Goal: Task Accomplishment & Management: Manage account settings

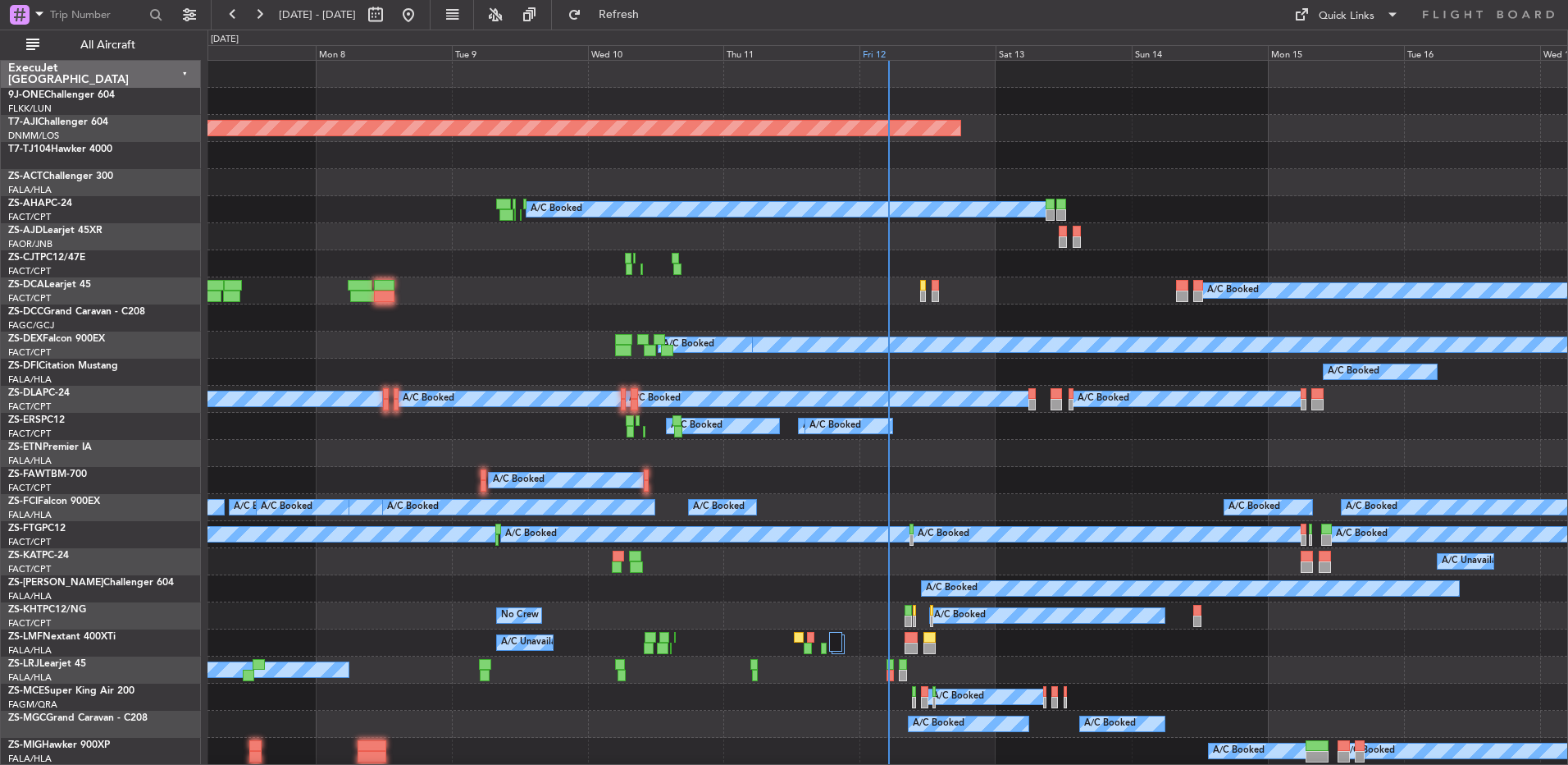
click at [873, 56] on div "Fri 12" at bounding box center [928, 53] width 136 height 15
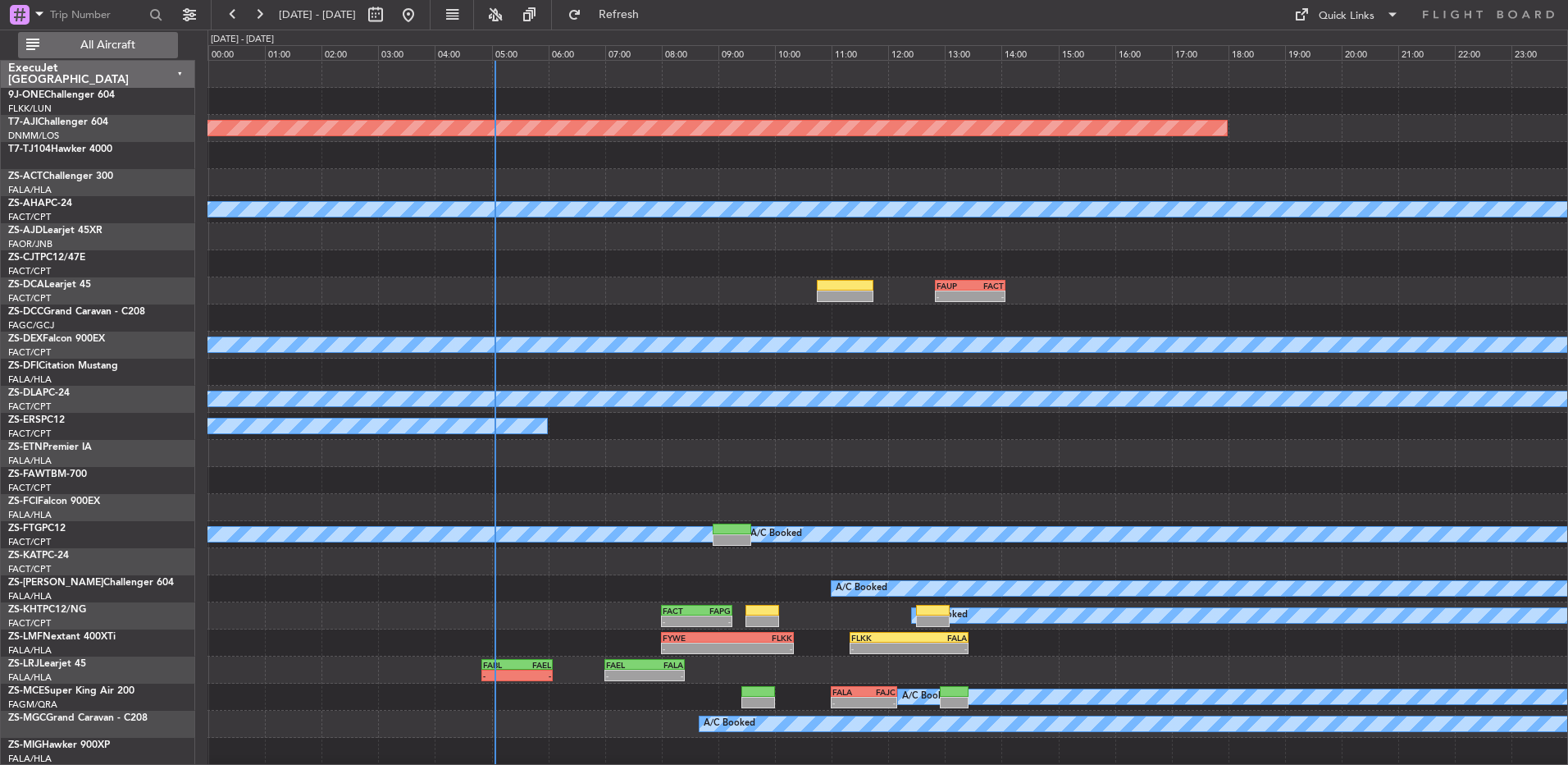
click at [82, 43] on span "All Aircraft" at bounding box center [108, 45] width 130 height 12
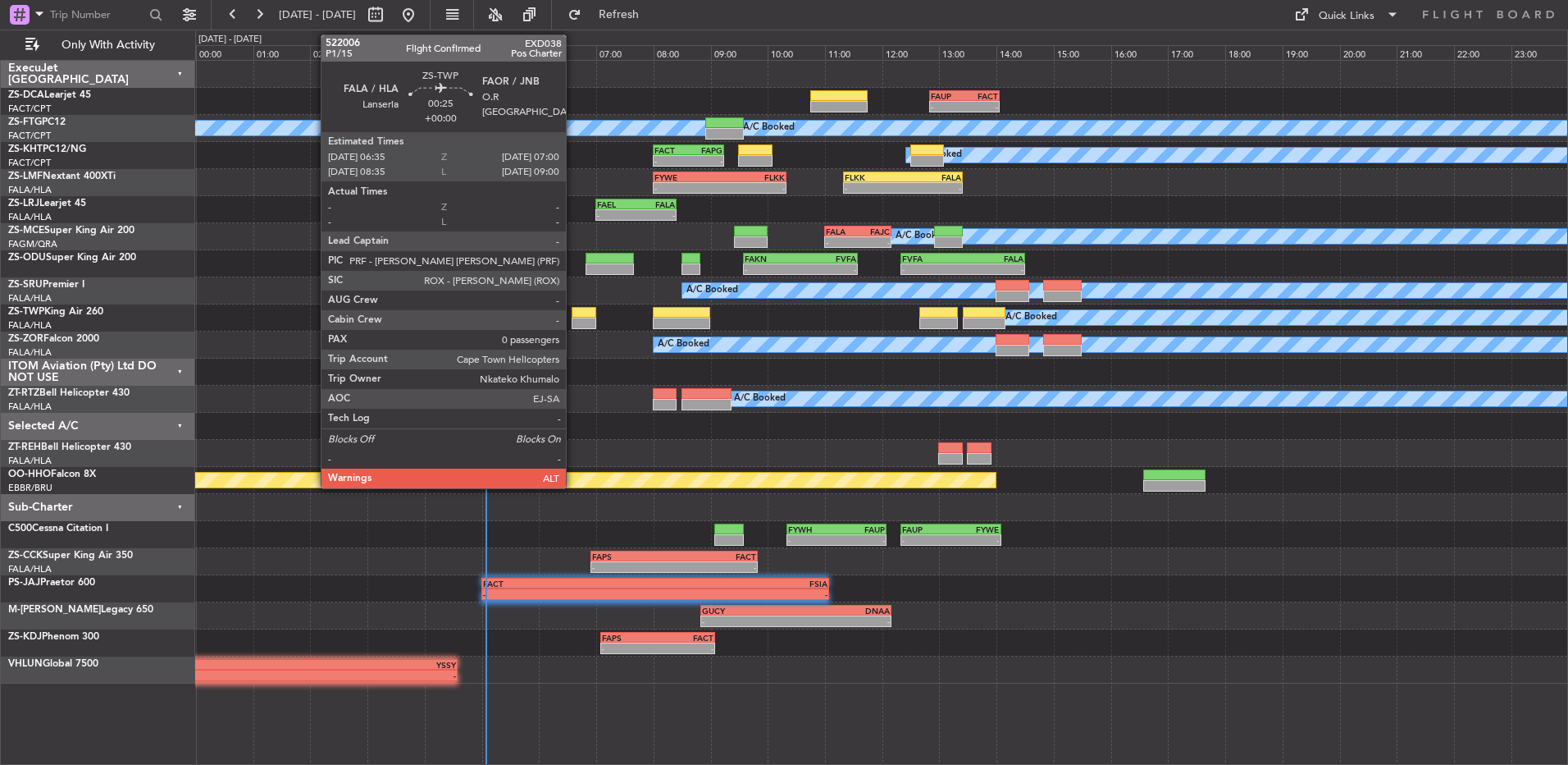
click at [574, 316] on div at bounding box center [584, 312] width 24 height 12
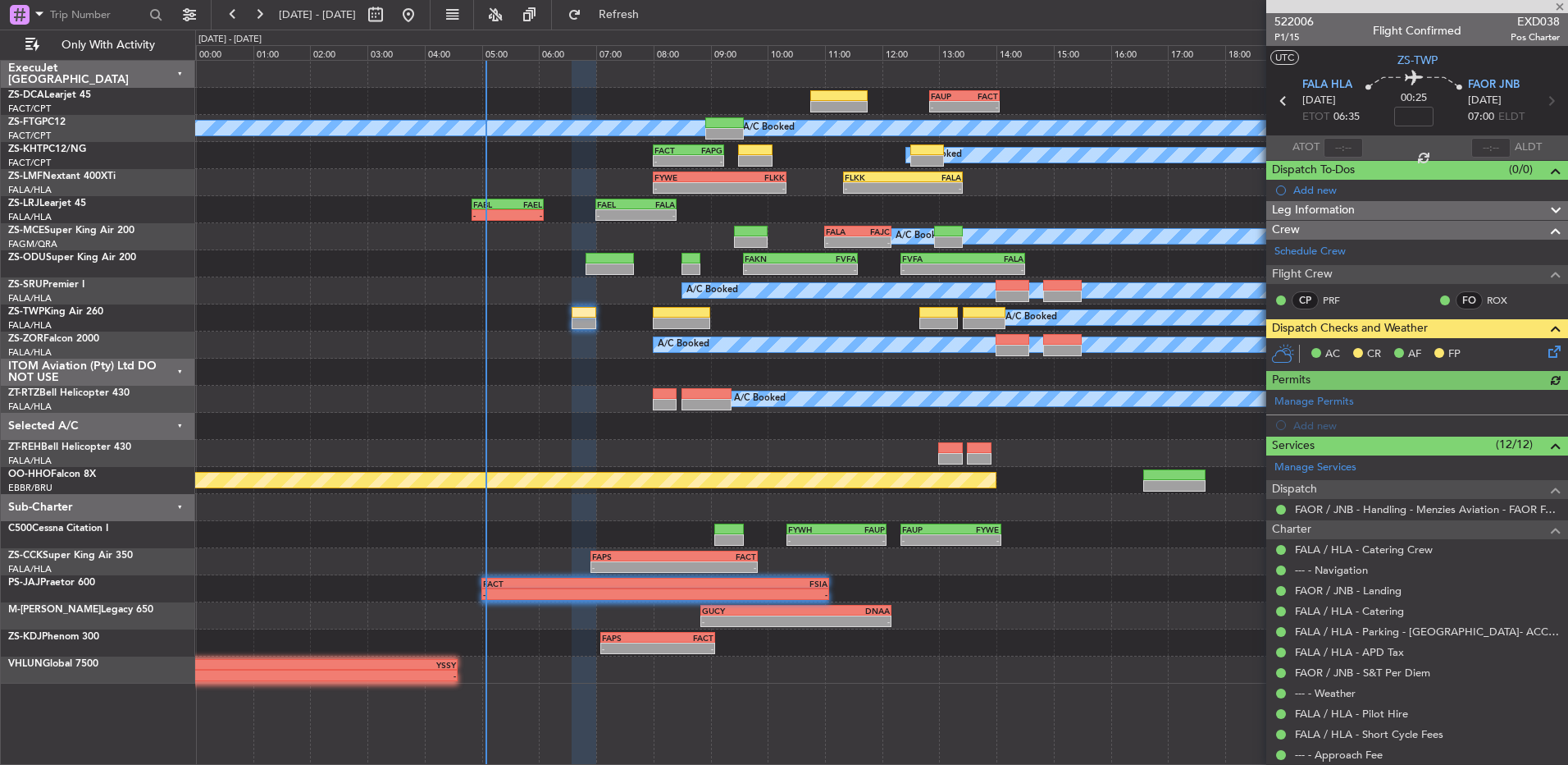
click at [1545, 350] on icon at bounding box center [1552, 349] width 13 height 13
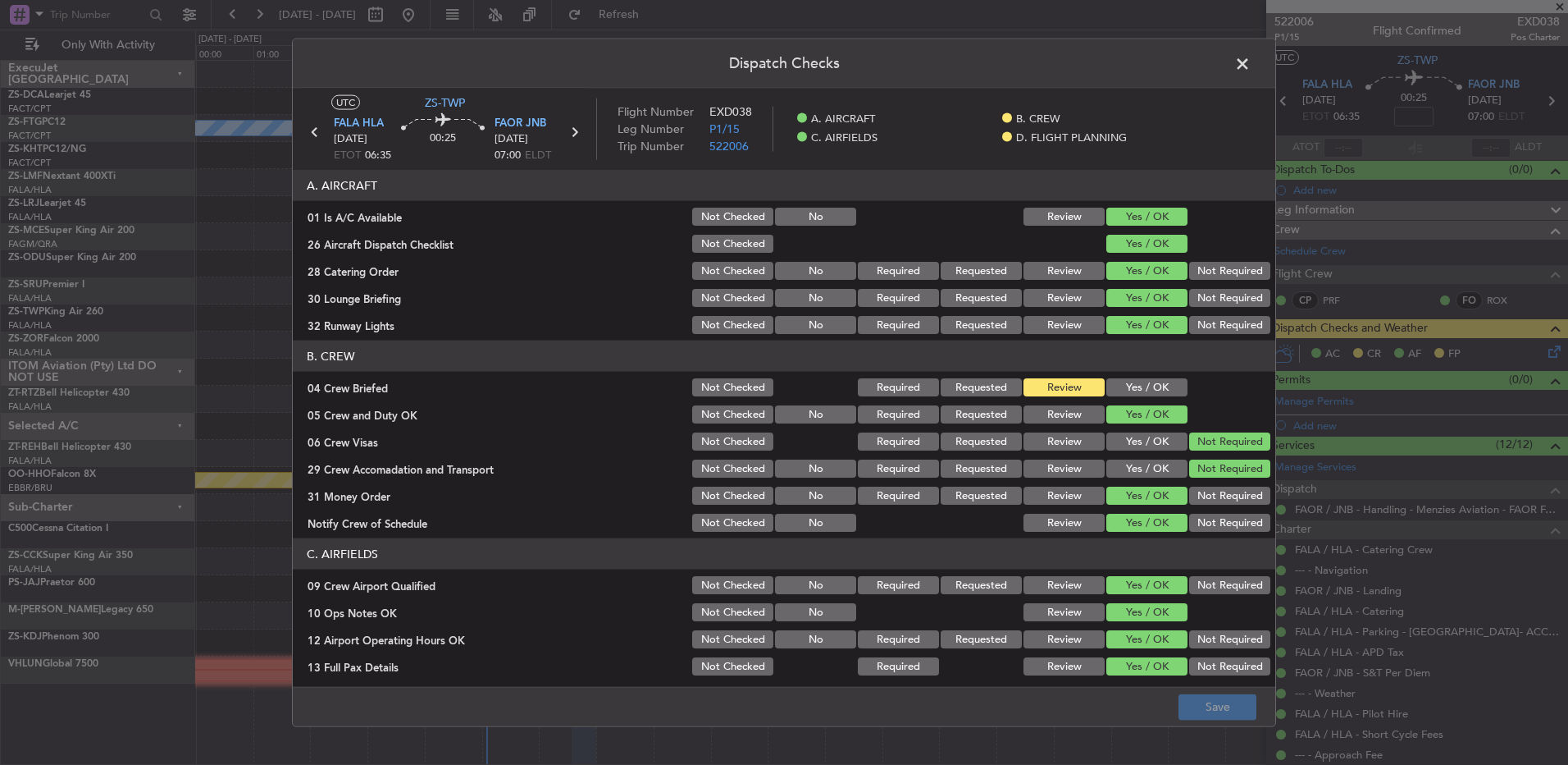
click at [1169, 384] on button "Yes / OK" at bounding box center [1146, 388] width 81 height 18
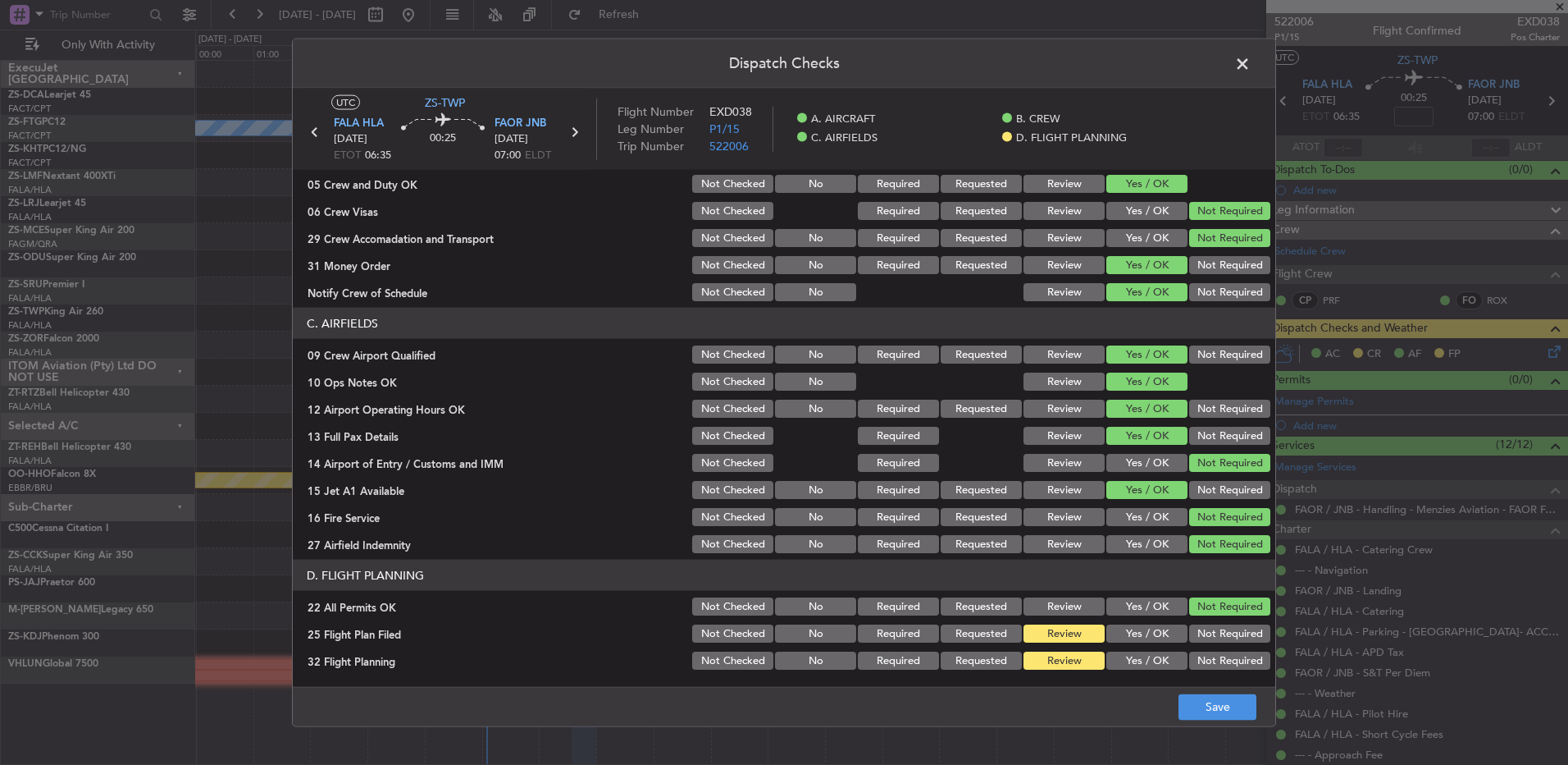
drag, startPoint x: 1114, startPoint y: 631, endPoint x: 1115, endPoint y: 654, distance: 23.0
click at [1114, 633] on button "Yes / OK" at bounding box center [1146, 634] width 81 height 18
click at [1115, 654] on button "Yes / OK" at bounding box center [1146, 661] width 81 height 18
click at [1166, 702] on footer "Save" at bounding box center [784, 705] width 983 height 39
click at [1227, 705] on button "Save" at bounding box center [1217, 706] width 78 height 26
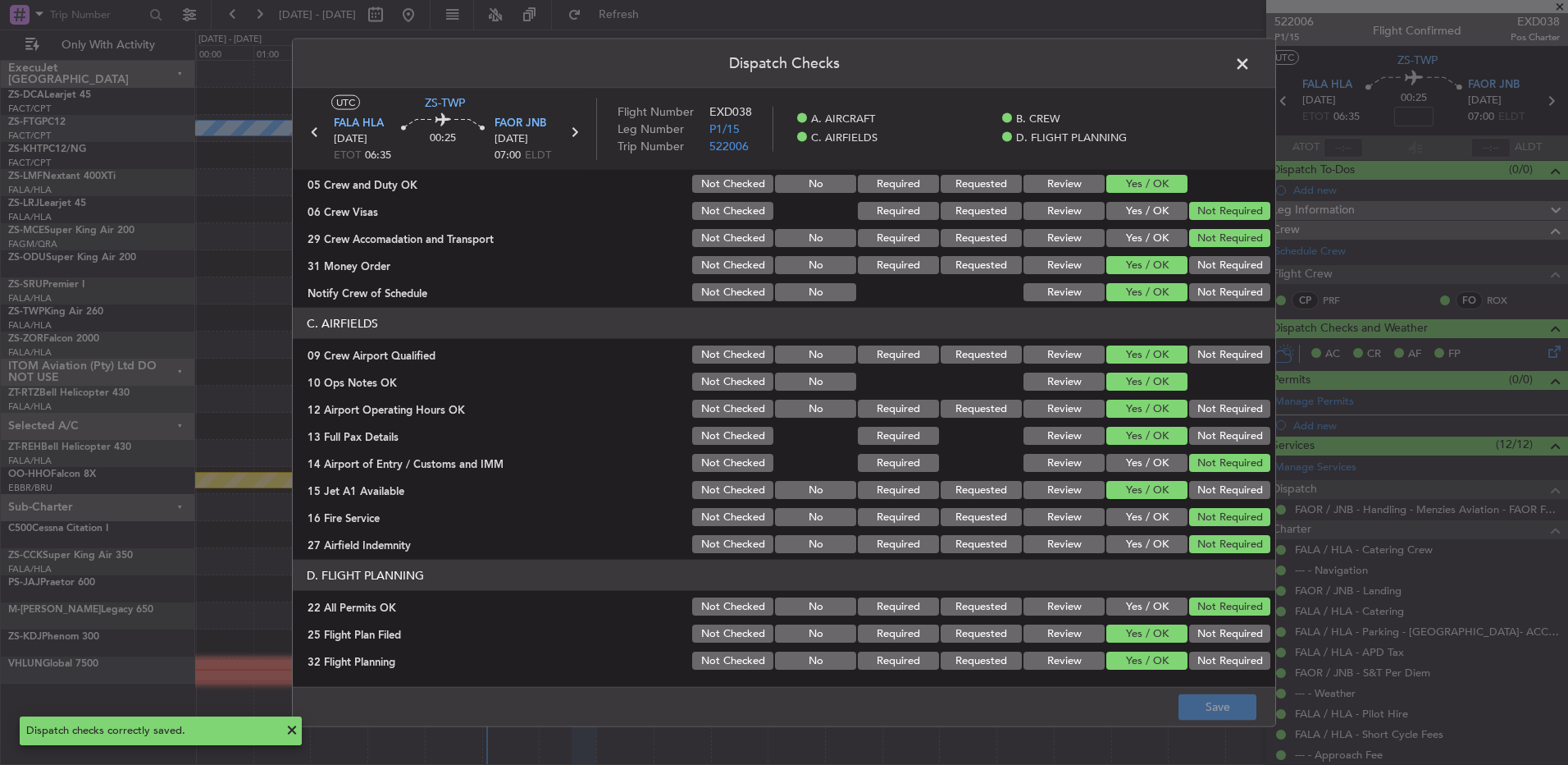
click at [574, 132] on icon at bounding box center [574, 132] width 22 height 22
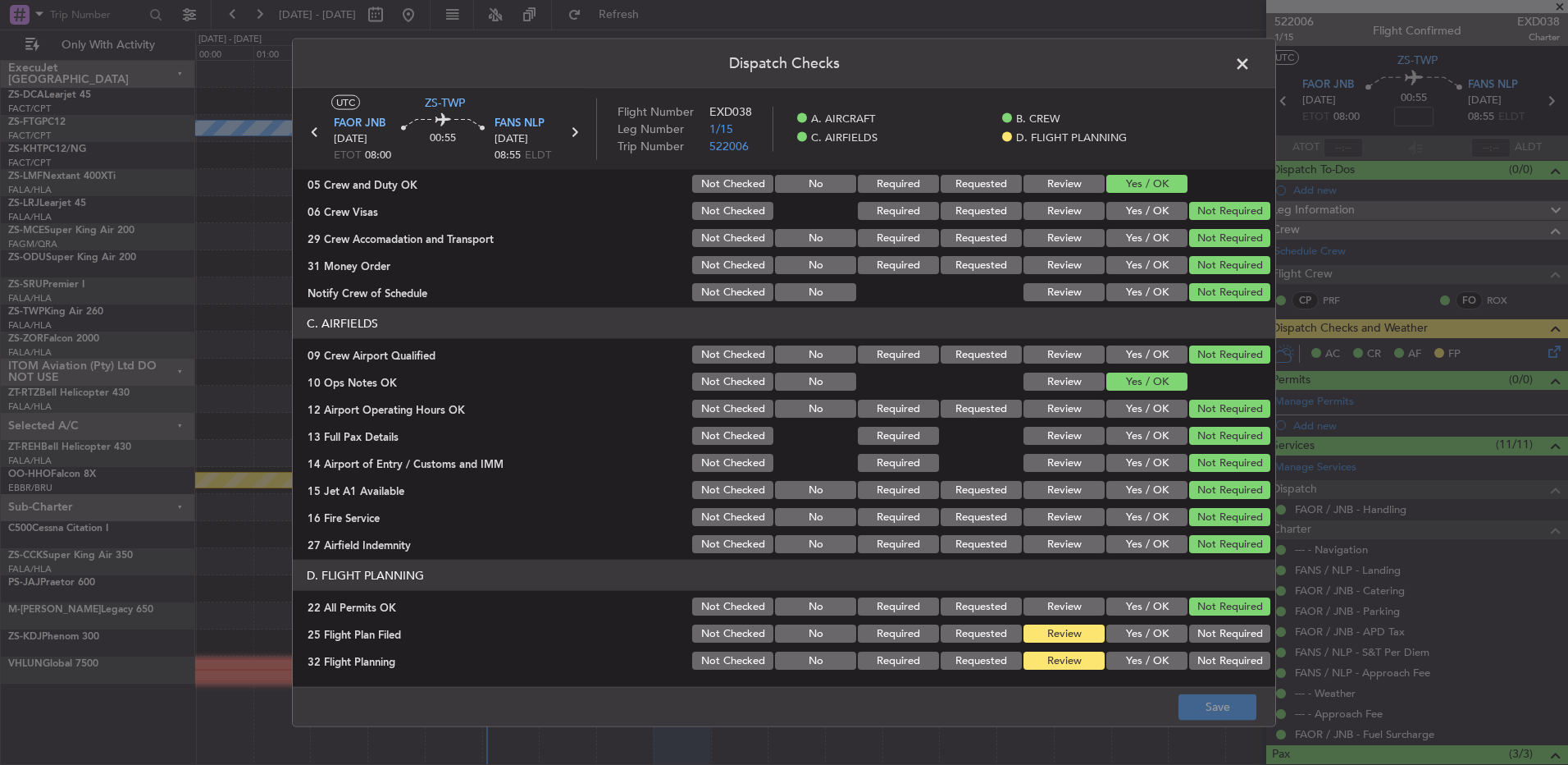
click at [1156, 633] on button "Yes / OK" at bounding box center [1146, 634] width 81 height 18
drag, startPoint x: 1158, startPoint y: 662, endPoint x: 1186, endPoint y: 669, distance: 28.9
click at [1158, 663] on button "Yes / OK" at bounding box center [1146, 661] width 81 height 18
drag, startPoint x: 1209, startPoint y: 704, endPoint x: 1204, endPoint y: 694, distance: 11.2
click at [1208, 704] on button "Save" at bounding box center [1217, 706] width 78 height 26
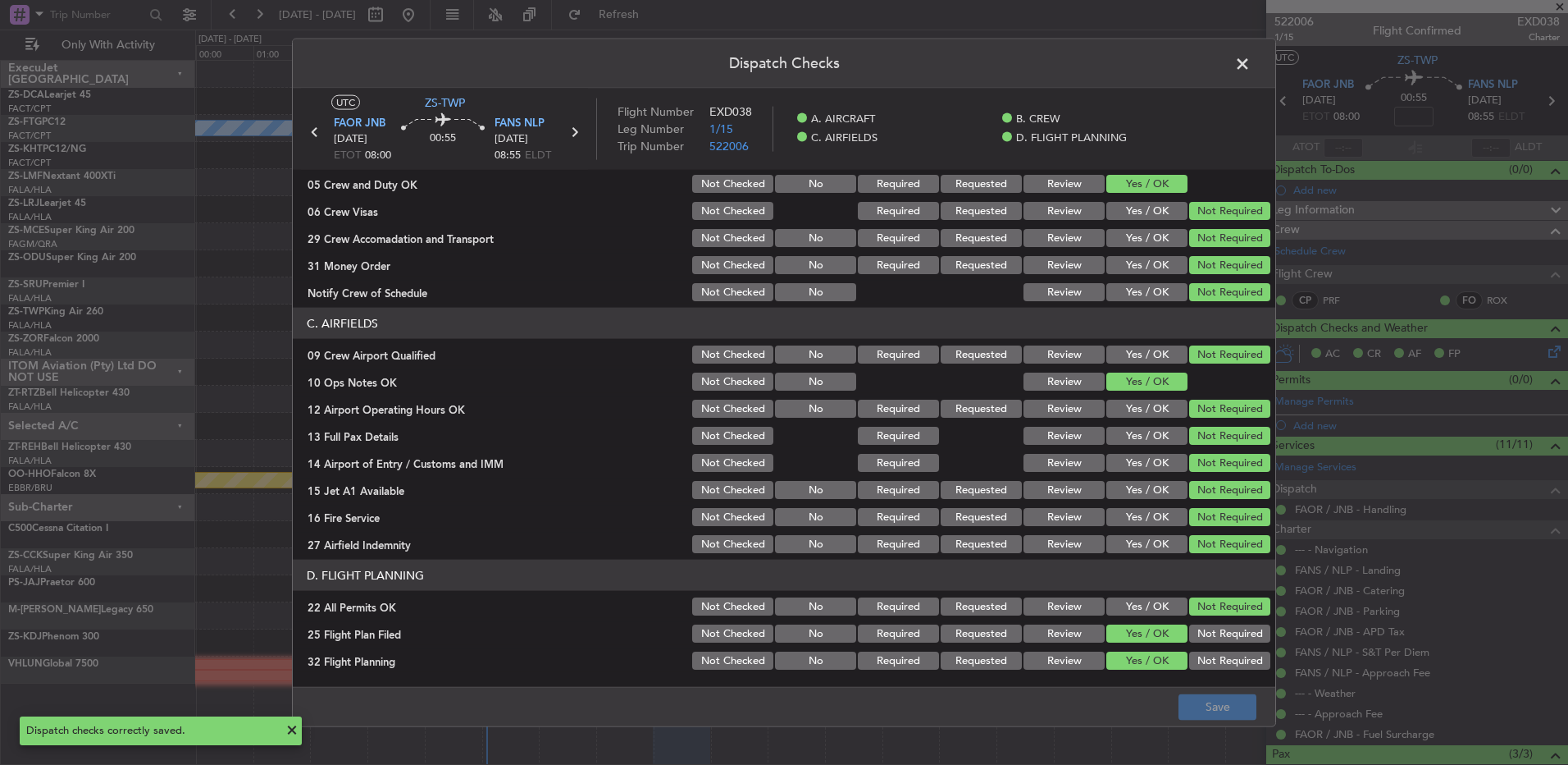
click at [569, 128] on icon at bounding box center [574, 132] width 22 height 22
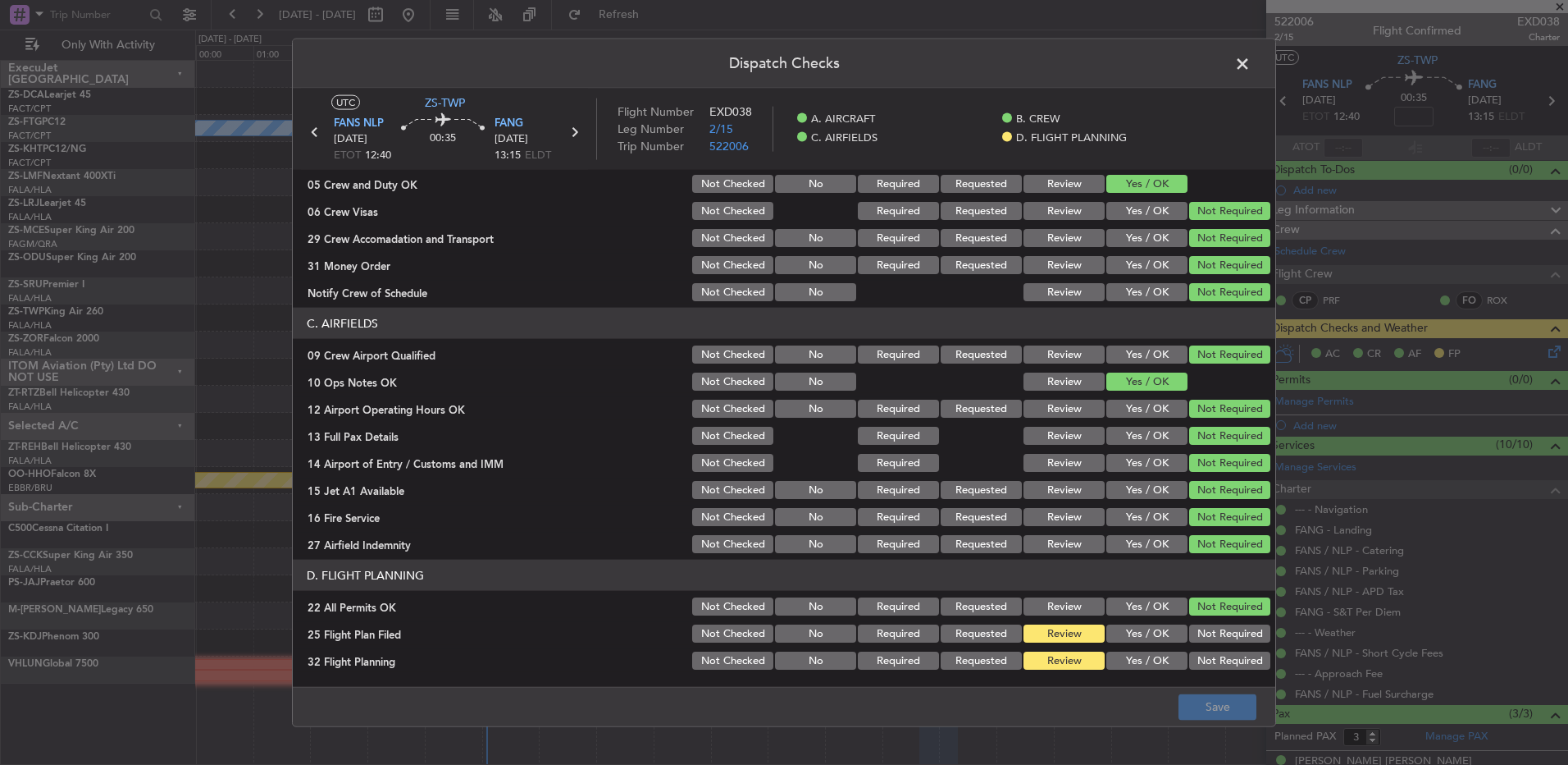
click at [1157, 638] on button "Yes / OK" at bounding box center [1146, 634] width 81 height 18
click at [1156, 649] on div "Yes / OK" at bounding box center [1145, 661] width 83 height 23
click at [1169, 666] on button "Yes / OK" at bounding box center [1146, 661] width 81 height 18
click at [1211, 707] on button "Save" at bounding box center [1217, 706] width 78 height 26
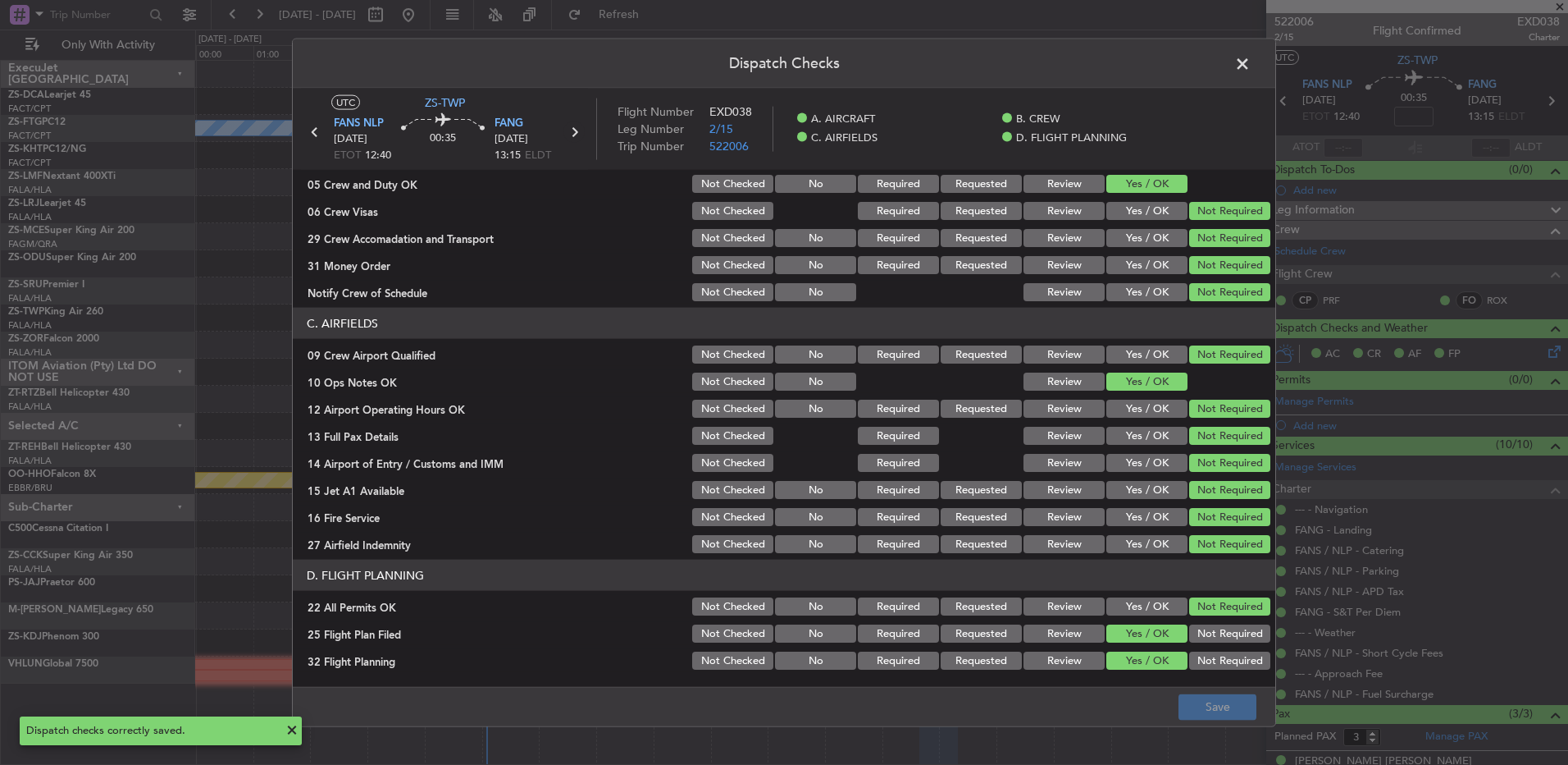
click at [575, 134] on icon at bounding box center [574, 132] width 22 height 22
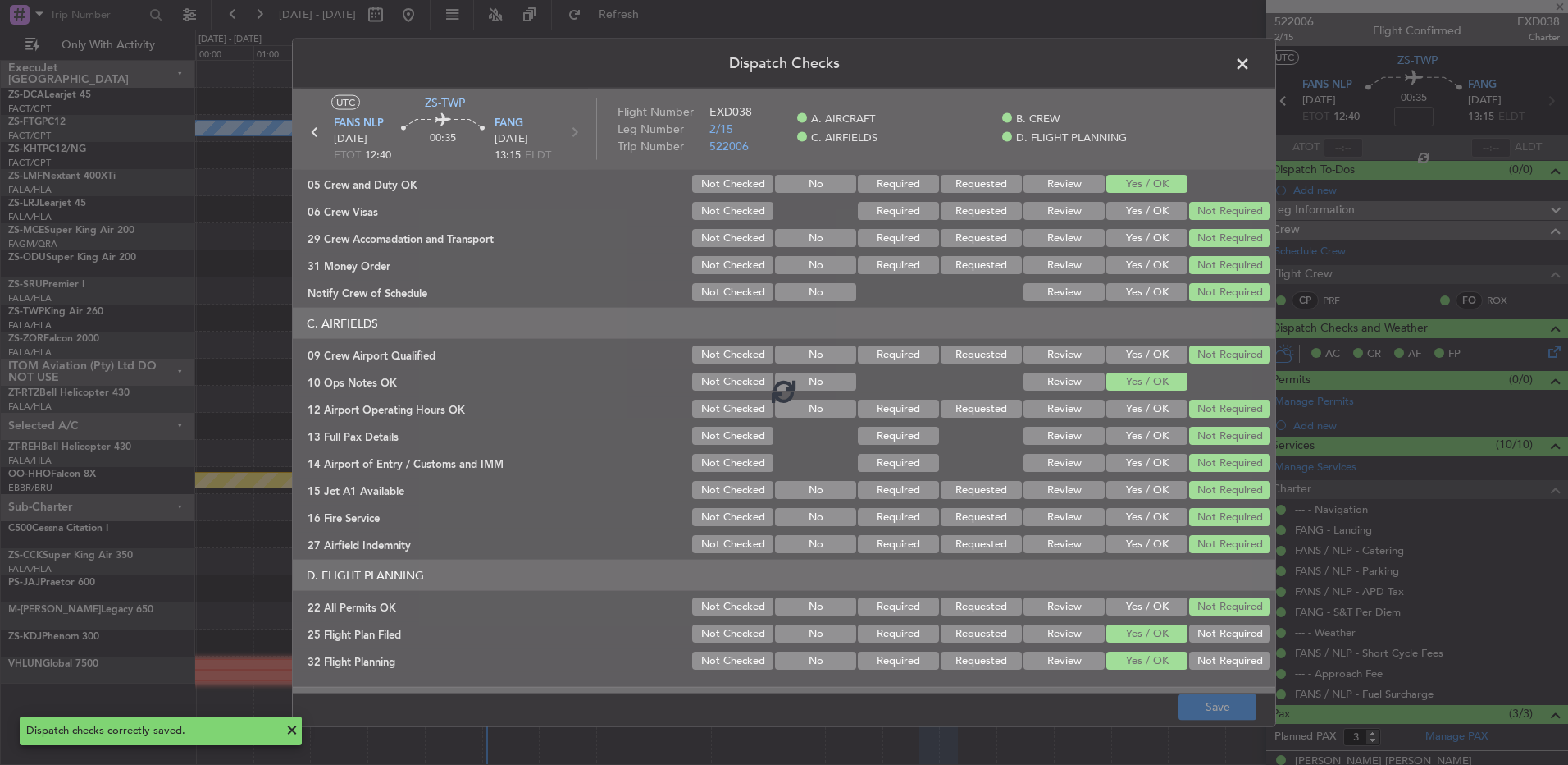
type input "0"
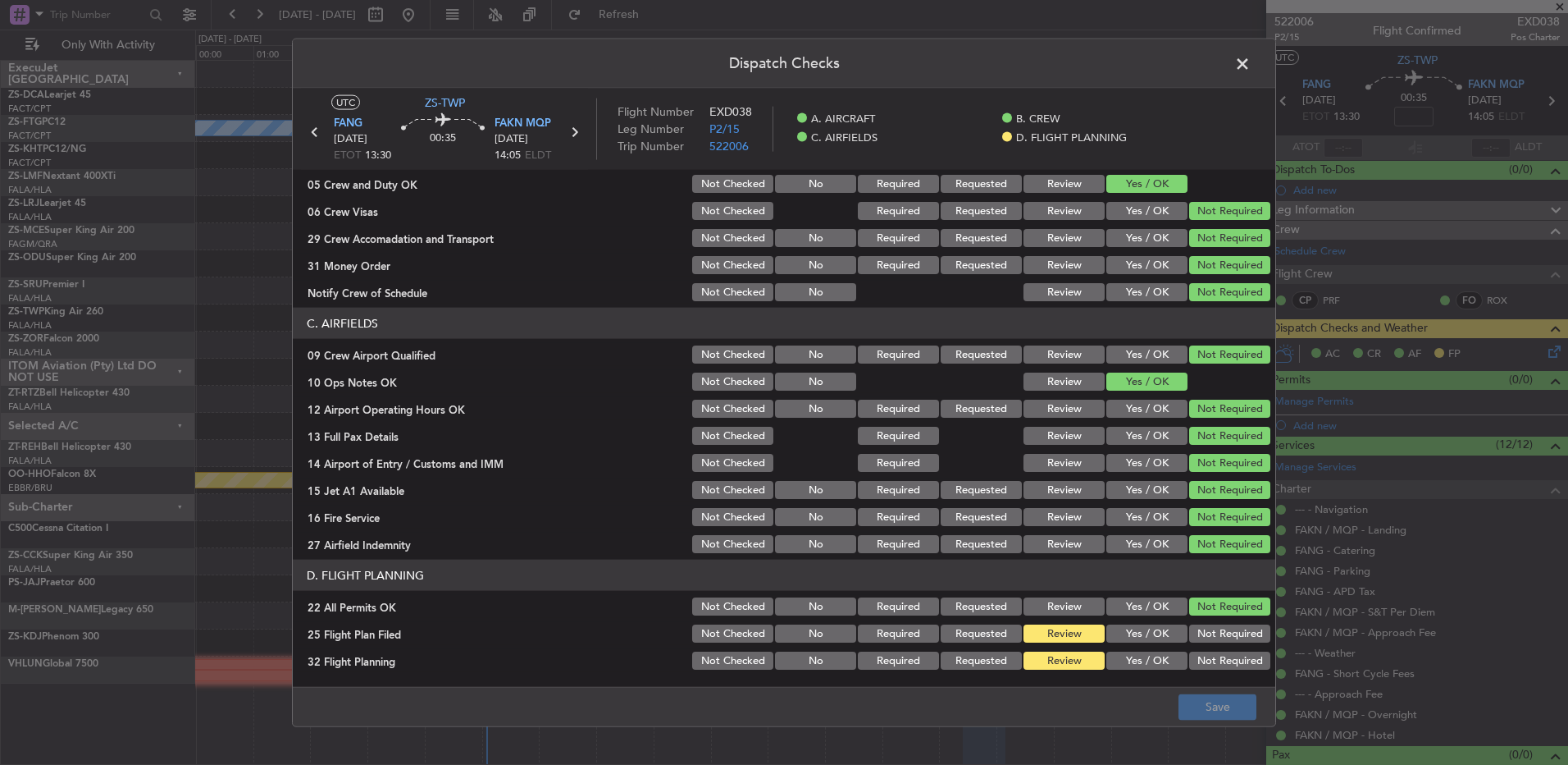
click at [1141, 631] on button "Yes / OK" at bounding box center [1146, 634] width 81 height 18
click at [1144, 657] on button "Yes / OK" at bounding box center [1146, 661] width 81 height 18
drag, startPoint x: 1176, startPoint y: 678, endPoint x: 1180, endPoint y: 688, distance: 10.8
click at [1176, 681] on main "UTC ZS-TWP FANG 12/09/2025 ETOT 13:30 00:35 FAKN MQP 12/09/2025 14:05 ELDT Flig…" at bounding box center [784, 391] width 983 height 605
click at [1185, 702] on footer "Save" at bounding box center [784, 705] width 983 height 39
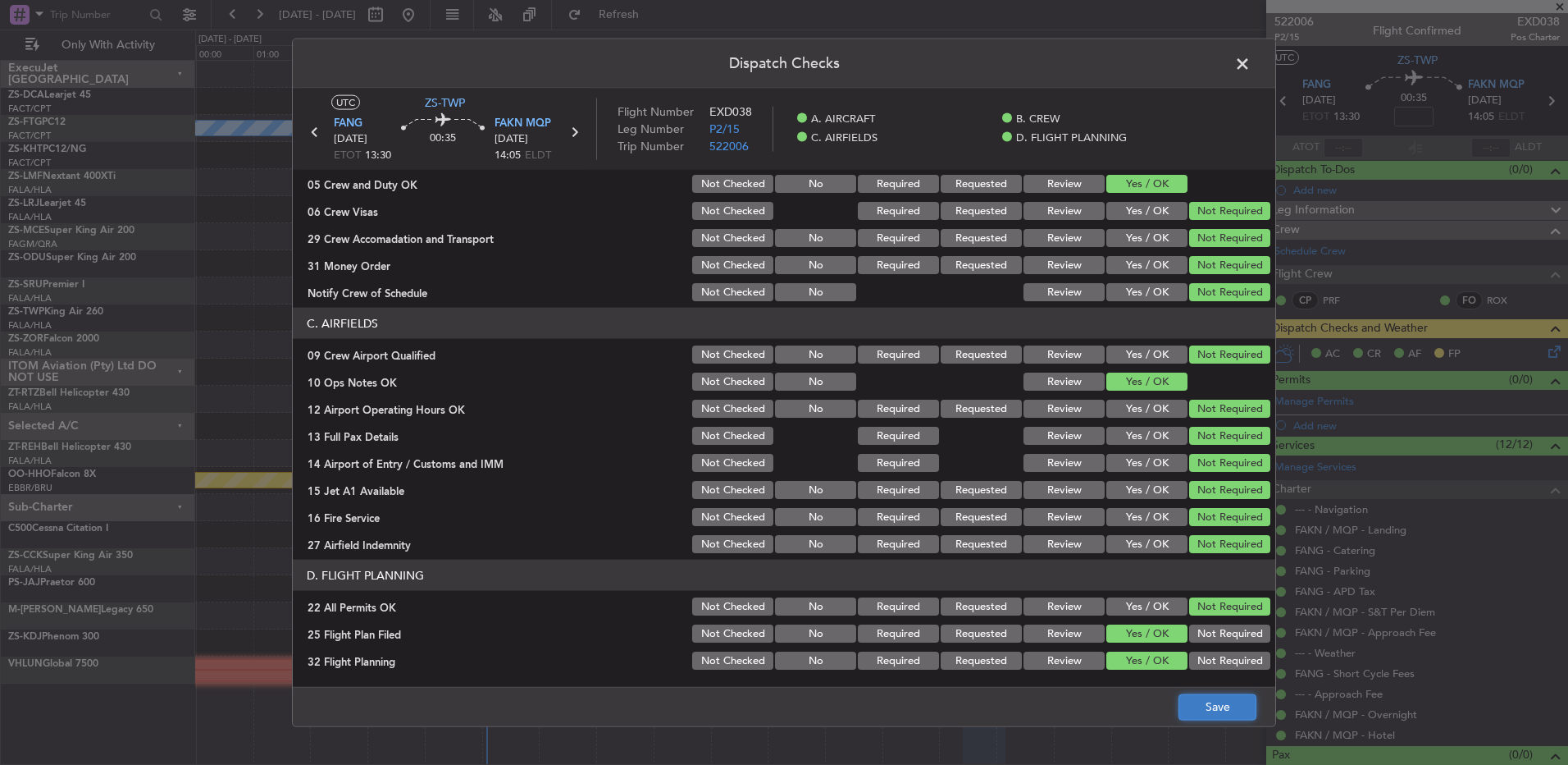
click at [1187, 705] on button "Save" at bounding box center [1217, 706] width 78 height 26
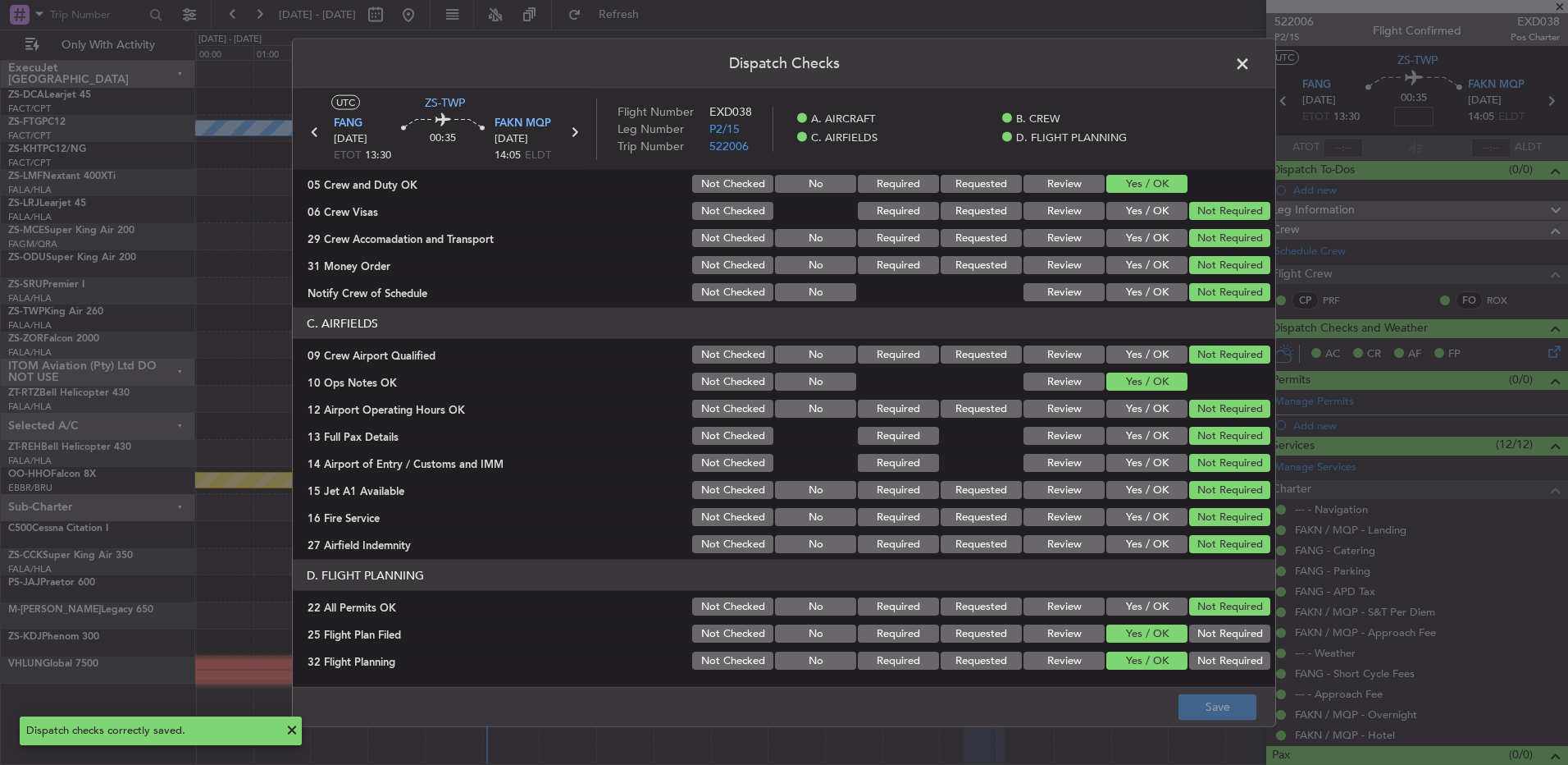
click at [570, 134] on icon at bounding box center [574, 132] width 22 height 22
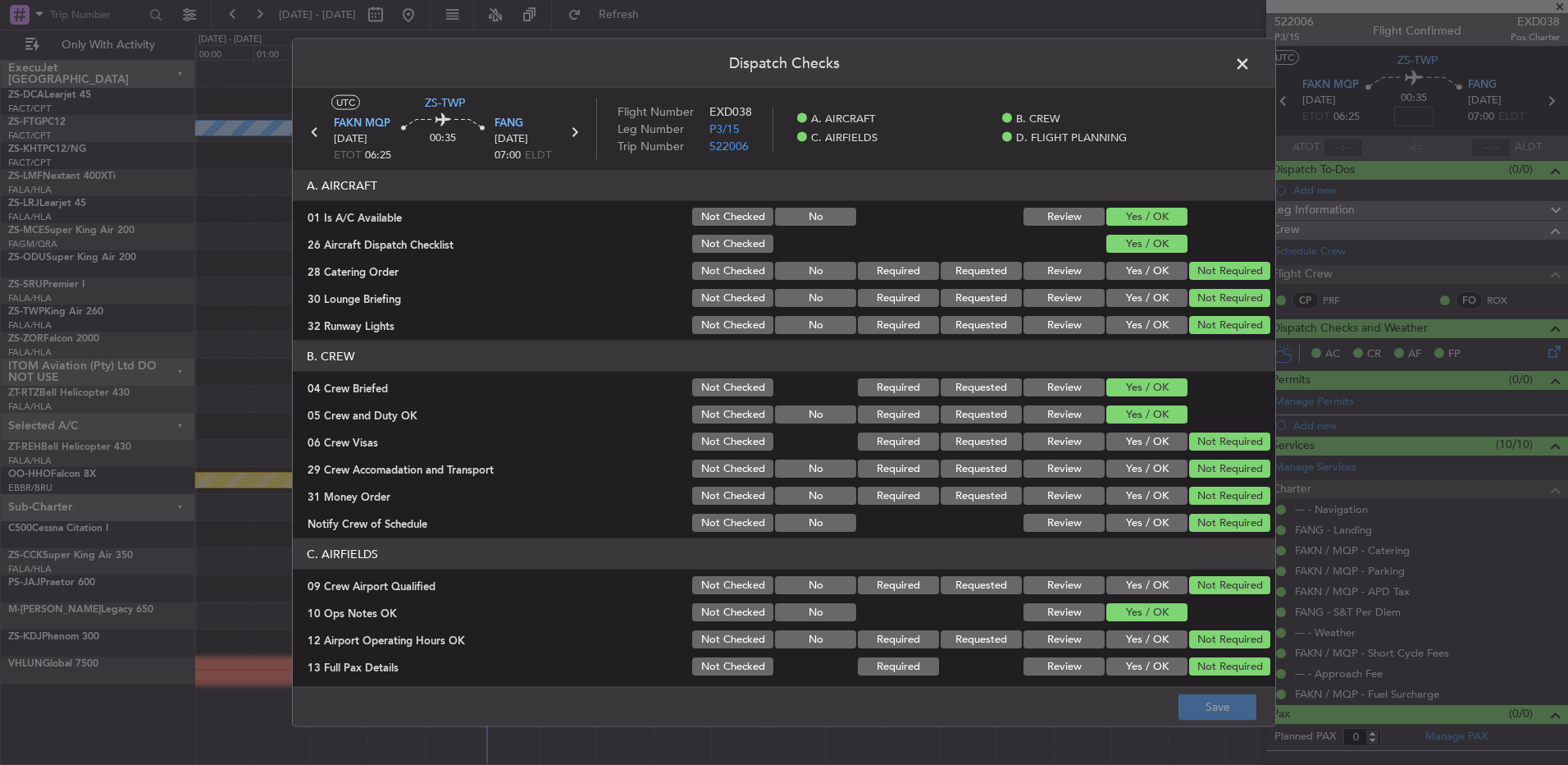
click at [1251, 63] on span at bounding box center [1251, 68] width 0 height 33
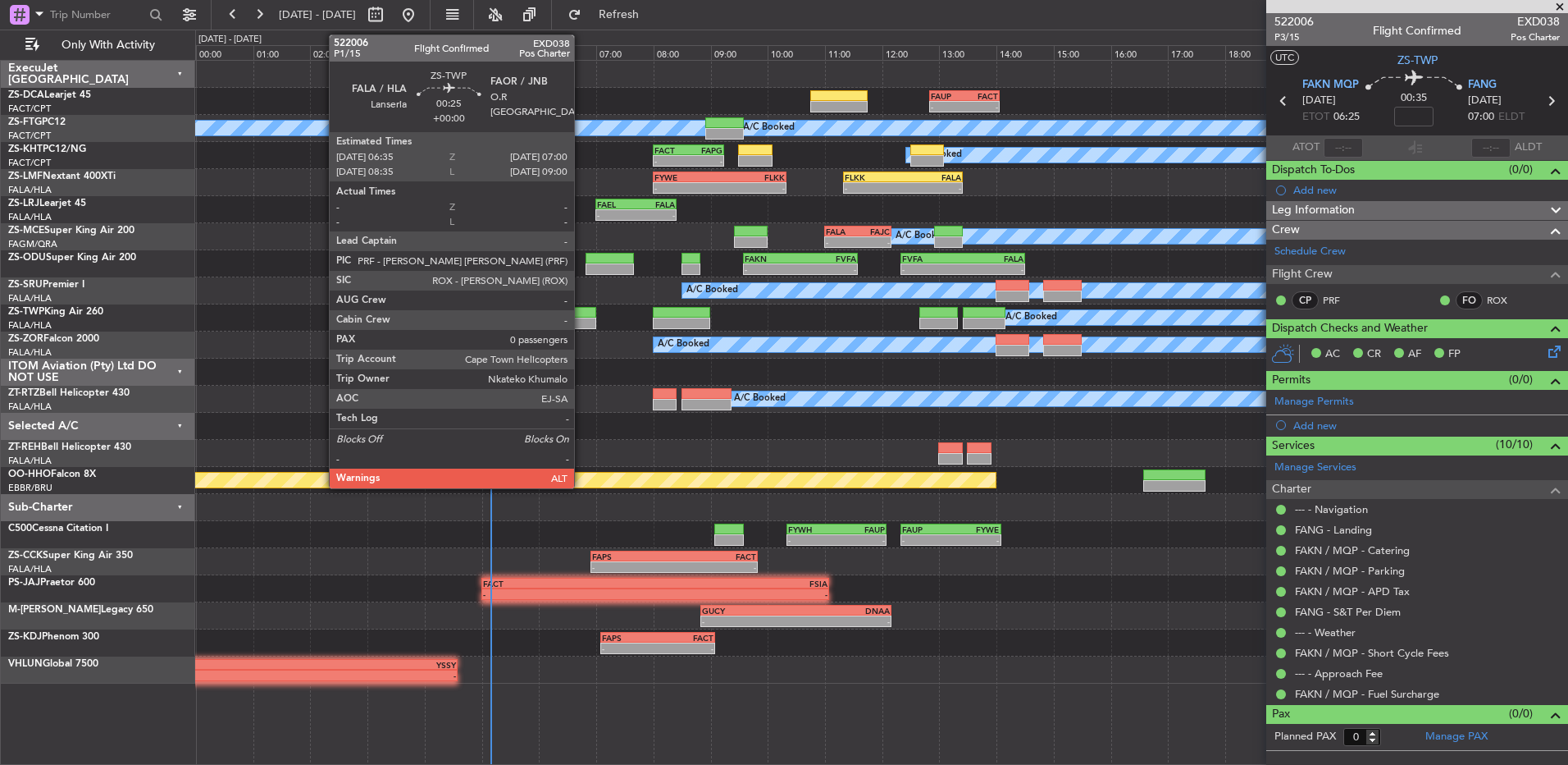
click at [582, 312] on div at bounding box center [584, 312] width 24 height 12
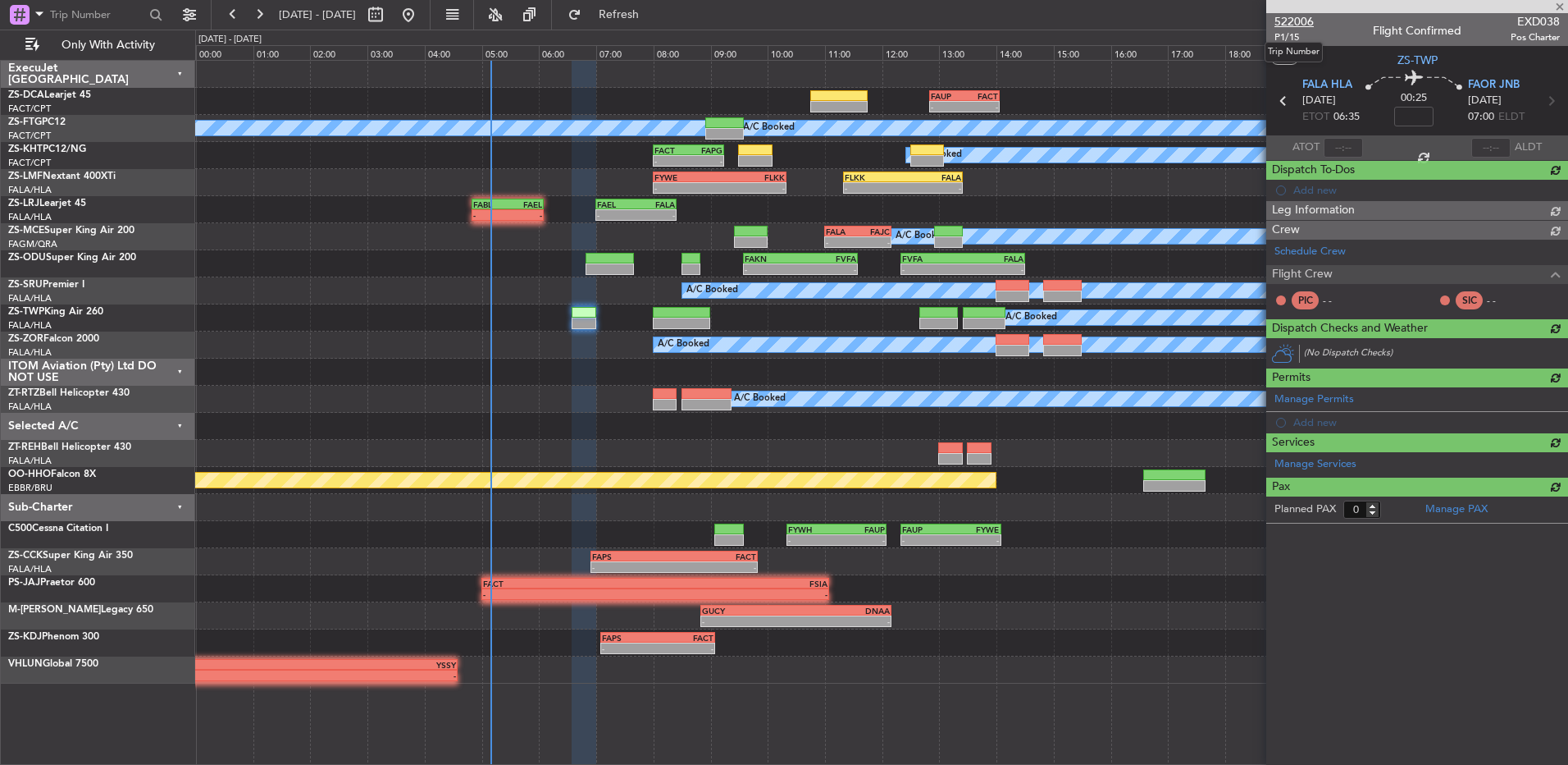
click at [1303, 23] on span "522006" at bounding box center [1294, 22] width 39 height 18
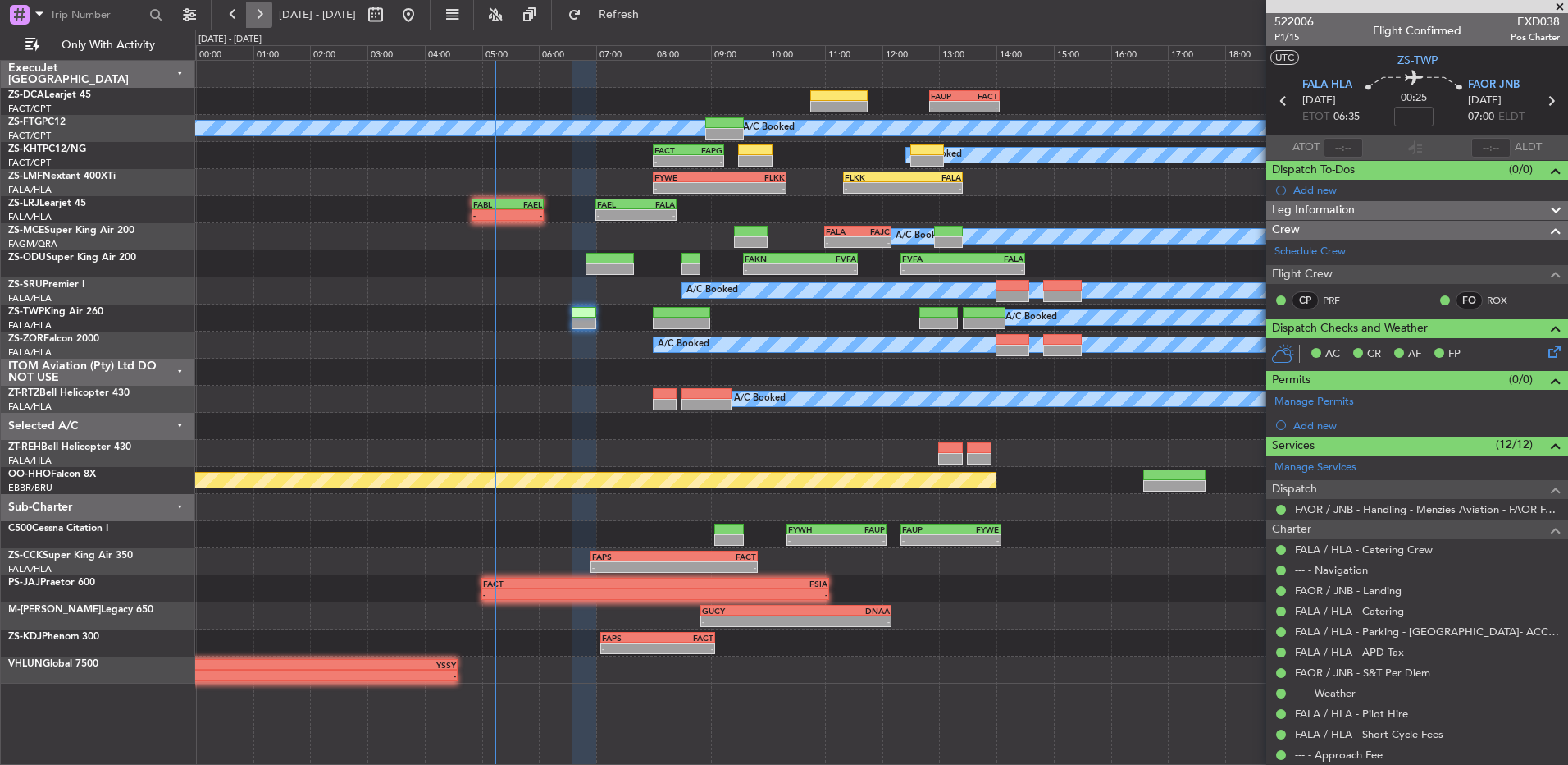
click at [266, 16] on button at bounding box center [259, 14] width 26 height 26
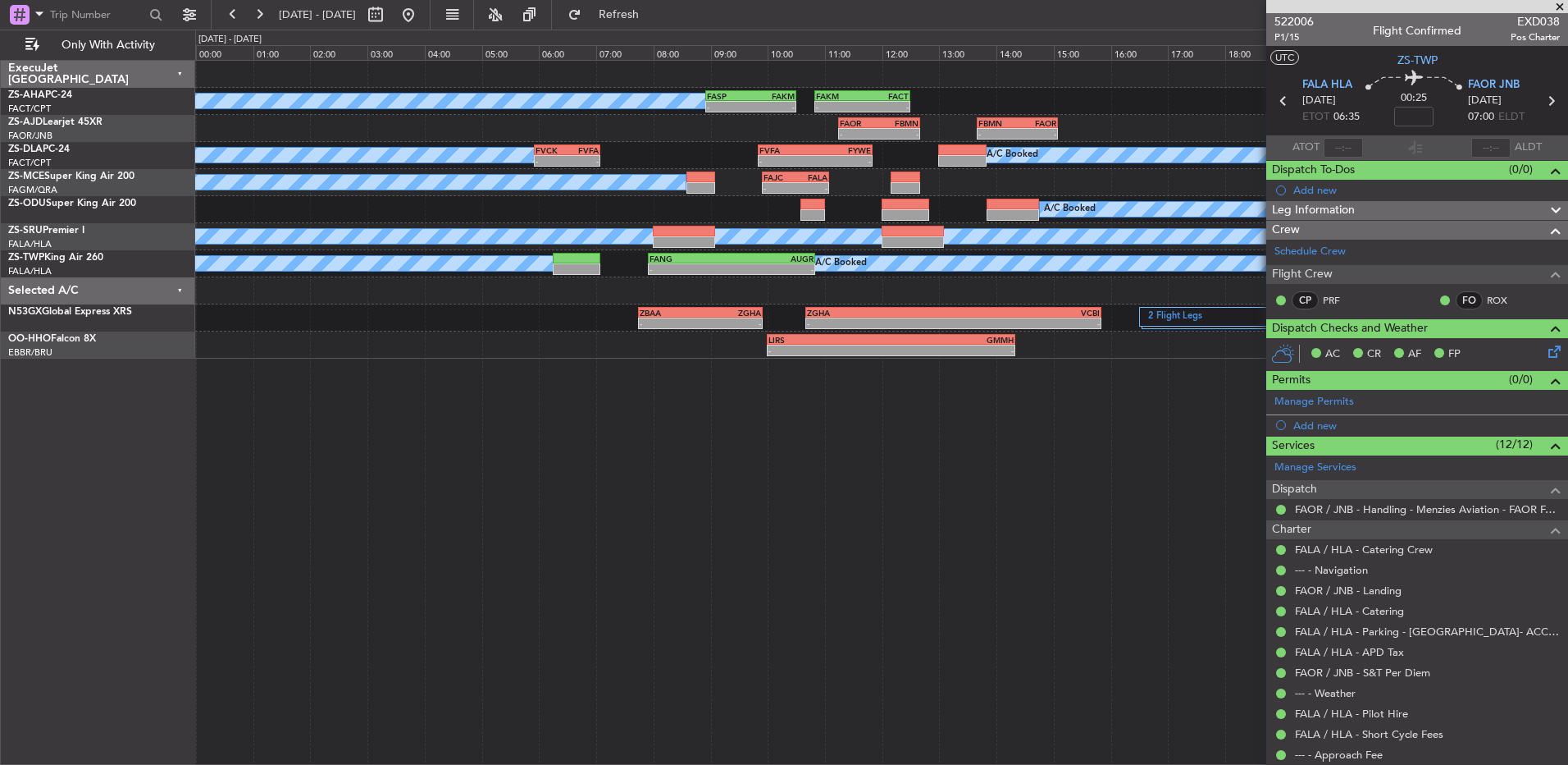
click at [1557, 8] on span at bounding box center [1560, 8] width 17 height 15
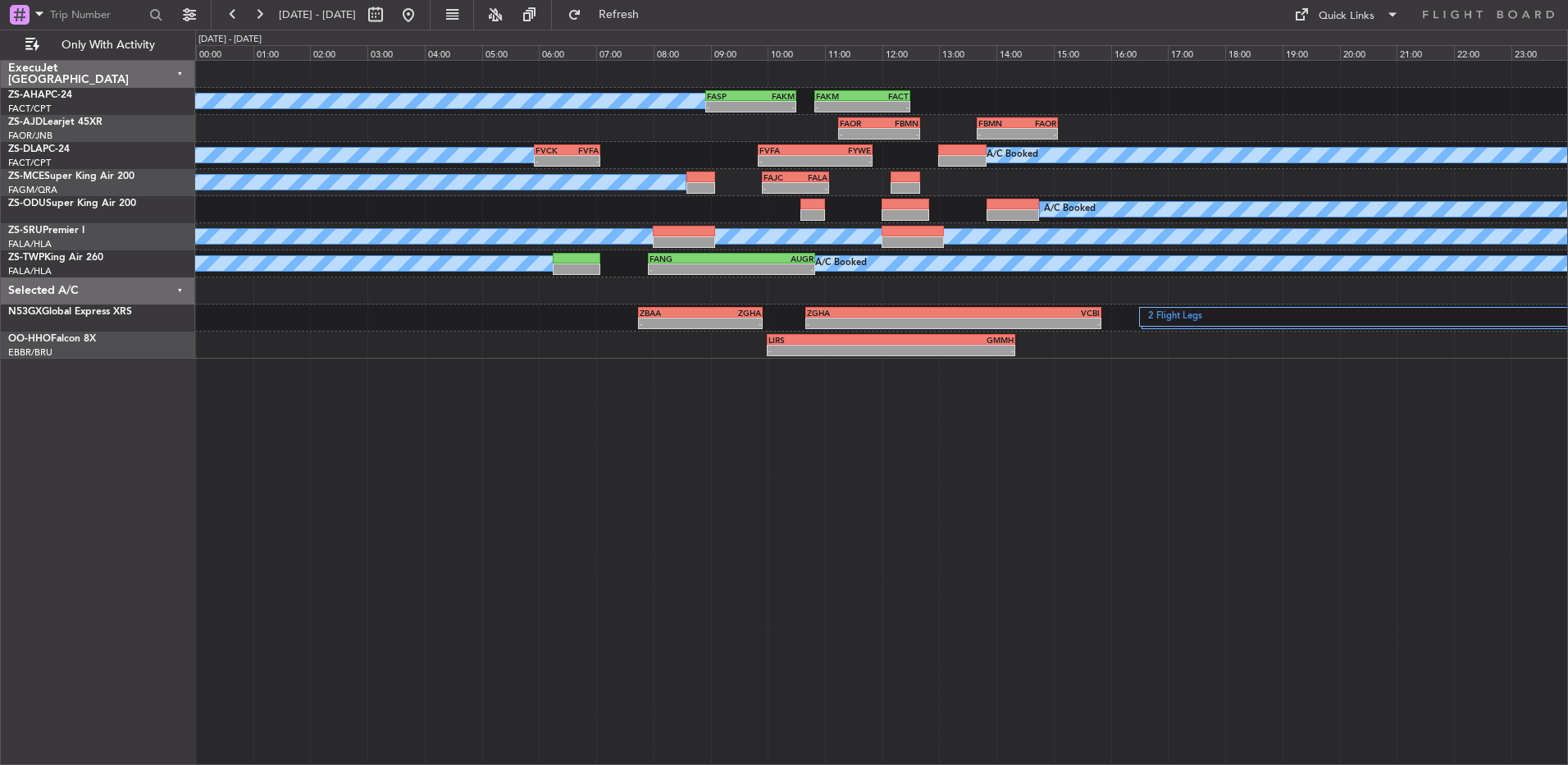
click at [1057, 119] on div "FAOR 15:05 Z" at bounding box center [1038, 123] width 40 height 10
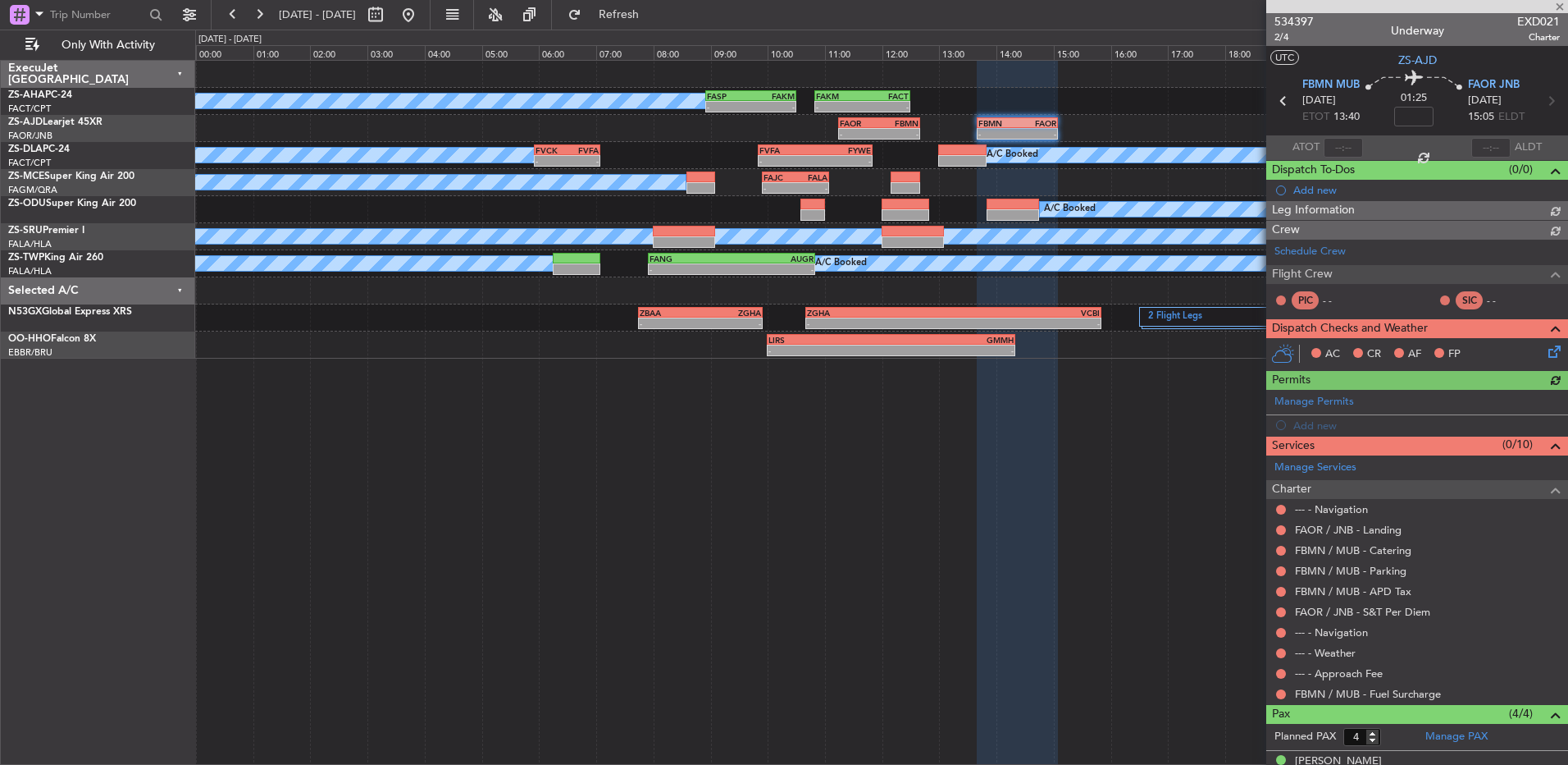
scroll to position [82, 0]
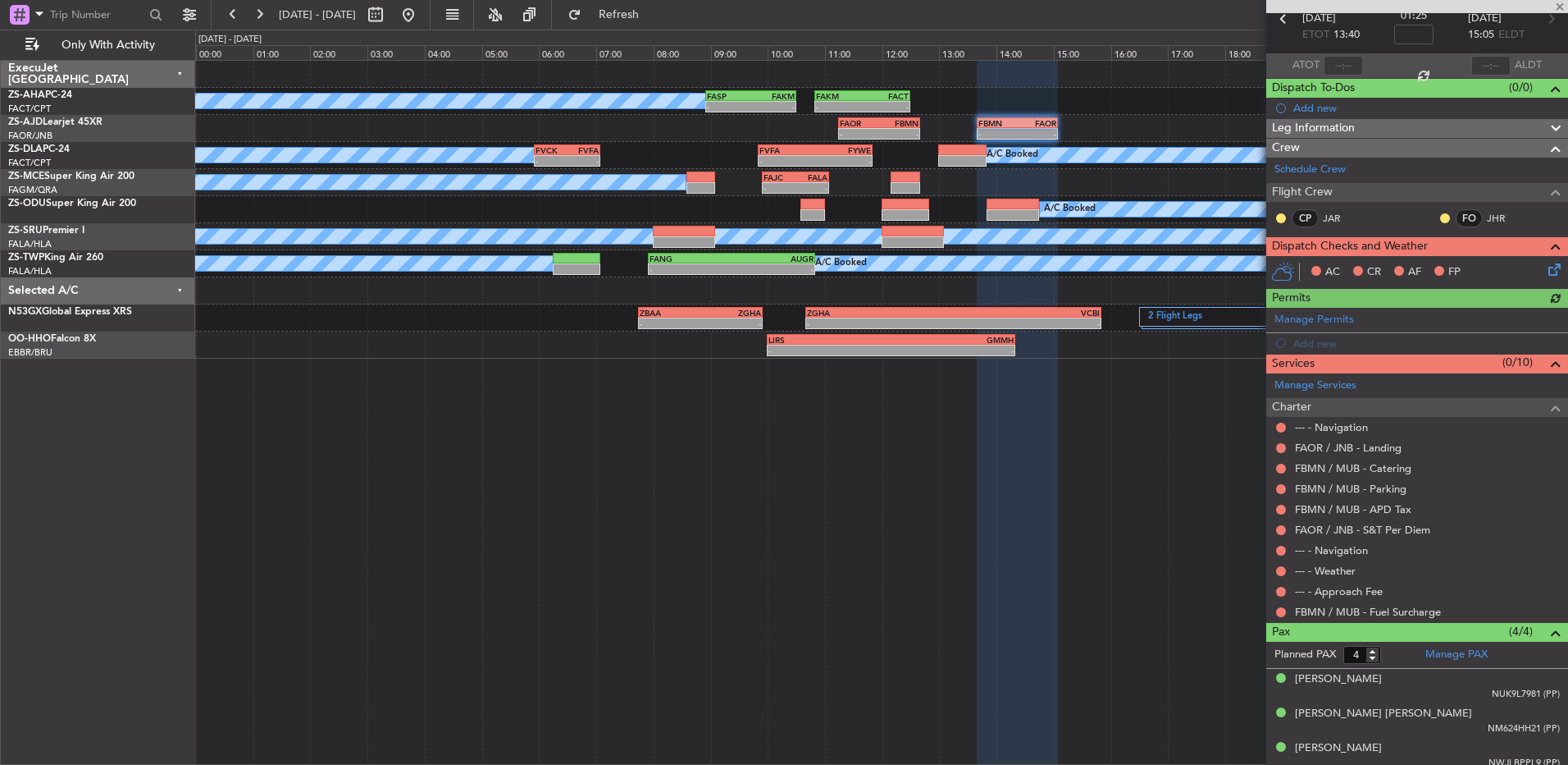
click at [1277, 604] on div "FBMN / MUB - Fuel Surcharge" at bounding box center [1418, 611] width 302 height 21
click at [1277, 607] on div at bounding box center [1282, 612] width 13 height 13
click at [1284, 610] on button at bounding box center [1282, 612] width 10 height 10
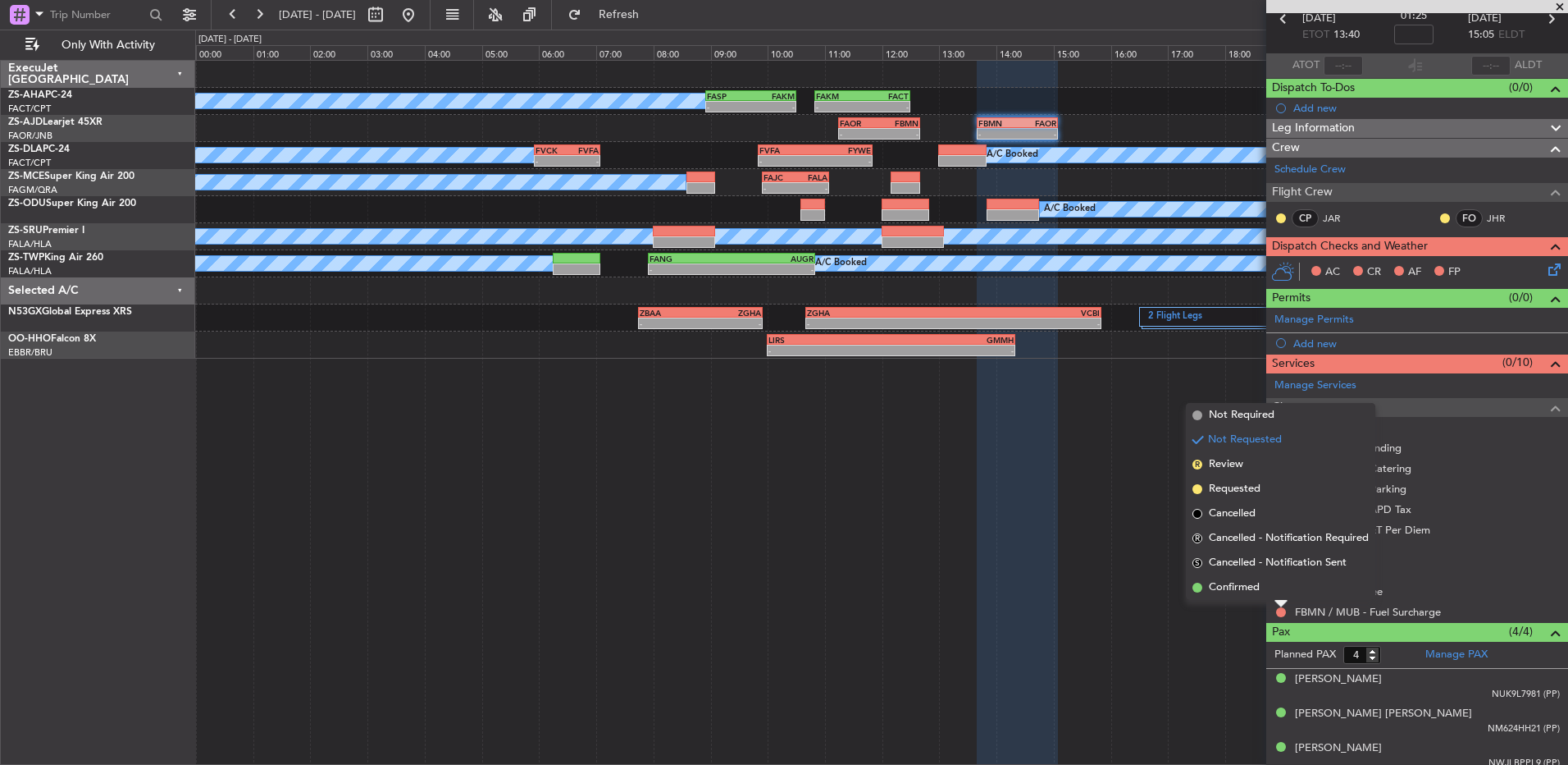
click at [1282, 589] on li "Confirmed" at bounding box center [1281, 587] width 190 height 24
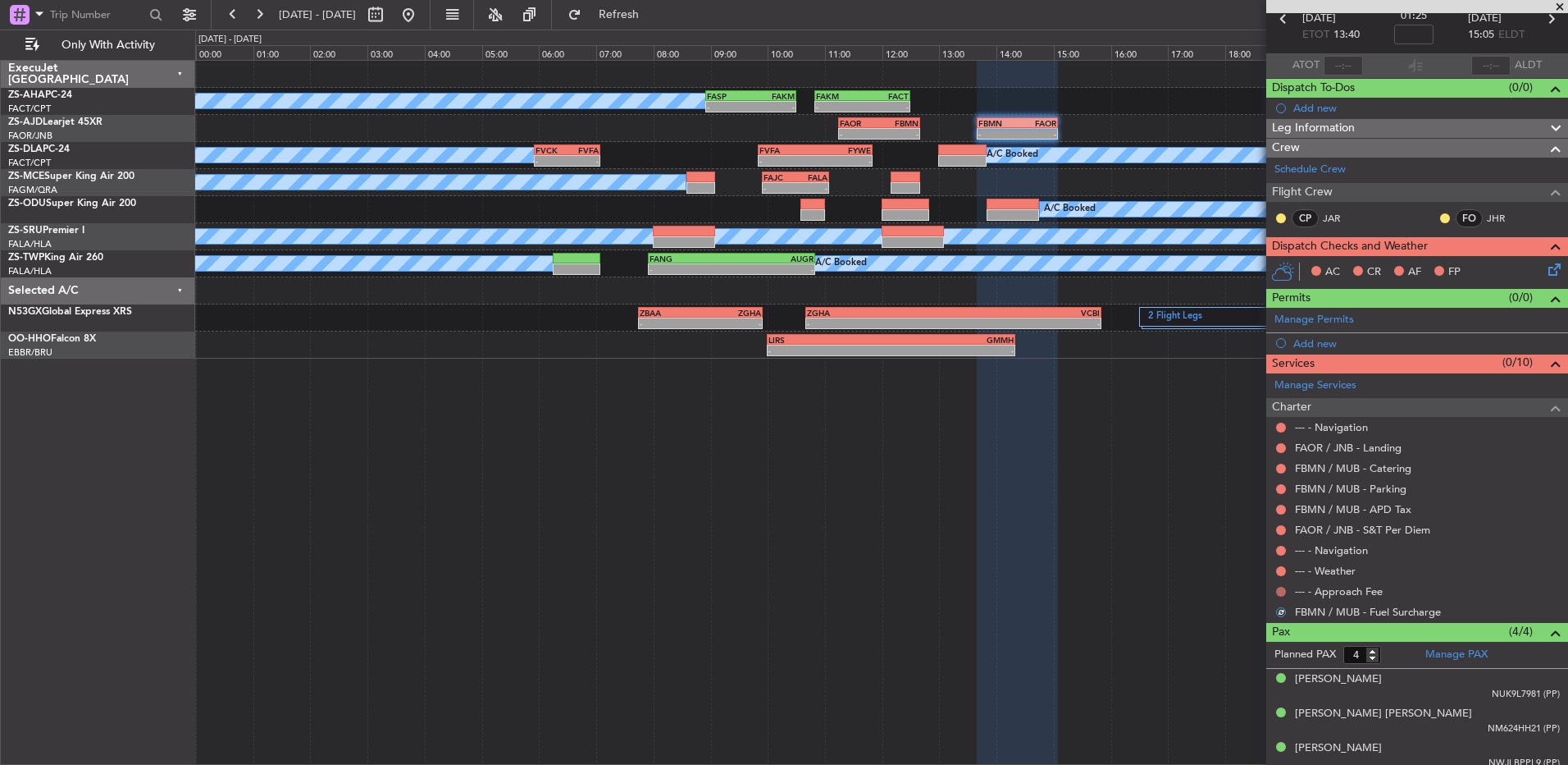
click at [1282, 589] on button at bounding box center [1282, 591] width 10 height 10
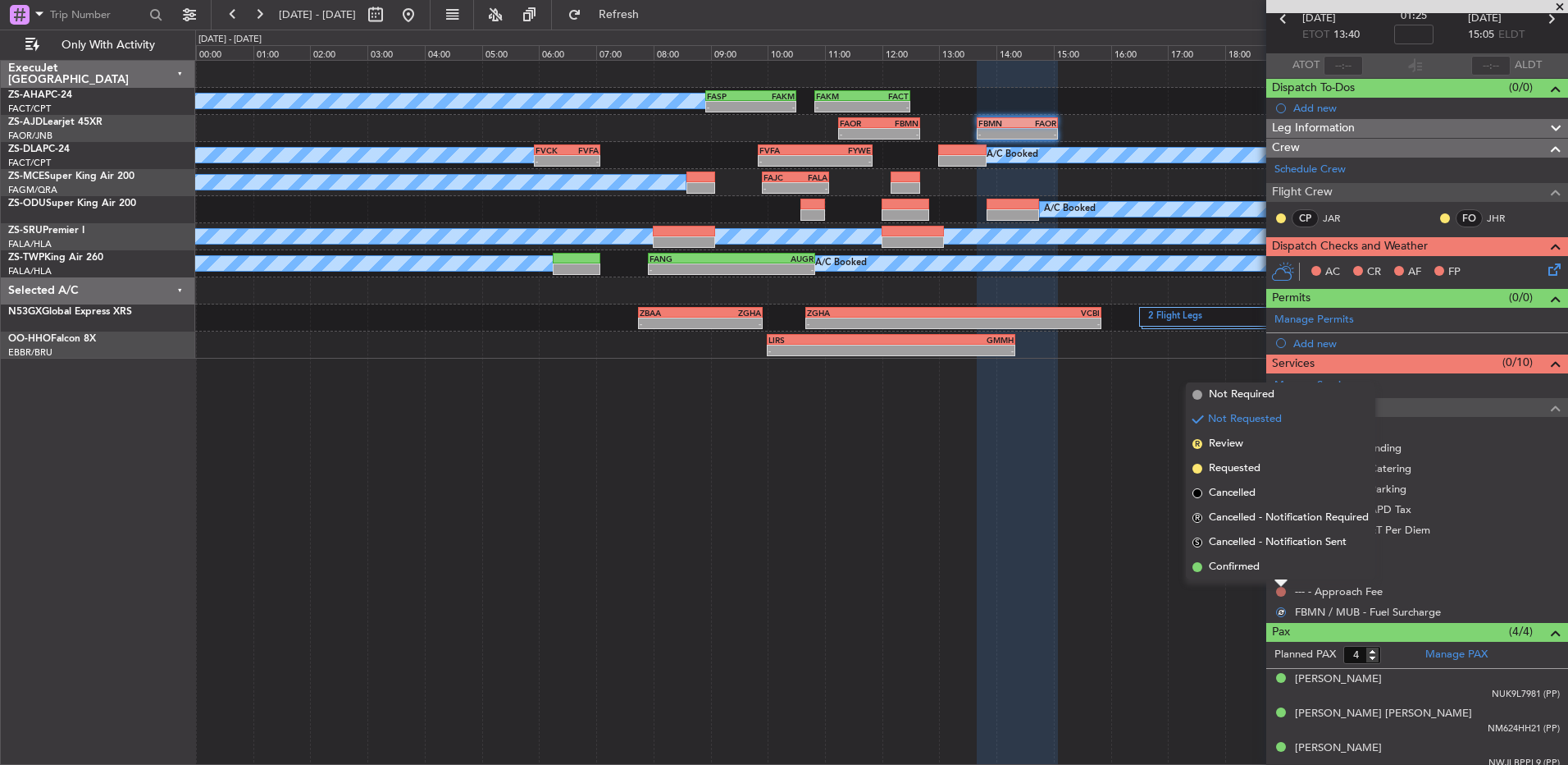
click at [1282, 581] on div at bounding box center [1282, 584] width 13 height 7
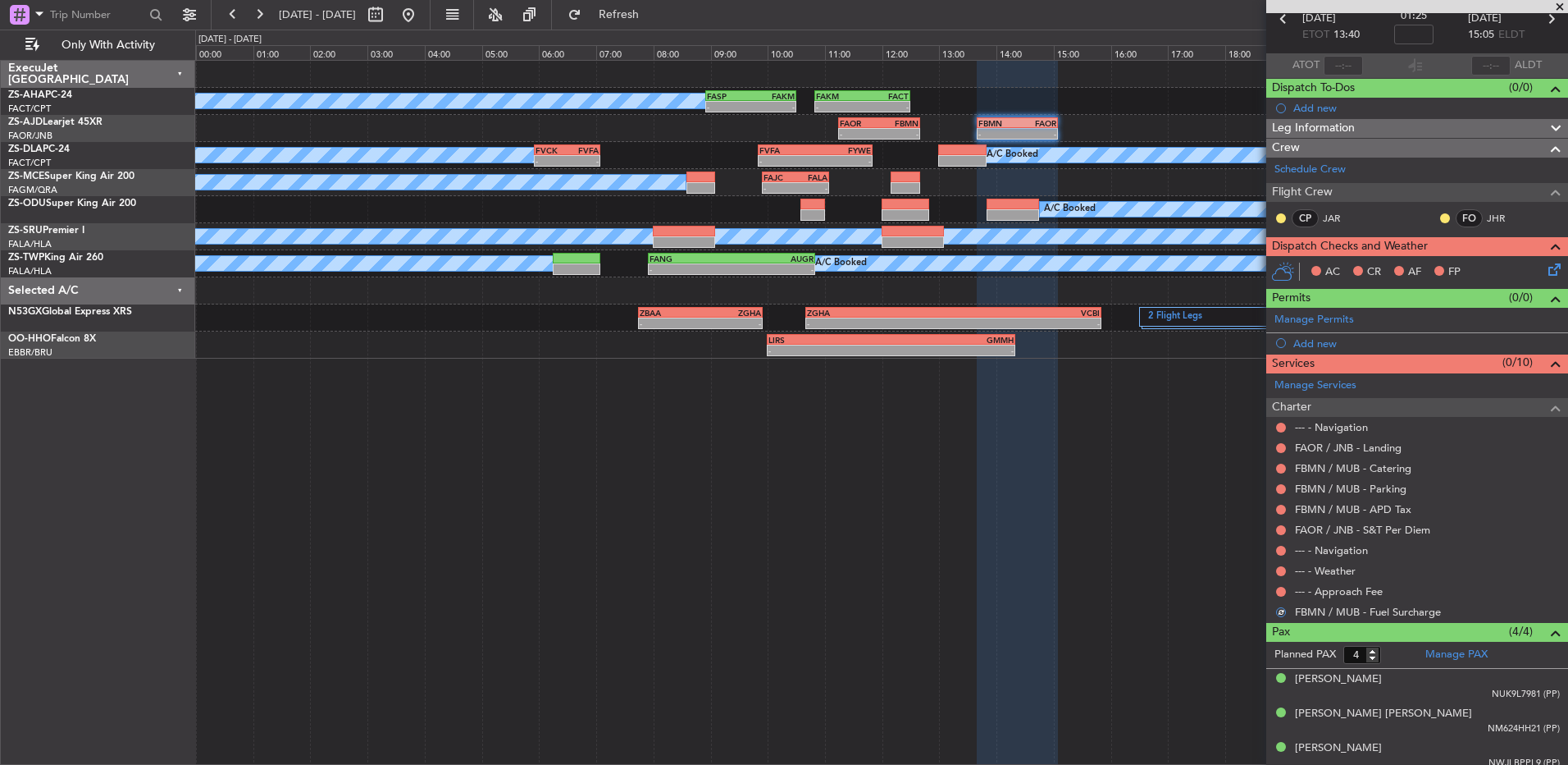
click at [1278, 583] on div "--- - Approach Fee" at bounding box center [1418, 591] width 302 height 21
click at [1282, 593] on button at bounding box center [1282, 591] width 10 height 10
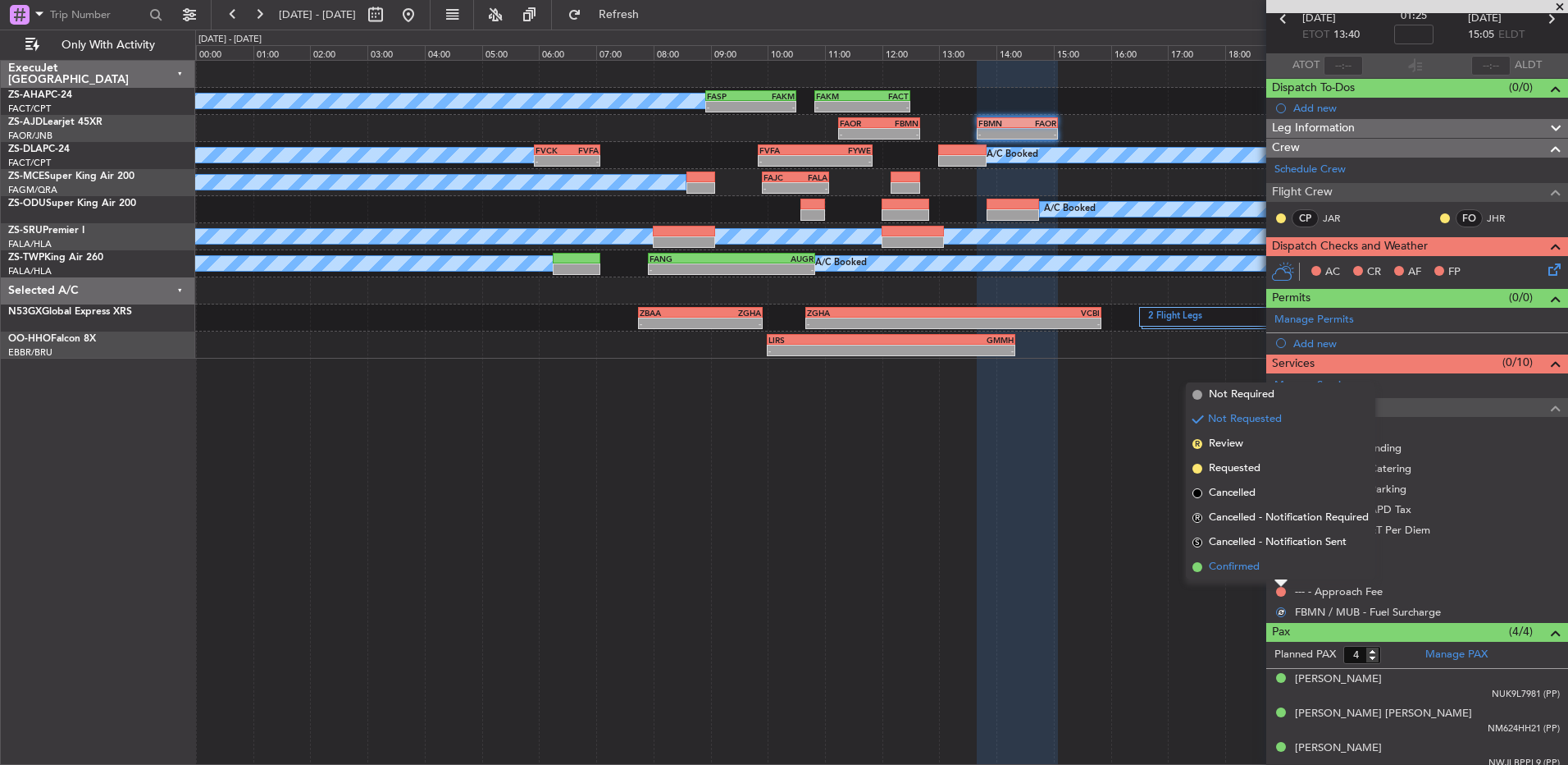
click at [1282, 574] on li "Confirmed" at bounding box center [1281, 566] width 190 height 24
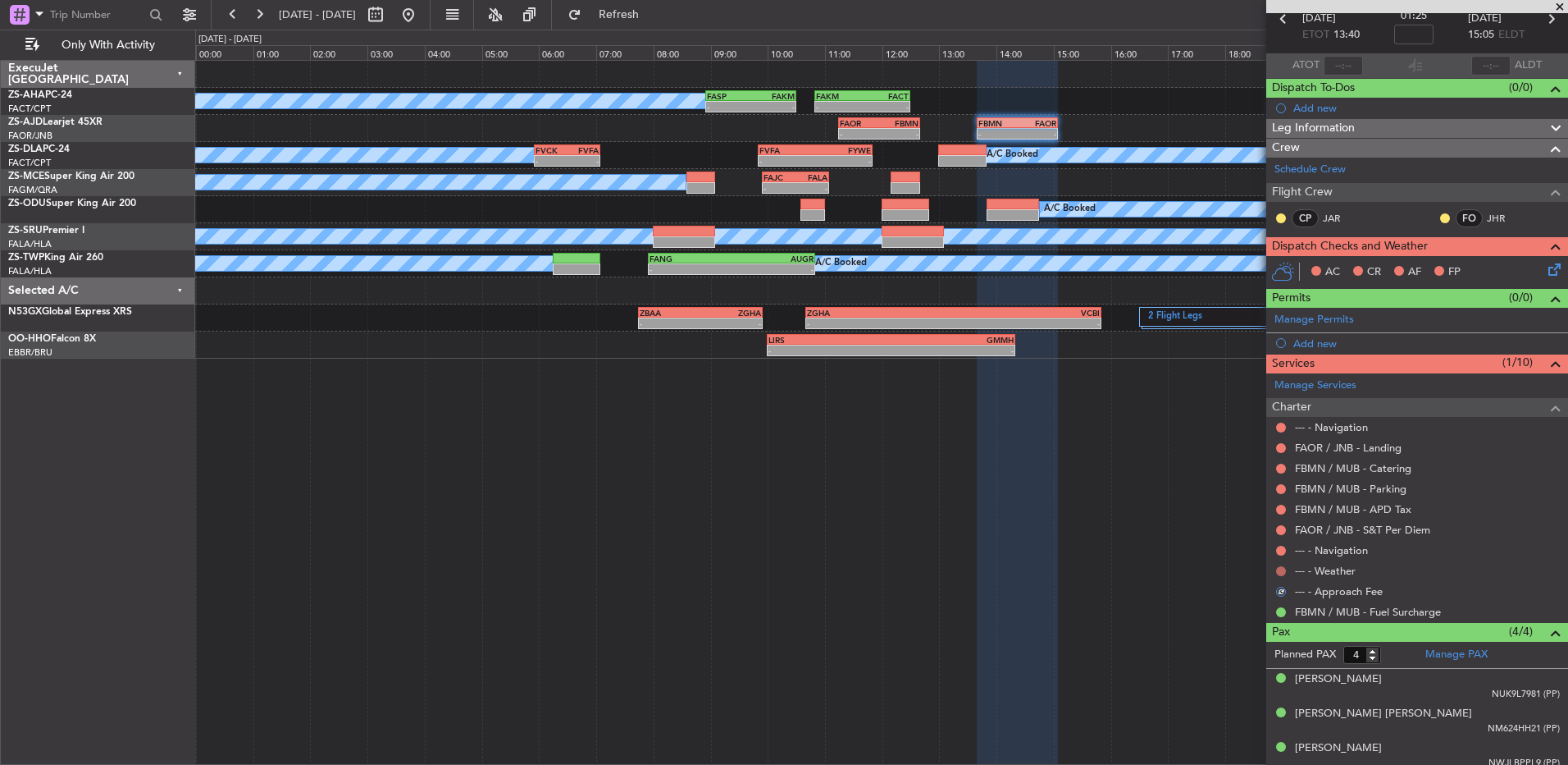
click at [1282, 570] on button at bounding box center [1282, 571] width 10 height 10
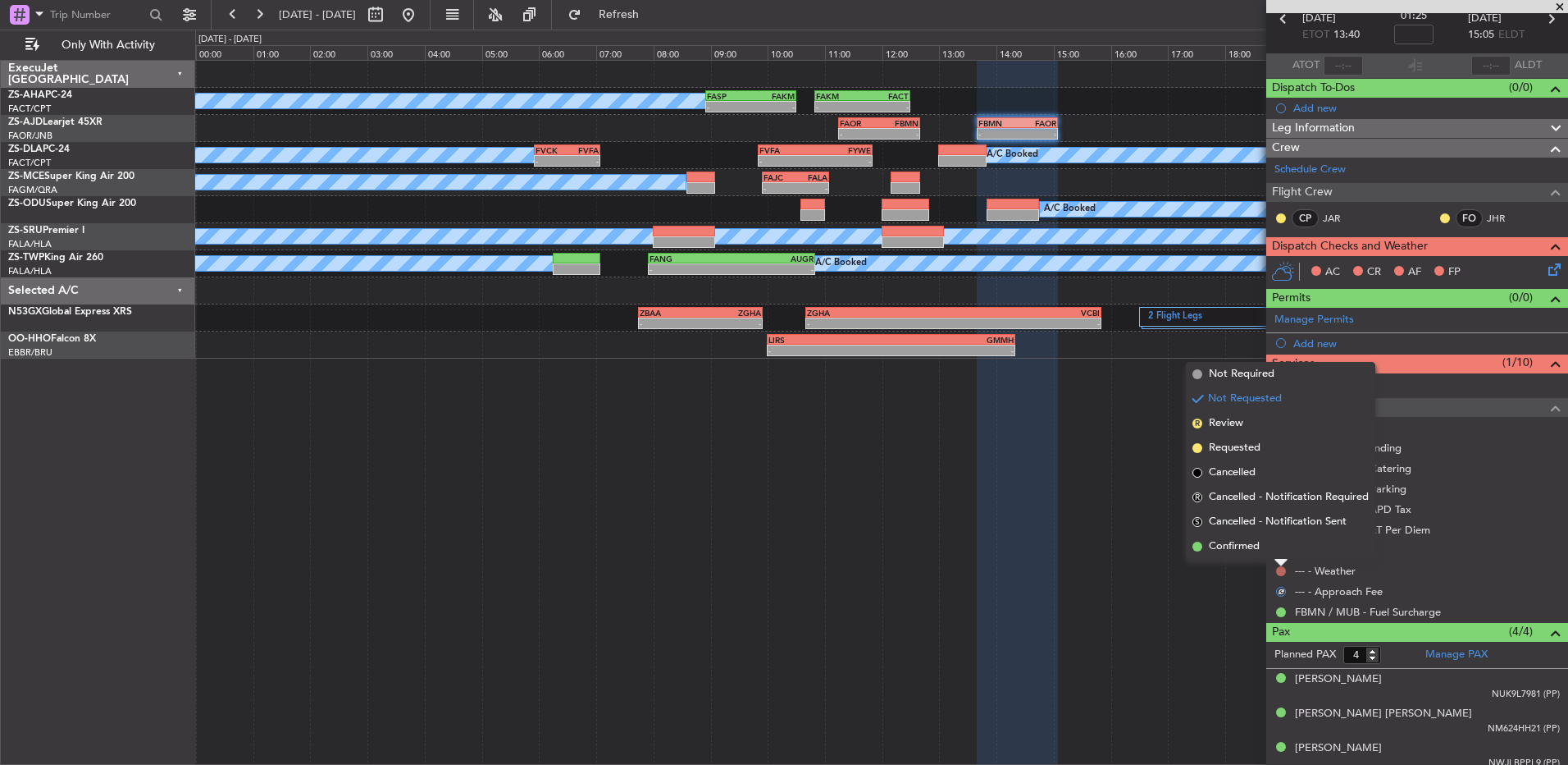
click at [1281, 560] on div at bounding box center [1282, 563] width 13 height 7
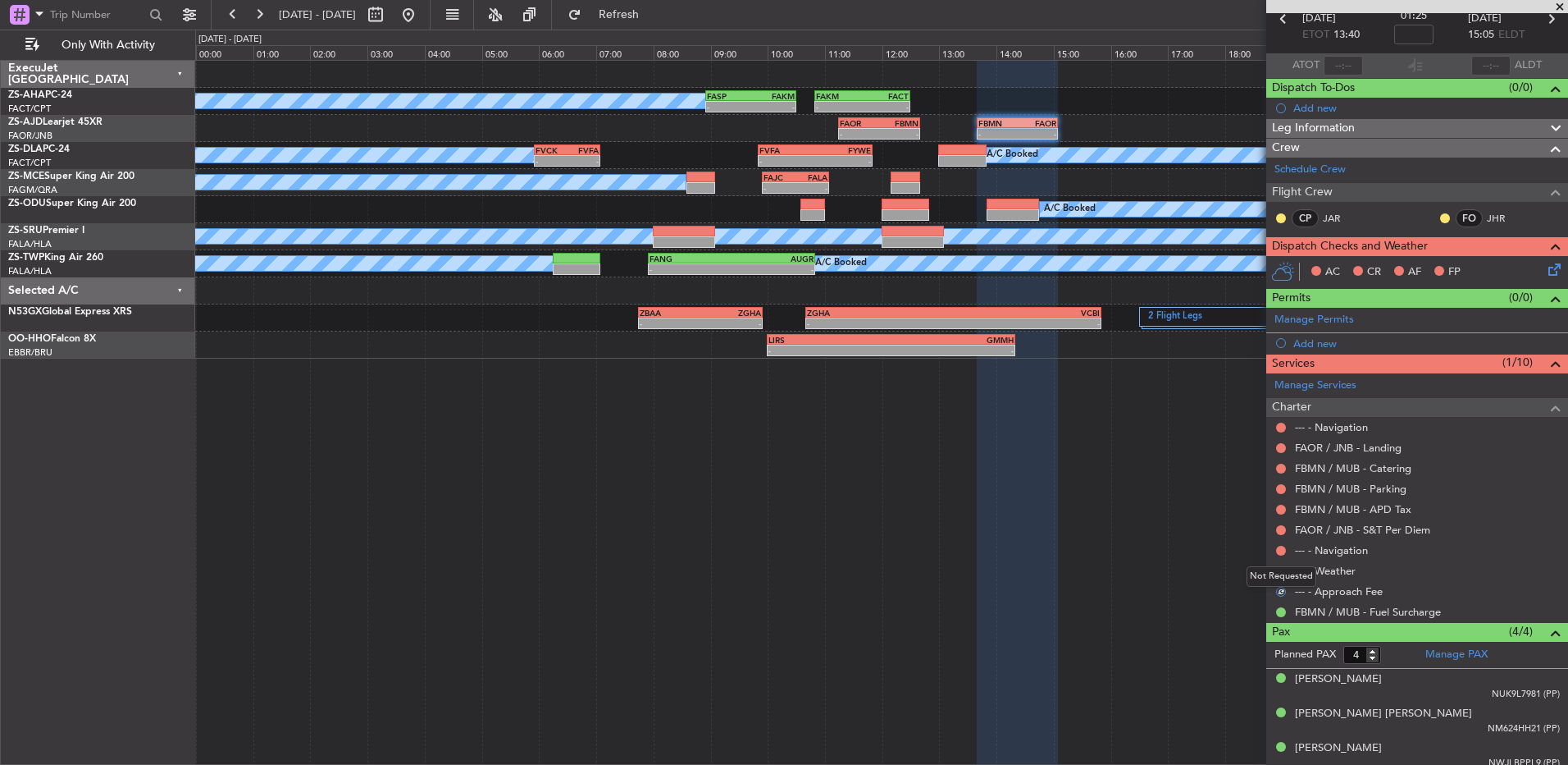
click at [1281, 570] on div "Not Requested" at bounding box center [1282, 576] width 70 height 21
click at [1276, 572] on div at bounding box center [1282, 571] width 13 height 13
click at [1277, 570] on button at bounding box center [1282, 571] width 10 height 10
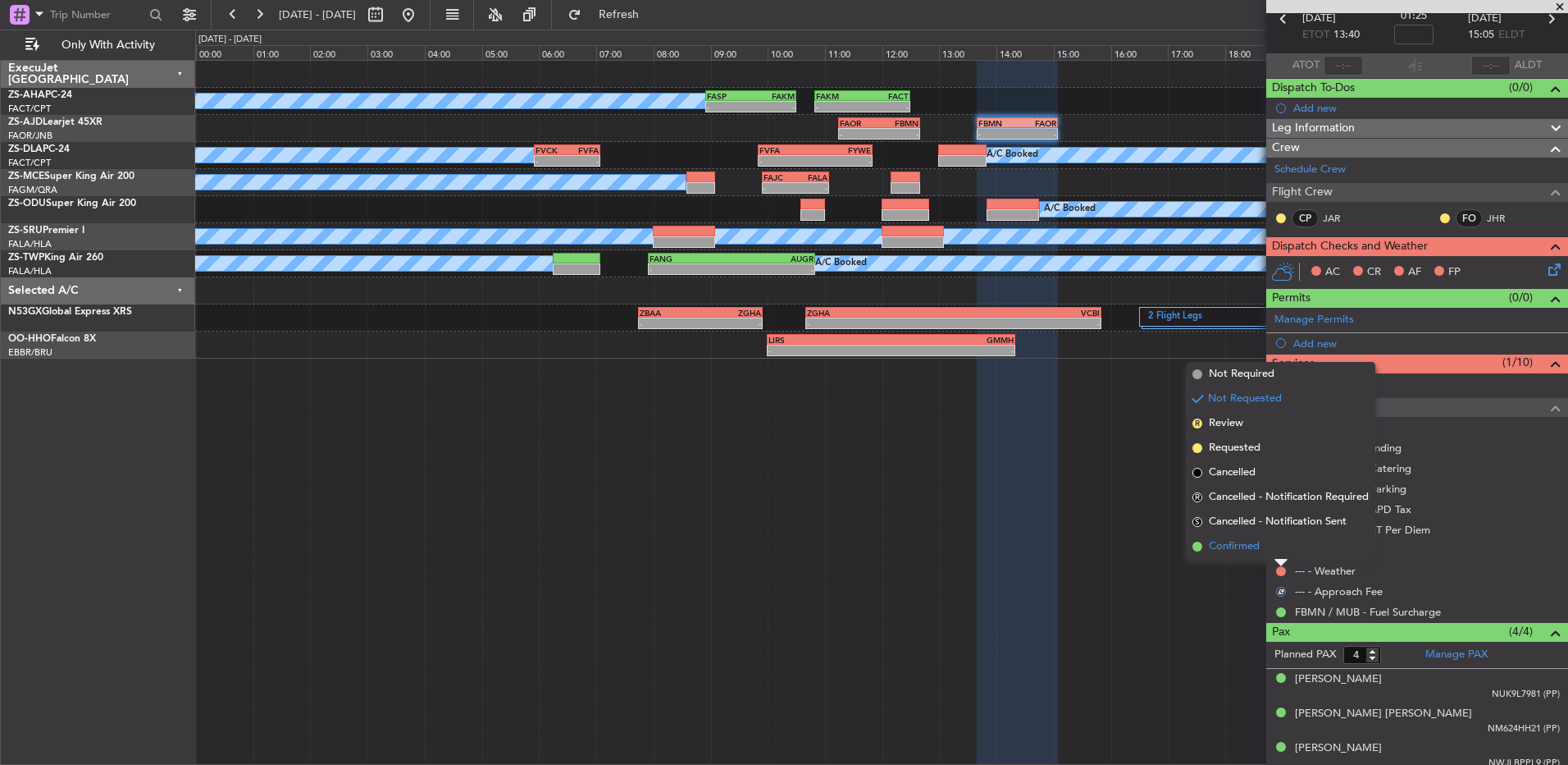
click at [1283, 550] on li "Confirmed" at bounding box center [1281, 546] width 190 height 24
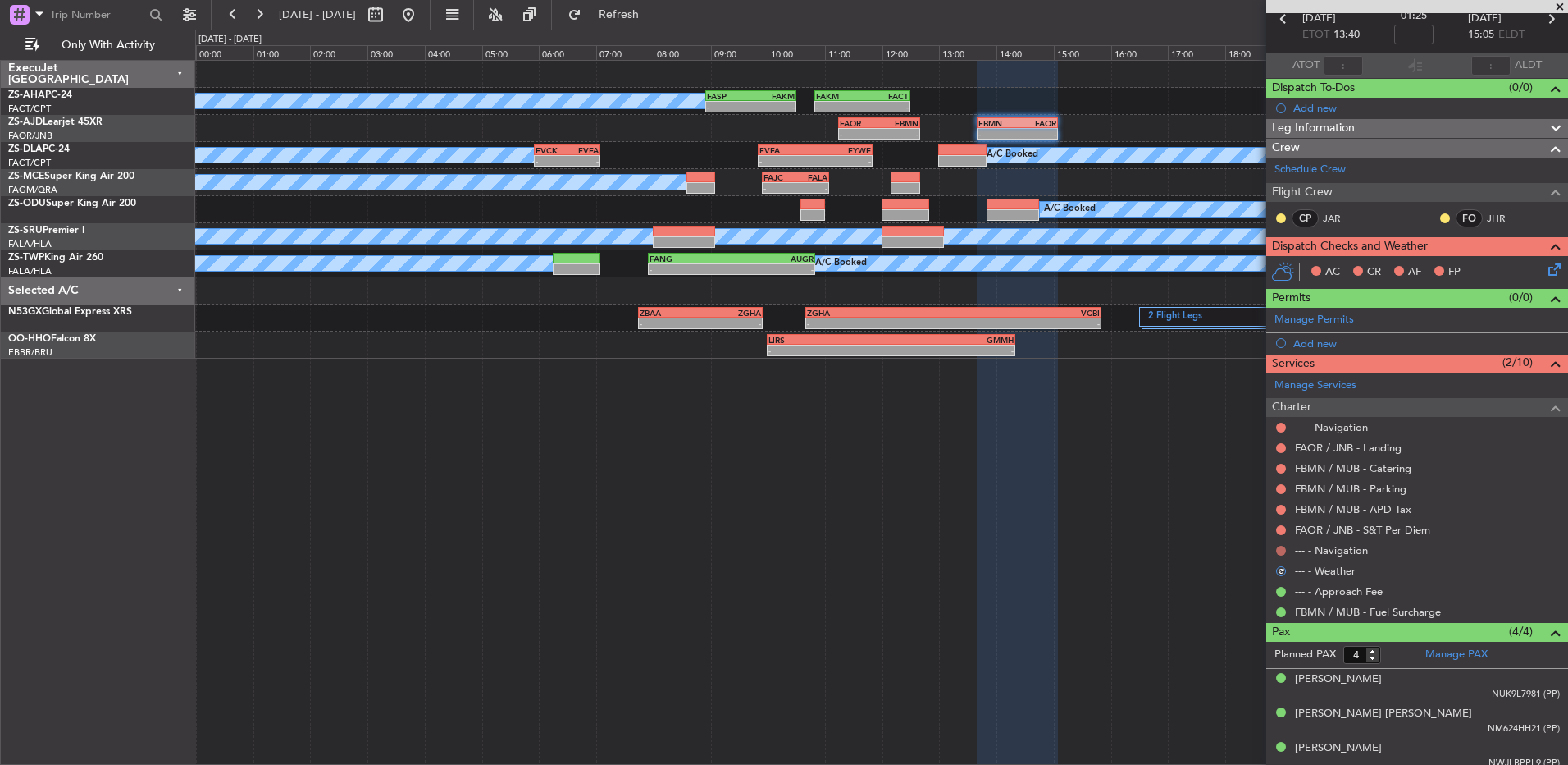
click at [1283, 550] on button at bounding box center [1282, 550] width 10 height 10
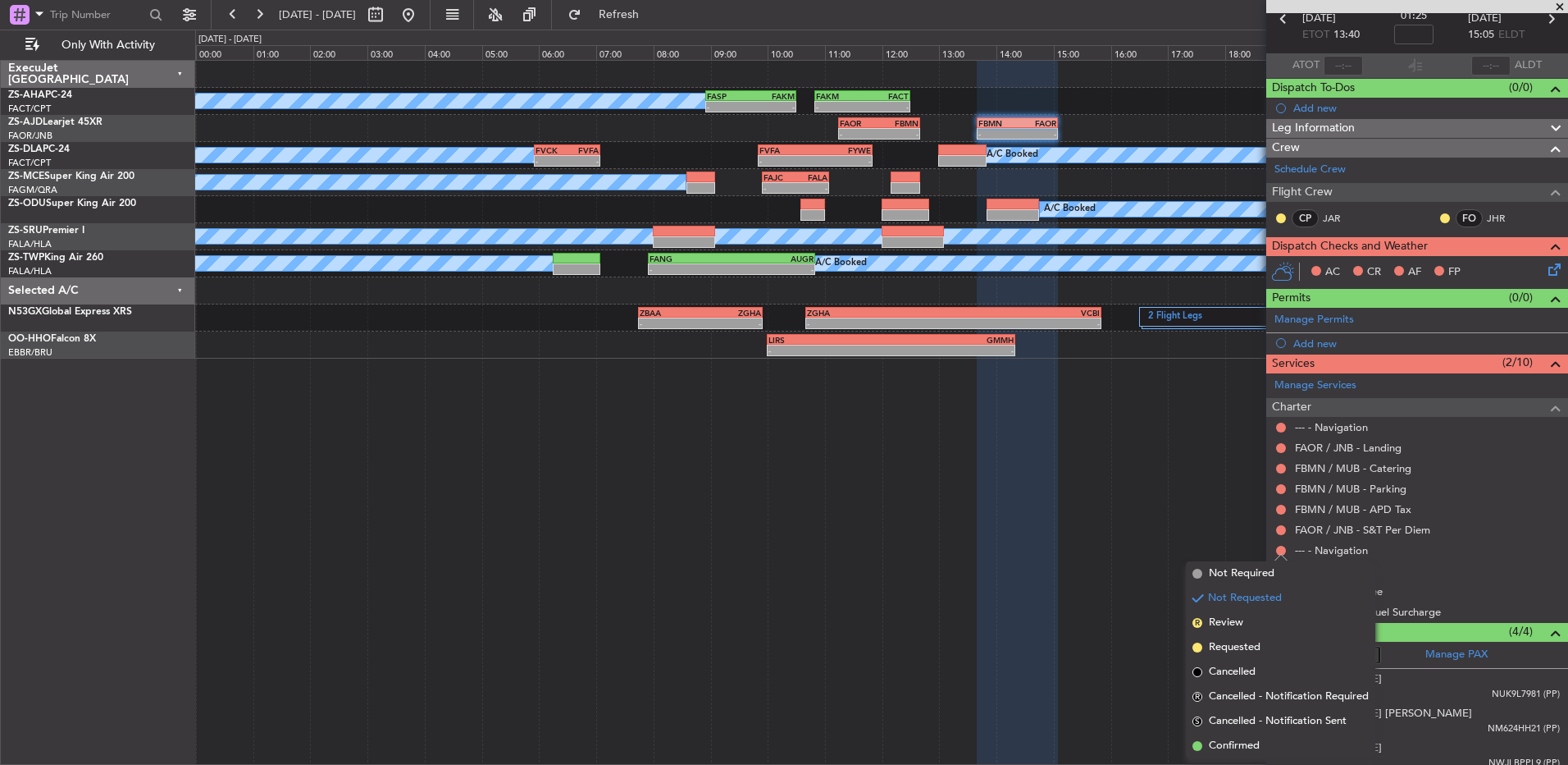
drag, startPoint x: 1259, startPoint y: 747, endPoint x: 1253, endPoint y: 719, distance: 28.6
click at [1257, 743] on span "Confirmed" at bounding box center [1234, 746] width 51 height 17
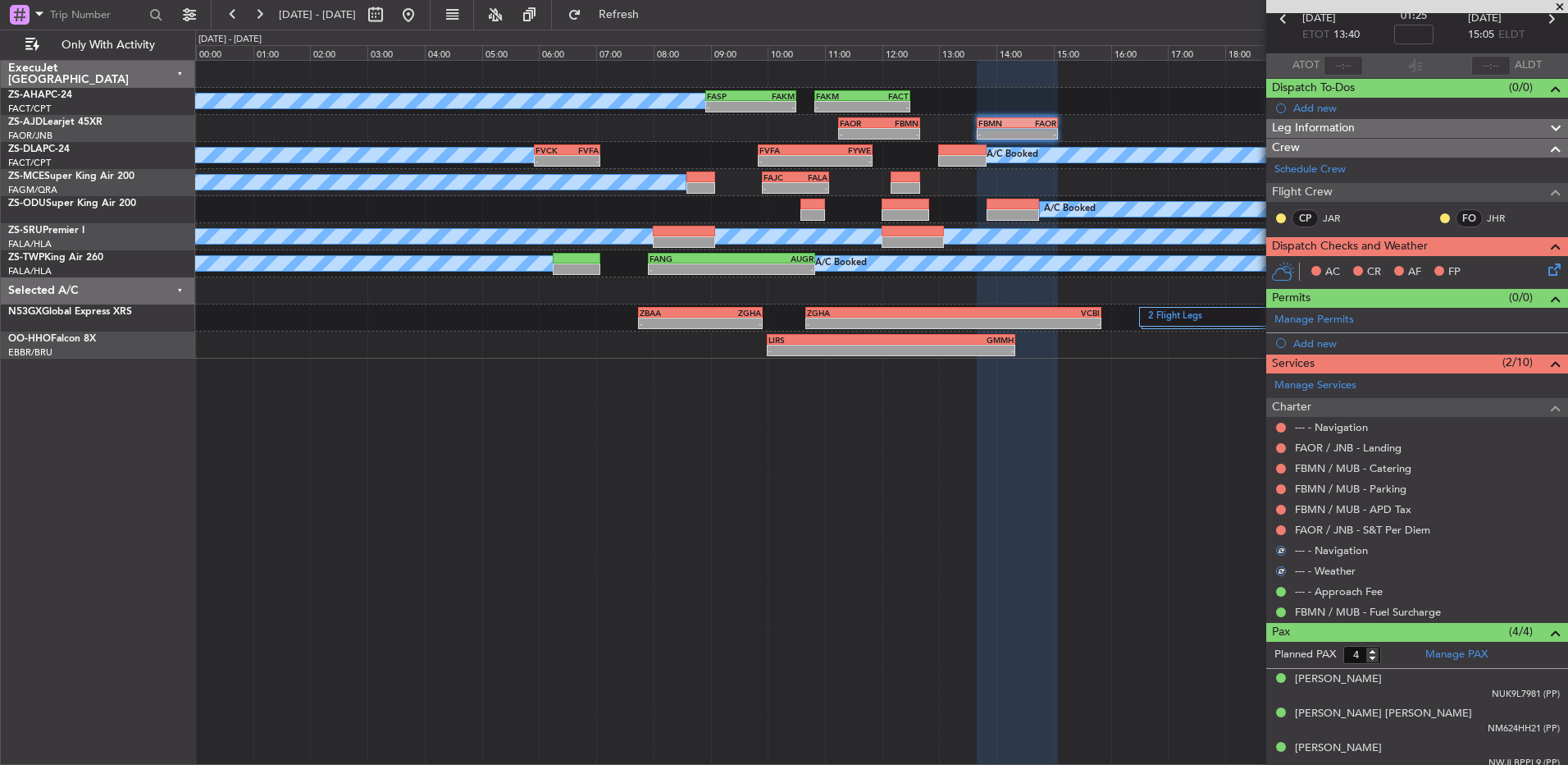
scroll to position [0, 0]
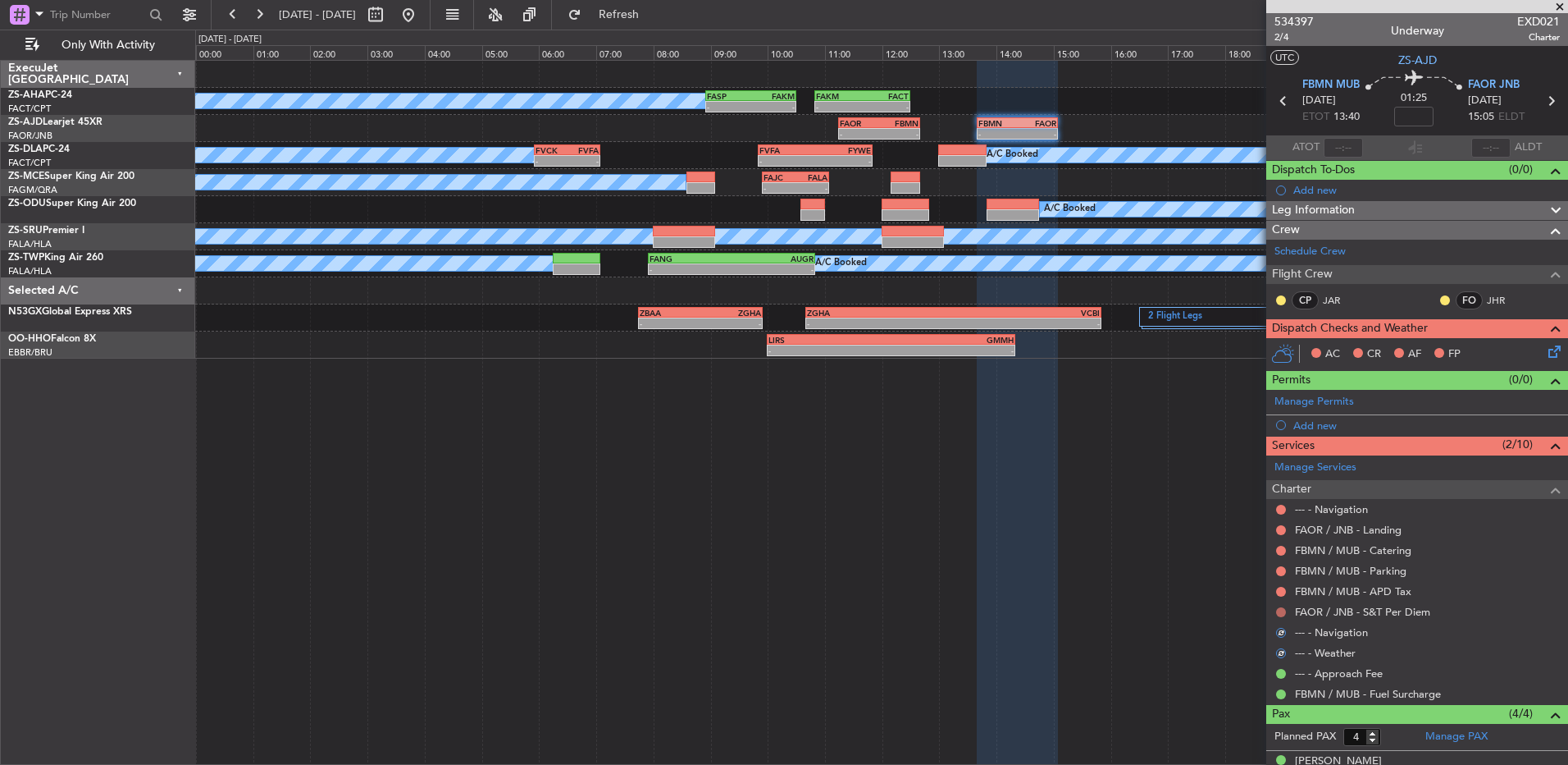
click at [1279, 610] on button at bounding box center [1282, 612] width 10 height 10
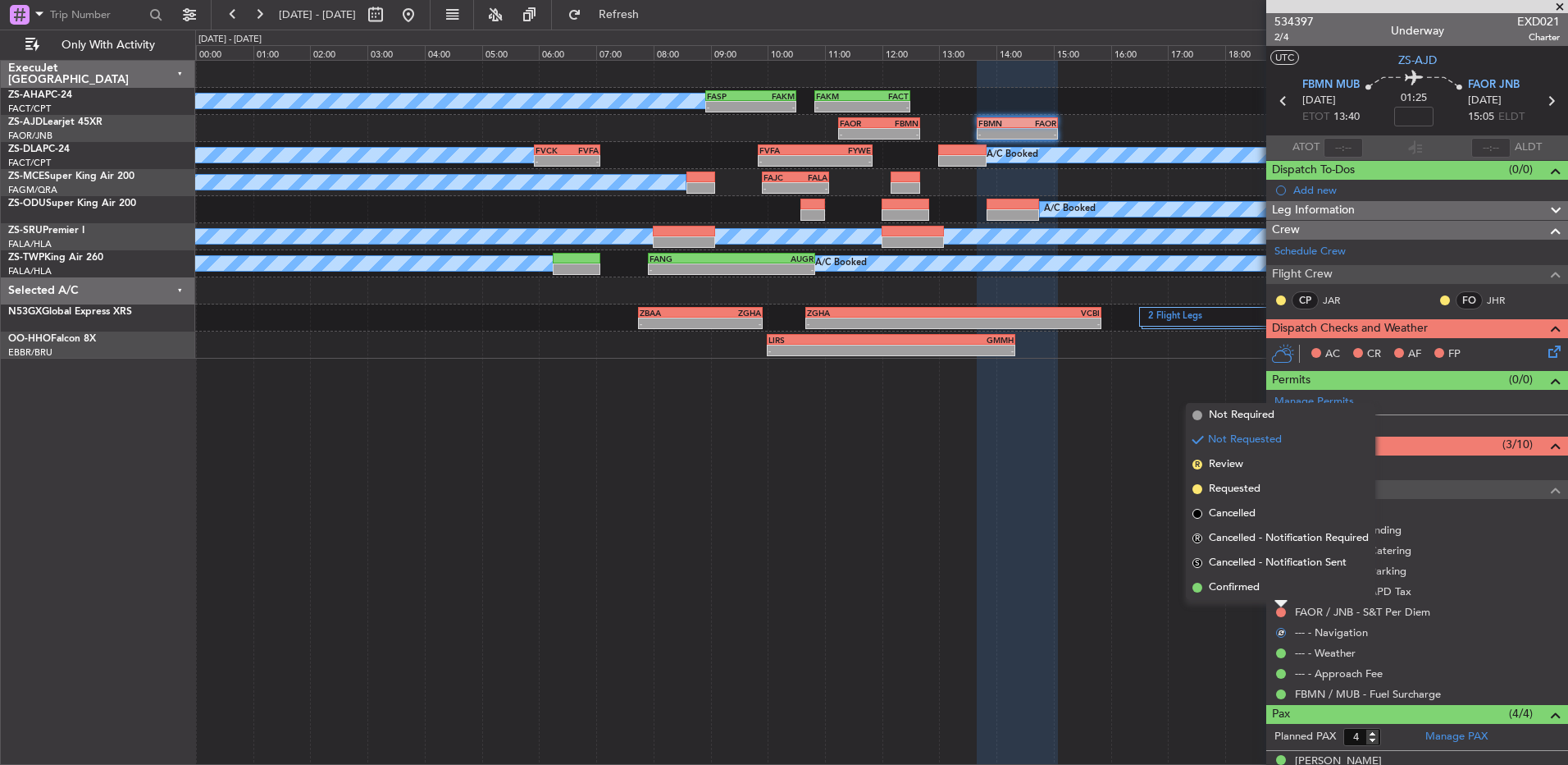
click at [1277, 603] on div at bounding box center [1282, 604] width 13 height 7
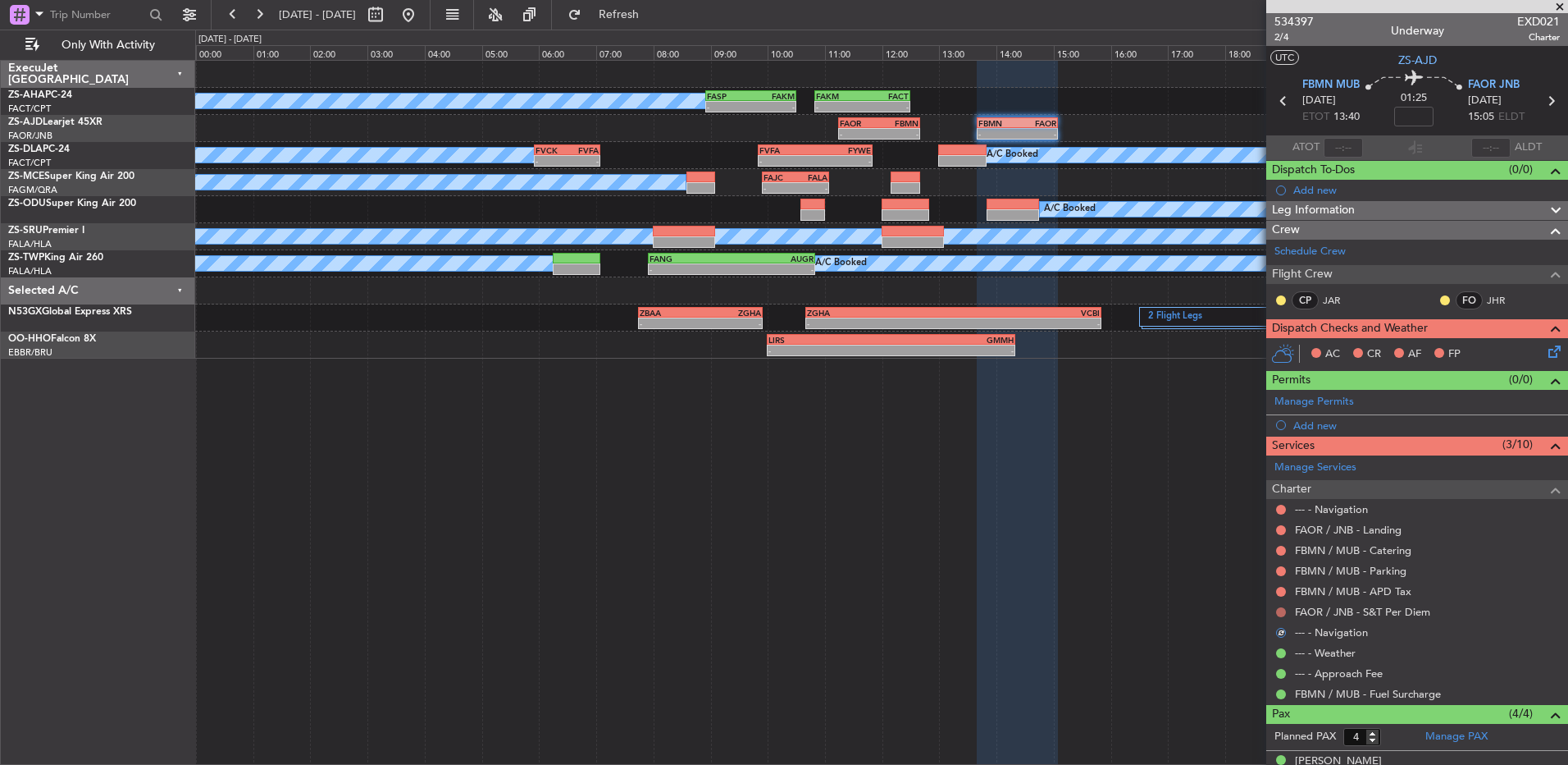
click at [1281, 611] on button at bounding box center [1282, 612] width 10 height 10
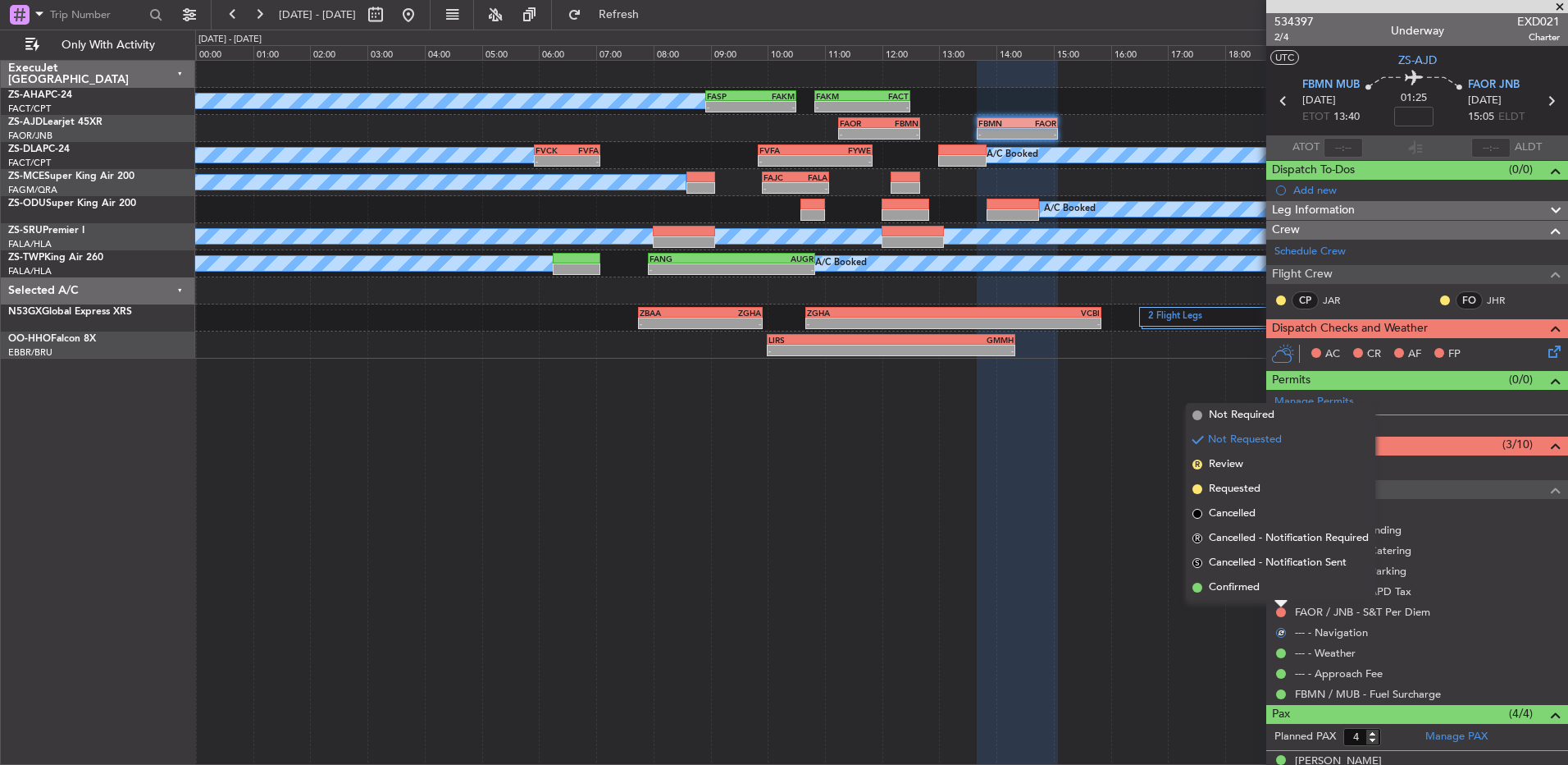
click at [1280, 583] on li "Confirmed" at bounding box center [1281, 587] width 190 height 24
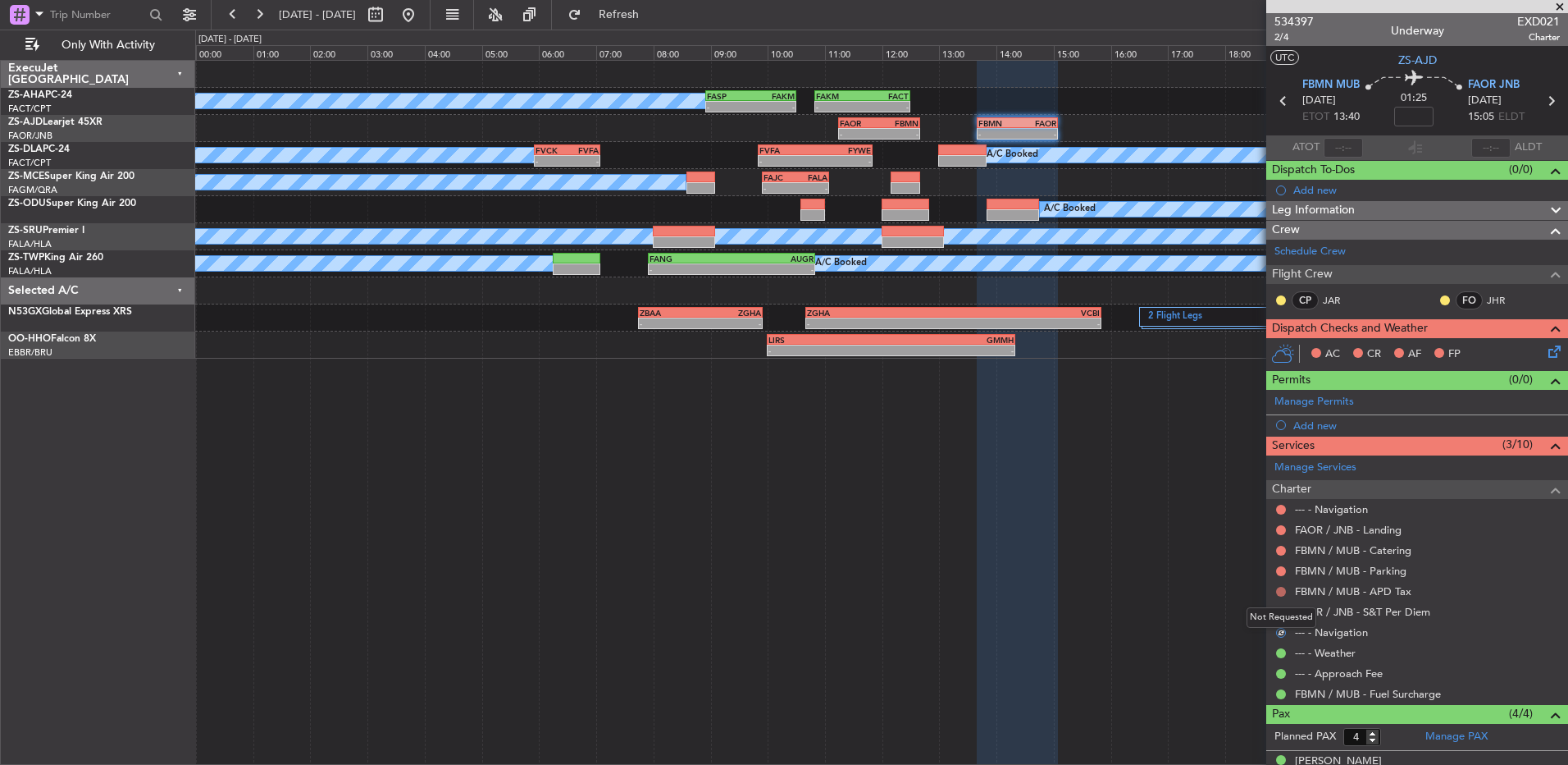
click at [1279, 594] on button at bounding box center [1282, 591] width 10 height 10
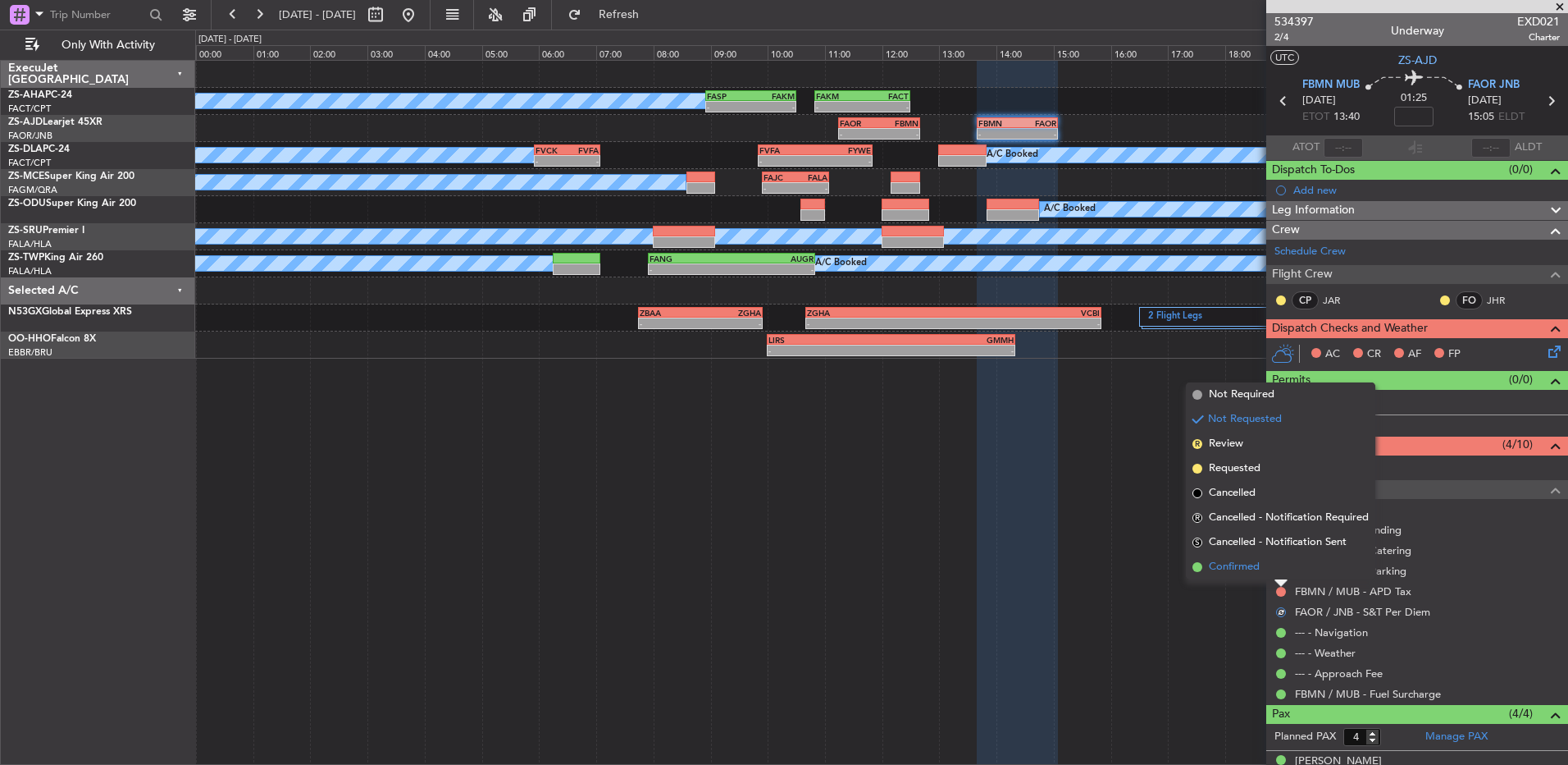
click at [1280, 576] on li "Confirmed" at bounding box center [1281, 566] width 190 height 24
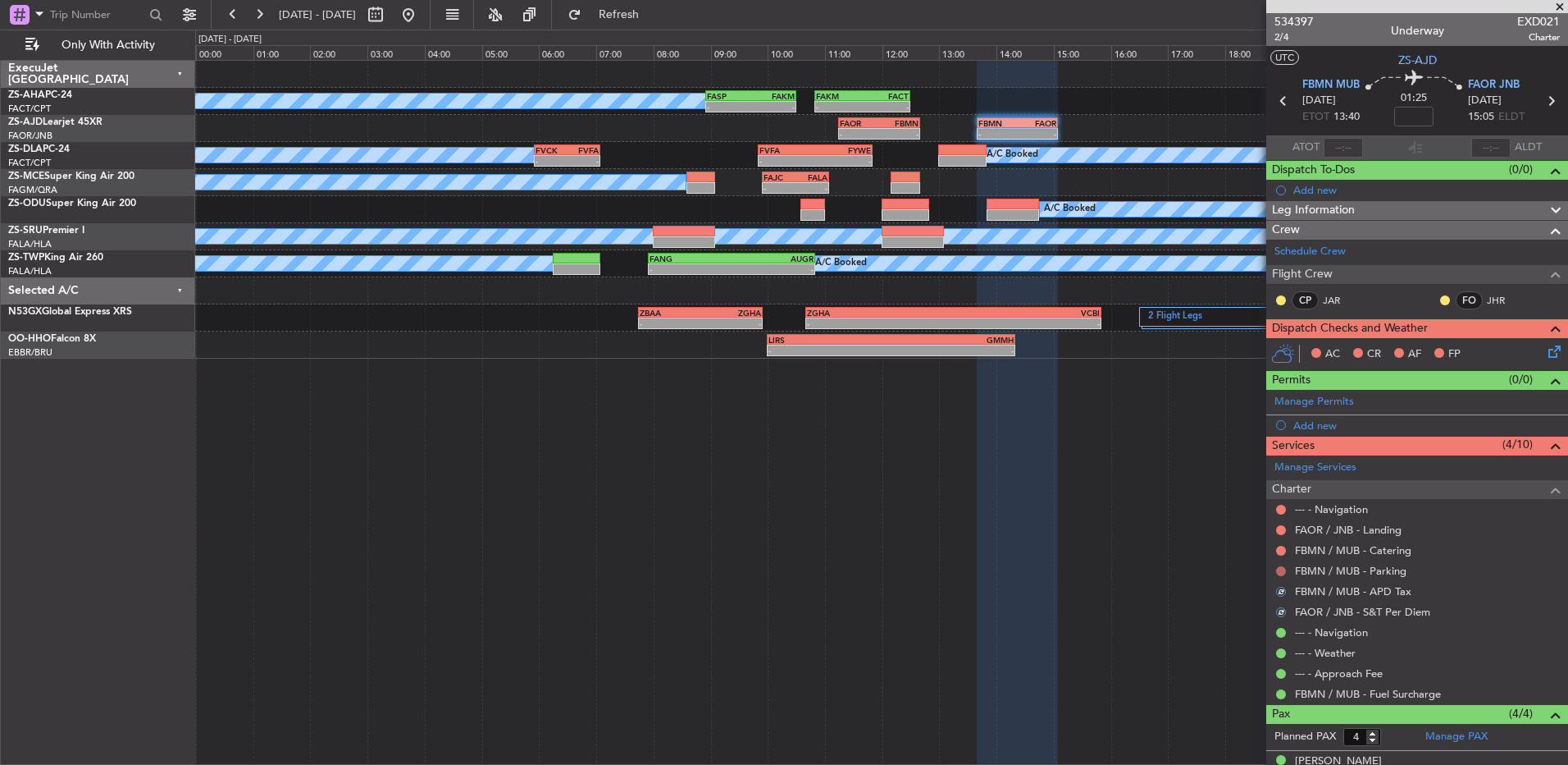
click at [1280, 570] on button at bounding box center [1282, 571] width 10 height 10
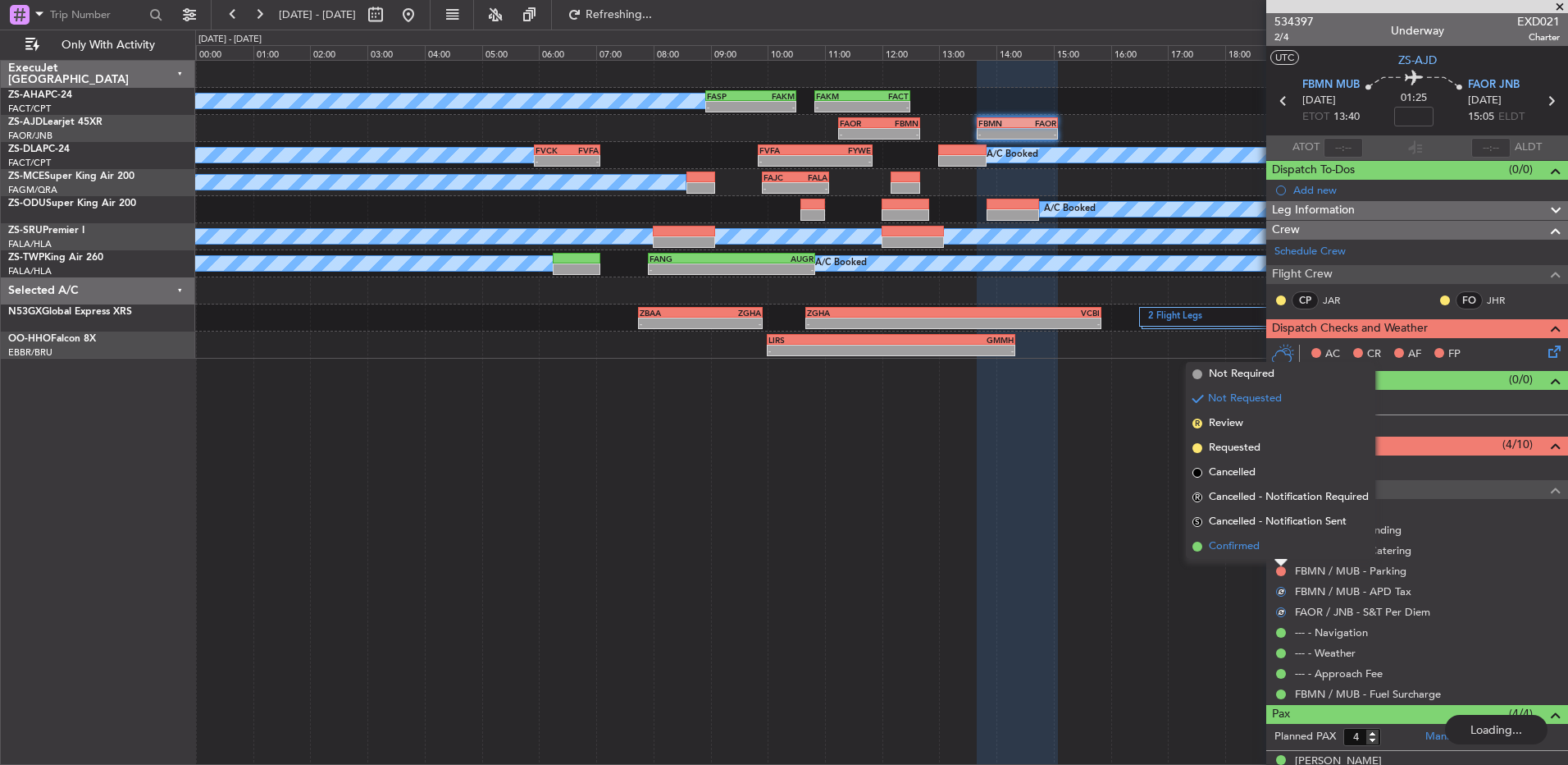
click at [1280, 552] on li "Confirmed" at bounding box center [1281, 546] width 190 height 24
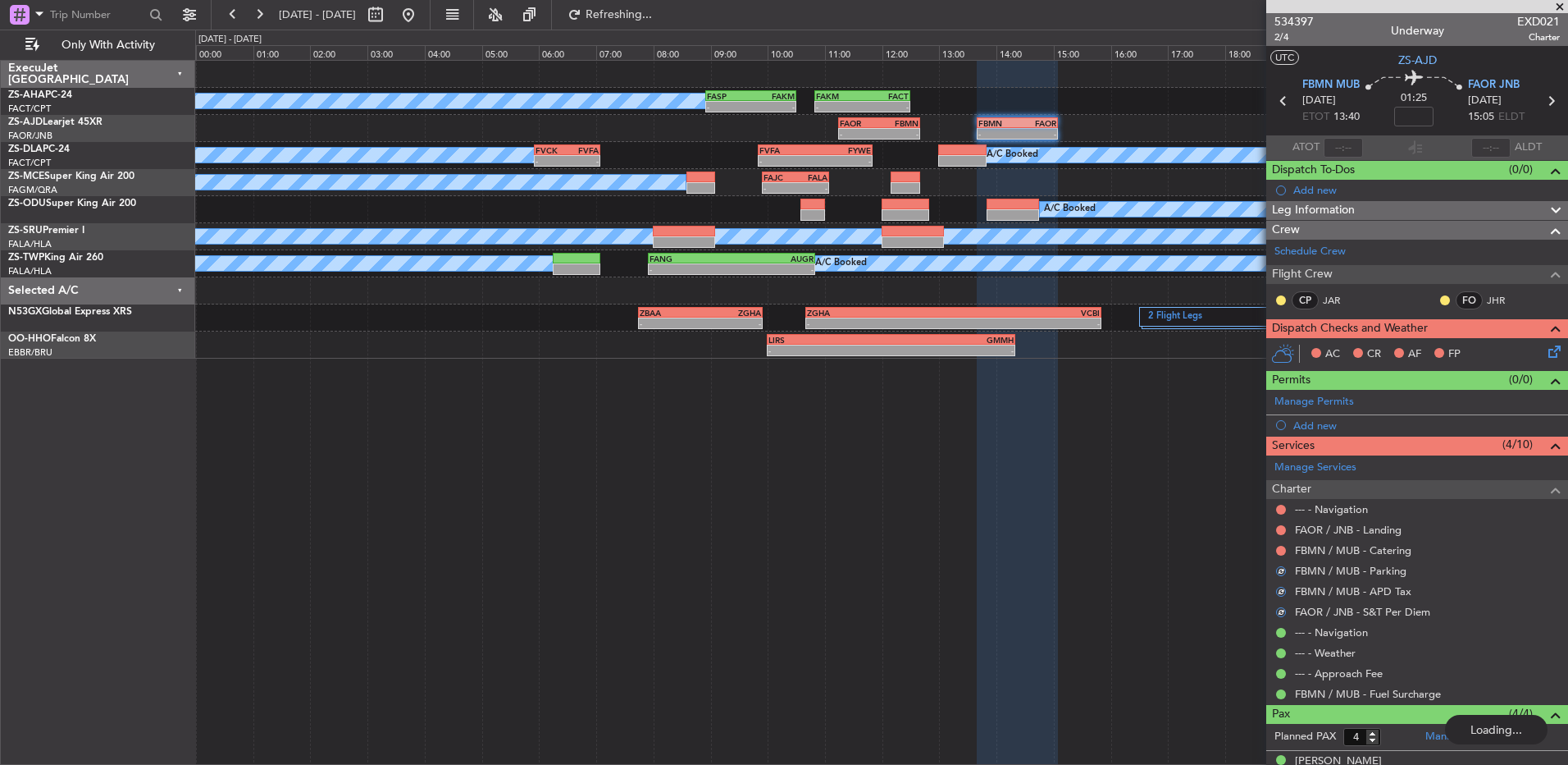
click at [1280, 552] on button at bounding box center [1282, 550] width 10 height 10
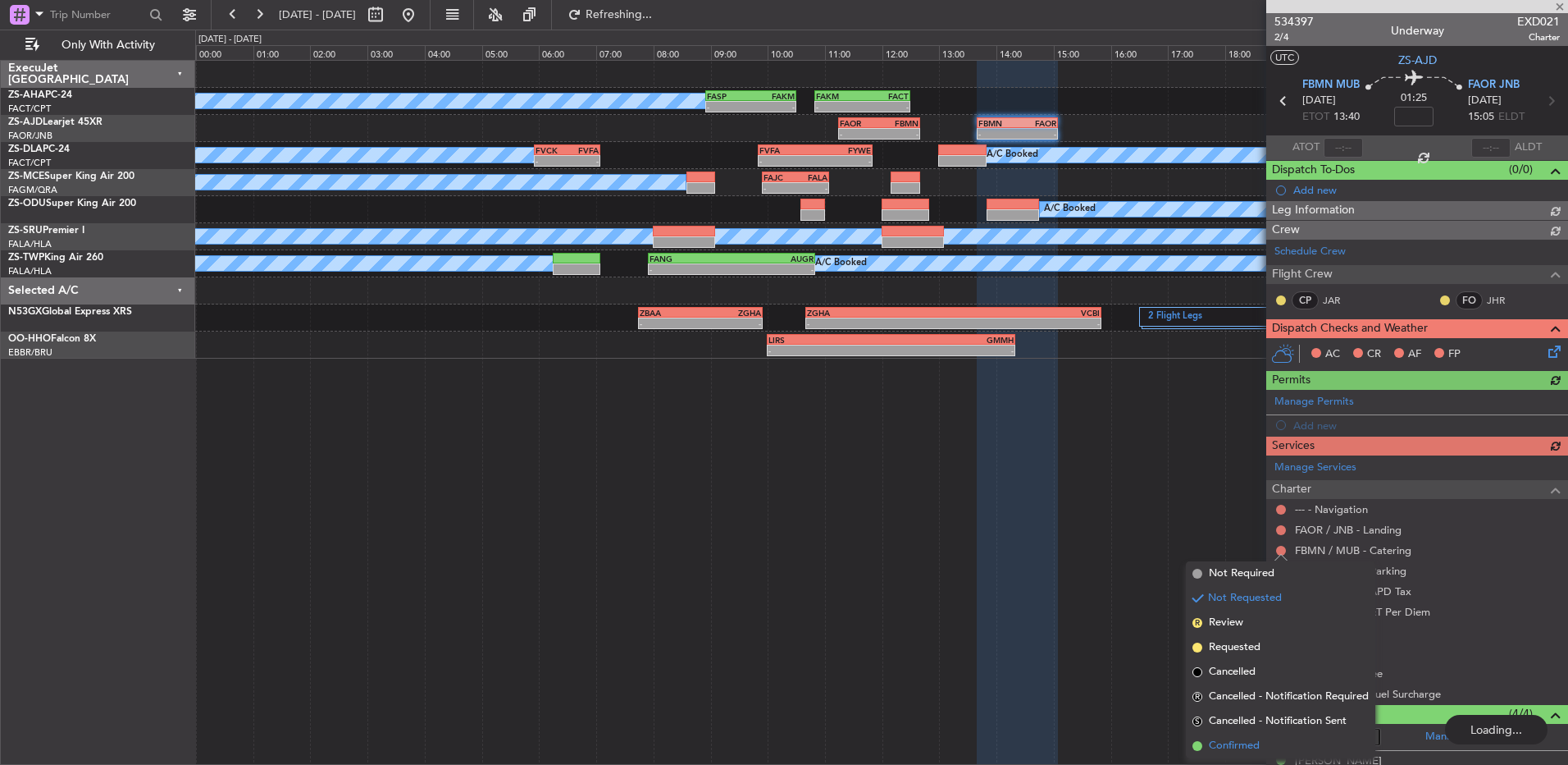
click at [1255, 736] on li "Confirmed" at bounding box center [1281, 745] width 190 height 24
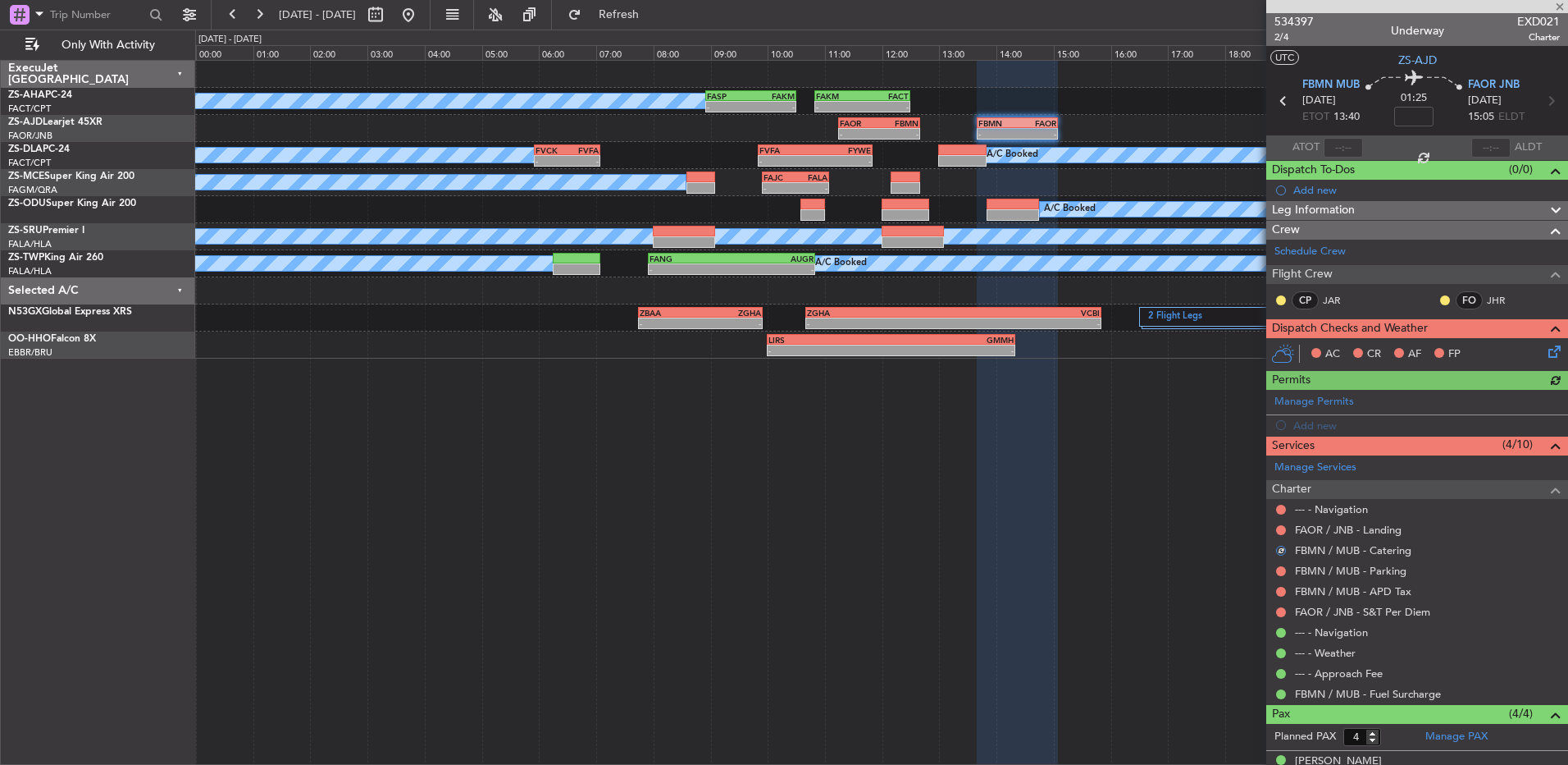
click at [1275, 533] on nimbus-traffic-light at bounding box center [1282, 530] width 13 height 13
click at [1280, 527] on button at bounding box center [1282, 530] width 10 height 10
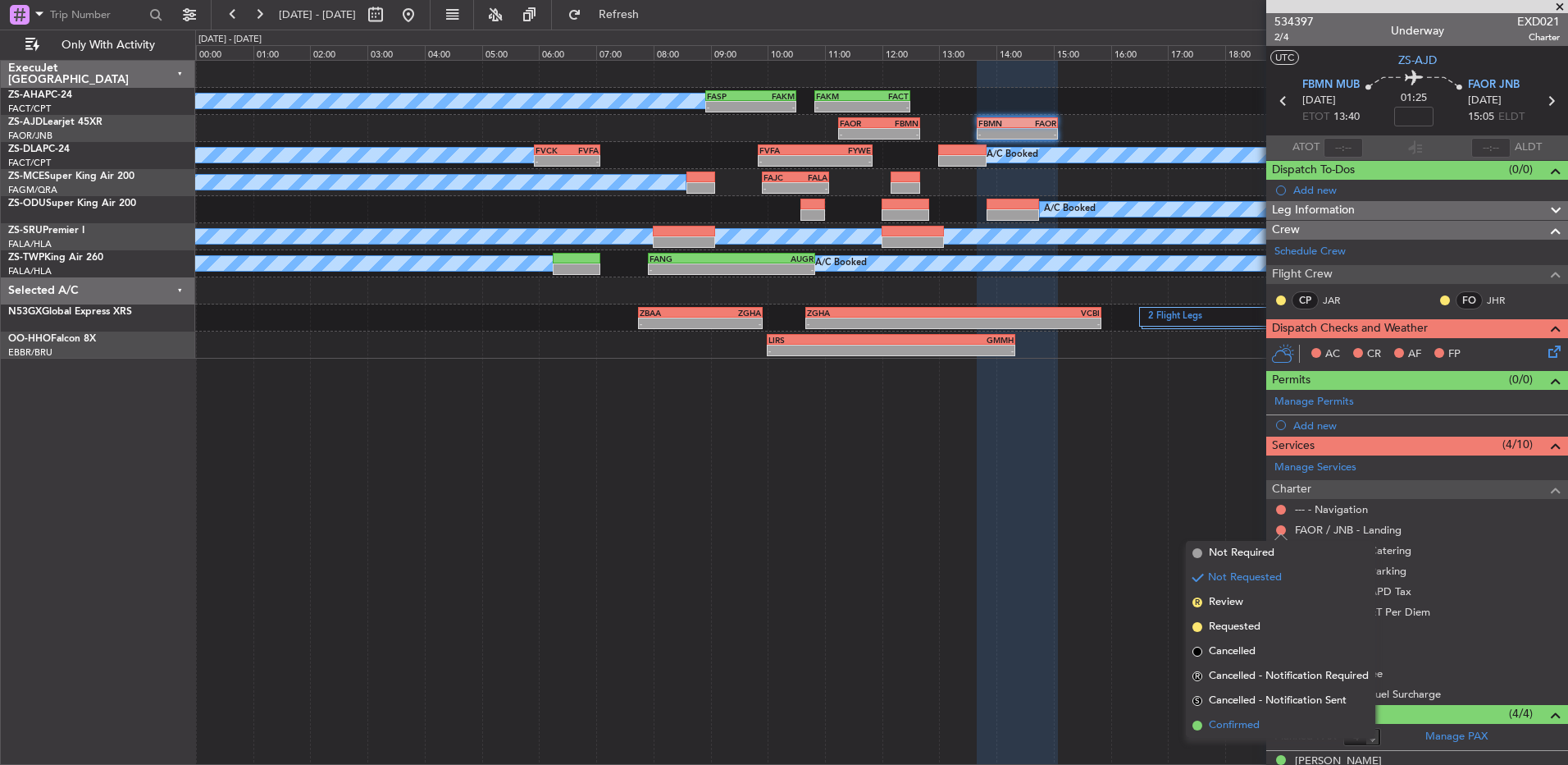
click at [1232, 720] on span "Confirmed" at bounding box center [1234, 726] width 51 height 17
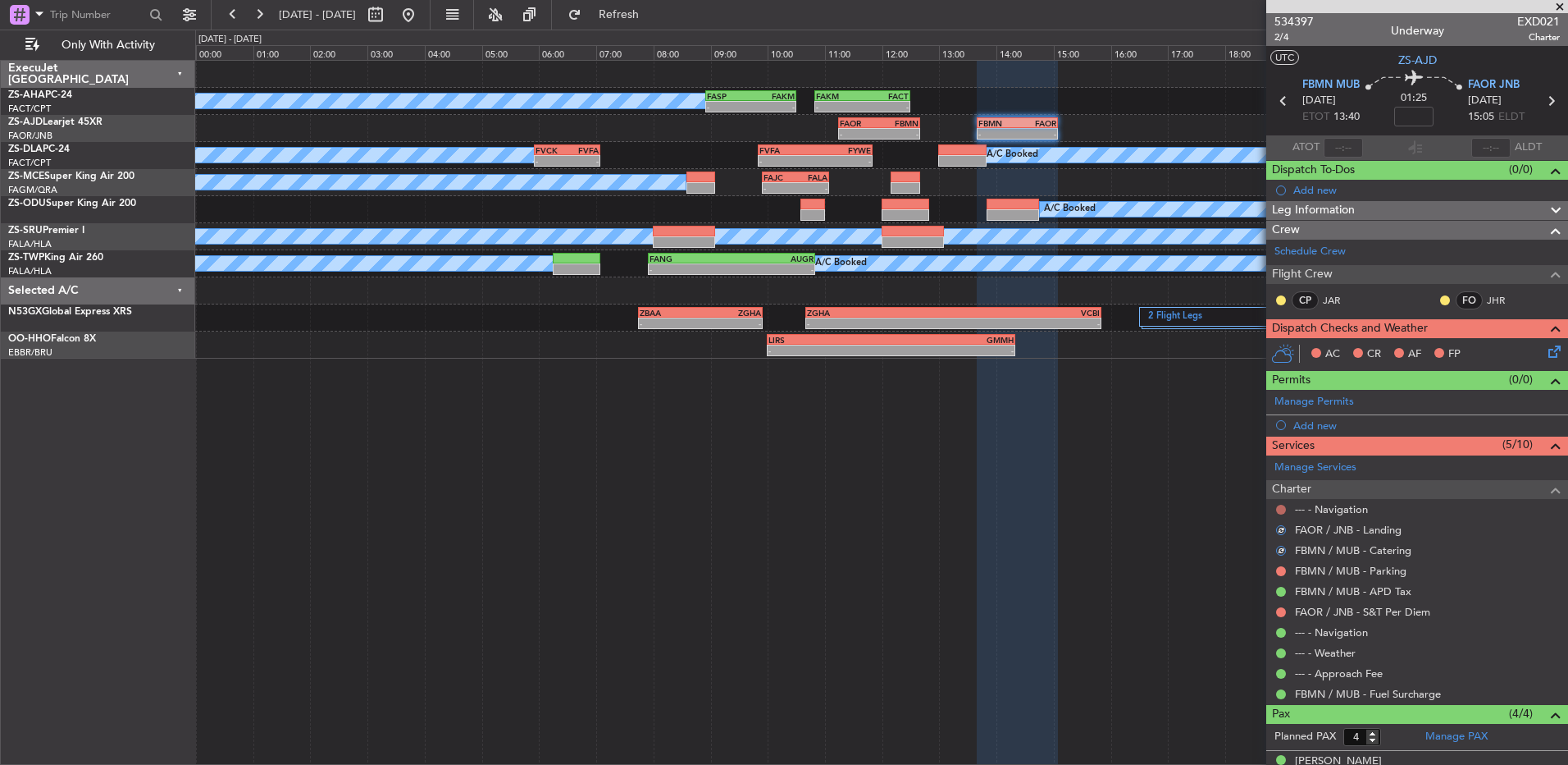
click at [1284, 509] on button at bounding box center [1282, 509] width 10 height 10
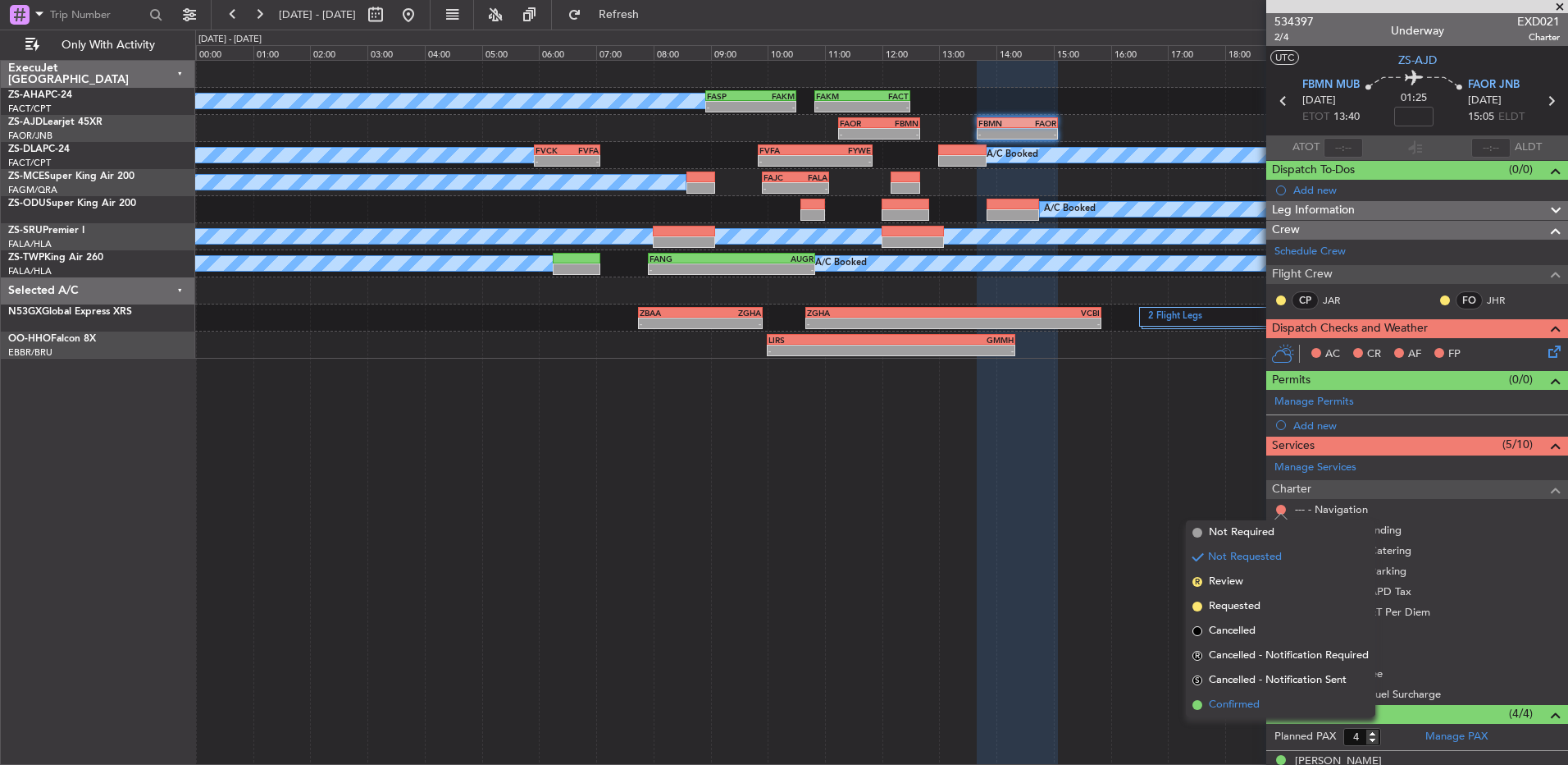
click at [1302, 701] on li "Confirmed" at bounding box center [1281, 704] width 190 height 24
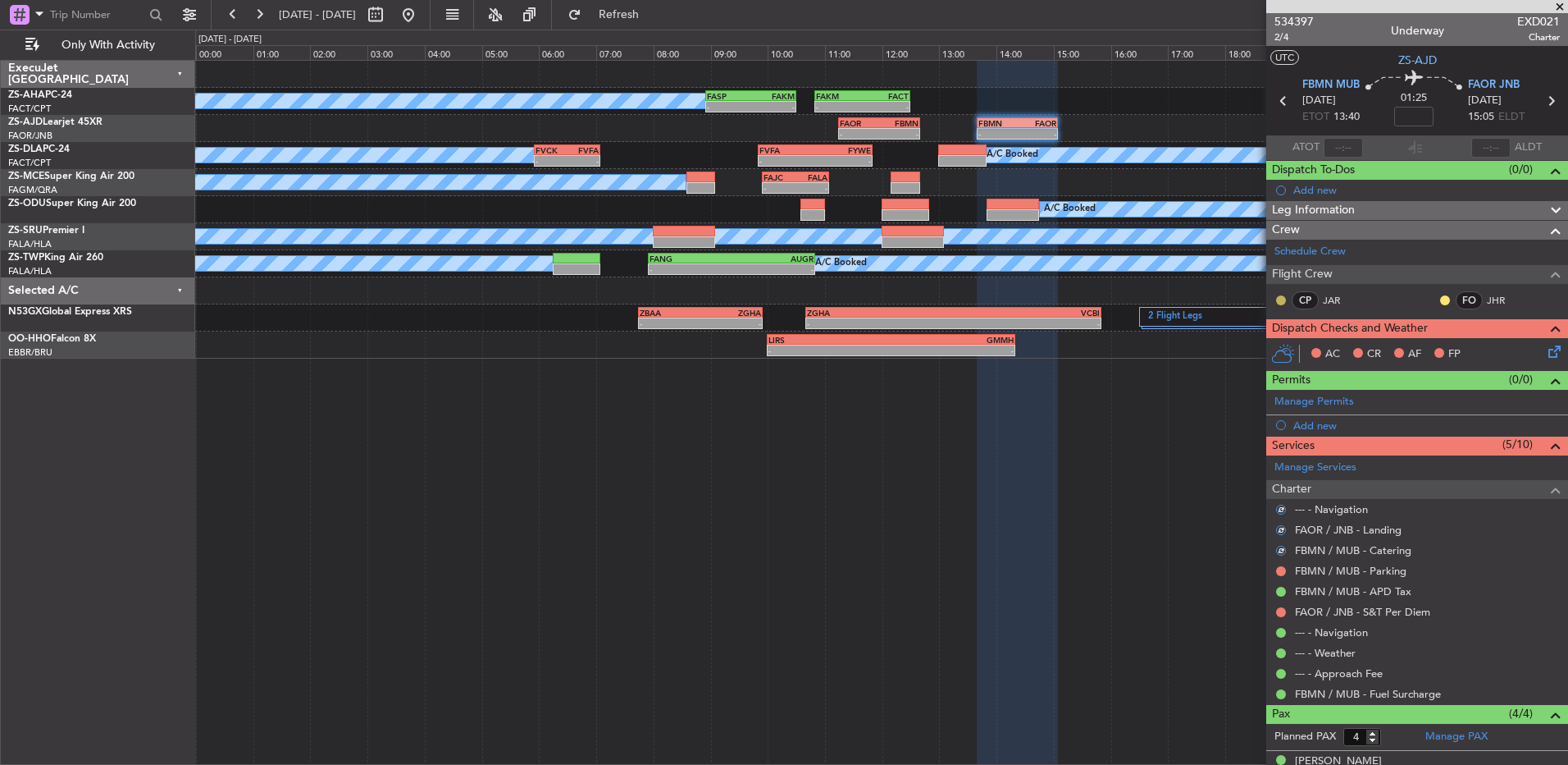
click at [1283, 301] on button at bounding box center [1282, 301] width 10 height 10
click at [1266, 352] on span "Acknowledged" at bounding box center [1285, 348] width 72 height 17
click at [1440, 299] on button at bounding box center [1445, 301] width 10 height 10
click at [1393, 352] on li "Acknowledged" at bounding box center [1434, 347] width 110 height 24
click at [1545, 351] on icon at bounding box center [1552, 349] width 13 height 13
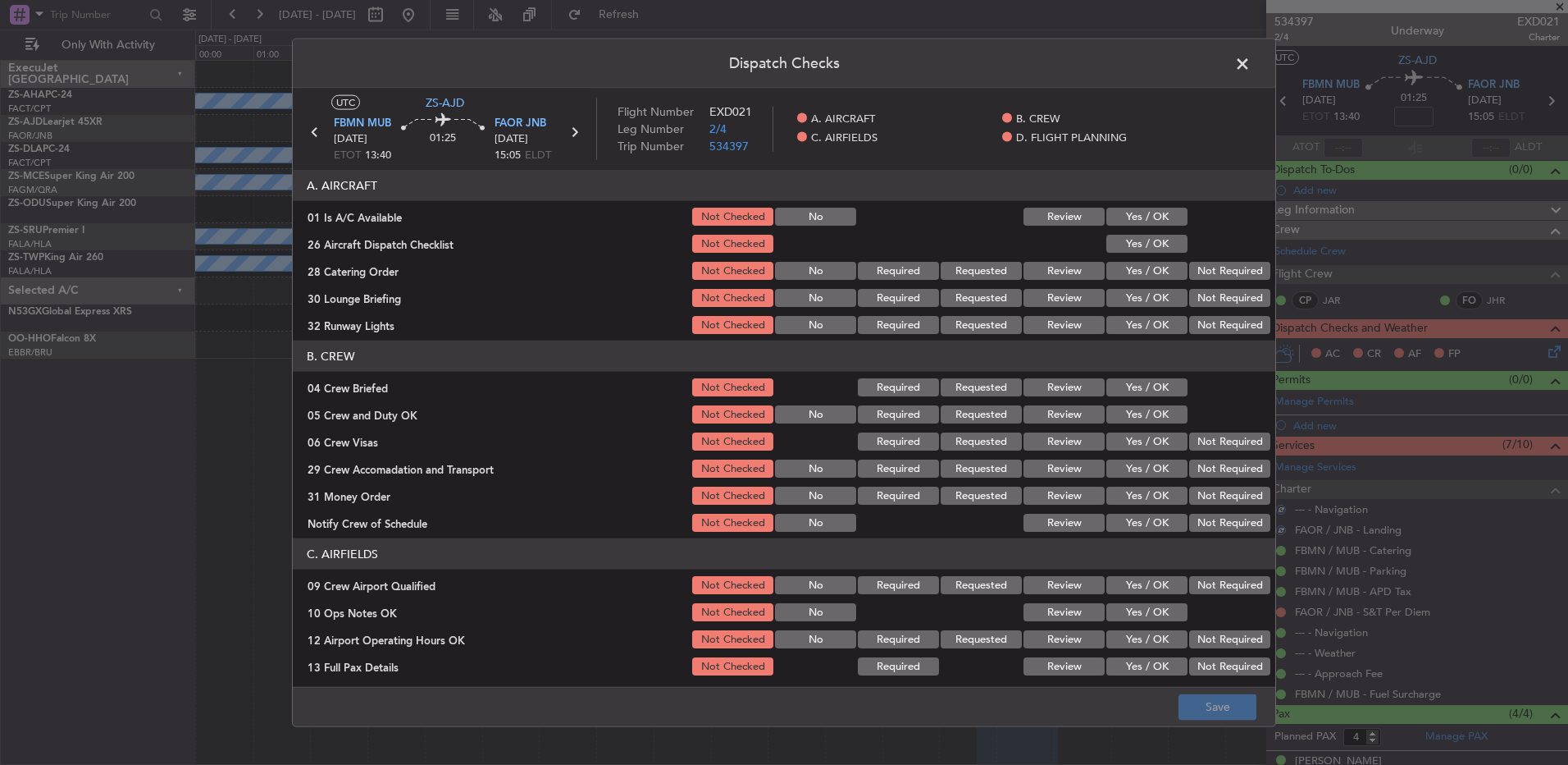
click at [1187, 217] on div at bounding box center [1228, 217] width 83 height 23
click at [1163, 210] on button "Yes / OK" at bounding box center [1146, 217] width 81 height 18
click at [1156, 243] on button "Yes / OK" at bounding box center [1146, 244] width 81 height 18
click at [1206, 265] on button "Not Required" at bounding box center [1230, 271] width 81 height 18
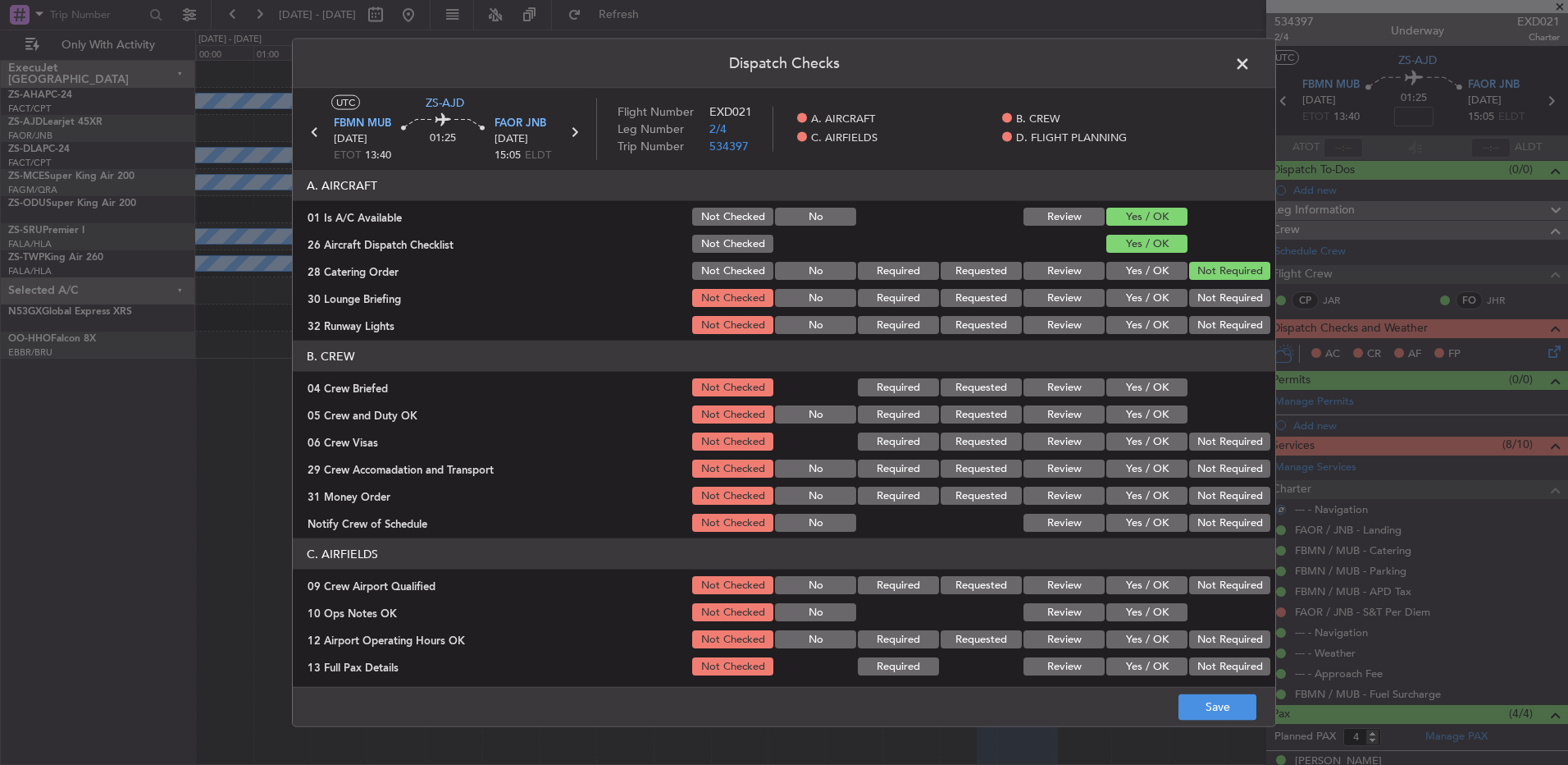
click at [1210, 304] on button "Not Required" at bounding box center [1230, 298] width 81 height 18
click at [1213, 331] on button "Not Required" at bounding box center [1230, 325] width 81 height 18
click at [1159, 385] on button "Yes / OK" at bounding box center [1146, 388] width 81 height 18
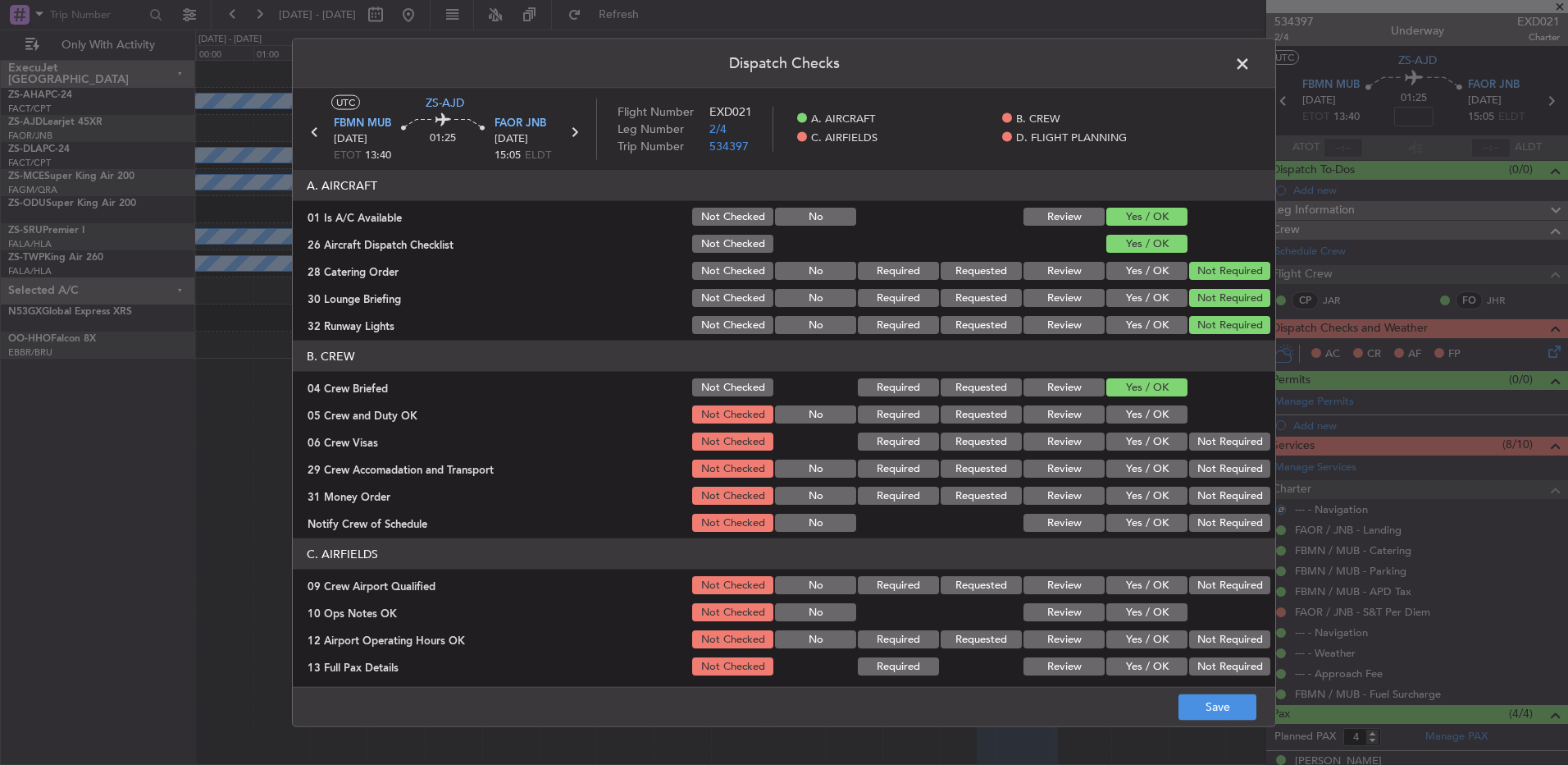
click at [1160, 408] on button "Yes / OK" at bounding box center [1146, 414] width 81 height 18
click at [1217, 448] on button "Not Required" at bounding box center [1230, 442] width 81 height 18
click at [1222, 474] on button "Not Required" at bounding box center [1230, 469] width 81 height 18
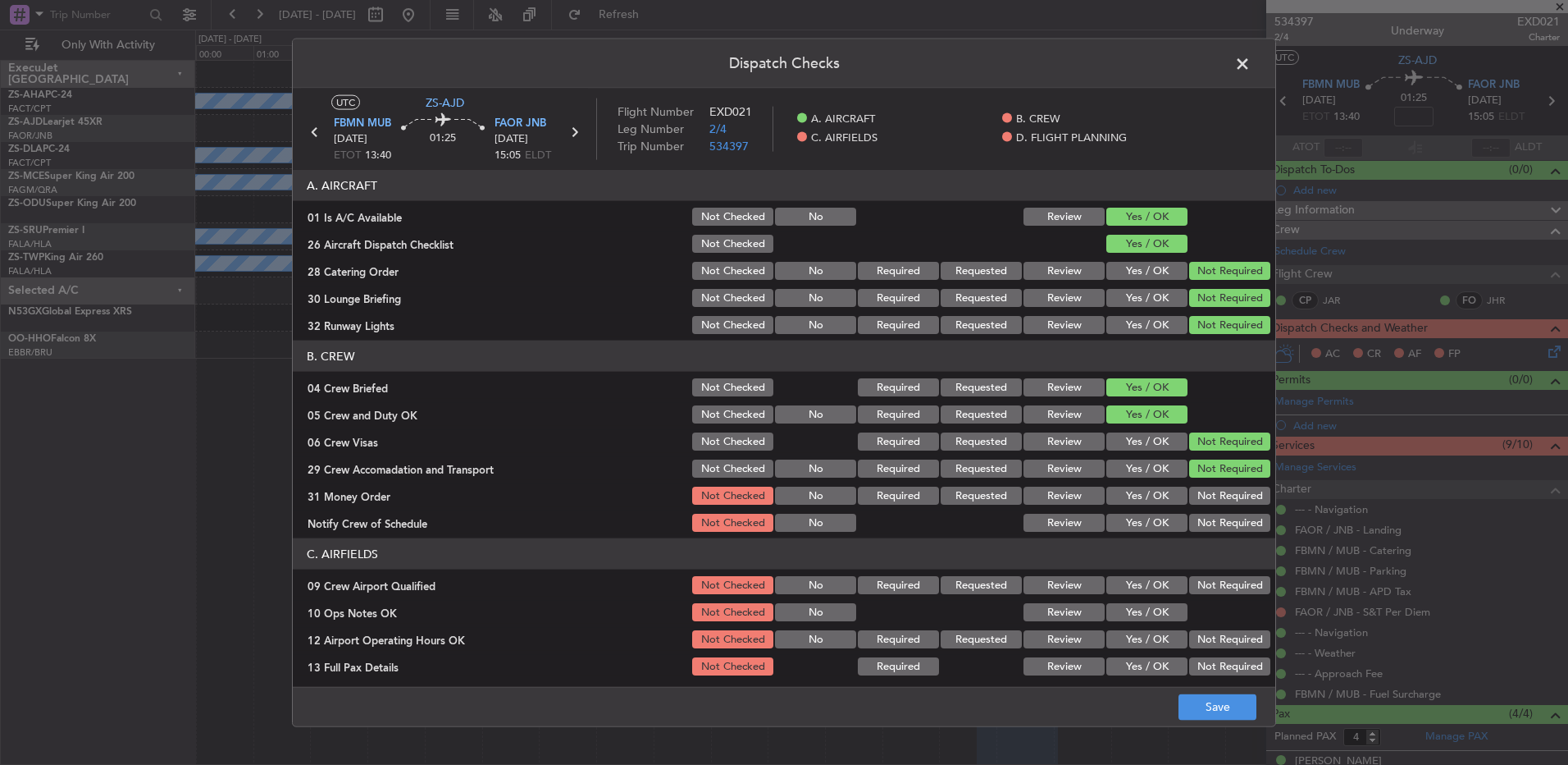
click at [1235, 509] on section "B. CREW 04 Crew Briefed Not Checked Required Requested Review Yes / OK 05 Crew …" at bounding box center [784, 438] width 983 height 194
click at [1227, 490] on button "Not Required" at bounding box center [1230, 496] width 81 height 18
click at [1227, 555] on header "C. AIRFIELDS" at bounding box center [784, 553] width 983 height 31
click at [1236, 515] on button "Not Required" at bounding box center [1230, 523] width 81 height 18
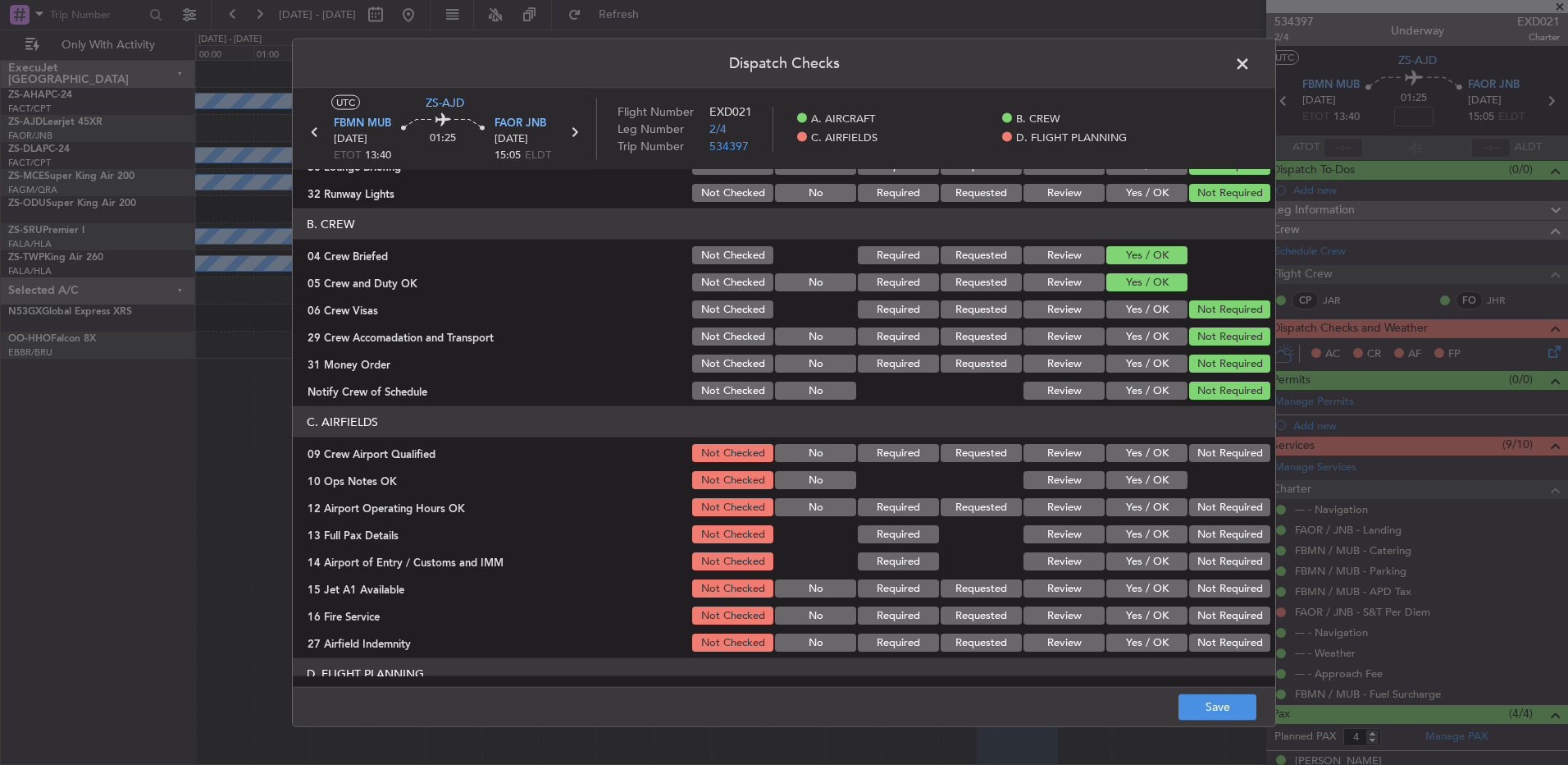
scroll to position [231, 0]
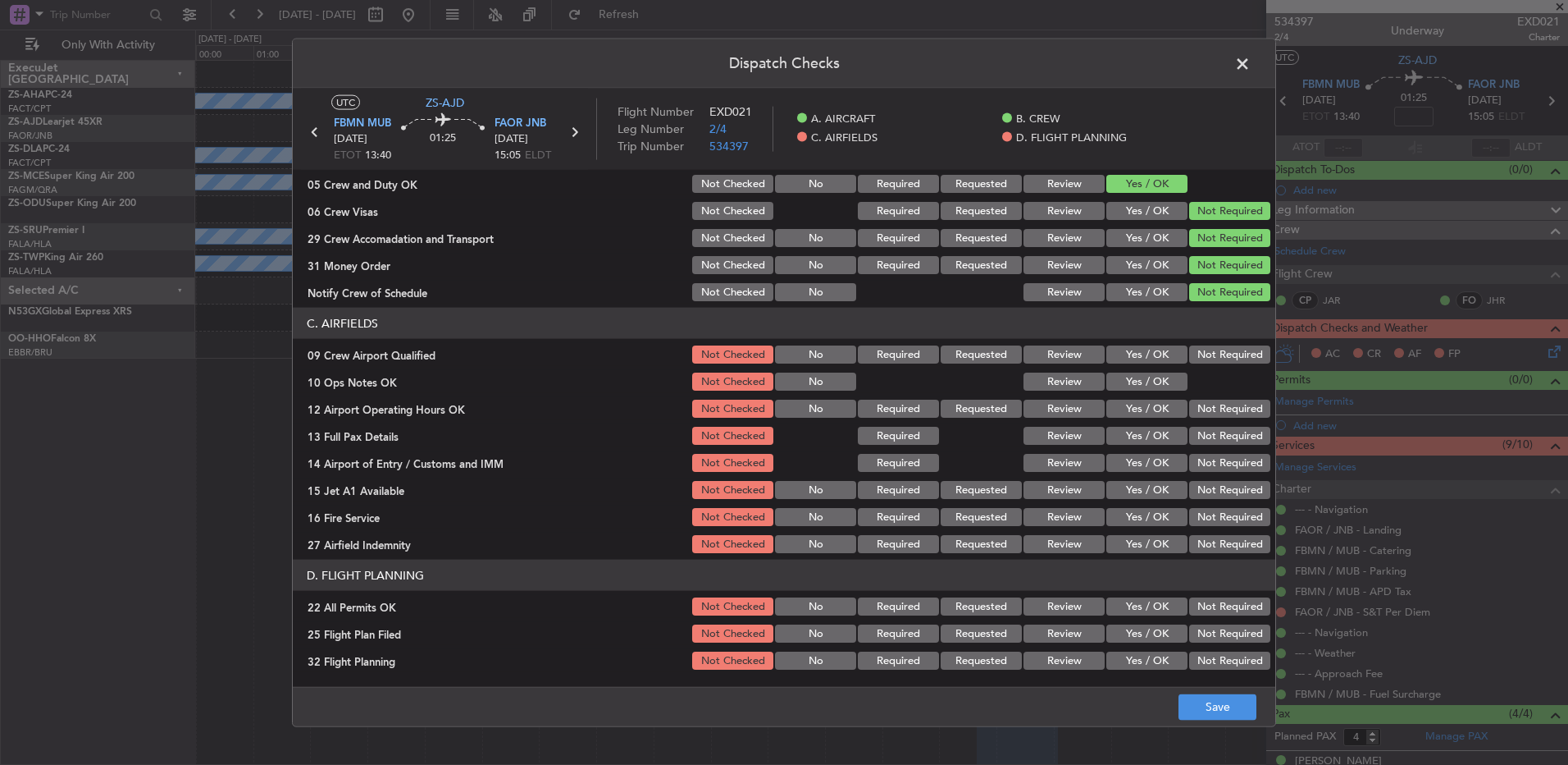
click at [1213, 357] on button "Not Required" at bounding box center [1230, 355] width 81 height 18
click at [1144, 382] on button "Yes / OK" at bounding box center [1146, 382] width 81 height 18
click at [1239, 416] on button "Not Required" at bounding box center [1230, 408] width 81 height 18
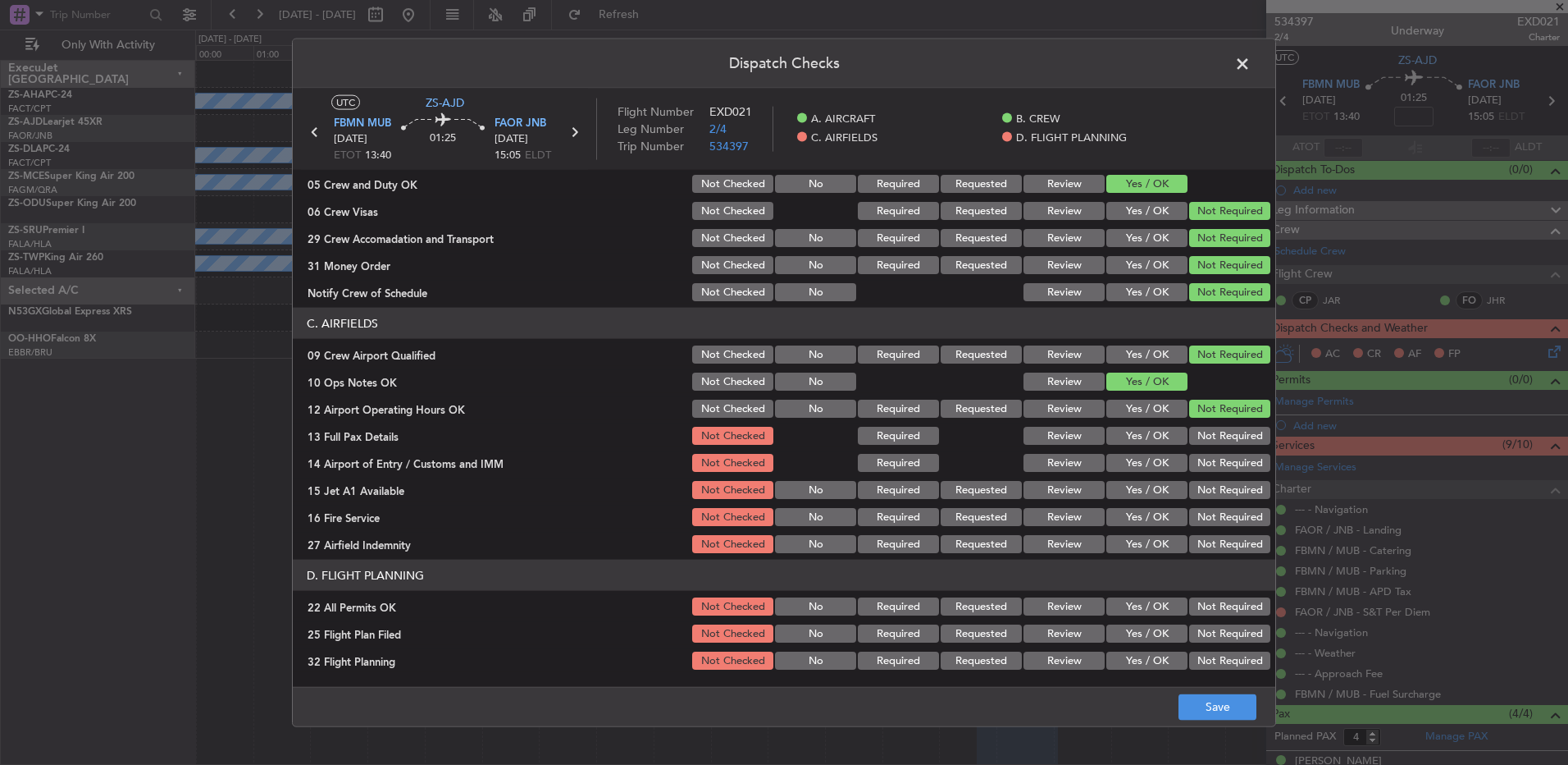
click at [1239, 429] on div "Not Required" at bounding box center [1228, 436] width 83 height 23
click at [1238, 439] on button "Not Required" at bounding box center [1230, 436] width 81 height 18
click at [1231, 476] on section "C. AIRFIELDS 09 Crew Airport Qualified Not Checked No Required Requested Review…" at bounding box center [784, 431] width 983 height 248
drag, startPoint x: 1229, startPoint y: 466, endPoint x: 1223, endPoint y: 484, distance: 19.0
click at [1229, 469] on button "Not Required" at bounding box center [1230, 463] width 81 height 18
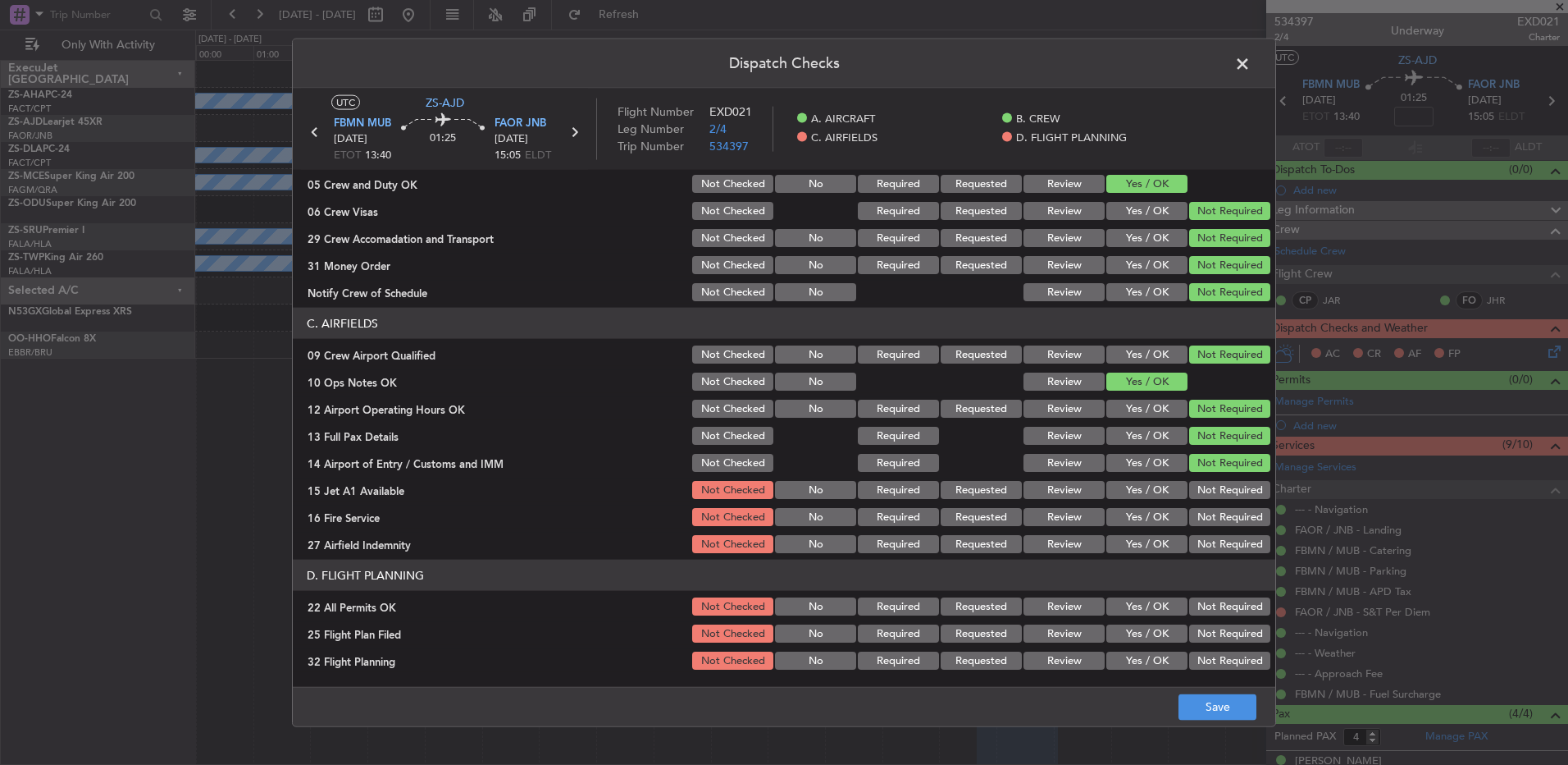
click at [1223, 491] on button "Not Required" at bounding box center [1230, 490] width 81 height 18
click at [1226, 503] on section "C. AIRFIELDS 09 Crew Airport Qualified Not Checked No Required Requested Review…" at bounding box center [784, 431] width 983 height 248
click at [1226, 519] on button "Not Required" at bounding box center [1230, 517] width 81 height 18
drag, startPoint x: 1225, startPoint y: 523, endPoint x: 1225, endPoint y: 534, distance: 11.0
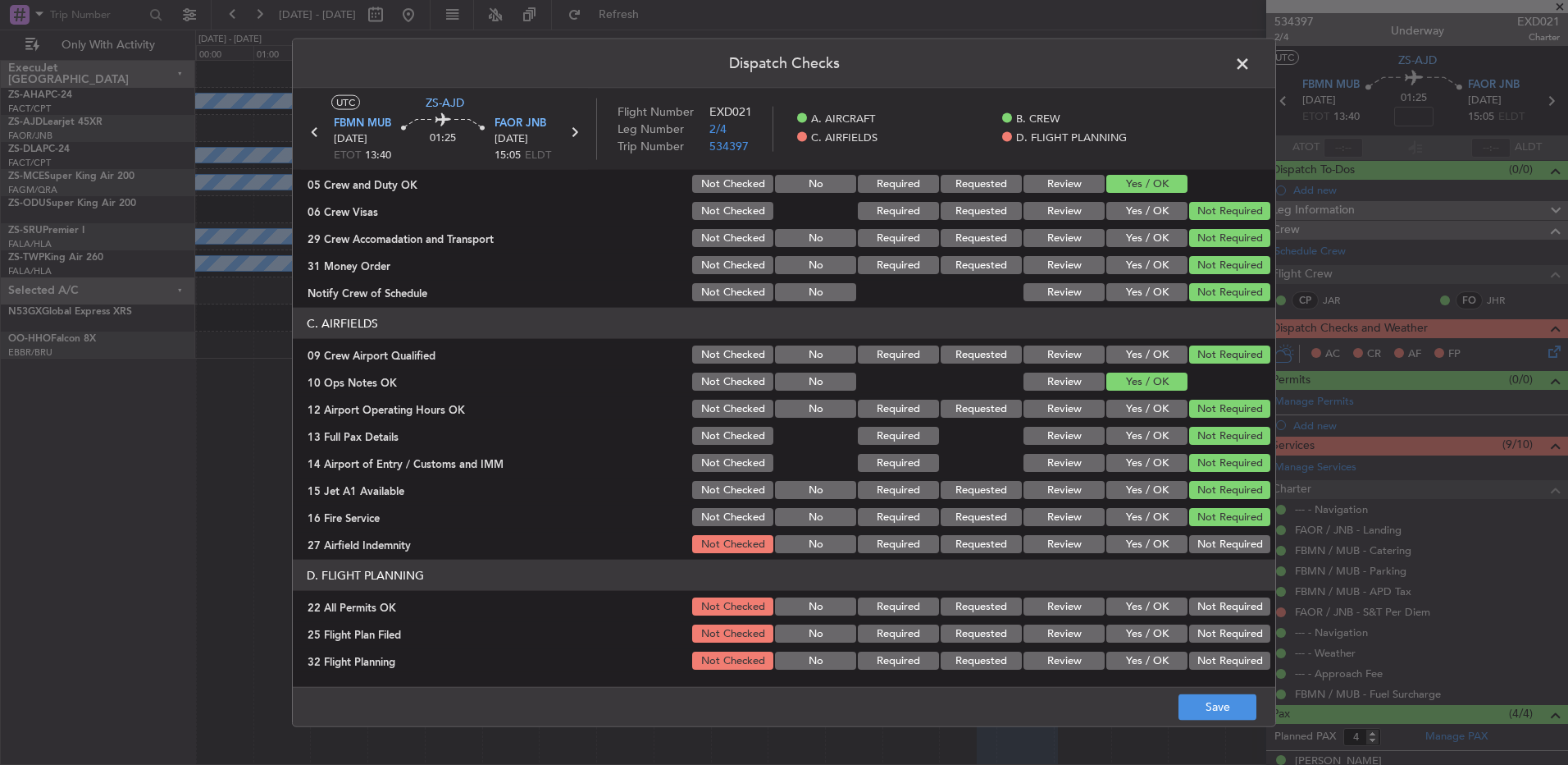
click at [1225, 527] on div "Not Required" at bounding box center [1228, 517] width 83 height 23
click at [1226, 537] on button "Not Required" at bounding box center [1230, 545] width 81 height 18
click at [1208, 610] on button "Not Required" at bounding box center [1230, 606] width 81 height 18
drag, startPoint x: 1018, startPoint y: 628, endPoint x: 1029, endPoint y: 643, distance: 18.6
click at [1024, 634] on button "Review" at bounding box center [1064, 634] width 81 height 18
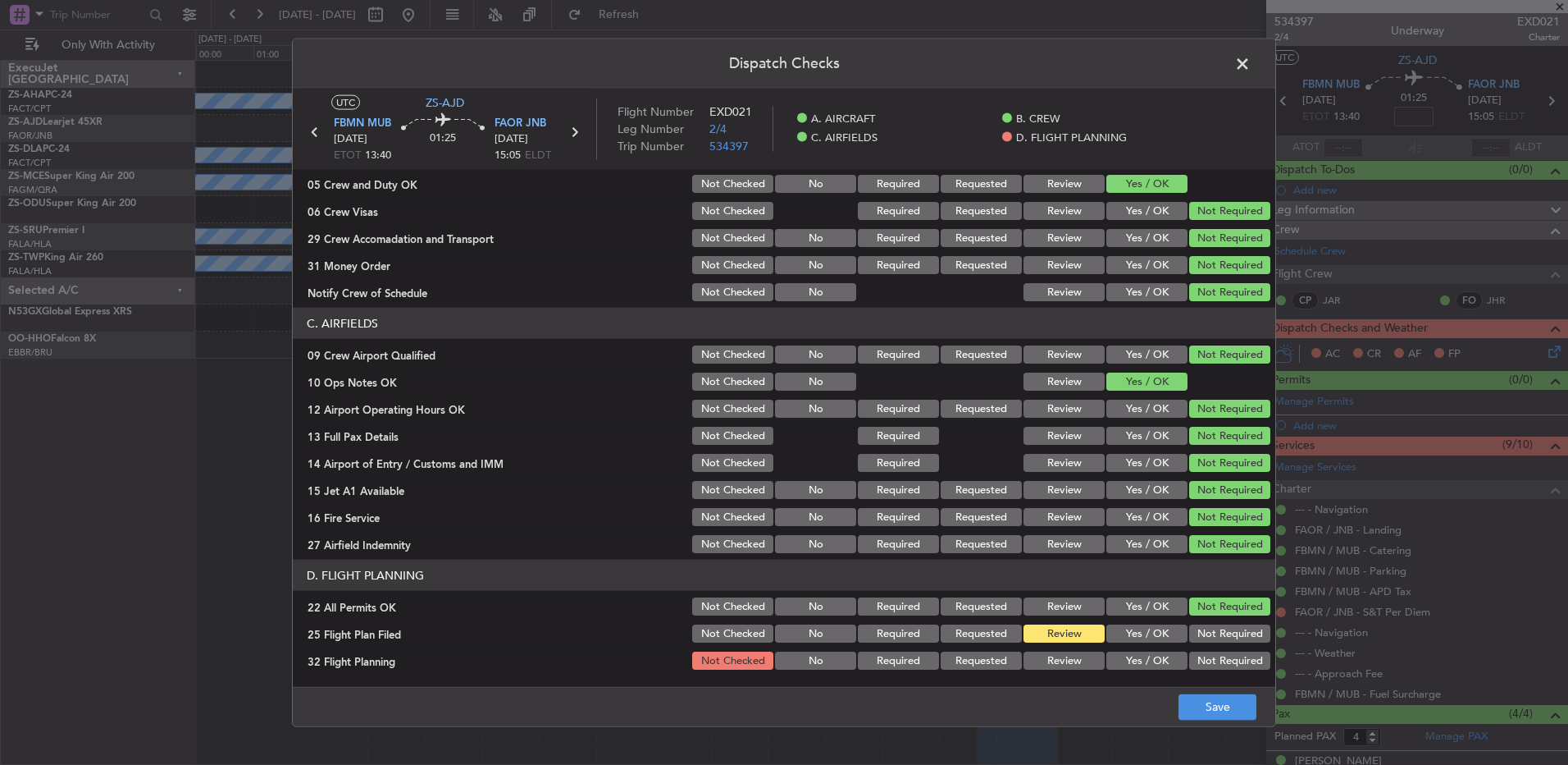
drag, startPoint x: 1046, startPoint y: 663, endPoint x: 1079, endPoint y: 663, distance: 33.0
click at [1046, 664] on button "Review" at bounding box center [1064, 661] width 81 height 18
drag, startPoint x: 1257, startPoint y: 704, endPoint x: 1230, endPoint y: 695, distance: 28.5
click at [1257, 706] on footer "Save" at bounding box center [784, 705] width 983 height 39
click at [1211, 696] on button "Save" at bounding box center [1217, 706] width 78 height 26
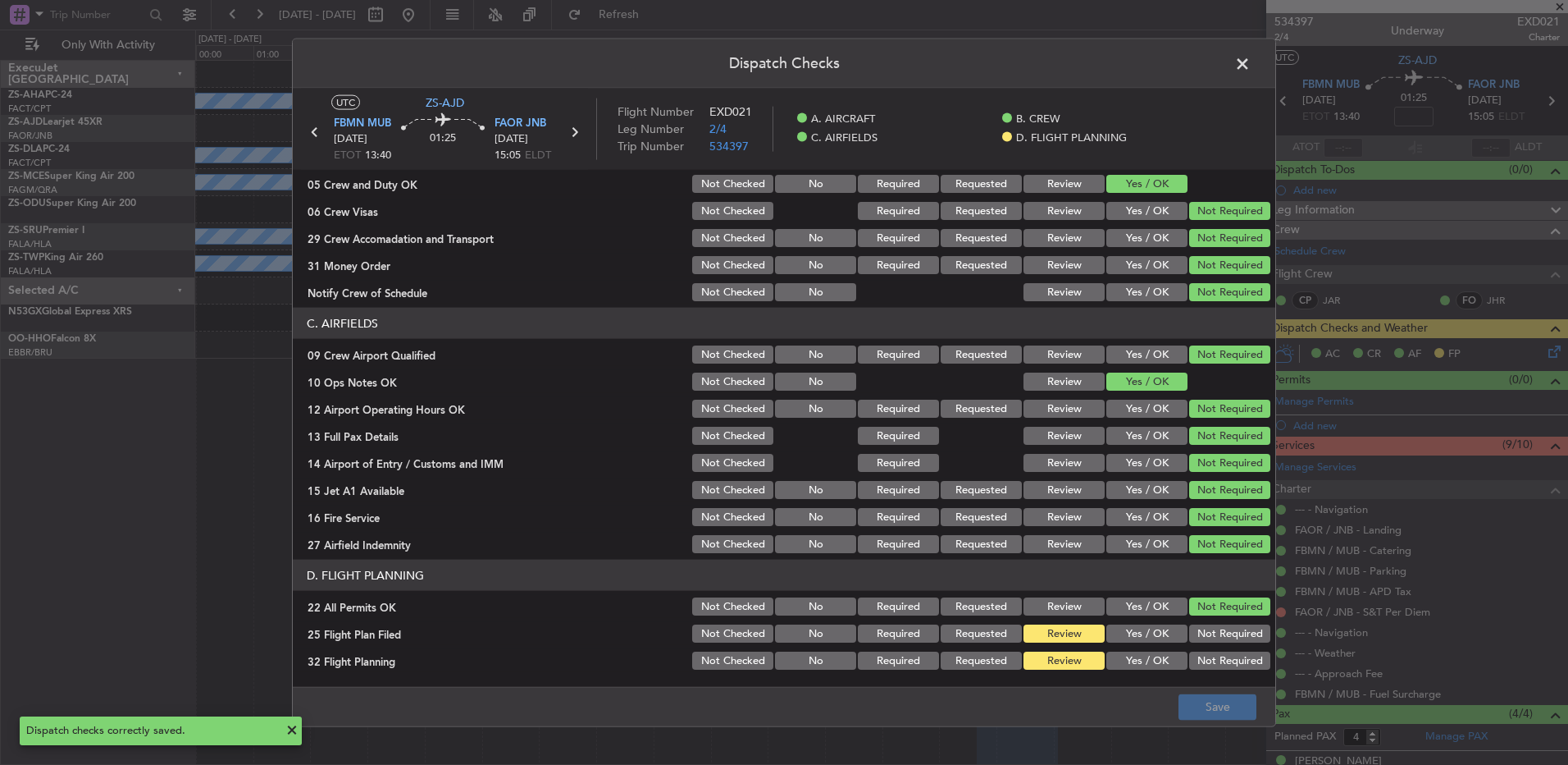
click at [1251, 64] on span at bounding box center [1251, 68] width 0 height 33
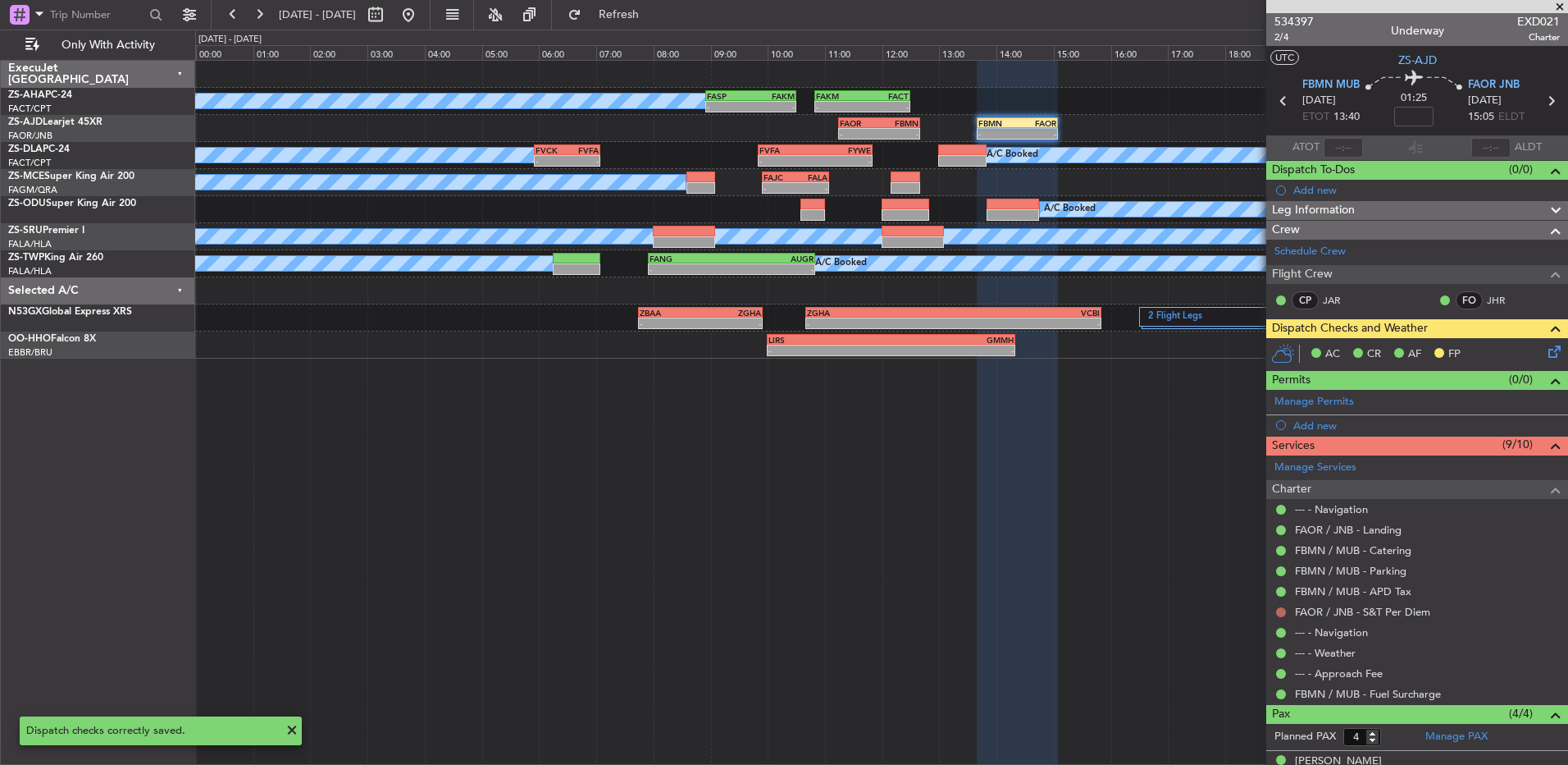
click at [1291, 622] on mat-tooltip-component "Not Requested" at bounding box center [1282, 638] width 93 height 43
click at [1285, 618] on mat-tooltip-component "Not Requested" at bounding box center [1282, 638] width 93 height 43
click at [1282, 610] on button at bounding box center [1282, 612] width 10 height 10
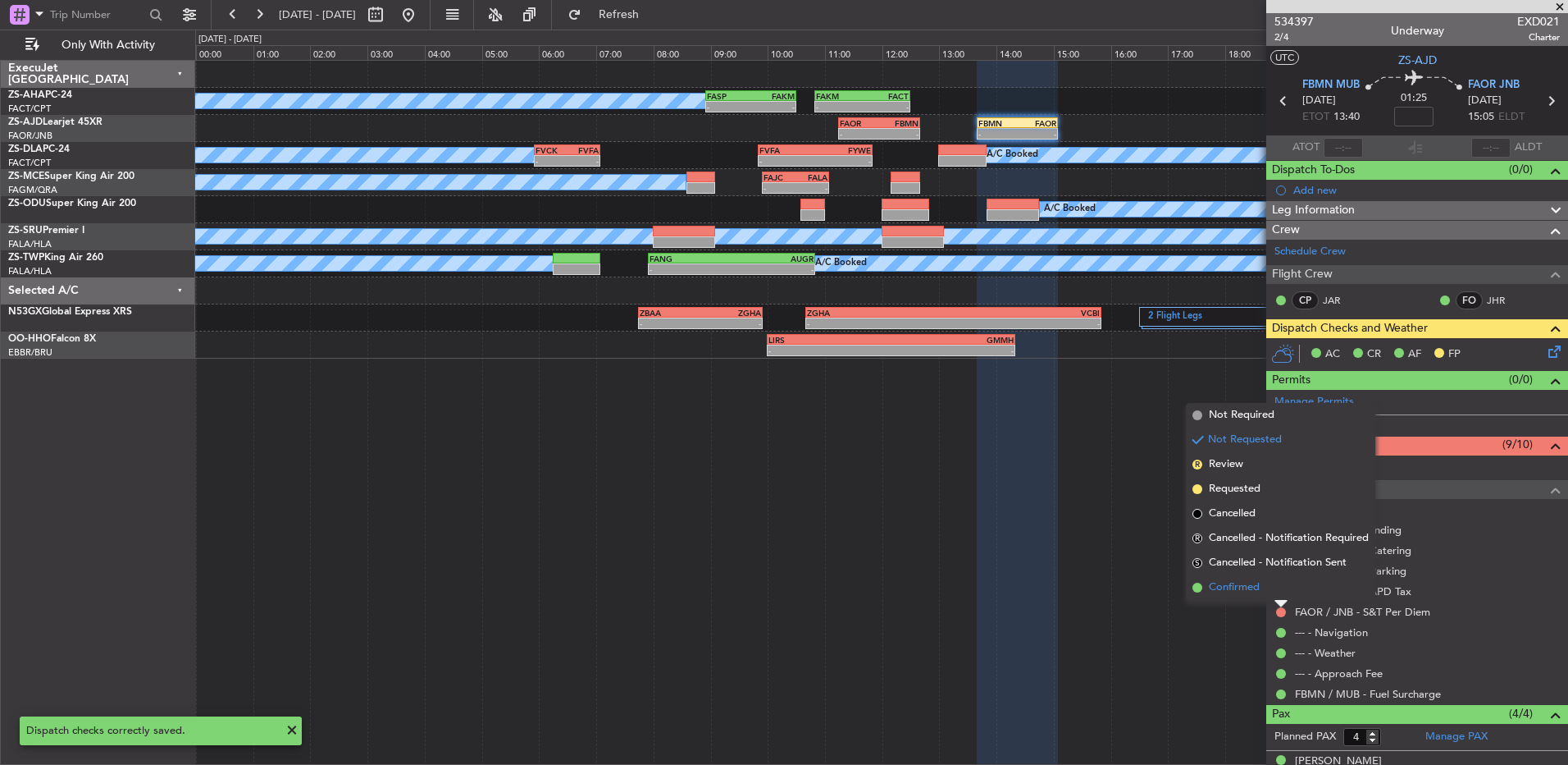
click at [1267, 591] on li "Confirmed" at bounding box center [1281, 587] width 190 height 24
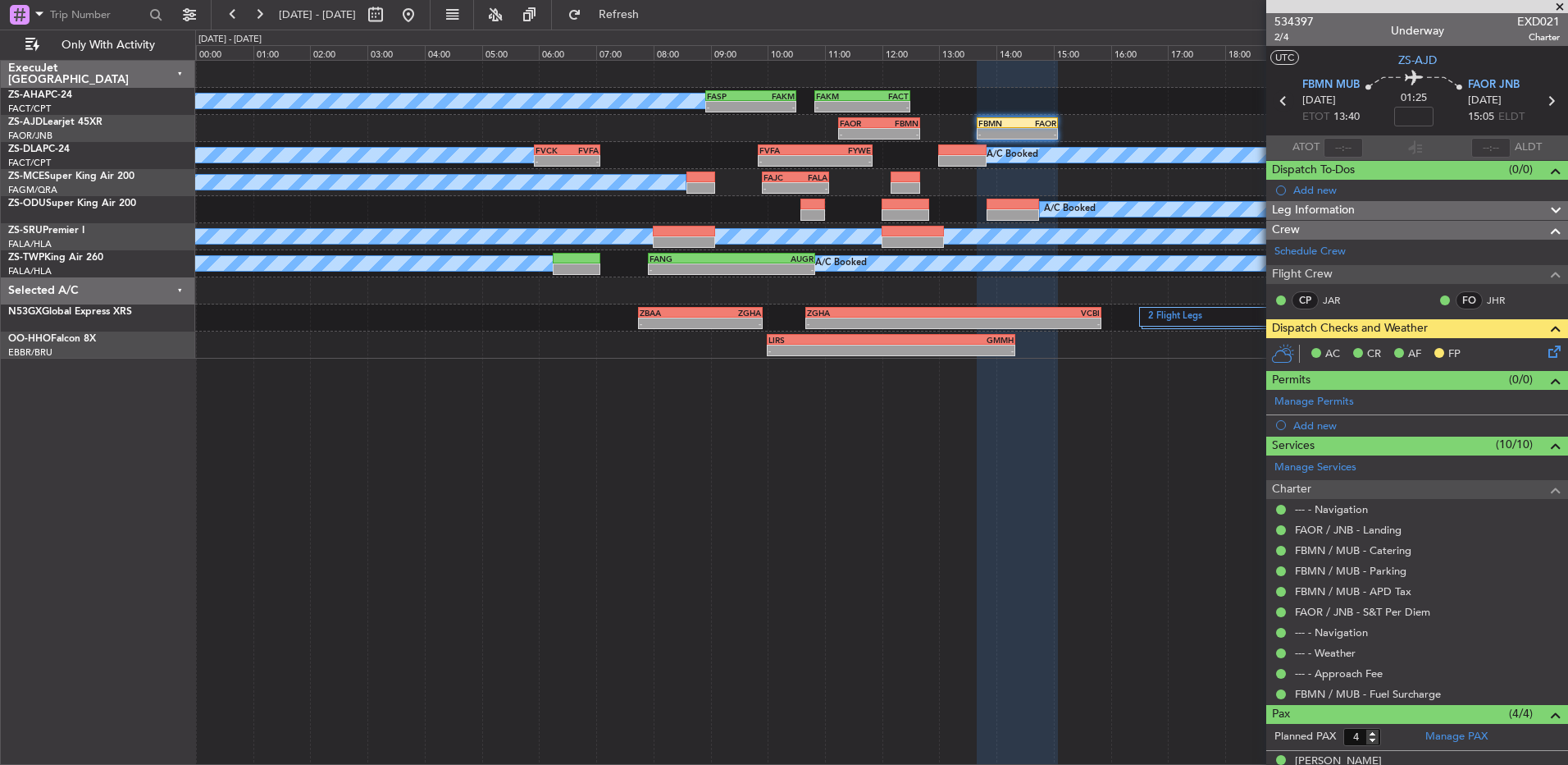
click at [1281, 104] on icon at bounding box center [1284, 101] width 22 height 22
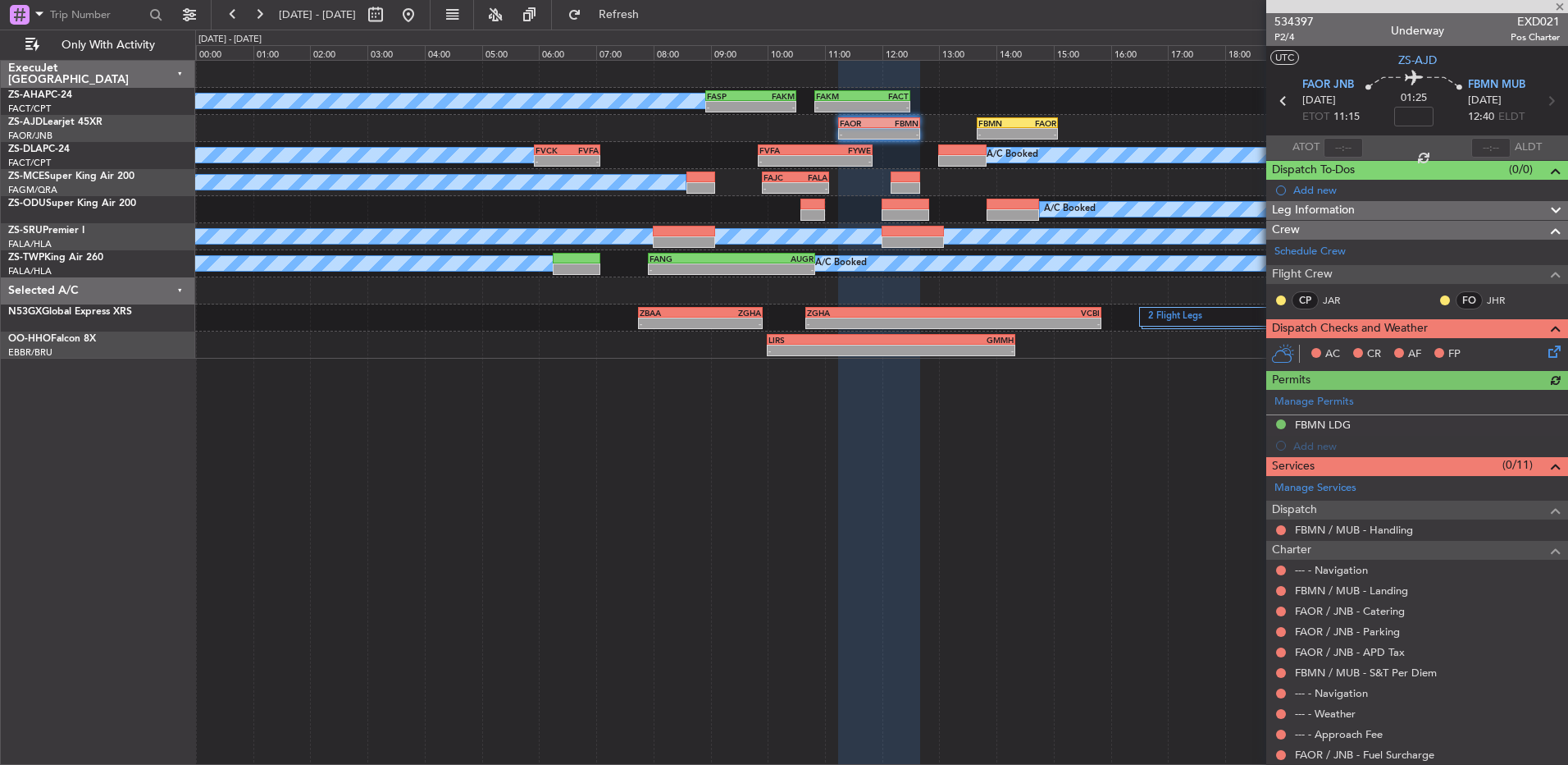
click at [1274, 297] on div "CP JAR FO JHR" at bounding box center [1418, 301] width 296 height 28
click at [1288, 299] on div "CP JAR" at bounding box center [1318, 301] width 85 height 18
click at [1282, 299] on button at bounding box center [1282, 301] width 10 height 10
click at [1264, 344] on span "Acknowledged" at bounding box center [1285, 348] width 72 height 17
click at [1440, 299] on button at bounding box center [1445, 301] width 10 height 10
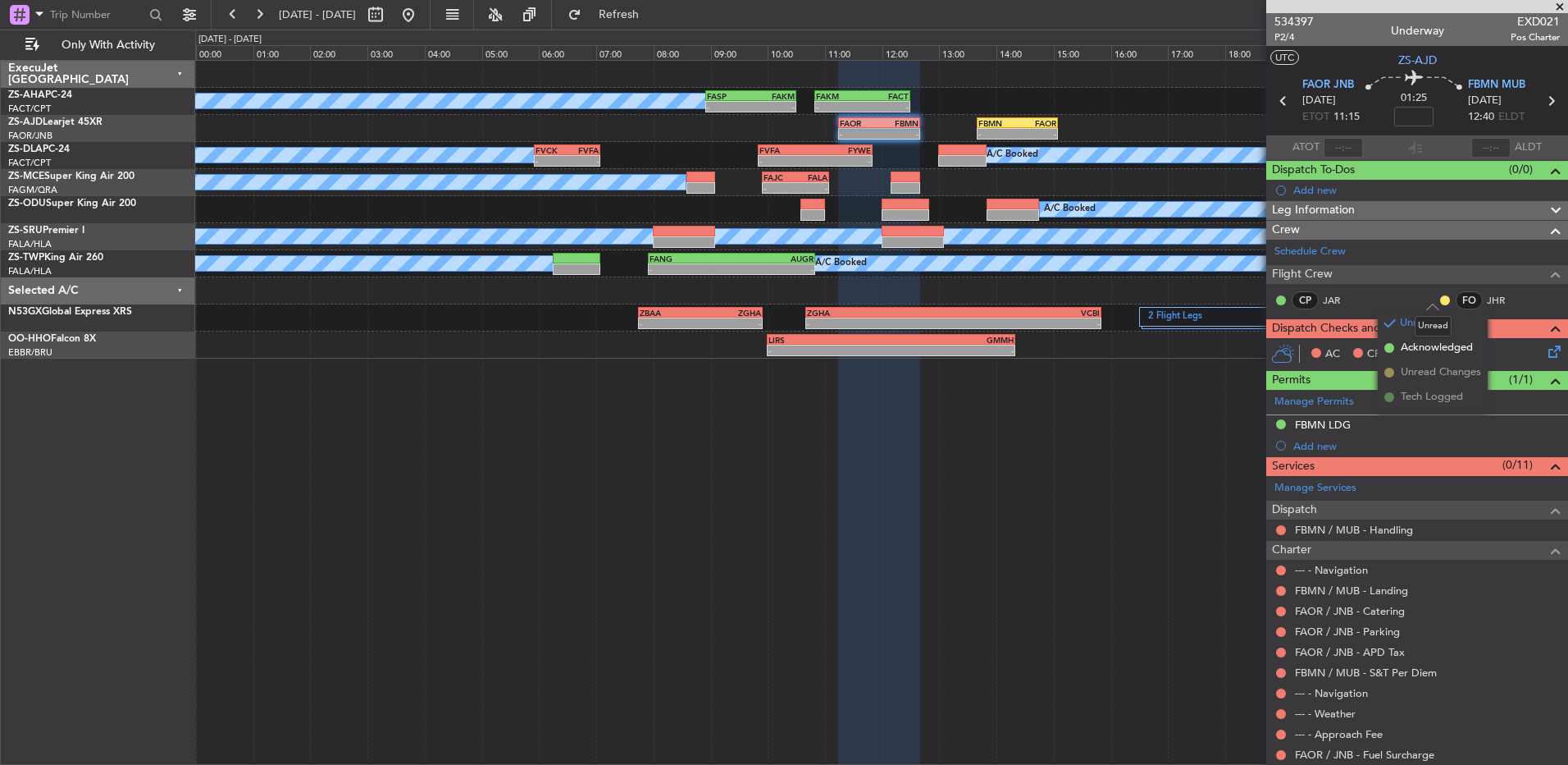
click at [1409, 345] on mat-tooltip-component "Unread" at bounding box center [1434, 326] width 60 height 43
click at [1440, 298] on button at bounding box center [1445, 301] width 10 height 10
click at [1388, 347] on span at bounding box center [1389, 348] width 10 height 10
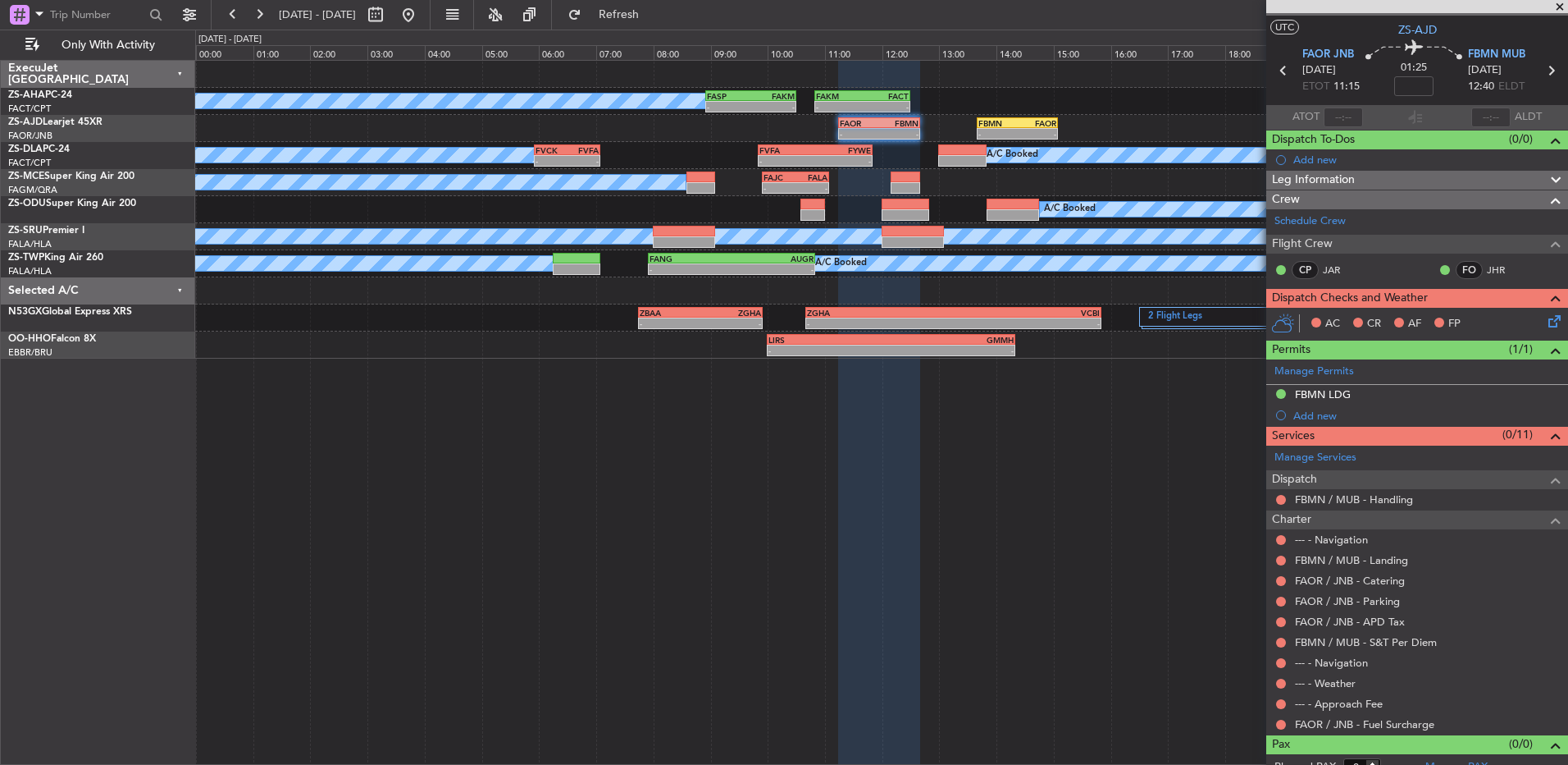
scroll to position [46, 0]
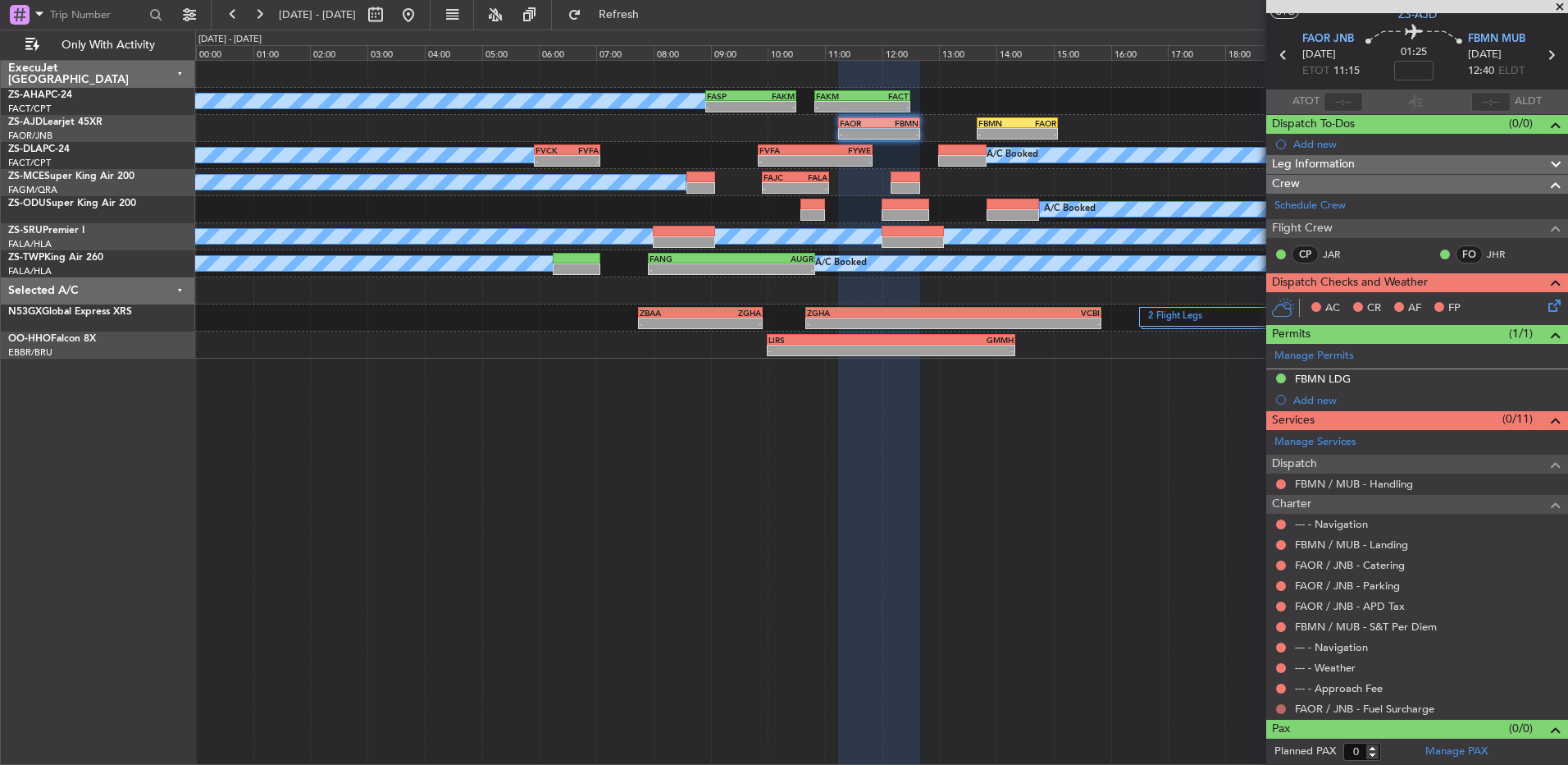
click at [1278, 704] on button at bounding box center [1282, 709] width 10 height 10
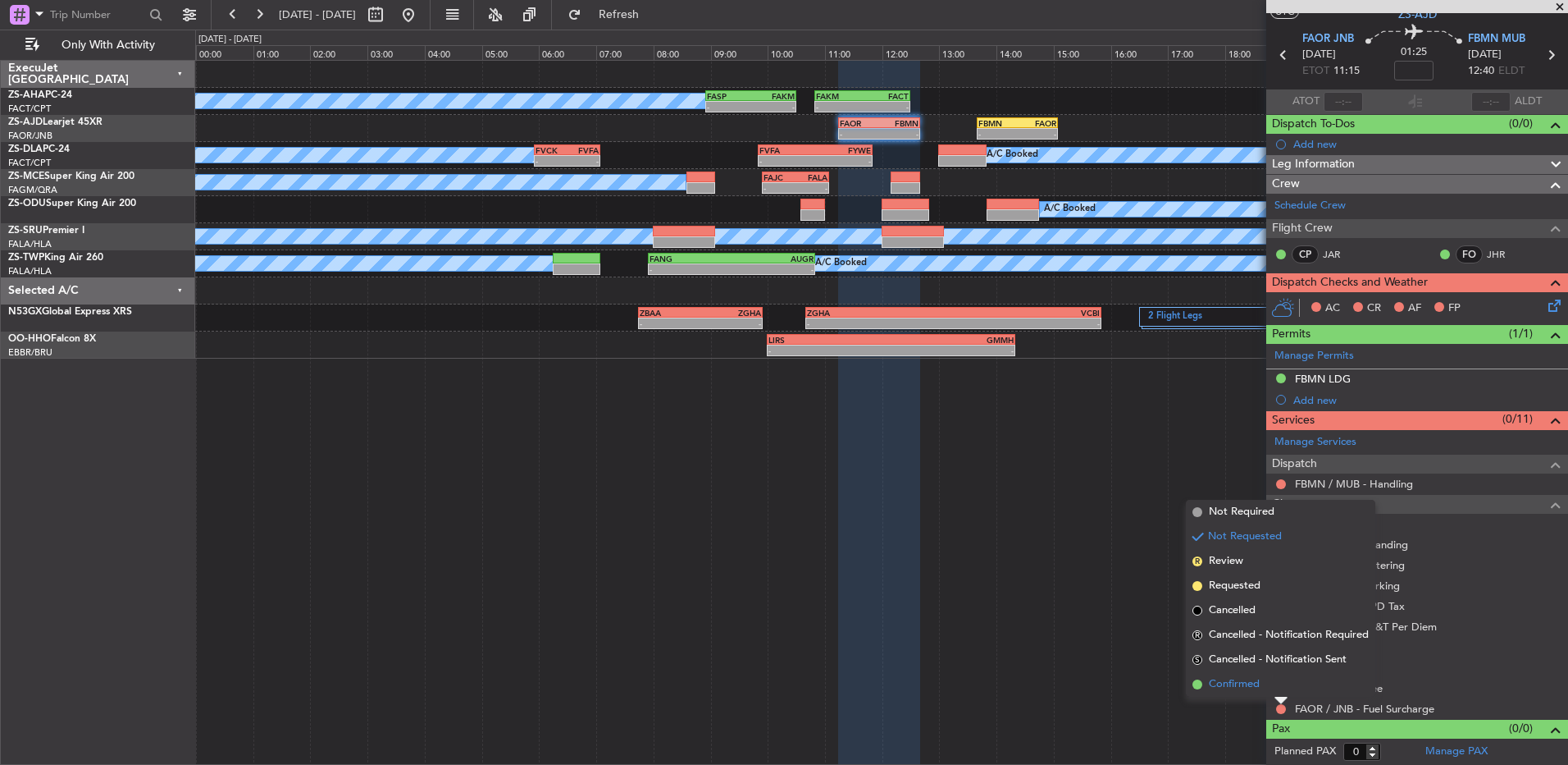
click at [1275, 692] on li "Confirmed" at bounding box center [1281, 684] width 190 height 24
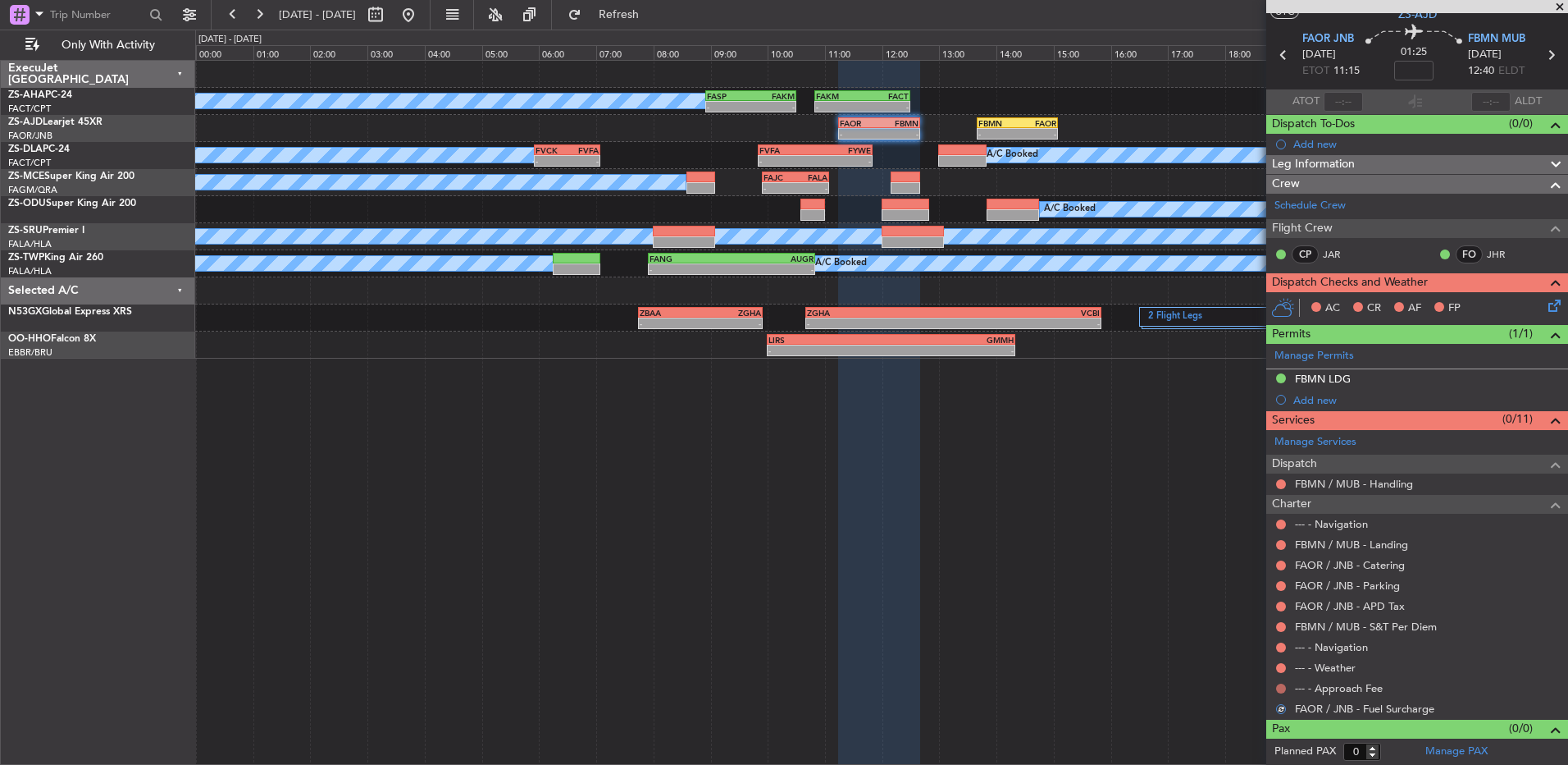
click at [1280, 683] on button at bounding box center [1282, 688] width 10 height 10
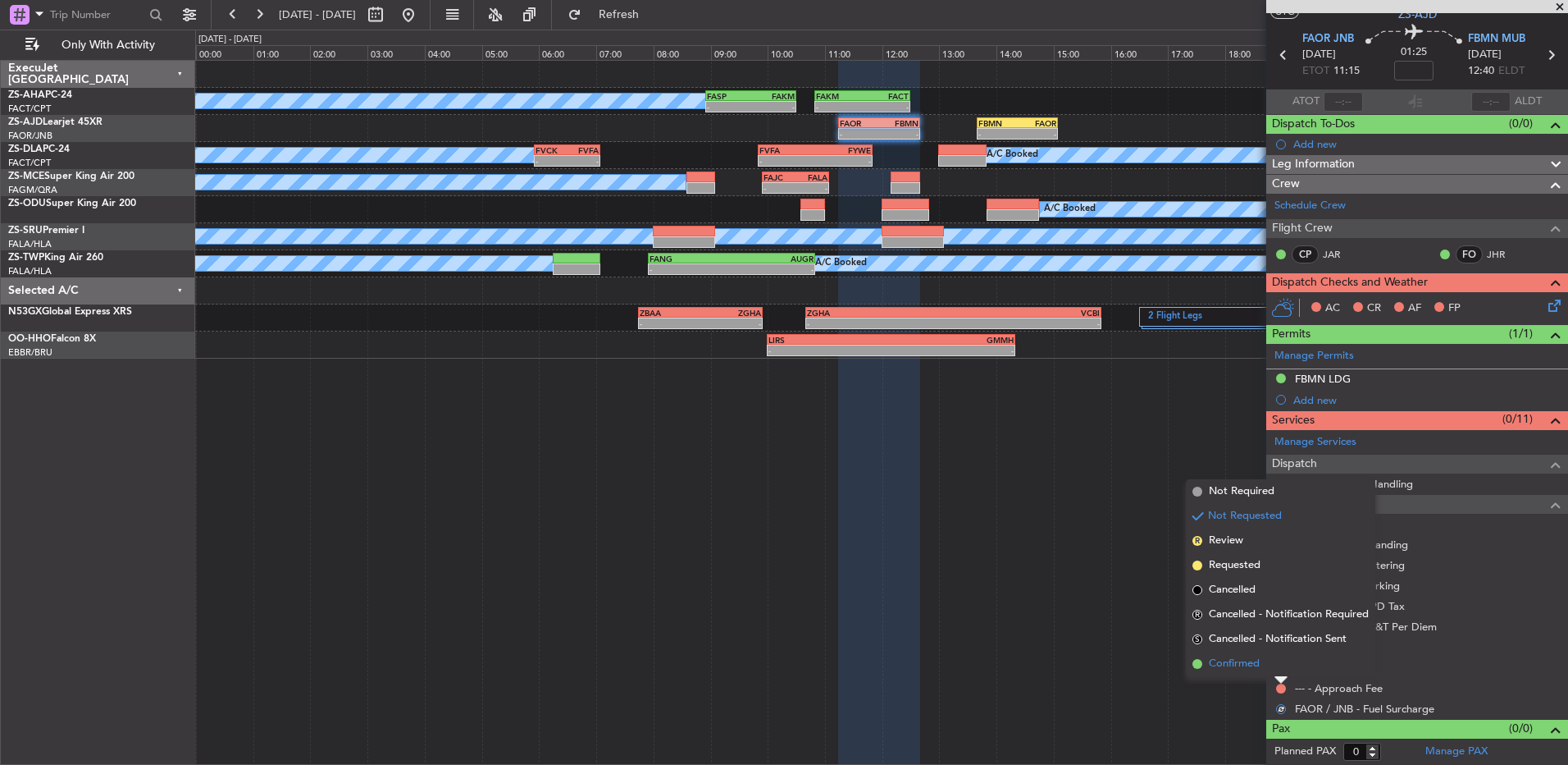
click at [1287, 652] on li "Confirmed" at bounding box center [1281, 663] width 190 height 24
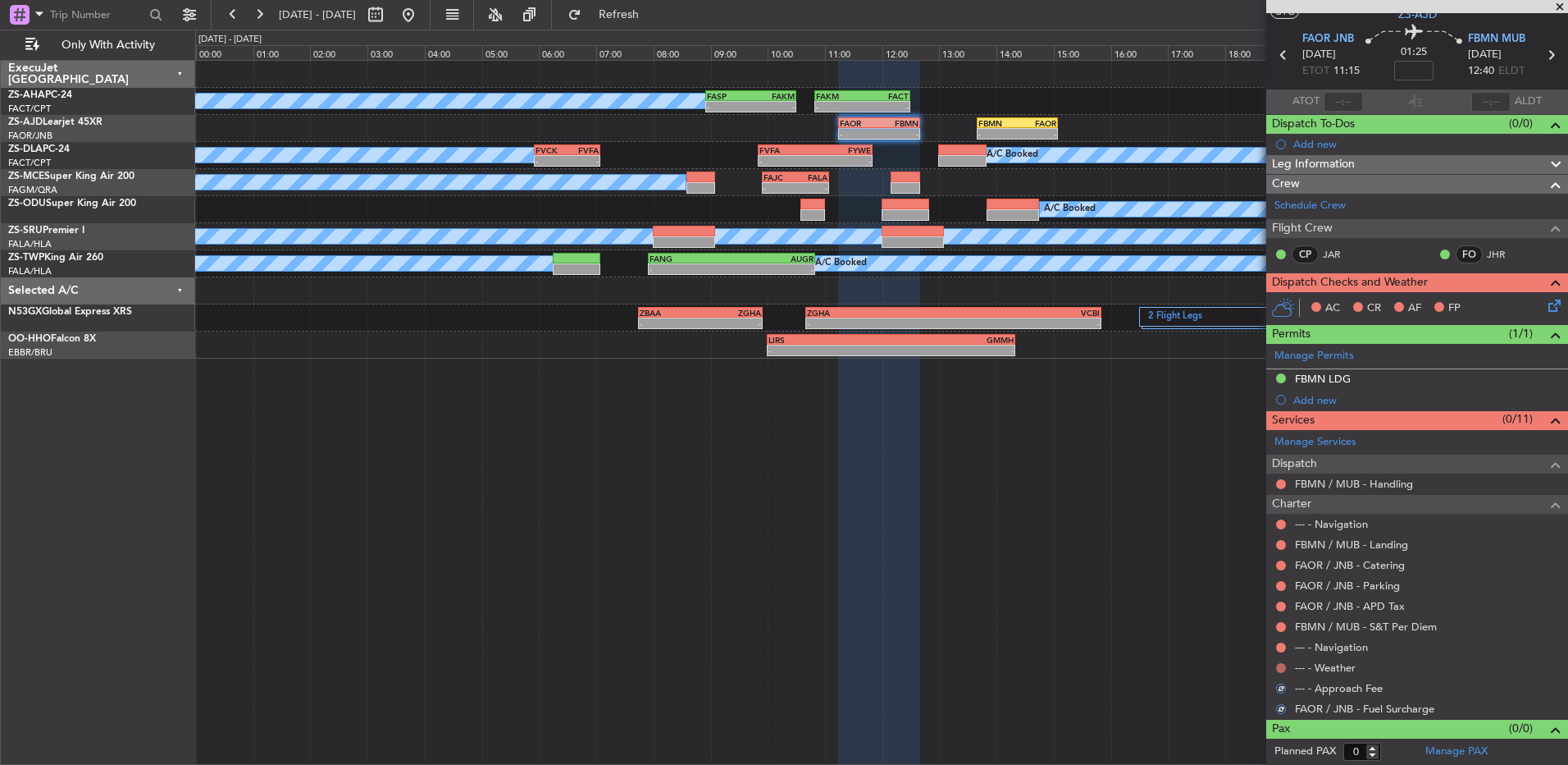
click at [1282, 664] on button at bounding box center [1282, 668] width 10 height 10
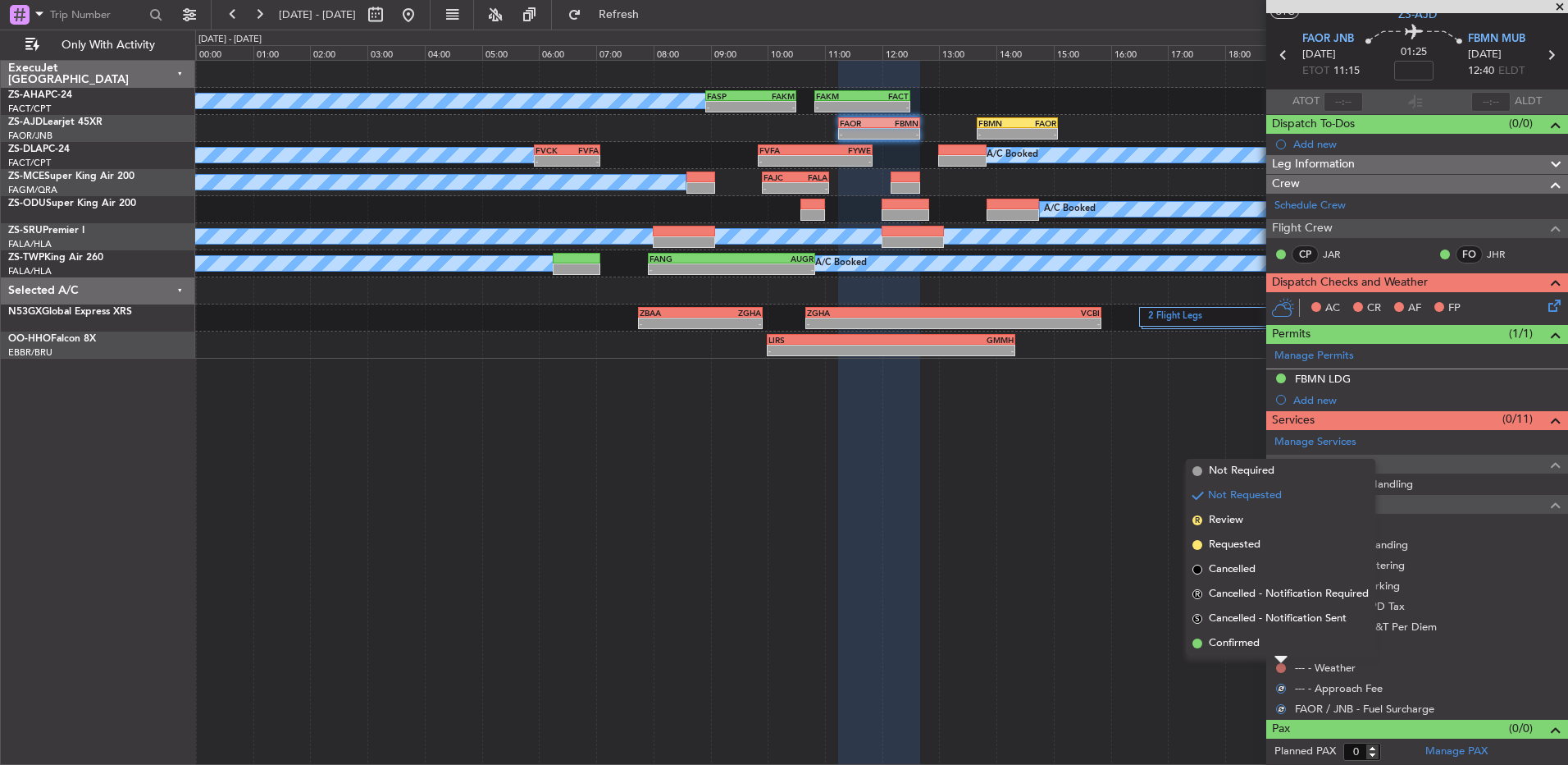
click at [1286, 646] on li "Confirmed" at bounding box center [1281, 643] width 190 height 24
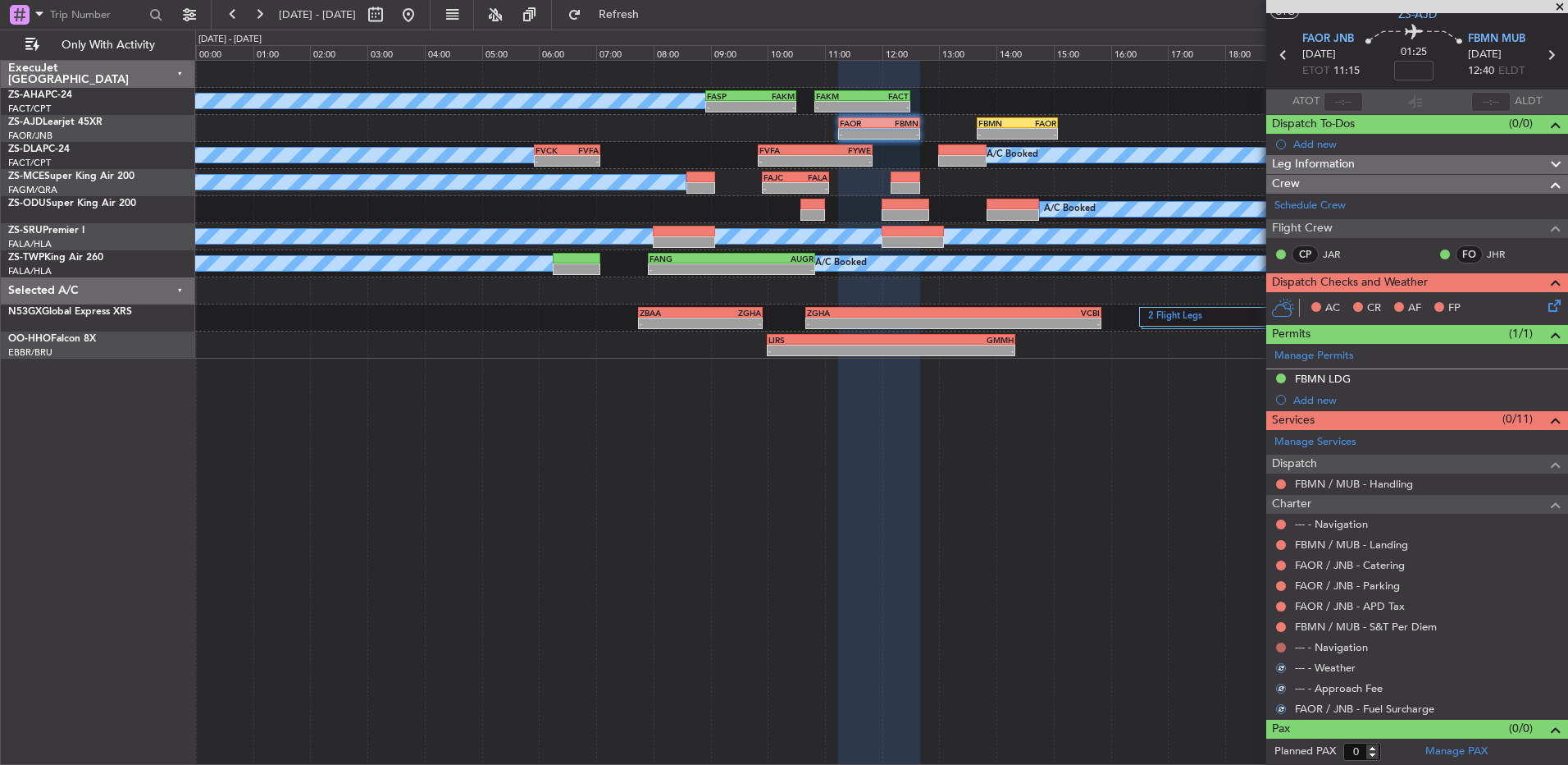
click at [1286, 643] on button at bounding box center [1282, 647] width 10 height 10
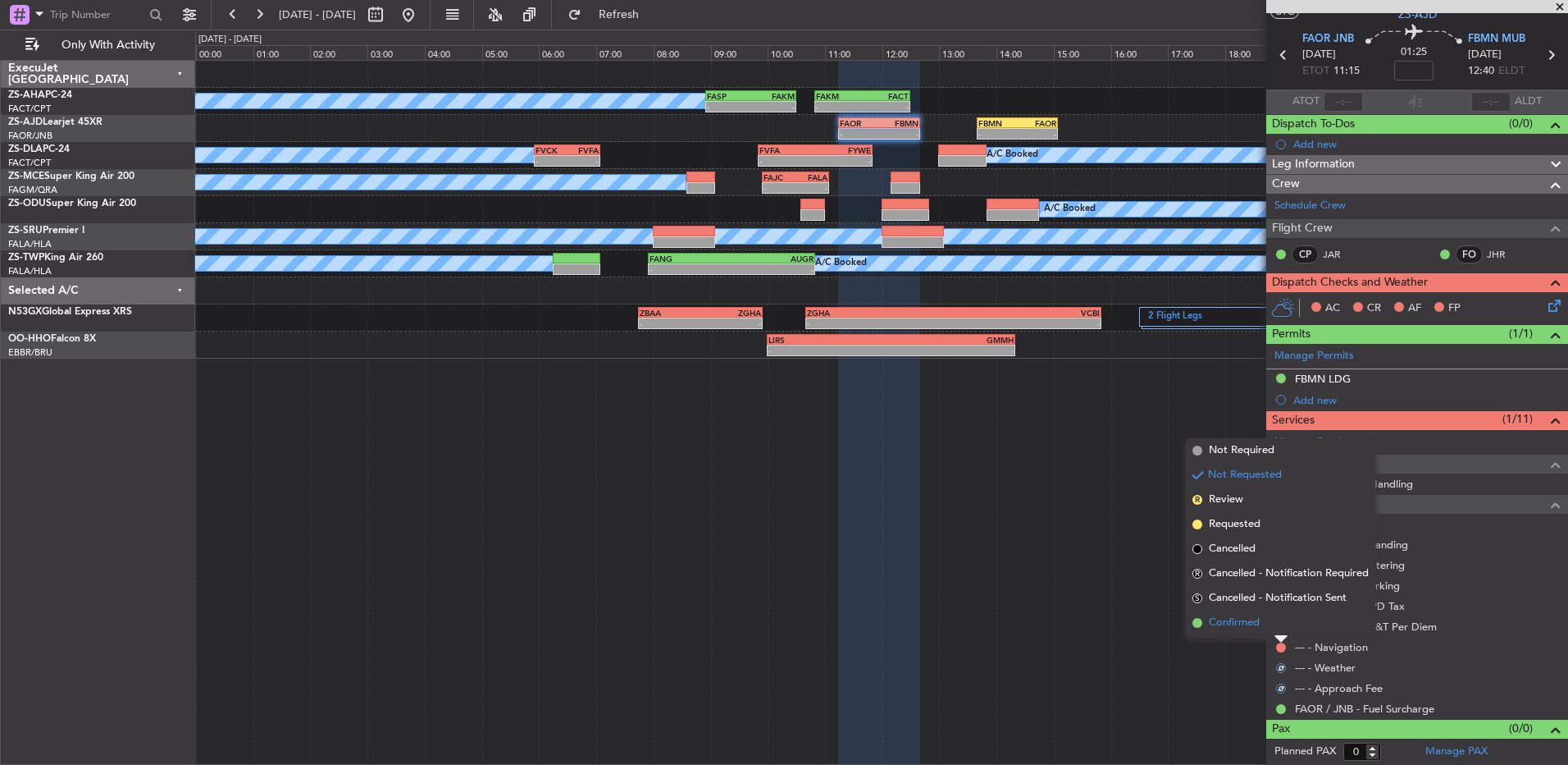
click at [1286, 626] on li "Confirmed" at bounding box center [1281, 622] width 190 height 24
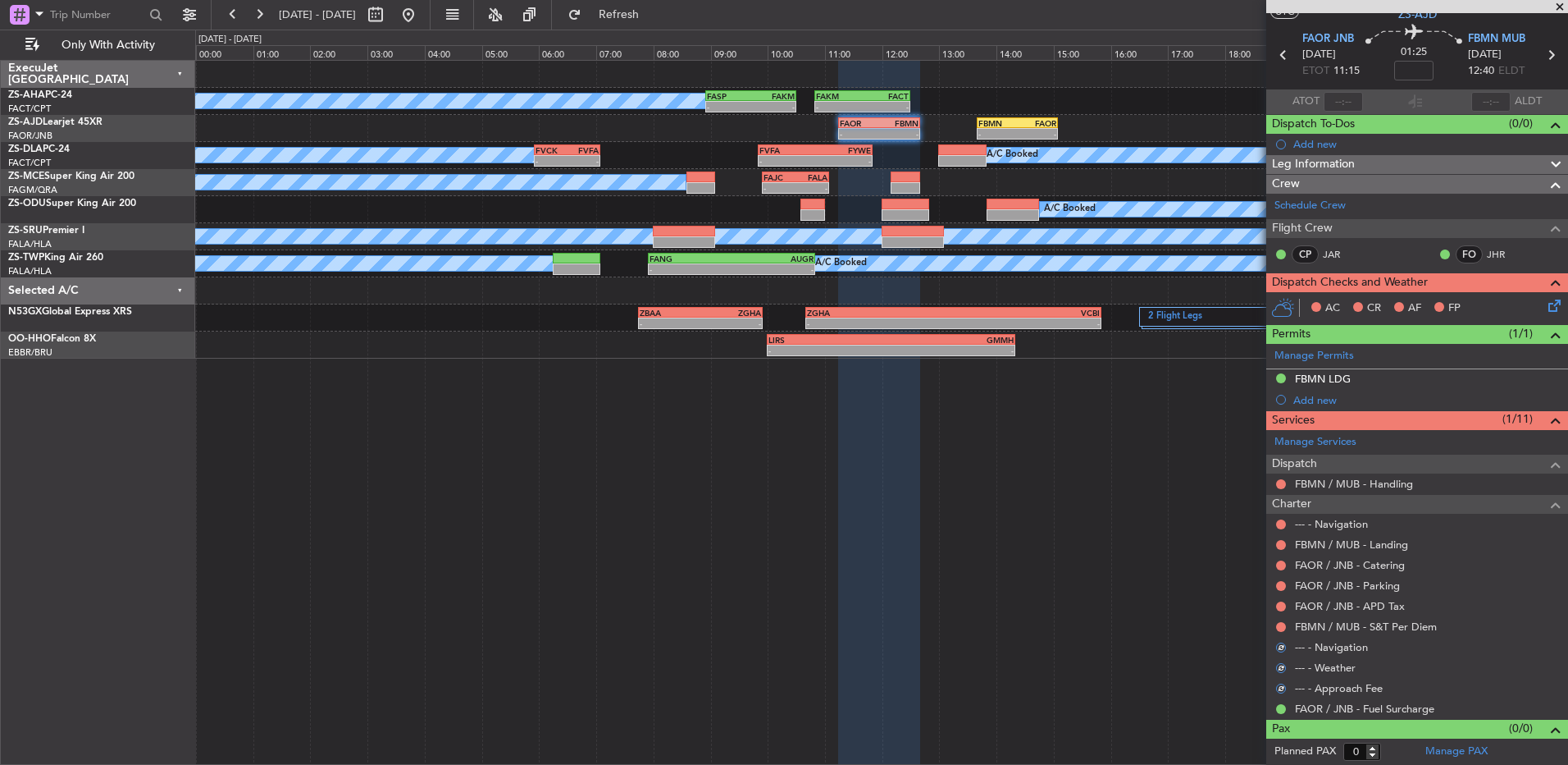
click at [1286, 626] on button at bounding box center [1282, 627] width 10 height 10
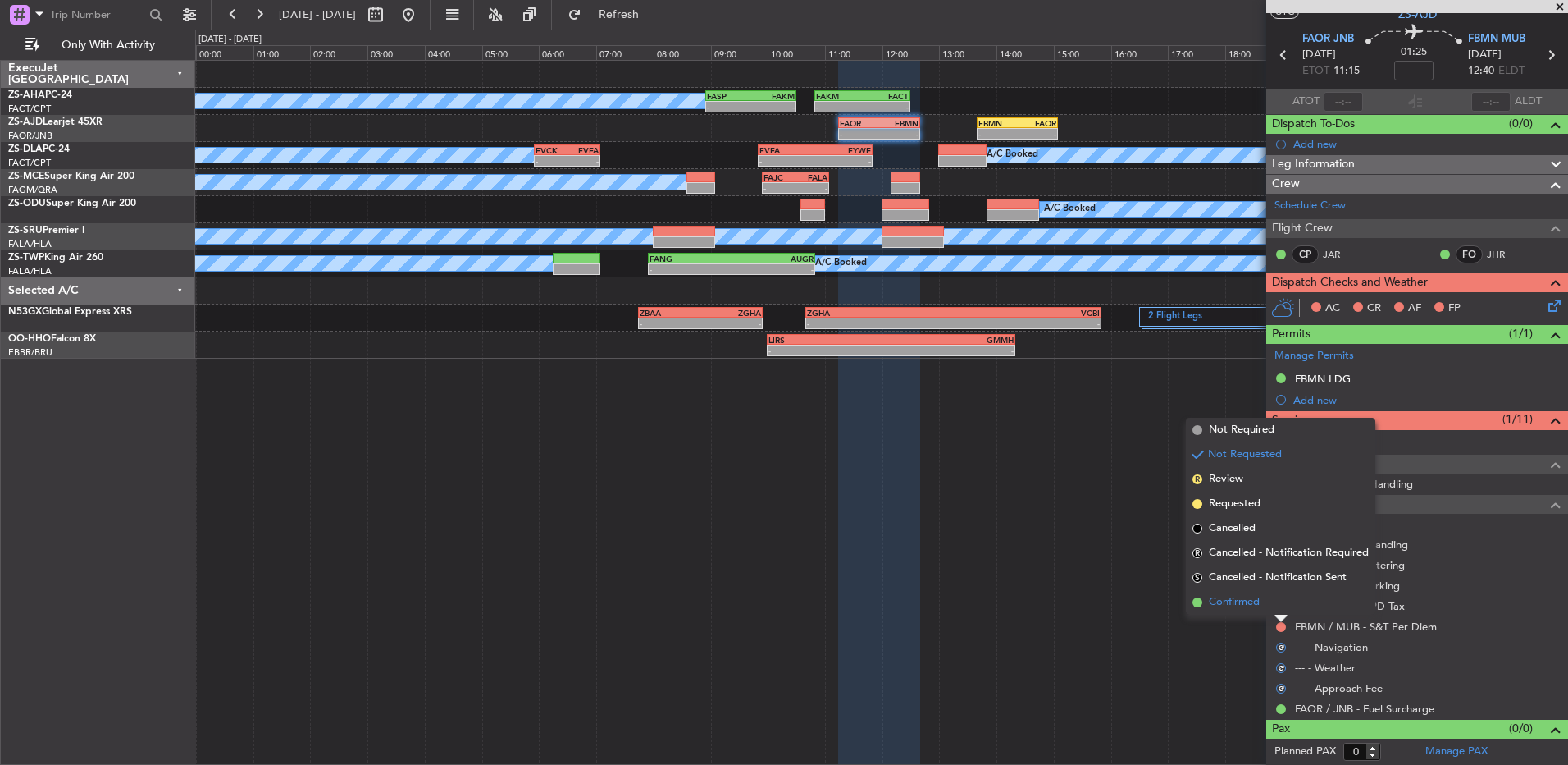
click at [1274, 602] on li "Confirmed" at bounding box center [1281, 601] width 190 height 24
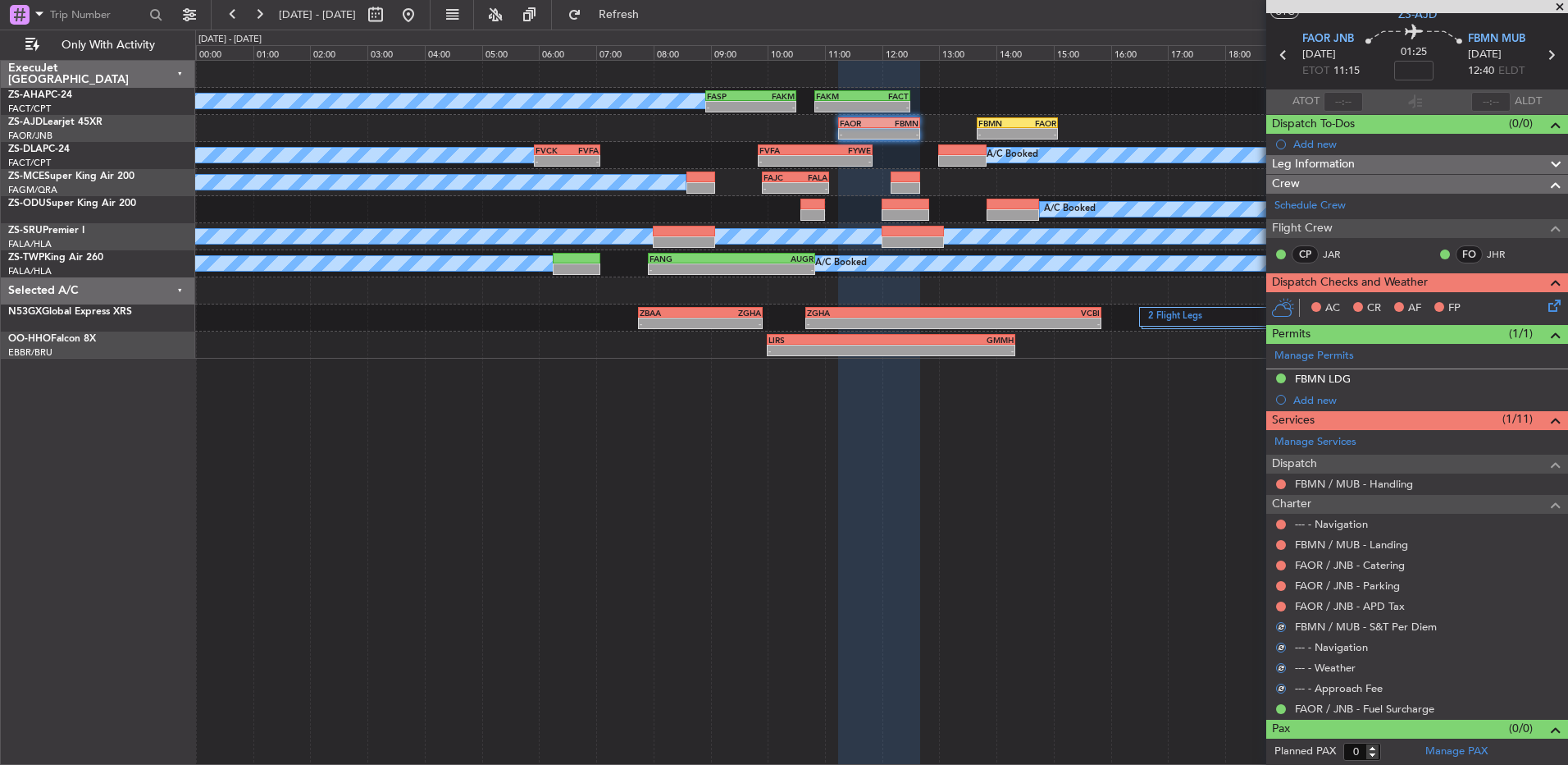
click at [1274, 602] on div "FAOR / JNB - APD Tax" at bounding box center [1418, 605] width 302 height 21
click at [1275, 605] on div at bounding box center [1282, 606] width 13 height 13
click at [1278, 605] on button at bounding box center [1282, 606] width 10 height 10
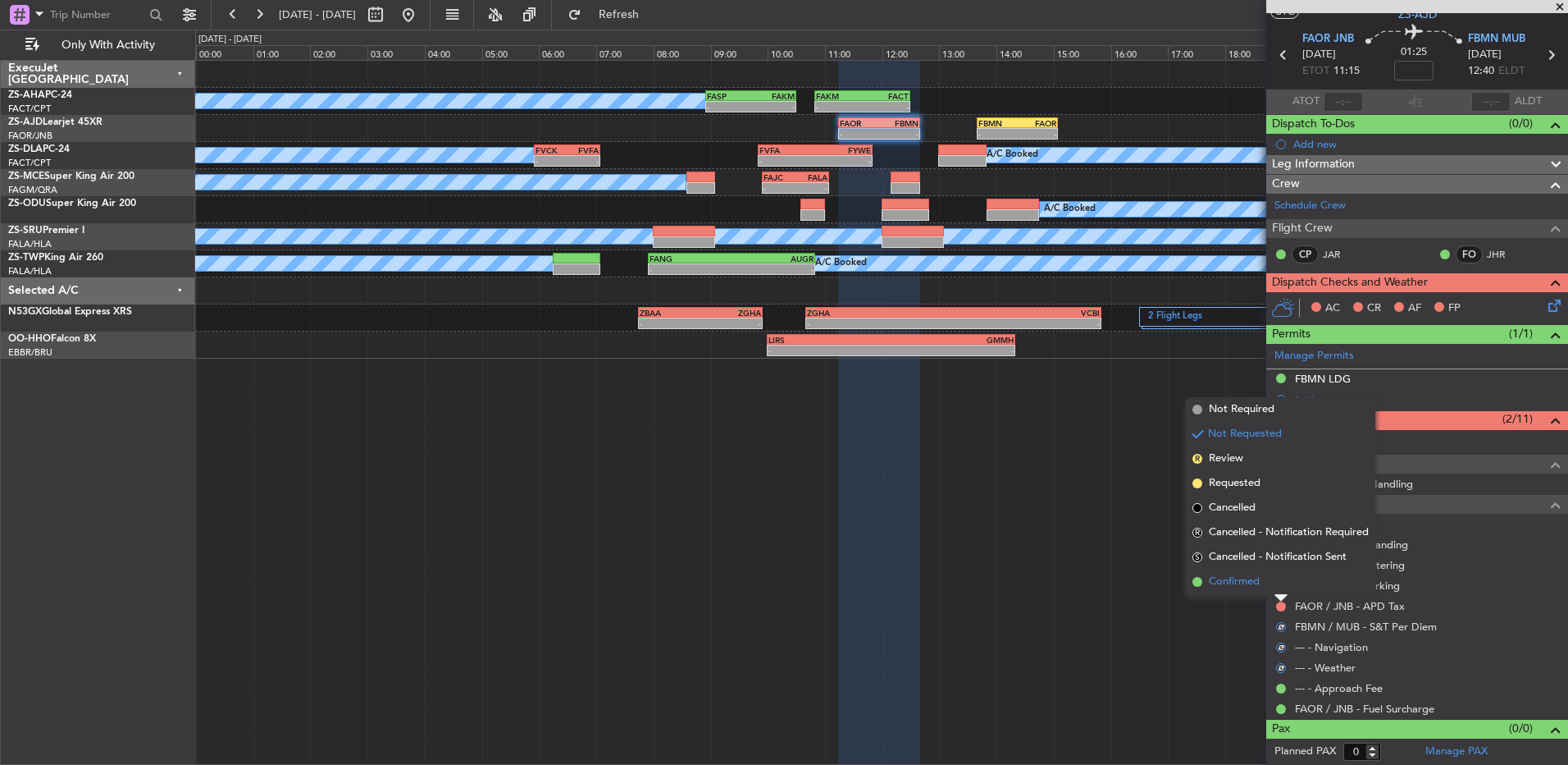
click at [1278, 585] on li "Confirmed" at bounding box center [1281, 581] width 190 height 24
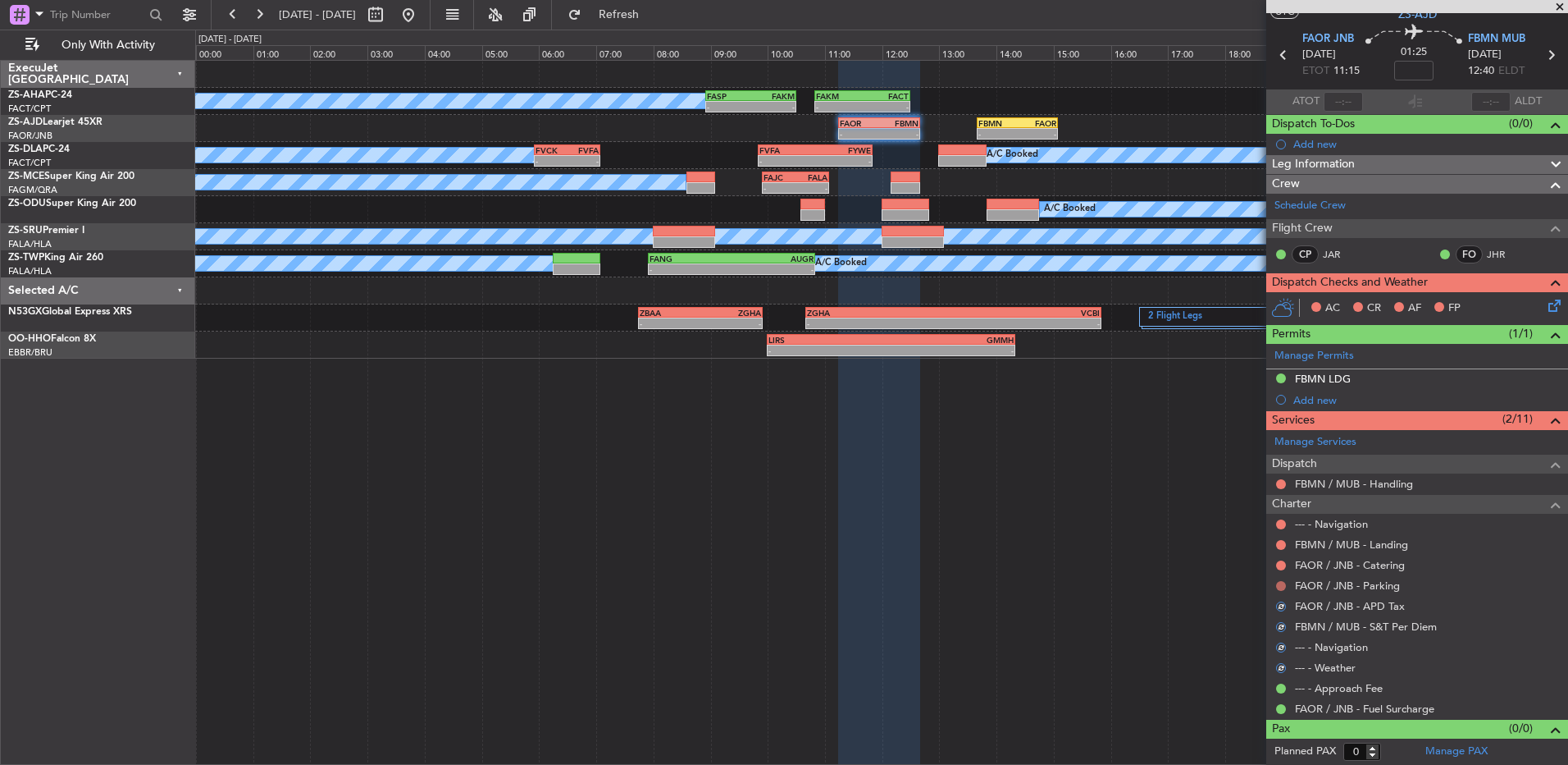
click at [1277, 582] on button at bounding box center [1282, 586] width 10 height 10
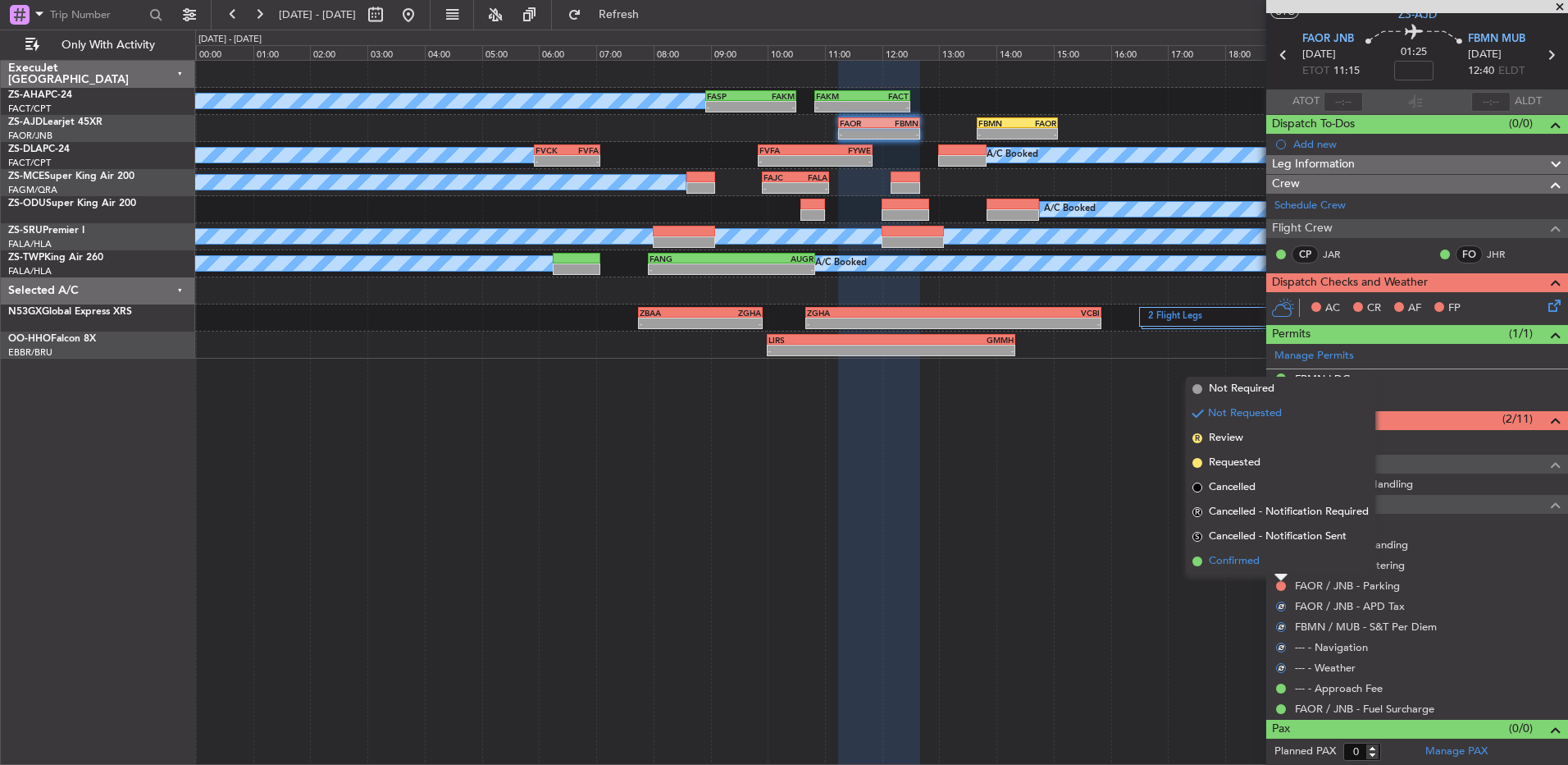
click at [1277, 564] on li "Confirmed" at bounding box center [1281, 560] width 190 height 24
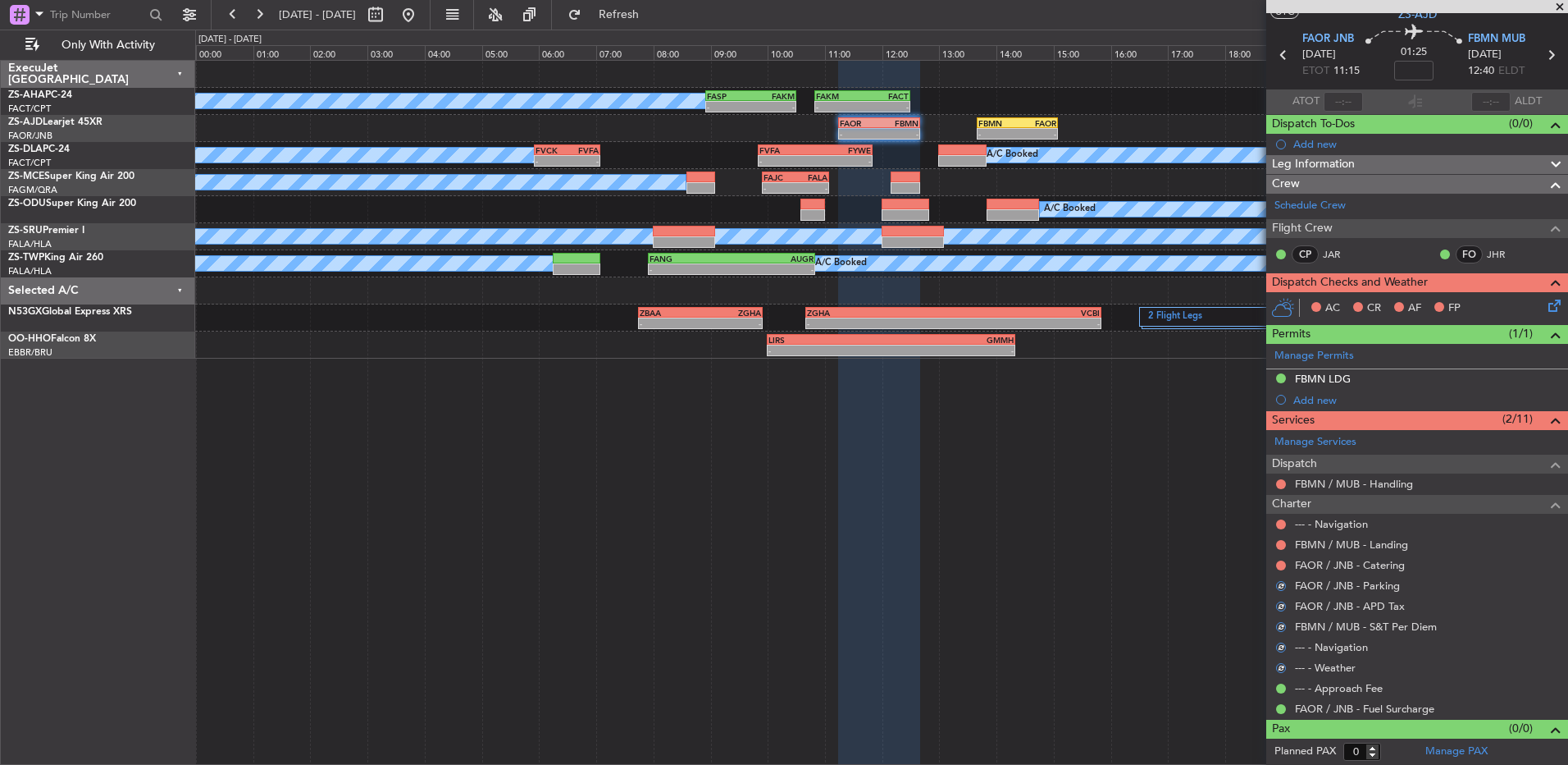
click at [1277, 564] on button at bounding box center [1282, 565] width 10 height 10
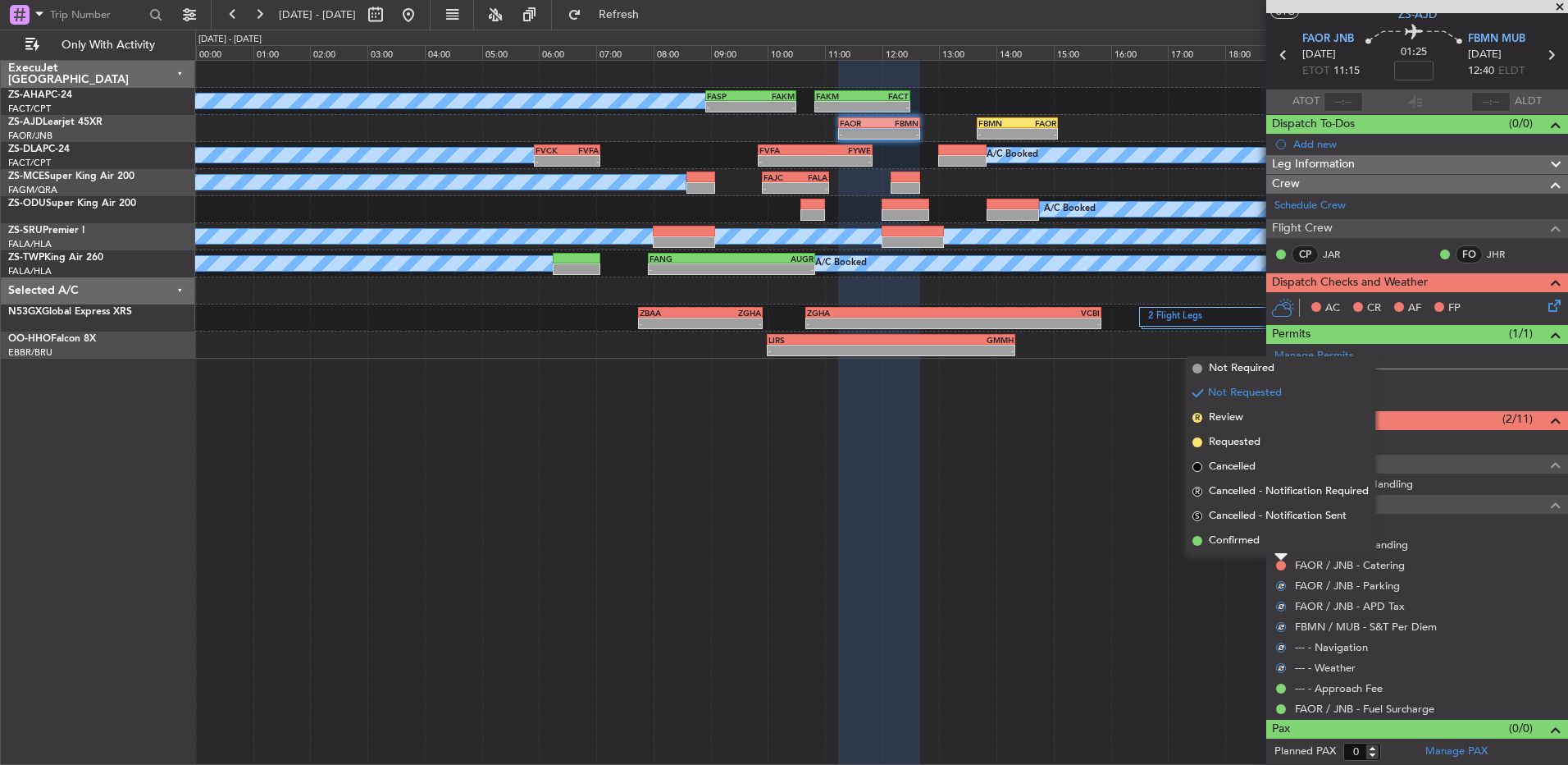
click at [1277, 554] on div at bounding box center [1282, 557] width 13 height 7
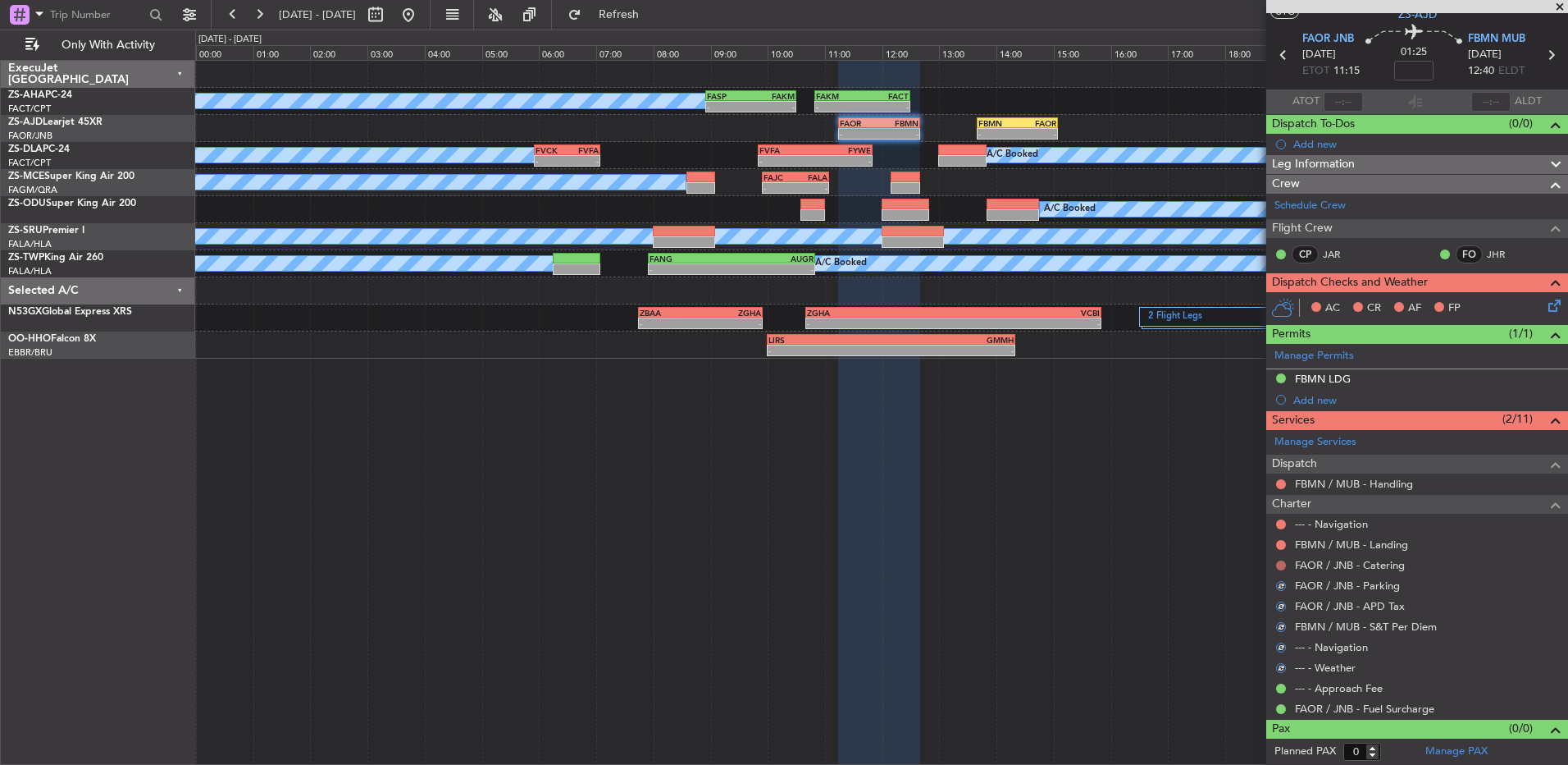
click at [1282, 565] on button at bounding box center [1282, 565] width 10 height 10
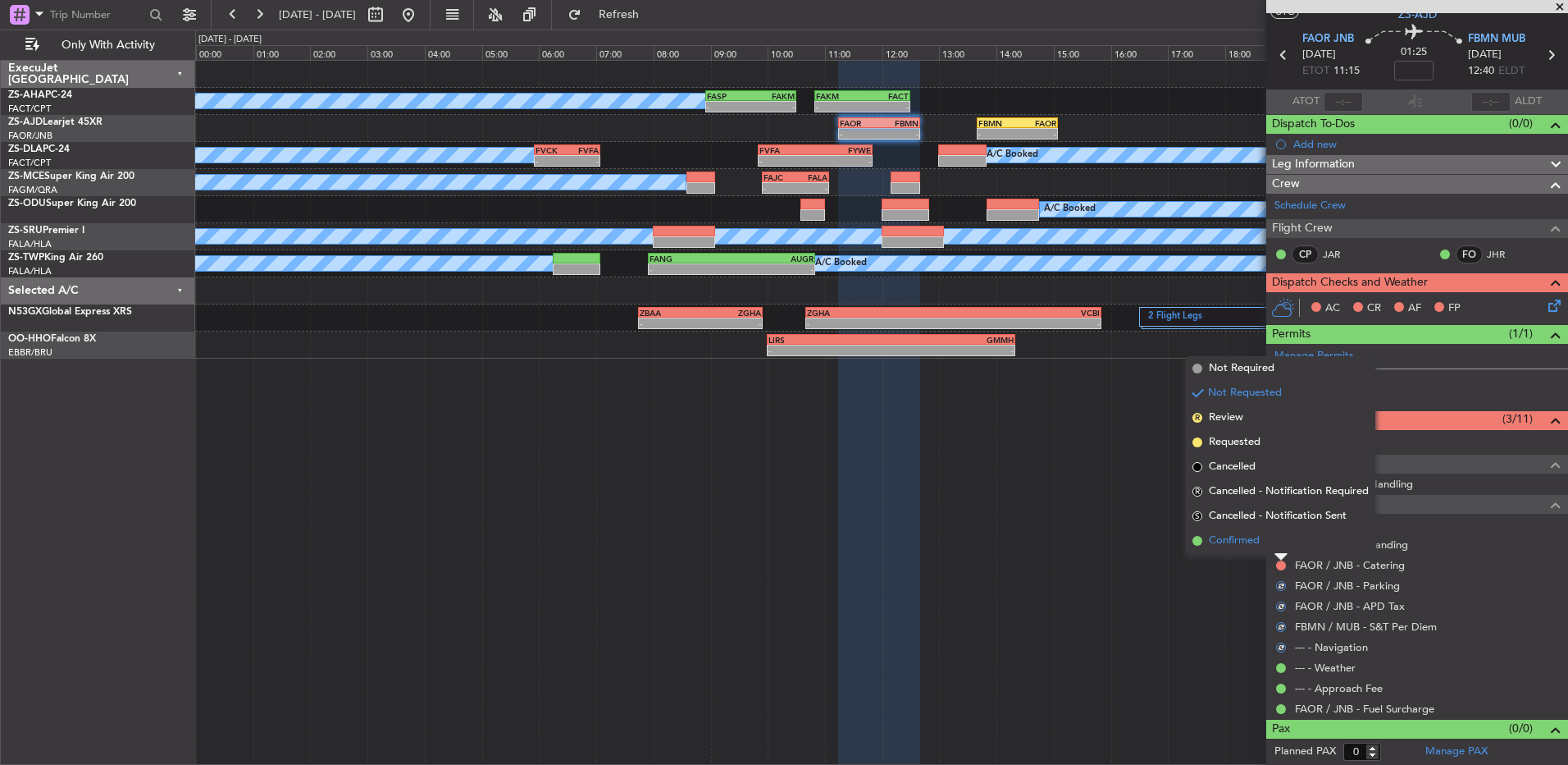
click at [1279, 540] on li "Confirmed" at bounding box center [1281, 540] width 190 height 24
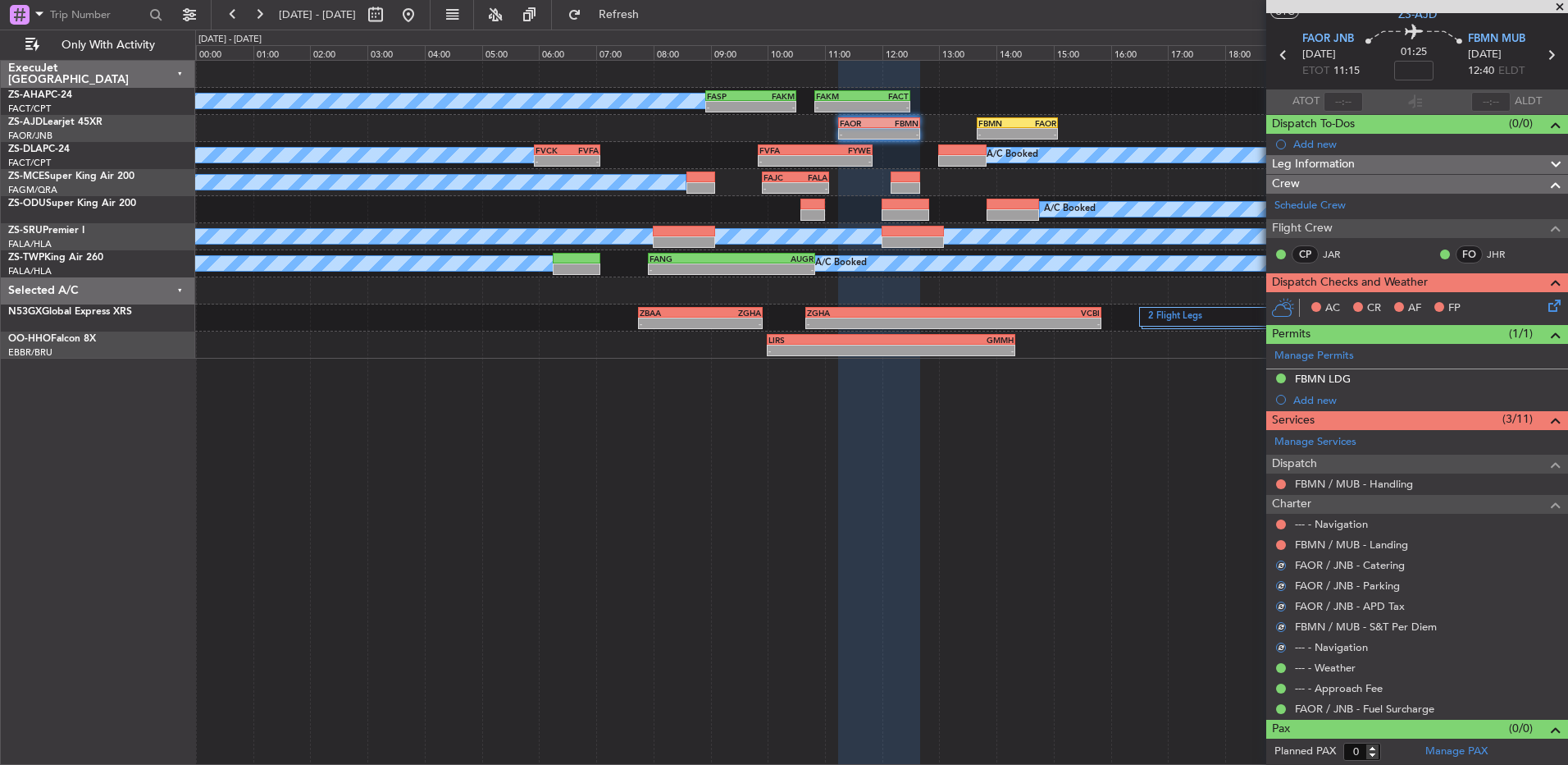
click at [1279, 540] on button at bounding box center [1282, 545] width 10 height 10
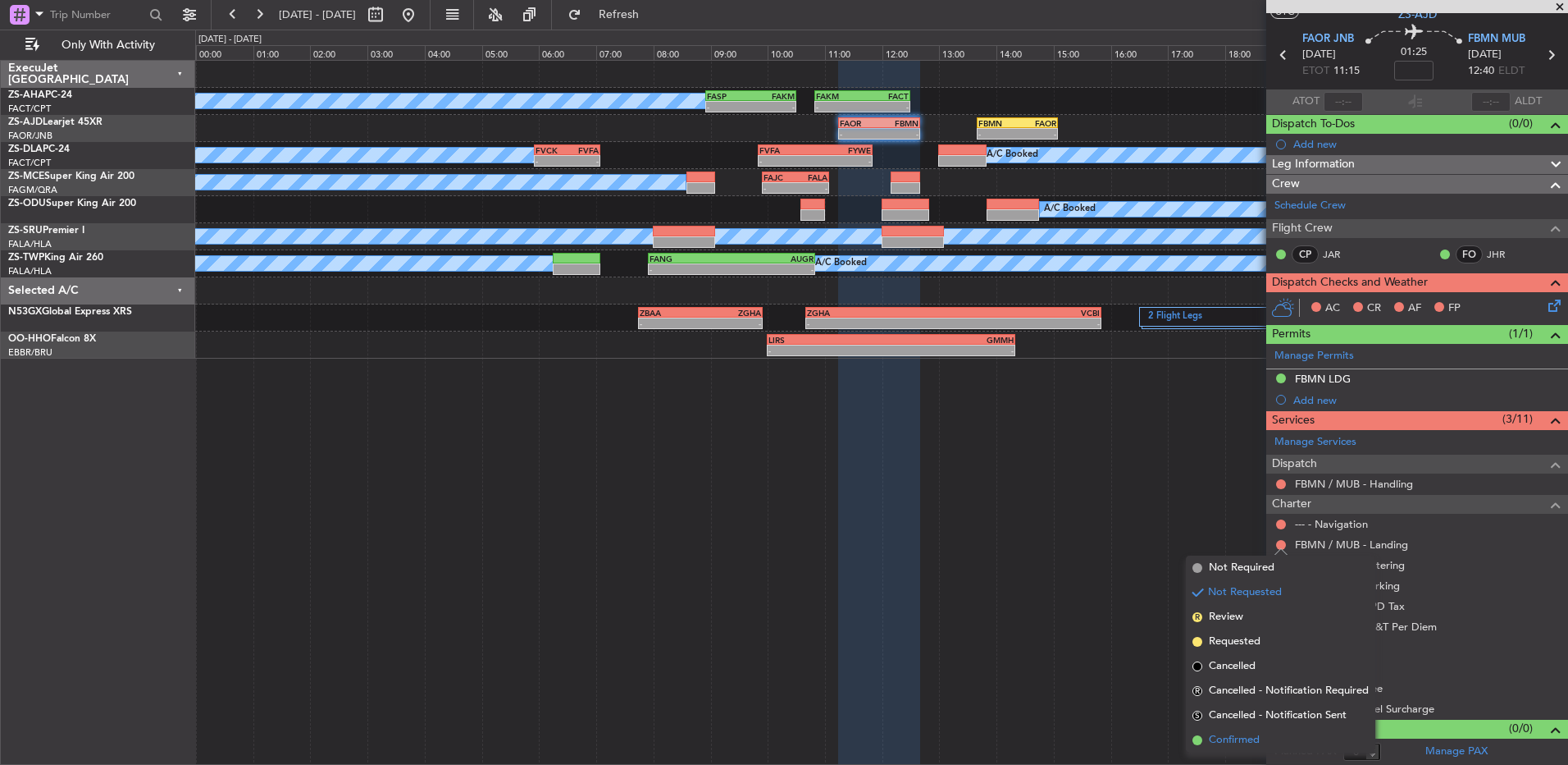
click at [1230, 744] on span "Confirmed" at bounding box center [1234, 740] width 51 height 17
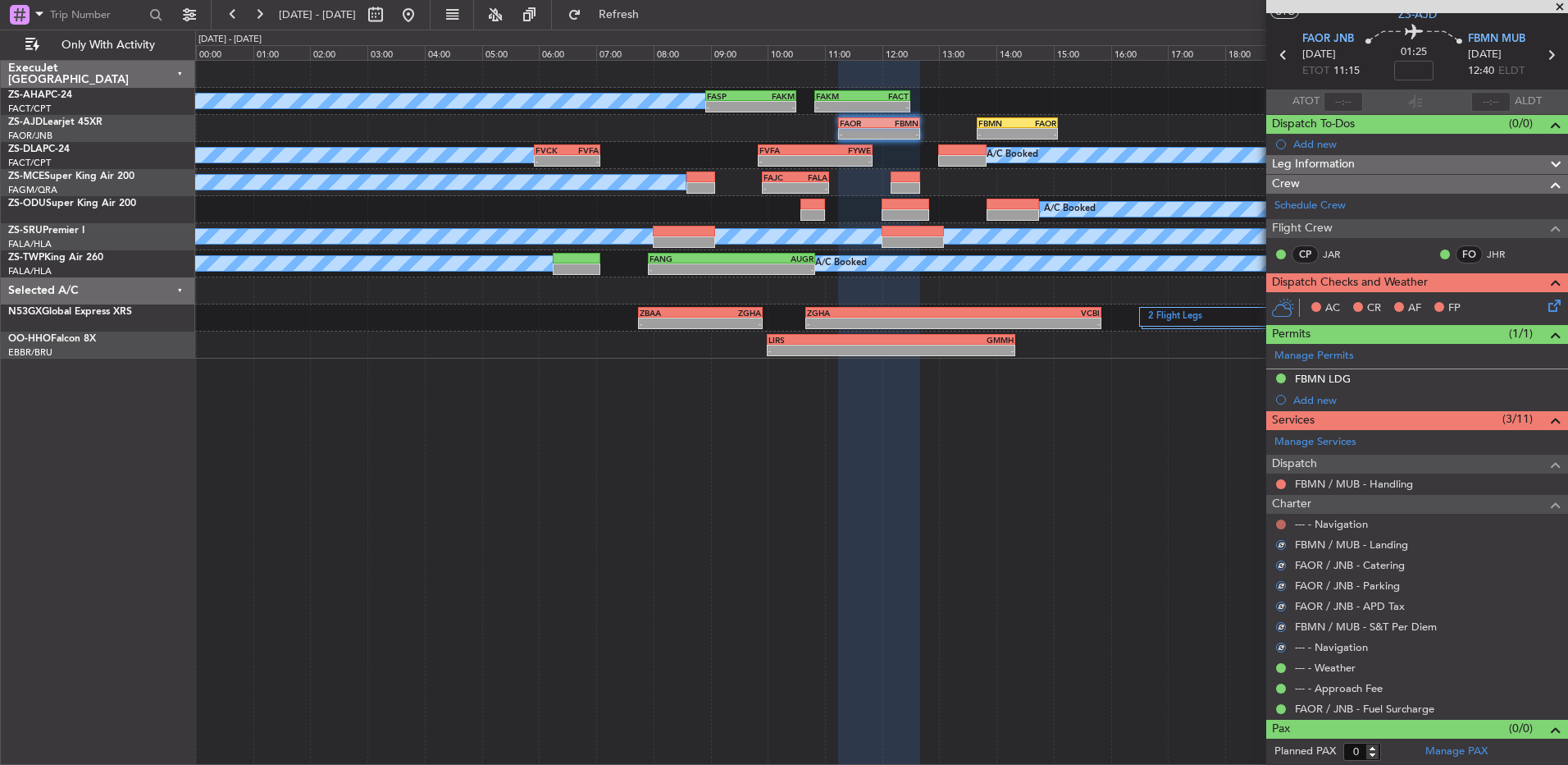
click at [1286, 521] on button at bounding box center [1282, 524] width 10 height 10
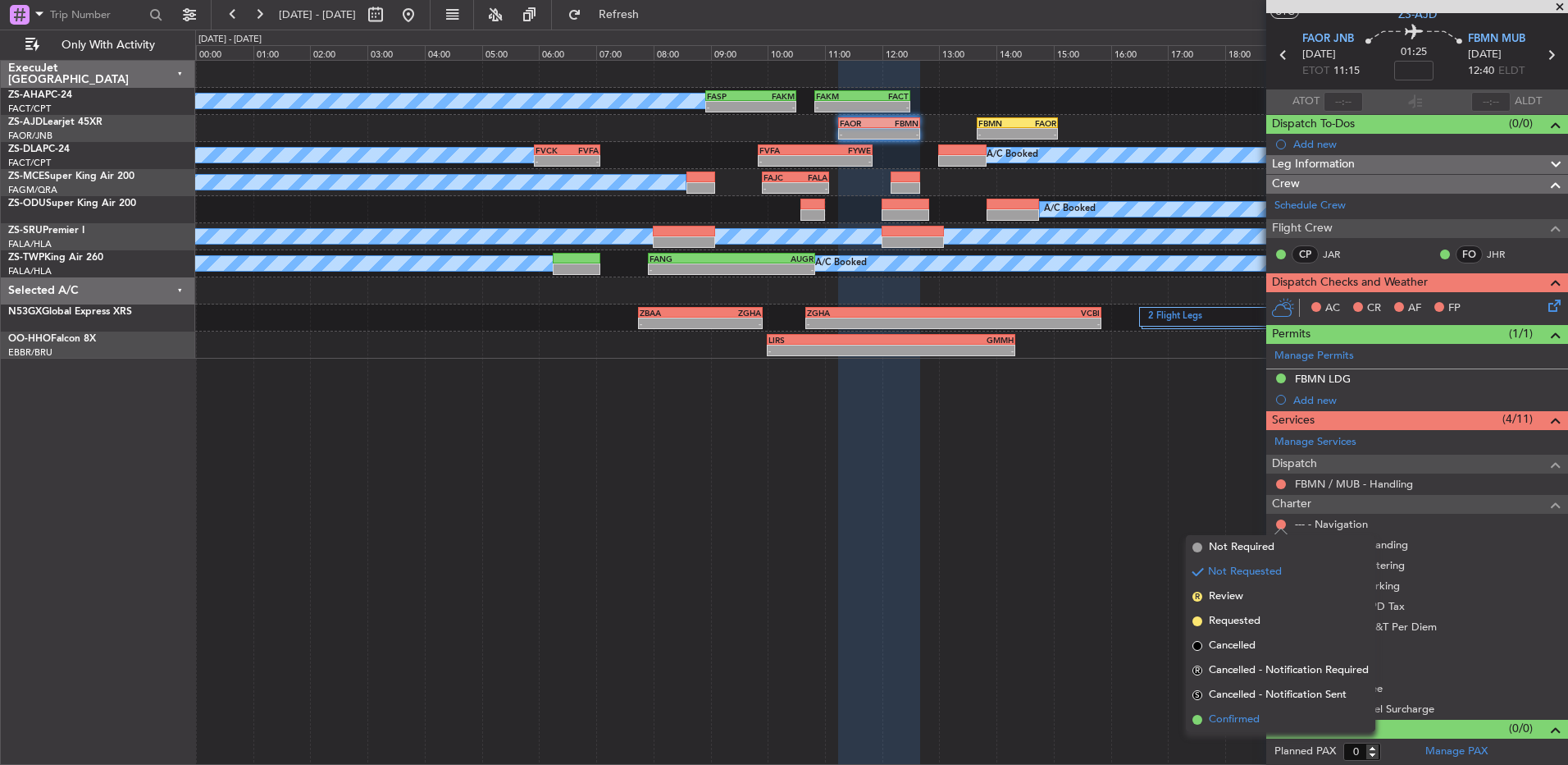
click at [1252, 720] on span "Confirmed" at bounding box center [1234, 720] width 51 height 17
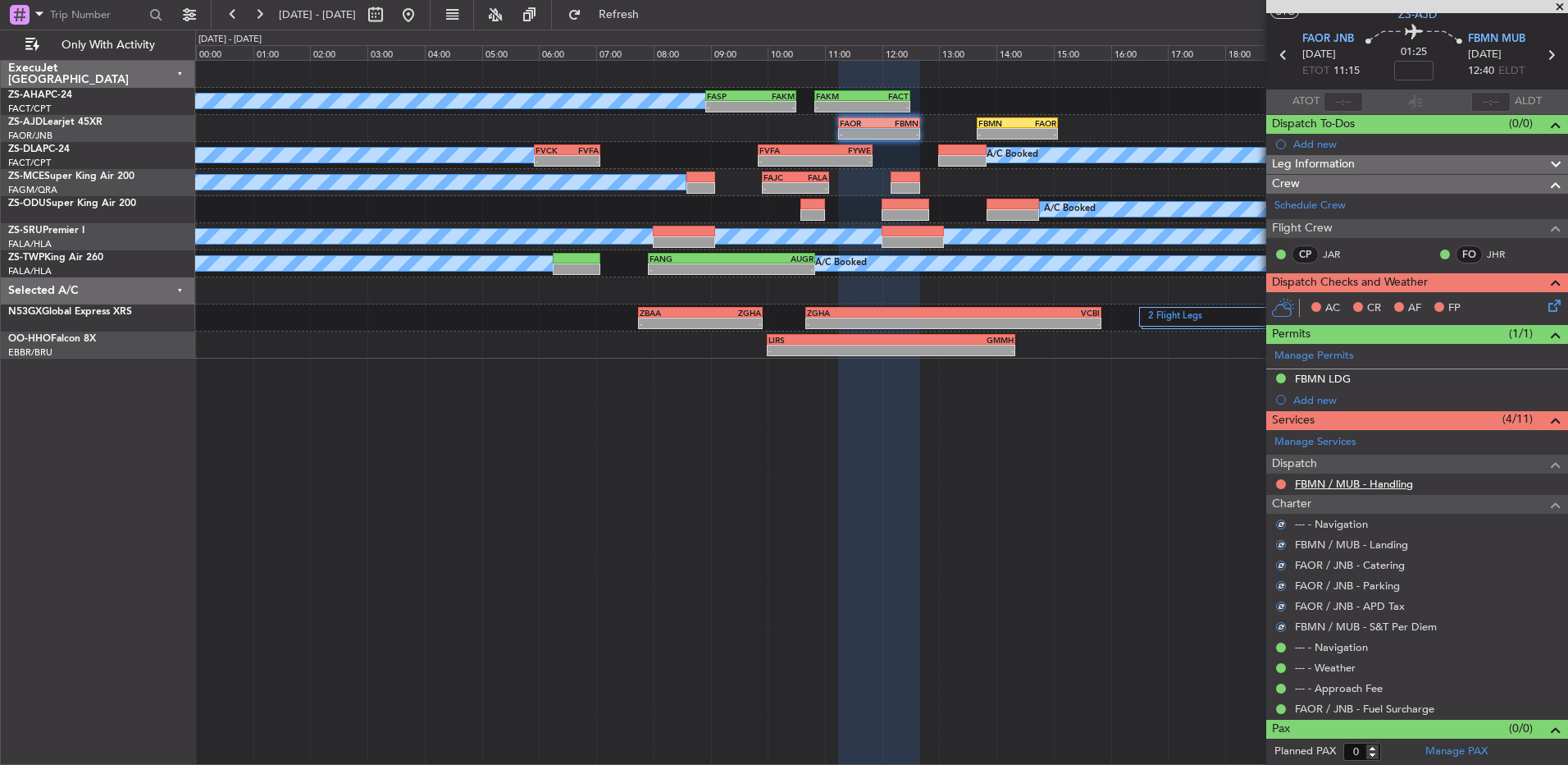
click at [1358, 484] on link "FBMN / MUB - Handling" at bounding box center [1353, 484] width 118 height 14
click at [1284, 483] on button at bounding box center [1282, 484] width 10 height 10
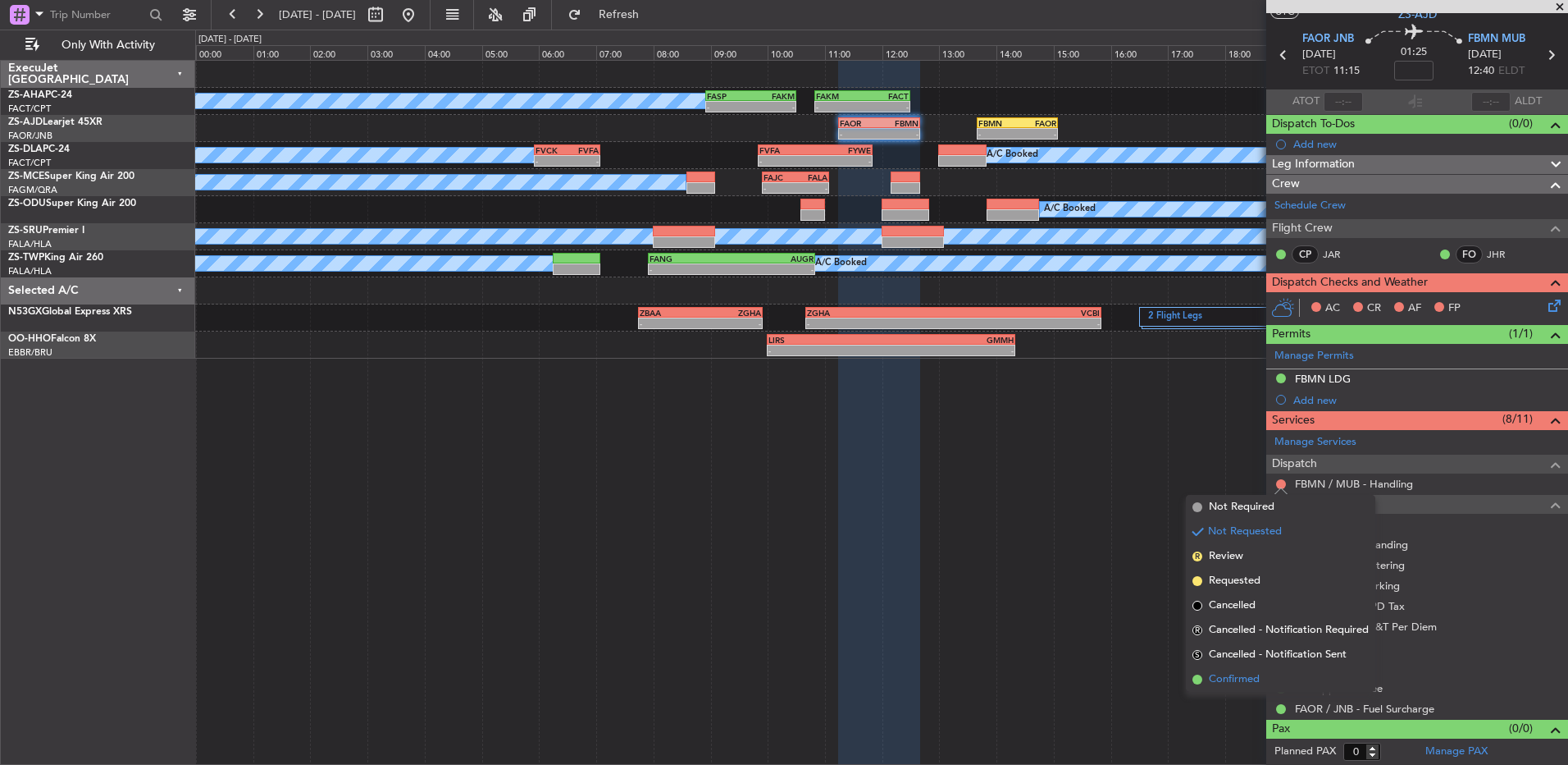
click at [1231, 681] on span "Confirmed" at bounding box center [1234, 680] width 51 height 17
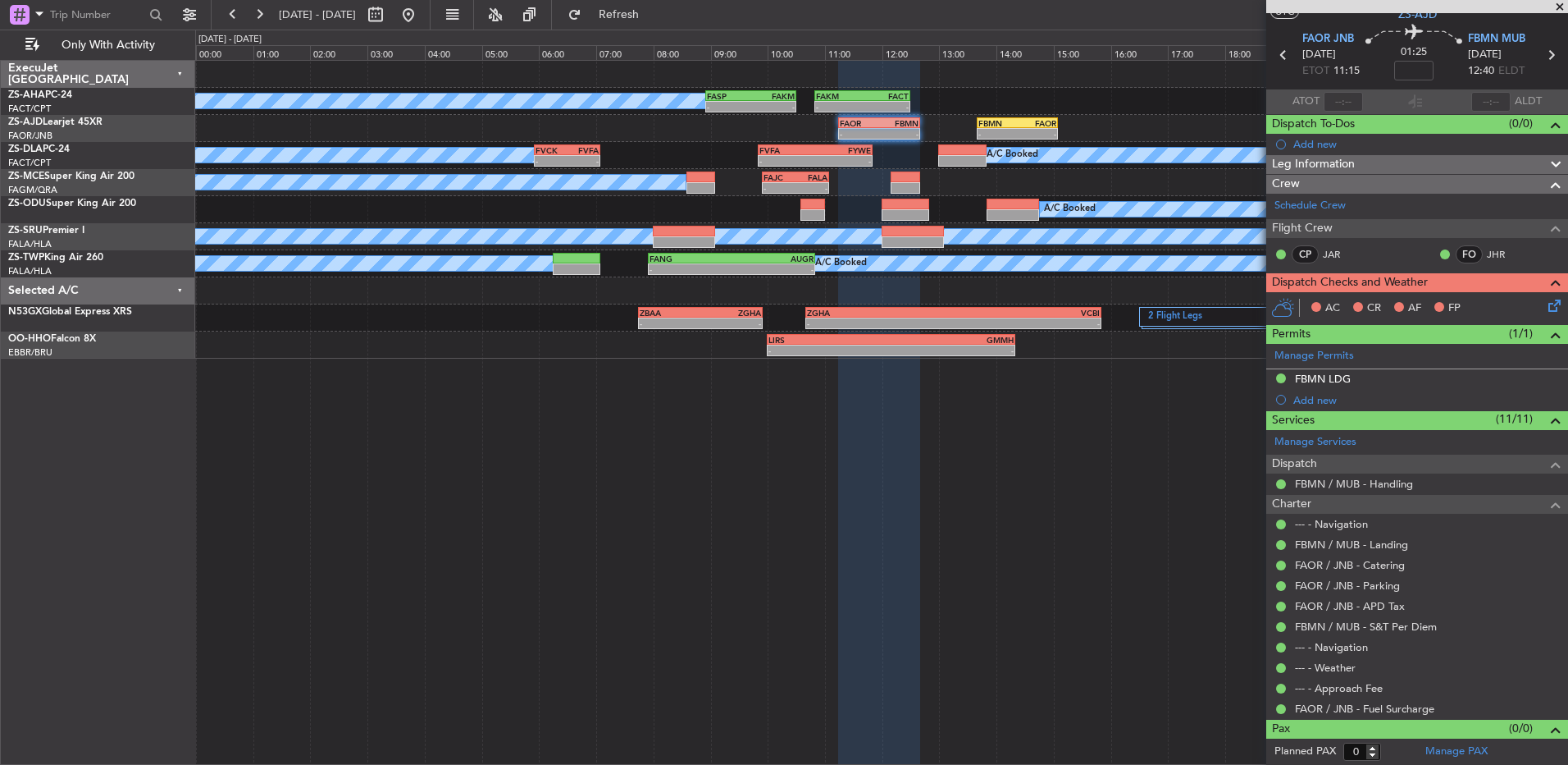
click at [1545, 304] on icon at bounding box center [1552, 303] width 13 height 13
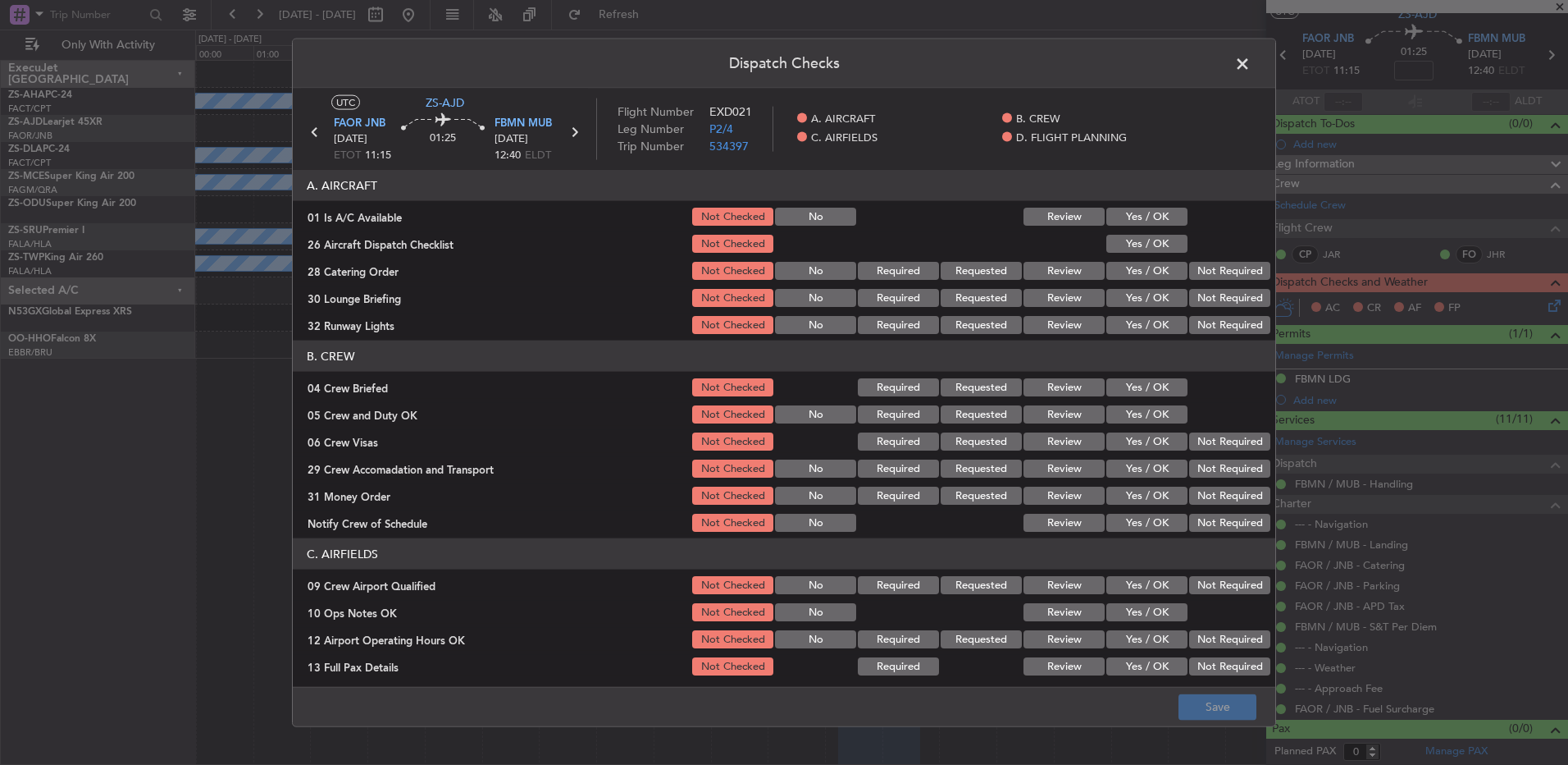
click at [1156, 225] on button "Yes / OK" at bounding box center [1146, 217] width 81 height 18
click at [1150, 252] on button "Yes / OK" at bounding box center [1146, 244] width 81 height 18
click at [1041, 271] on button "Review" at bounding box center [1064, 271] width 81 height 18
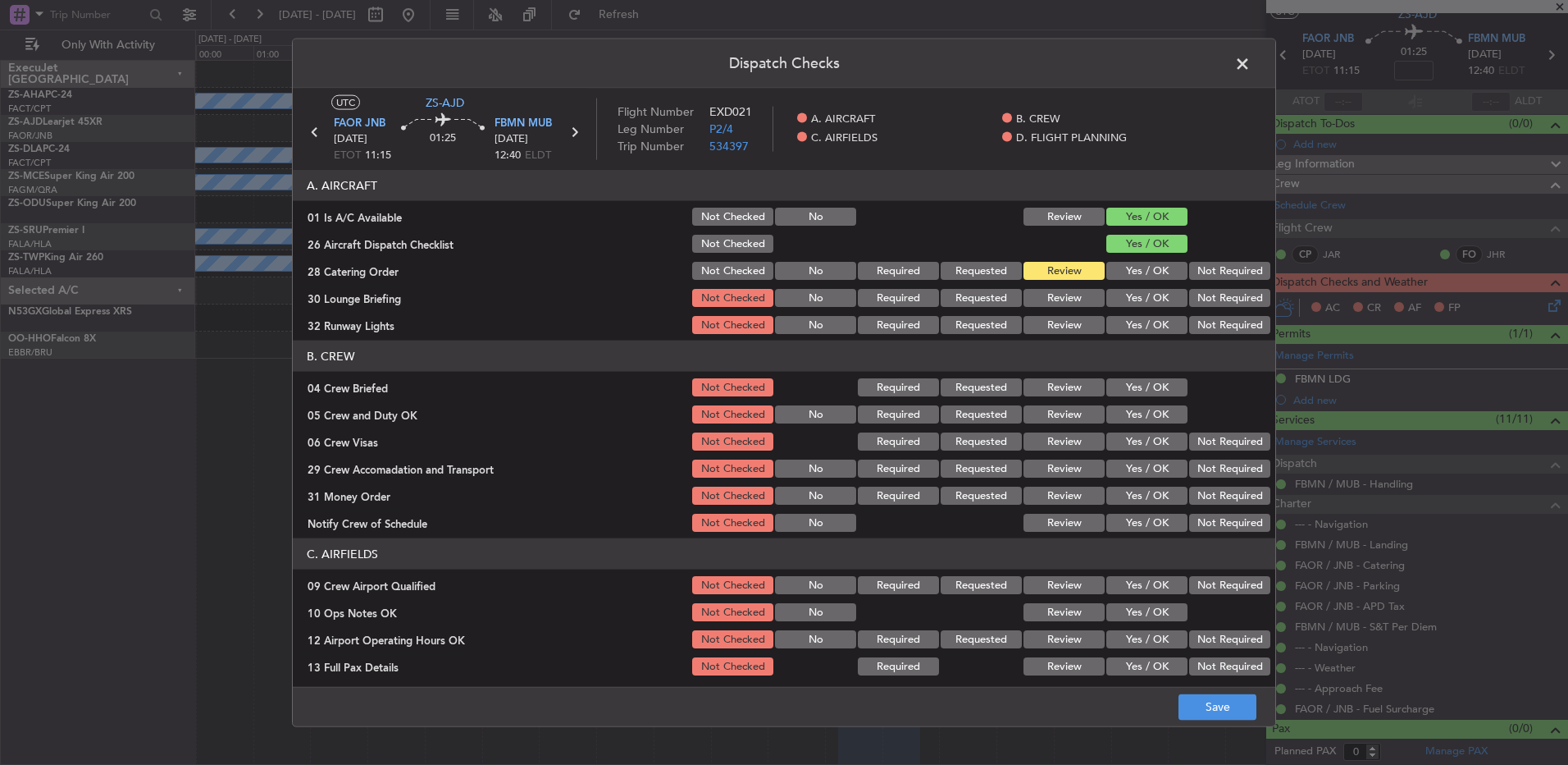
click at [1212, 295] on button "Not Required" at bounding box center [1230, 298] width 81 height 18
click at [1153, 317] on button "Yes / OK" at bounding box center [1146, 325] width 81 height 18
click at [1048, 385] on button "Review" at bounding box center [1064, 388] width 81 height 18
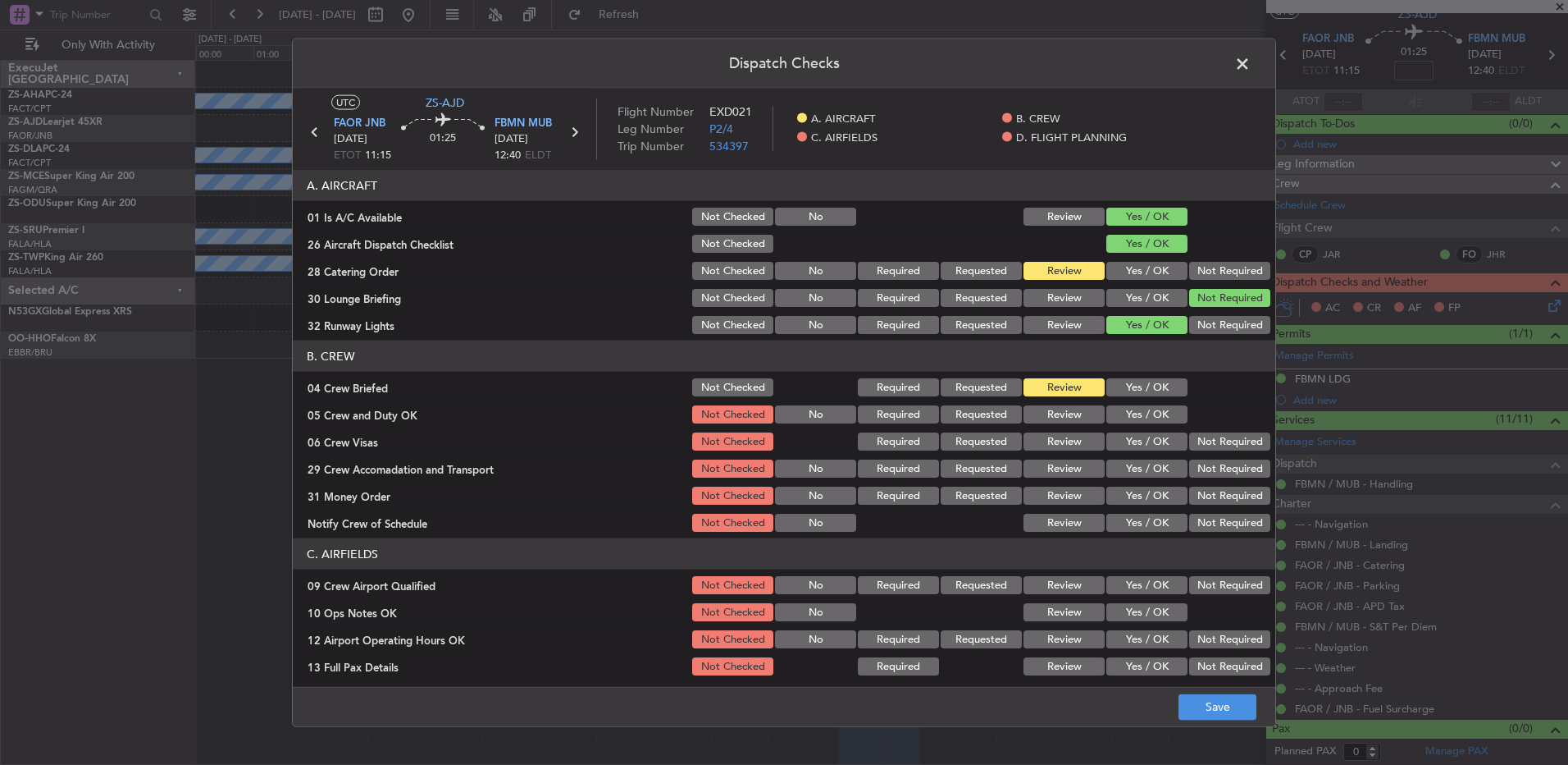
click at [1106, 412] on button "Yes / OK" at bounding box center [1146, 414] width 81 height 18
click at [1086, 445] on button "Review" at bounding box center [1064, 442] width 81 height 18
click at [1195, 438] on button "Not Required" at bounding box center [1230, 442] width 81 height 18
drag, startPoint x: 1103, startPoint y: 465, endPoint x: 1103, endPoint y: 477, distance: 12.0
click at [1106, 474] on button "Yes / OK" at bounding box center [1146, 469] width 81 height 18
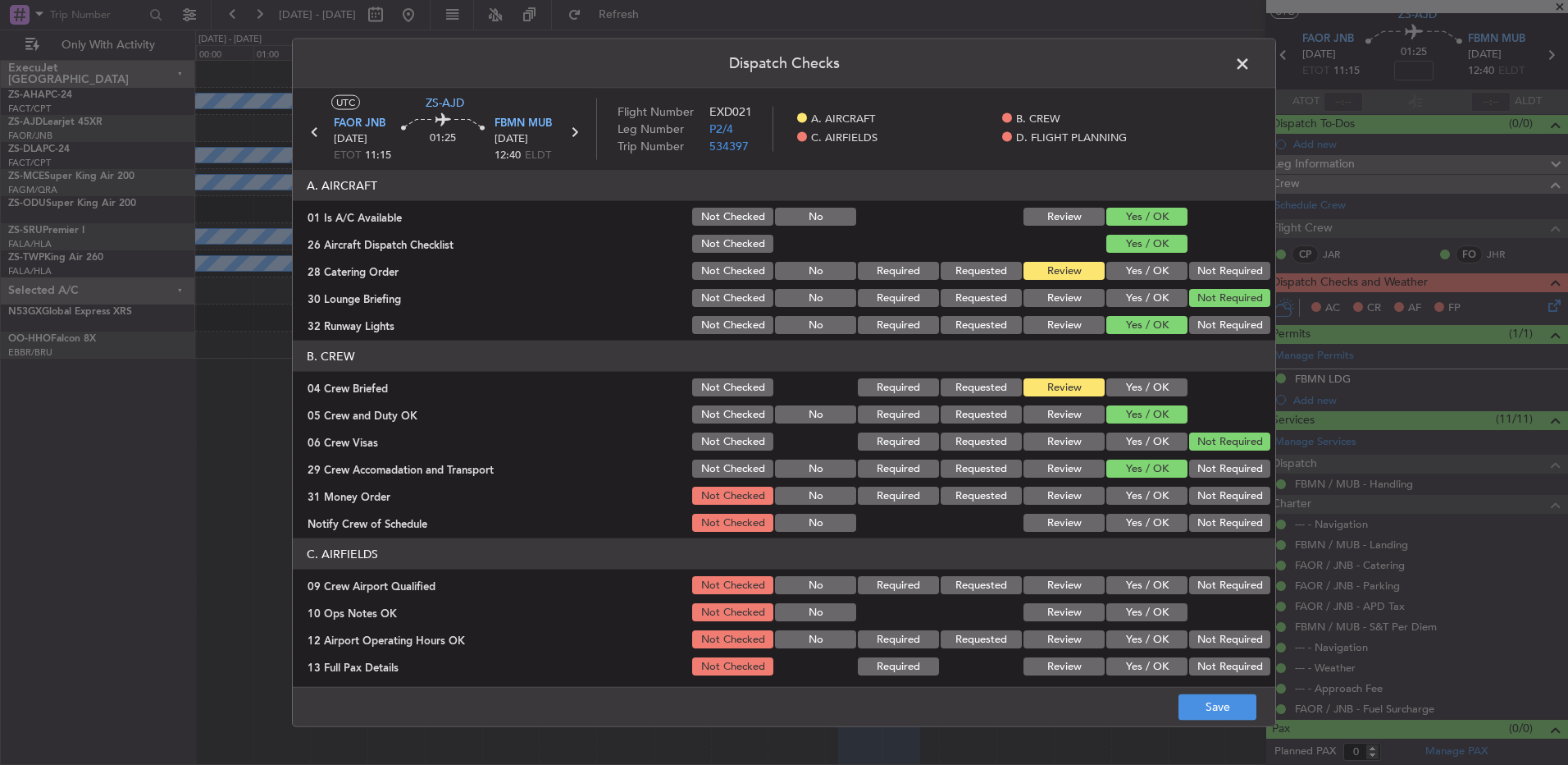
click at [1215, 465] on button "Not Required" at bounding box center [1230, 469] width 81 height 18
click at [1056, 491] on button "Review" at bounding box center [1064, 496] width 81 height 18
click at [1133, 527] on button "Yes / OK" at bounding box center [1146, 523] width 81 height 18
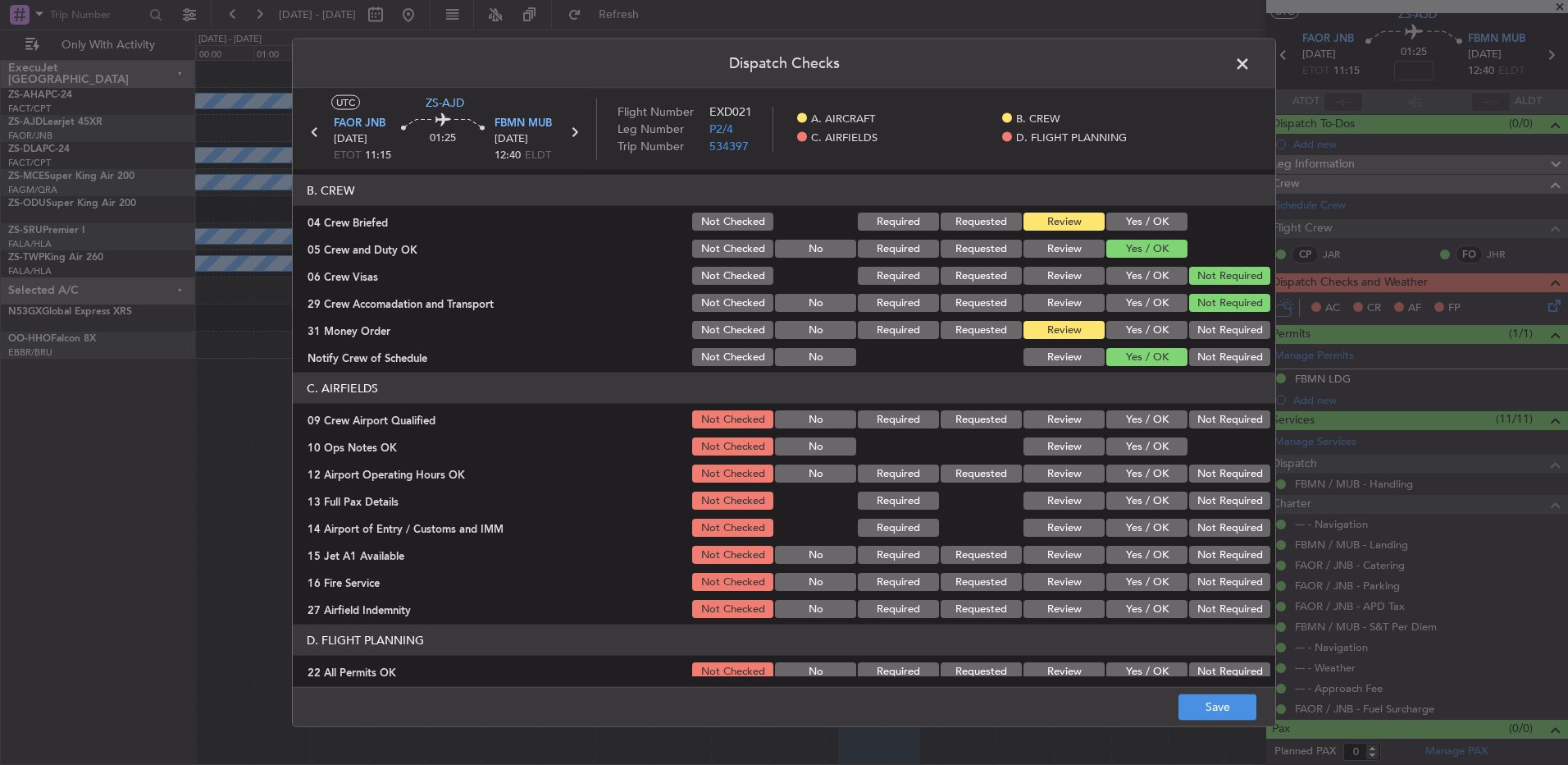
scroll to position [231, 0]
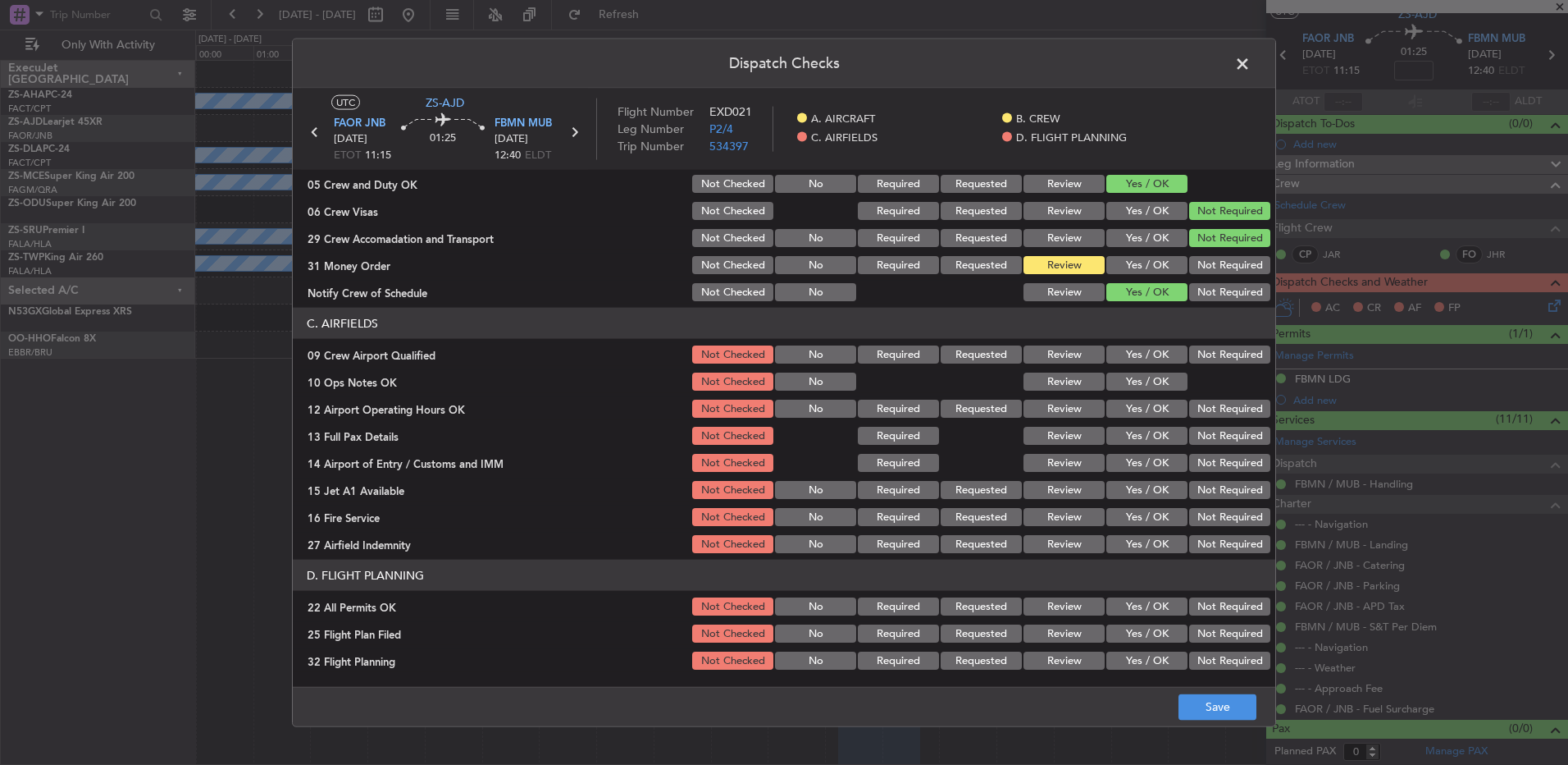
click at [1121, 363] on div "Yes / OK" at bounding box center [1145, 355] width 83 height 23
click at [1125, 359] on button "Yes / OK" at bounding box center [1146, 355] width 81 height 18
click at [1117, 382] on button "Yes / OK" at bounding box center [1146, 382] width 81 height 18
click at [1124, 398] on div "Yes / OK" at bounding box center [1145, 409] width 83 height 23
click at [1124, 408] on button "Yes / OK" at bounding box center [1146, 408] width 81 height 18
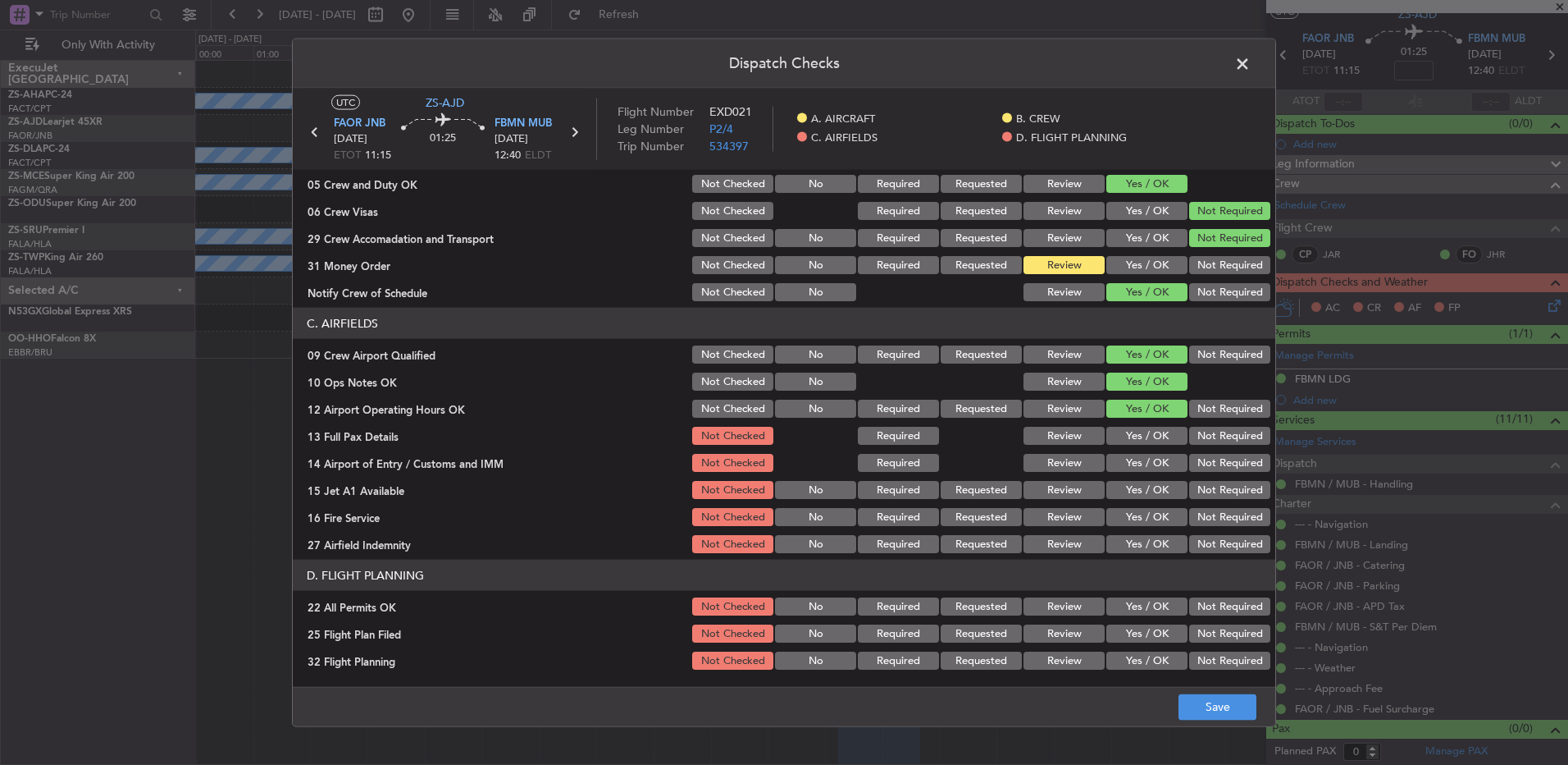
click at [1146, 437] on button "Yes / OK" at bounding box center [1146, 436] width 81 height 18
click at [1144, 459] on button "Yes / OK" at bounding box center [1146, 463] width 81 height 18
click at [1142, 491] on button "Yes / OK" at bounding box center [1146, 490] width 81 height 18
click at [1212, 515] on button "Not Required" at bounding box center [1230, 517] width 81 height 18
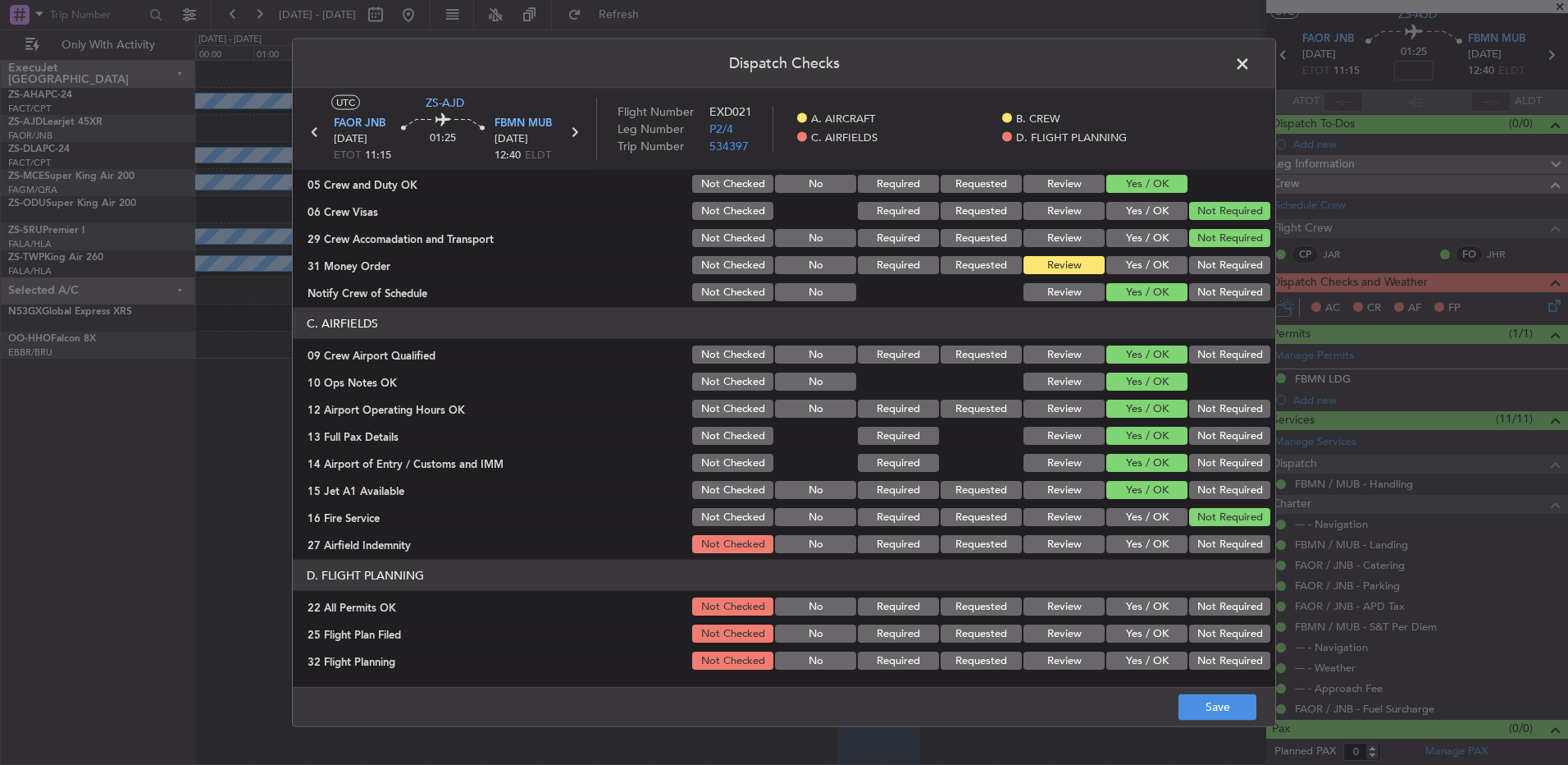
click at [1208, 541] on button "Not Required" at bounding box center [1230, 545] width 81 height 18
click at [1202, 600] on button "Not Required" at bounding box center [1230, 606] width 81 height 18
click at [1089, 641] on button "Review" at bounding box center [1064, 634] width 81 height 18
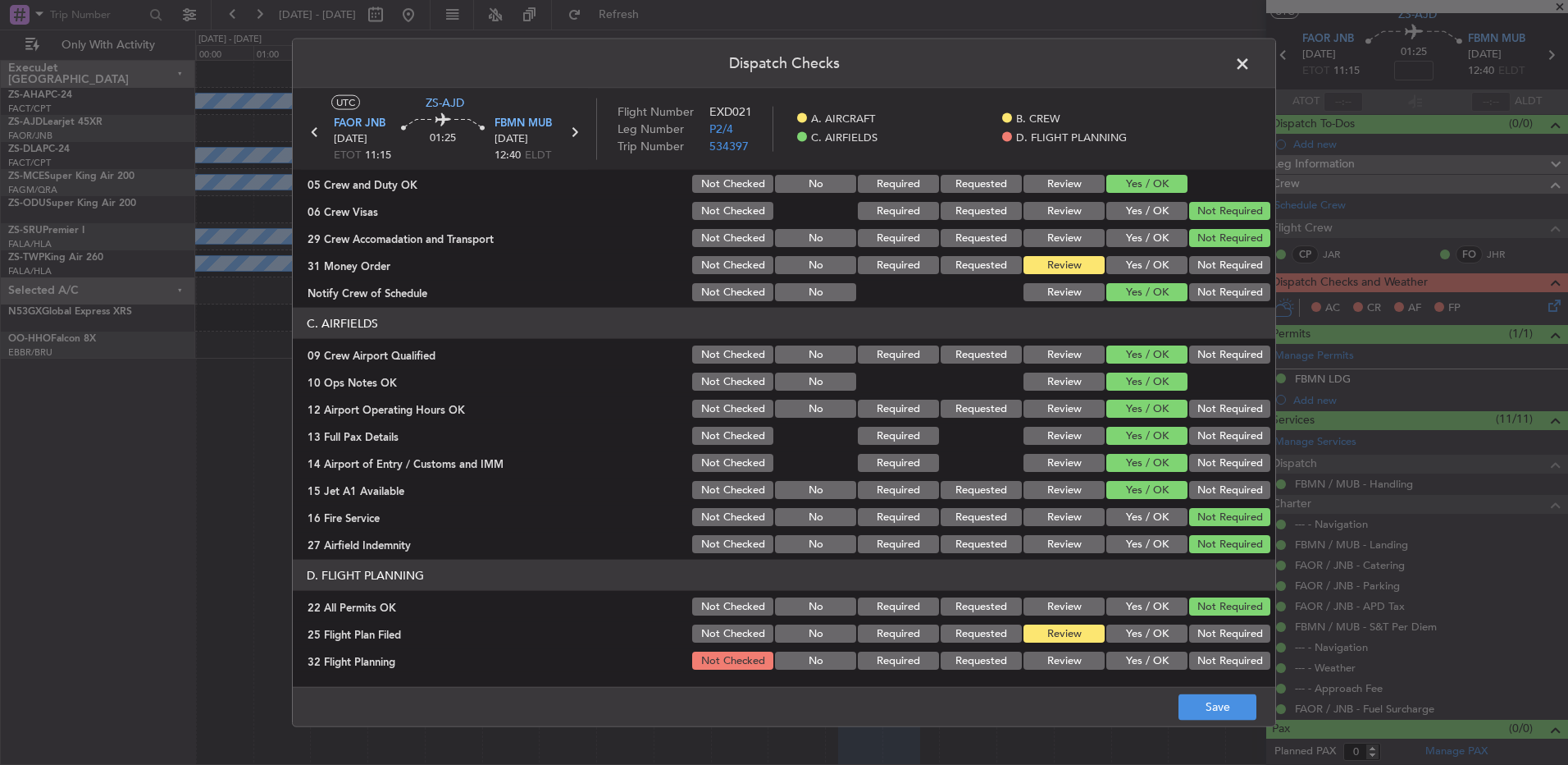
click at [1075, 672] on article "A. AIRCRAFT 01 Is A/C Available Not Checked No Review Yes / OK 26 Aircraft Disp…" at bounding box center [784, 423] width 983 height 506
drag, startPoint x: 1077, startPoint y: 664, endPoint x: 1093, endPoint y: 671, distance: 17.5
click at [1078, 664] on button "Review" at bounding box center [1064, 661] width 81 height 18
click at [1191, 702] on button "Save" at bounding box center [1217, 706] width 78 height 26
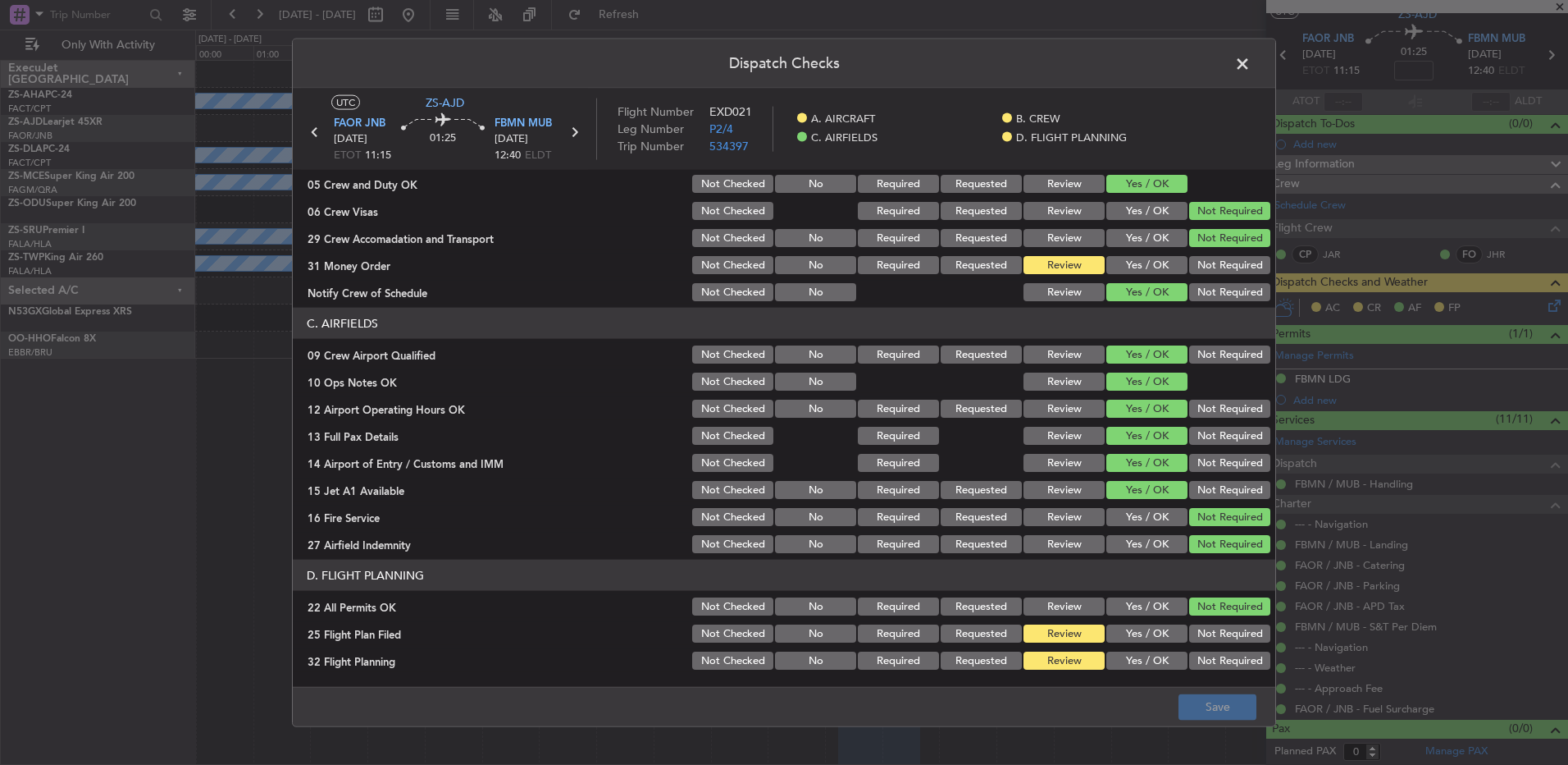
click at [1118, 260] on button "Yes / OK" at bounding box center [1146, 266] width 81 height 18
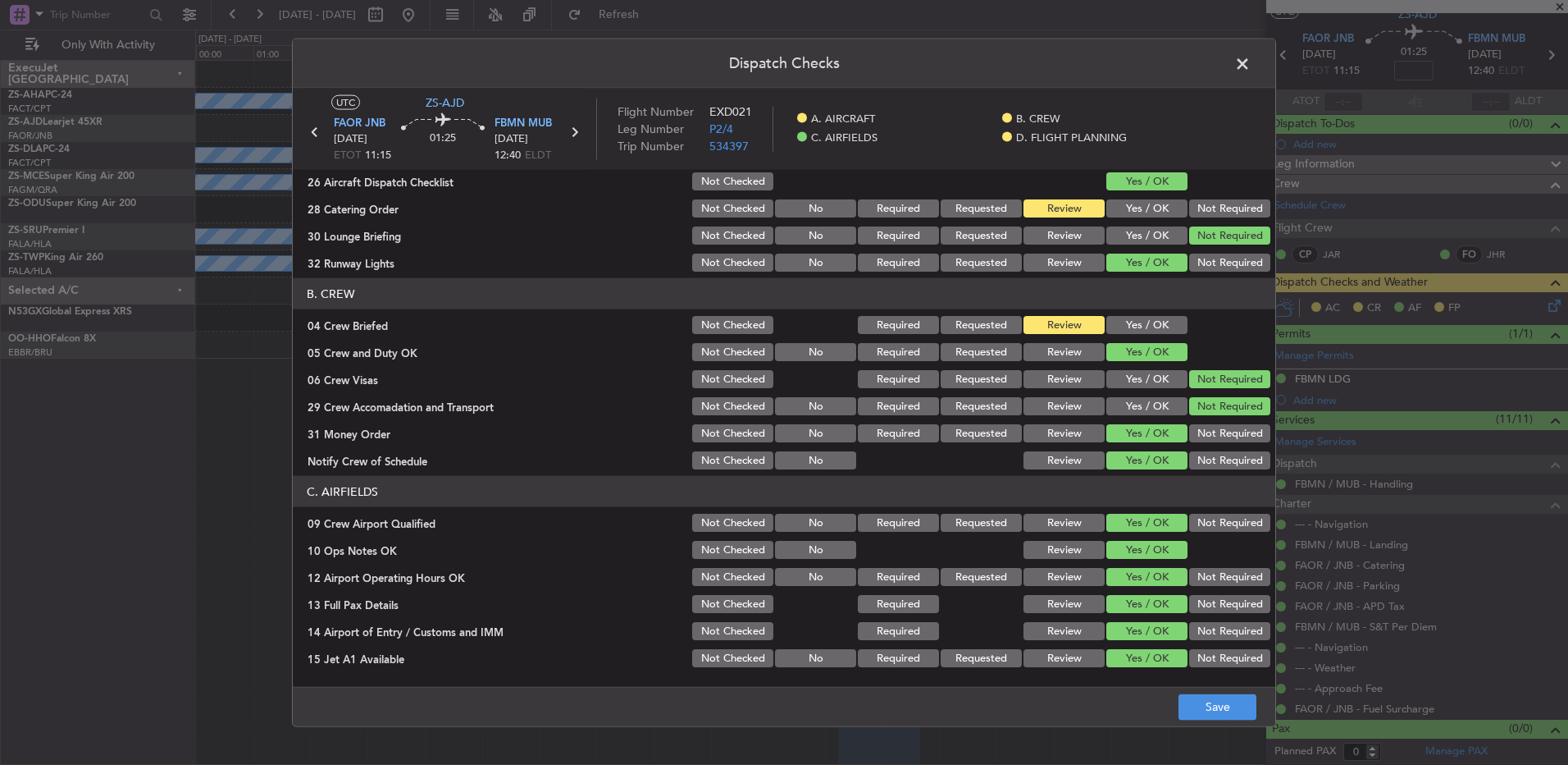
scroll to position [0, 0]
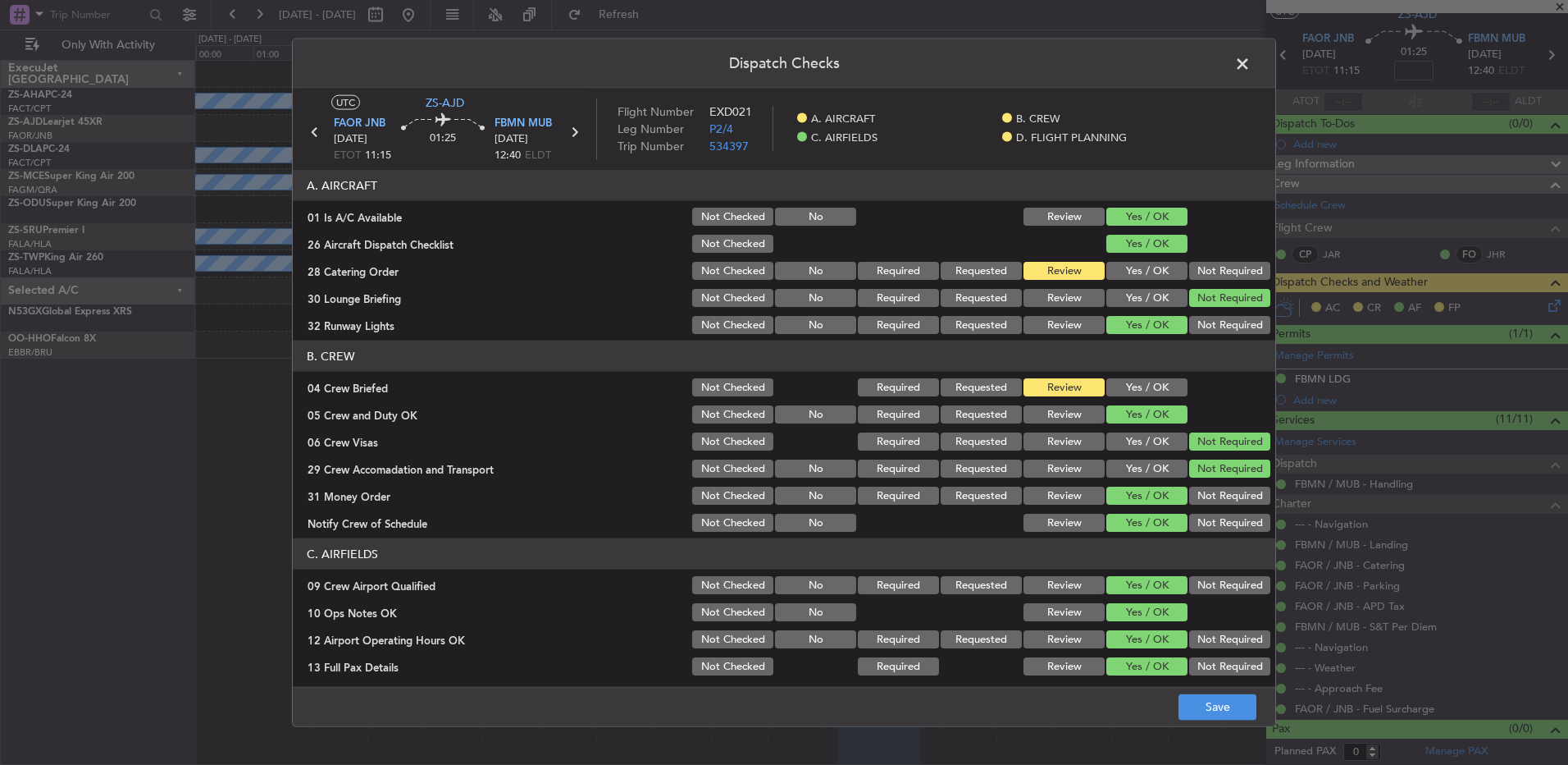
click at [1251, 73] on span at bounding box center [1251, 68] width 0 height 33
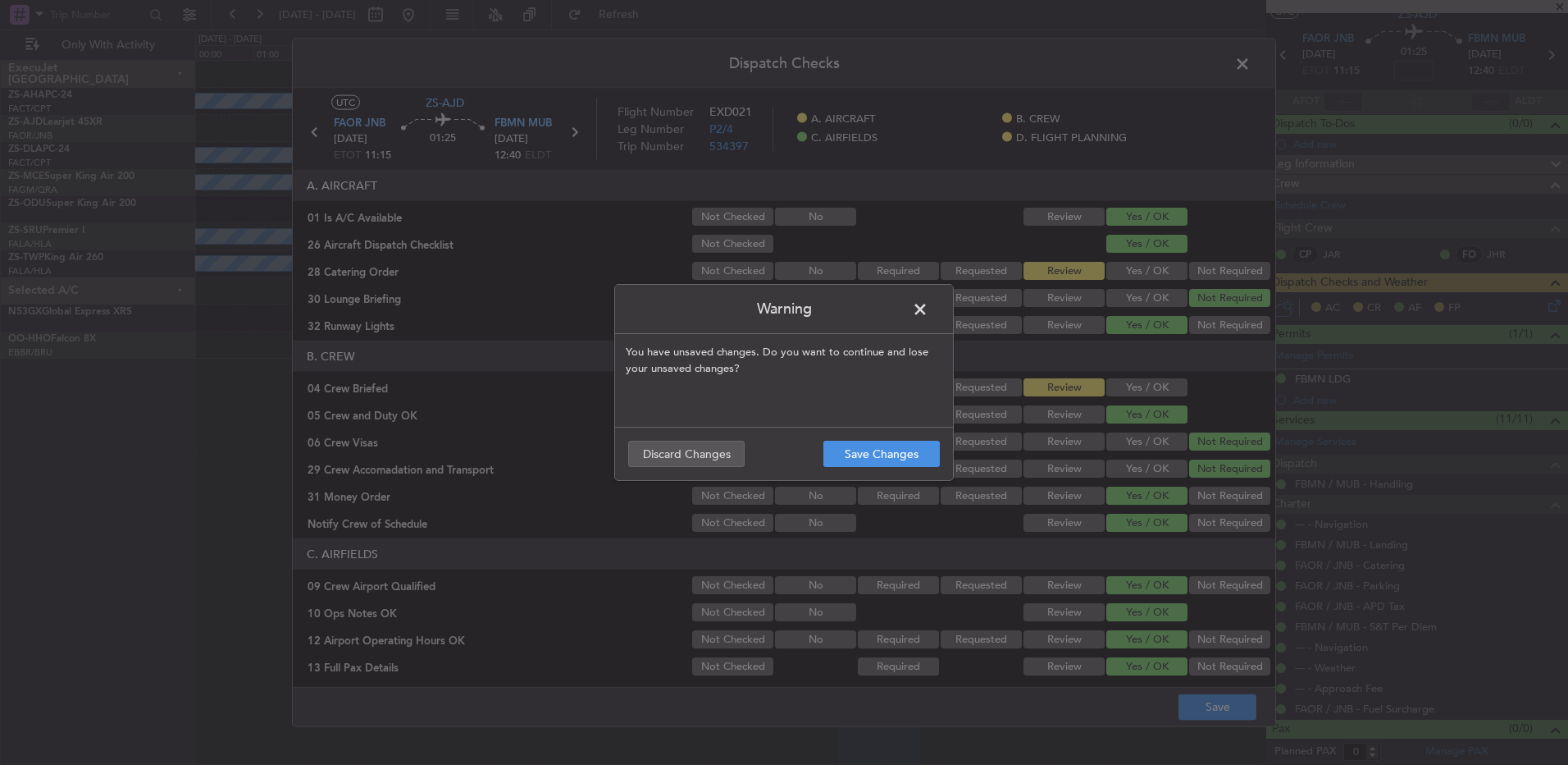
click at [913, 438] on footer "Save Changes Discard Changes" at bounding box center [784, 453] width 338 height 53
click at [913, 443] on button "Save Changes" at bounding box center [882, 453] width 117 height 26
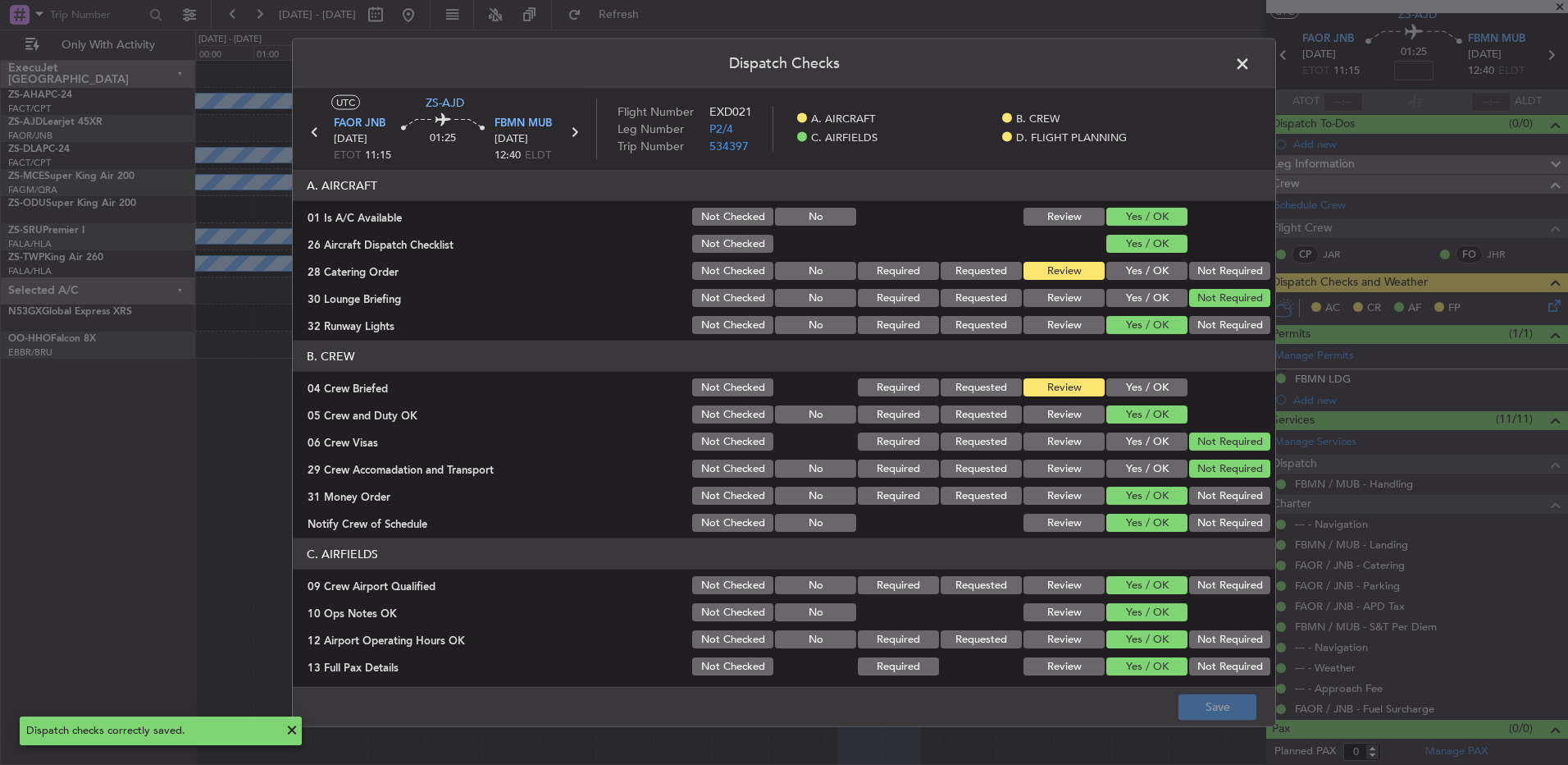
click at [1251, 67] on span at bounding box center [1251, 68] width 0 height 33
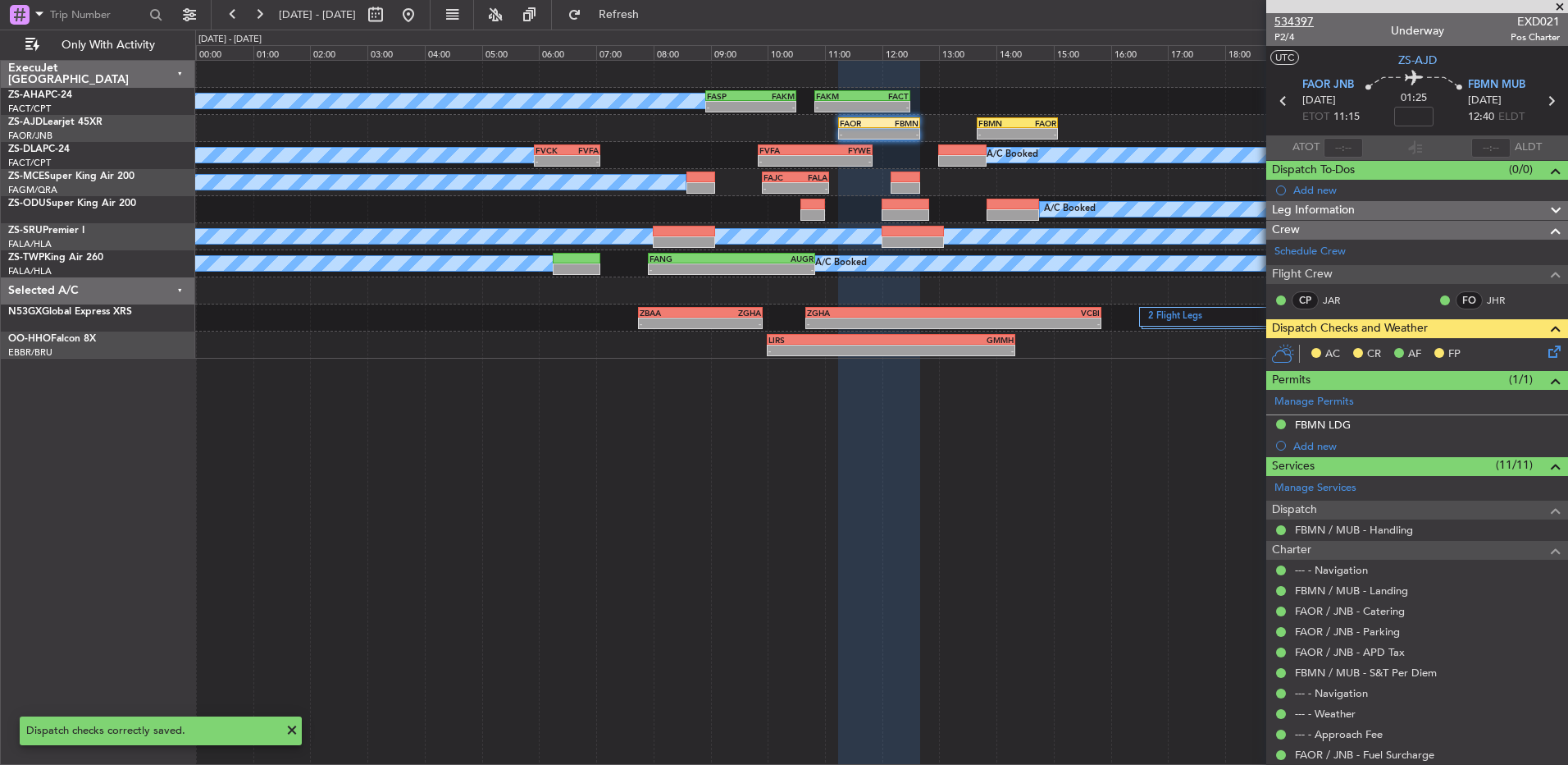
click at [1300, 23] on span "534397" at bounding box center [1294, 22] width 39 height 18
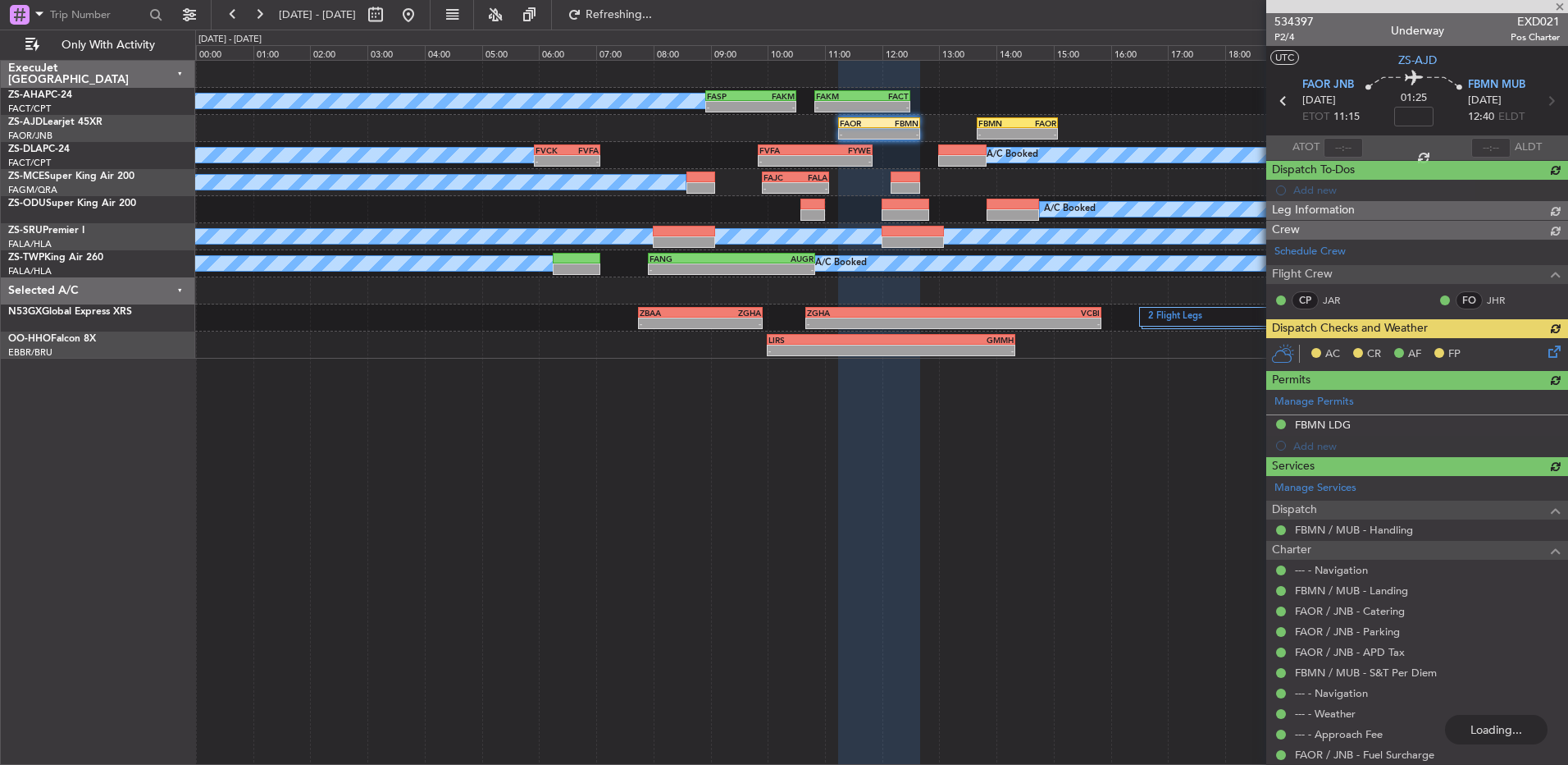
click at [1541, 354] on div "AC CR AF FP" at bounding box center [1418, 354] width 302 height 33
click at [1545, 344] on icon at bounding box center [1552, 349] width 13 height 13
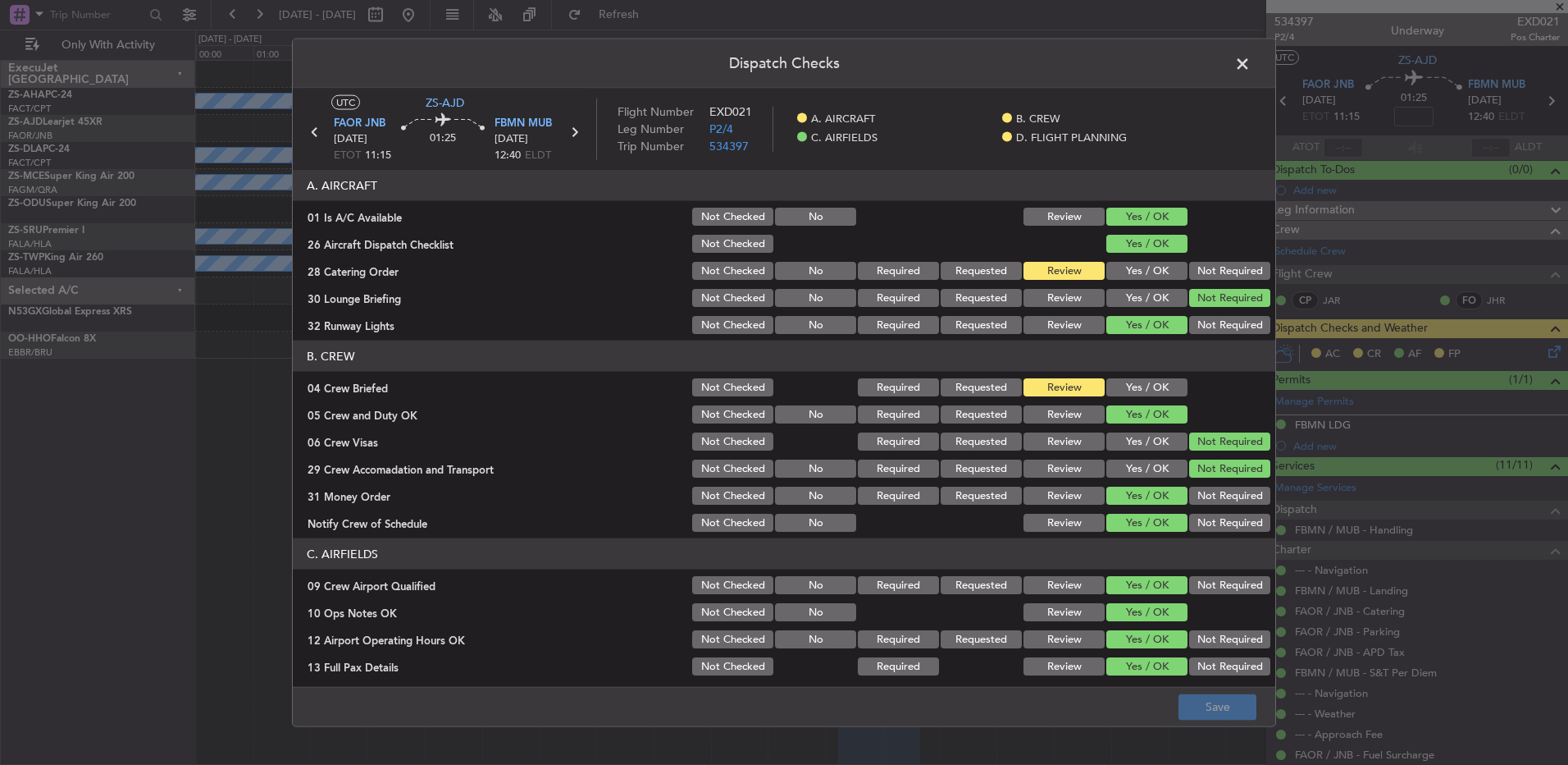
click at [1115, 267] on button "Yes / OK" at bounding box center [1146, 271] width 81 height 18
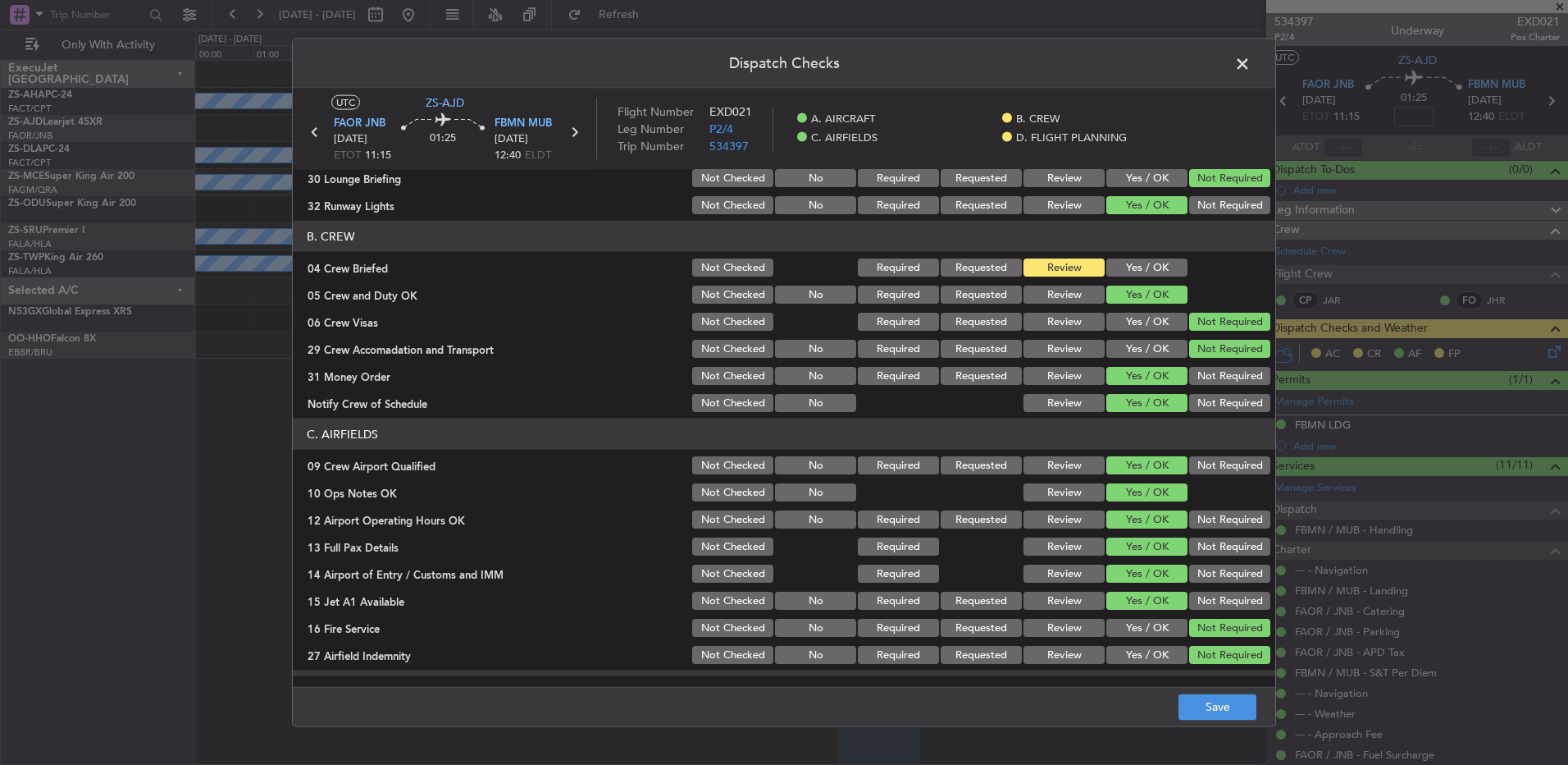
scroll to position [231, 0]
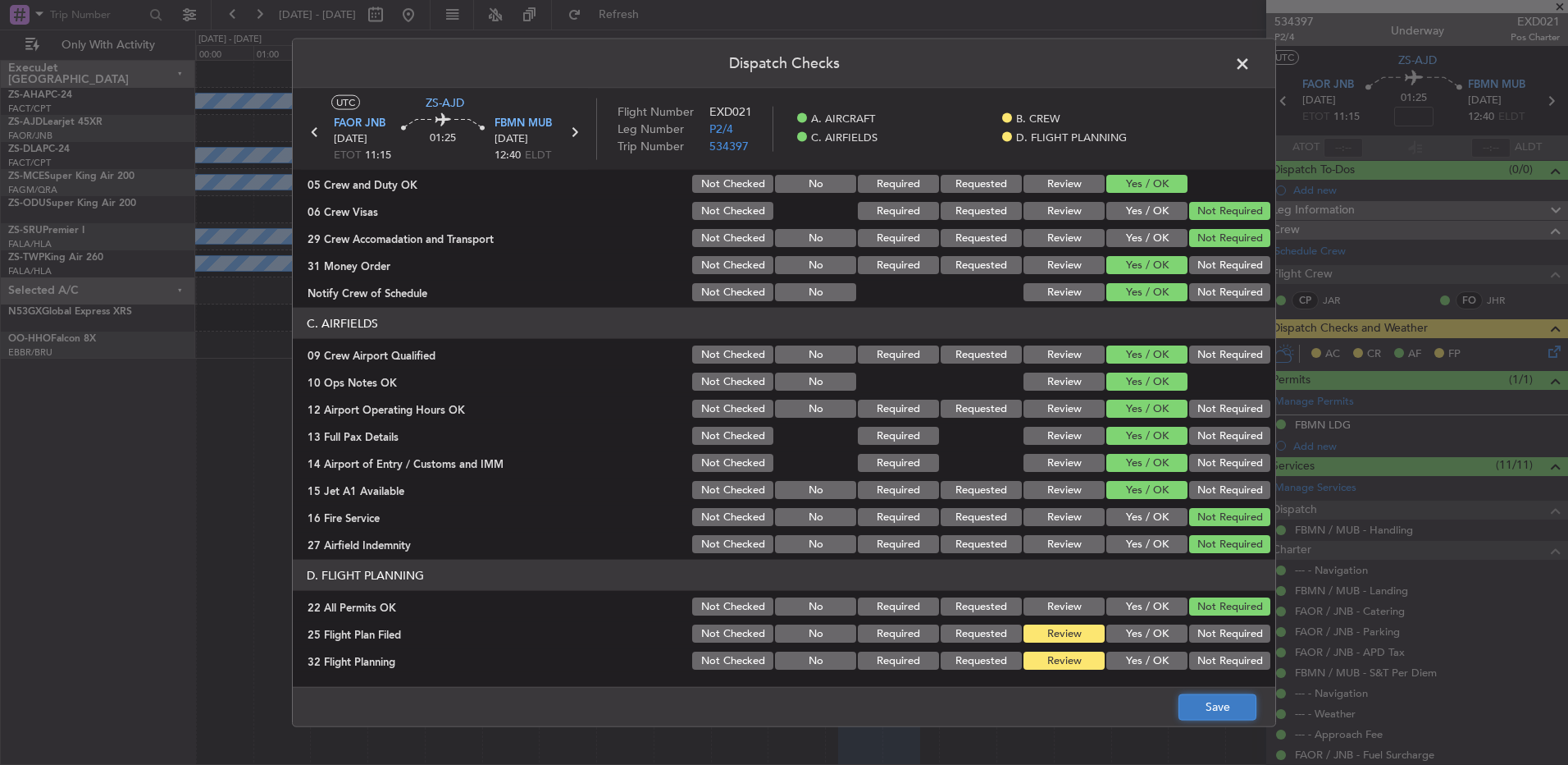
click at [1223, 703] on button "Save" at bounding box center [1217, 706] width 78 height 26
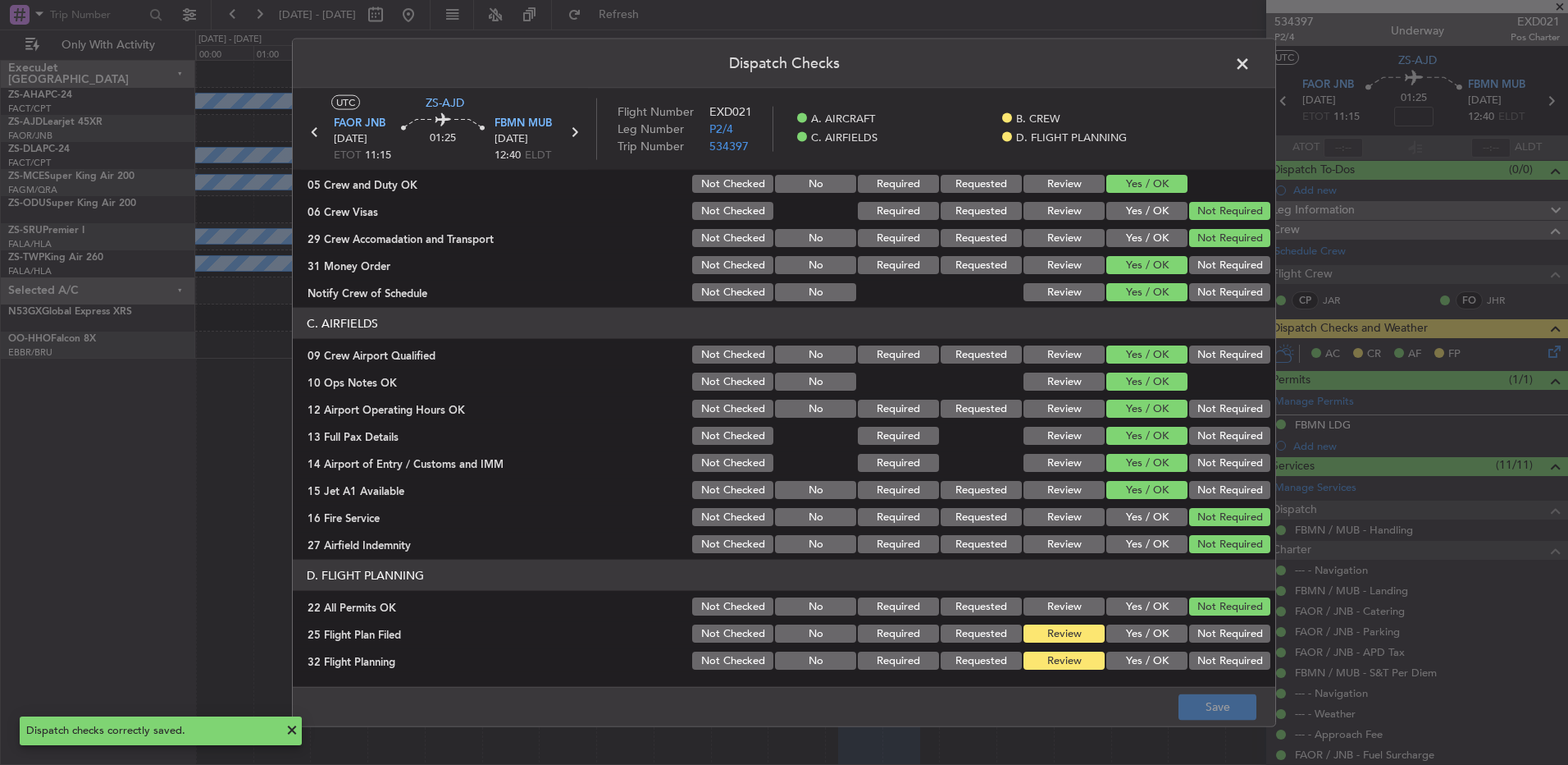
scroll to position [0, 0]
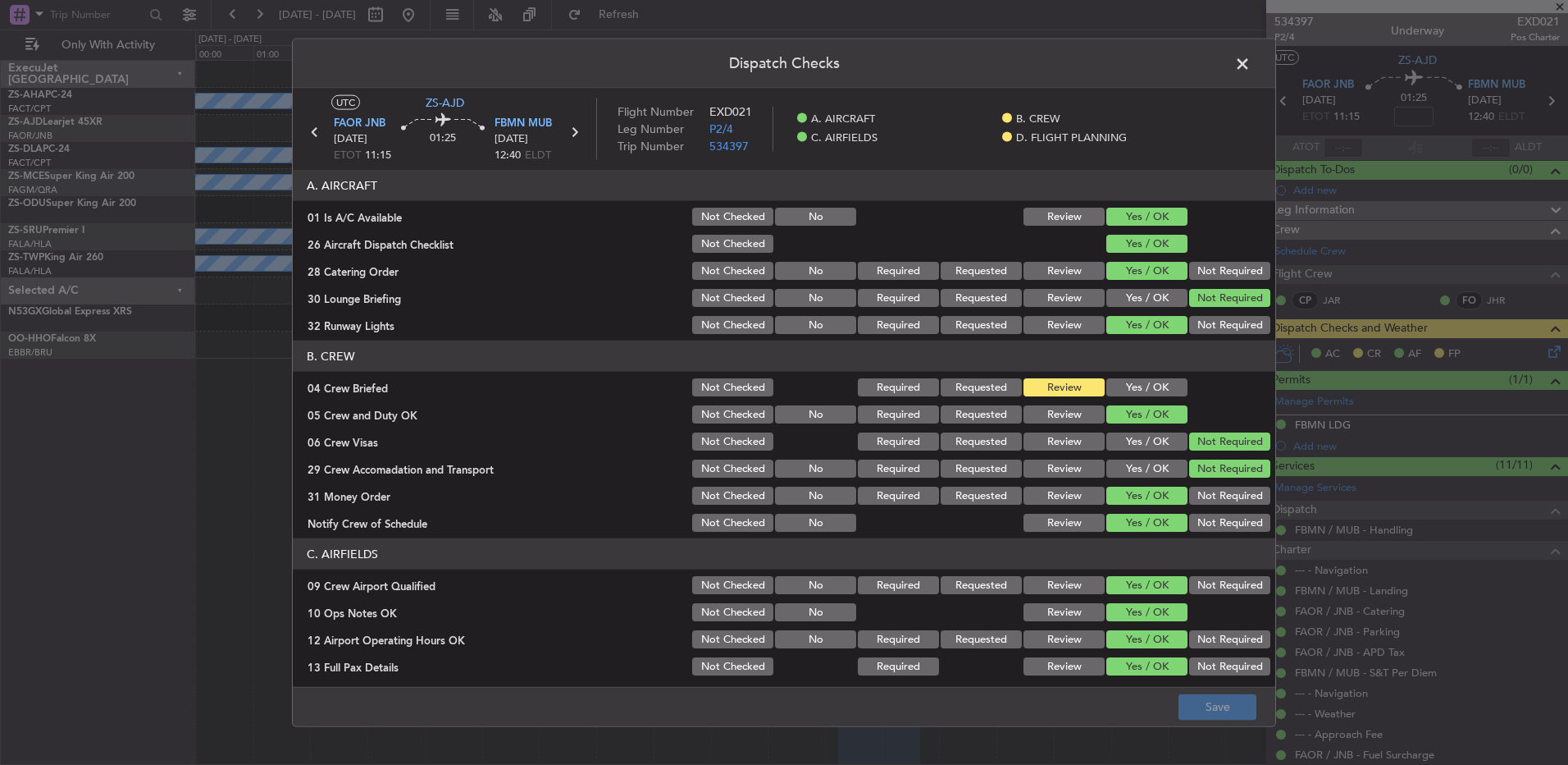
click at [1251, 68] on span at bounding box center [1251, 68] width 0 height 33
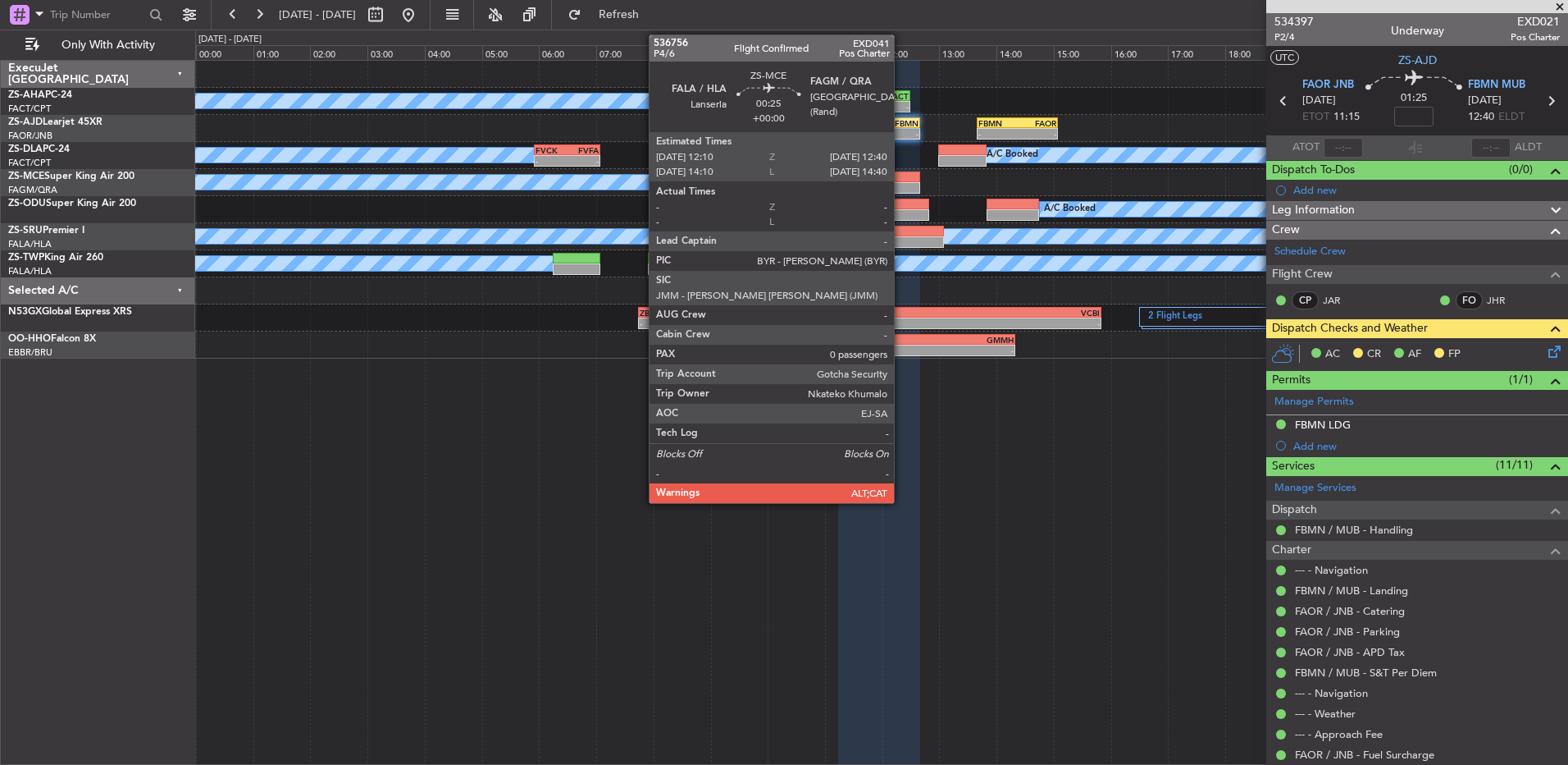
click at [902, 176] on div at bounding box center [905, 177] width 28 height 12
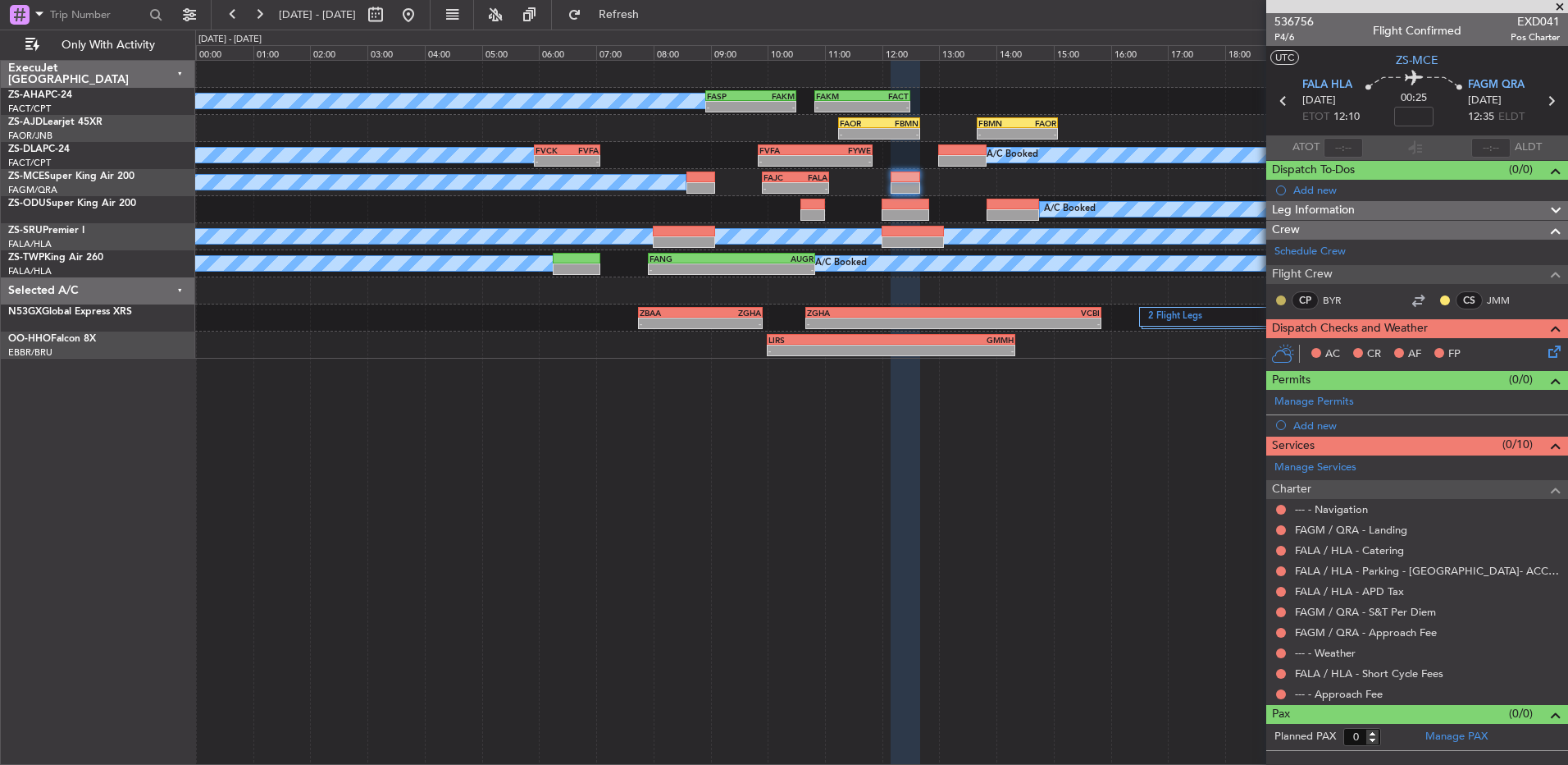
click at [1282, 301] on button at bounding box center [1282, 301] width 10 height 10
click at [1443, 297] on button at bounding box center [1445, 301] width 10 height 10
click at [1395, 346] on mat-tooltip-component "Swap captain roles" at bounding box center [1419, 331] width 108 height 43
click at [1448, 297] on button at bounding box center [1445, 301] width 10 height 10
click at [1421, 351] on span "Acknowledged" at bounding box center [1449, 348] width 72 height 17
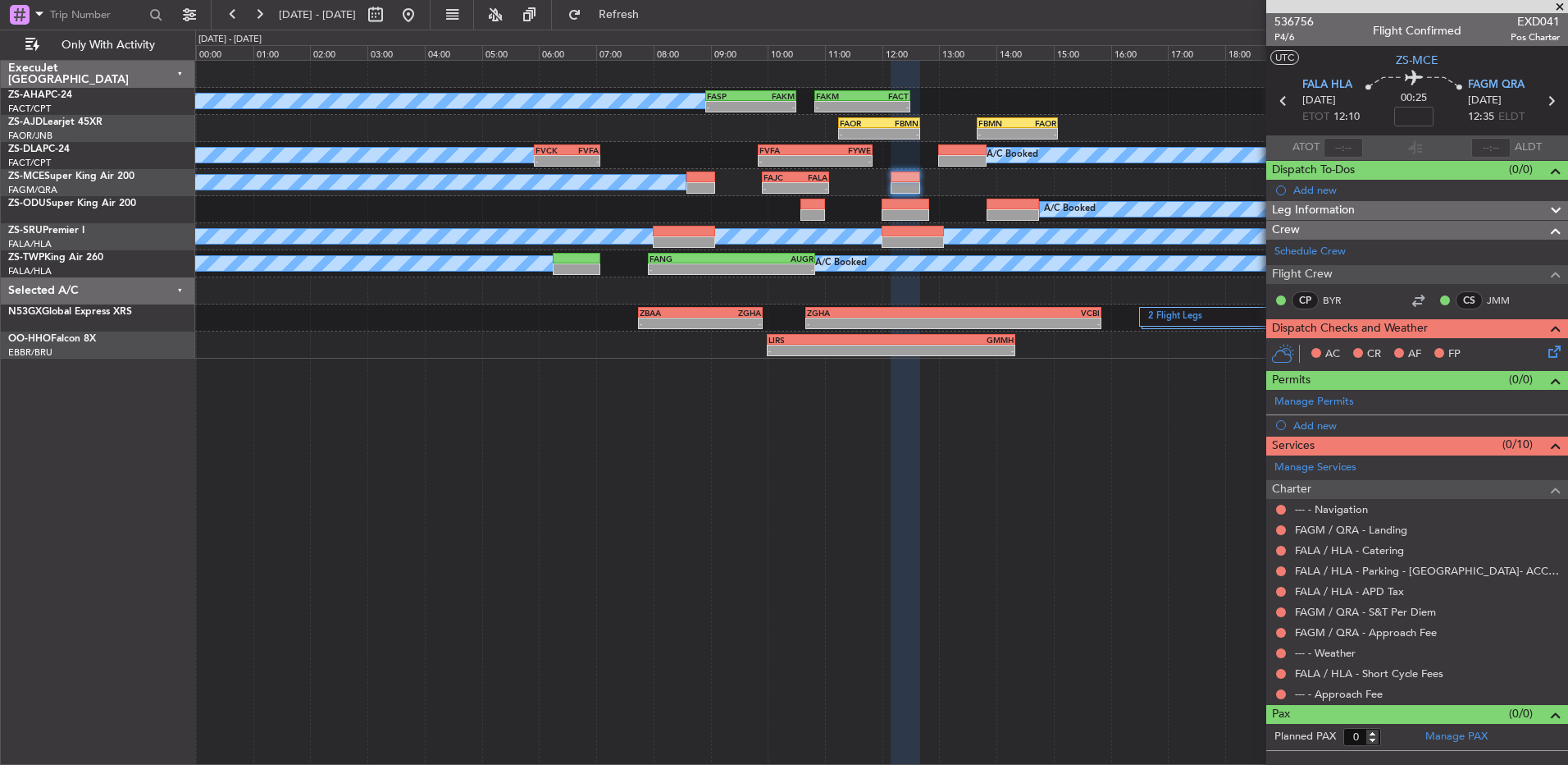
click at [1550, 349] on icon at bounding box center [1552, 349] width 13 height 13
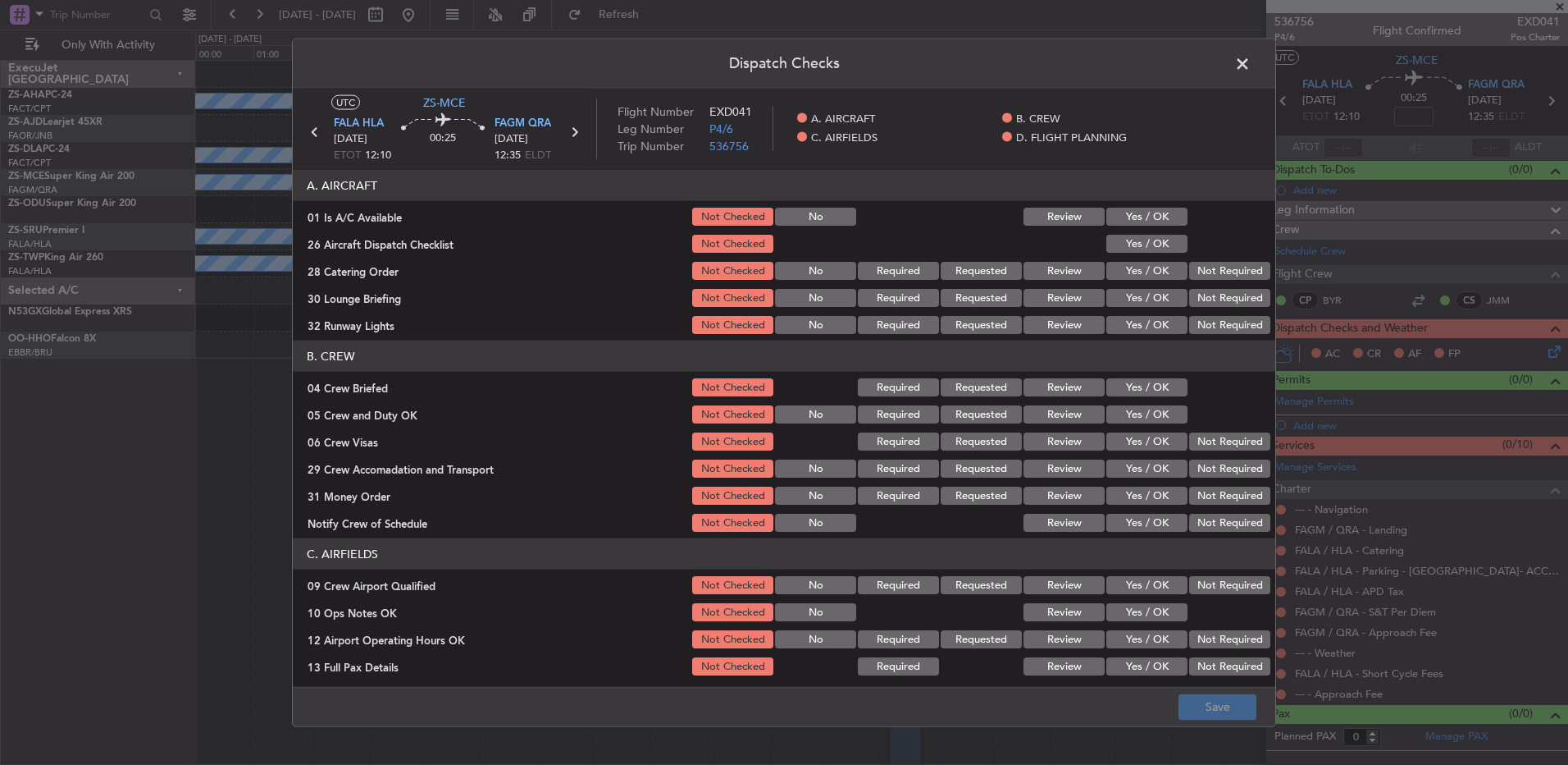
click at [1140, 230] on section "A. AIRCRAFT 01 Is A/C Available Not Checked No Review Yes / OK 26 Aircraft Disp…" at bounding box center [784, 252] width 983 height 166
click at [1140, 226] on div "Yes / OK" at bounding box center [1145, 217] width 83 height 23
drag, startPoint x: 1136, startPoint y: 220, endPoint x: 1134, endPoint y: 232, distance: 12.2
click at [1136, 221] on button "Yes / OK" at bounding box center [1146, 217] width 81 height 18
click at [1134, 246] on button "Yes / OK" at bounding box center [1146, 244] width 81 height 18
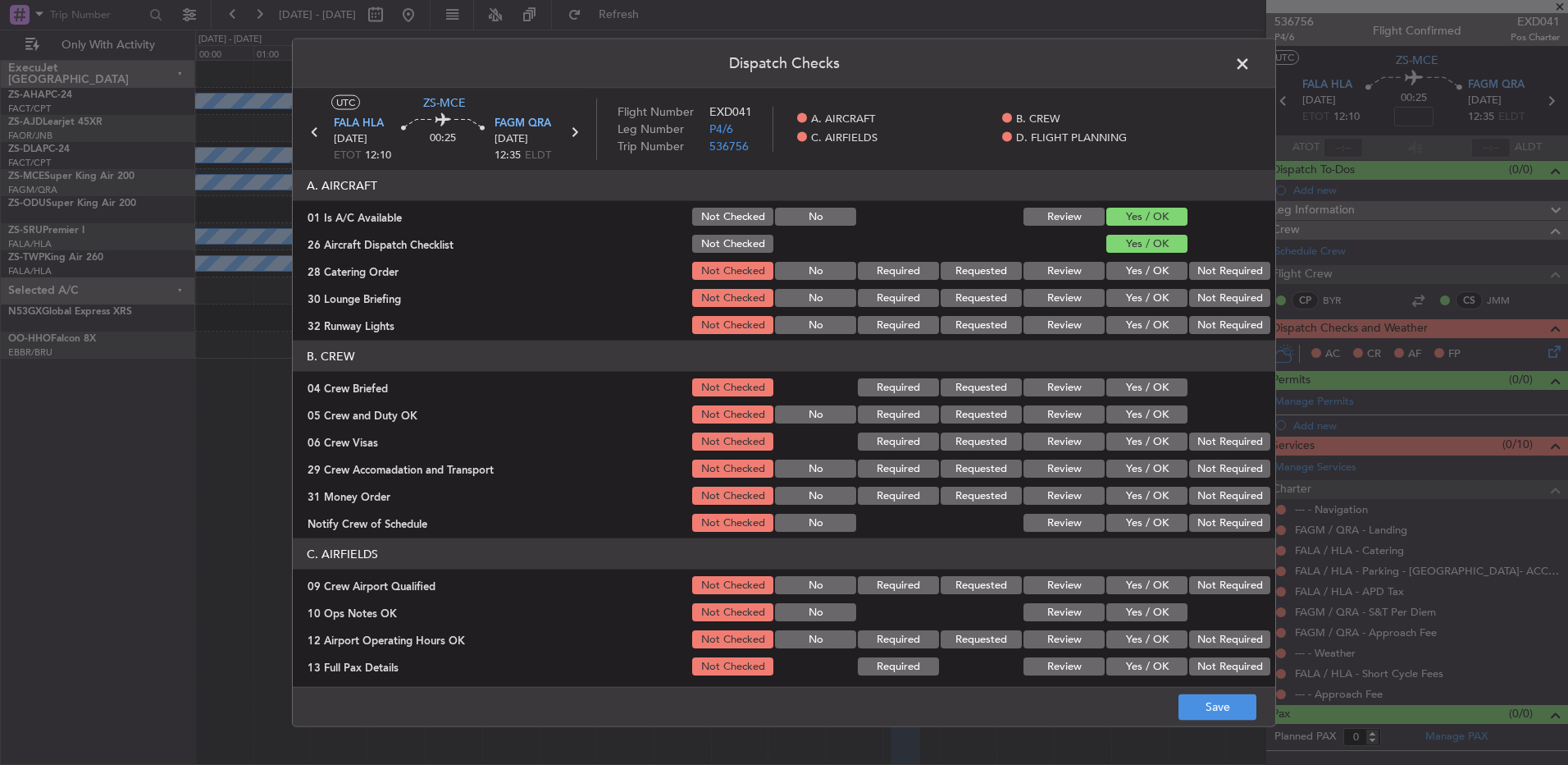
drag, startPoint x: 1206, startPoint y: 267, endPoint x: 1210, endPoint y: 276, distance: 9.8
click at [1210, 273] on button "Not Required" at bounding box center [1230, 271] width 81 height 18
drag, startPoint x: 1210, startPoint y: 276, endPoint x: 1211, endPoint y: 287, distance: 11.0
click at [1211, 281] on div "Not Required" at bounding box center [1228, 271] width 83 height 23
click at [1214, 294] on button "Not Required" at bounding box center [1230, 298] width 81 height 18
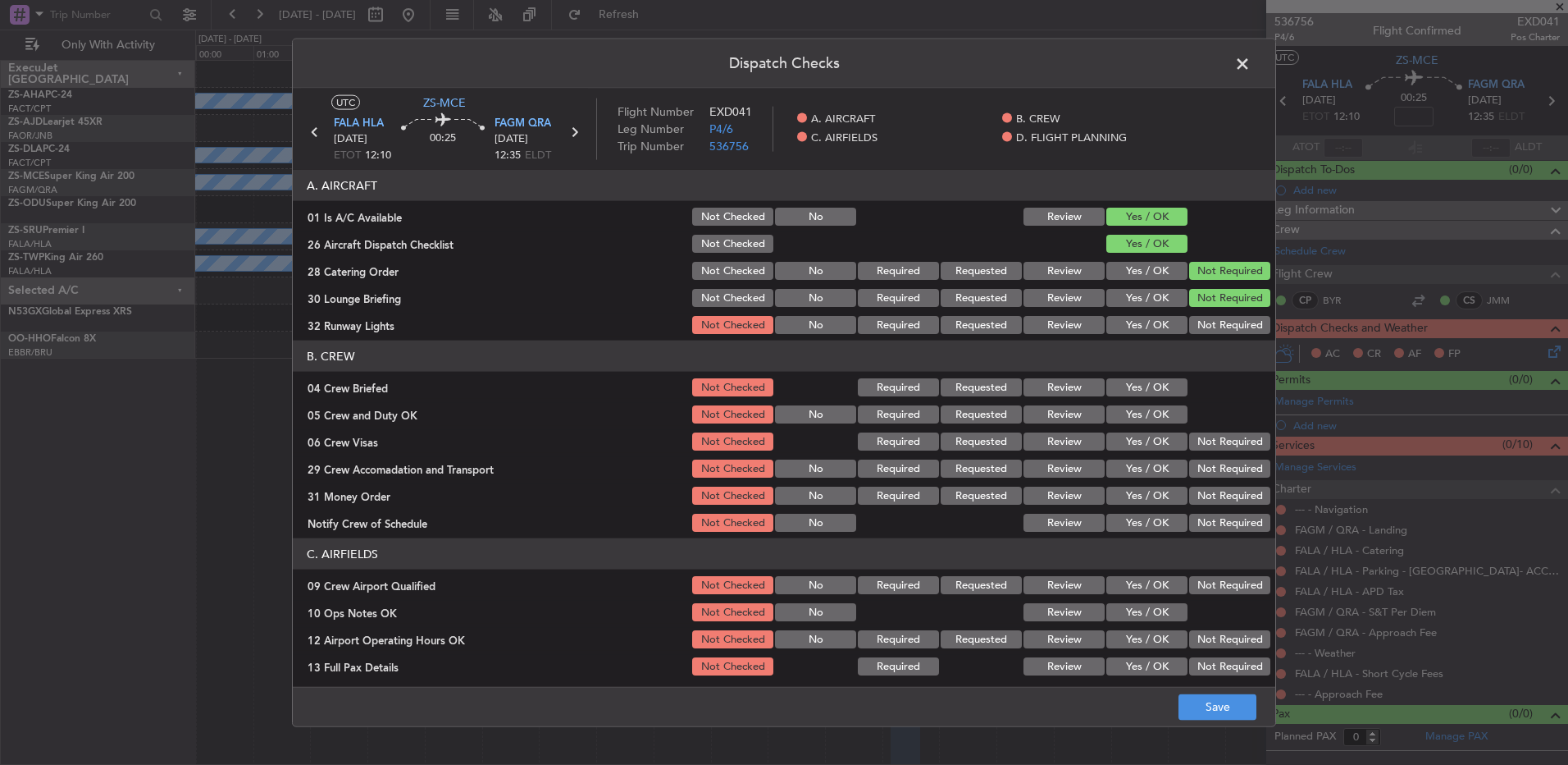
drag, startPoint x: 1214, startPoint y: 296, endPoint x: 1214, endPoint y: 306, distance: 10.0
click at [1214, 303] on button "Not Required" at bounding box center [1230, 298] width 81 height 18
click at [1210, 317] on button "Not Required" at bounding box center [1230, 325] width 81 height 18
click at [1146, 392] on button "Yes / OK" at bounding box center [1146, 388] width 81 height 18
click at [1147, 408] on section "B. CREW 04 Crew Briefed Not Checked Required Requested Review Yes / OK 05 Crew …" at bounding box center [784, 438] width 983 height 194
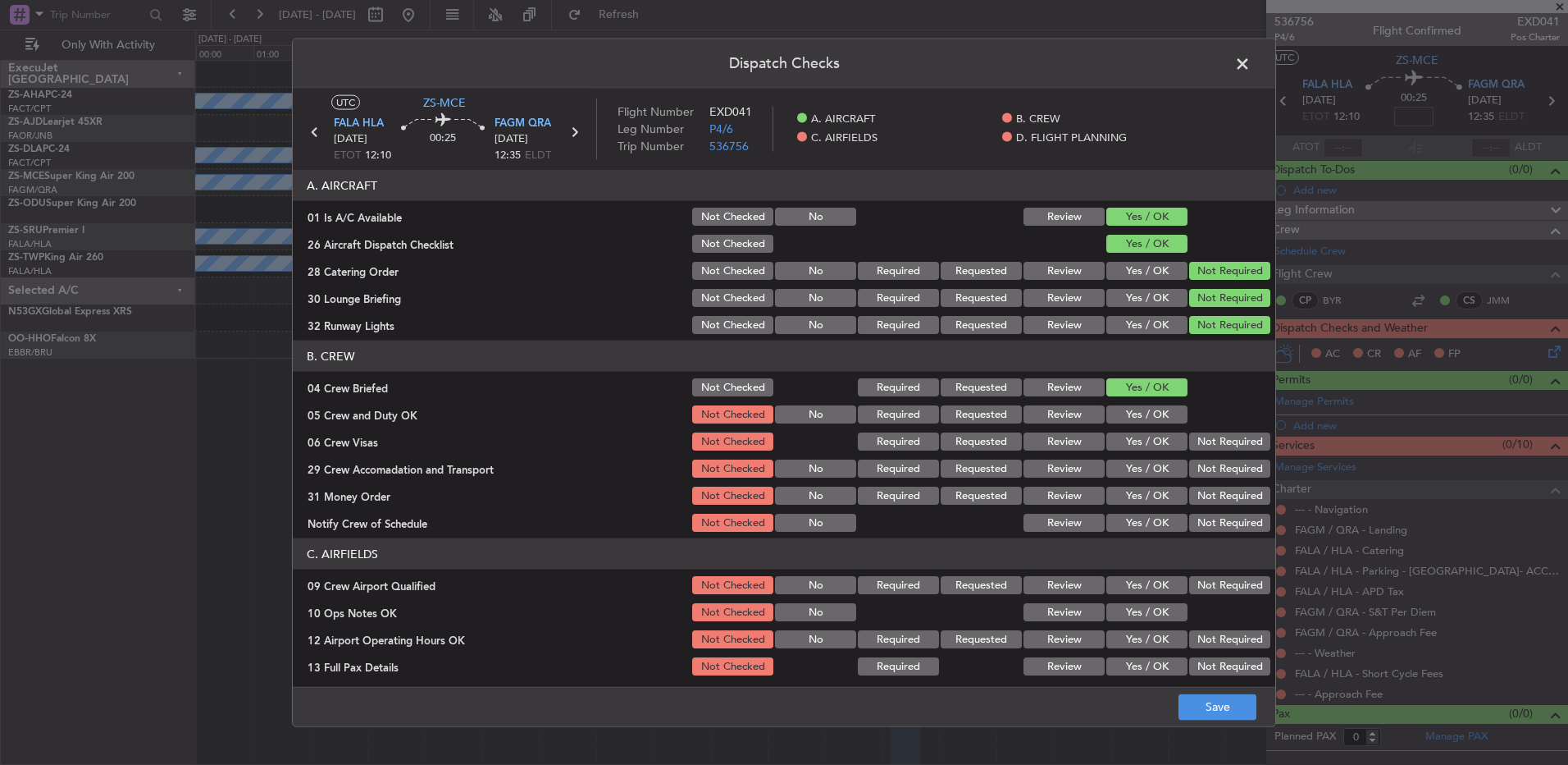
drag, startPoint x: 1155, startPoint y: 416, endPoint x: 1179, endPoint y: 423, distance: 25.0
click at [1154, 416] on button "Yes / OK" at bounding box center [1146, 414] width 81 height 18
drag, startPoint x: 1196, startPoint y: 428, endPoint x: 1204, endPoint y: 448, distance: 21.5
click at [1196, 434] on section "B. CREW 04 Crew Briefed Not Checked Required Requested Review Yes / OK 05 Crew …" at bounding box center [784, 438] width 983 height 194
click at [1204, 449] on button "Not Required" at bounding box center [1230, 442] width 81 height 18
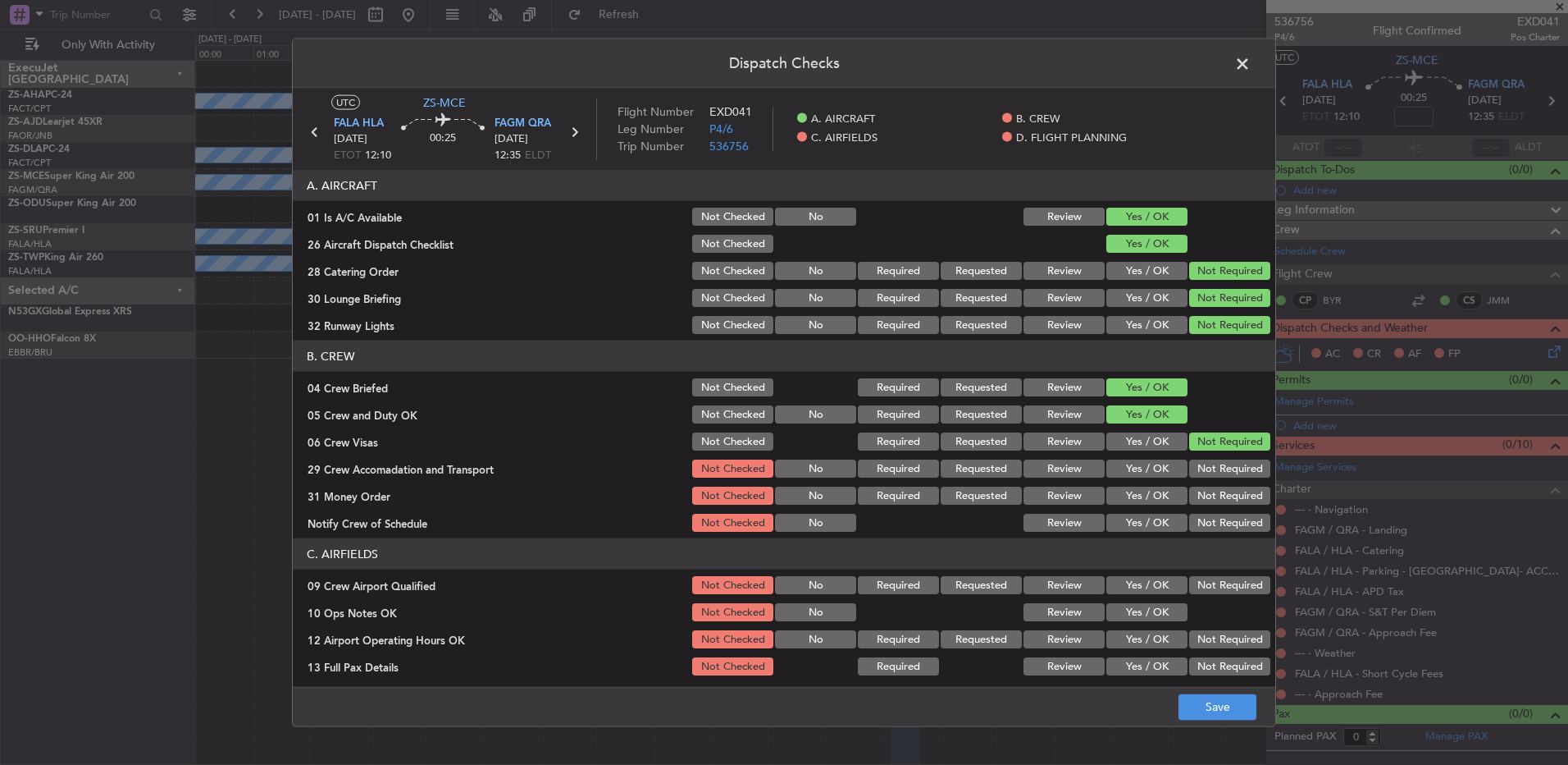
drag, startPoint x: 1206, startPoint y: 456, endPoint x: 1206, endPoint y: 467, distance: 11.0
click at [1206, 458] on section "B. CREW 04 Crew Briefed Not Checked Required Requested Review Yes / OK 05 Crew …" at bounding box center [784, 438] width 983 height 194
click at [1206, 467] on button "Not Required" at bounding box center [1230, 469] width 81 height 18
click at [1206, 472] on button "Not Required" at bounding box center [1230, 469] width 81 height 18
click at [1204, 491] on div "Not Required" at bounding box center [1228, 496] width 83 height 23
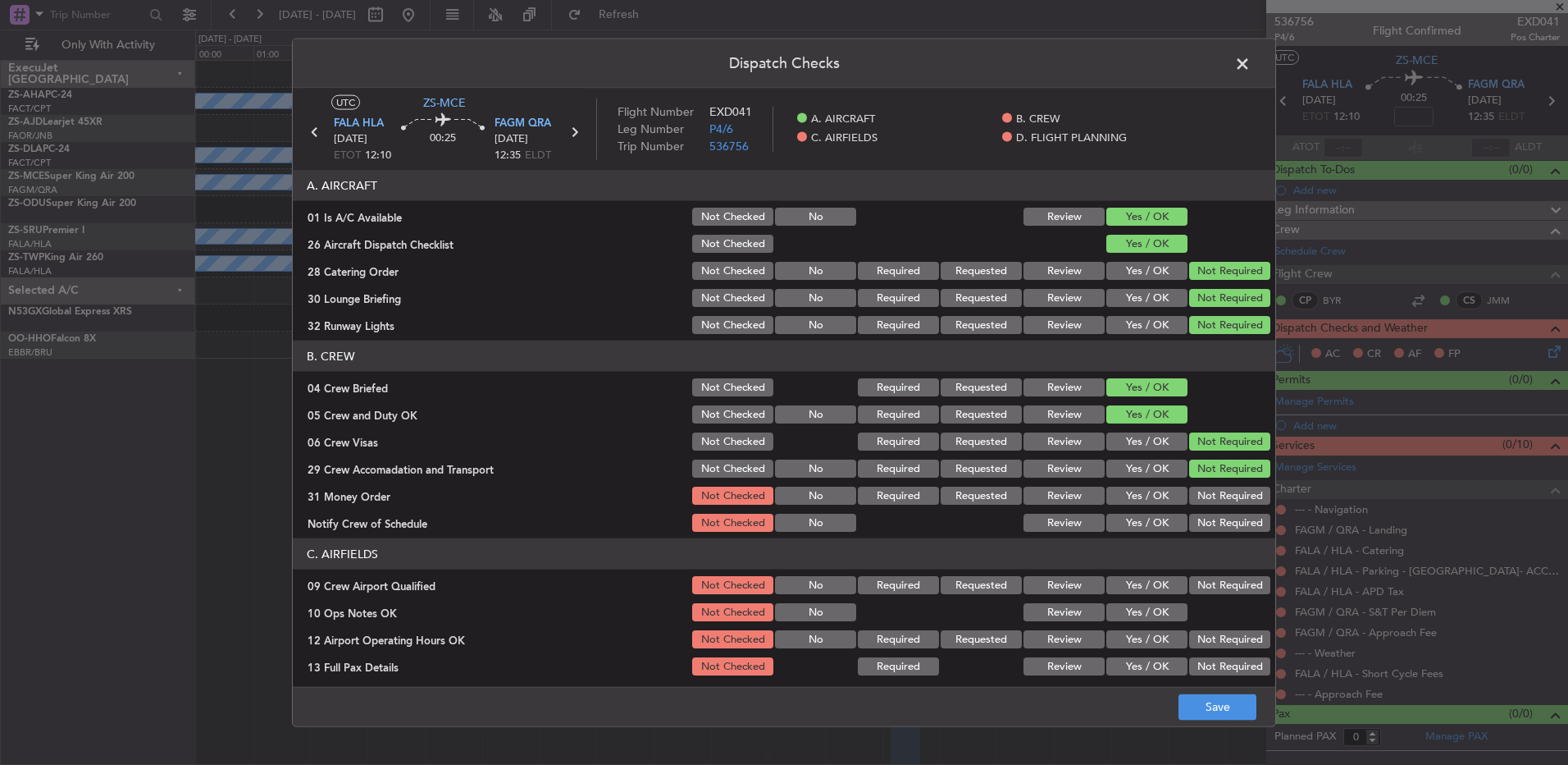
click at [1202, 498] on button "Not Required" at bounding box center [1230, 496] width 81 height 18
click at [1201, 509] on section "B. CREW 04 Crew Briefed Not Checked Required Requested Review Yes / OK 05 Crew …" at bounding box center [784, 438] width 983 height 194
drag, startPoint x: 1201, startPoint y: 510, endPoint x: 1196, endPoint y: 529, distance: 19.6
click at [1196, 530] on button "Not Required" at bounding box center [1230, 523] width 81 height 18
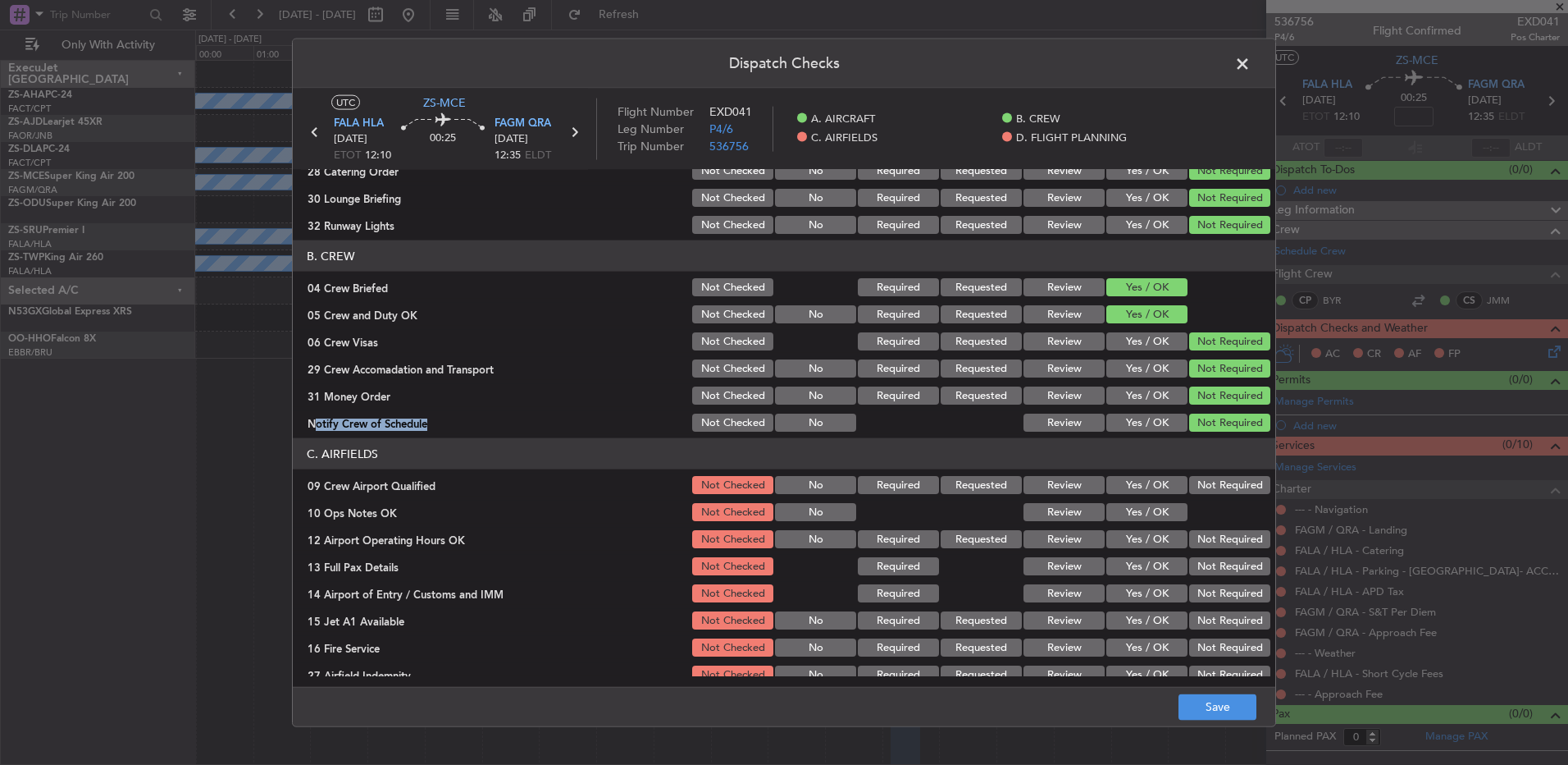
scroll to position [231, 0]
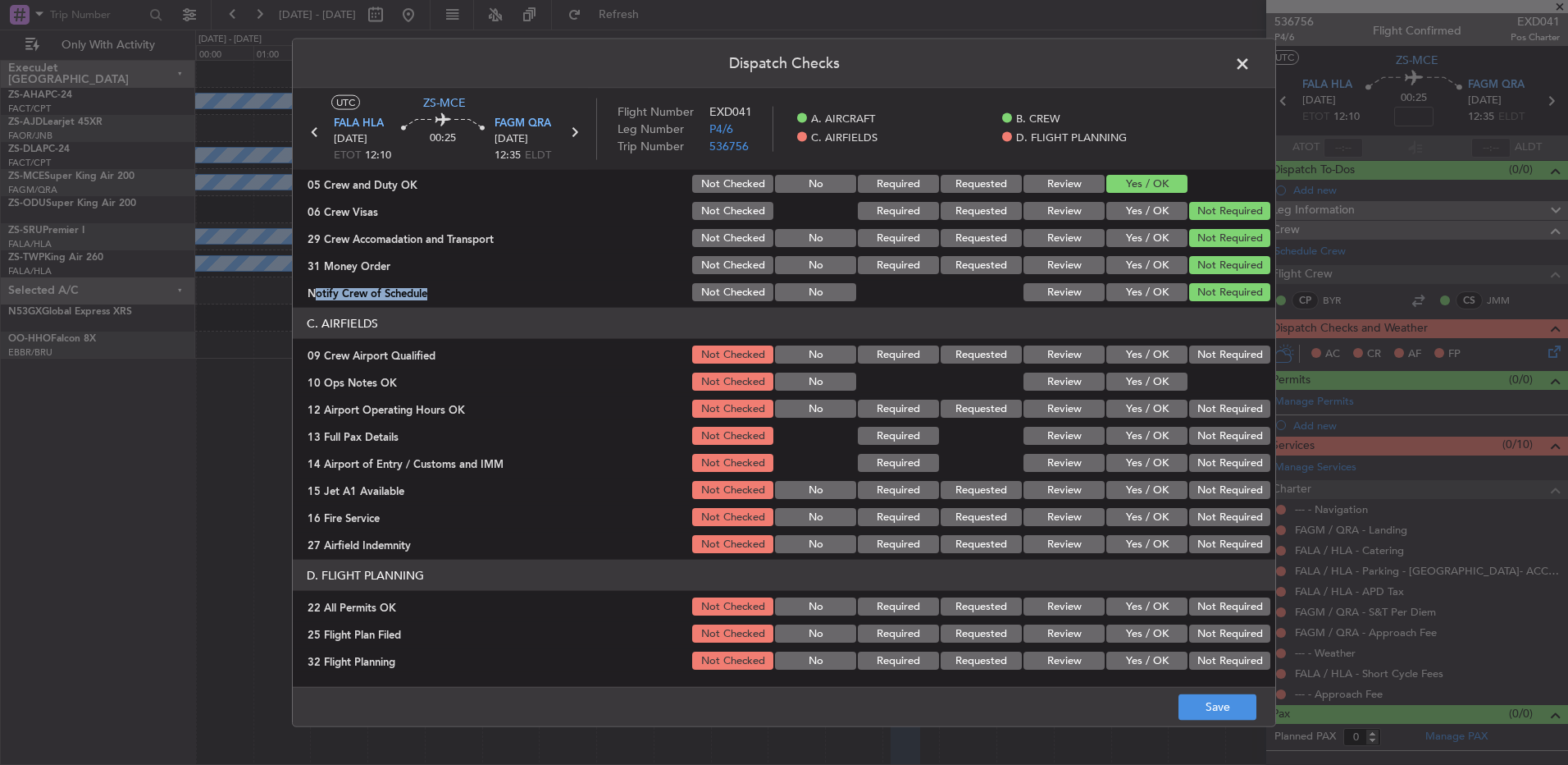
click at [1201, 361] on button "Not Required" at bounding box center [1230, 355] width 81 height 18
click at [1107, 402] on button "Yes / OK" at bounding box center [1146, 408] width 81 height 18
click at [1139, 388] on button "Yes / OK" at bounding box center [1146, 382] width 81 height 18
drag, startPoint x: 1152, startPoint y: 401, endPoint x: 1195, endPoint y: 429, distance: 51.3
click at [1159, 410] on button "Yes / OK" at bounding box center [1146, 408] width 81 height 18
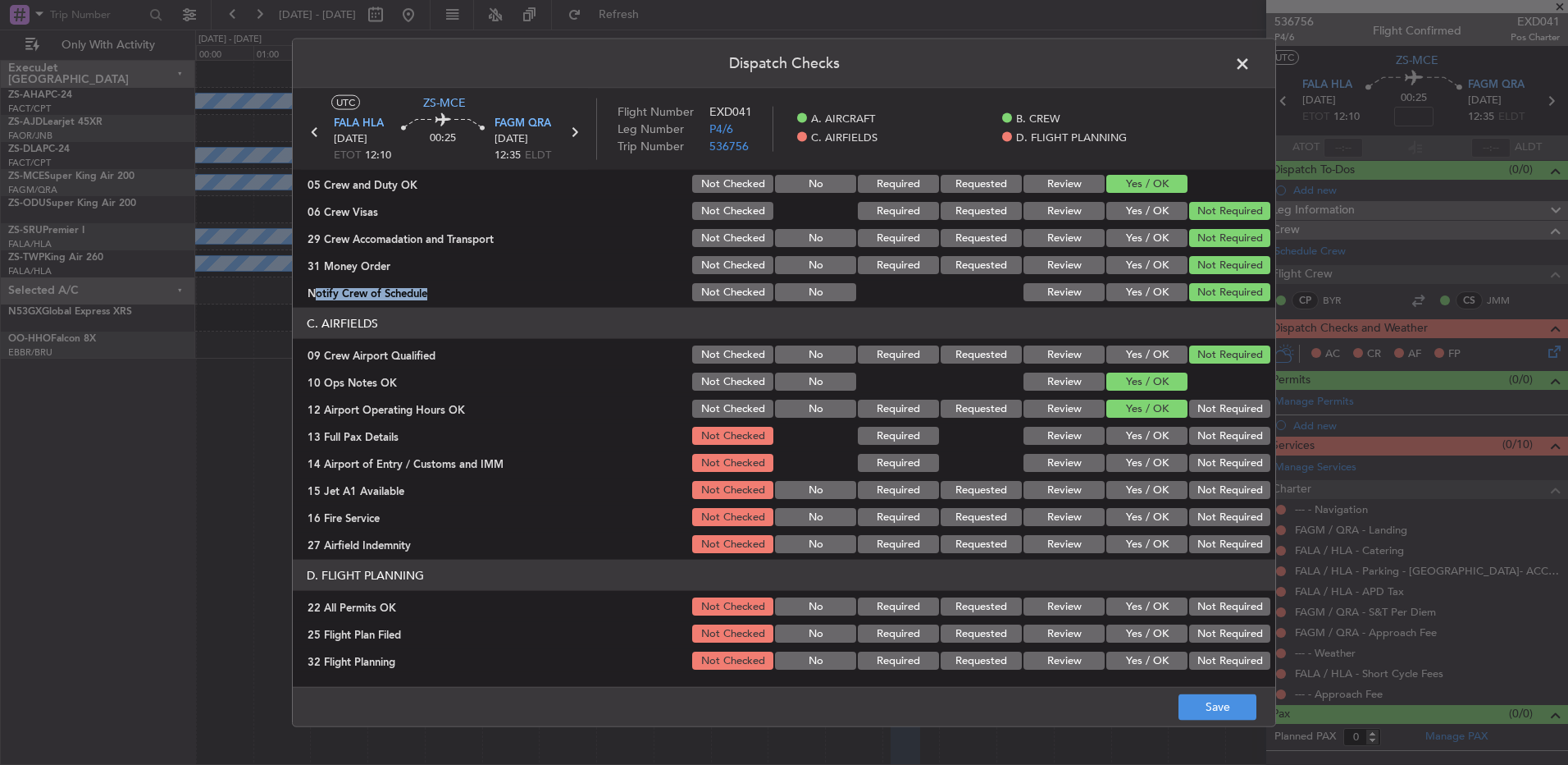
click at [1206, 409] on button "Not Required" at bounding box center [1230, 408] width 81 height 18
click at [1197, 428] on button "Not Required" at bounding box center [1230, 436] width 81 height 18
click at [1195, 434] on button "Not Required" at bounding box center [1230, 436] width 81 height 18
drag, startPoint x: 1195, startPoint y: 434, endPoint x: 1193, endPoint y: 451, distance: 17.1
click at [1193, 450] on section "C. AIRFIELDS 09 Crew Airport Qualified Not Checked No Required Requested Review…" at bounding box center [784, 431] width 983 height 248
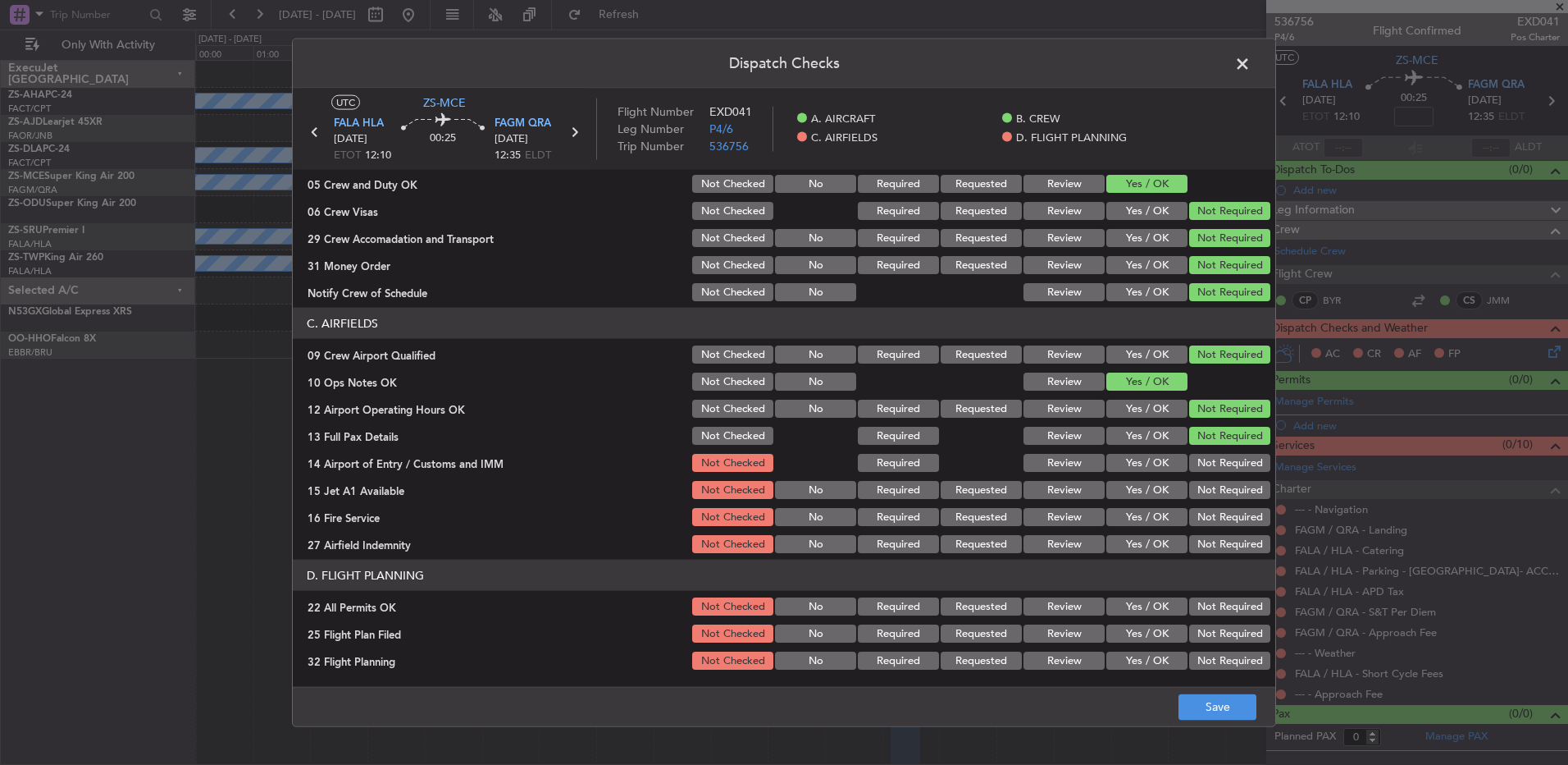
drag, startPoint x: 1193, startPoint y: 451, endPoint x: 1195, endPoint y: 461, distance: 10.2
click at [1193, 453] on div "Not Required" at bounding box center [1228, 463] width 83 height 23
click at [1195, 462] on button "Not Required" at bounding box center [1230, 463] width 81 height 18
click at [1201, 475] on section "C. AIRFIELDS 09 Crew Airport Qualified Not Checked No Required Requested Review…" at bounding box center [784, 431] width 983 height 248
click at [1204, 493] on button "Not Required" at bounding box center [1230, 490] width 81 height 18
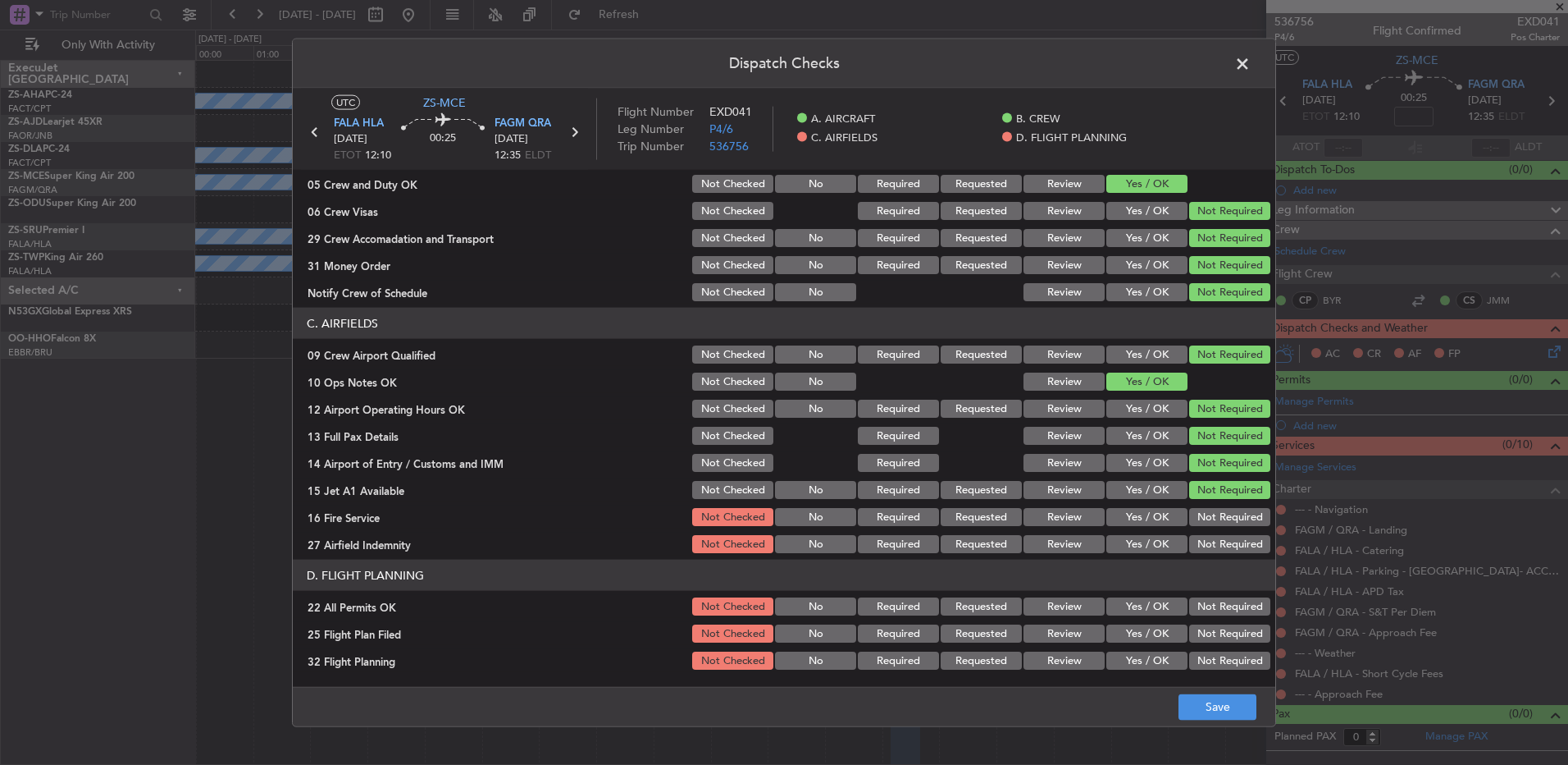
drag, startPoint x: 1203, startPoint y: 516, endPoint x: 1200, endPoint y: 540, distance: 24.2
click at [1200, 540] on section "C. AIRFIELDS 09 Crew Airport Qualified Not Checked No Required Requested Review…" at bounding box center [784, 431] width 983 height 248
click at [1198, 519] on button "Not Required" at bounding box center [1230, 517] width 81 height 18
drag, startPoint x: 1203, startPoint y: 537, endPoint x: 1205, endPoint y: 552, distance: 15.1
click at [1203, 540] on div "Not Required" at bounding box center [1228, 545] width 83 height 23
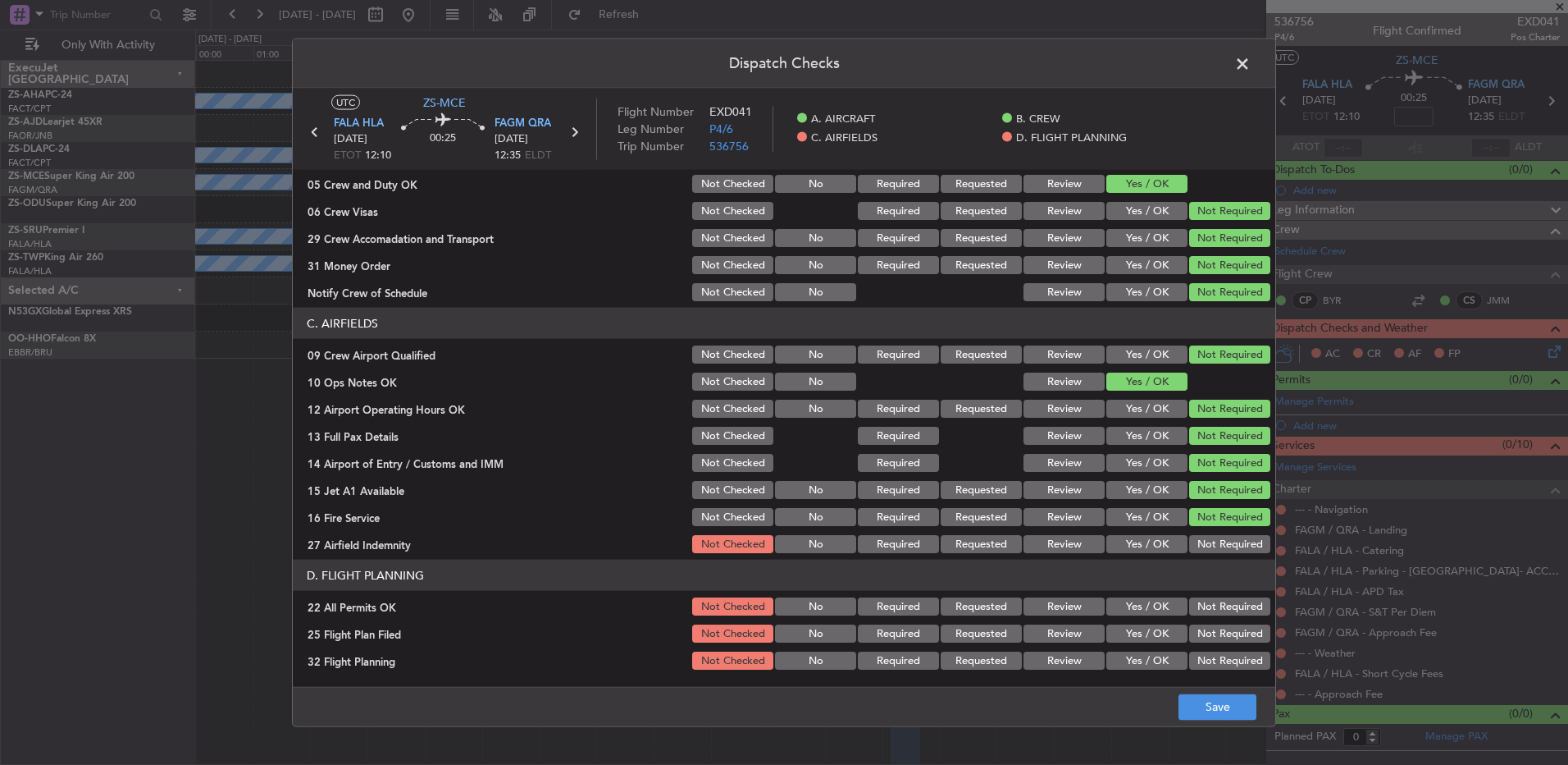
drag, startPoint x: 1197, startPoint y: 537, endPoint x: 1194, endPoint y: 551, distance: 14.3
click at [1196, 540] on button "Not Required" at bounding box center [1230, 545] width 81 height 18
click at [1196, 605] on button "Not Required" at bounding box center [1230, 606] width 81 height 18
drag, startPoint x: 1044, startPoint y: 633, endPoint x: 1052, endPoint y: 637, distance: 8.9
click at [1045, 633] on button "Review" at bounding box center [1064, 634] width 81 height 18
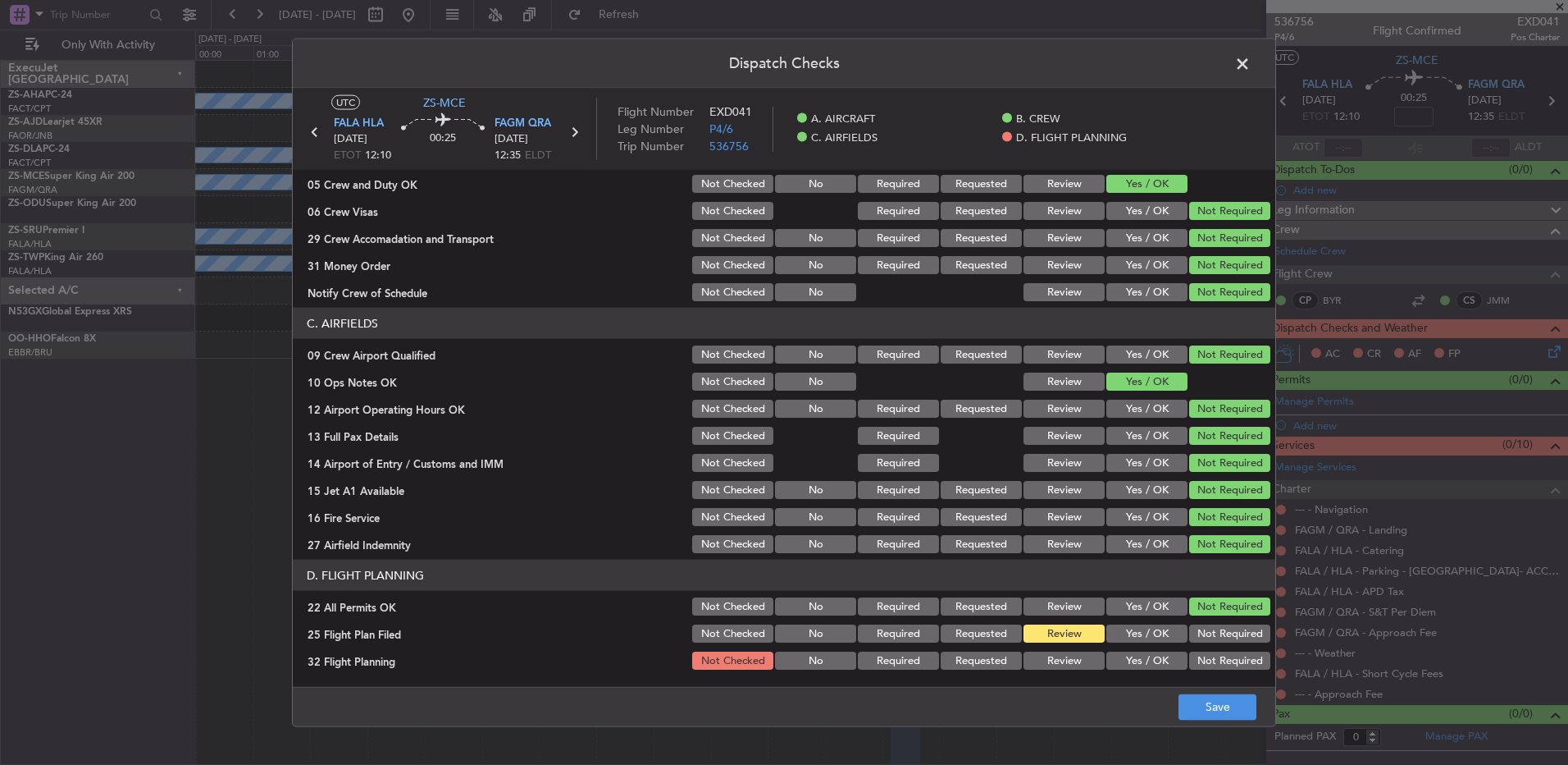
click at [1058, 663] on button "Review" at bounding box center [1064, 661] width 81 height 18
click at [1196, 702] on button "Save" at bounding box center [1217, 706] width 78 height 26
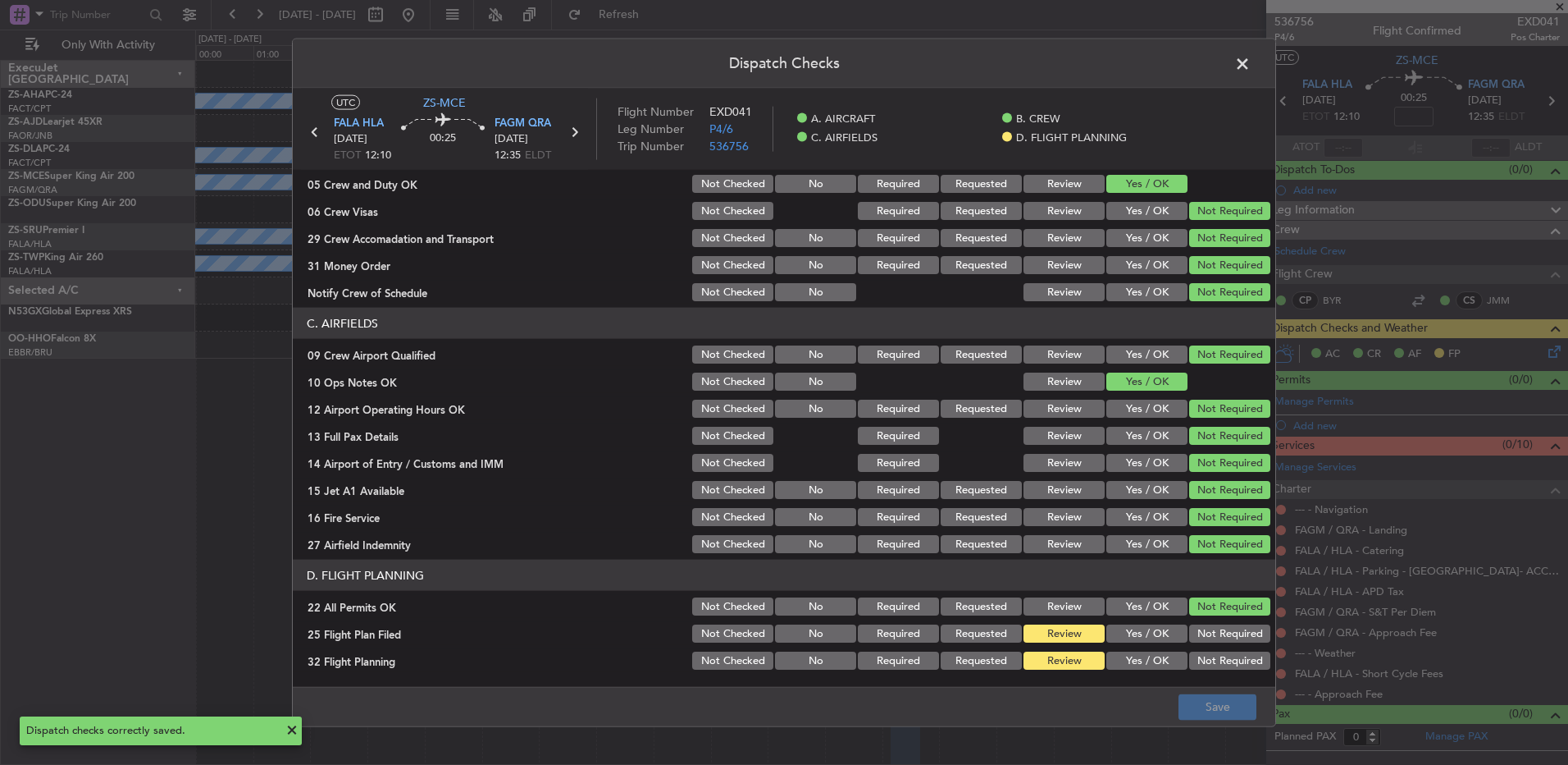
click at [1257, 58] on header "Dispatch Checks" at bounding box center [784, 63] width 983 height 49
click at [1251, 74] on span at bounding box center [1251, 68] width 0 height 33
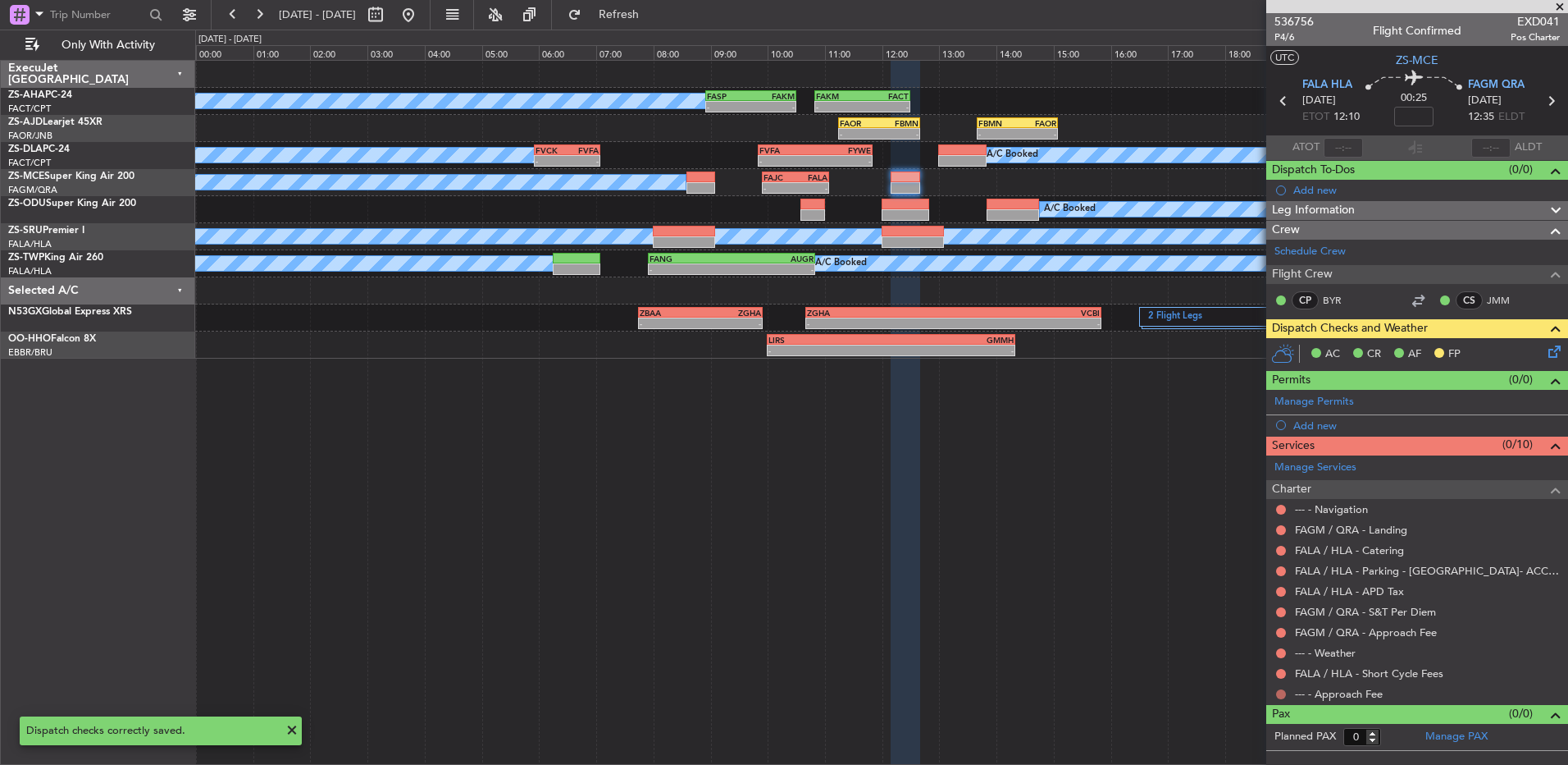
click at [1285, 695] on button at bounding box center [1282, 694] width 10 height 10
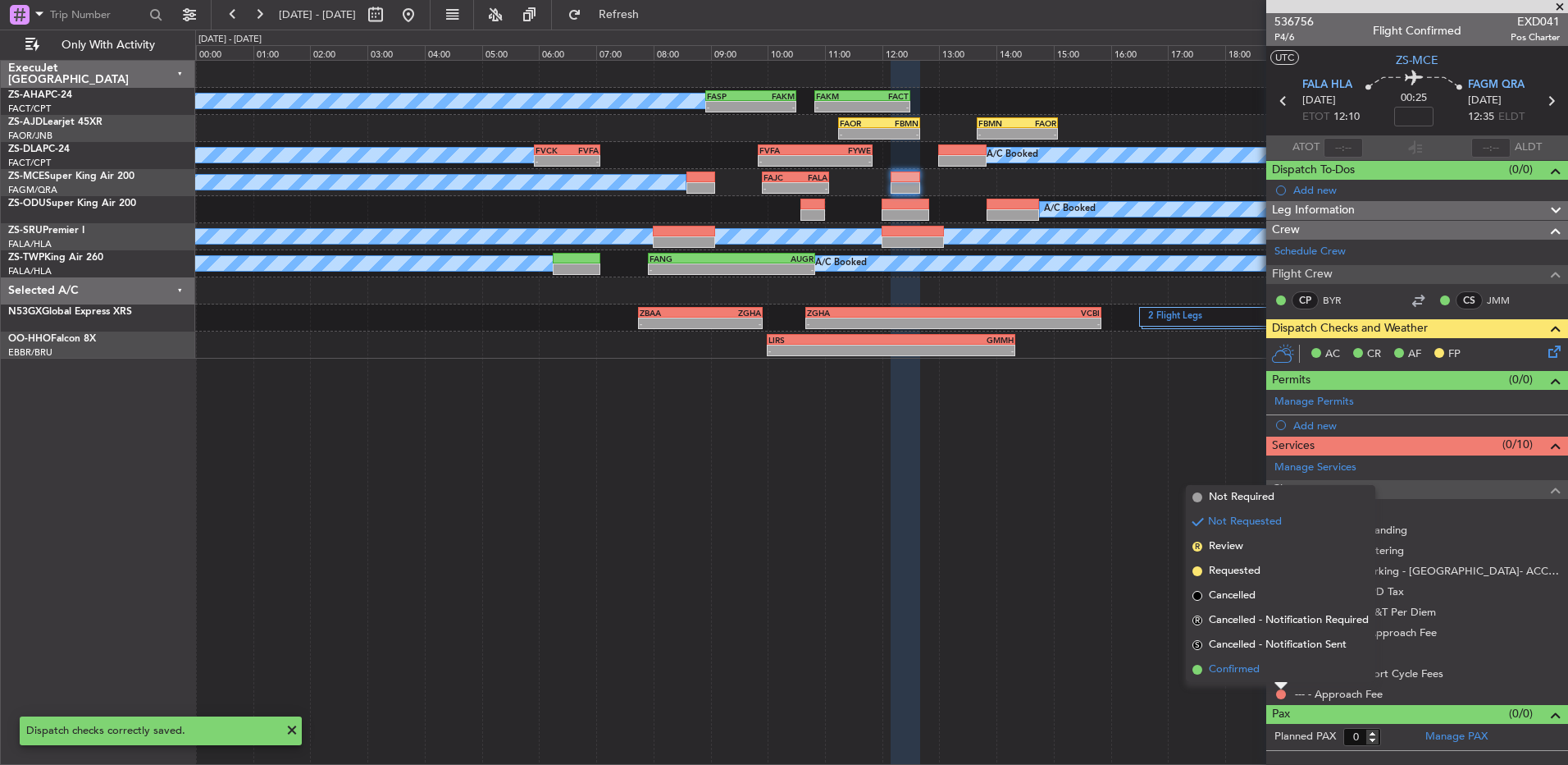
click at [1278, 674] on li "Confirmed" at bounding box center [1281, 669] width 190 height 24
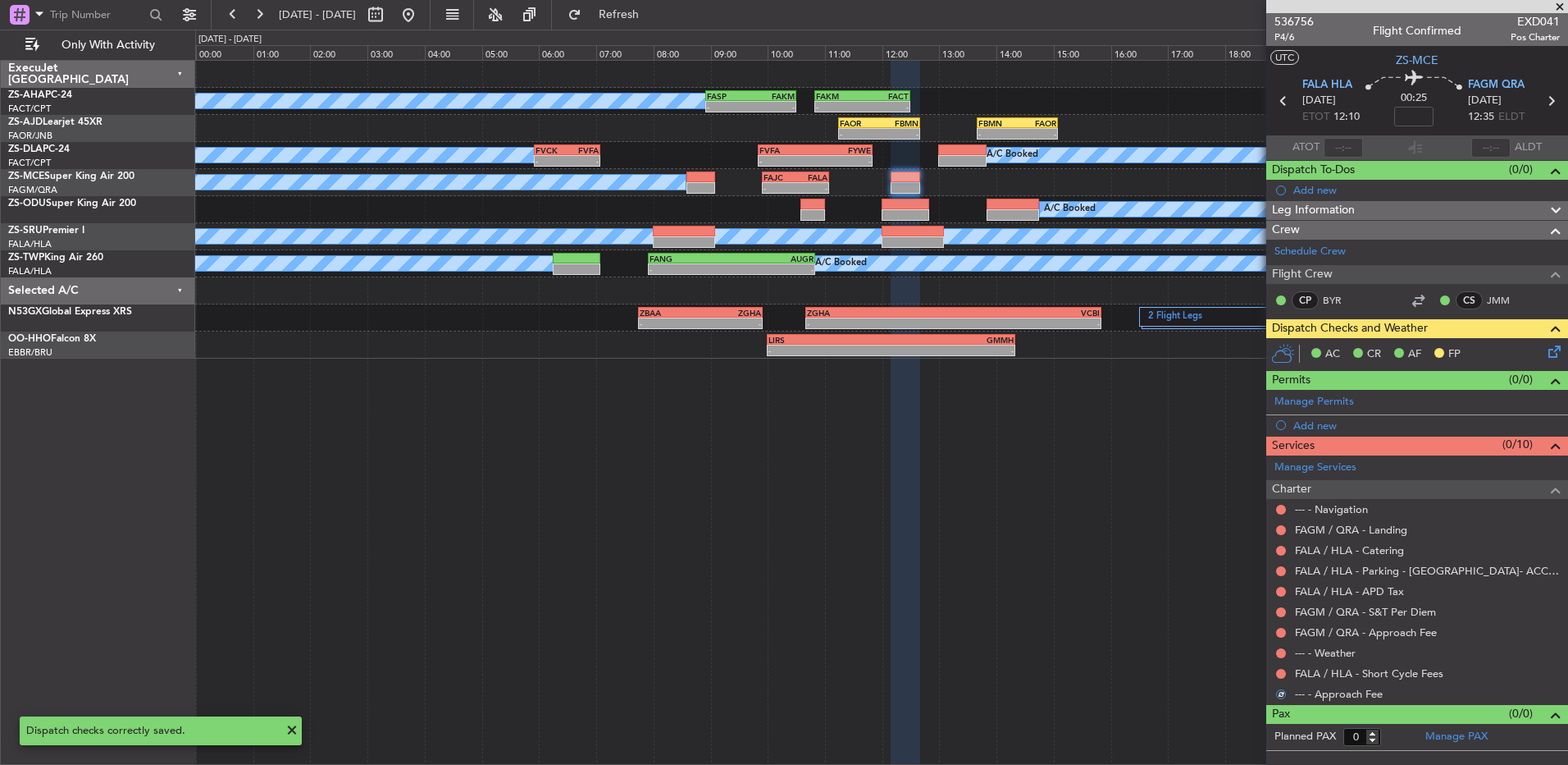
click at [1278, 674] on button at bounding box center [1282, 674] width 10 height 10
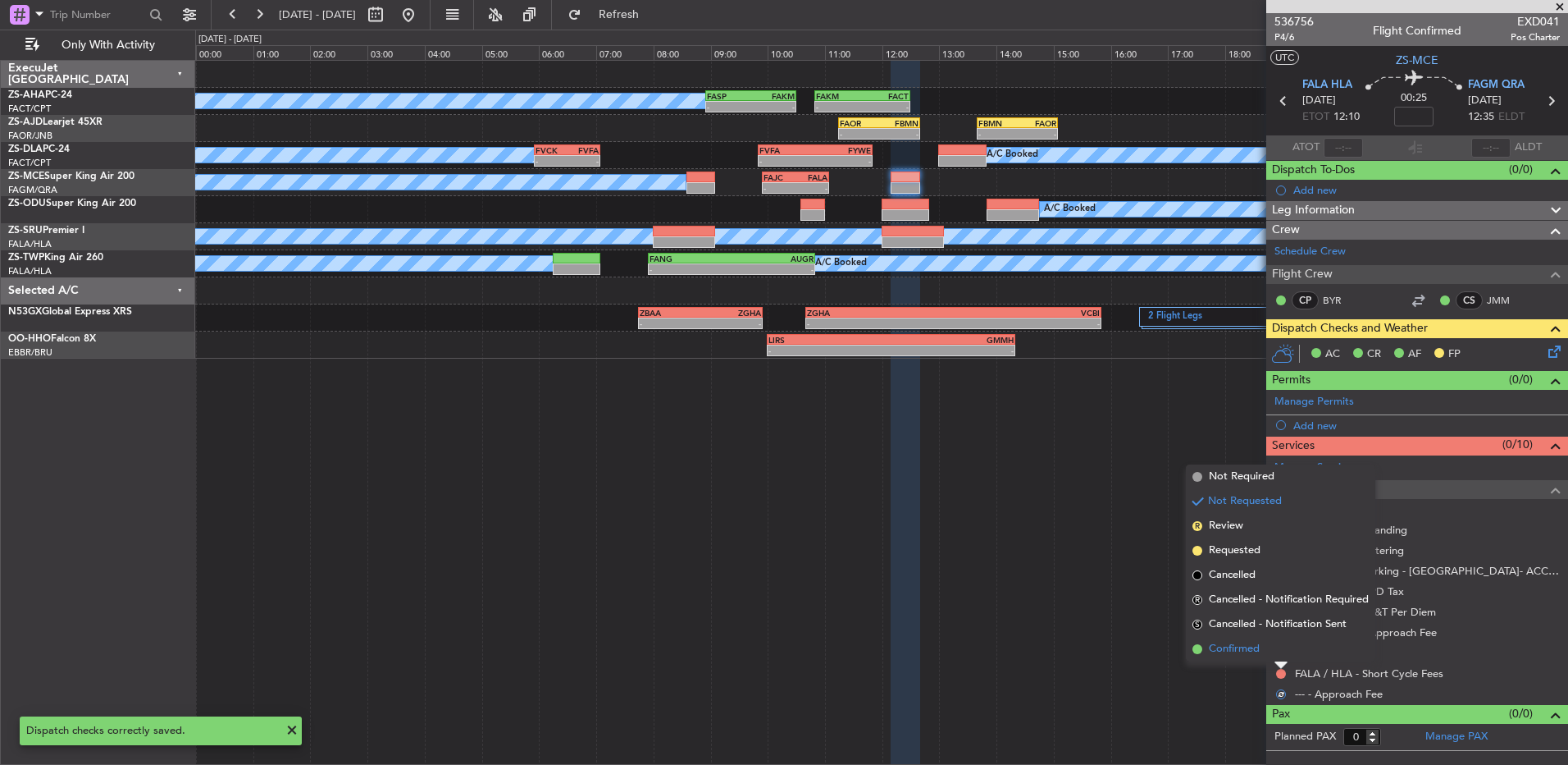
click at [1278, 656] on li "Confirmed" at bounding box center [1281, 648] width 190 height 24
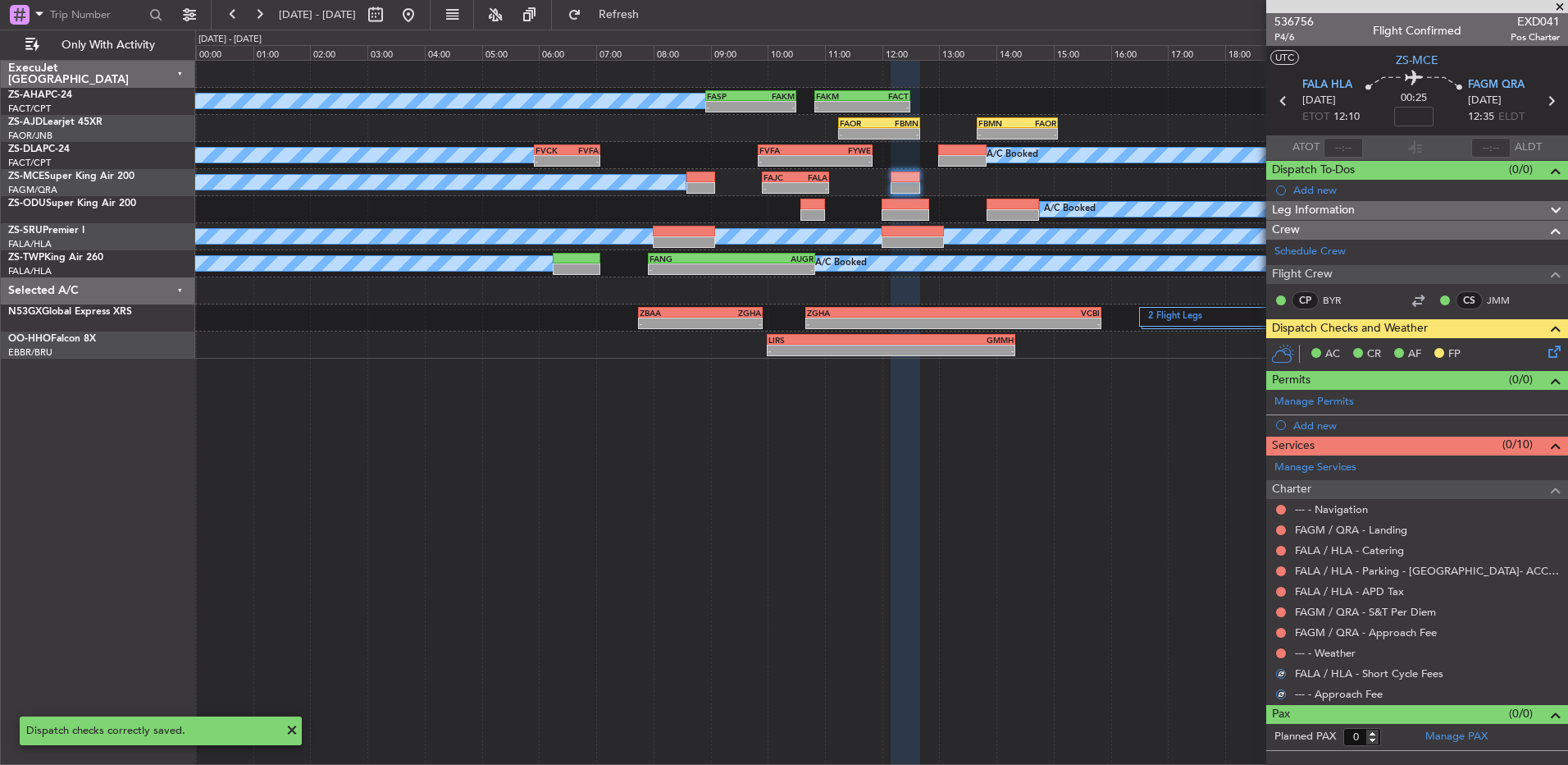
click at [1278, 657] on mat-tooltip-component "Not Requested" at bounding box center [1282, 679] width 93 height 43
click at [1280, 649] on button at bounding box center [1282, 653] width 10 height 10
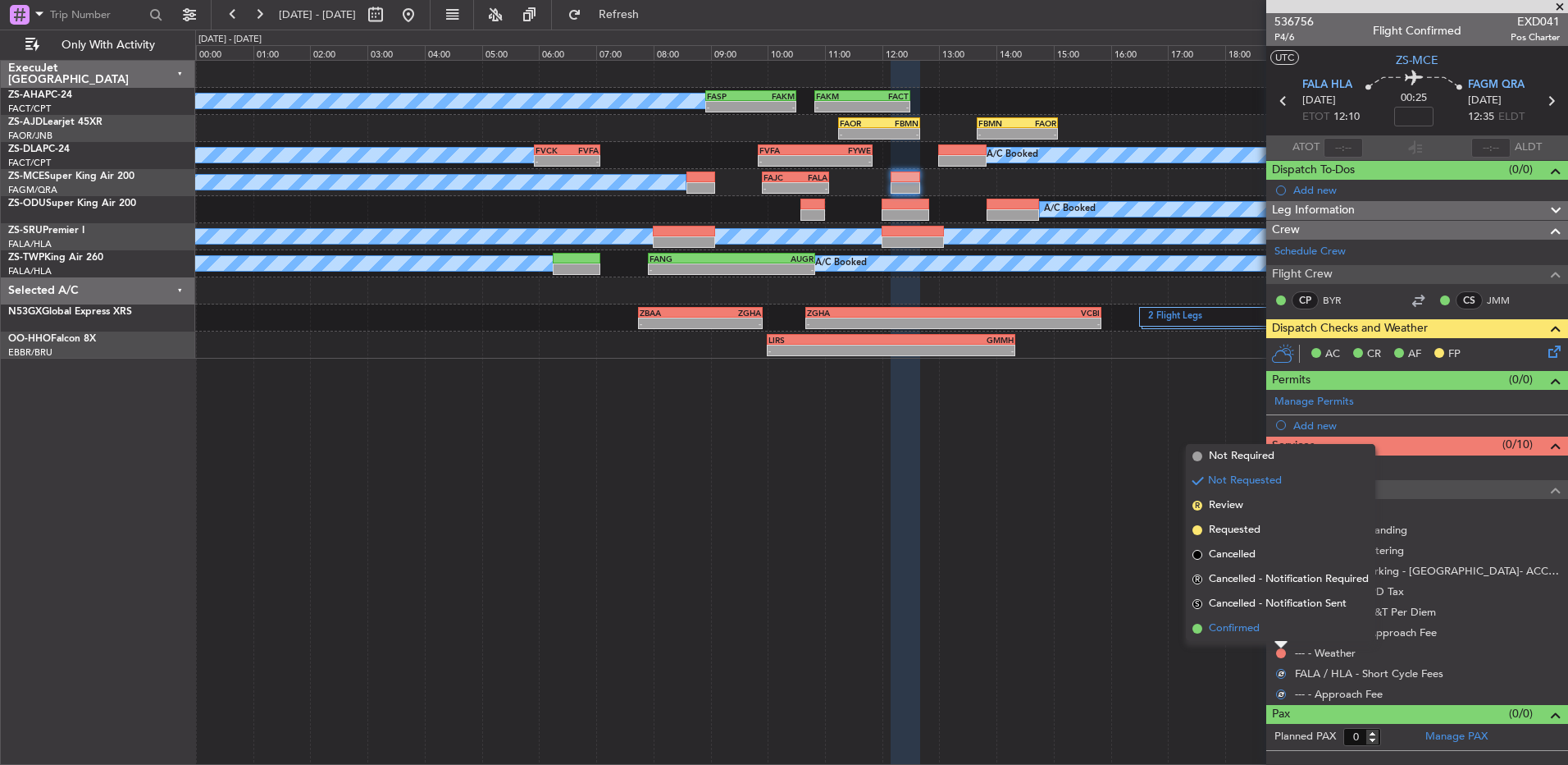
click at [1279, 631] on li "Confirmed" at bounding box center [1281, 628] width 190 height 24
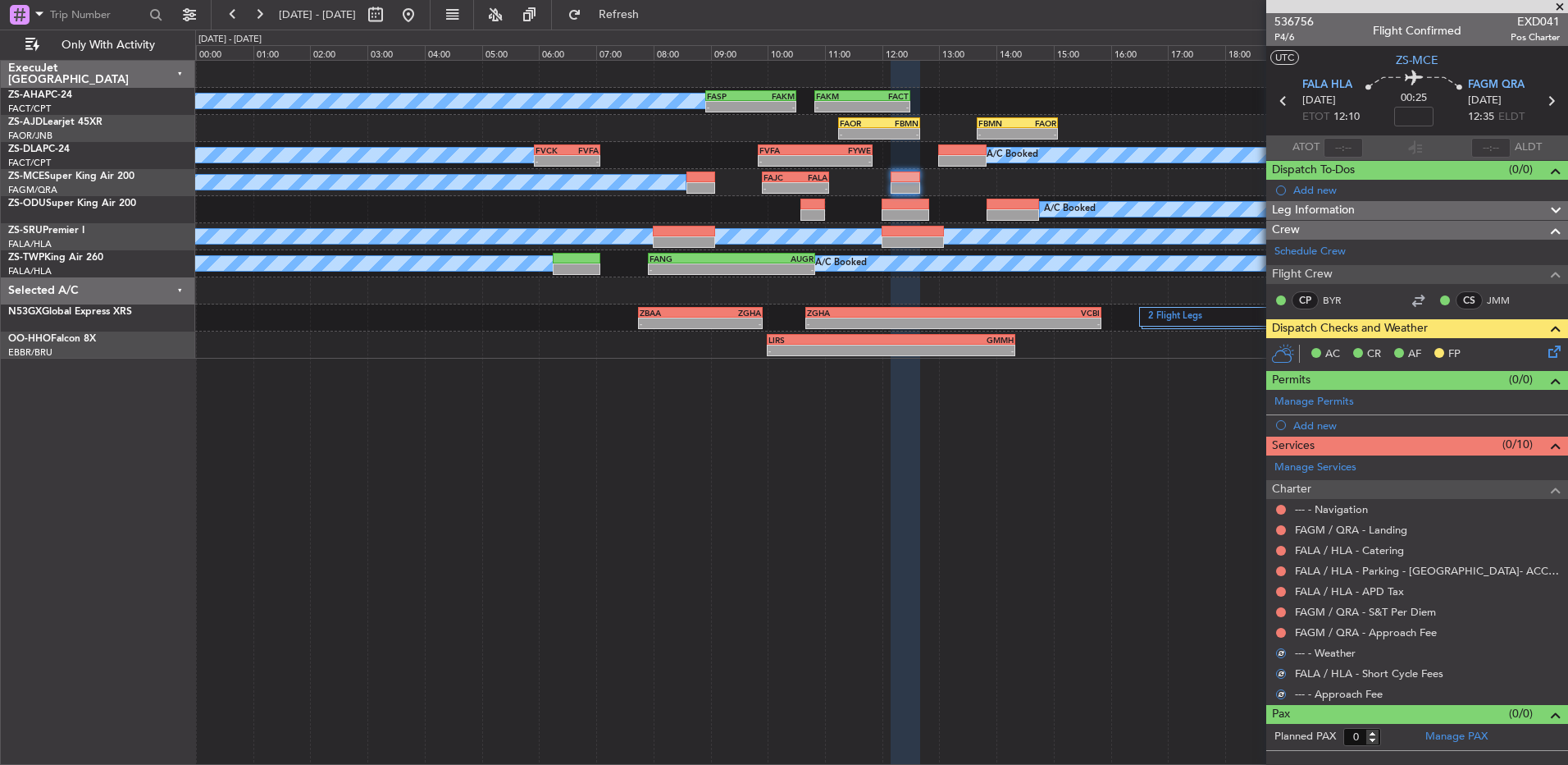
click at [1279, 631] on button at bounding box center [1282, 633] width 10 height 10
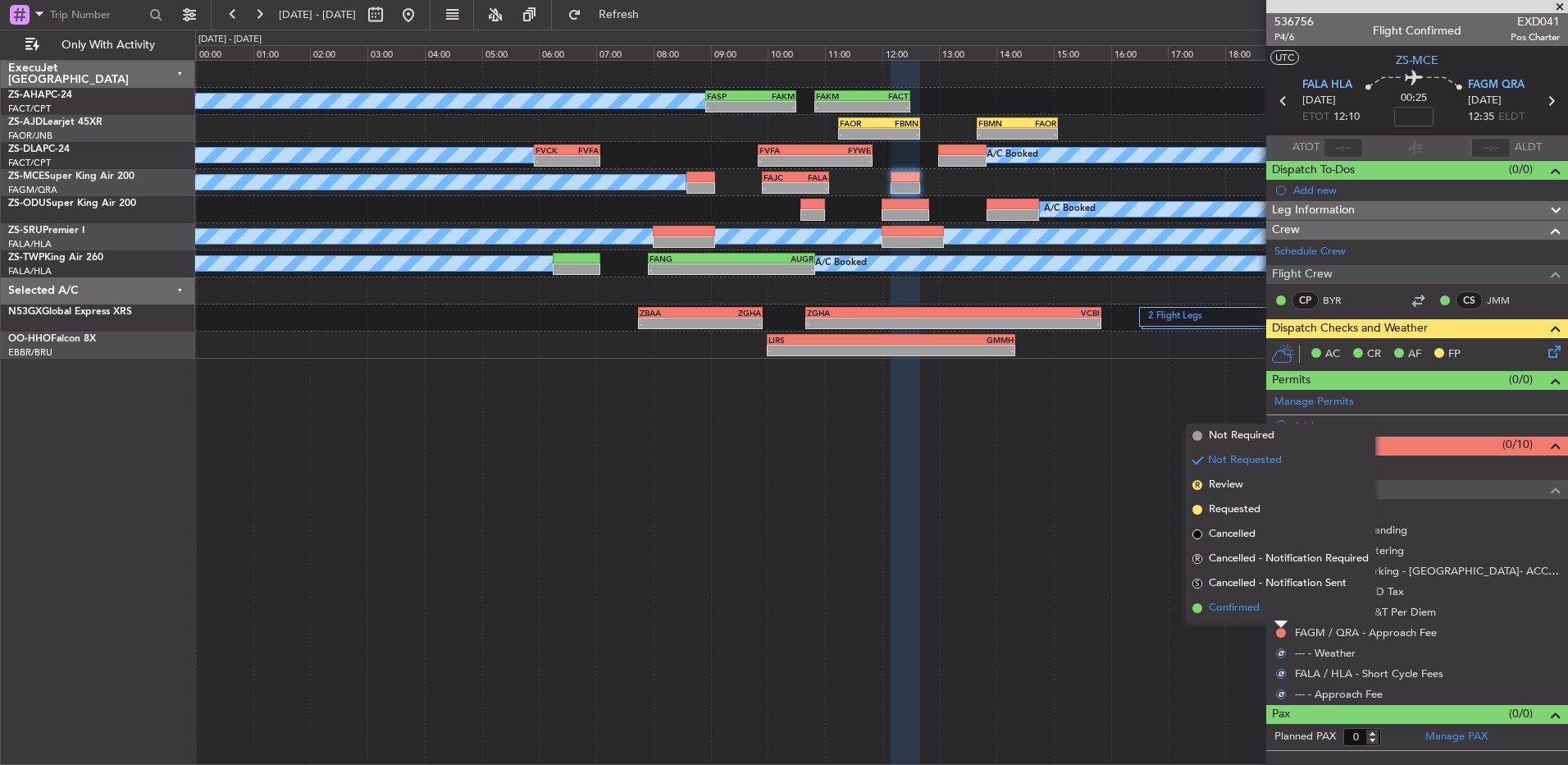
click at [1279, 610] on li "Confirmed" at bounding box center [1281, 607] width 190 height 24
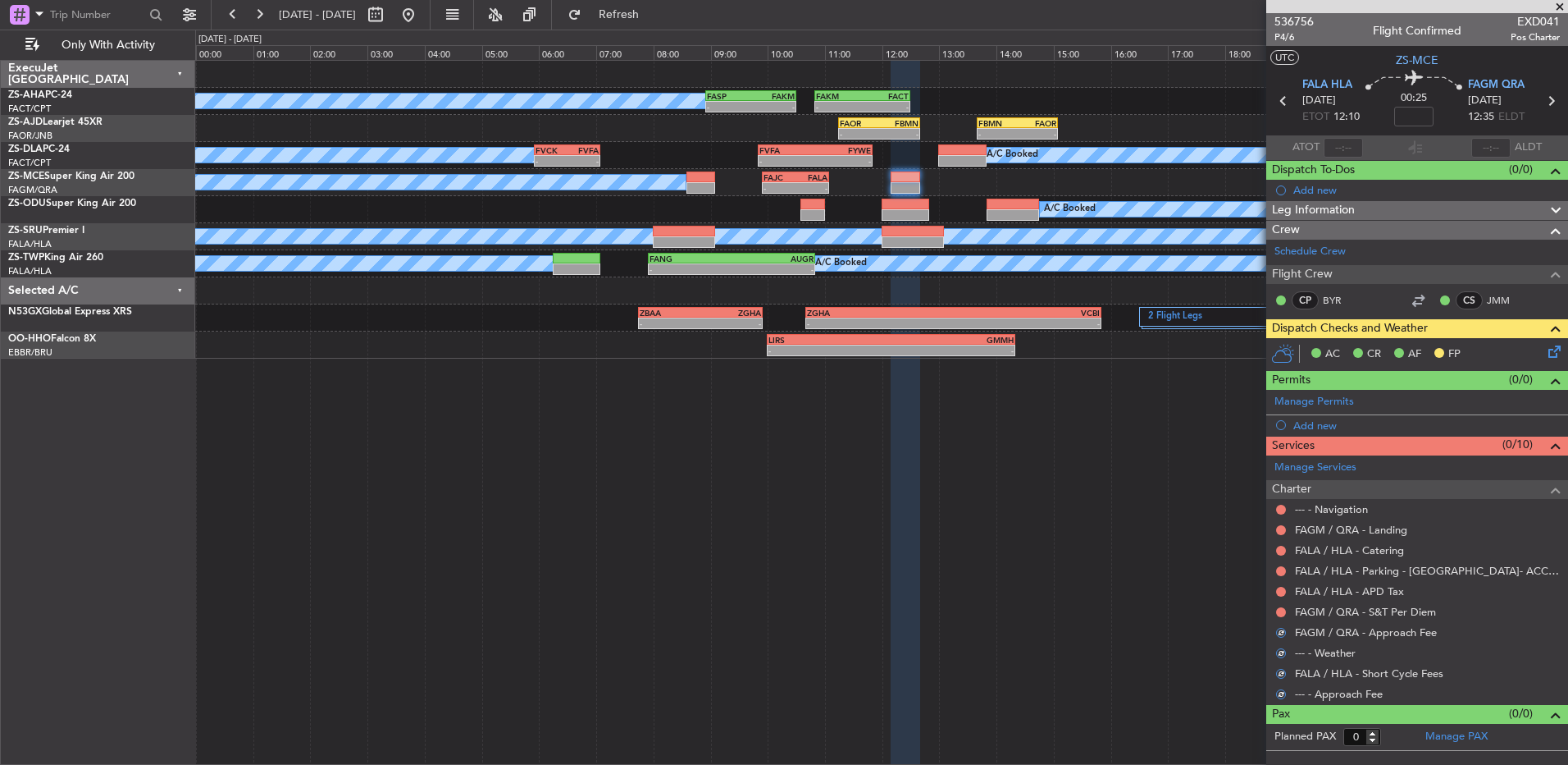
click at [1279, 610] on button at bounding box center [1282, 612] width 10 height 10
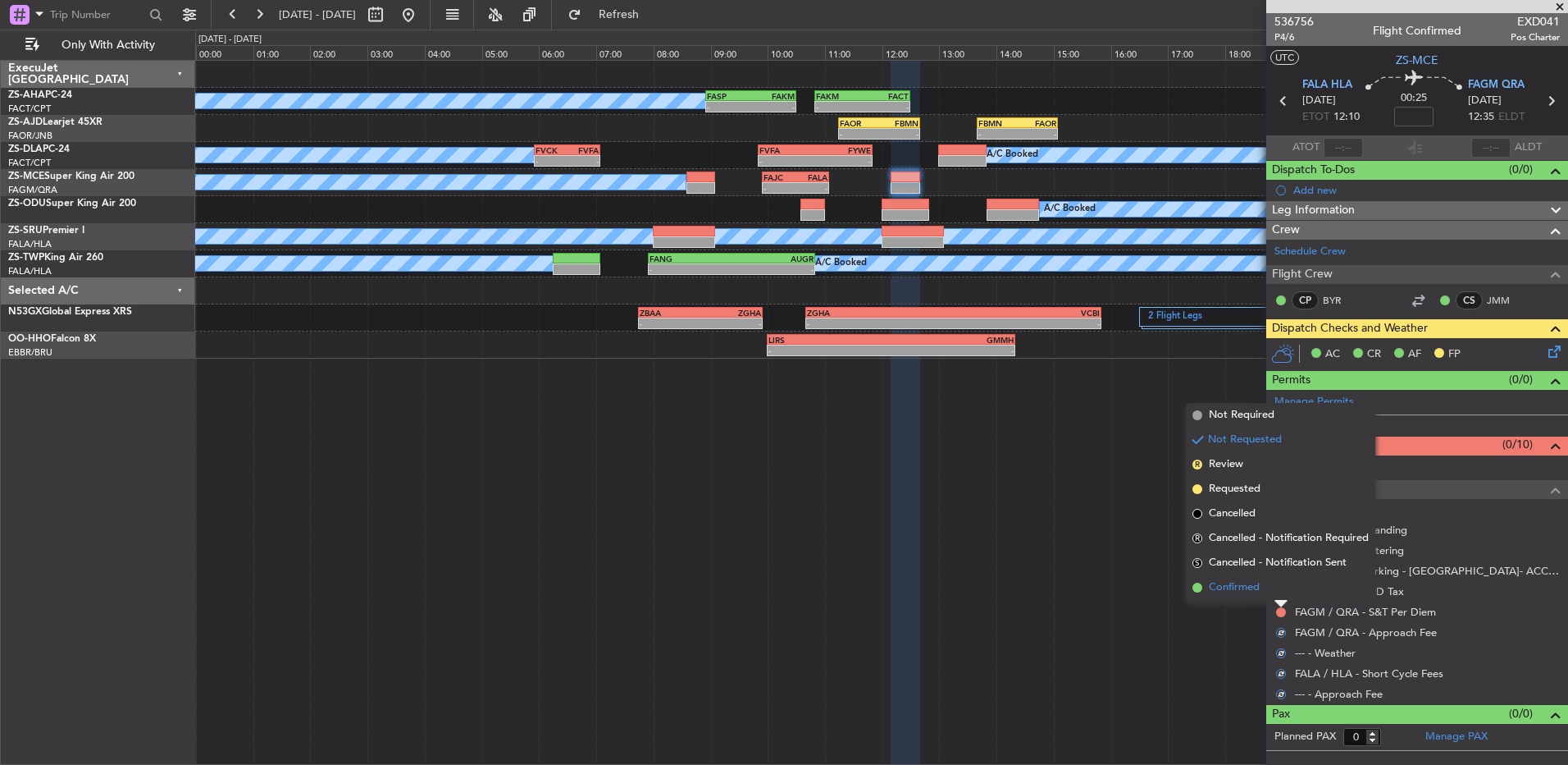
click at [1278, 588] on li "Confirmed" at bounding box center [1281, 587] width 190 height 24
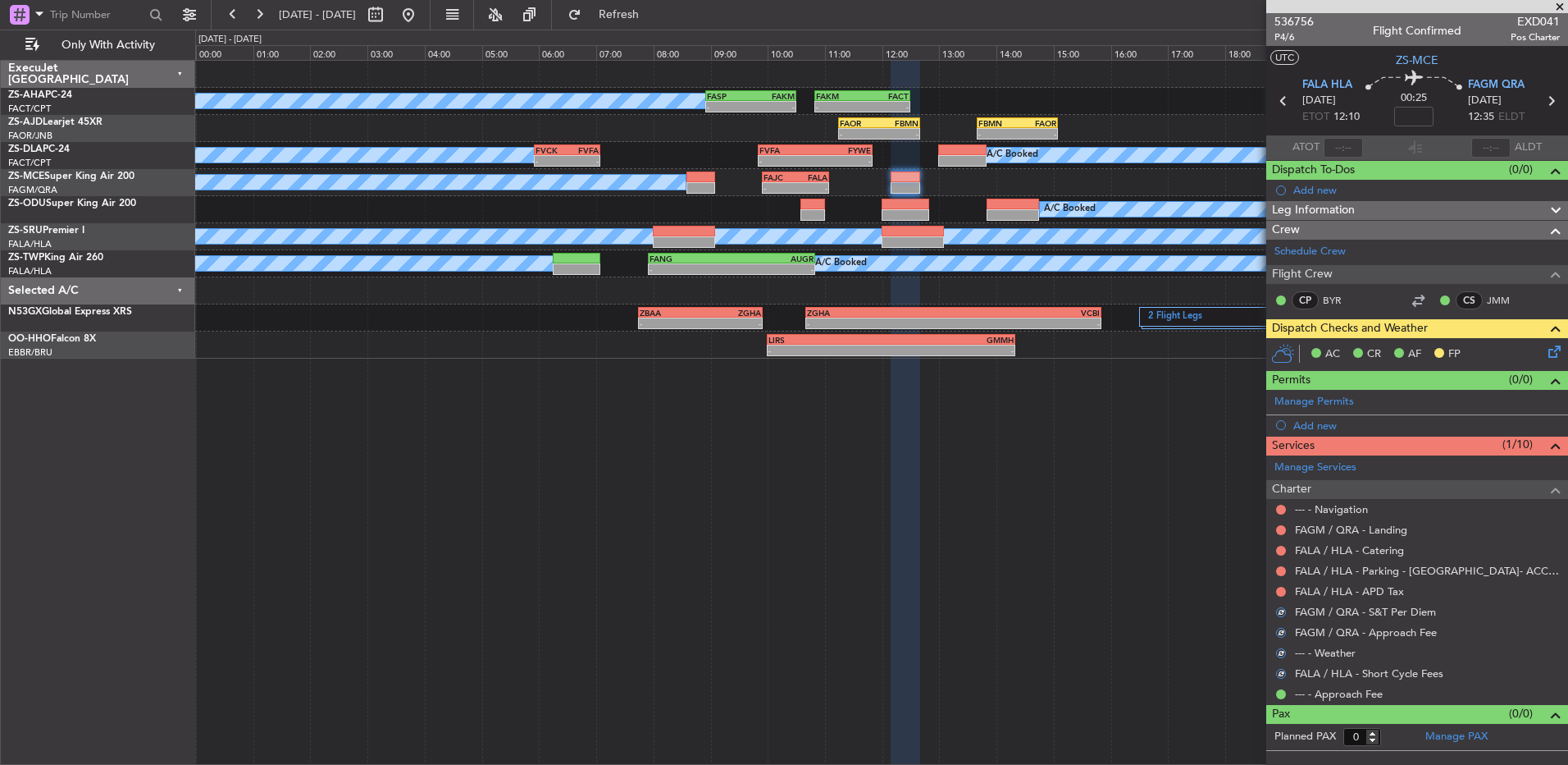
click at [1278, 588] on button at bounding box center [1282, 591] width 10 height 10
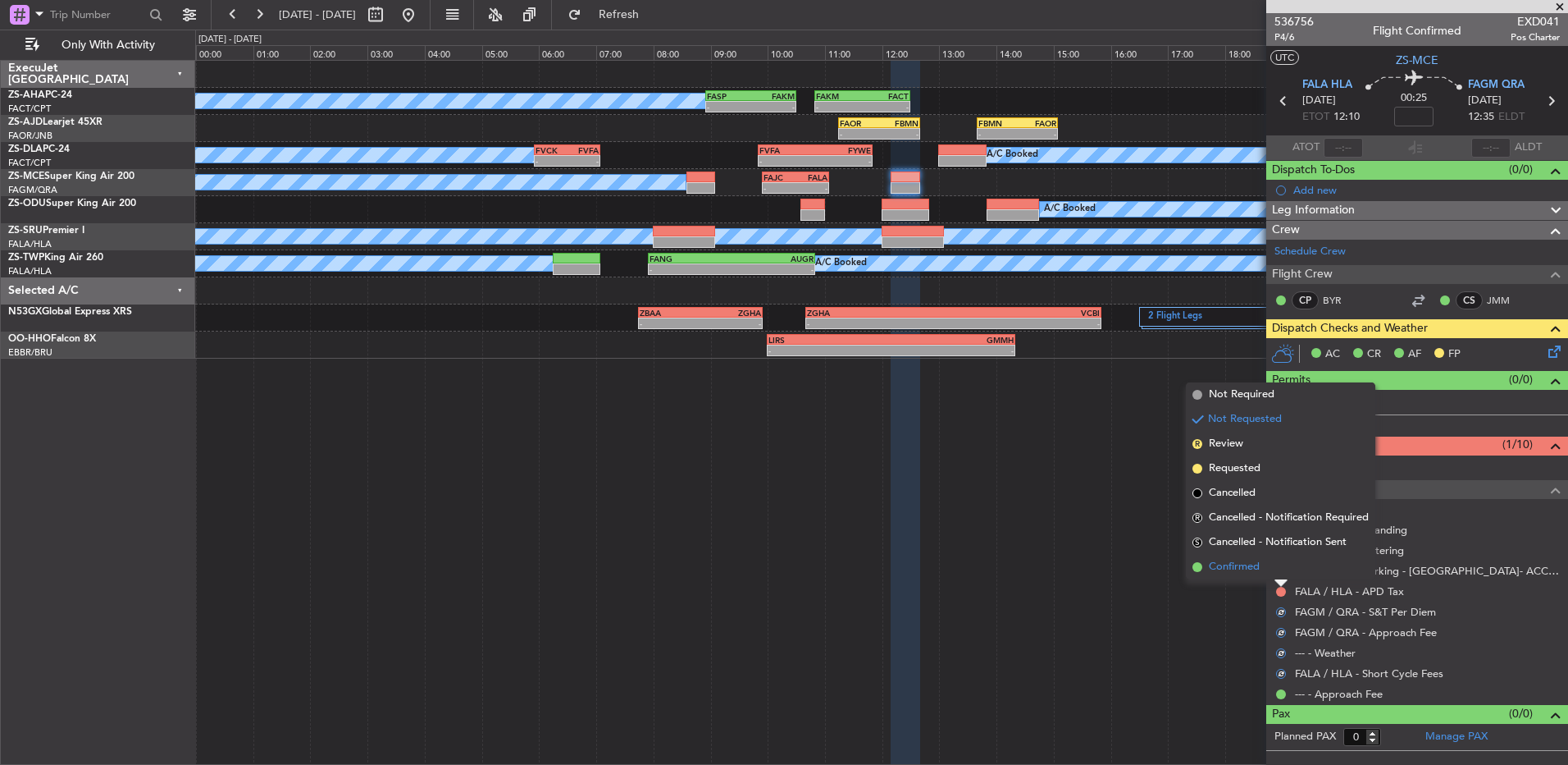
click at [1278, 568] on li "Confirmed" at bounding box center [1281, 566] width 190 height 24
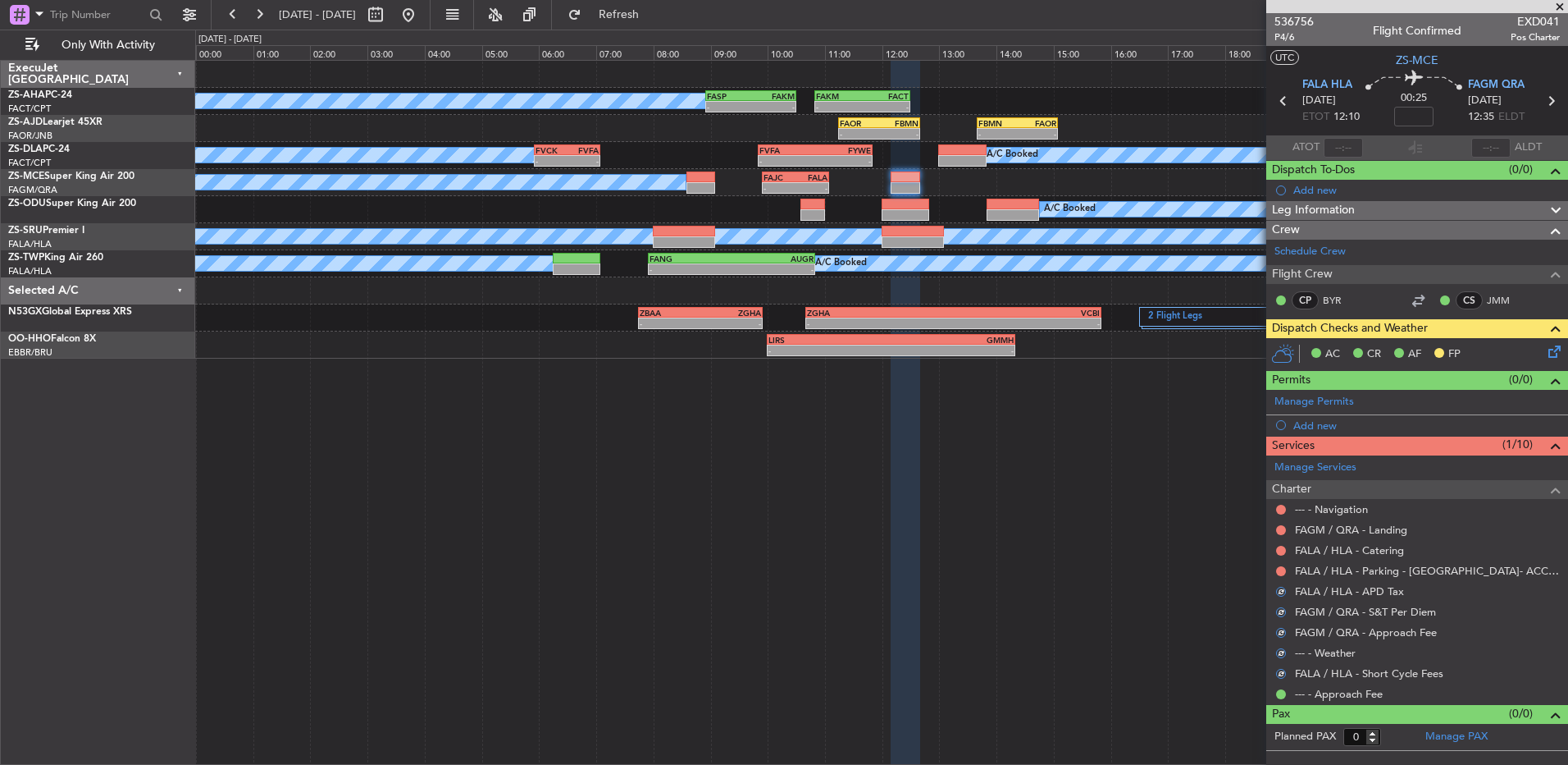
click at [1278, 568] on button at bounding box center [1282, 571] width 10 height 10
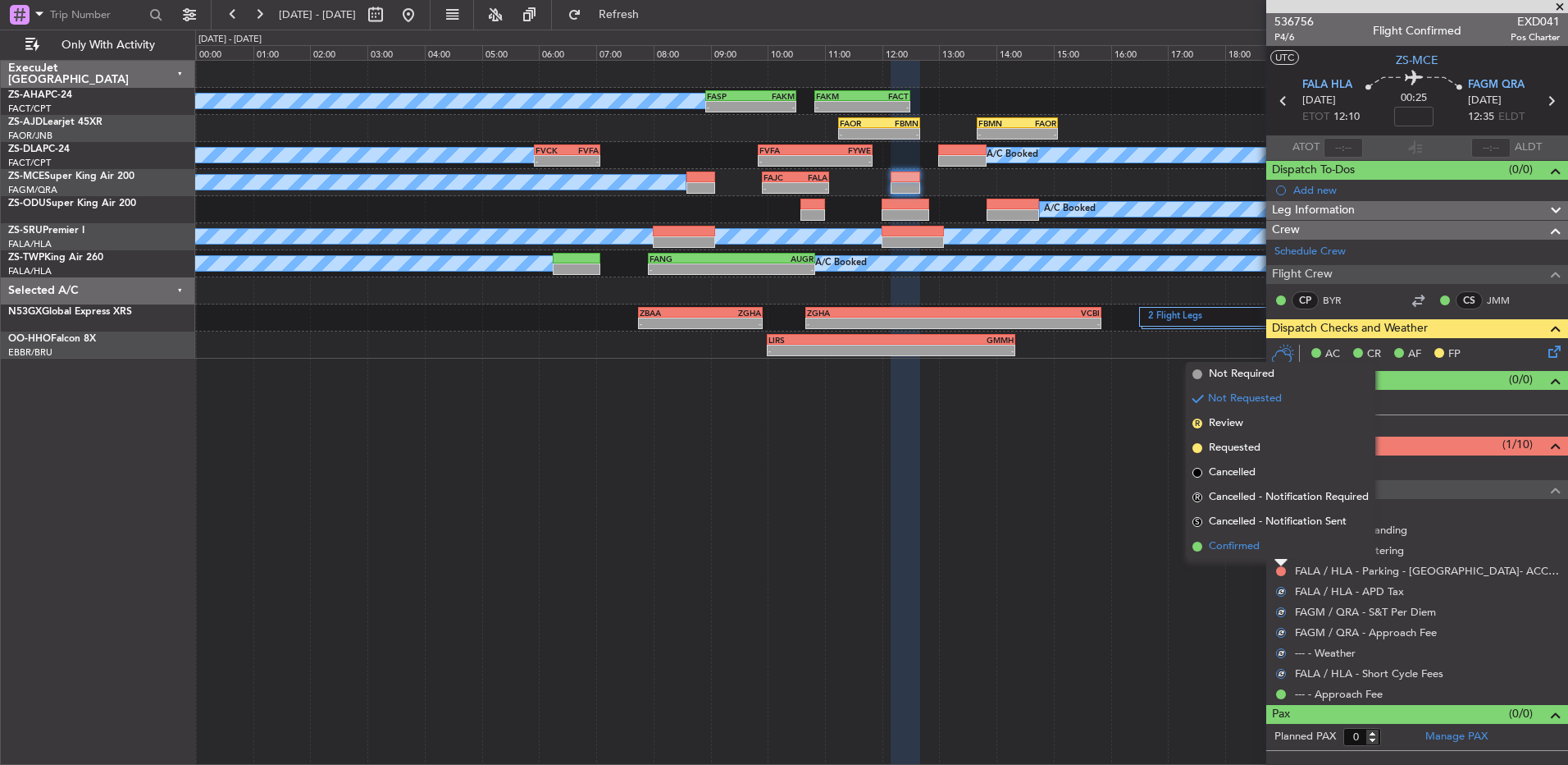
click at [1277, 550] on li "Confirmed" at bounding box center [1281, 546] width 190 height 24
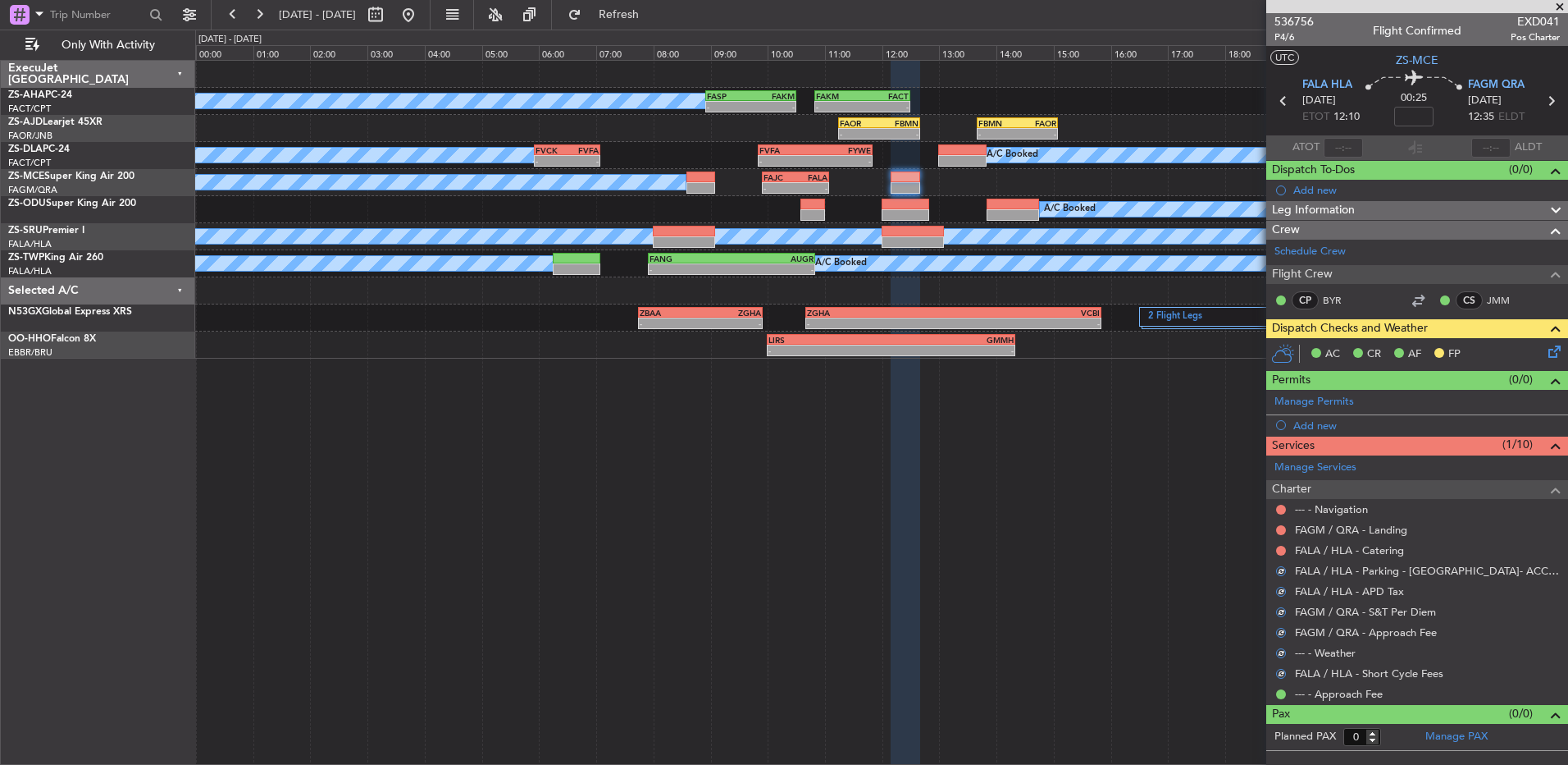
click at [1282, 556] on mat-tooltip-component "Not Requested" at bounding box center [1282, 576] width 93 height 43
click at [1278, 544] on nimbus-traffic-light at bounding box center [1282, 550] width 13 height 13
click at [1280, 550] on button at bounding box center [1282, 550] width 10 height 10
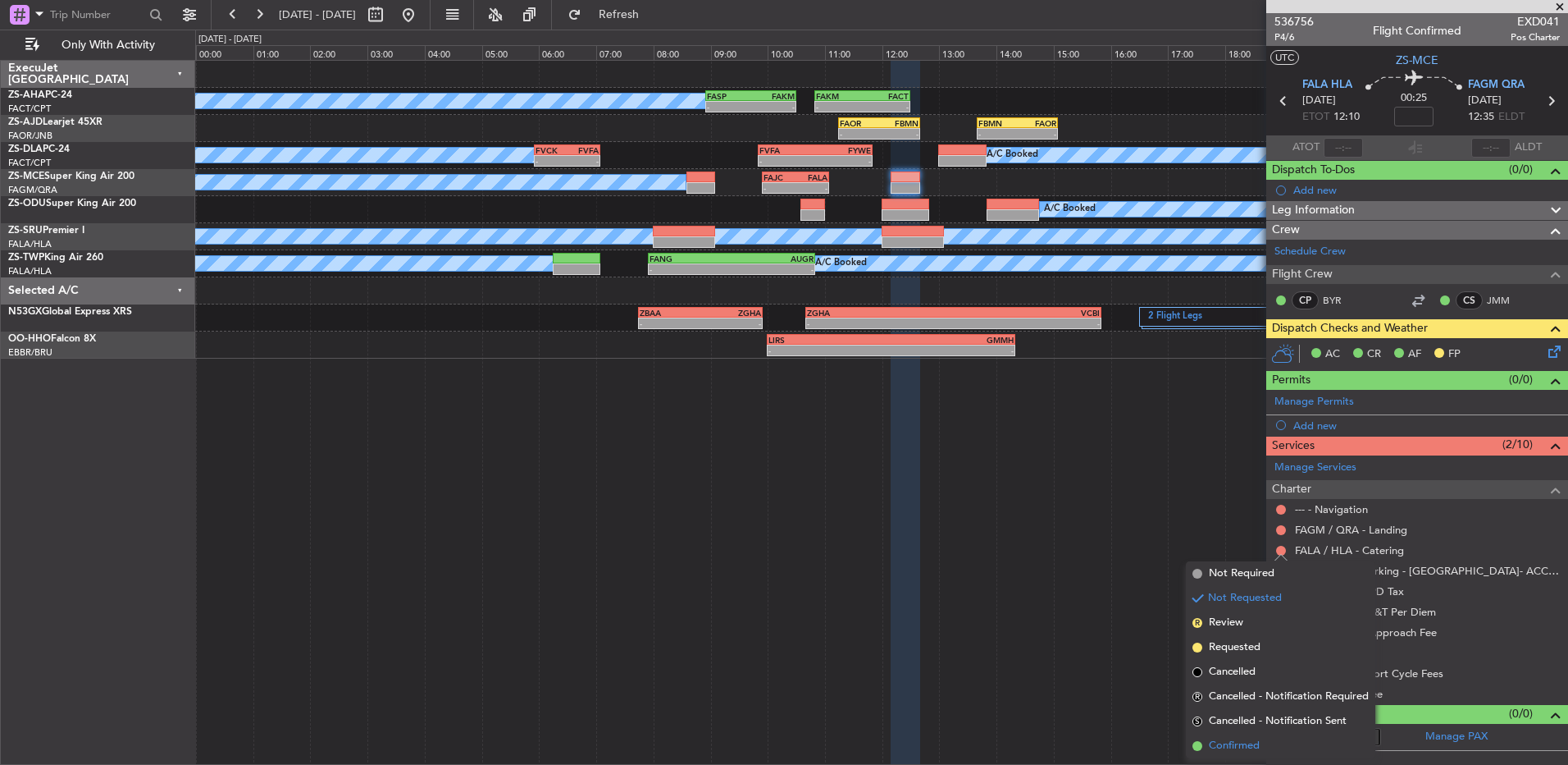
click at [1264, 745] on li "Confirmed" at bounding box center [1281, 745] width 190 height 24
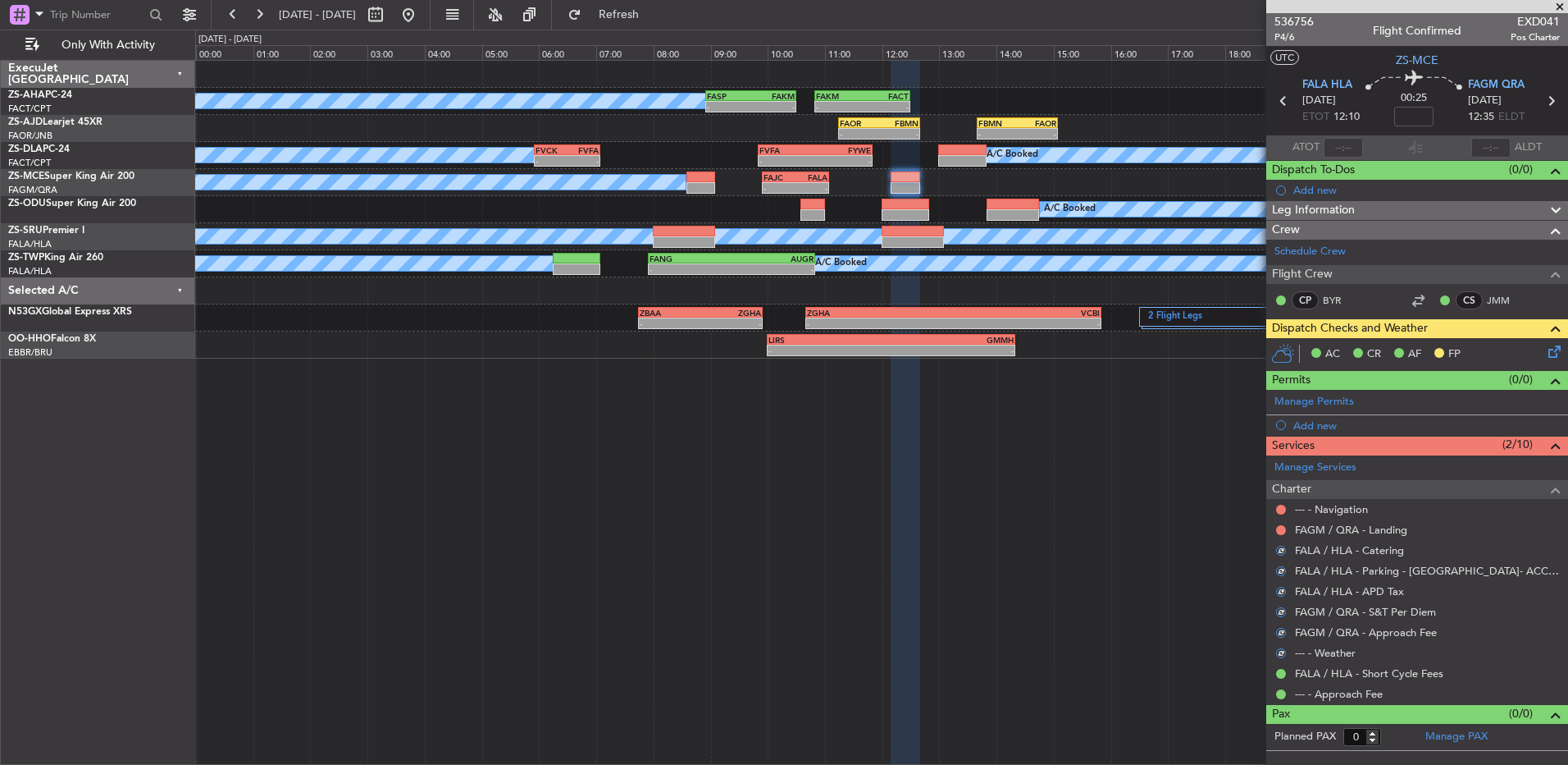
click at [1287, 502] on div "--- - Navigation" at bounding box center [1418, 509] width 302 height 21
click at [1282, 508] on button at bounding box center [1282, 509] width 10 height 10
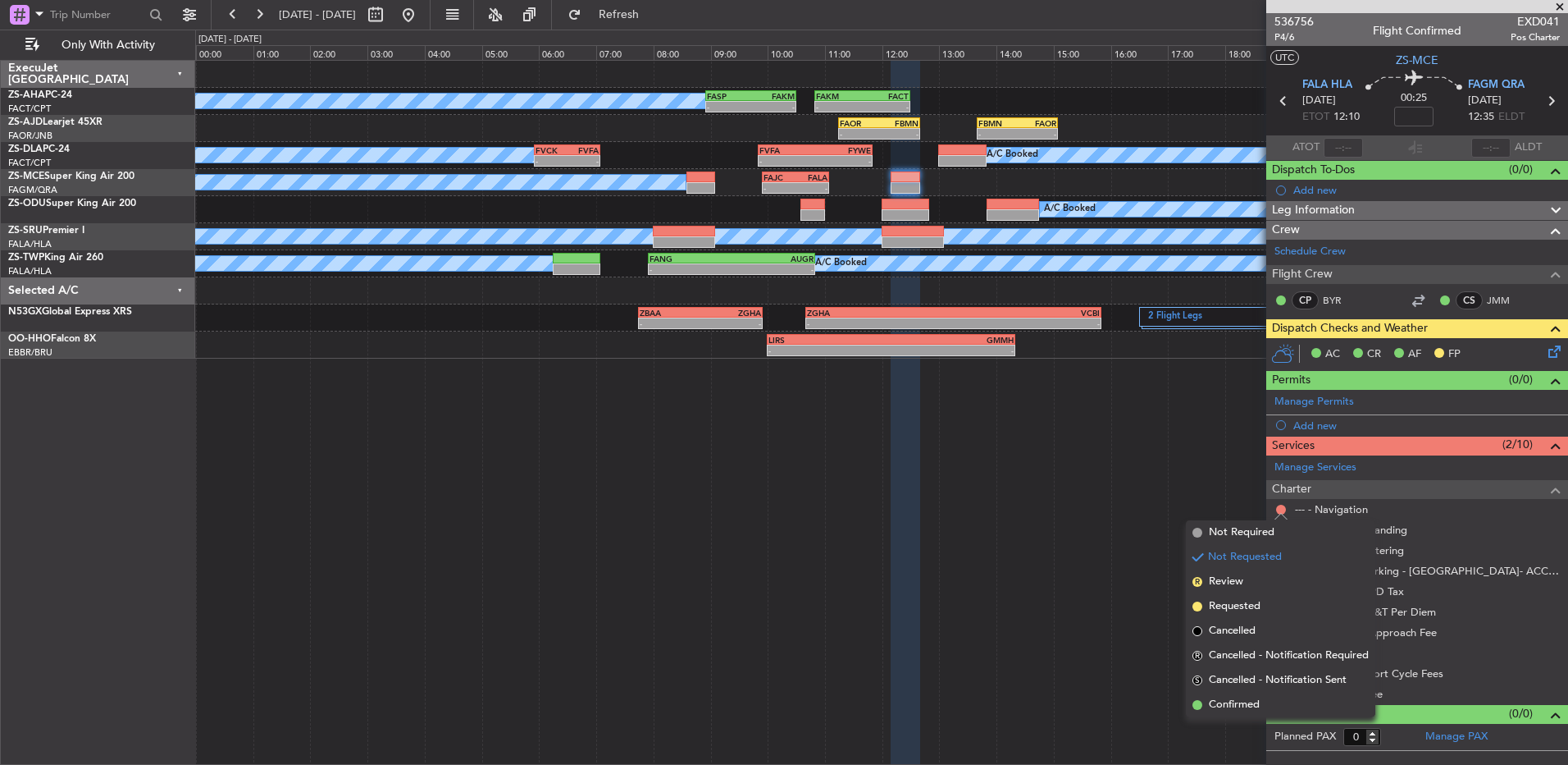
click at [1231, 702] on span "Confirmed" at bounding box center [1234, 705] width 51 height 17
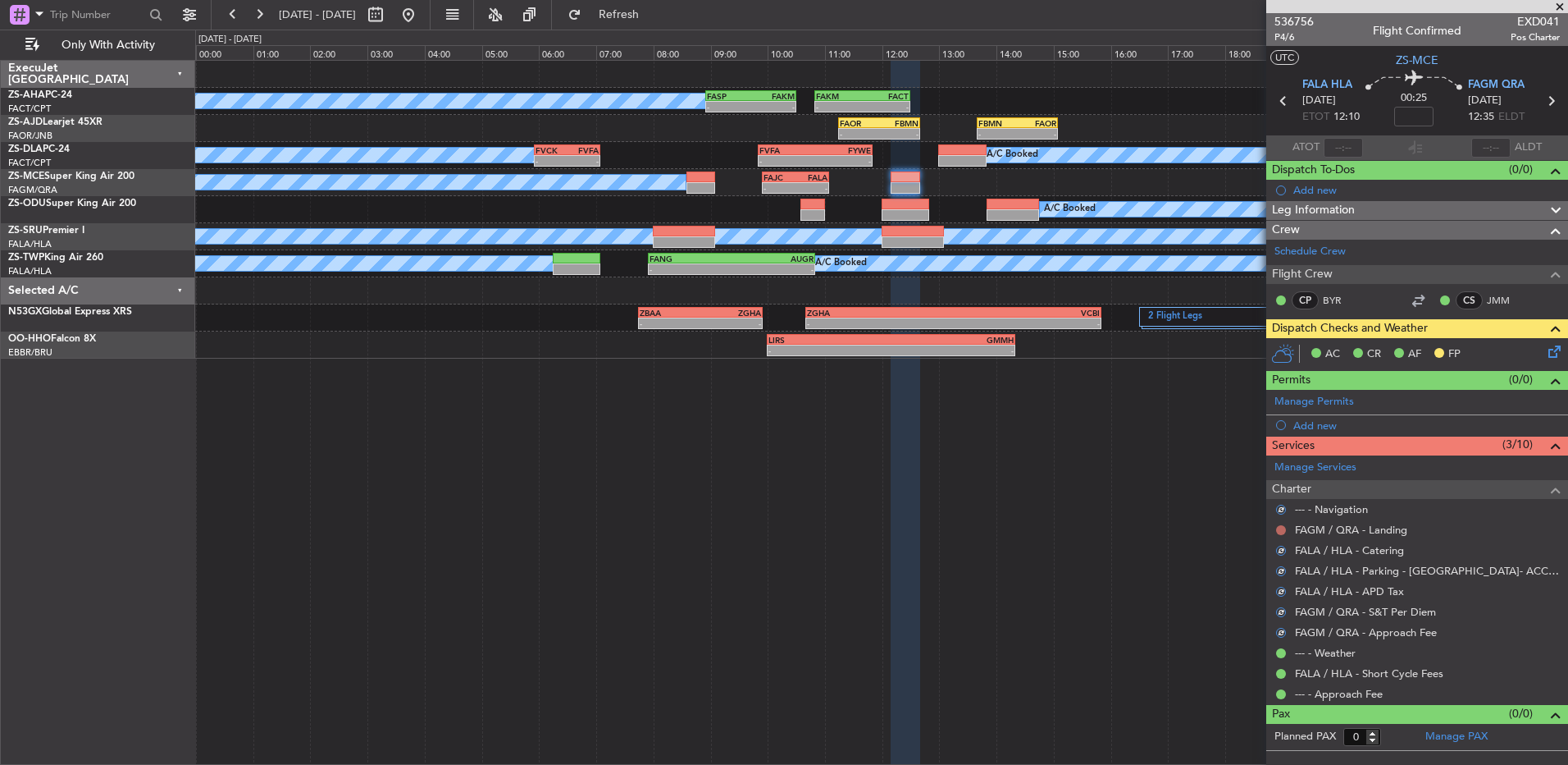
click at [1285, 529] on button at bounding box center [1282, 530] width 10 height 10
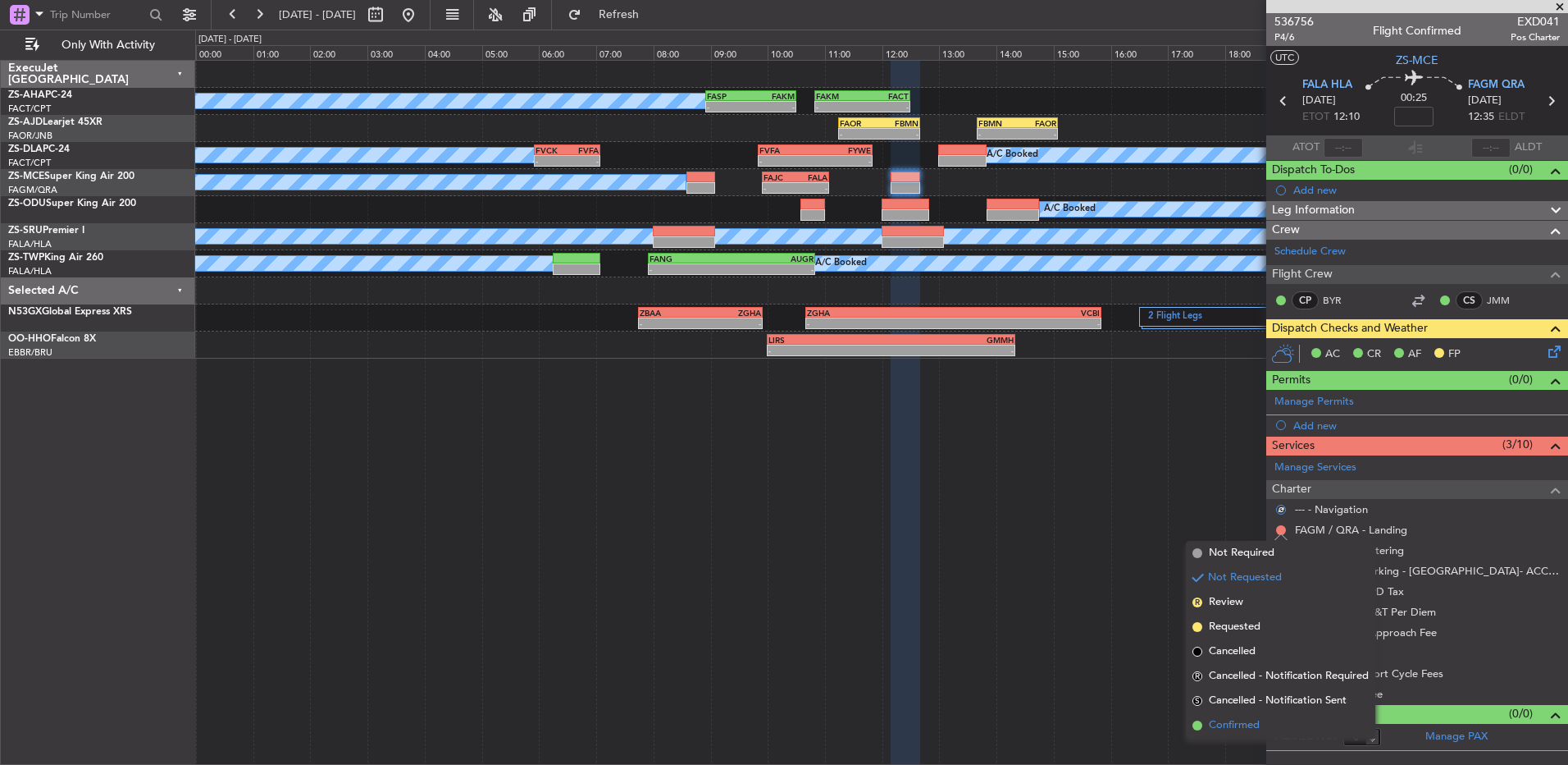
click at [1224, 725] on span "Confirmed" at bounding box center [1234, 726] width 51 height 17
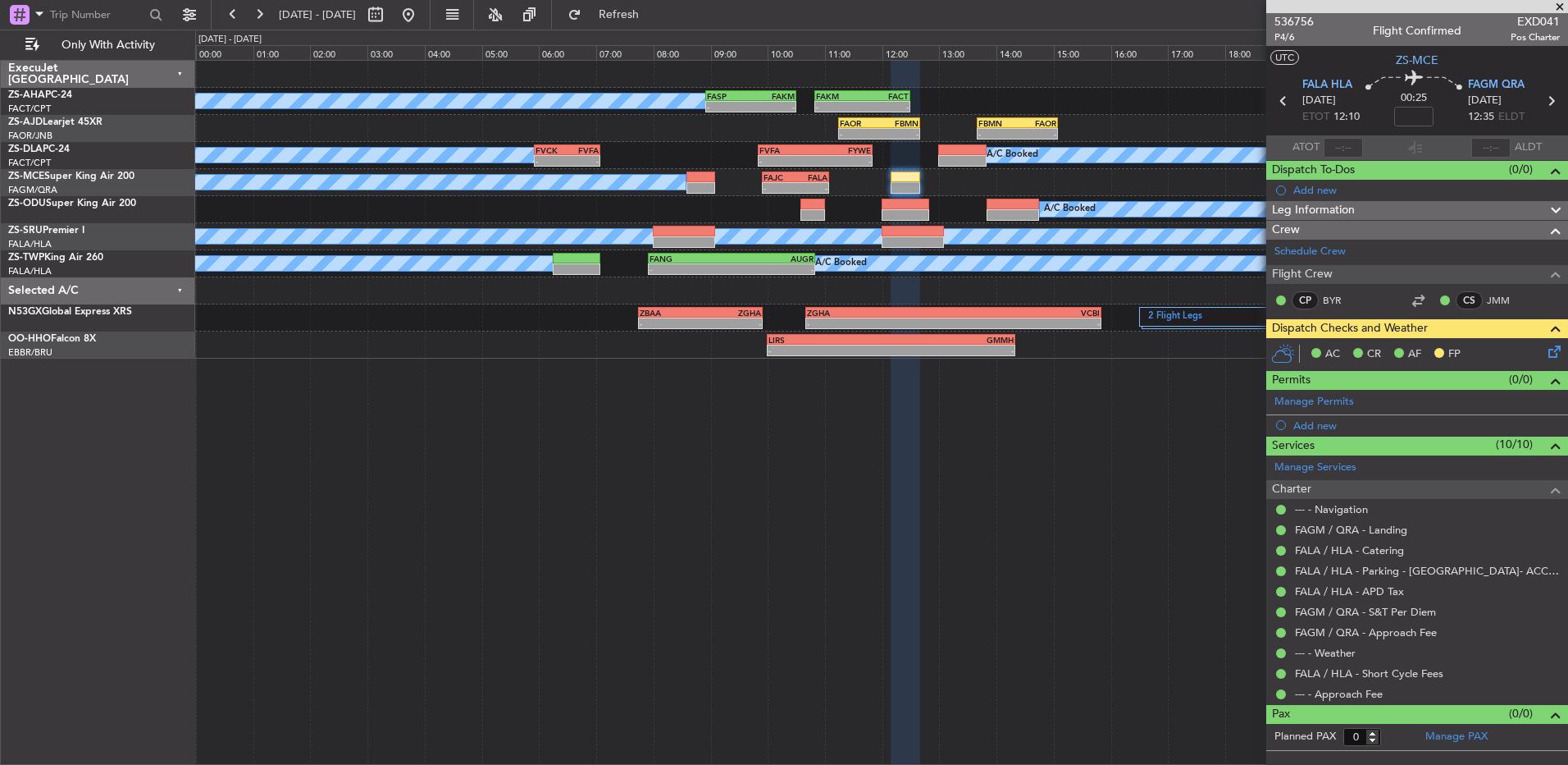
click at [1267, 106] on section "FALA HLA 13/09/2025 ETOT 12:10 00:25 FAGM QRA 13/09/2025 12:35 ELDT" at bounding box center [1418, 103] width 302 height 65
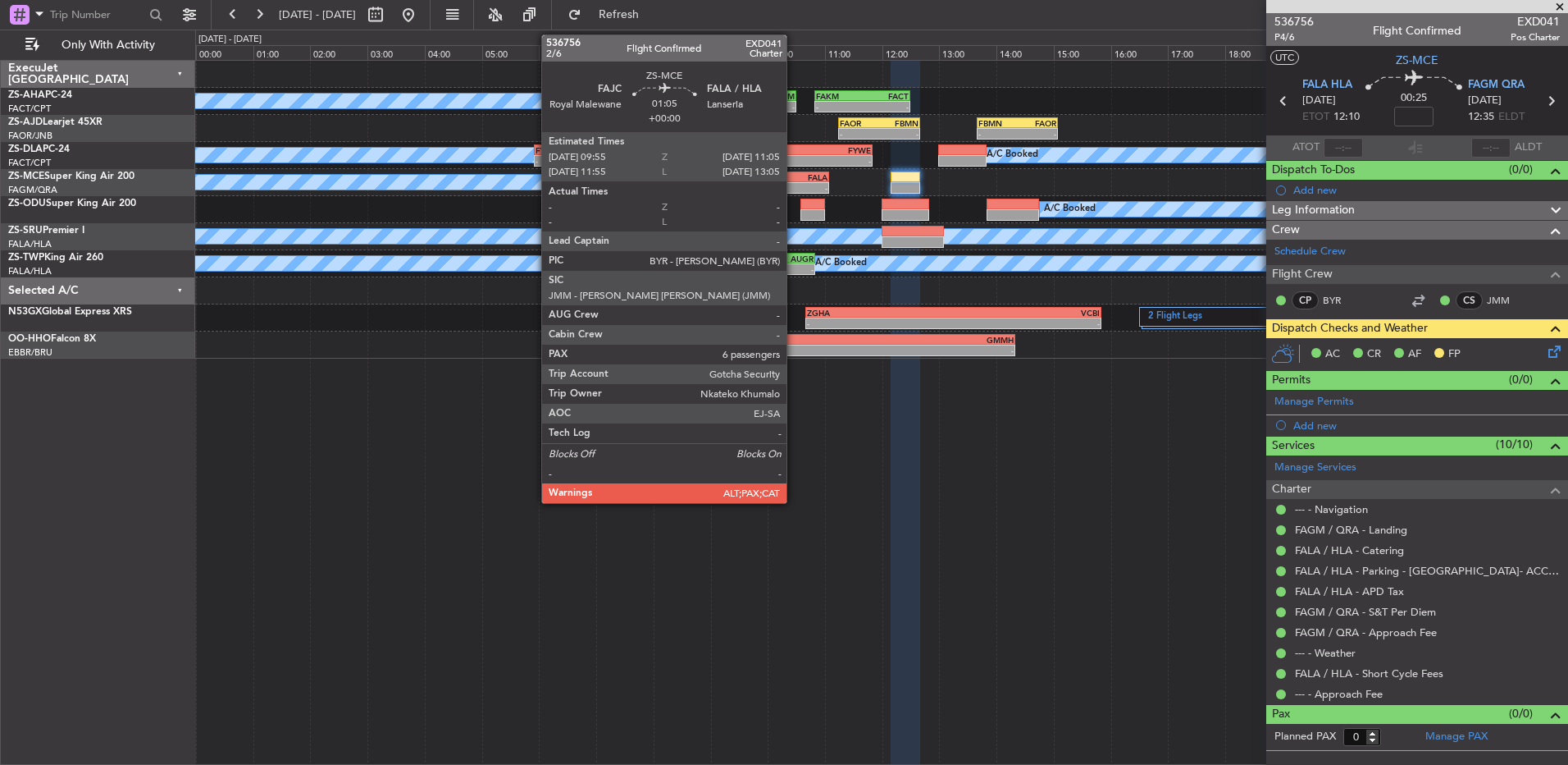
click at [794, 171] on div "FAJC 09:55 Z FALA 11:05 Z" at bounding box center [796, 177] width 68 height 12
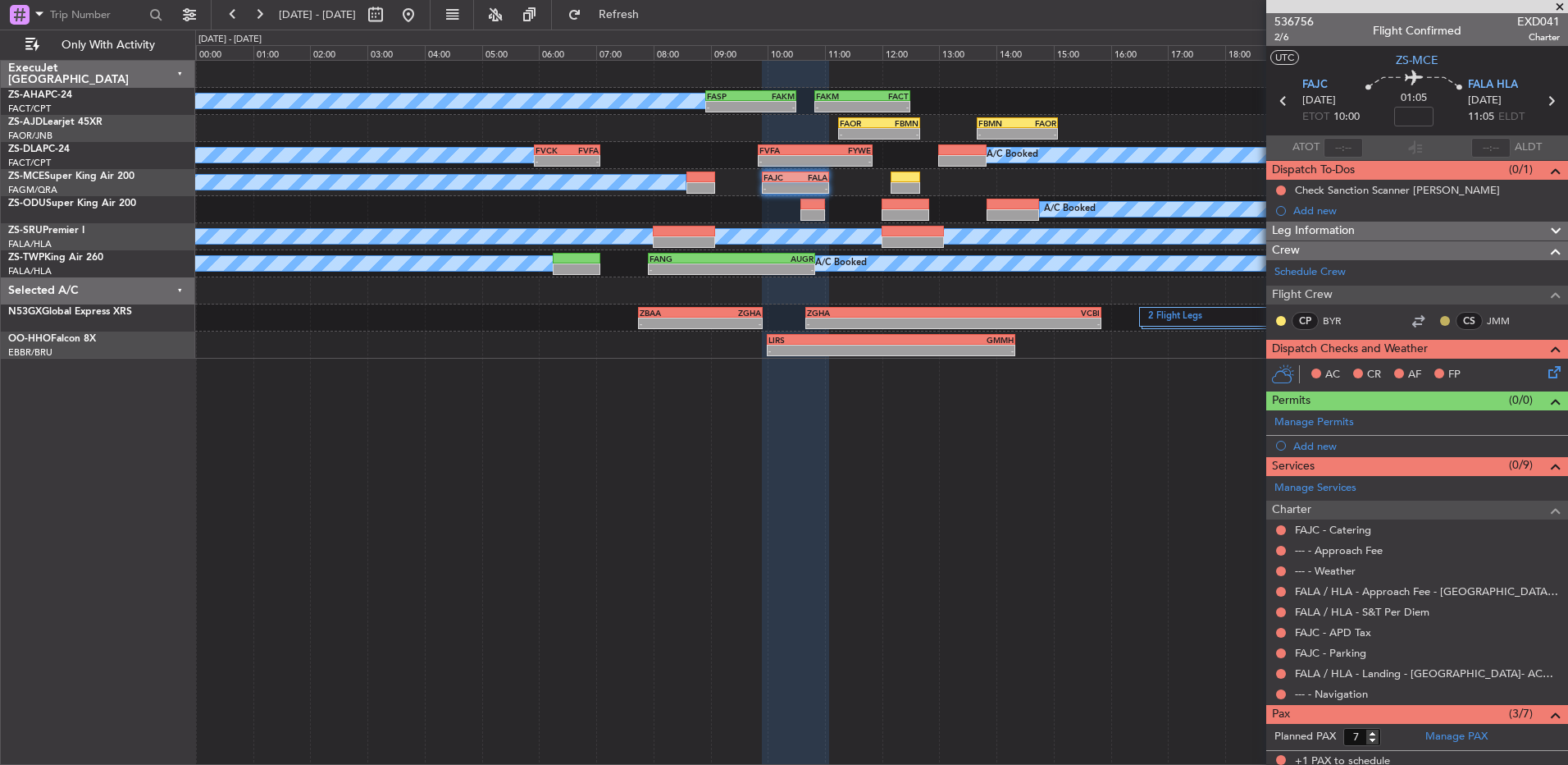
click at [1440, 317] on button at bounding box center [1445, 321] width 10 height 10
click at [1418, 370] on span "Acknowledged" at bounding box center [1437, 368] width 72 height 17
click at [1278, 320] on button at bounding box center [1282, 321] width 10 height 10
click at [1282, 365] on span "Acknowledged" at bounding box center [1285, 368] width 72 height 17
click at [1545, 372] on icon at bounding box center [1552, 369] width 13 height 13
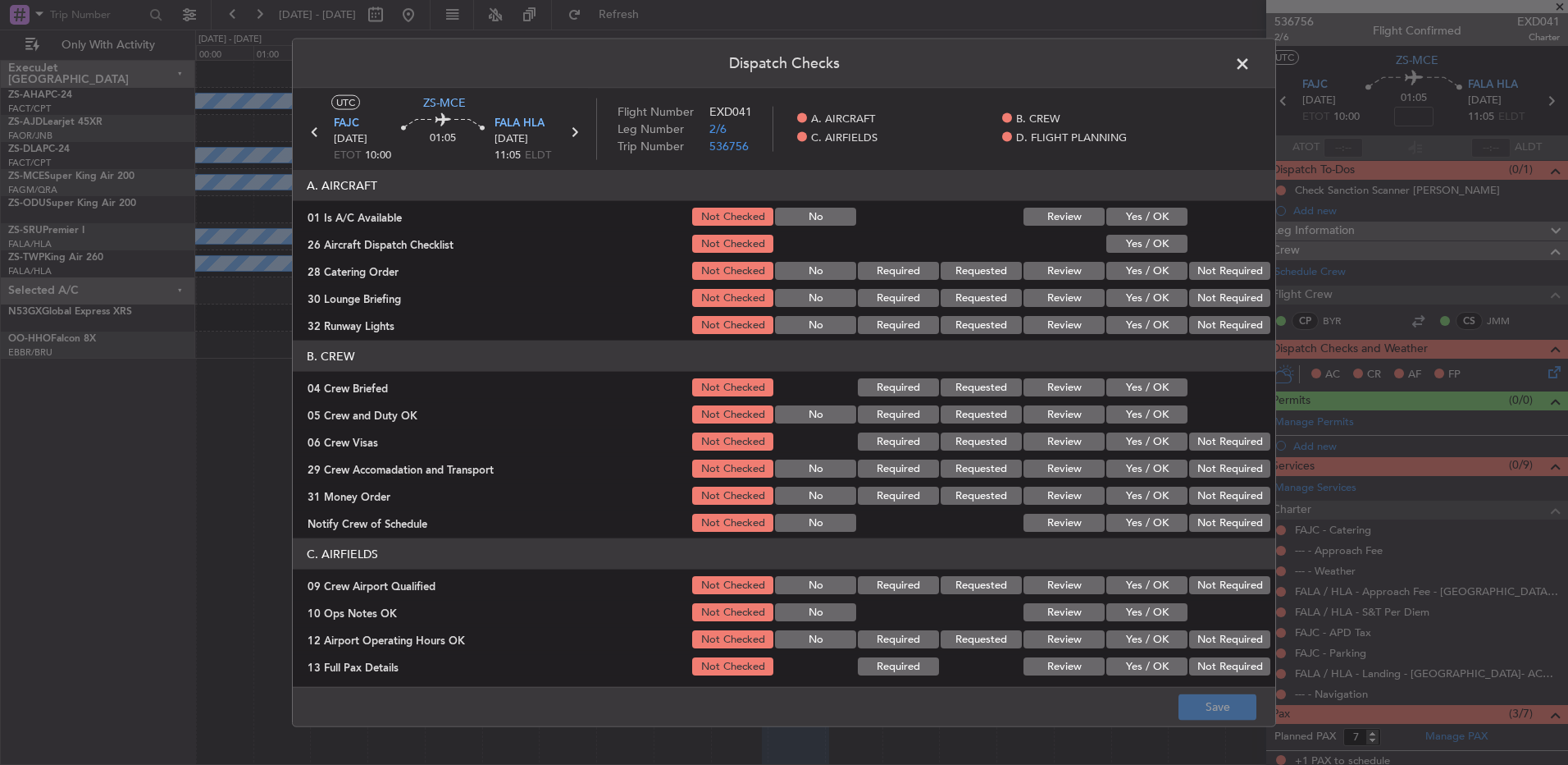
click at [1251, 61] on span at bounding box center [1251, 68] width 0 height 33
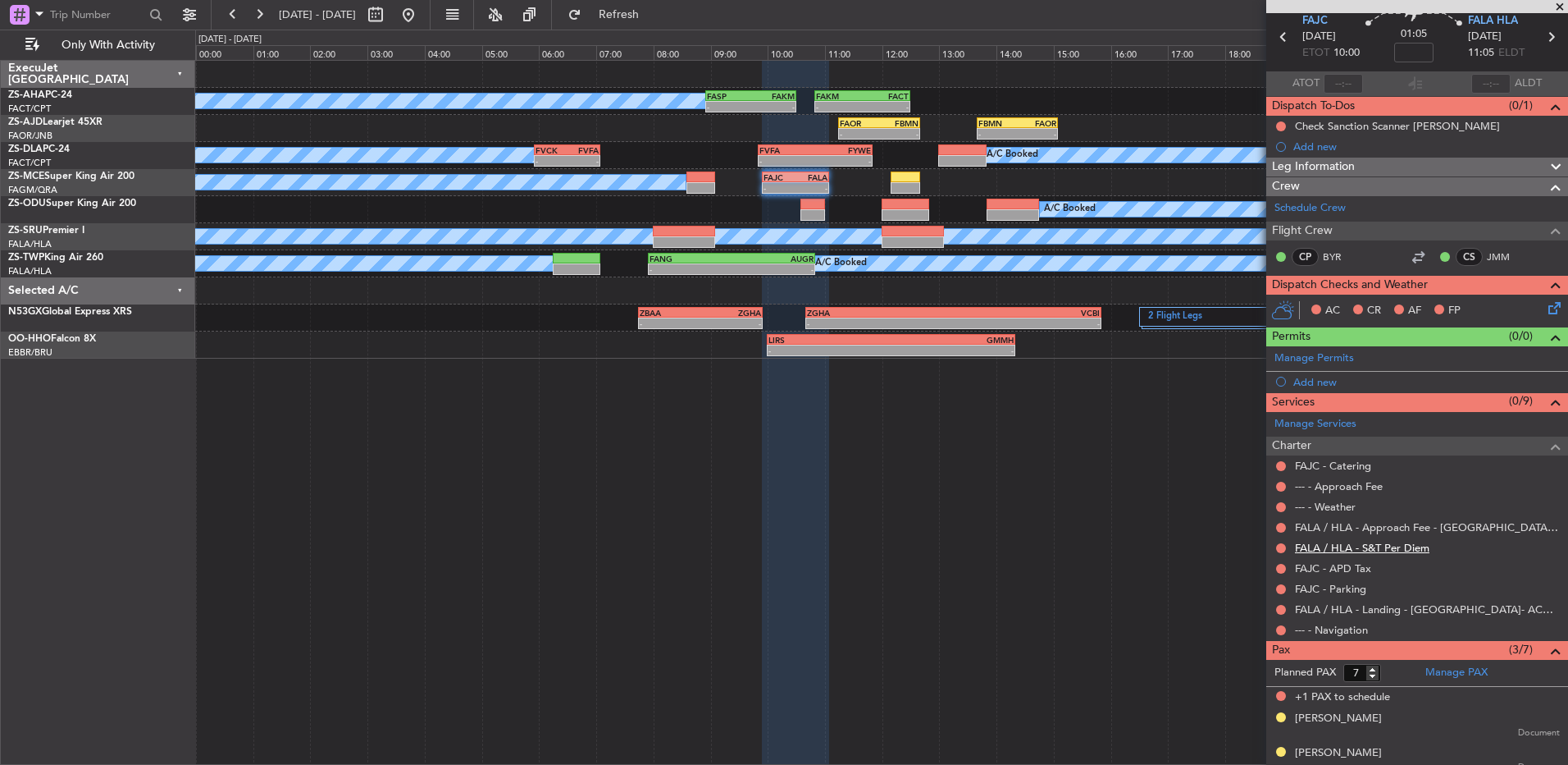
scroll to position [57, 0]
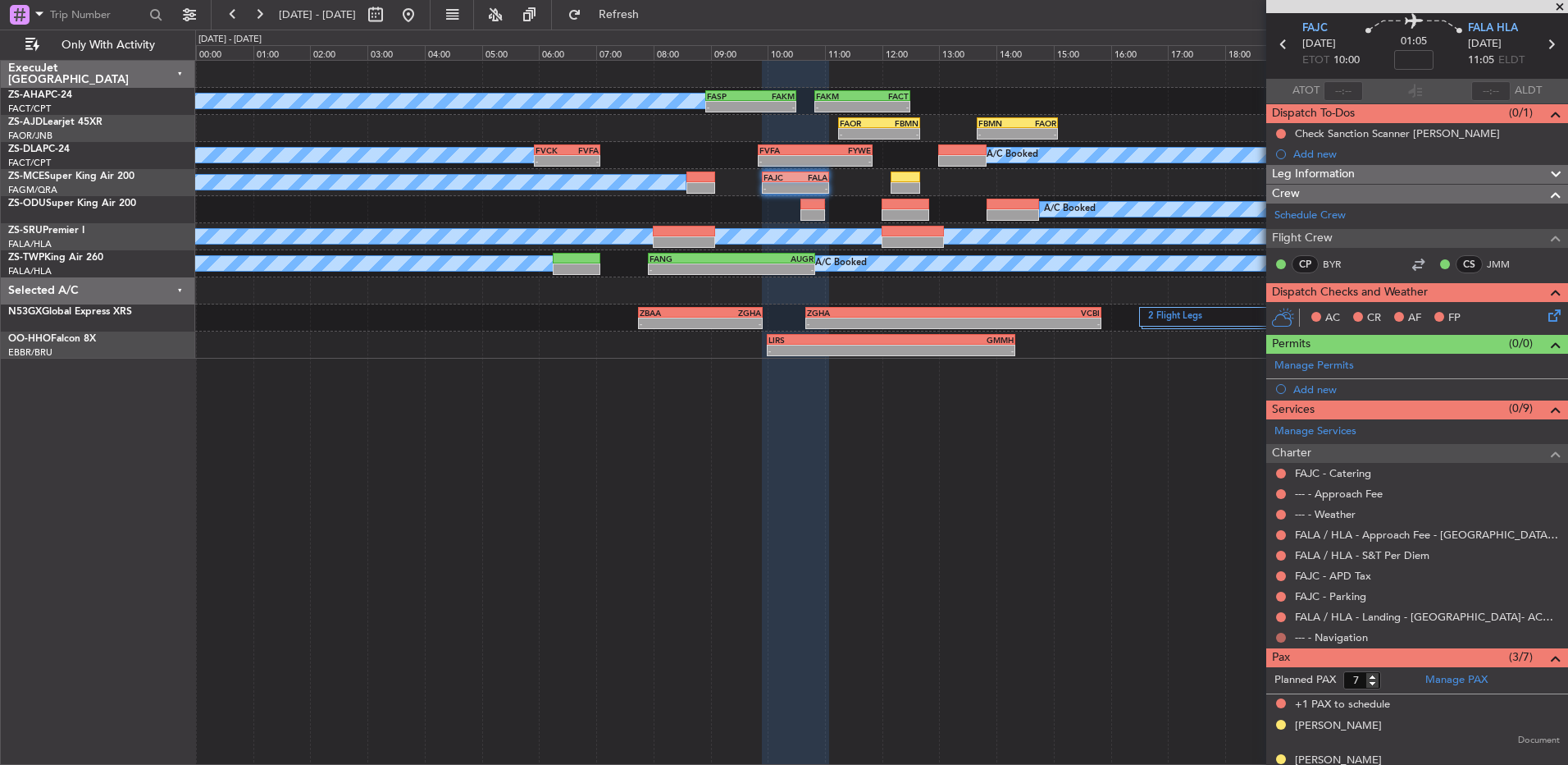
click at [1286, 637] on button at bounding box center [1282, 637] width 10 height 10
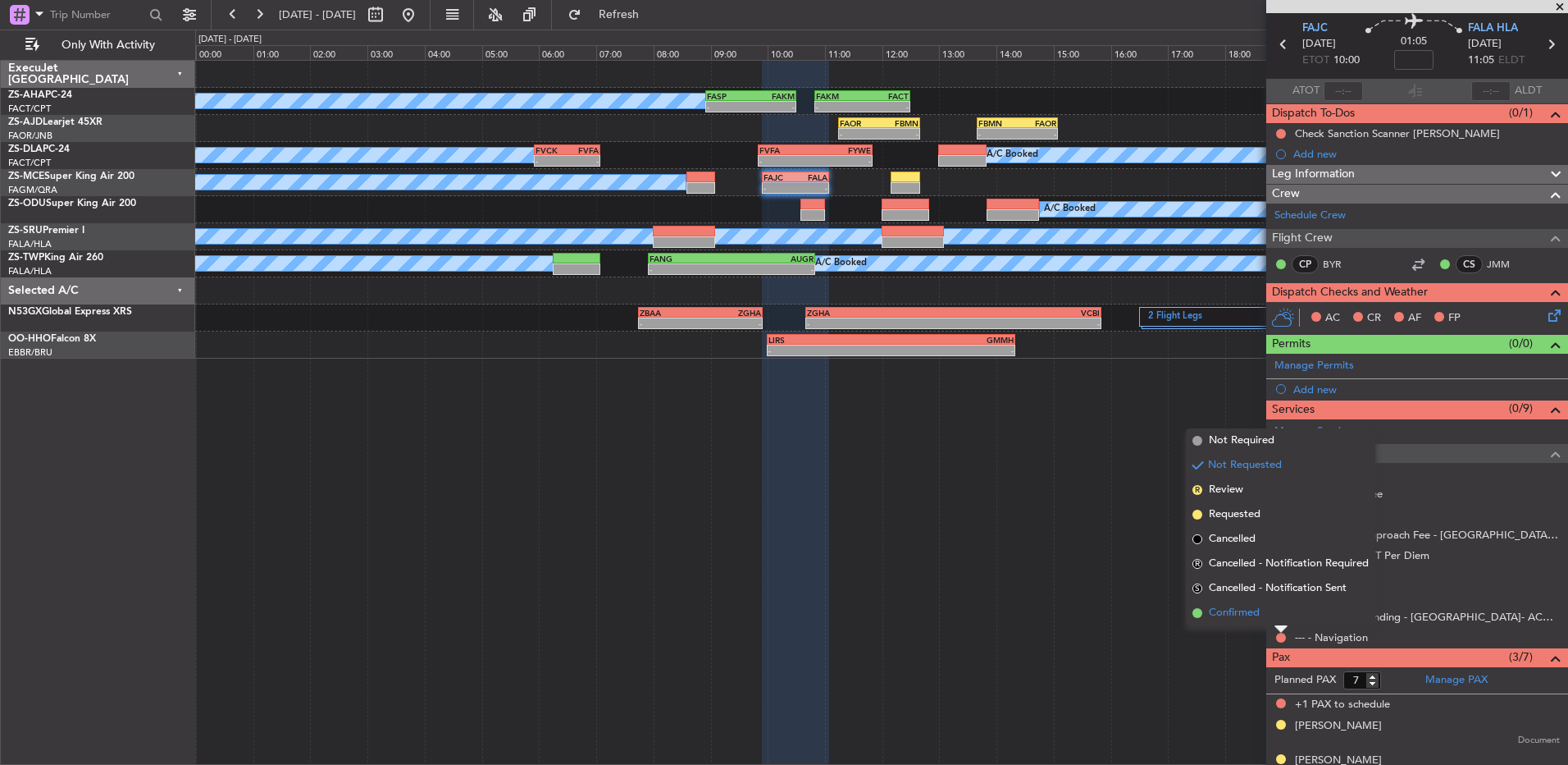
click at [1282, 610] on li "Confirmed" at bounding box center [1281, 612] width 190 height 24
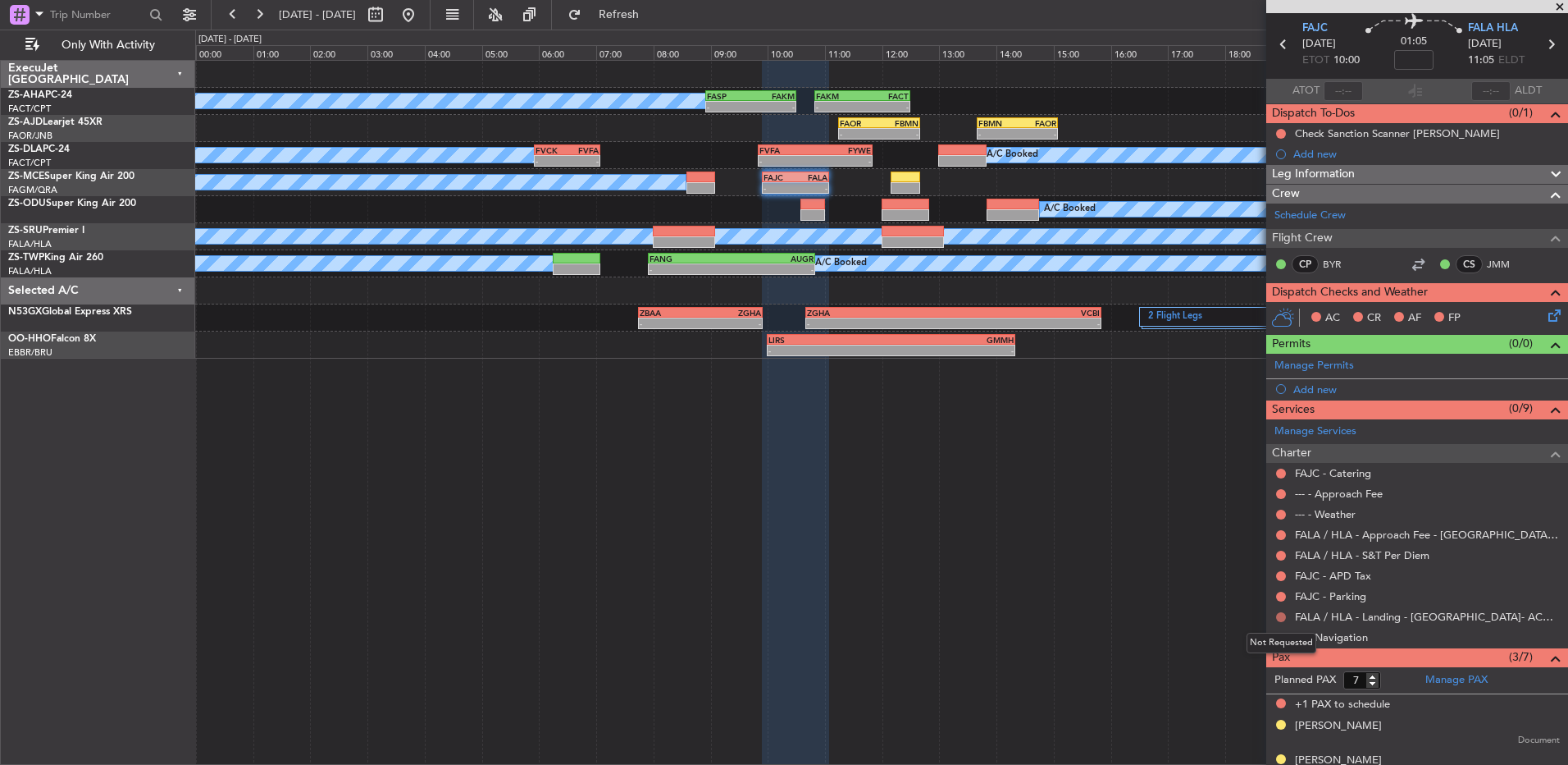
click at [1280, 612] on button at bounding box center [1282, 617] width 10 height 10
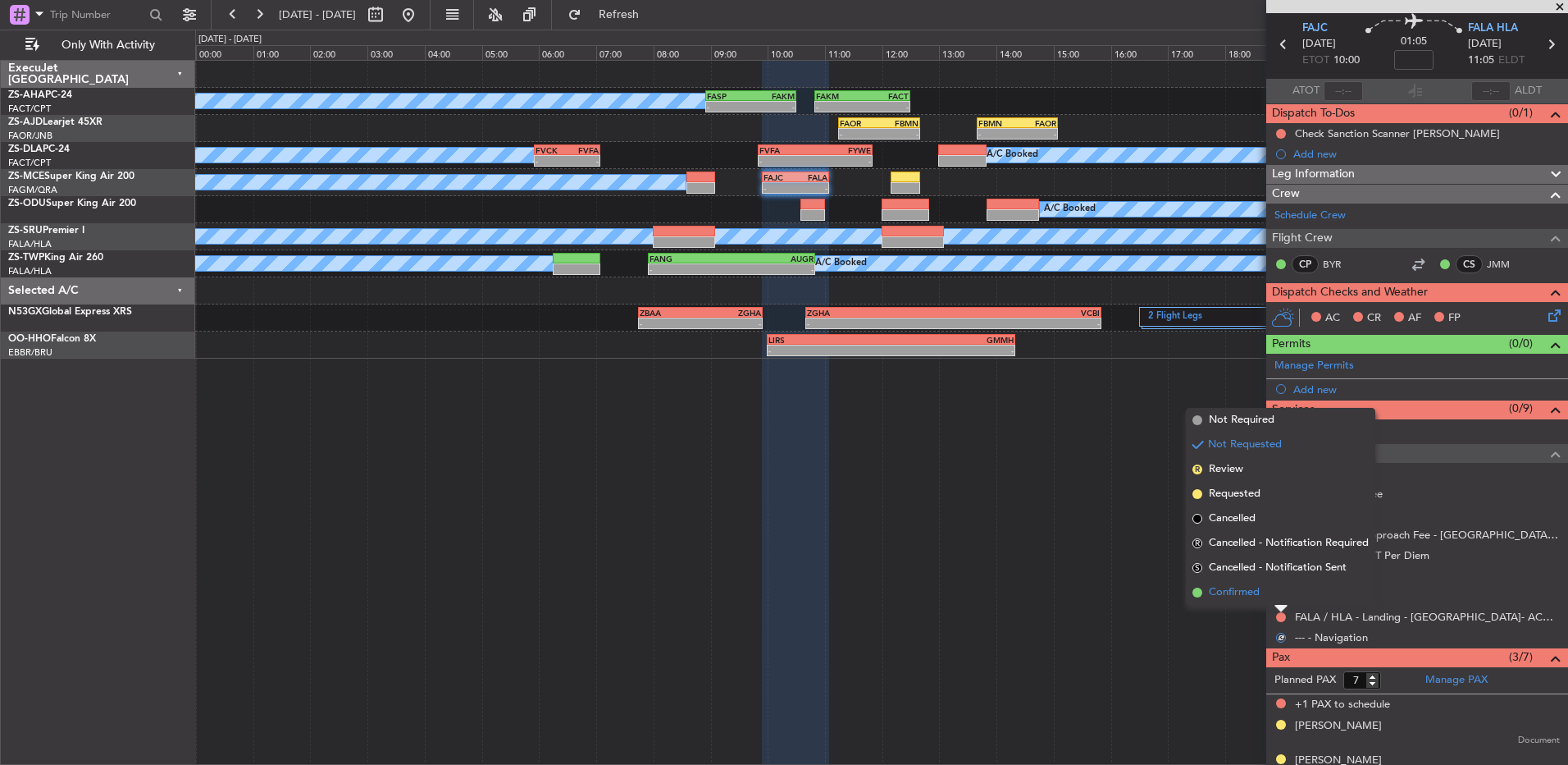
click at [1282, 594] on li "Confirmed" at bounding box center [1281, 592] width 190 height 24
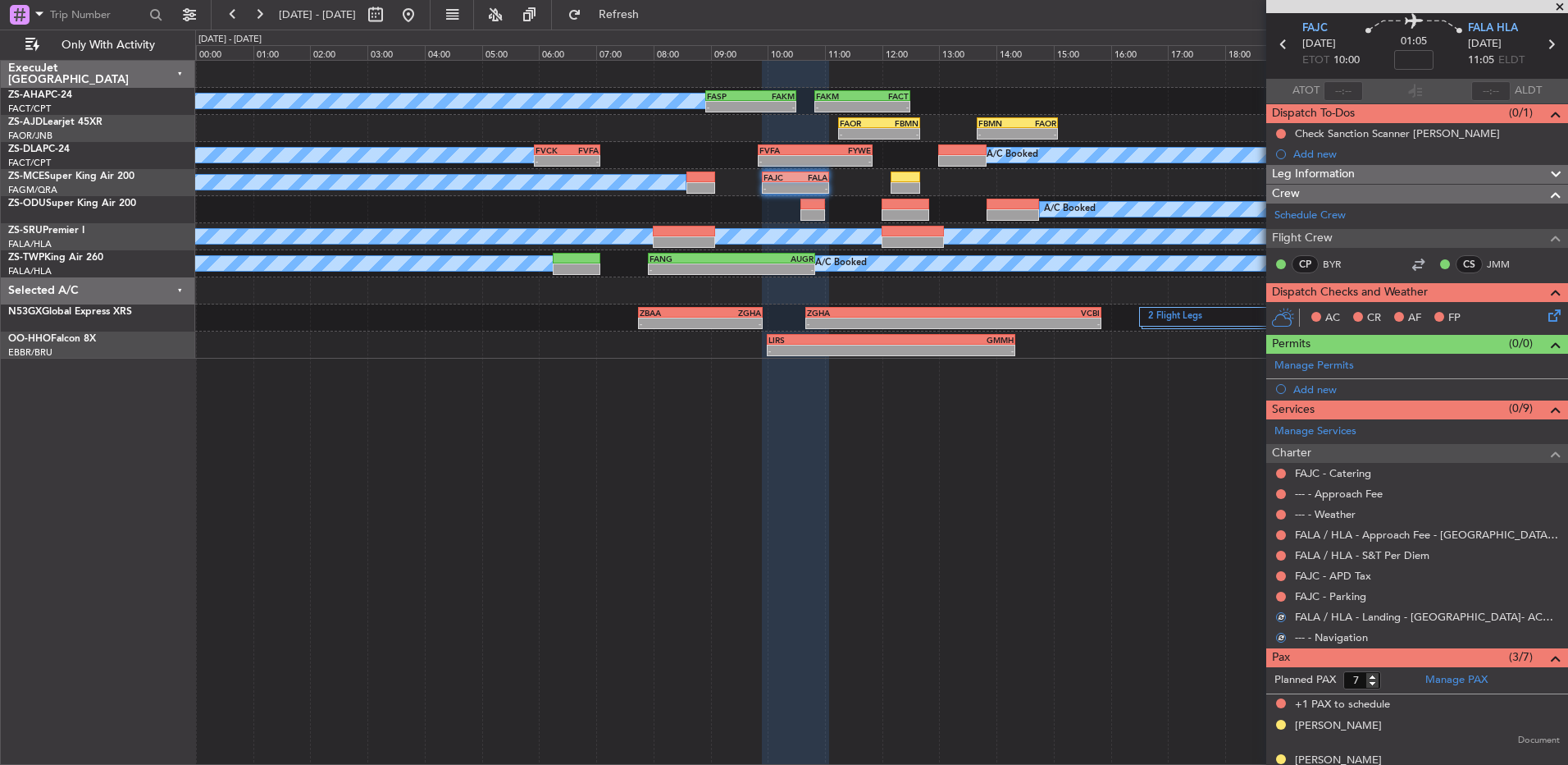
click at [1282, 594] on button at bounding box center [1282, 596] width 10 height 10
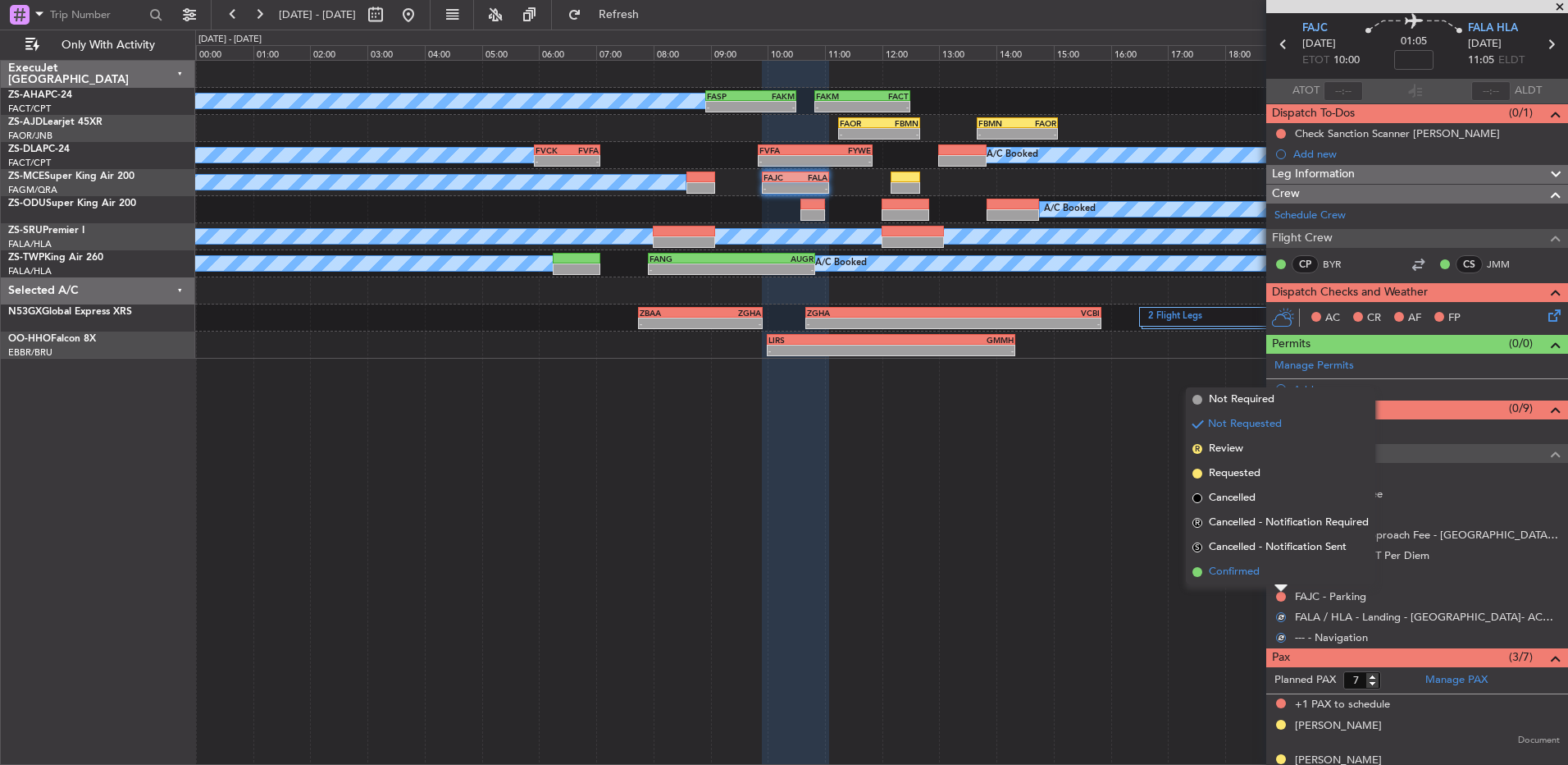
click at [1282, 576] on li "Confirmed" at bounding box center [1281, 571] width 190 height 24
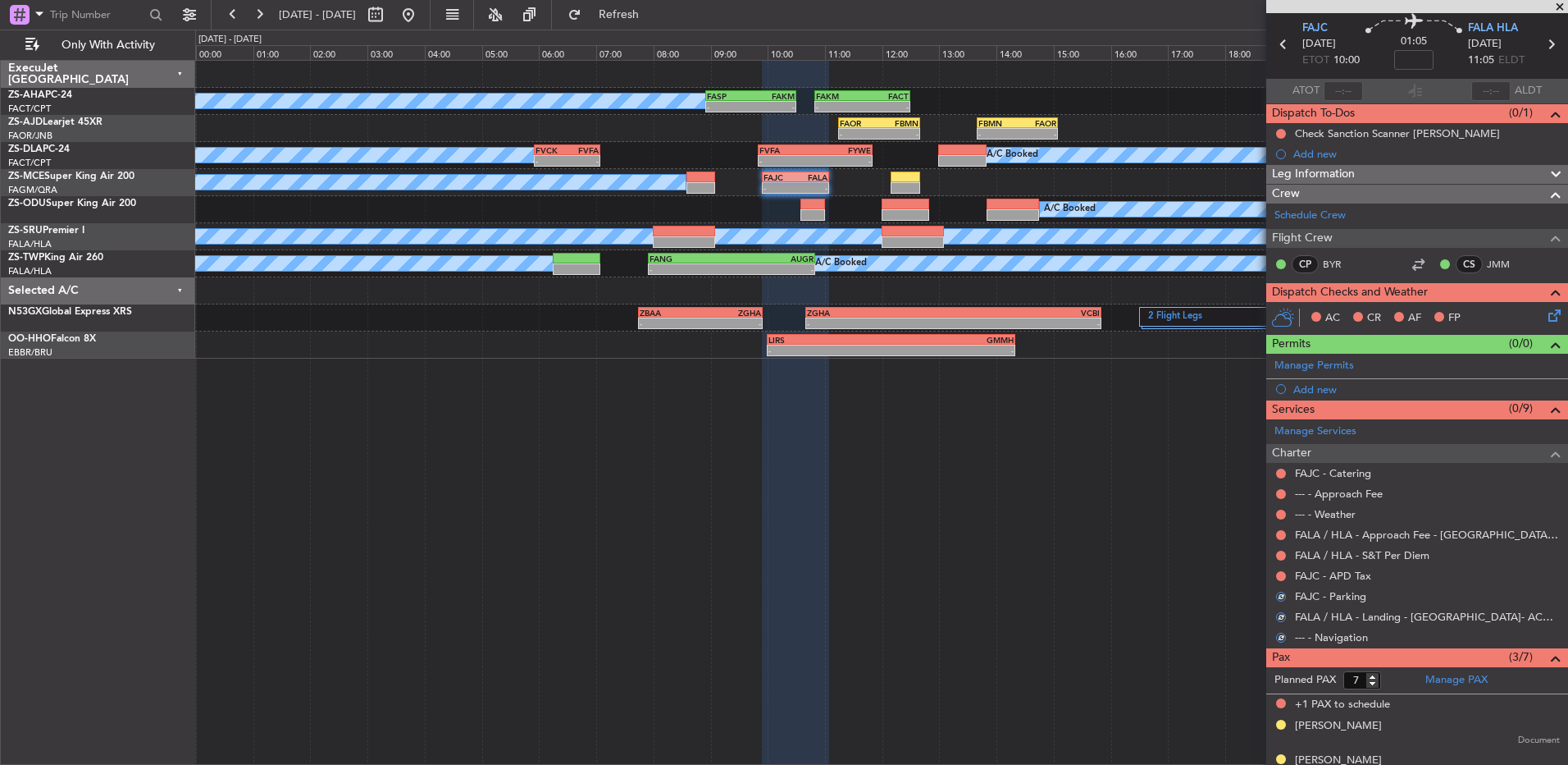
click at [1282, 576] on button at bounding box center [1282, 576] width 10 height 10
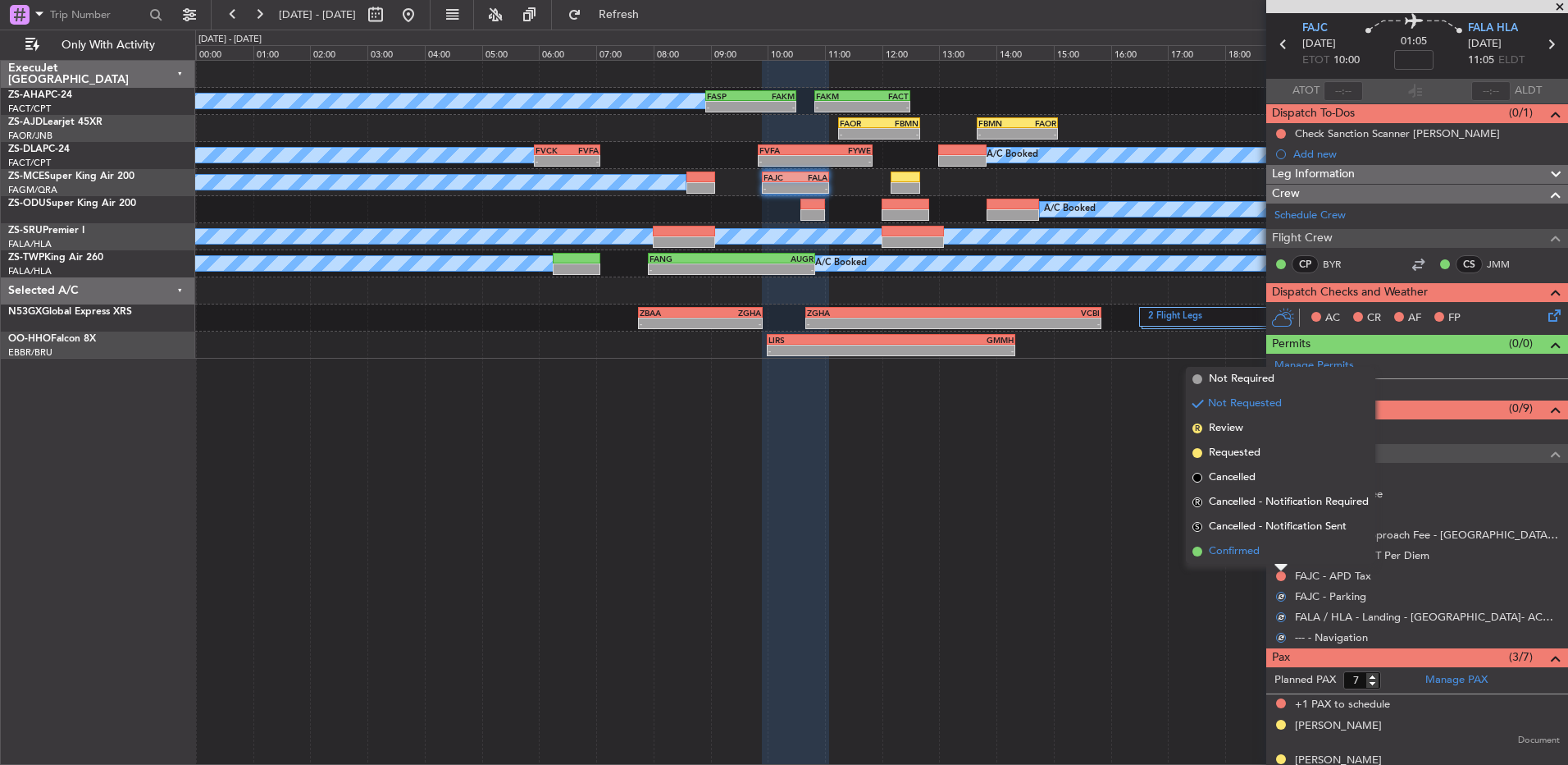
click at [1282, 559] on li "Confirmed" at bounding box center [1281, 550] width 190 height 24
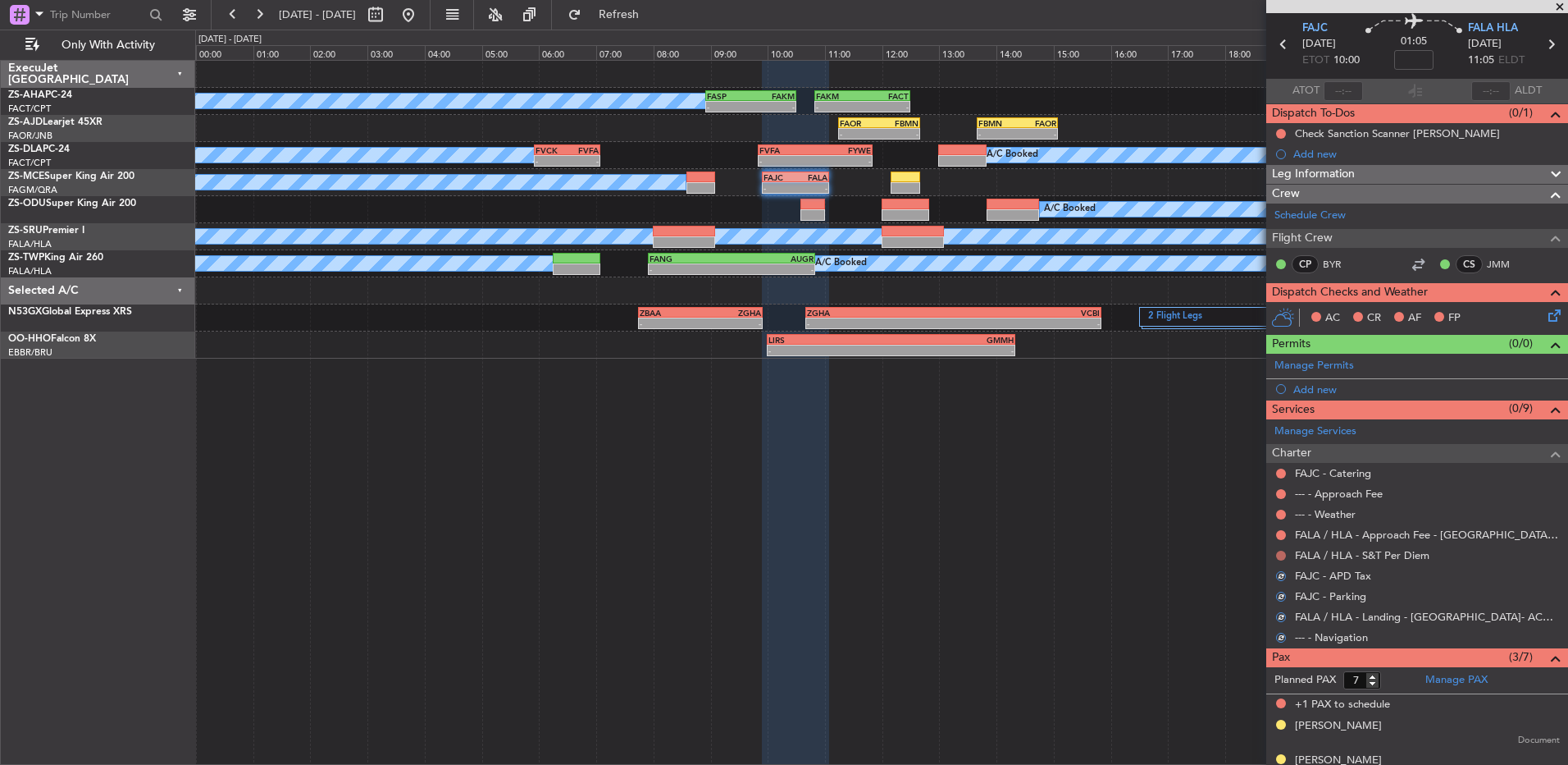
click at [1282, 555] on button at bounding box center [1282, 555] width 10 height 10
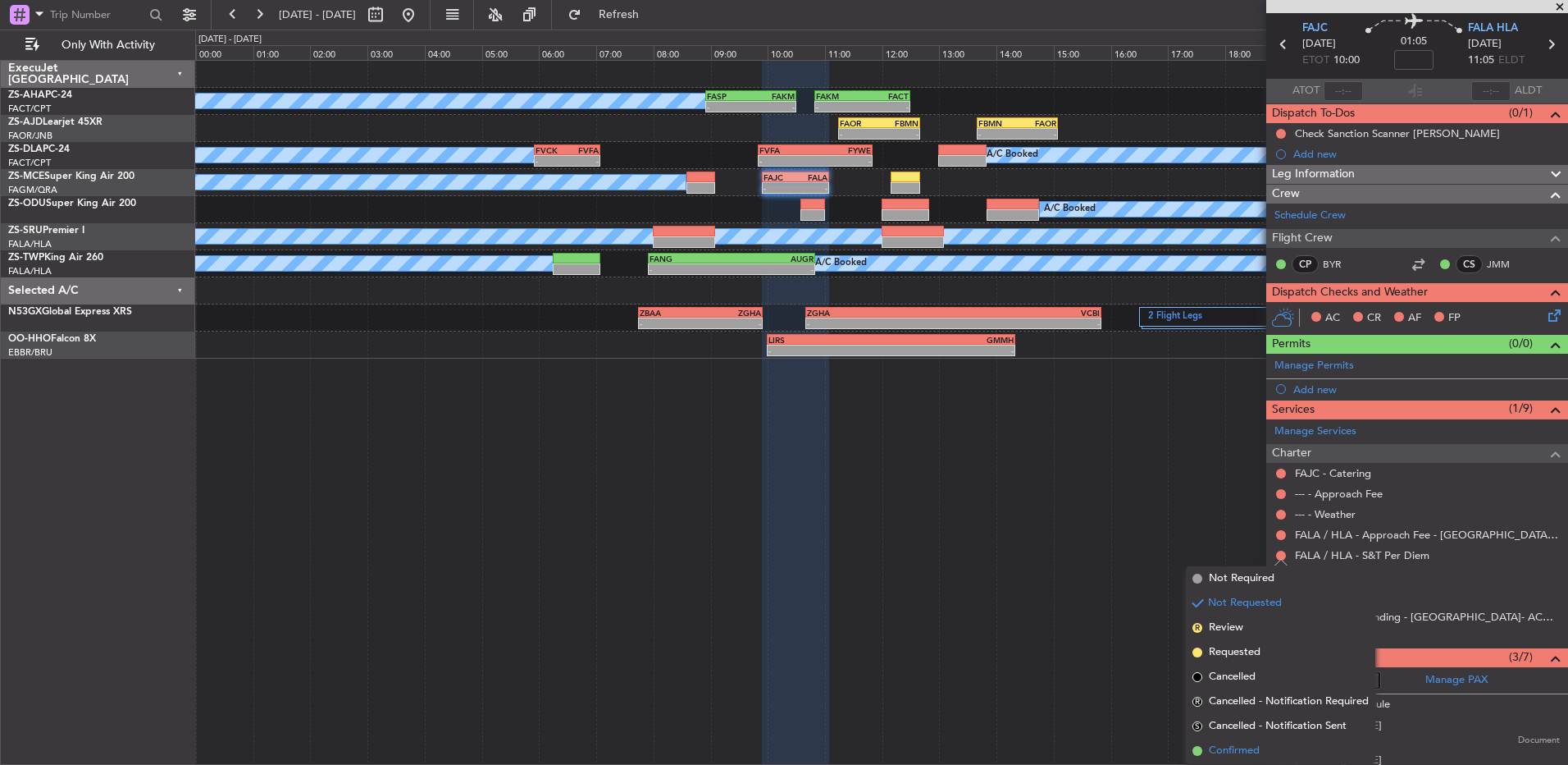
click at [1252, 757] on span "Confirmed" at bounding box center [1234, 751] width 51 height 17
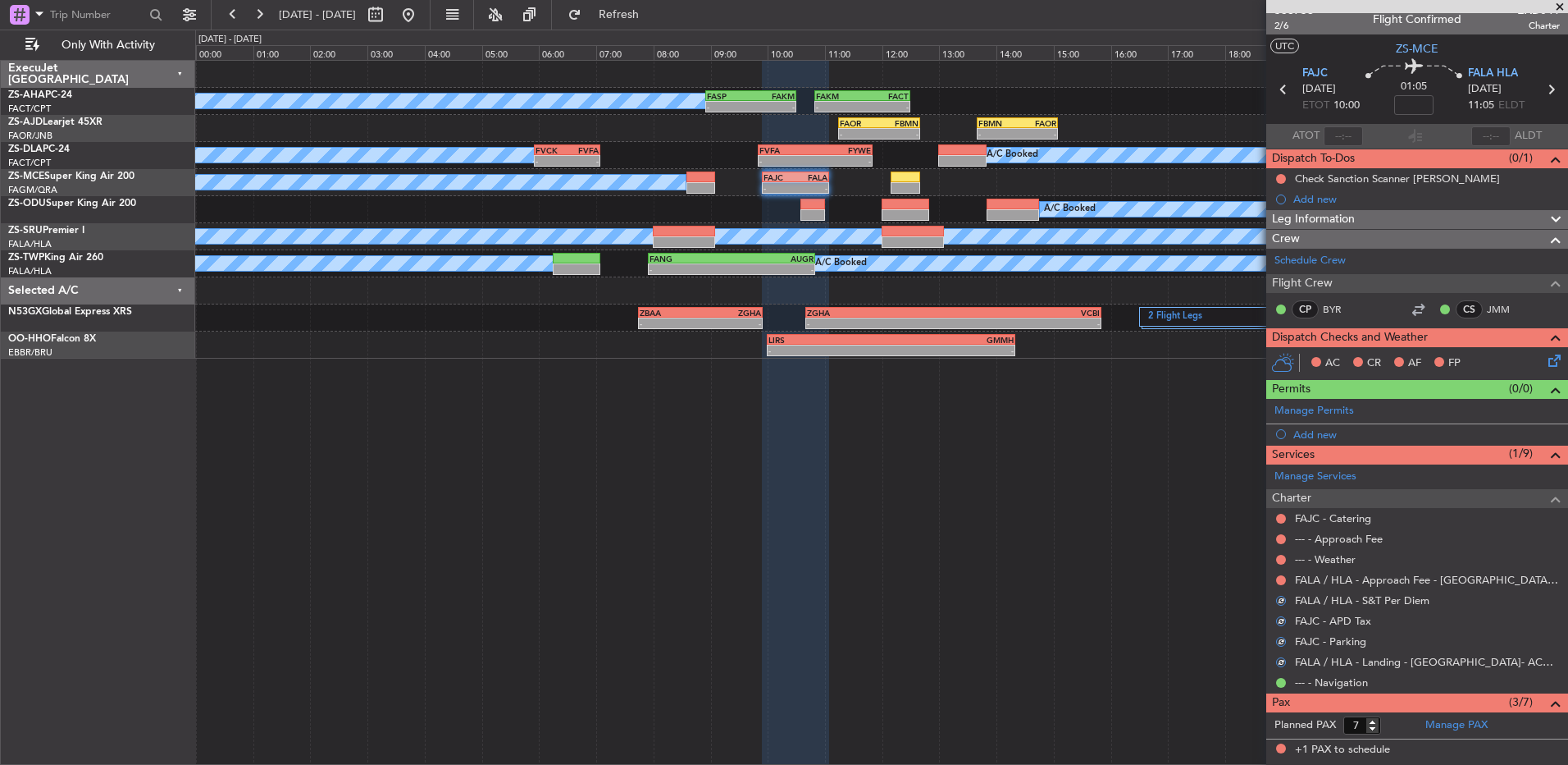
scroll to position [0, 0]
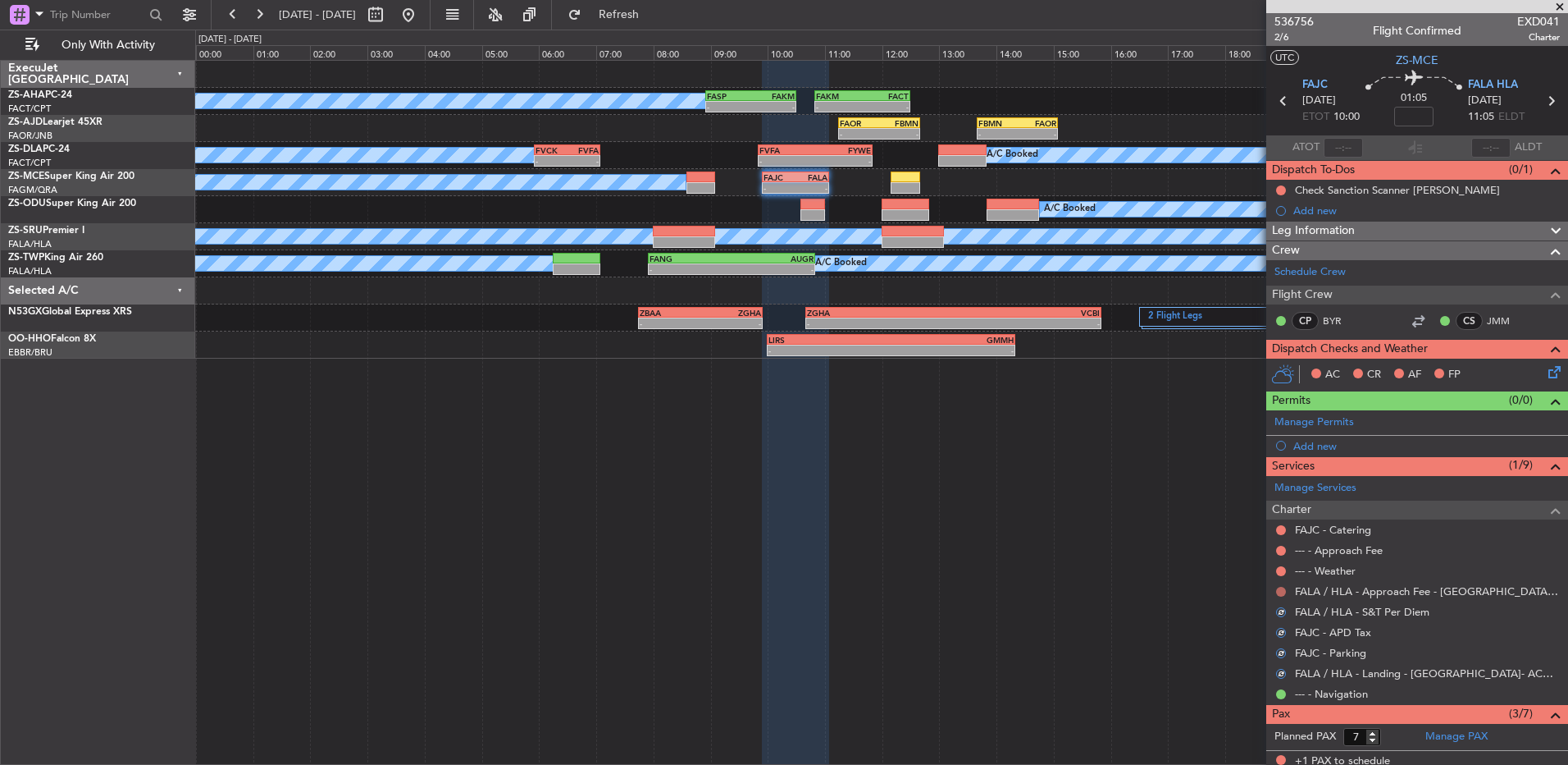
click at [1279, 590] on button at bounding box center [1282, 591] width 10 height 10
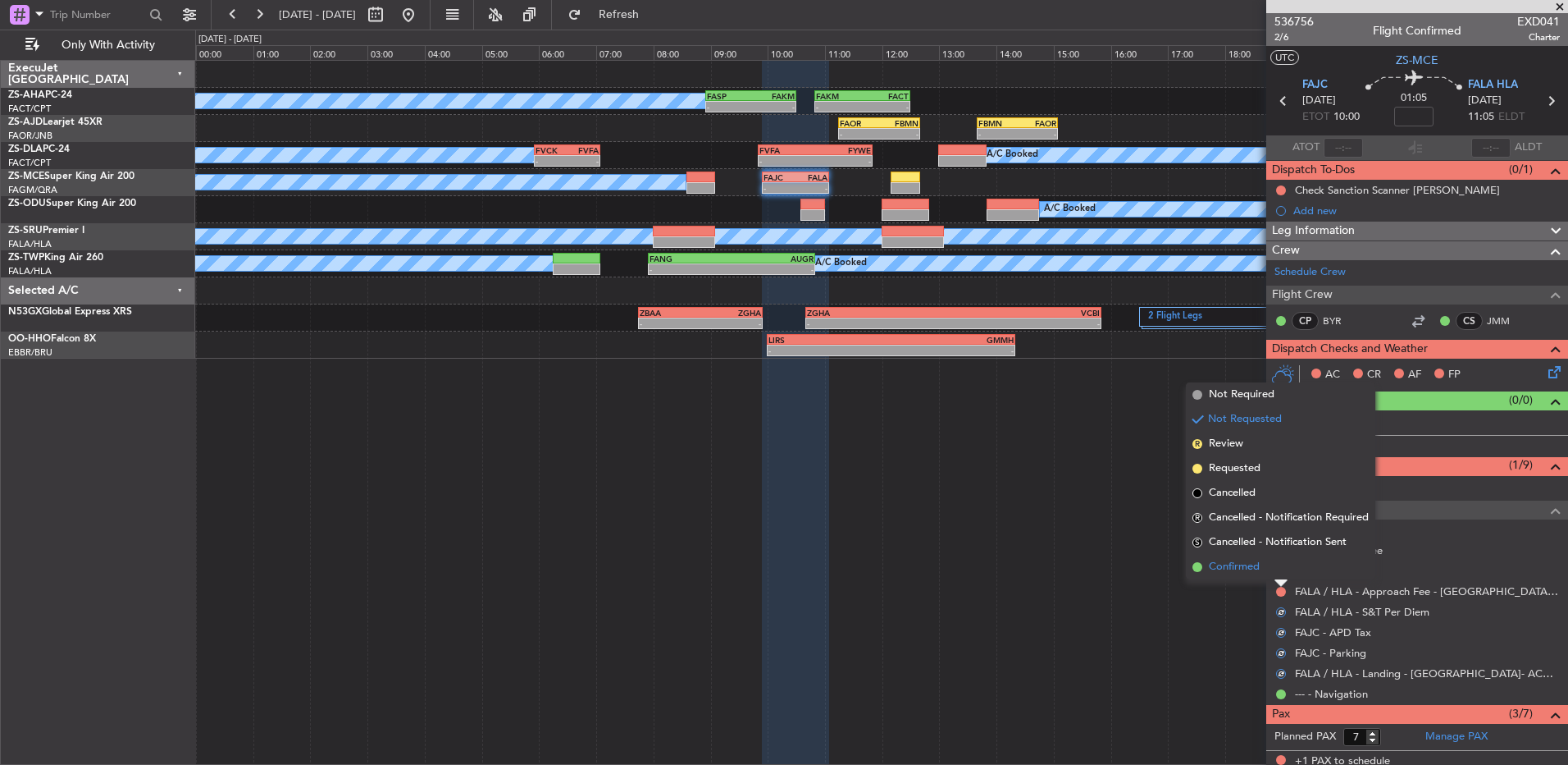
click at [1239, 570] on span "Confirmed" at bounding box center [1234, 567] width 51 height 17
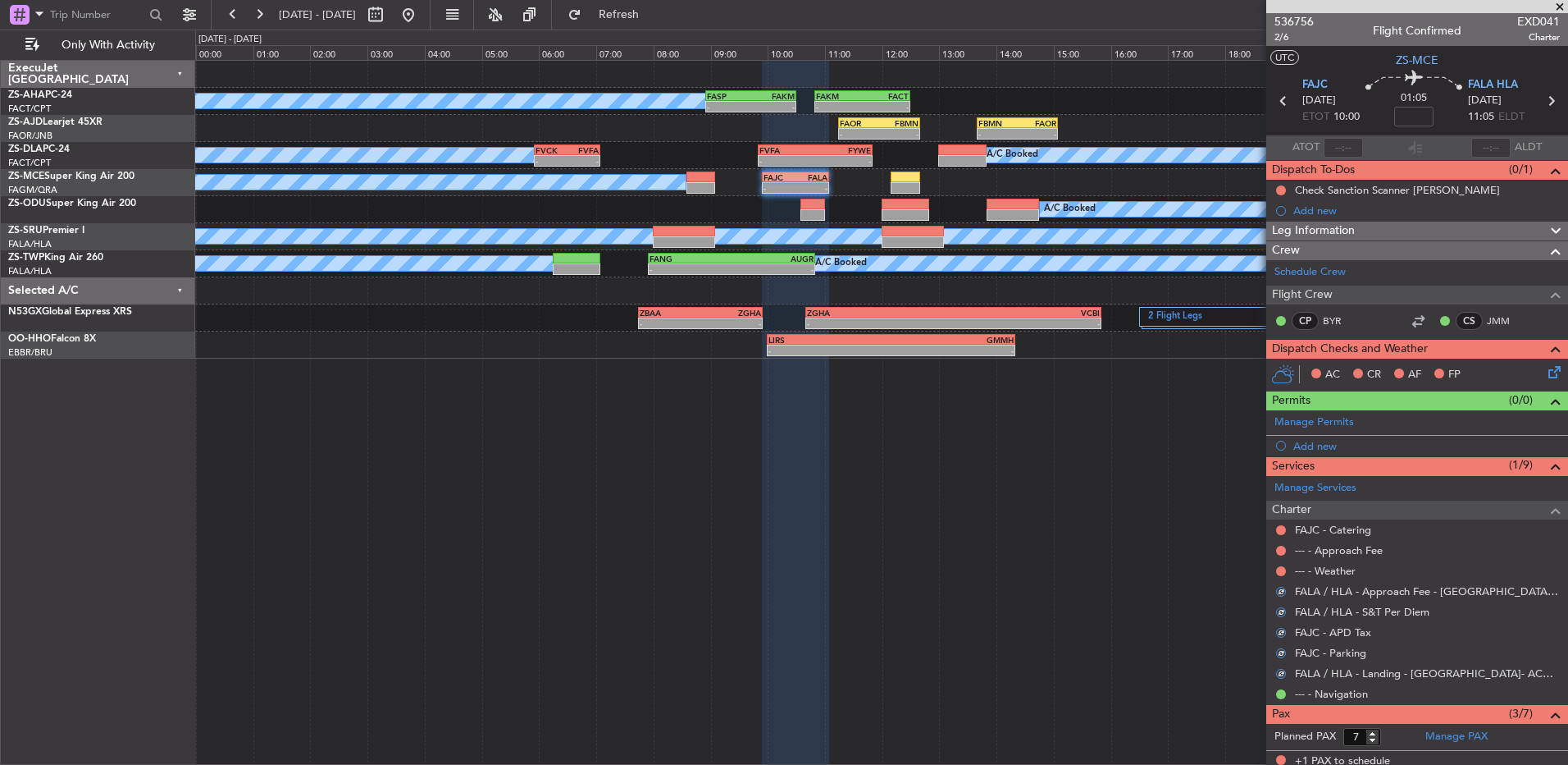
click at [1282, 565] on div at bounding box center [1282, 571] width 13 height 13
click at [1285, 570] on button at bounding box center [1282, 571] width 10 height 10
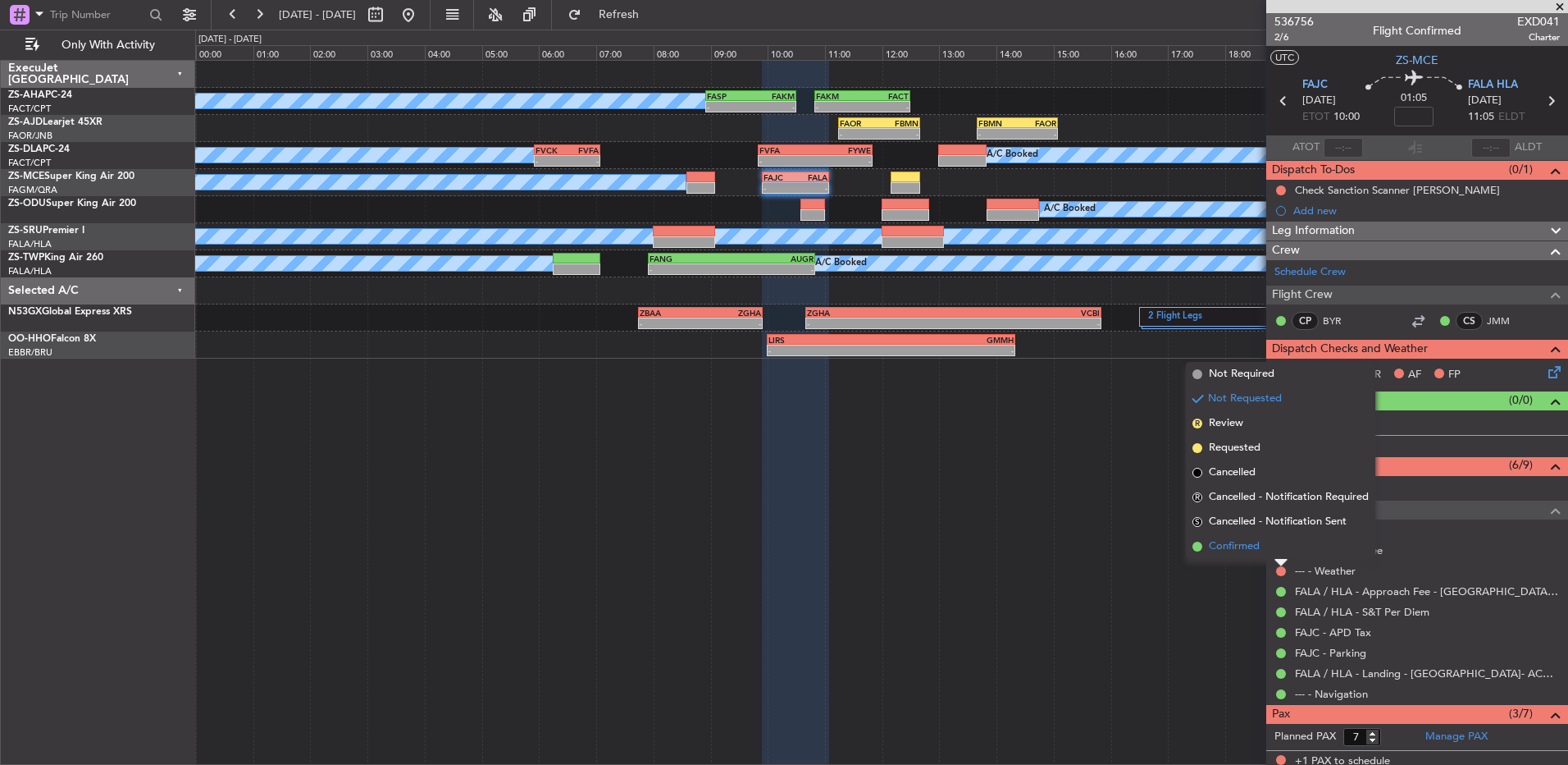
click at [1268, 546] on li "Confirmed" at bounding box center [1281, 546] width 190 height 24
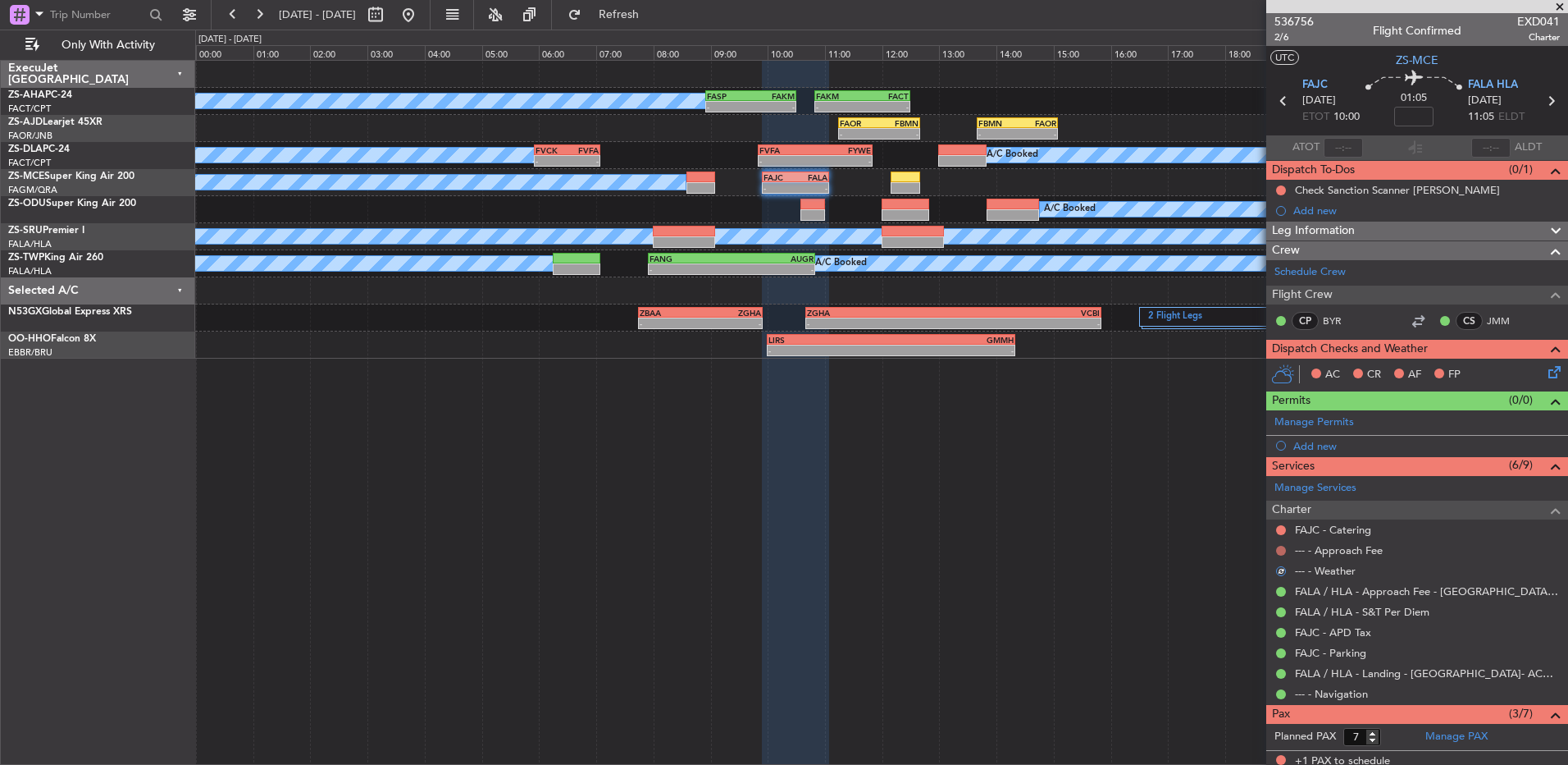
click at [1281, 546] on button at bounding box center [1282, 550] width 10 height 10
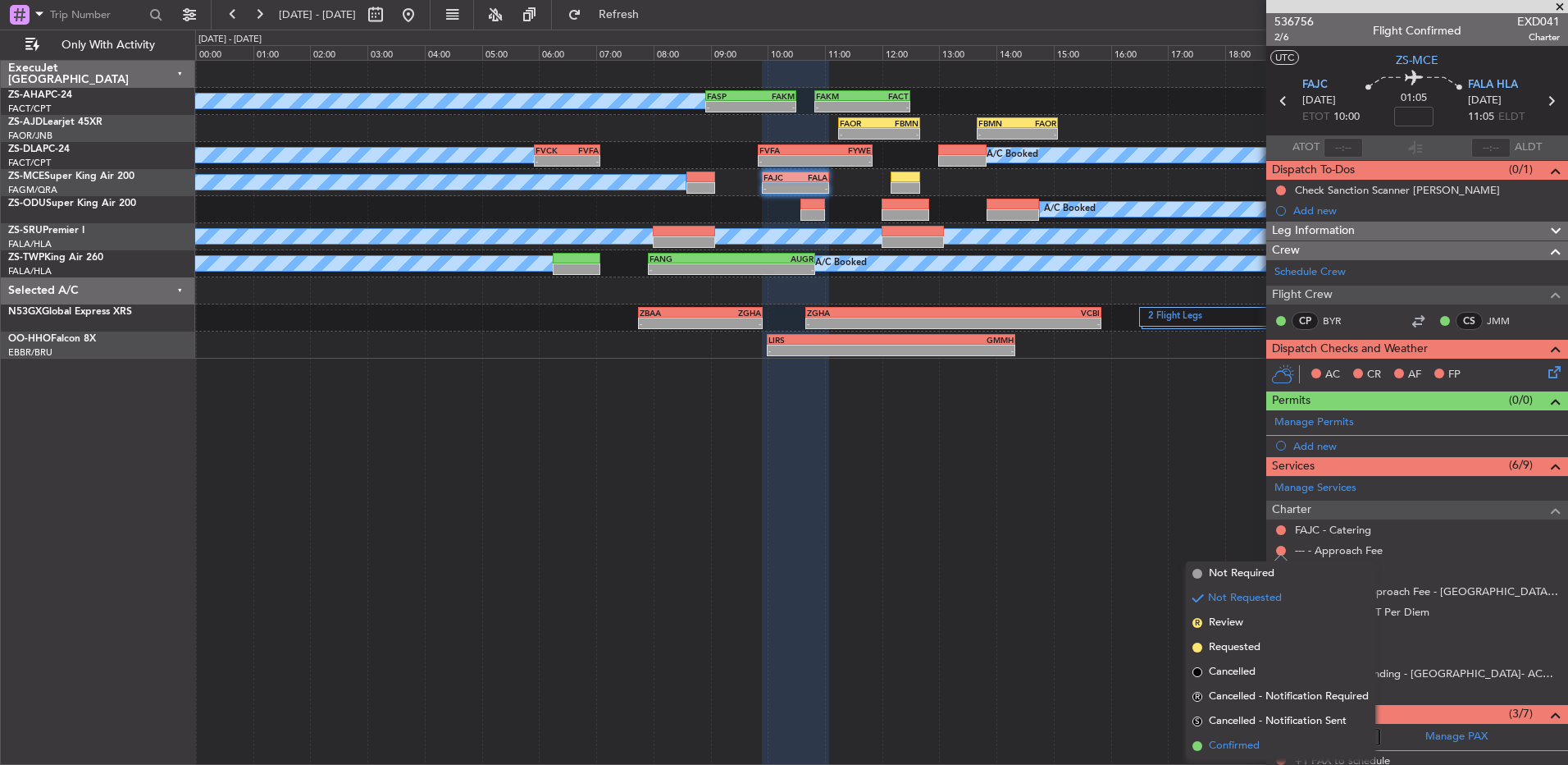
click at [1254, 739] on span "Confirmed" at bounding box center [1234, 746] width 51 height 17
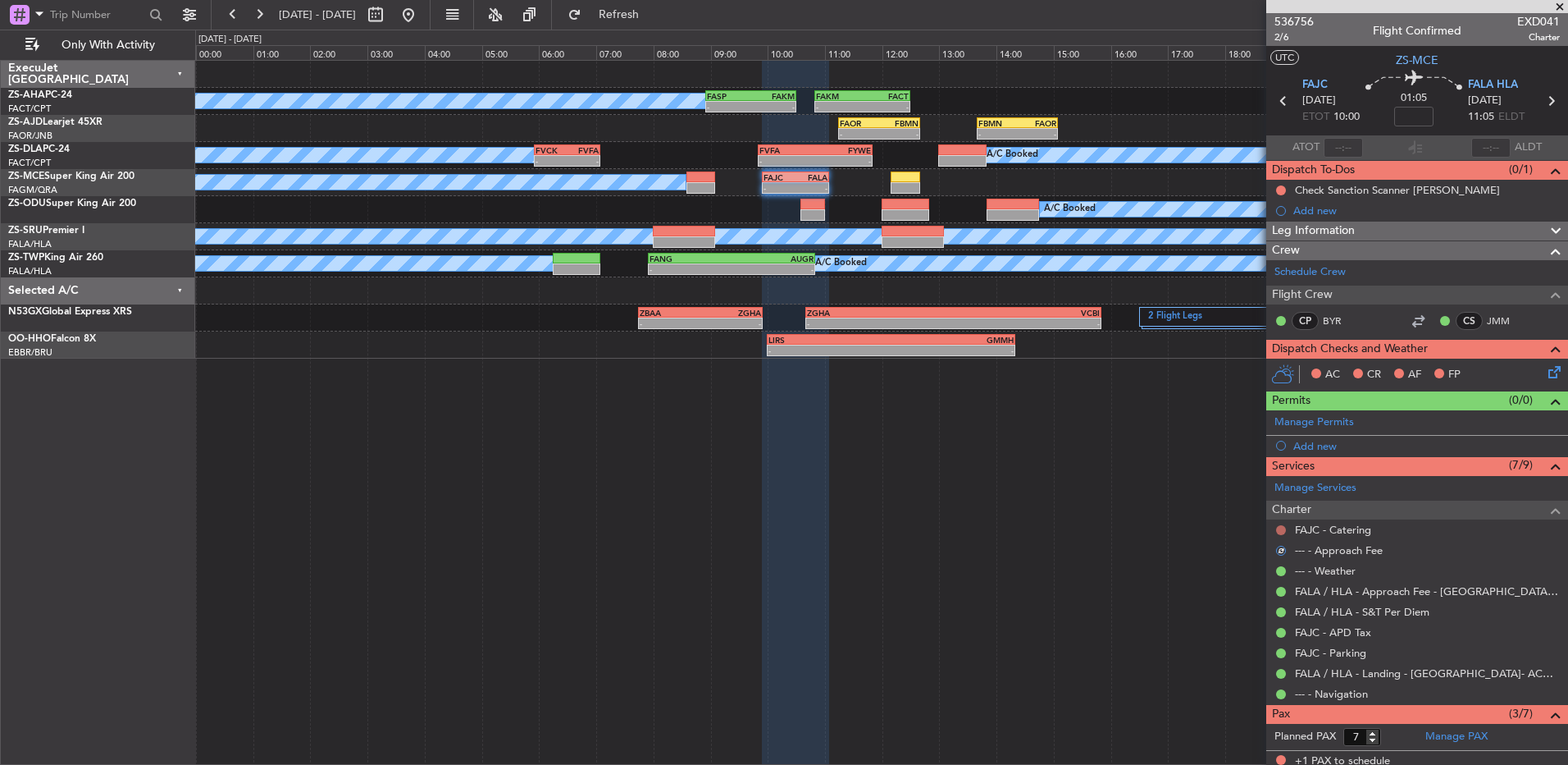
click at [1283, 529] on button at bounding box center [1282, 530] width 10 height 10
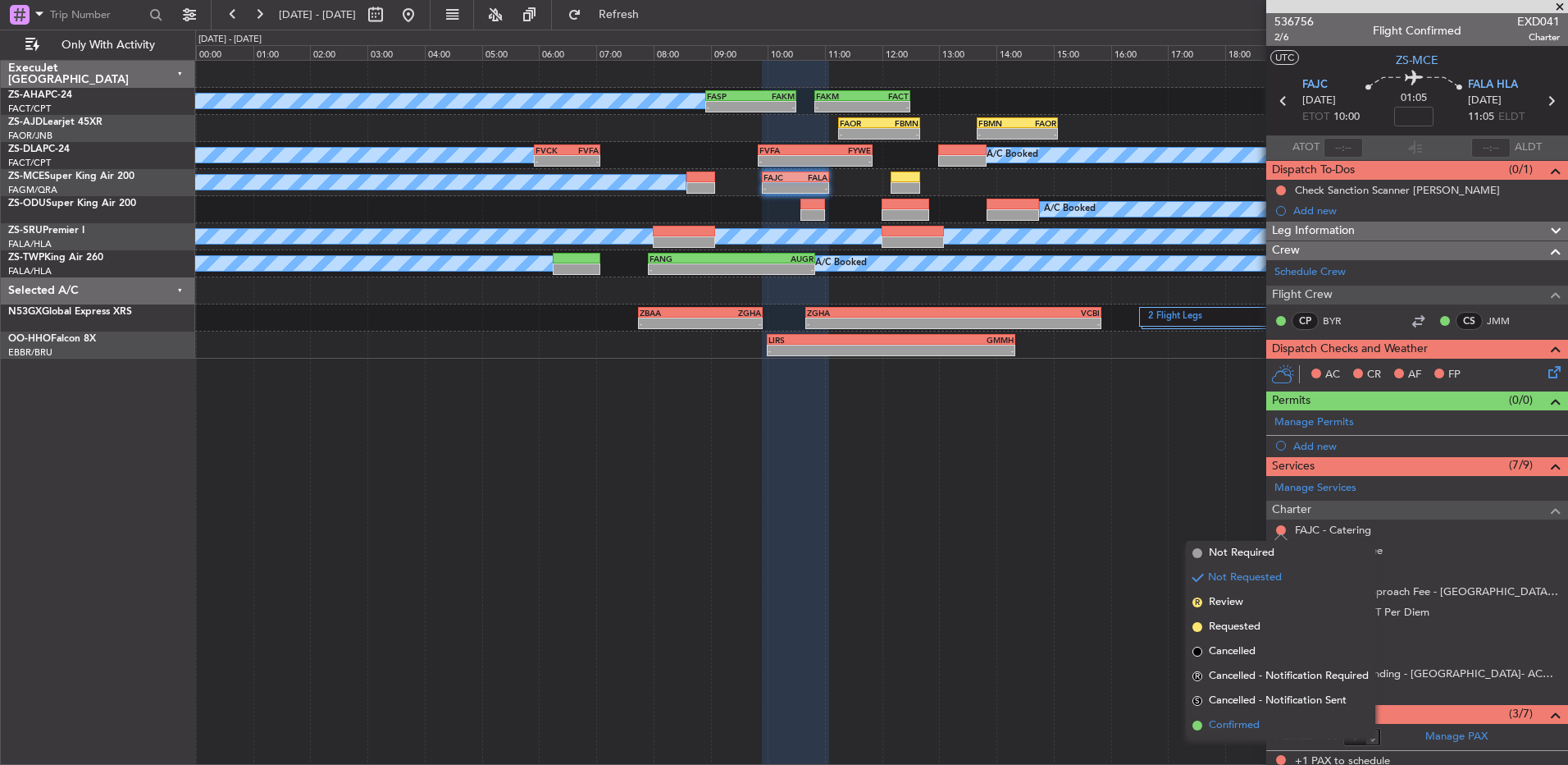
click at [1238, 720] on span "Confirmed" at bounding box center [1234, 726] width 51 height 17
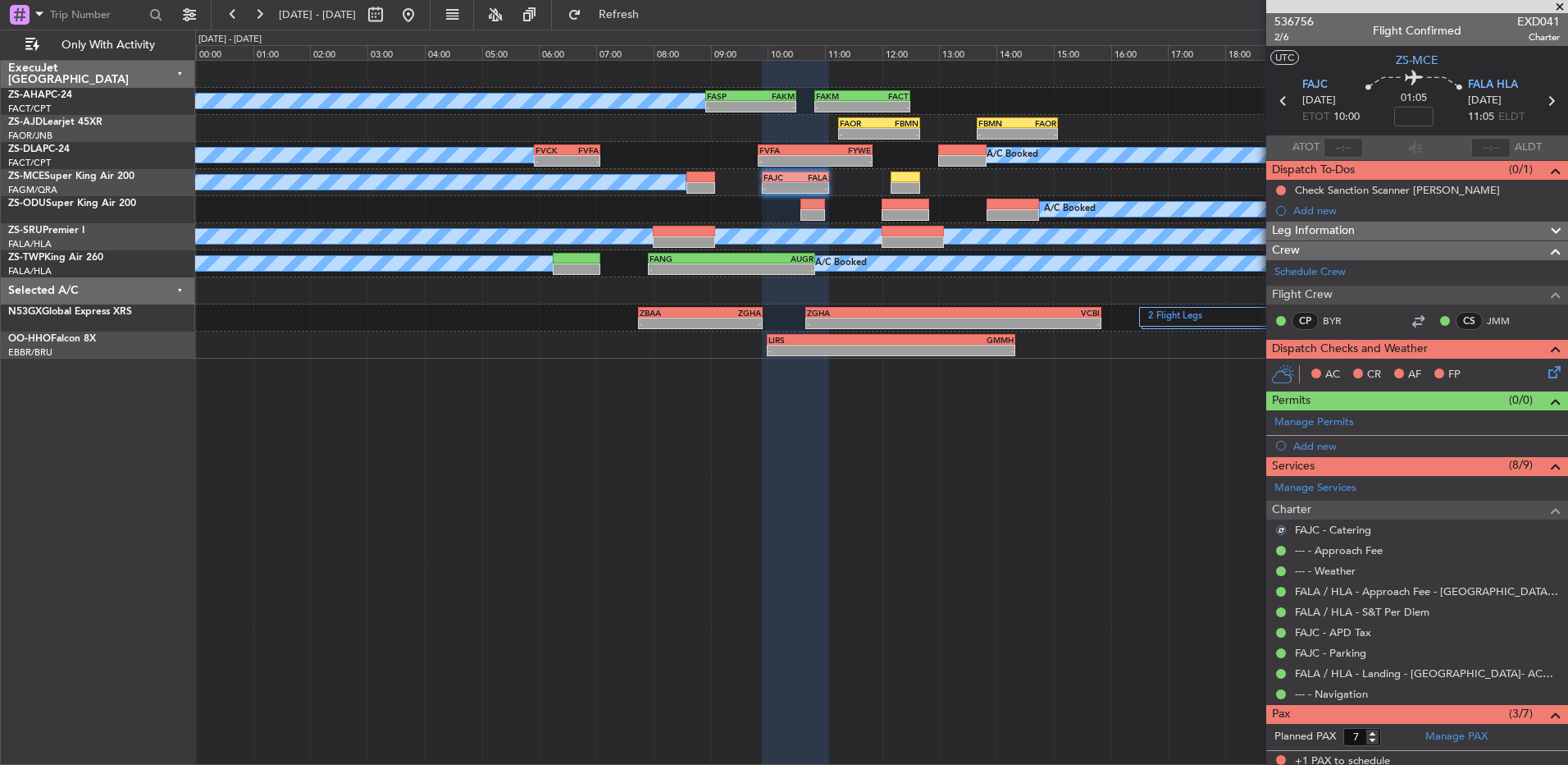
click at [1545, 370] on icon at bounding box center [1552, 369] width 13 height 13
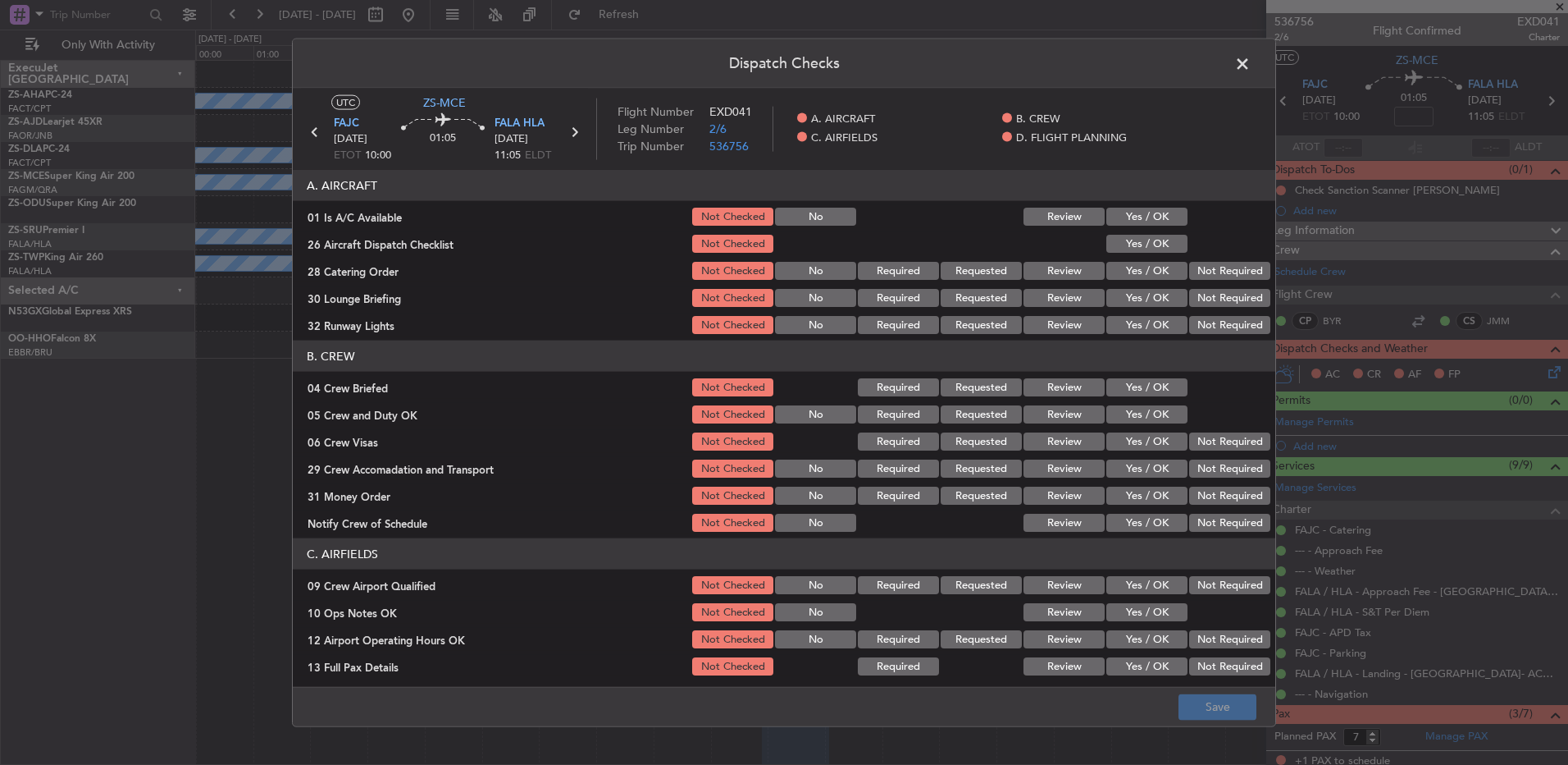
click at [1155, 208] on button "Yes / OK" at bounding box center [1146, 217] width 81 height 18
click at [1147, 238] on button "Yes / OK" at bounding box center [1146, 244] width 81 height 18
click at [1194, 275] on button "Not Required" at bounding box center [1230, 271] width 81 height 18
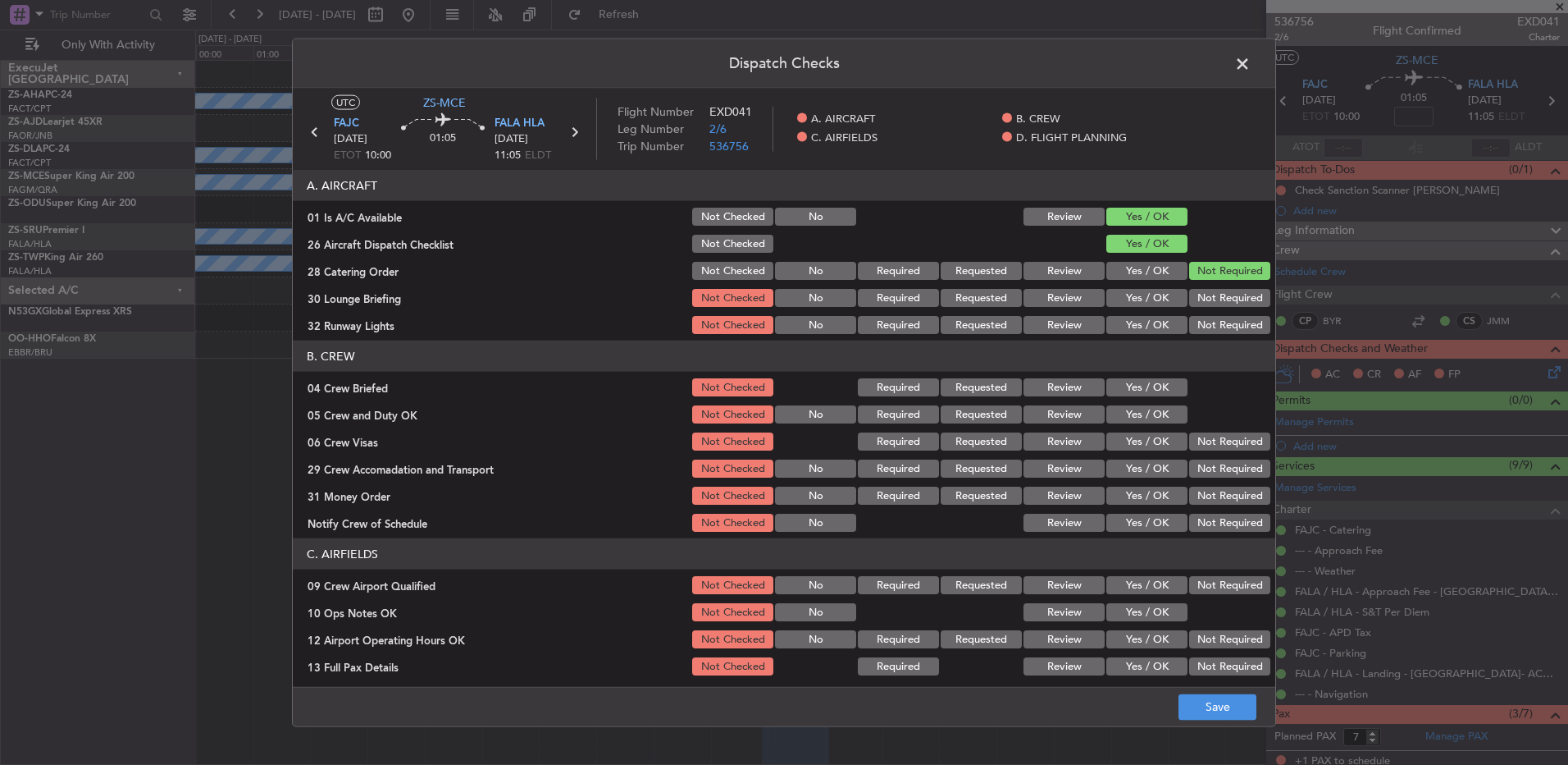
click at [1196, 291] on section "A. AIRCRAFT 01 Is A/C Available Not Checked No Review Yes / OK 26 Aircraft Disp…" at bounding box center [784, 252] width 983 height 166
click at [1203, 312] on section "A. AIRCRAFT 01 Is A/C Available Not Checked No Review Yes / OK 26 Aircraft Disp…" at bounding box center [784, 252] width 983 height 166
click at [1209, 326] on button "Not Required" at bounding box center [1230, 325] width 81 height 18
click at [1207, 295] on button "Not Required" at bounding box center [1230, 298] width 81 height 18
click at [1159, 397] on div "Yes / OK" at bounding box center [1145, 388] width 83 height 23
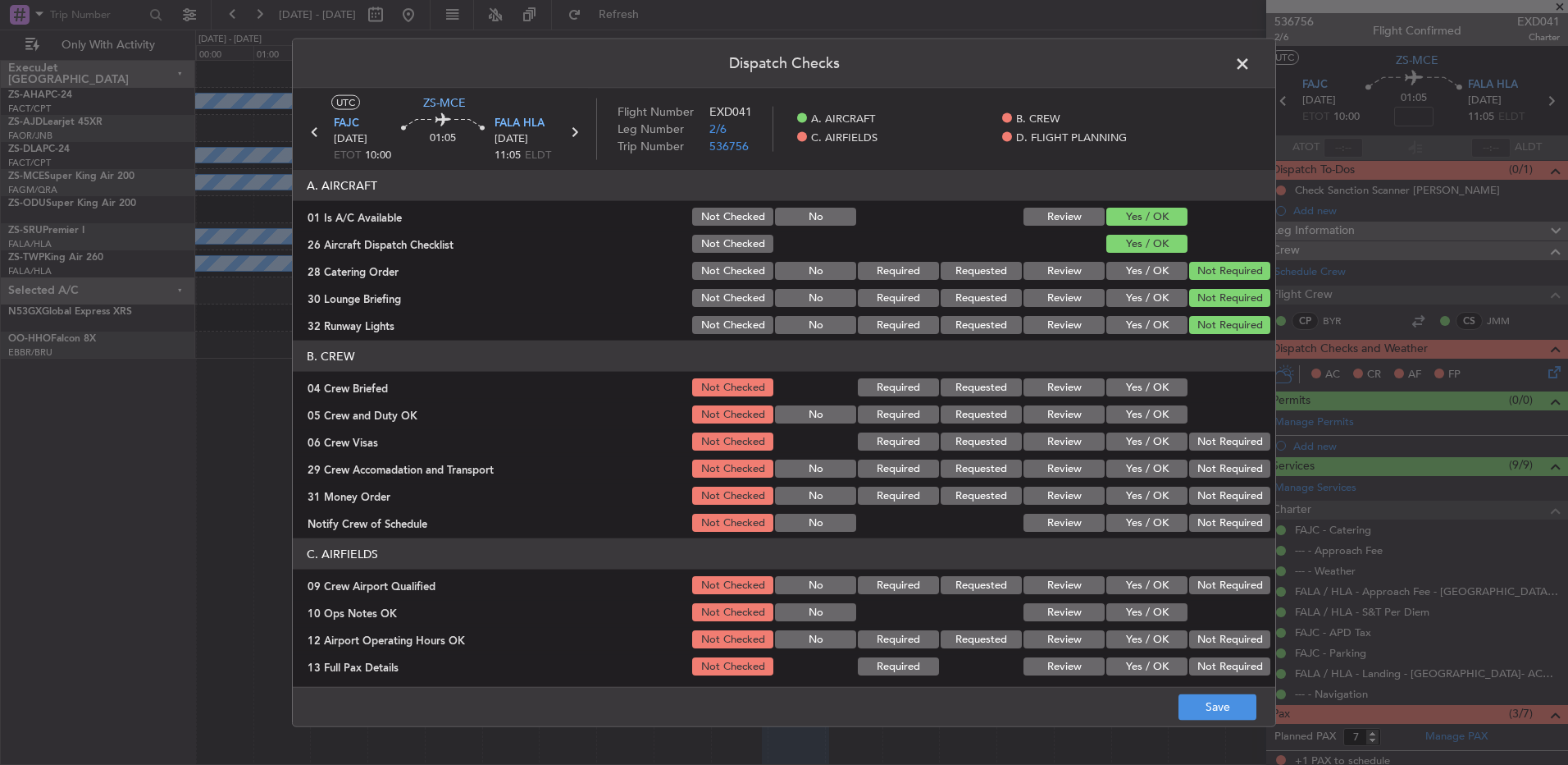
drag, startPoint x: 1151, startPoint y: 386, endPoint x: 1148, endPoint y: 406, distance: 20.2
click at [1151, 389] on button "Yes / OK" at bounding box center [1146, 388] width 81 height 18
drag, startPoint x: 1148, startPoint y: 406, endPoint x: 1163, endPoint y: 415, distance: 17.5
click at [1148, 408] on button "Yes / OK" at bounding box center [1146, 414] width 81 height 18
click at [1196, 437] on button "Not Required" at bounding box center [1230, 442] width 81 height 18
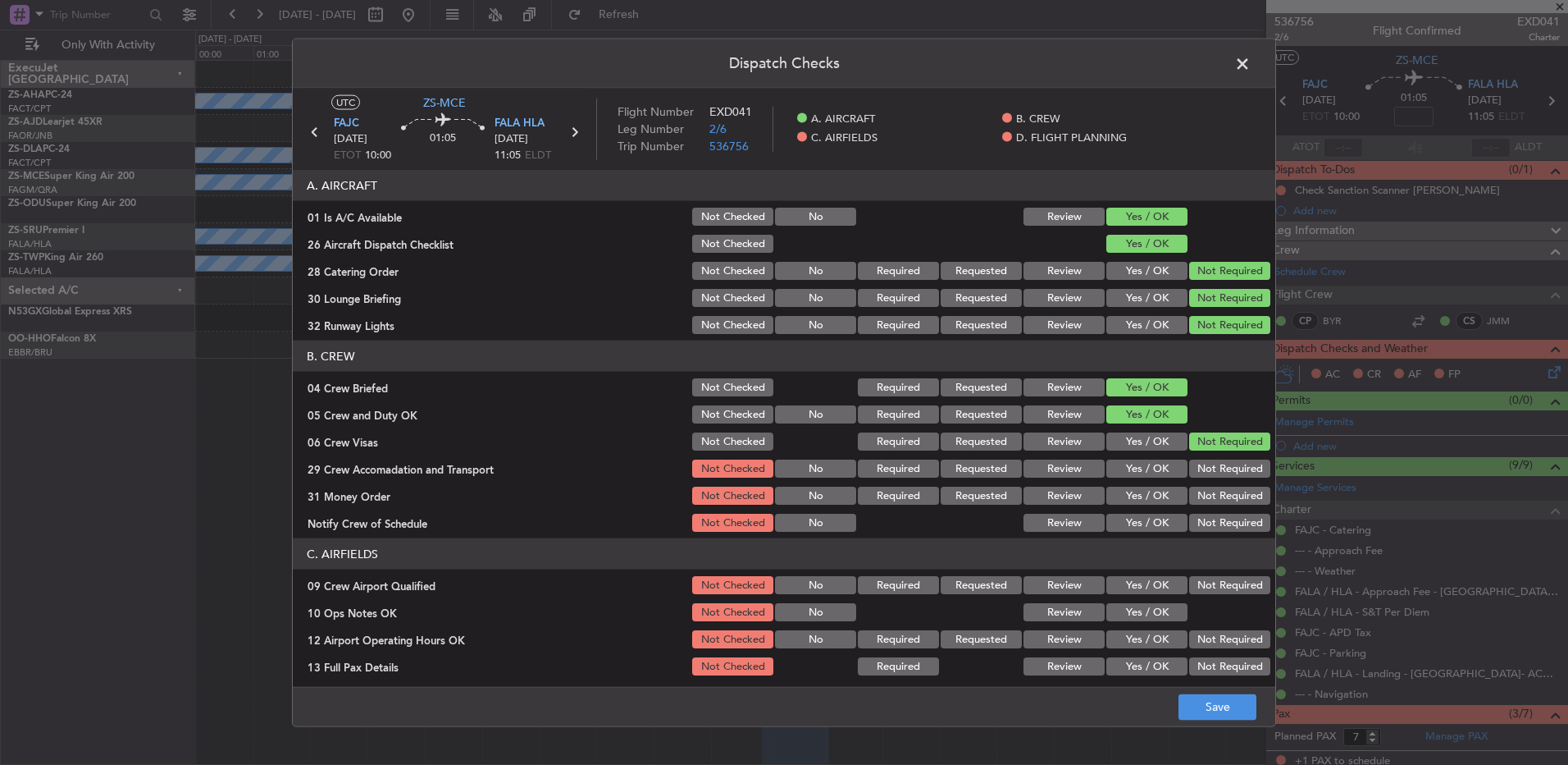
click at [1201, 469] on button "Not Required" at bounding box center [1230, 469] width 81 height 18
click at [1204, 499] on button "Not Required" at bounding box center [1230, 496] width 81 height 18
click at [1210, 526] on button "Not Required" at bounding box center [1230, 523] width 81 height 18
drag, startPoint x: 1209, startPoint y: 581, endPoint x: 1199, endPoint y: 593, distance: 15.6
click at [1207, 585] on button "Not Required" at bounding box center [1230, 585] width 81 height 18
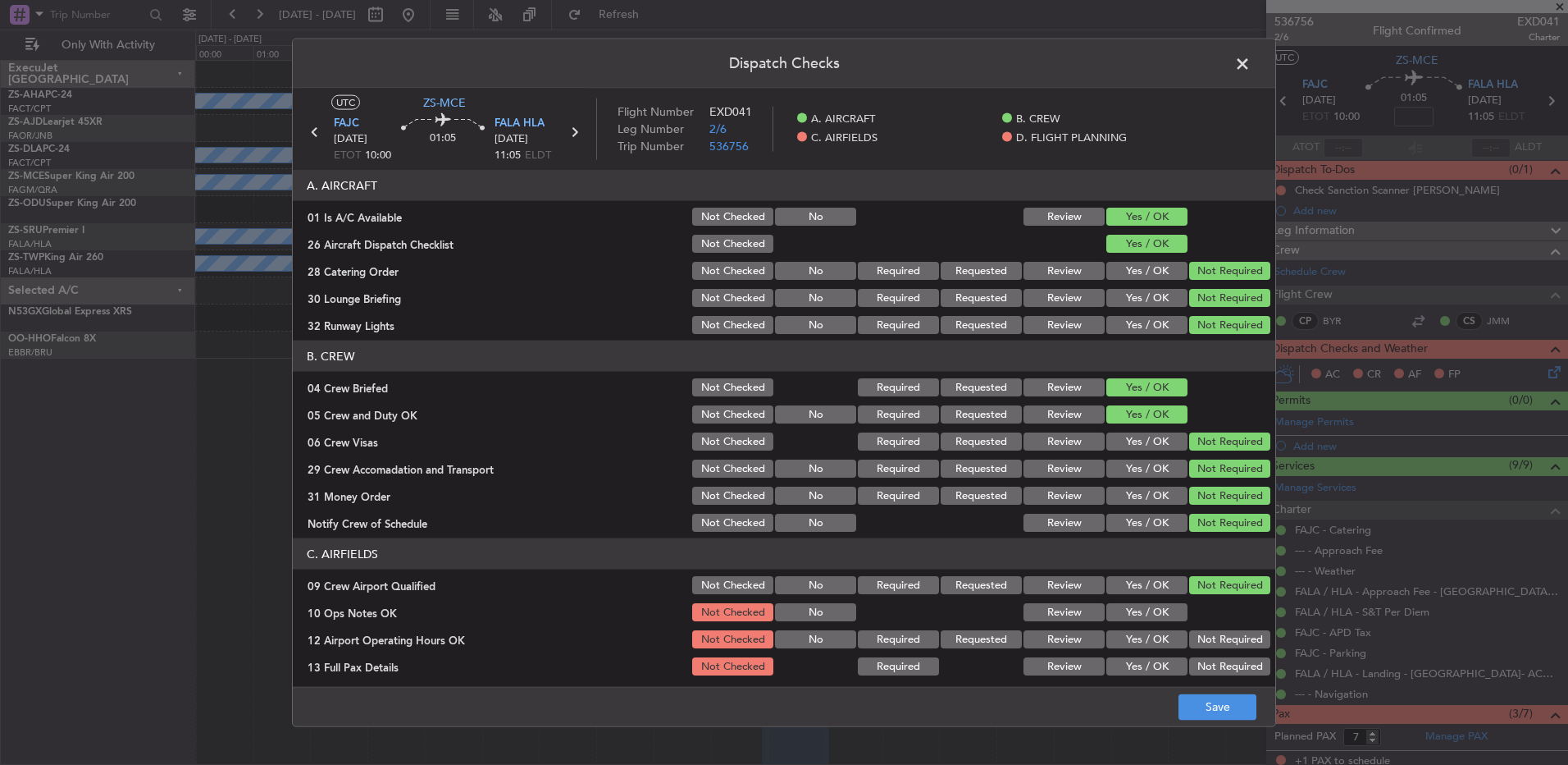
drag, startPoint x: 1163, startPoint y: 605, endPoint x: 1161, endPoint y: 614, distance: 9.2
click at [1163, 608] on button "Yes / OK" at bounding box center [1146, 612] width 81 height 18
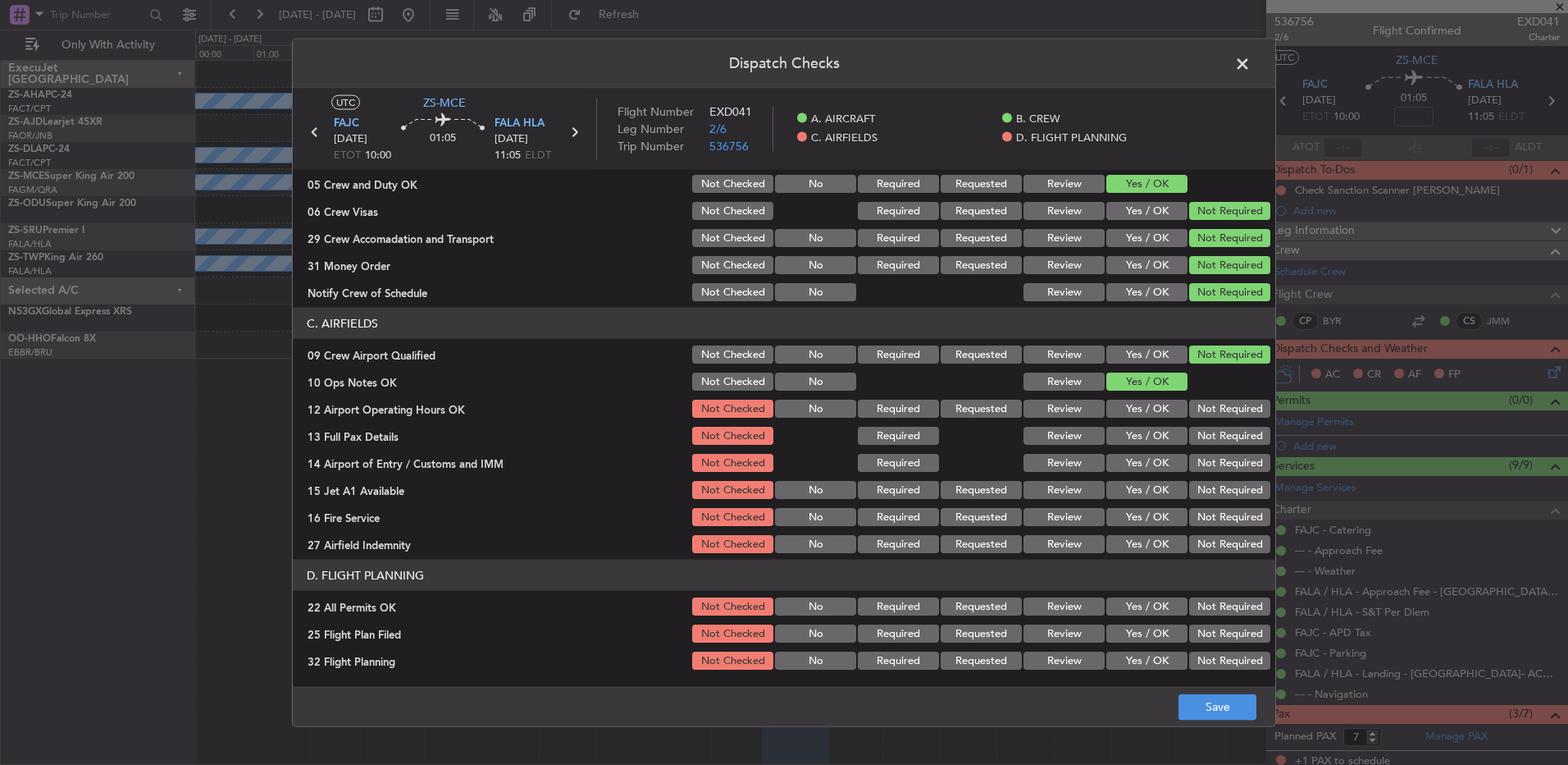
drag, startPoint x: 1201, startPoint y: 399, endPoint x: 1206, endPoint y: 424, distance: 25.5
click at [1201, 402] on button "Not Required" at bounding box center [1230, 408] width 81 height 18
click at [1206, 425] on div "Not Required" at bounding box center [1228, 436] width 83 height 23
click at [1207, 451] on section "C. AIRFIELDS 09 Crew Airport Qualified Not Checked No Required Requested Review…" at bounding box center [784, 431] width 983 height 248
click at [1209, 436] on button "Not Required" at bounding box center [1230, 436] width 81 height 18
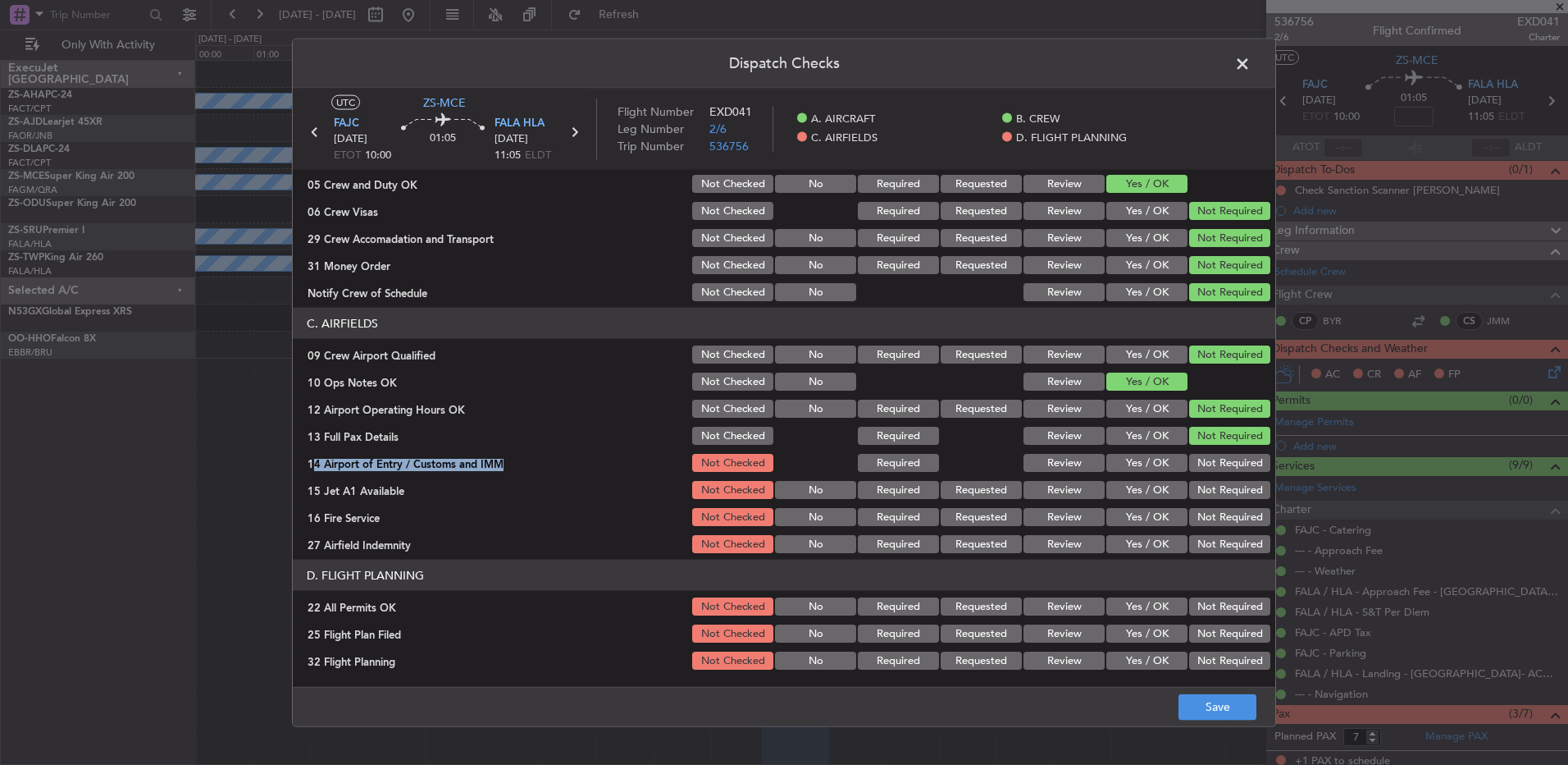
click at [1209, 457] on section "C. AIRFIELDS 09 Crew Airport Qualified Not Checked No Required Requested Review…" at bounding box center [784, 431] width 983 height 248
click at [1206, 480] on section "C. AIRFIELDS 09 Crew Airport Qualified Not Checked No Required Requested Review…" at bounding box center [784, 431] width 983 height 248
click at [1206, 486] on button "Not Required" at bounding box center [1230, 490] width 81 height 18
click at [1211, 458] on button "Not Required" at bounding box center [1230, 463] width 81 height 18
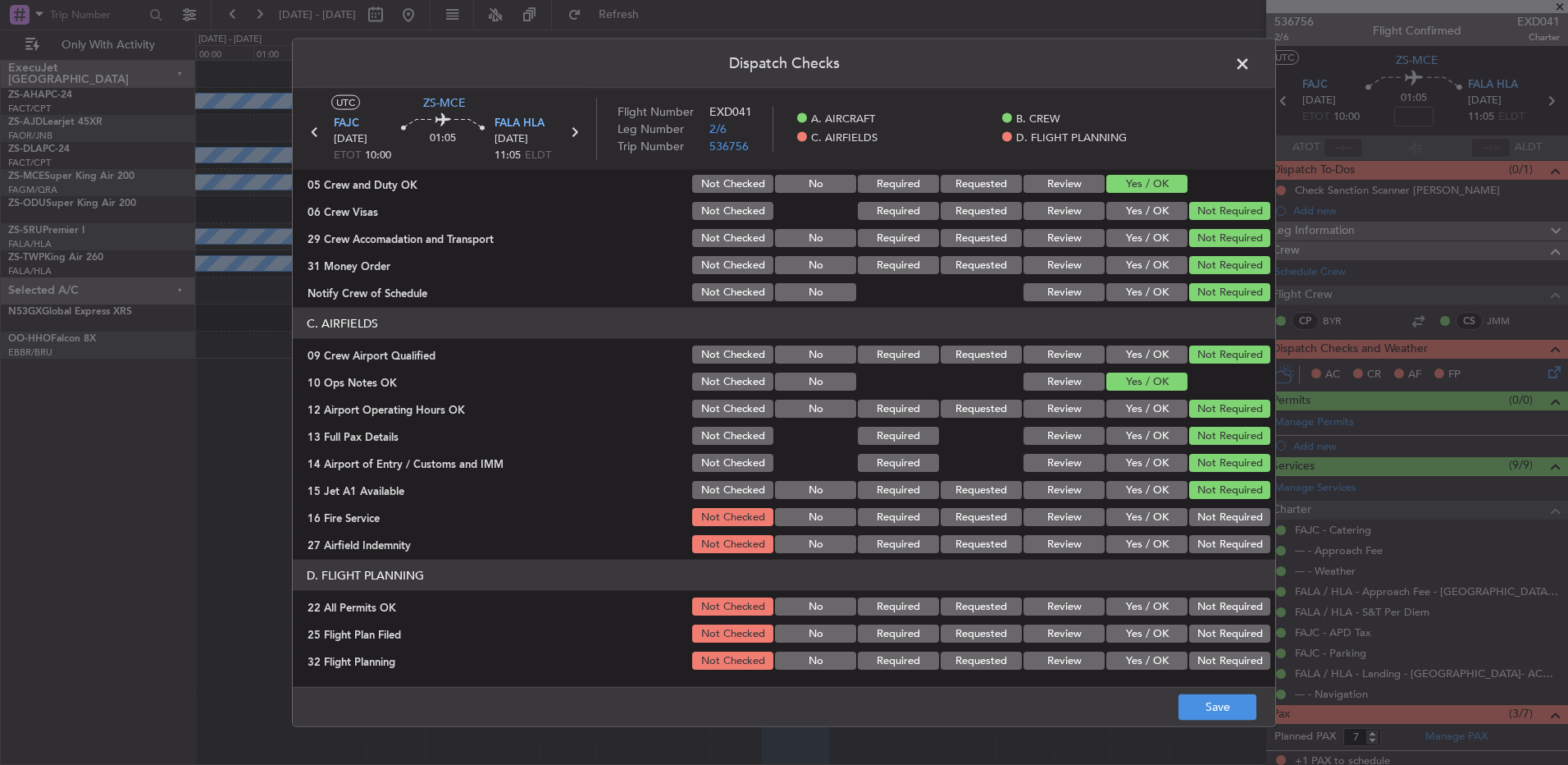
click at [1211, 485] on button "Not Required" at bounding box center [1230, 490] width 81 height 18
click at [1208, 523] on button "Not Required" at bounding box center [1230, 517] width 81 height 18
click at [1211, 550] on button "Not Required" at bounding box center [1230, 545] width 81 height 18
click at [1209, 593] on section "D. FLIGHT PLANNING 22 All Permits OK Not Checked No Required Requested Review Y…" at bounding box center [784, 616] width 983 height 113
drag, startPoint x: 1206, startPoint y: 596, endPoint x: 1193, endPoint y: 612, distance: 20.6
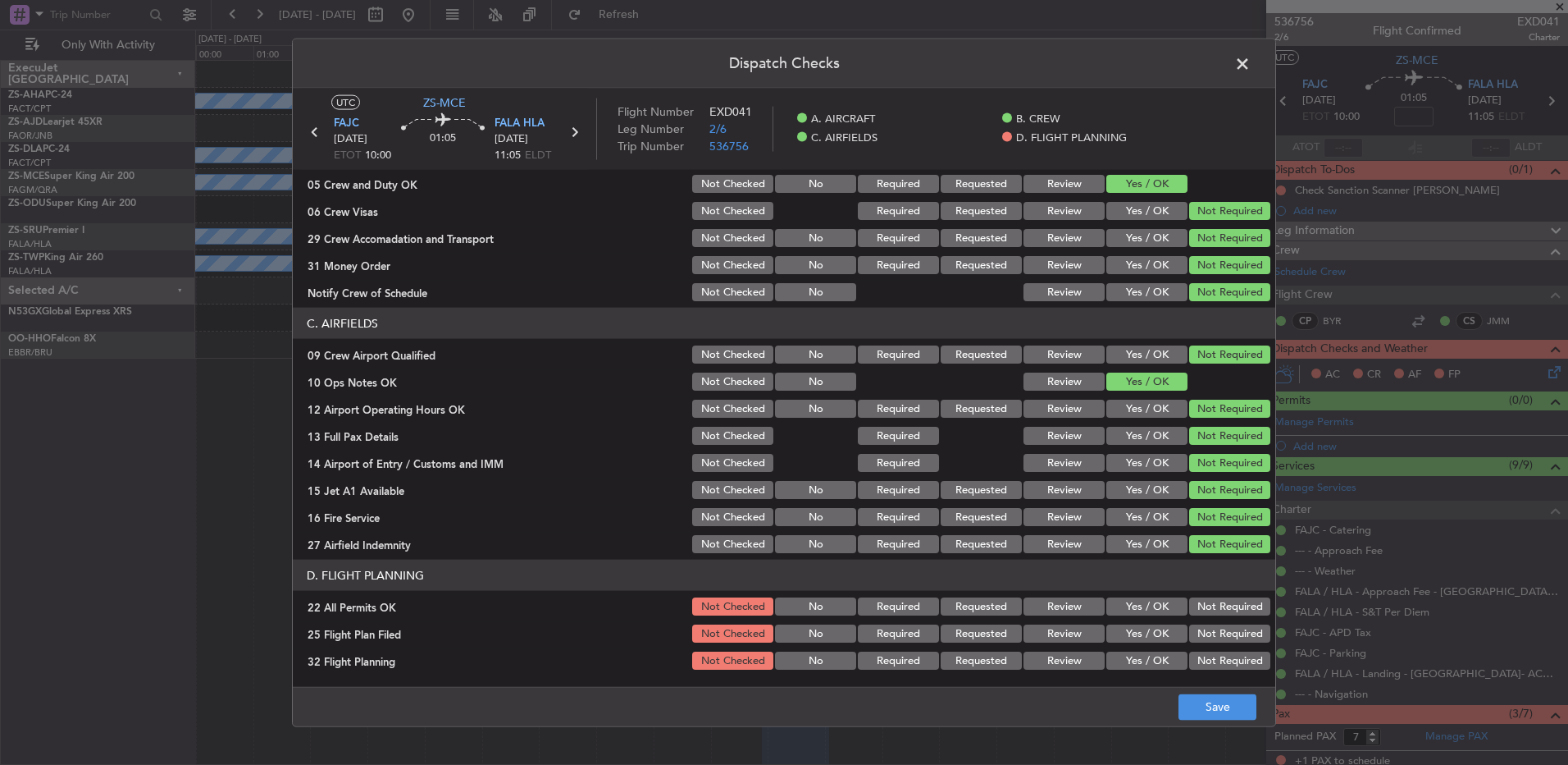
click at [1194, 612] on button "Not Required" at bounding box center [1230, 606] width 81 height 18
click at [1075, 640] on button "Review" at bounding box center [1064, 634] width 81 height 18
click at [1038, 669] on button "Review" at bounding box center [1064, 661] width 81 height 18
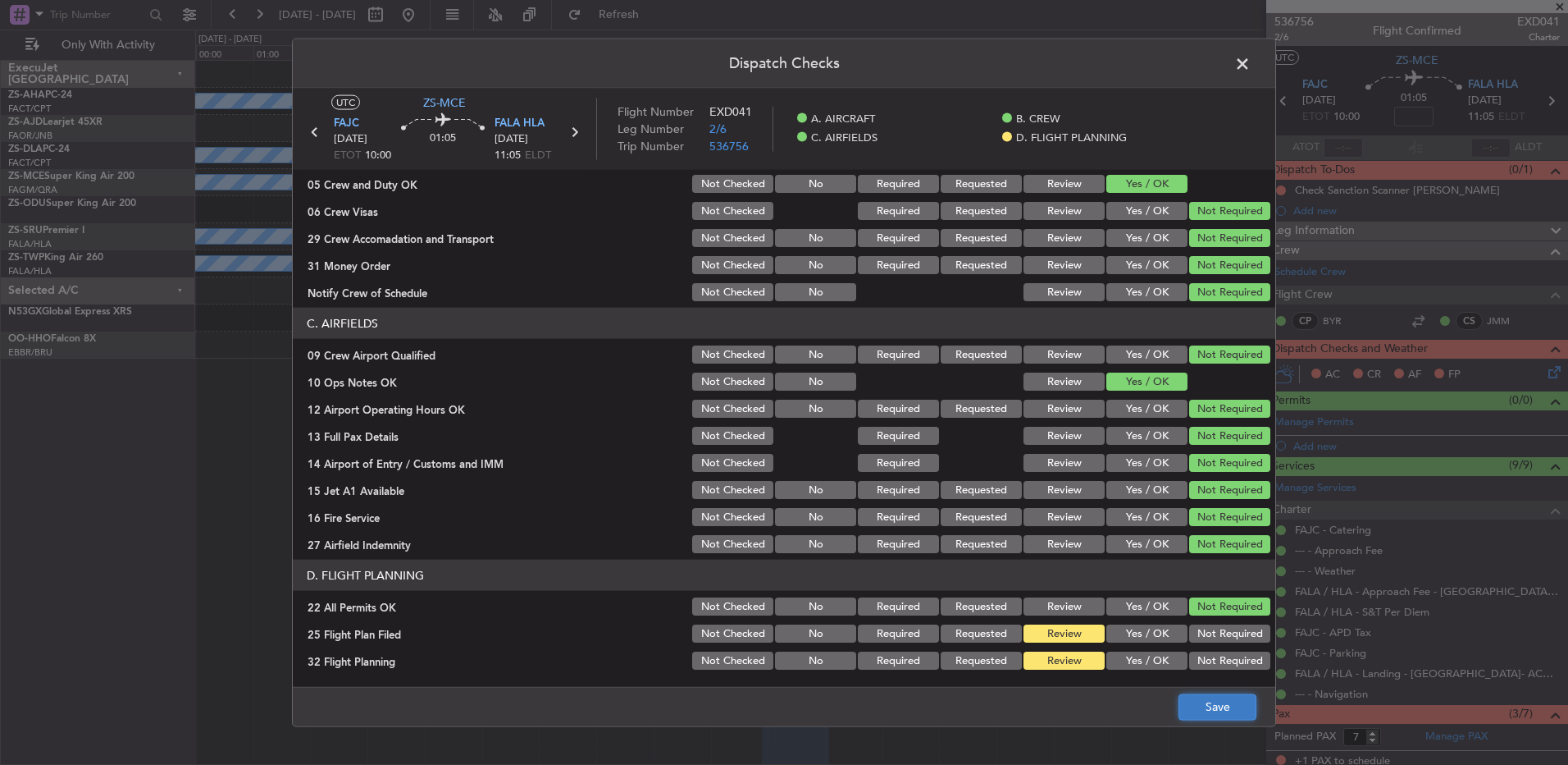
click at [1192, 697] on button "Save" at bounding box center [1217, 706] width 78 height 26
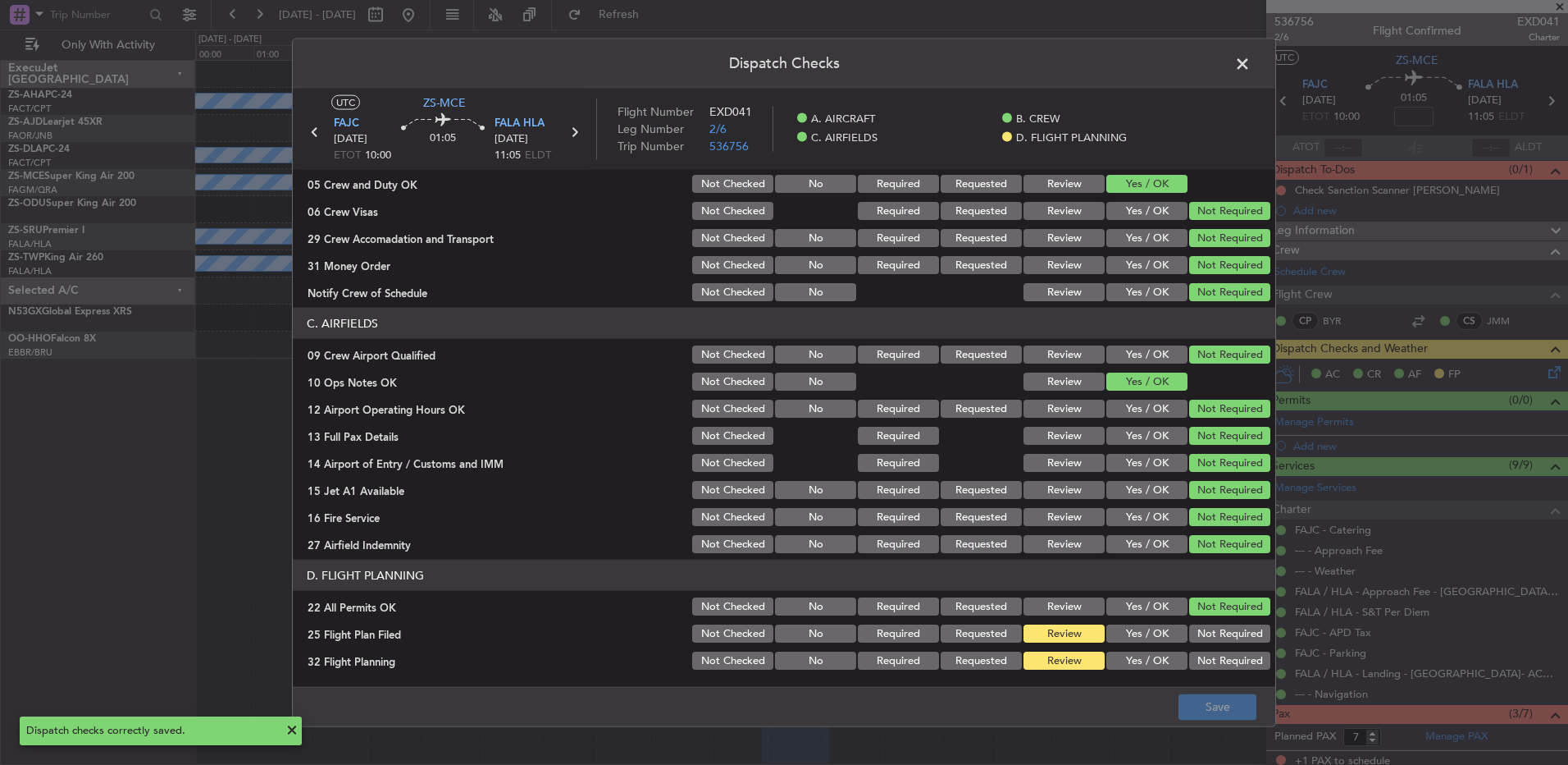
click at [1251, 62] on span at bounding box center [1251, 68] width 0 height 33
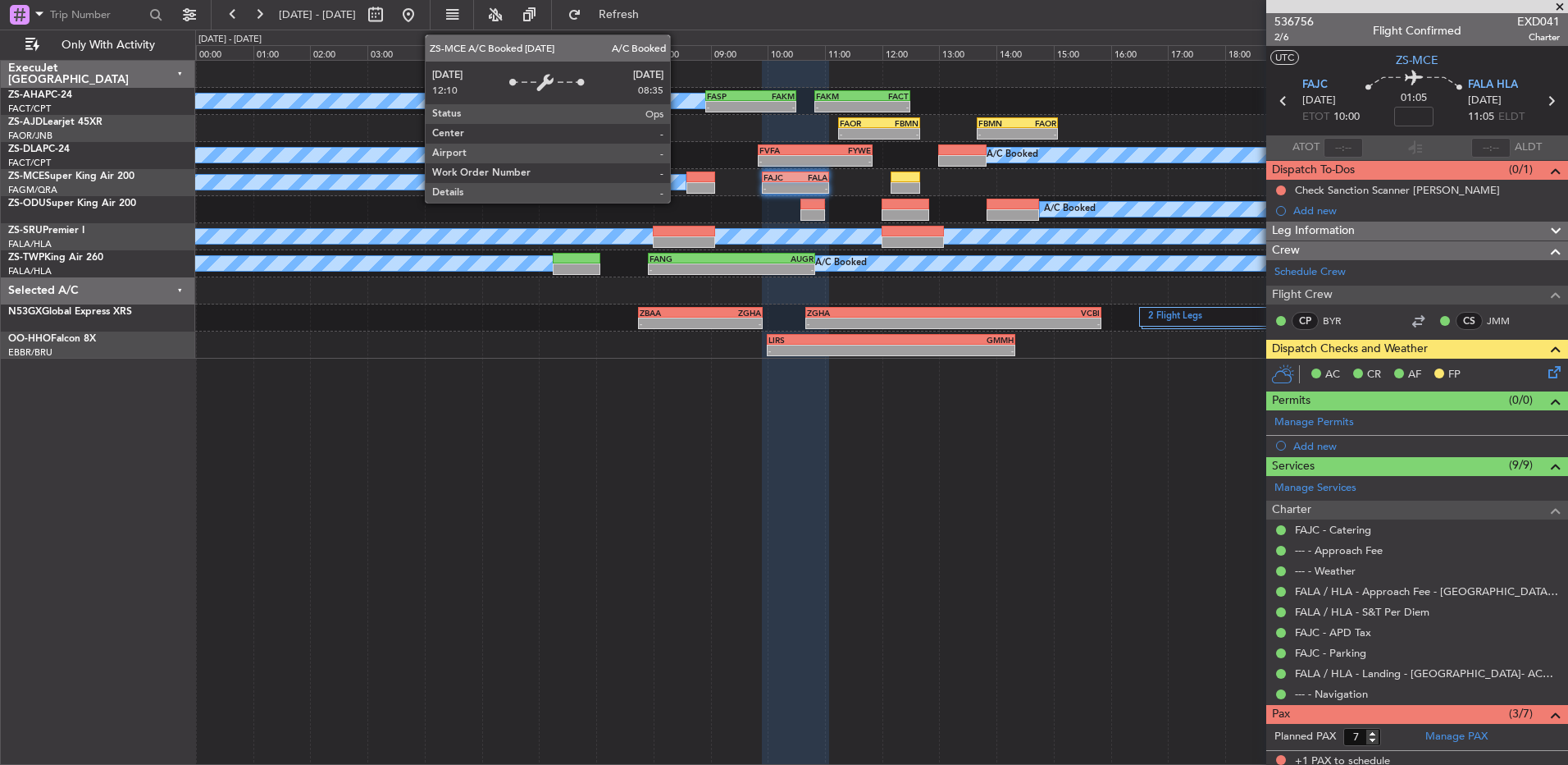
click at [678, 174] on div "A/C Booked" at bounding box center [102, 182] width 1168 height 17
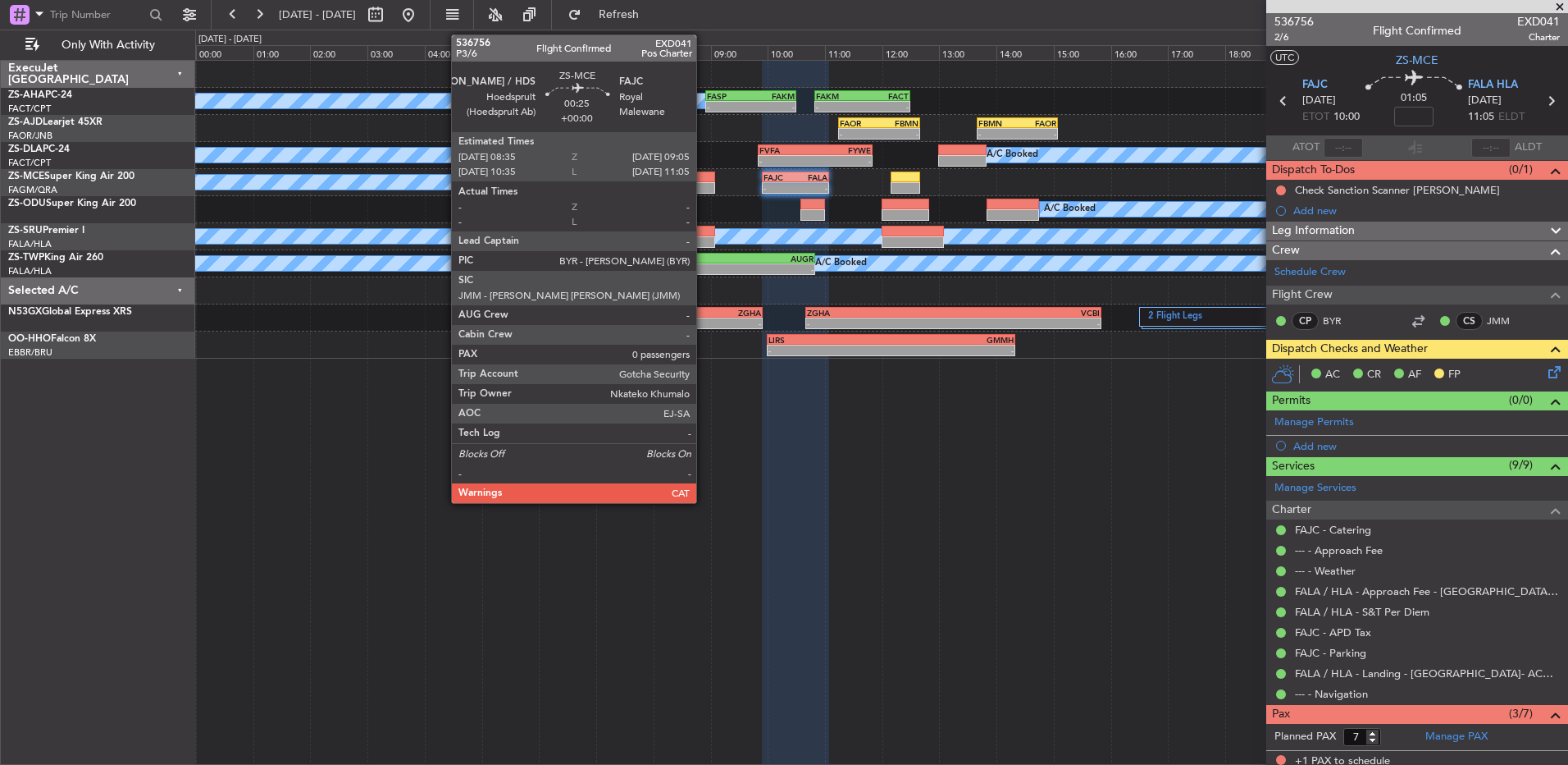
click at [704, 178] on div at bounding box center [701, 177] width 28 height 12
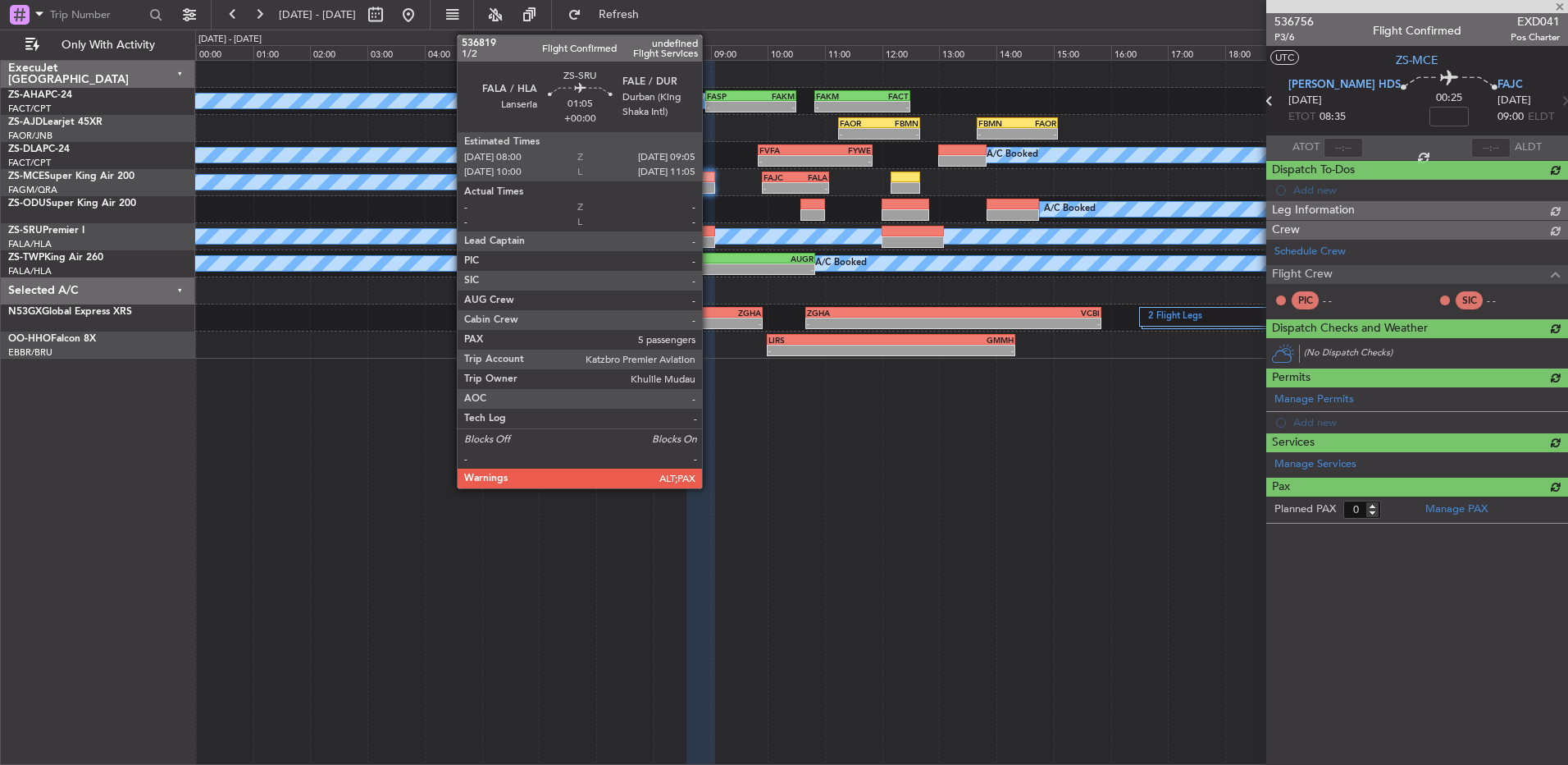
scroll to position [0, 0]
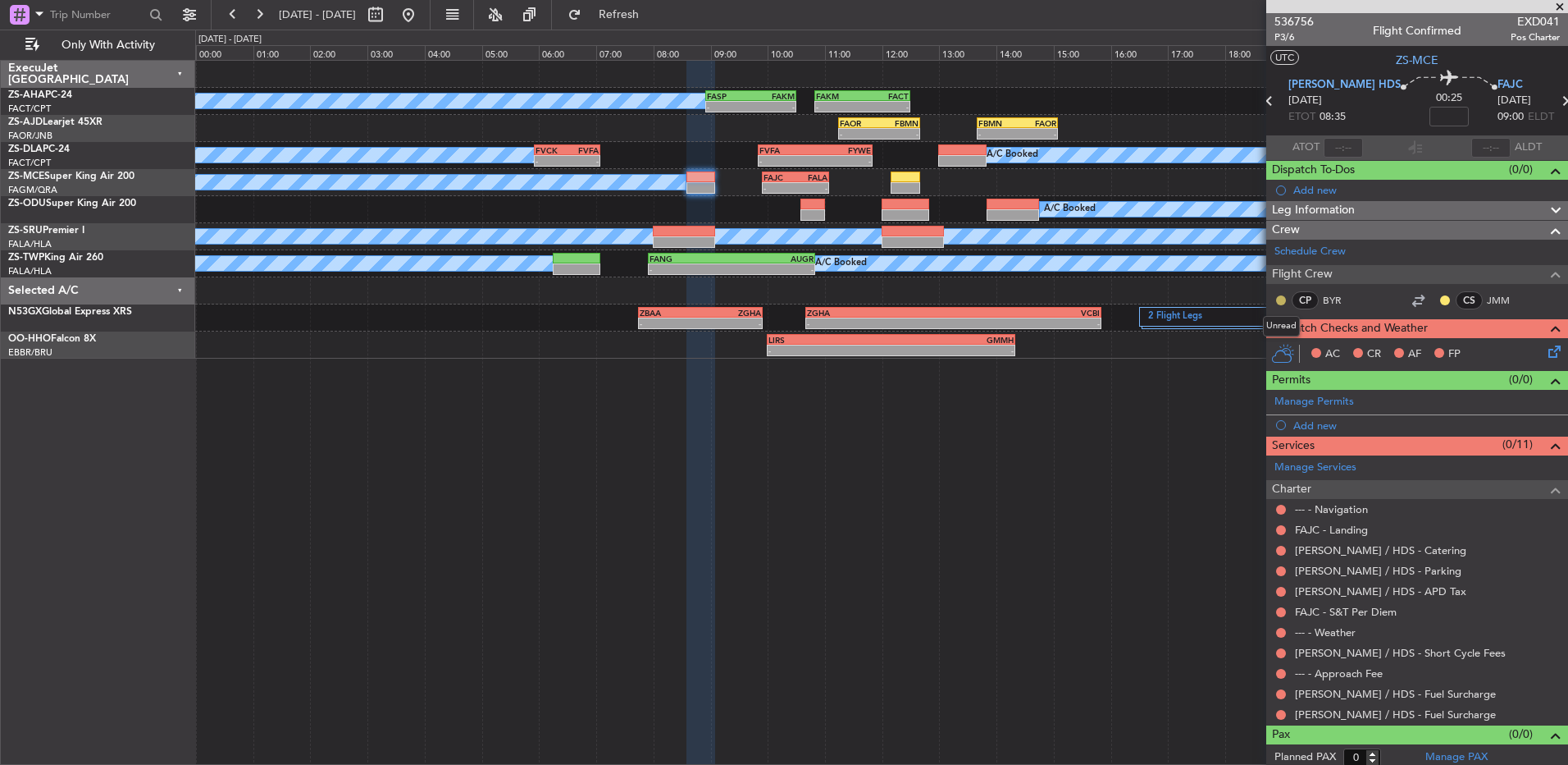
click at [1282, 296] on button at bounding box center [1282, 301] width 10 height 10
click at [1276, 349] on span "Acknowledged" at bounding box center [1285, 348] width 72 height 17
click at [1440, 296] on button at bounding box center [1445, 301] width 10 height 10
click at [1444, 347] on span "Acknowledged" at bounding box center [1437, 348] width 72 height 17
click at [1282, 711] on button at bounding box center [1282, 715] width 10 height 10
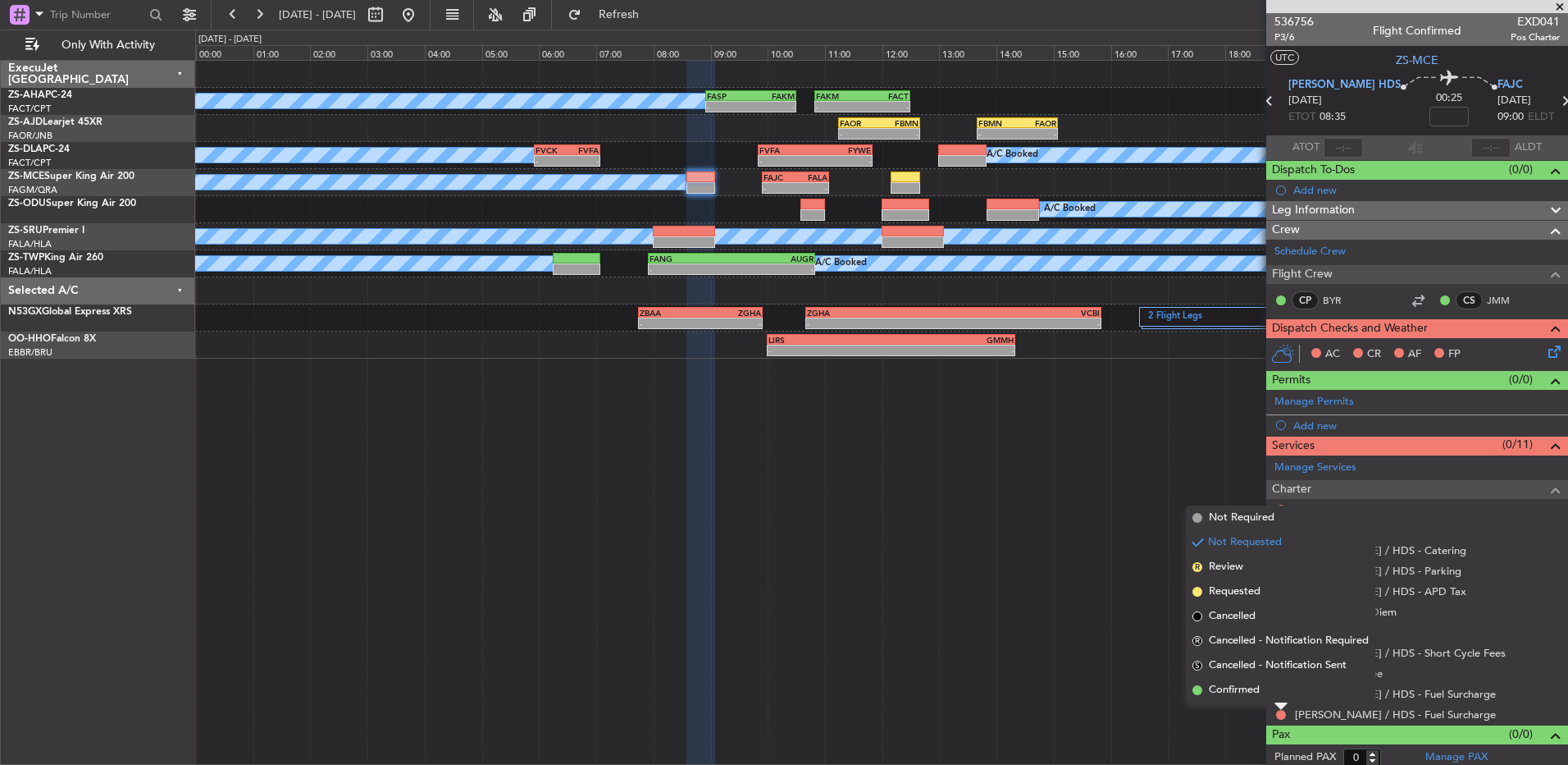
click at [1280, 693] on div "Not Requested" at bounding box center [1282, 687] width 70 height 21
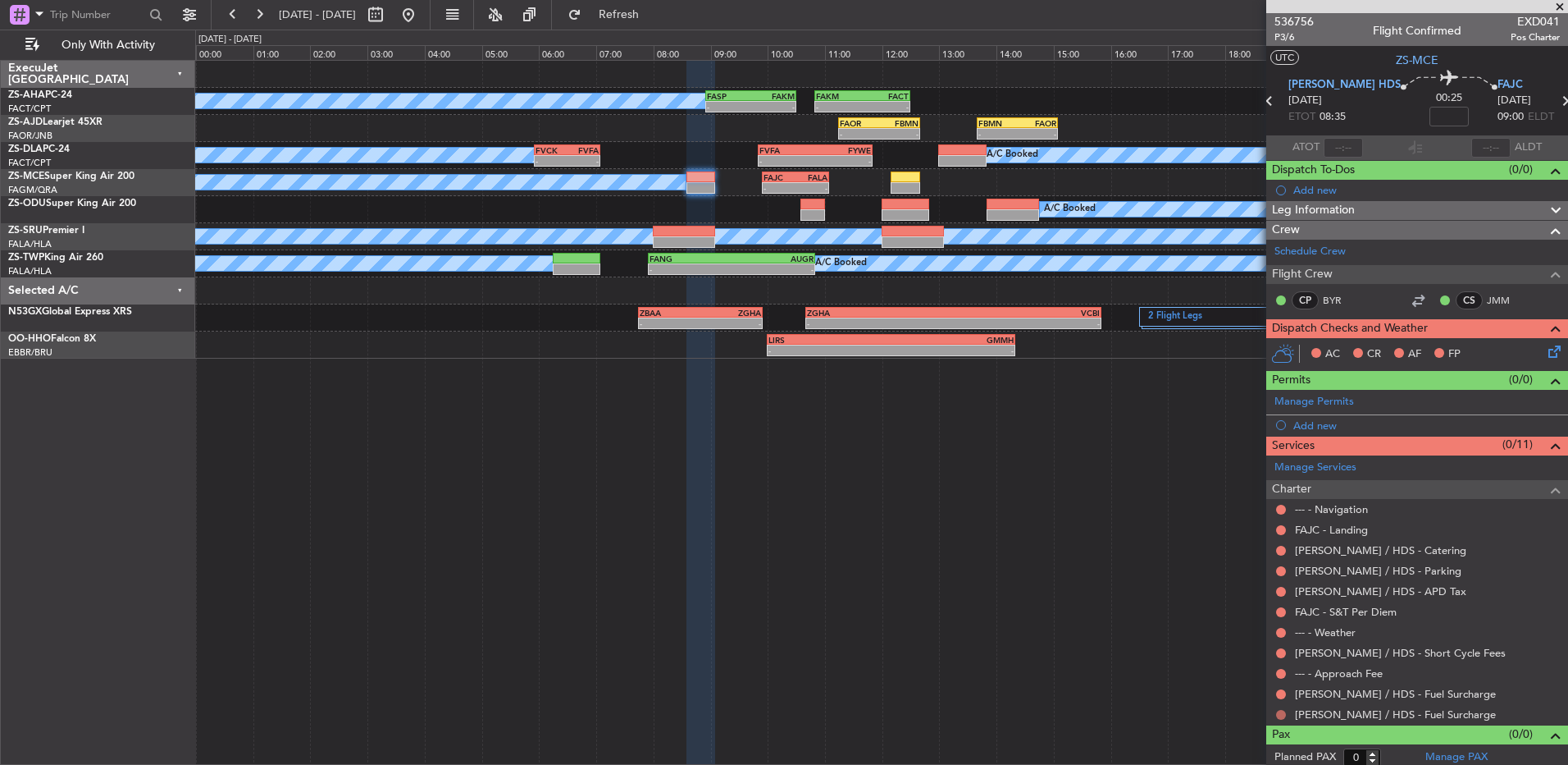
click at [1282, 714] on button at bounding box center [1282, 715] width 10 height 10
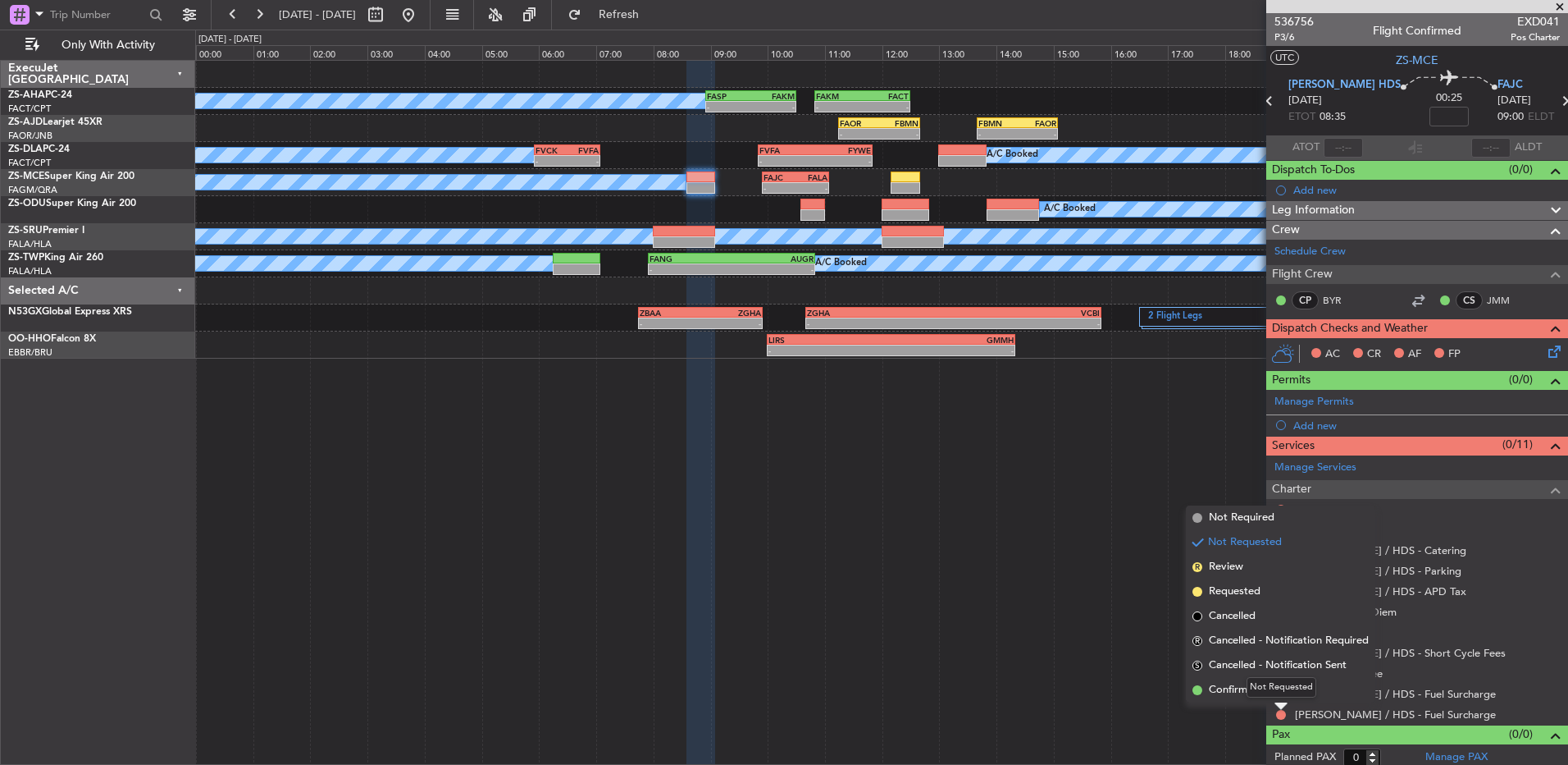
click at [1248, 690] on div "Not Requested" at bounding box center [1282, 687] width 70 height 21
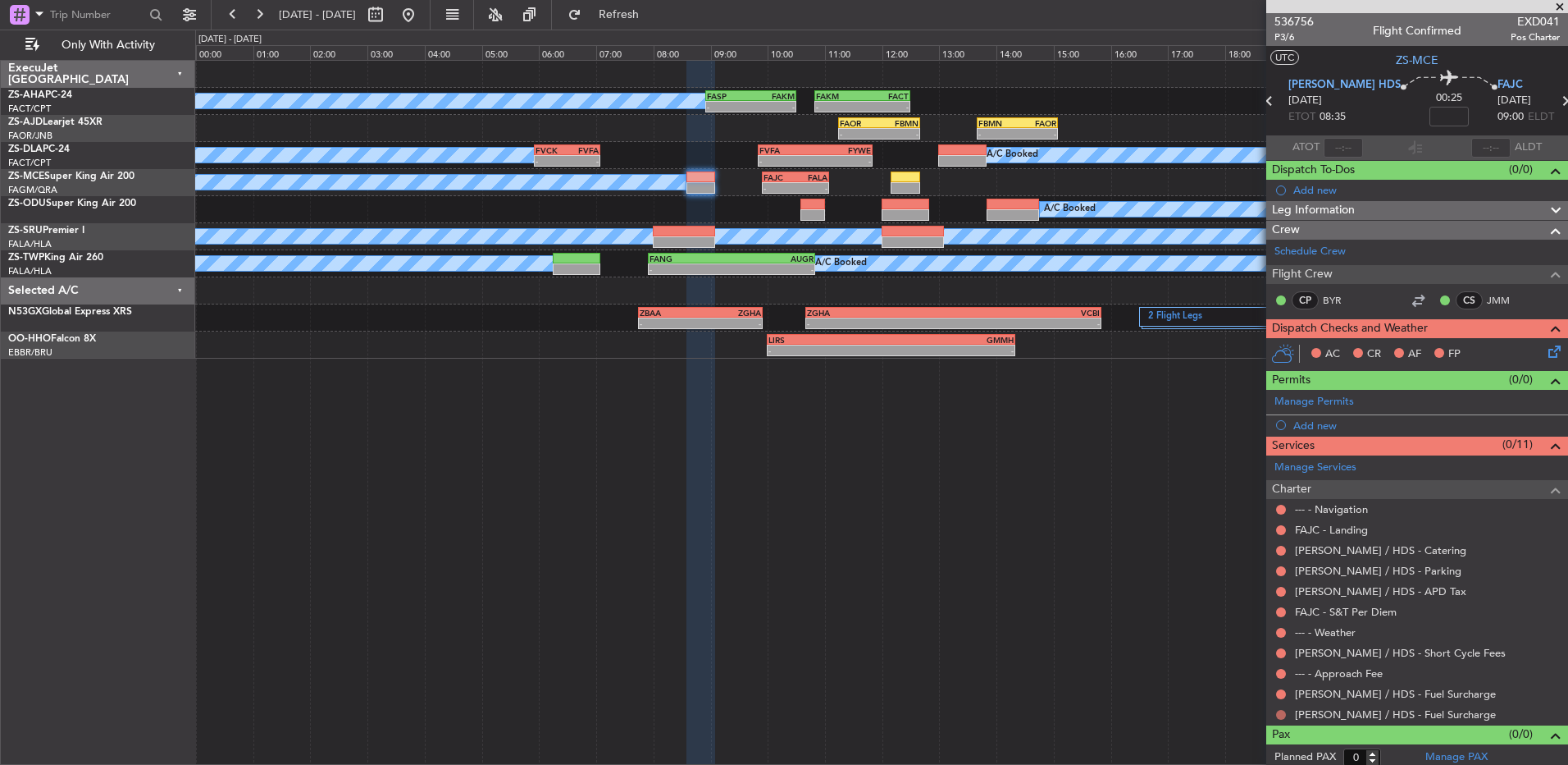
click at [1280, 714] on button at bounding box center [1282, 715] width 10 height 10
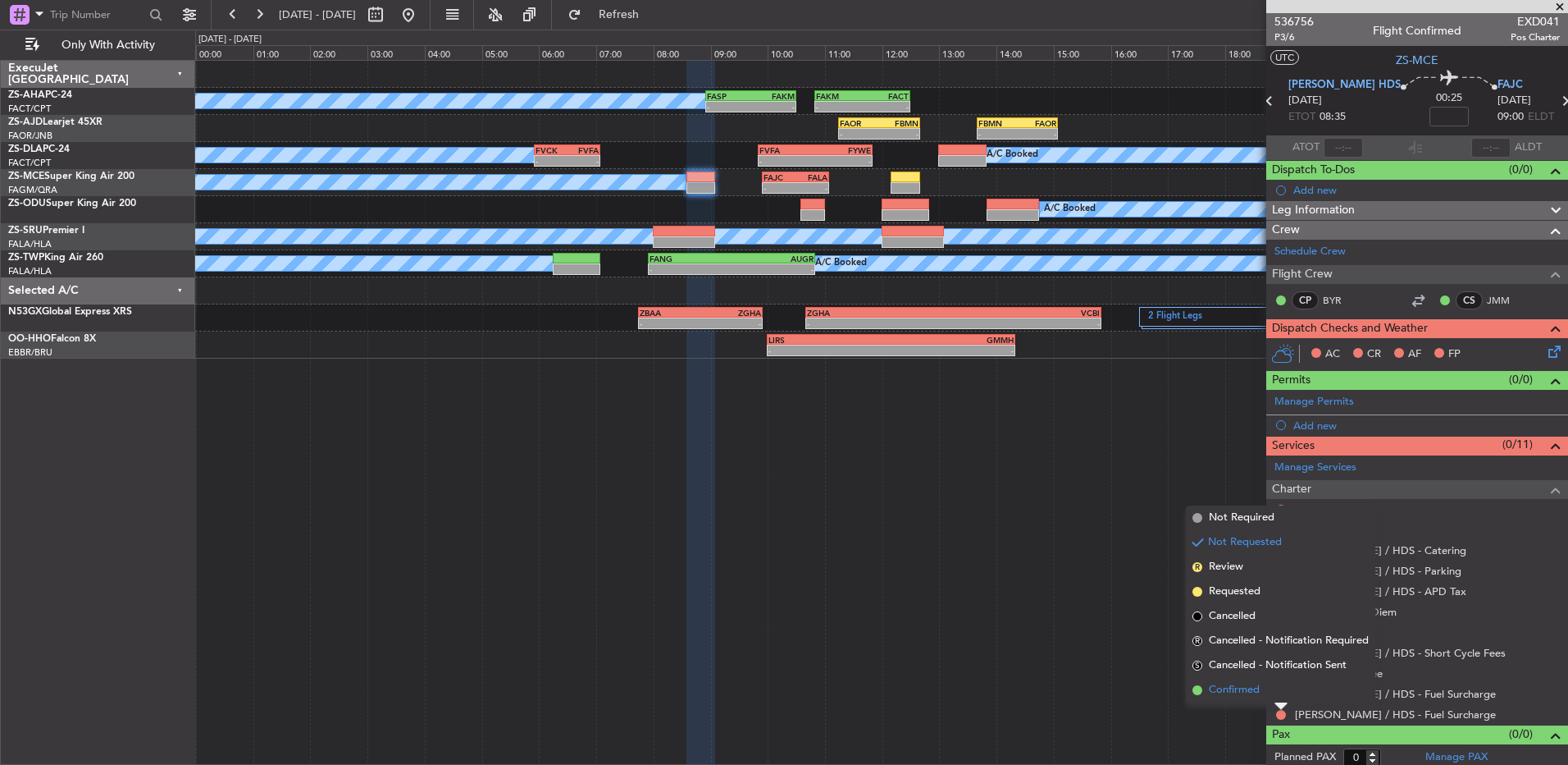
click at [1213, 688] on span "Confirmed" at bounding box center [1234, 690] width 51 height 17
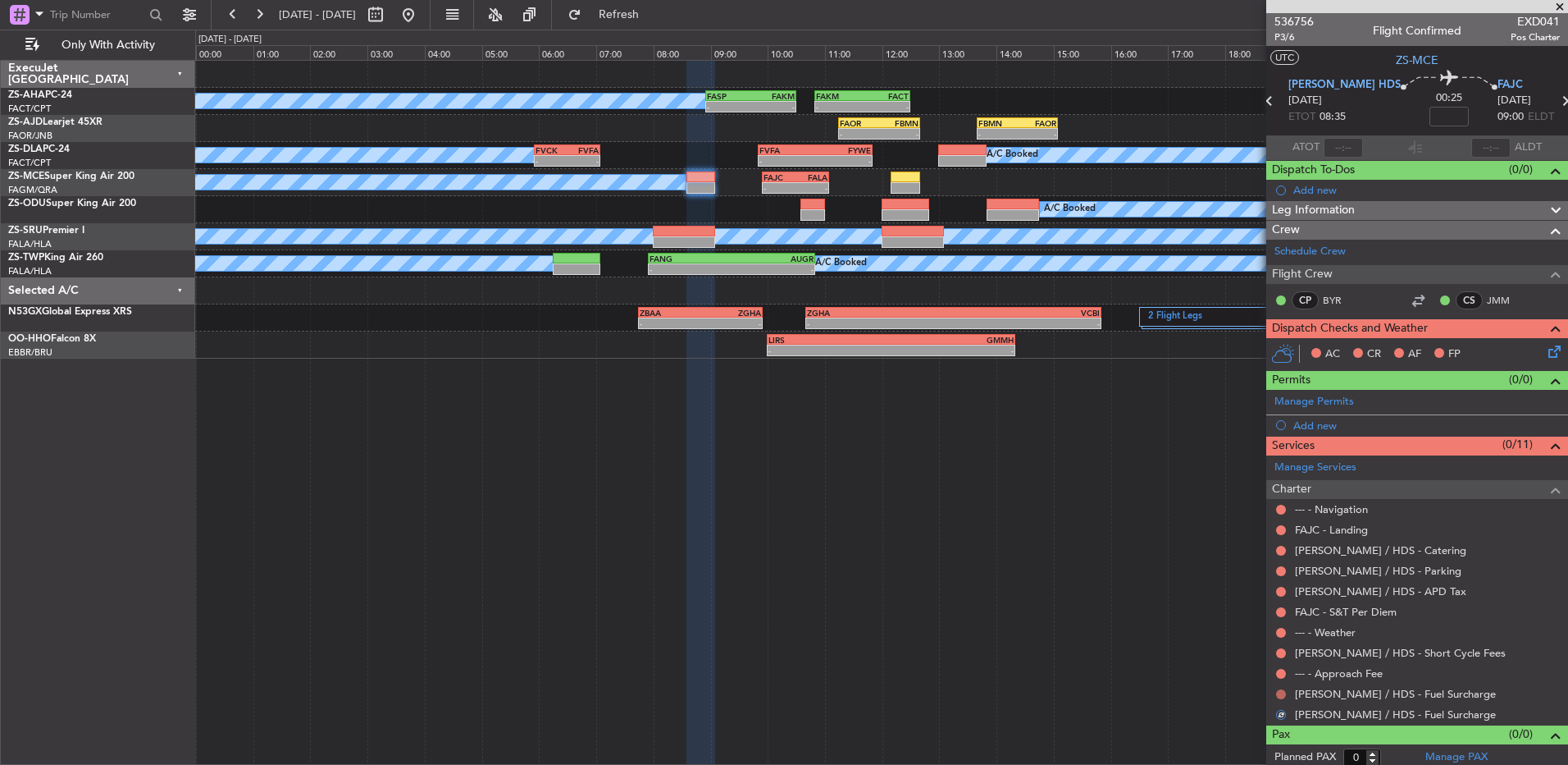
click at [1280, 694] on button at bounding box center [1282, 694] width 10 height 10
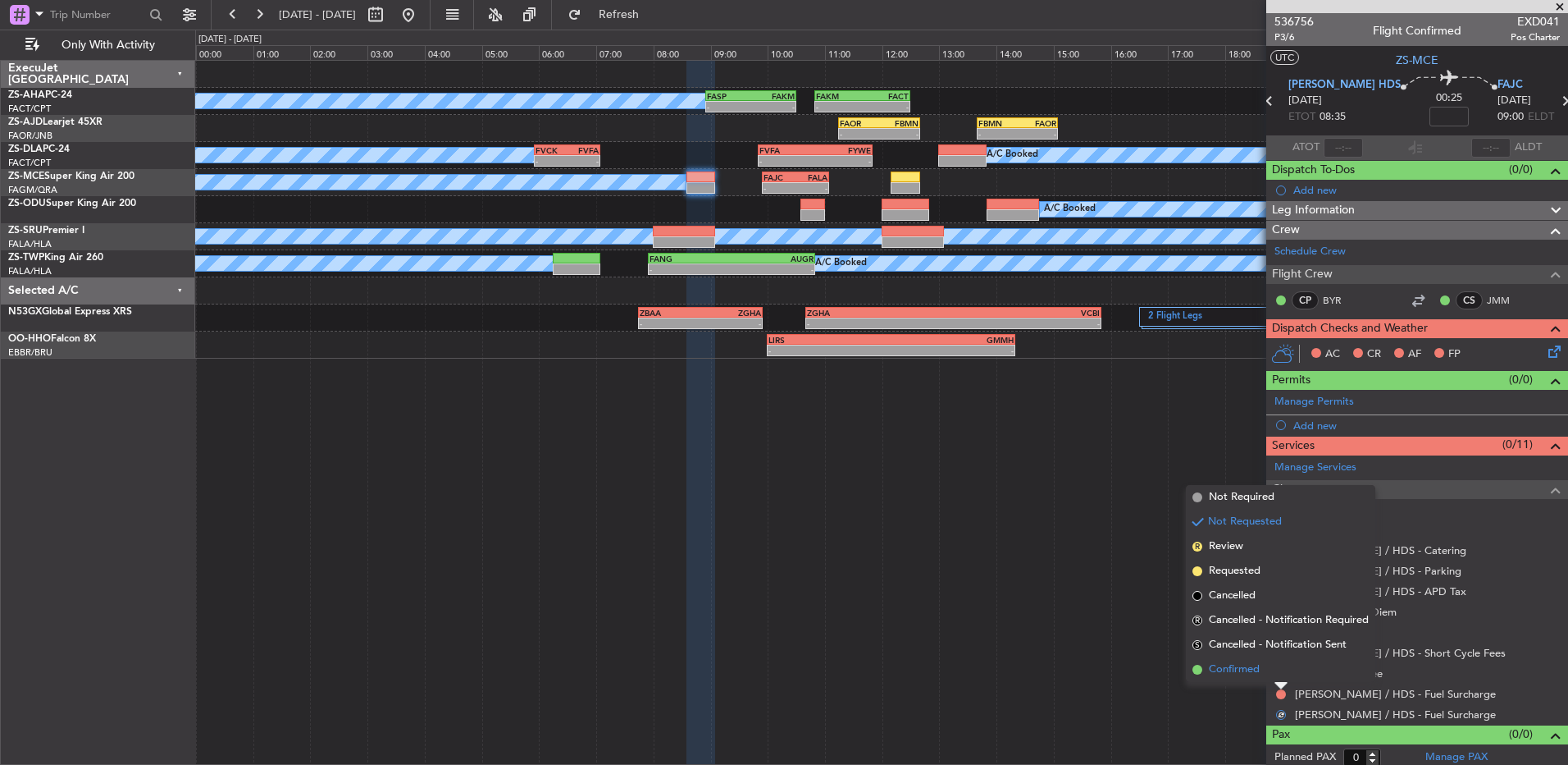
click at [1261, 668] on li "Confirmed" at bounding box center [1281, 669] width 190 height 24
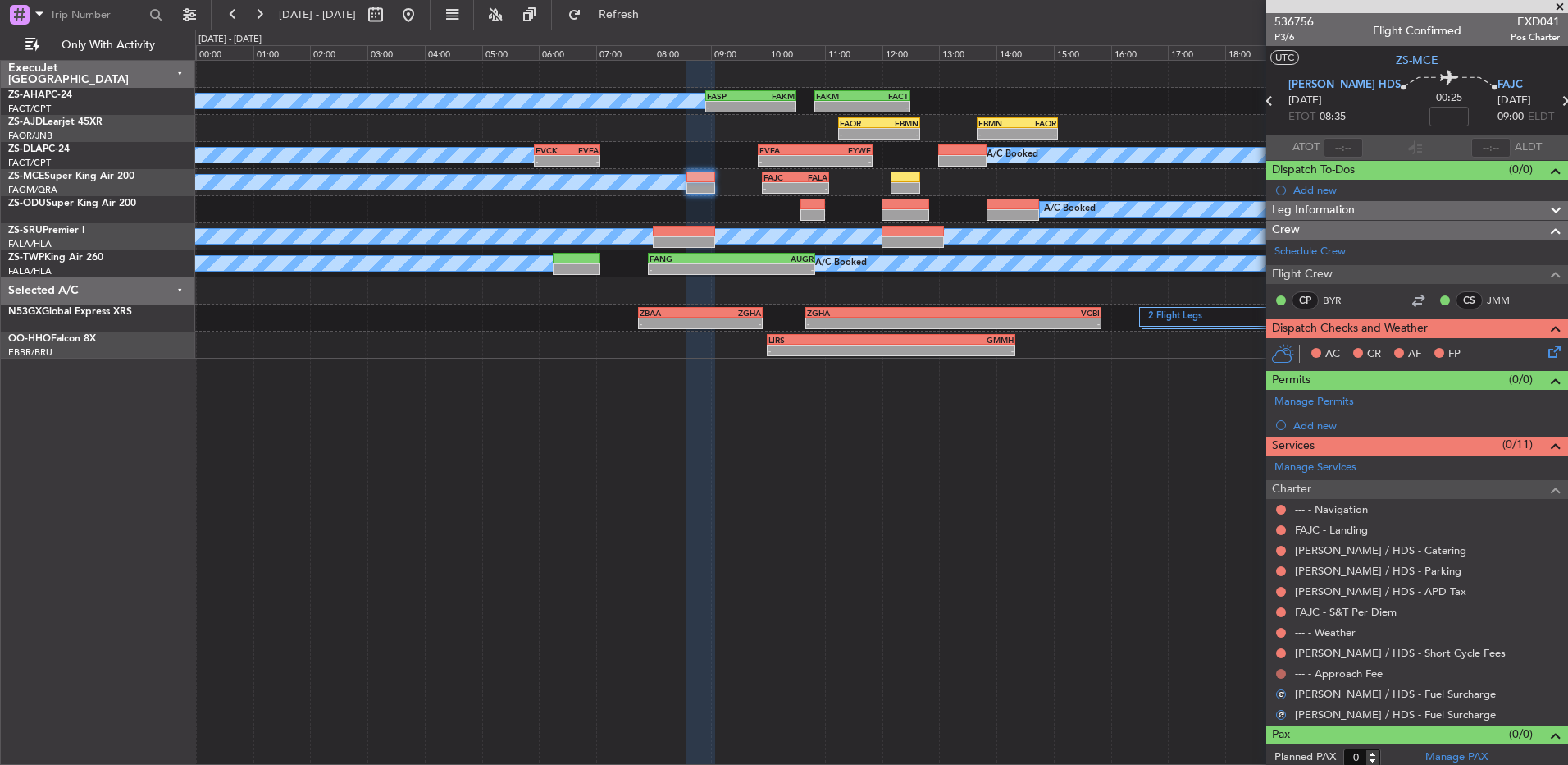
click at [1278, 676] on button at bounding box center [1282, 674] width 10 height 10
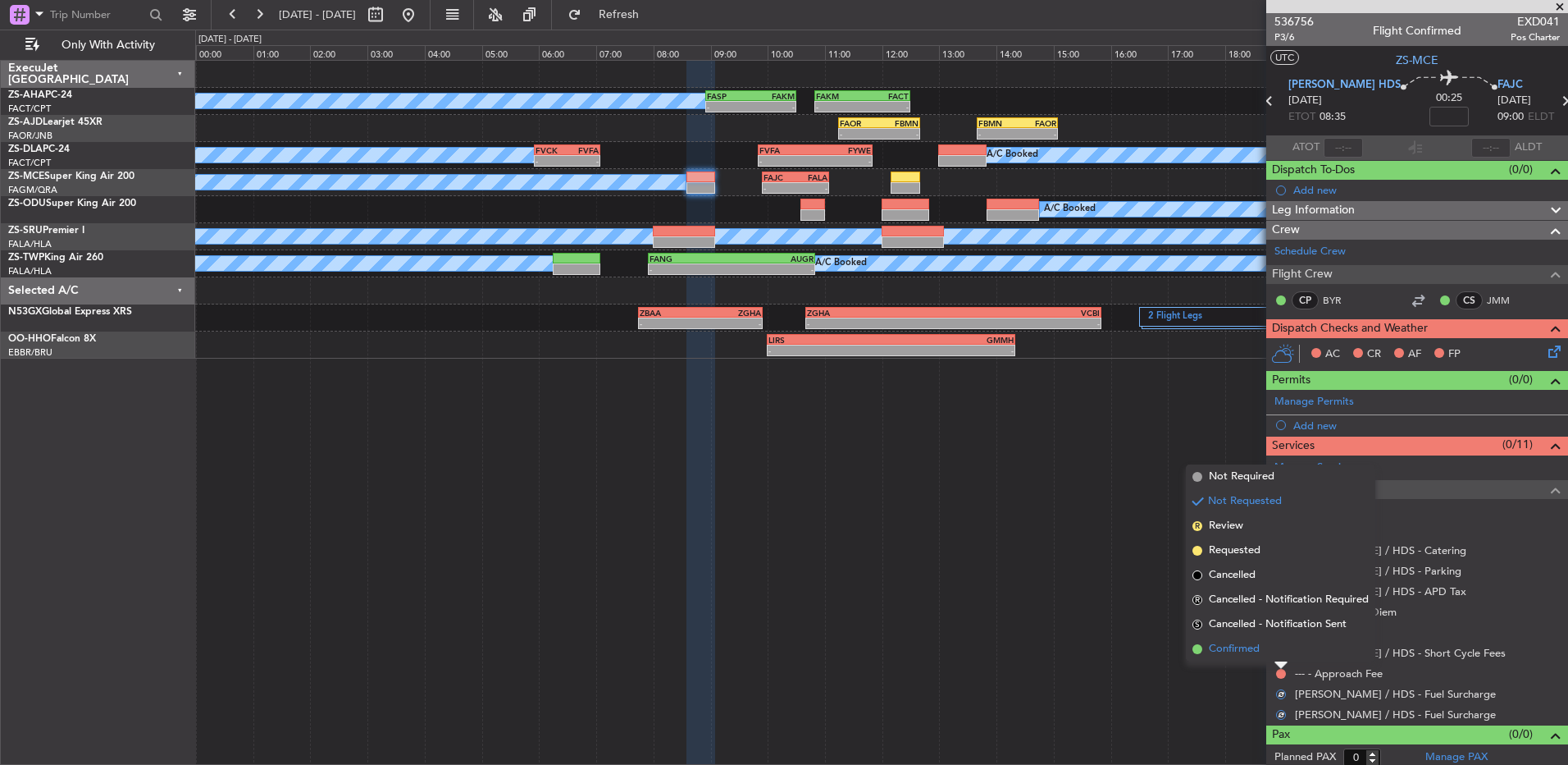
click at [1276, 661] on li "Confirmed" at bounding box center [1281, 648] width 190 height 24
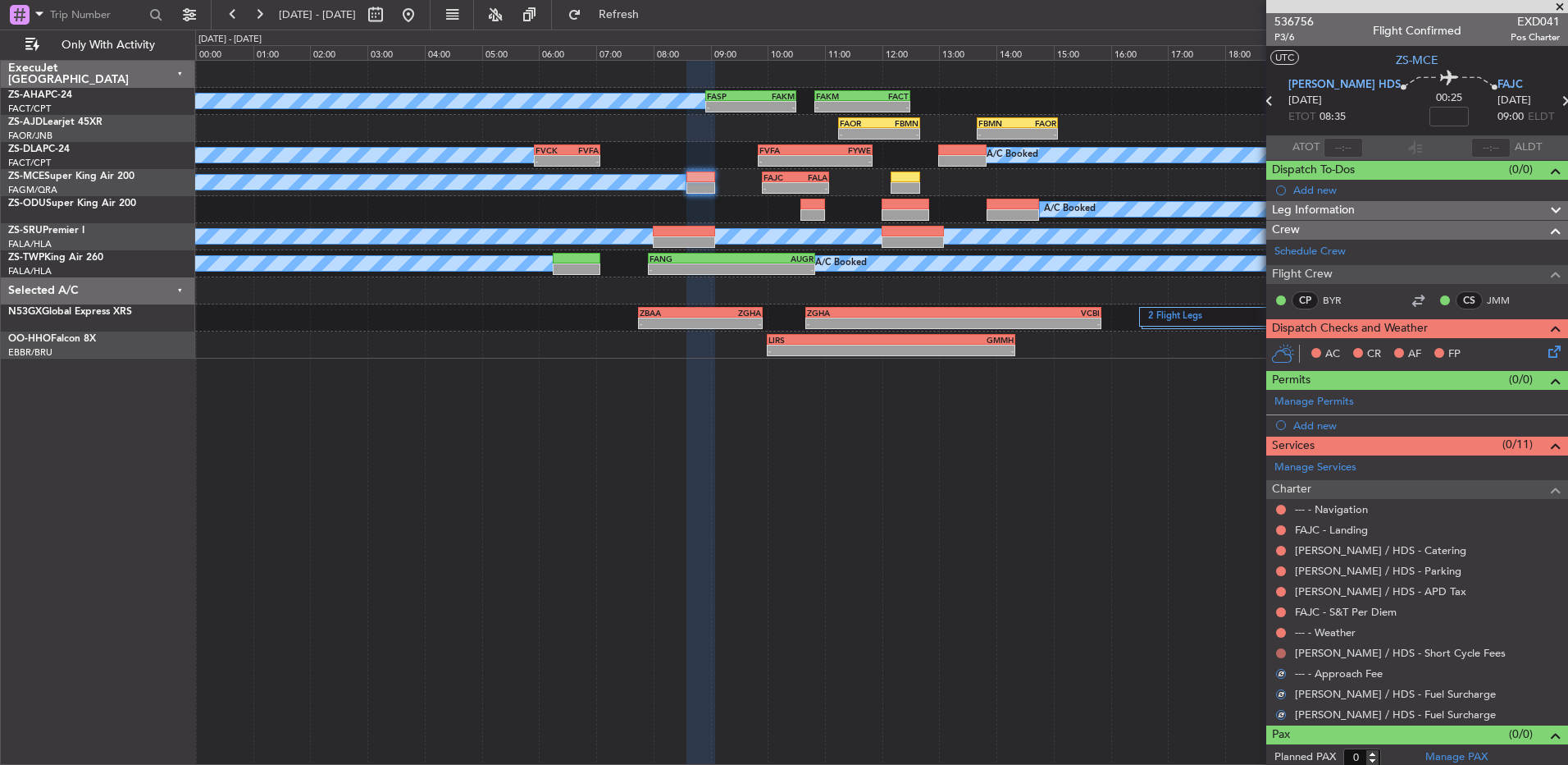
click at [1282, 652] on button at bounding box center [1282, 653] width 10 height 10
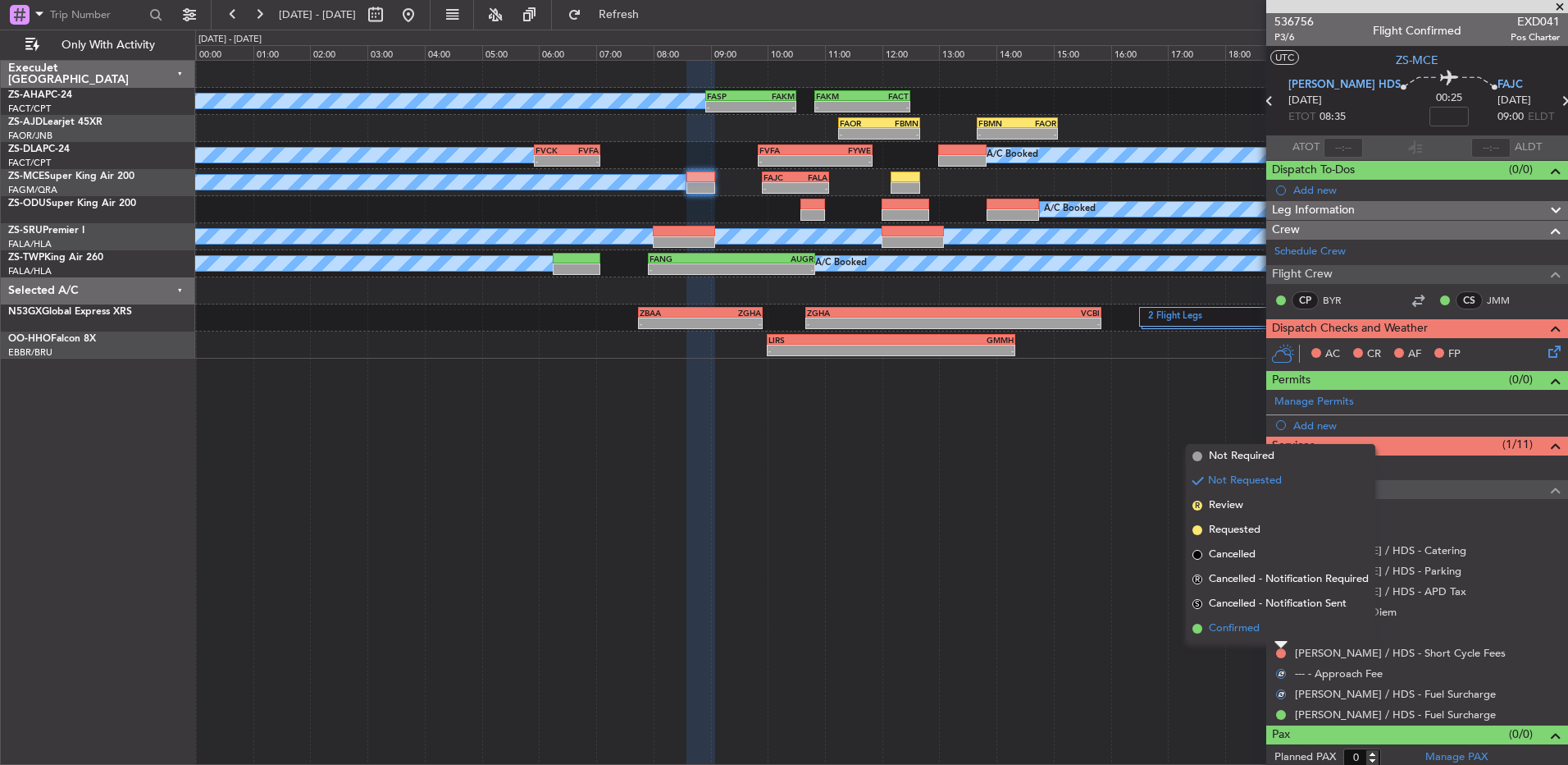
click at [1281, 635] on li "Confirmed" at bounding box center [1281, 628] width 190 height 24
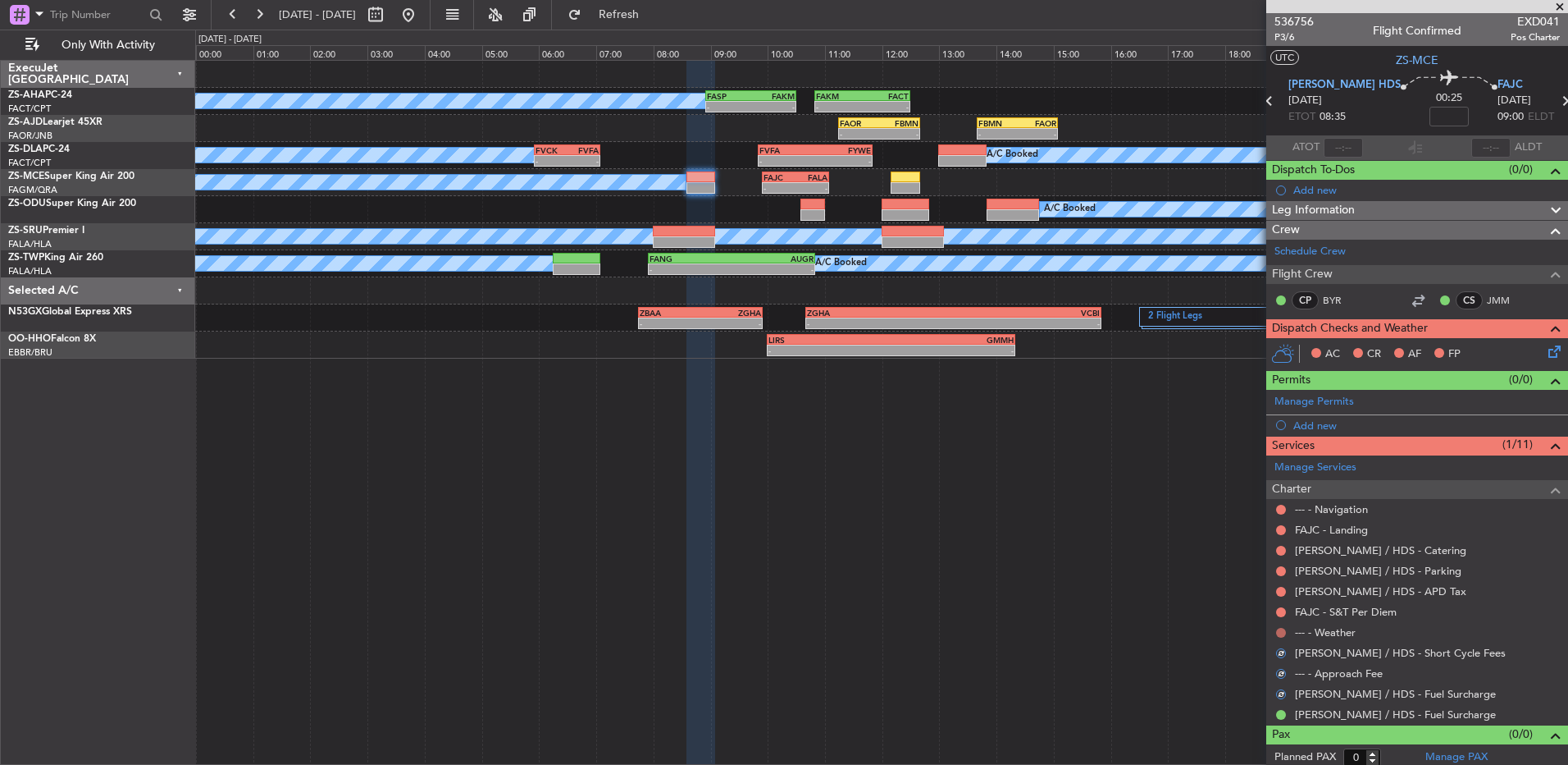
click at [1281, 632] on button at bounding box center [1282, 633] width 10 height 10
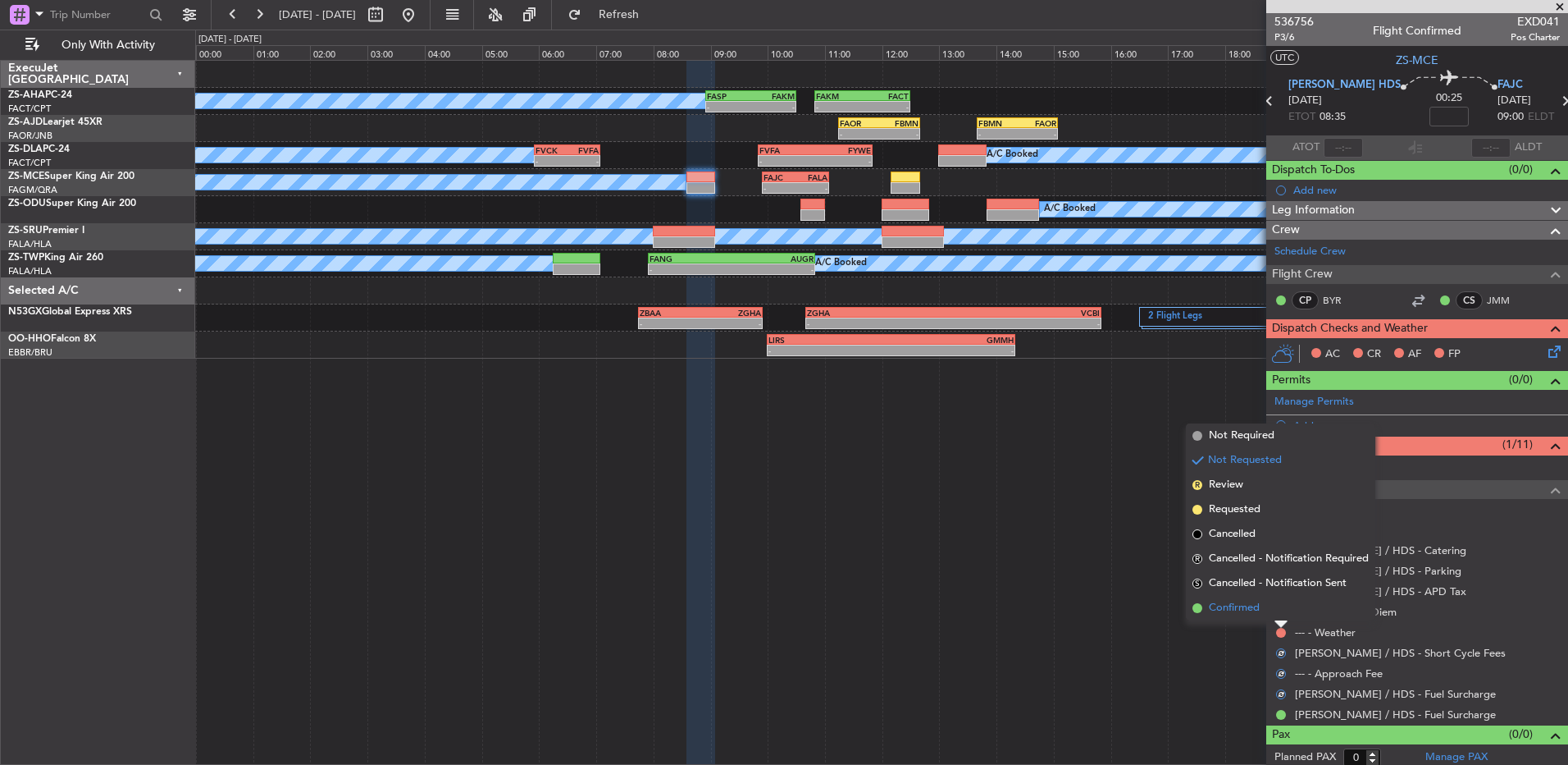
click at [1277, 610] on li "Confirmed" at bounding box center [1281, 607] width 190 height 24
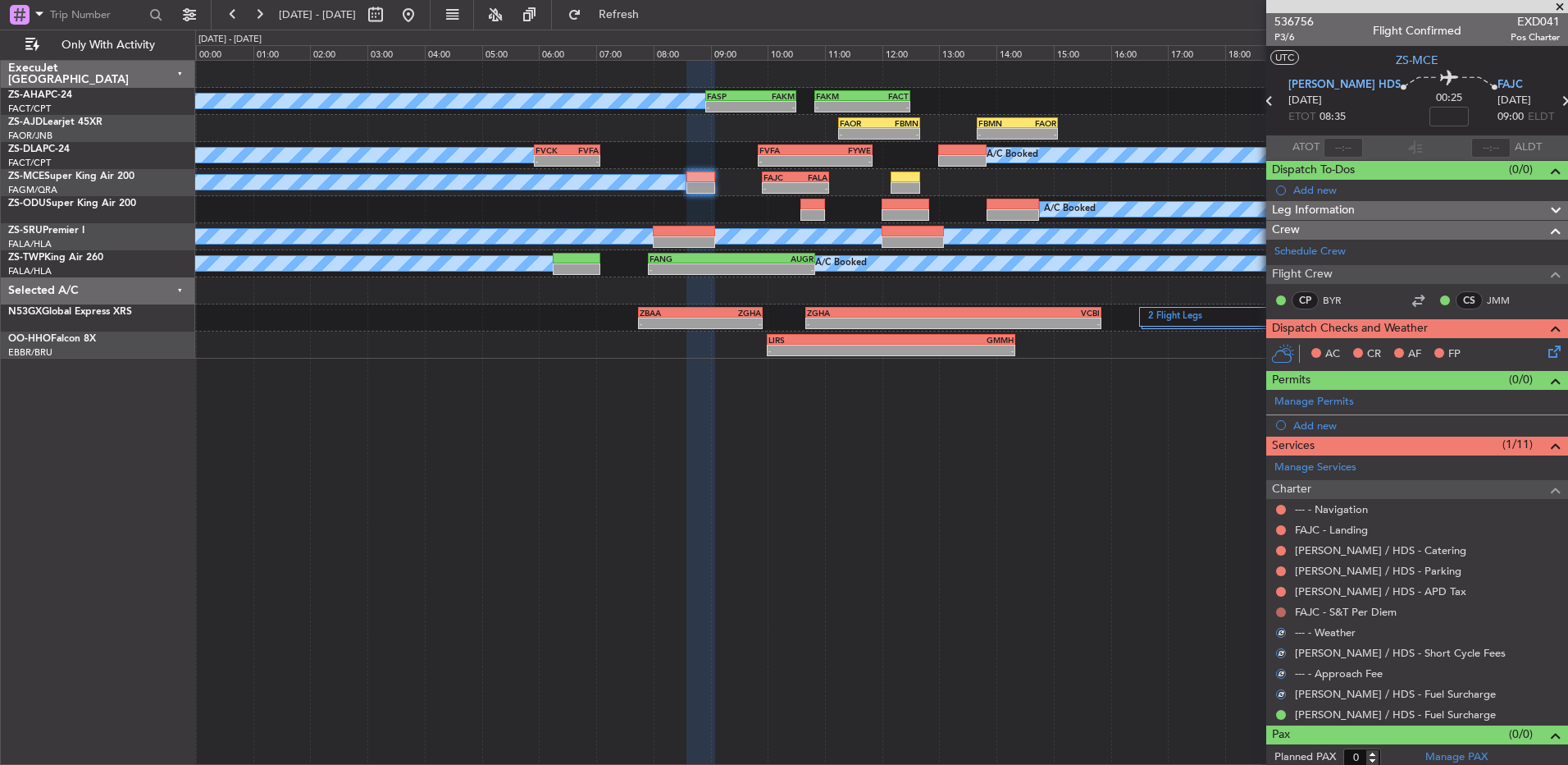
click at [1282, 610] on button at bounding box center [1282, 612] width 10 height 10
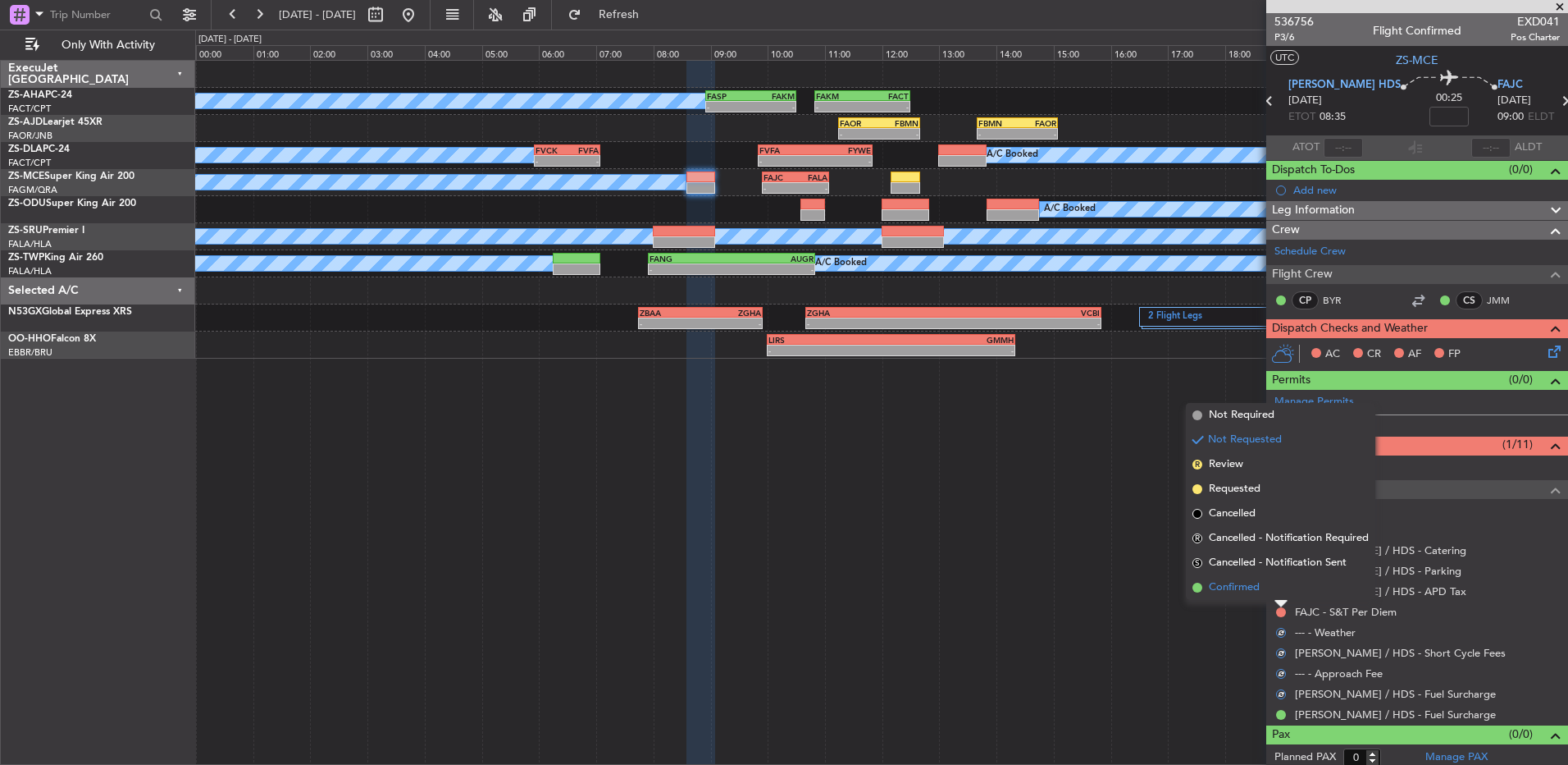
click at [1277, 593] on li "Confirmed" at bounding box center [1281, 587] width 190 height 24
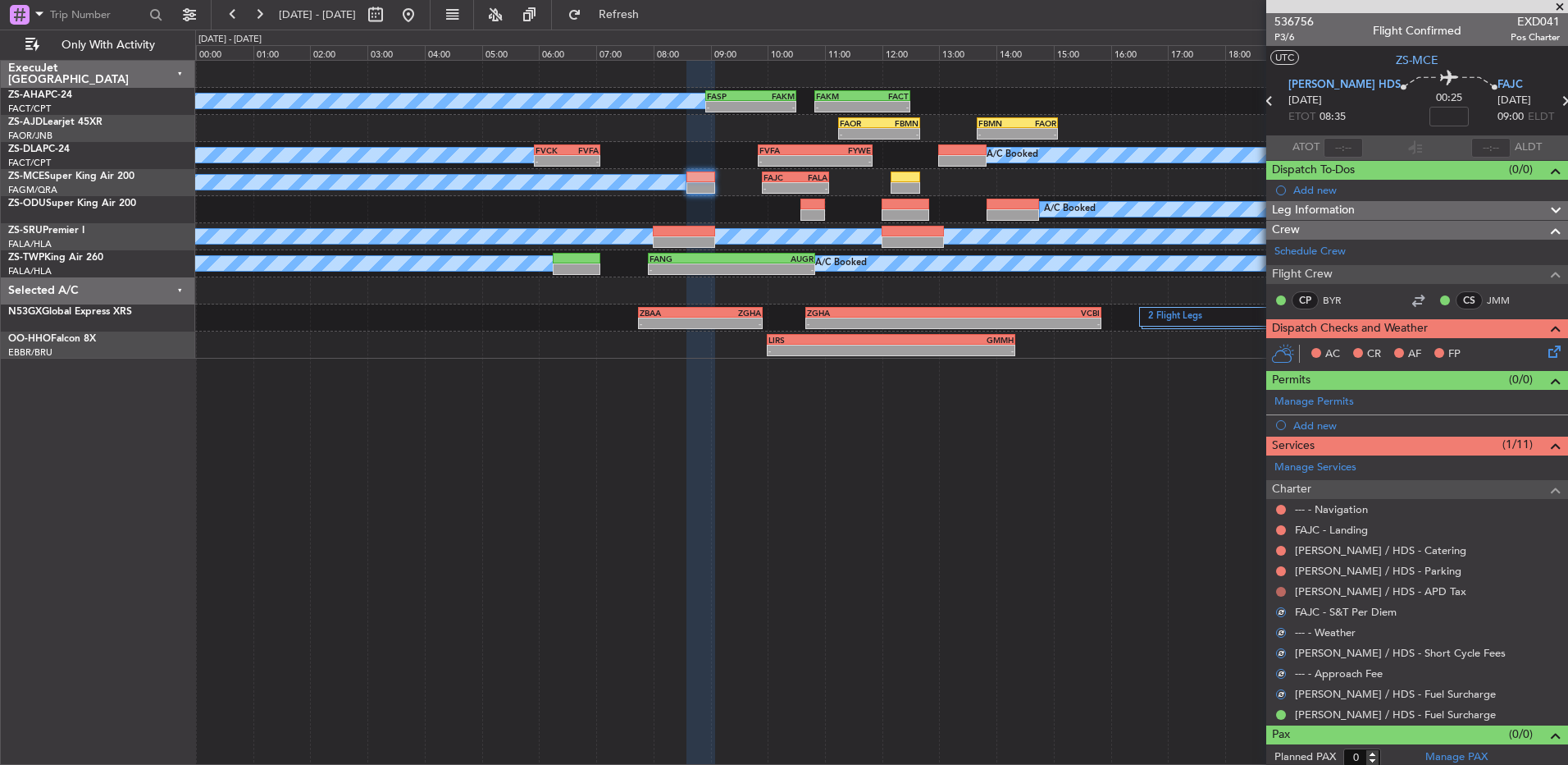
click at [1282, 589] on button at bounding box center [1282, 591] width 10 height 10
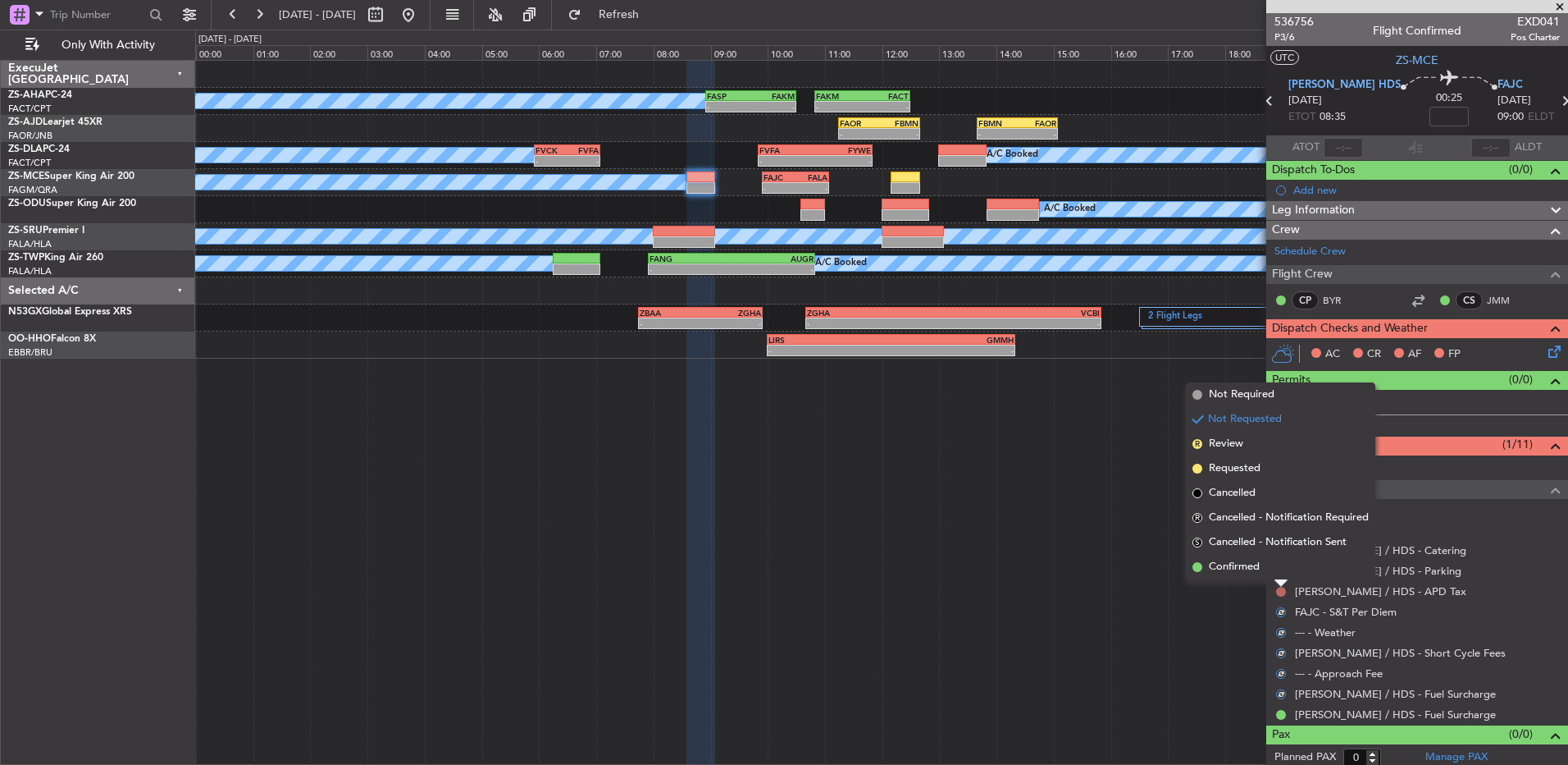
click at [1280, 573] on li "Confirmed" at bounding box center [1281, 566] width 190 height 24
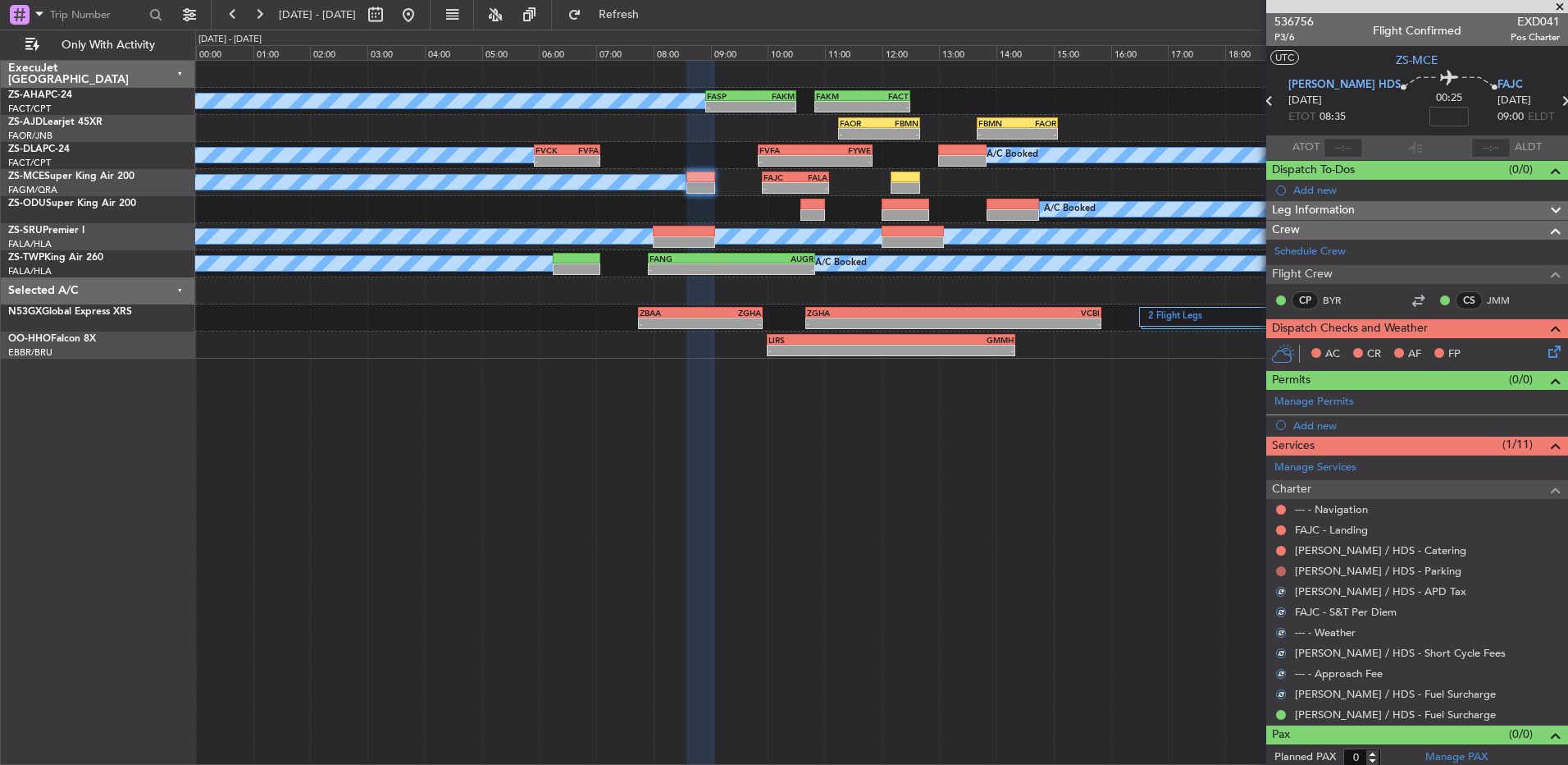
click at [1280, 572] on button at bounding box center [1282, 571] width 10 height 10
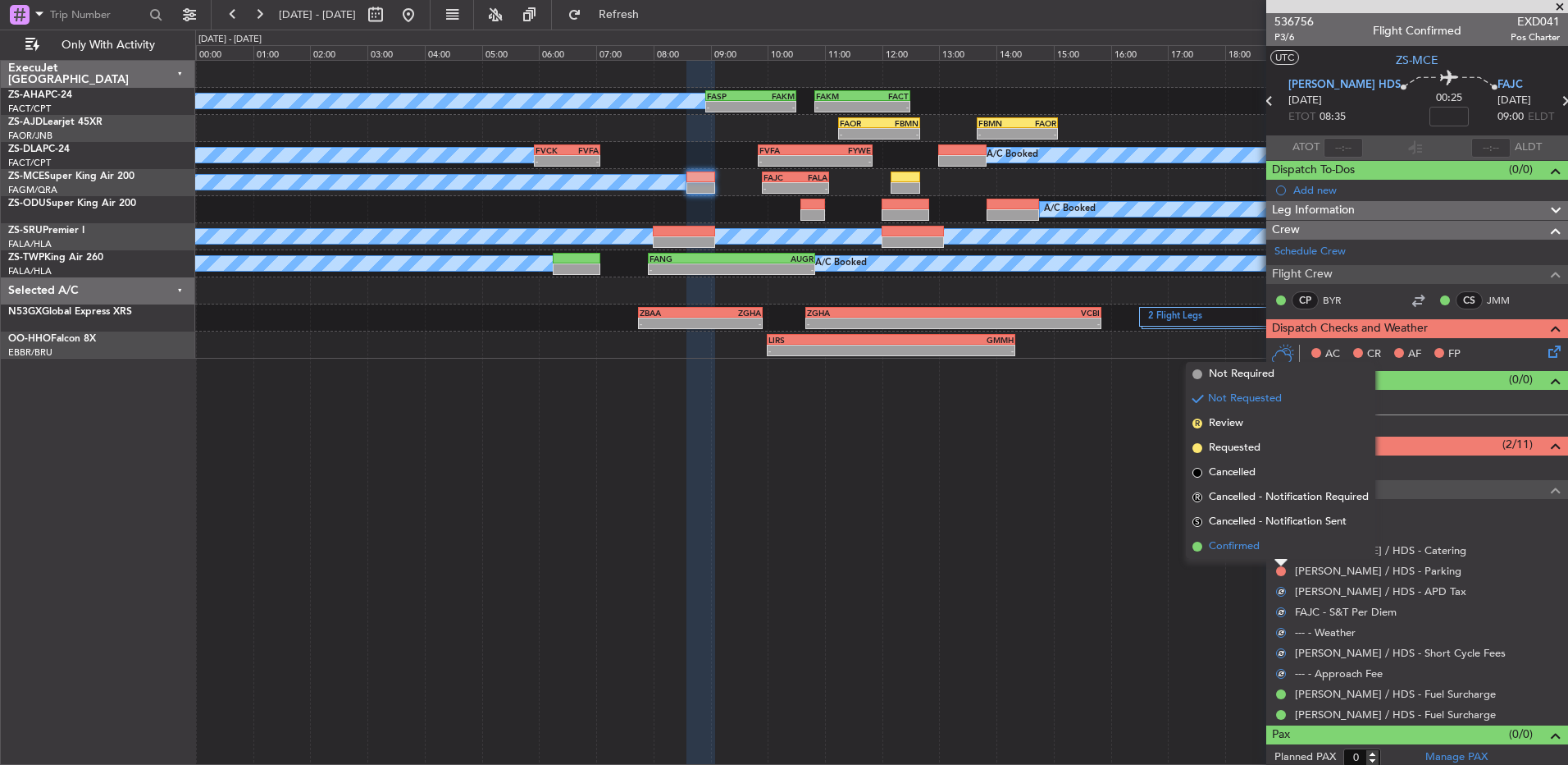
click at [1277, 550] on li "Confirmed" at bounding box center [1281, 546] width 190 height 24
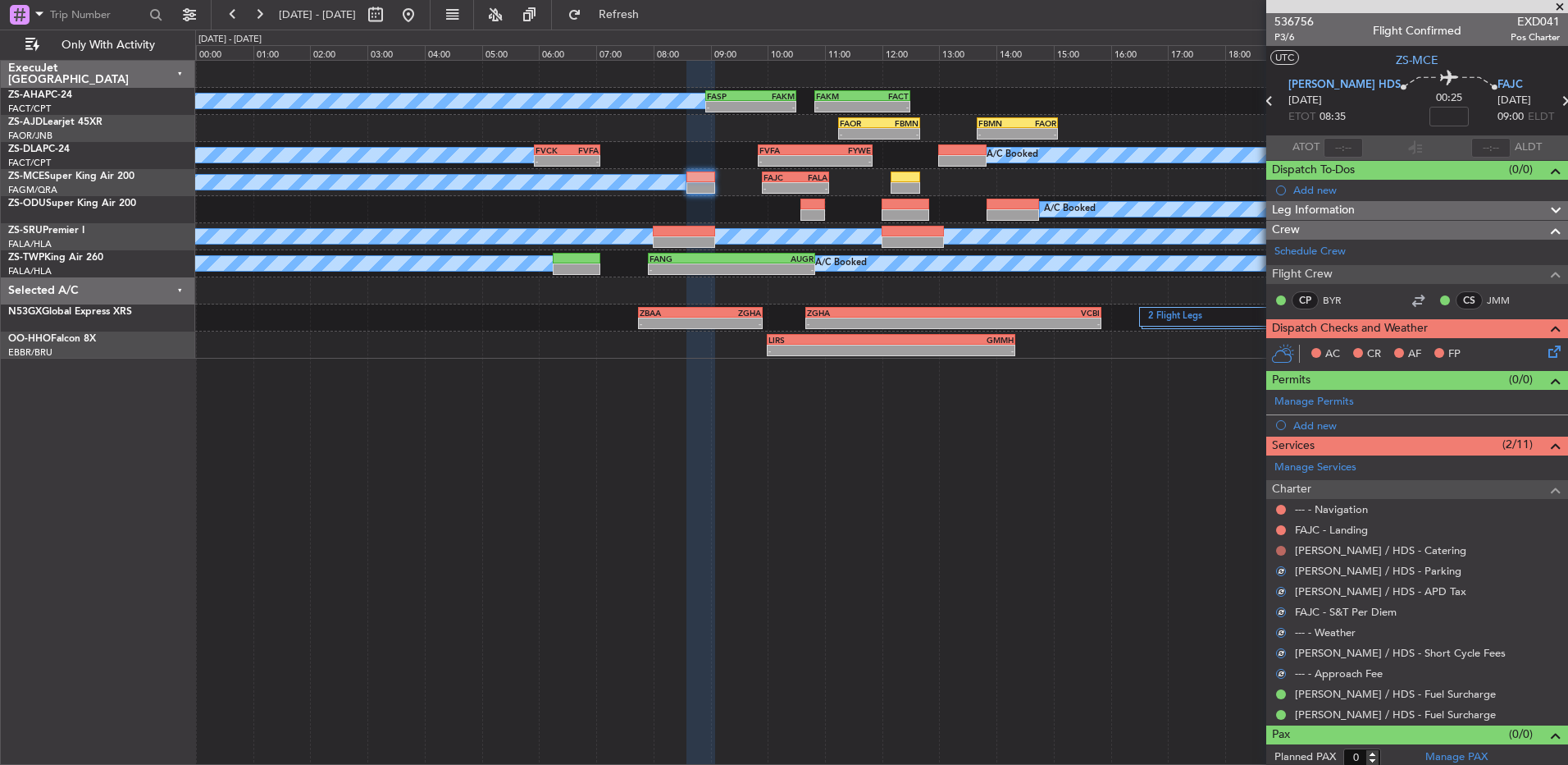
click at [1281, 547] on button at bounding box center [1282, 550] width 10 height 10
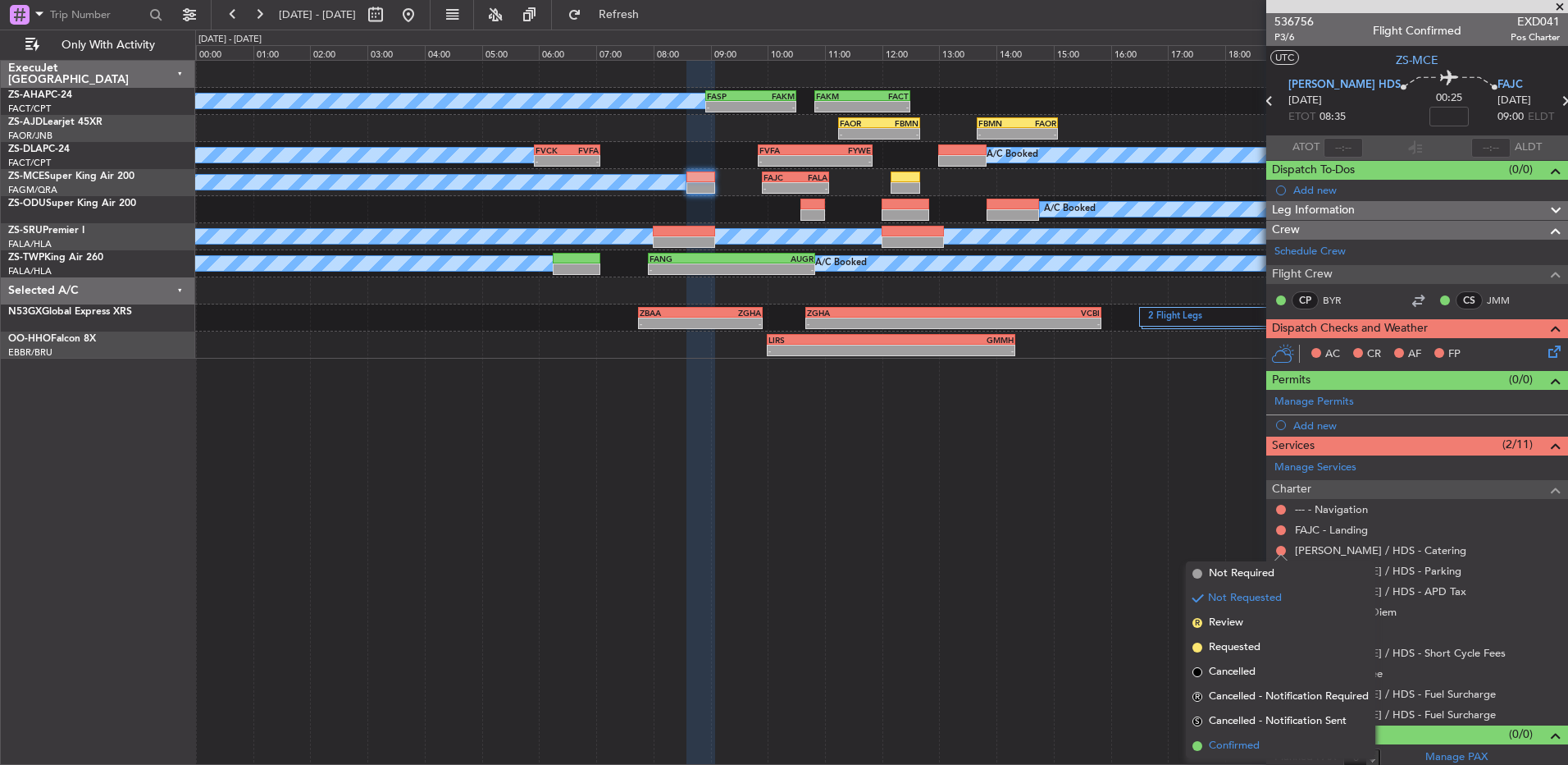
click at [1278, 737] on li "Confirmed" at bounding box center [1281, 745] width 190 height 24
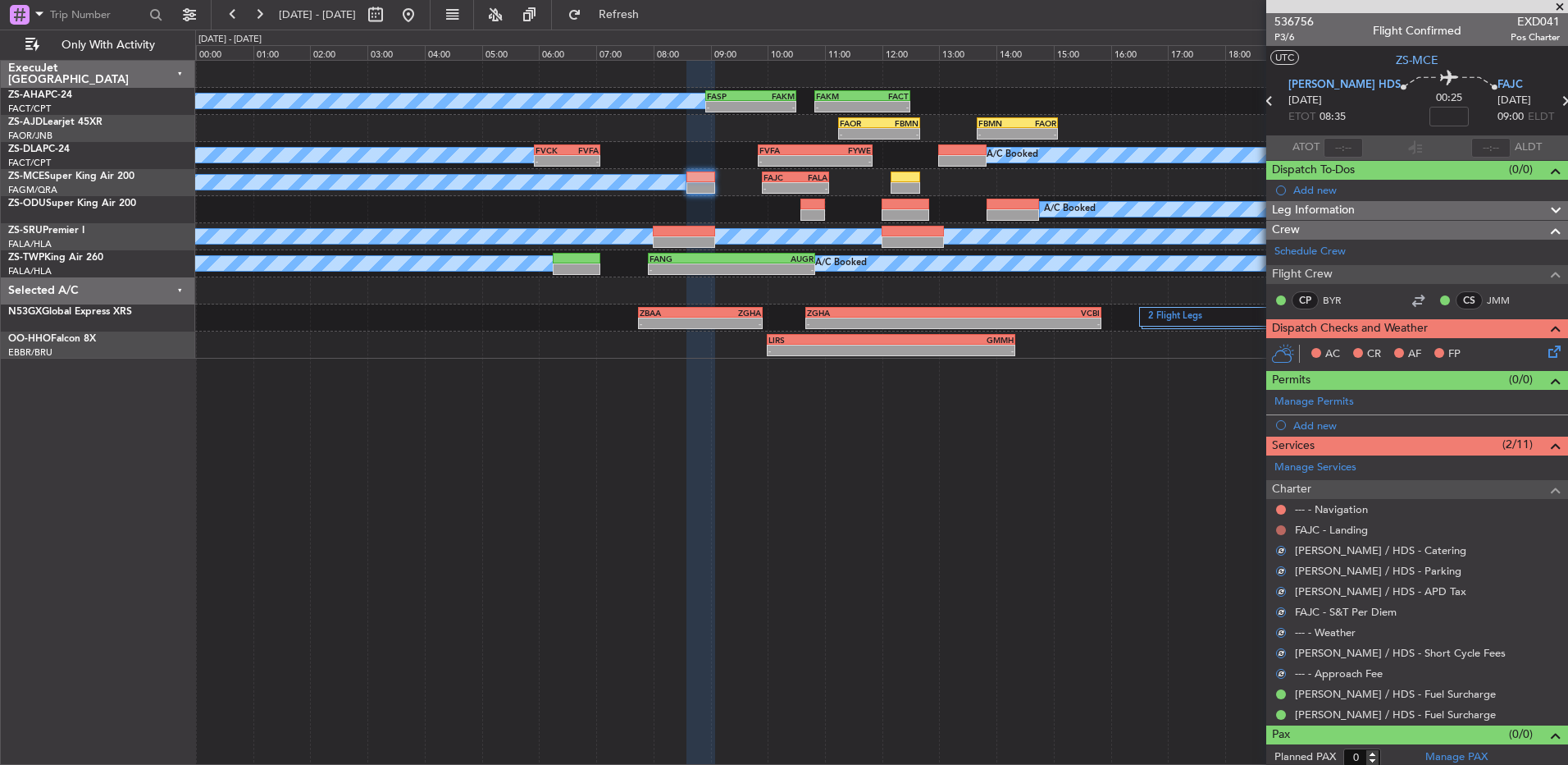
click at [1278, 529] on button at bounding box center [1282, 530] width 10 height 10
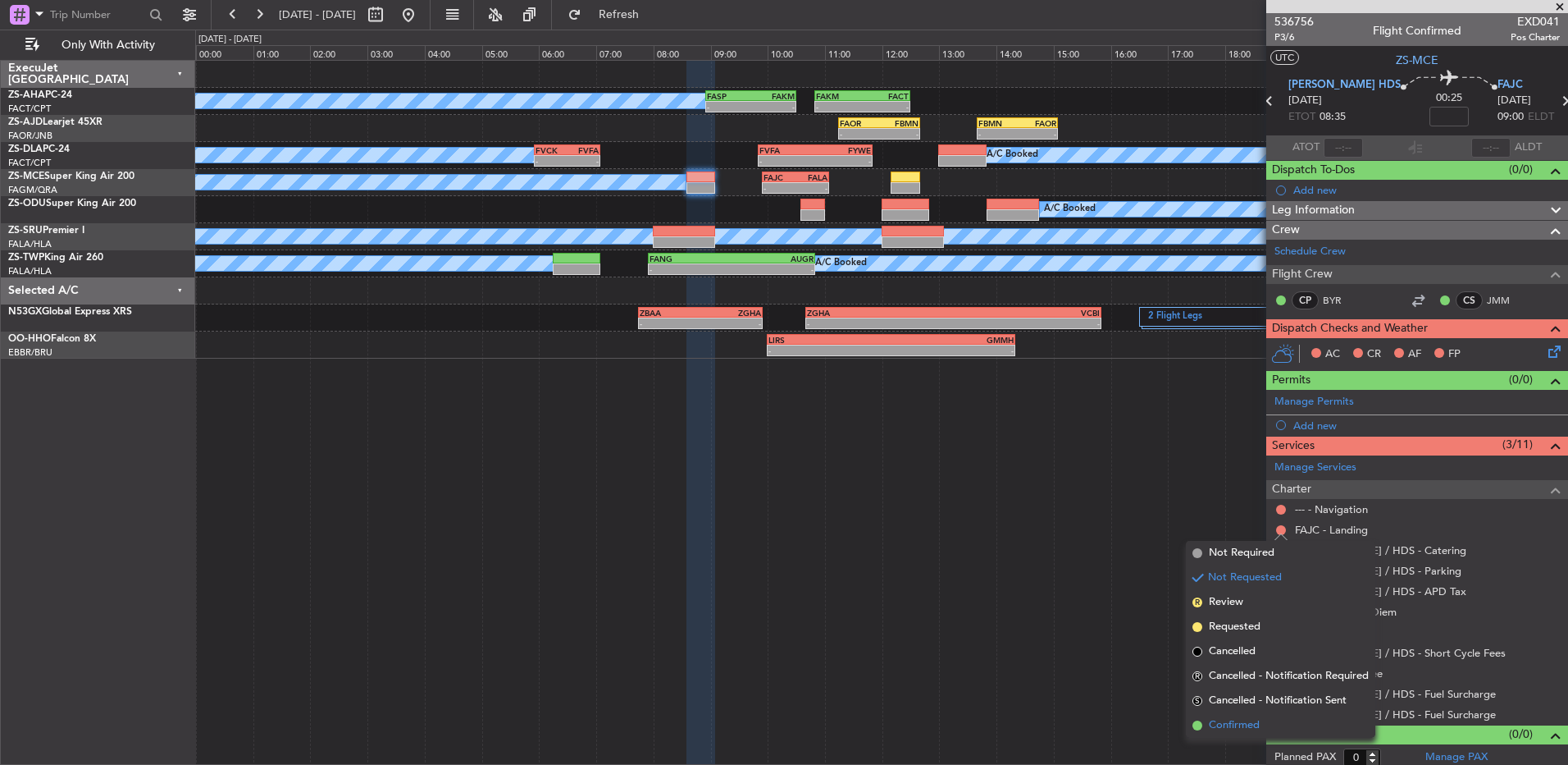
click at [1242, 717] on span "Confirmed" at bounding box center [1234, 726] width 51 height 17
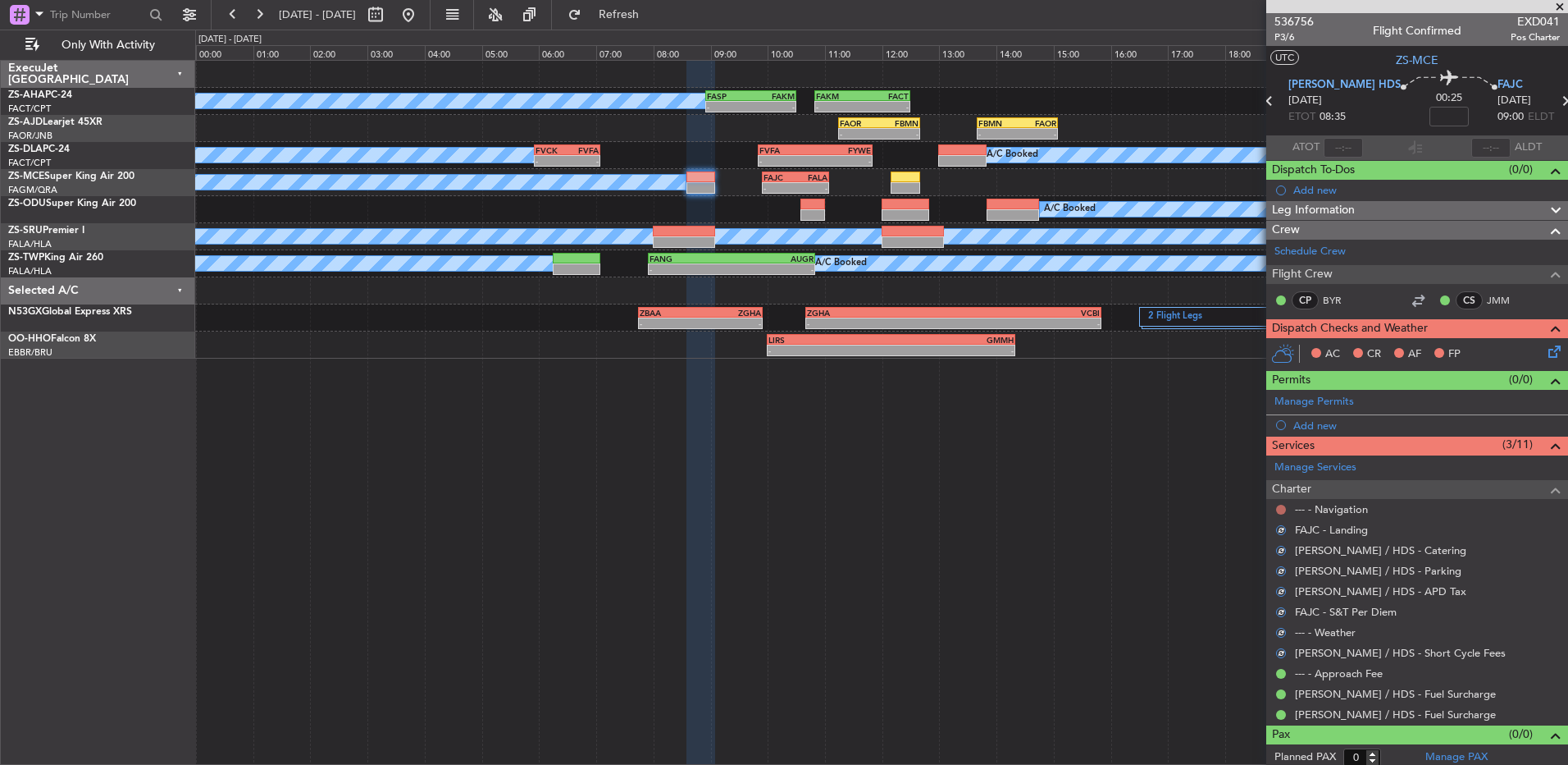
click at [1280, 506] on button at bounding box center [1282, 509] width 10 height 10
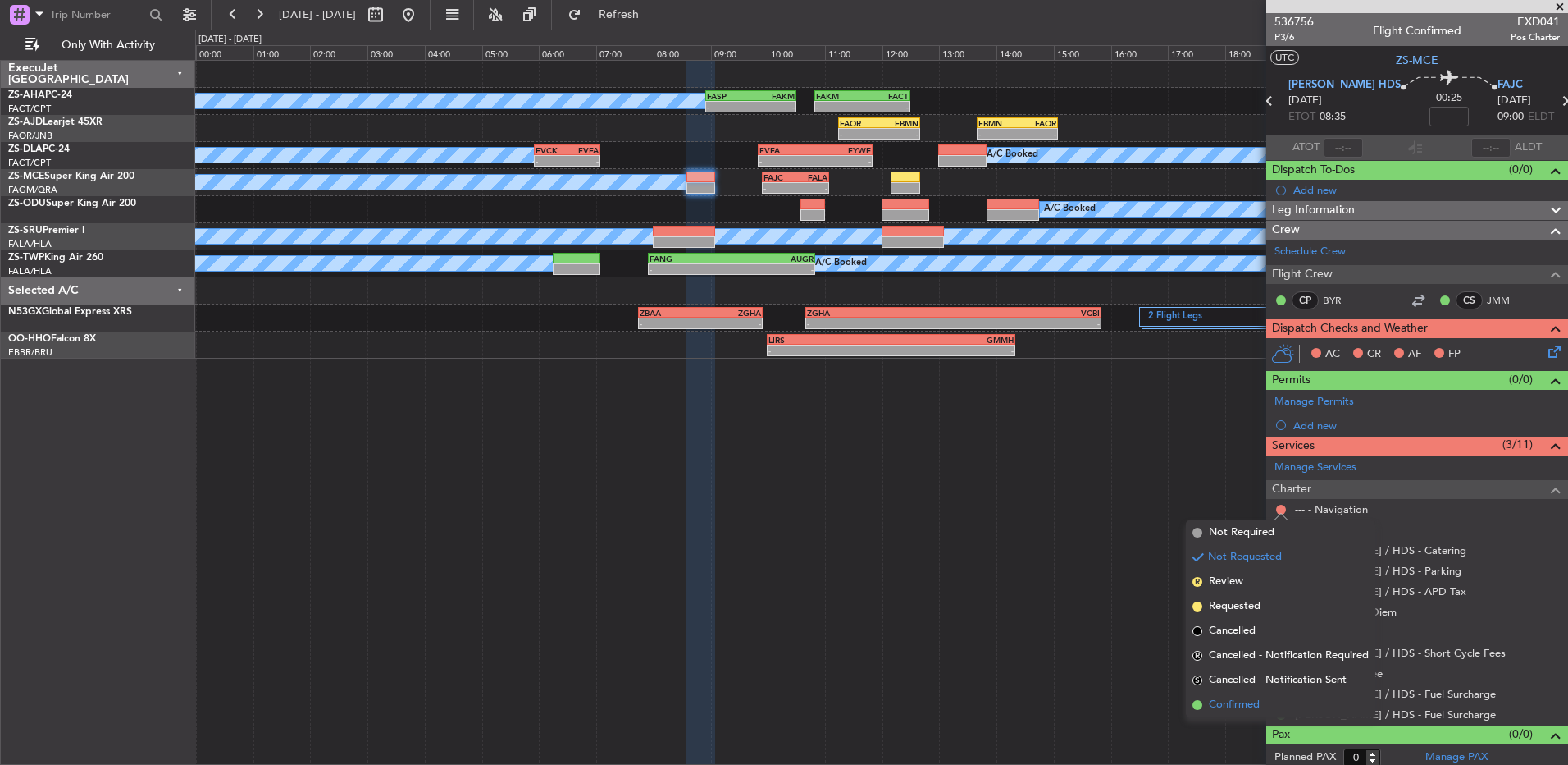
click at [1231, 695] on li "Confirmed" at bounding box center [1281, 704] width 190 height 24
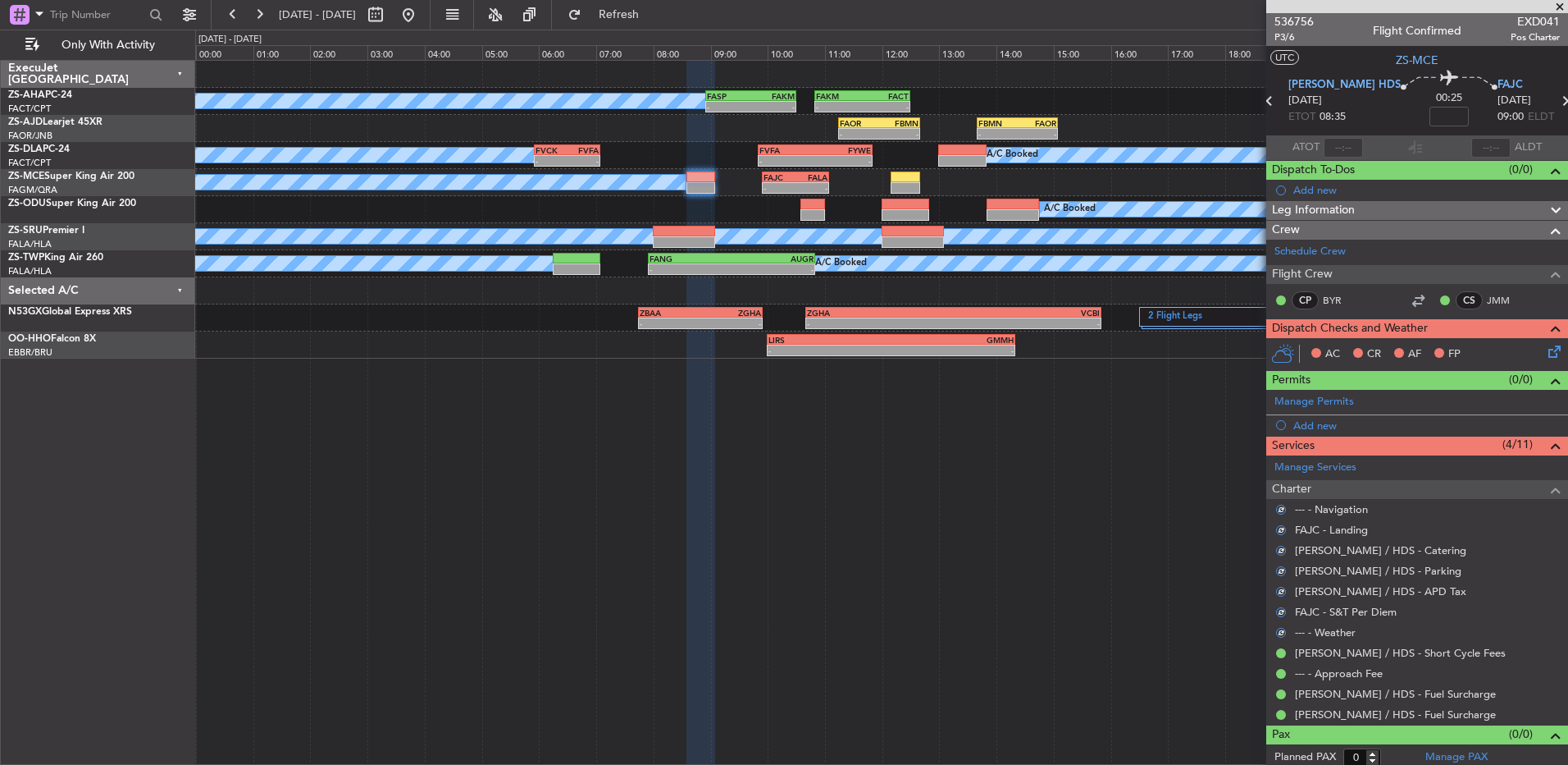
click at [1545, 351] on icon at bounding box center [1552, 349] width 13 height 13
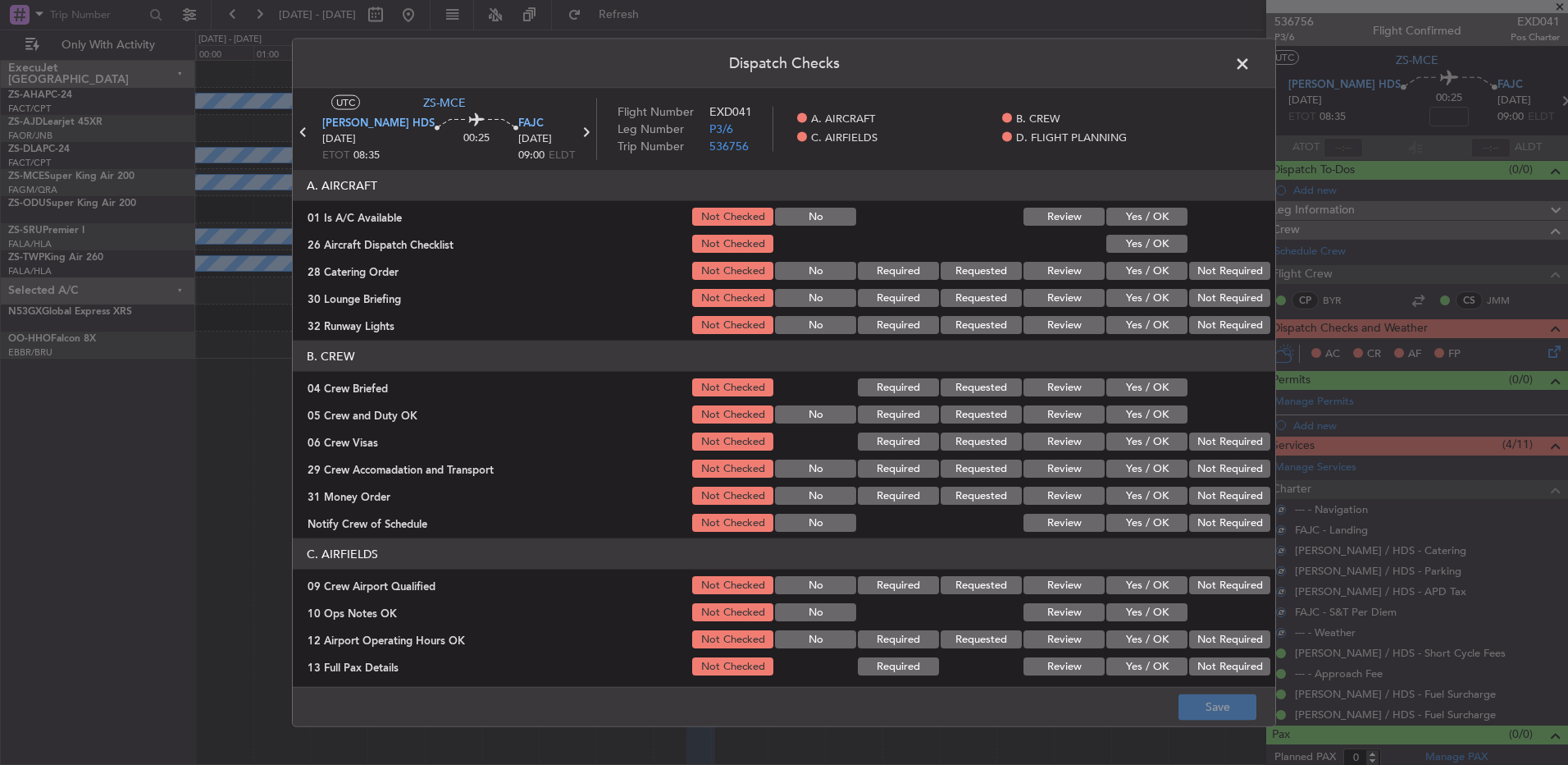
click at [1145, 225] on div "Yes / OK" at bounding box center [1145, 217] width 83 height 23
click at [1150, 220] on button "Yes / OK" at bounding box center [1146, 217] width 81 height 18
click at [1160, 253] on div "Yes / OK" at bounding box center [1145, 244] width 83 height 23
click at [1169, 245] on button "Yes / OK" at bounding box center [1146, 244] width 81 height 18
click at [1191, 262] on button "Not Required" at bounding box center [1230, 271] width 81 height 18
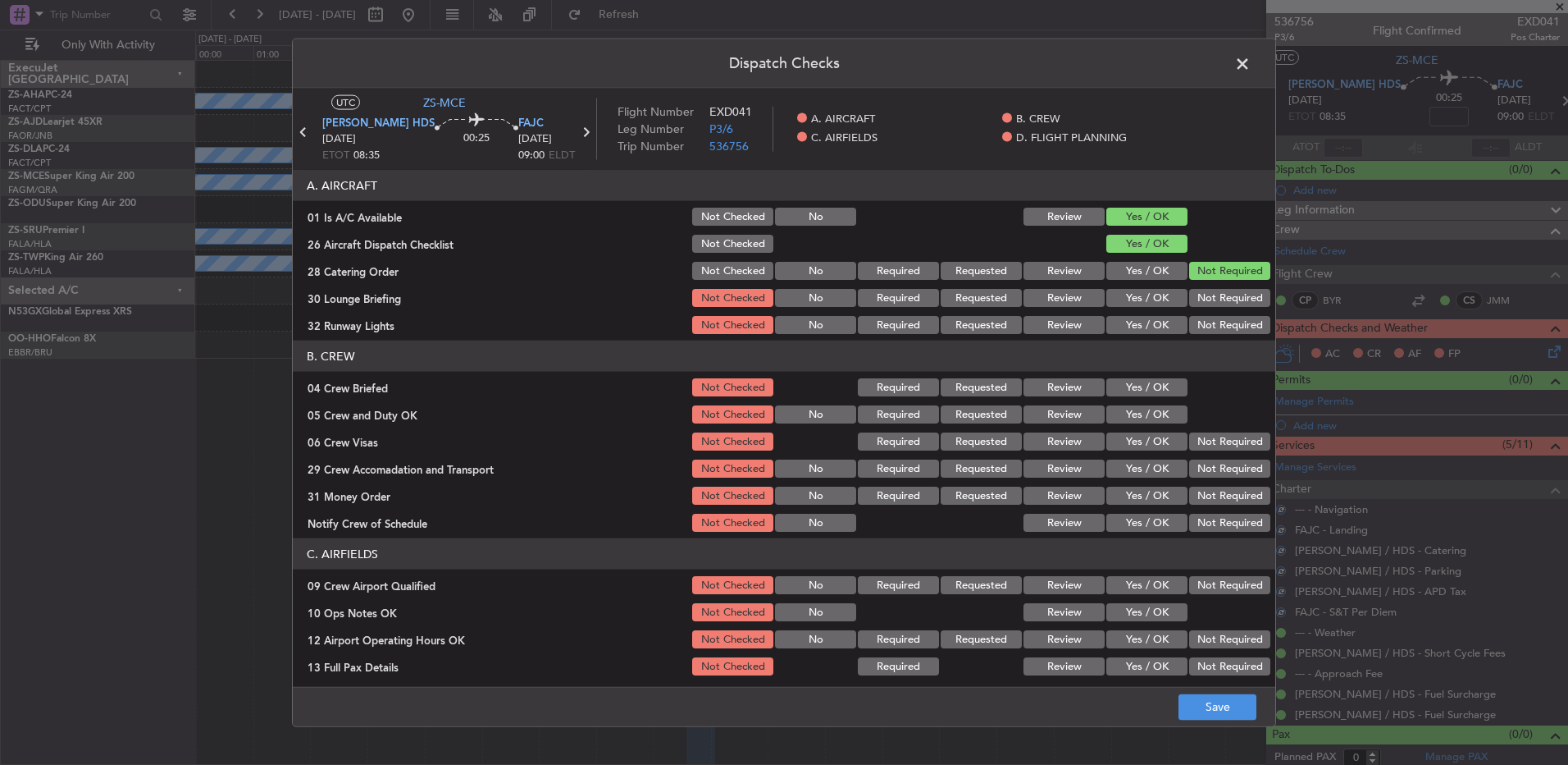
click at [1205, 280] on div "Not Required" at bounding box center [1228, 271] width 83 height 23
click at [1204, 291] on button "Not Required" at bounding box center [1230, 298] width 81 height 18
click at [1201, 304] on button "Not Required" at bounding box center [1230, 298] width 81 height 18
click at [1200, 317] on button "Not Required" at bounding box center [1230, 325] width 81 height 18
click at [1138, 389] on button "Yes / OK" at bounding box center [1146, 388] width 81 height 18
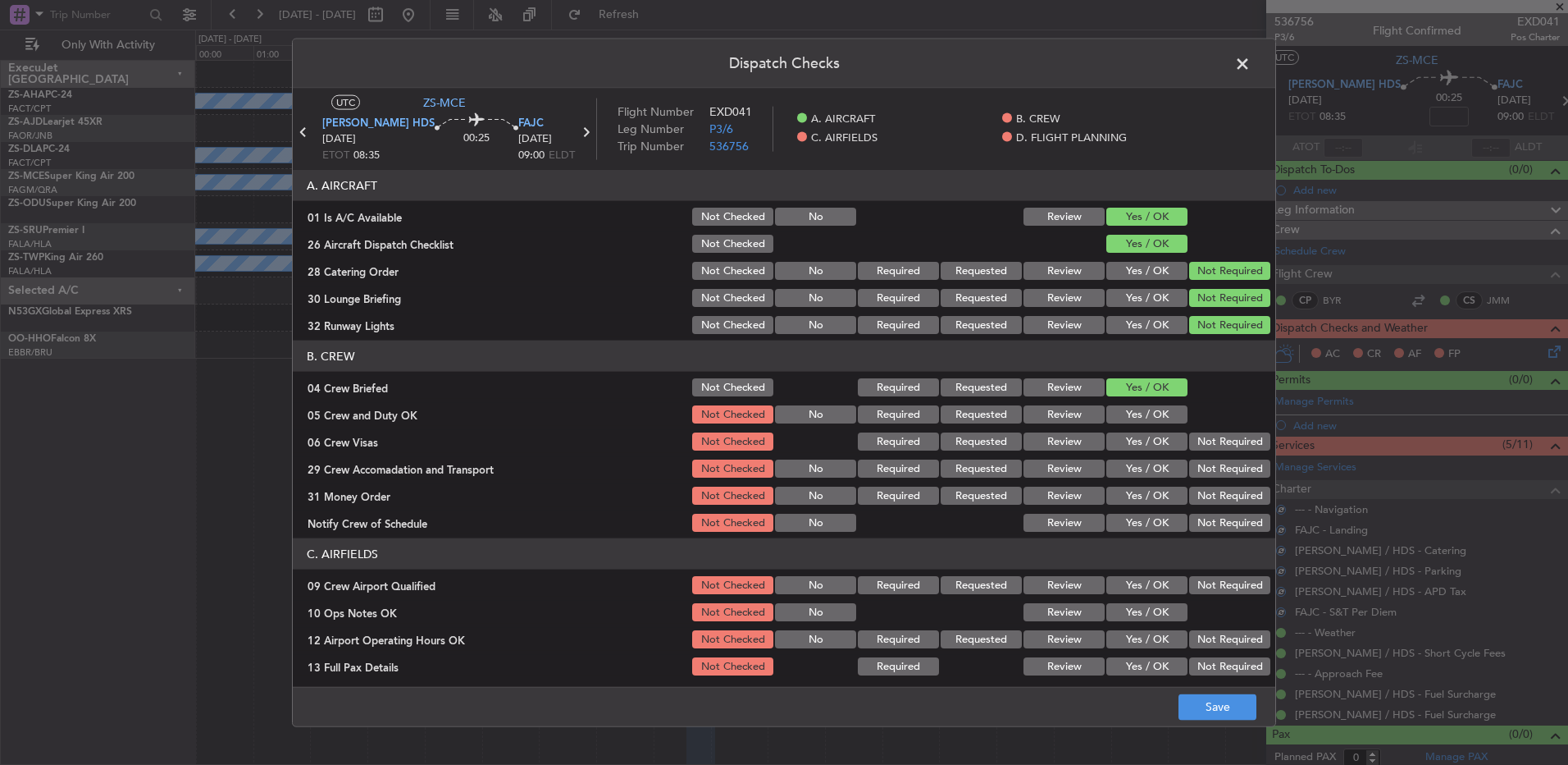
drag, startPoint x: 1138, startPoint y: 398, endPoint x: 1138, endPoint y: 408, distance: 10.0
click at [1138, 405] on section "B. CREW 04 Crew Briefed Not Checked Required Requested Review Yes / OK 05 Crew …" at bounding box center [784, 438] width 983 height 194
click at [1139, 422] on button "Yes / OK" at bounding box center [1146, 414] width 81 height 18
drag, startPoint x: 1141, startPoint y: 422, endPoint x: 1158, endPoint y: 435, distance: 21.4
click at [1143, 424] on div "Yes / OK" at bounding box center [1145, 414] width 83 height 23
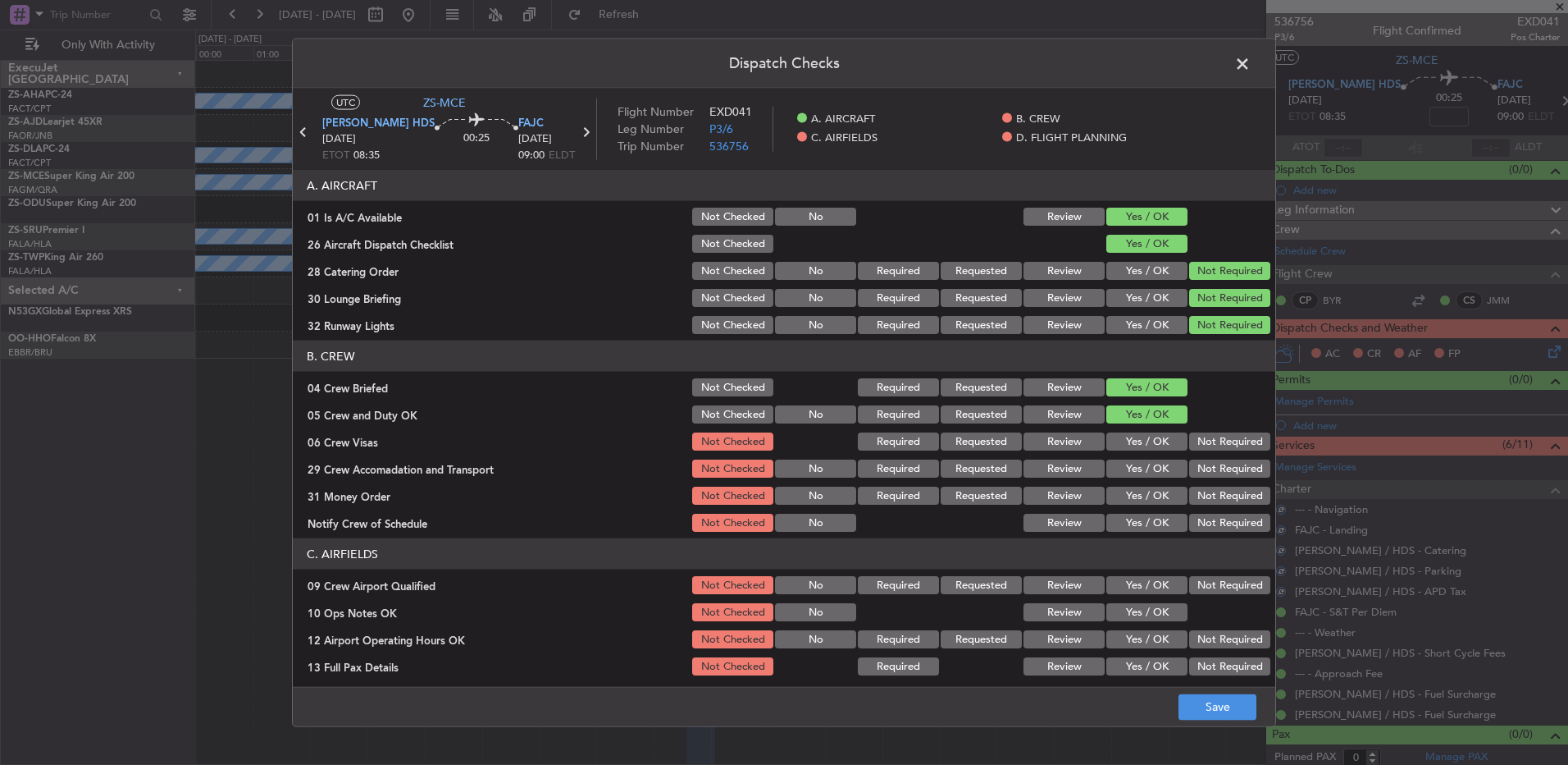
click at [1199, 448] on button "Not Required" at bounding box center [1230, 442] width 81 height 18
click at [1206, 463] on section "B. CREW 04 Crew Briefed Not Checked Required Requested Review Yes / OK 05 Crew …" at bounding box center [784, 438] width 983 height 194
click at [1206, 474] on button "Not Required" at bounding box center [1230, 469] width 81 height 18
click at [1206, 484] on section "B. CREW 04 Crew Briefed Not Checked Required Requested Review Yes / OK 05 Crew …" at bounding box center [784, 438] width 983 height 194
click at [1208, 505] on div "Not Required" at bounding box center [1228, 496] width 83 height 23
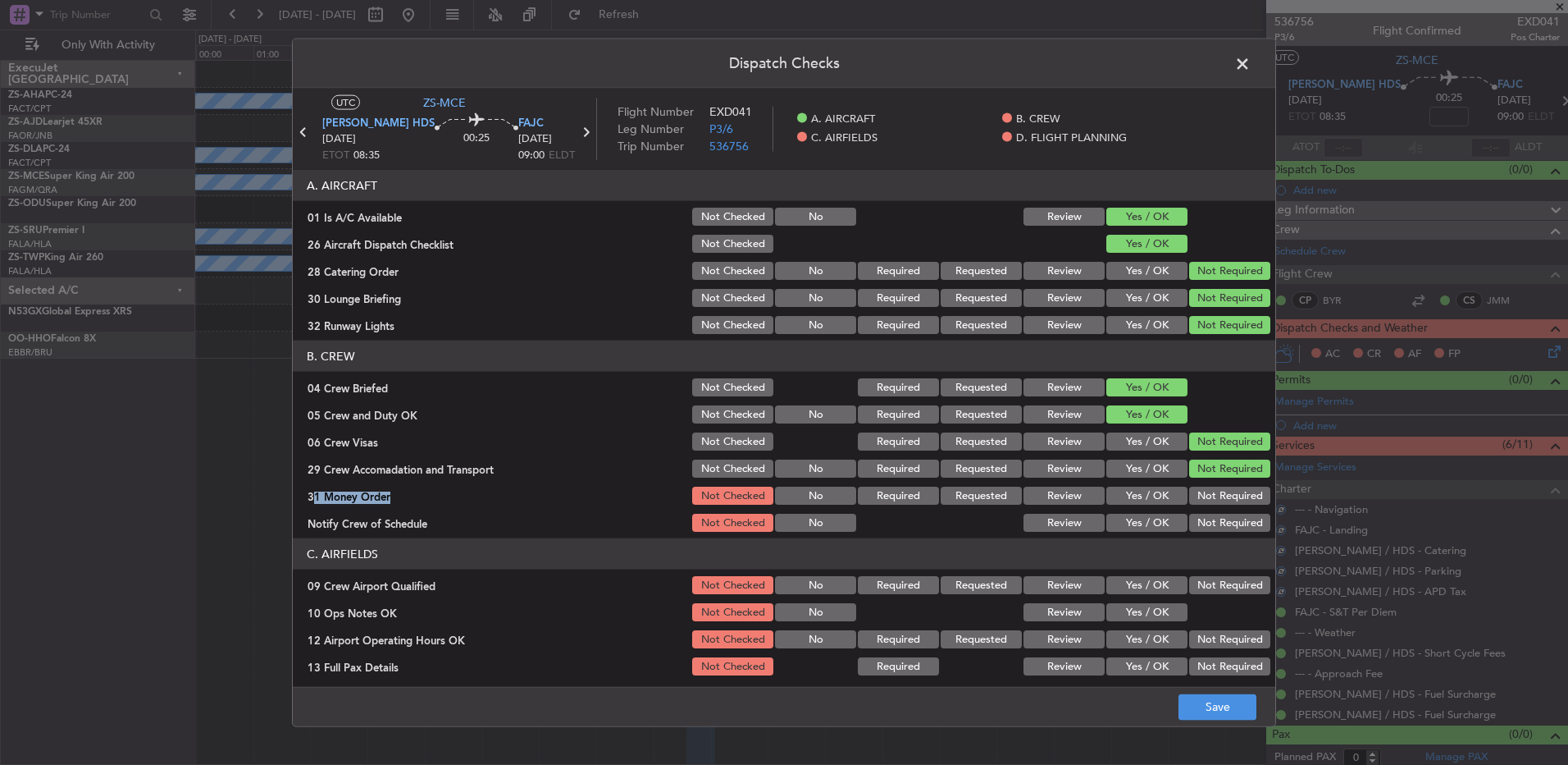
click at [1208, 520] on button "Not Required" at bounding box center [1230, 523] width 81 height 18
click at [1206, 501] on button "Not Required" at bounding box center [1230, 496] width 81 height 18
click at [1208, 583] on button "Not Required" at bounding box center [1230, 585] width 81 height 18
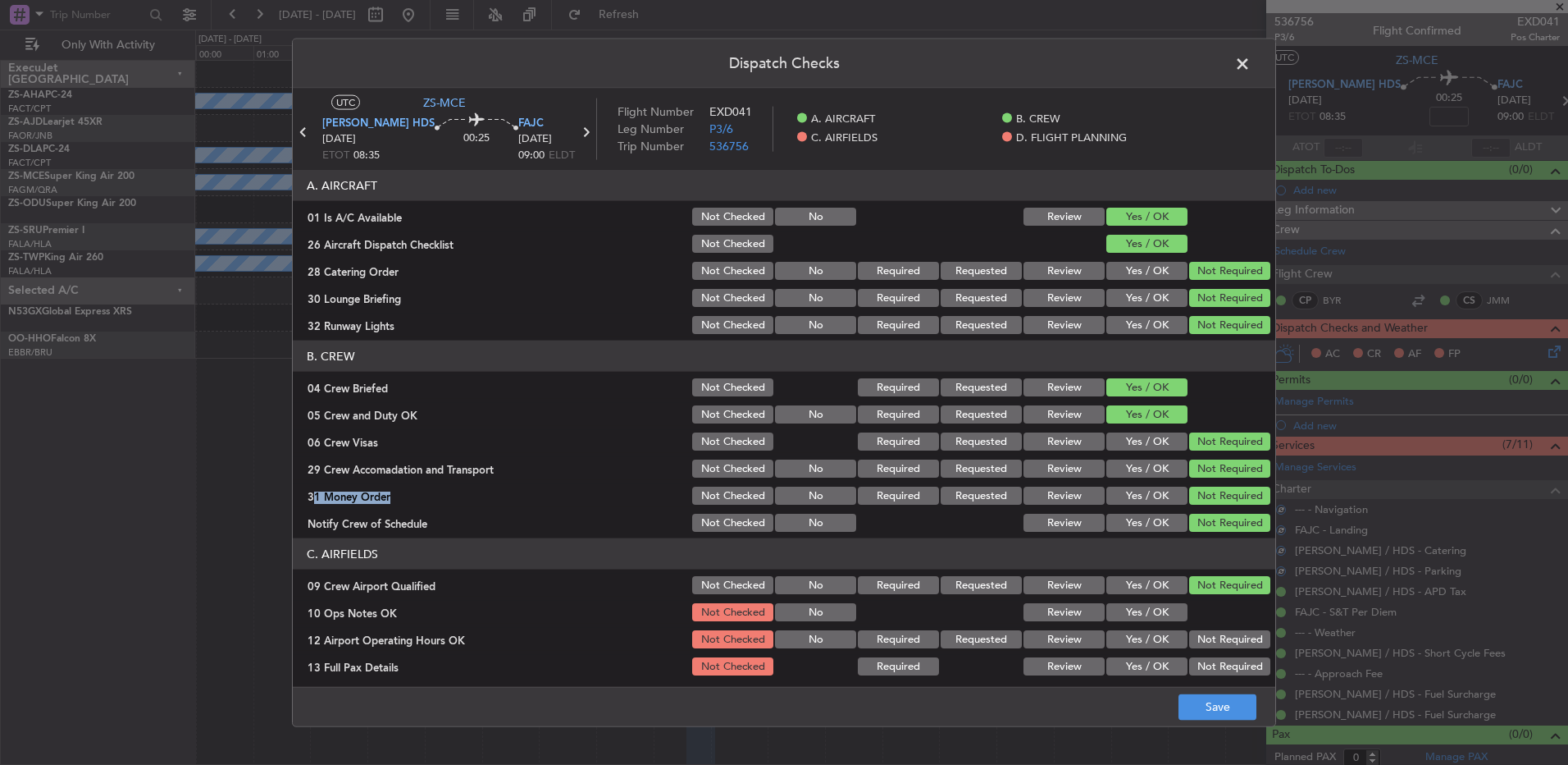
click at [1134, 618] on button "Yes / OK" at bounding box center [1146, 612] width 81 height 18
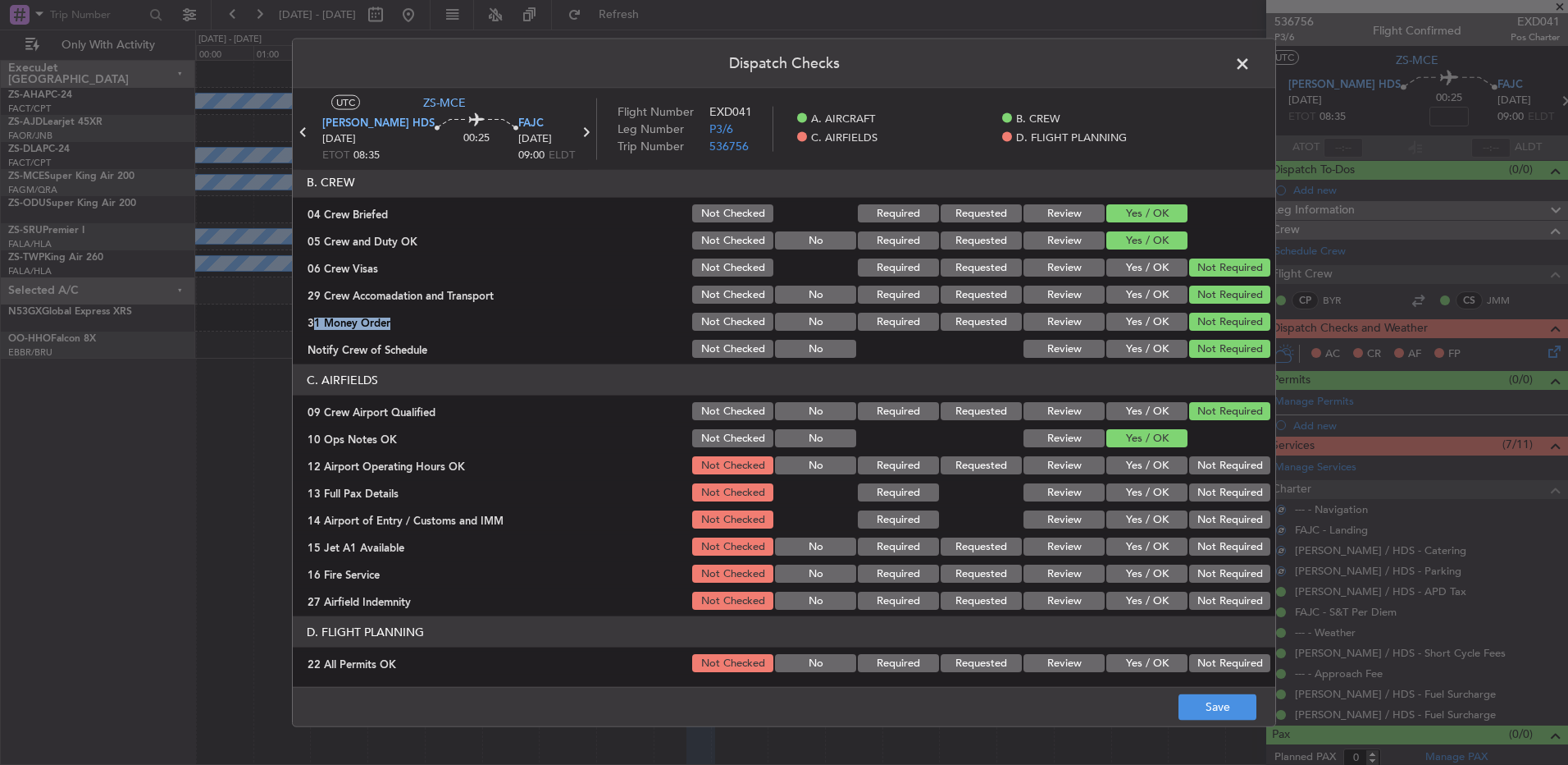
scroll to position [231, 0]
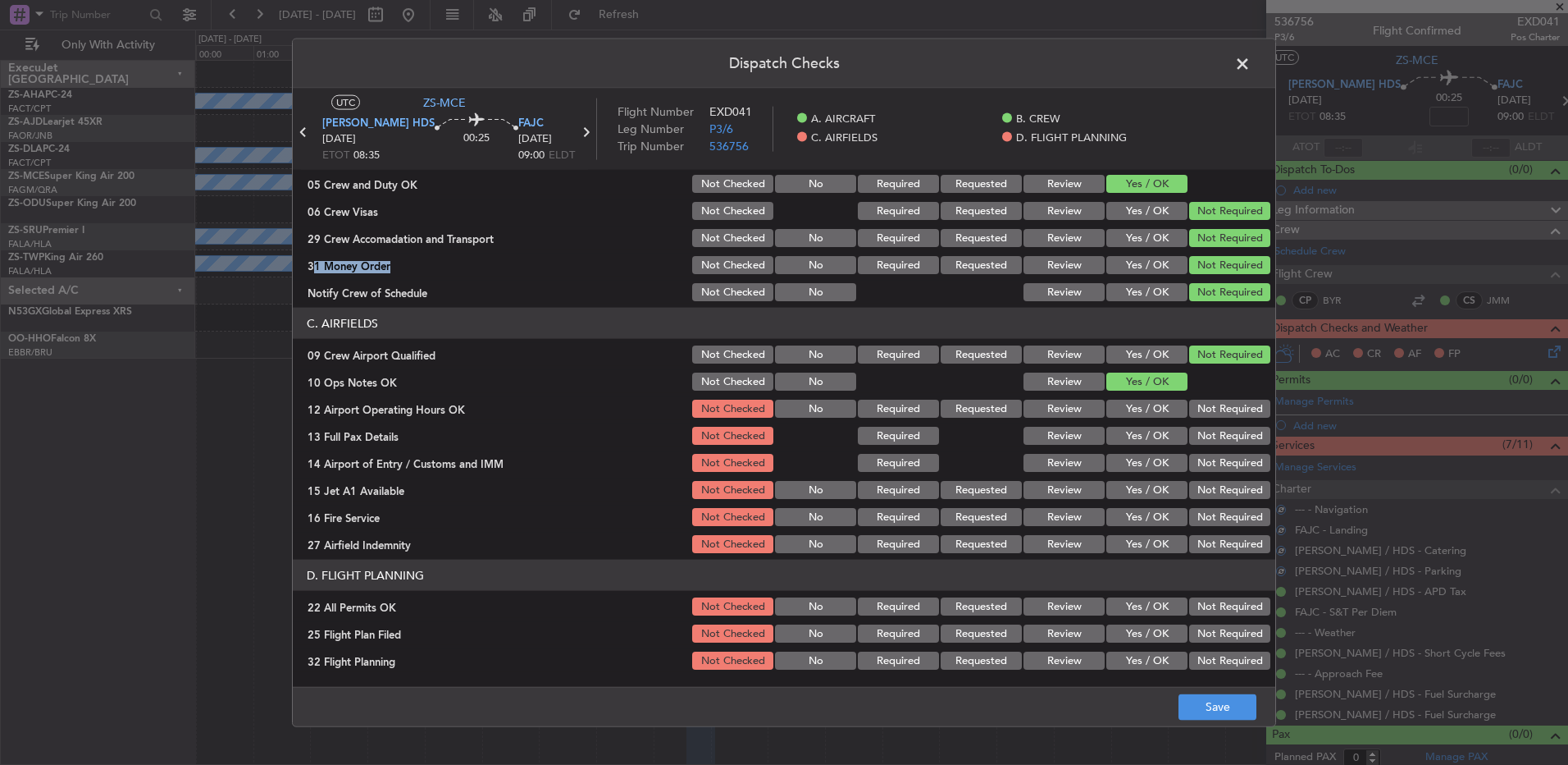
drag, startPoint x: 1224, startPoint y: 400, endPoint x: 1232, endPoint y: 428, distance: 29.1
click at [1224, 402] on button "Not Required" at bounding box center [1230, 408] width 81 height 18
drag, startPoint x: 1232, startPoint y: 428, endPoint x: 1232, endPoint y: 448, distance: 20.0
click at [1232, 431] on div "Not Required" at bounding box center [1228, 436] width 83 height 23
click at [1232, 448] on section "C. AIRFIELDS 09 Crew Airport Qualified Not Checked No Required Requested Review…" at bounding box center [784, 431] width 983 height 248
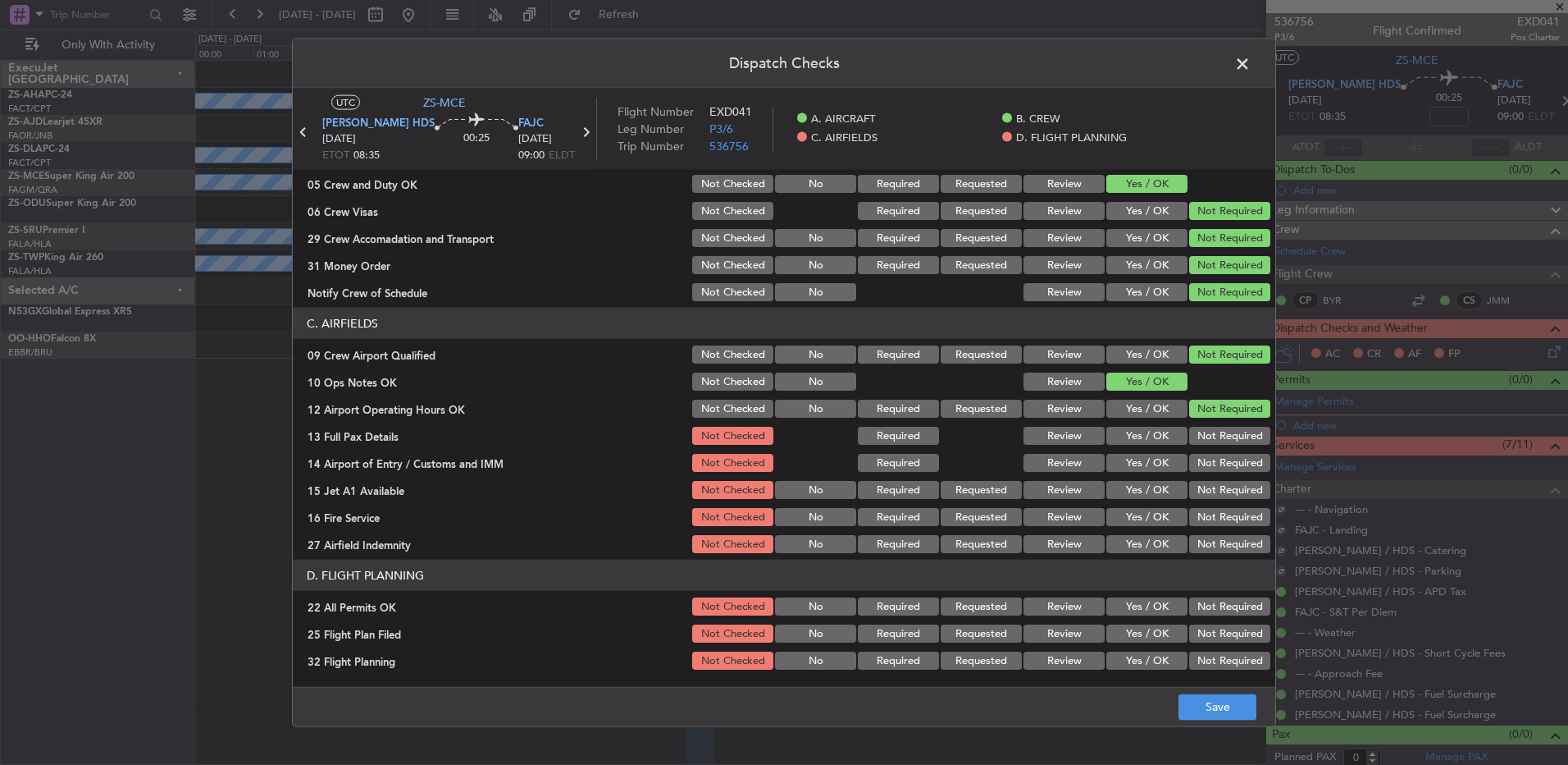
click at [1233, 448] on section "C. AIRFIELDS 09 Crew Airport Qualified Not Checked No Required Requested Review…" at bounding box center [784, 431] width 983 height 248
drag, startPoint x: 1233, startPoint y: 437, endPoint x: 1232, endPoint y: 444, distance: 7.1
click at [1233, 440] on button "Not Required" at bounding box center [1230, 436] width 81 height 18
click at [1227, 468] on button "Not Required" at bounding box center [1230, 463] width 81 height 18
drag, startPoint x: 1222, startPoint y: 479, endPoint x: 1215, endPoint y: 496, distance: 18.4
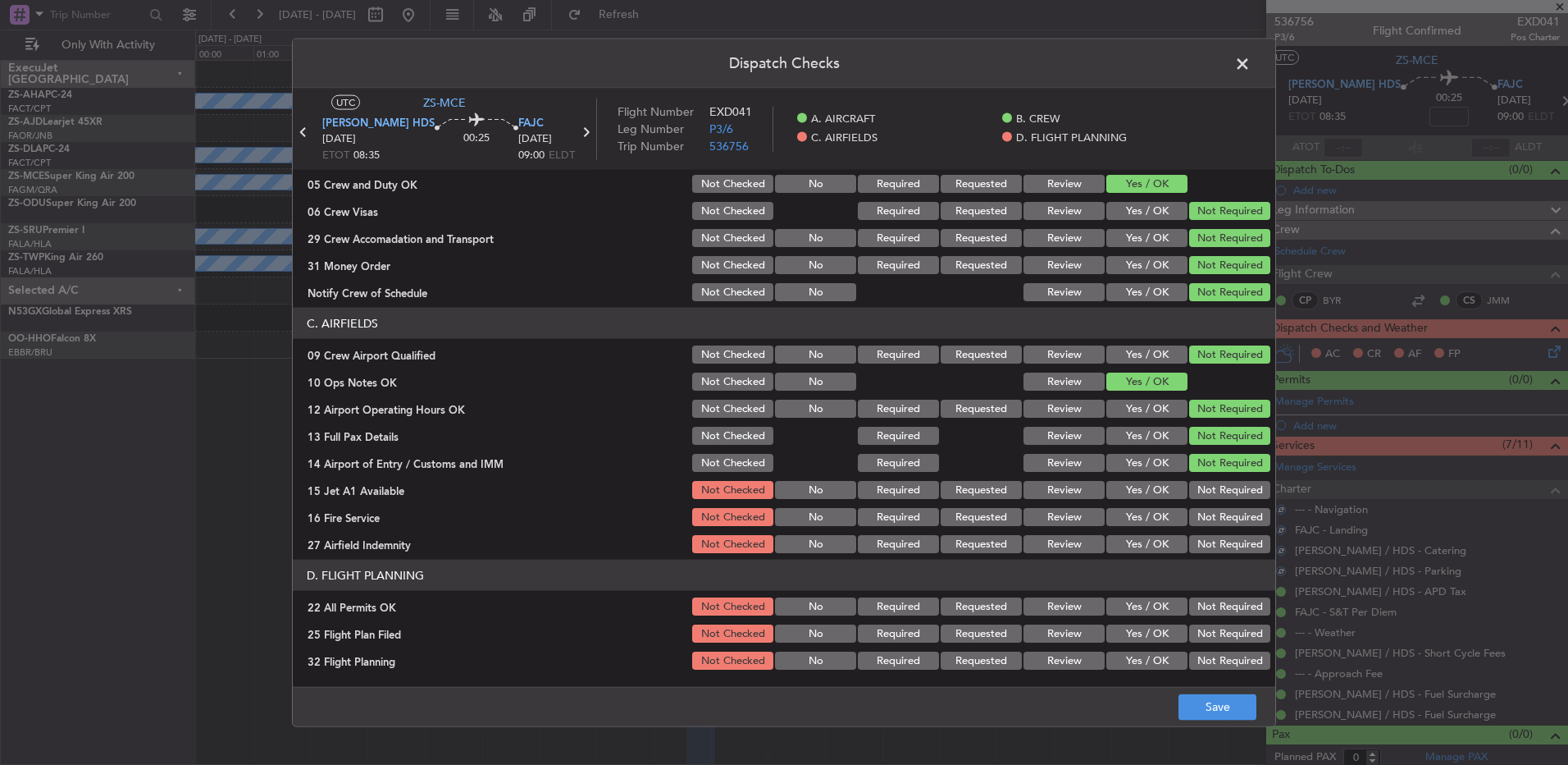
click at [1221, 486] on div "Not Required" at bounding box center [1228, 490] width 83 height 23
click at [1215, 502] on section "C. AIRFIELDS 09 Crew Airport Qualified Not Checked No Required Requested Review…" at bounding box center [784, 431] width 983 height 248
drag, startPoint x: 1215, startPoint y: 489, endPoint x: 1216, endPoint y: 504, distance: 15.0
click at [1216, 489] on button "Not Required" at bounding box center [1230, 490] width 81 height 18
click at [1216, 521] on button "Not Required" at bounding box center [1230, 517] width 81 height 18
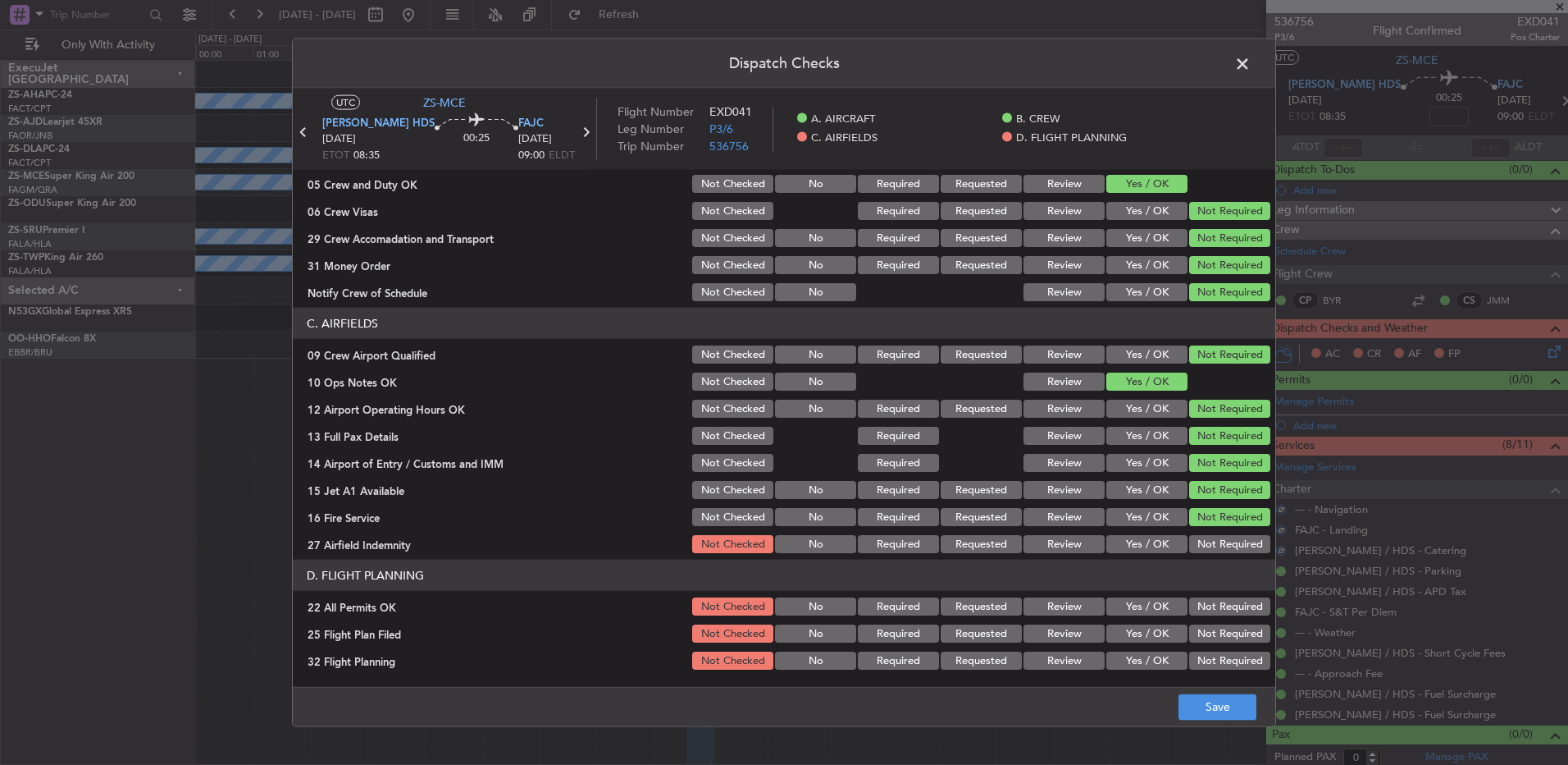
drag, startPoint x: 1213, startPoint y: 537, endPoint x: 1215, endPoint y: 546, distance: 9.2
click at [1215, 546] on button "Not Required" at bounding box center [1230, 545] width 81 height 18
click at [1210, 595] on div "Not Required" at bounding box center [1228, 606] width 83 height 23
drag, startPoint x: 1239, startPoint y: 610, endPoint x: 1227, endPoint y: 609, distance: 12.0
click at [1238, 610] on button "Not Required" at bounding box center [1230, 606] width 81 height 18
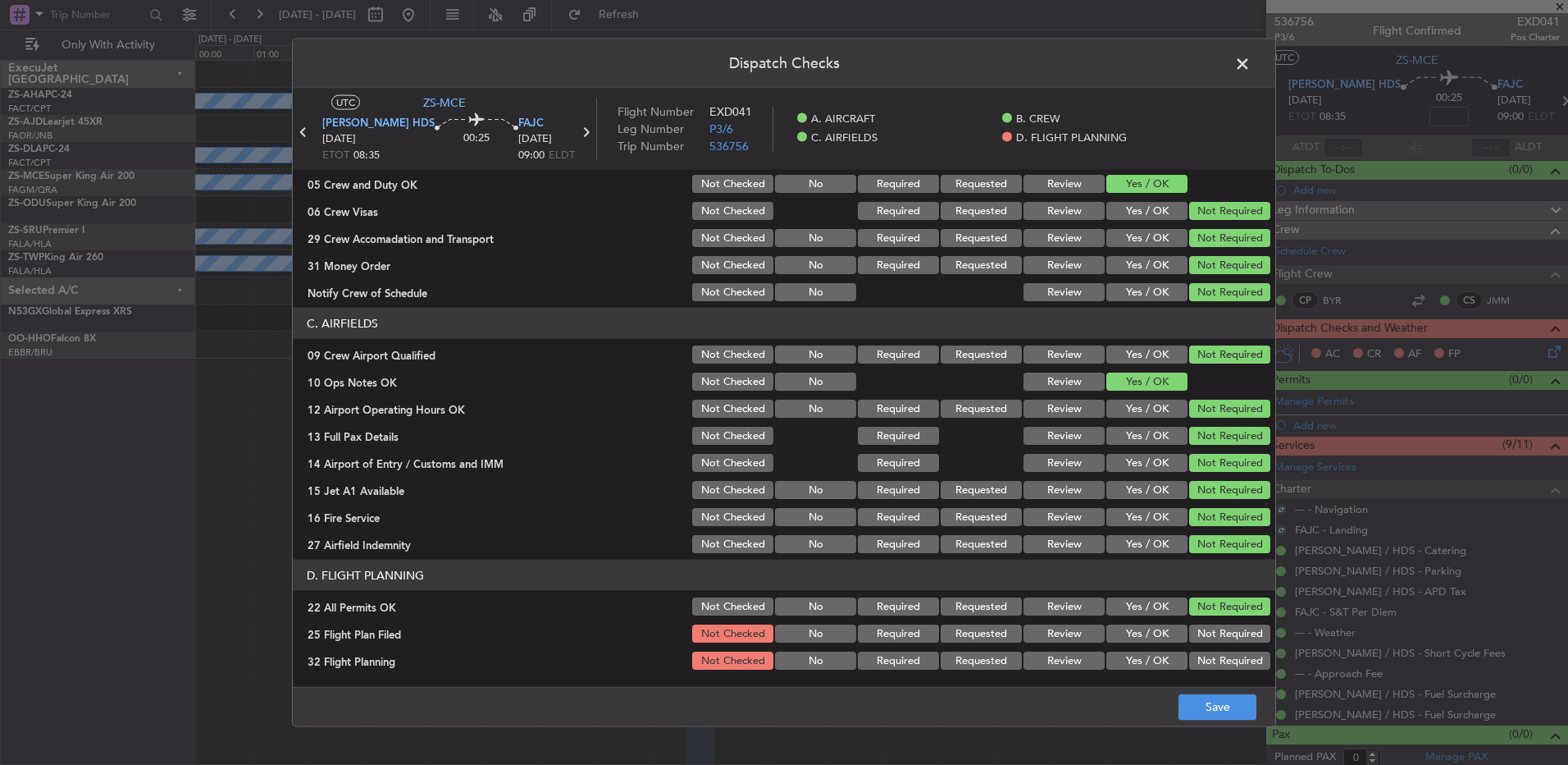
drag, startPoint x: 1110, startPoint y: 637, endPoint x: 1110, endPoint y: 657, distance: 20.0
click at [1110, 642] on div "Yes / OK" at bounding box center [1145, 634] width 83 height 23
click at [1110, 658] on button "Yes / OK" at bounding box center [1146, 661] width 81 height 18
click at [1125, 637] on button "Yes / OK" at bounding box center [1146, 634] width 81 height 18
click at [1206, 706] on button "Save" at bounding box center [1217, 706] width 78 height 26
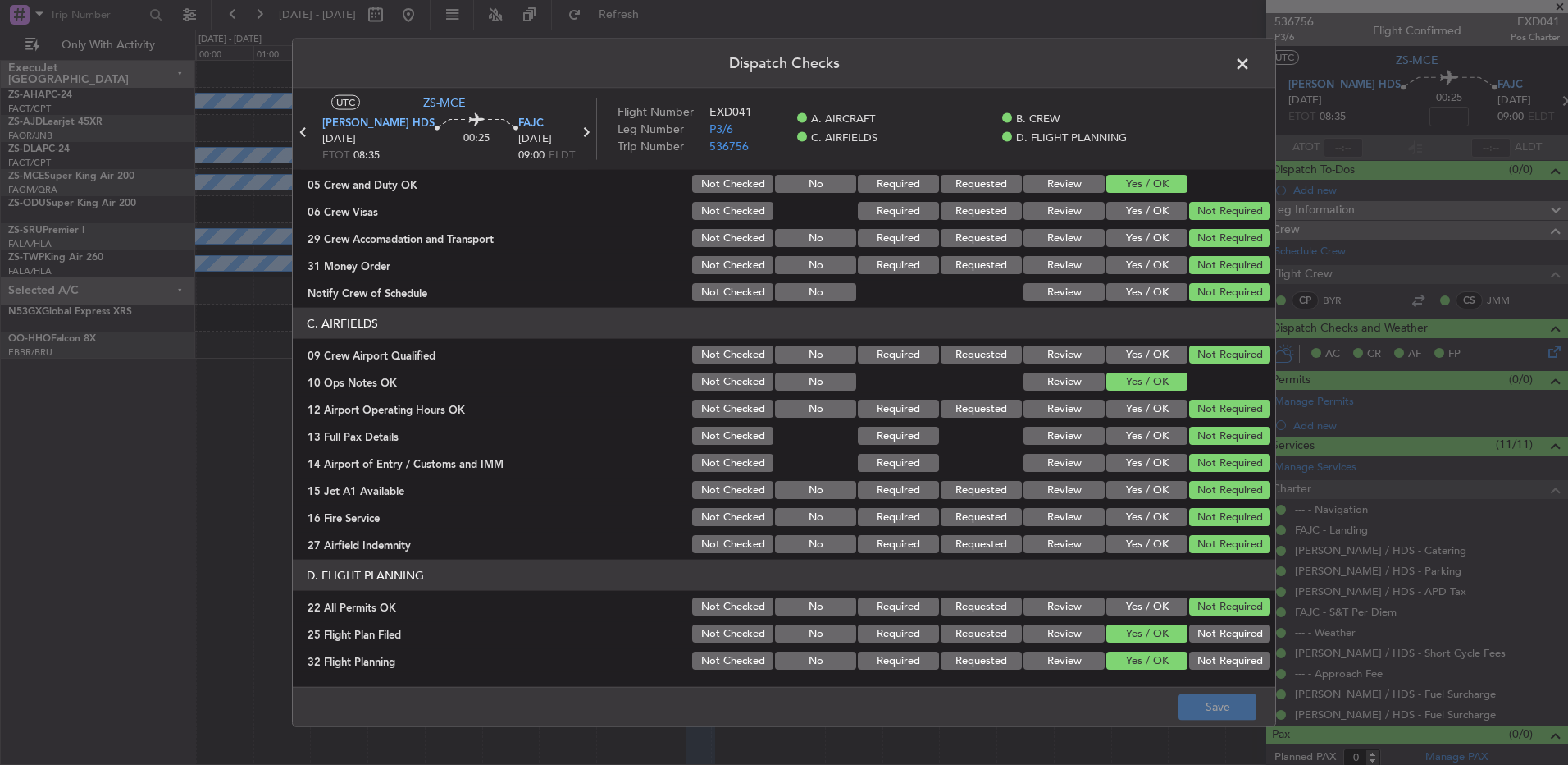
click at [1251, 61] on span at bounding box center [1251, 68] width 0 height 33
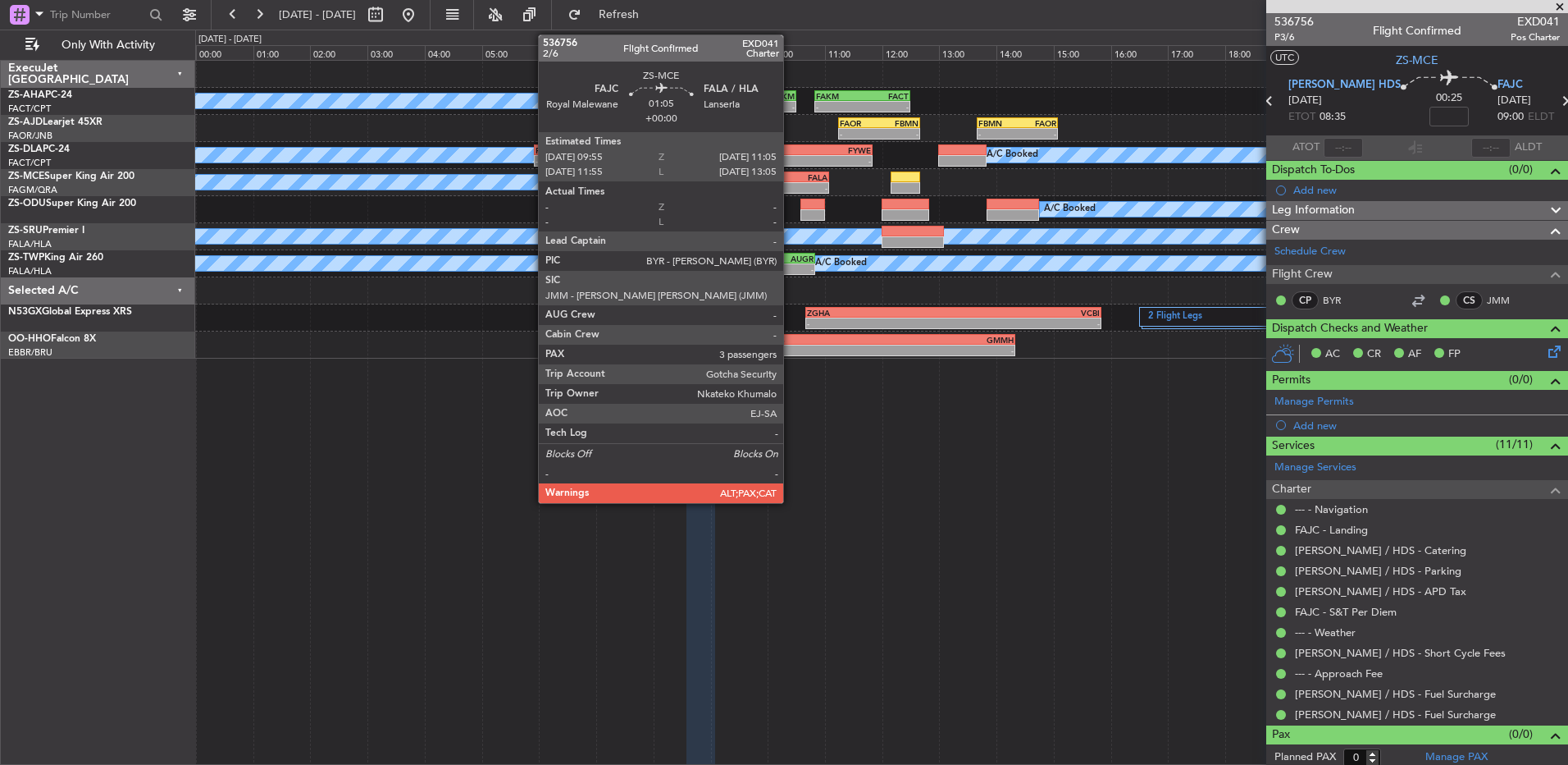
click at [791, 185] on div "-" at bounding box center [780, 188] width 32 height 10
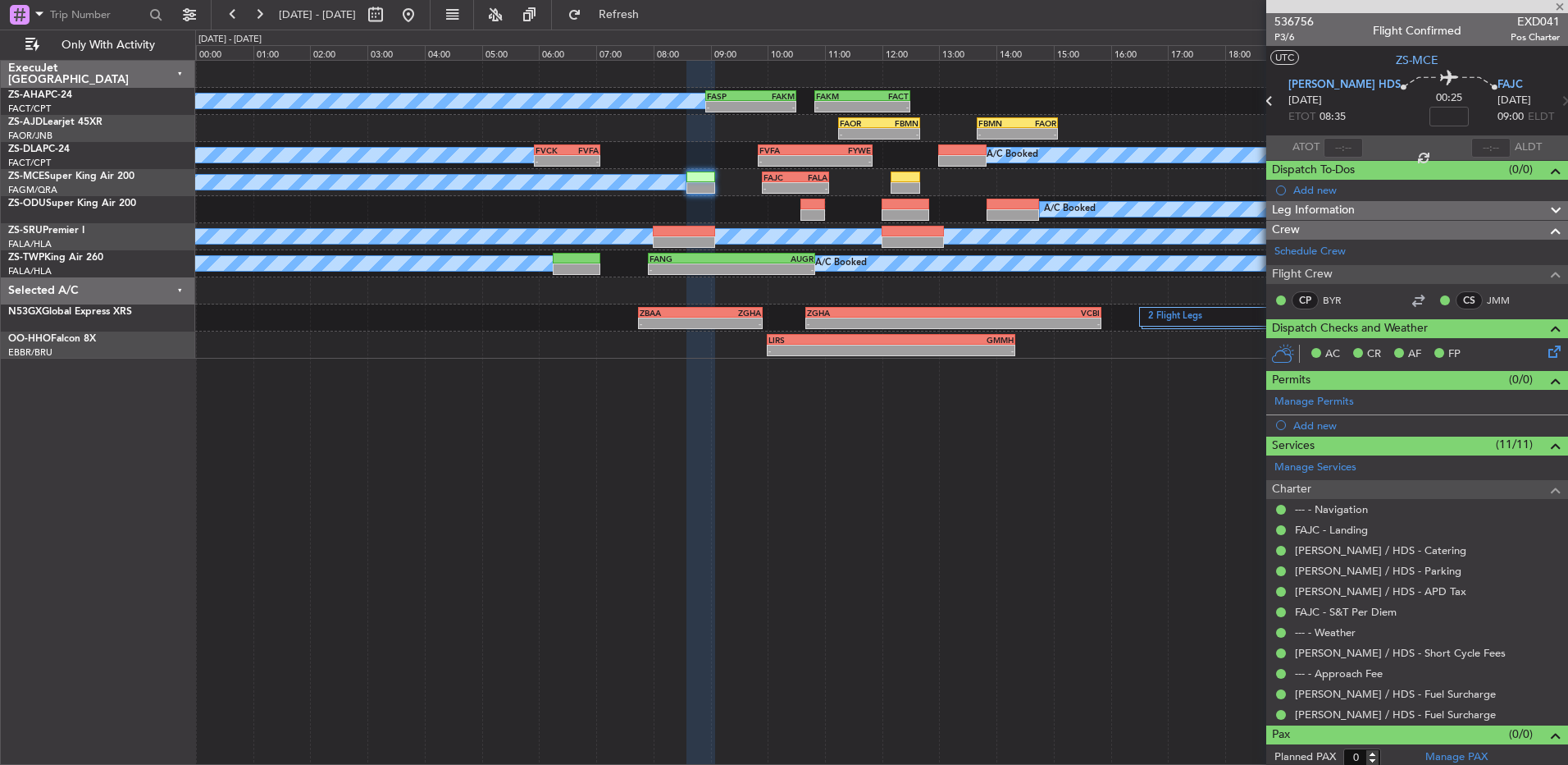
type input "7"
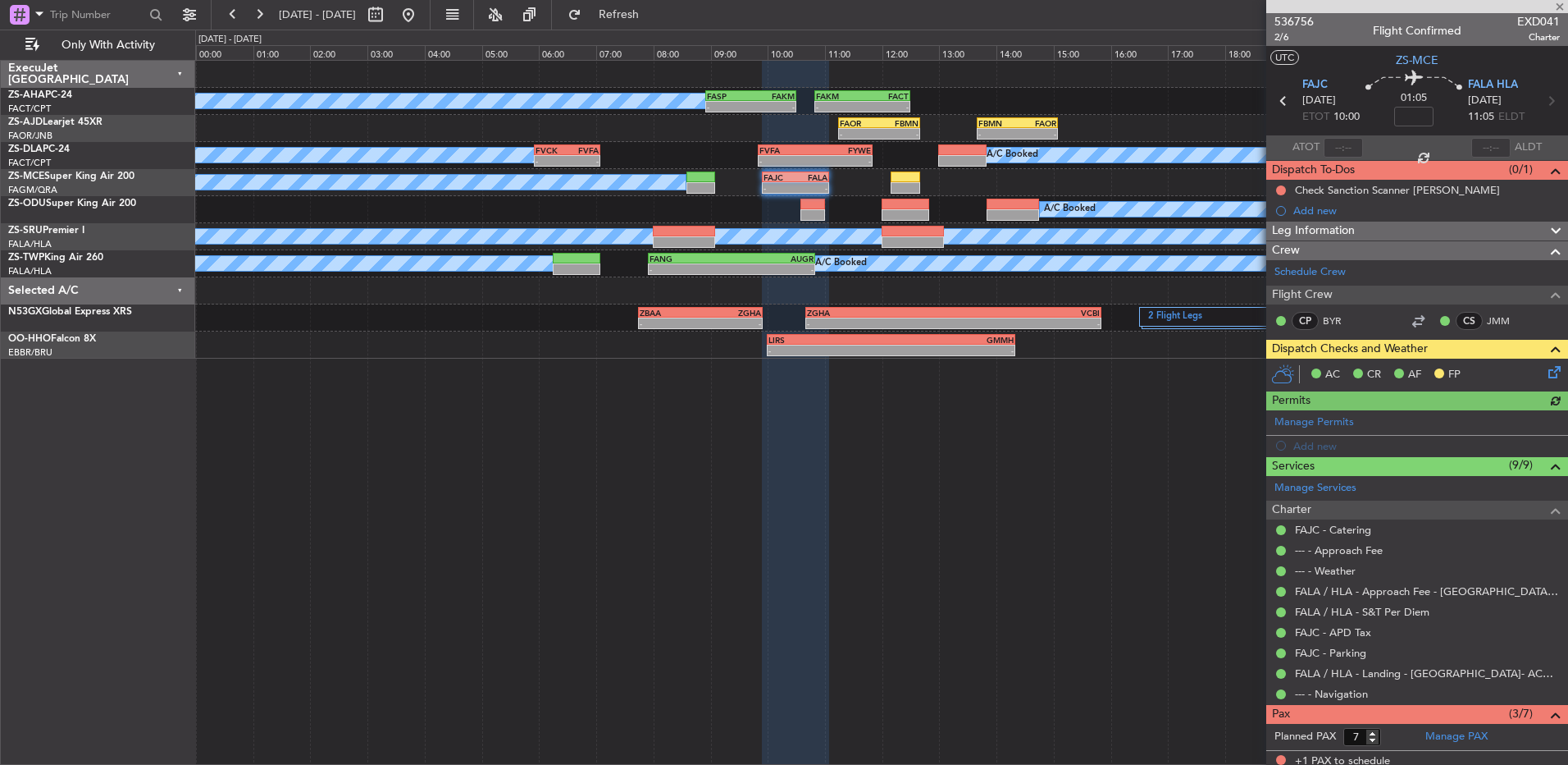
click at [1546, 376] on icon at bounding box center [1552, 369] width 13 height 13
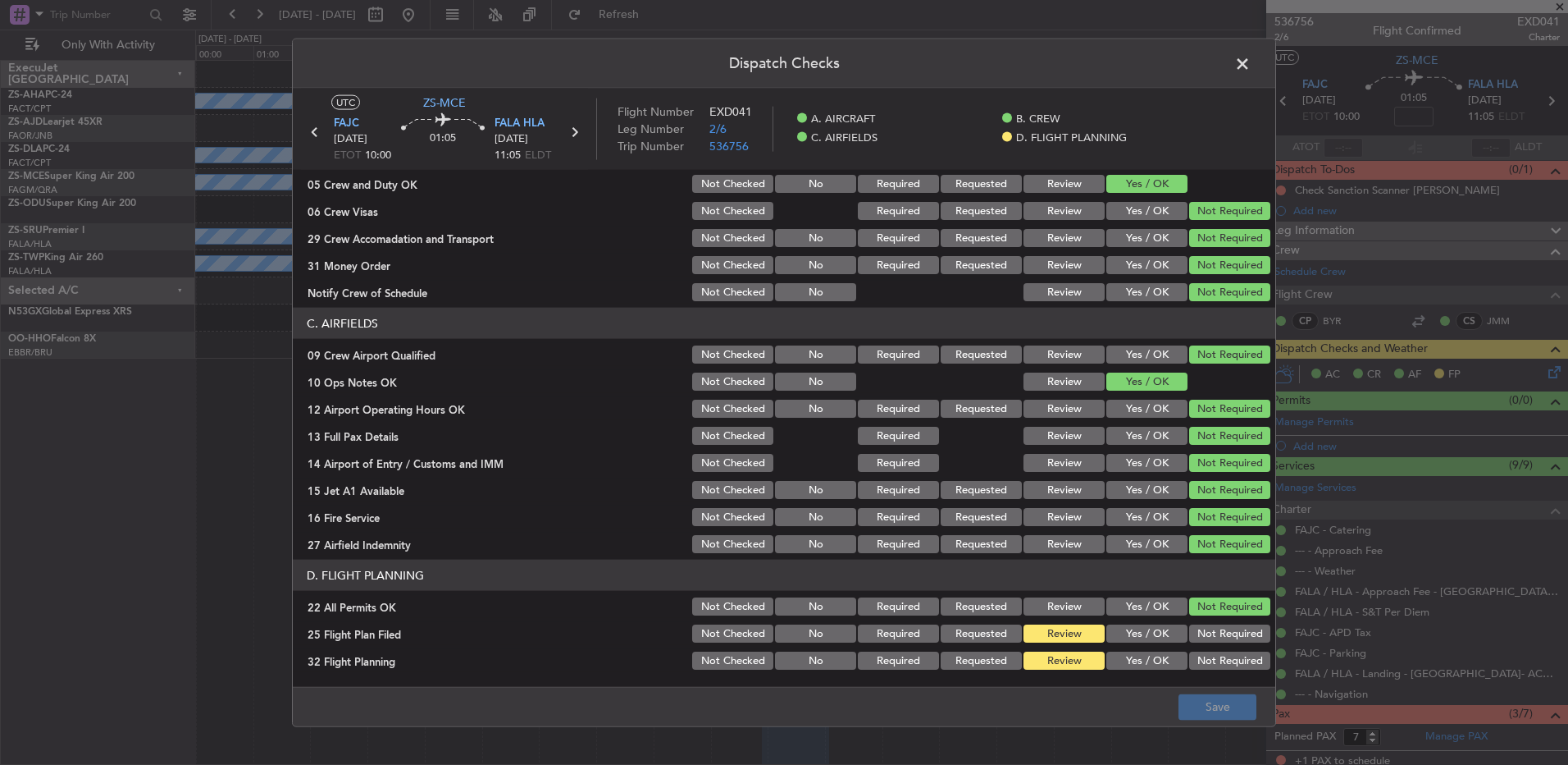
click at [1123, 640] on button "Yes / OK" at bounding box center [1146, 634] width 81 height 18
click at [1123, 656] on button "Yes / OK" at bounding box center [1146, 661] width 81 height 18
click at [1205, 711] on button "Save" at bounding box center [1217, 706] width 78 height 26
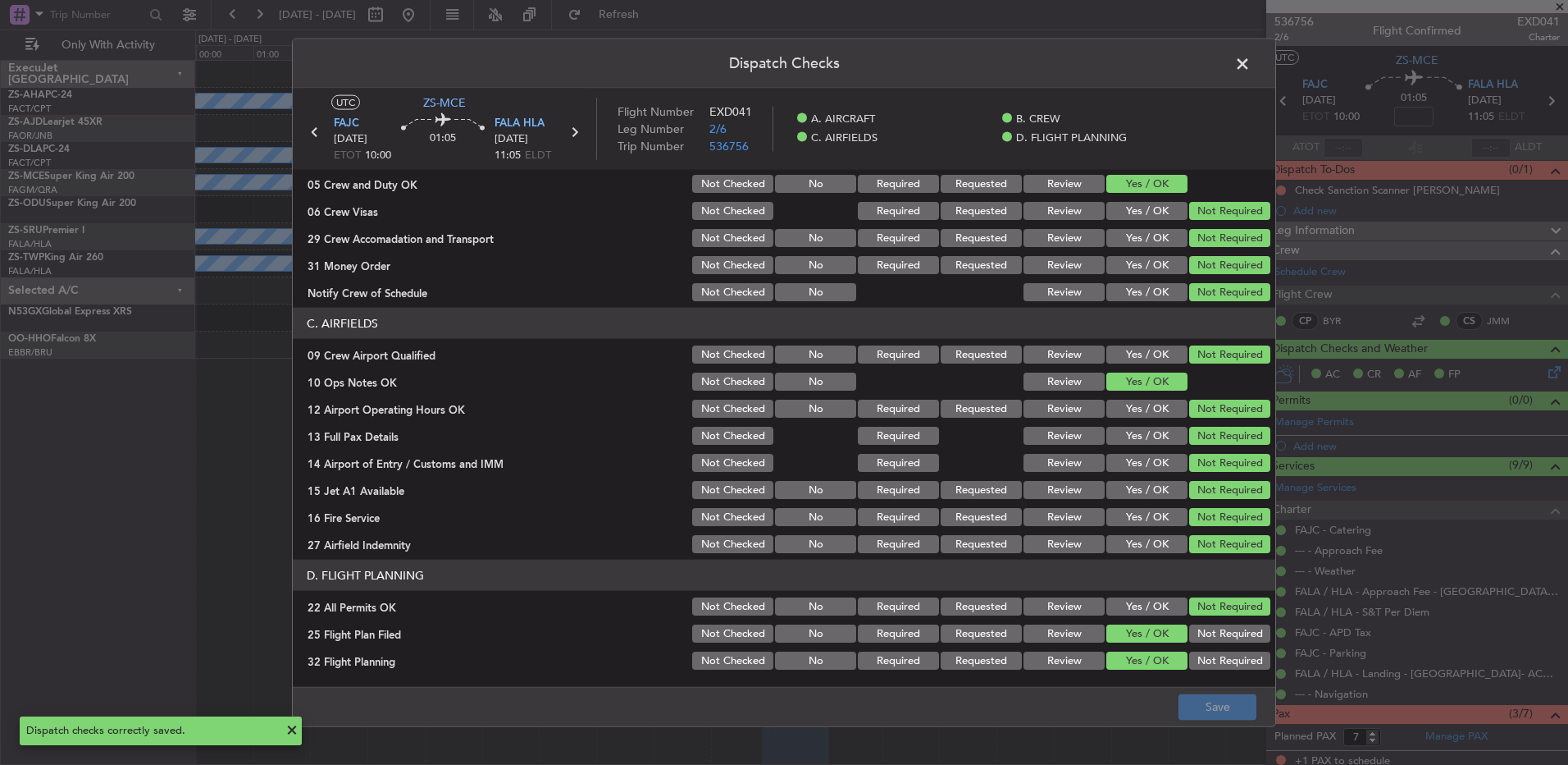
click at [1251, 57] on span at bounding box center [1251, 68] width 0 height 33
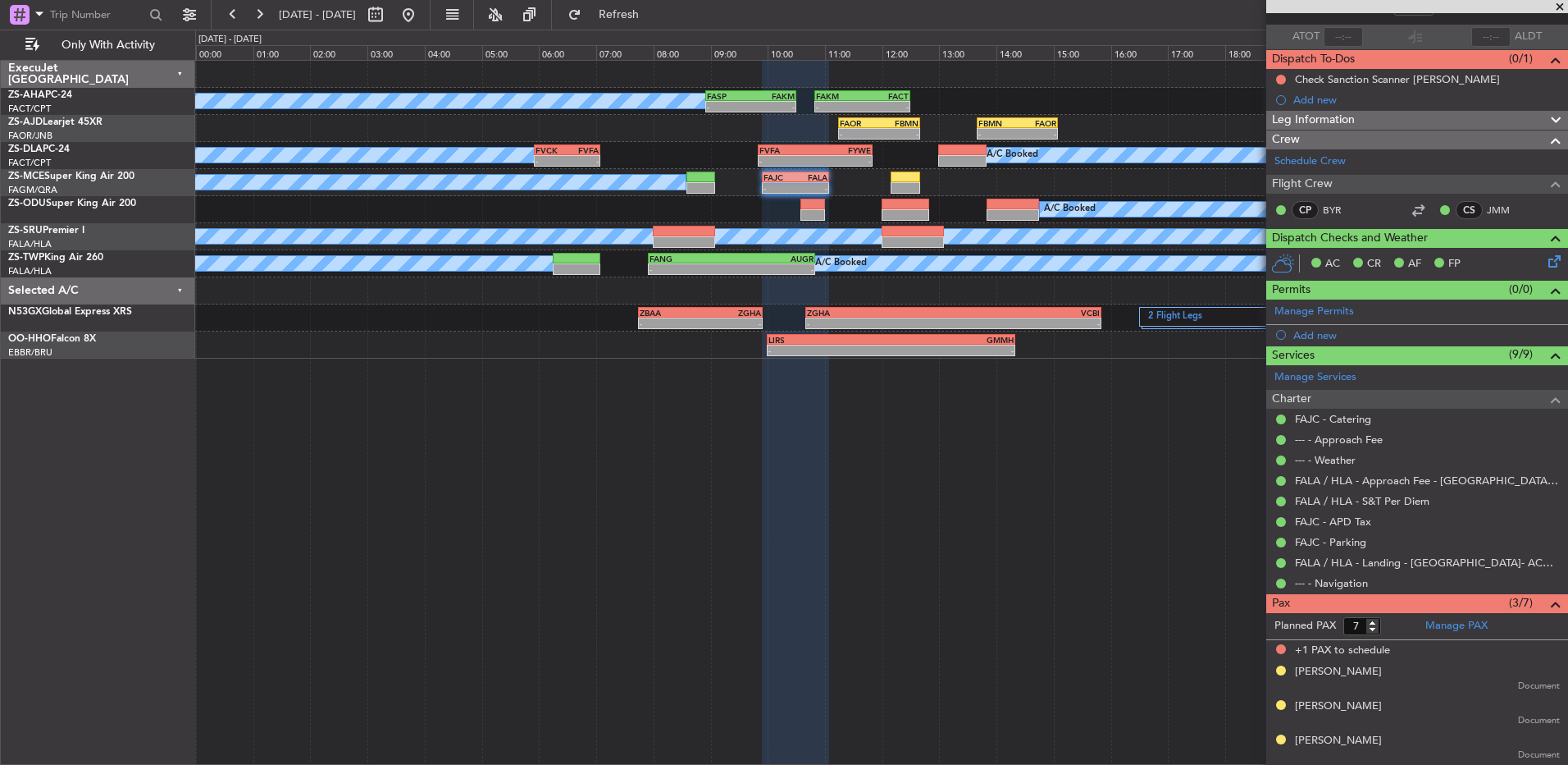
scroll to position [220, 0]
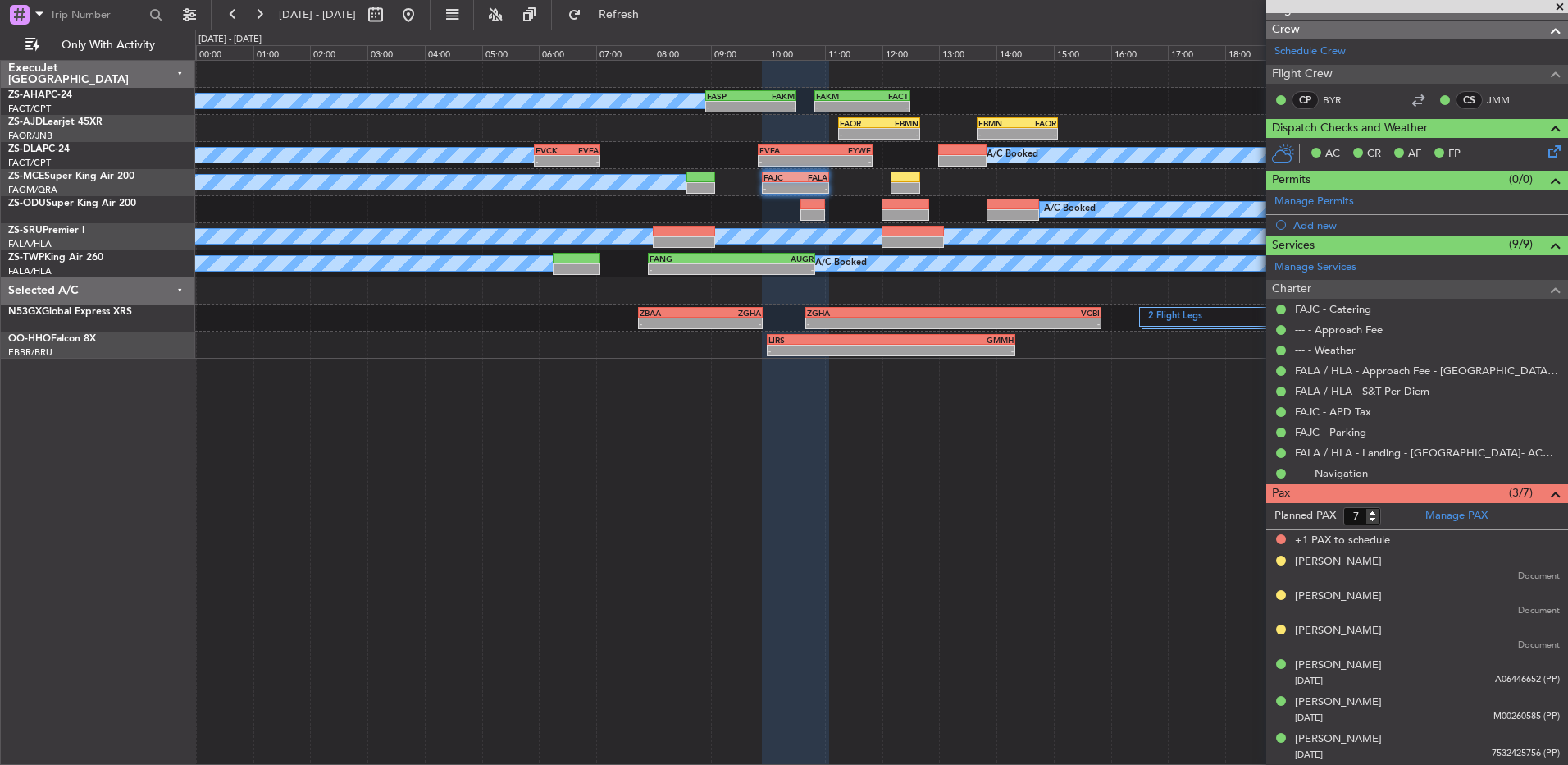
click at [1373, 526] on form "Planned PAX 7" at bounding box center [1342, 515] width 151 height 26
type input "6"
click at [1373, 521] on input "6" at bounding box center [1362, 516] width 38 height 18
click at [1385, 514] on form "Planned PAX" at bounding box center [1342, 515] width 151 height 26
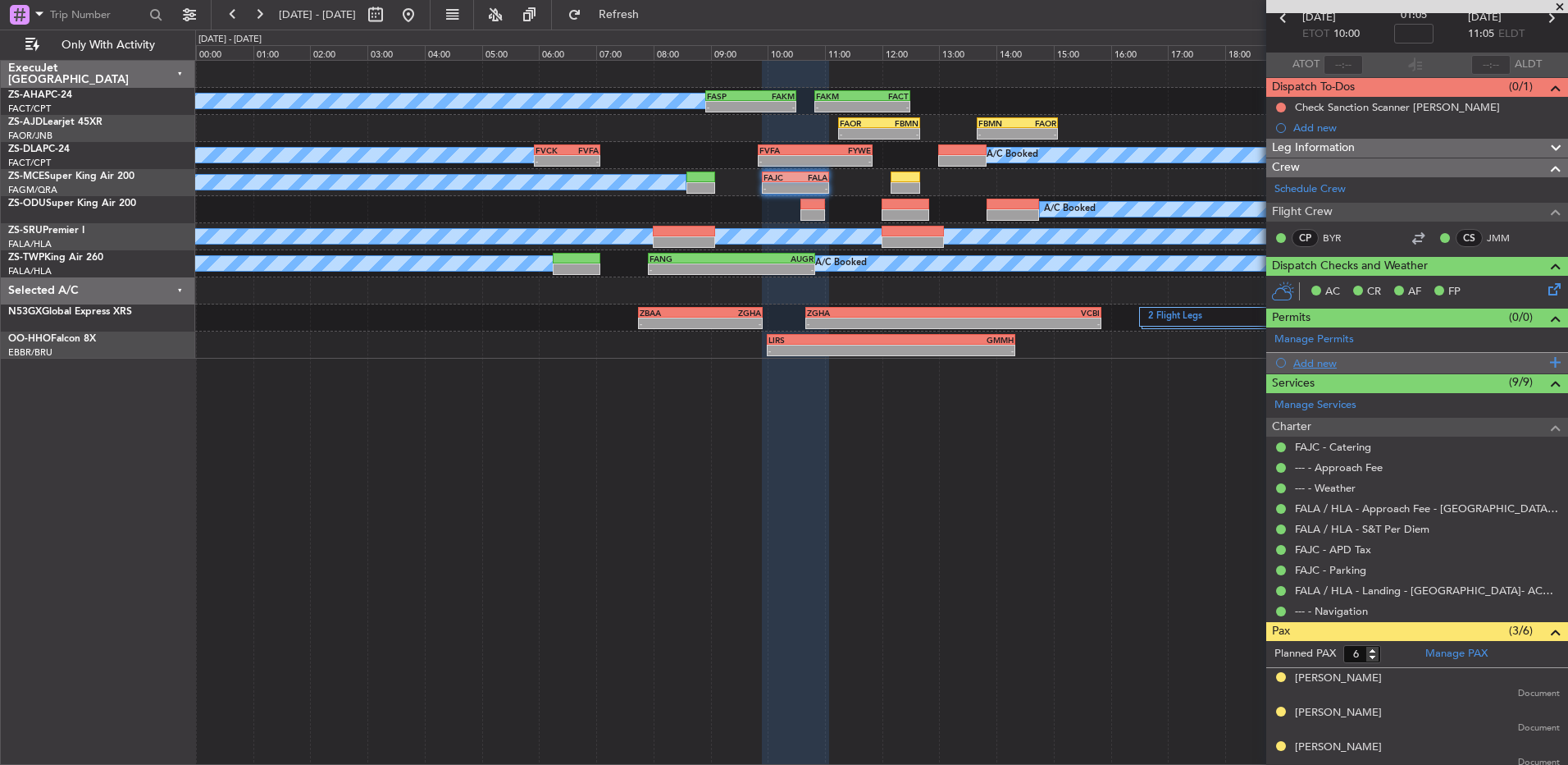
scroll to position [0, 0]
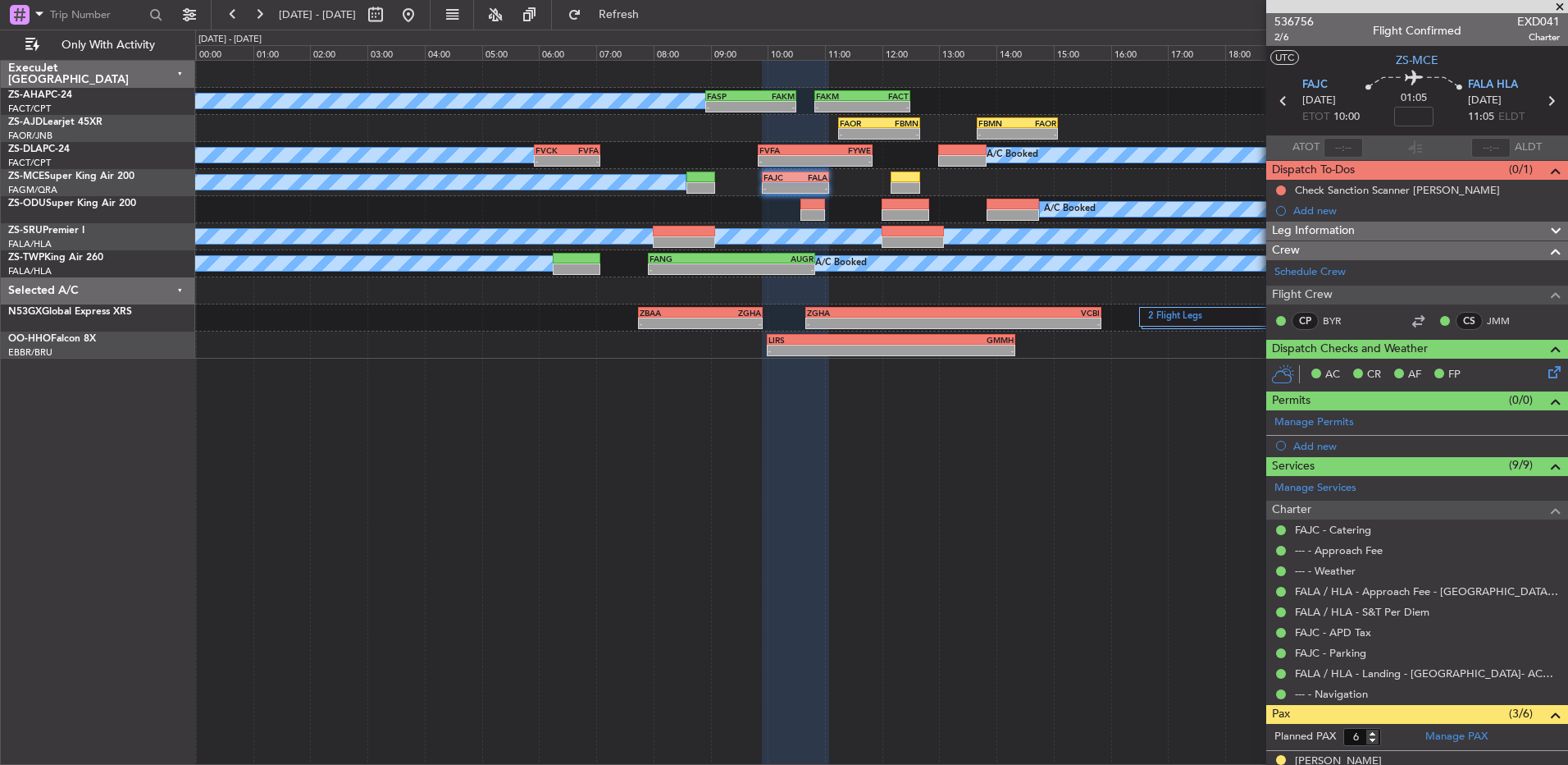
click at [1542, 101] on icon at bounding box center [1551, 101] width 22 height 22
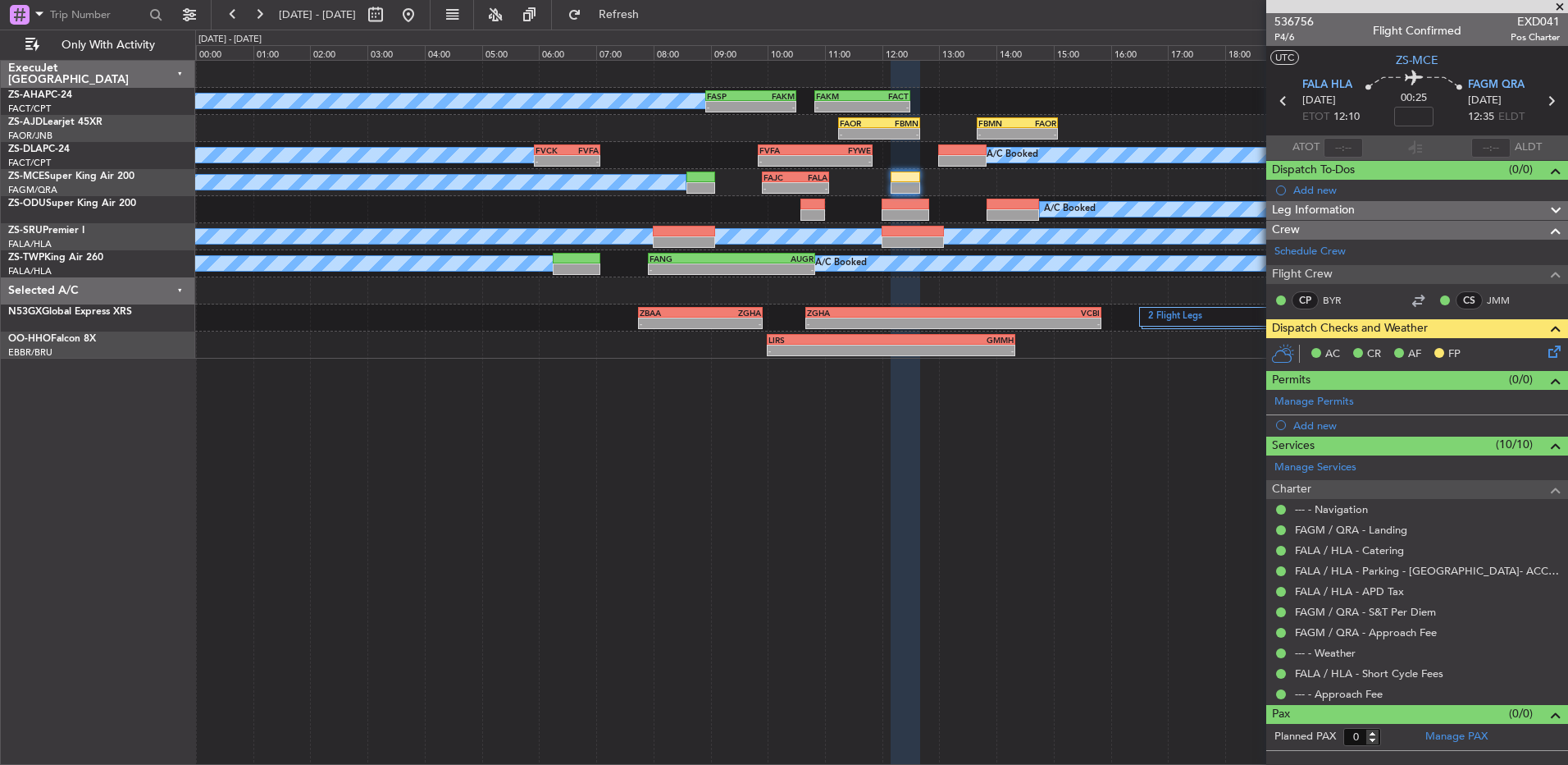
click at [1555, 350] on icon at bounding box center [1552, 349] width 13 height 13
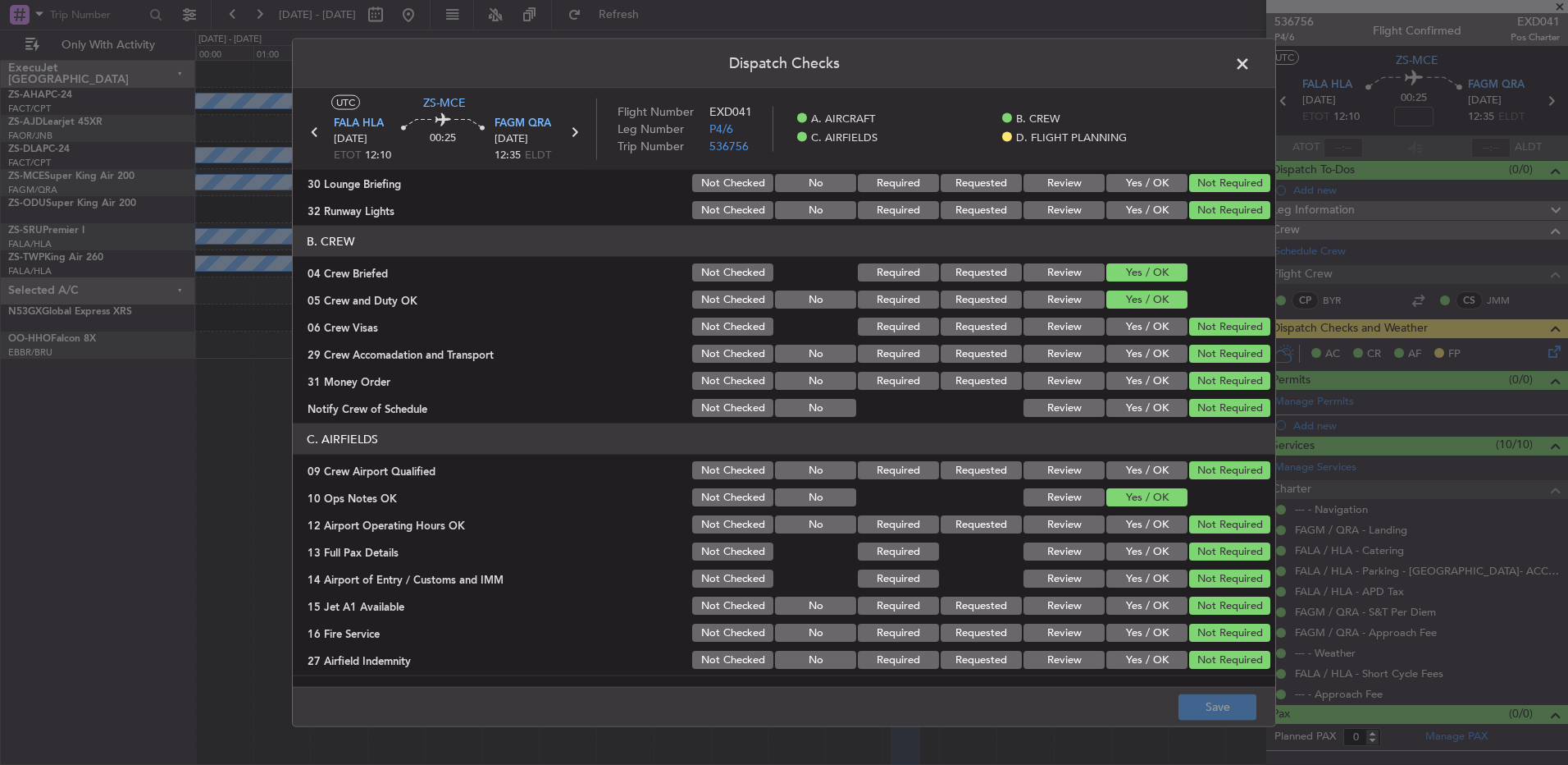
scroll to position [231, 0]
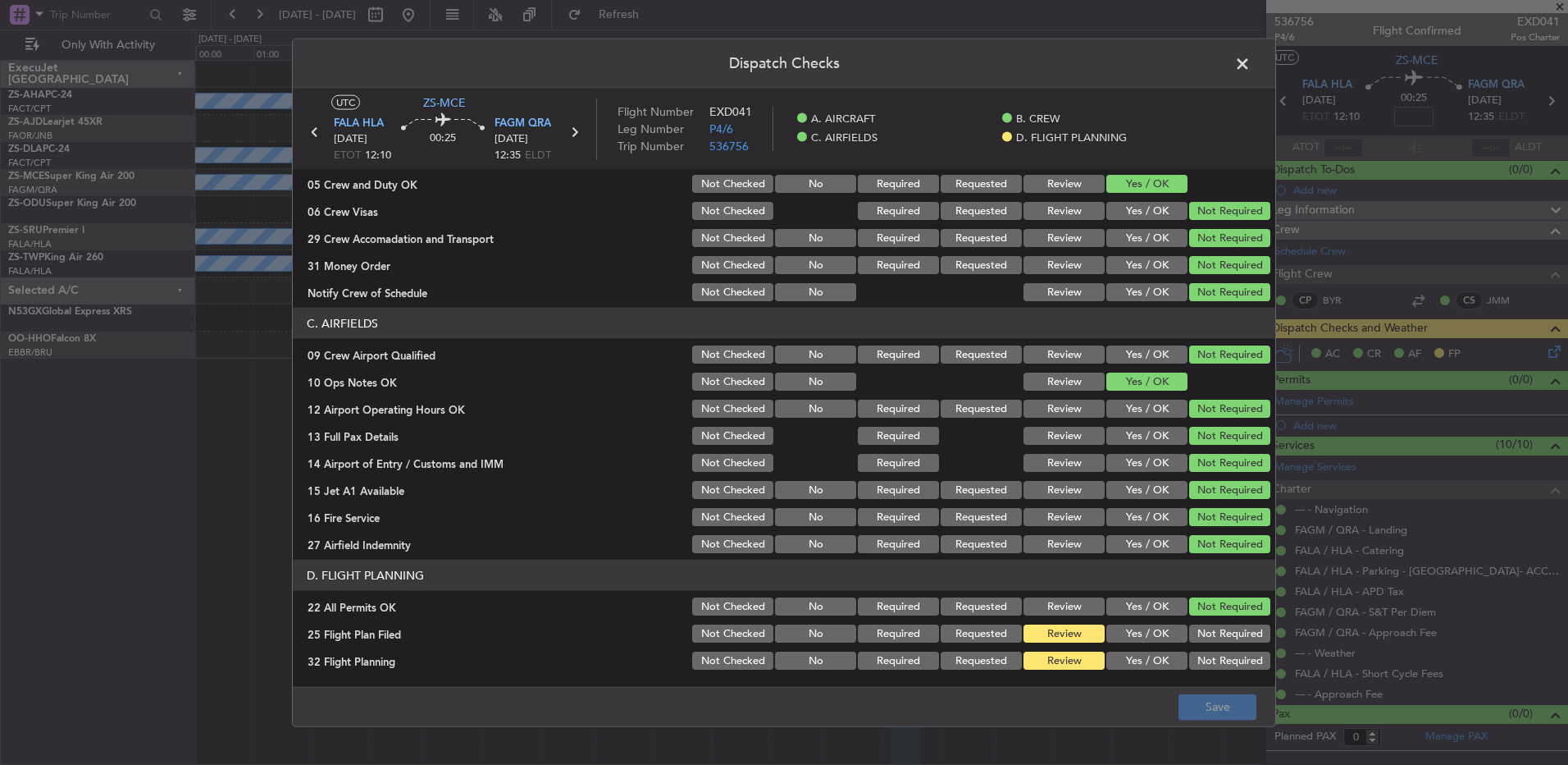
click at [1123, 626] on button "Yes / OK" at bounding box center [1146, 634] width 81 height 18
click at [1127, 651] on button "Yes / OK" at bounding box center [1146, 661] width 81 height 18
drag, startPoint x: 1172, startPoint y: 683, endPoint x: 1180, endPoint y: 692, distance: 12.0
click at [1173, 683] on main "UTC ZS-MCE FALA HLA 13/09/2025 ETOT 12:10 00:25 FAGM QRA 13/09/2025 12:35 ELDT …" at bounding box center [784, 391] width 983 height 605
click at [1196, 701] on button "Save" at bounding box center [1217, 706] width 78 height 26
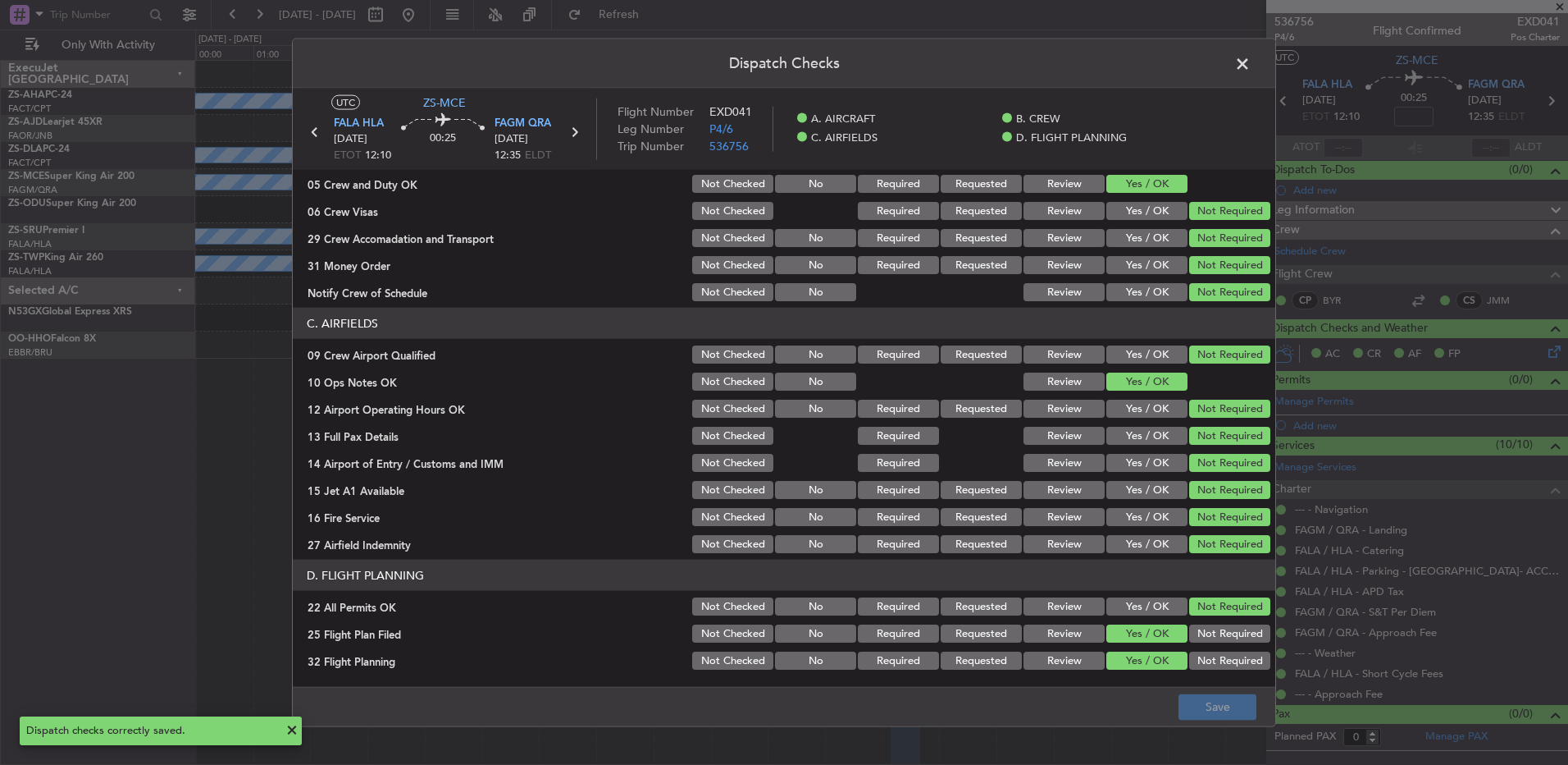
click at [1251, 72] on span at bounding box center [1251, 68] width 0 height 33
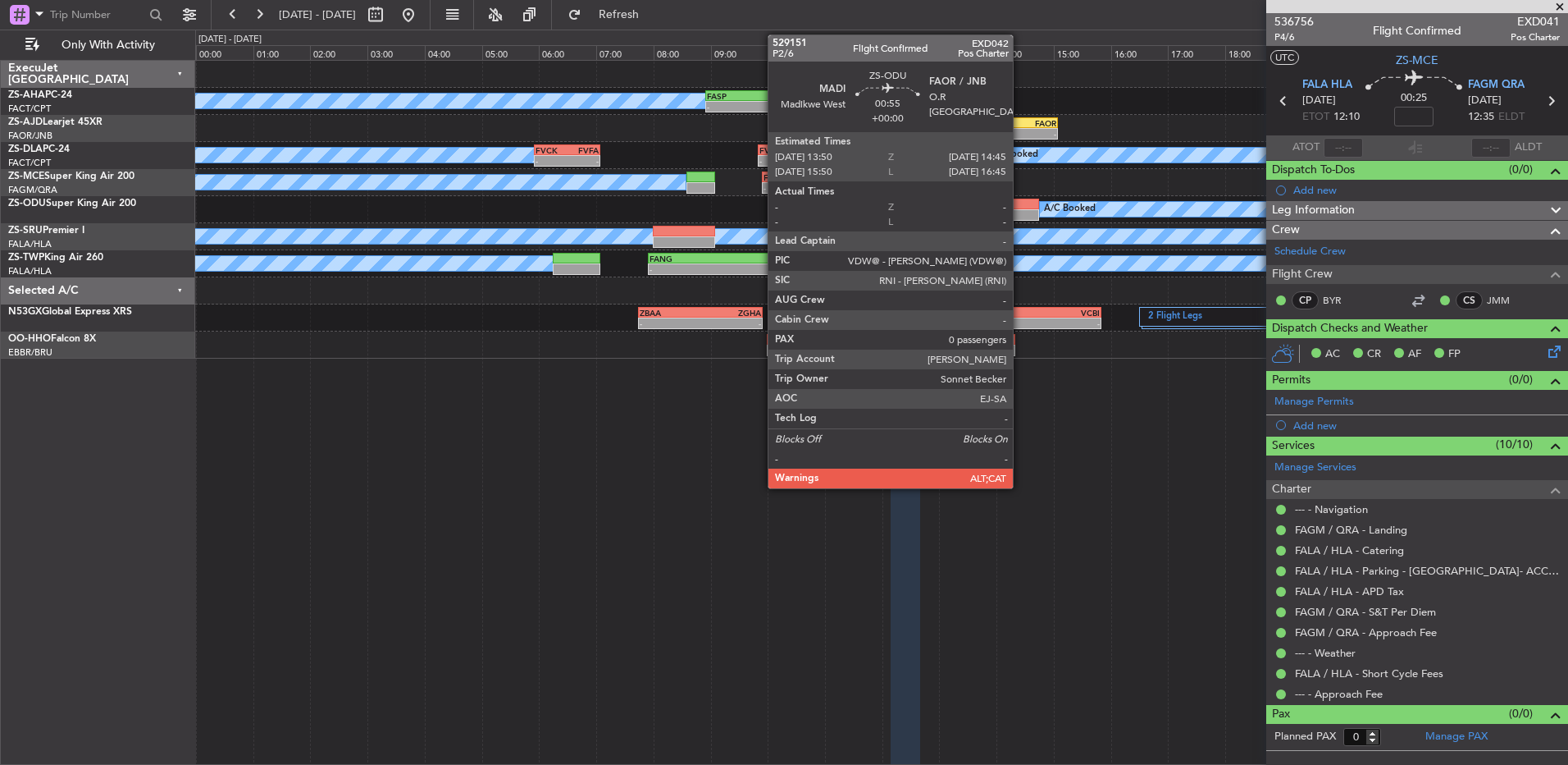
click at [1020, 208] on div at bounding box center [1013, 205] width 53 height 12
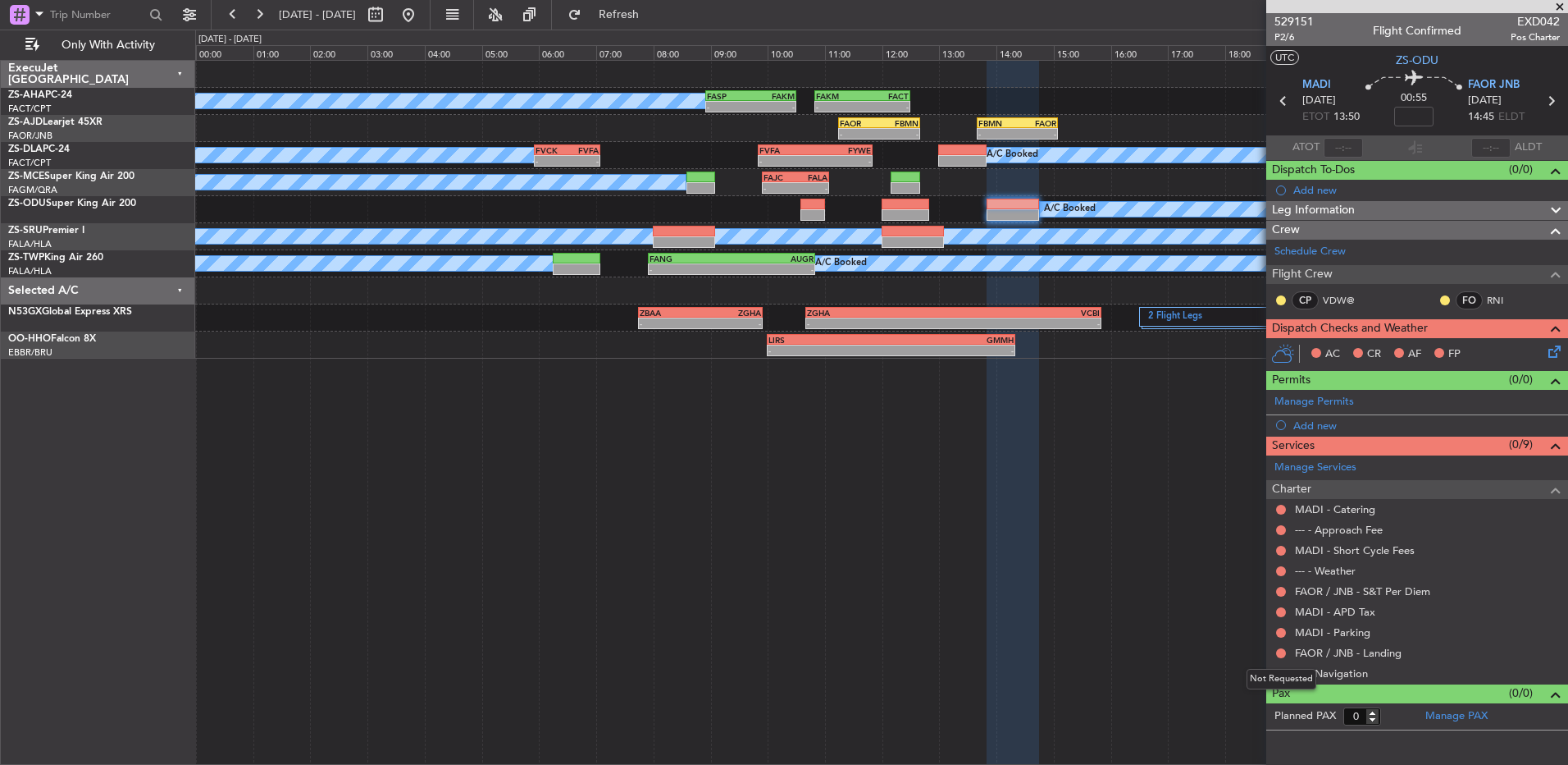
click at [1282, 678] on div "Not Requested" at bounding box center [1282, 679] width 70 height 21
click at [1283, 673] on button at bounding box center [1282, 674] width 10 height 10
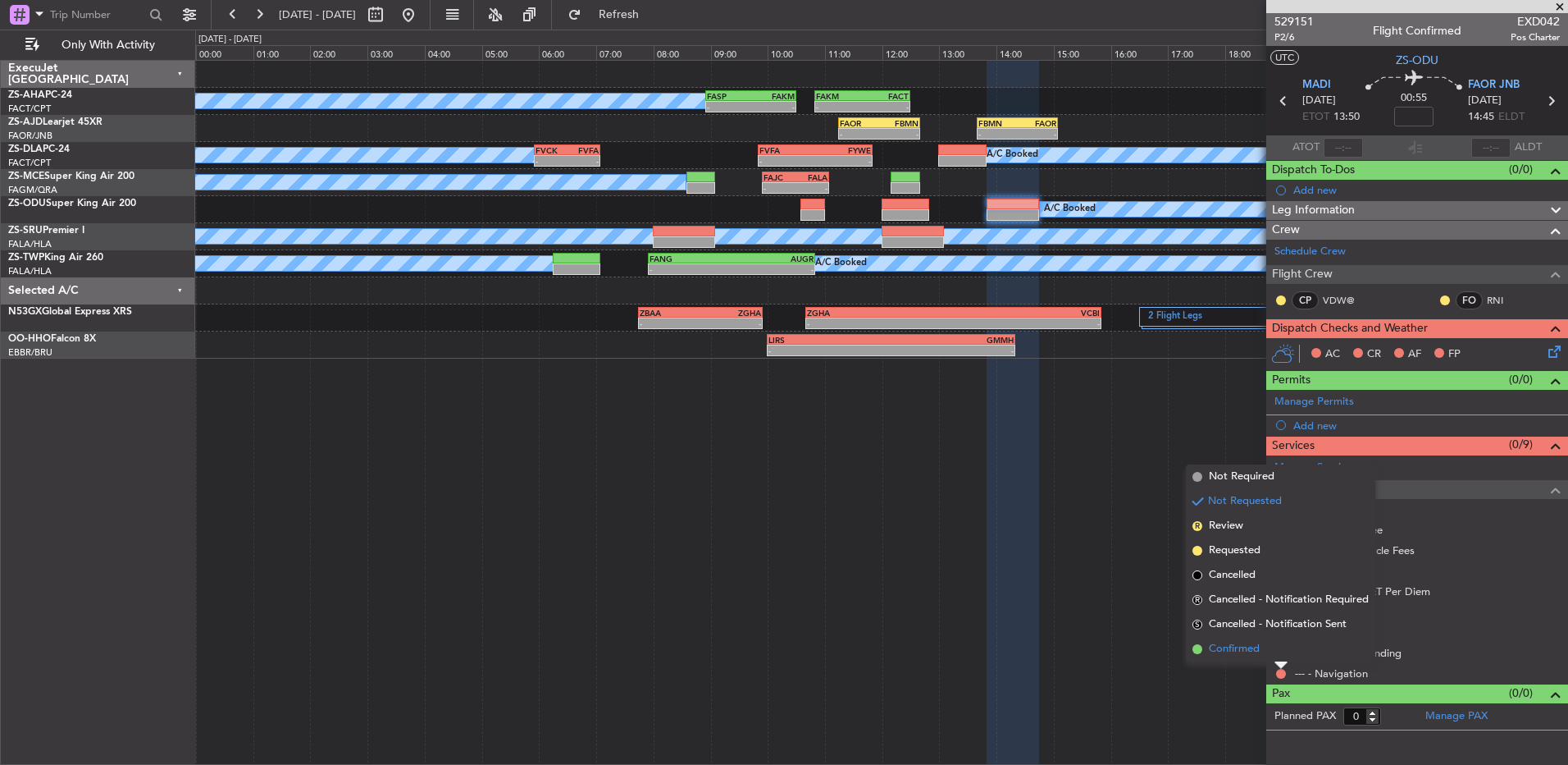
click at [1282, 650] on li "Confirmed" at bounding box center [1281, 648] width 190 height 24
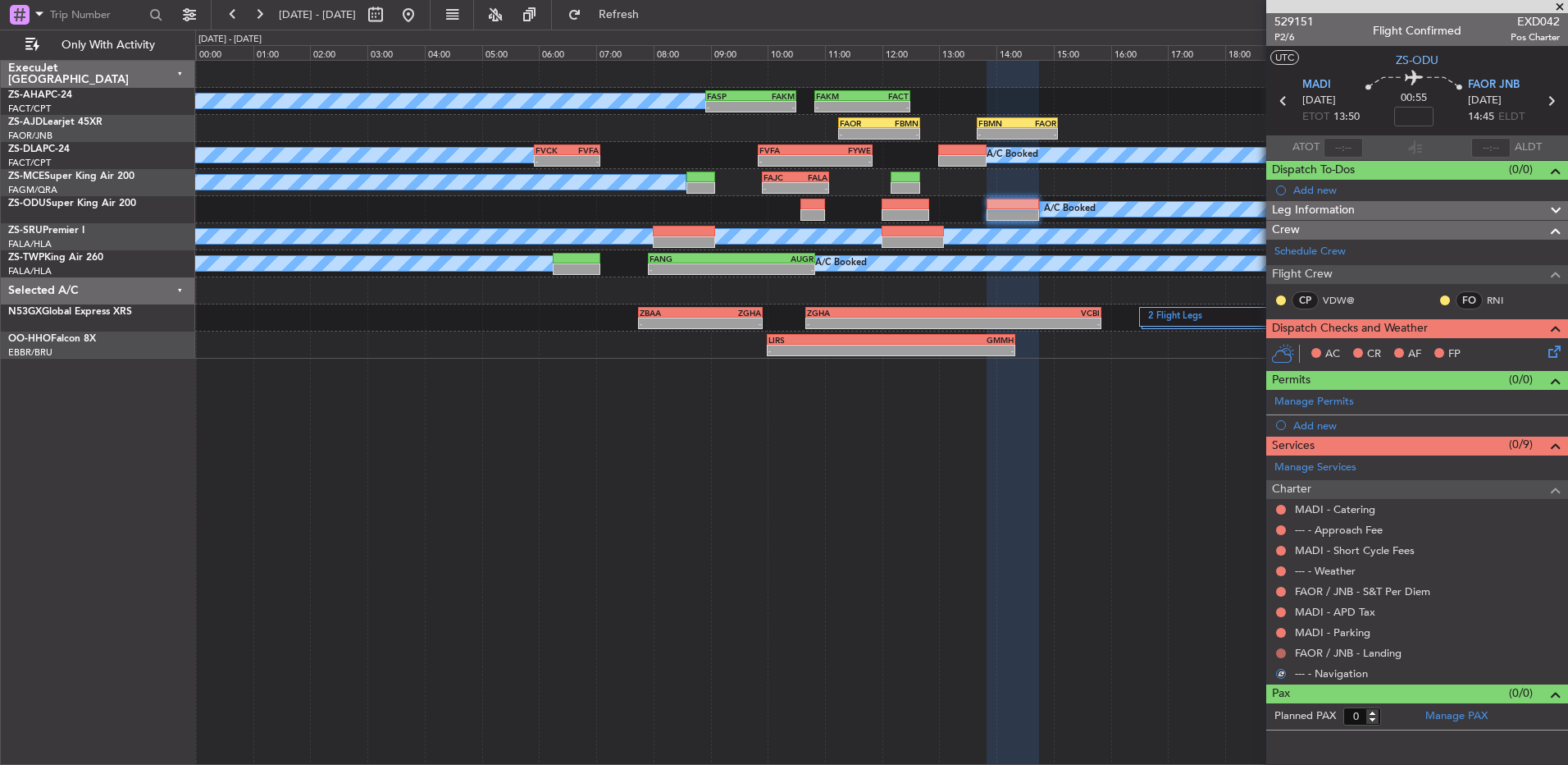
click at [1278, 650] on button at bounding box center [1282, 653] width 10 height 10
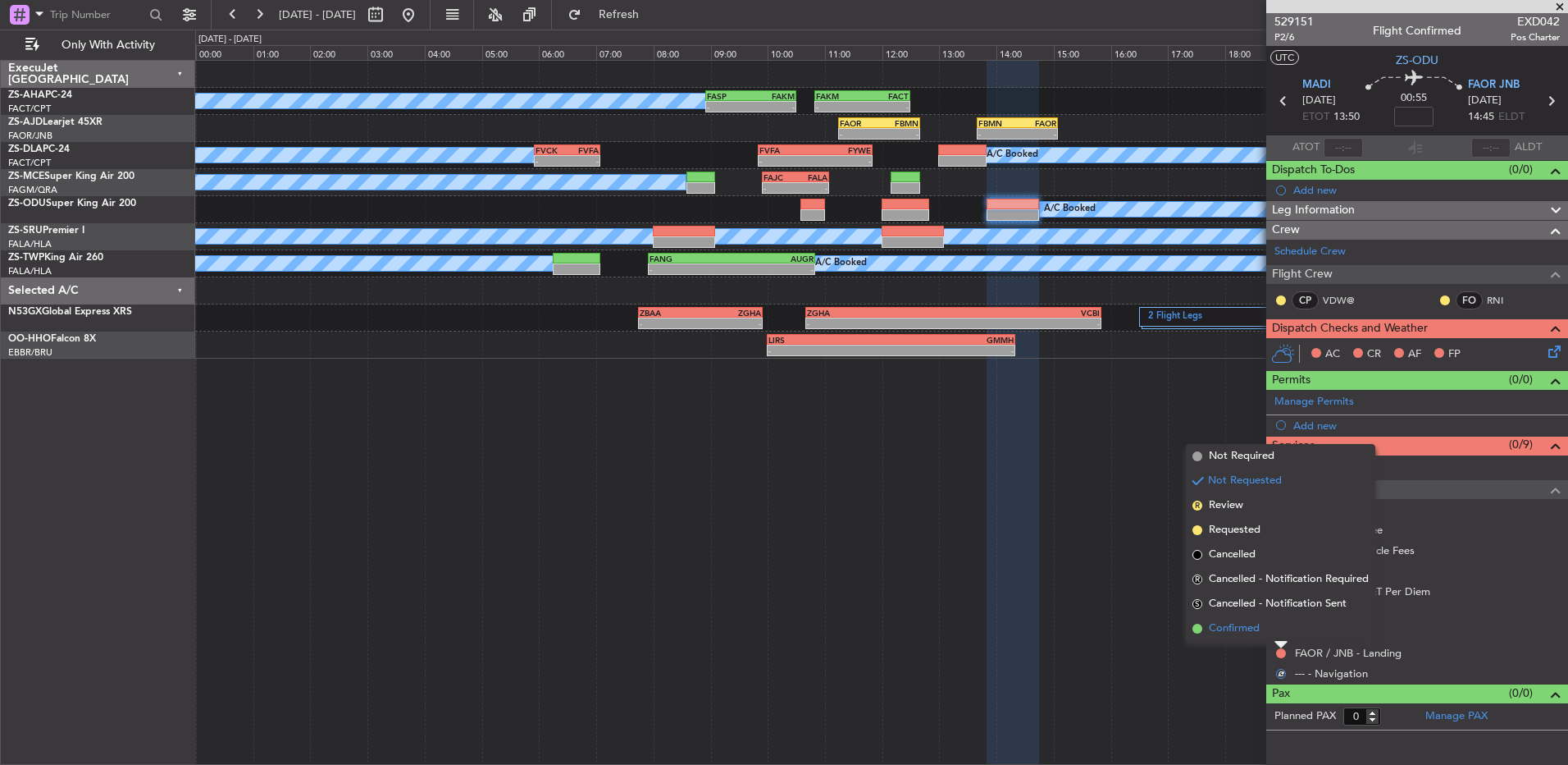
click at [1290, 631] on li "Confirmed" at bounding box center [1281, 628] width 190 height 24
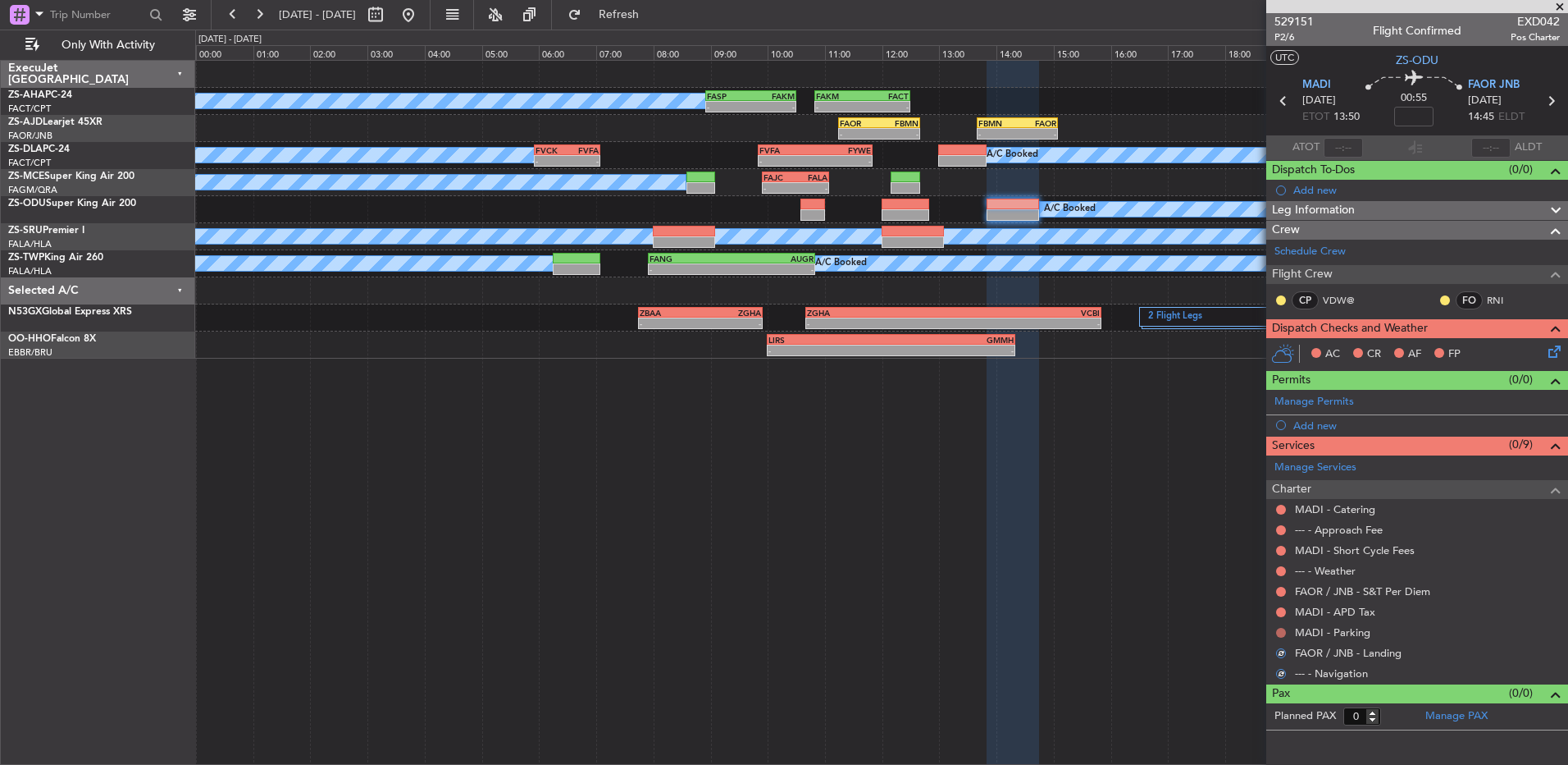
click at [1282, 631] on button at bounding box center [1282, 633] width 10 height 10
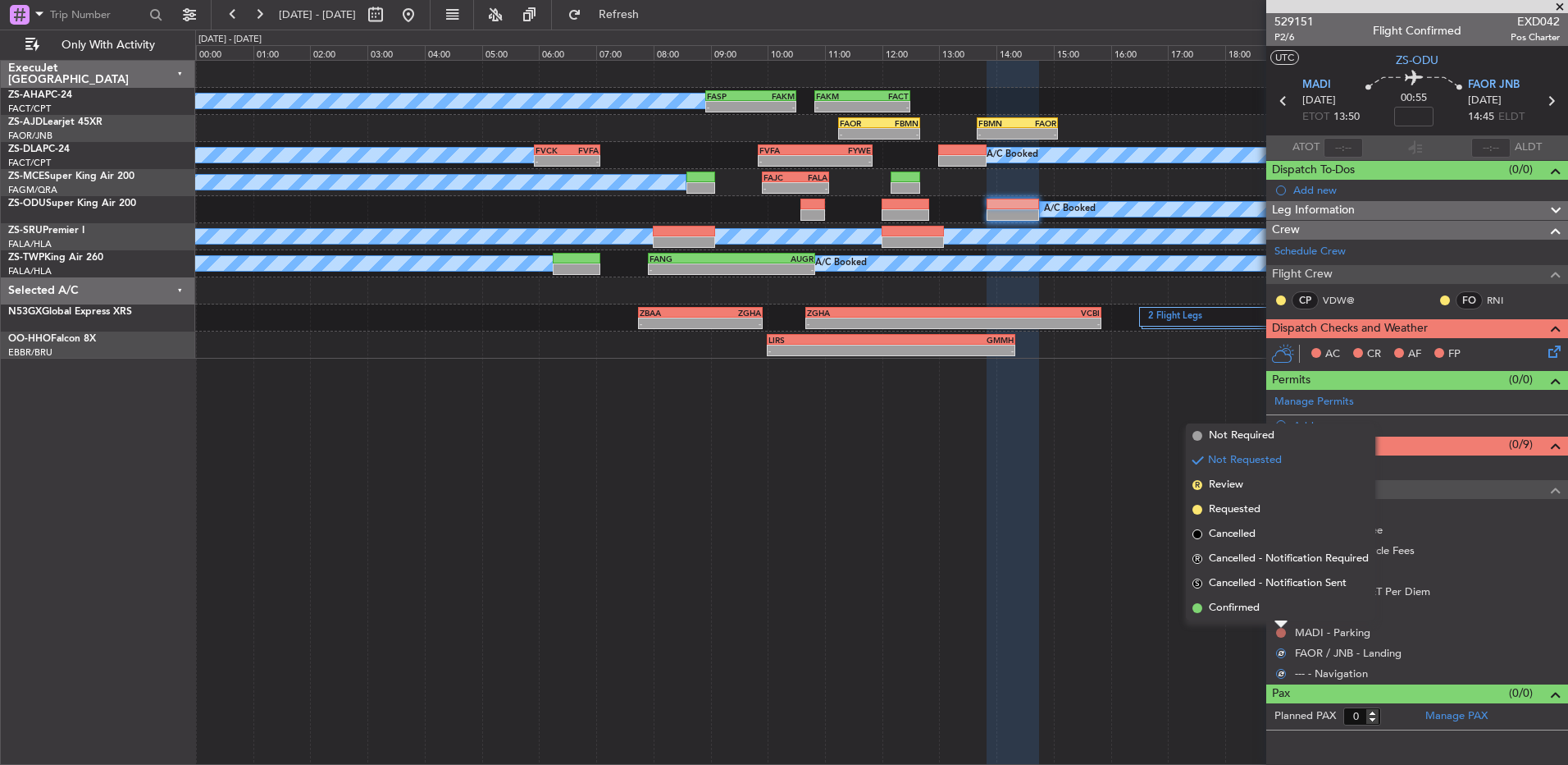
click at [1283, 611] on li "Confirmed" at bounding box center [1281, 607] width 190 height 24
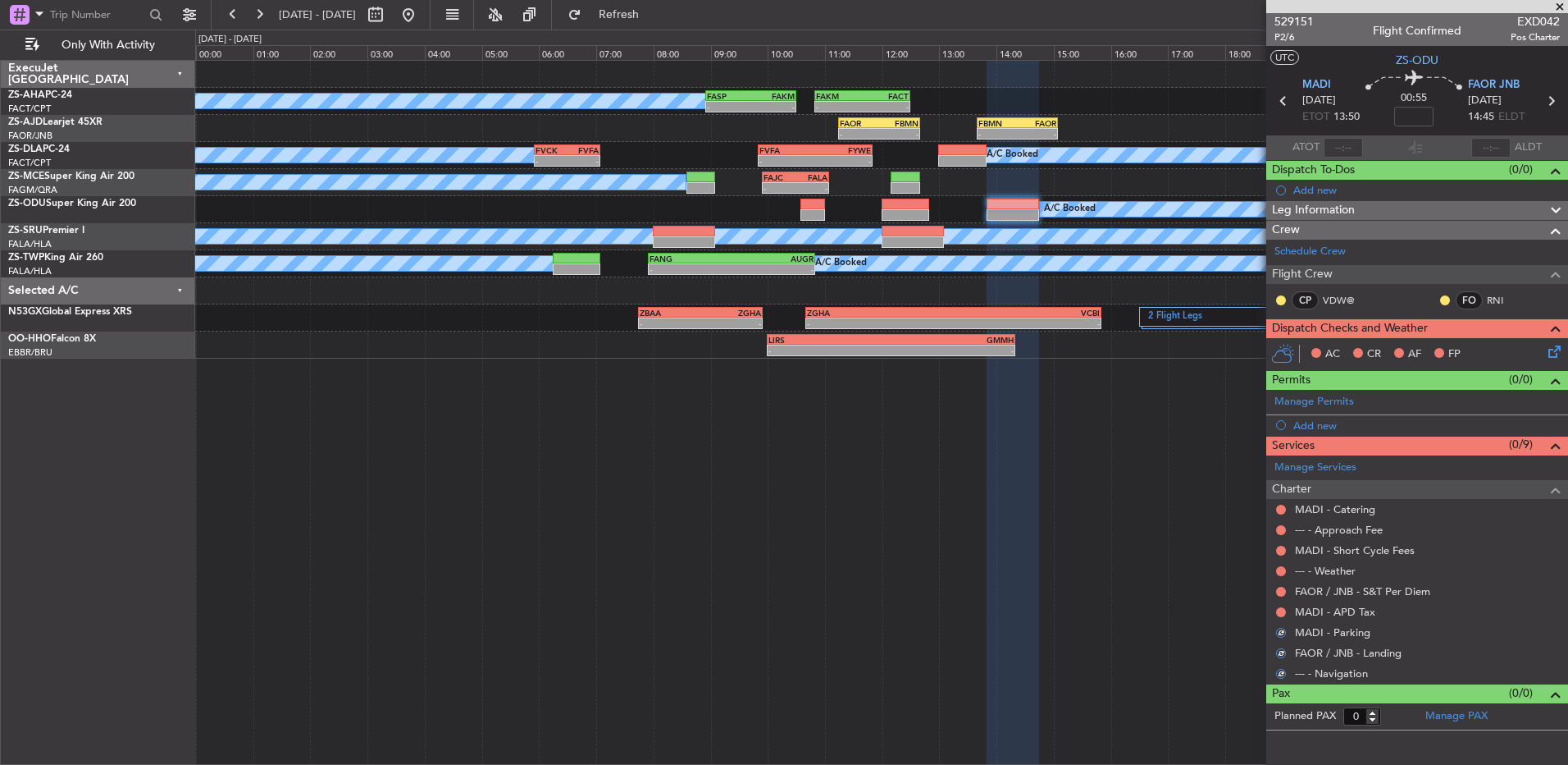
click at [1283, 611] on button at bounding box center [1282, 612] width 10 height 10
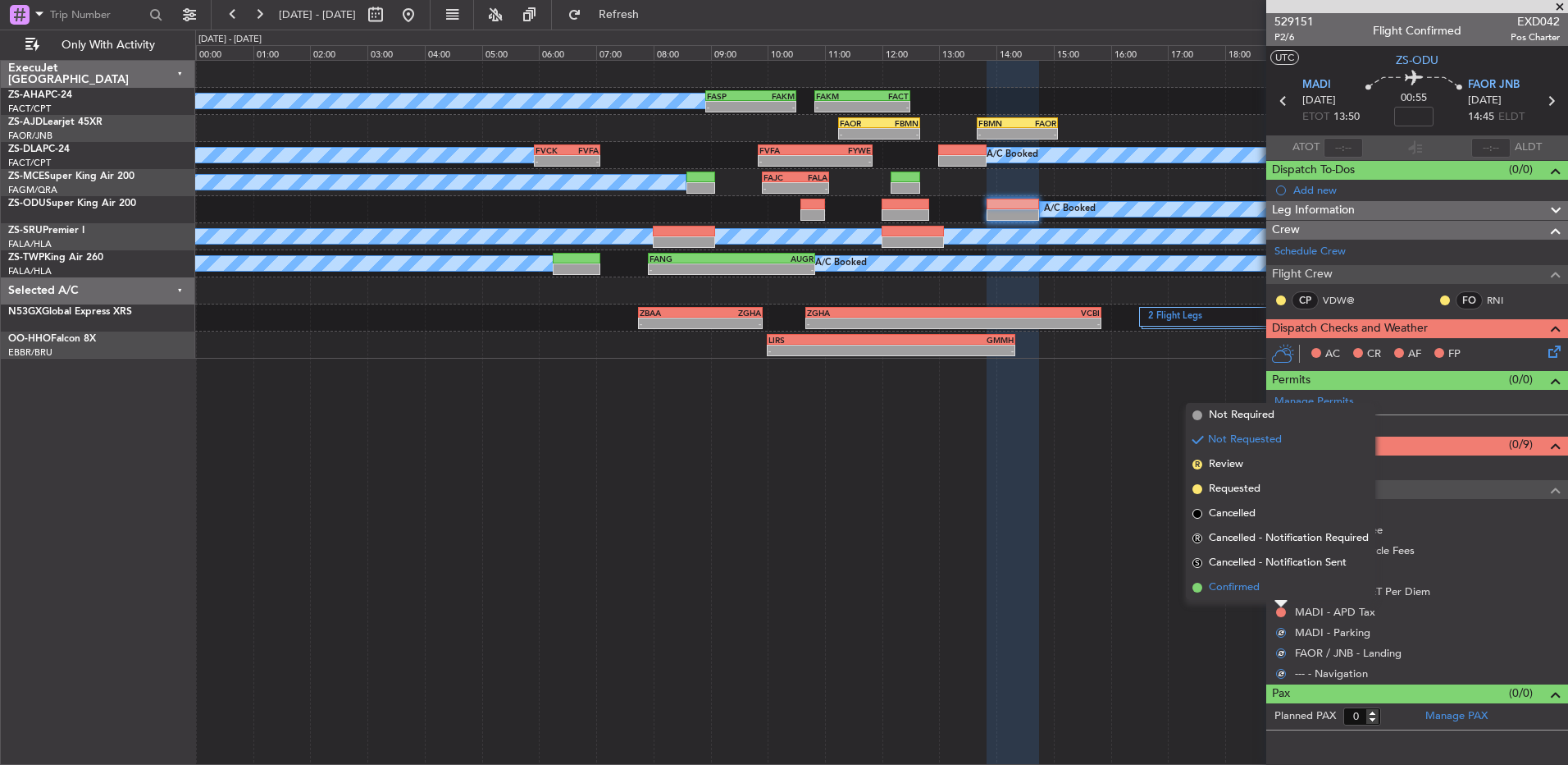
click at [1283, 598] on li "Confirmed" at bounding box center [1281, 587] width 190 height 24
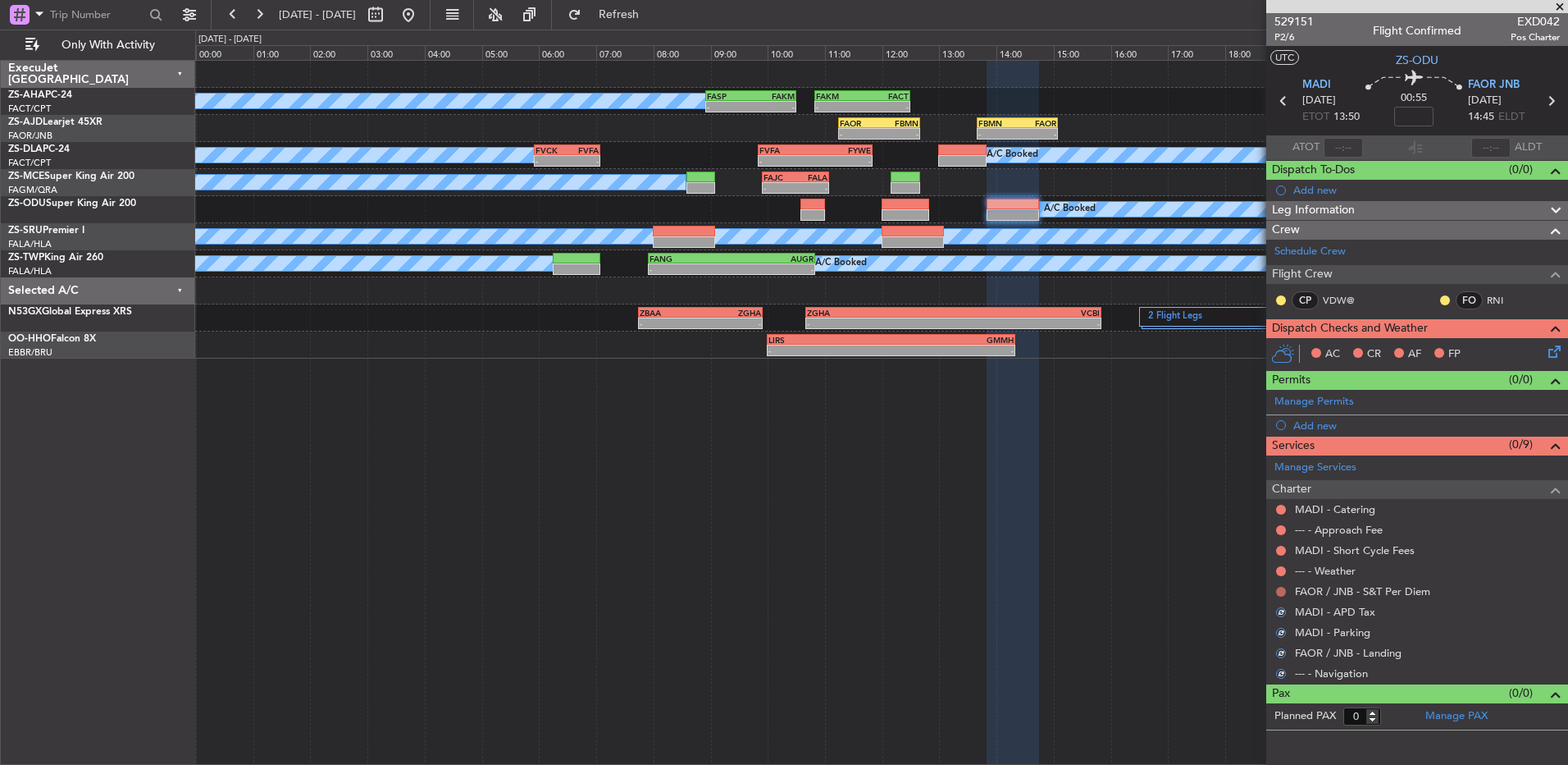
click at [1281, 589] on button at bounding box center [1282, 591] width 10 height 10
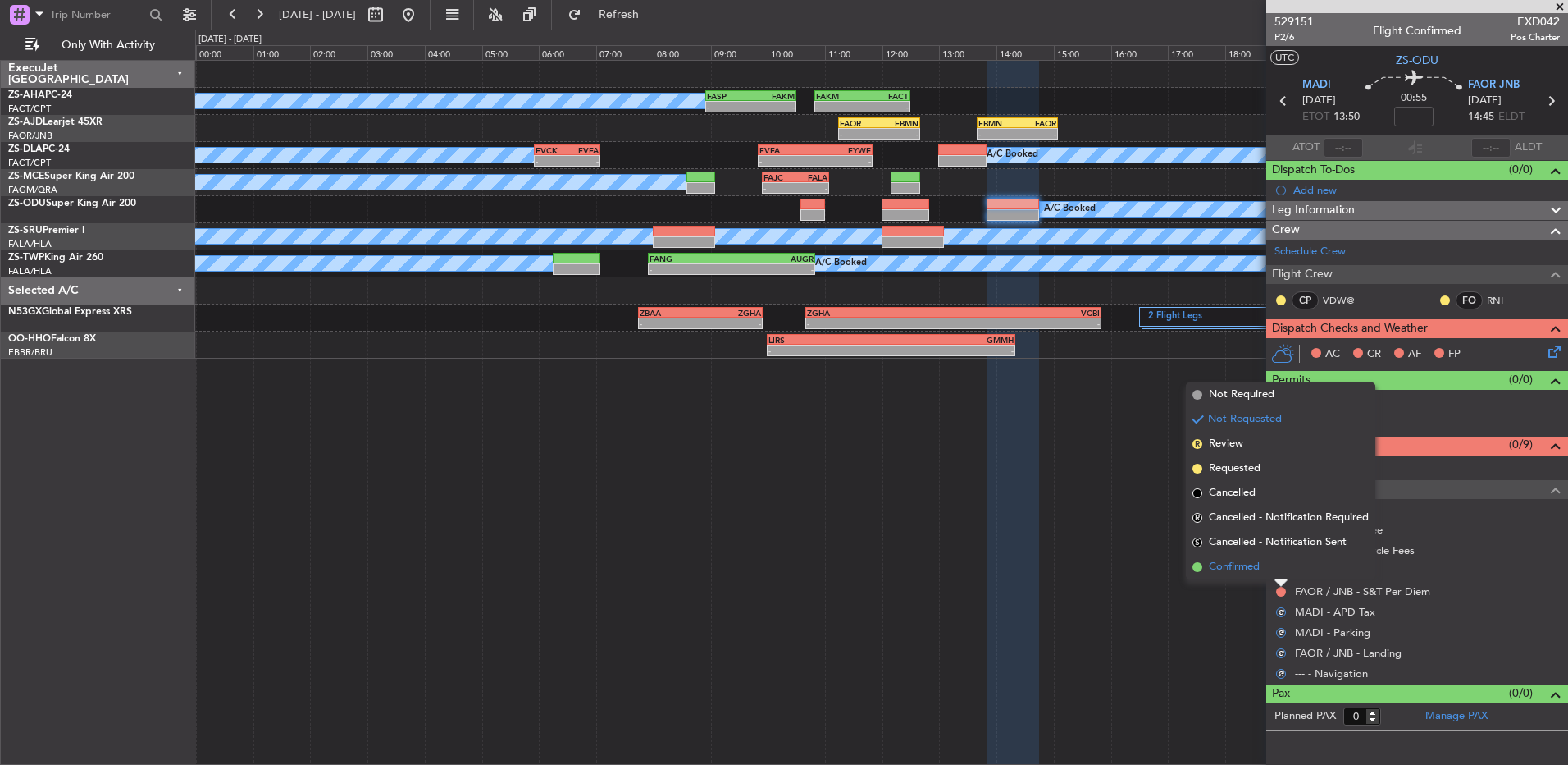
click at [1281, 576] on li "Confirmed" at bounding box center [1281, 566] width 190 height 24
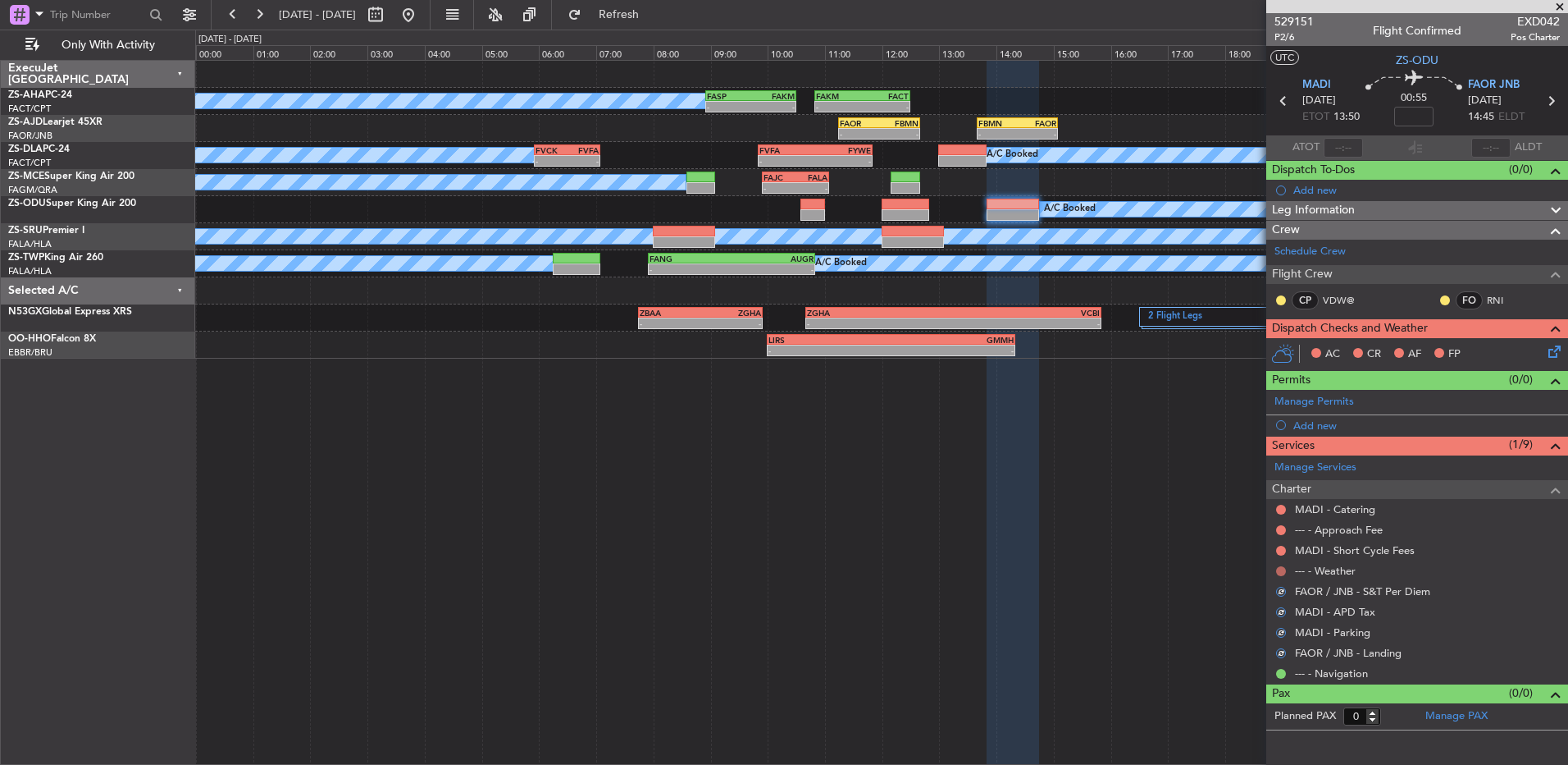
click at [1281, 574] on button at bounding box center [1282, 571] width 10 height 10
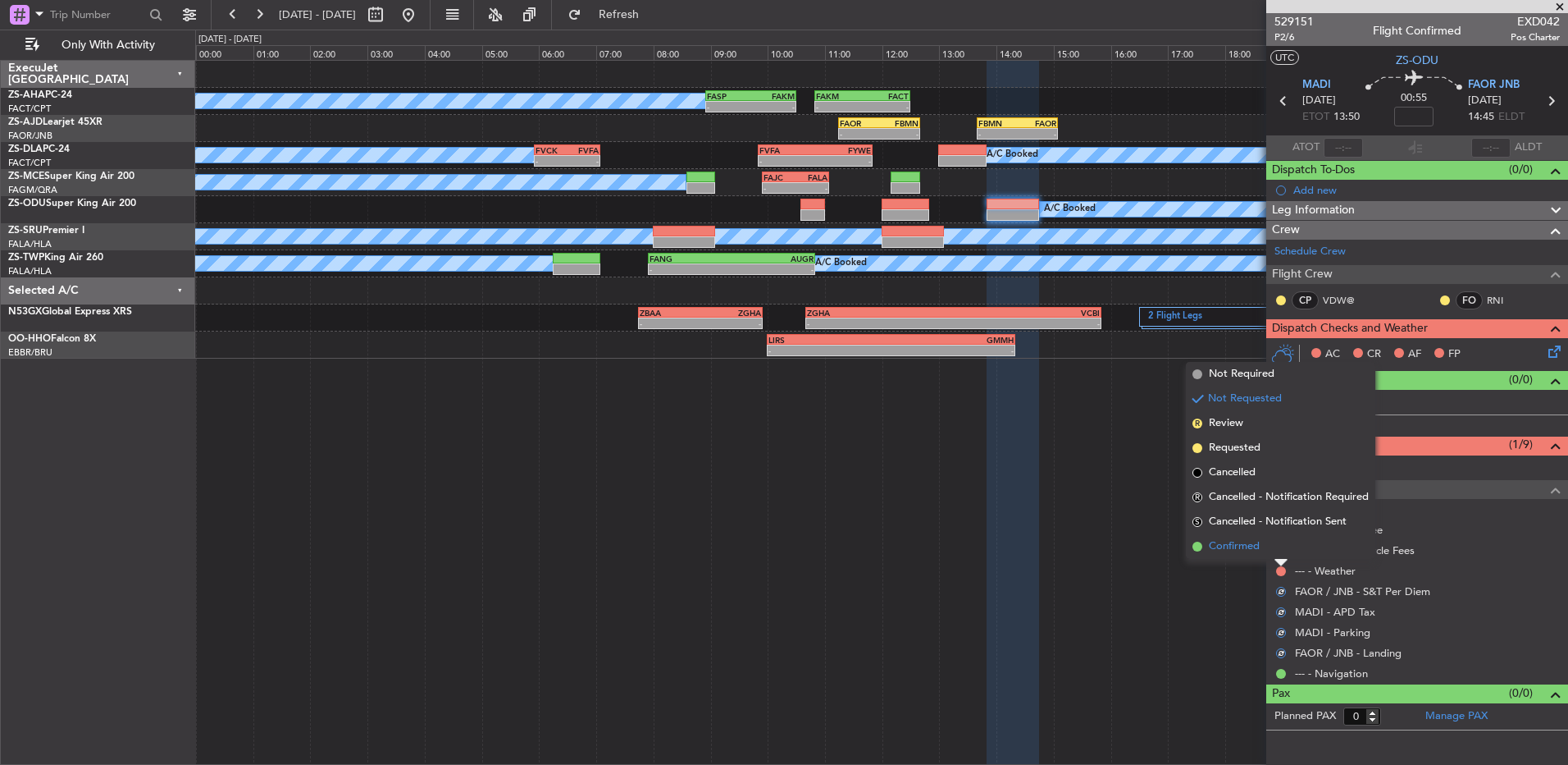
click at [1281, 550] on li "Confirmed" at bounding box center [1281, 546] width 190 height 24
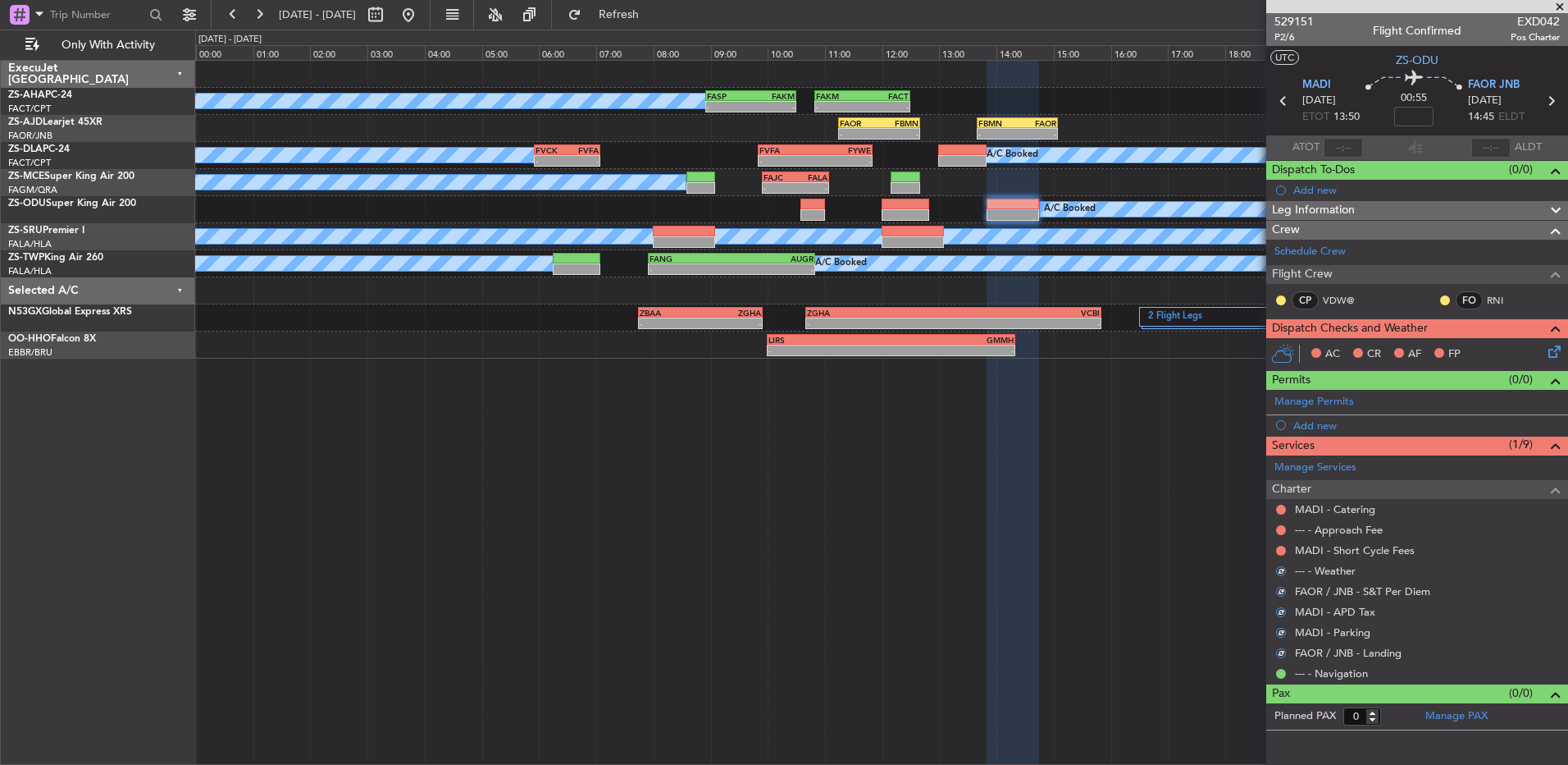
click at [1281, 550] on button at bounding box center [1282, 550] width 10 height 10
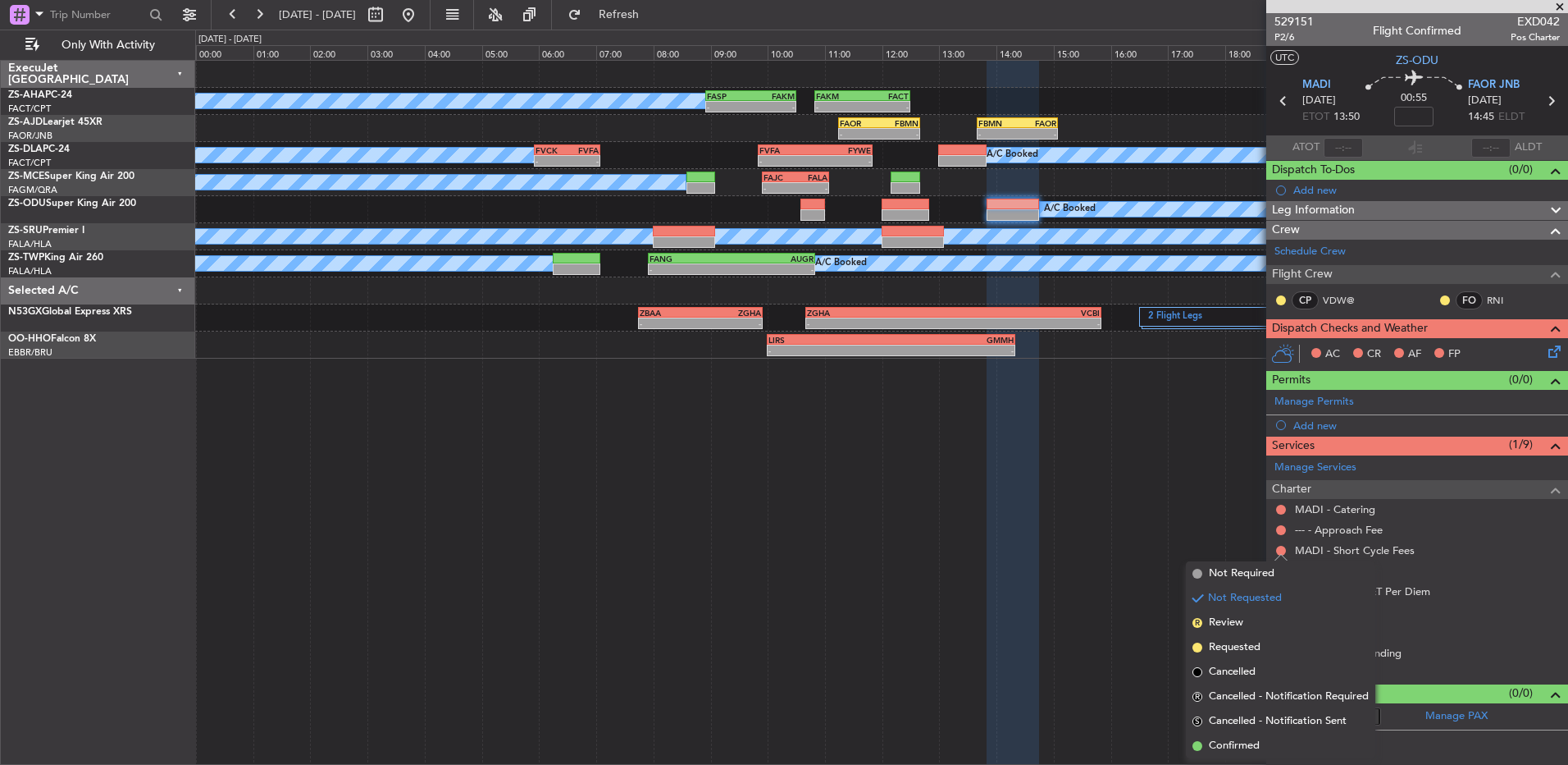
click at [1194, 748] on span at bounding box center [1197, 746] width 10 height 10
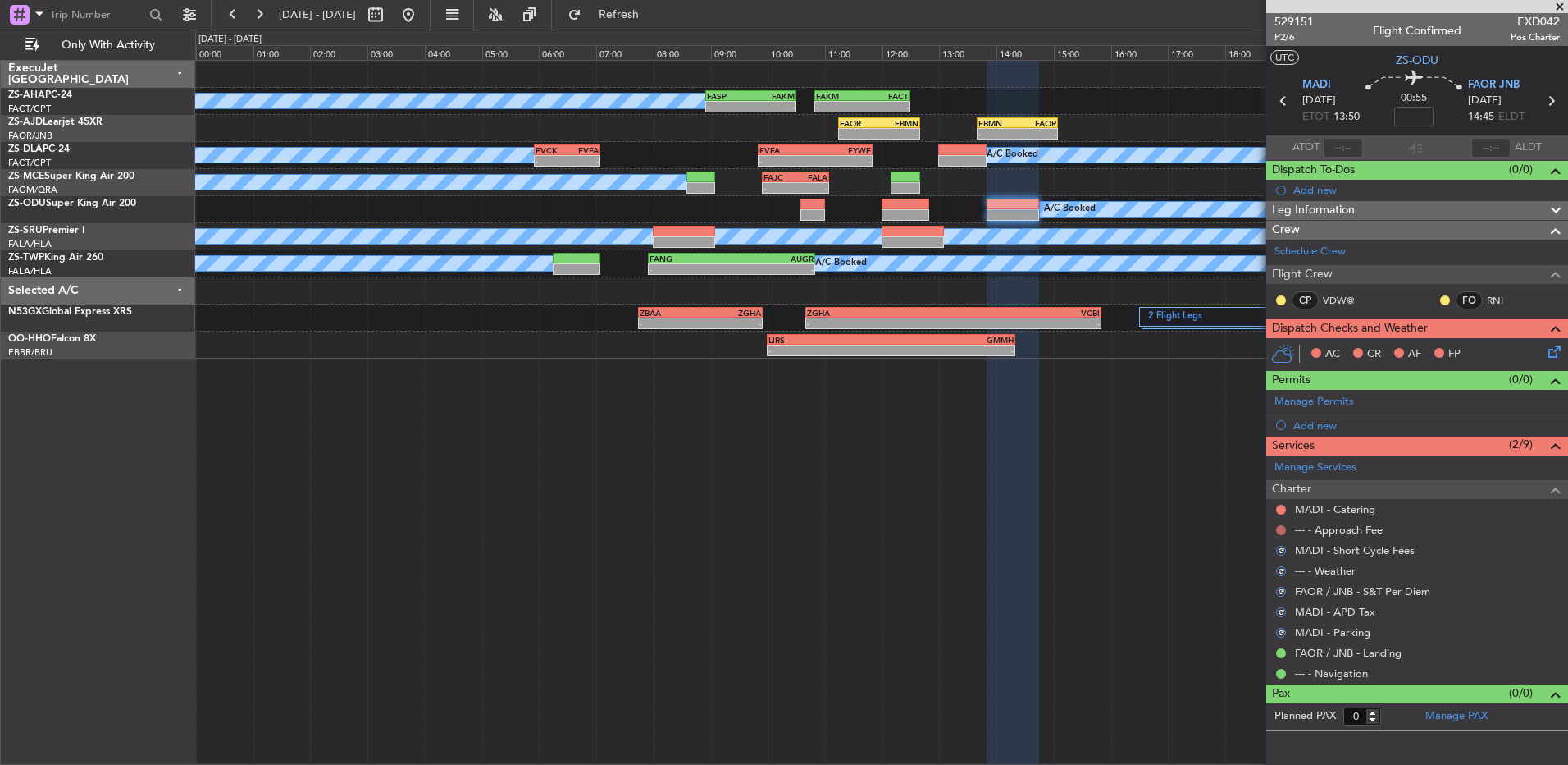
click at [1279, 530] on button at bounding box center [1282, 530] width 10 height 10
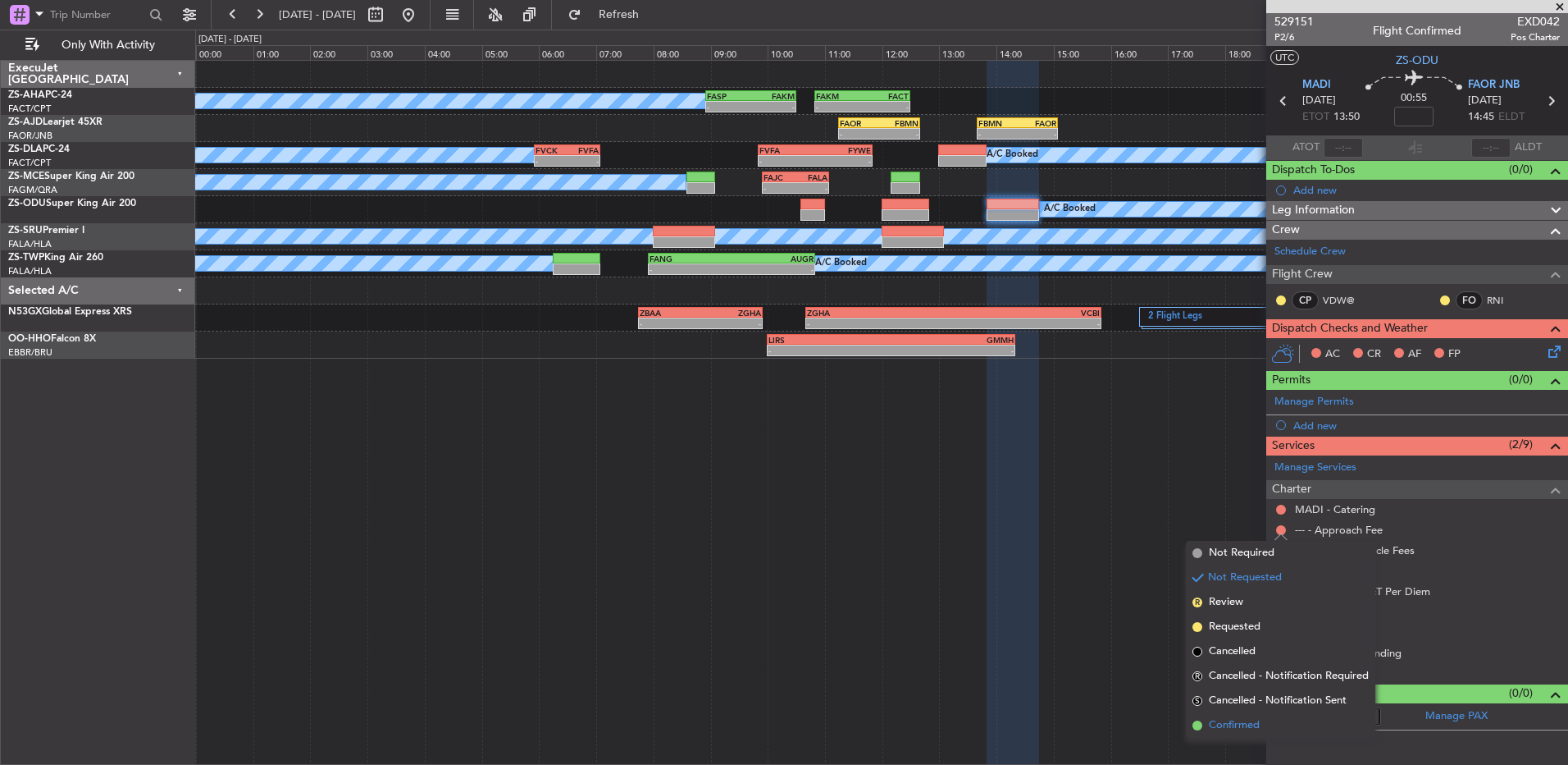
click at [1253, 721] on span "Confirmed" at bounding box center [1234, 726] width 51 height 17
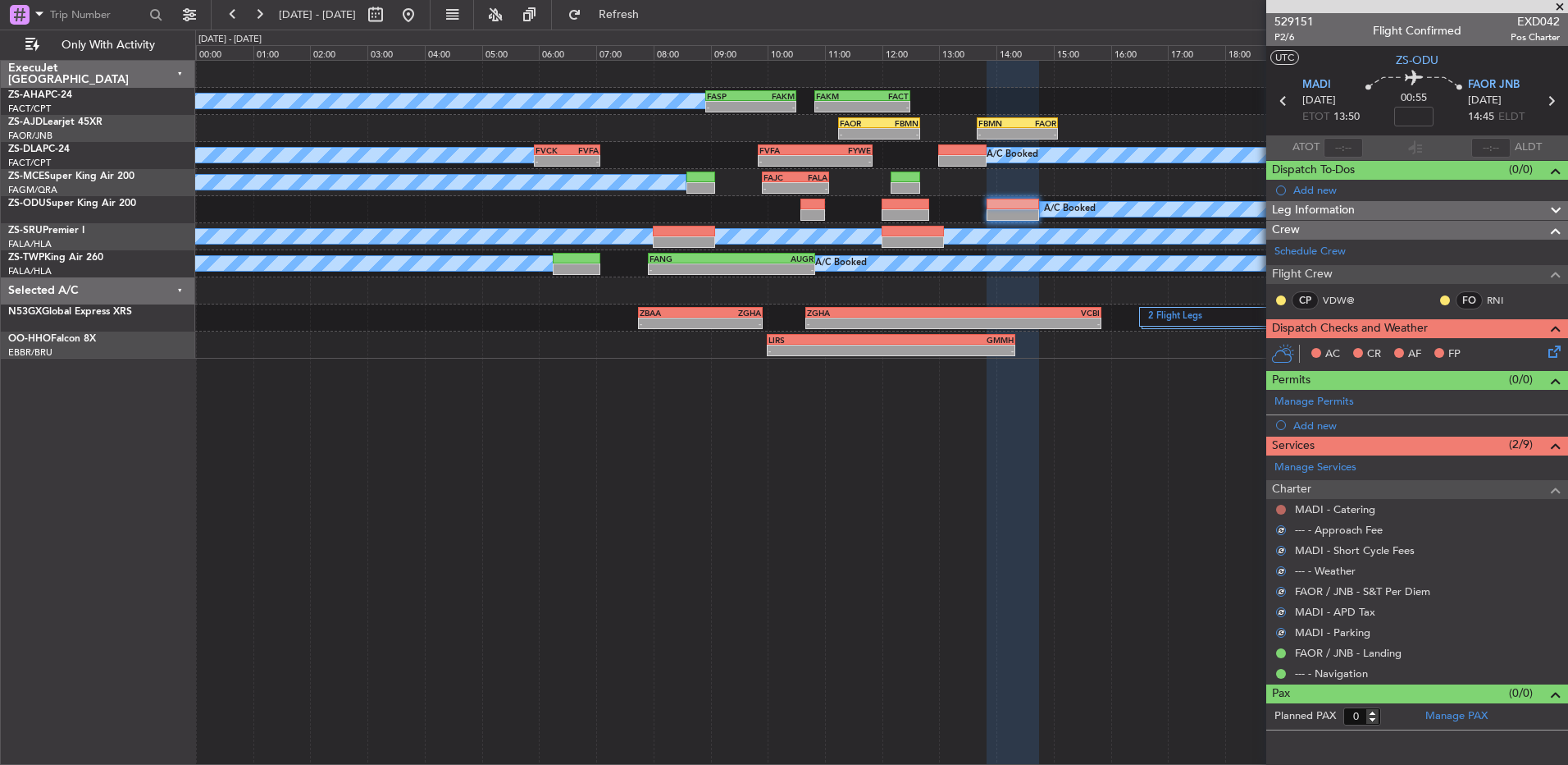
click at [1284, 506] on button at bounding box center [1282, 509] width 10 height 10
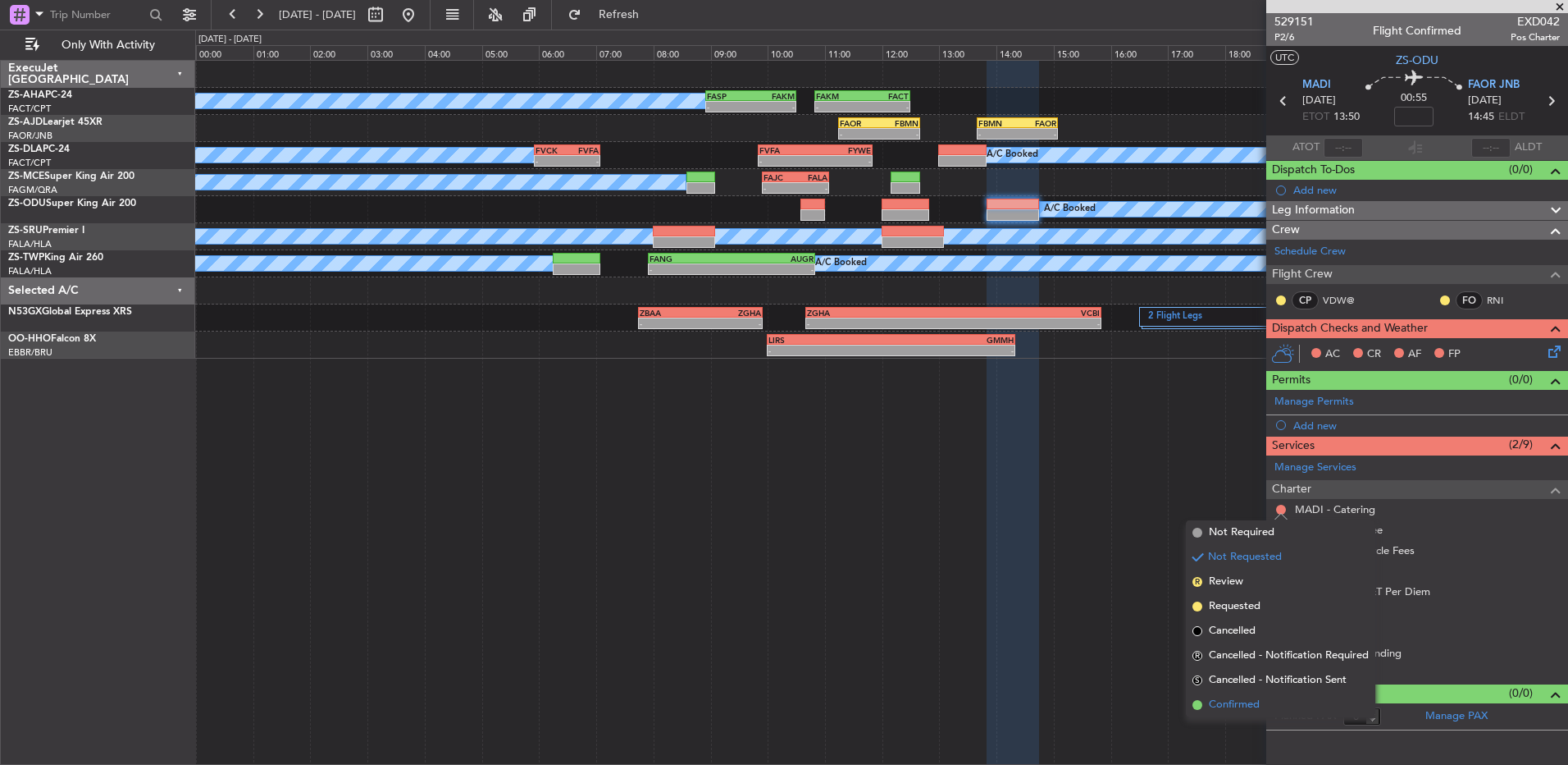
click at [1247, 702] on span "Confirmed" at bounding box center [1234, 705] width 51 height 17
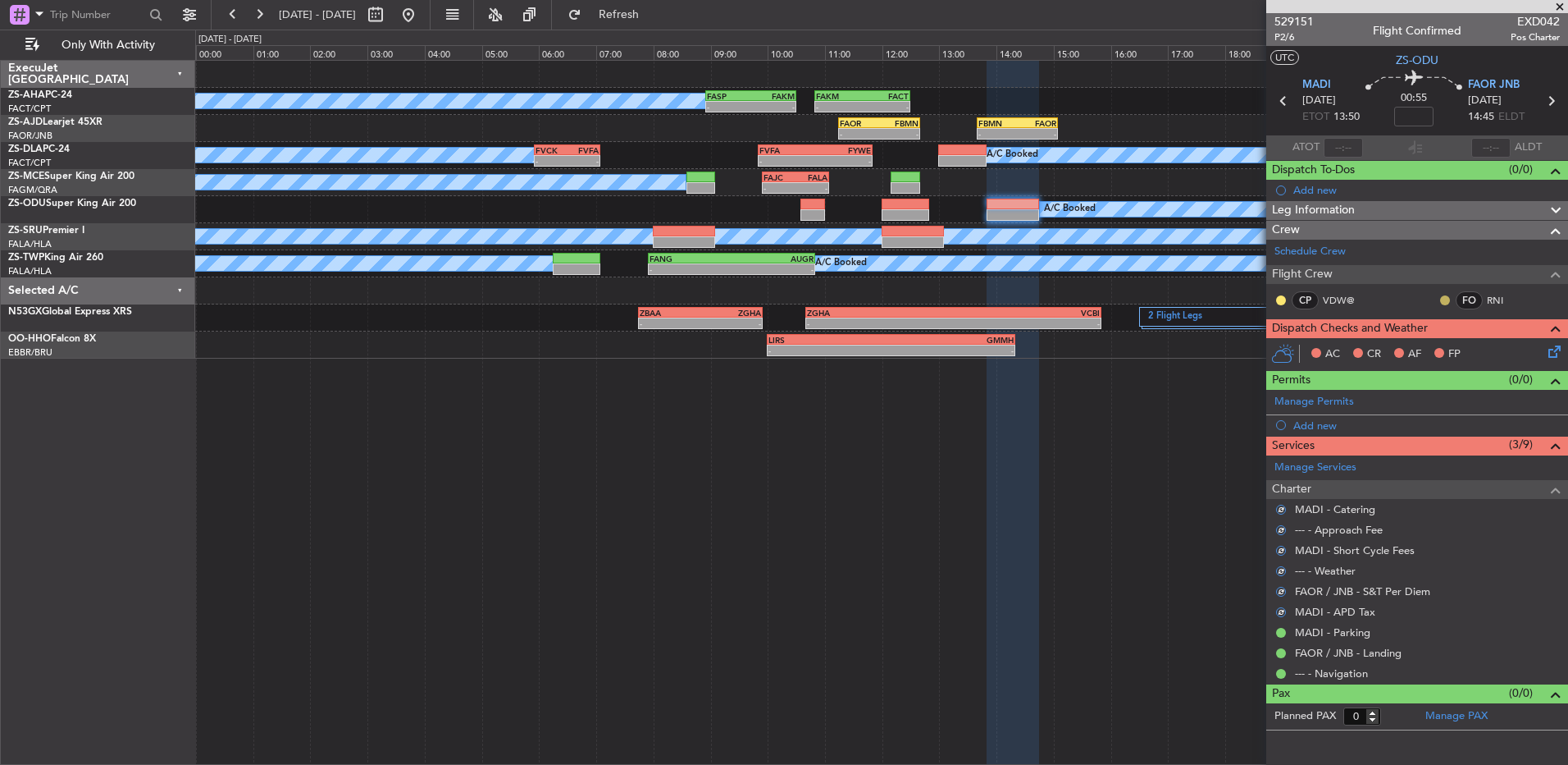
click at [1446, 298] on button at bounding box center [1445, 301] width 10 height 10
click at [1443, 348] on span "Acknowledged" at bounding box center [1449, 348] width 72 height 17
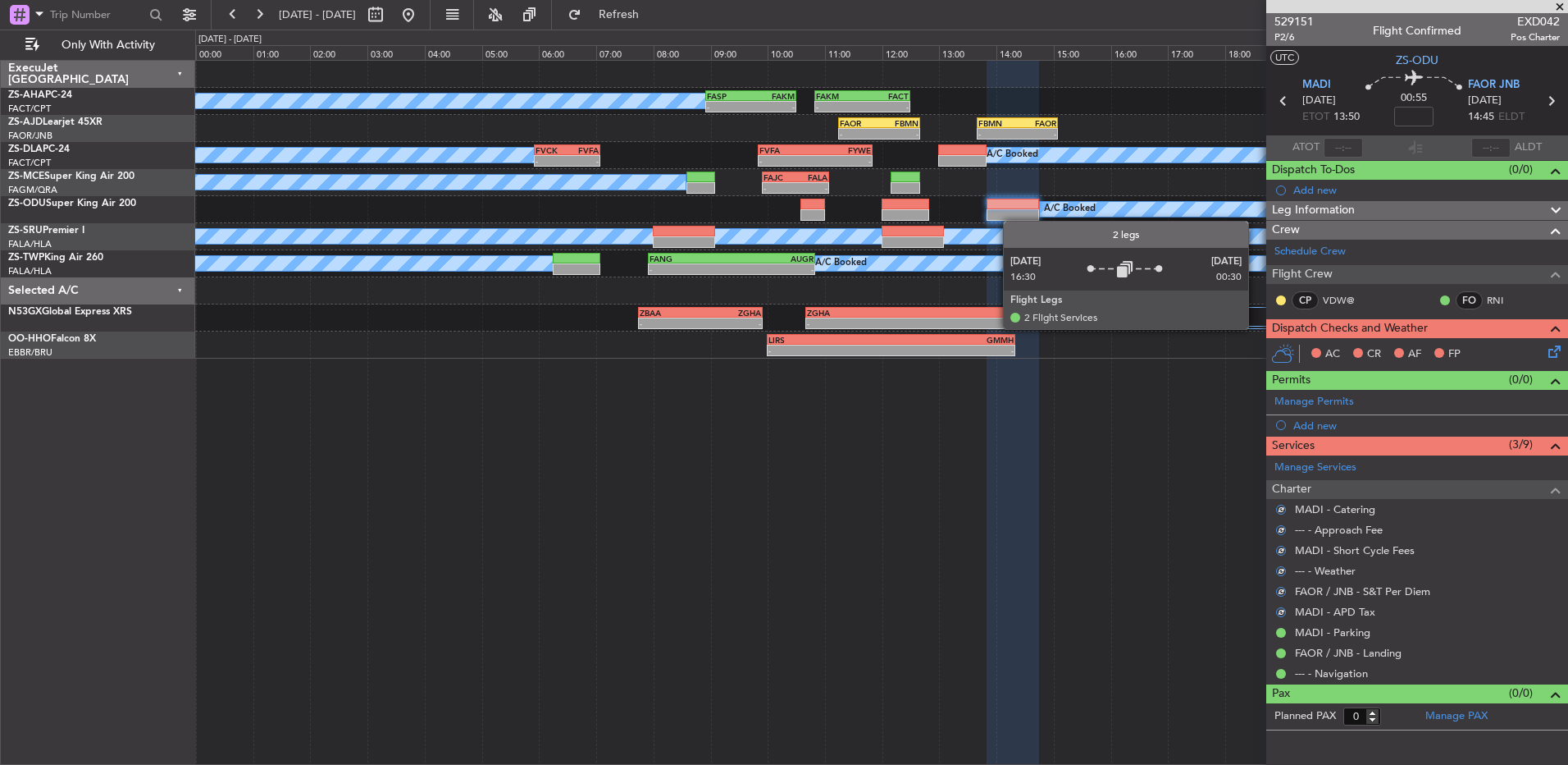
click at [1276, 300] on div at bounding box center [1282, 301] width 13 height 13
click at [1281, 300] on button at bounding box center [1282, 301] width 10 height 10
click at [1264, 350] on span "Acknowledged" at bounding box center [1285, 348] width 72 height 17
click at [1559, 353] on icon at bounding box center [1552, 349] width 13 height 13
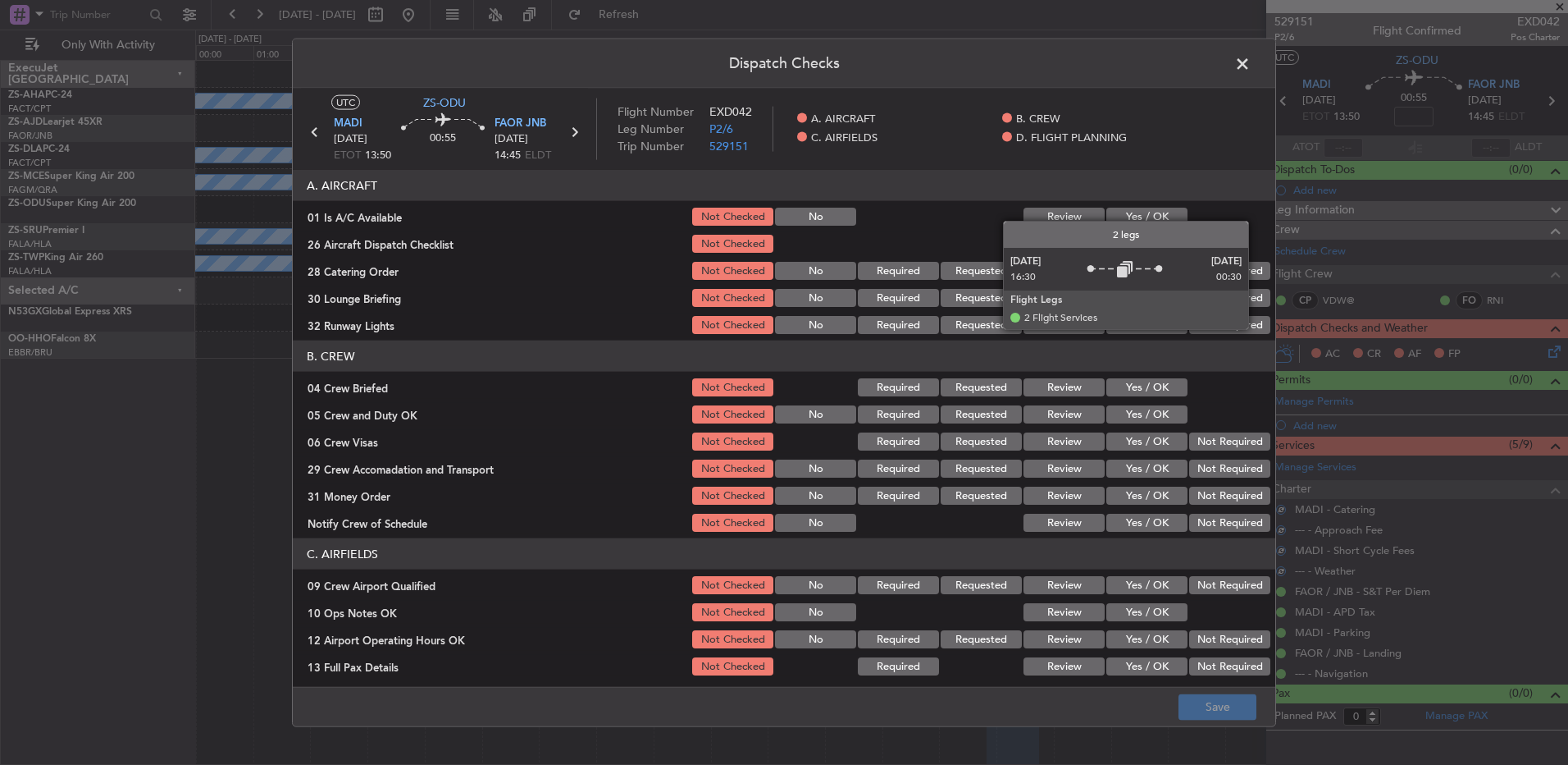
click at [1149, 215] on button "Yes / OK" at bounding box center [1146, 217] width 81 height 18
click at [1256, 272] on button "Not Required" at bounding box center [1230, 271] width 81 height 18
click at [1253, 303] on button "Not Required" at bounding box center [1230, 298] width 81 height 18
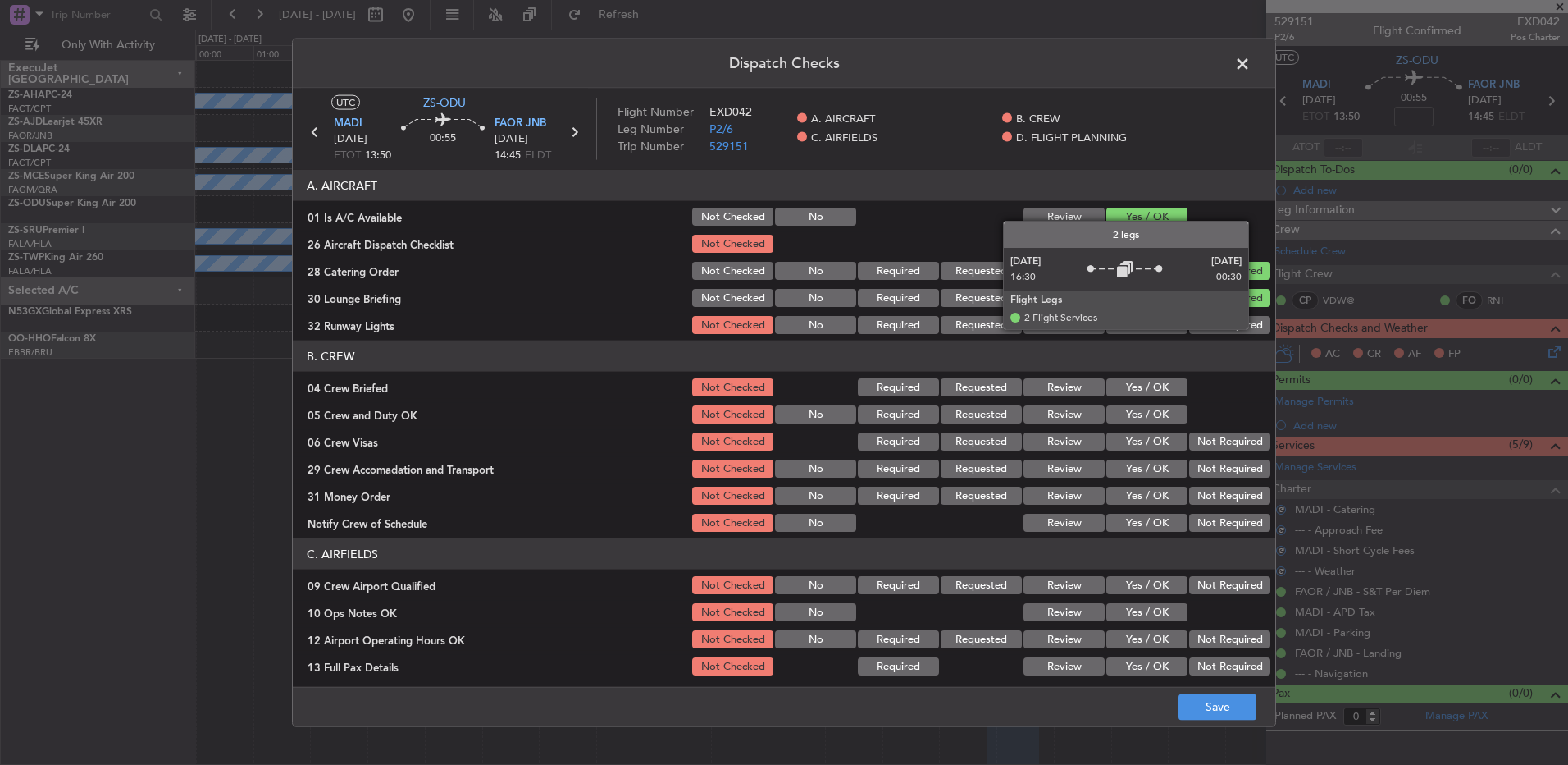
drag, startPoint x: 1250, startPoint y: 317, endPoint x: 1243, endPoint y: 327, distance: 12.2
click at [1250, 318] on button "Not Required" at bounding box center [1230, 325] width 81 height 18
click at [1187, 376] on div at bounding box center [1228, 388] width 83 height 23
drag, startPoint x: 1162, startPoint y: 388, endPoint x: 1151, endPoint y: 448, distance: 61.0
click at [1161, 388] on button "Yes / OK" at bounding box center [1146, 388] width 81 height 18
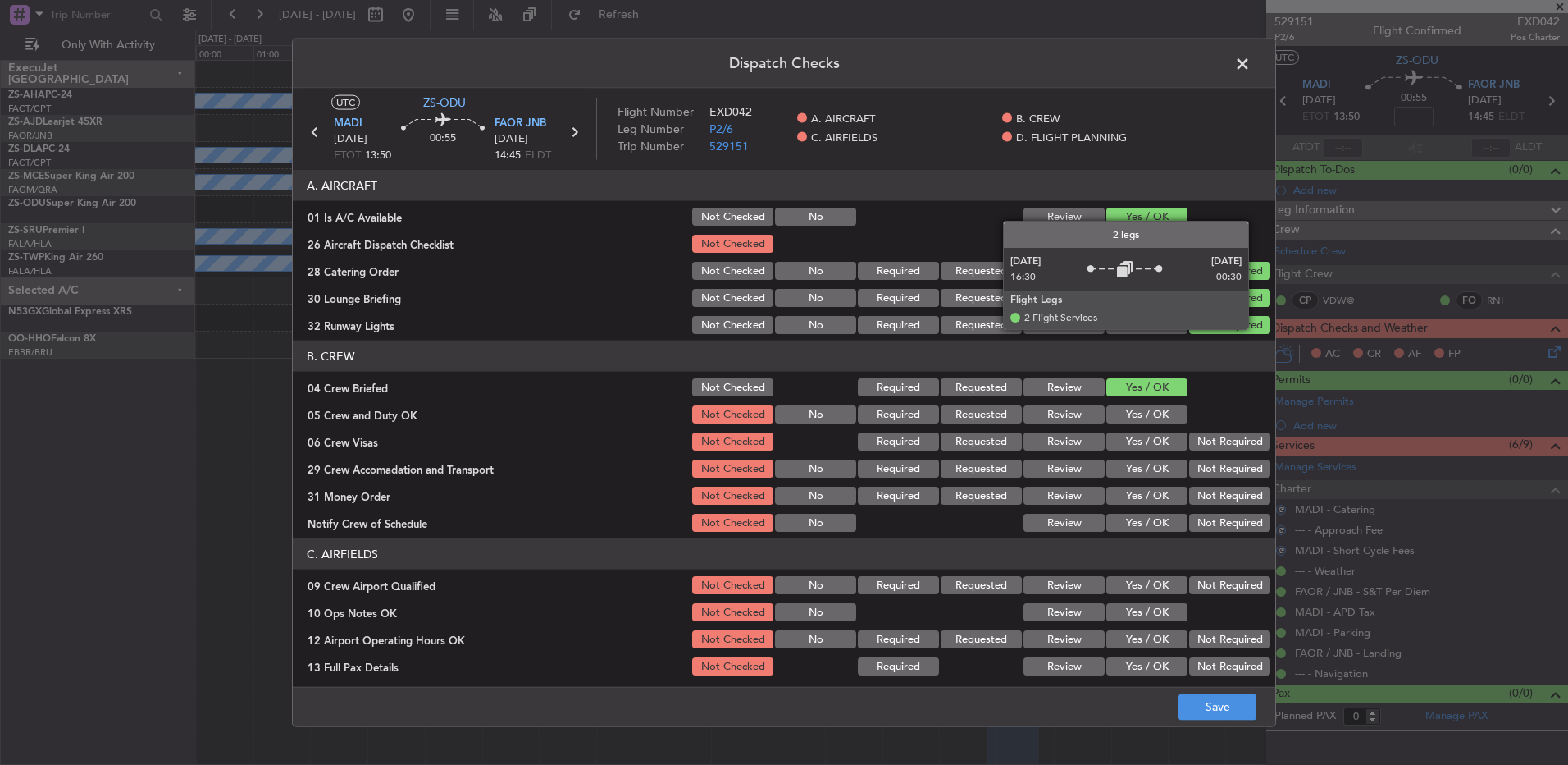
click at [1156, 401] on section "B. CREW 04 Crew Briefed Not Checked Required Requested Review Yes / OK 05 Crew …" at bounding box center [784, 438] width 983 height 194
click at [1169, 408] on button "Yes / OK" at bounding box center [1146, 414] width 81 height 18
click at [1250, 437] on button "Not Required" at bounding box center [1230, 442] width 81 height 18
click at [1229, 461] on section "B. CREW 04 Crew Briefed Not Checked Required Requested Review Yes / OK 05 Crew …" at bounding box center [784, 438] width 983 height 194
click at [1229, 462] on button "Not Required" at bounding box center [1230, 469] width 81 height 18
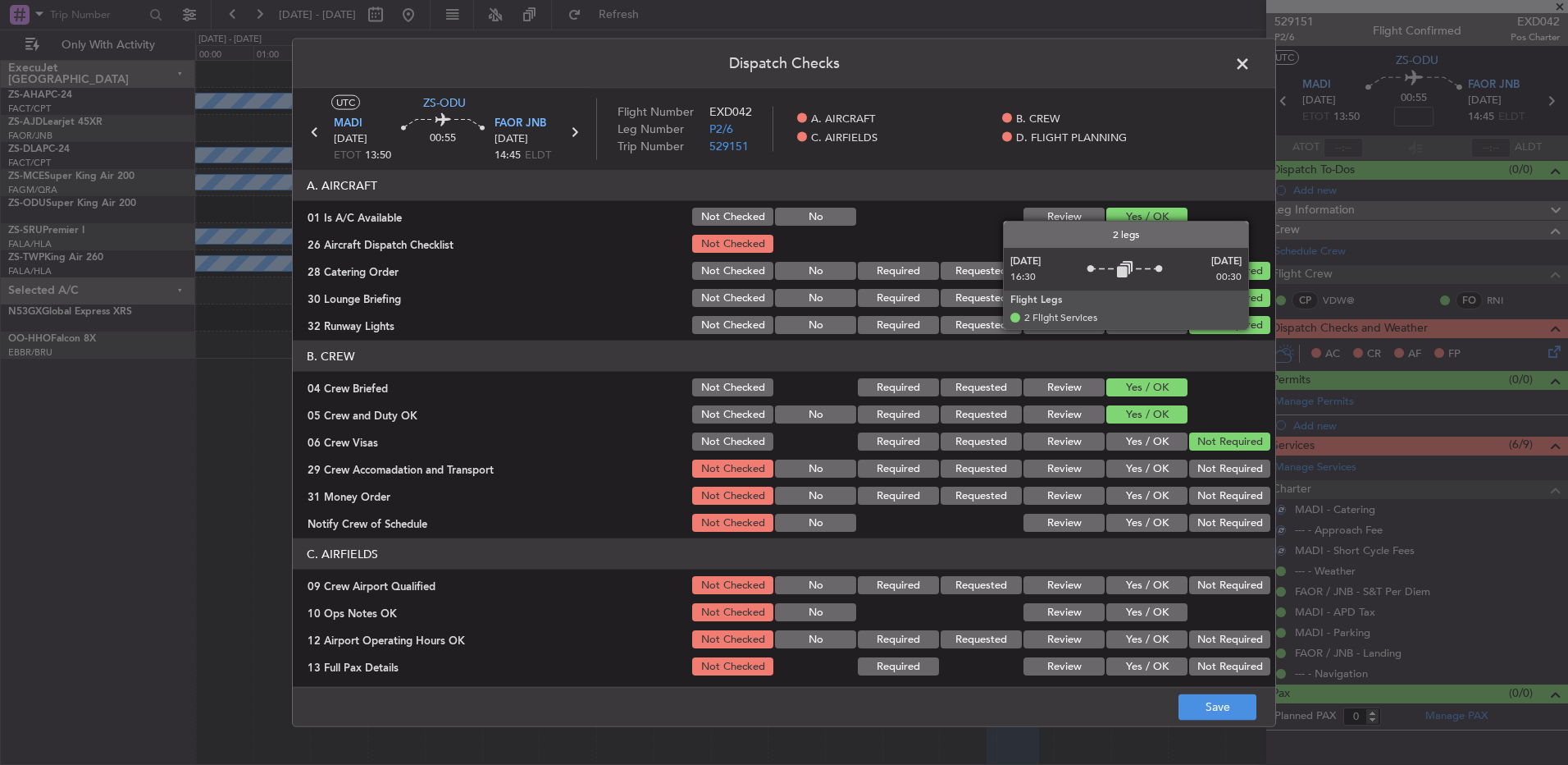
click at [1224, 470] on button "Not Required" at bounding box center [1230, 469] width 81 height 18
click at [1217, 495] on button "Not Required" at bounding box center [1230, 496] width 81 height 18
click at [1216, 520] on button "Not Required" at bounding box center [1230, 523] width 81 height 18
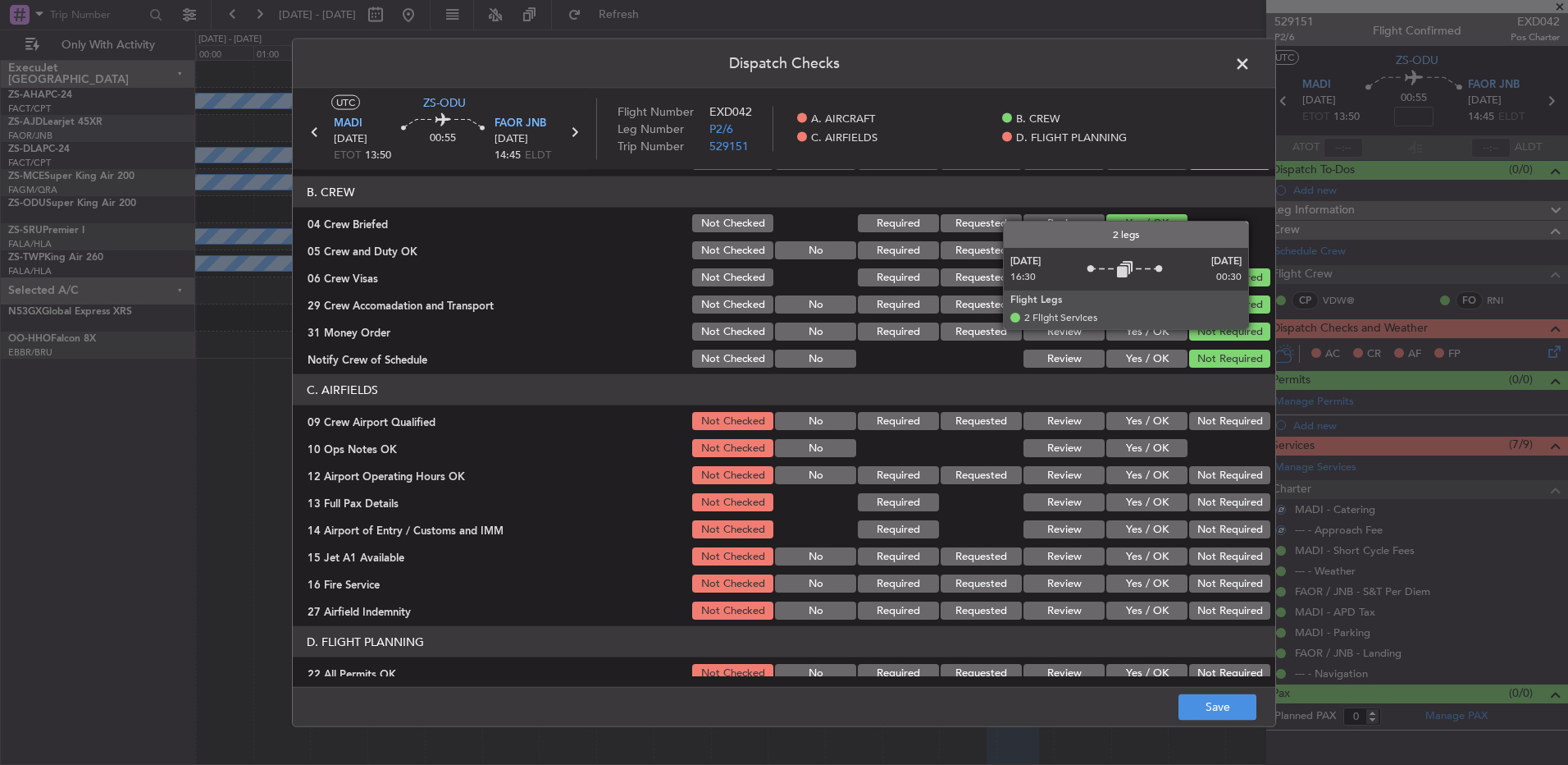
click at [1194, 420] on button "Not Required" at bounding box center [1230, 421] width 81 height 18
click at [1187, 426] on div "Not Required" at bounding box center [1228, 421] width 83 height 23
click at [1170, 443] on button "Yes / OK" at bounding box center [1146, 448] width 81 height 18
click at [1199, 467] on button "Not Required" at bounding box center [1230, 475] width 81 height 18
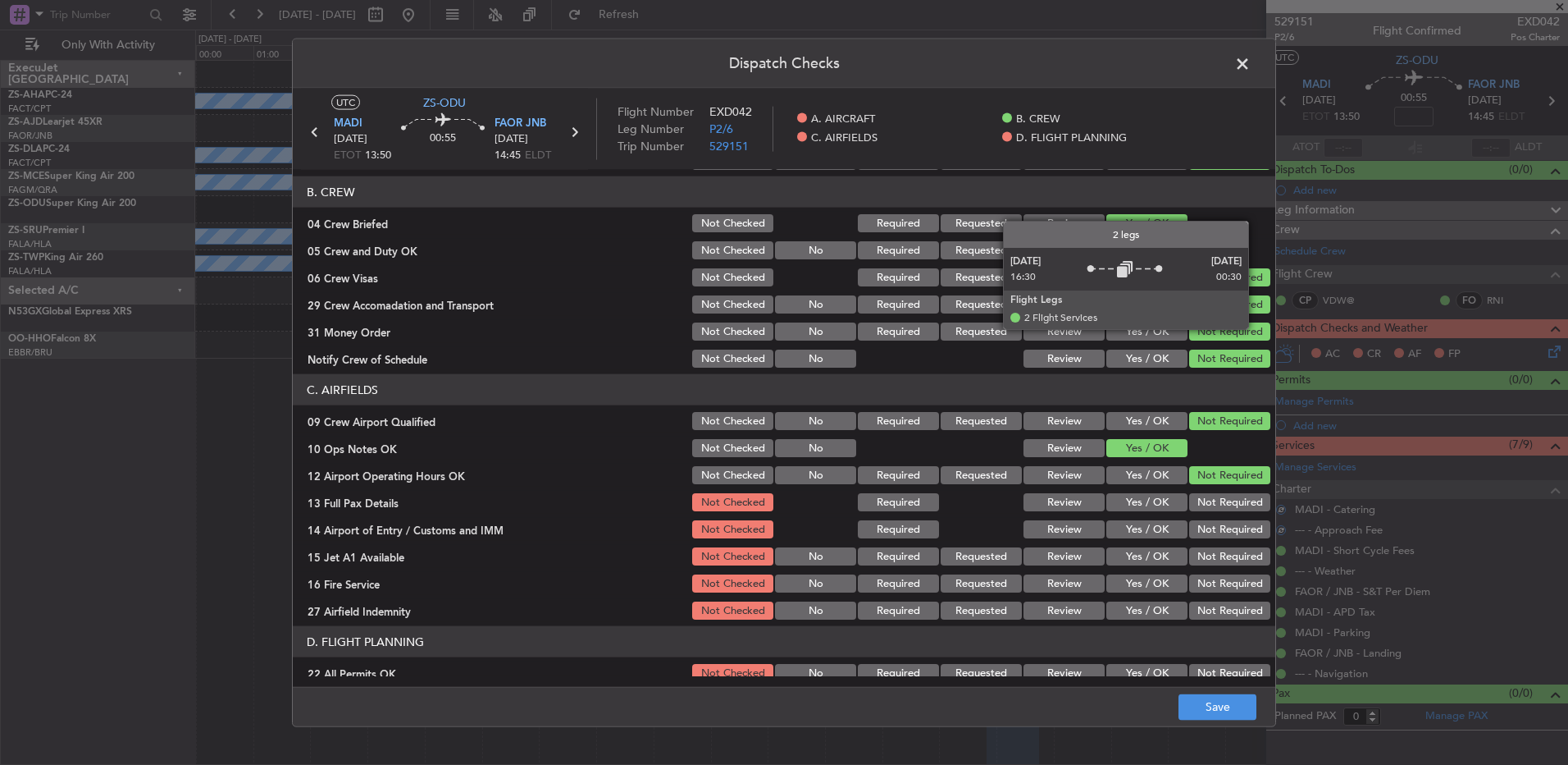
click at [1202, 487] on section "C. AIRFIELDS 09 Crew Airport Qualified Not Checked No Required Requested Review…" at bounding box center [784, 498] width 983 height 248
click at [1202, 493] on button "Not Required" at bounding box center [1230, 502] width 81 height 18
click at [1192, 526] on button "Not Required" at bounding box center [1230, 529] width 81 height 18
click at [1199, 572] on div "Not Required" at bounding box center [1228, 584] width 83 height 23
click at [1240, 565] on div "Not Required" at bounding box center [1228, 556] width 83 height 23
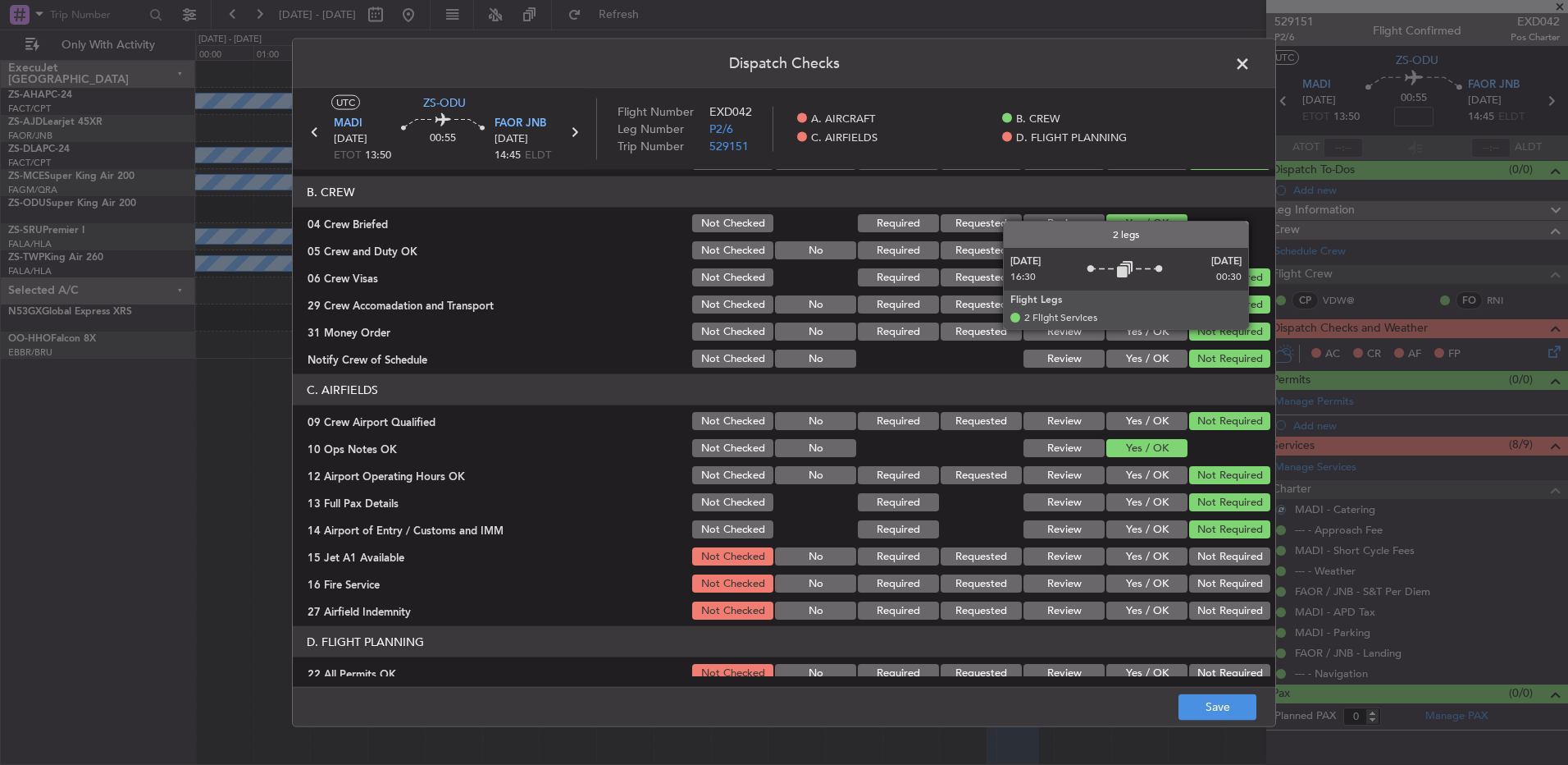
click at [1229, 586] on button "Not Required" at bounding box center [1230, 584] width 81 height 18
click at [1228, 560] on button "Not Required" at bounding box center [1230, 556] width 81 height 18
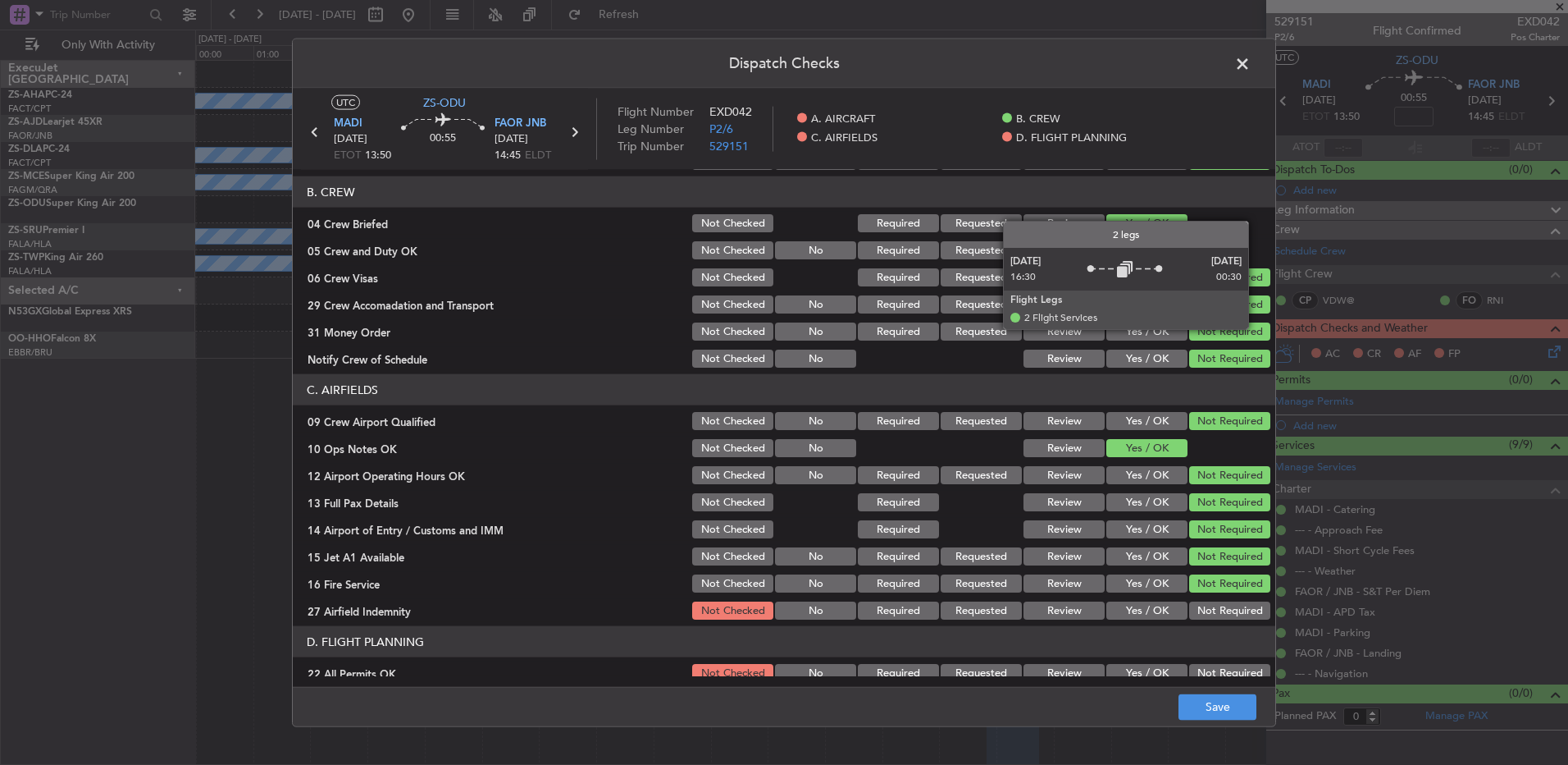
click at [1227, 605] on button "Not Required" at bounding box center [1230, 610] width 81 height 18
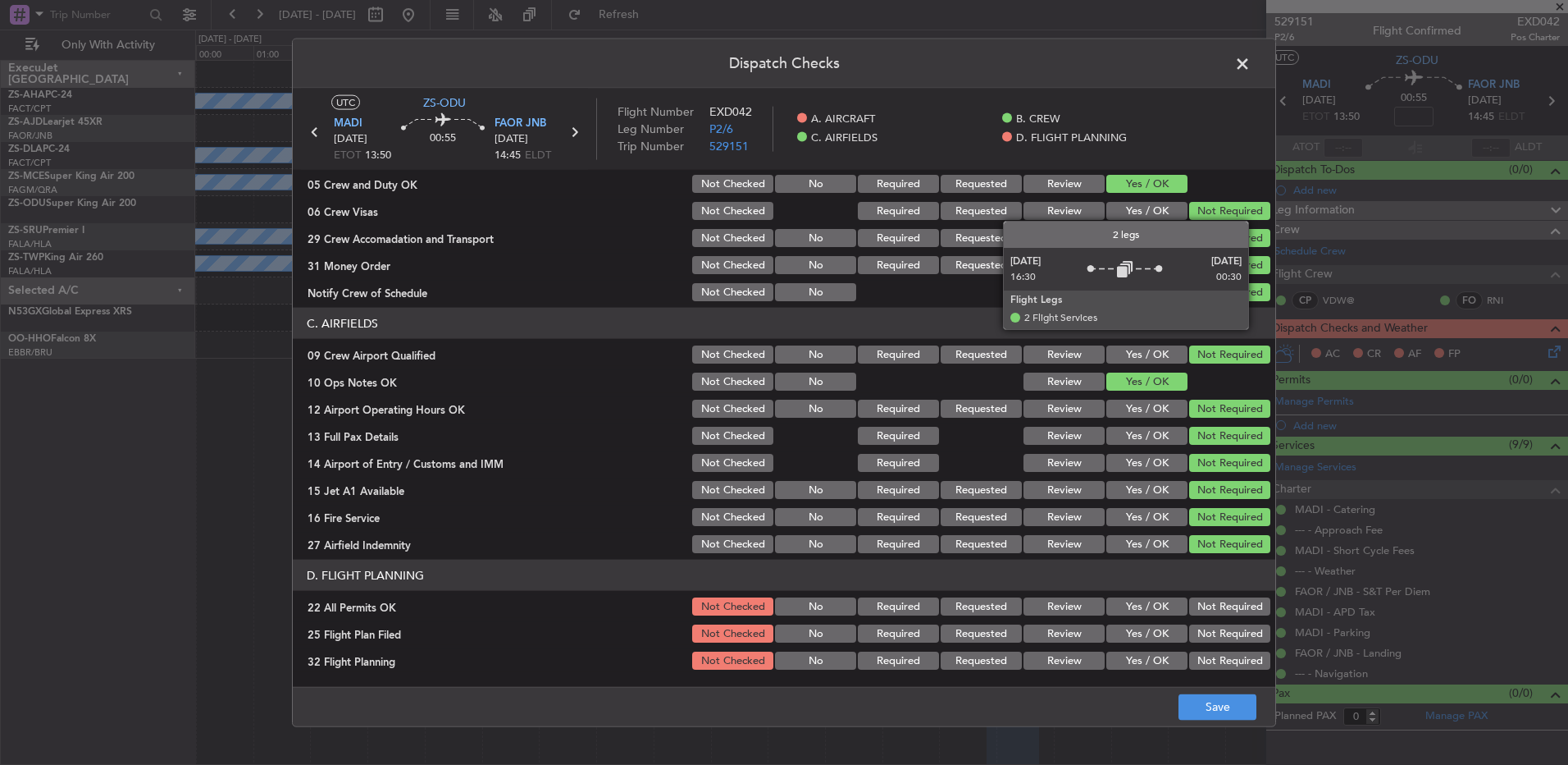
click at [1202, 604] on button "Not Required" at bounding box center [1230, 606] width 81 height 18
click at [1083, 633] on button "Review" at bounding box center [1064, 634] width 81 height 18
drag, startPoint x: 1070, startPoint y: 662, endPoint x: 1091, endPoint y: 665, distance: 21.2
click at [1070, 664] on button "Review" at bounding box center [1064, 661] width 81 height 18
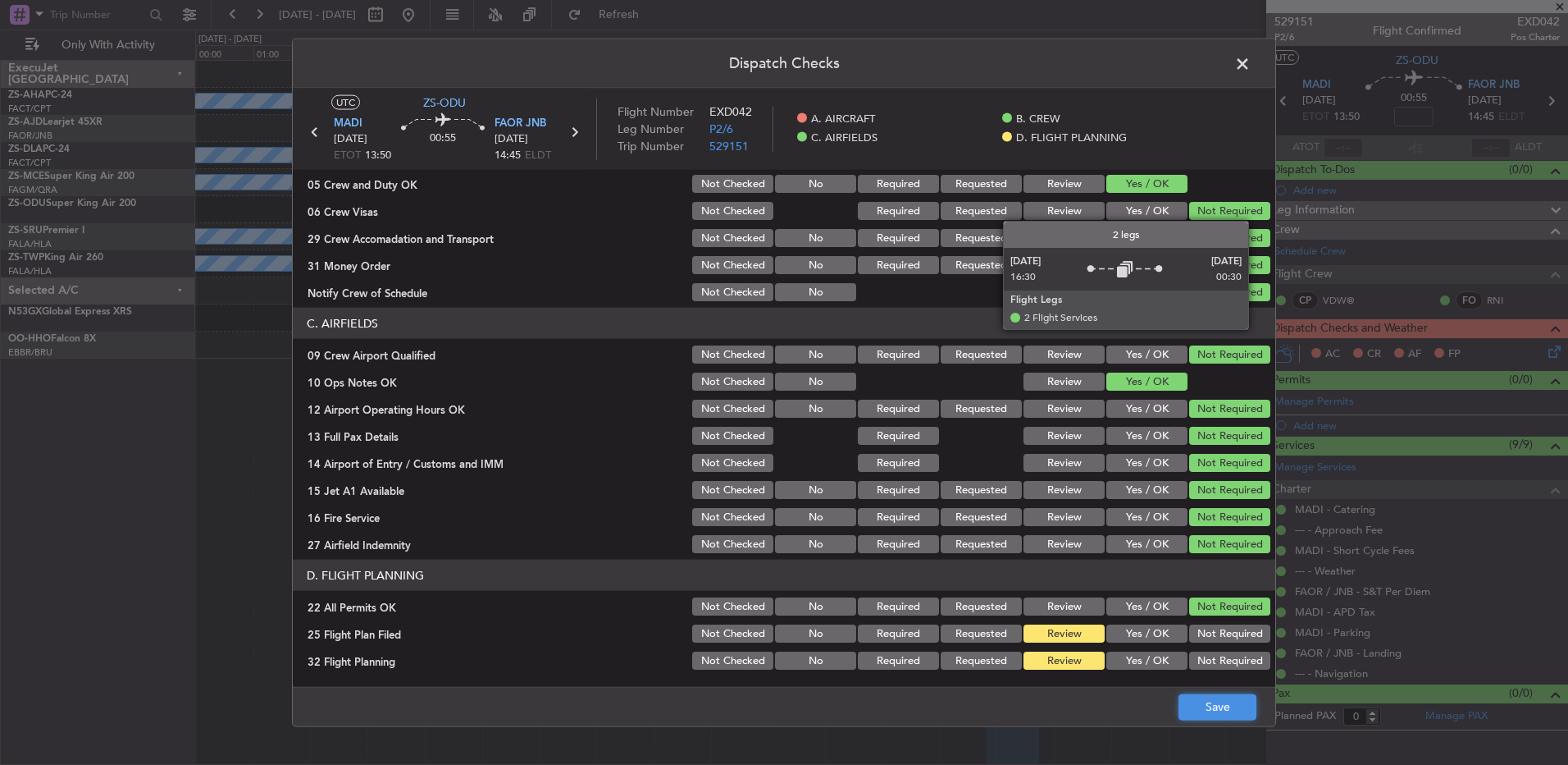
drag, startPoint x: 1201, startPoint y: 716, endPoint x: 1193, endPoint y: 711, distance: 9.4
click at [1199, 716] on button "Save" at bounding box center [1217, 706] width 78 height 26
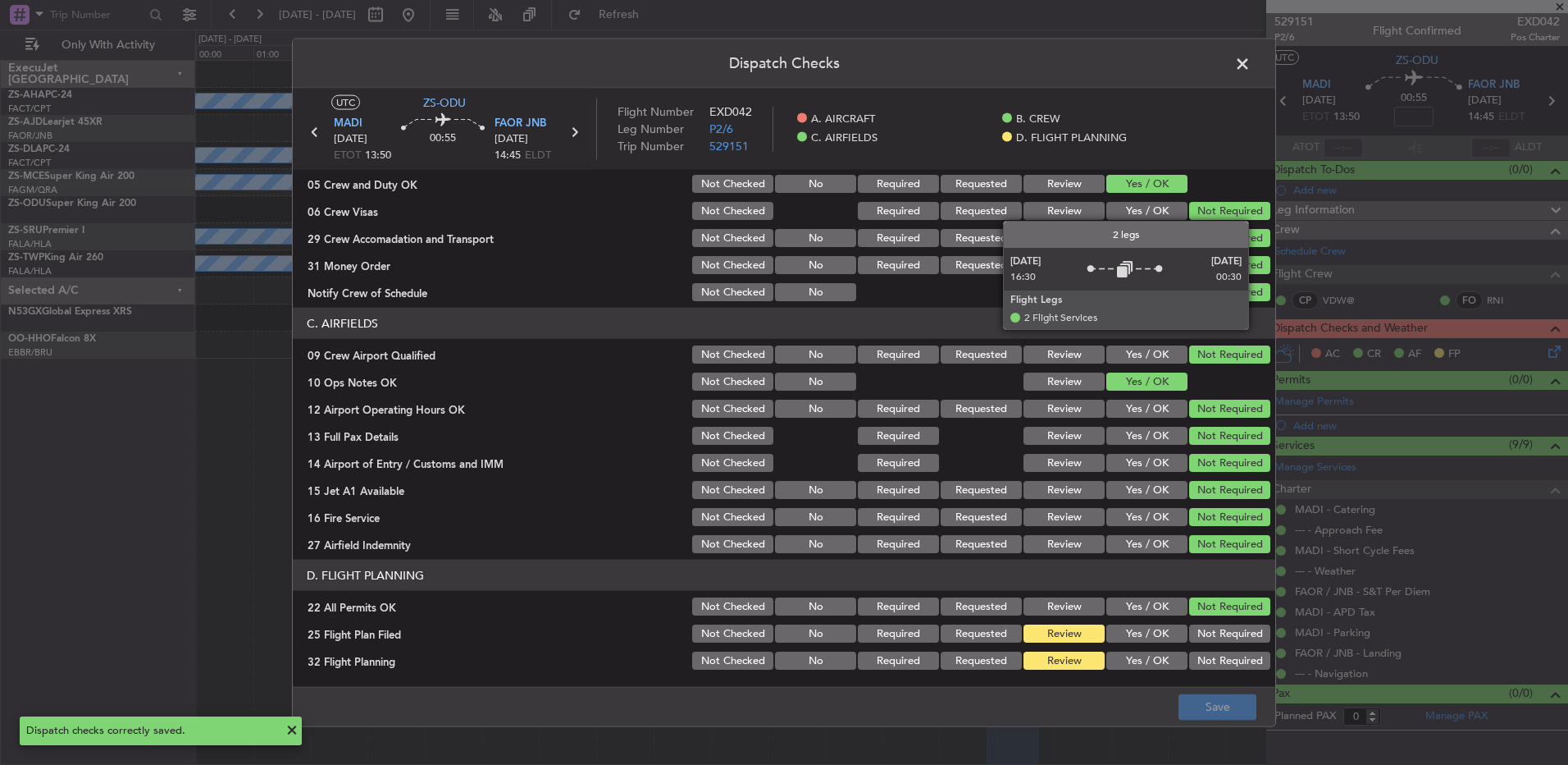
click at [1251, 68] on span at bounding box center [1251, 68] width 0 height 33
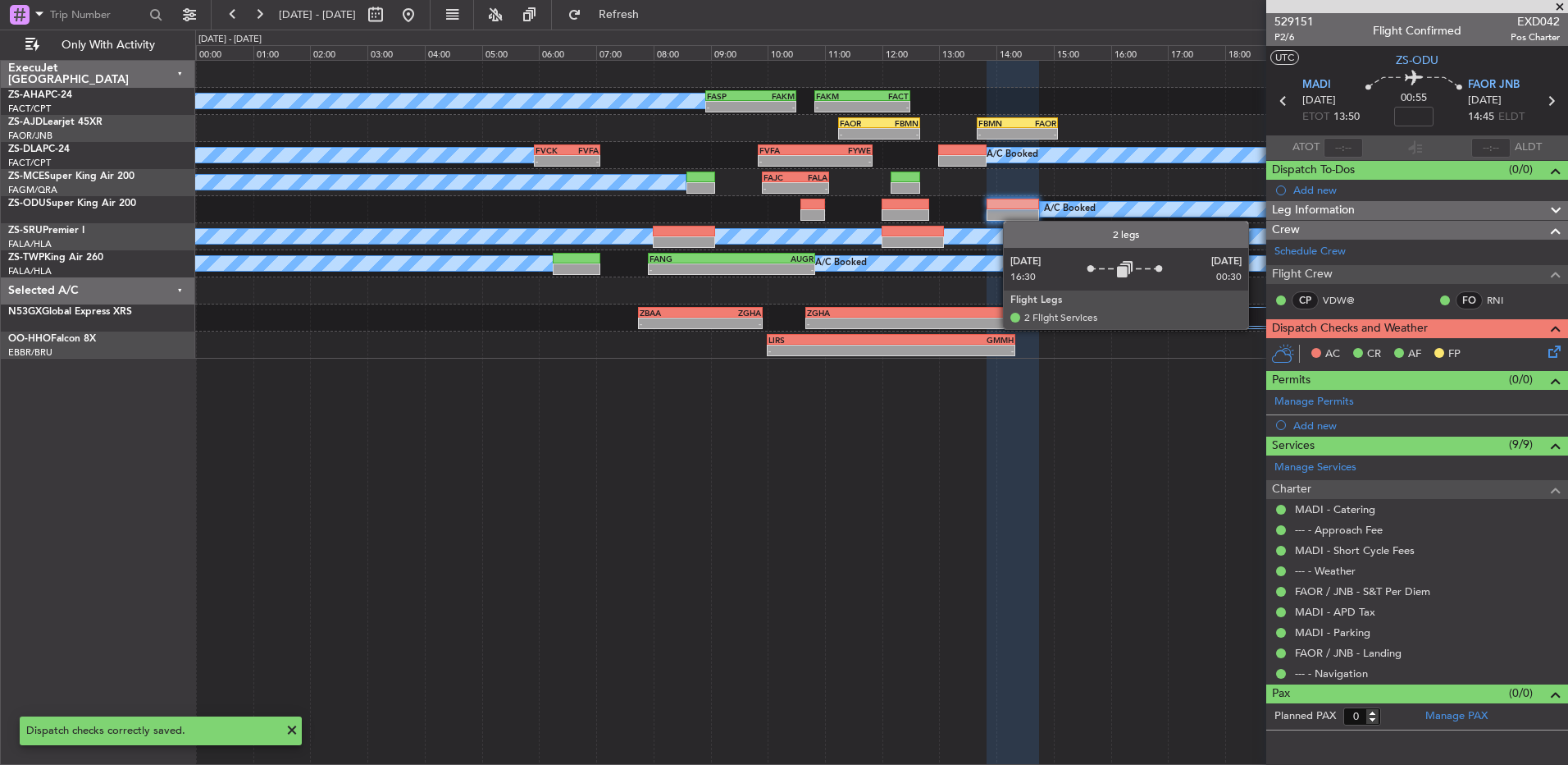
click at [1189, 488] on div "A/C Booked - - FASP 08:55 Z FAKM 10:30 Z - - FAKM 10:50 Z FACT 12:30 Z - - FAOR…" at bounding box center [882, 413] width 1373 height 705
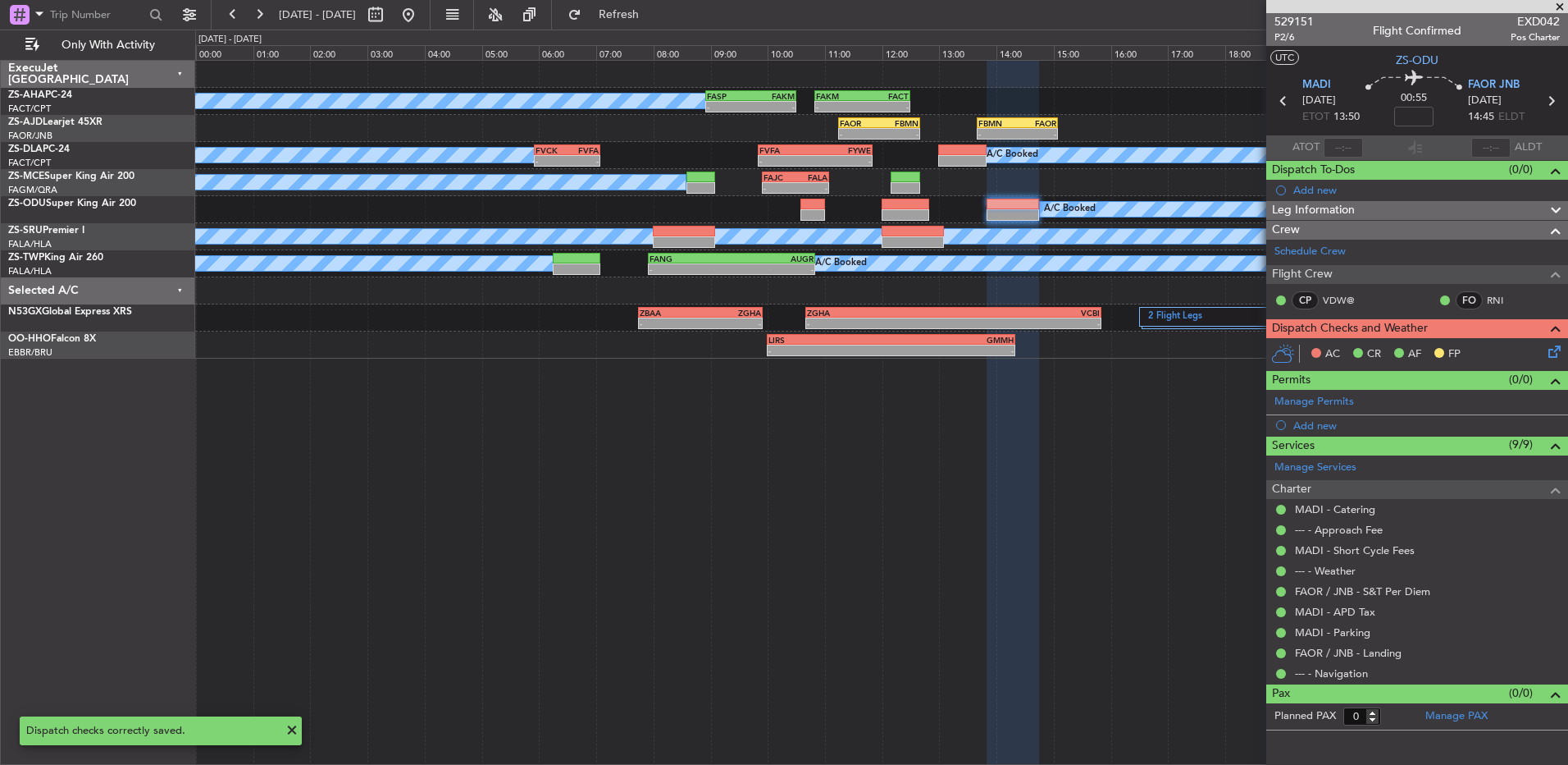
click at [1553, 350] on icon at bounding box center [1552, 349] width 13 height 13
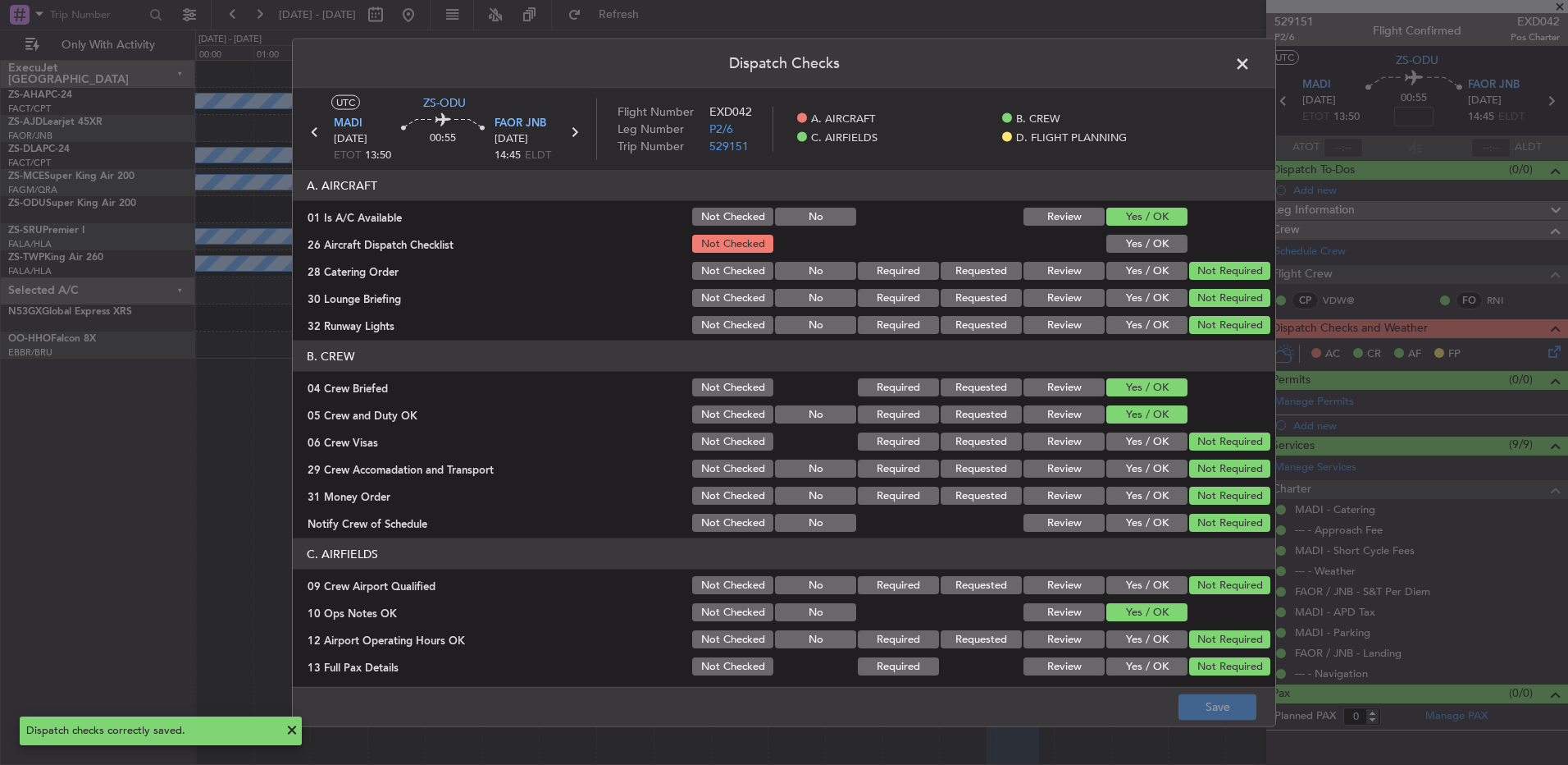
click at [1151, 239] on button "Yes / OK" at bounding box center [1146, 244] width 81 height 18
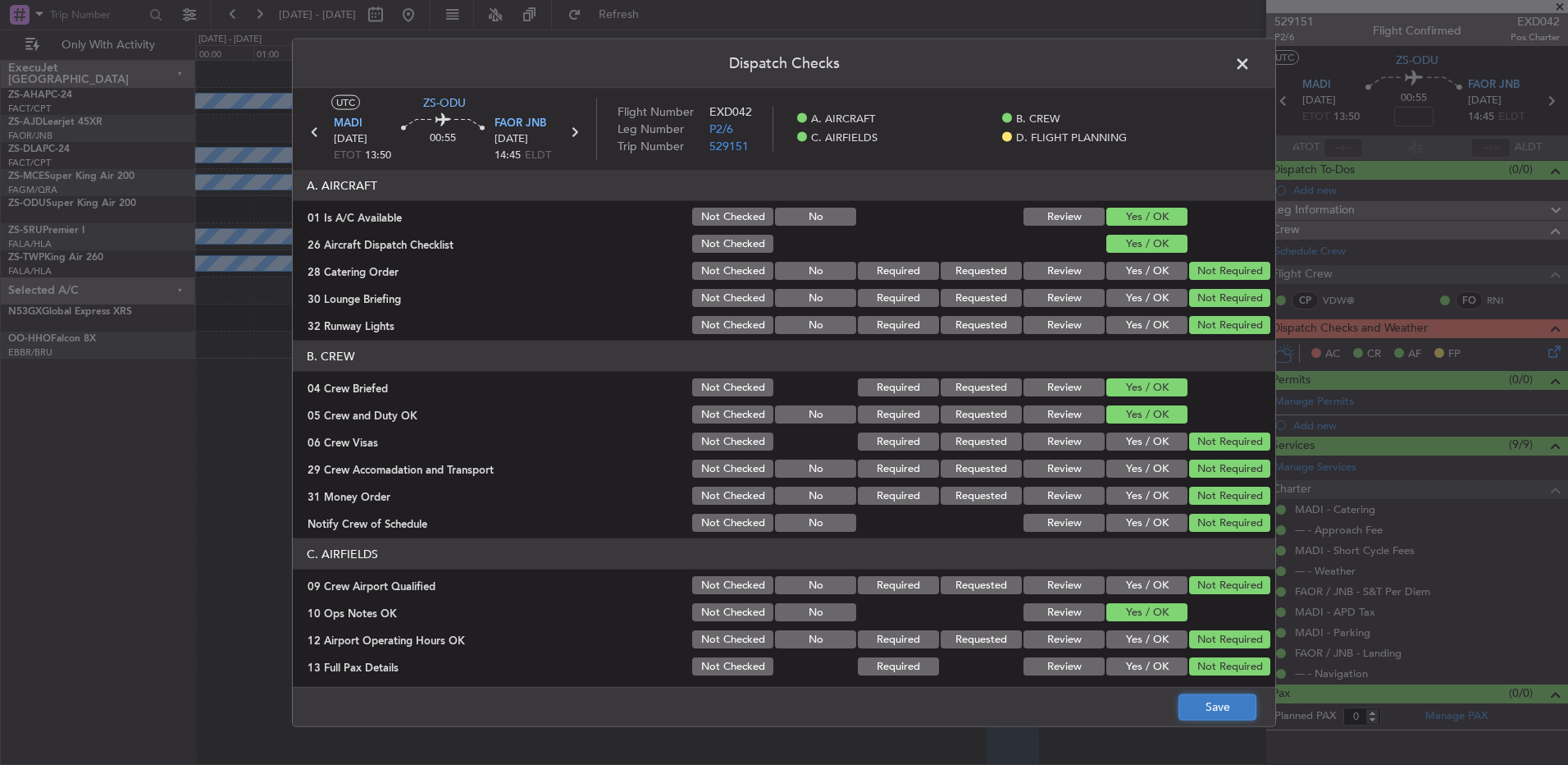
click at [1210, 707] on button "Save" at bounding box center [1217, 706] width 78 height 26
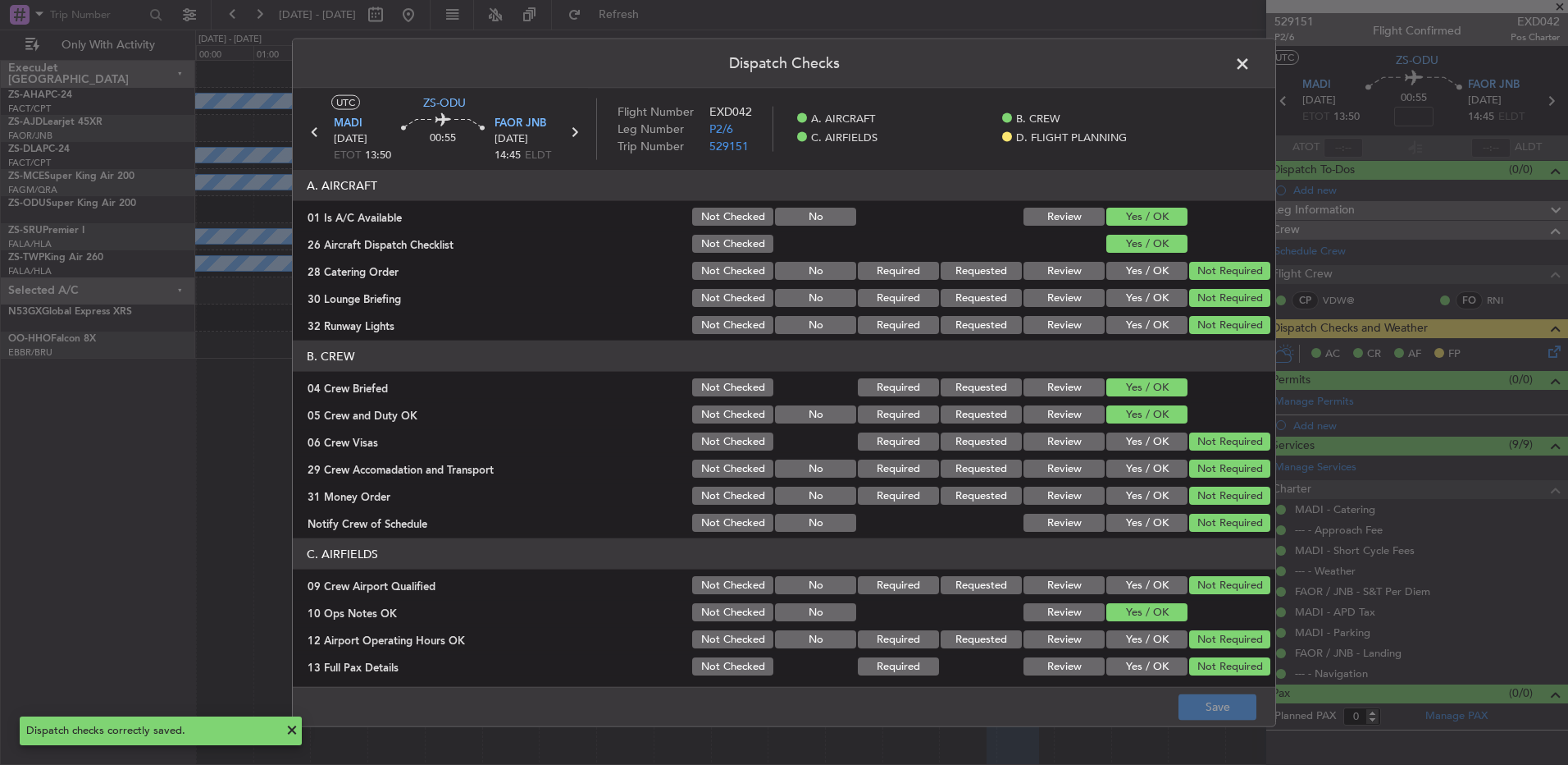
click at [1251, 60] on span at bounding box center [1251, 68] width 0 height 33
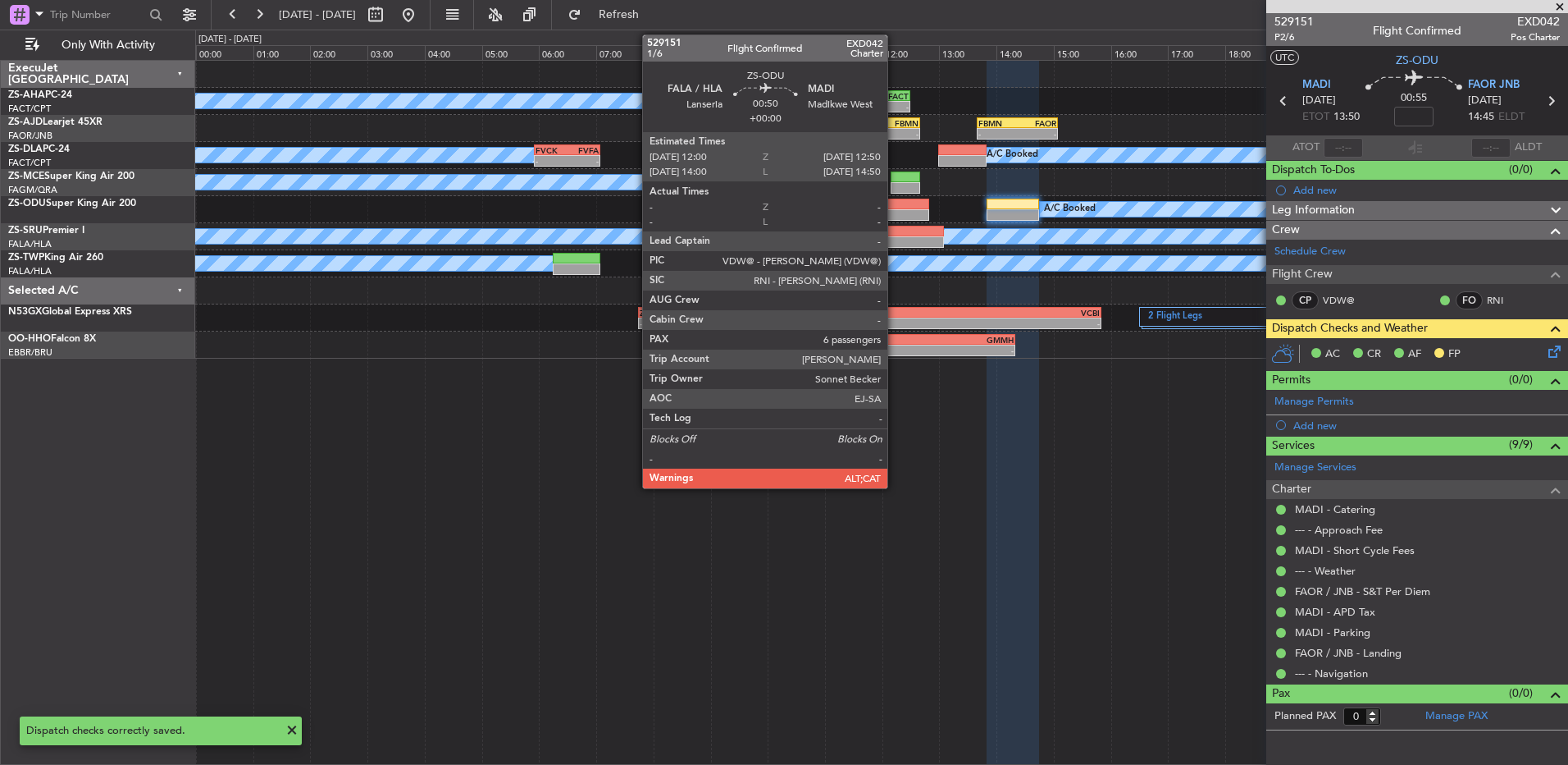
click at [897, 210] on div at bounding box center [906, 215] width 48 height 12
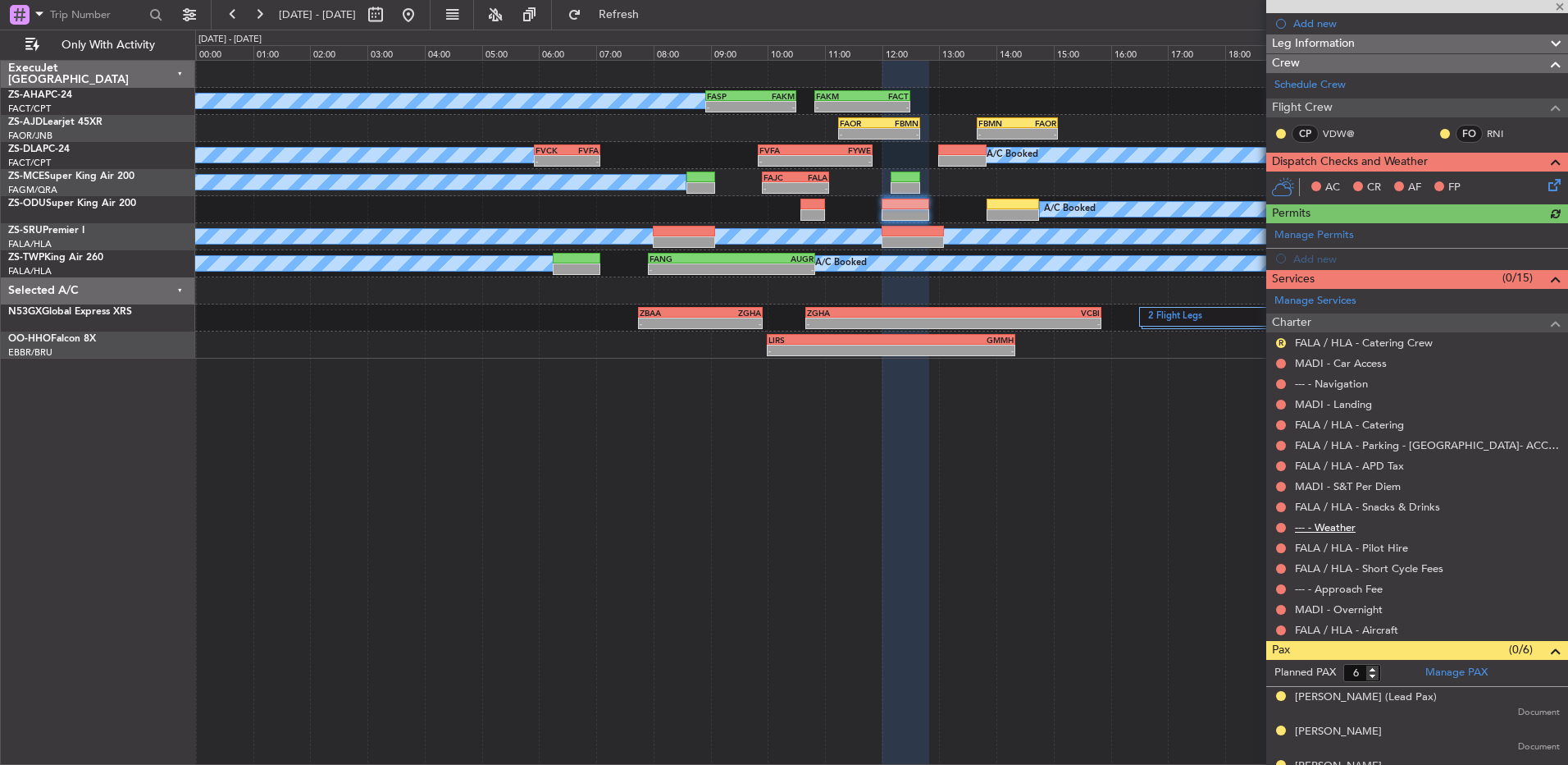
scroll to position [82, 0]
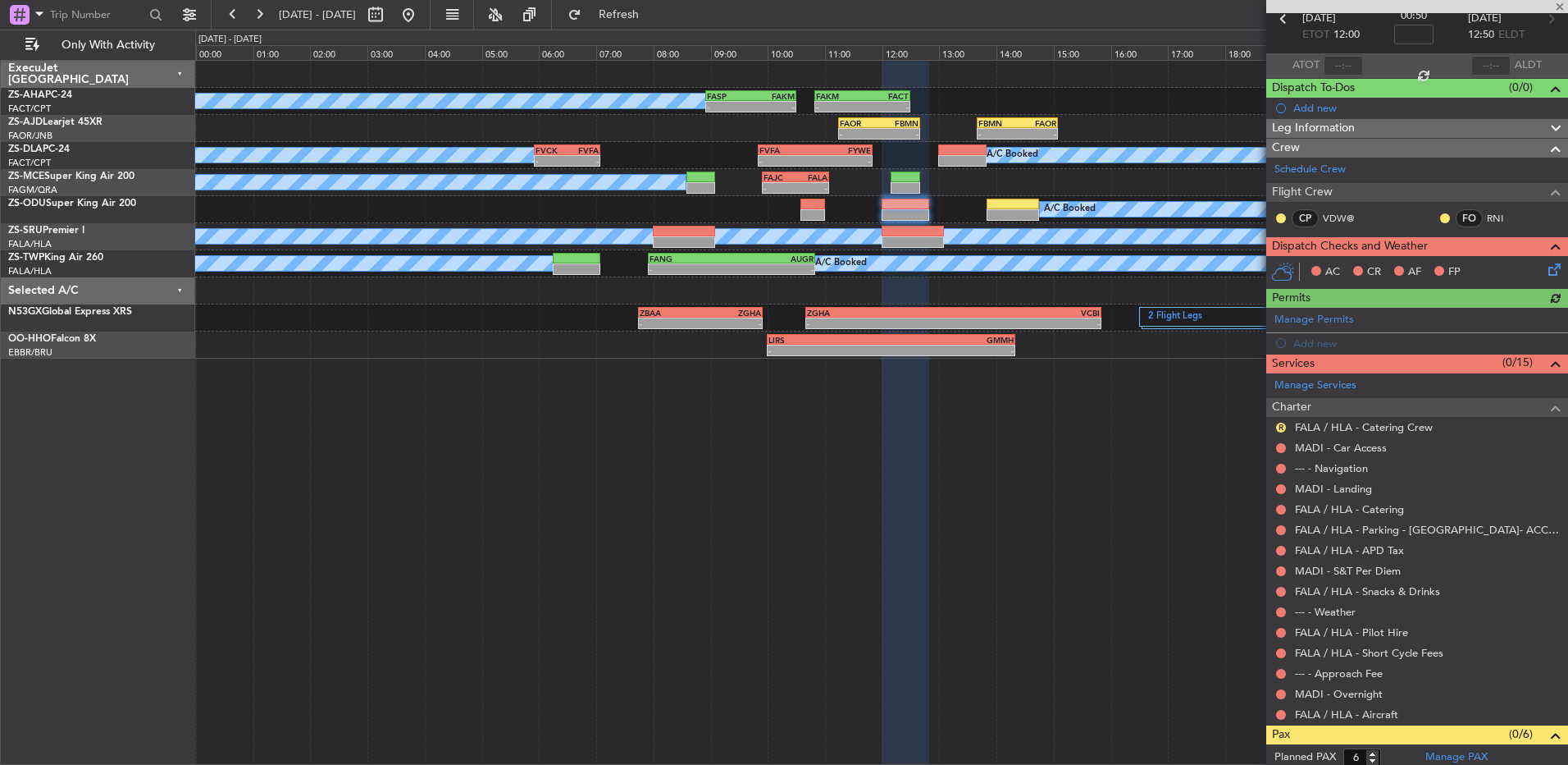
click at [1276, 709] on mat-tooltip-component "Not Requested" at bounding box center [1282, 720] width 93 height 43
click at [1287, 713] on div "FALA / HLA - Aircraft" at bounding box center [1418, 714] width 302 height 21
click at [1282, 713] on button at bounding box center [1282, 715] width 10 height 10
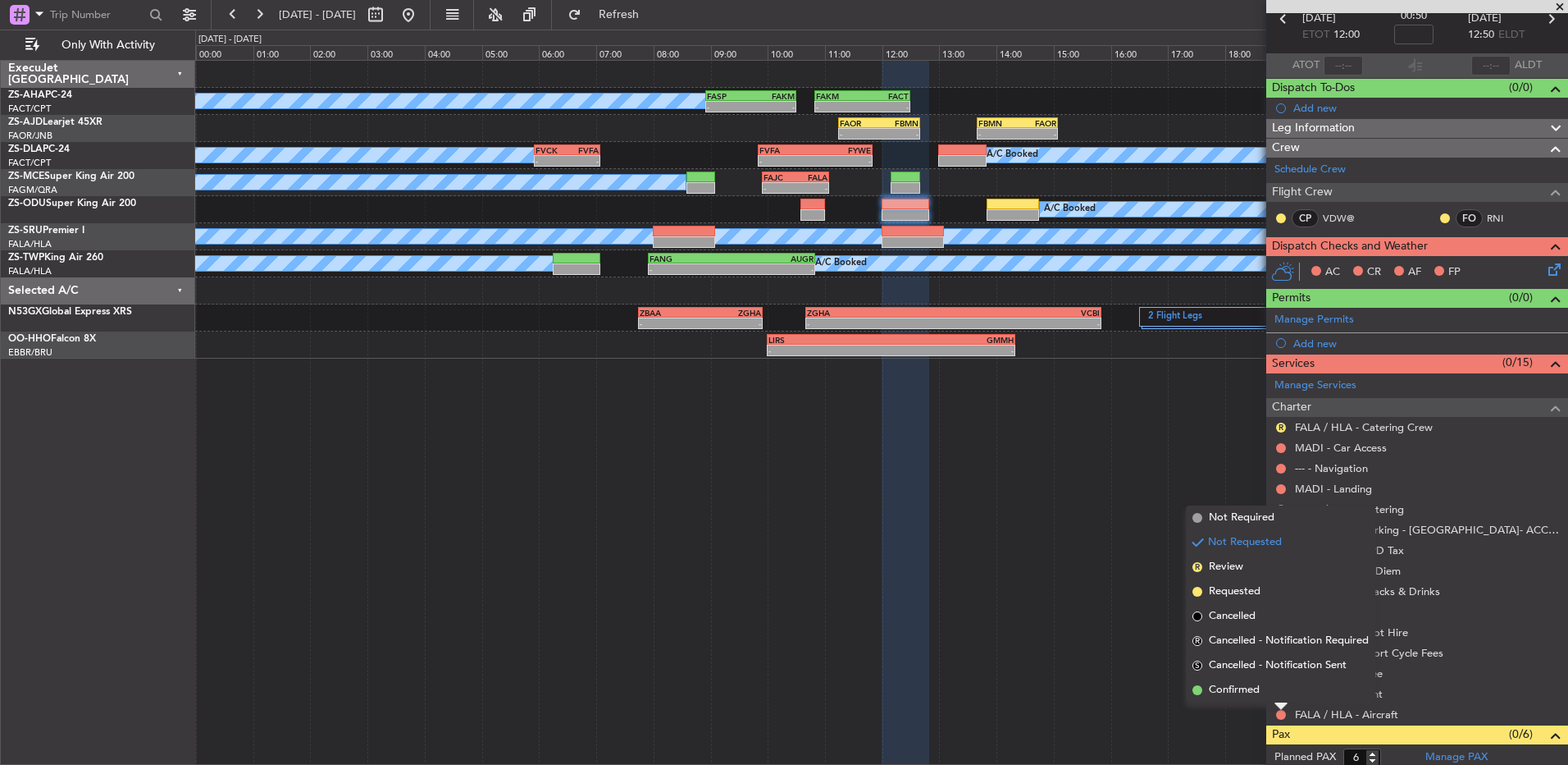
click at [1282, 697] on div "Not Requested" at bounding box center [1282, 697] width 0 height 0
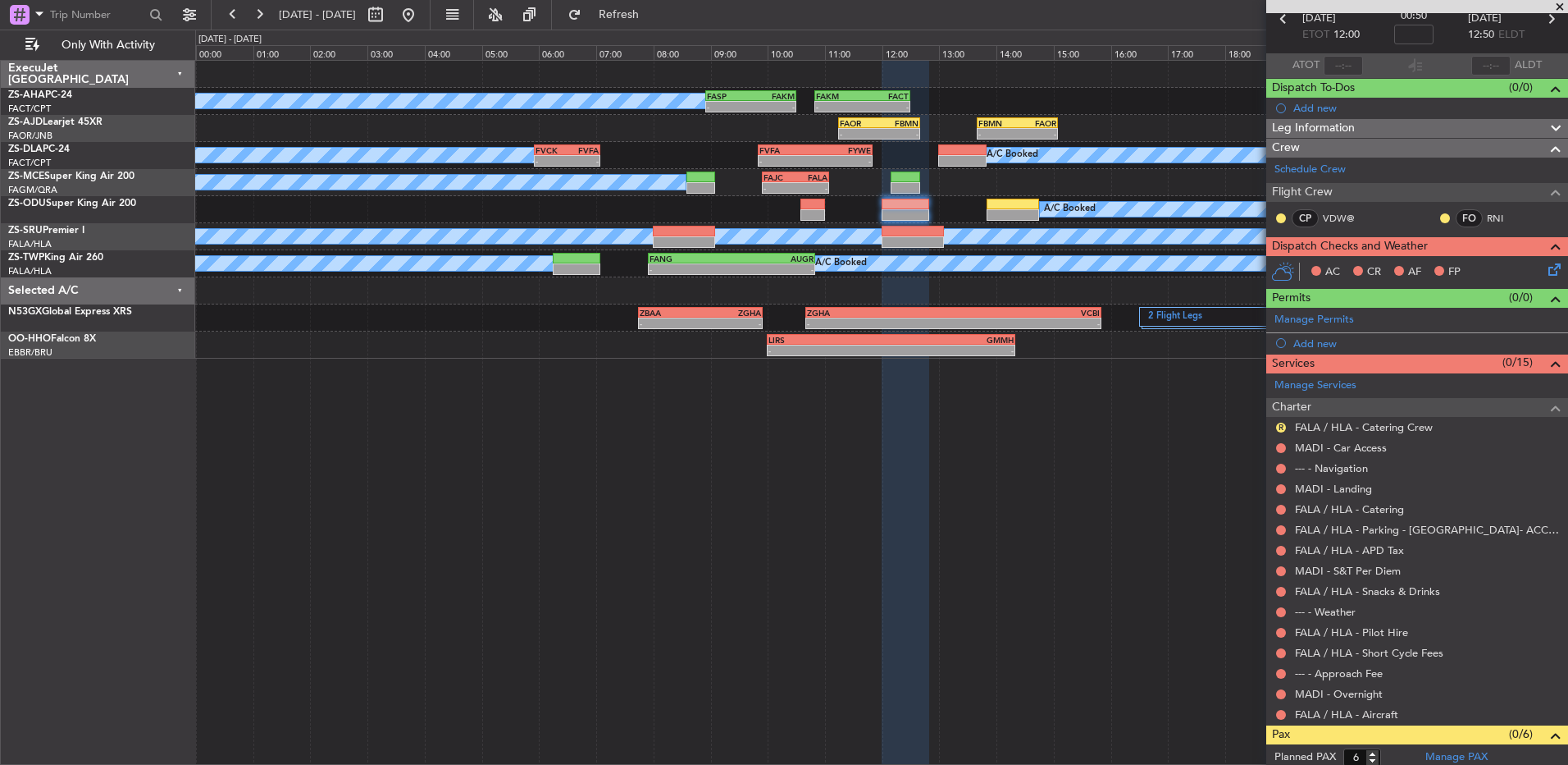
click at [1282, 710] on button at bounding box center [1282, 715] width 10 height 10
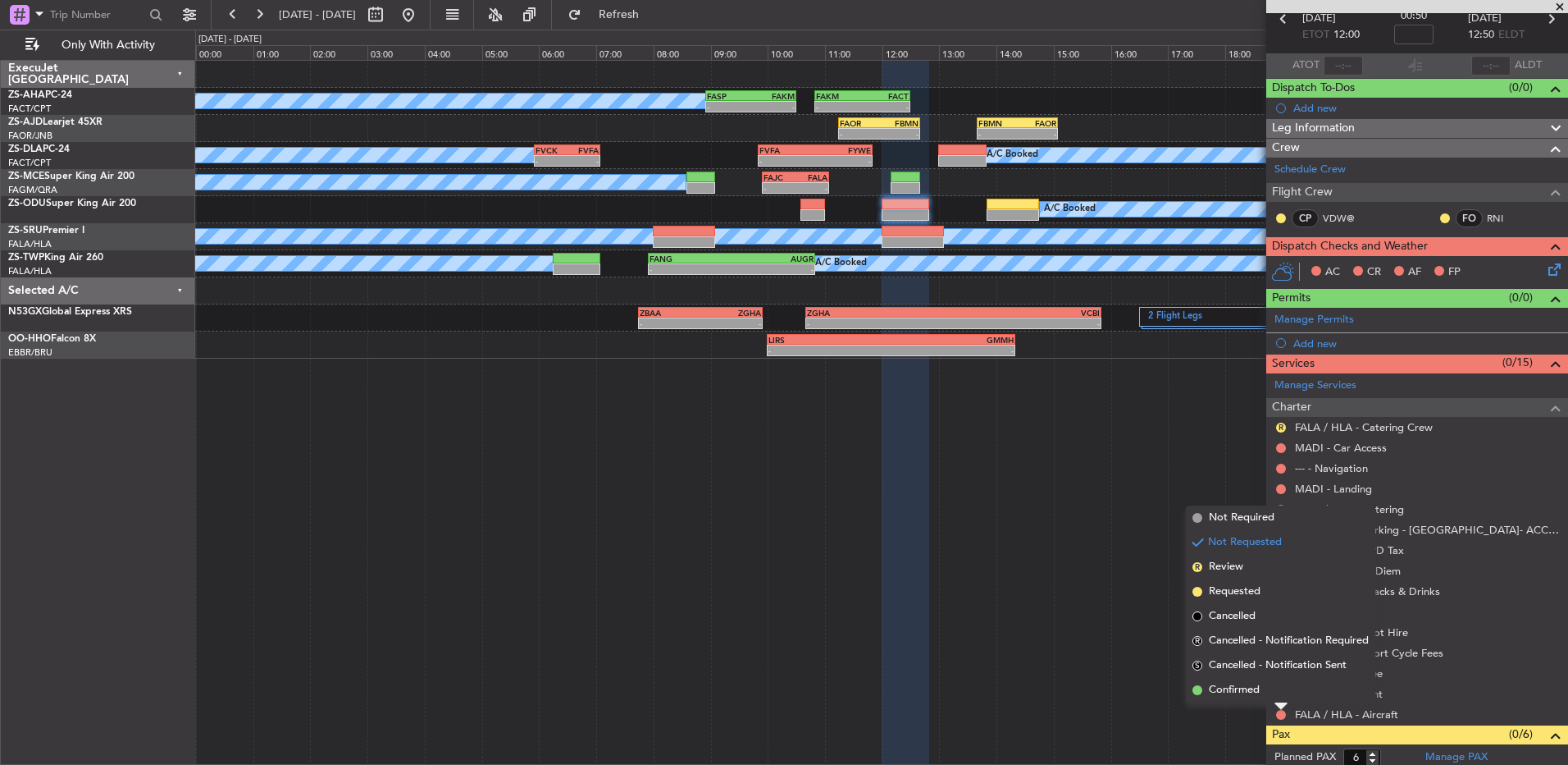
drag, startPoint x: 1227, startPoint y: 688, endPoint x: 1284, endPoint y: 688, distance: 57.0
click at [1228, 688] on span "Confirmed" at bounding box center [1234, 690] width 51 height 17
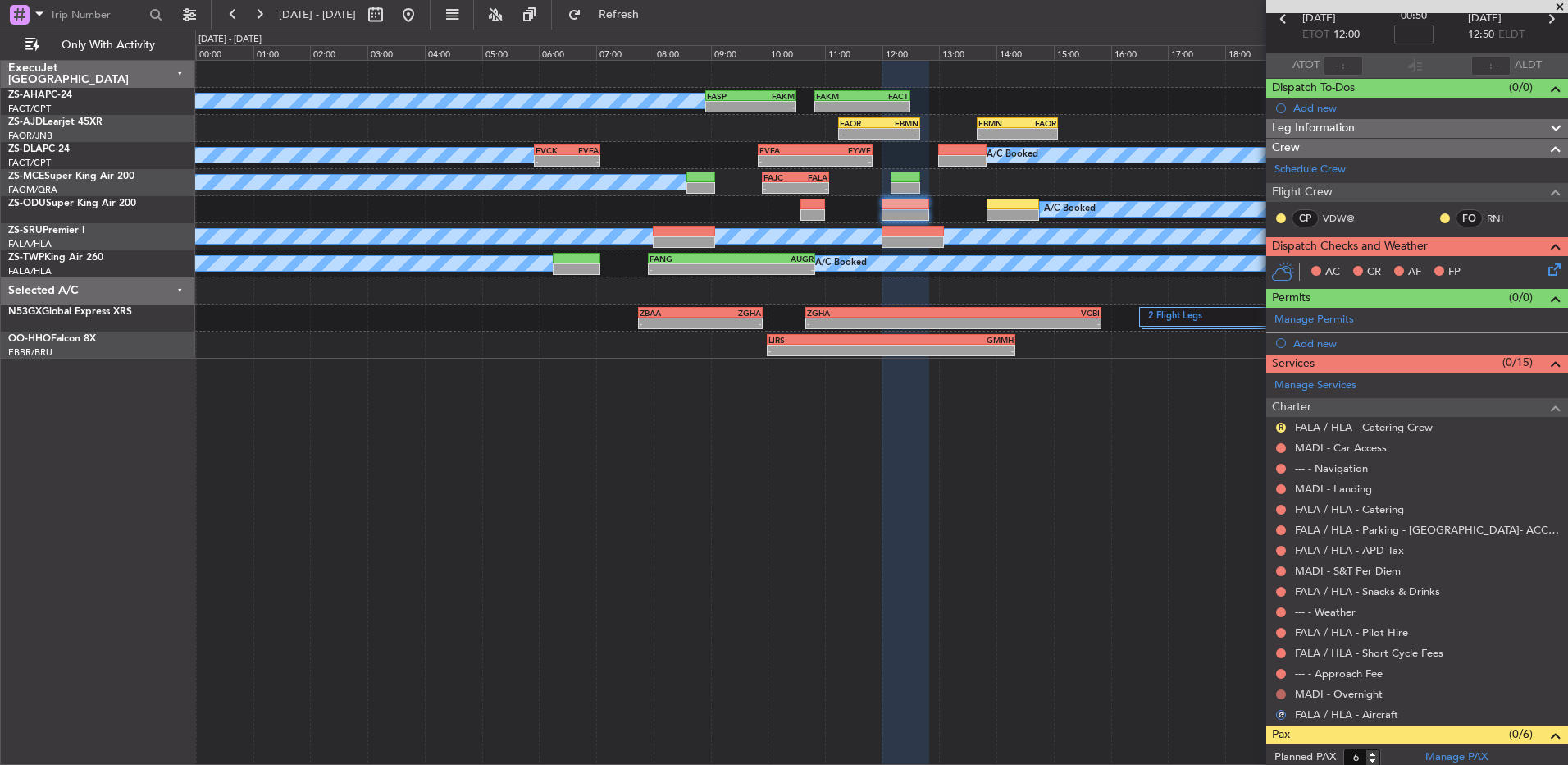
click at [1281, 690] on button at bounding box center [1282, 694] width 10 height 10
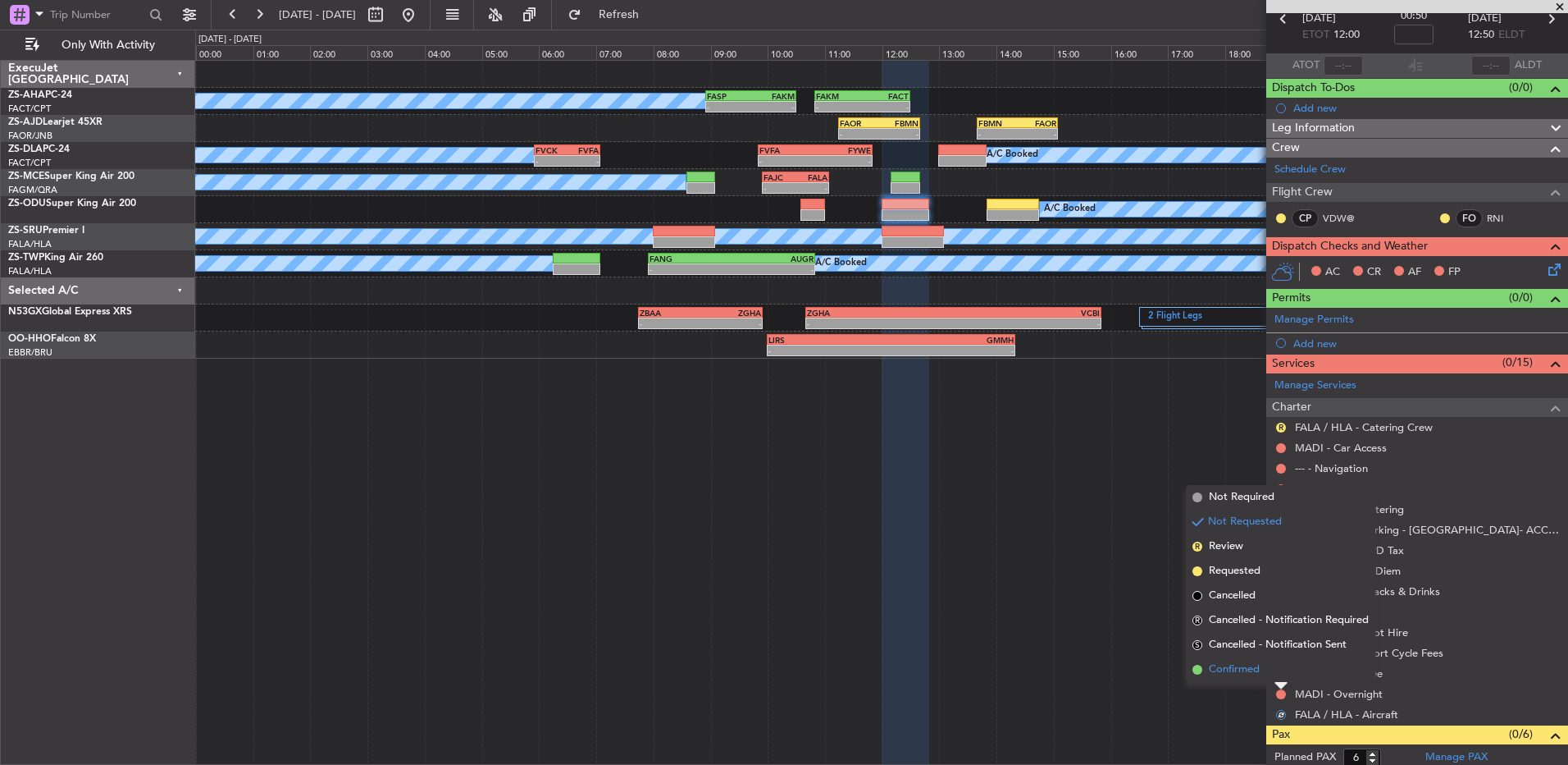
click at [1272, 668] on li "Confirmed" at bounding box center [1281, 669] width 190 height 24
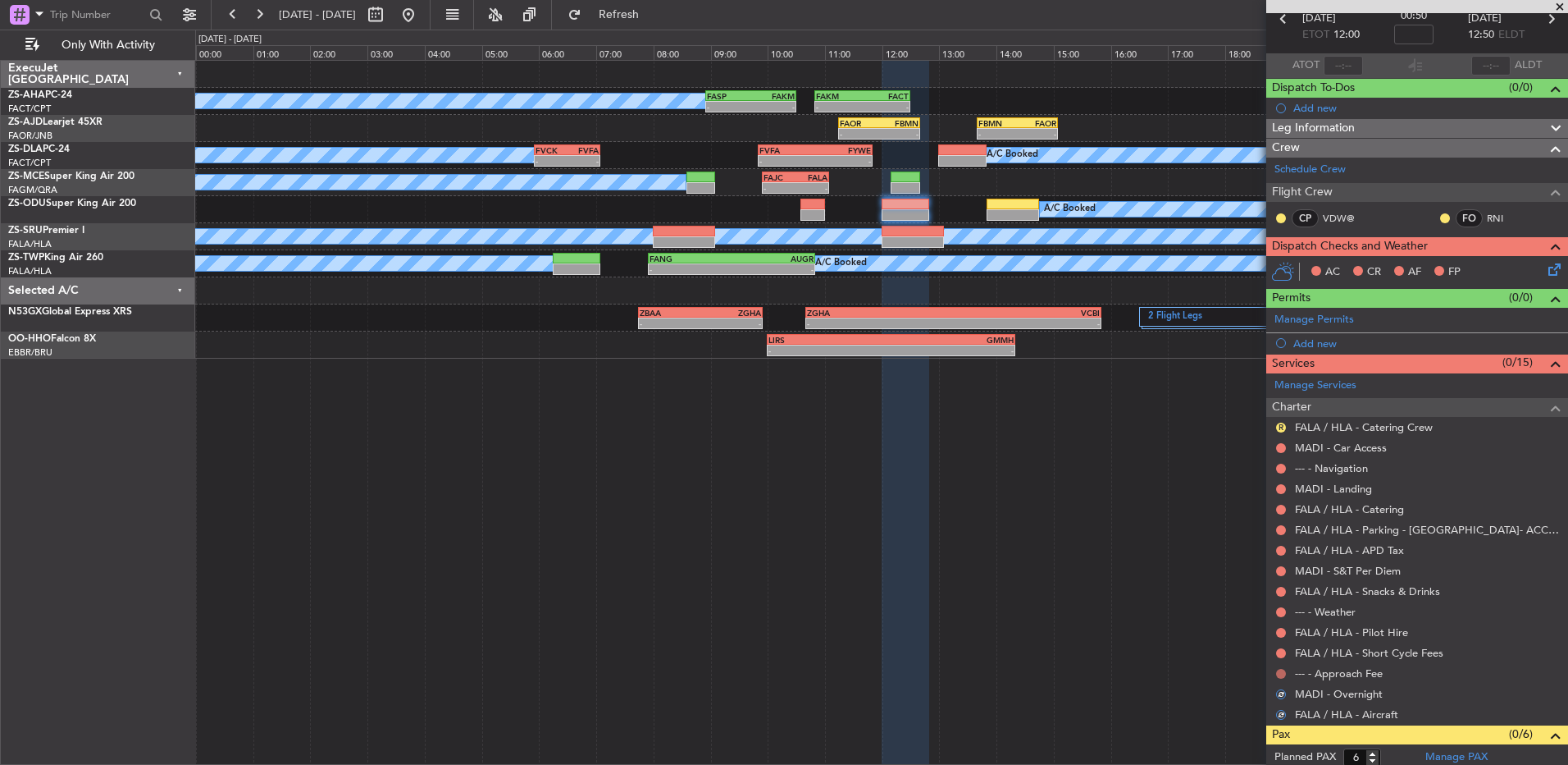
click at [1283, 670] on button at bounding box center [1282, 674] width 10 height 10
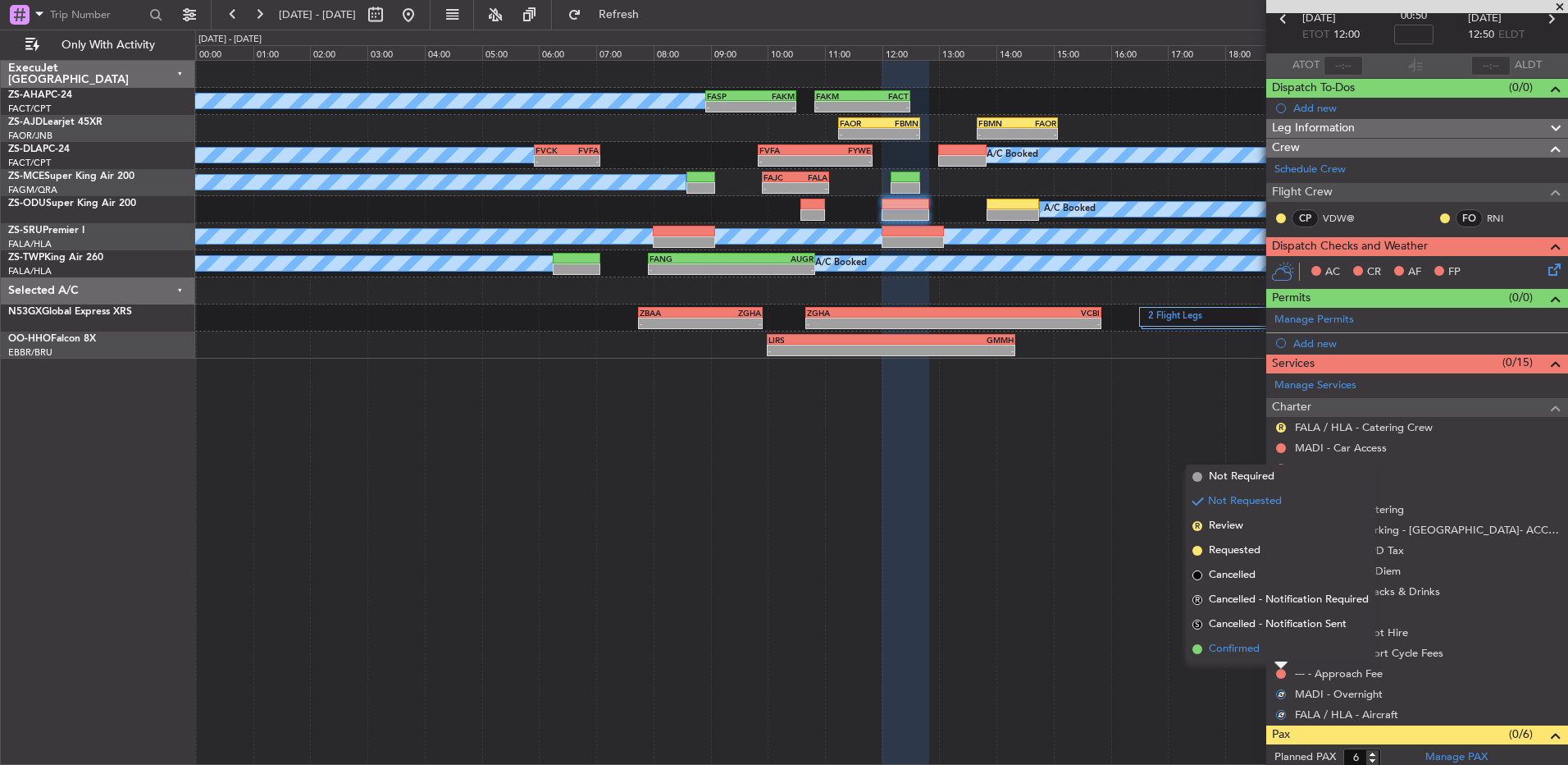
click at [1278, 652] on li "Confirmed" at bounding box center [1281, 648] width 190 height 24
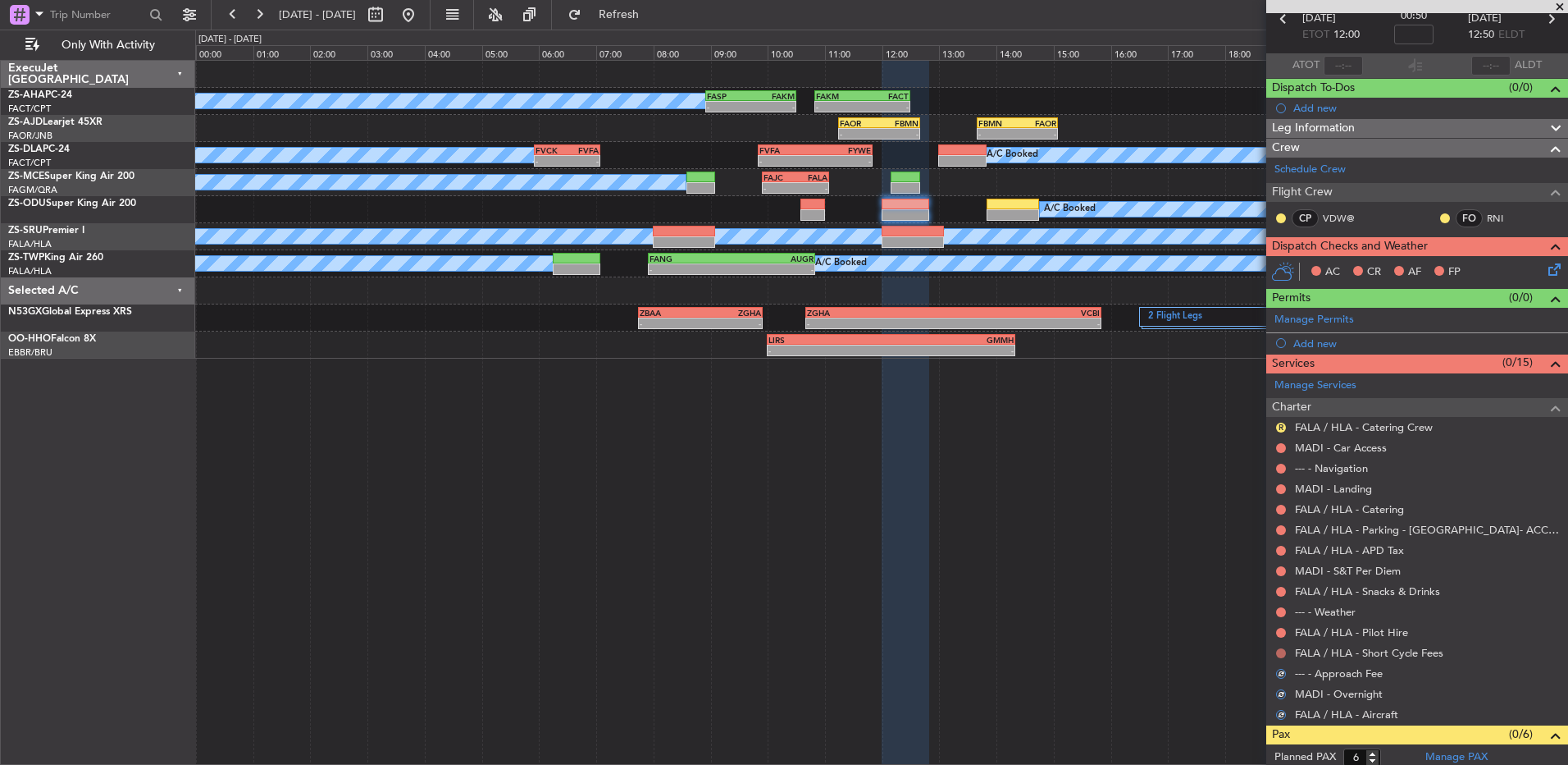
click at [1277, 648] on button at bounding box center [1282, 653] width 10 height 10
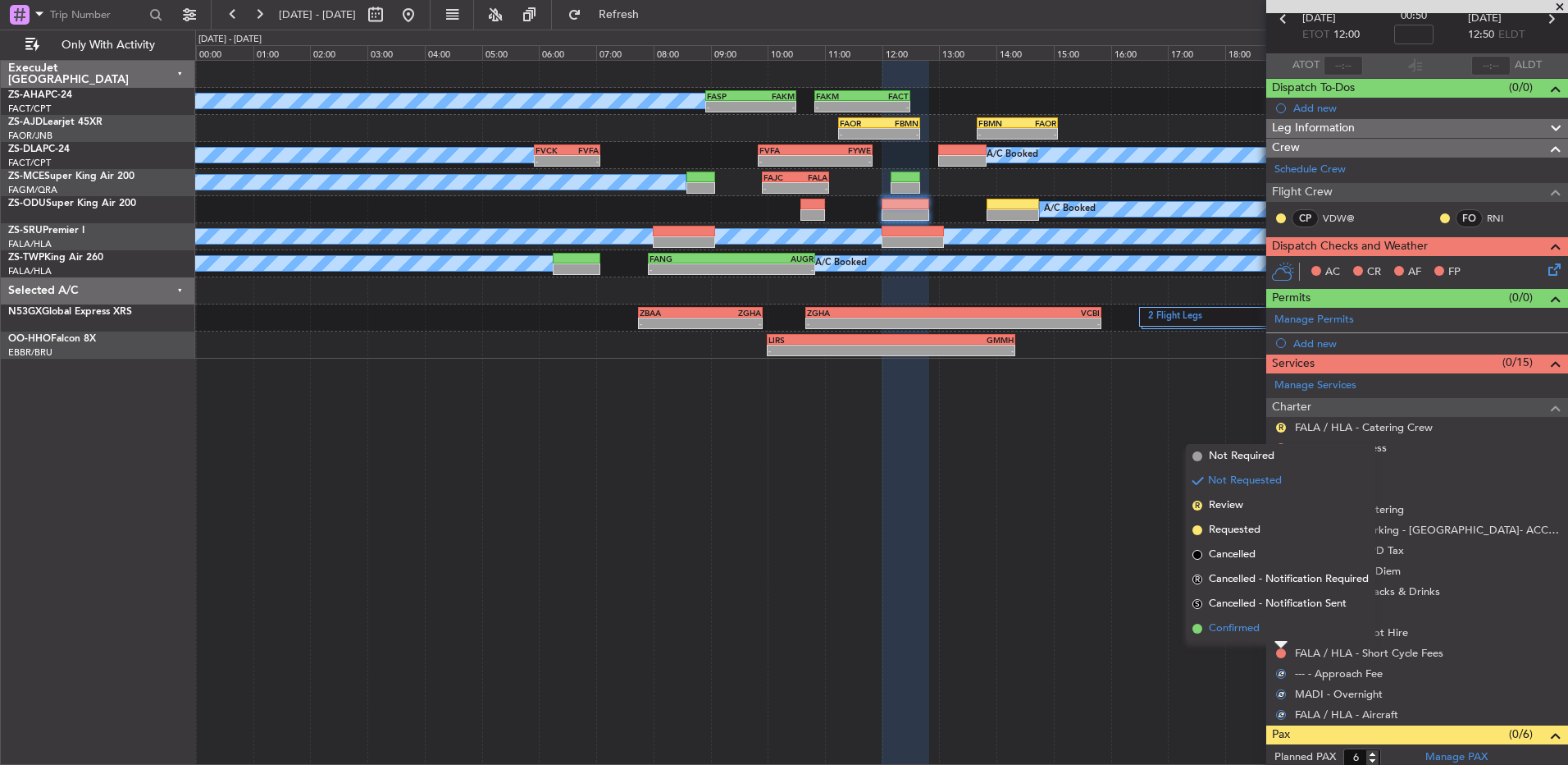
click at [1277, 635] on li "Confirmed" at bounding box center [1281, 628] width 190 height 24
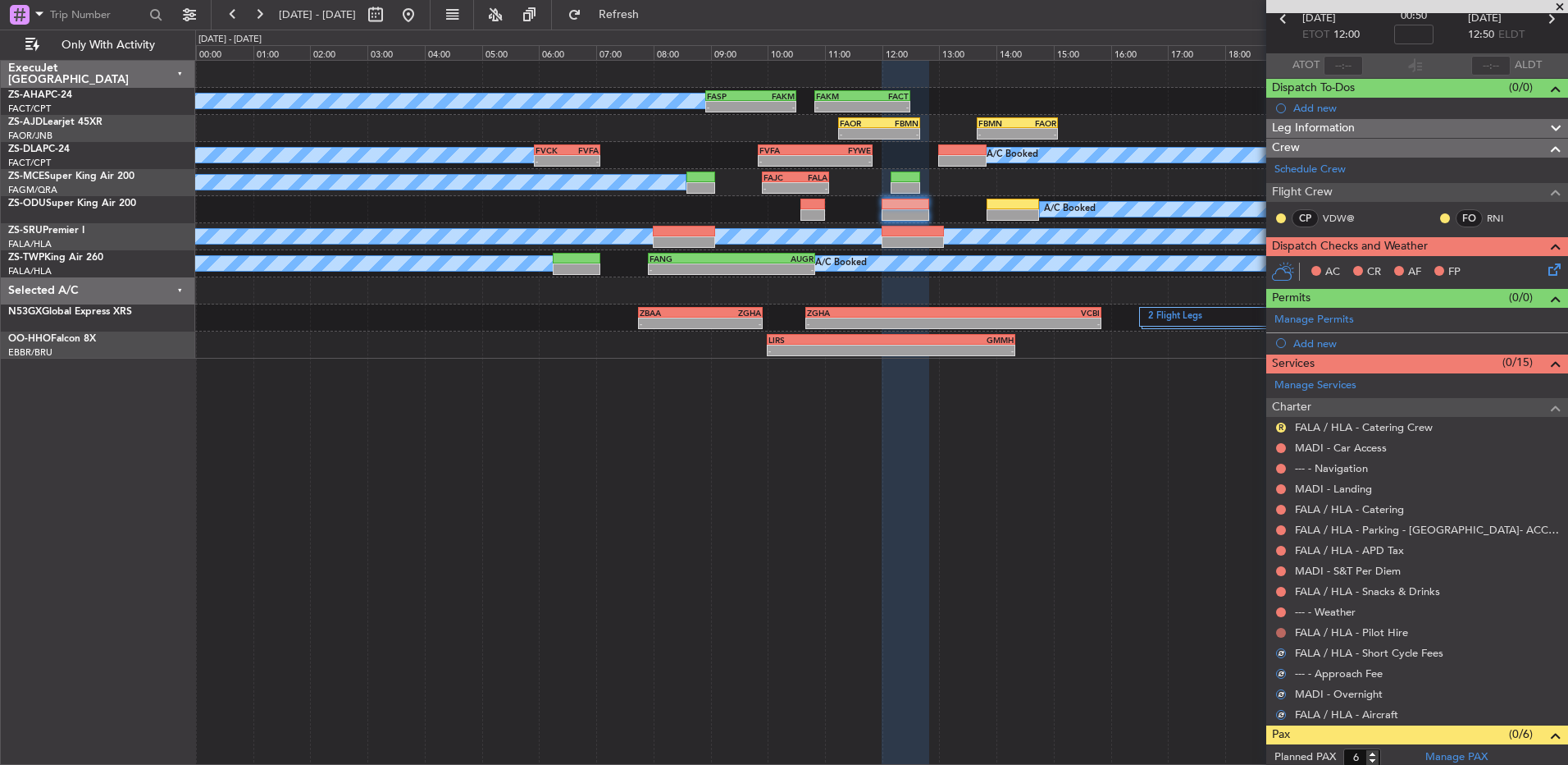
click at [1277, 633] on button at bounding box center [1282, 633] width 10 height 10
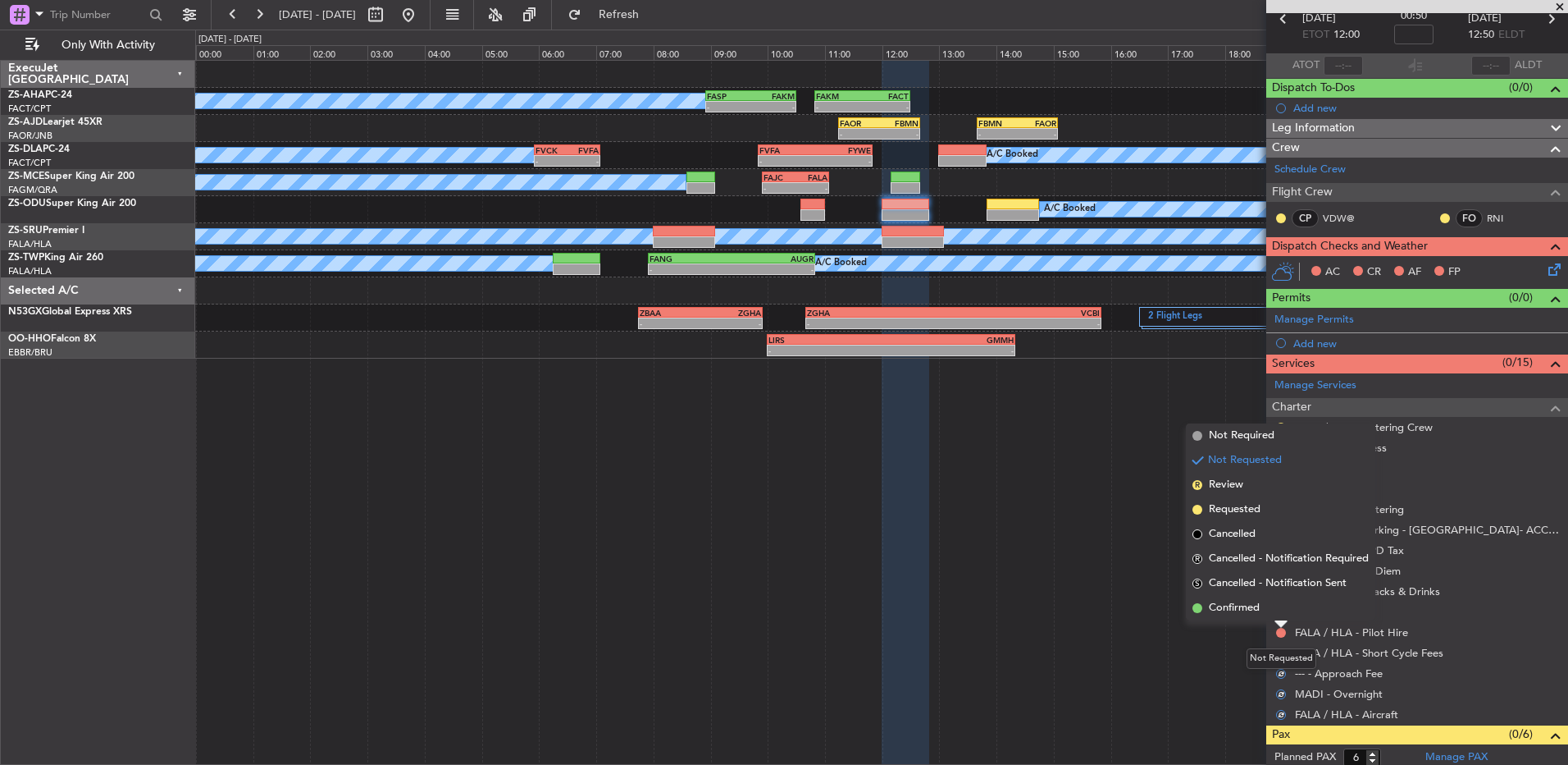
click at [1277, 621] on div at bounding box center [1282, 625] width 13 height 7
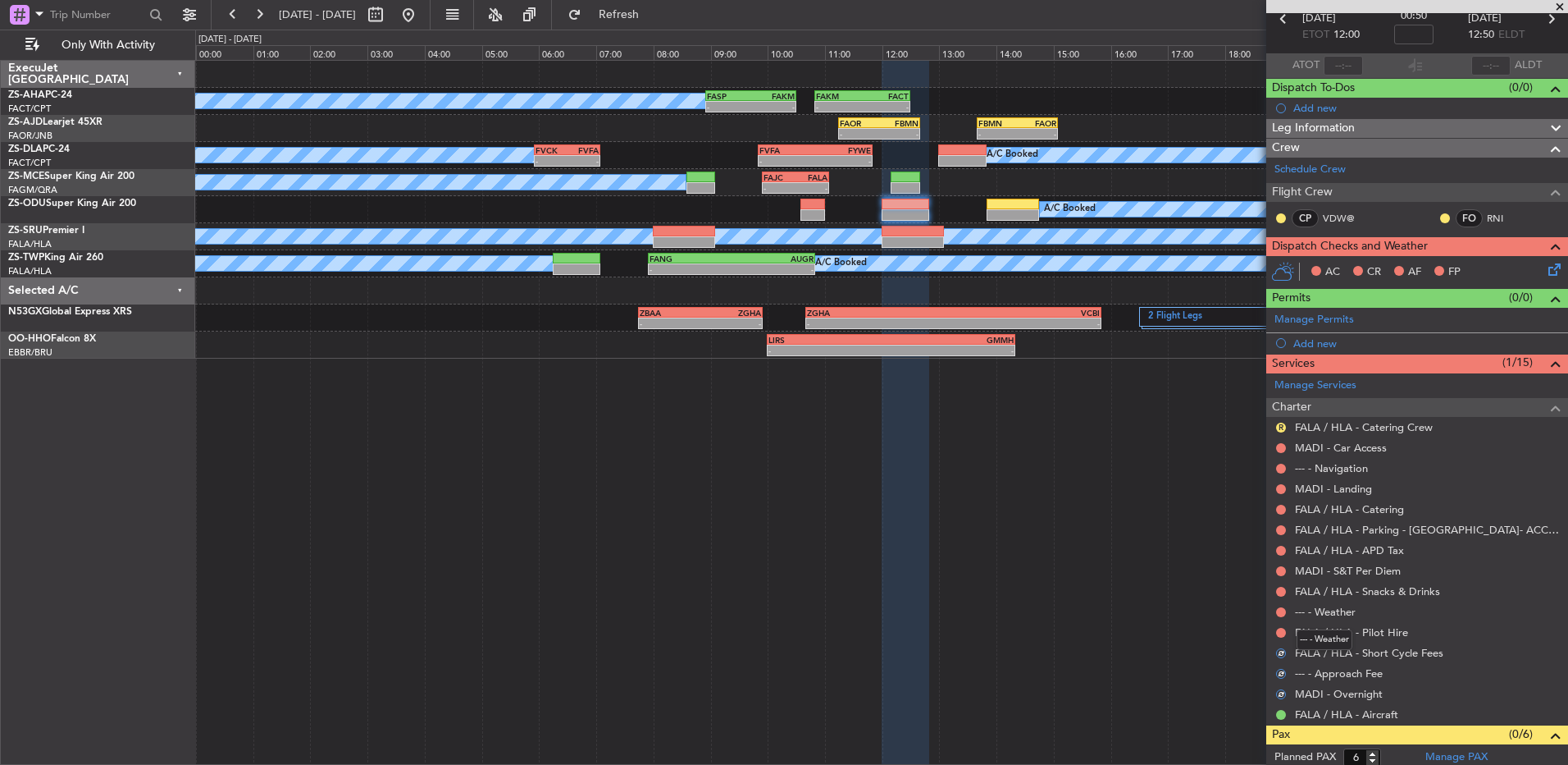
click at [1286, 634] on mat-tooltip-component "--- - Weather" at bounding box center [1325, 640] width 78 height 43
click at [1282, 633] on button at bounding box center [1282, 633] width 10 height 10
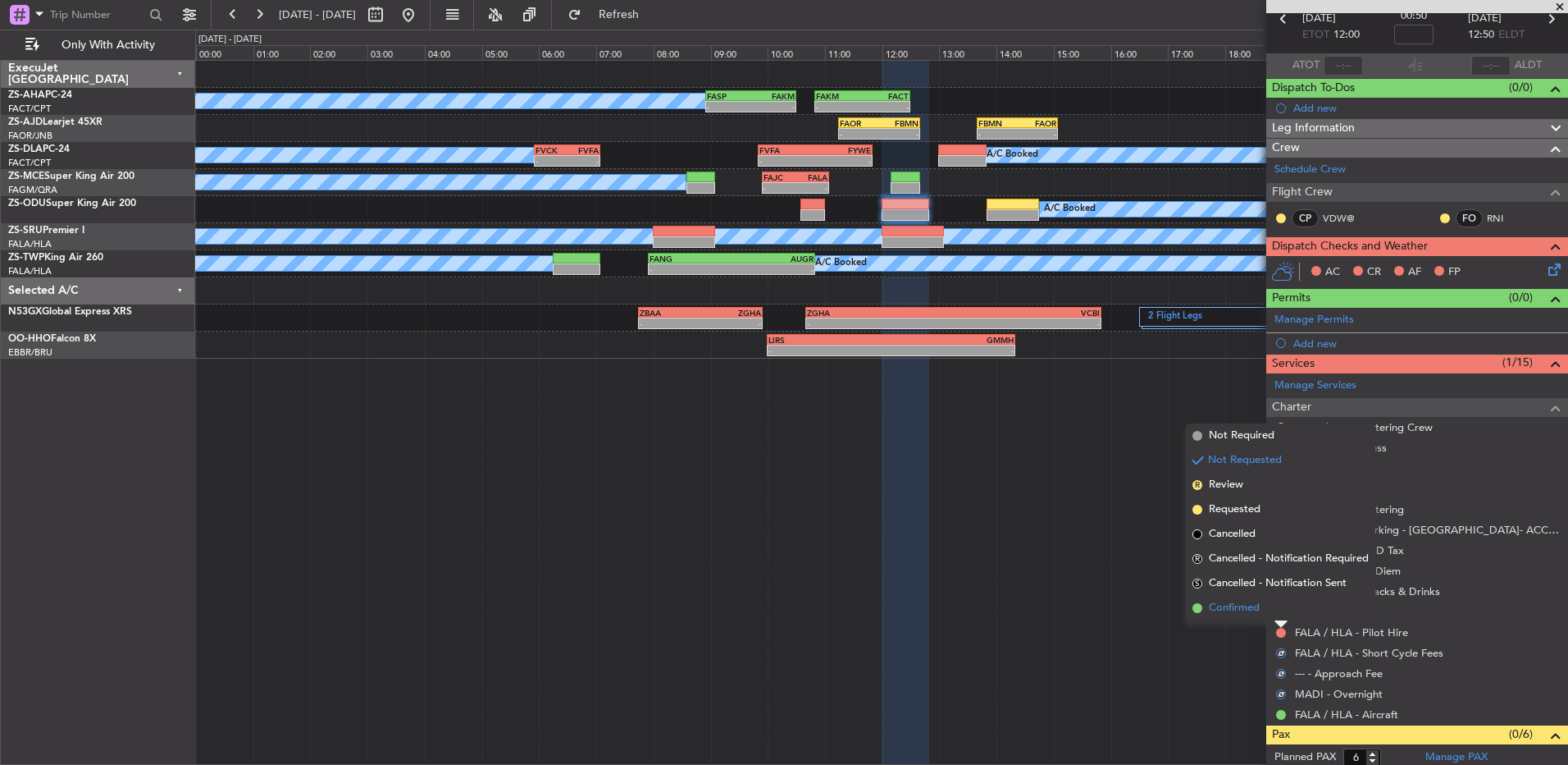
click at [1282, 612] on li "Confirmed" at bounding box center [1281, 607] width 190 height 24
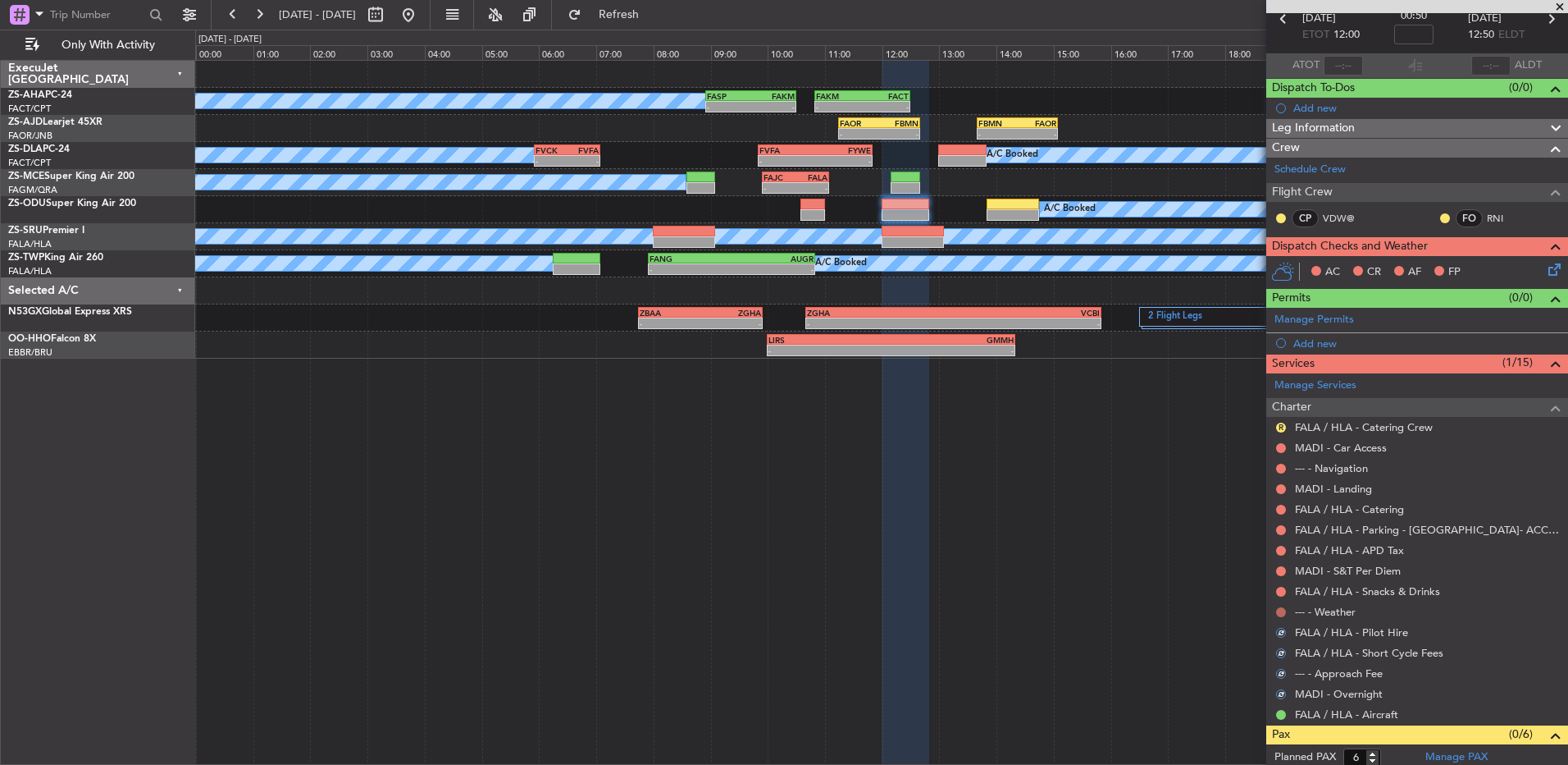
click at [1282, 607] on button at bounding box center [1282, 612] width 10 height 10
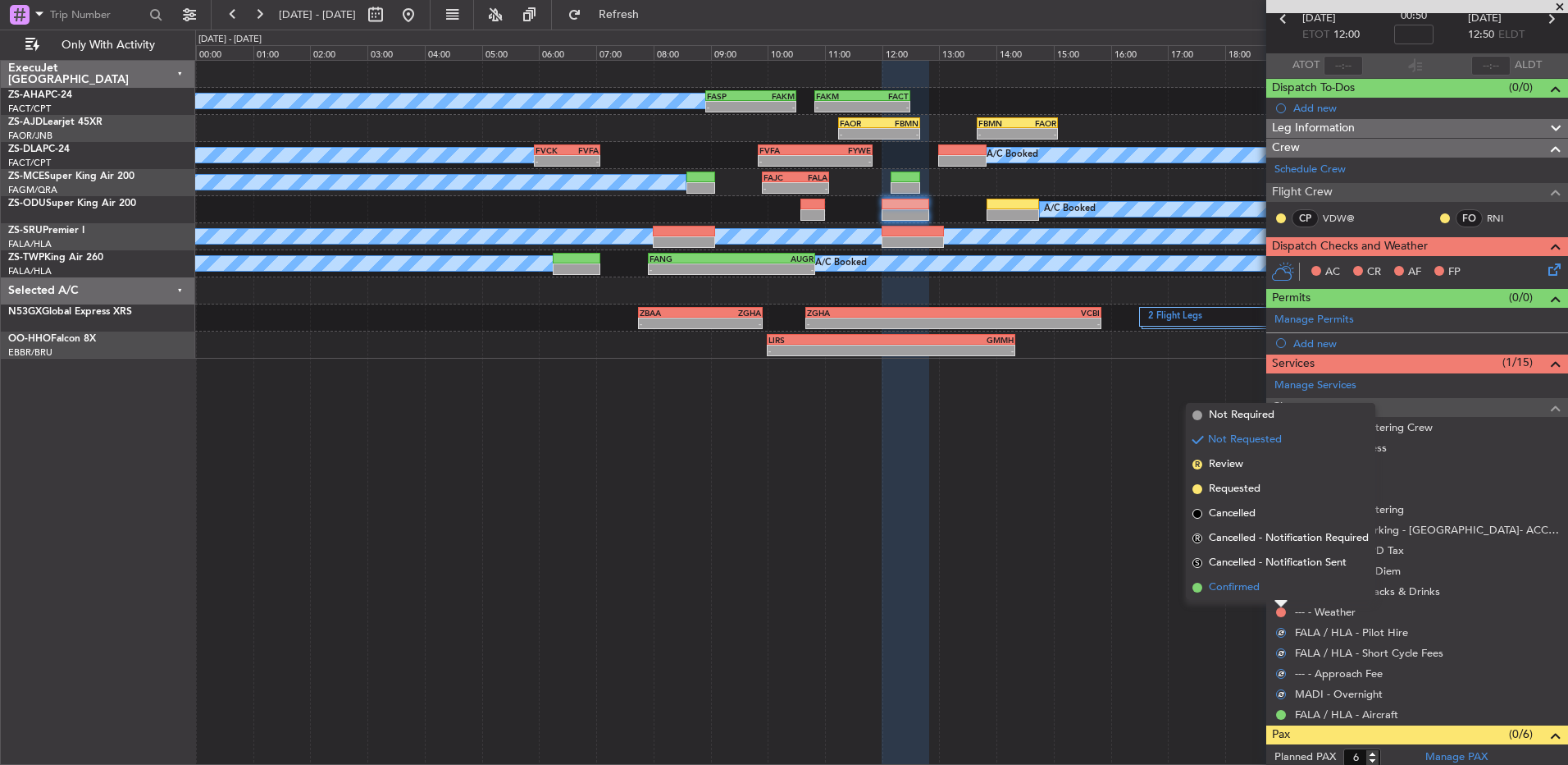
click at [1281, 590] on li "Confirmed" at bounding box center [1281, 587] width 190 height 24
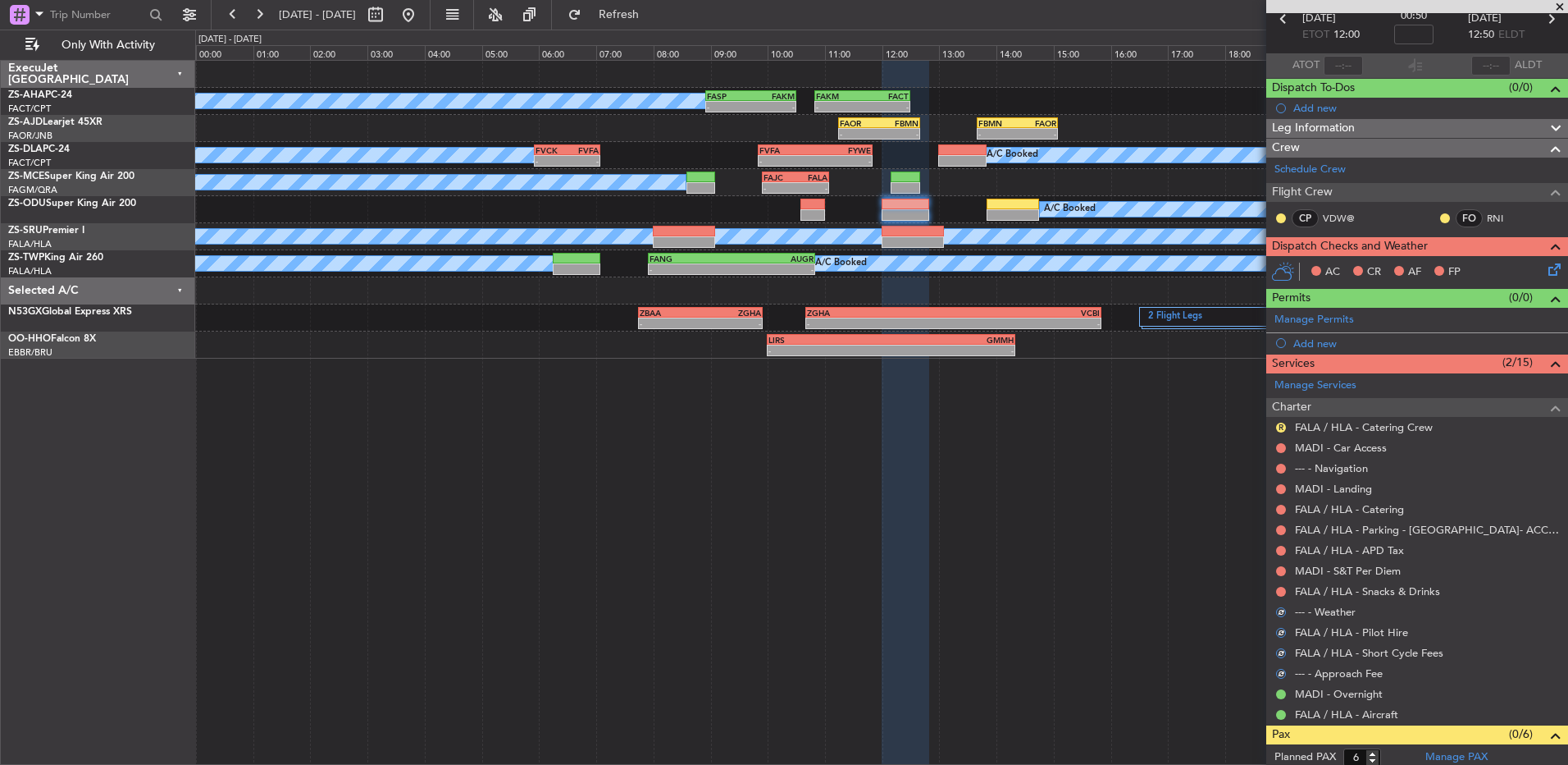
click at [1281, 590] on button at bounding box center [1282, 591] width 10 height 10
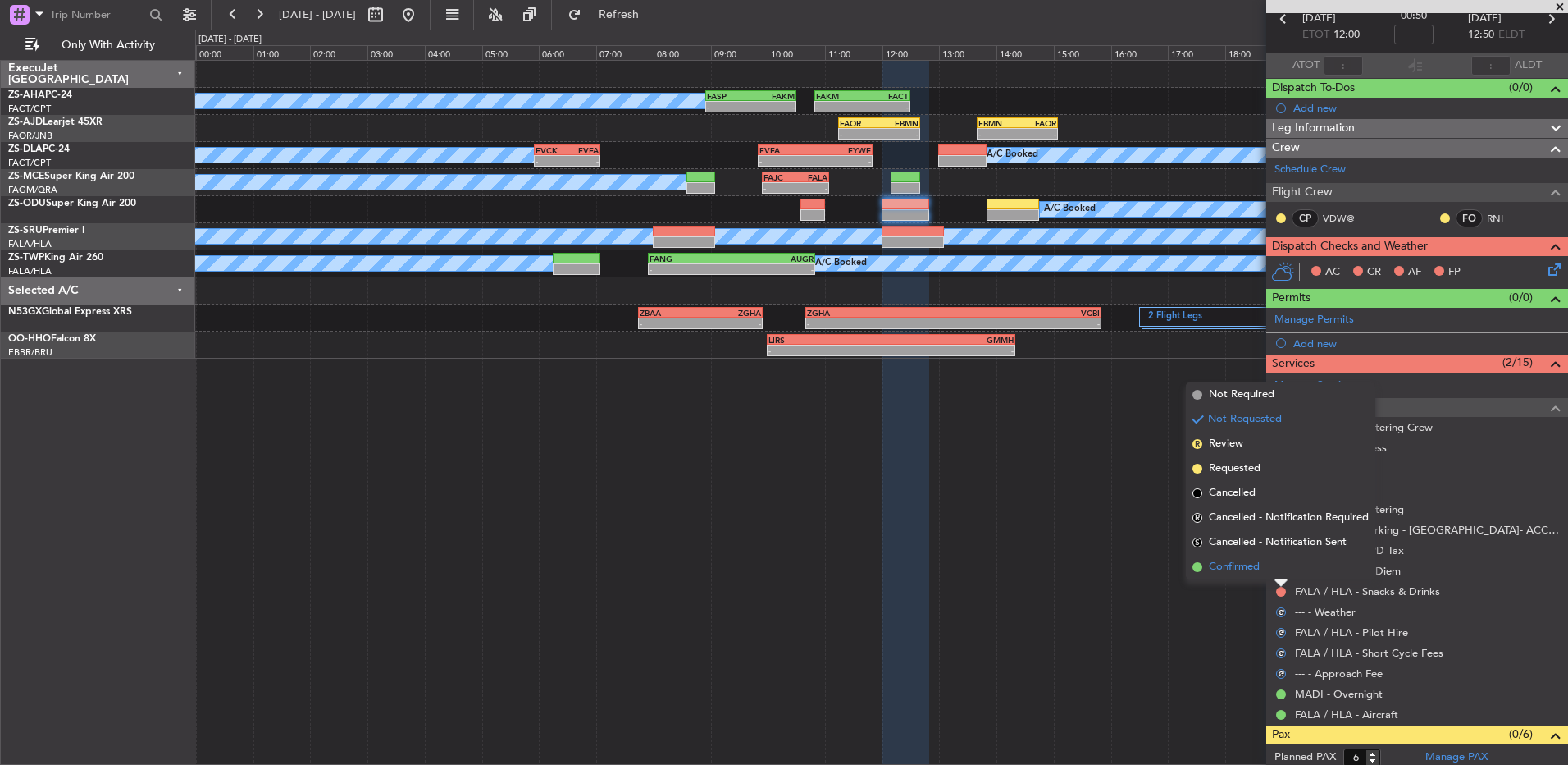
click at [1282, 574] on li "Confirmed" at bounding box center [1281, 566] width 190 height 24
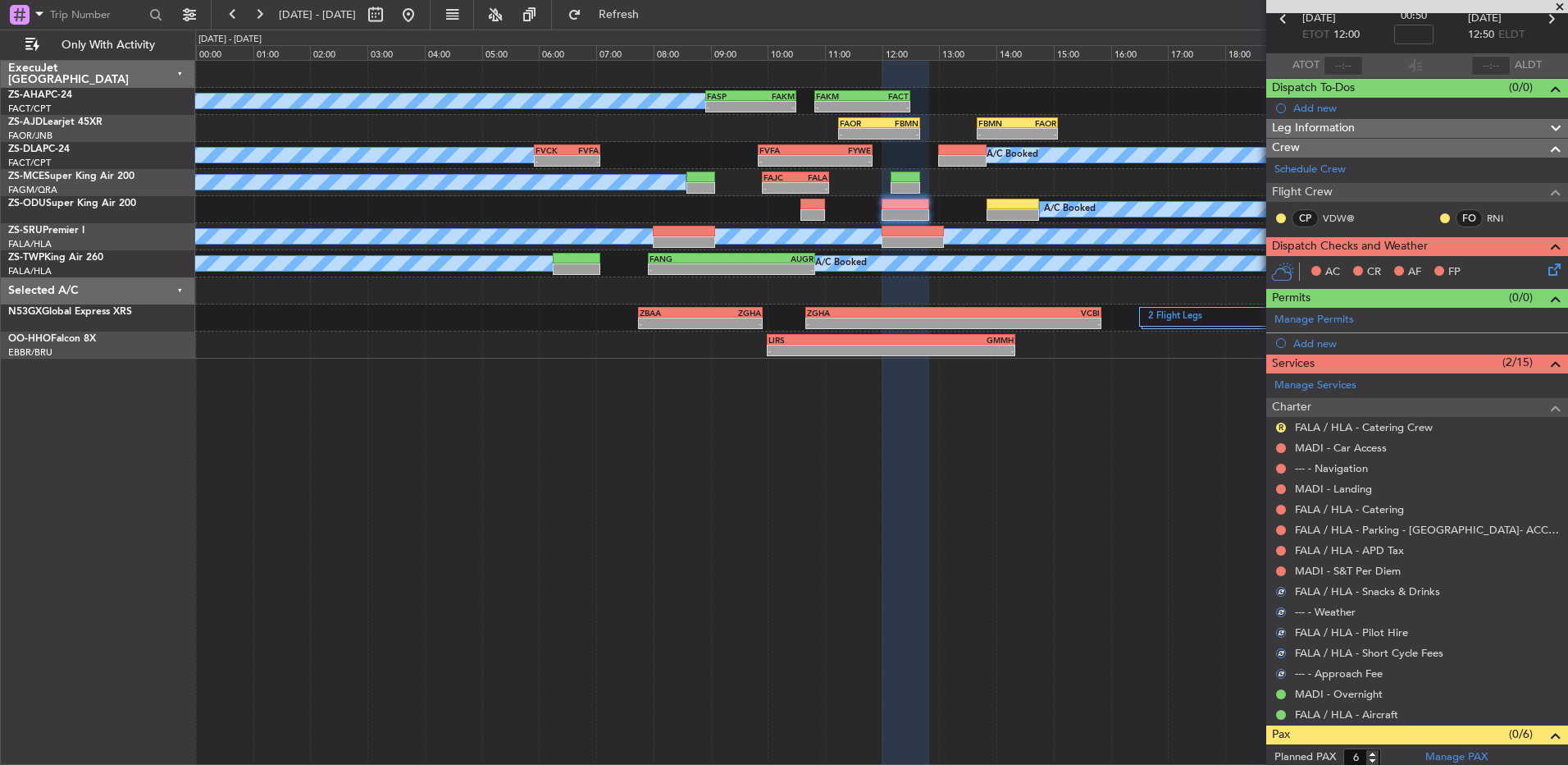
click at [1282, 574] on button at bounding box center [1282, 571] width 10 height 10
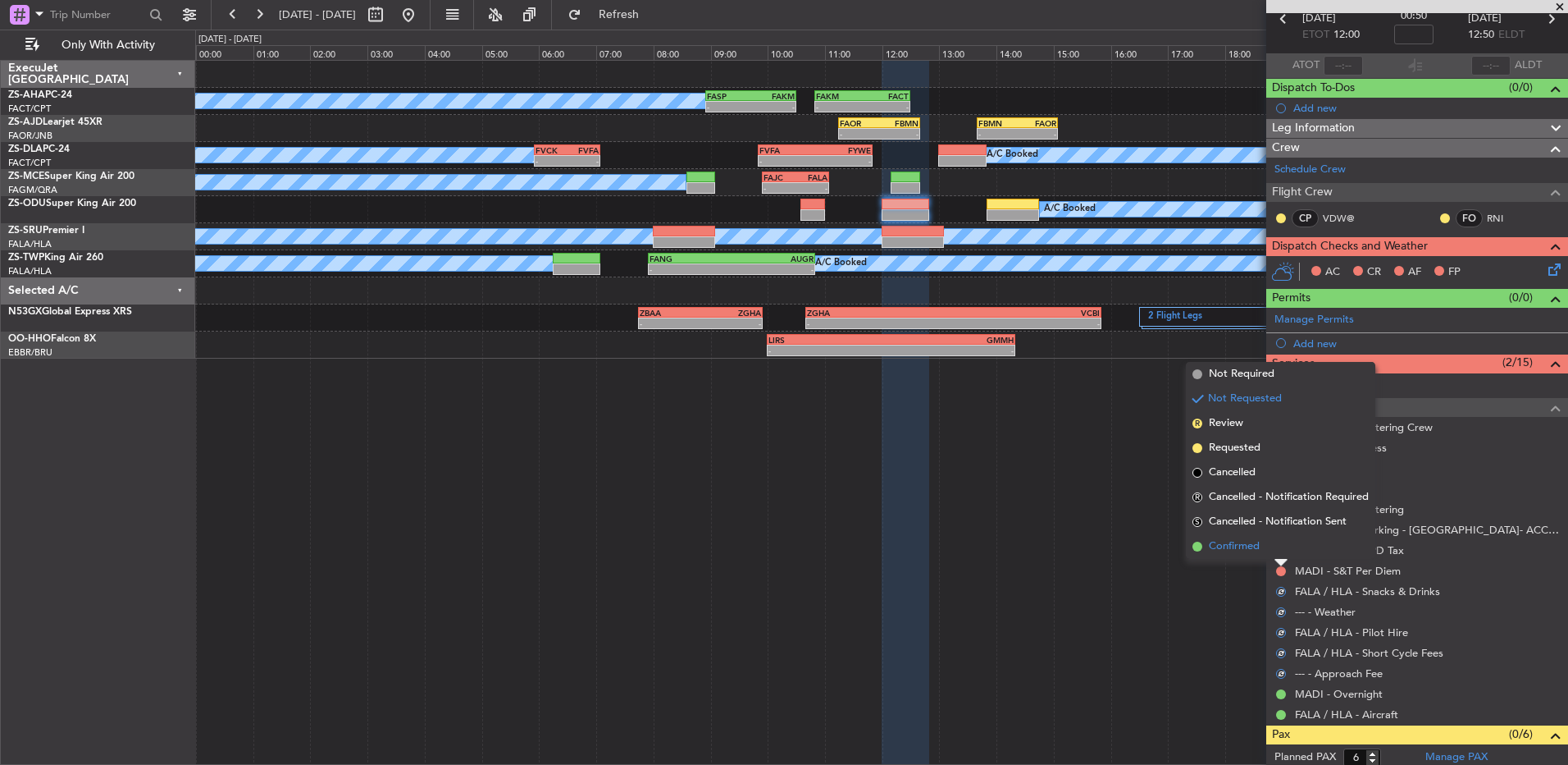
click at [1282, 551] on li "Confirmed" at bounding box center [1281, 546] width 190 height 24
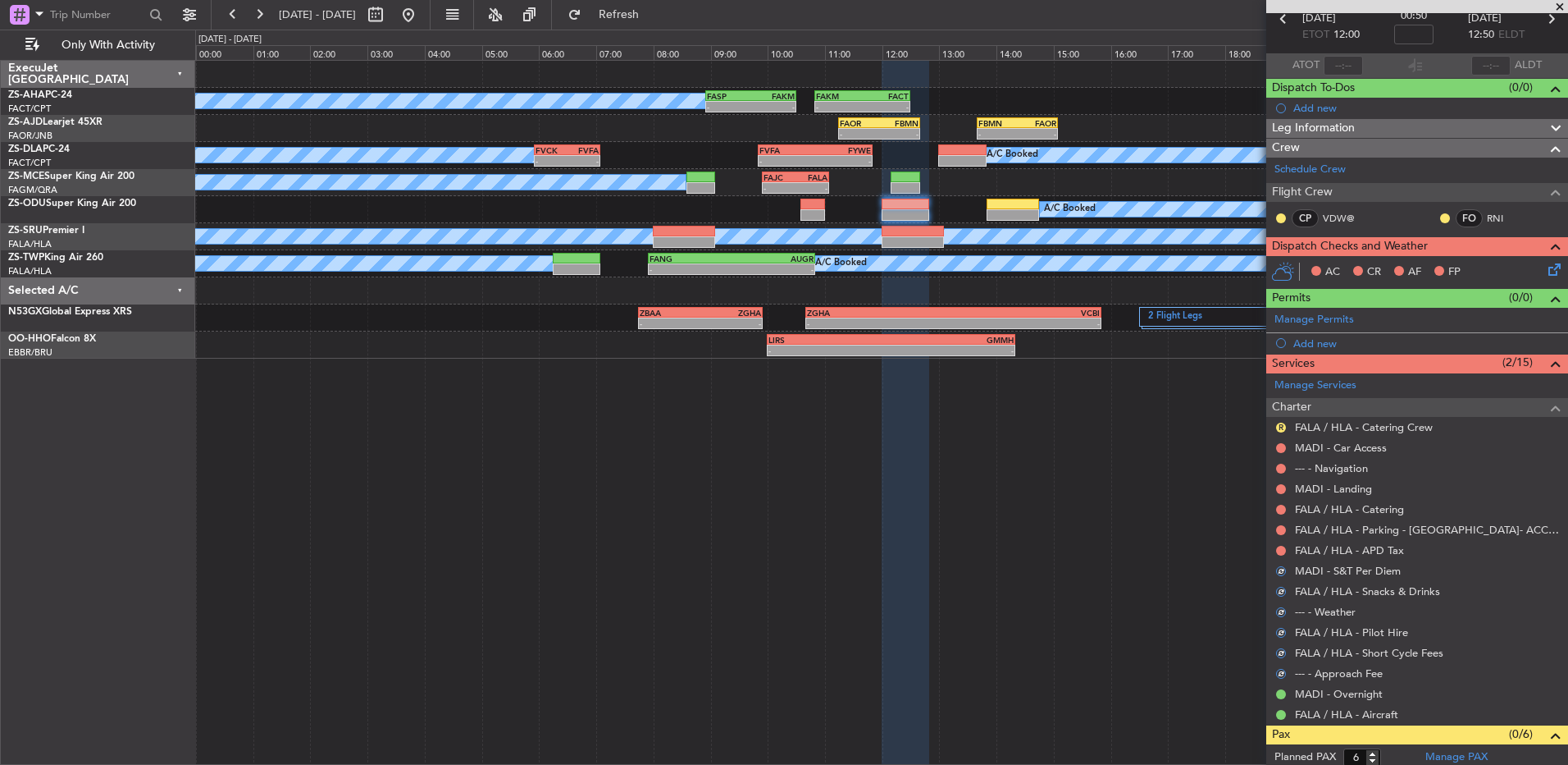
click at [1282, 551] on button at bounding box center [1282, 550] width 10 height 10
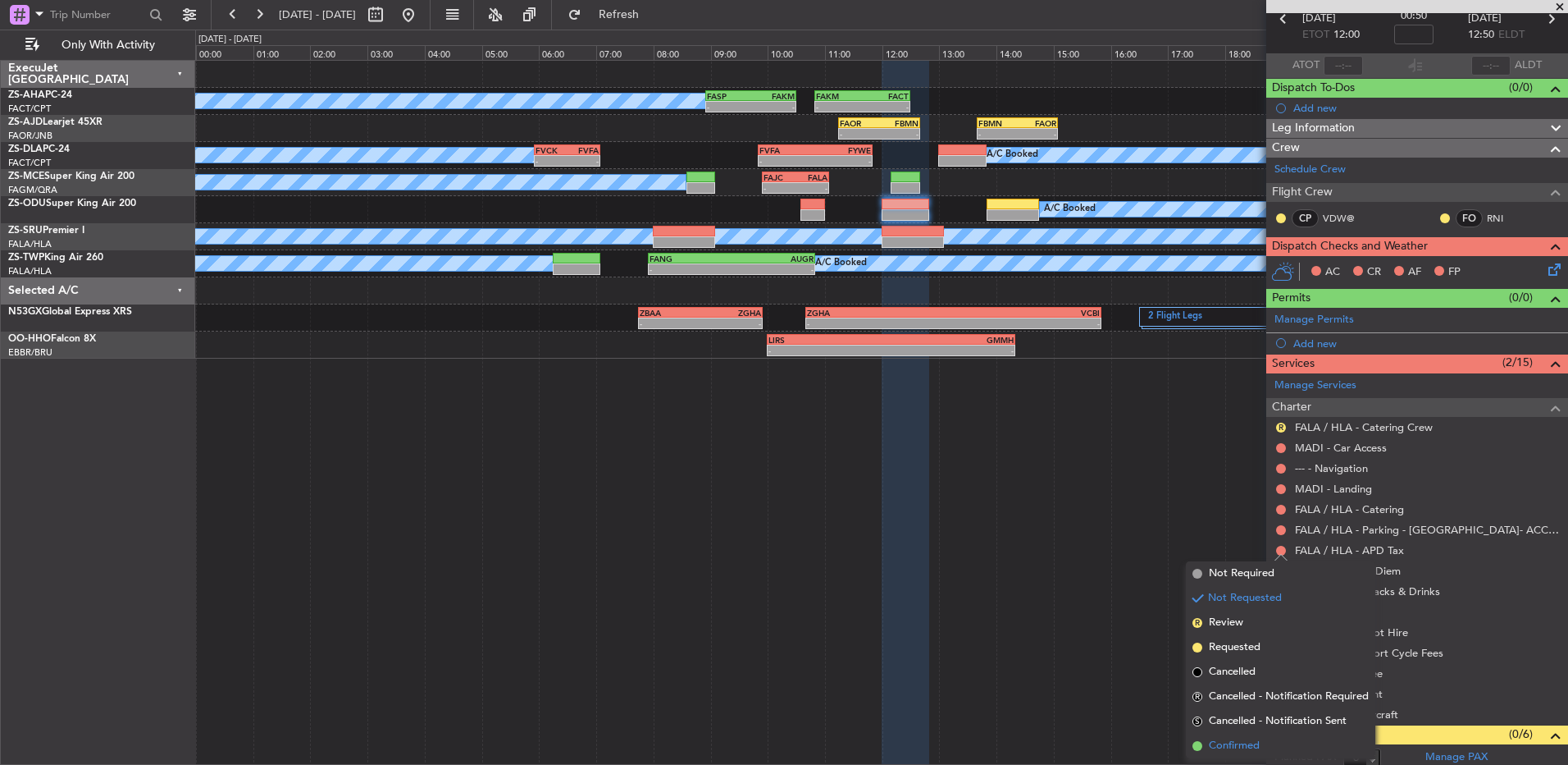
click at [1262, 739] on li "Confirmed" at bounding box center [1281, 745] width 190 height 24
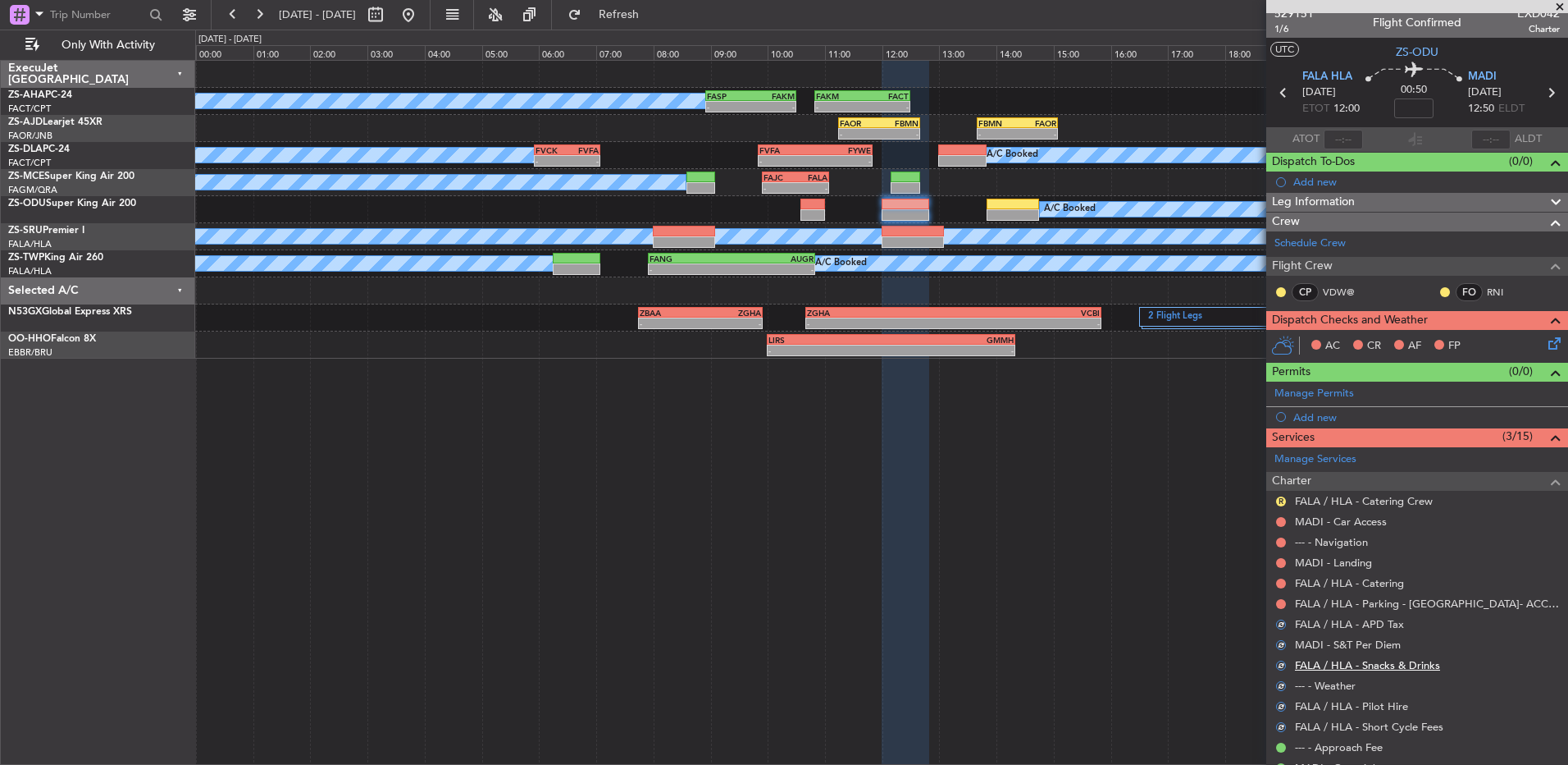
scroll to position [0, 0]
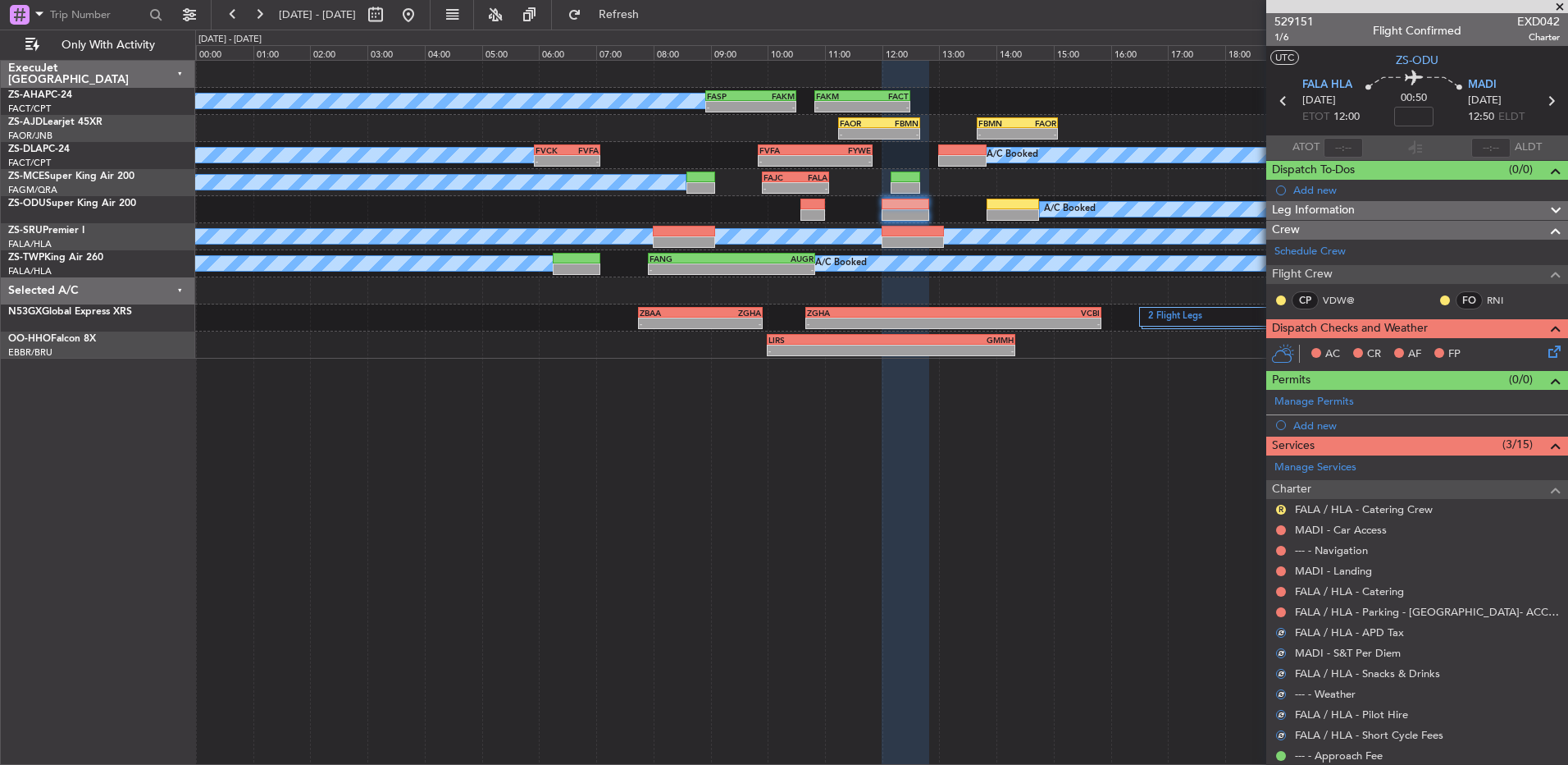
click at [1286, 611] on div at bounding box center [1282, 612] width 13 height 13
click at [1278, 605] on div at bounding box center [1282, 612] width 13 height 13
click at [1282, 613] on button at bounding box center [1282, 612] width 10 height 10
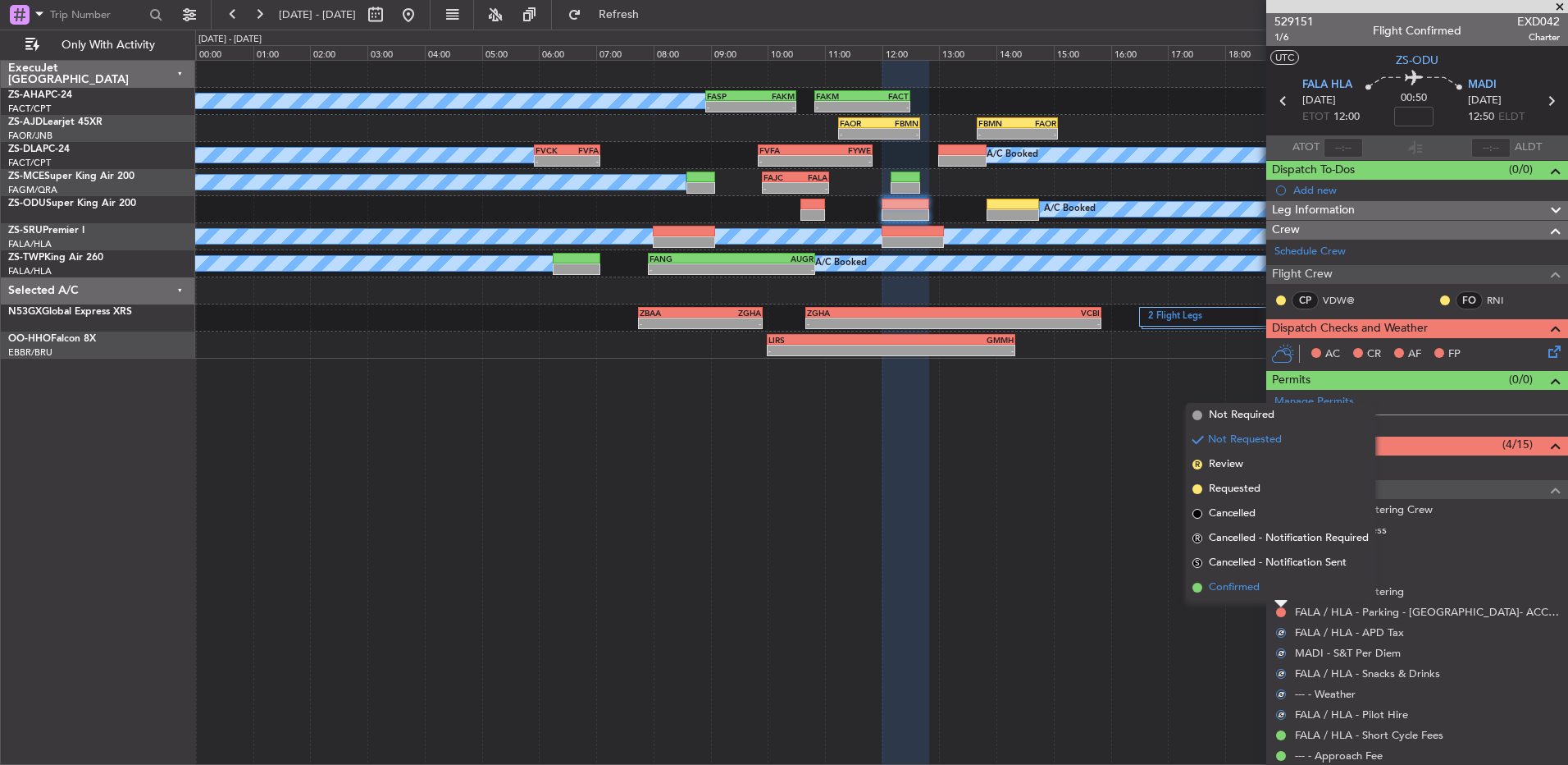
click at [1277, 587] on li "Confirmed" at bounding box center [1281, 587] width 190 height 24
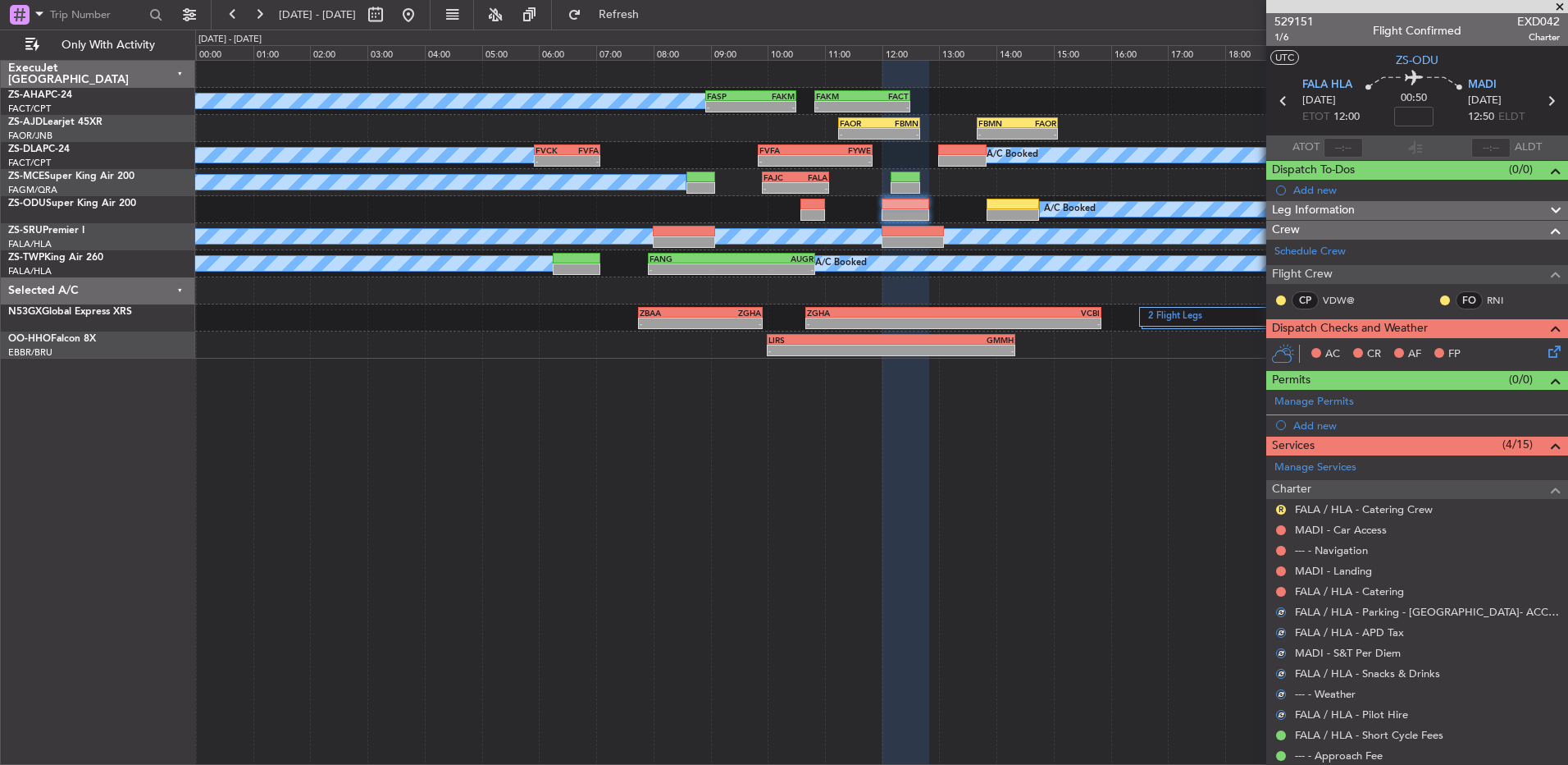
click at [1278, 587] on button at bounding box center [1282, 591] width 10 height 10
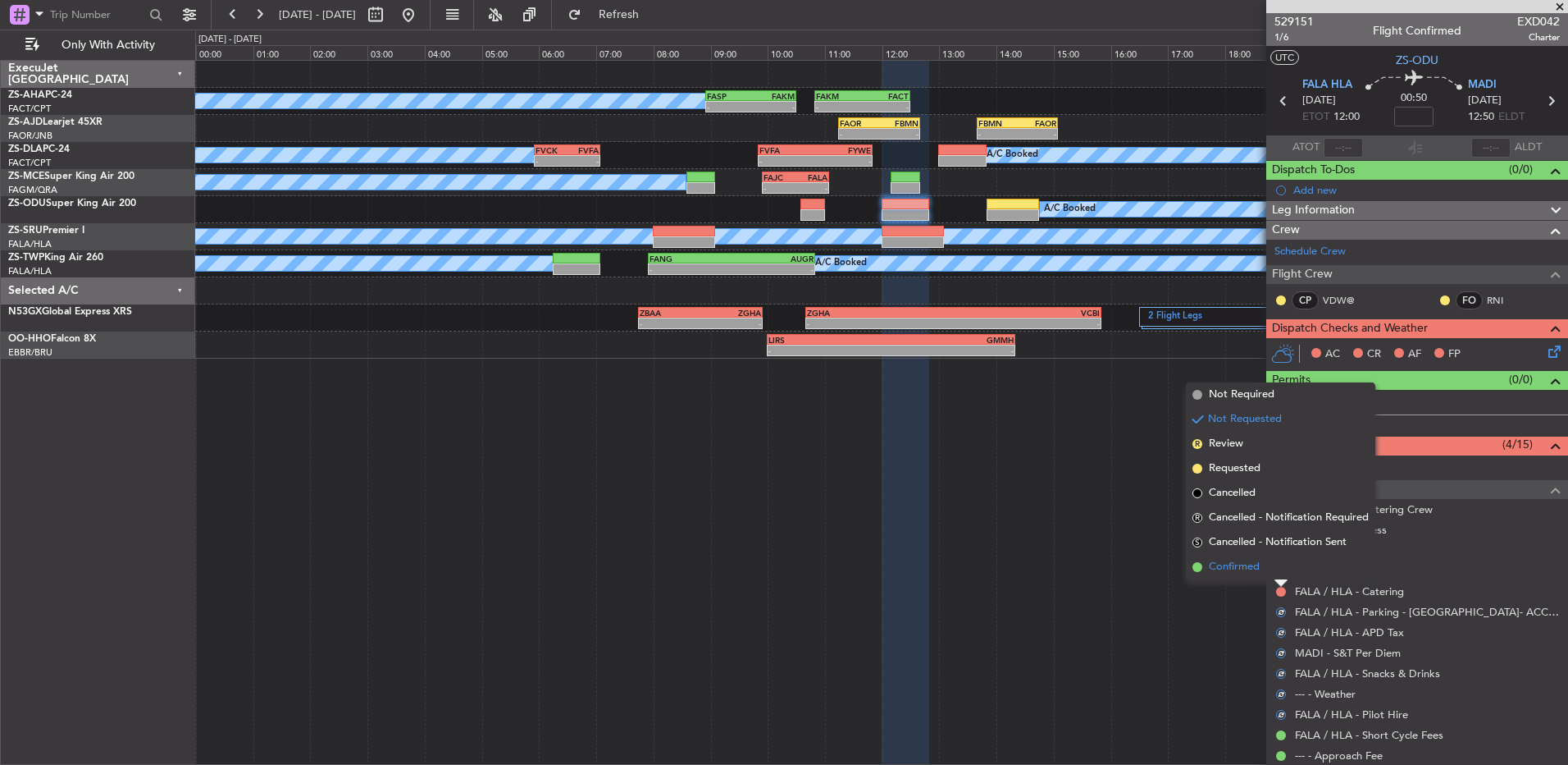
click at [1272, 572] on li "Confirmed" at bounding box center [1281, 566] width 190 height 24
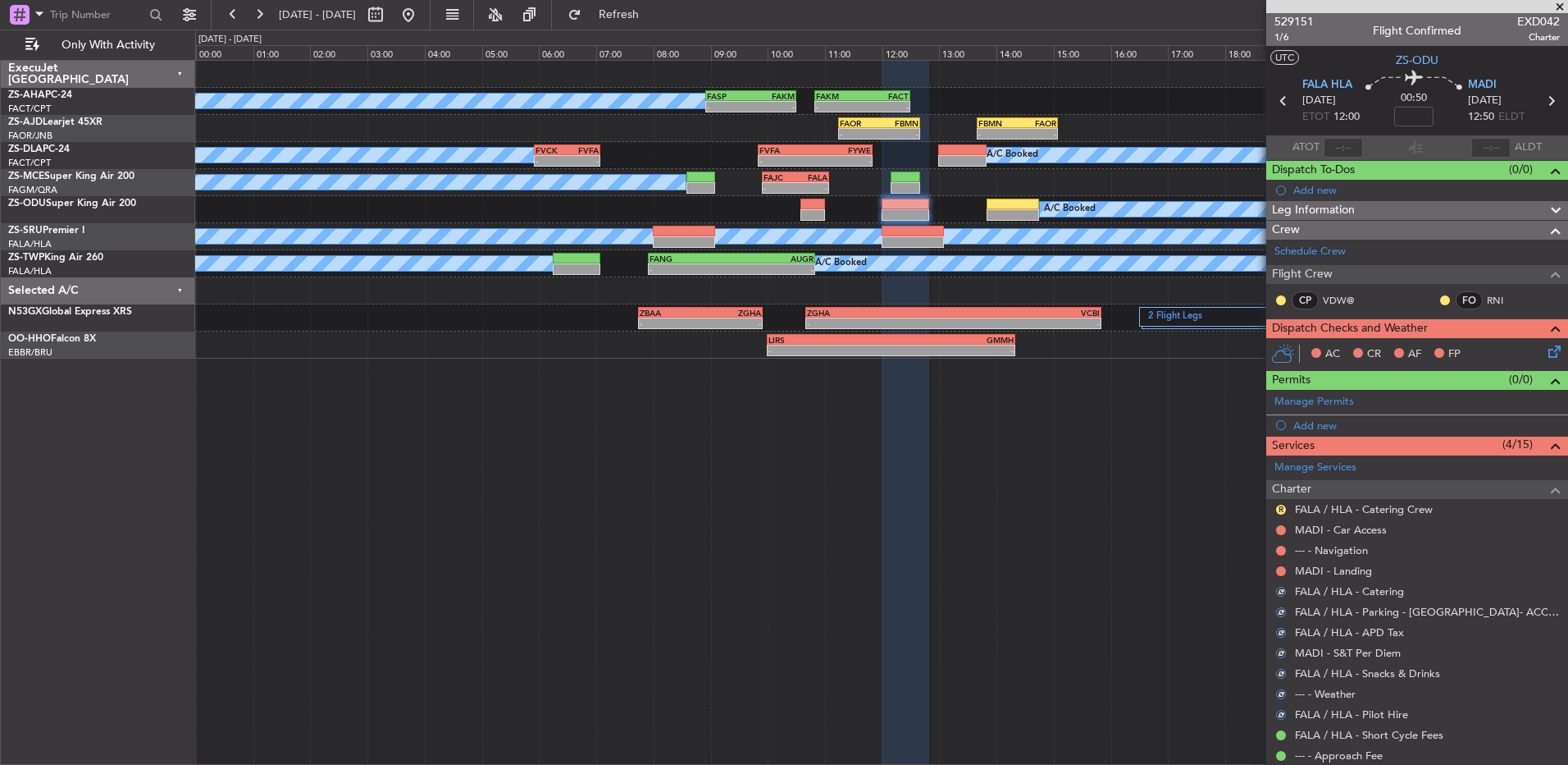
click at [1275, 572] on div at bounding box center [1282, 571] width 13 height 13
click at [1278, 572] on button at bounding box center [1282, 571] width 10 height 10
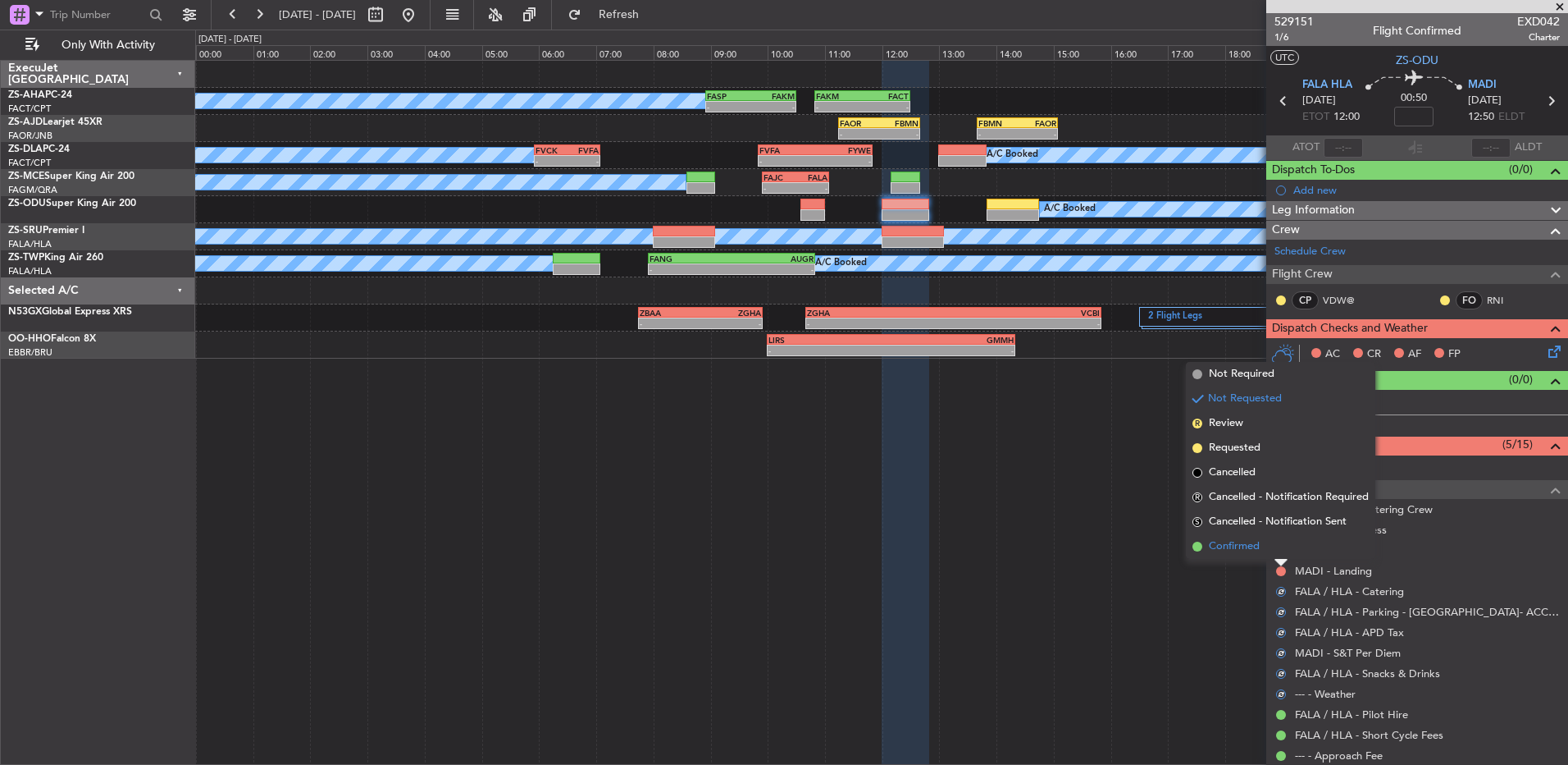
click at [1278, 551] on li "Confirmed" at bounding box center [1281, 546] width 190 height 24
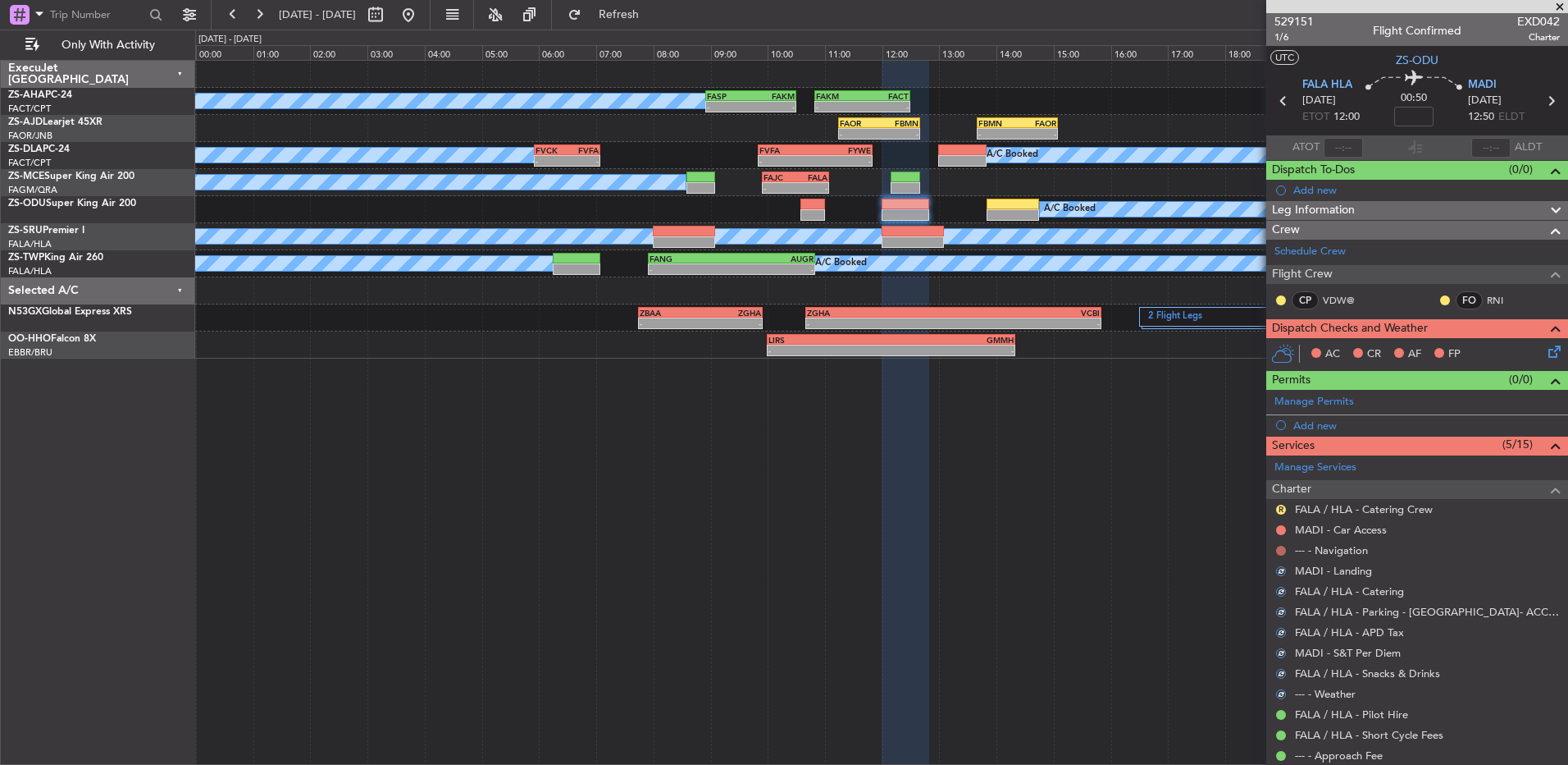
click at [1284, 550] on button at bounding box center [1282, 550] width 10 height 10
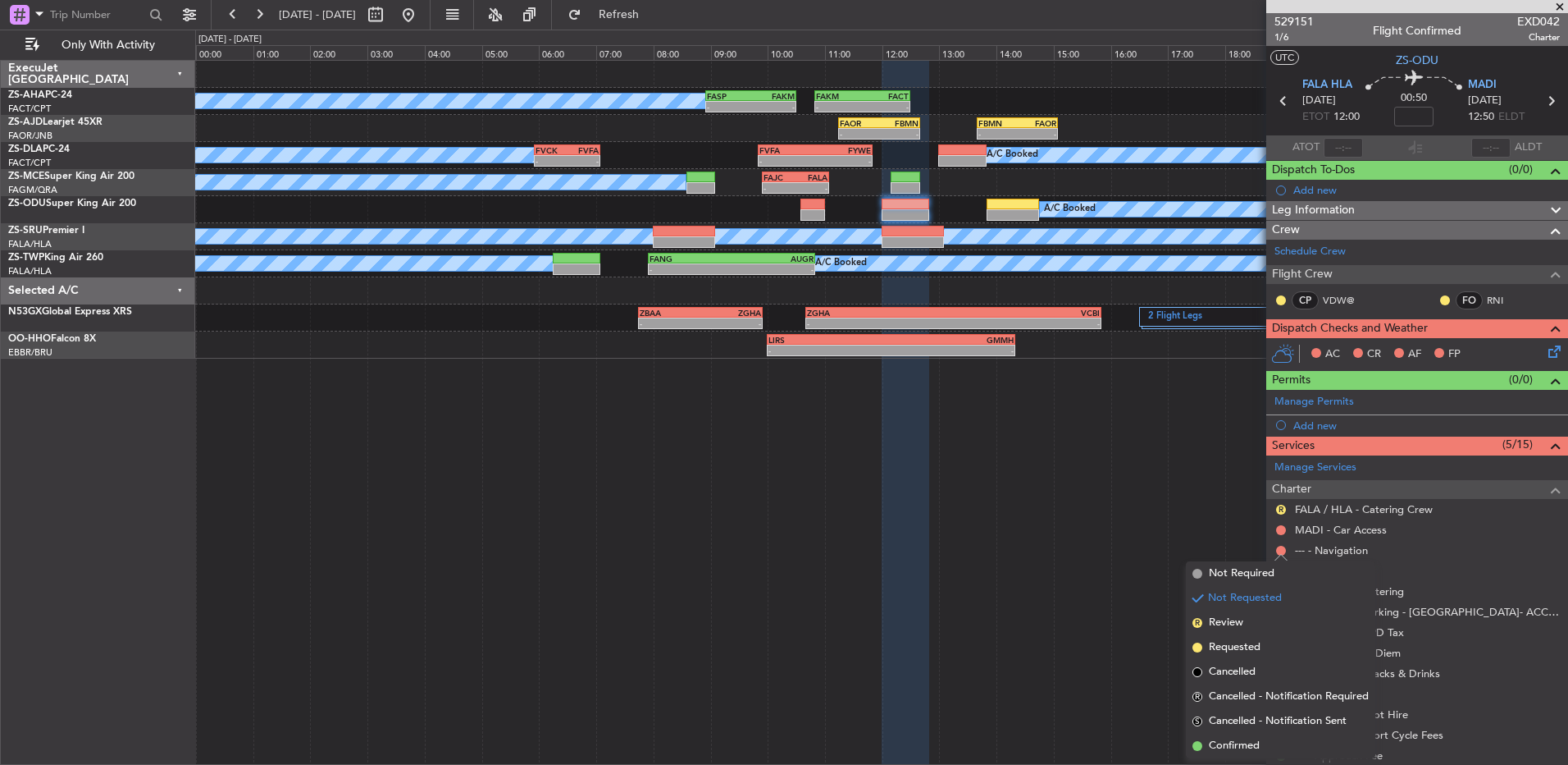
drag, startPoint x: 1287, startPoint y: 741, endPoint x: 1276, endPoint y: 722, distance: 22.0
click at [1278, 736] on li "Confirmed" at bounding box center [1281, 745] width 190 height 24
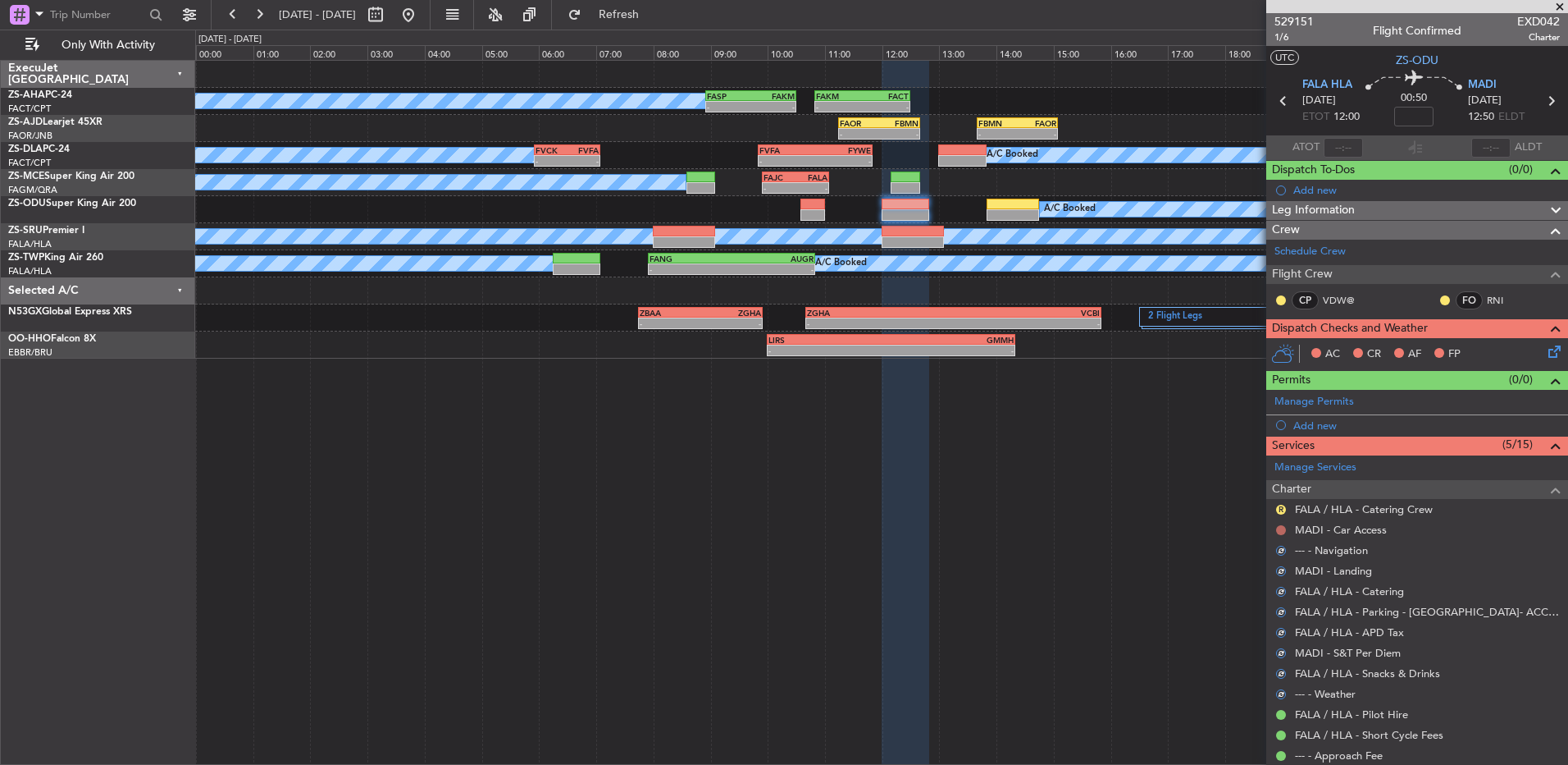
click at [1278, 532] on button at bounding box center [1282, 530] width 10 height 10
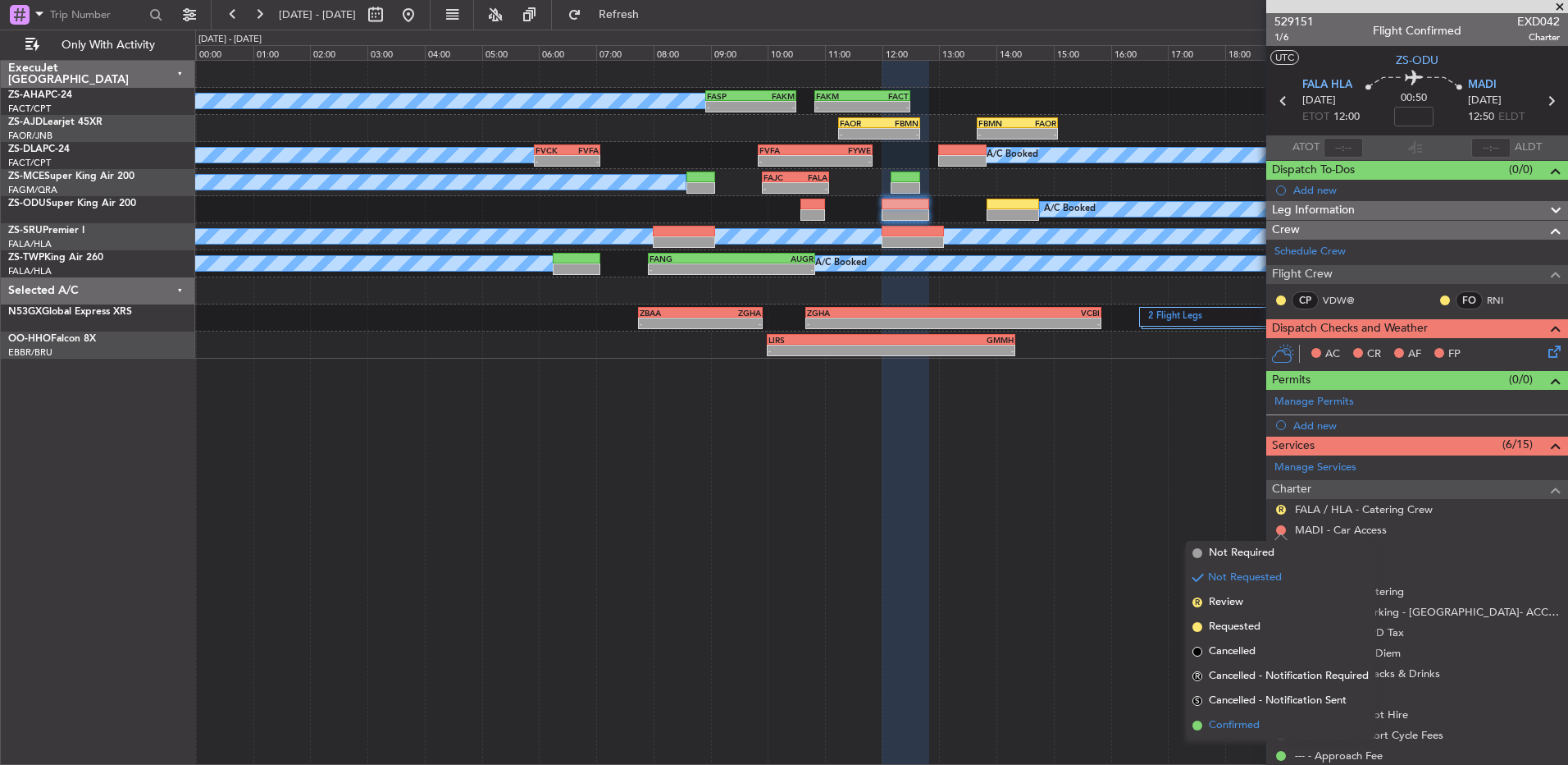
click at [1277, 724] on li "Confirmed" at bounding box center [1281, 725] width 190 height 24
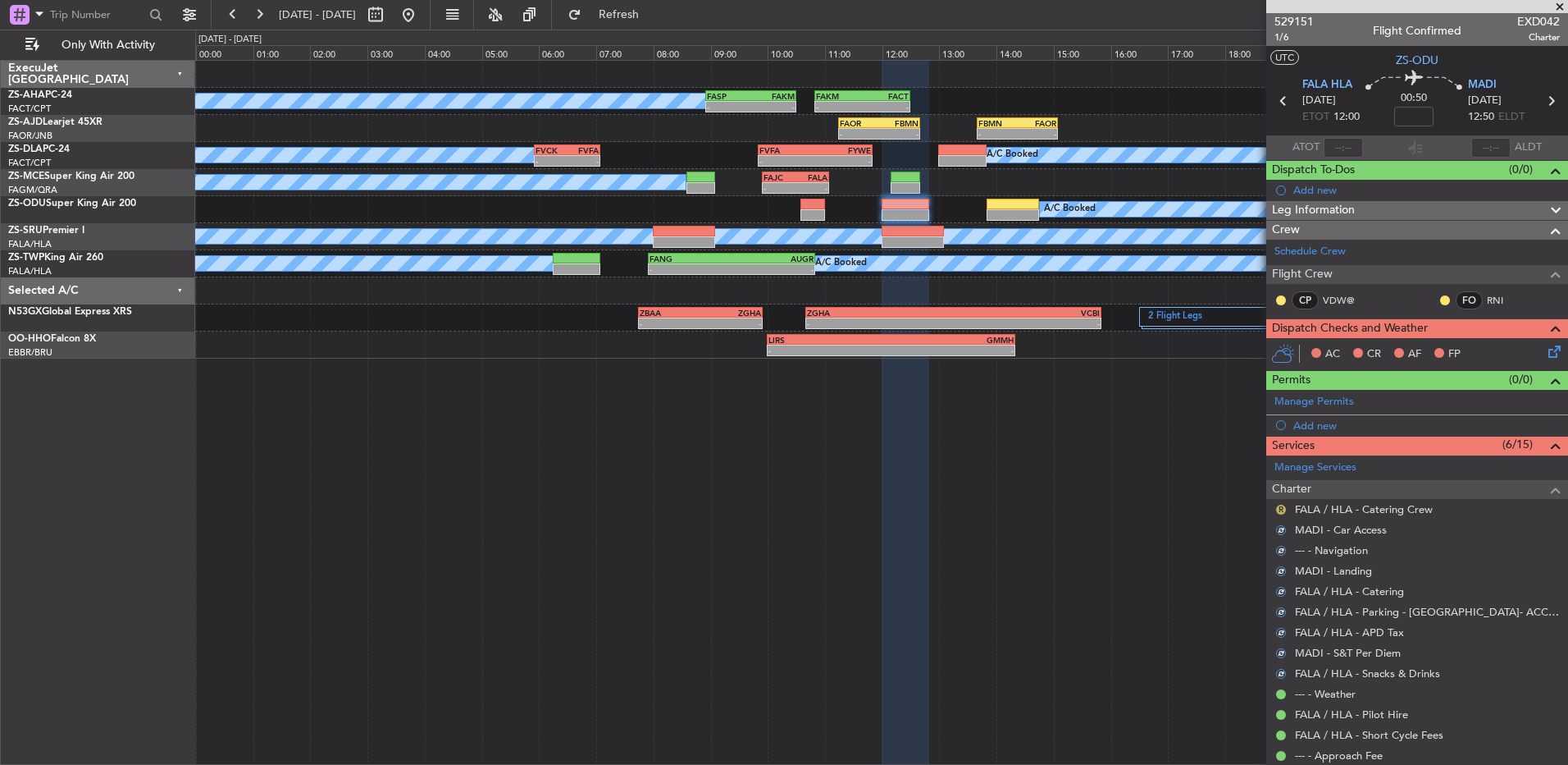
click at [1279, 508] on button "R" at bounding box center [1282, 509] width 10 height 10
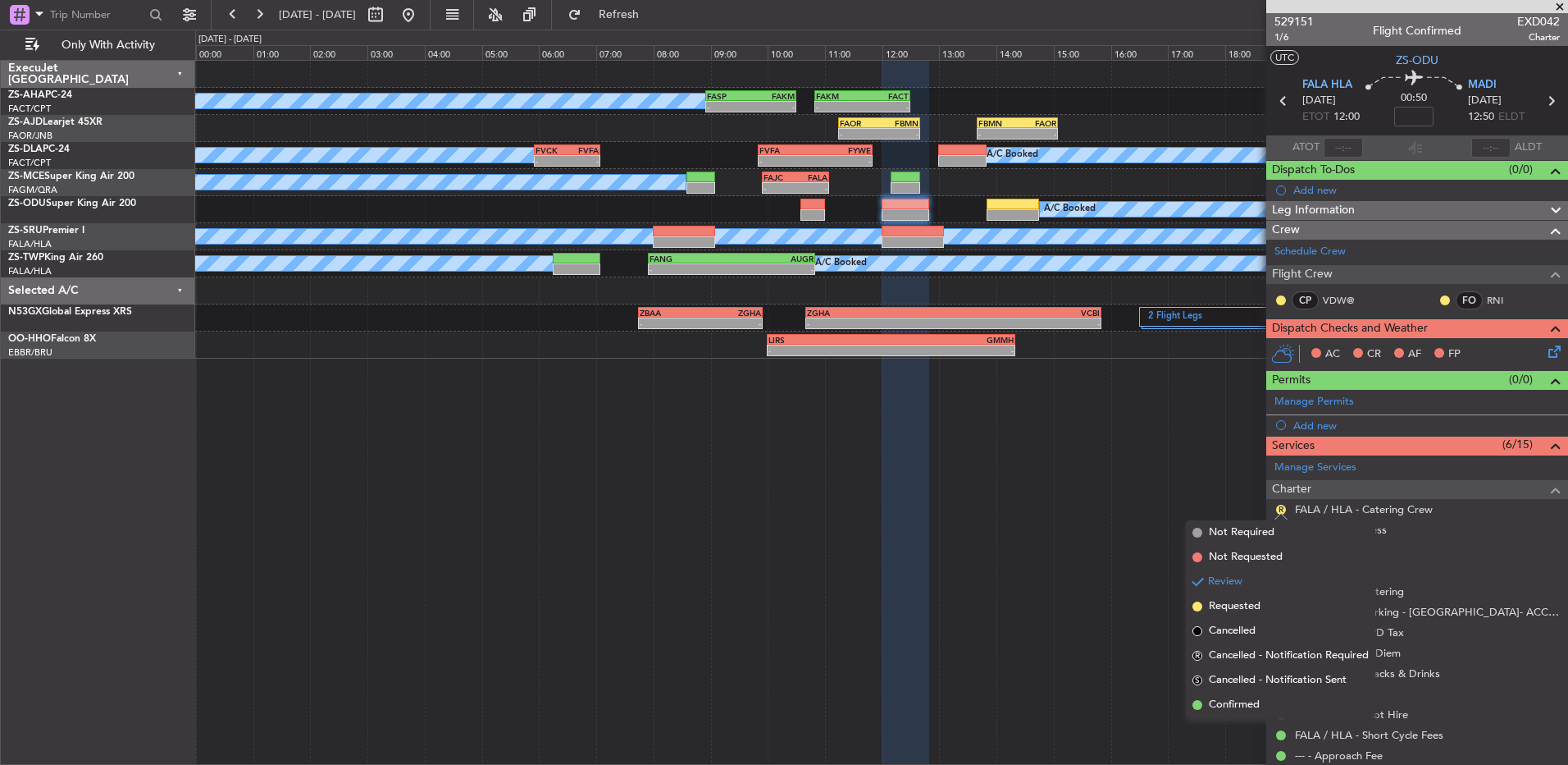
drag, startPoint x: 1251, startPoint y: 705, endPoint x: 1258, endPoint y: 533, distance: 172.1
click at [1247, 704] on span "Confirmed" at bounding box center [1234, 705] width 51 height 17
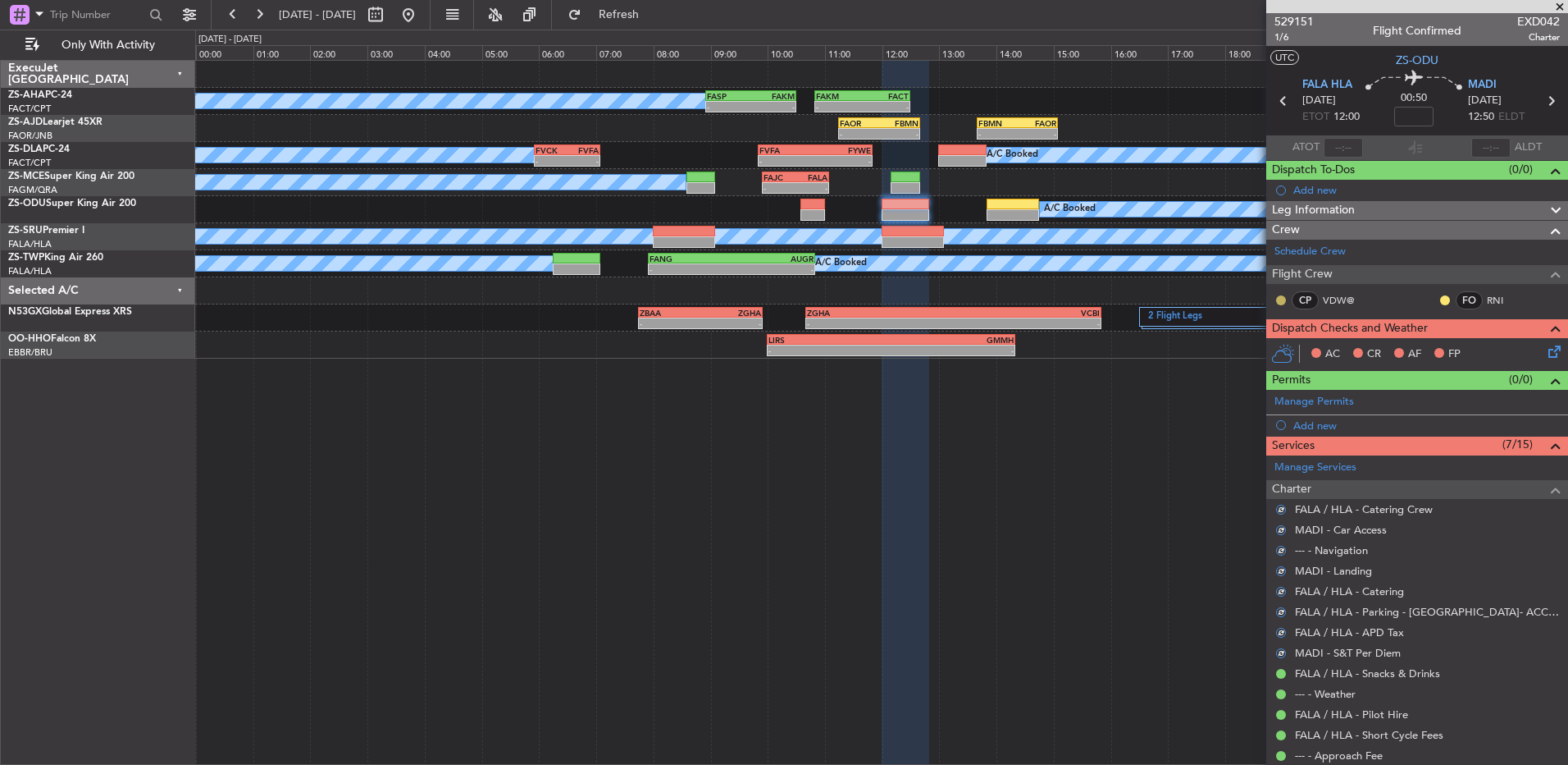
click at [1280, 303] on button at bounding box center [1282, 301] width 10 height 10
click at [1296, 344] on span "Acknowledged" at bounding box center [1285, 348] width 72 height 17
click at [1440, 299] on button at bounding box center [1445, 301] width 10 height 10
click at [1413, 348] on span "Acknowledged" at bounding box center [1437, 348] width 72 height 17
click at [1545, 346] on icon at bounding box center [1552, 349] width 13 height 13
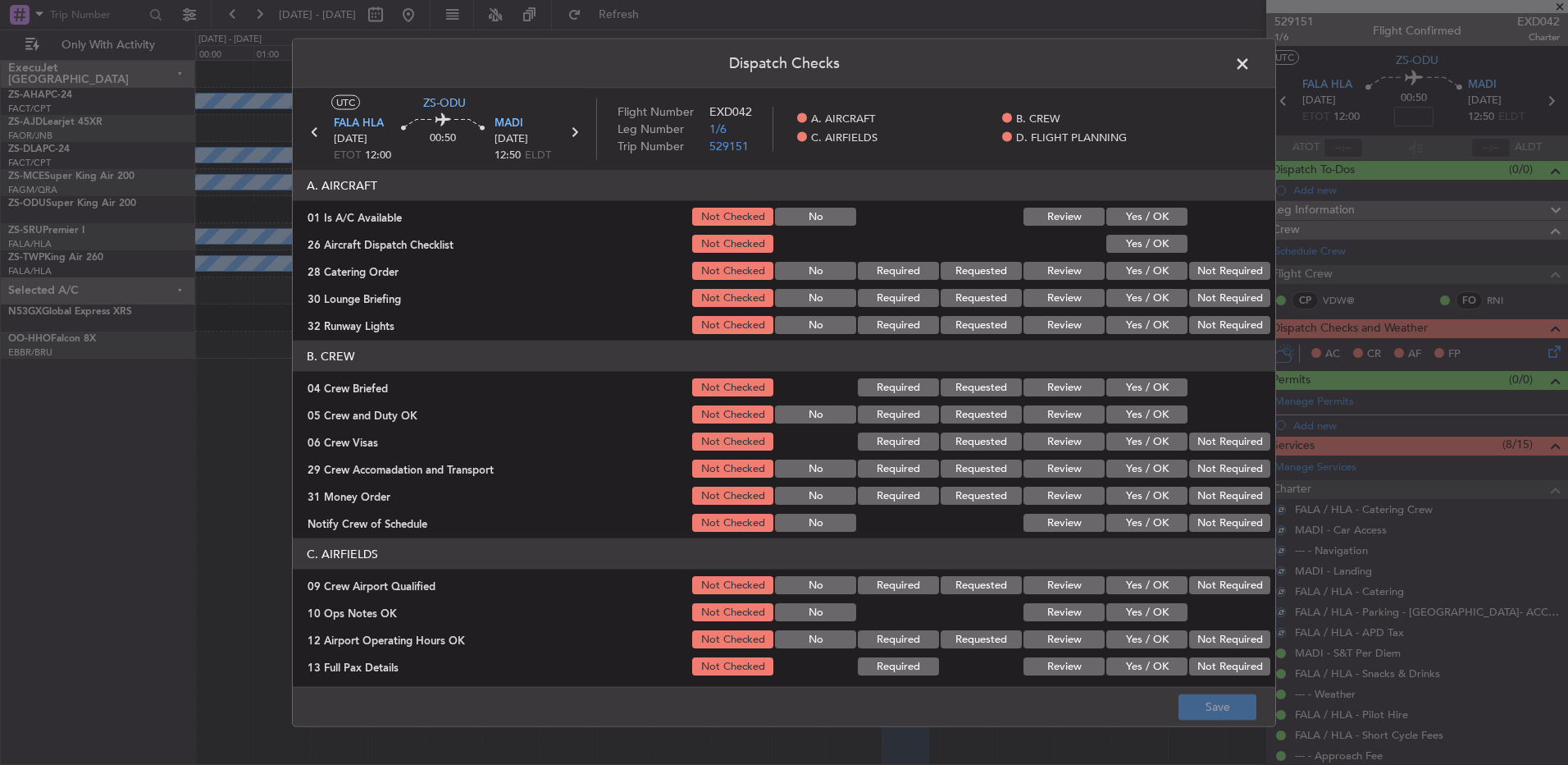
click at [1153, 233] on div "Yes / OK" at bounding box center [1145, 244] width 83 height 23
click at [1160, 217] on button "Yes / OK" at bounding box center [1146, 217] width 81 height 18
click at [1160, 242] on button "Yes / OK" at bounding box center [1146, 244] width 81 height 18
drag, startPoint x: 1166, startPoint y: 246, endPoint x: 1176, endPoint y: 254, distance: 12.8
click at [1169, 248] on button "Yes / OK" at bounding box center [1146, 244] width 81 height 18
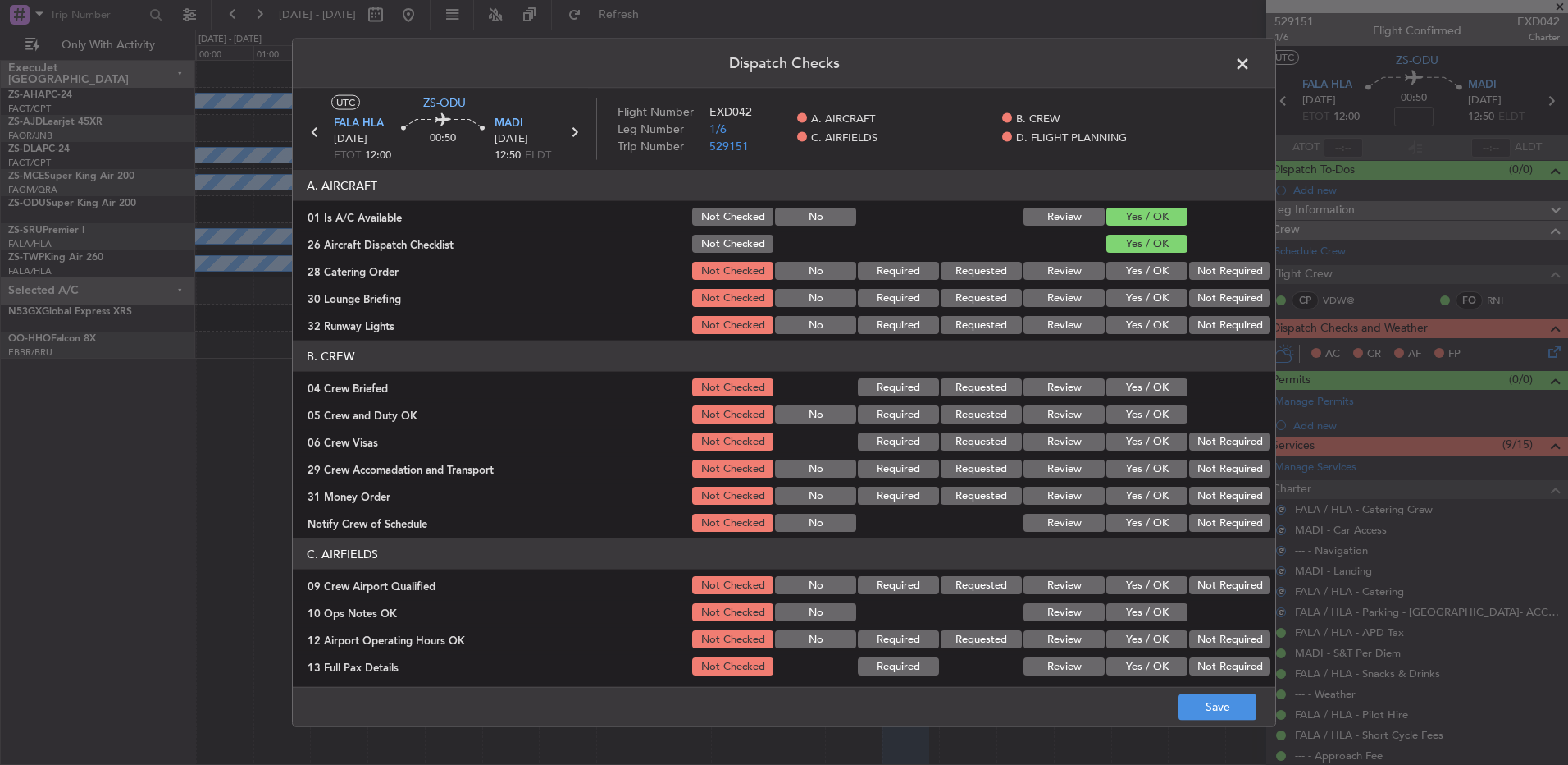
drag, startPoint x: 1188, startPoint y: 257, endPoint x: 1193, endPoint y: 264, distance: 8.6
click at [1191, 259] on section "A. AIRCRAFT 01 Is A/C Available Not Checked No Review Yes / OK 26 Aircraft Disp…" at bounding box center [784, 252] width 983 height 166
drag, startPoint x: 1193, startPoint y: 265, endPoint x: 1198, endPoint y: 278, distance: 13.9
click at [1196, 270] on button "Not Required" at bounding box center [1230, 271] width 81 height 18
click at [1202, 281] on div "Not Required" at bounding box center [1228, 271] width 83 height 23
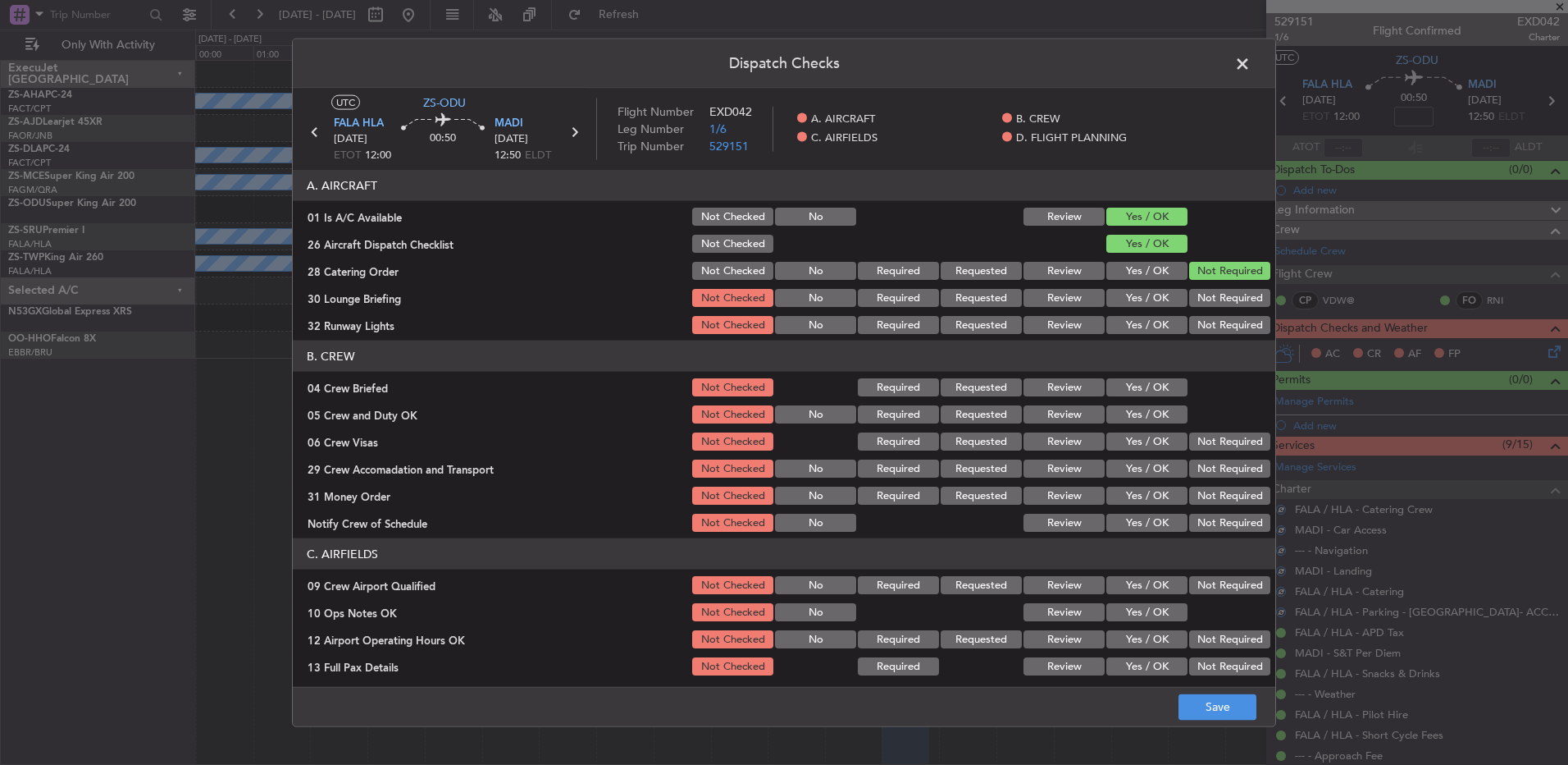
click at [1208, 294] on button "Not Required" at bounding box center [1230, 298] width 81 height 18
click at [1208, 296] on button "Not Required" at bounding box center [1230, 298] width 81 height 18
click at [1213, 319] on button "Not Required" at bounding box center [1230, 325] width 81 height 18
click at [1064, 276] on button "Review" at bounding box center [1064, 271] width 81 height 18
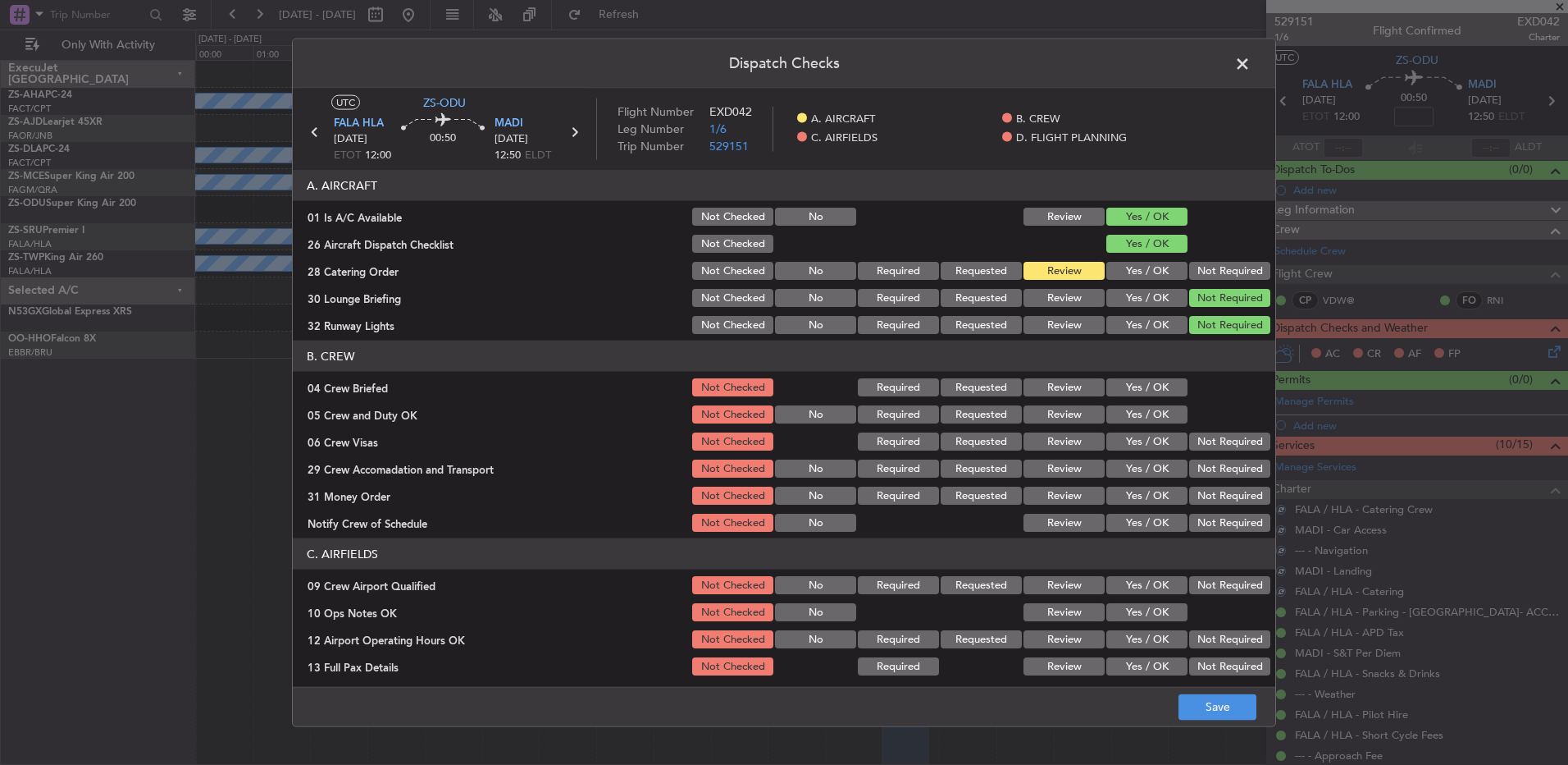
click at [1146, 328] on button "Yes / OK" at bounding box center [1146, 325] width 81 height 18
drag, startPoint x: 1064, startPoint y: 296, endPoint x: 1129, endPoint y: 339, distance: 77.9
click at [1065, 296] on button "Review" at bounding box center [1064, 298] width 81 height 18
drag, startPoint x: 1136, startPoint y: 297, endPoint x: 1137, endPoint y: 309, distance: 12.0
click at [1137, 297] on button "Yes / OK" at bounding box center [1146, 298] width 81 height 18
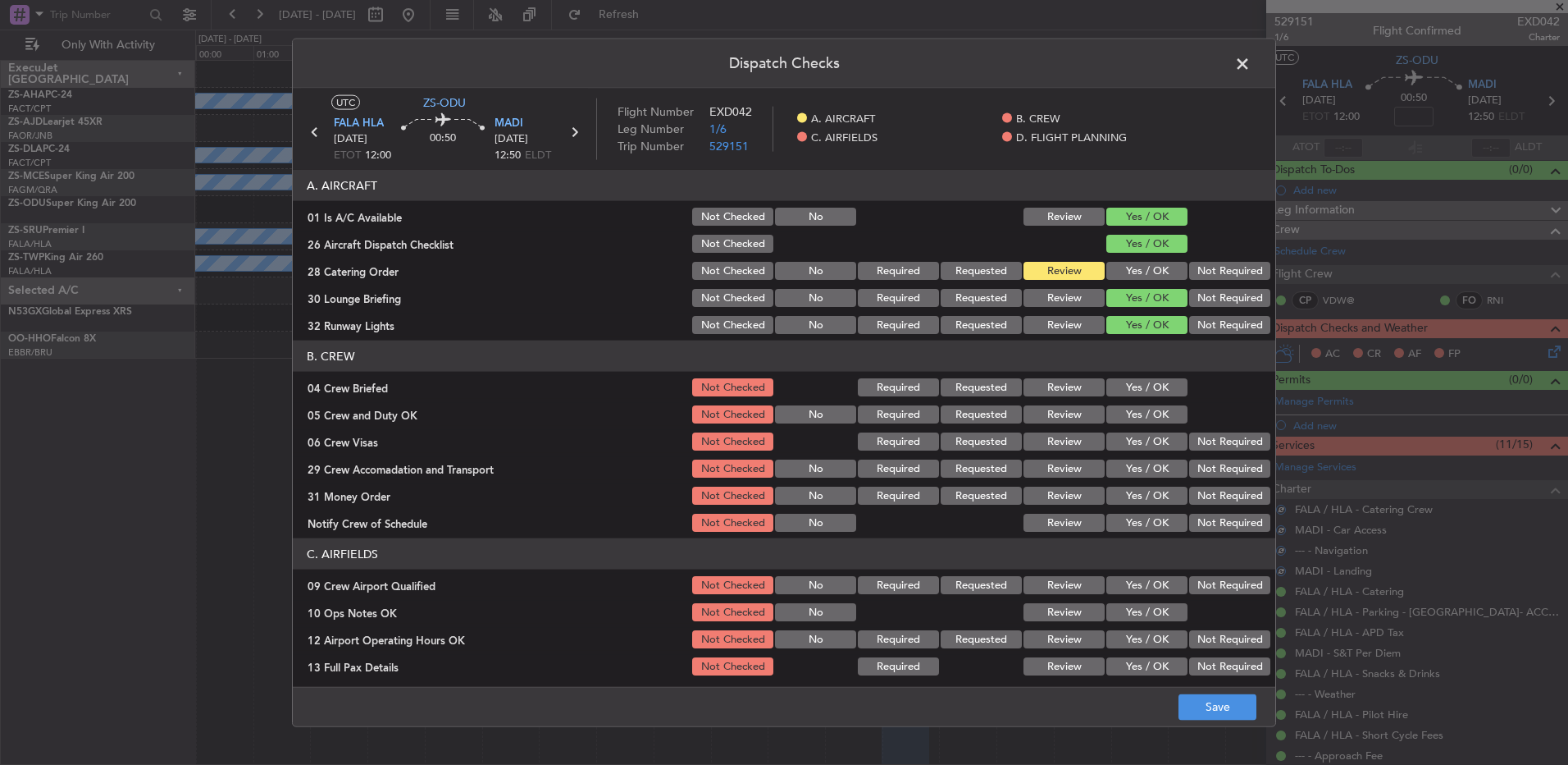
click at [1057, 380] on button "Review" at bounding box center [1064, 388] width 81 height 18
click at [1146, 415] on button "Yes / OK" at bounding box center [1146, 414] width 81 height 18
click at [1206, 446] on button "Not Required" at bounding box center [1230, 442] width 81 height 18
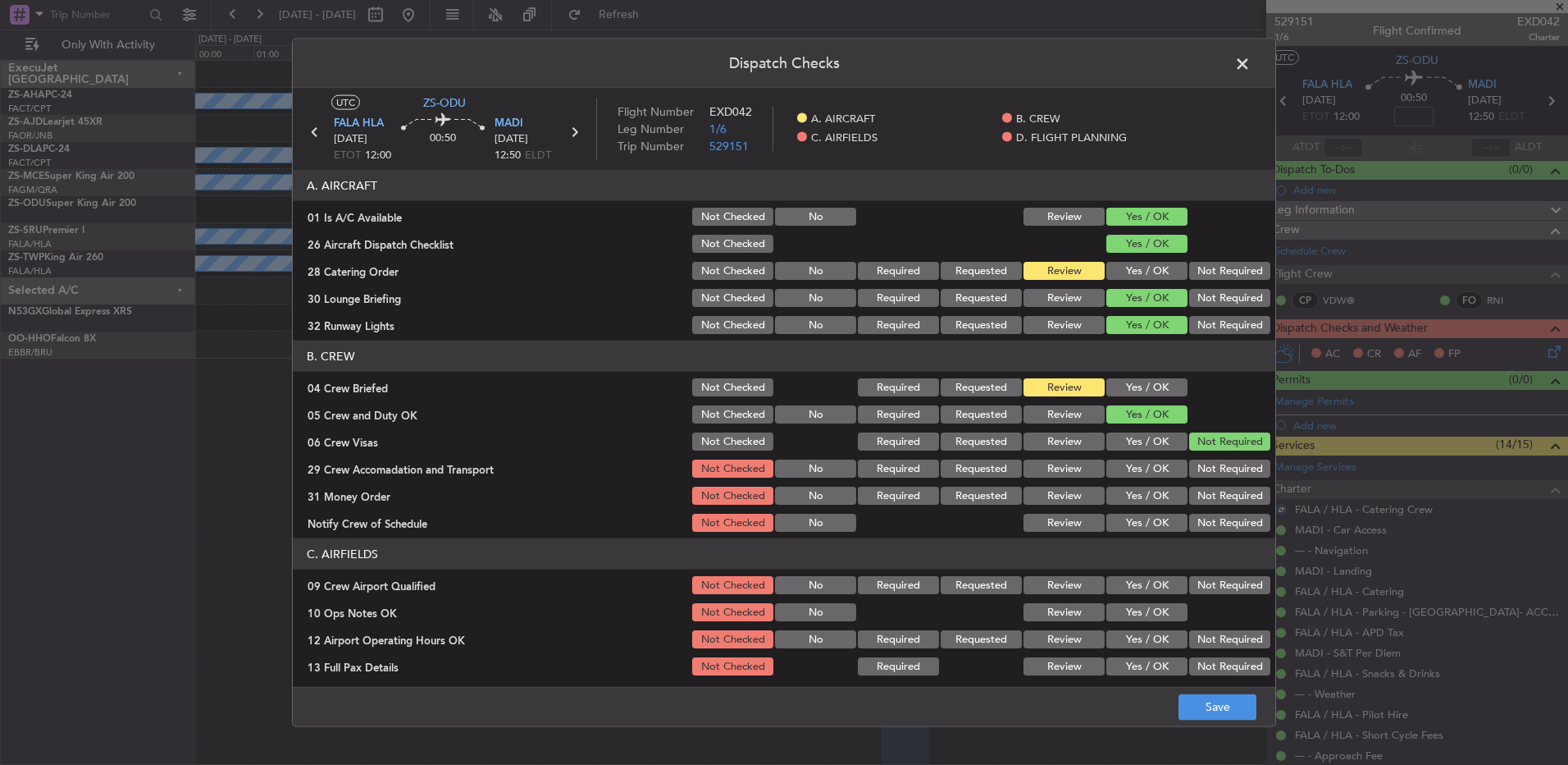
click at [1204, 472] on button "Not Required" at bounding box center [1230, 469] width 81 height 18
click at [1070, 496] on button "Review" at bounding box center [1064, 496] width 81 height 18
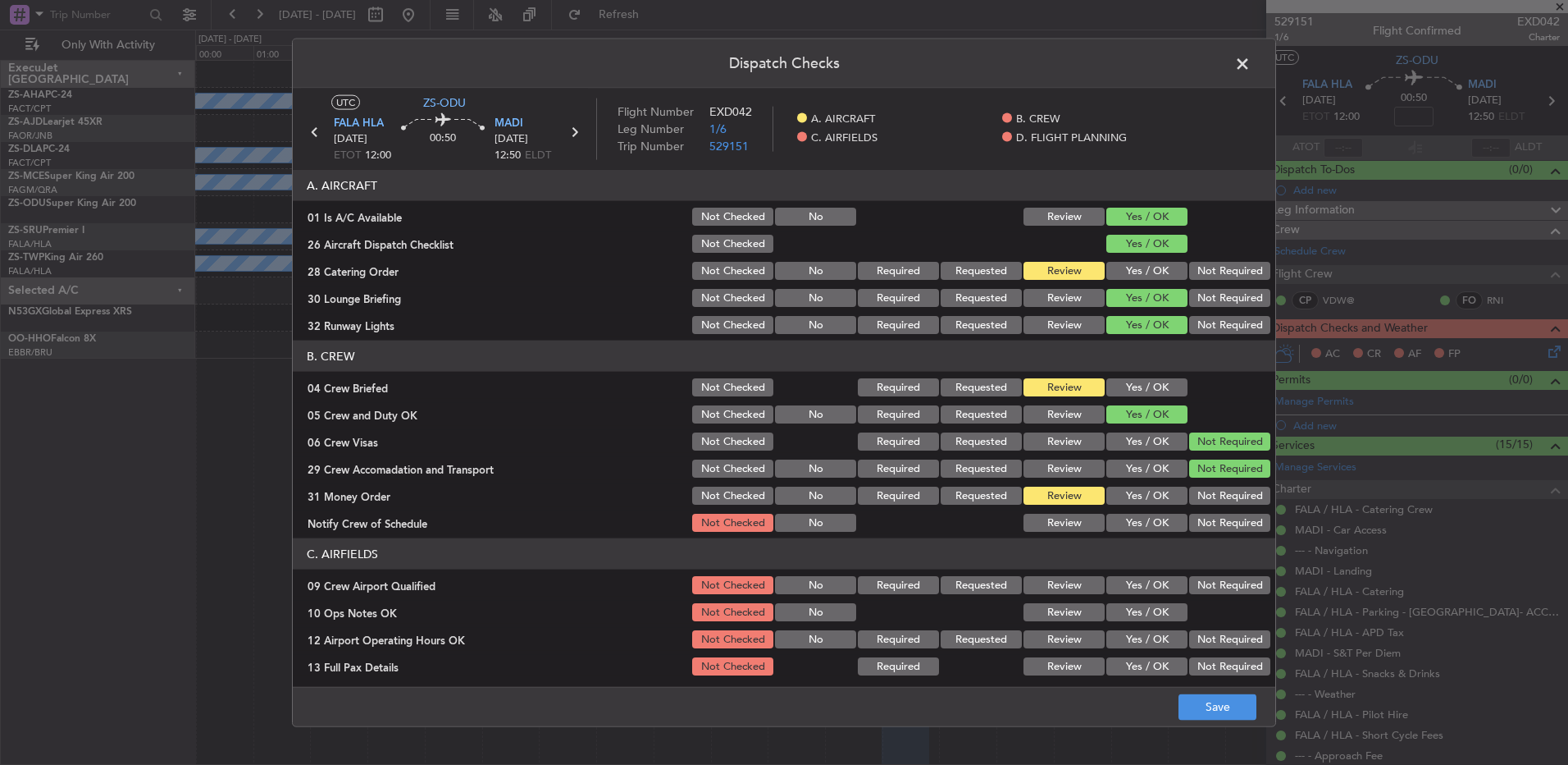
click at [1119, 529] on button "Yes / OK" at bounding box center [1146, 523] width 81 height 18
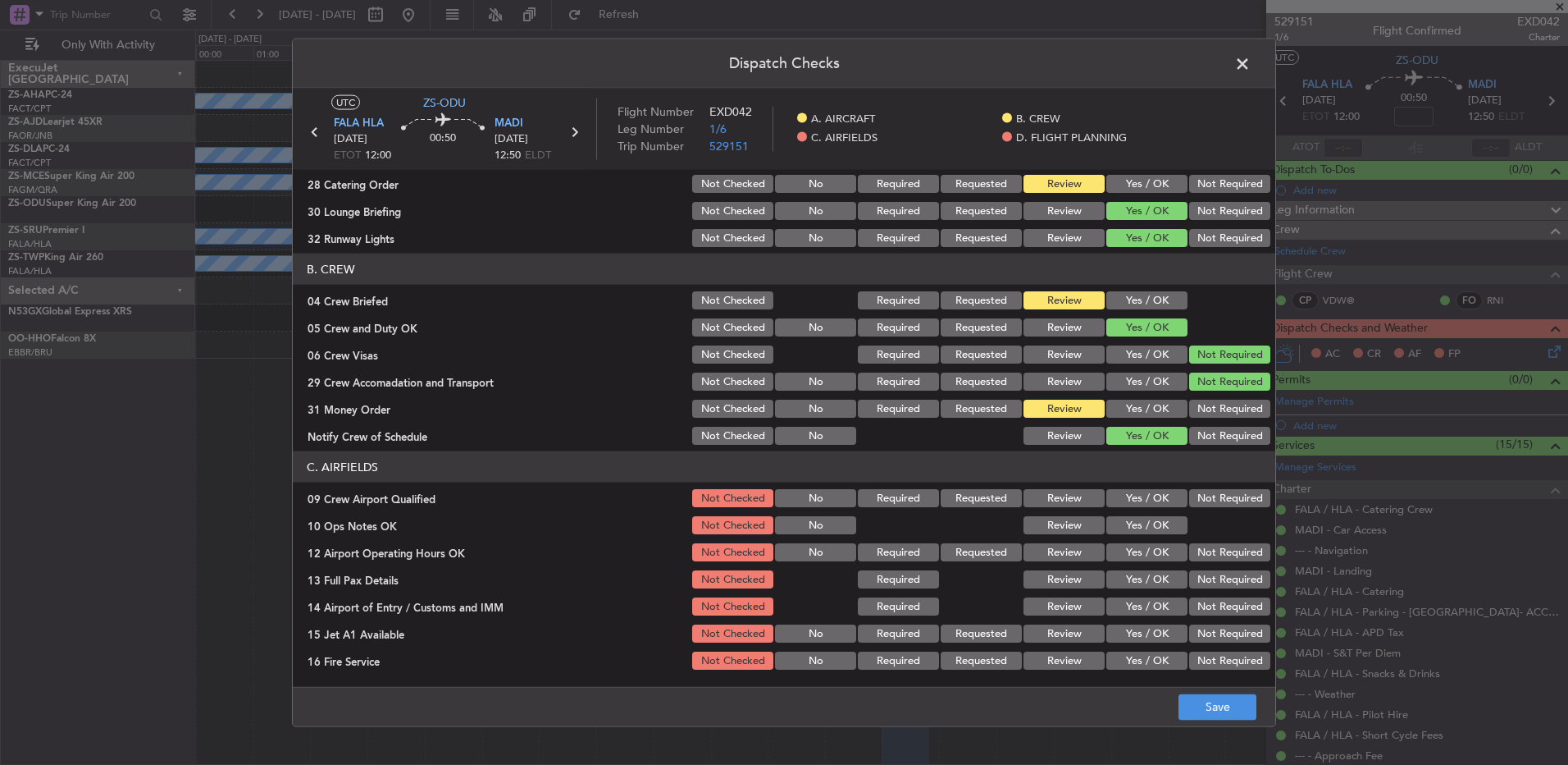
scroll to position [164, 0]
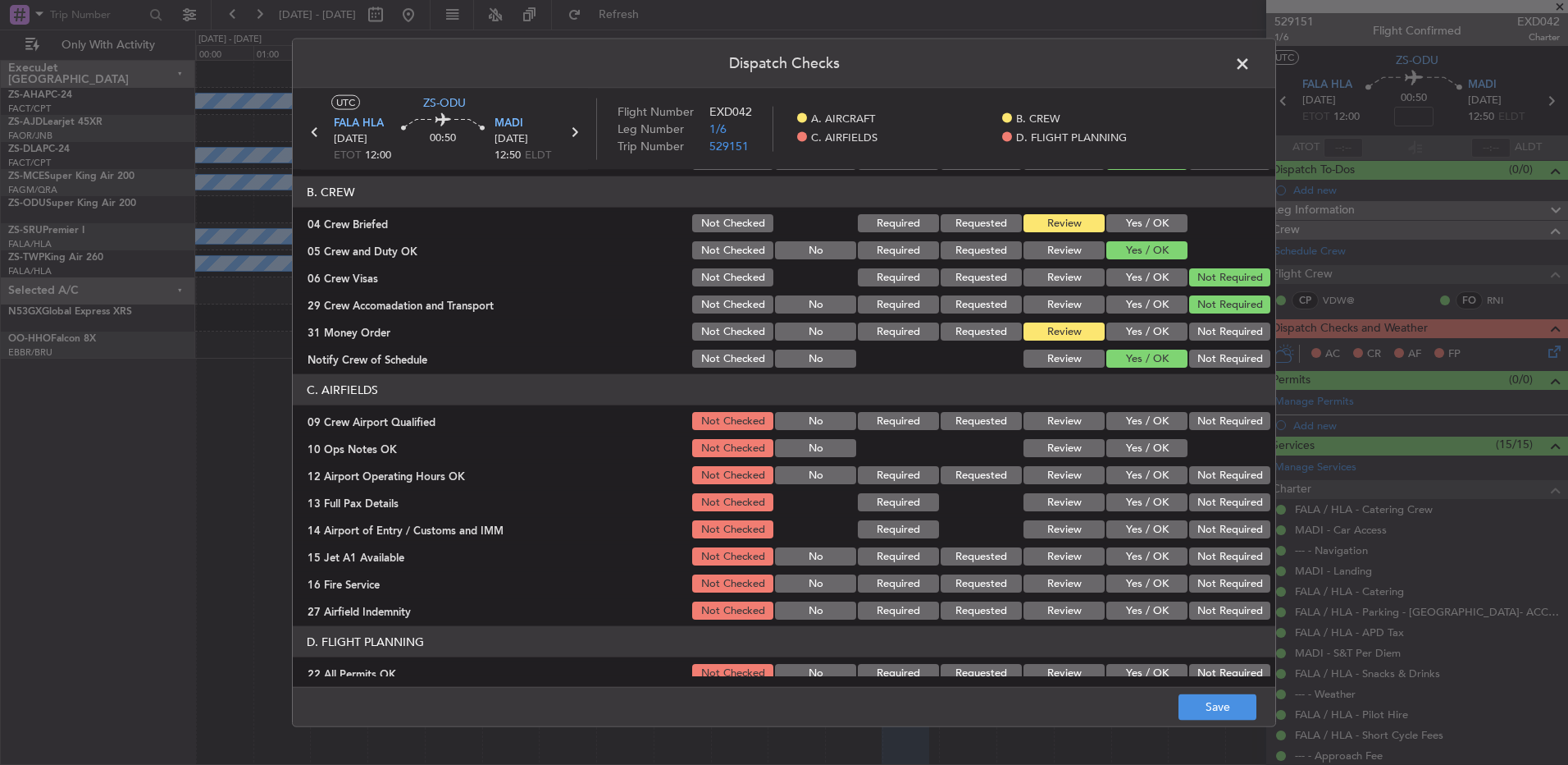
click at [1140, 410] on div "Yes / OK" at bounding box center [1145, 421] width 83 height 23
click at [1134, 417] on button "Yes / OK" at bounding box center [1146, 421] width 81 height 18
click at [1141, 447] on button "Yes / OK" at bounding box center [1146, 448] width 81 height 18
click at [1137, 476] on button "Yes / OK" at bounding box center [1146, 475] width 81 height 18
click at [1130, 494] on button "Yes / OK" at bounding box center [1146, 502] width 81 height 18
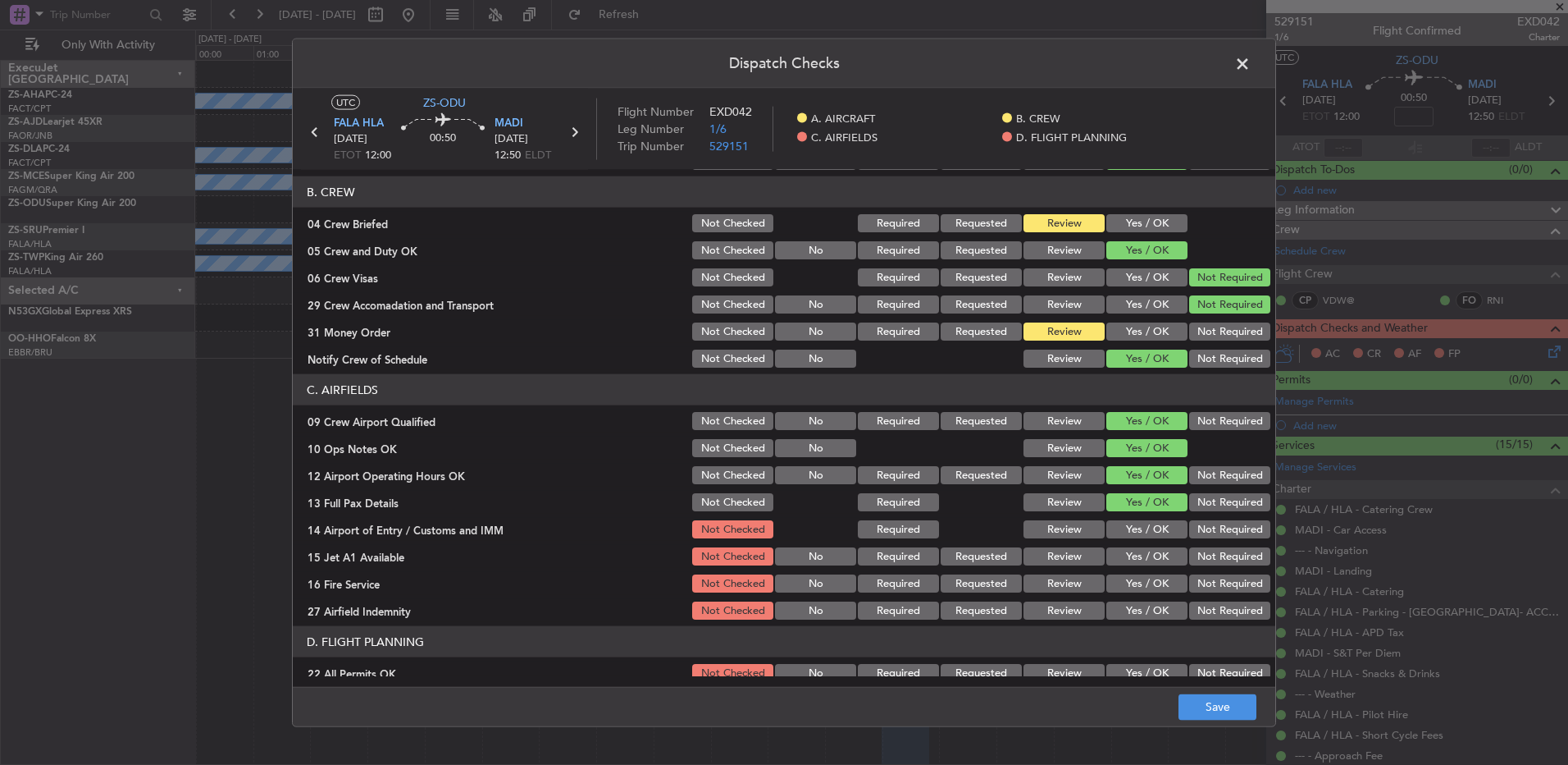
click at [1196, 530] on button "Not Required" at bounding box center [1230, 529] width 81 height 18
click at [1141, 557] on button "Yes / OK" at bounding box center [1146, 556] width 81 height 18
click at [1136, 584] on button "Yes / OK" at bounding box center [1146, 584] width 81 height 18
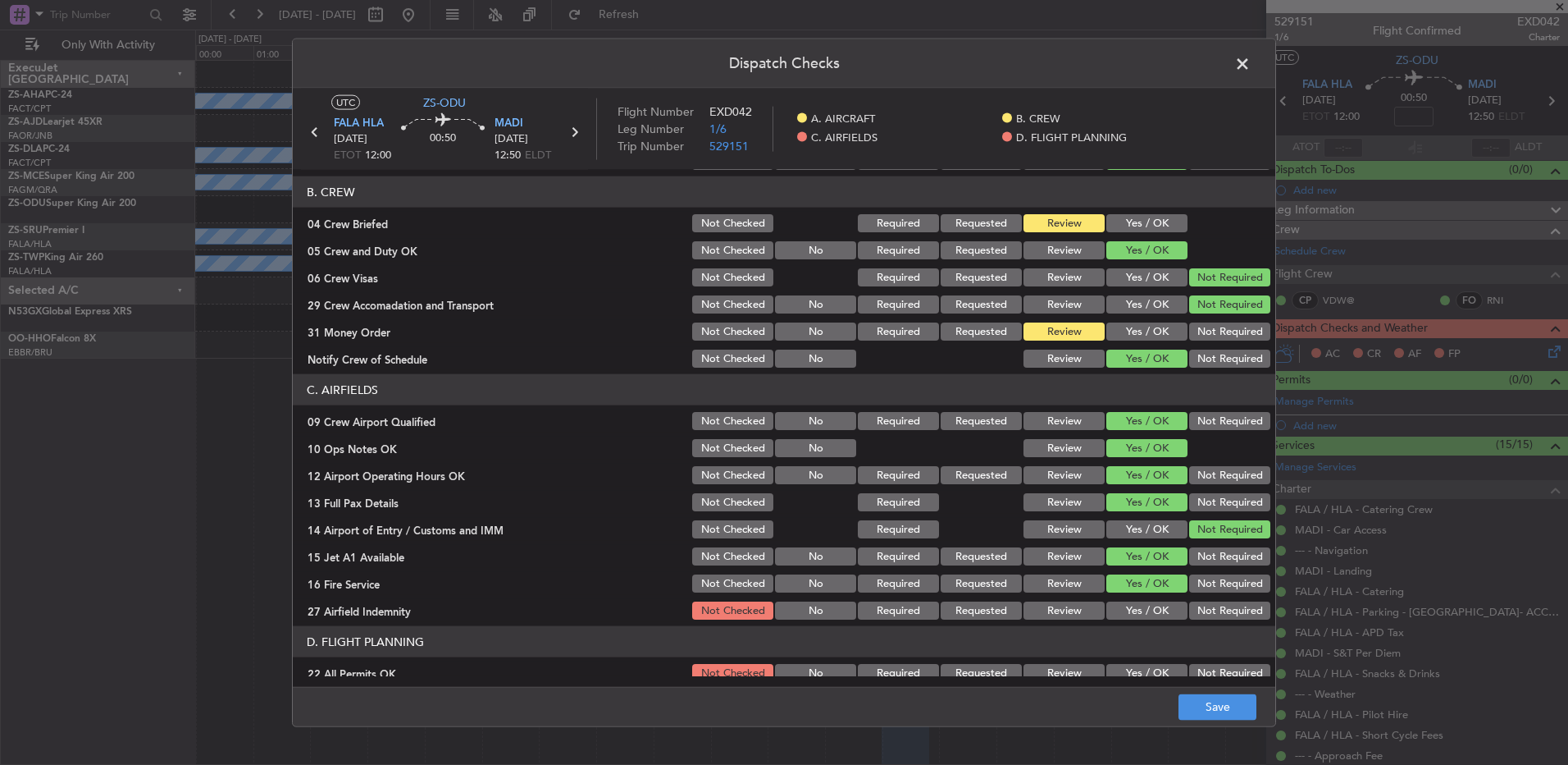
click at [1194, 587] on button "Not Required" at bounding box center [1230, 584] width 81 height 18
click at [1194, 611] on button "Not Required" at bounding box center [1230, 610] width 81 height 18
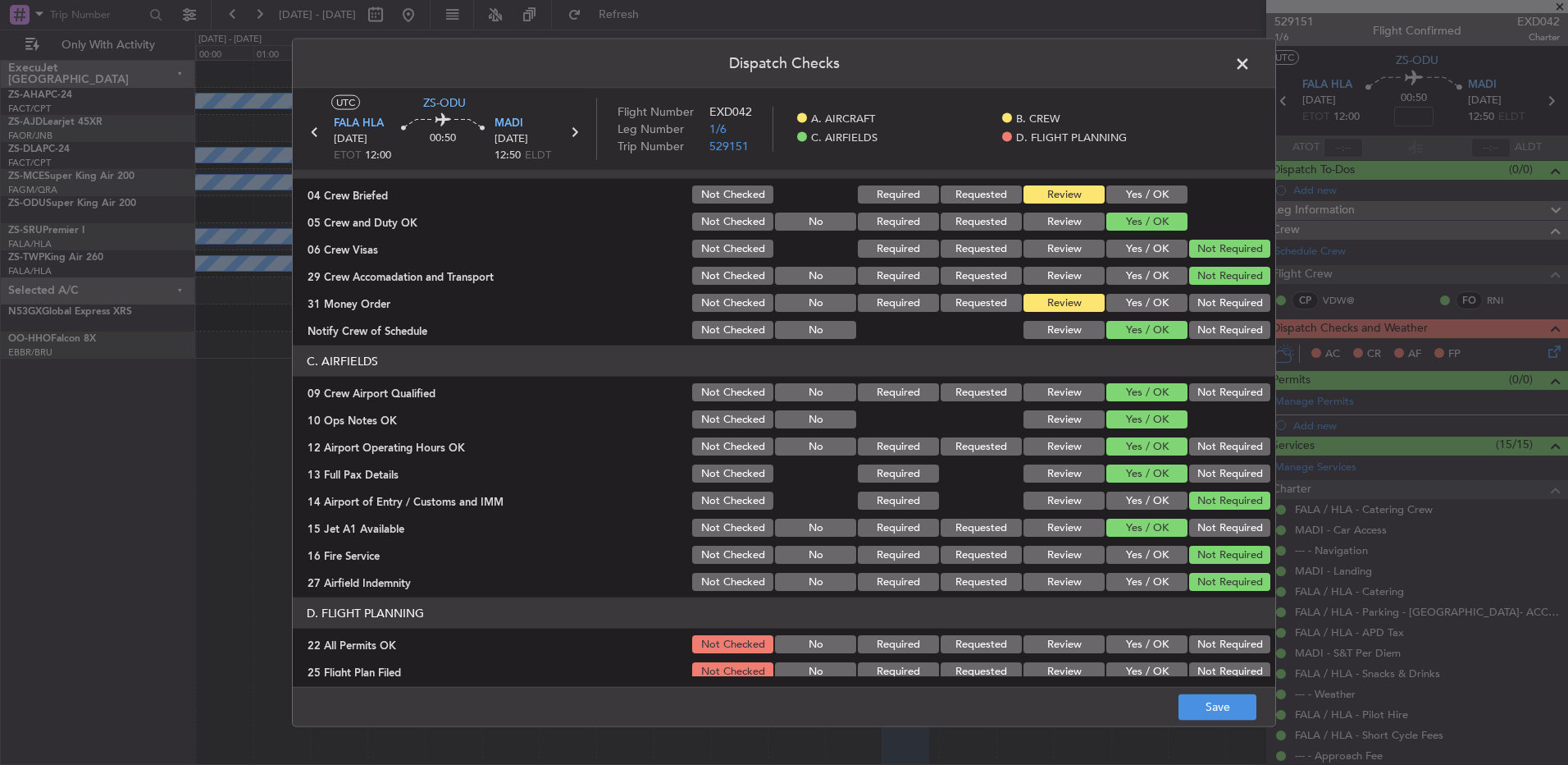
scroll to position [231, 0]
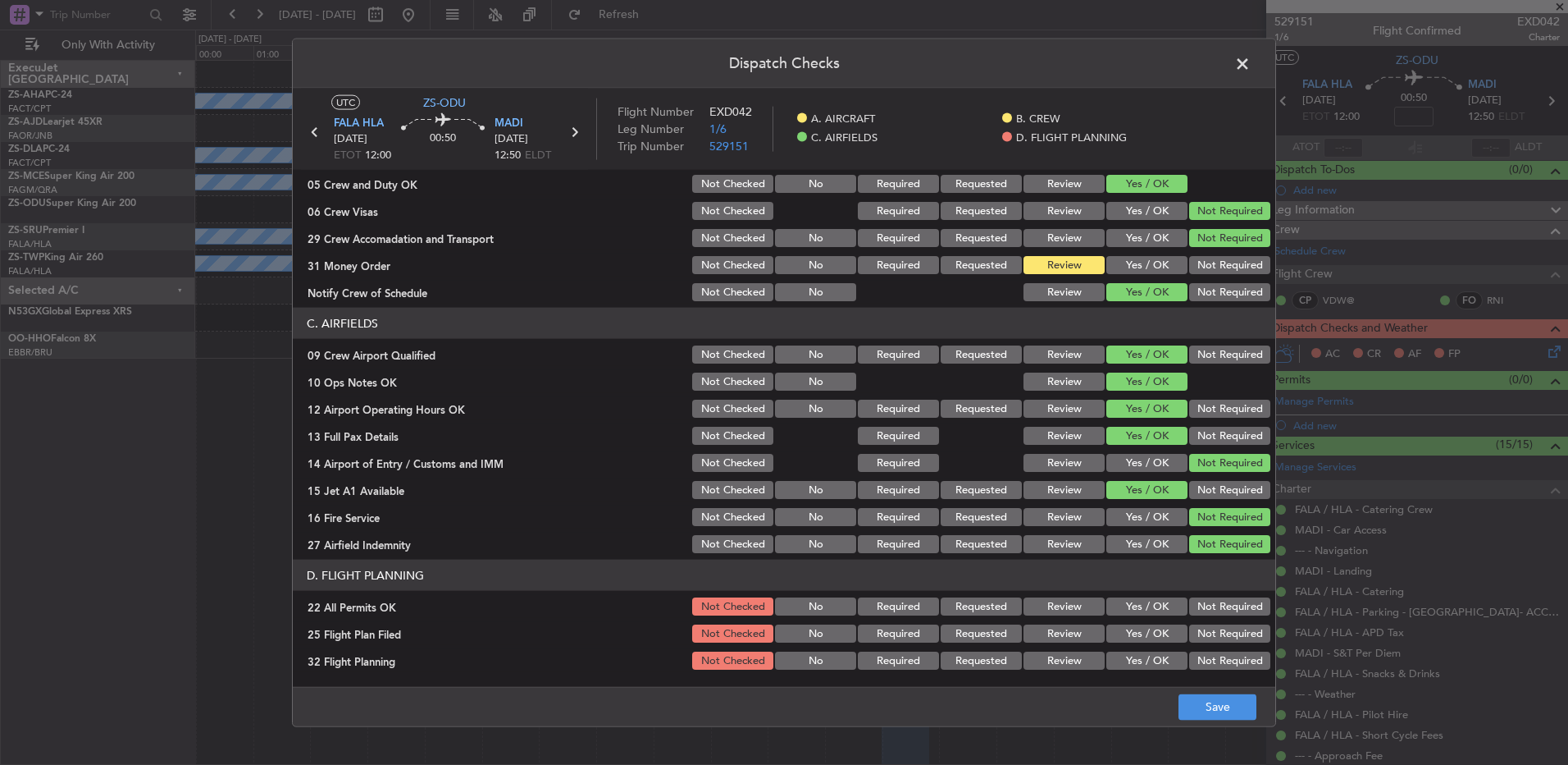
click at [1148, 542] on button "Yes / OK" at bounding box center [1146, 545] width 81 height 18
click at [1208, 607] on button "Not Required" at bounding box center [1230, 606] width 81 height 18
click at [1067, 545] on button "Review" at bounding box center [1064, 545] width 81 height 18
click at [1061, 637] on button "Review" at bounding box center [1064, 634] width 81 height 18
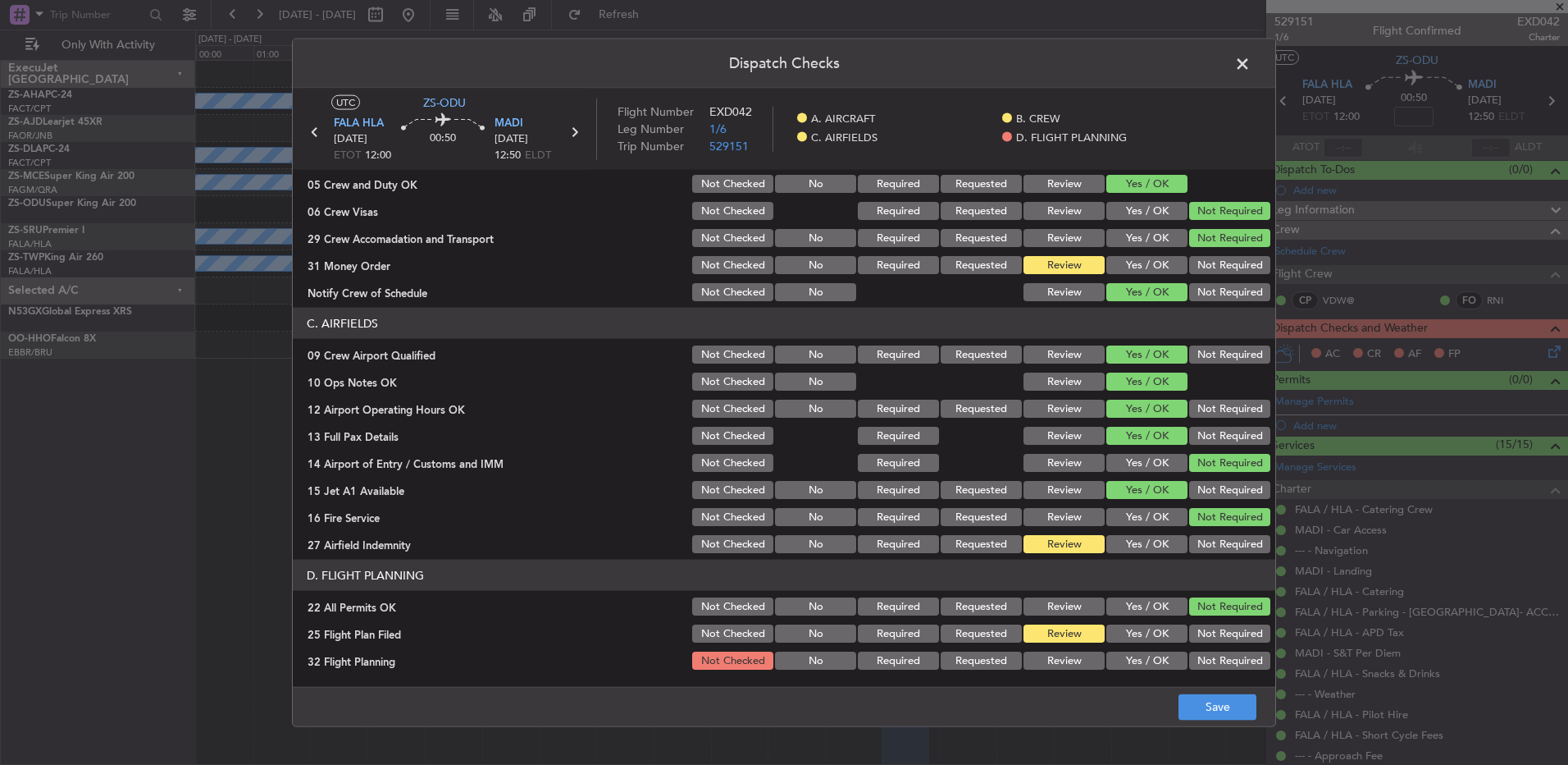
drag, startPoint x: 1064, startPoint y: 665, endPoint x: 1099, endPoint y: 670, distance: 35.4
click at [1068, 666] on button "Review" at bounding box center [1064, 661] width 81 height 18
click at [1196, 708] on button "Save" at bounding box center [1217, 706] width 78 height 26
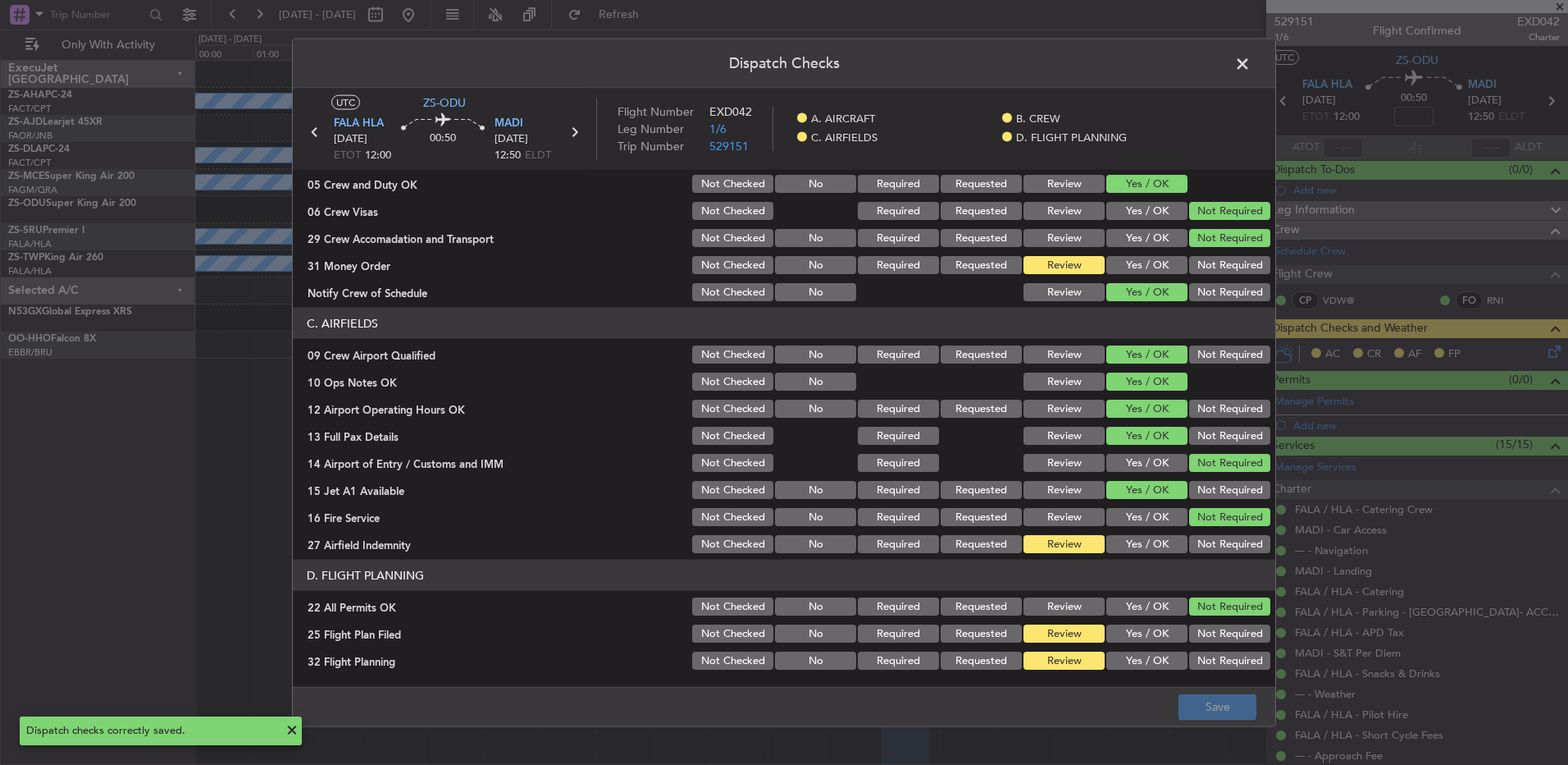
click at [1251, 74] on span at bounding box center [1251, 68] width 0 height 33
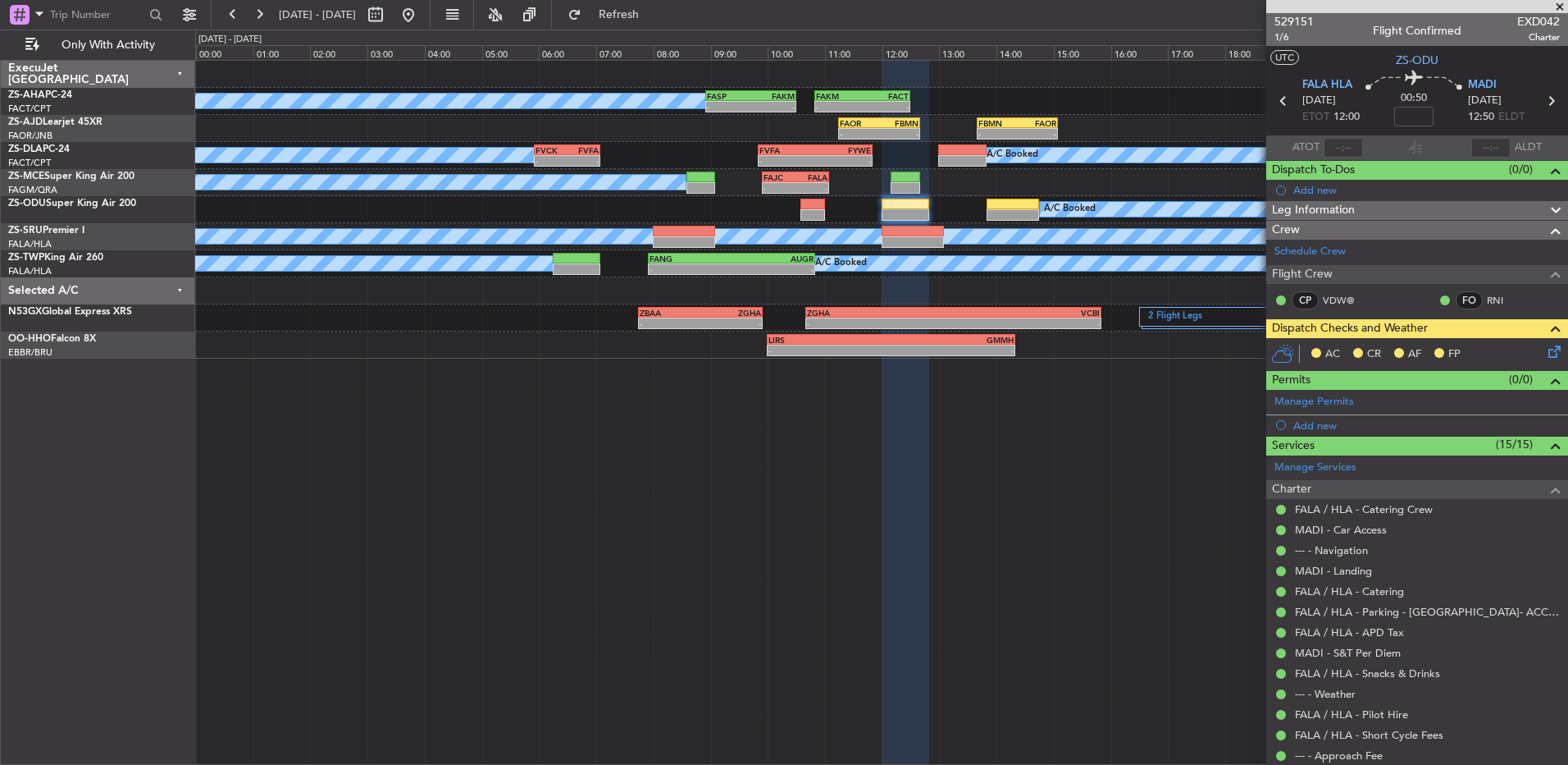
click at [1545, 355] on icon at bounding box center [1552, 349] width 13 height 13
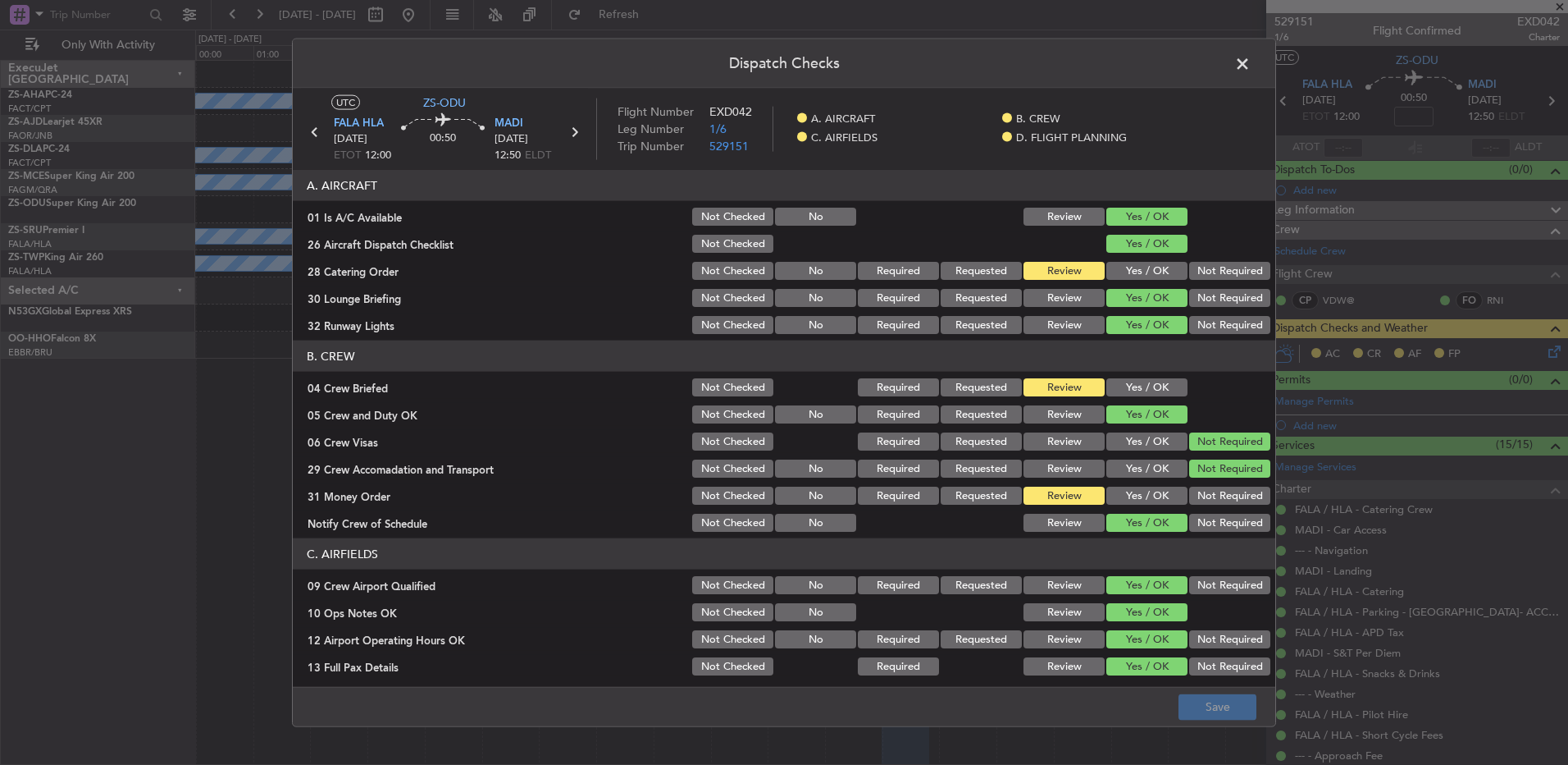
click at [1195, 269] on button "Not Required" at bounding box center [1230, 271] width 81 height 18
click at [1210, 302] on button "Not Required" at bounding box center [1230, 298] width 81 height 18
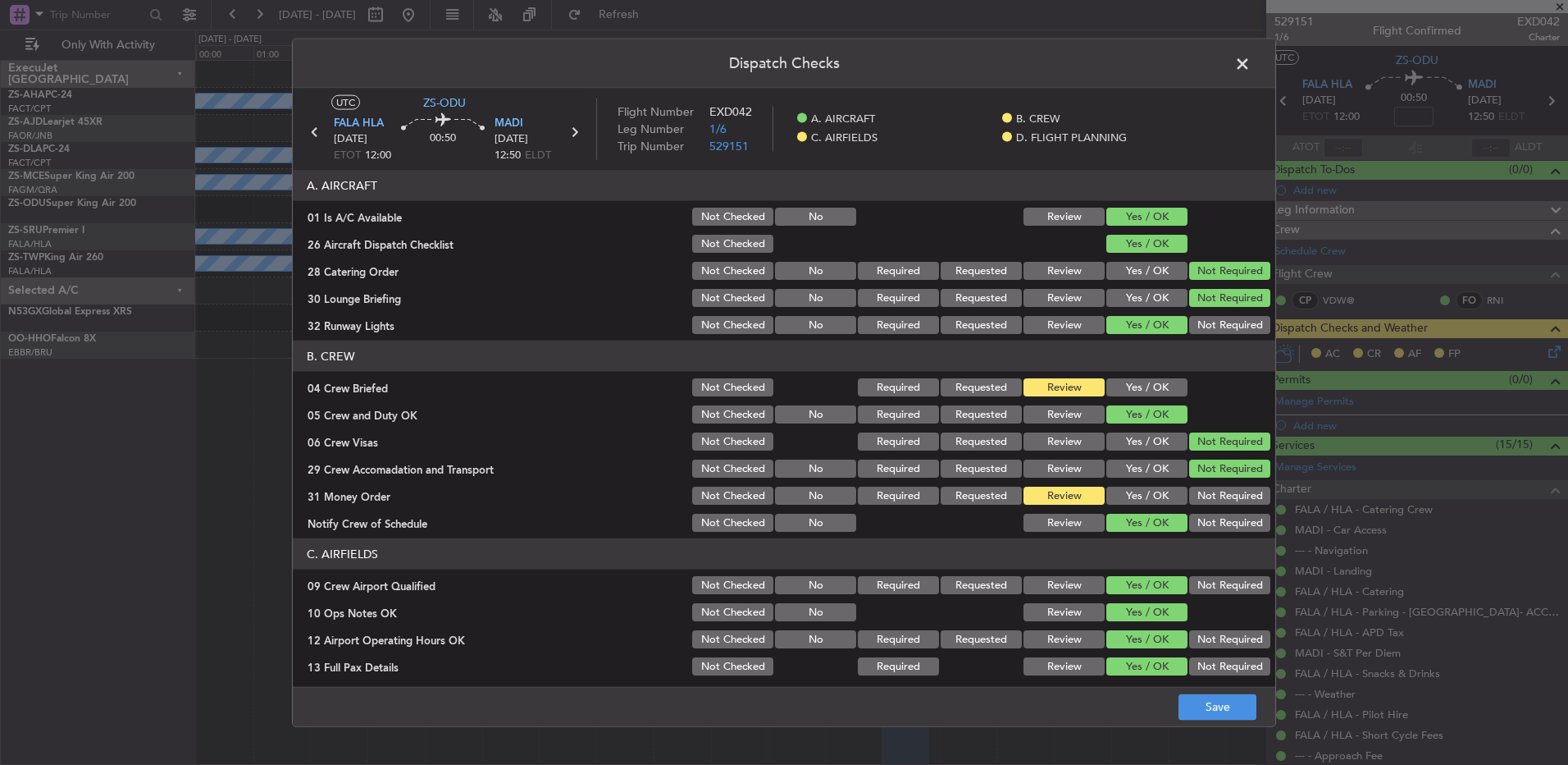
click at [1203, 337] on article "A. AIRCRAFT 01 Is A/C Available Not Checked No Review Yes / OK 26 Aircraft Disp…" at bounding box center [784, 423] width 983 height 506
drag, startPoint x: 1203, startPoint y: 322, endPoint x: 1183, endPoint y: 342, distance: 28.3
click at [1205, 322] on button "Not Required" at bounding box center [1230, 325] width 81 height 18
click at [1150, 386] on button "Yes / OK" at bounding box center [1146, 388] width 81 height 18
click at [1207, 494] on button "Not Required" at bounding box center [1230, 496] width 81 height 18
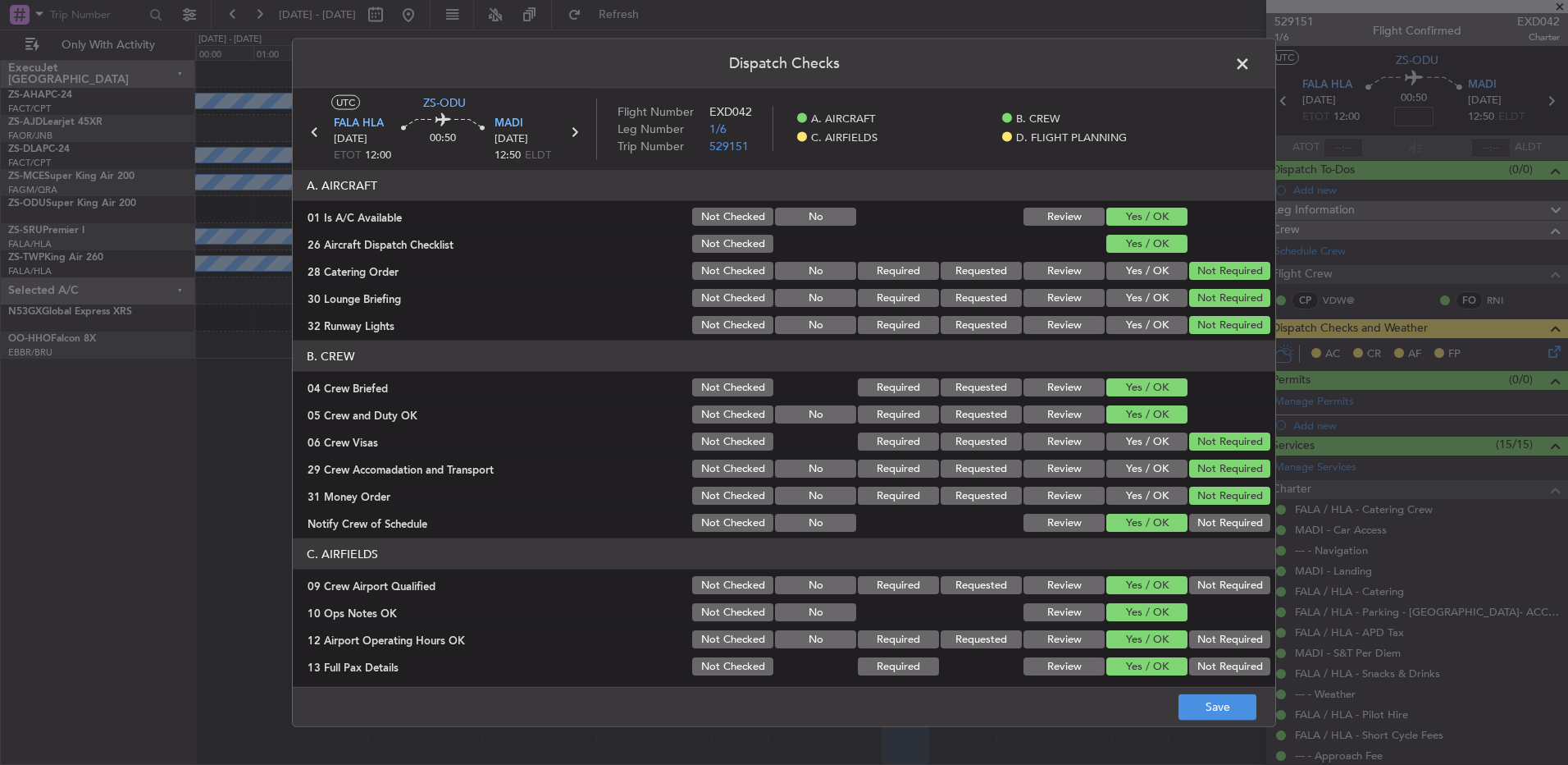
drag, startPoint x: 1207, startPoint y: 516, endPoint x: 1206, endPoint y: 525, distance: 9.1
click at [1207, 521] on button "Not Required" at bounding box center [1230, 523] width 81 height 18
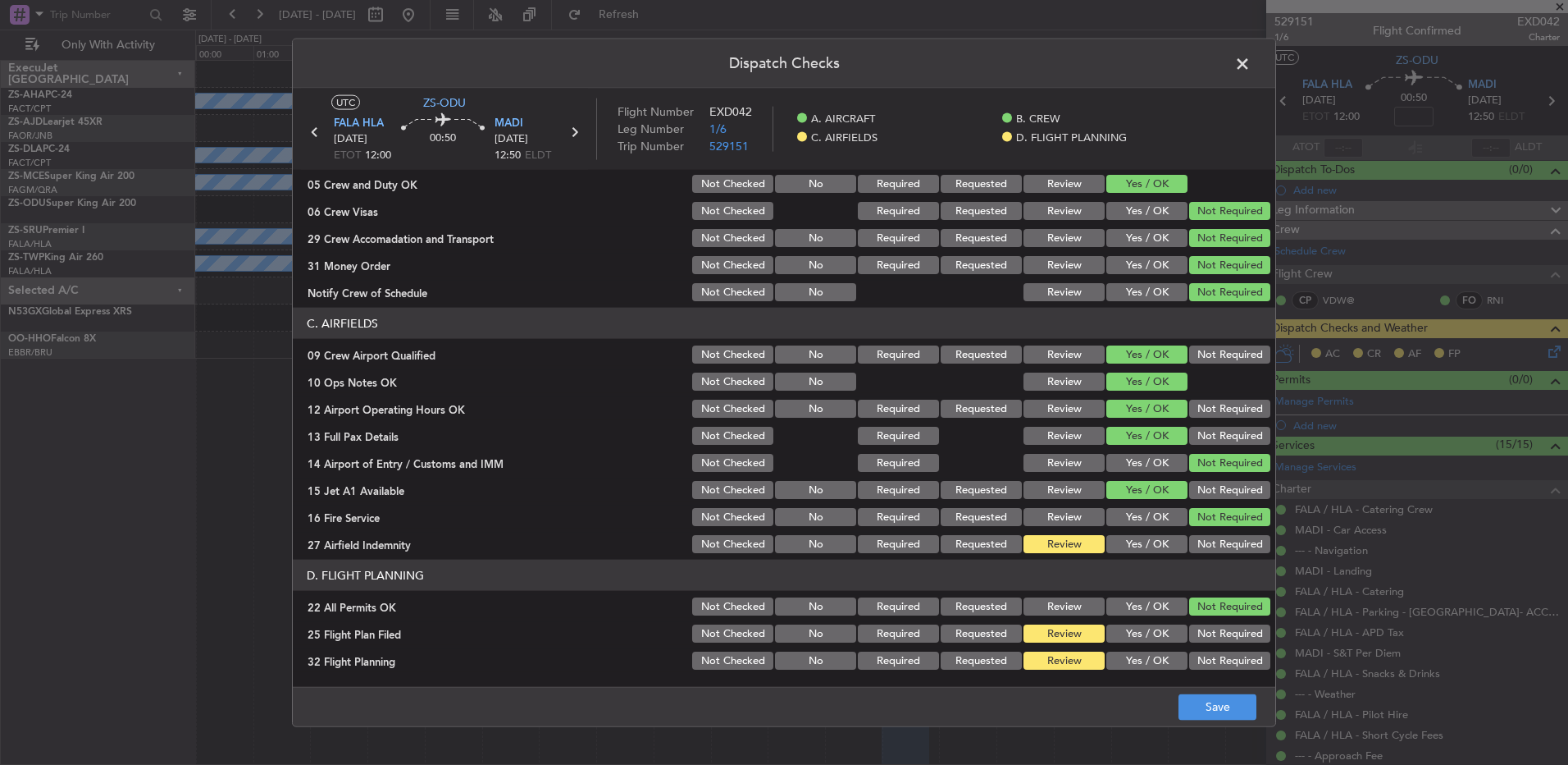
click at [1207, 351] on button "Not Required" at bounding box center [1230, 355] width 81 height 18
click at [1210, 428] on button "Not Required" at bounding box center [1230, 436] width 81 height 18
click at [1214, 412] on button "Not Required" at bounding box center [1230, 408] width 81 height 18
drag, startPoint x: 1237, startPoint y: 504, endPoint x: 1226, endPoint y: 485, distance: 22.0
click at [1236, 504] on section "C. AIRFIELDS 09 Crew Airport Qualified Not Checked No Required Requested Review…" at bounding box center [784, 431] width 983 height 248
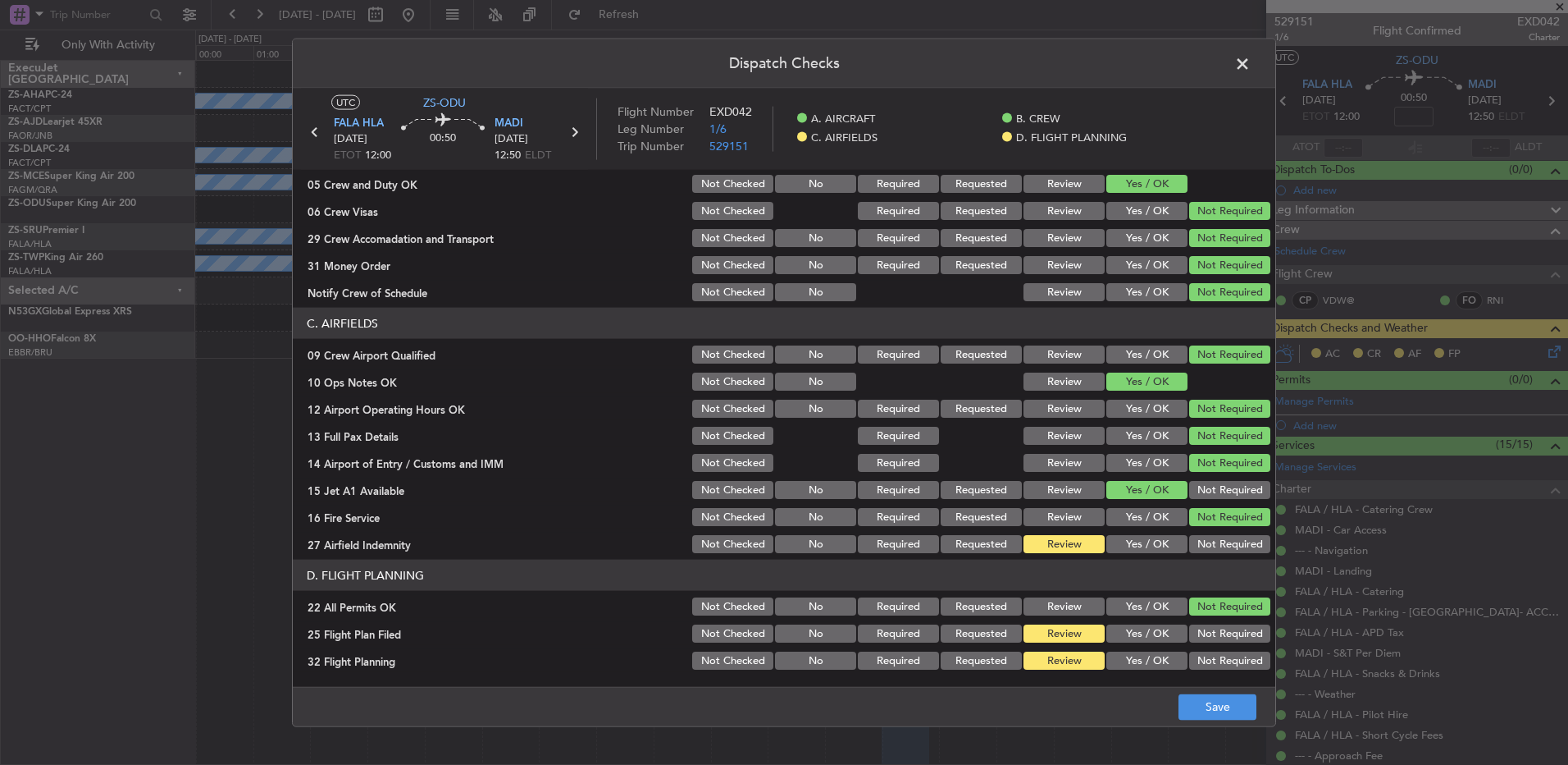
drag, startPoint x: 1224, startPoint y: 484, endPoint x: 1227, endPoint y: 504, distance: 20.2
click at [1227, 491] on button "Not Required" at bounding box center [1230, 490] width 81 height 18
click at [1227, 552] on button "Not Required" at bounding box center [1230, 545] width 81 height 18
click at [1209, 690] on footer "Save" at bounding box center [784, 705] width 983 height 39
click at [1251, 63] on span at bounding box center [1251, 68] width 0 height 33
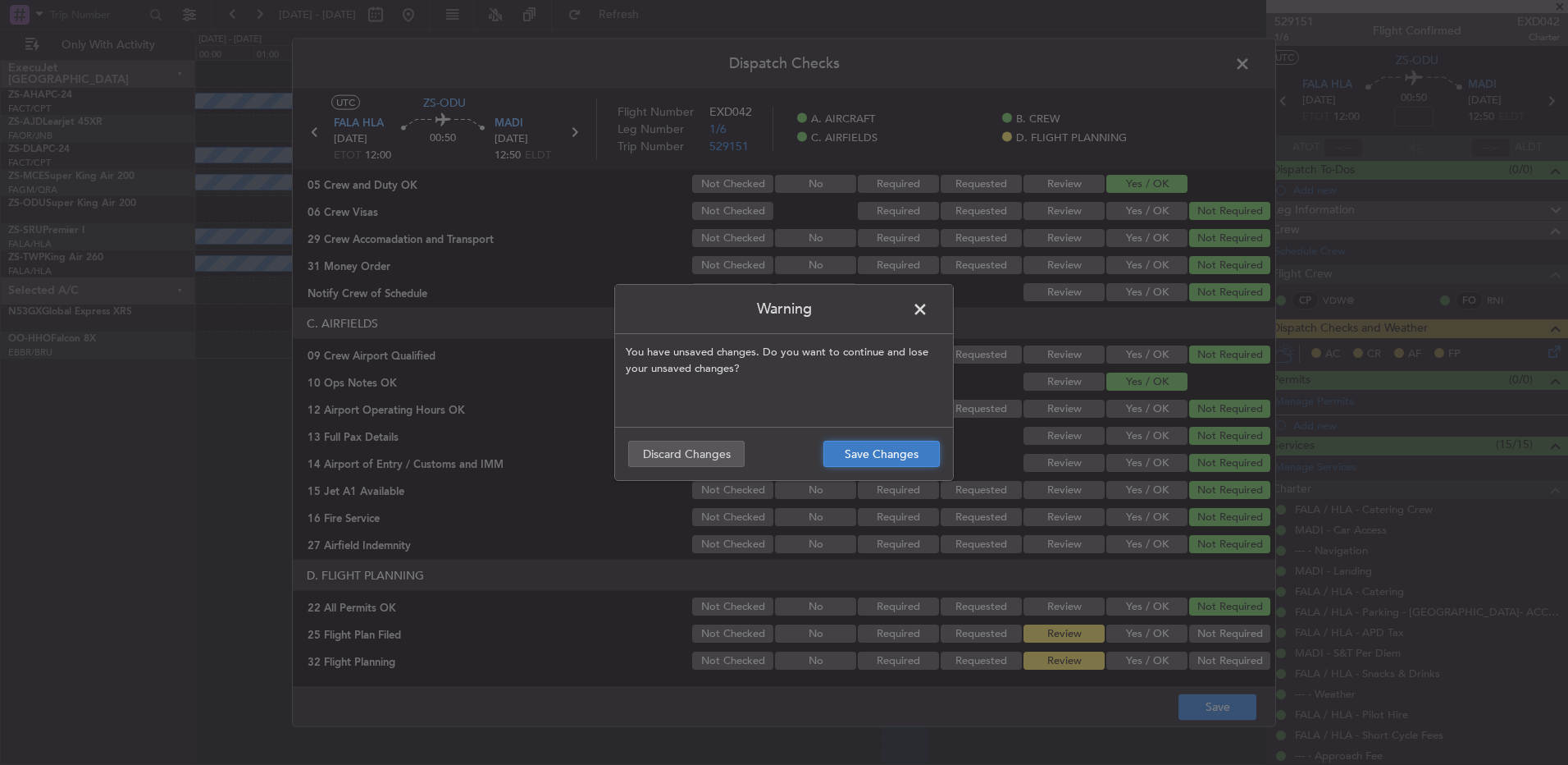
click at [851, 458] on button "Save Changes" at bounding box center [882, 453] width 117 height 26
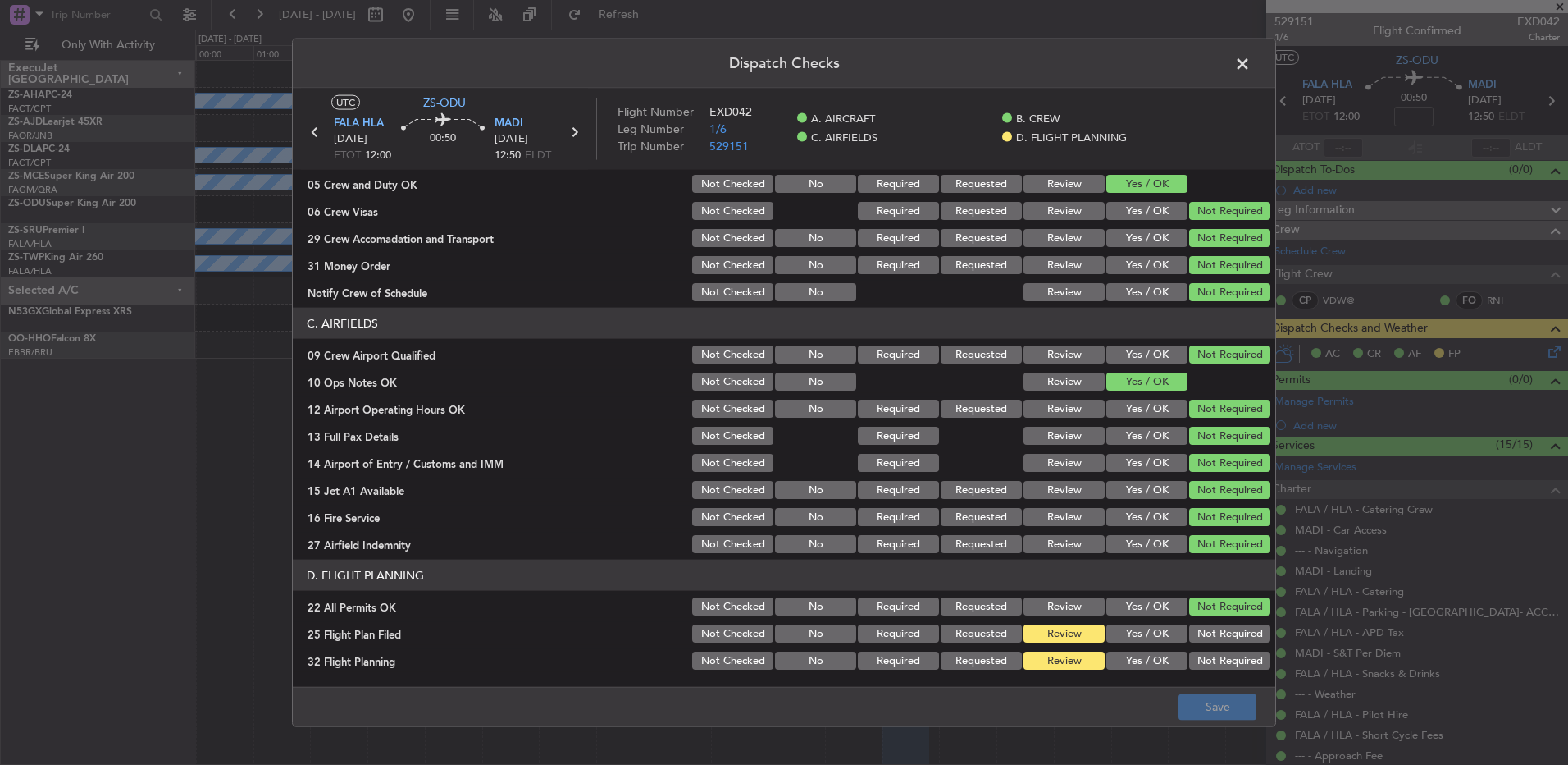
click at [1251, 63] on span at bounding box center [1251, 68] width 0 height 33
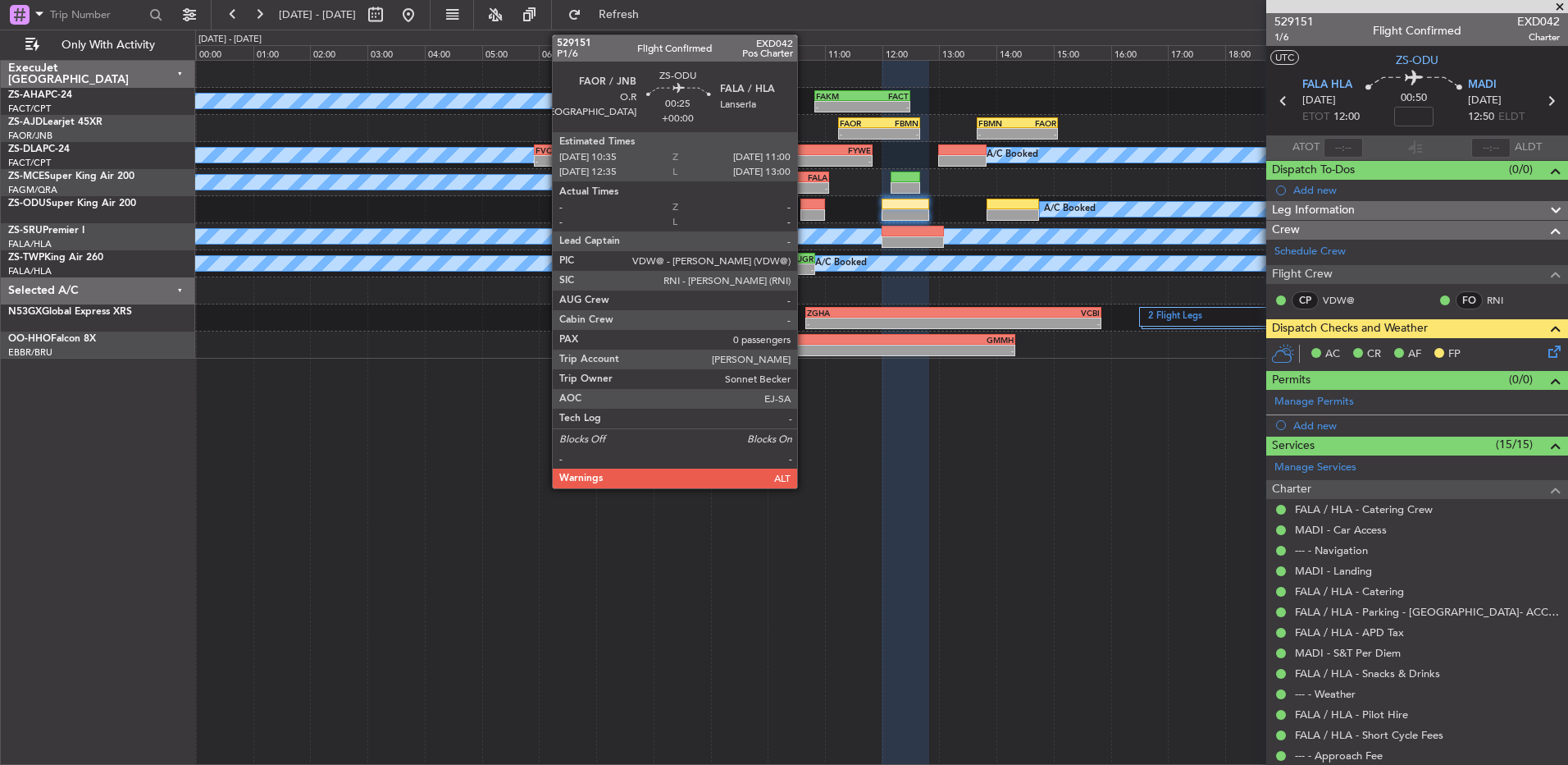
click at [807, 206] on div at bounding box center [812, 205] width 24 height 12
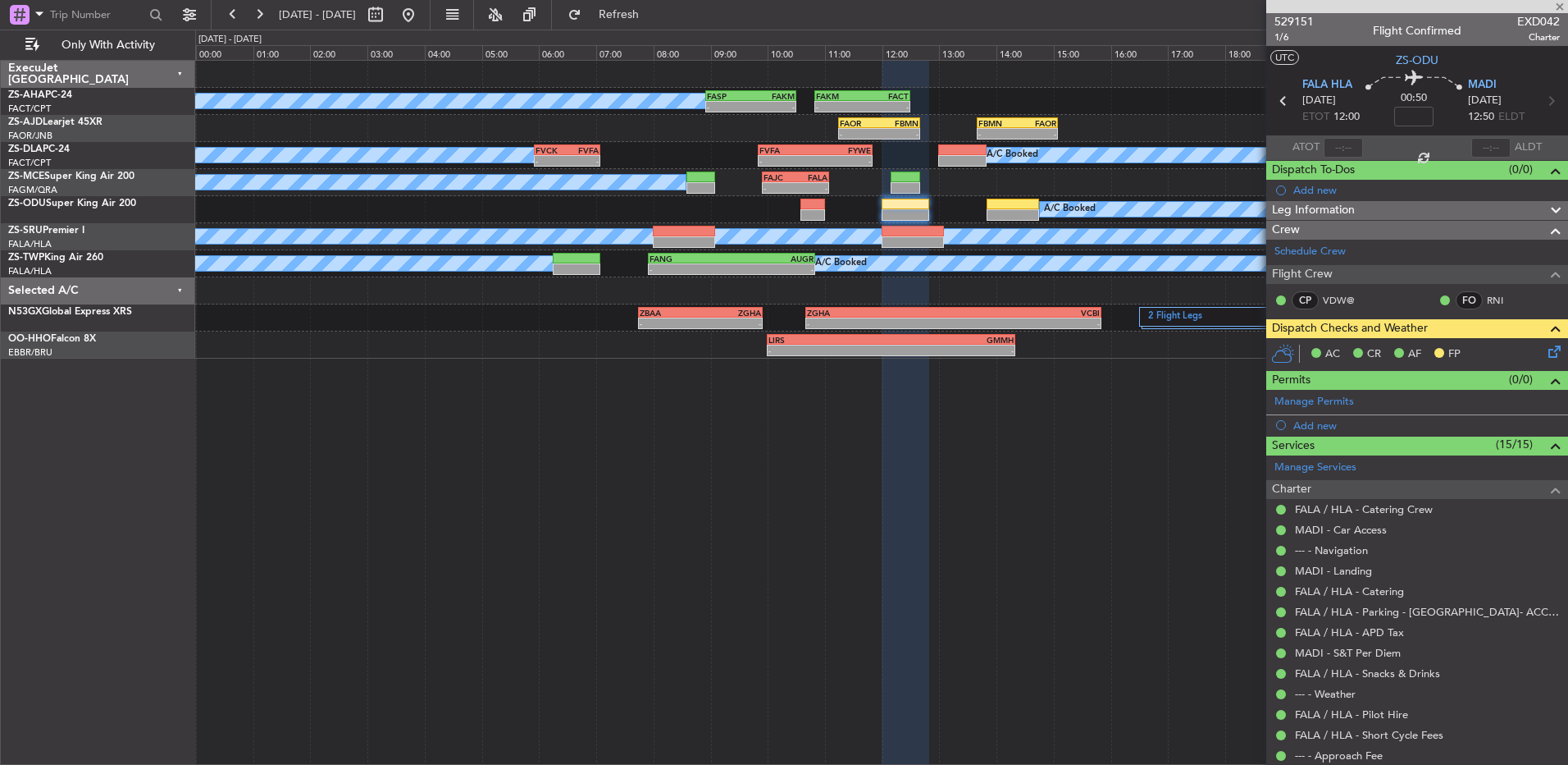
type input "0"
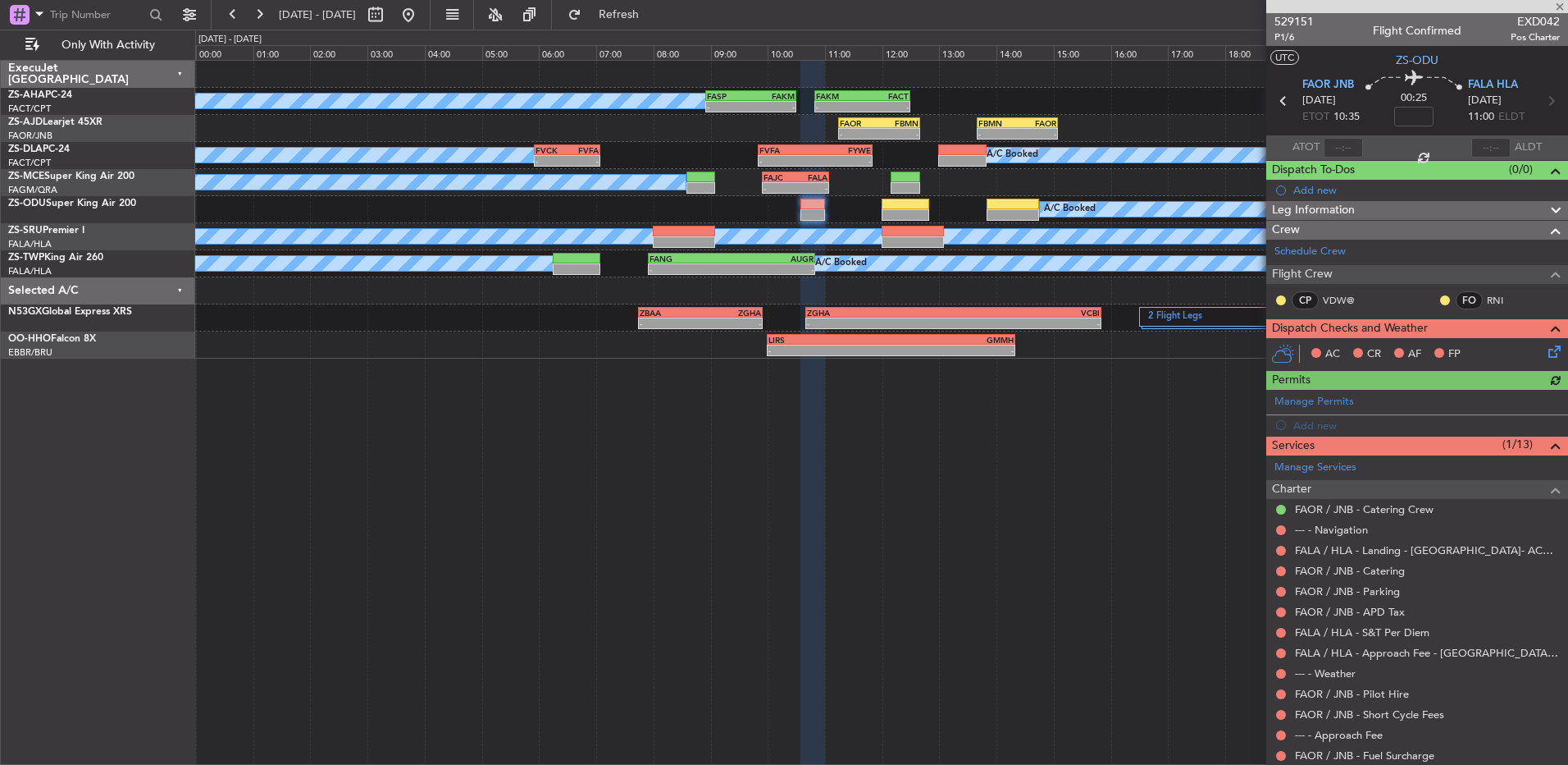
click at [1286, 296] on div at bounding box center [1282, 301] width 13 height 13
click at [1285, 296] on button at bounding box center [1282, 301] width 10 height 10
click at [1300, 349] on span "Acknowledged" at bounding box center [1285, 348] width 72 height 17
click at [1440, 299] on button at bounding box center [1445, 301] width 10 height 10
click at [1433, 347] on span "Acknowledged" at bounding box center [1437, 348] width 72 height 17
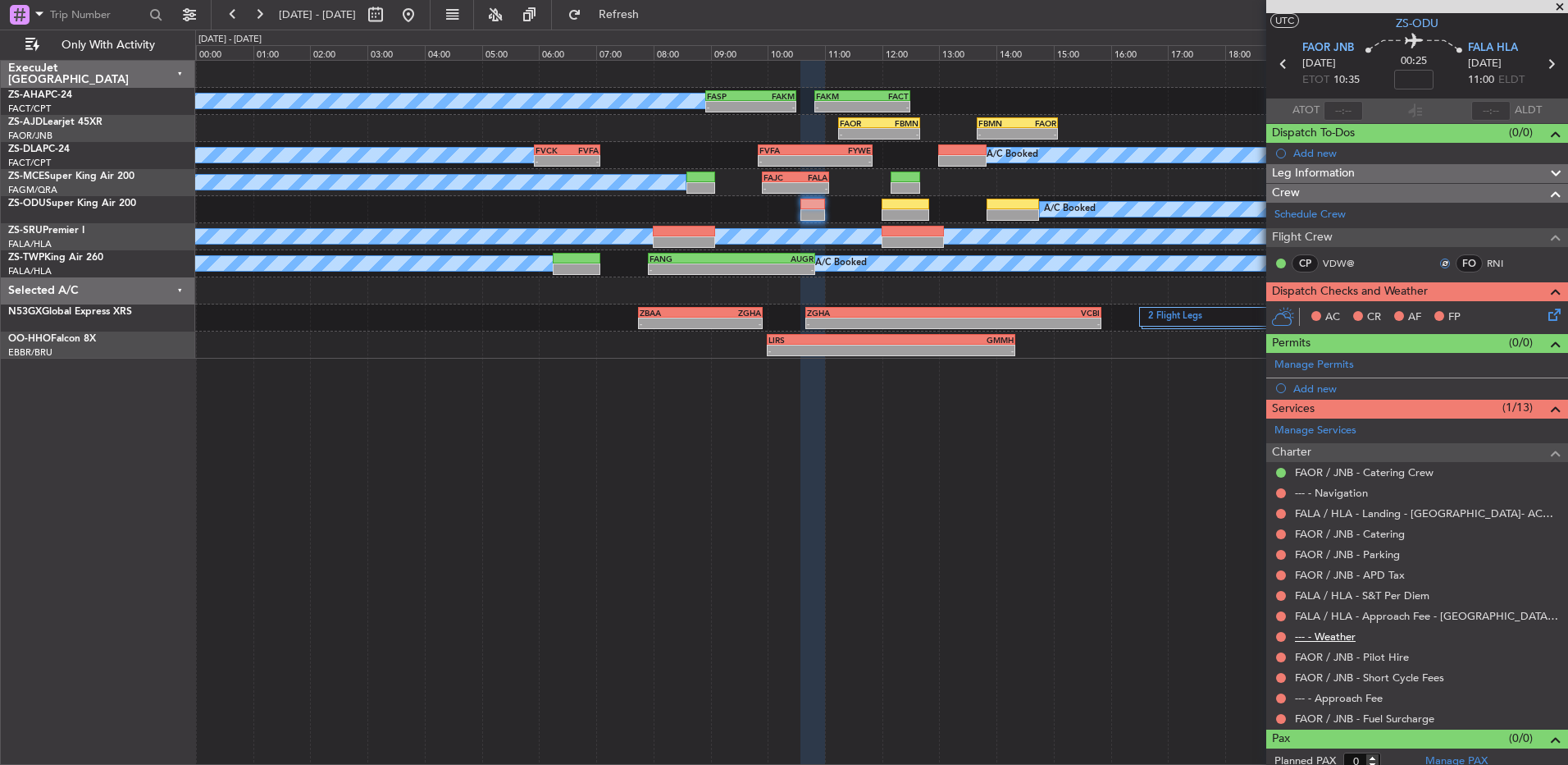
scroll to position [47, 0]
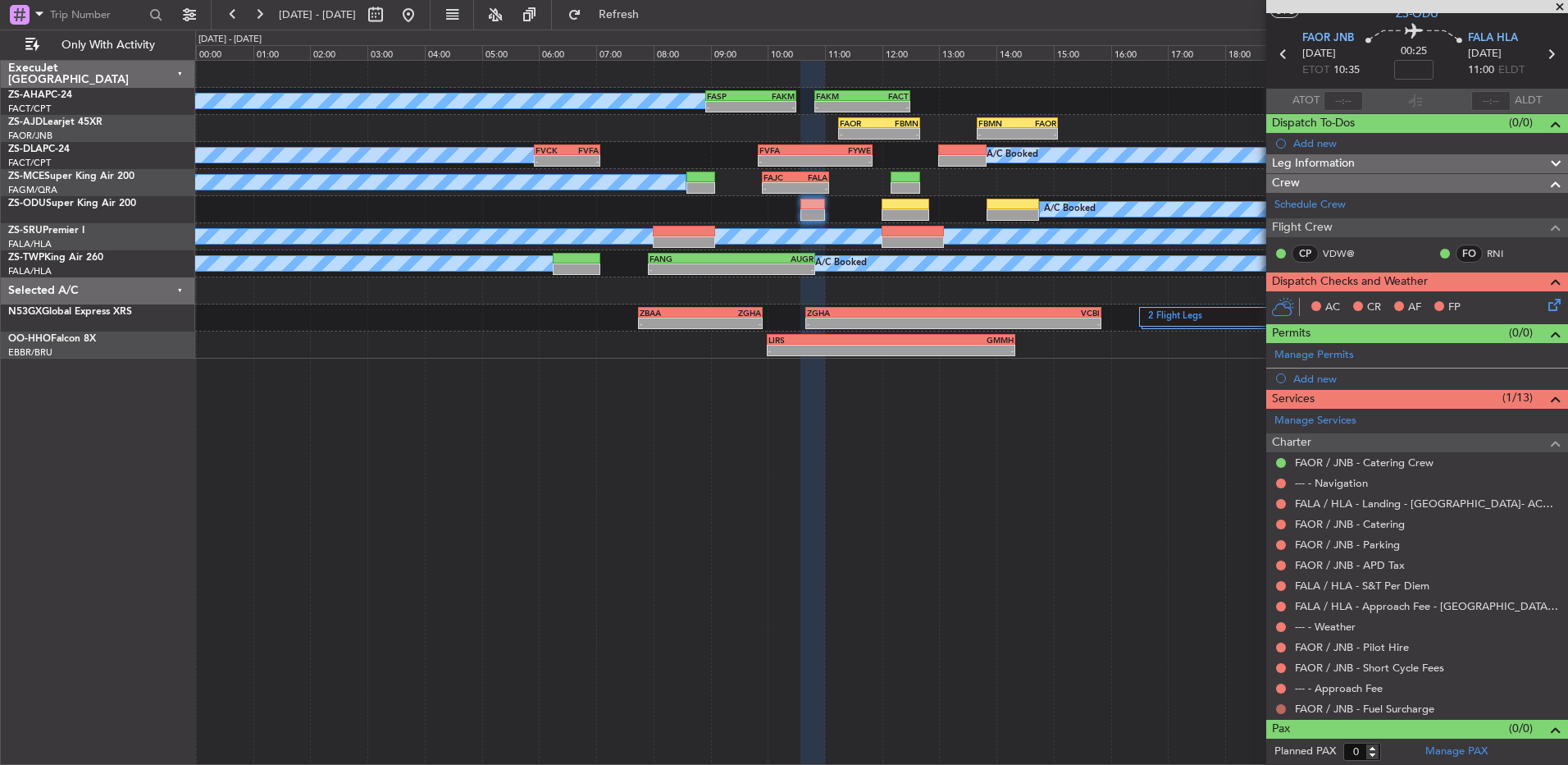
click at [1280, 712] on button at bounding box center [1282, 709] width 10 height 10
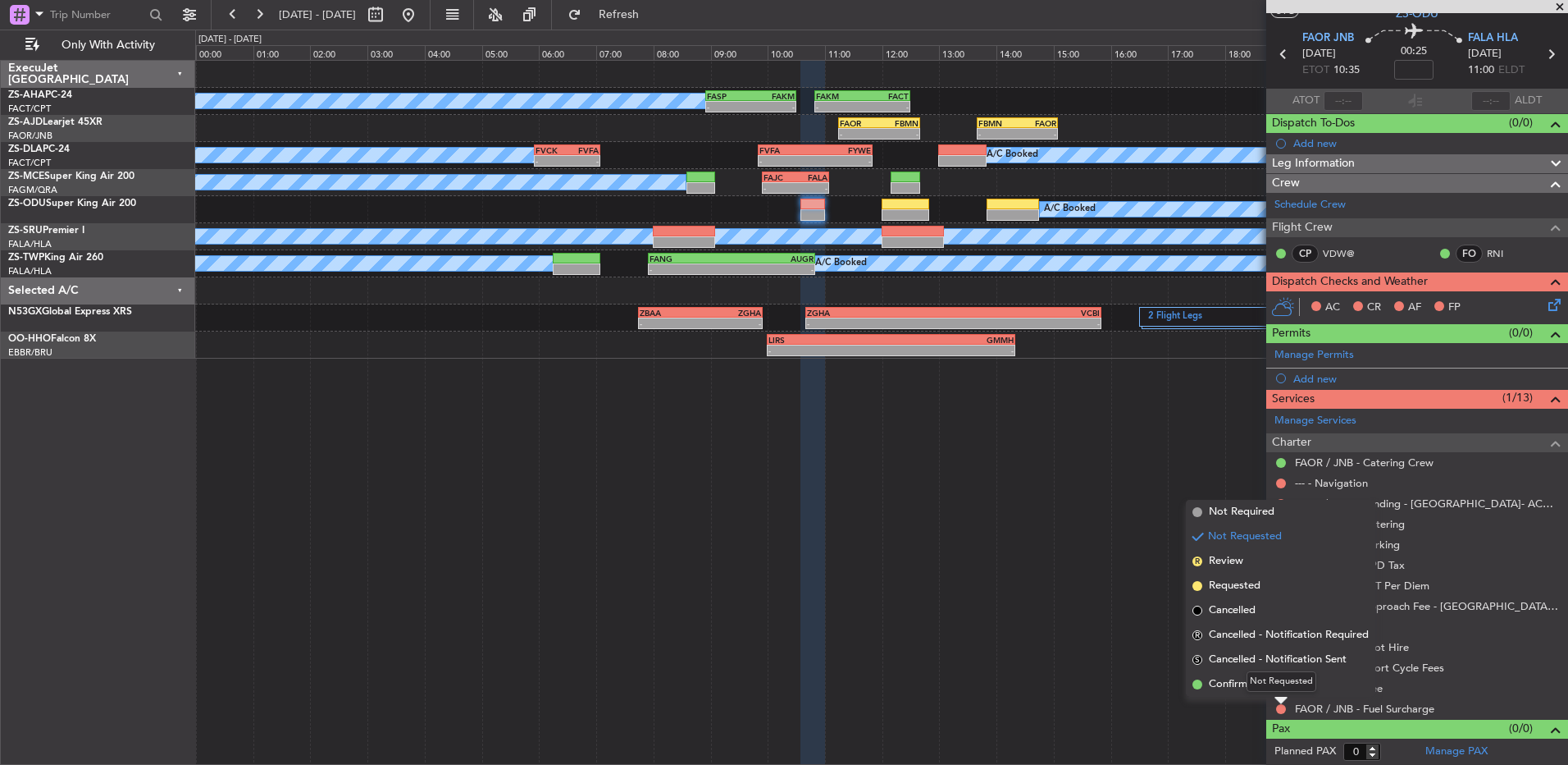
click at [1277, 686] on div "Not Requested" at bounding box center [1282, 681] width 70 height 21
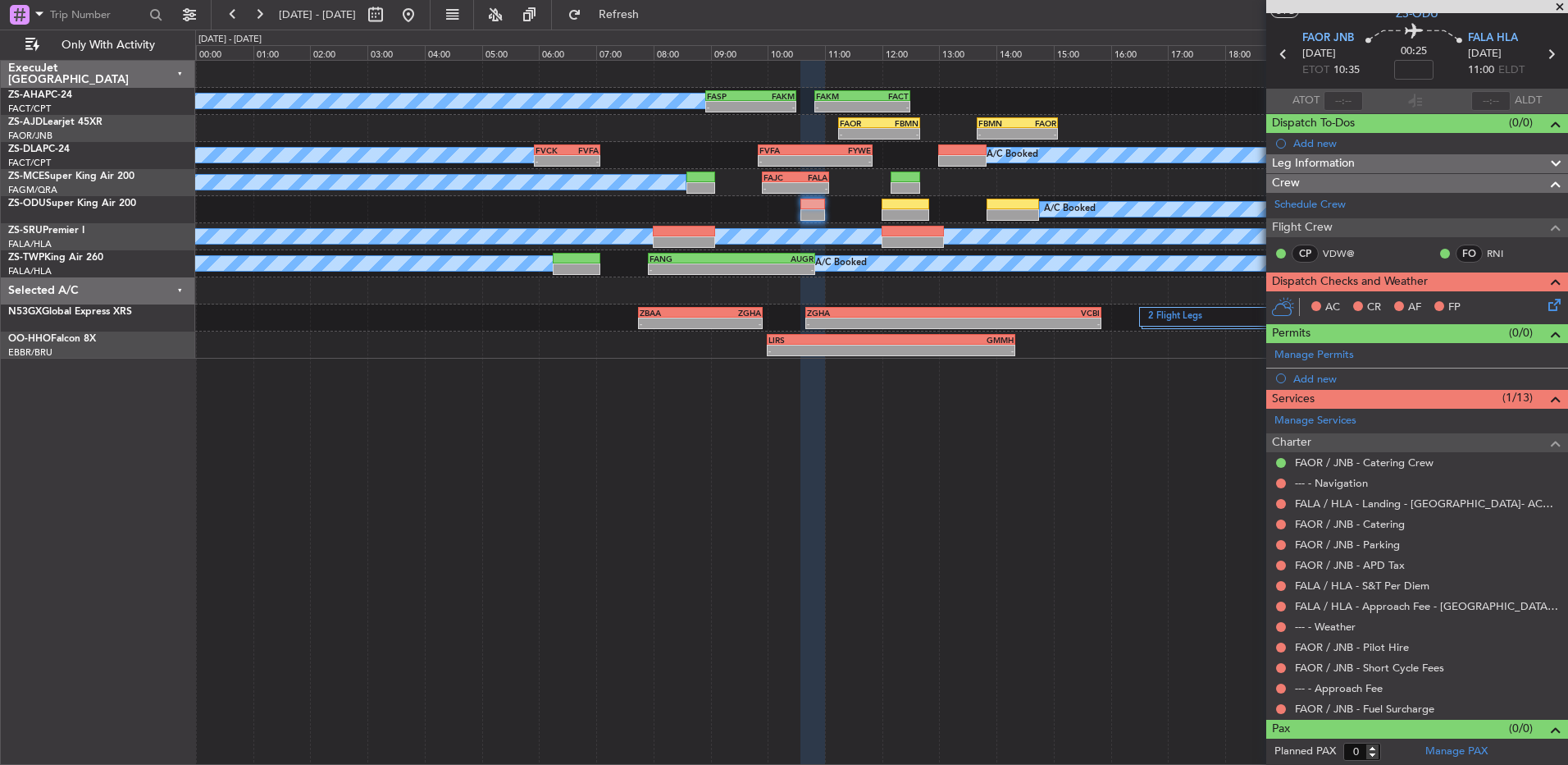
click at [1286, 711] on div at bounding box center [1282, 709] width 13 height 13
click at [1278, 710] on button at bounding box center [1282, 709] width 10 height 10
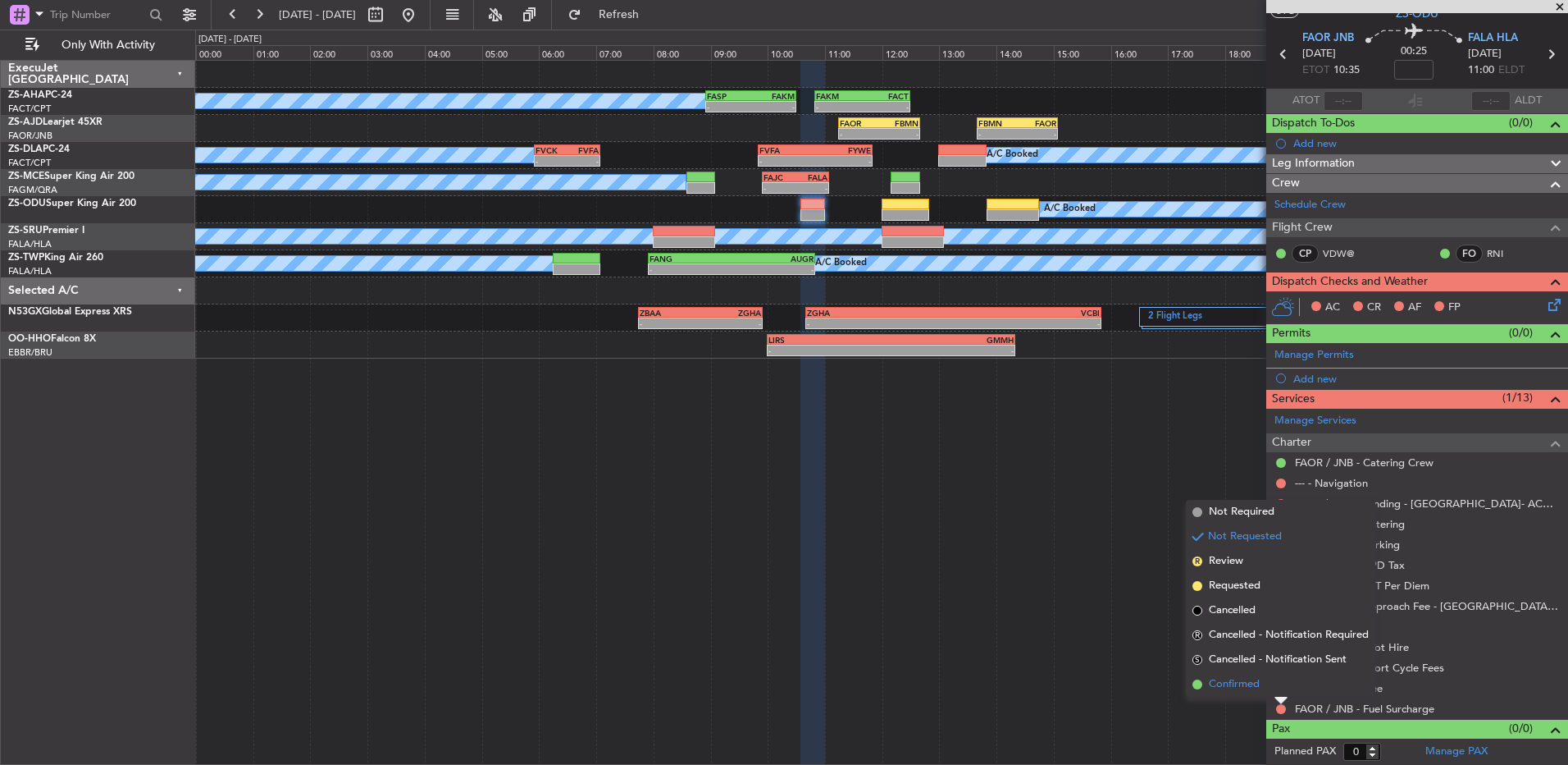
click at [1258, 681] on span "Confirmed" at bounding box center [1234, 685] width 51 height 17
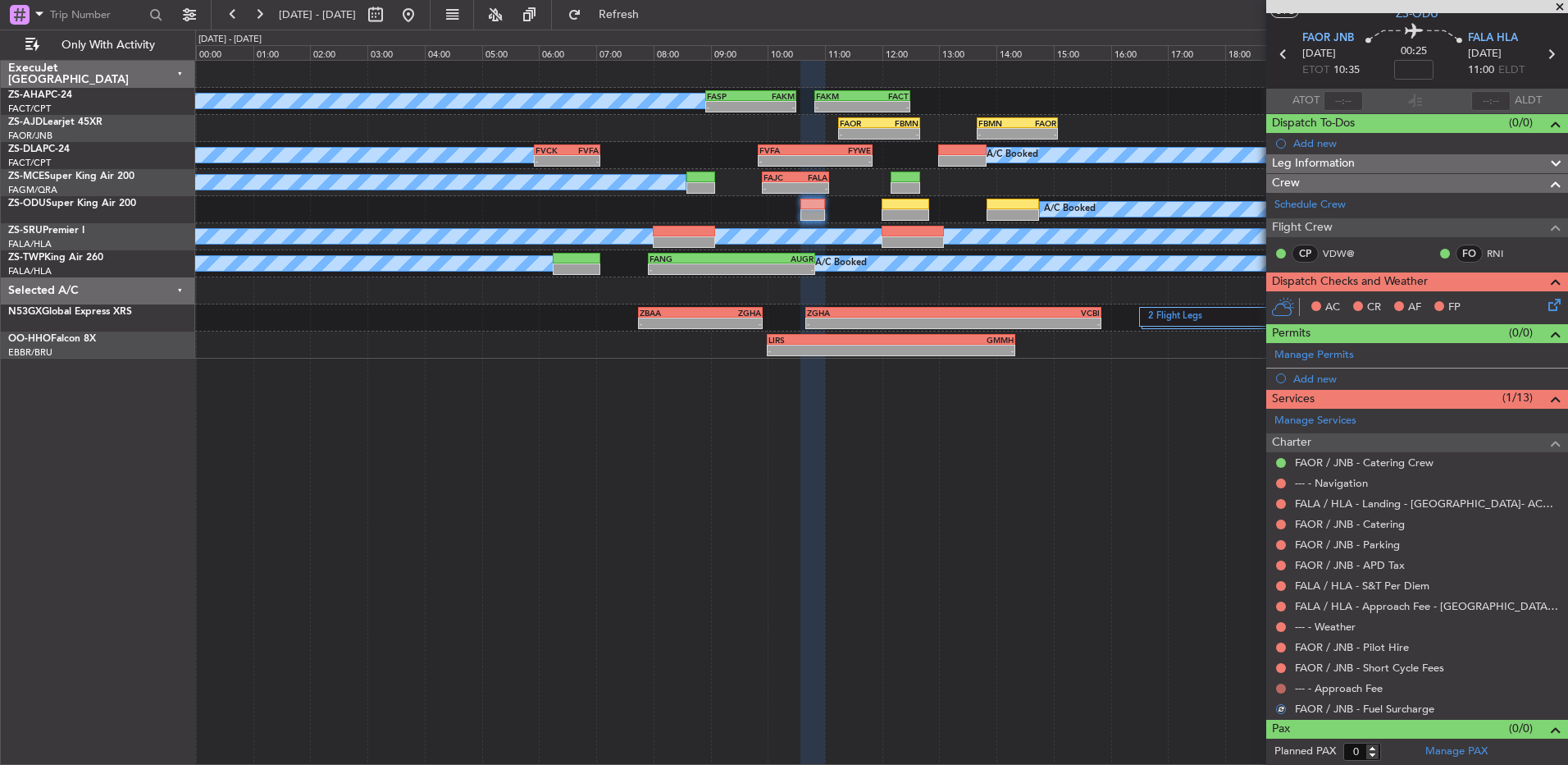
click at [1282, 687] on button at bounding box center [1282, 688] width 10 height 10
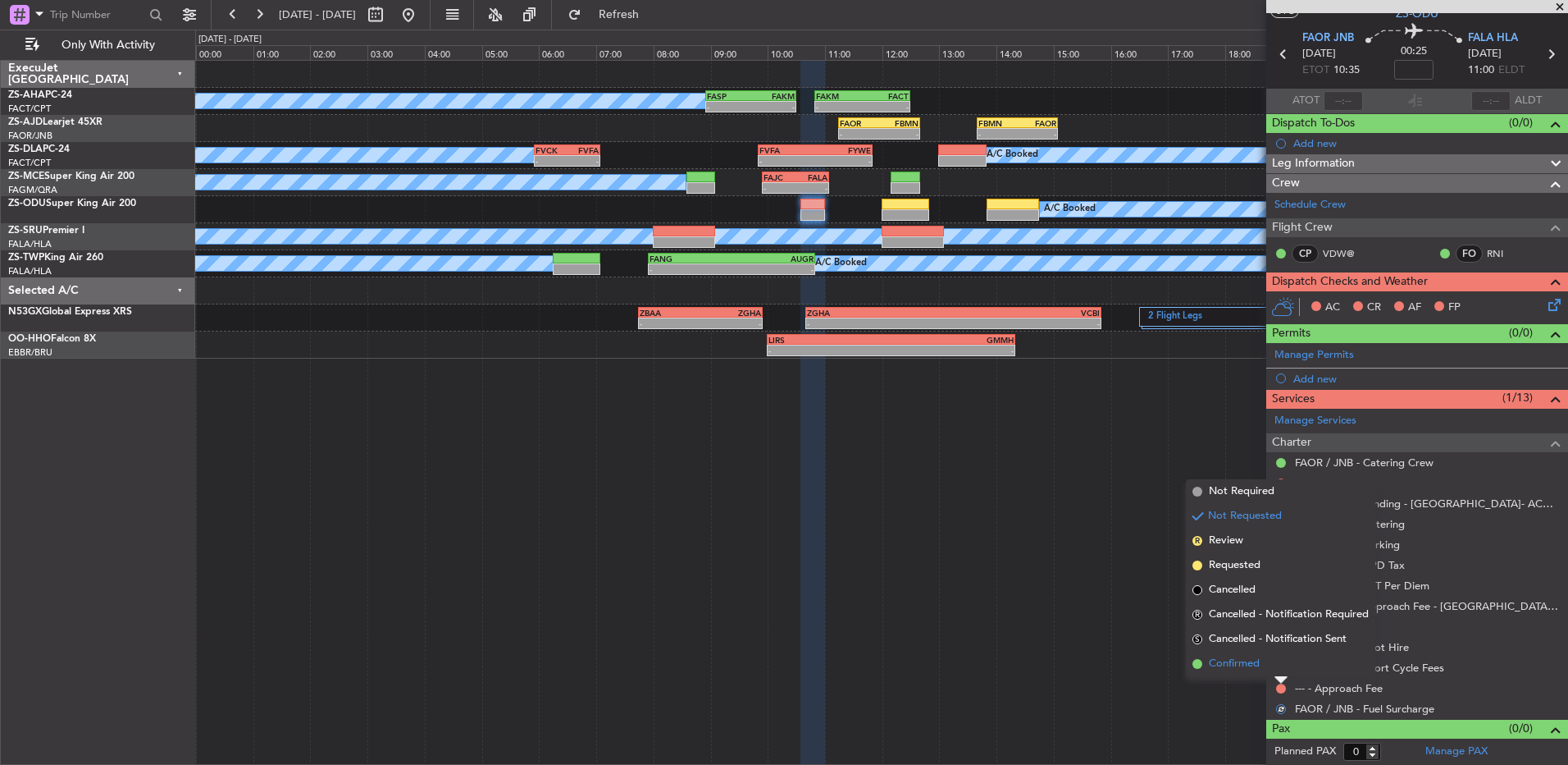
click at [1284, 666] on li "Confirmed" at bounding box center [1281, 663] width 190 height 24
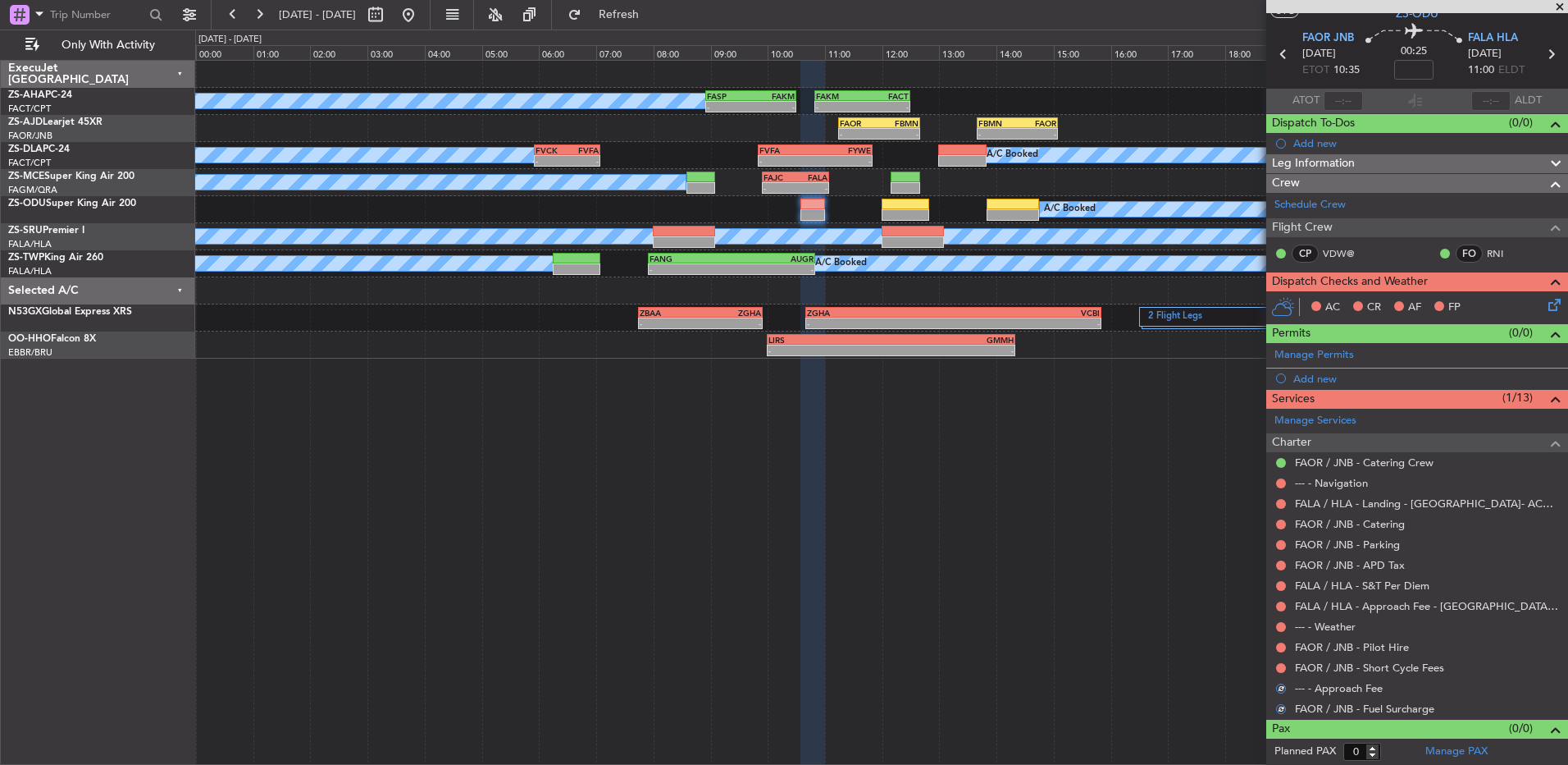
click at [1284, 666] on button at bounding box center [1282, 668] width 10 height 10
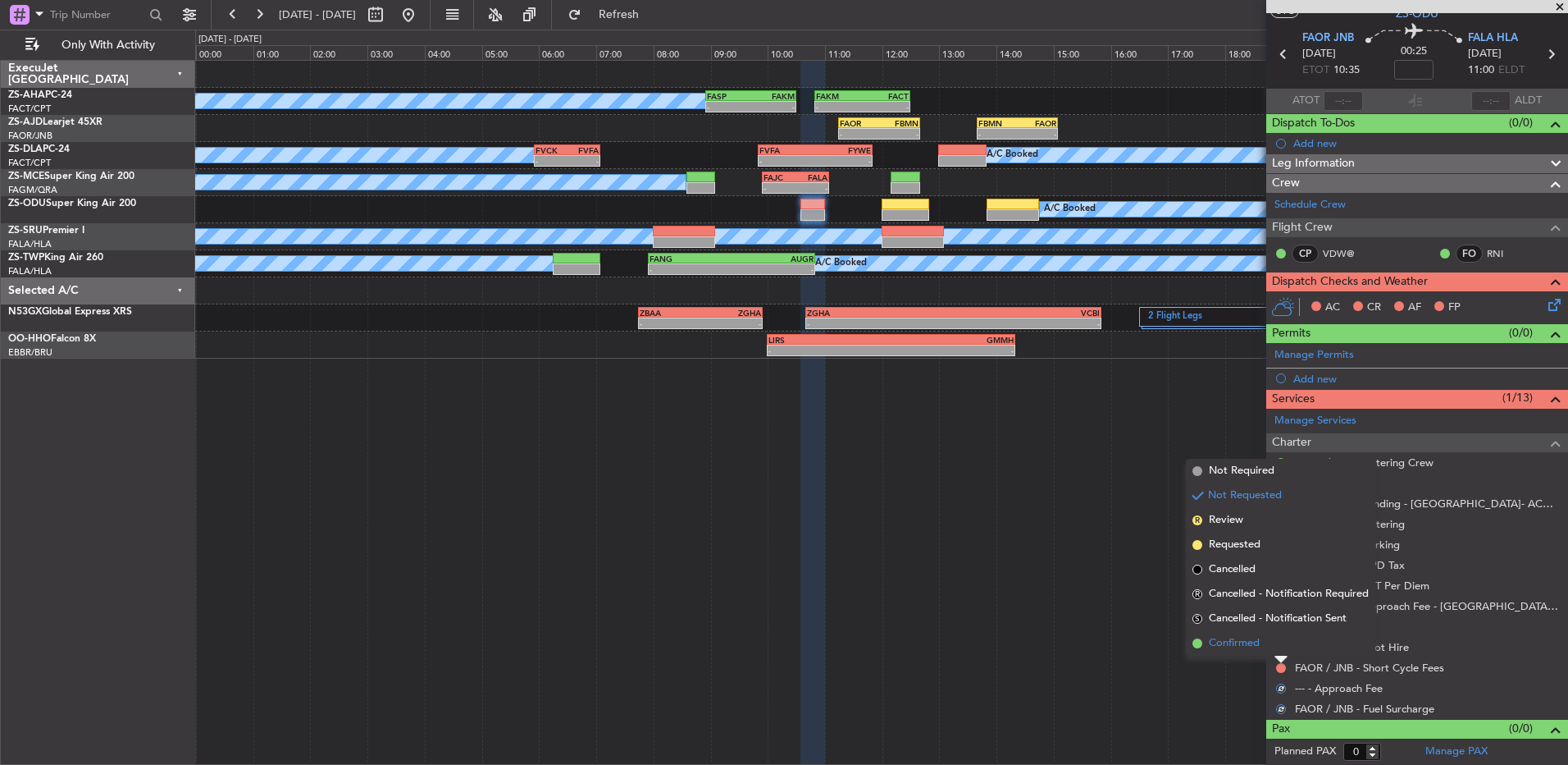
click at [1280, 646] on li "Confirmed" at bounding box center [1281, 643] width 190 height 24
click at [1280, 646] on button at bounding box center [1282, 647] width 10 height 10
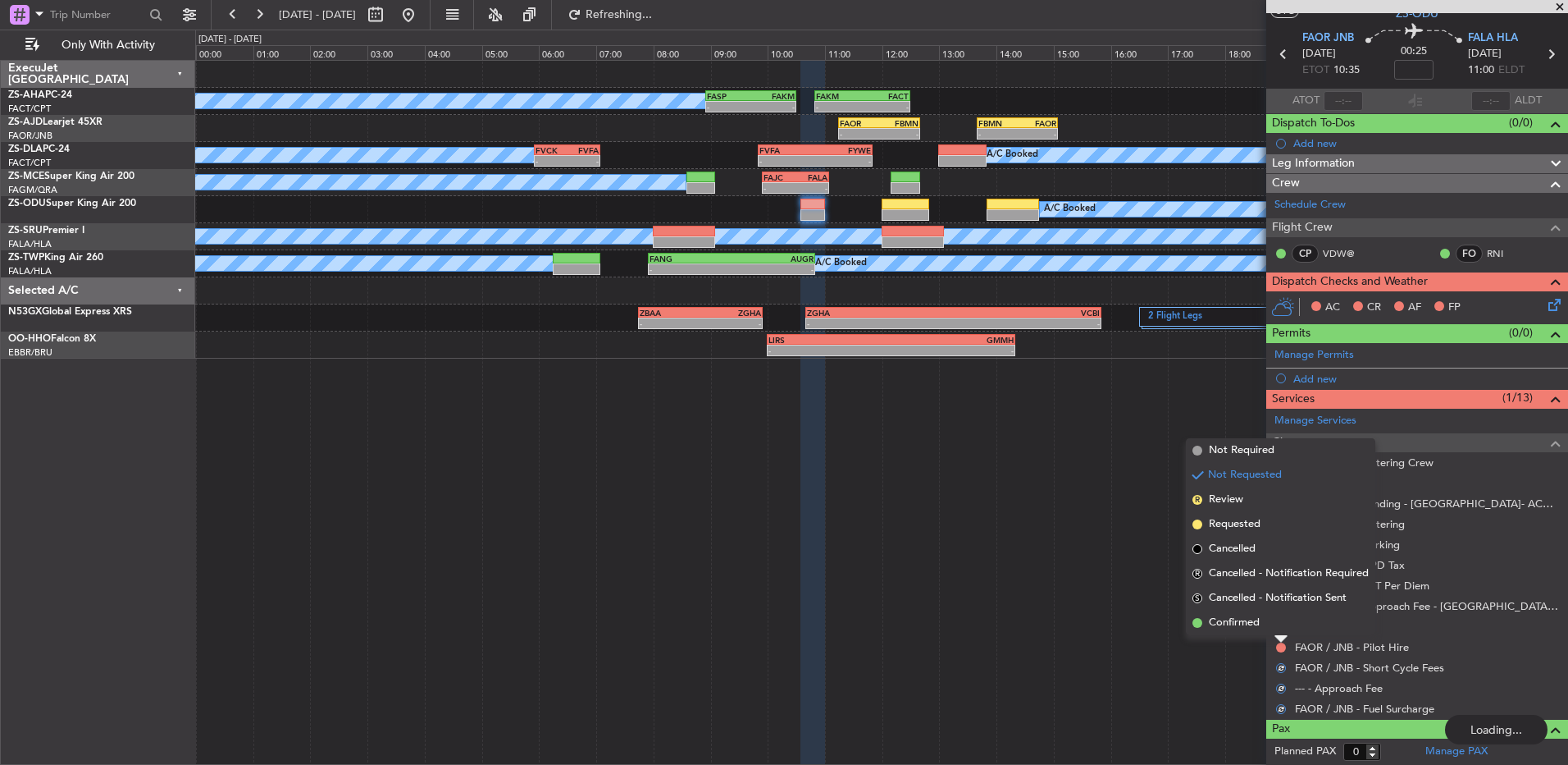
click at [1278, 624] on li "Confirmed" at bounding box center [1281, 622] width 190 height 24
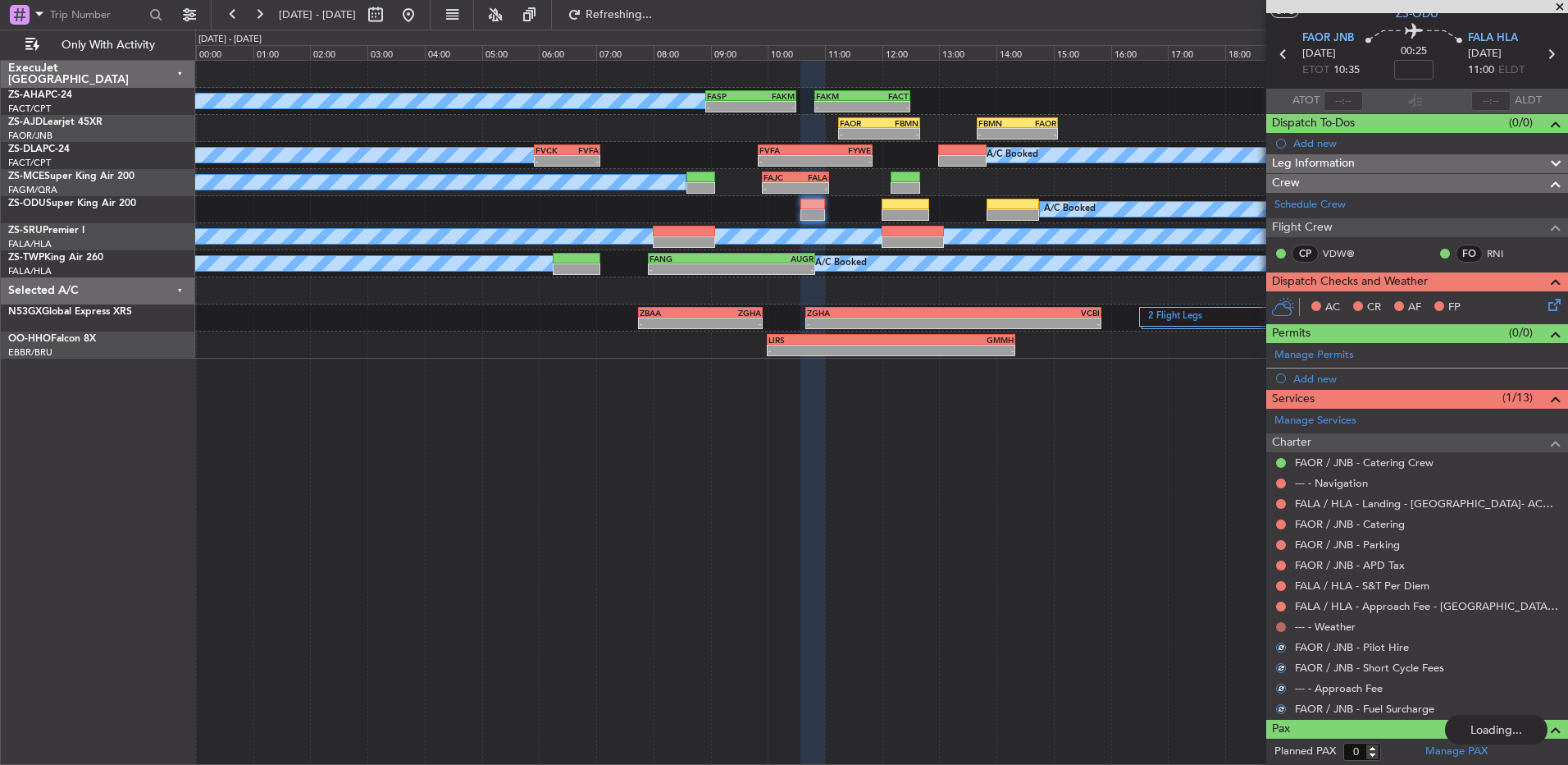
click at [1278, 624] on button at bounding box center [1282, 627] width 10 height 10
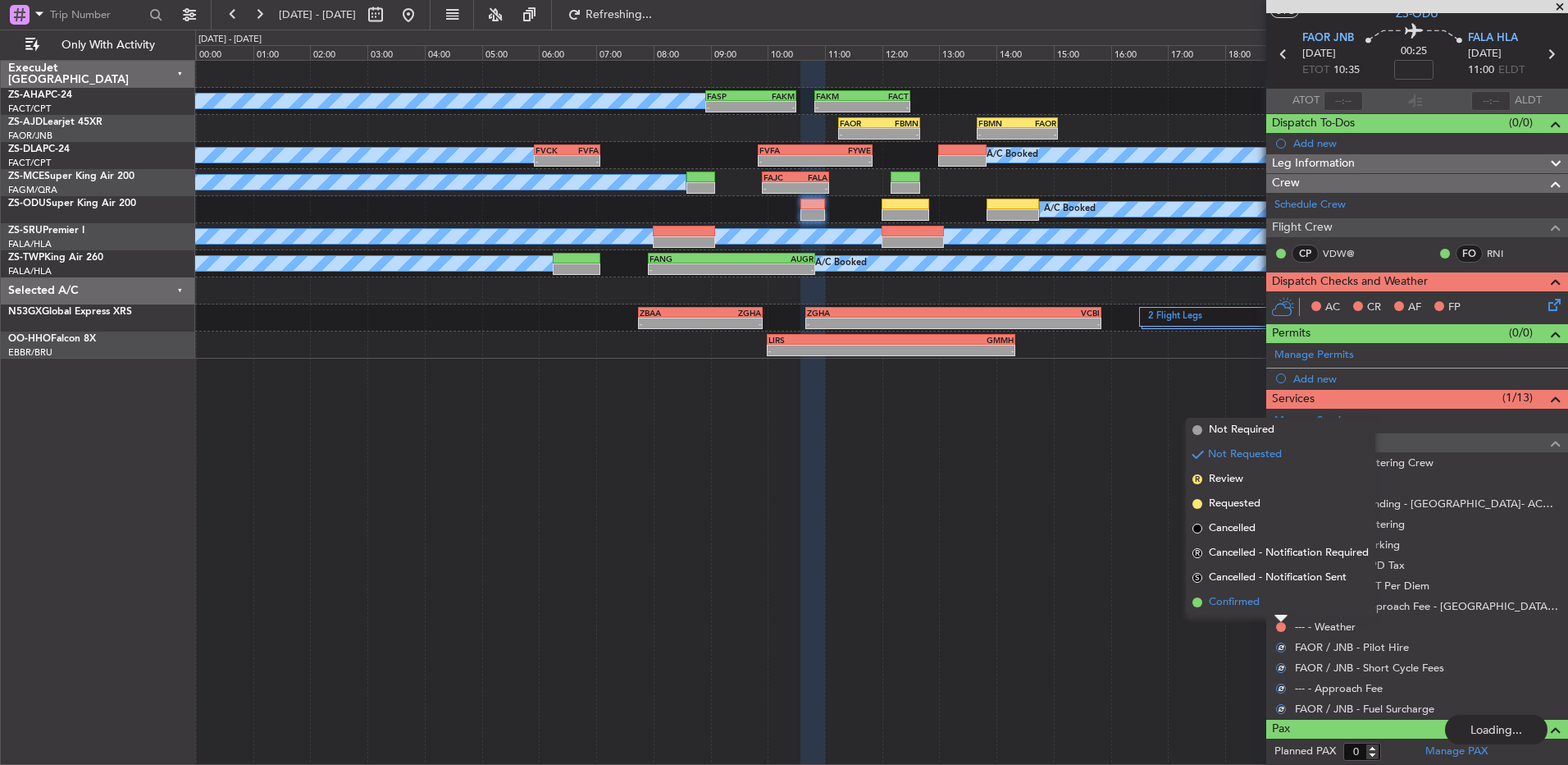
click at [1277, 601] on li "Confirmed" at bounding box center [1281, 601] width 190 height 24
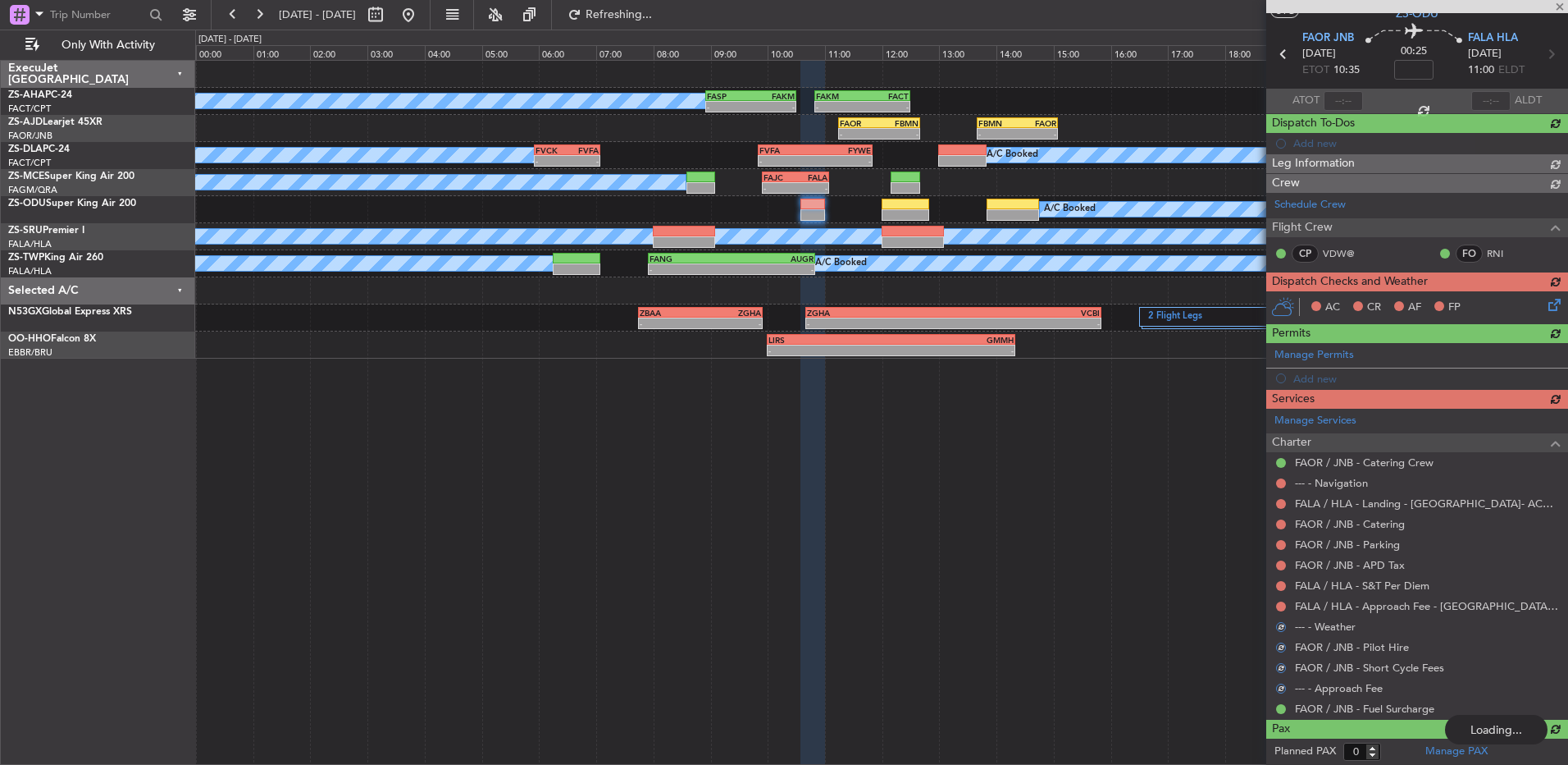
click at [1280, 601] on div "Manage Services Charter FAOR / JNB - Catering Crew --- - Navigation FALA / HLA …" at bounding box center [1418, 564] width 302 height 311
click at [1282, 604] on div "Manage Services Charter FAOR / JNB - Catering Crew --- - Navigation FALA / HLA …" at bounding box center [1418, 564] width 302 height 311
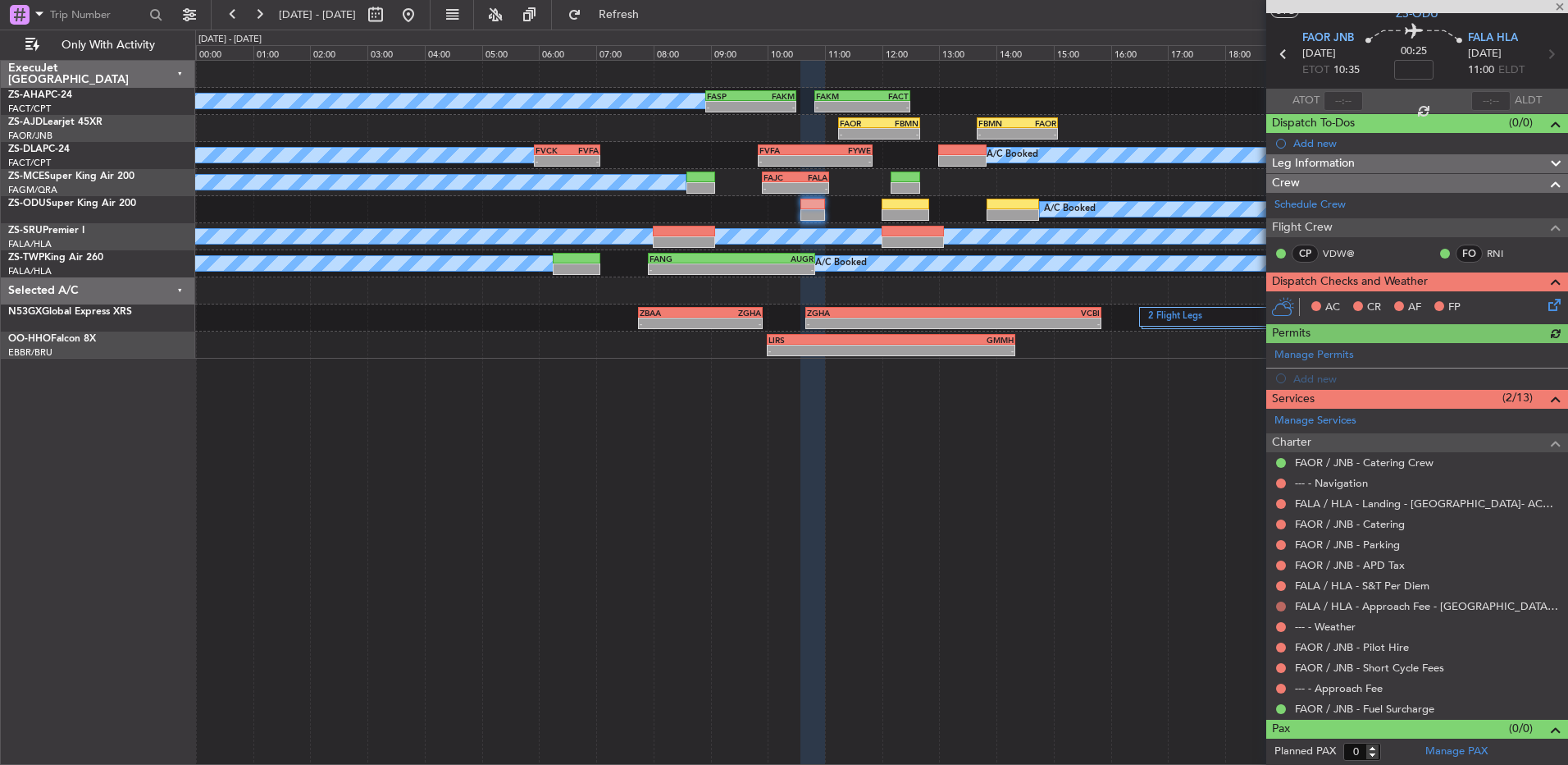
click at [1282, 604] on button at bounding box center [1282, 606] width 10 height 10
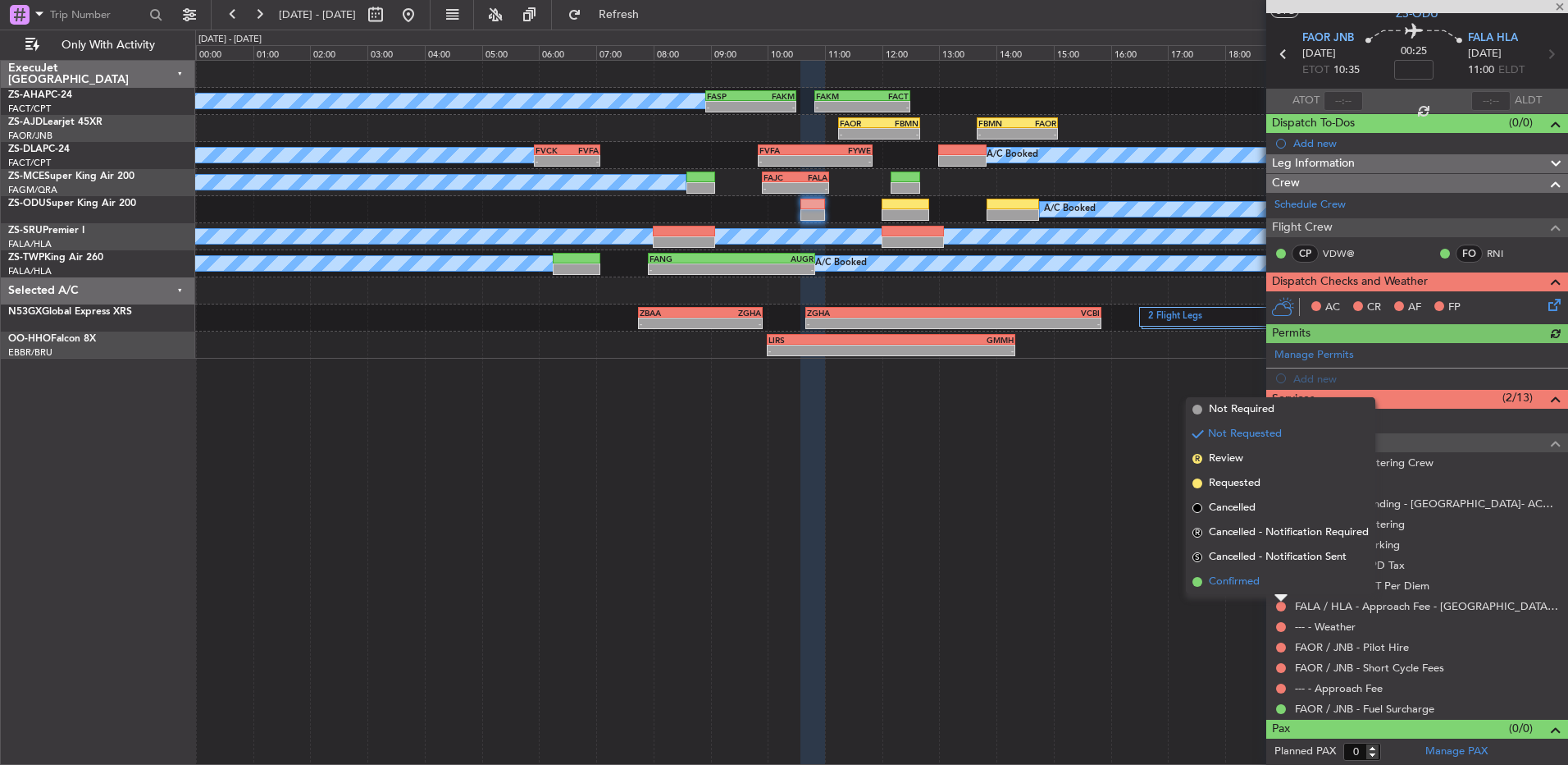
click at [1281, 584] on li "Confirmed" at bounding box center [1281, 581] width 190 height 24
click at [1281, 584] on button at bounding box center [1282, 586] width 10 height 10
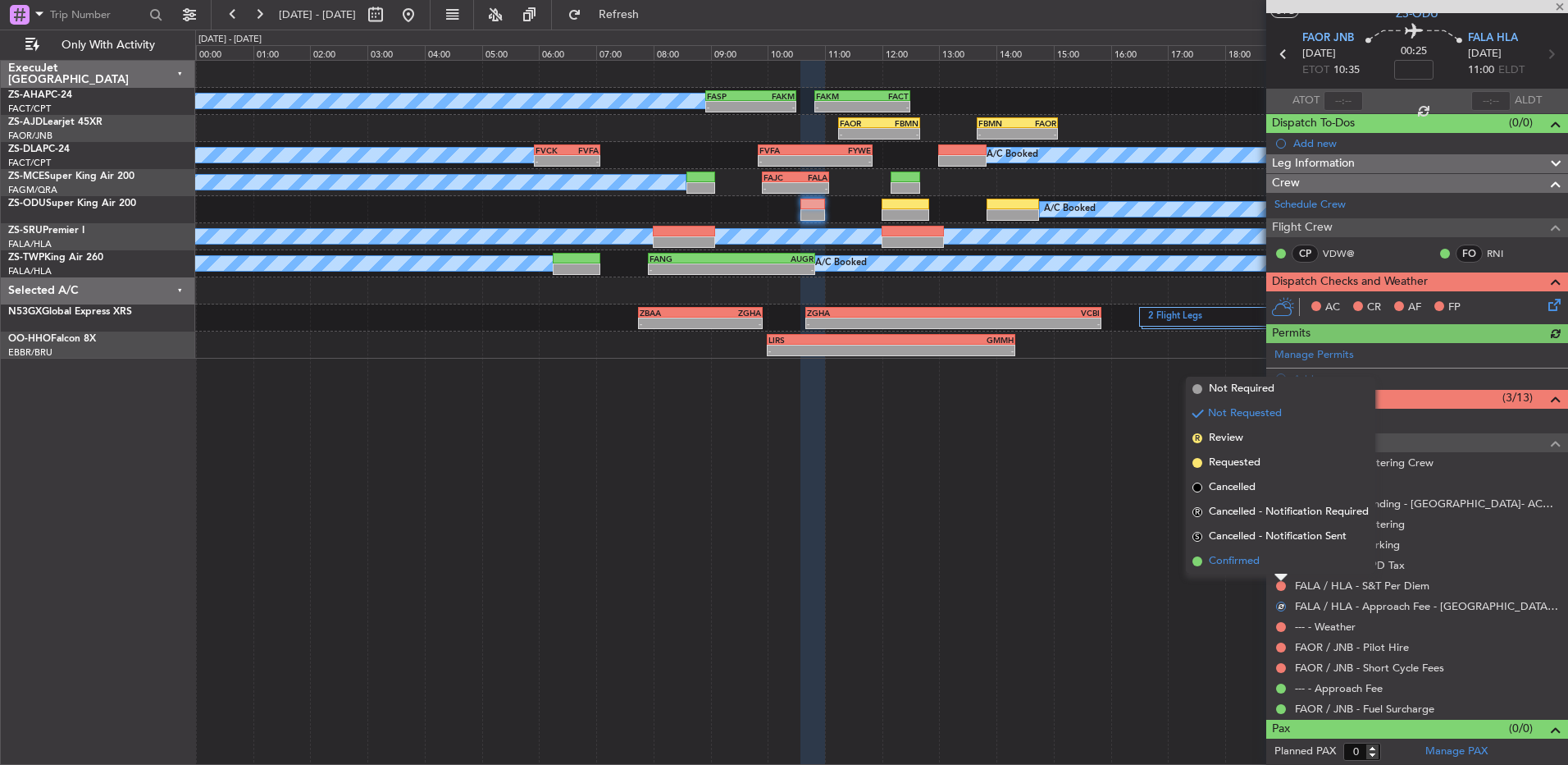
click at [1278, 560] on li "Confirmed" at bounding box center [1281, 560] width 190 height 24
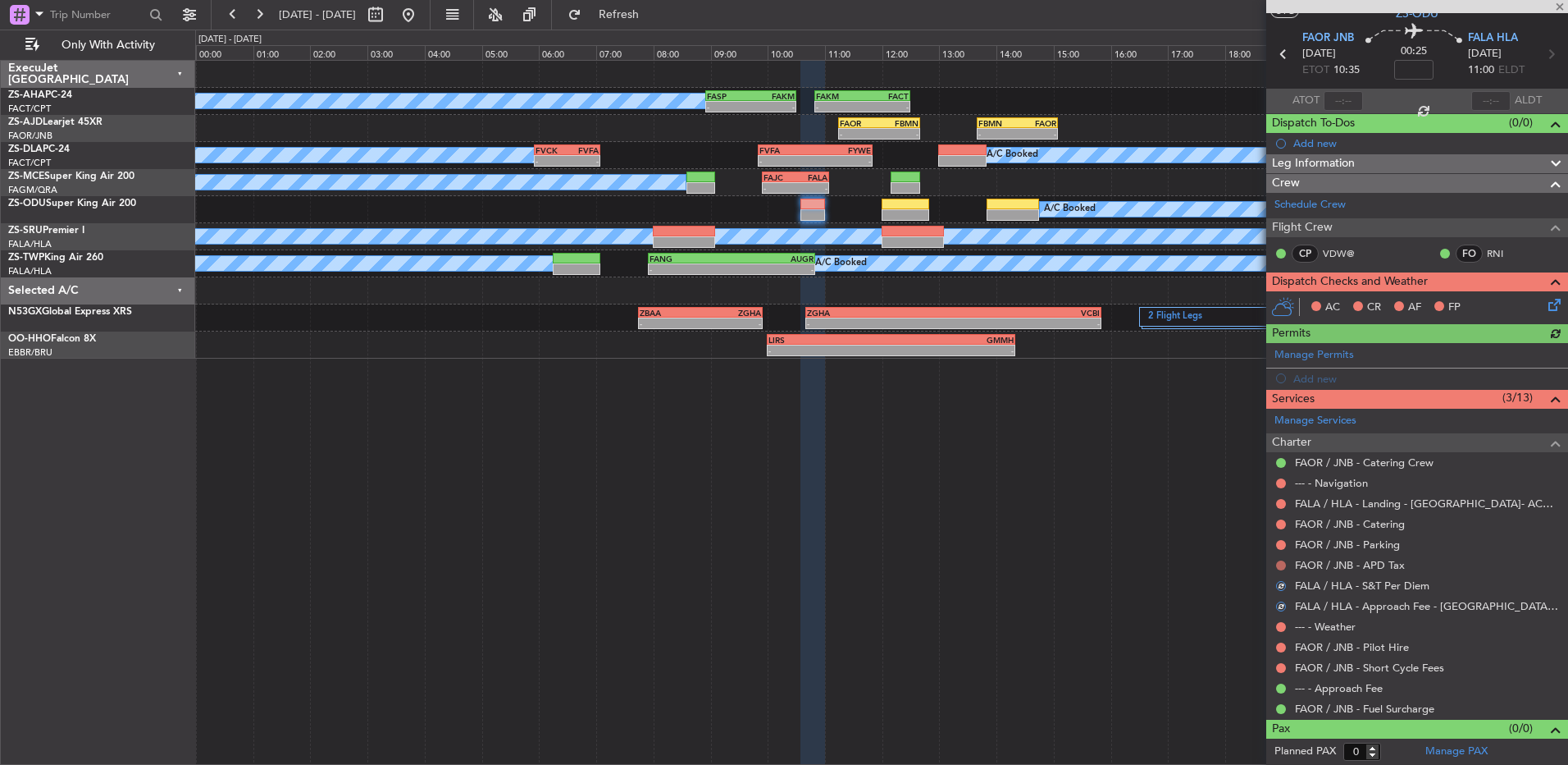
click at [1278, 564] on button at bounding box center [1282, 565] width 10 height 10
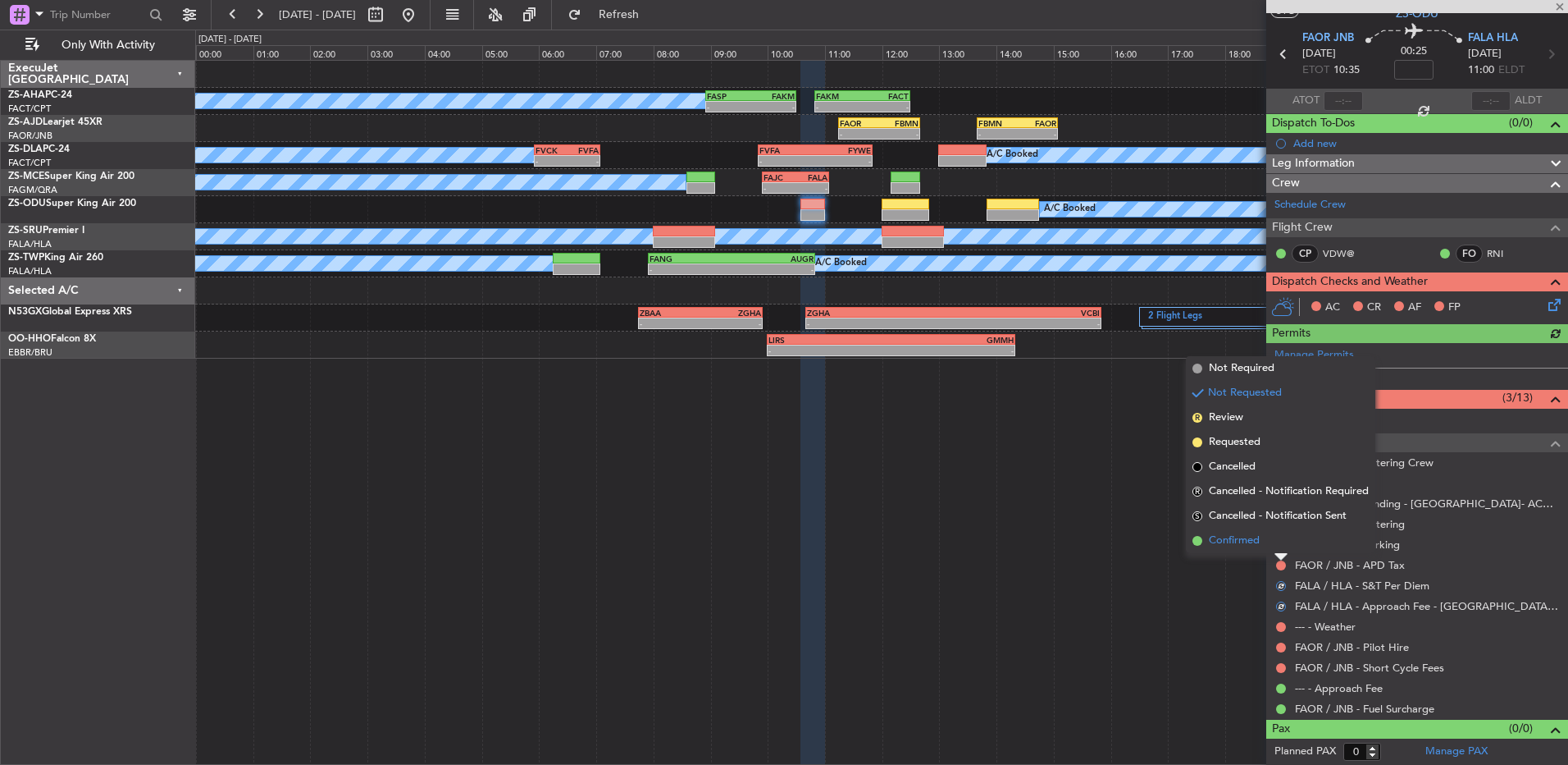
click at [1272, 545] on li "Confirmed" at bounding box center [1281, 540] width 190 height 24
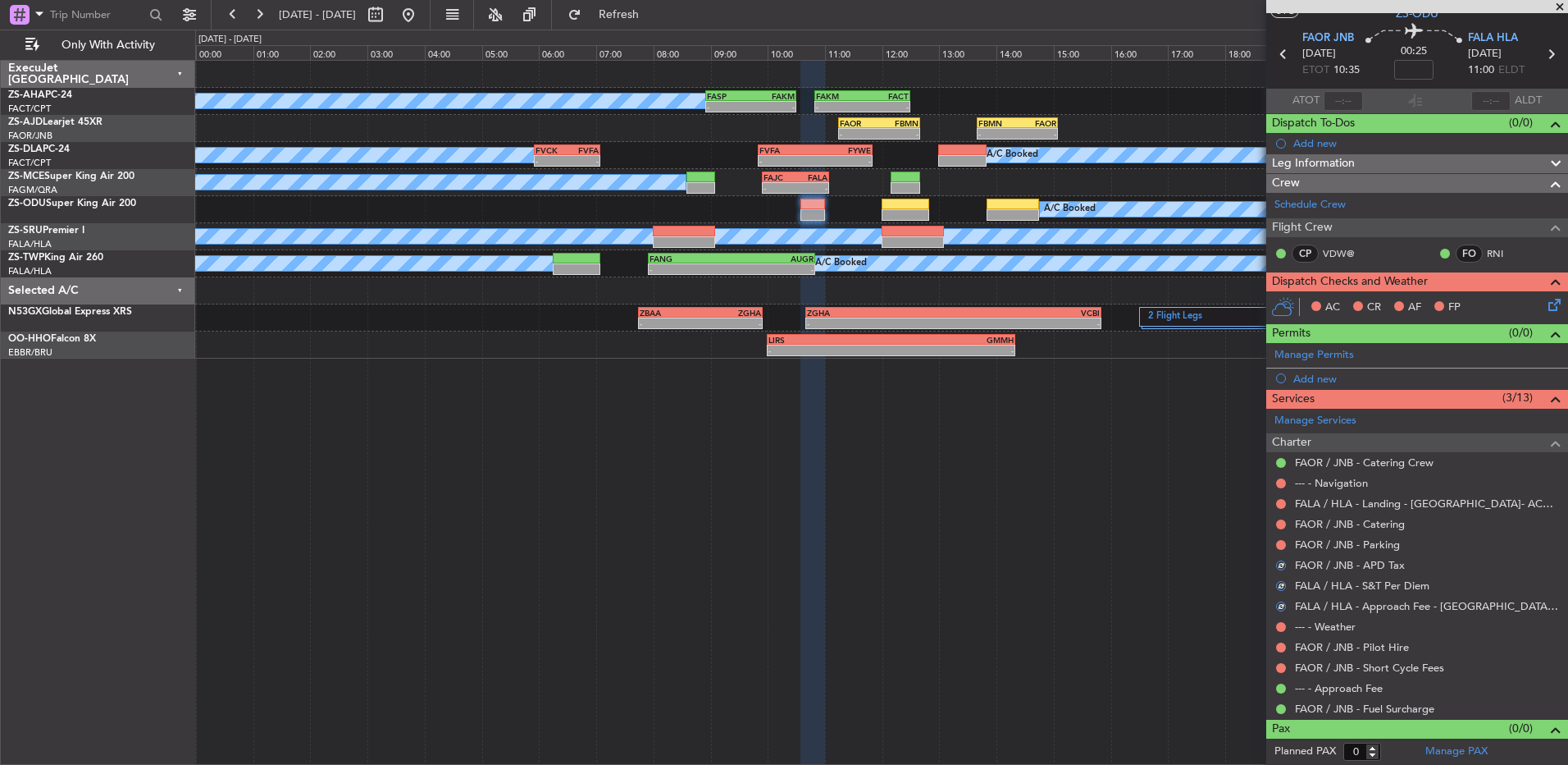
click at [1282, 538] on div at bounding box center [1282, 545] width 13 height 13
click at [1280, 543] on button at bounding box center [1282, 545] width 10 height 10
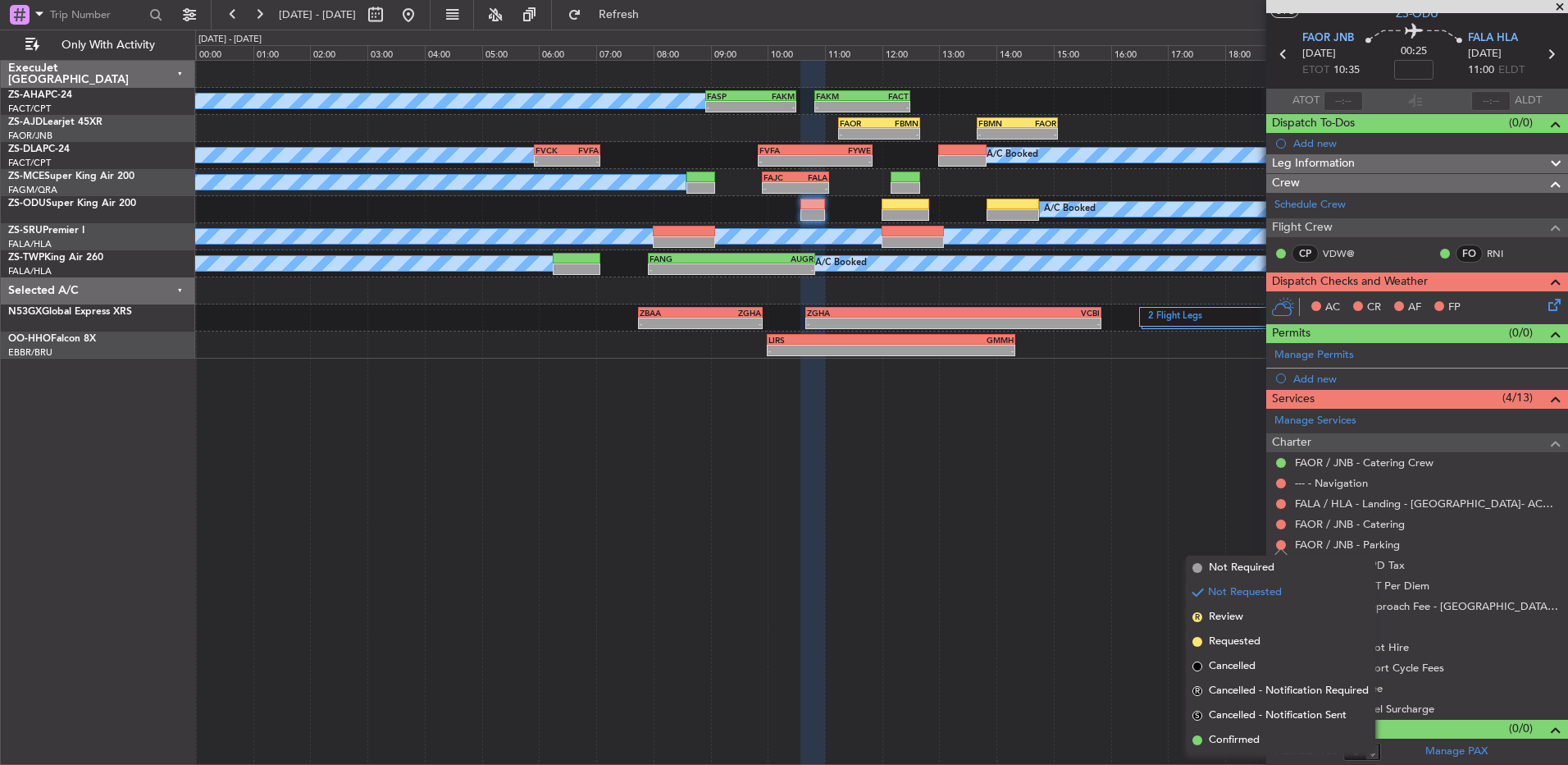
click at [1290, 739] on li "Confirmed" at bounding box center [1281, 739] width 190 height 24
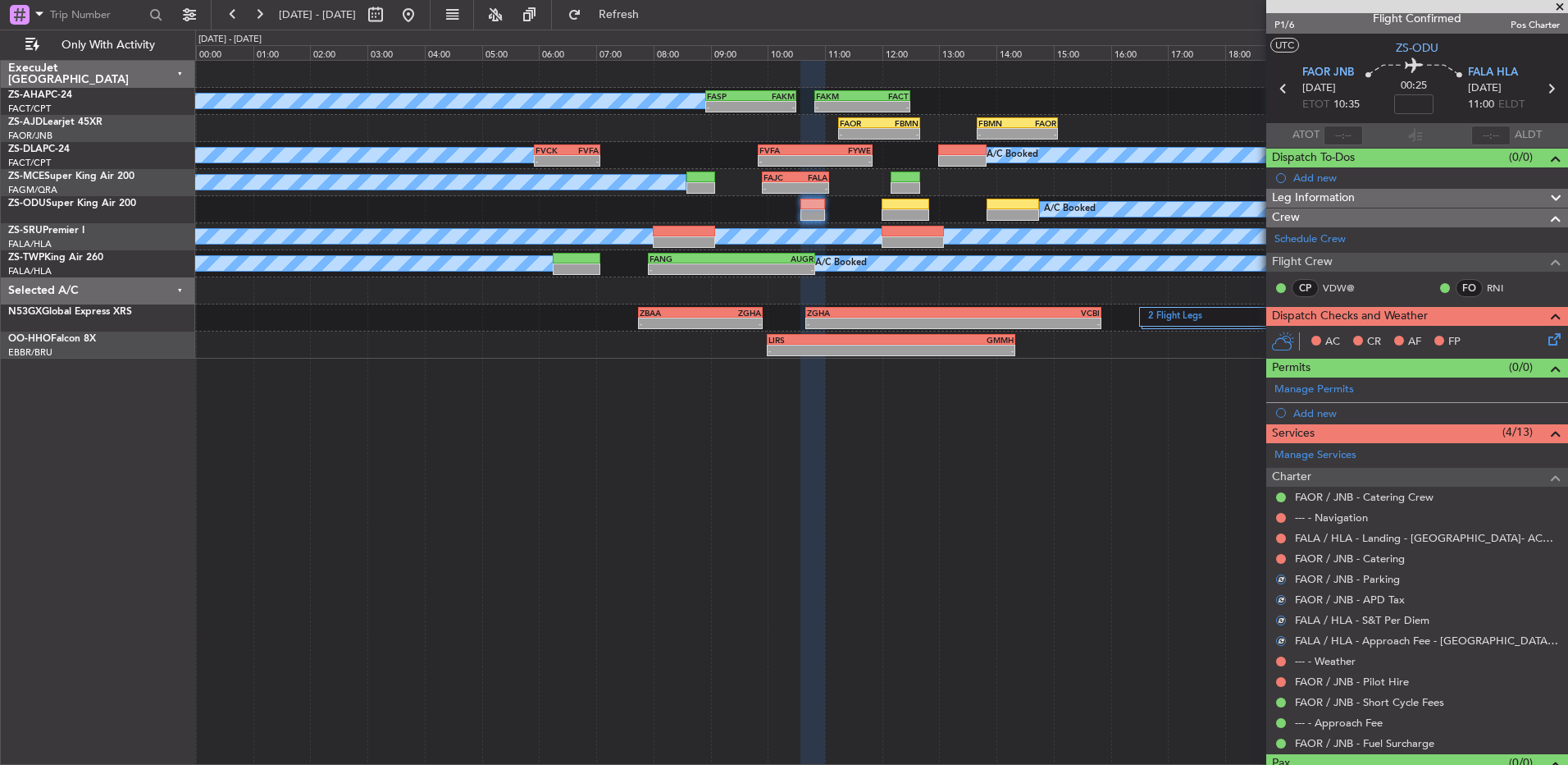
scroll to position [0, 0]
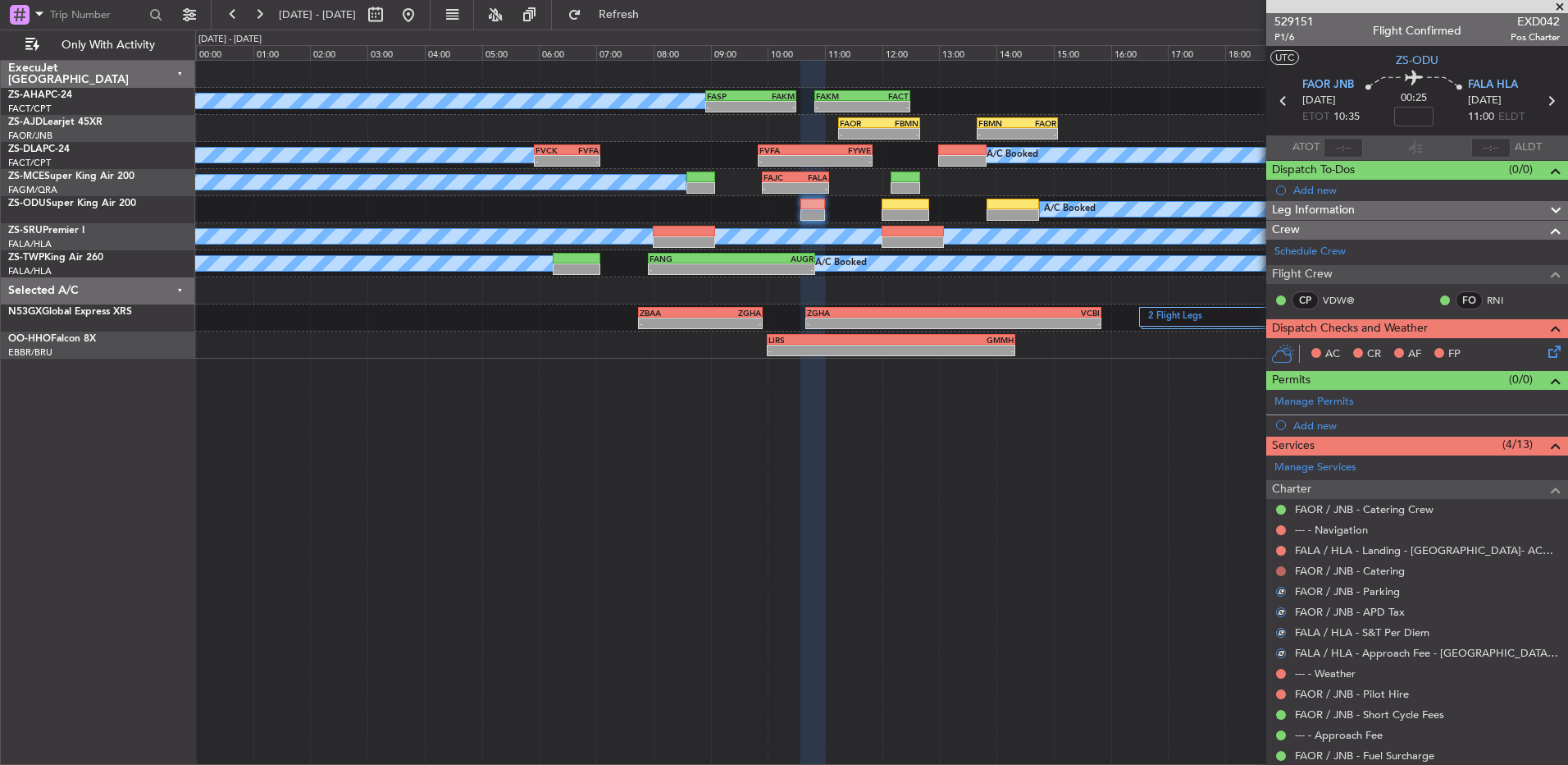
click at [1280, 572] on button at bounding box center [1282, 571] width 10 height 10
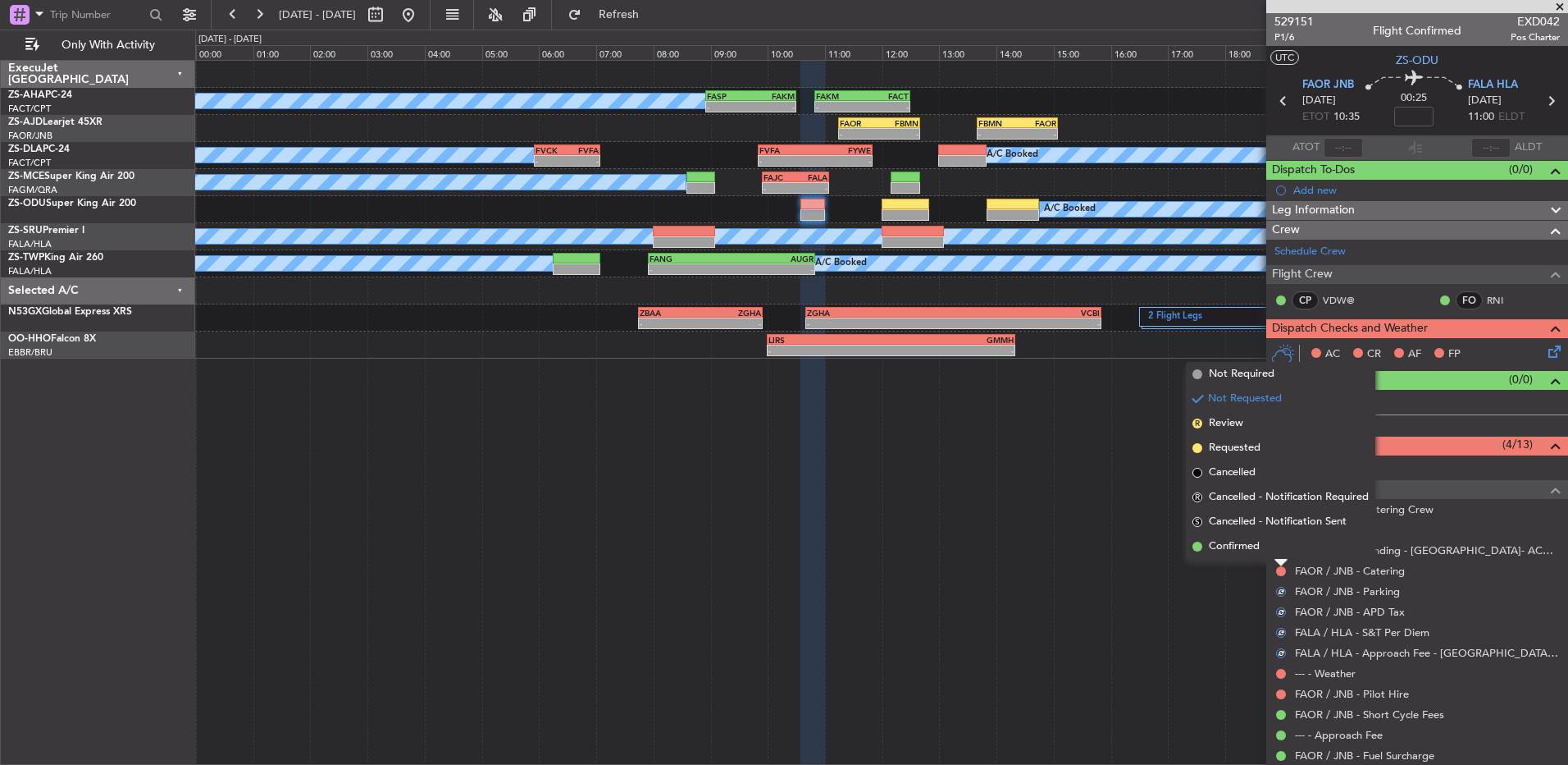
click at [1283, 560] on div at bounding box center [1282, 563] width 13 height 7
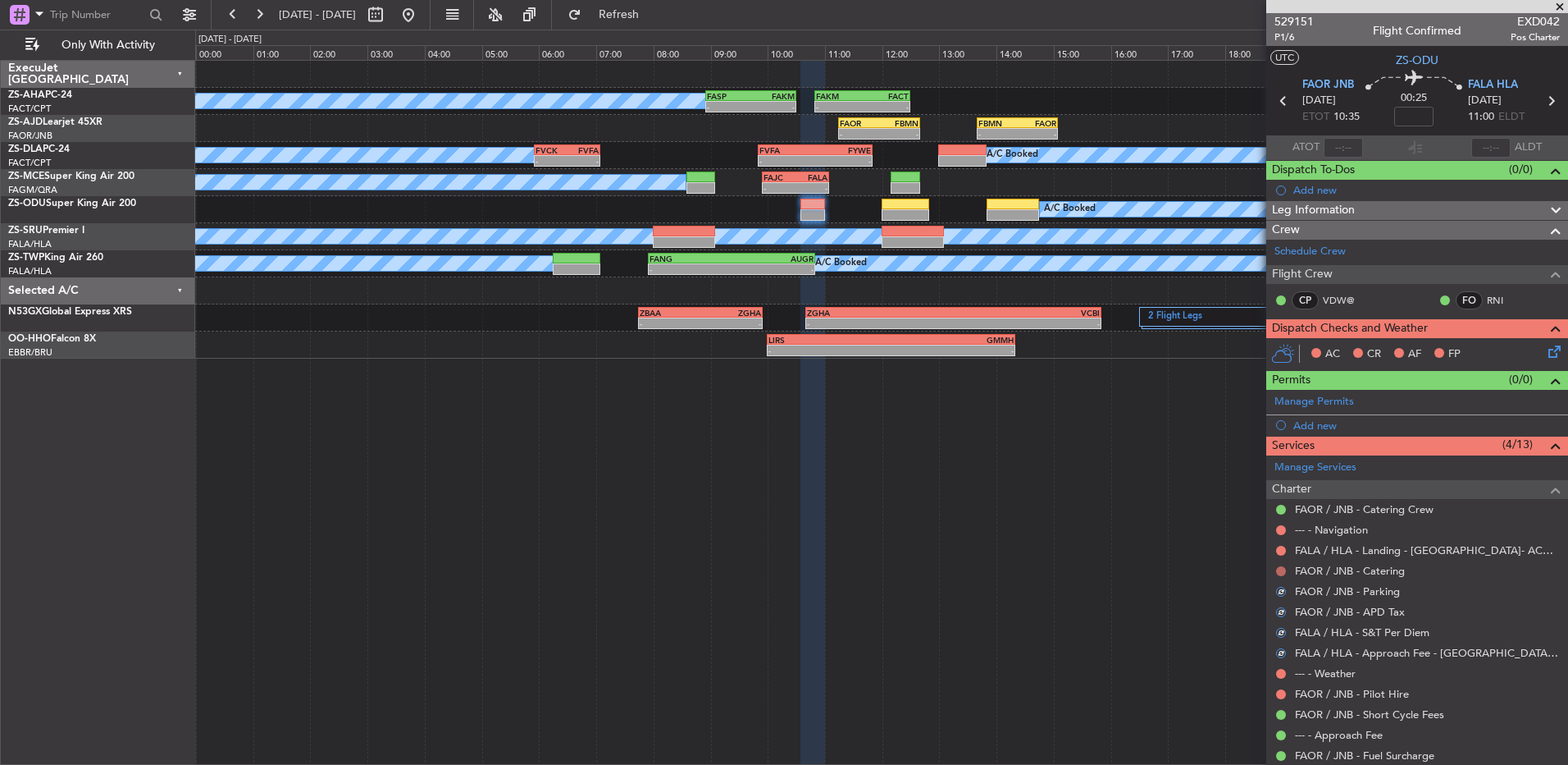
click at [1278, 569] on button at bounding box center [1282, 571] width 10 height 10
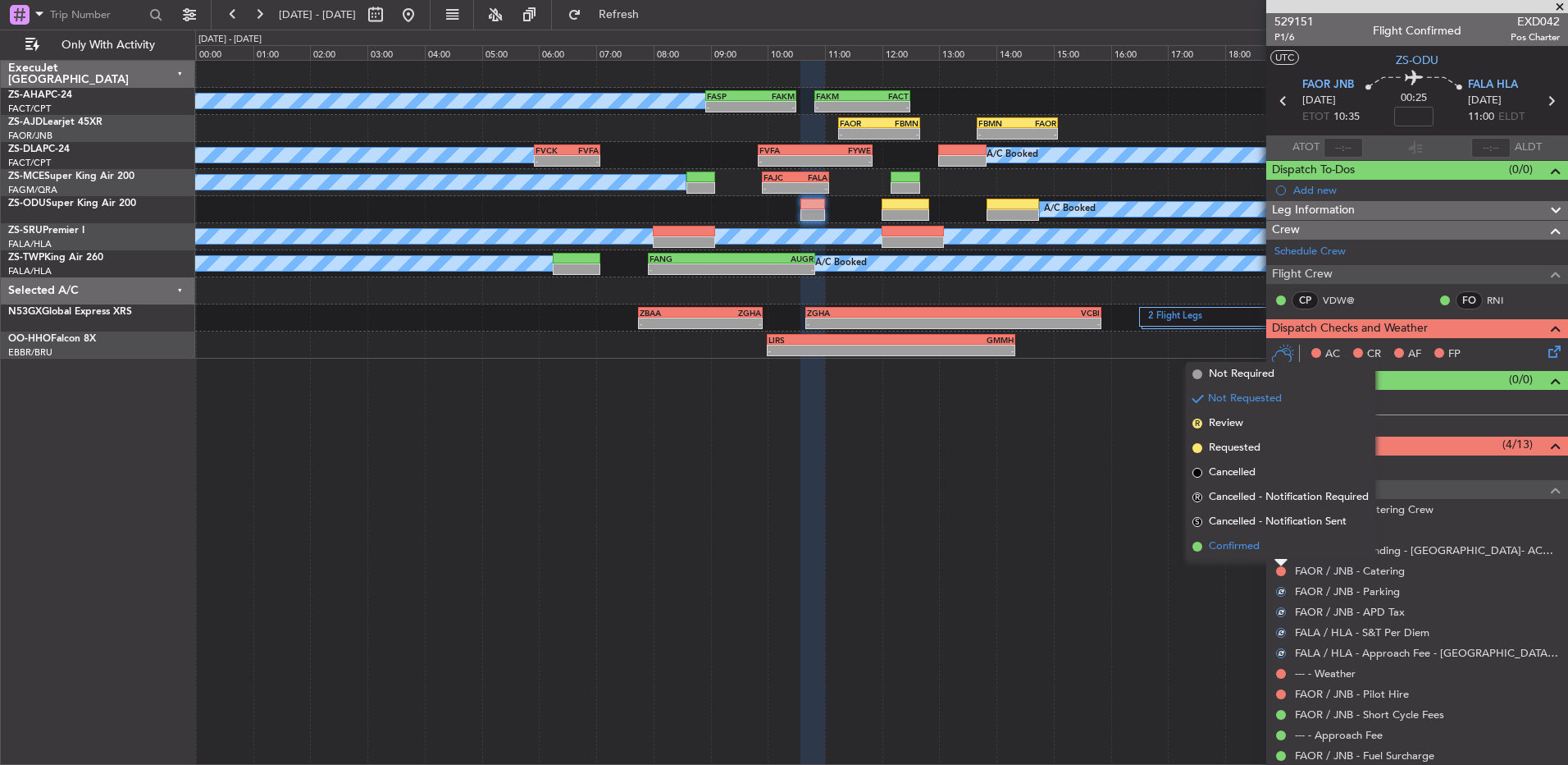
click at [1272, 545] on li "Confirmed" at bounding box center [1281, 546] width 190 height 24
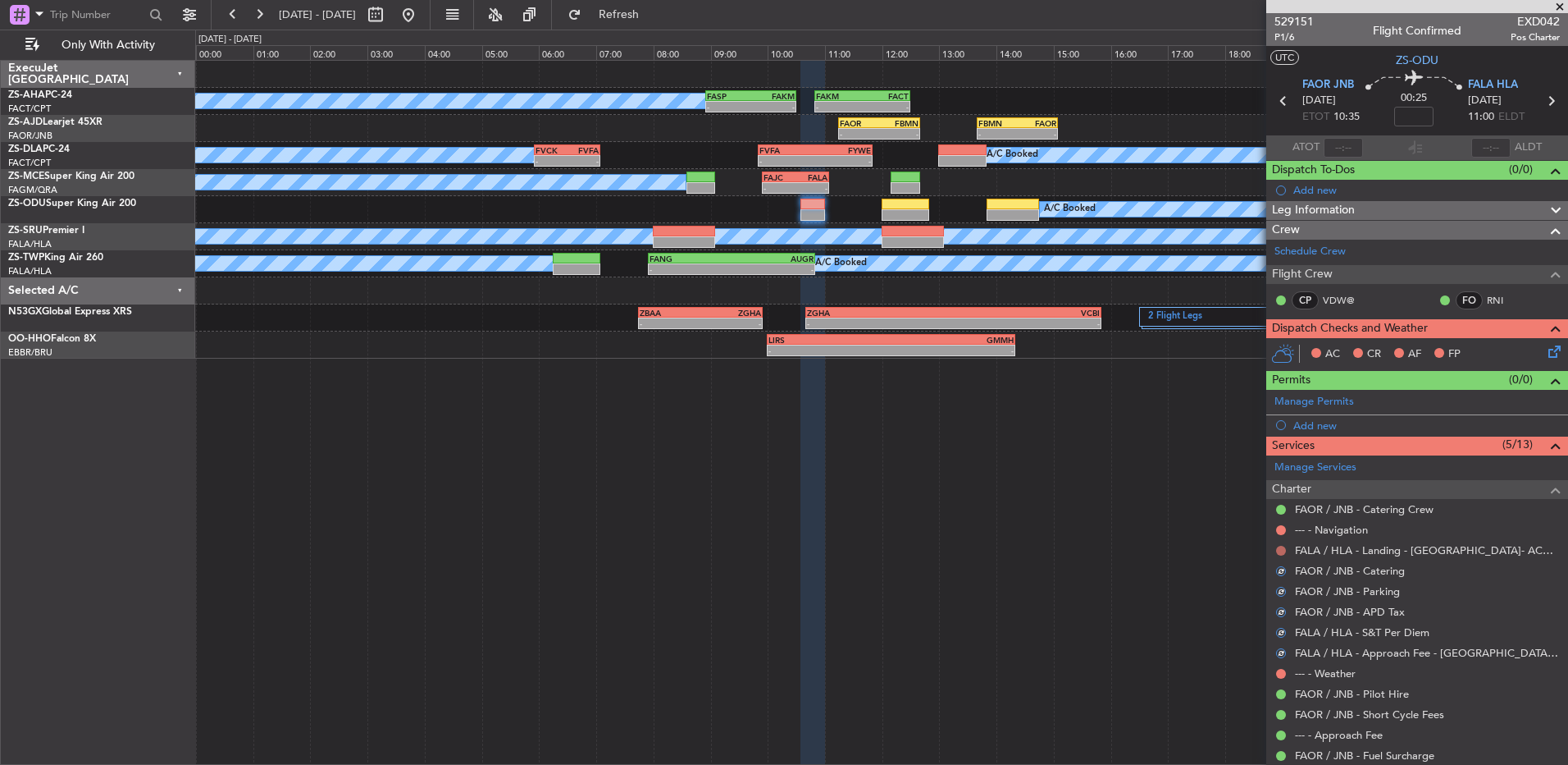
click at [1283, 549] on button at bounding box center [1282, 550] width 10 height 10
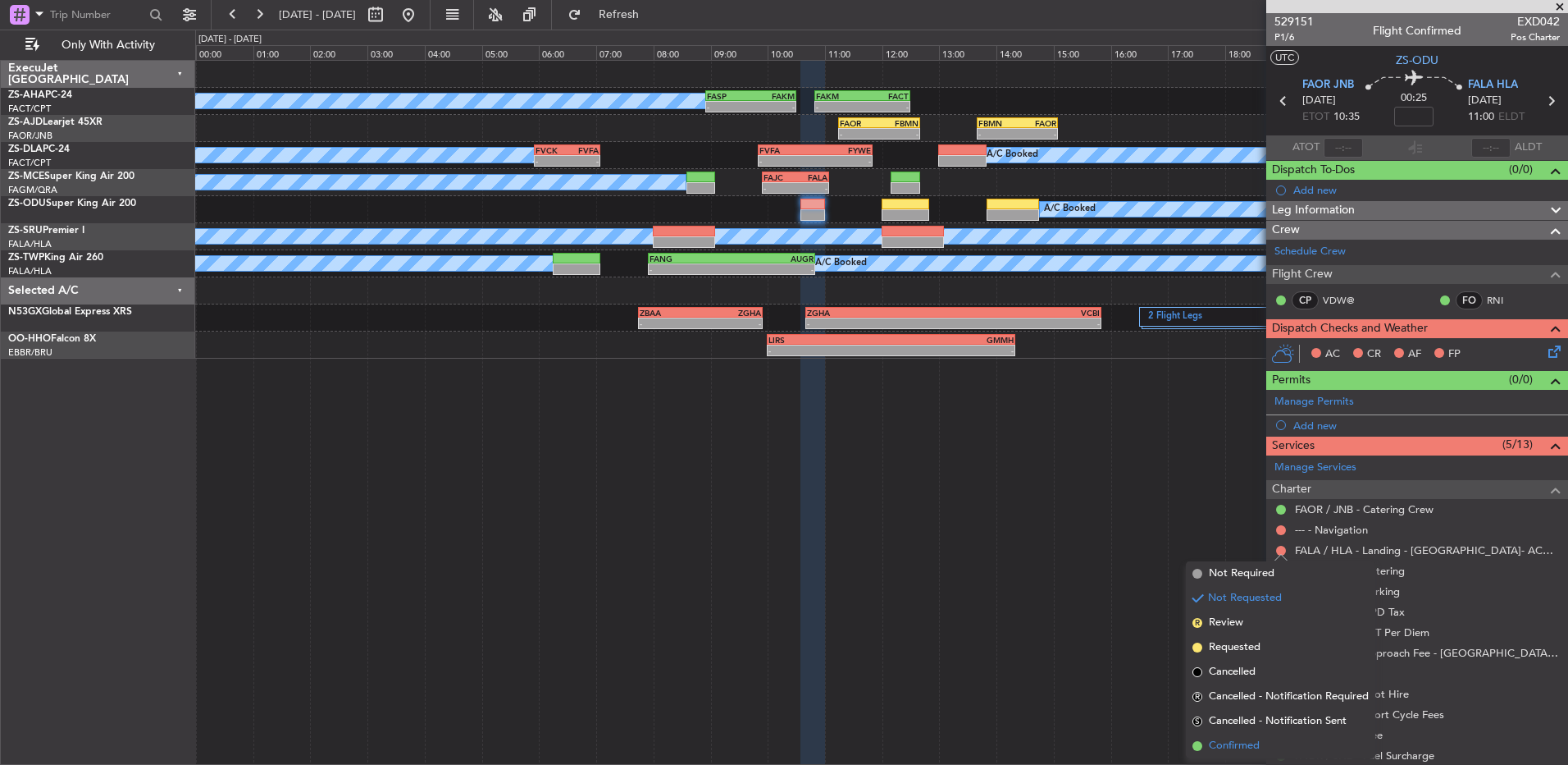
click at [1244, 754] on li "Confirmed" at bounding box center [1281, 745] width 190 height 24
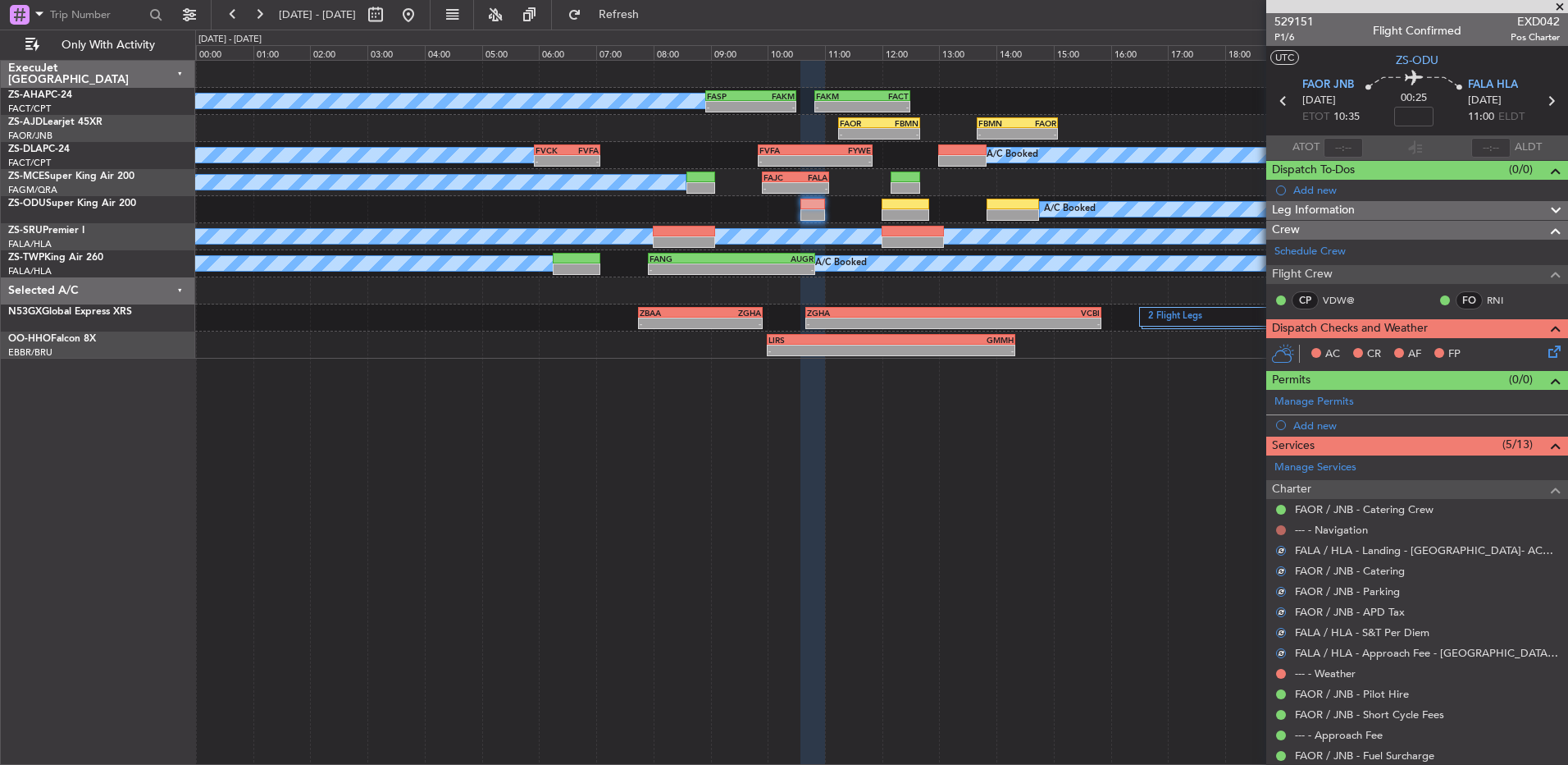
click at [1280, 529] on button at bounding box center [1282, 530] width 10 height 10
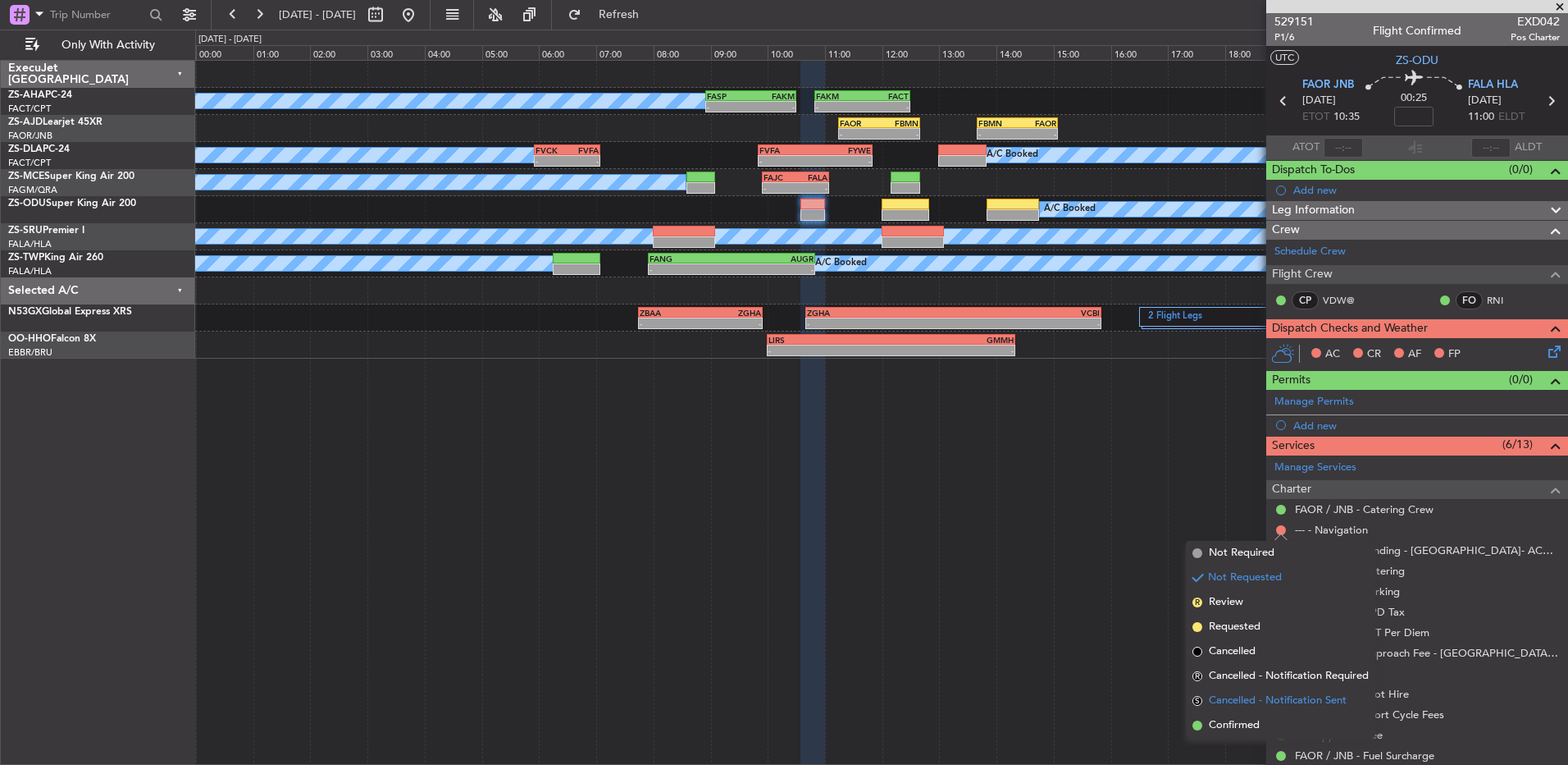
click at [1254, 712] on li "S Cancelled - Notification Sent" at bounding box center [1281, 700] width 190 height 24
click at [1254, 712] on div "A/C Booked - - FASP 08:55 Z FAKM 10:30 Z - - FAKM 10:50 Z FACT 12:30 Z - - FAOR…" at bounding box center [882, 413] width 1373 height 705
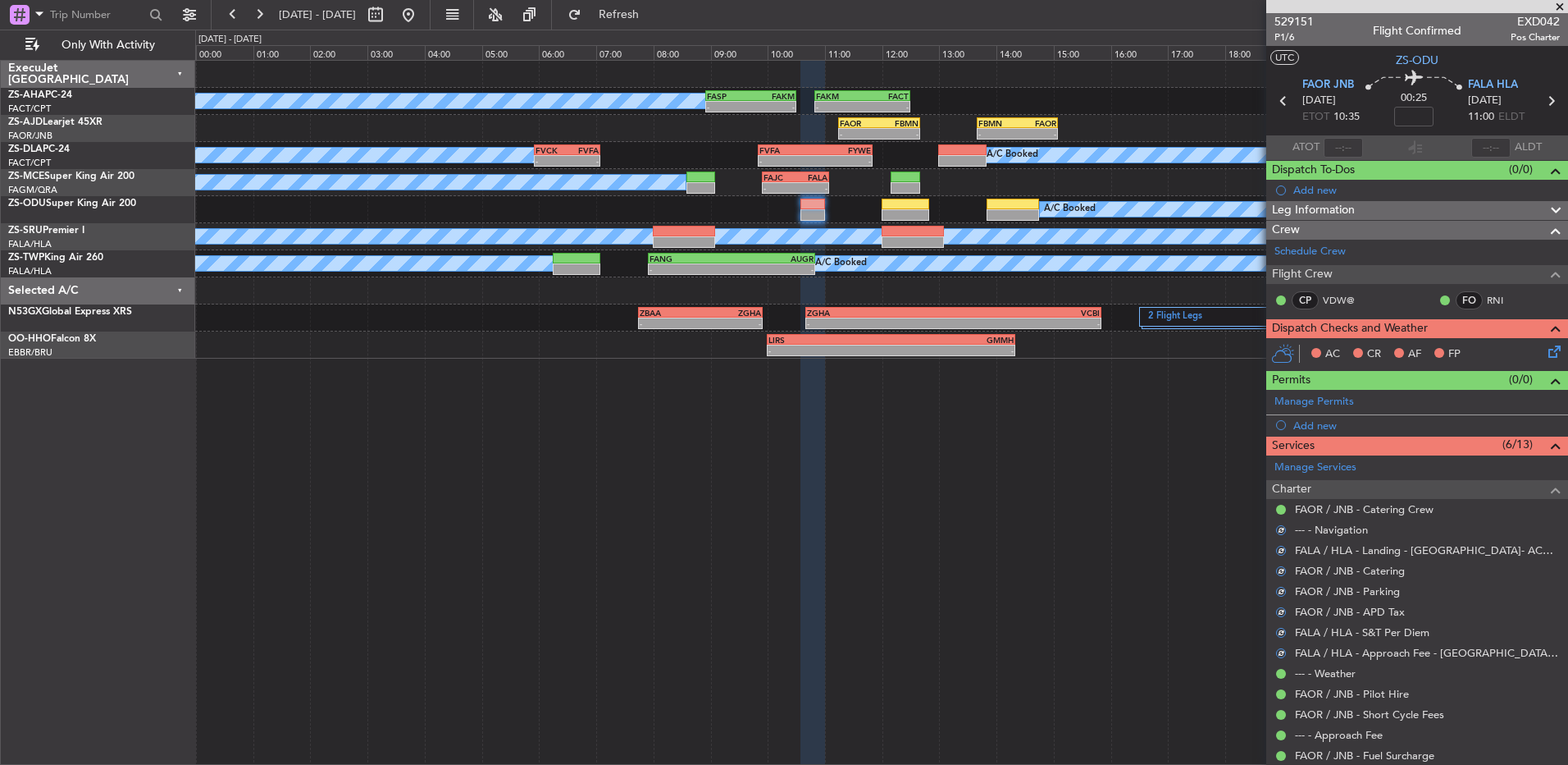
click at [1545, 354] on icon at bounding box center [1552, 349] width 13 height 13
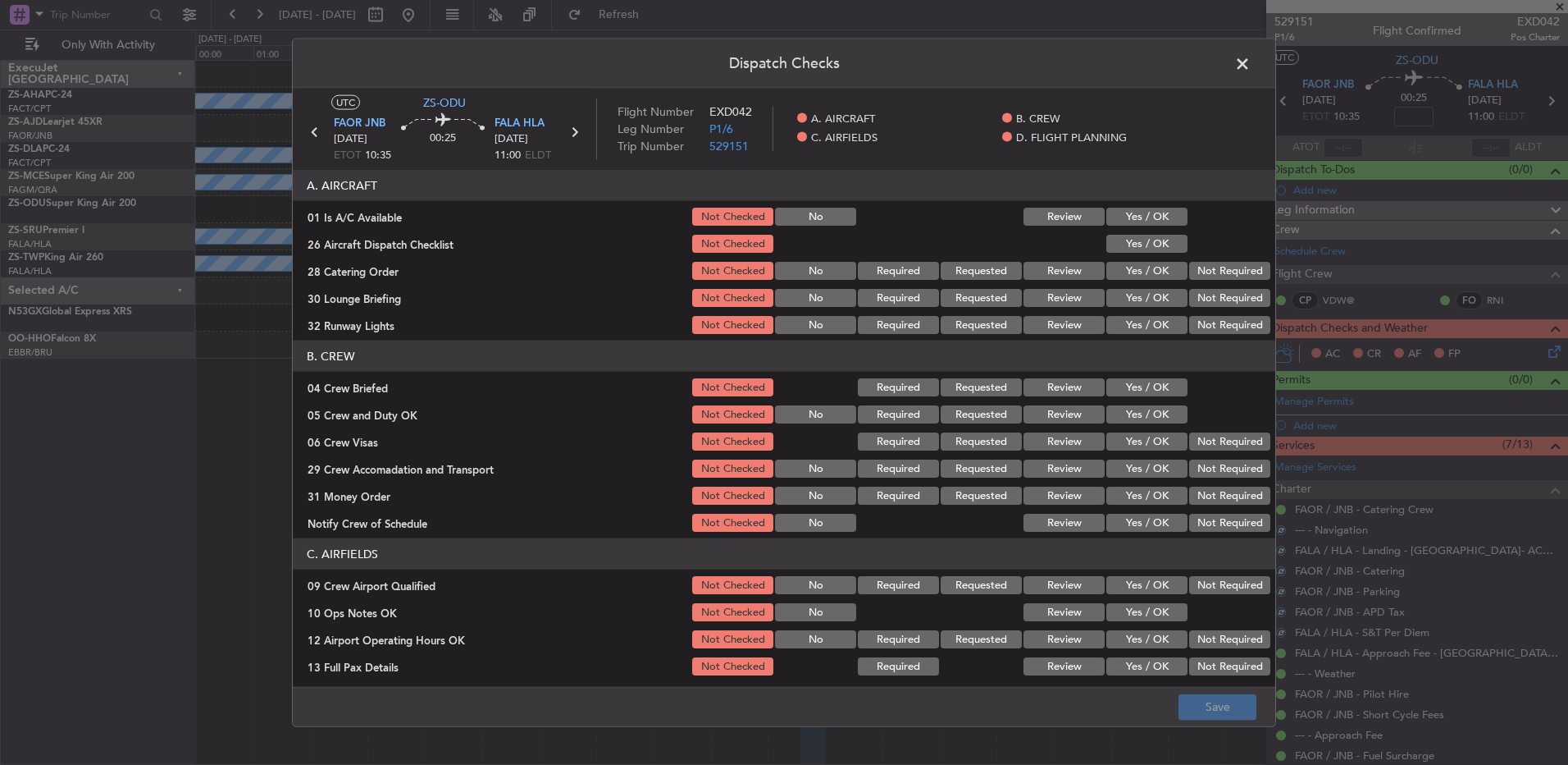
click at [1149, 219] on button "Yes / OK" at bounding box center [1146, 217] width 81 height 18
click at [1145, 251] on button "Yes / OK" at bounding box center [1146, 244] width 81 height 18
click at [1067, 272] on button "Review" at bounding box center [1064, 271] width 81 height 18
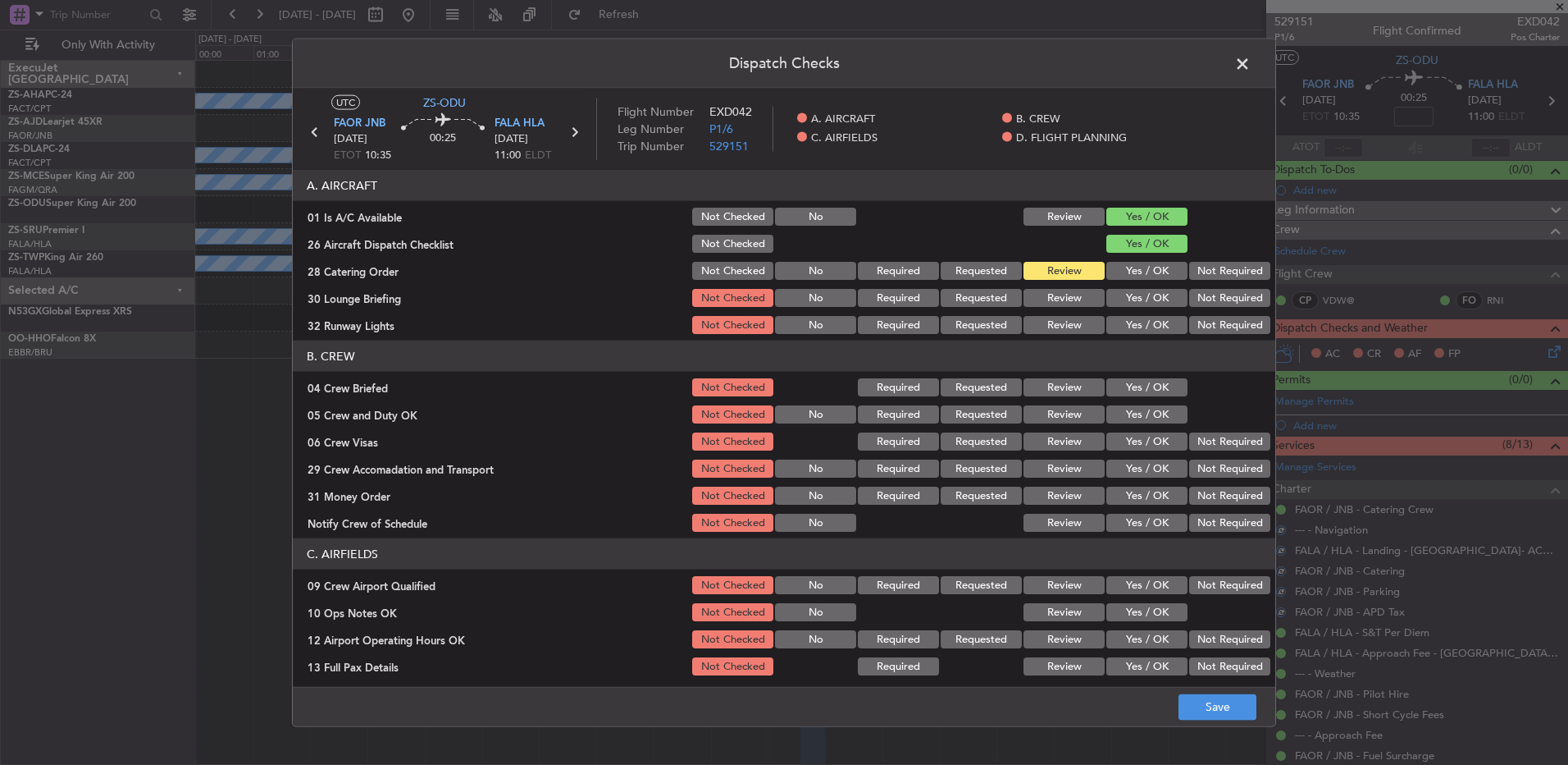
click at [1126, 296] on button "Yes / OK" at bounding box center [1146, 298] width 81 height 18
click at [1129, 321] on button "Yes / OK" at bounding box center [1146, 325] width 81 height 18
click at [1041, 390] on button "Review" at bounding box center [1064, 388] width 81 height 18
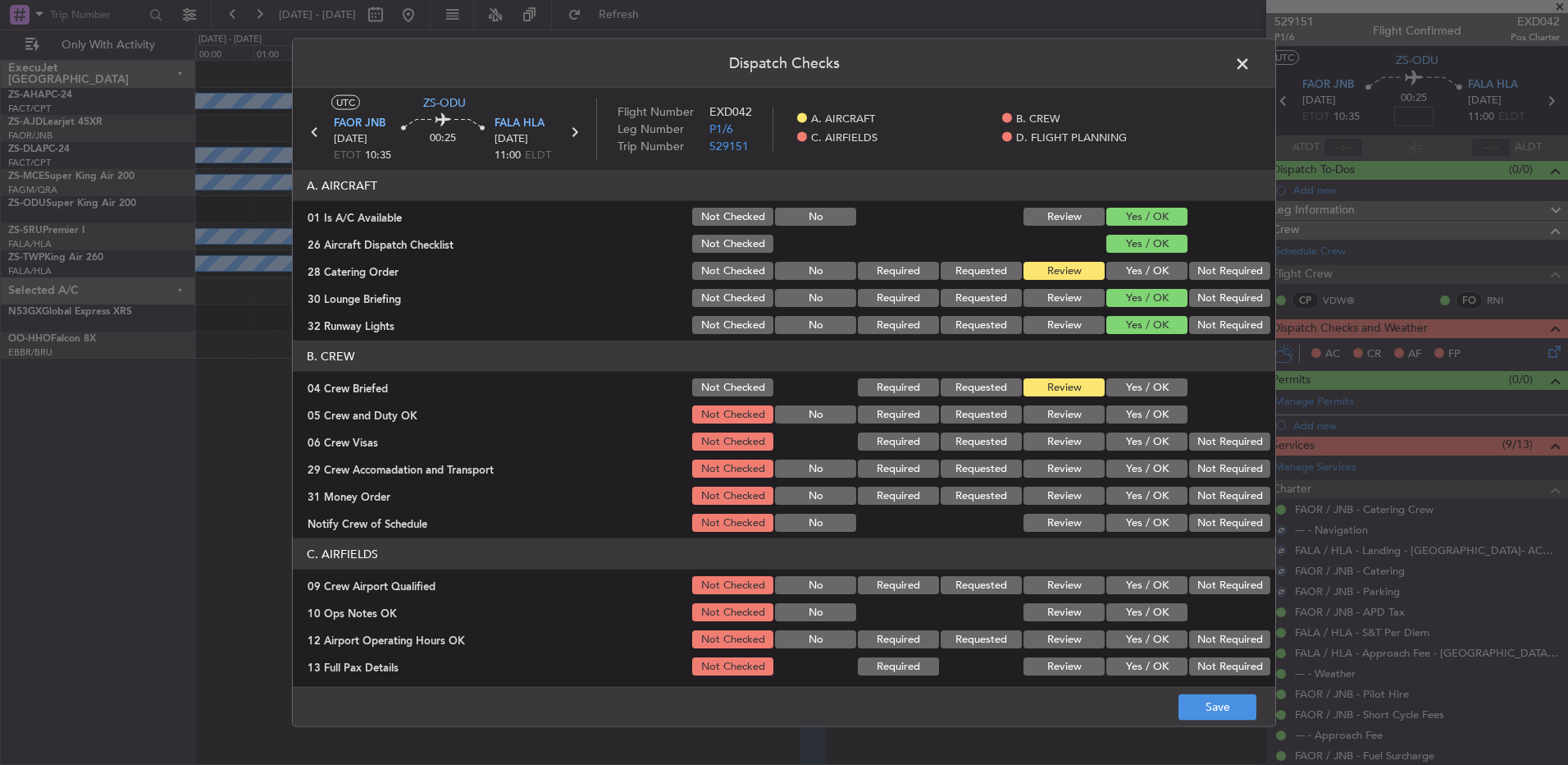
click at [1172, 412] on button "Yes / OK" at bounding box center [1146, 414] width 81 height 18
click at [1151, 439] on button "Yes / OK" at bounding box center [1146, 442] width 81 height 18
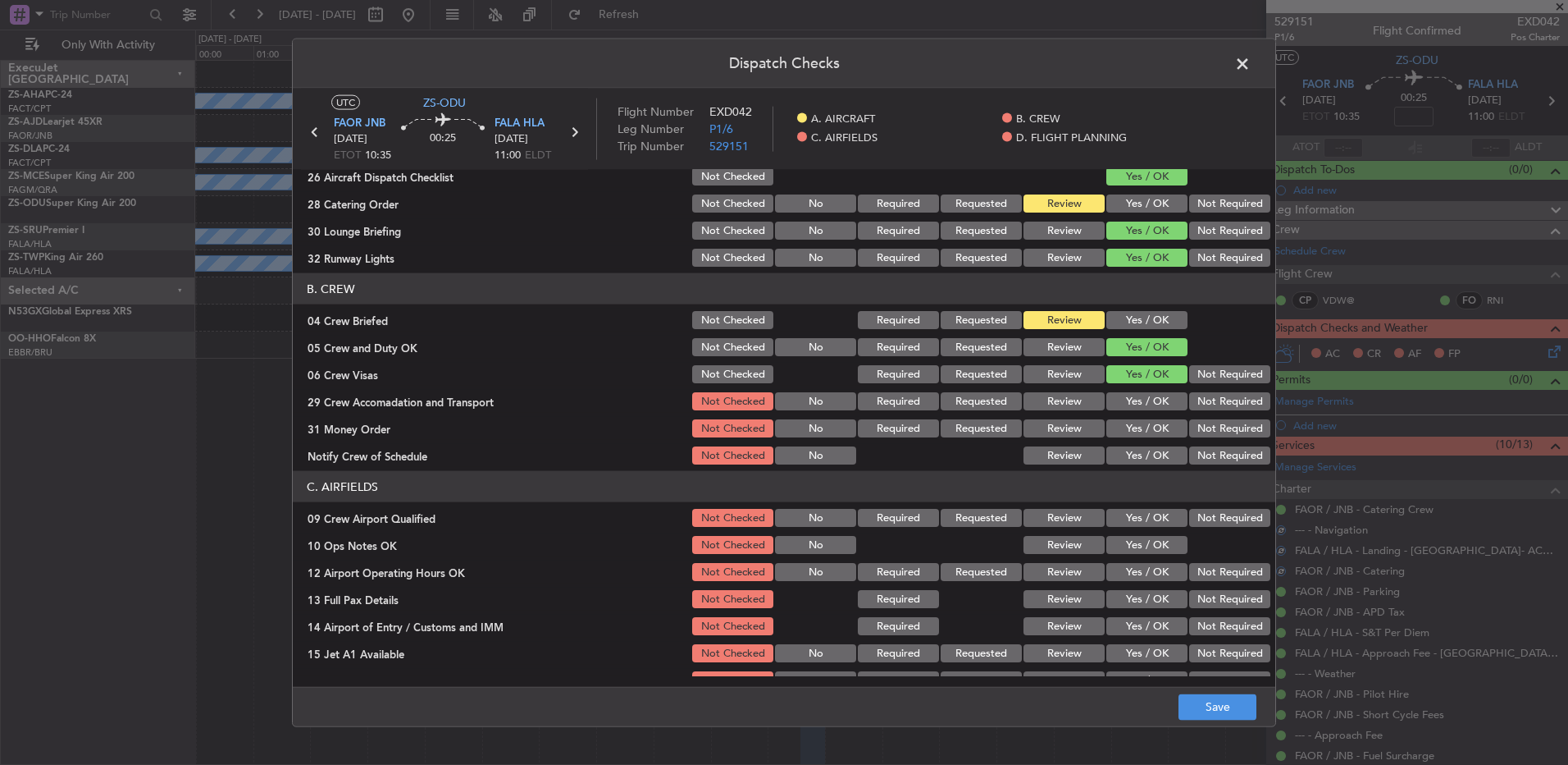
scroll to position [164, 0]
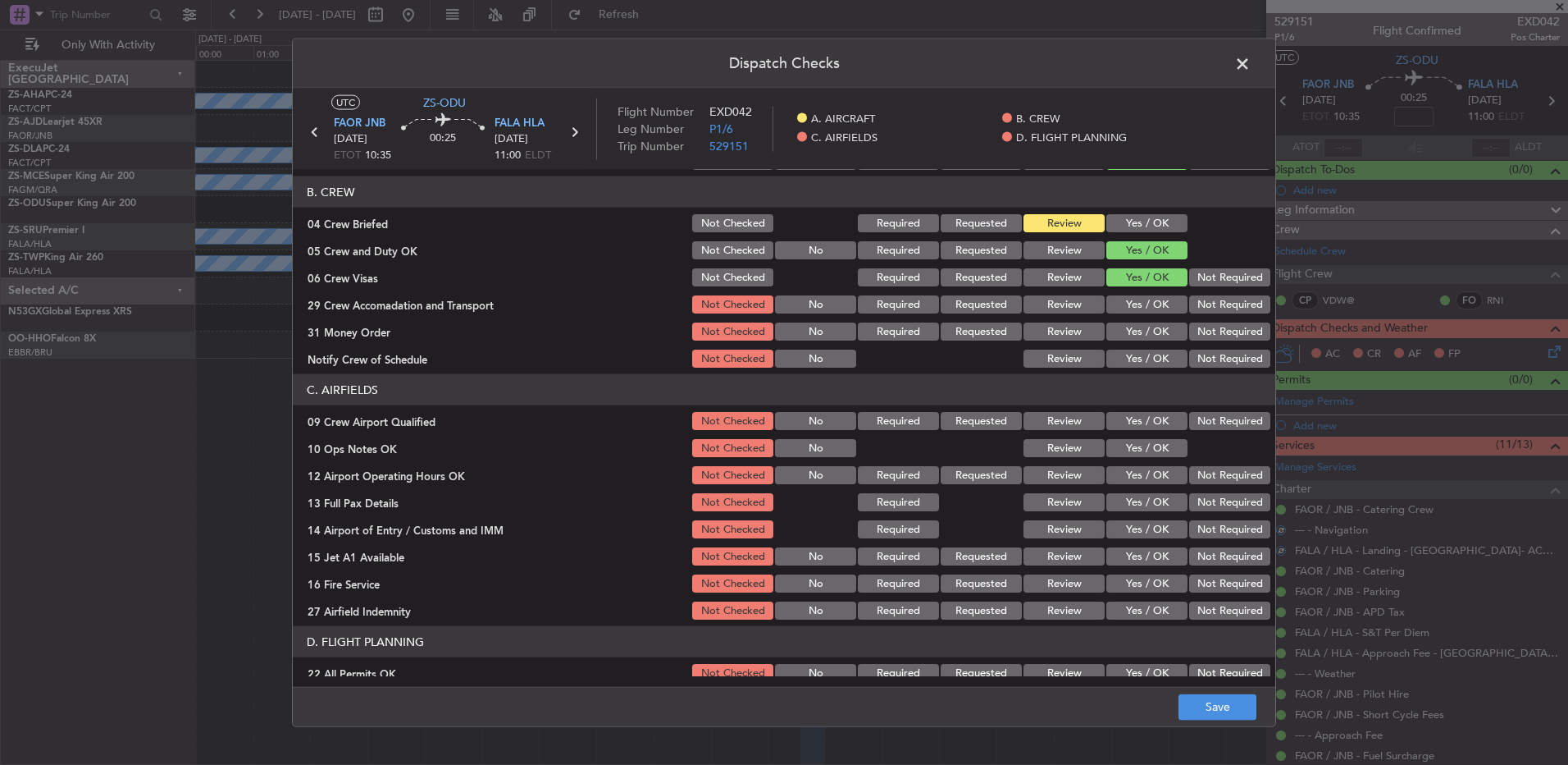
drag, startPoint x: 1195, startPoint y: 277, endPoint x: 1196, endPoint y: 312, distance: 35.0
click at [1195, 283] on button "Not Required" at bounding box center [1230, 277] width 81 height 18
click at [1198, 318] on section "B. CREW 04 Crew Briefed Not Checked Required Requested Review Yes / OK 05 Crew …" at bounding box center [784, 273] width 983 height 194
click at [1201, 305] on button "Not Required" at bounding box center [1230, 305] width 81 height 18
click at [1049, 342] on div "Review" at bounding box center [1062, 332] width 83 height 23
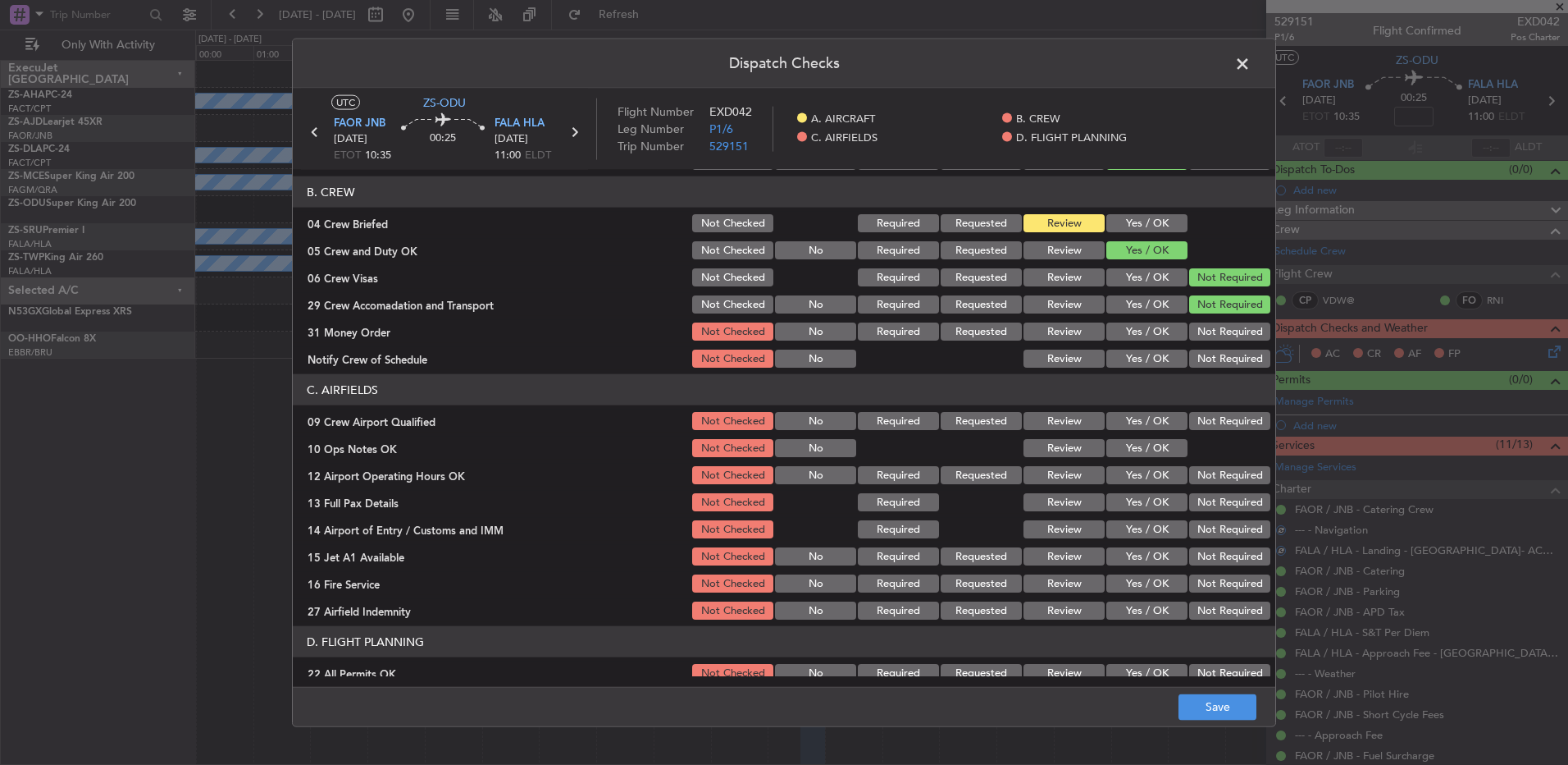
click at [1070, 333] on button "Review" at bounding box center [1064, 332] width 81 height 18
click at [1136, 356] on button "Yes / OK" at bounding box center [1146, 359] width 81 height 18
click at [1141, 419] on button "Yes / OK" at bounding box center [1146, 421] width 81 height 18
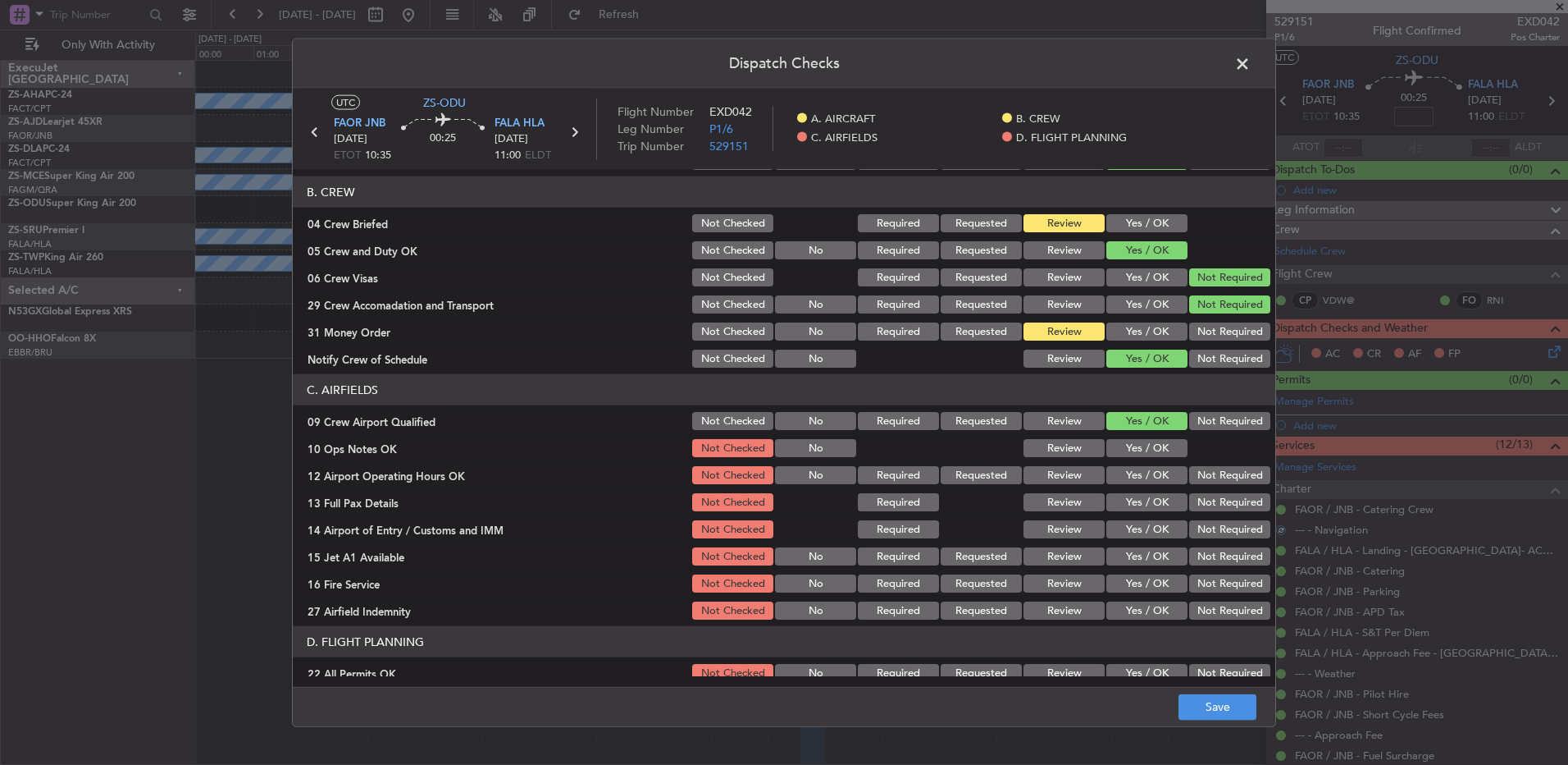
click at [1141, 446] on button "Yes / OK" at bounding box center [1146, 448] width 81 height 18
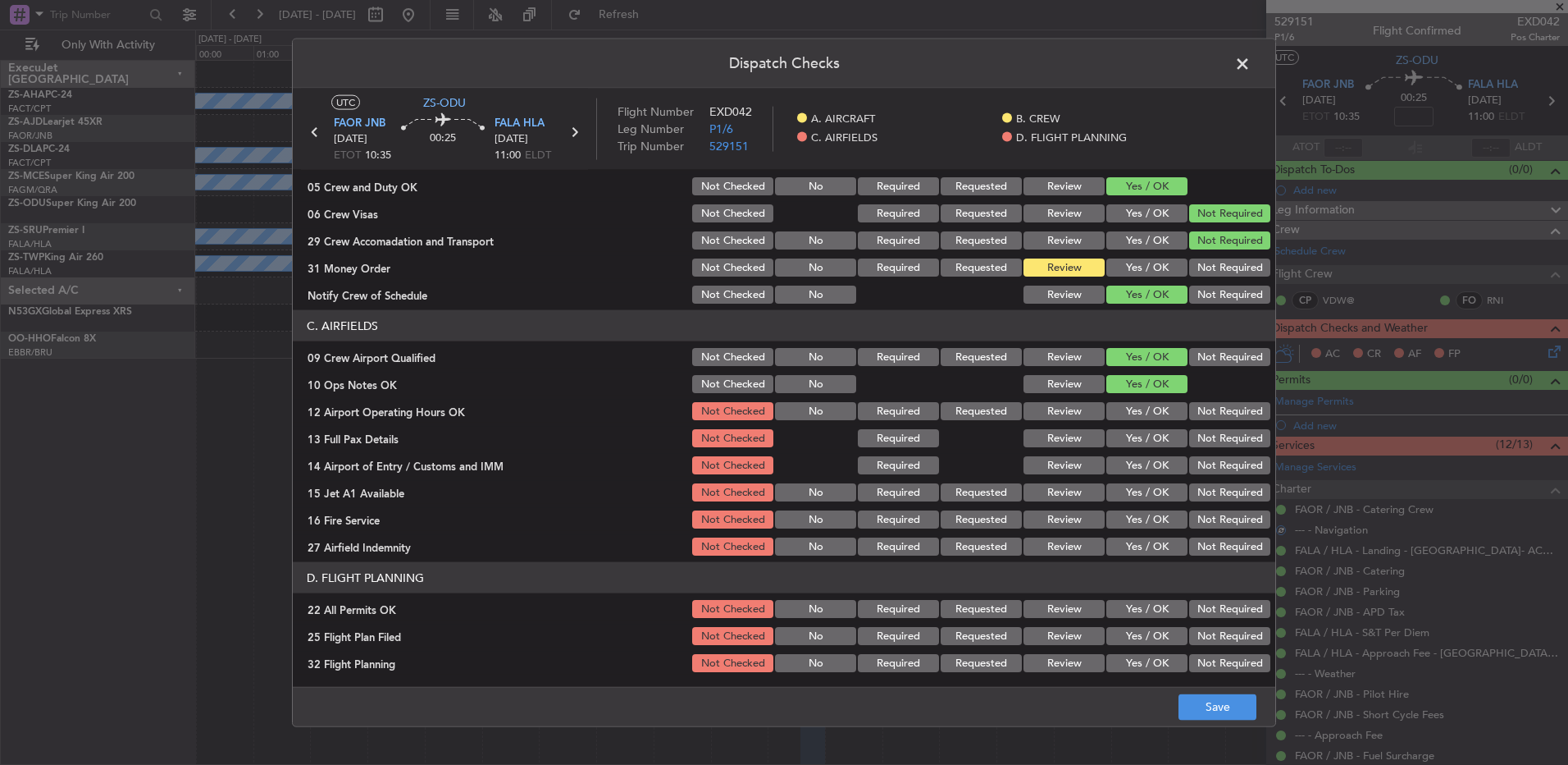
scroll to position [231, 0]
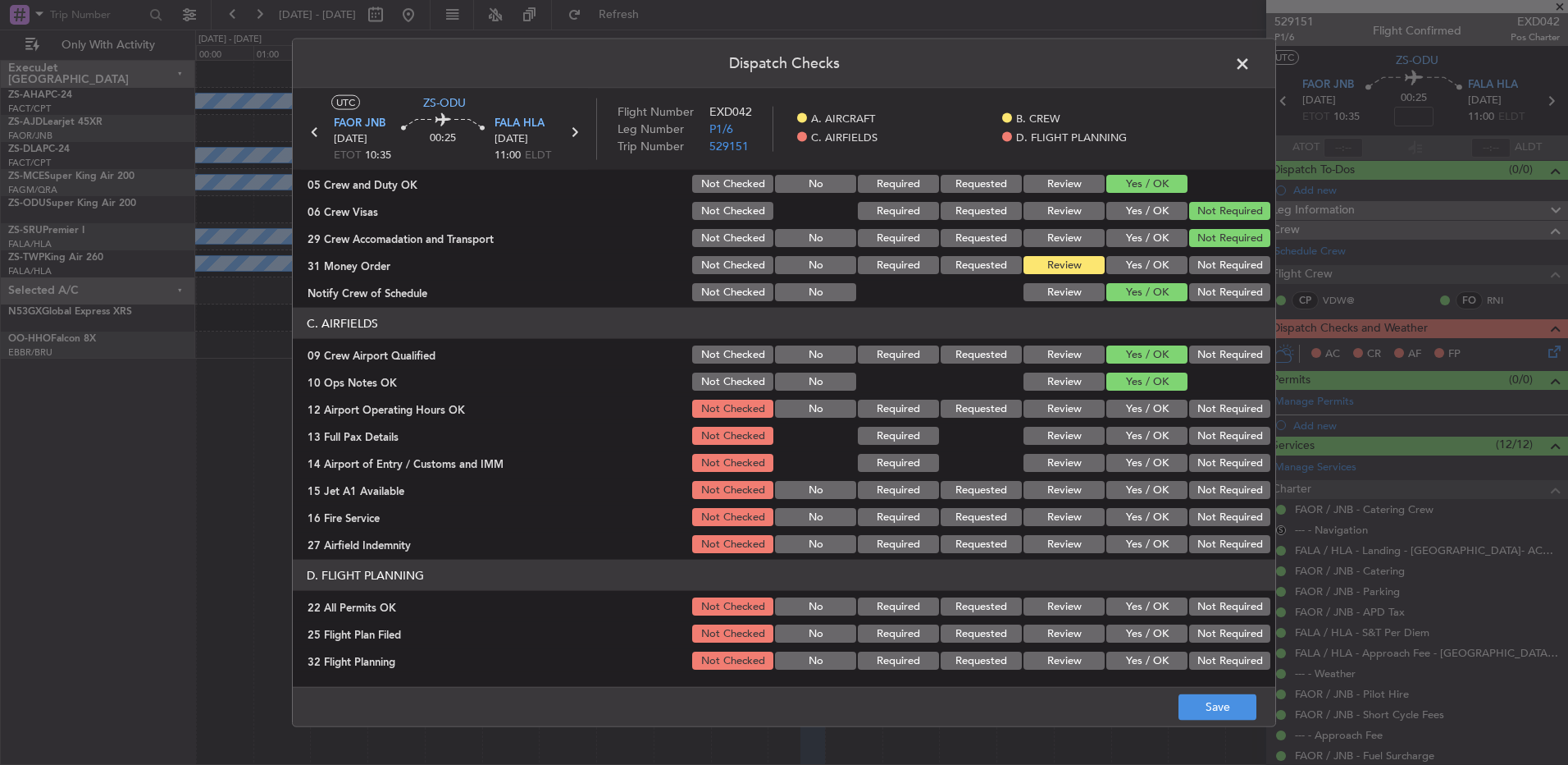
click at [1133, 404] on button "Yes / OK" at bounding box center [1146, 408] width 81 height 18
click at [1137, 434] on button "Yes / OK" at bounding box center [1146, 436] width 81 height 18
click at [1194, 463] on button "Not Required" at bounding box center [1230, 463] width 81 height 18
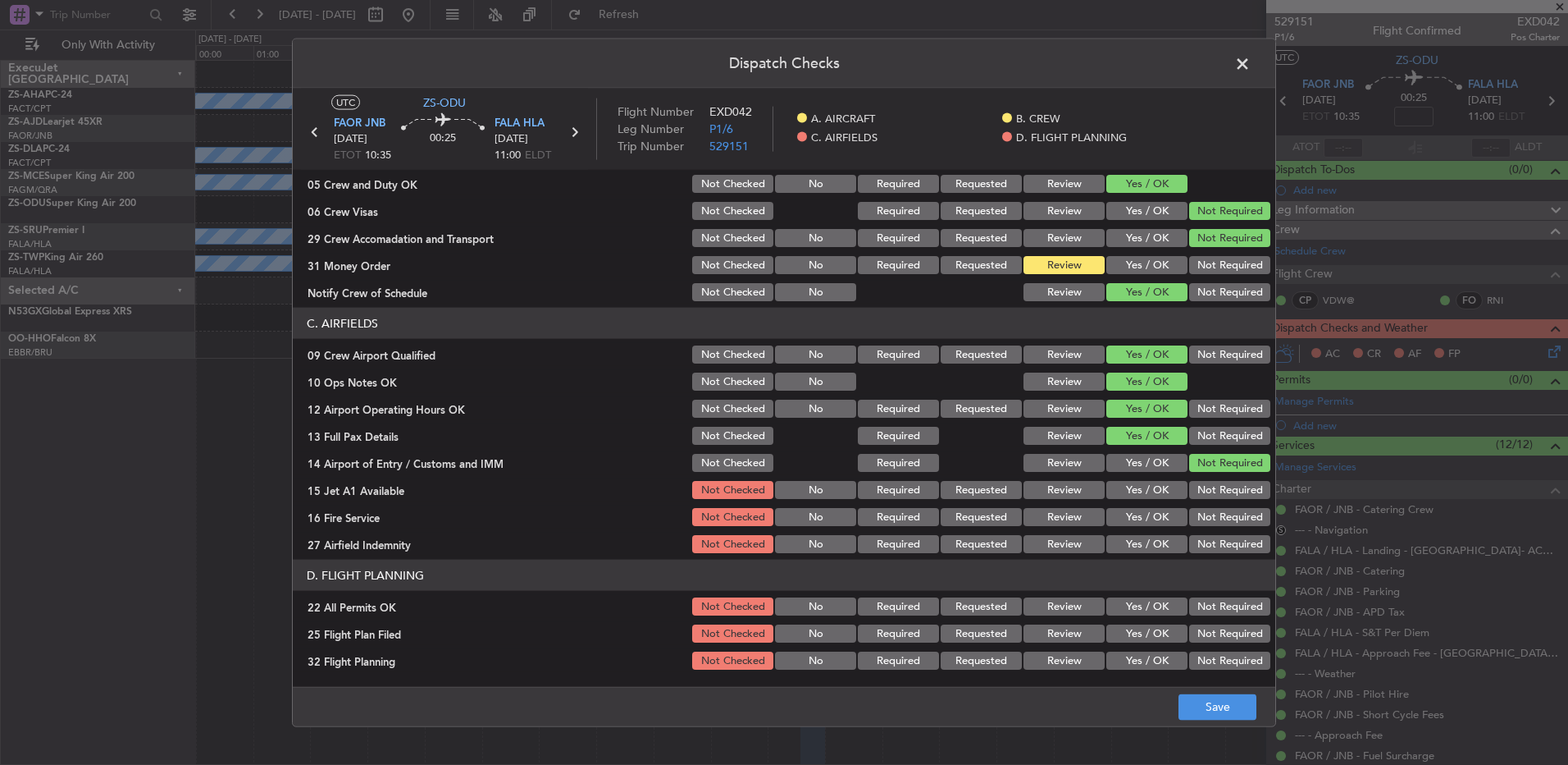
click at [1125, 488] on button "Yes / OK" at bounding box center [1146, 490] width 81 height 18
click at [1195, 519] on button "Not Required" at bounding box center [1230, 517] width 81 height 18
click at [1145, 547] on button "Yes / OK" at bounding box center [1146, 545] width 81 height 18
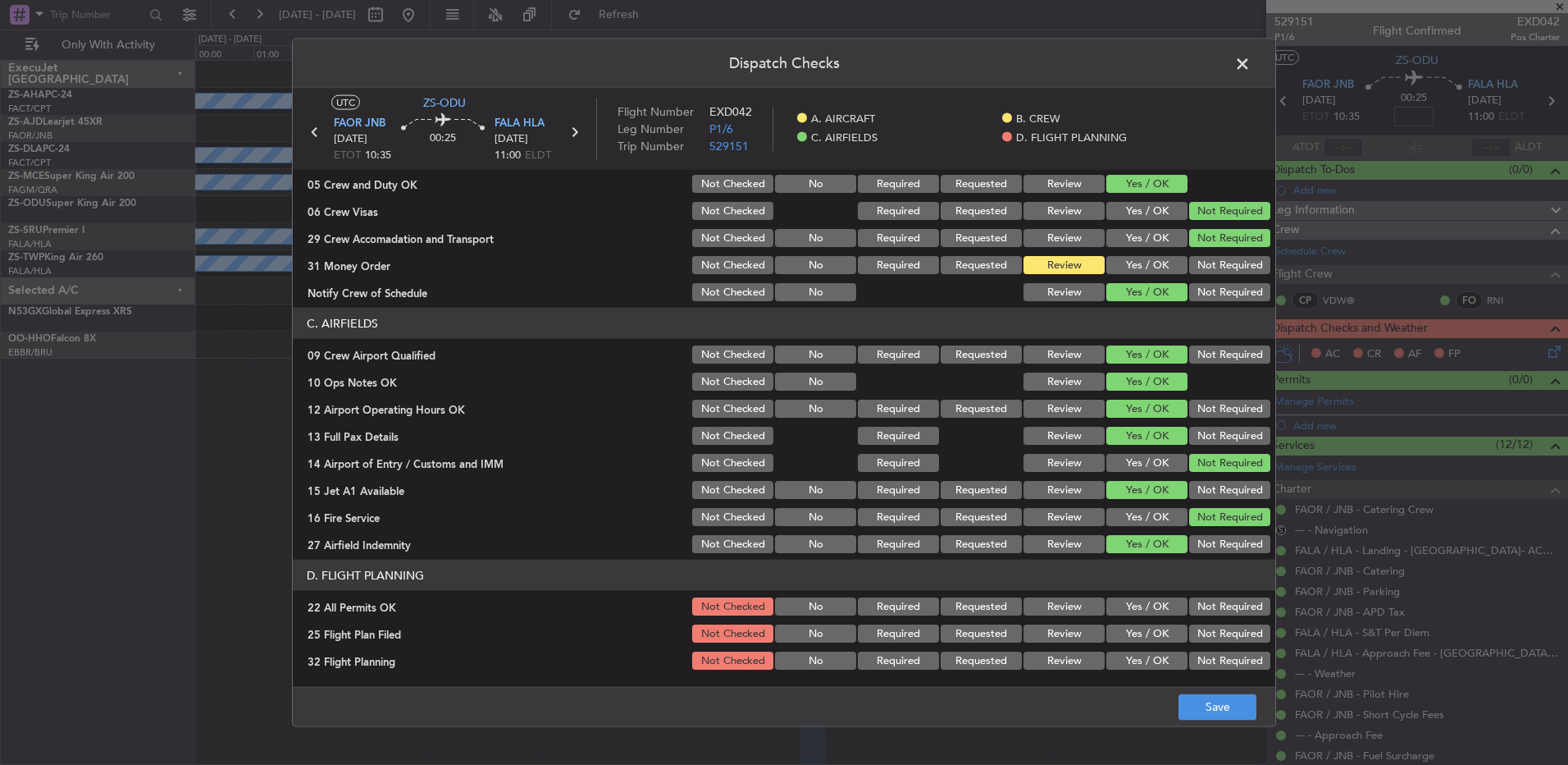
click at [1032, 541] on button "Review" at bounding box center [1064, 545] width 81 height 18
click at [1239, 608] on button "Not Required" at bounding box center [1230, 606] width 81 height 18
click at [1039, 630] on button "Review" at bounding box center [1064, 634] width 81 height 18
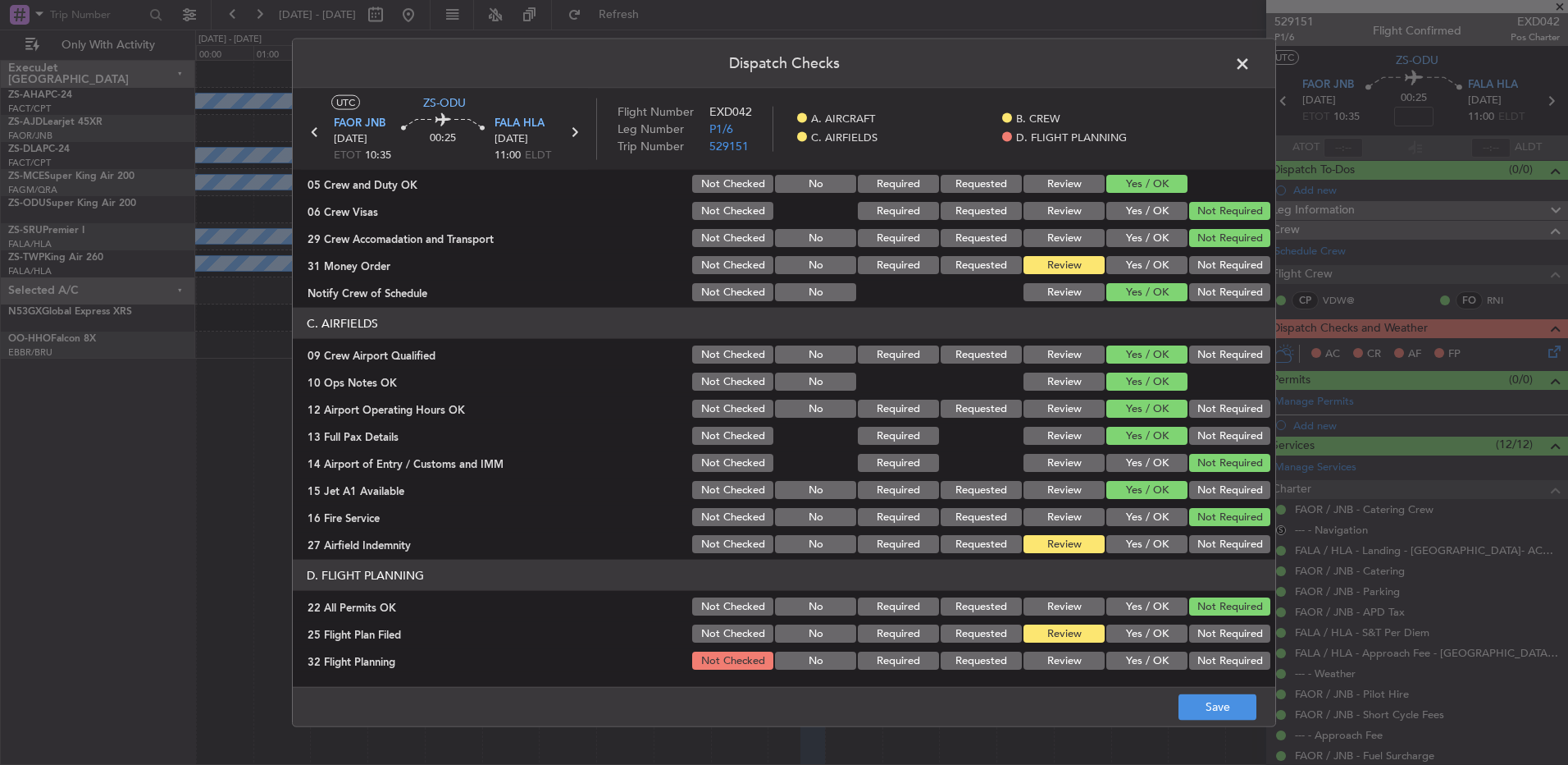
click at [1042, 662] on button "Review" at bounding box center [1064, 661] width 81 height 18
drag, startPoint x: 1163, startPoint y: 688, endPoint x: 1189, endPoint y: 697, distance: 27.5
click at [1164, 689] on footer "Save" at bounding box center [784, 705] width 983 height 39
click at [1193, 699] on button "Save" at bounding box center [1217, 706] width 78 height 26
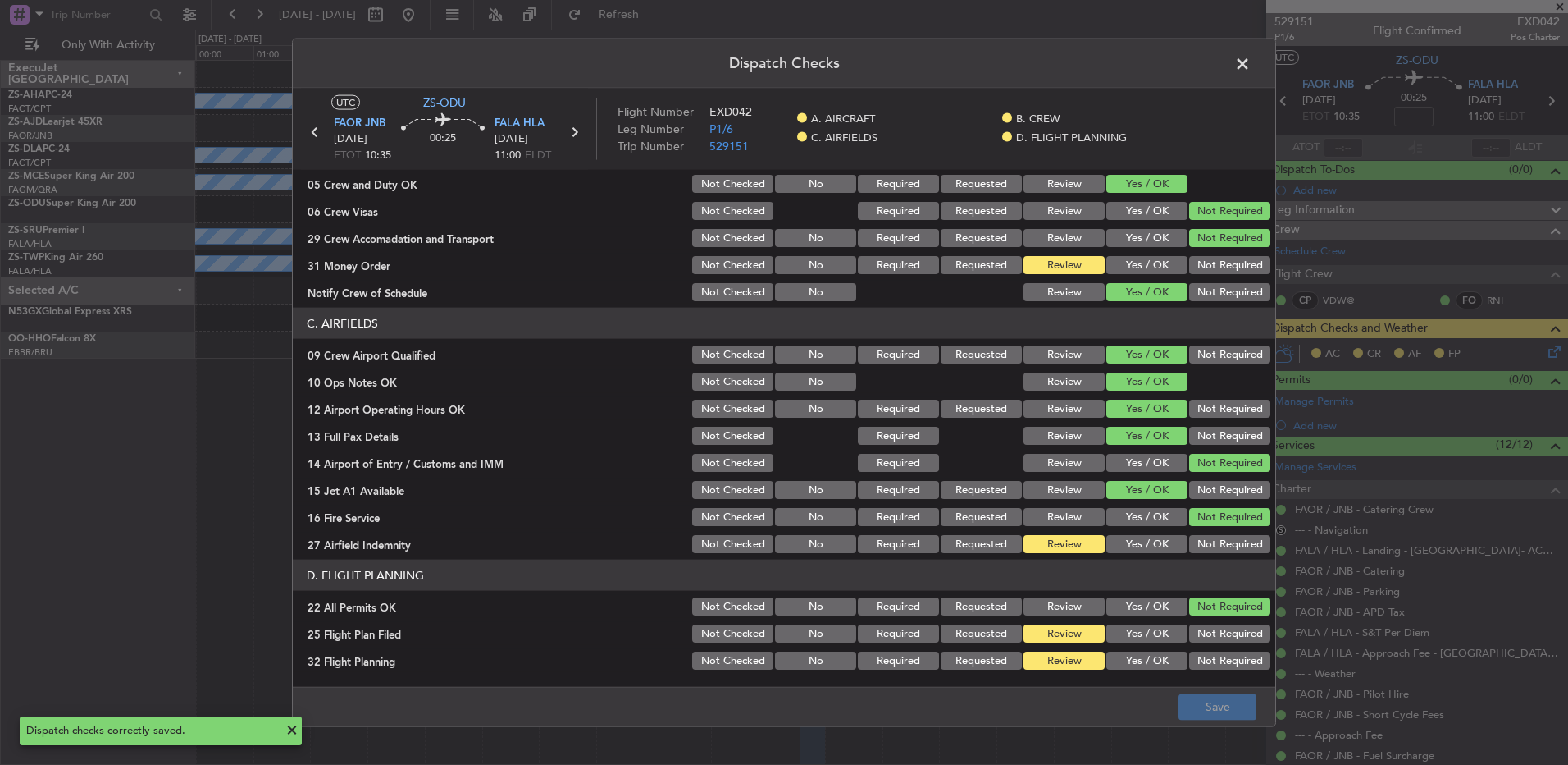
click at [1251, 66] on span at bounding box center [1251, 68] width 0 height 33
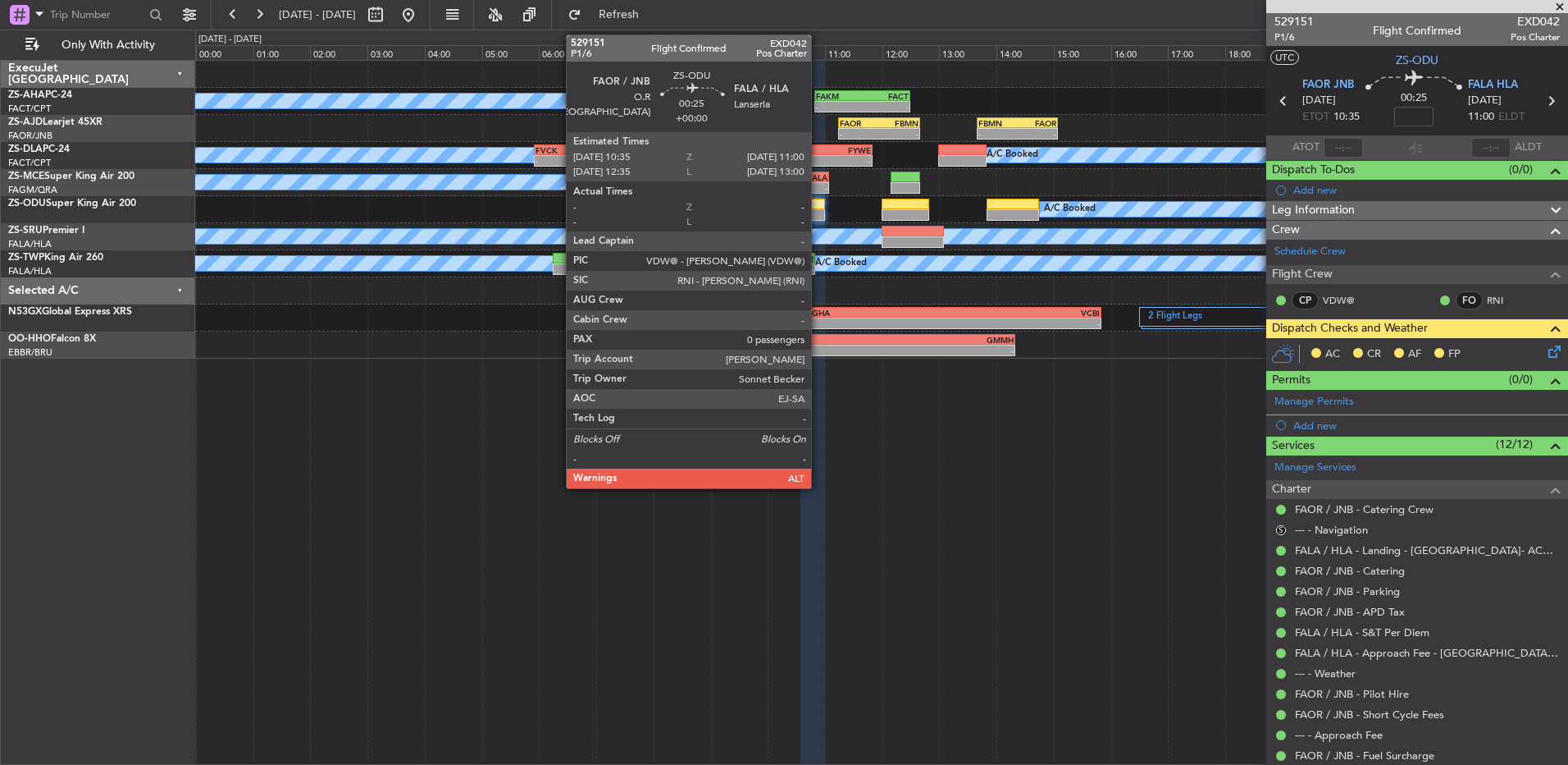
click at [818, 214] on div at bounding box center [812, 215] width 24 height 12
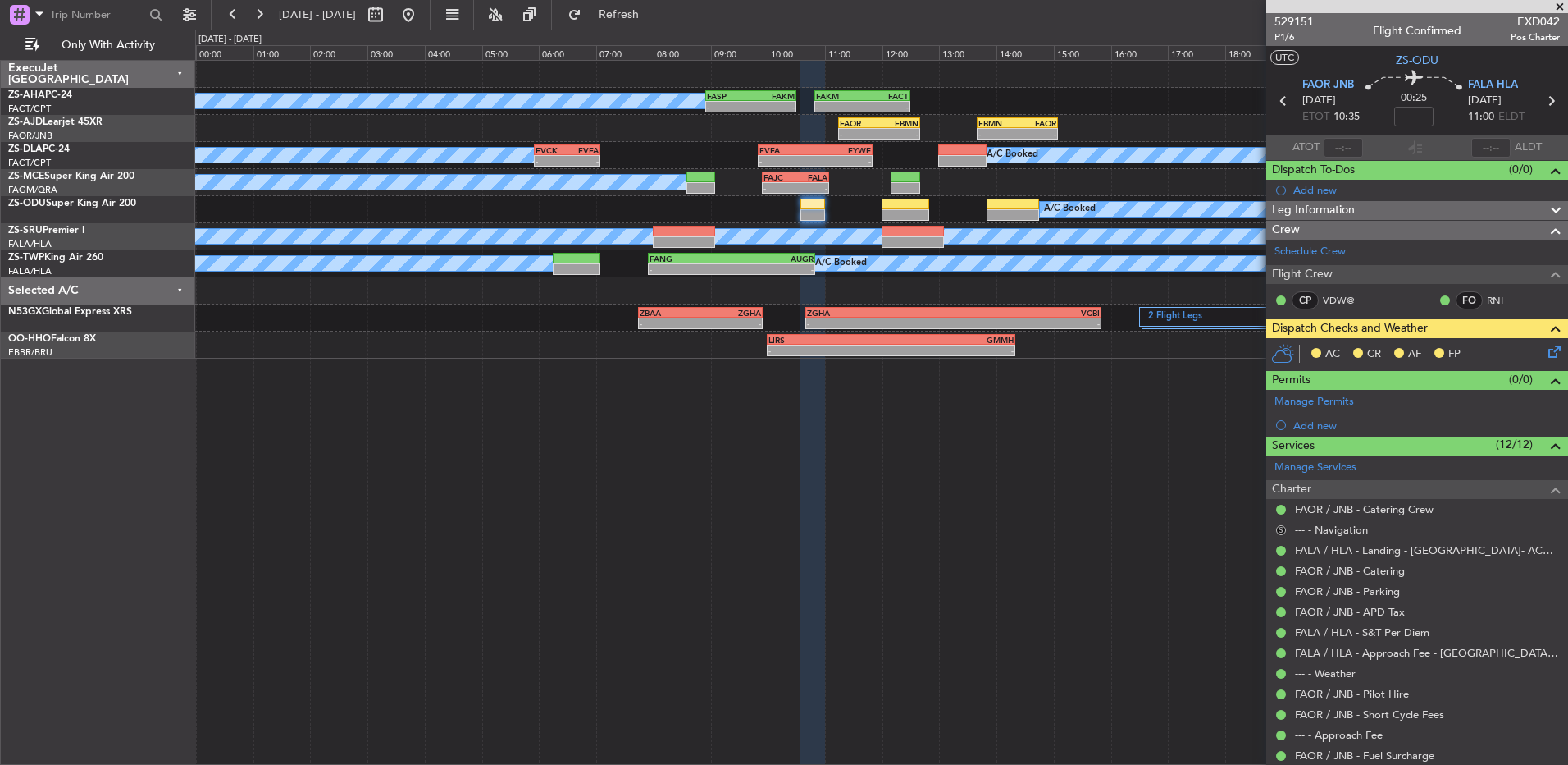
click at [1284, 530] on button "S" at bounding box center [1282, 530] width 10 height 10
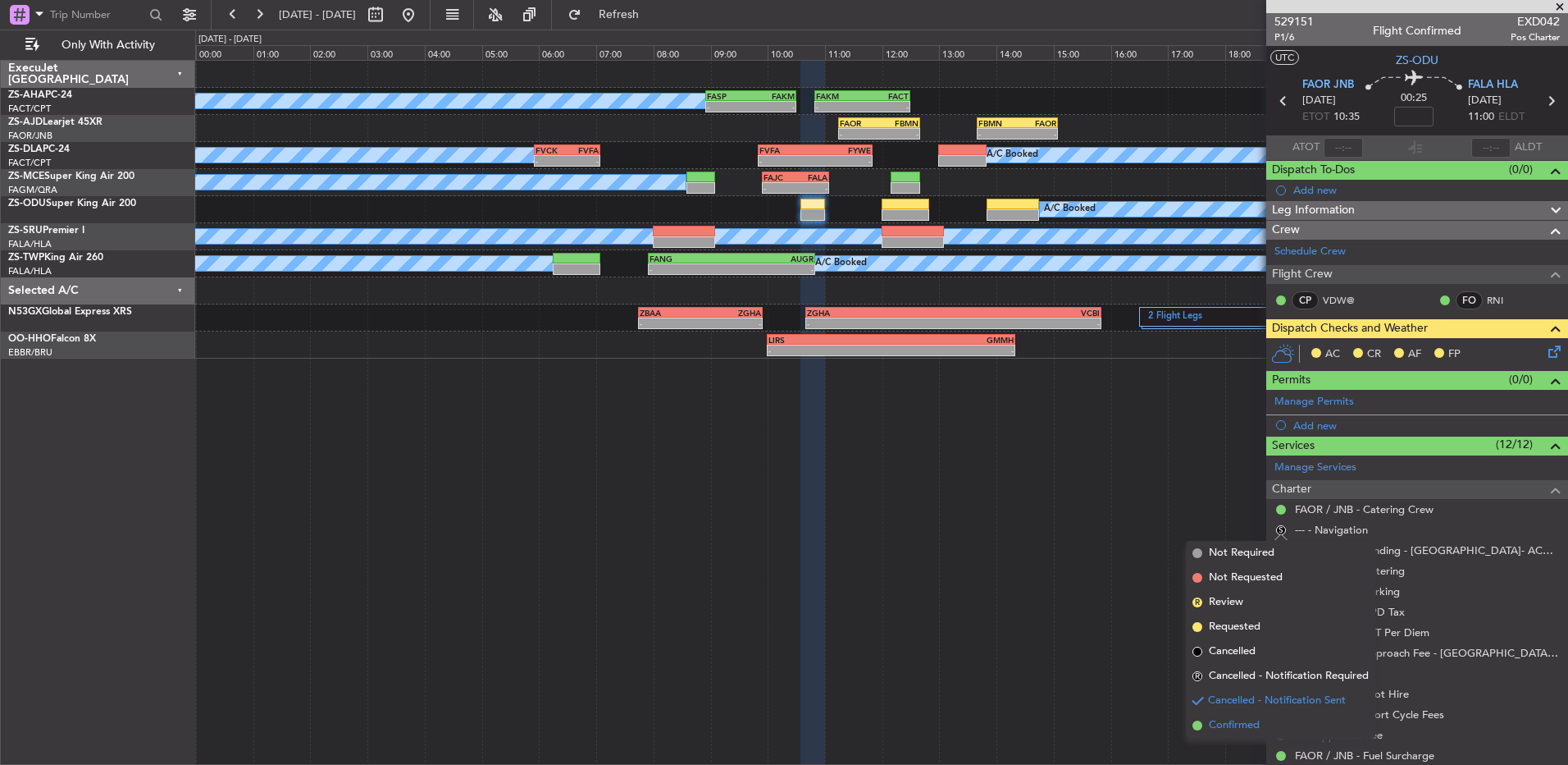
click at [1265, 724] on li "Confirmed" at bounding box center [1281, 725] width 190 height 24
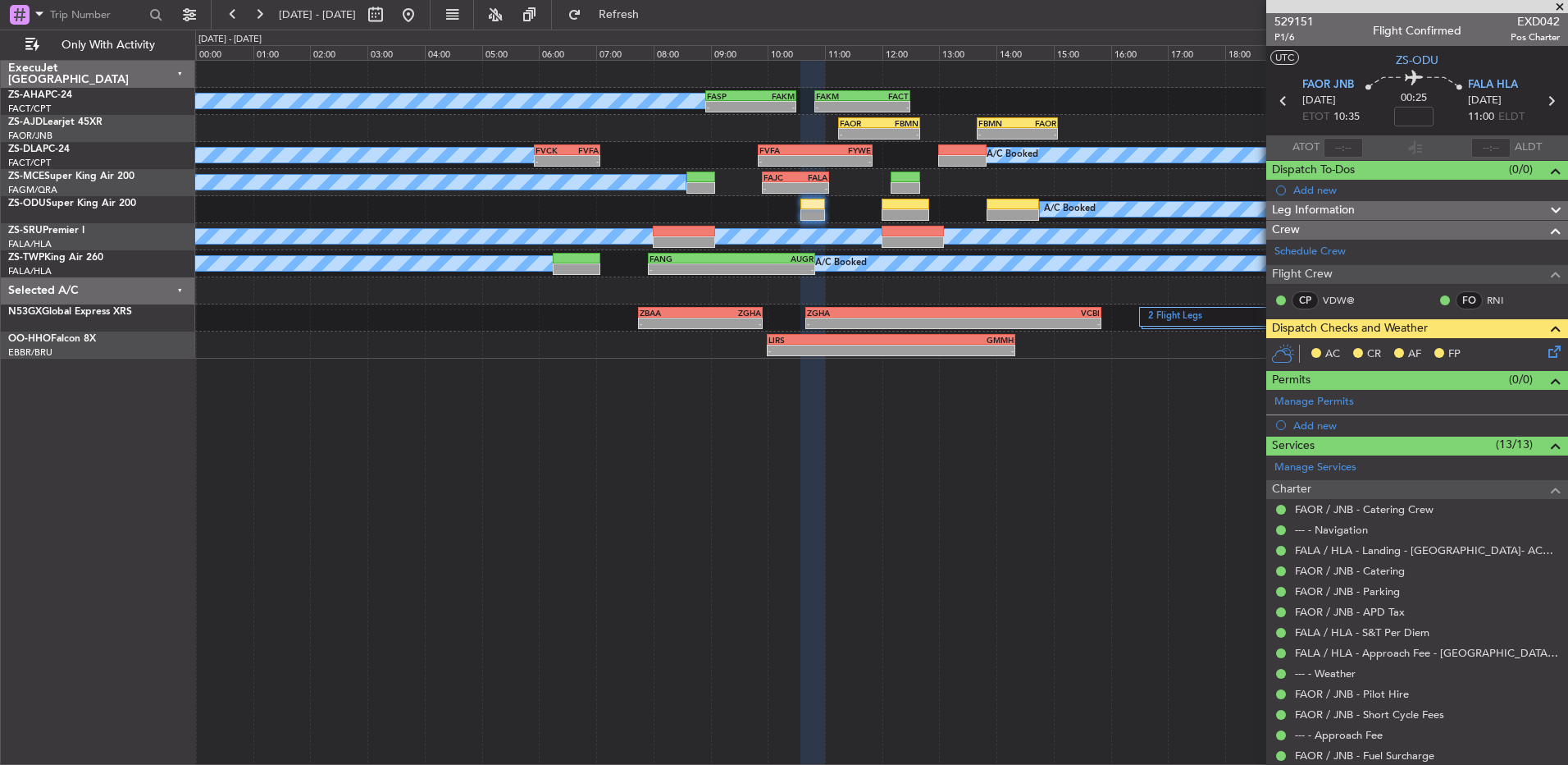
click at [1545, 352] on icon at bounding box center [1552, 349] width 13 height 13
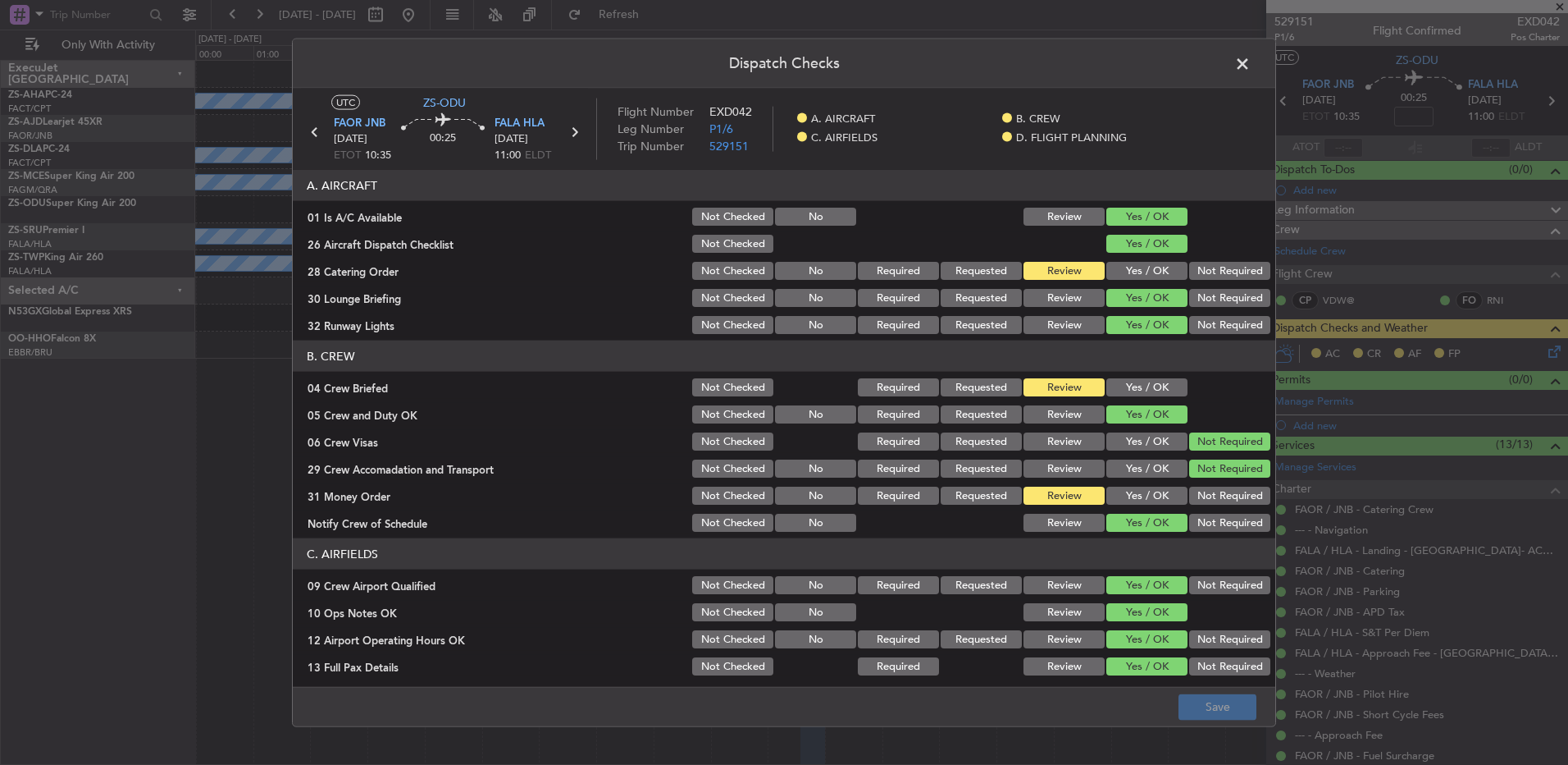
click at [1136, 491] on button "Yes / OK" at bounding box center [1146, 496] width 81 height 18
click at [1251, 61] on span at bounding box center [1251, 68] width 0 height 33
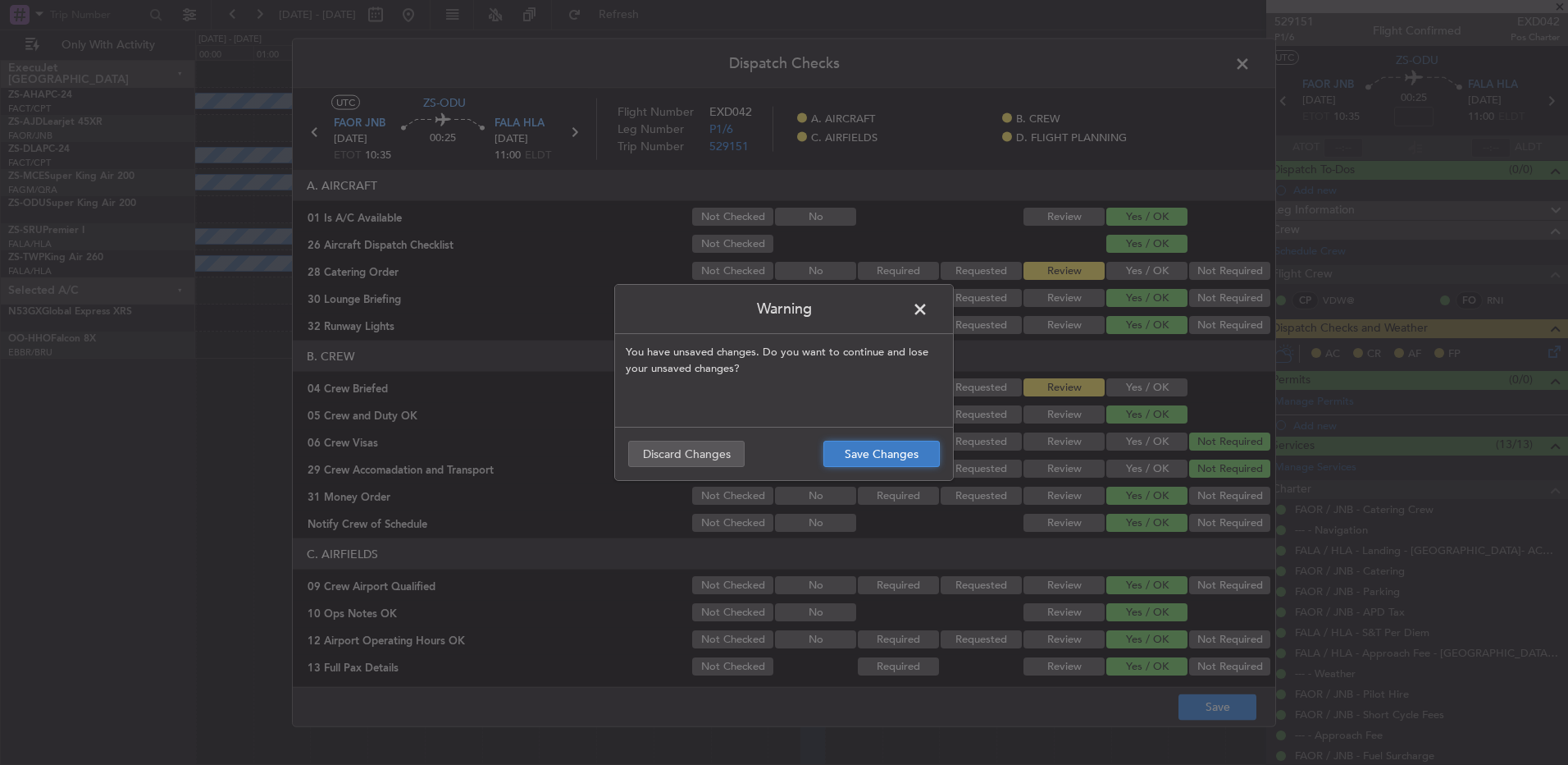
click at [852, 456] on button "Save Changes" at bounding box center [882, 453] width 117 height 26
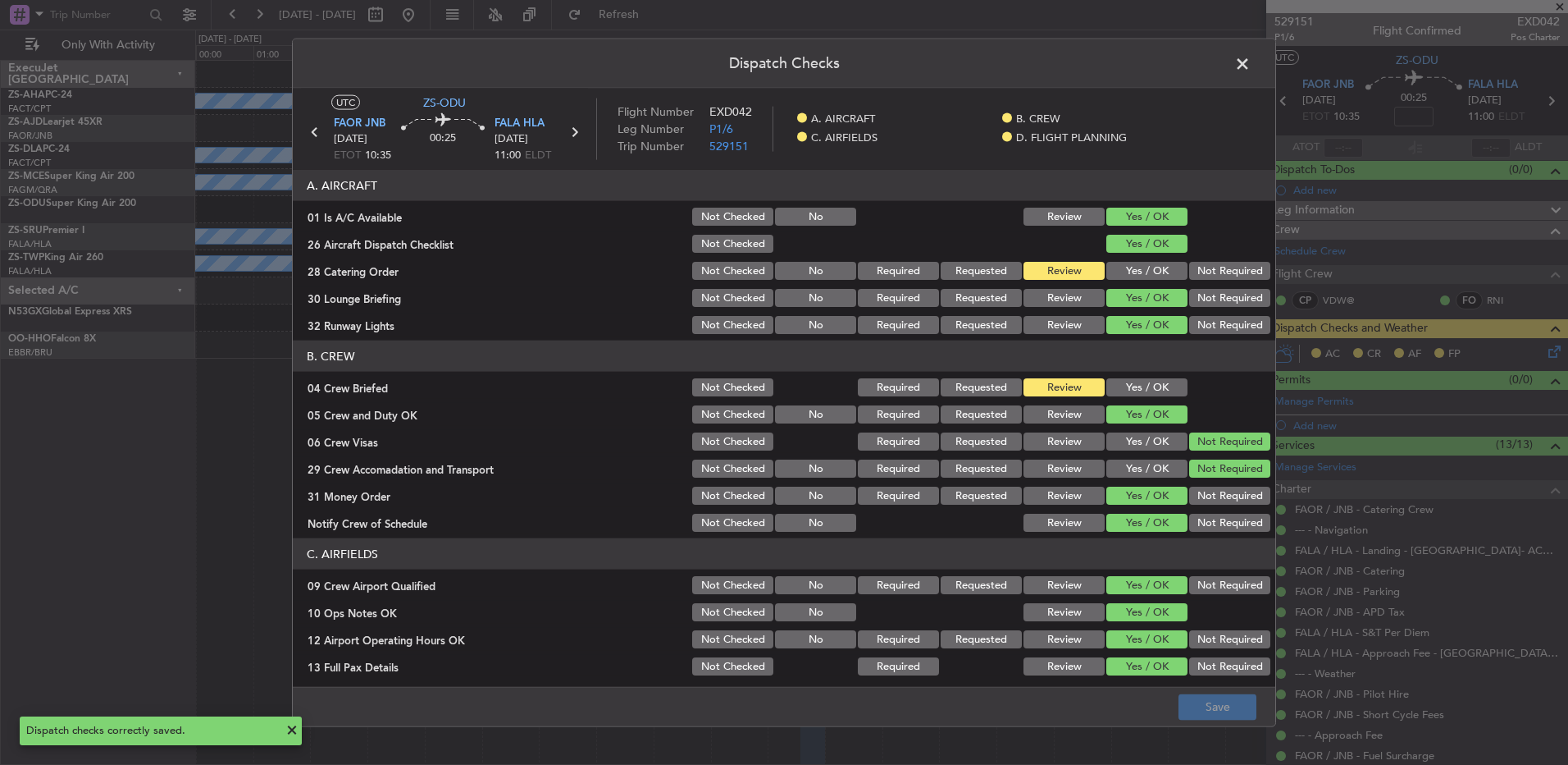
click at [1251, 62] on span at bounding box center [1251, 68] width 0 height 33
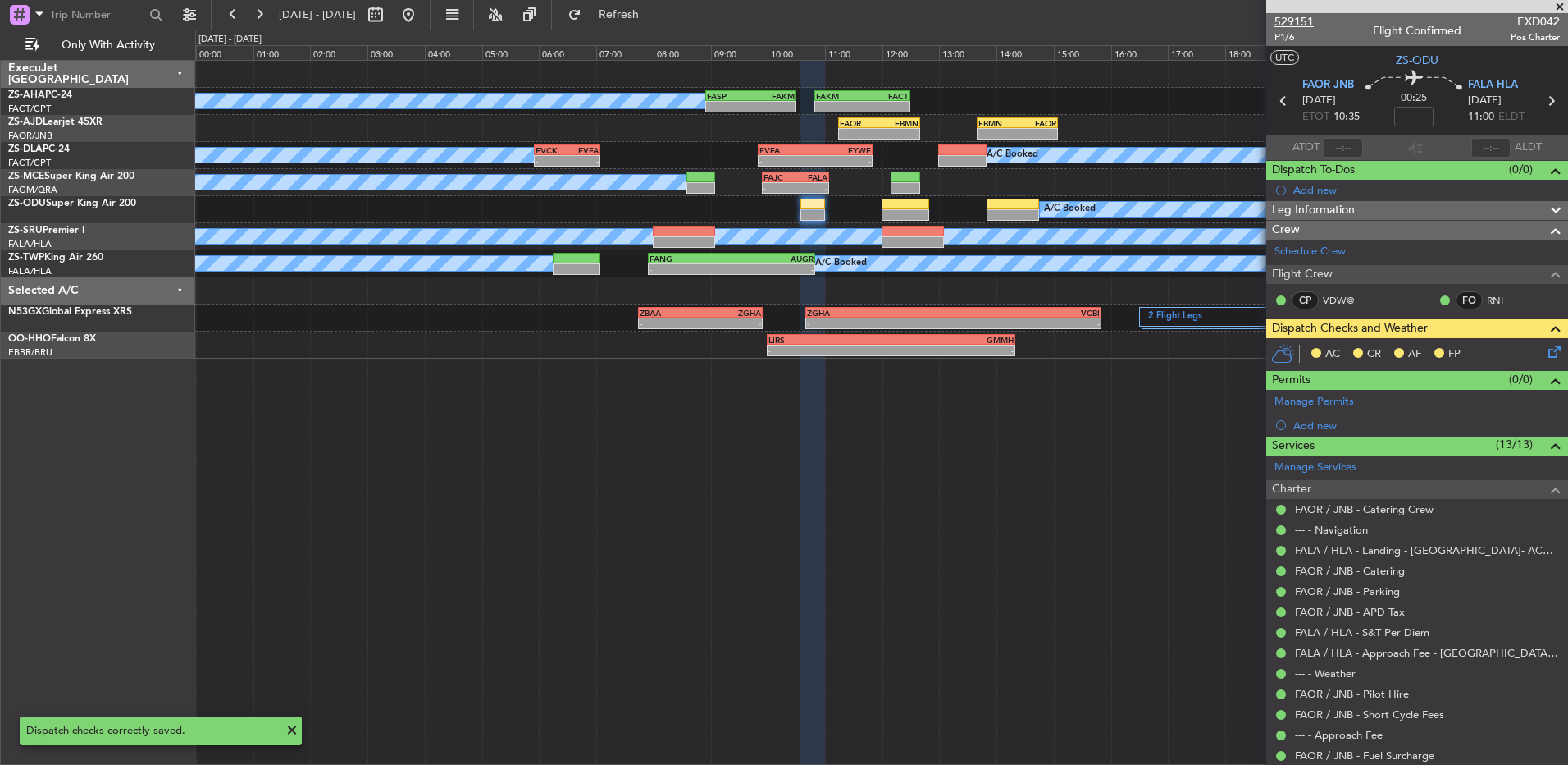
click at [1293, 16] on span "529151" at bounding box center [1294, 22] width 39 height 18
click at [1545, 352] on icon at bounding box center [1552, 349] width 13 height 13
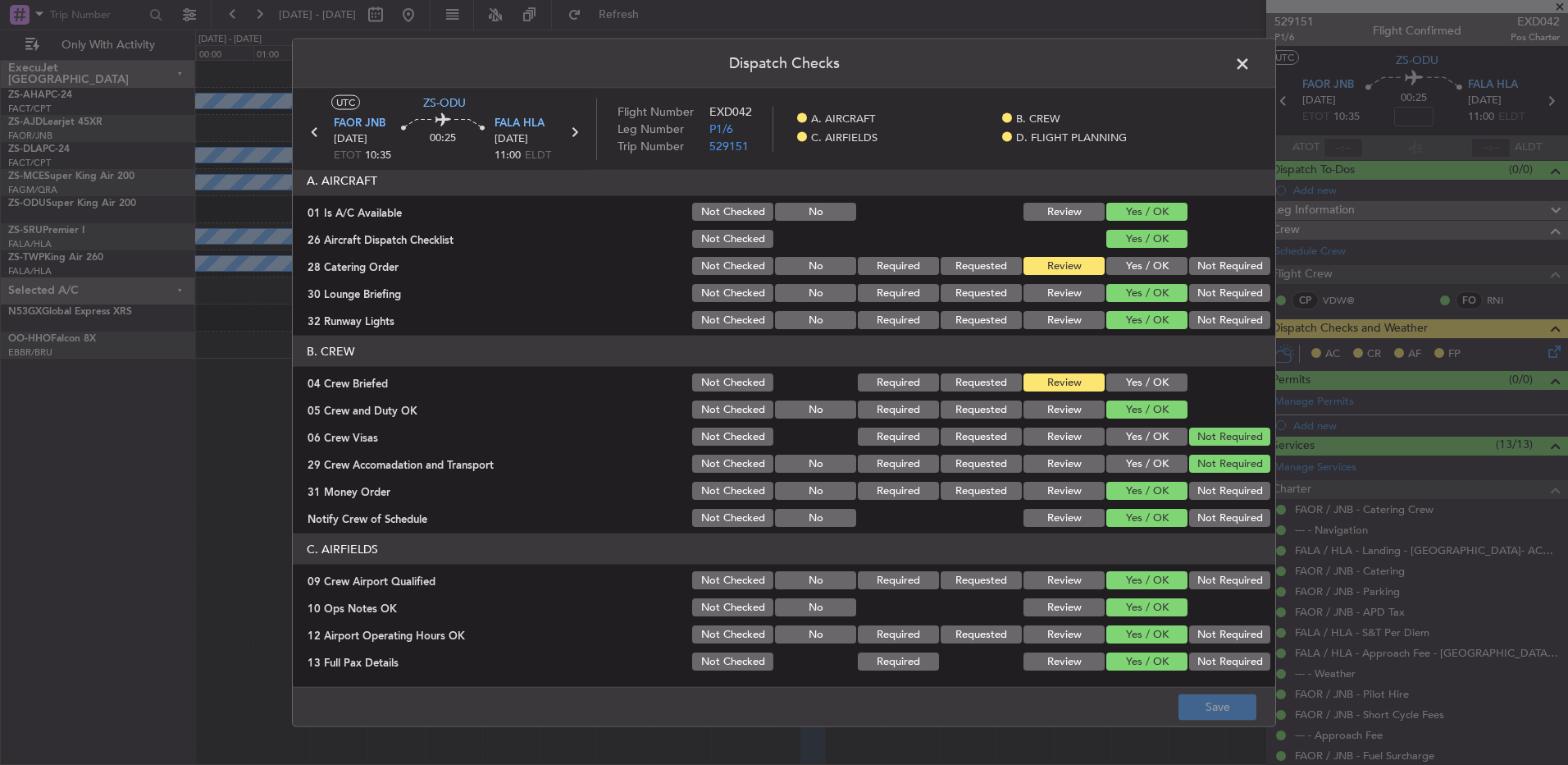
scroll to position [0, 0]
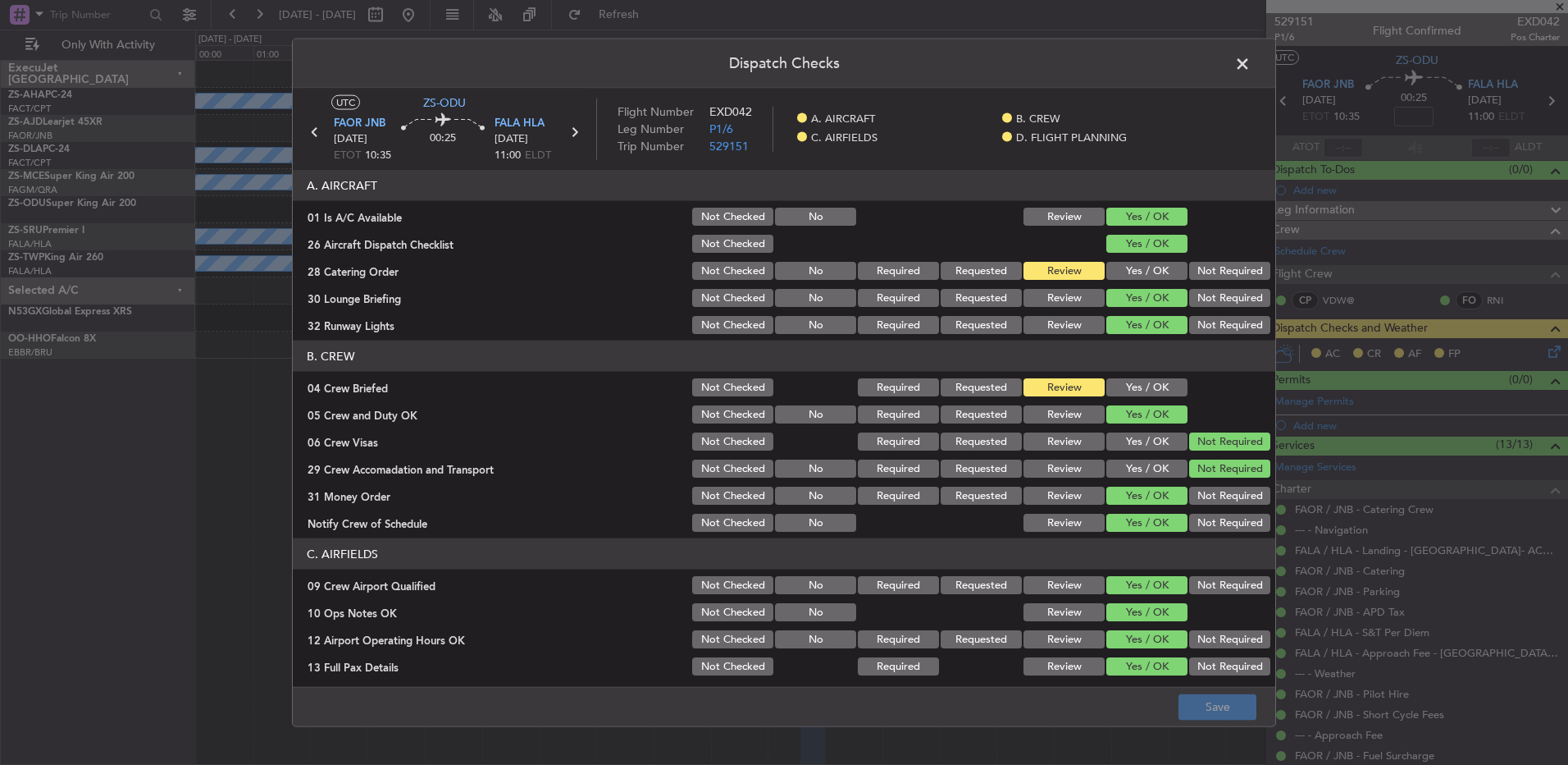
click at [1251, 63] on span at bounding box center [1251, 68] width 0 height 33
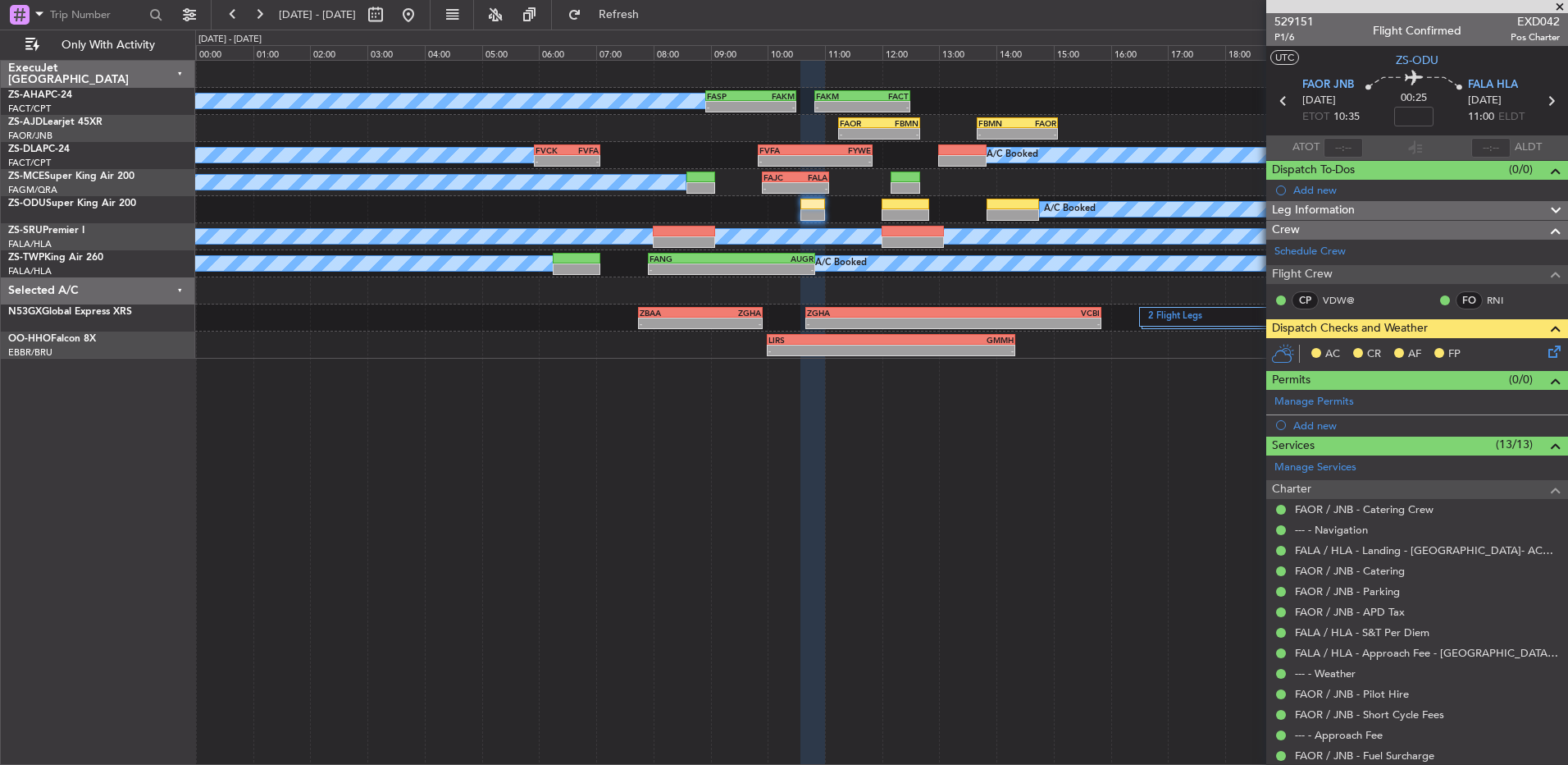
click at [1552, 338] on div "AC CR AF FP" at bounding box center [1418, 354] width 302 height 33
click at [1550, 342] on icon at bounding box center [1552, 349] width 13 height 13
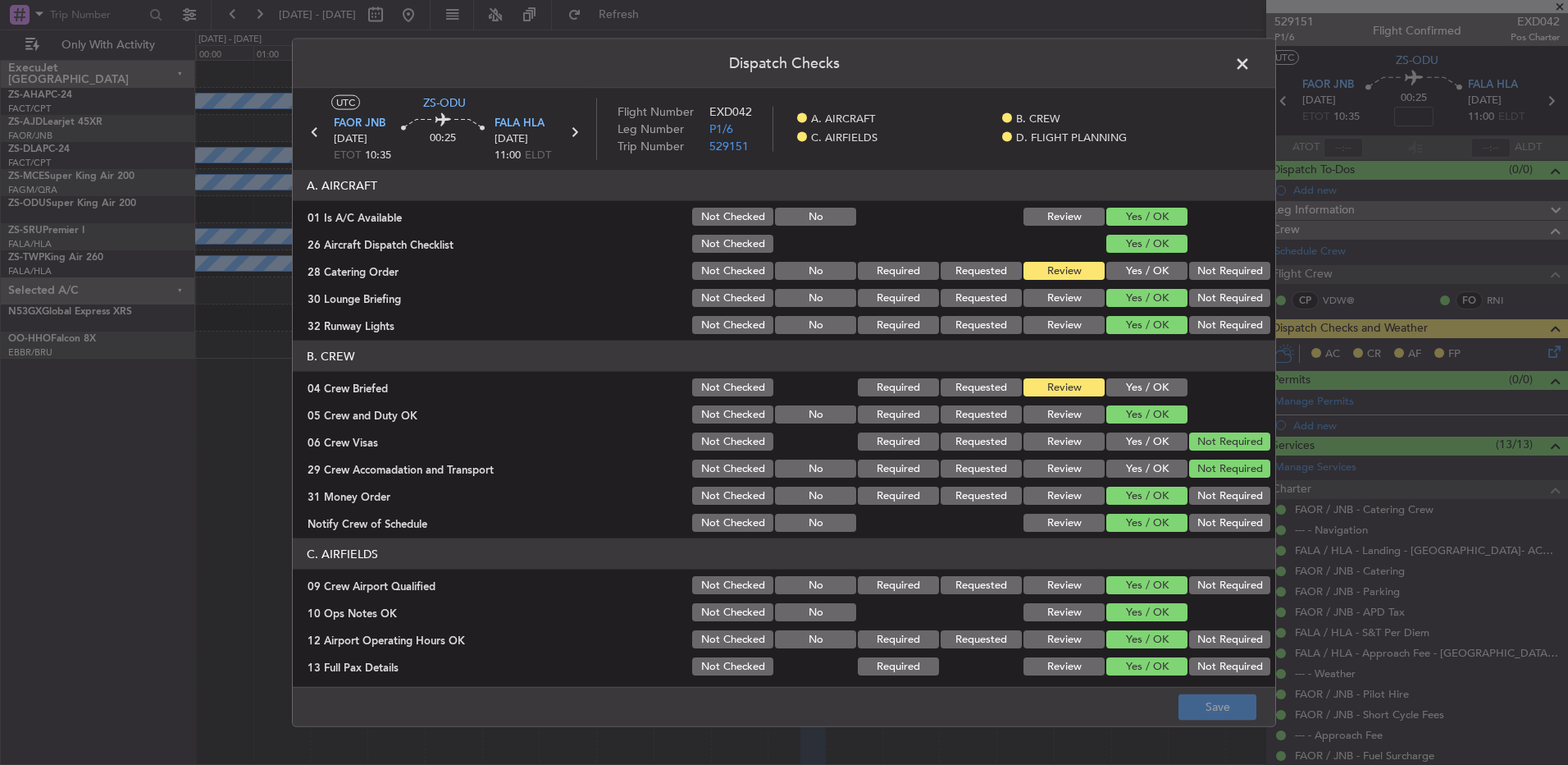
click at [1125, 279] on button "Yes / OK" at bounding box center [1146, 271] width 81 height 18
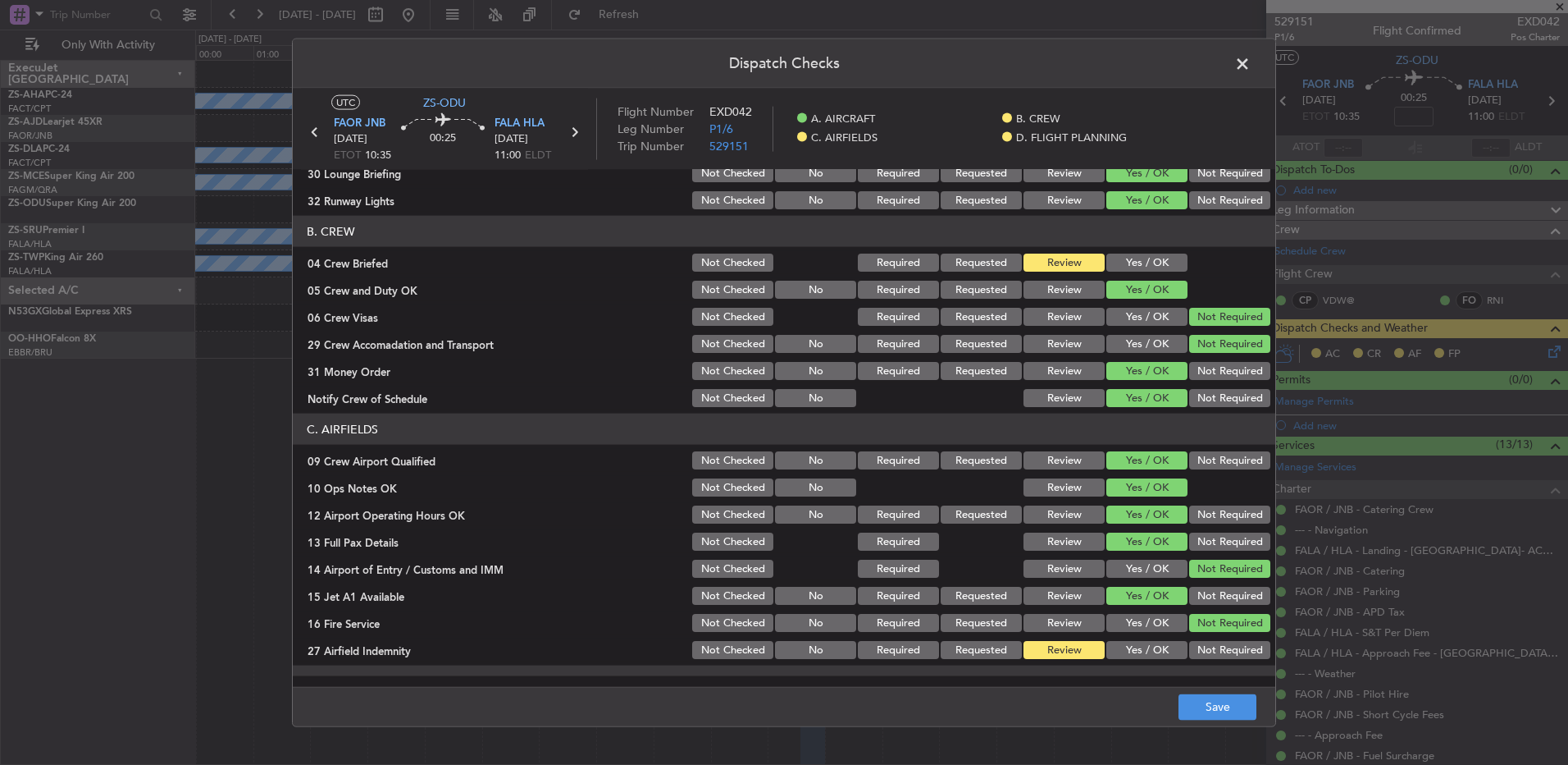
scroll to position [231, 0]
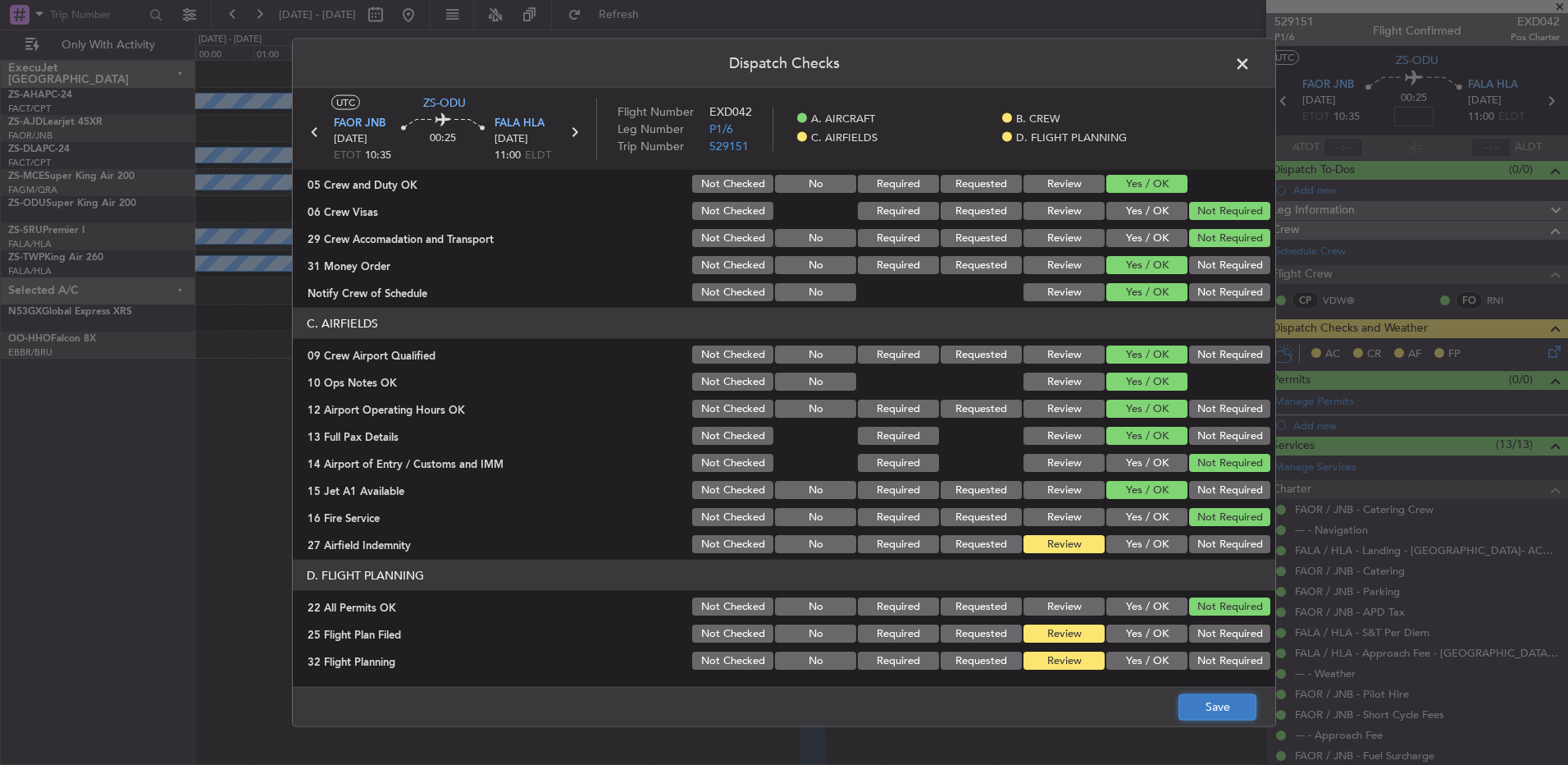
click at [1215, 704] on button "Save" at bounding box center [1217, 706] width 78 height 26
click at [1251, 58] on span at bounding box center [1251, 68] width 0 height 33
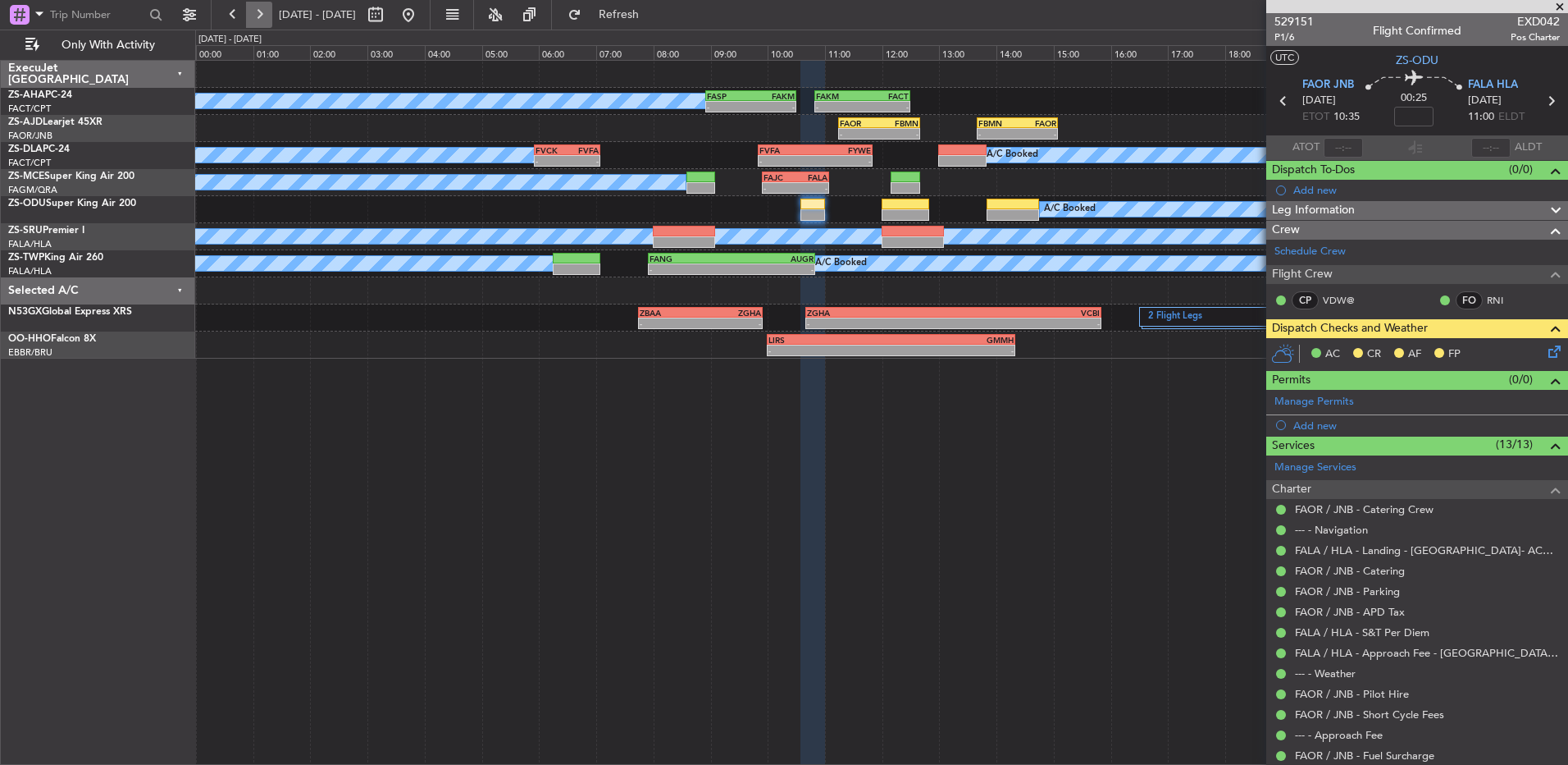
click at [264, 13] on button at bounding box center [259, 14] width 26 height 26
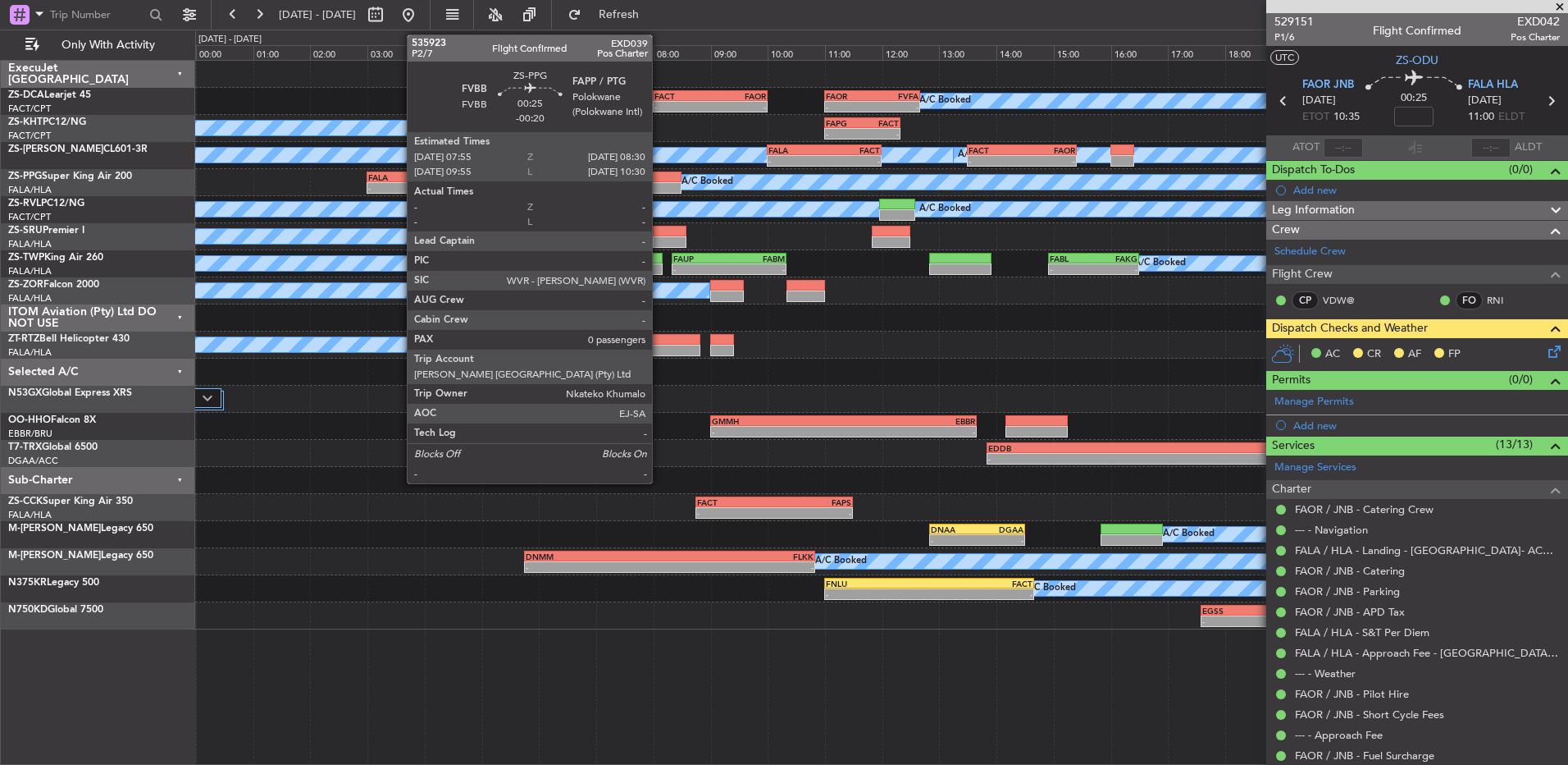
click at [660, 182] on div at bounding box center [665, 188] width 33 height 12
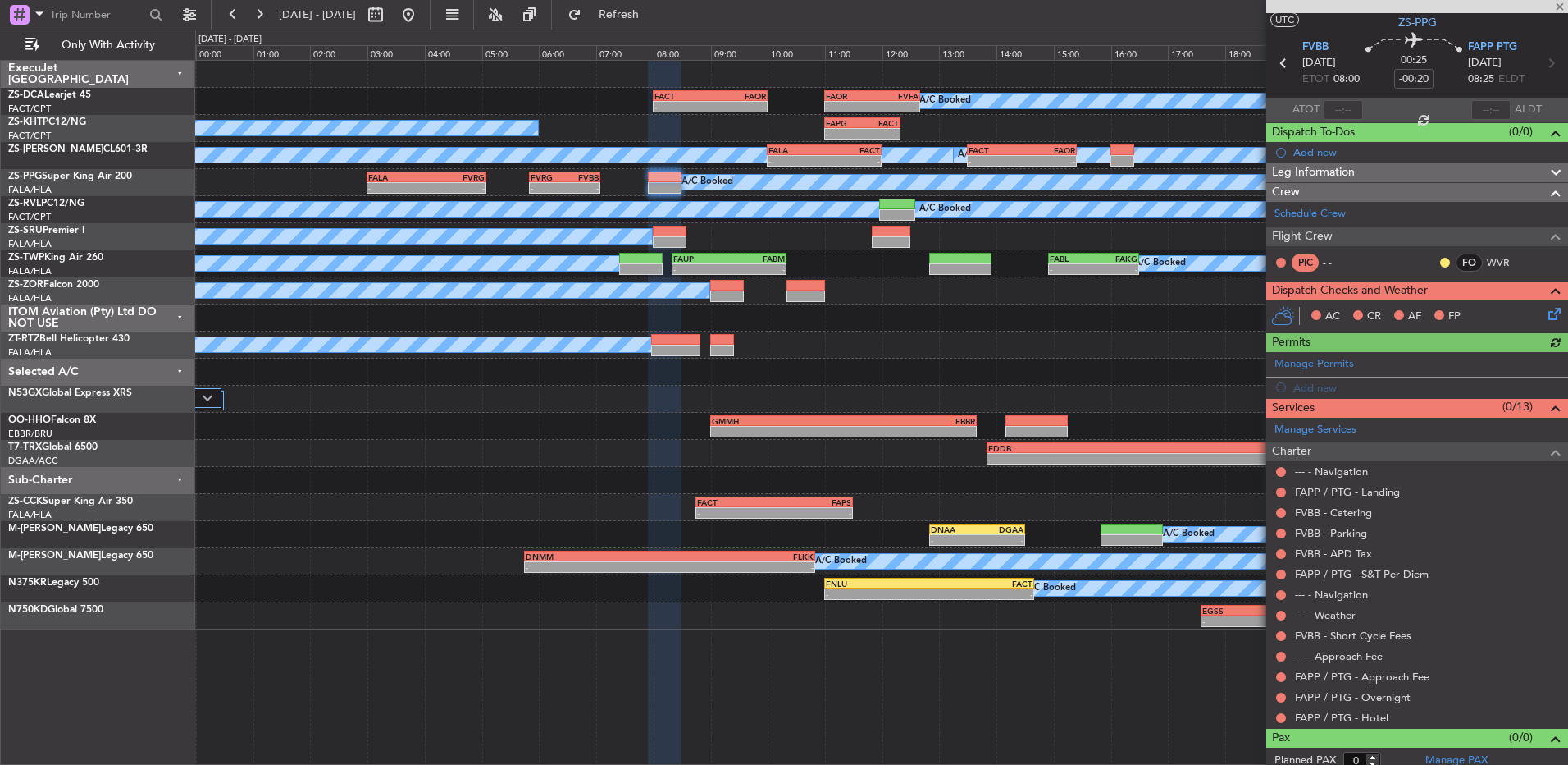
scroll to position [47, 0]
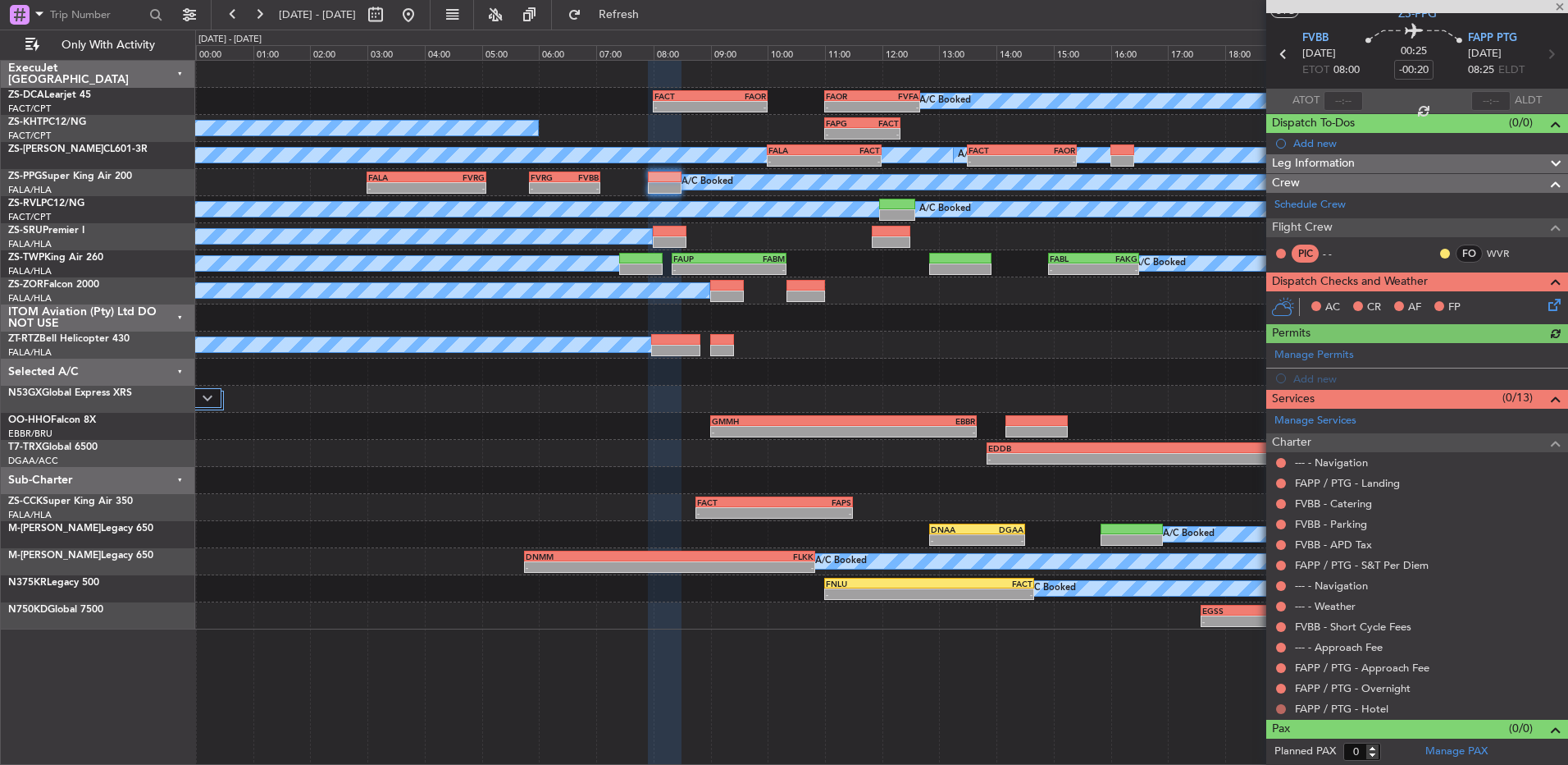
click at [1281, 709] on button at bounding box center [1282, 709] width 10 height 10
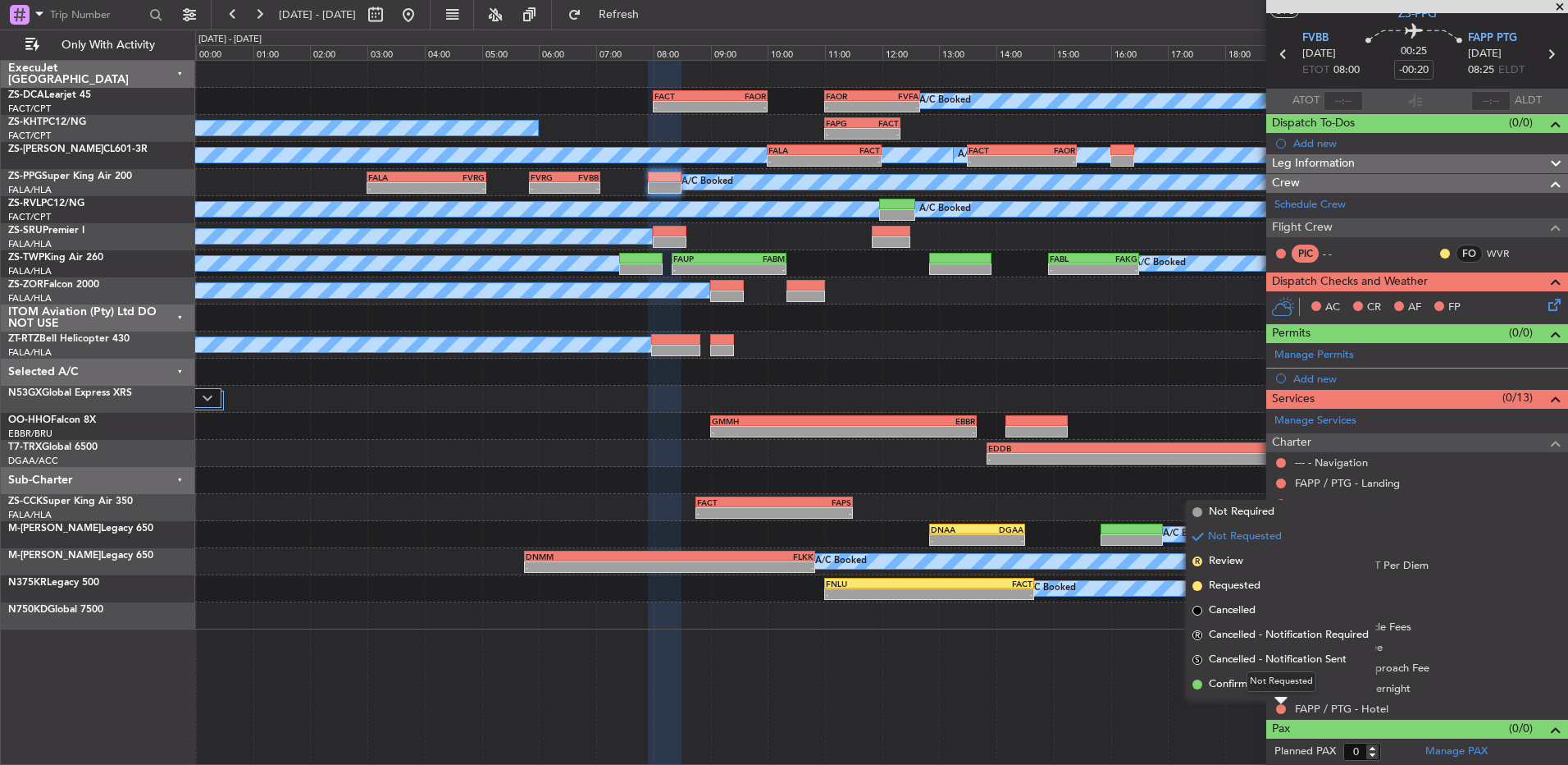
click at [1281, 687] on div "Not Requested" at bounding box center [1282, 681] width 70 height 21
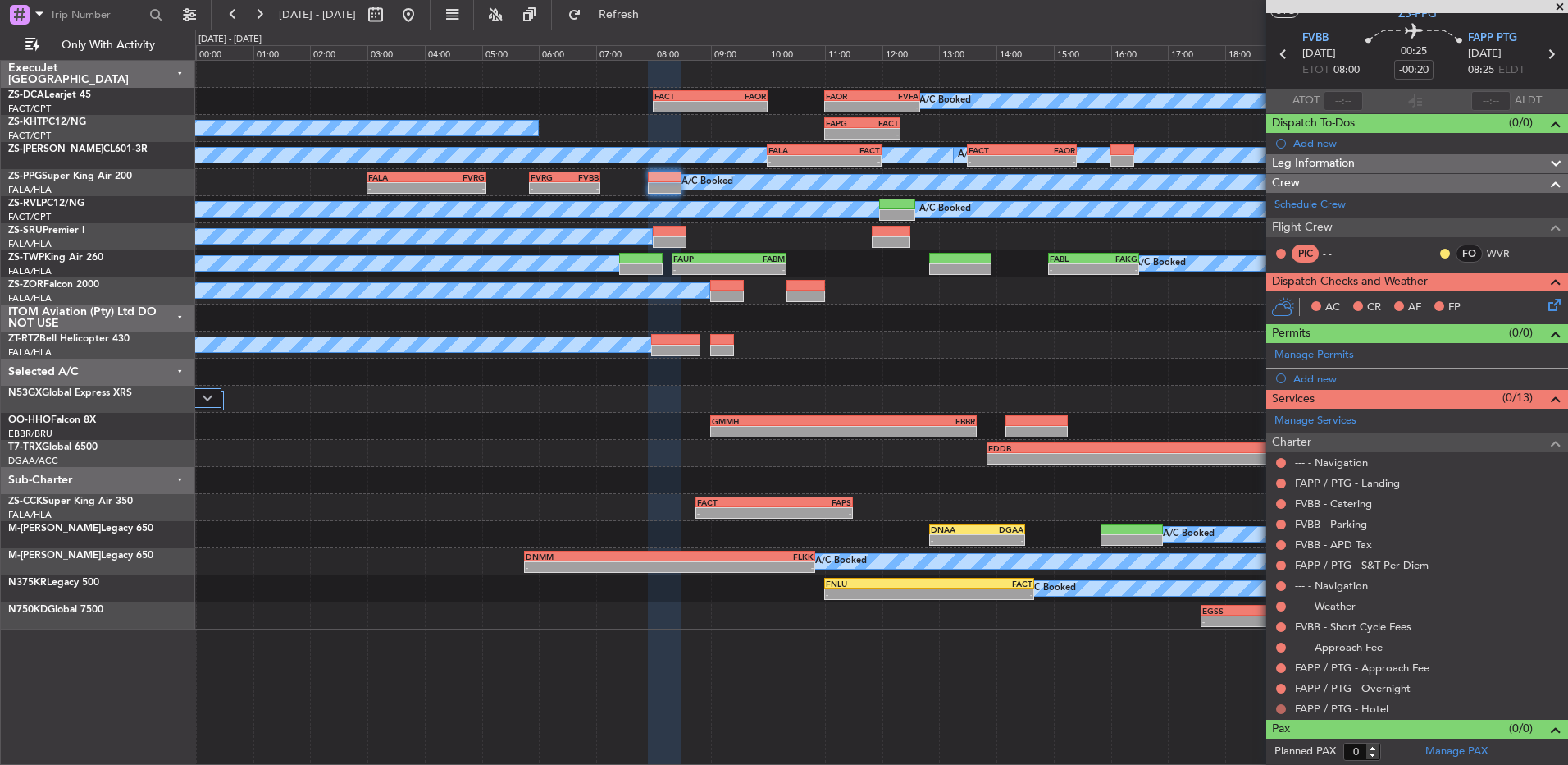
click at [1282, 707] on button at bounding box center [1282, 709] width 10 height 10
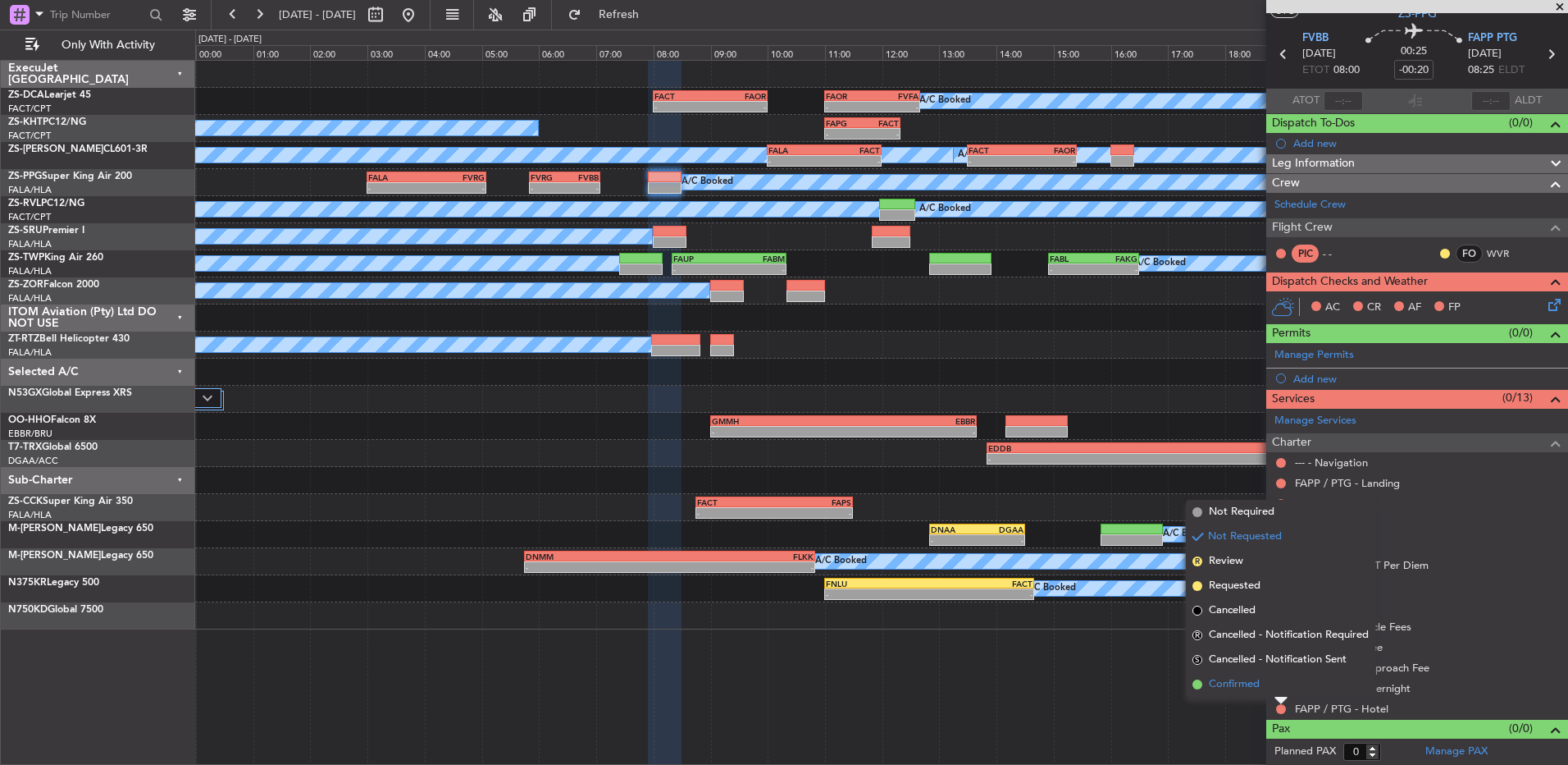
click at [1207, 677] on li "Confirmed" at bounding box center [1281, 684] width 190 height 24
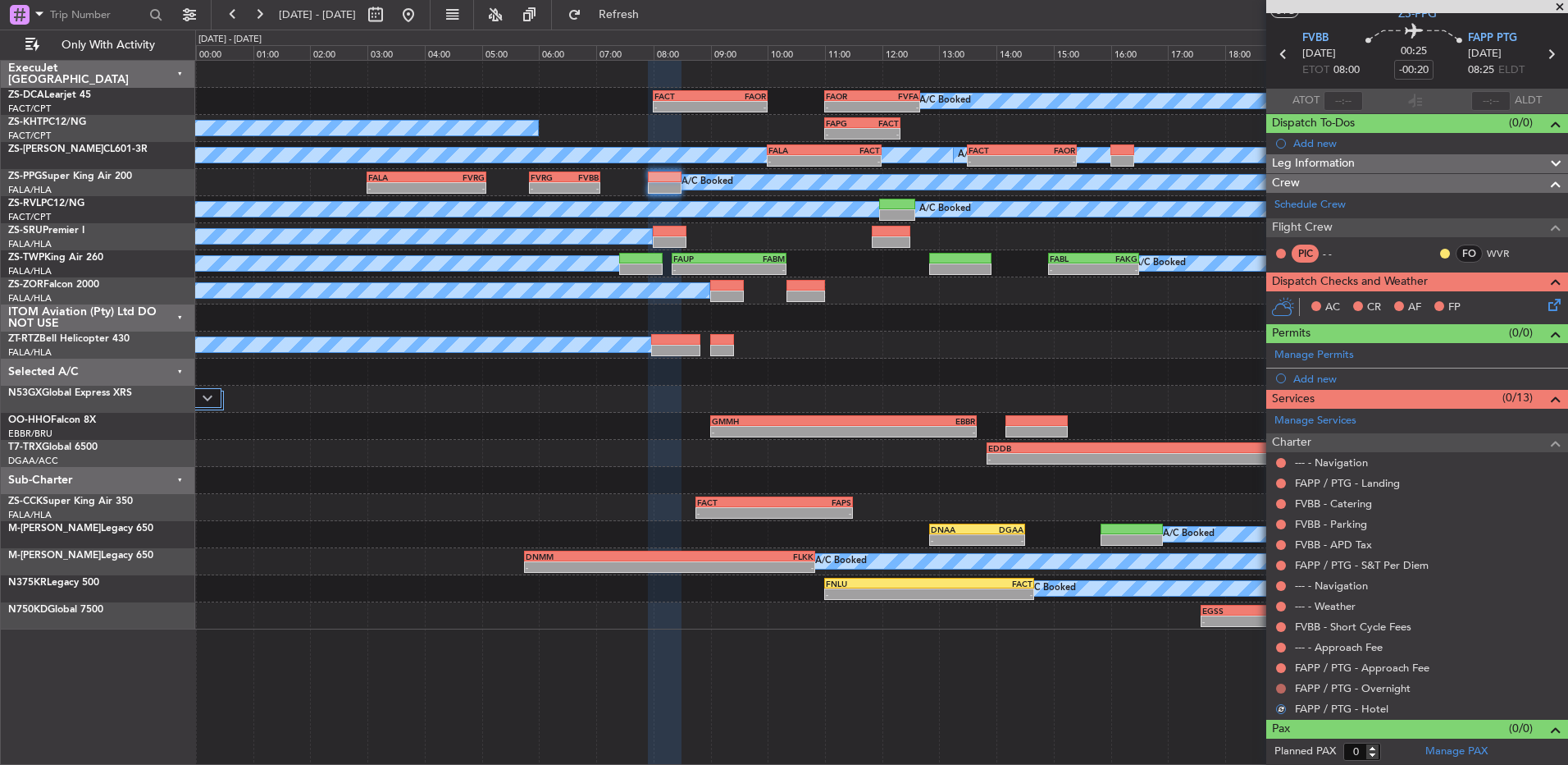
click at [1285, 686] on button at bounding box center [1282, 688] width 10 height 10
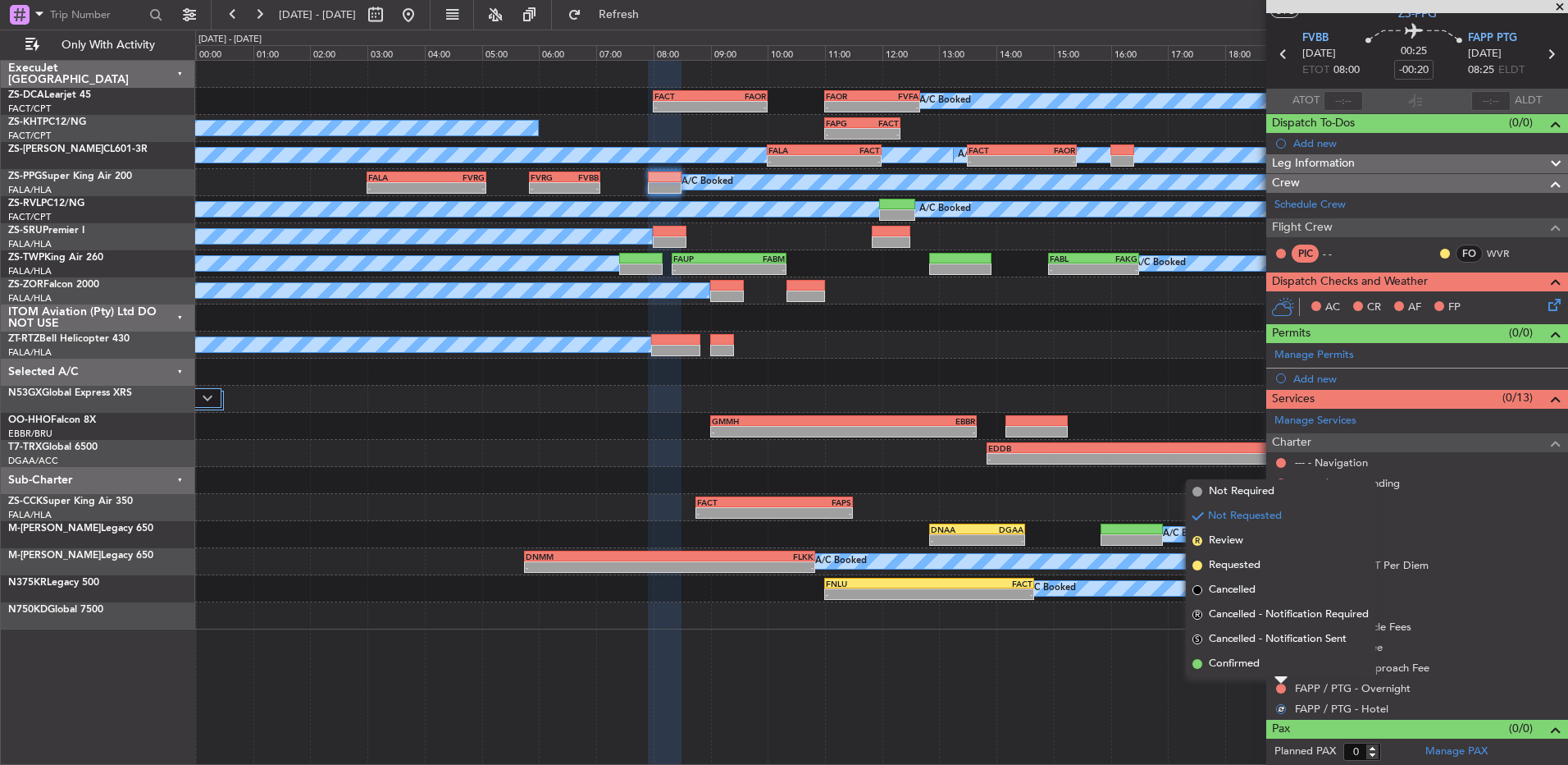
click at [1270, 655] on li "Confirmed" at bounding box center [1281, 663] width 190 height 24
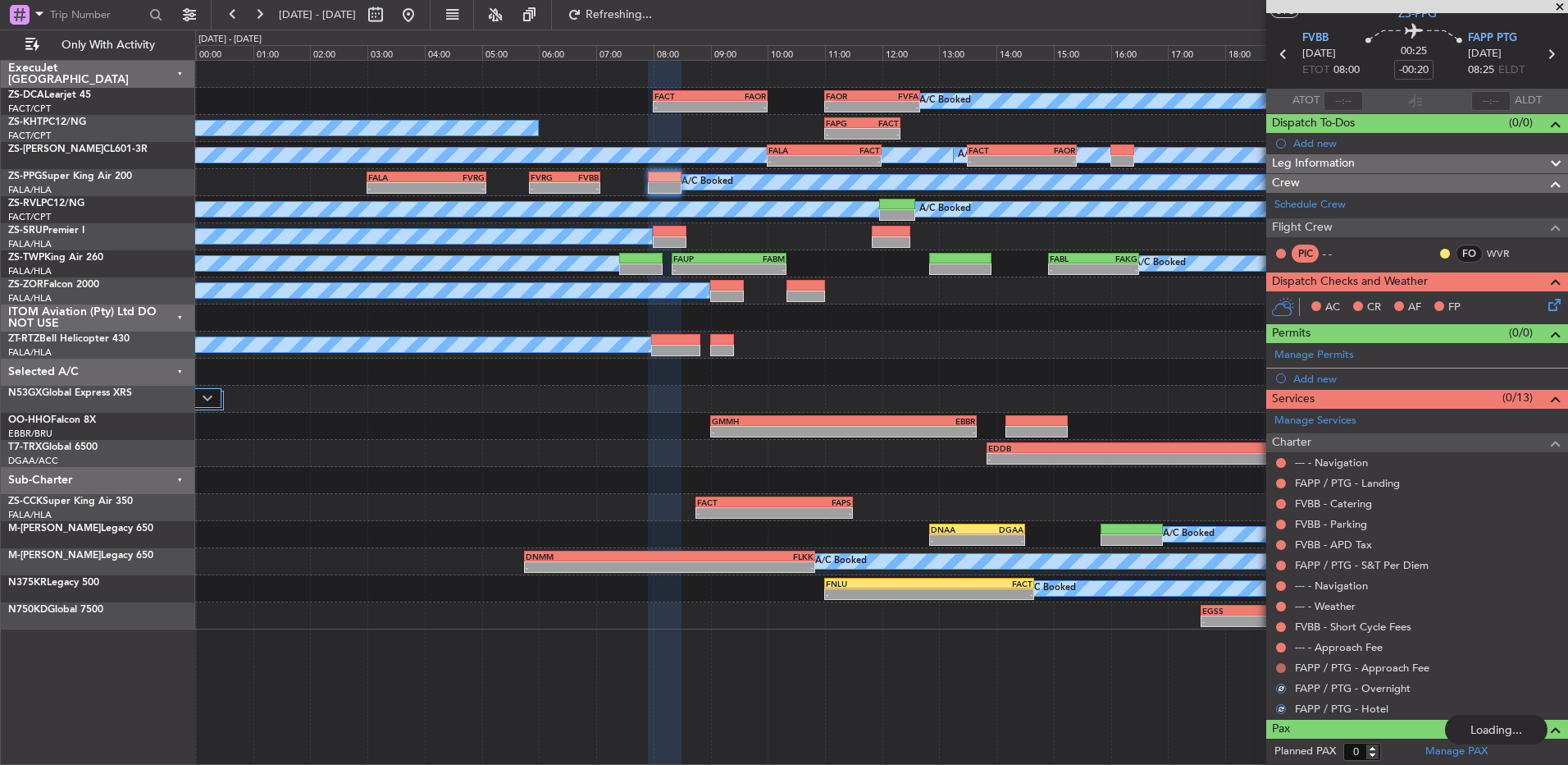
click at [1280, 664] on button at bounding box center [1282, 668] width 10 height 10
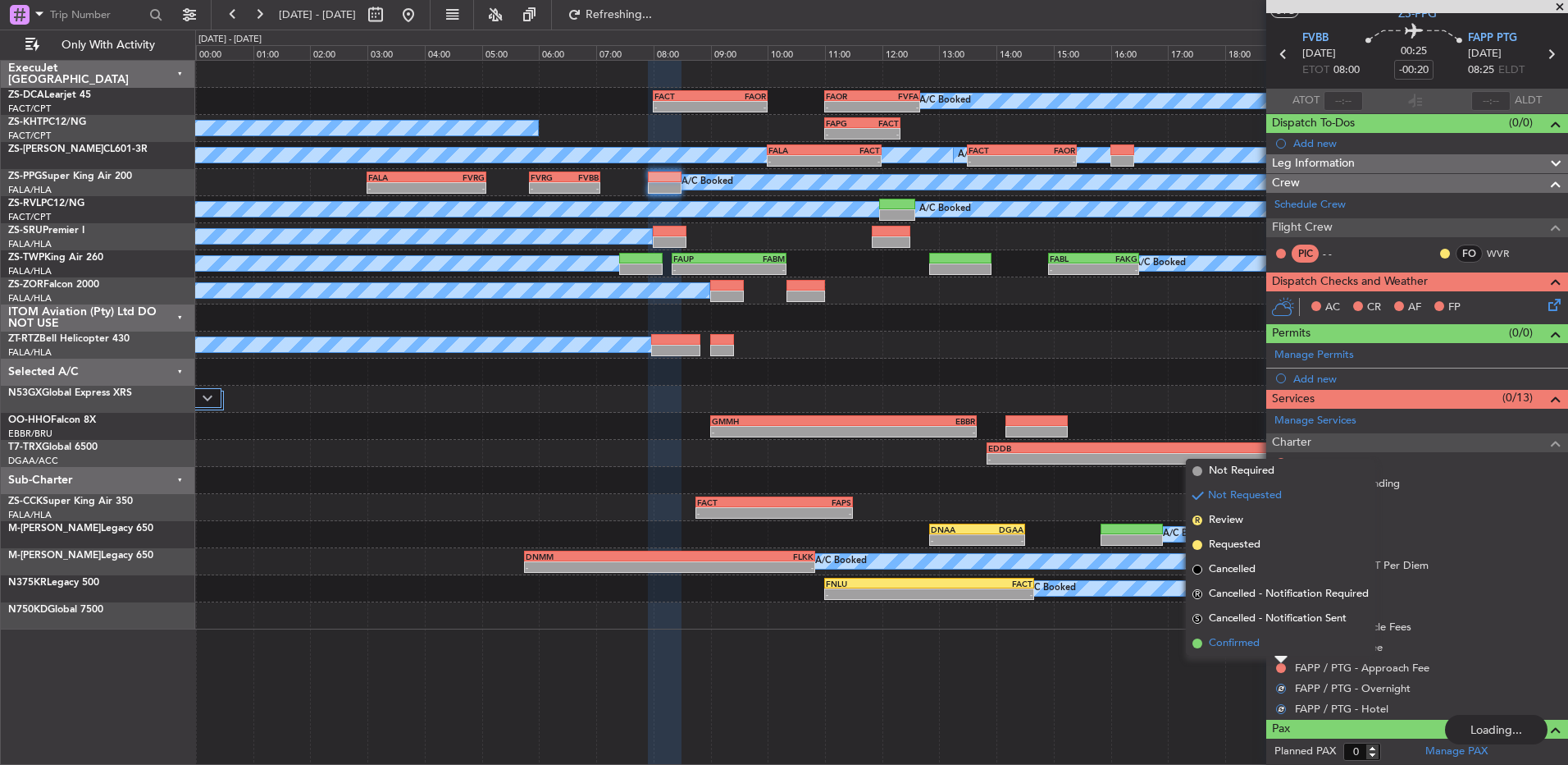
click at [1280, 637] on li "Confirmed" at bounding box center [1281, 643] width 190 height 24
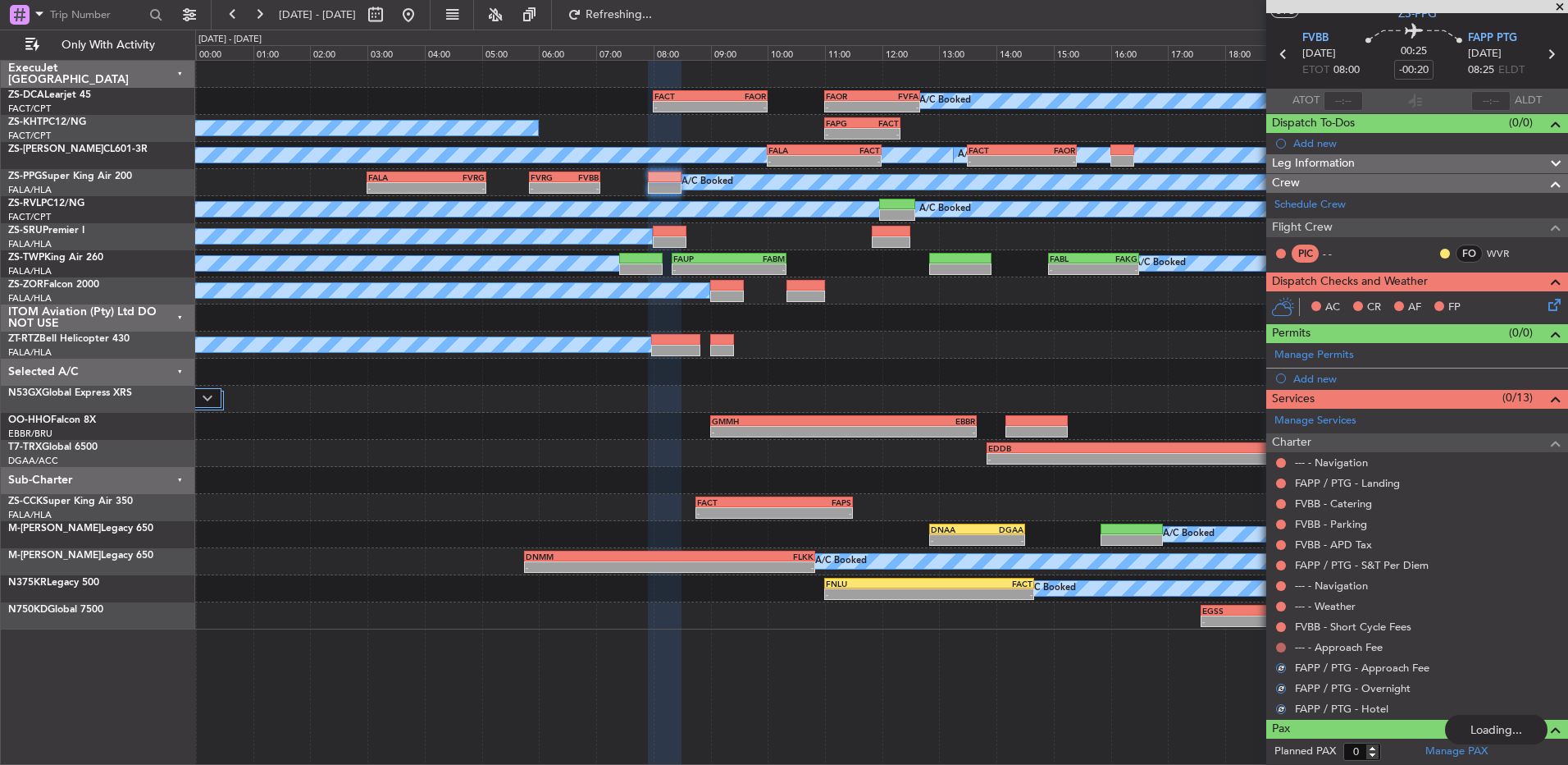
click at [1278, 644] on button at bounding box center [1282, 647] width 10 height 10
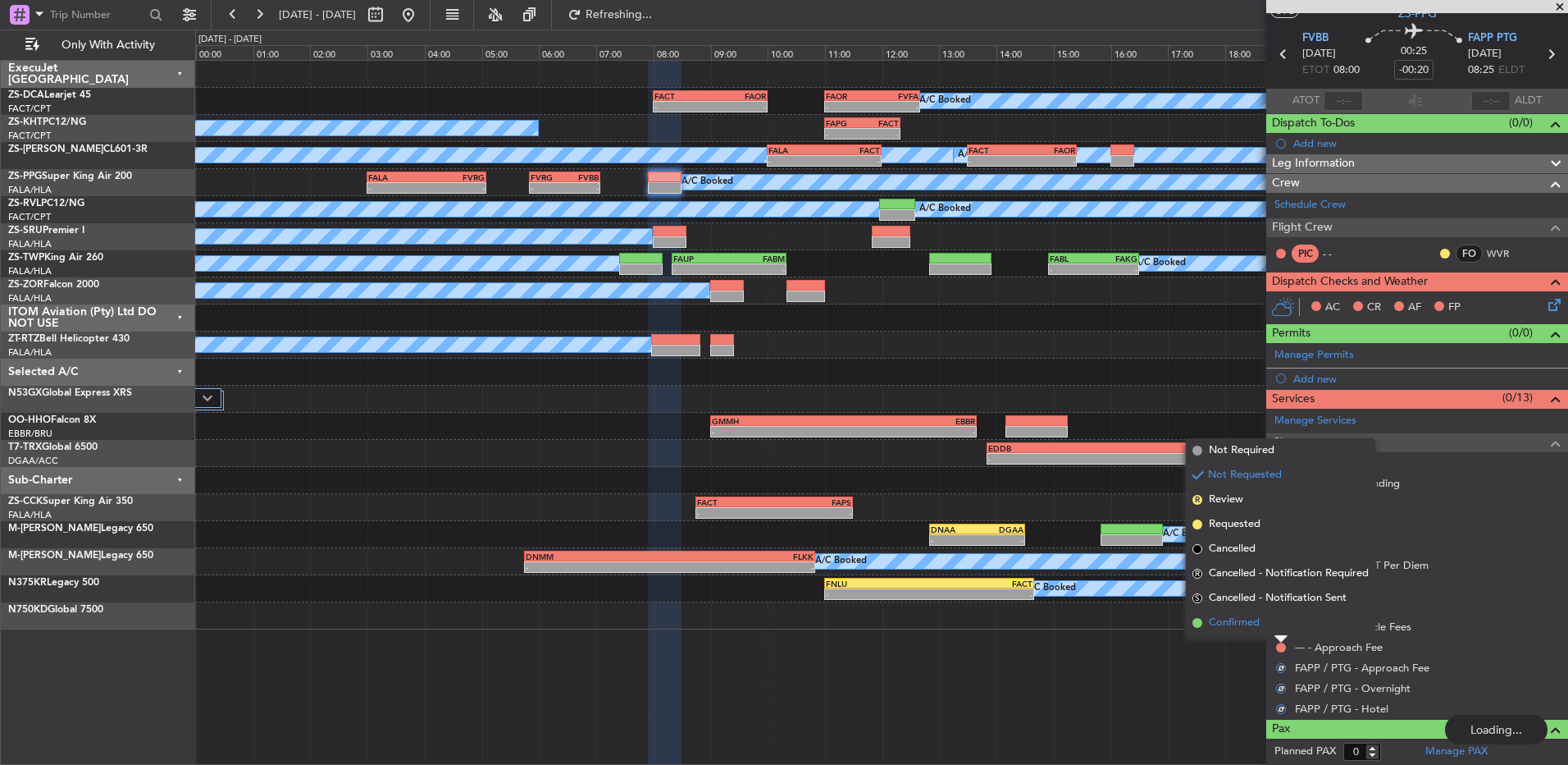
click at [1278, 625] on li "Confirmed" at bounding box center [1281, 622] width 190 height 24
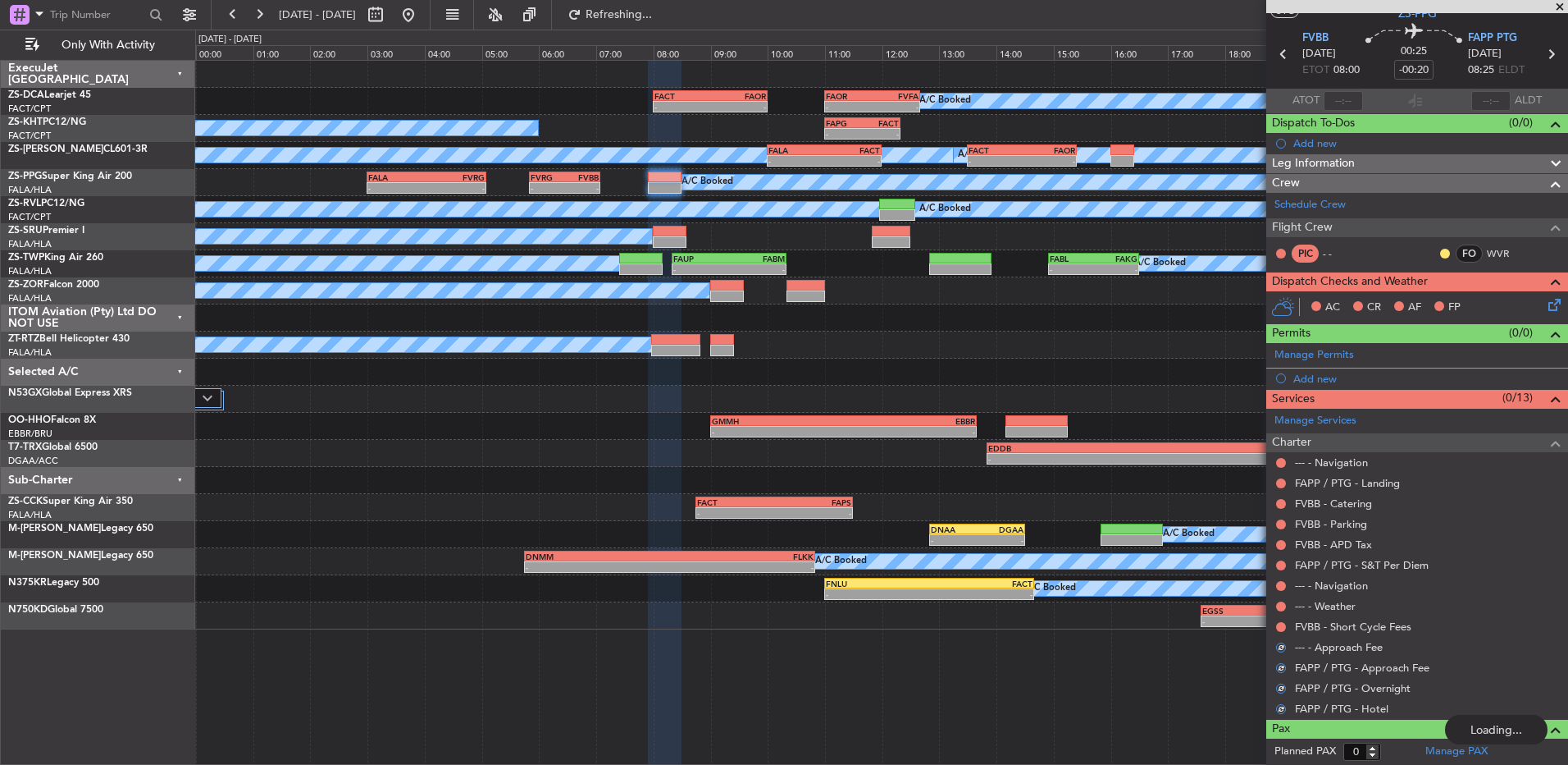
click at [1278, 625] on button at bounding box center [1282, 627] width 10 height 10
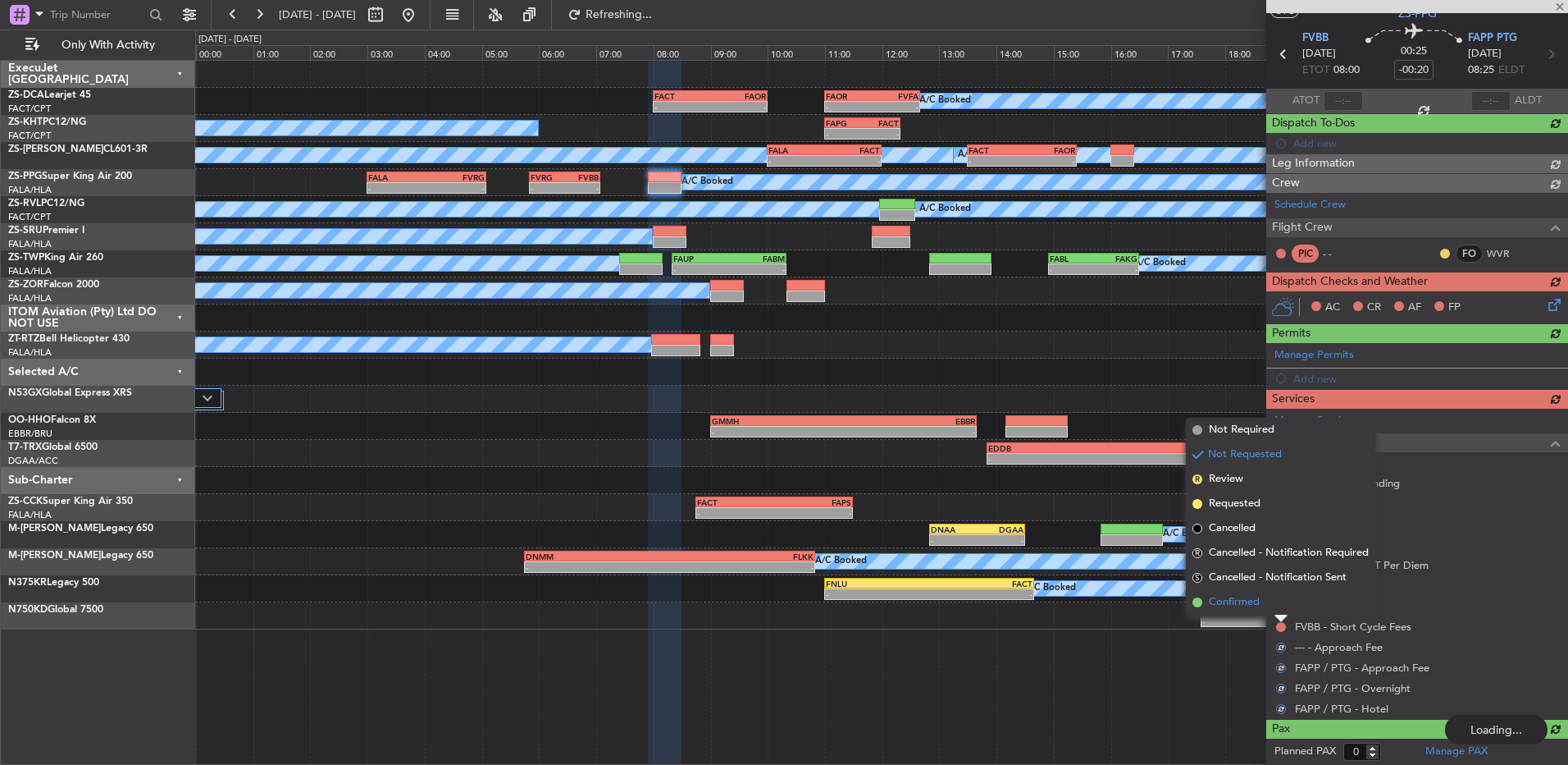
click at [1278, 610] on li "Confirmed" at bounding box center [1281, 601] width 190 height 24
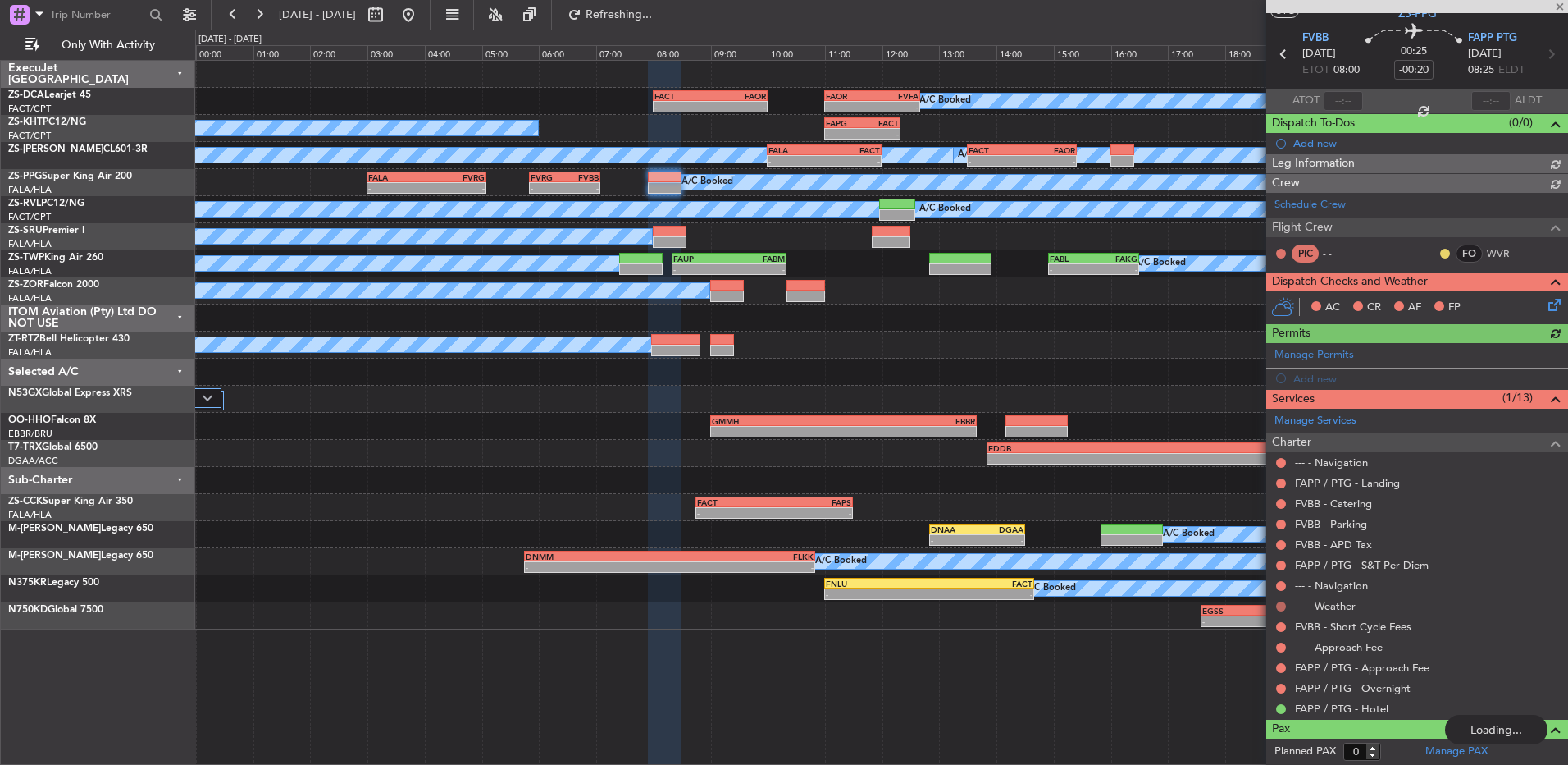
click at [1287, 609] on nimbus-traffic-light at bounding box center [1282, 606] width 13 height 13
click at [1284, 601] on button at bounding box center [1282, 606] width 10 height 10
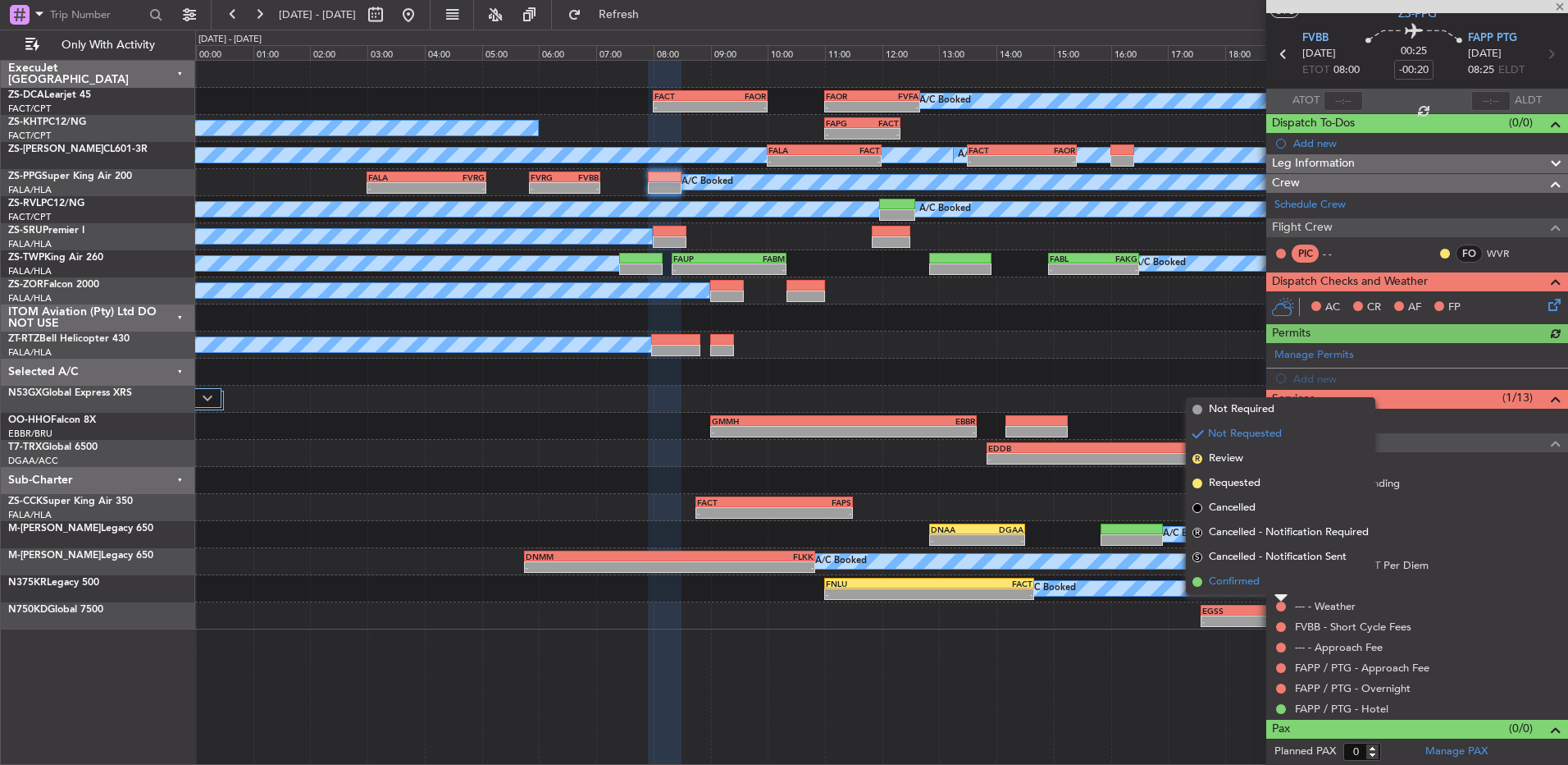
click at [1282, 586] on li "Confirmed" at bounding box center [1281, 581] width 190 height 24
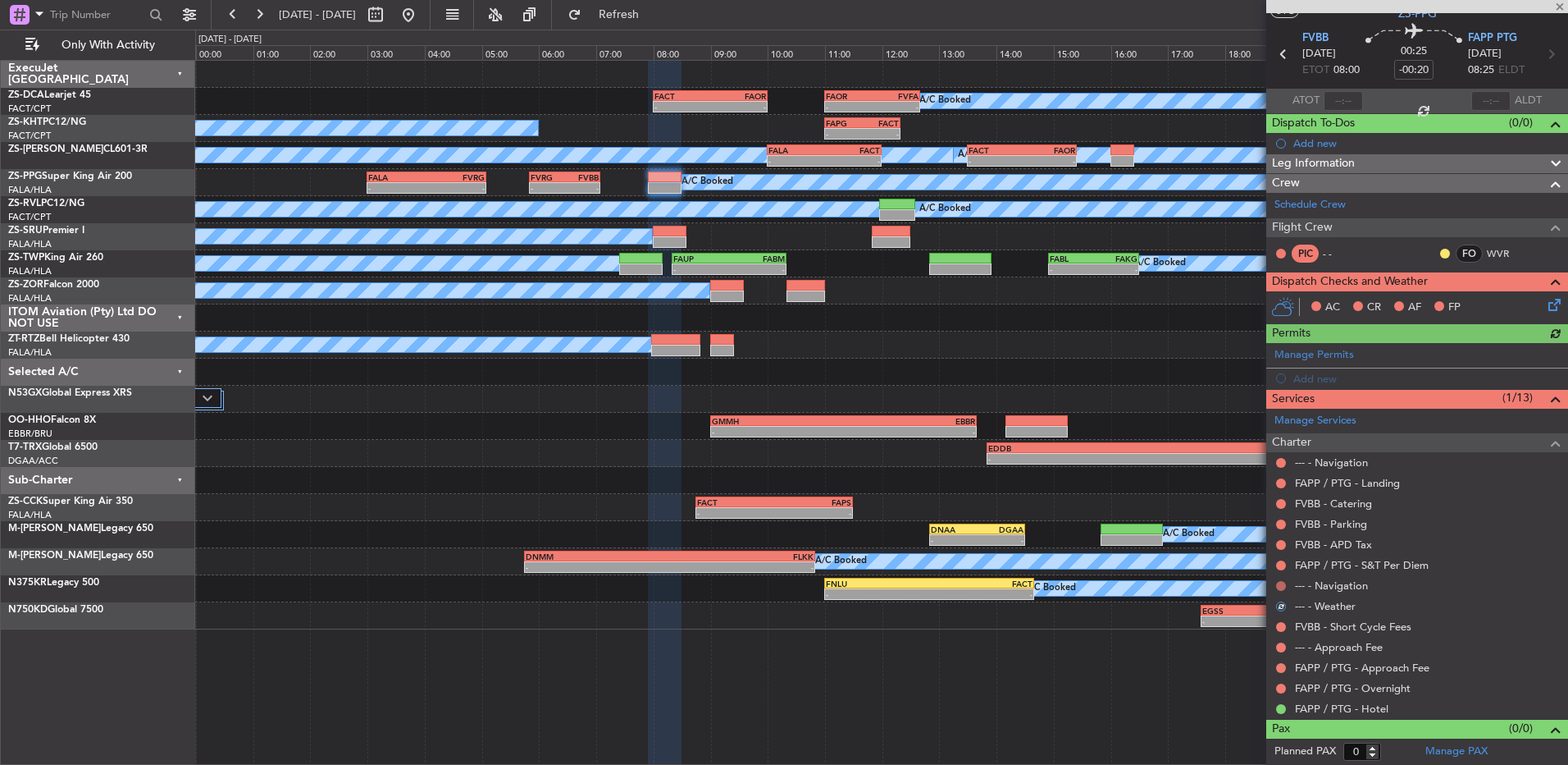
click at [1282, 584] on button at bounding box center [1282, 586] width 10 height 10
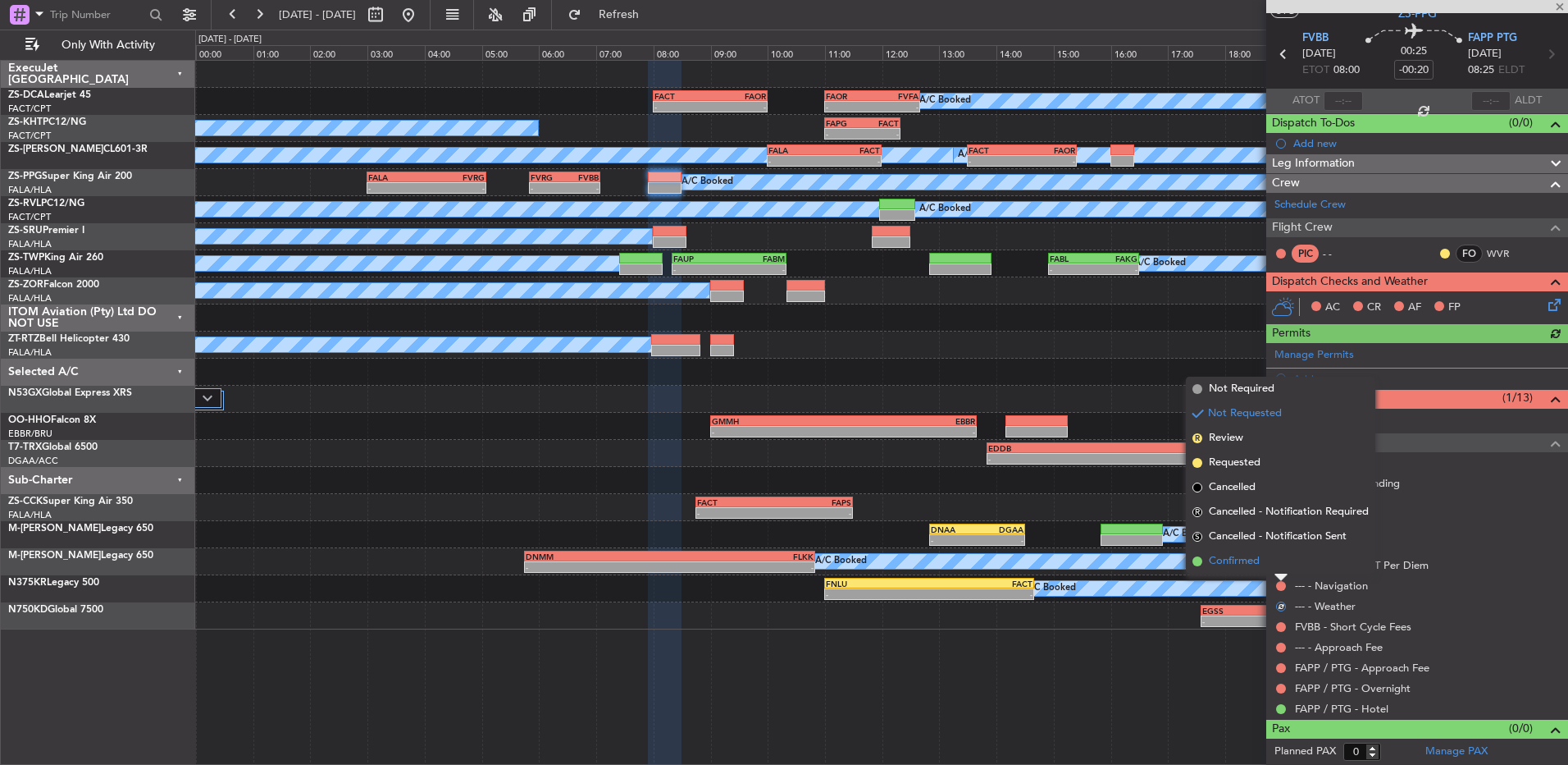
click at [1277, 565] on li "Confirmed" at bounding box center [1281, 560] width 190 height 24
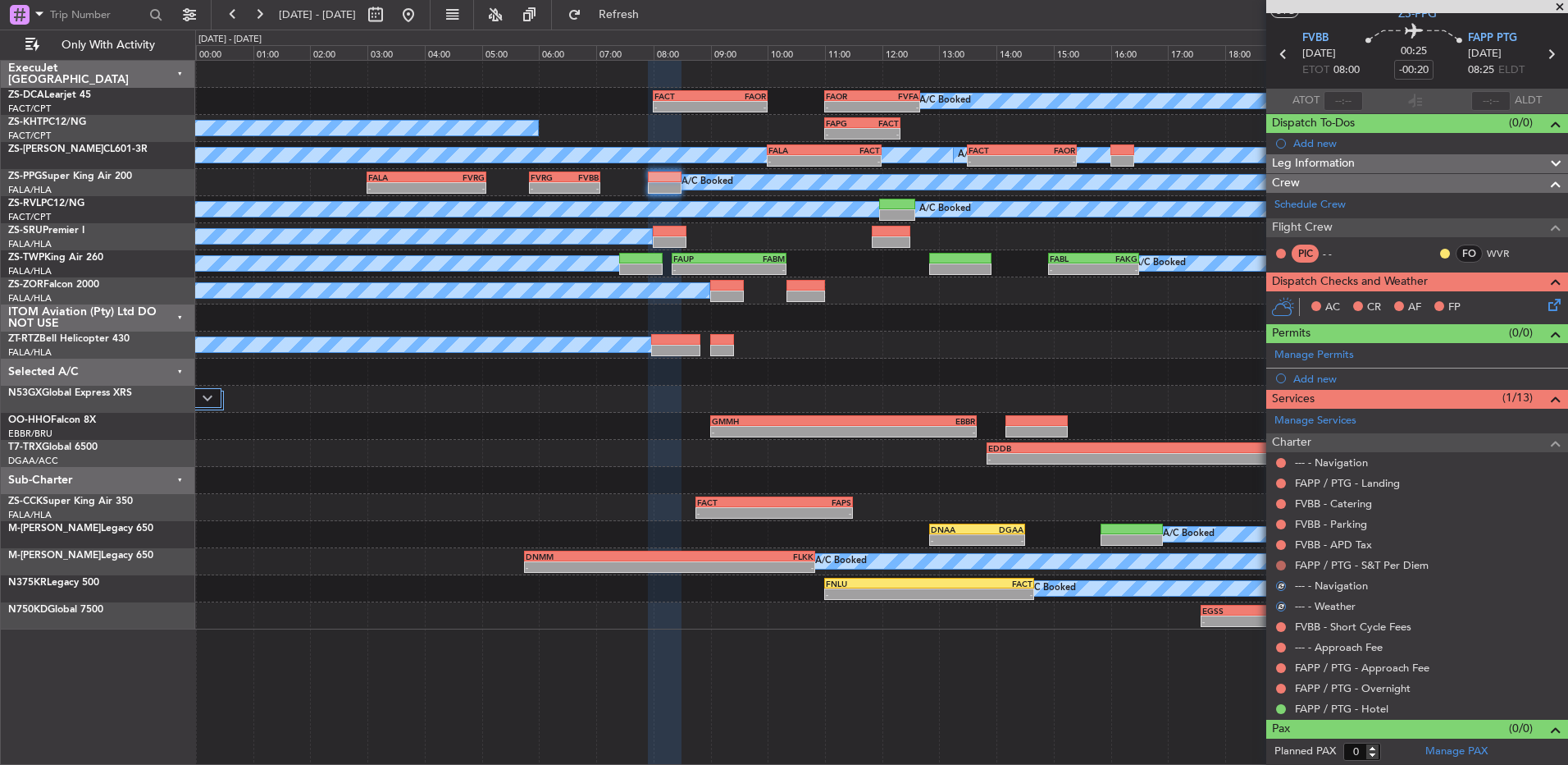
click at [1282, 563] on button at bounding box center [1282, 565] width 10 height 10
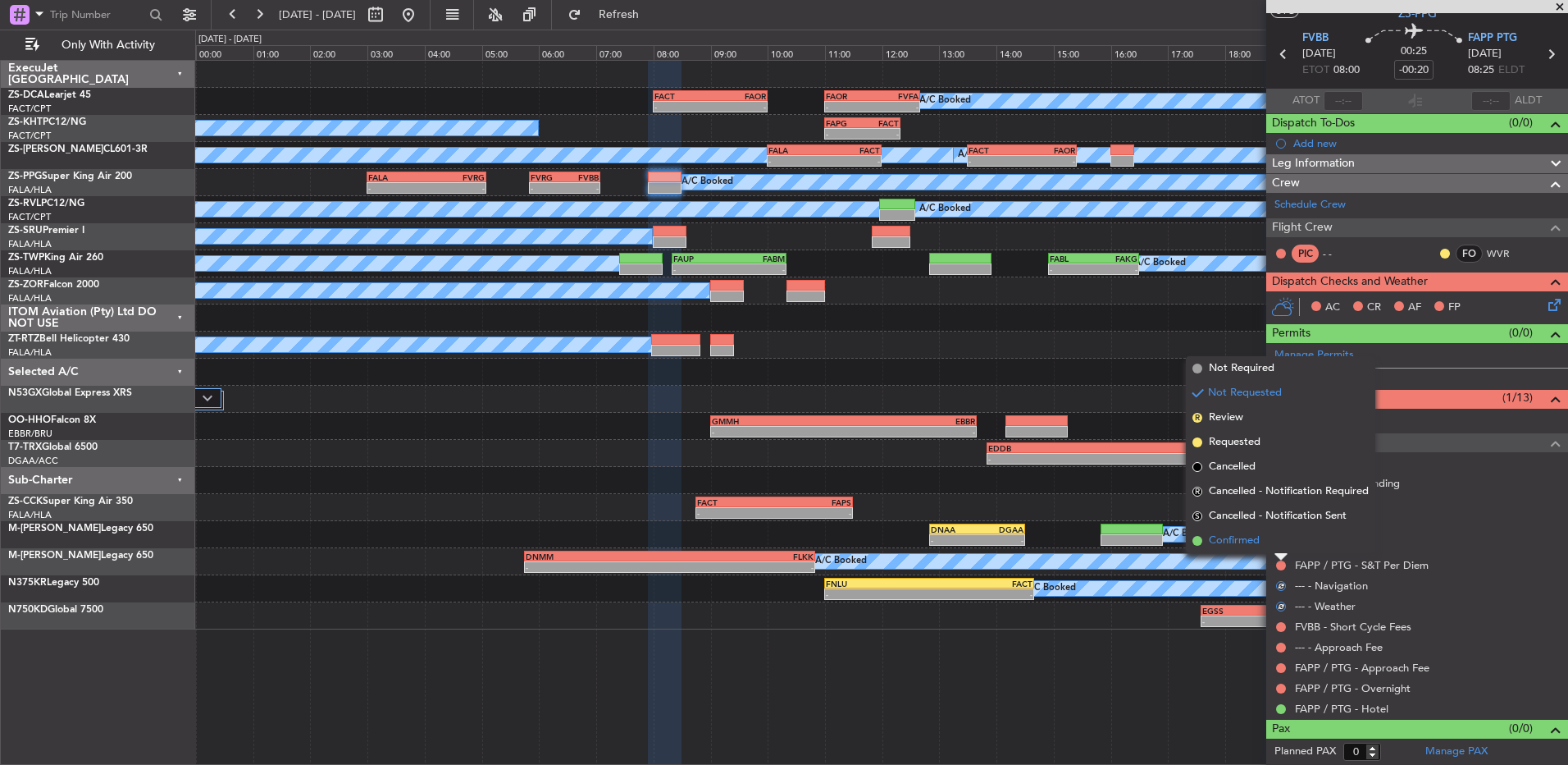
click at [1278, 541] on li "Confirmed" at bounding box center [1281, 540] width 190 height 24
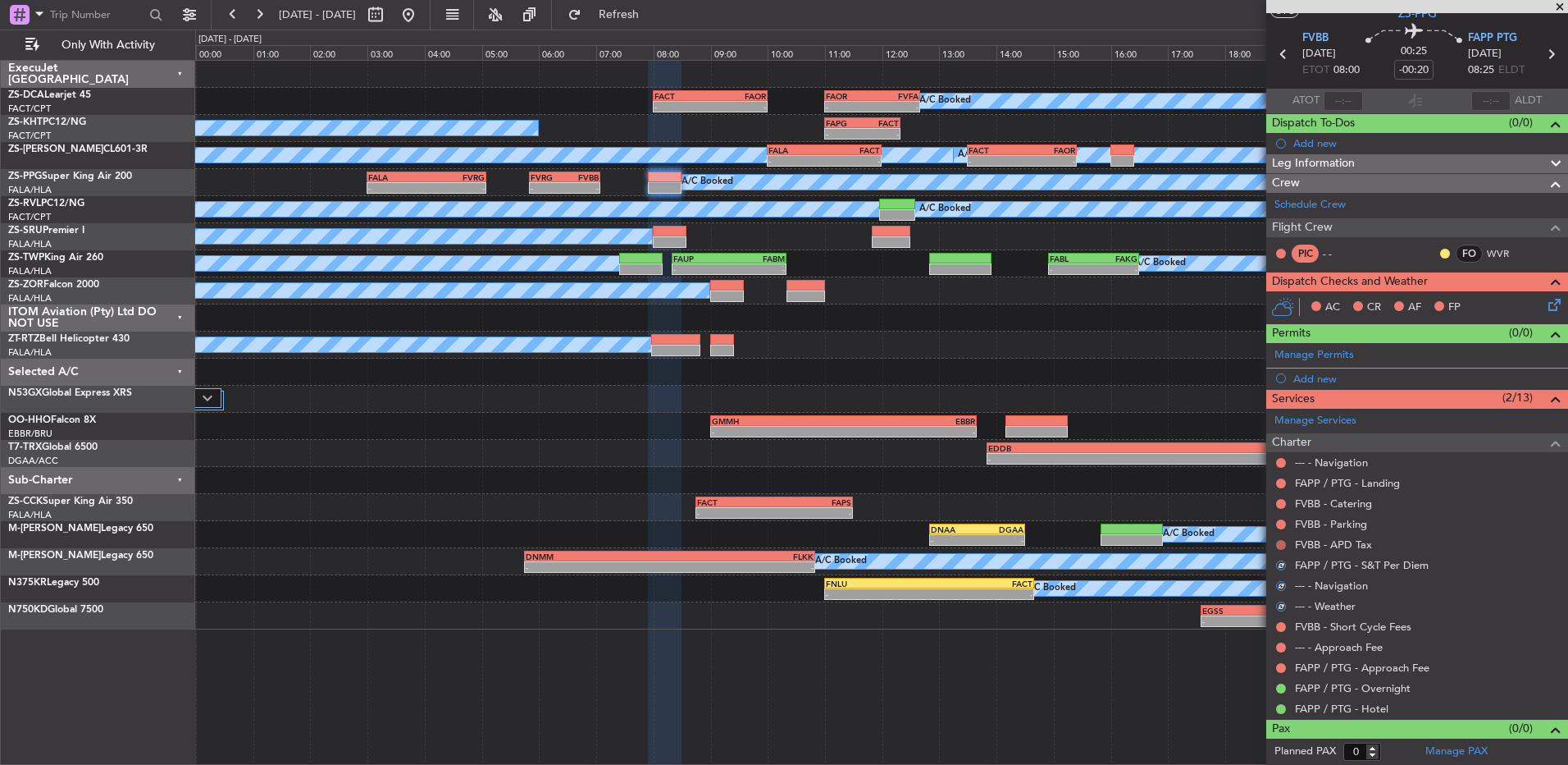
click at [1280, 540] on button at bounding box center [1282, 545] width 10 height 10
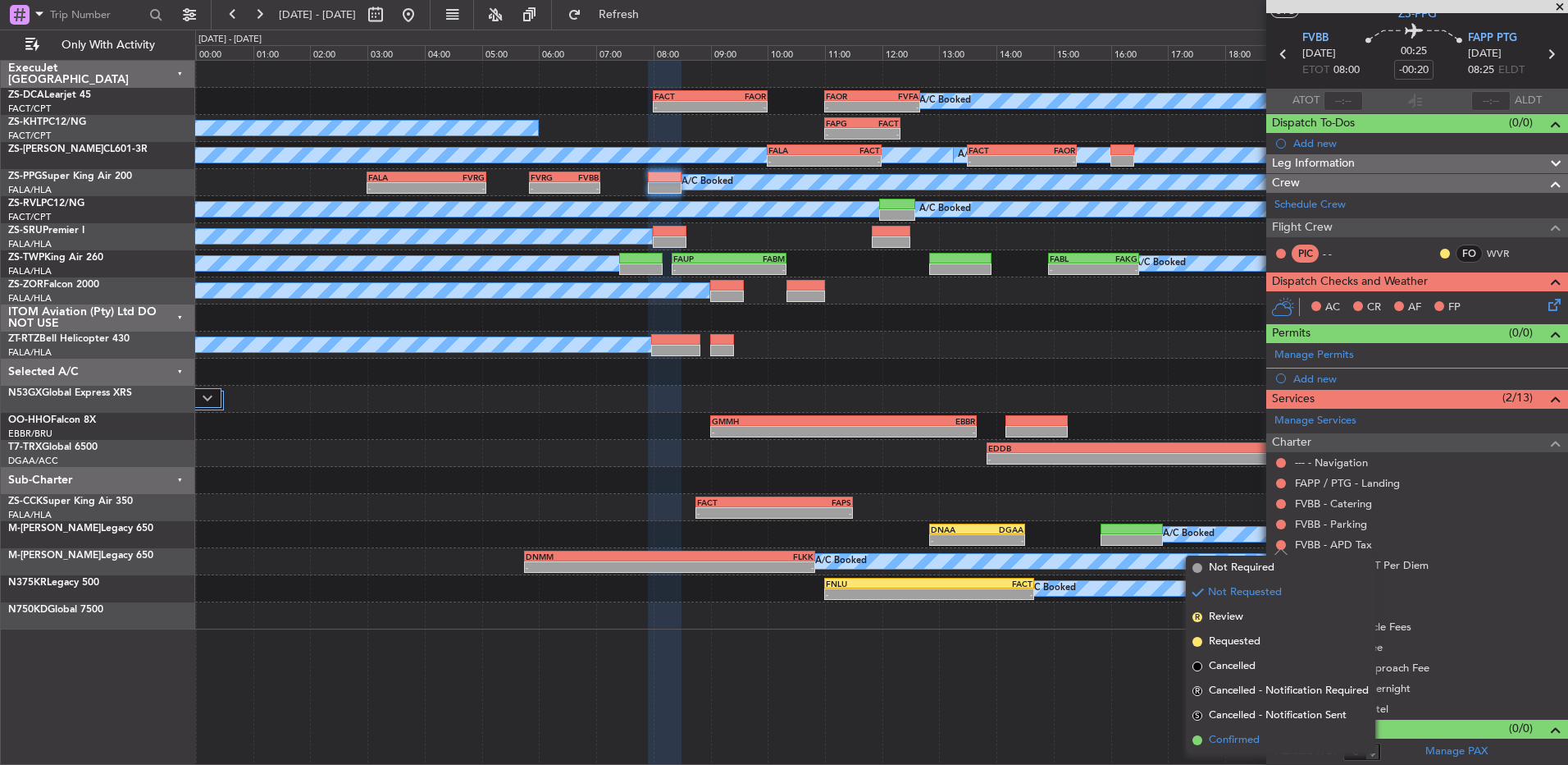
click at [1262, 733] on li "Confirmed" at bounding box center [1281, 739] width 190 height 24
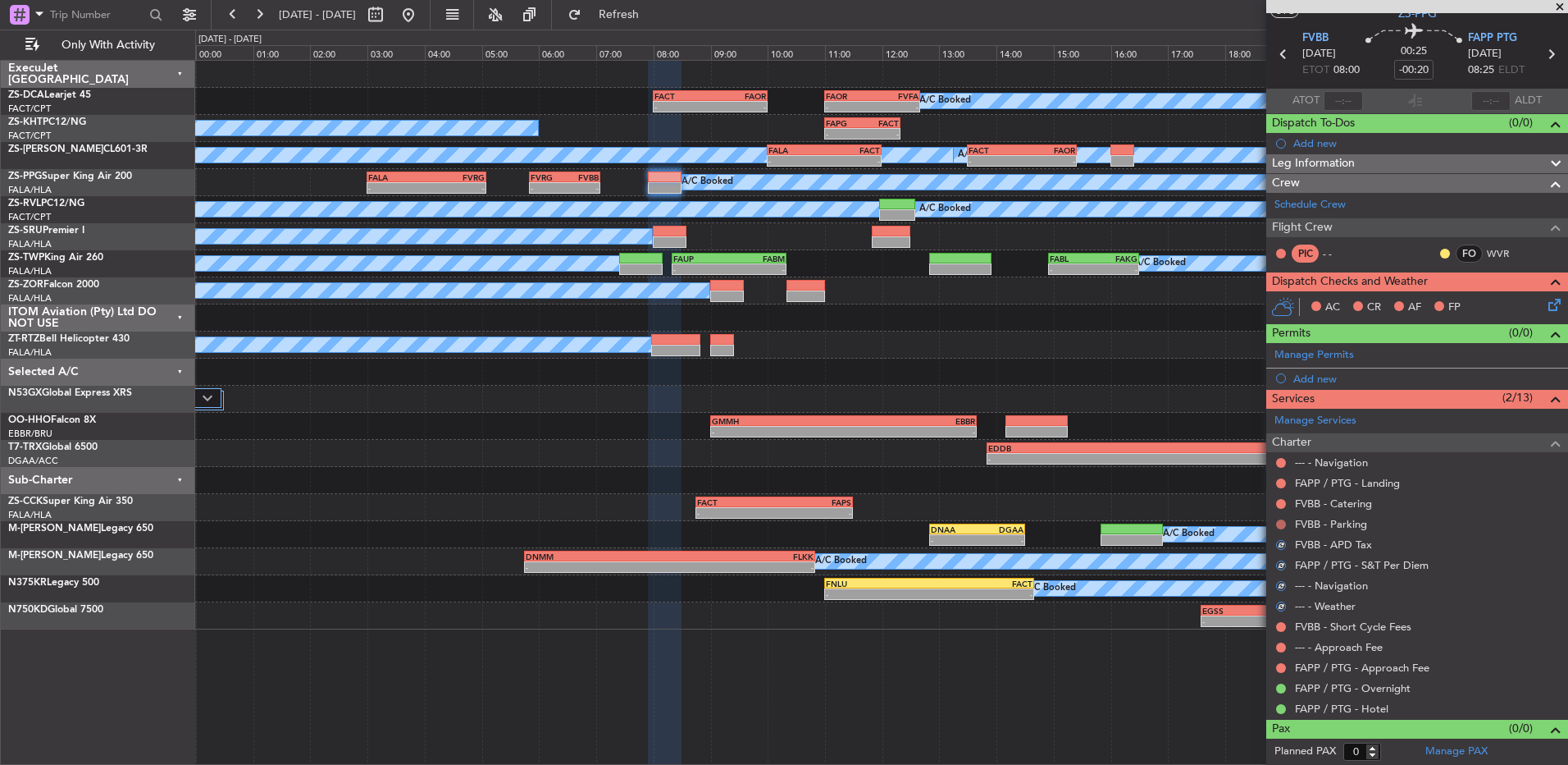
click at [1282, 523] on button at bounding box center [1282, 524] width 10 height 10
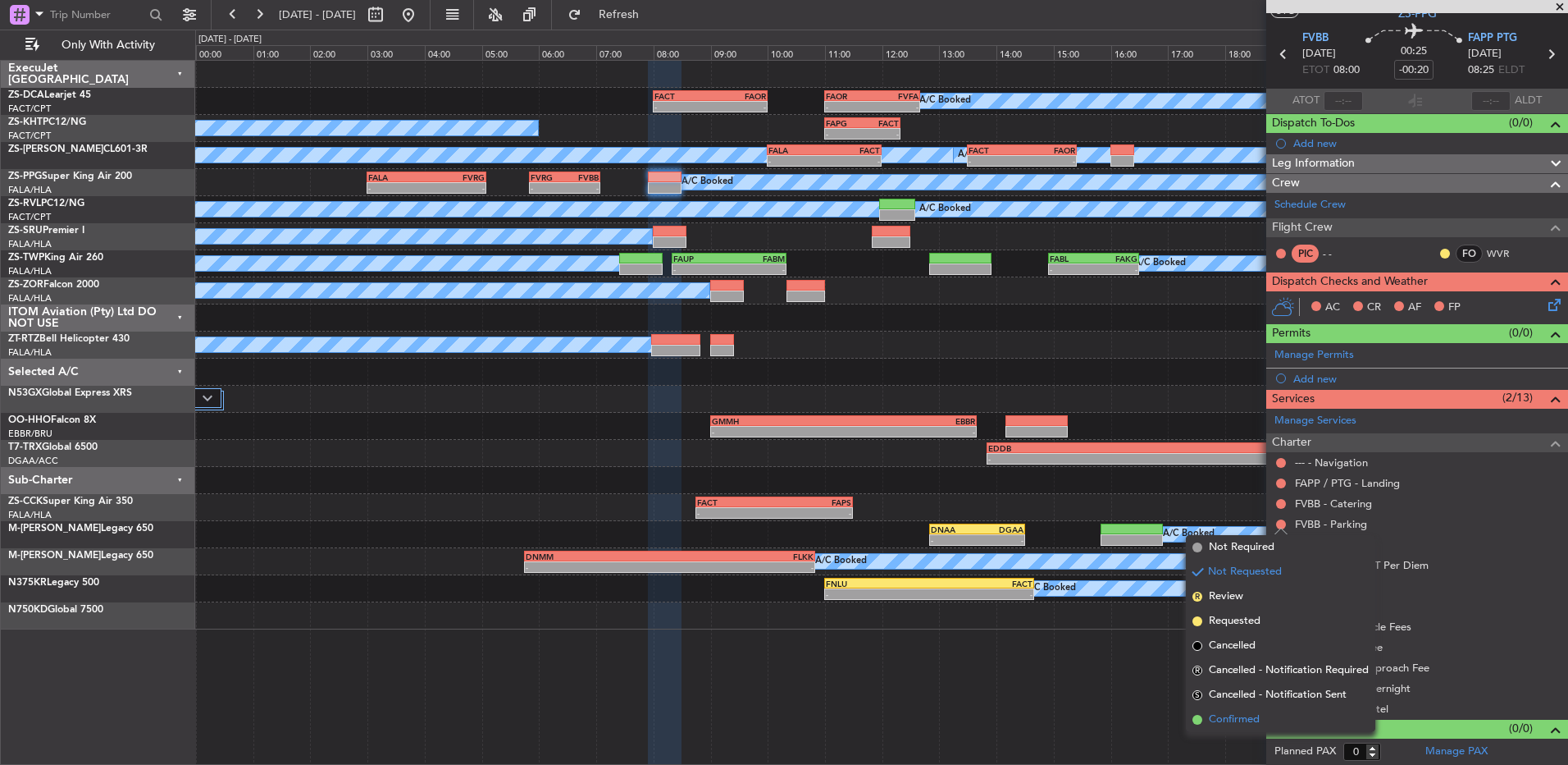
click at [1218, 719] on span "Confirmed" at bounding box center [1234, 720] width 51 height 17
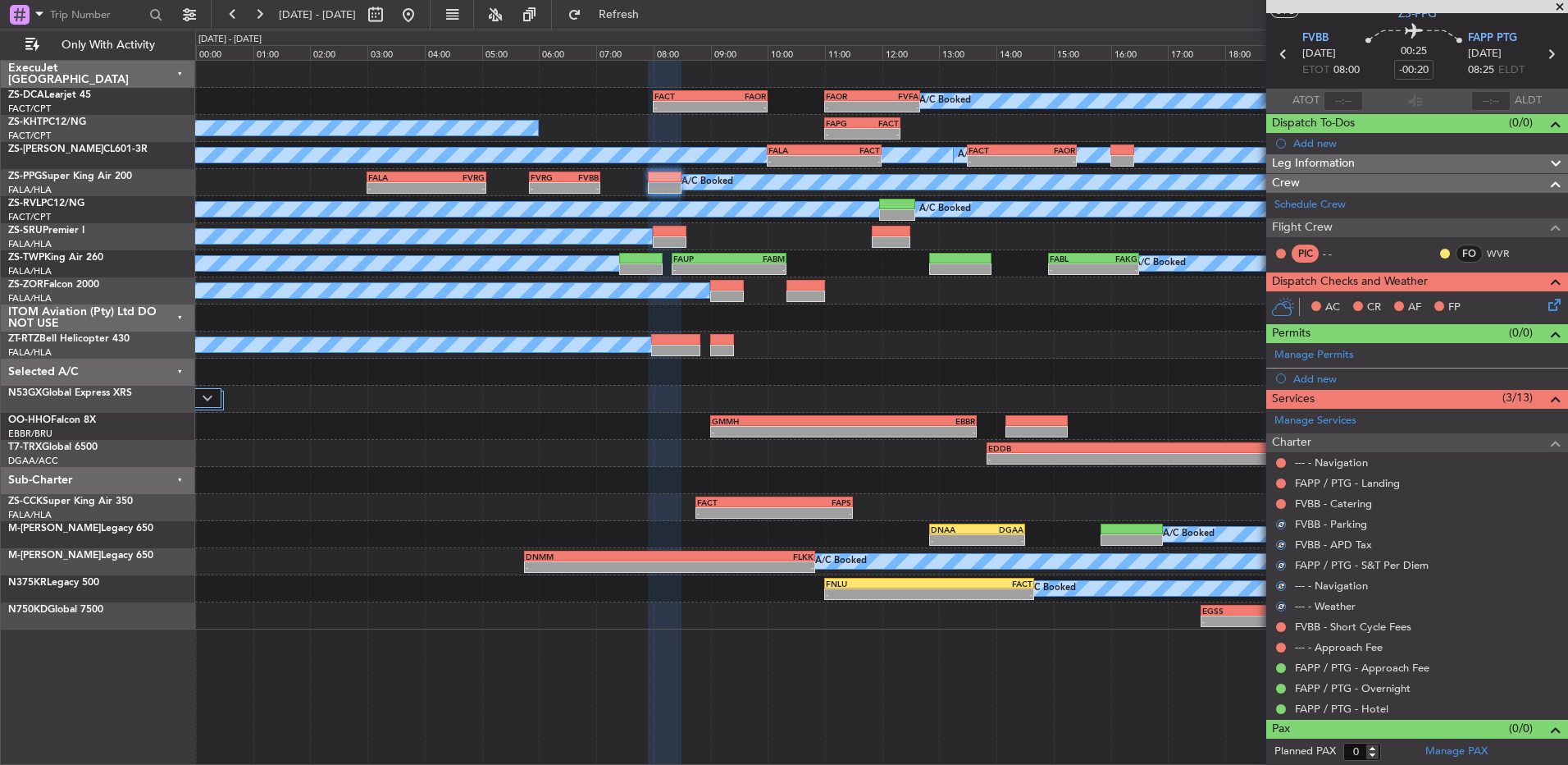
click at [1283, 497] on div at bounding box center [1282, 504] width 13 height 13
click at [1282, 506] on button at bounding box center [1282, 504] width 10 height 10
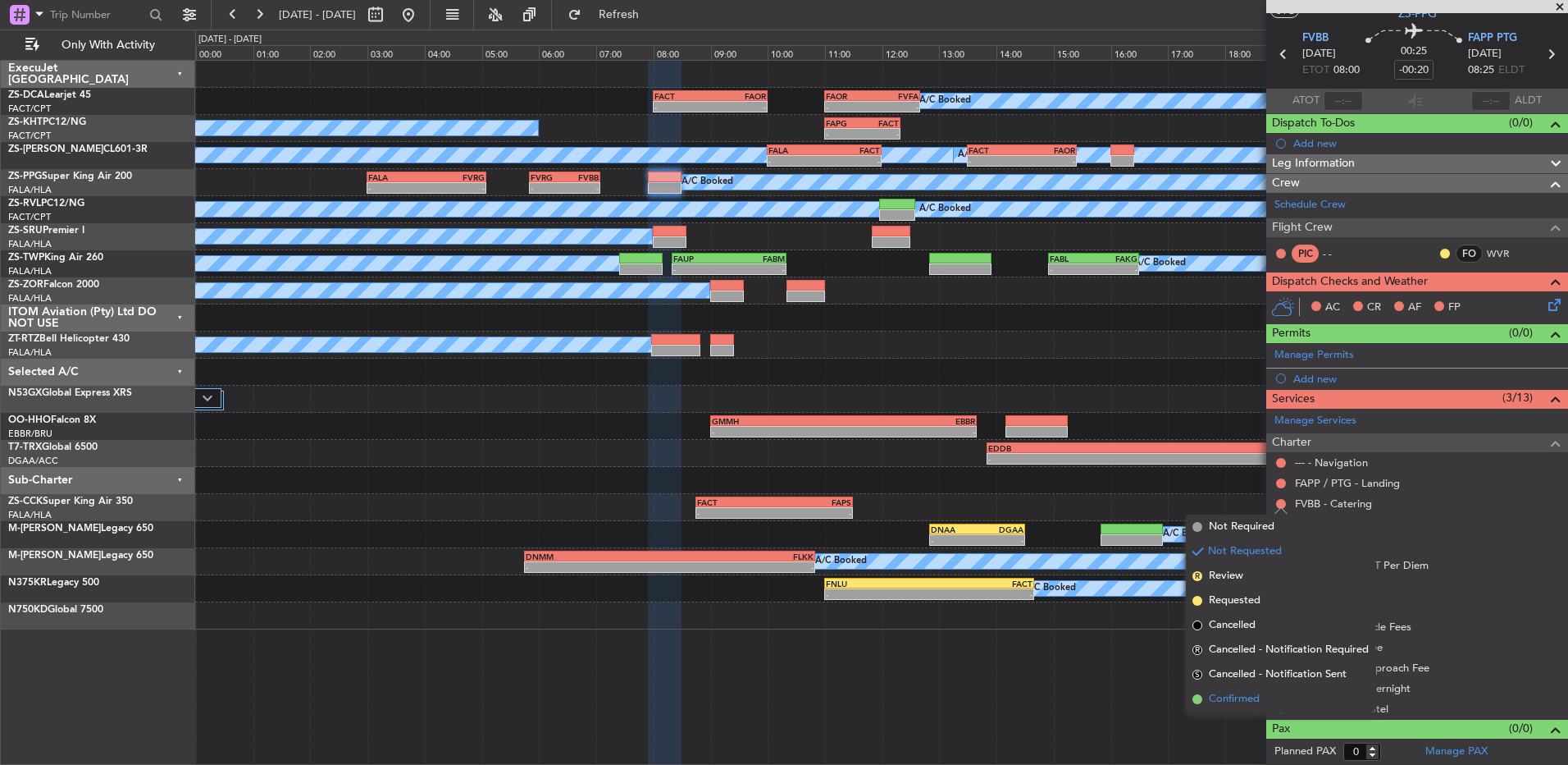
click at [1260, 697] on span "Confirmed" at bounding box center [1234, 699] width 51 height 17
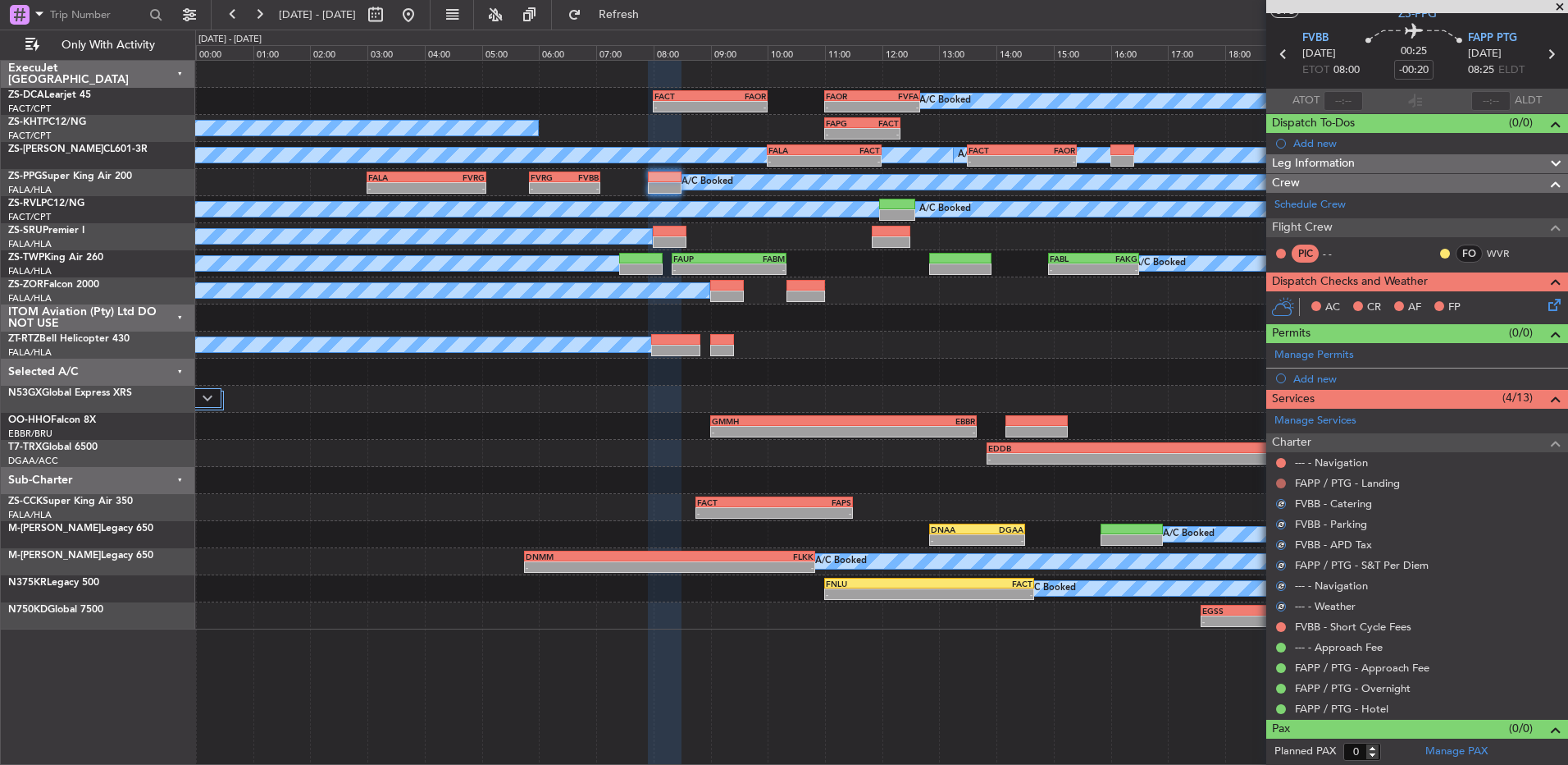
click at [1284, 483] on button at bounding box center [1282, 484] width 10 height 10
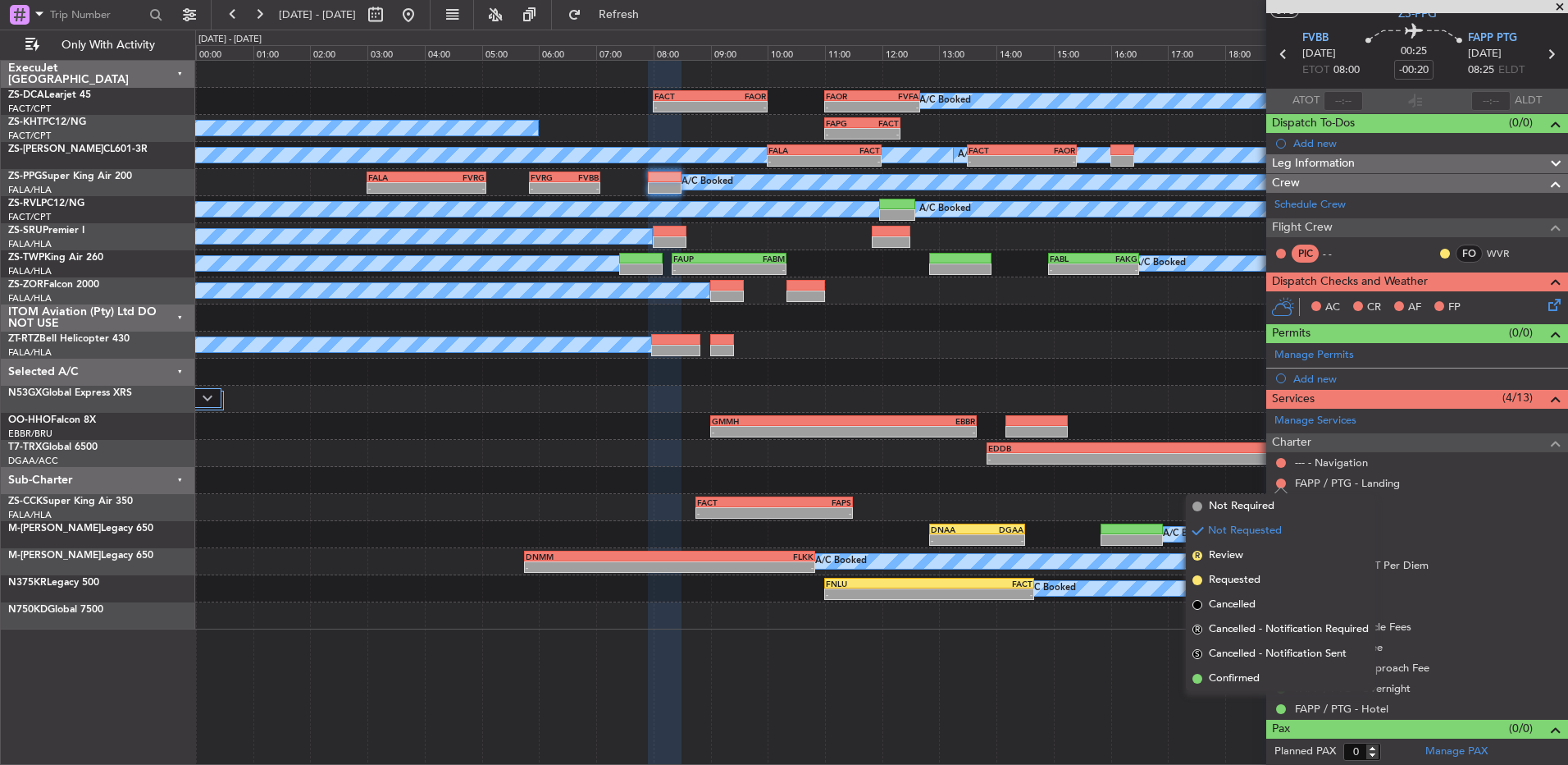
drag, startPoint x: 1247, startPoint y: 683, endPoint x: 1249, endPoint y: 598, distance: 85.0
click at [1247, 682] on span "Confirmed" at bounding box center [1234, 679] width 51 height 17
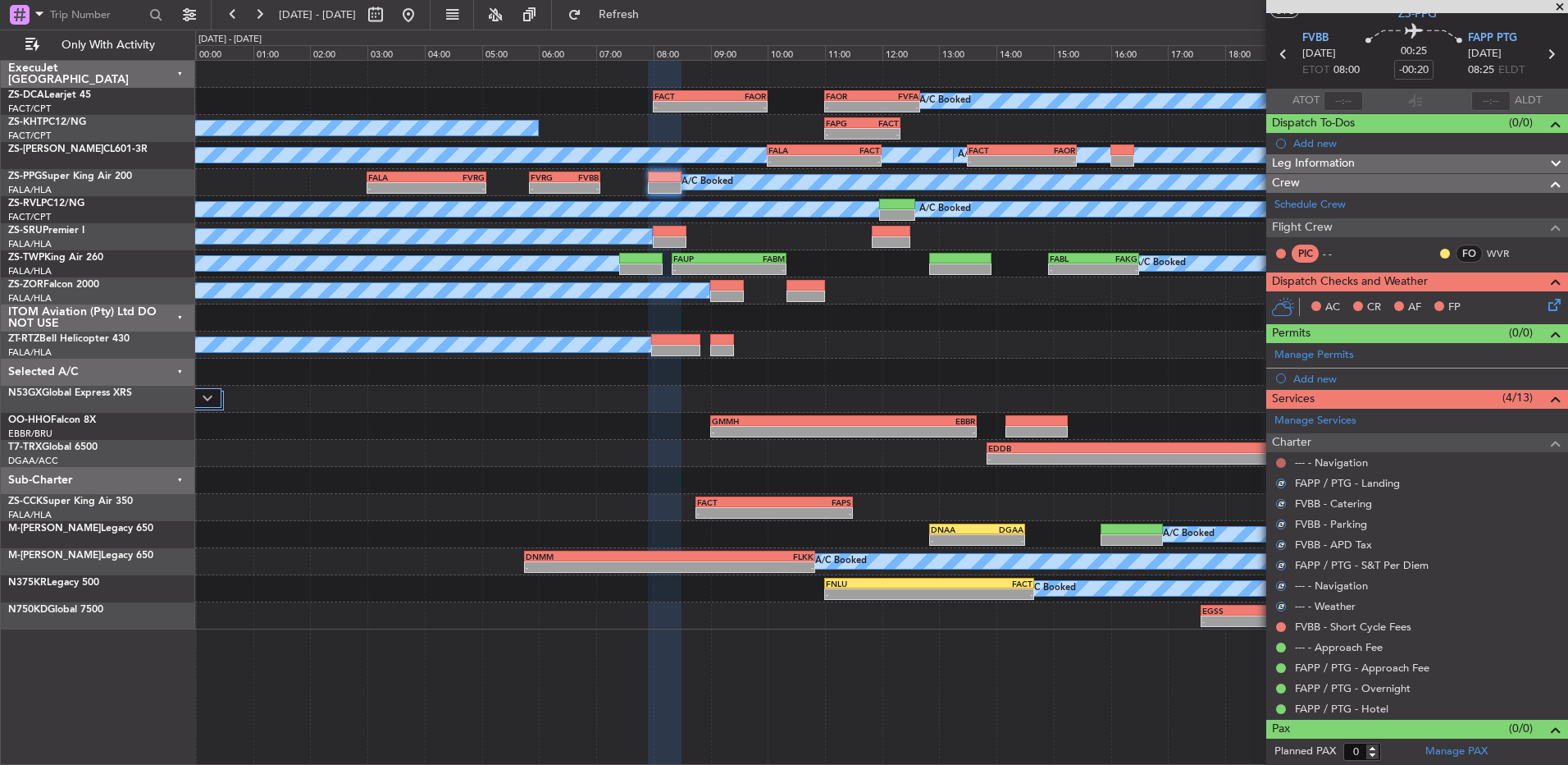
click at [1282, 459] on button at bounding box center [1282, 463] width 10 height 10
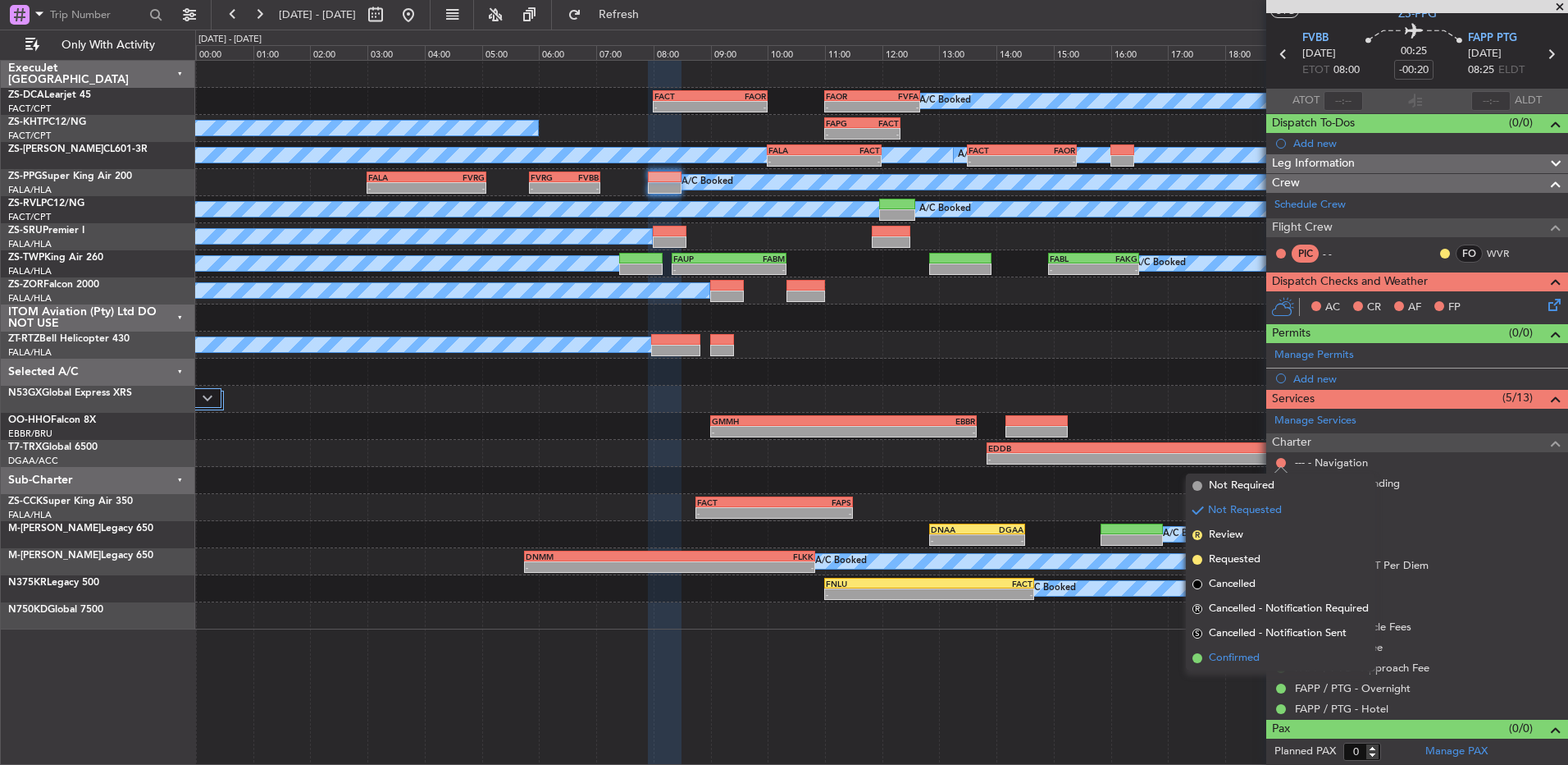
click at [1254, 656] on span "Confirmed" at bounding box center [1234, 658] width 51 height 17
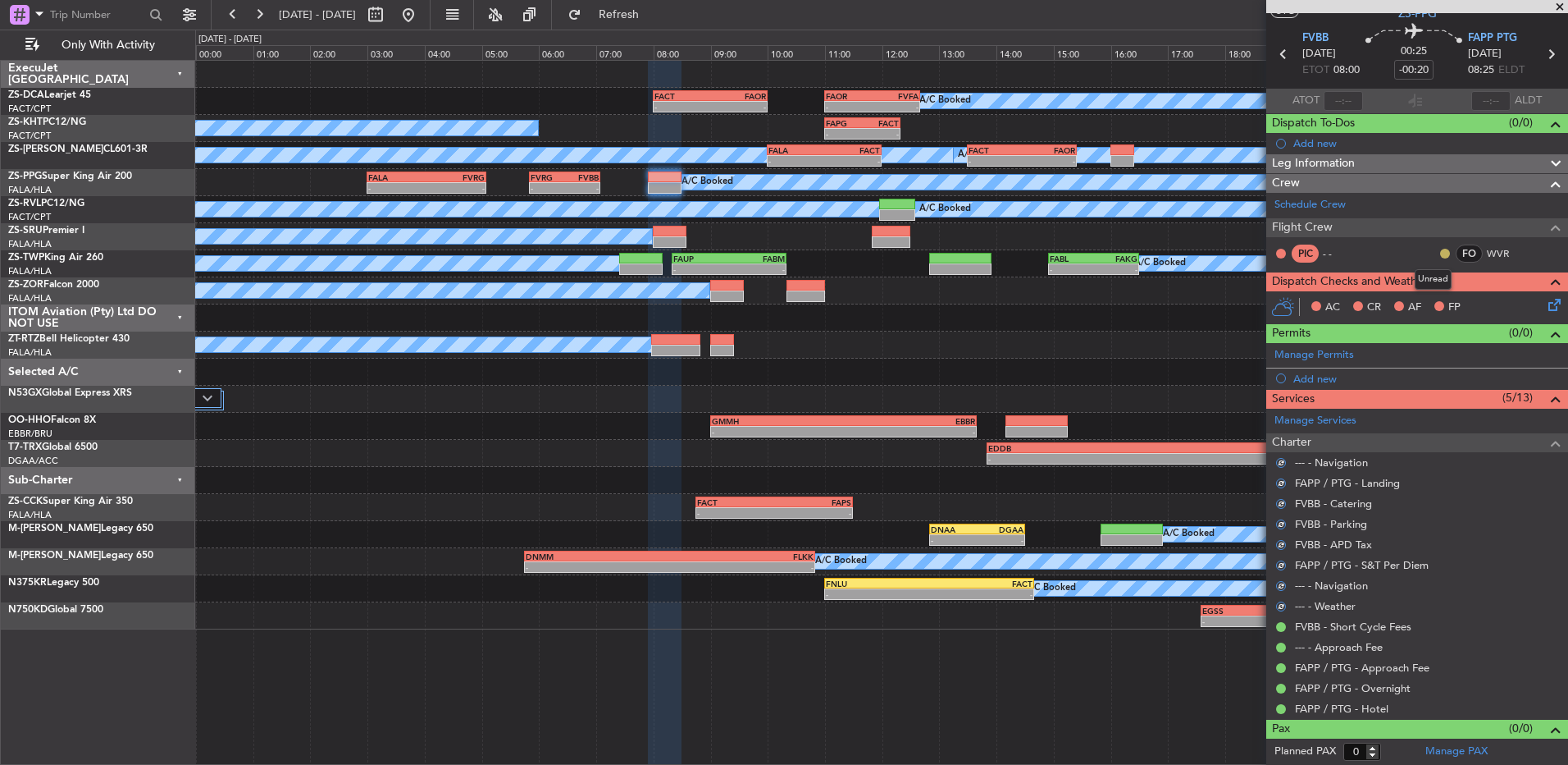
click at [1440, 251] on button at bounding box center [1445, 254] width 10 height 10
click at [1412, 301] on span "Acknowledged" at bounding box center [1437, 301] width 72 height 17
click at [1545, 307] on icon at bounding box center [1552, 302] width 13 height 13
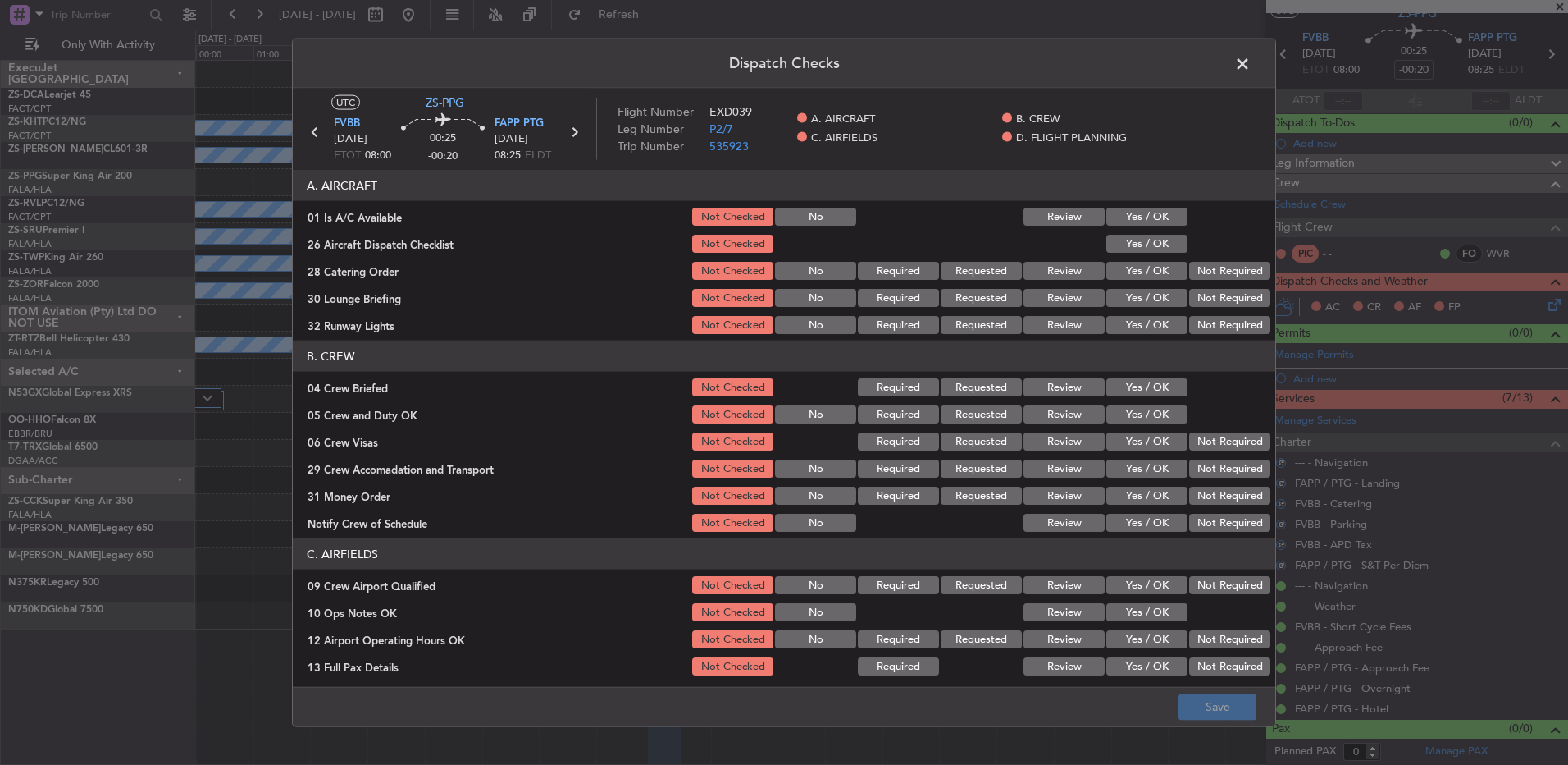
click at [1136, 220] on button "Yes / OK" at bounding box center [1146, 217] width 81 height 18
click at [1137, 247] on button "Yes / OK" at bounding box center [1146, 244] width 81 height 18
click at [1194, 266] on button "Not Required" at bounding box center [1230, 271] width 81 height 18
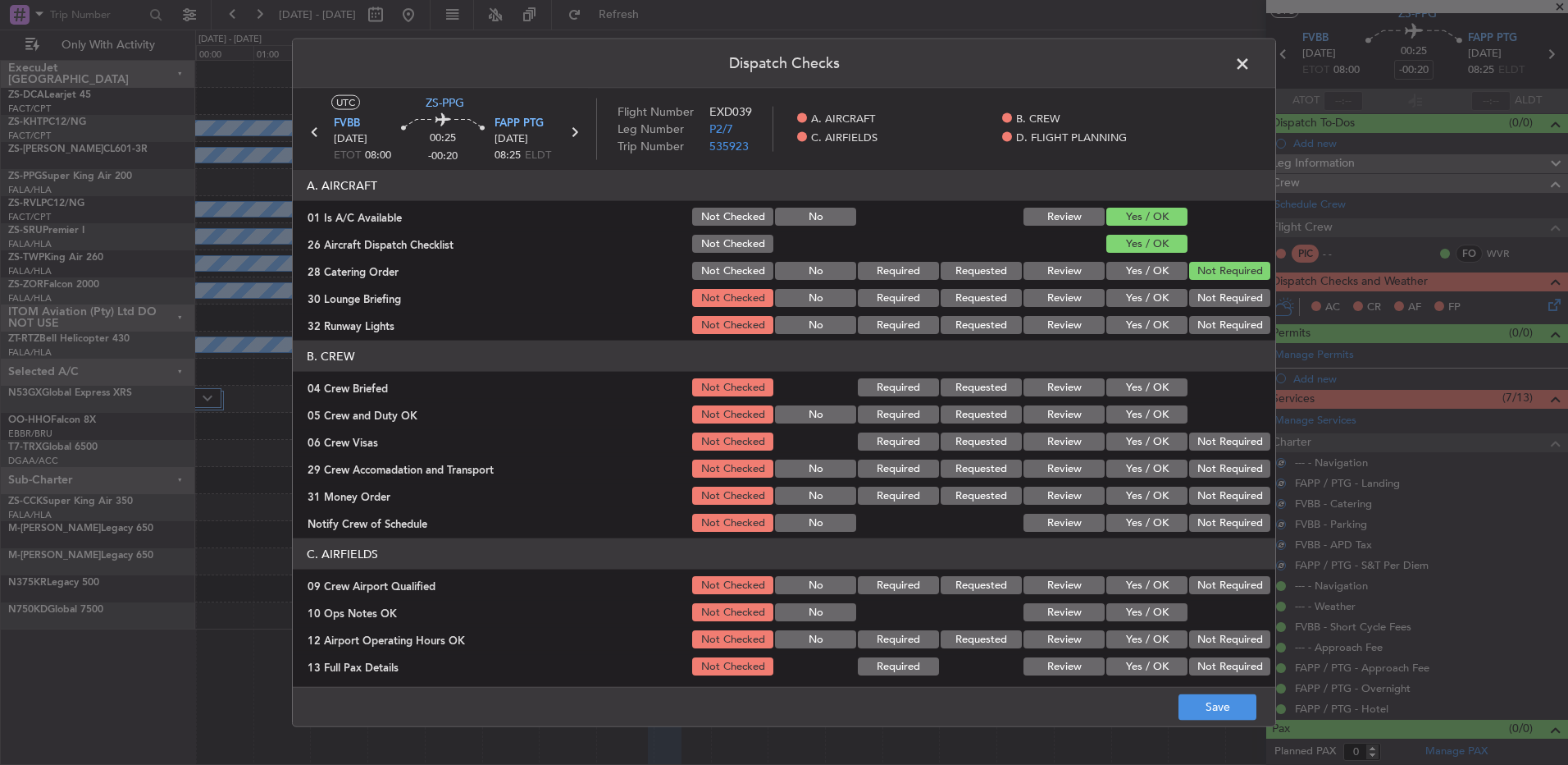
click at [1192, 301] on button "Not Required" at bounding box center [1230, 298] width 81 height 18
drag, startPoint x: 1195, startPoint y: 312, endPoint x: 1198, endPoint y: 328, distance: 16.3
click at [1197, 320] on div "Not Required" at bounding box center [1228, 325] width 83 height 23
click at [1201, 329] on button "Not Required" at bounding box center [1230, 325] width 81 height 18
click at [1156, 400] on section "B. CREW 04 Crew Briefed Not Checked Required Requested Review Yes / OK 05 Crew …" at bounding box center [784, 438] width 983 height 194
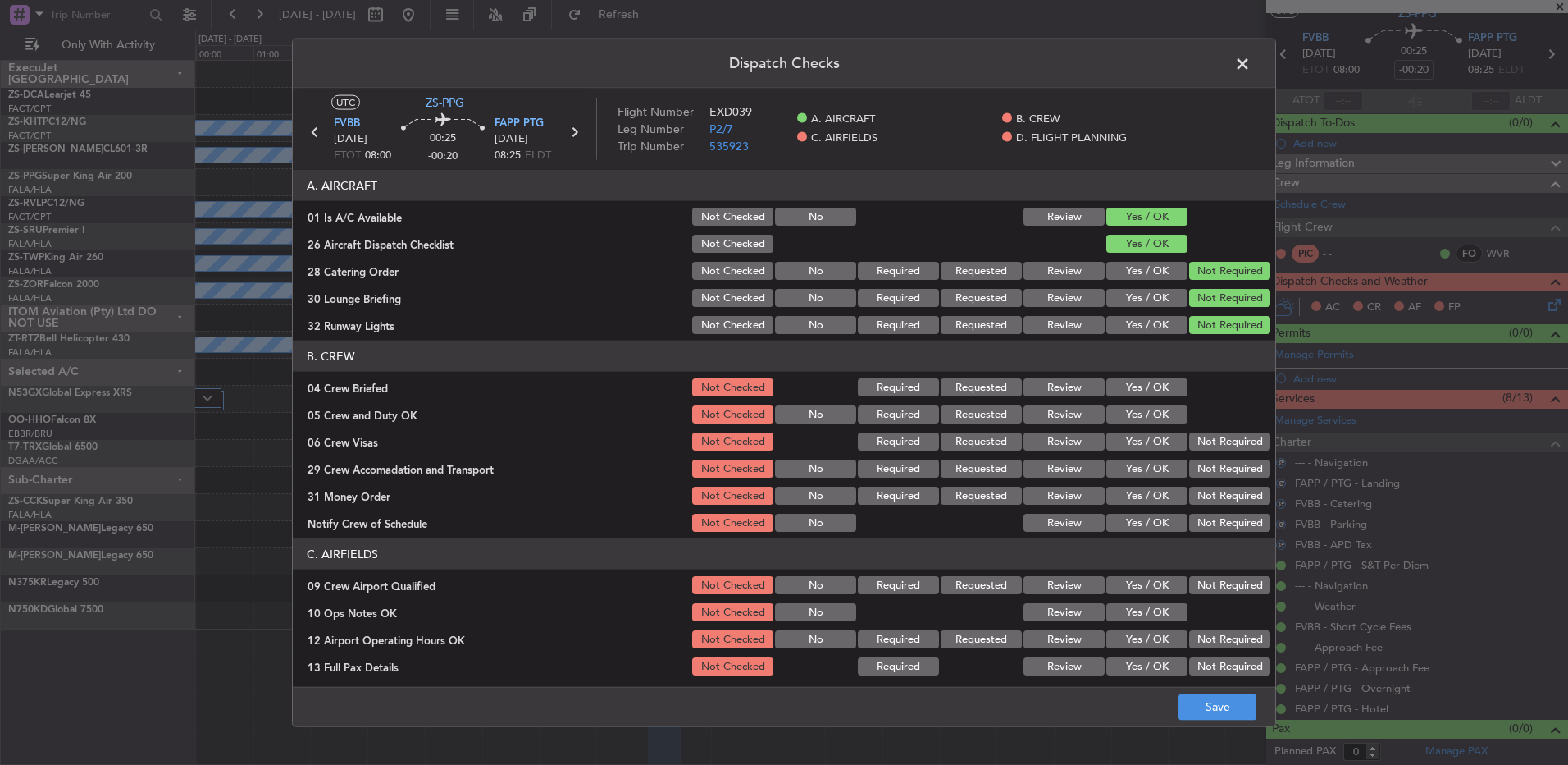
click at [1153, 408] on button "Yes / OK" at bounding box center [1146, 414] width 81 height 18
click at [1151, 384] on button "Yes / OK" at bounding box center [1146, 388] width 81 height 18
drag, startPoint x: 1183, startPoint y: 443, endPoint x: 1193, endPoint y: 445, distance: 10.2
click at [1190, 443] on button "Not Required" at bounding box center [1230, 442] width 81 height 18
click at [1202, 464] on section "B. CREW 04 Crew Briefed Not Checked Required Requested Review Yes / OK 05 Crew …" at bounding box center [784, 438] width 983 height 194
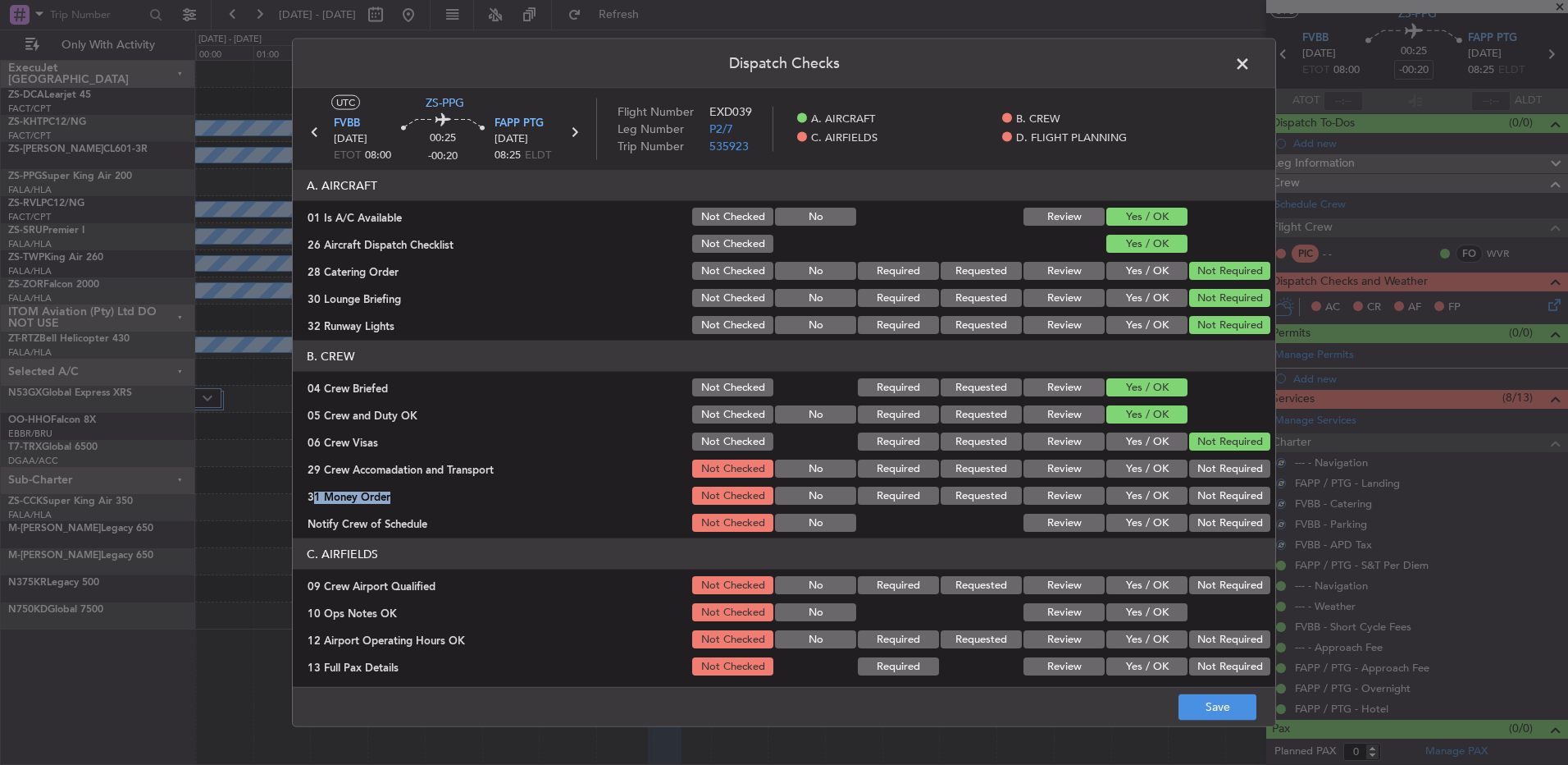
click at [1204, 483] on section "B. CREW 04 Crew Briefed Not Checked Required Requested Review Yes / OK 05 Crew …" at bounding box center [784, 438] width 983 height 194
click at [1203, 490] on button "Not Required" at bounding box center [1230, 496] width 81 height 18
click at [1201, 468] on button "Not Required" at bounding box center [1230, 469] width 81 height 18
drag, startPoint x: 1205, startPoint y: 519, endPoint x: 1206, endPoint y: 529, distance: 10.0
click at [1205, 521] on button "Not Required" at bounding box center [1230, 523] width 81 height 18
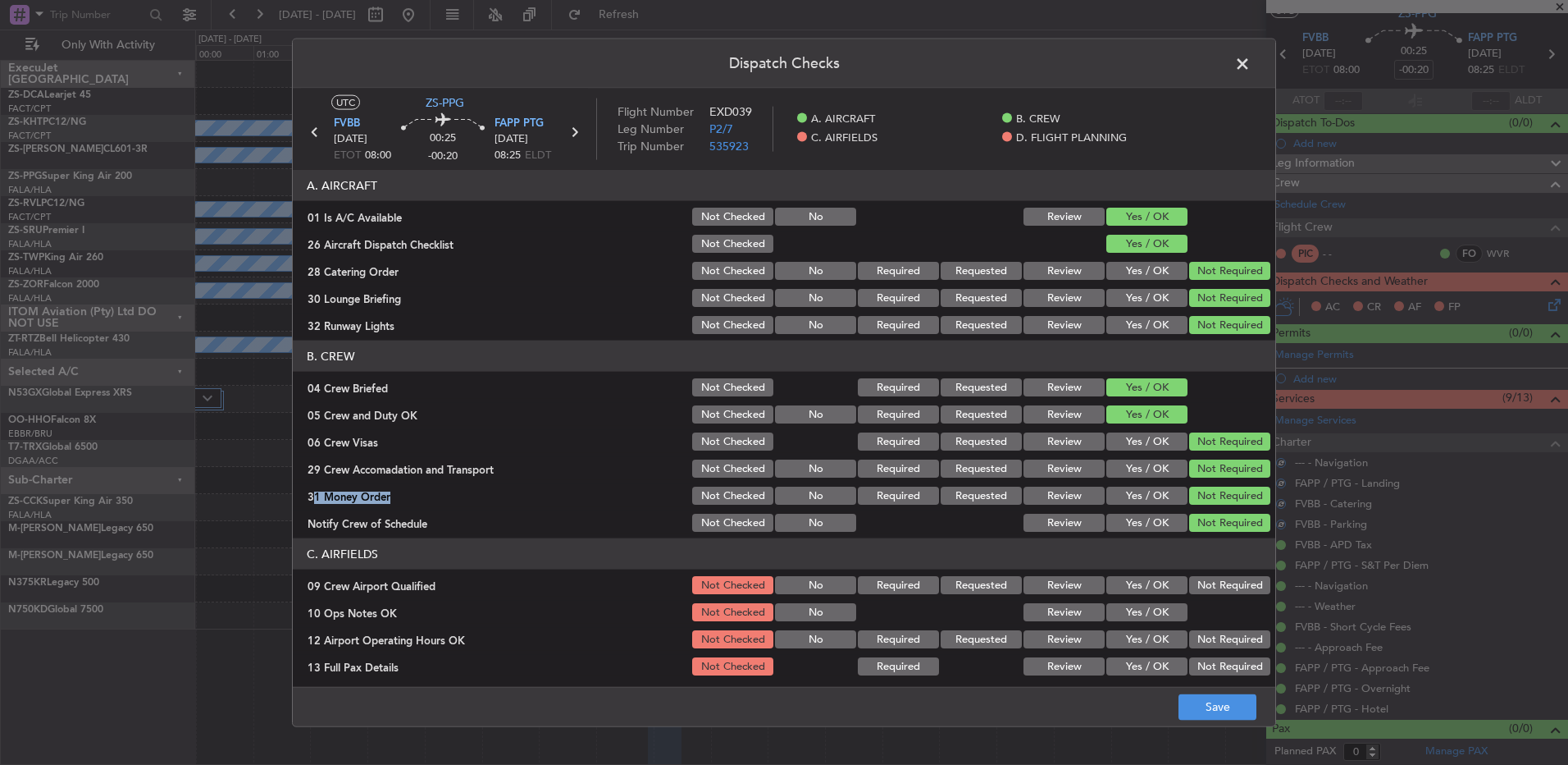
click at [1214, 588] on button "Not Required" at bounding box center [1230, 585] width 81 height 18
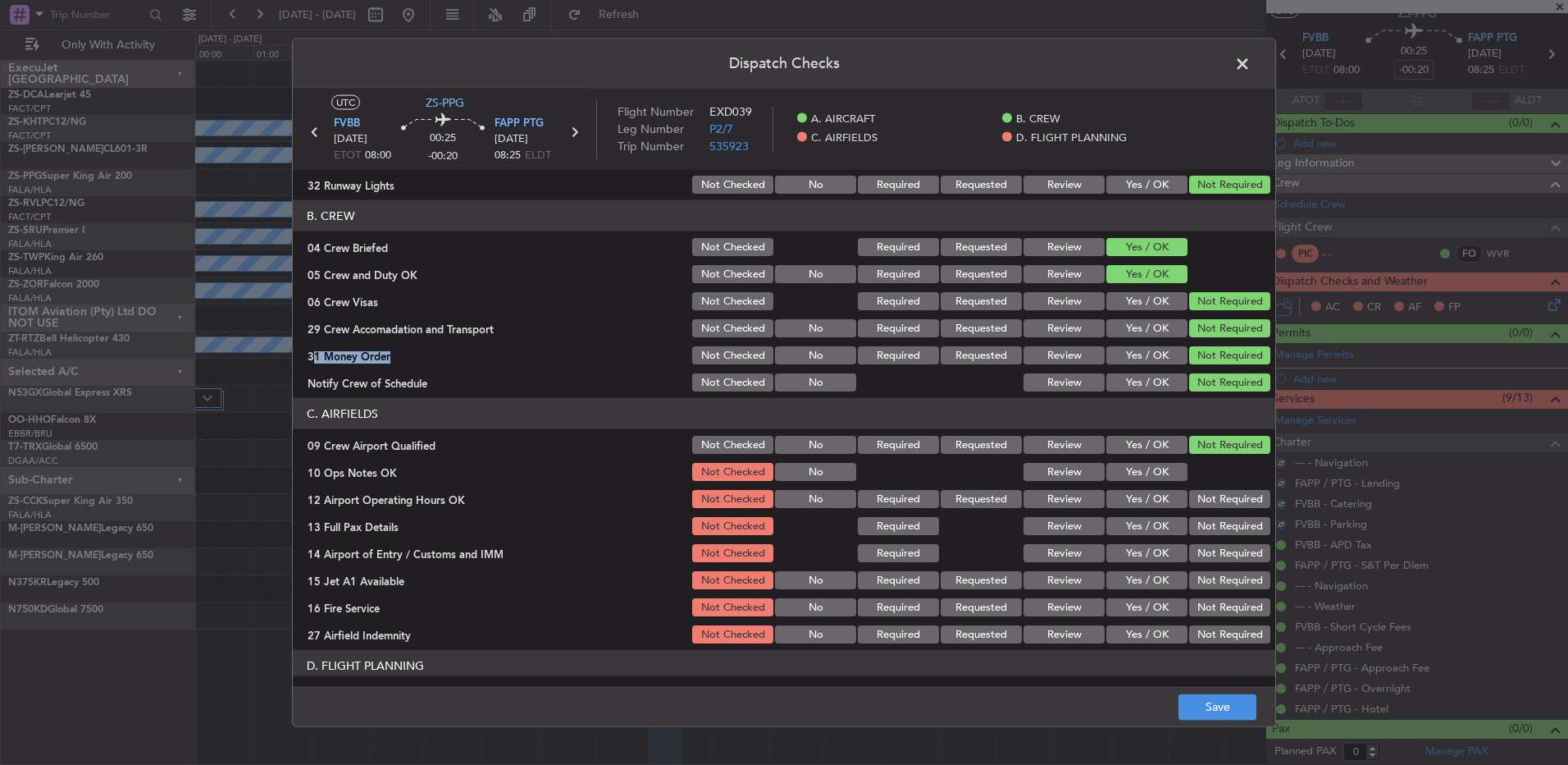
scroll to position [231, 0]
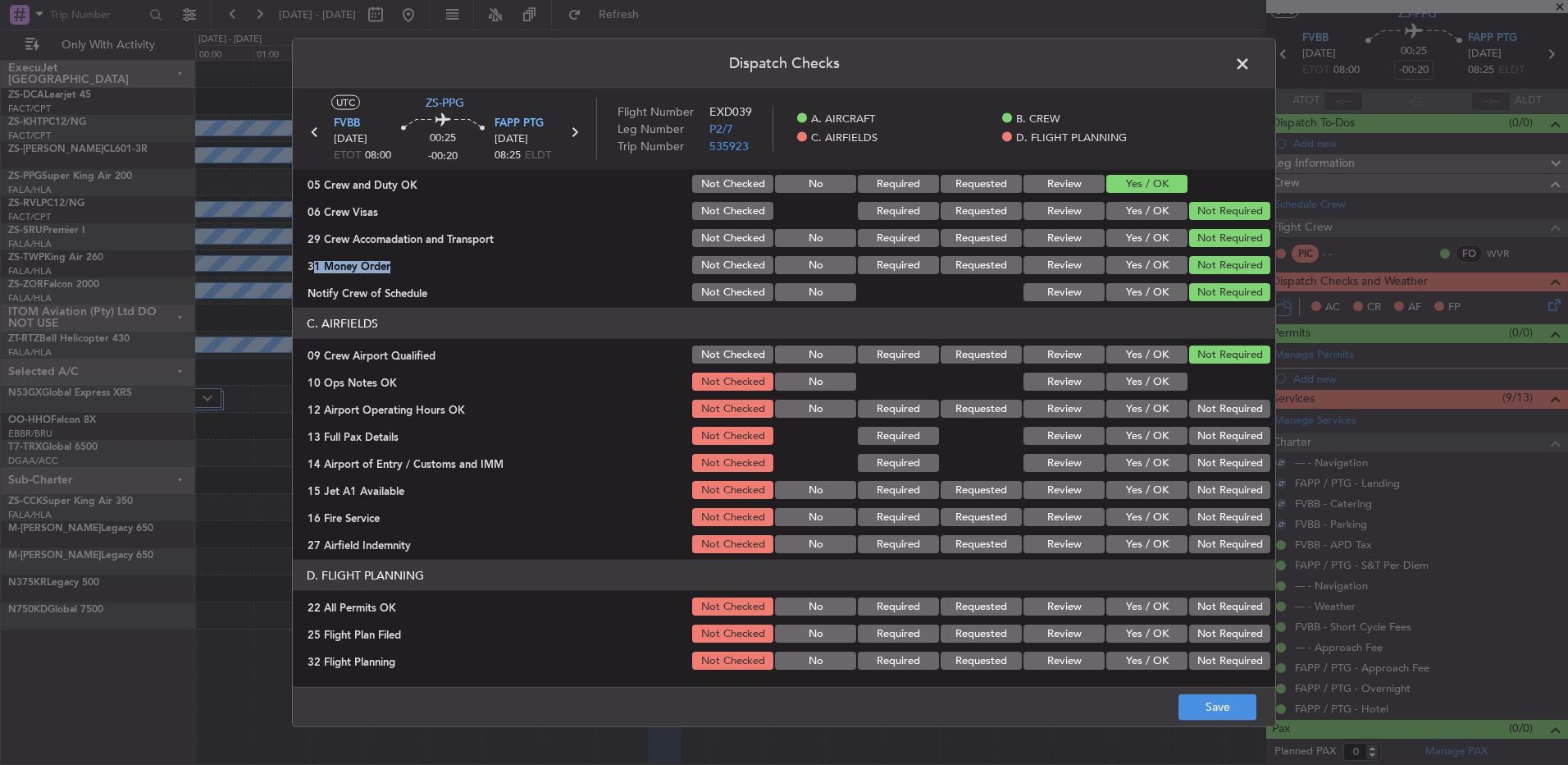
click at [1158, 382] on button "Yes / OK" at bounding box center [1146, 382] width 81 height 18
click at [1181, 399] on section "C. AIRFIELDS 09 Crew Airport Qualified Not Checked No Required Requested Review…" at bounding box center [784, 431] width 983 height 248
drag, startPoint x: 1192, startPoint y: 412, endPoint x: 1196, endPoint y: 424, distance: 12.6
click at [1194, 418] on div "Not Required" at bounding box center [1228, 409] width 83 height 23
click at [1196, 424] on div "Not Required" at bounding box center [1228, 436] width 83 height 23
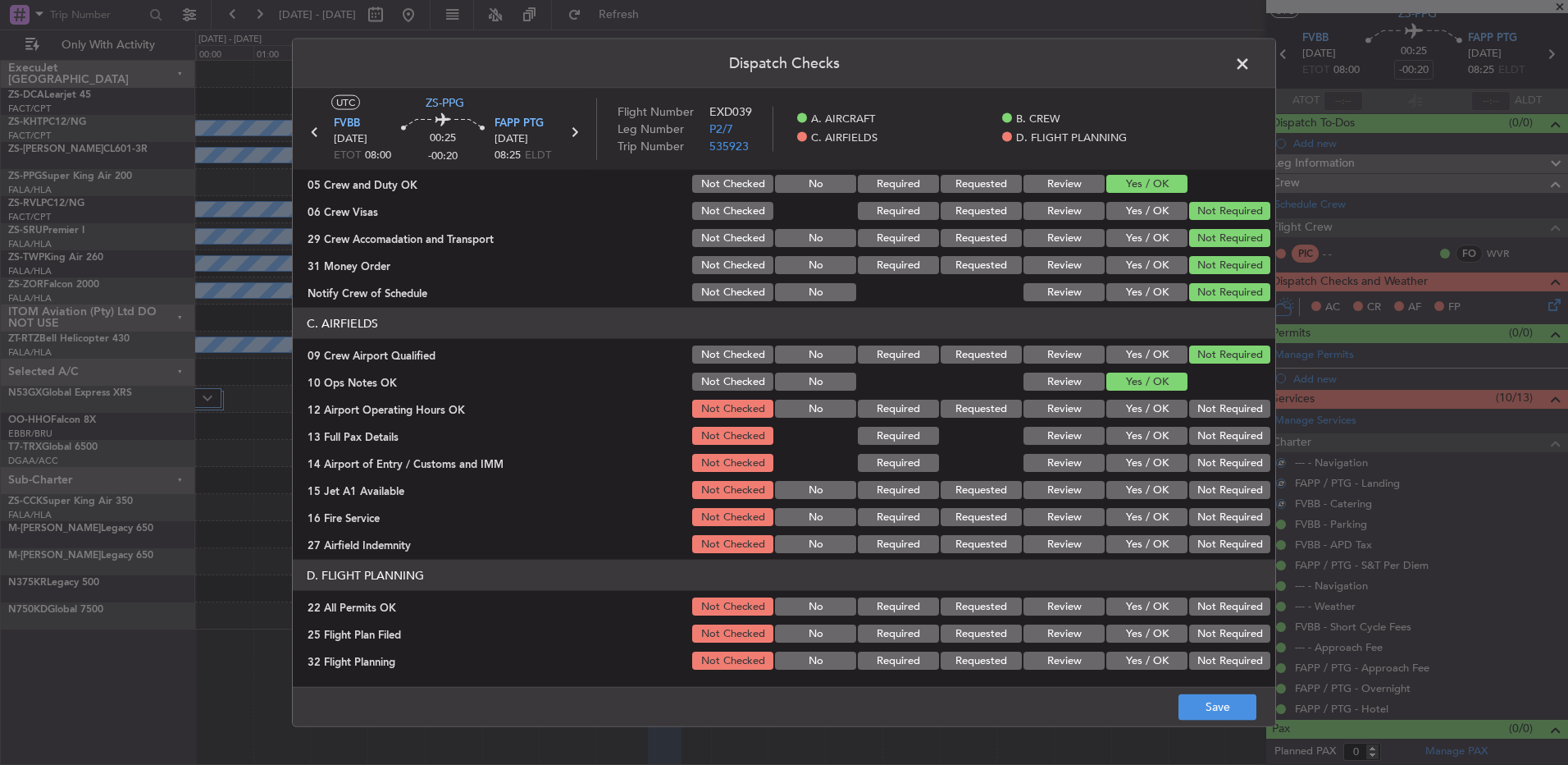
click at [1198, 412] on button "Not Required" at bounding box center [1230, 408] width 81 height 18
click at [1198, 432] on button "Not Required" at bounding box center [1230, 436] width 81 height 18
click at [1198, 439] on button "Not Required" at bounding box center [1230, 436] width 81 height 18
click at [1198, 458] on div "Not Required" at bounding box center [1228, 463] width 83 height 23
click at [1203, 479] on section "C. AIRFIELDS 09 Crew Airport Qualified Not Checked No Required Requested Review…" at bounding box center [784, 431] width 983 height 248
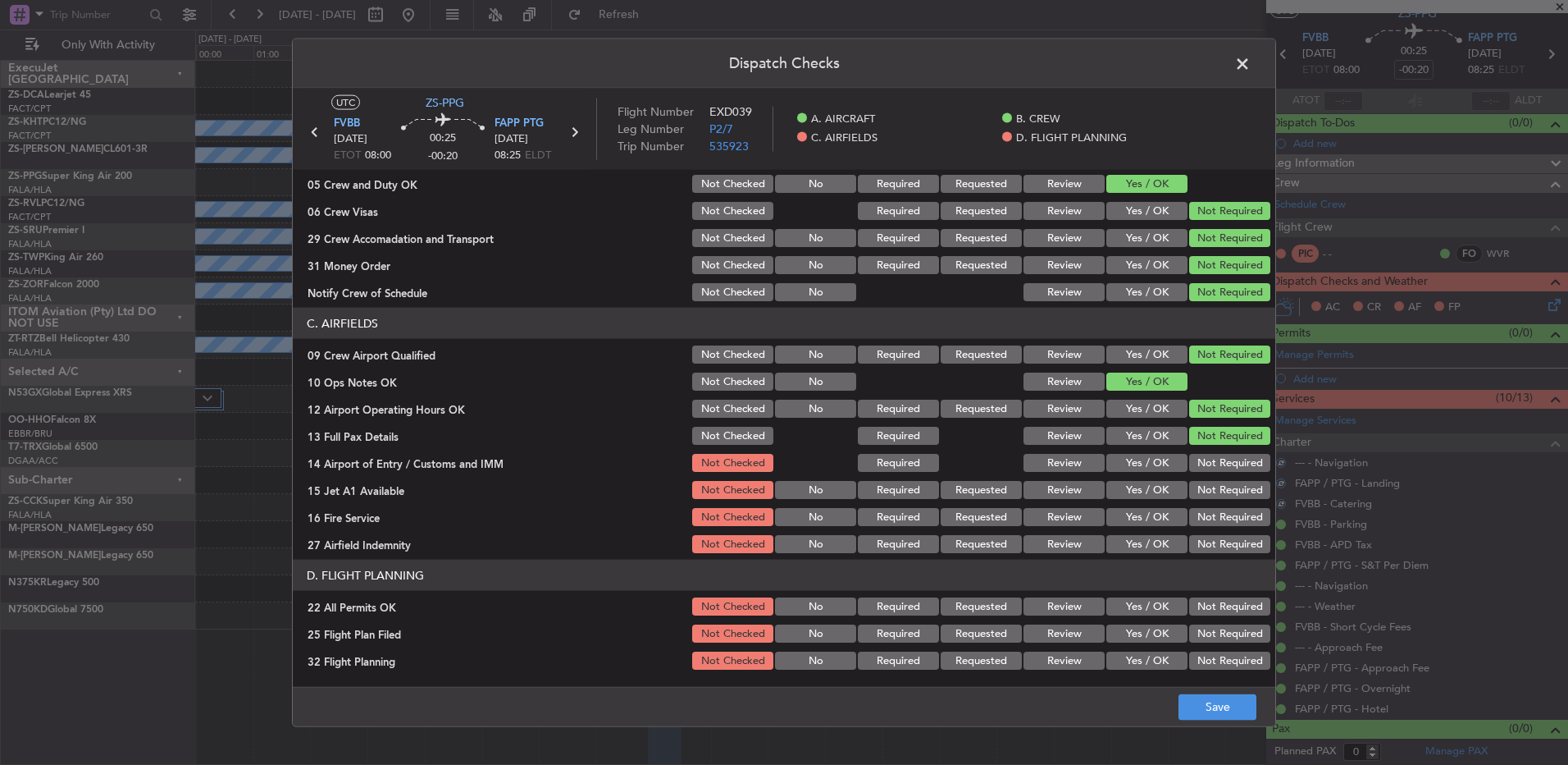
click at [1203, 489] on button "Not Required" at bounding box center [1230, 490] width 81 height 18
click at [1203, 472] on div "Not Required" at bounding box center [1228, 463] width 83 height 23
click at [1204, 462] on button "Not Required" at bounding box center [1230, 463] width 81 height 18
click at [1202, 518] on button "Not Required" at bounding box center [1230, 517] width 81 height 18
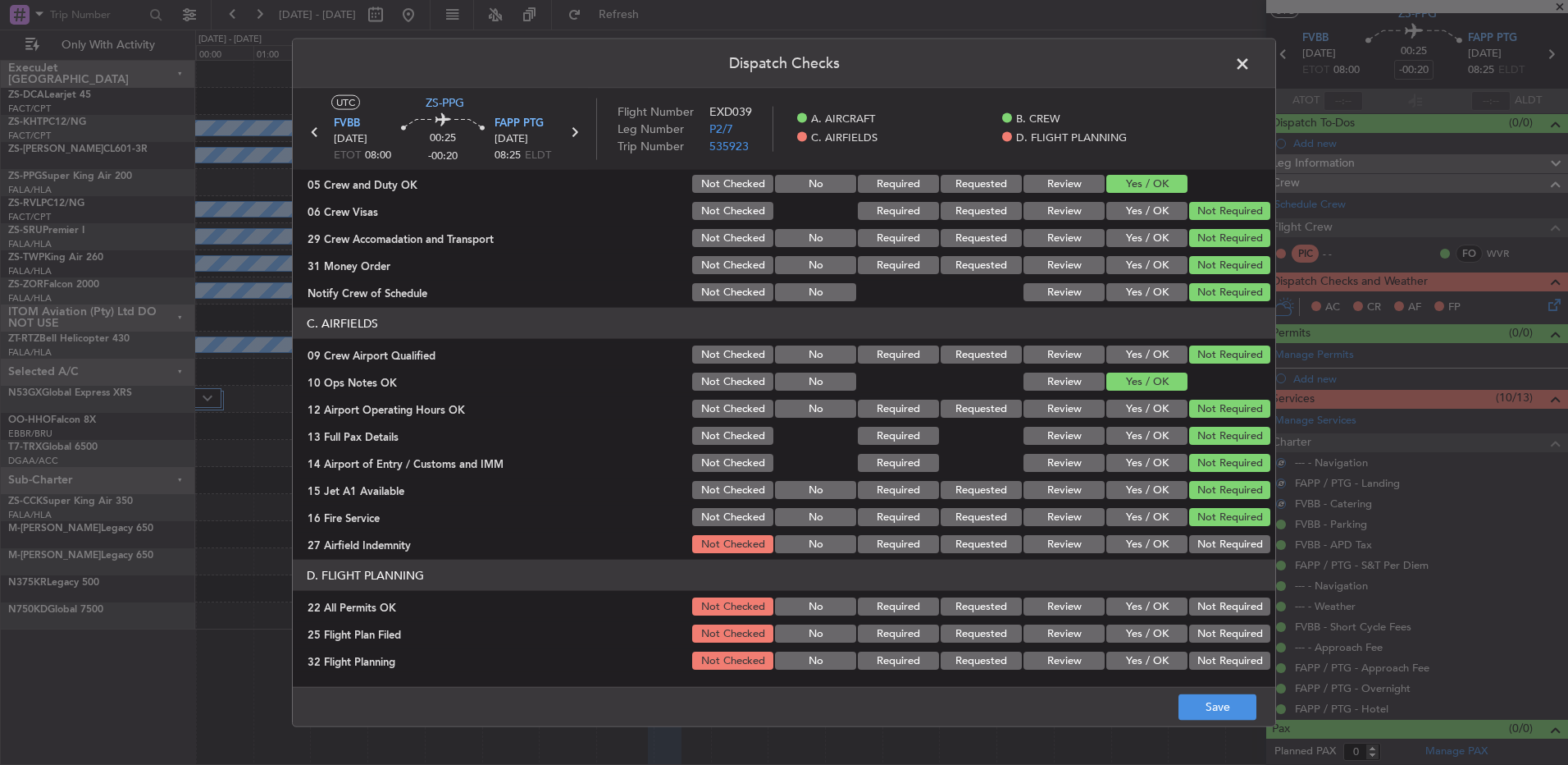
click at [1201, 556] on article "A. AIRCRAFT 01 Is A/C Available Not Checked No Review Yes / OK 26 Aircraft Disp…" at bounding box center [784, 423] width 983 height 506
click at [1203, 548] on button "Not Required" at bounding box center [1230, 545] width 81 height 18
drag, startPoint x: 1211, startPoint y: 586, endPoint x: 1211, endPoint y: 606, distance: 20.0
click at [1211, 606] on section "D. FLIGHT PLANNING 22 All Permits OK Not Checked No Required Requested Review Y…" at bounding box center [784, 616] width 983 height 113
drag, startPoint x: 1211, startPoint y: 606, endPoint x: 1176, endPoint y: 580, distance: 43.6
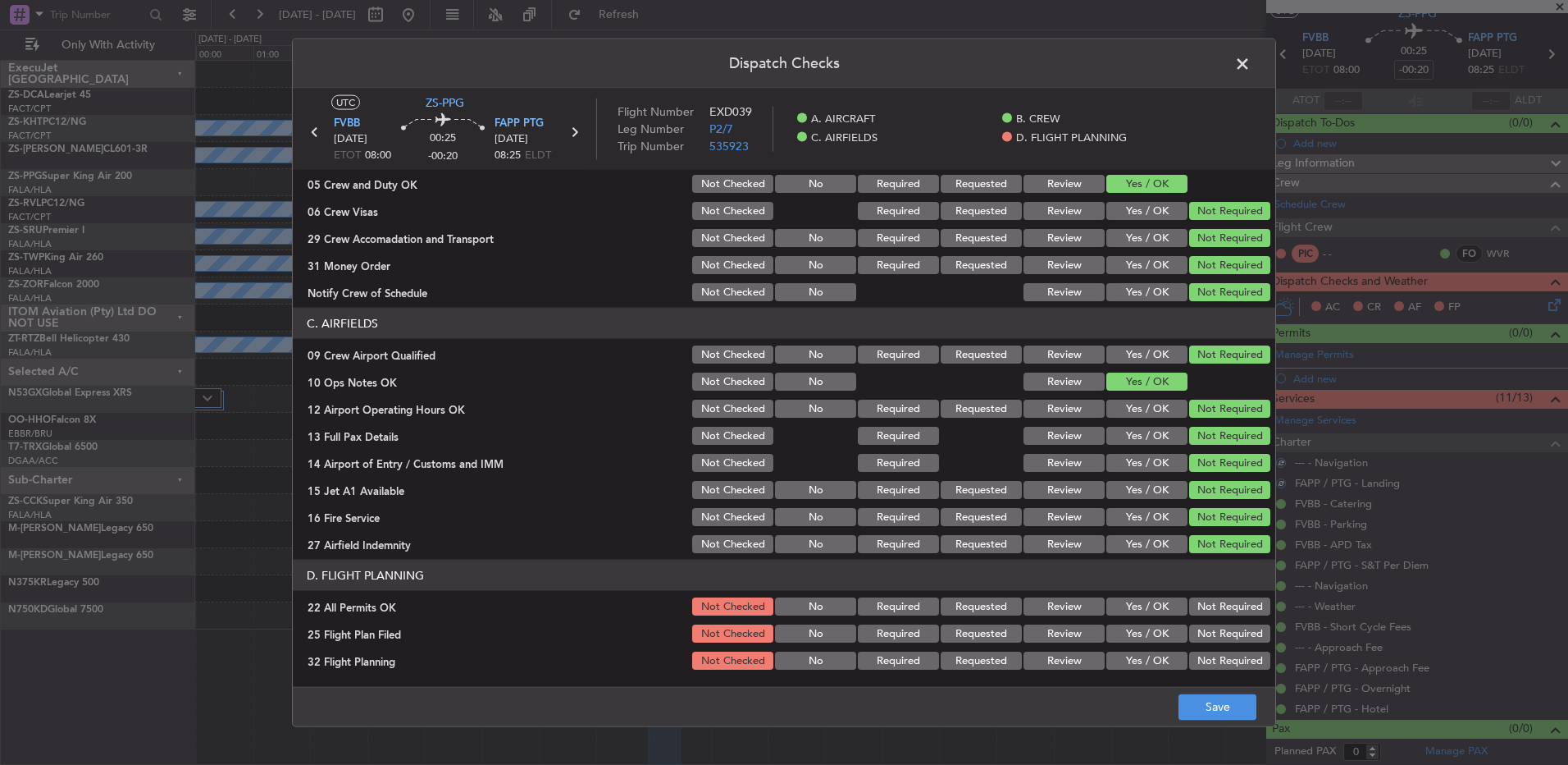
click at [1210, 610] on button "Not Required" at bounding box center [1230, 606] width 81 height 18
click at [1055, 636] on button "Review" at bounding box center [1064, 634] width 81 height 18
click at [1057, 651] on section "D. FLIGHT PLANNING 22 All Permits OK Not Checked No Required Requested Review Y…" at bounding box center [784, 616] width 983 height 113
click at [1067, 658] on button "Review" at bounding box center [1064, 661] width 81 height 18
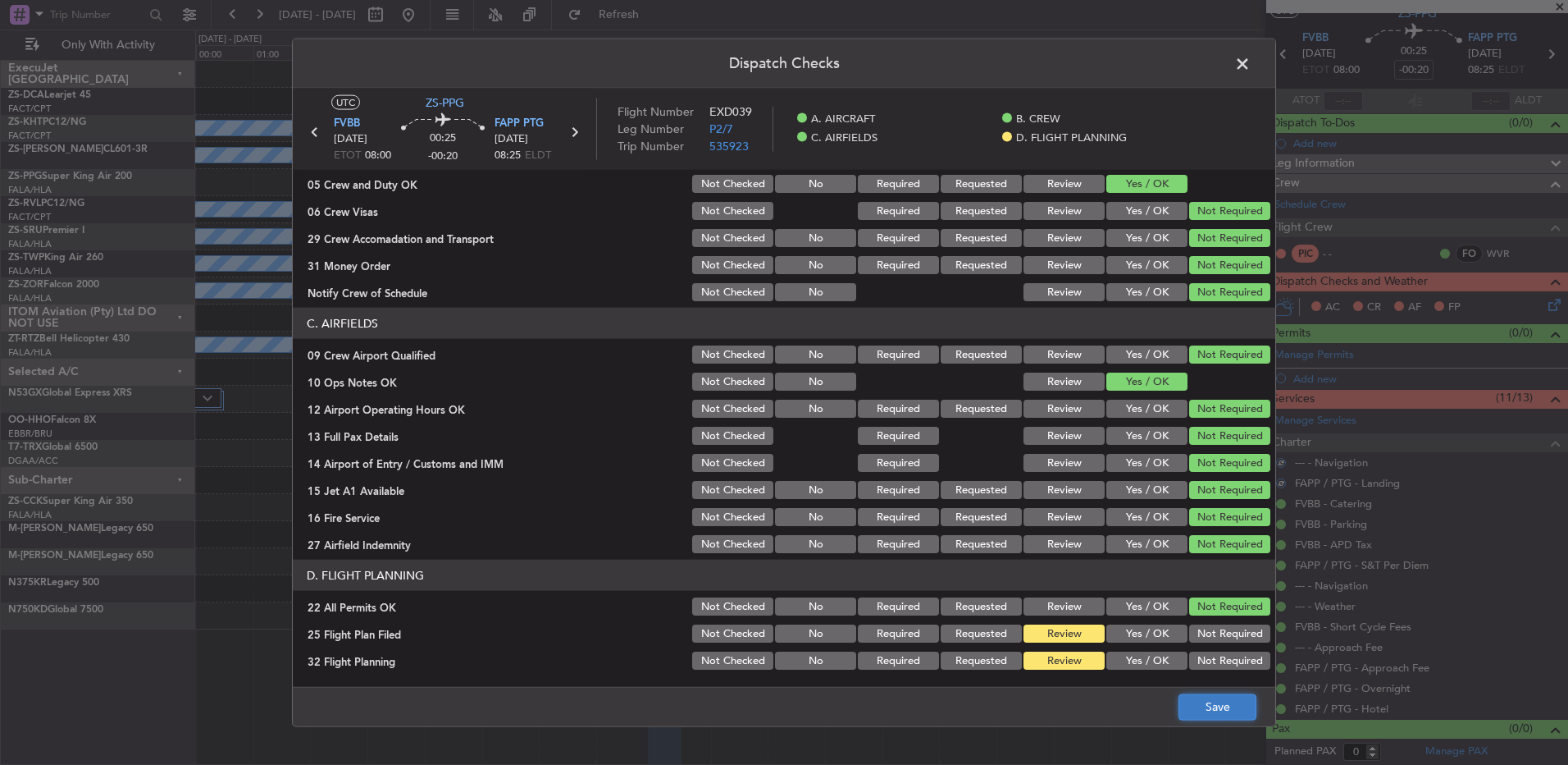
click at [1204, 712] on button "Save" at bounding box center [1217, 706] width 78 height 26
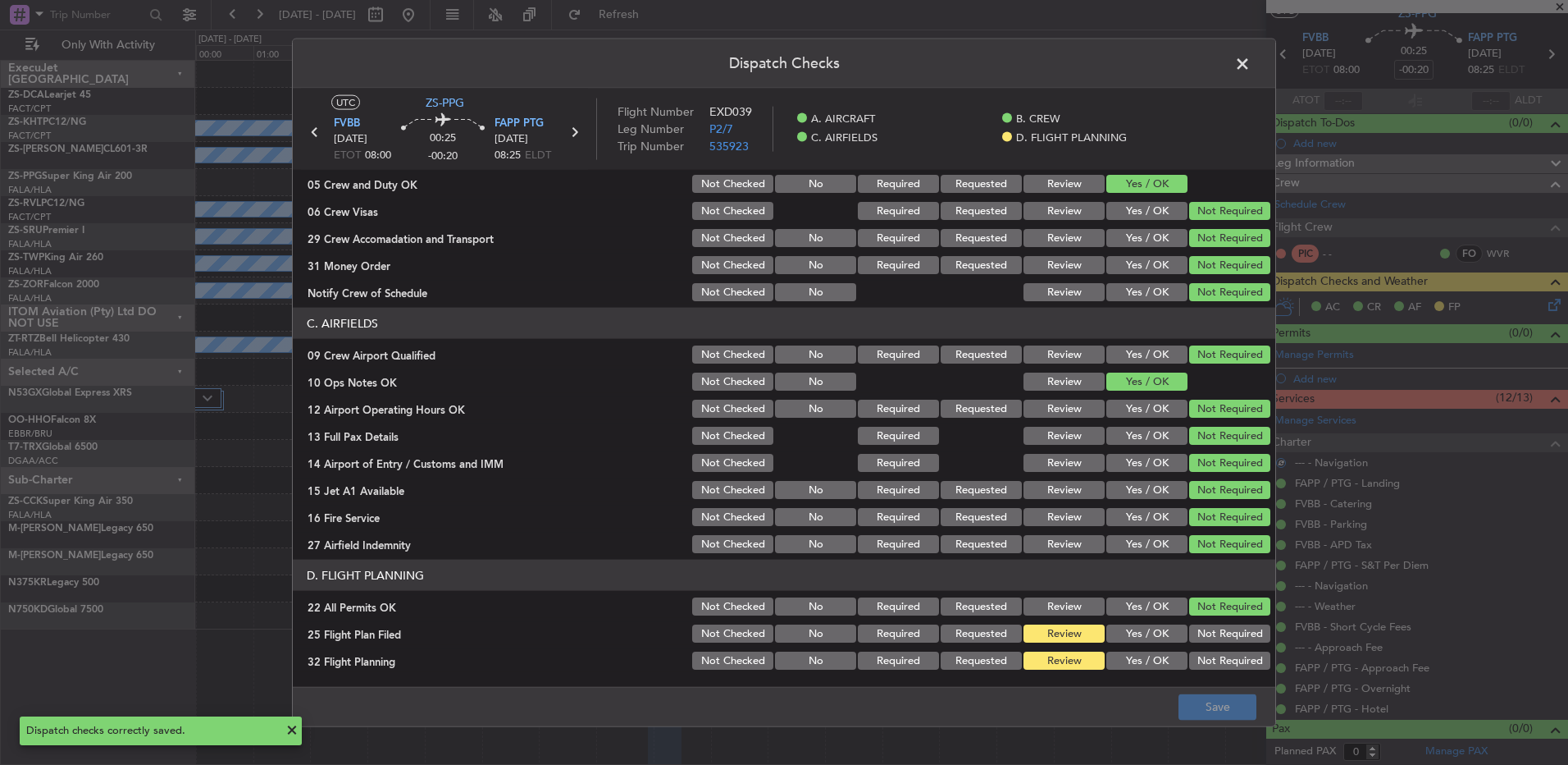
click at [1251, 64] on span at bounding box center [1251, 68] width 0 height 33
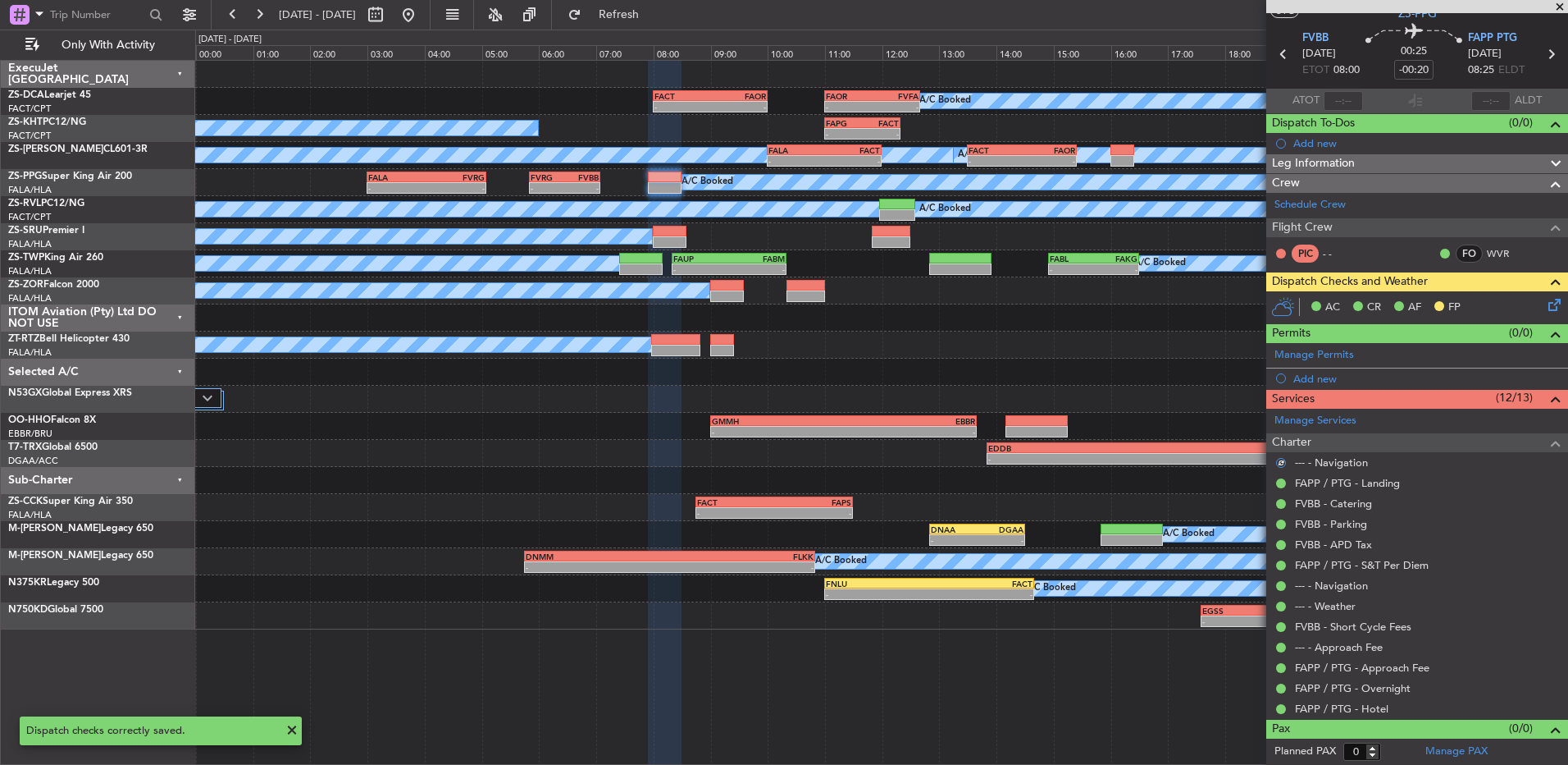
scroll to position [0, 0]
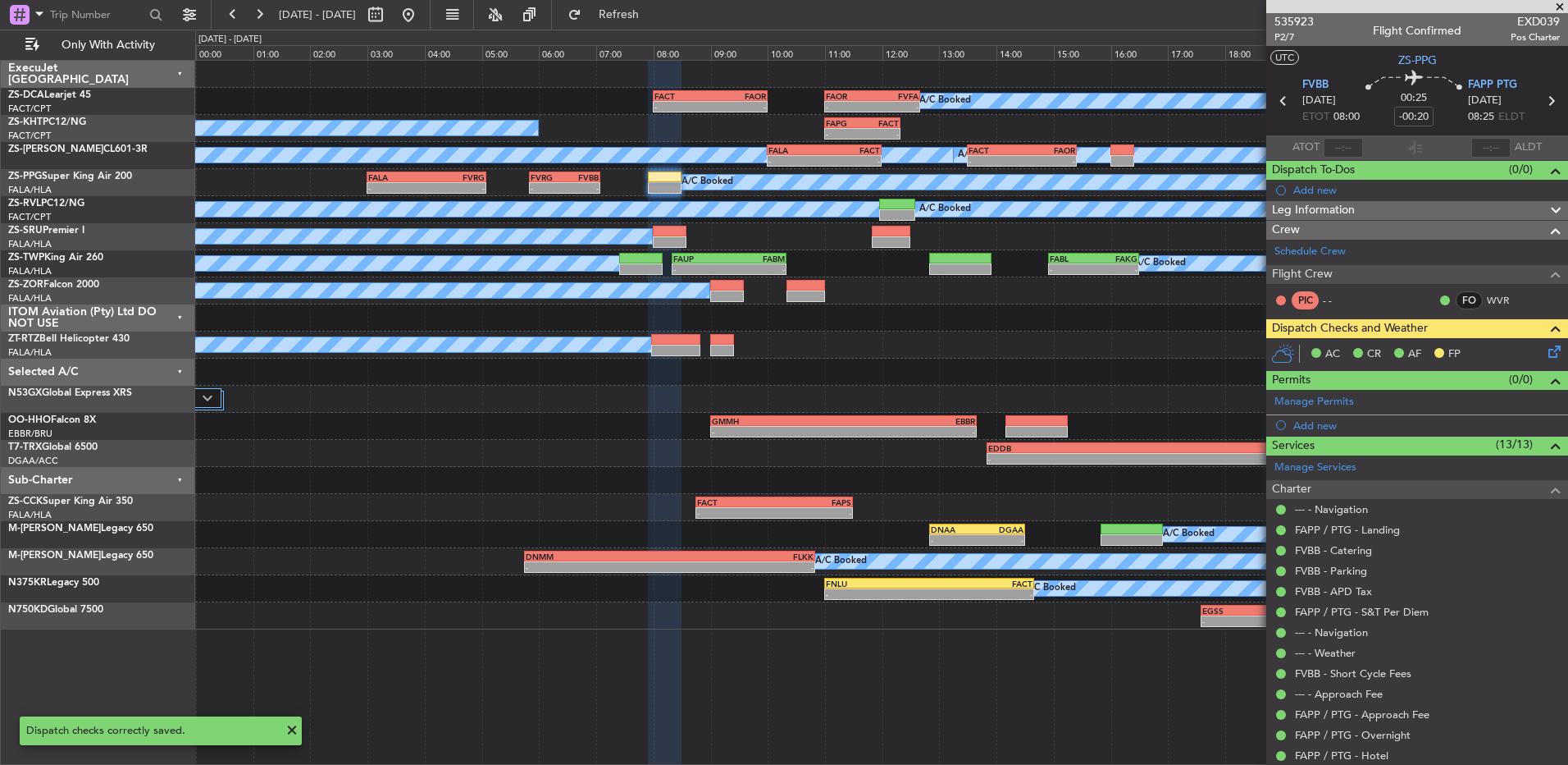
click at [1282, 97] on icon at bounding box center [1284, 101] width 22 height 22
type input "-00:25"
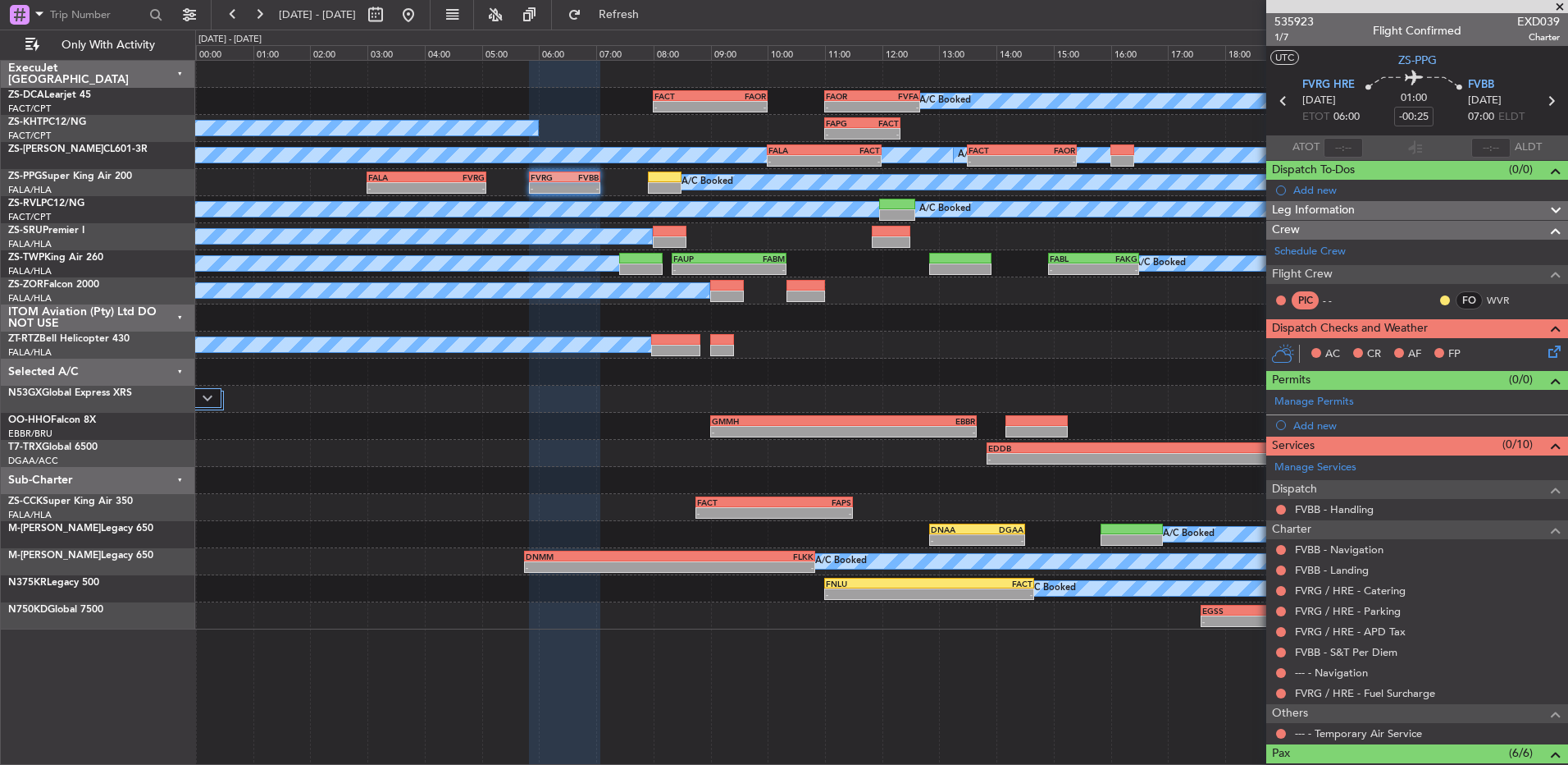
click at [1282, 732] on button at bounding box center [1282, 733] width 10 height 10
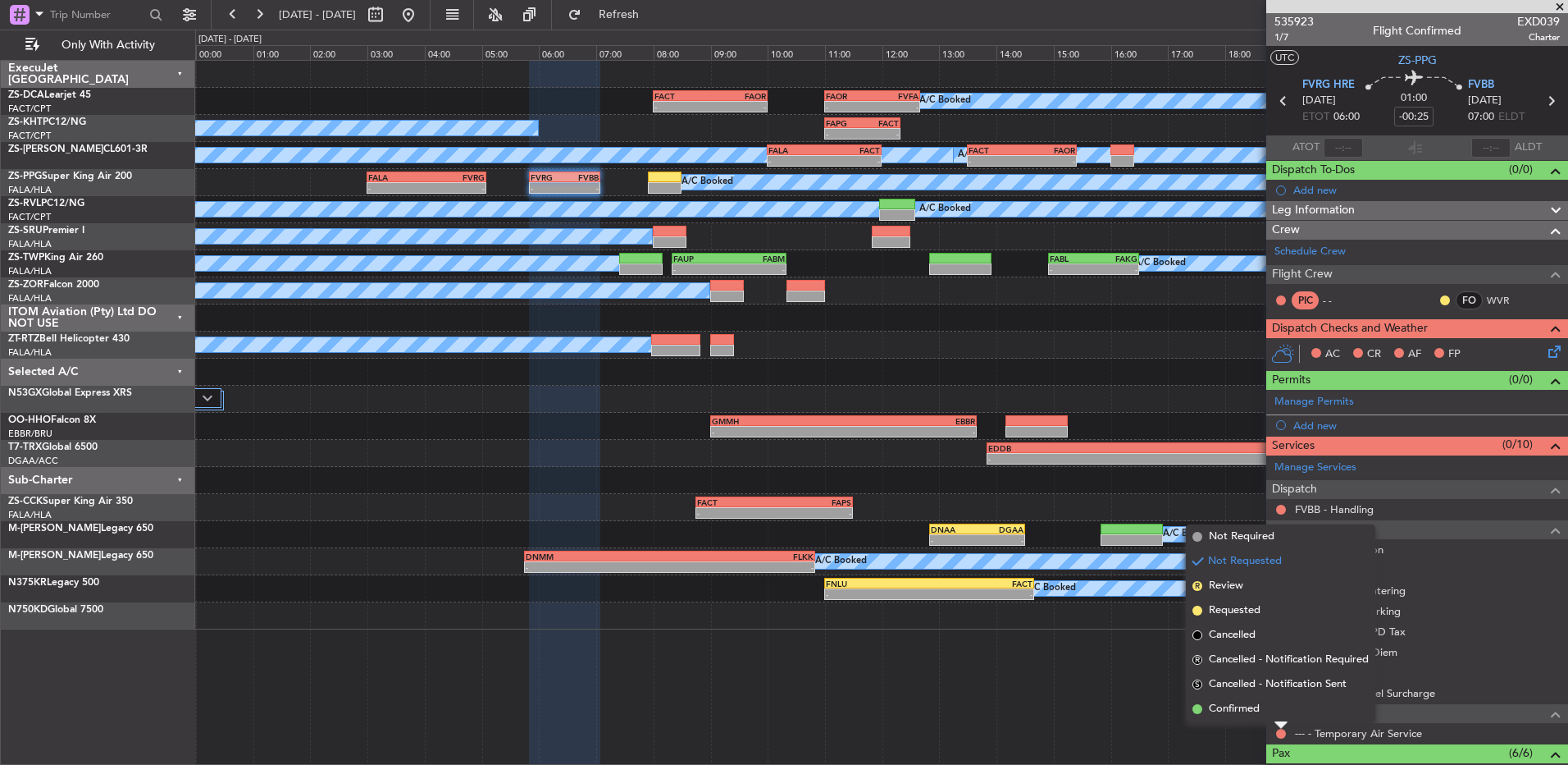
click at [1206, 702] on li "Confirmed" at bounding box center [1281, 708] width 190 height 24
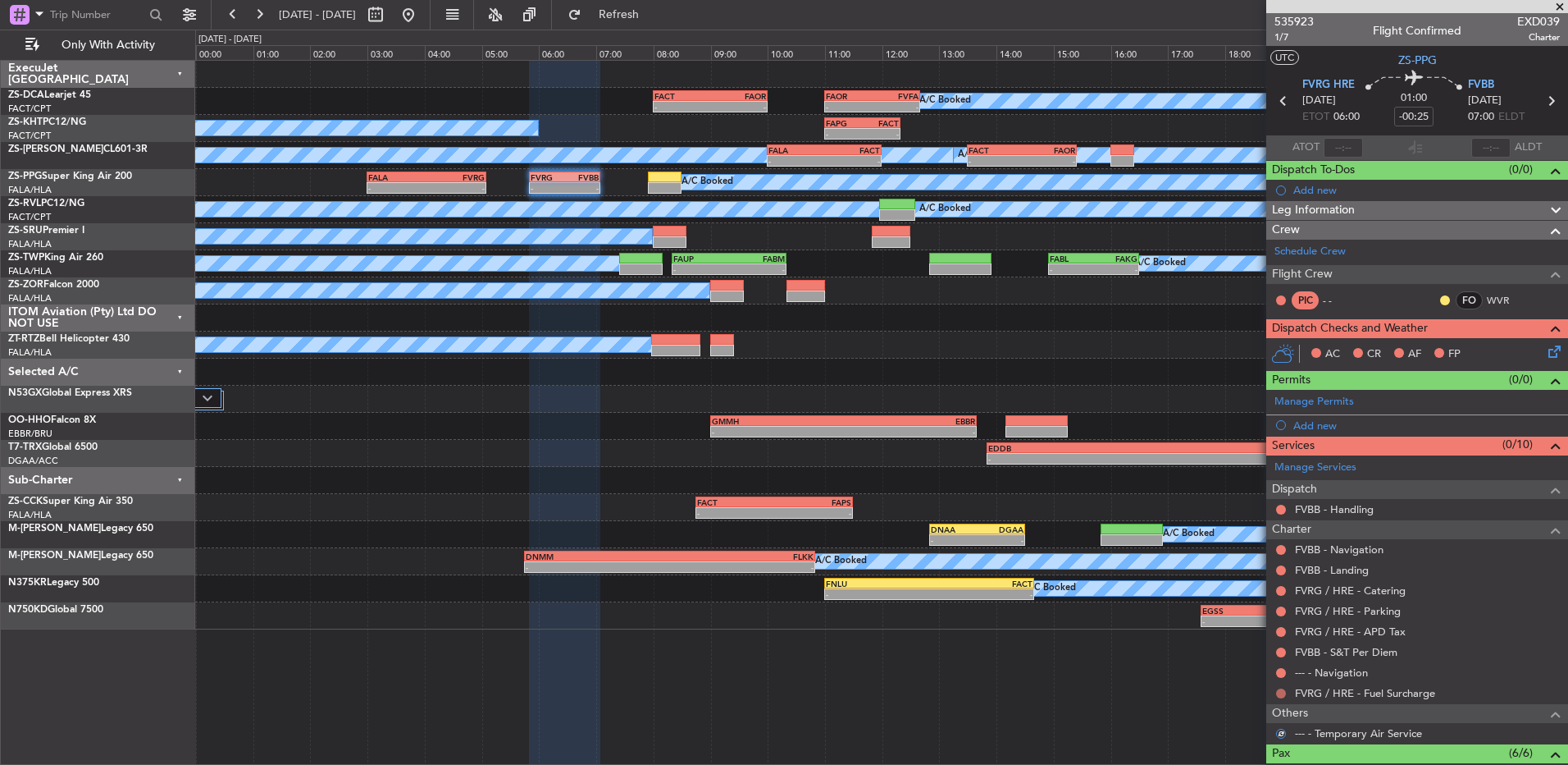
click at [1279, 692] on button at bounding box center [1282, 693] width 10 height 10
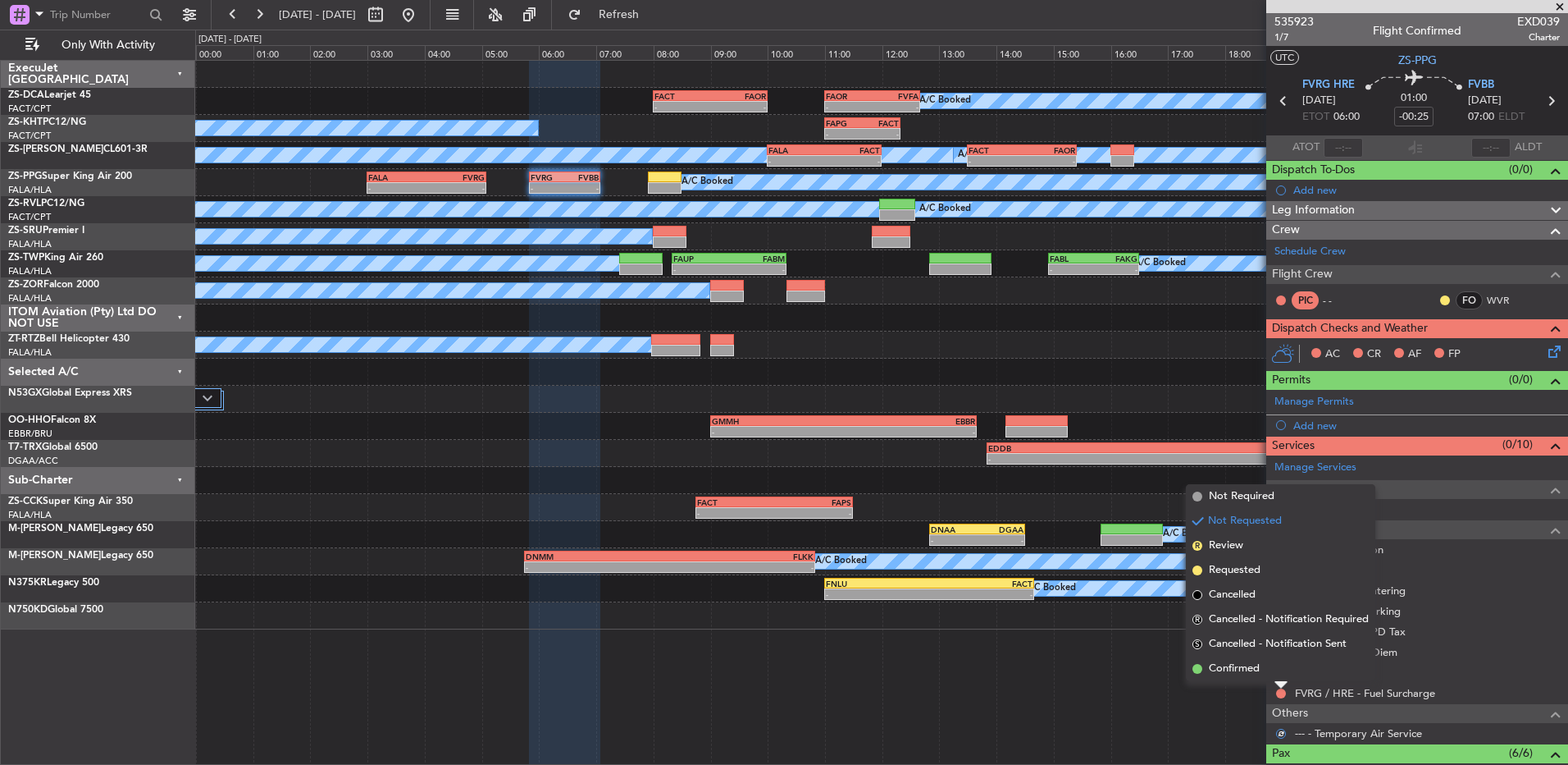
click at [1281, 674] on li "Confirmed" at bounding box center [1281, 668] width 190 height 24
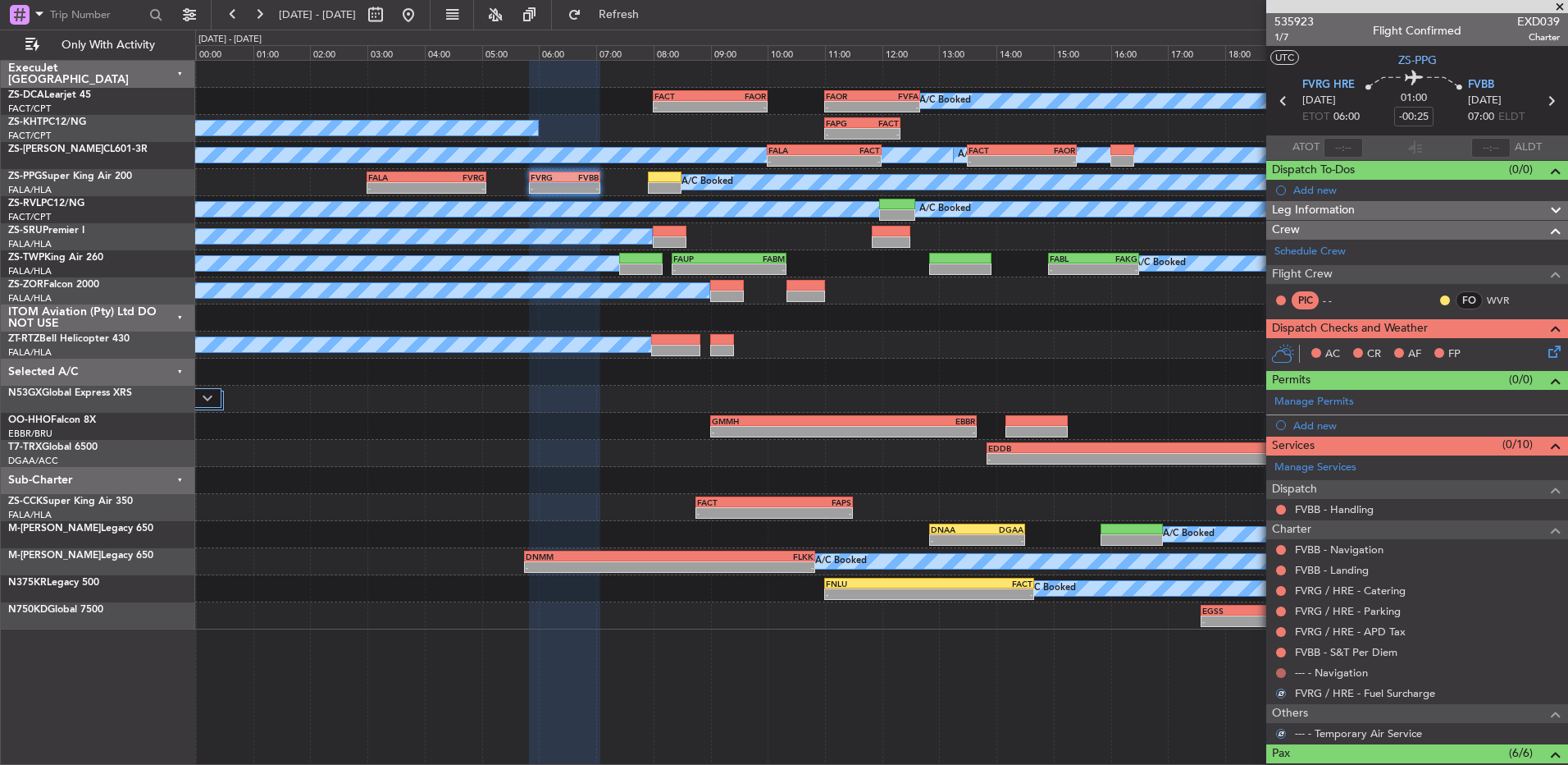
click at [1281, 674] on button at bounding box center [1282, 673] width 10 height 10
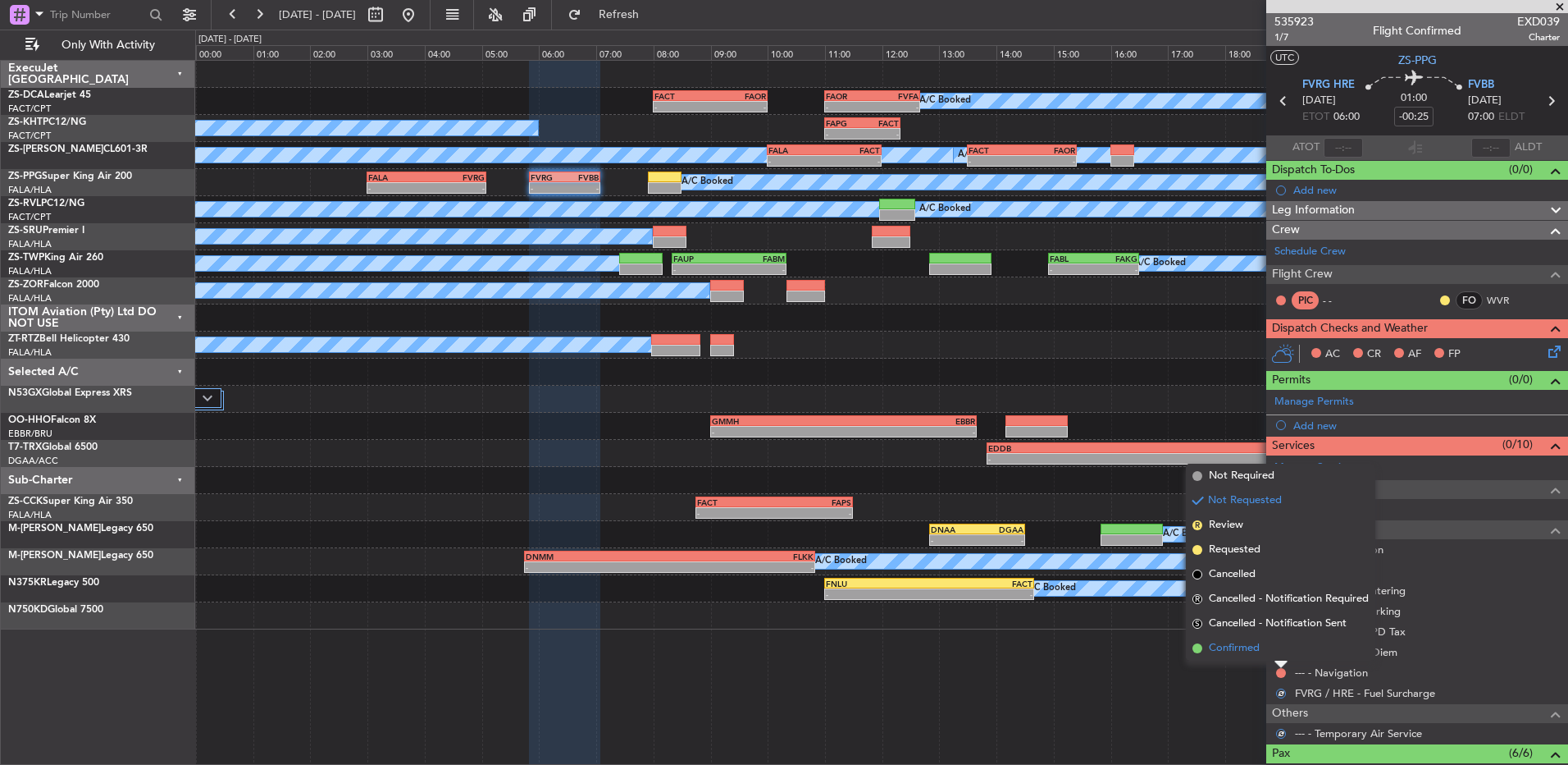
click at [1281, 647] on li "Confirmed" at bounding box center [1281, 647] width 190 height 24
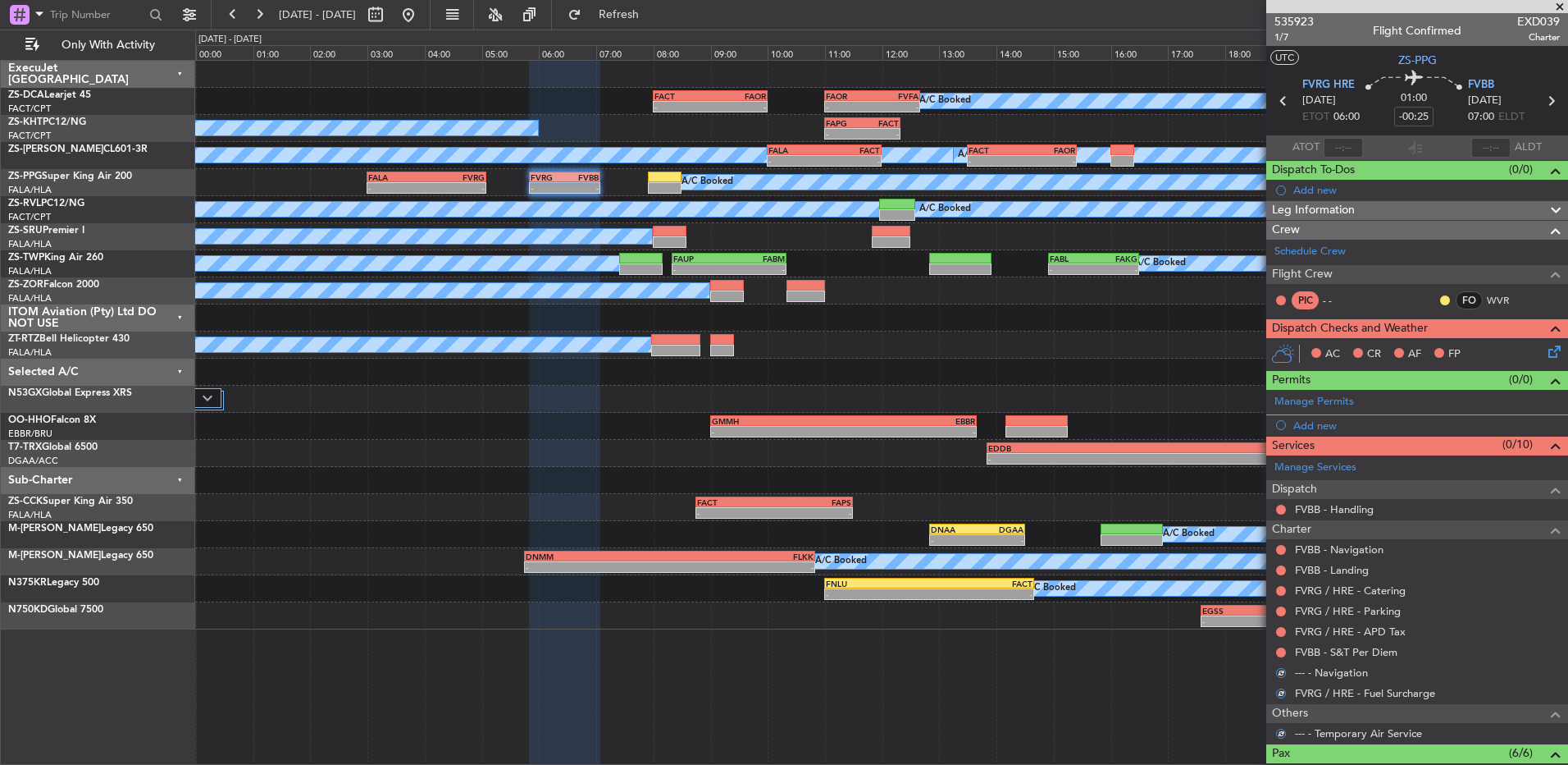
click at [1281, 647] on button at bounding box center [1282, 652] width 10 height 10
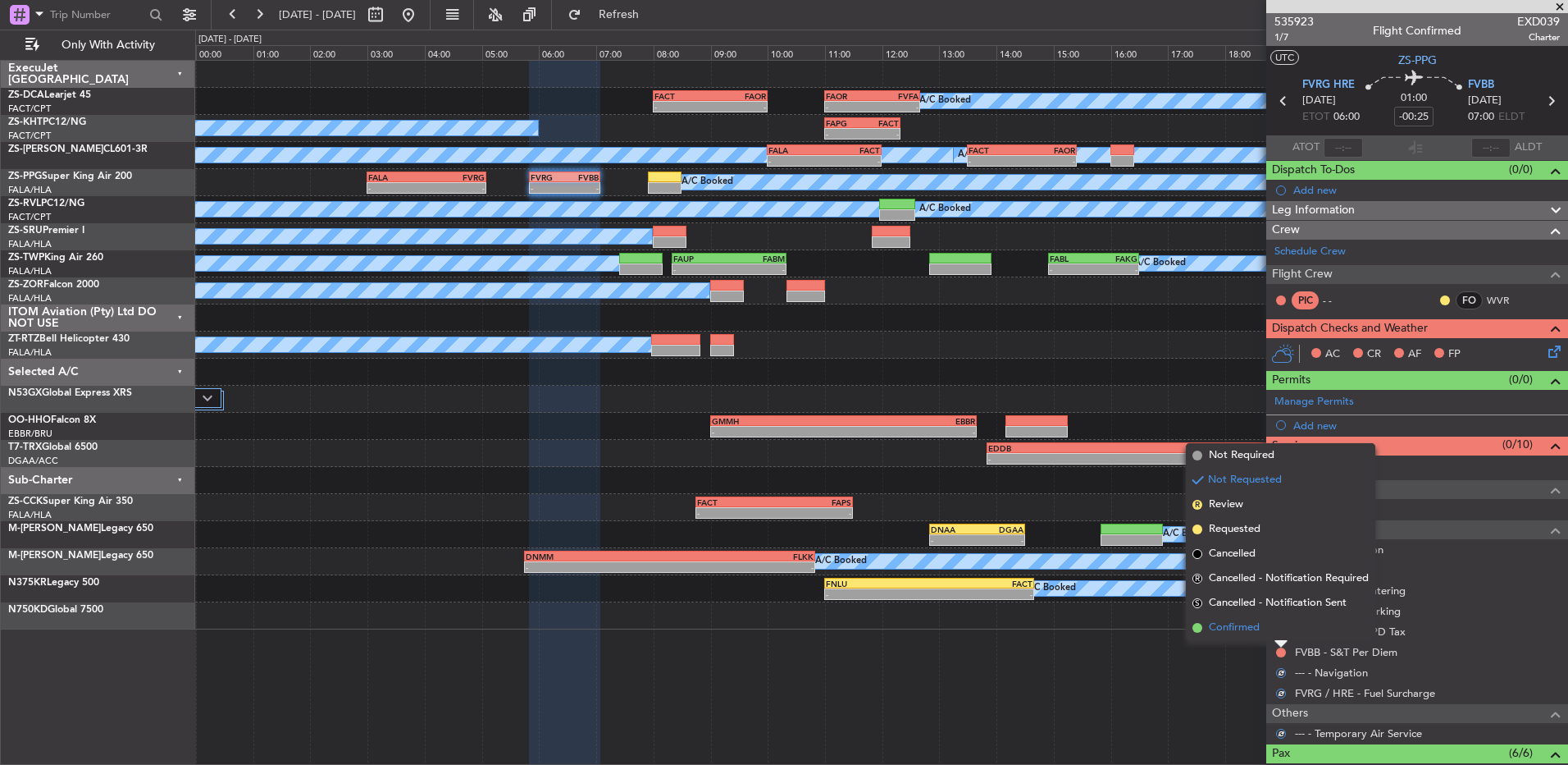
click at [1281, 631] on li "Confirmed" at bounding box center [1281, 627] width 190 height 24
click at [1281, 630] on button at bounding box center [1282, 632] width 10 height 10
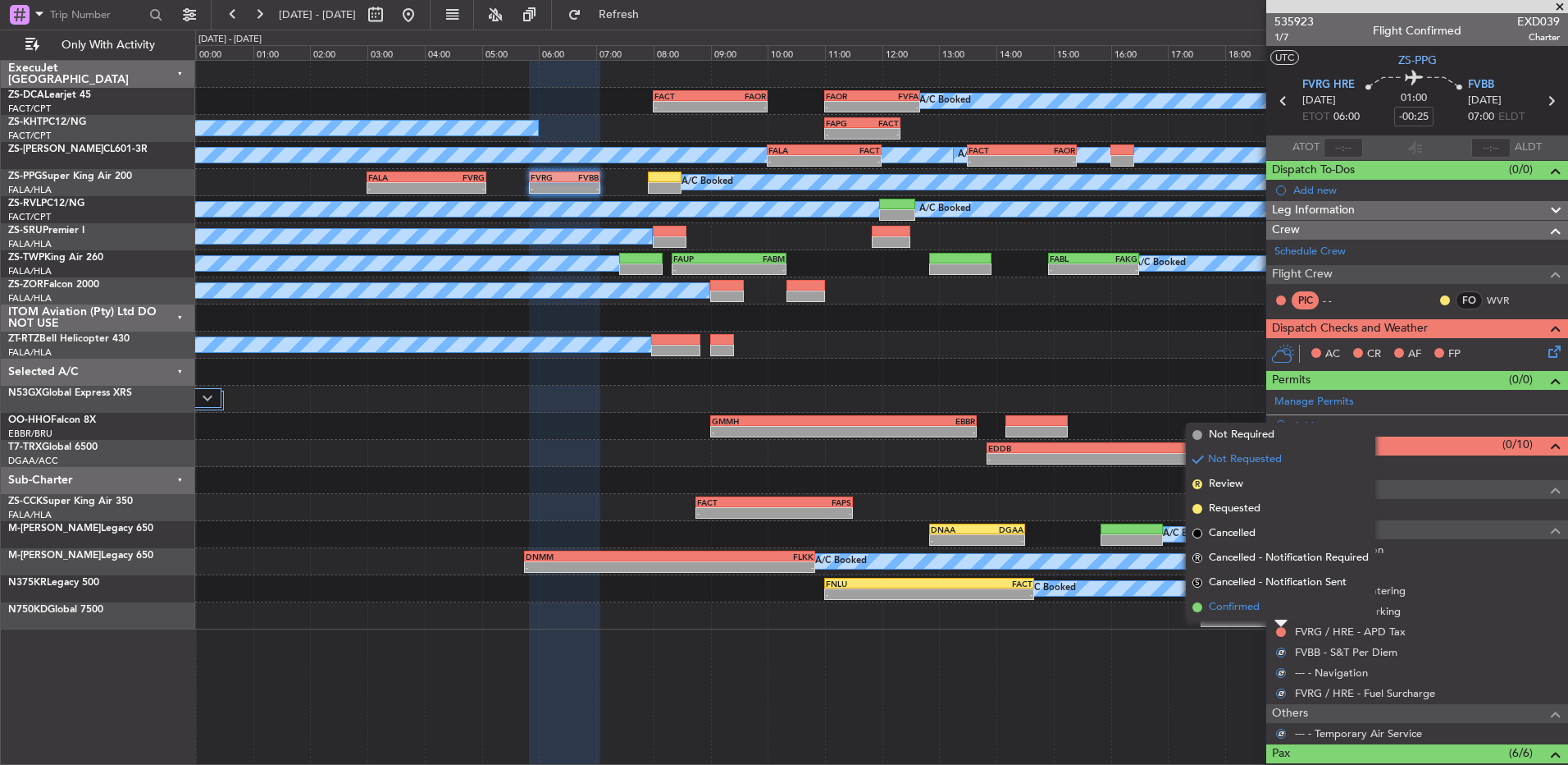
click at [1281, 608] on li "Confirmed" at bounding box center [1281, 606] width 190 height 24
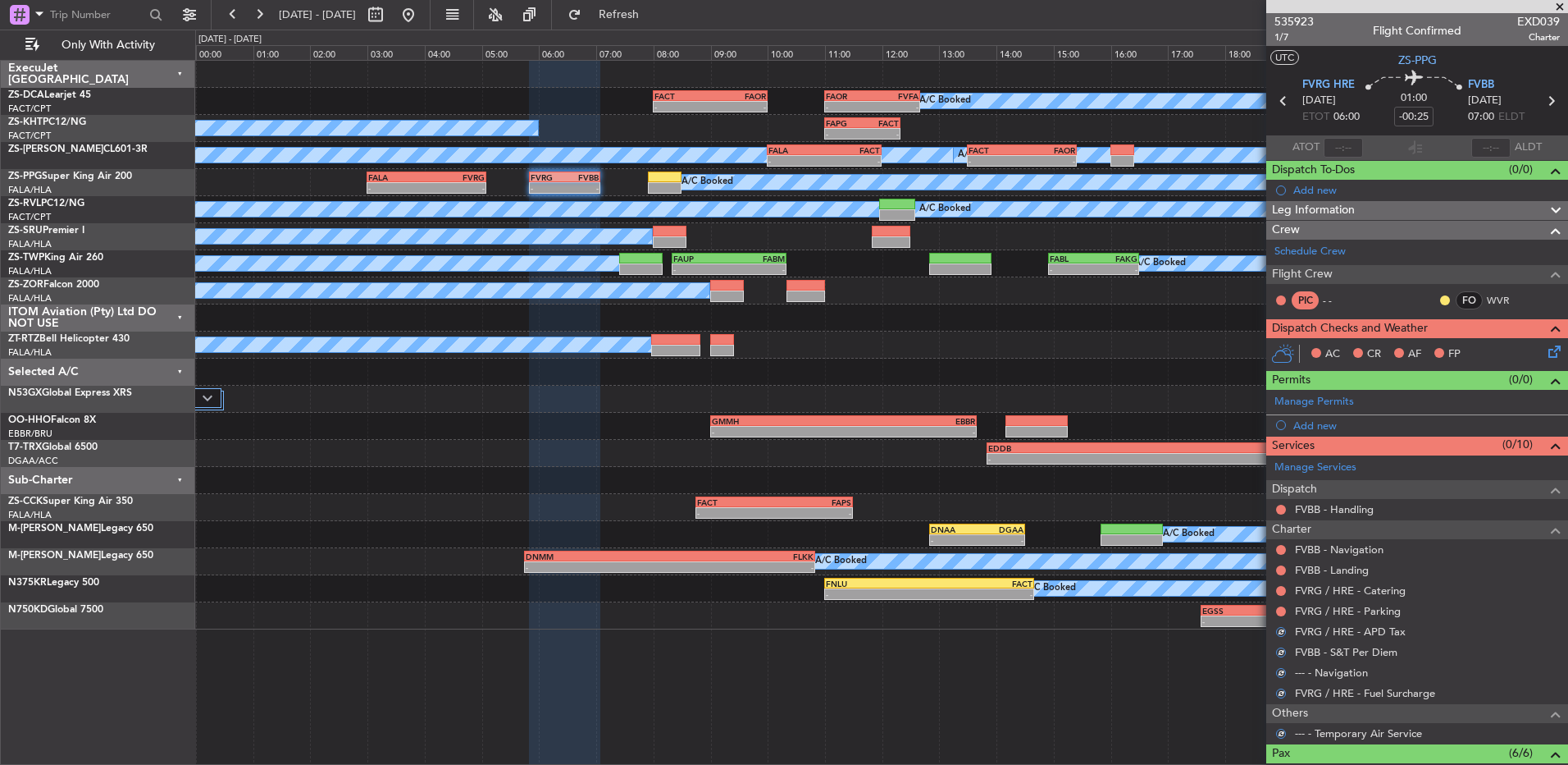
click at [1281, 608] on button at bounding box center [1282, 611] width 10 height 10
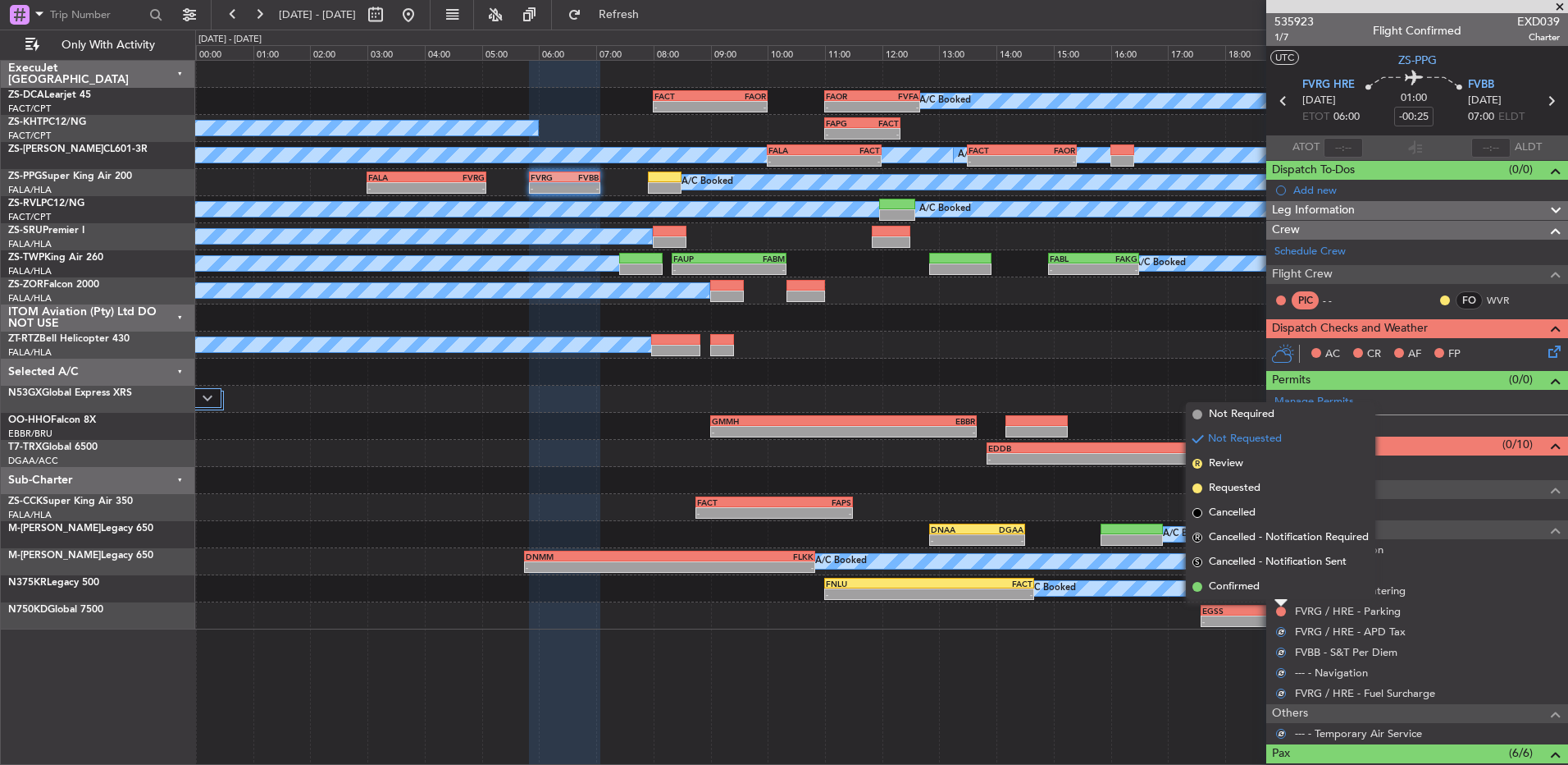
click at [1281, 600] on div at bounding box center [1282, 603] width 13 height 7
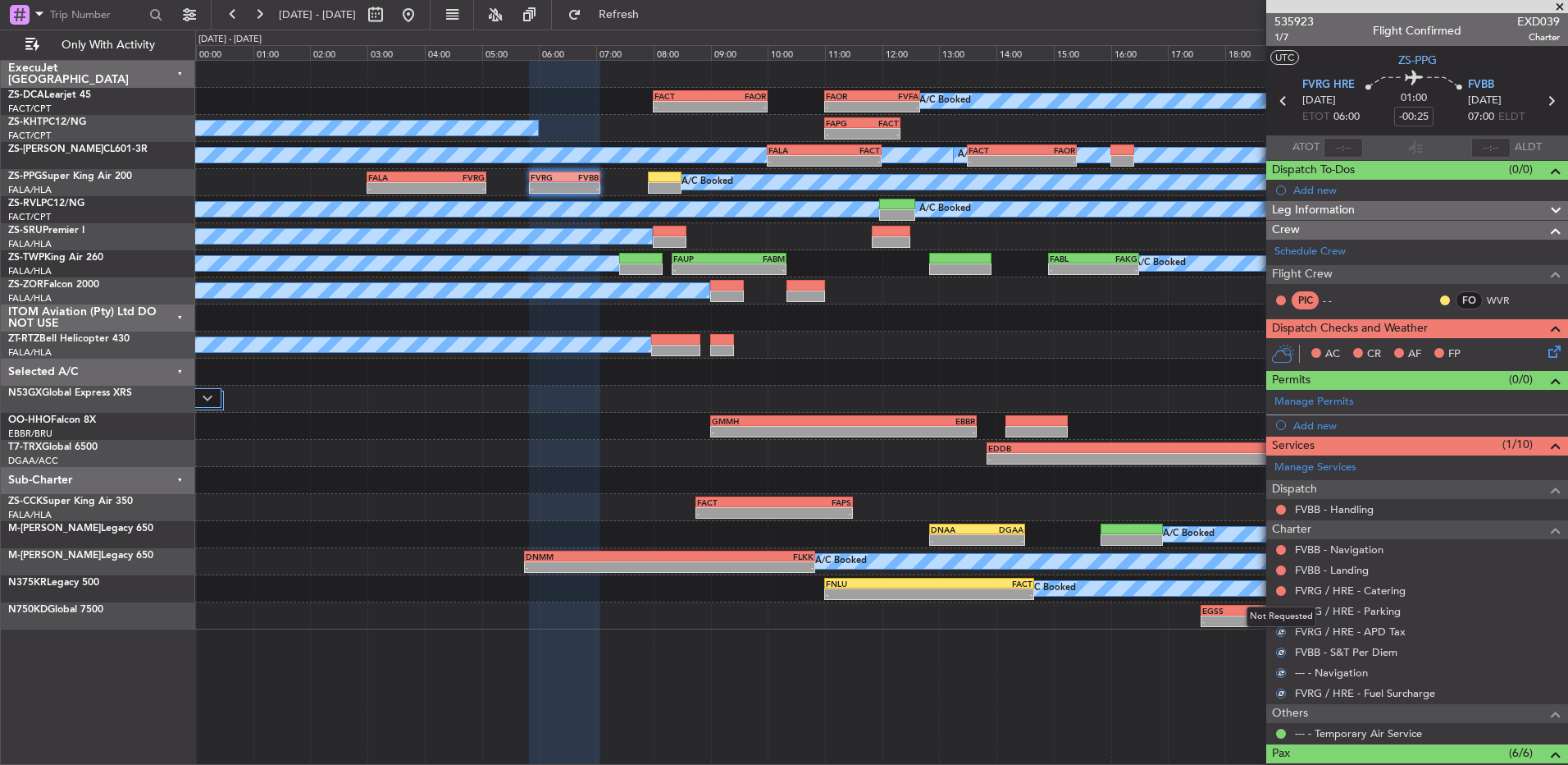
click at [1282, 609] on div "Not Requested" at bounding box center [1282, 616] width 70 height 21
click at [1282, 610] on button at bounding box center [1282, 611] width 10 height 10
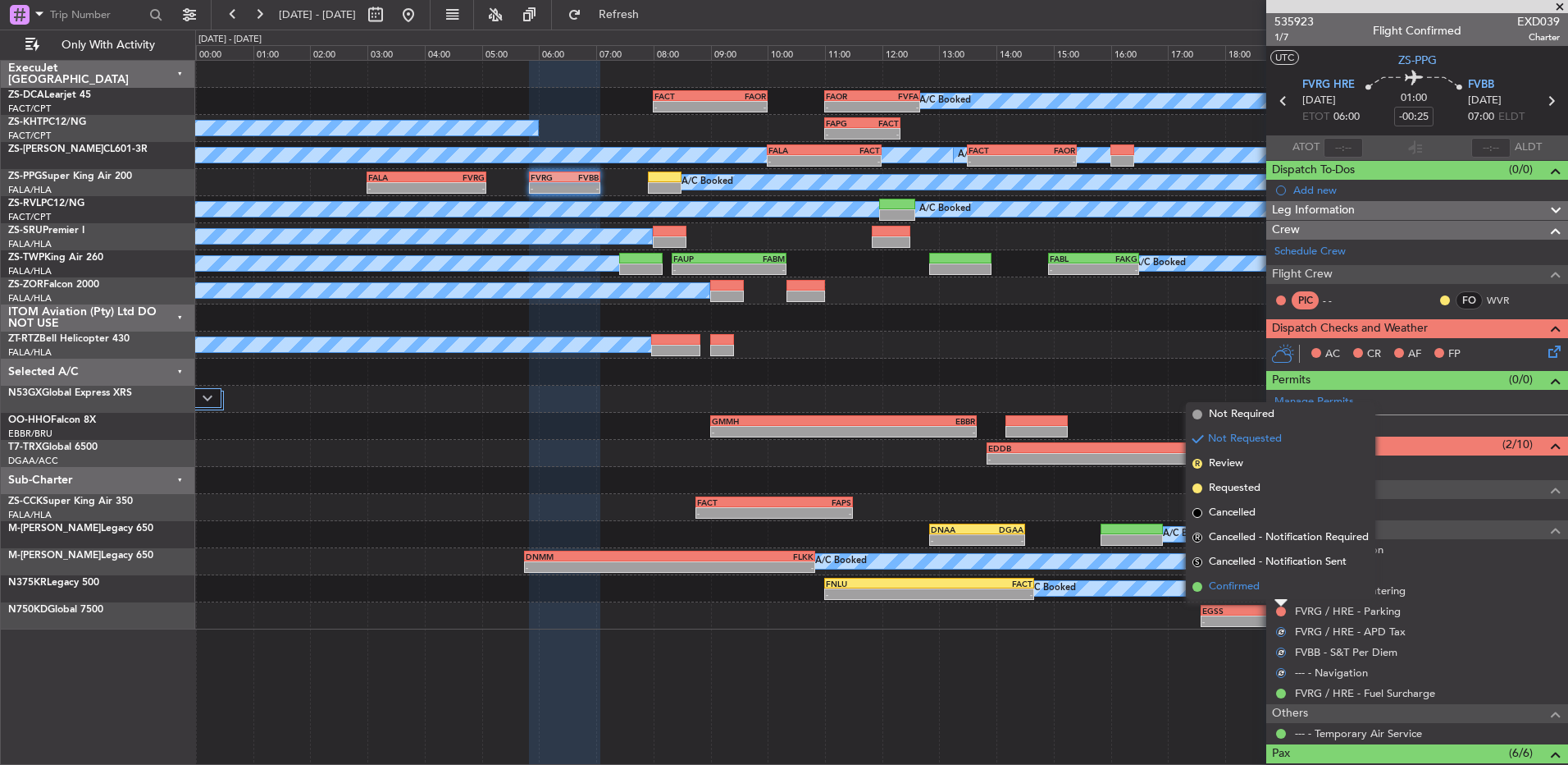
click at [1283, 591] on li "Confirmed" at bounding box center [1281, 586] width 190 height 24
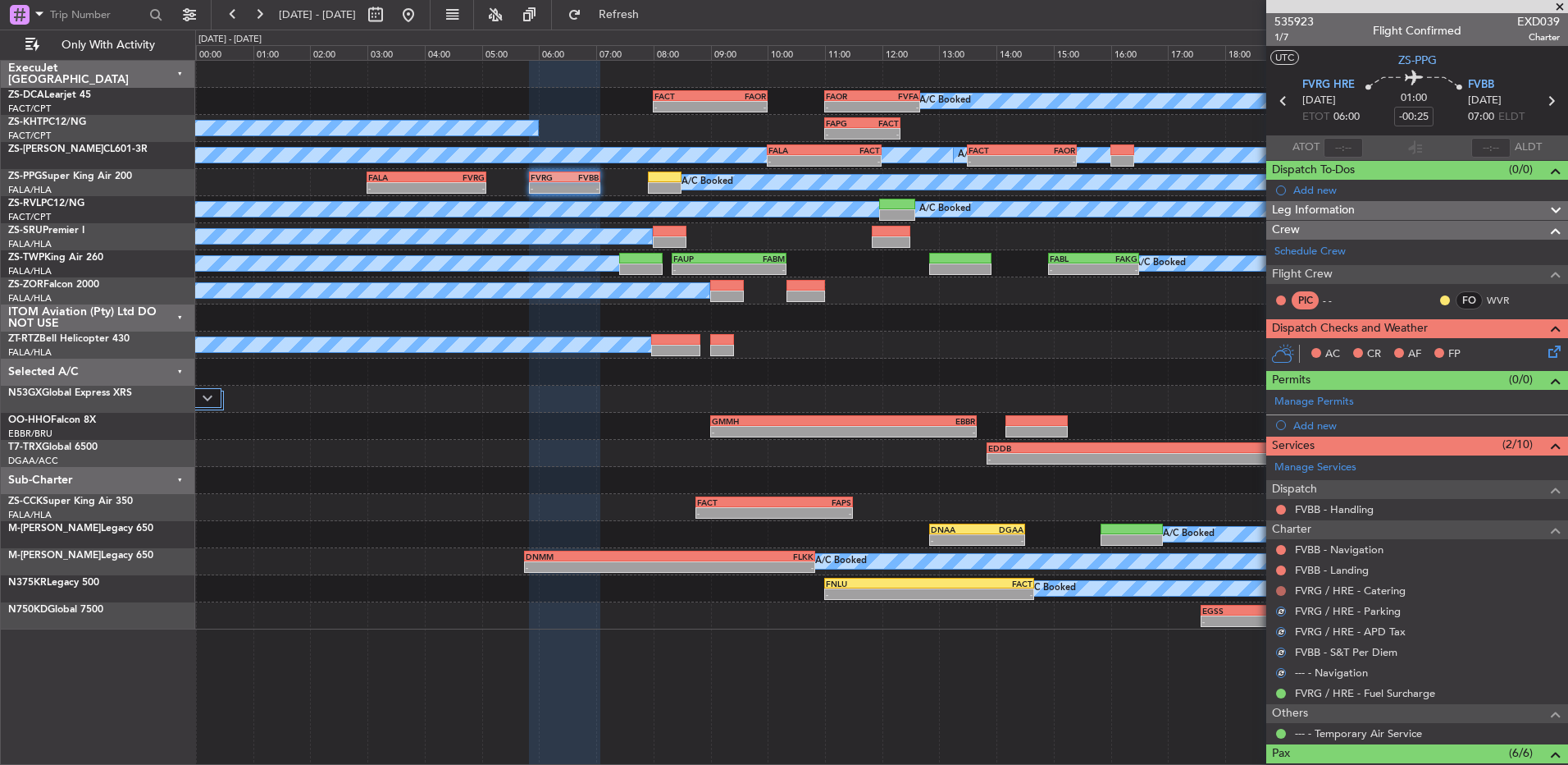
click at [1283, 585] on button at bounding box center [1282, 590] width 10 height 10
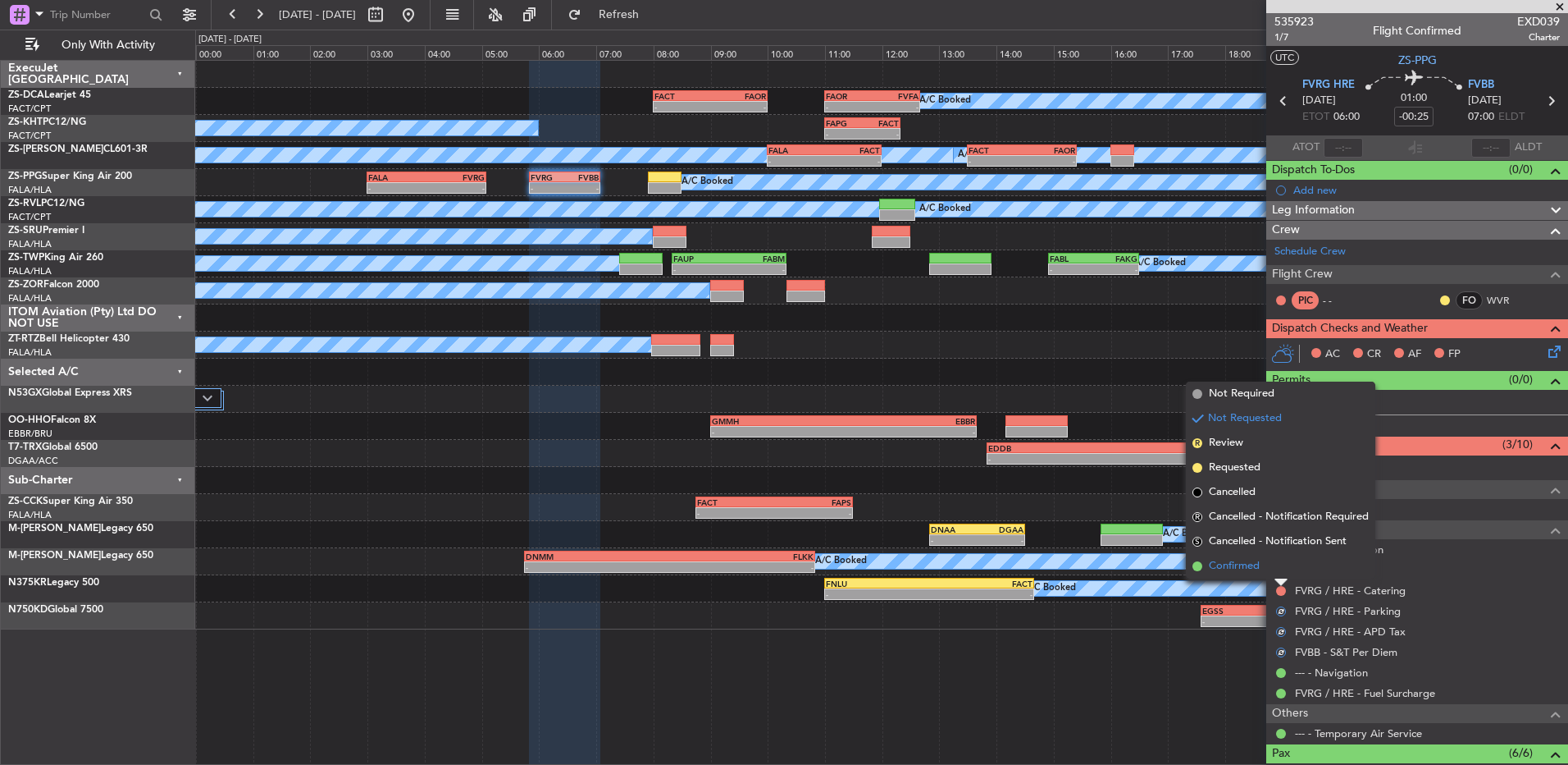
click at [1286, 572] on li "Confirmed" at bounding box center [1281, 565] width 190 height 24
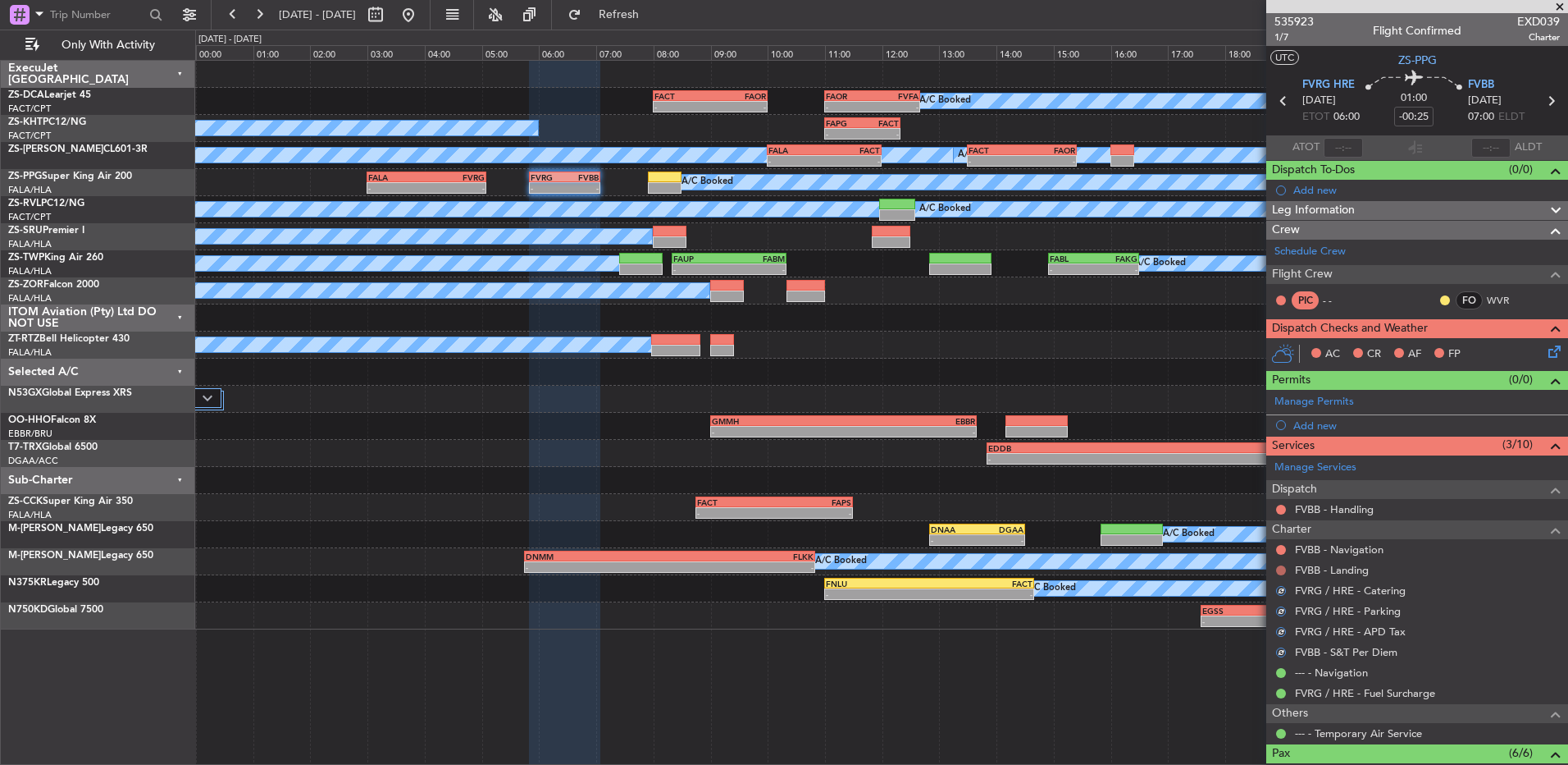
click at [1282, 572] on button at bounding box center [1282, 570] width 10 height 10
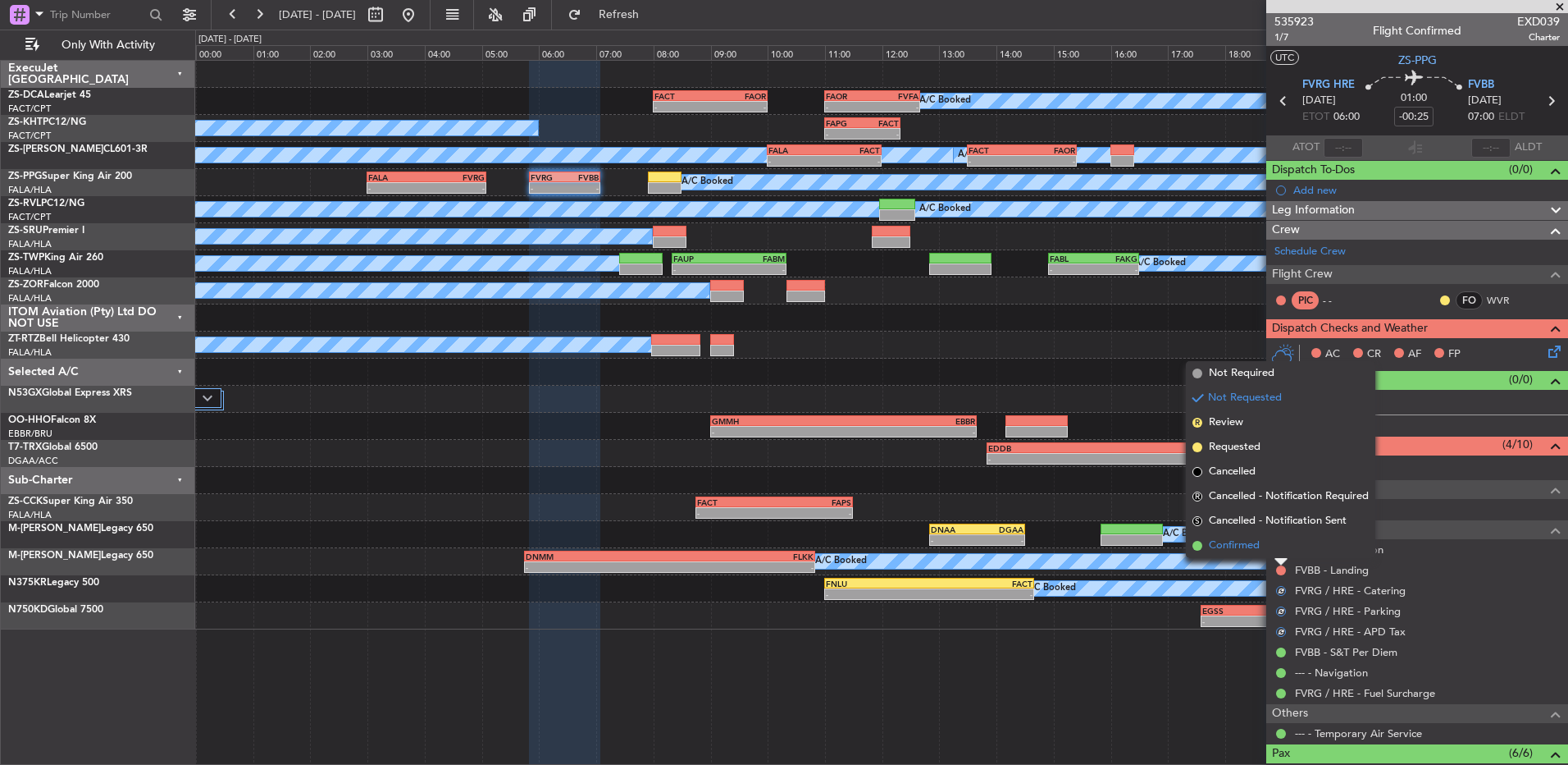
click at [1281, 551] on li "Confirmed" at bounding box center [1281, 545] width 190 height 24
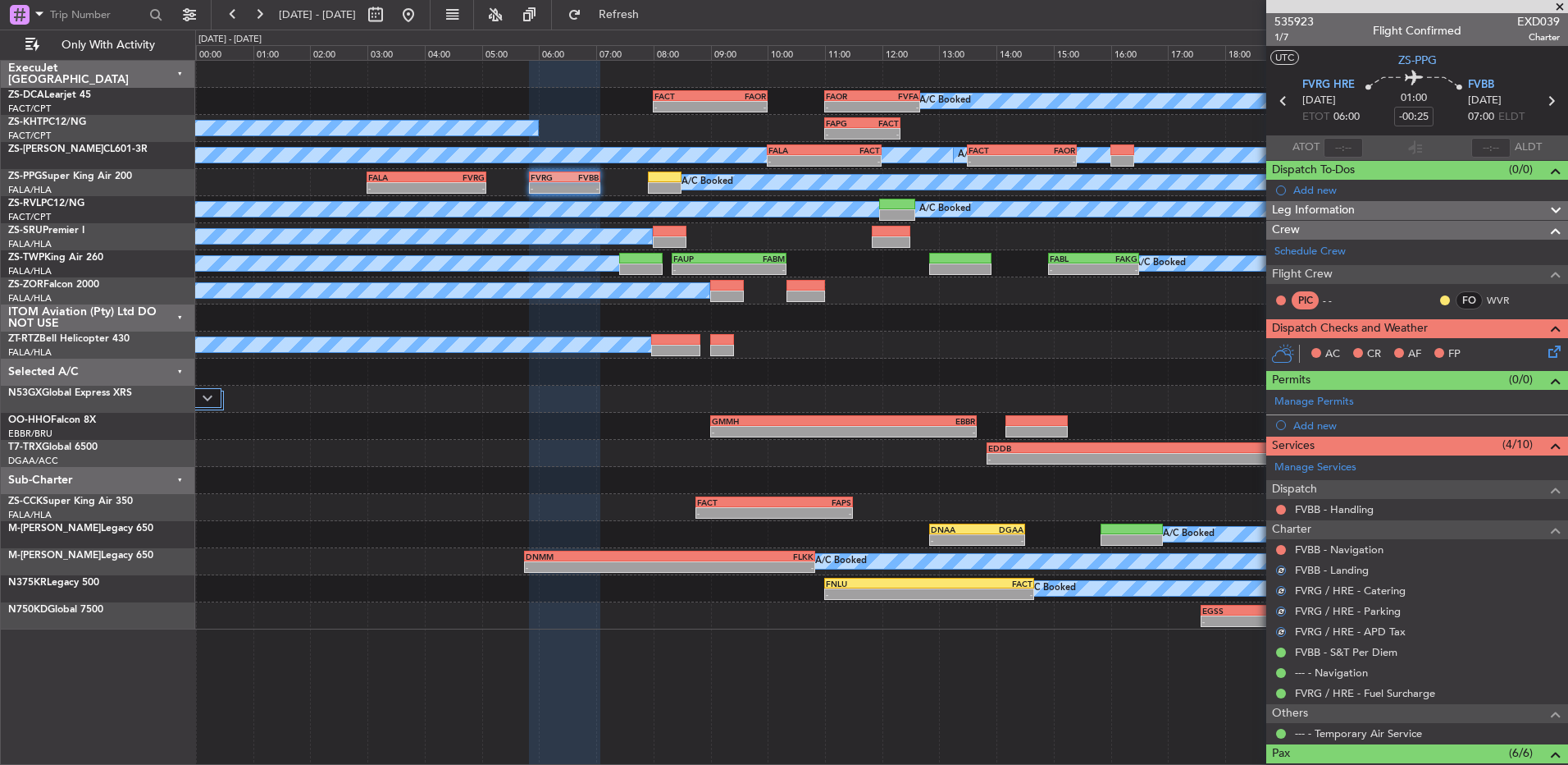
click at [1287, 551] on div at bounding box center [1282, 550] width 13 height 13
click at [1276, 551] on div at bounding box center [1282, 550] width 13 height 13
click at [1282, 555] on div at bounding box center [1282, 550] width 13 height 13
click at [1280, 545] on button at bounding box center [1282, 550] width 10 height 10
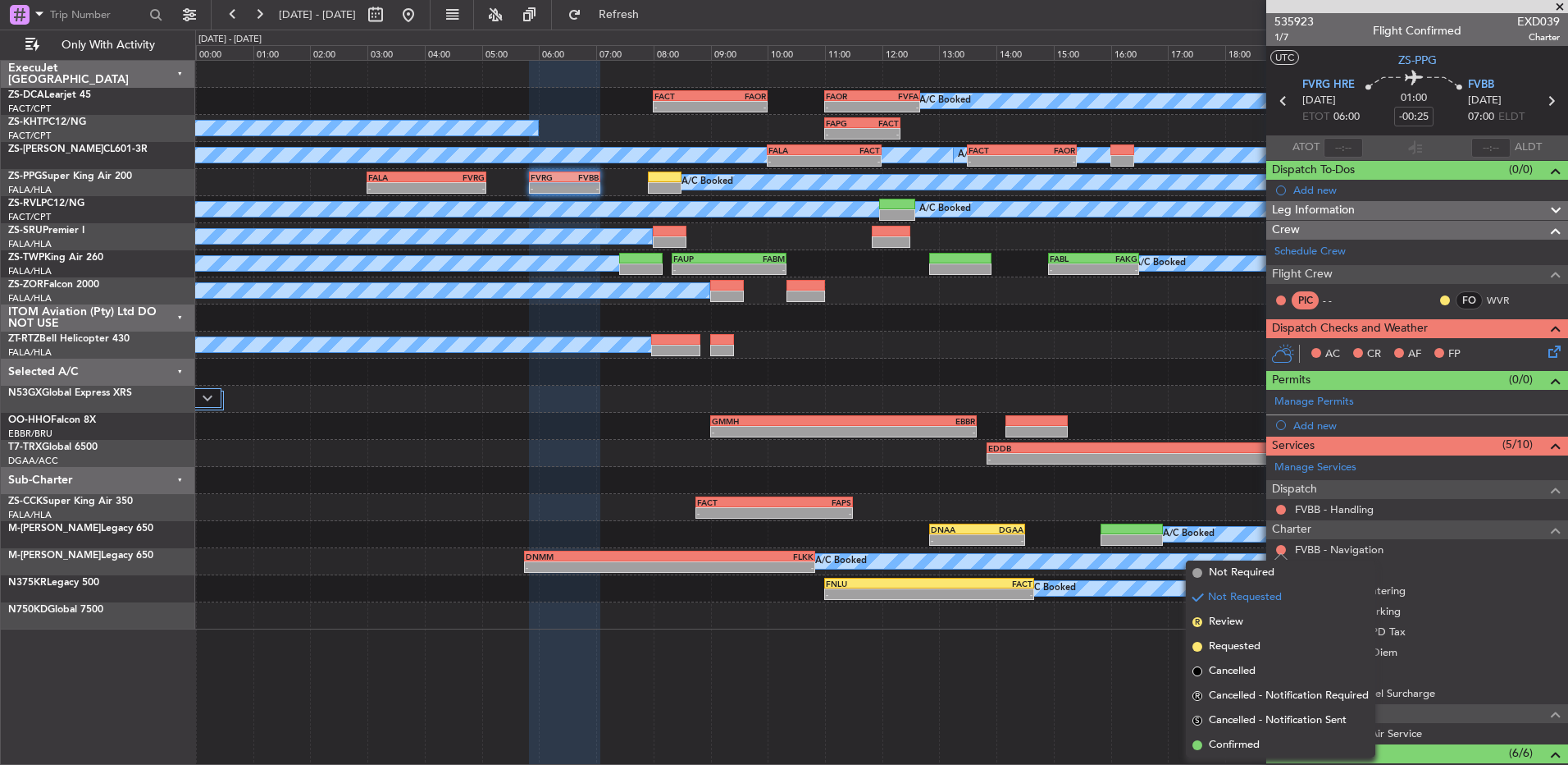
click at [1239, 752] on span "Confirmed" at bounding box center [1234, 745] width 51 height 17
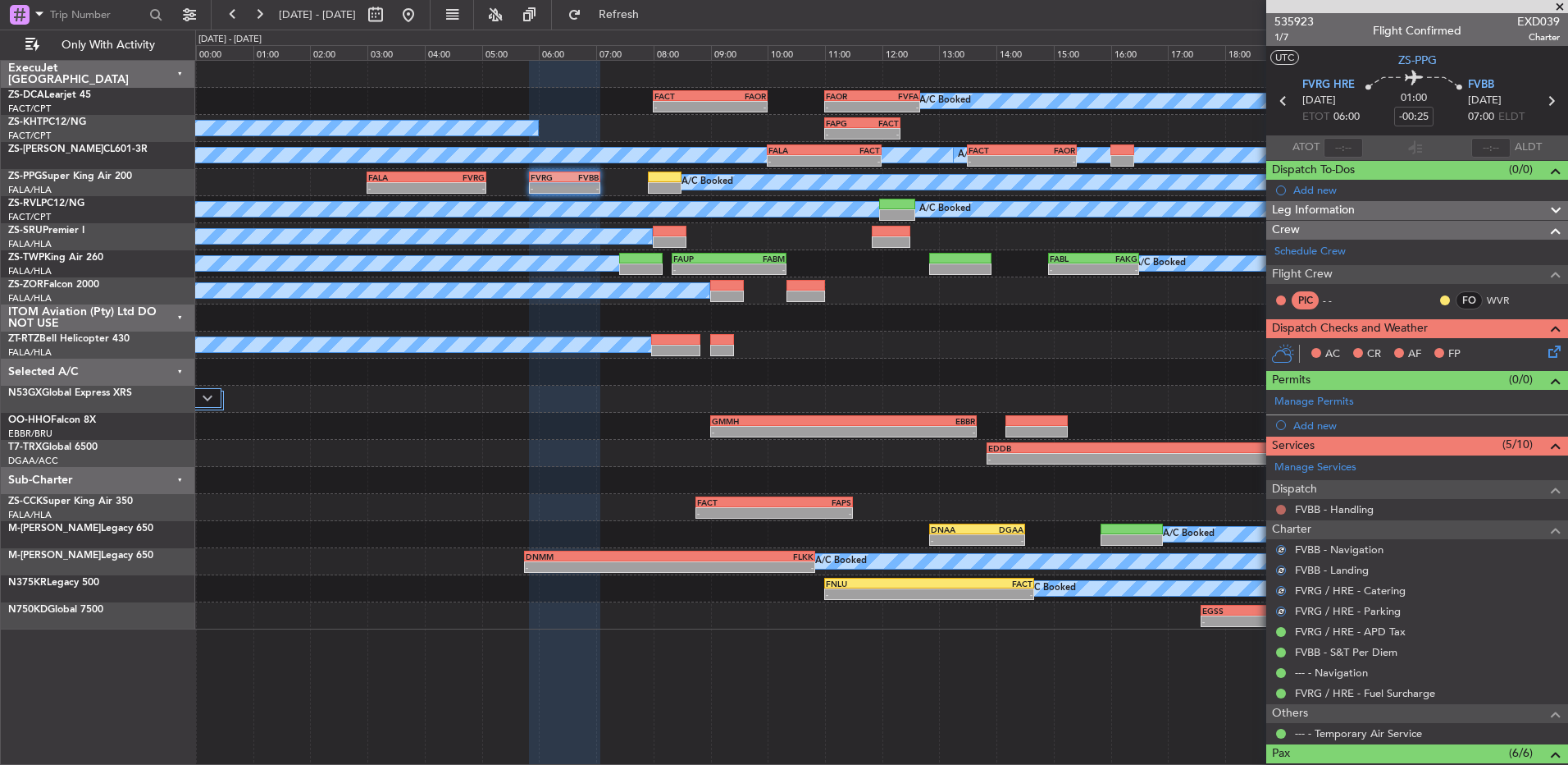
click at [1280, 510] on button at bounding box center [1282, 509] width 10 height 10
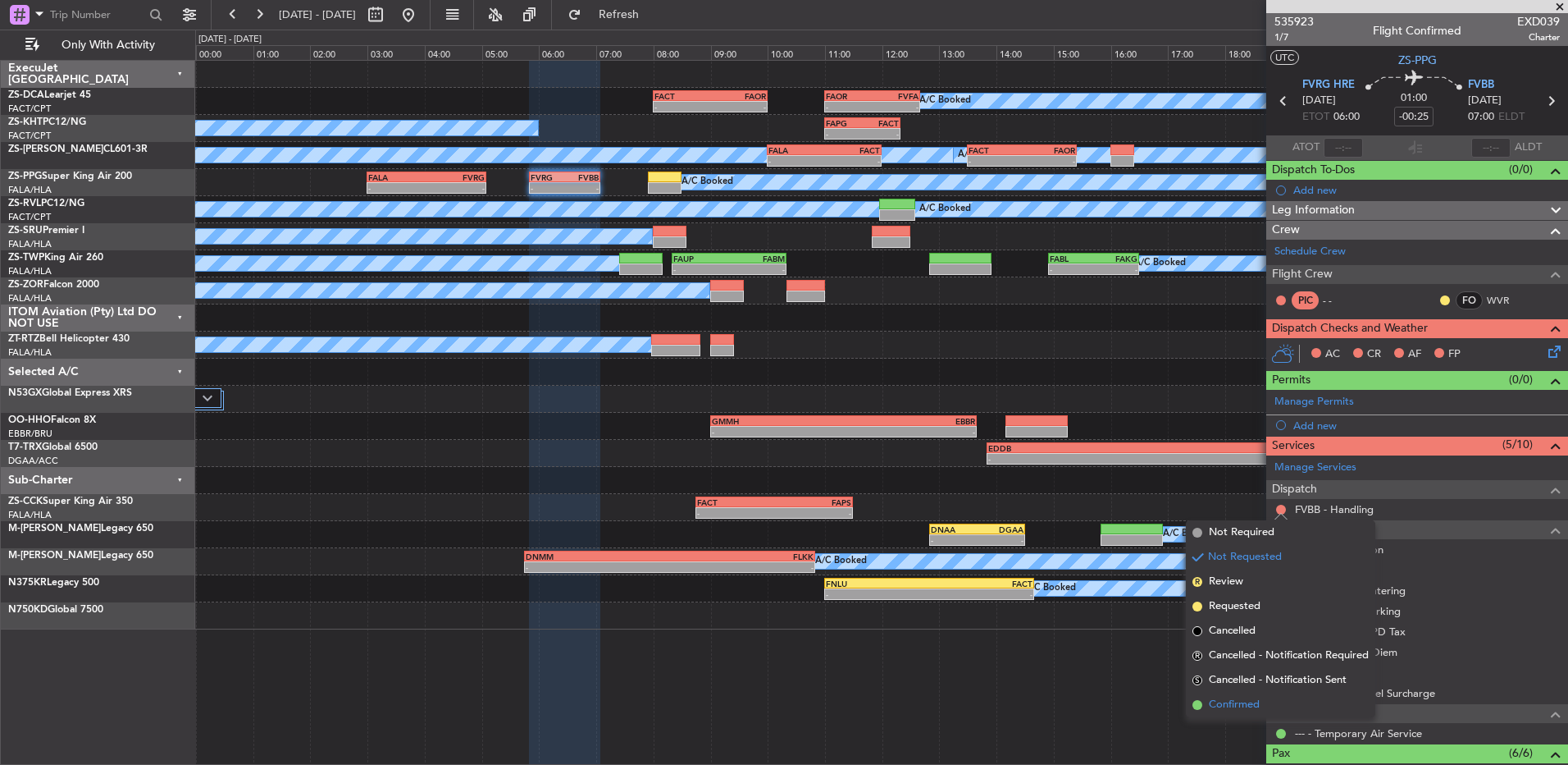
click at [1257, 701] on span "Confirmed" at bounding box center [1234, 705] width 51 height 17
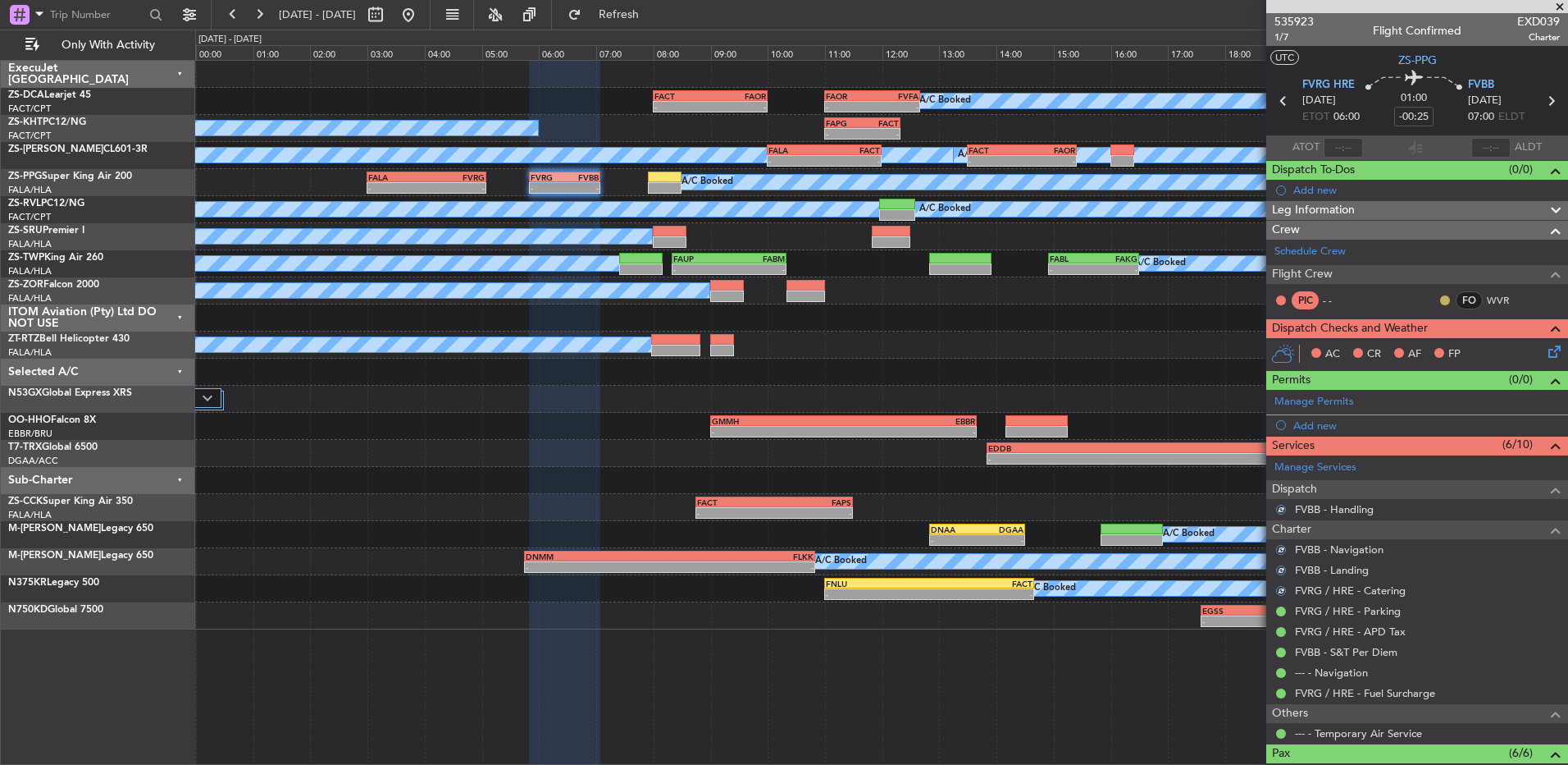
click at [1440, 300] on button at bounding box center [1445, 301] width 10 height 10
click at [1418, 342] on span "Acknowledged" at bounding box center [1437, 348] width 72 height 17
click at [1546, 352] on icon at bounding box center [1552, 349] width 13 height 13
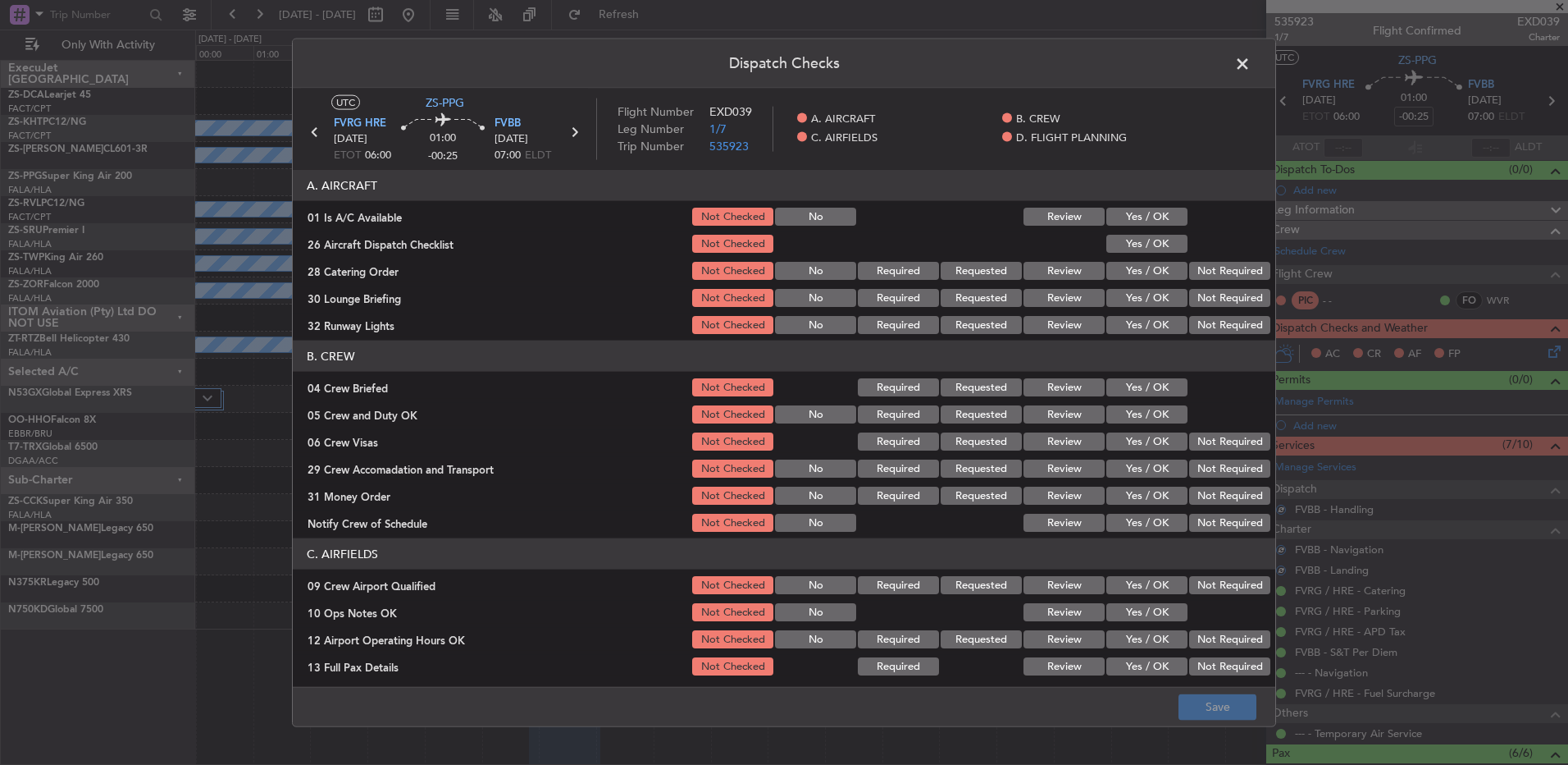
click at [1146, 215] on button "Yes / OK" at bounding box center [1146, 217] width 81 height 18
click at [1146, 241] on button "Yes / OK" at bounding box center [1146, 244] width 81 height 18
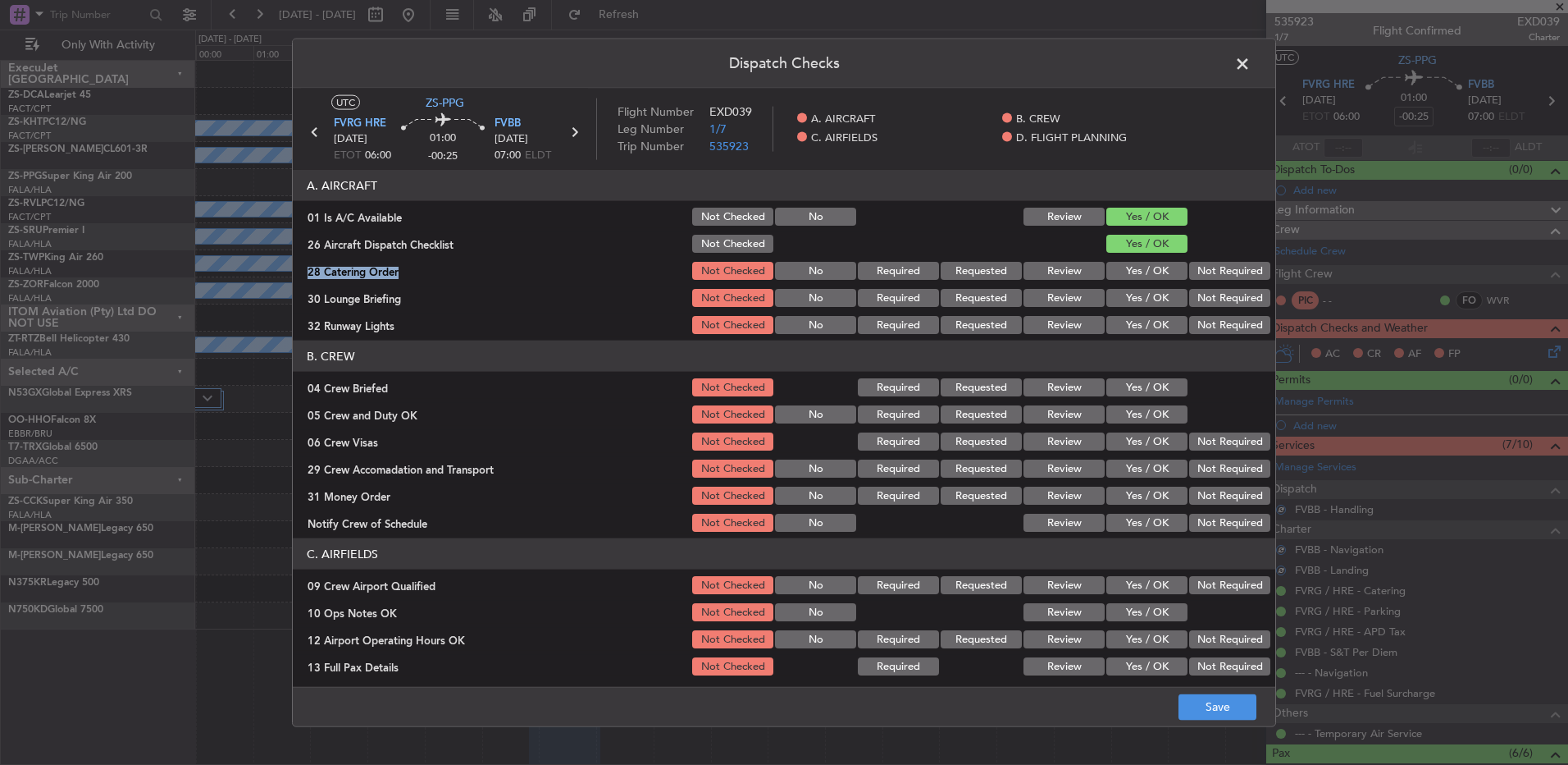
click at [1184, 256] on section "A. AIRCRAFT 01 Is A/C Available Not Checked No Review Yes / OK 26 Aircraft Disp…" at bounding box center [784, 252] width 983 height 166
click at [1190, 276] on button "Not Required" at bounding box center [1230, 271] width 81 height 18
click at [1189, 280] on div "Not Required" at bounding box center [1228, 271] width 83 height 23
click at [1190, 288] on div "Not Required" at bounding box center [1228, 298] width 83 height 23
click at [1190, 305] on button "Not Required" at bounding box center [1230, 298] width 81 height 18
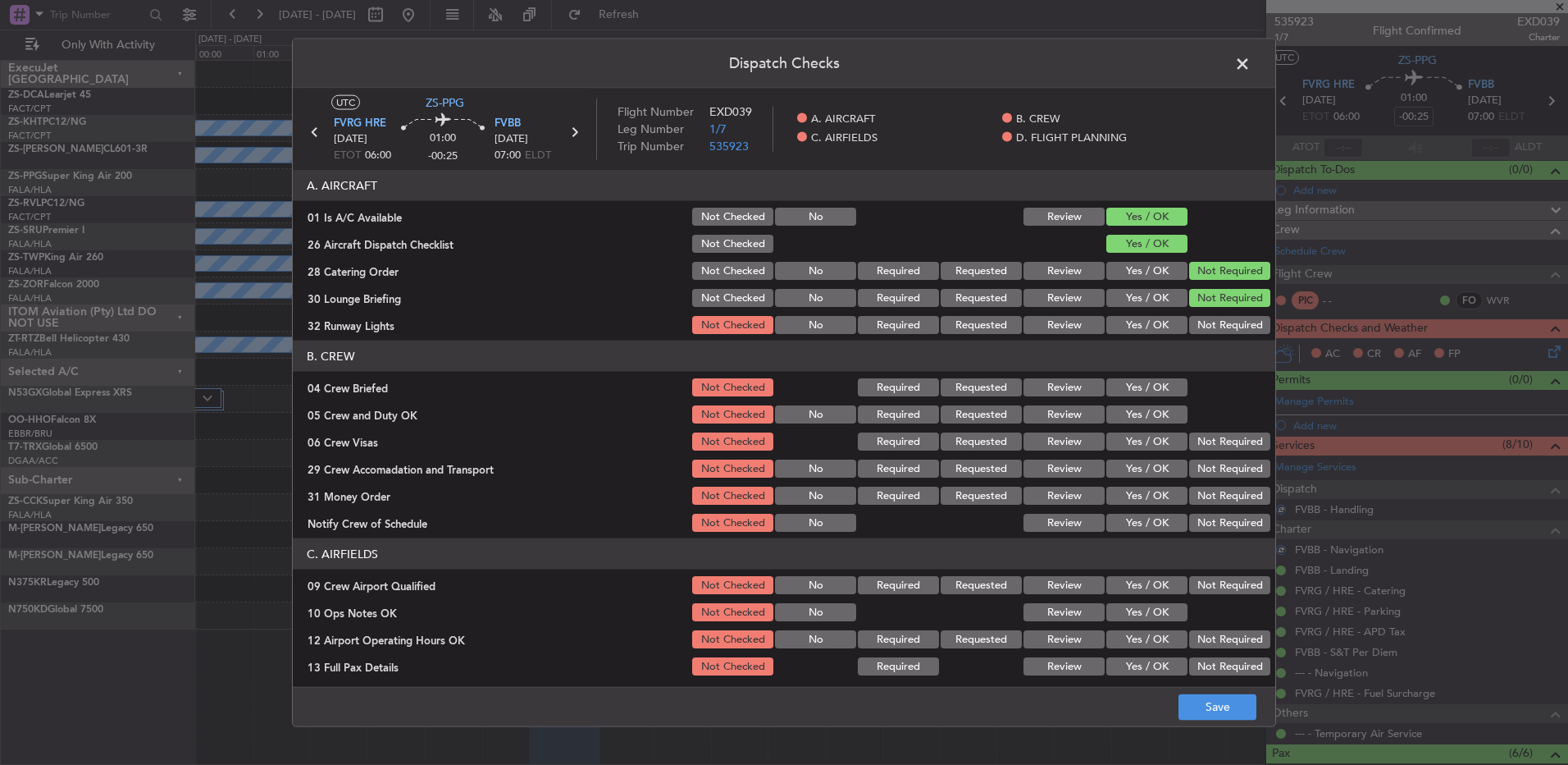
click at [1193, 301] on button "Not Required" at bounding box center [1230, 298] width 81 height 18
click at [1193, 332] on button "Not Required" at bounding box center [1230, 325] width 81 height 18
drag, startPoint x: 1162, startPoint y: 373, endPoint x: 1160, endPoint y: 390, distance: 17.1
click at [1162, 375] on section "B. CREW 04 Crew Briefed Not Checked Required Requested Review Yes / OK 05 Crew …" at bounding box center [784, 438] width 983 height 194
click at [1160, 394] on button "Yes / OK" at bounding box center [1146, 388] width 81 height 18
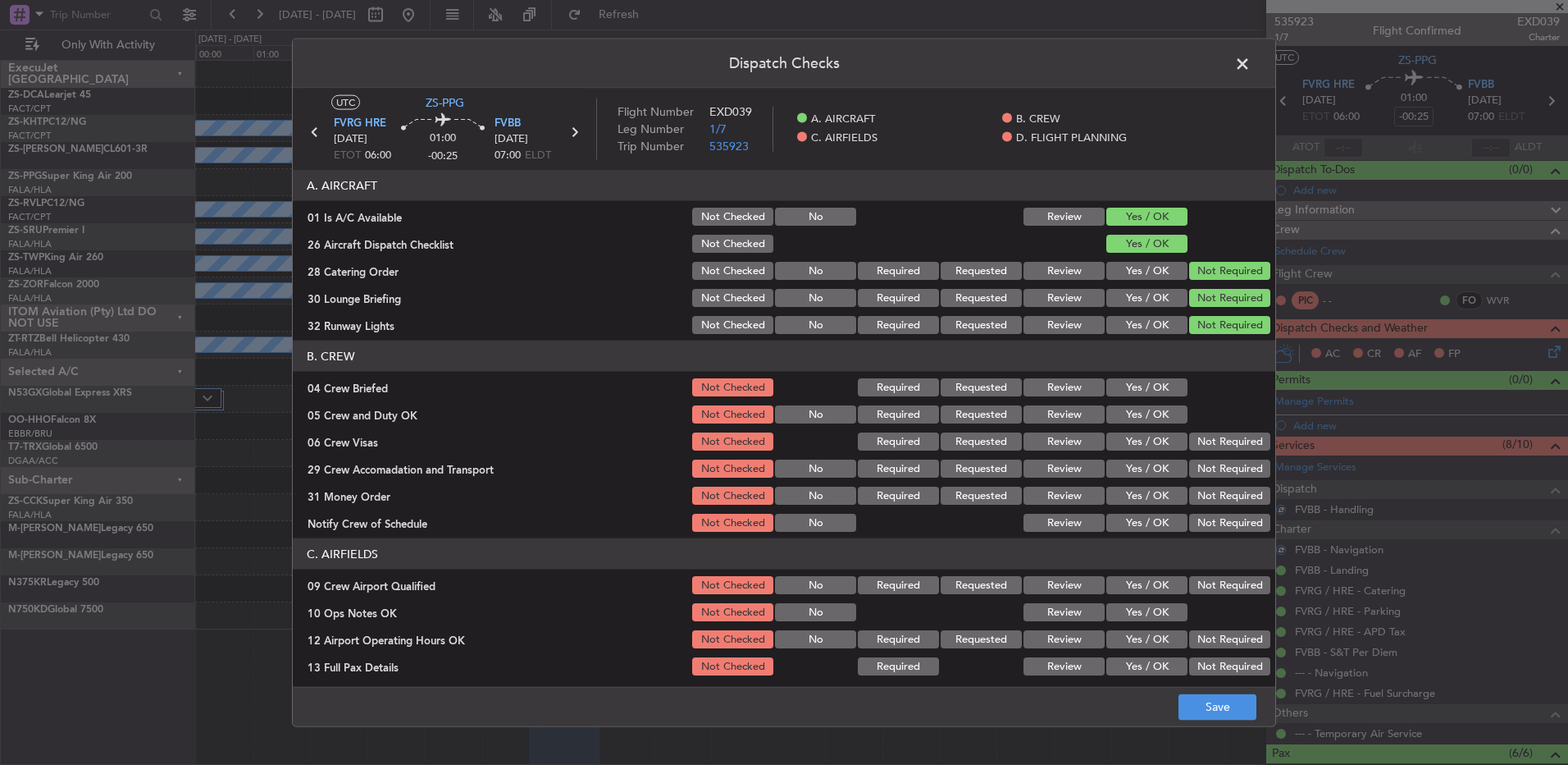
click at [1160, 403] on div "Yes / OK" at bounding box center [1145, 414] width 83 height 23
click at [1161, 408] on button "Yes / OK" at bounding box center [1146, 414] width 81 height 18
click at [1236, 452] on div "Not Required" at bounding box center [1228, 442] width 83 height 23
drag, startPoint x: 1227, startPoint y: 448, endPoint x: 1231, endPoint y: 468, distance: 20.4
click at [1228, 448] on button "Not Required" at bounding box center [1230, 442] width 81 height 18
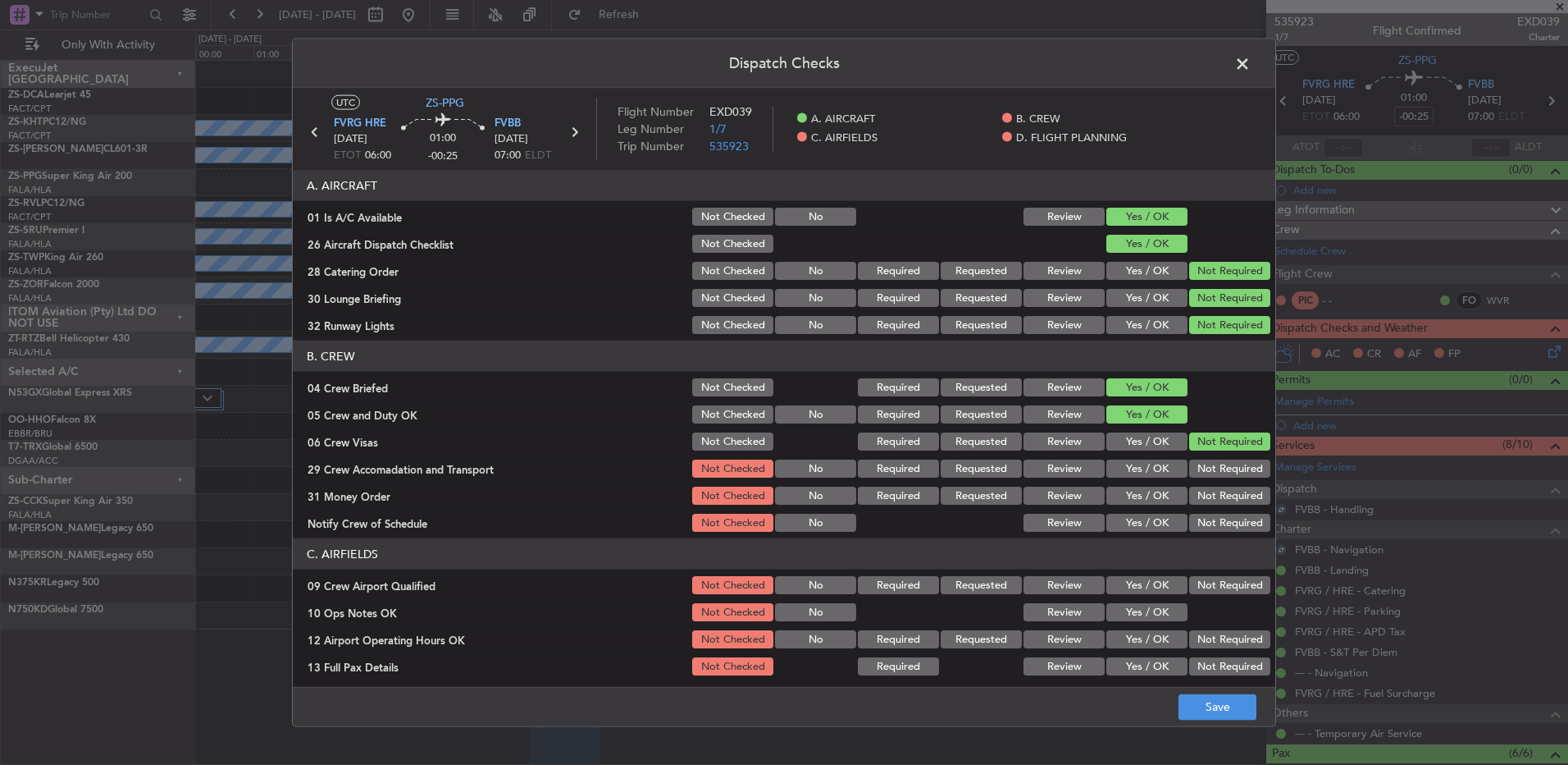
click at [1232, 470] on button "Not Required" at bounding box center [1230, 469] width 81 height 18
click at [1213, 499] on button "Not Required" at bounding box center [1230, 496] width 81 height 18
click at [1202, 535] on article "A. AIRCRAFT 01 Is A/C Available Not Checked No Review Yes / OK 26 Aircraft Disp…" at bounding box center [784, 423] width 983 height 506
drag, startPoint x: 1202, startPoint y: 535, endPoint x: 1197, endPoint y: 527, distance: 9.4
click at [1196, 524] on button "Not Required" at bounding box center [1230, 523] width 81 height 18
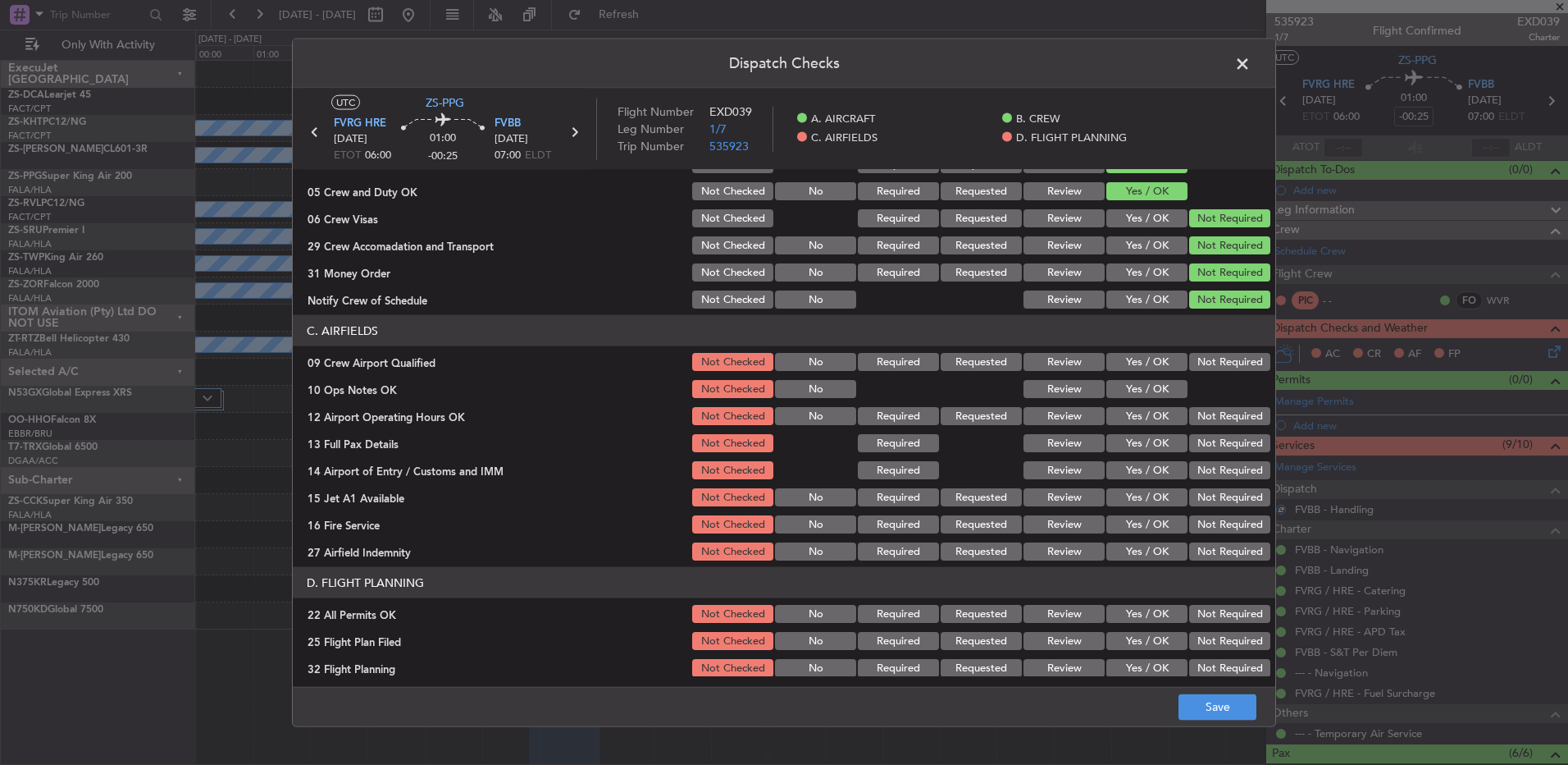
scroll to position [231, 0]
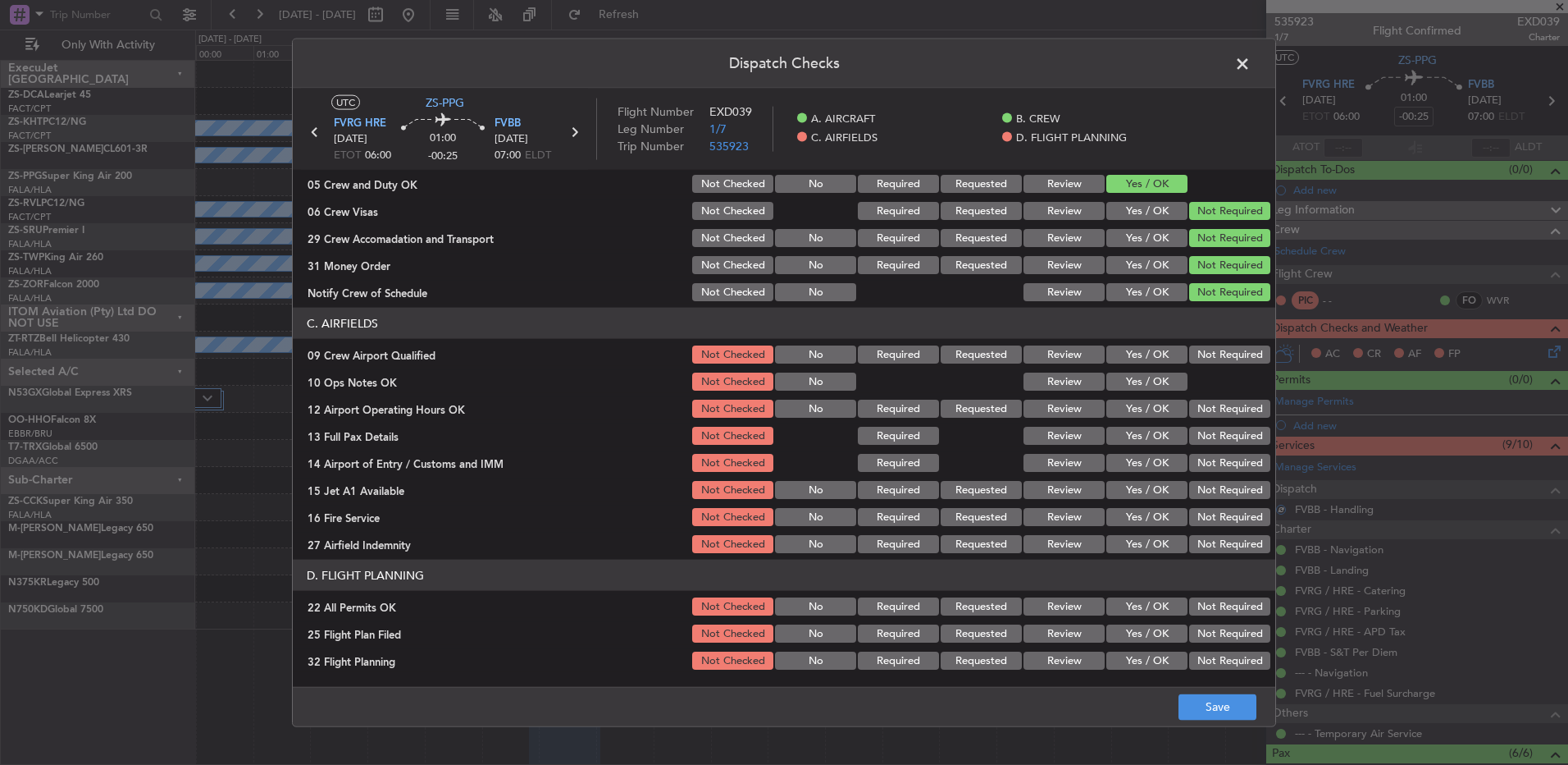
click at [1205, 357] on button "Not Required" at bounding box center [1230, 355] width 81 height 18
click at [1119, 391] on div "Yes / OK" at bounding box center [1145, 382] width 83 height 23
click at [1146, 381] on button "Yes / OK" at bounding box center [1146, 382] width 81 height 18
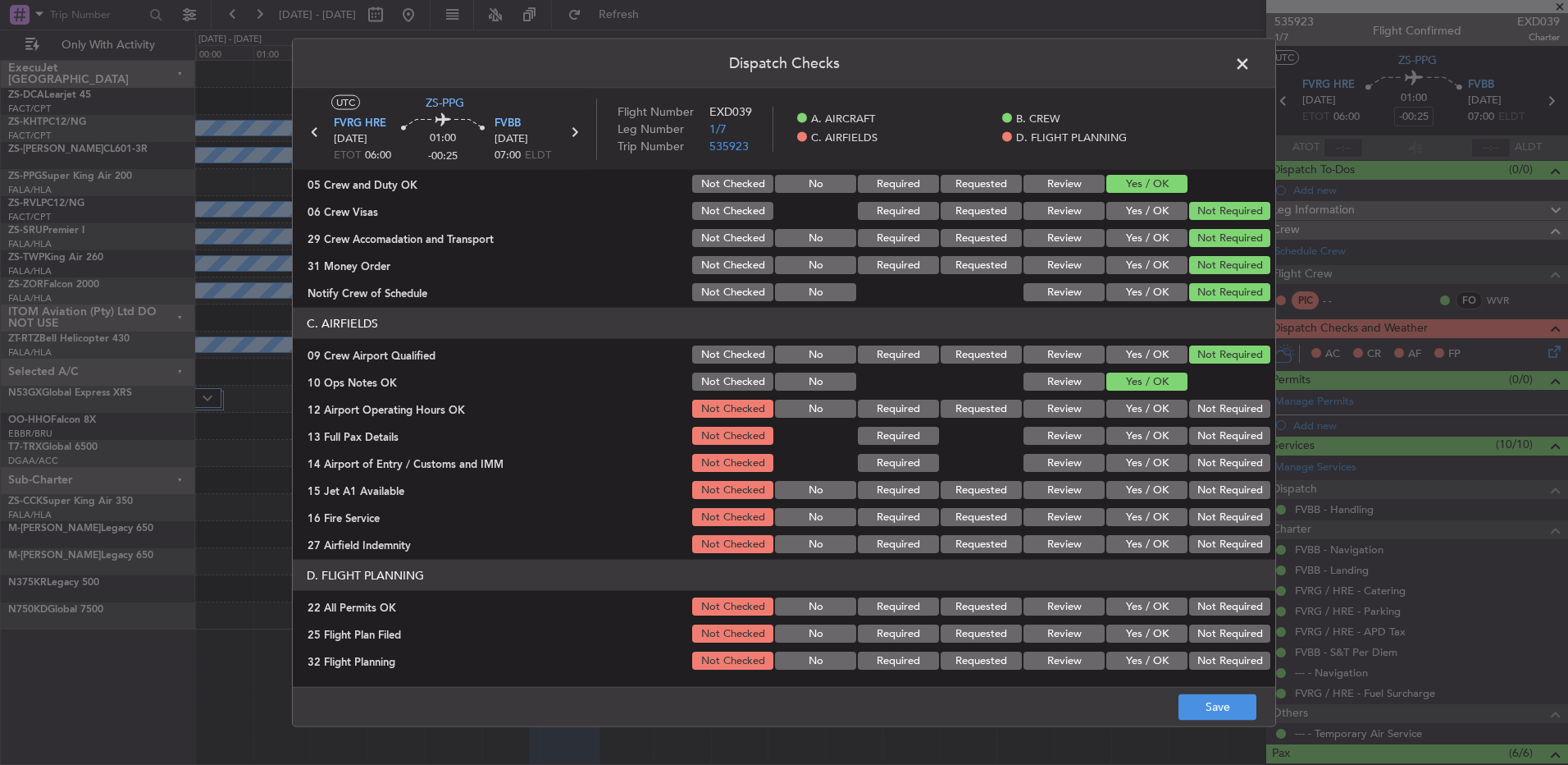
click at [1216, 391] on div at bounding box center [1228, 382] width 83 height 23
click at [1216, 405] on button "Not Required" at bounding box center [1230, 408] width 81 height 18
click at [1206, 425] on div "Not Required" at bounding box center [1228, 436] width 83 height 23
click at [1204, 438] on button "Not Required" at bounding box center [1230, 436] width 81 height 18
click at [1207, 453] on div "Not Required" at bounding box center [1228, 463] width 83 height 23
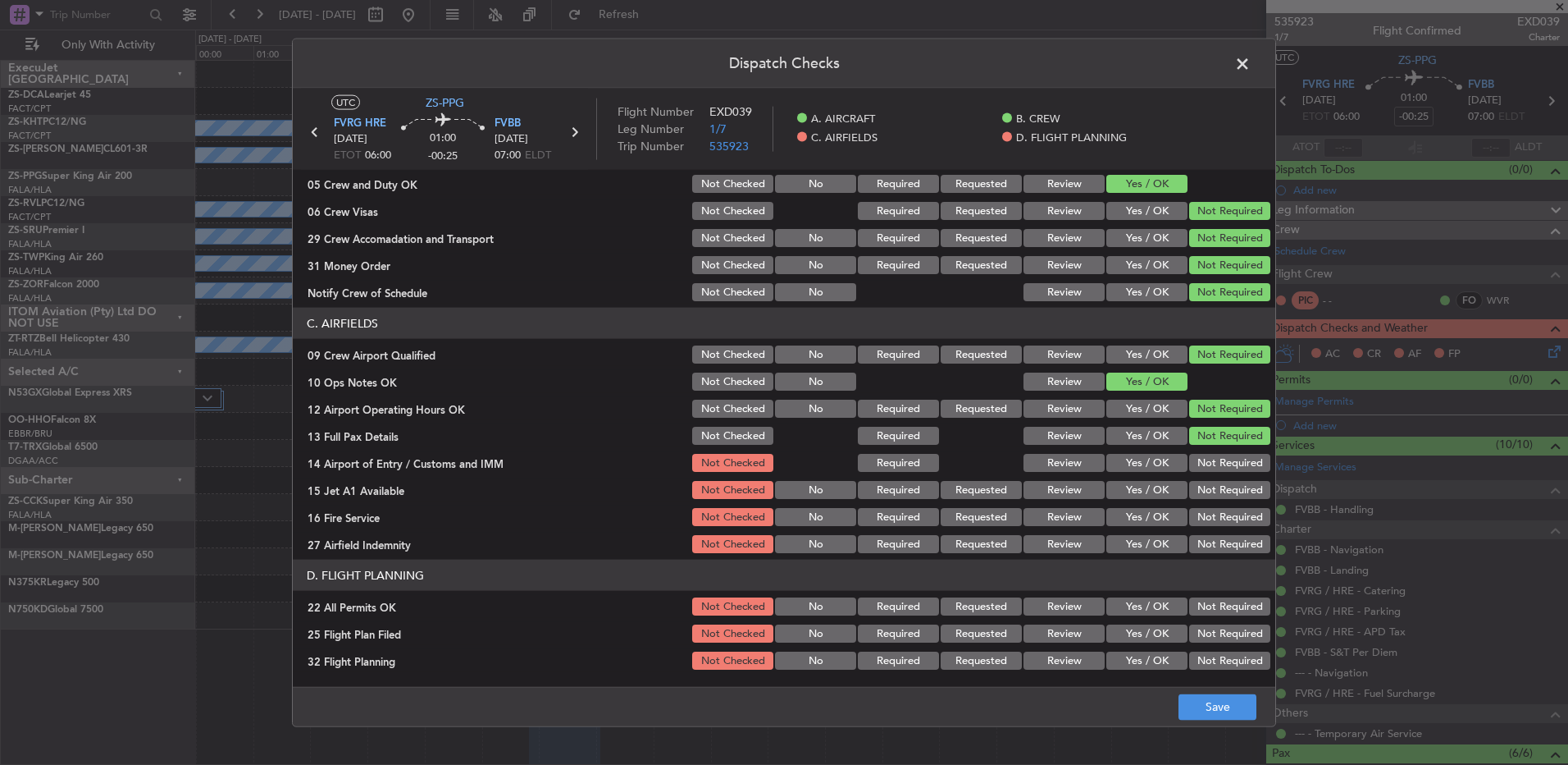
click at [1207, 465] on button "Not Required" at bounding box center [1230, 463] width 81 height 18
click at [1207, 481] on div "Not Required" at bounding box center [1228, 490] width 83 height 23
click at [1207, 503] on section "C. AIRFIELDS 09 Crew Airport Qualified Not Checked No Required Requested Review…" at bounding box center [784, 431] width 983 height 248
click at [1209, 494] on button "Not Required" at bounding box center [1230, 490] width 81 height 18
click at [1209, 517] on button "Not Required" at bounding box center [1230, 517] width 81 height 18
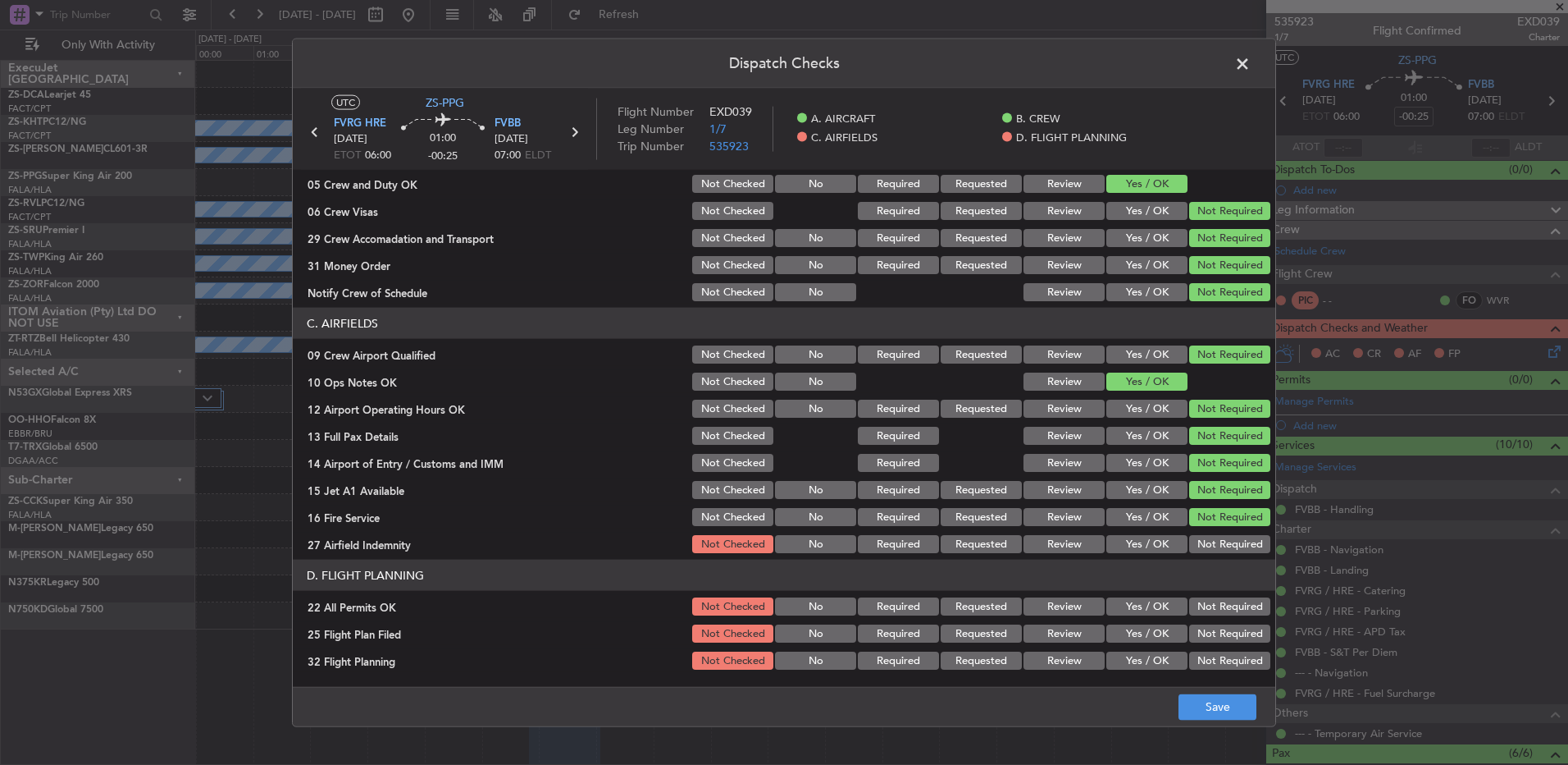
click at [1211, 538] on button "Not Required" at bounding box center [1230, 545] width 81 height 18
click at [1202, 609] on button "Not Required" at bounding box center [1230, 606] width 81 height 18
click at [1055, 636] on button "Review" at bounding box center [1064, 634] width 81 height 18
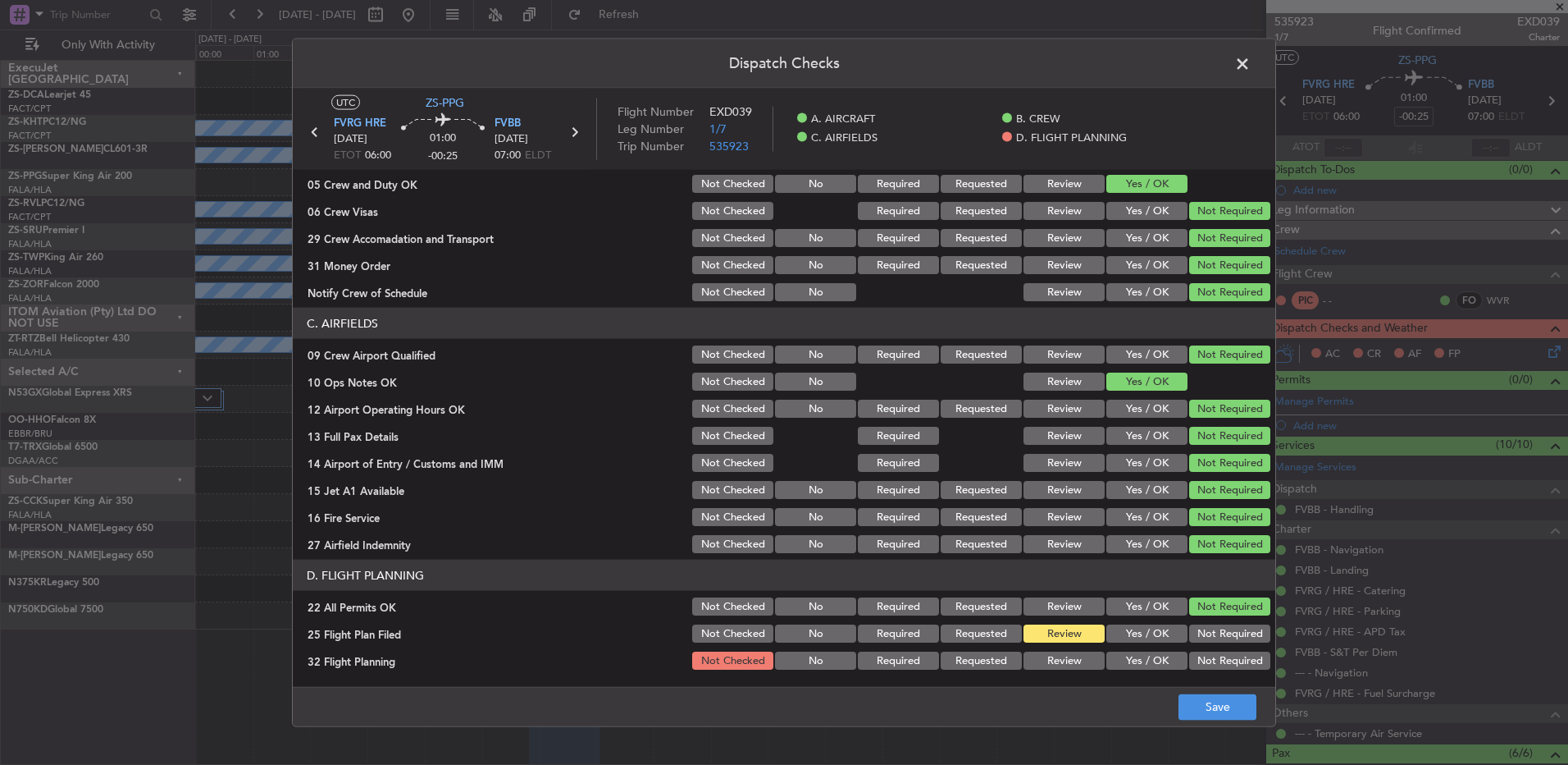
click at [1055, 646] on section "D. FLIGHT PLANNING 22 All Permits OK Not Checked No Required Requested Review Y…" at bounding box center [784, 616] width 983 height 113
click at [1064, 653] on button "Review" at bounding box center [1064, 661] width 81 height 18
click at [1251, 63] on span at bounding box center [1251, 68] width 0 height 33
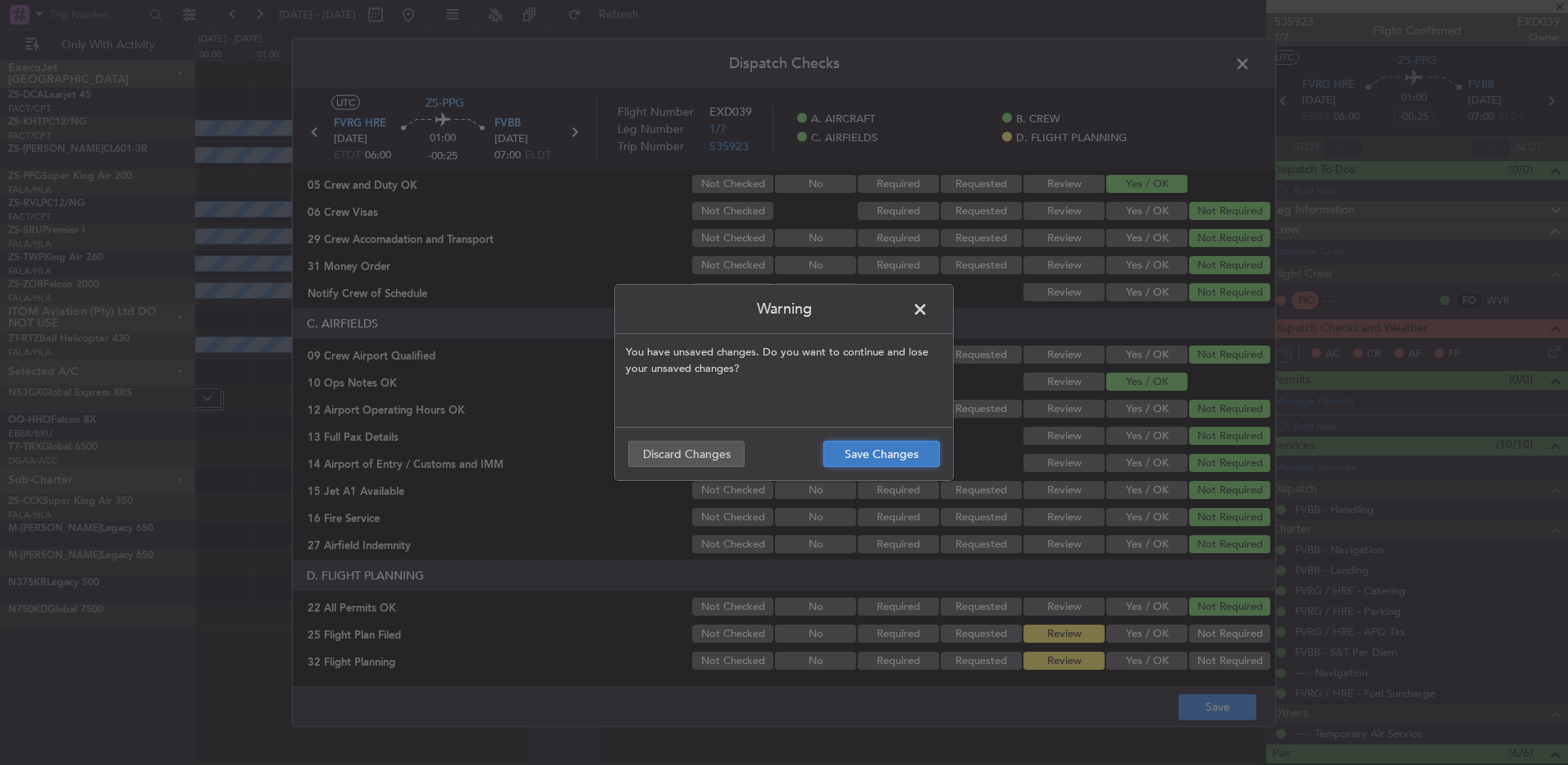
click at [868, 464] on button "Save Changes" at bounding box center [882, 453] width 117 height 26
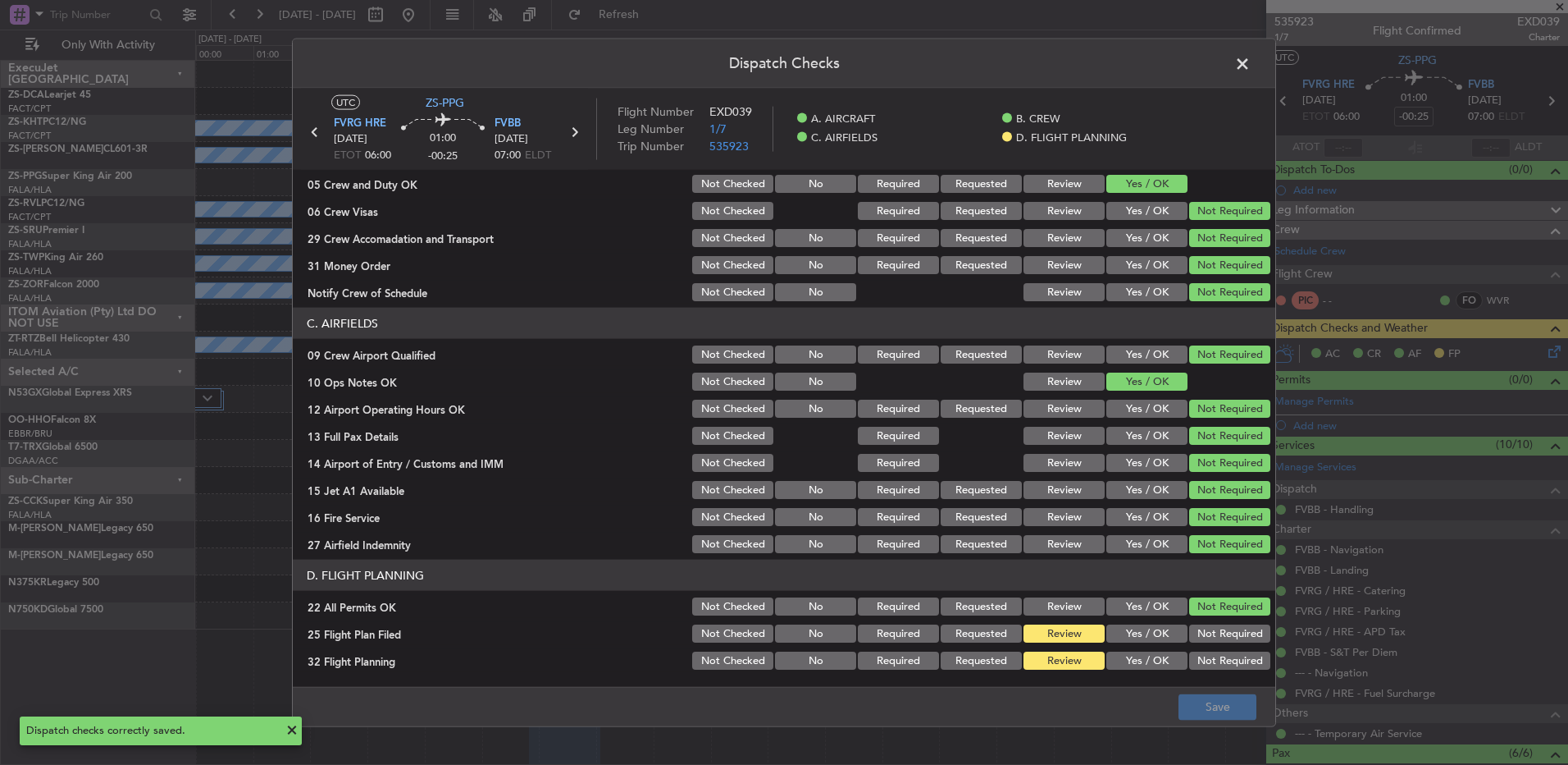
click at [1251, 63] on span at bounding box center [1251, 68] width 0 height 33
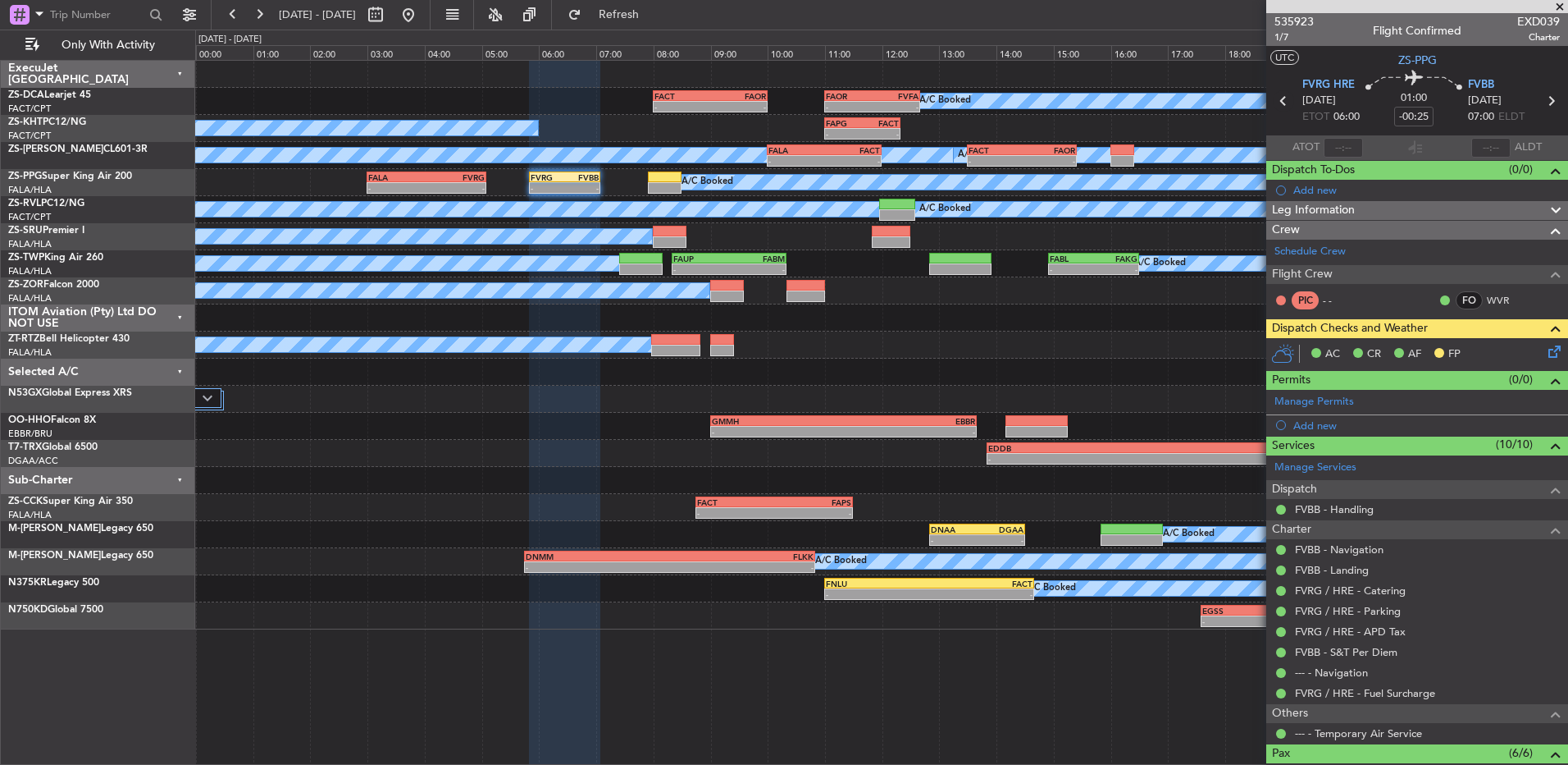
click at [1277, 99] on icon at bounding box center [1284, 101] width 22 height 22
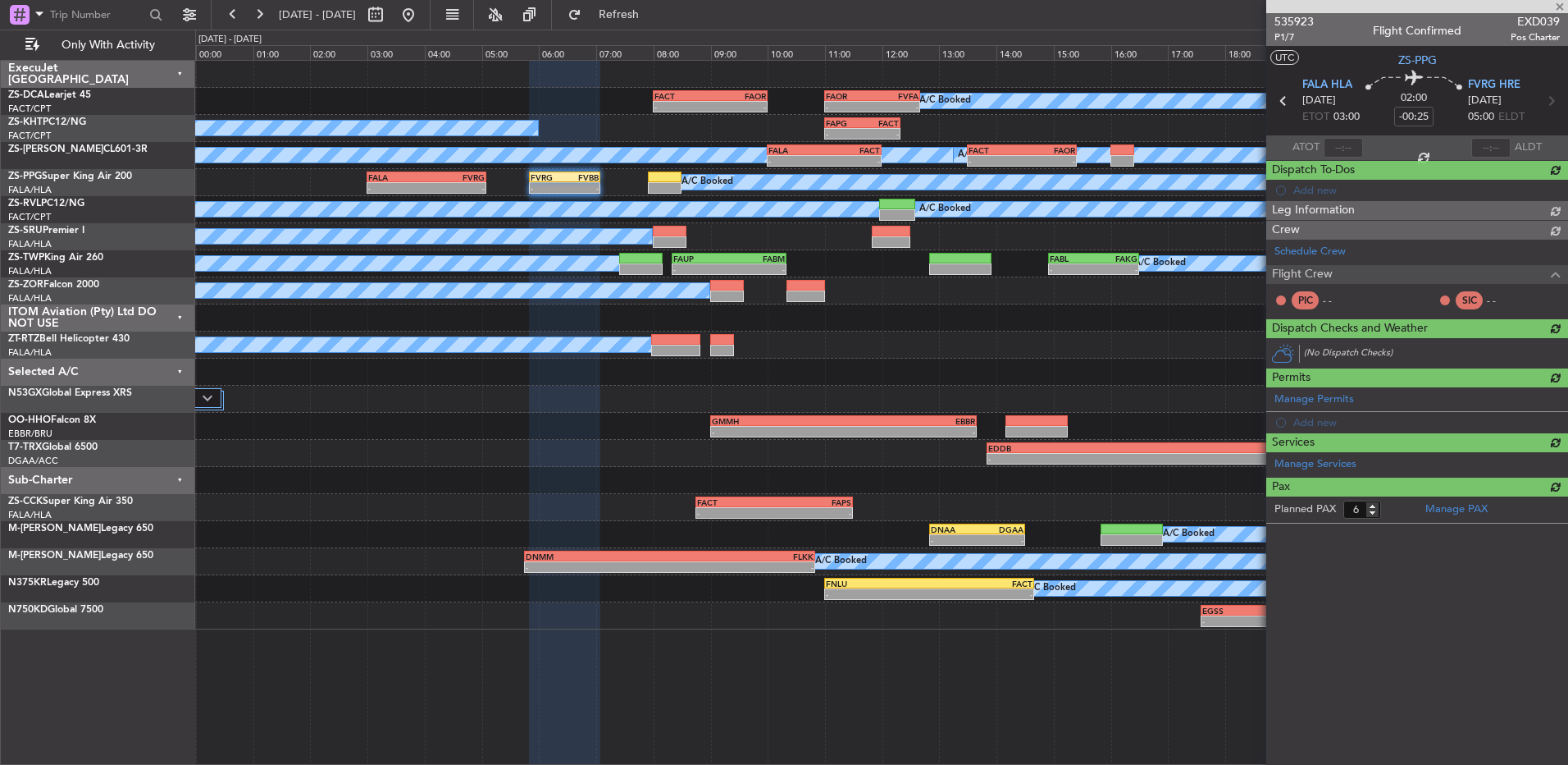
type input "0"
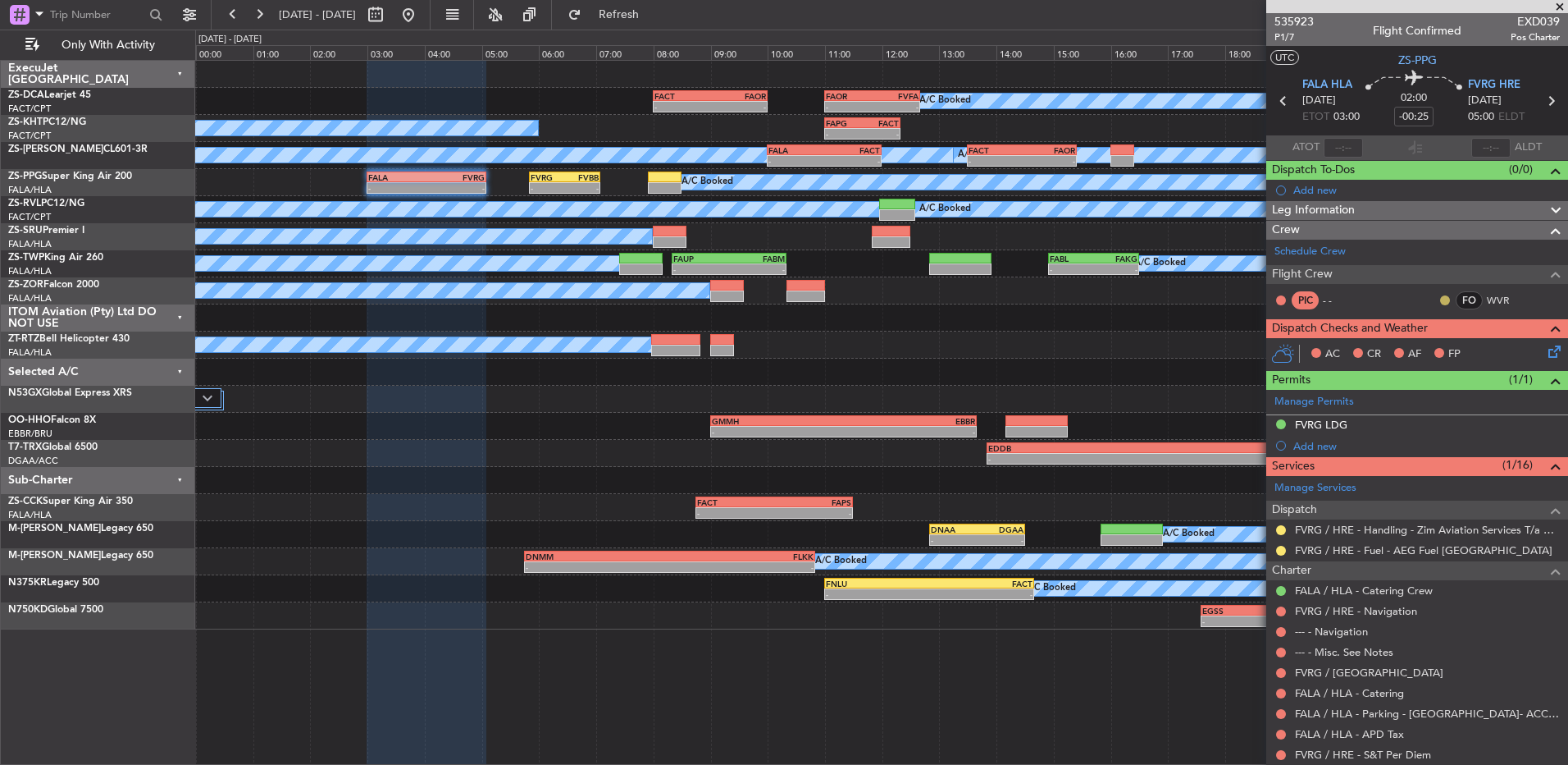
click at [1440, 301] on button at bounding box center [1445, 301] width 10 height 10
click at [1429, 345] on span "Acknowledged" at bounding box center [1437, 348] width 72 height 17
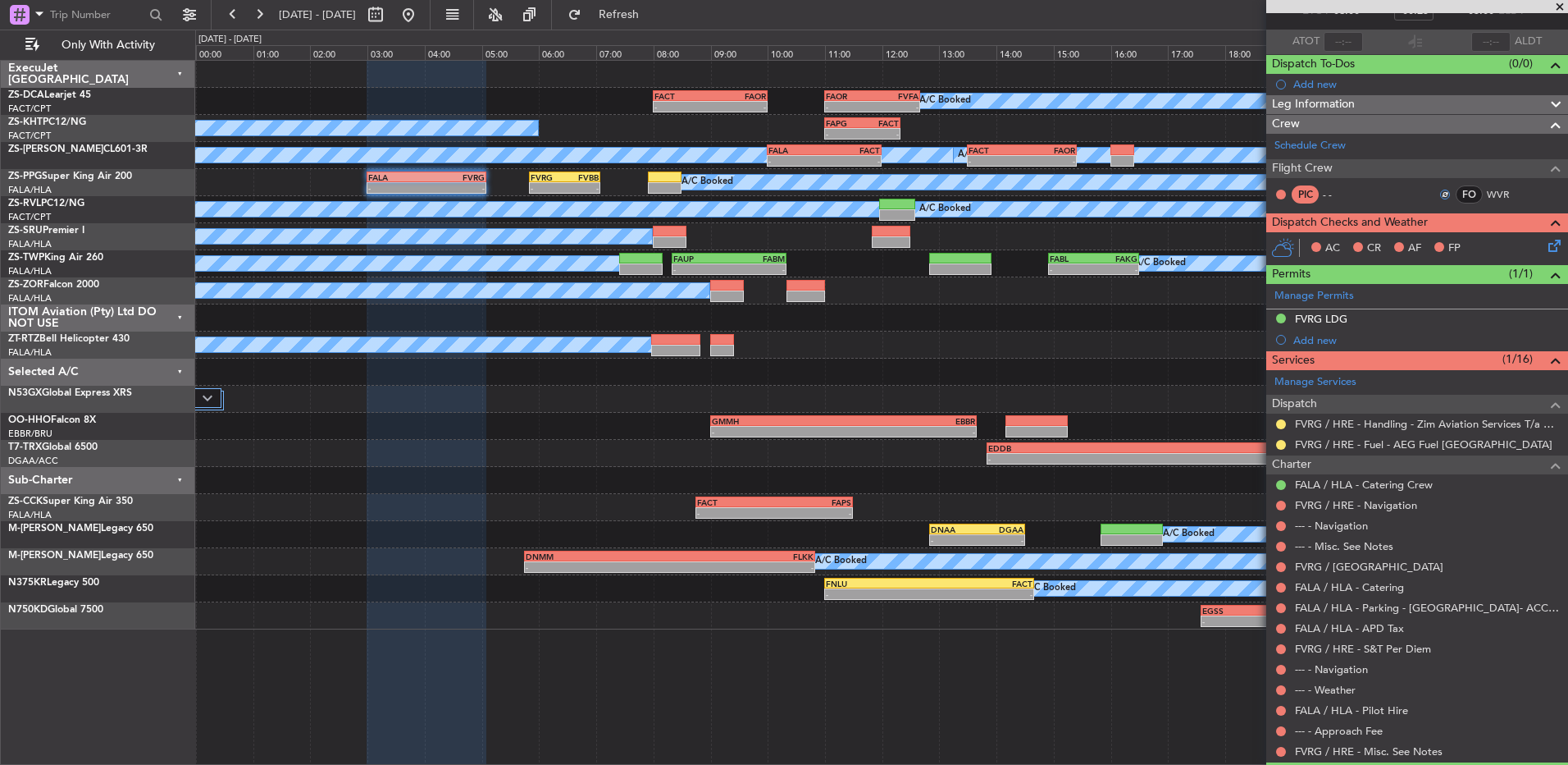
scroll to position [149, 0]
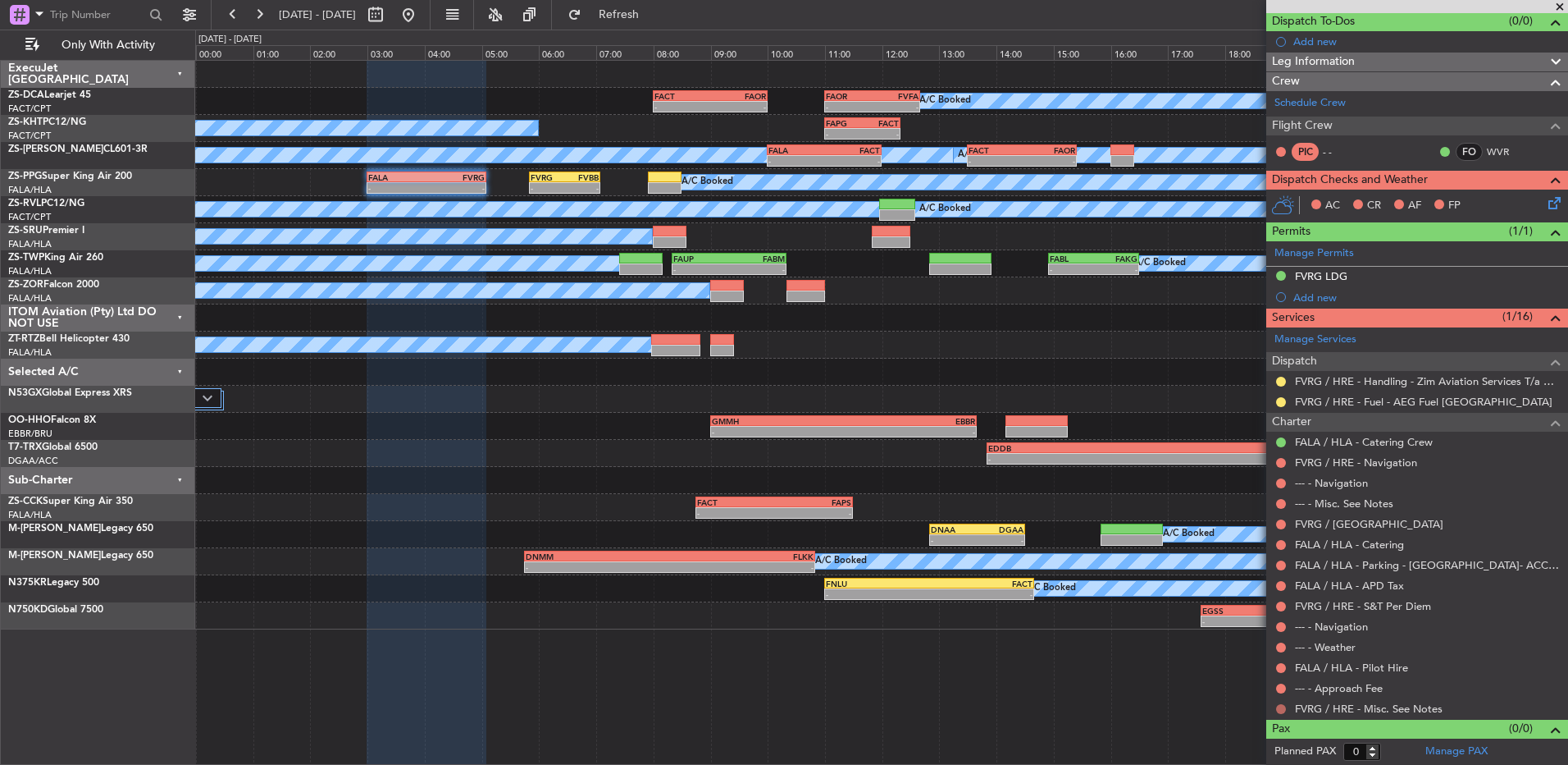
click at [1278, 712] on button at bounding box center [1282, 709] width 10 height 10
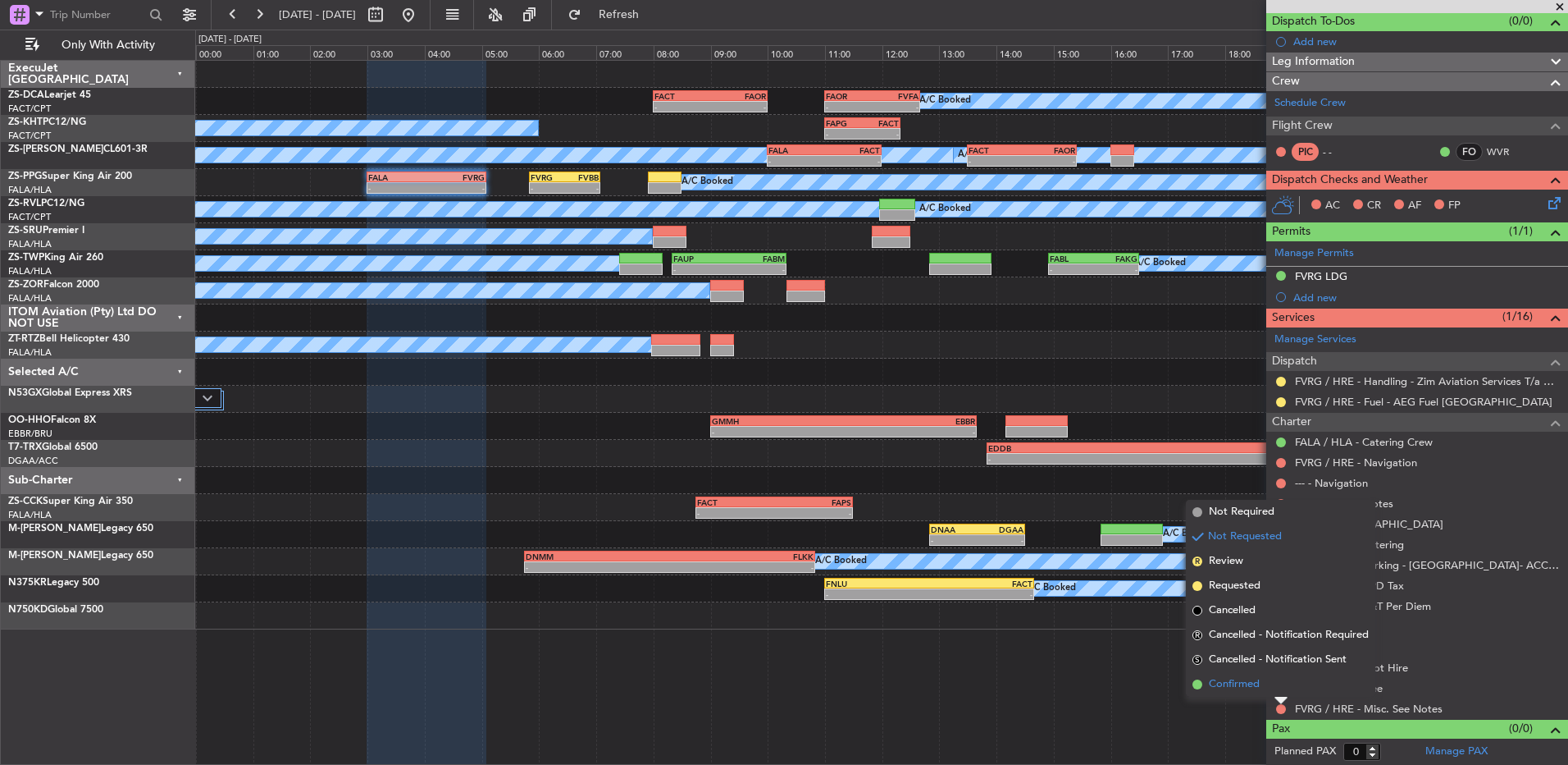
click at [1203, 685] on li "Confirmed" at bounding box center [1281, 684] width 190 height 24
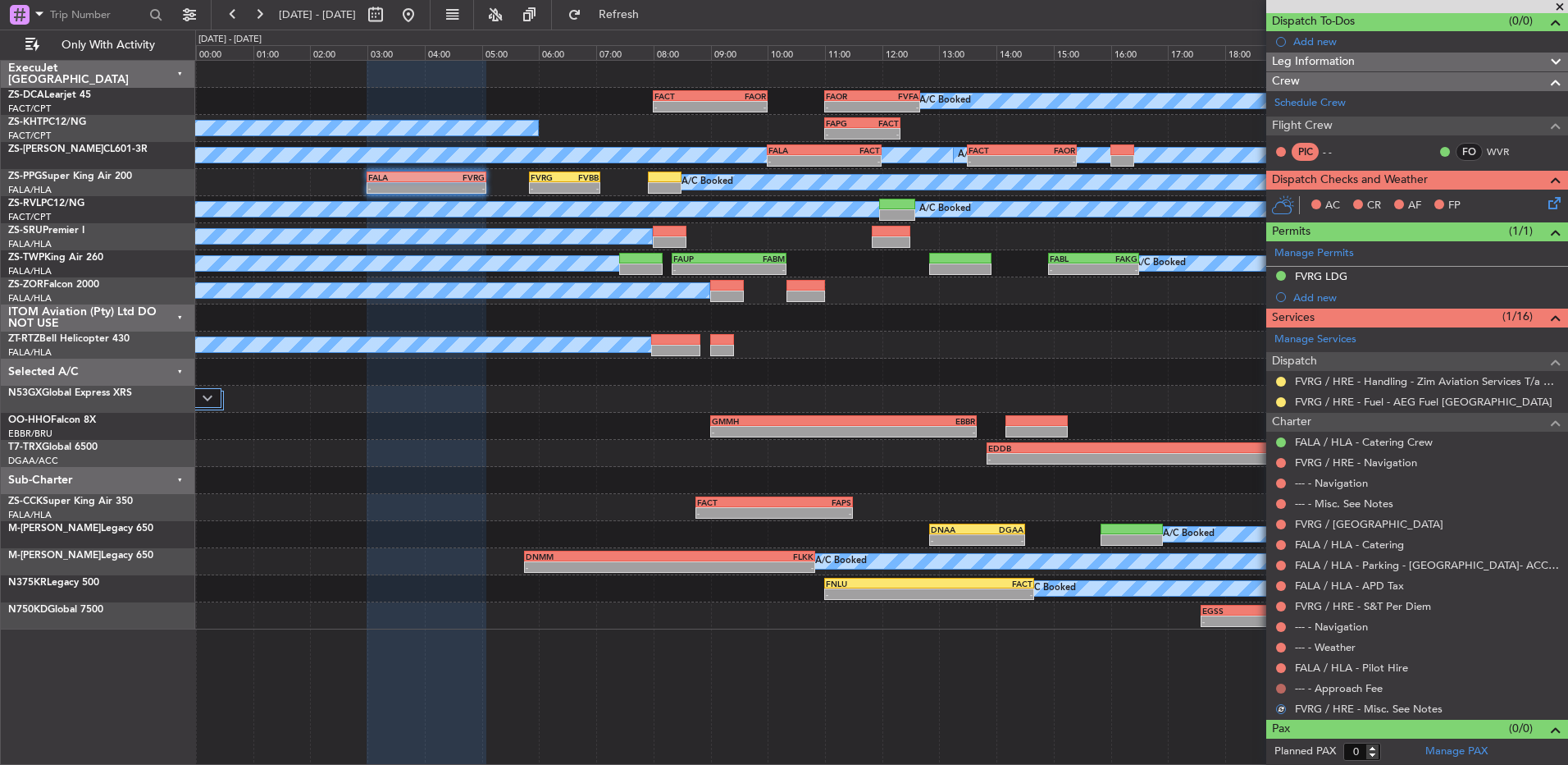
click at [1282, 687] on button at bounding box center [1282, 688] width 10 height 10
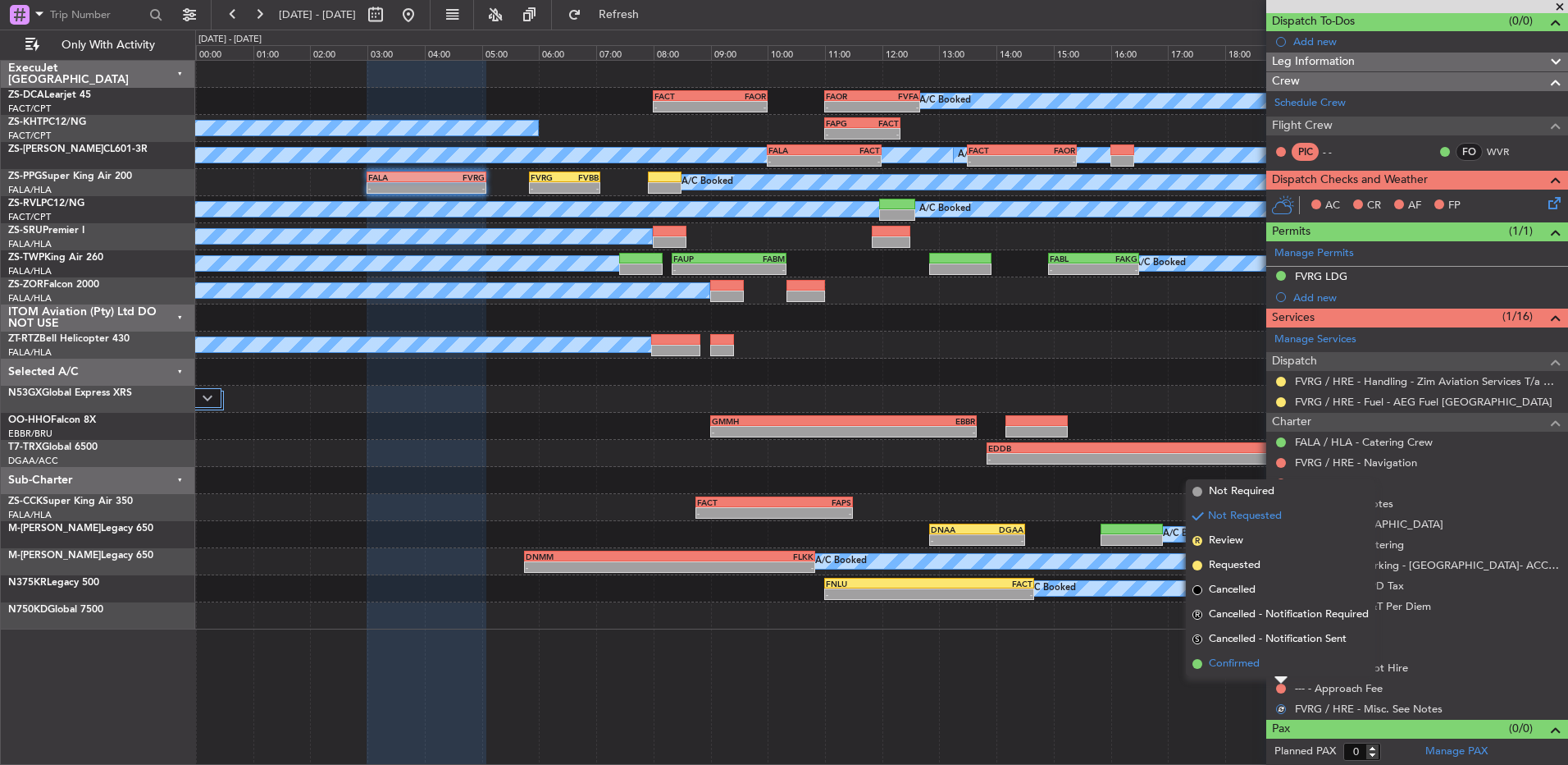
click at [1280, 664] on li "Confirmed" at bounding box center [1281, 663] width 190 height 24
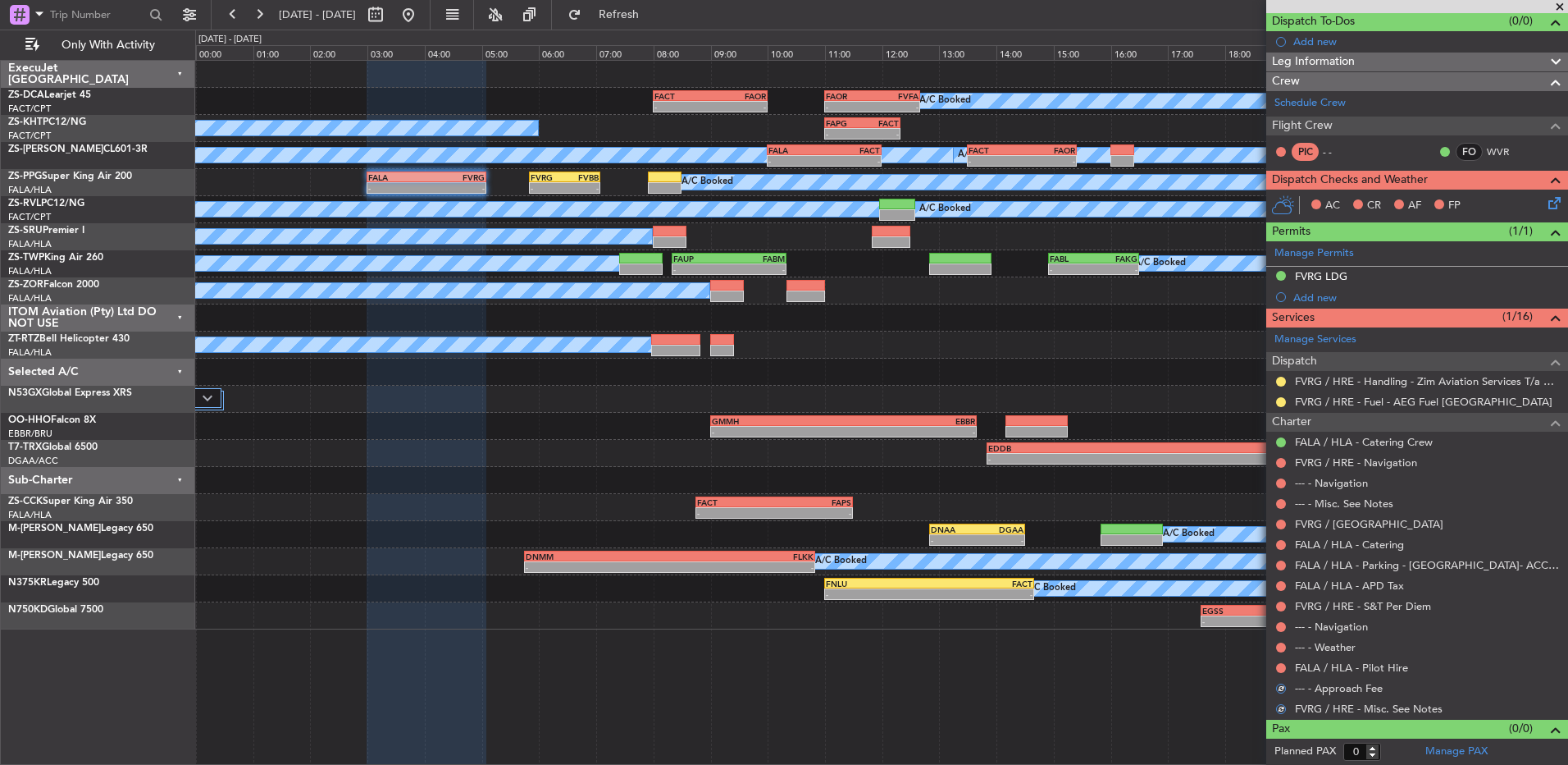
click at [1280, 664] on button at bounding box center [1282, 668] width 10 height 10
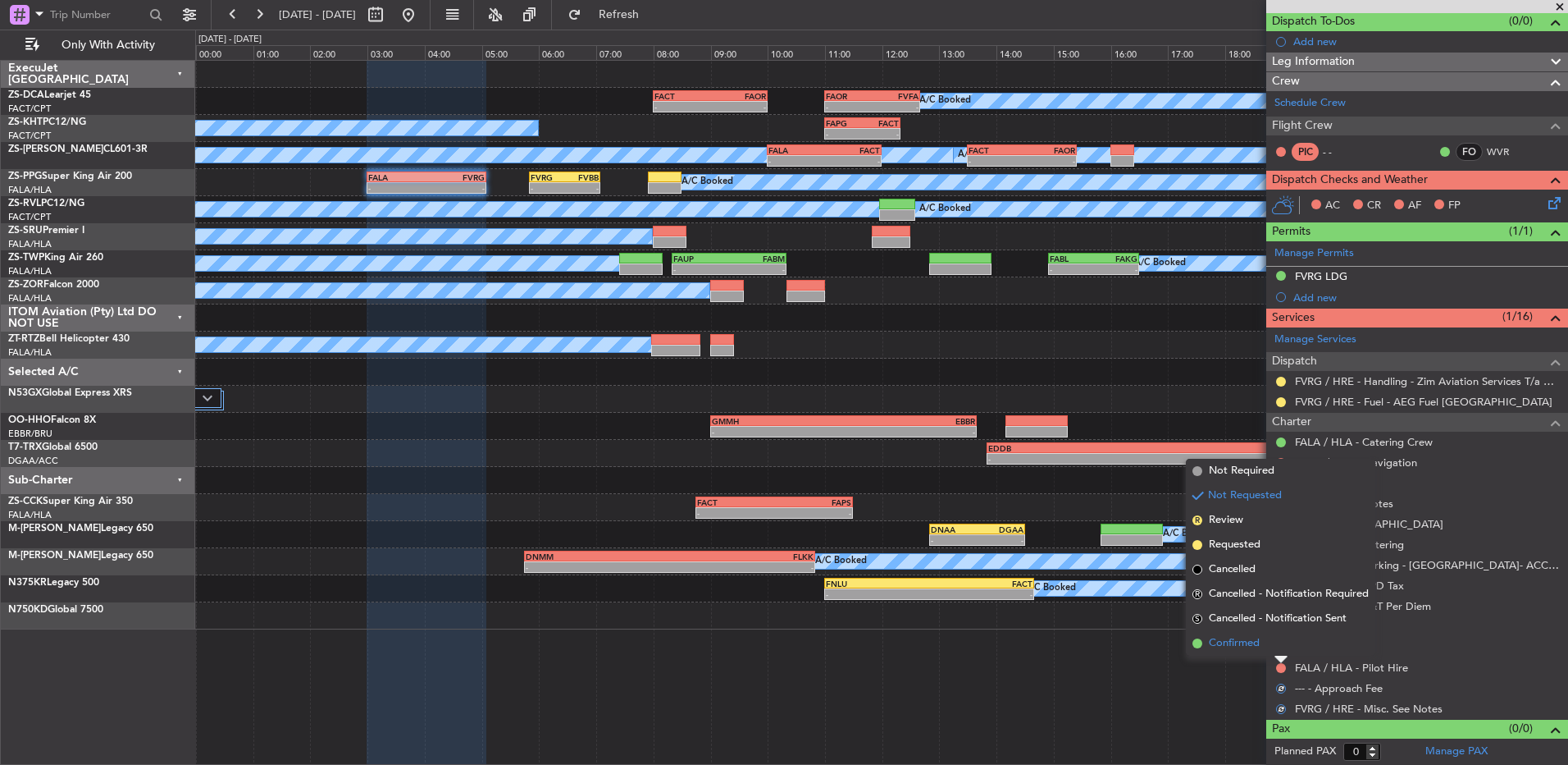
click at [1280, 643] on li "Confirmed" at bounding box center [1281, 643] width 190 height 24
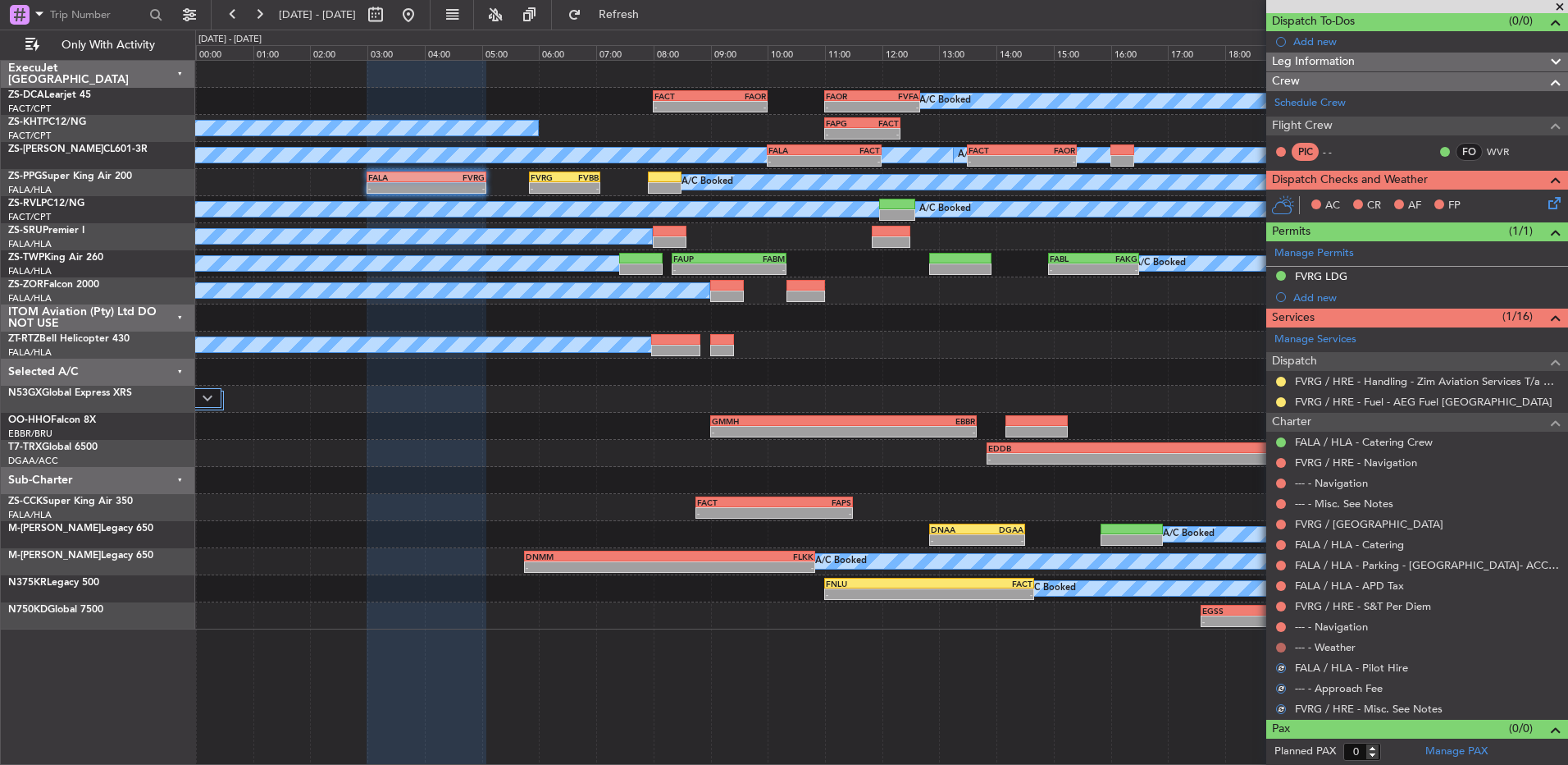
click at [1280, 644] on button at bounding box center [1282, 647] width 10 height 10
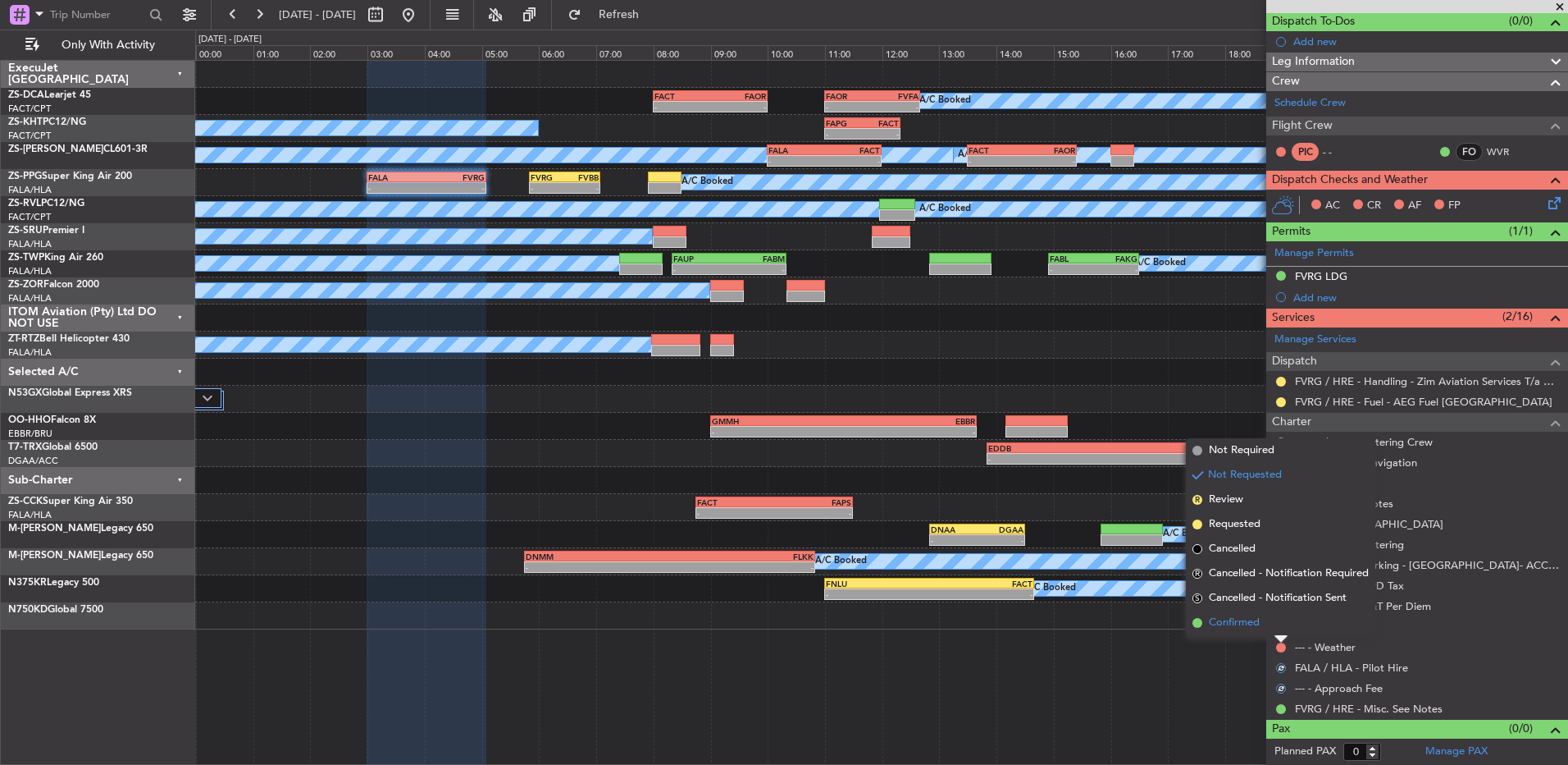
click at [1280, 623] on li "Confirmed" at bounding box center [1281, 622] width 190 height 24
click at [1282, 623] on button at bounding box center [1282, 627] width 10 height 10
click at [1283, 600] on li "Confirmed" at bounding box center [1281, 601] width 190 height 24
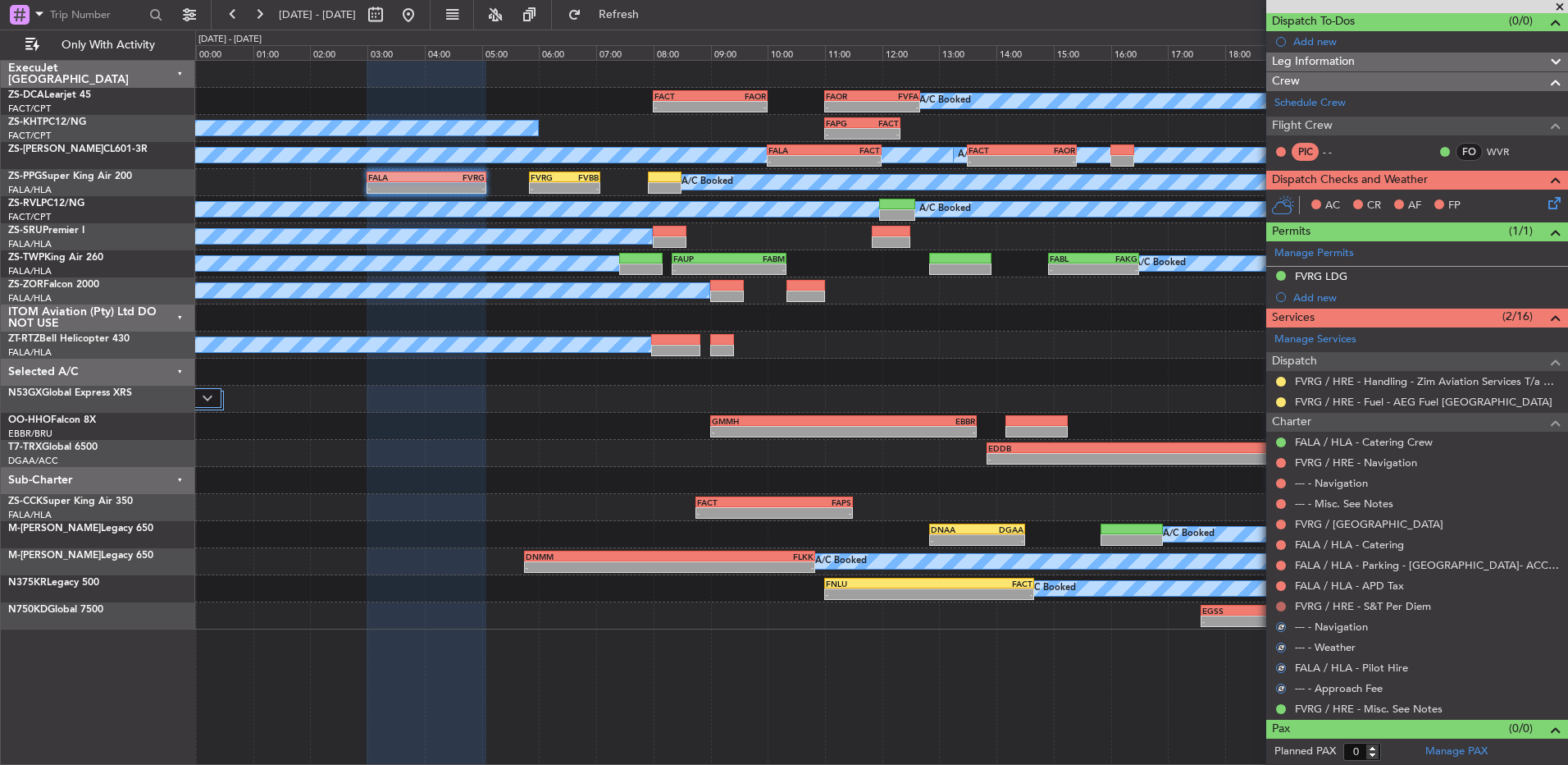
click at [1283, 601] on button at bounding box center [1282, 606] width 10 height 10
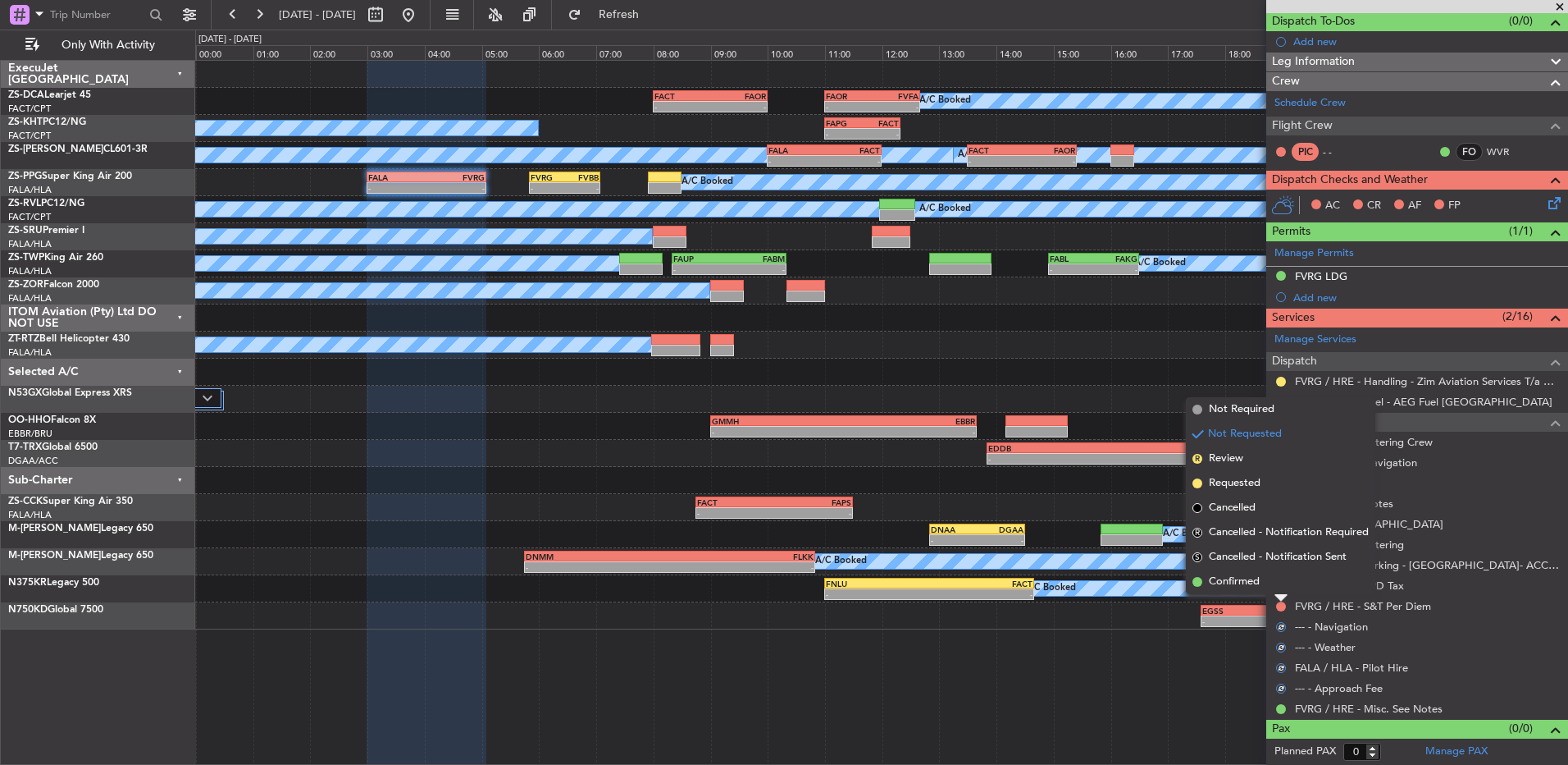
click at [1283, 584] on li "Confirmed" at bounding box center [1281, 581] width 190 height 24
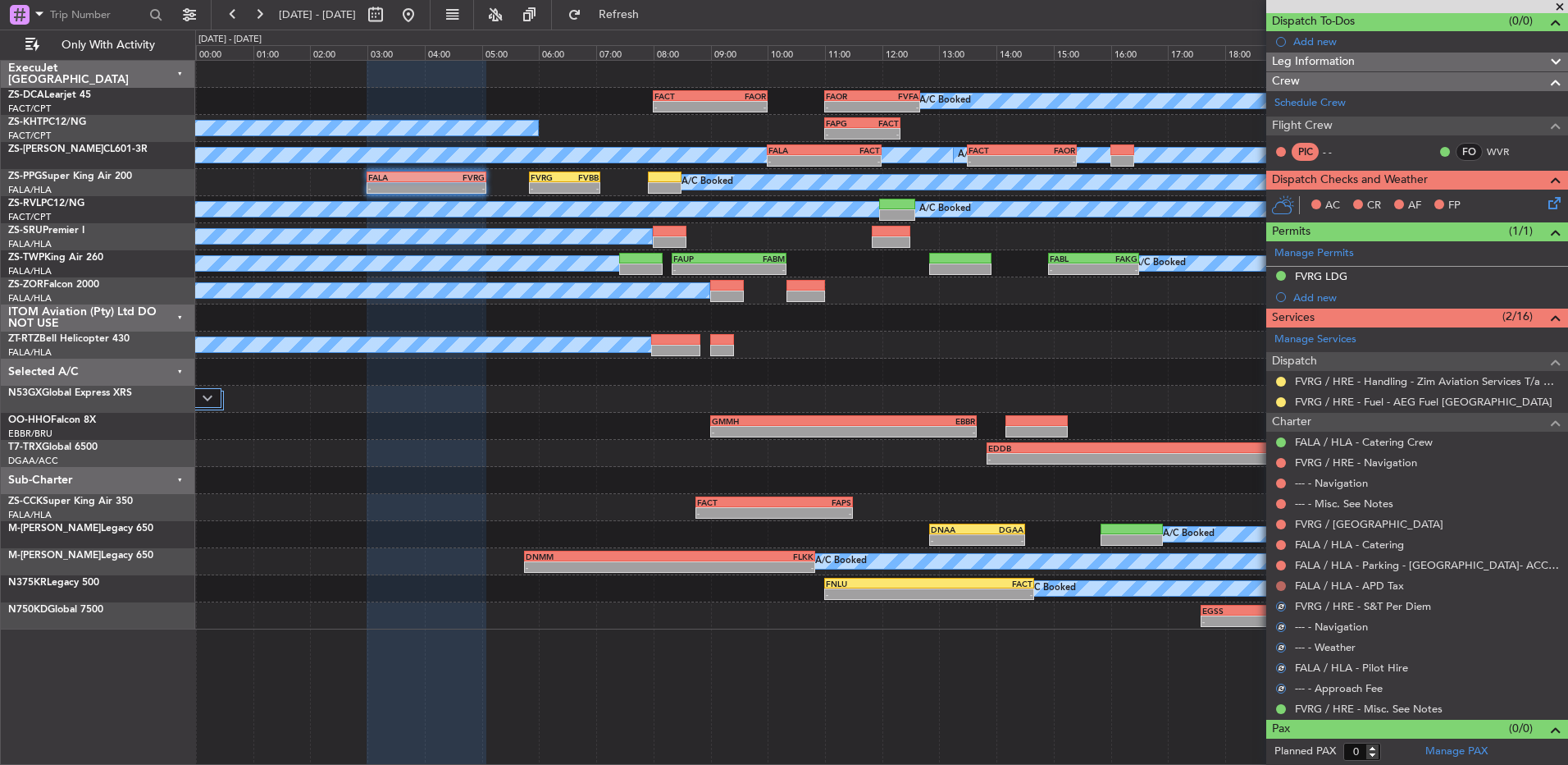
click at [1283, 584] on button at bounding box center [1282, 586] width 10 height 10
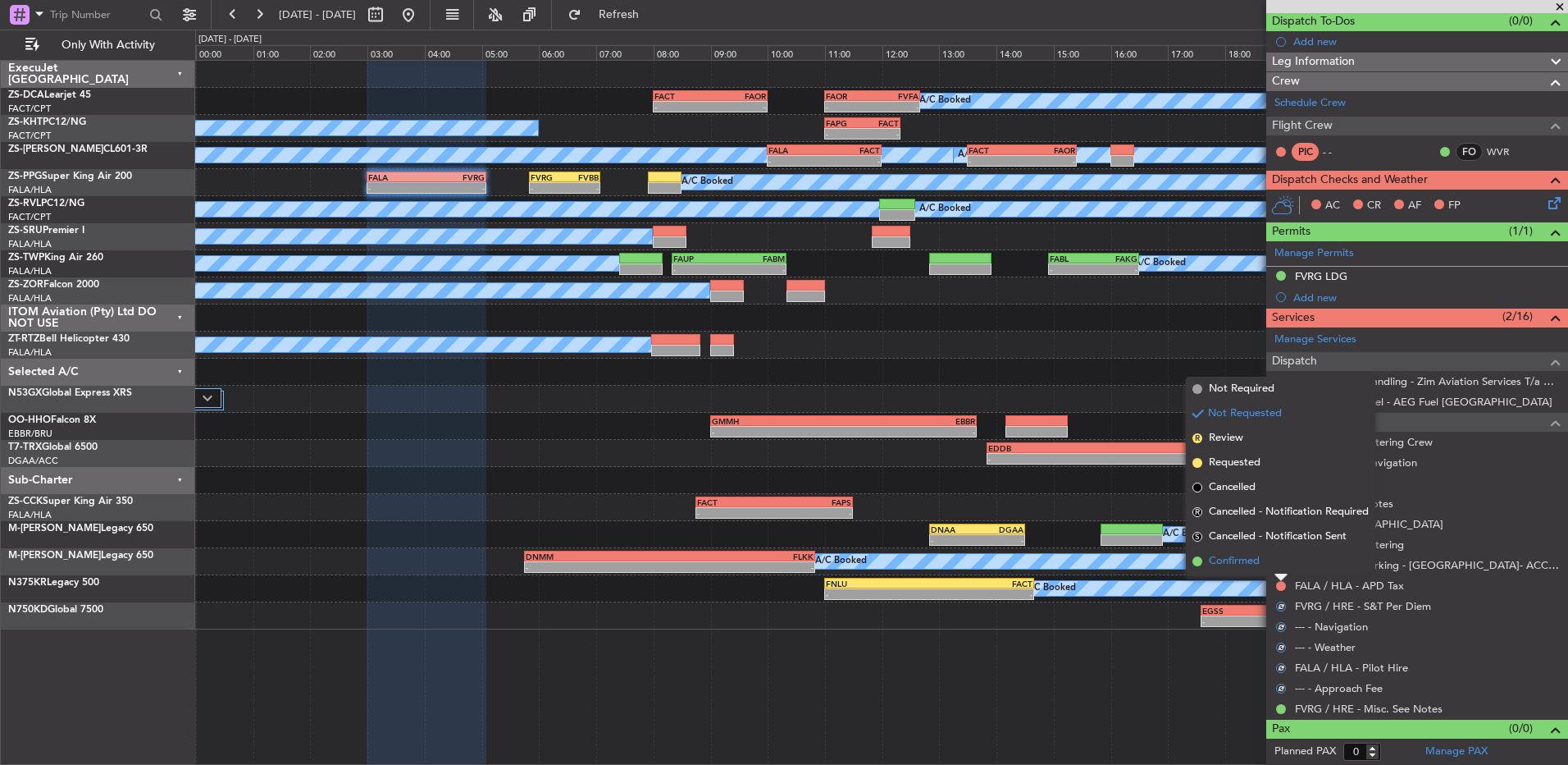
click at [1276, 560] on li "Confirmed" at bounding box center [1281, 560] width 190 height 24
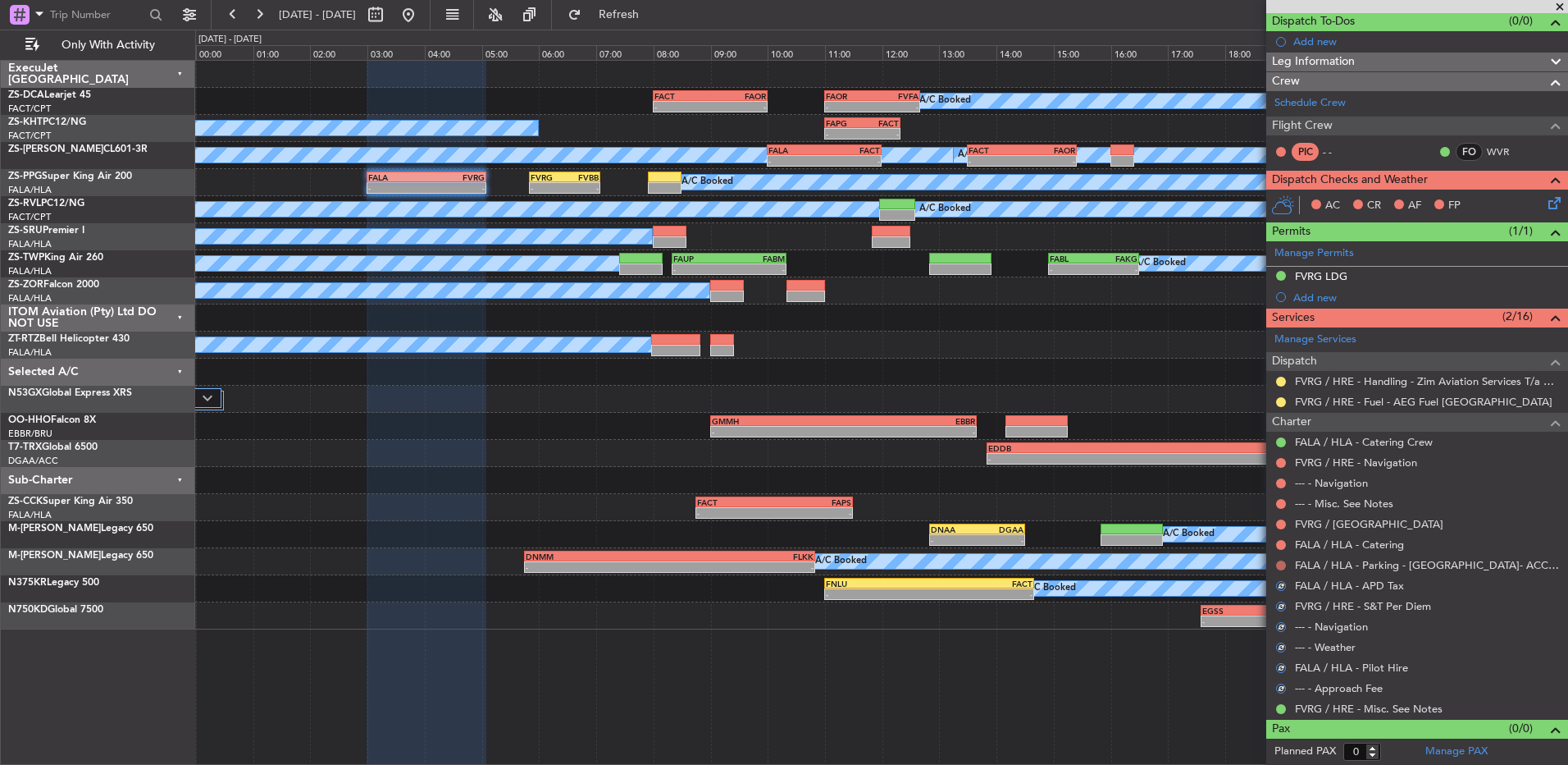
click at [1282, 566] on button at bounding box center [1282, 565] width 10 height 10
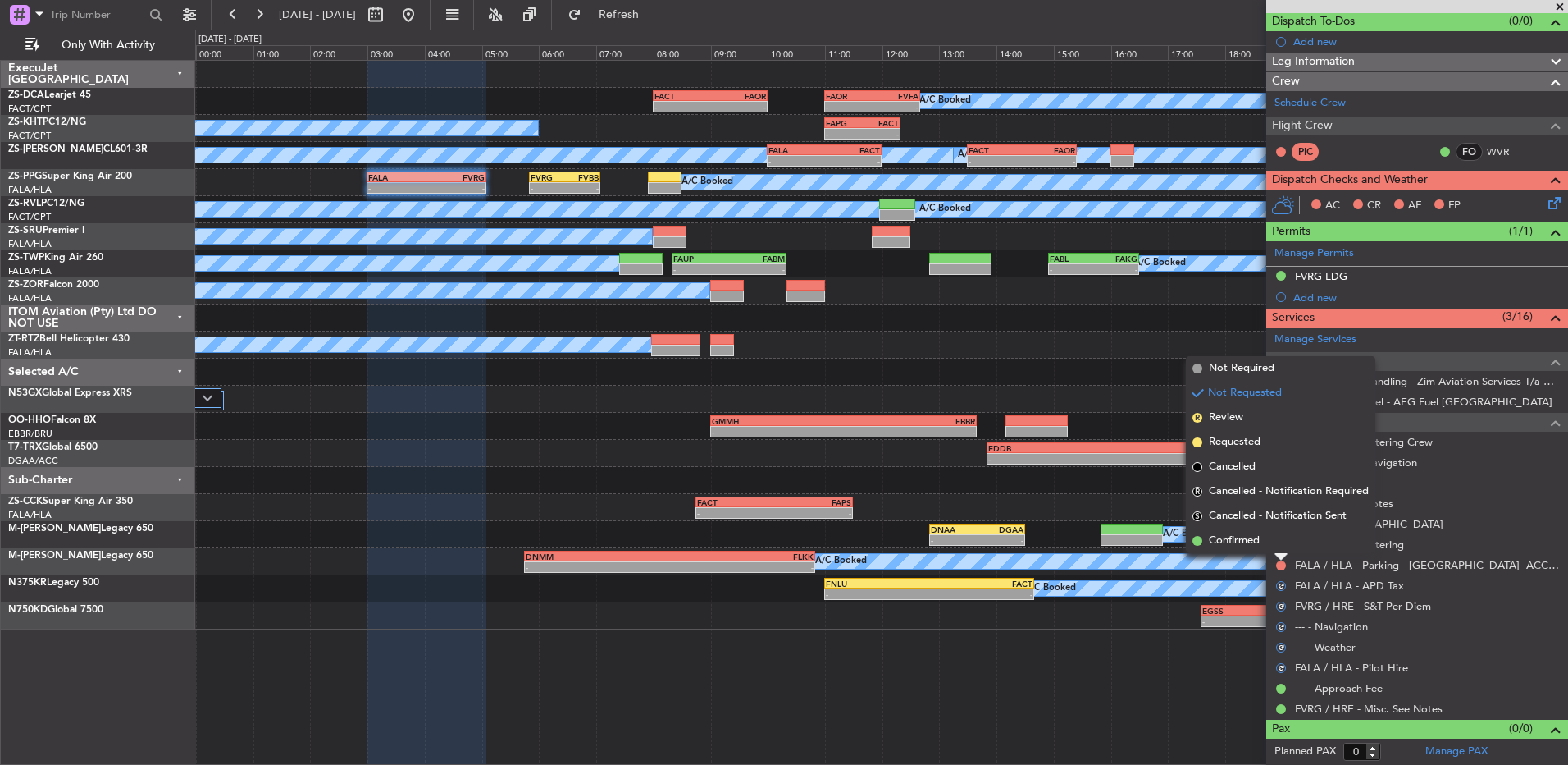
click at [1277, 535] on li "Confirmed" at bounding box center [1281, 540] width 190 height 24
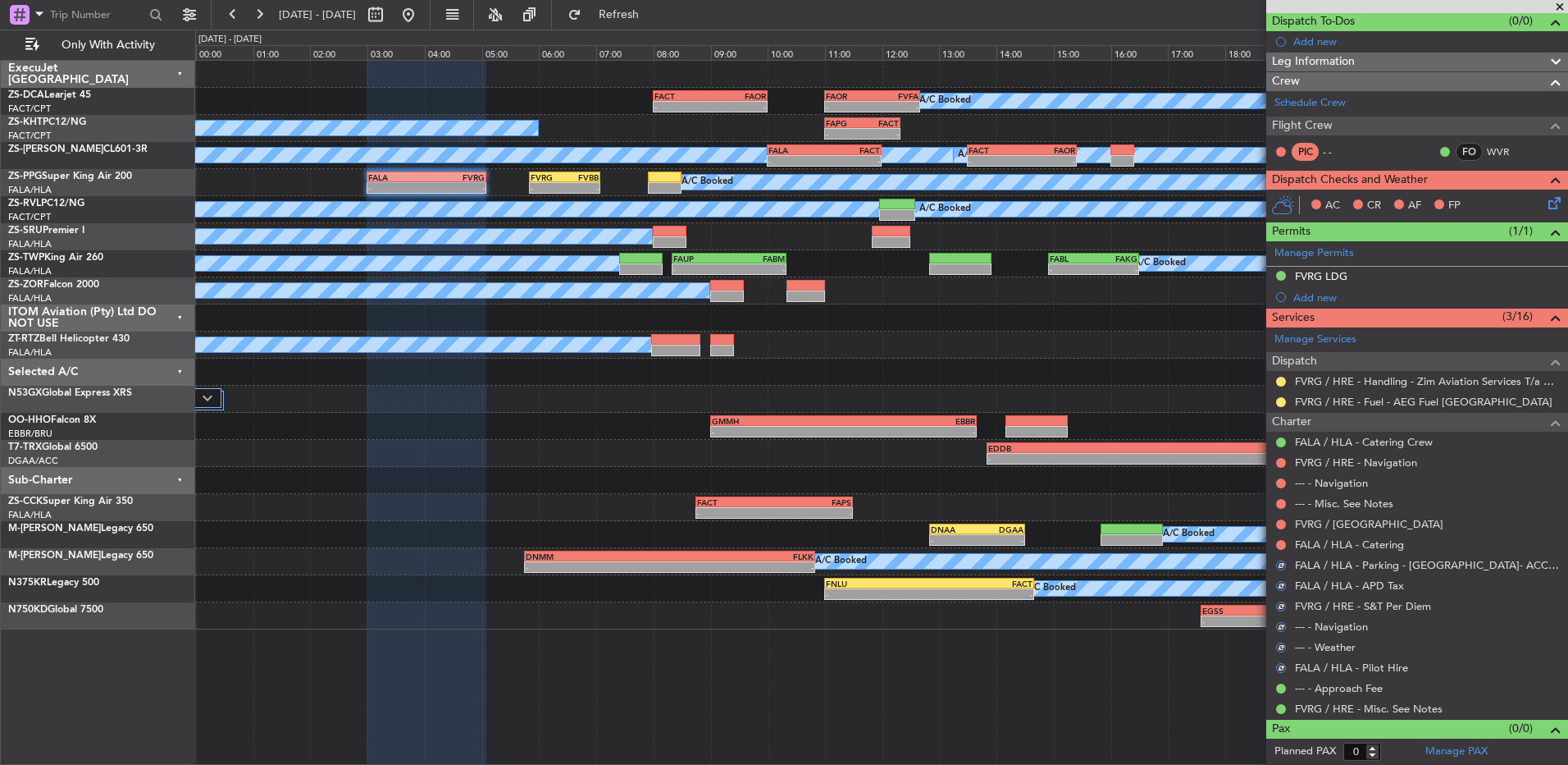
click at [1287, 544] on div "FALA / HLA - Catering" at bounding box center [1418, 545] width 302 height 21
click at [1277, 541] on button at bounding box center [1282, 545] width 10 height 10
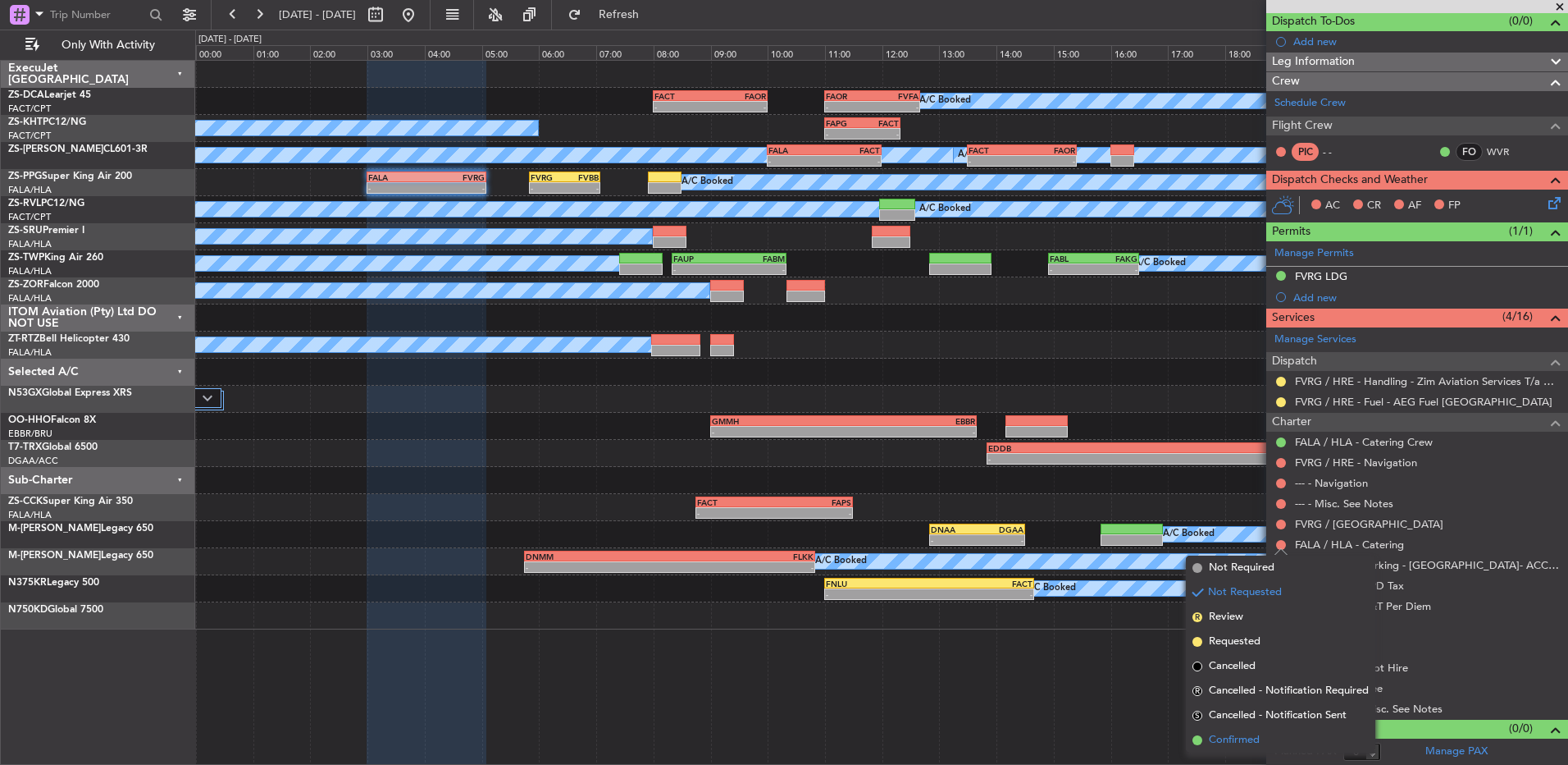
click at [1214, 734] on span "Confirmed" at bounding box center [1234, 740] width 51 height 17
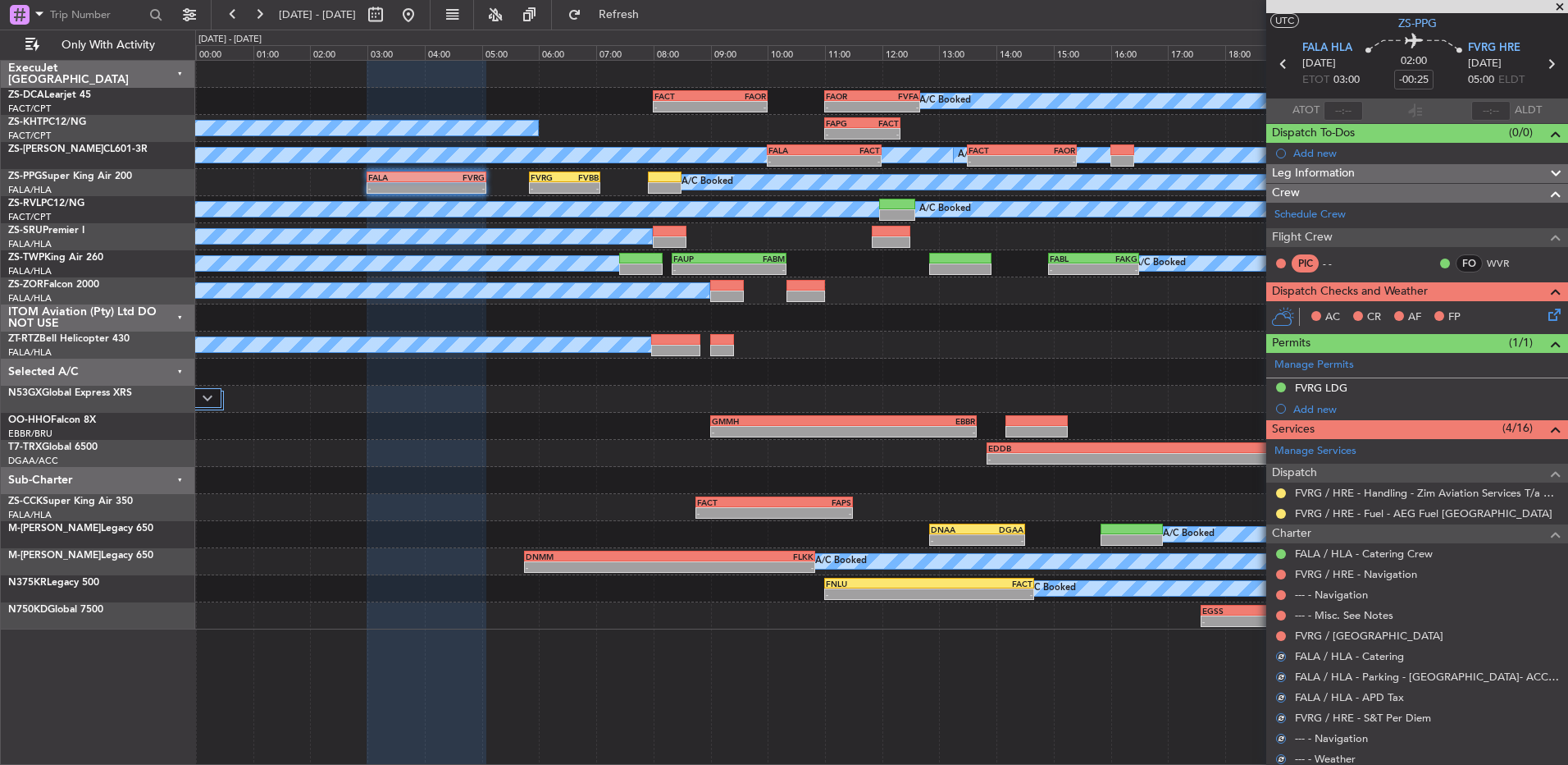
scroll to position [0, 0]
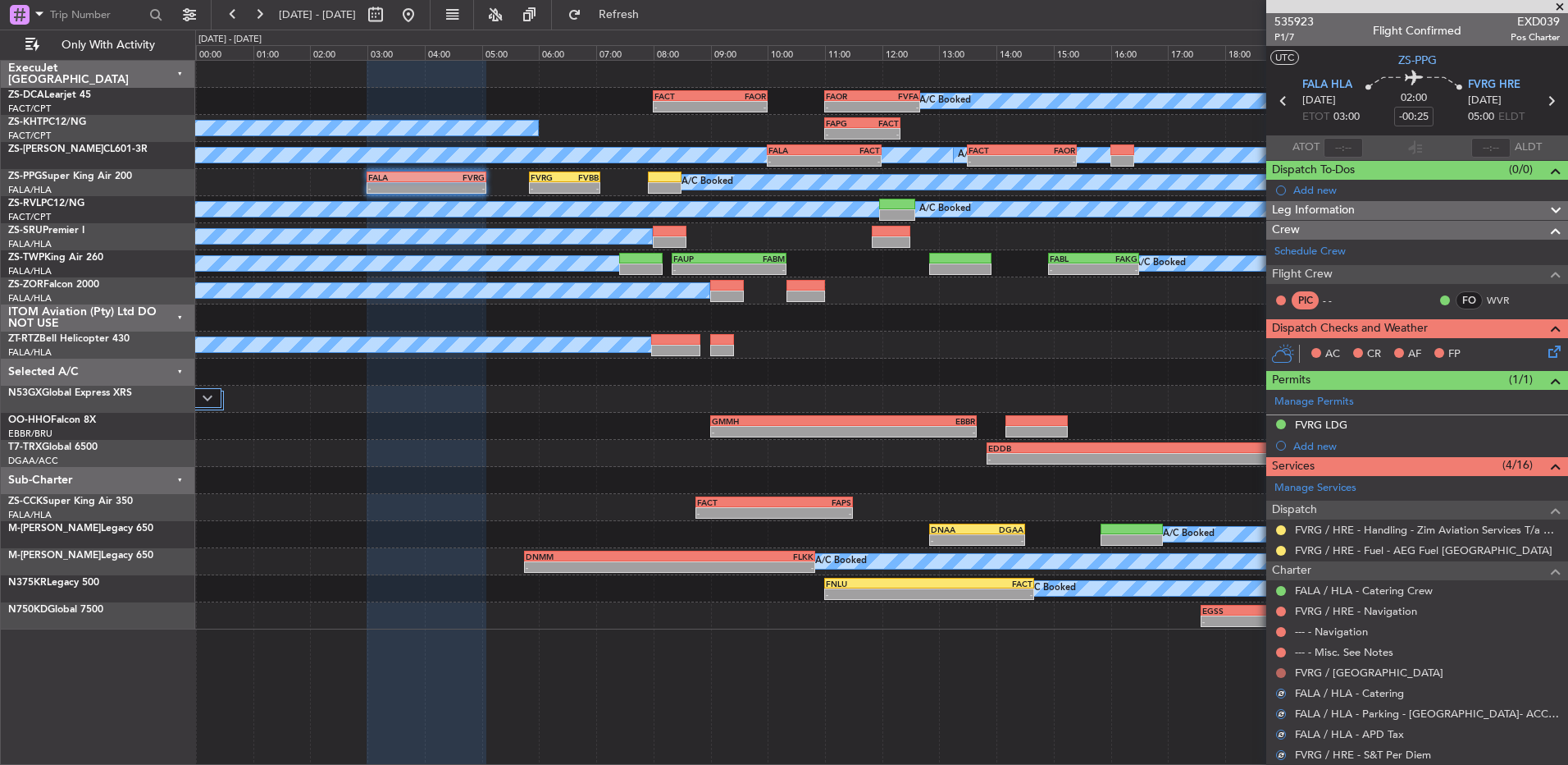
click at [1278, 671] on button at bounding box center [1282, 673] width 10 height 10
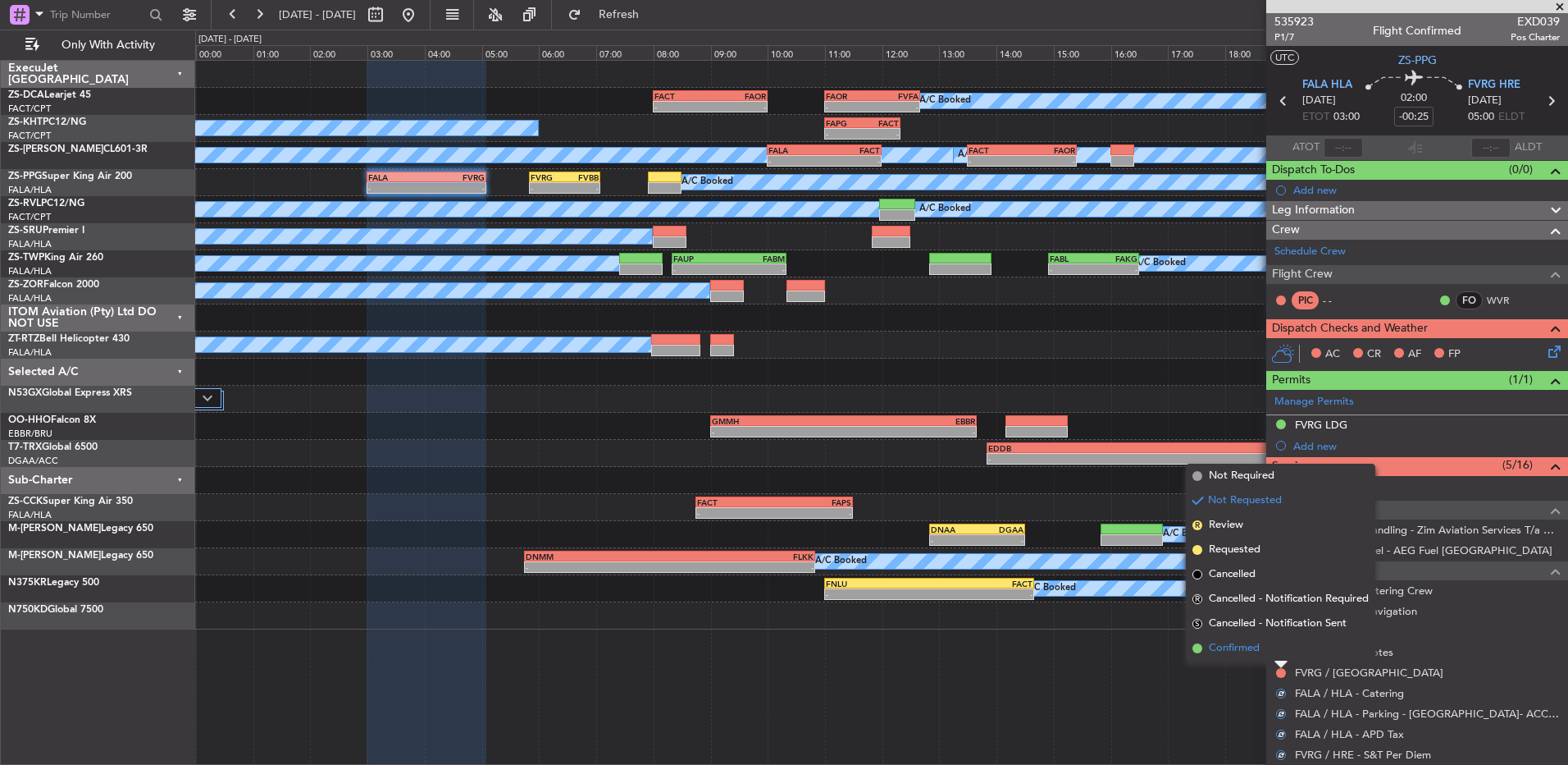
click at [1272, 649] on li "Confirmed" at bounding box center [1281, 647] width 190 height 24
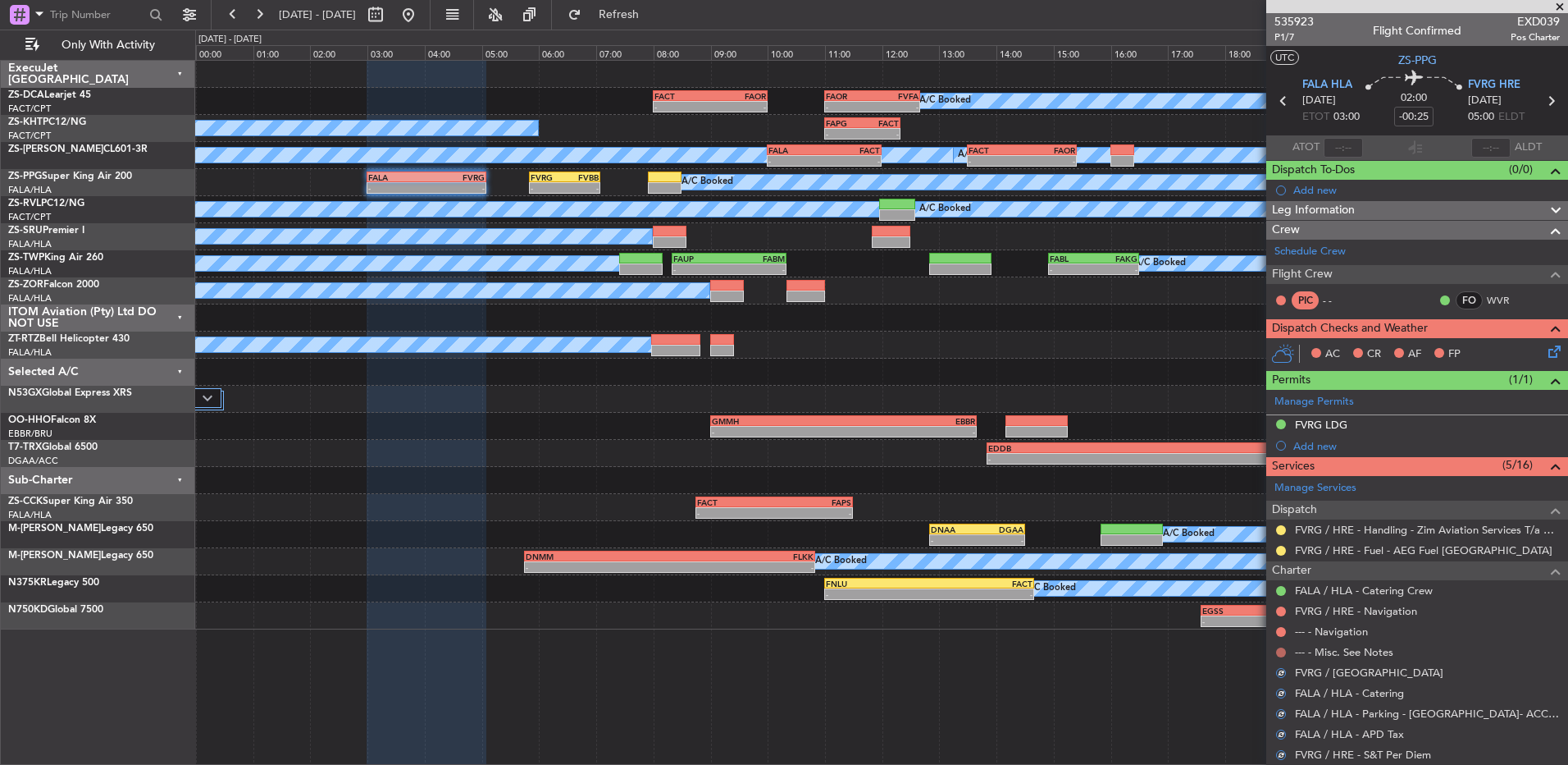
click at [1280, 650] on button at bounding box center [1282, 652] width 10 height 10
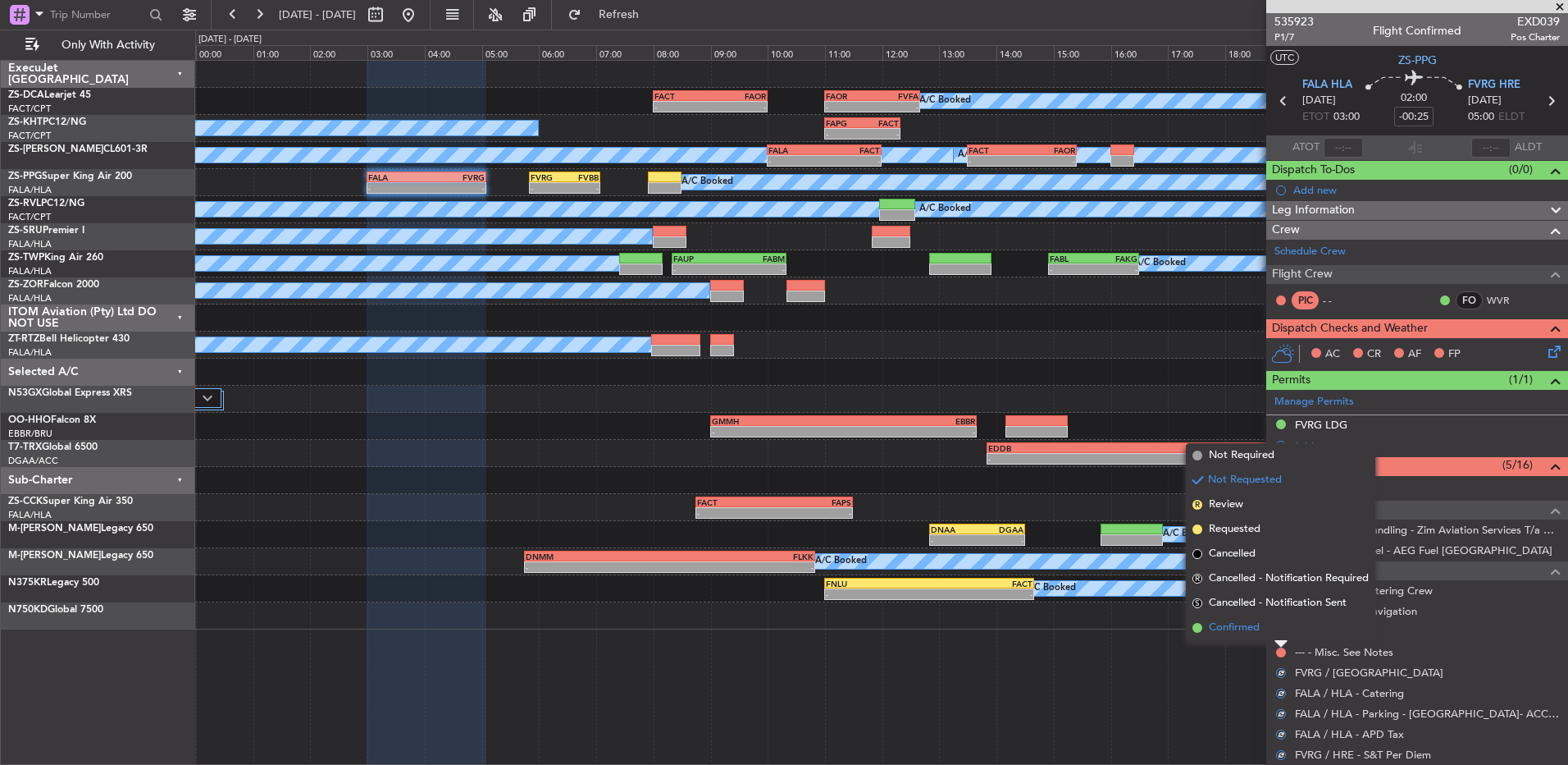
click at [1279, 632] on li "Confirmed" at bounding box center [1281, 627] width 190 height 24
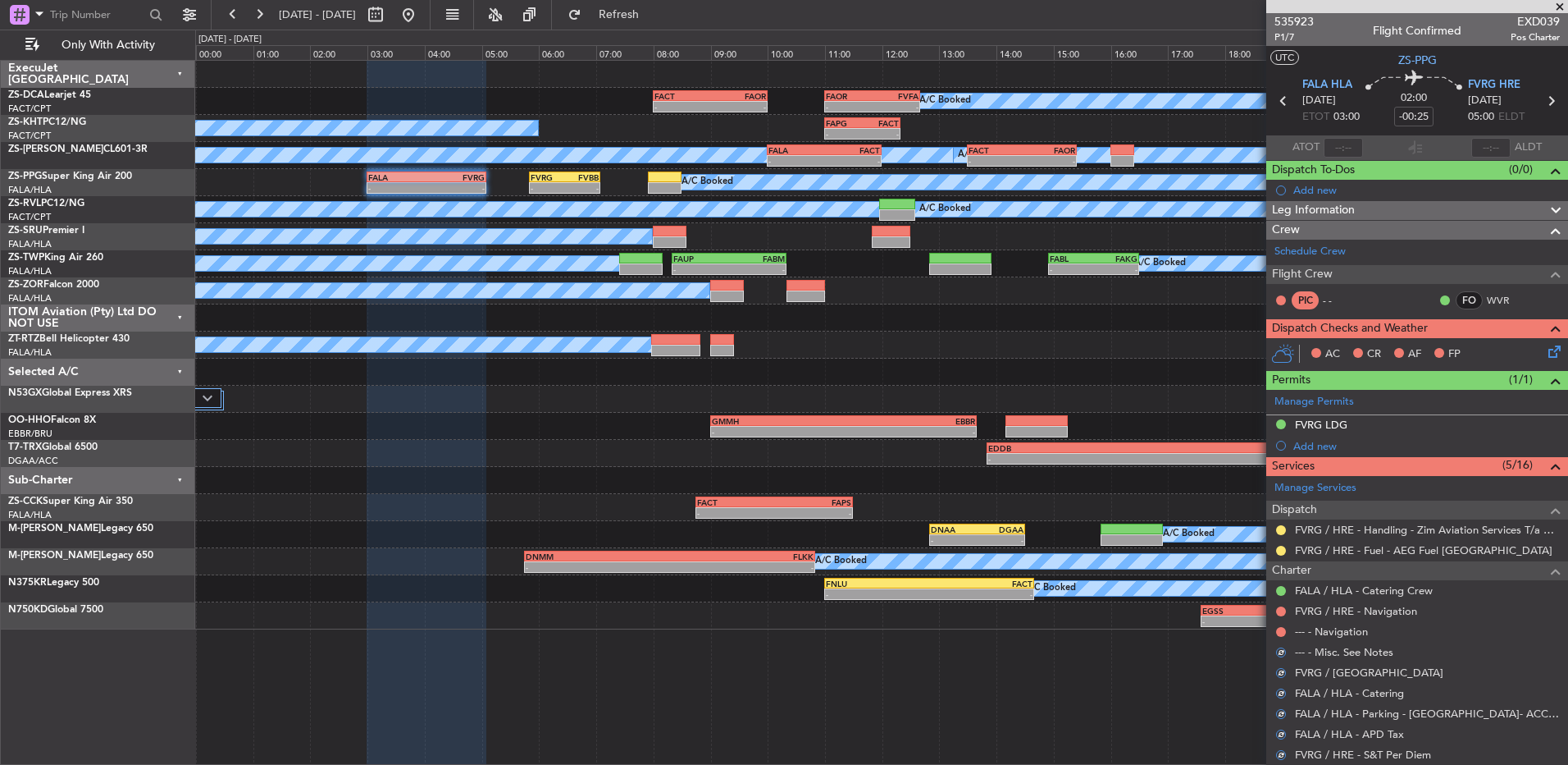
click at [1279, 632] on button at bounding box center [1282, 632] width 10 height 10
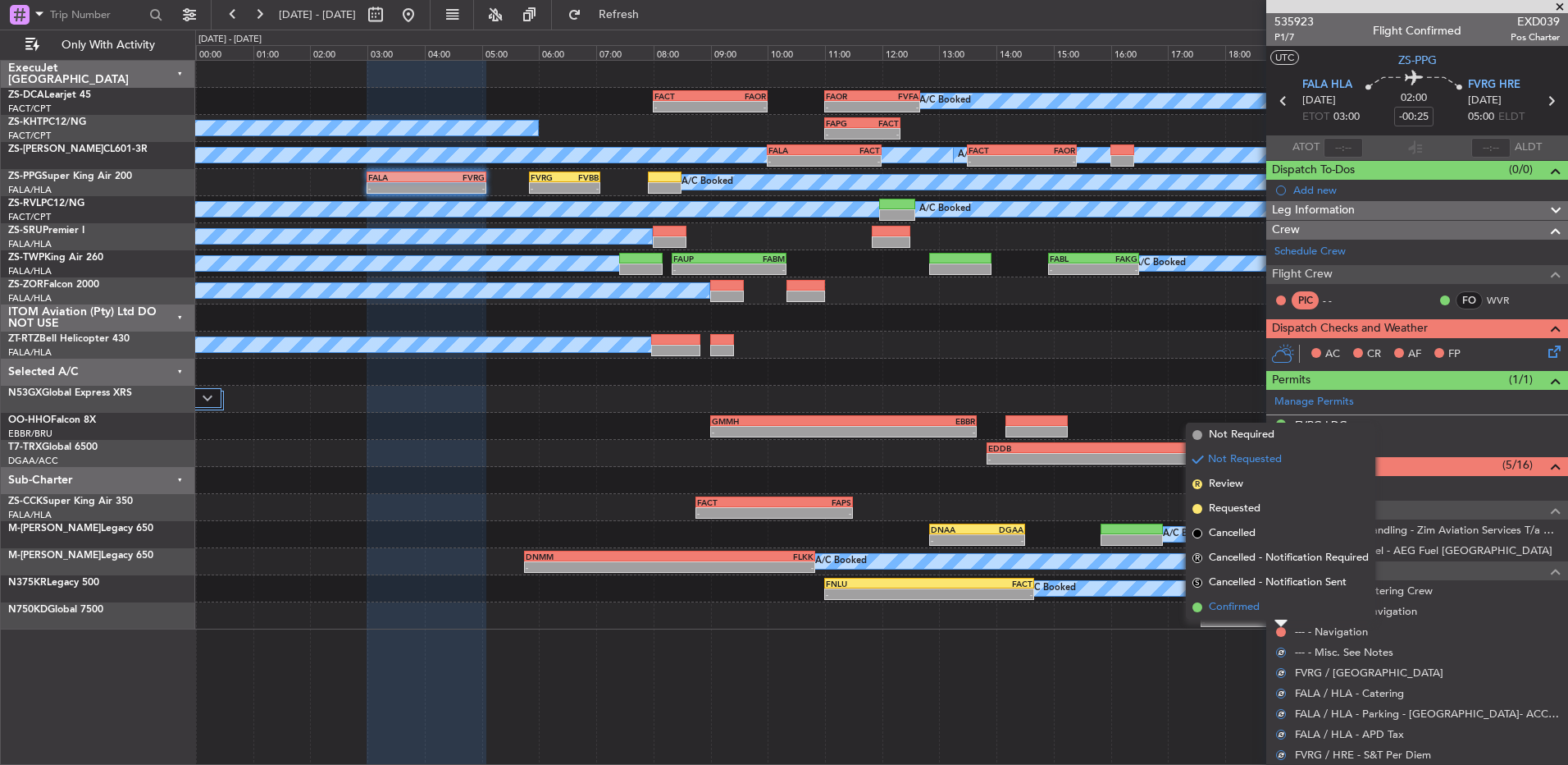
click at [1279, 619] on li "Confirmed" at bounding box center [1281, 606] width 190 height 24
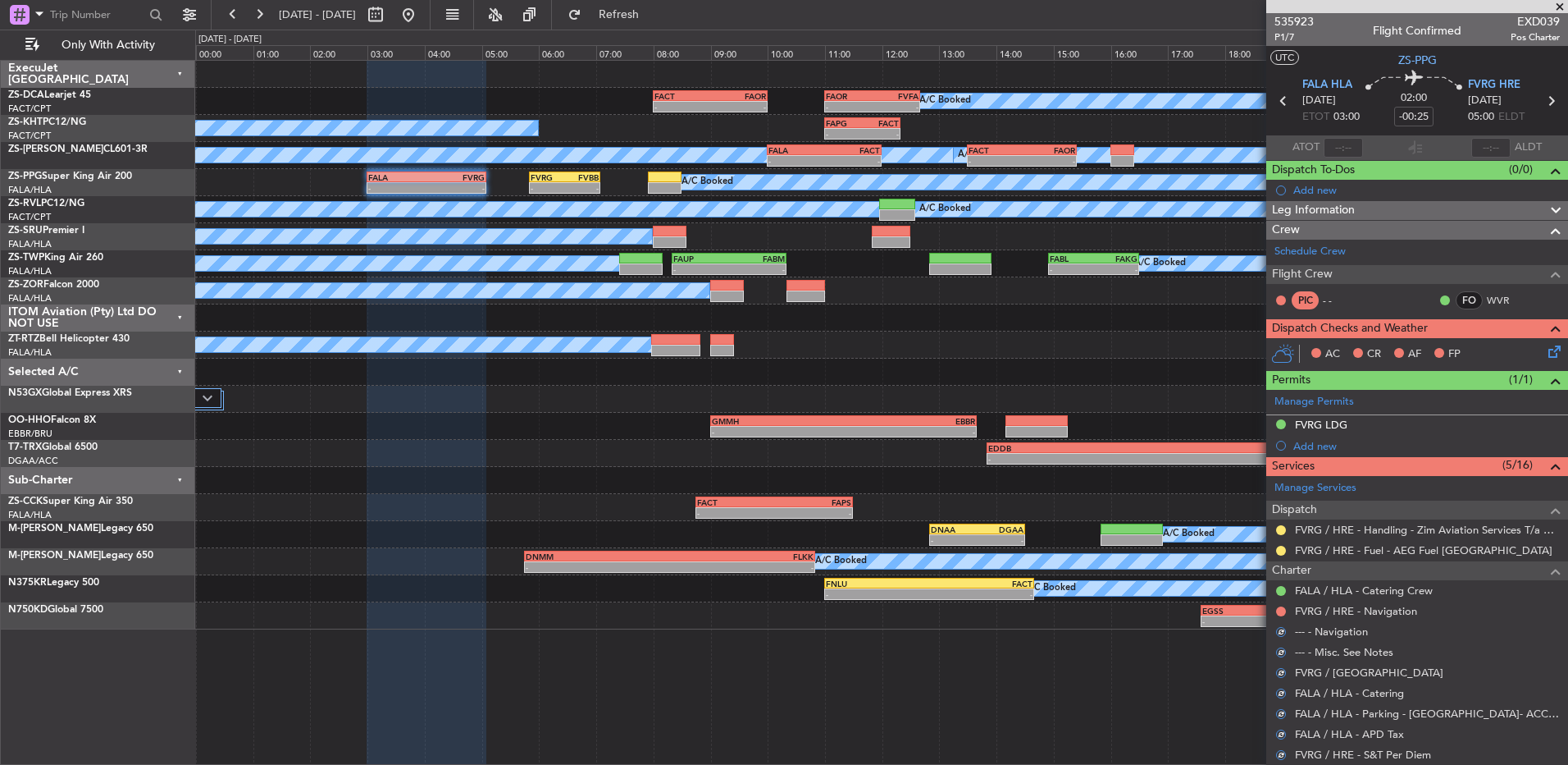
click at [1286, 615] on div at bounding box center [1282, 611] width 13 height 13
click at [1280, 612] on button at bounding box center [1282, 611] width 10 height 10
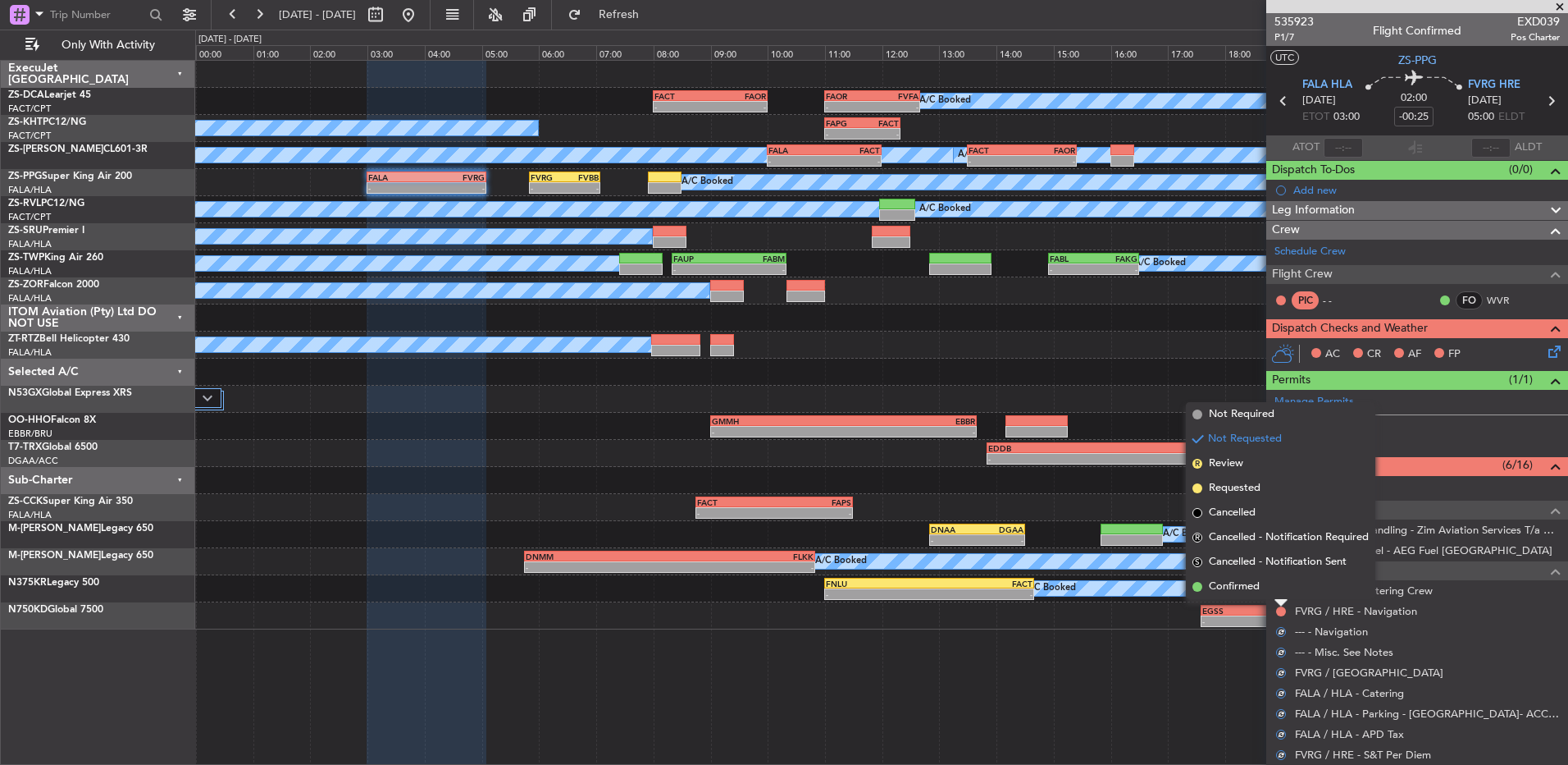
click at [1263, 590] on li "Confirmed" at bounding box center [1281, 586] width 190 height 24
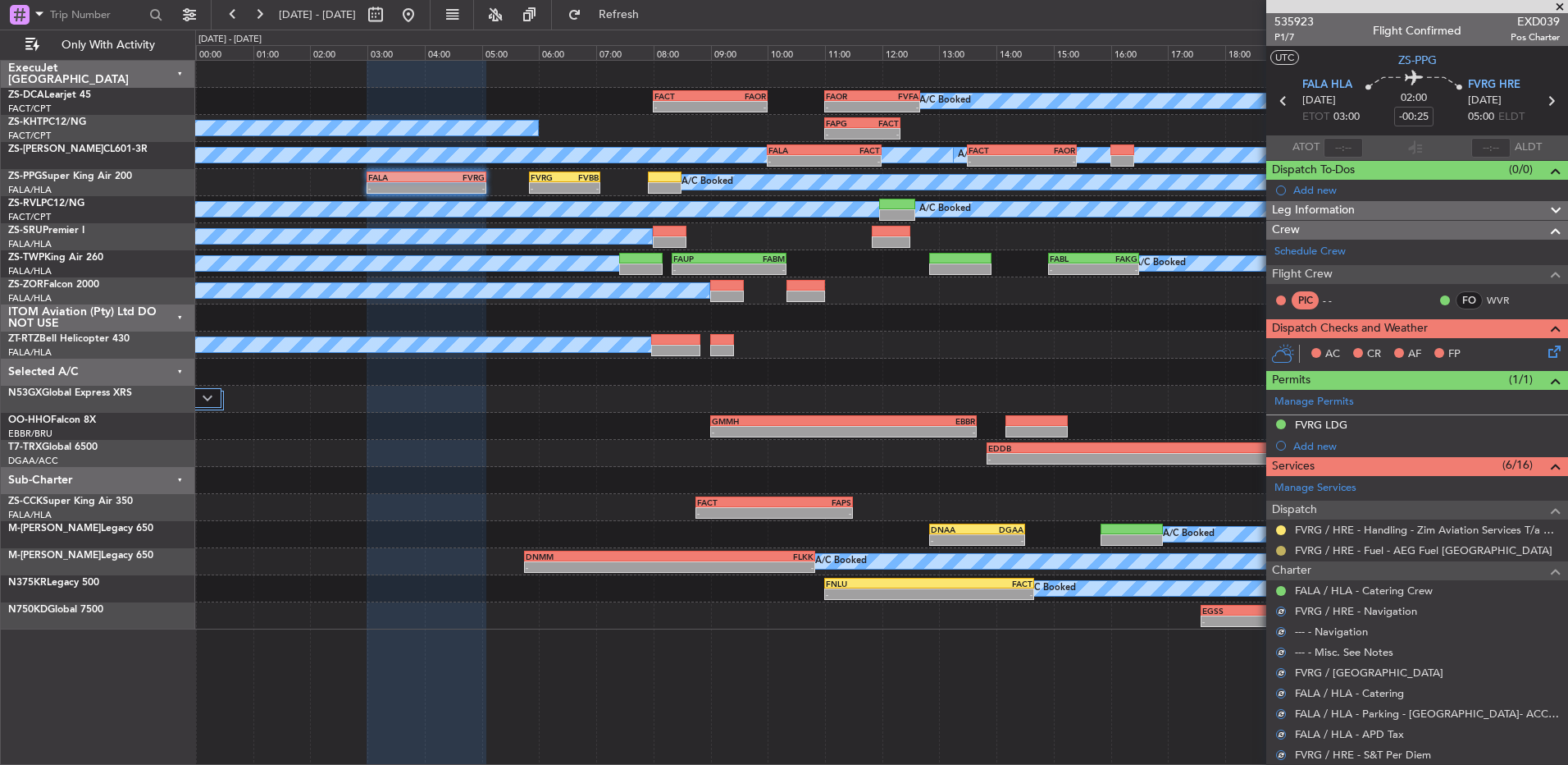
click at [1281, 551] on button at bounding box center [1282, 550] width 10 height 10
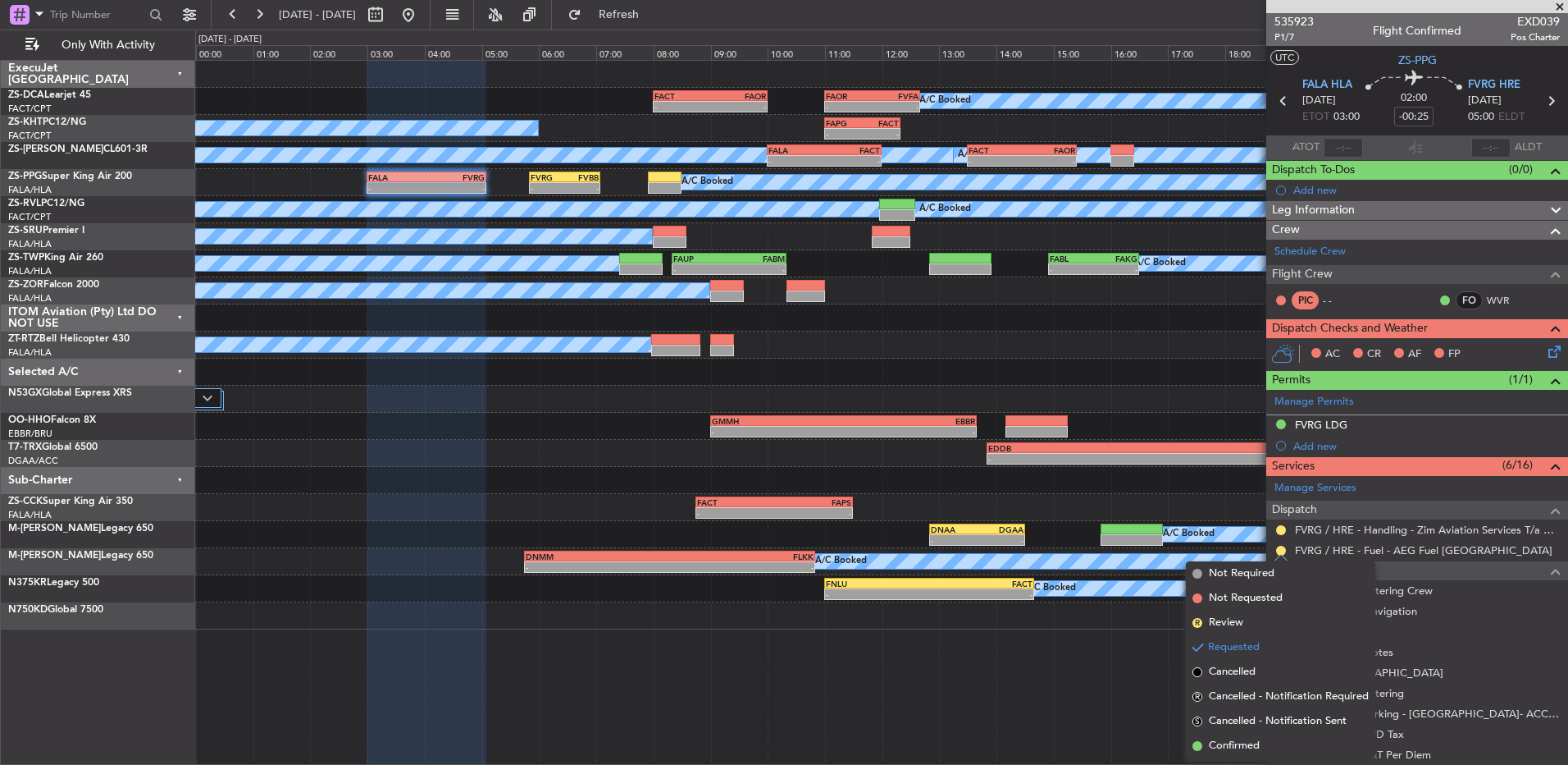
drag, startPoint x: 1246, startPoint y: 740, endPoint x: 1243, endPoint y: 559, distance: 181.0
click at [1244, 713] on ul "Not Required Not Requested R Review Requested Cancelled R Cancelled - Notificat…" at bounding box center [1281, 660] width 190 height 197
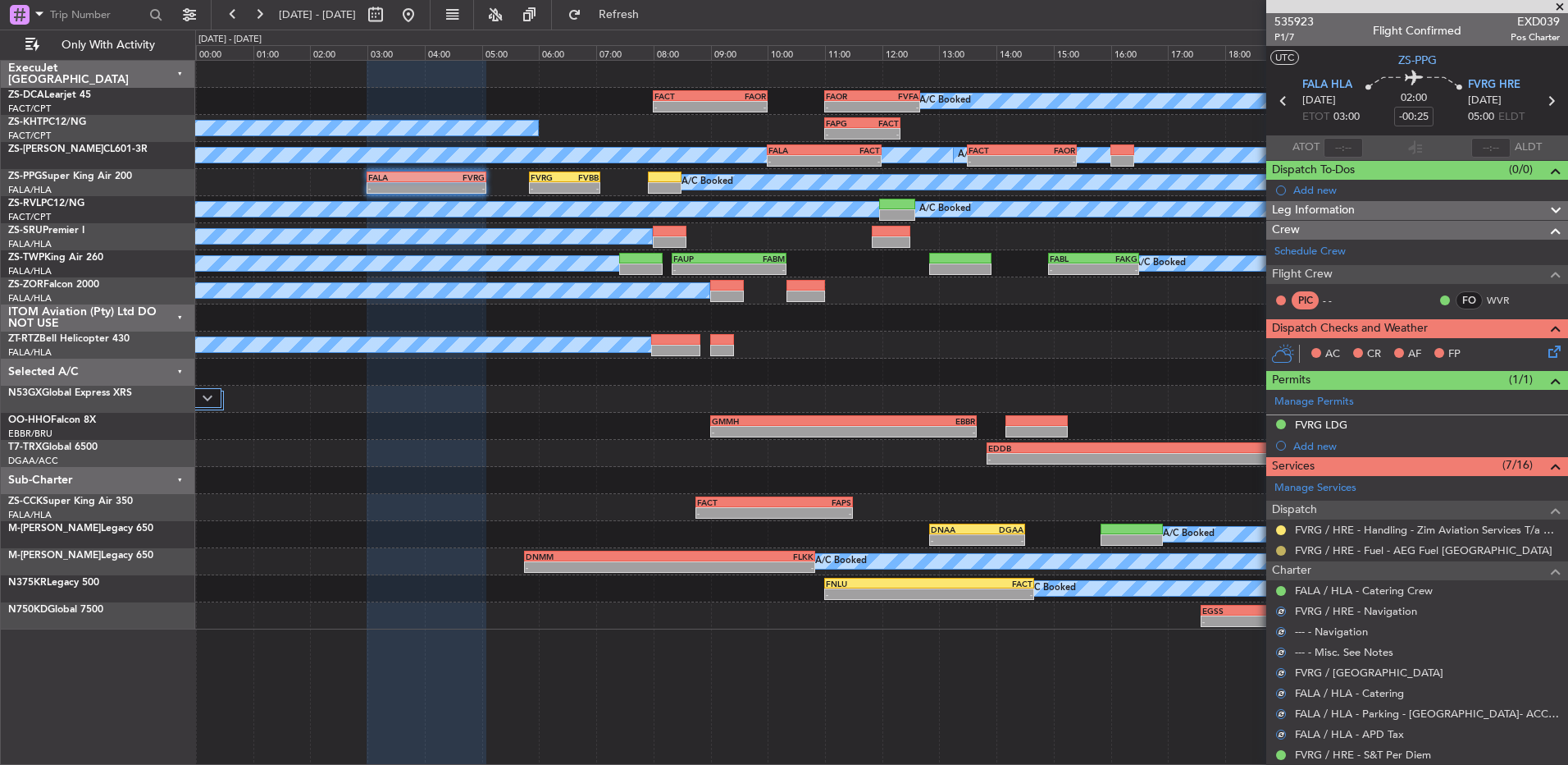
click at [1280, 546] on button at bounding box center [1282, 550] width 10 height 10
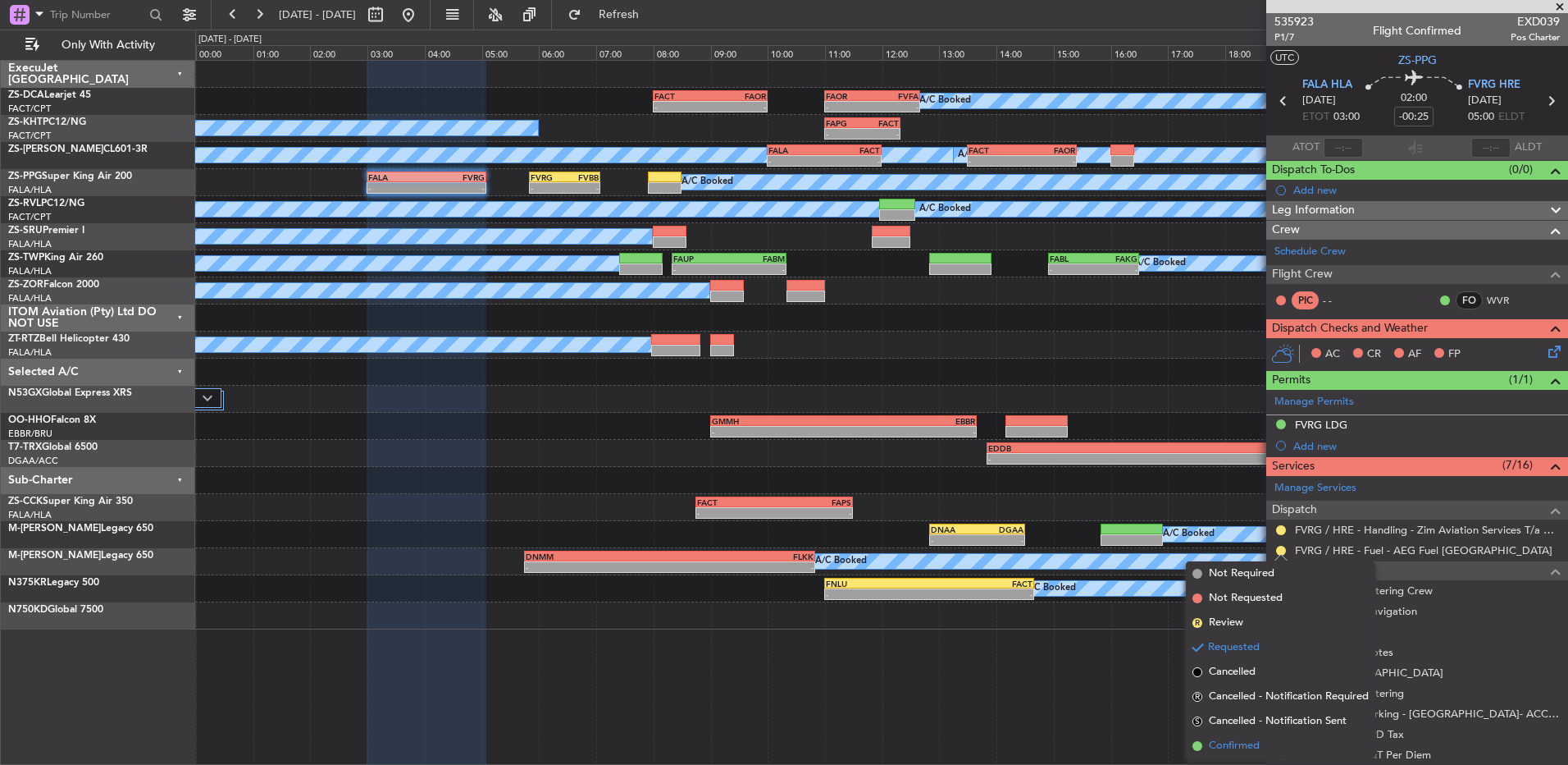
click at [1248, 750] on span "Confirmed" at bounding box center [1234, 746] width 51 height 17
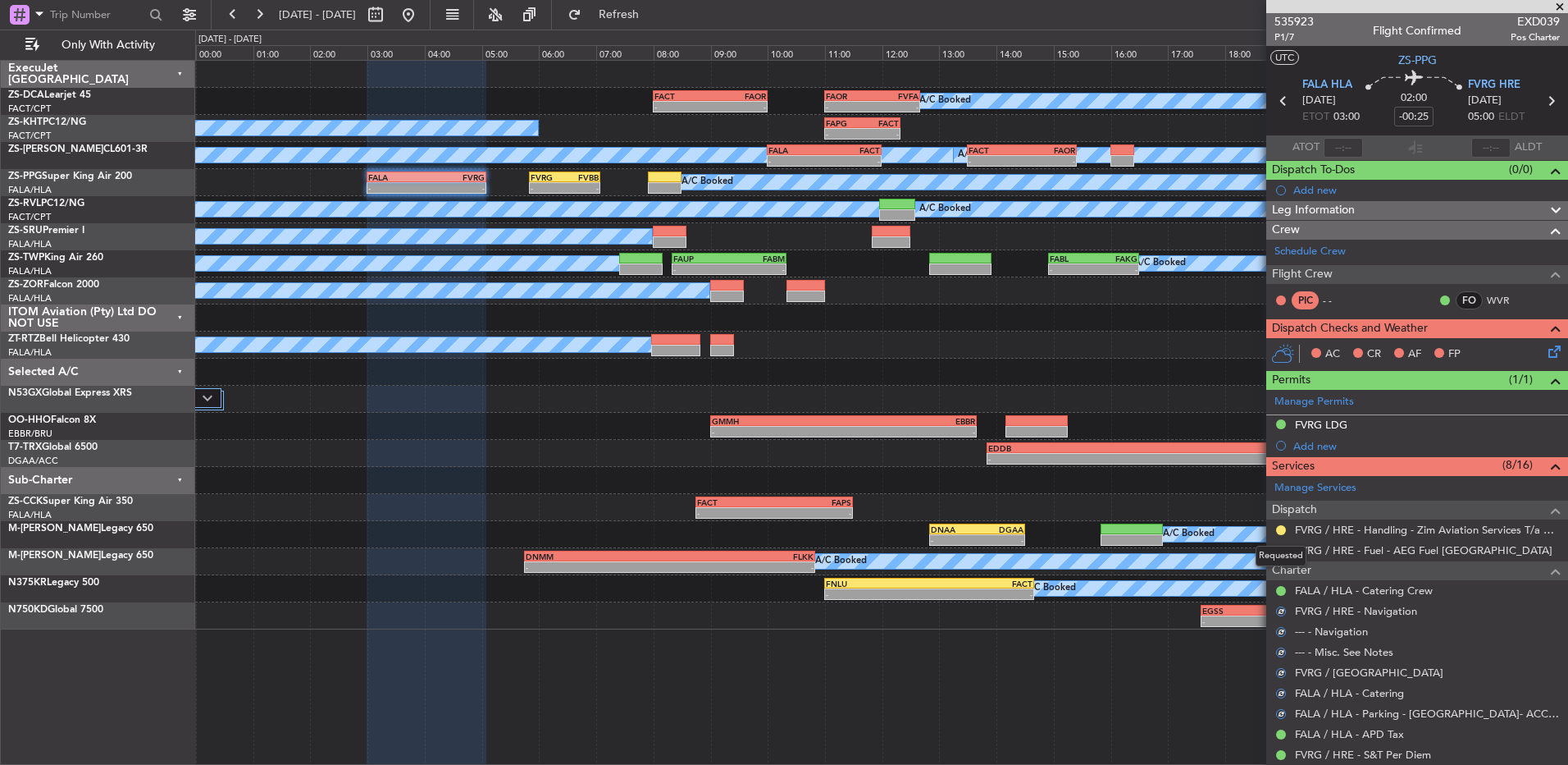
click at [1277, 534] on mat-tooltip-component "Requested" at bounding box center [1281, 556] width 73 height 43
click at [1282, 525] on button at bounding box center [1282, 530] width 10 height 10
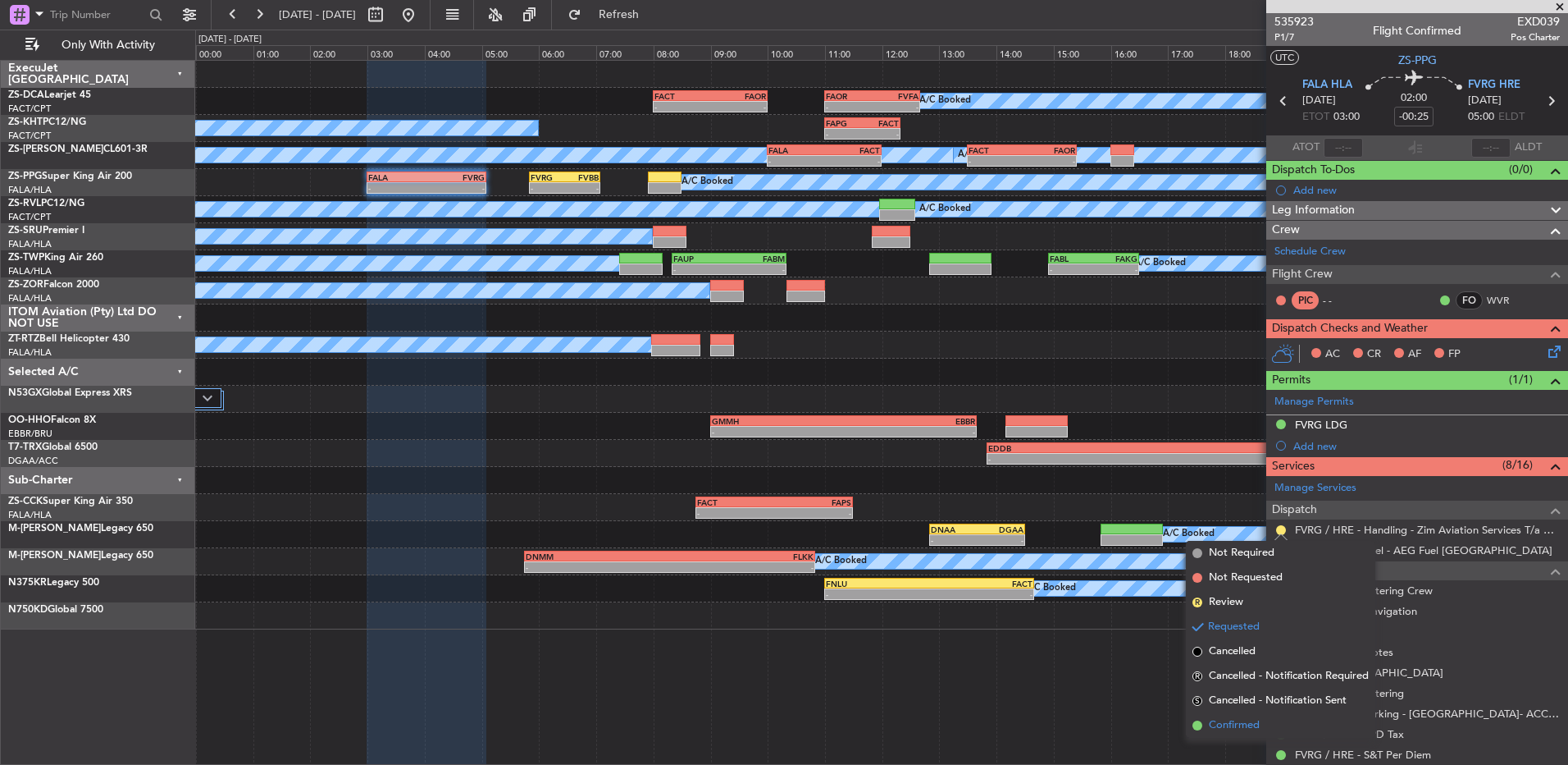
click at [1243, 725] on span "Confirmed" at bounding box center [1234, 726] width 51 height 17
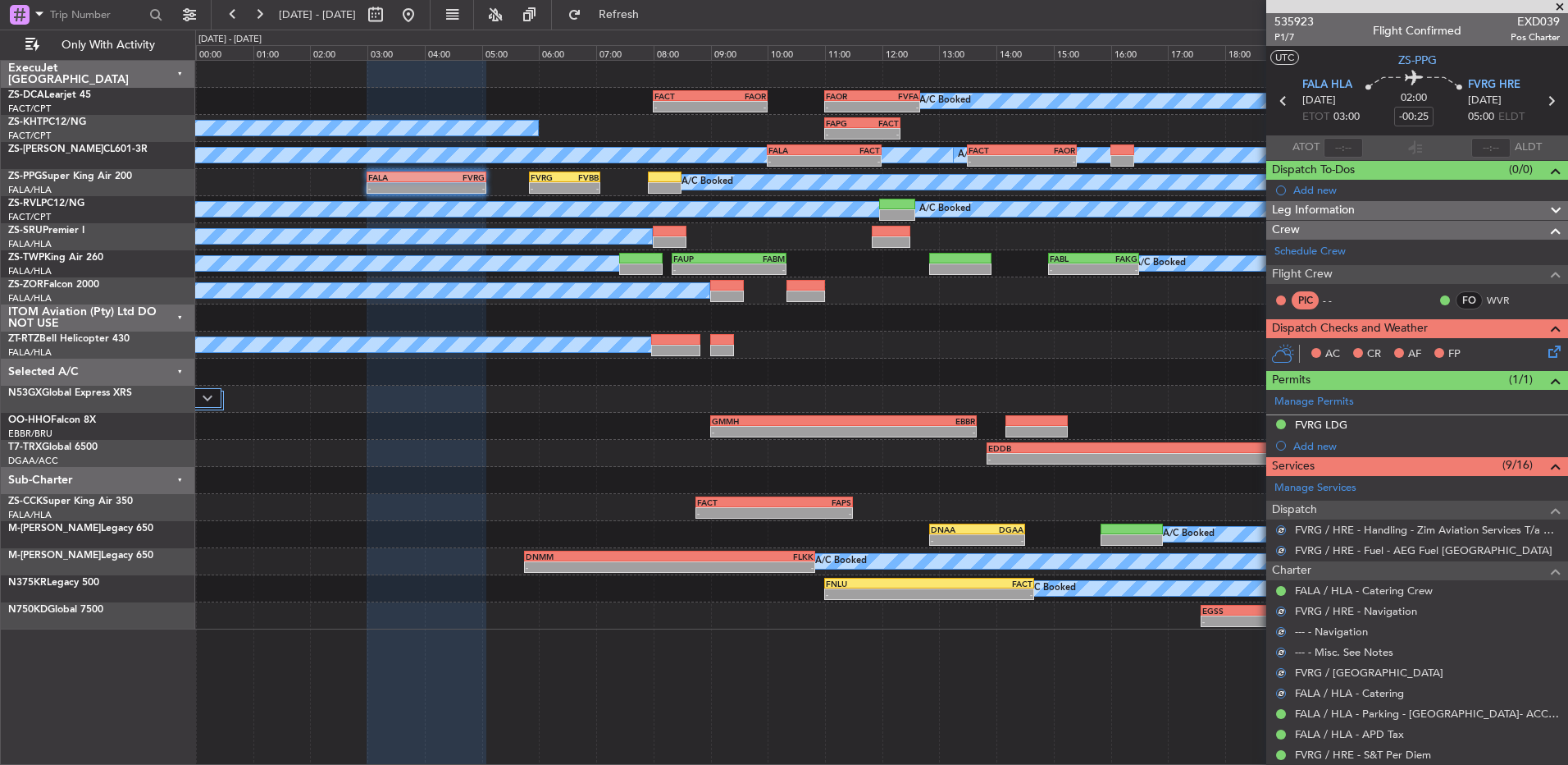
click at [1532, 352] on div "AC CR AF FP" at bounding box center [1424, 354] width 241 height 24
click at [1545, 351] on icon at bounding box center [1552, 349] width 13 height 13
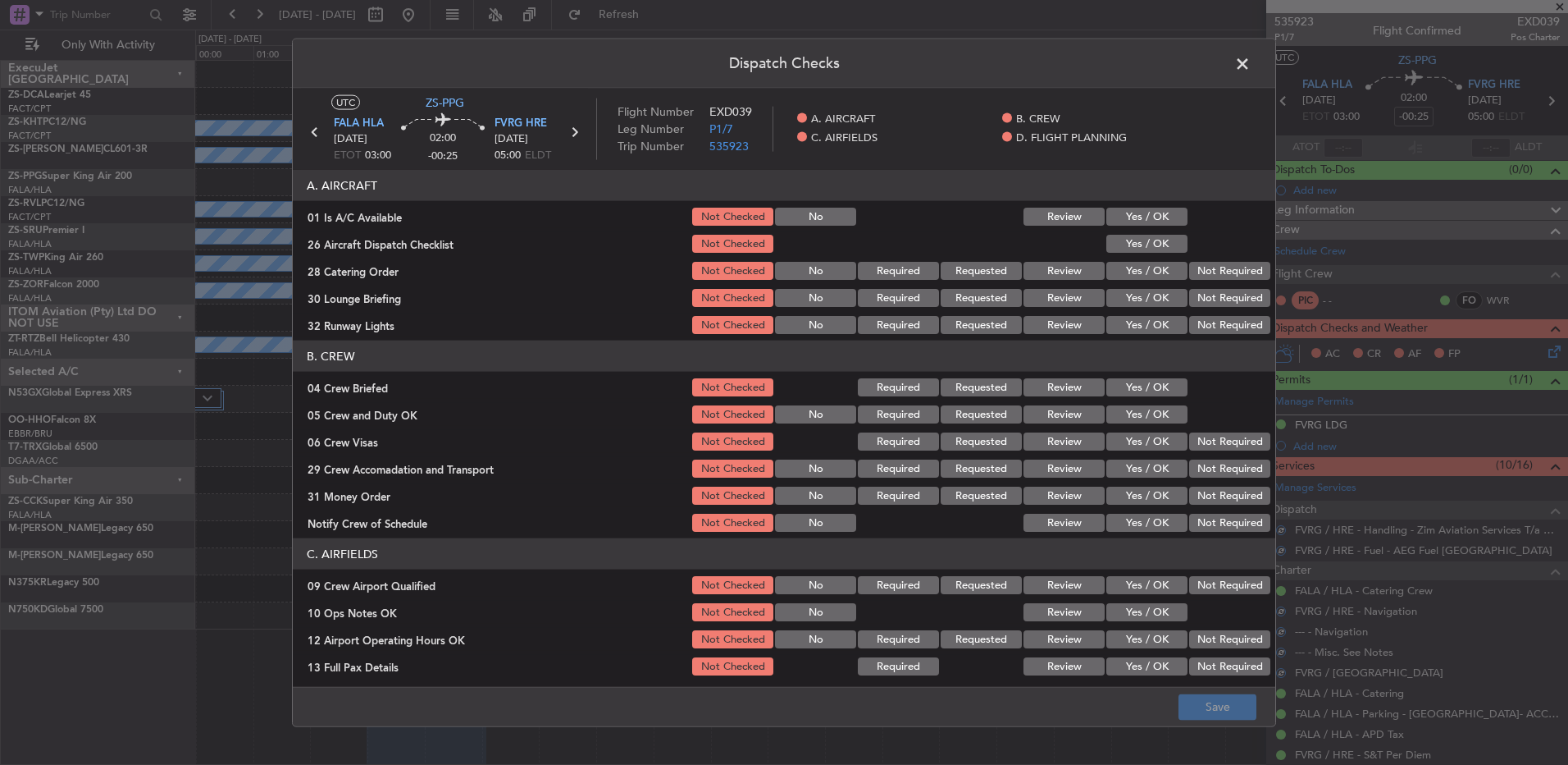
click at [1141, 224] on button "Yes / OK" at bounding box center [1146, 217] width 81 height 18
click at [1136, 243] on button "Yes / OK" at bounding box center [1146, 244] width 81 height 18
click at [1064, 270] on button "Review" at bounding box center [1064, 271] width 81 height 18
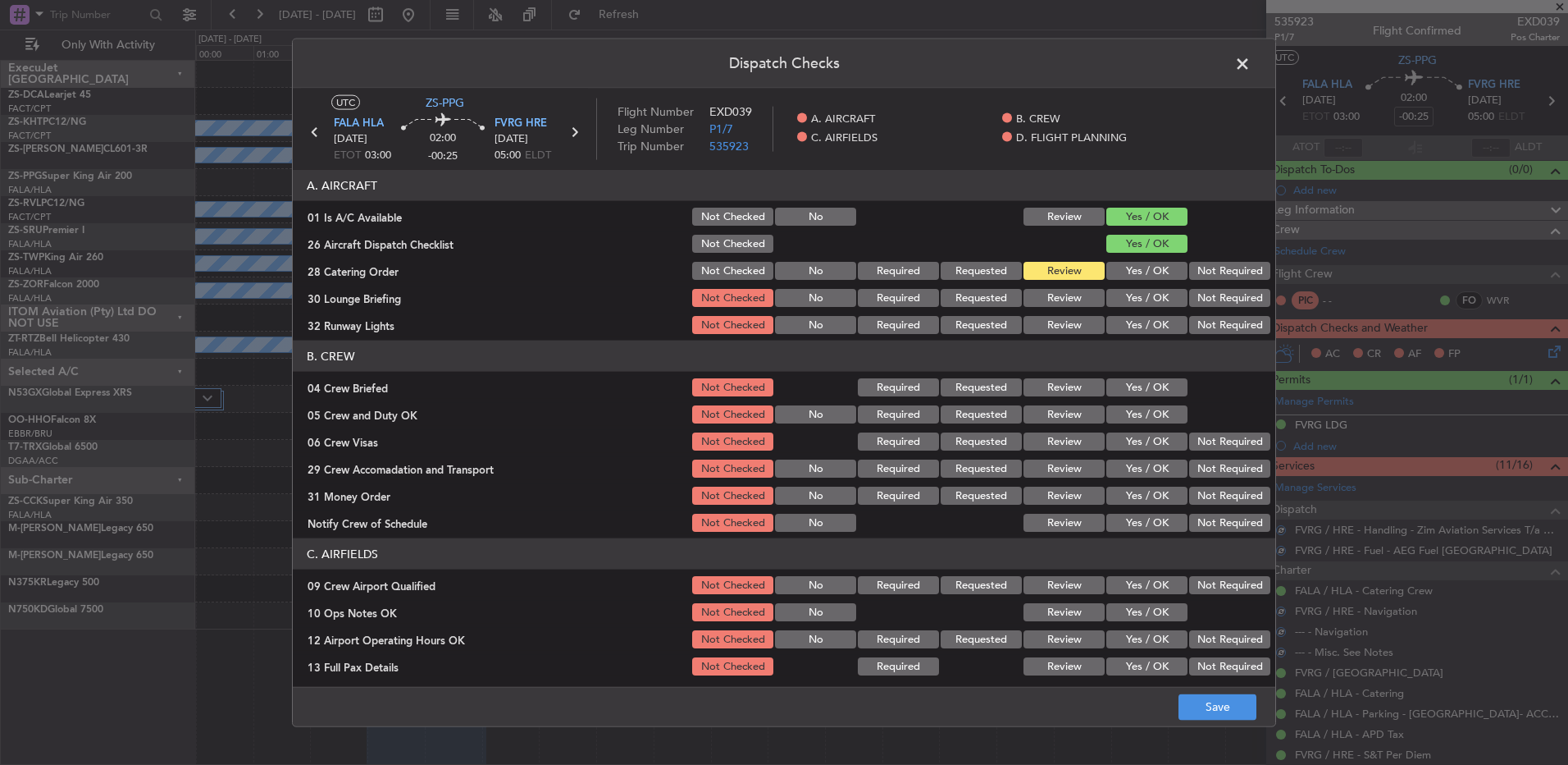
click at [1111, 292] on button "Yes / OK" at bounding box center [1146, 298] width 81 height 18
click at [1118, 322] on button "Yes / OK" at bounding box center [1146, 325] width 81 height 18
click at [1043, 391] on button "Review" at bounding box center [1064, 388] width 81 height 18
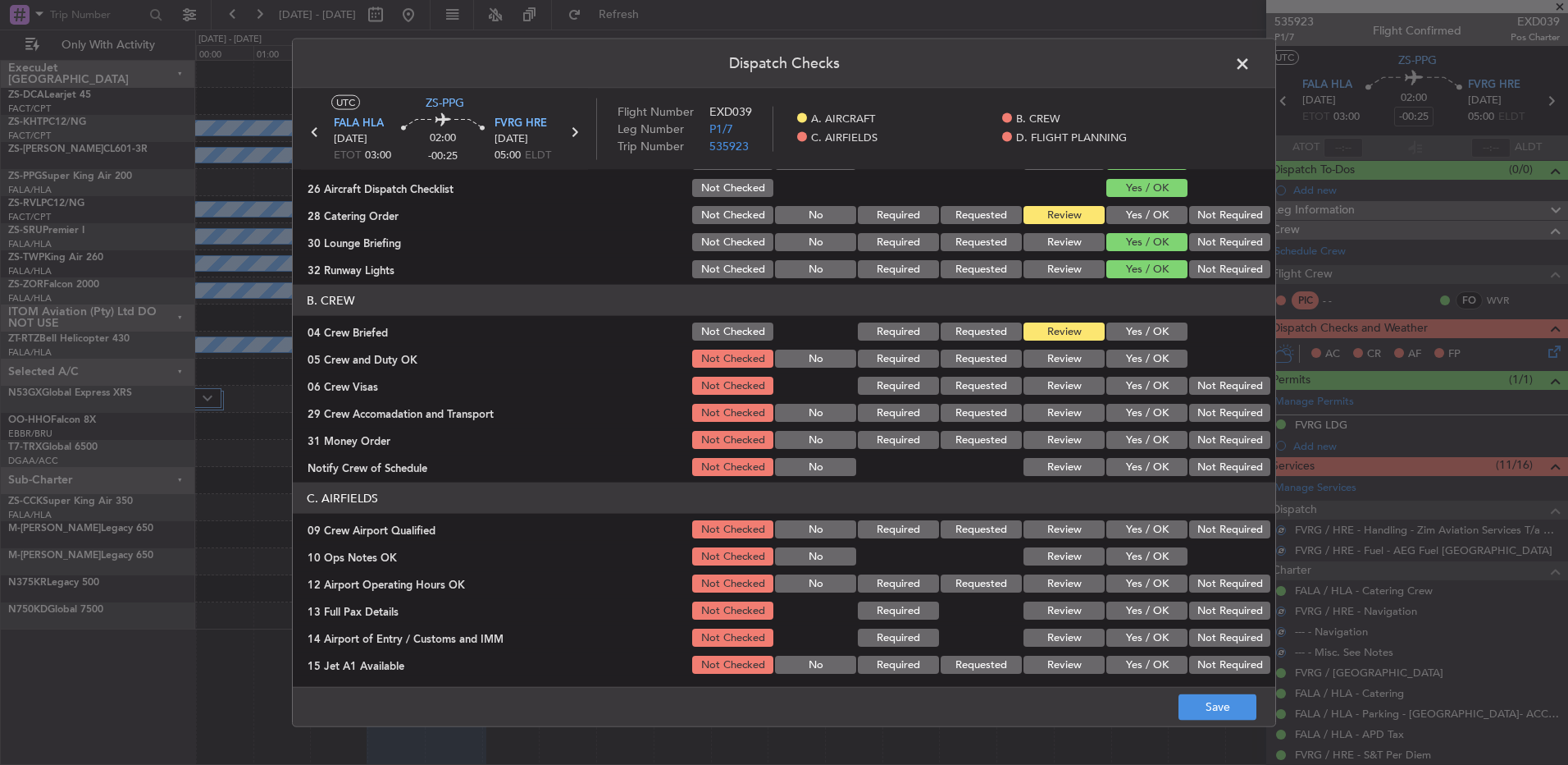
scroll to position [82, 0]
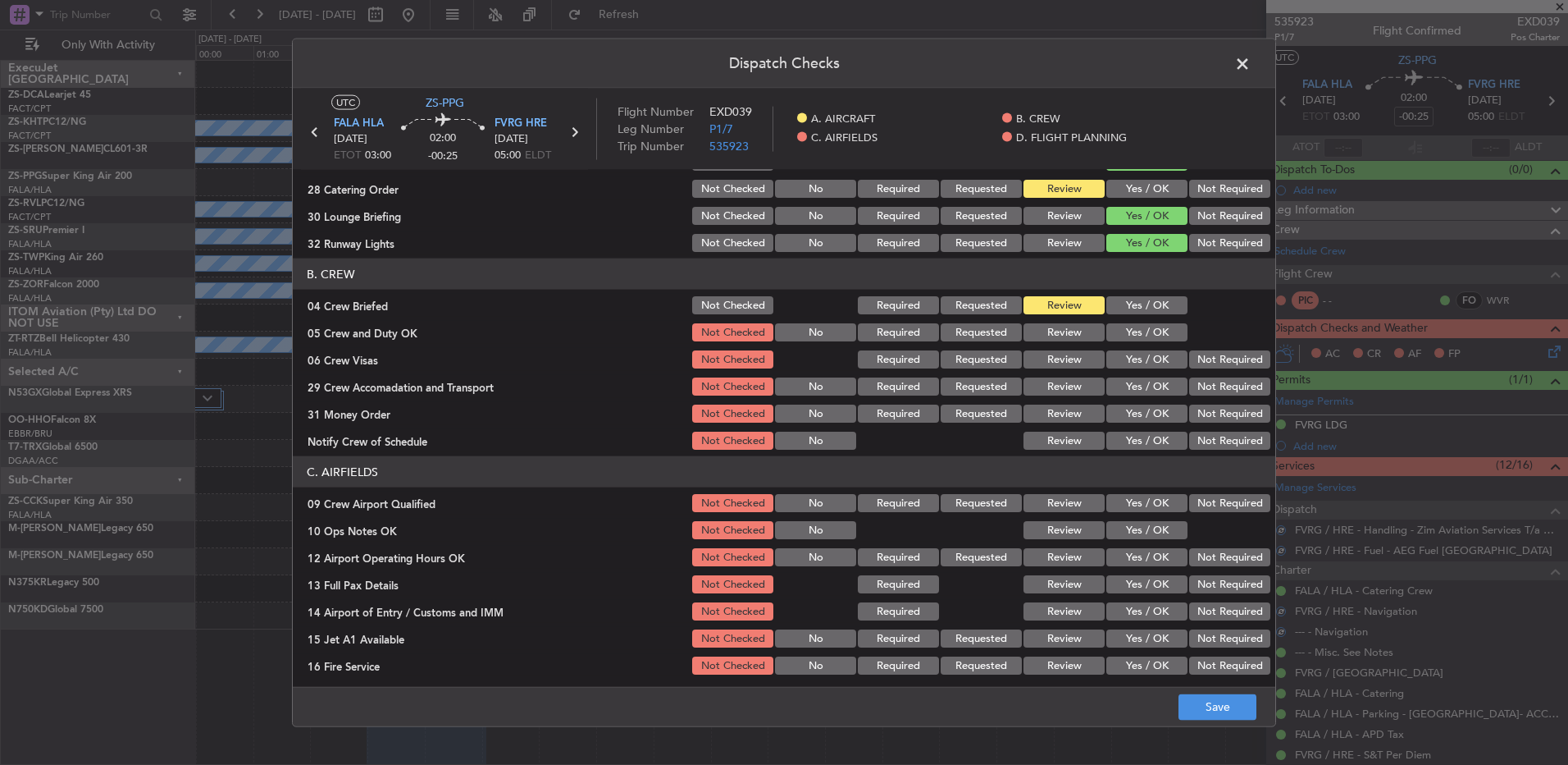
click at [1116, 333] on button "Yes / OK" at bounding box center [1146, 332] width 81 height 18
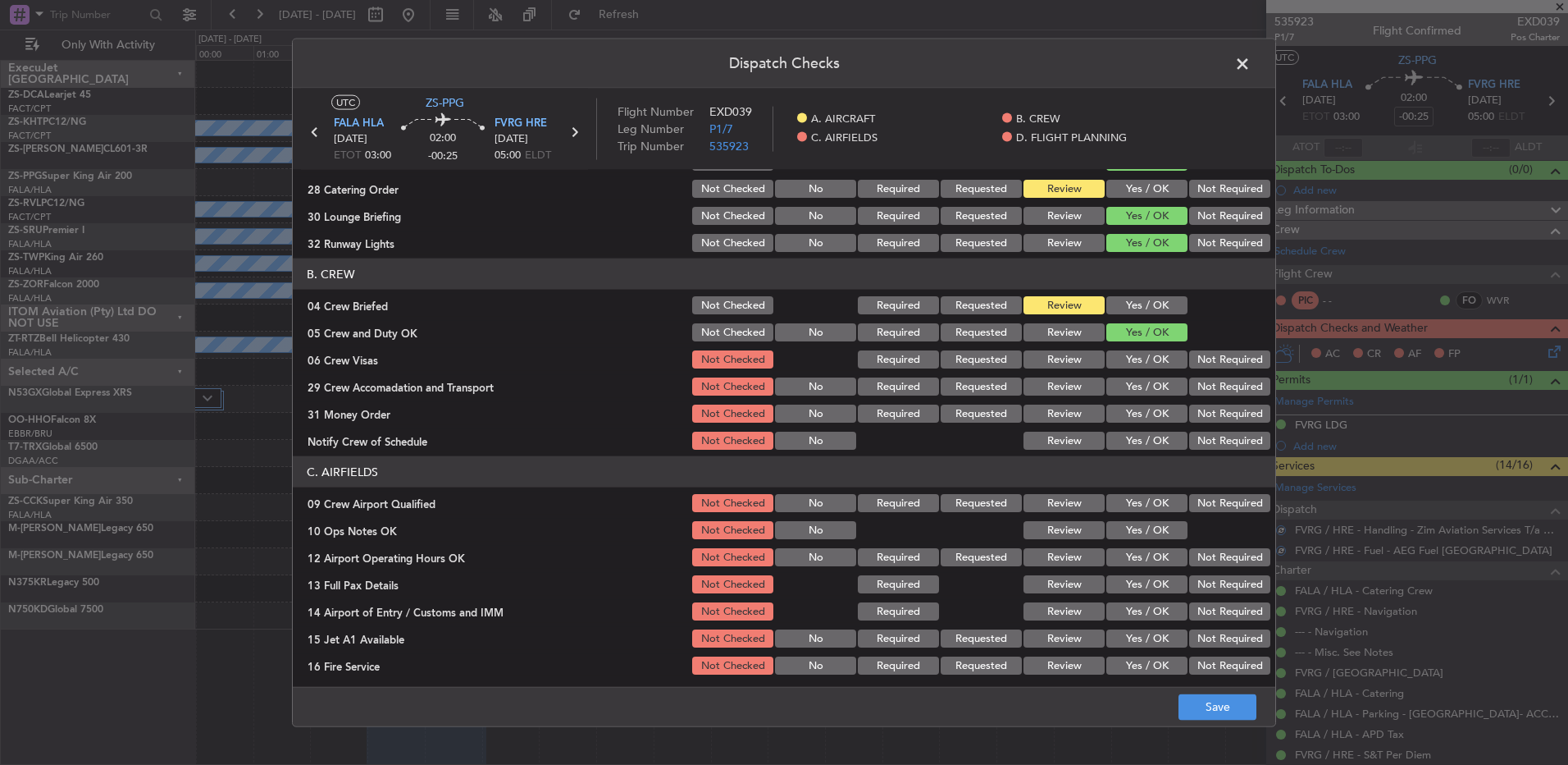
click at [1125, 359] on button "Yes / OK" at bounding box center [1146, 360] width 81 height 18
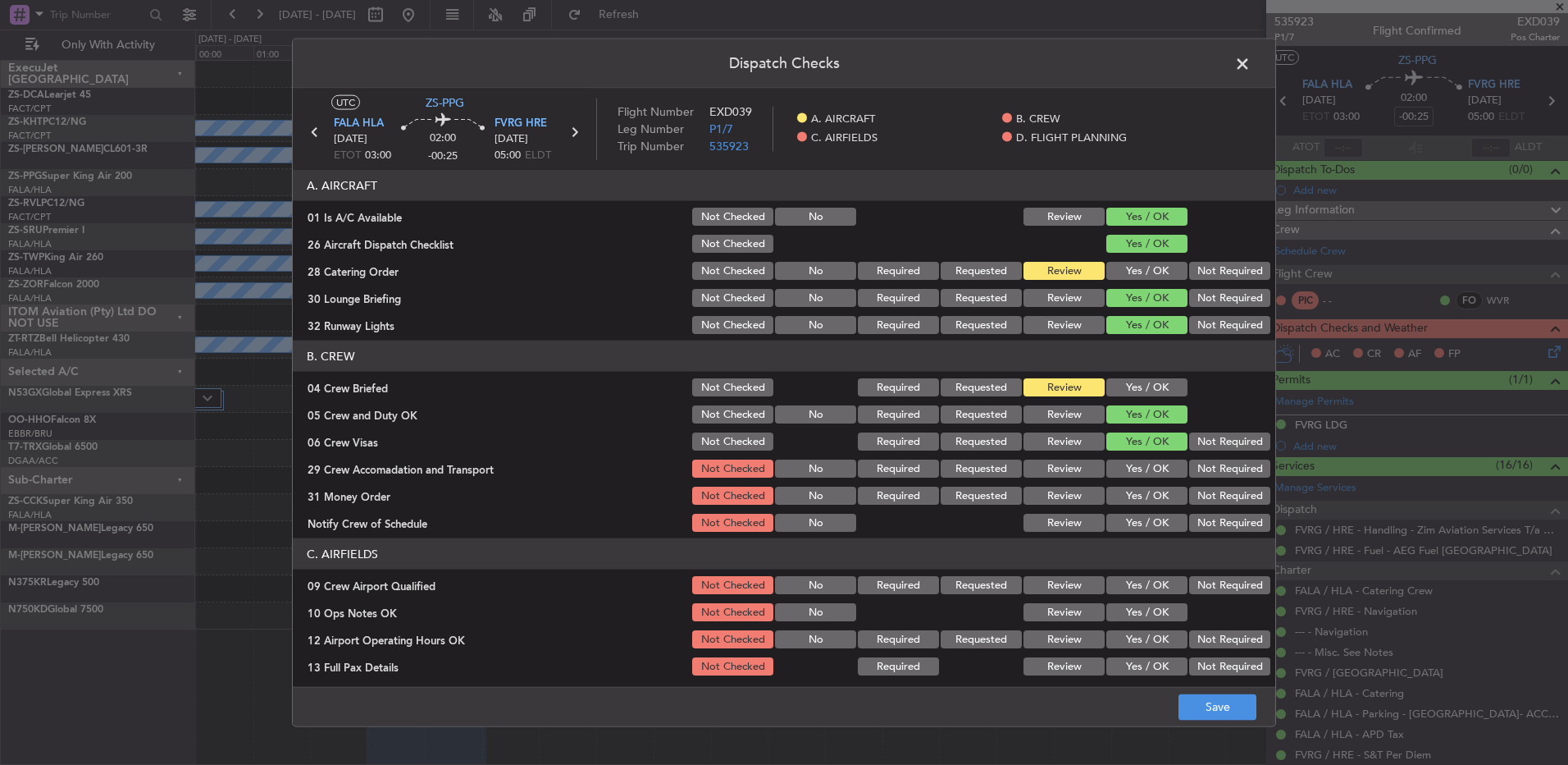
scroll to position [82, 0]
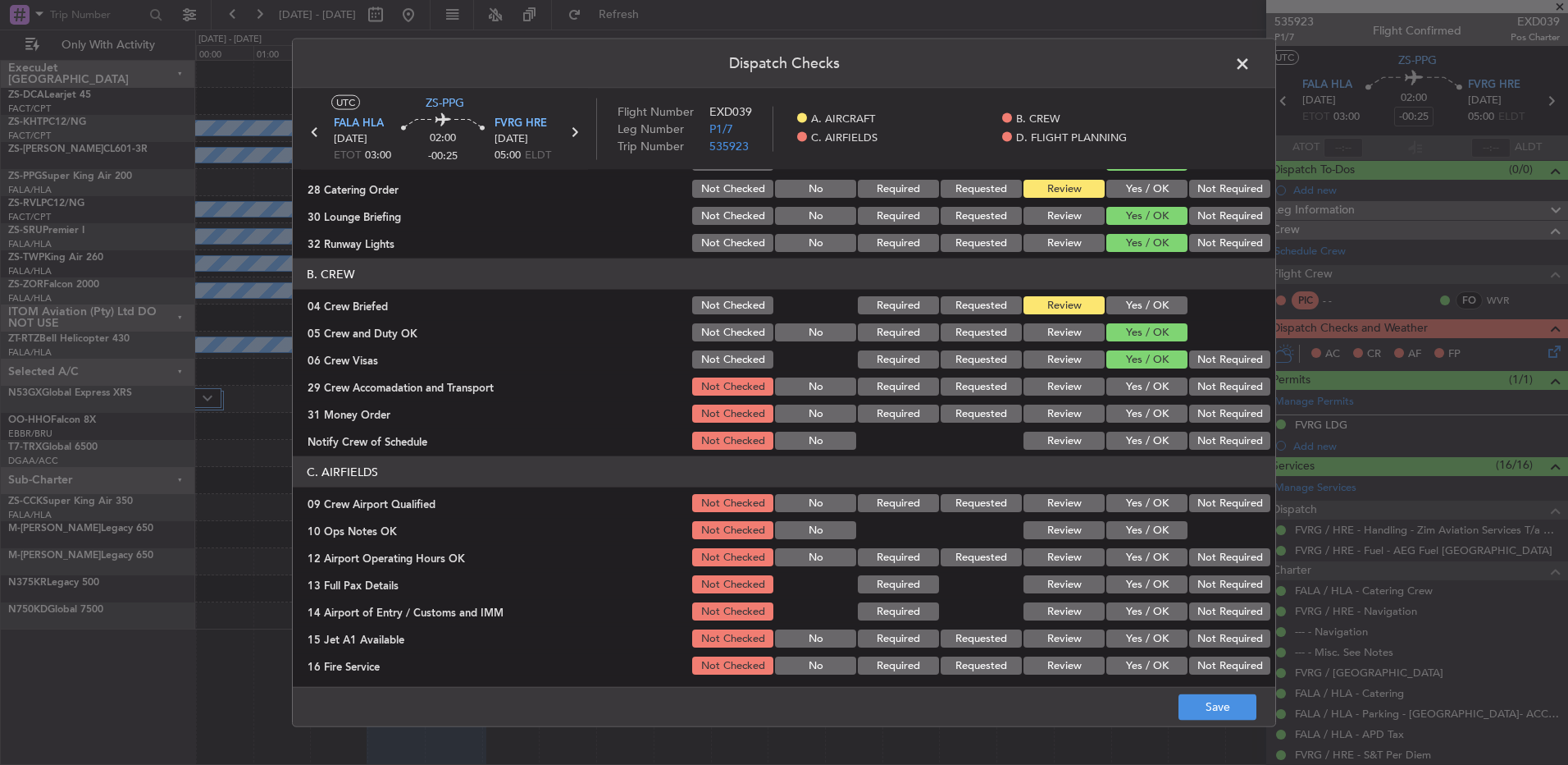
click at [1251, 68] on span at bounding box center [1251, 68] width 0 height 33
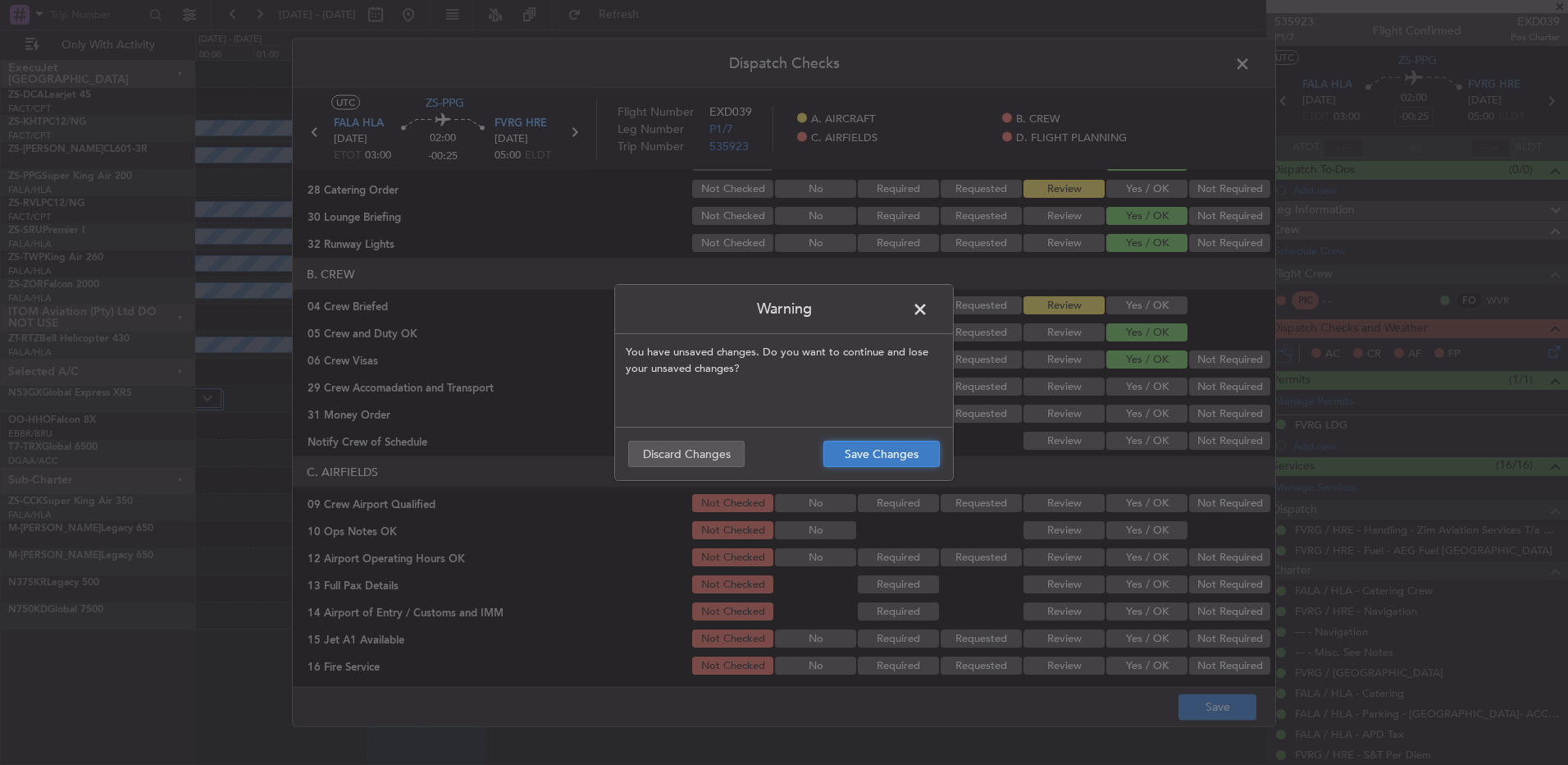
click at [912, 447] on button "Save Changes" at bounding box center [882, 453] width 117 height 26
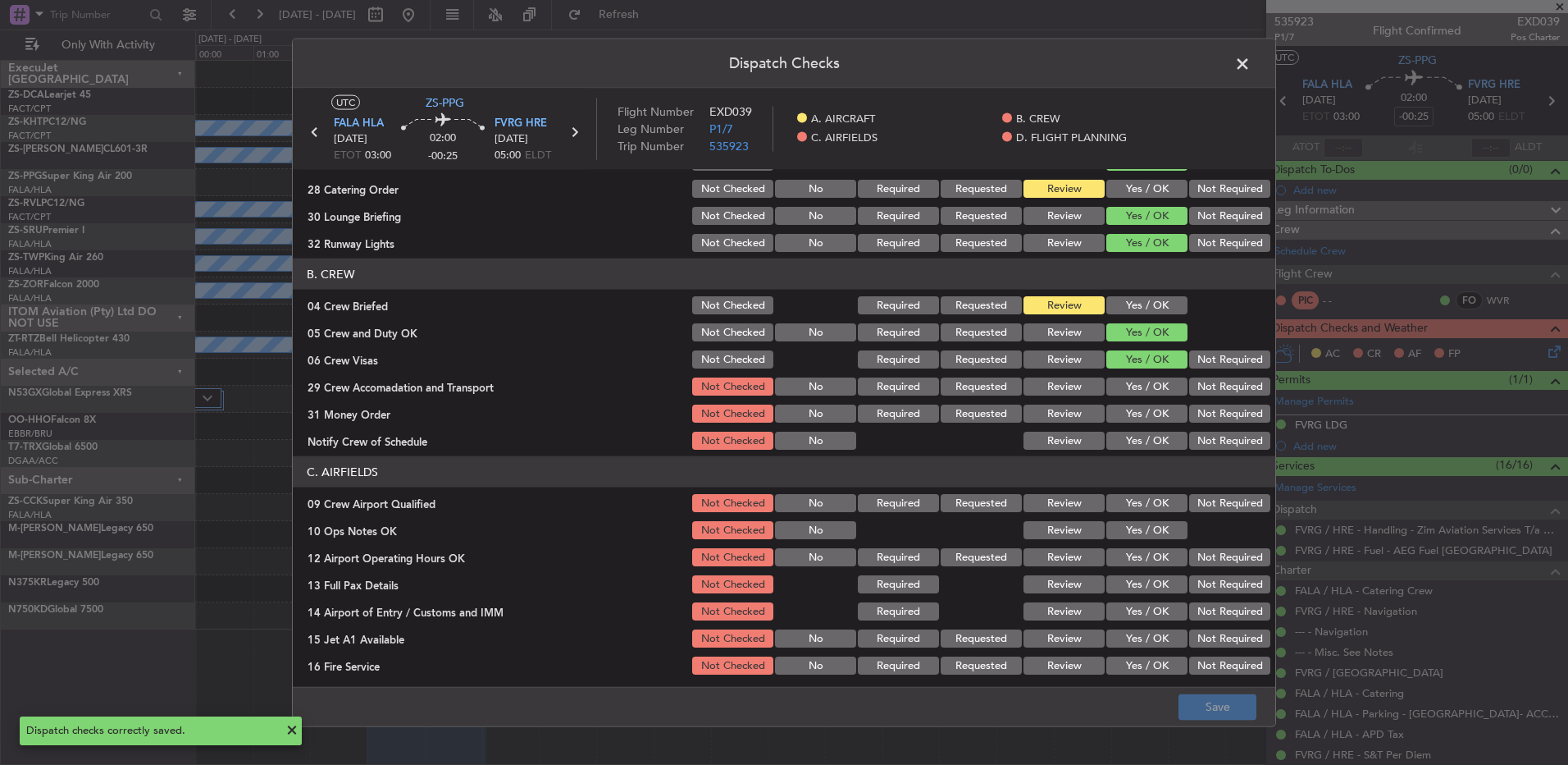
click at [1251, 68] on span at bounding box center [1251, 68] width 0 height 33
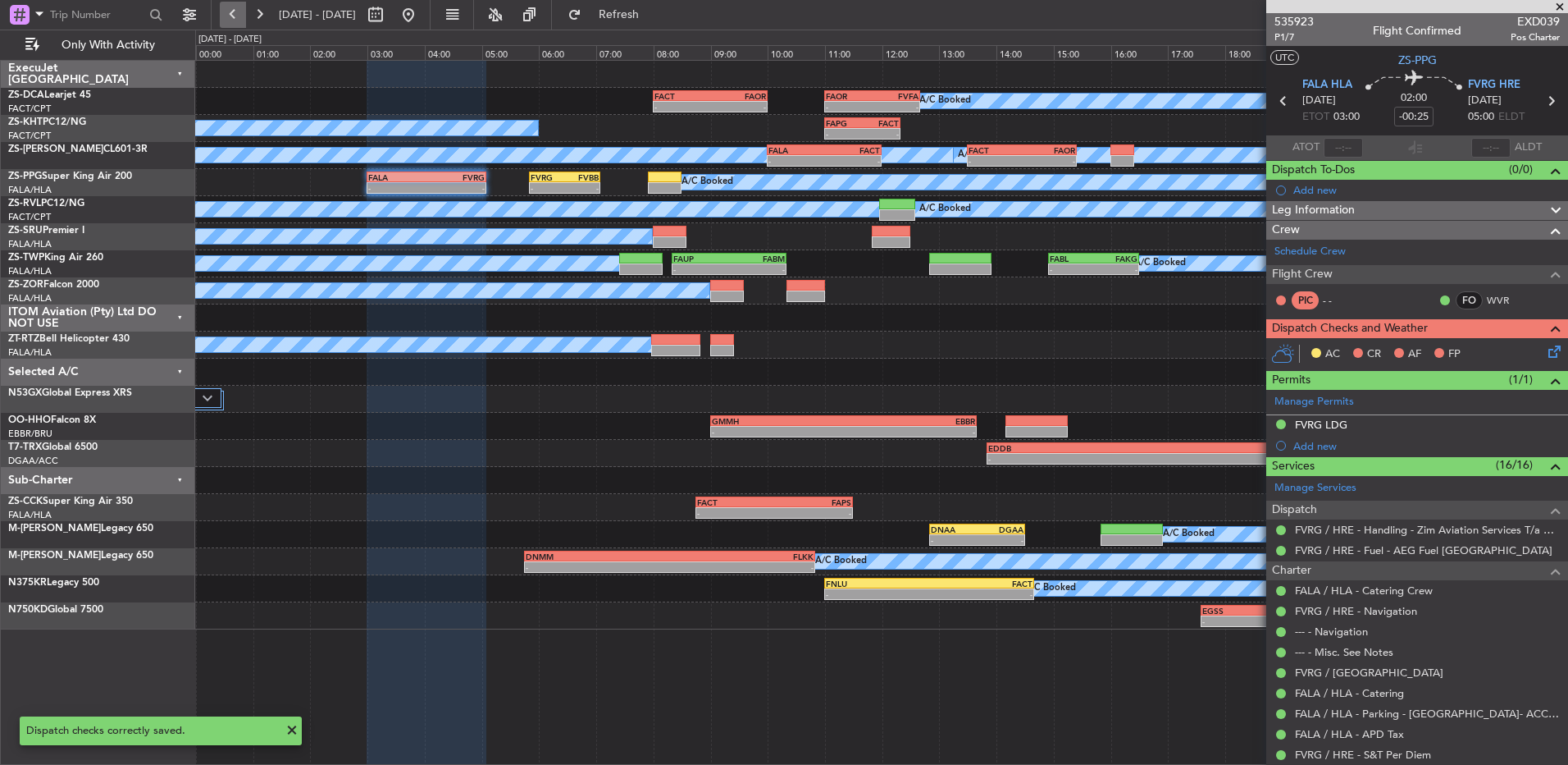
click at [238, 10] on button at bounding box center [232, 14] width 26 height 26
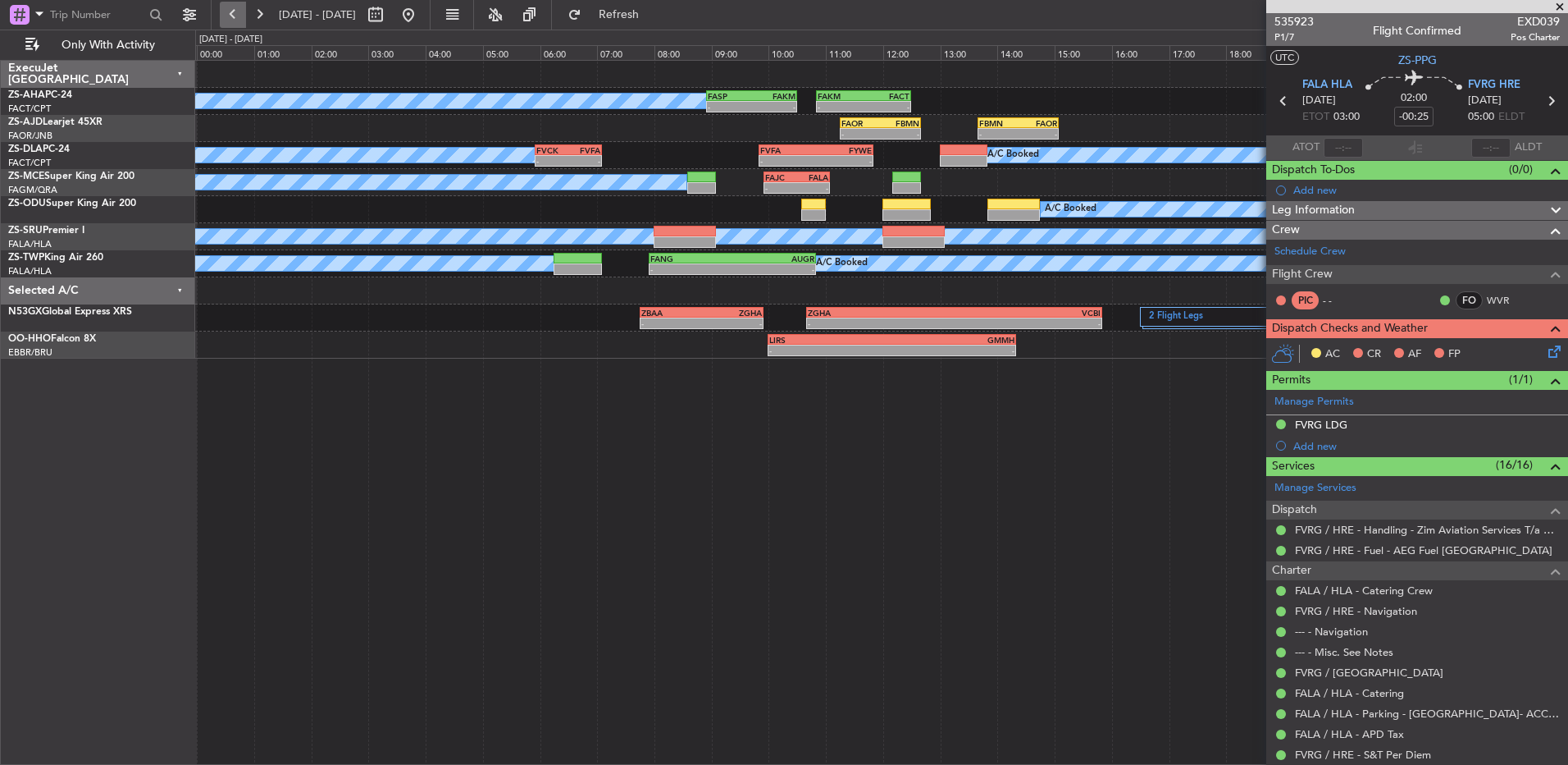
click at [236, 16] on button at bounding box center [232, 14] width 26 height 26
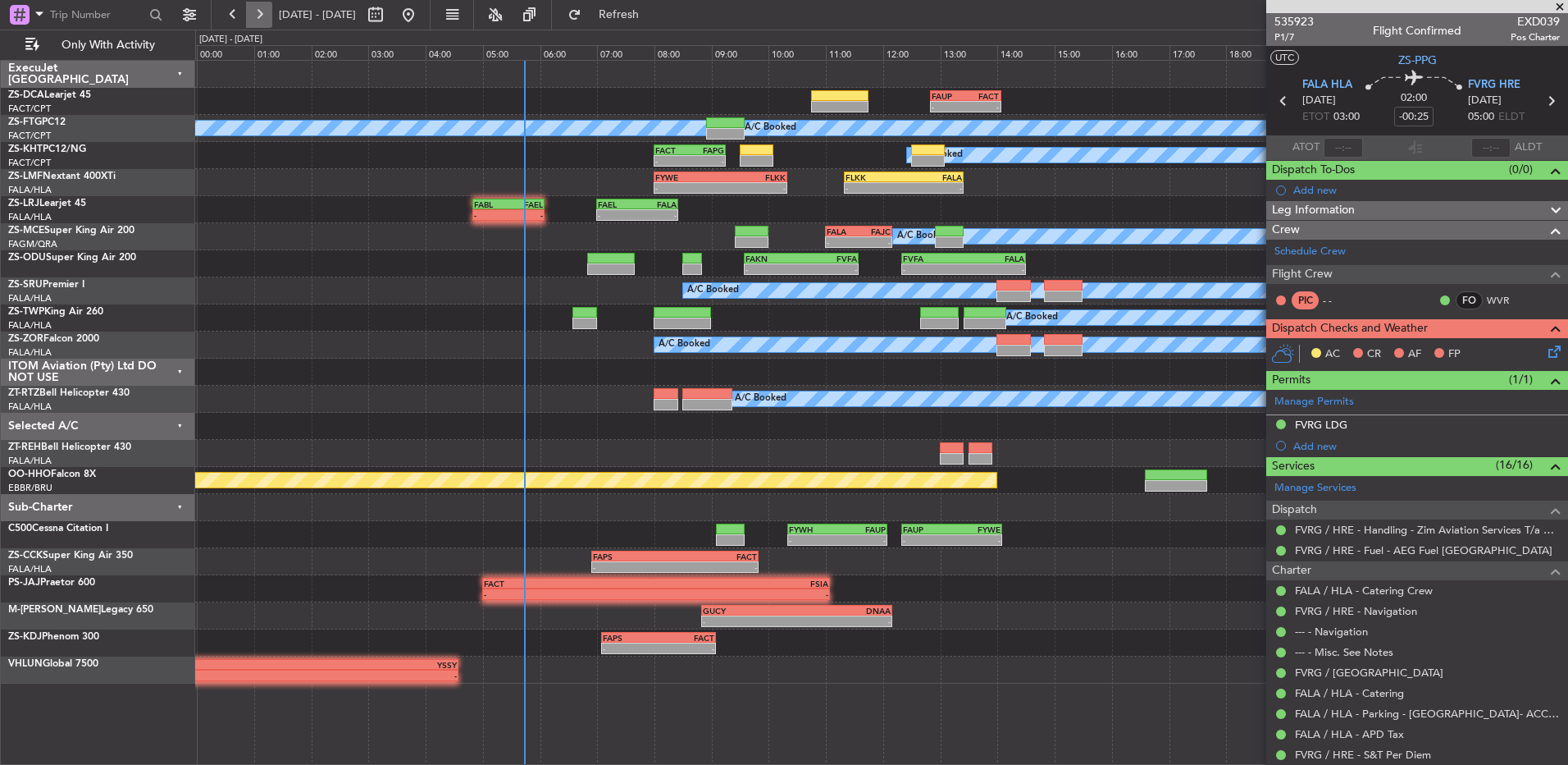
click at [257, 19] on button at bounding box center [259, 14] width 26 height 26
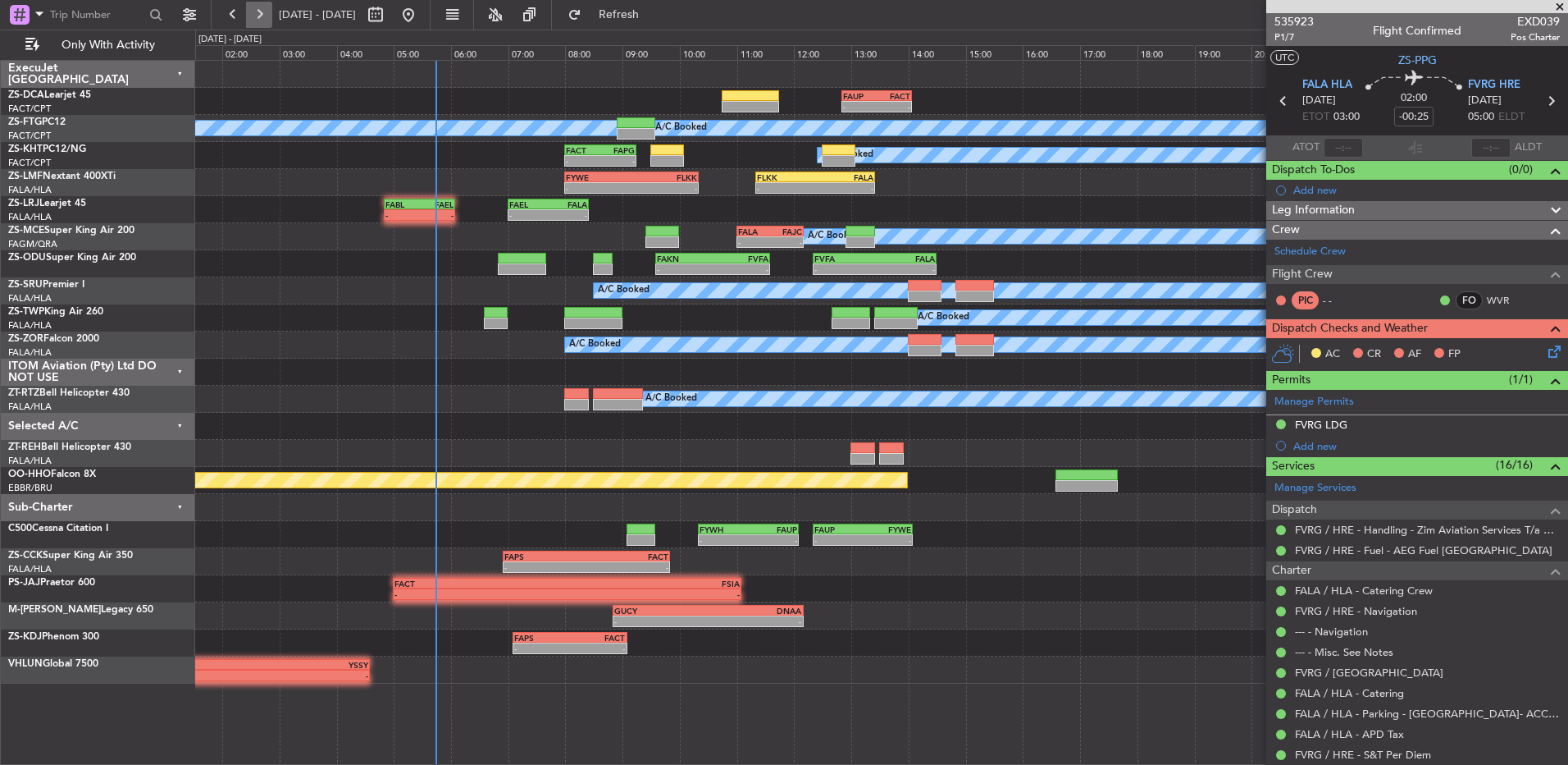
click at [257, 19] on button at bounding box center [259, 14] width 26 height 26
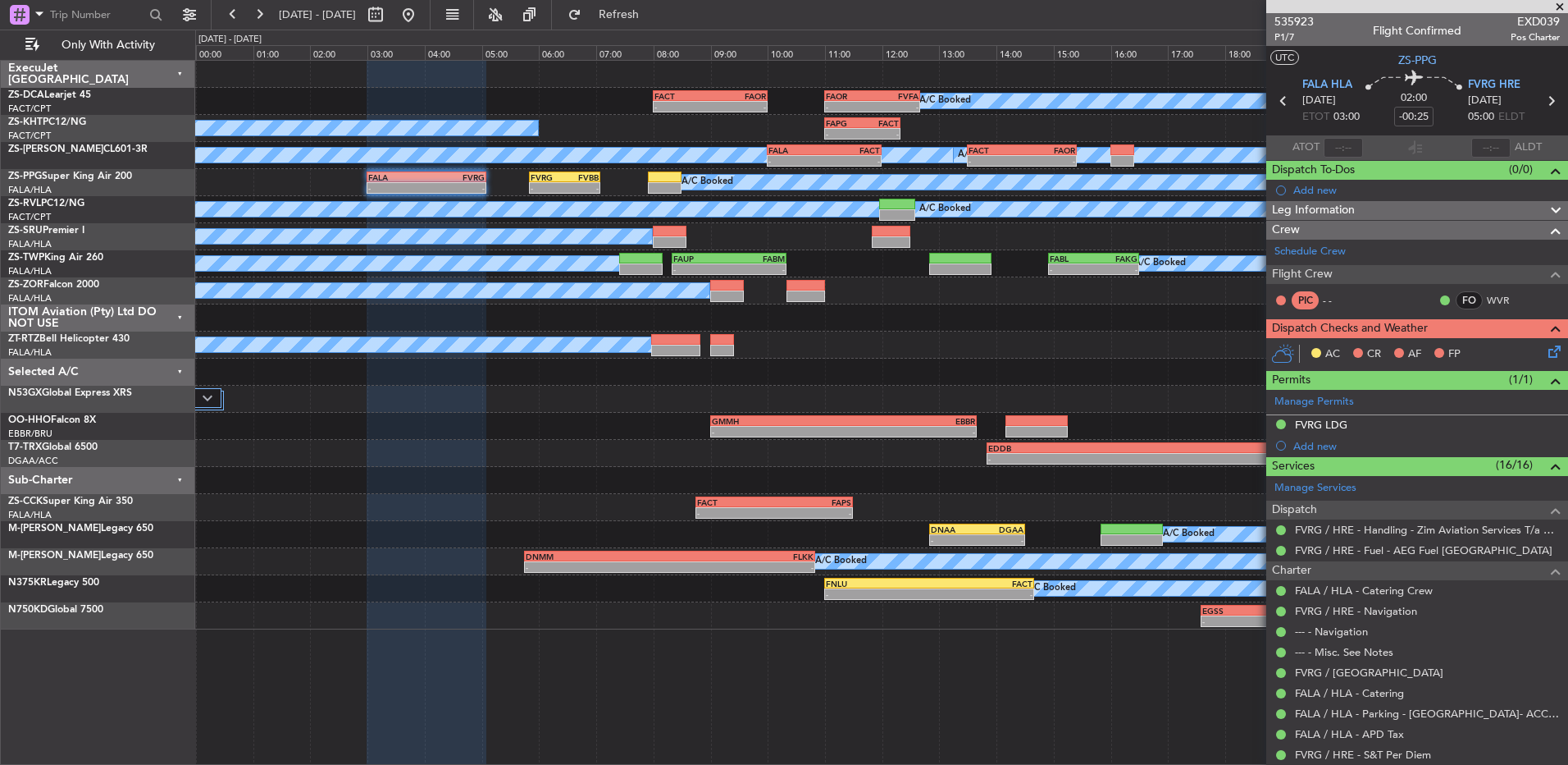
click at [1545, 350] on icon at bounding box center [1552, 349] width 13 height 13
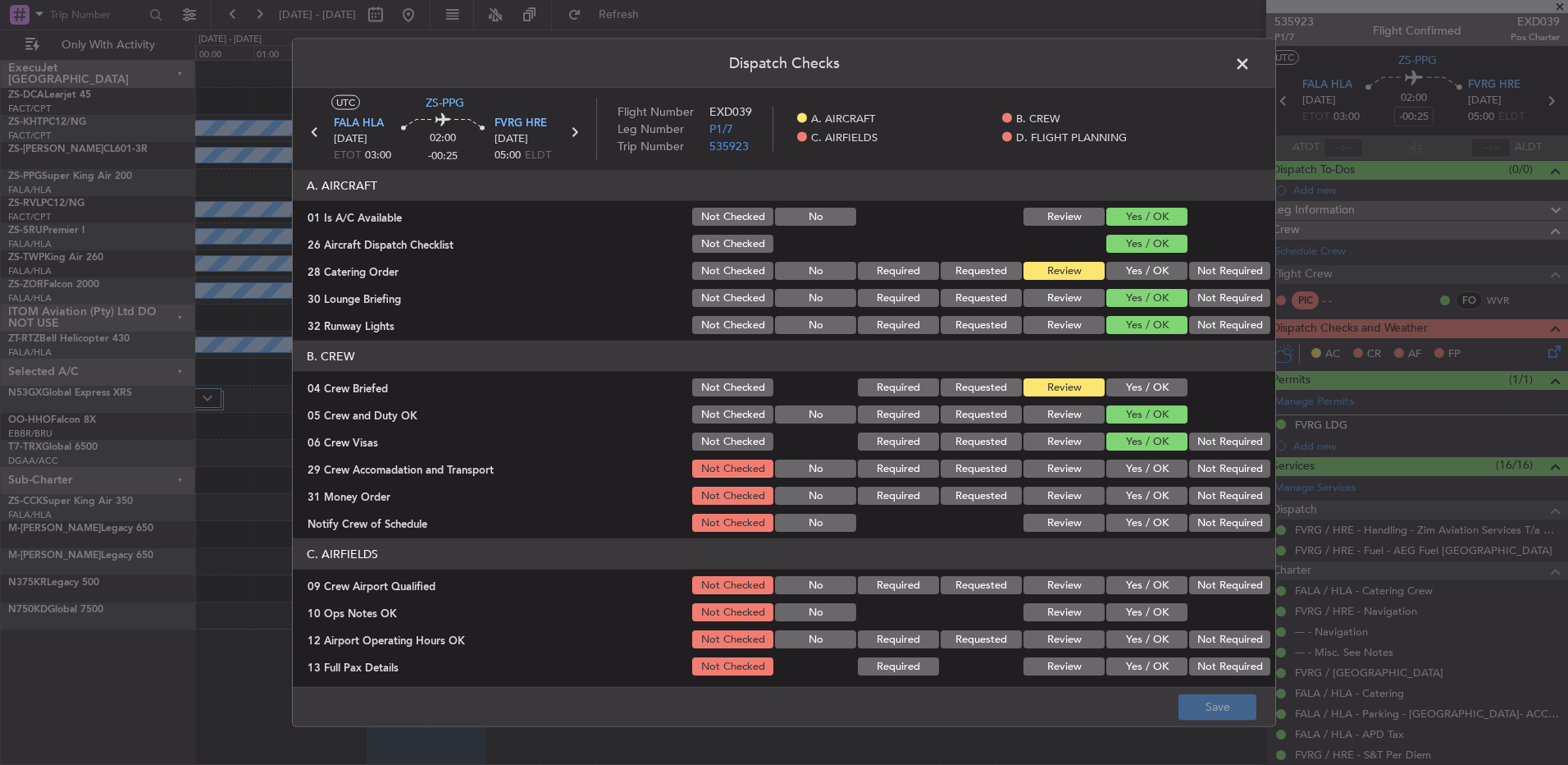
click at [1160, 467] on button "Yes / OK" at bounding box center [1146, 469] width 81 height 18
click at [1067, 497] on button "Review" at bounding box center [1064, 496] width 81 height 18
click at [1136, 521] on button "Yes / OK" at bounding box center [1146, 523] width 81 height 18
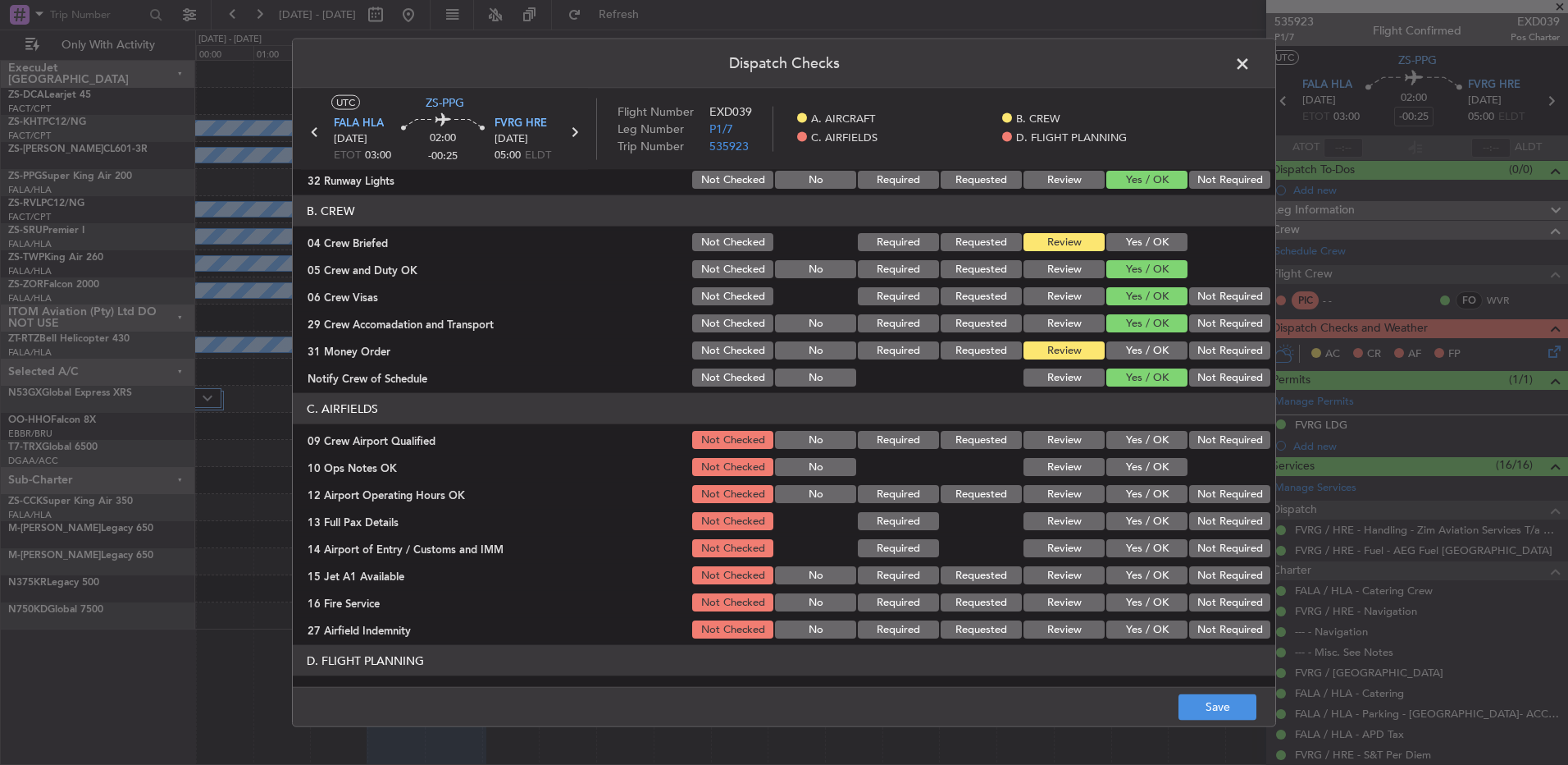
scroll to position [231, 0]
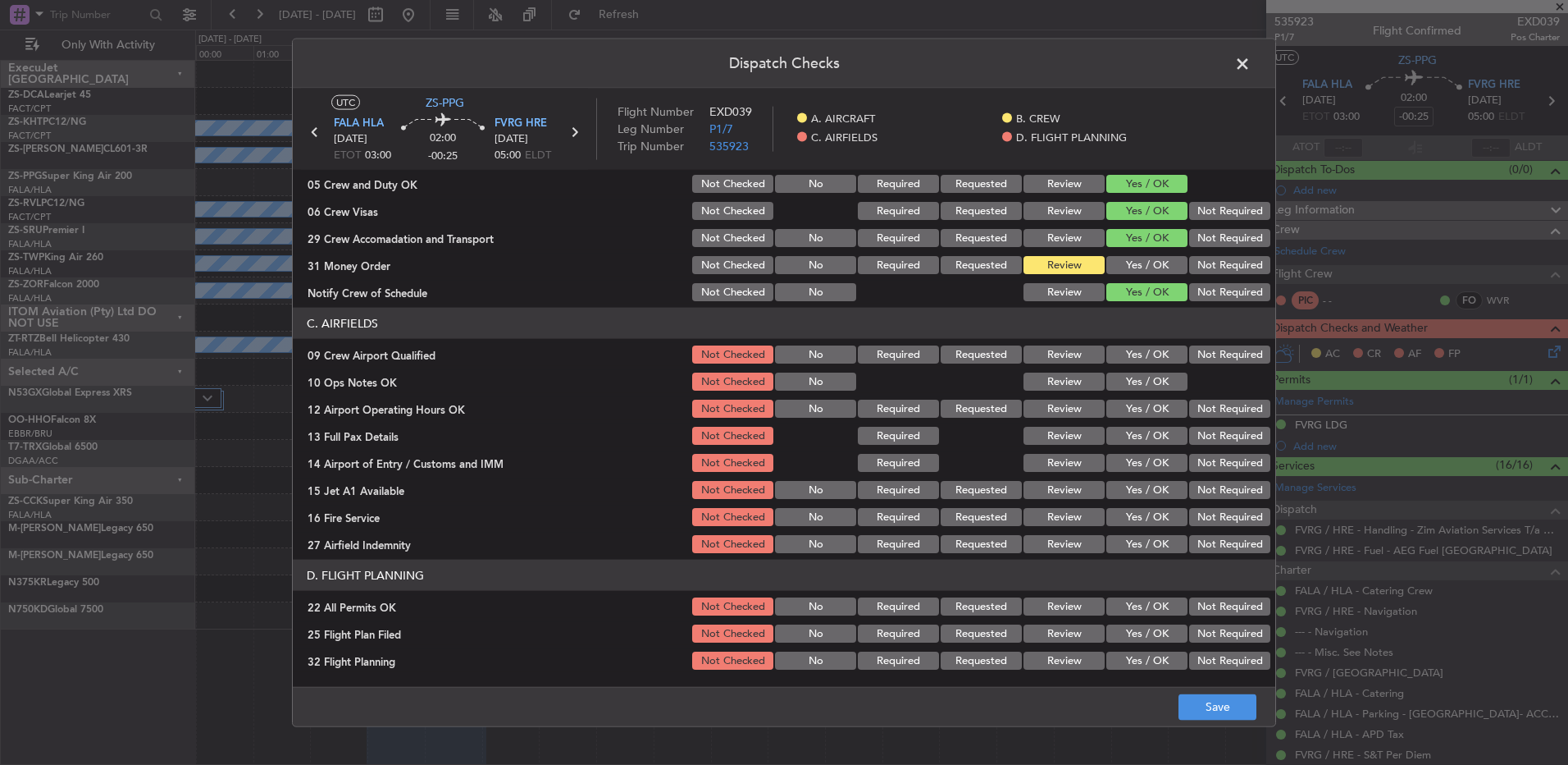
click at [1147, 357] on button "Yes / OK" at bounding box center [1146, 355] width 81 height 18
click at [1146, 380] on button "Yes / OK" at bounding box center [1146, 382] width 81 height 18
click at [1146, 422] on section "C. AIRFIELDS 09 Crew Airport Qualified Not Checked No Required Requested Review…" at bounding box center [784, 431] width 983 height 248
click at [1146, 403] on button "Yes / OK" at bounding box center [1146, 408] width 81 height 18
click at [1147, 433] on button "Yes / OK" at bounding box center [1146, 436] width 81 height 18
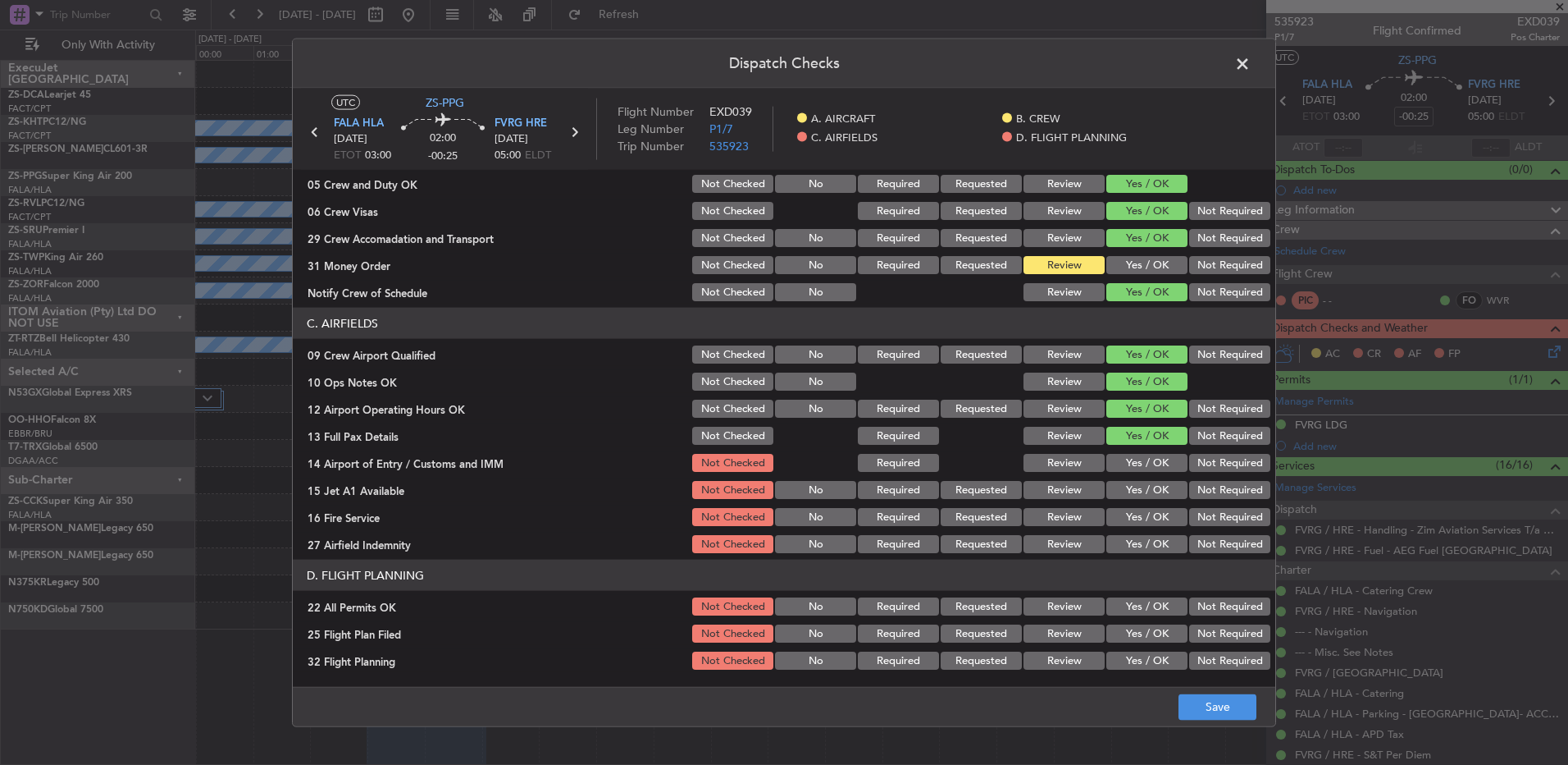
click at [1146, 469] on button "Yes / OK" at bounding box center [1146, 463] width 81 height 18
click at [1145, 493] on button "Yes / OK" at bounding box center [1146, 490] width 81 height 18
click at [1195, 516] on button "Not Required" at bounding box center [1230, 517] width 81 height 18
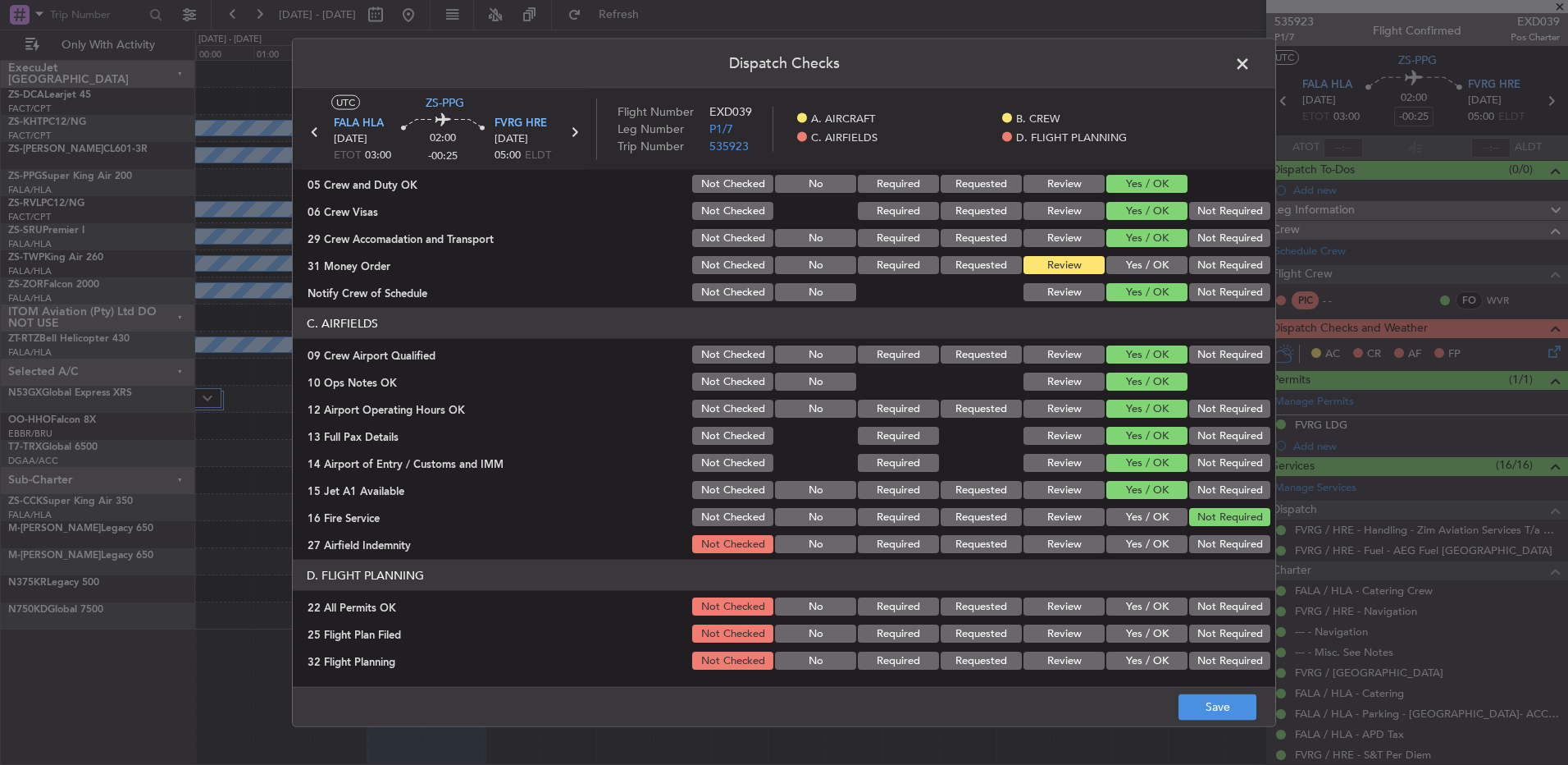
click at [1201, 545] on button "Not Required" at bounding box center [1230, 545] width 81 height 18
click at [1192, 599] on button "Not Required" at bounding box center [1230, 606] width 81 height 18
click at [1066, 635] on button "Review" at bounding box center [1064, 634] width 81 height 18
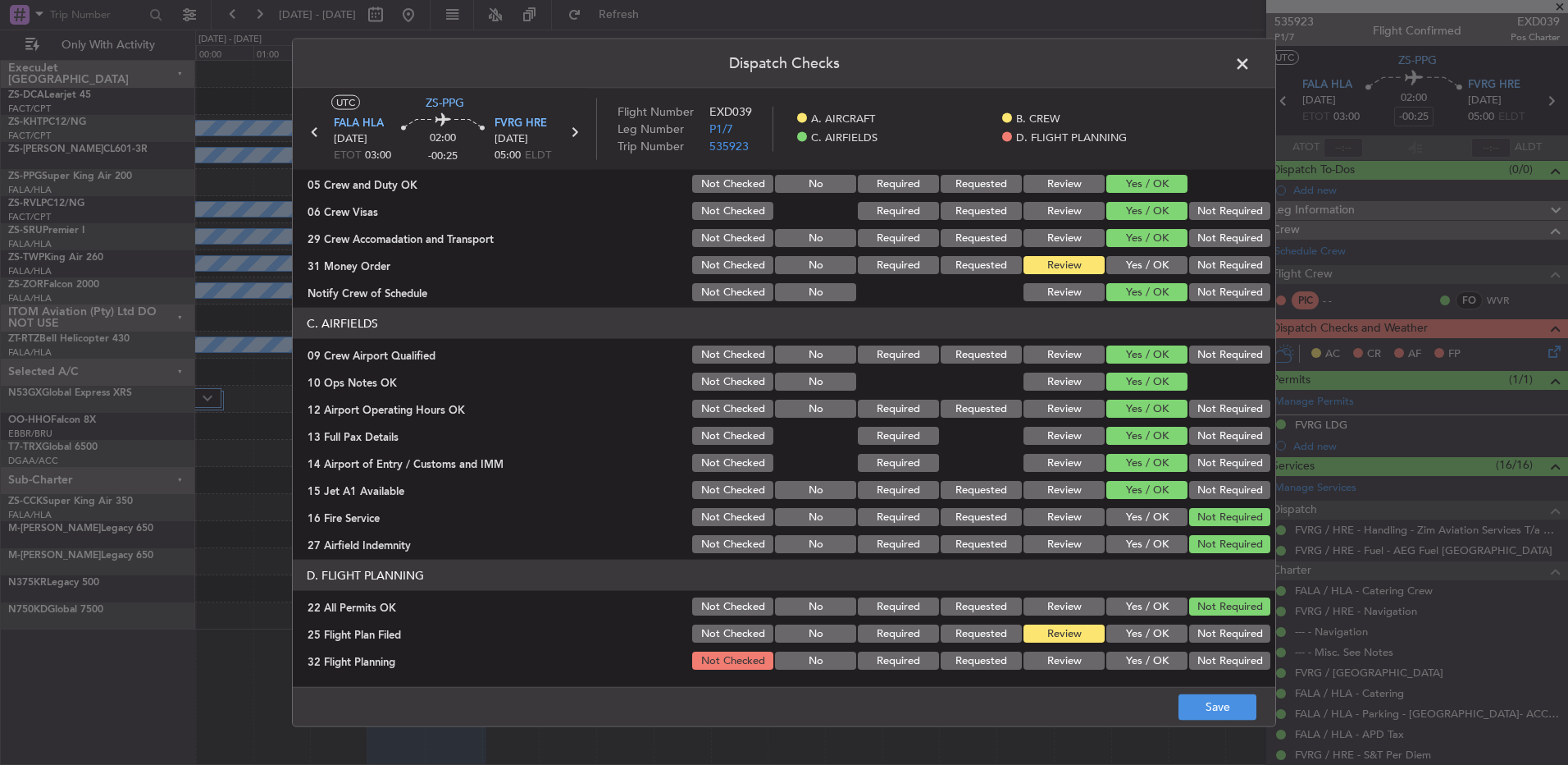
drag, startPoint x: 1065, startPoint y: 675, endPoint x: 1062, endPoint y: 666, distance: 9.5
click at [1063, 673] on article "A. AIRCRAFT 01 Is A/C Available Not Checked No Review Yes / OK 26 Aircraft Disp…" at bounding box center [784, 423] width 983 height 506
click at [1059, 666] on button "Review" at bounding box center [1064, 661] width 81 height 18
click at [1188, 704] on button "Save" at bounding box center [1217, 706] width 78 height 26
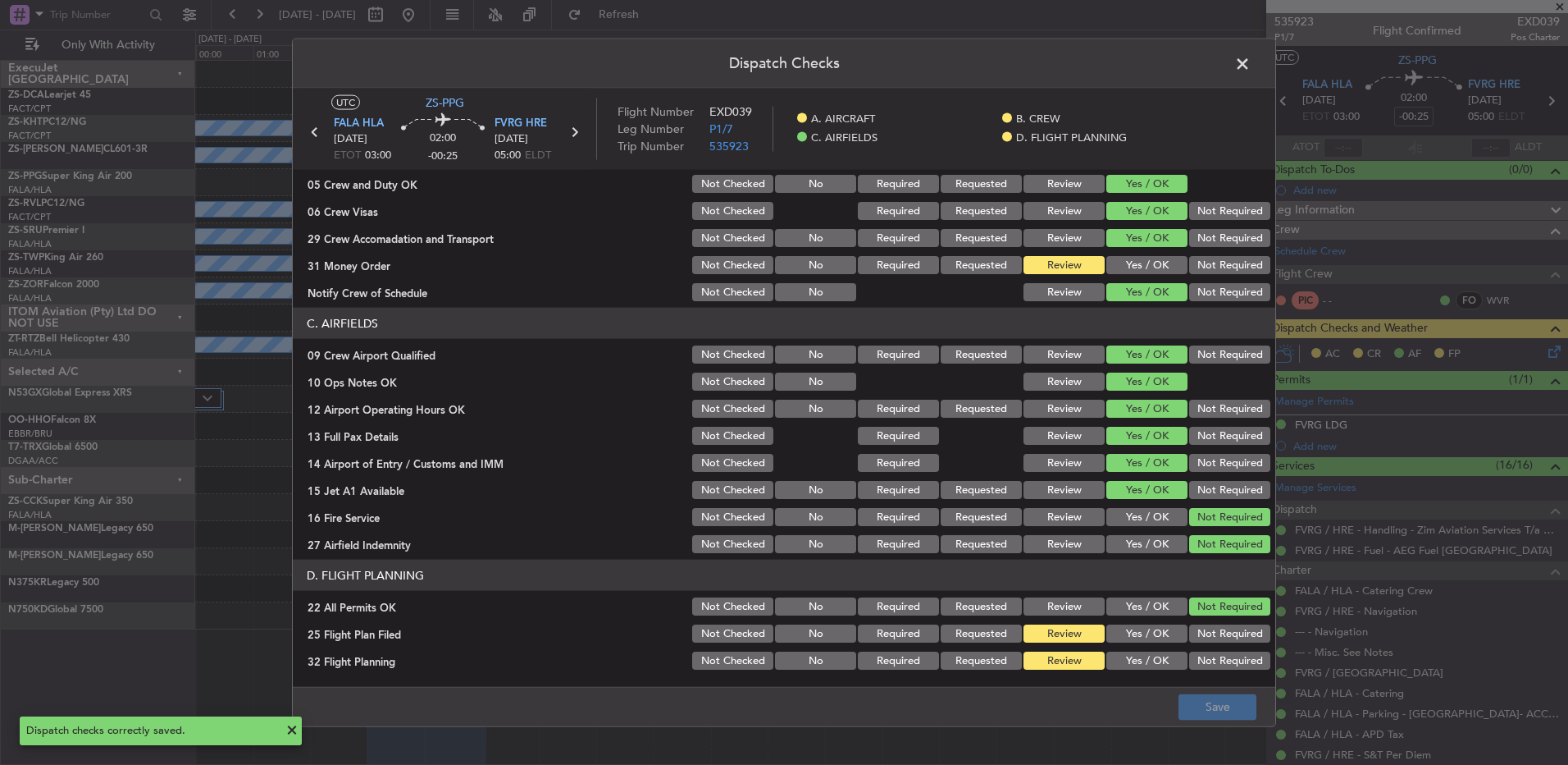
drag, startPoint x: 1257, startPoint y: 38, endPoint x: 1249, endPoint y: 60, distance: 23.4
click at [1262, 39] on header "Dispatch Checks" at bounding box center [784, 63] width 983 height 49
click at [1251, 61] on span at bounding box center [1251, 68] width 0 height 33
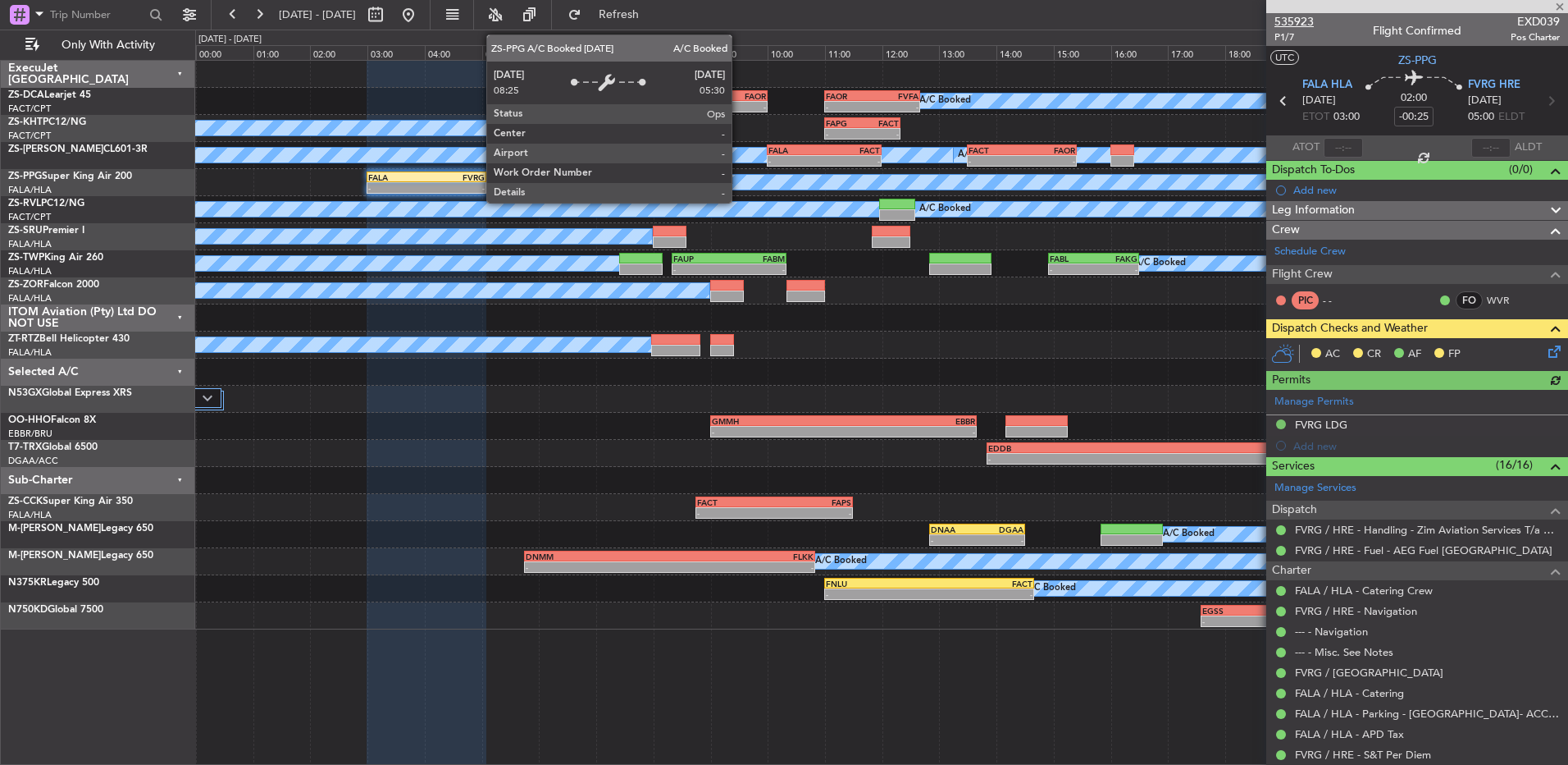
click at [1292, 19] on span "535923" at bounding box center [1294, 22] width 39 height 18
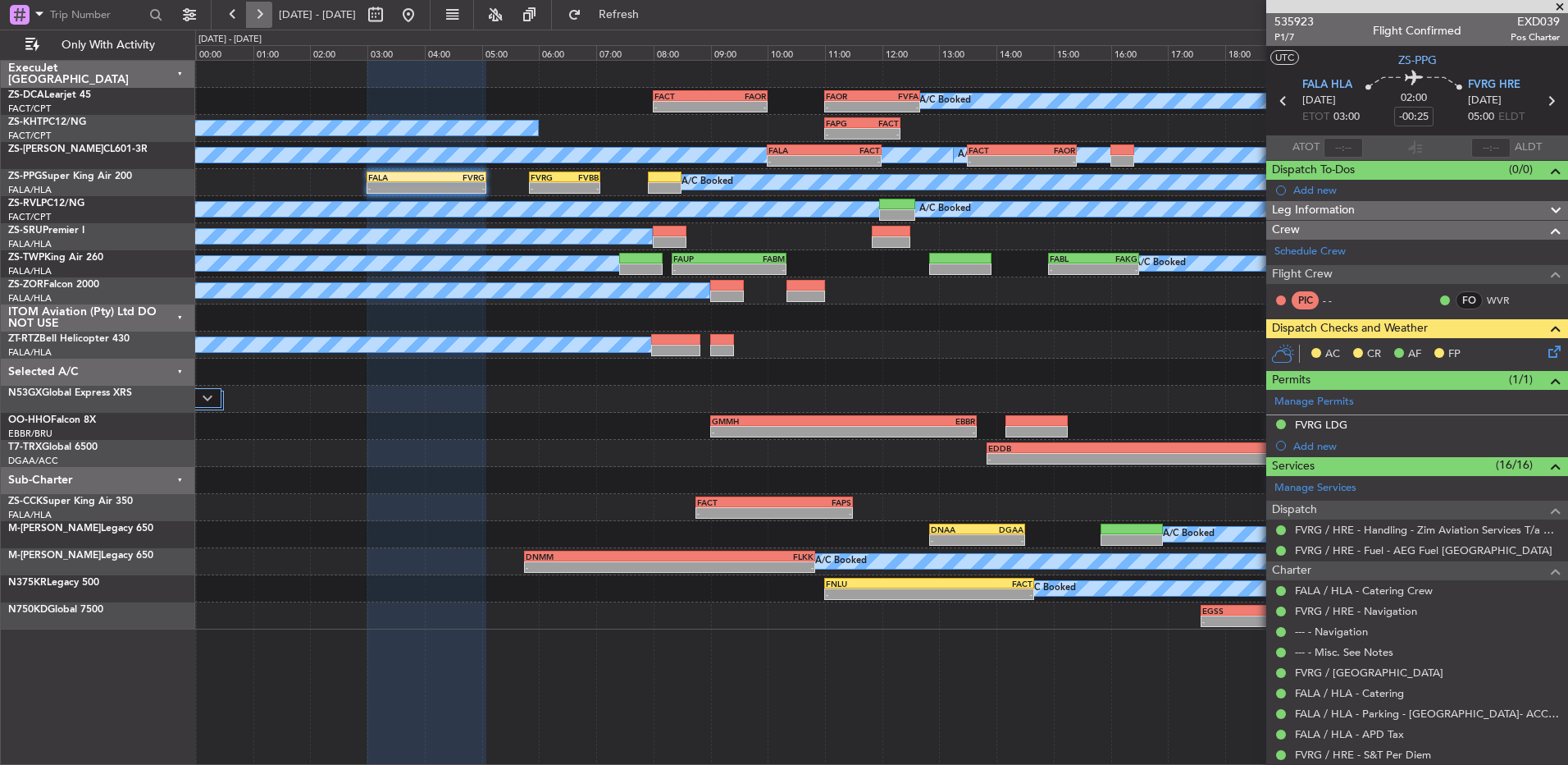
click at [260, 10] on button at bounding box center [259, 14] width 26 height 26
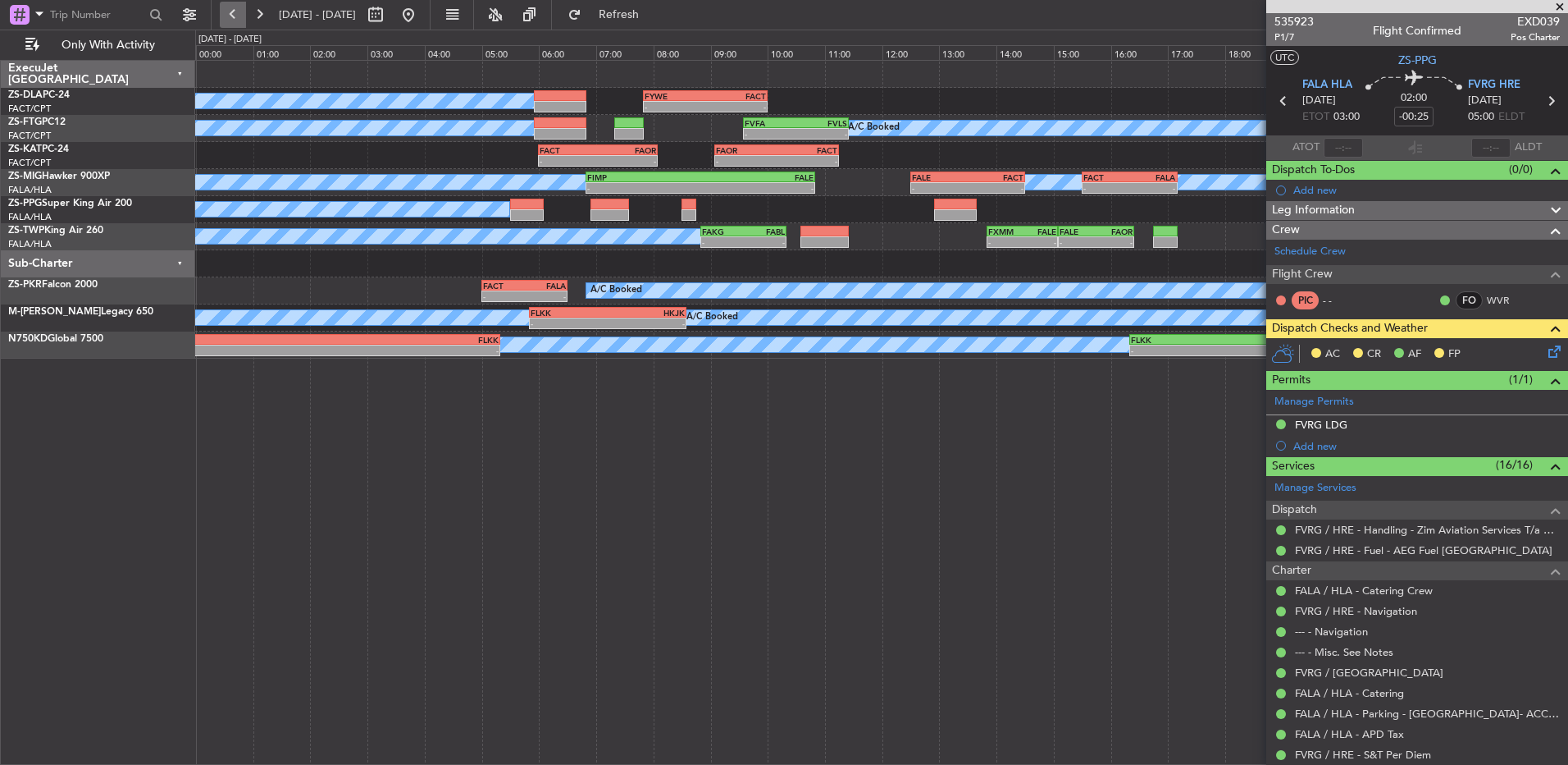
click at [242, 17] on button at bounding box center [232, 14] width 26 height 26
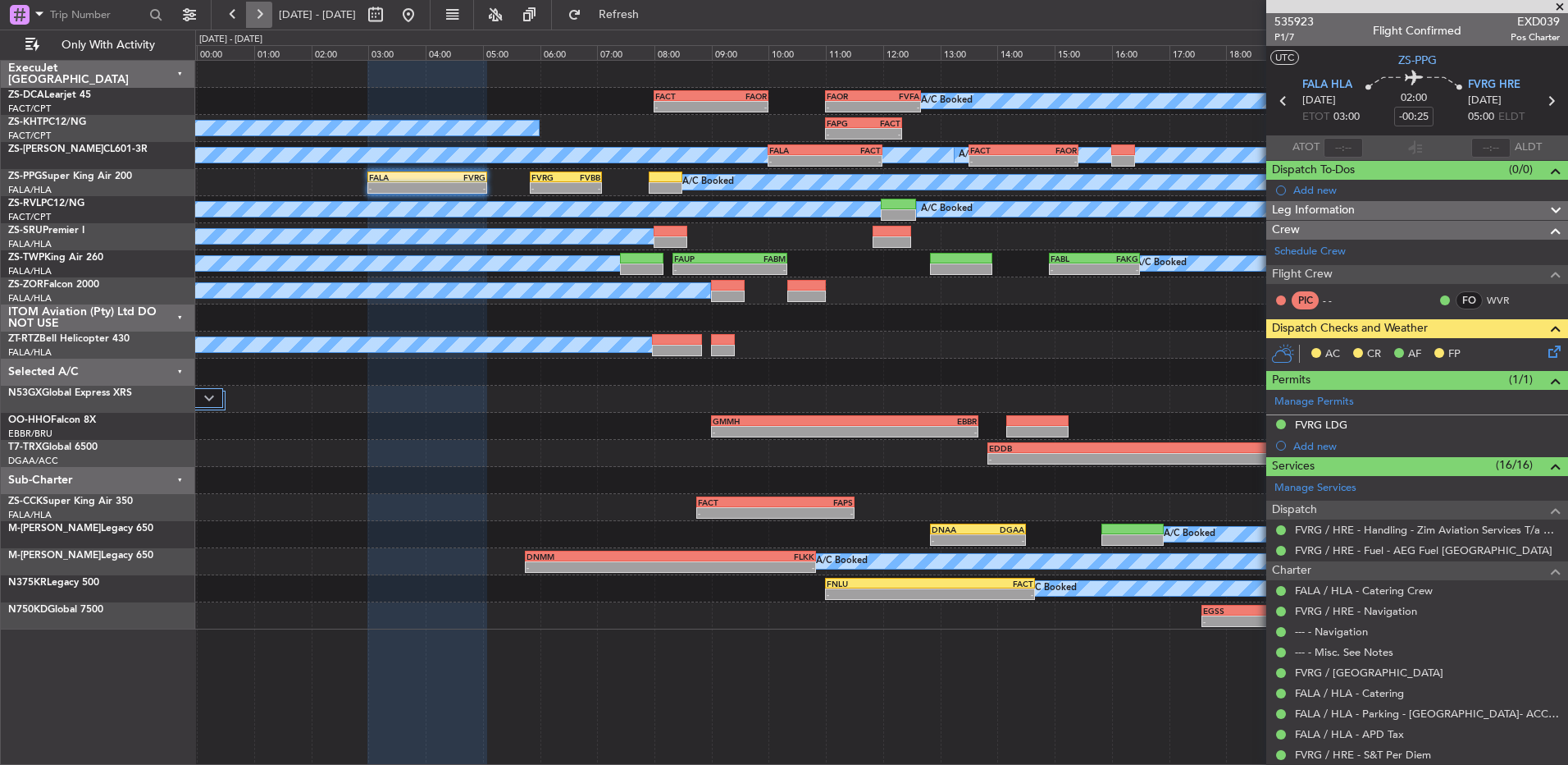
click at [266, 17] on button at bounding box center [259, 14] width 26 height 26
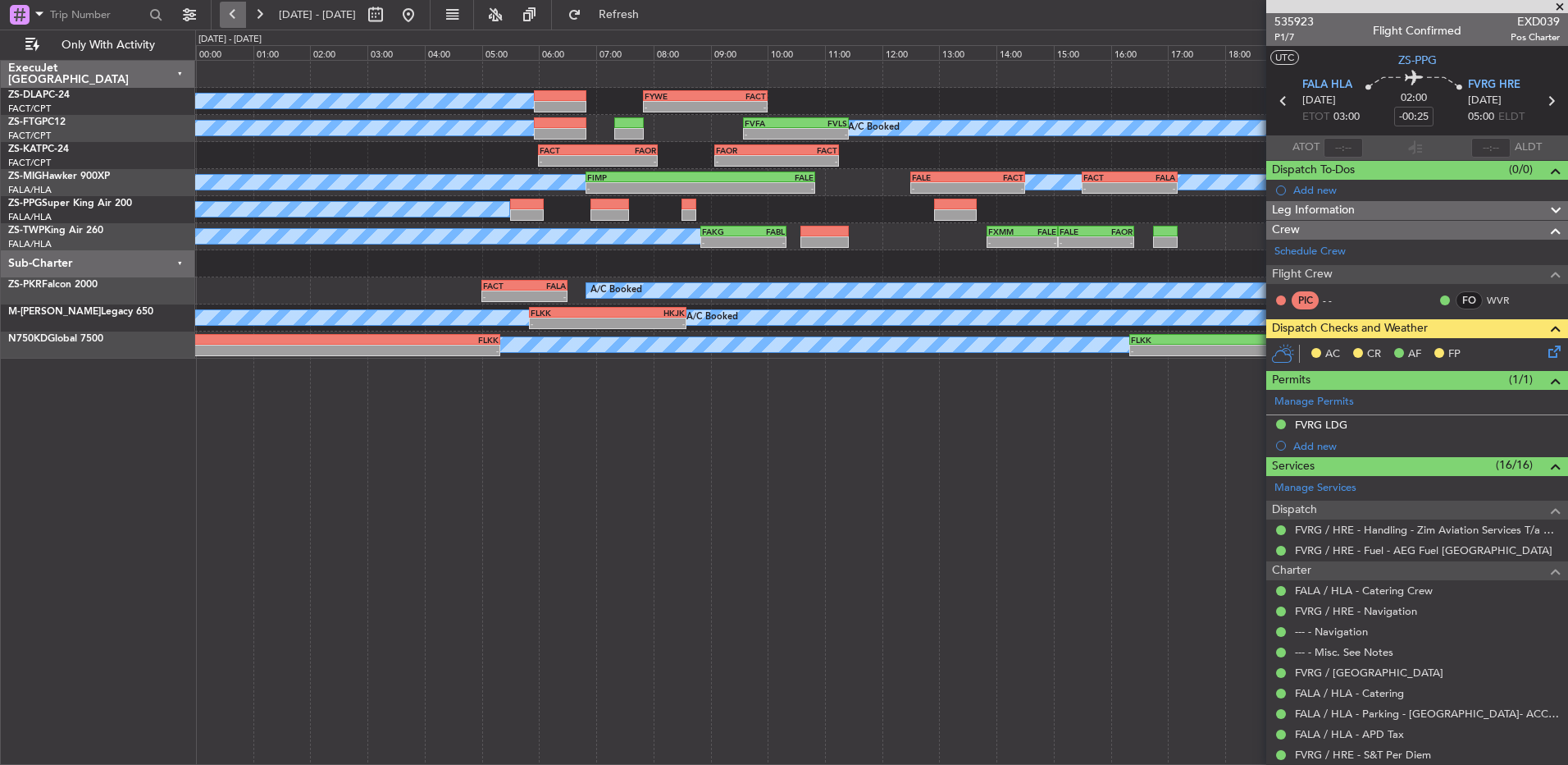
click at [230, 21] on button at bounding box center [232, 14] width 26 height 26
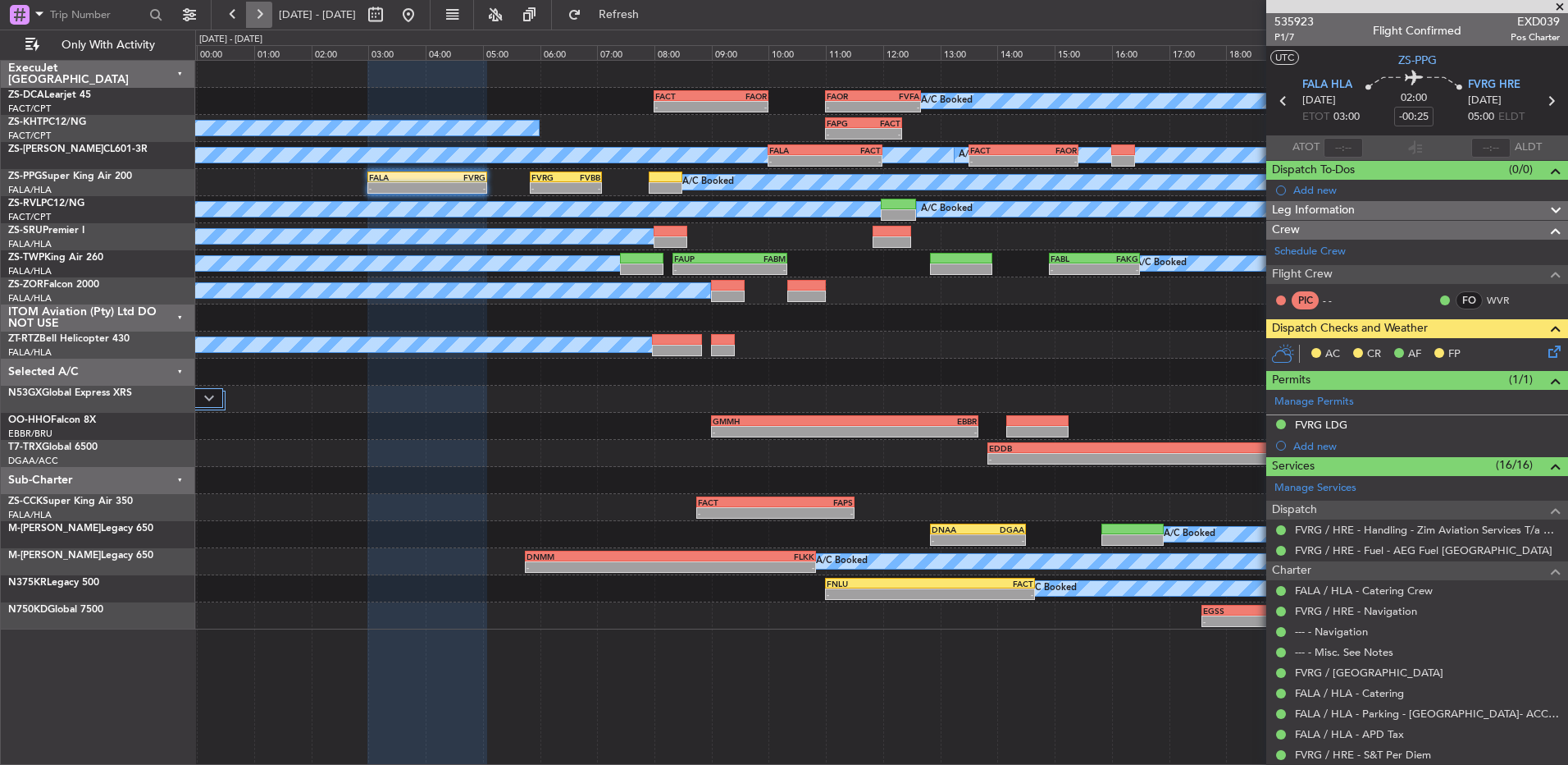
click at [264, 4] on button at bounding box center [259, 14] width 26 height 26
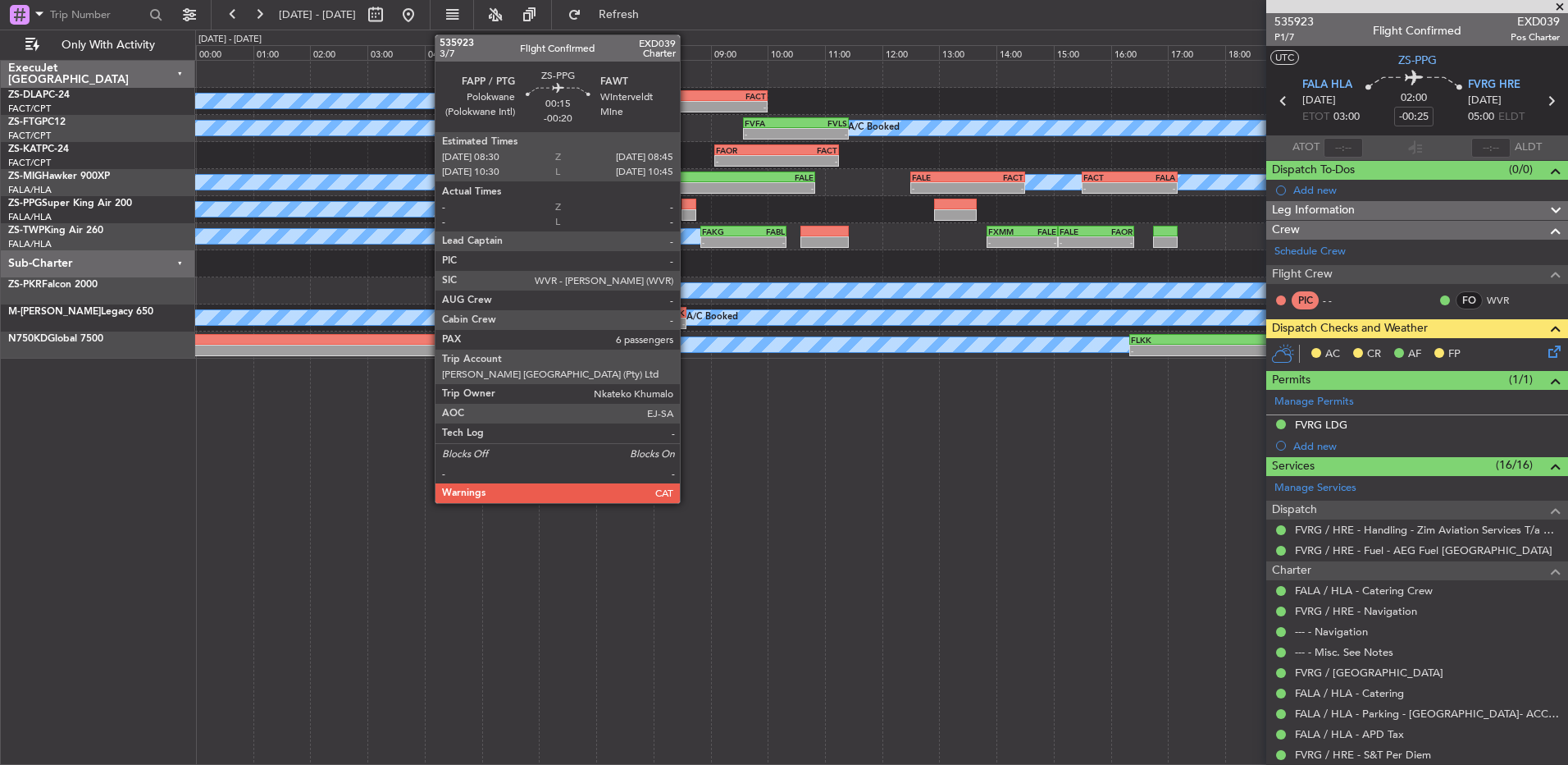
click at [687, 210] on div at bounding box center [689, 215] width 15 height 12
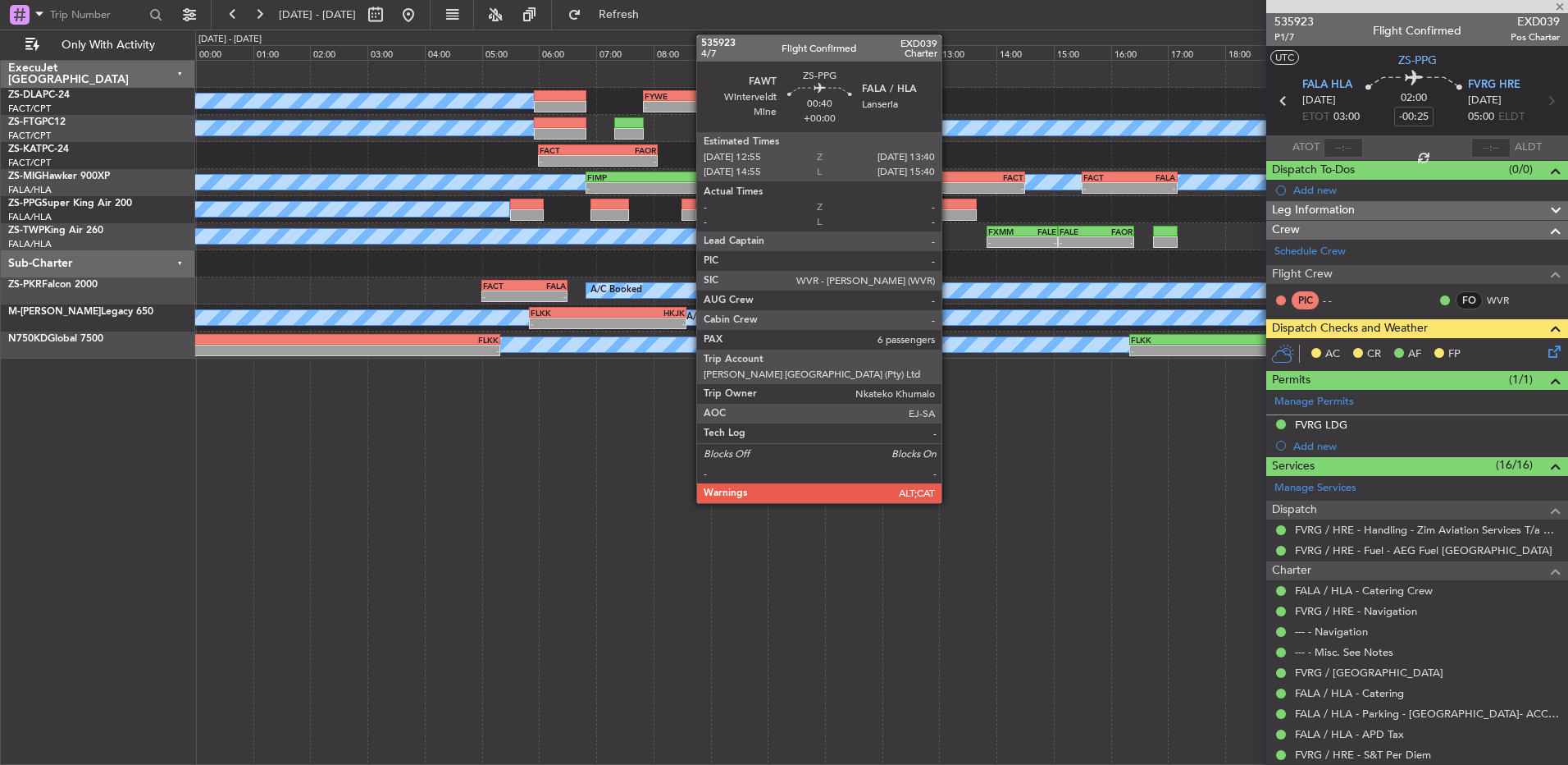
type input "-00:20"
type input "6"
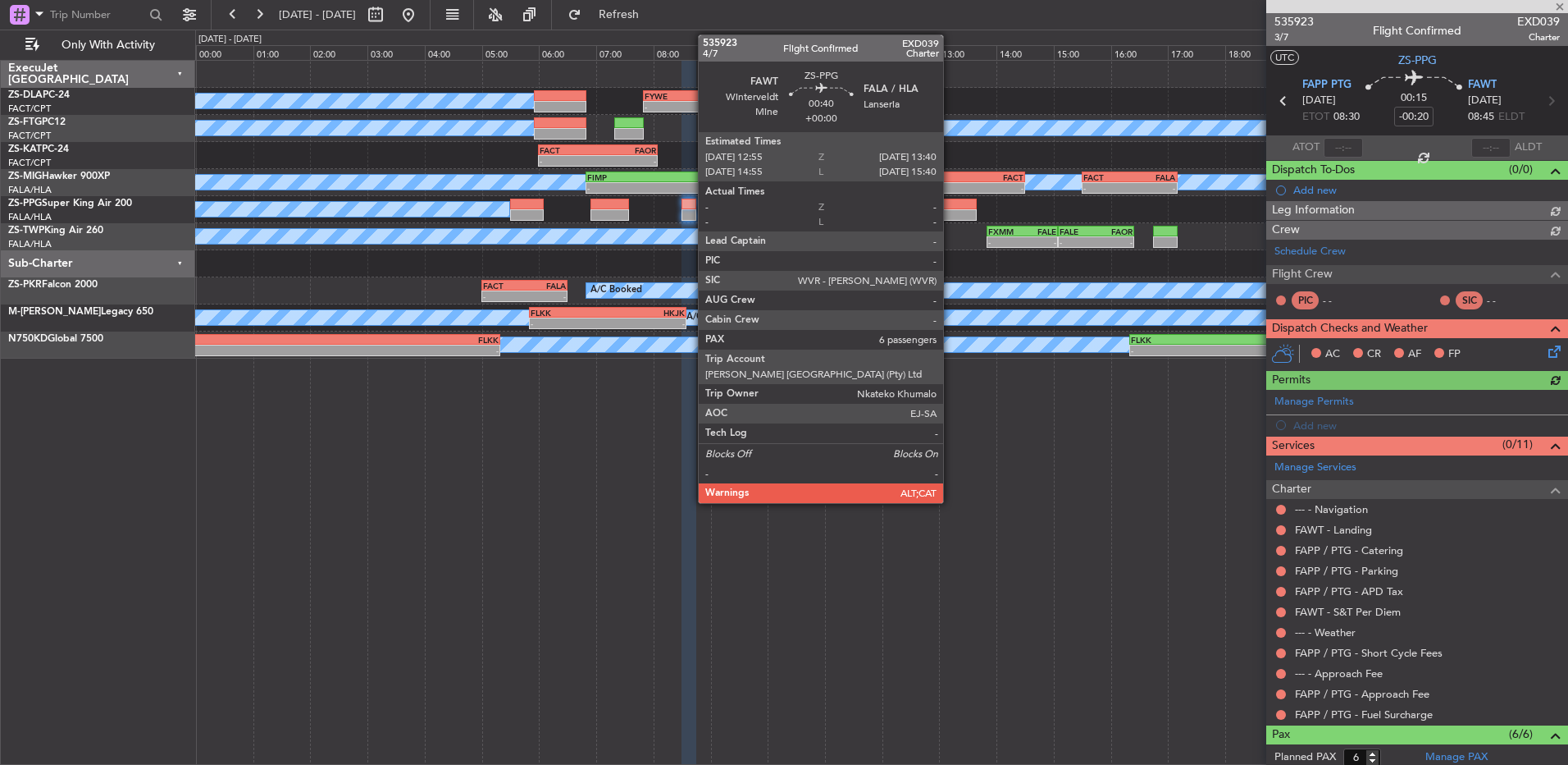
click at [953, 199] on div at bounding box center [956, 205] width 43 height 12
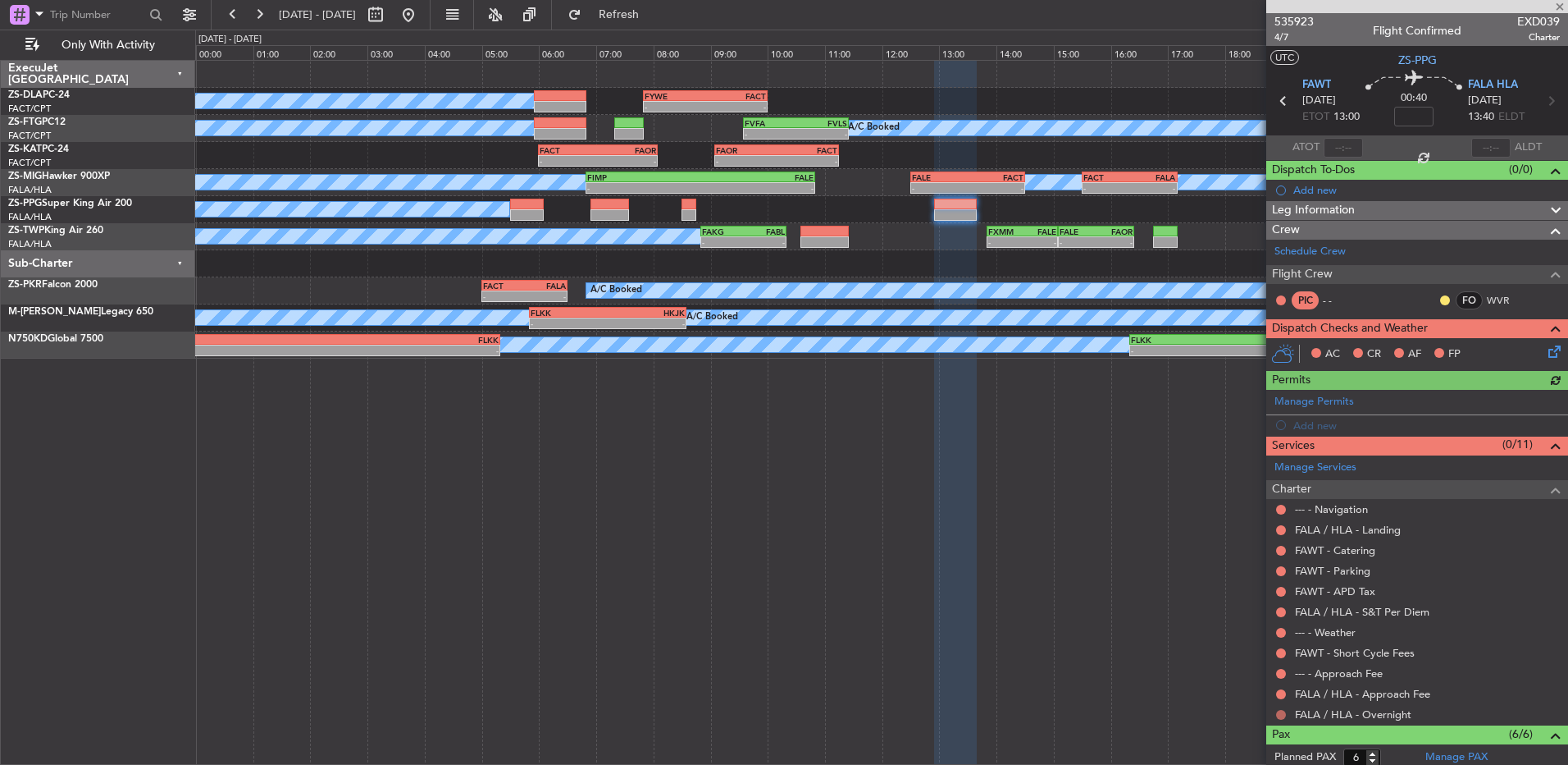
click at [1280, 711] on button at bounding box center [1282, 715] width 10 height 10
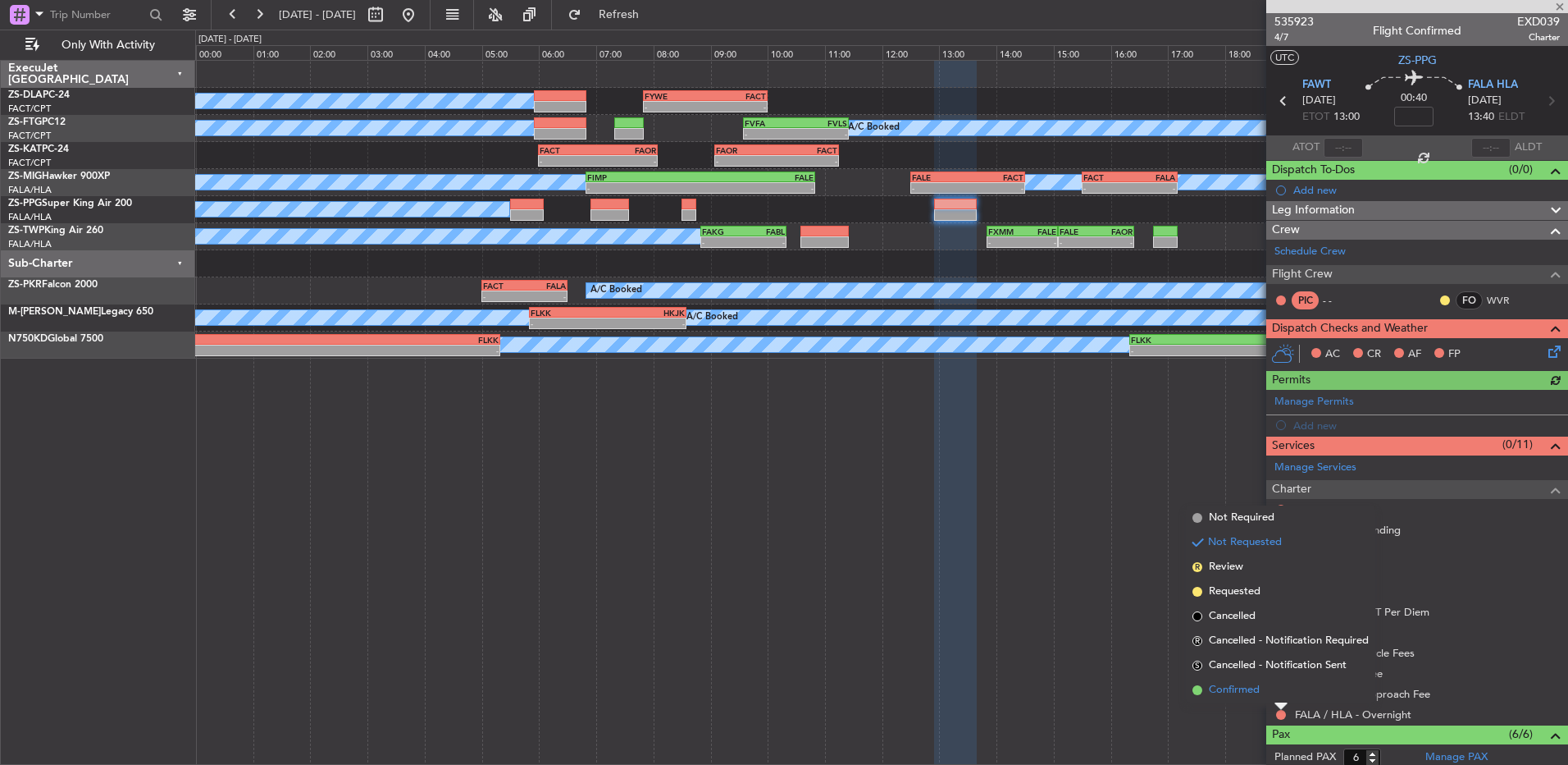
click at [1210, 684] on span "Confirmed" at bounding box center [1234, 690] width 51 height 17
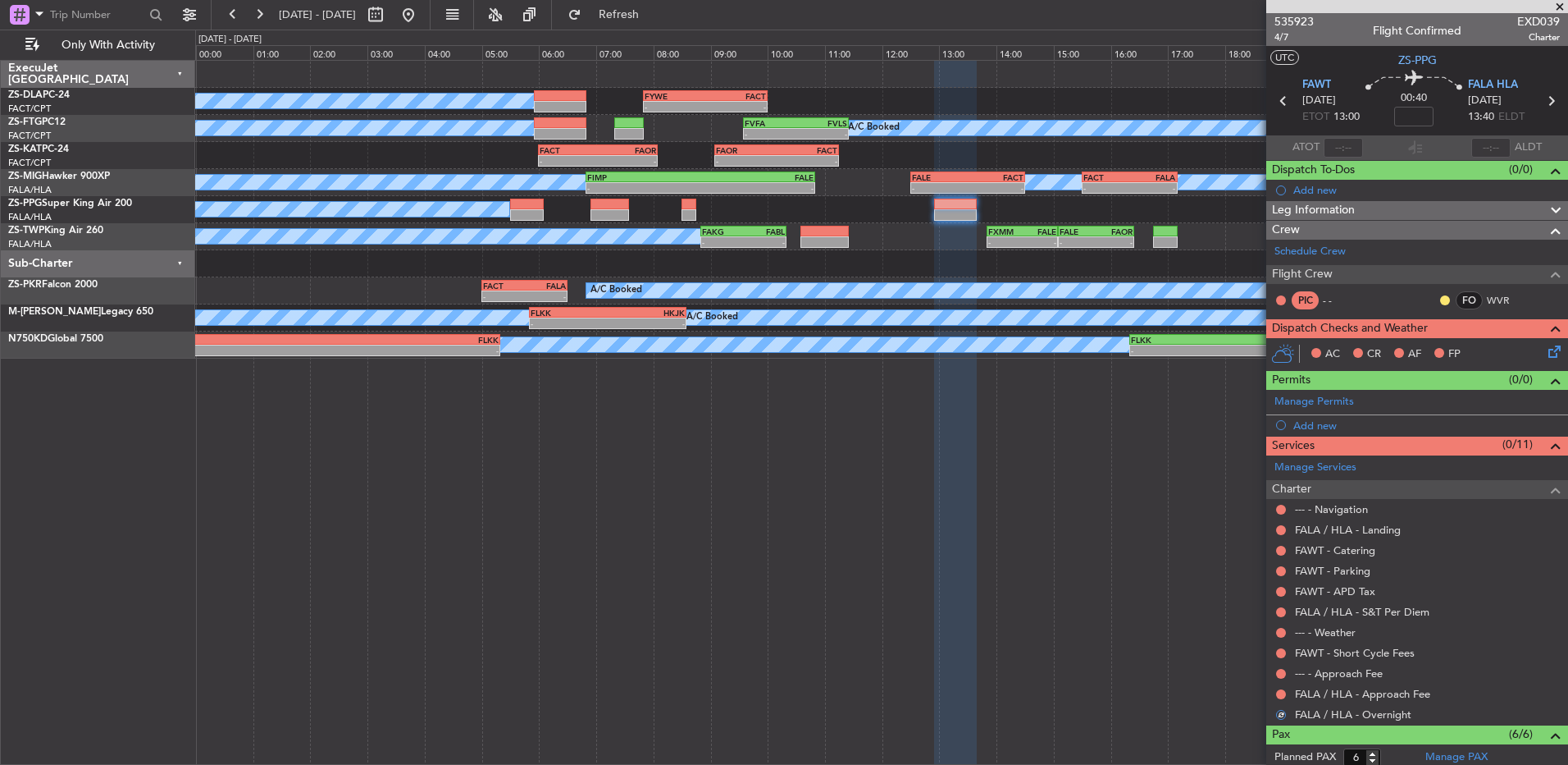
click at [1287, 691] on div at bounding box center [1282, 694] width 13 height 13
click at [1283, 690] on div at bounding box center [1282, 694] width 13 height 13
click at [1282, 690] on button at bounding box center [1282, 694] width 10 height 10
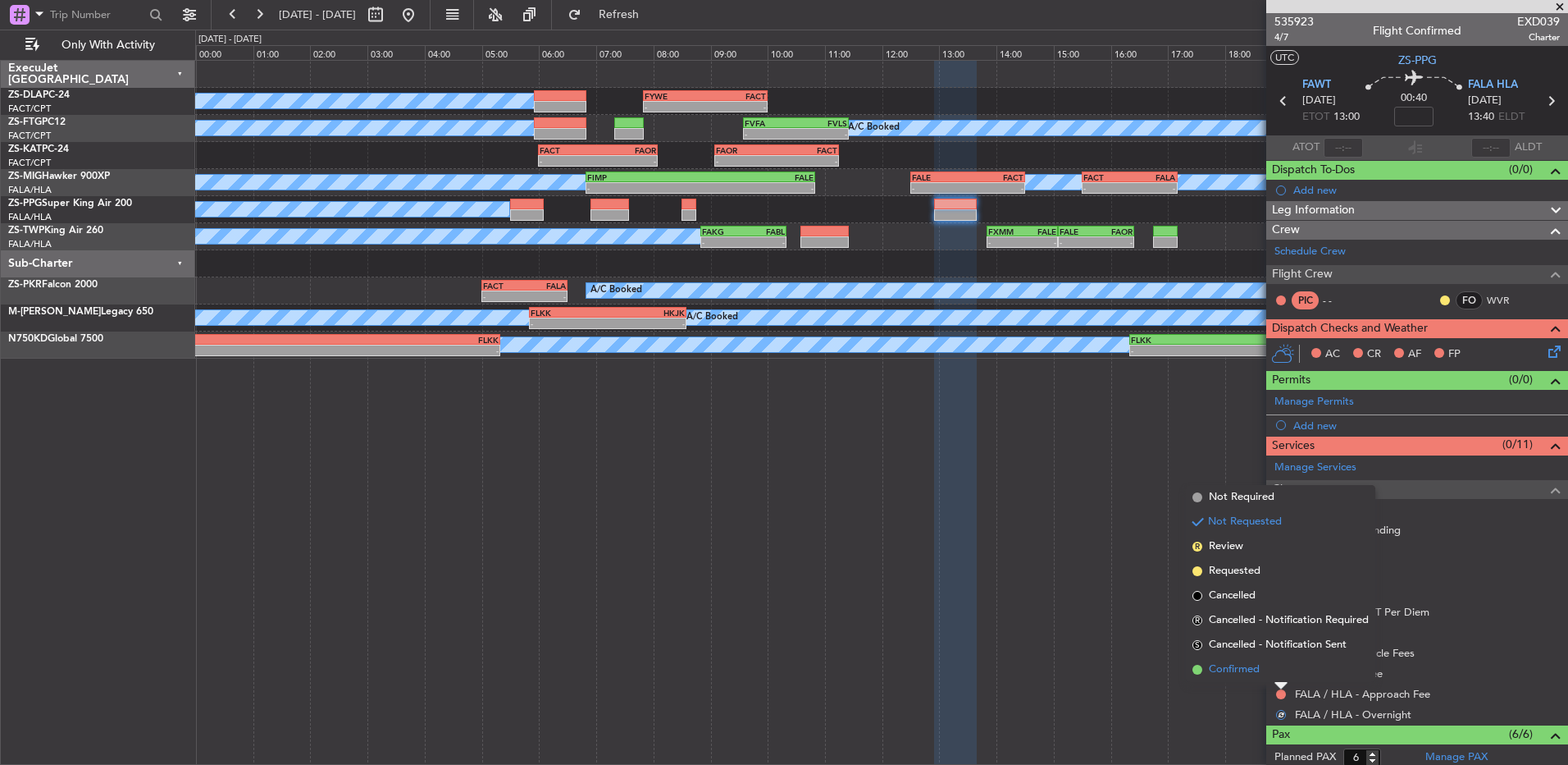
click at [1277, 664] on li "Confirmed" at bounding box center [1281, 669] width 190 height 24
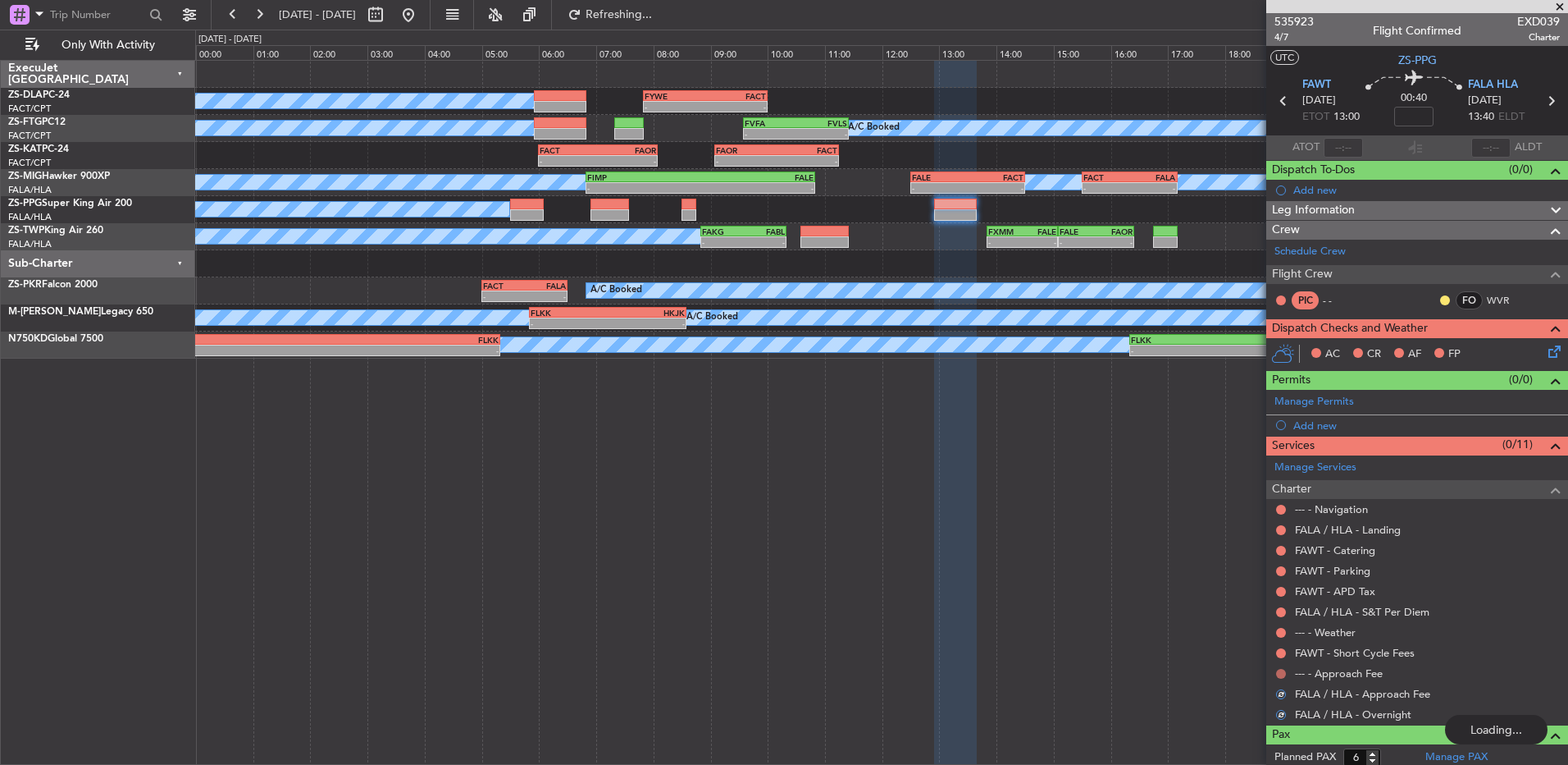
click at [1281, 670] on button at bounding box center [1282, 674] width 10 height 10
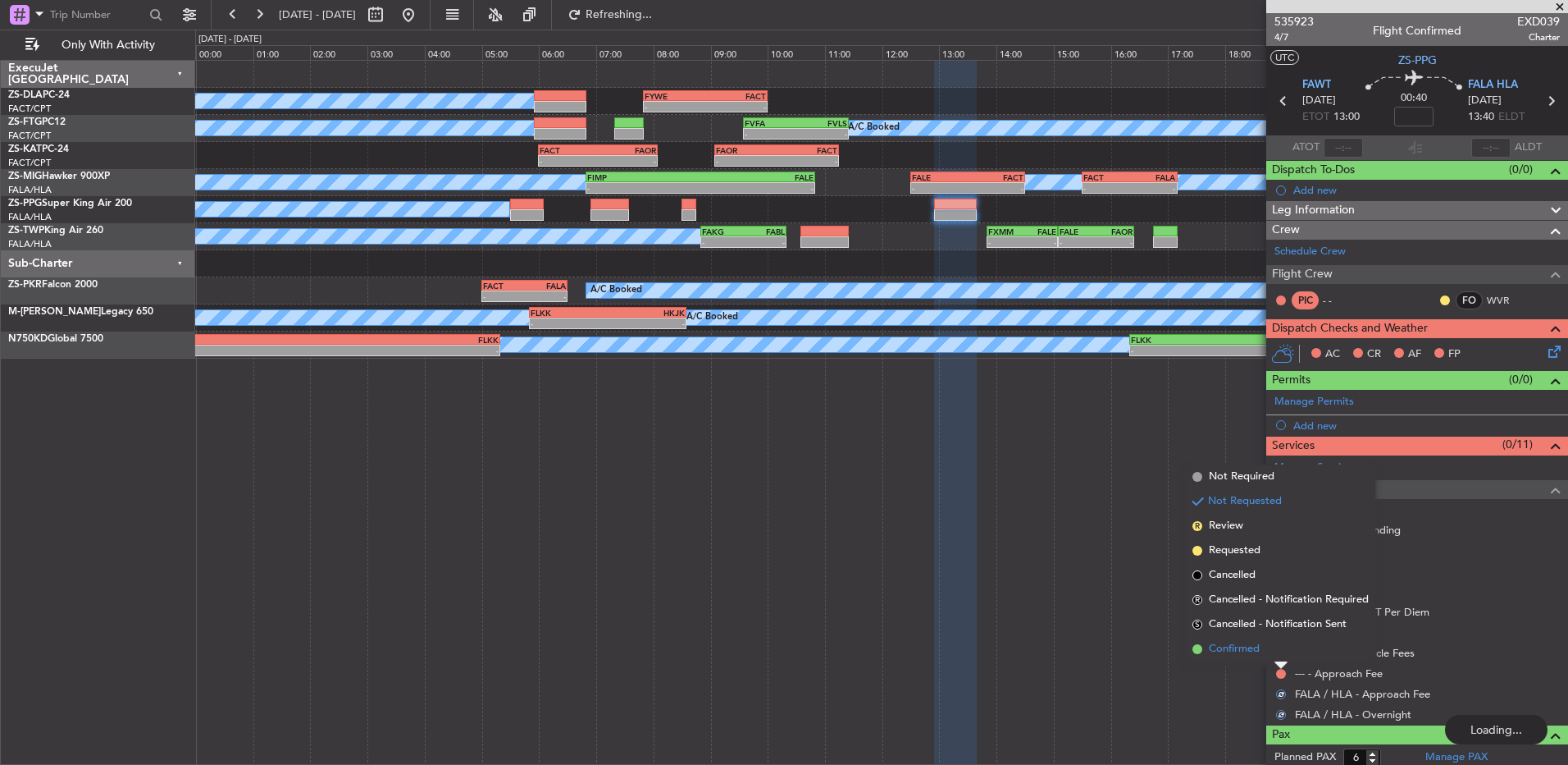
click at [1278, 646] on li "Confirmed" at bounding box center [1281, 648] width 190 height 24
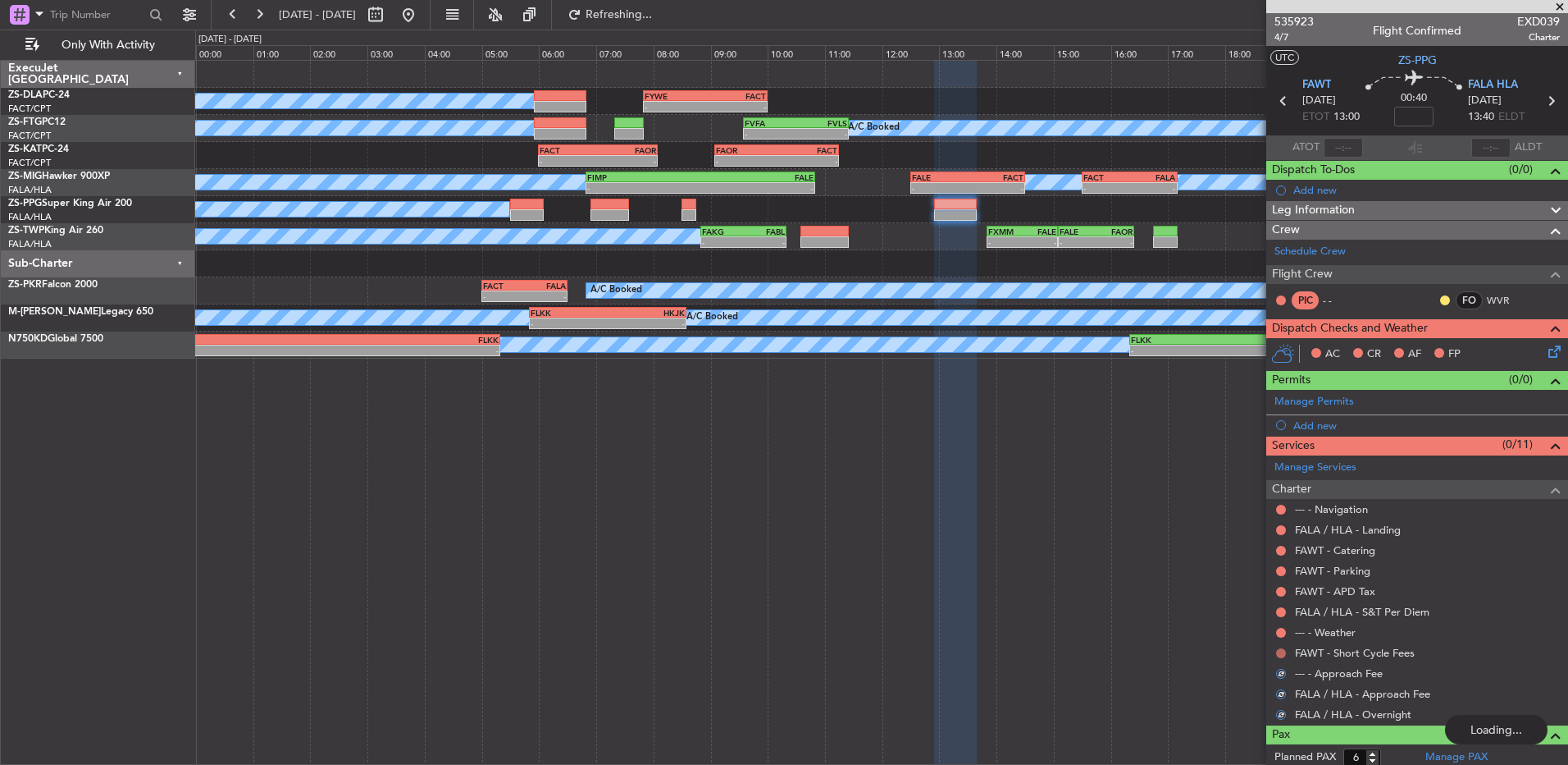
click at [1278, 651] on button at bounding box center [1282, 653] width 10 height 10
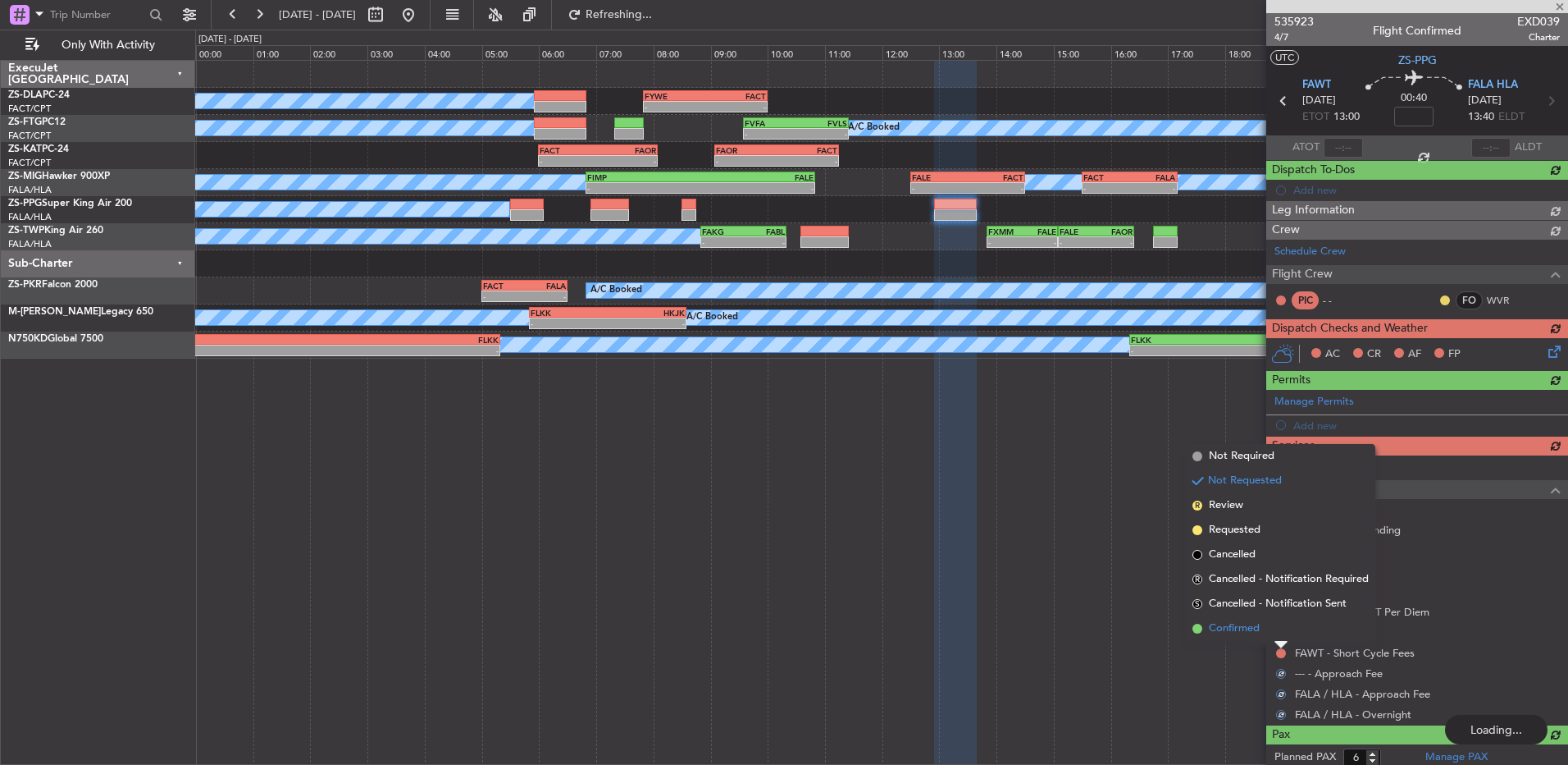
click at [1276, 626] on li "Confirmed" at bounding box center [1281, 628] width 190 height 24
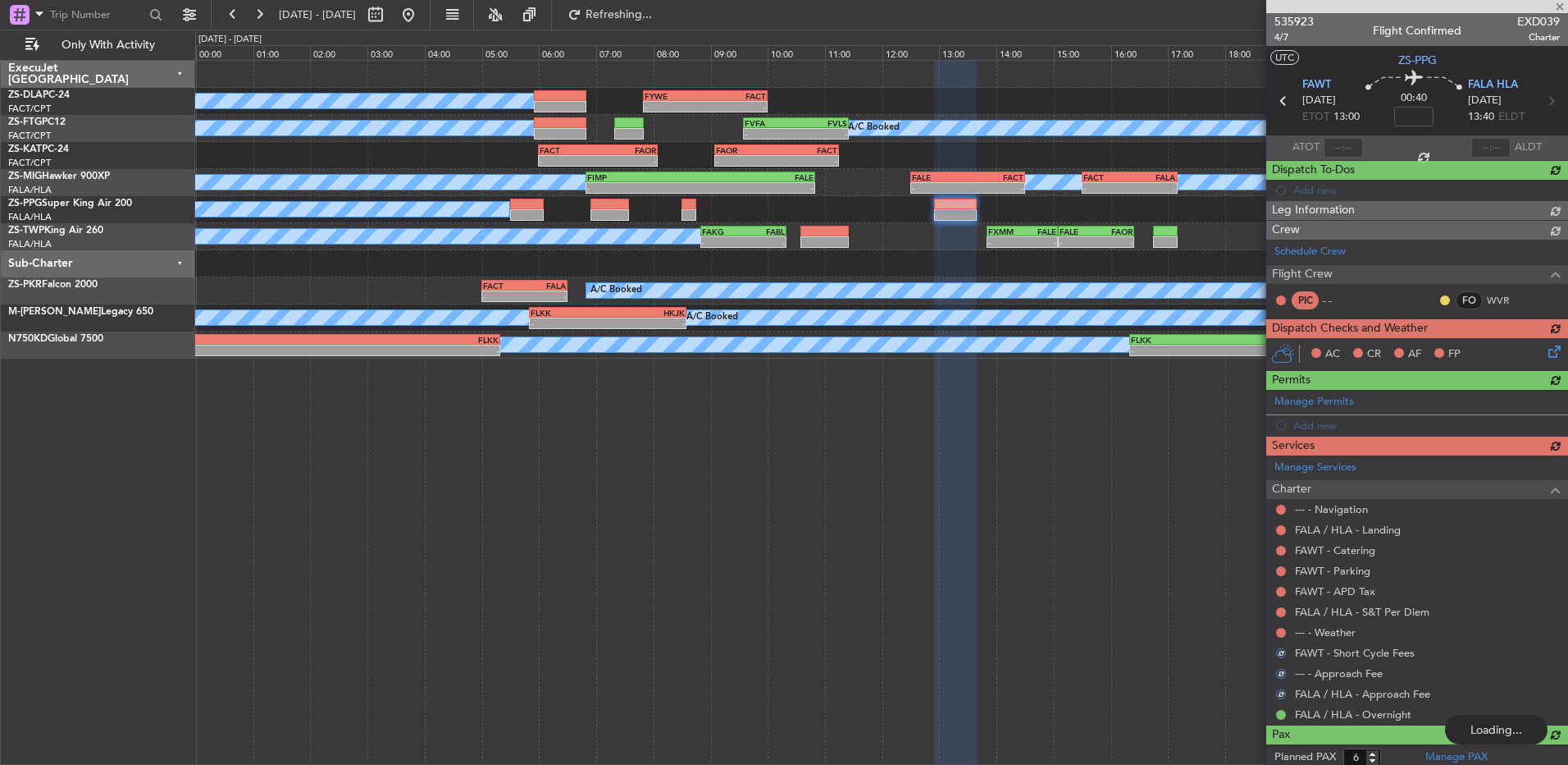
click at [1276, 626] on div "Manage Services Charter --- - Navigation FALA / HLA - Landing FAWT - Catering F…" at bounding box center [1418, 590] width 302 height 270
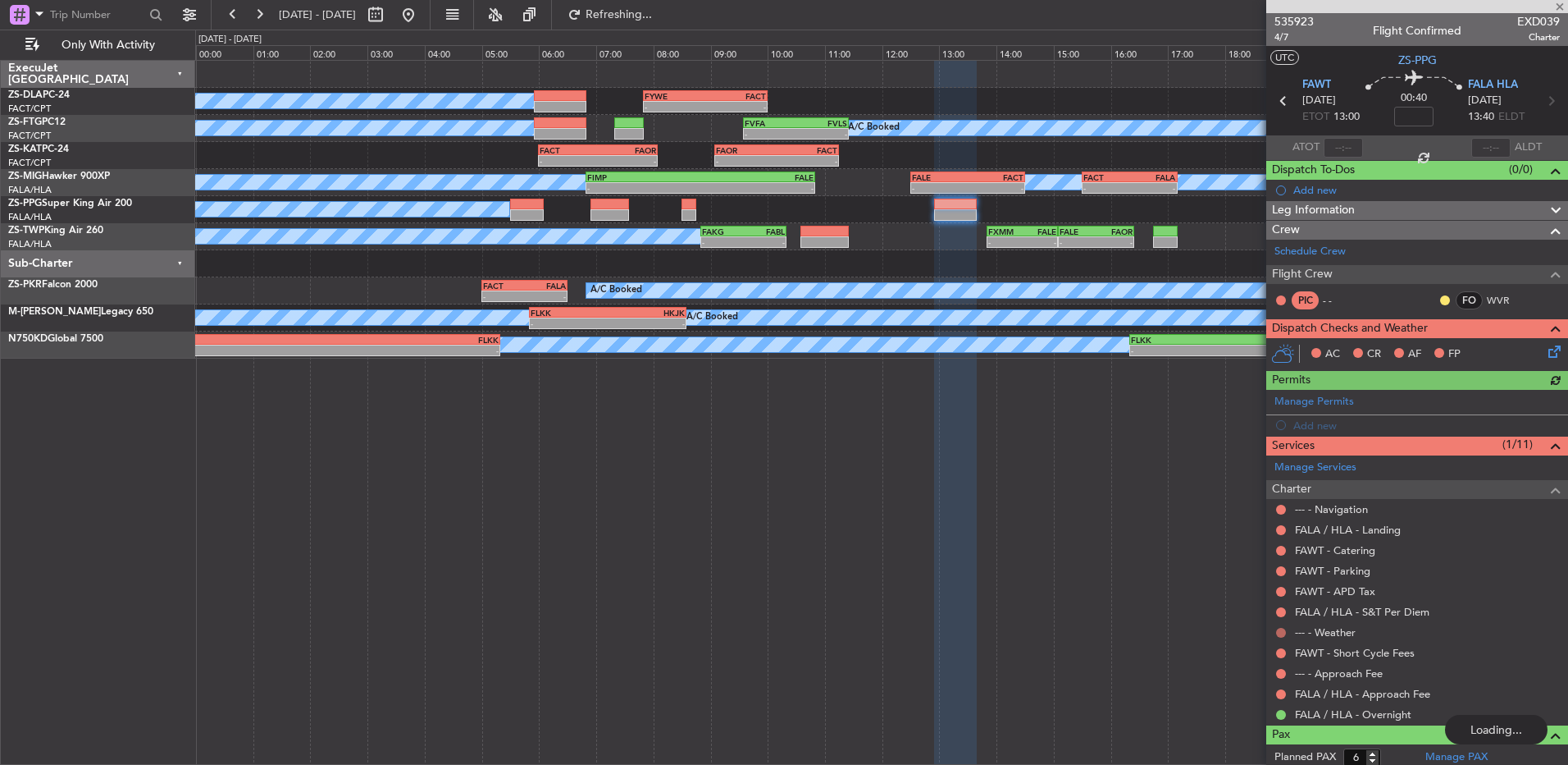
click at [1283, 630] on button at bounding box center [1282, 633] width 10 height 10
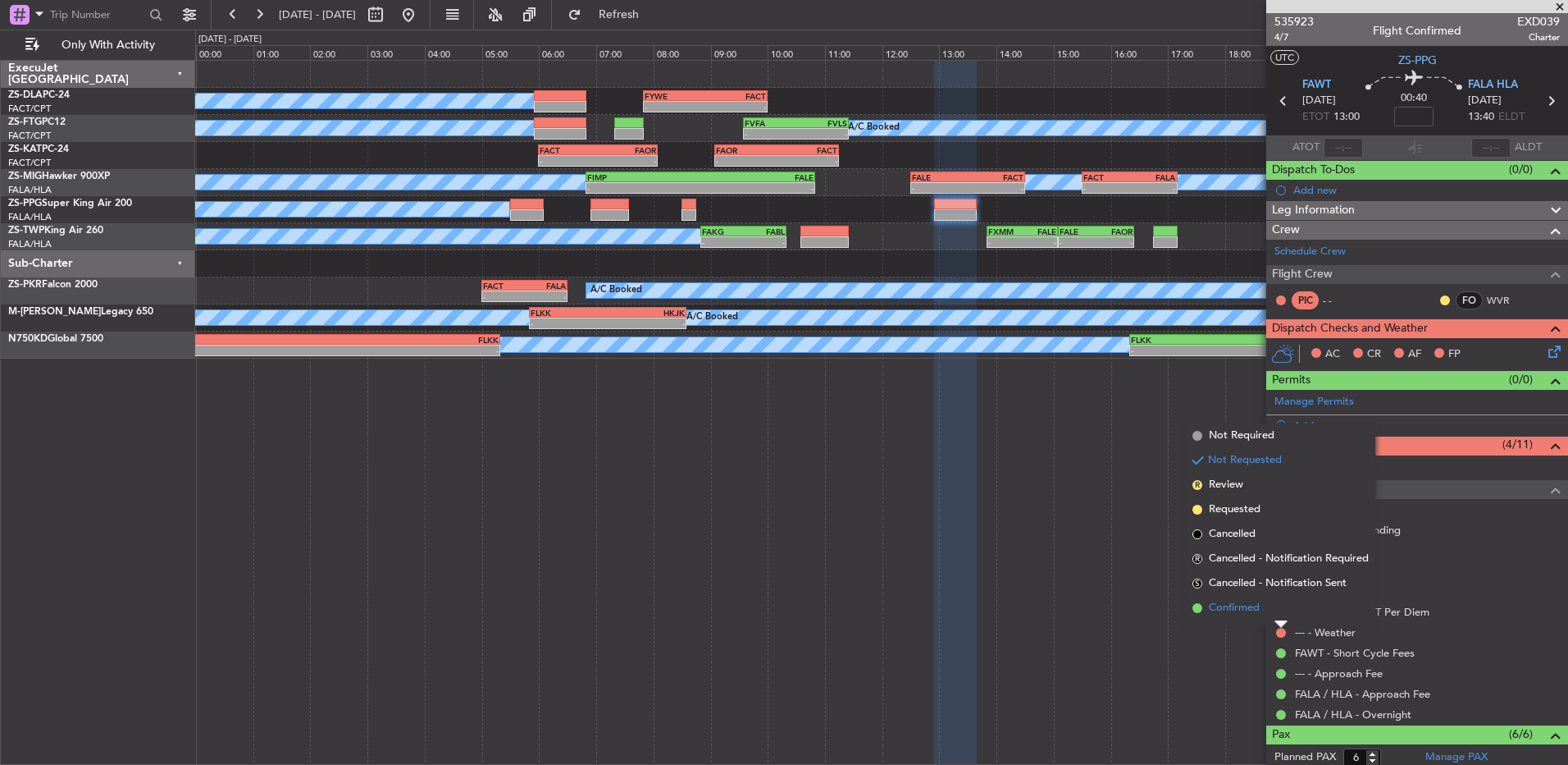
click at [1262, 603] on li "Confirmed" at bounding box center [1281, 607] width 190 height 24
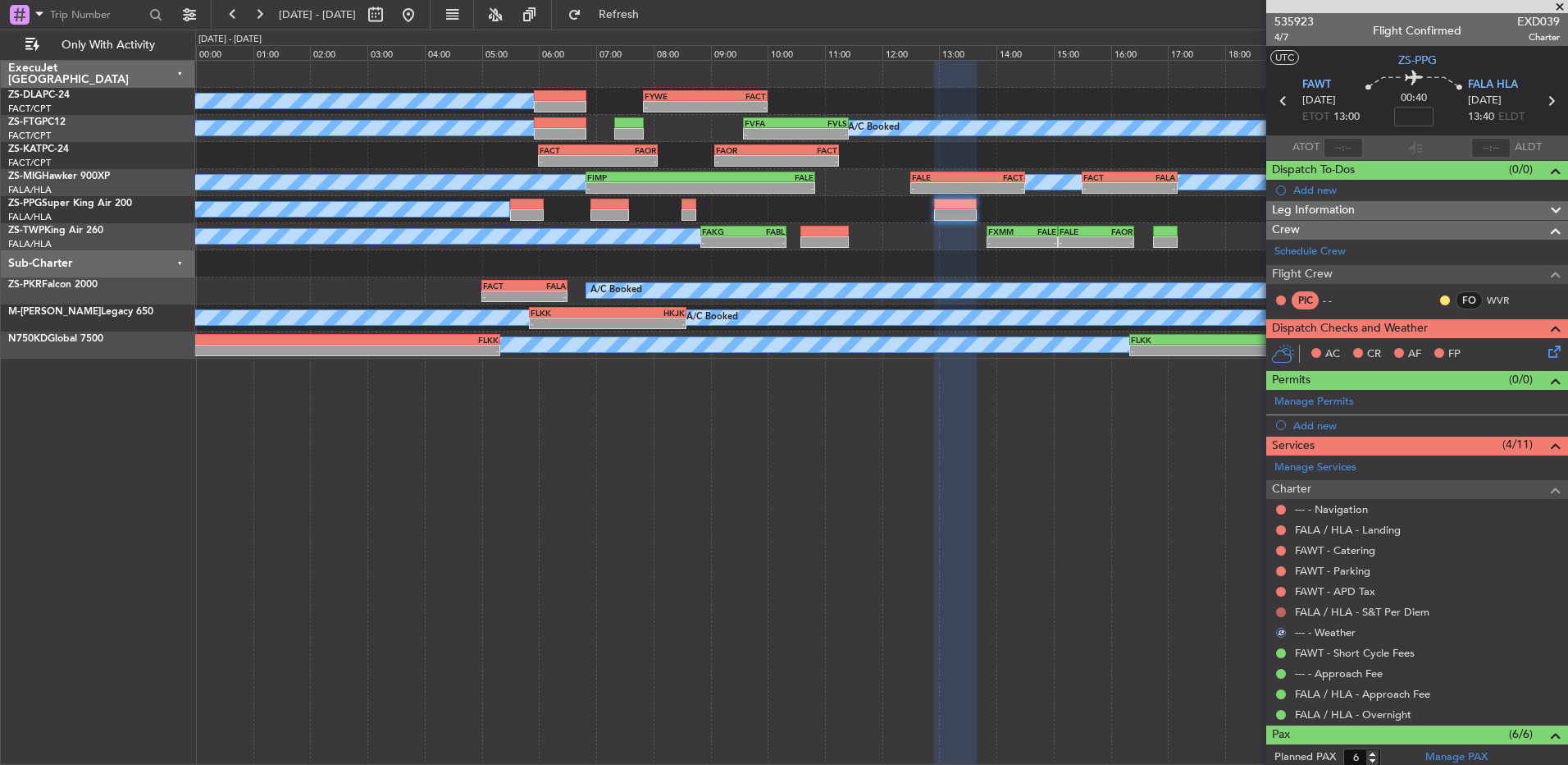
click at [1282, 609] on button at bounding box center [1282, 612] width 10 height 10
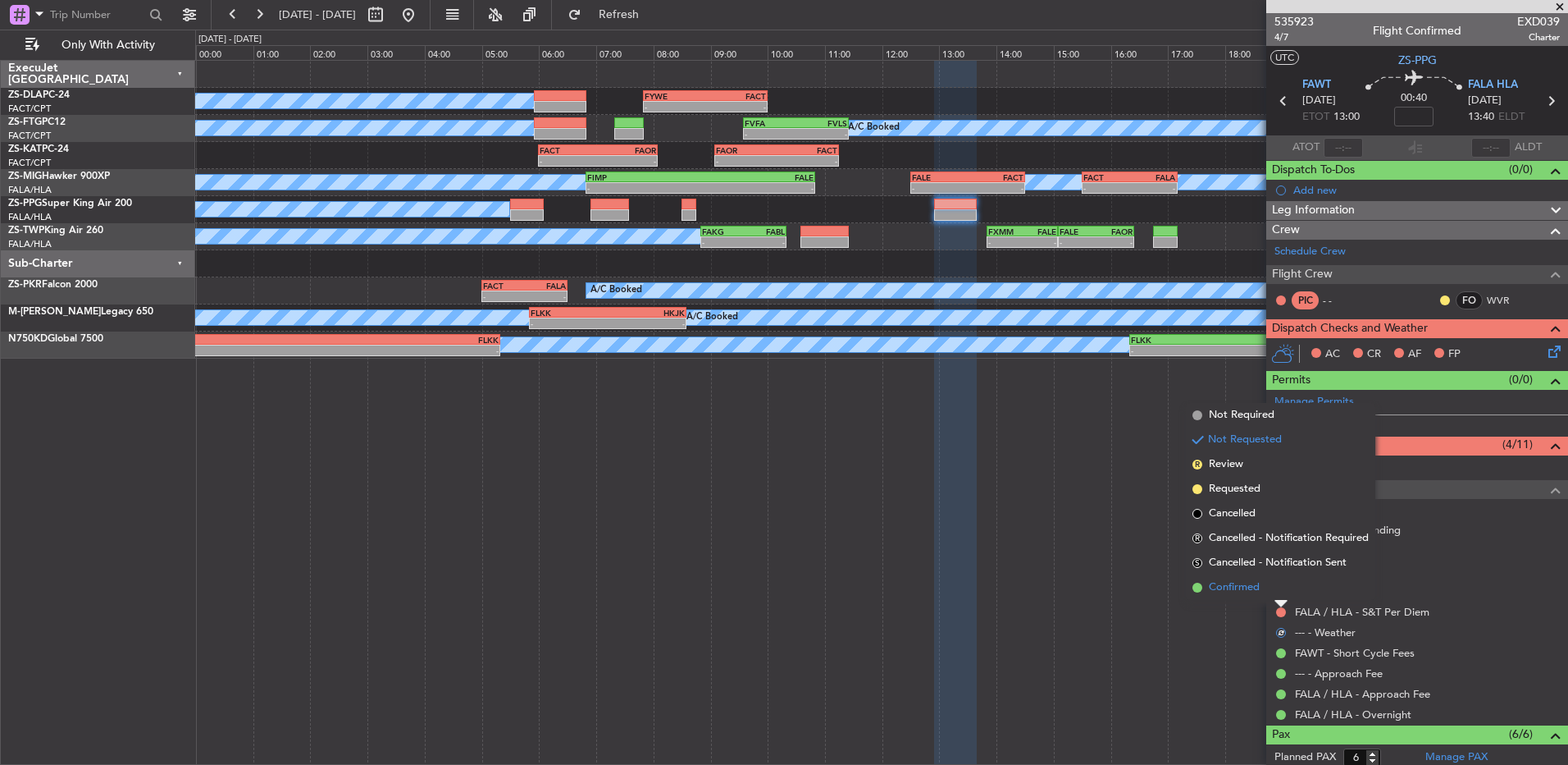
click at [1286, 590] on li "Confirmed" at bounding box center [1281, 587] width 190 height 24
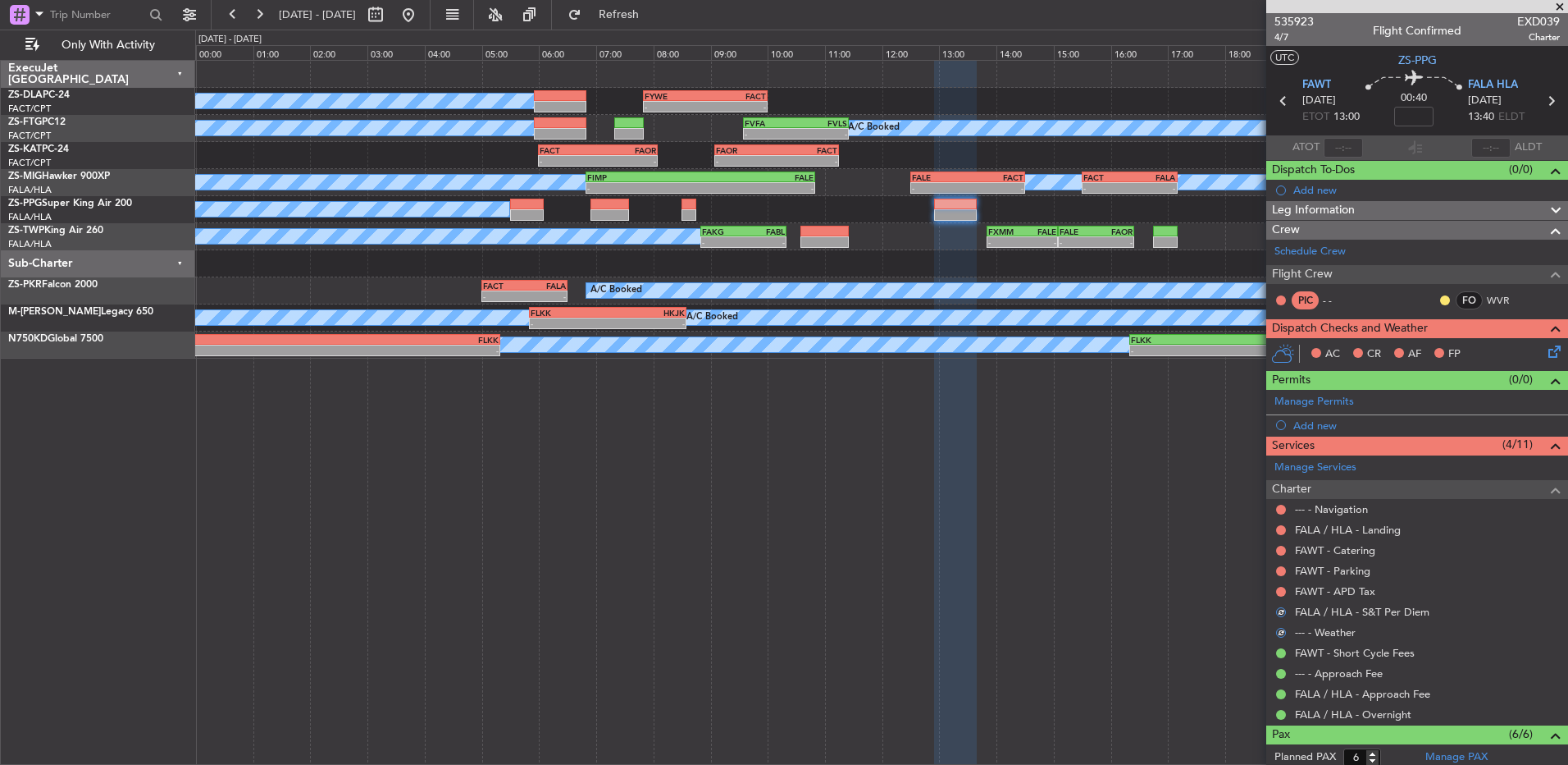
click at [1286, 588] on div at bounding box center [1282, 591] width 13 height 13
click at [1282, 588] on button at bounding box center [1282, 591] width 10 height 10
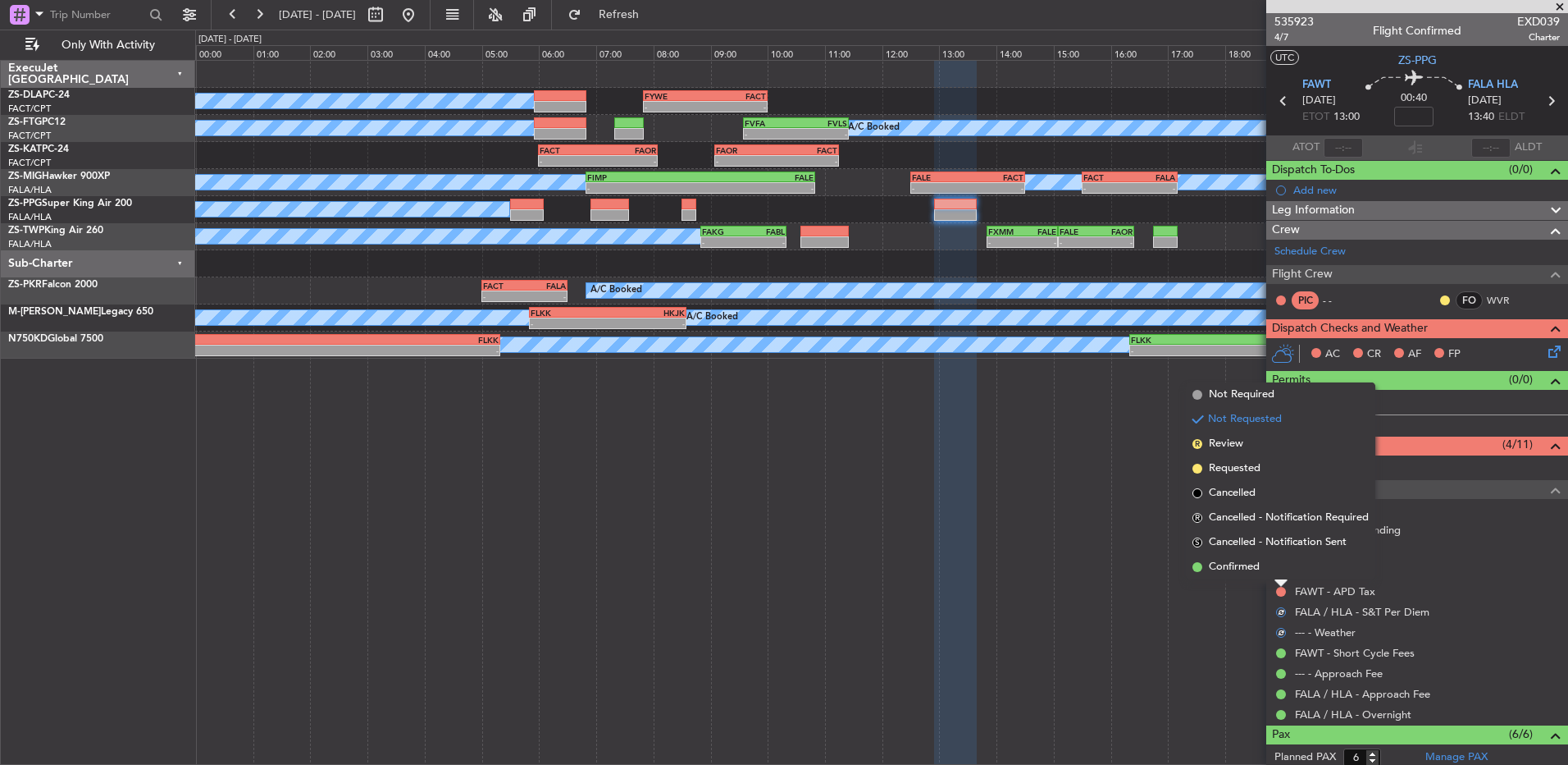
click at [1276, 565] on li "Confirmed" at bounding box center [1281, 566] width 190 height 24
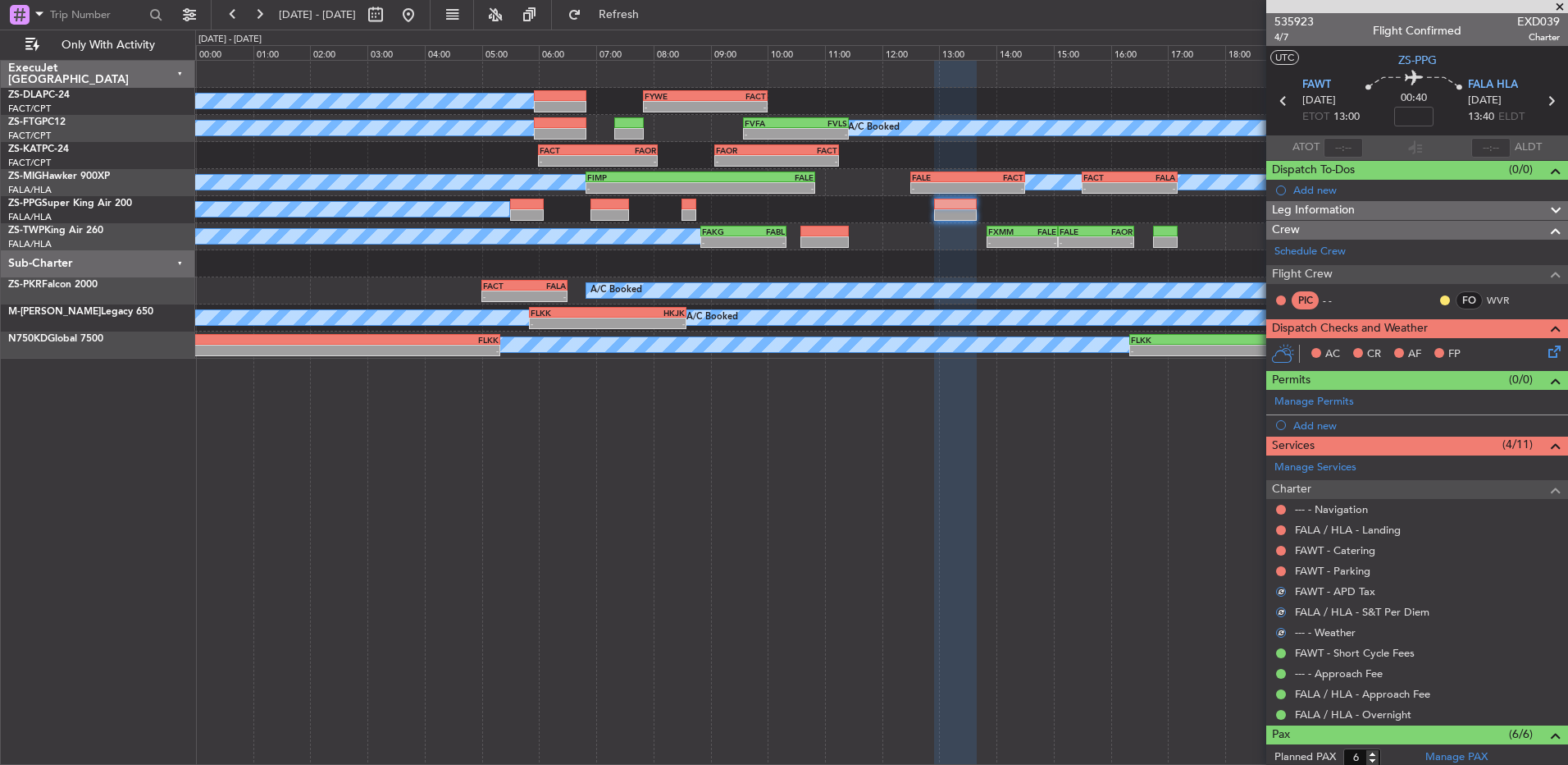
click at [1286, 566] on div at bounding box center [1282, 571] width 13 height 13
click at [1282, 566] on button at bounding box center [1282, 571] width 10 height 10
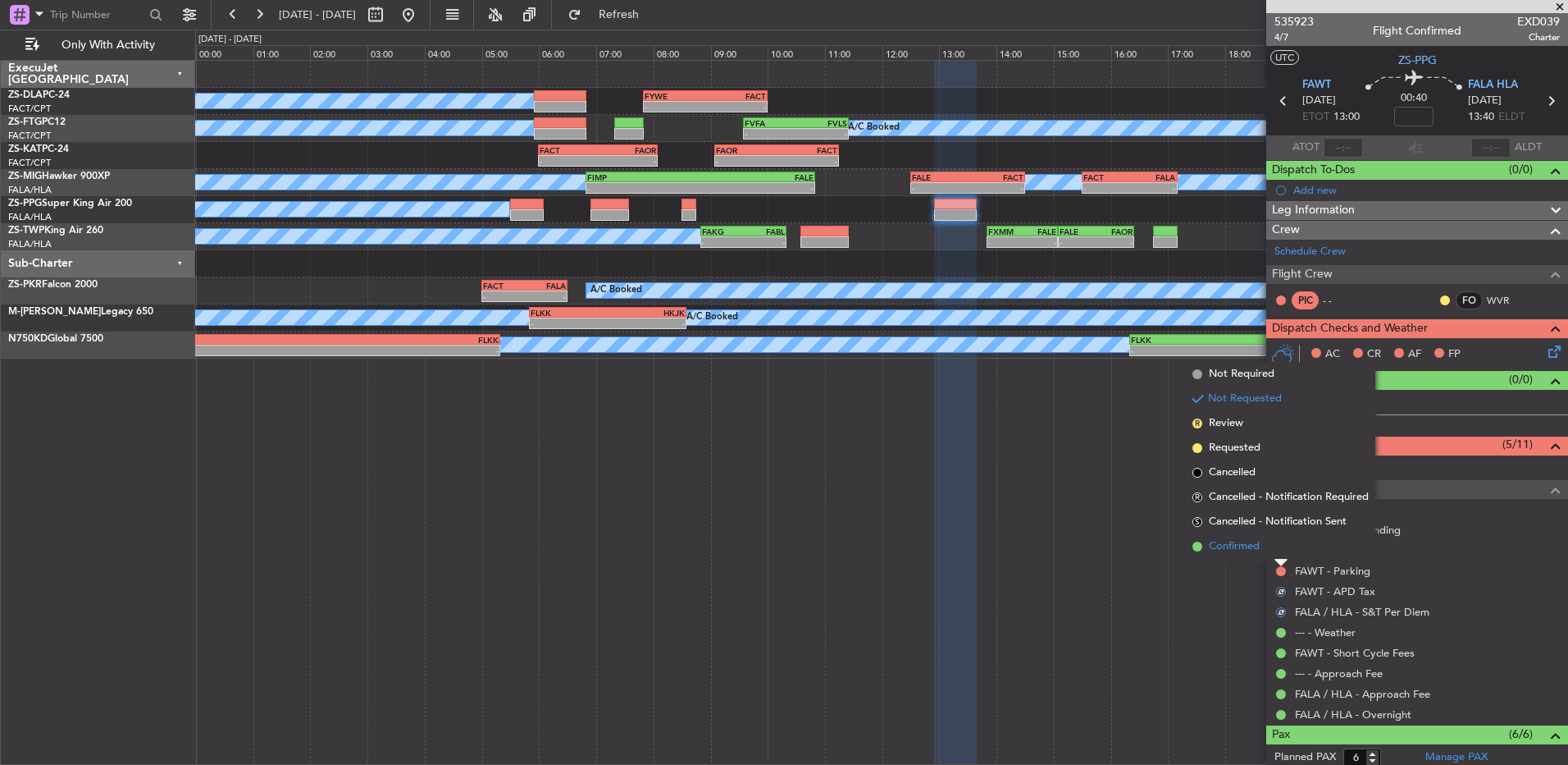
click at [1283, 549] on li "Confirmed" at bounding box center [1281, 546] width 190 height 24
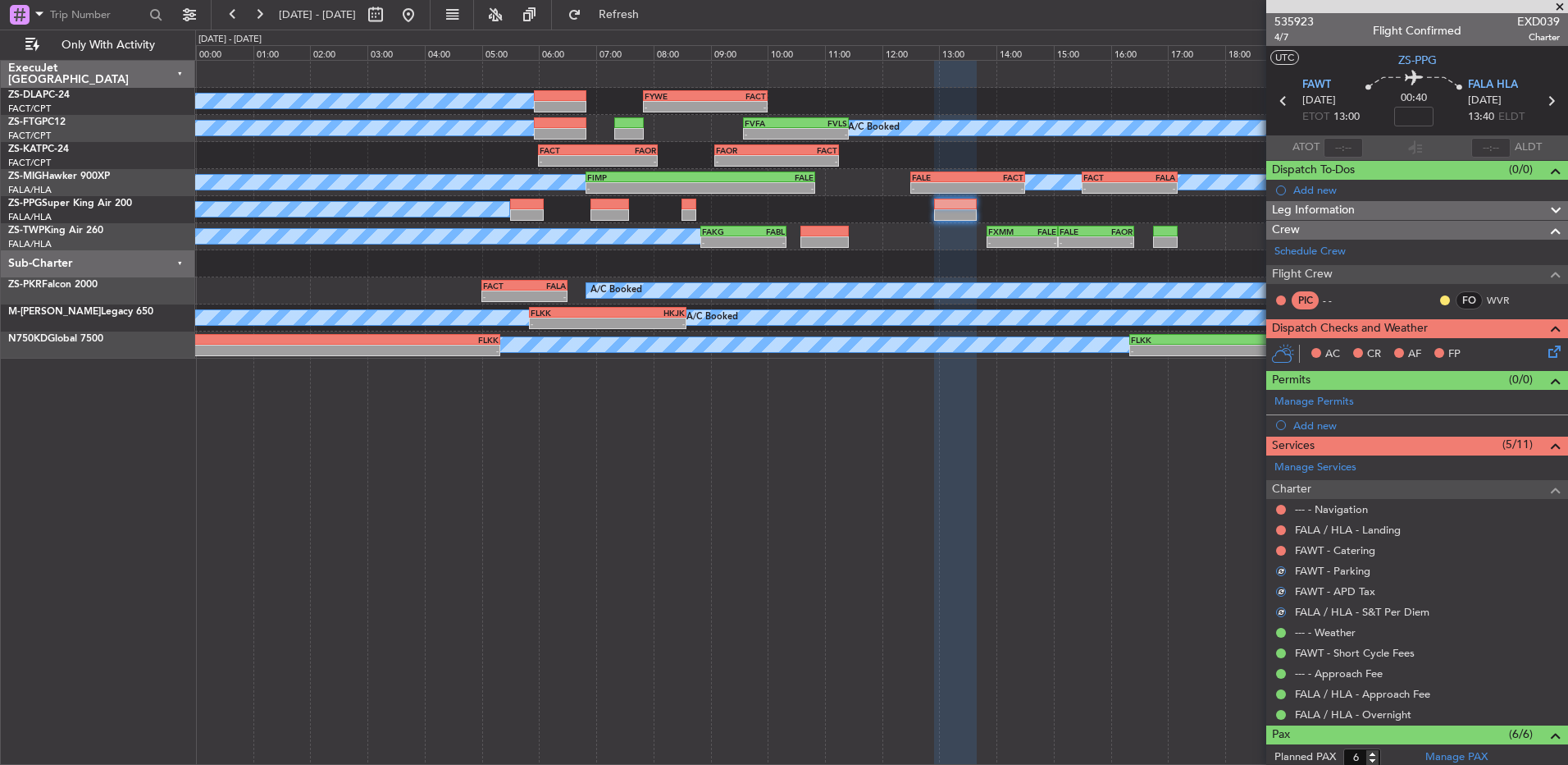
click at [1283, 549] on button at bounding box center [1282, 550] width 10 height 10
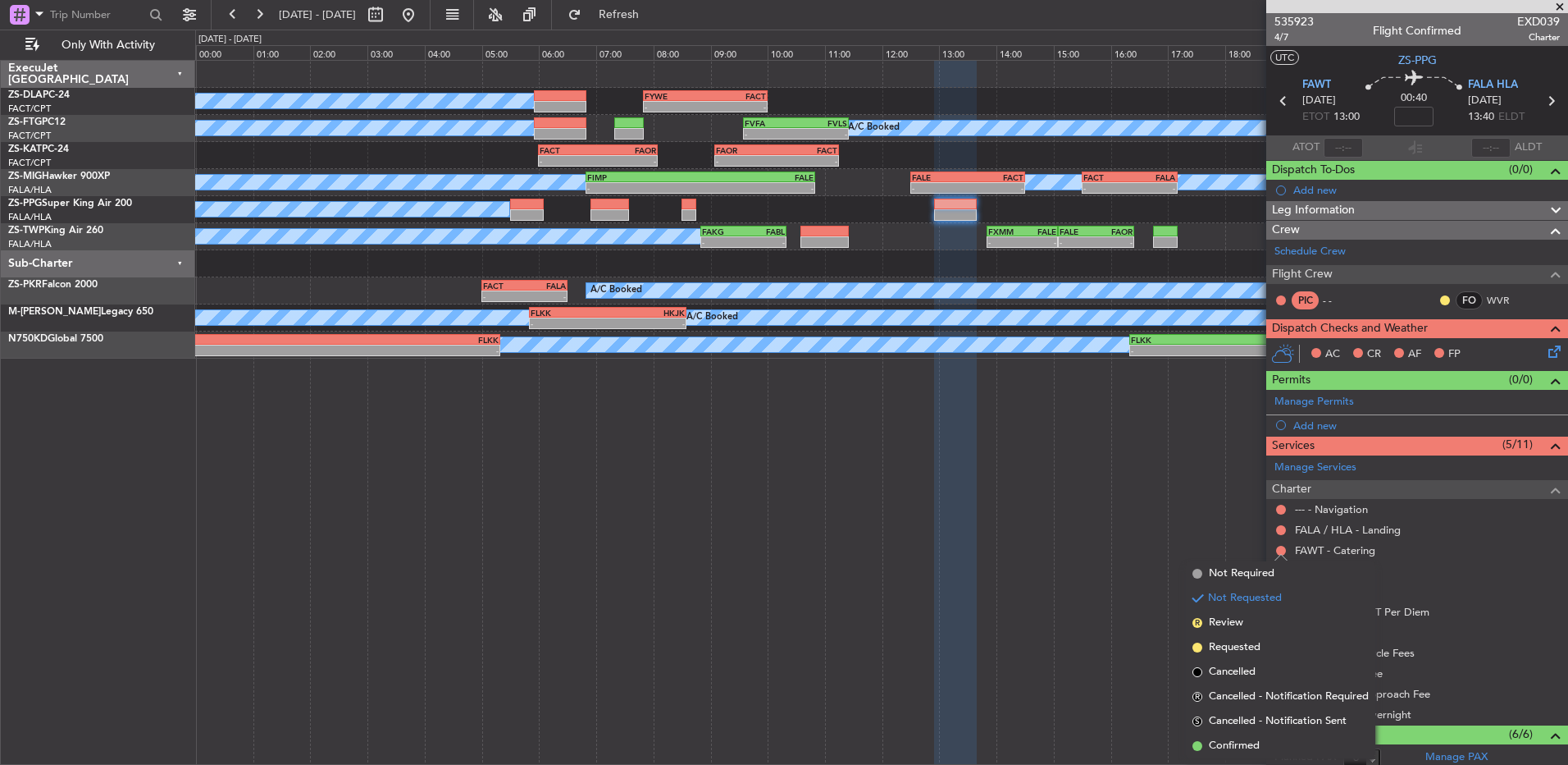
drag, startPoint x: 1236, startPoint y: 756, endPoint x: 1230, endPoint y: 746, distance: 11.7
click at [1234, 756] on li "Confirmed" at bounding box center [1281, 745] width 190 height 24
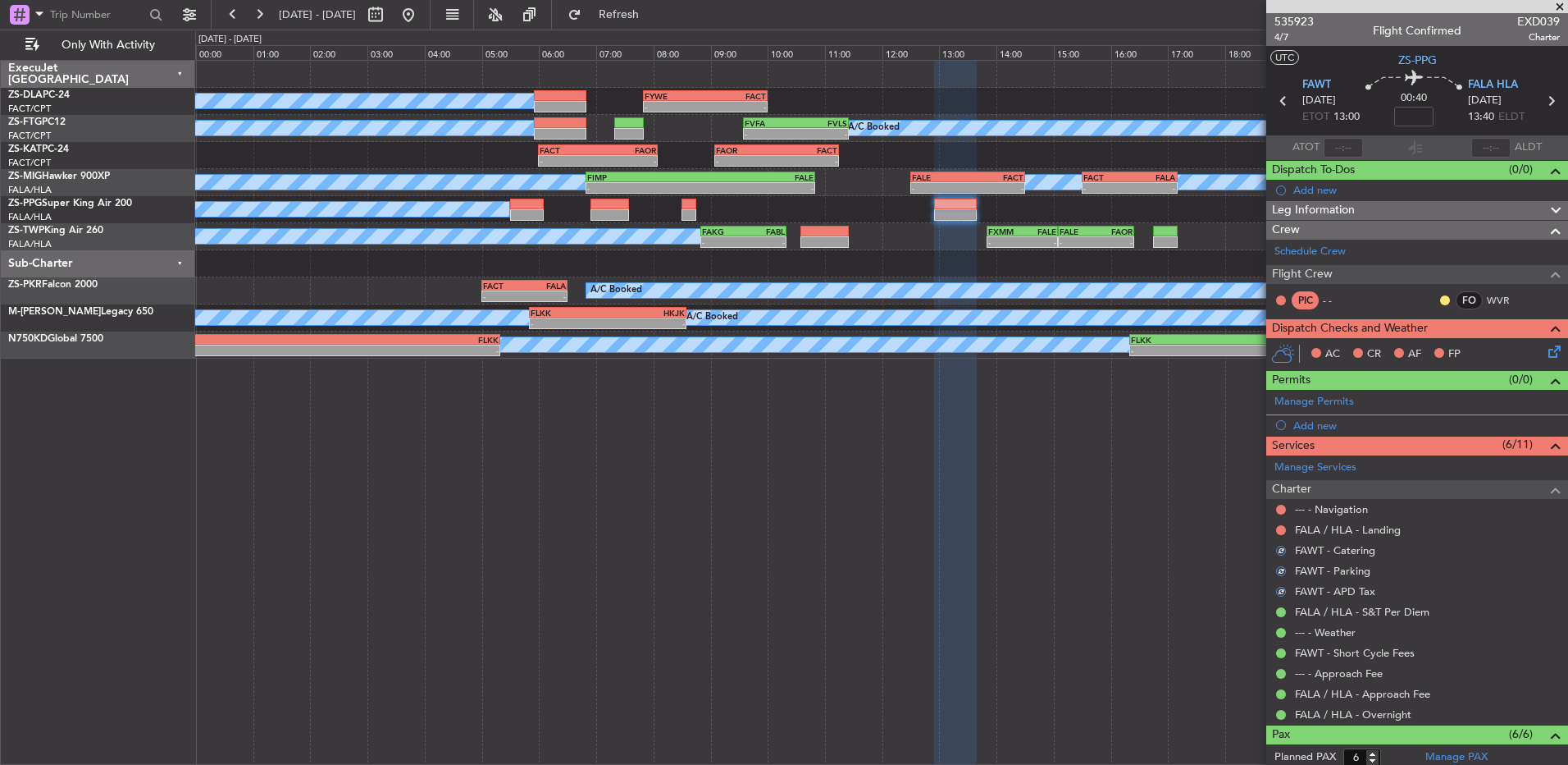
click at [1286, 526] on div at bounding box center [1282, 530] width 13 height 13
click at [1280, 527] on button at bounding box center [1282, 530] width 10 height 10
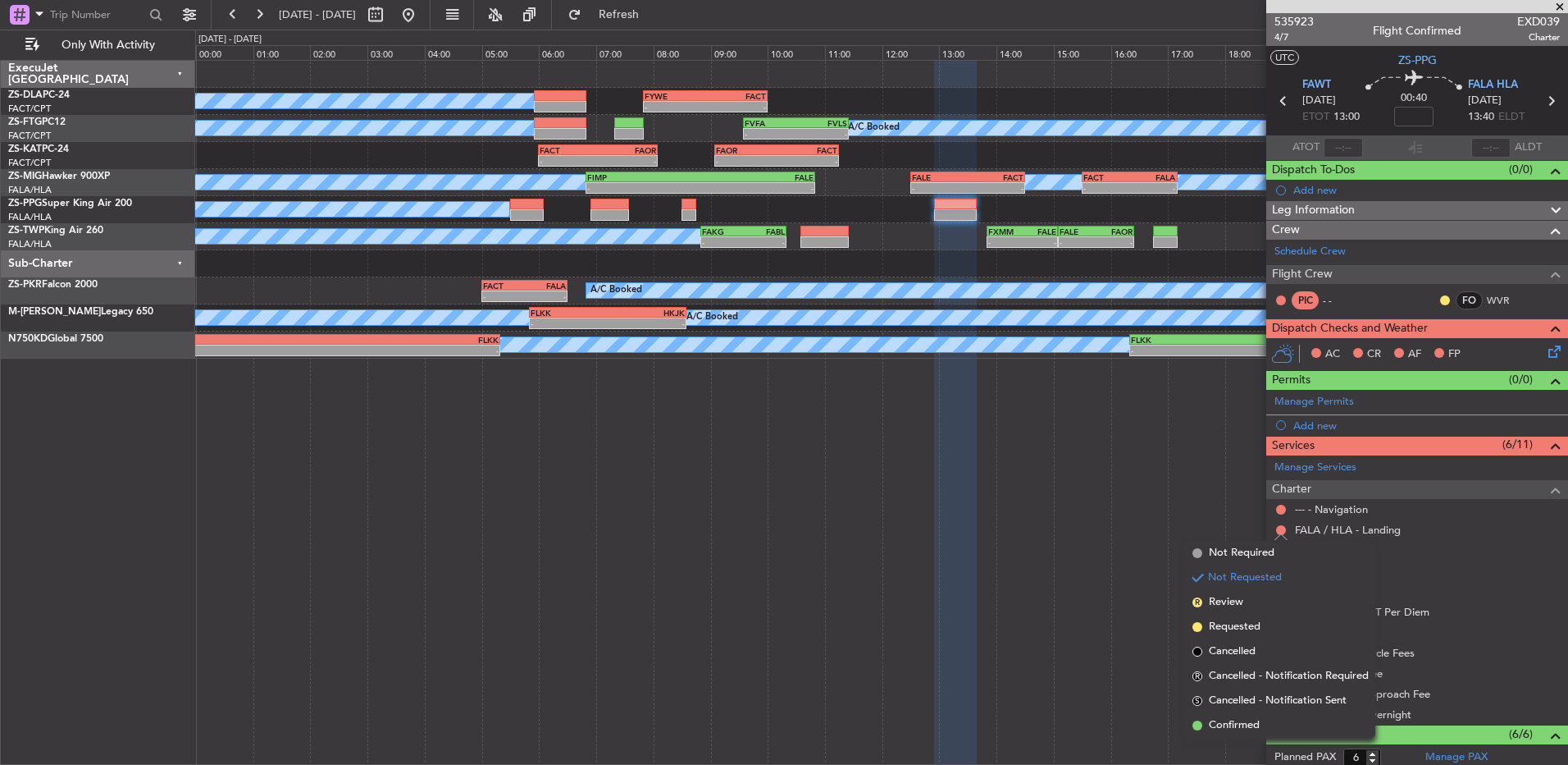
drag, startPoint x: 1262, startPoint y: 729, endPoint x: 1273, endPoint y: 537, distance: 192.3
click at [1259, 728] on li "Confirmed" at bounding box center [1281, 725] width 190 height 24
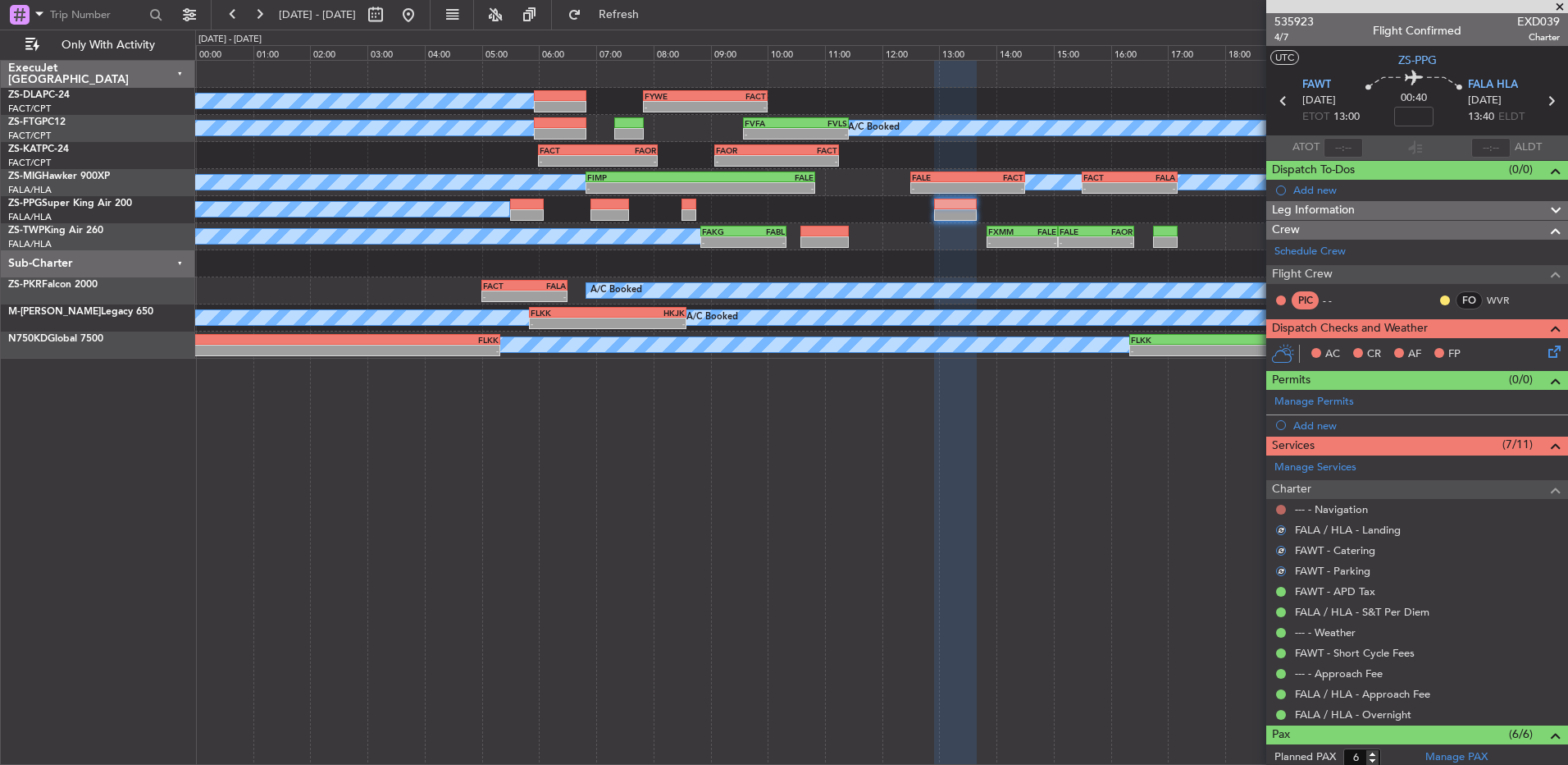
click at [1277, 511] on button at bounding box center [1282, 509] width 10 height 10
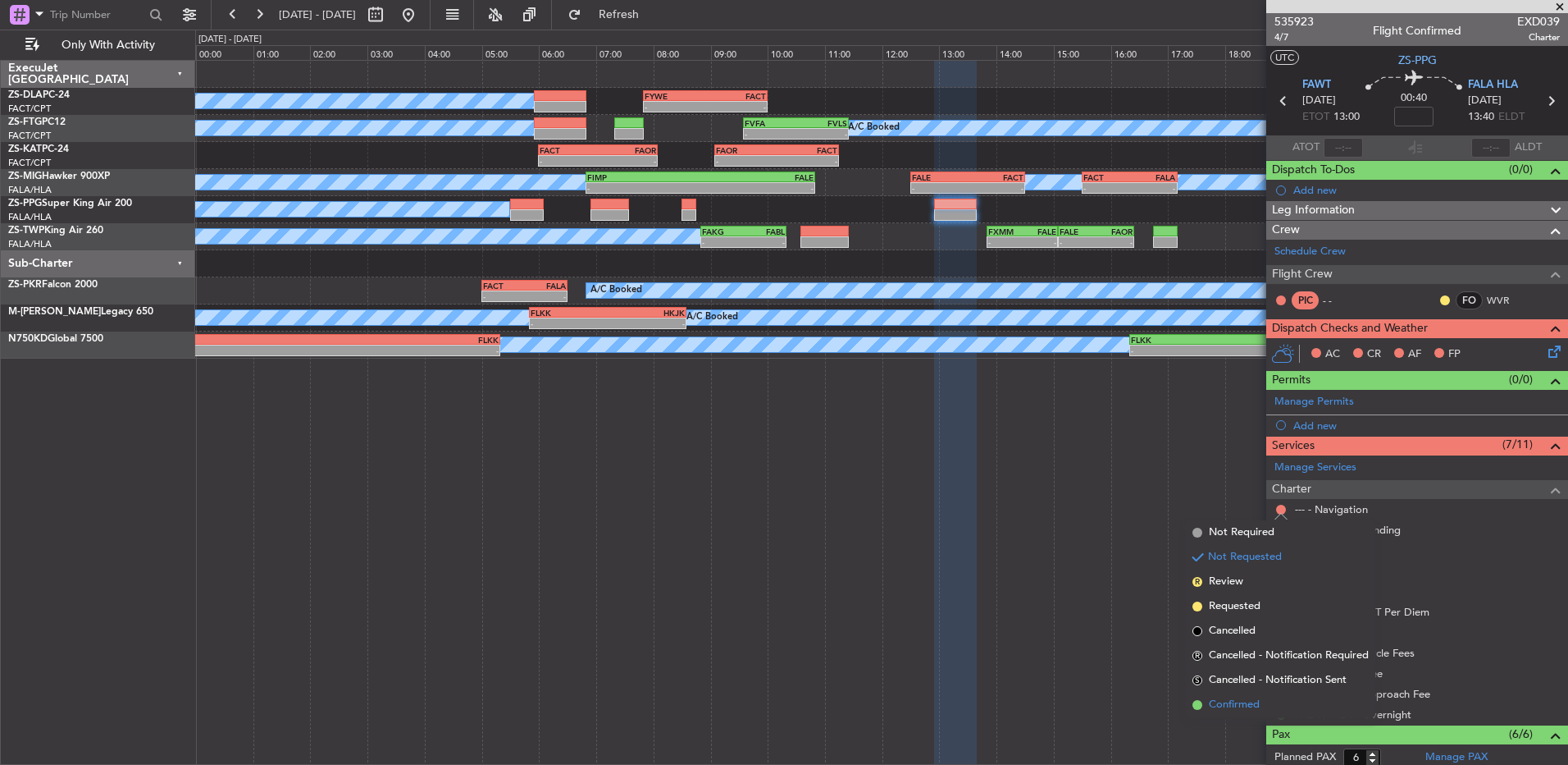
click at [1246, 705] on span "Confirmed" at bounding box center [1234, 705] width 51 height 17
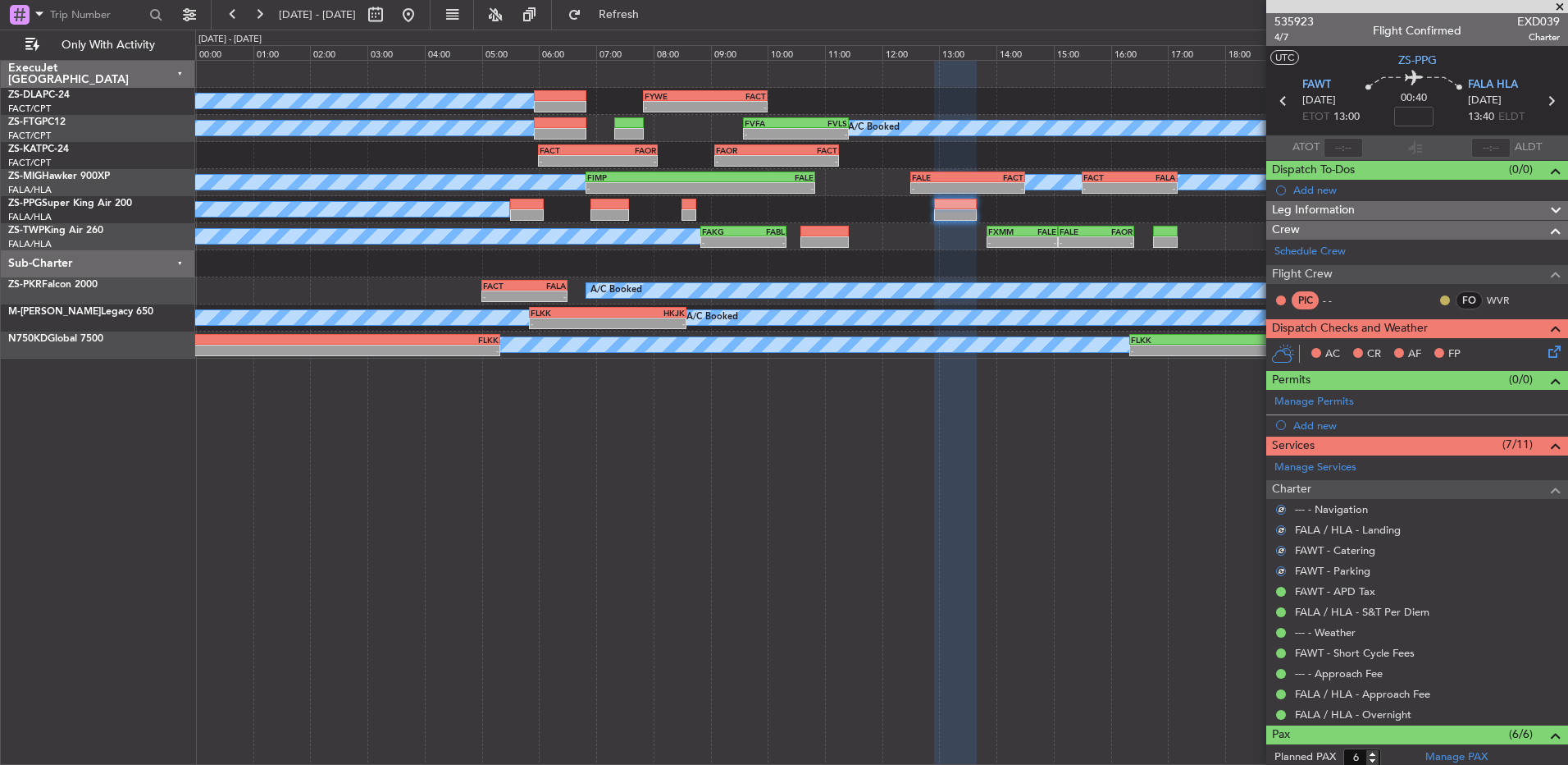
click at [1440, 296] on button at bounding box center [1445, 301] width 10 height 10
click at [1403, 347] on span "Acknowledged" at bounding box center [1437, 348] width 72 height 17
click at [1545, 351] on icon at bounding box center [1552, 349] width 13 height 13
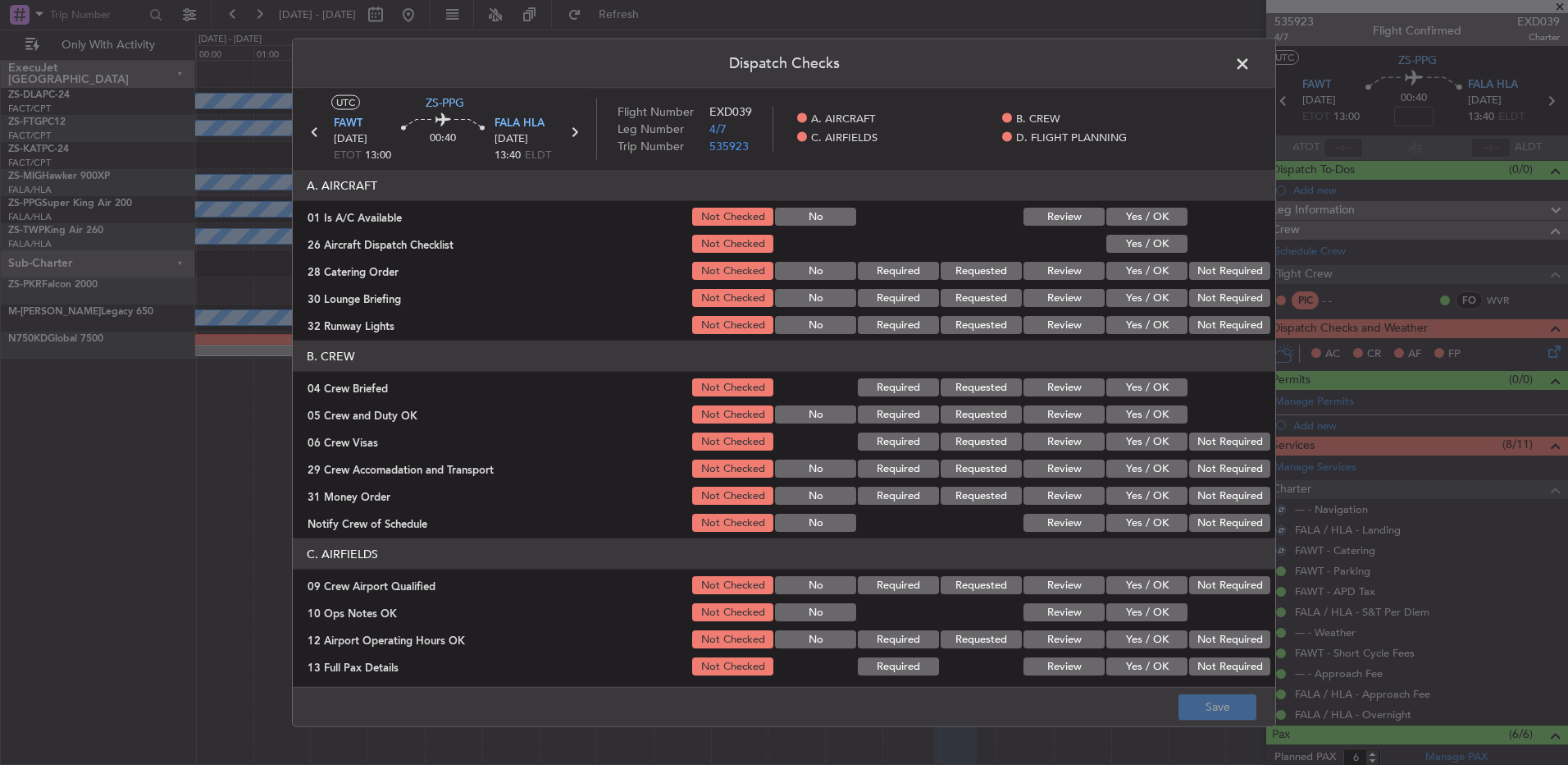
click at [1151, 225] on button "Yes / OK" at bounding box center [1146, 217] width 81 height 18
click at [1151, 222] on button "Yes / OK" at bounding box center [1146, 217] width 81 height 18
click at [1151, 261] on button "Yes / OK" at bounding box center [1146, 271] width 81 height 18
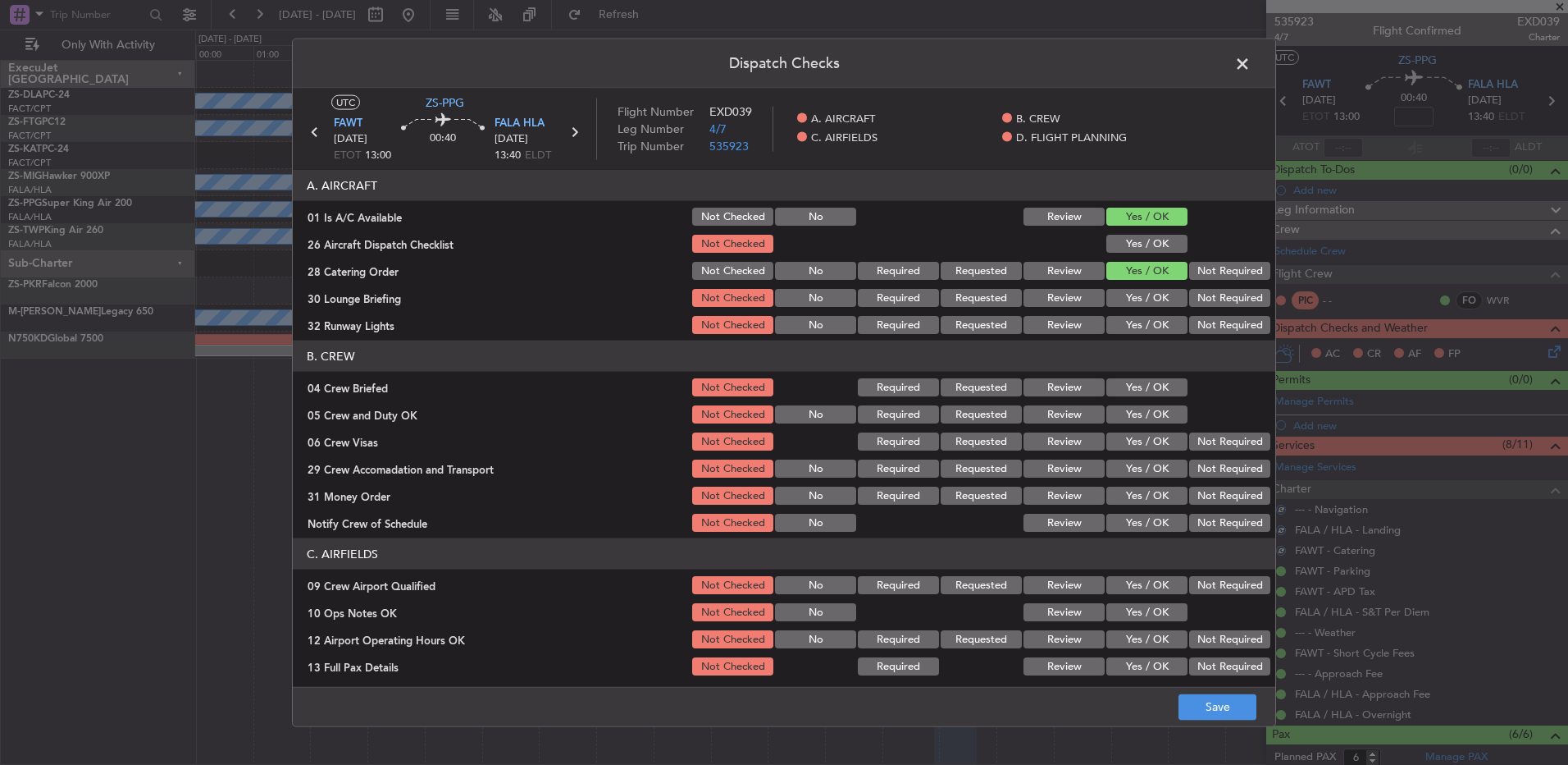
drag, startPoint x: 1162, startPoint y: 243, endPoint x: 1253, endPoint y: 273, distance: 95.8
click at [1165, 248] on button "Yes / OK" at bounding box center [1146, 244] width 81 height 18
click at [1257, 273] on button "Not Required" at bounding box center [1230, 271] width 81 height 18
click at [1247, 275] on button "Not Required" at bounding box center [1230, 271] width 81 height 18
click at [1237, 291] on button "Not Required" at bounding box center [1230, 298] width 81 height 18
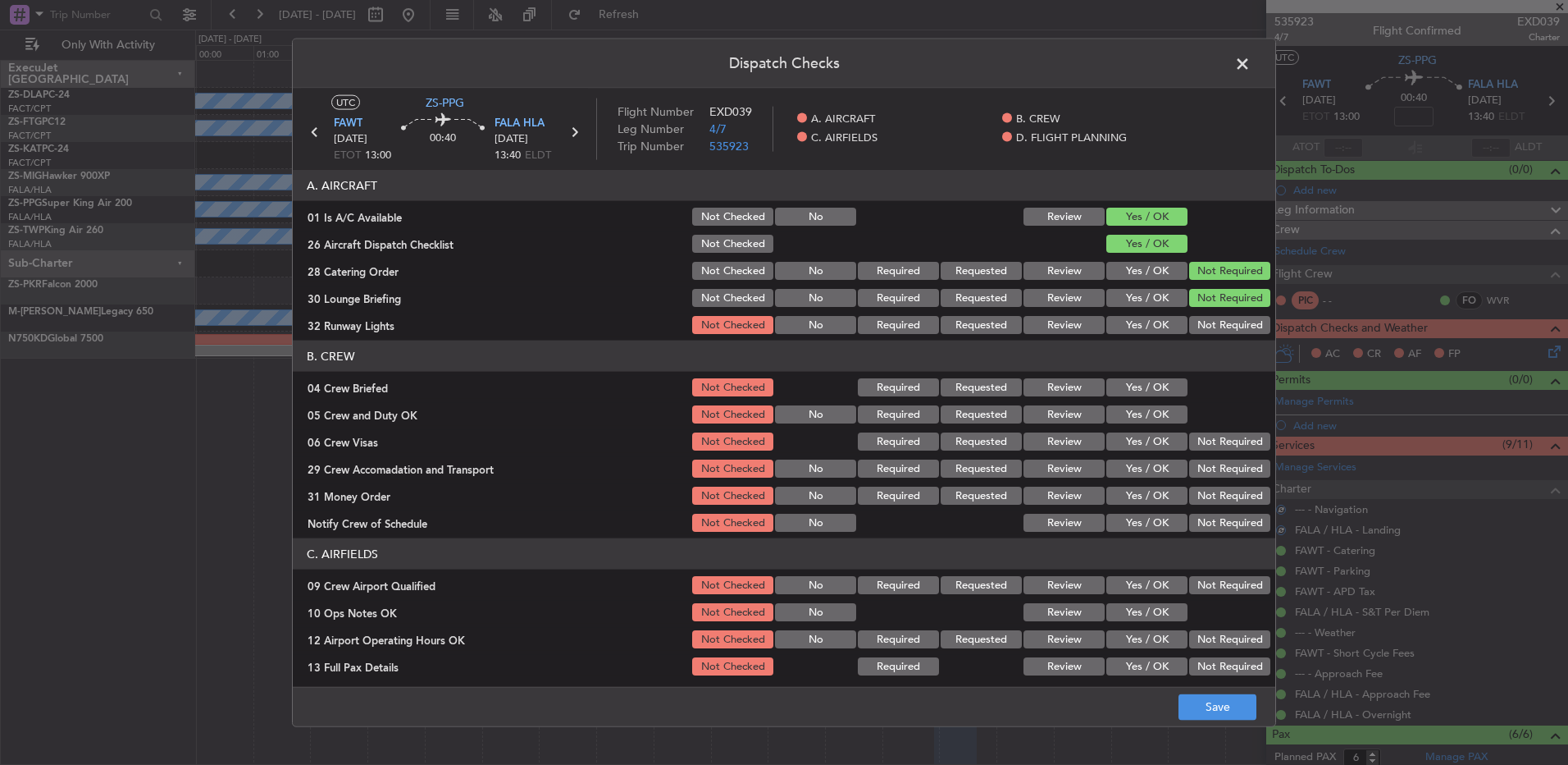
click at [1228, 304] on button "Not Required" at bounding box center [1230, 298] width 81 height 18
click at [1222, 322] on button "Not Required" at bounding box center [1230, 325] width 81 height 18
click at [1155, 379] on button "Yes / OK" at bounding box center [1146, 388] width 81 height 18
click at [1151, 392] on button "Yes / OK" at bounding box center [1146, 388] width 81 height 18
click at [1160, 398] on div "Yes / OK" at bounding box center [1145, 388] width 83 height 23
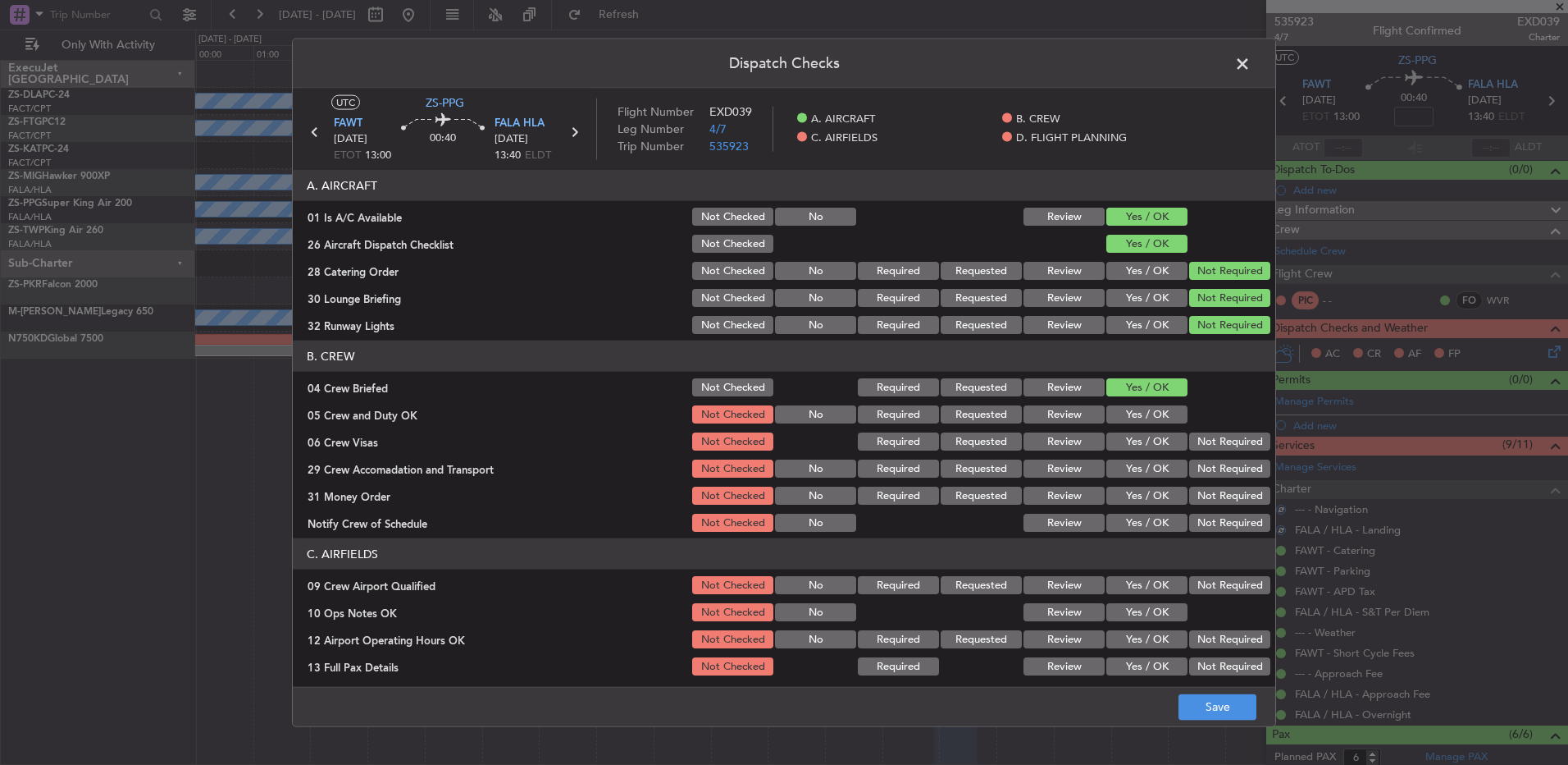
click at [1168, 413] on button "Yes / OK" at bounding box center [1146, 414] width 81 height 18
click at [1232, 427] on section "B. CREW 04 Crew Briefed Not Checked Required Requested Review Yes / OK 05 Crew …" at bounding box center [784, 438] width 983 height 194
drag, startPoint x: 1232, startPoint y: 430, endPoint x: 1222, endPoint y: 458, distance: 29.7
click at [1227, 443] on button "Not Required" at bounding box center [1230, 442] width 81 height 18
click at [1222, 460] on section "B. CREW 04 Crew Briefed Not Checked Required Requested Review Yes / OK 05 Crew …" at bounding box center [784, 438] width 983 height 194
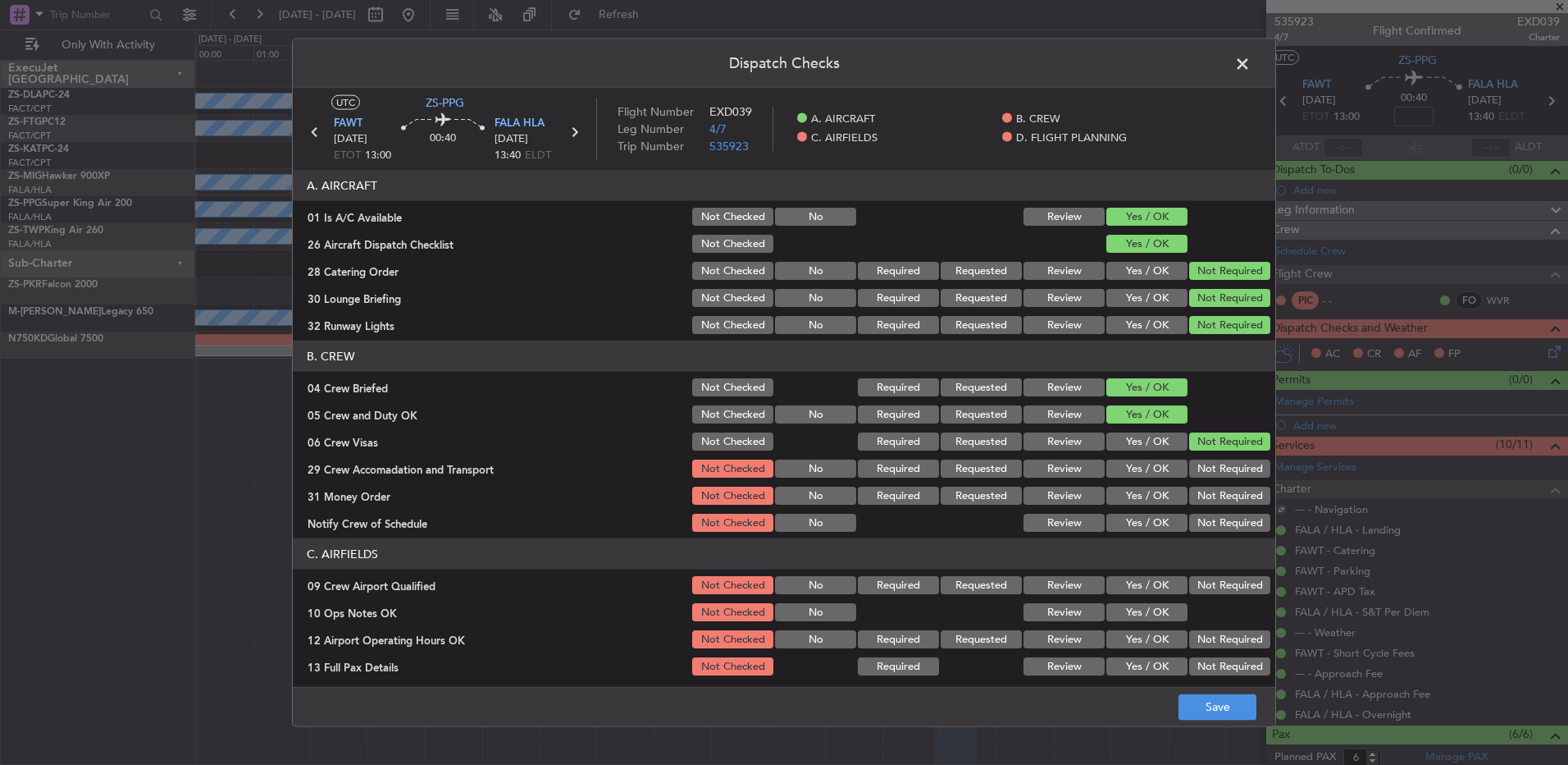
click at [1227, 467] on button "Not Required" at bounding box center [1230, 469] width 81 height 18
click at [1226, 472] on button "Not Required" at bounding box center [1230, 469] width 81 height 18
click at [1223, 495] on button "Not Required" at bounding box center [1230, 496] width 81 height 18
click at [1219, 518] on section "B. CREW 04 Crew Briefed Not Checked Required Requested Review Yes / OK 05 Crew …" at bounding box center [784, 438] width 983 height 194
click at [1221, 519] on button "Not Required" at bounding box center [1230, 523] width 81 height 18
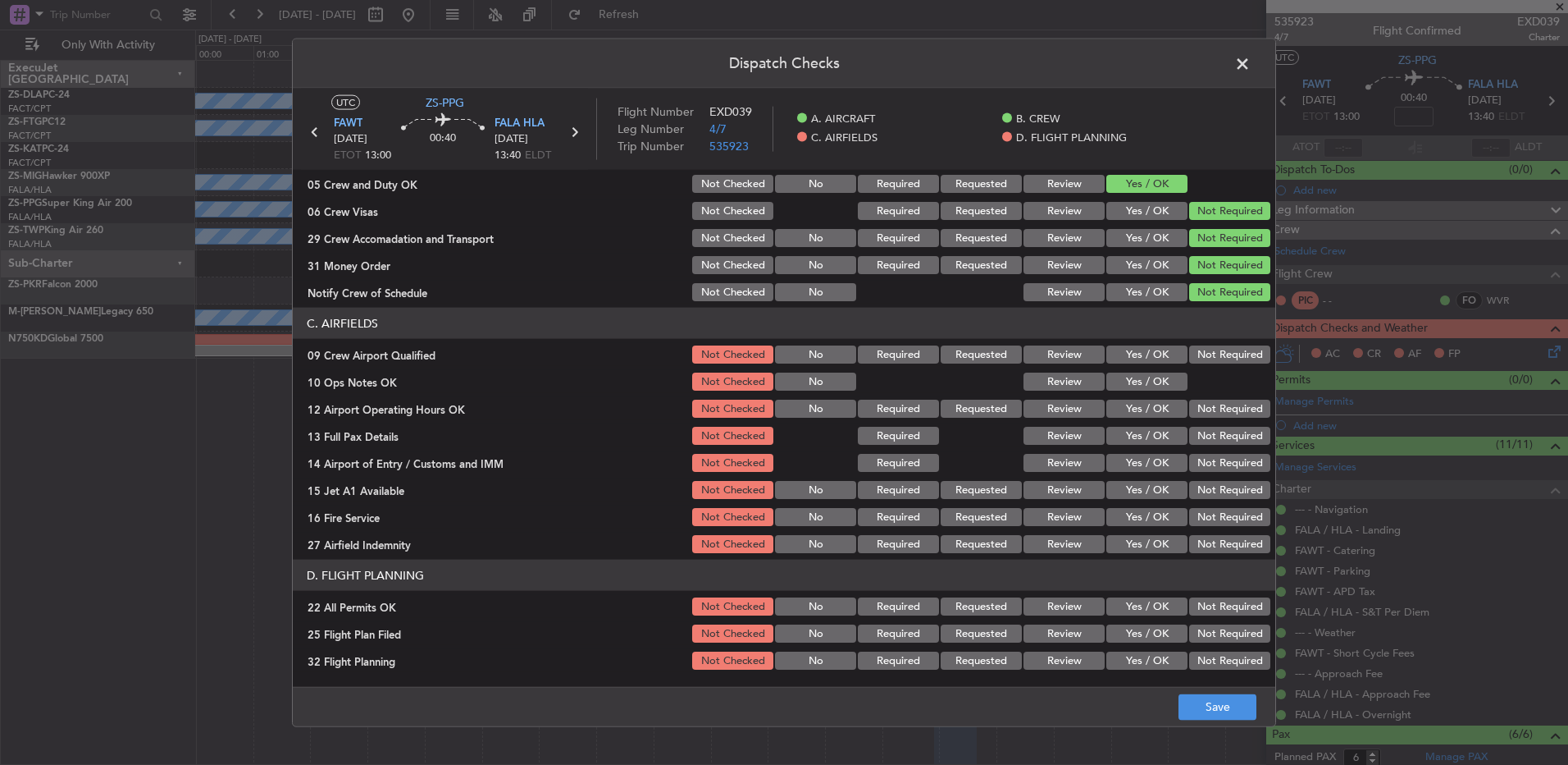
click at [1219, 351] on button "Not Required" at bounding box center [1230, 355] width 81 height 18
click at [1124, 399] on button "Yes / OK" at bounding box center [1146, 408] width 81 height 18
click at [1148, 388] on button "Yes / OK" at bounding box center [1146, 382] width 81 height 18
click at [1190, 403] on button "Not Required" at bounding box center [1230, 408] width 81 height 18
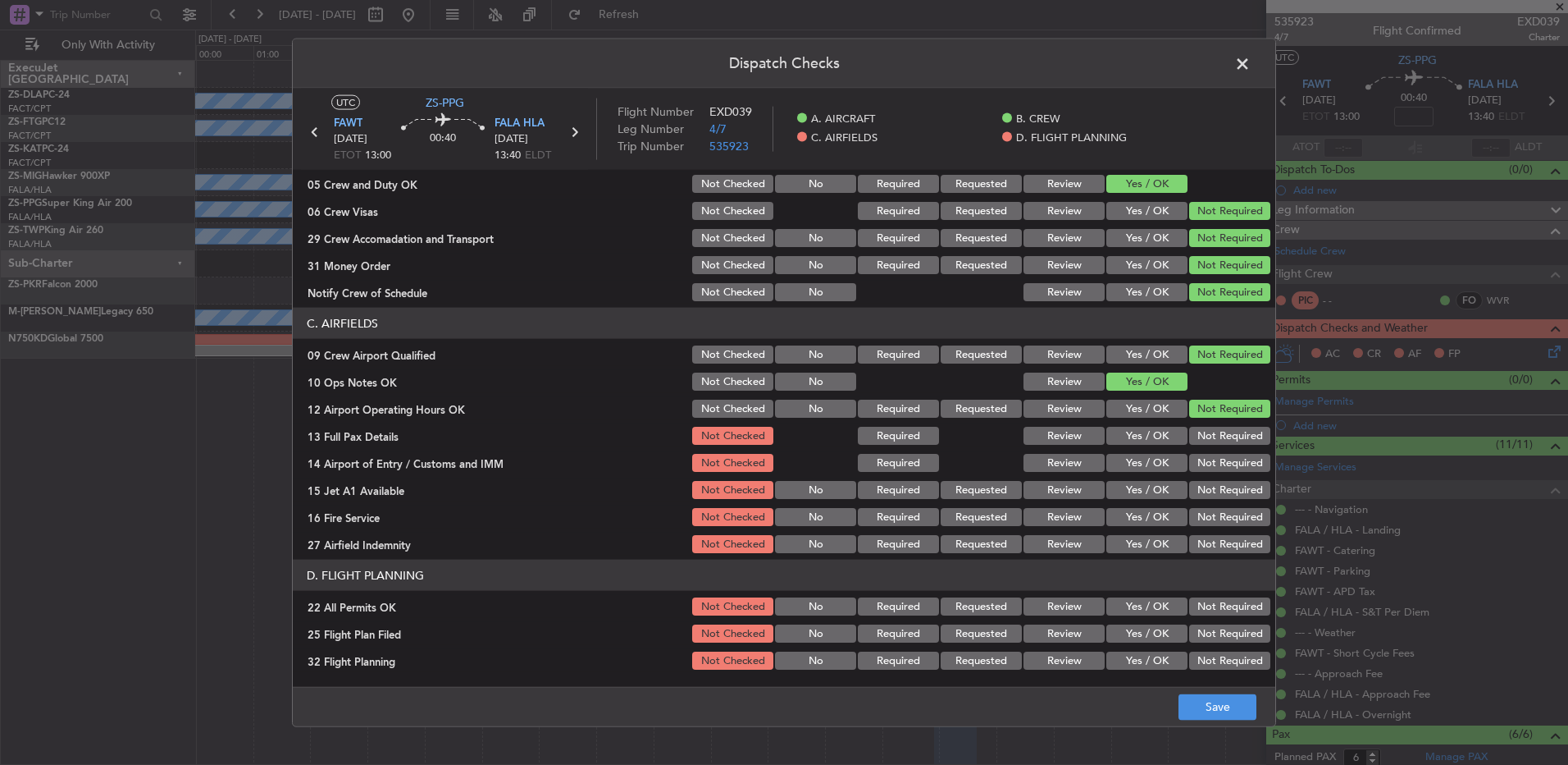
click at [1193, 423] on section "C. AIRFIELDS 09 Crew Airport Qualified Not Checked No Required Requested Review…" at bounding box center [784, 431] width 983 height 248
click at [1195, 438] on button "Not Required" at bounding box center [1230, 436] width 81 height 18
click at [1196, 458] on section "C. AIRFIELDS 09 Crew Airport Qualified Not Checked No Required Requested Review…" at bounding box center [784, 431] width 983 height 248
click at [1202, 463] on button "Not Required" at bounding box center [1230, 463] width 81 height 18
click at [1202, 477] on section "C. AIRFIELDS 09 Crew Airport Qualified Not Checked No Required Requested Review…" at bounding box center [784, 431] width 983 height 248
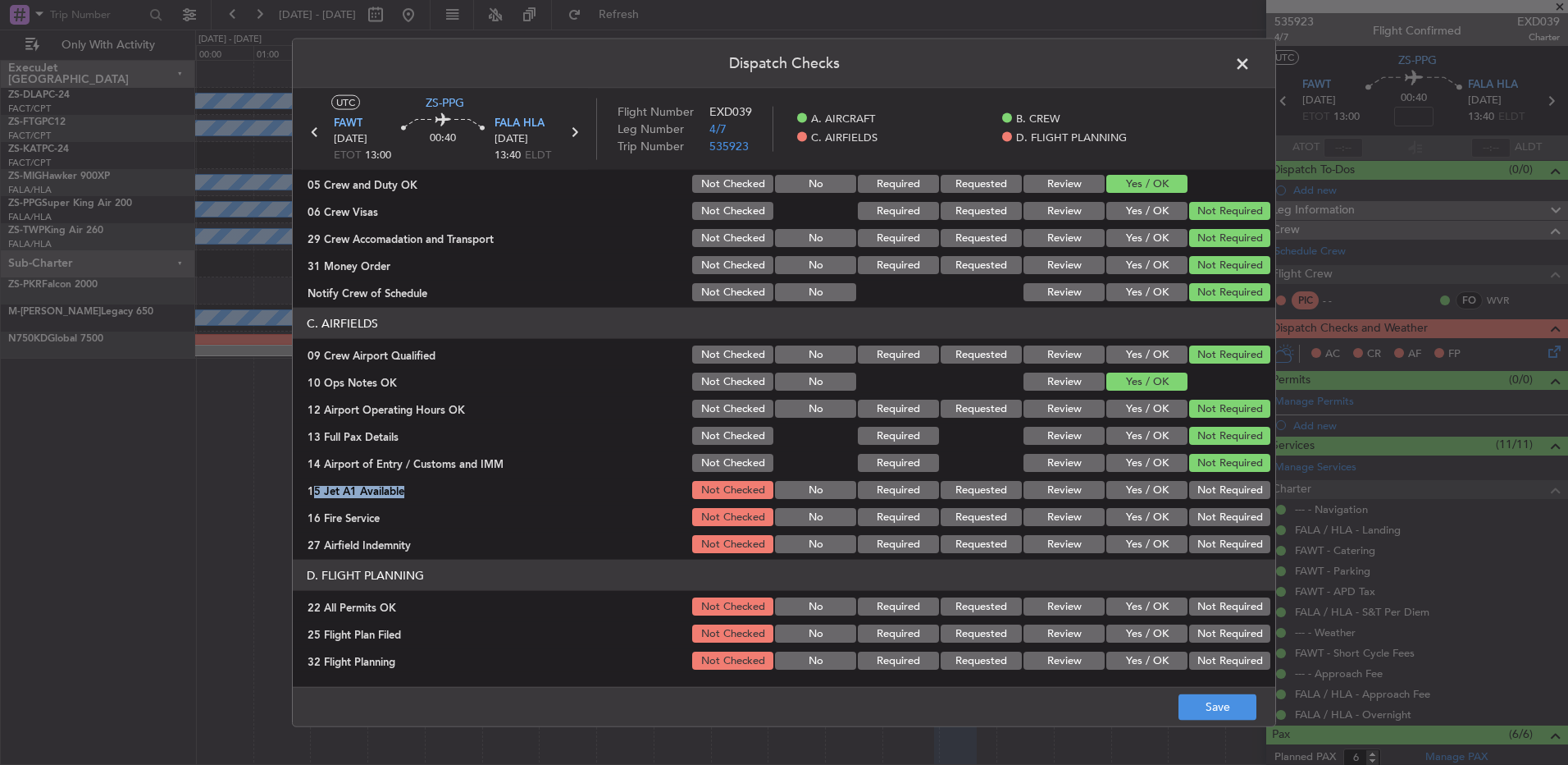
drag, startPoint x: 1202, startPoint y: 477, endPoint x: 1201, endPoint y: 500, distance: 23.0
click at [1201, 500] on div "Not Required" at bounding box center [1228, 490] width 83 height 23
click at [1194, 497] on button "Not Required" at bounding box center [1230, 490] width 81 height 18
click at [1203, 525] on button "Not Required" at bounding box center [1230, 517] width 81 height 18
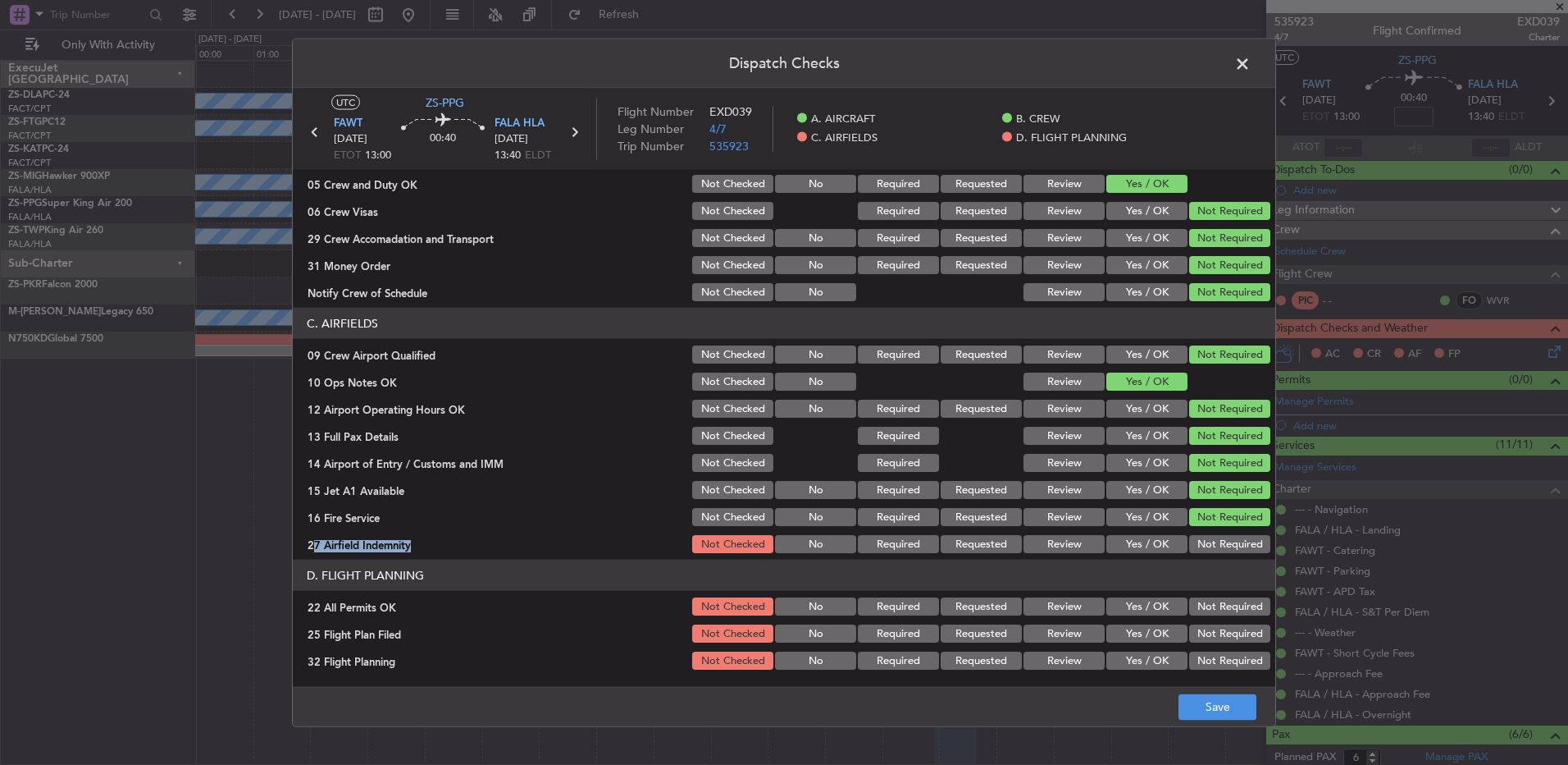
click at [1206, 536] on section "C. AIRFIELDS 09 Crew Airport Qualified Not Checked No Required Requested Review…" at bounding box center [784, 431] width 983 height 248
drag, startPoint x: 1206, startPoint y: 537, endPoint x: 1212, endPoint y: 563, distance: 26.7
click at [1211, 550] on button "Not Required" at bounding box center [1230, 545] width 81 height 18
drag, startPoint x: 1221, startPoint y: 593, endPoint x: 1214, endPoint y: 609, distance: 17.5
click at [1221, 598] on section "D. FLIGHT PLANNING 22 All Permits OK Not Checked No Required Requested Review Y…" at bounding box center [784, 616] width 983 height 113
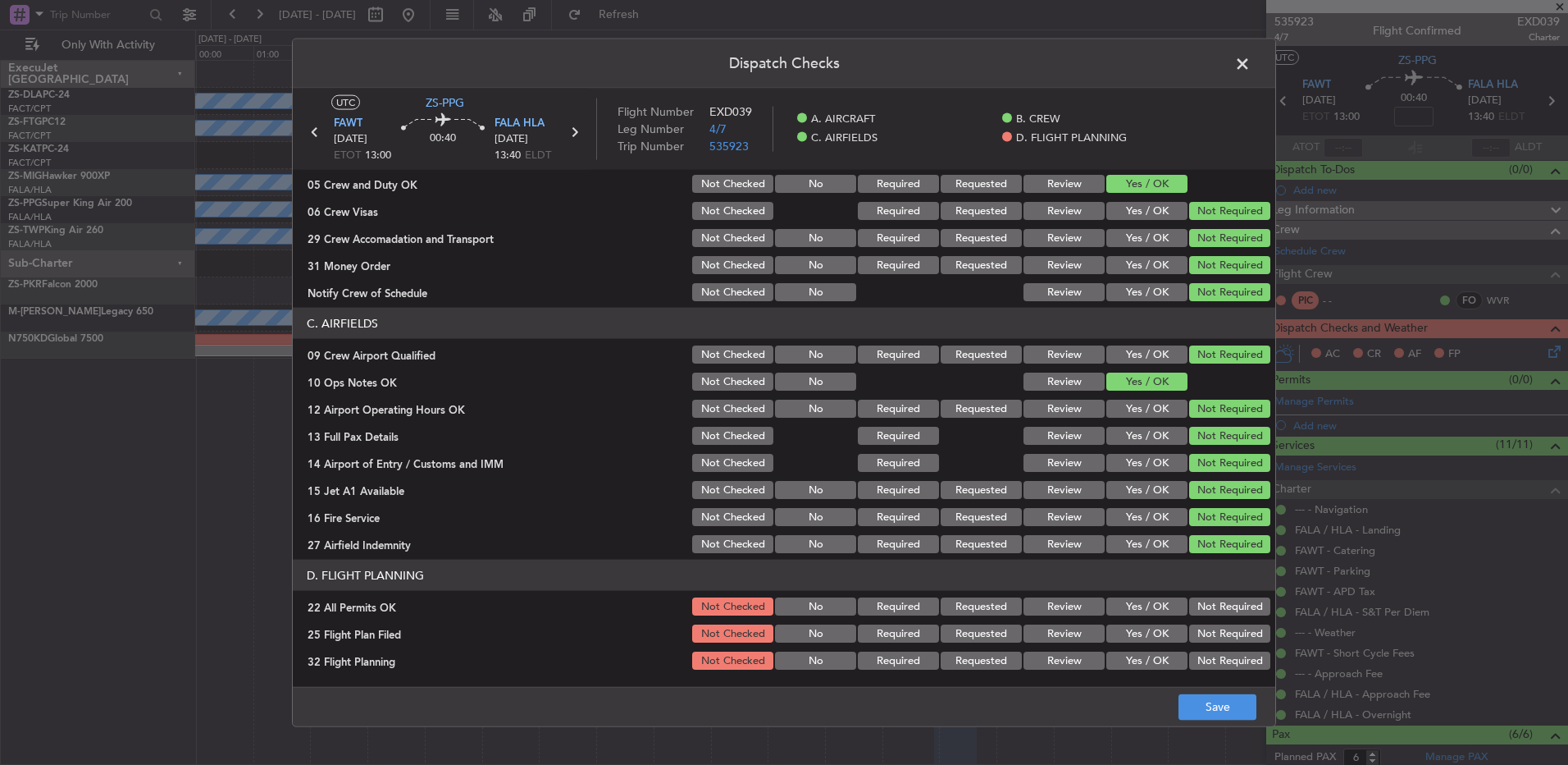
click at [1215, 610] on button "Not Required" at bounding box center [1230, 606] width 81 height 18
click at [1071, 626] on button "Review" at bounding box center [1064, 634] width 81 height 18
drag, startPoint x: 1070, startPoint y: 638, endPoint x: 1073, endPoint y: 649, distance: 11.4
click at [1072, 640] on button "Review" at bounding box center [1064, 634] width 81 height 18
drag, startPoint x: 1073, startPoint y: 652, endPoint x: 1070, endPoint y: 663, distance: 11.4
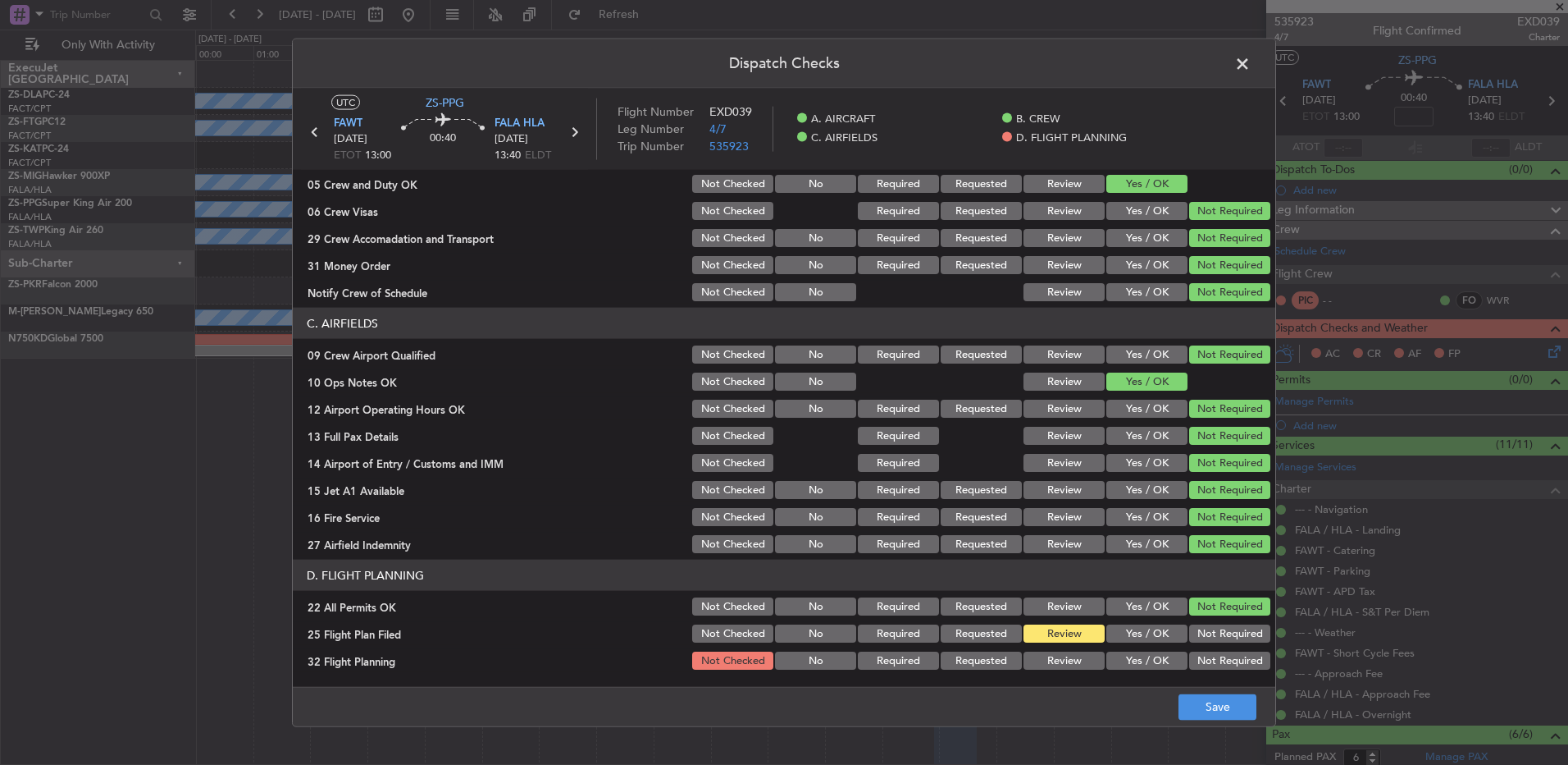
click at [1074, 657] on button "Review" at bounding box center [1064, 661] width 81 height 18
click at [1070, 665] on button "Review" at bounding box center [1064, 661] width 81 height 18
drag, startPoint x: 1253, startPoint y: 724, endPoint x: 1244, endPoint y: 723, distance: 9.1
click at [1253, 725] on footer "Save" at bounding box center [784, 705] width 983 height 39
click at [1239, 717] on button "Save" at bounding box center [1217, 706] width 78 height 26
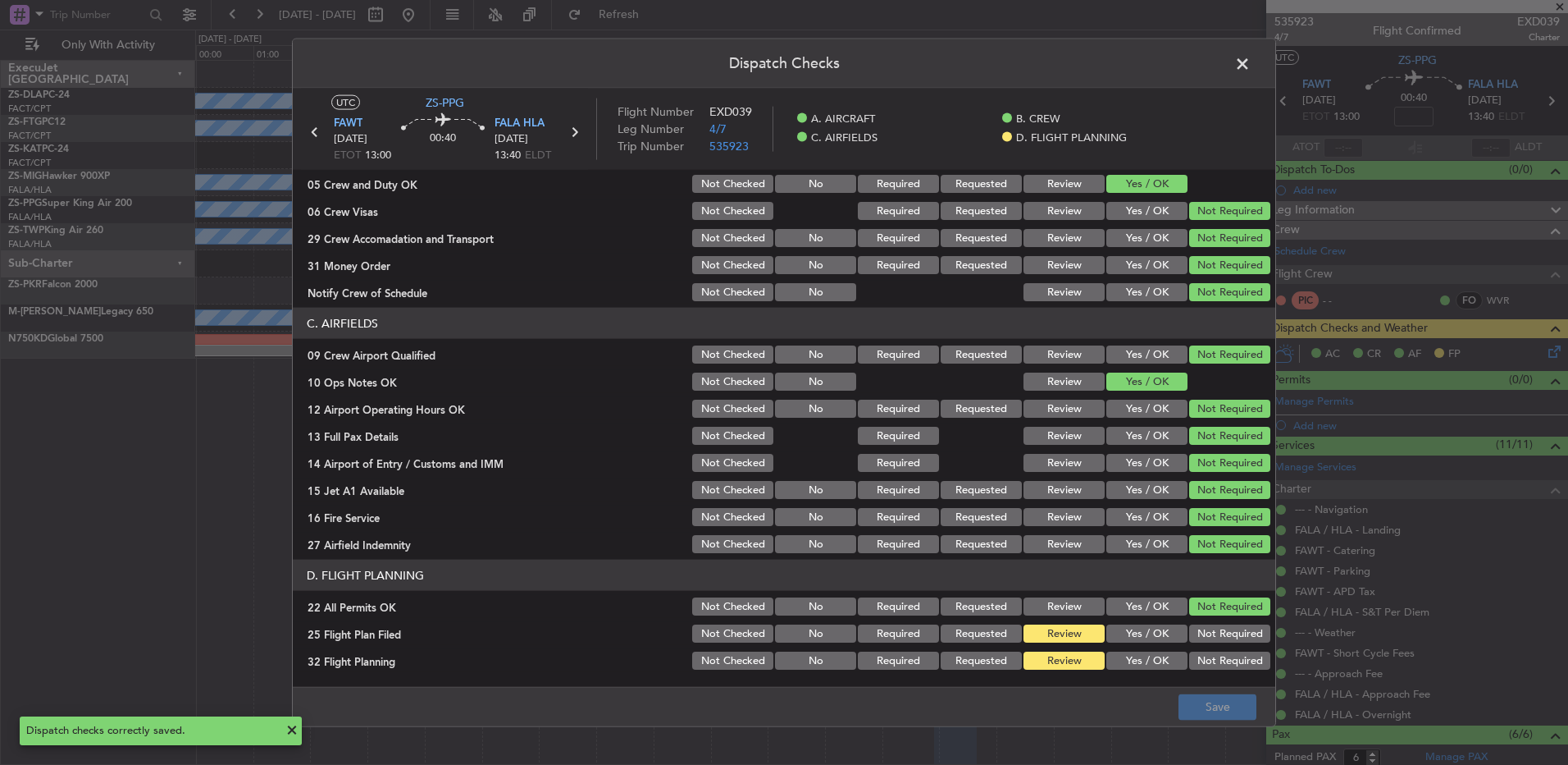
click at [1251, 68] on span at bounding box center [1251, 68] width 0 height 33
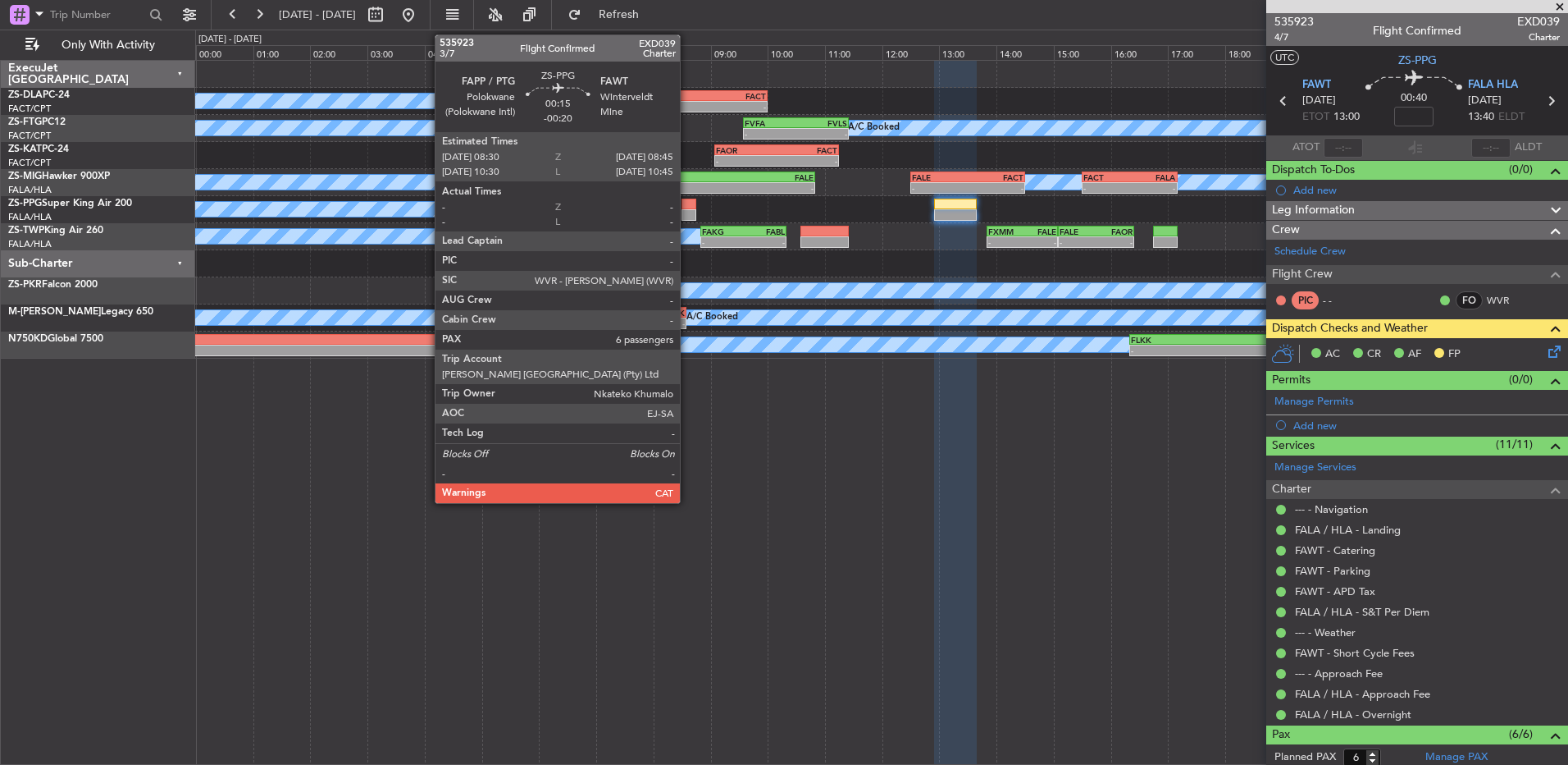
click at [692, 215] on div at bounding box center [689, 215] width 15 height 12
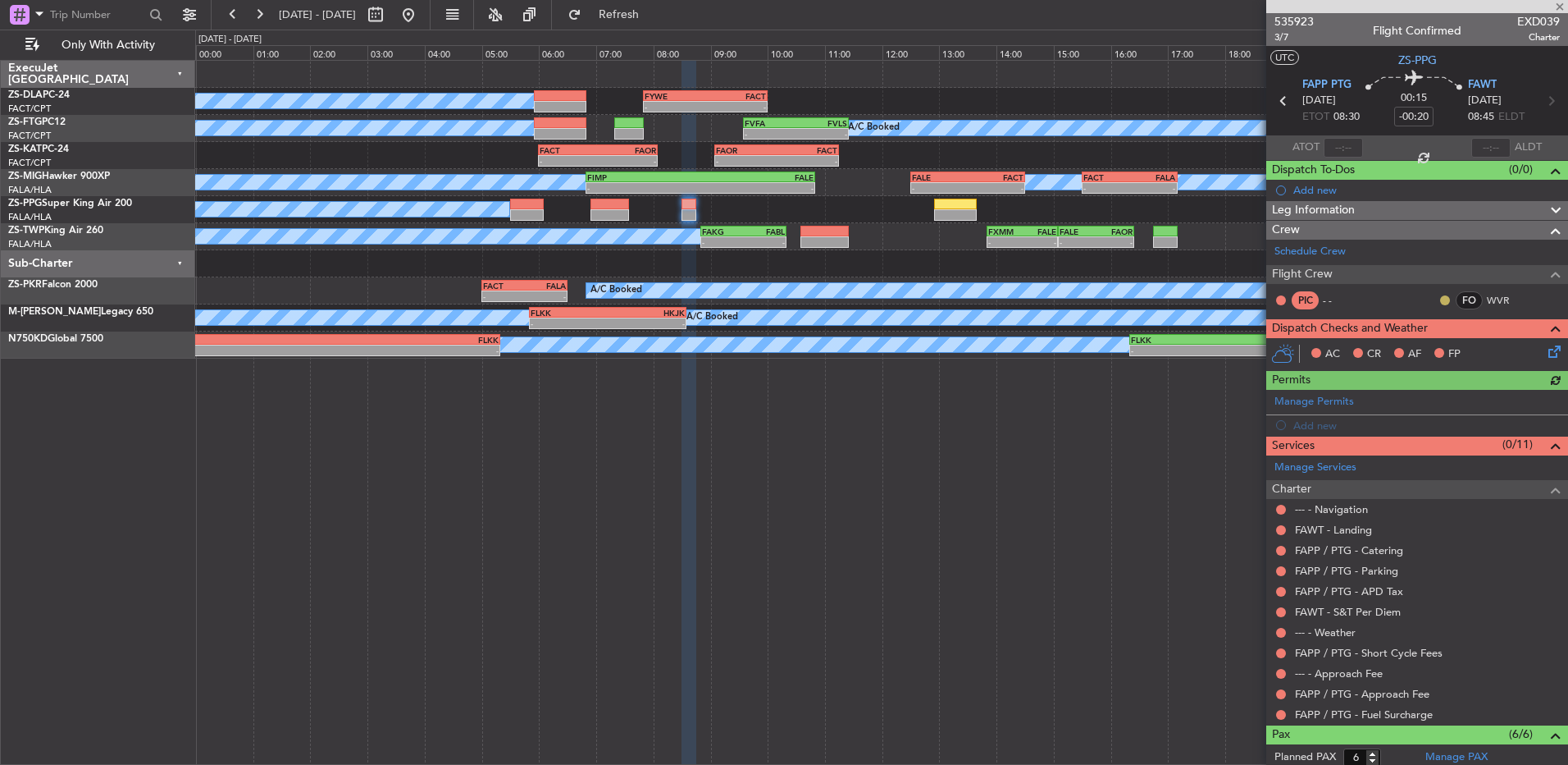
click at [1440, 301] on button at bounding box center [1445, 301] width 10 height 10
click at [1404, 343] on span "Acknowledged" at bounding box center [1437, 348] width 72 height 17
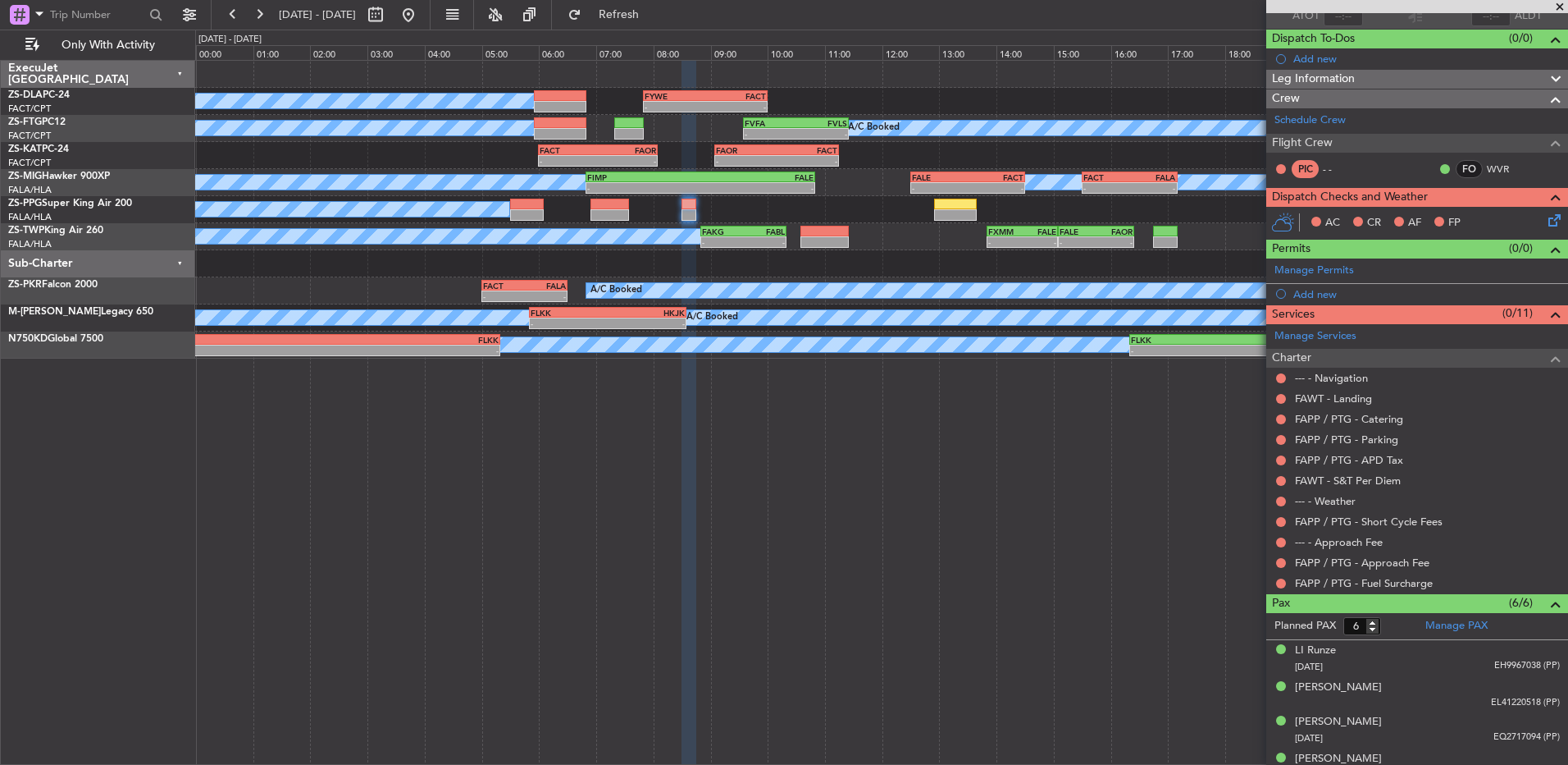
scroll to position [53, 0]
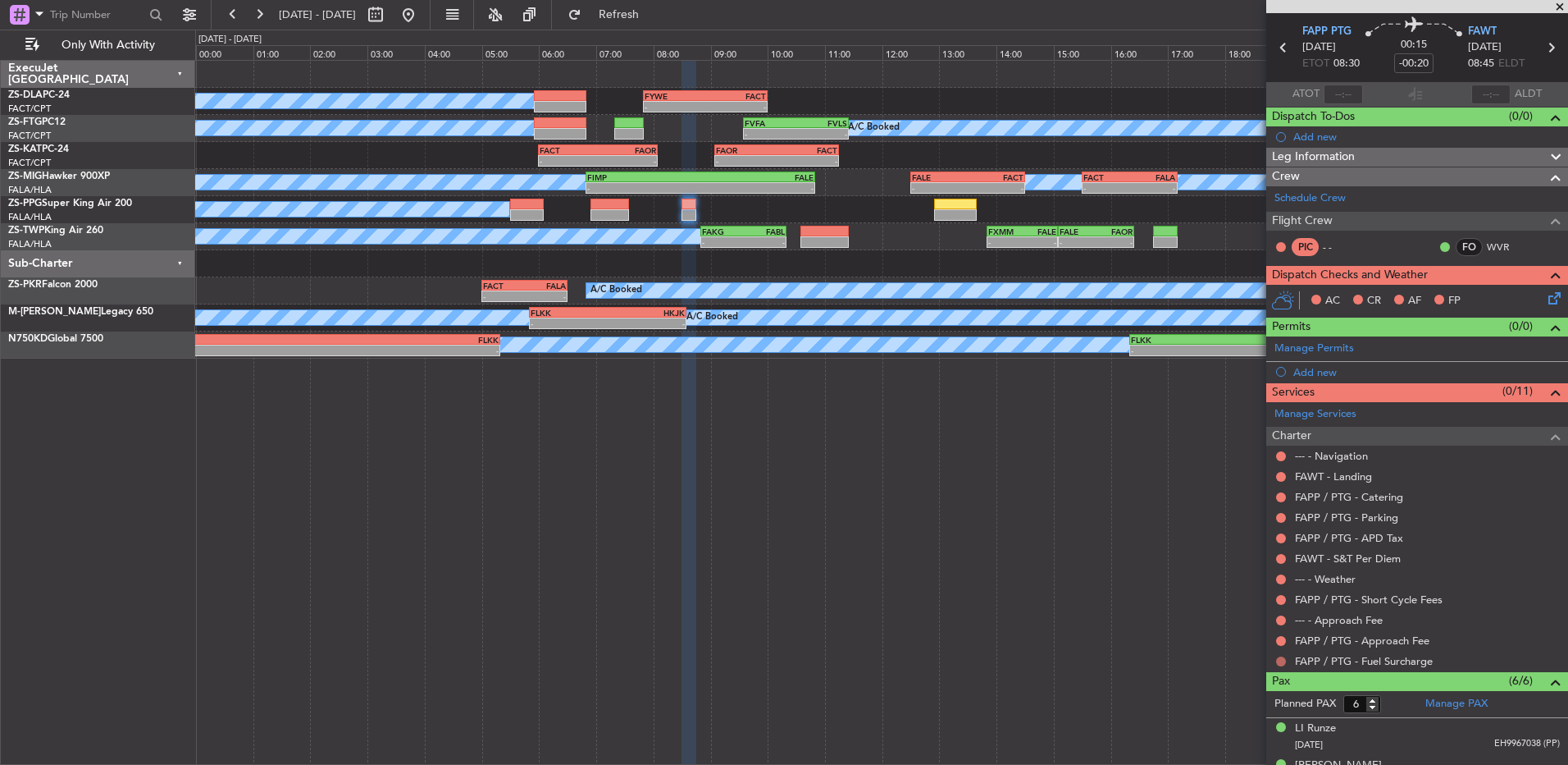
click at [1280, 661] on button at bounding box center [1282, 661] width 10 height 10
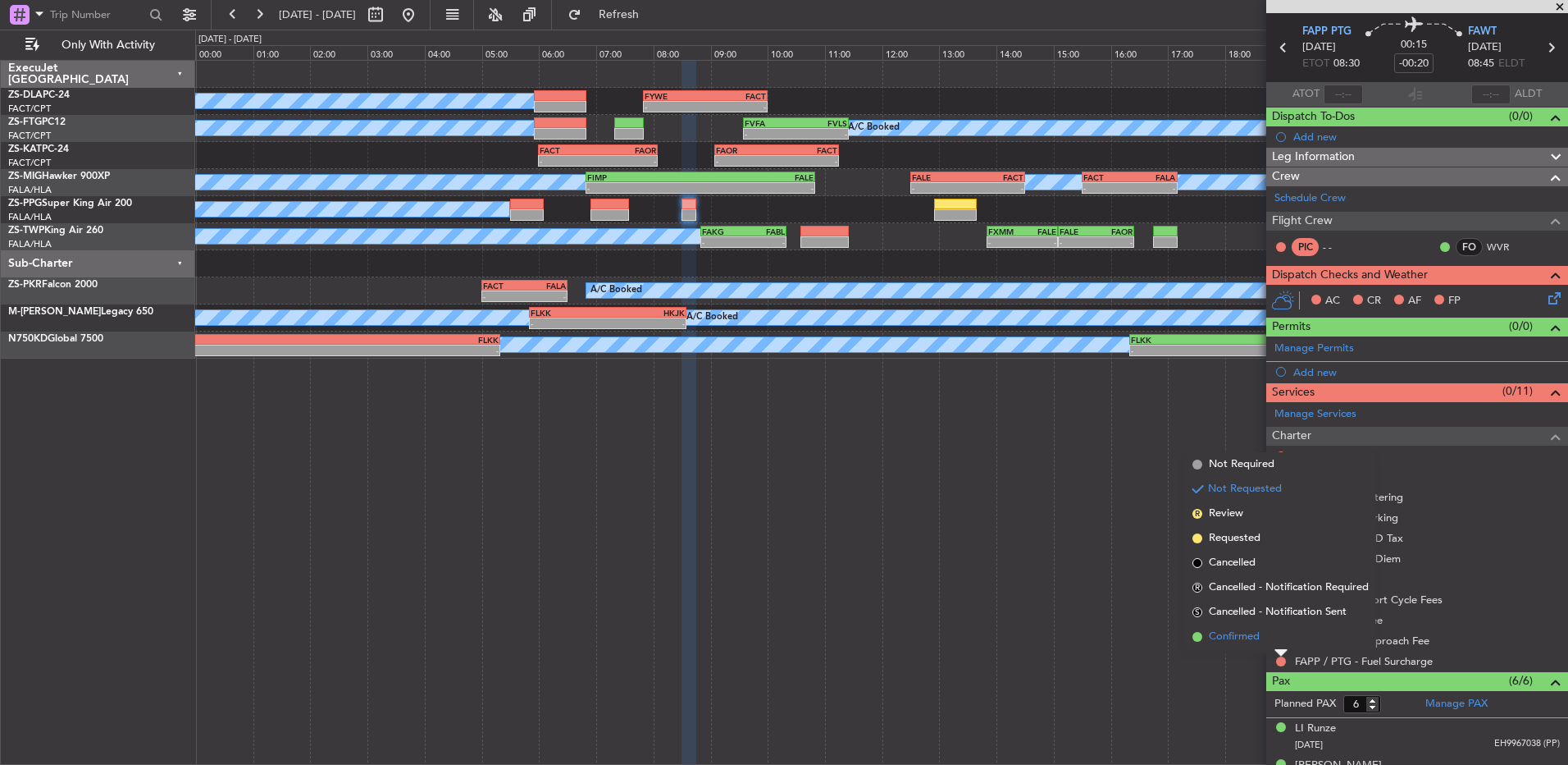
click at [1274, 635] on li "Confirmed" at bounding box center [1281, 636] width 190 height 24
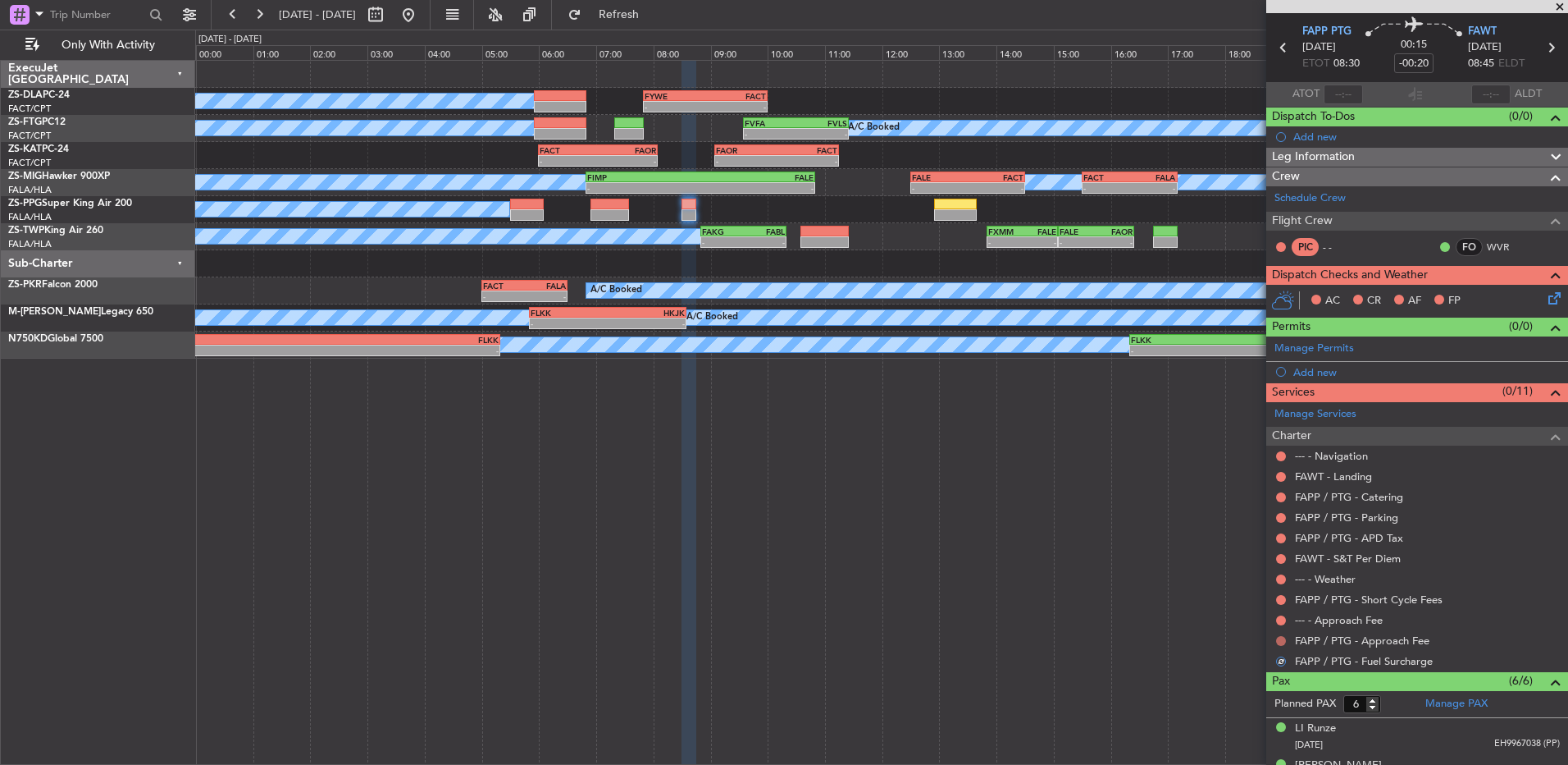
click at [1281, 638] on button at bounding box center [1282, 641] width 10 height 10
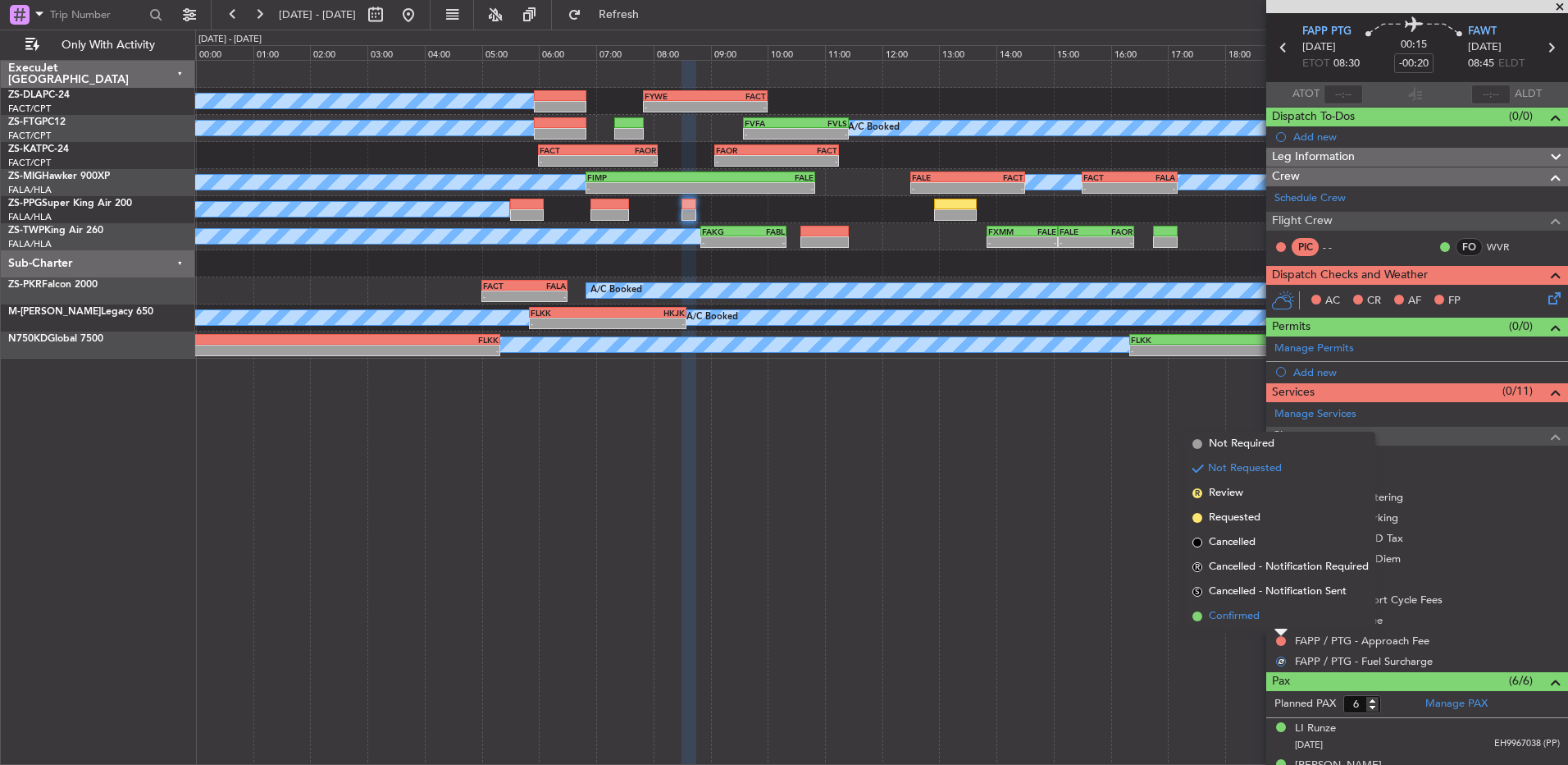
click at [1281, 624] on li "Confirmed" at bounding box center [1281, 616] width 190 height 24
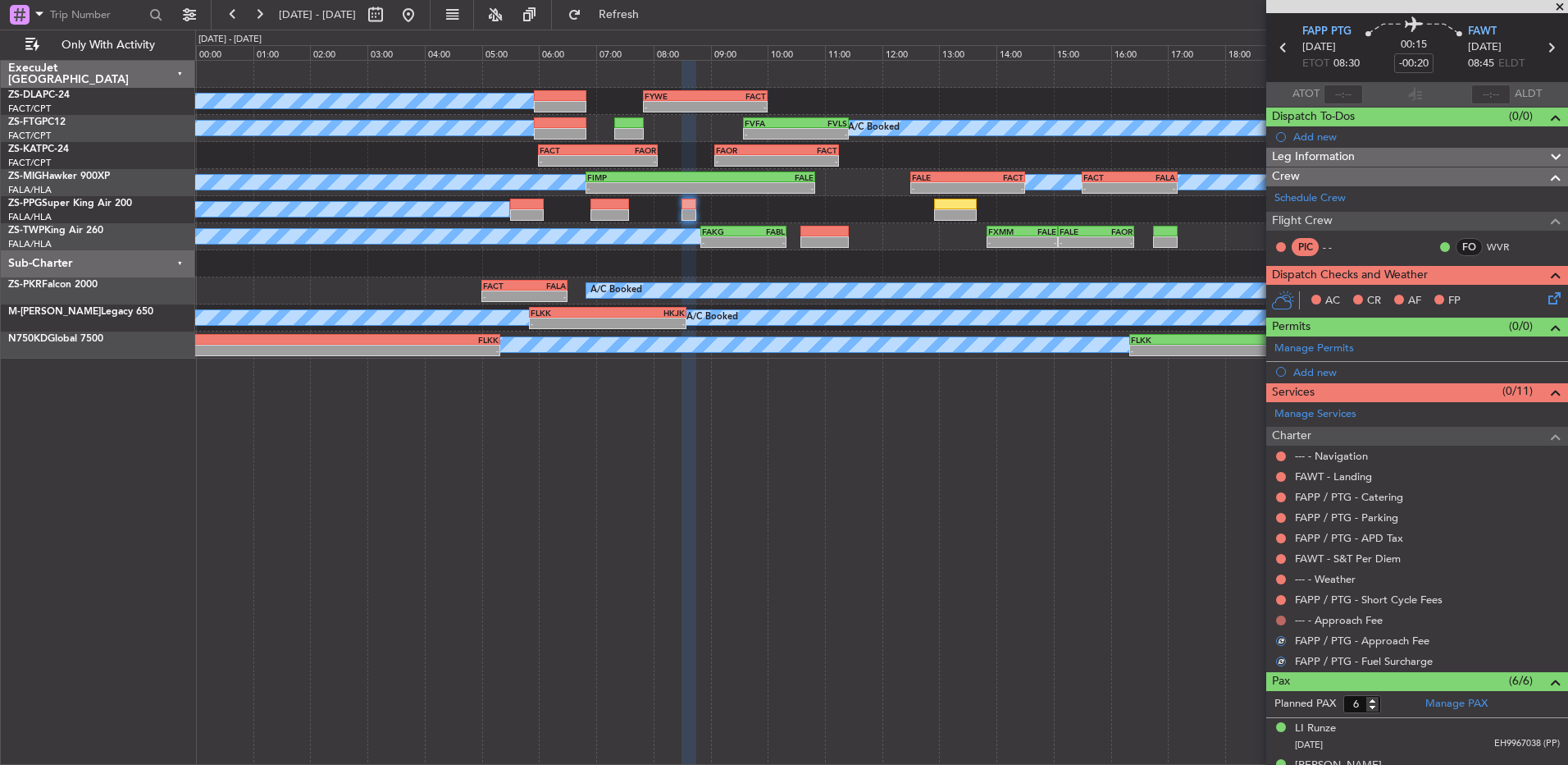
click at [1281, 617] on button at bounding box center [1282, 621] width 10 height 10
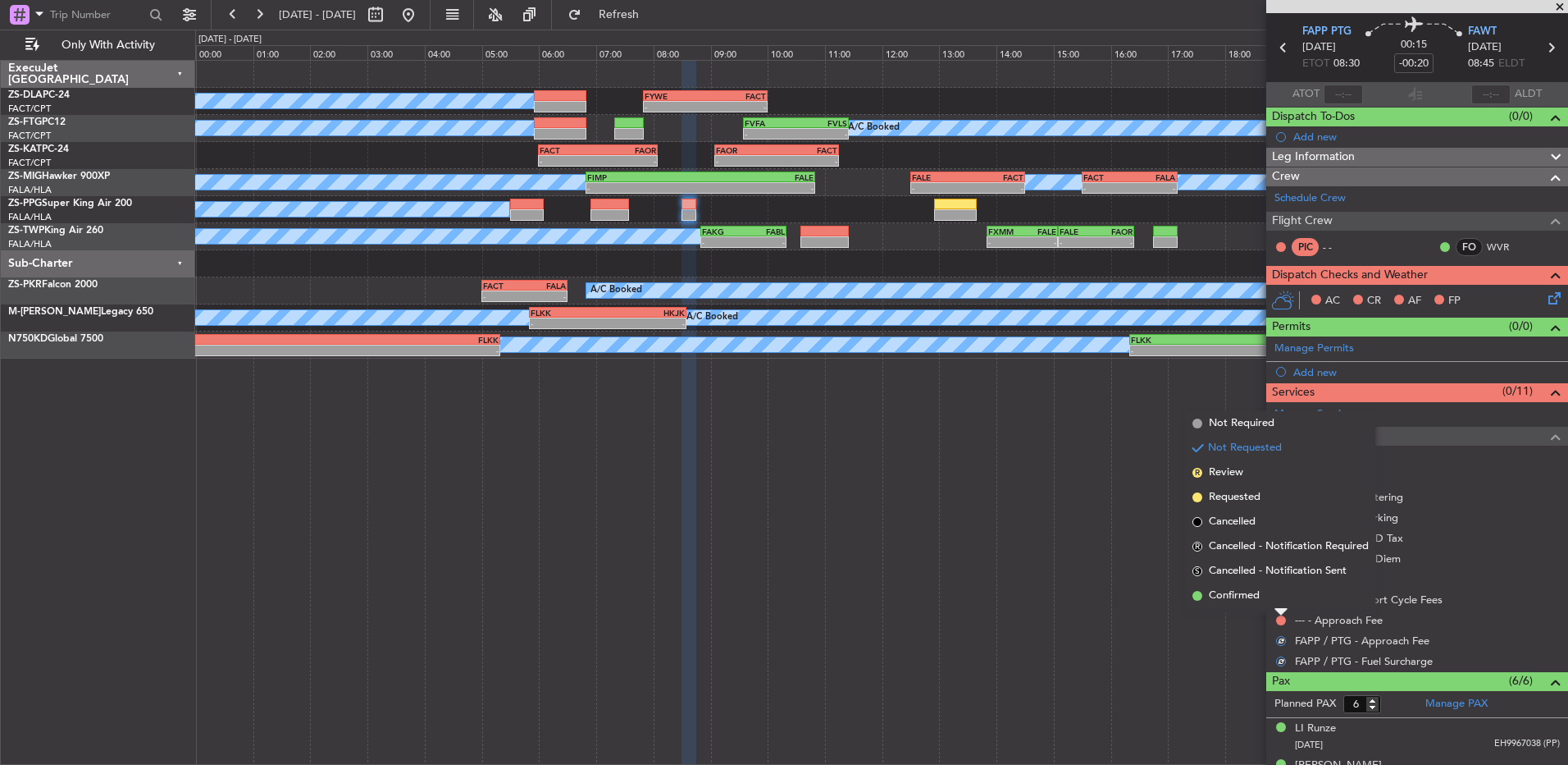
click at [1281, 599] on li "Confirmed" at bounding box center [1281, 595] width 190 height 24
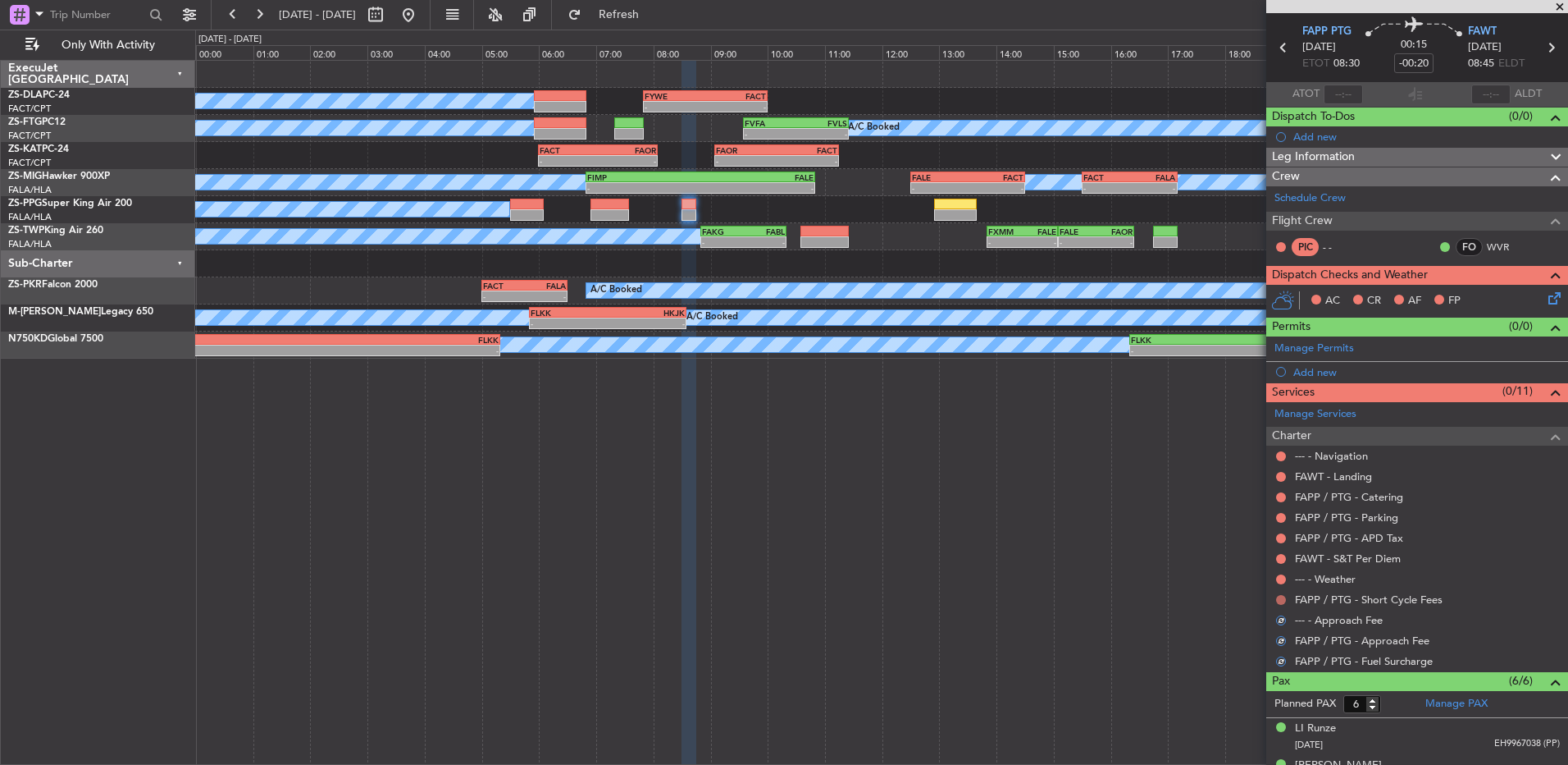
click at [1282, 595] on button at bounding box center [1282, 600] width 10 height 10
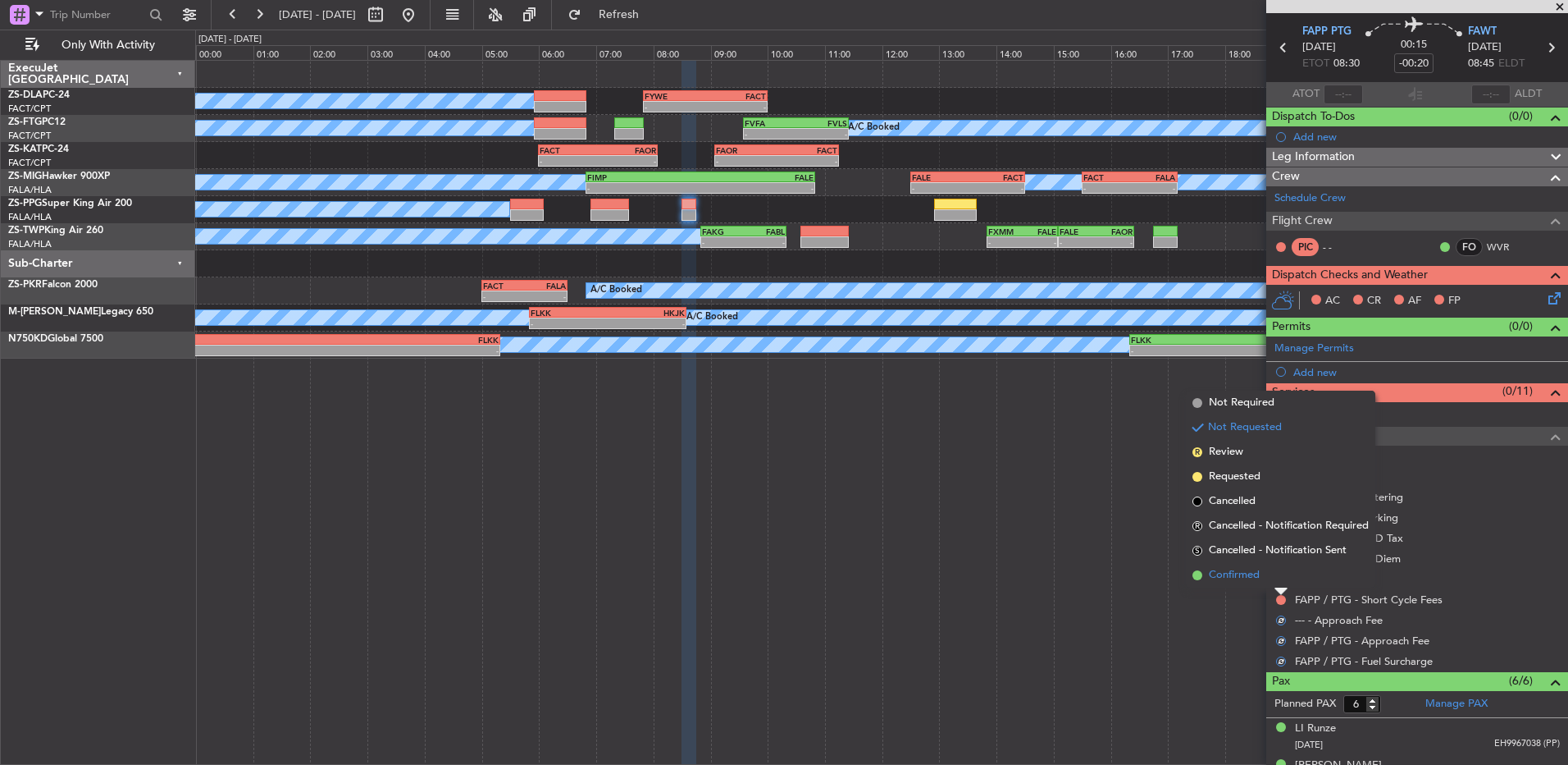
click at [1281, 577] on li "Confirmed" at bounding box center [1281, 575] width 190 height 24
click at [1281, 577] on button at bounding box center [1282, 580] width 10 height 10
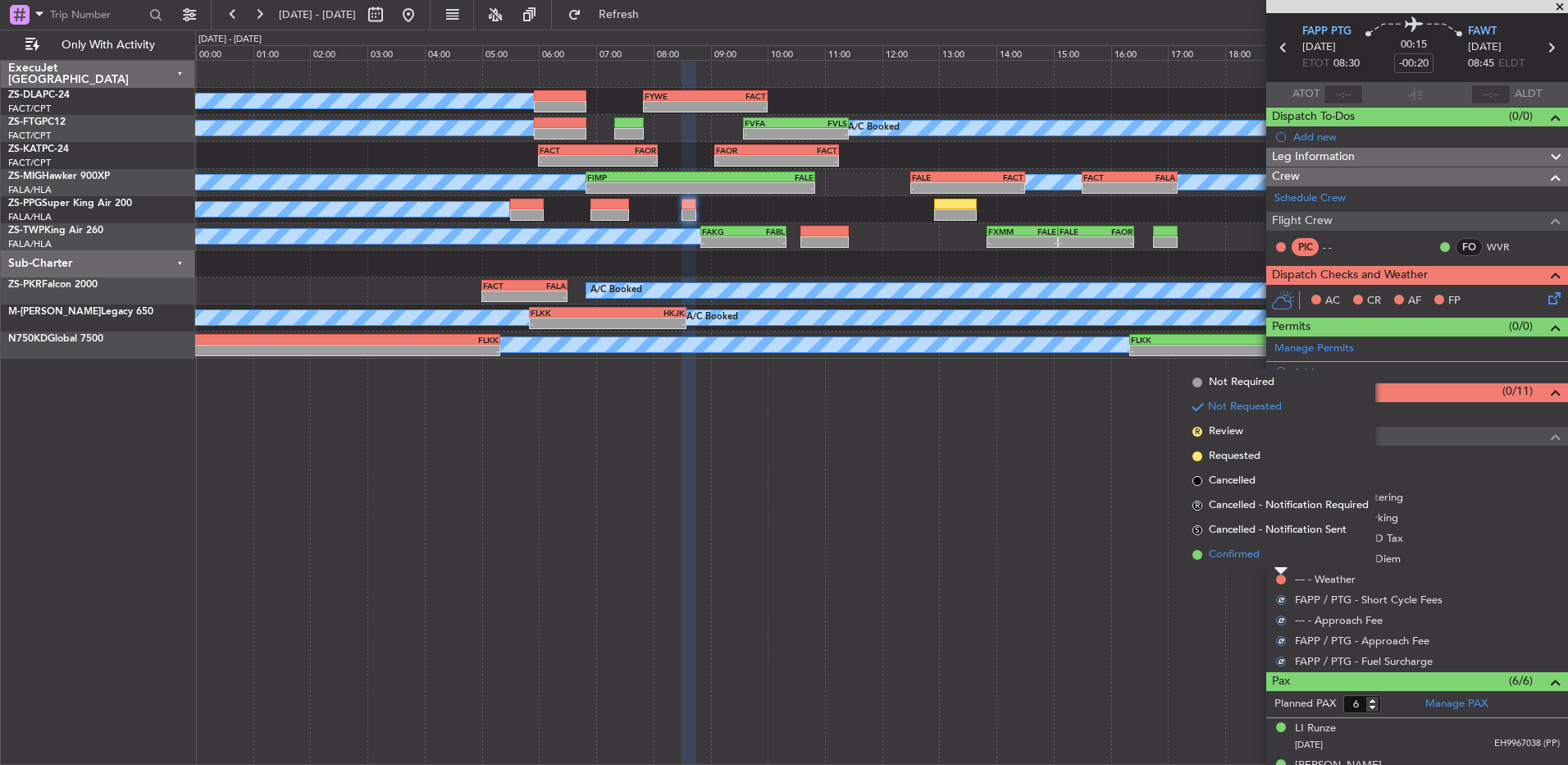
click at [1281, 551] on li "Confirmed" at bounding box center [1281, 554] width 190 height 24
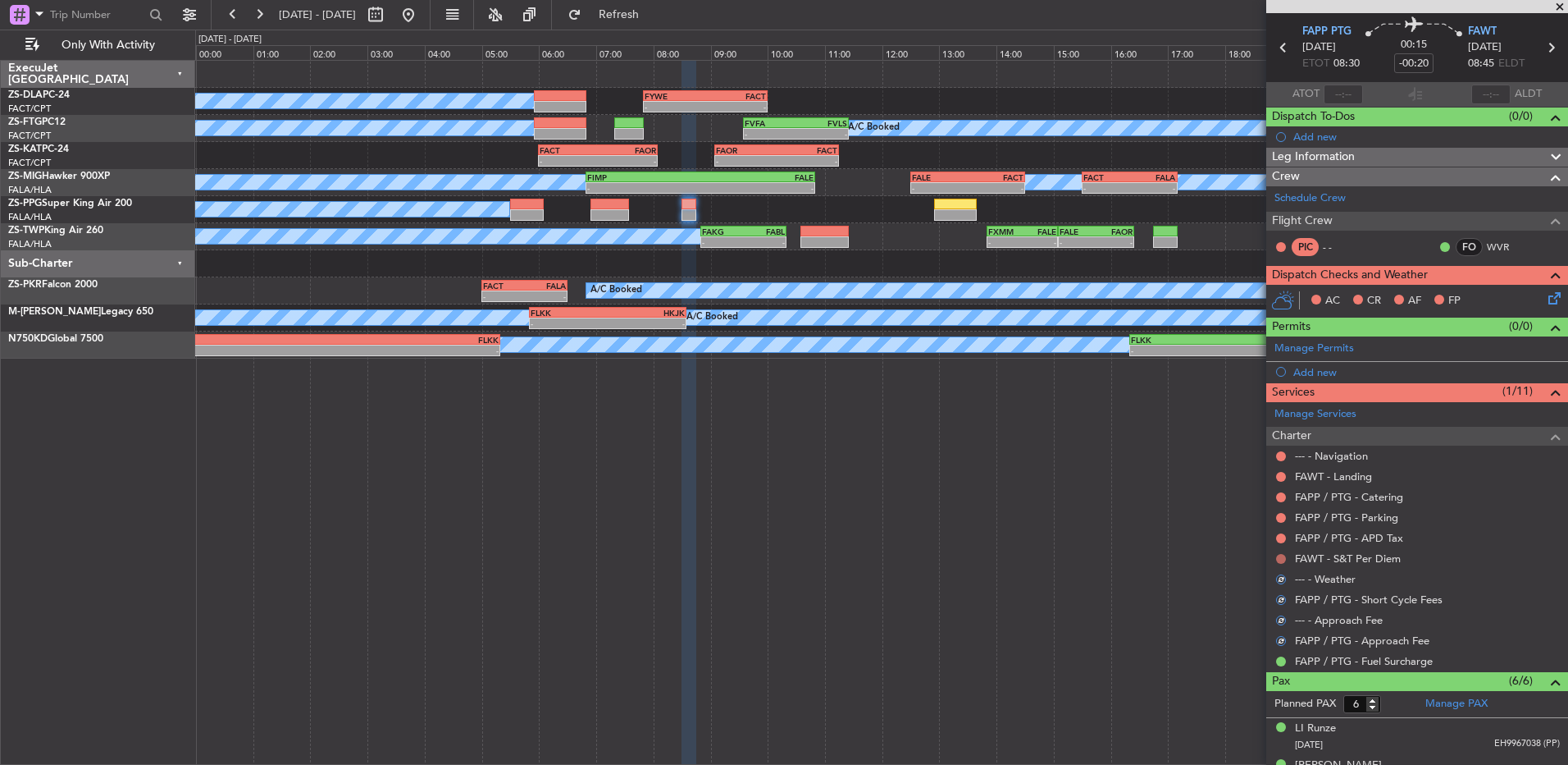
click at [1281, 554] on button at bounding box center [1282, 559] width 10 height 10
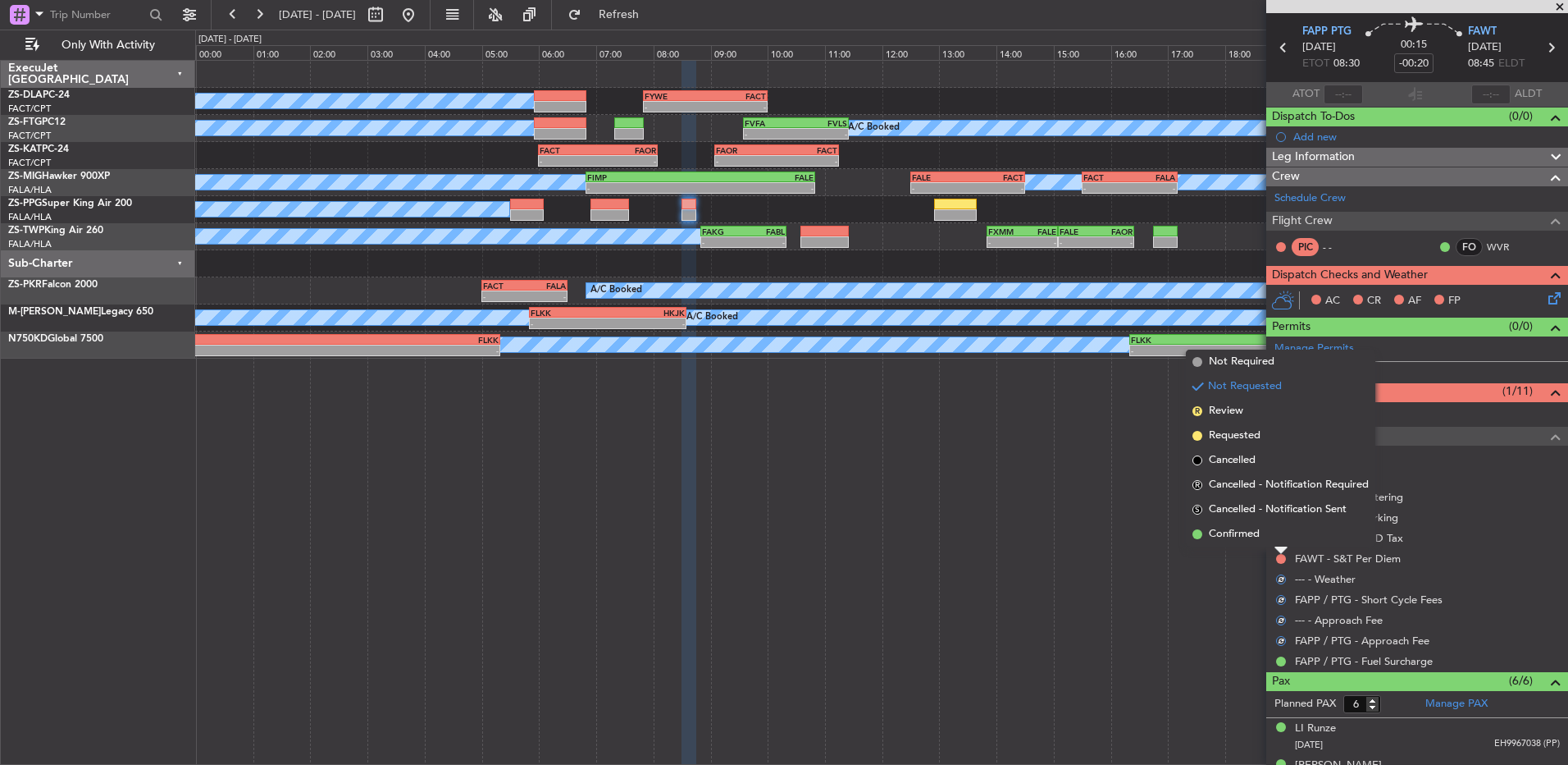
click at [1281, 536] on li "Confirmed" at bounding box center [1281, 534] width 190 height 24
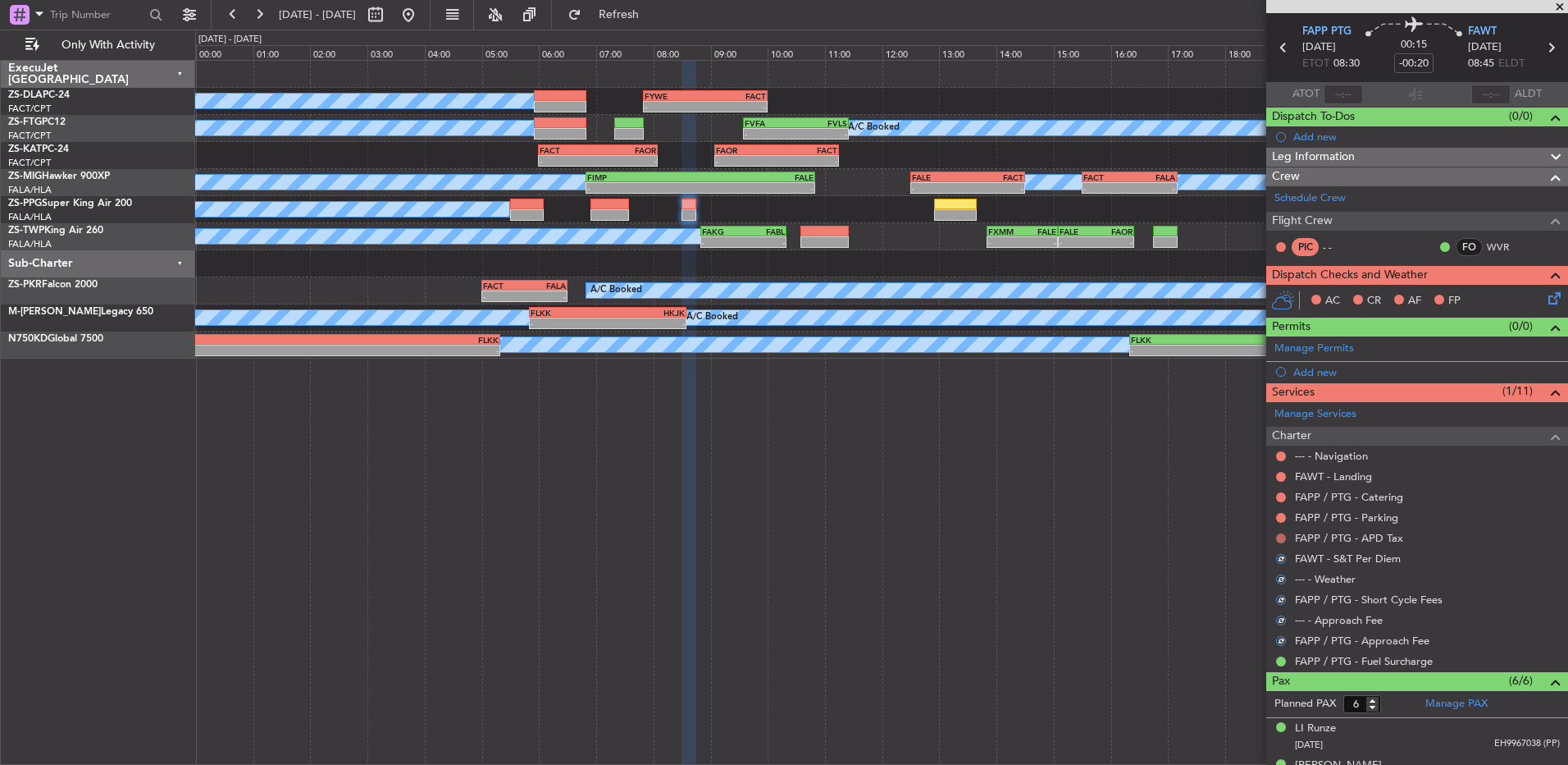
click at [1281, 537] on button at bounding box center [1282, 539] width 10 height 10
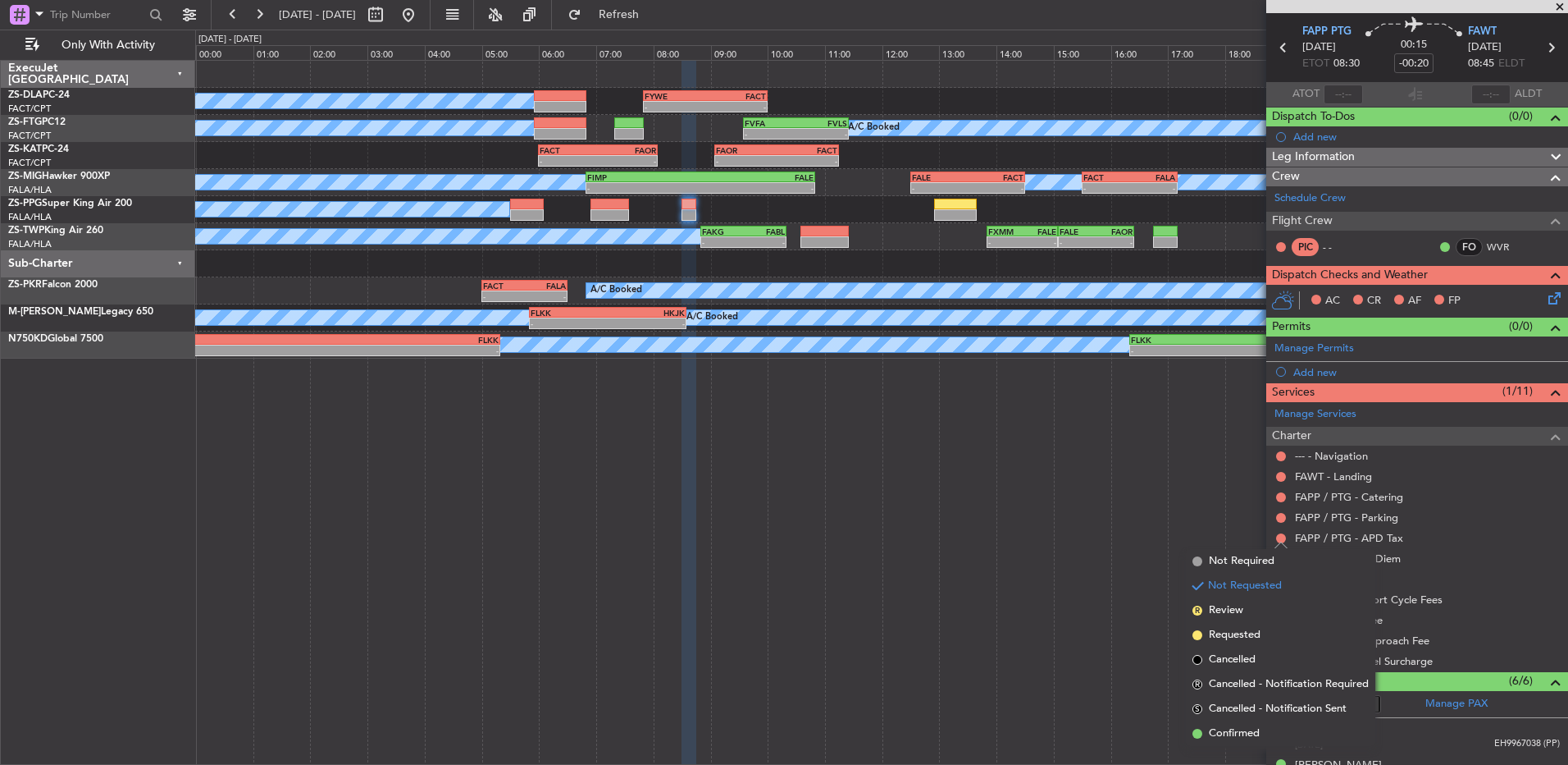
click at [1271, 735] on li "Confirmed" at bounding box center [1281, 733] width 190 height 24
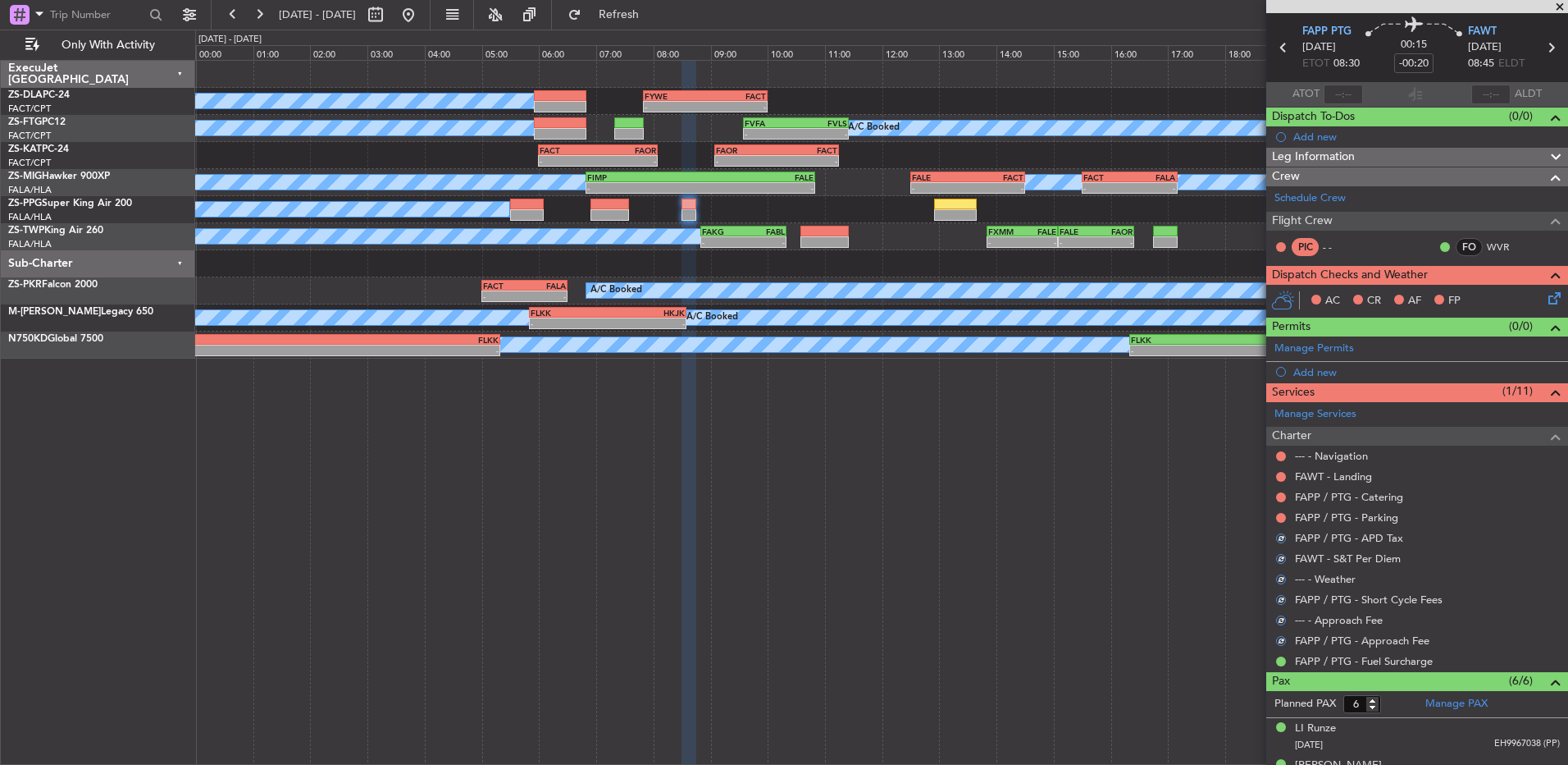
scroll to position [0, 0]
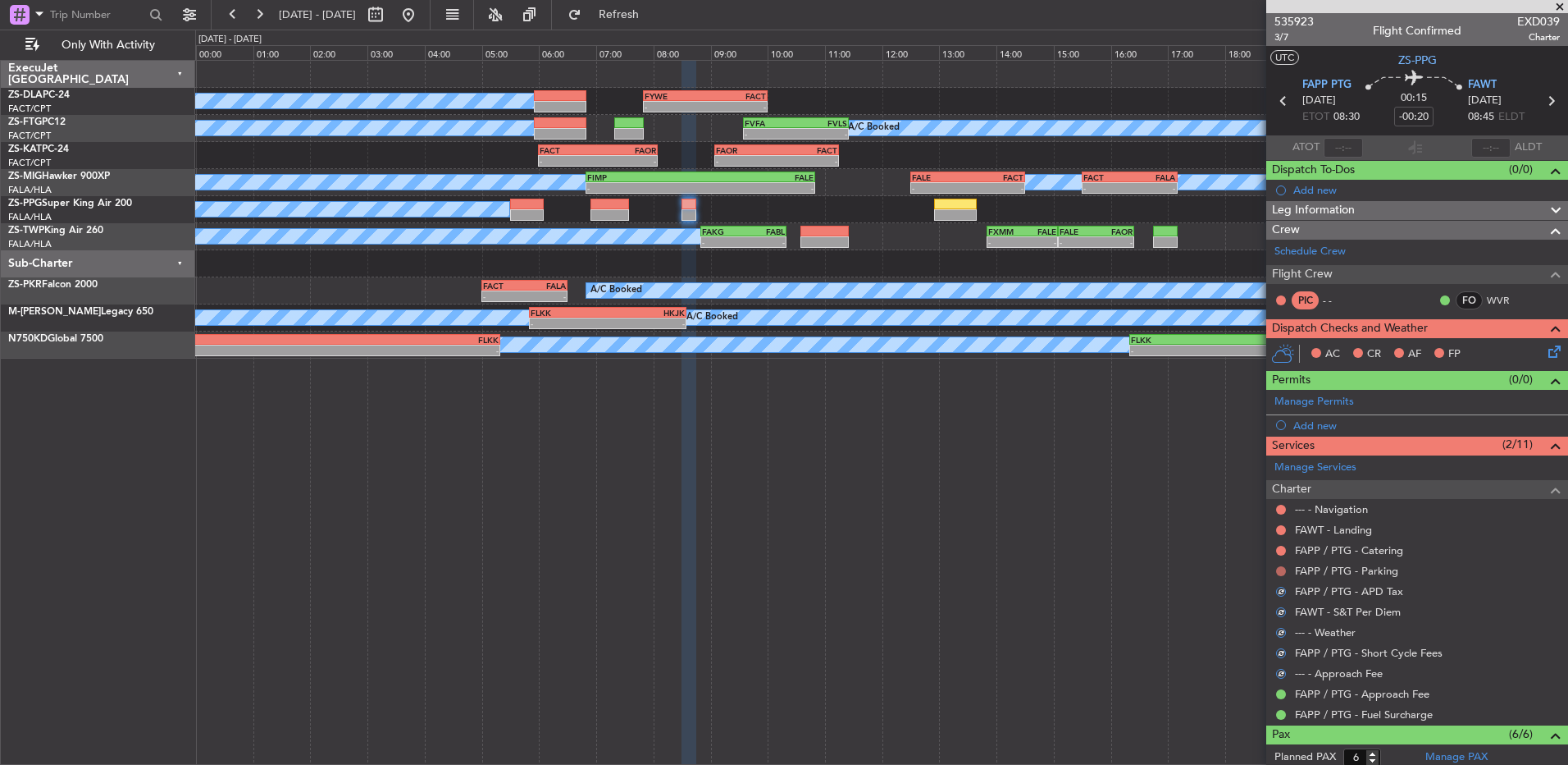
click at [1282, 570] on button at bounding box center [1282, 571] width 10 height 10
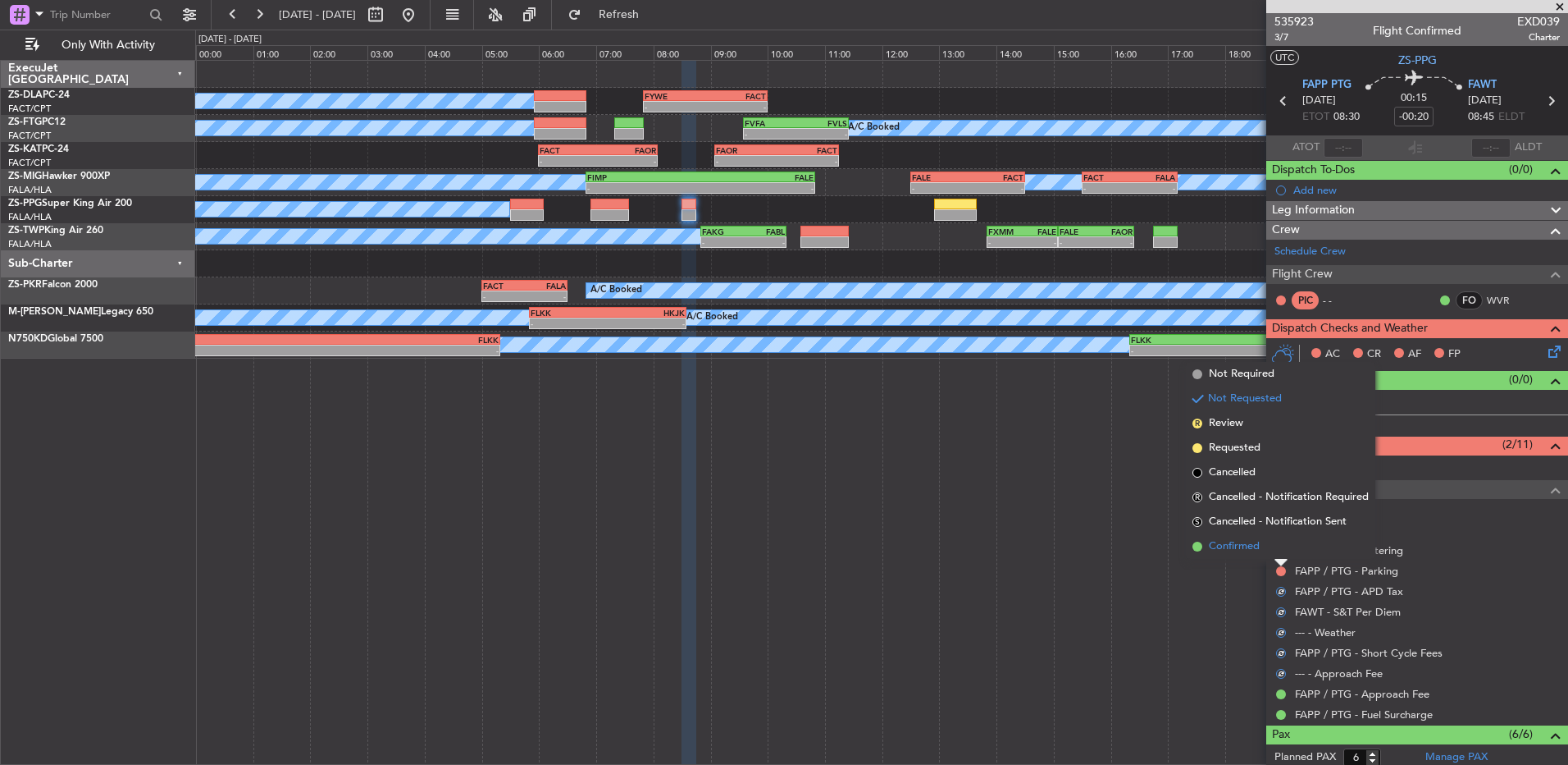
click at [1278, 553] on li "Confirmed" at bounding box center [1281, 546] width 190 height 24
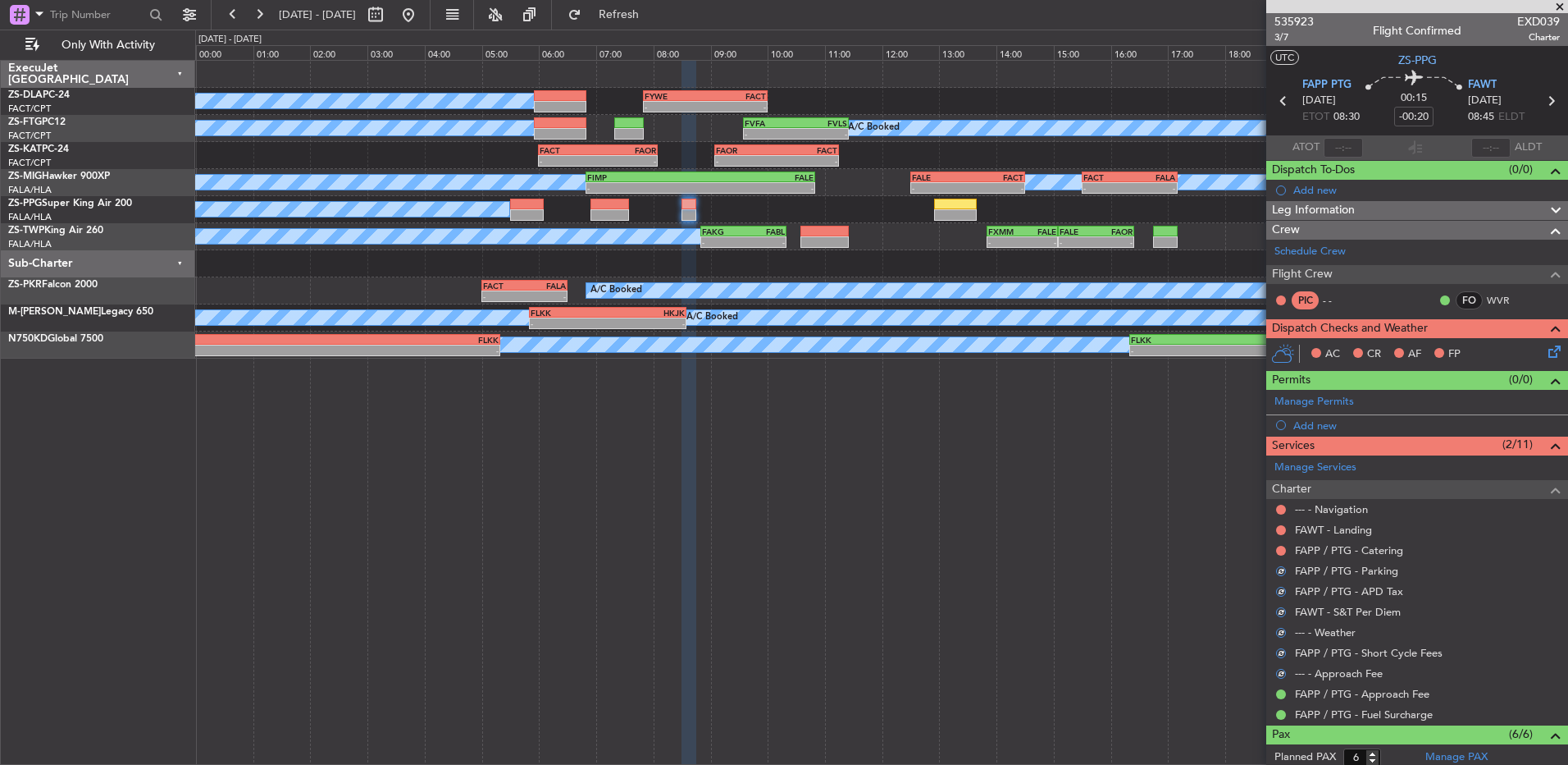
click at [1278, 553] on button at bounding box center [1282, 550] width 10 height 10
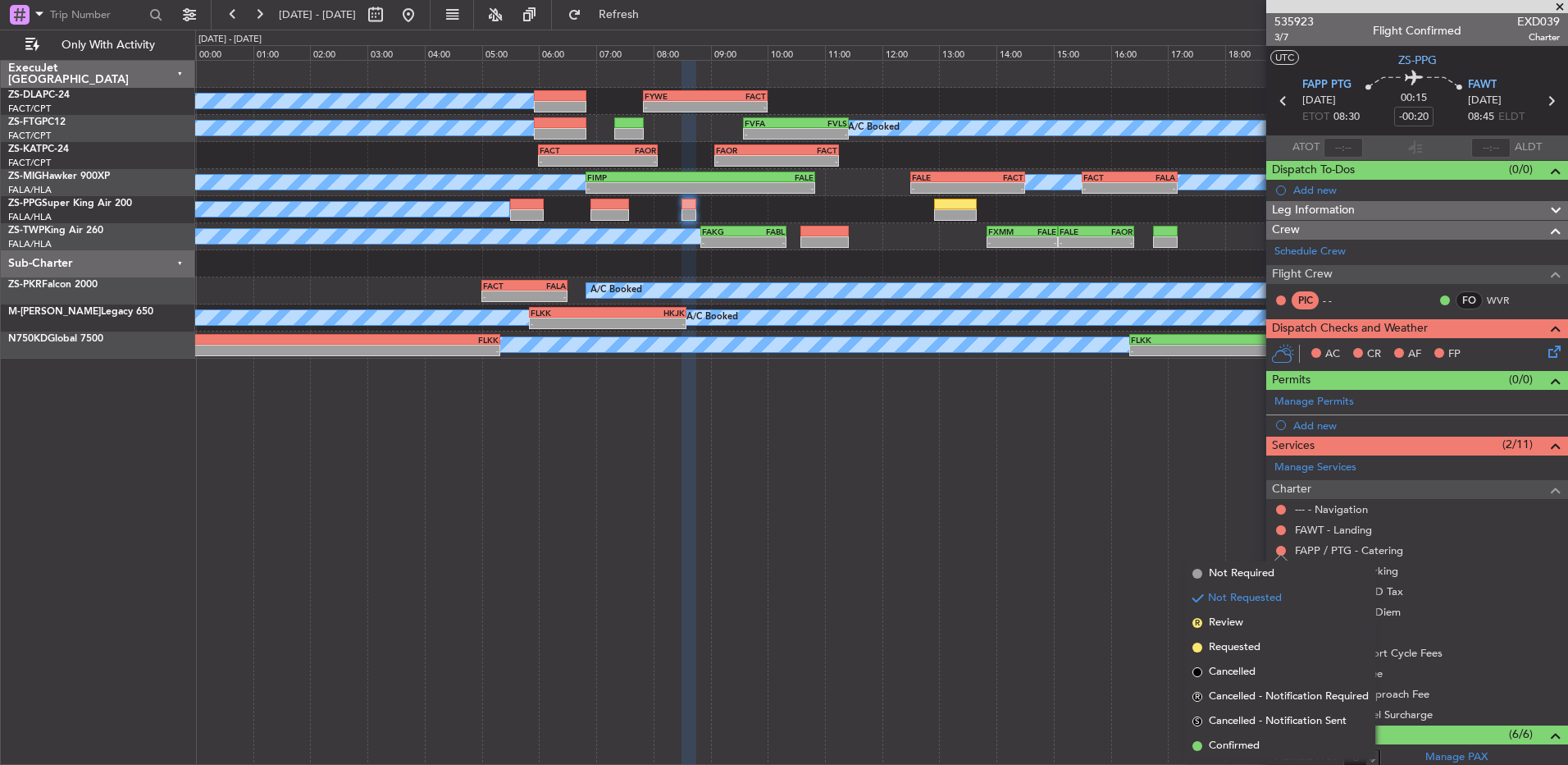
drag, startPoint x: 1246, startPoint y: 742, endPoint x: 1287, endPoint y: 584, distance: 163.2
click at [1246, 741] on span "Confirmed" at bounding box center [1234, 746] width 51 height 17
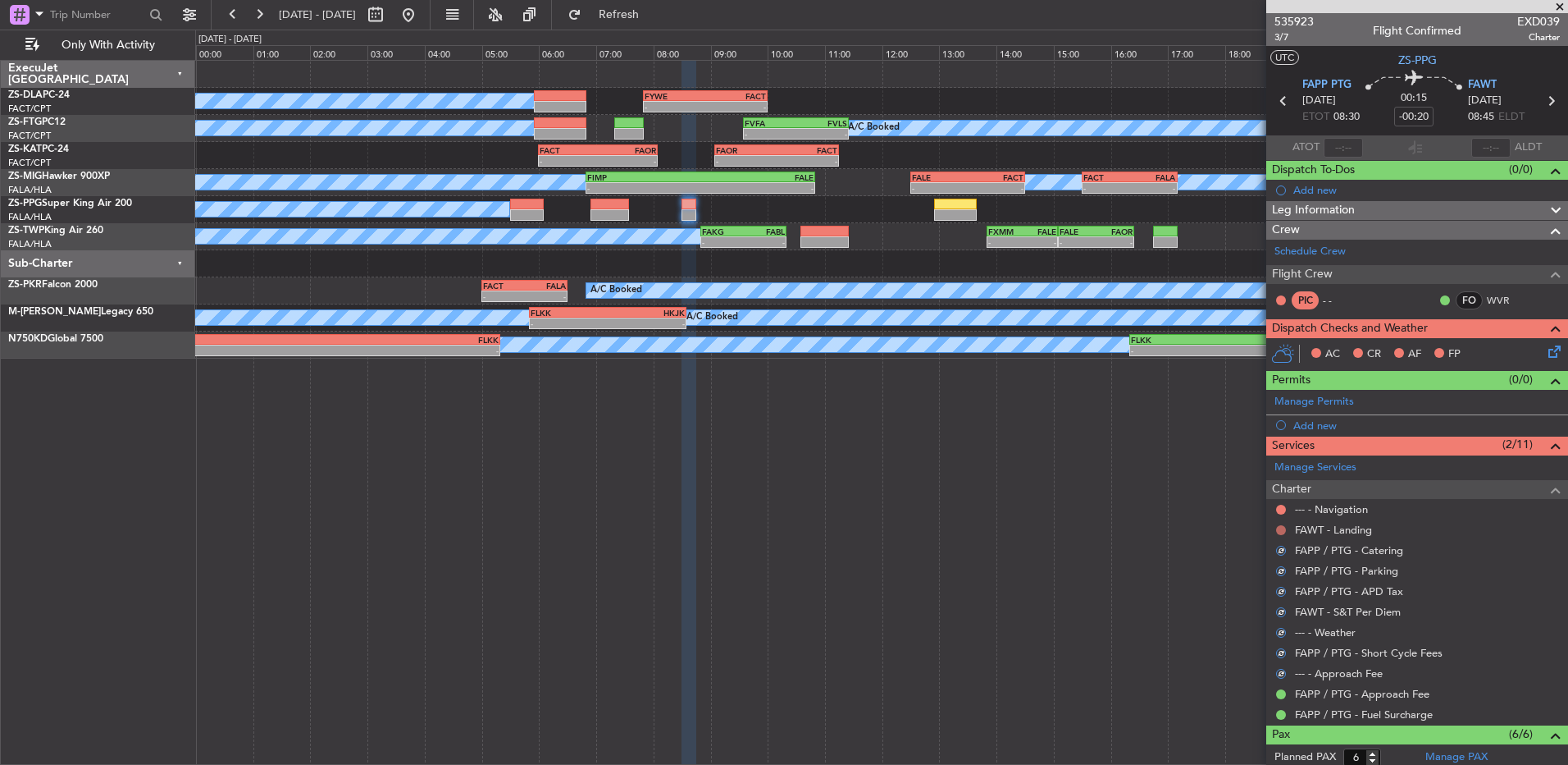
click at [1280, 530] on button at bounding box center [1282, 530] width 10 height 10
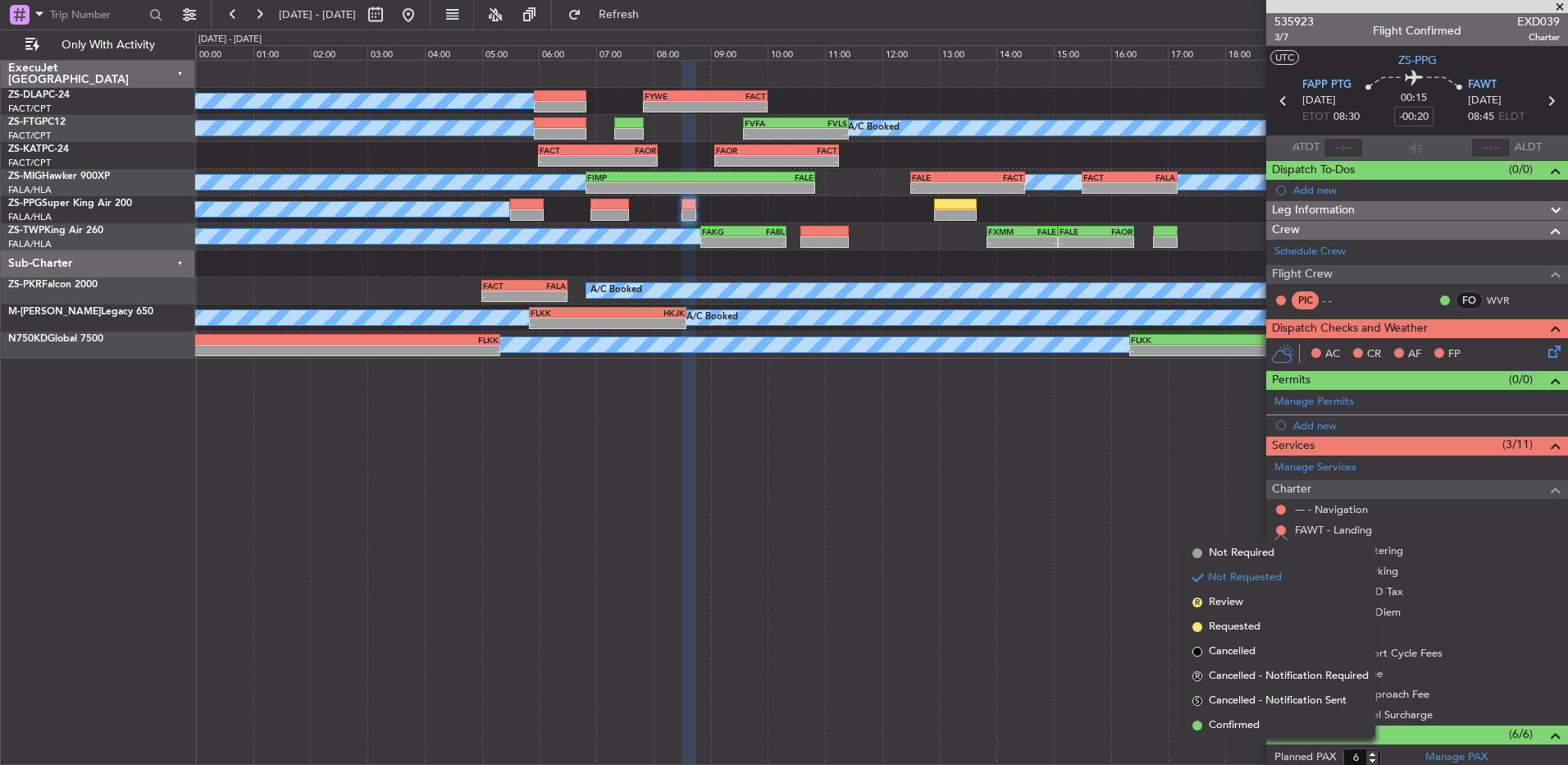
drag, startPoint x: 1227, startPoint y: 722, endPoint x: 1265, endPoint y: 524, distance: 201.6
click at [1224, 721] on span "Confirmed" at bounding box center [1234, 726] width 51 height 17
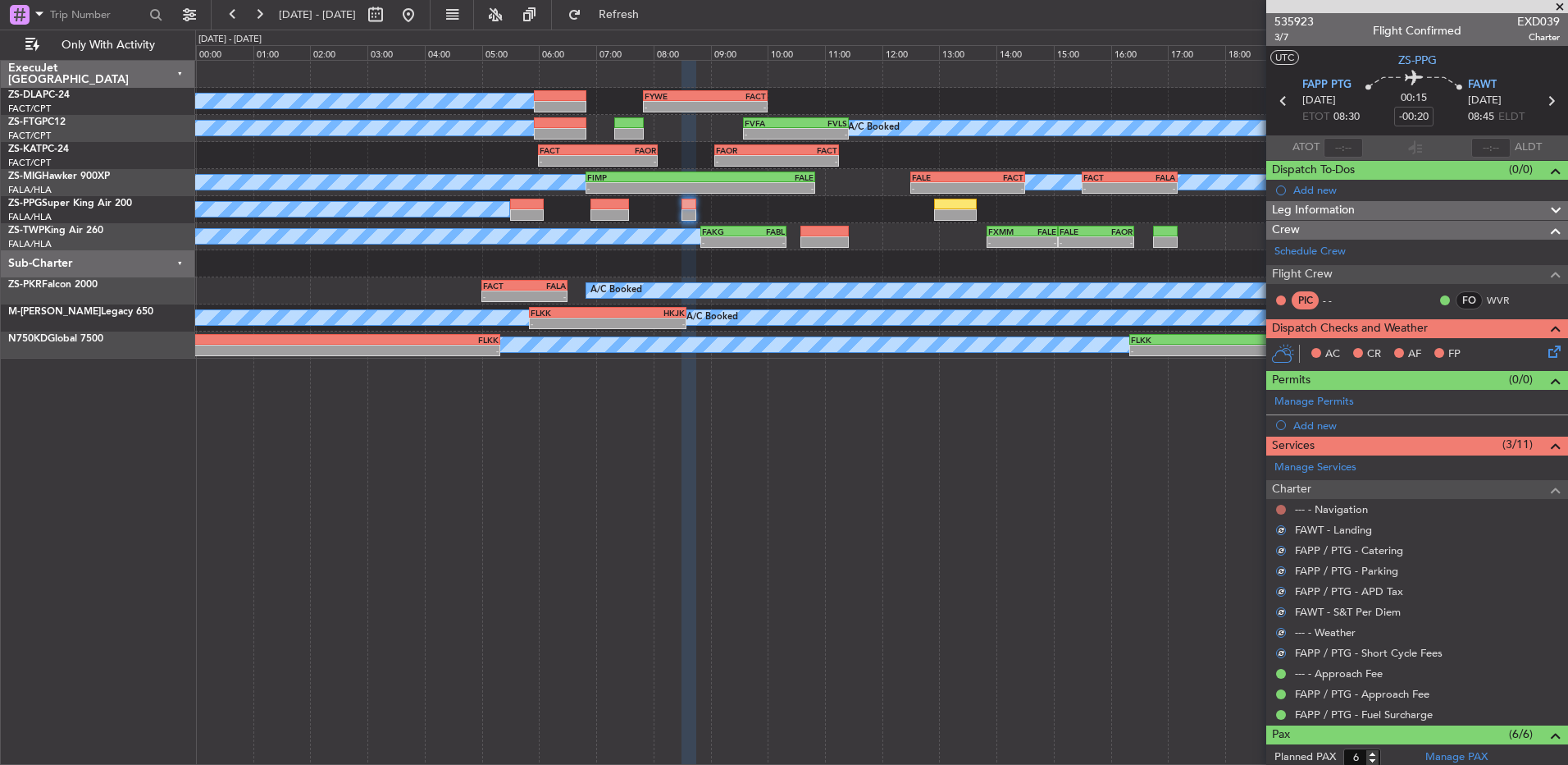
click at [1279, 511] on button at bounding box center [1282, 509] width 10 height 10
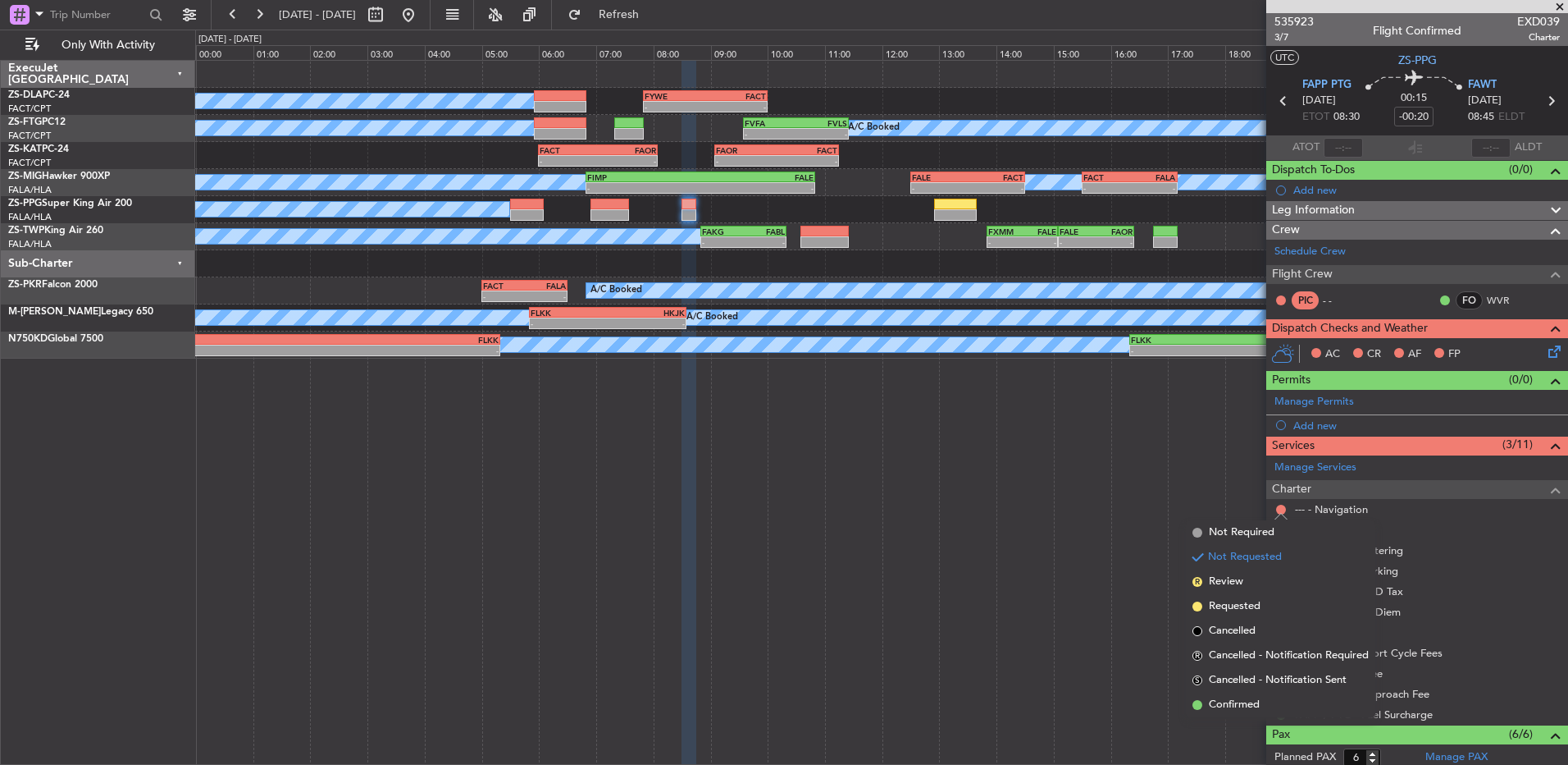
drag, startPoint x: 1264, startPoint y: 701, endPoint x: 1361, endPoint y: 500, distance: 223.2
click at [1262, 701] on li "Confirmed" at bounding box center [1281, 704] width 190 height 24
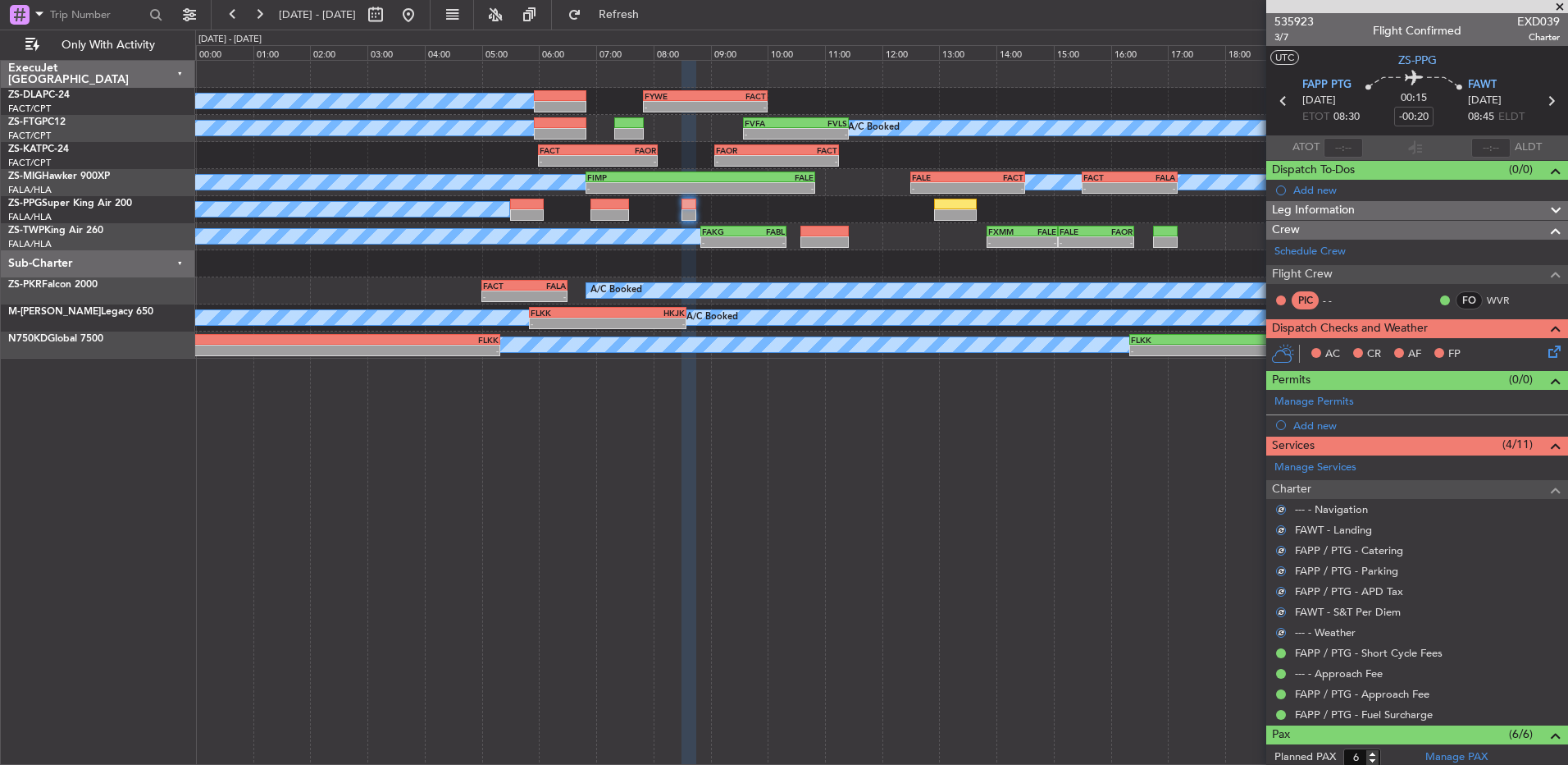
click at [1545, 353] on icon at bounding box center [1552, 349] width 13 height 13
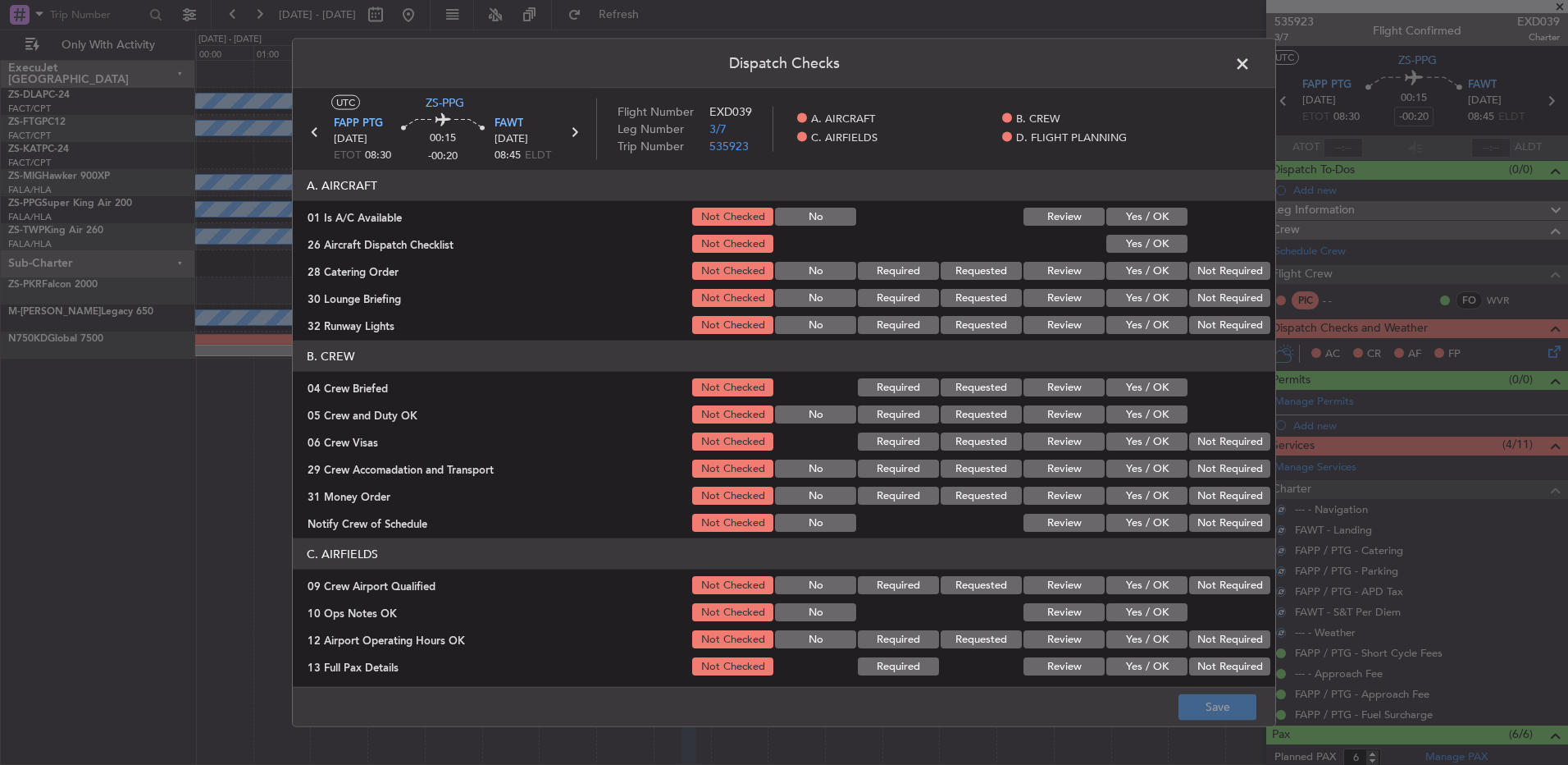
click at [1162, 218] on button "Yes / OK" at bounding box center [1146, 217] width 81 height 18
drag, startPoint x: 1157, startPoint y: 241, endPoint x: 1151, endPoint y: 252, distance: 12.5
click at [1153, 249] on section "A. AIRCRAFT 01 Is A/C Available Not Checked No Review Yes / OK 26 Aircraft Disp…" at bounding box center [784, 252] width 983 height 166
click at [1151, 255] on div "Yes / OK" at bounding box center [1145, 244] width 83 height 23
click at [1152, 242] on button "Yes / OK" at bounding box center [1146, 244] width 81 height 18
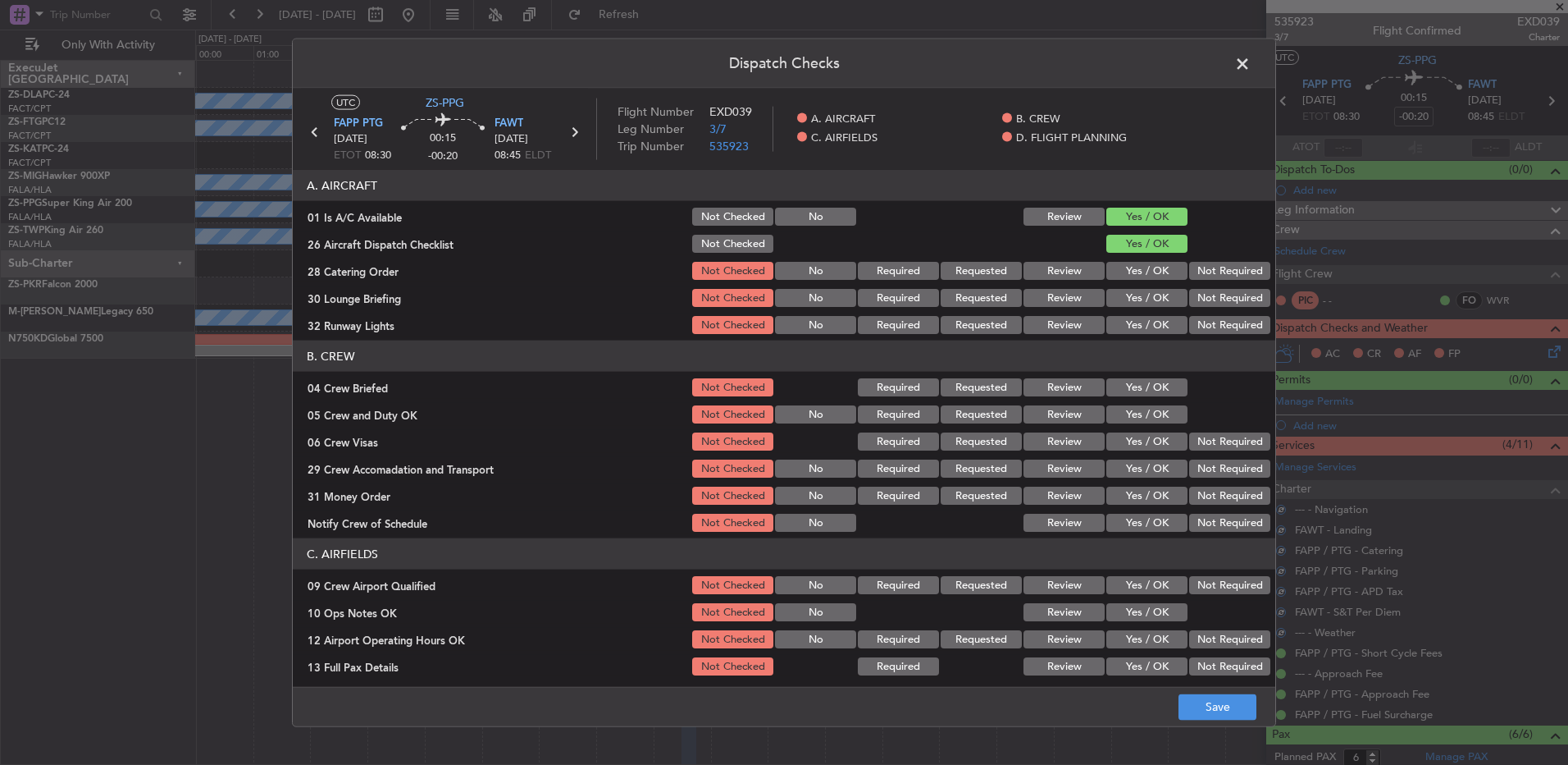
drag, startPoint x: 1171, startPoint y: 263, endPoint x: 1192, endPoint y: 269, distance: 21.8
click at [1175, 266] on button "Yes / OK" at bounding box center [1146, 271] width 81 height 18
click at [1193, 271] on button "Not Required" at bounding box center [1230, 271] width 81 height 18
drag, startPoint x: 1195, startPoint y: 287, endPoint x: 1195, endPoint y: 297, distance: 10.0
click at [1195, 288] on section "A. AIRCRAFT 01 Is A/C Available Not Checked No Review Yes / OK 26 Aircraft Disp…" at bounding box center [784, 252] width 983 height 166
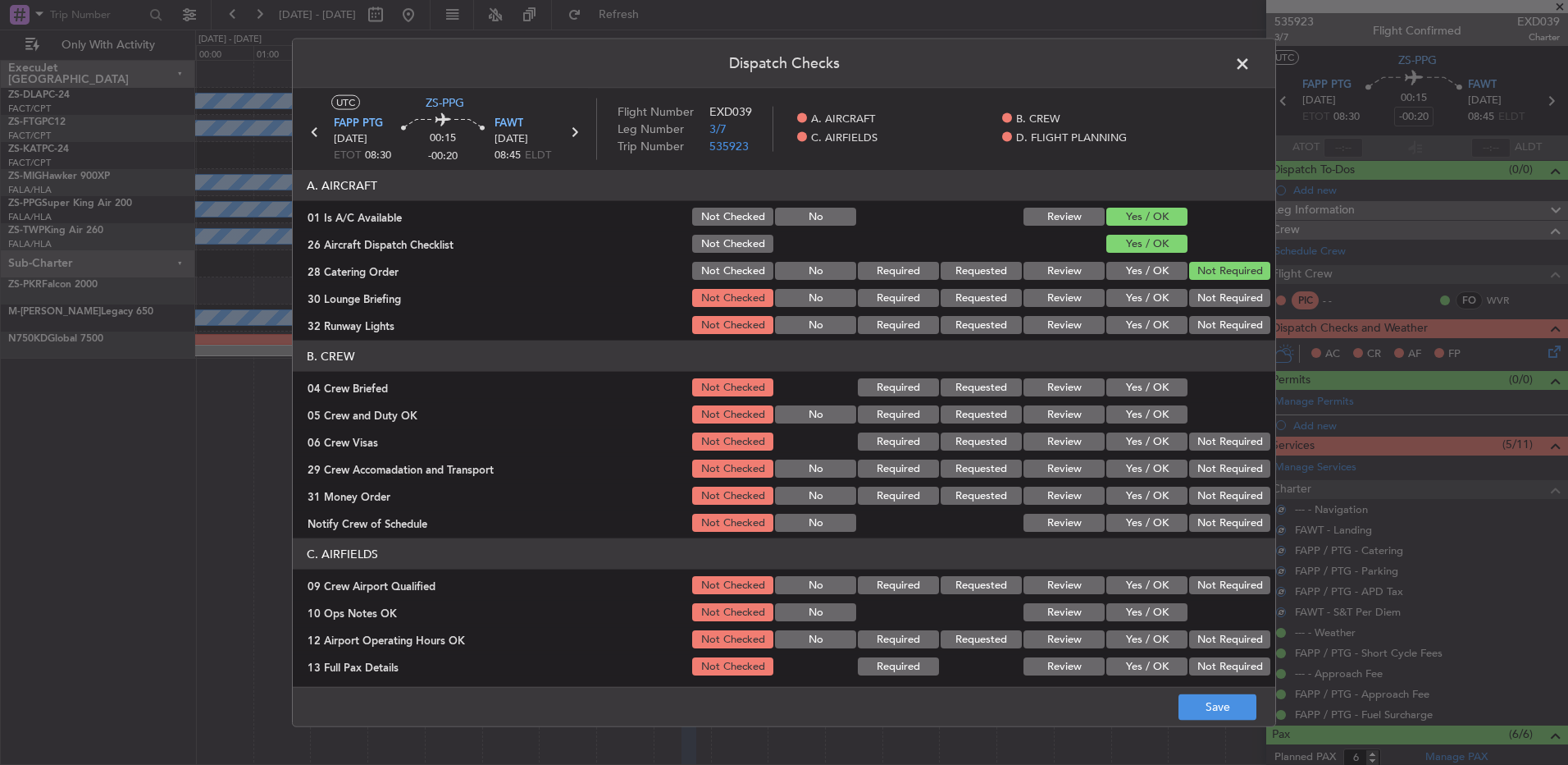
drag, startPoint x: 1196, startPoint y: 304, endPoint x: 1196, endPoint y: 320, distance: 16.0
click at [1196, 310] on section "A. AIRCRAFT 01 Is A/C Available Not Checked No Review Yes / OK 26 Aircraft Disp…" at bounding box center [784, 252] width 983 height 166
click at [1196, 321] on button "Not Required" at bounding box center [1230, 325] width 81 height 18
drag, startPoint x: 1191, startPoint y: 285, endPoint x: 1191, endPoint y: 307, distance: 22.0
click at [1192, 288] on section "A. AIRCRAFT 01 Is A/C Available Not Checked No Review Yes / OK 26 Aircraft Disp…" at bounding box center [784, 252] width 983 height 166
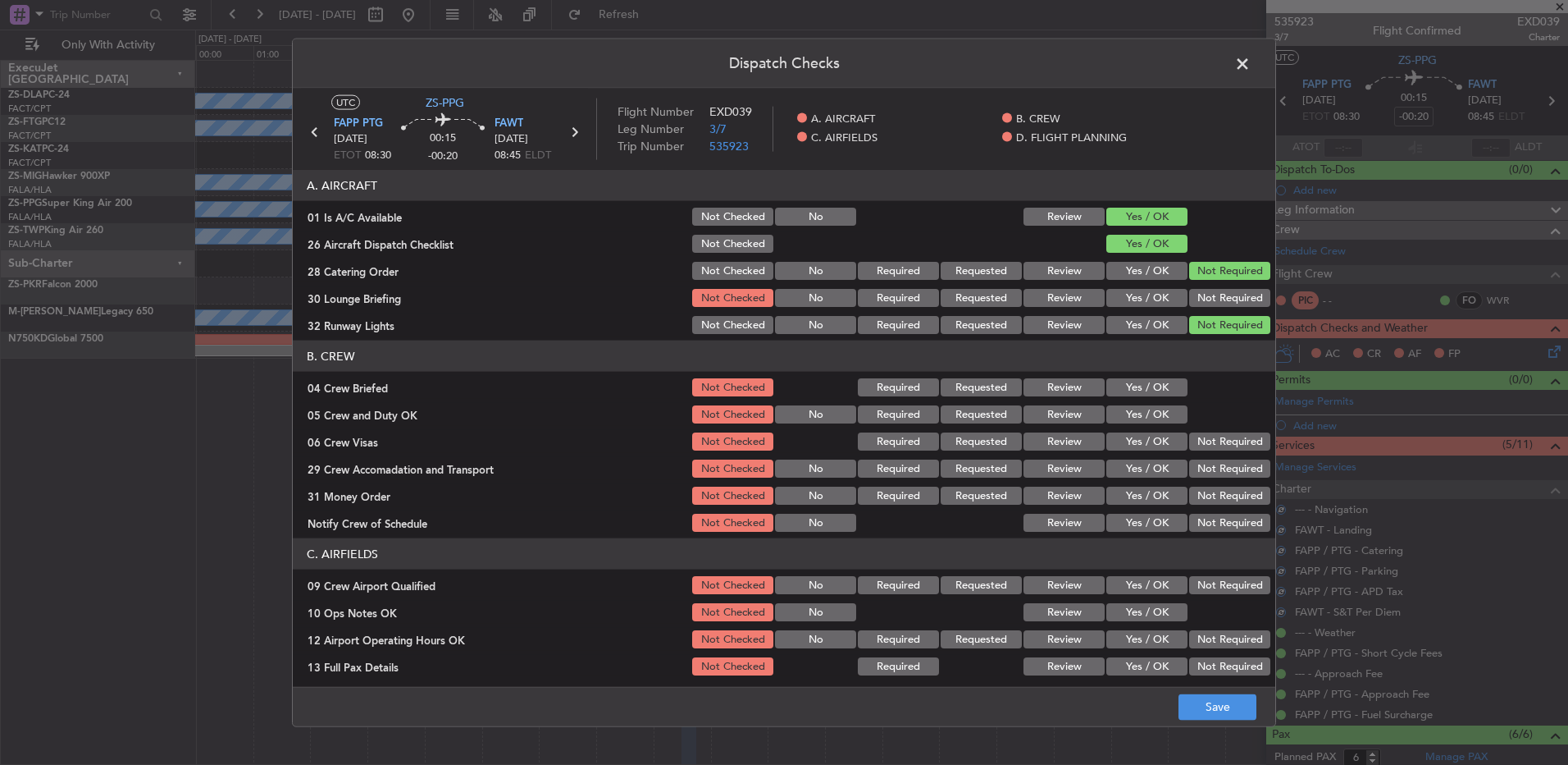
click at [1191, 295] on button "Not Required" at bounding box center [1230, 298] width 81 height 18
drag, startPoint x: 1157, startPoint y: 387, endPoint x: 1156, endPoint y: 397, distance: 10.0
click at [1160, 388] on button "Yes / OK" at bounding box center [1146, 388] width 81 height 18
click at [1160, 401] on section "B. CREW 04 Crew Briefed Not Checked Required Requested Review Yes / OK 05 Crew …" at bounding box center [784, 438] width 983 height 194
click at [1167, 421] on button "Yes / OK" at bounding box center [1146, 414] width 81 height 18
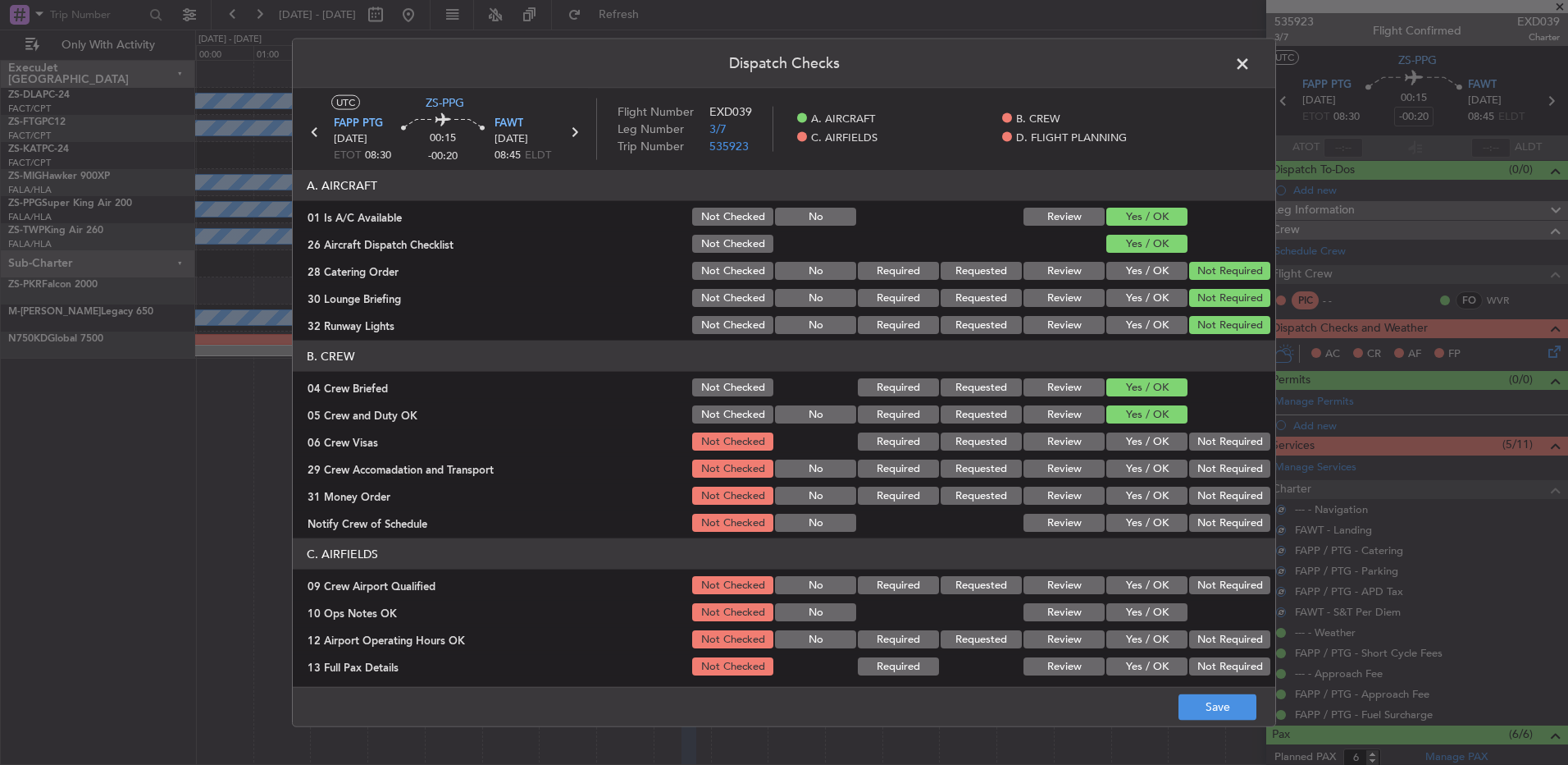
click at [1196, 450] on div "Not Required" at bounding box center [1228, 442] width 83 height 23
click at [1199, 448] on button "Not Required" at bounding box center [1230, 442] width 81 height 18
click at [1202, 466] on button "Not Required" at bounding box center [1230, 469] width 81 height 18
click at [1202, 468] on button "Not Required" at bounding box center [1230, 469] width 81 height 18
click at [1202, 488] on div "Not Required" at bounding box center [1228, 496] width 83 height 23
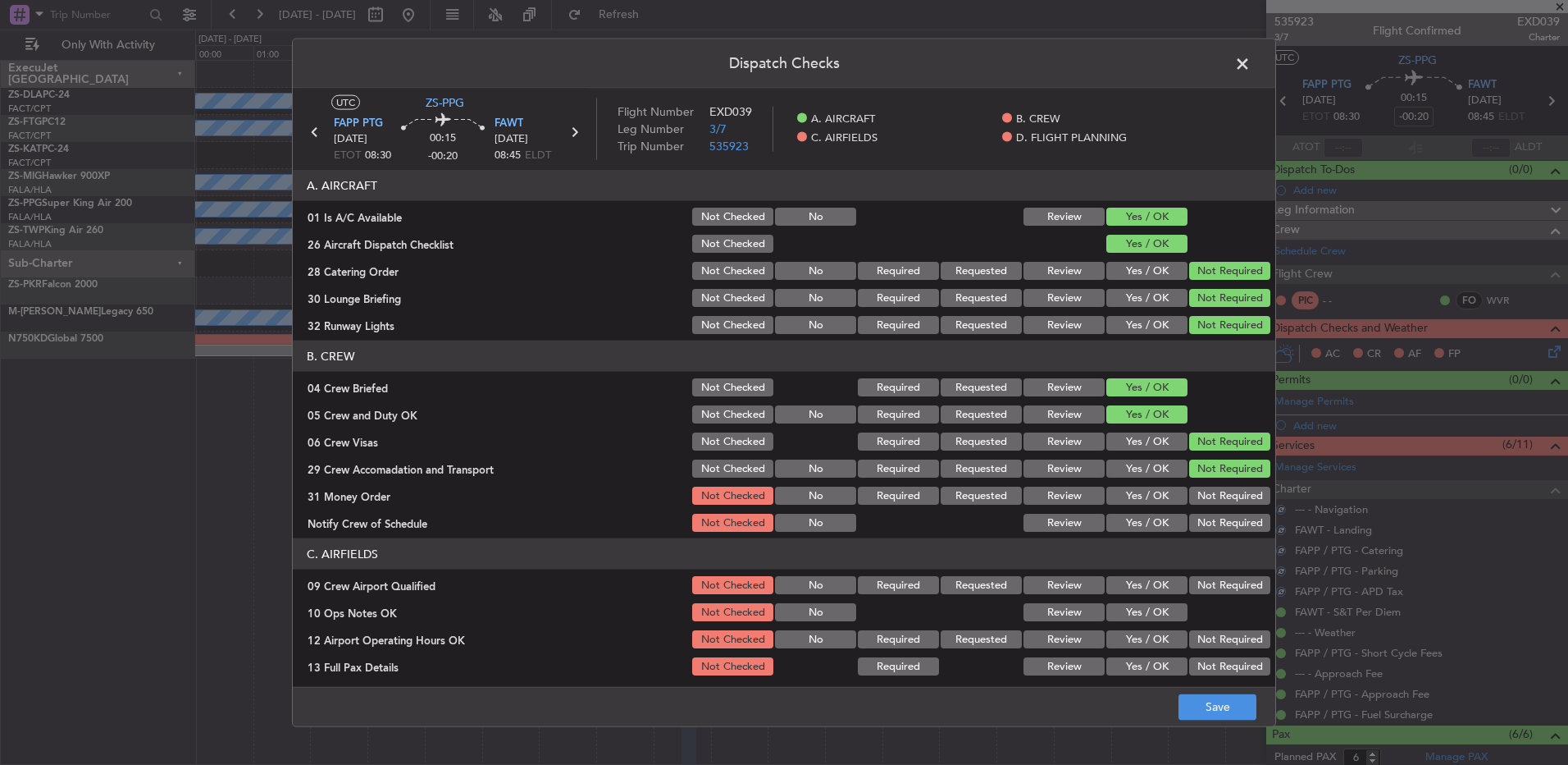
click at [1200, 501] on button "Not Required" at bounding box center [1230, 496] width 81 height 18
click at [1201, 523] on button "Not Required" at bounding box center [1230, 523] width 81 height 18
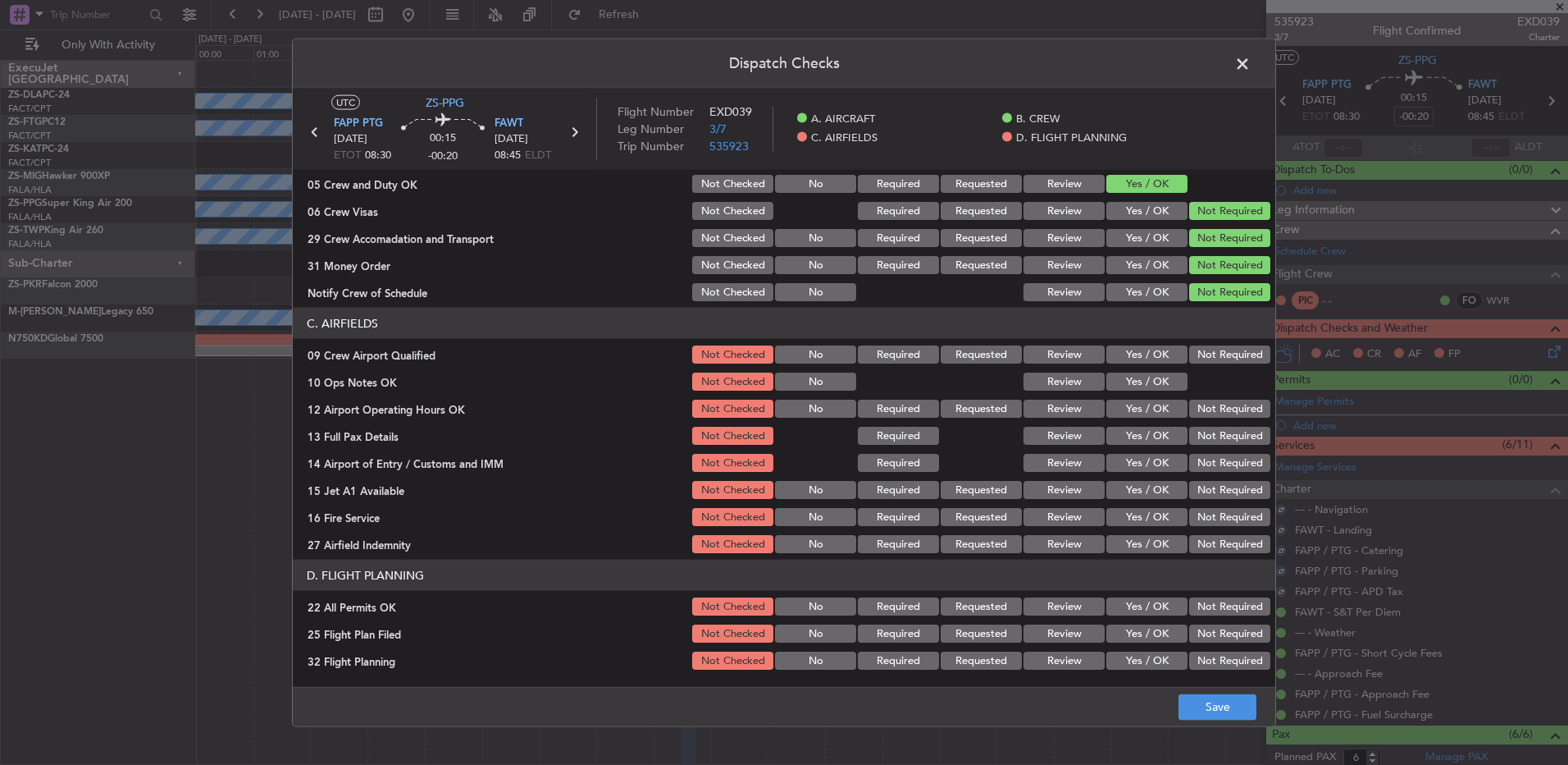
click at [1218, 357] on button "Not Required" at bounding box center [1230, 355] width 81 height 18
click at [1171, 388] on button "Yes / OK" at bounding box center [1146, 382] width 81 height 18
click at [1203, 414] on button "Not Required" at bounding box center [1230, 408] width 81 height 18
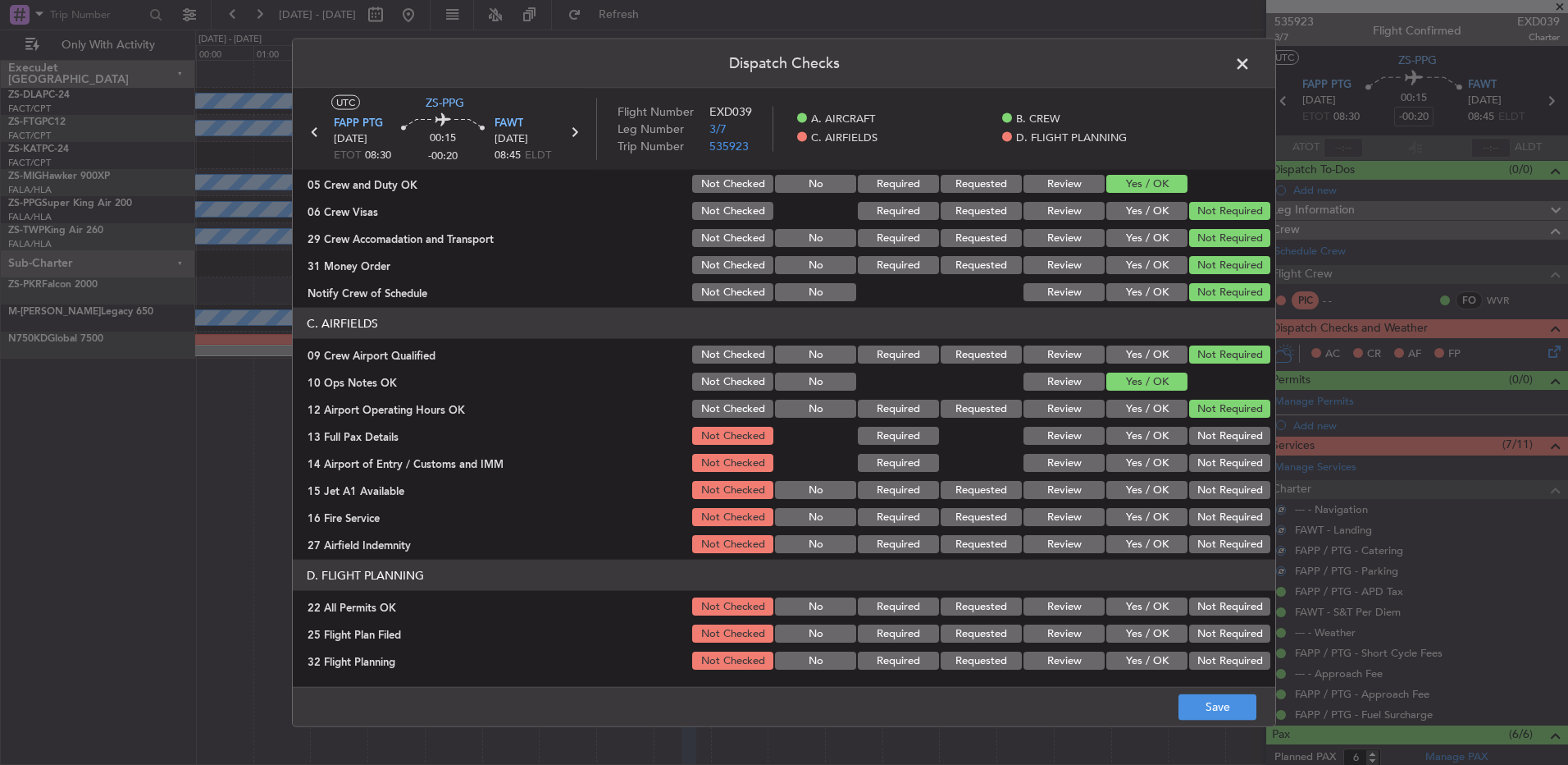
click at [1201, 431] on section "C. AIRFIELDS 09 Crew Airport Qualified Not Checked No Required Requested Review…" at bounding box center [784, 431] width 983 height 248
click at [1199, 449] on section "C. AIRFIELDS 09 Crew Airport Qualified Not Checked No Required Requested Review…" at bounding box center [784, 431] width 983 height 248
click at [1196, 463] on button "Not Required" at bounding box center [1230, 463] width 81 height 18
click at [1201, 428] on section "C. AIRFIELDS 09 Crew Airport Qualified Not Checked No Required Requested Review…" at bounding box center [784, 431] width 983 height 248
click at [1199, 443] on button "Not Required" at bounding box center [1230, 436] width 81 height 18
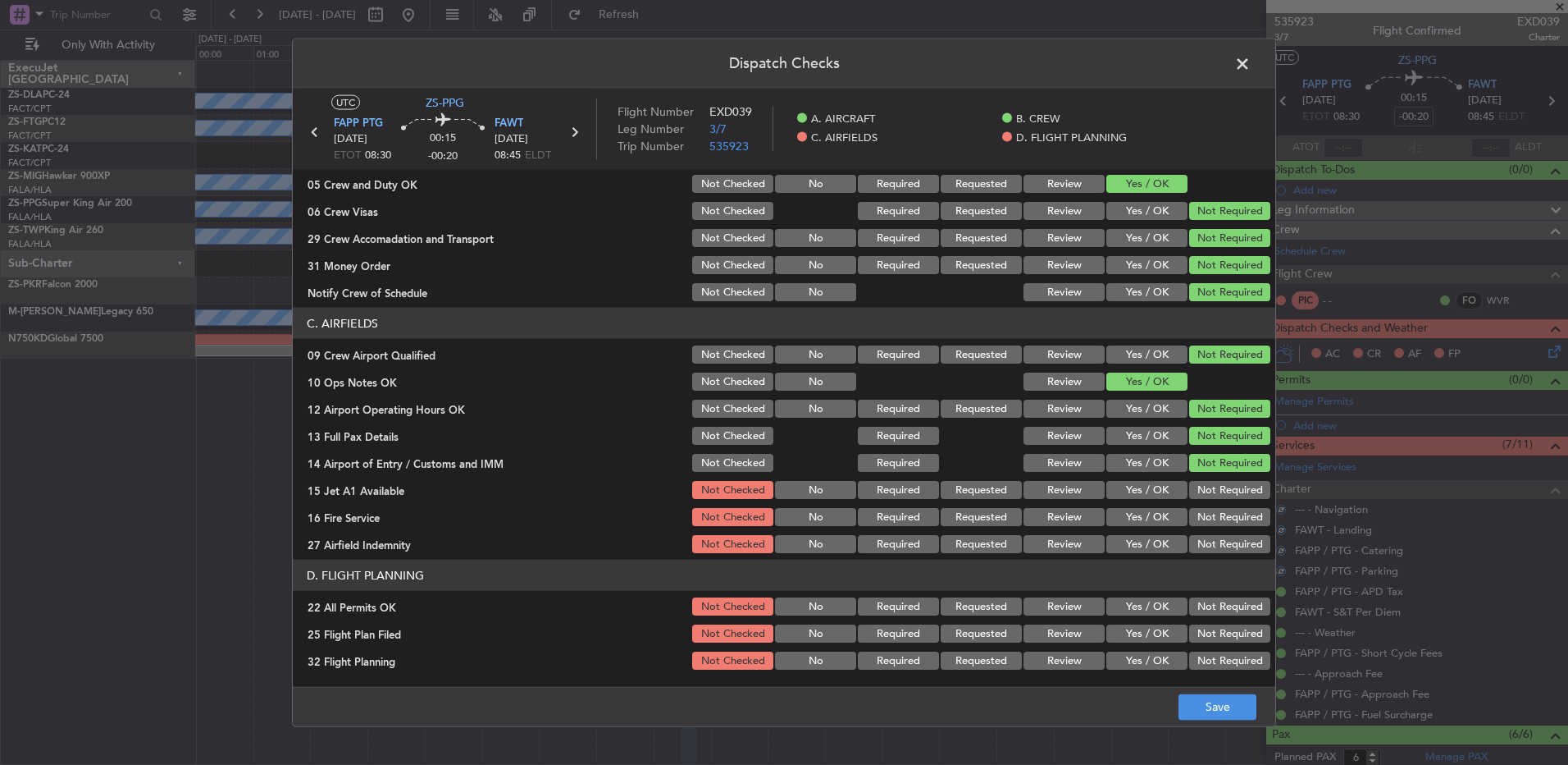
click at [1198, 505] on div "Not Required" at bounding box center [1228, 517] width 83 height 23
click at [1197, 494] on button "Not Required" at bounding box center [1230, 490] width 81 height 18
drag, startPoint x: 1201, startPoint y: 513, endPoint x: 1201, endPoint y: 522, distance: 9.0
click at [1201, 514] on div "Not Required" at bounding box center [1228, 517] width 83 height 23
drag, startPoint x: 1201, startPoint y: 522, endPoint x: 1200, endPoint y: 545, distance: 23.0
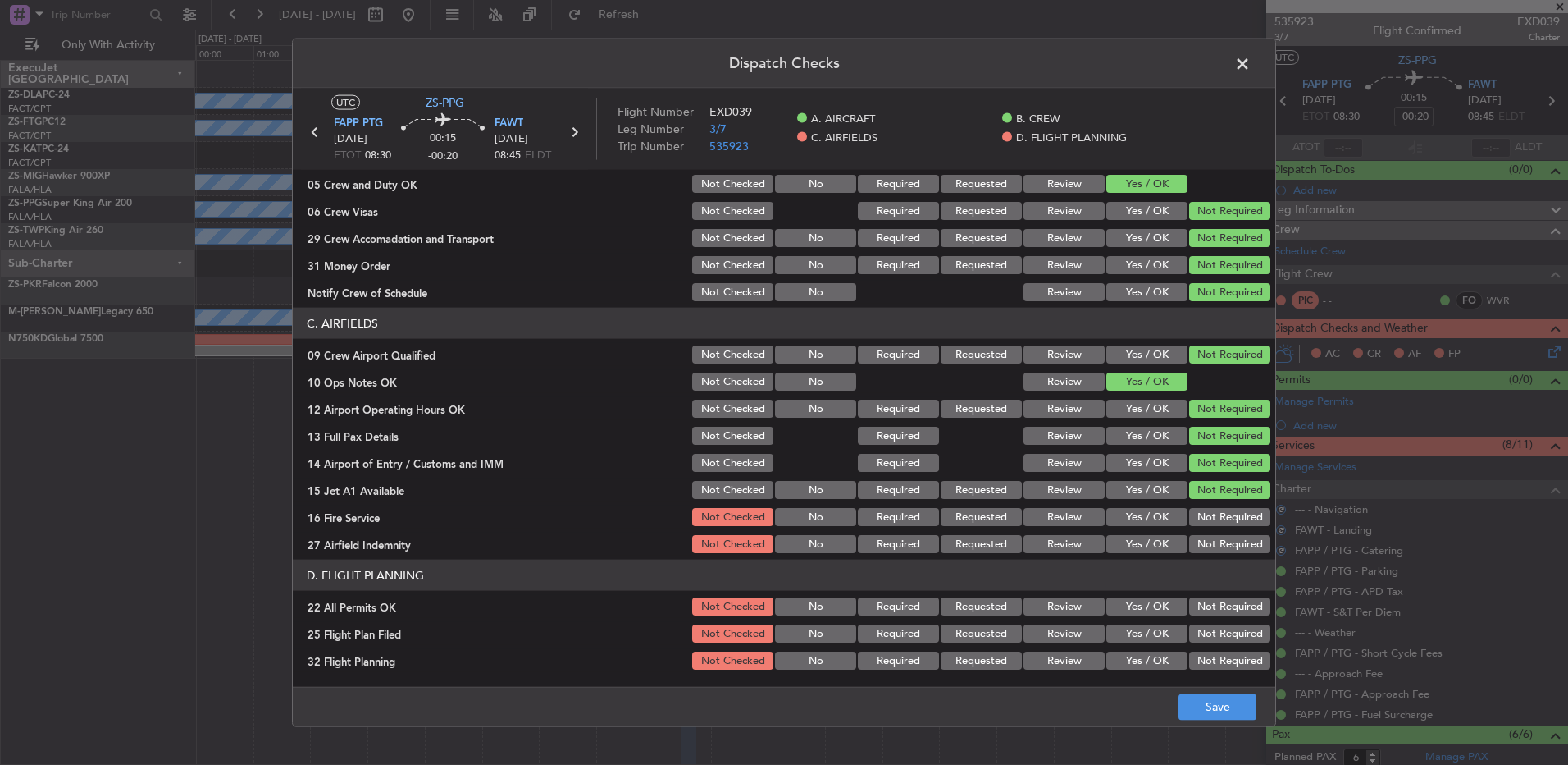
click at [1201, 533] on section "C. AIRFIELDS 09 Crew Airport Qualified Not Checked No Required Requested Review…" at bounding box center [784, 431] width 983 height 248
click at [1199, 547] on button "Not Required" at bounding box center [1230, 545] width 81 height 18
click at [1195, 503] on section "C. AIRFIELDS 09 Crew Airport Qualified Not Checked No Required Requested Review…" at bounding box center [784, 431] width 983 height 248
click at [1194, 523] on button "Not Required" at bounding box center [1230, 517] width 81 height 18
click at [1200, 608] on button "Not Required" at bounding box center [1230, 606] width 81 height 18
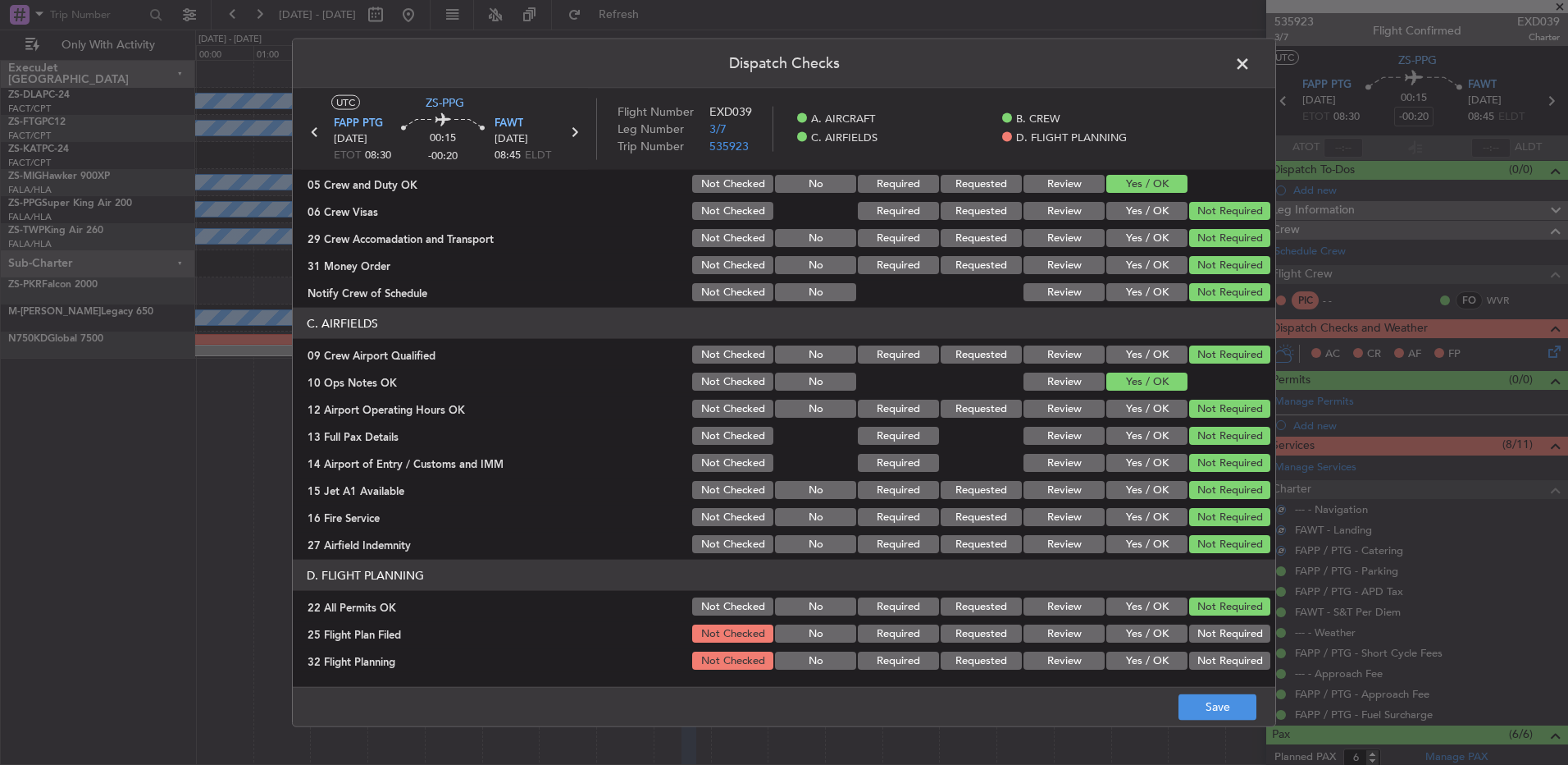
drag, startPoint x: 1075, startPoint y: 636, endPoint x: 1073, endPoint y: 654, distance: 18.1
click at [1076, 636] on button "Review" at bounding box center [1064, 634] width 81 height 18
drag, startPoint x: 1072, startPoint y: 661, endPoint x: 1071, endPoint y: 670, distance: 9.1
click at [1072, 664] on button "Review" at bounding box center [1064, 661] width 81 height 18
click at [1071, 670] on div "Review" at bounding box center [1062, 661] width 83 height 23
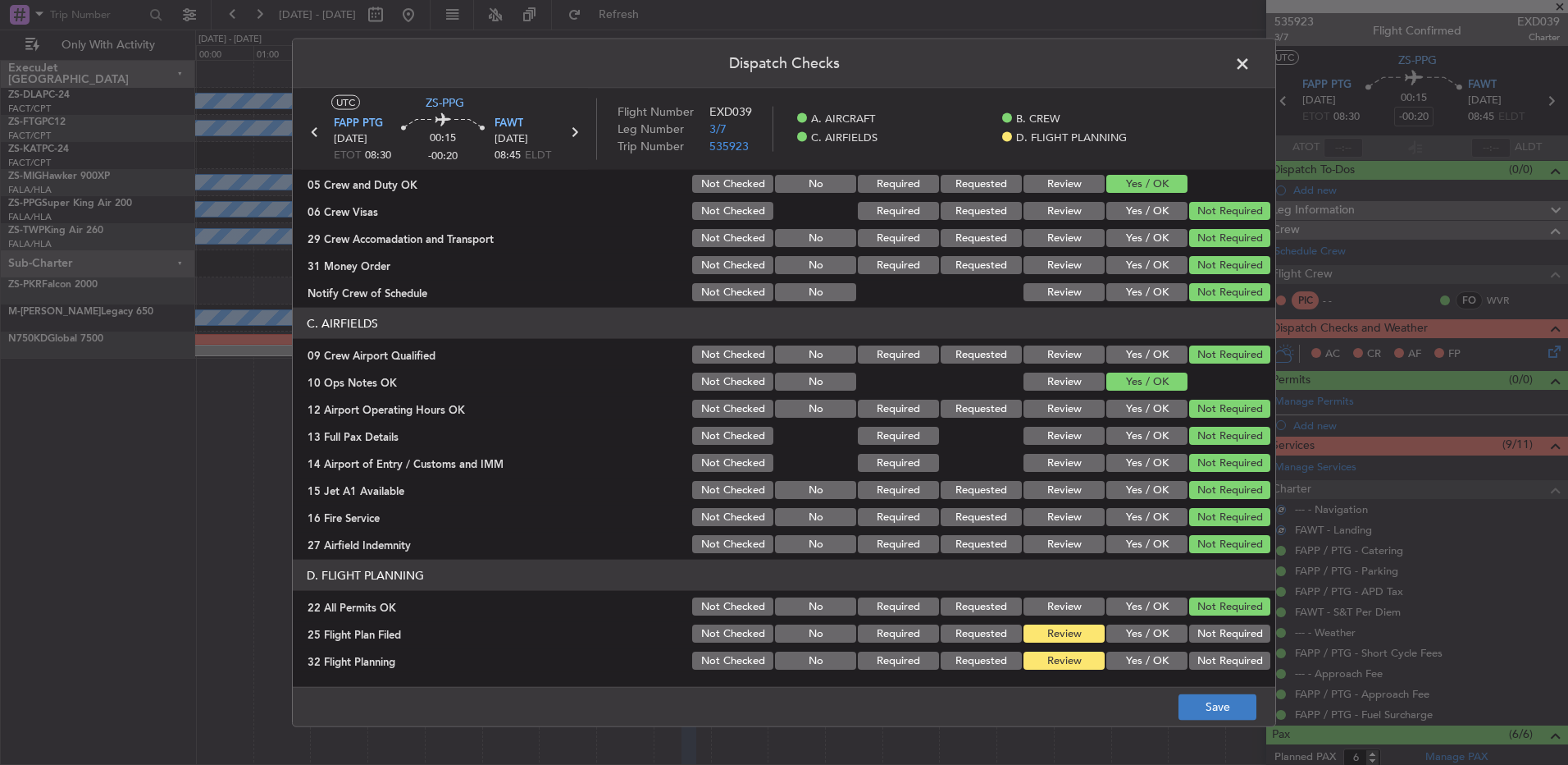
drag, startPoint x: 1165, startPoint y: 700, endPoint x: 1215, endPoint y: 706, distance: 50.4
click at [1167, 701] on footer "Save" at bounding box center [784, 705] width 983 height 39
click at [1216, 709] on button "Save" at bounding box center [1217, 706] width 78 height 26
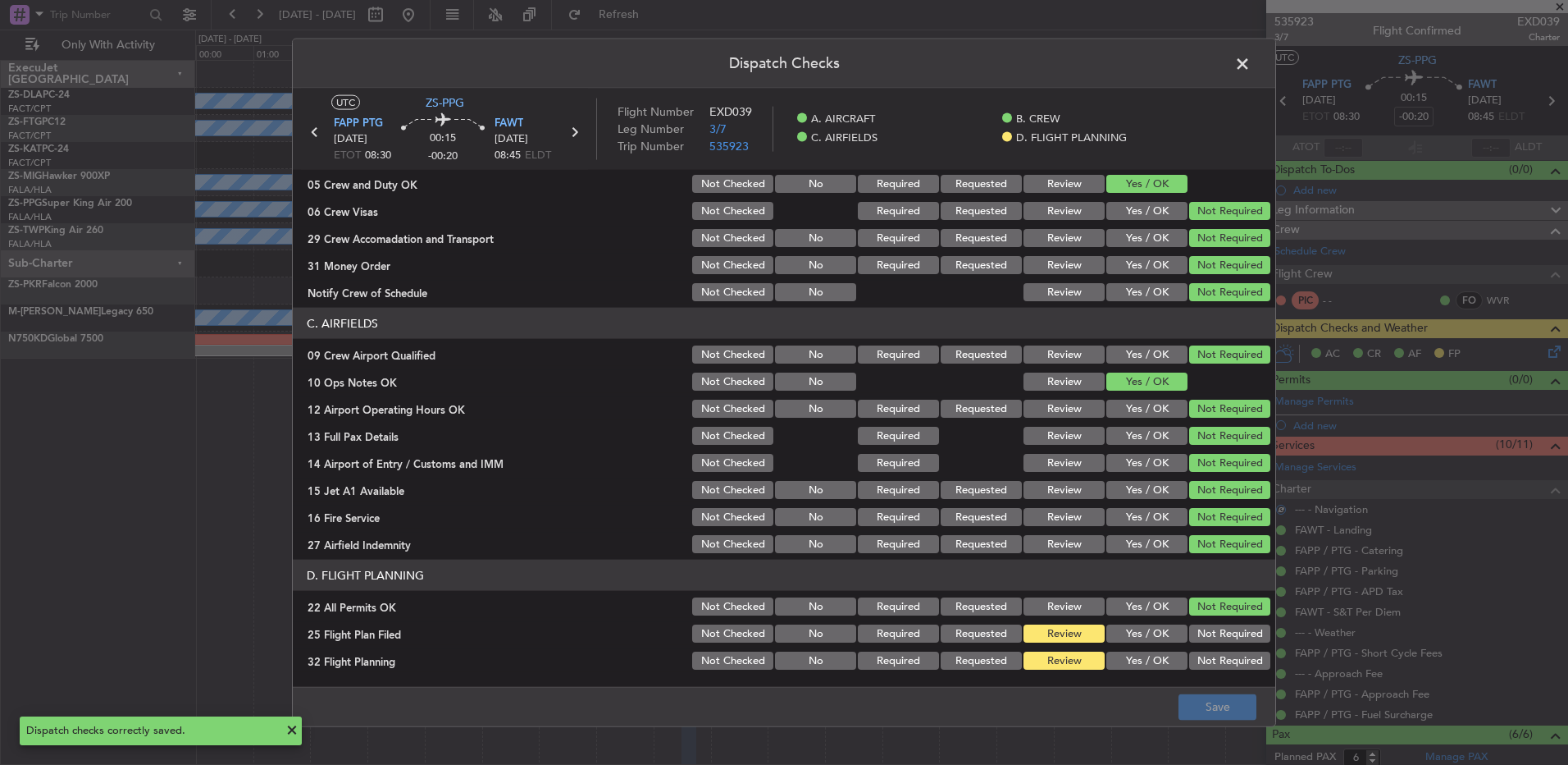
click at [1251, 70] on span at bounding box center [1251, 68] width 0 height 33
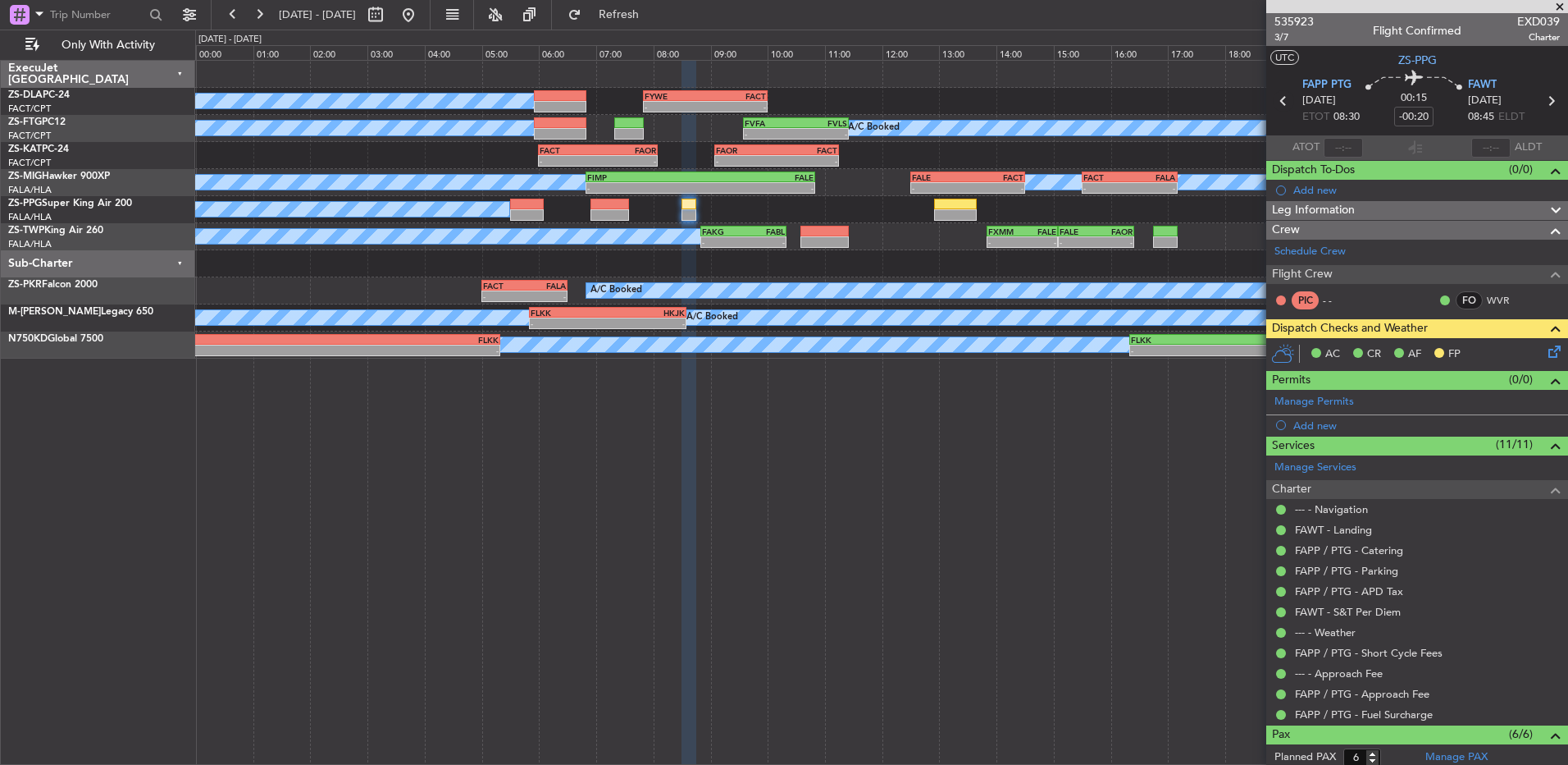
click at [1280, 103] on icon at bounding box center [1284, 101] width 22 height 22
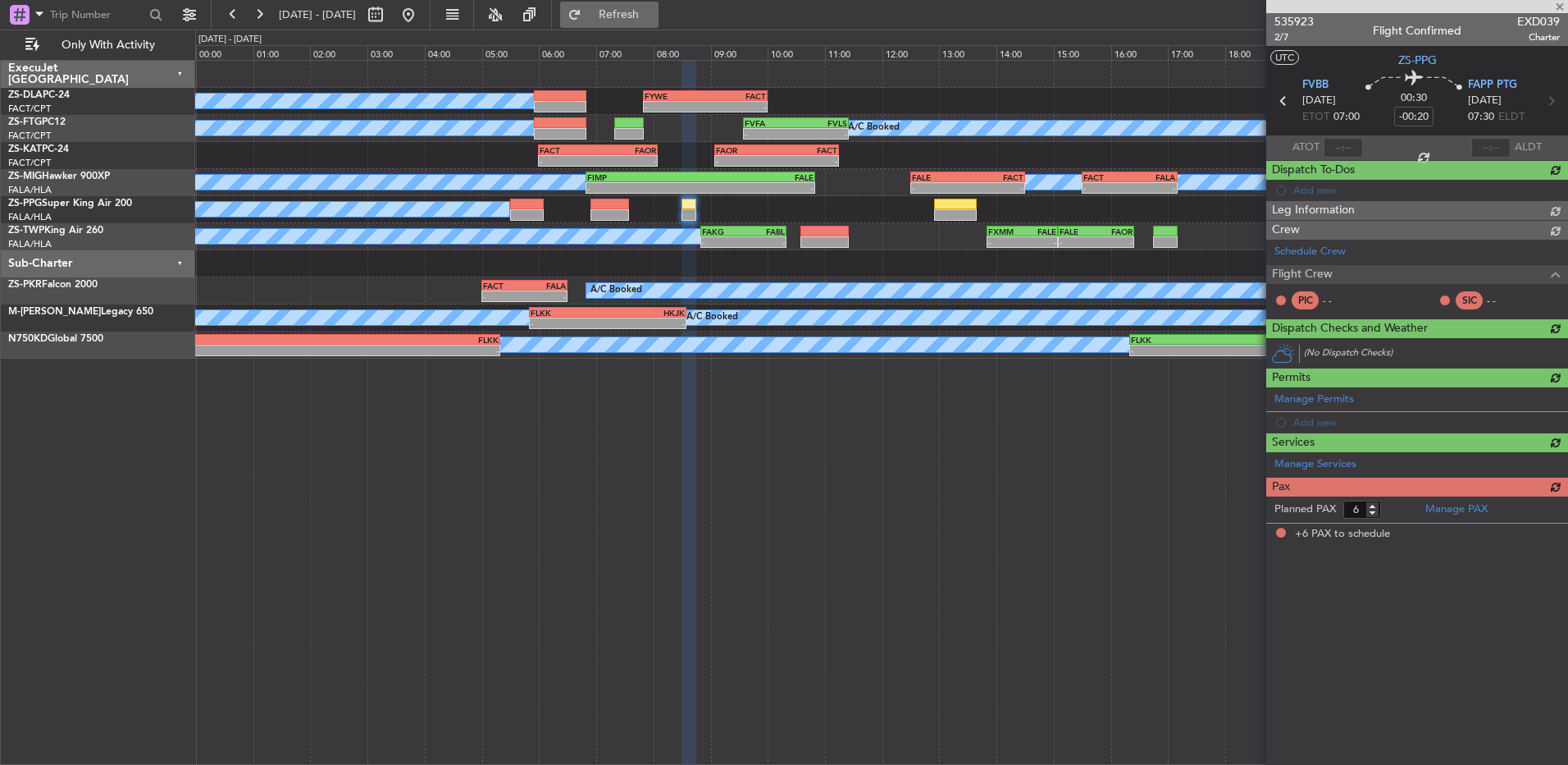
type input "-00:15"
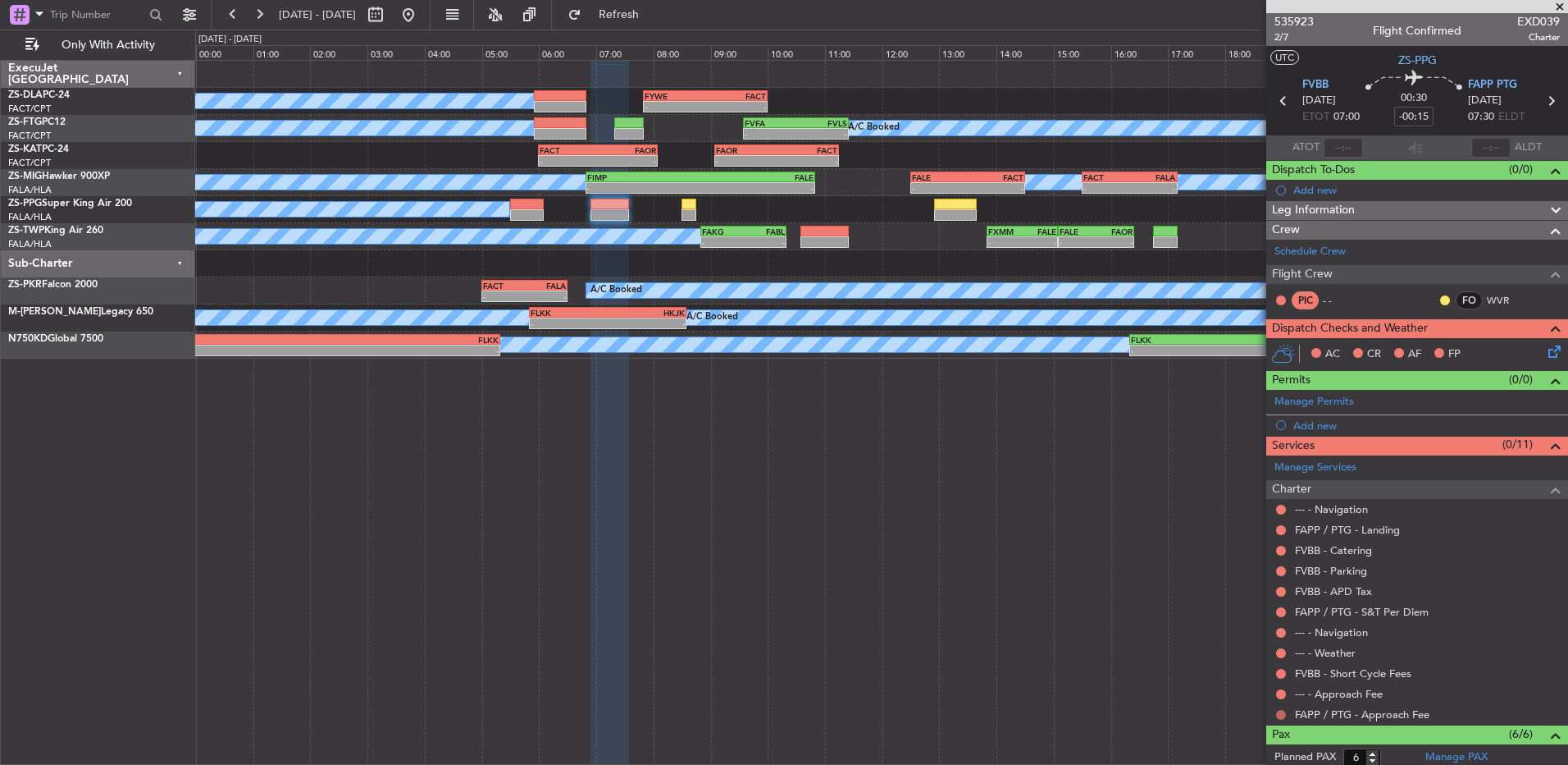
click at [1284, 712] on button at bounding box center [1282, 715] width 10 height 10
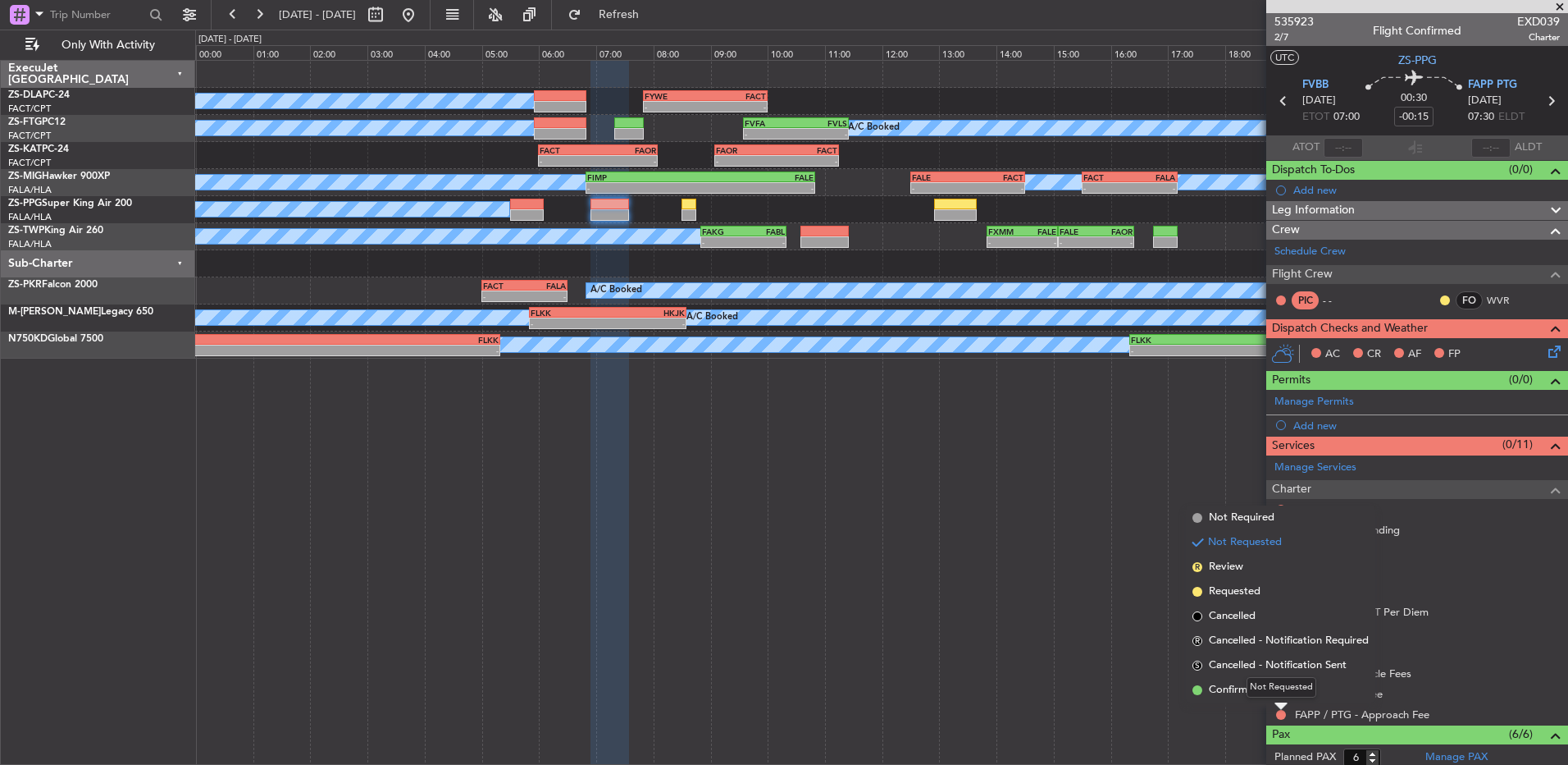
click at [1268, 694] on div "Not Requested" at bounding box center [1282, 687] width 70 height 21
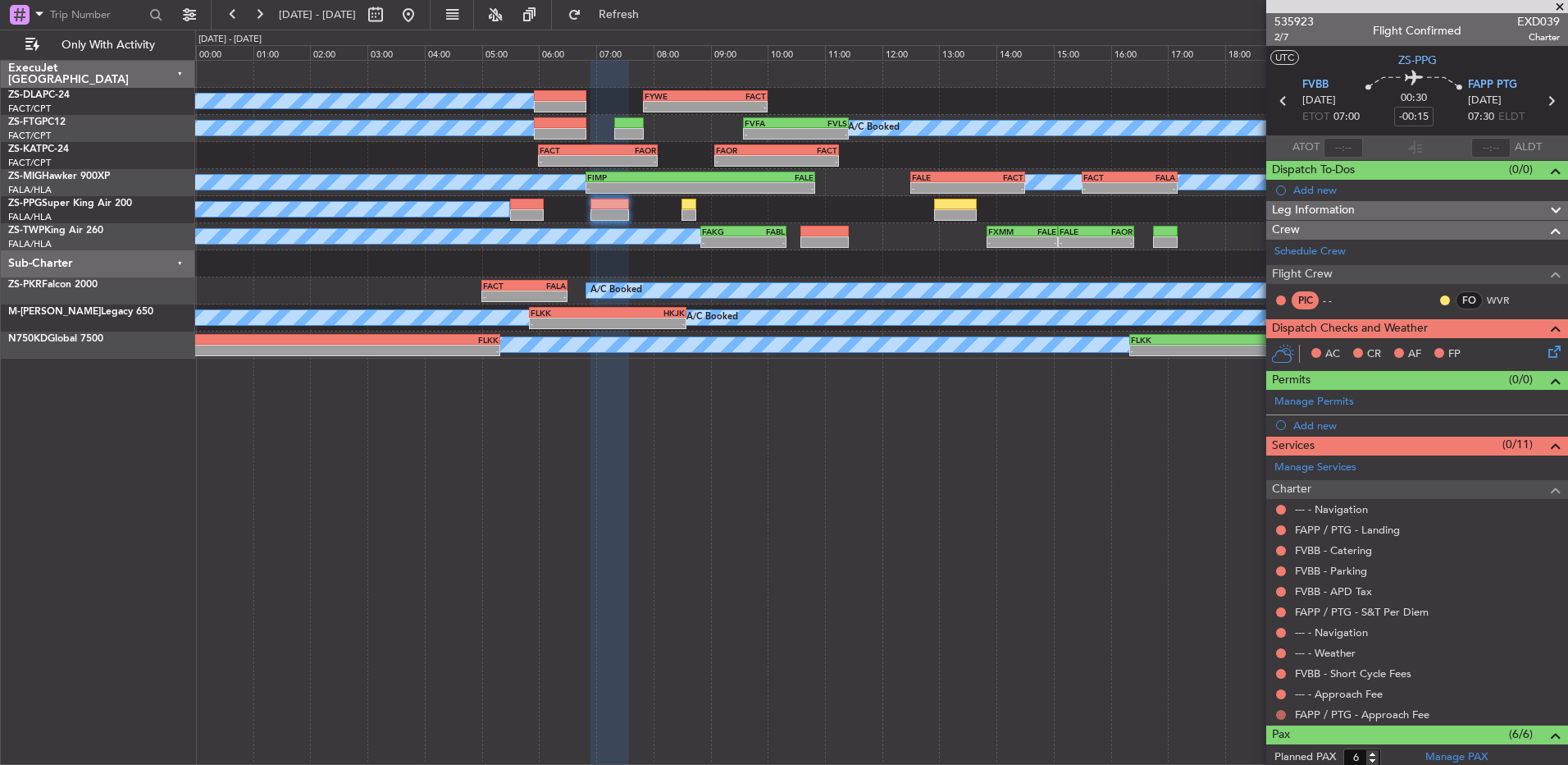
click at [1277, 712] on button at bounding box center [1282, 715] width 10 height 10
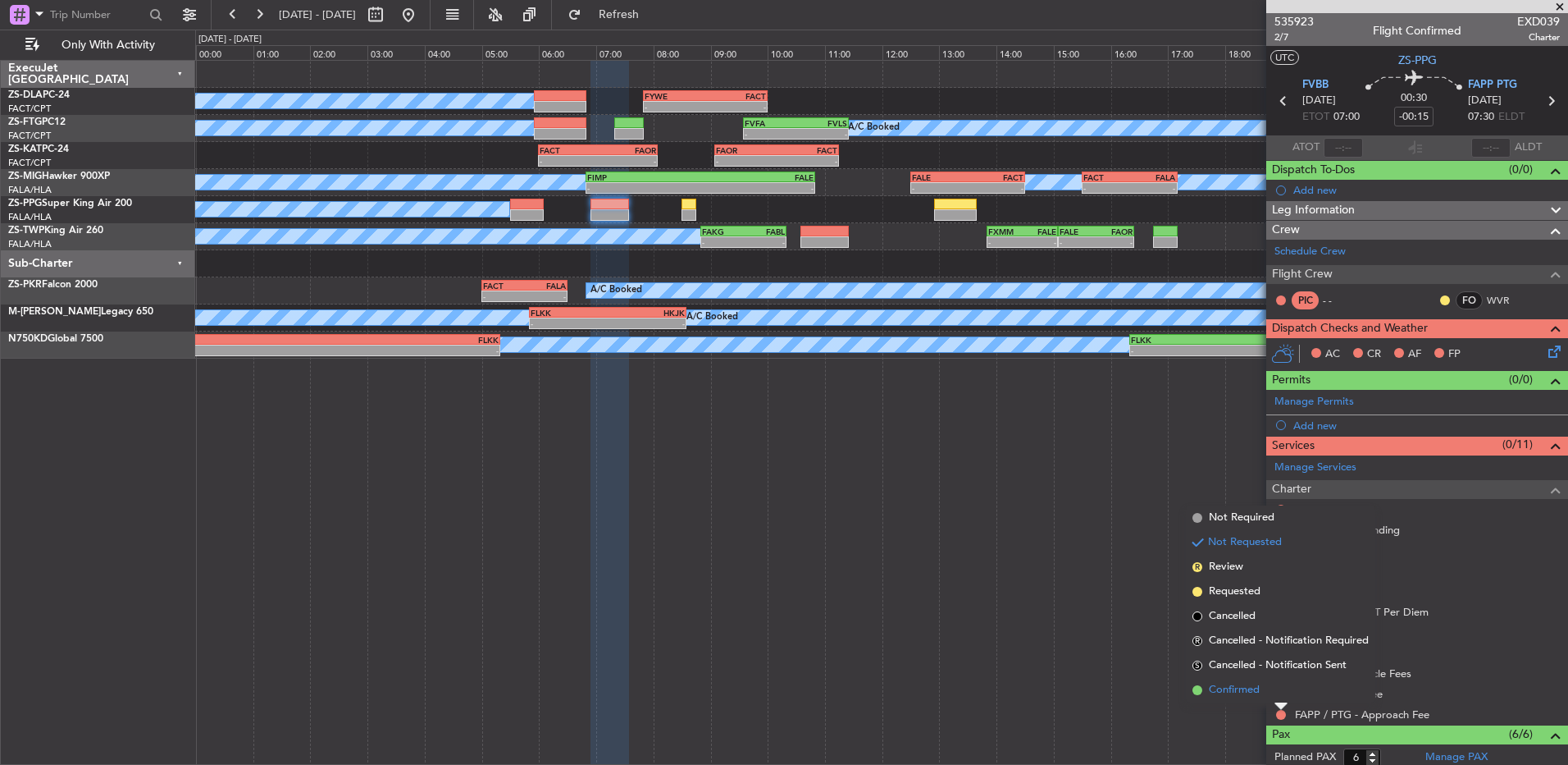
click at [1234, 690] on span "Confirmed" at bounding box center [1234, 690] width 51 height 17
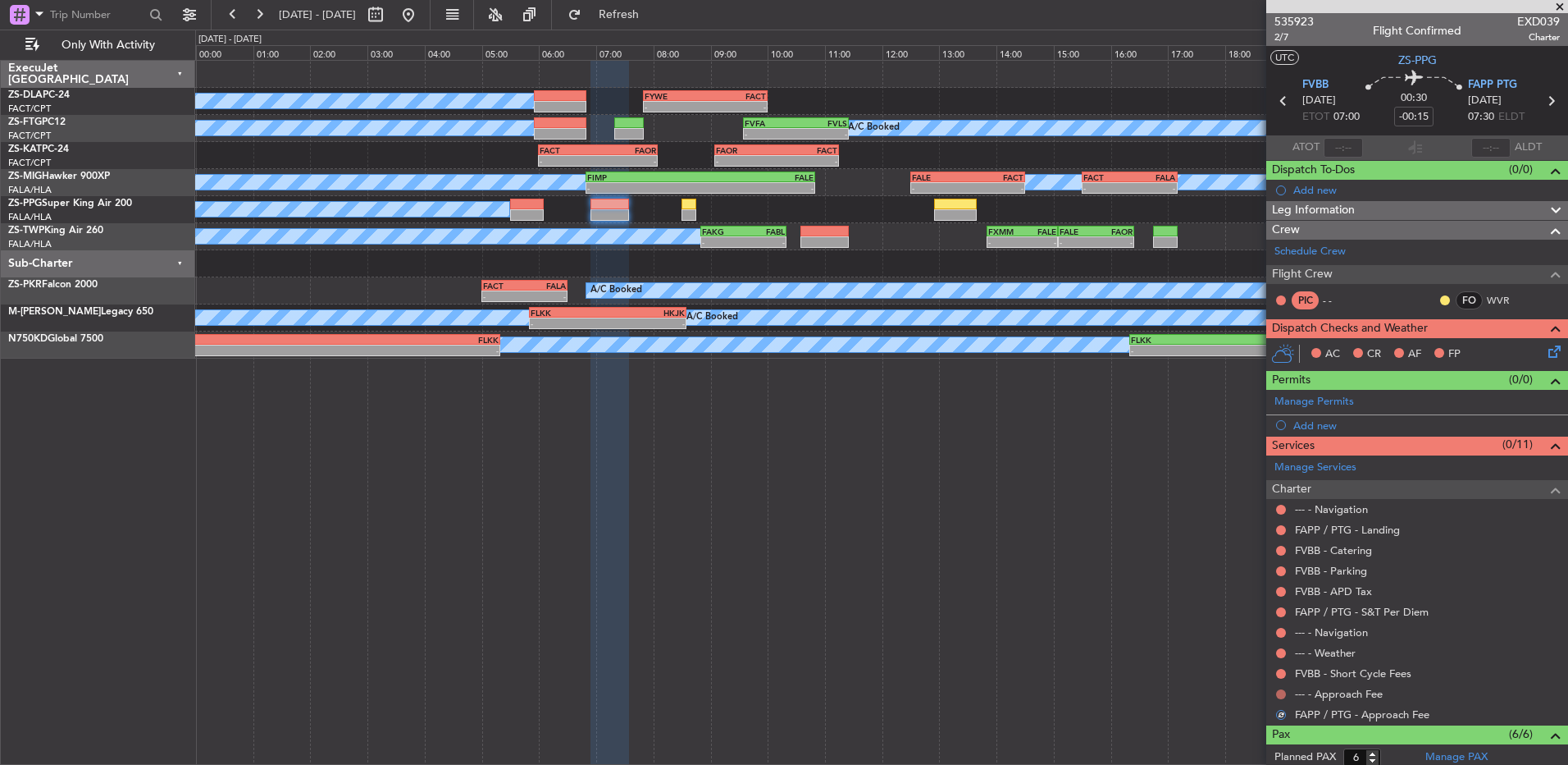
click at [1281, 692] on button at bounding box center [1282, 694] width 10 height 10
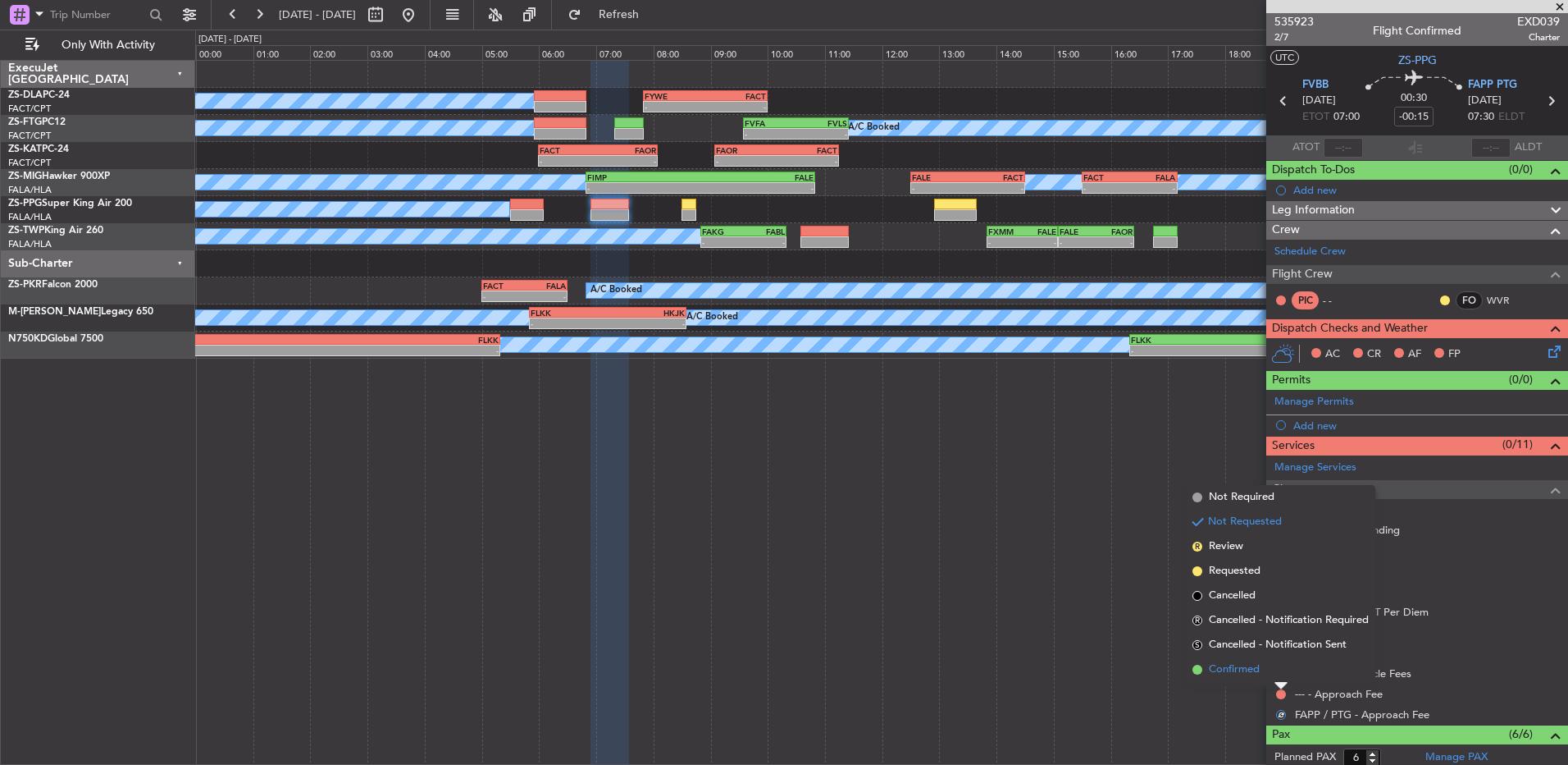
click at [1280, 680] on li "Confirmed" at bounding box center [1281, 669] width 190 height 24
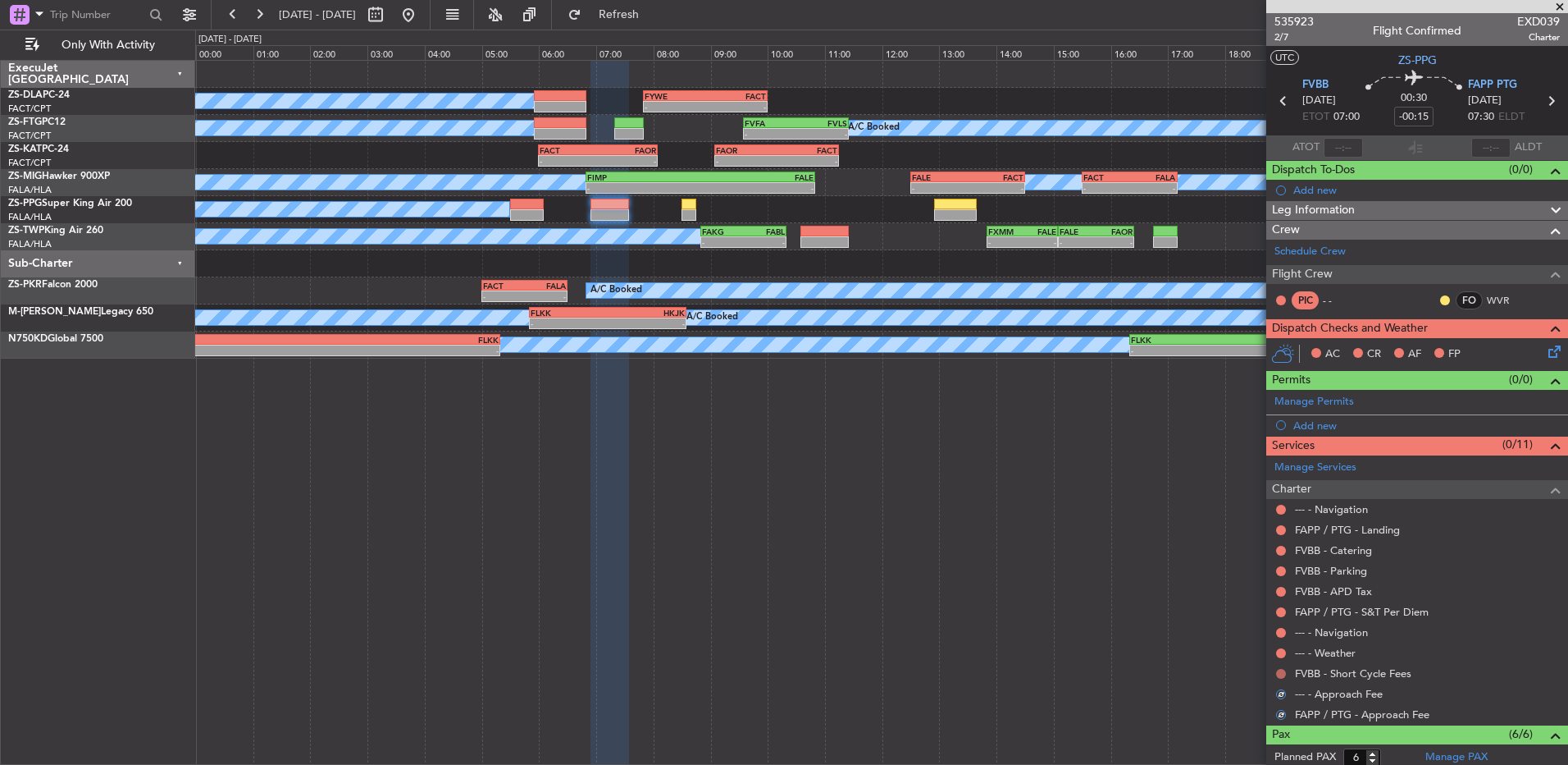
click at [1285, 676] on button at bounding box center [1282, 674] width 10 height 10
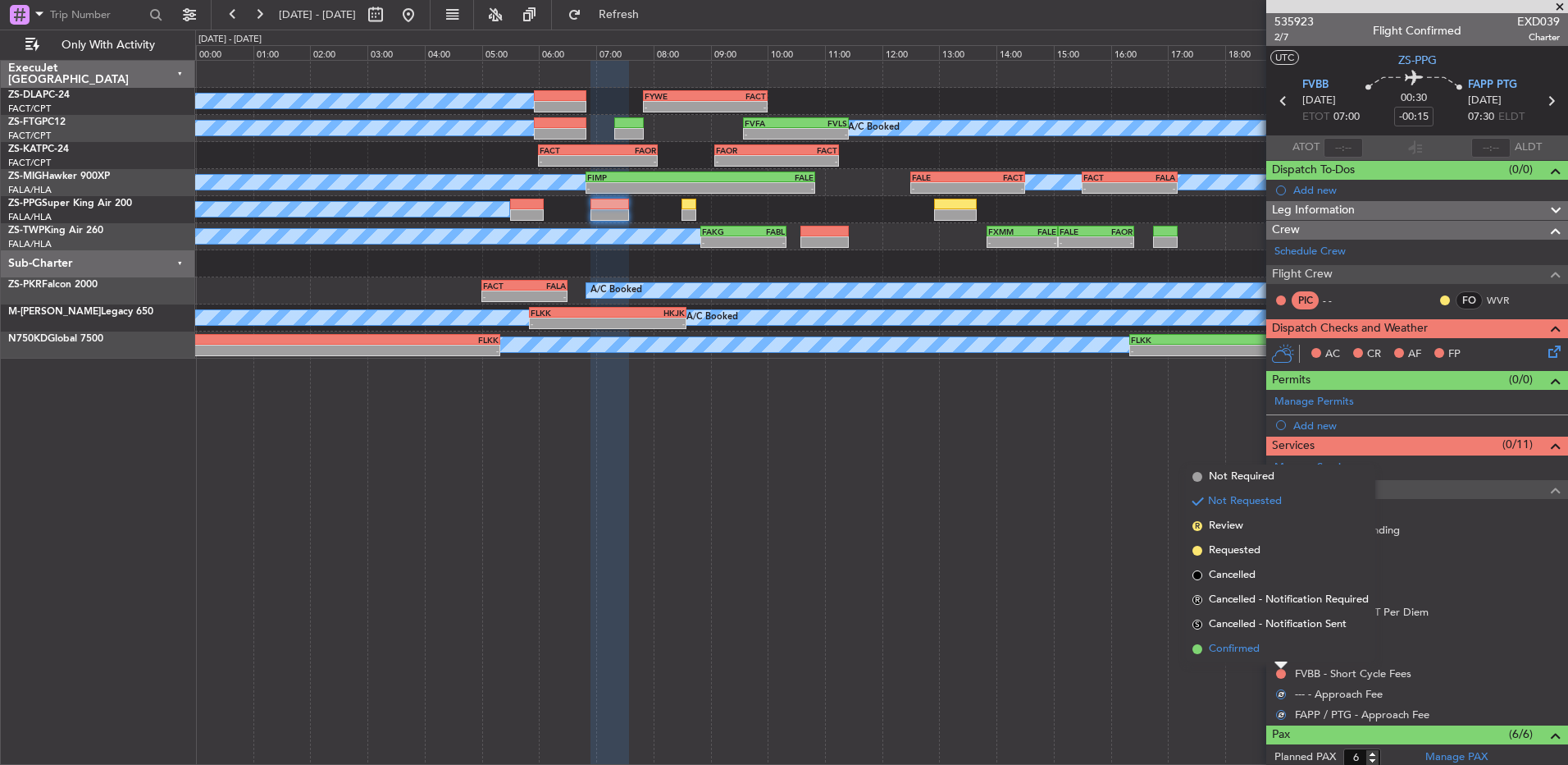
click at [1278, 655] on li "Confirmed" at bounding box center [1281, 648] width 190 height 24
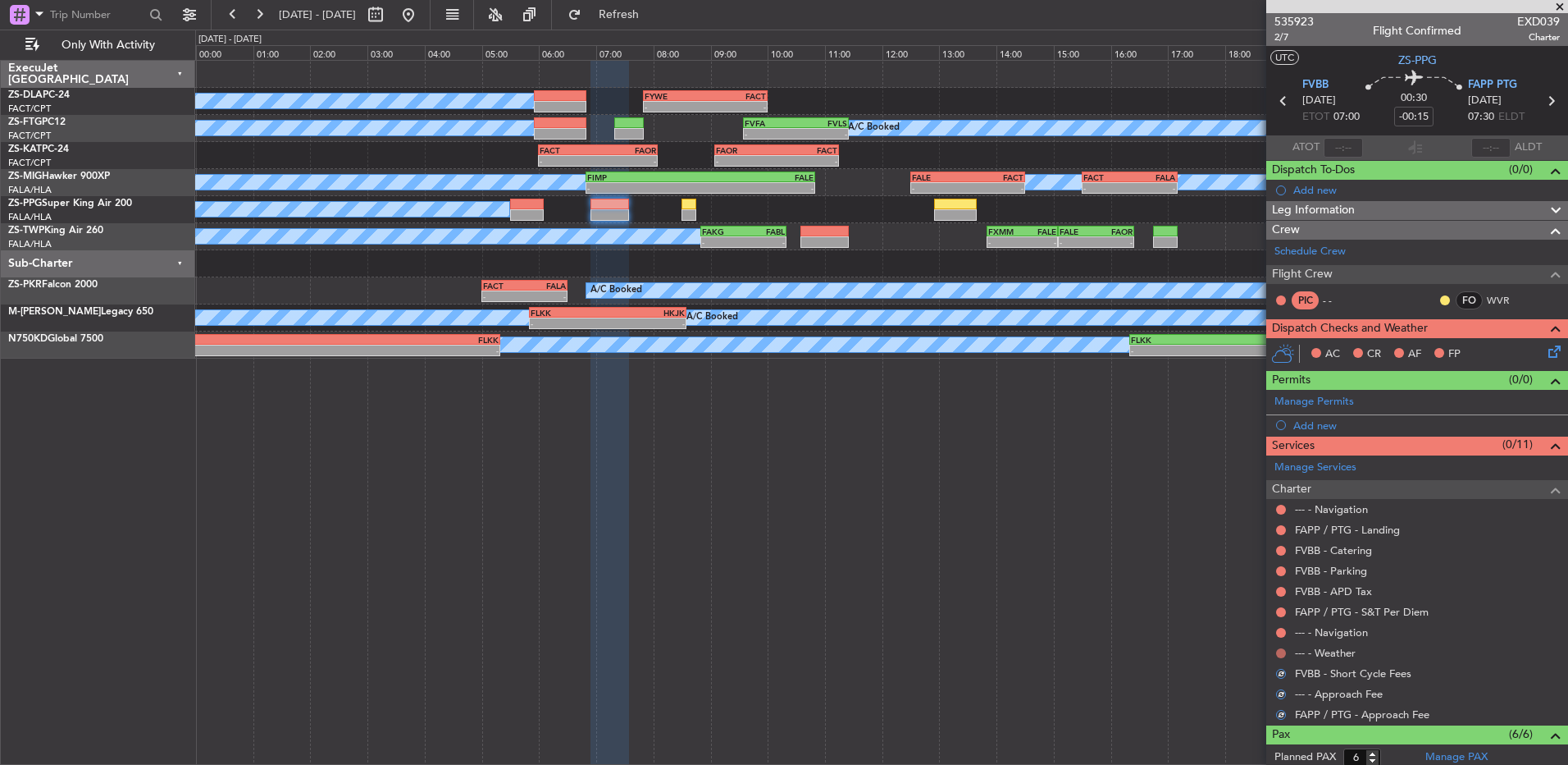
click at [1282, 650] on button at bounding box center [1282, 653] width 10 height 10
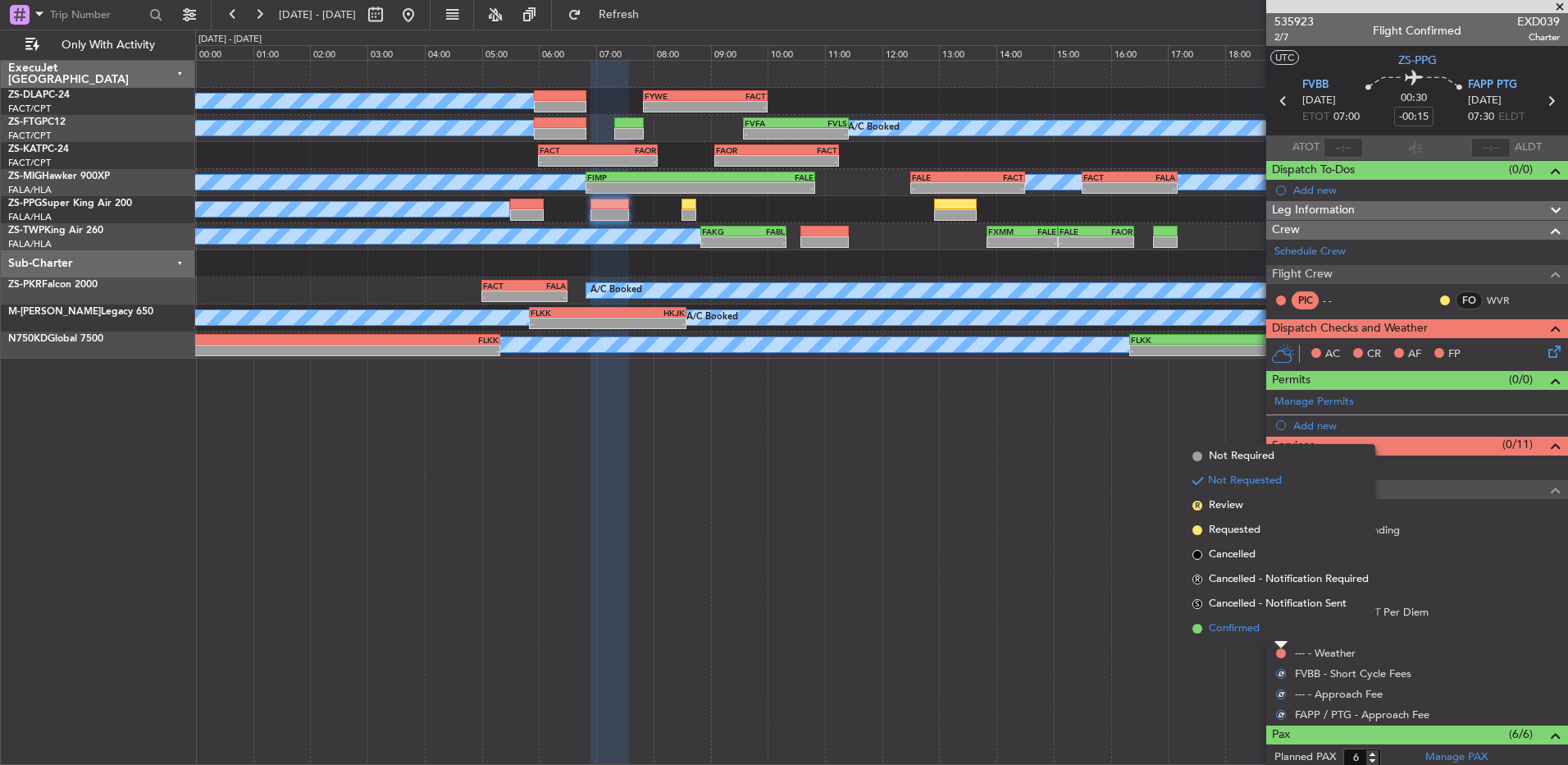
click at [1282, 623] on li "Confirmed" at bounding box center [1281, 628] width 190 height 24
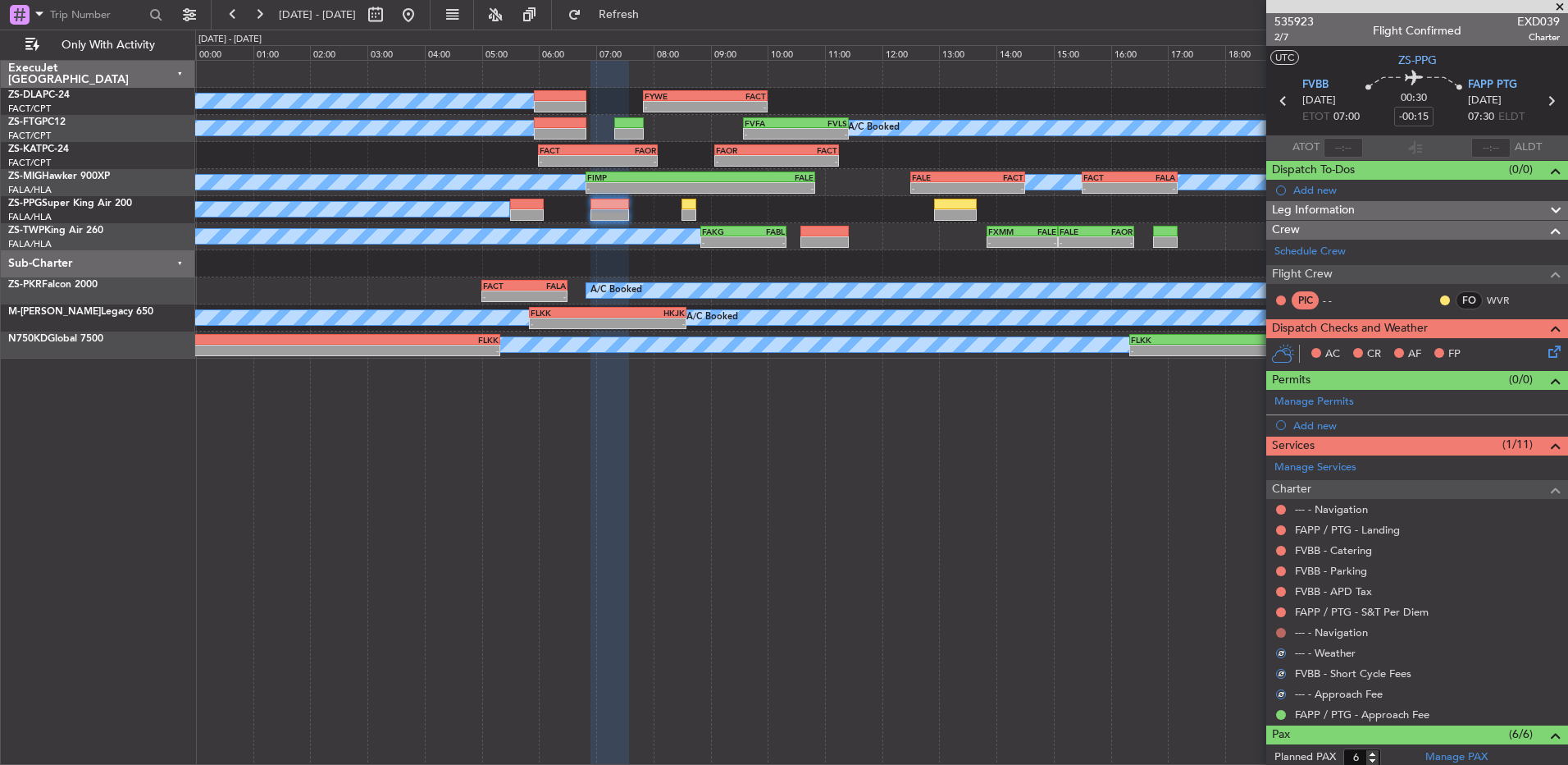
click at [1282, 631] on button at bounding box center [1282, 633] width 10 height 10
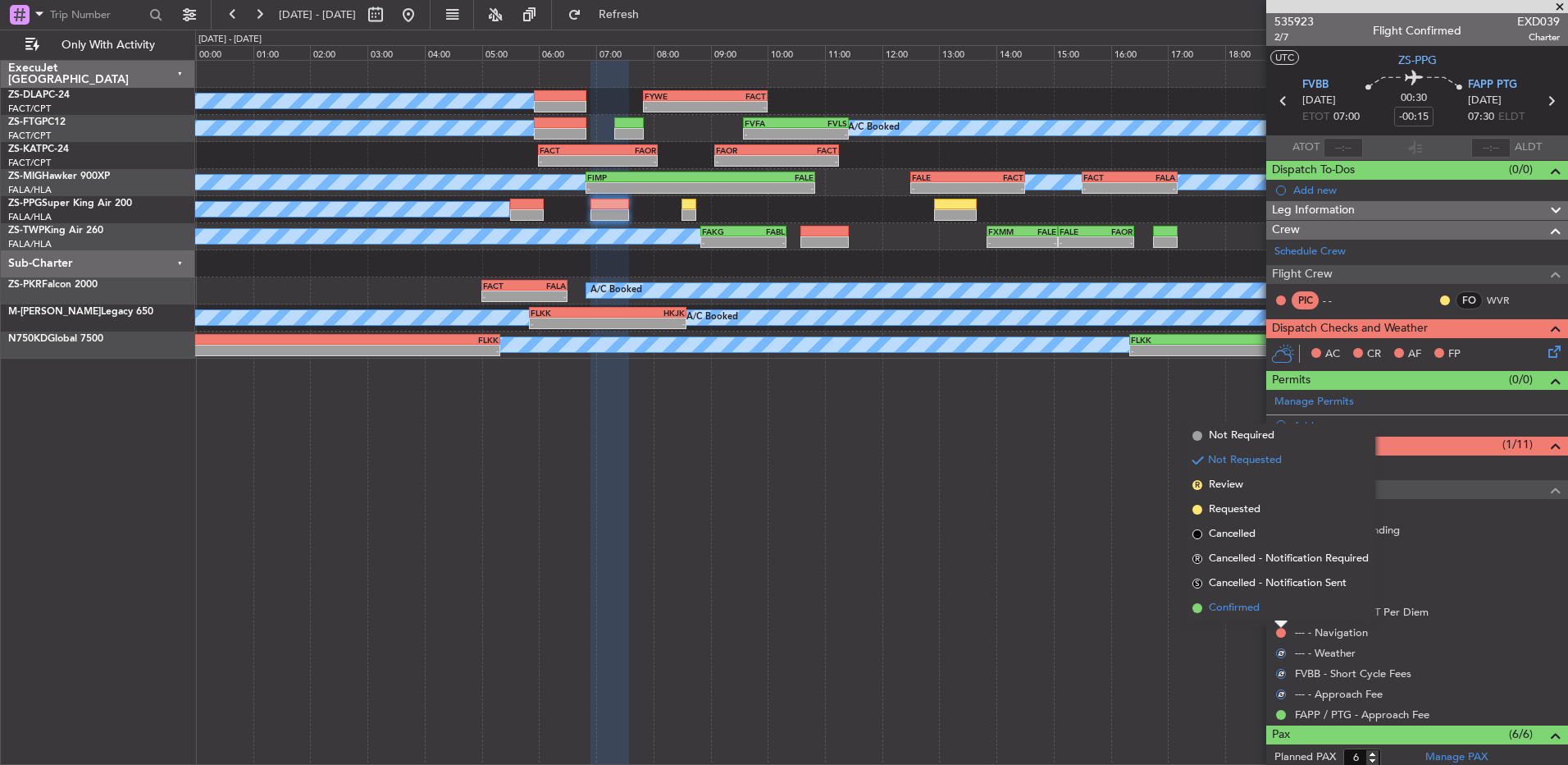
click at [1281, 611] on li "Confirmed" at bounding box center [1281, 607] width 190 height 24
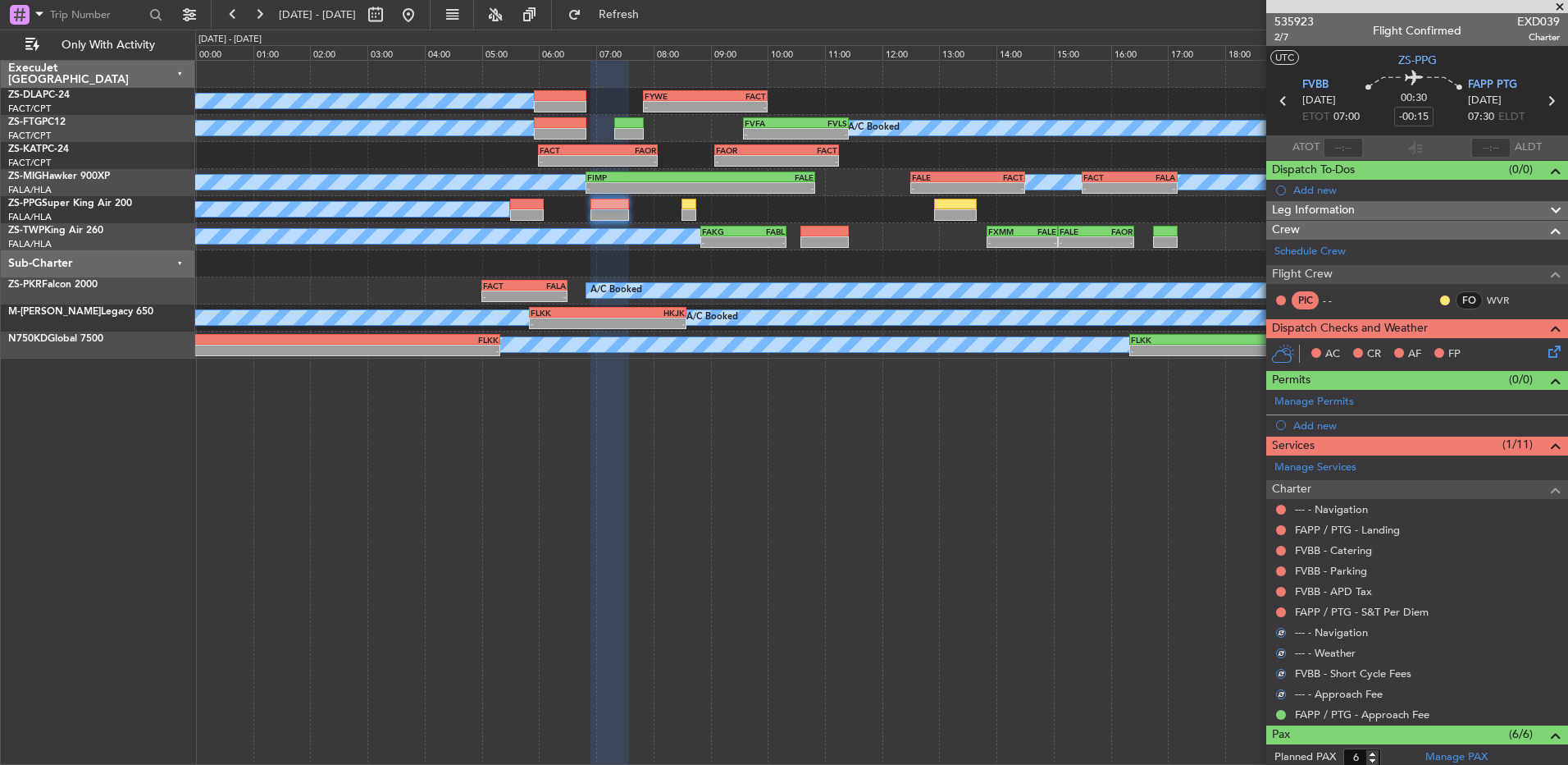
click at [1281, 611] on button at bounding box center [1282, 612] width 10 height 10
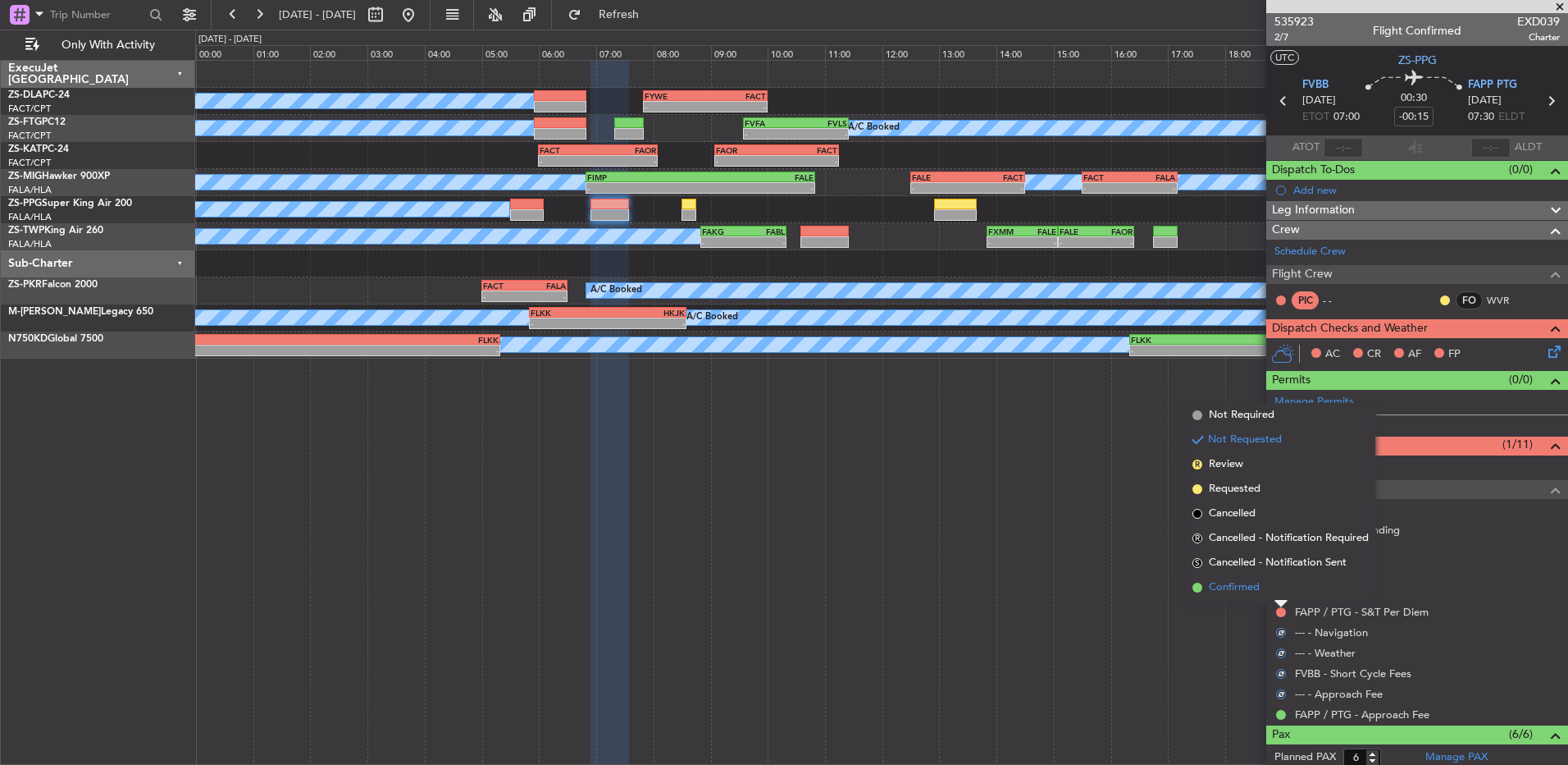
click at [1281, 593] on li "Confirmed" at bounding box center [1281, 587] width 190 height 24
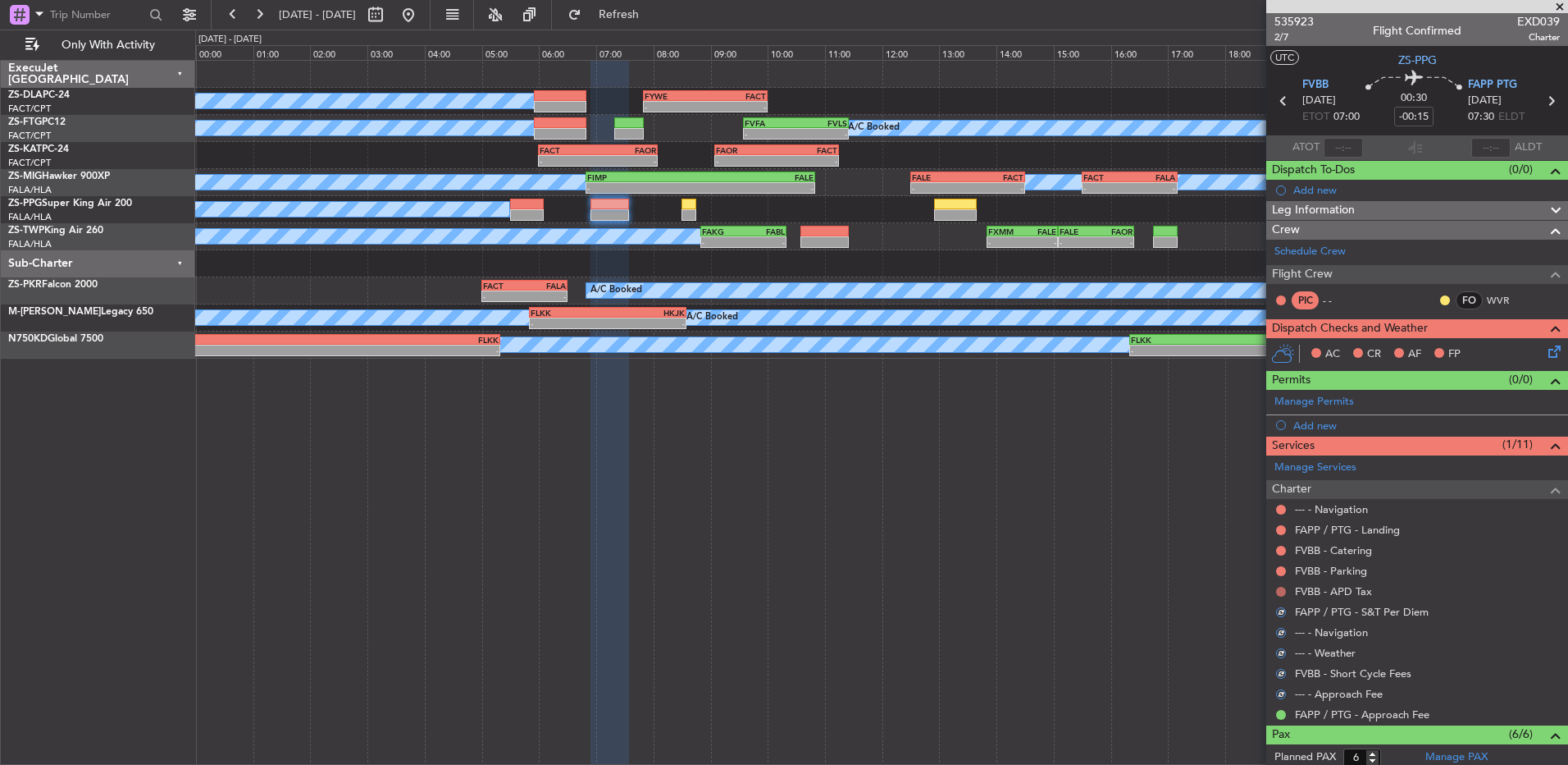
click at [1281, 591] on button at bounding box center [1282, 591] width 10 height 10
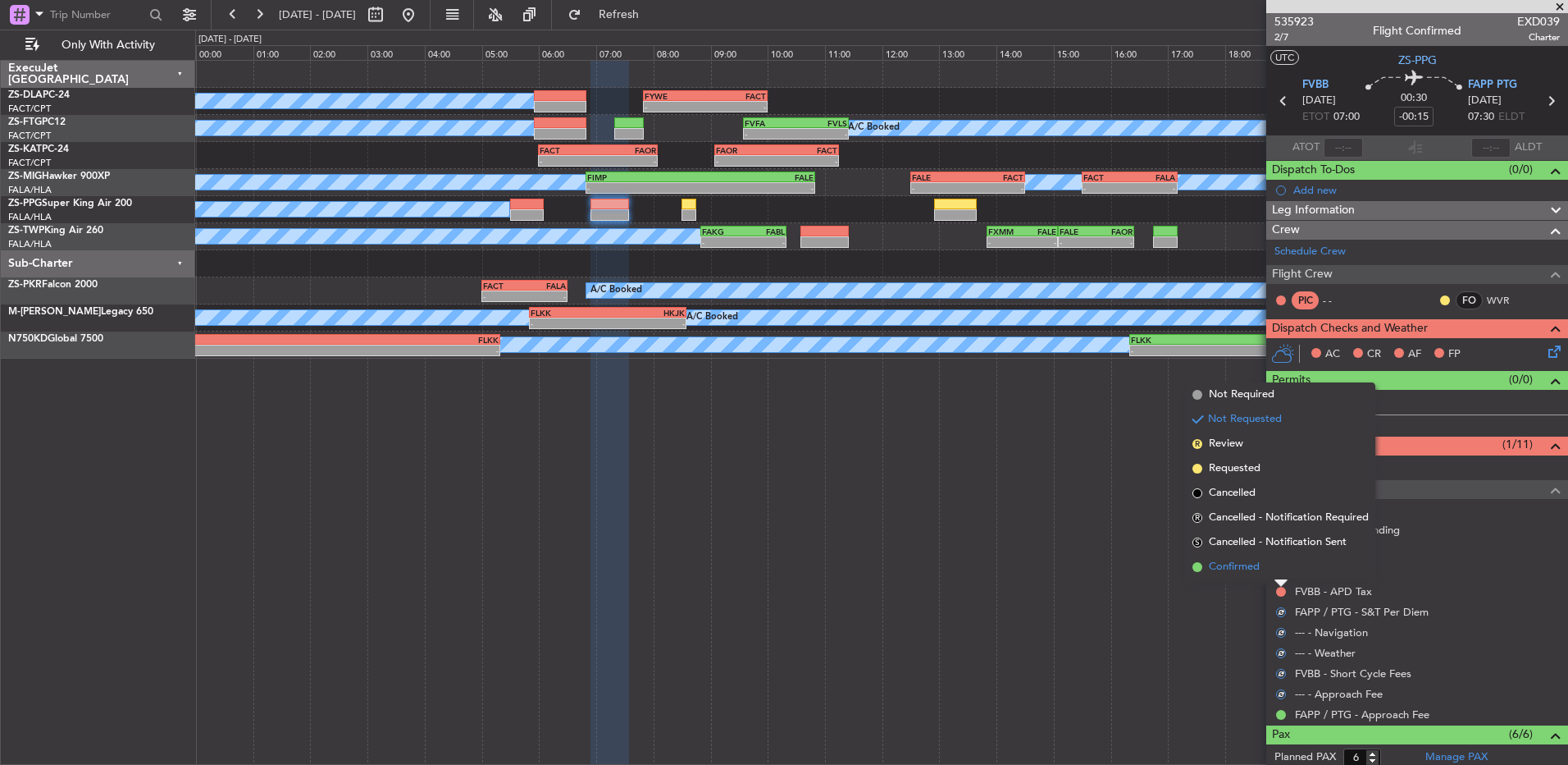
click at [1278, 570] on li "Confirmed" at bounding box center [1281, 566] width 190 height 24
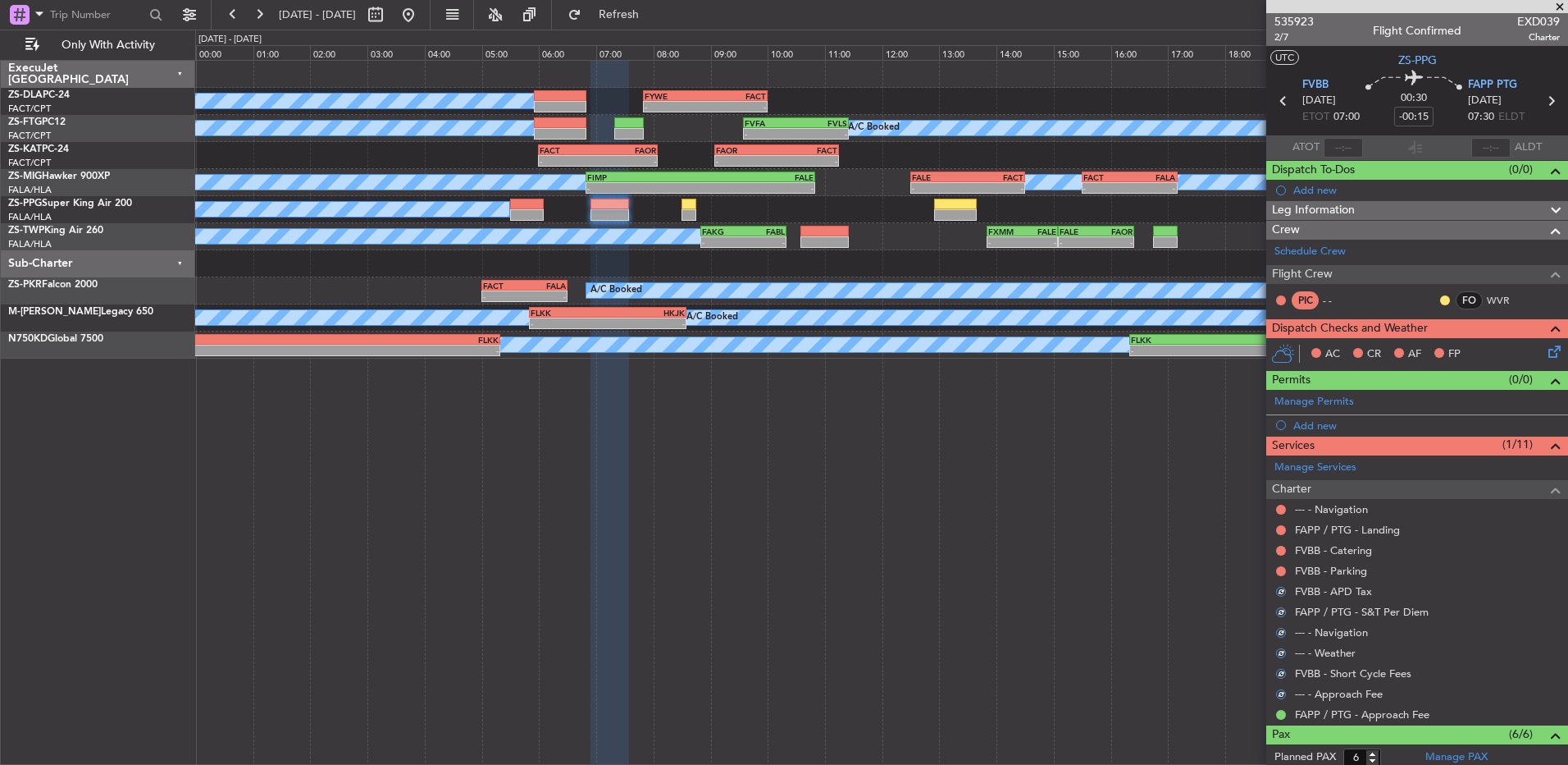
click at [1284, 565] on div at bounding box center [1282, 571] width 13 height 13
click at [1280, 570] on button at bounding box center [1282, 571] width 10 height 10
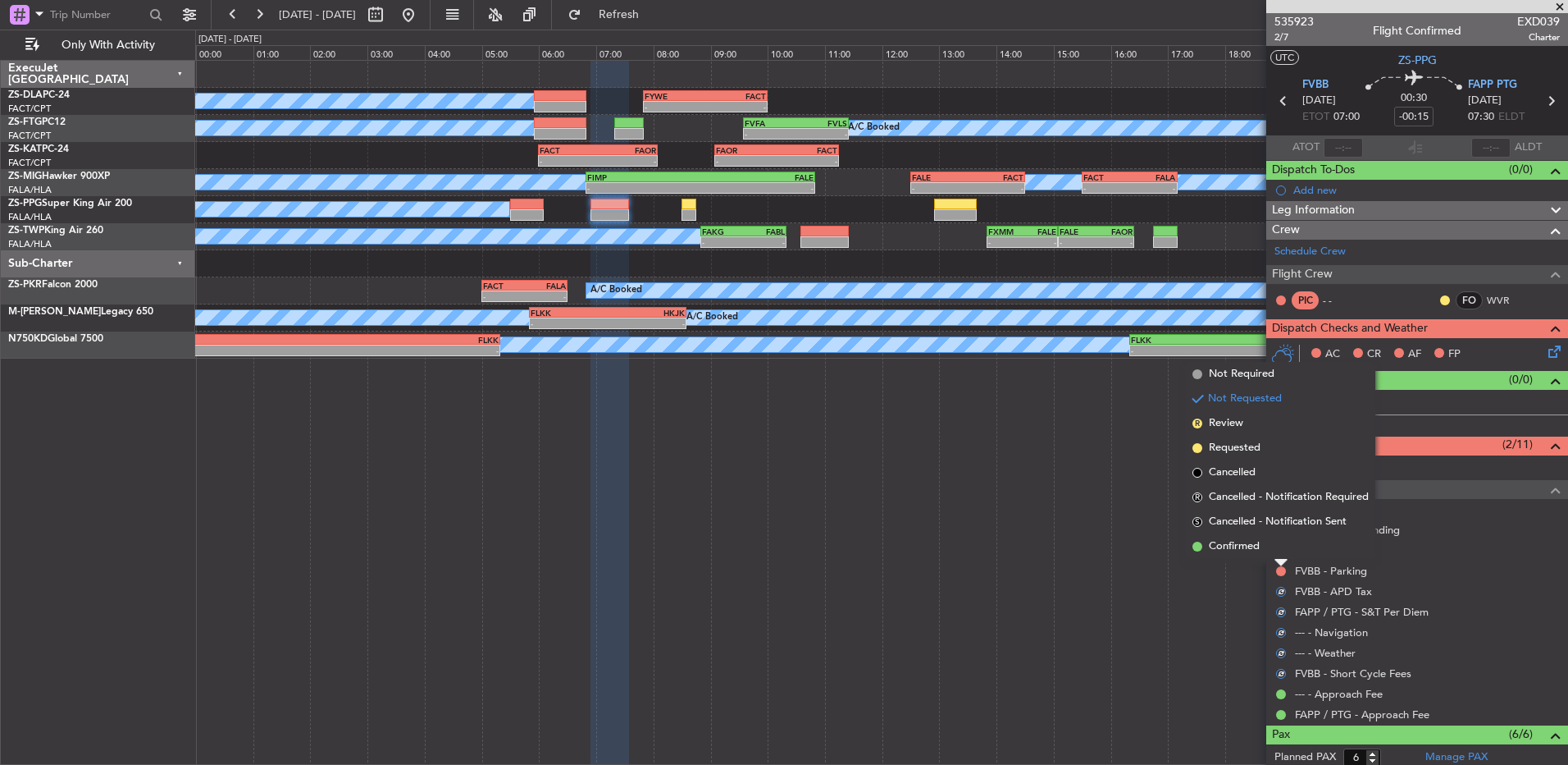
click at [1280, 560] on div at bounding box center [1282, 563] width 13 height 7
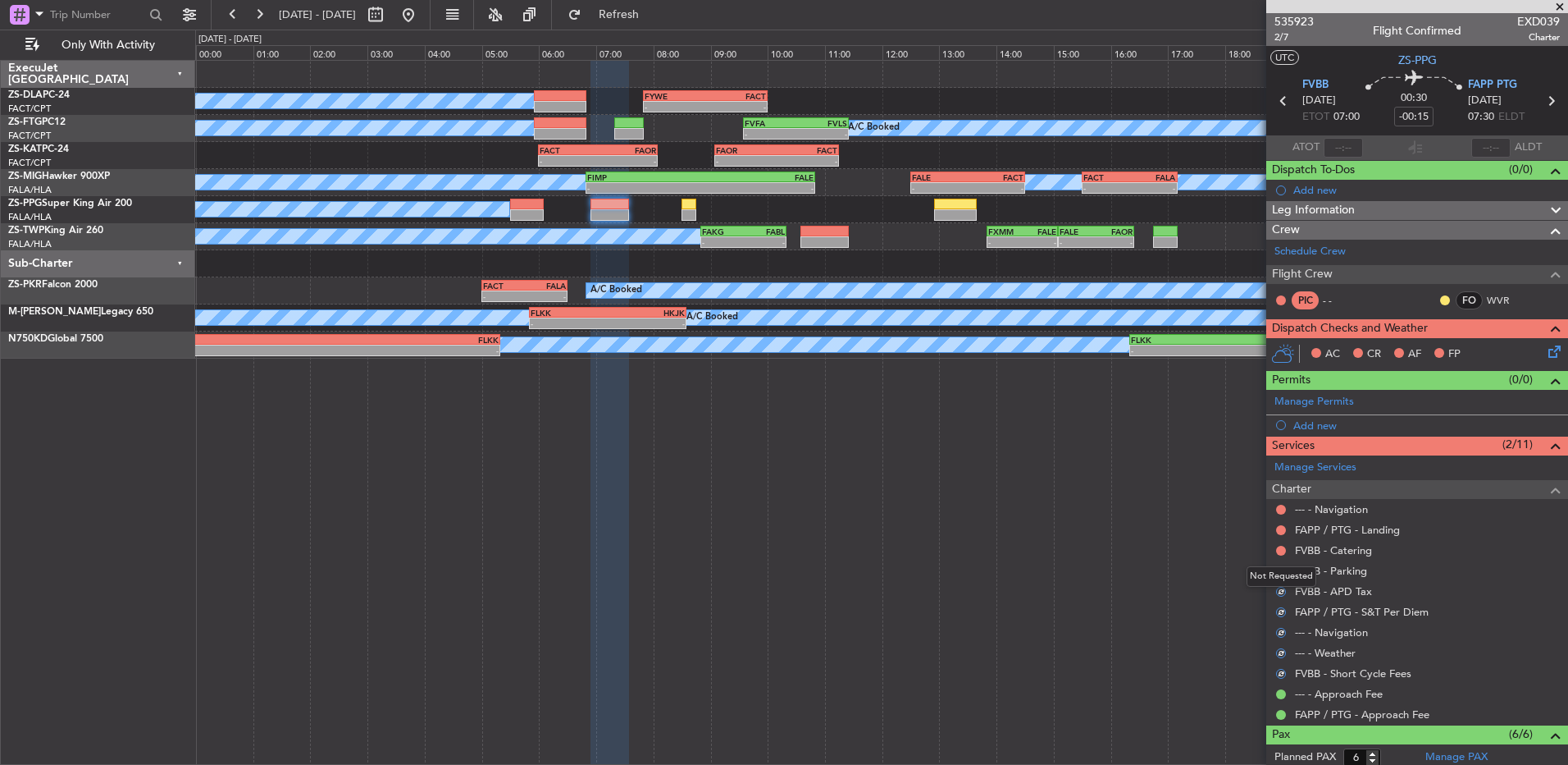
click at [1282, 570] on div "Not Requested" at bounding box center [1282, 576] width 70 height 21
click at [1283, 575] on div at bounding box center [1282, 571] width 13 height 13
click at [1283, 570] on button at bounding box center [1282, 571] width 10 height 10
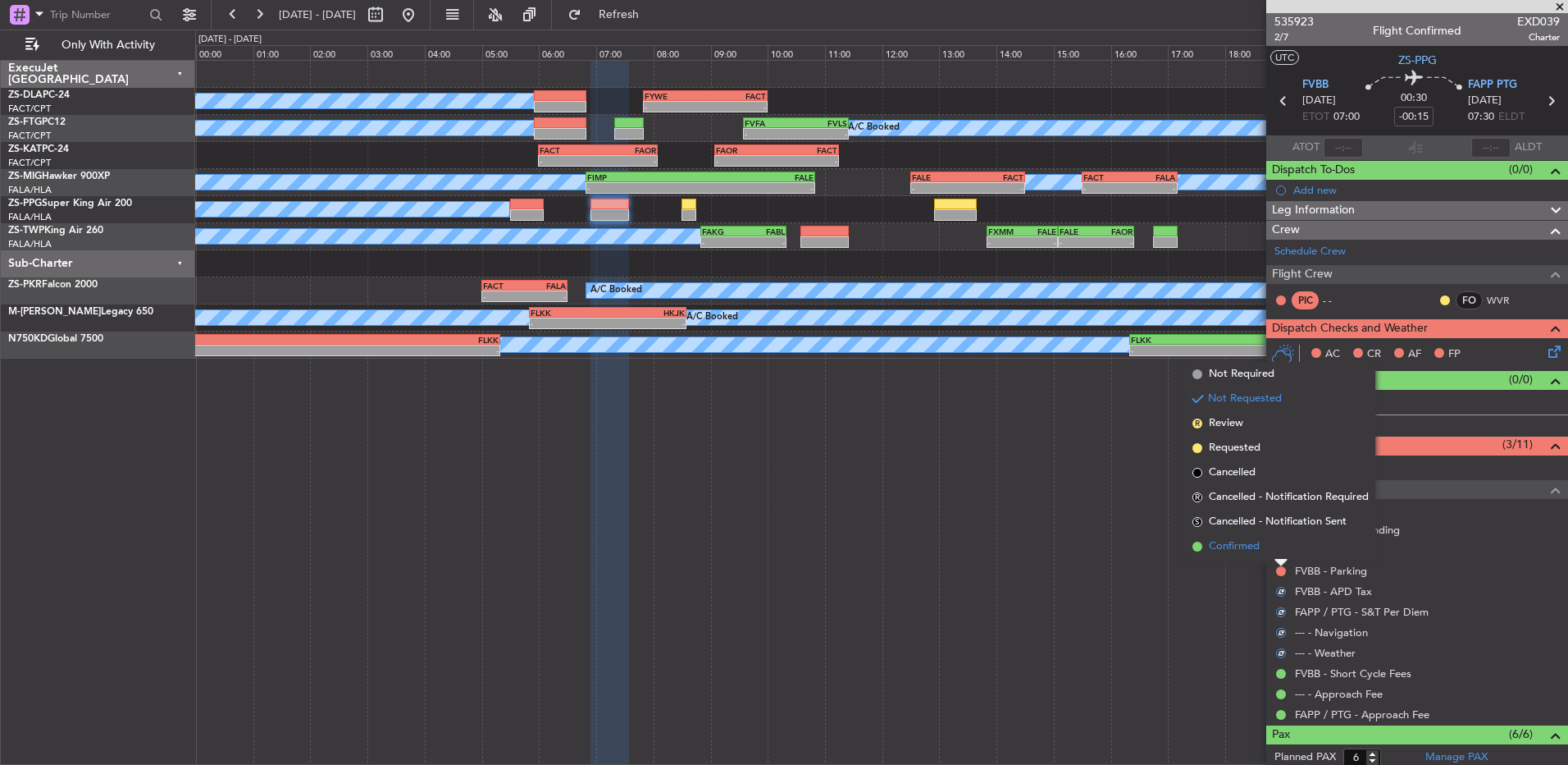
click at [1286, 548] on li "Confirmed" at bounding box center [1281, 546] width 190 height 24
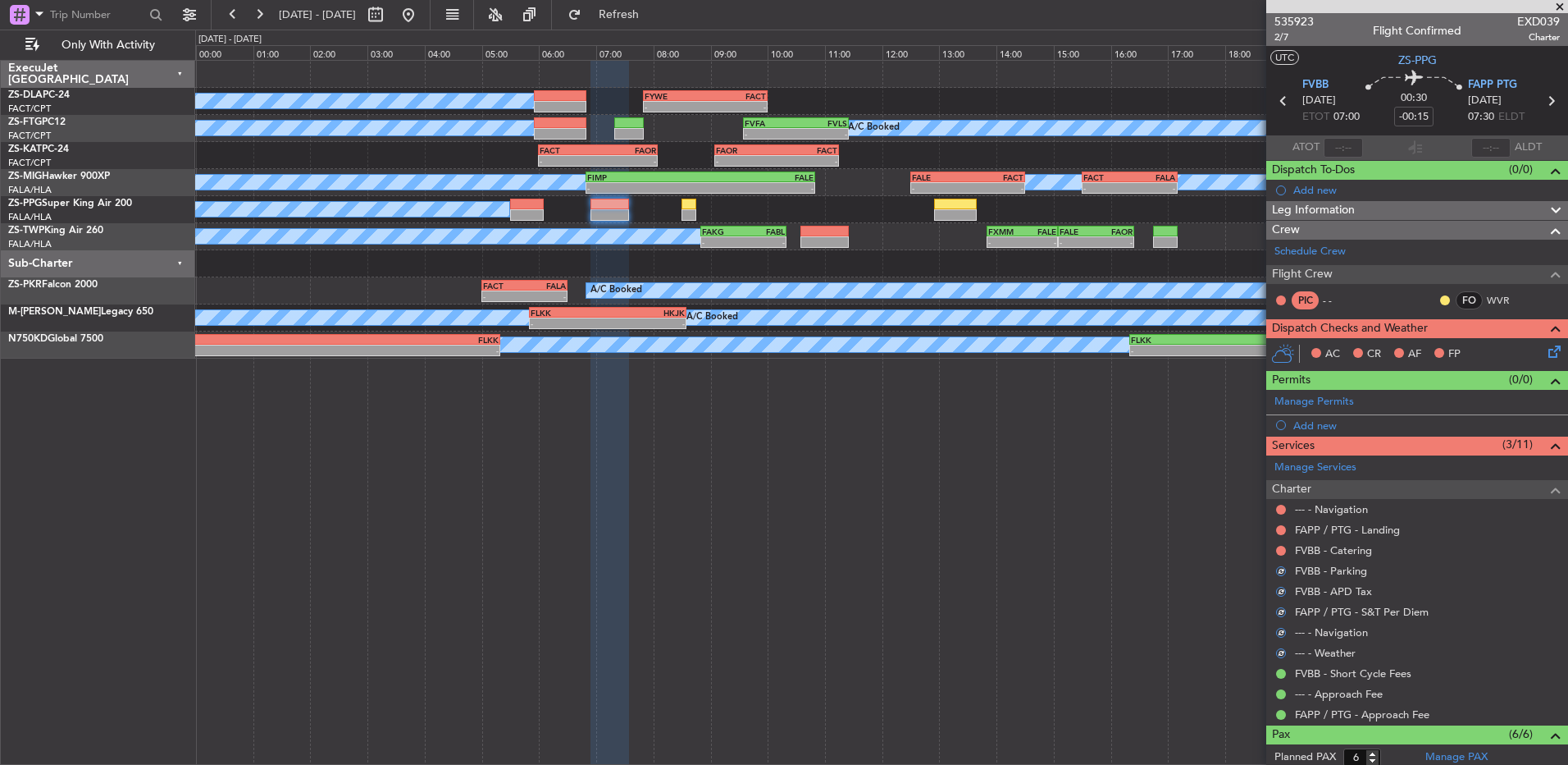
click at [1286, 548] on div at bounding box center [1282, 550] width 13 height 13
click at [1285, 548] on button at bounding box center [1282, 550] width 10 height 10
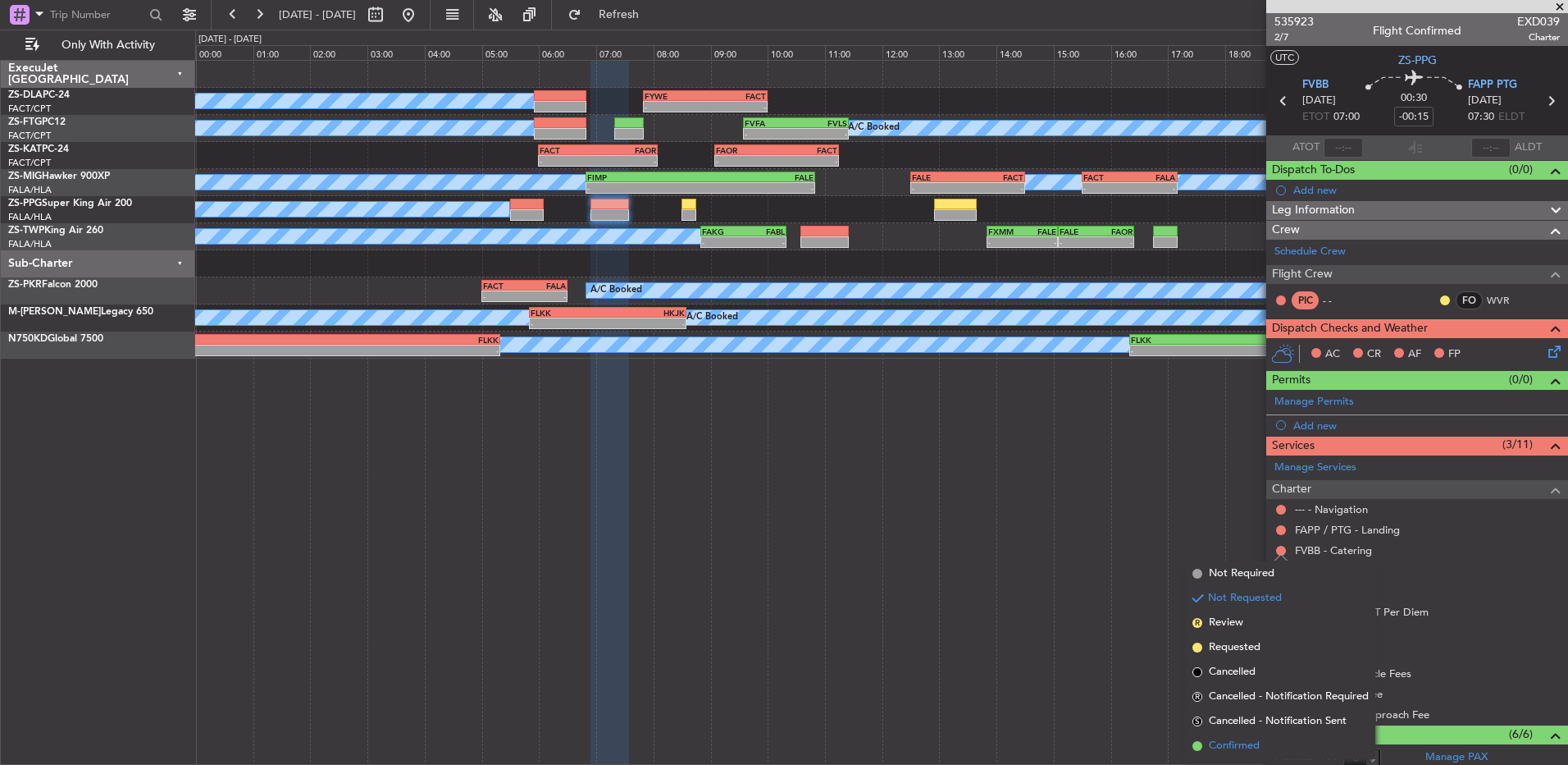
click at [1217, 743] on span "Confirmed" at bounding box center [1234, 746] width 51 height 17
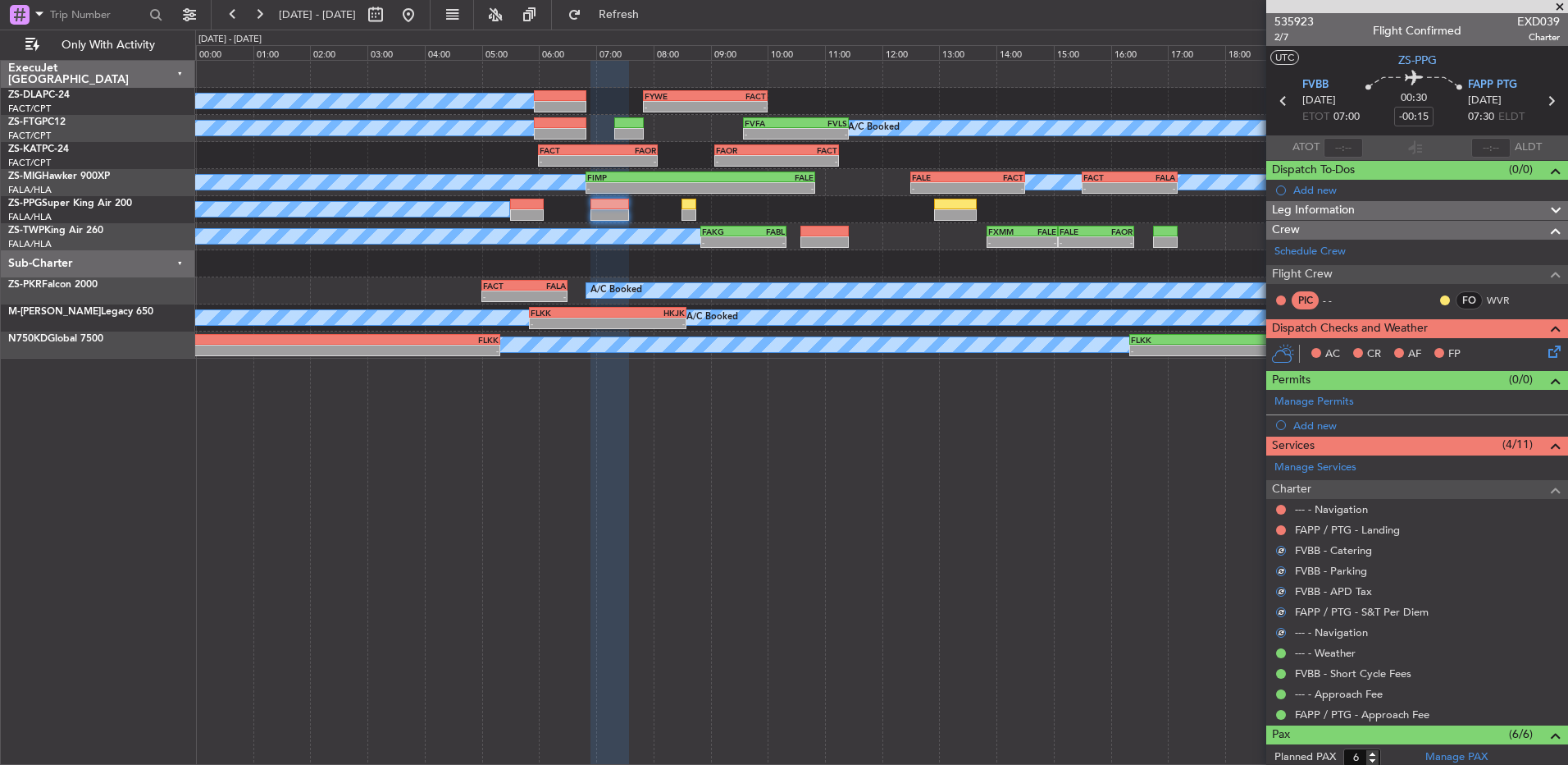
click at [1279, 534] on div at bounding box center [1282, 530] width 13 height 13
drag, startPoint x: 1279, startPoint y: 529, endPoint x: 1266, endPoint y: 566, distance: 39.2
click at [1279, 531] on button at bounding box center [1282, 530] width 10 height 10
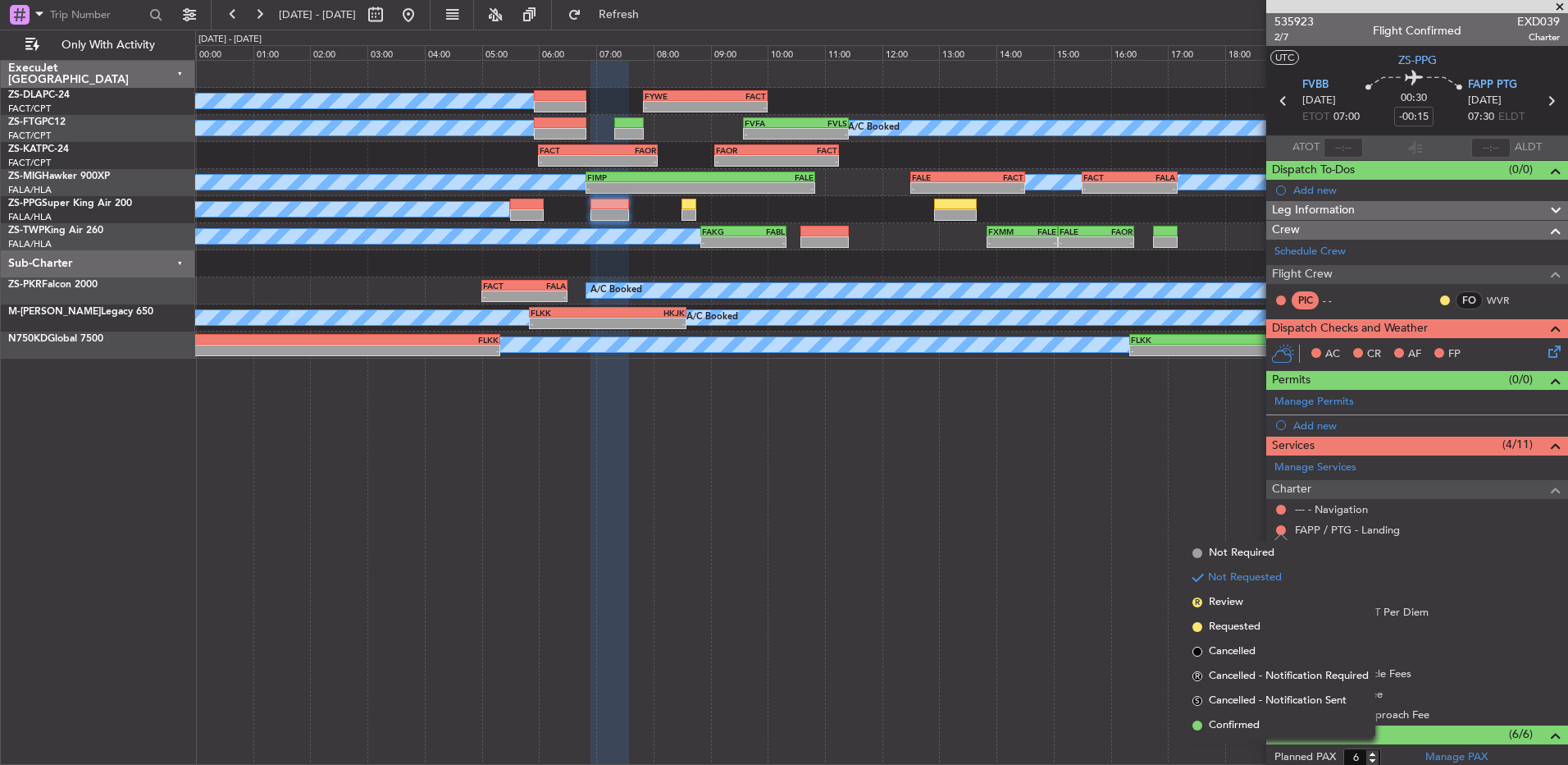
drag, startPoint x: 1223, startPoint y: 722, endPoint x: 1263, endPoint y: 534, distance: 192.2
click at [1225, 717] on li "Confirmed" at bounding box center [1281, 725] width 190 height 24
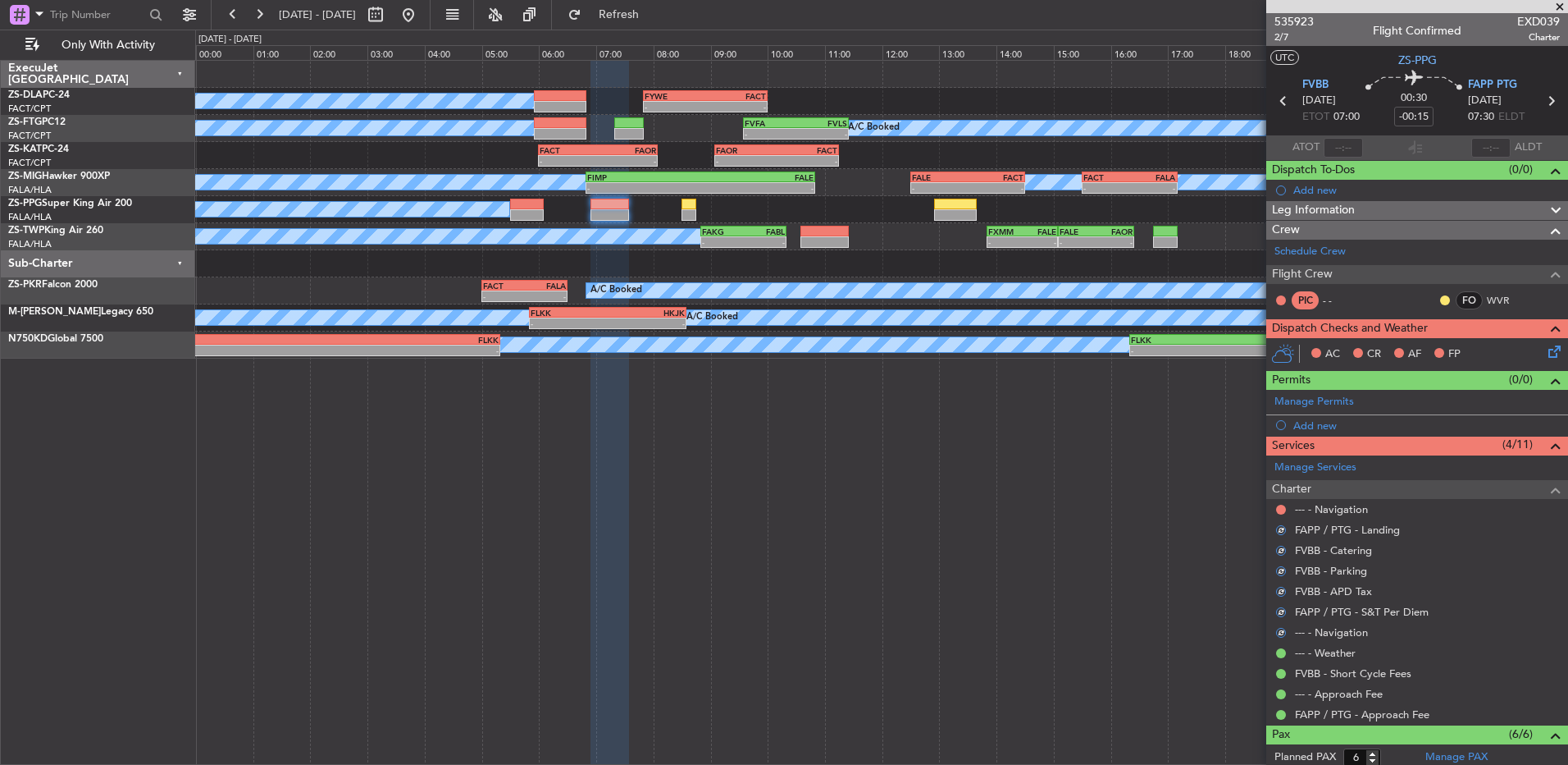
click at [1286, 508] on div at bounding box center [1282, 509] width 13 height 13
click at [1278, 511] on button at bounding box center [1282, 509] width 10 height 10
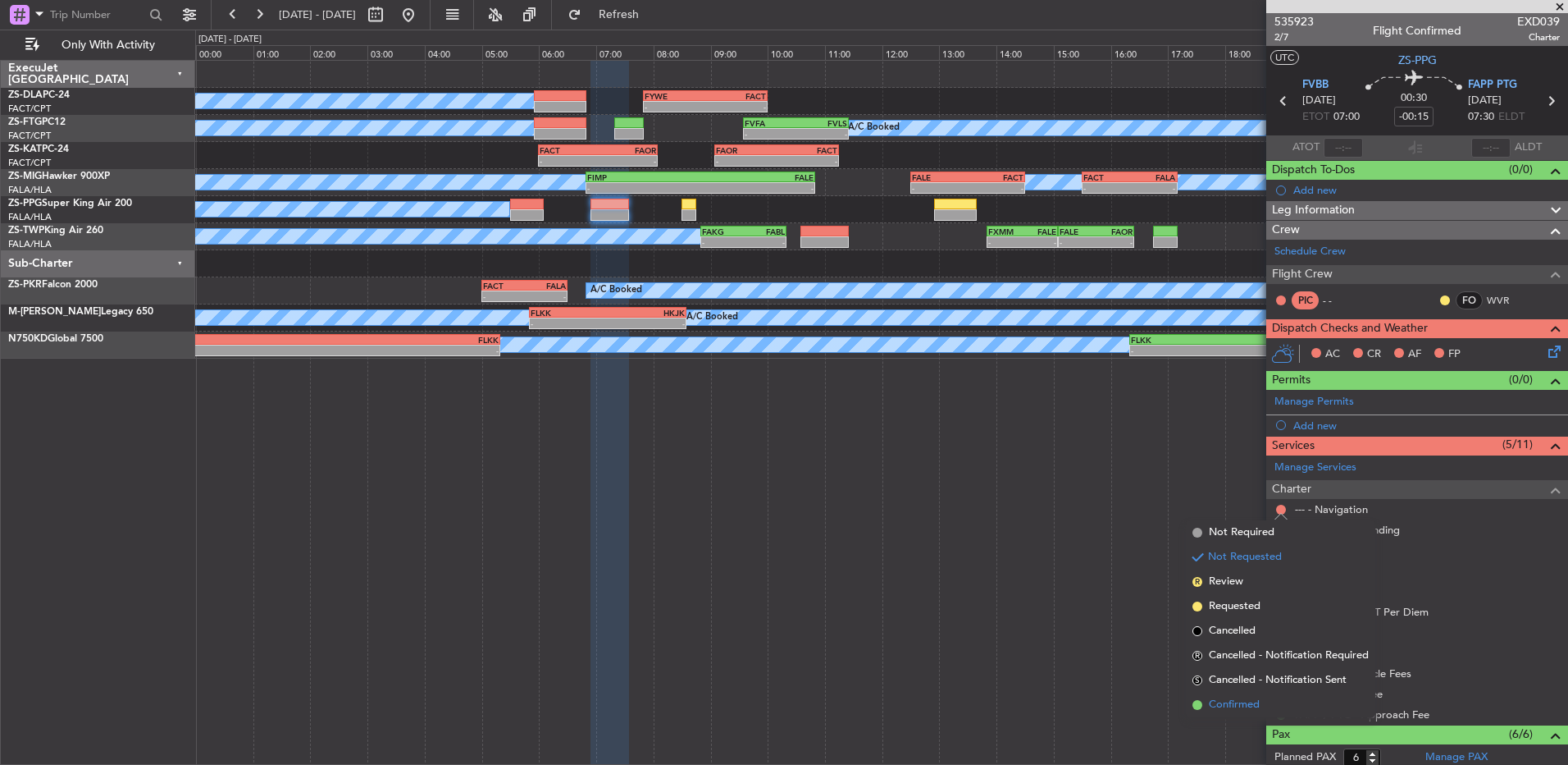
click at [1259, 697] on span "Confirmed" at bounding box center [1234, 705] width 51 height 17
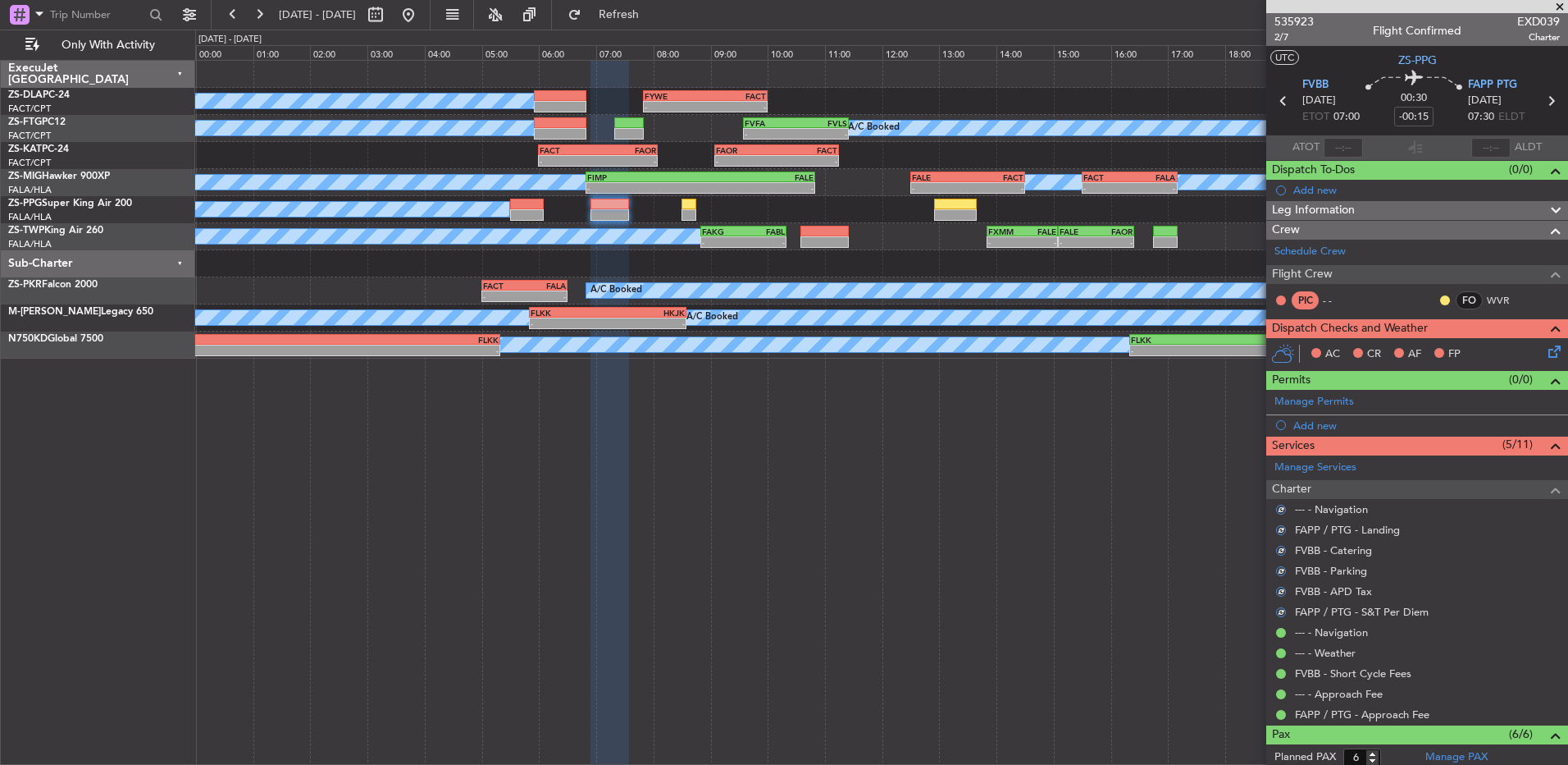
click at [1439, 302] on div at bounding box center [1445, 301] width 13 height 13
click at [1440, 301] on button at bounding box center [1445, 301] width 10 height 10
click at [1410, 347] on span "Acknowledged" at bounding box center [1437, 348] width 72 height 17
click at [1545, 355] on icon at bounding box center [1552, 349] width 13 height 13
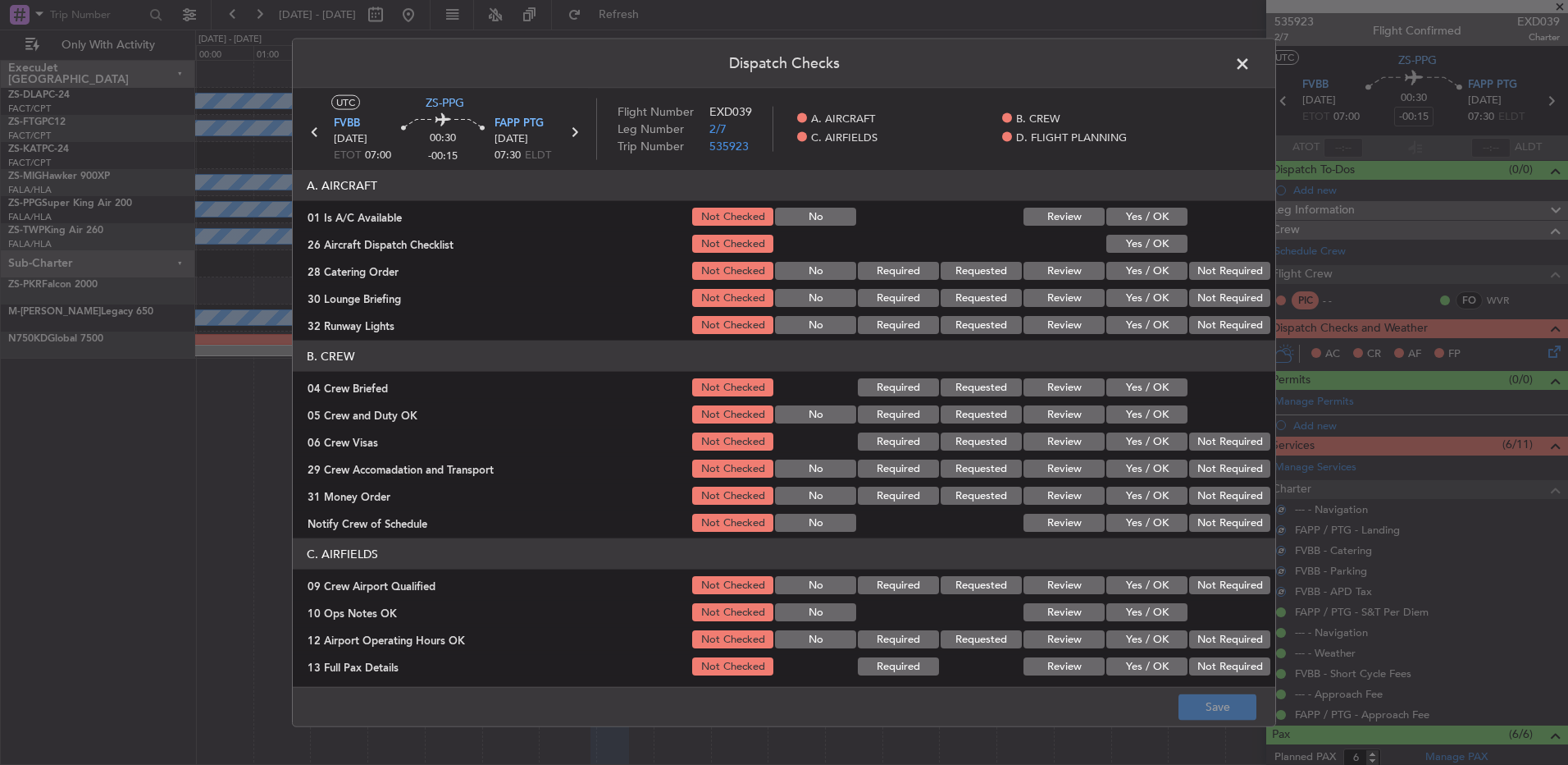
click at [1155, 220] on button "Yes / OK" at bounding box center [1146, 217] width 81 height 18
click at [1164, 230] on section "A. AIRCRAFT 01 Is A/C Available Not Checked No Review Yes / OK 26 Aircraft Disp…" at bounding box center [784, 252] width 983 height 166
drag, startPoint x: 1175, startPoint y: 244, endPoint x: 1201, endPoint y: 257, distance: 29.1
click at [1187, 247] on div at bounding box center [1228, 244] width 83 height 23
click at [1221, 266] on button "Not Required" at bounding box center [1230, 271] width 81 height 18
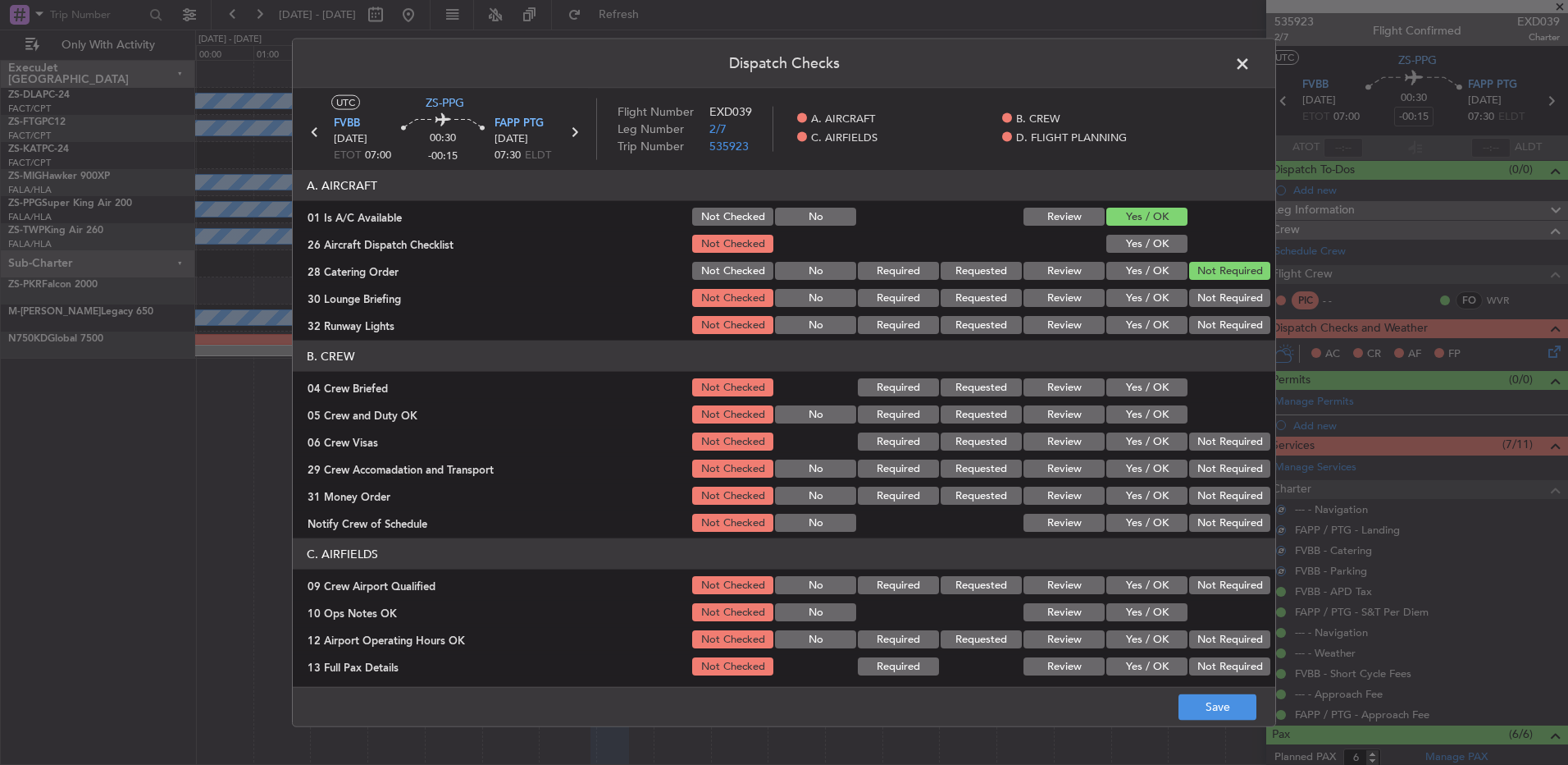
click at [1146, 237] on button "Yes / OK" at bounding box center [1146, 244] width 81 height 18
drag, startPoint x: 1210, startPoint y: 285, endPoint x: 1211, endPoint y: 293, distance: 8.1
click at [1210, 286] on section "A. AIRCRAFT 01 Is A/C Available Not Checked No Review Yes / OK 26 Aircraft Disp…" at bounding box center [784, 252] width 983 height 166
click at [1215, 309] on section "A. AIRCRAFT 01 Is A/C Available Not Checked No Review Yes / OK 26 Aircraft Disp…" at bounding box center [784, 252] width 983 height 166
click at [1215, 312] on section "A. AIRCRAFT 01 Is A/C Available Not Checked No Review Yes / OK 26 Aircraft Disp…" at bounding box center [784, 252] width 983 height 166
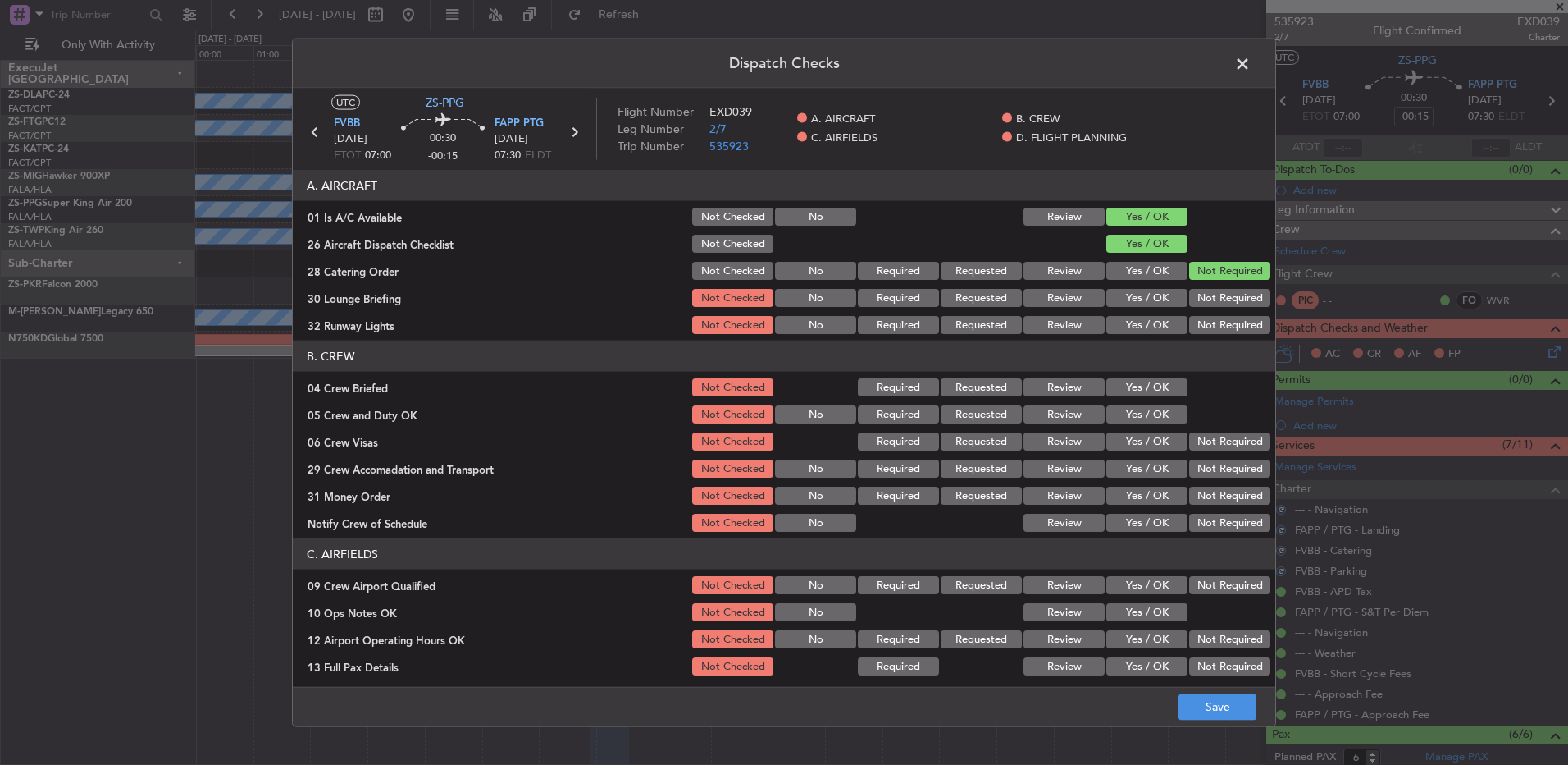
drag, startPoint x: 1216, startPoint y: 293, endPoint x: 1217, endPoint y: 310, distance: 17.0
click at [1217, 295] on button "Not Required" at bounding box center [1230, 298] width 81 height 18
drag, startPoint x: 1217, startPoint y: 310, endPoint x: 1216, endPoint y: 320, distance: 10.0
click at [1217, 317] on section "A. AIRCRAFT 01 Is A/C Available Not Checked No Review Yes / OK 26 Aircraft Disp…" at bounding box center [784, 252] width 983 height 166
click at [1215, 325] on button "Not Required" at bounding box center [1230, 325] width 81 height 18
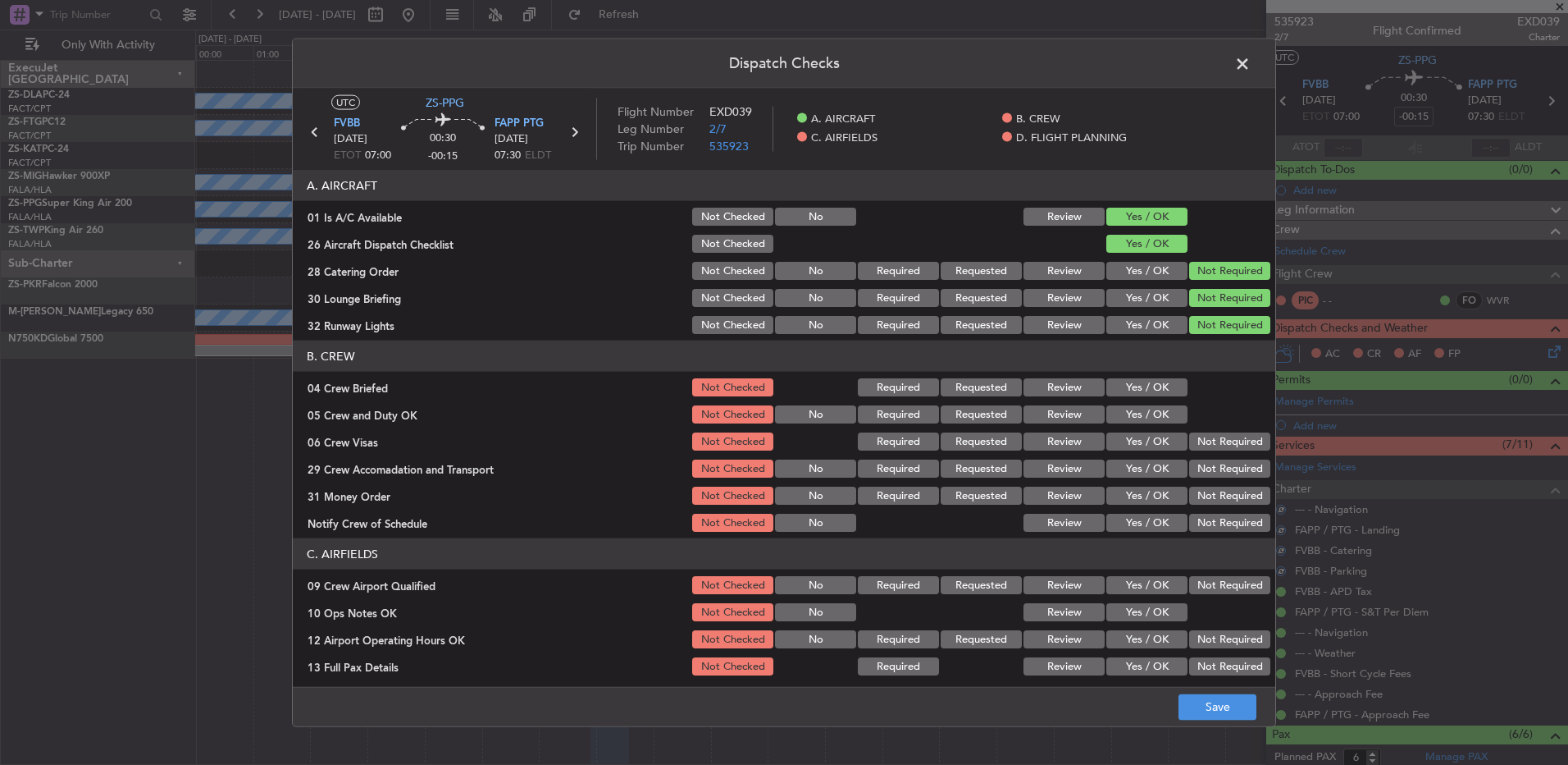
click at [1160, 388] on button "Yes / OK" at bounding box center [1146, 388] width 81 height 18
click at [1159, 409] on button "Yes / OK" at bounding box center [1146, 414] width 81 height 18
click at [1216, 445] on button "Not Required" at bounding box center [1230, 442] width 81 height 18
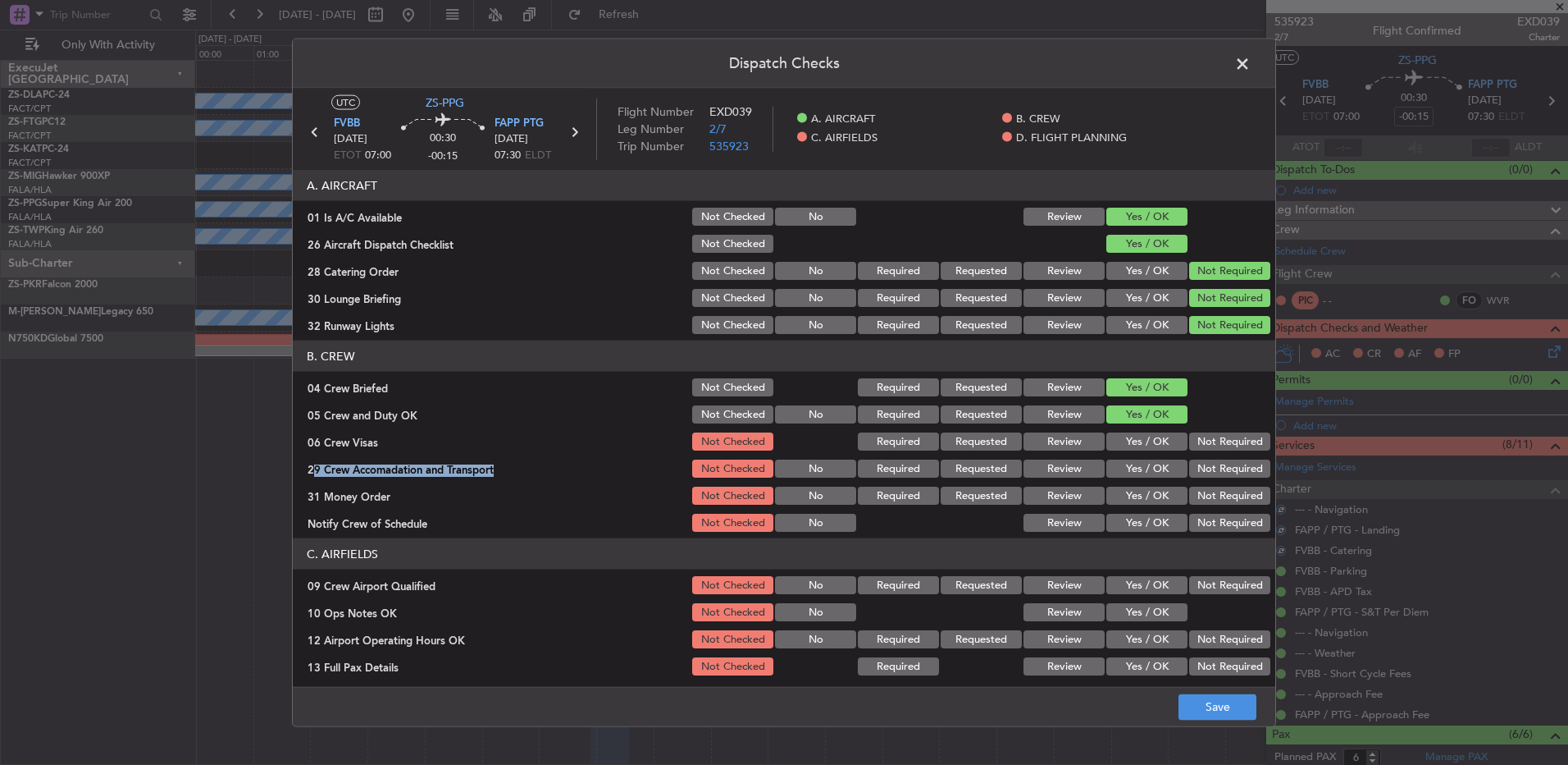
click at [1216, 453] on section "B. CREW 04 Crew Briefed Not Checked Required Requested Review Yes / OK 05 Crew …" at bounding box center [784, 438] width 983 height 194
click at [1213, 480] on section "B. CREW 04 Crew Briefed Not Checked Required Requested Review Yes / OK 05 Crew …" at bounding box center [784, 438] width 983 height 194
click at [1208, 469] on button "Not Required" at bounding box center [1230, 469] width 81 height 18
click at [1209, 497] on button "Not Required" at bounding box center [1230, 496] width 81 height 18
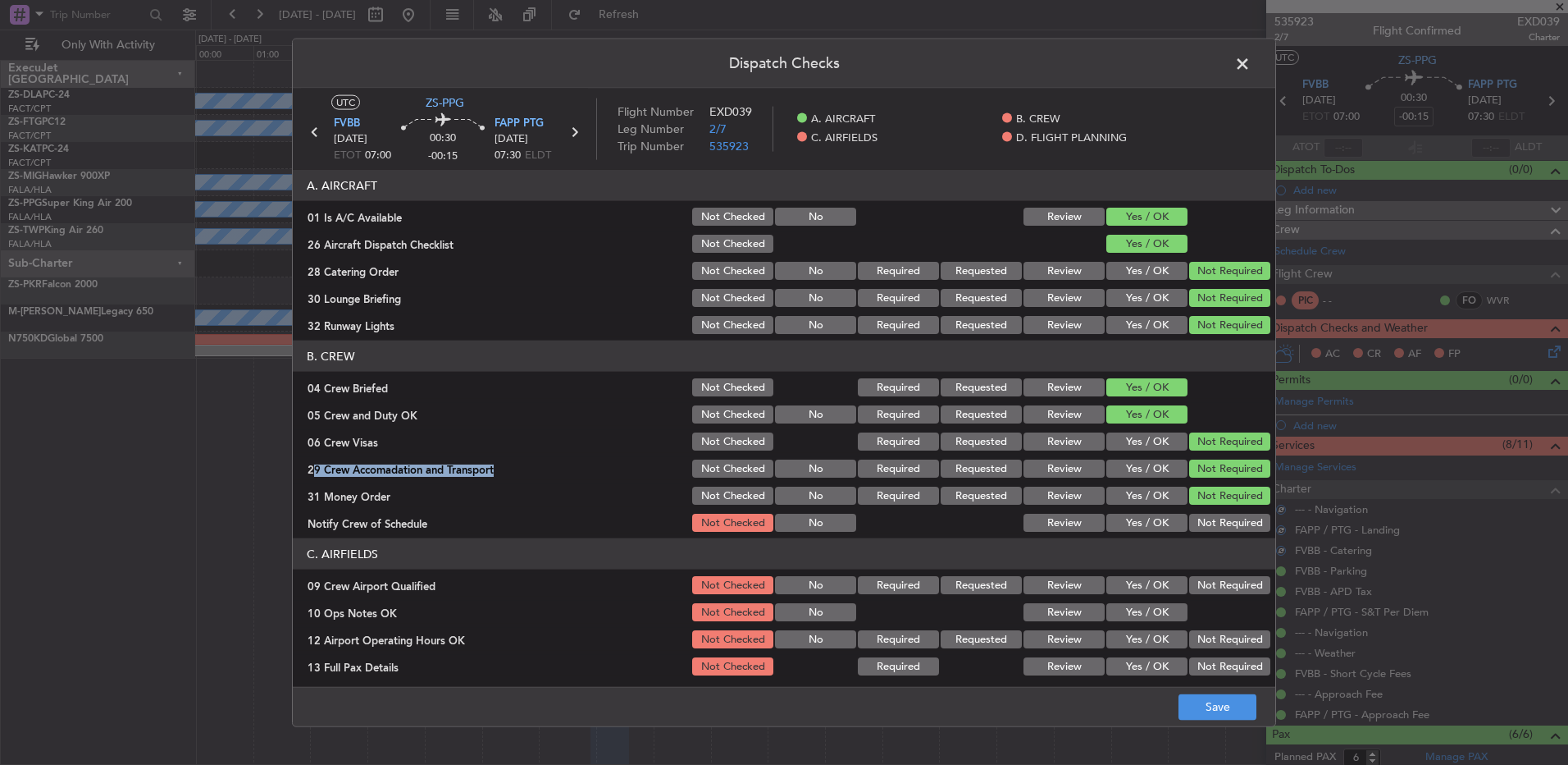
click at [1209, 511] on div "Not Required" at bounding box center [1228, 523] width 83 height 23
click at [1209, 518] on button "Not Required" at bounding box center [1230, 523] width 81 height 18
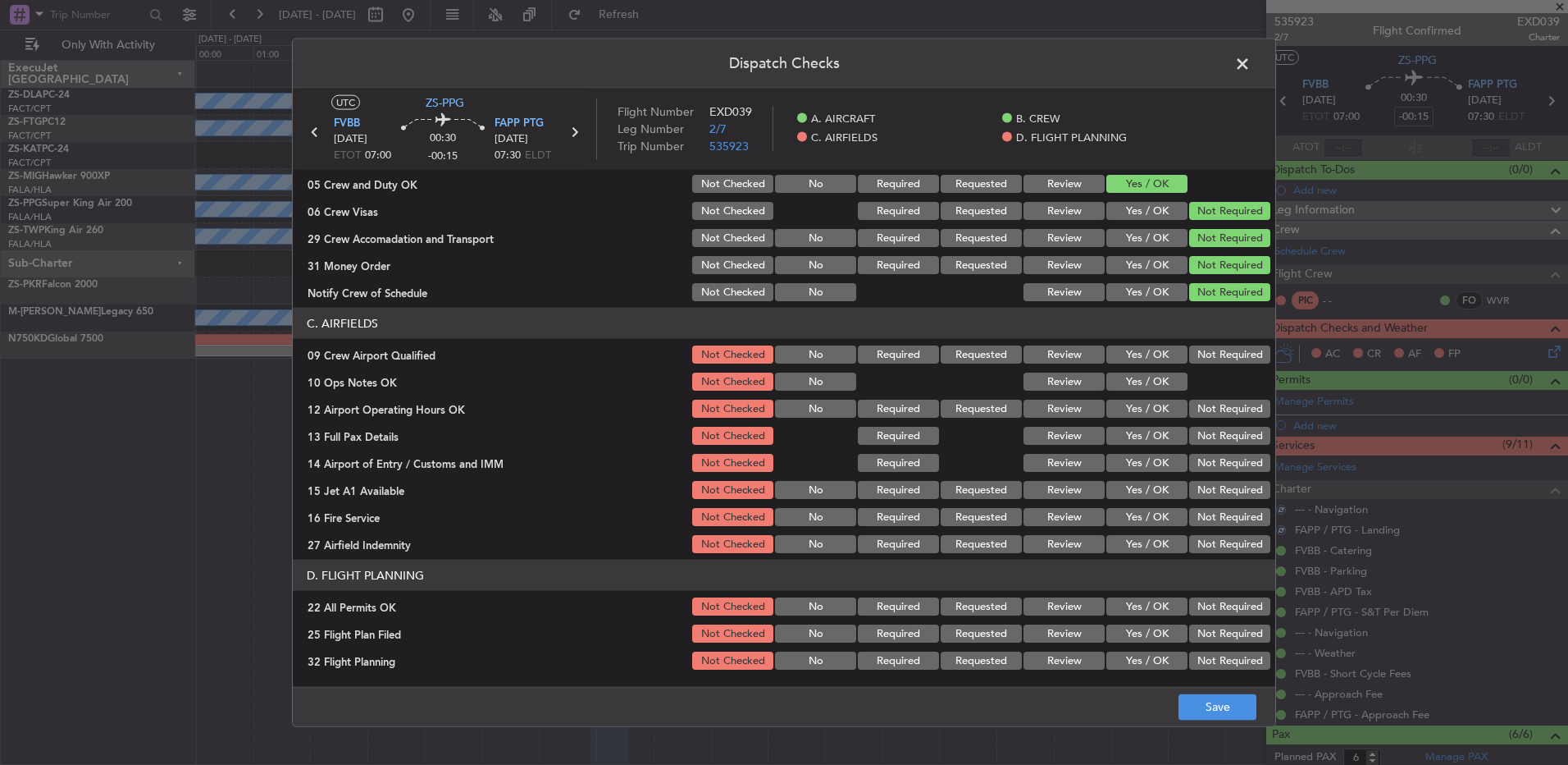
click at [1213, 347] on button "Not Required" at bounding box center [1230, 355] width 81 height 18
click at [1138, 383] on button "Yes / OK" at bounding box center [1146, 382] width 81 height 18
click at [1218, 421] on section "C. AIRFIELDS 09 Crew Airport Qualified Not Checked No Required Requested Review…" at bounding box center [784, 431] width 983 height 248
click at [1251, 417] on button "Not Required" at bounding box center [1230, 408] width 81 height 18
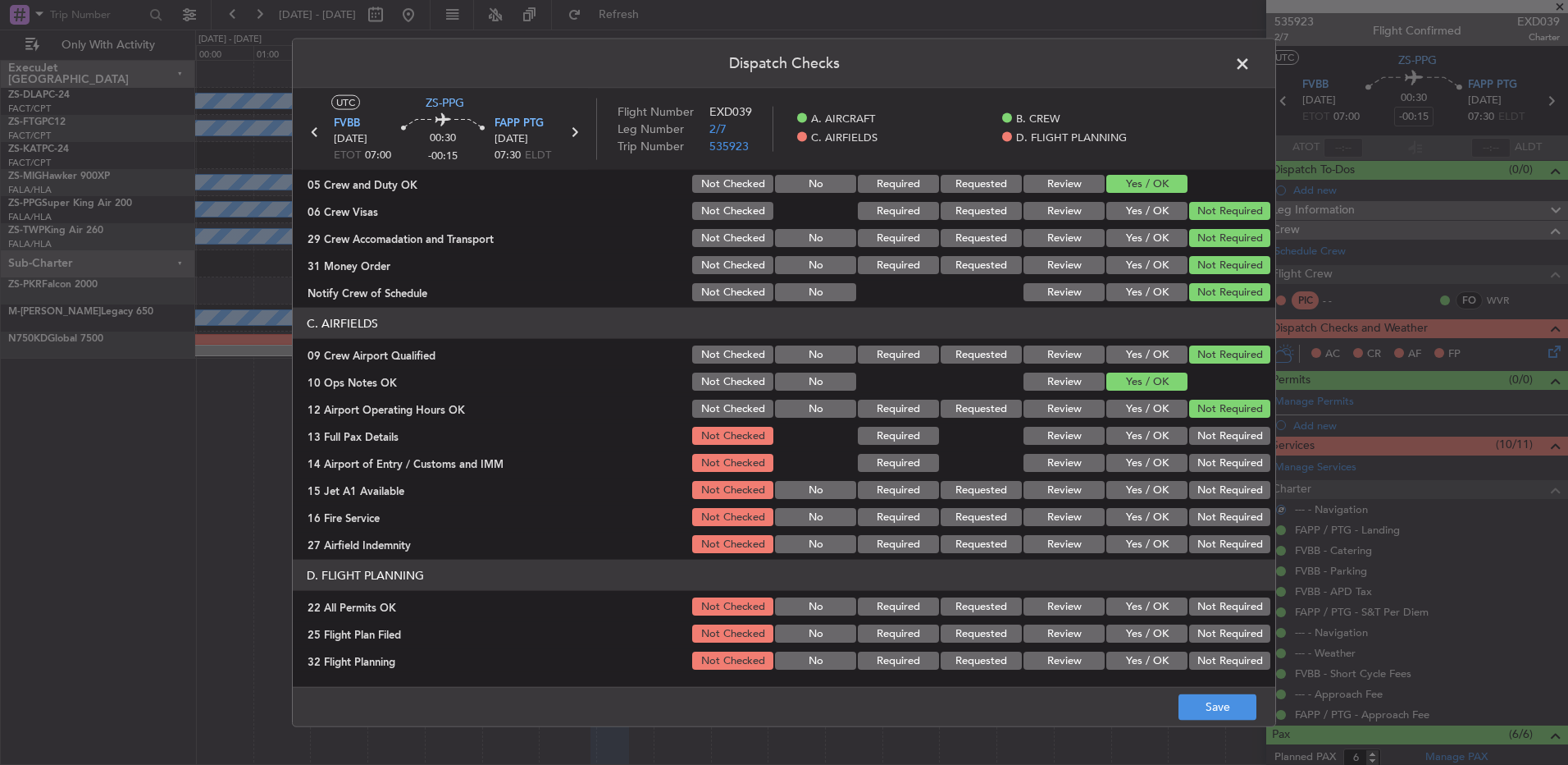
click at [1239, 428] on div "Not Required" at bounding box center [1228, 436] width 83 height 23
click at [1229, 448] on section "C. AIRFIELDS 09 Crew Airport Qualified Not Checked No Required Requested Review…" at bounding box center [784, 431] width 983 height 248
click at [1222, 437] on button "Not Required" at bounding box center [1230, 436] width 81 height 18
click at [1216, 479] on div "Not Required" at bounding box center [1228, 490] width 83 height 23
click at [1216, 467] on button "Not Required" at bounding box center [1230, 463] width 81 height 18
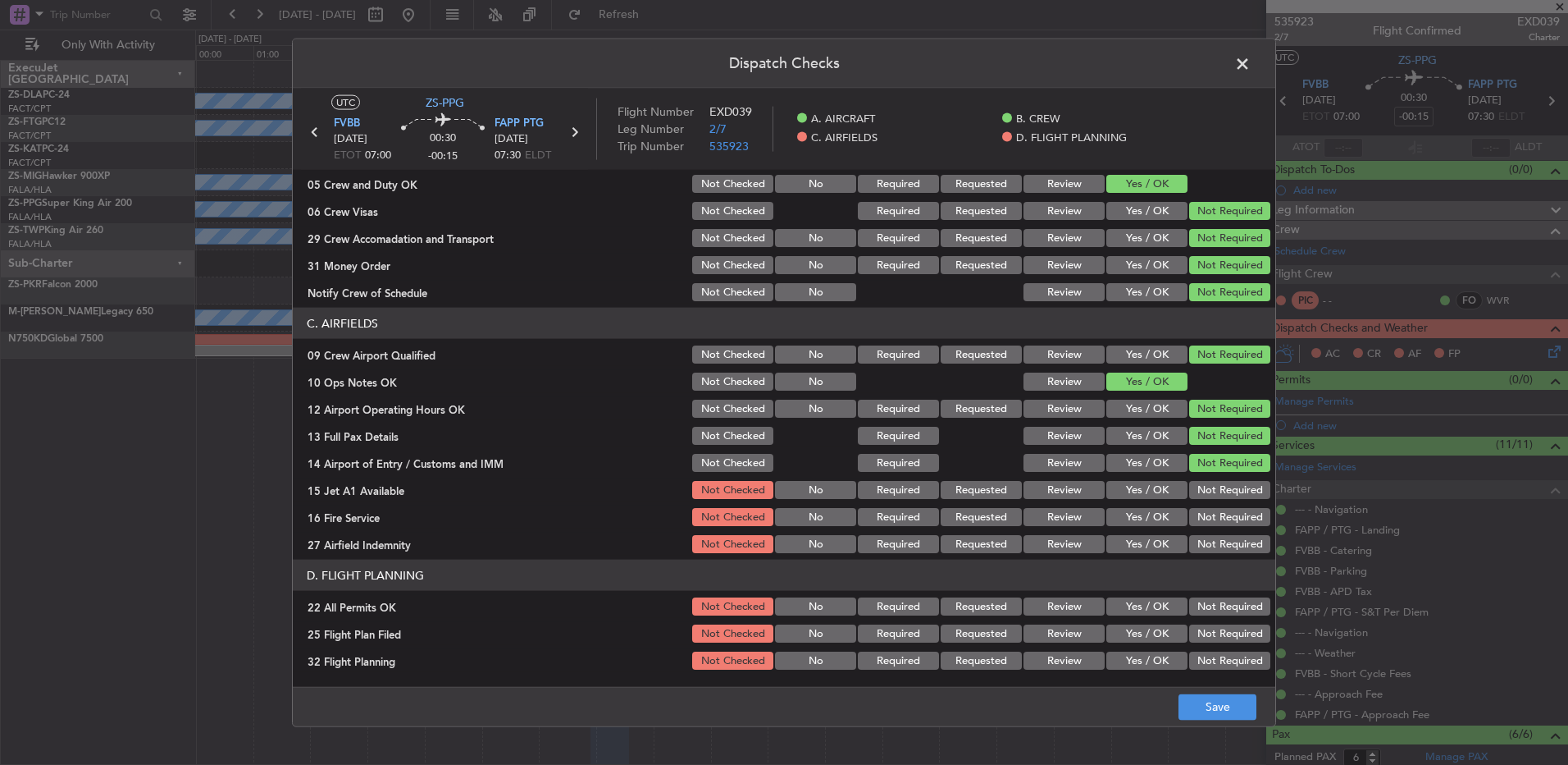
click at [1214, 496] on button "Not Required" at bounding box center [1230, 490] width 81 height 18
click at [1214, 515] on button "Not Required" at bounding box center [1230, 517] width 81 height 18
click at [1214, 535] on button "Not Required" at bounding box center [1230, 545] width 81 height 18
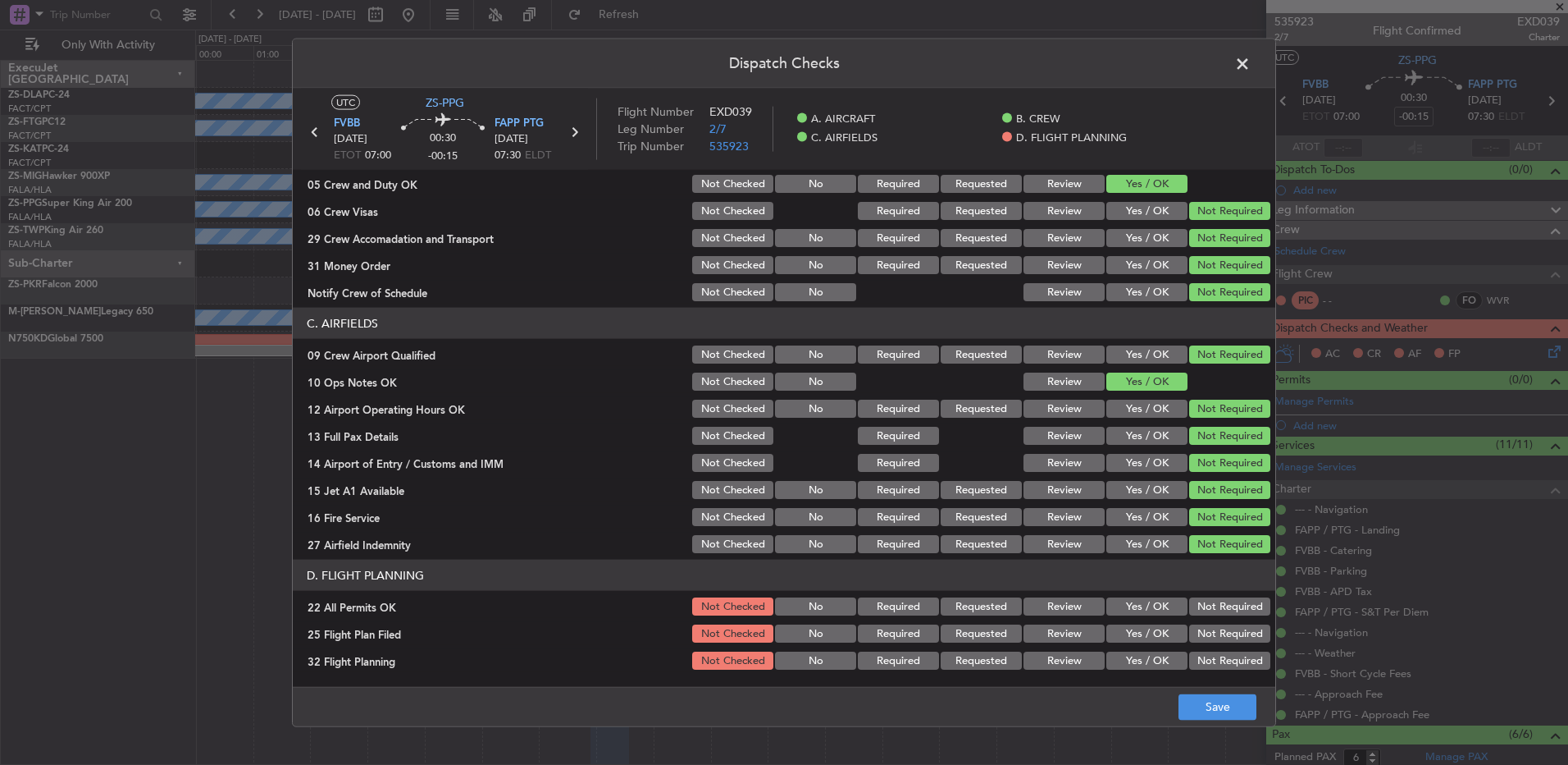
click at [1214, 540] on button "Not Required" at bounding box center [1230, 545] width 81 height 18
click at [1233, 601] on button "Not Required" at bounding box center [1230, 606] width 81 height 18
click at [1066, 637] on button "Review" at bounding box center [1064, 634] width 81 height 18
click at [1053, 684] on main "UTC ZS-PPG FVBB 15/09/2025 ETOT 07:00 00:30 -00:15 FAPP PTG 15/09/2025 07:30 EL…" at bounding box center [784, 391] width 983 height 605
click at [1091, 661] on button "Review" at bounding box center [1064, 661] width 81 height 18
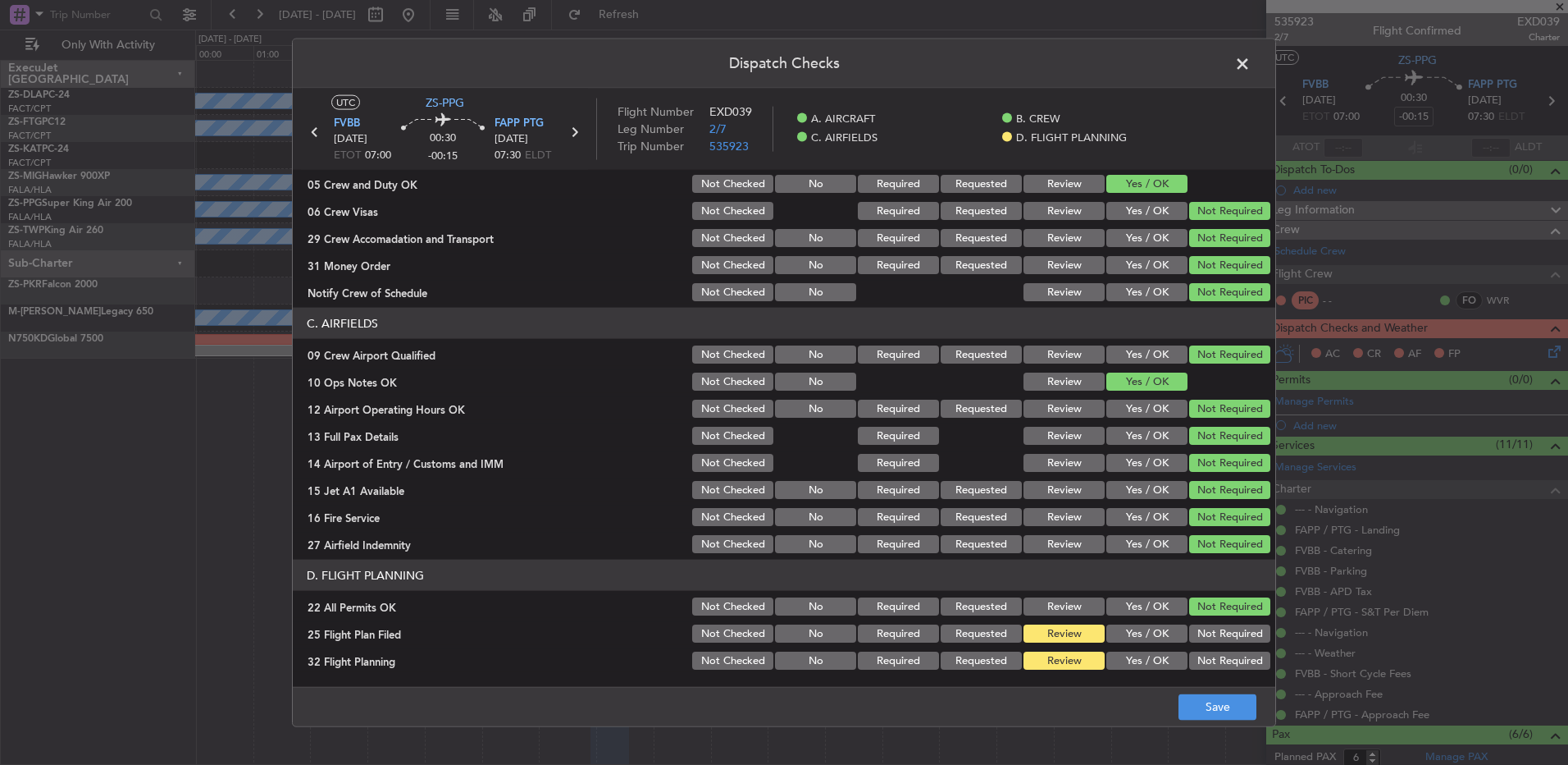
click at [1195, 684] on main "UTC ZS-PPG FVBB 15/09/2025 ETOT 07:00 00:30 -00:15 FAPP PTG 15/09/2025 07:30 EL…" at bounding box center [784, 391] width 983 height 605
click at [1209, 693] on button "Save" at bounding box center [1217, 706] width 78 height 26
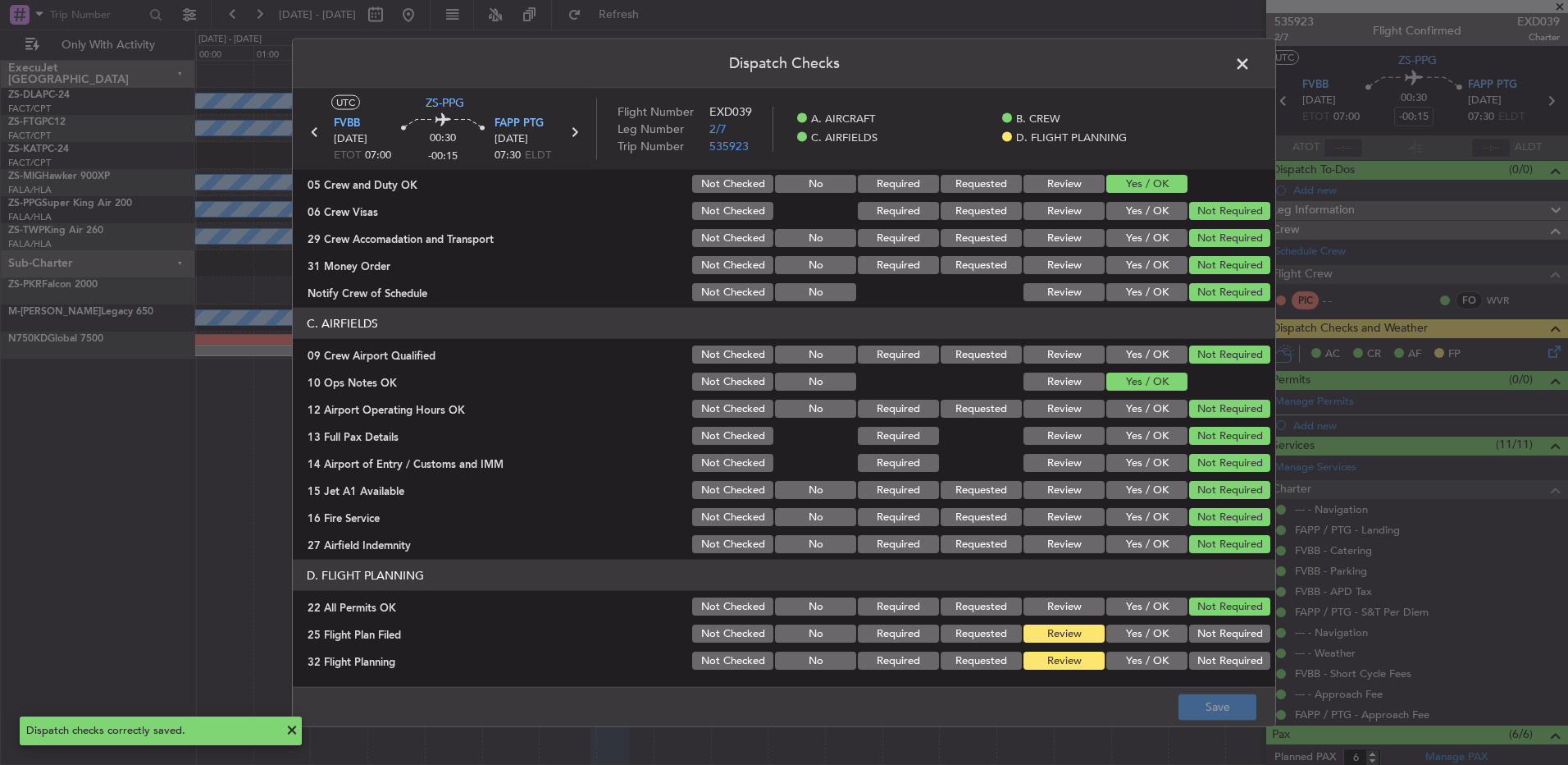
click at [1251, 63] on span at bounding box center [1251, 68] width 0 height 33
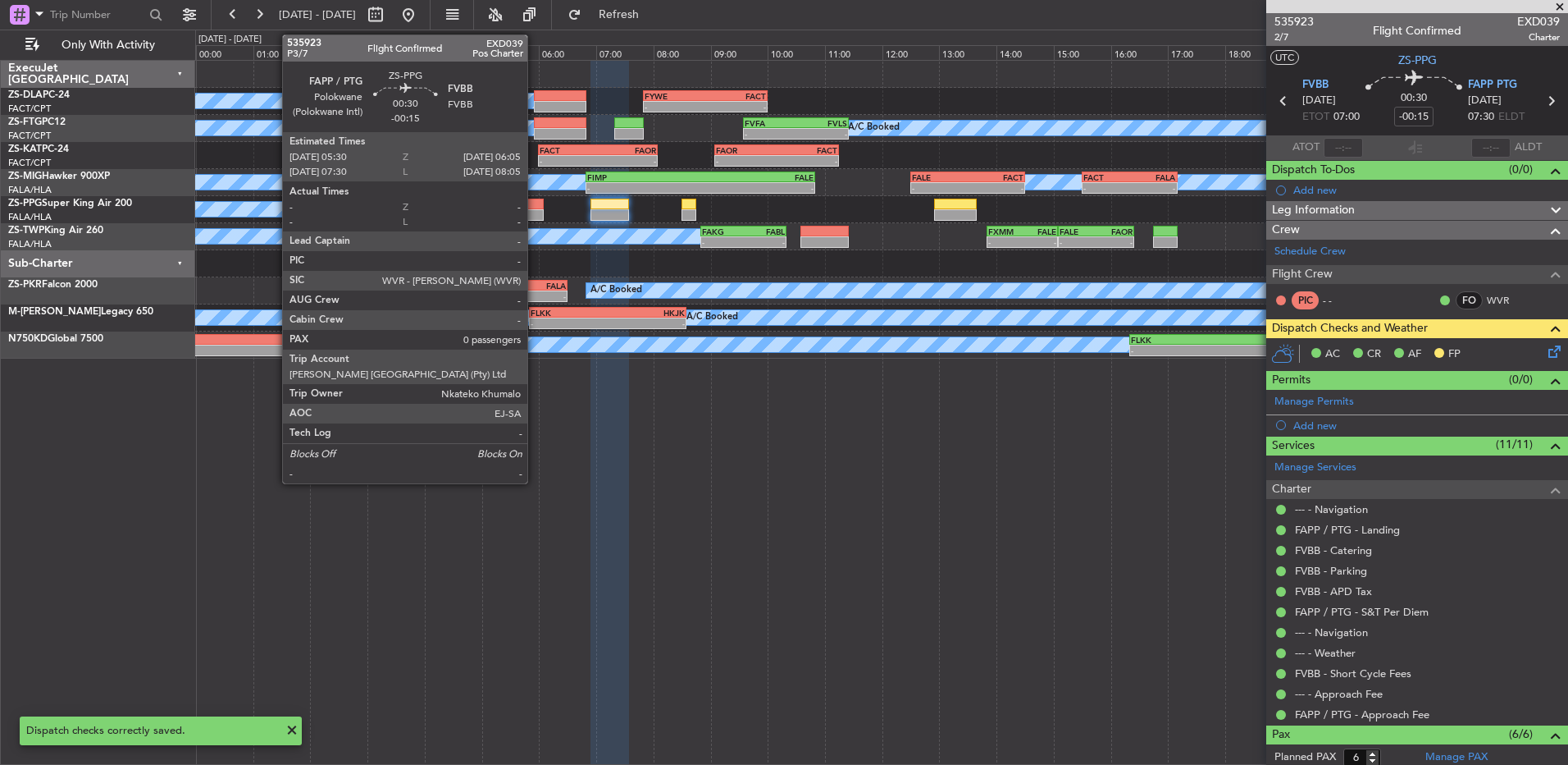
click at [535, 206] on div at bounding box center [527, 205] width 33 height 12
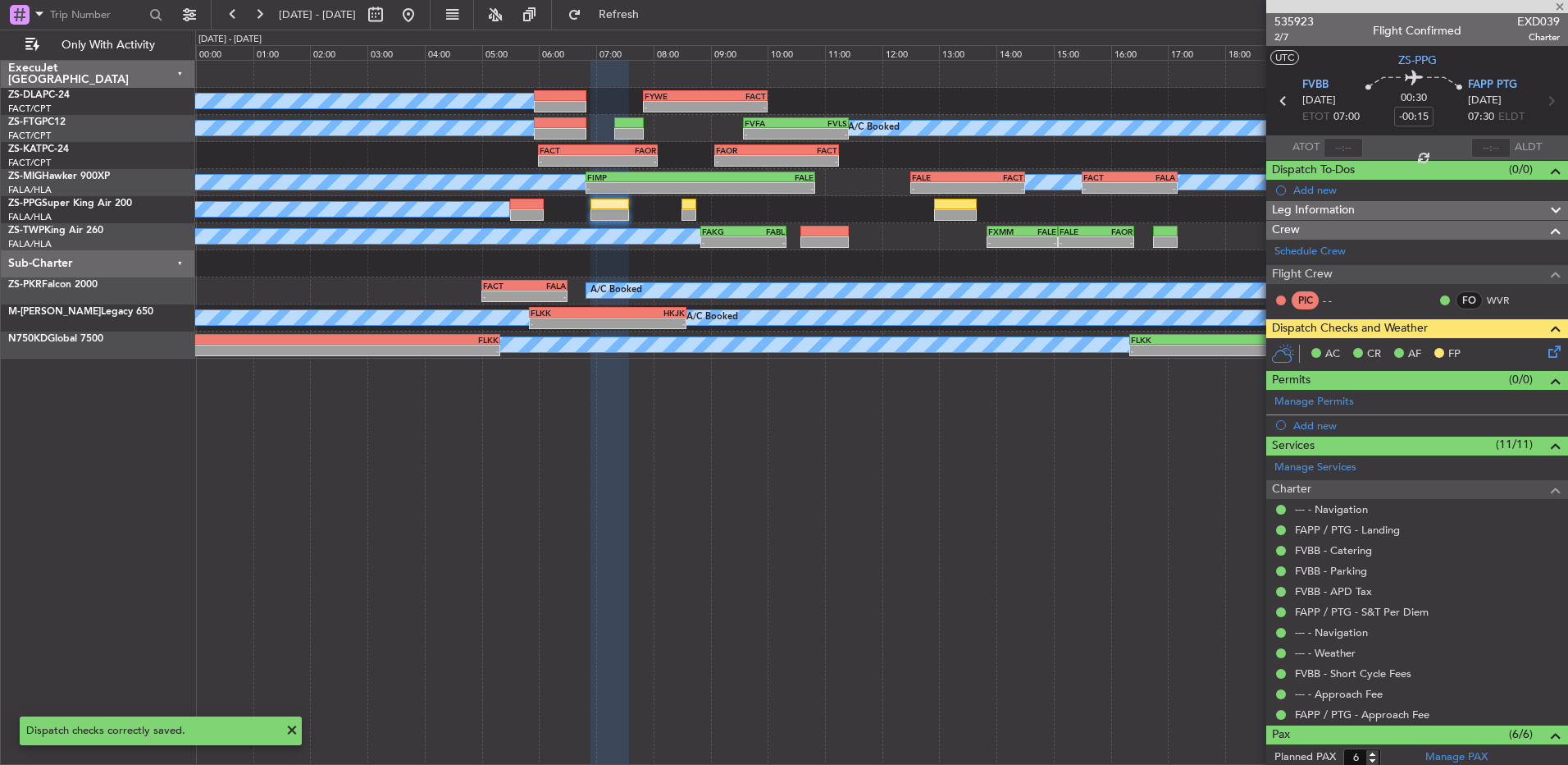
type input "0"
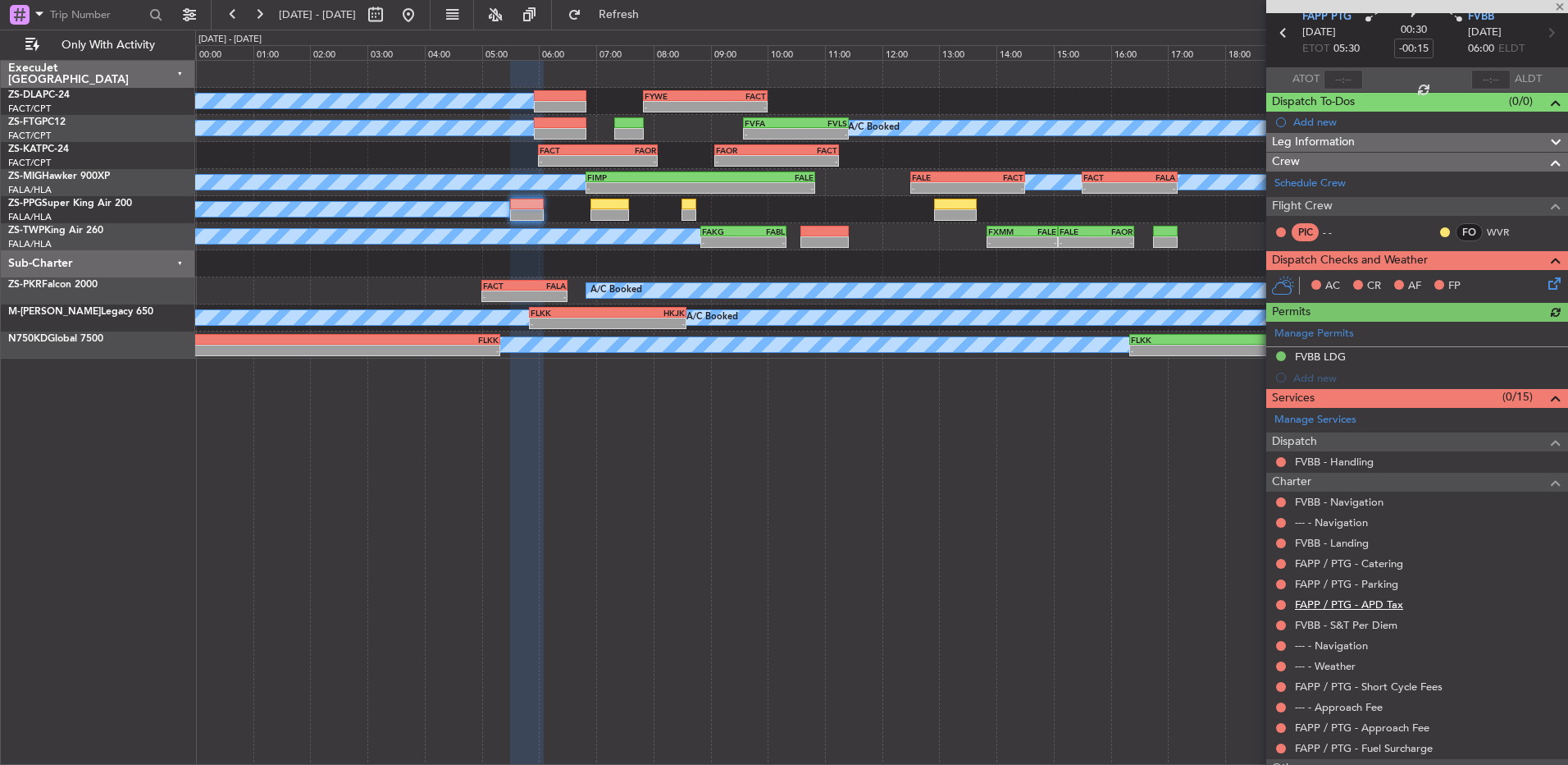
scroll to position [148, 0]
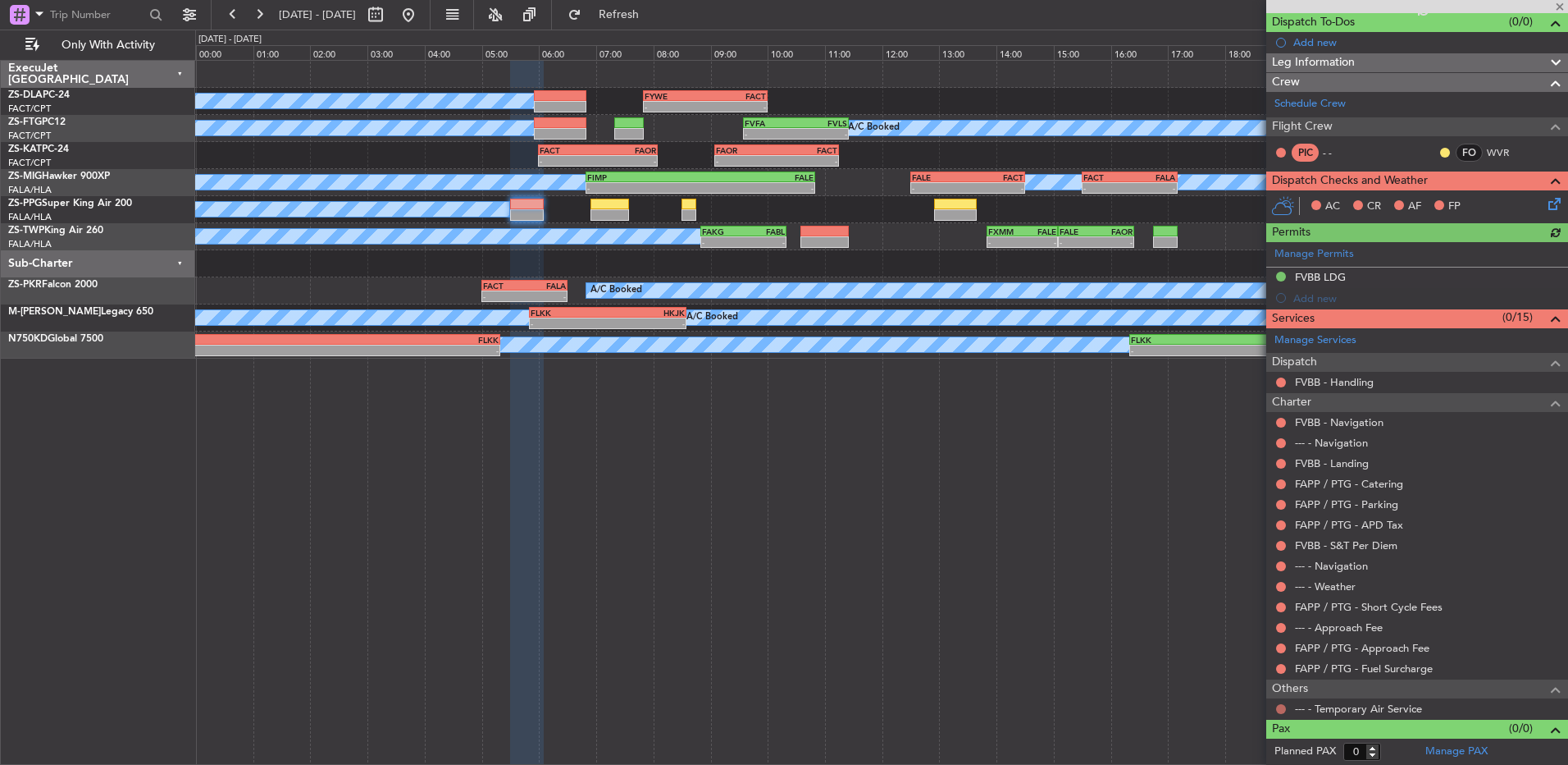
click at [1282, 708] on button at bounding box center [1282, 709] width 10 height 10
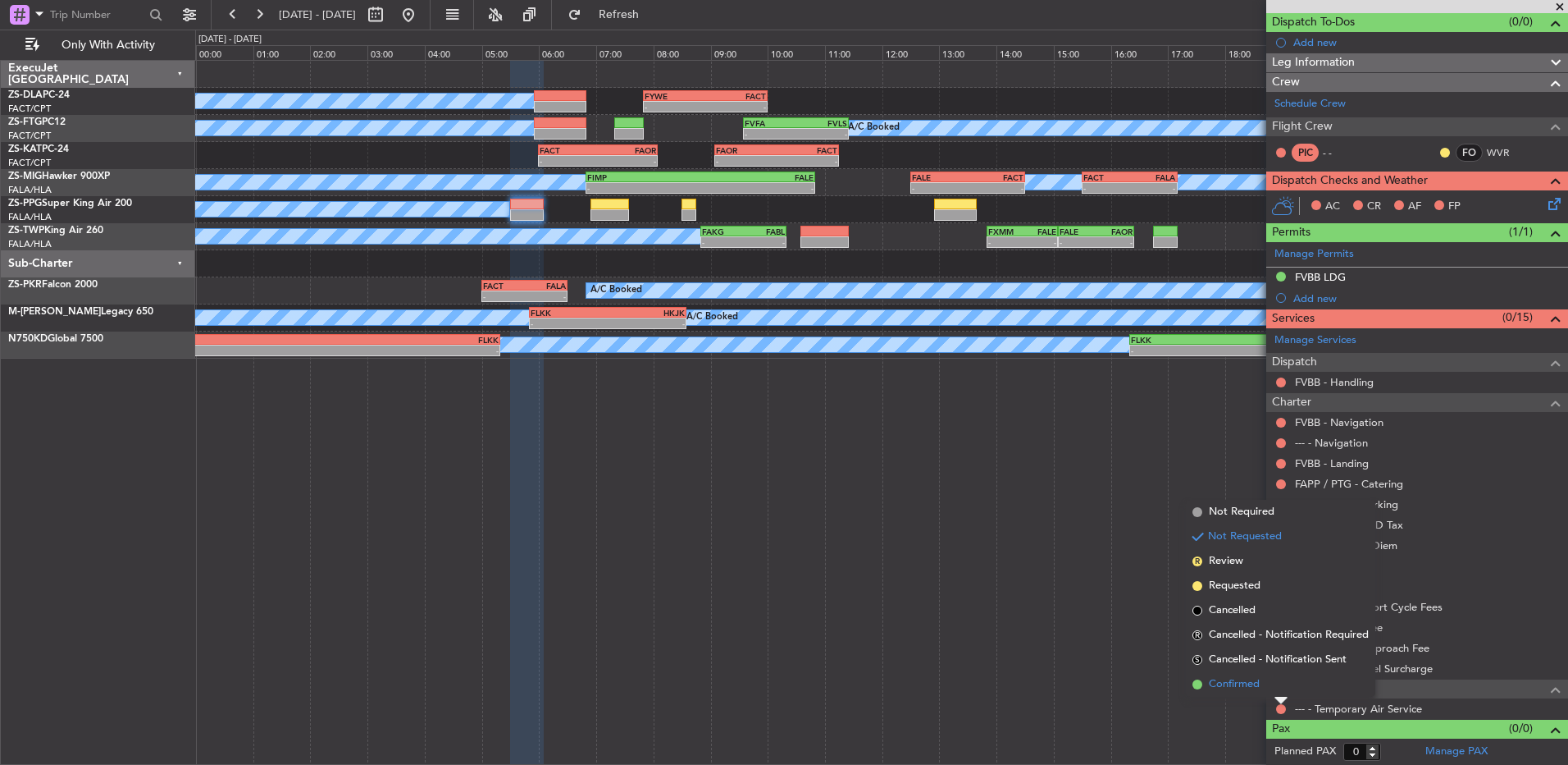
click at [1260, 680] on span "Confirmed" at bounding box center [1234, 685] width 51 height 17
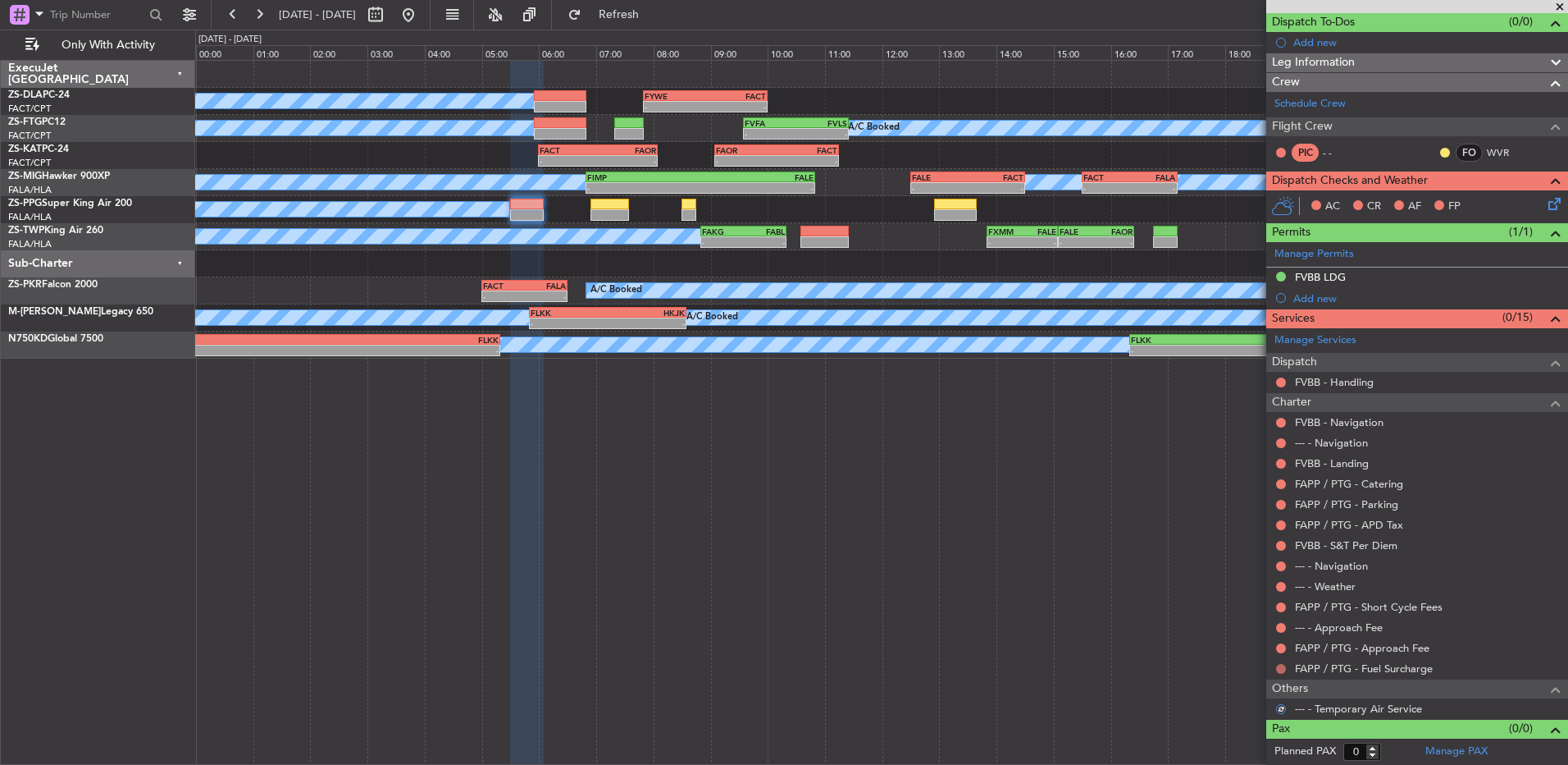
click at [1281, 667] on button at bounding box center [1282, 669] width 10 height 10
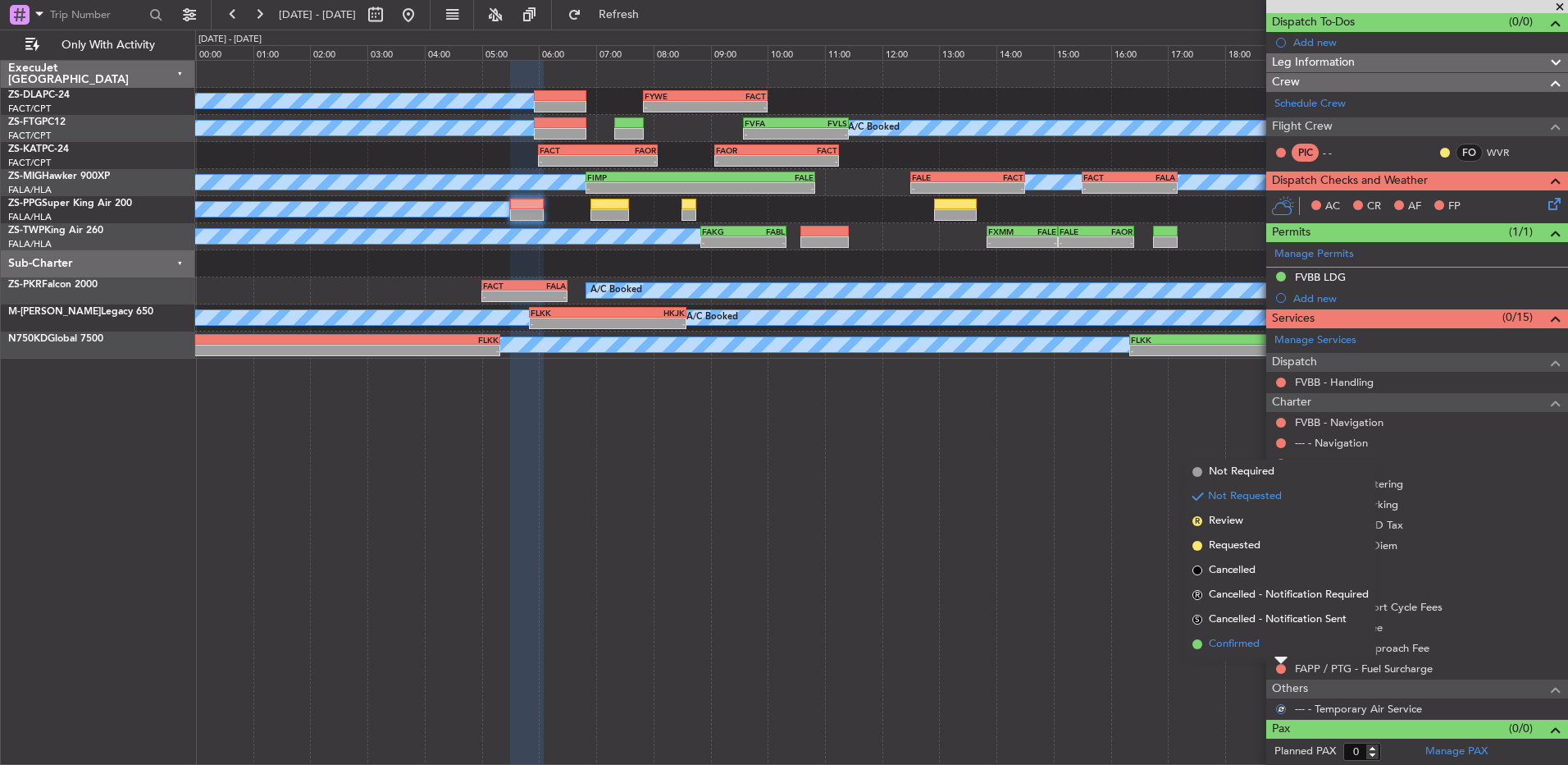
click at [1281, 647] on li "Confirmed" at bounding box center [1281, 643] width 190 height 24
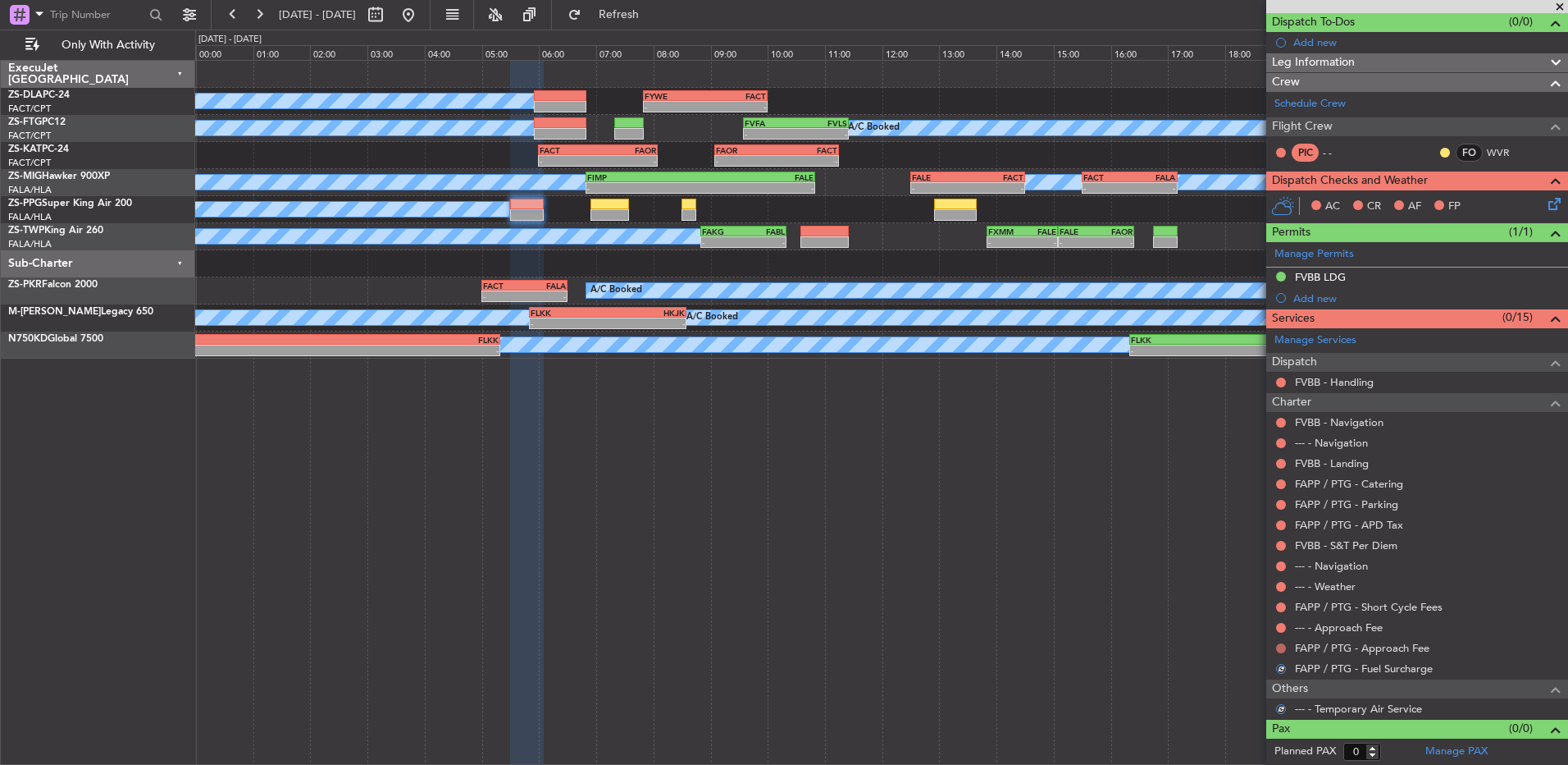
click at [1281, 646] on button at bounding box center [1282, 648] width 10 height 10
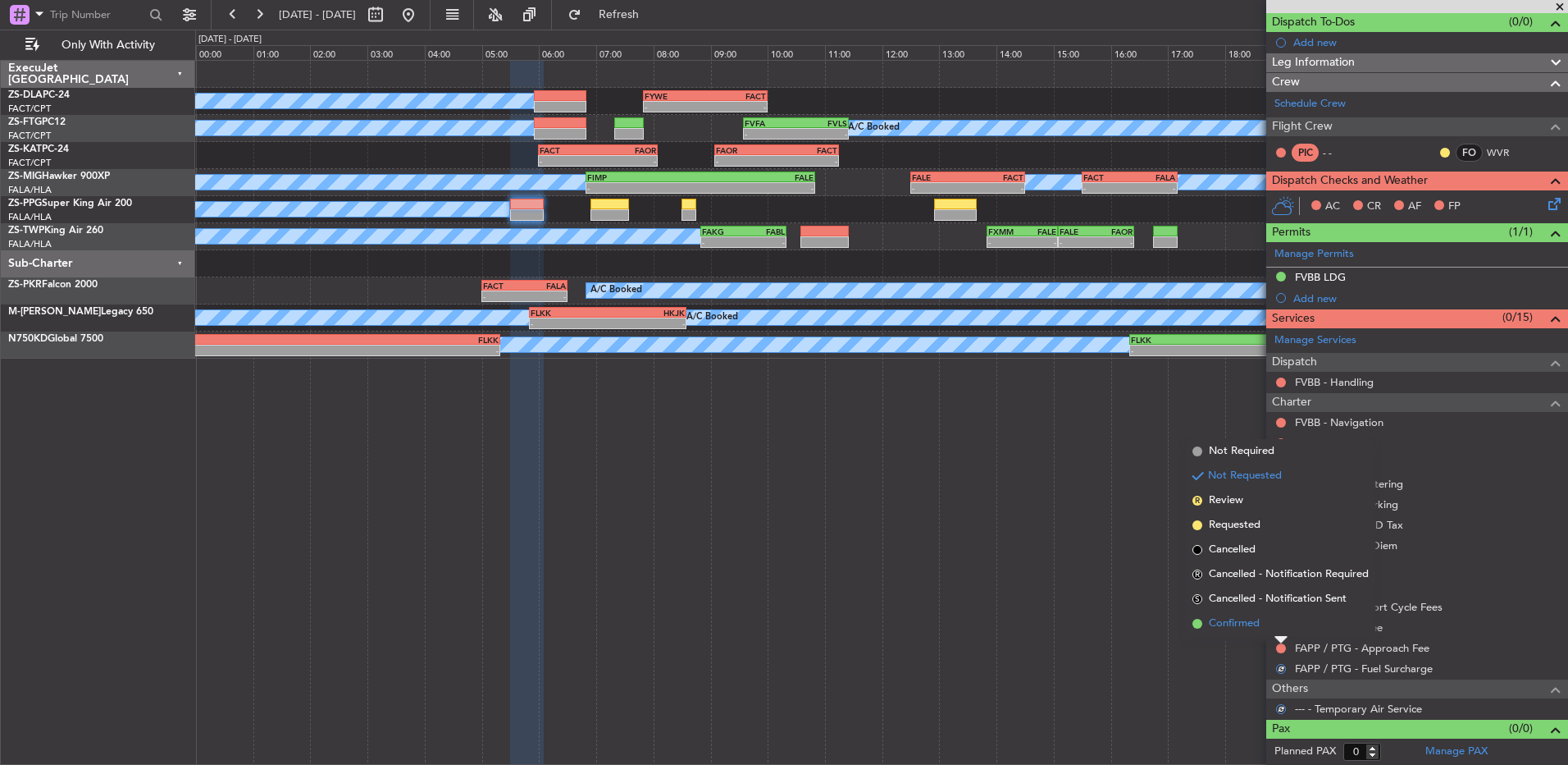
click at [1281, 632] on li "Confirmed" at bounding box center [1281, 623] width 190 height 24
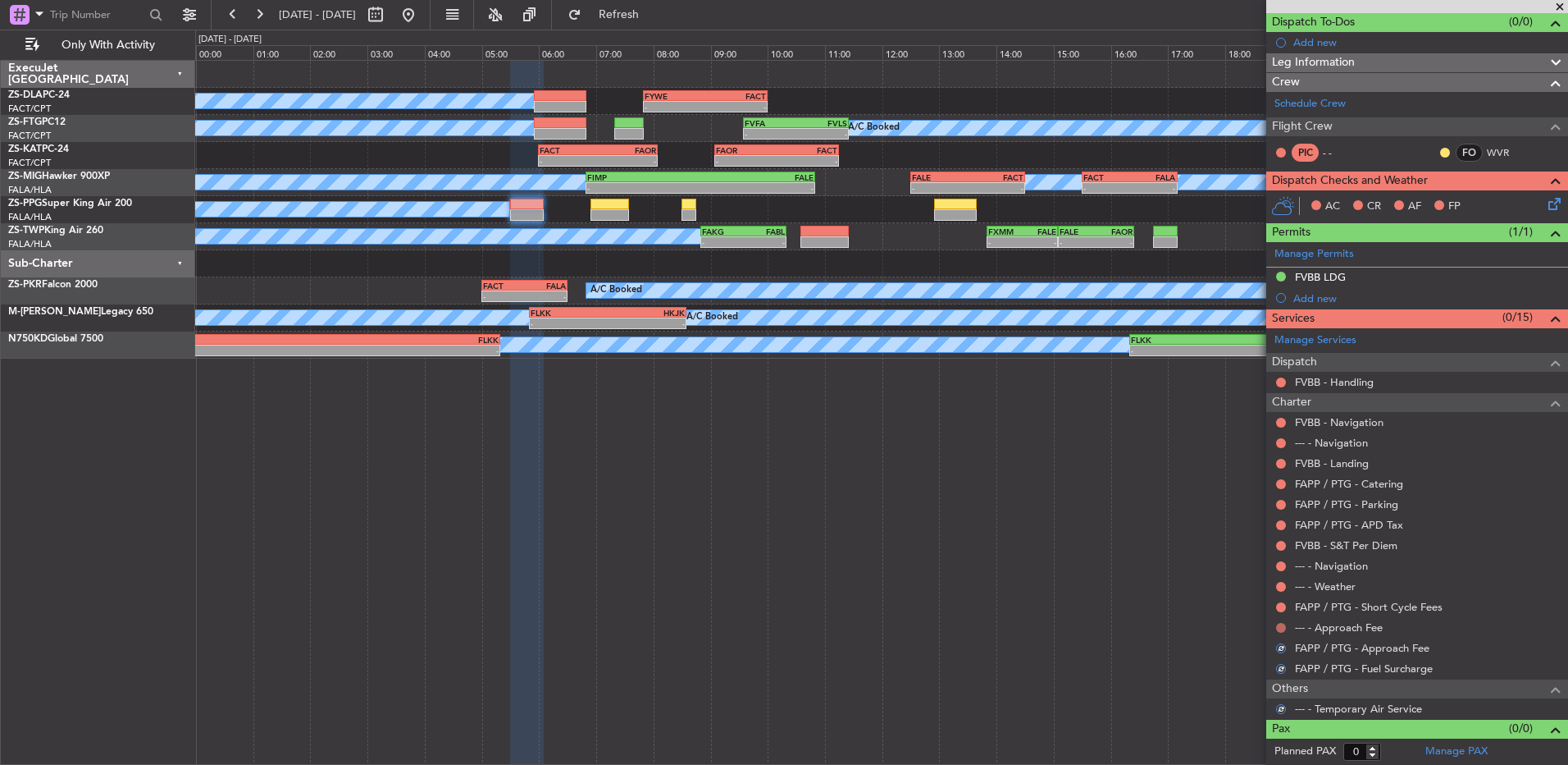
click at [1281, 627] on button at bounding box center [1282, 628] width 10 height 10
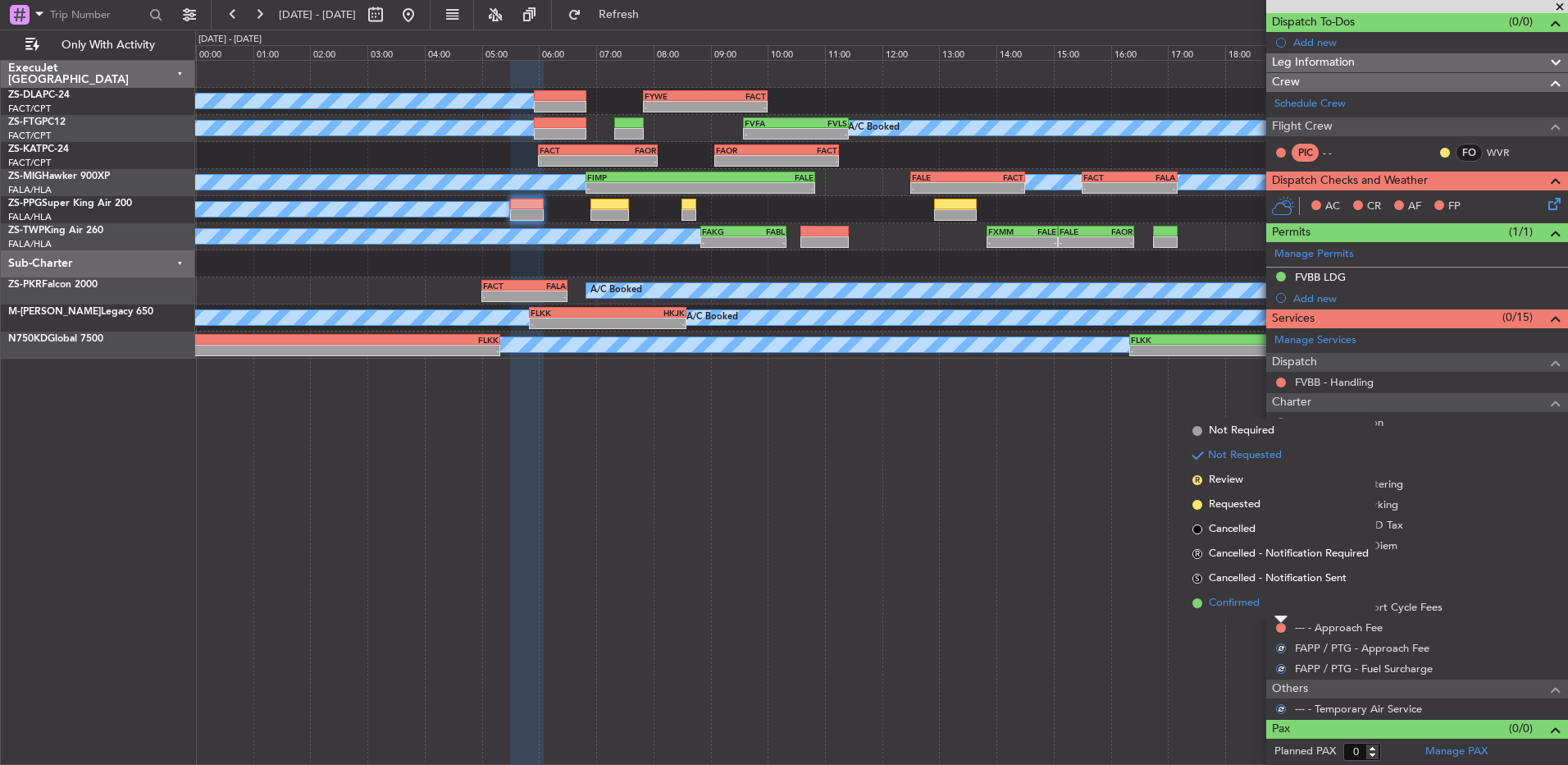
click at [1281, 610] on li "Confirmed" at bounding box center [1281, 602] width 190 height 24
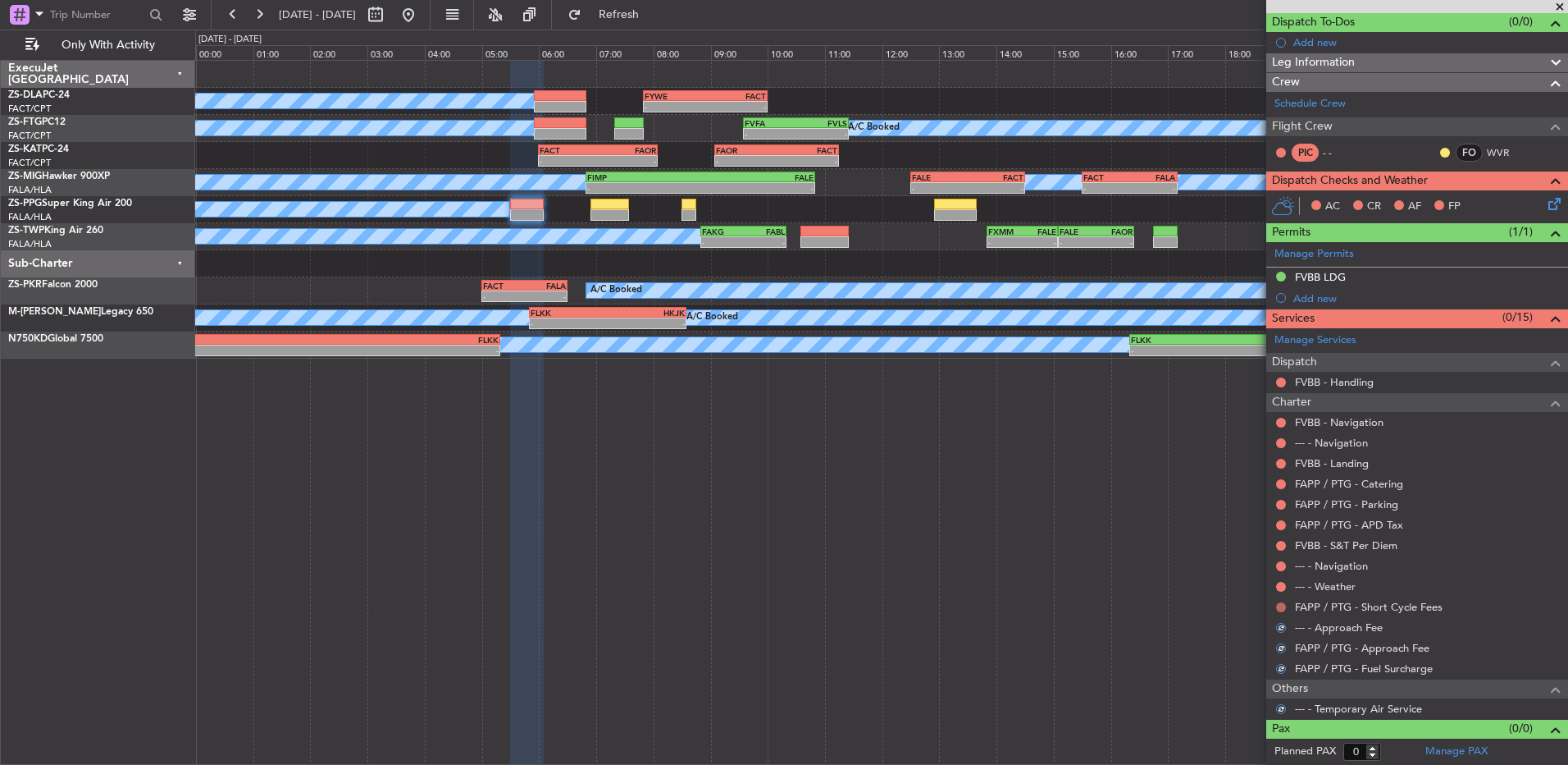
click at [1281, 604] on button at bounding box center [1282, 607] width 10 height 10
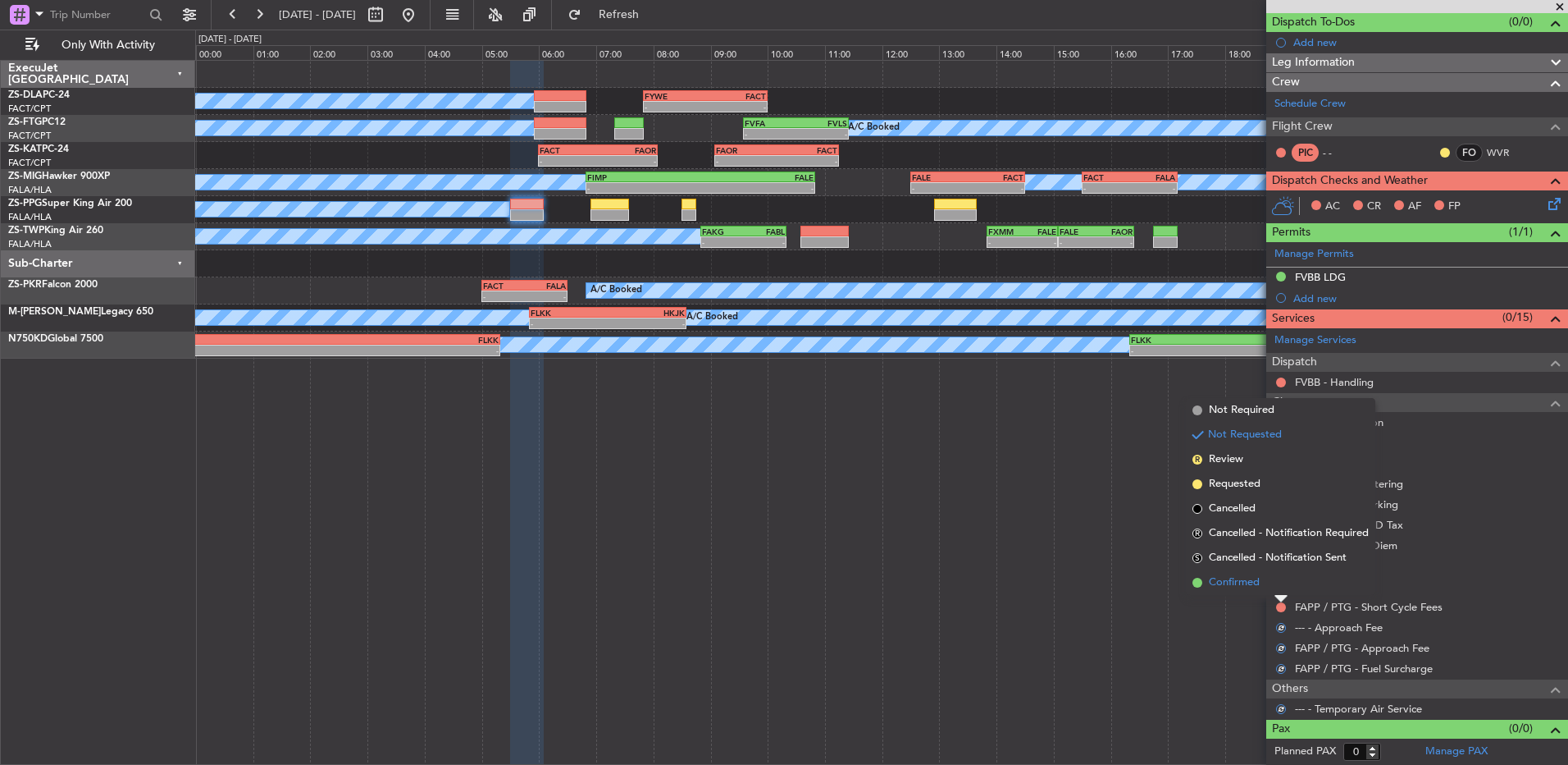
click at [1277, 581] on li "Confirmed" at bounding box center [1281, 582] width 190 height 24
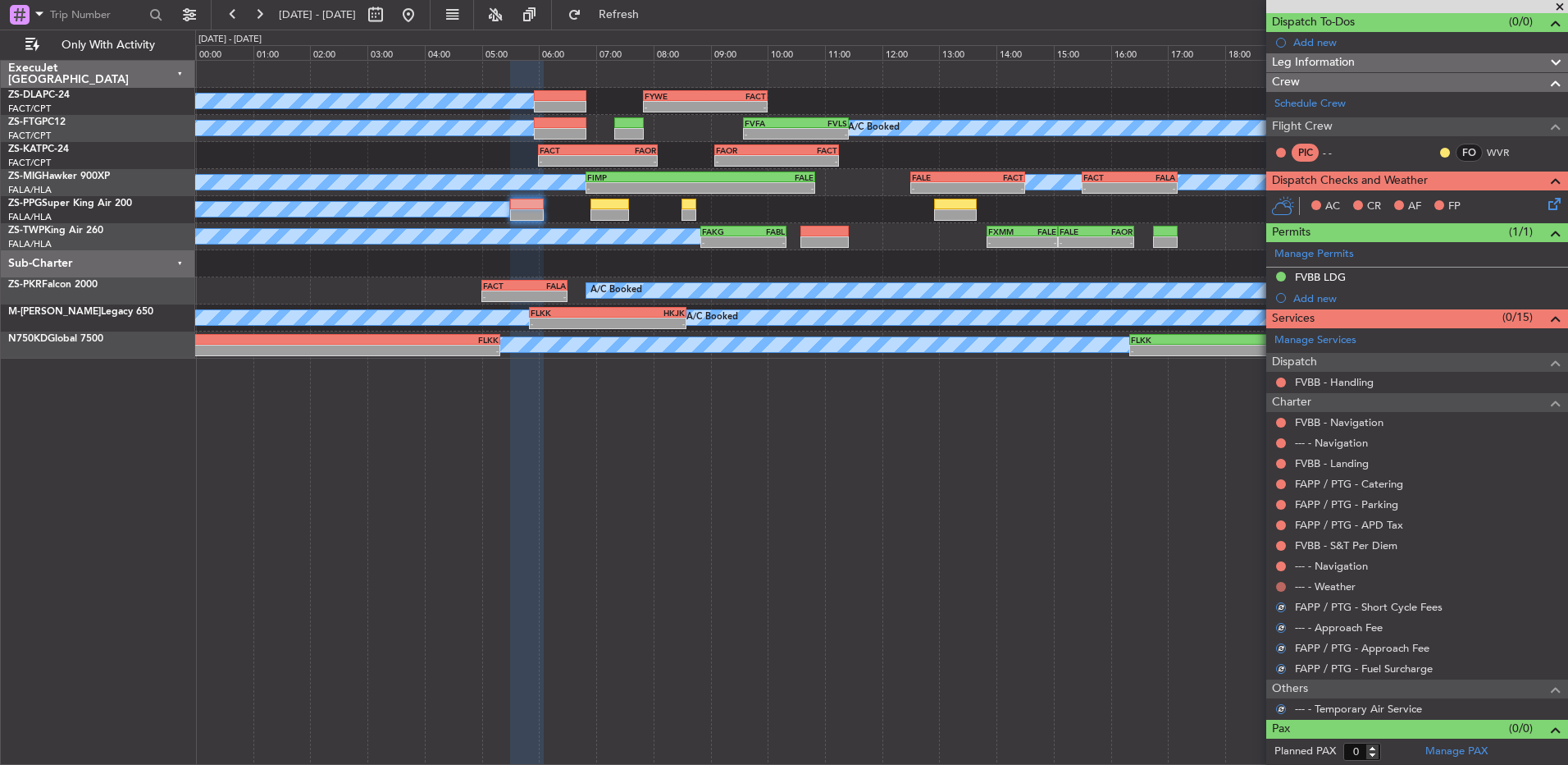
click at [1277, 584] on button at bounding box center [1282, 587] width 10 height 10
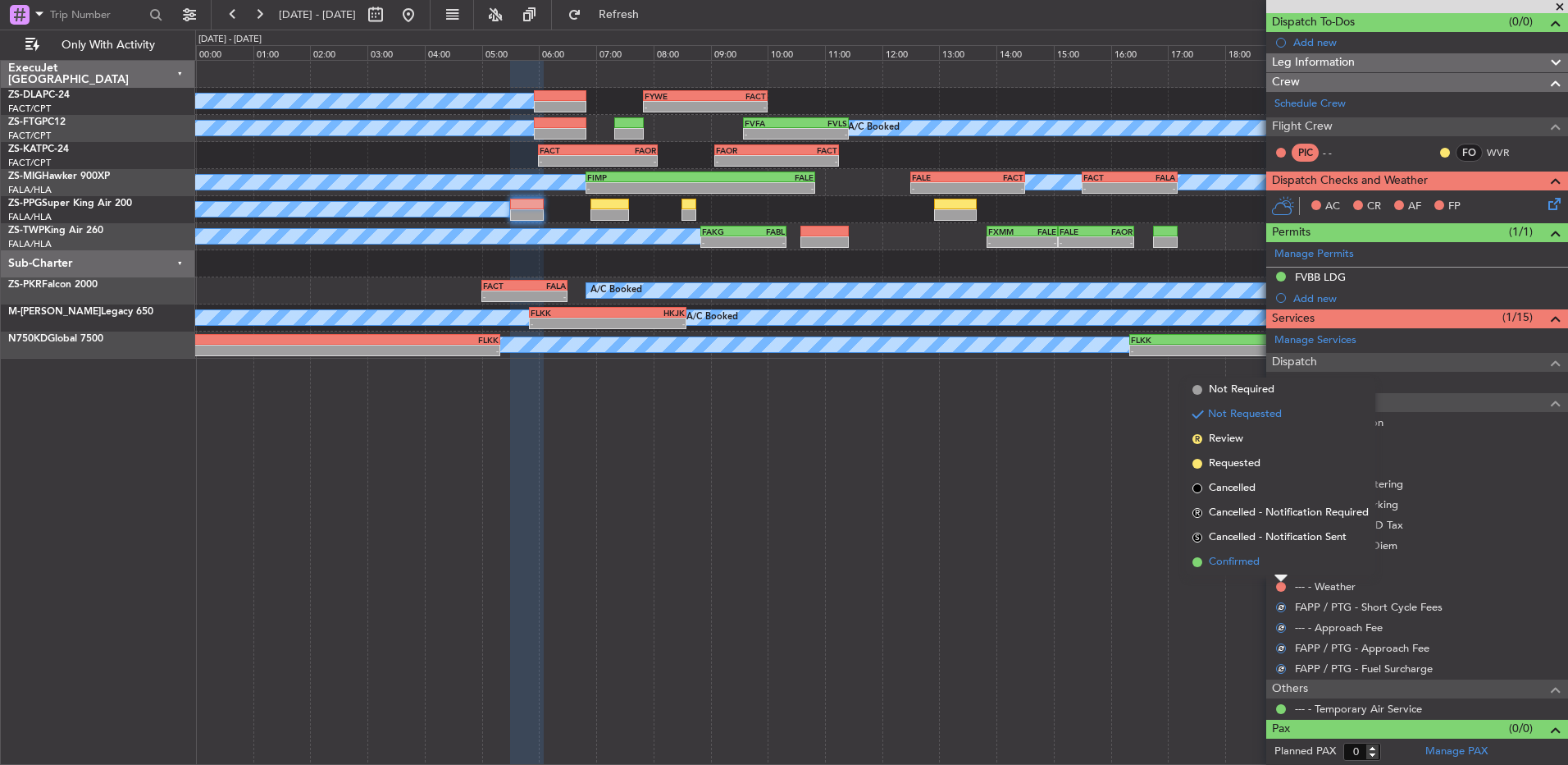
click at [1285, 560] on li "Confirmed" at bounding box center [1281, 561] width 190 height 24
click at [1285, 560] on div at bounding box center [1282, 566] width 13 height 13
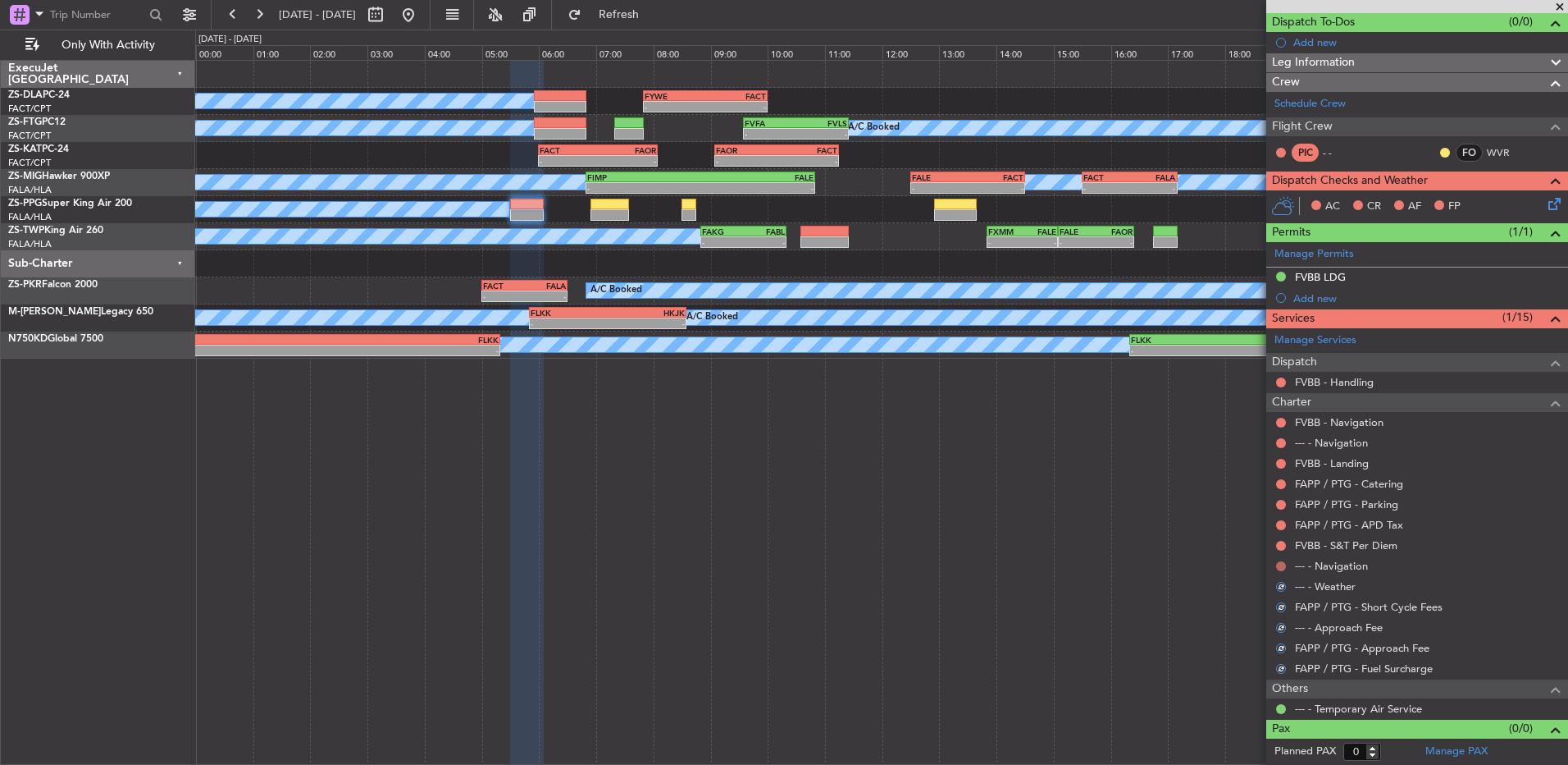
click at [1282, 569] on button at bounding box center [1282, 566] width 10 height 10
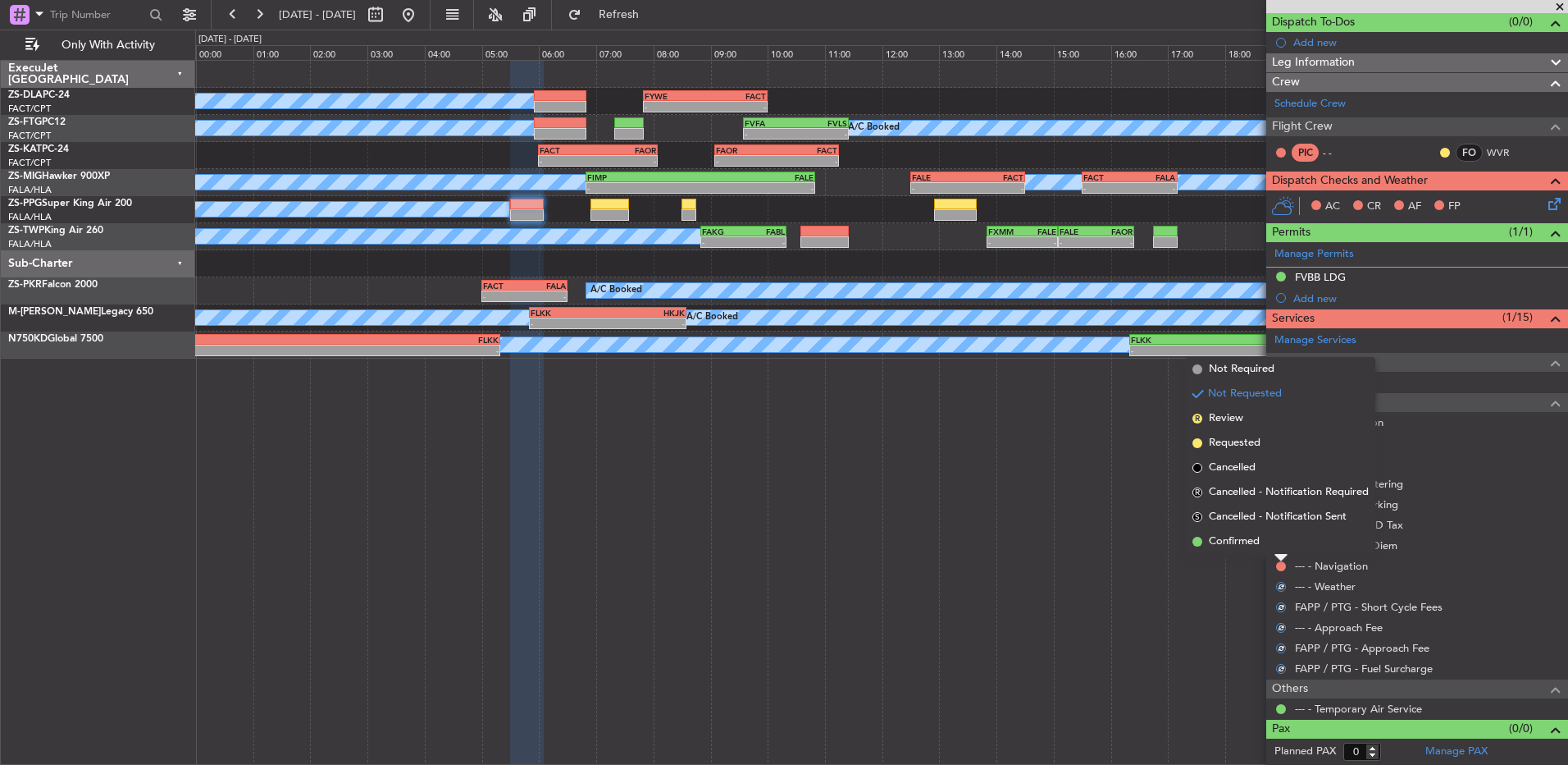
click at [1281, 549] on li "Confirmed" at bounding box center [1281, 541] width 190 height 24
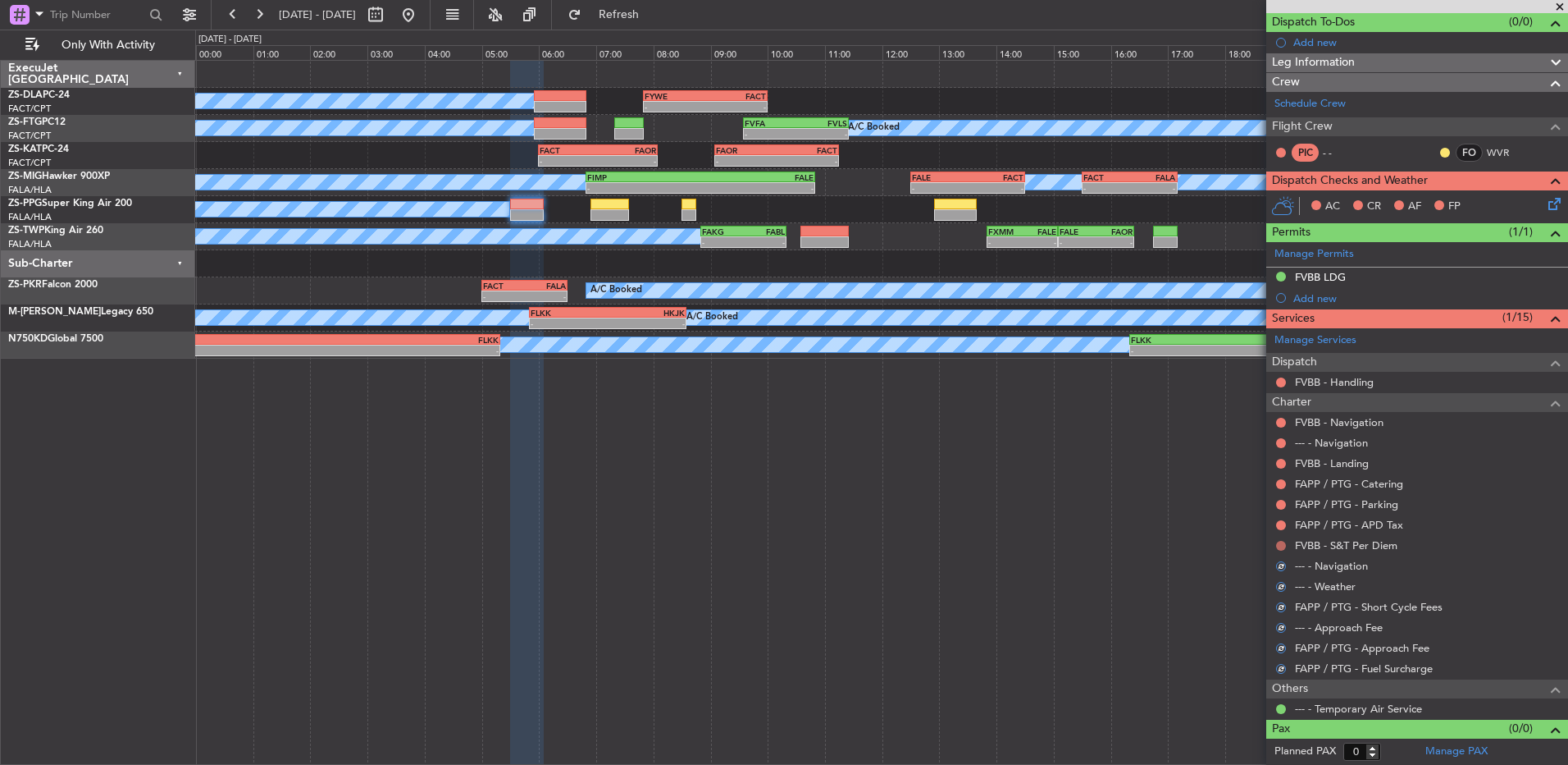
click at [1282, 540] on button at bounding box center [1282, 545] width 10 height 10
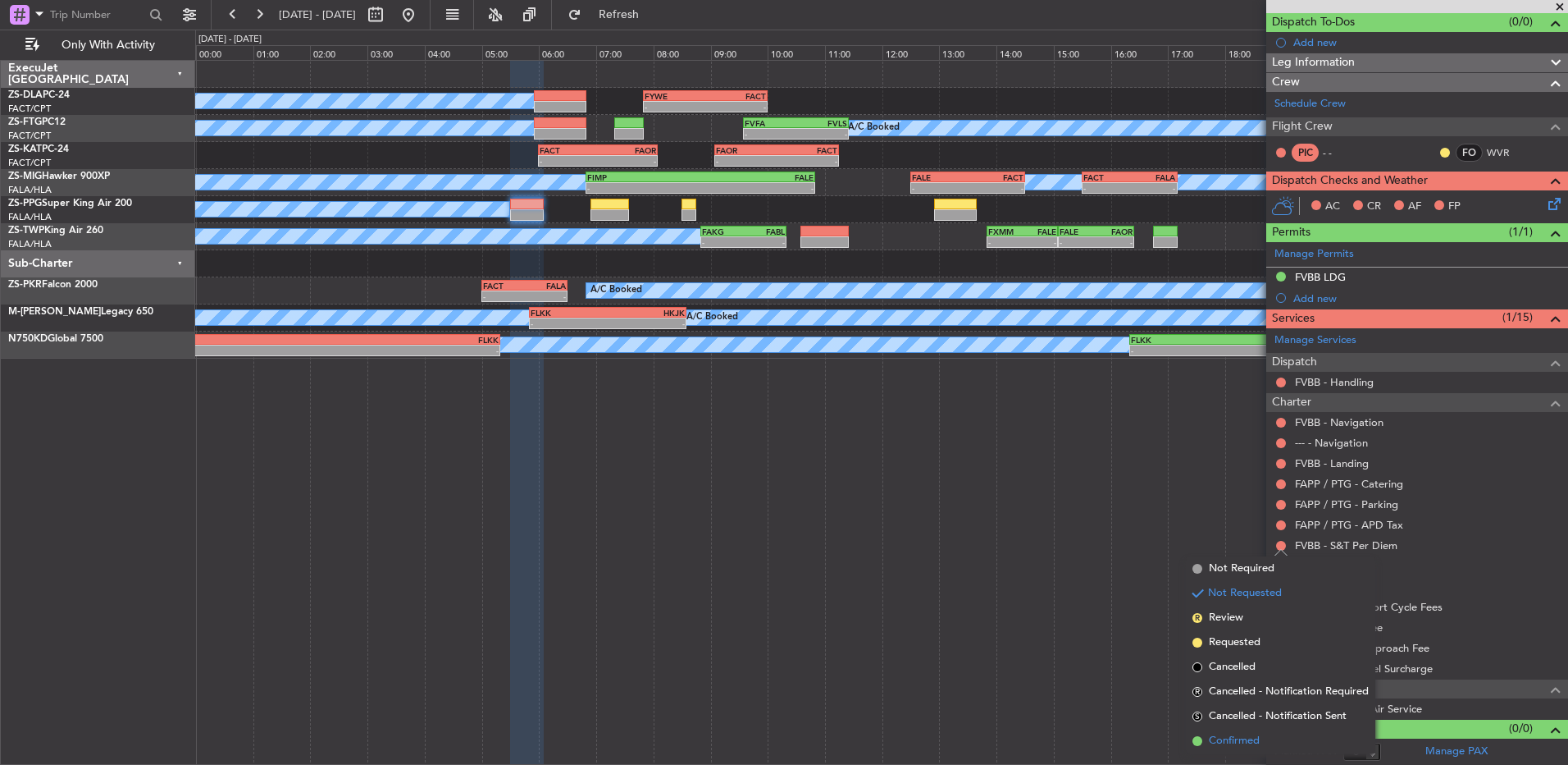
click at [1274, 739] on li "Confirmed" at bounding box center [1281, 740] width 190 height 24
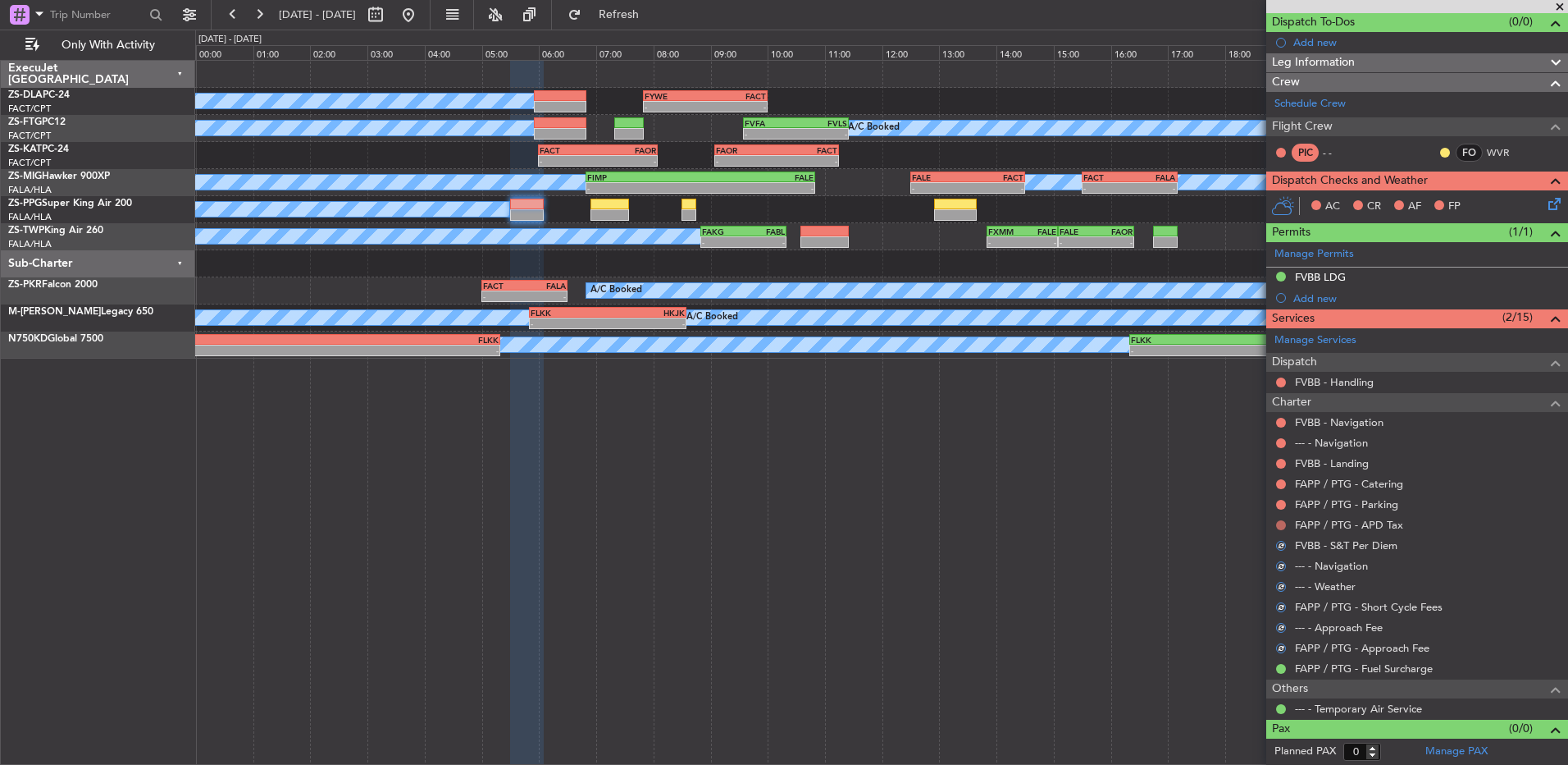
click at [1285, 522] on button at bounding box center [1282, 525] width 10 height 10
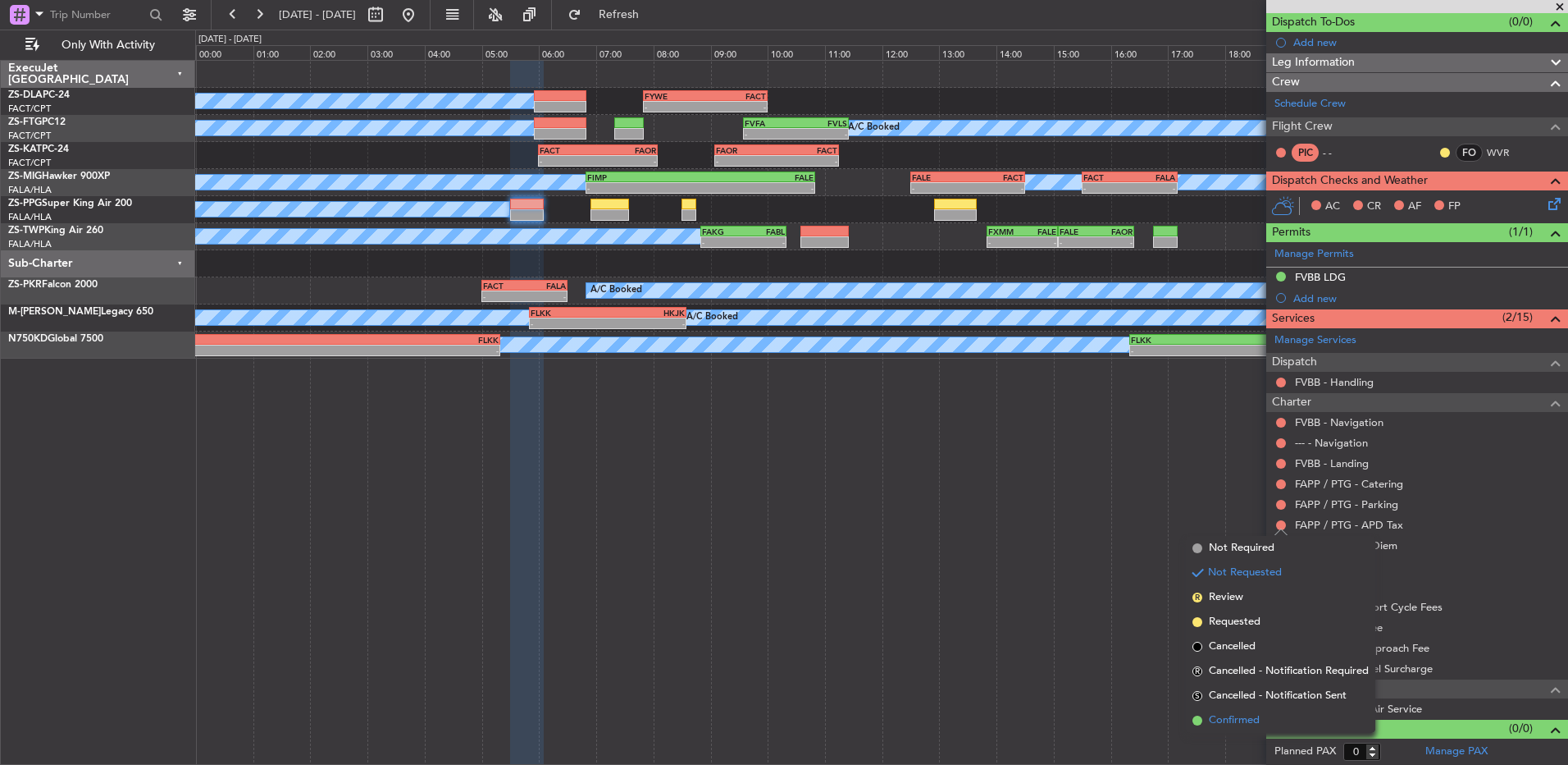
click at [1234, 719] on span "Confirmed" at bounding box center [1234, 721] width 51 height 17
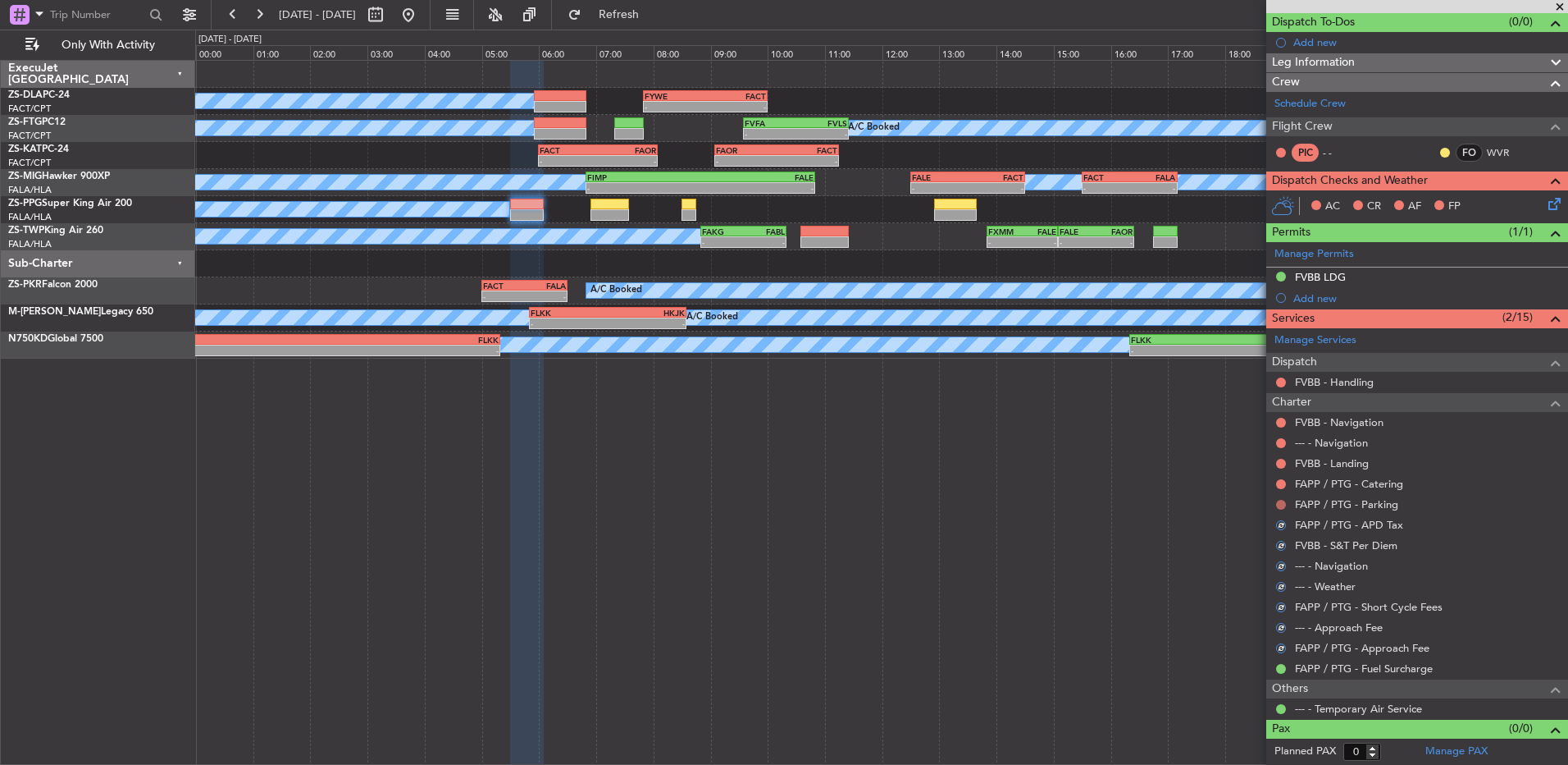
click at [1282, 501] on button at bounding box center [1282, 504] width 10 height 10
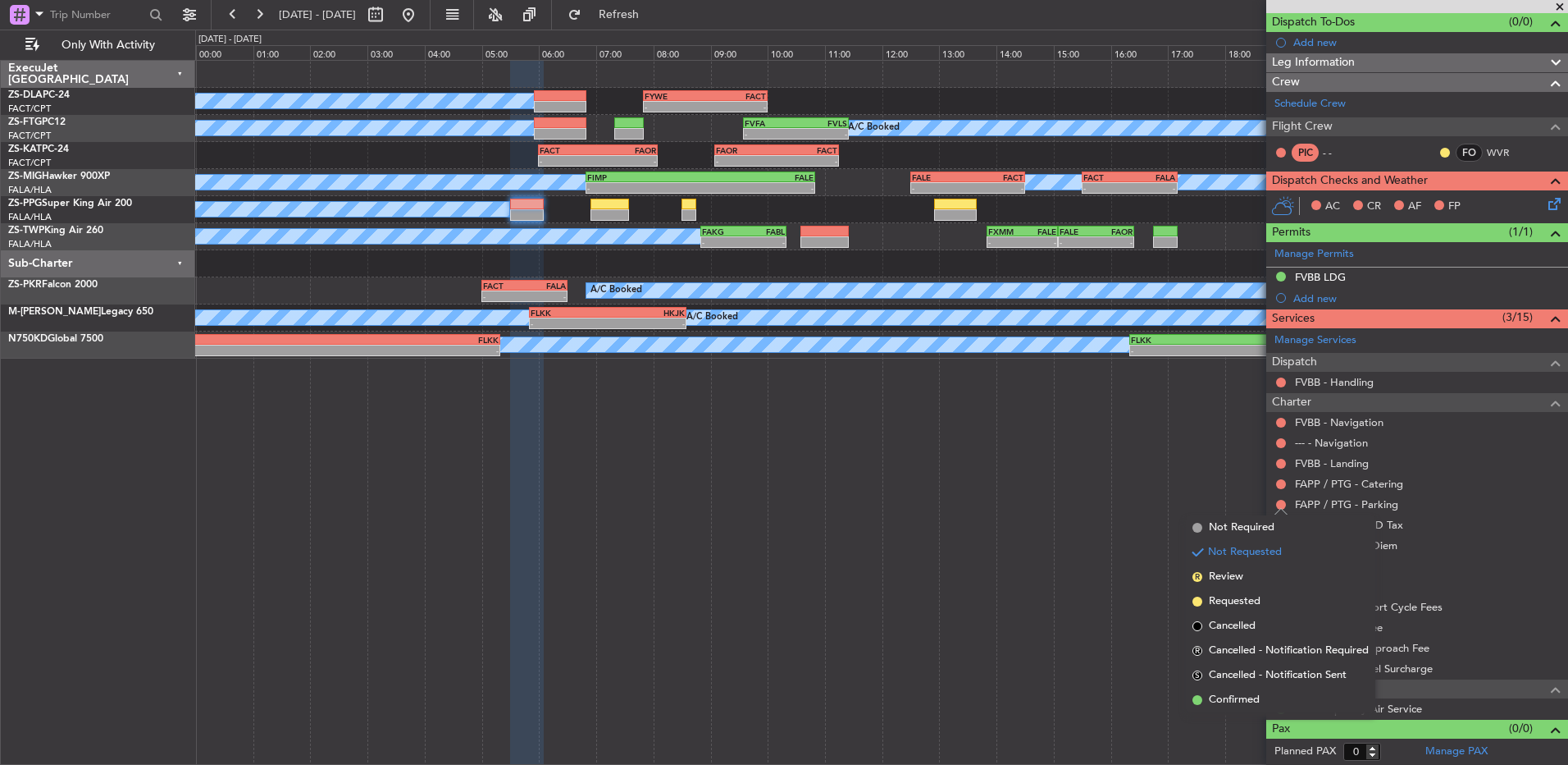
drag, startPoint x: 1257, startPoint y: 691, endPoint x: 1263, endPoint y: 638, distance: 53.3
click at [1253, 682] on ul "Not Required Not Requested R Review Requested Cancelled R Cancelled - Notificat…" at bounding box center [1281, 614] width 190 height 197
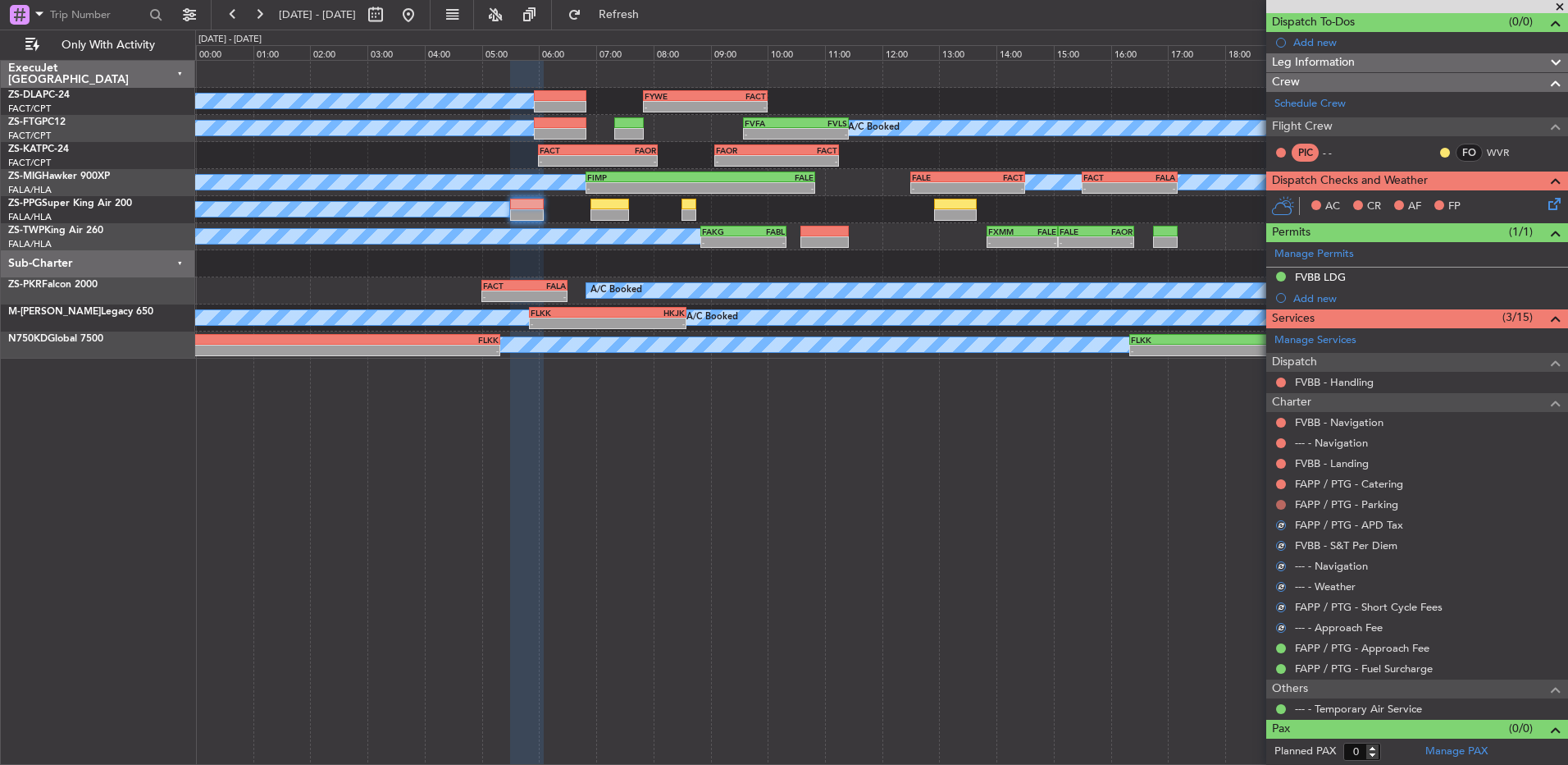
click at [1281, 502] on button at bounding box center [1282, 504] width 10 height 10
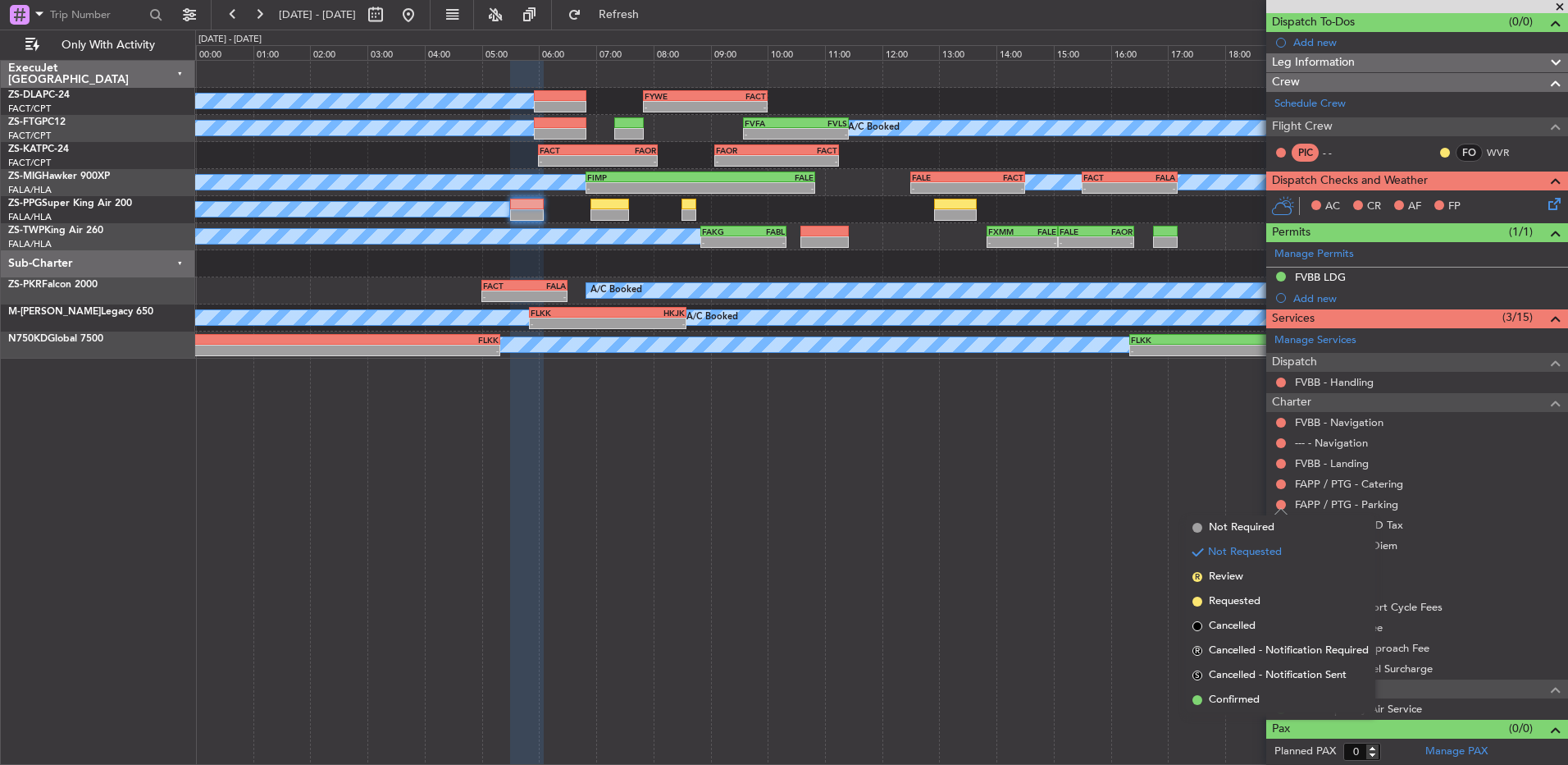
drag, startPoint x: 1243, startPoint y: 706, endPoint x: 1286, endPoint y: 560, distance: 152.2
click at [1242, 706] on span "Confirmed" at bounding box center [1234, 700] width 51 height 17
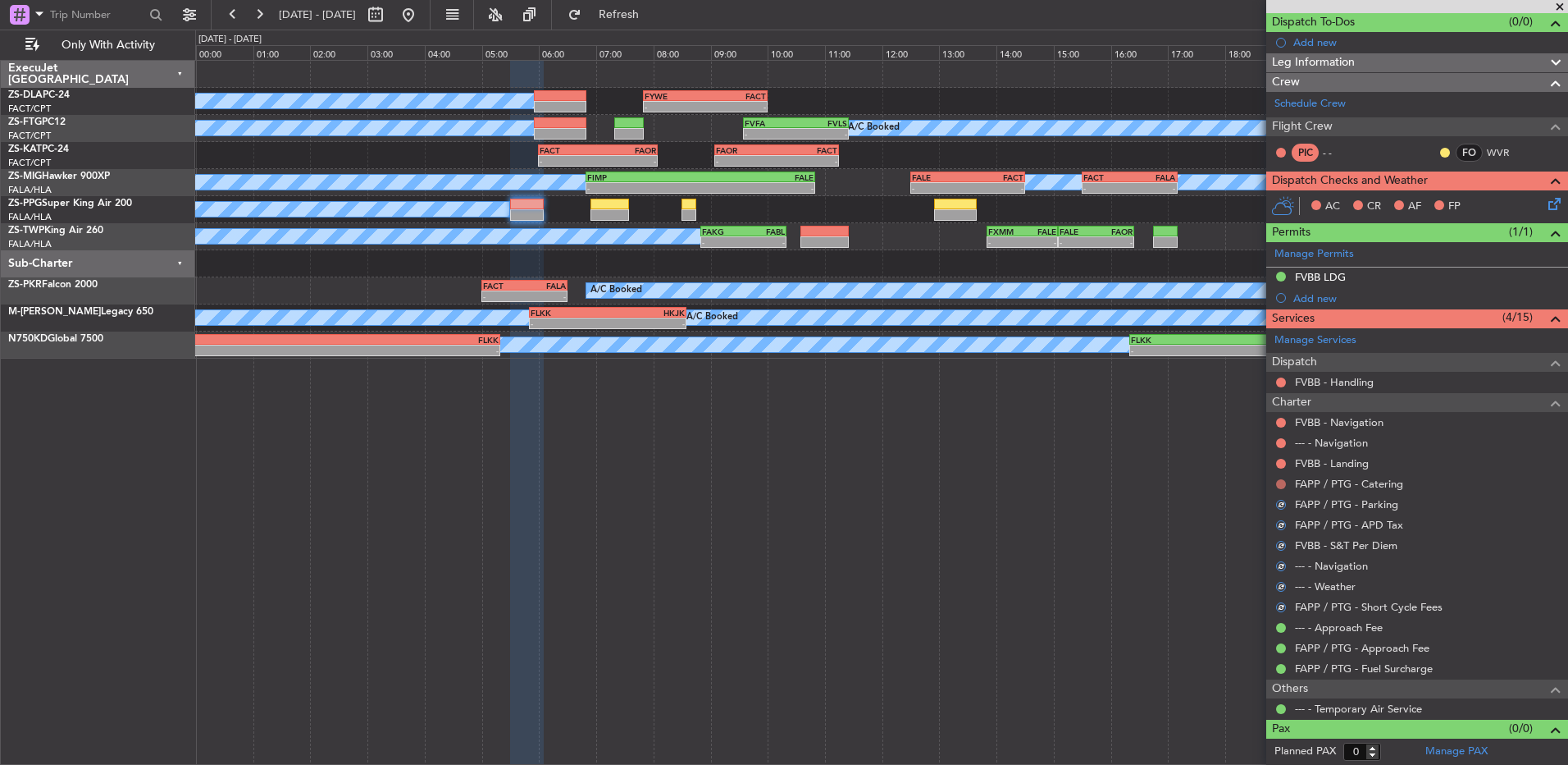
click at [1285, 484] on button at bounding box center [1282, 484] width 10 height 10
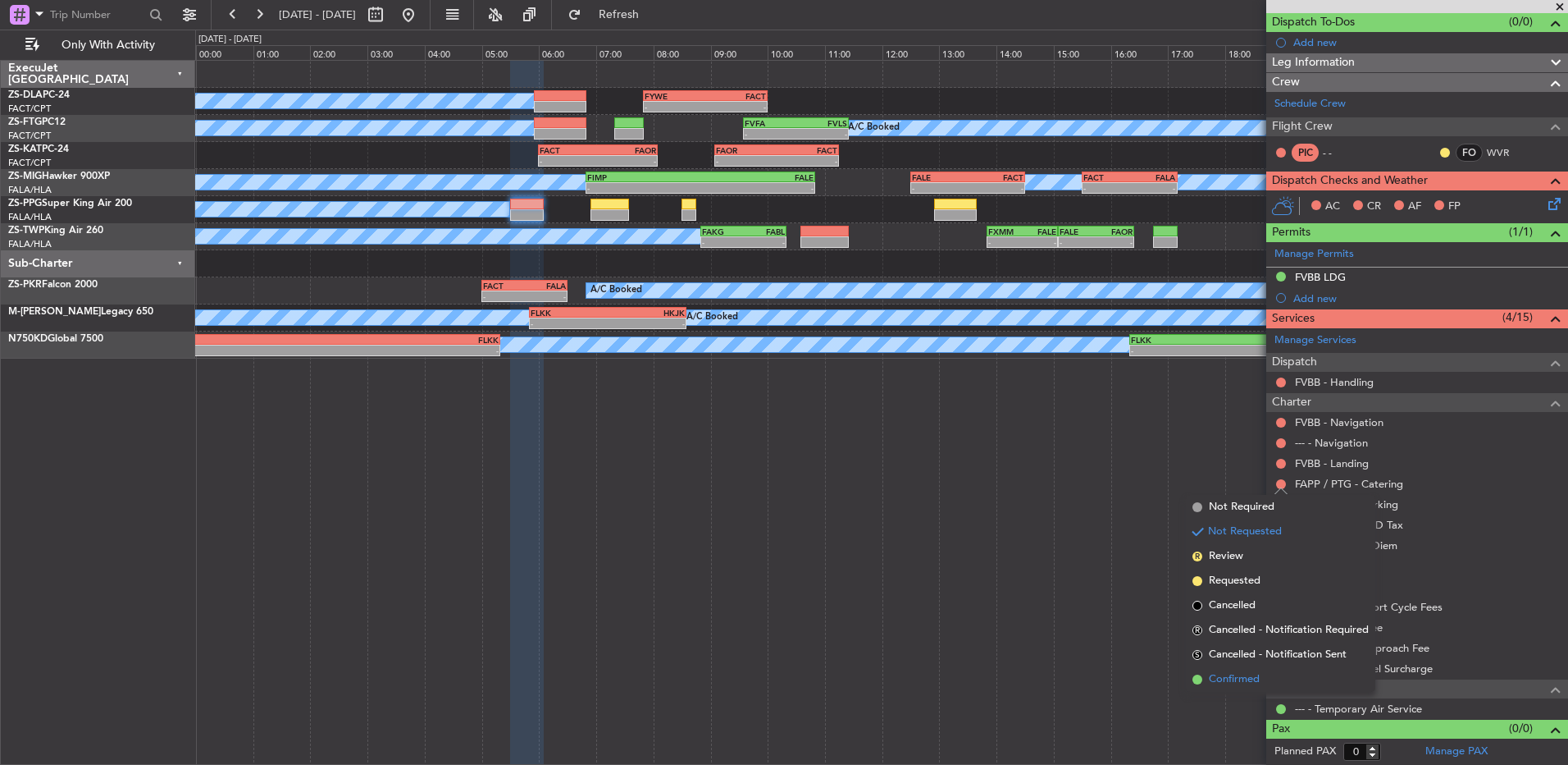
click at [1257, 668] on li "Confirmed" at bounding box center [1281, 679] width 190 height 24
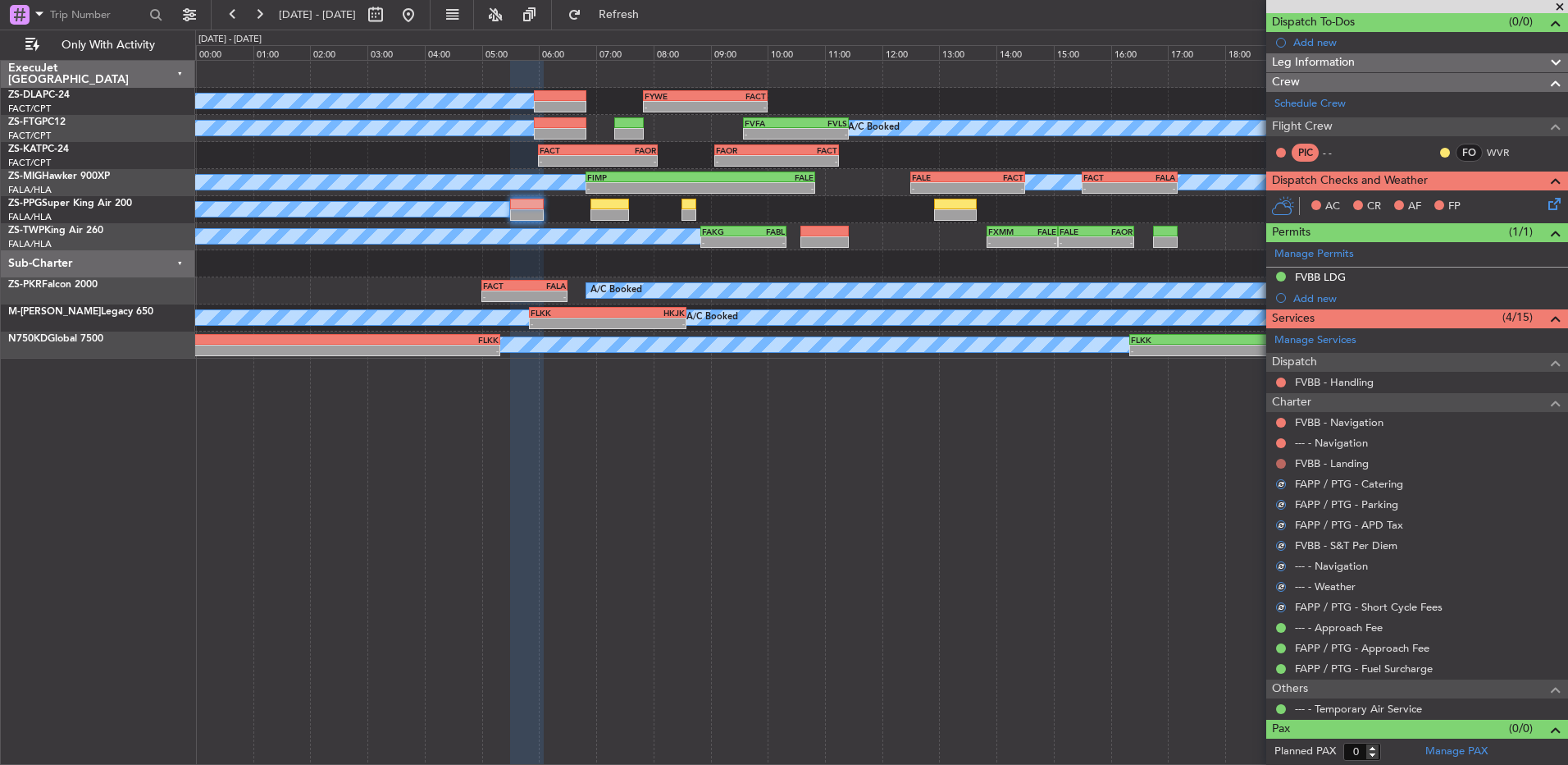
click at [1282, 466] on button at bounding box center [1282, 464] width 10 height 10
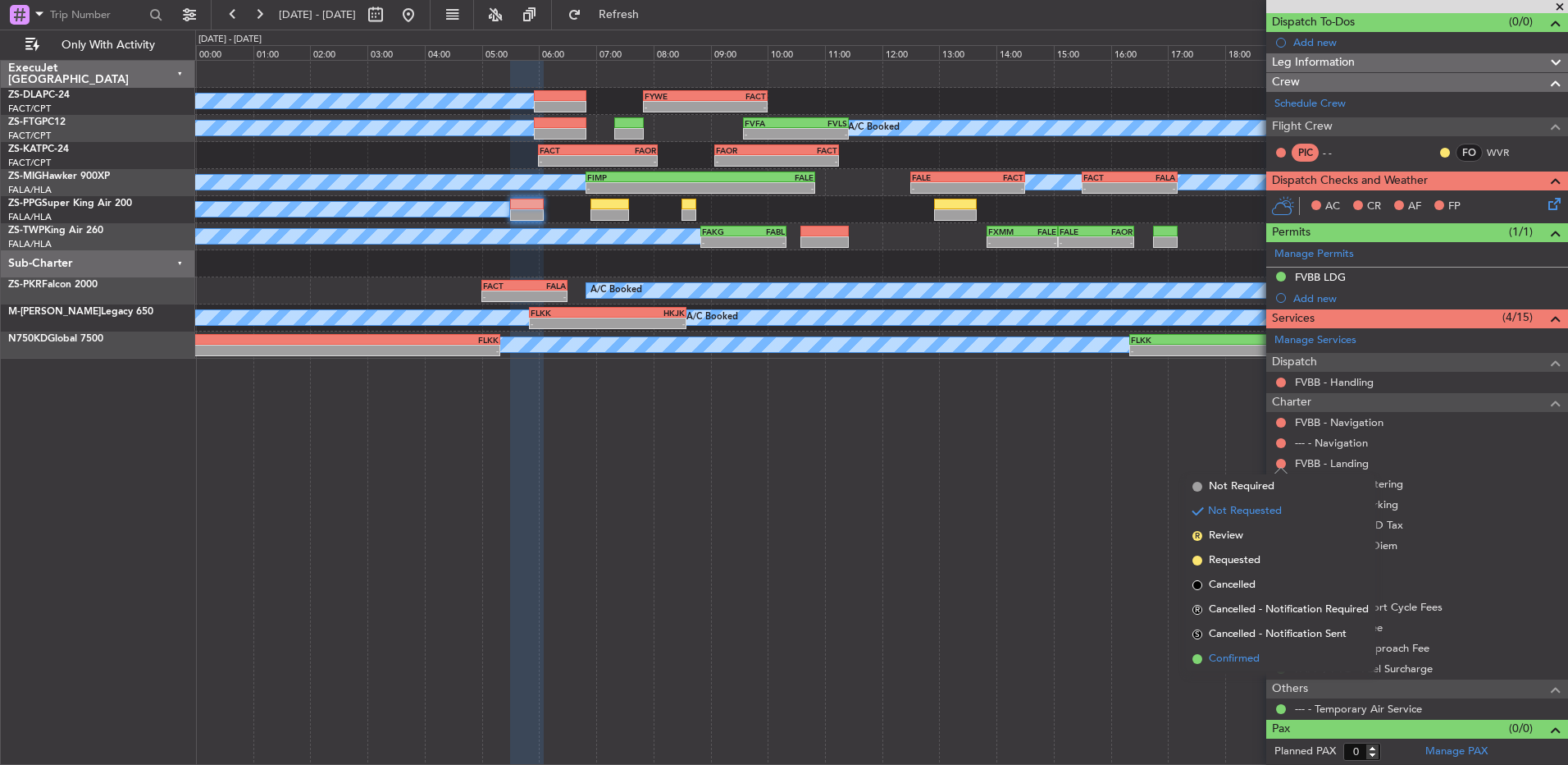
click at [1224, 658] on span "Confirmed" at bounding box center [1234, 659] width 51 height 17
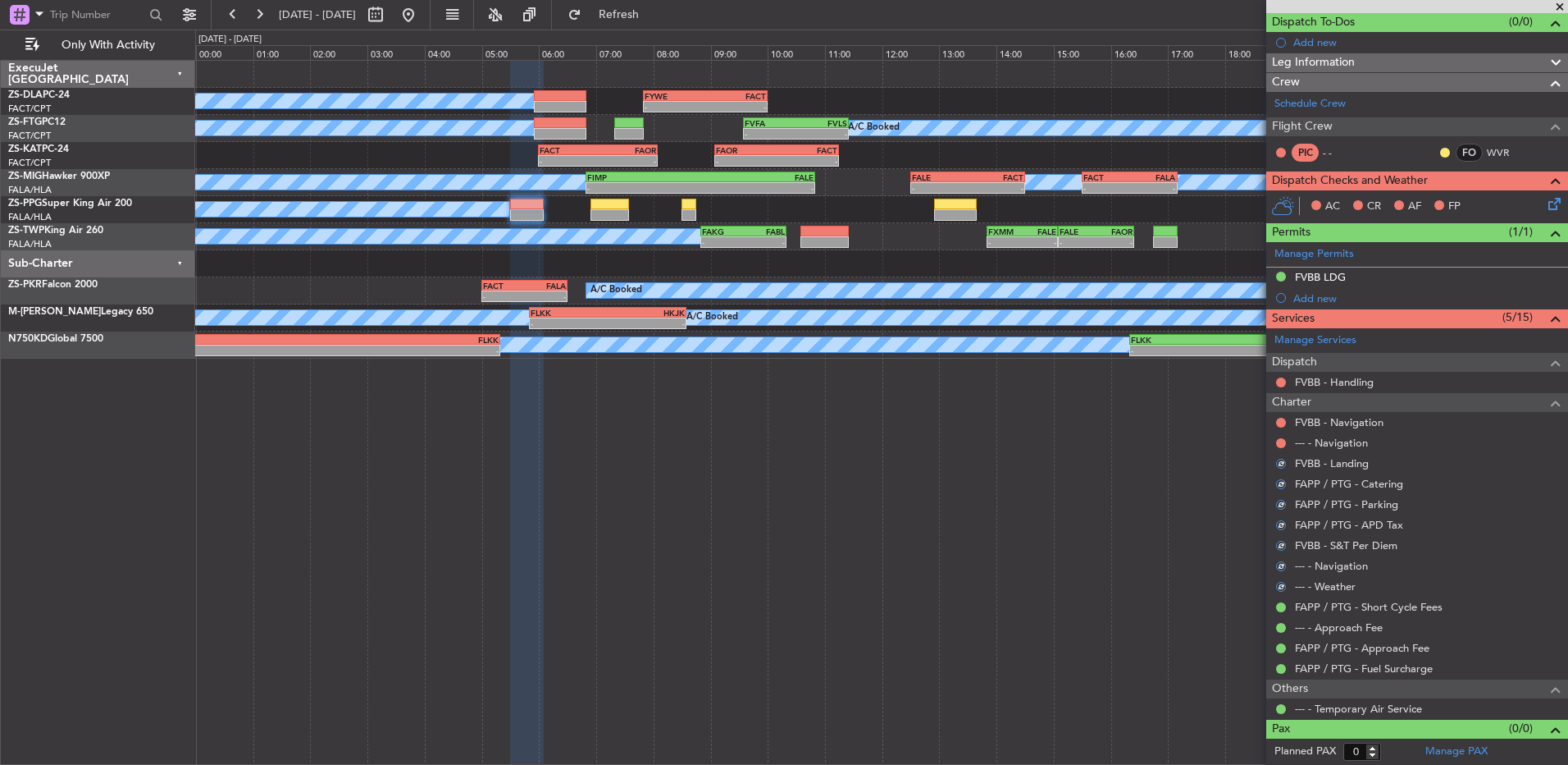
click at [1277, 438] on div at bounding box center [1282, 443] width 13 height 13
click at [1277, 444] on button at bounding box center [1282, 443] width 10 height 10
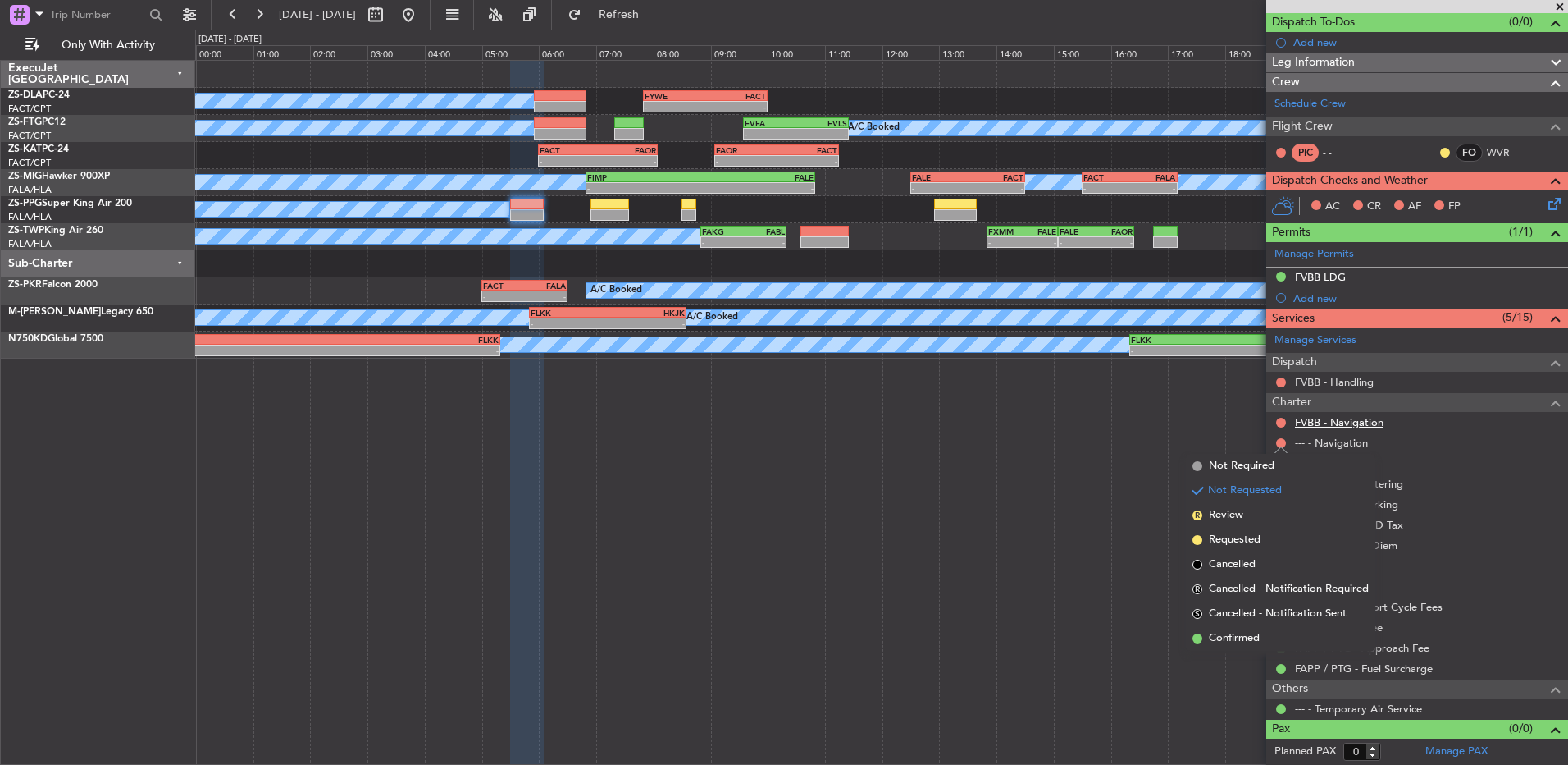
drag, startPoint x: 1240, startPoint y: 638, endPoint x: 1318, endPoint y: 427, distance: 225.0
click at [1239, 638] on span "Confirmed" at bounding box center [1234, 639] width 51 height 17
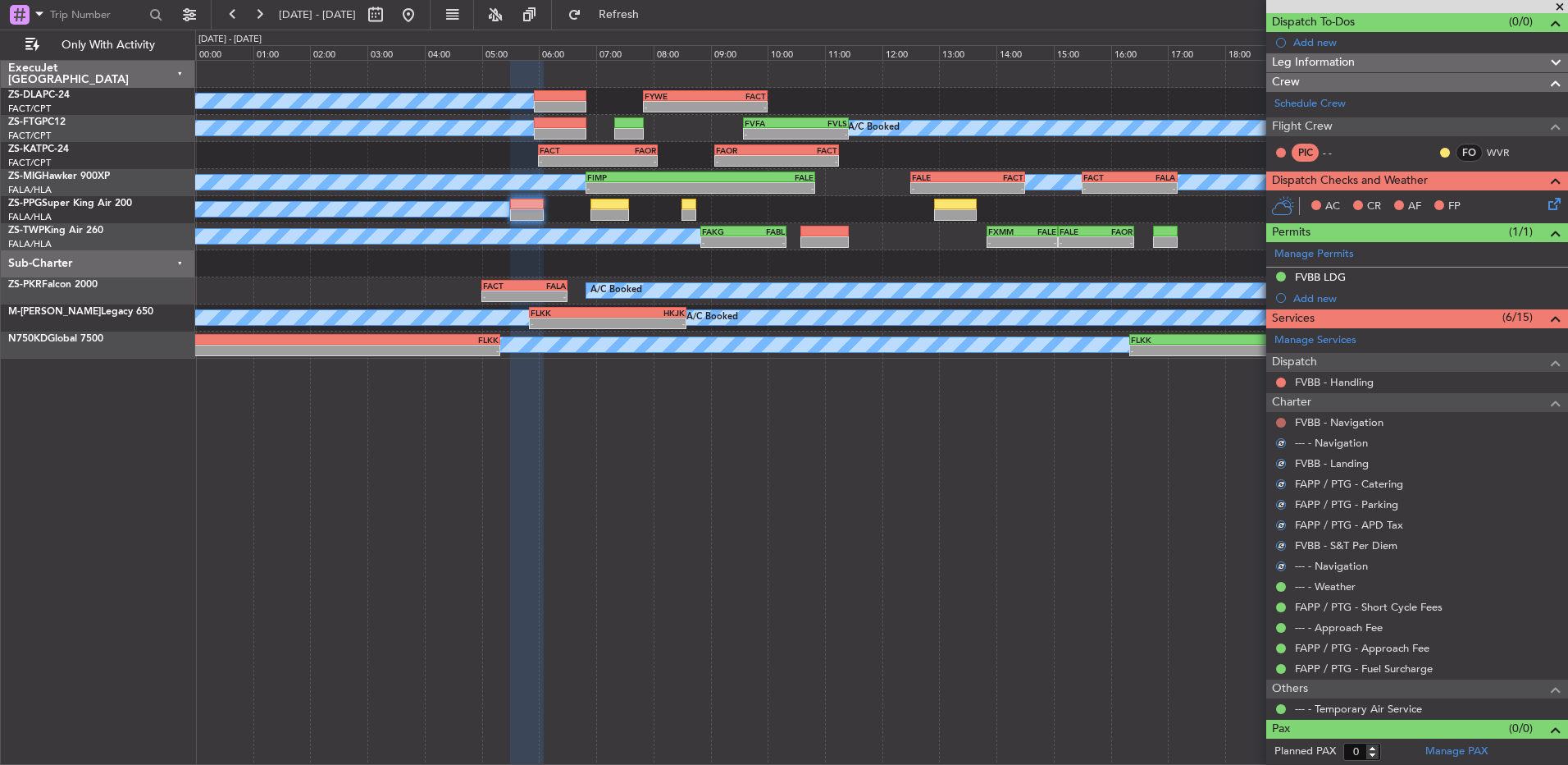
click at [1278, 421] on button at bounding box center [1282, 423] width 10 height 10
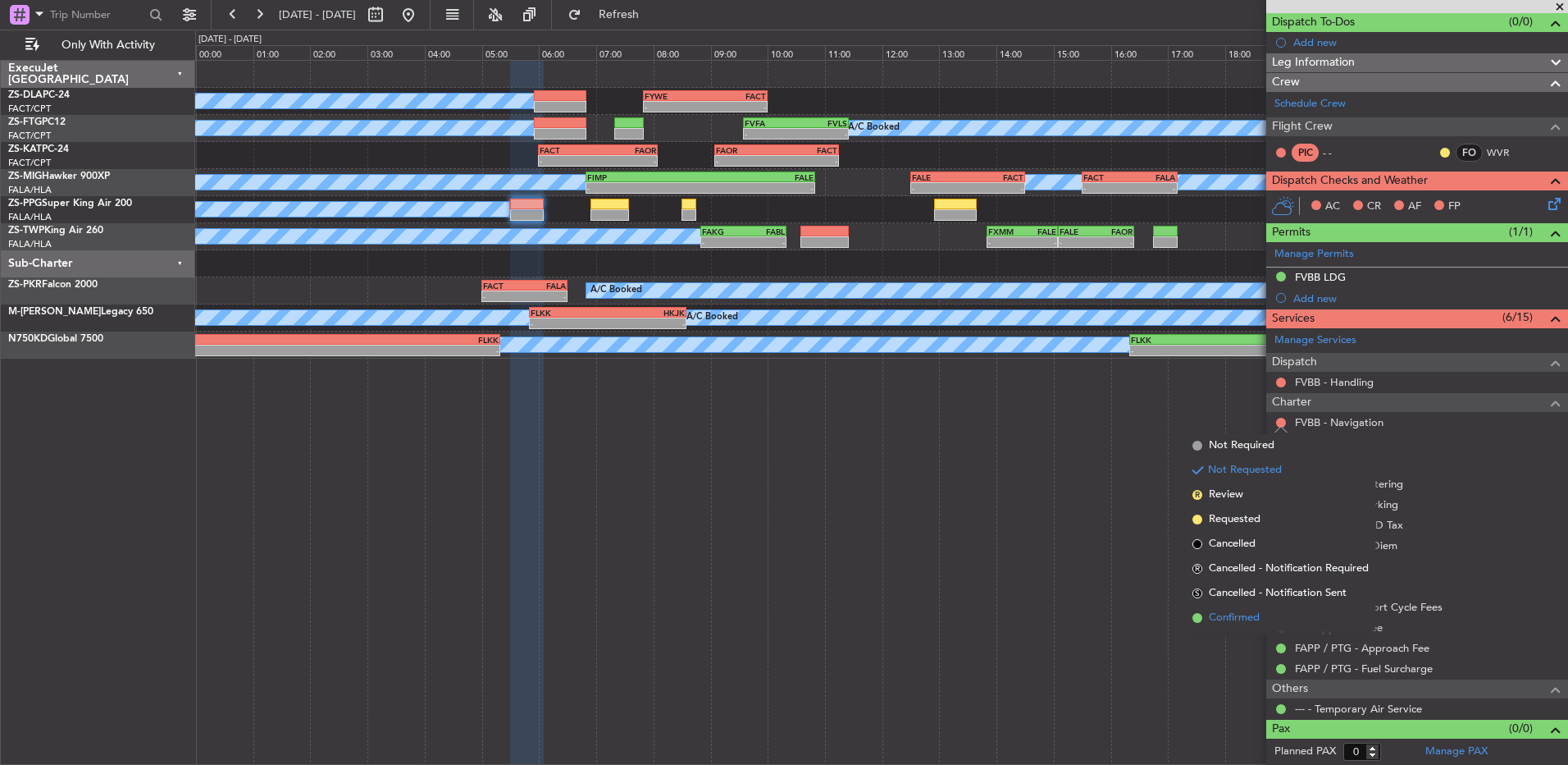
click at [1218, 609] on li "Confirmed" at bounding box center [1281, 617] width 190 height 24
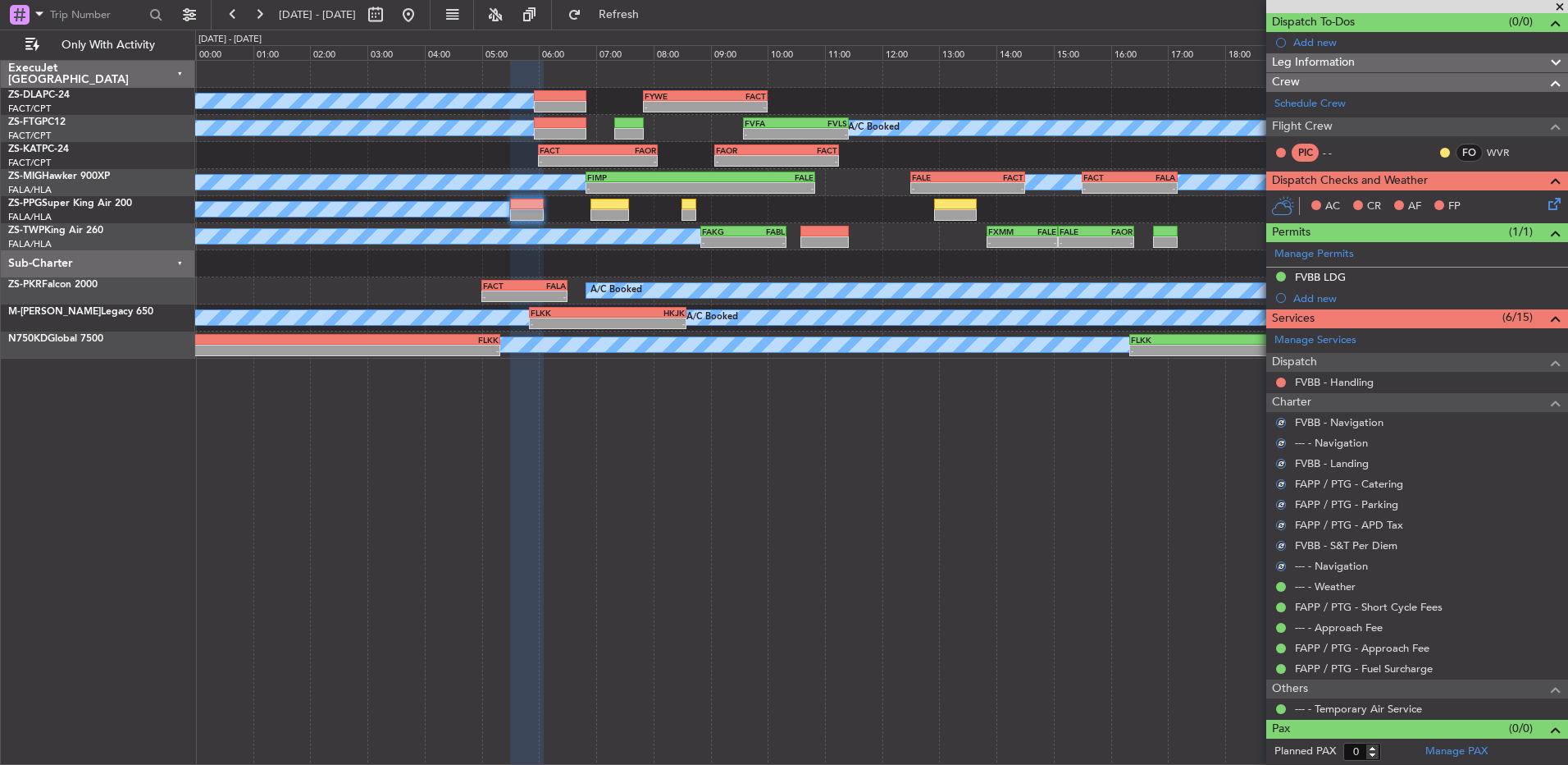
click at [1281, 387] on mat-tooltip-component "Not Requested" at bounding box center [1282, 408] width 93 height 43
click at [1282, 373] on div "FVBB - Handling" at bounding box center [1418, 382] width 302 height 21
click at [1280, 385] on button at bounding box center [1282, 382] width 10 height 10
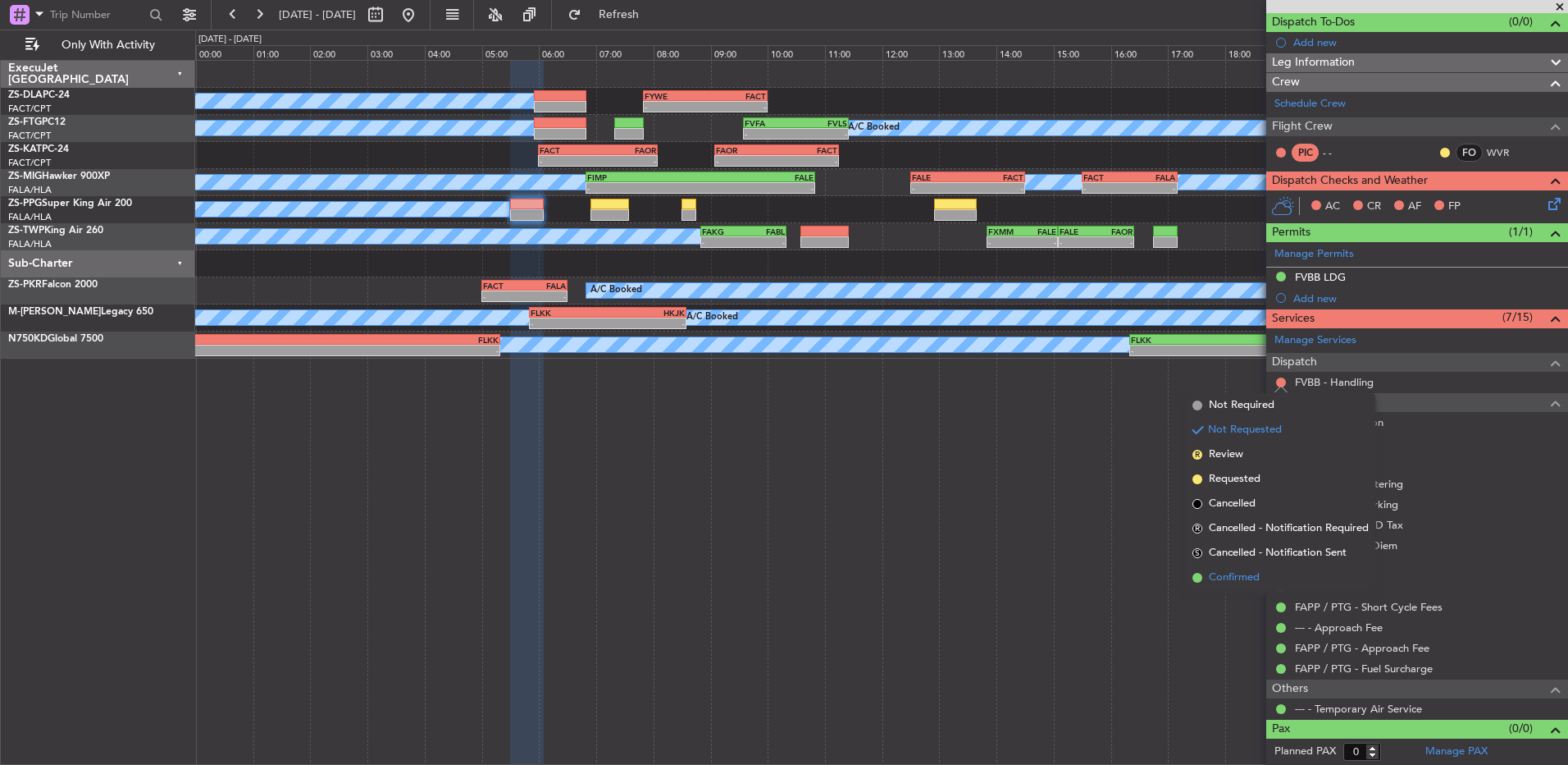
click at [1257, 582] on span "Confirmed" at bounding box center [1234, 578] width 51 height 17
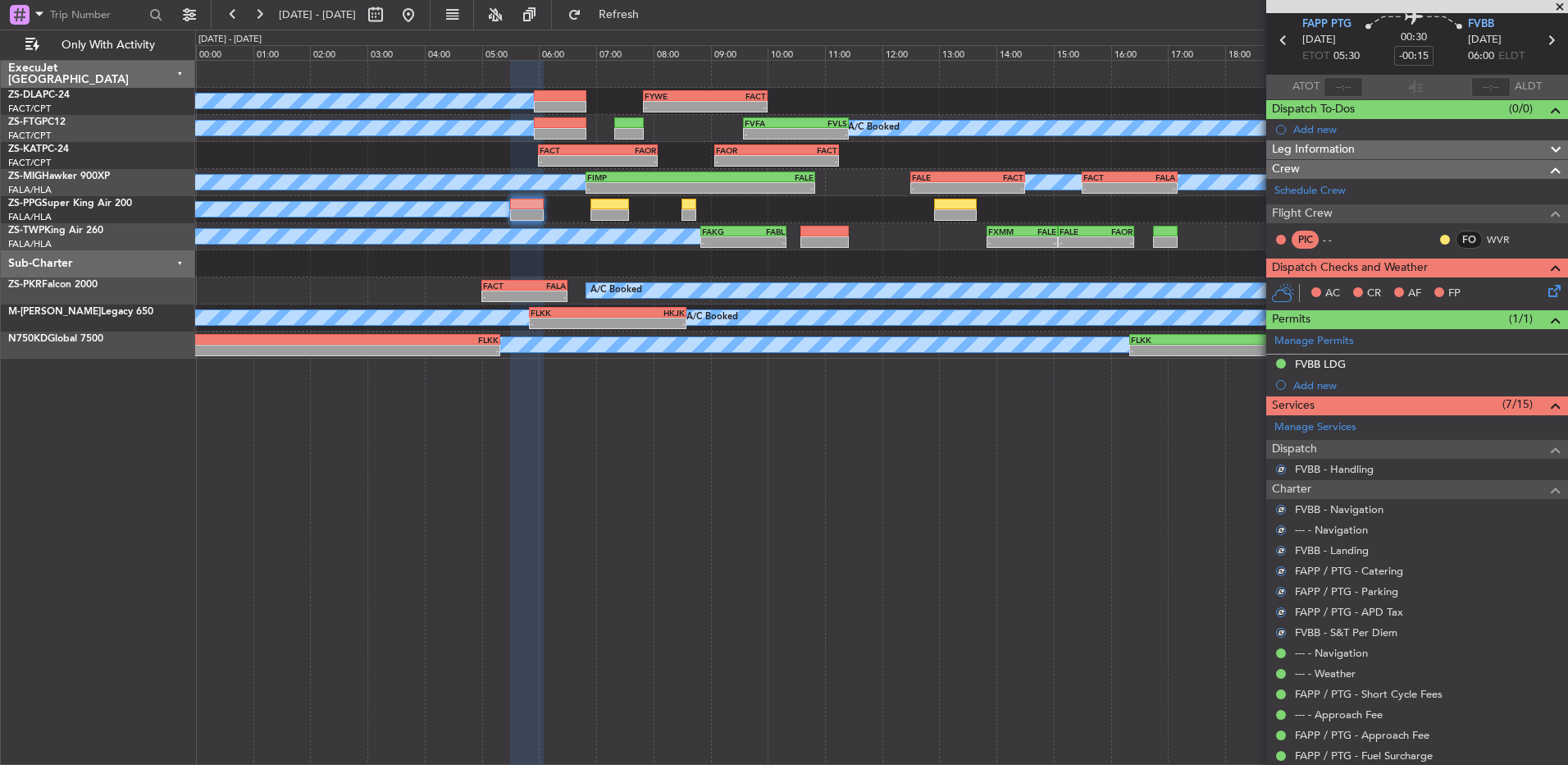
scroll to position [0, 0]
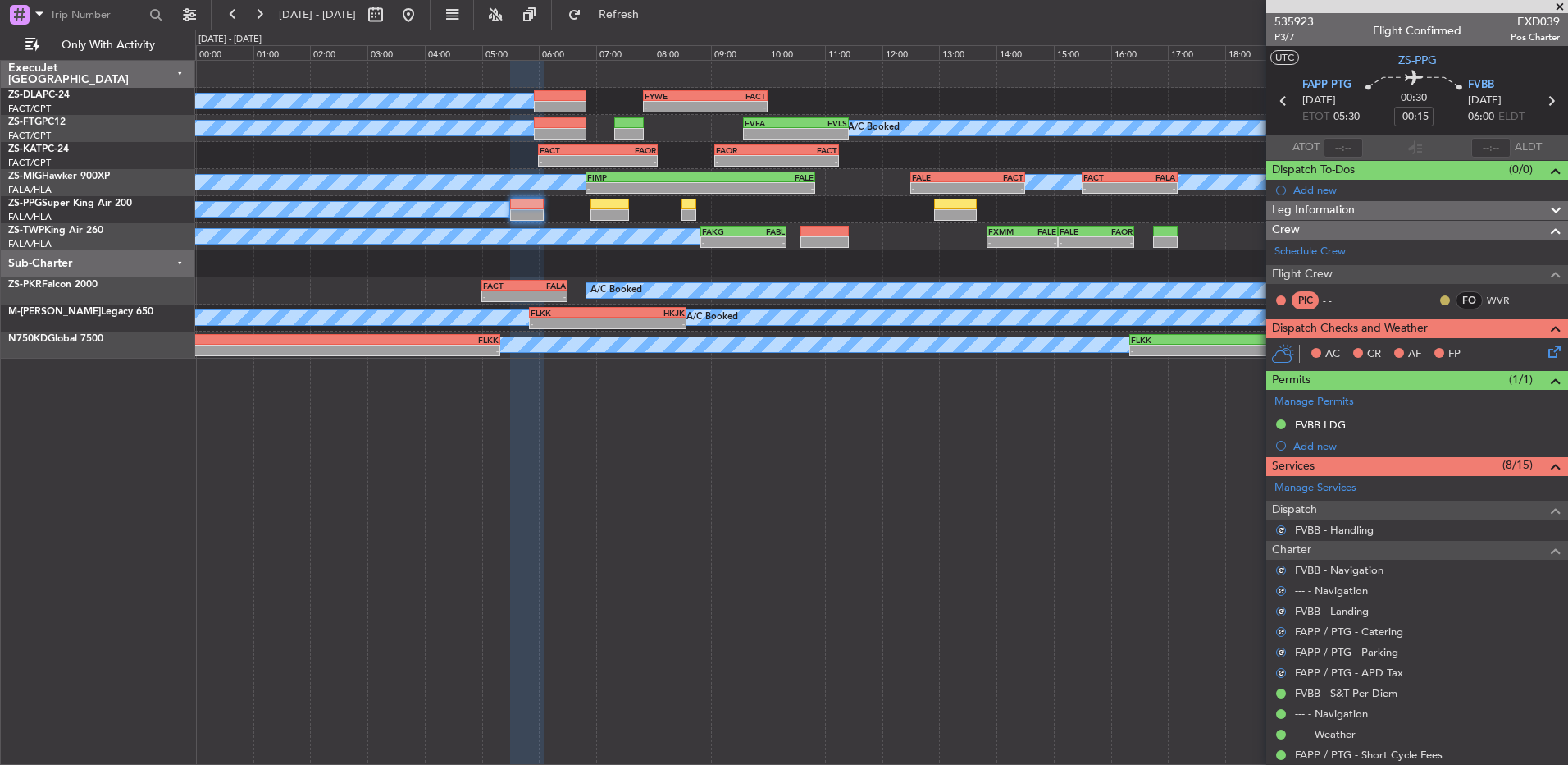
click at [1440, 296] on button at bounding box center [1445, 301] width 10 height 10
click at [1409, 348] on span "Acknowledged" at bounding box center [1437, 348] width 72 height 17
click at [1545, 344] on icon at bounding box center [1552, 349] width 13 height 13
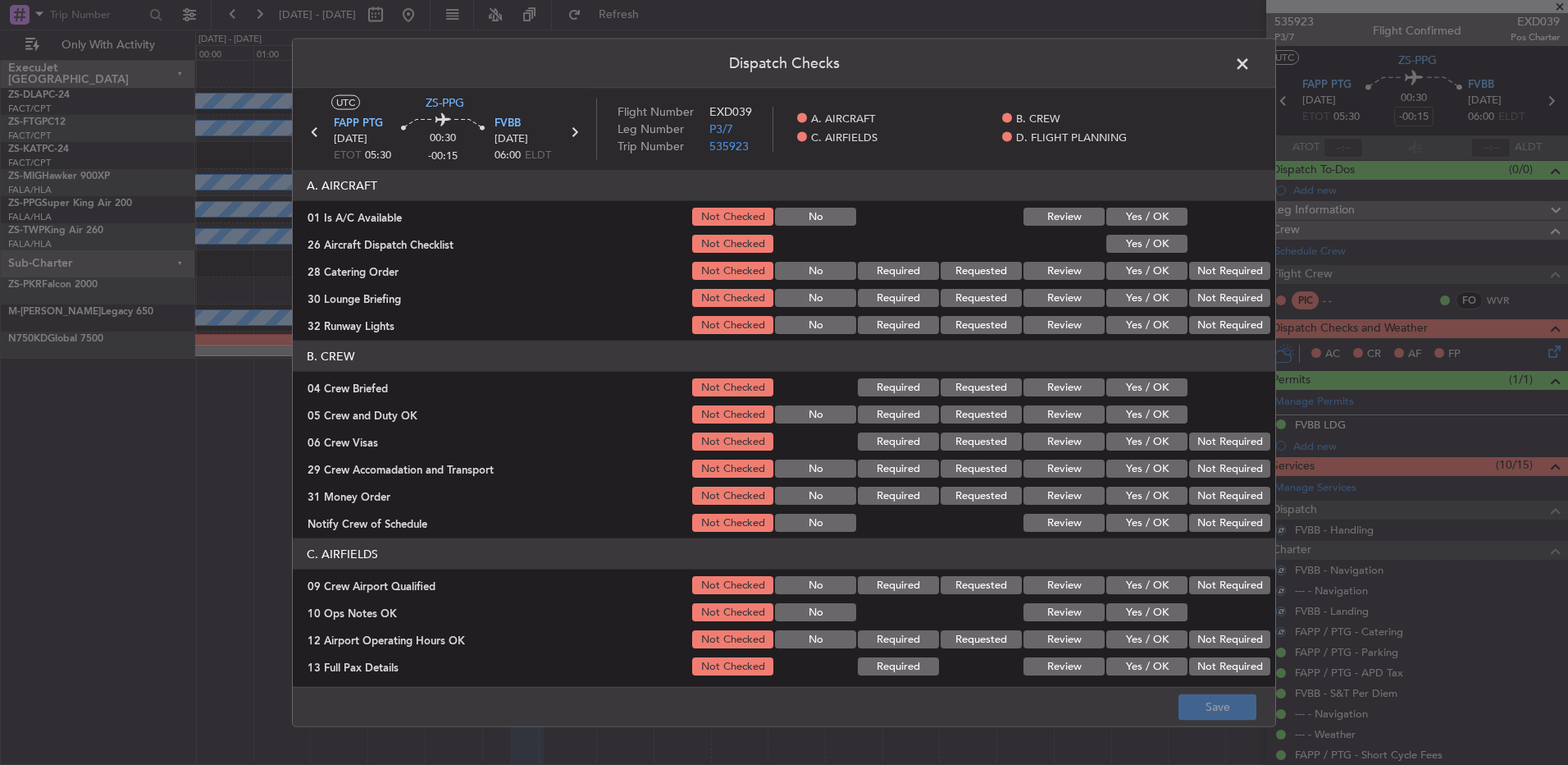
click at [1160, 220] on button "Yes / OK" at bounding box center [1146, 217] width 81 height 18
drag, startPoint x: 1159, startPoint y: 240, endPoint x: 1166, endPoint y: 248, distance: 10.6
click at [1159, 241] on button "Yes / OK" at bounding box center [1146, 244] width 81 height 18
click at [1211, 277] on button "Not Required" at bounding box center [1230, 271] width 81 height 18
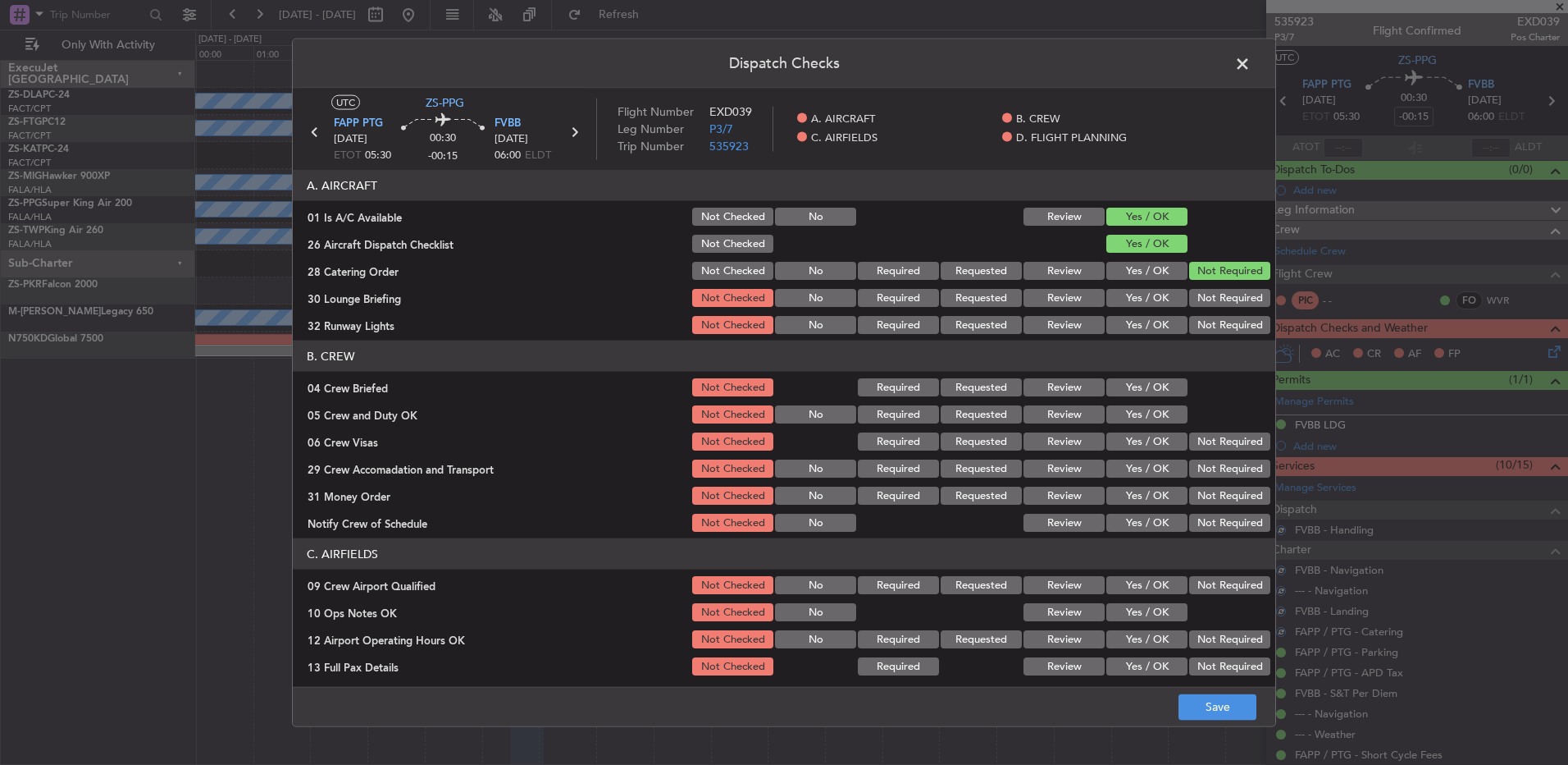
drag, startPoint x: 1211, startPoint y: 279, endPoint x: 1211, endPoint y: 293, distance: 14.0
click at [1211, 279] on button "Not Required" at bounding box center [1230, 271] width 81 height 18
click at [1212, 297] on button "Not Required" at bounding box center [1230, 298] width 81 height 18
click at [1207, 322] on button "Not Required" at bounding box center [1230, 325] width 81 height 18
drag, startPoint x: 1158, startPoint y: 377, endPoint x: 1157, endPoint y: 386, distance: 9.1
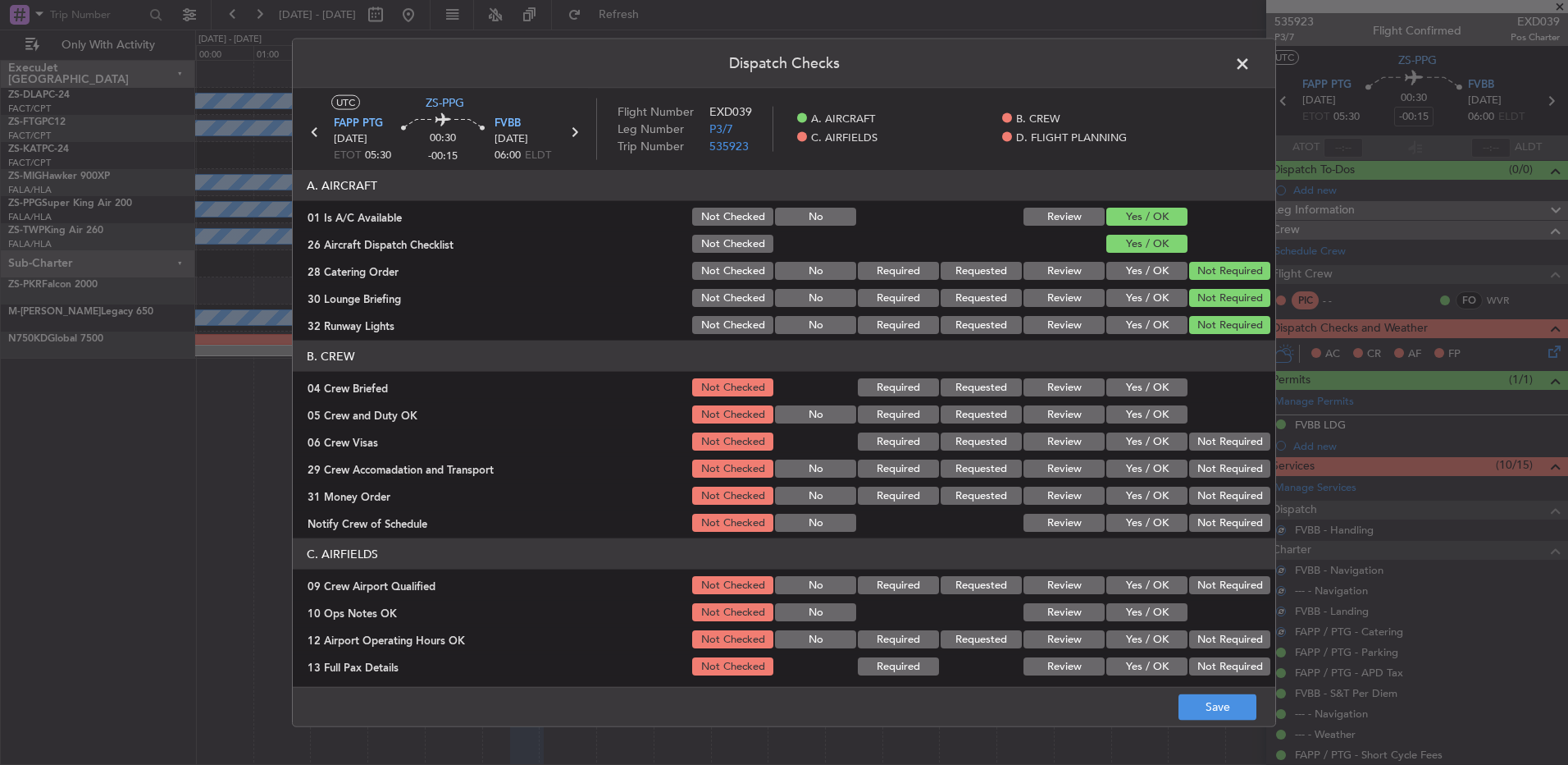
click at [1158, 378] on button "Yes / OK" at bounding box center [1146, 388] width 81 height 18
drag, startPoint x: 1157, startPoint y: 390, endPoint x: 1156, endPoint y: 403, distance: 13.0
click at [1157, 393] on button "Yes / OK" at bounding box center [1146, 388] width 81 height 18
click at [1158, 413] on button "Yes / OK" at bounding box center [1146, 414] width 81 height 18
click at [1161, 420] on button "Yes / OK" at bounding box center [1146, 414] width 81 height 18
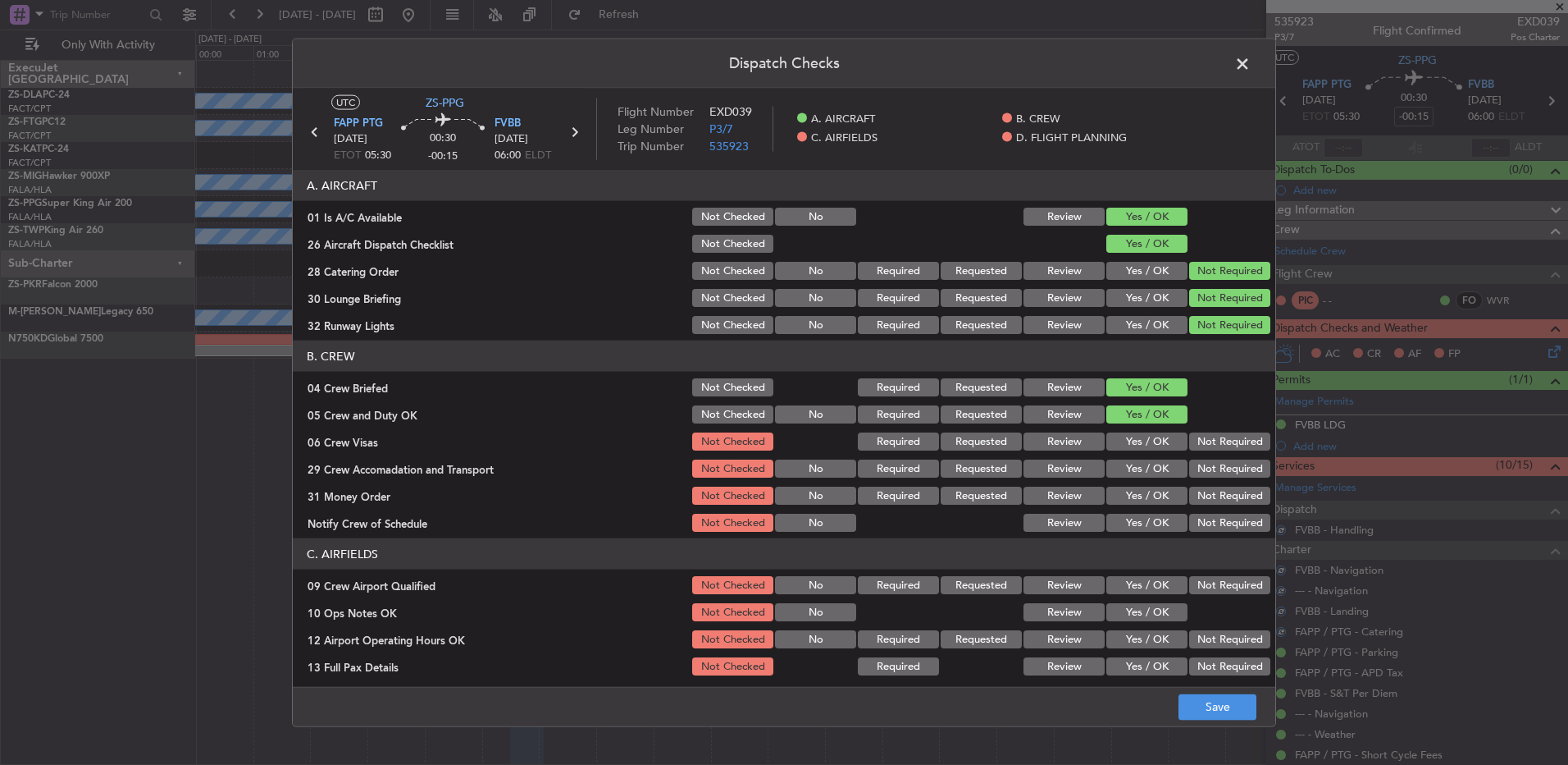
click at [1192, 444] on button "Not Required" at bounding box center [1230, 442] width 81 height 18
drag, startPoint x: 1191, startPoint y: 445, endPoint x: 1192, endPoint y: 460, distance: 15.0
click at [1192, 447] on button "Not Required" at bounding box center [1230, 442] width 81 height 18
click at [1193, 471] on button "Not Required" at bounding box center [1230, 469] width 81 height 18
drag, startPoint x: 1194, startPoint y: 478, endPoint x: 1196, endPoint y: 492, distance: 14.1
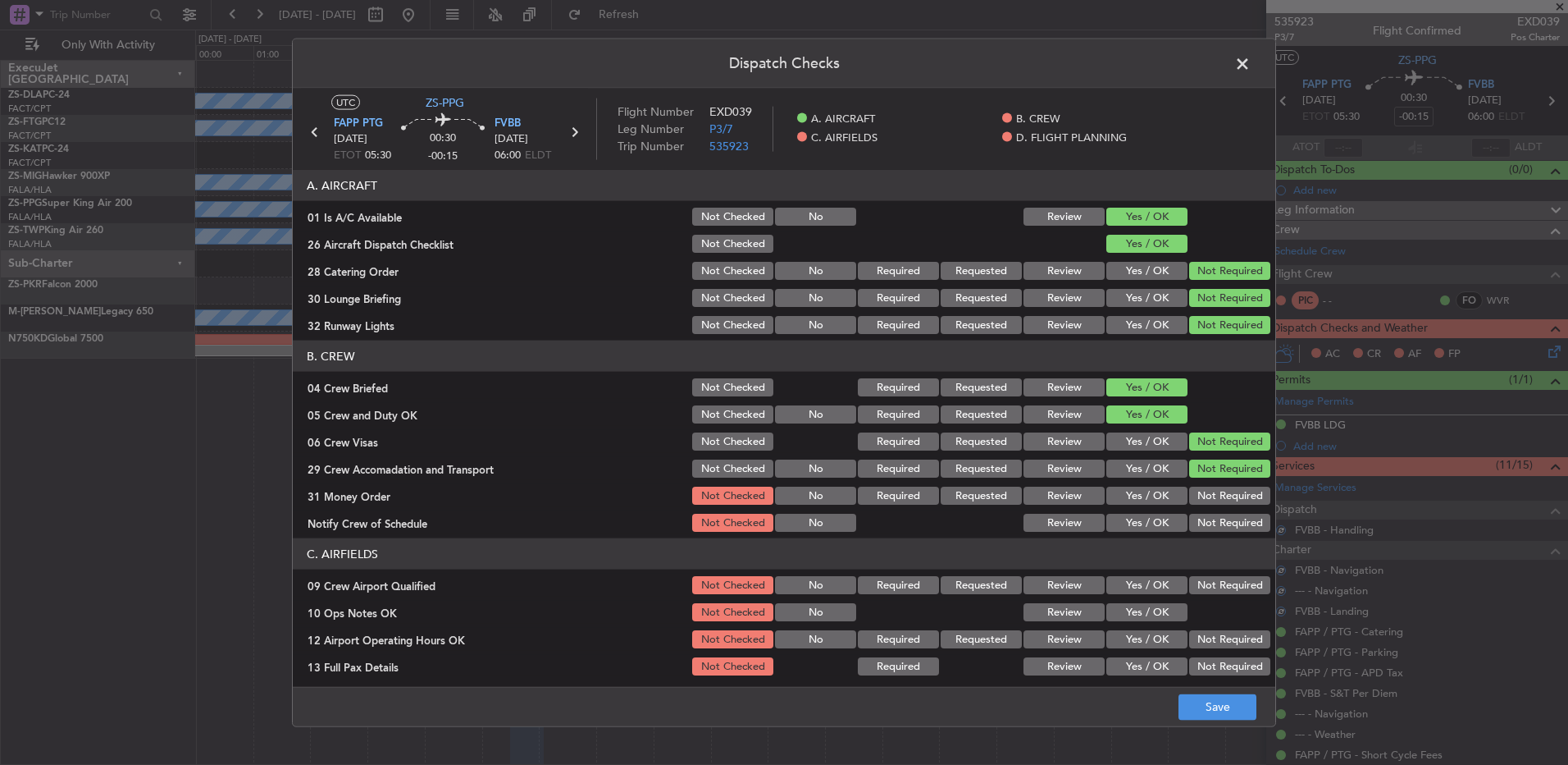
click at [1196, 484] on section "B. CREW 04 Crew Briefed Not Checked Required Requested Review Yes / OK 05 Crew …" at bounding box center [784, 438] width 983 height 194
click at [1196, 515] on section "B. CREW 04 Crew Briefed Not Checked Required Requested Review Yes / OK 05 Crew …" at bounding box center [784, 438] width 983 height 194
drag, startPoint x: 1196, startPoint y: 493, endPoint x: 1196, endPoint y: 519, distance: 26.0
click at [1196, 496] on button "Not Required" at bounding box center [1230, 496] width 81 height 18
click at [1198, 532] on div "Not Required" at bounding box center [1228, 523] width 83 height 23
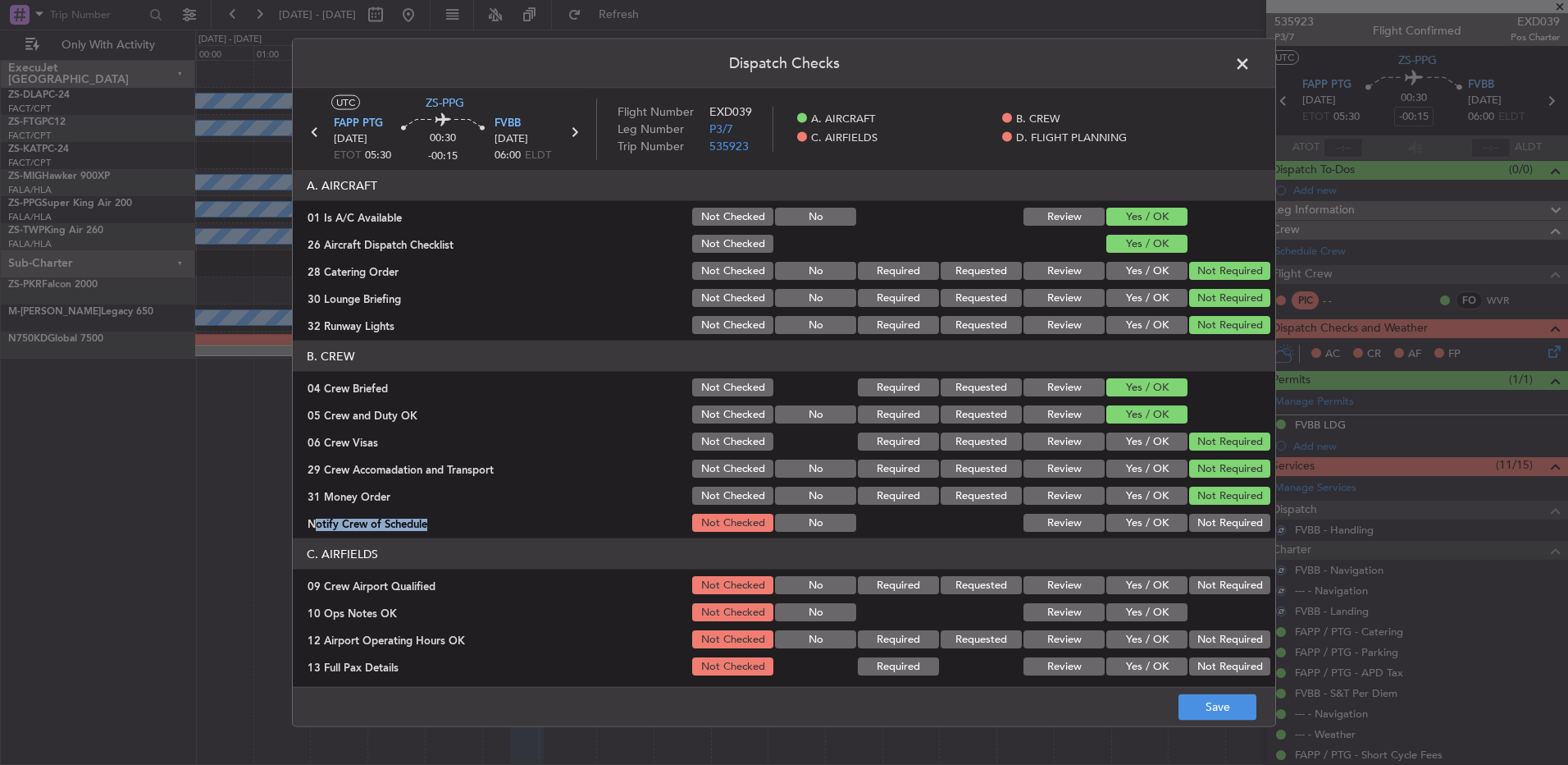
click at [1203, 512] on section "B. CREW 04 Crew Briefed Not Checked Required Requested Review Yes / OK 05 Crew …" at bounding box center [784, 438] width 983 height 194
drag, startPoint x: 1203, startPoint y: 514, endPoint x: 1199, endPoint y: 537, distance: 23.3
click at [1201, 533] on div "Not Required" at bounding box center [1228, 523] width 83 height 23
drag, startPoint x: 1193, startPoint y: 498, endPoint x: 1197, endPoint y: 512, distance: 14.6
click at [1194, 501] on button "Not Required" at bounding box center [1230, 496] width 81 height 18
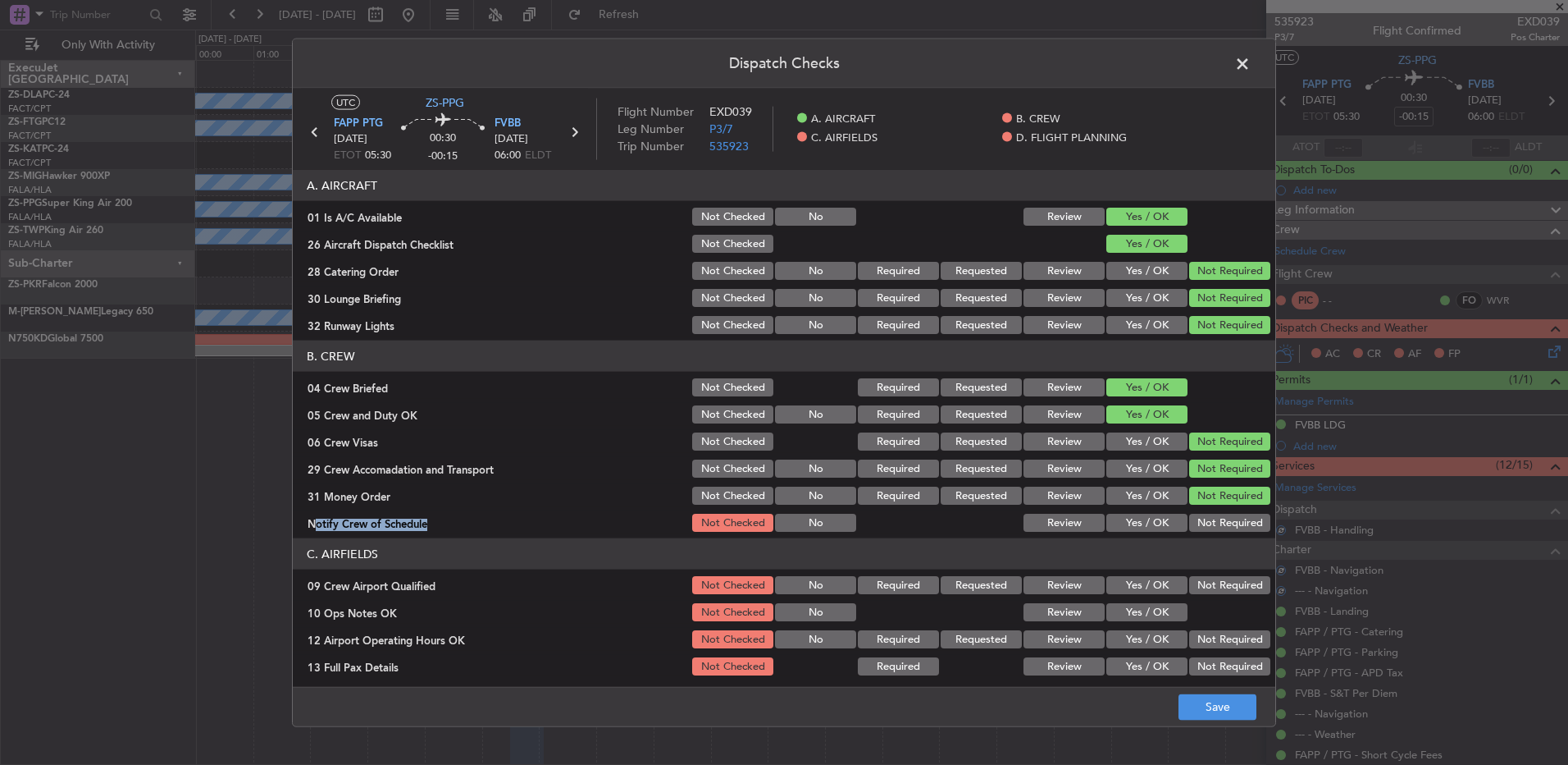
click at [1197, 514] on button "Not Required" at bounding box center [1230, 523] width 81 height 18
drag, startPoint x: 1196, startPoint y: 588, endPoint x: 1169, endPoint y: 607, distance: 33.0
click at [1195, 589] on button "Not Required" at bounding box center [1230, 585] width 81 height 18
click at [1163, 612] on button "Yes / OK" at bounding box center [1146, 612] width 81 height 18
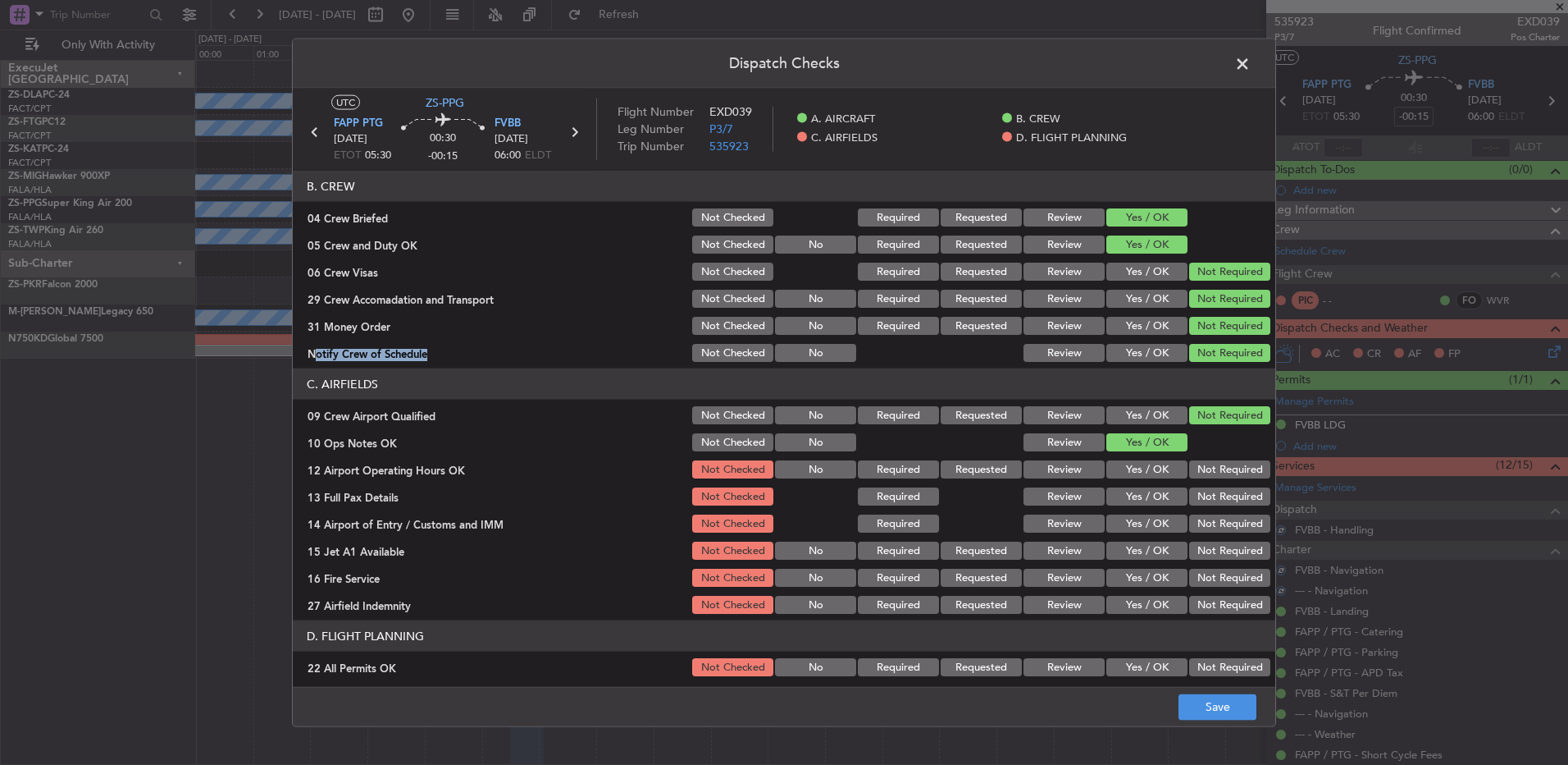
scroll to position [231, 0]
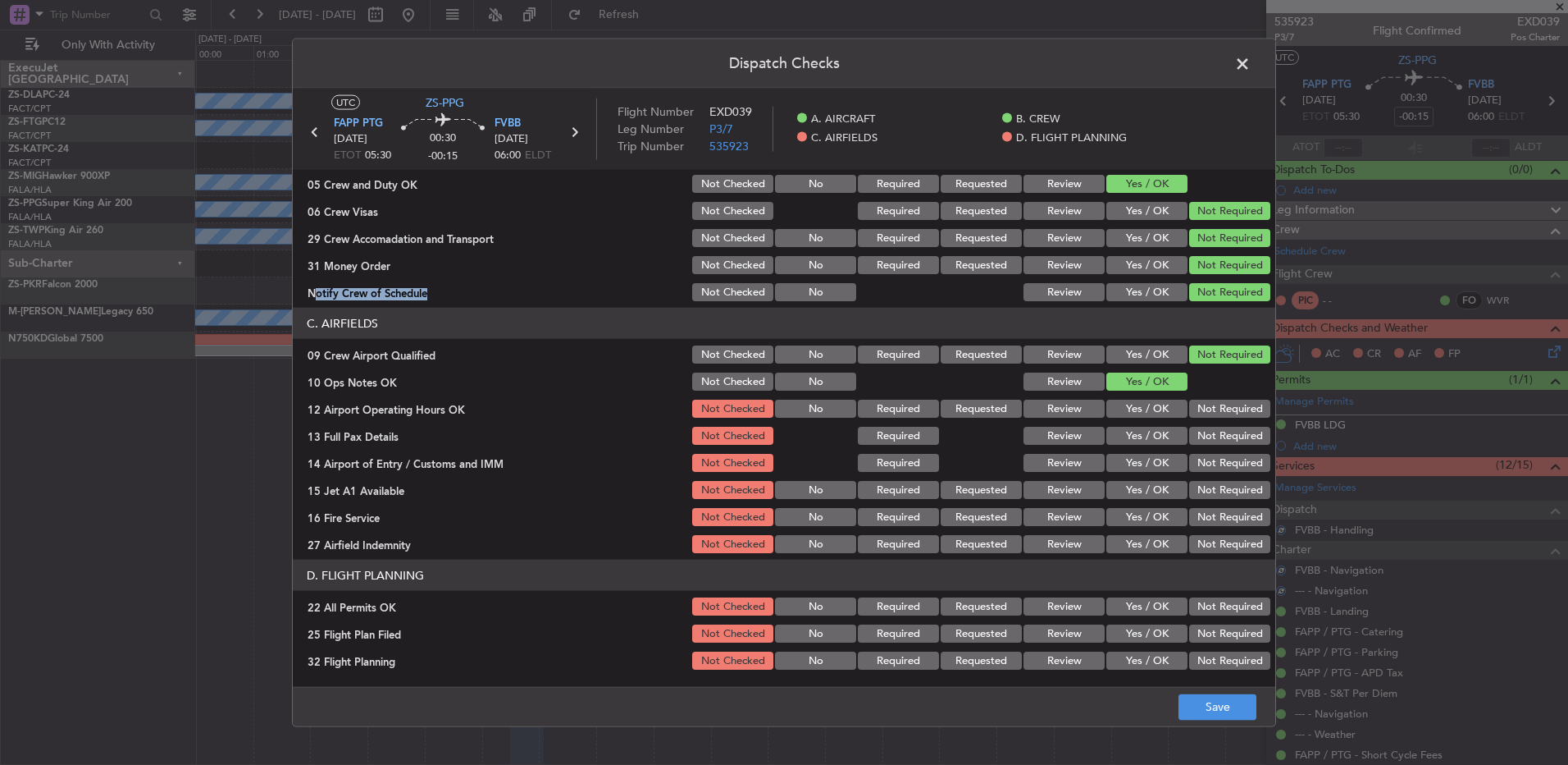
drag, startPoint x: 1214, startPoint y: 401, endPoint x: 1204, endPoint y: 424, distance: 25.1
click at [1214, 410] on button "Not Required" at bounding box center [1230, 408] width 81 height 18
drag, startPoint x: 1203, startPoint y: 430, endPoint x: 1204, endPoint y: 441, distance: 11.0
click at [1204, 434] on button "Not Required" at bounding box center [1230, 436] width 81 height 18
click at [1204, 442] on button "Not Required" at bounding box center [1230, 436] width 81 height 18
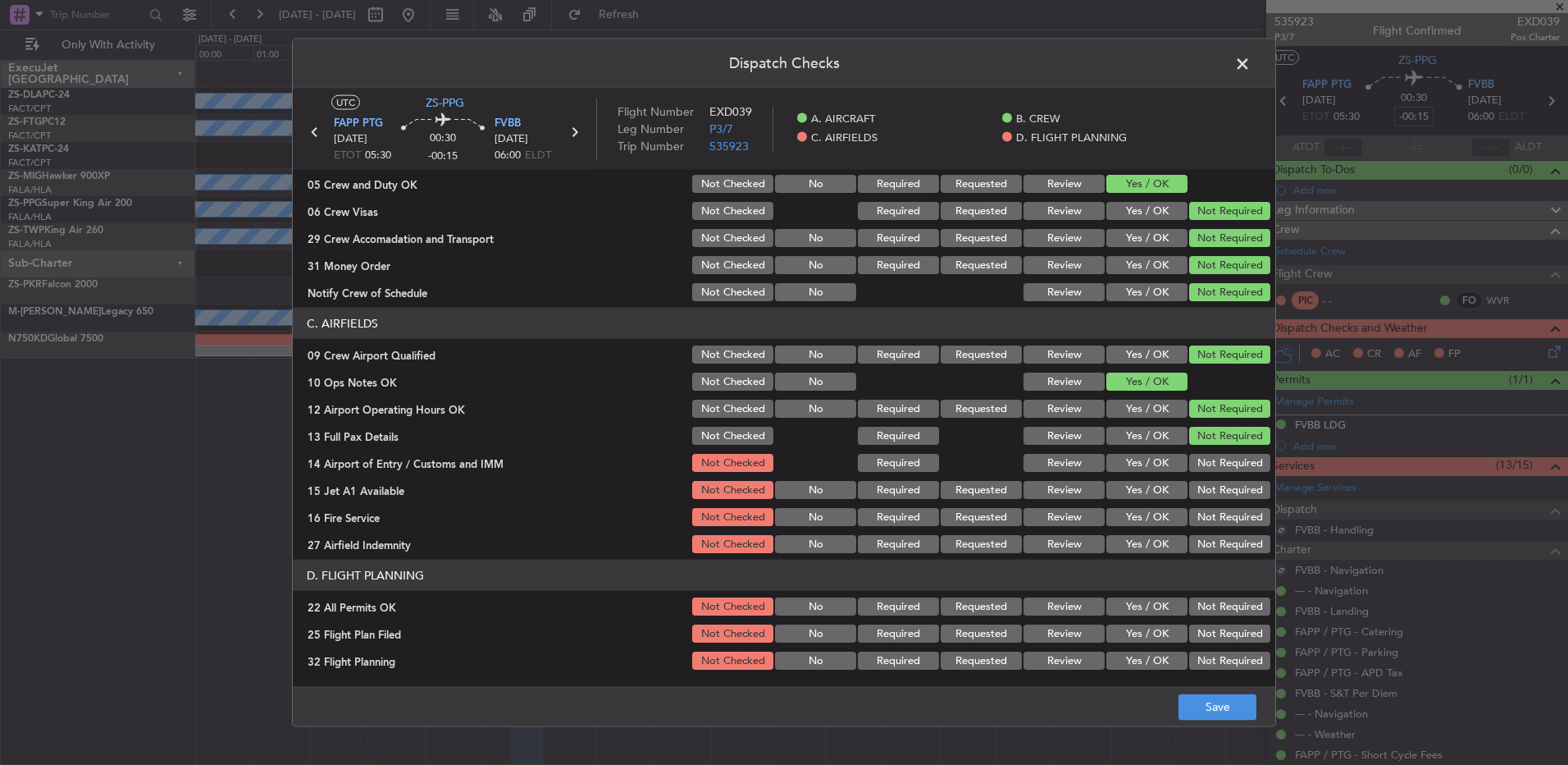
drag, startPoint x: 1201, startPoint y: 449, endPoint x: 1200, endPoint y: 465, distance: 16.0
click at [1201, 465] on section "C. AIRFIELDS 09 Crew Airport Qualified Not Checked No Required Requested Review…" at bounding box center [784, 431] width 983 height 248
click at [1200, 465] on button "Not Required" at bounding box center [1230, 463] width 81 height 18
click at [1206, 492] on button "Not Required" at bounding box center [1230, 490] width 81 height 18
drag, startPoint x: 1203, startPoint y: 518, endPoint x: 1202, endPoint y: 527, distance: 9.1
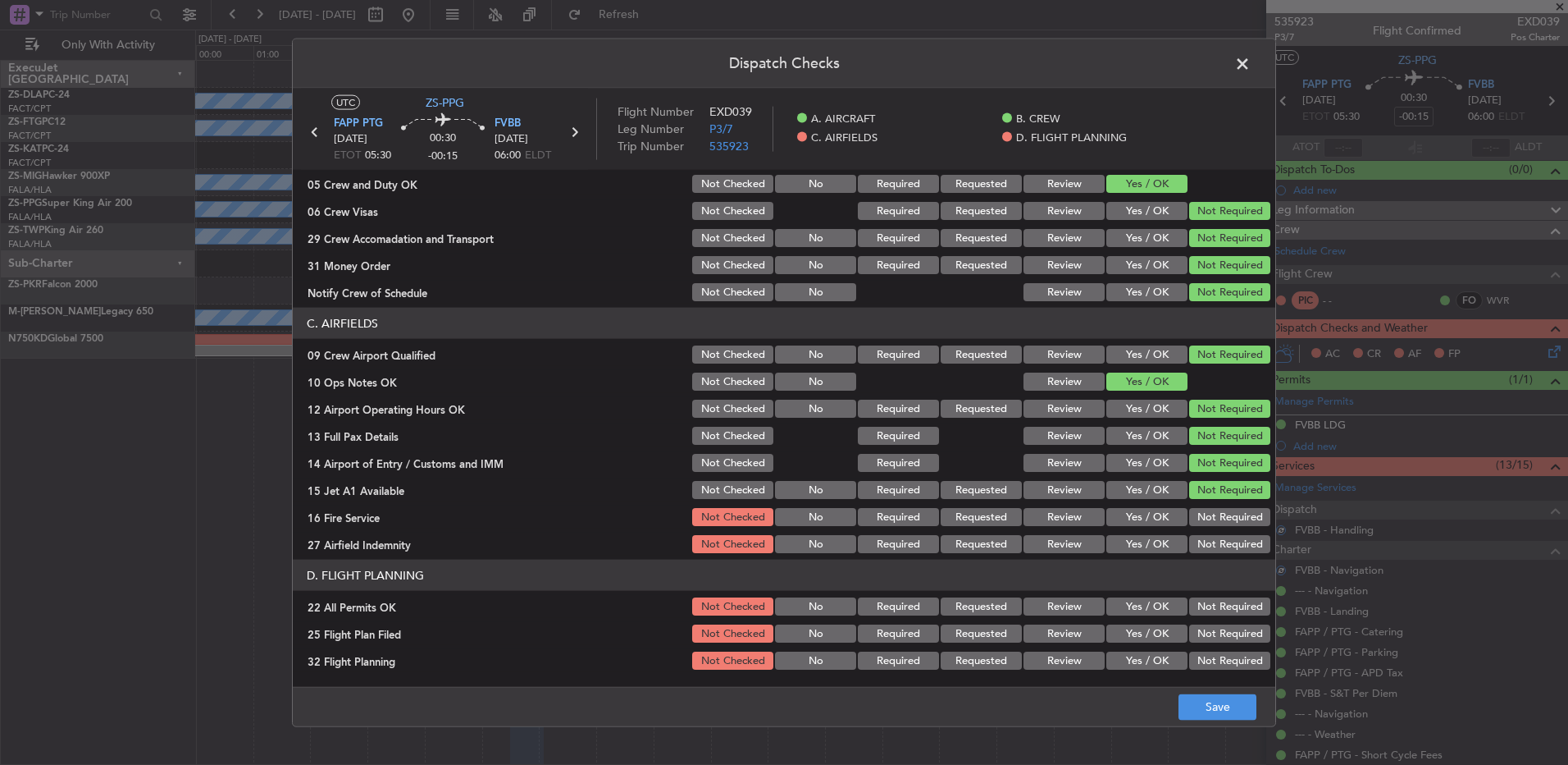
click at [1203, 527] on div "Not Required" at bounding box center [1228, 517] width 83 height 23
click at [1202, 538] on section "C. AIRFIELDS 09 Crew Airport Qualified Not Checked No Required Requested Review…" at bounding box center [784, 431] width 983 height 248
click at [1201, 553] on div "Not Required" at bounding box center [1228, 545] width 83 height 23
click at [1197, 516] on button "Not Required" at bounding box center [1230, 517] width 81 height 18
click at [1190, 548] on button "Not Required" at bounding box center [1230, 545] width 81 height 18
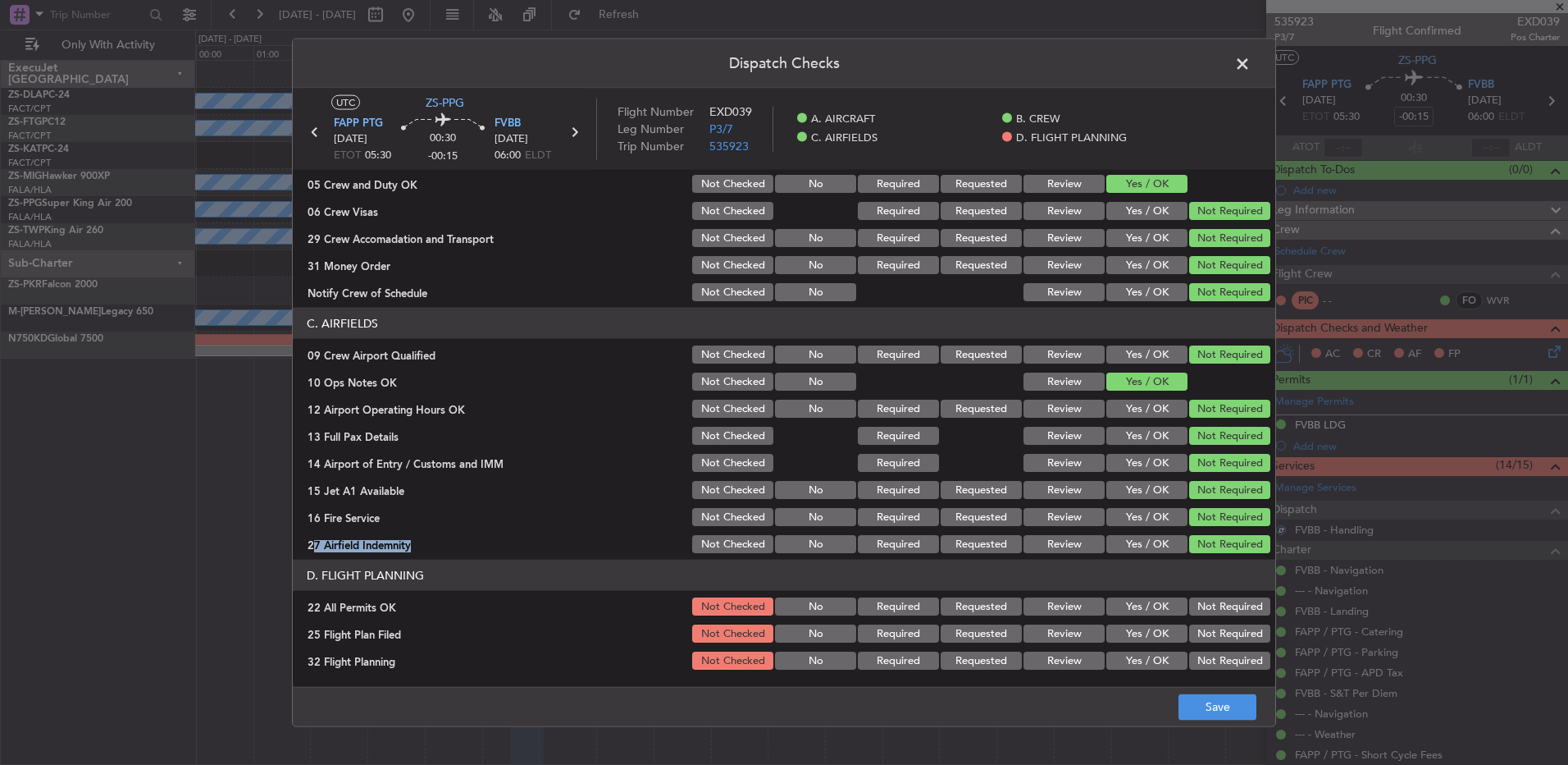
click at [1208, 603] on button "Not Required" at bounding box center [1230, 606] width 81 height 18
click at [1049, 641] on button "Review" at bounding box center [1064, 634] width 81 height 18
drag, startPoint x: 1055, startPoint y: 655, endPoint x: 1084, endPoint y: 657, distance: 29.1
click at [1055, 657] on button "Review" at bounding box center [1064, 661] width 81 height 18
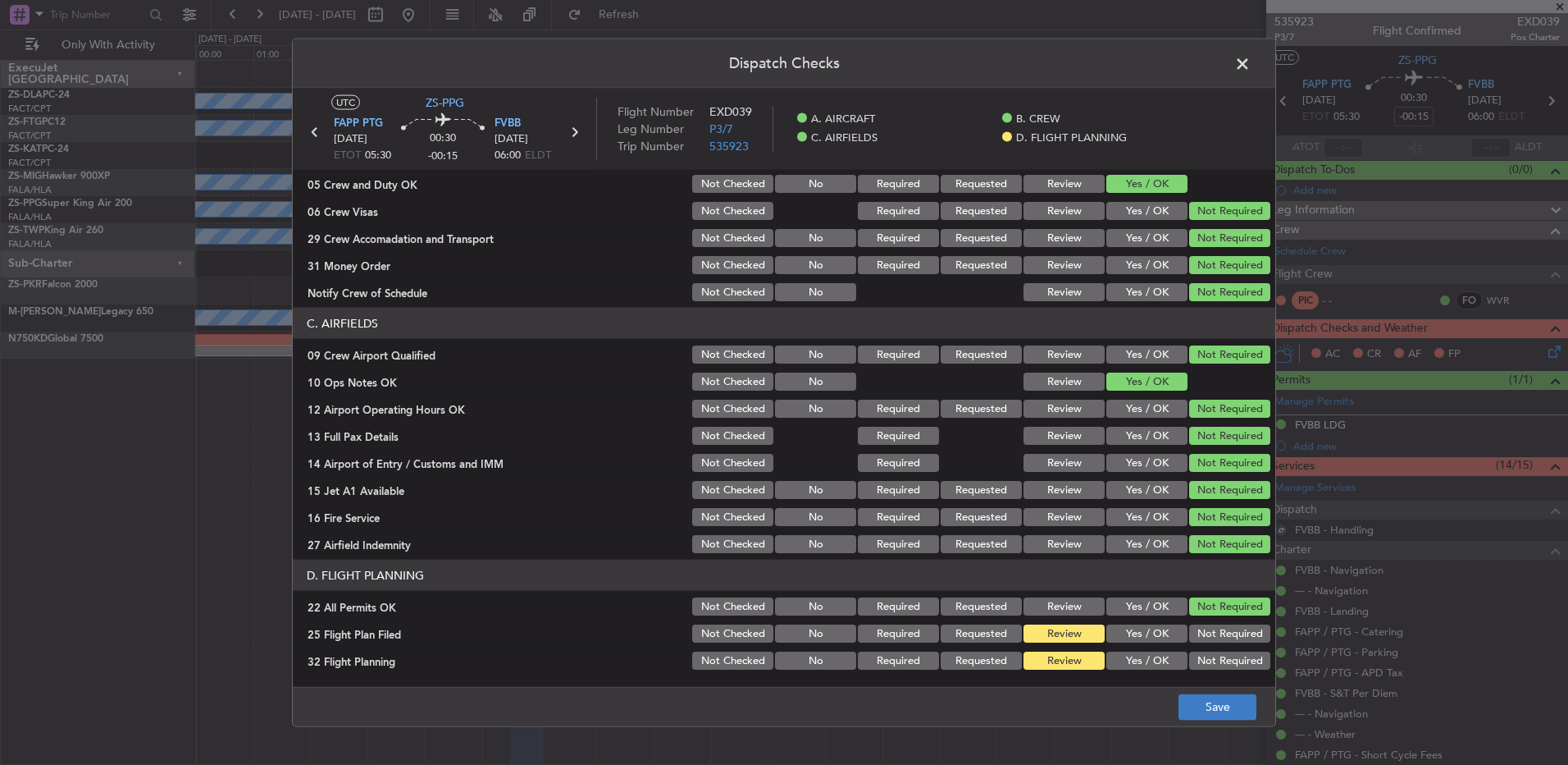
drag, startPoint x: 1183, startPoint y: 689, endPoint x: 1186, endPoint y: 699, distance: 10.4
click at [1184, 692] on footer "Save" at bounding box center [784, 705] width 983 height 39
click at [1186, 701] on button "Save" at bounding box center [1217, 706] width 78 height 26
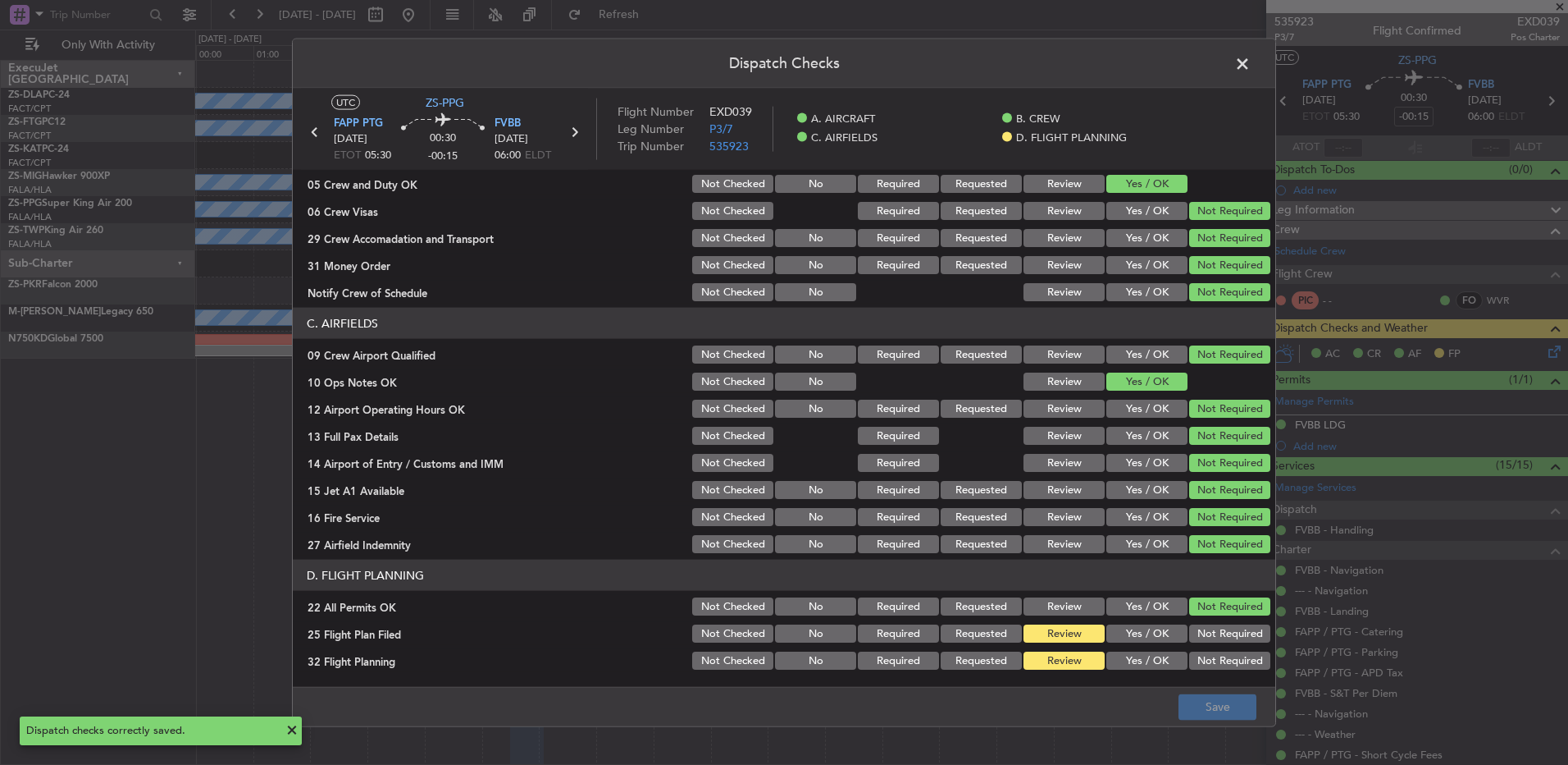
click at [1251, 71] on span at bounding box center [1251, 68] width 0 height 33
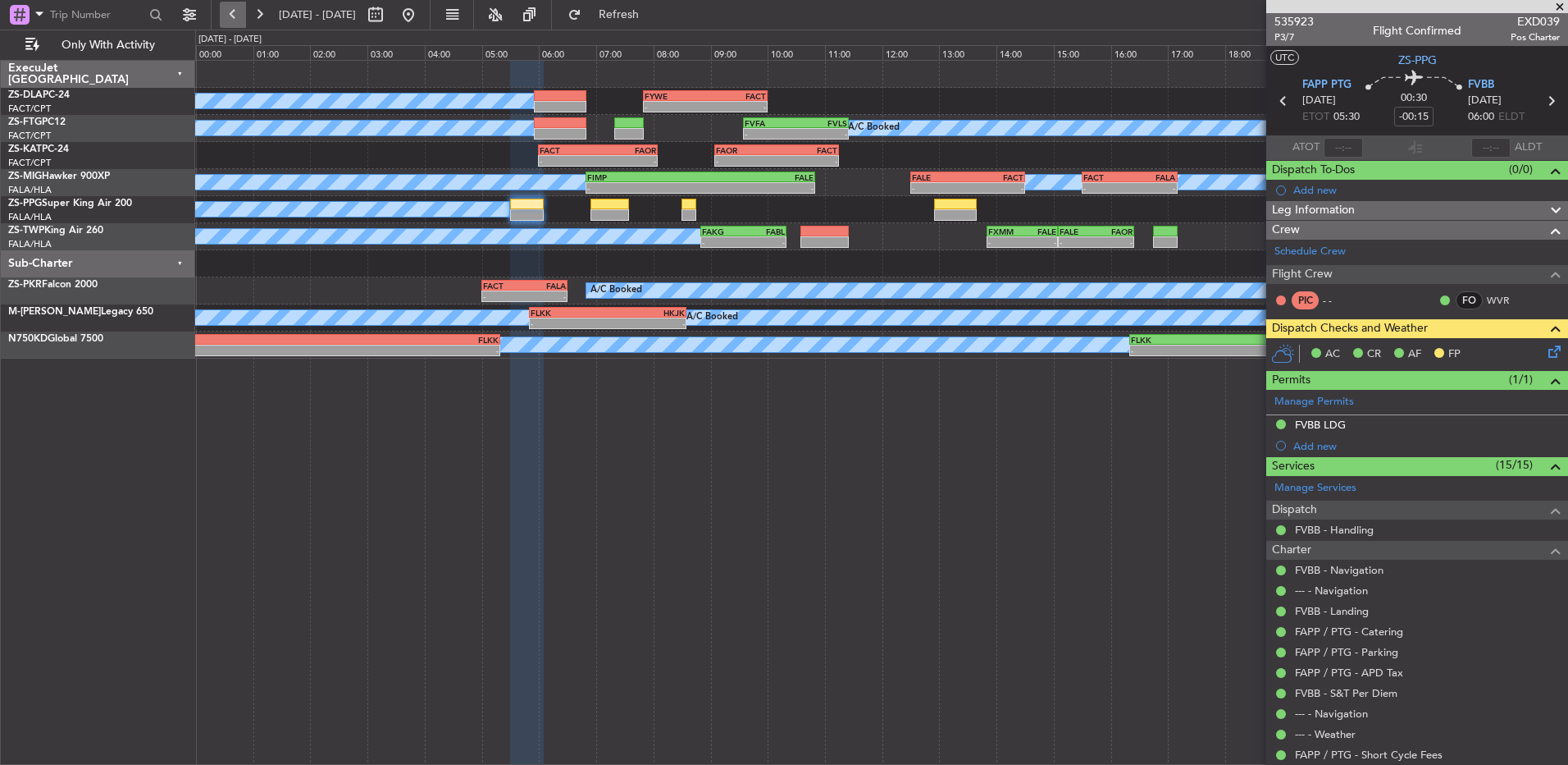
click at [229, 15] on button at bounding box center [232, 14] width 26 height 26
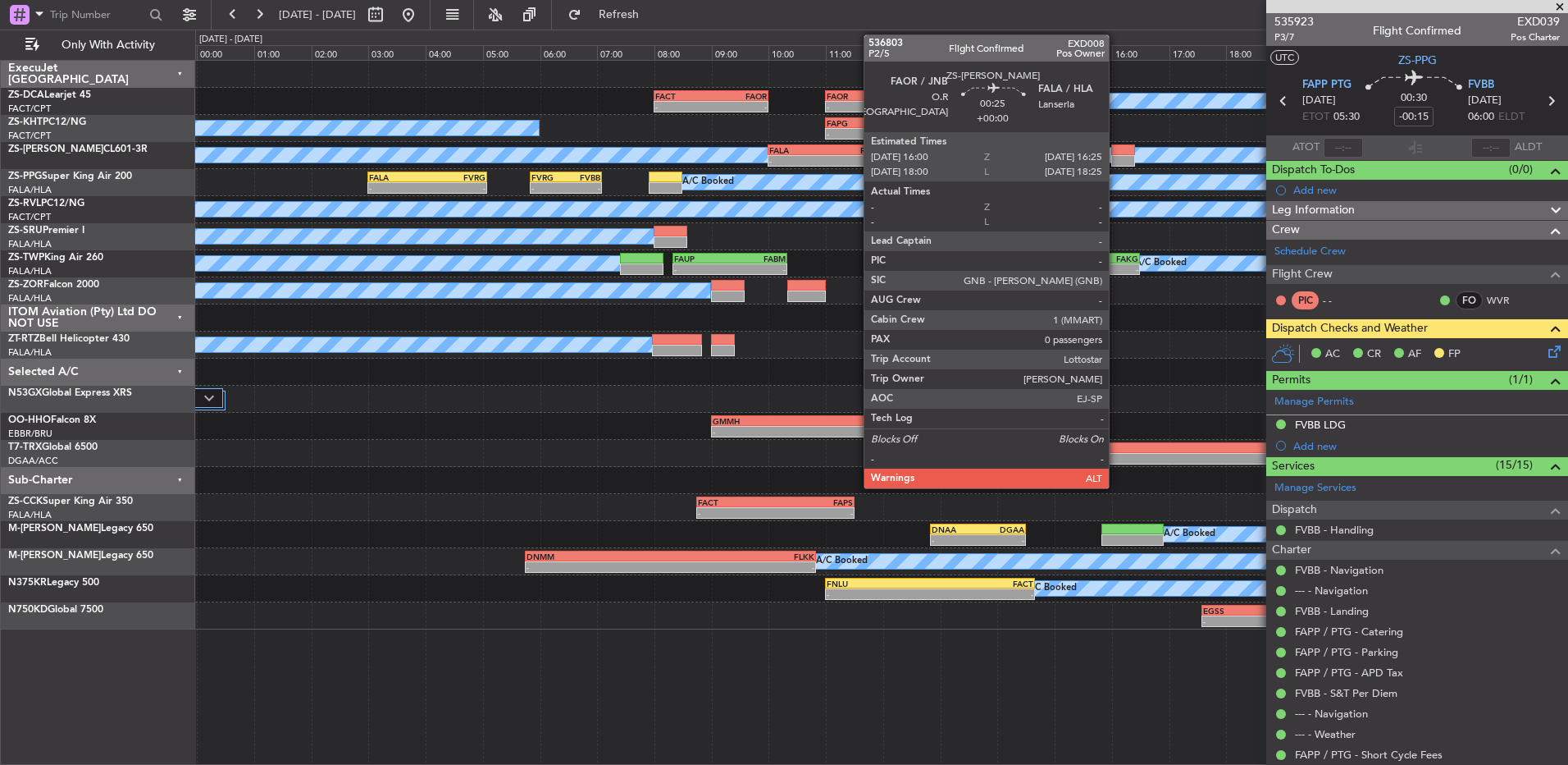
click at [1117, 164] on div at bounding box center [1123, 161] width 24 height 12
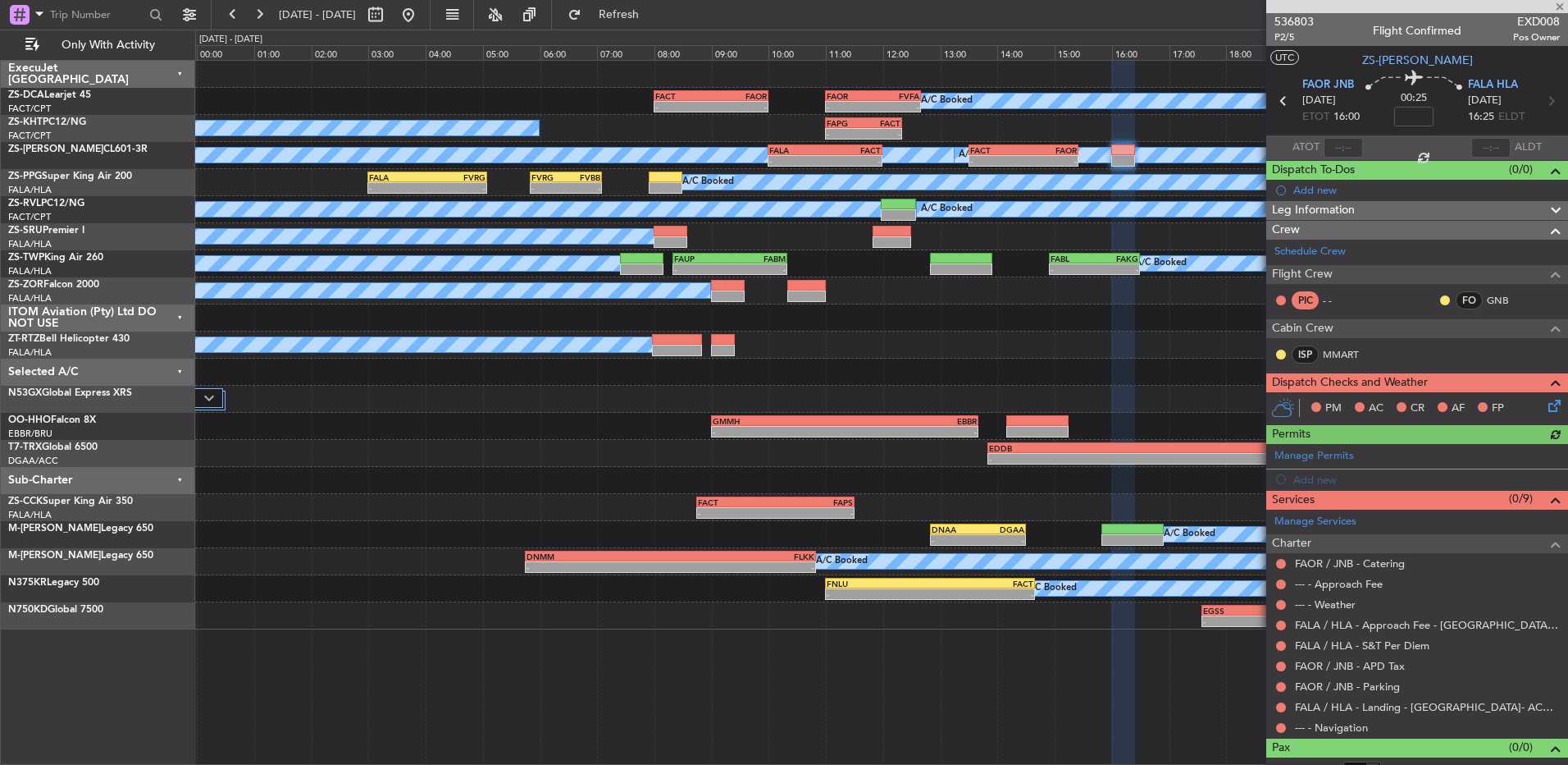
click at [1277, 719] on div "--- - Navigation" at bounding box center [1418, 727] width 302 height 21
click at [1277, 724] on button at bounding box center [1282, 728] width 10 height 10
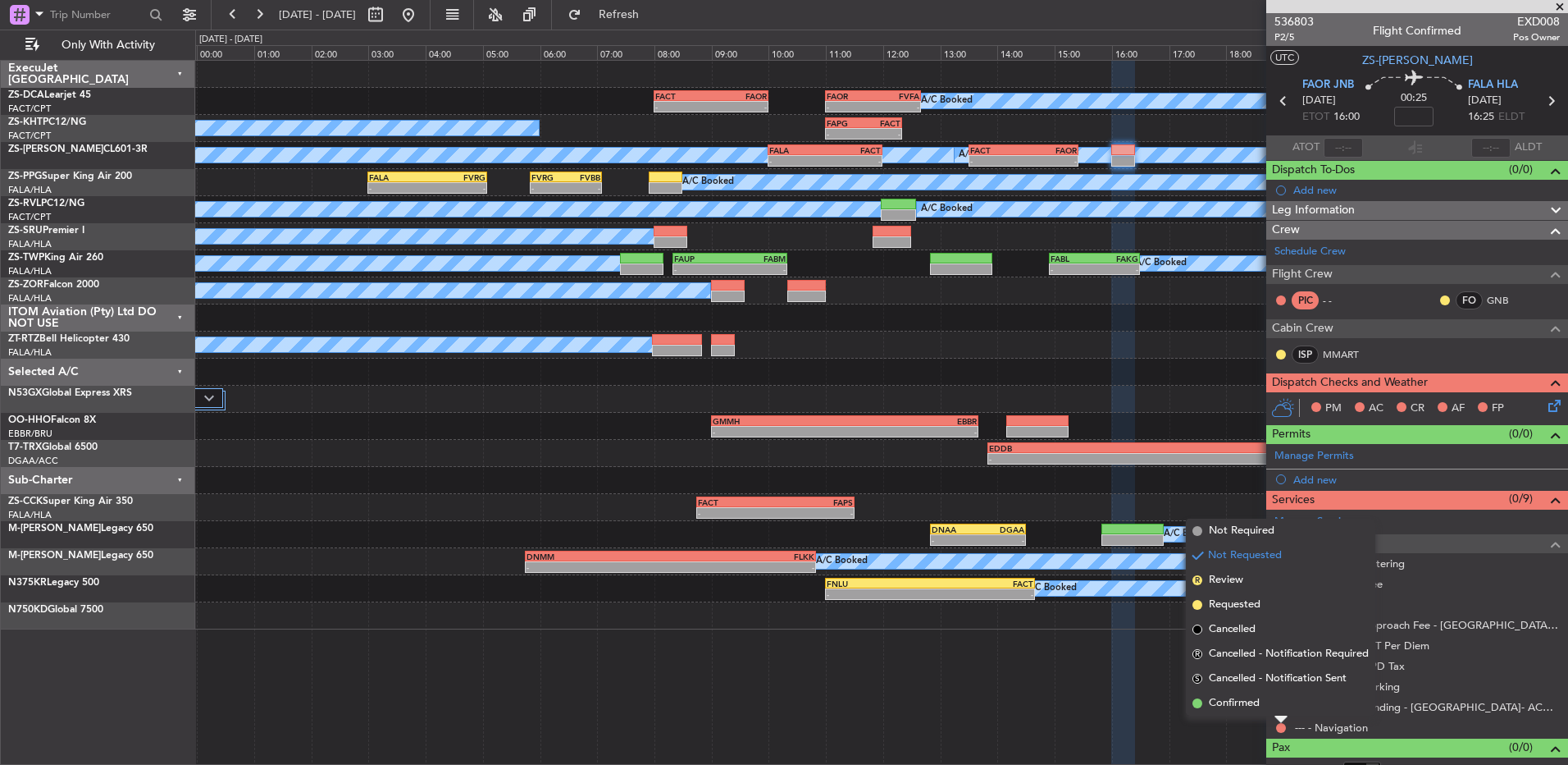
drag, startPoint x: 1261, startPoint y: 702, endPoint x: 1267, endPoint y: 707, distance: 7.8
click at [1261, 702] on li "Confirmed" at bounding box center [1281, 702] width 190 height 24
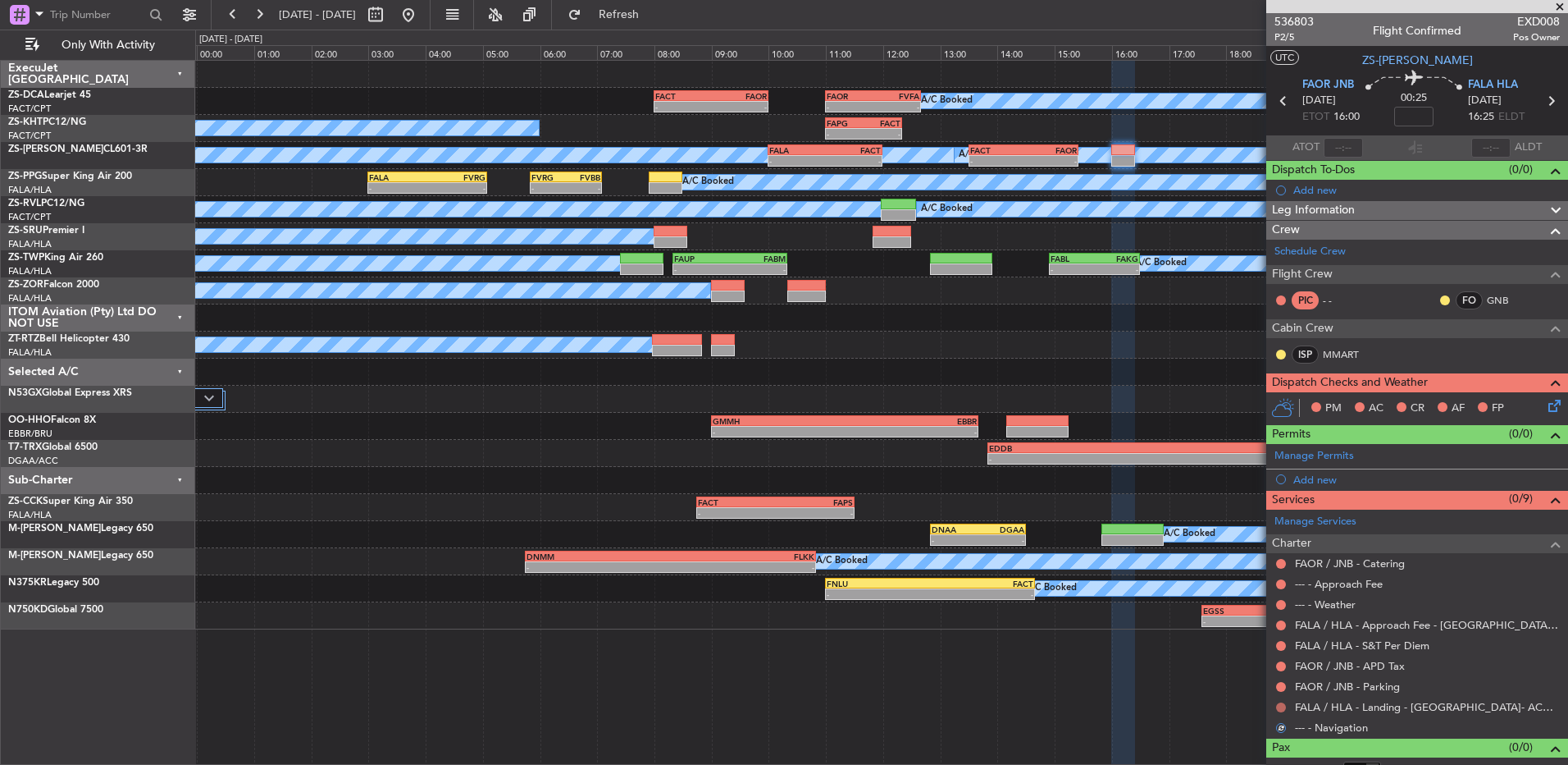
click at [1279, 706] on button at bounding box center [1282, 707] width 10 height 10
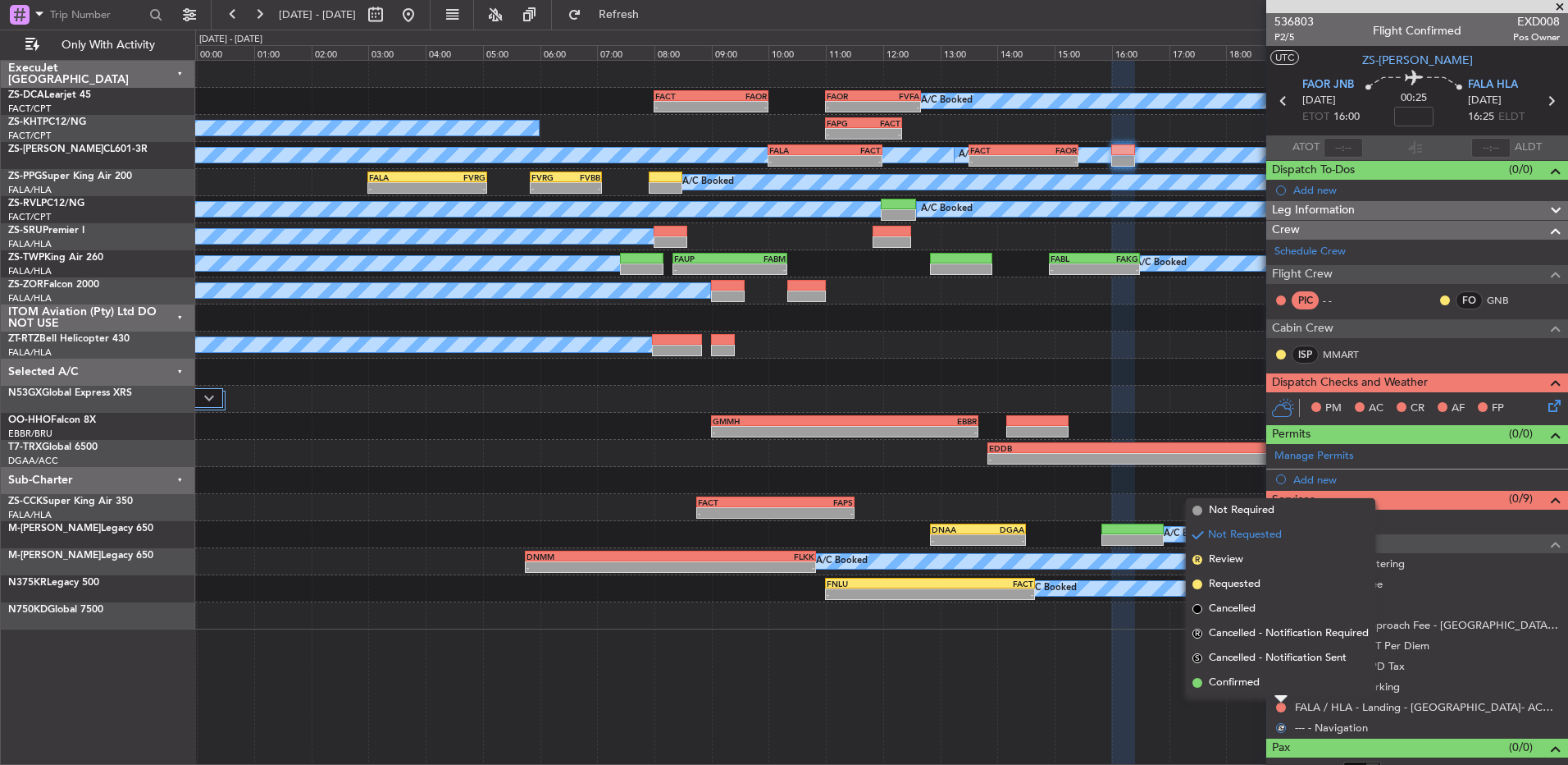
click at [1278, 687] on li "Confirmed" at bounding box center [1281, 682] width 190 height 24
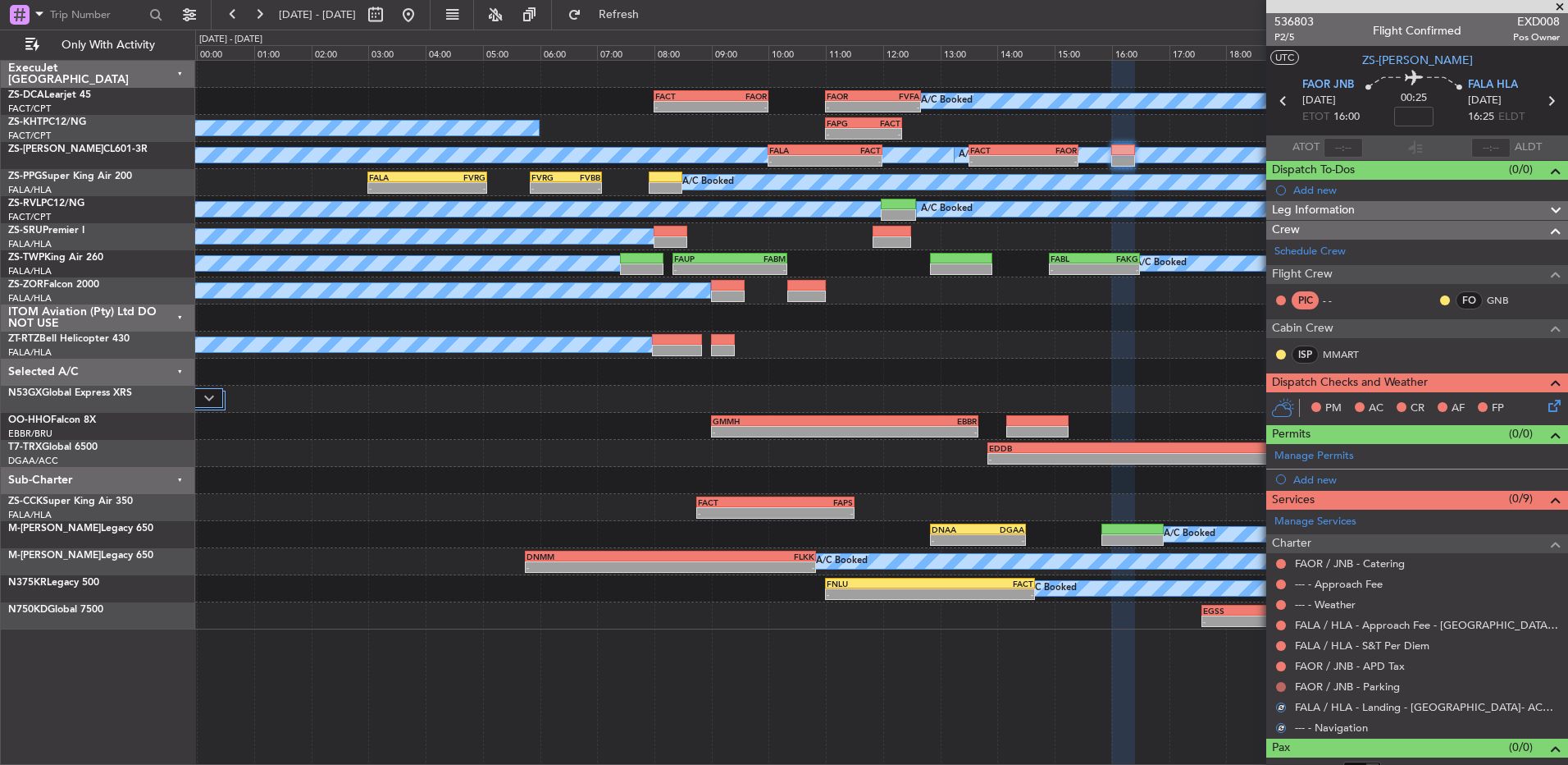
click at [1279, 683] on button at bounding box center [1282, 686] width 10 height 10
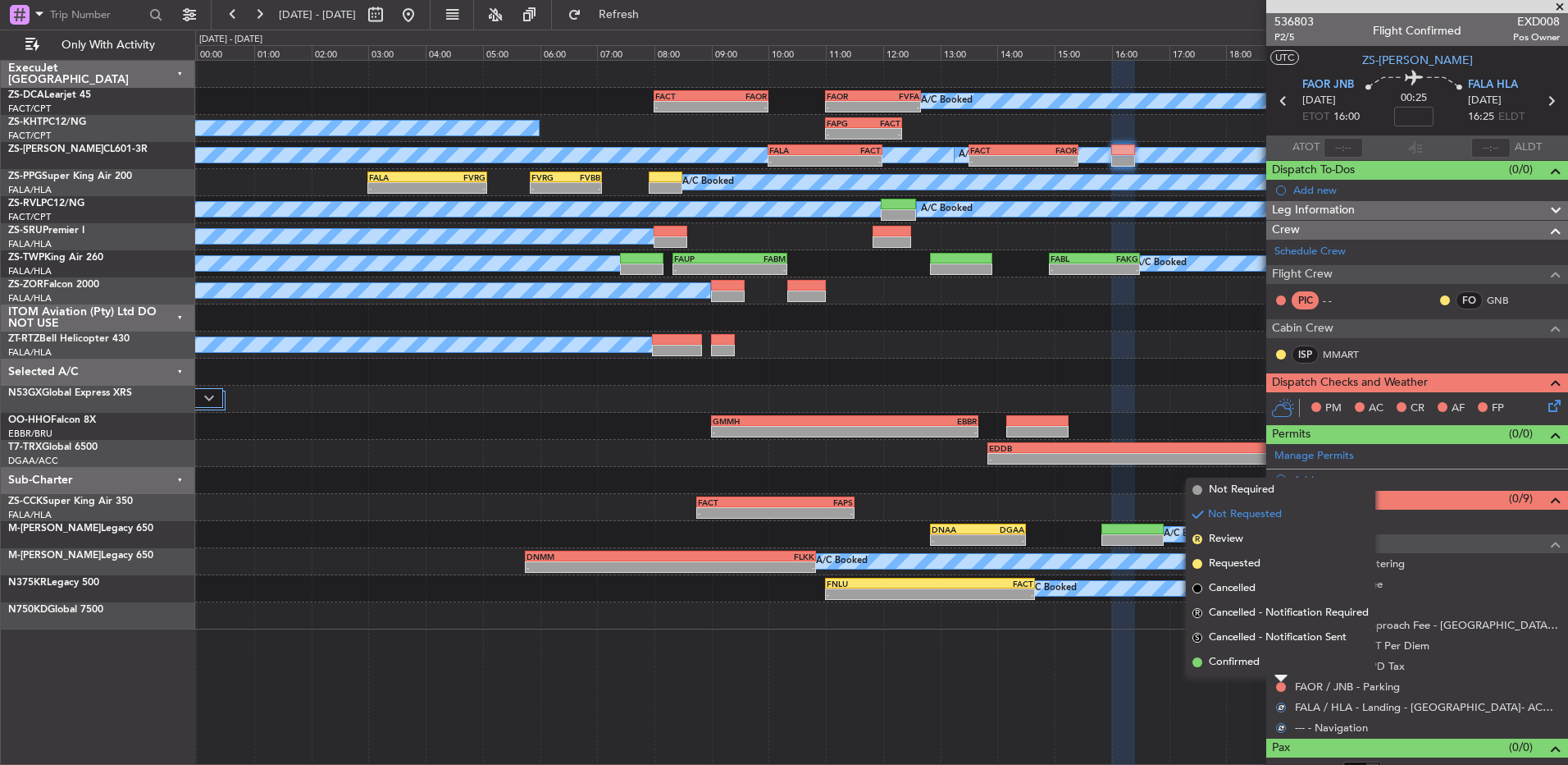
click at [1277, 666] on li "Confirmed" at bounding box center [1281, 661] width 190 height 24
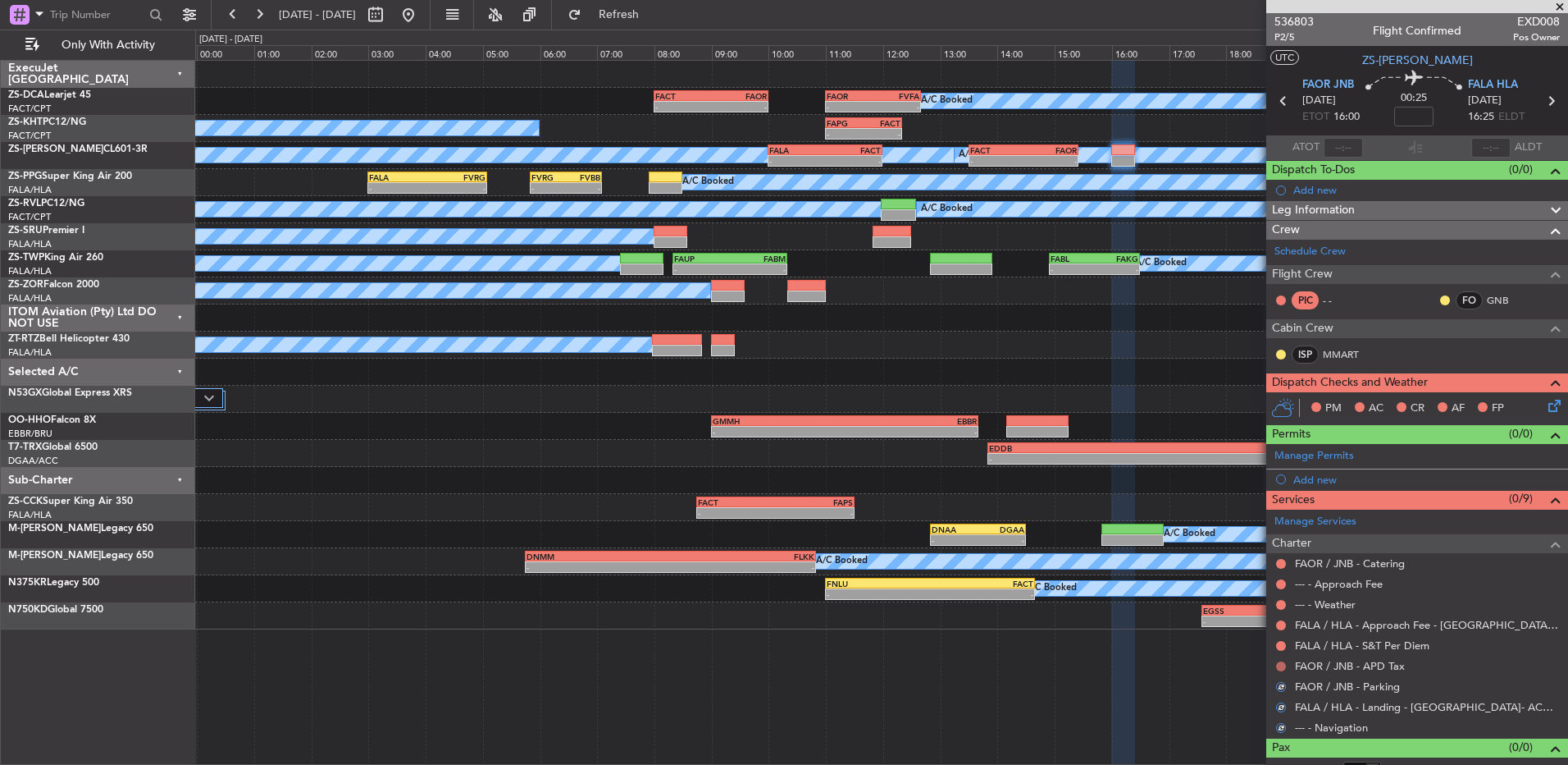
click at [1277, 666] on button at bounding box center [1282, 666] width 10 height 10
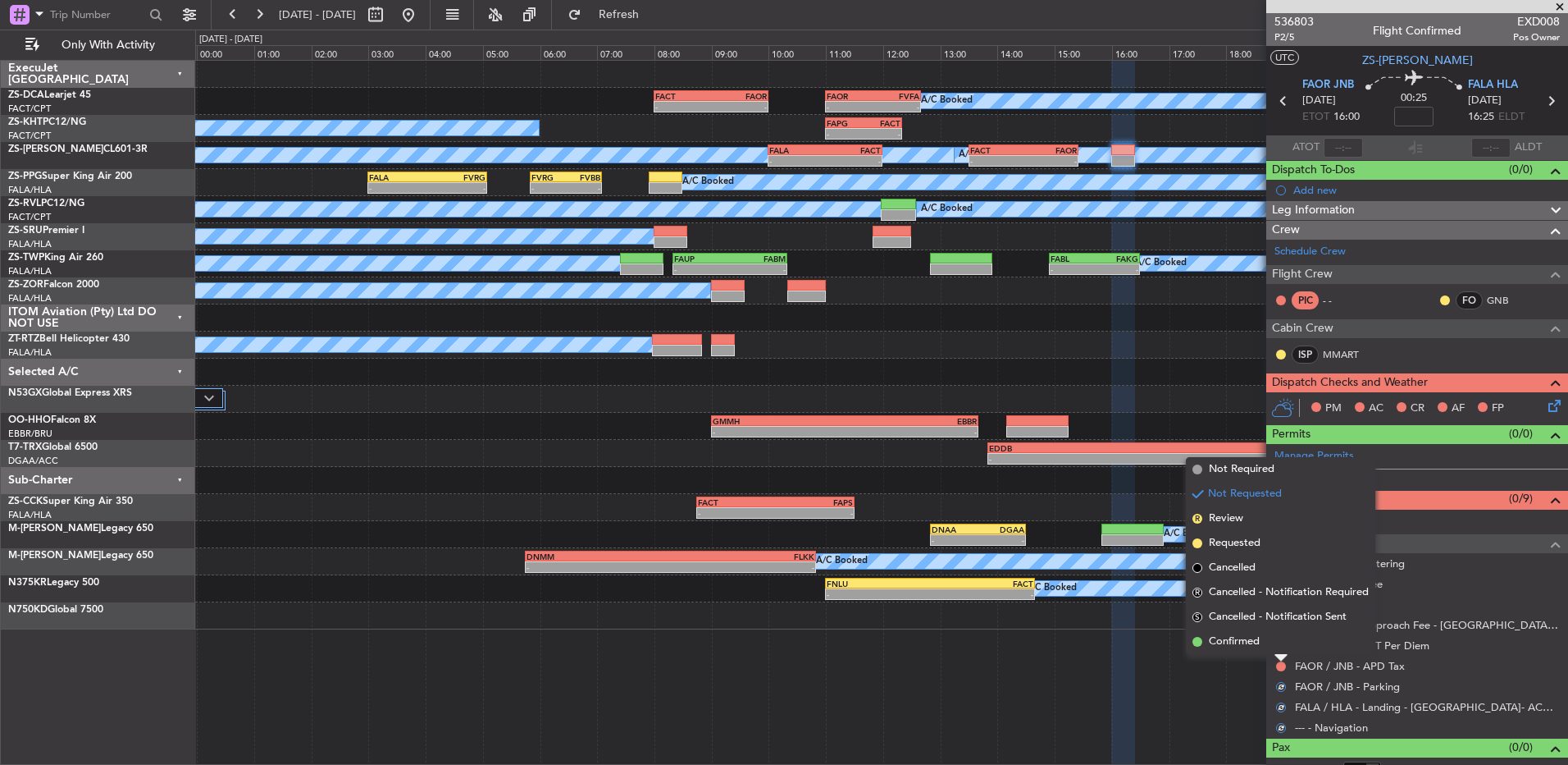
click at [1277, 656] on div at bounding box center [1282, 658] width 13 height 7
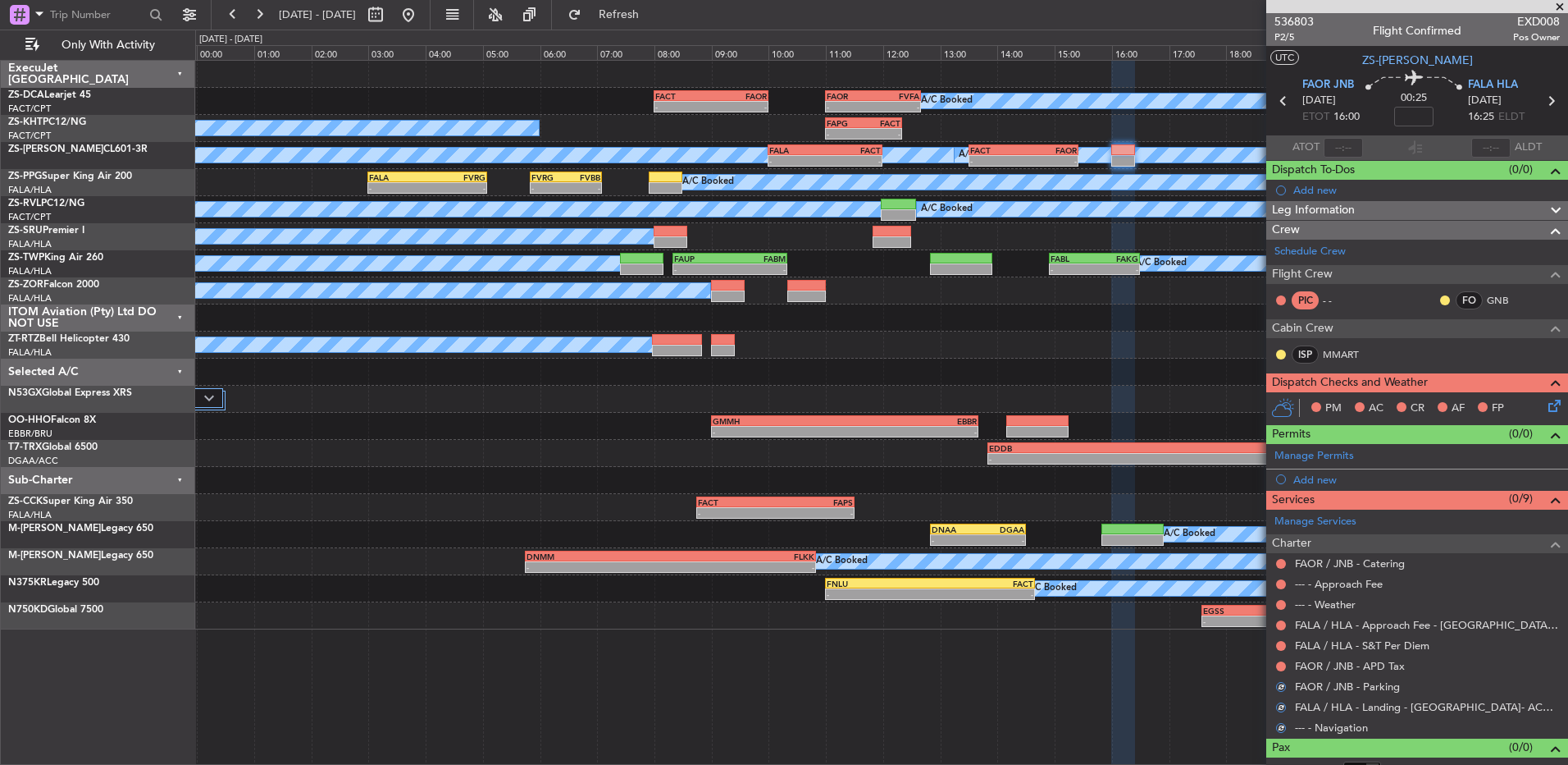
click at [1280, 668] on mat-tooltip-component "Not Requested" at bounding box center [1282, 671] width 93 height 43
click at [1277, 666] on div at bounding box center [1282, 666] width 13 height 13
click at [1277, 666] on button at bounding box center [1282, 666] width 10 height 10
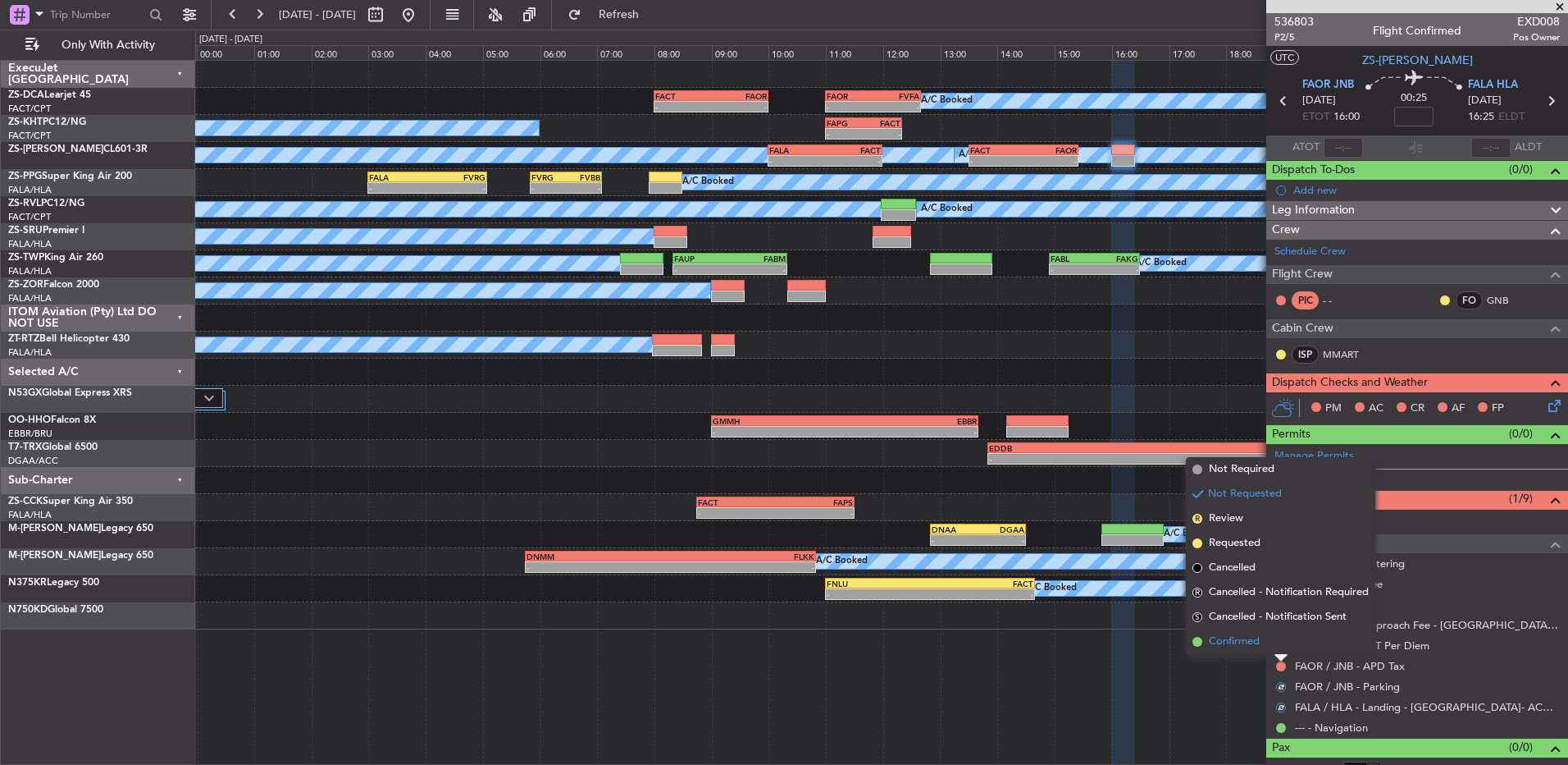
click at [1282, 648] on li "Confirmed" at bounding box center [1281, 641] width 190 height 24
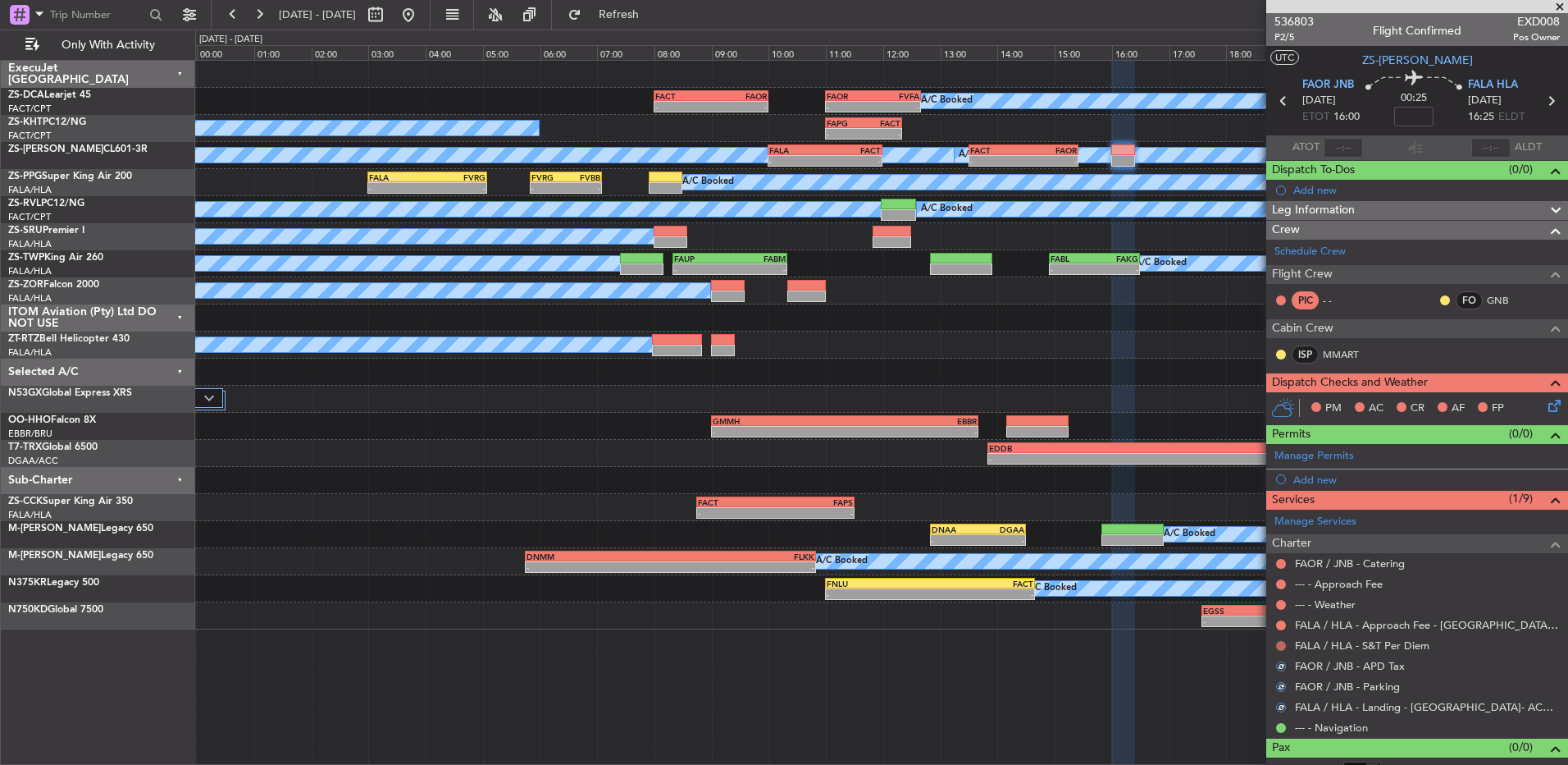
click at [1282, 645] on button at bounding box center [1282, 646] width 10 height 10
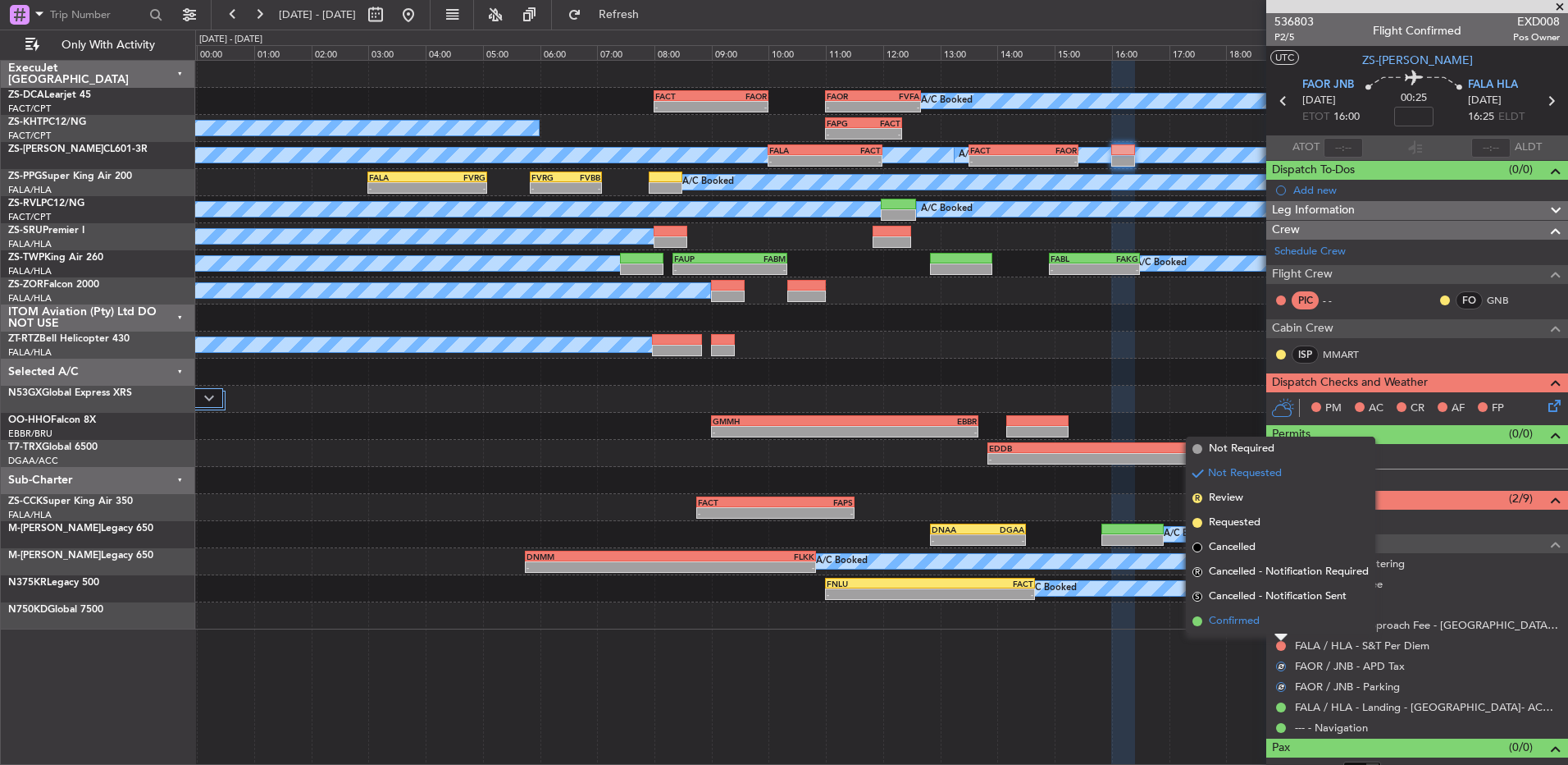
click at [1282, 631] on li "Confirmed" at bounding box center [1281, 621] width 190 height 24
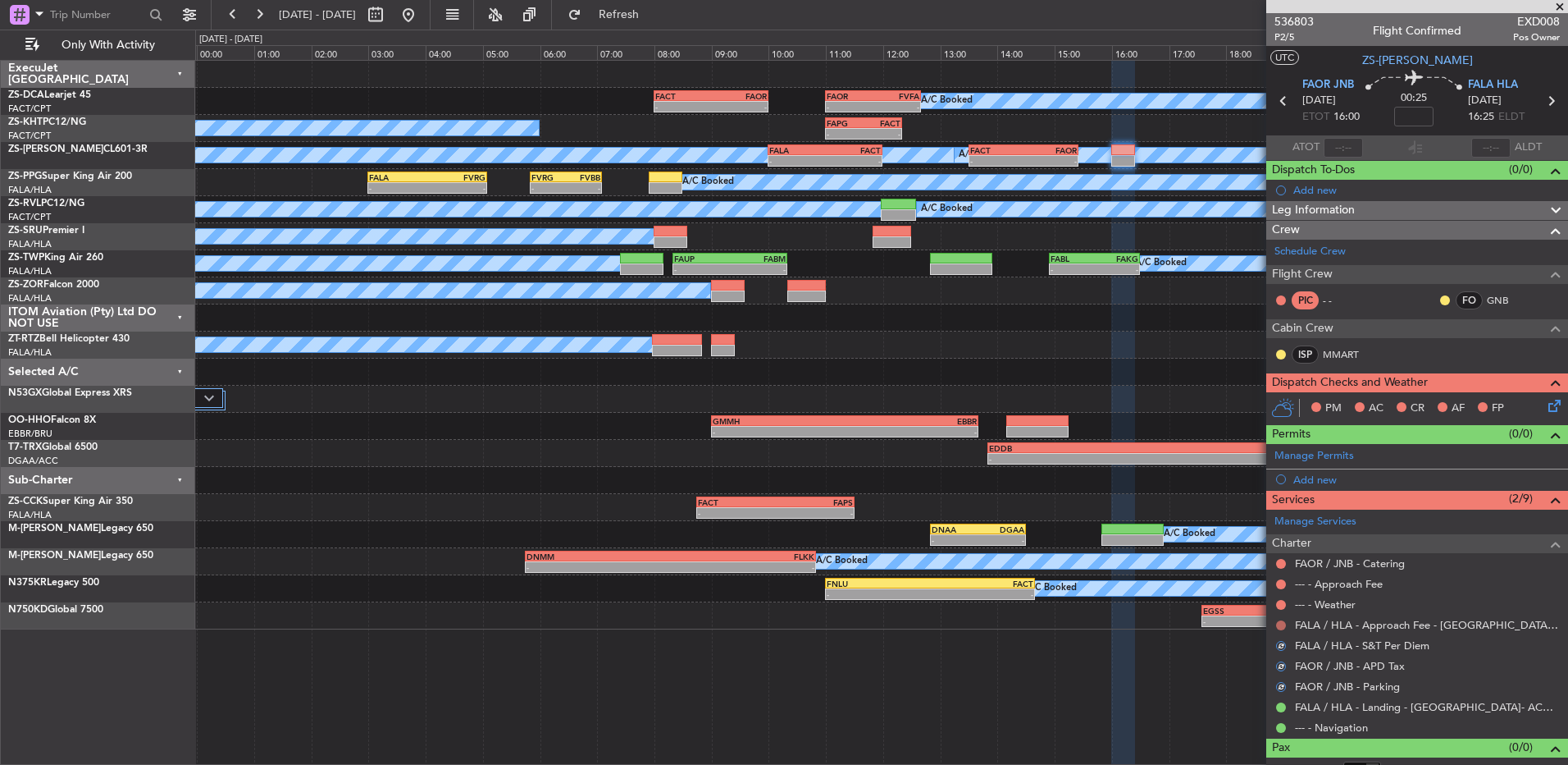
click at [1282, 626] on button at bounding box center [1282, 626] width 10 height 10
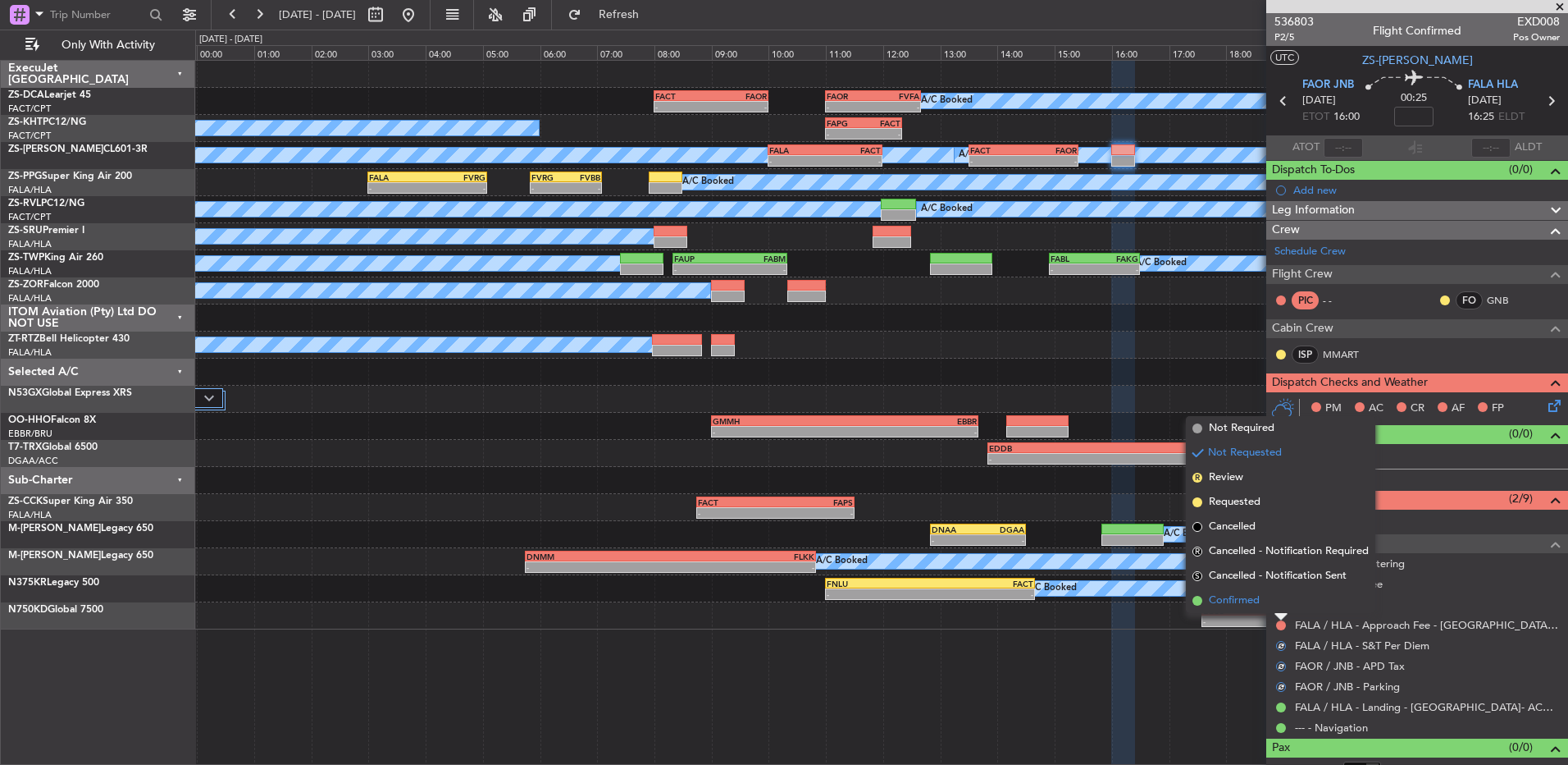
click at [1276, 607] on li "Confirmed" at bounding box center [1281, 600] width 190 height 24
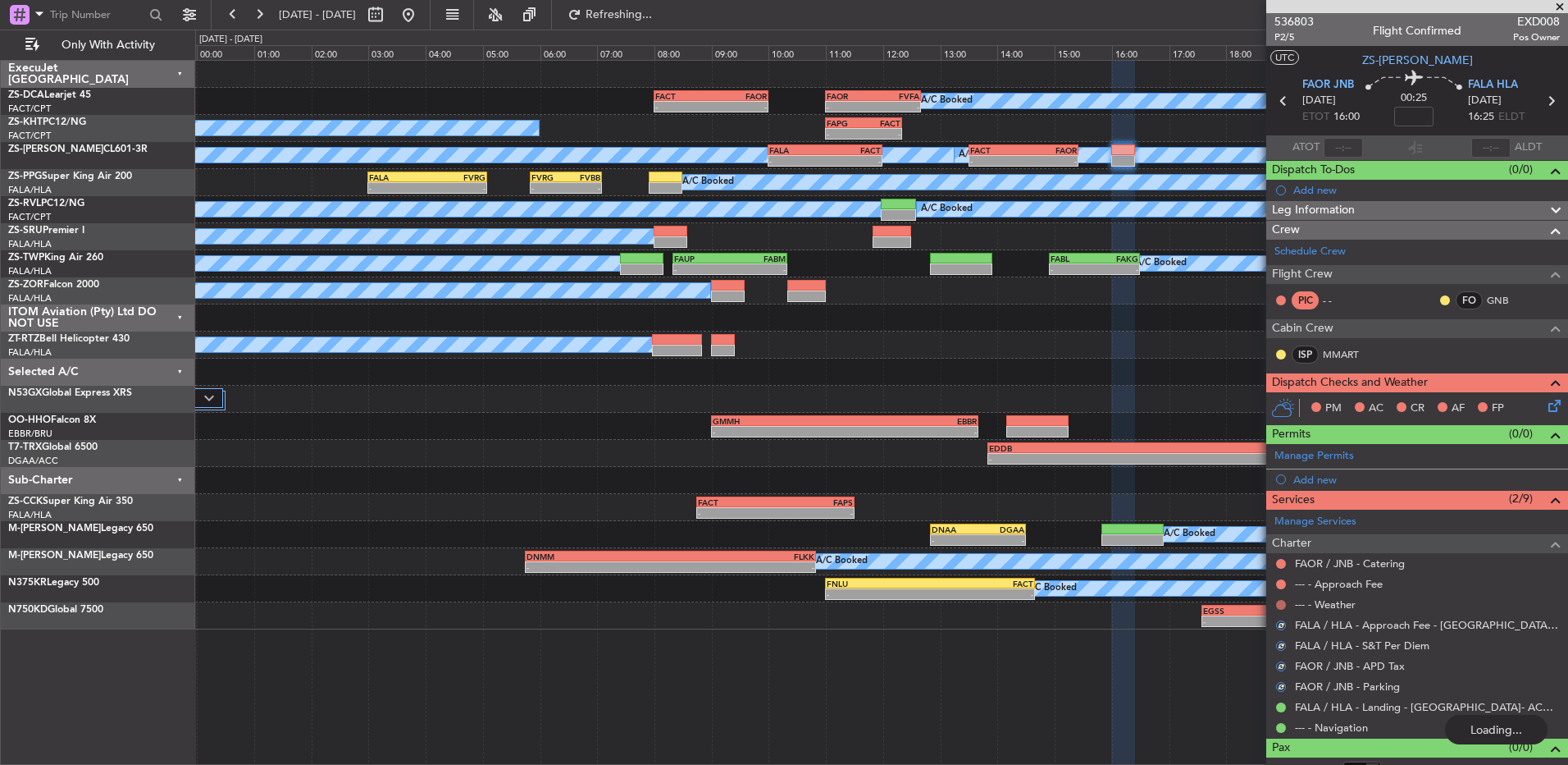
click at [1277, 605] on button at bounding box center [1282, 605] width 10 height 10
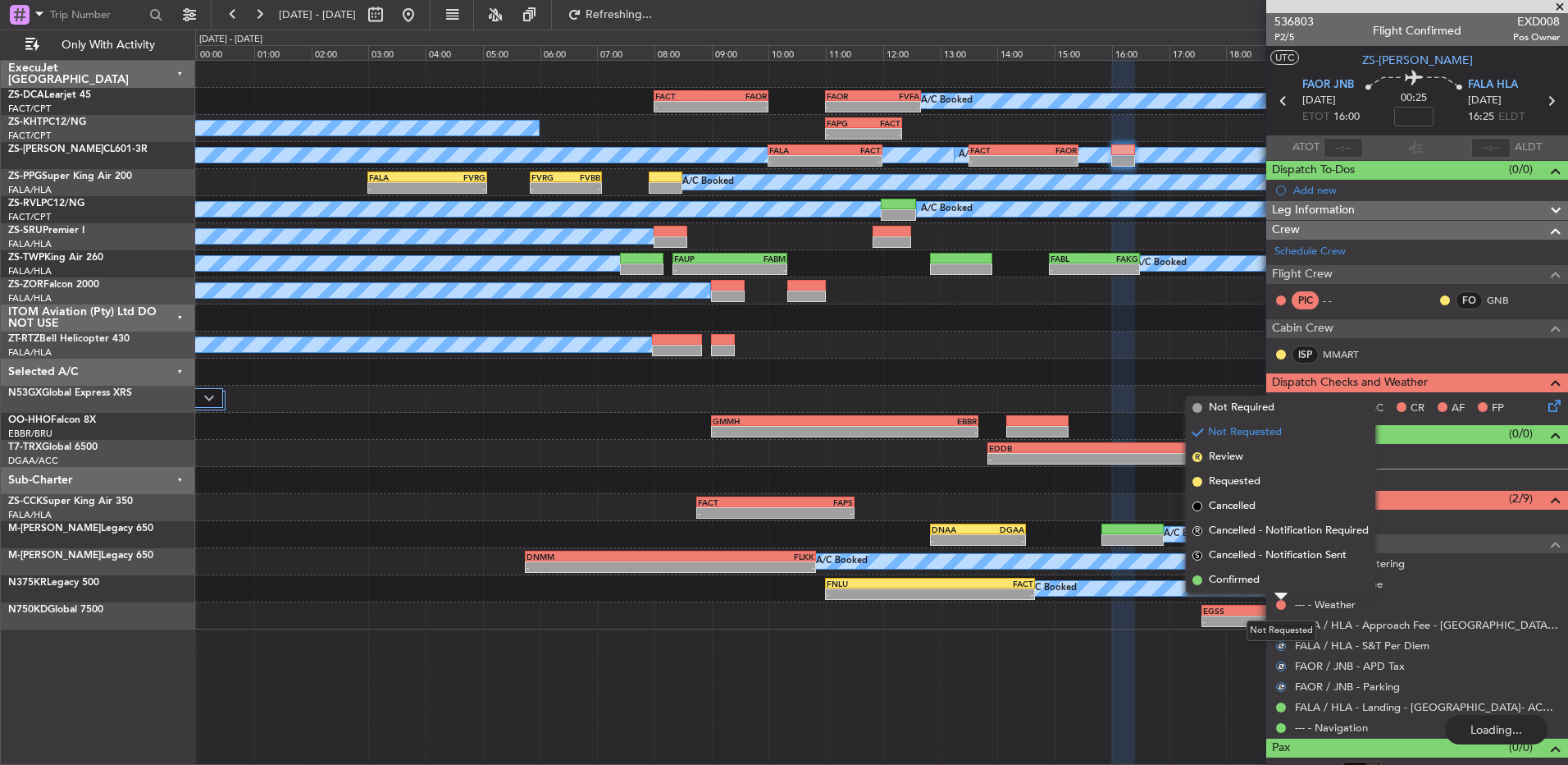
click at [1286, 585] on li "Confirmed" at bounding box center [1281, 580] width 190 height 24
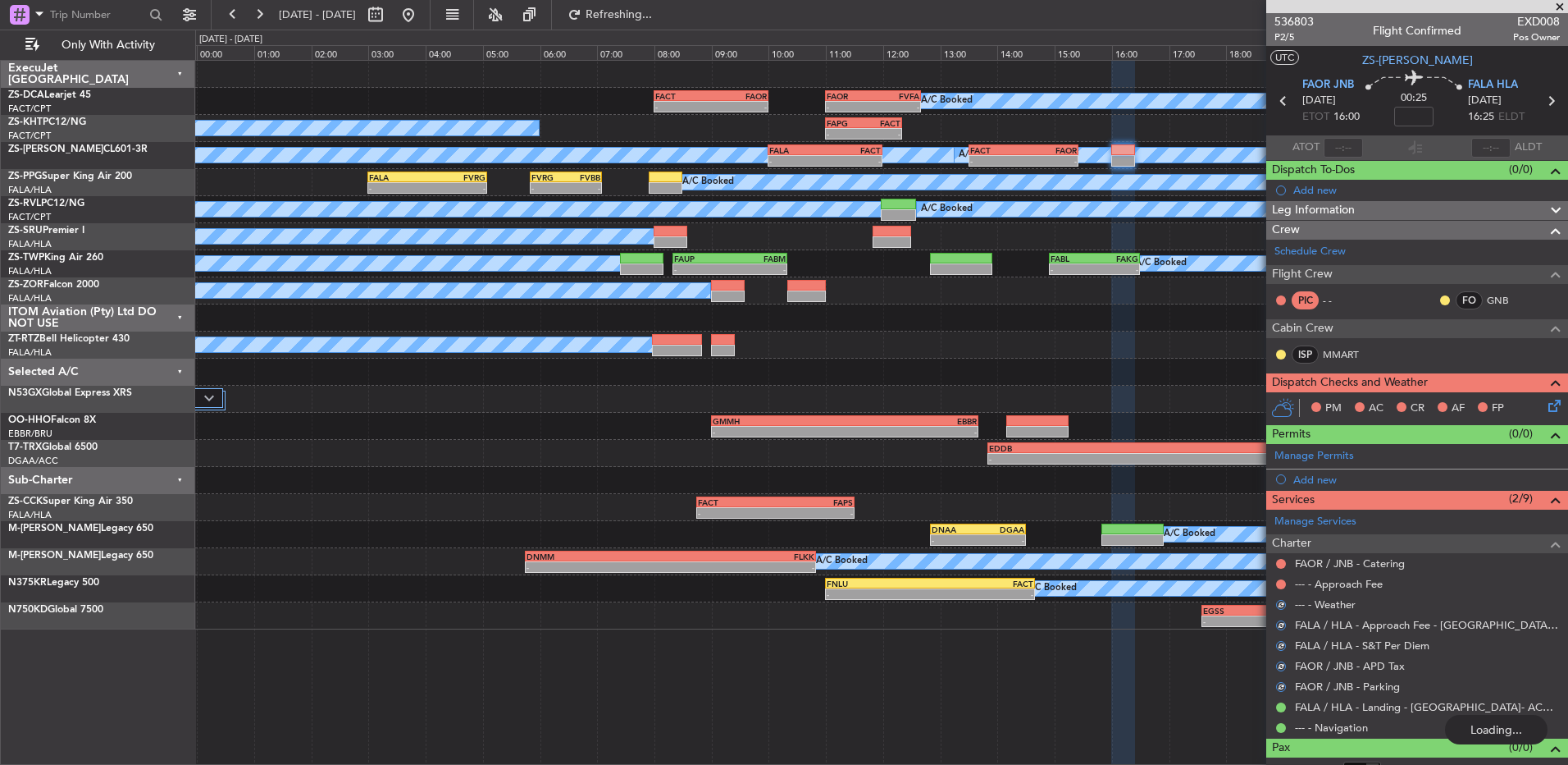
click at [1286, 585] on div at bounding box center [1282, 585] width 13 height 13
click at [1283, 581] on button at bounding box center [1282, 585] width 10 height 10
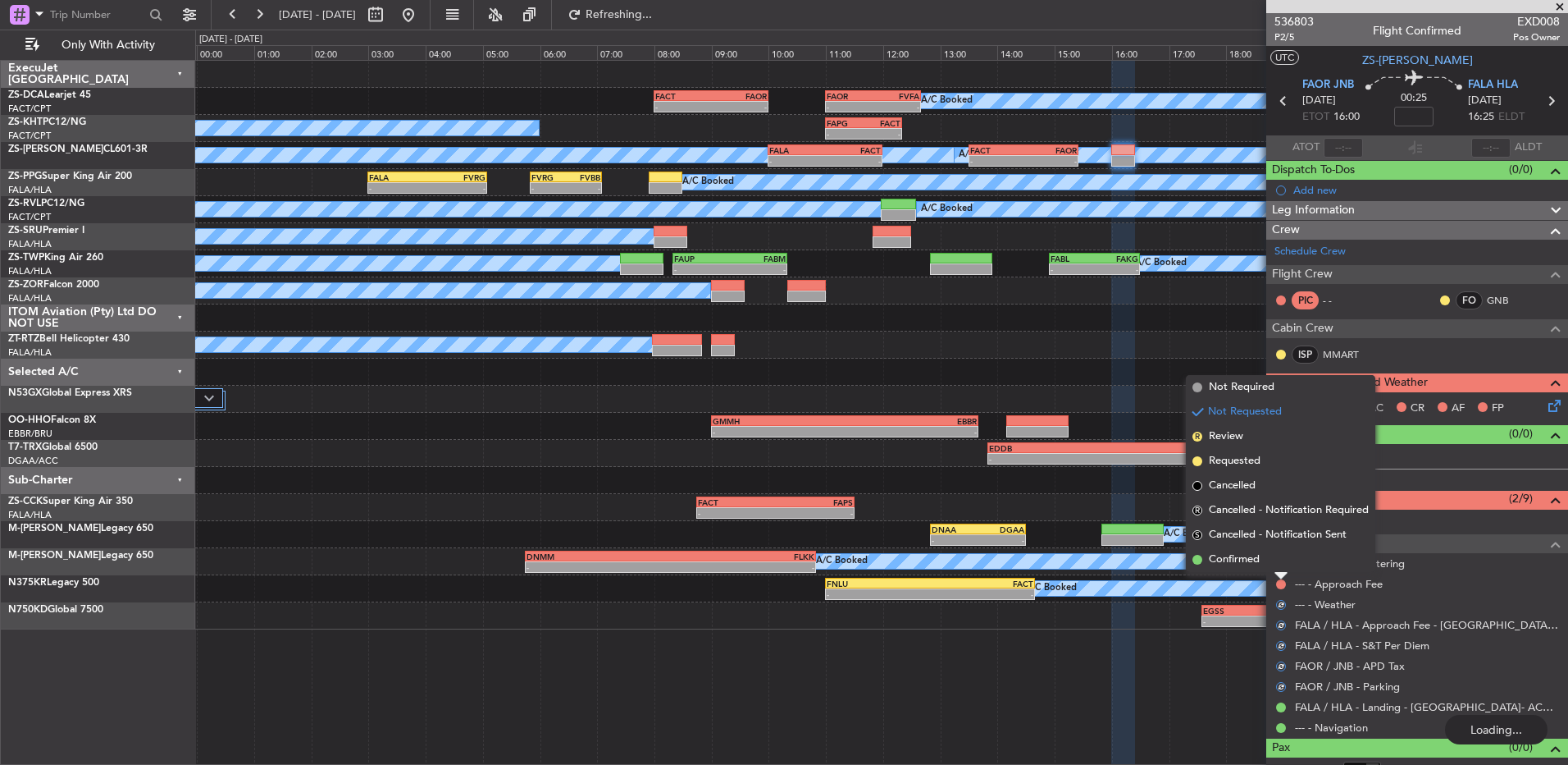
click at [1279, 559] on li "Confirmed" at bounding box center [1281, 559] width 190 height 24
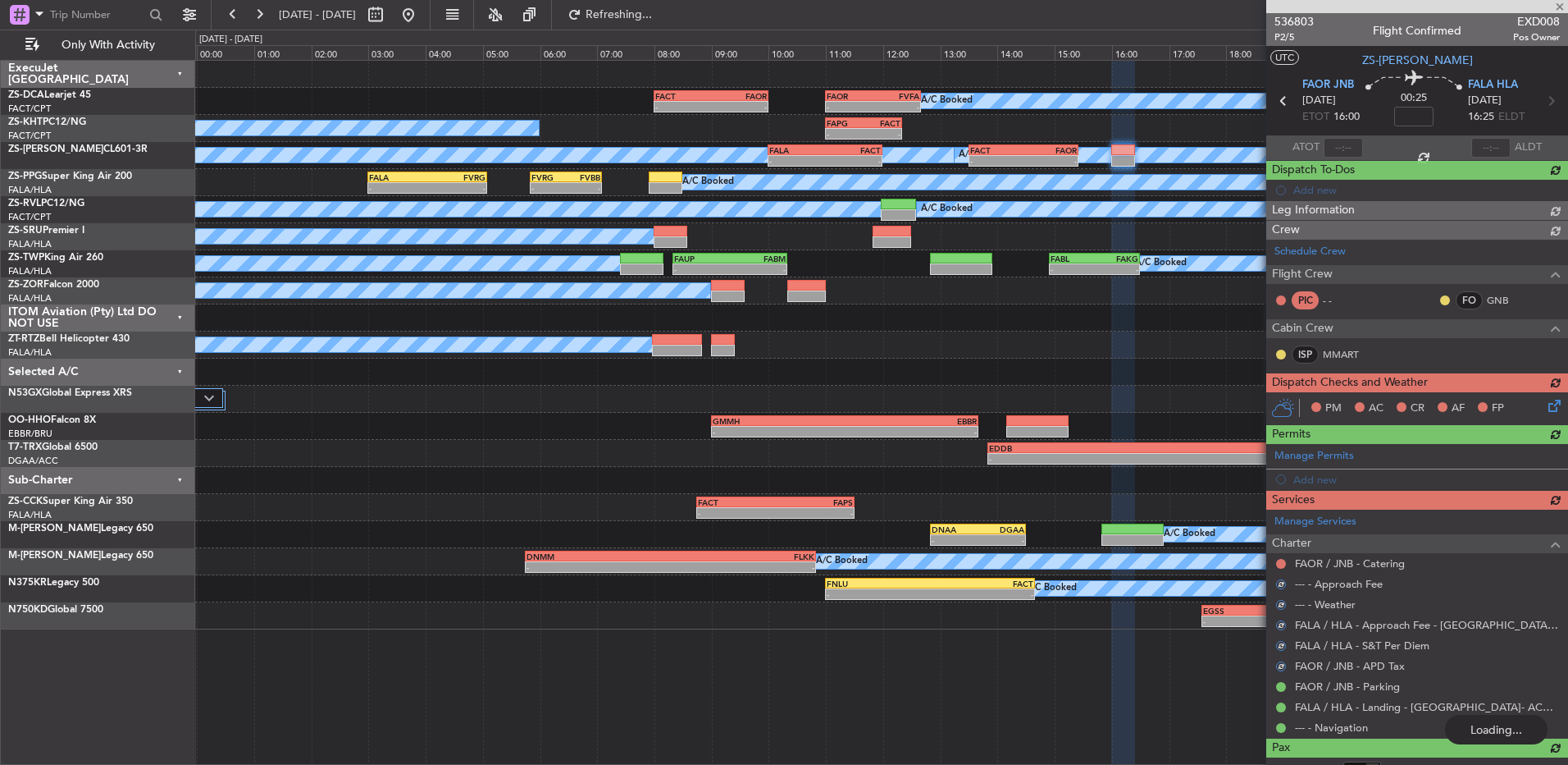
click at [1279, 559] on div "Manage Services Charter FAOR / JNB - Catering --- - Approach Fee --- - Weather …" at bounding box center [1418, 624] width 302 height 229
click at [1282, 565] on div "Manage Services Charter FAOR / JNB - Catering --- - Approach Fee --- - Weather …" at bounding box center [1418, 624] width 302 height 229
click at [1282, 565] on div "Manage Services Charter FAOR / JNB - Catering --- - Approach Fee --- - Weather …" at bounding box center [1418, 624] width 302 height 229
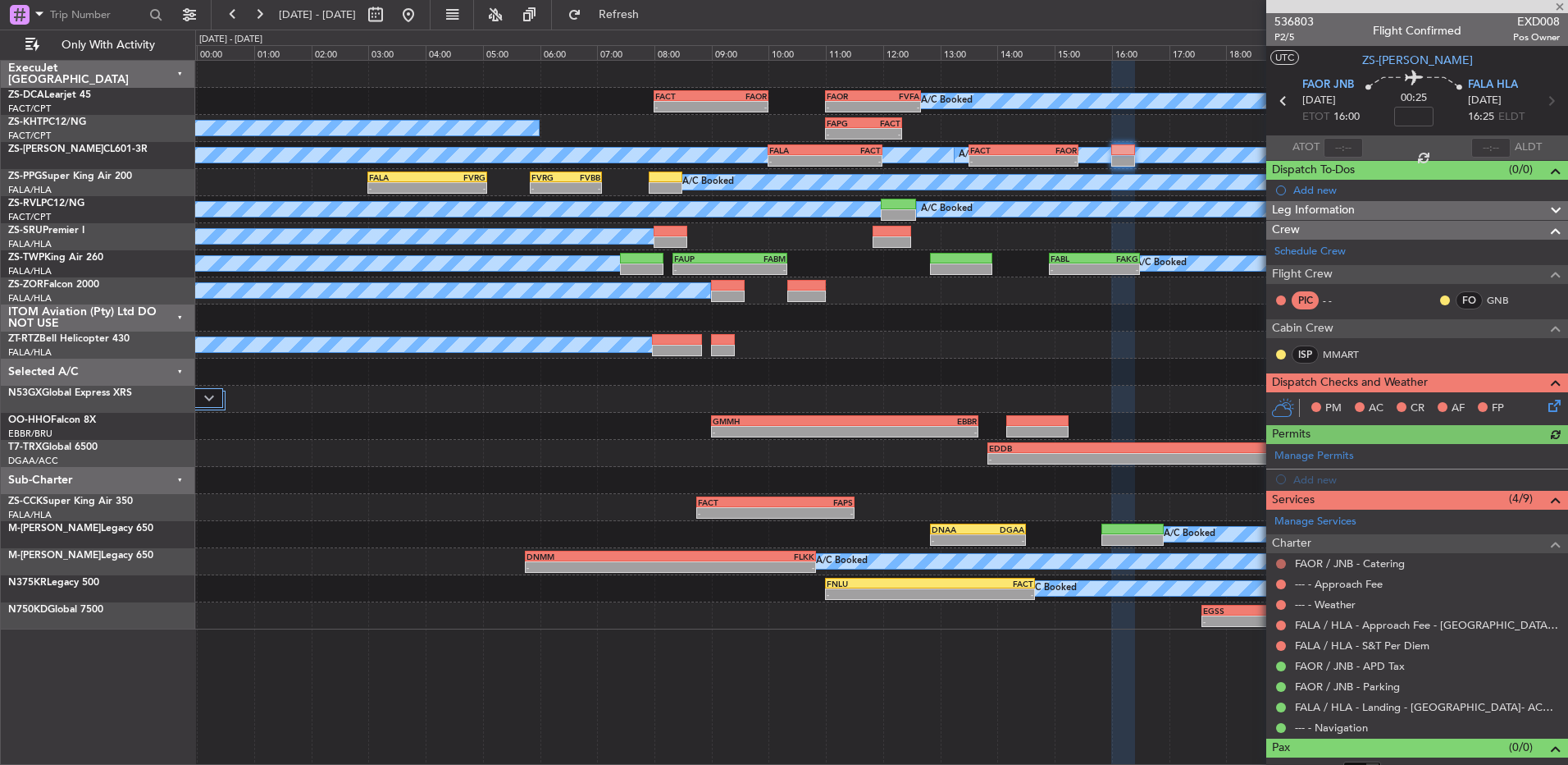
click at [1282, 562] on button at bounding box center [1282, 564] width 10 height 10
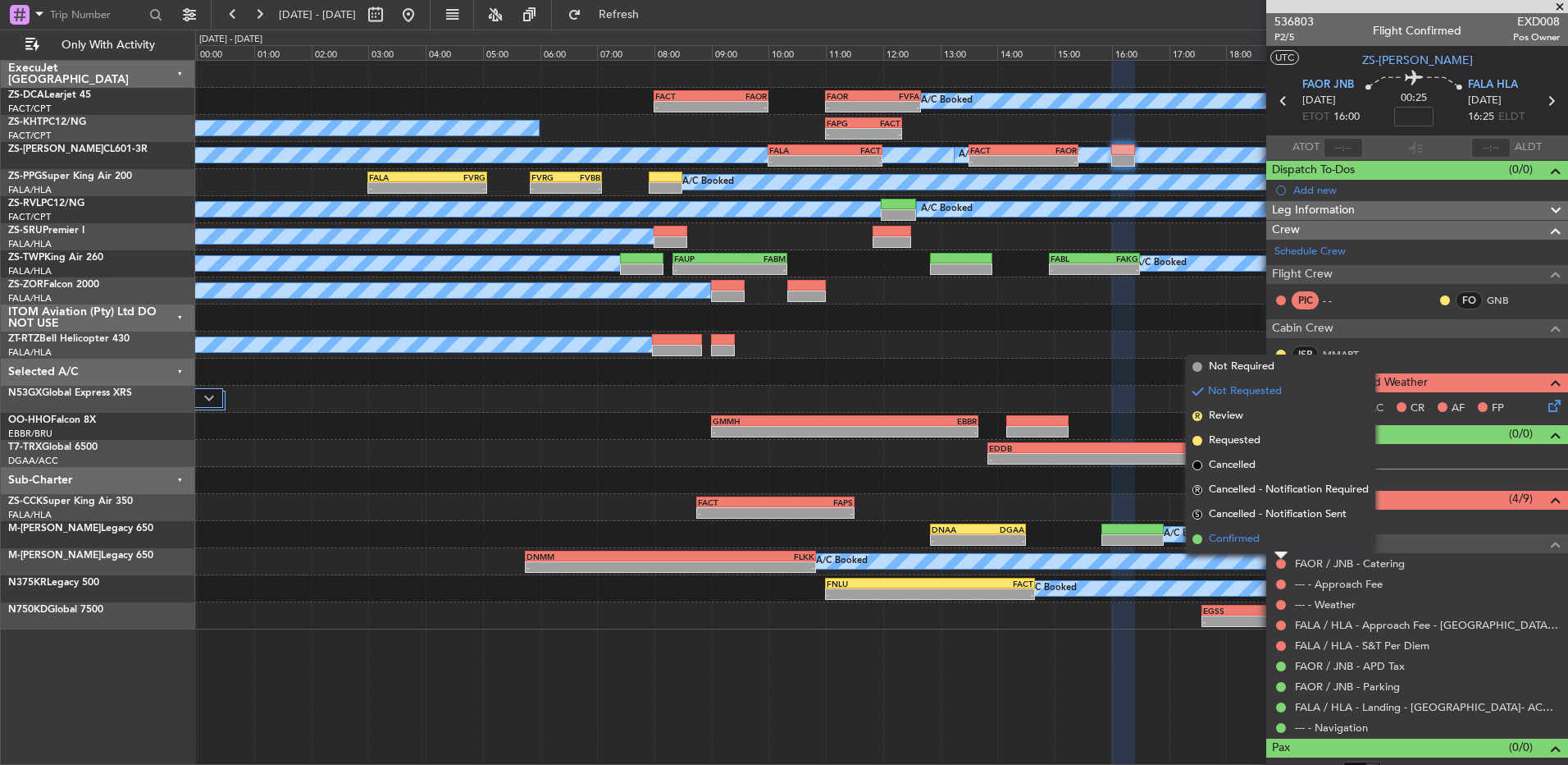
click at [1277, 540] on li "Confirmed" at bounding box center [1281, 539] width 190 height 24
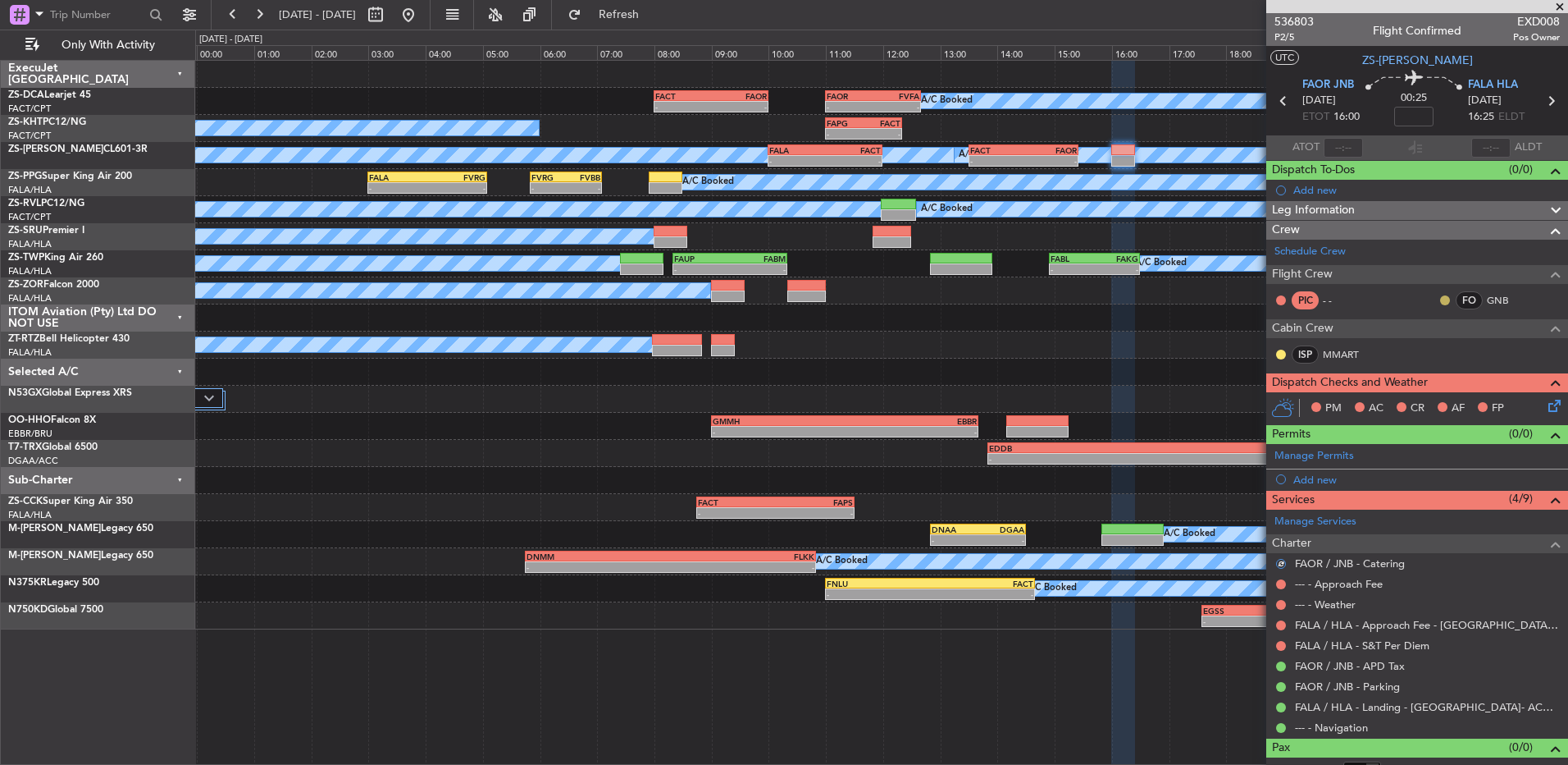
click at [1440, 302] on button at bounding box center [1445, 301] width 10 height 10
click at [1397, 351] on li "Acknowledged" at bounding box center [1434, 347] width 110 height 24
click at [1282, 355] on button at bounding box center [1282, 355] width 10 height 10
click at [1294, 400] on span "Acknowledged" at bounding box center [1285, 403] width 72 height 17
click at [1545, 407] on icon at bounding box center [1552, 403] width 13 height 13
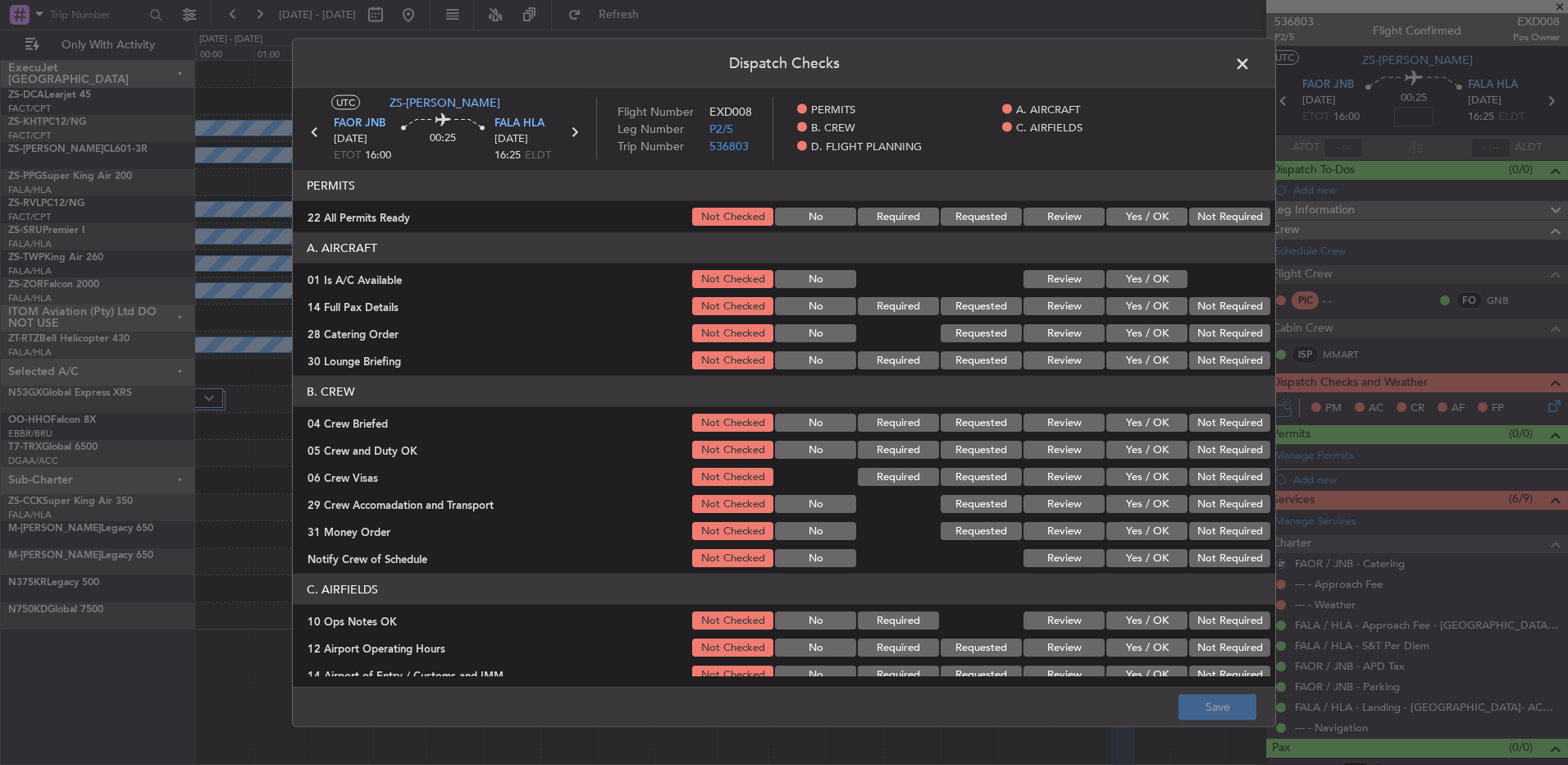
click at [1195, 219] on button "Not Required" at bounding box center [1230, 217] width 81 height 18
drag, startPoint x: 1140, startPoint y: 277, endPoint x: 1159, endPoint y: 290, distance: 23.0
click at [1140, 278] on button "Yes / OK" at bounding box center [1146, 279] width 81 height 18
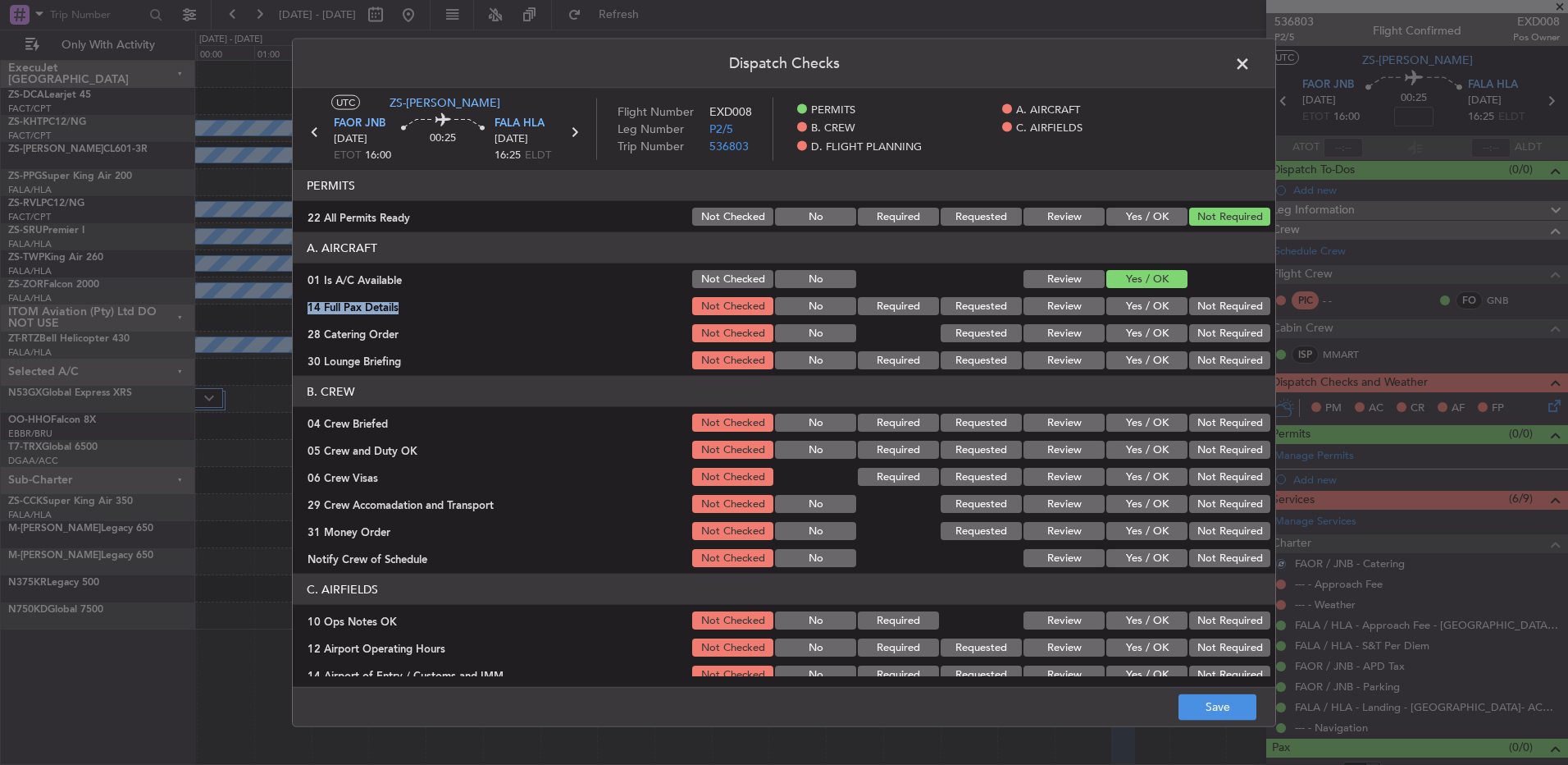
drag, startPoint x: 1159, startPoint y: 290, endPoint x: 1192, endPoint y: 311, distance: 39.1
click at [1166, 296] on section "A. AIRCRAFT 01 Is A/C Available Not Checked No Review Yes / OK 14 Full Pax Deta…" at bounding box center [784, 301] width 983 height 139
click at [1199, 305] on button "Not Required" at bounding box center [1230, 307] width 81 height 18
click at [1199, 332] on button "Not Required" at bounding box center [1230, 333] width 81 height 18
drag, startPoint x: 1201, startPoint y: 357, endPoint x: 1203, endPoint y: 367, distance: 10.2
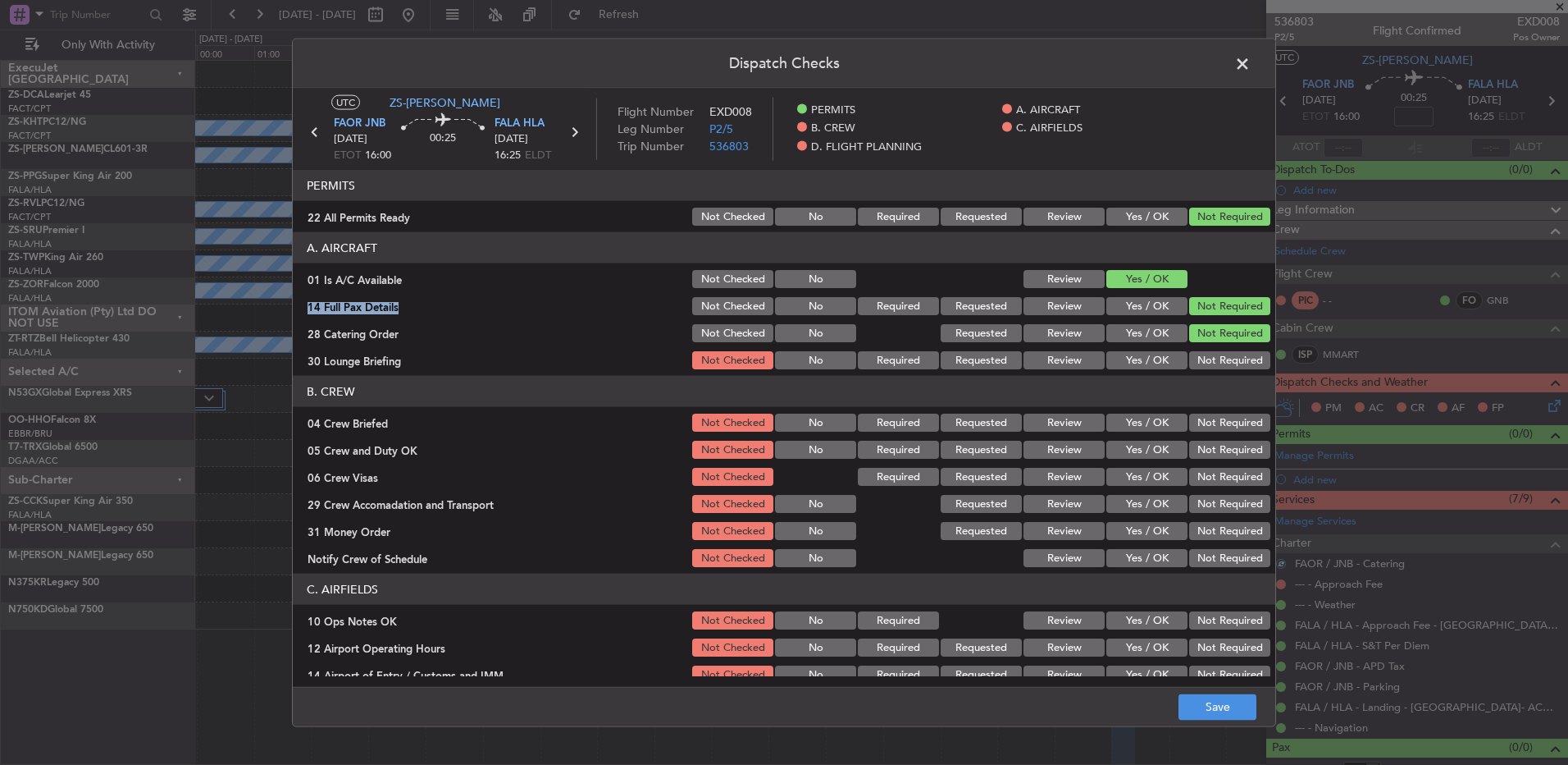
click at [1201, 358] on button "Not Required" at bounding box center [1230, 360] width 81 height 18
click at [1221, 433] on div "Not Required" at bounding box center [1228, 423] width 83 height 23
click at [1220, 450] on button "Not Required" at bounding box center [1230, 450] width 81 height 18
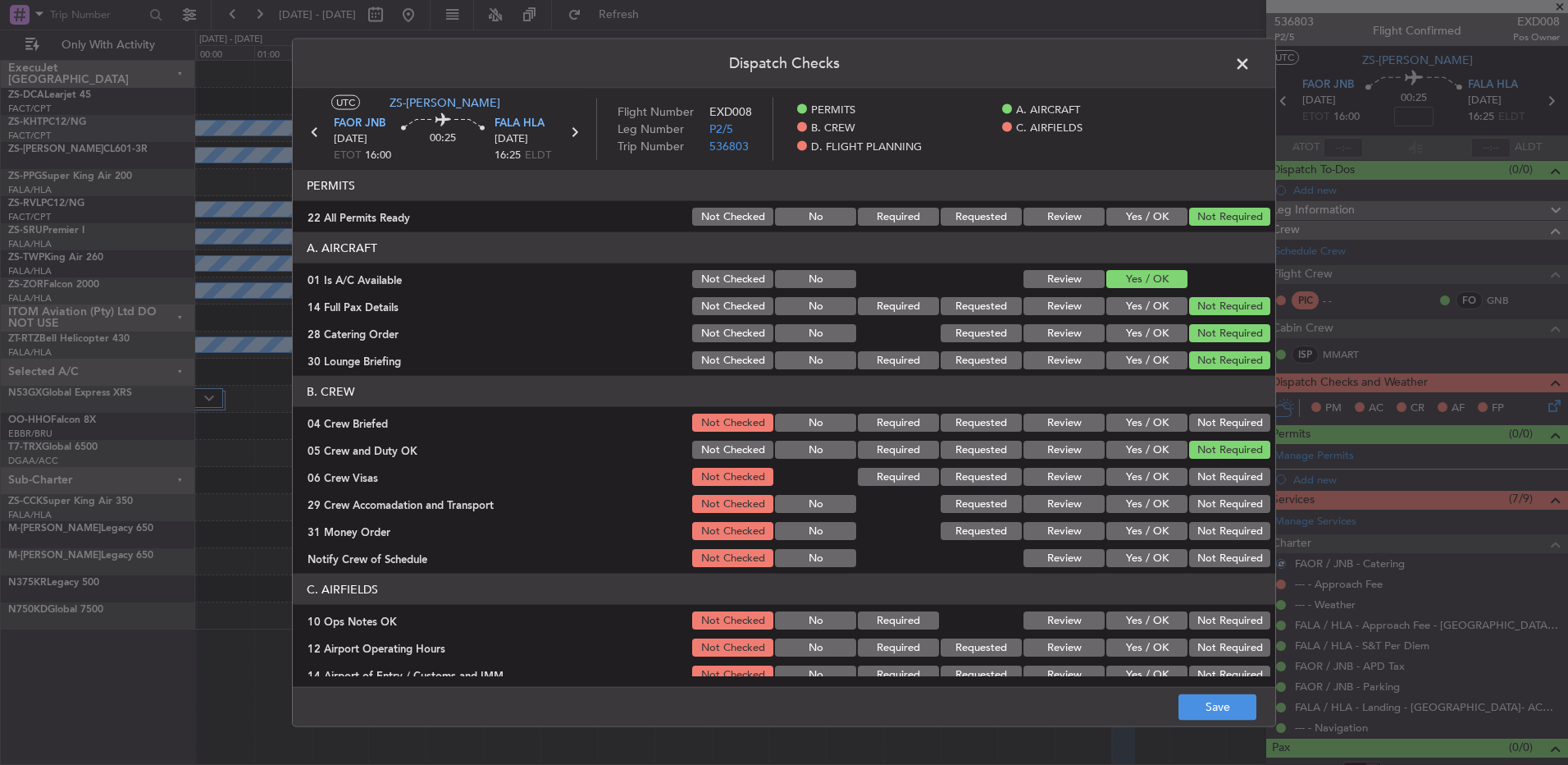
click at [1219, 461] on section "B. CREW 04 Crew Briefed Not Checked No Required Requested Review Yes / OK Not R…" at bounding box center [784, 473] width 983 height 194
click at [1218, 484] on button "Not Required" at bounding box center [1230, 477] width 81 height 18
click at [1200, 425] on button "Not Required" at bounding box center [1230, 423] width 81 height 18
click at [1213, 511] on button "Not Required" at bounding box center [1230, 504] width 81 height 18
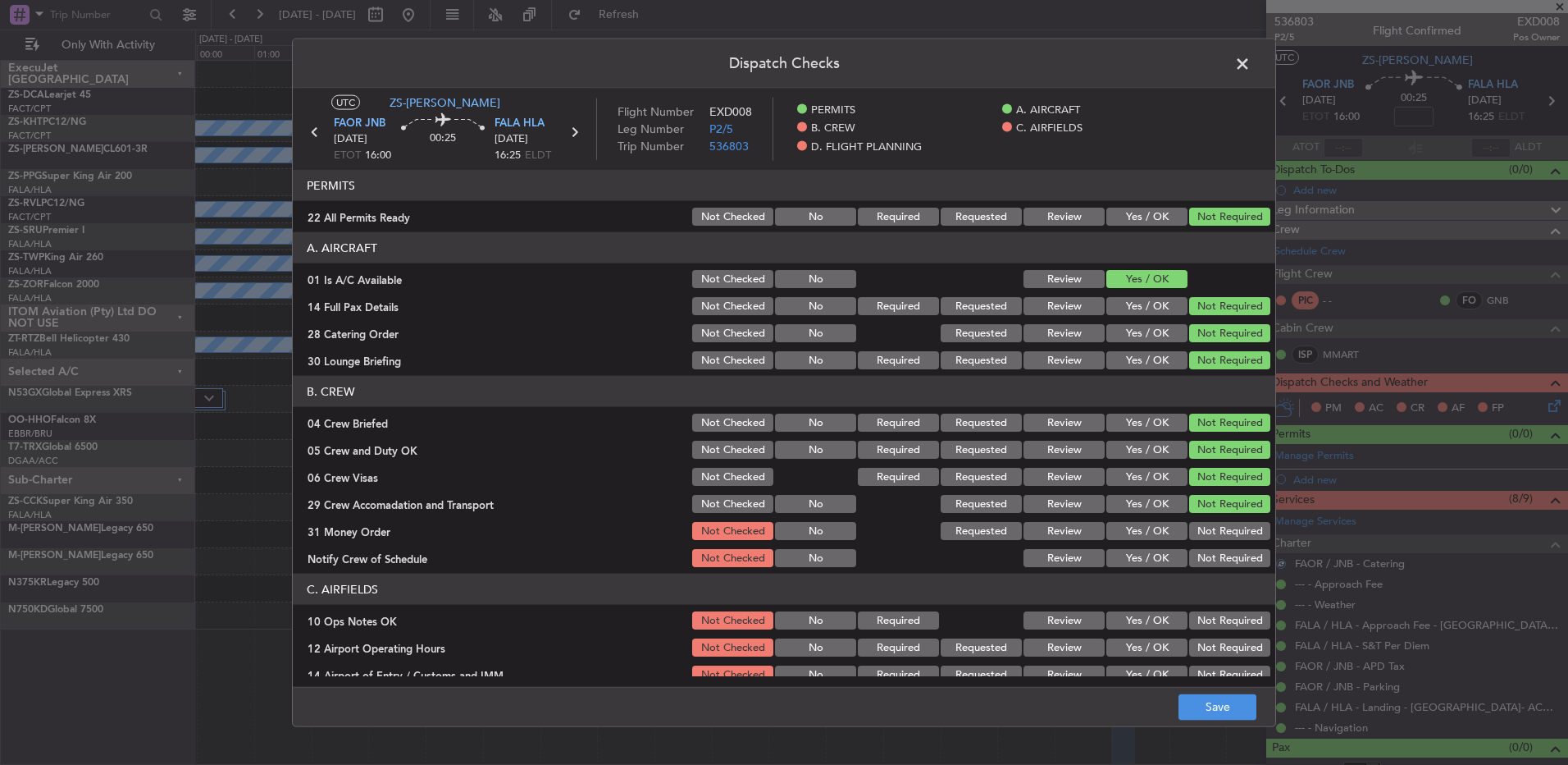
click at [1213, 518] on section "B. CREW 04 Crew Briefed Not Checked No Required Requested Review Yes / OK Not R…" at bounding box center [784, 473] width 983 height 194
click at [1210, 542] on section "B. CREW 04 Crew Briefed Not Checked No Required Requested Review Yes / OK Not R…" at bounding box center [784, 473] width 983 height 194
click at [1201, 547] on div "Not Required" at bounding box center [1228, 558] width 83 height 23
drag, startPoint x: 1199, startPoint y: 531, endPoint x: 1206, endPoint y: 553, distance: 23.1
click at [1202, 531] on button "Not Required" at bounding box center [1230, 531] width 81 height 18
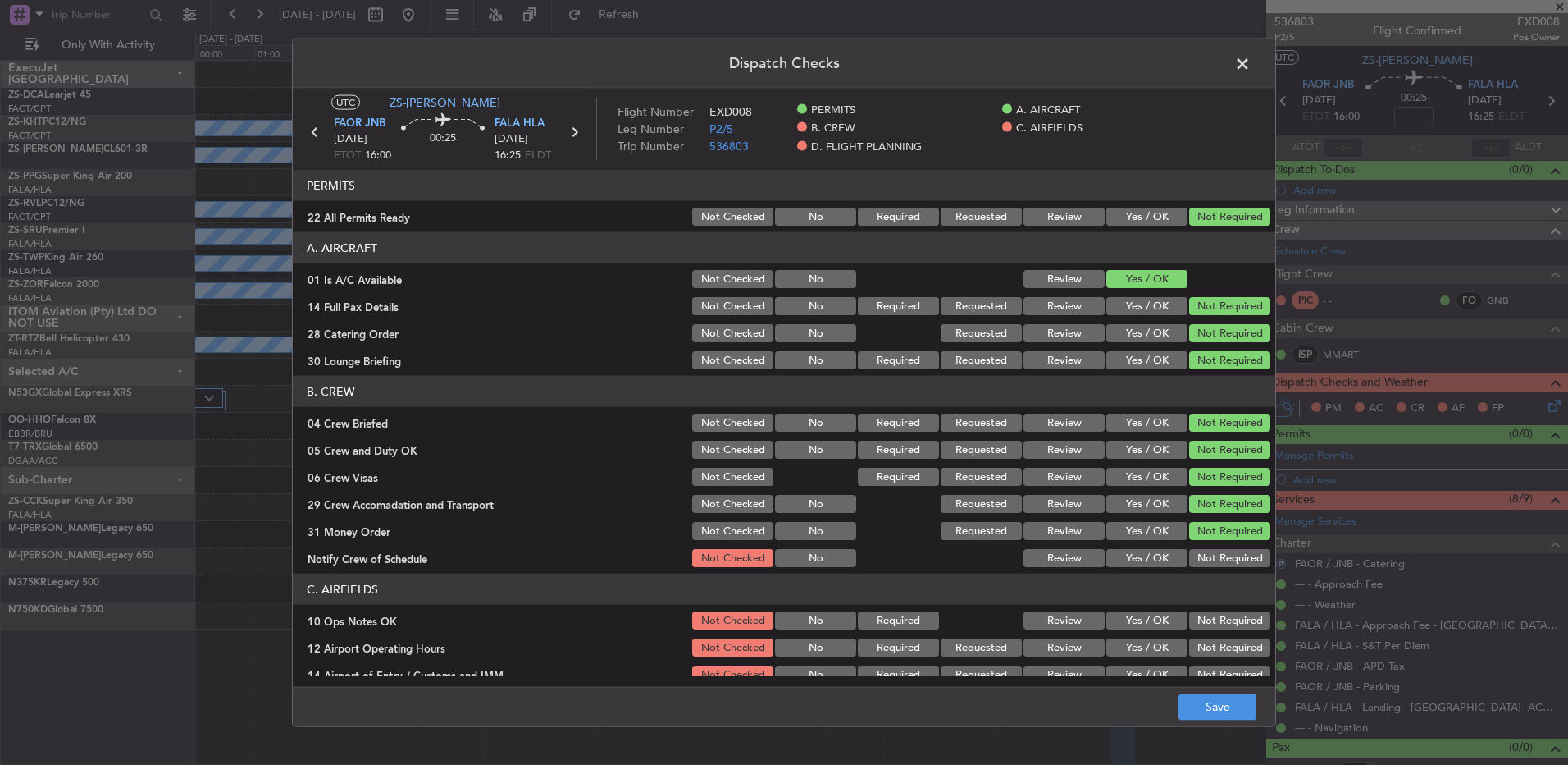
click at [1206, 562] on button "Not Required" at bounding box center [1230, 558] width 81 height 18
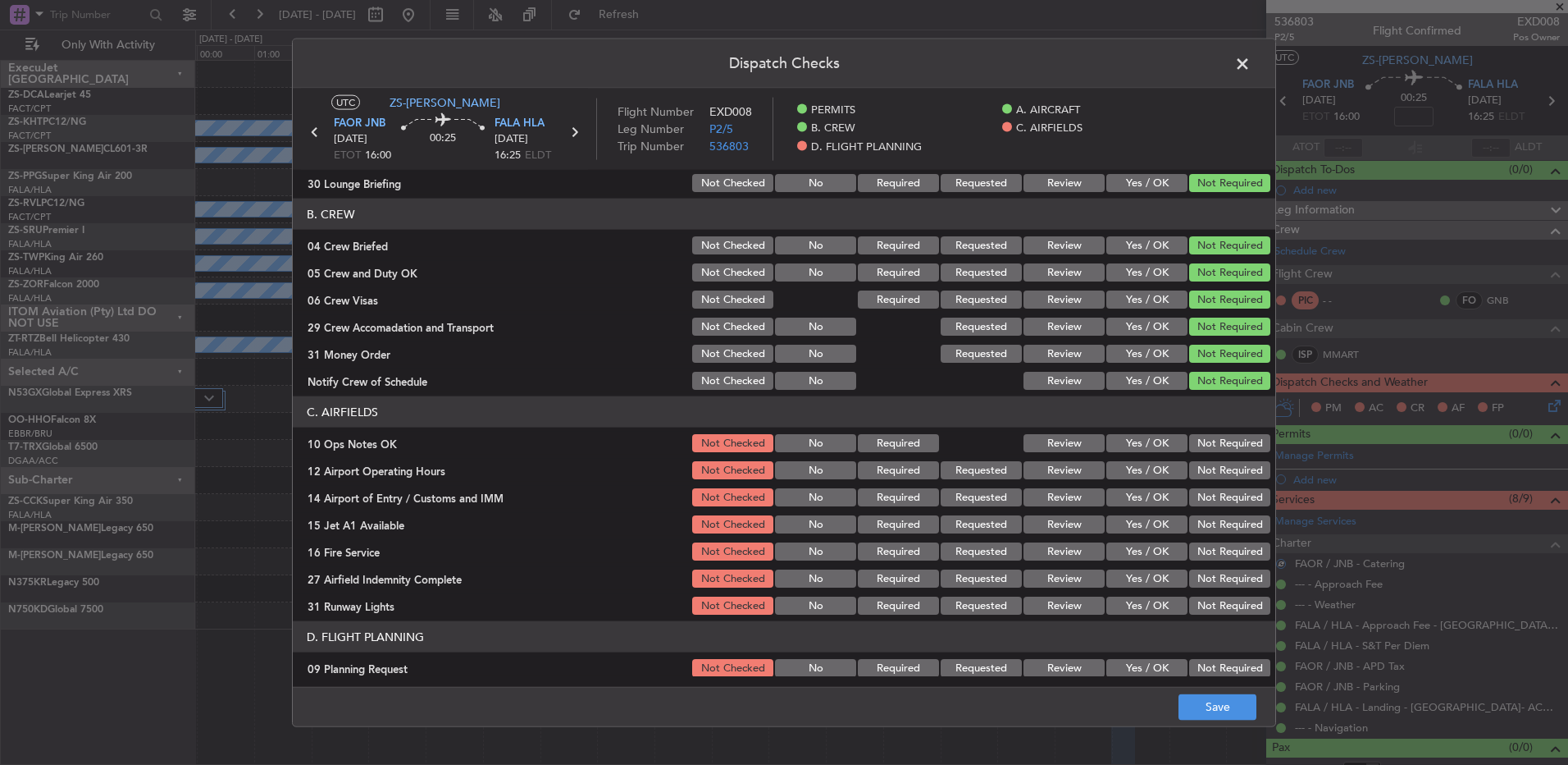
scroll to position [211, 0]
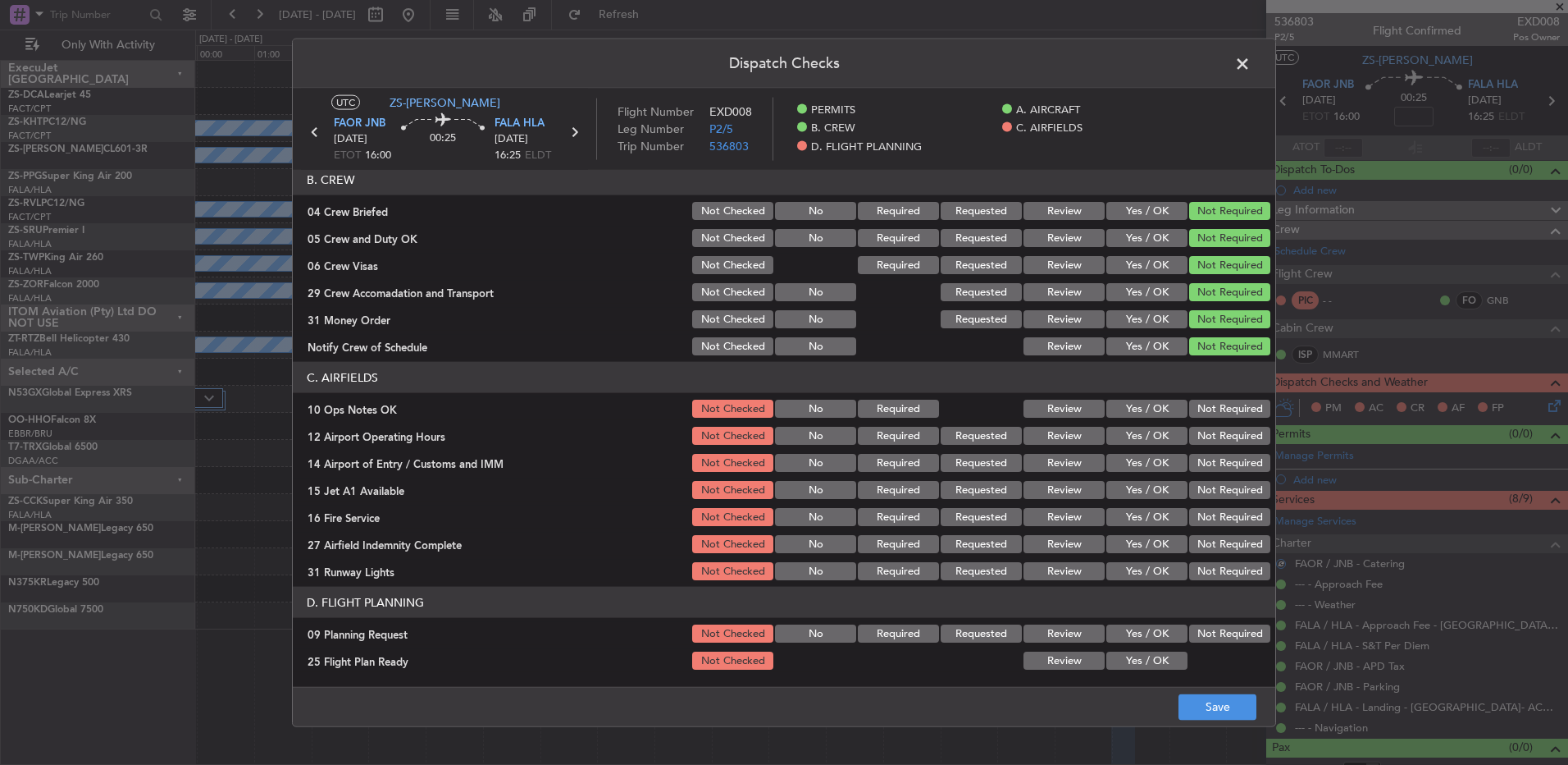
click at [1191, 399] on button "Not Required" at bounding box center [1230, 408] width 81 height 18
drag, startPoint x: 1203, startPoint y: 423, endPoint x: 1203, endPoint y: 433, distance: 10.0
click at [1203, 425] on section "C. AIRFIELDS 10 Ops Notes OK Not Checked No Required Review Yes / OK Not Requir…" at bounding box center [784, 472] width 983 height 220
drag, startPoint x: 1203, startPoint y: 440, endPoint x: 1203, endPoint y: 453, distance: 13.0
click at [1203, 441] on button "Not Required" at bounding box center [1230, 436] width 81 height 18
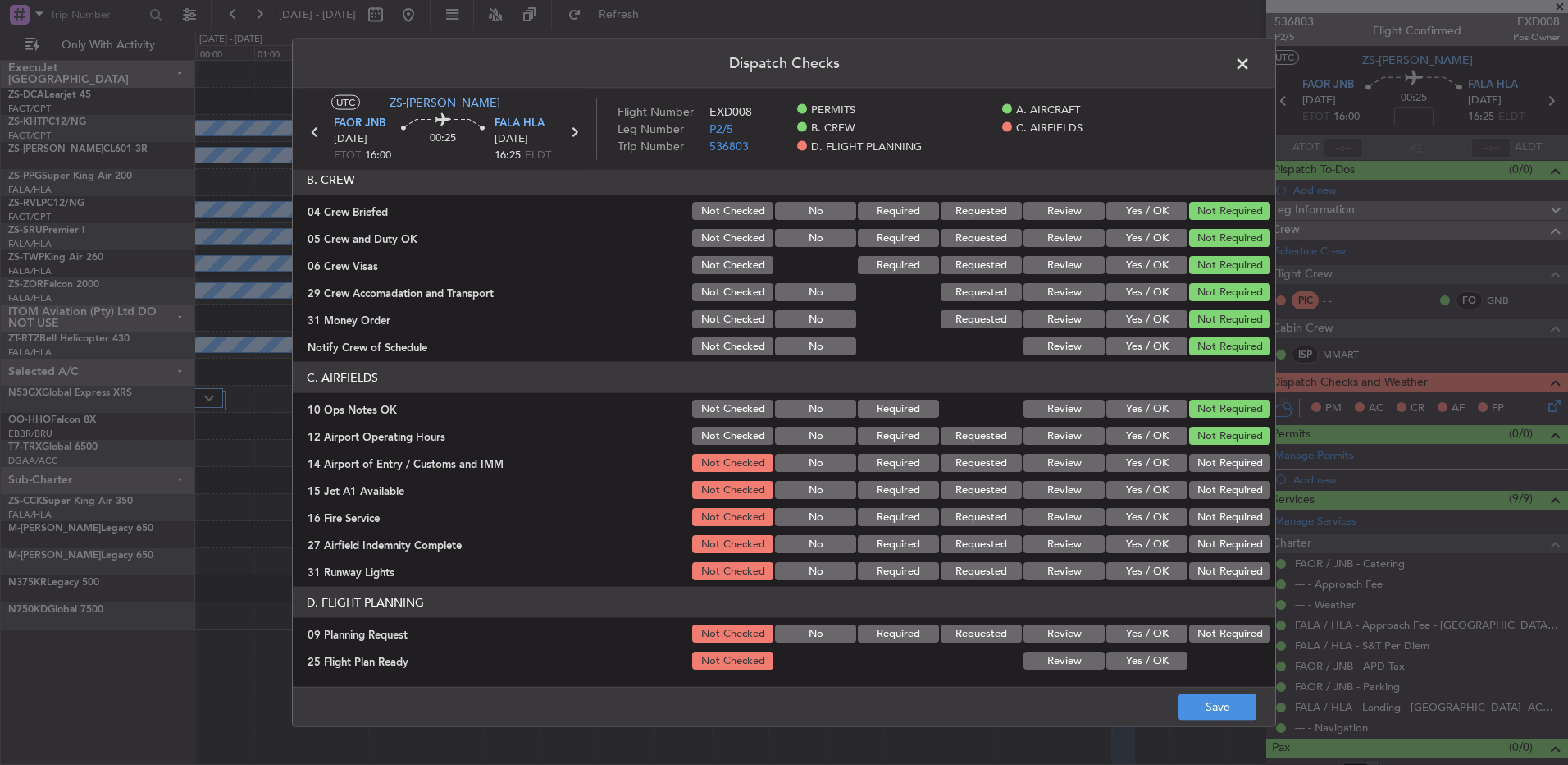
click at [1203, 454] on section "C. AIRFIELDS 10 Ops Notes OK Not Checked No Required Review Yes / OK Not Requir…" at bounding box center [784, 472] width 983 height 220
click at [1206, 464] on button "Not Required" at bounding box center [1230, 463] width 81 height 18
click at [1206, 472] on div "Not Required" at bounding box center [1228, 463] width 83 height 23
click at [1206, 489] on button "Not Required" at bounding box center [1230, 490] width 81 height 18
click at [1205, 511] on div "Not Required" at bounding box center [1228, 517] width 83 height 23
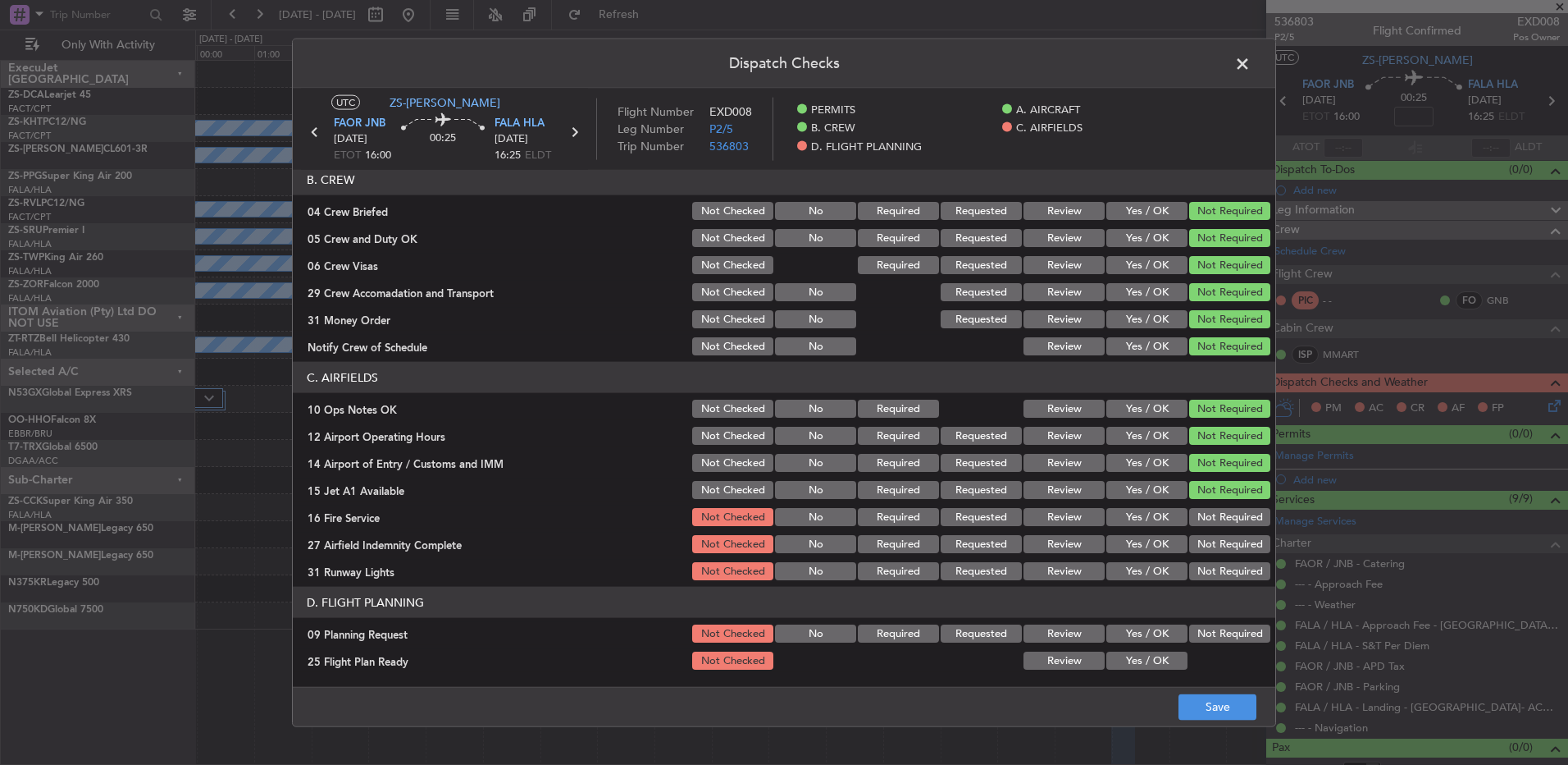
click at [1201, 528] on div "Not Required" at bounding box center [1228, 517] width 83 height 23
click at [1201, 512] on button "Not Required" at bounding box center [1230, 517] width 81 height 18
click at [1215, 553] on div "Not Required" at bounding box center [1228, 545] width 83 height 23
drag, startPoint x: 1208, startPoint y: 566, endPoint x: 1203, endPoint y: 581, distance: 15.8
click at [1206, 570] on section "C. AIRFIELDS 10 Ops Notes OK Not Checked No Required Review Yes / OK Not Requir…" at bounding box center [784, 472] width 983 height 220
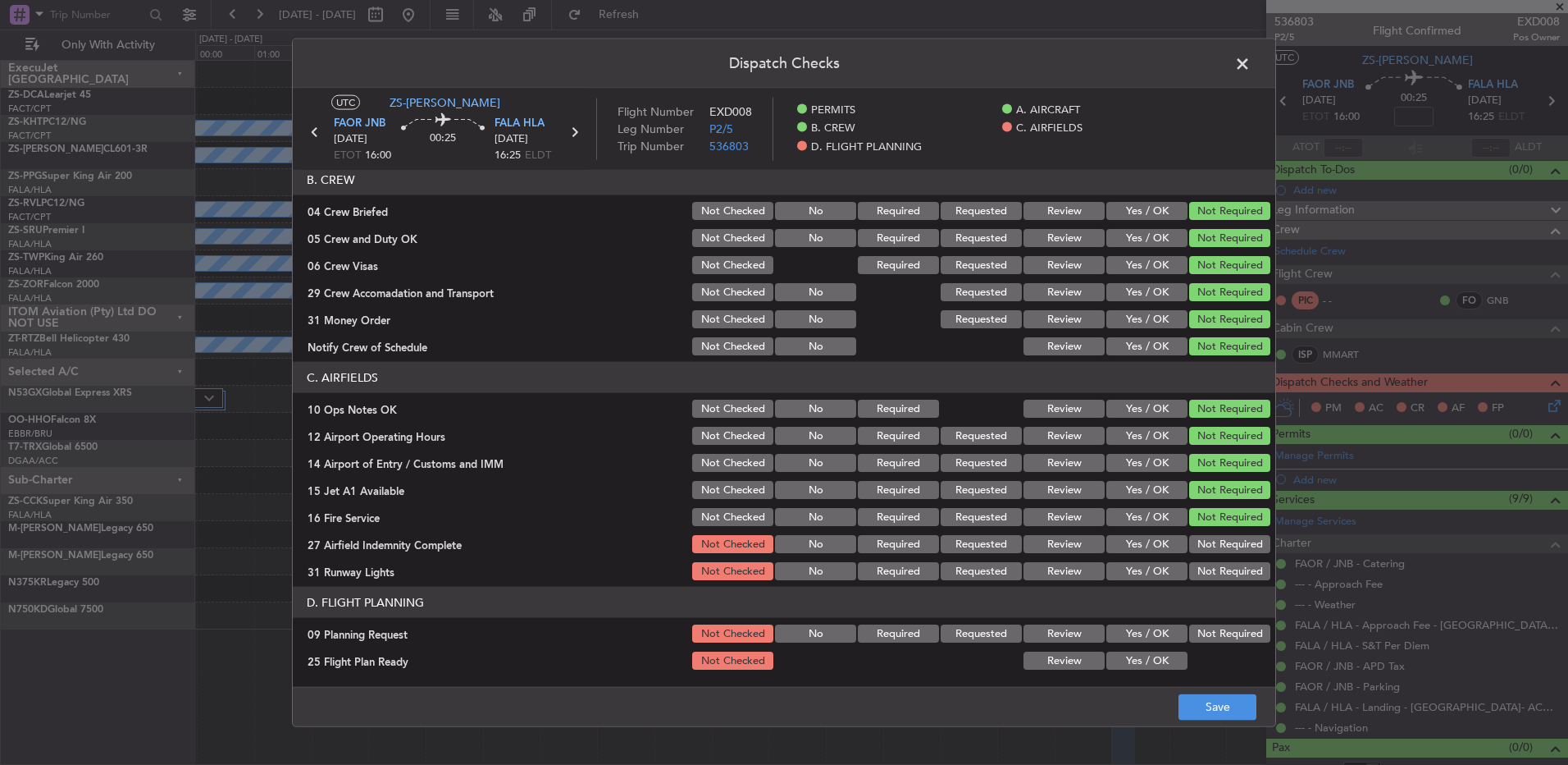
drag, startPoint x: 1202, startPoint y: 544, endPoint x: 1202, endPoint y: 553, distance: 9.0
click at [1202, 545] on button "Not Required" at bounding box center [1230, 545] width 81 height 18
click at [1200, 566] on button "Not Required" at bounding box center [1230, 571] width 81 height 18
click at [1192, 635] on button "Not Required" at bounding box center [1230, 634] width 81 height 18
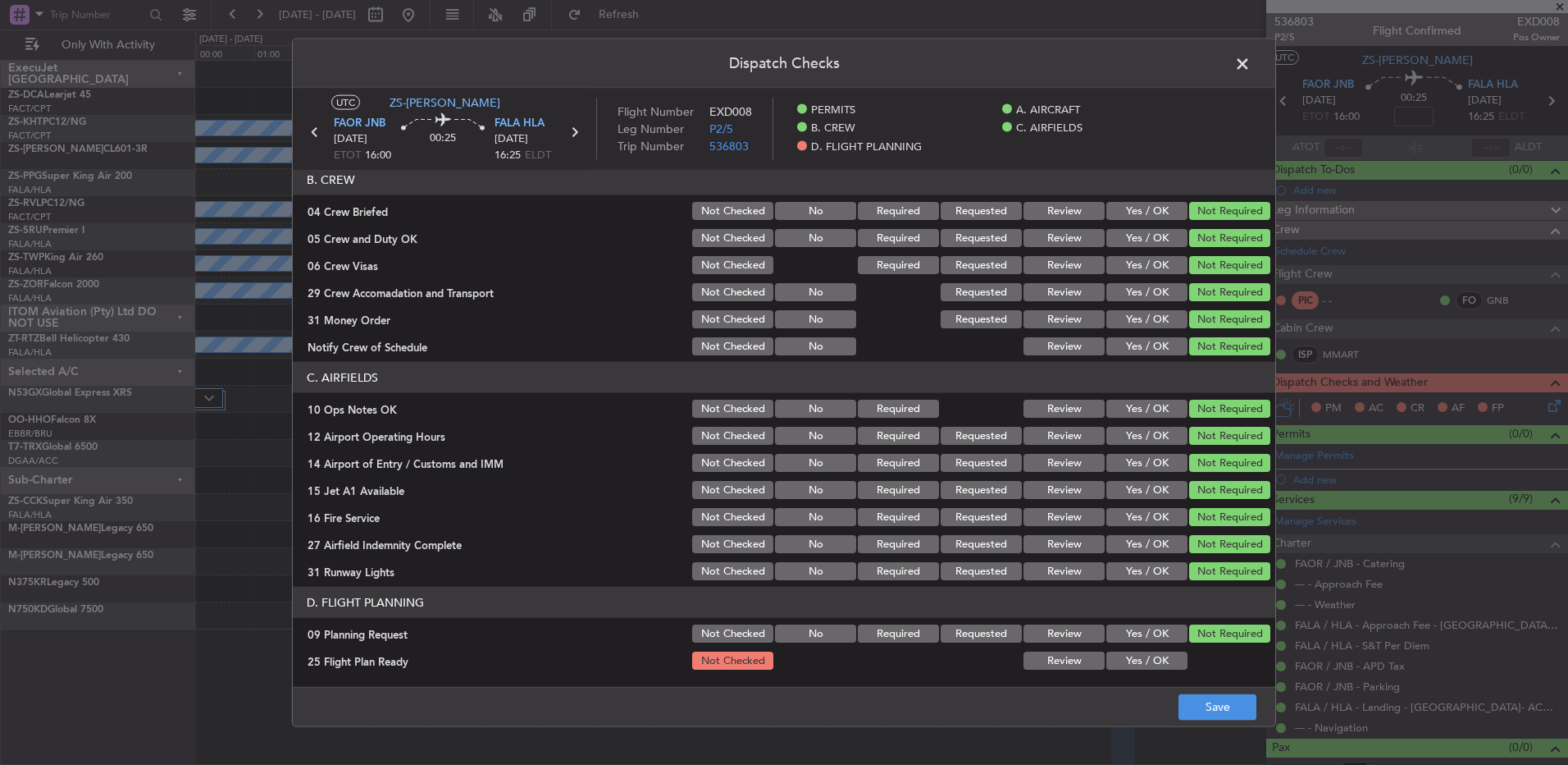
click at [1131, 662] on button "Yes / OK" at bounding box center [1146, 661] width 81 height 18
click at [1196, 703] on button "Save" at bounding box center [1217, 706] width 78 height 26
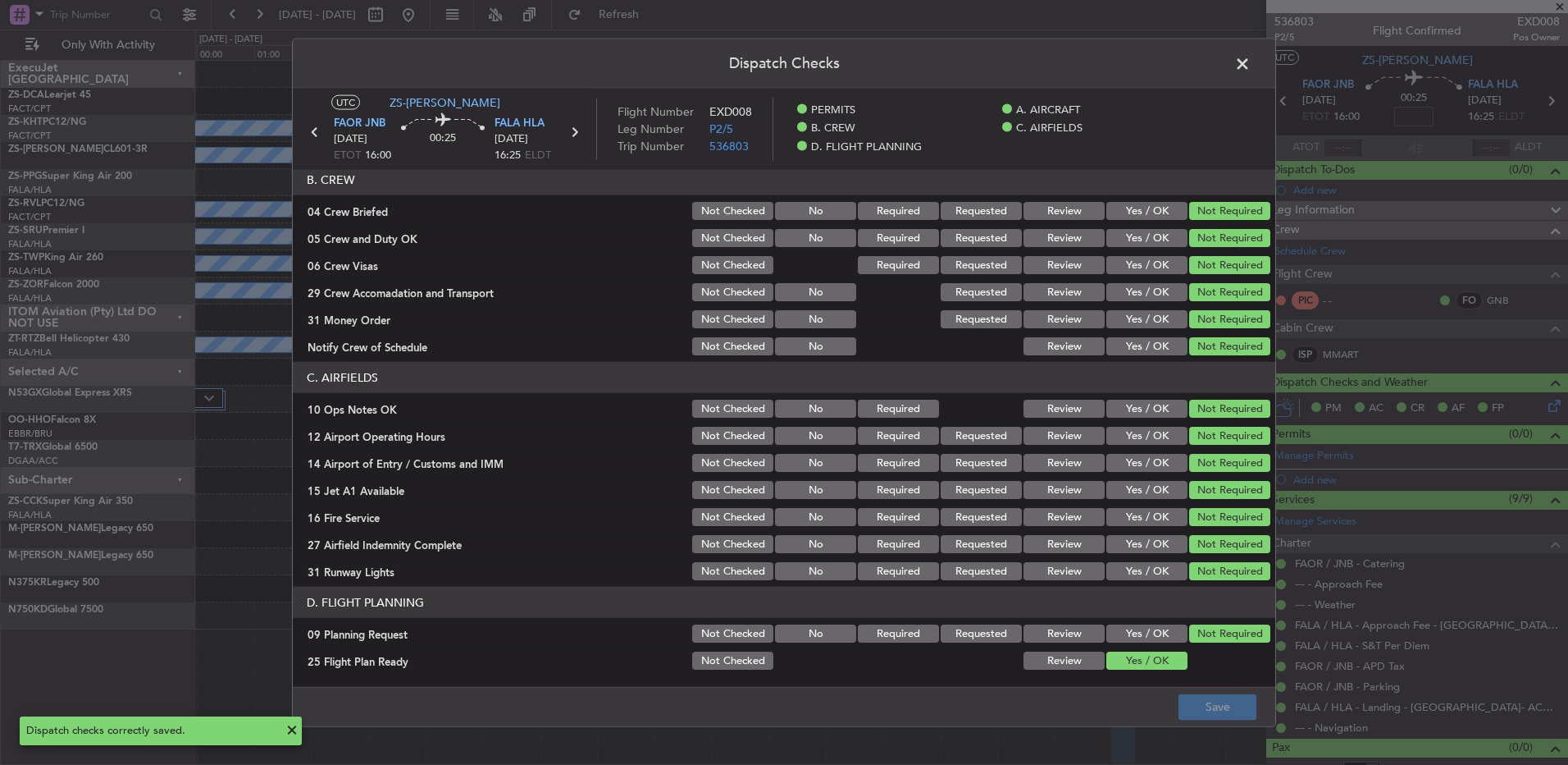
click at [1251, 70] on span at bounding box center [1251, 68] width 0 height 33
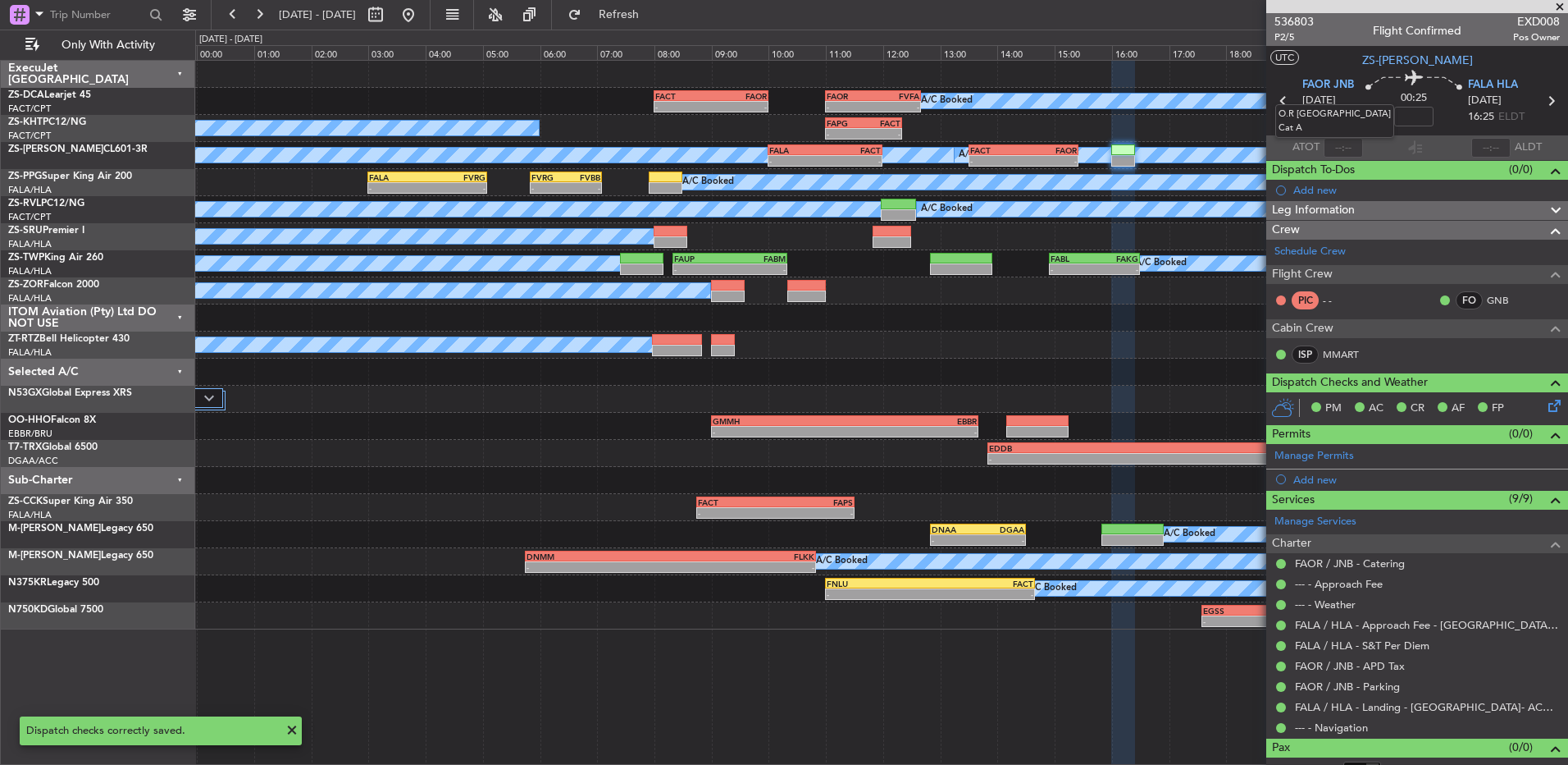
click at [1281, 100] on mat-tooltip-component "O.R [GEOGRAPHIC_DATA] Cat A" at bounding box center [1335, 121] width 142 height 57
click at [1278, 103] on icon at bounding box center [1284, 101] width 22 height 22
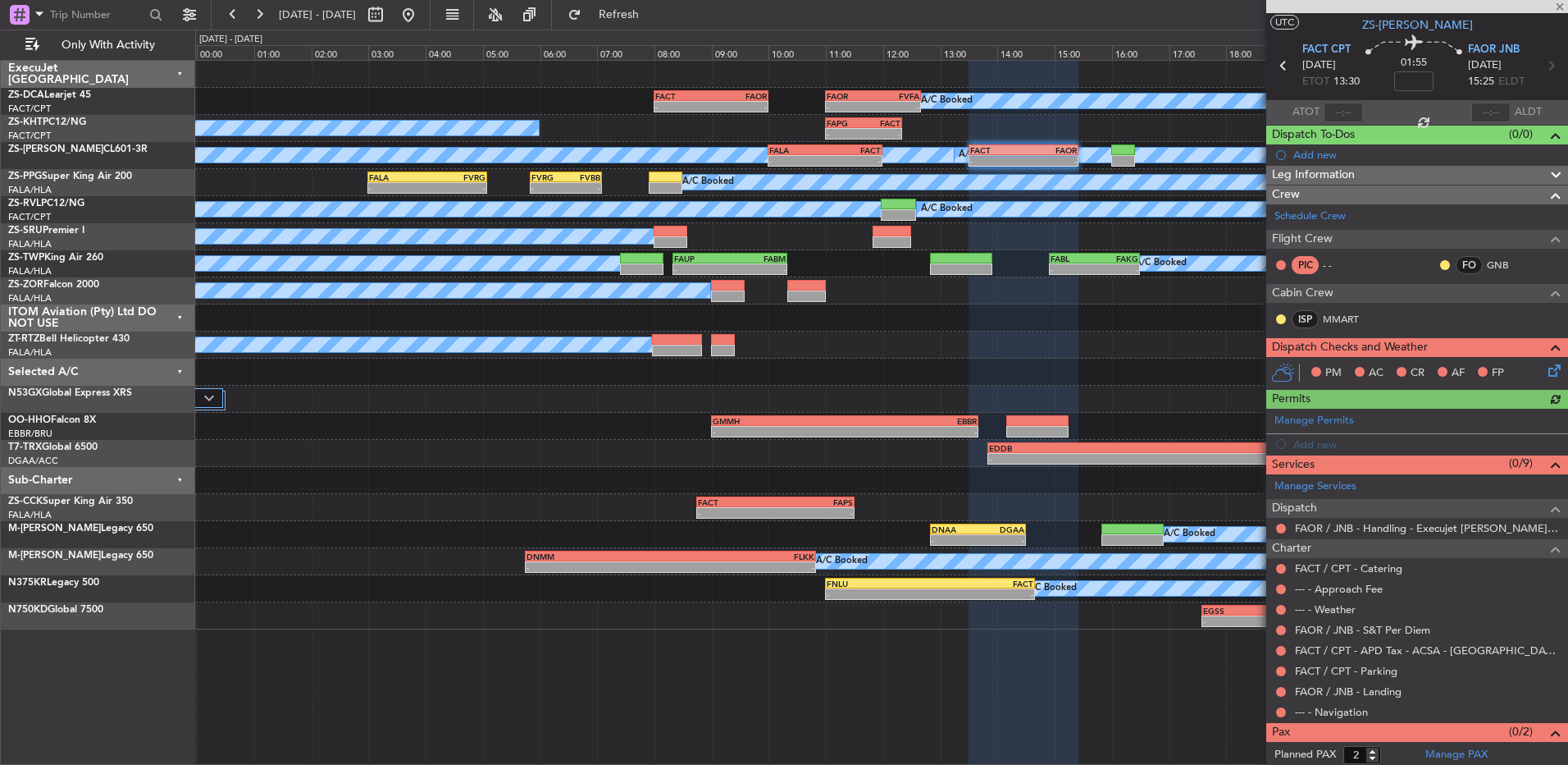
scroll to position [60, 0]
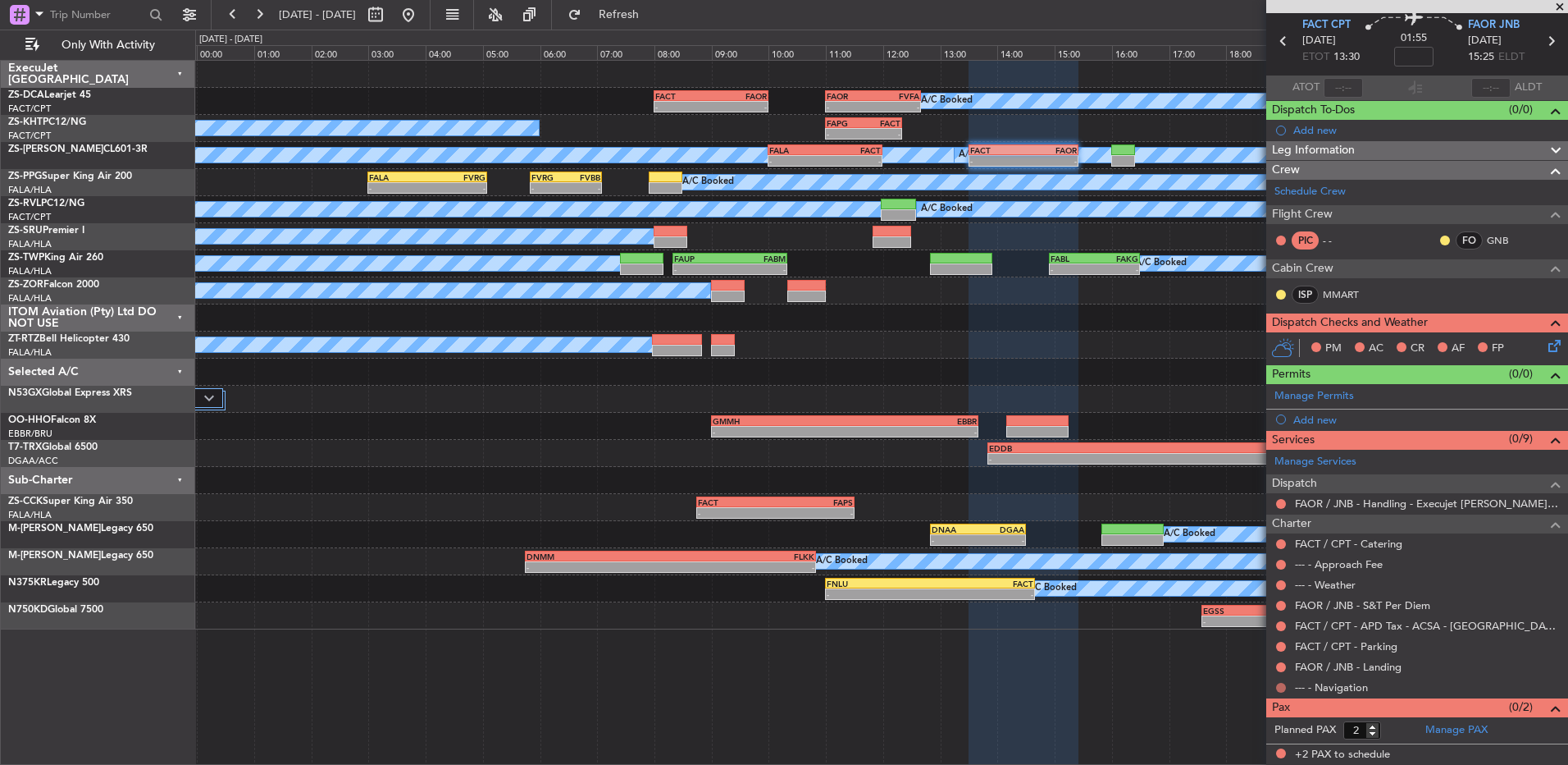
click at [1281, 688] on button at bounding box center [1282, 687] width 10 height 10
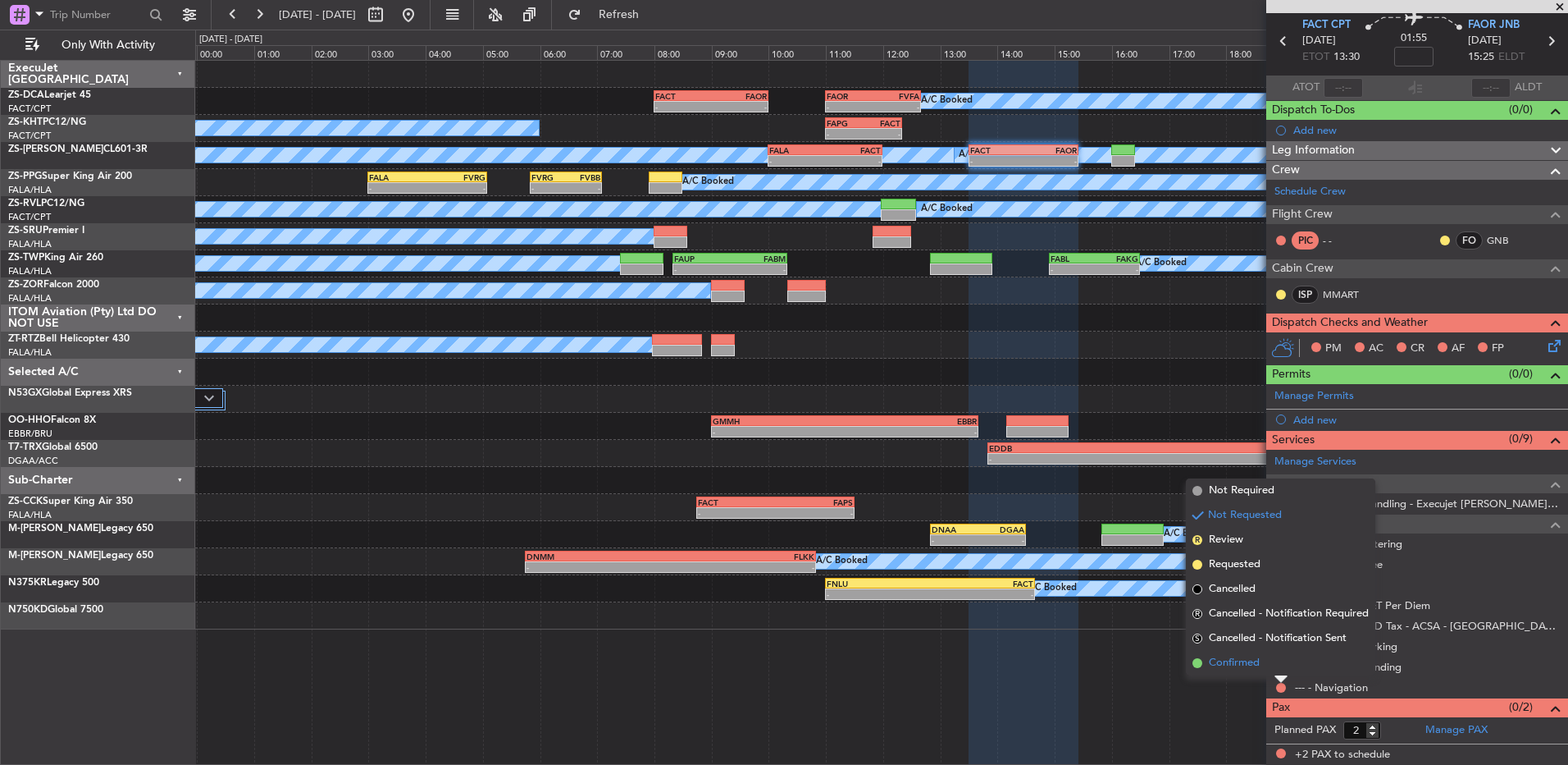
click at [1278, 663] on li "Confirmed" at bounding box center [1281, 662] width 190 height 24
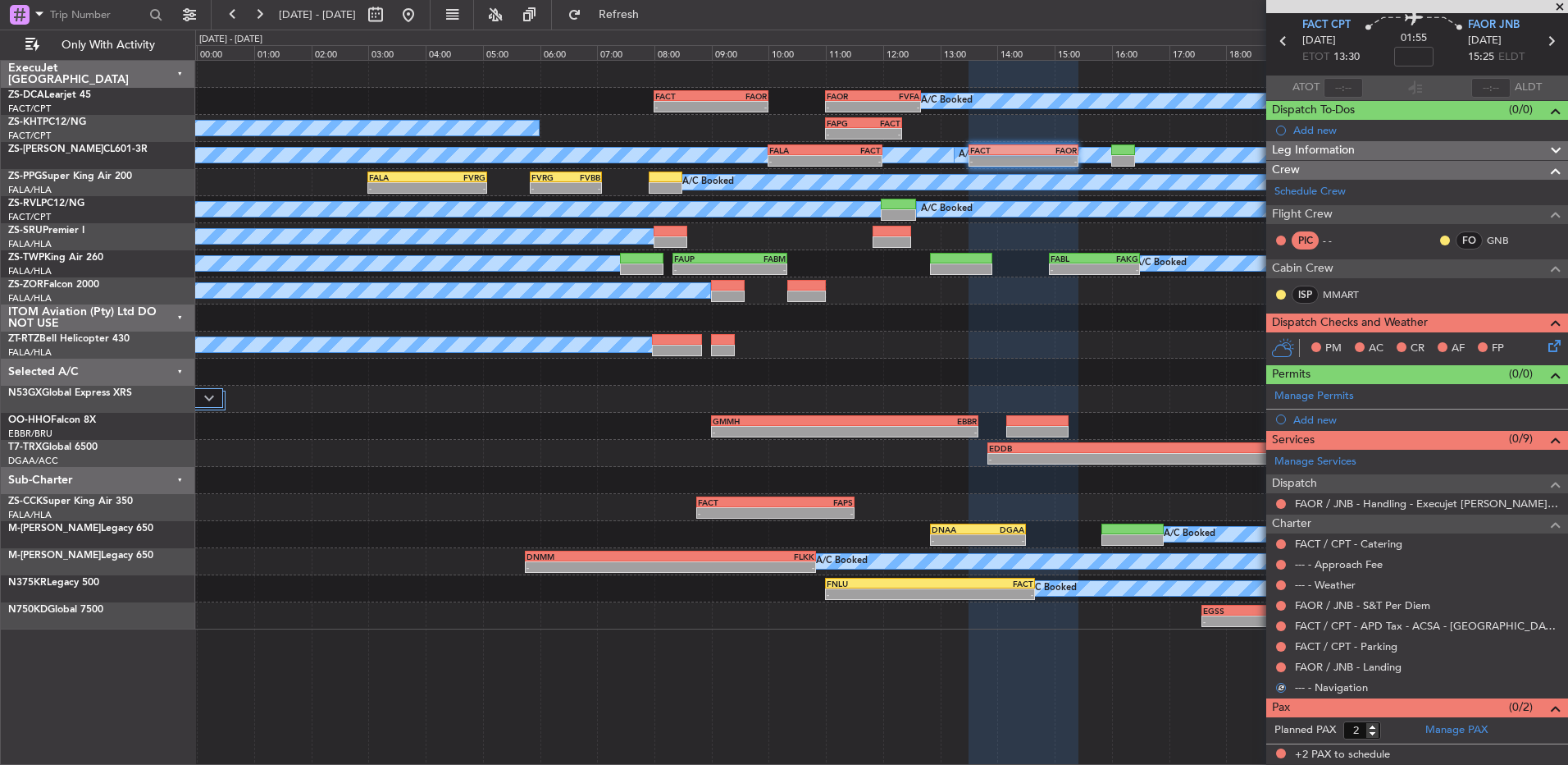
click at [1278, 663] on button at bounding box center [1282, 667] width 10 height 10
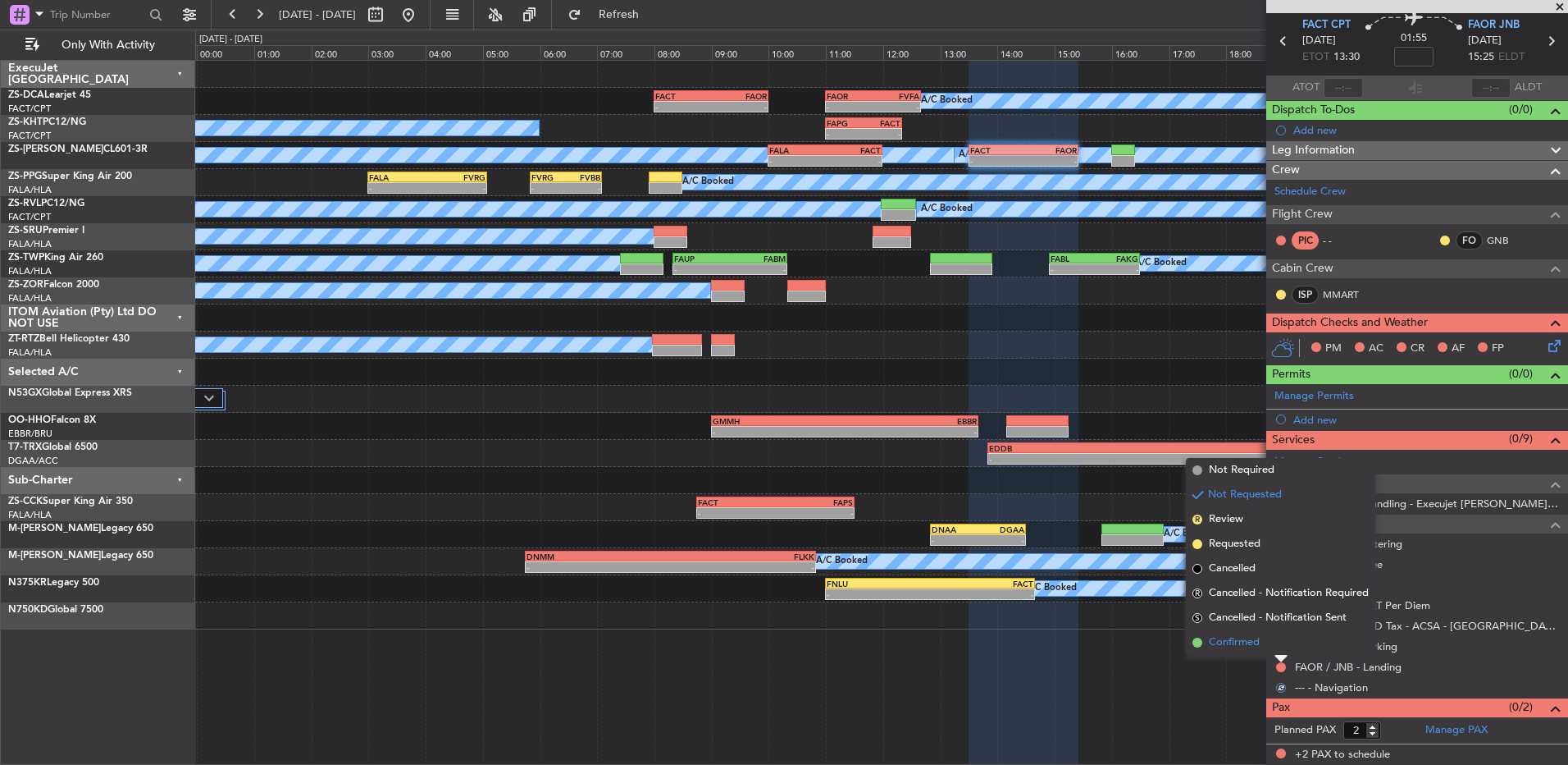
click at [1279, 643] on li "Confirmed" at bounding box center [1281, 642] width 190 height 24
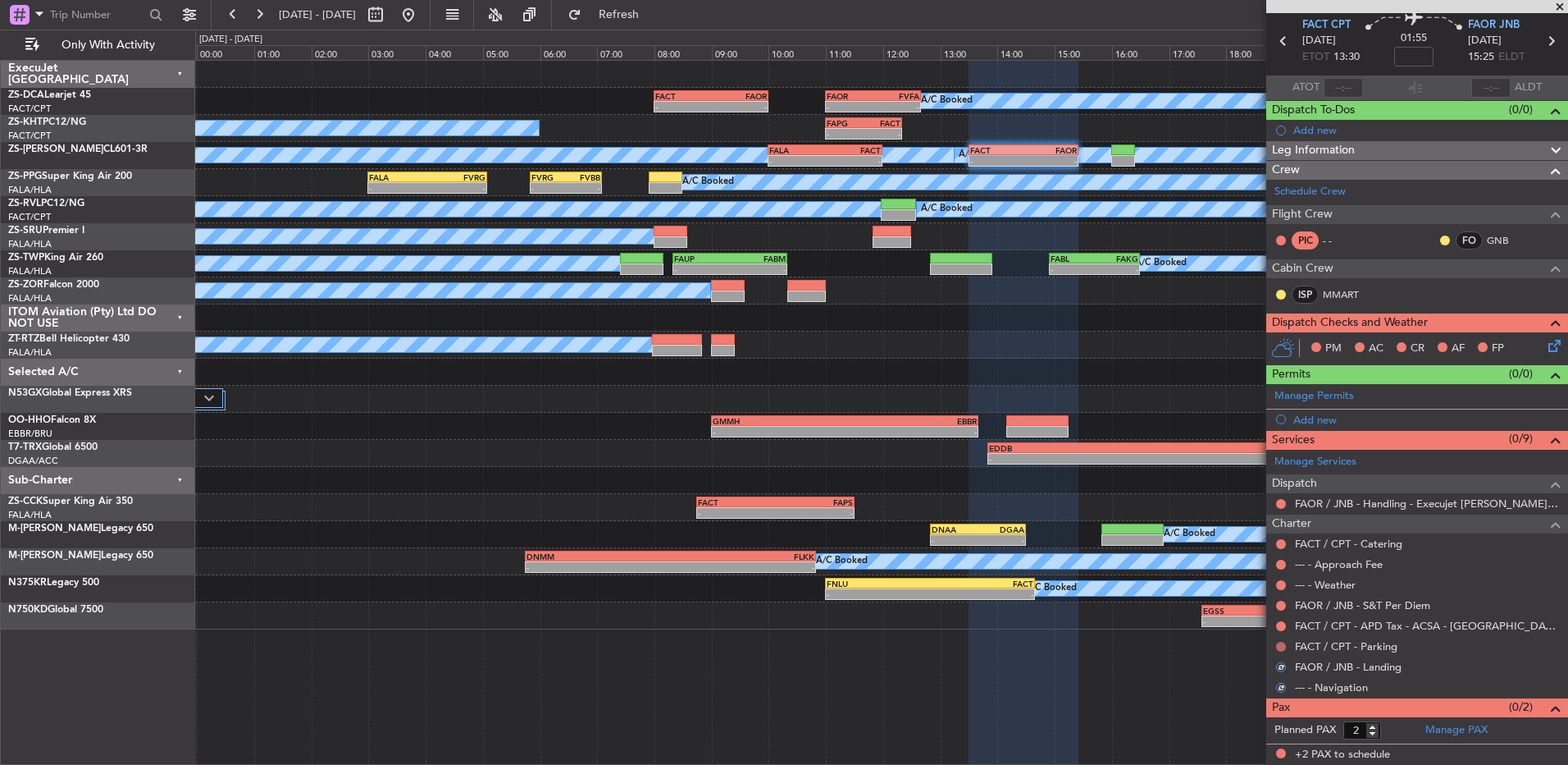
click at [1280, 643] on button at bounding box center [1282, 646] width 10 height 10
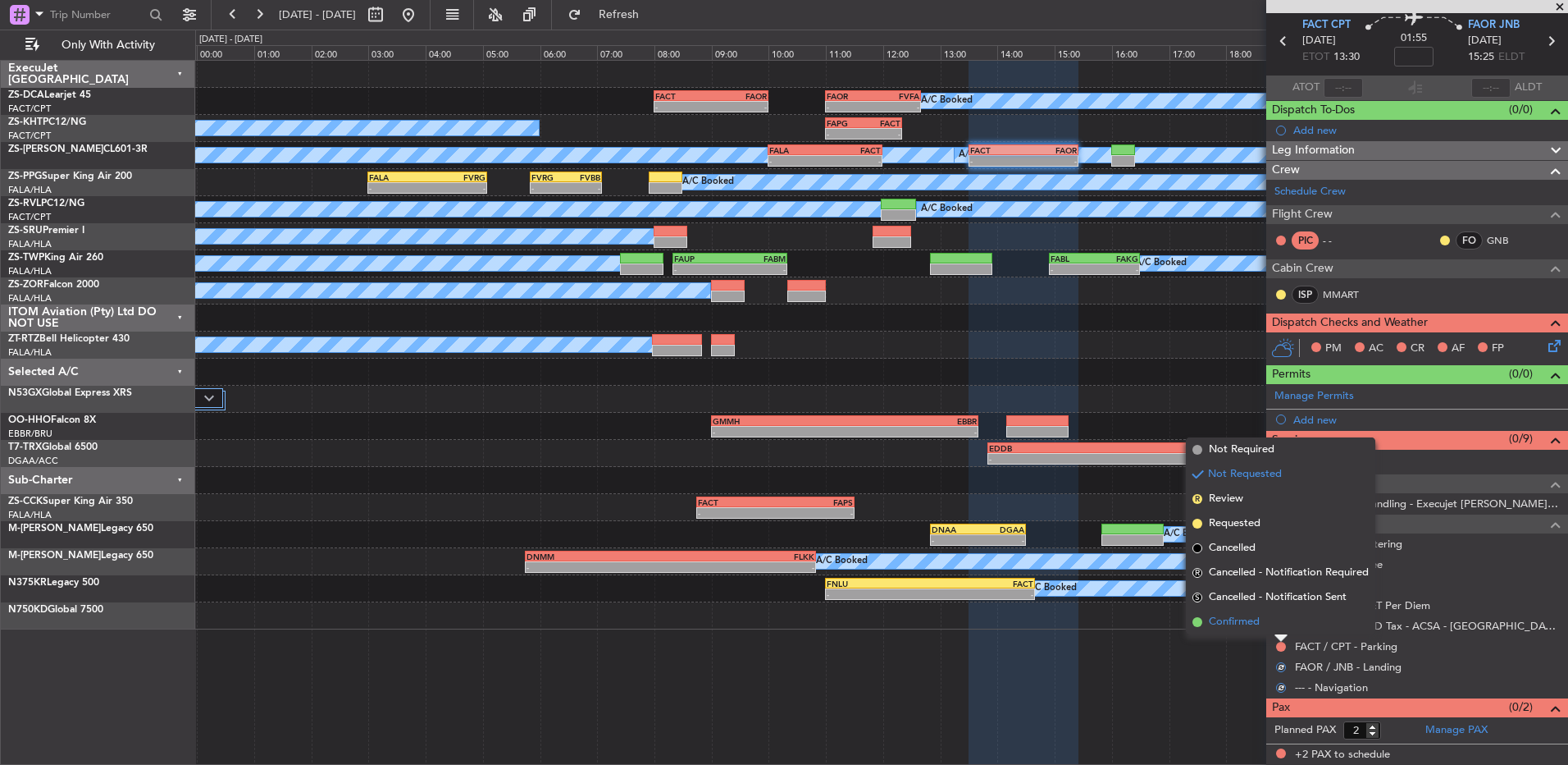
click at [1280, 629] on li "Confirmed" at bounding box center [1281, 621] width 190 height 24
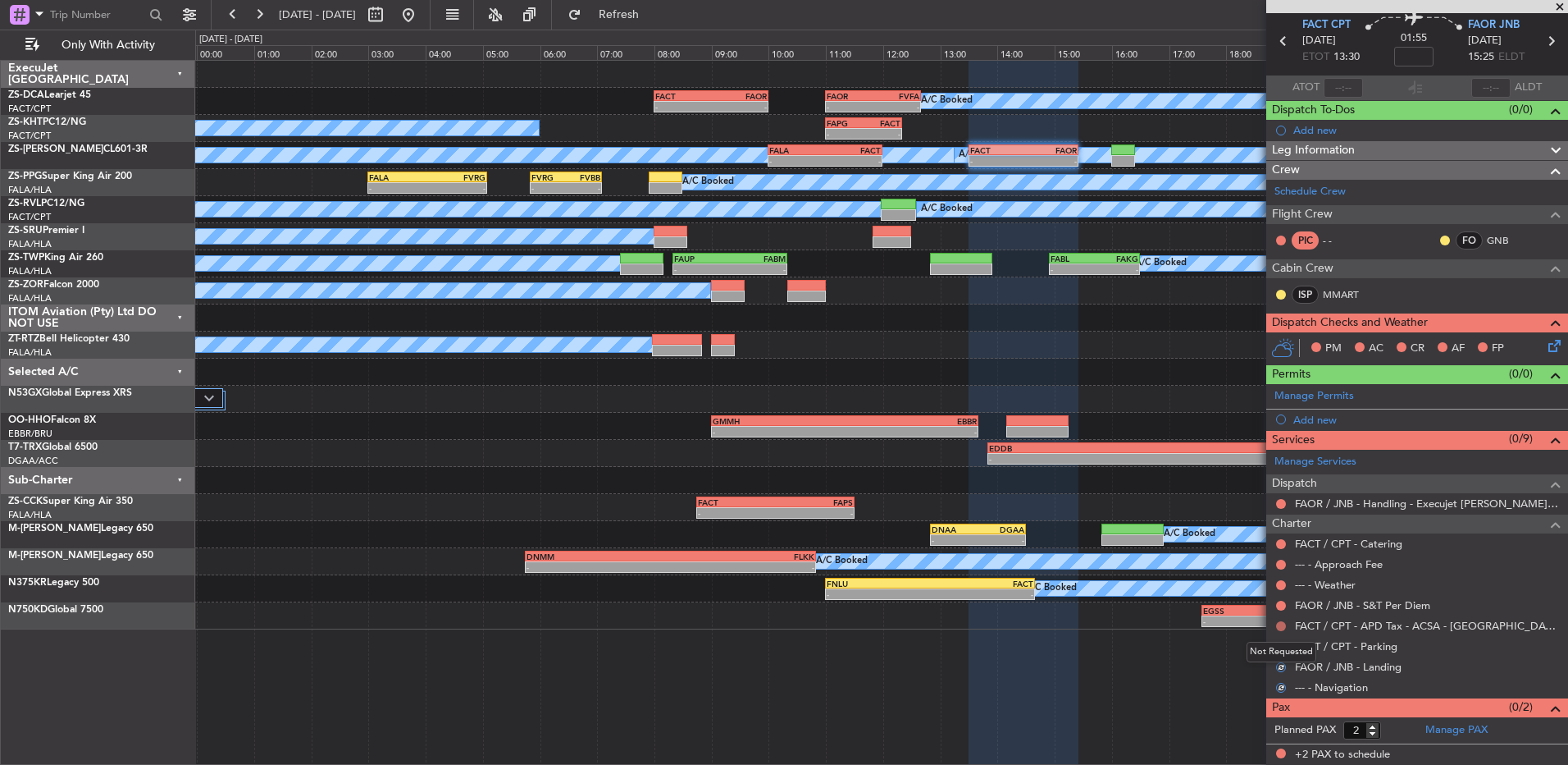
click at [1281, 626] on button at bounding box center [1282, 626] width 10 height 10
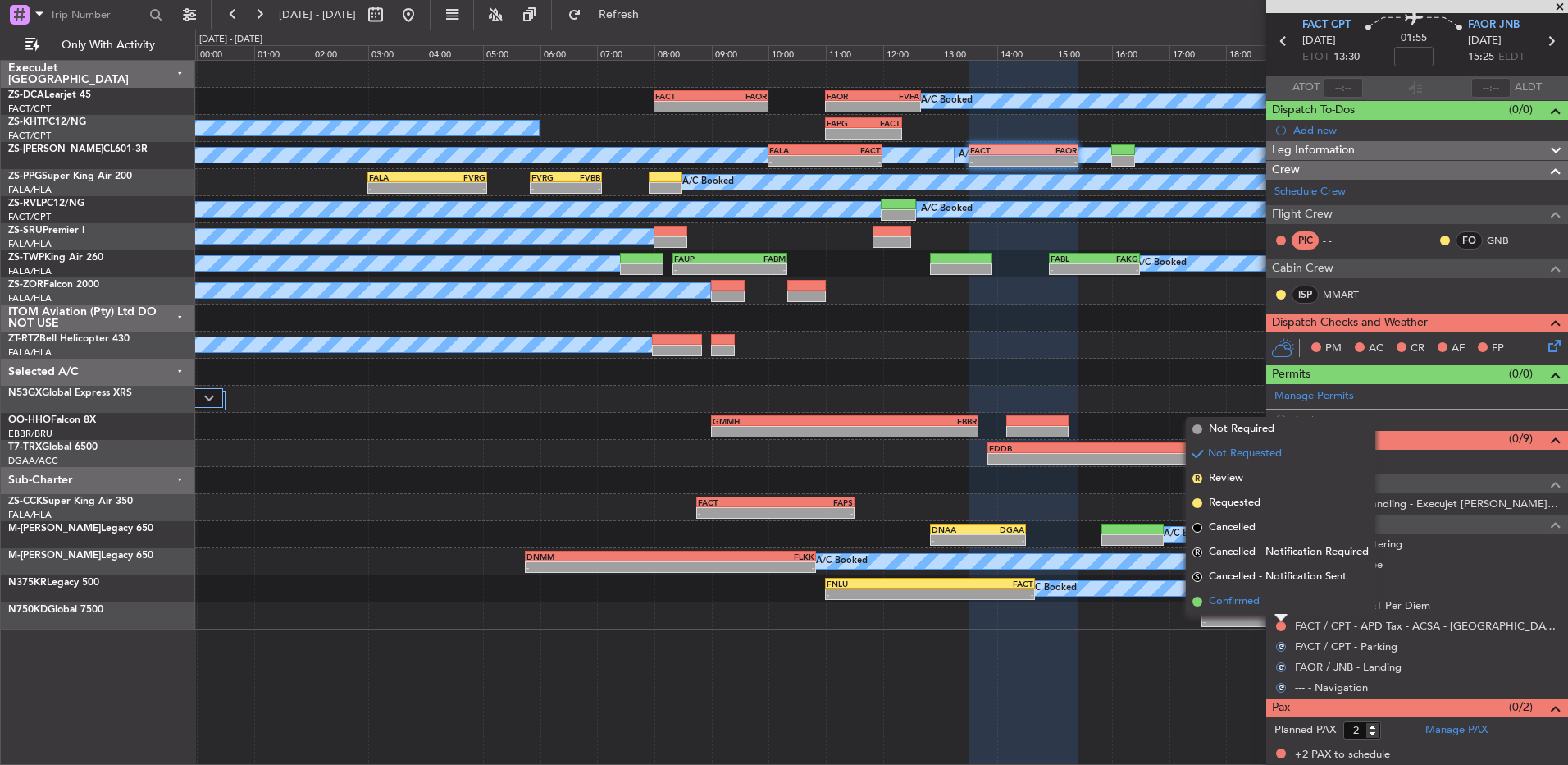
click at [1280, 606] on li "Confirmed" at bounding box center [1281, 600] width 190 height 24
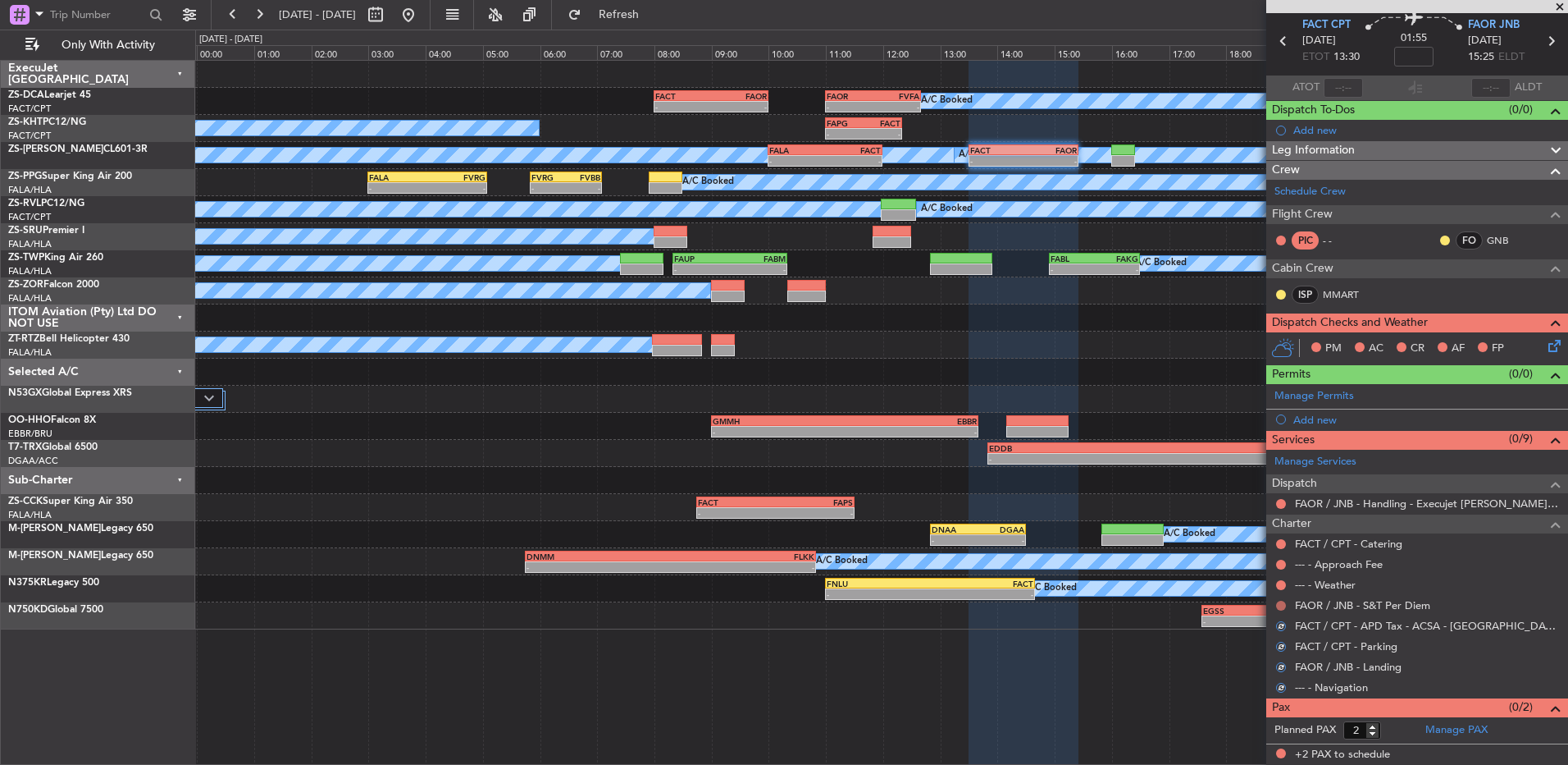
click at [1281, 604] on button at bounding box center [1282, 605] width 10 height 10
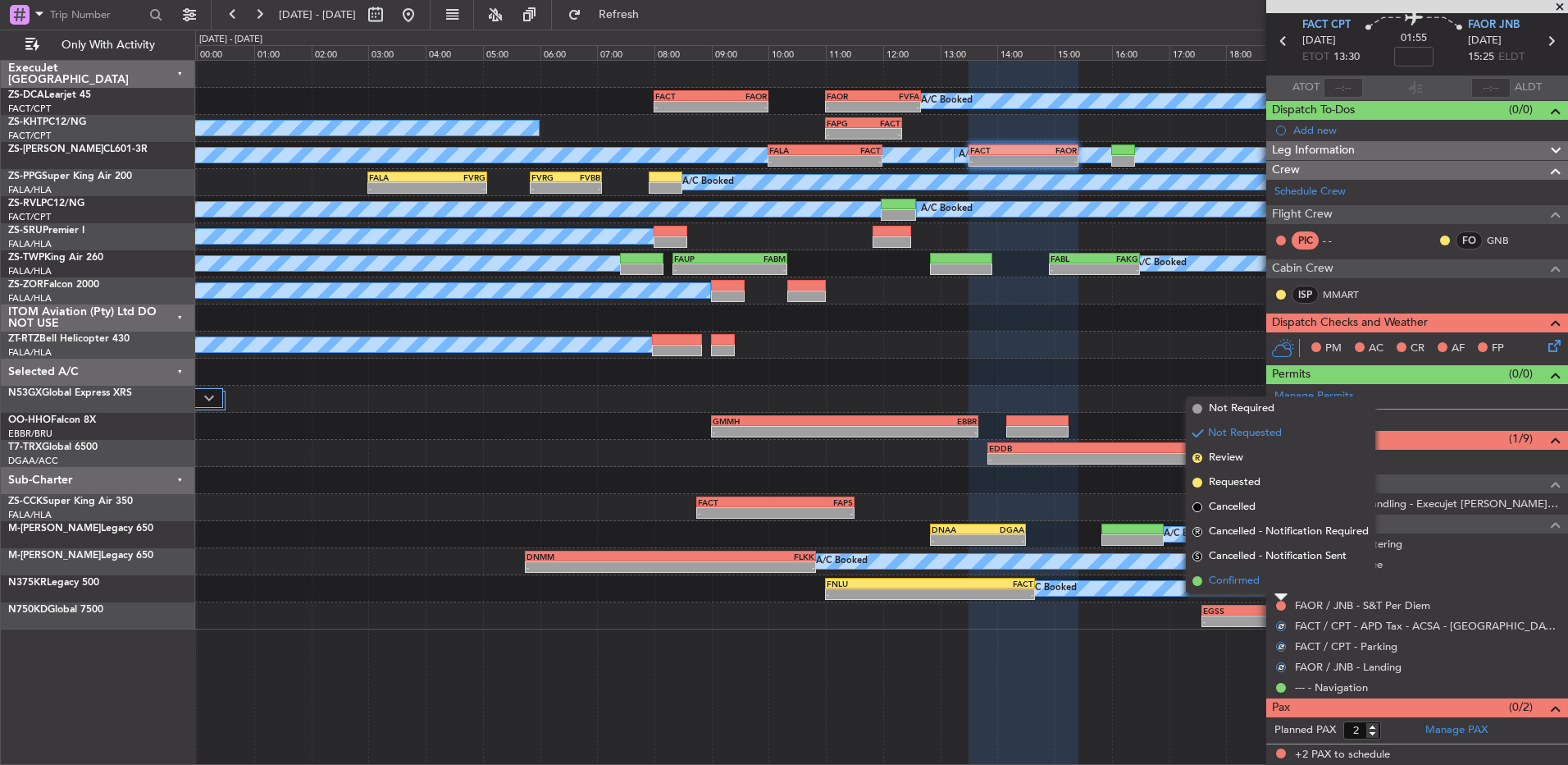
click at [1279, 582] on li "Confirmed" at bounding box center [1281, 580] width 190 height 24
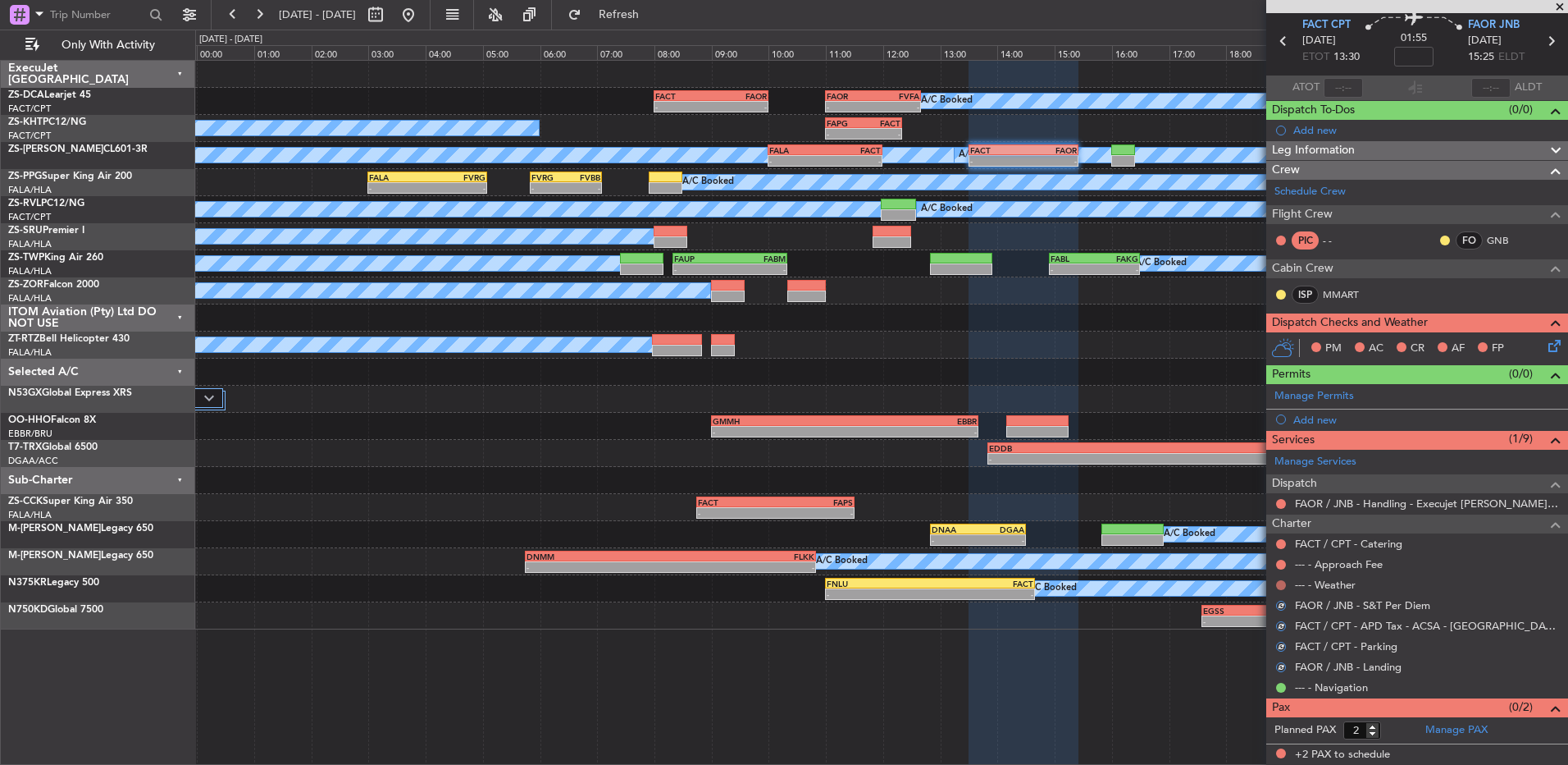
click at [1282, 582] on button at bounding box center [1282, 585] width 10 height 10
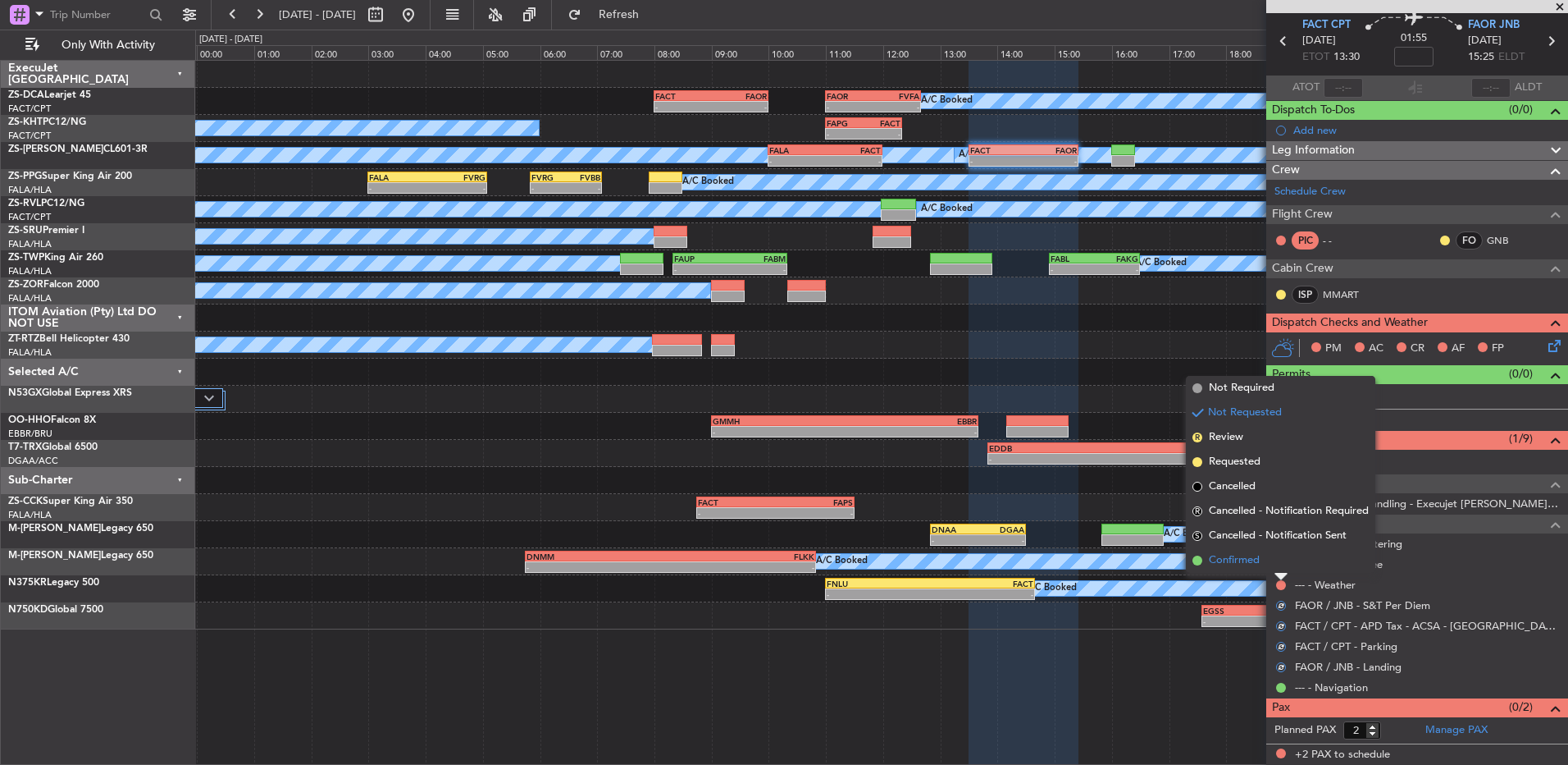
click at [1278, 560] on li "Confirmed" at bounding box center [1281, 560] width 190 height 24
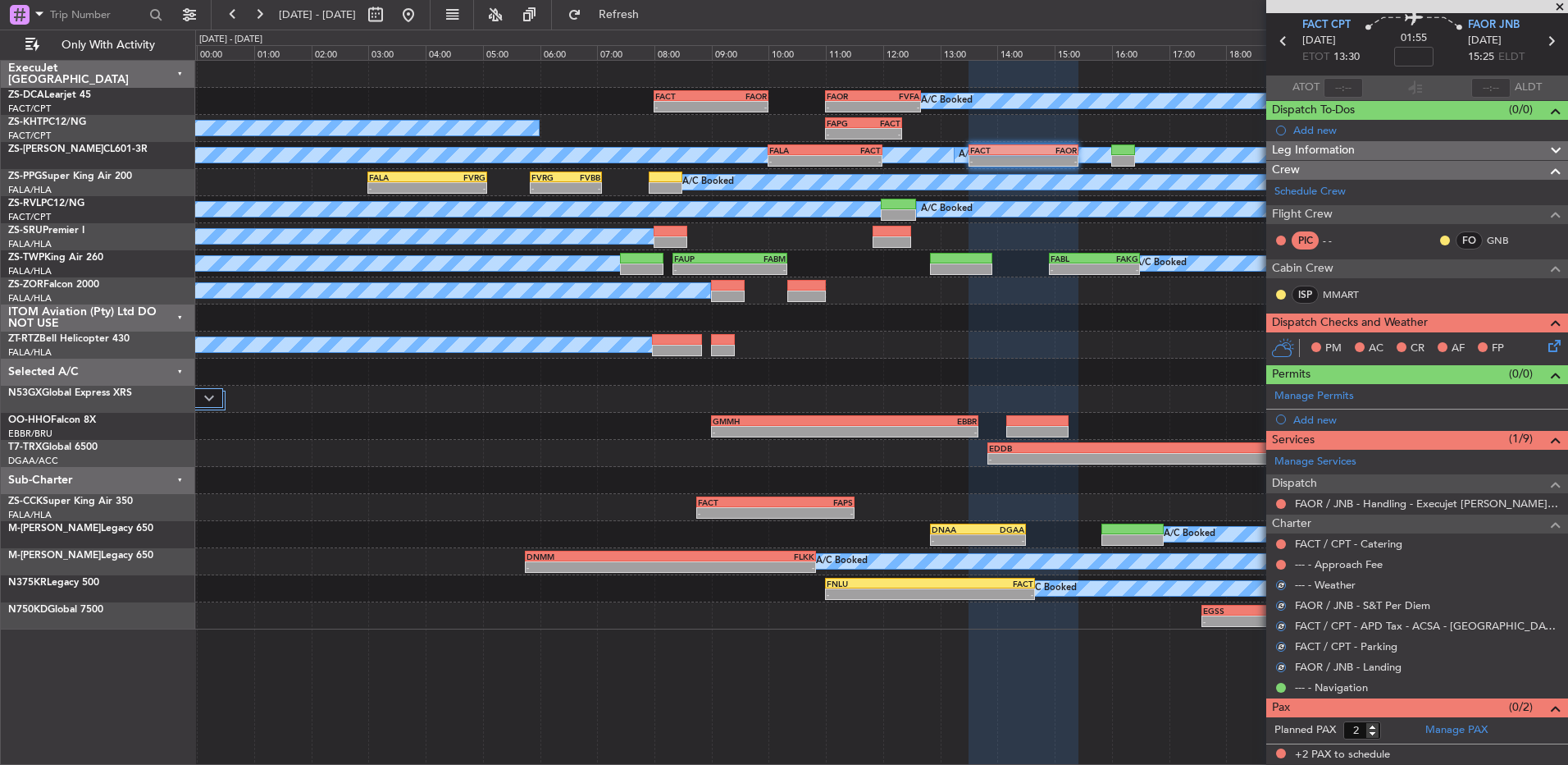
click at [1278, 560] on button at bounding box center [1282, 565] width 10 height 10
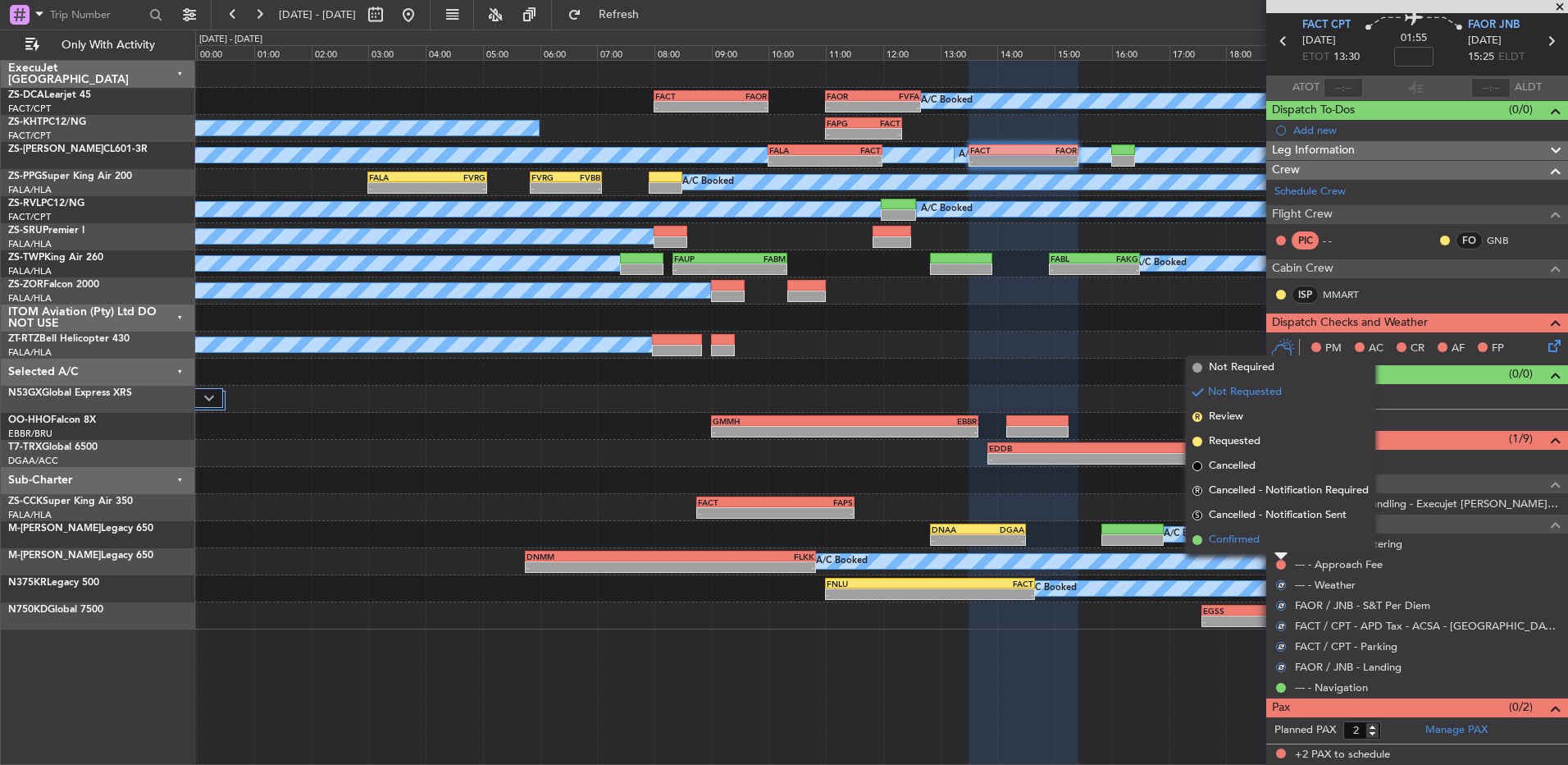
click at [1278, 541] on li "Confirmed" at bounding box center [1281, 540] width 190 height 24
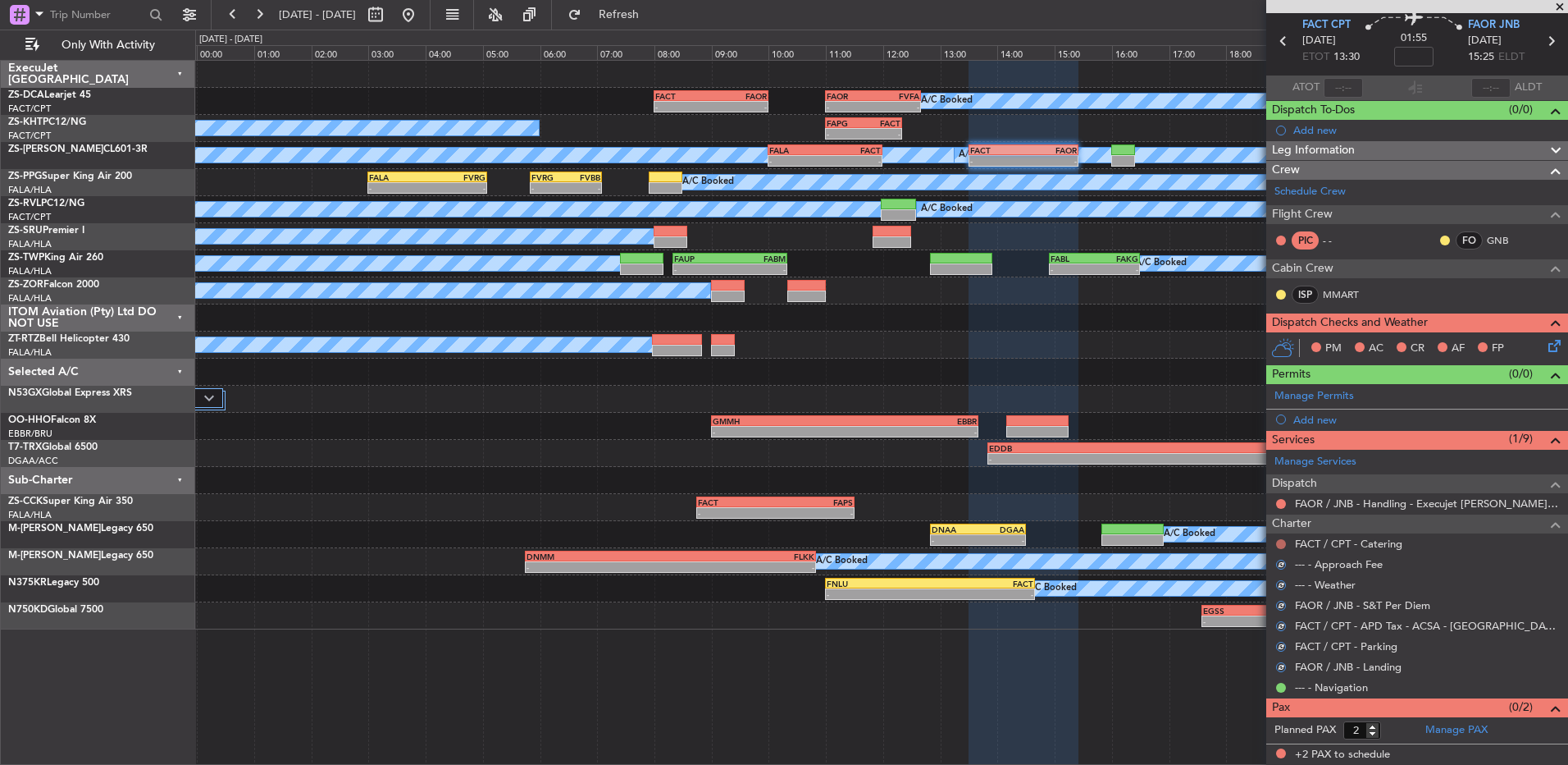
click at [1282, 544] on button at bounding box center [1282, 544] width 10 height 10
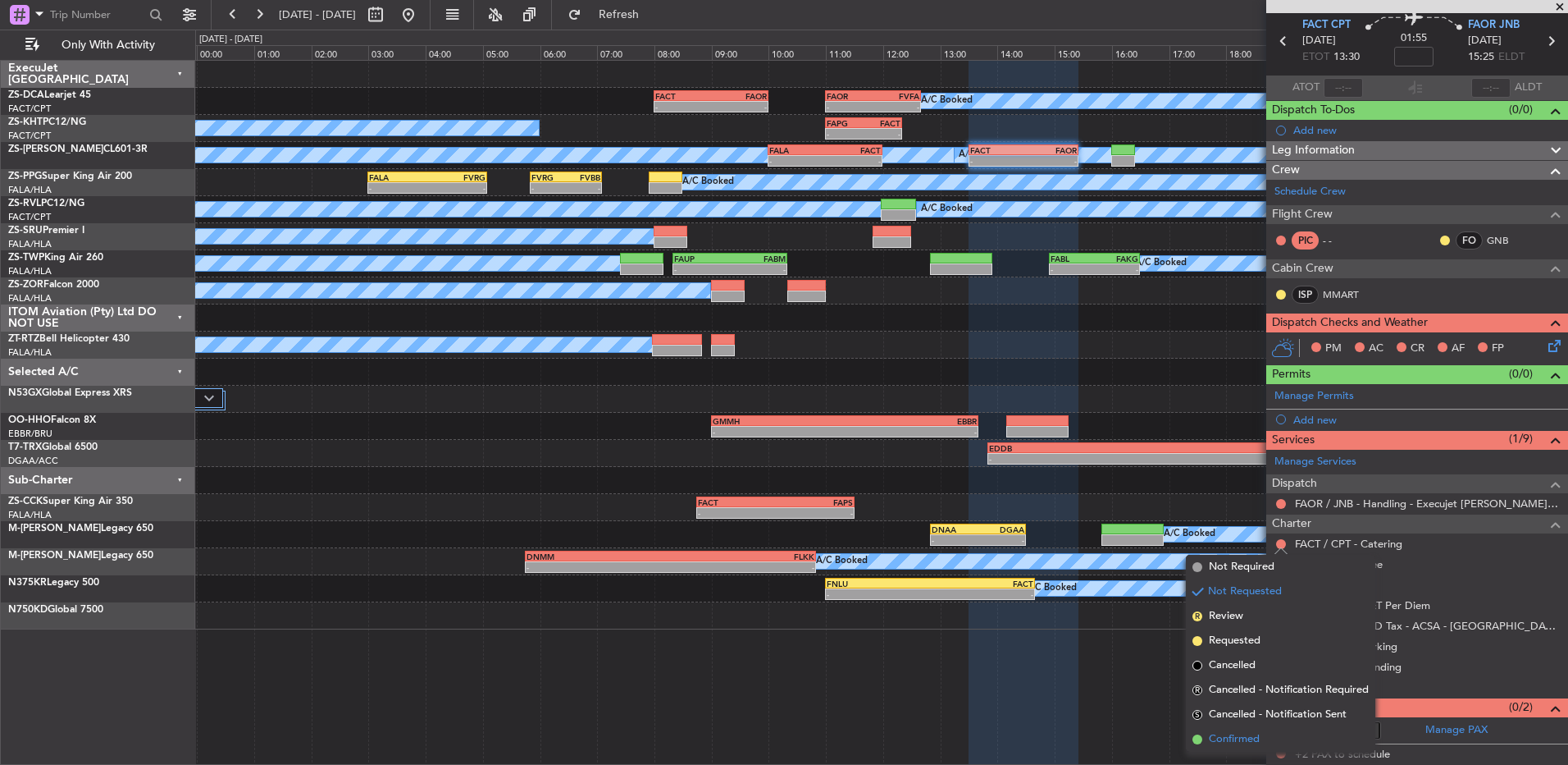
click at [1255, 730] on li "Confirmed" at bounding box center [1281, 738] width 190 height 24
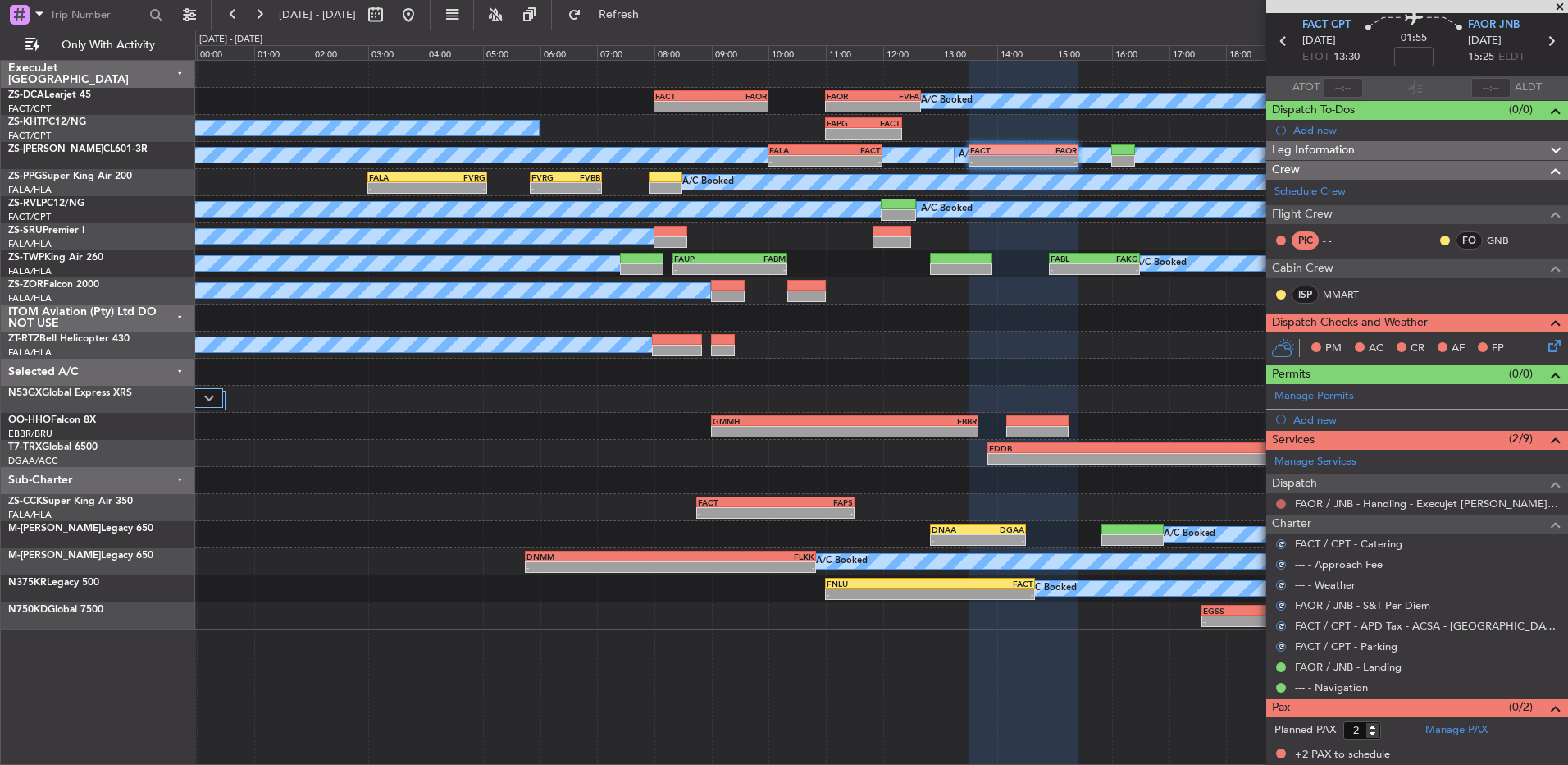
click at [1278, 506] on button at bounding box center [1282, 504] width 10 height 10
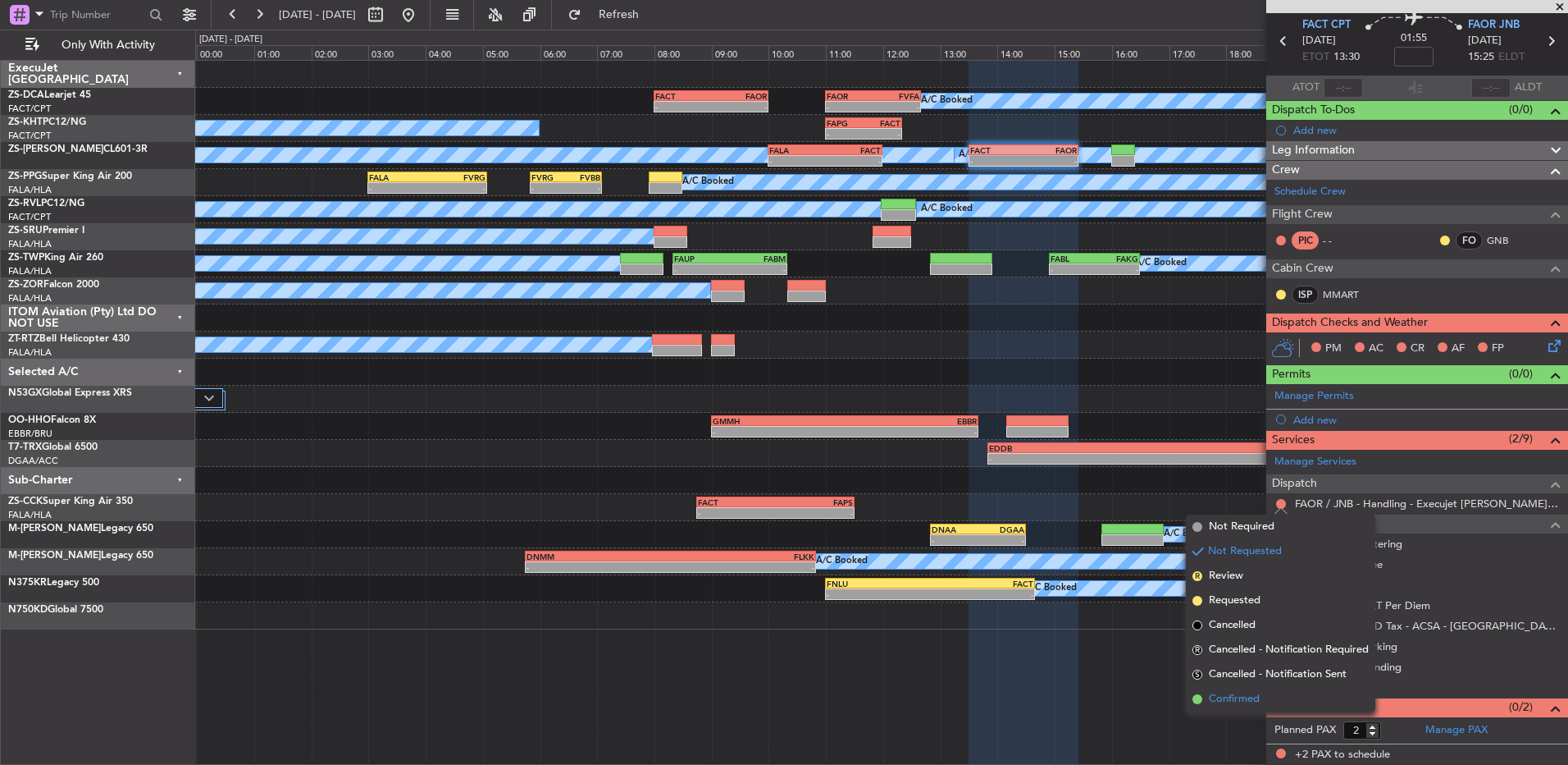
click at [1267, 707] on li "Confirmed" at bounding box center [1281, 698] width 190 height 24
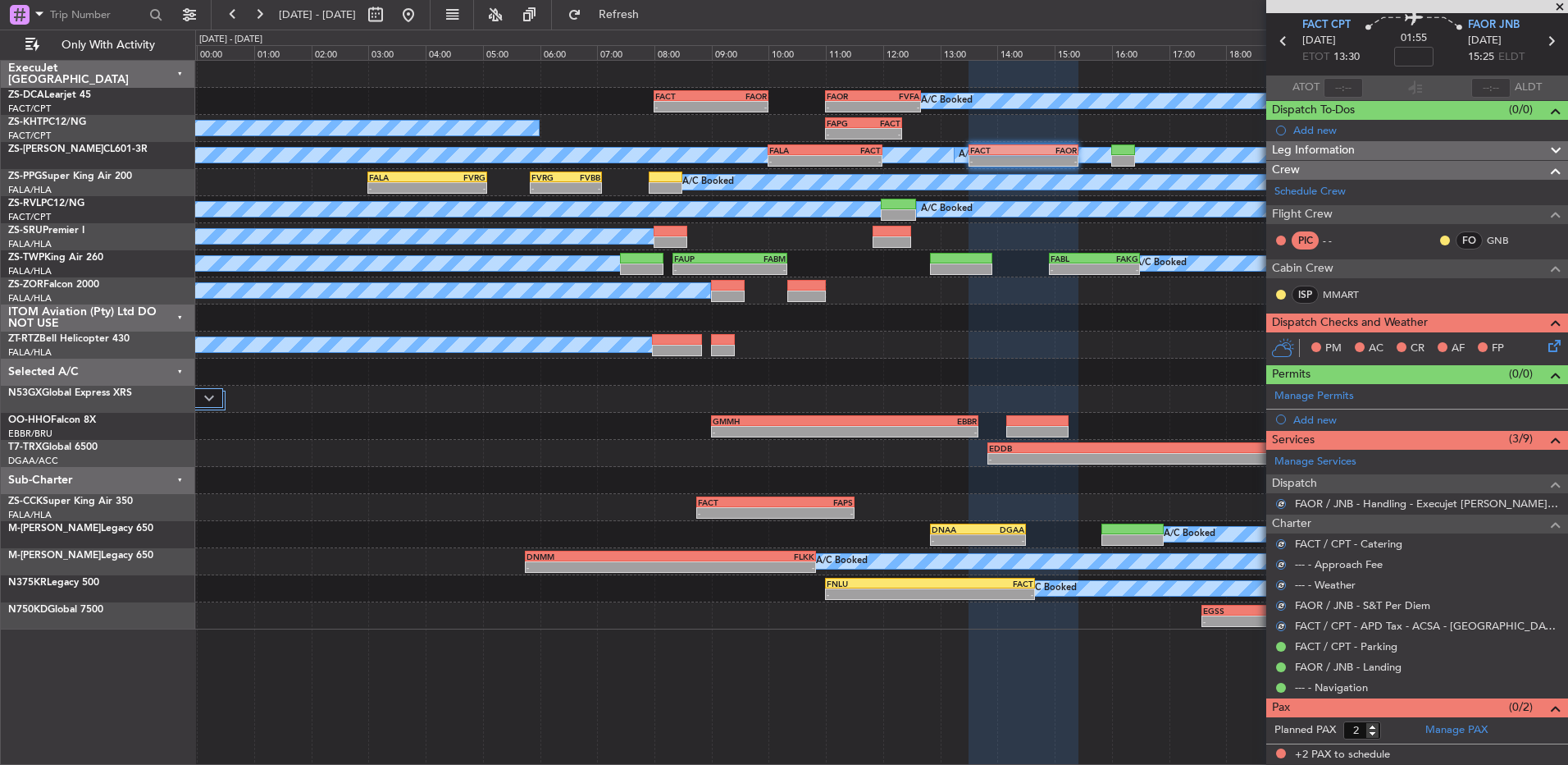
click at [1287, 292] on div "ISP MMART" at bounding box center [1318, 295] width 85 height 18
click at [1282, 296] on button at bounding box center [1282, 295] width 10 height 10
drag, startPoint x: 1258, startPoint y: 347, endPoint x: 1324, endPoint y: 326, distance: 69.3
click at [1260, 347] on span "Acknowledged" at bounding box center [1285, 342] width 72 height 17
click at [1440, 240] on button at bounding box center [1445, 241] width 10 height 10
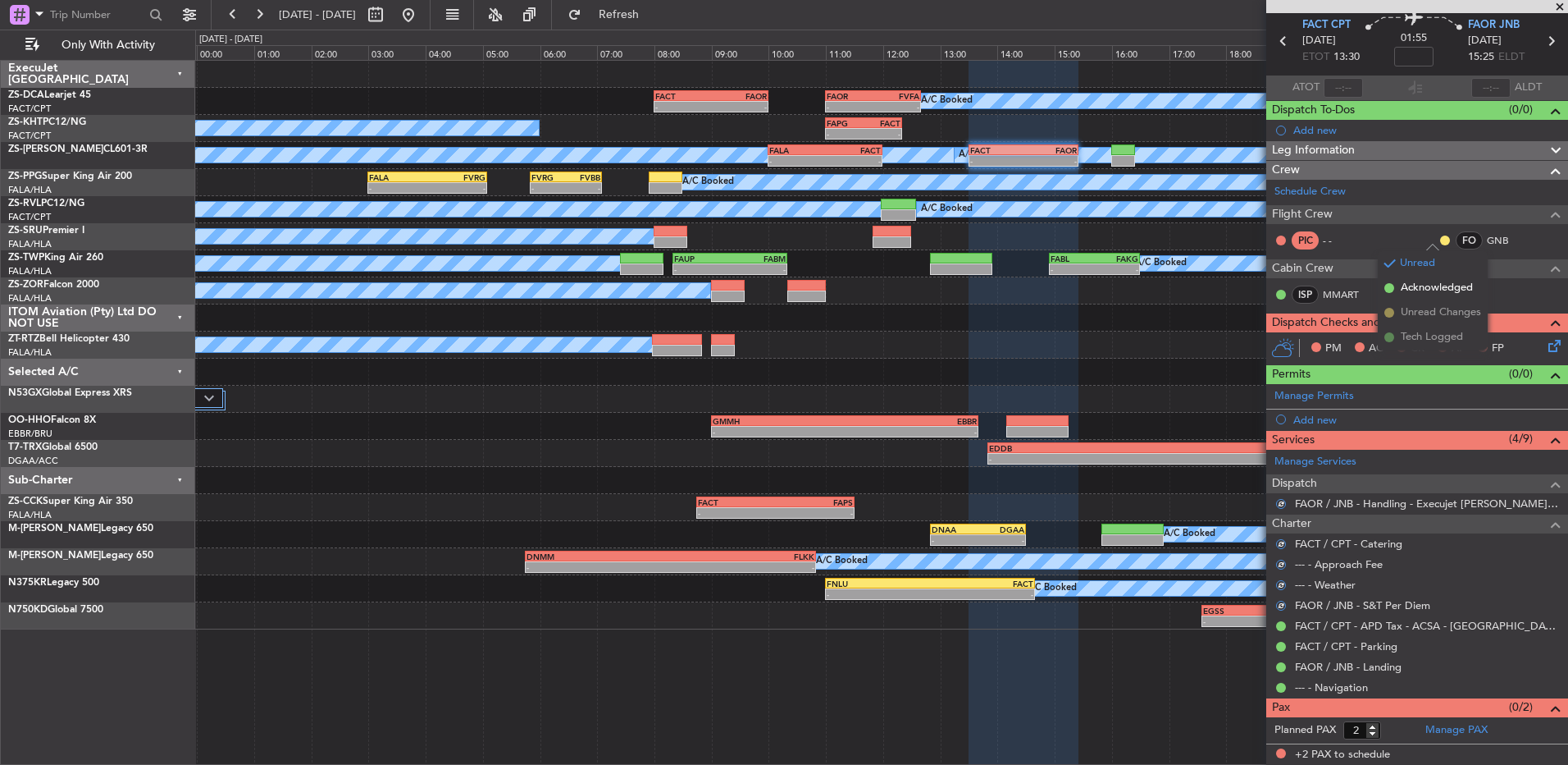
drag, startPoint x: 1407, startPoint y: 287, endPoint x: 1493, endPoint y: 303, distance: 87.5
click at [1409, 287] on span "Acknowledged" at bounding box center [1437, 288] width 72 height 17
click at [1545, 342] on icon at bounding box center [1552, 343] width 13 height 13
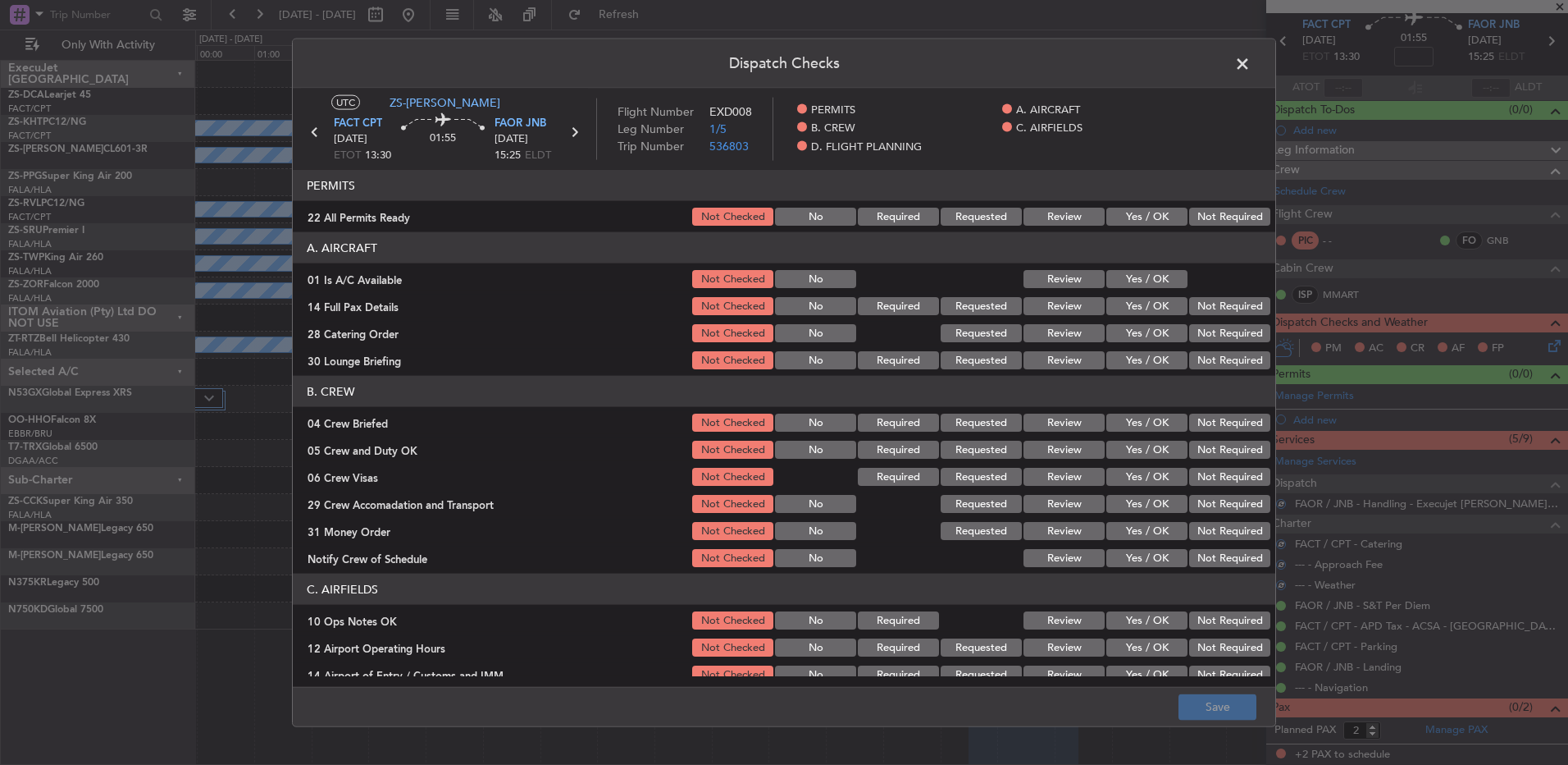
click at [1200, 219] on button "Not Required" at bounding box center [1230, 217] width 81 height 18
click at [1161, 280] on button "Yes / OK" at bounding box center [1146, 279] width 81 height 18
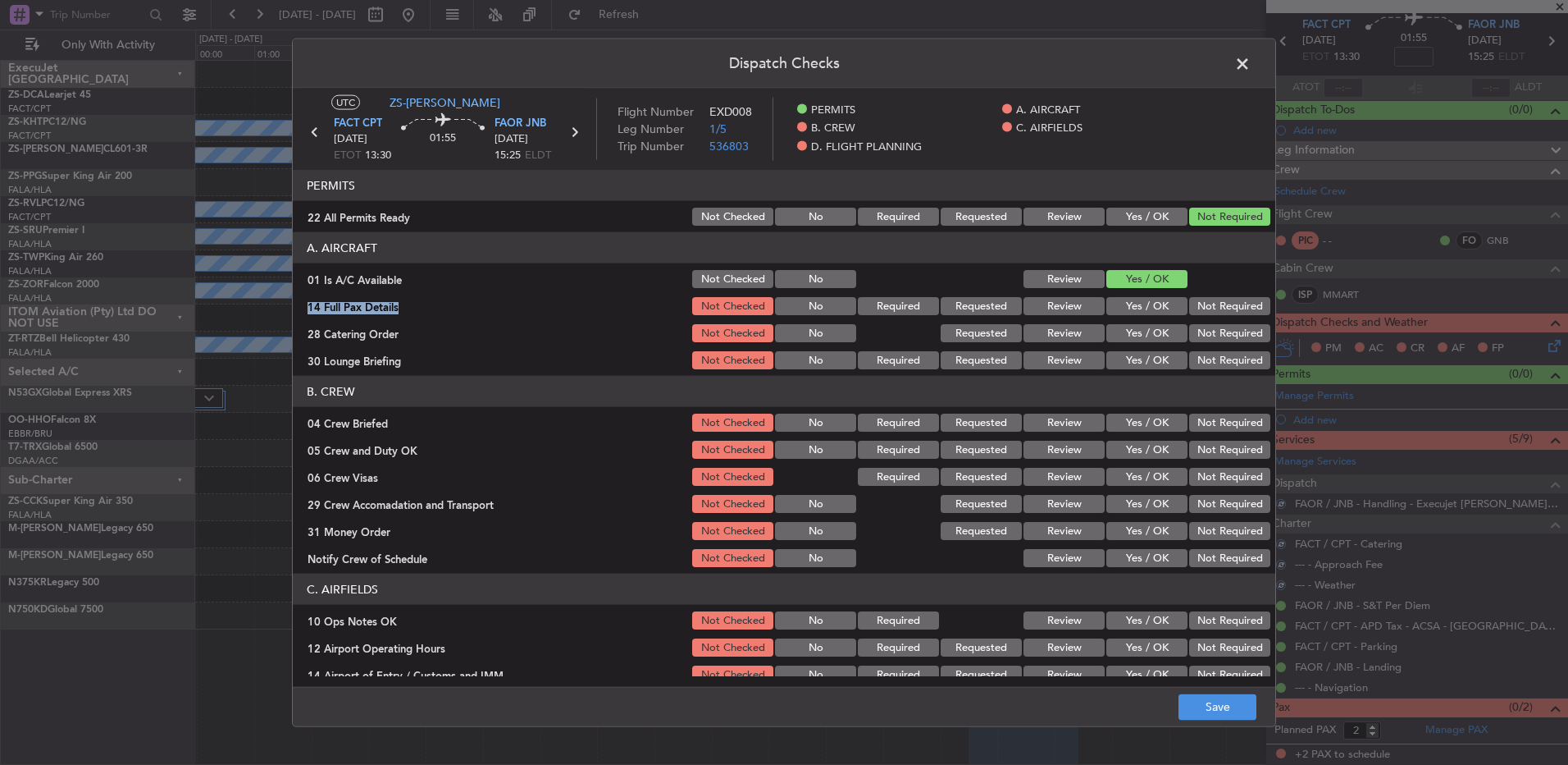
click at [1196, 291] on section "A. AIRCRAFT 01 Is A/C Available Not Checked No Review Yes / OK 14 Full Pax Deta…" at bounding box center [784, 301] width 983 height 139
click at [1198, 324] on button "Not Required" at bounding box center [1230, 333] width 81 height 18
click at [1206, 307] on button "Not Required" at bounding box center [1230, 307] width 81 height 18
click at [1200, 361] on button "Not Required" at bounding box center [1230, 360] width 81 height 18
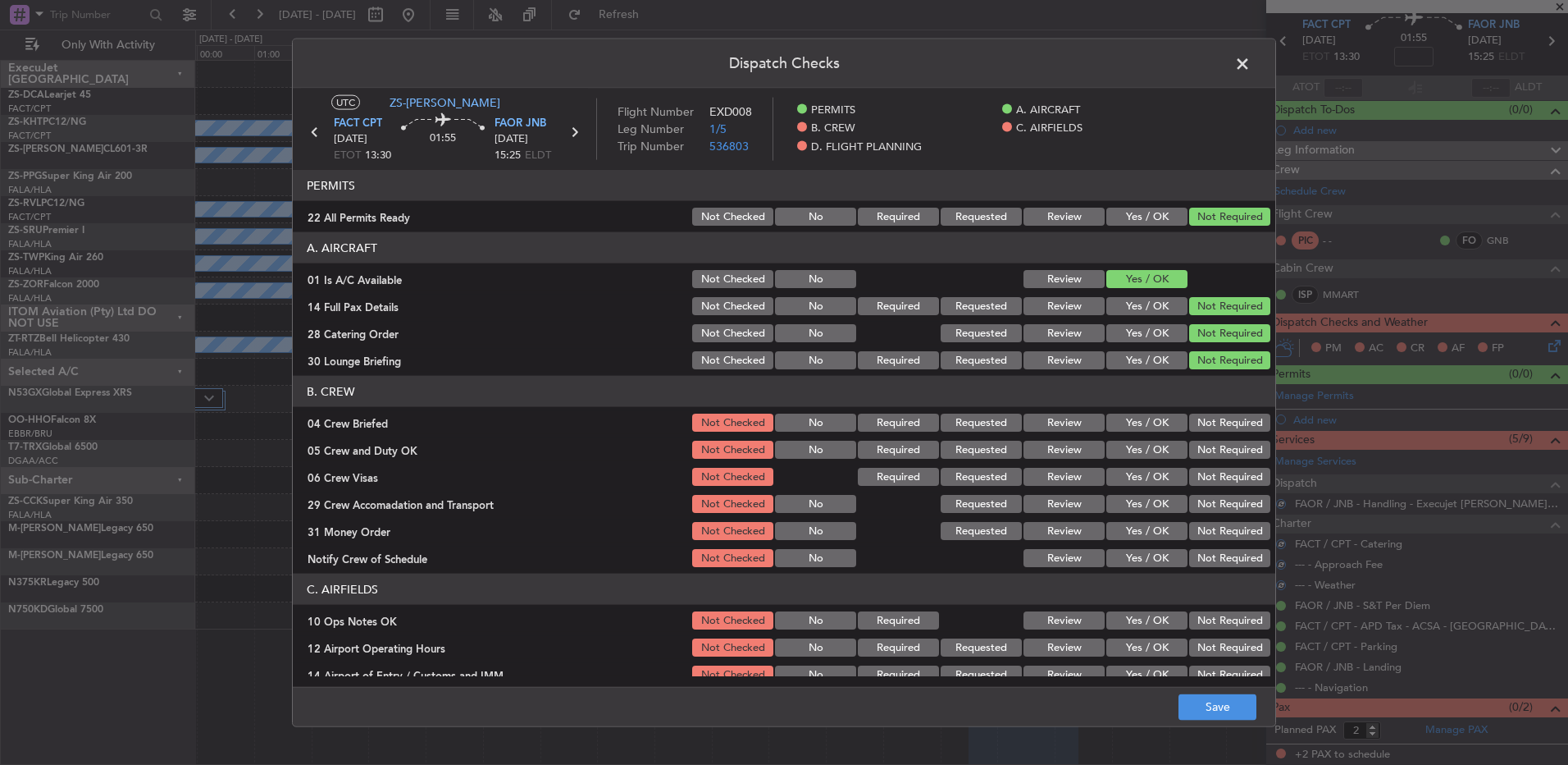
click at [1200, 432] on div "Not Required" at bounding box center [1228, 423] width 83 height 23
click at [1201, 419] on button "Not Required" at bounding box center [1230, 423] width 81 height 18
click at [1211, 460] on section "B. CREW 04 Crew Briefed Not Checked No Required Requested Review Yes / OK Not R…" at bounding box center [784, 473] width 983 height 194
click at [1212, 462] on section "B. CREW 04 Crew Briefed Not Checked No Required Requested Review Yes / OK Not R…" at bounding box center [784, 473] width 983 height 194
click at [1212, 482] on button "Not Required" at bounding box center [1230, 477] width 81 height 18
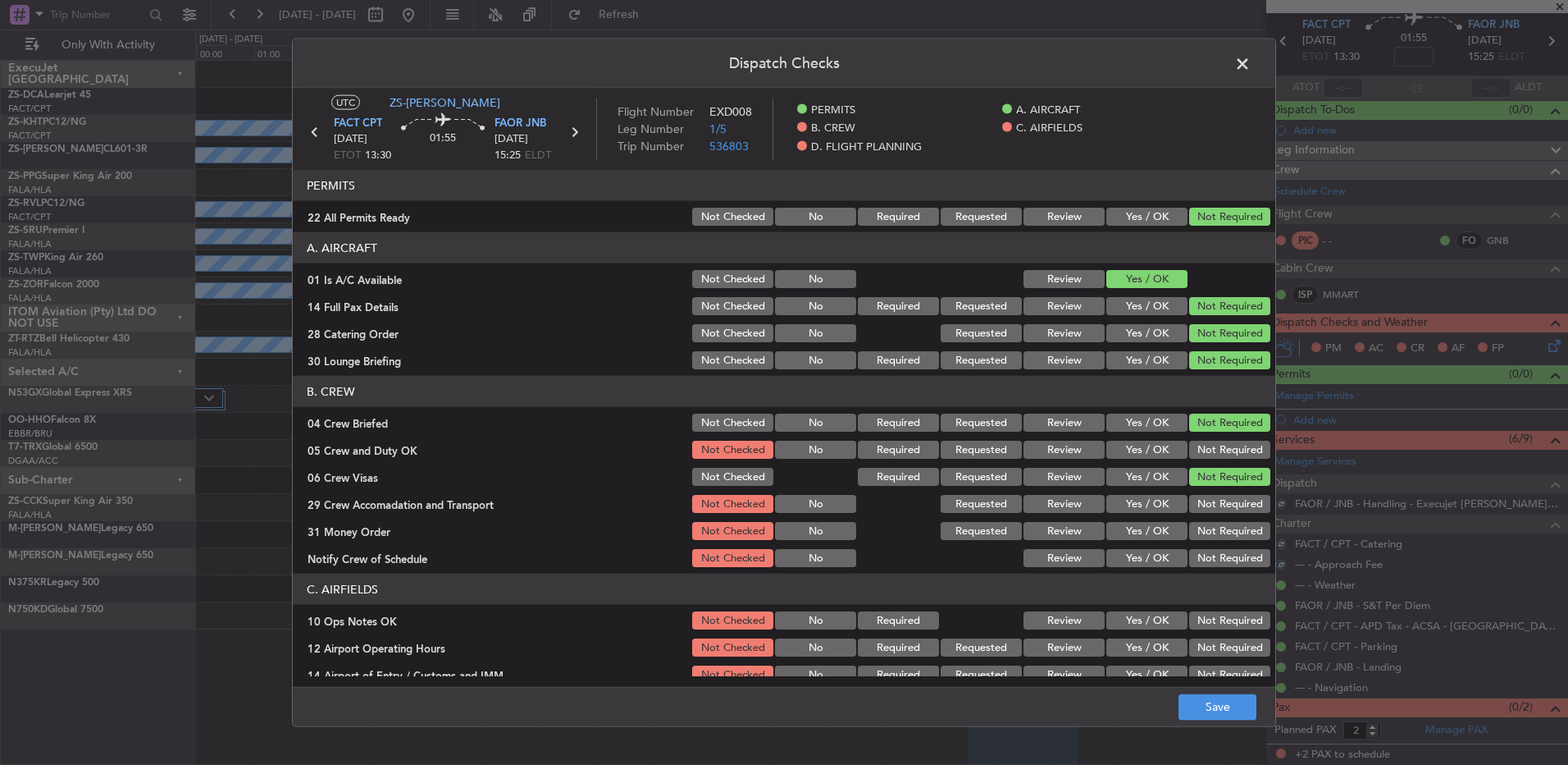
drag, startPoint x: 1204, startPoint y: 442, endPoint x: 1208, endPoint y: 453, distance: 11.7
click at [1206, 445] on button "Not Required" at bounding box center [1230, 450] width 81 height 18
click at [1211, 491] on section "B. CREW 04 Crew Briefed Not Checked No Required Requested Review Yes / OK Not R…" at bounding box center [784, 473] width 983 height 194
click at [1215, 504] on button "Not Required" at bounding box center [1230, 504] width 81 height 18
click at [1213, 519] on section "B. CREW 04 Crew Briefed Not Checked No Required Requested Review Yes / OK Not R…" at bounding box center [784, 473] width 983 height 194
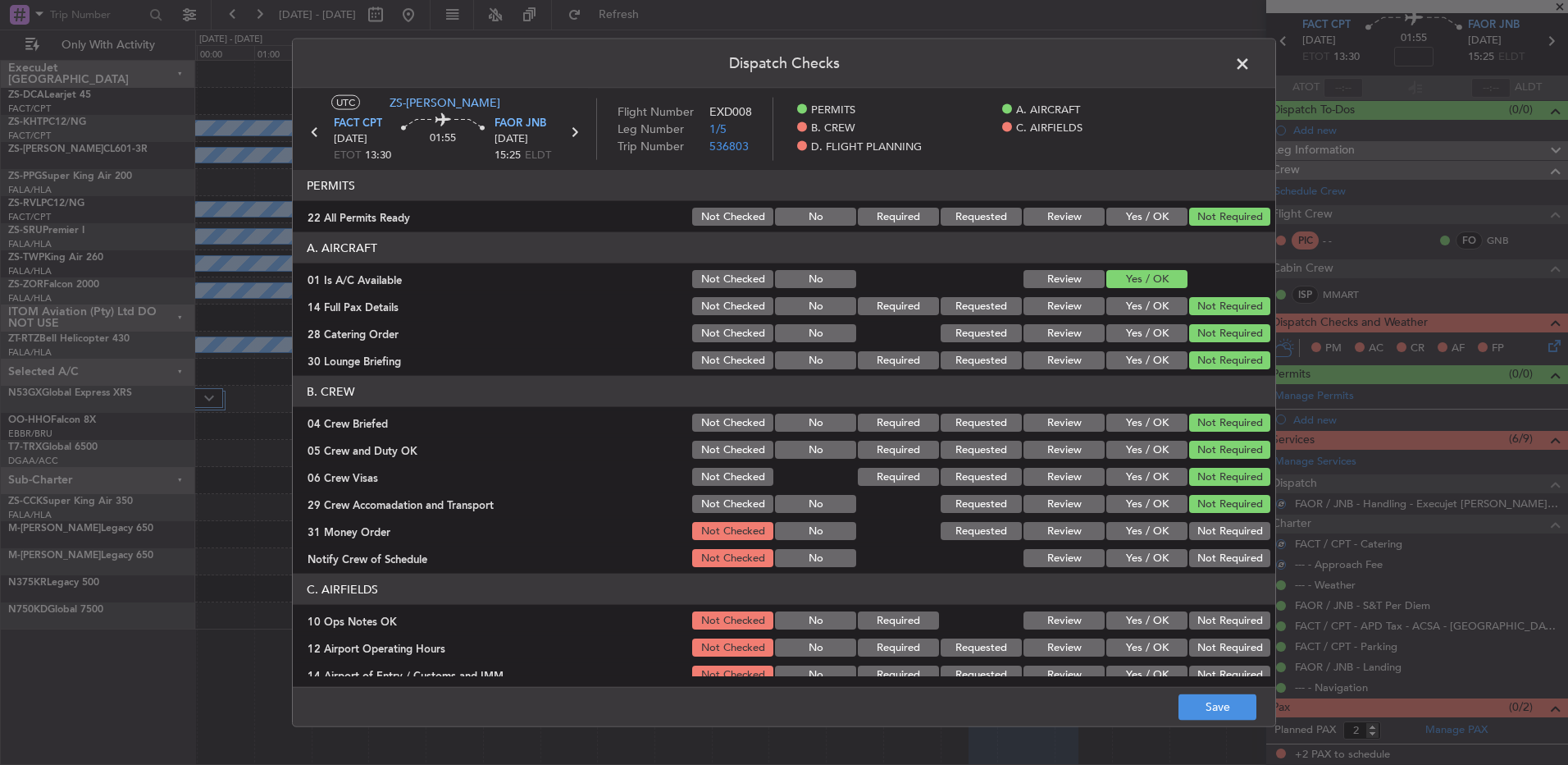
click at [1212, 533] on button "Not Required" at bounding box center [1230, 531] width 81 height 18
drag, startPoint x: 1212, startPoint y: 550, endPoint x: 1212, endPoint y: 567, distance: 17.0
click at [1212, 552] on button "Not Required" at bounding box center [1230, 558] width 81 height 18
click at [1213, 572] on article "PERMITS 22 All Permits Ready Not Checked No Required Requested Review Yes / OK …" at bounding box center [784, 423] width 983 height 506
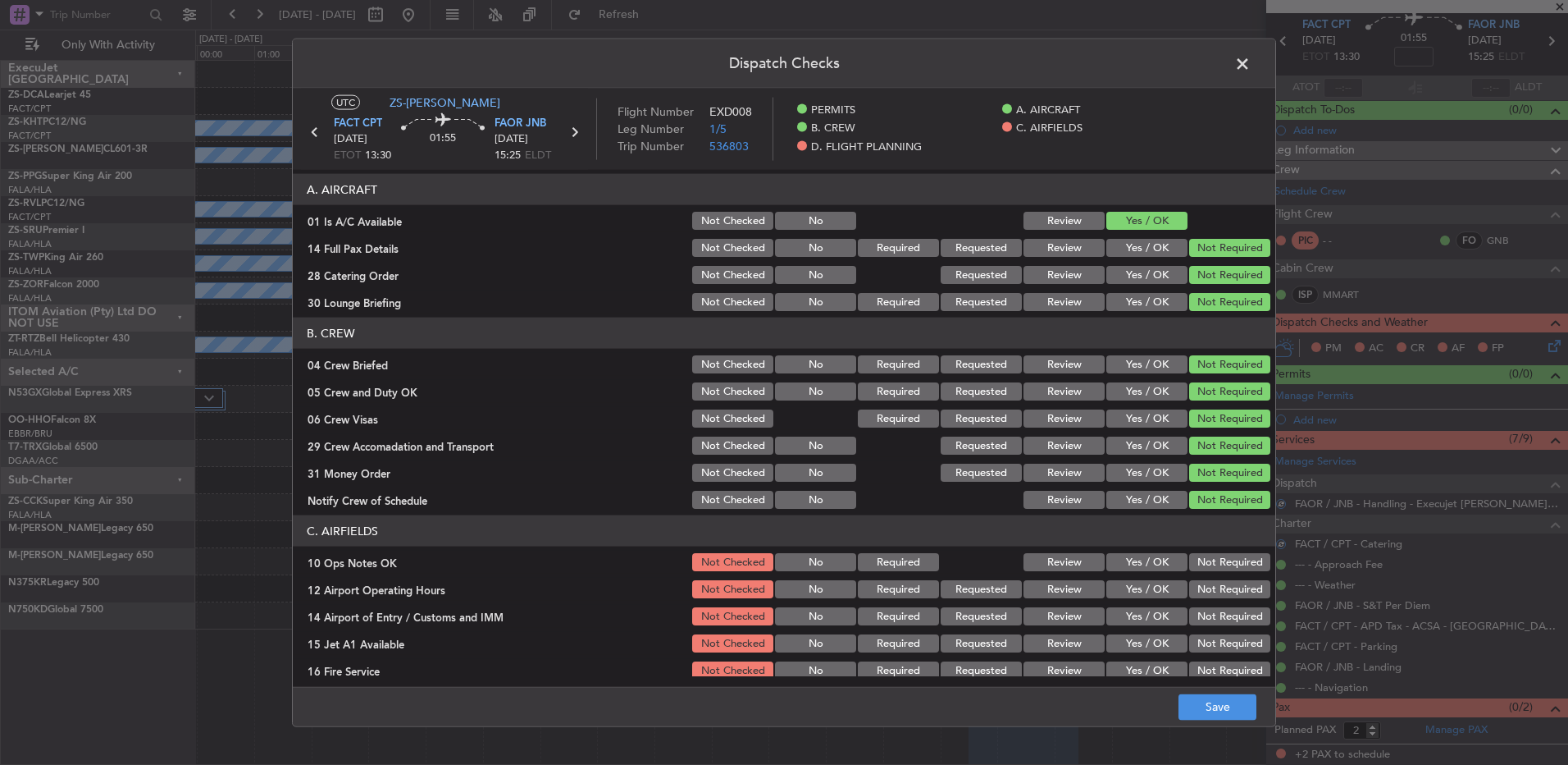
scroll to position [211, 0]
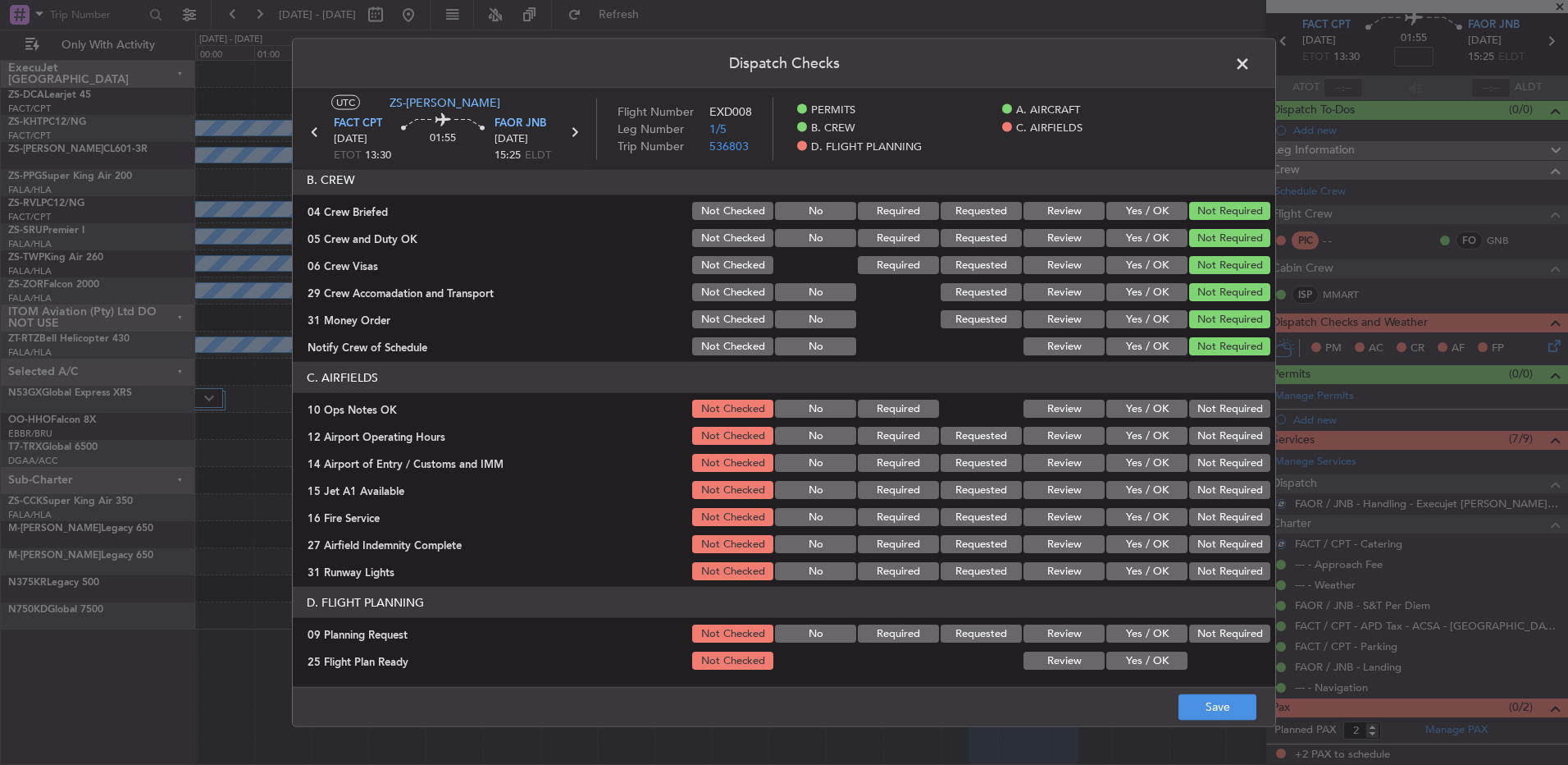
drag, startPoint x: 1213, startPoint y: 399, endPoint x: 1221, endPoint y: 428, distance: 30.1
click at [1214, 399] on button "Not Required" at bounding box center [1230, 408] width 81 height 18
click at [1222, 433] on button "Not Required" at bounding box center [1230, 436] width 81 height 18
click at [1222, 440] on button "Not Required" at bounding box center [1230, 436] width 81 height 18
click at [1208, 464] on button "Not Required" at bounding box center [1230, 463] width 81 height 18
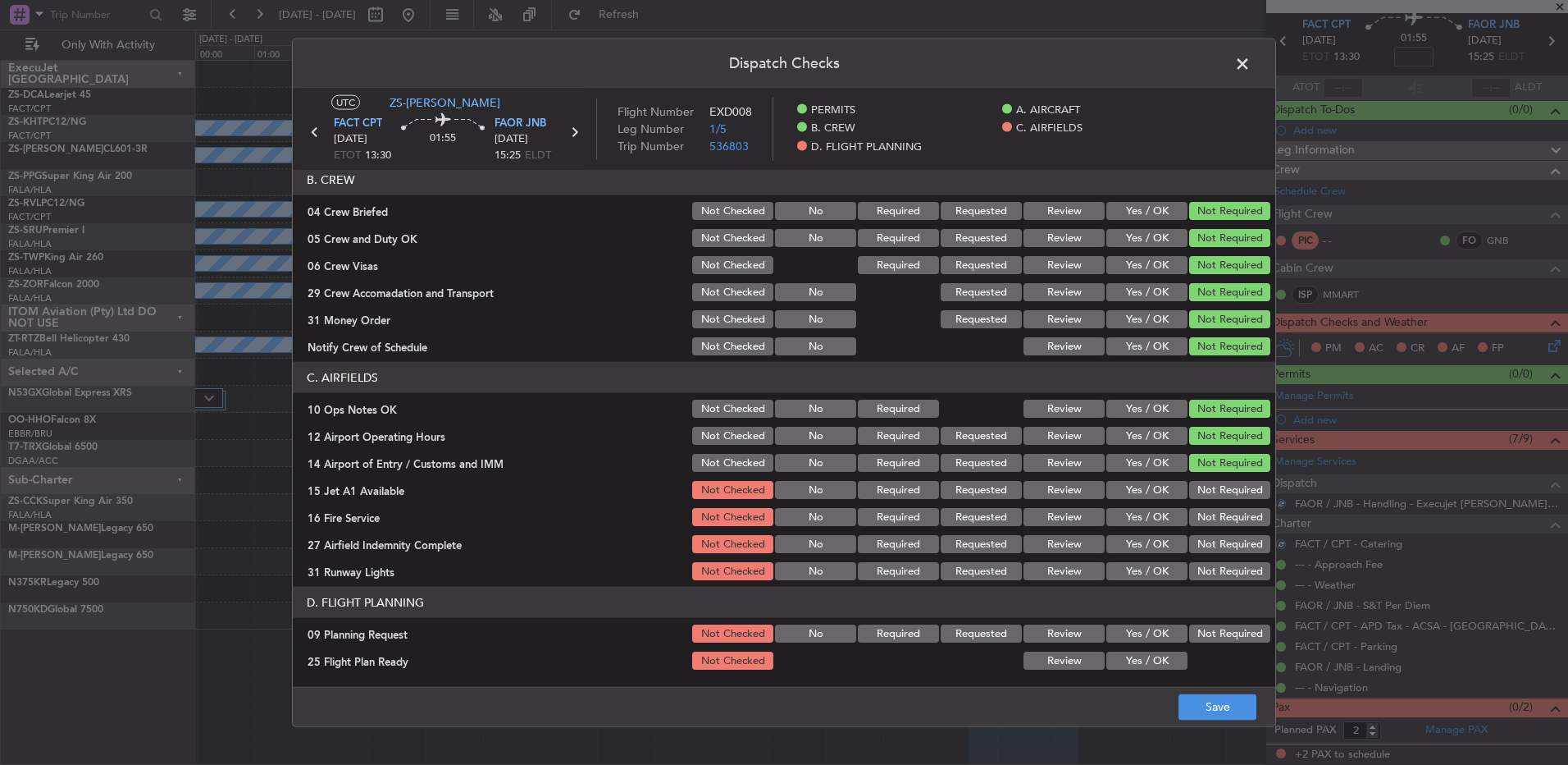
click at [1221, 497] on button "Not Required" at bounding box center [1230, 490] width 81 height 18
click at [1217, 500] on div "Not Required" at bounding box center [1228, 490] width 83 height 23
click at [1214, 516] on button "Not Required" at bounding box center [1230, 517] width 81 height 18
drag, startPoint x: 1213, startPoint y: 547, endPoint x: 1214, endPoint y: 569, distance: 22.0
click at [1214, 566] on section "C. AIRFIELDS 10 Ops Notes OK Not Checked No Required Review Yes / OK Not Requir…" at bounding box center [784, 472] width 983 height 220
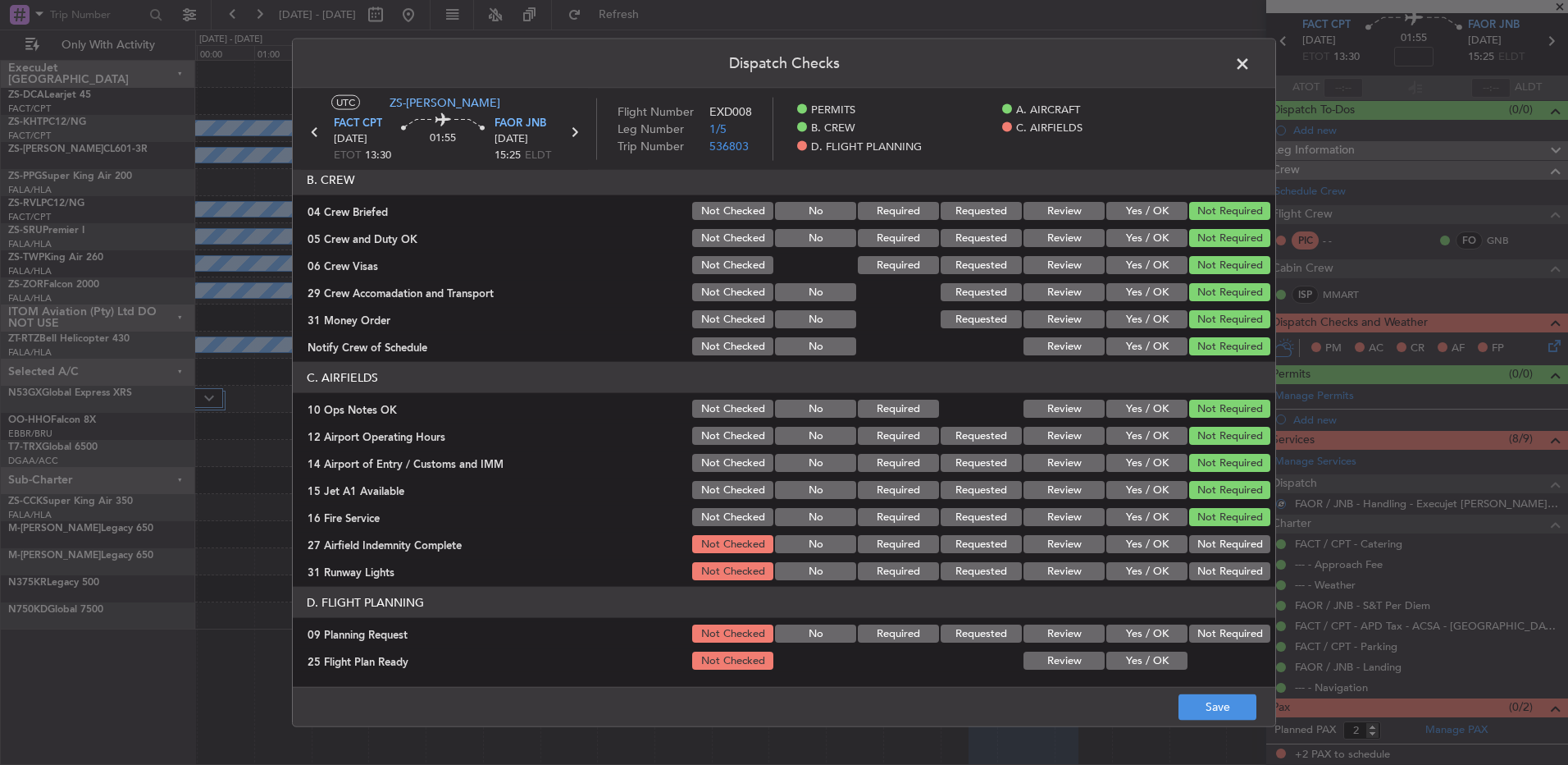
click at [1210, 540] on button "Not Required" at bounding box center [1230, 545] width 81 height 18
click at [1213, 568] on button "Not Required" at bounding box center [1230, 571] width 81 height 18
click at [1224, 636] on button "Not Required" at bounding box center [1230, 634] width 81 height 18
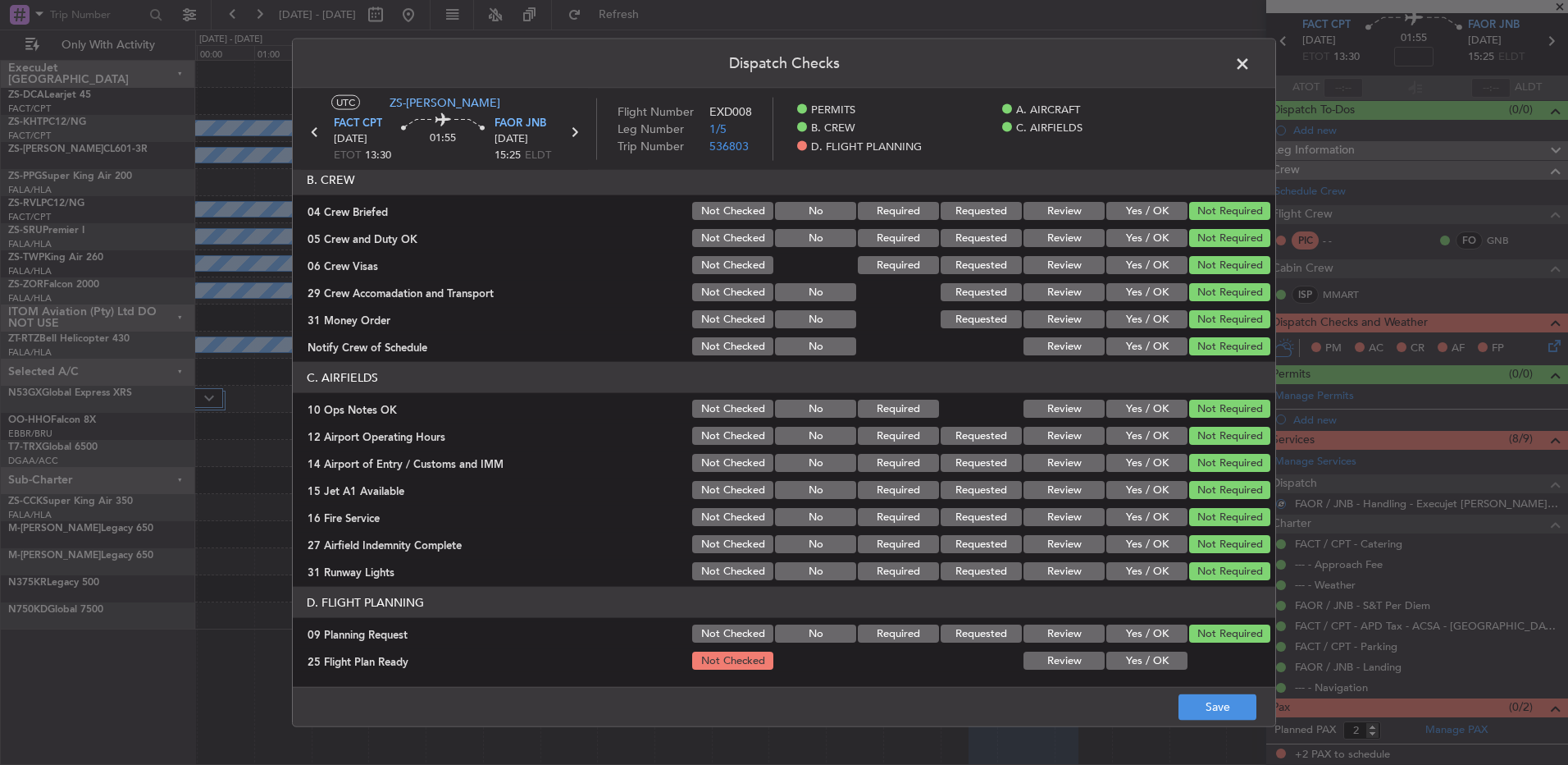
click at [1149, 657] on div "Yes / OK" at bounding box center [1145, 661] width 83 height 23
click at [1106, 657] on button "Yes / OK" at bounding box center [1146, 661] width 81 height 18
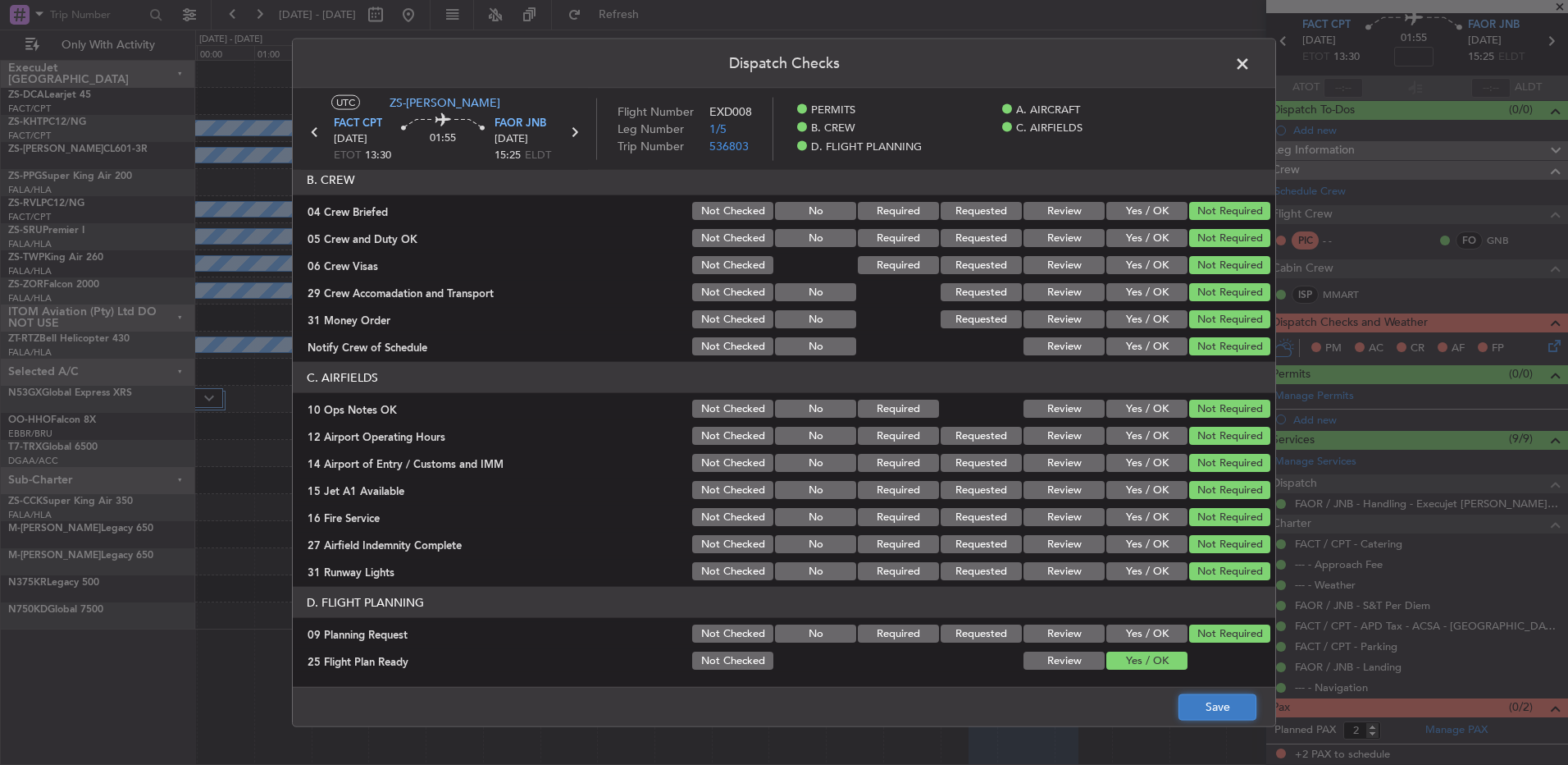
click at [1196, 702] on button "Save" at bounding box center [1217, 706] width 78 height 26
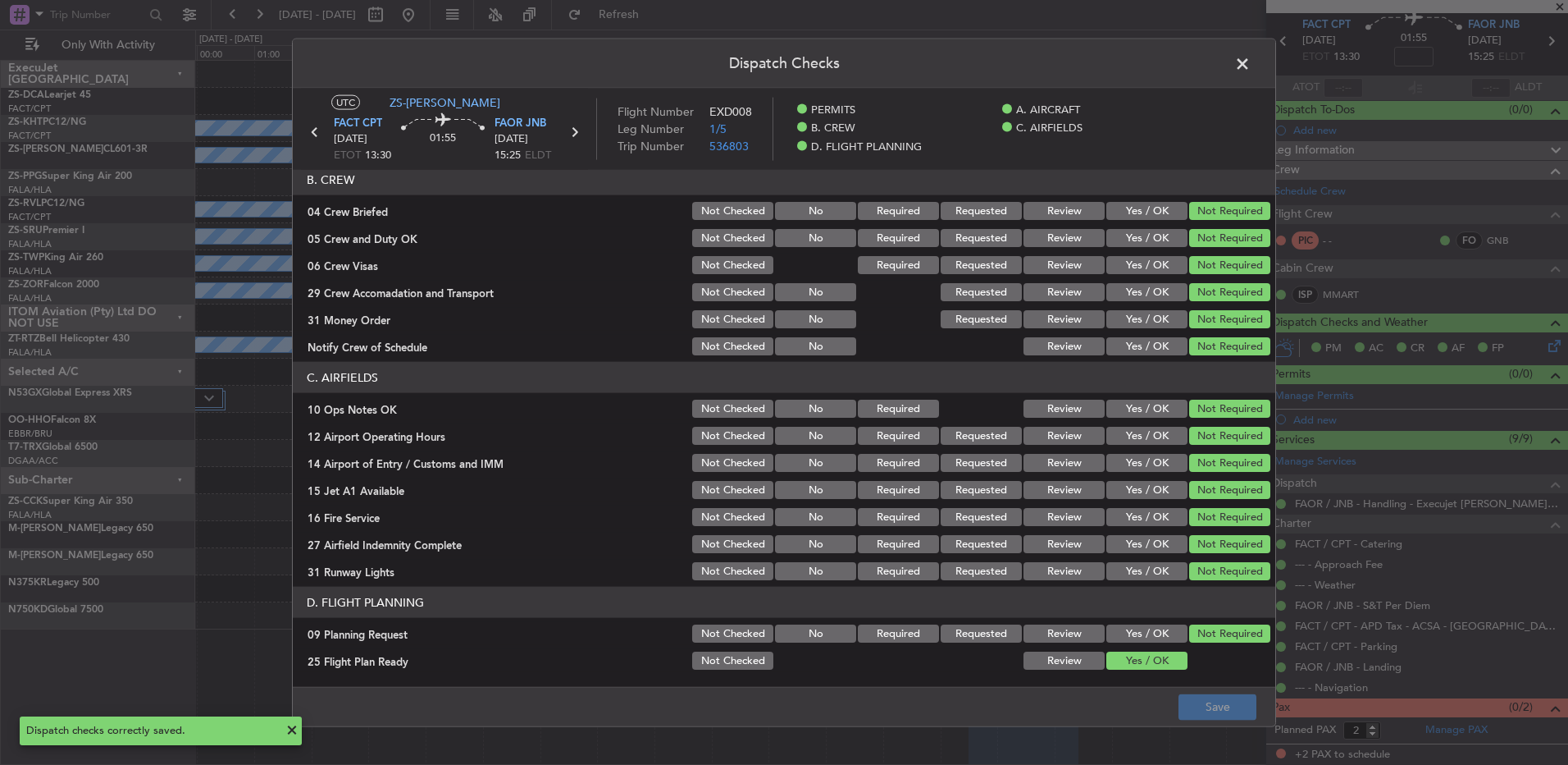
click at [1251, 58] on span at bounding box center [1251, 68] width 0 height 33
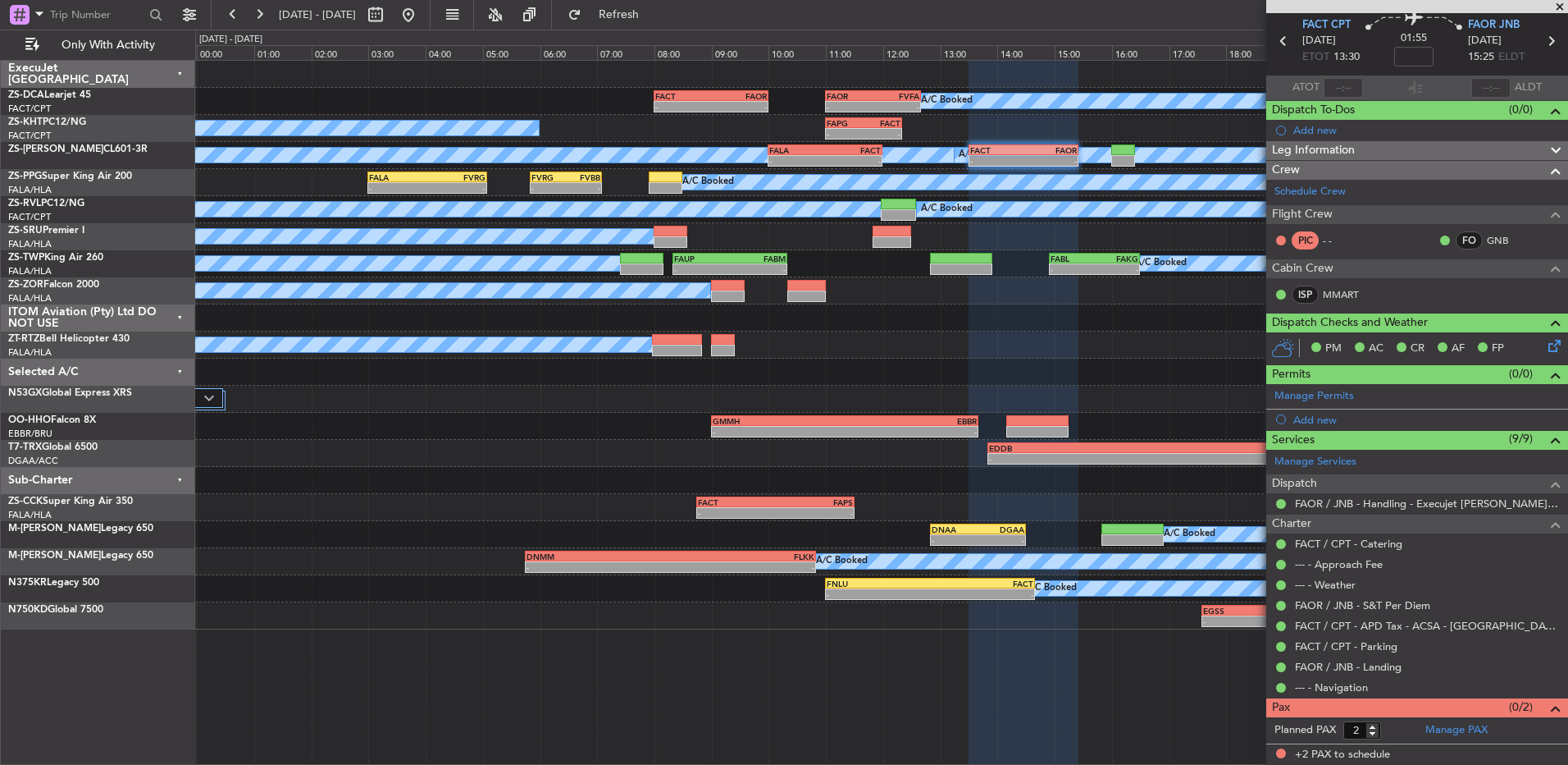
click at [1277, 38] on icon at bounding box center [1284, 41] width 22 height 22
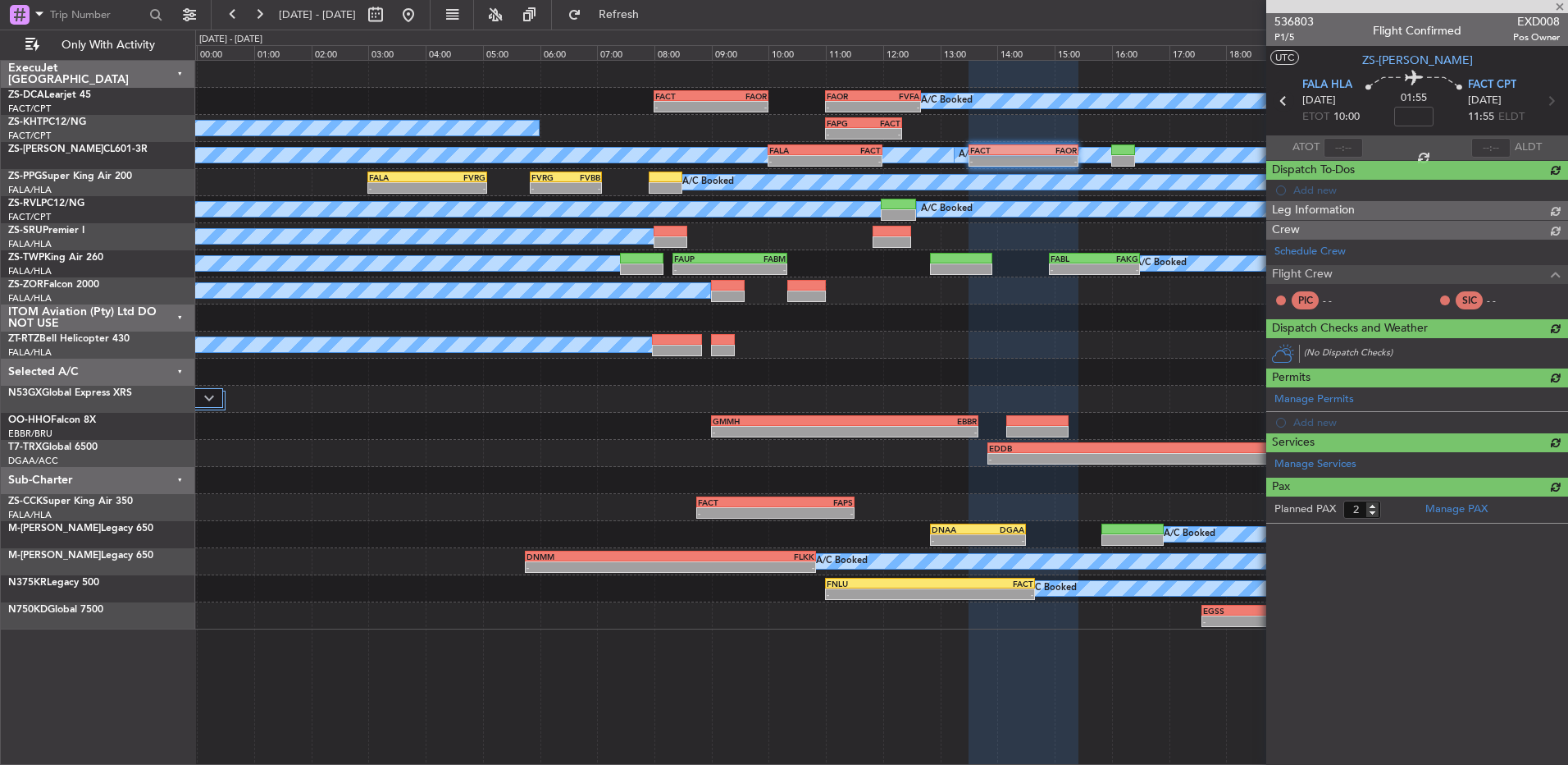
type input "0"
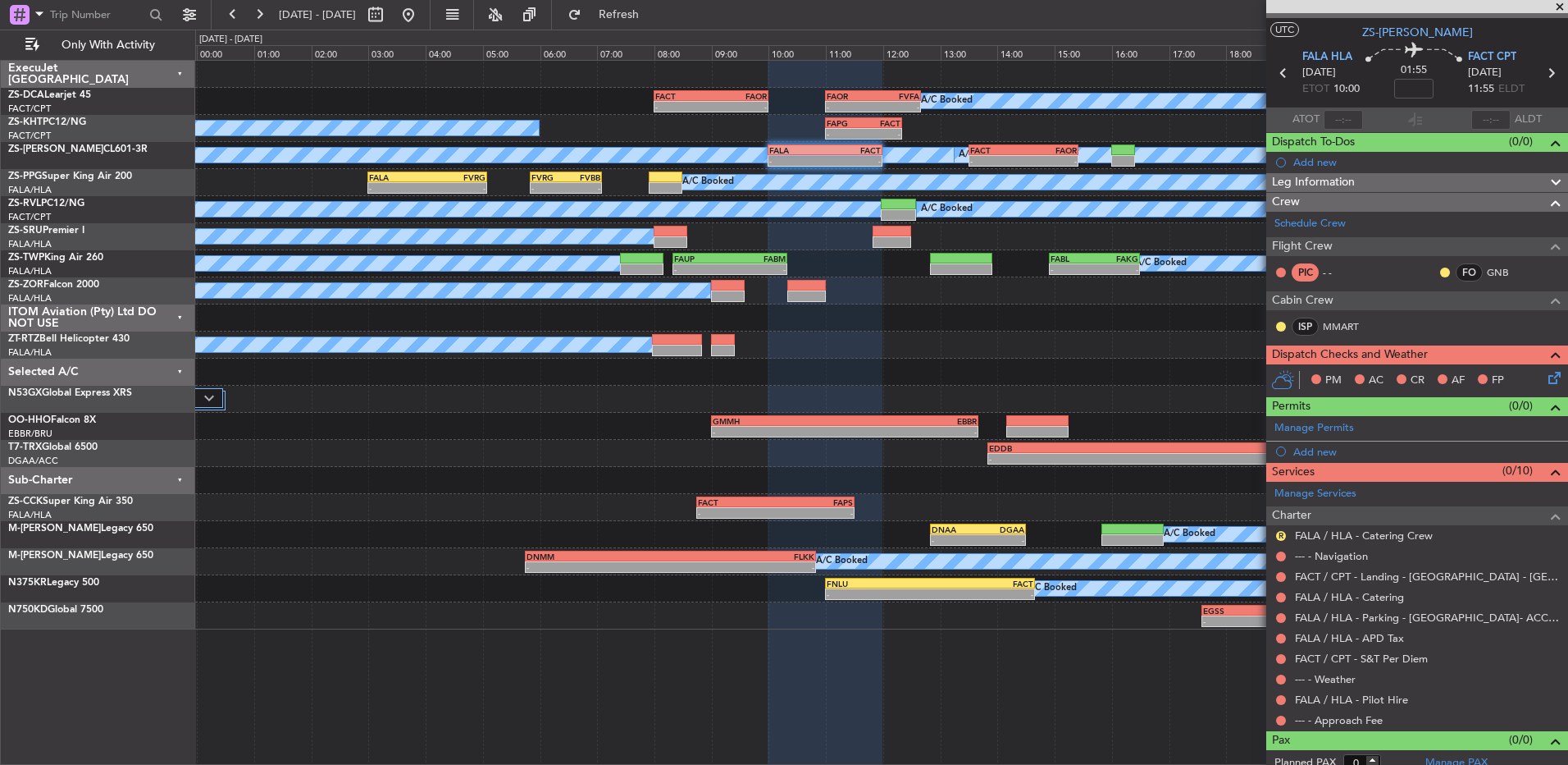
scroll to position [39, 0]
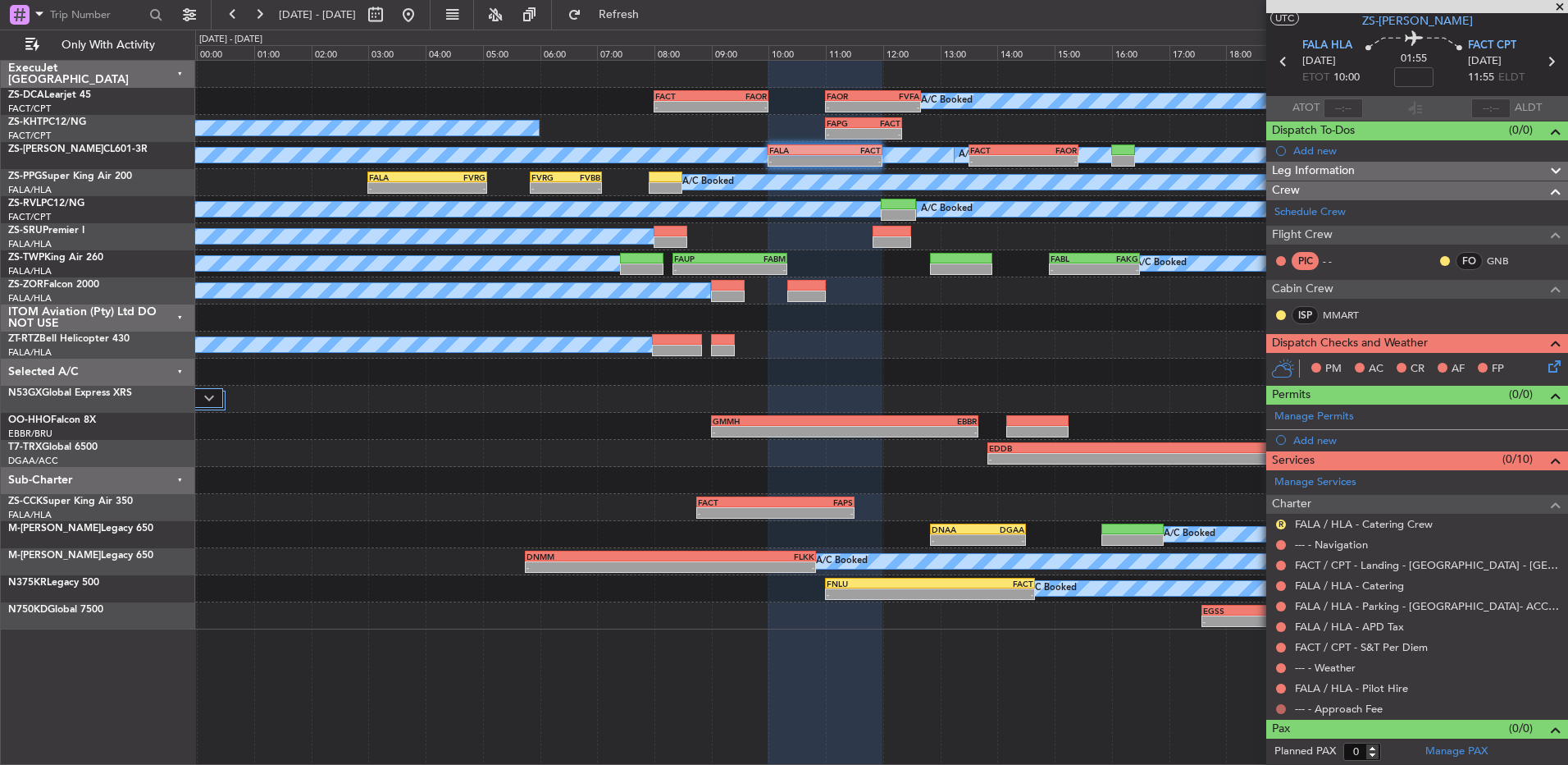
click at [1286, 705] on button at bounding box center [1282, 709] width 10 height 10
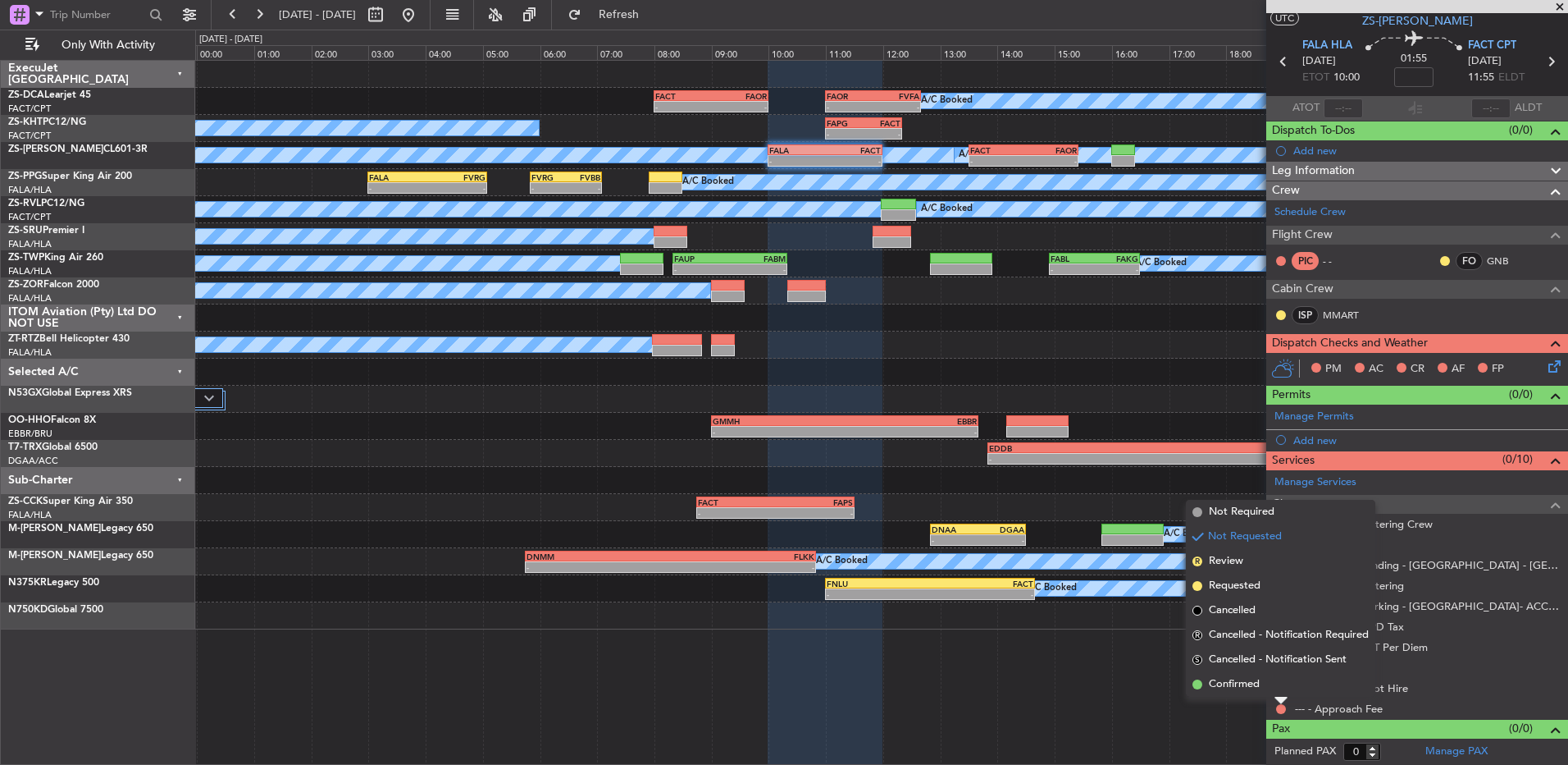
click at [1277, 692] on mat-tooltip-component "Not Requested" at bounding box center [1282, 681] width 93 height 43
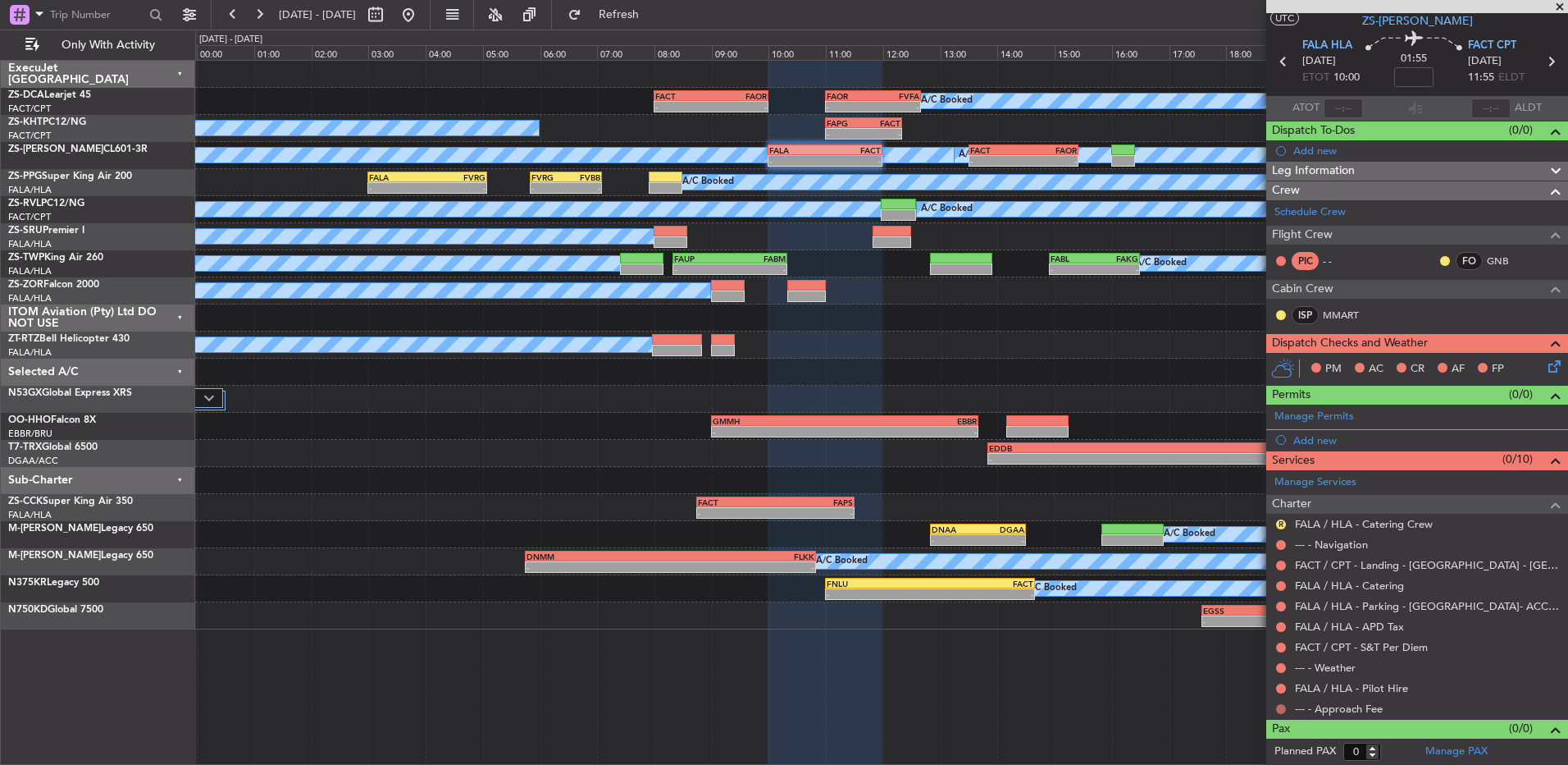
click at [1280, 704] on button at bounding box center [1282, 709] width 10 height 10
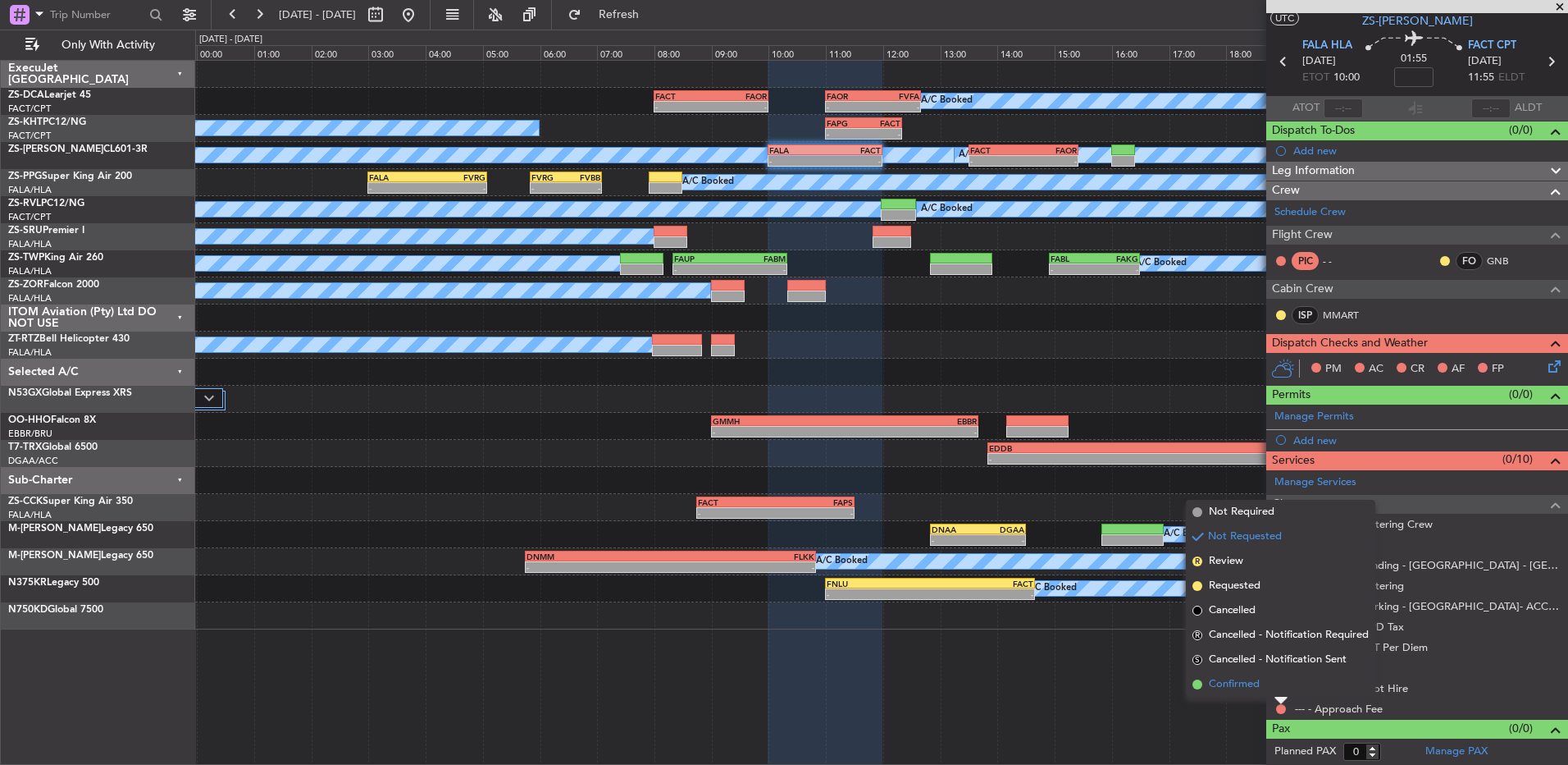
click at [1251, 685] on span "Confirmed" at bounding box center [1234, 685] width 51 height 17
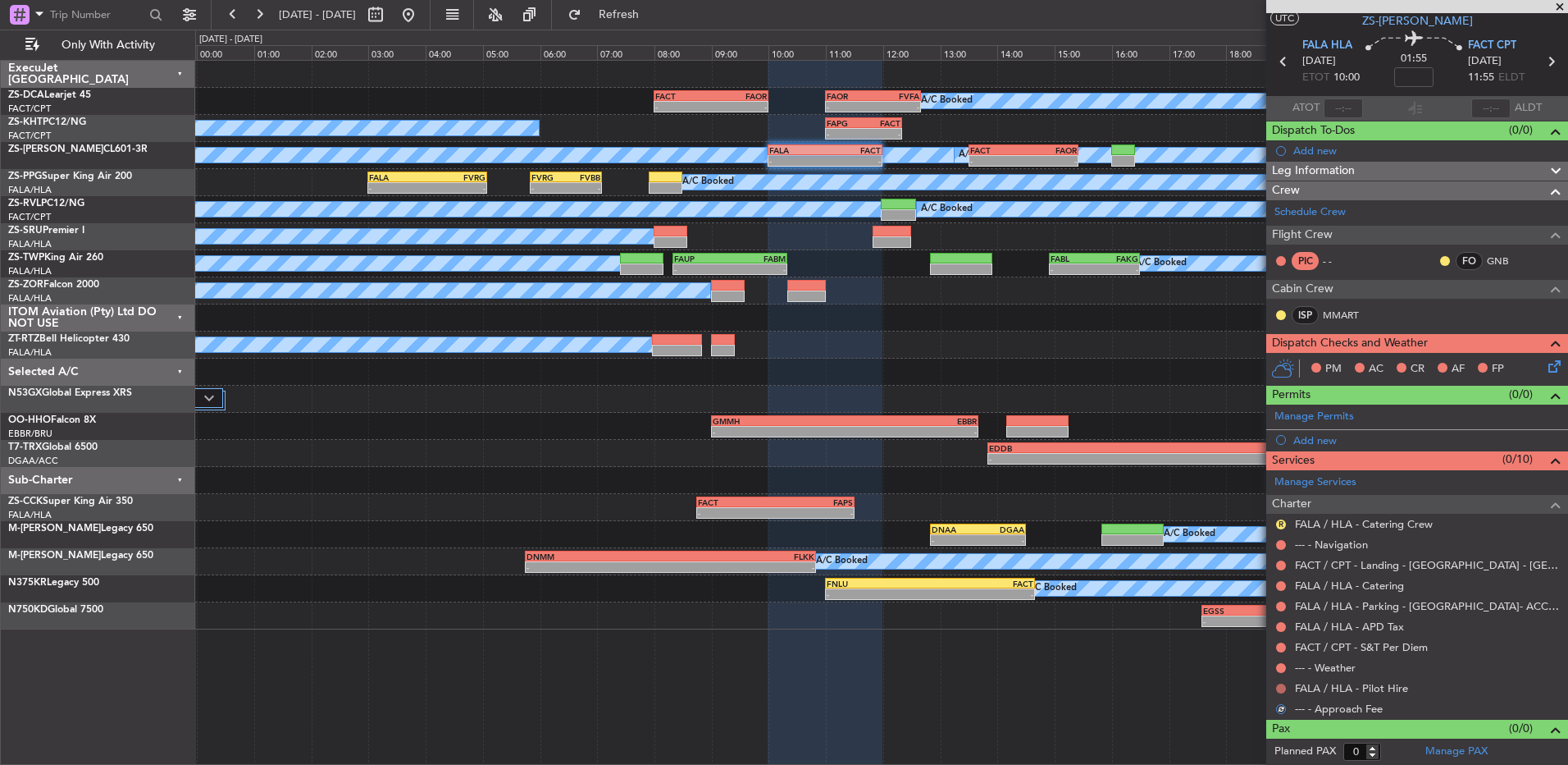
click at [1278, 686] on button at bounding box center [1282, 688] width 10 height 10
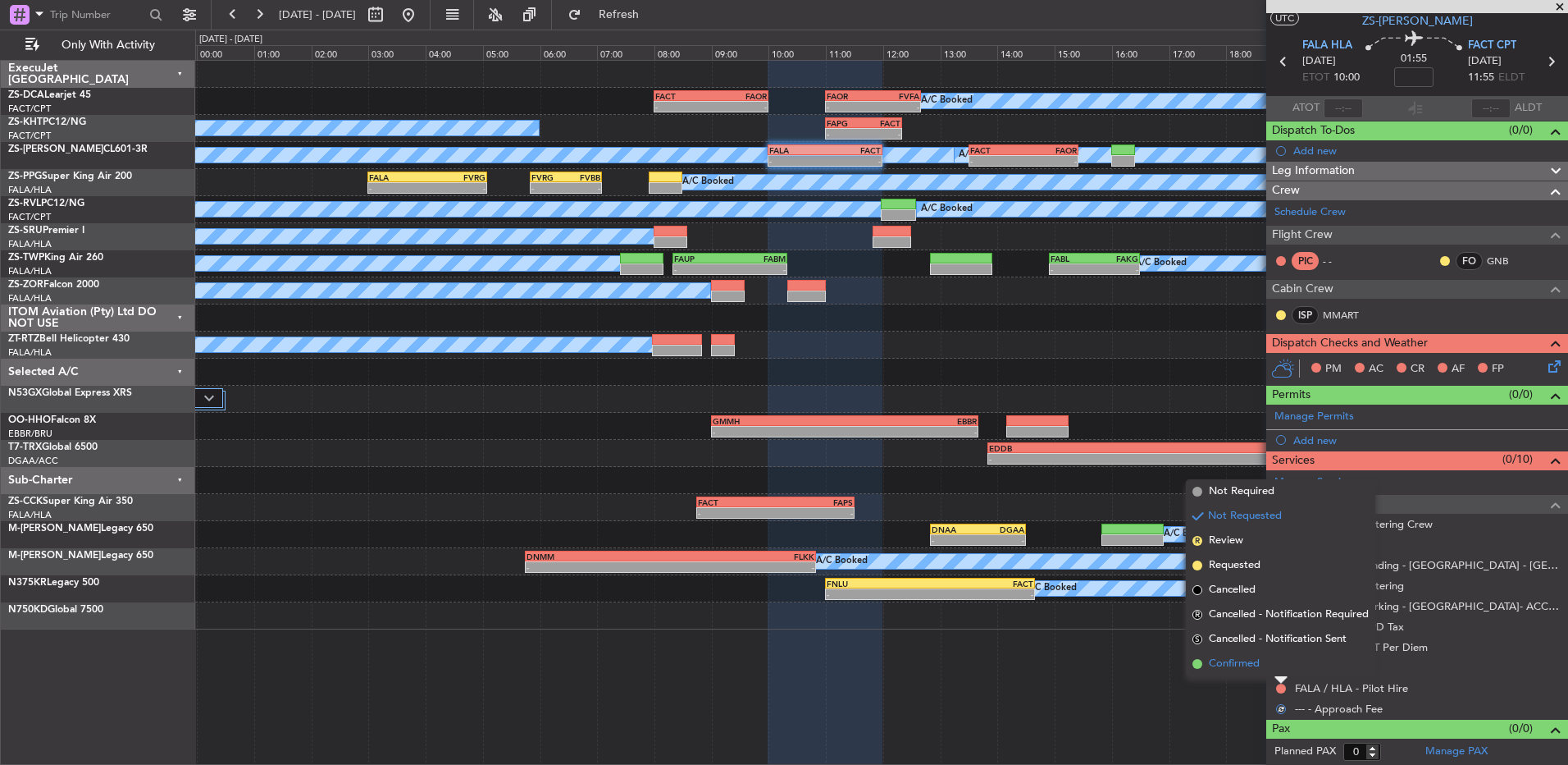
click at [1277, 671] on li "Confirmed" at bounding box center [1281, 663] width 190 height 24
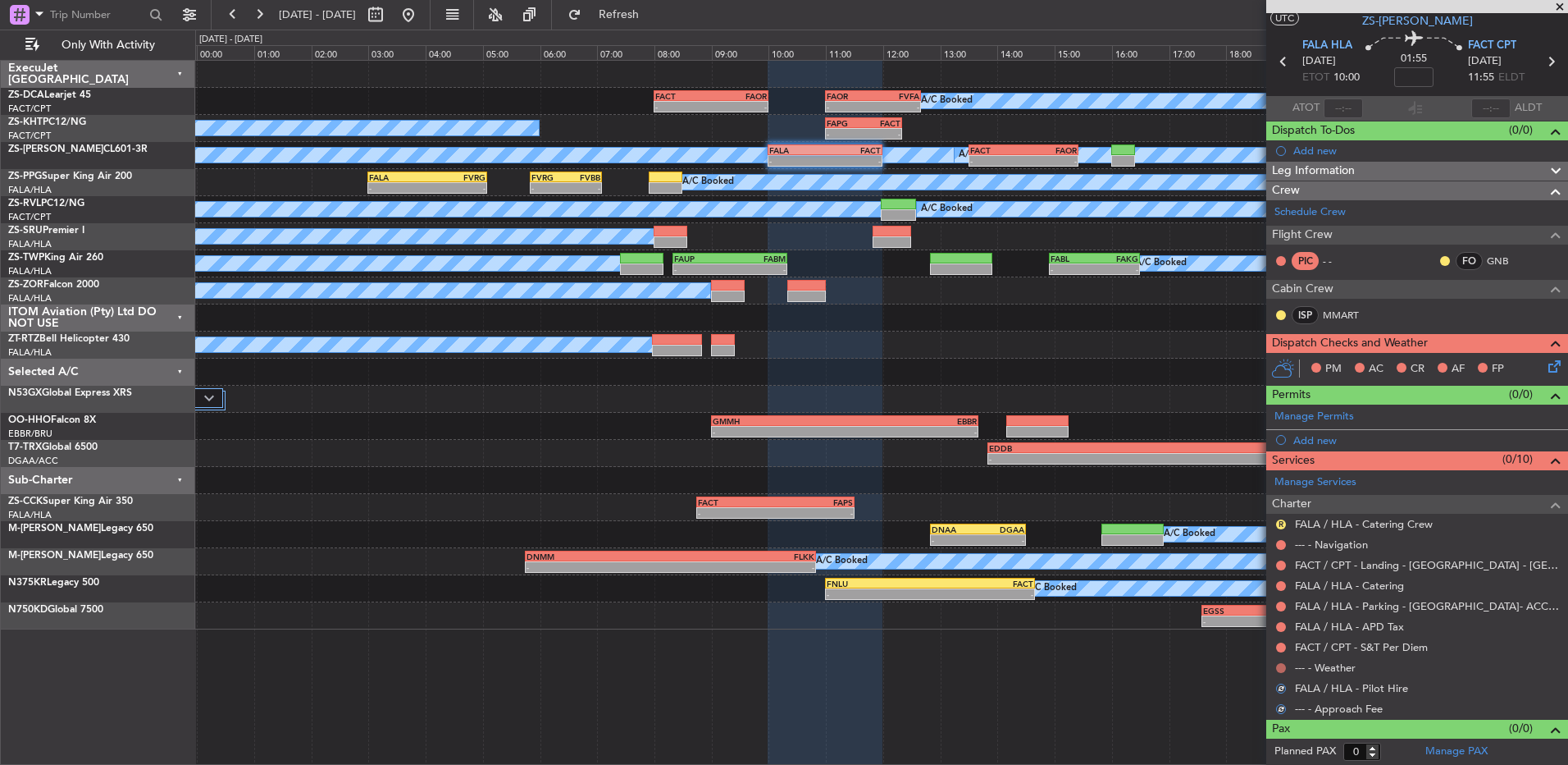
click at [1283, 665] on button at bounding box center [1282, 668] width 10 height 10
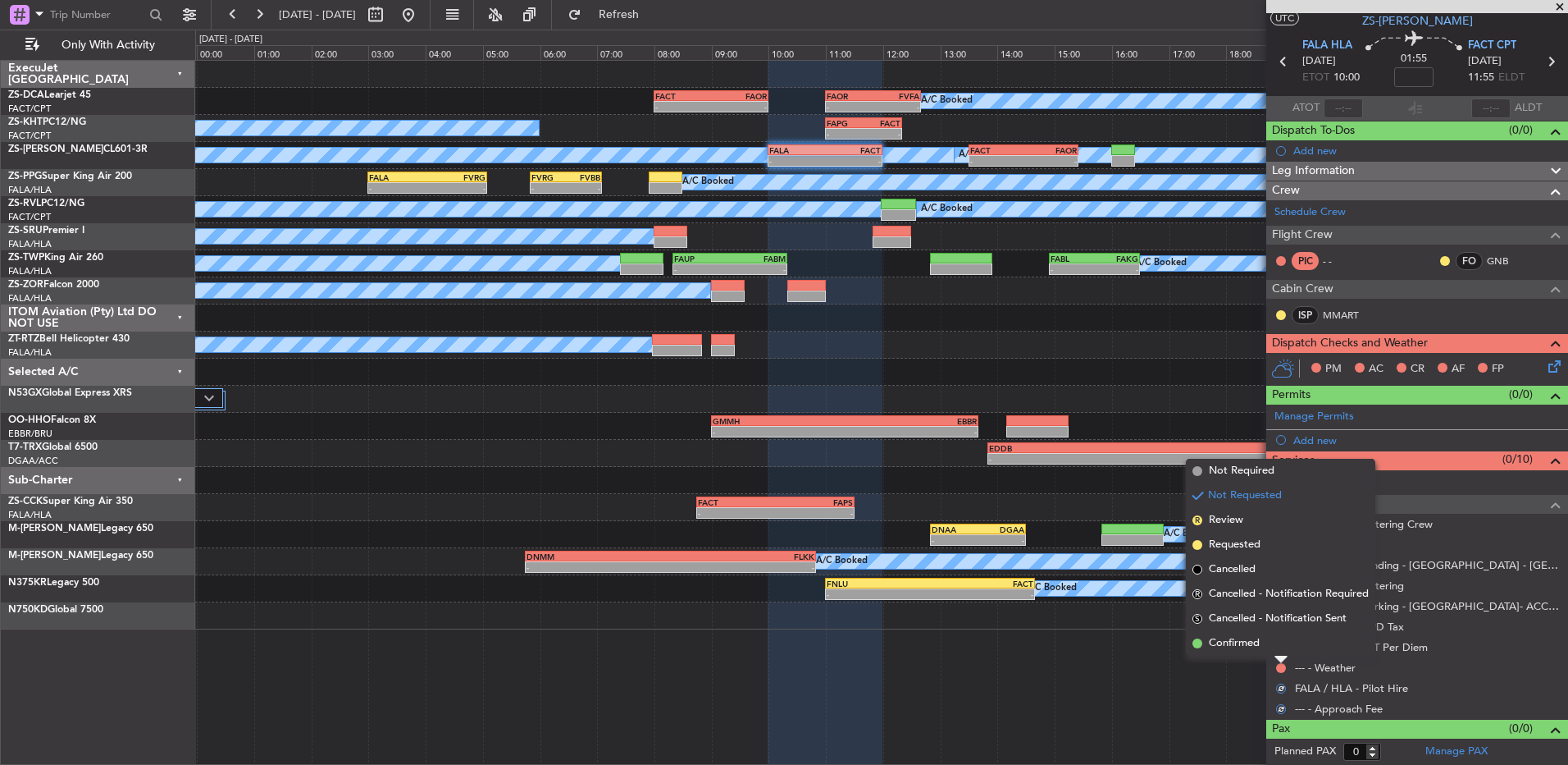
click at [1288, 640] on li "Confirmed" at bounding box center [1281, 643] width 190 height 24
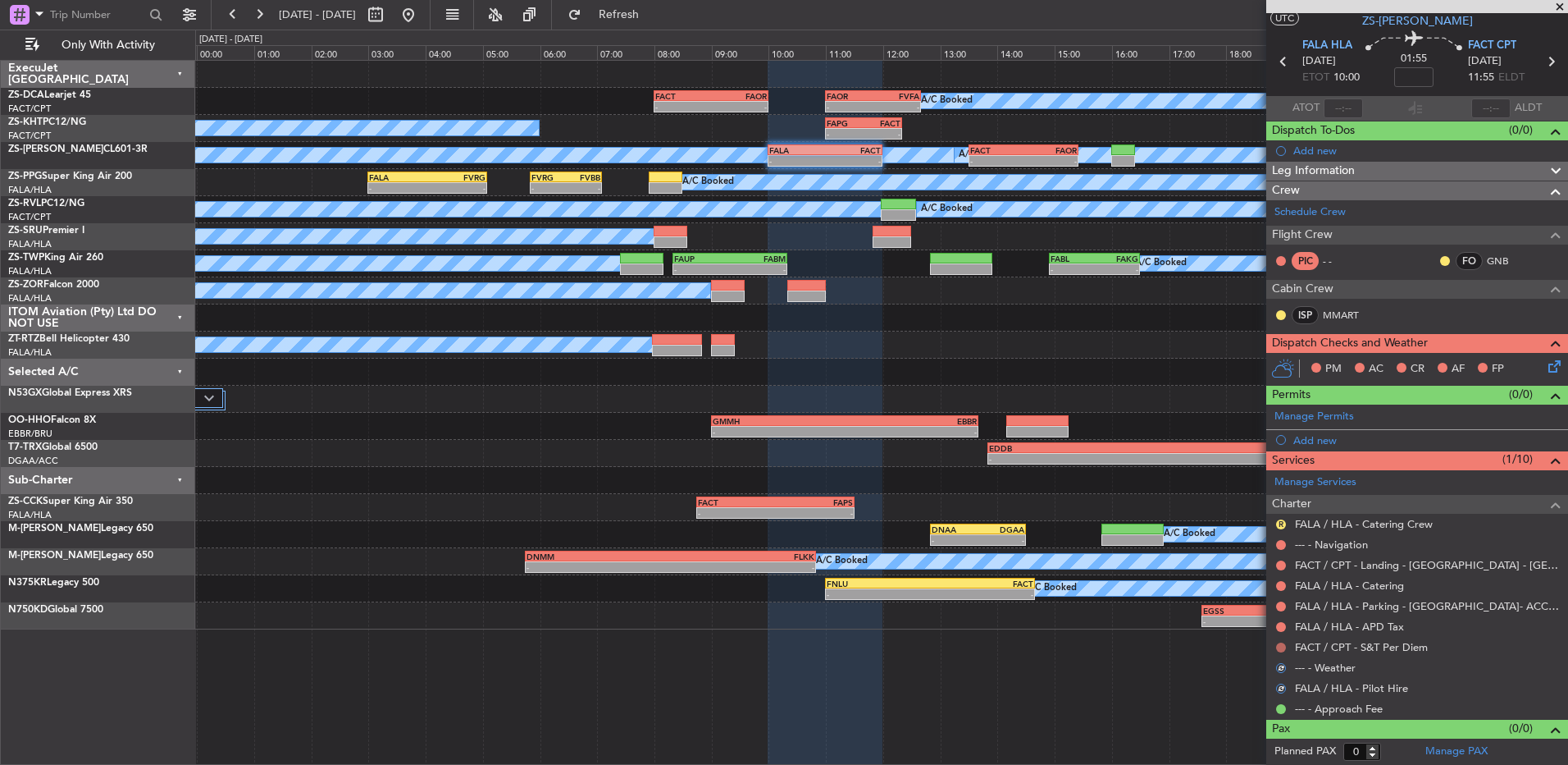
click at [1283, 646] on button at bounding box center [1282, 647] width 10 height 10
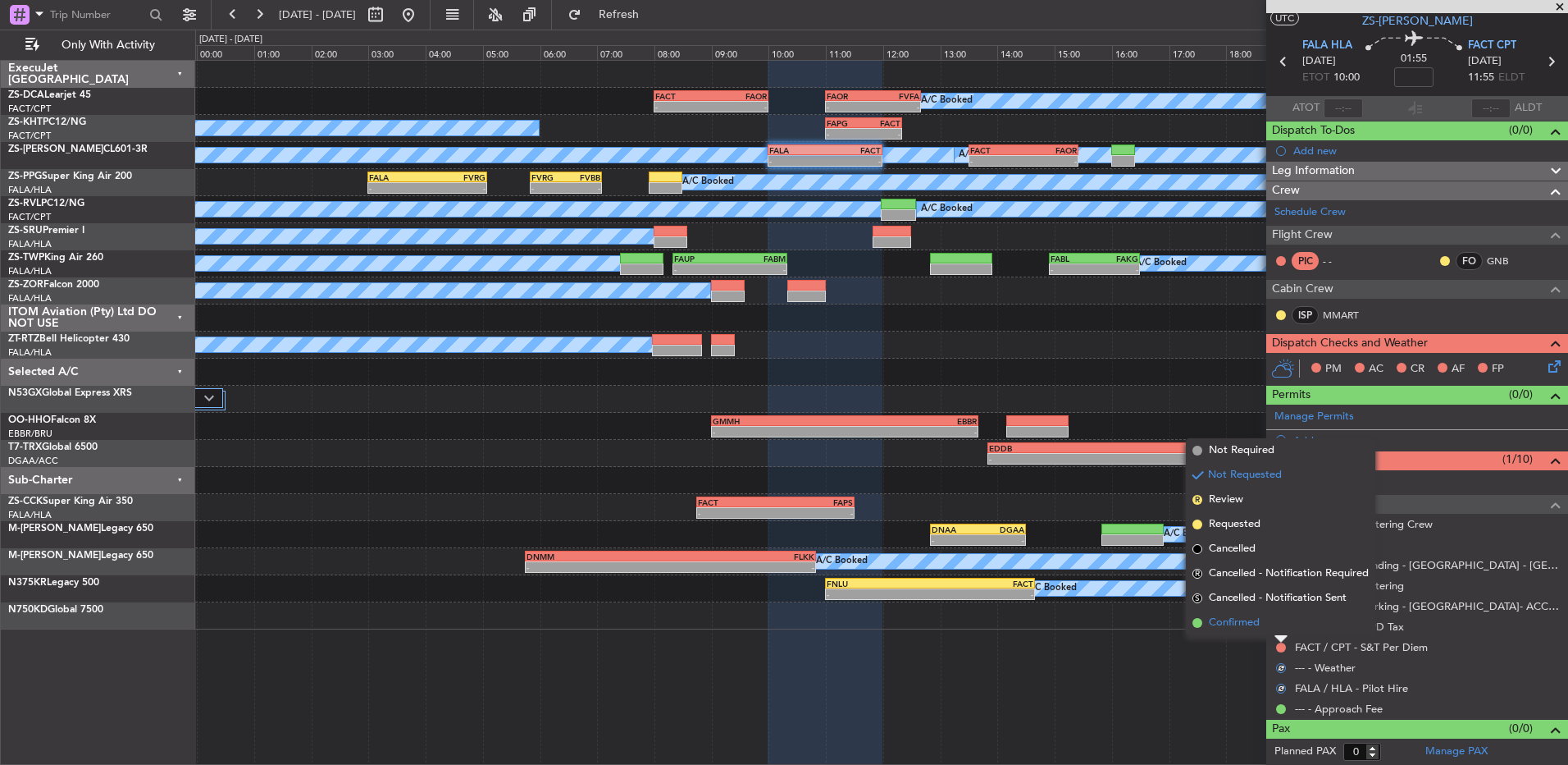
click at [1283, 627] on li "Confirmed" at bounding box center [1281, 622] width 190 height 24
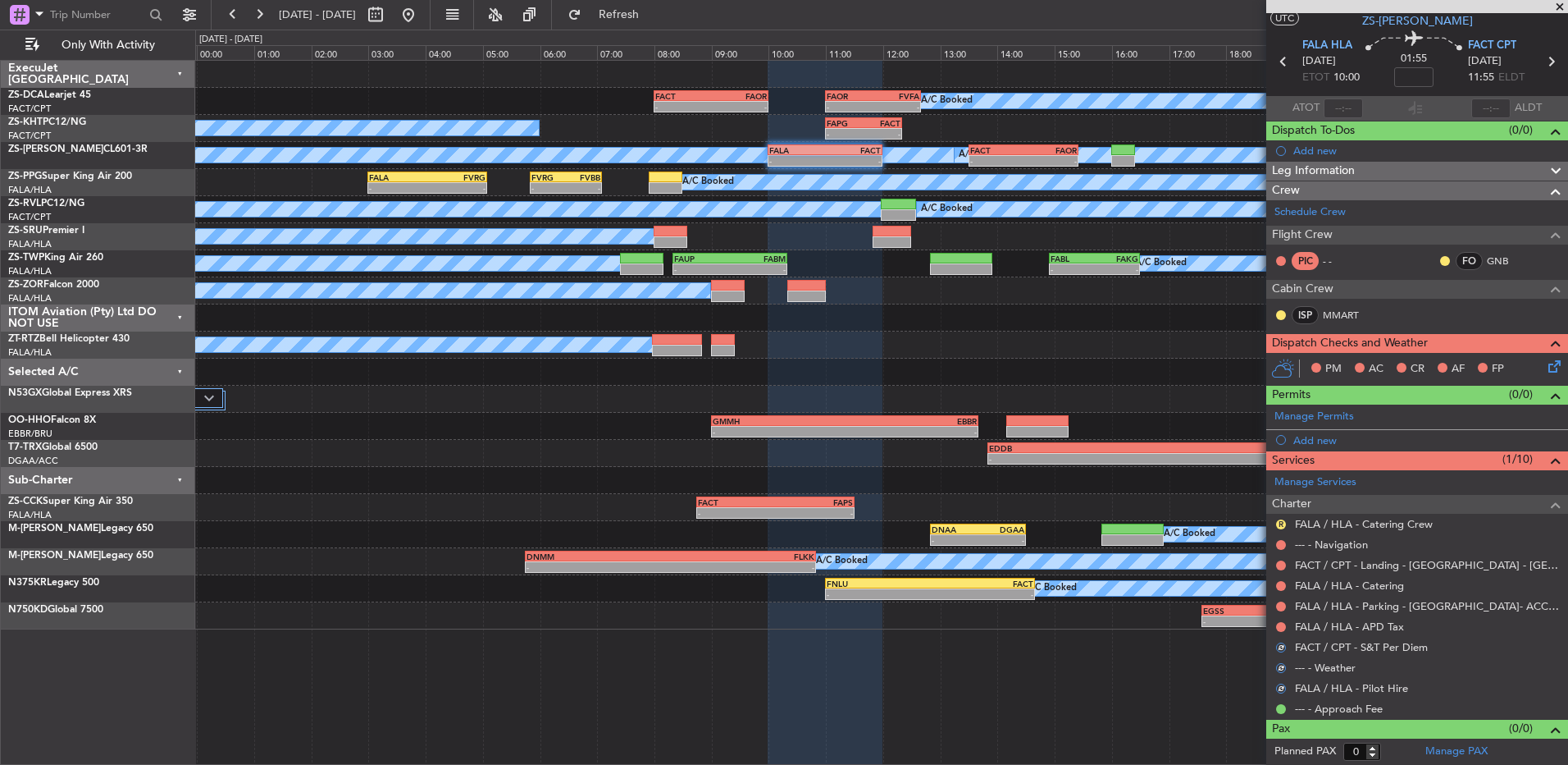
click at [1283, 627] on button at bounding box center [1282, 627] width 10 height 10
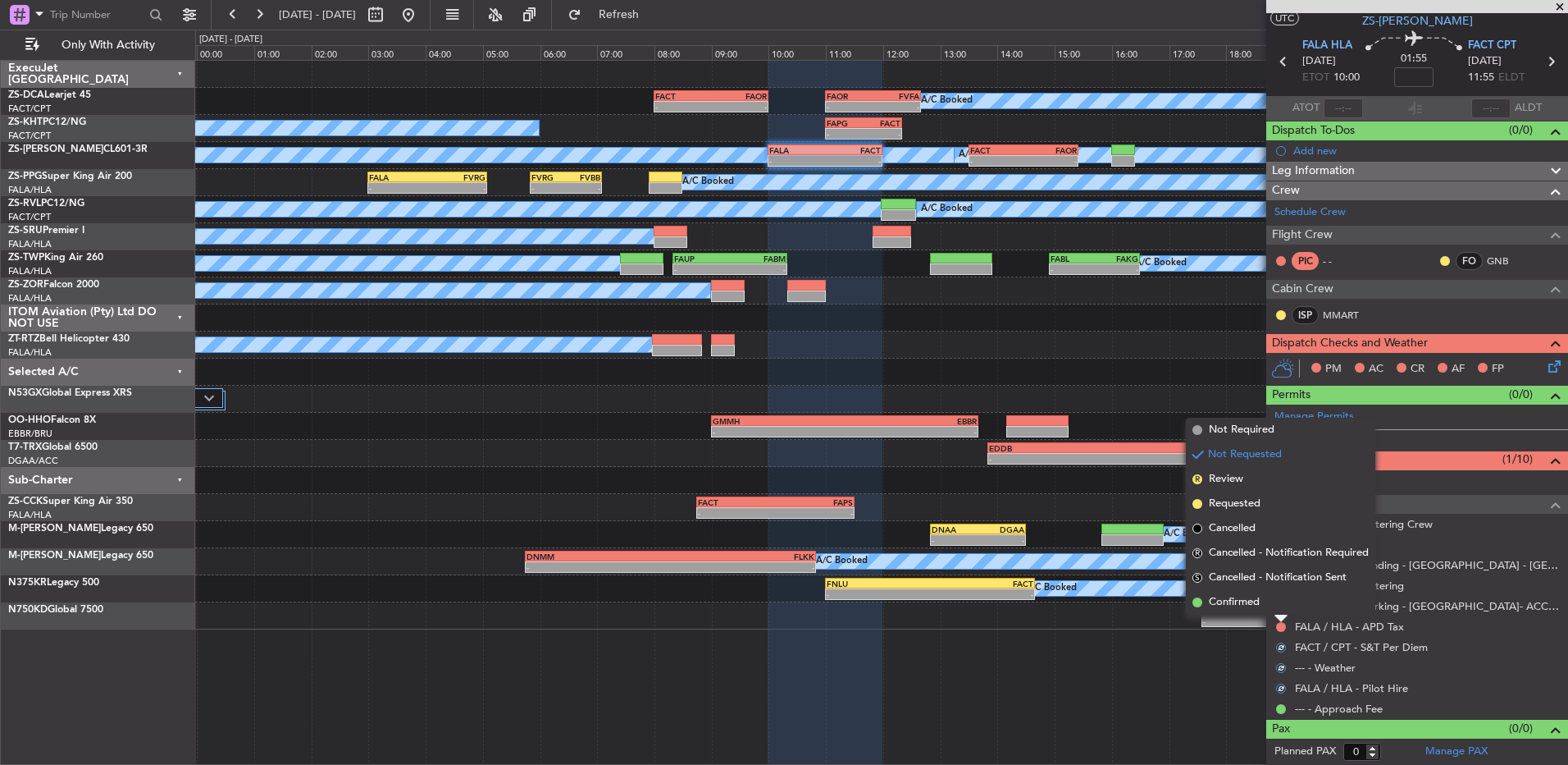
click at [1283, 619] on div at bounding box center [1282, 619] width 13 height 7
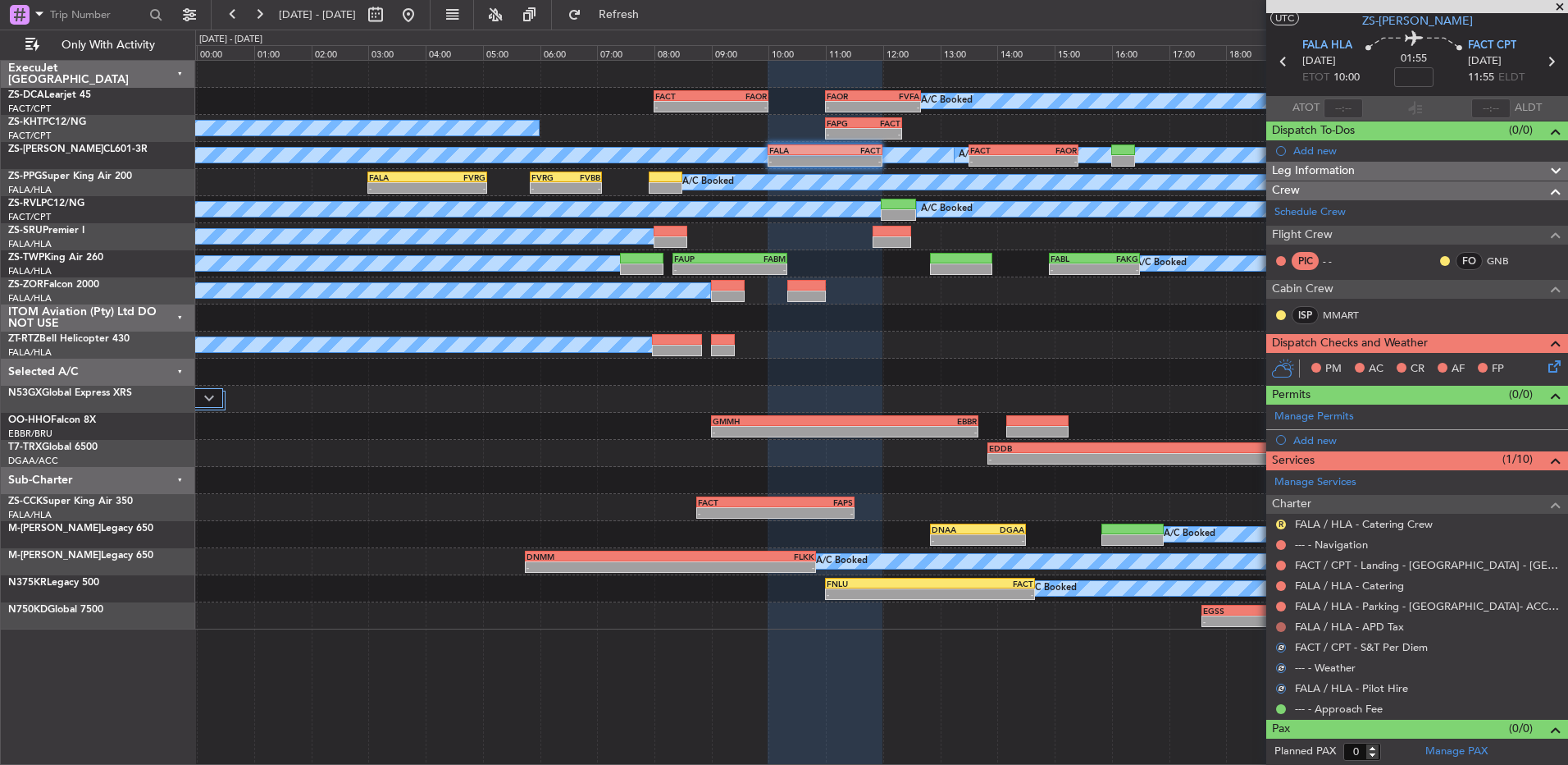
click at [1281, 624] on button at bounding box center [1282, 627] width 10 height 10
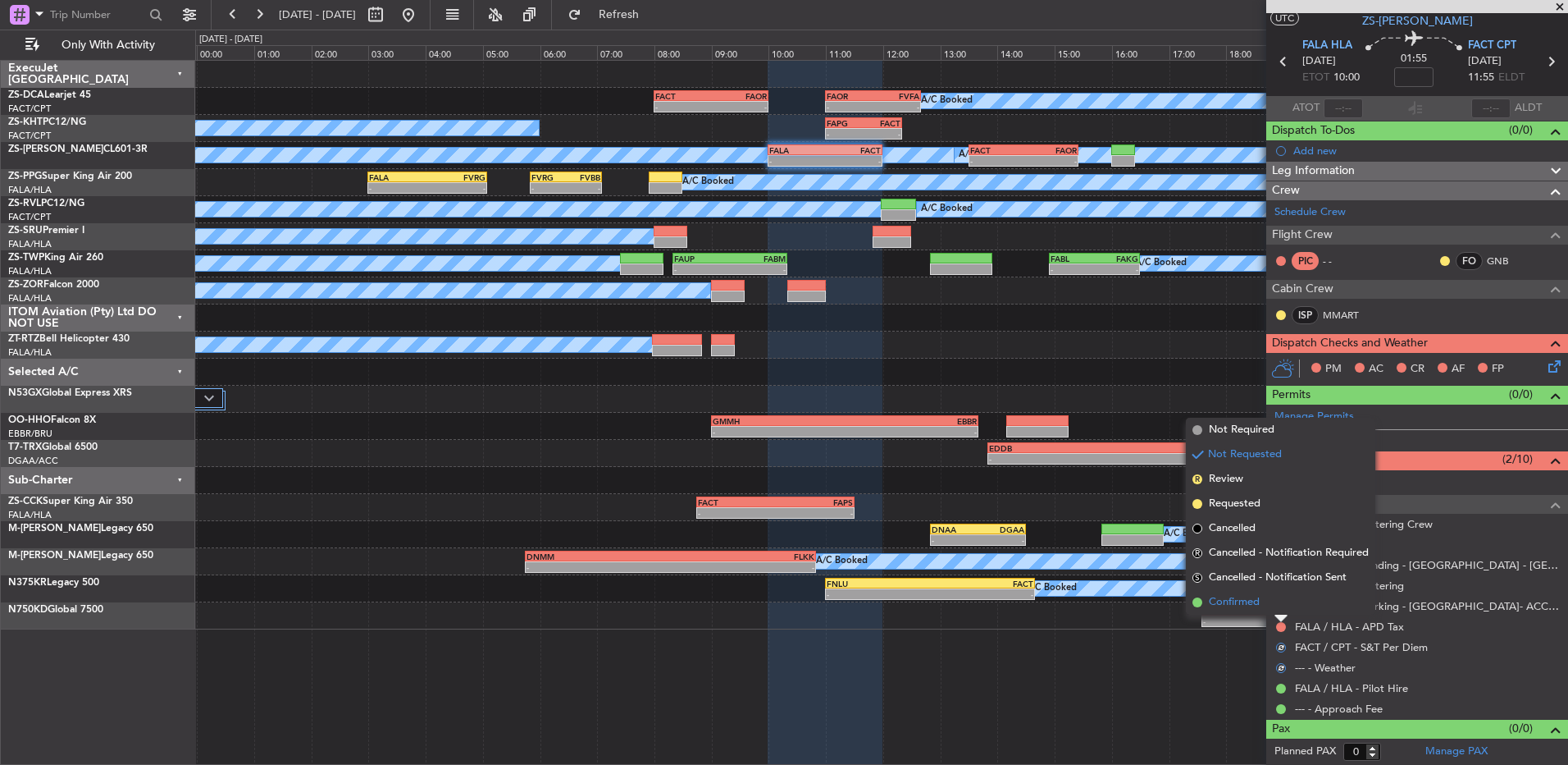
click at [1280, 611] on li "Confirmed" at bounding box center [1281, 601] width 190 height 24
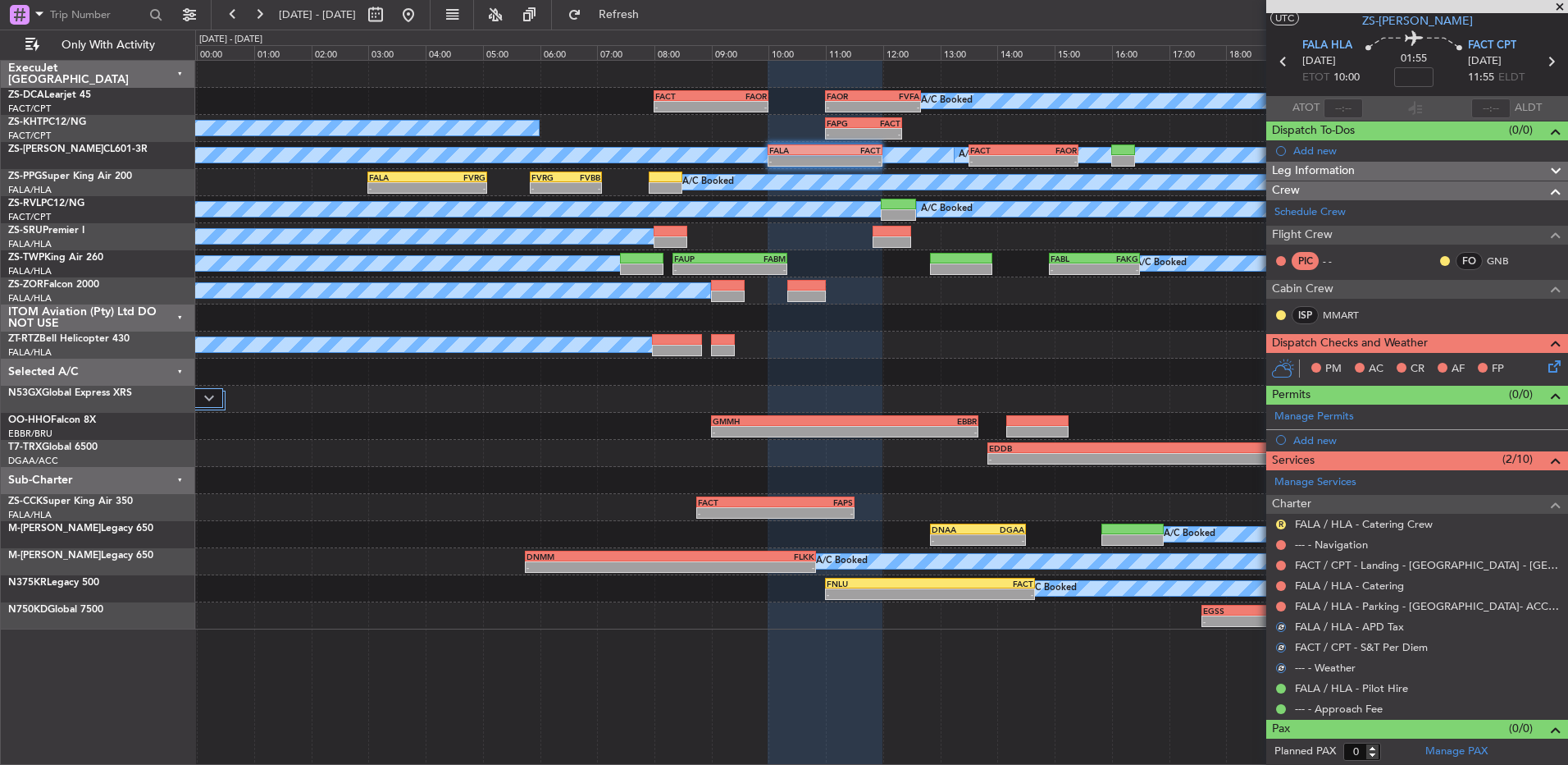
click at [1280, 611] on div at bounding box center [1282, 606] width 13 height 13
drag, startPoint x: 1280, startPoint y: 611, endPoint x: 1282, endPoint y: 600, distance: 11.2
click at [1282, 601] on button at bounding box center [1282, 606] width 10 height 10
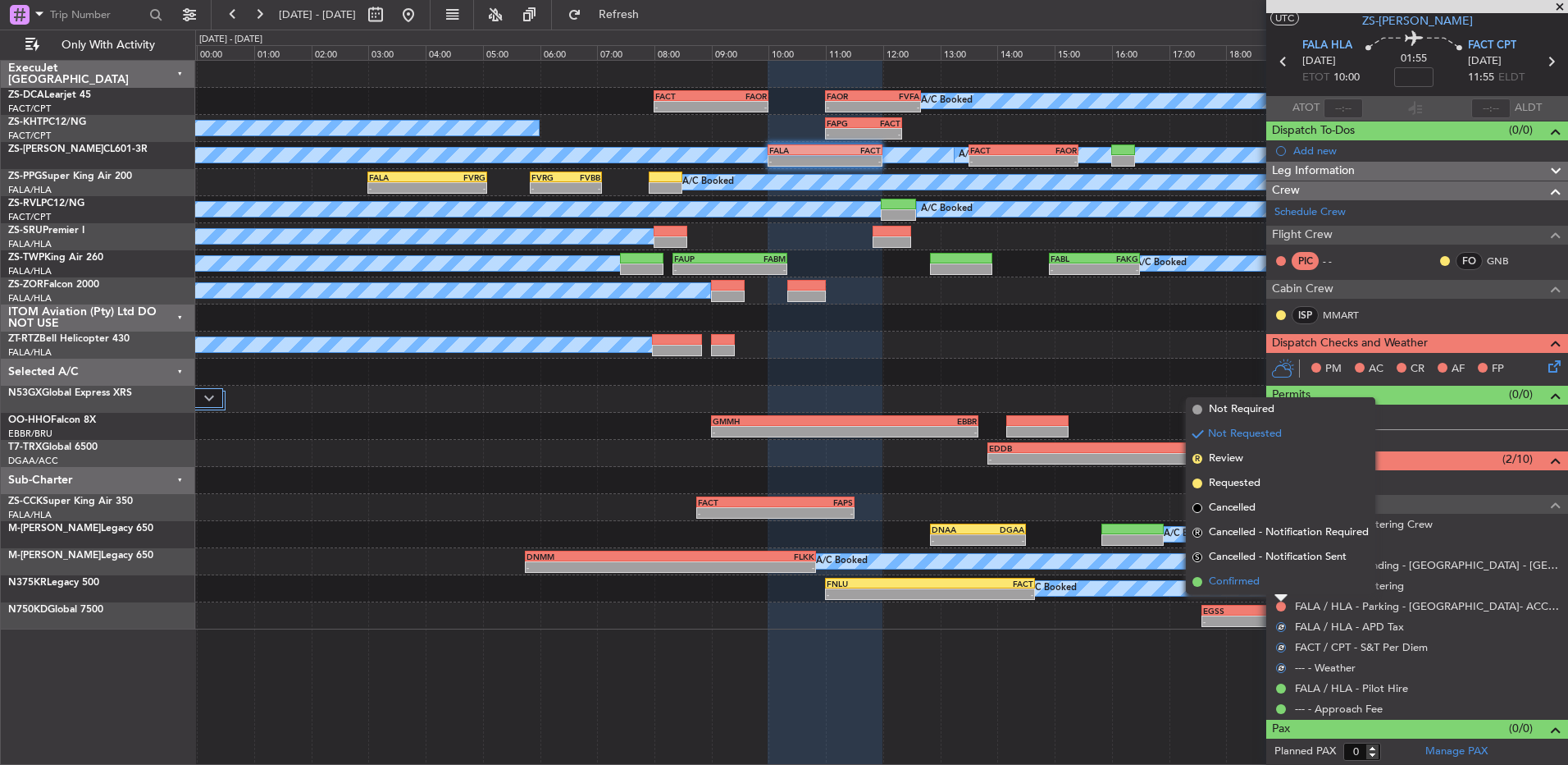
click at [1282, 585] on li "Confirmed" at bounding box center [1281, 581] width 190 height 24
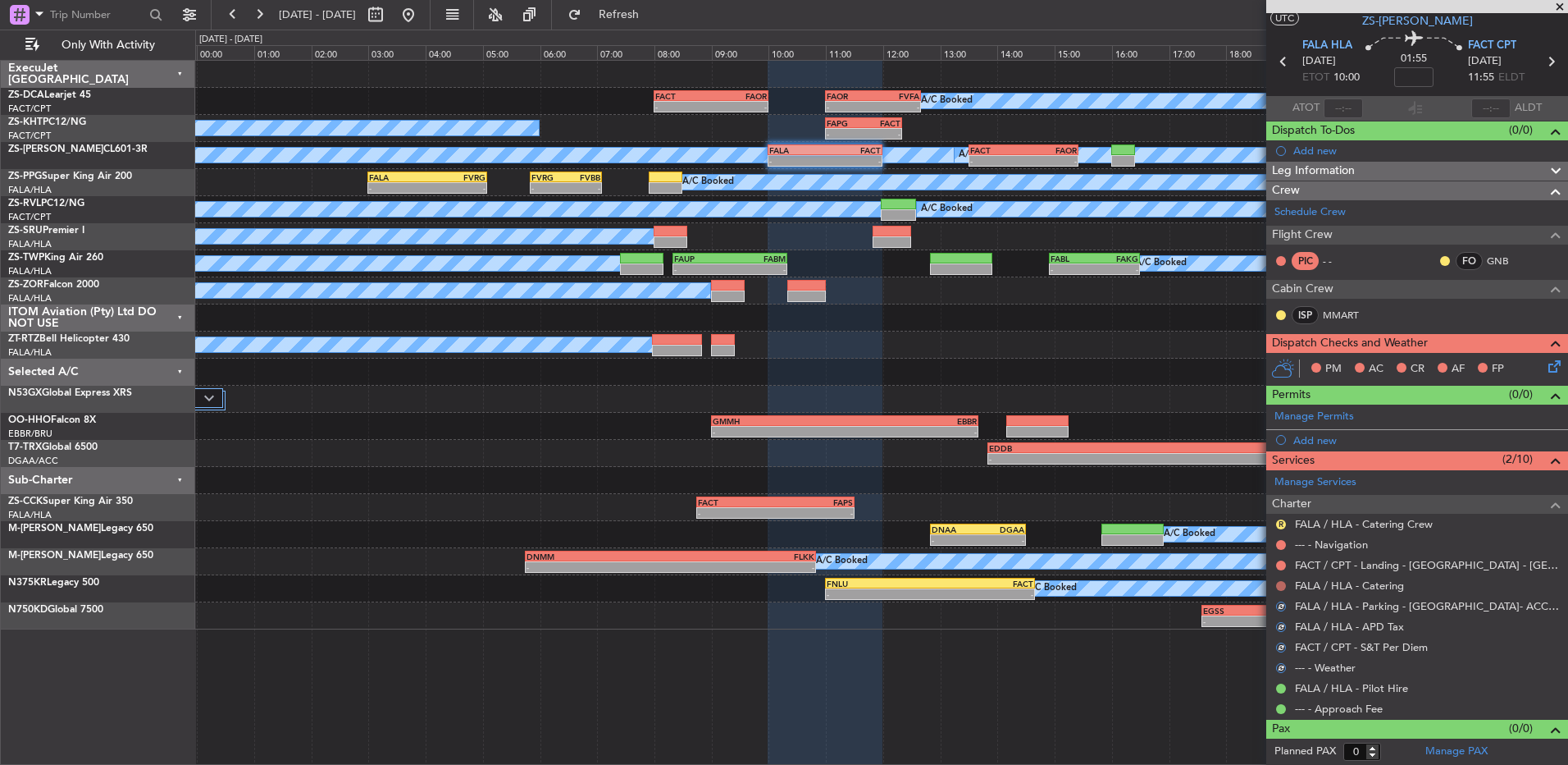
click at [1282, 585] on button at bounding box center [1282, 586] width 10 height 10
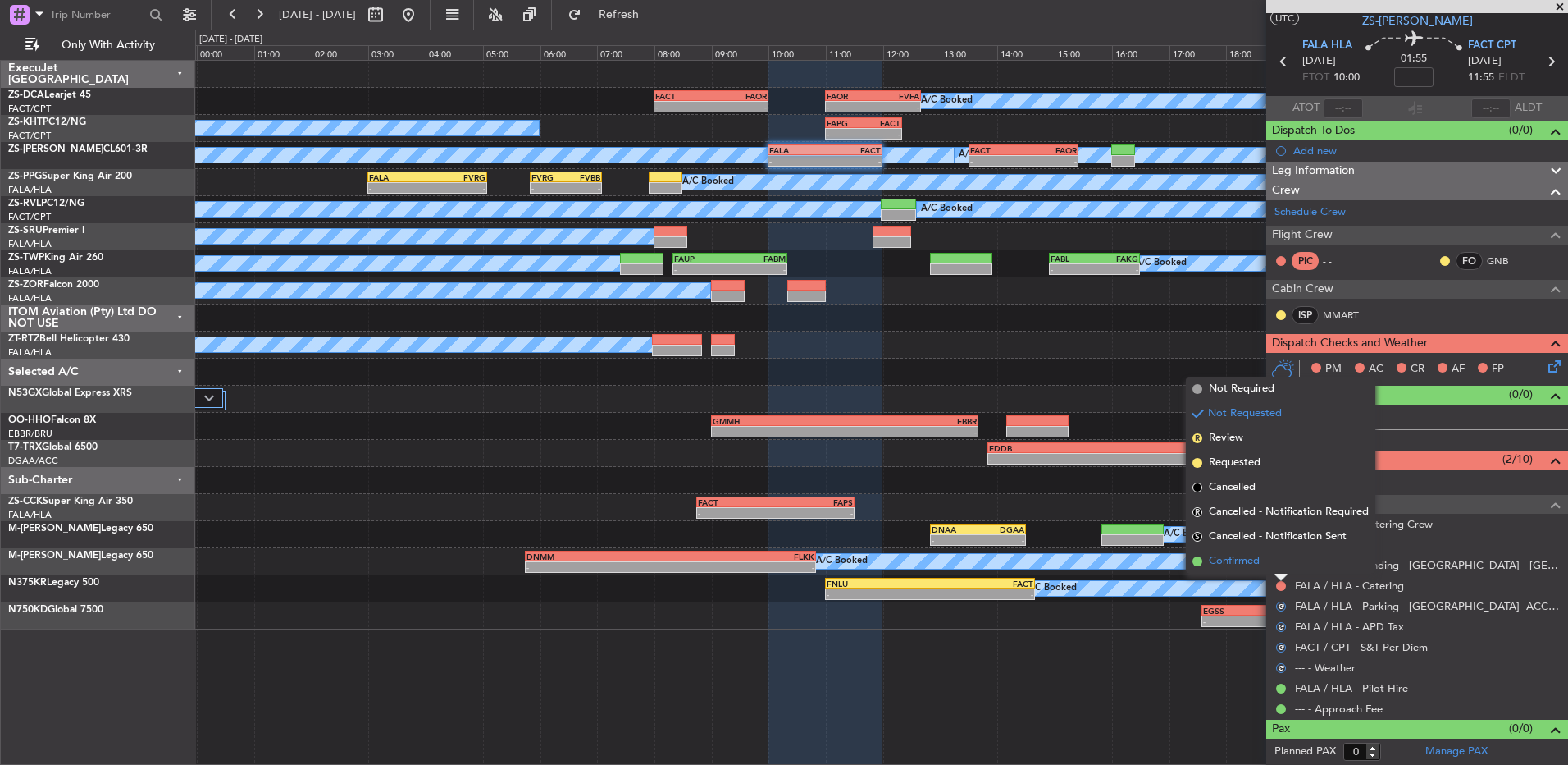
drag, startPoint x: 1282, startPoint y: 585, endPoint x: 1277, endPoint y: 564, distance: 21.6
click at [1277, 564] on li "Confirmed" at bounding box center [1281, 560] width 190 height 24
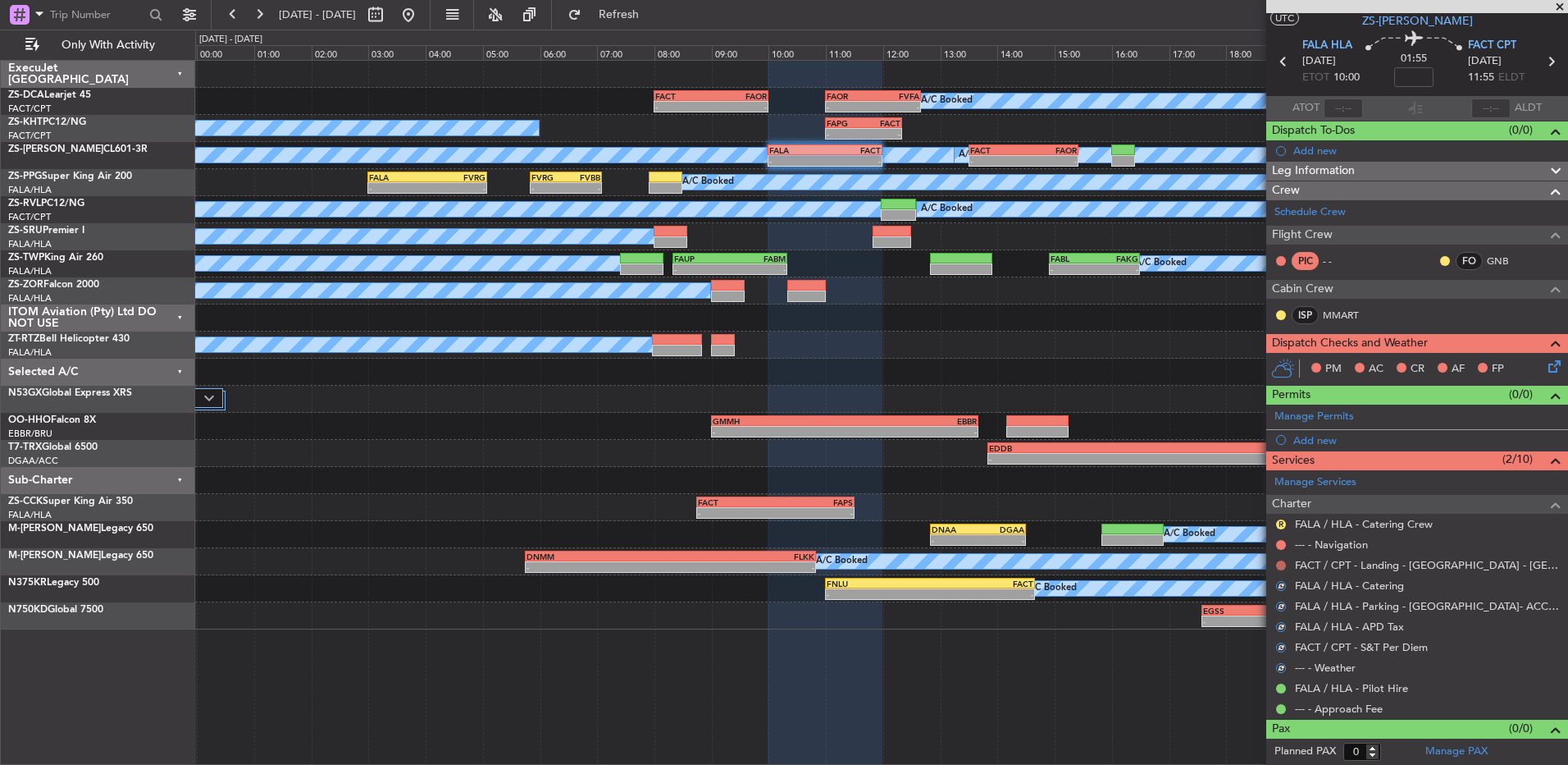
click at [1277, 564] on button at bounding box center [1282, 565] width 10 height 10
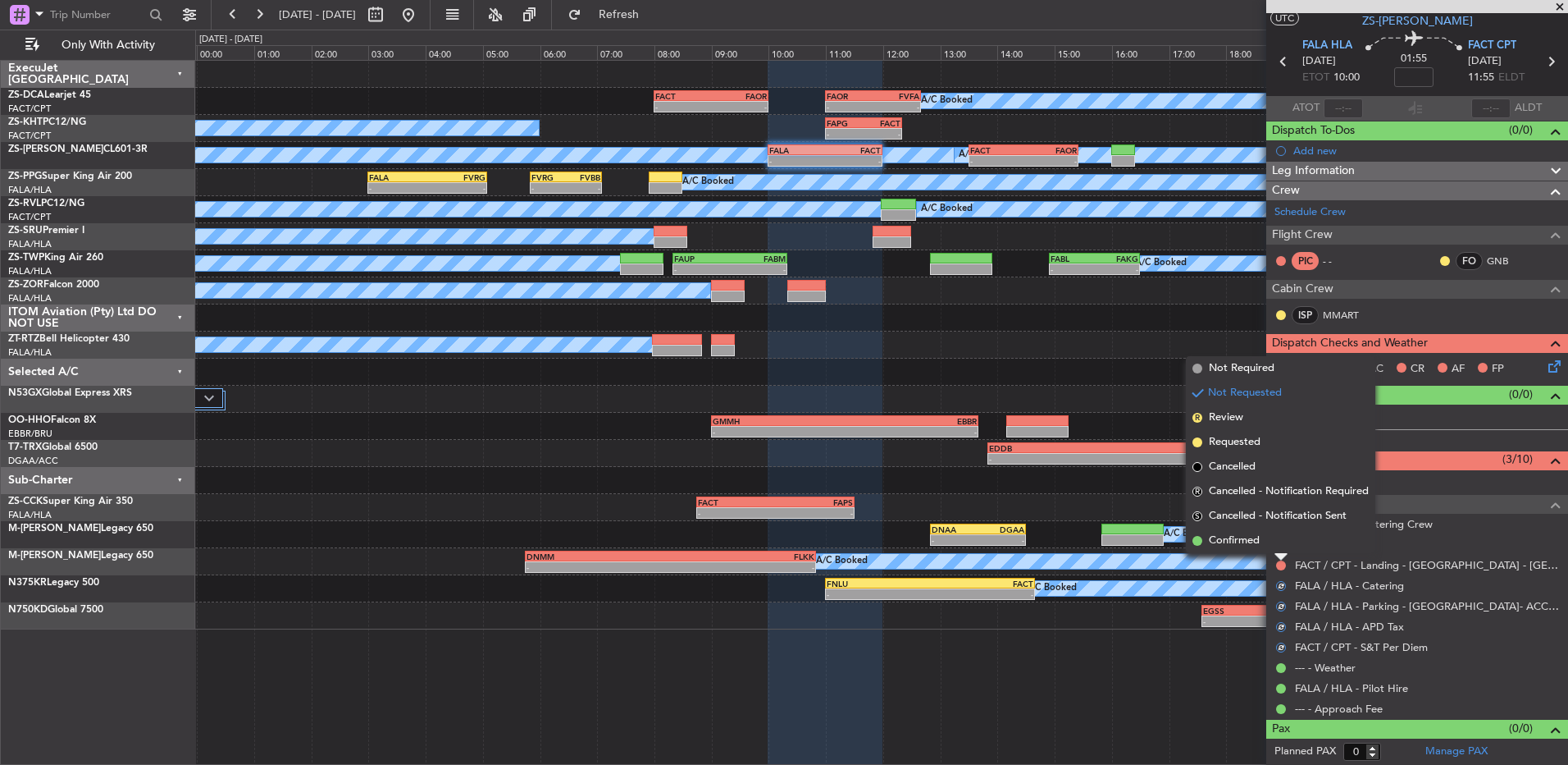
drag, startPoint x: 1277, startPoint y: 564, endPoint x: 1279, endPoint y: 541, distance: 23.1
click at [1279, 541] on li "Confirmed" at bounding box center [1281, 540] width 190 height 24
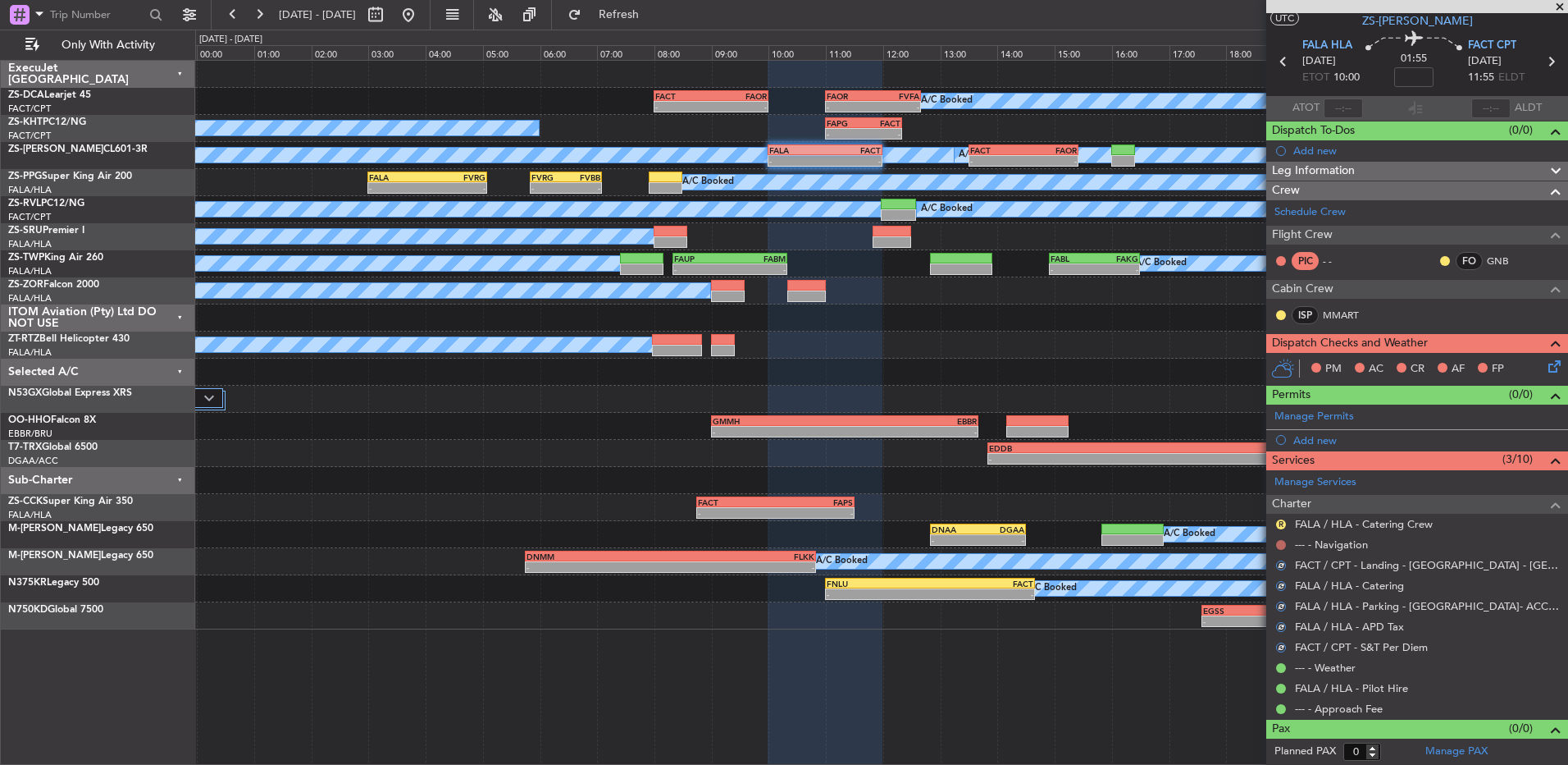
click at [1279, 541] on button at bounding box center [1282, 545] width 10 height 10
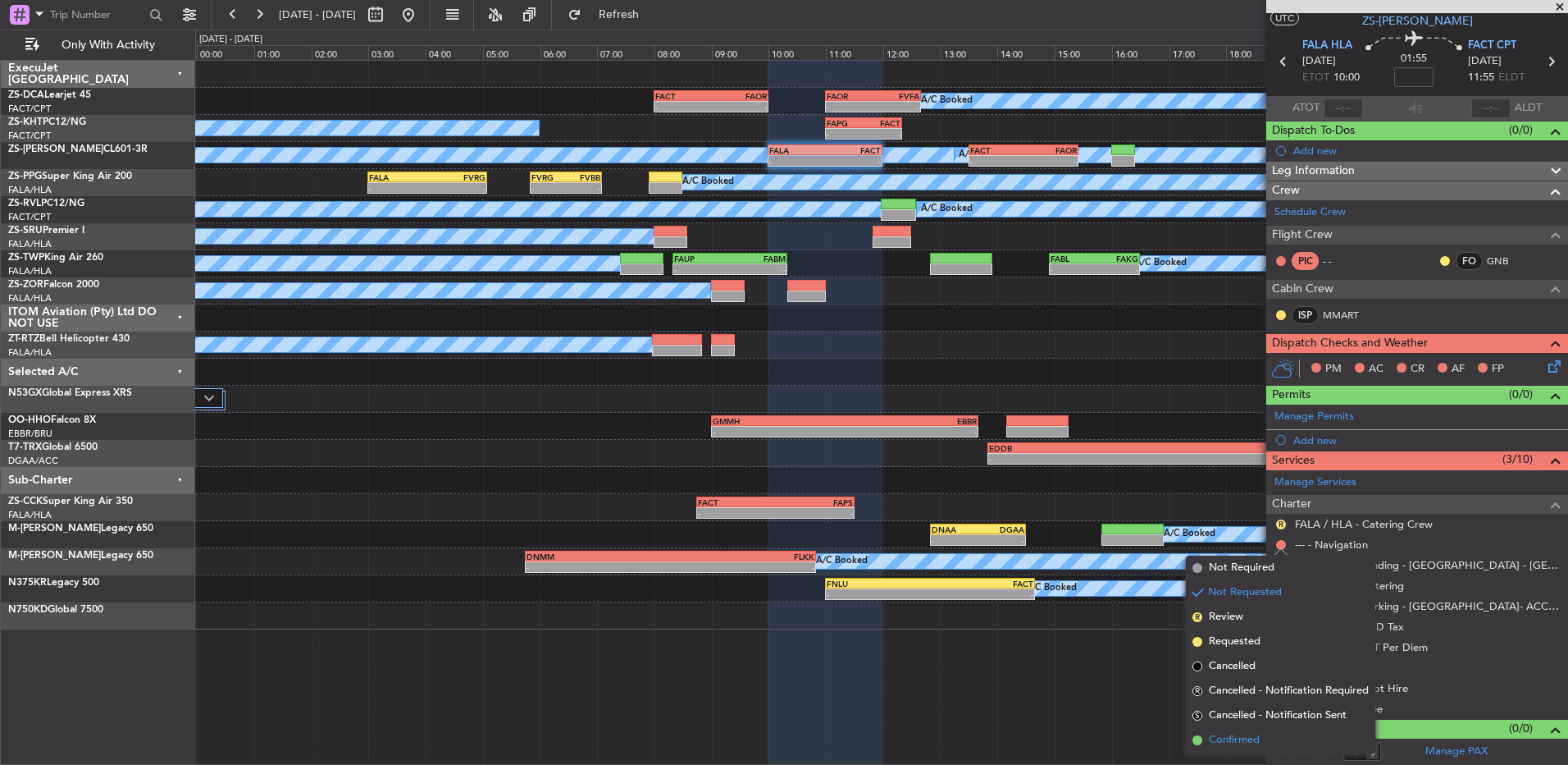
click at [1251, 732] on span "Confirmed" at bounding box center [1234, 740] width 51 height 17
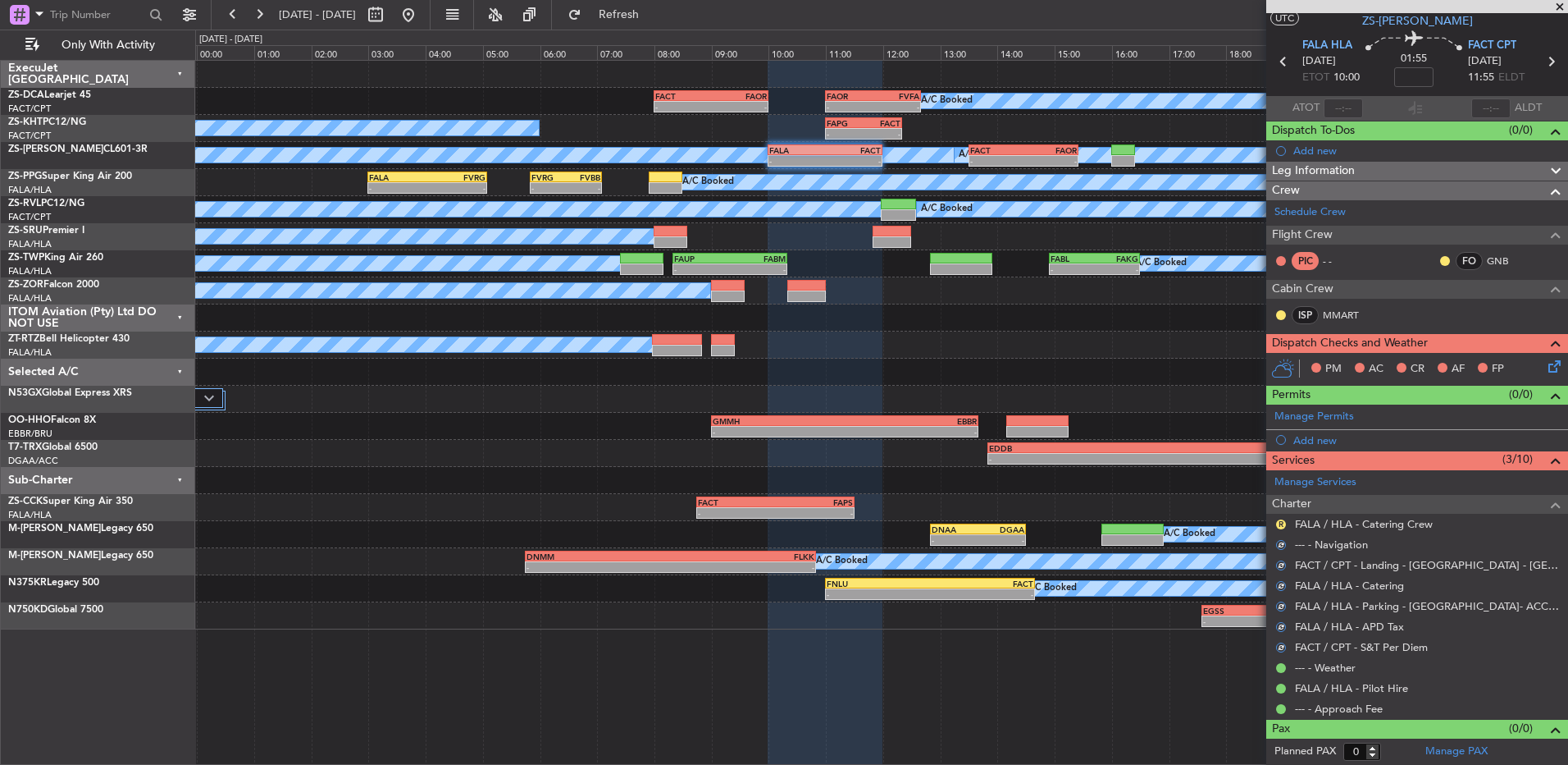
click at [1275, 518] on nimbus-traffic-light "R" at bounding box center [1282, 524] width 13 height 13
click at [1287, 522] on div "R" at bounding box center [1282, 524] width 13 height 13
click at [1282, 522] on button "R" at bounding box center [1282, 524] width 10 height 10
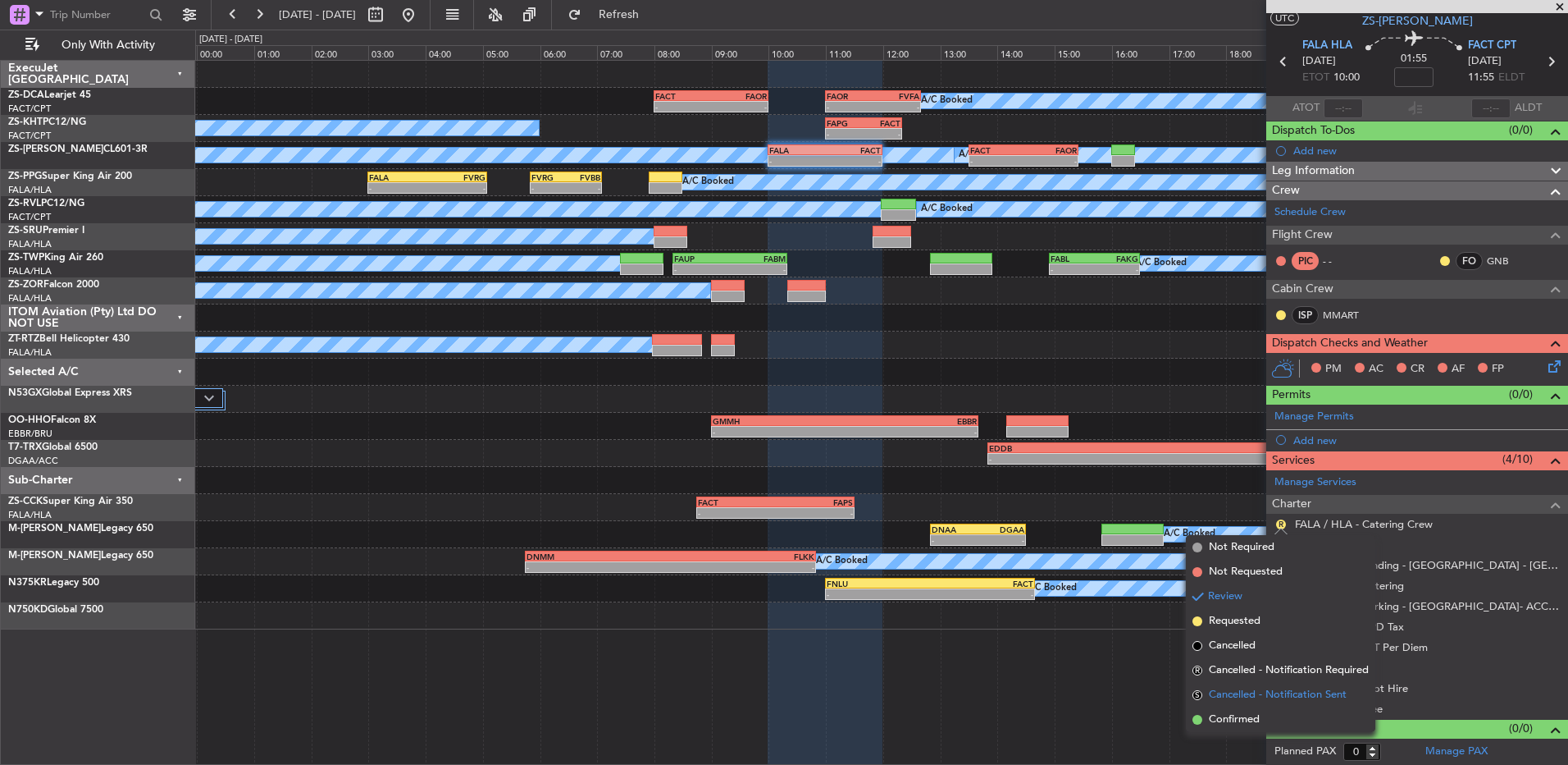
click at [1273, 705] on li "S Cancelled - Notification Sent" at bounding box center [1281, 694] width 190 height 24
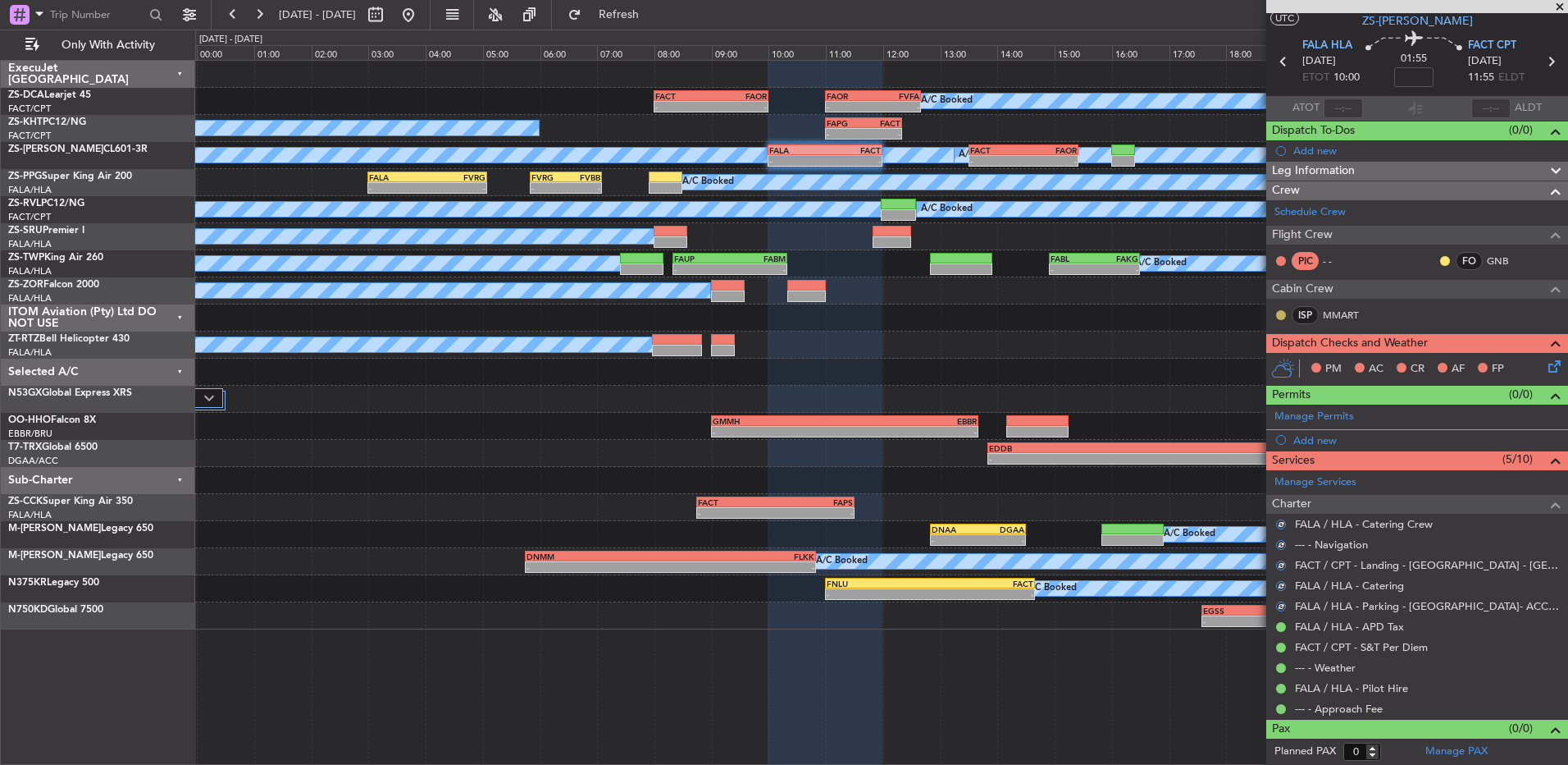
click at [1282, 317] on button at bounding box center [1282, 315] width 10 height 10
click at [1276, 364] on span "Acknowledged" at bounding box center [1285, 362] width 72 height 17
click at [1440, 257] on button at bounding box center [1445, 261] width 10 height 10
click at [1410, 311] on span "Acknowledged" at bounding box center [1437, 309] width 72 height 17
click at [1545, 365] on icon at bounding box center [1552, 363] width 13 height 13
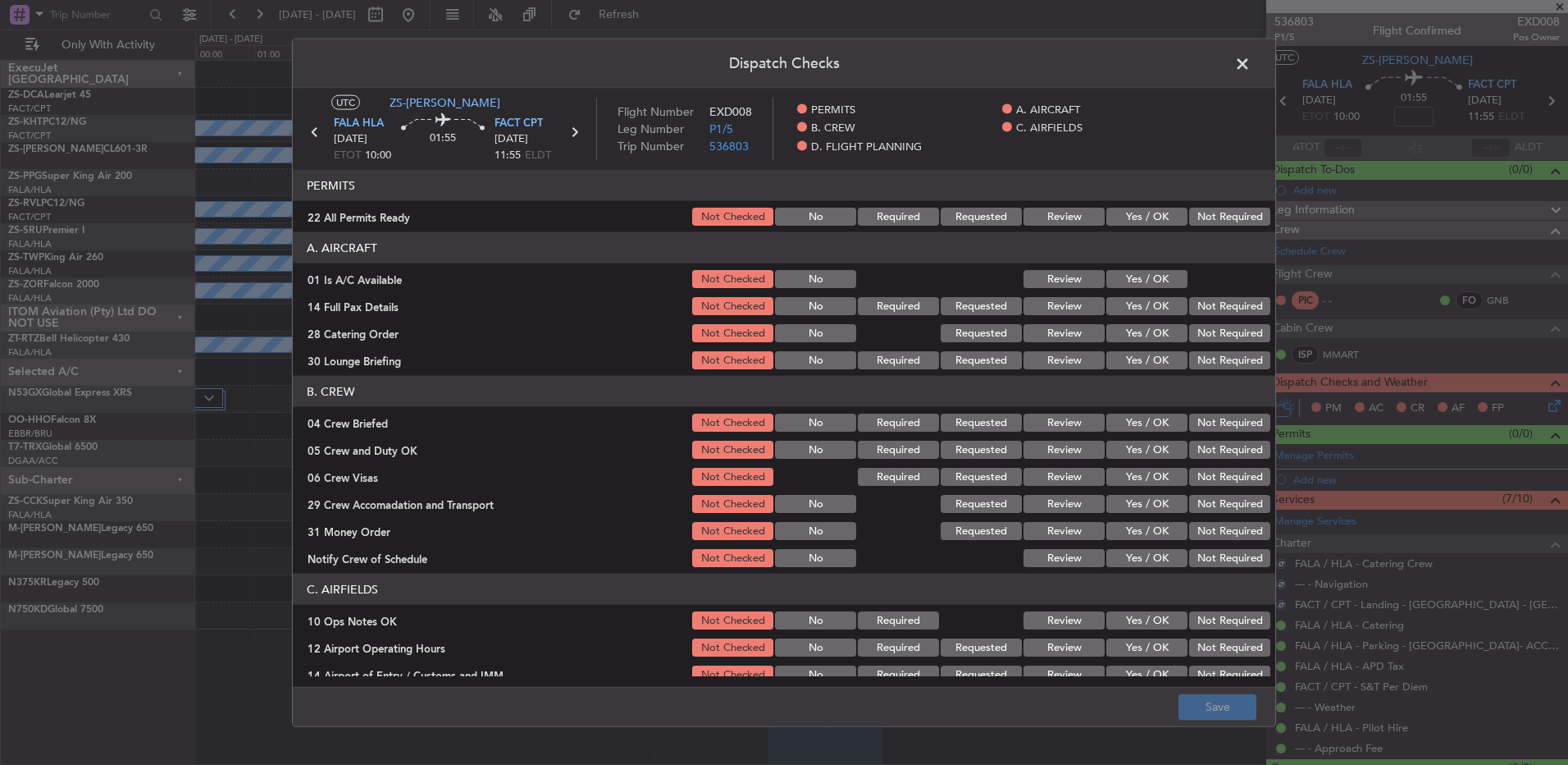
scroll to position [39, 0]
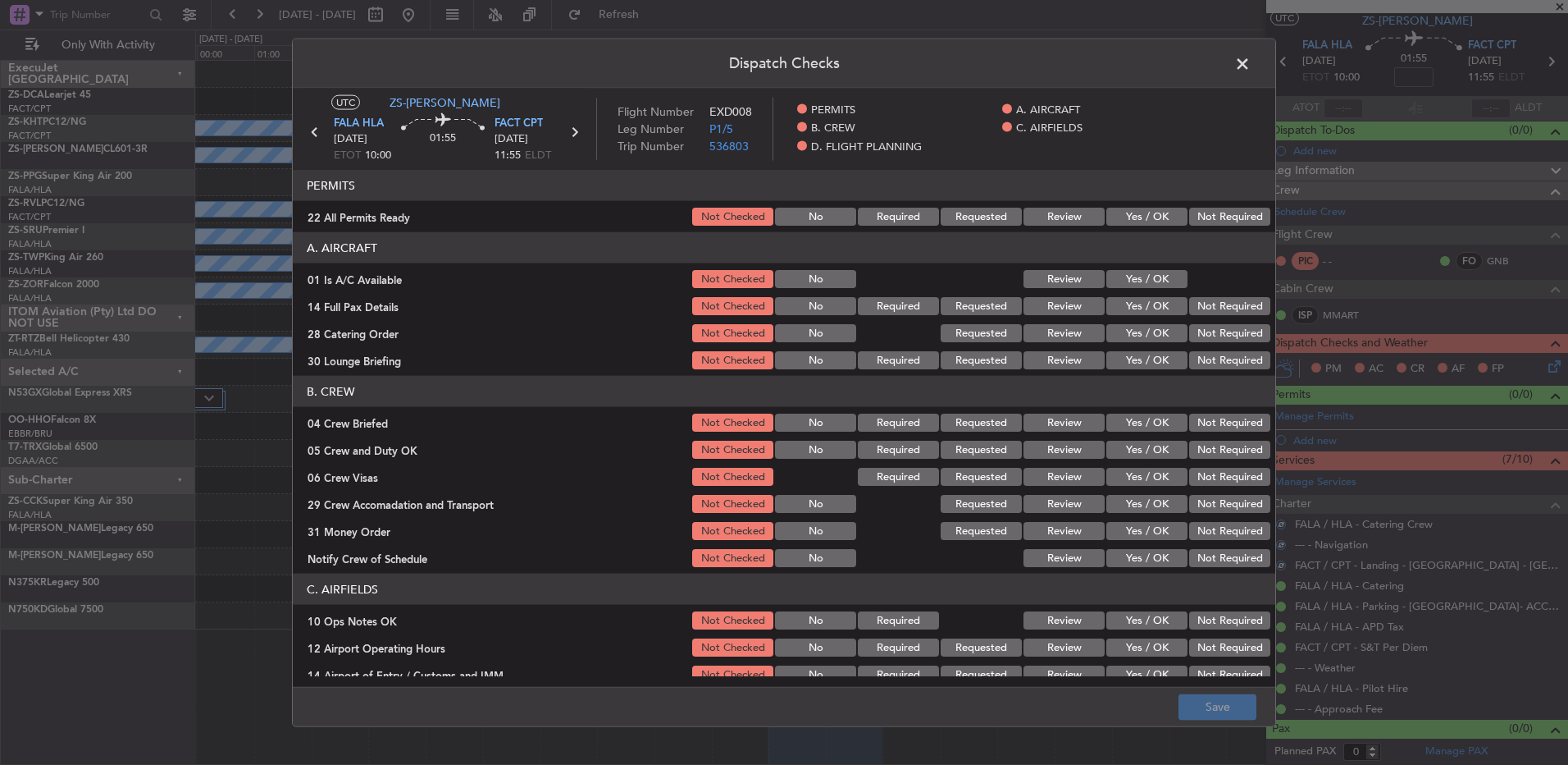
click at [1136, 222] on button "Yes / OK" at bounding box center [1146, 217] width 81 height 18
click at [1135, 270] on button "Yes / OK" at bounding box center [1146, 279] width 81 height 18
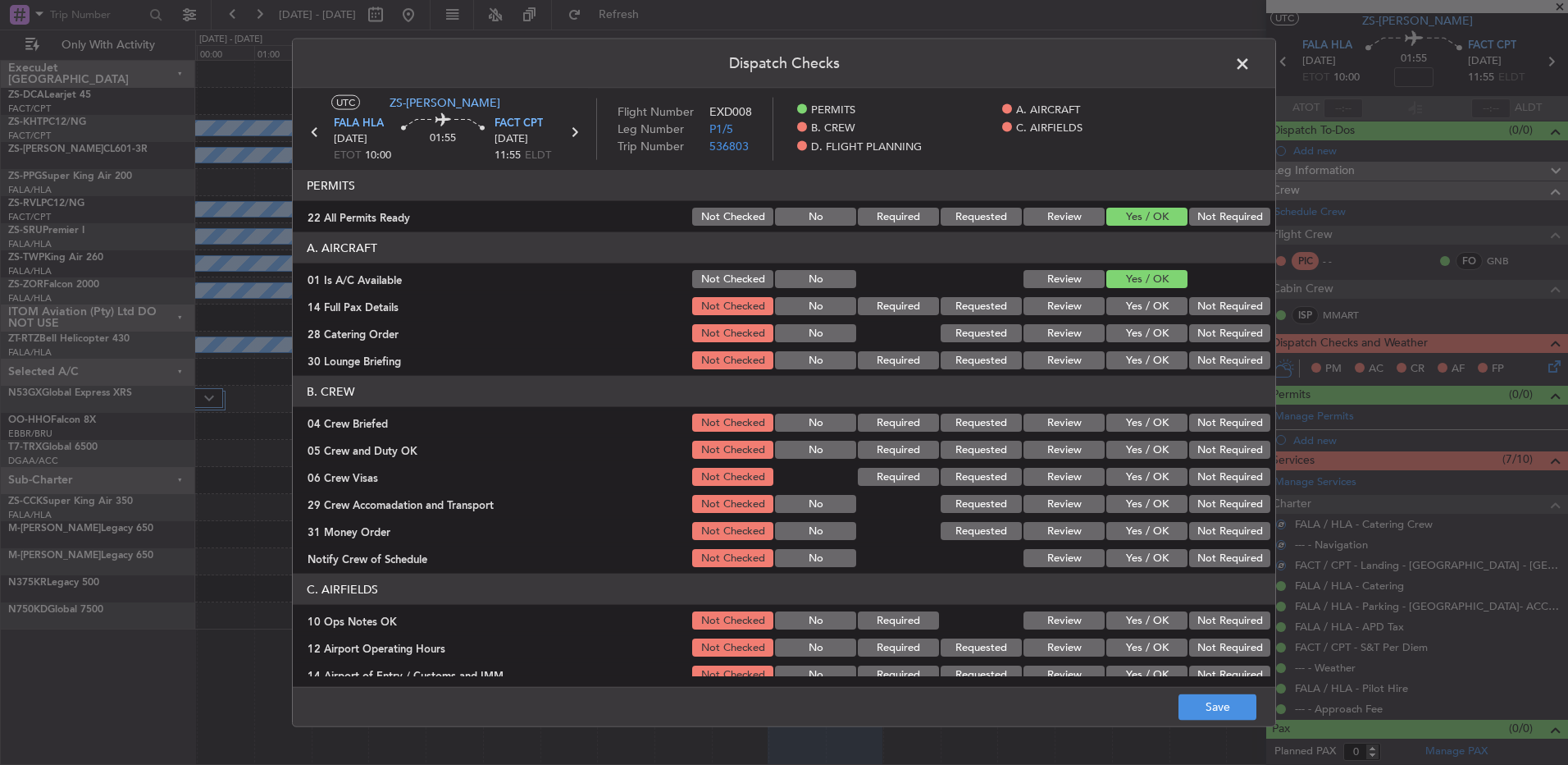
click at [1129, 306] on button "Yes / OK" at bounding box center [1146, 307] width 81 height 18
click at [1190, 335] on button "Not Required" at bounding box center [1230, 333] width 81 height 18
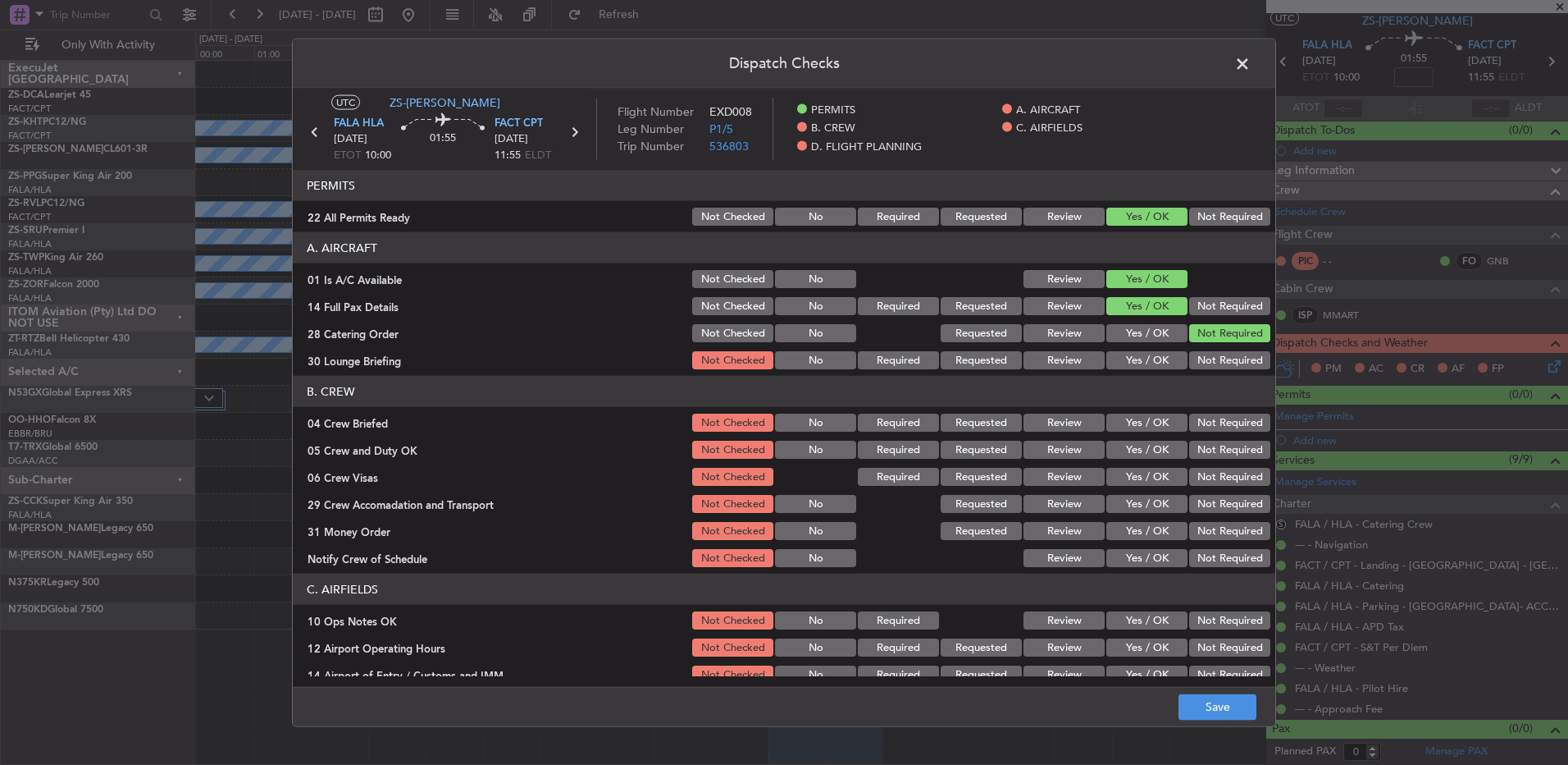
click at [1157, 361] on button "Yes / OK" at bounding box center [1146, 360] width 81 height 18
click at [1190, 356] on button "Not Required" at bounding box center [1230, 360] width 81 height 18
click at [1143, 428] on button "Yes / OK" at bounding box center [1146, 423] width 81 height 18
click at [1146, 453] on button "Yes / OK" at bounding box center [1146, 450] width 81 height 18
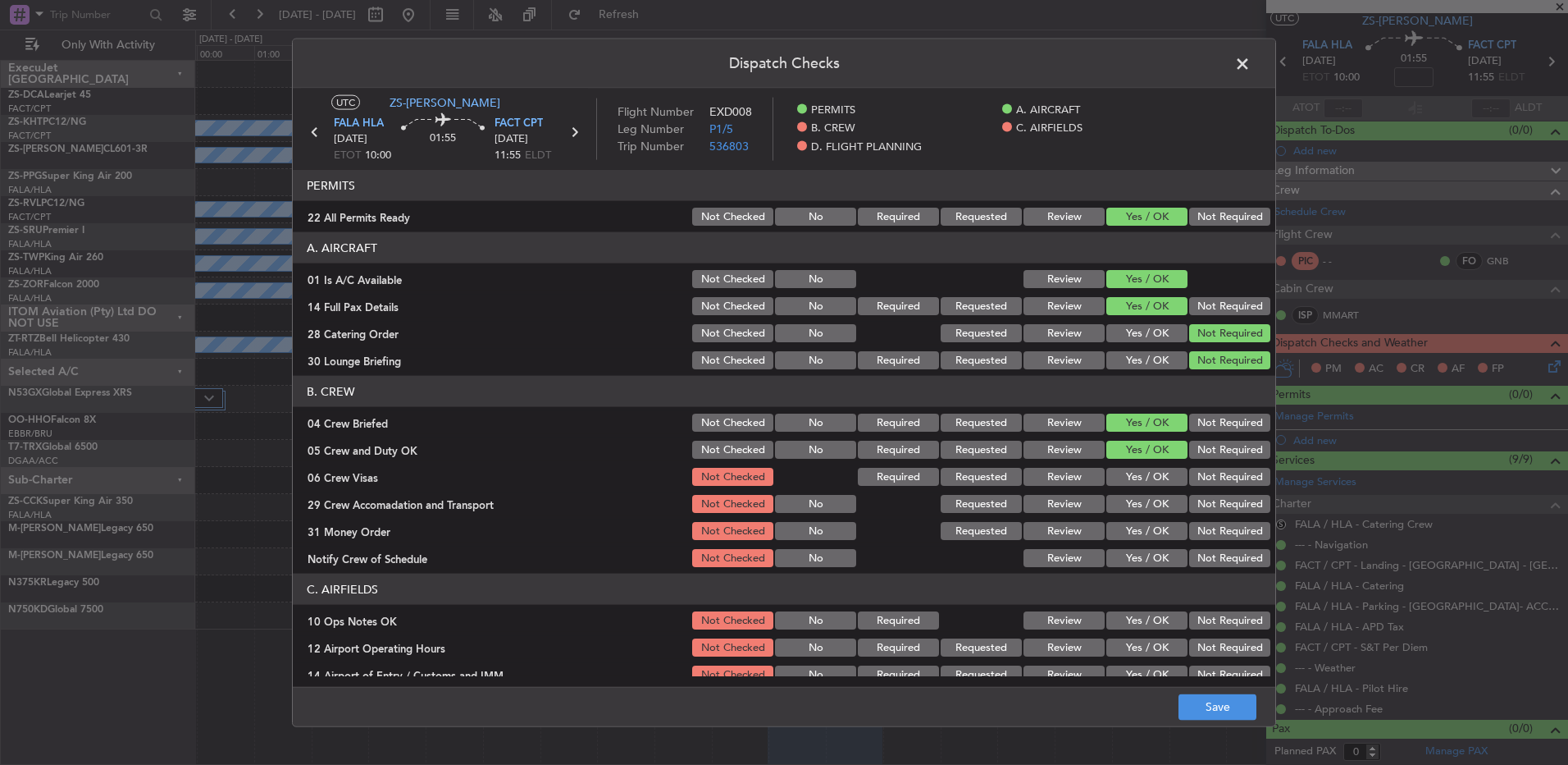
click at [1222, 475] on button "Not Required" at bounding box center [1230, 477] width 81 height 18
click at [1211, 498] on button "Not Required" at bounding box center [1230, 504] width 81 height 18
click at [1053, 533] on button "Review" at bounding box center [1064, 531] width 81 height 18
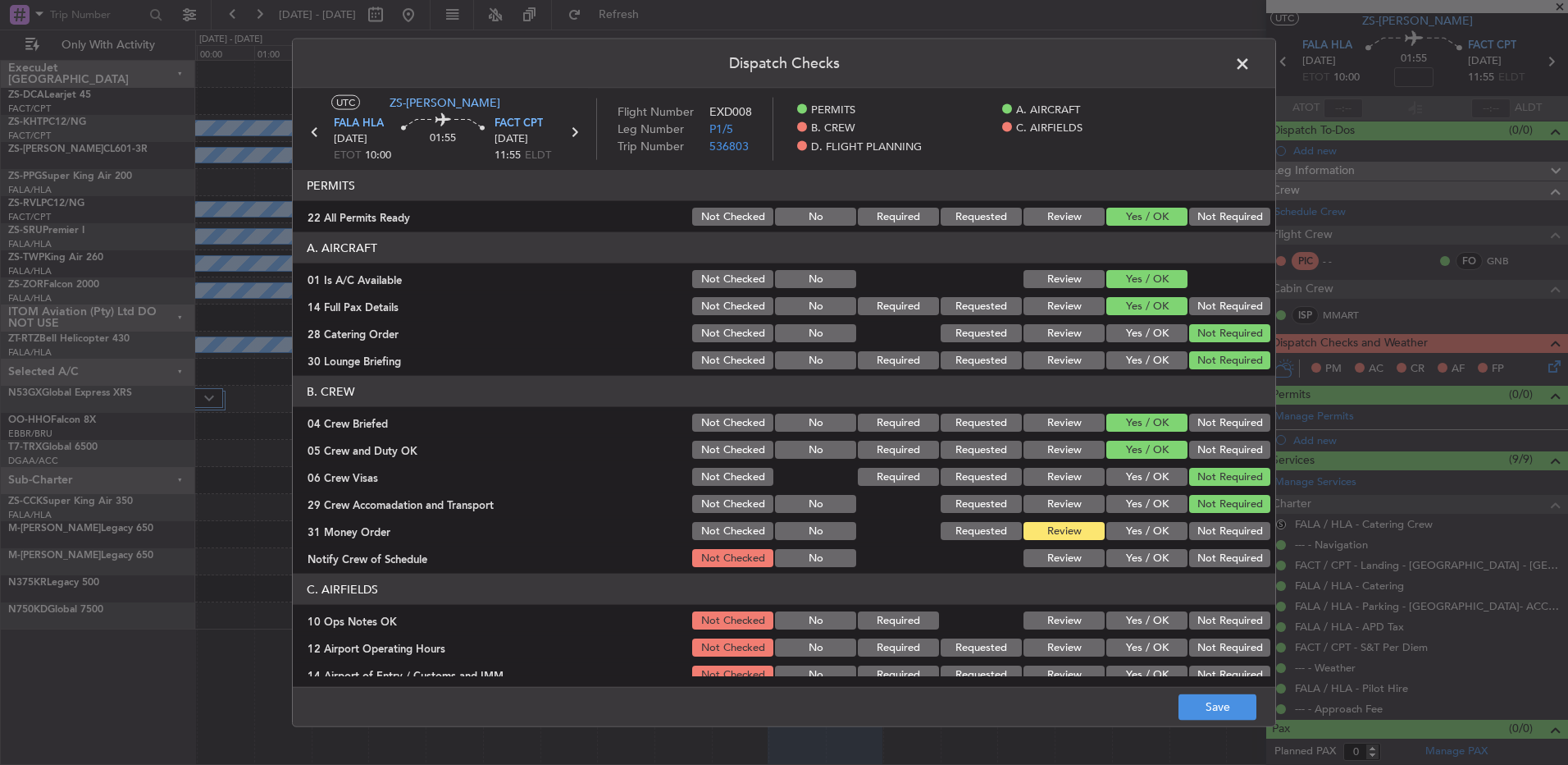
click at [1143, 554] on button "Yes / OK" at bounding box center [1146, 558] width 81 height 18
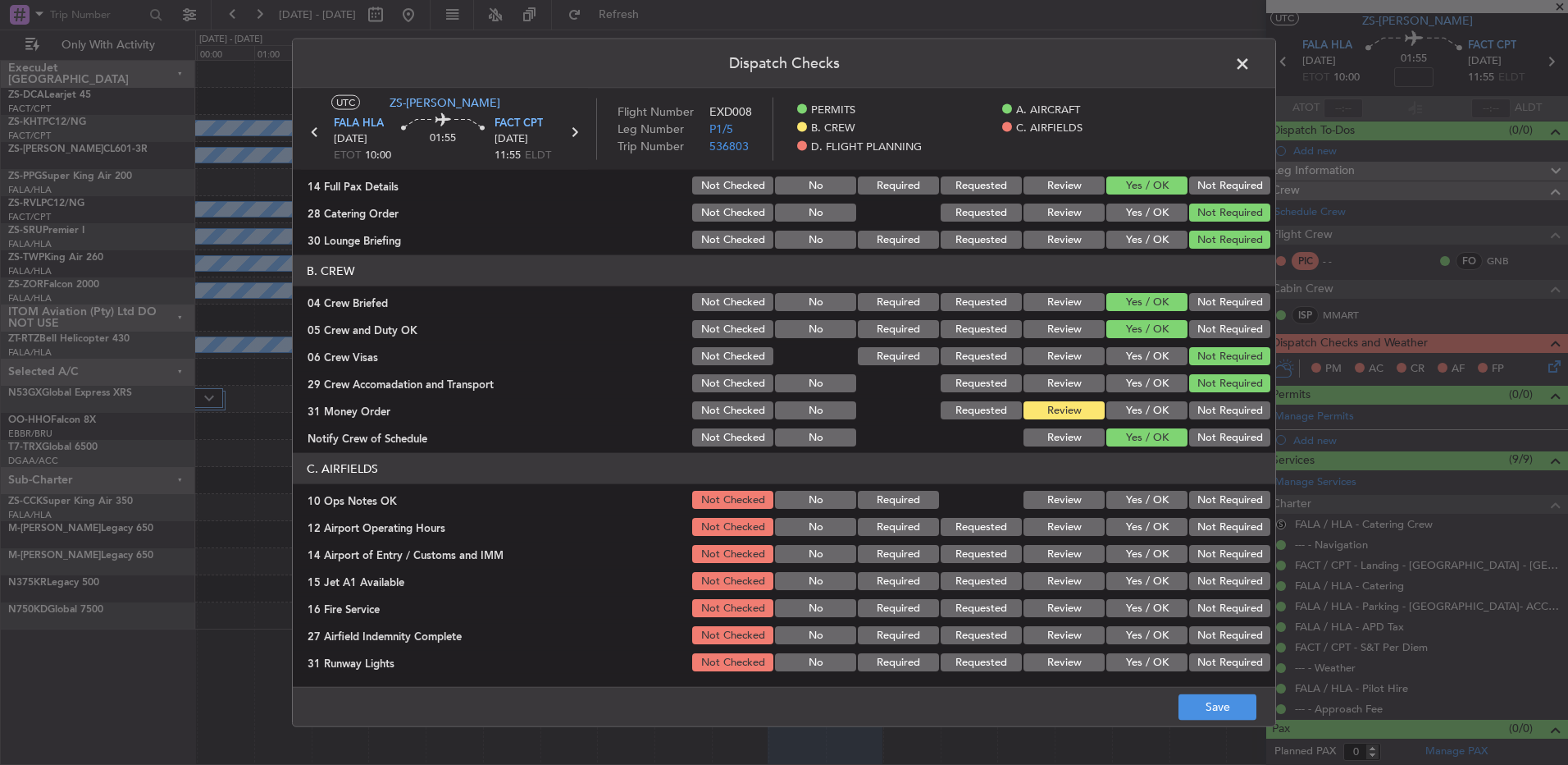
scroll to position [211, 0]
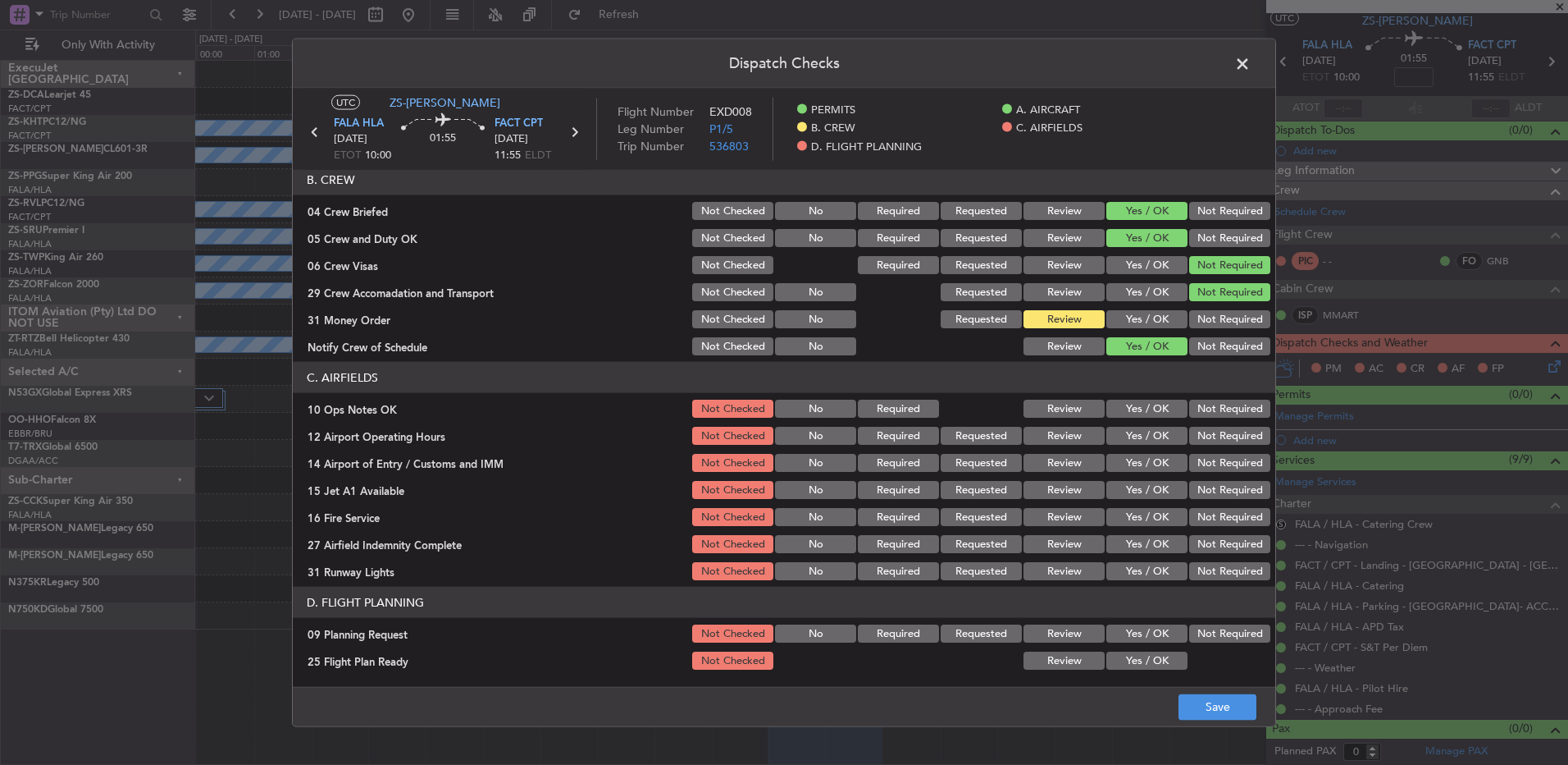
click at [1138, 425] on div "Yes / OK" at bounding box center [1145, 436] width 83 height 23
click at [1138, 404] on button "Yes / OK" at bounding box center [1146, 408] width 81 height 18
click at [1155, 433] on button "Yes / OK" at bounding box center [1146, 436] width 81 height 18
click at [1211, 459] on button "Not Required" at bounding box center [1230, 463] width 81 height 18
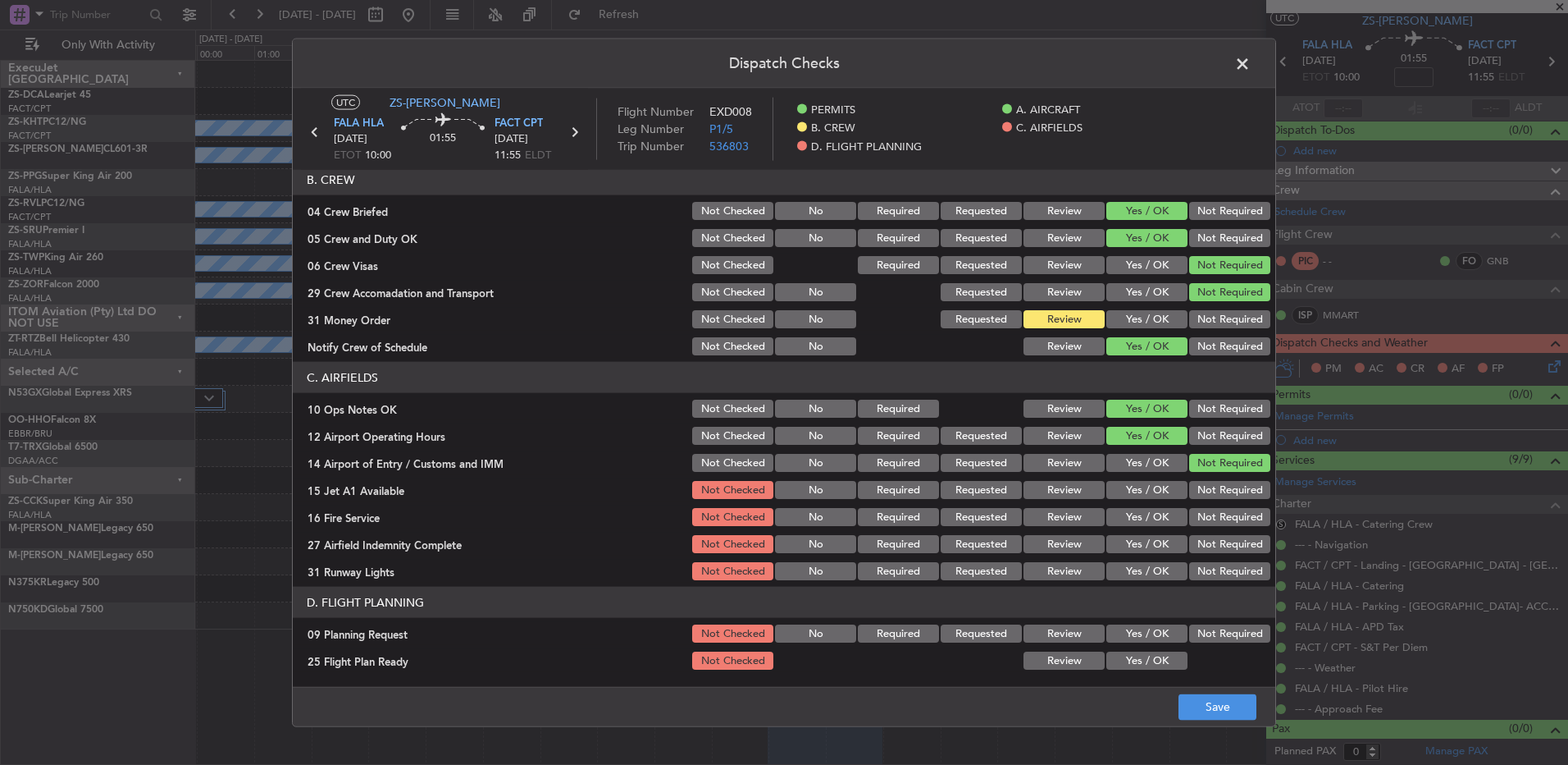
click at [1139, 493] on button "Yes / OK" at bounding box center [1146, 490] width 81 height 18
click at [1141, 514] on button "Yes / OK" at bounding box center [1146, 517] width 81 height 18
click at [1197, 549] on button "Not Required" at bounding box center [1230, 545] width 81 height 18
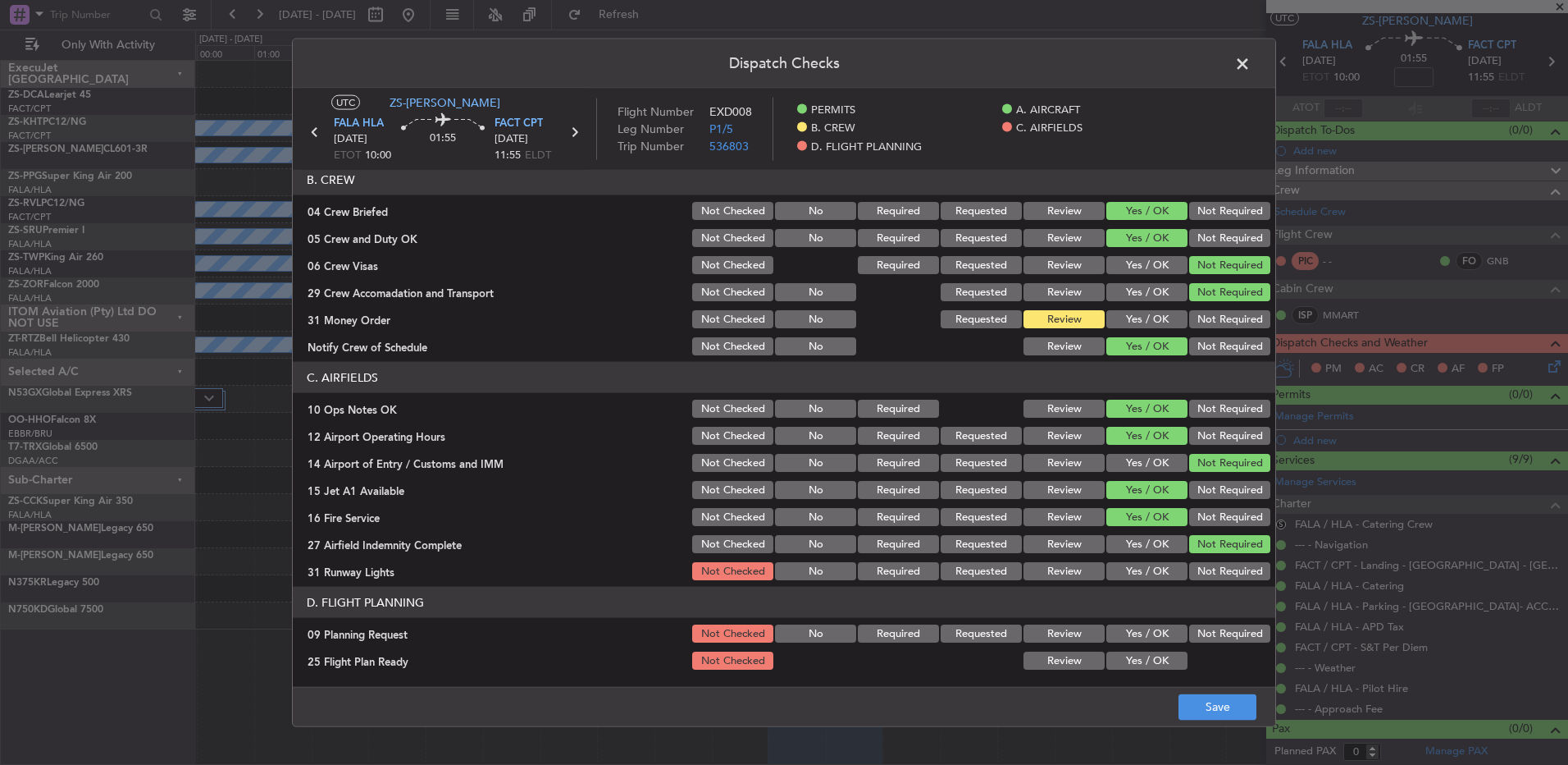
click at [1140, 579] on button "Yes / OK" at bounding box center [1146, 571] width 81 height 18
click at [1197, 636] on button "Not Required" at bounding box center [1230, 634] width 81 height 18
click at [1187, 659] on div at bounding box center [1228, 661] width 83 height 23
click at [1065, 668] on button "Review" at bounding box center [1064, 661] width 81 height 18
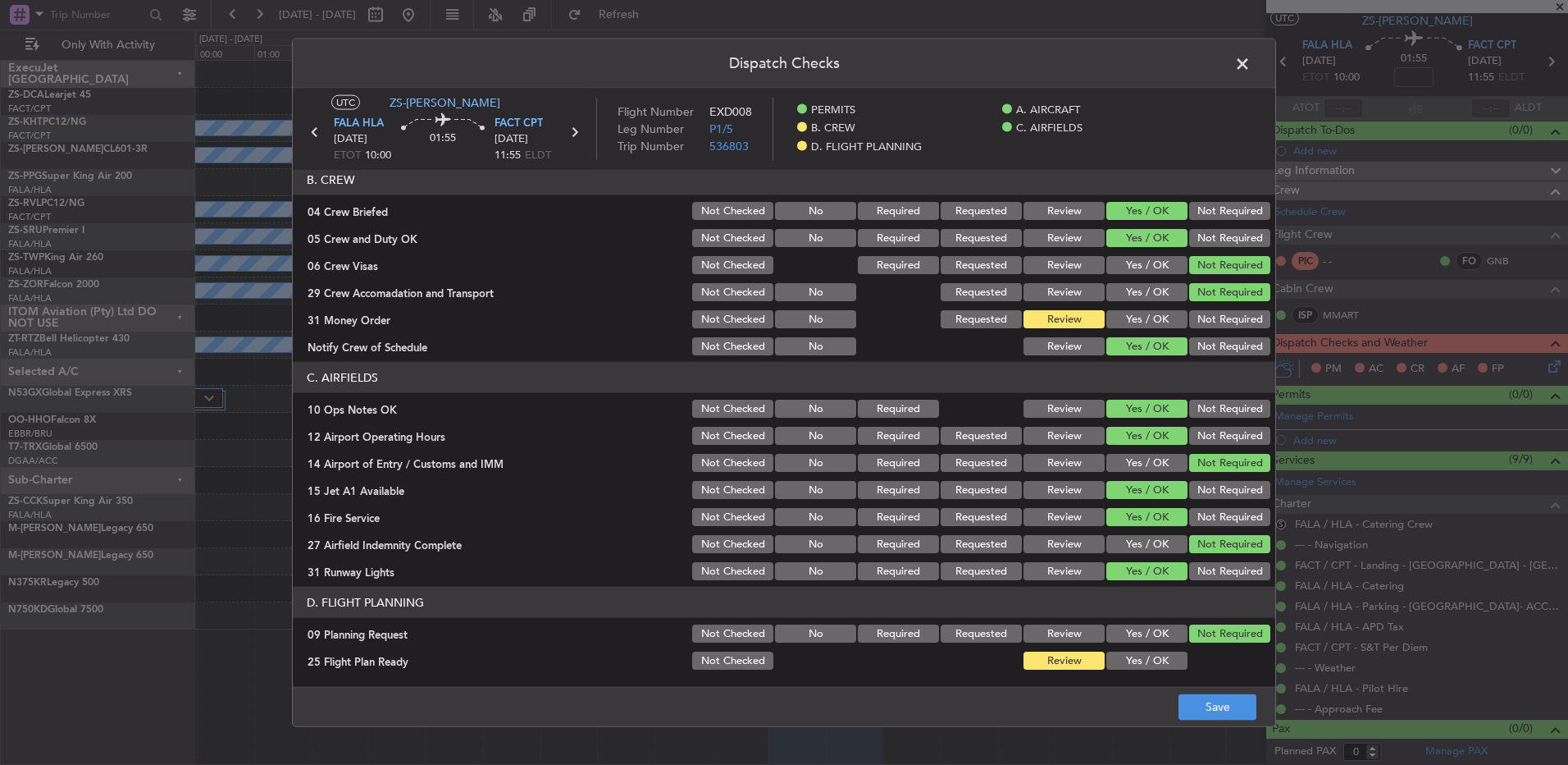
click at [1176, 707] on footer "Save" at bounding box center [784, 705] width 983 height 39
click at [1192, 705] on button "Save" at bounding box center [1217, 706] width 78 height 26
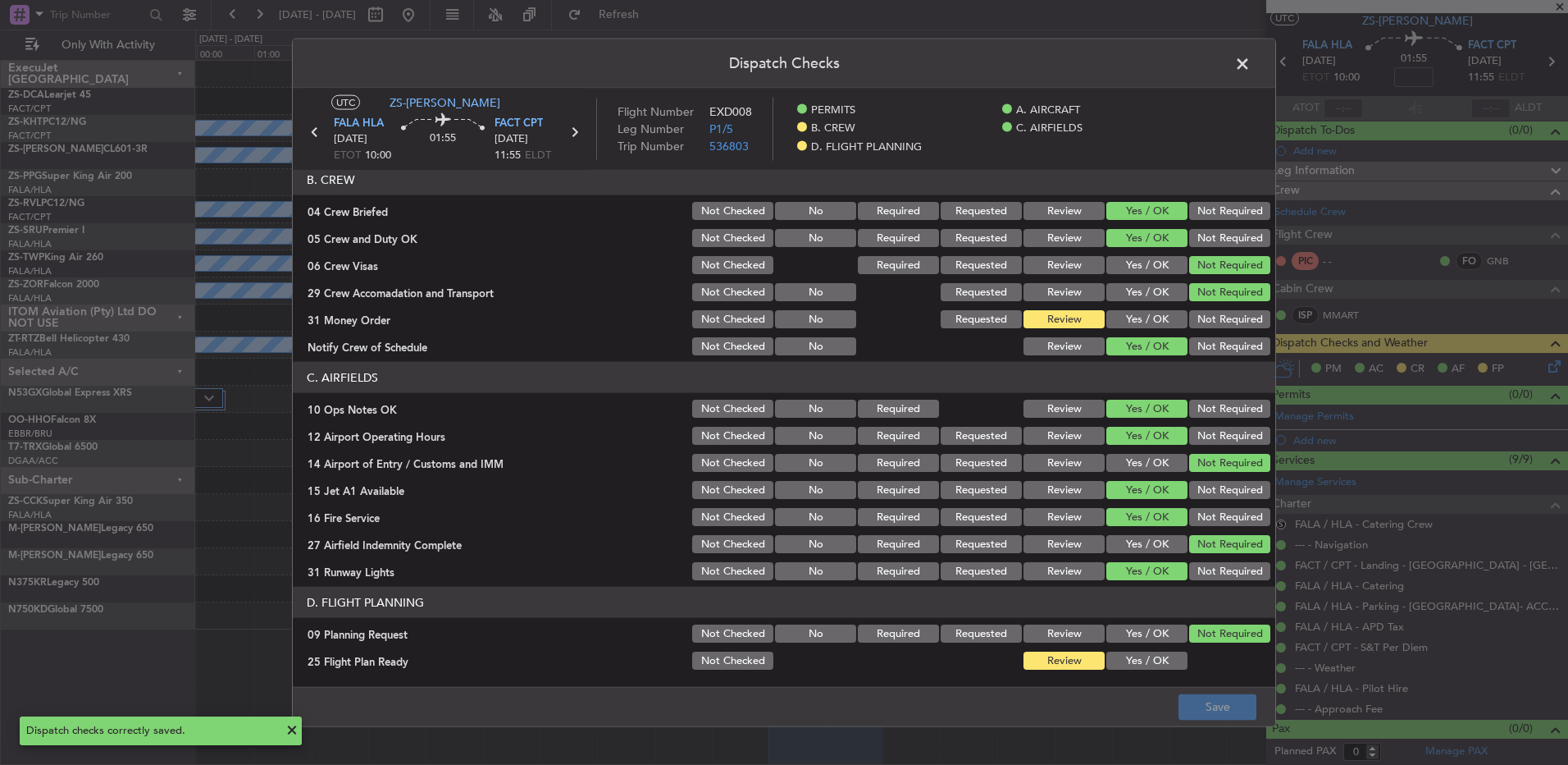
click at [1251, 70] on span at bounding box center [1251, 68] width 0 height 33
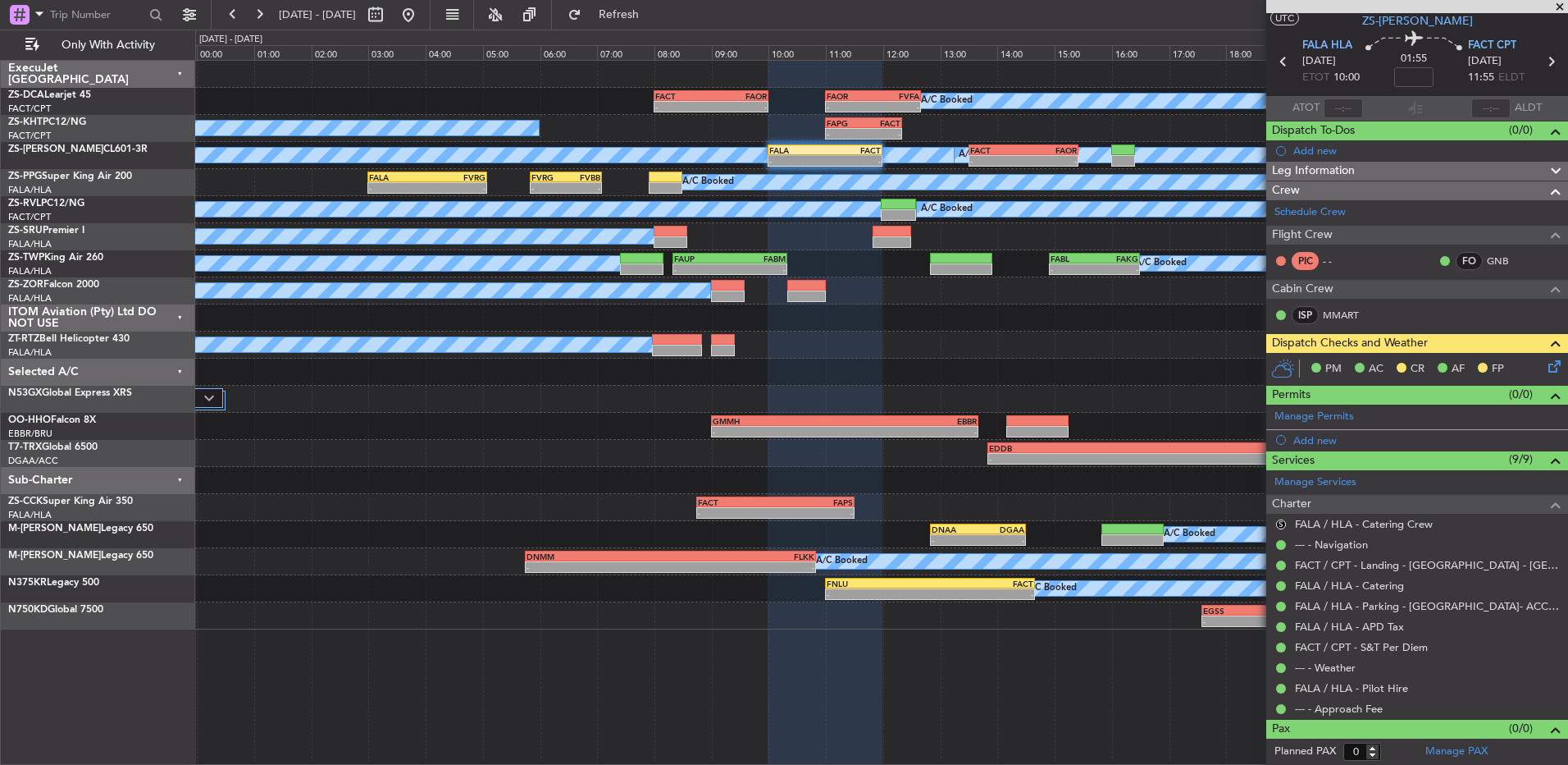
scroll to position [0, 0]
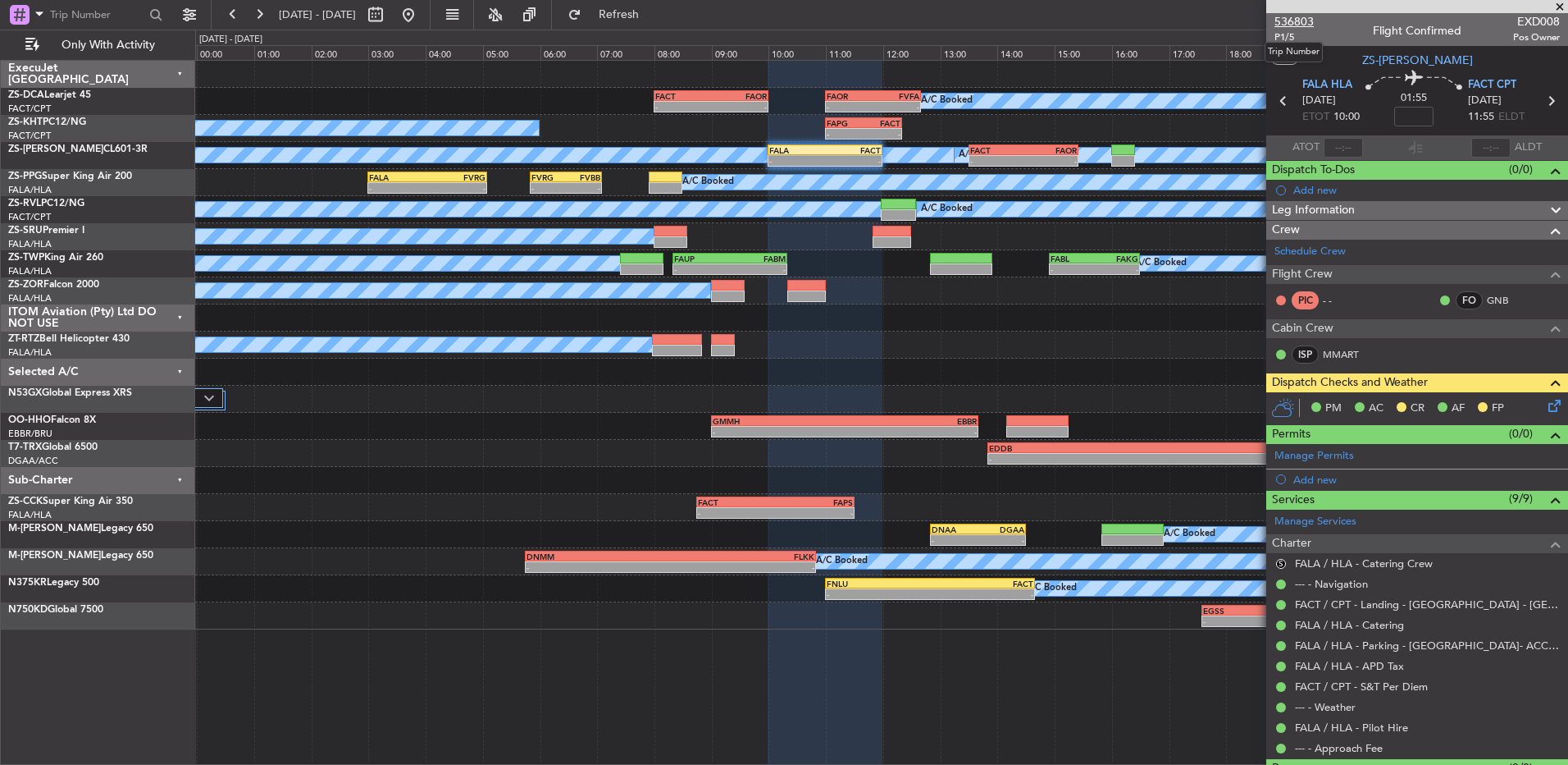
click at [1302, 25] on span "536803" at bounding box center [1294, 22] width 39 height 18
click at [1545, 406] on icon at bounding box center [1552, 403] width 13 height 13
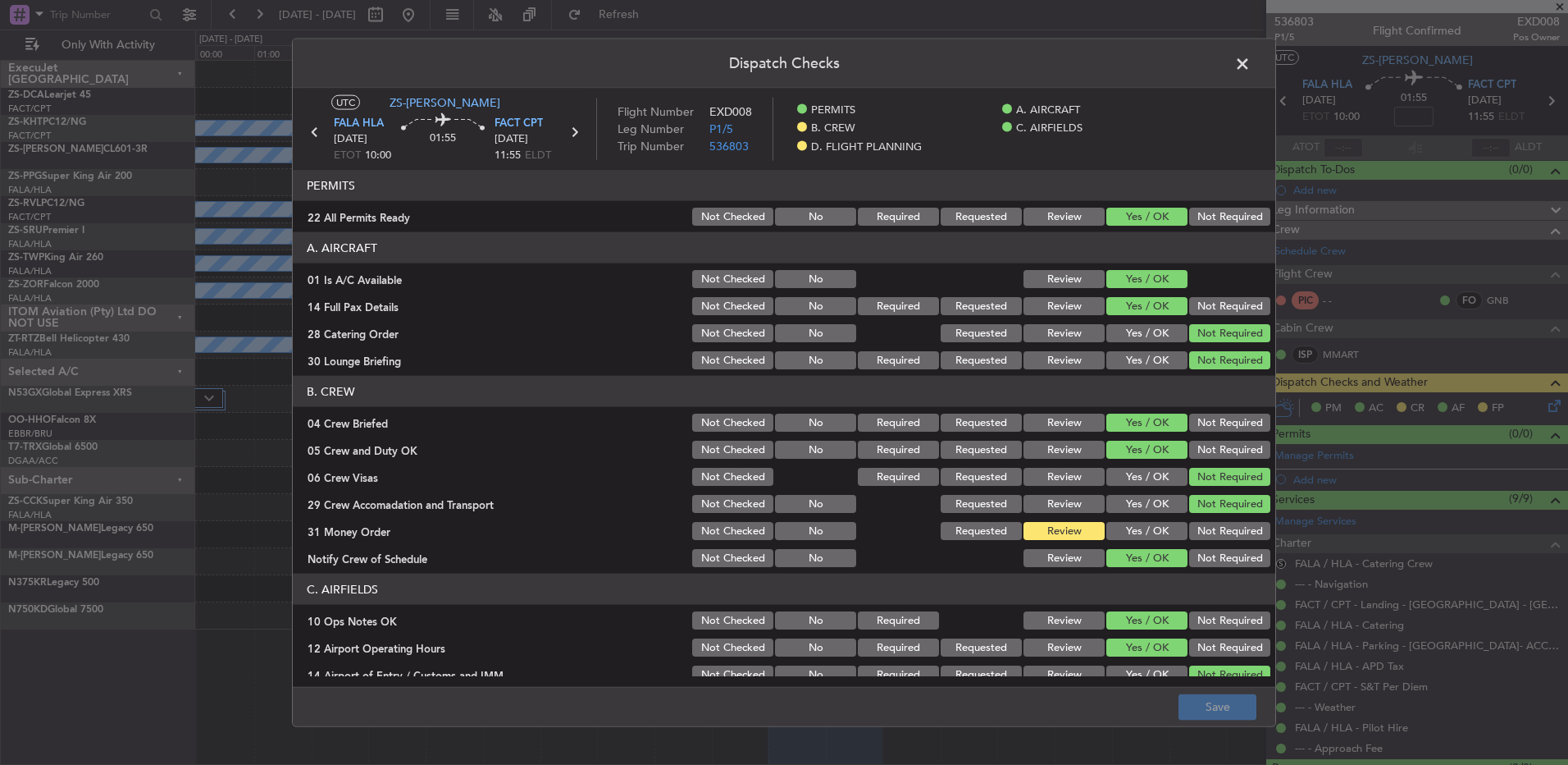
click at [1118, 530] on button "Yes / OK" at bounding box center [1146, 531] width 81 height 18
click at [1251, 66] on span at bounding box center [1251, 68] width 0 height 33
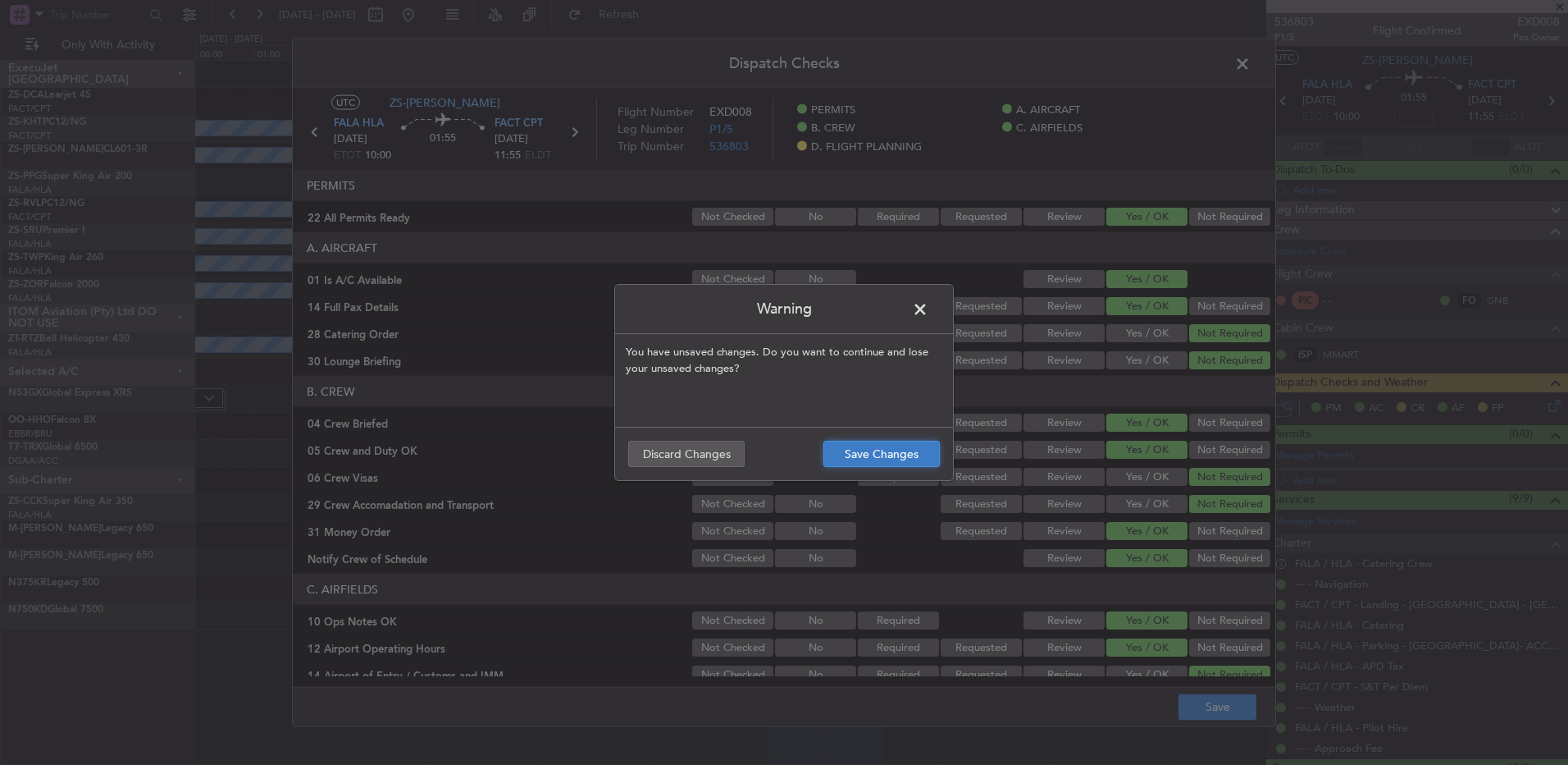
click at [920, 455] on button "Save Changes" at bounding box center [882, 453] width 117 height 26
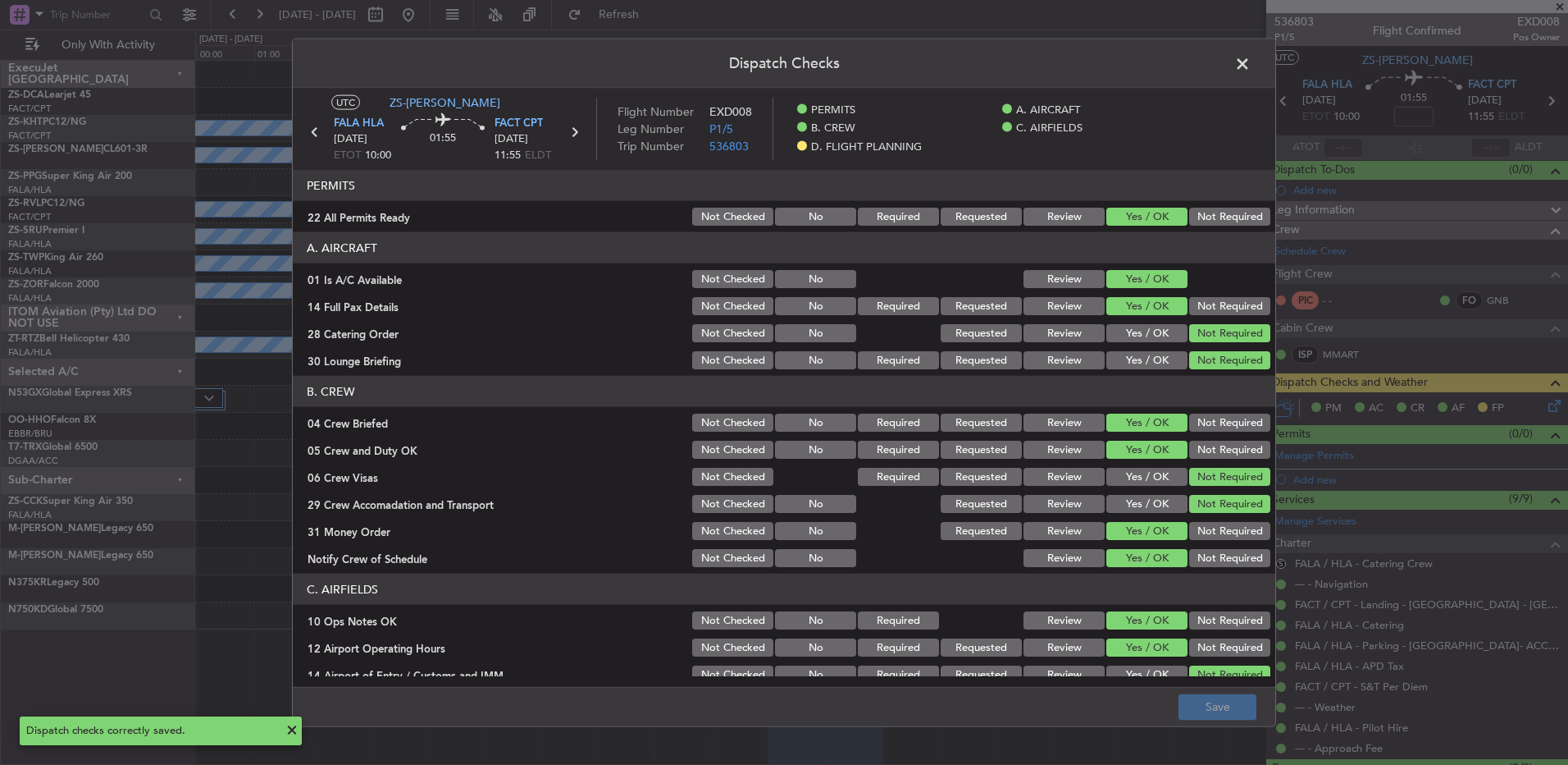
click at [1251, 63] on span at bounding box center [1251, 68] width 0 height 33
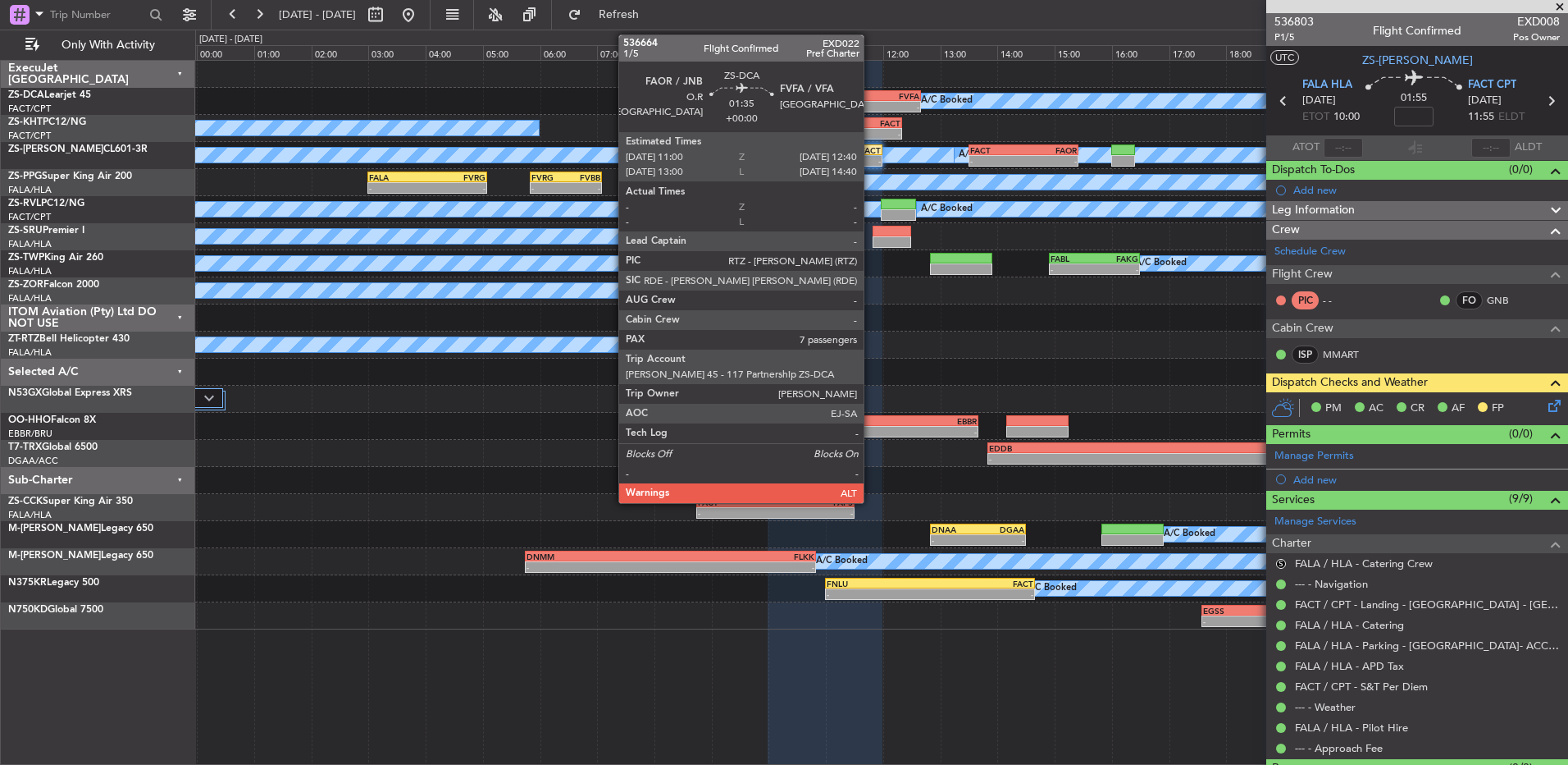
click at [871, 93] on div "FAOR" at bounding box center [849, 96] width 46 height 10
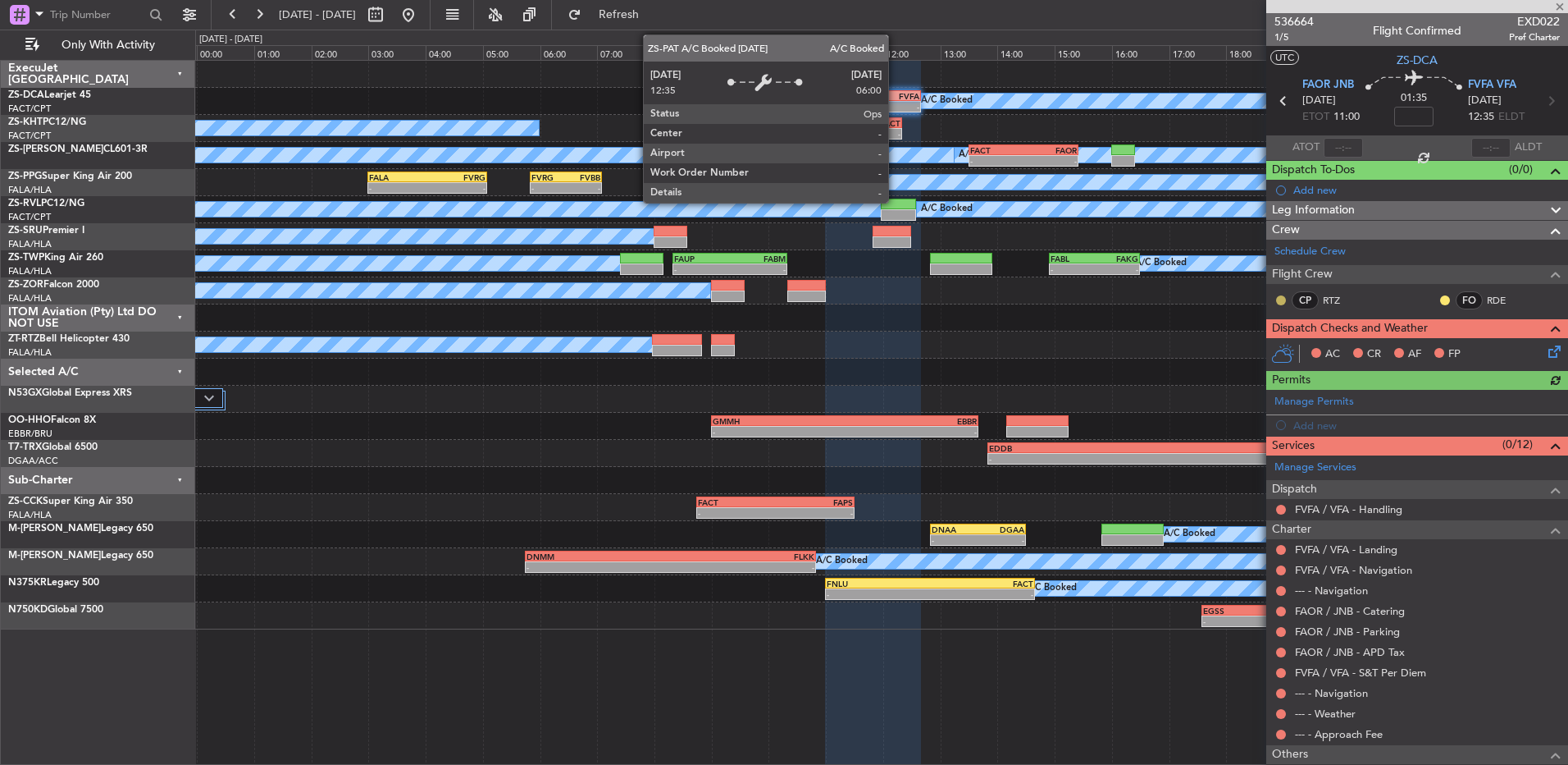
click at [1277, 298] on button at bounding box center [1282, 301] width 10 height 10
click at [1277, 348] on span "Acknowledged" at bounding box center [1285, 348] width 72 height 17
click at [1440, 298] on button at bounding box center [1445, 301] width 10 height 10
click at [1420, 345] on span "Acknowledged" at bounding box center [1437, 348] width 72 height 17
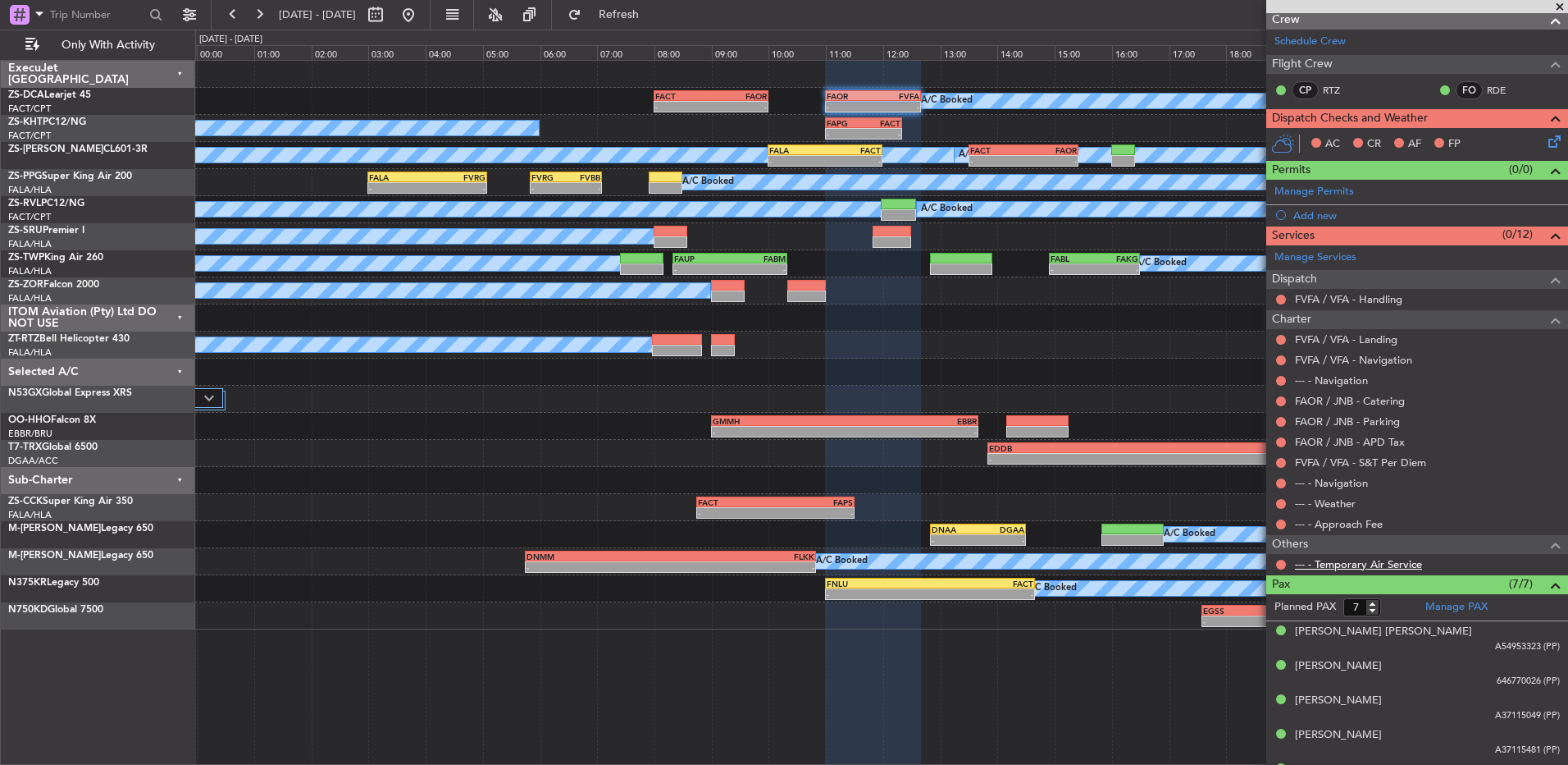
scroll to position [145, 0]
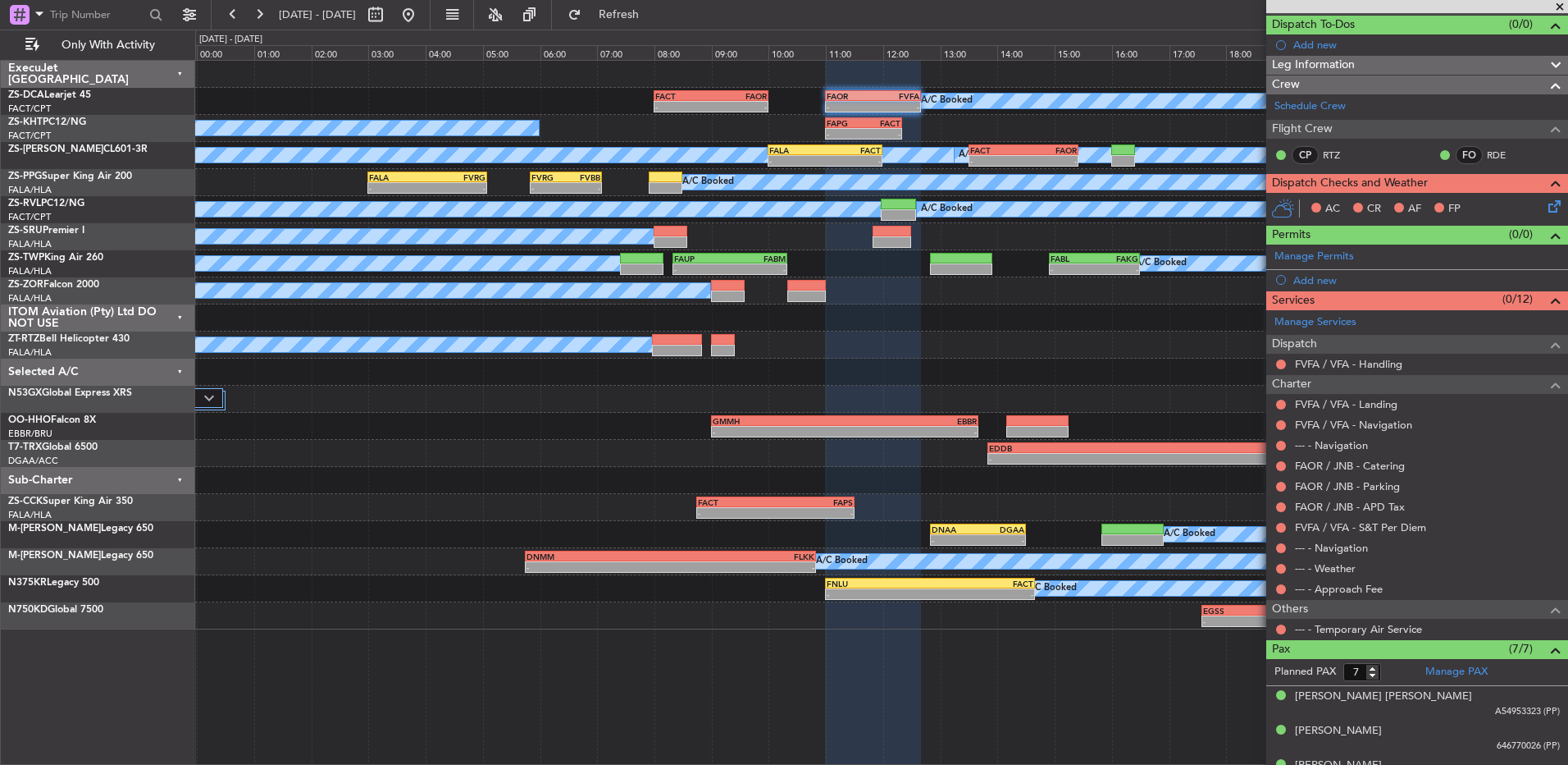
click at [1277, 631] on div at bounding box center [1282, 630] width 13 height 13
click at [1280, 625] on button at bounding box center [1282, 630] width 10 height 10
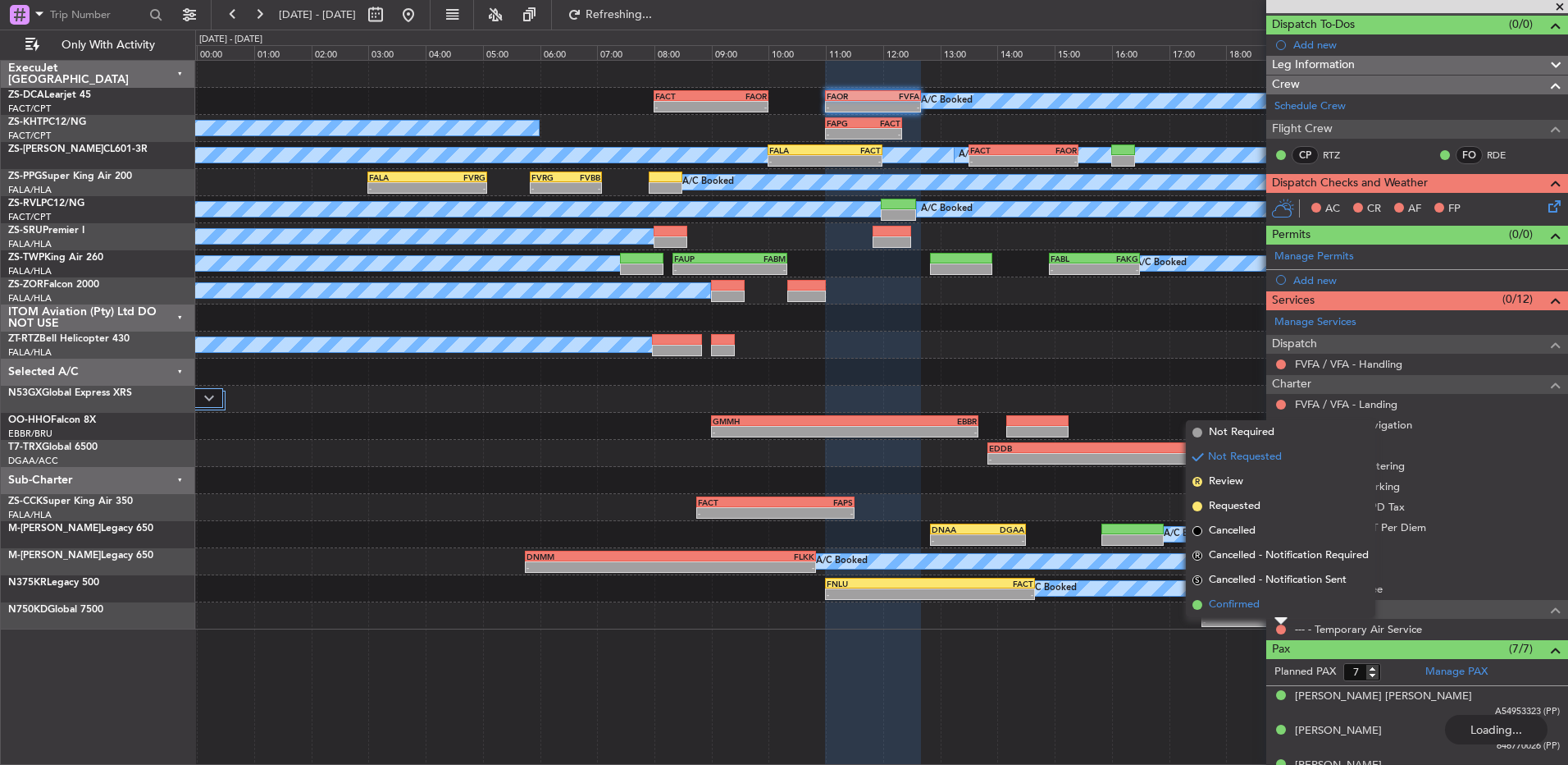
click at [1278, 609] on li "Confirmed" at bounding box center [1281, 604] width 190 height 24
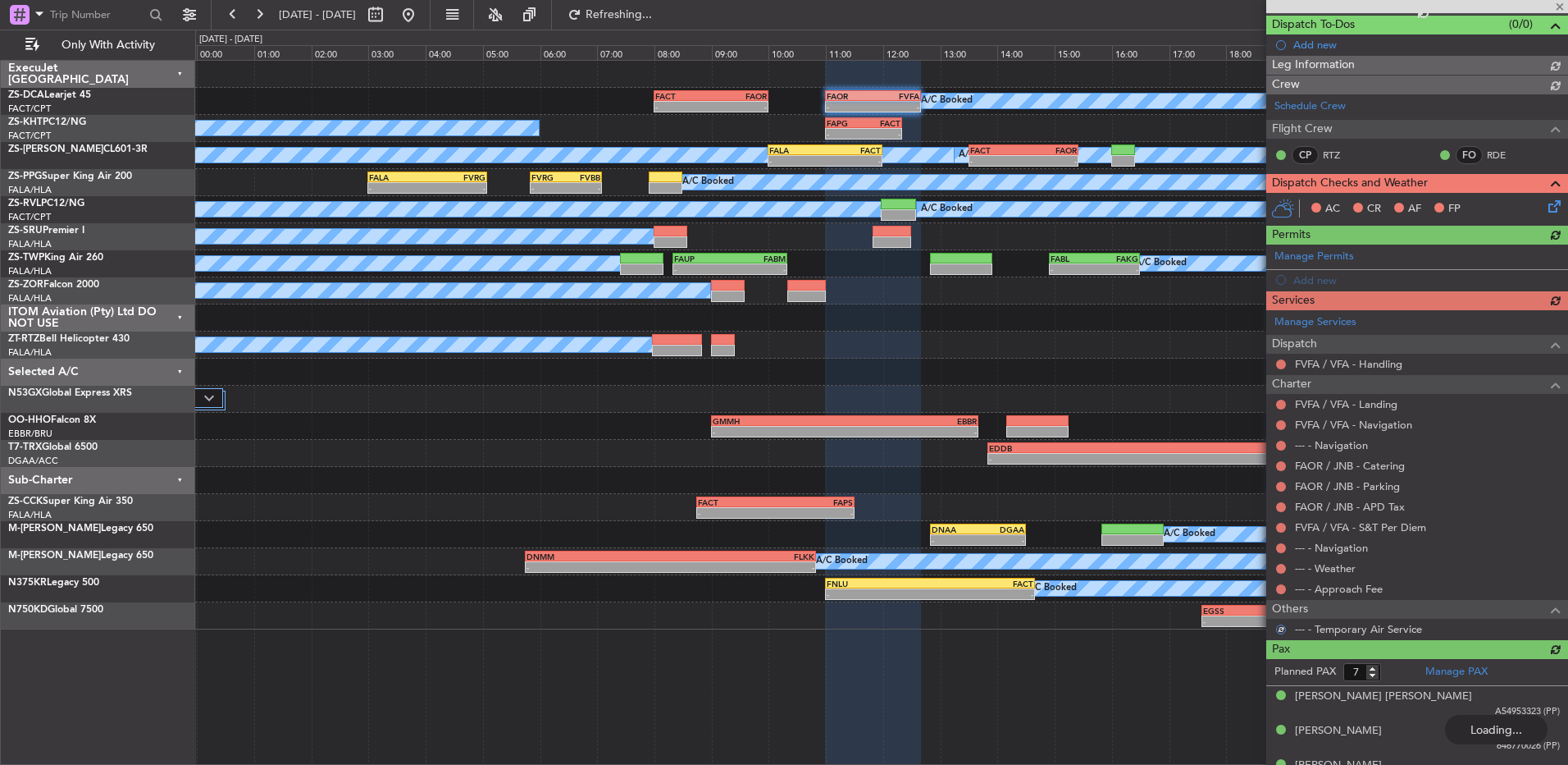
click at [1282, 589] on div "Manage Services Dispatch FVFA / VFA - Handling Charter FVFA / VFA - Landing FVF…" at bounding box center [1418, 474] width 302 height 330
click at [1280, 585] on button at bounding box center [1282, 590] width 10 height 10
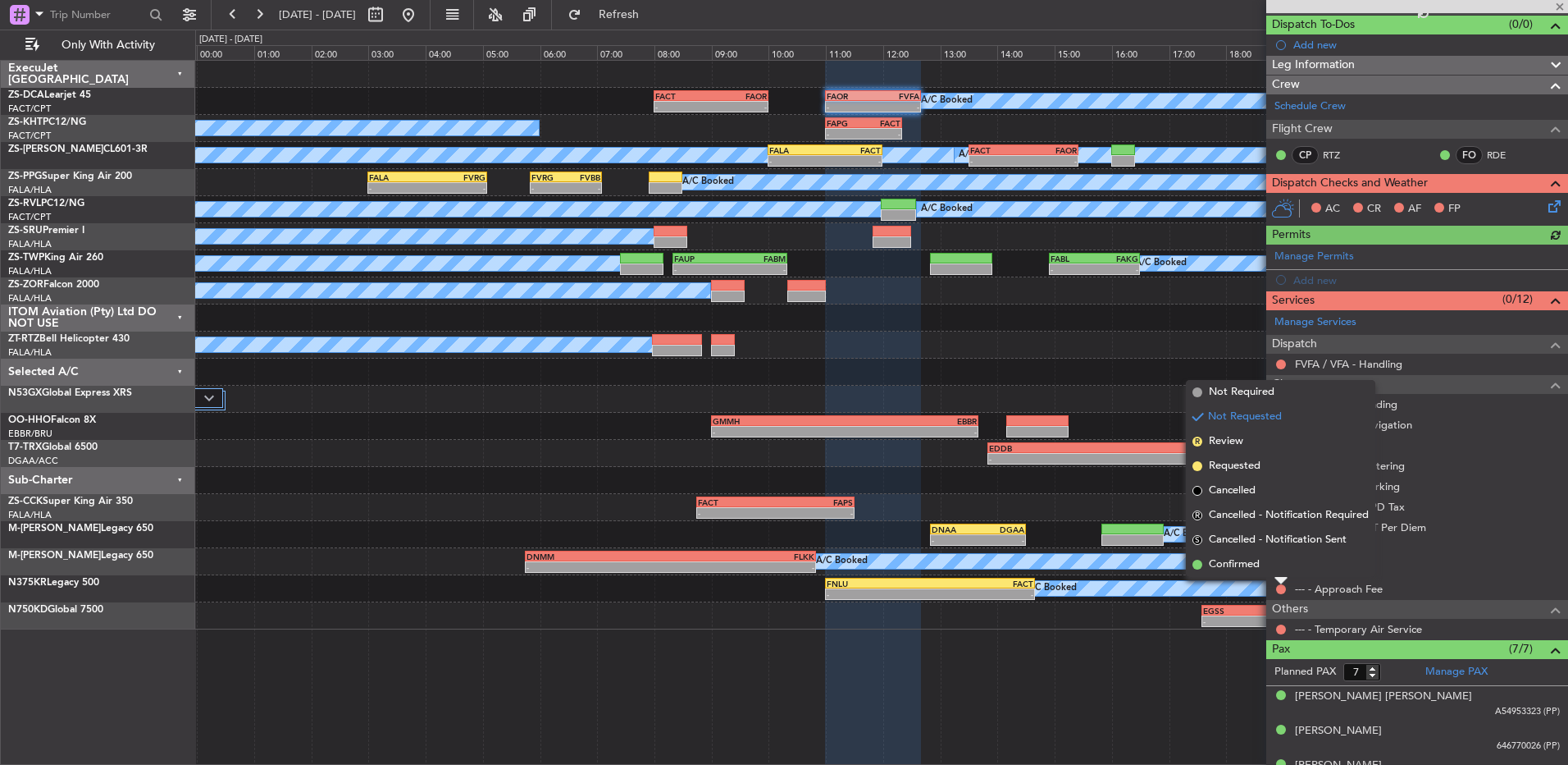
click at [1273, 566] on li "Confirmed" at bounding box center [1281, 564] width 190 height 24
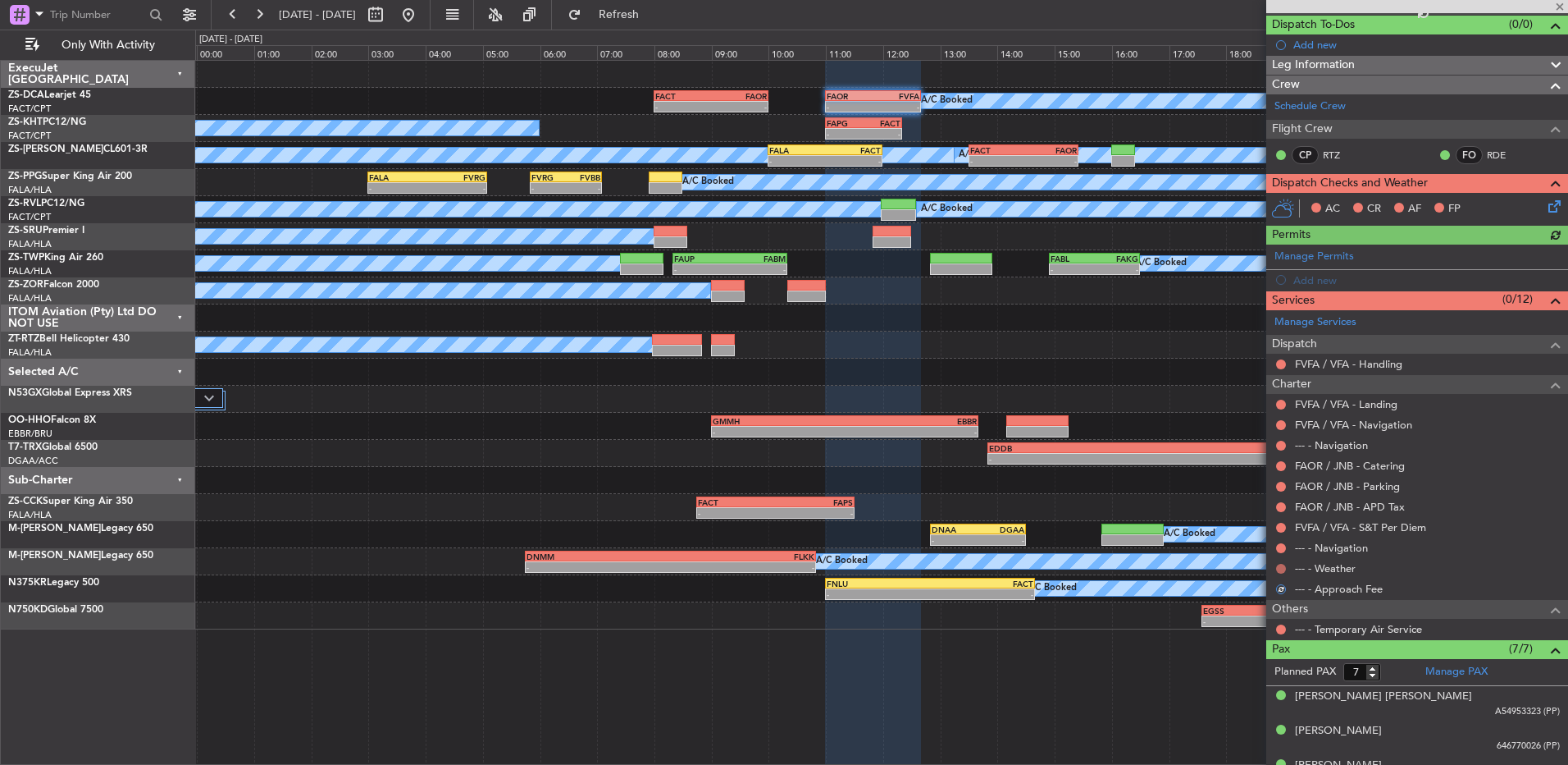
click at [1281, 568] on button at bounding box center [1282, 569] width 10 height 10
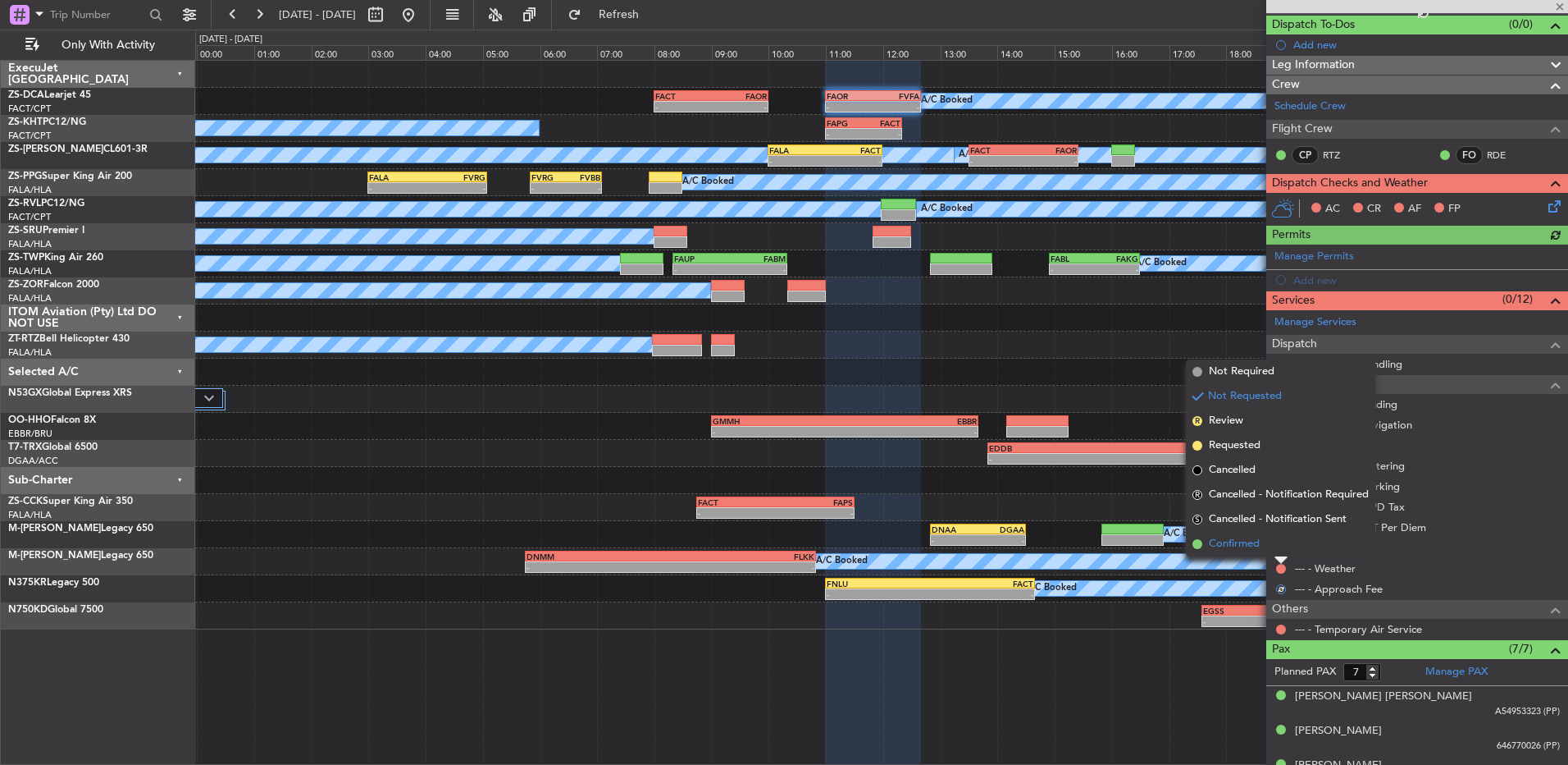
click at [1280, 548] on li "Confirmed" at bounding box center [1281, 544] width 190 height 24
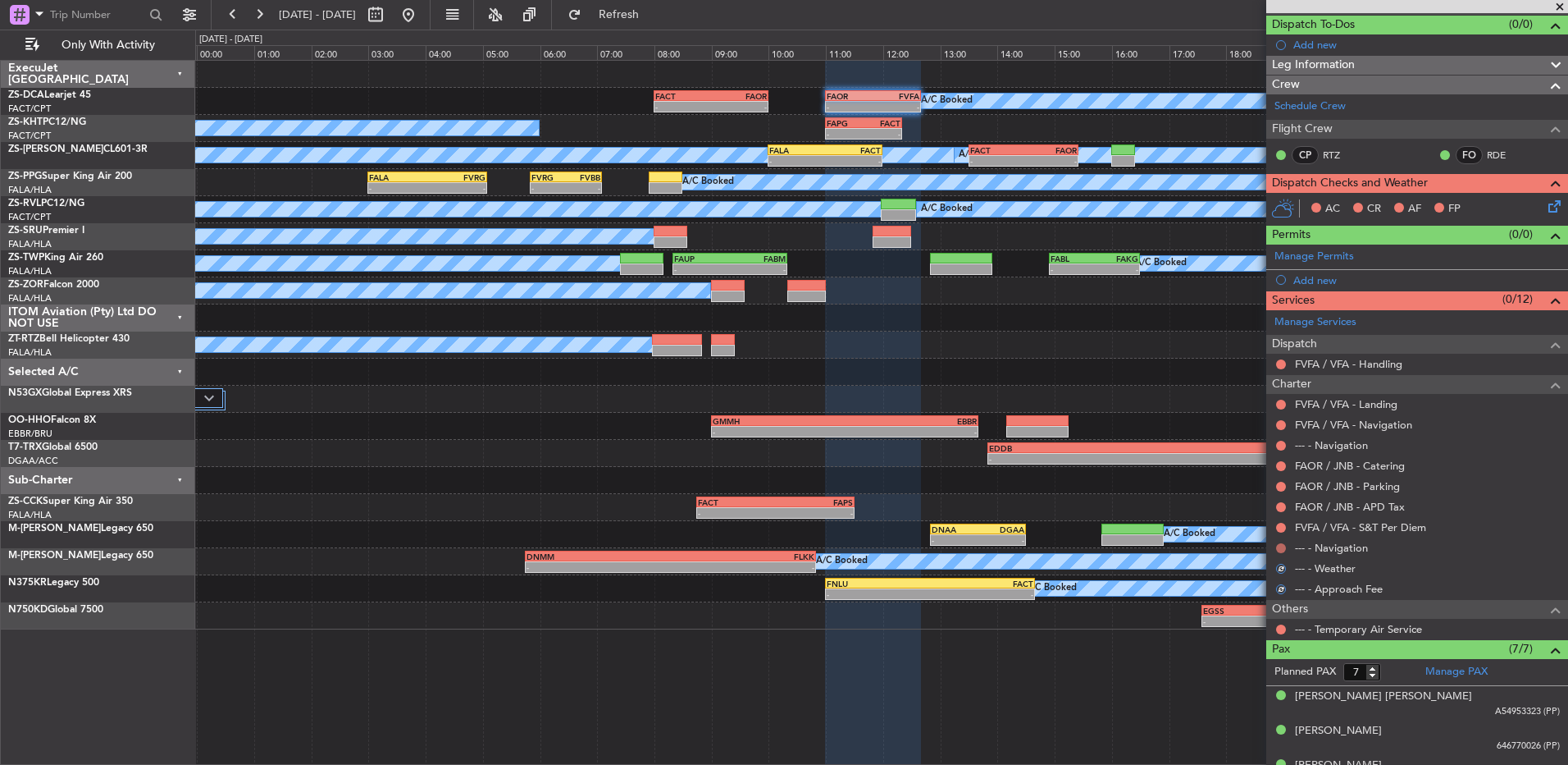
click at [1280, 545] on button at bounding box center [1282, 548] width 10 height 10
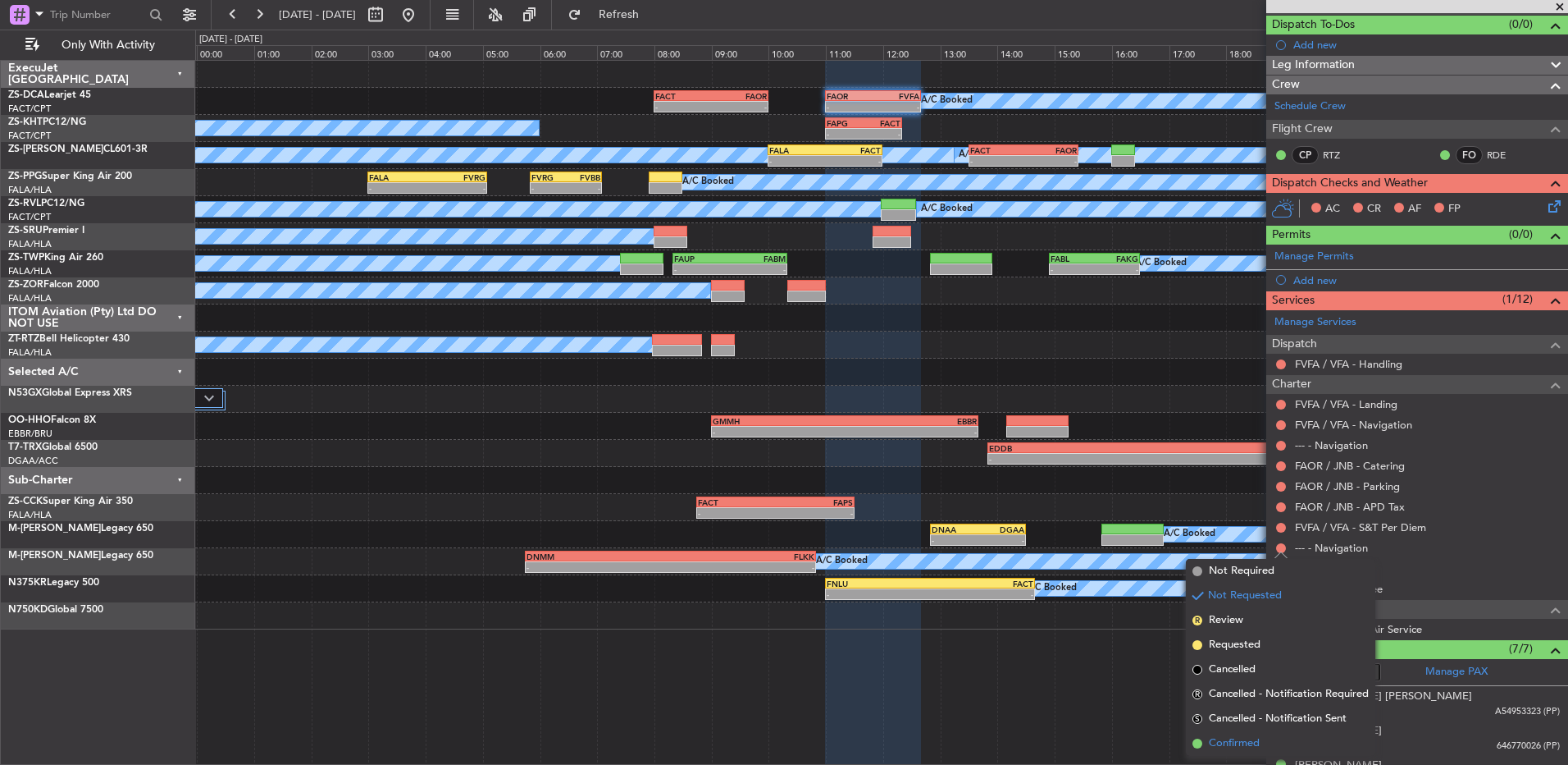
click at [1225, 739] on span "Confirmed" at bounding box center [1234, 743] width 51 height 17
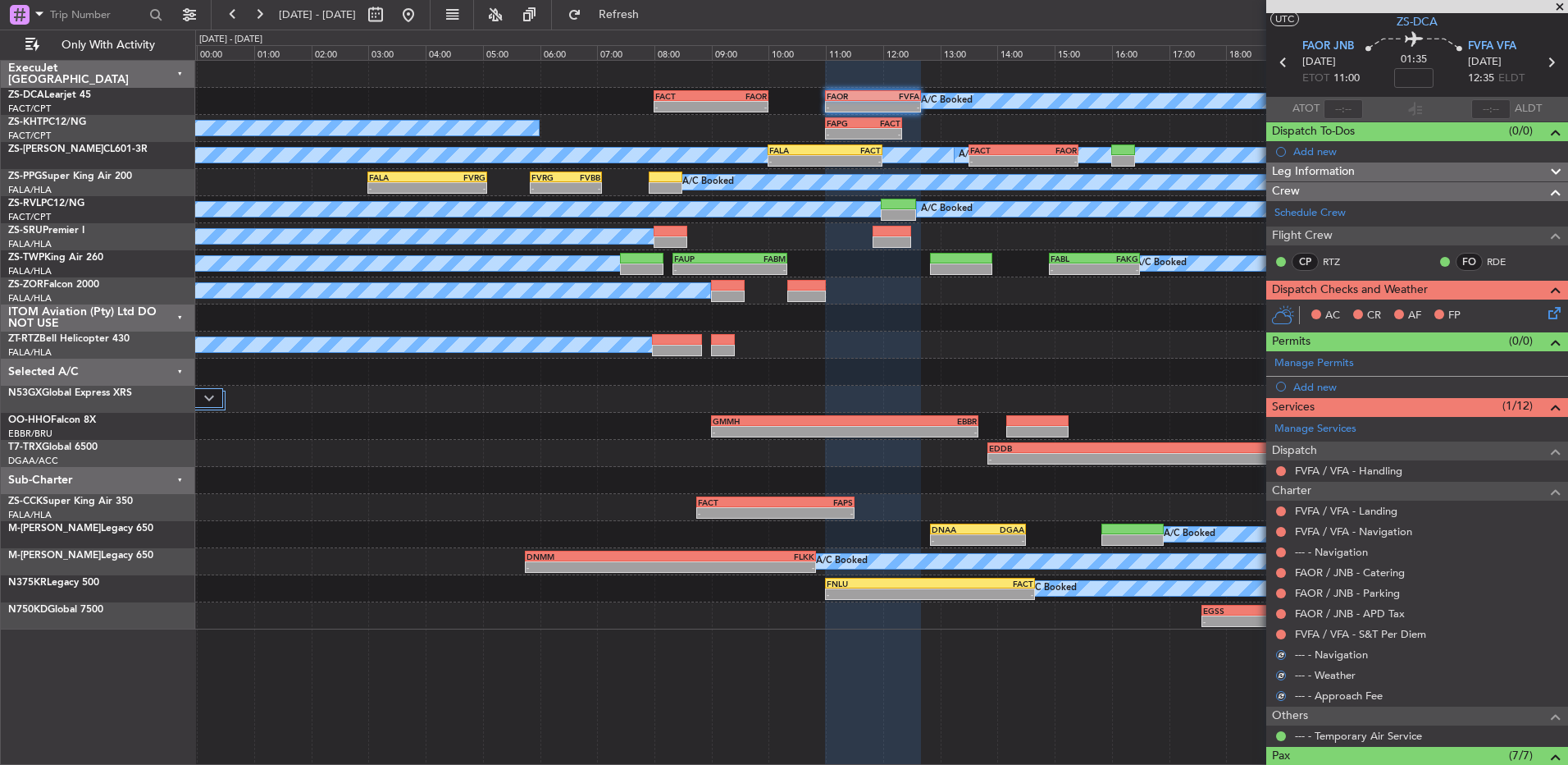
scroll to position [0, 0]
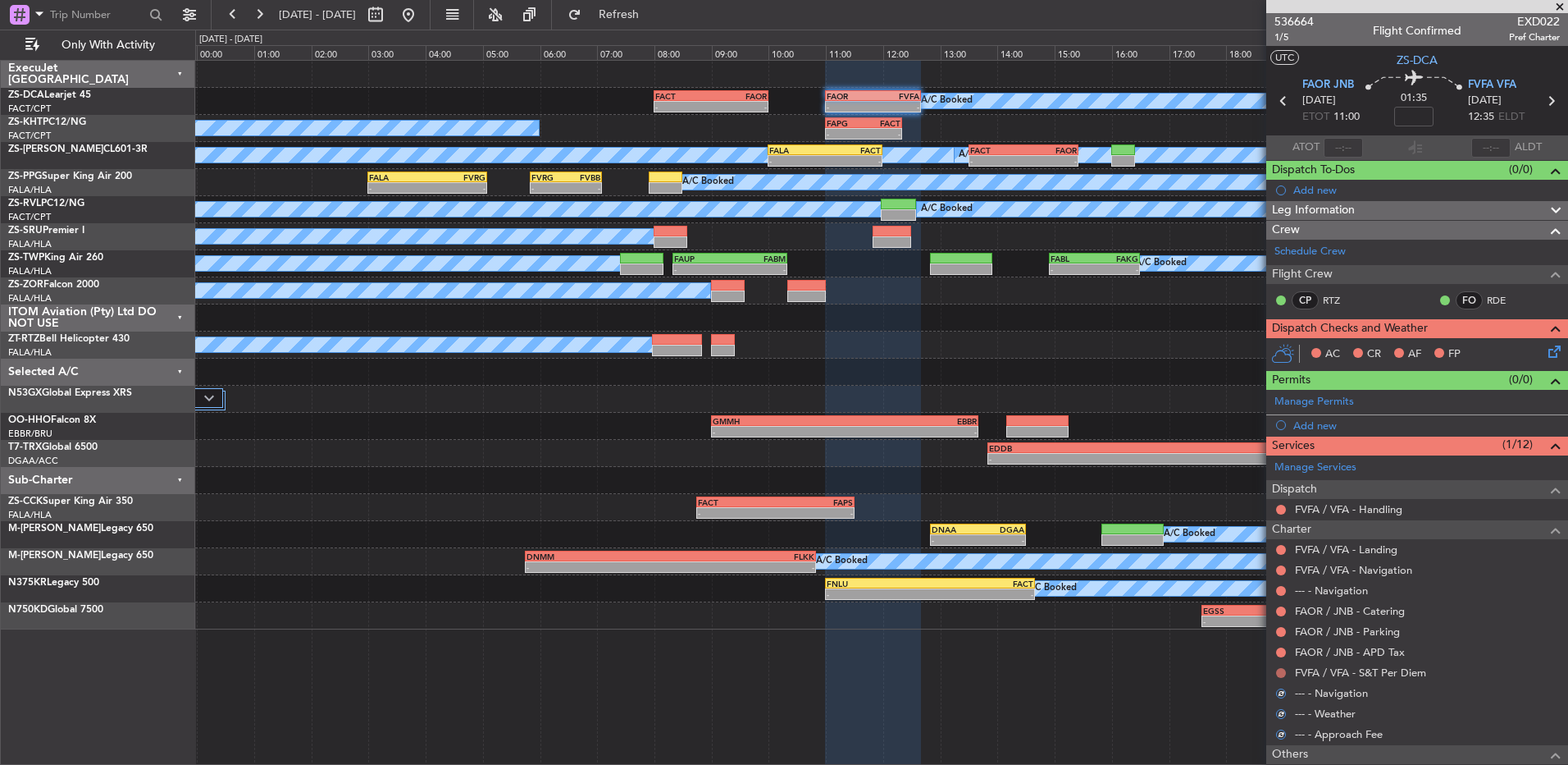
click at [1286, 672] on button at bounding box center [1282, 673] width 10 height 10
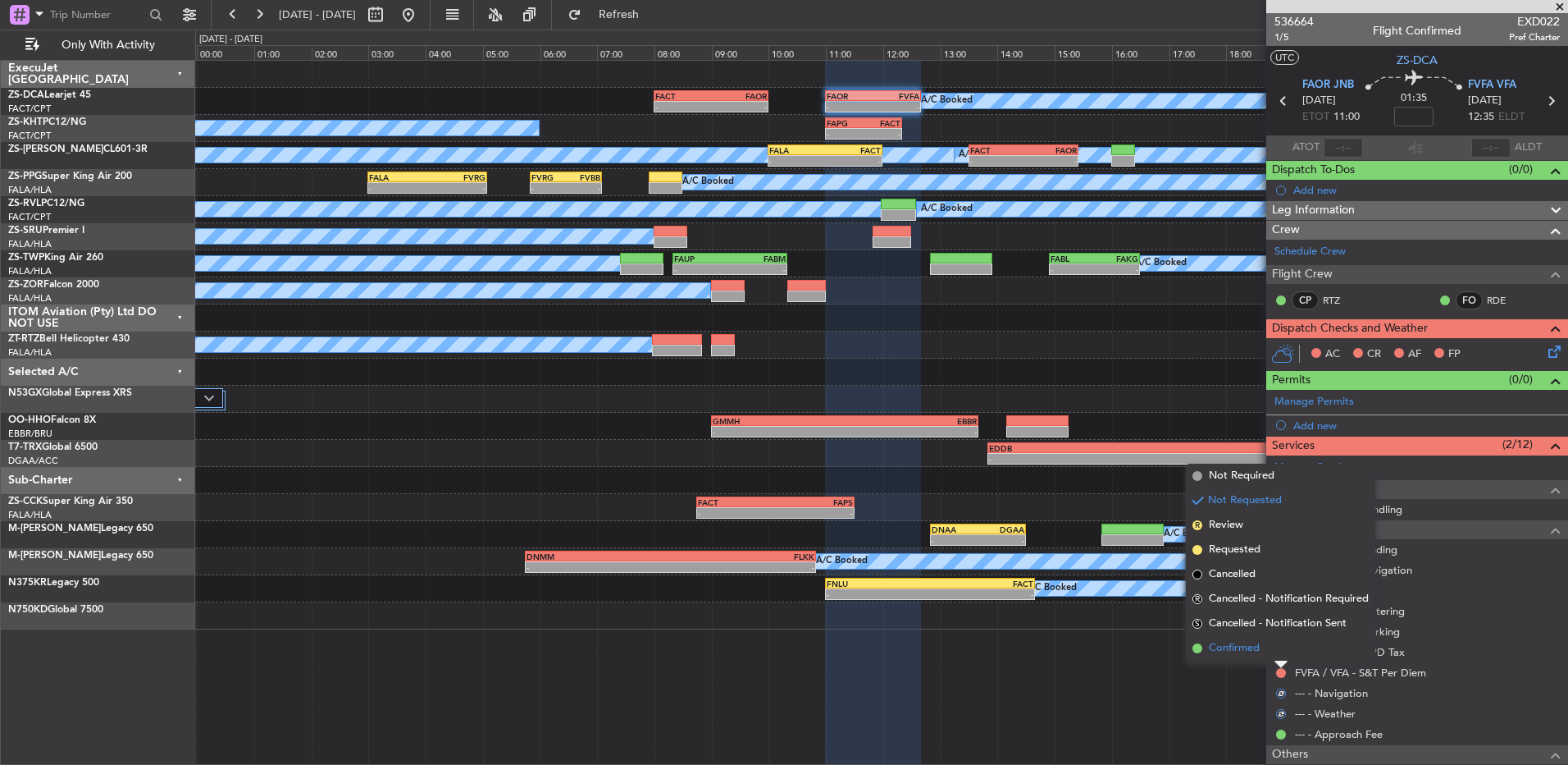
click at [1280, 648] on li "Confirmed" at bounding box center [1281, 647] width 190 height 24
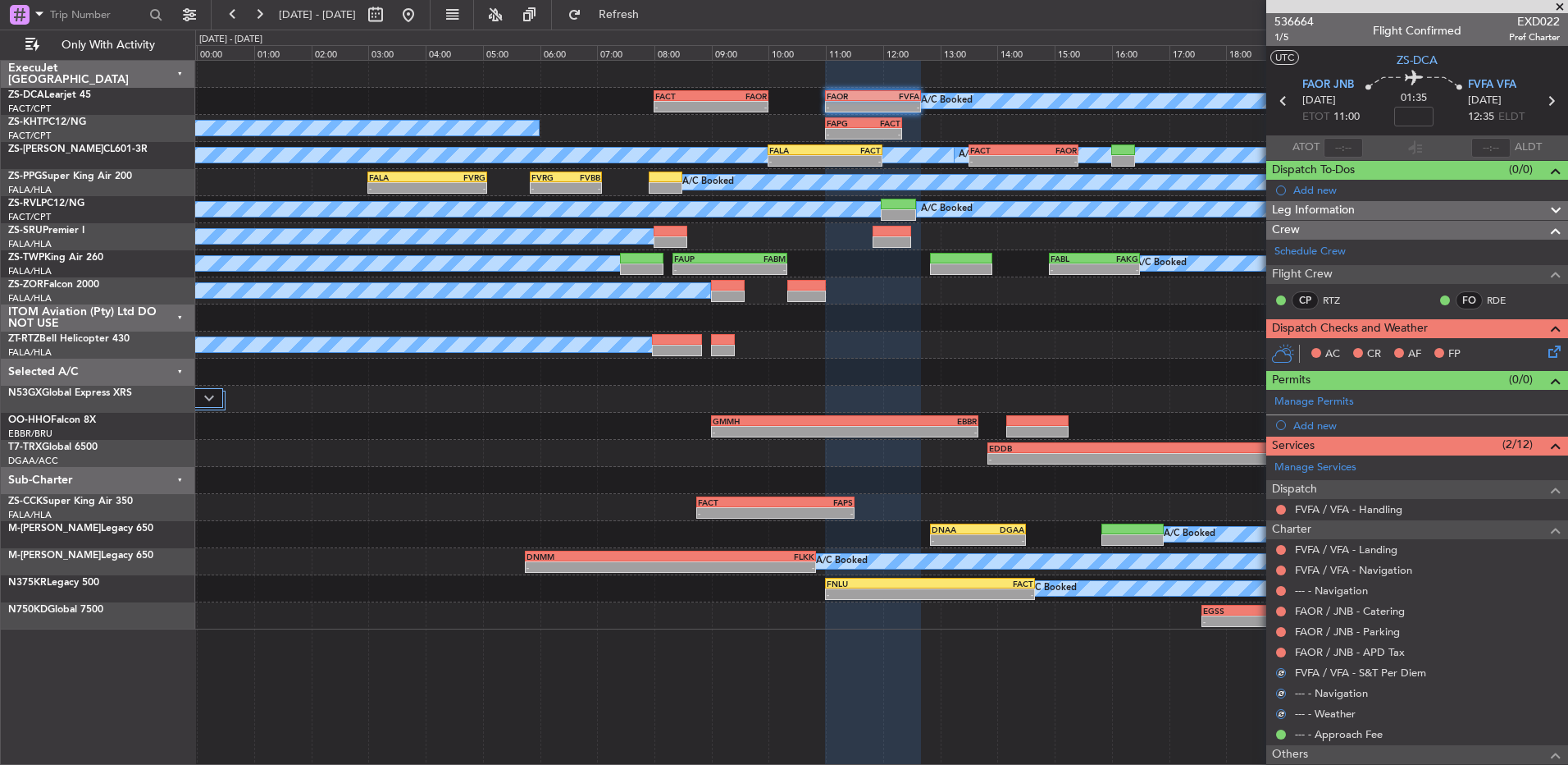
click at [1280, 648] on button at bounding box center [1282, 652] width 10 height 10
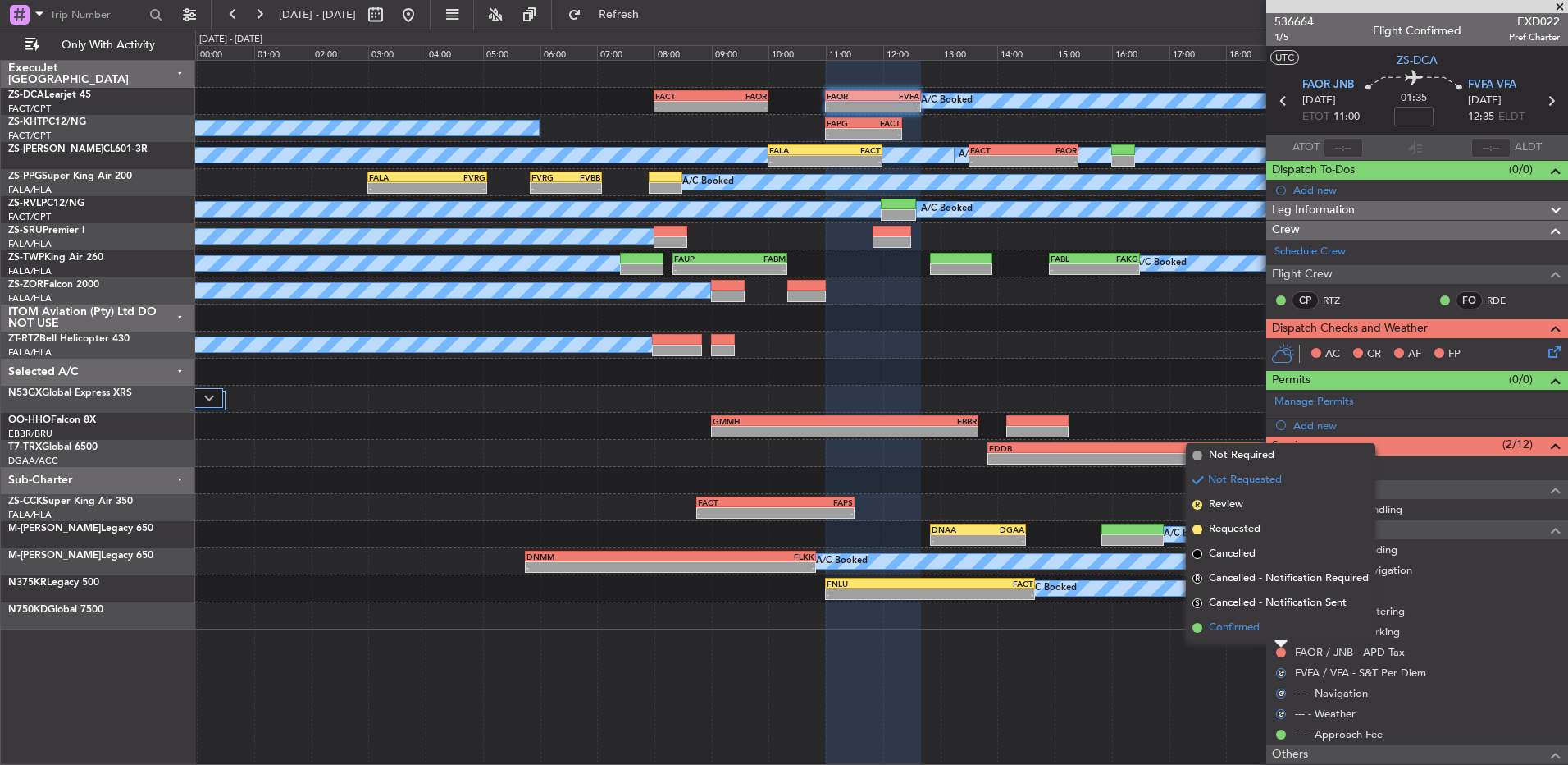
click at [1280, 621] on li "Confirmed" at bounding box center [1281, 627] width 190 height 24
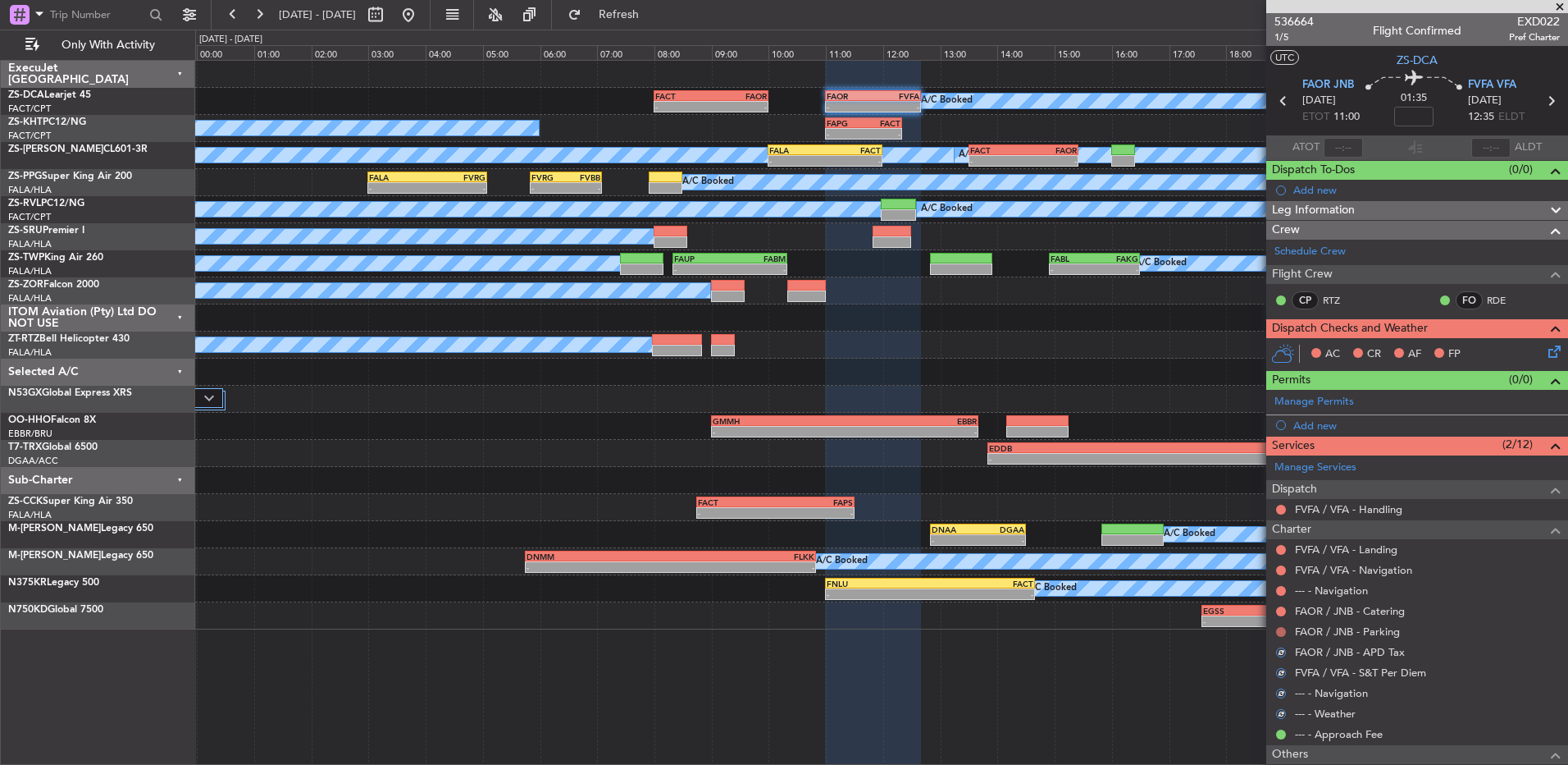
click at [1280, 631] on button at bounding box center [1282, 632] width 10 height 10
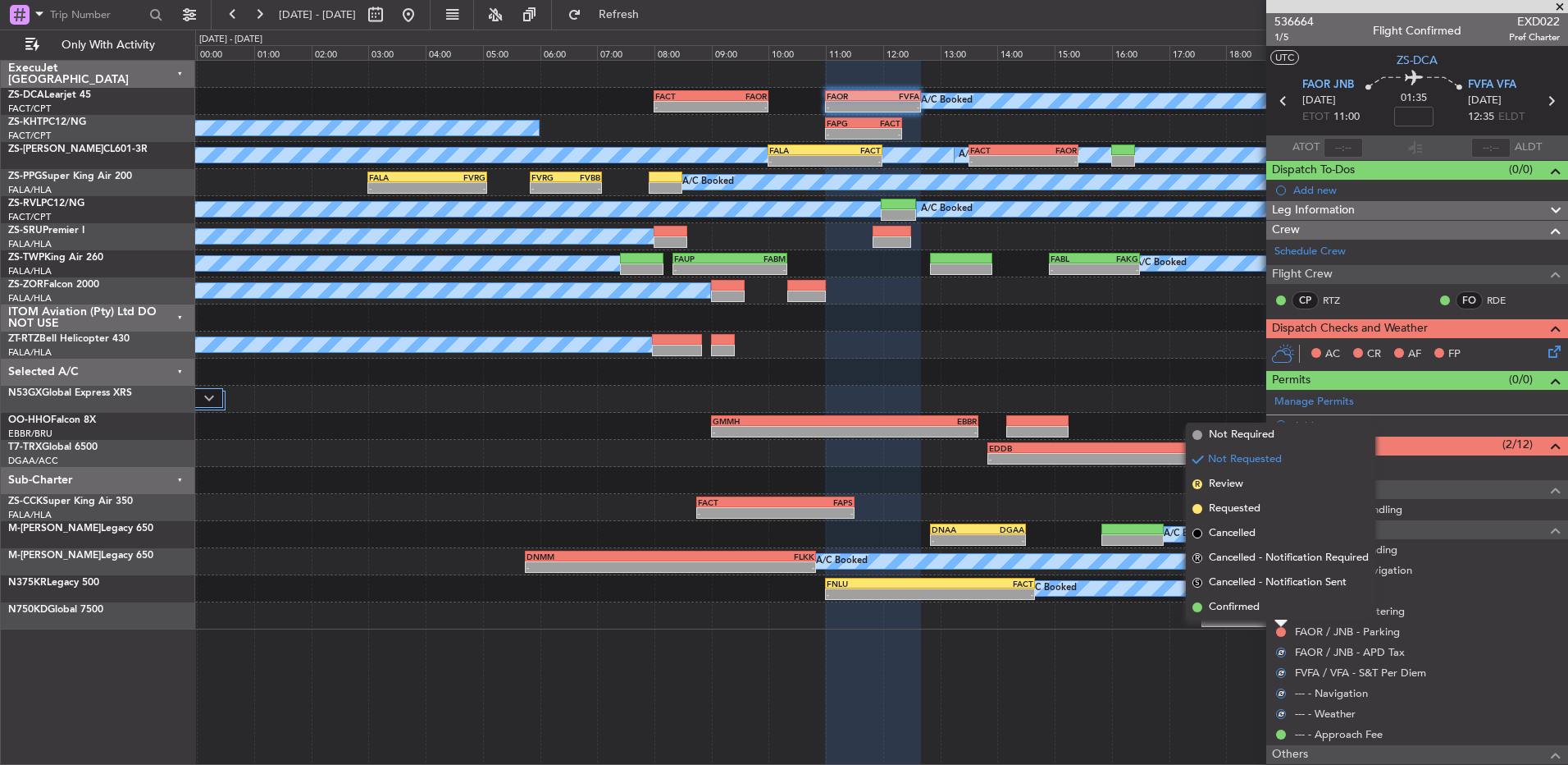
click at [1277, 612] on li "Confirmed" at bounding box center [1281, 606] width 190 height 24
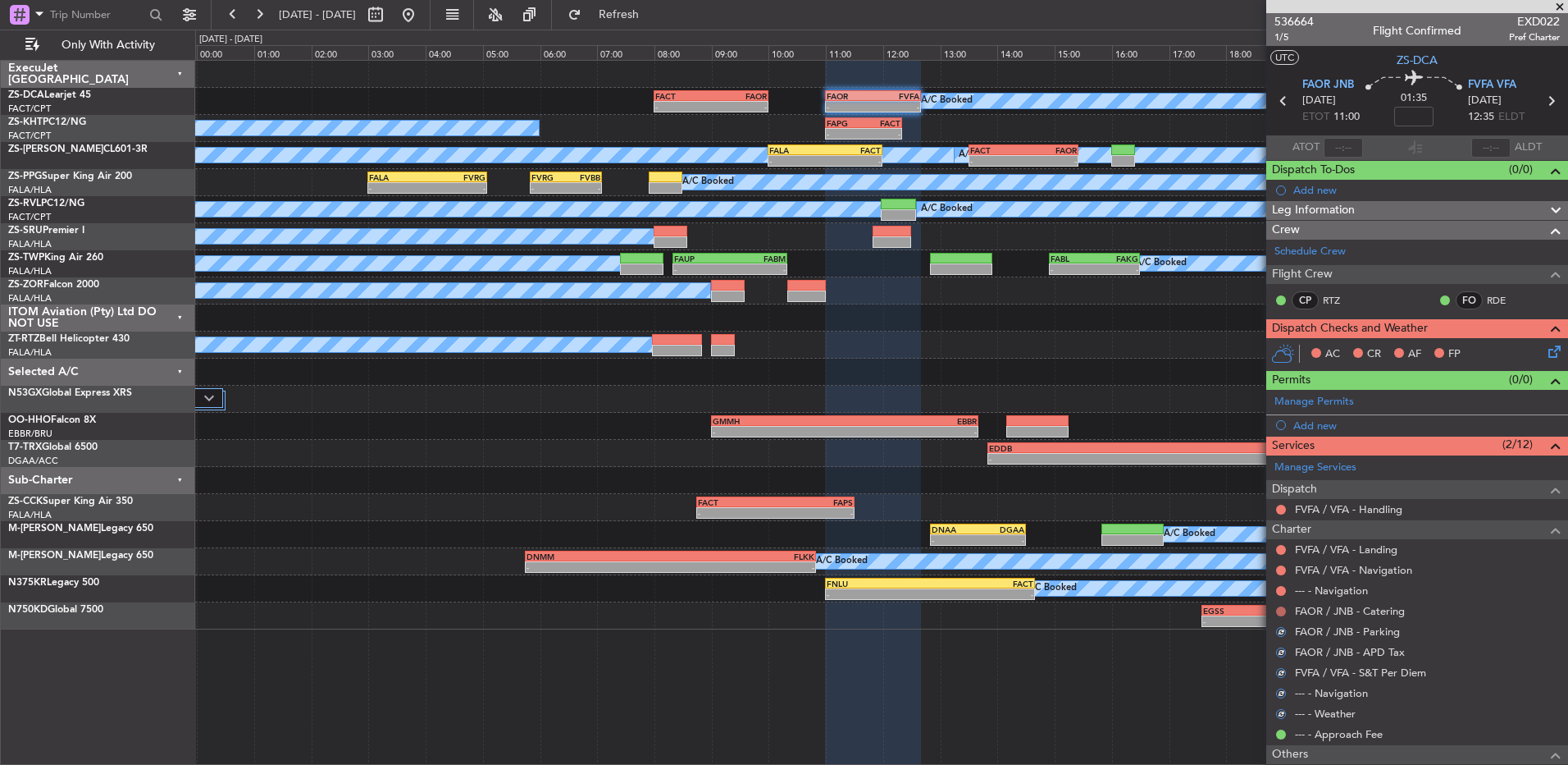
click at [1280, 612] on button at bounding box center [1282, 611] width 10 height 10
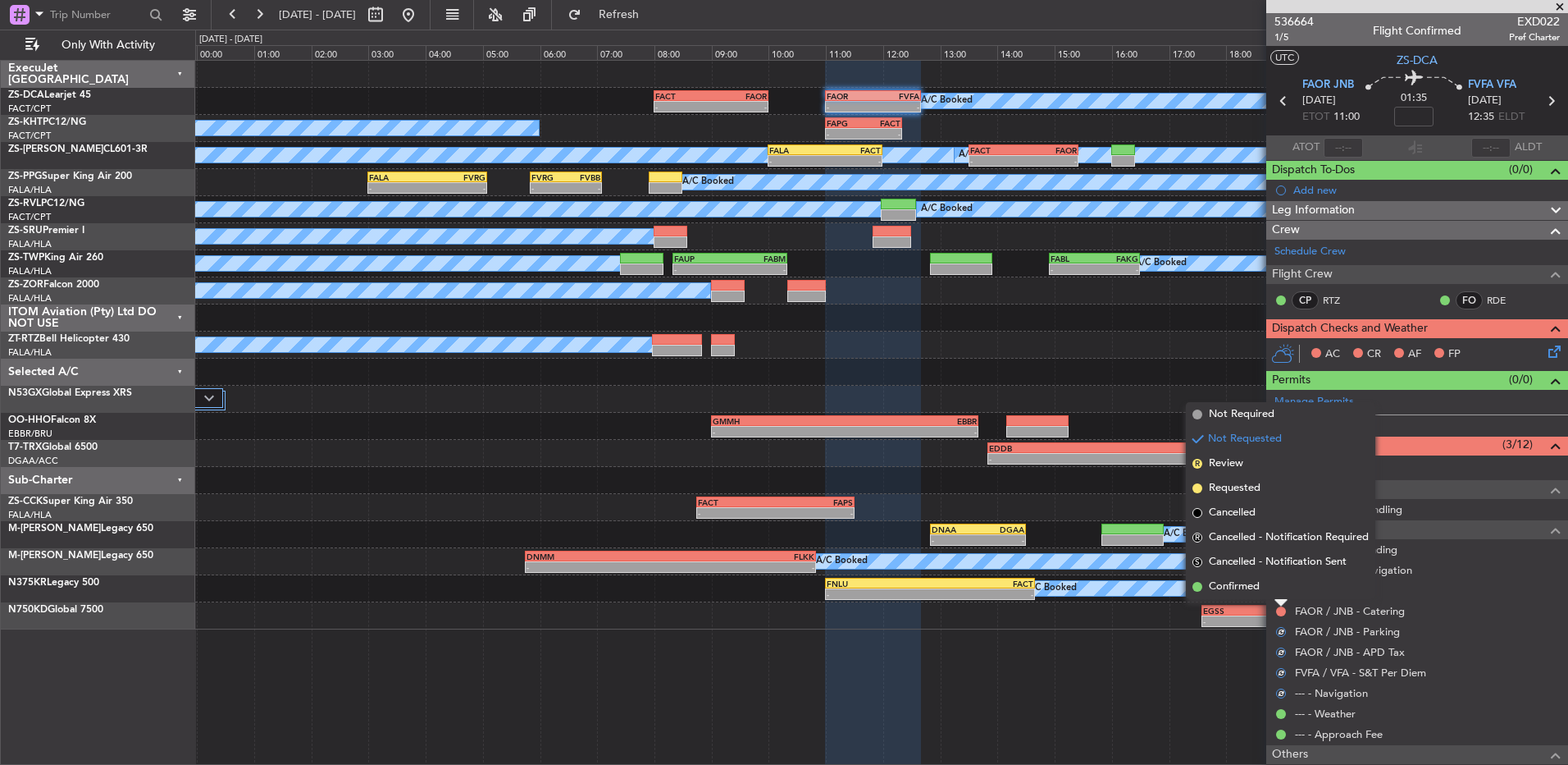
click at [1283, 589] on li "Confirmed" at bounding box center [1281, 586] width 190 height 24
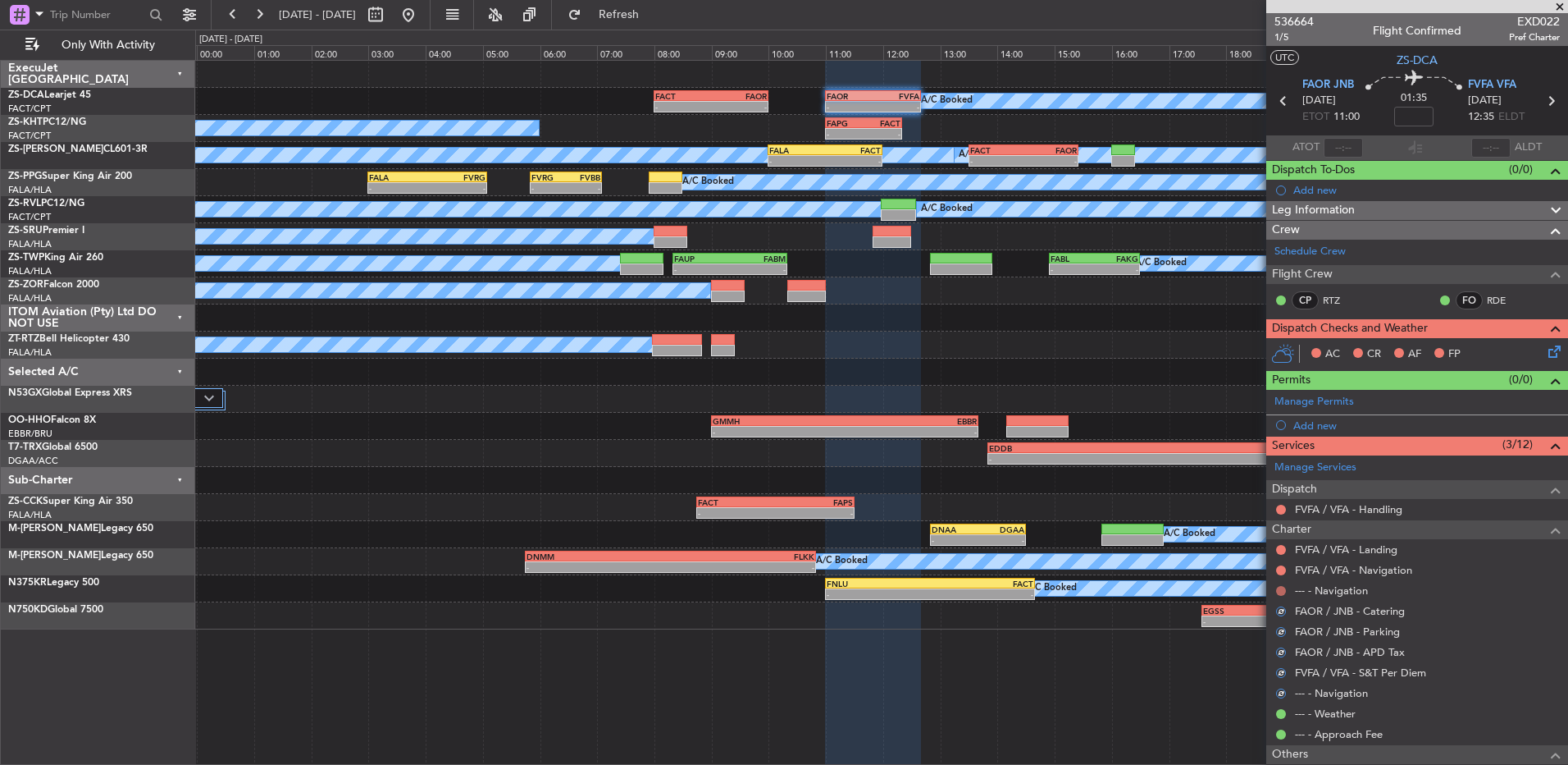
click at [1283, 586] on button at bounding box center [1282, 590] width 10 height 10
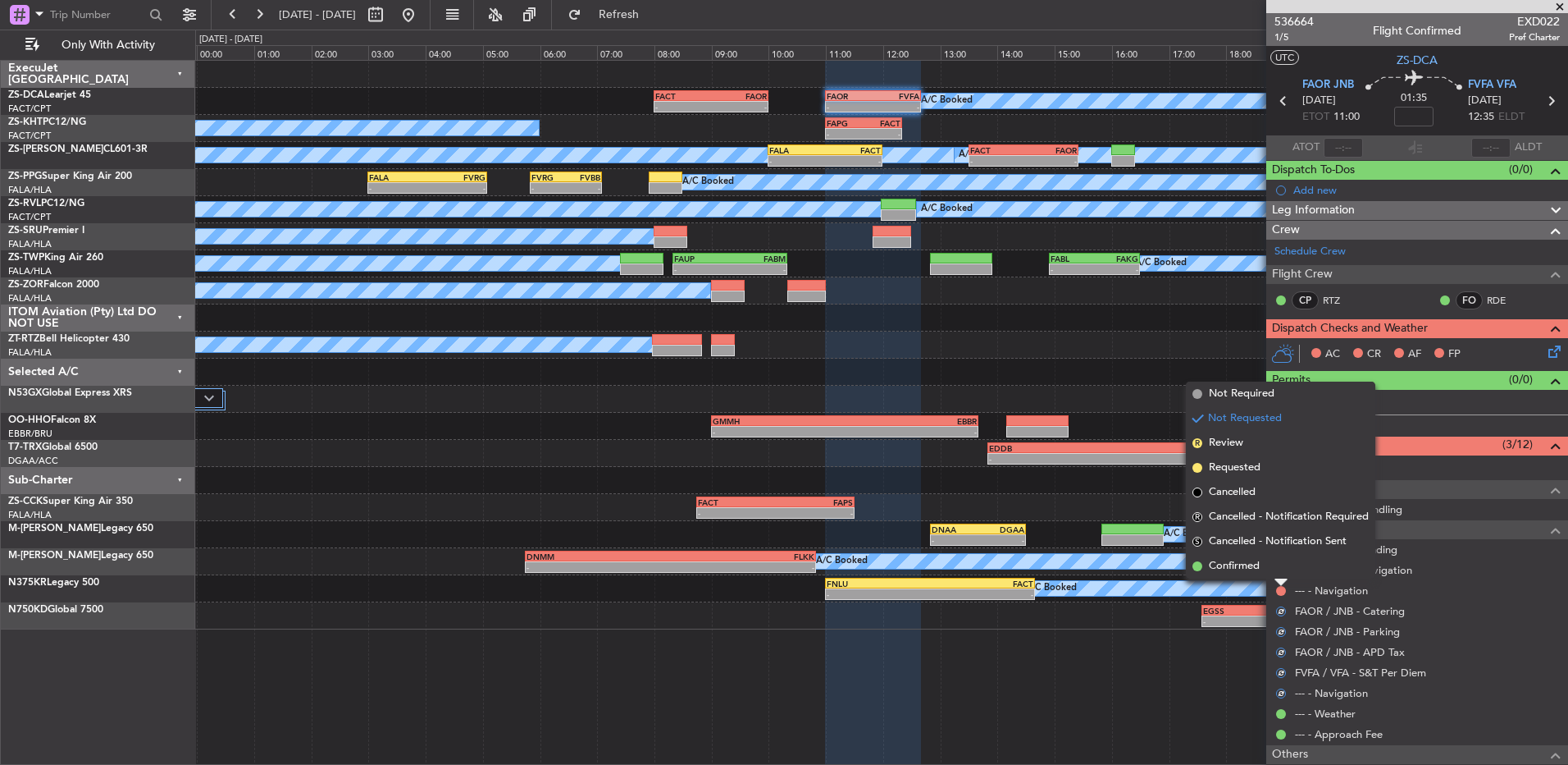
click at [1277, 568] on li "Confirmed" at bounding box center [1281, 565] width 190 height 24
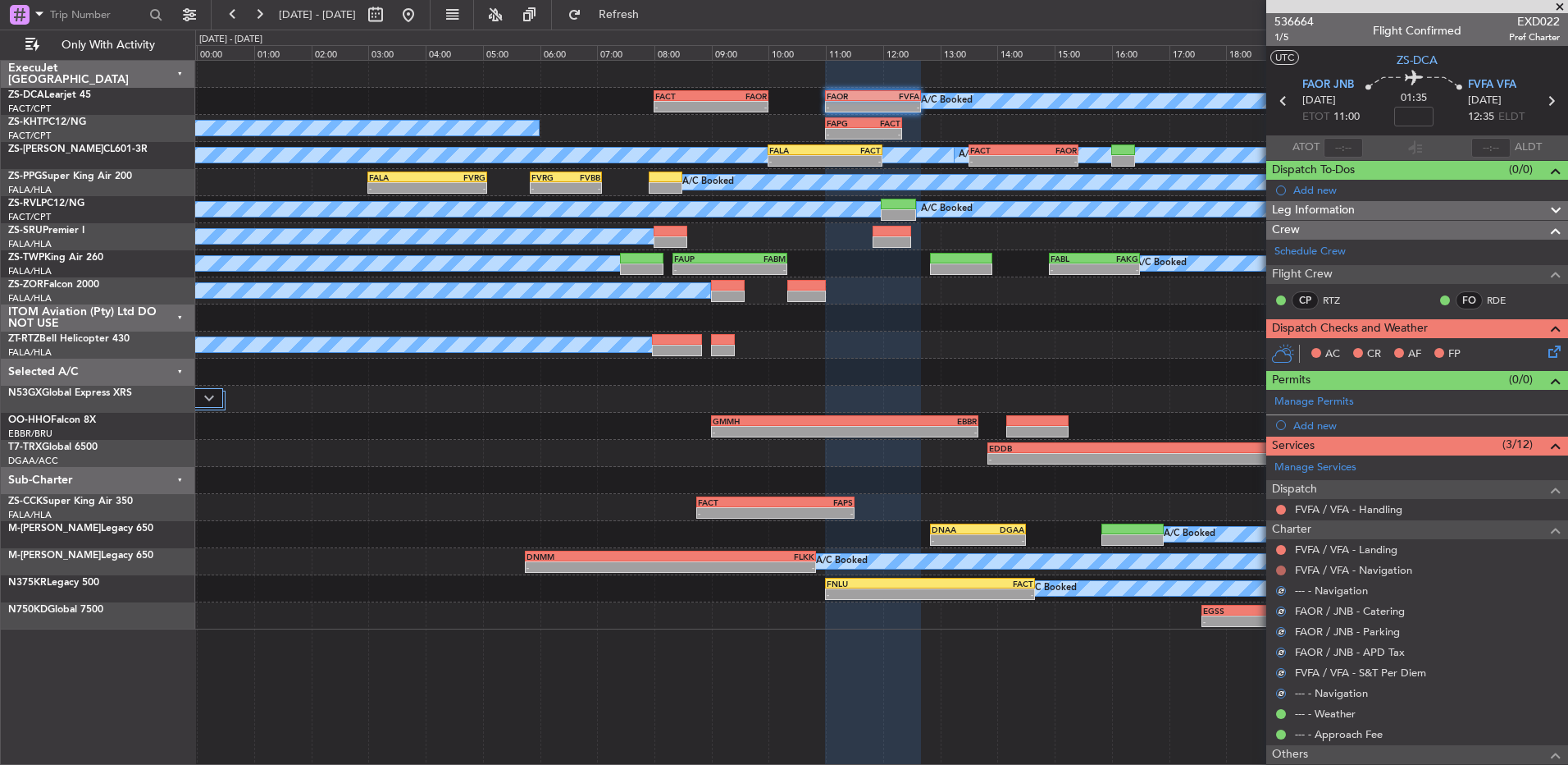
click at [1280, 568] on button at bounding box center [1282, 570] width 10 height 10
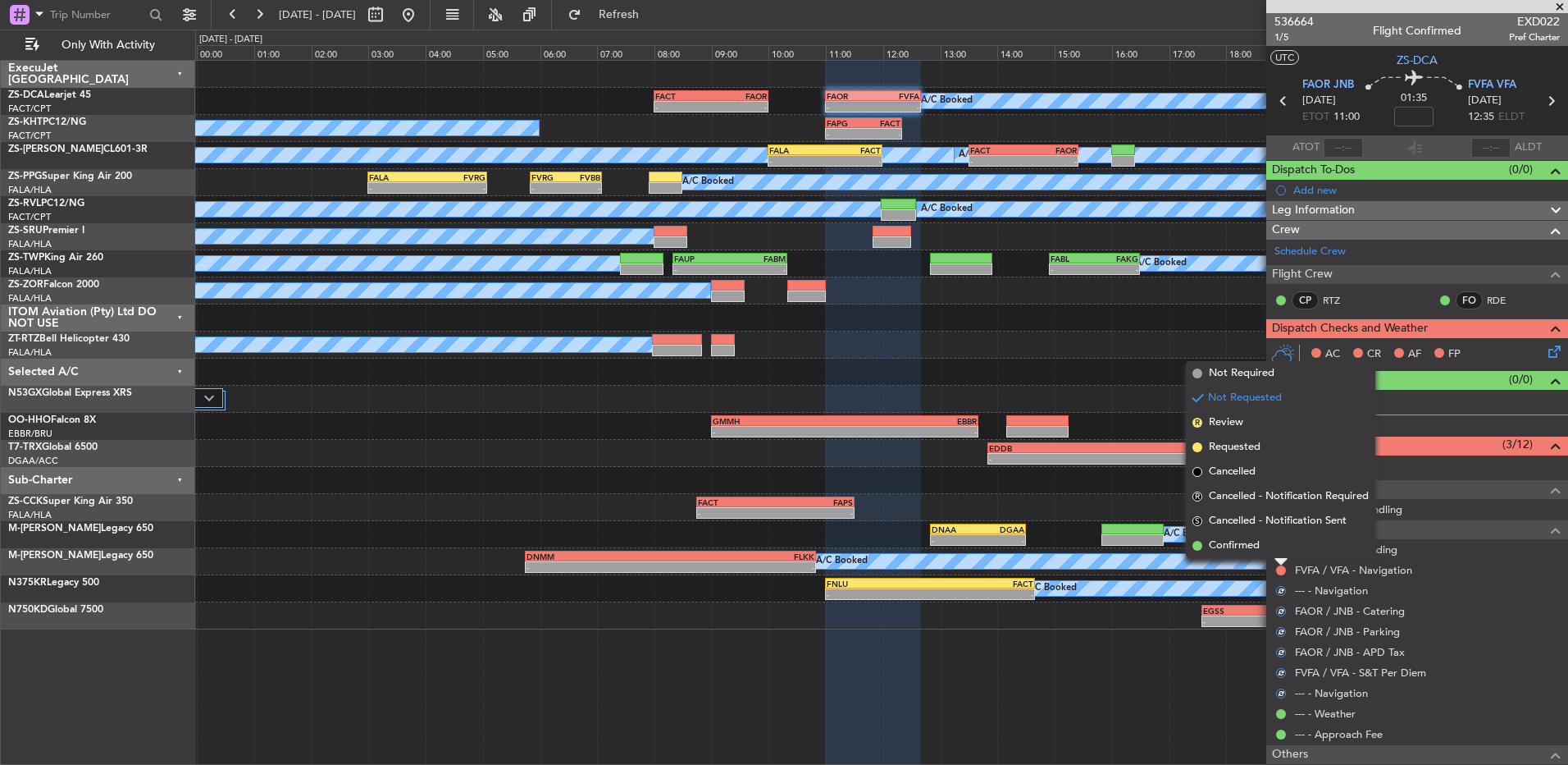
click at [1284, 543] on li "Confirmed" at bounding box center [1281, 545] width 190 height 24
click at [1284, 545] on button at bounding box center [1282, 550] width 10 height 10
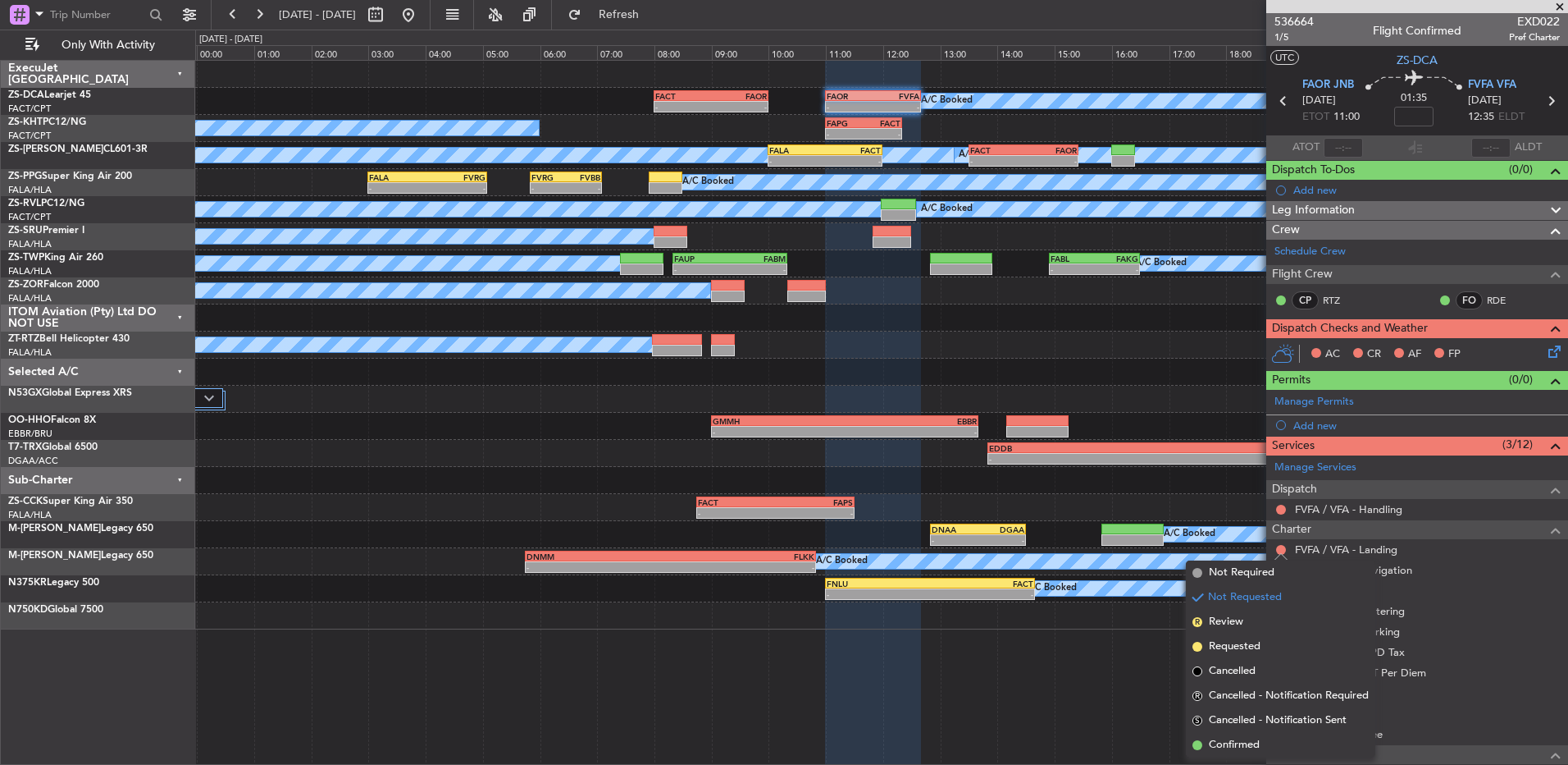
click at [1239, 738] on span "Confirmed" at bounding box center [1234, 745] width 51 height 17
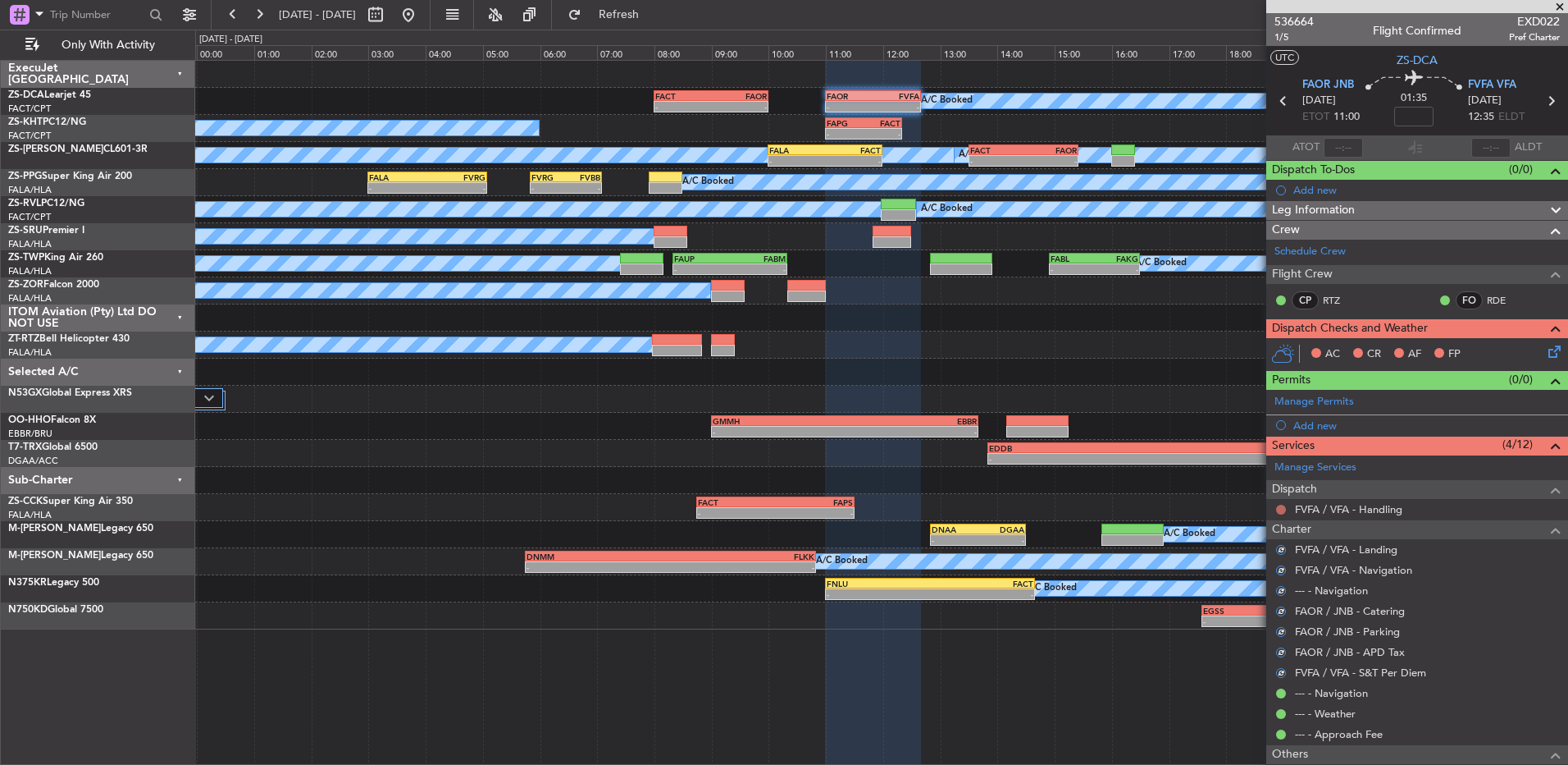
click at [1282, 511] on button at bounding box center [1282, 509] width 10 height 10
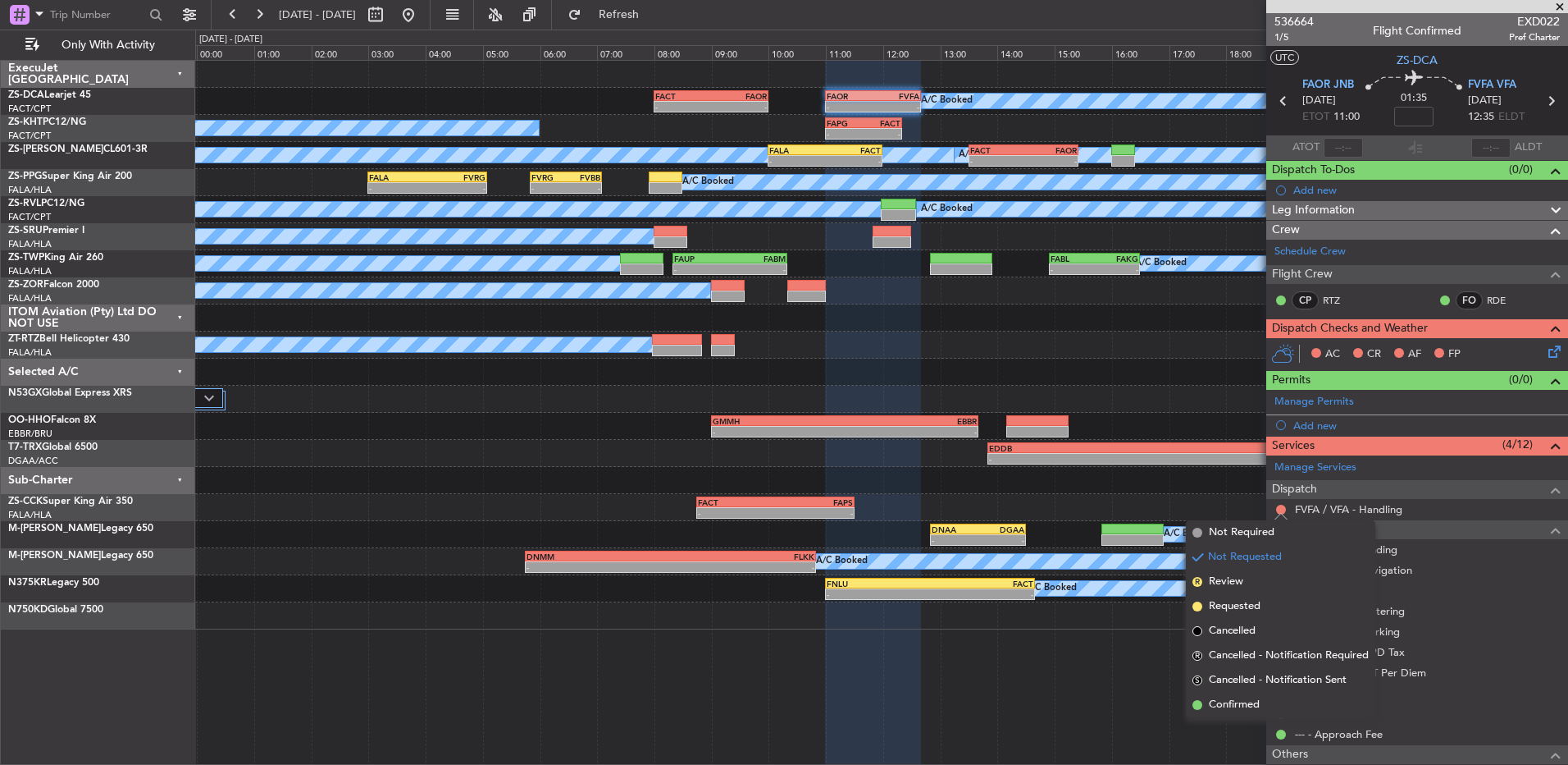
drag, startPoint x: 1249, startPoint y: 707, endPoint x: 1257, endPoint y: 686, distance: 22.5
click at [1251, 707] on span "Confirmed" at bounding box center [1234, 705] width 51 height 17
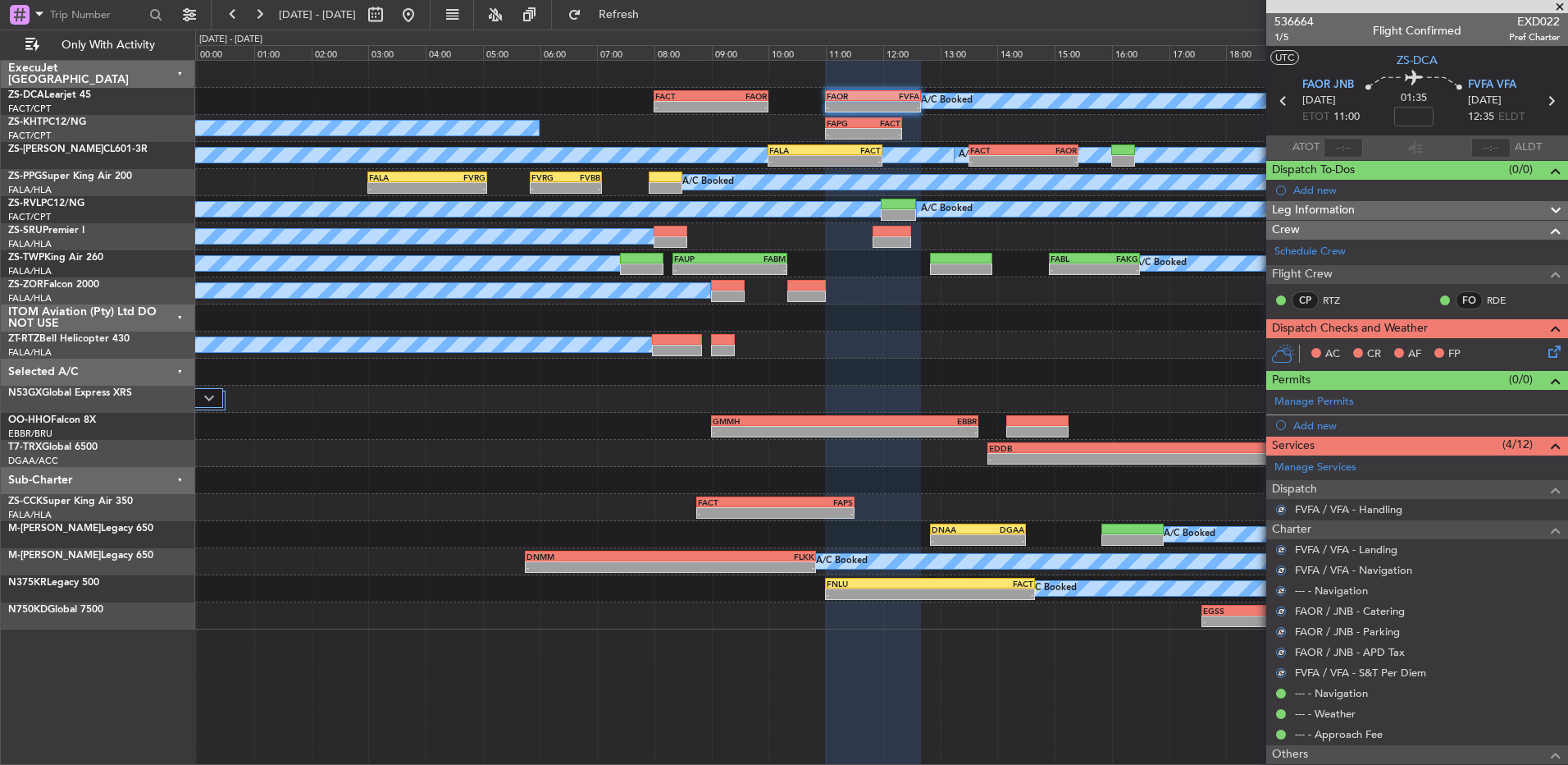
click at [1545, 347] on icon at bounding box center [1552, 349] width 13 height 13
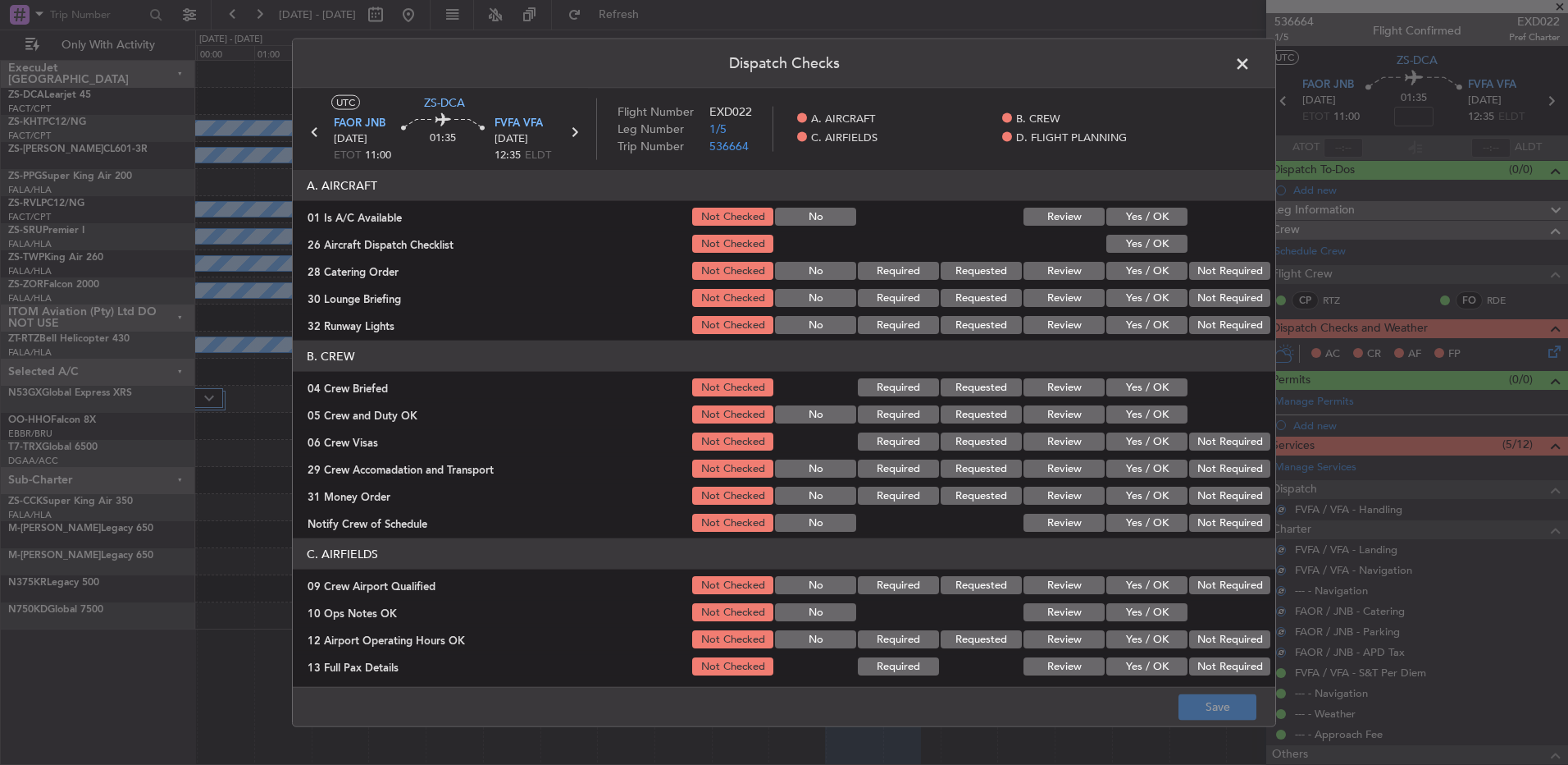
click at [1150, 209] on button "Yes / OK" at bounding box center [1146, 217] width 81 height 18
drag, startPoint x: 1154, startPoint y: 238, endPoint x: 1154, endPoint y: 259, distance: 21.0
click at [1154, 248] on div "Yes / OK" at bounding box center [1145, 244] width 83 height 23
drag, startPoint x: 1155, startPoint y: 262, endPoint x: 1210, endPoint y: 277, distance: 57.0
click at [1161, 270] on button "Yes / OK" at bounding box center [1146, 271] width 81 height 18
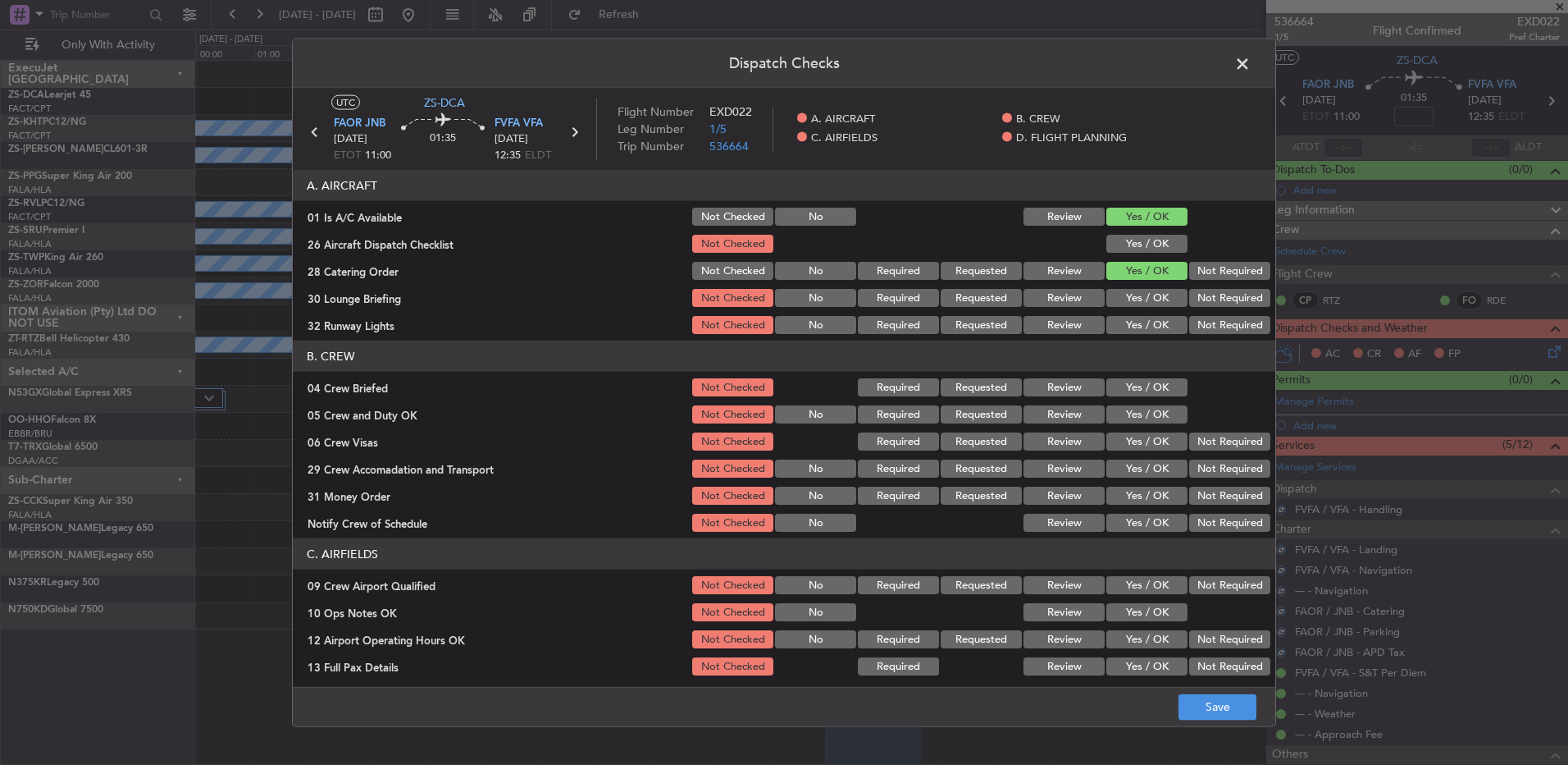
click at [1152, 243] on button "Yes / OK" at bounding box center [1146, 244] width 81 height 18
drag, startPoint x: 1186, startPoint y: 273, endPoint x: 1196, endPoint y: 273, distance: 10.0
click at [1190, 273] on button "Not Required" at bounding box center [1230, 271] width 81 height 18
drag, startPoint x: 1203, startPoint y: 271, endPoint x: 1206, endPoint y: 282, distance: 11.4
click at [1206, 271] on button "Not Required" at bounding box center [1230, 271] width 81 height 18
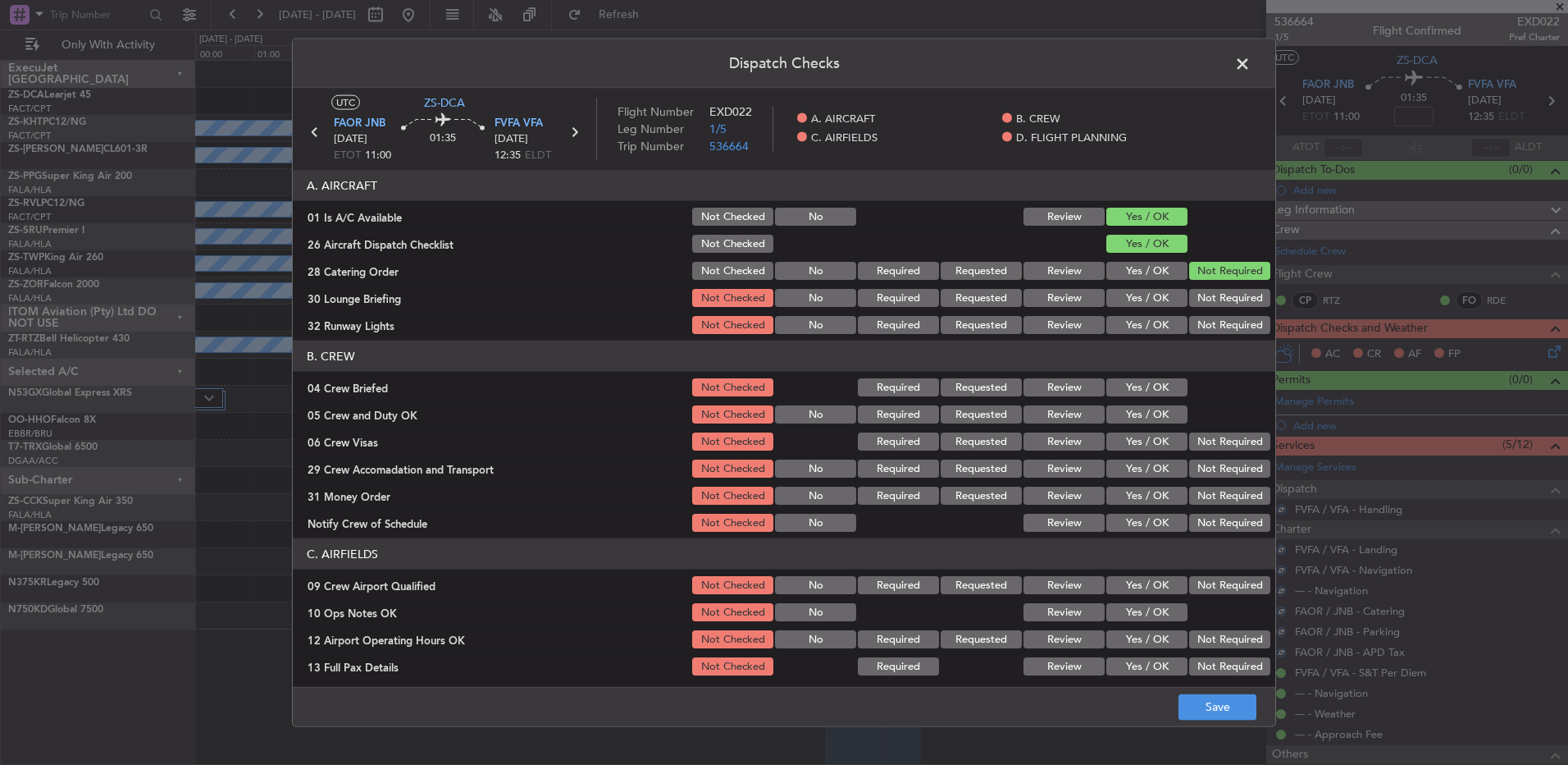
click at [1206, 284] on section "A. AIRCRAFT 01 Is A/C Available Not Checked No Review Yes / OK 26 Aircraft Disp…" at bounding box center [784, 252] width 983 height 166
click at [1207, 301] on button "Not Required" at bounding box center [1230, 298] width 81 height 18
click at [1206, 311] on section "A. AIRCRAFT 01 Is A/C Available Not Checked No Review Yes / OK 26 Aircraft Disp…" at bounding box center [784, 252] width 983 height 166
click at [1206, 322] on button "Not Required" at bounding box center [1230, 325] width 81 height 18
click at [1206, 325] on button "Not Required" at bounding box center [1230, 325] width 81 height 18
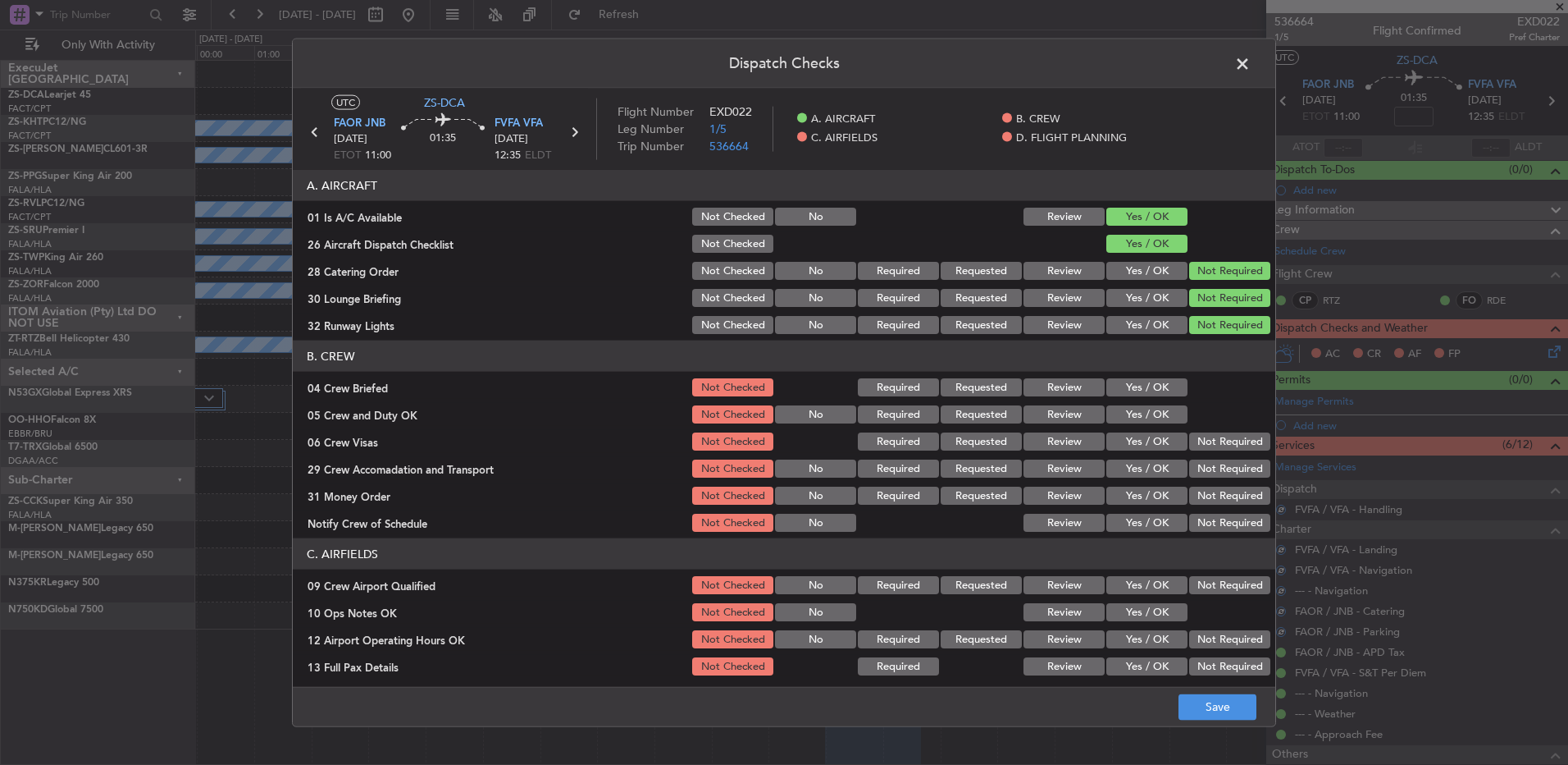
click at [1151, 384] on button "Yes / OK" at bounding box center [1146, 388] width 81 height 18
drag, startPoint x: 1150, startPoint y: 389, endPoint x: 1153, endPoint y: 399, distance: 10.4
click at [1153, 397] on div "Yes / OK" at bounding box center [1145, 388] width 83 height 23
click at [1156, 414] on button "Yes / OK" at bounding box center [1146, 414] width 81 height 18
click at [1158, 416] on button "Yes / OK" at bounding box center [1146, 414] width 81 height 18
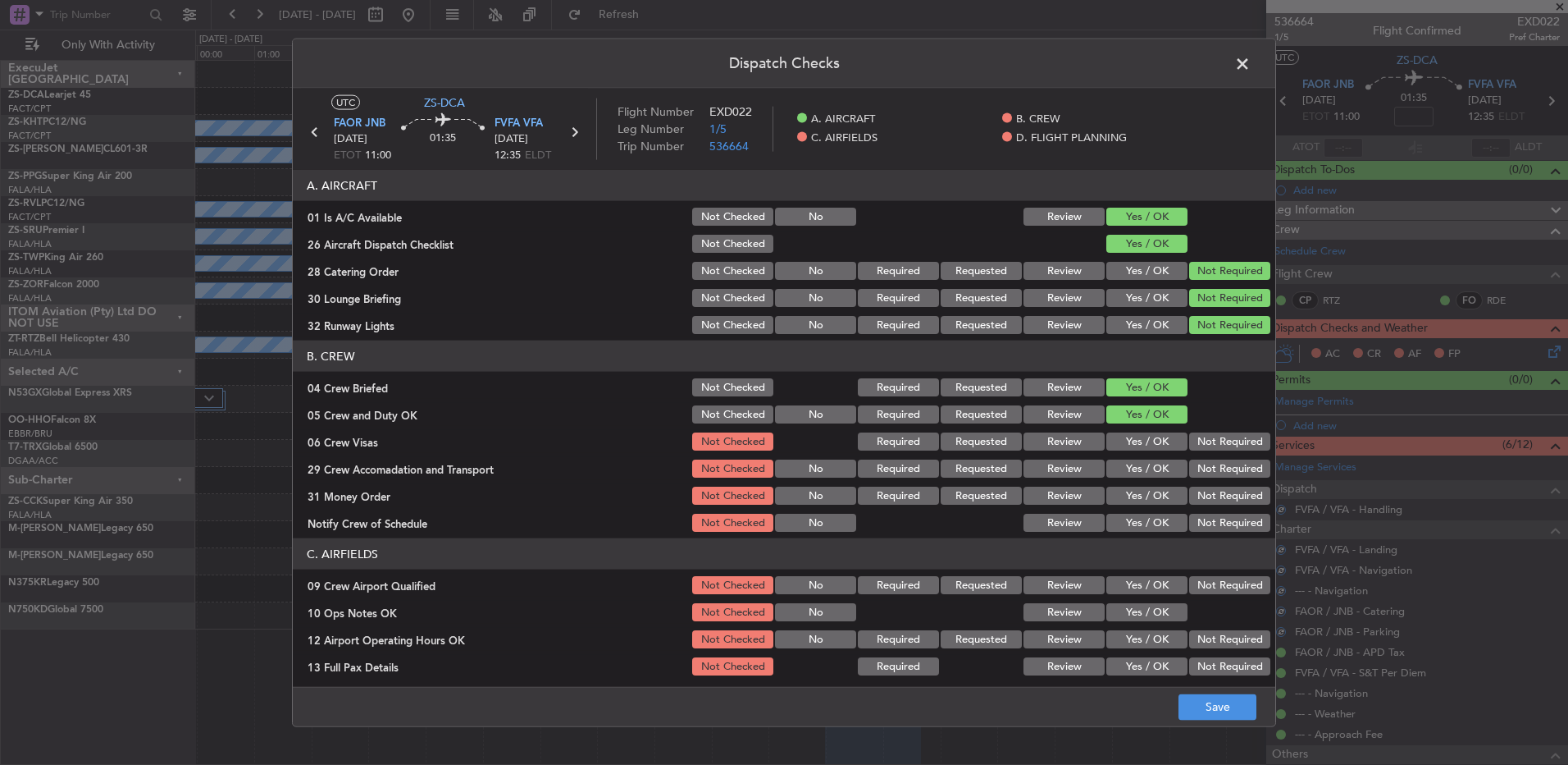
drag, startPoint x: 1200, startPoint y: 443, endPoint x: 1201, endPoint y: 452, distance: 9.1
click at [1200, 444] on button "Not Required" at bounding box center [1230, 442] width 81 height 18
drag, startPoint x: 1208, startPoint y: 460, endPoint x: 1216, endPoint y: 479, distance: 20.6
click at [1211, 464] on div "Not Required" at bounding box center [1228, 469] width 83 height 23
drag, startPoint x: 1206, startPoint y: 465, endPoint x: 1219, endPoint y: 479, distance: 19.1
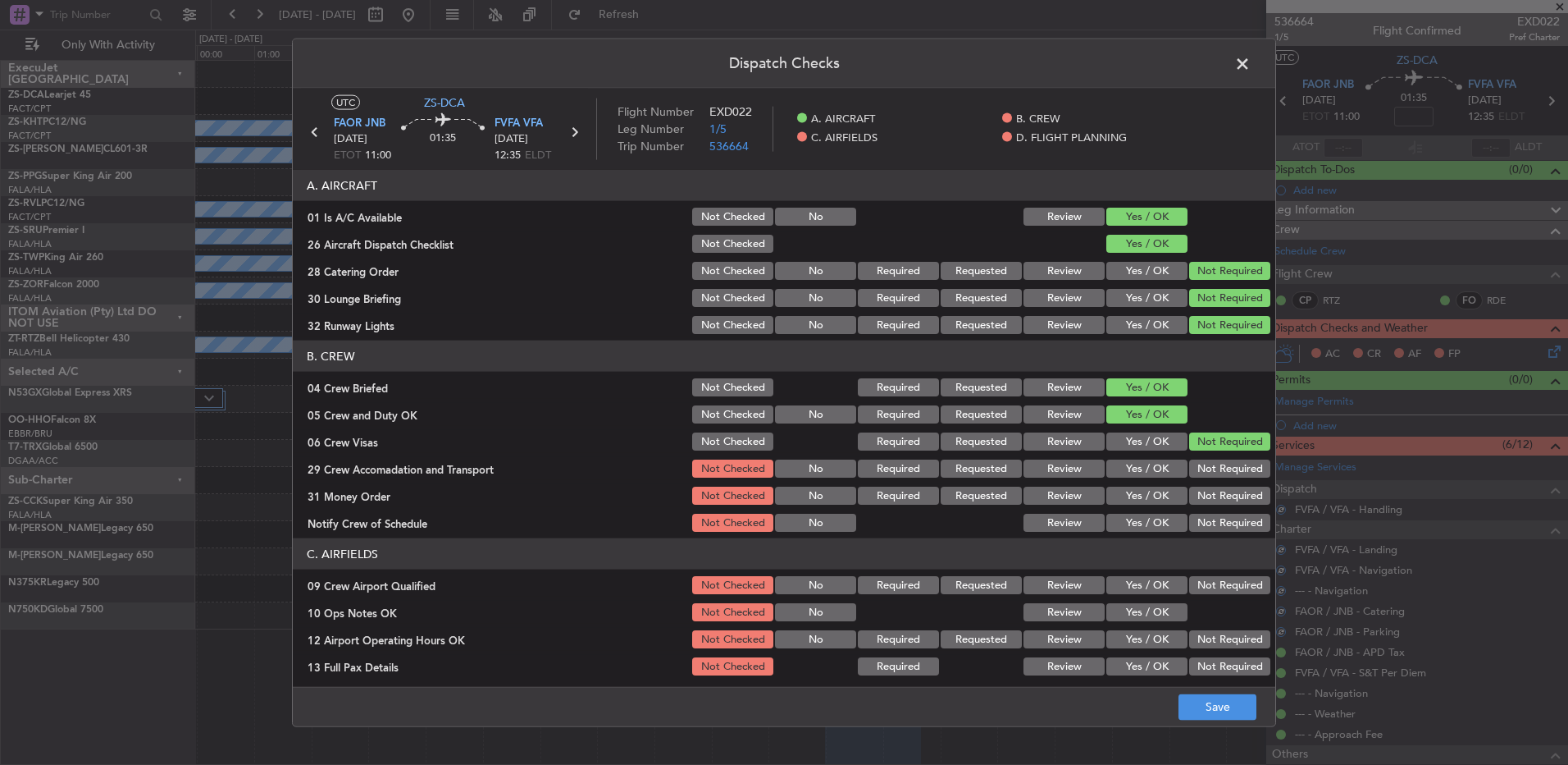
click at [1206, 465] on button "Not Required" at bounding box center [1230, 469] width 81 height 18
drag, startPoint x: 1219, startPoint y: 479, endPoint x: 1220, endPoint y: 502, distance: 23.0
click at [1222, 484] on section "B. CREW 04 Crew Briefed Not Checked Required Requested Review Yes / OK 05 Crew …" at bounding box center [784, 438] width 983 height 194
click at [1220, 514] on button "Not Required" at bounding box center [1230, 523] width 81 height 18
click at [1213, 494] on button "Not Required" at bounding box center [1230, 496] width 81 height 18
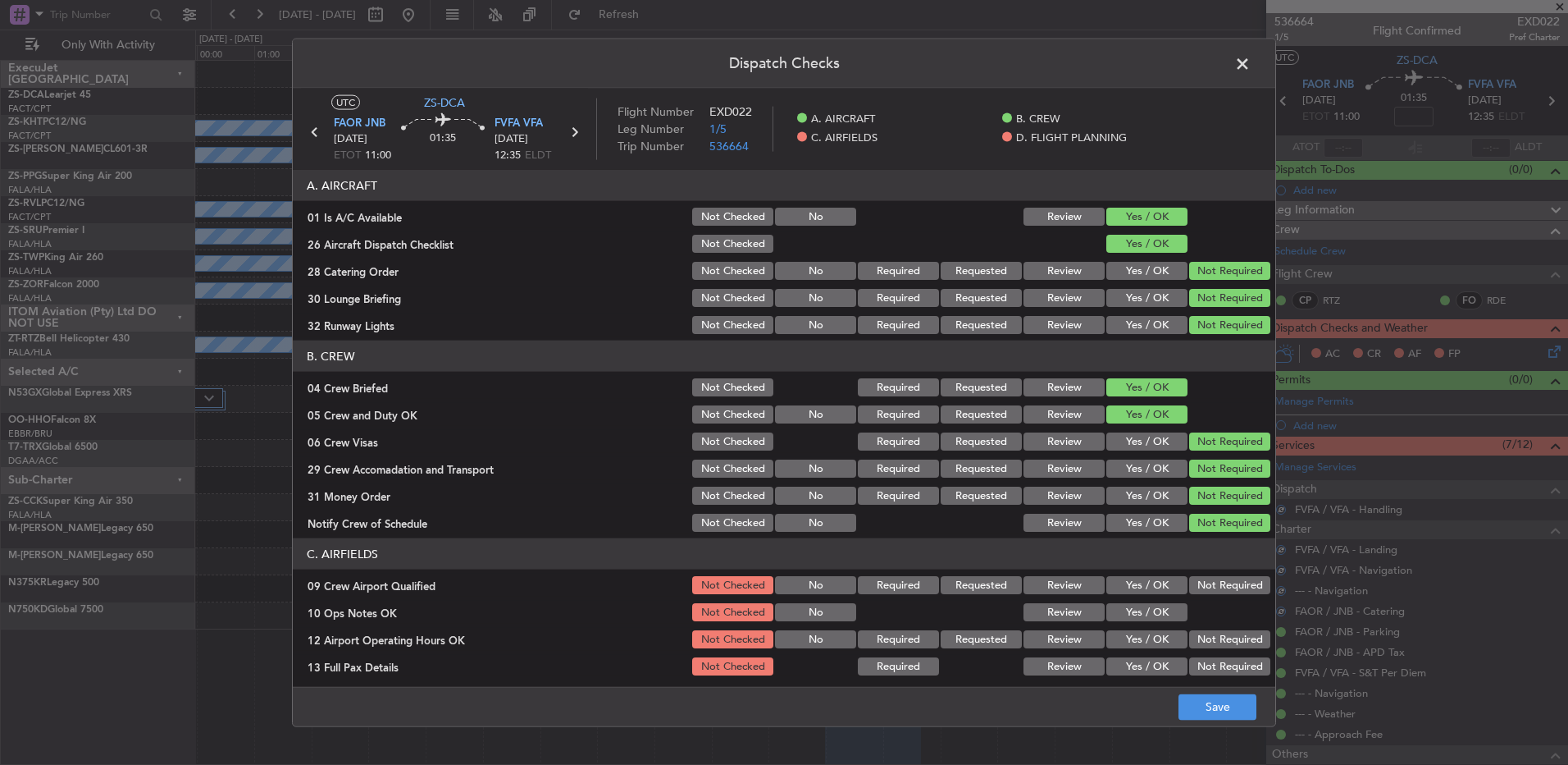
click at [1211, 589] on button "Not Required" at bounding box center [1230, 585] width 81 height 18
click at [1107, 605] on button "Yes / OK" at bounding box center [1146, 612] width 81 height 18
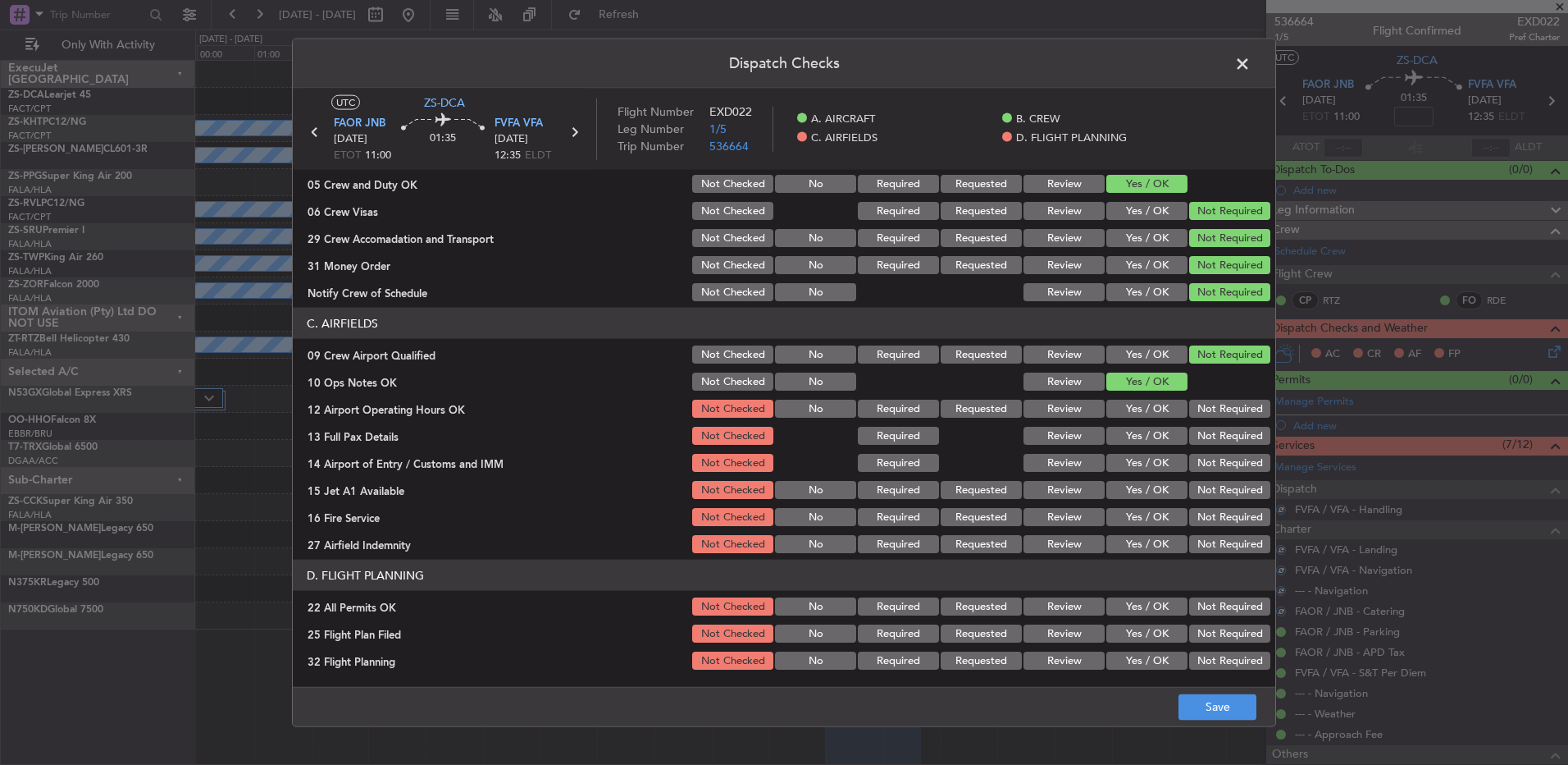
click at [1207, 419] on div "Not Required" at bounding box center [1228, 409] width 83 height 23
drag, startPoint x: 1211, startPoint y: 412, endPoint x: 1220, endPoint y: 427, distance: 17.5
click at [1217, 413] on button "Not Required" at bounding box center [1230, 408] width 81 height 18
drag, startPoint x: 1220, startPoint y: 427, endPoint x: 1226, endPoint y: 443, distance: 17.1
click at [1226, 439] on div "Not Required" at bounding box center [1228, 436] width 83 height 23
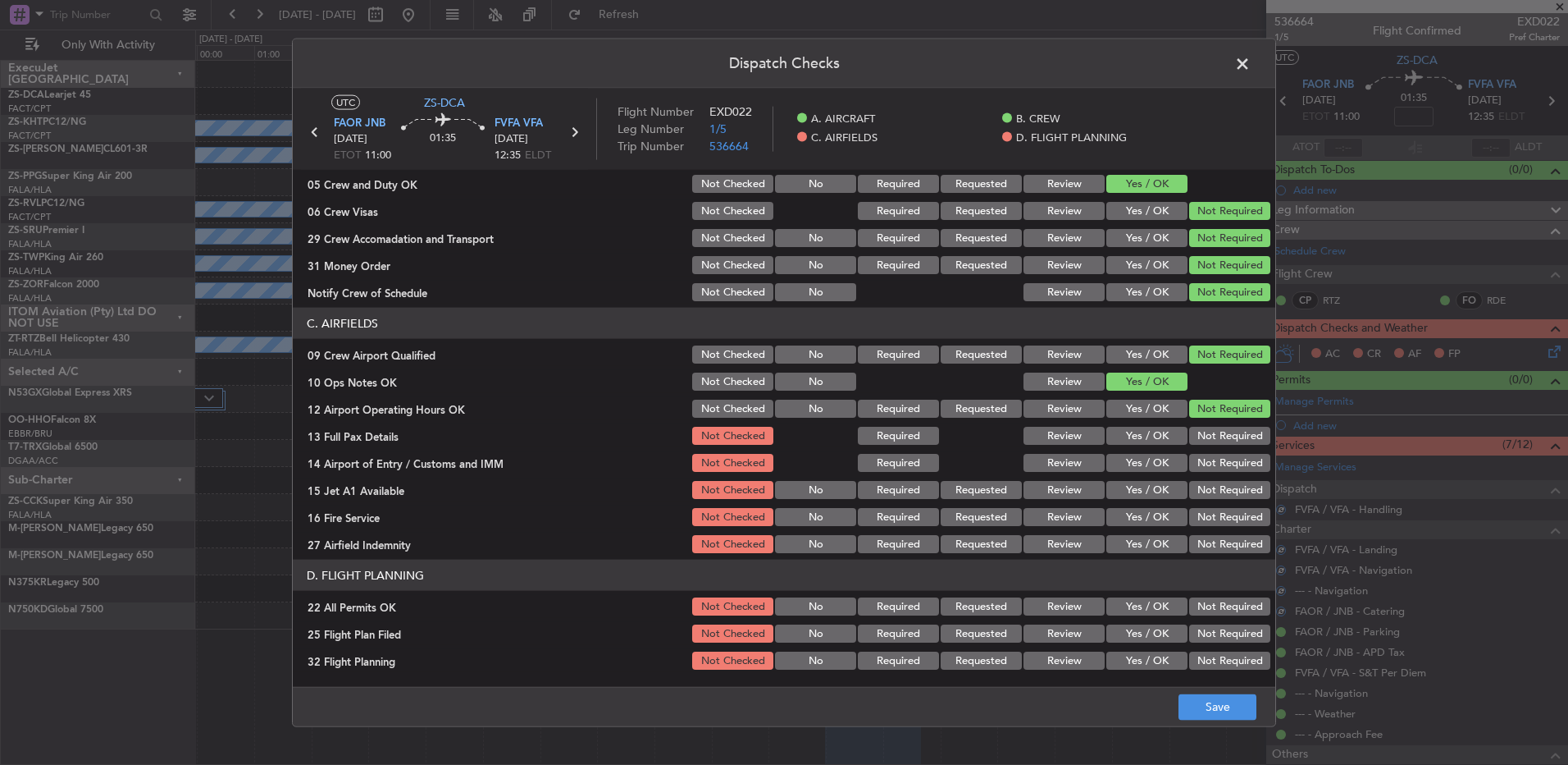
click at [1226, 443] on button "Not Required" at bounding box center [1230, 436] width 81 height 18
click at [1223, 470] on section "C. AIRFIELDS 09 Crew Airport Qualified Not Checked No Required Requested Review…" at bounding box center [784, 431] width 983 height 248
click at [1220, 486] on div "Not Required" at bounding box center [1228, 490] width 83 height 23
click at [1214, 465] on button "Not Required" at bounding box center [1230, 463] width 81 height 18
drag, startPoint x: 1211, startPoint y: 478, endPoint x: 1208, endPoint y: 487, distance: 9.5
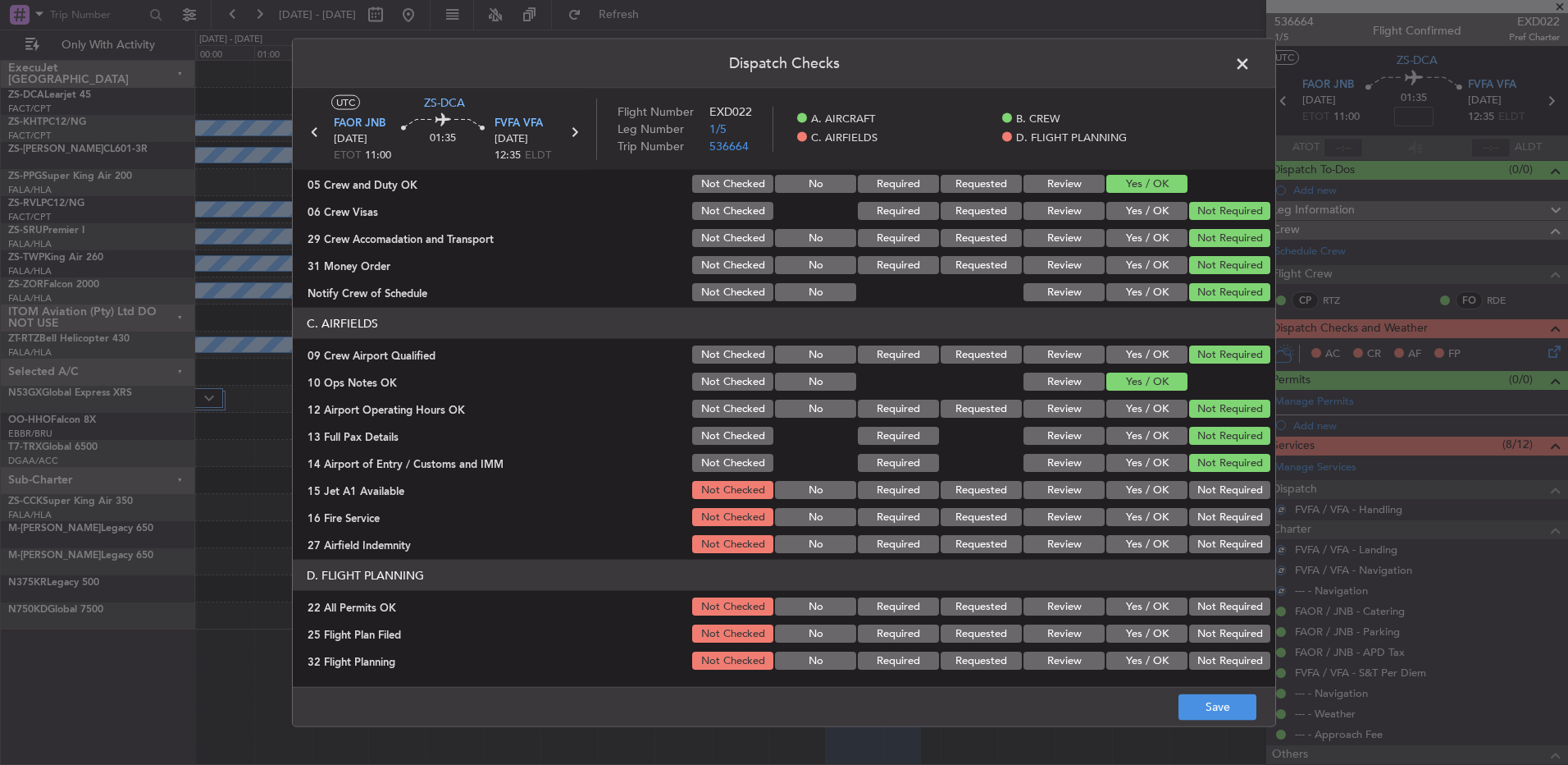
click at [1211, 479] on section "C. AIRFIELDS 09 Crew Airport Qualified Not Checked No Required Requested Review…" at bounding box center [784, 431] width 983 height 248
drag, startPoint x: 1208, startPoint y: 487, endPoint x: 1206, endPoint y: 497, distance: 10.2
click at [1208, 493] on button "Not Required" at bounding box center [1230, 490] width 81 height 18
click at [1206, 499] on div "Not Required" at bounding box center [1228, 490] width 83 height 23
click at [1209, 518] on button "Not Required" at bounding box center [1230, 517] width 81 height 18
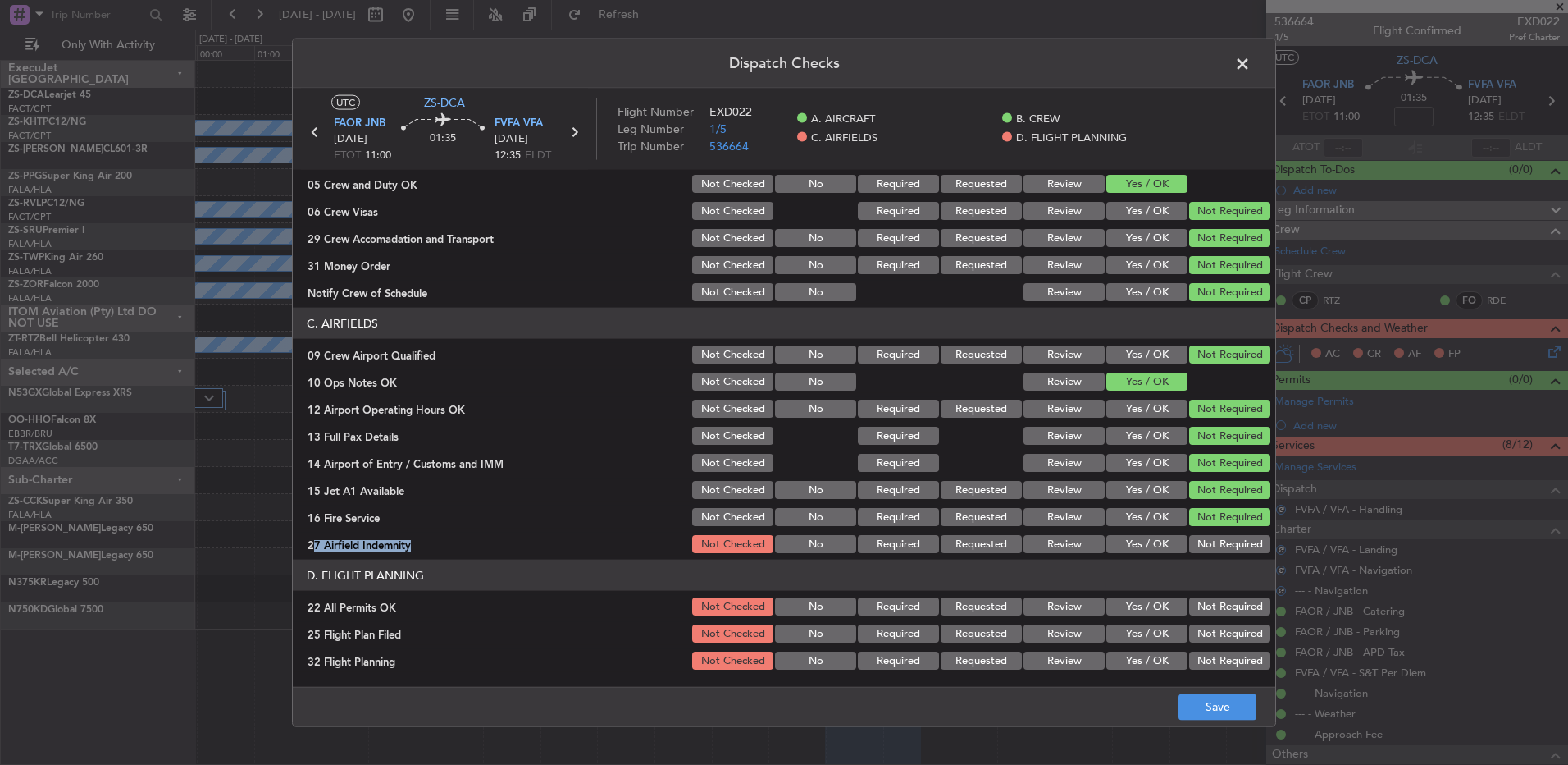
click at [1217, 544] on section "C. AIRFIELDS 09 Crew Airport Qualified Not Checked No Required Requested Review…" at bounding box center [784, 431] width 983 height 248
click at [1217, 544] on button "Not Required" at bounding box center [1230, 545] width 81 height 18
click at [1211, 596] on div "Not Required" at bounding box center [1228, 606] width 83 height 23
click at [1213, 608] on button "Not Required" at bounding box center [1230, 606] width 81 height 18
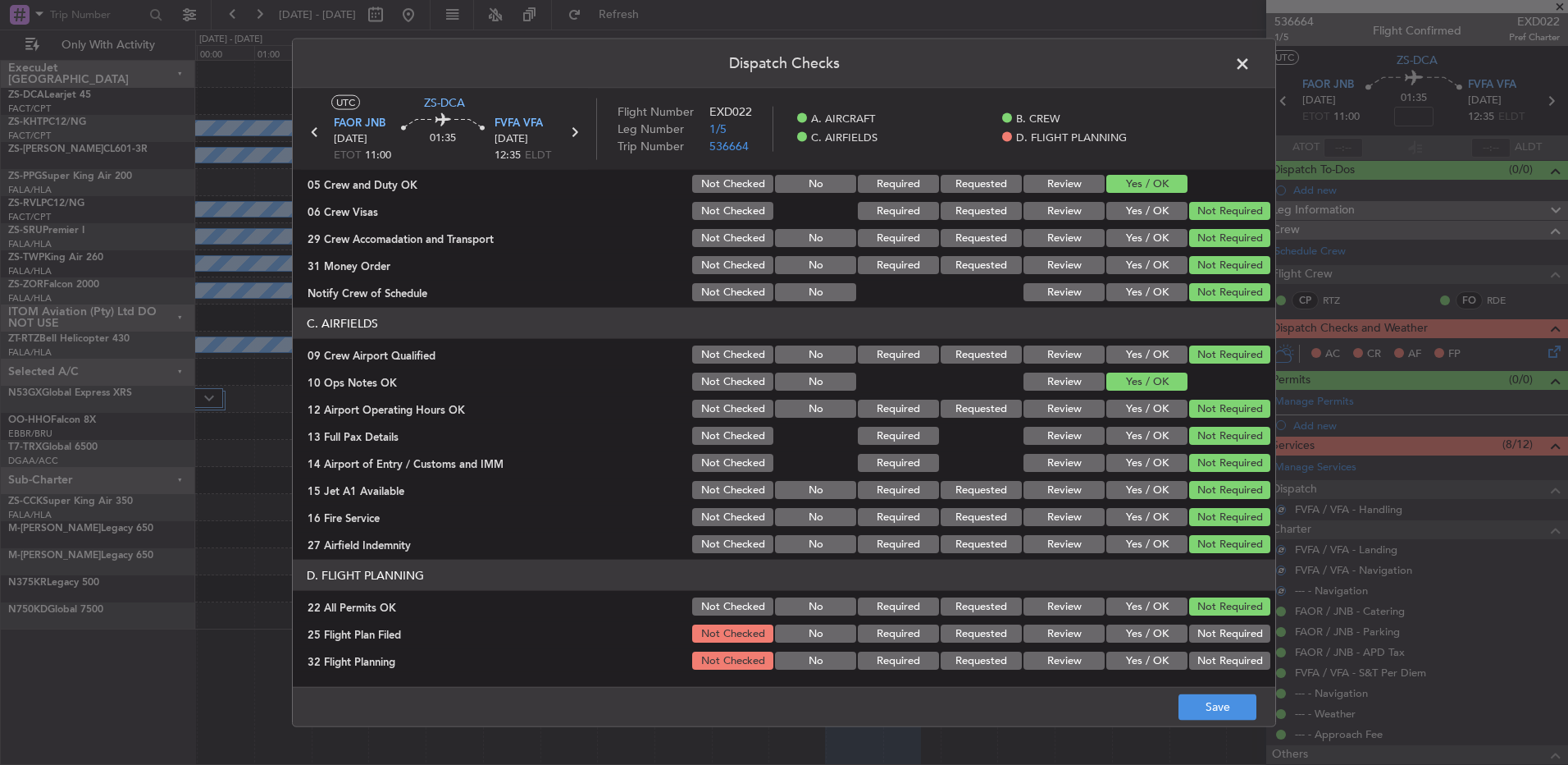
click at [1067, 640] on button "Review" at bounding box center [1064, 634] width 81 height 18
click at [1035, 670] on div "Review" at bounding box center [1062, 661] width 83 height 23
click at [1065, 666] on button "Review" at bounding box center [1064, 661] width 81 height 18
drag, startPoint x: 1228, startPoint y: 713, endPoint x: 1214, endPoint y: 703, distance: 17.2
click at [1227, 715] on button "Save" at bounding box center [1217, 706] width 78 height 26
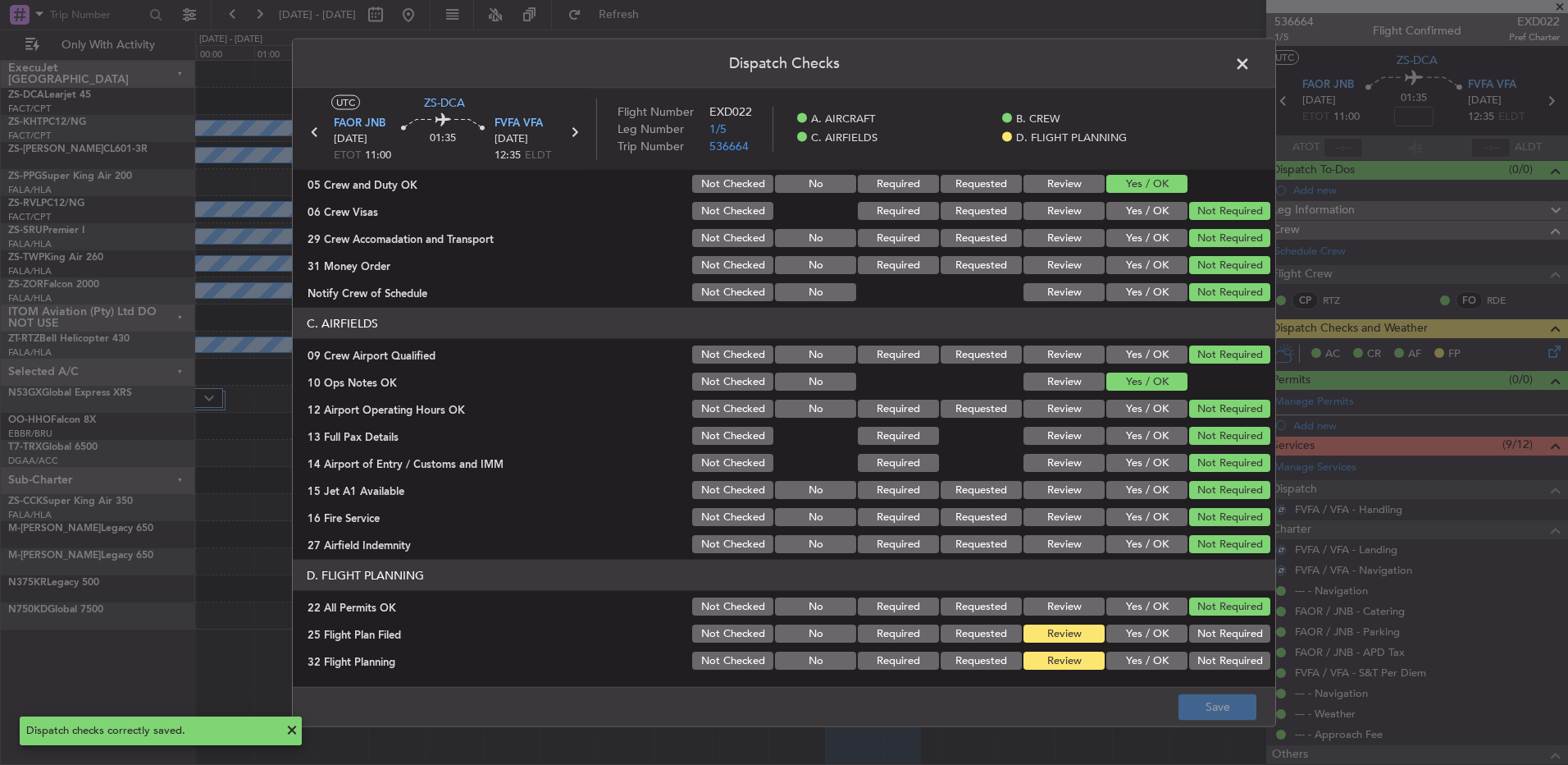
click at [1251, 62] on span at bounding box center [1251, 68] width 0 height 33
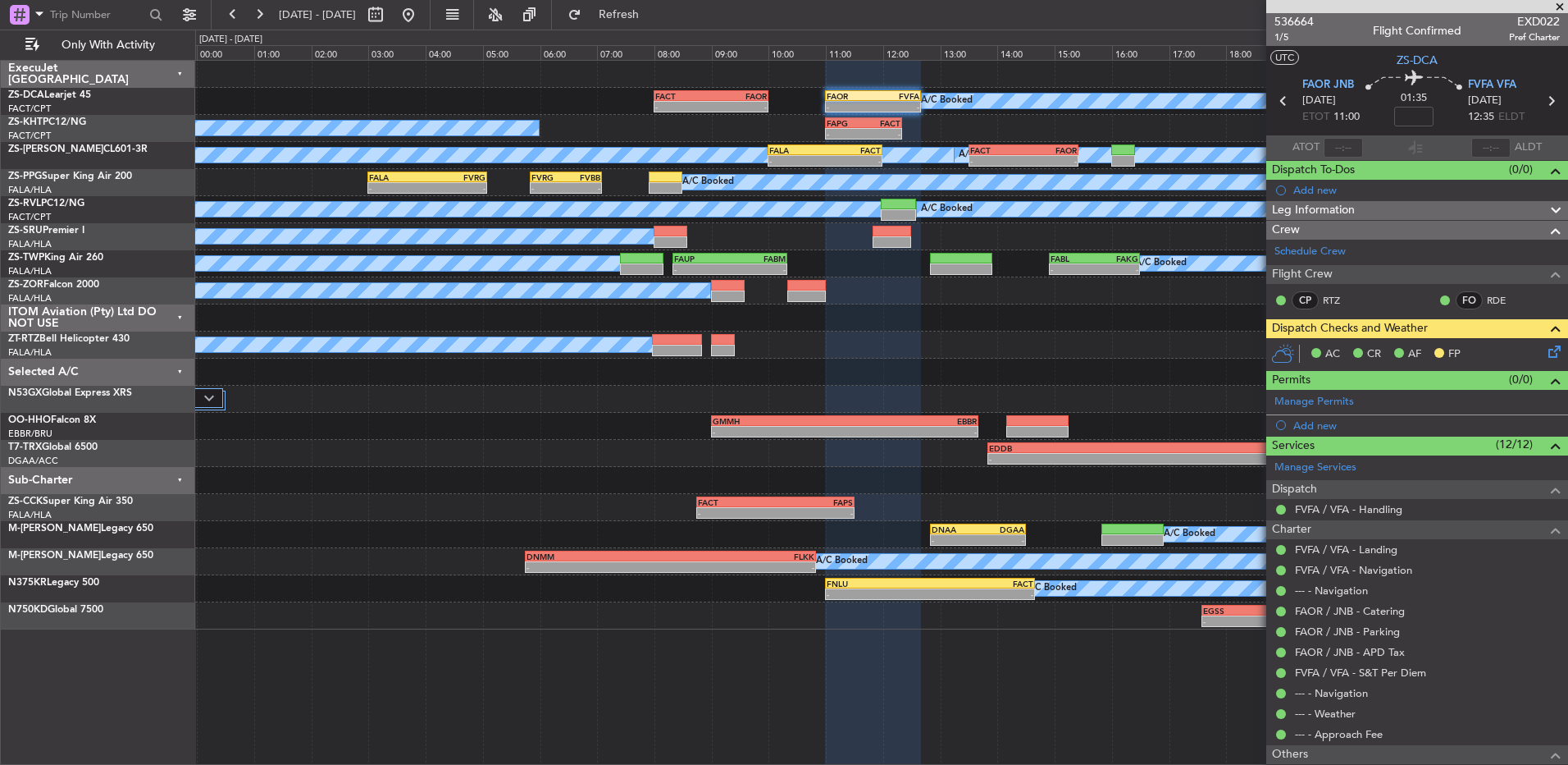
click at [1280, 103] on icon at bounding box center [1284, 101] width 22 height 22
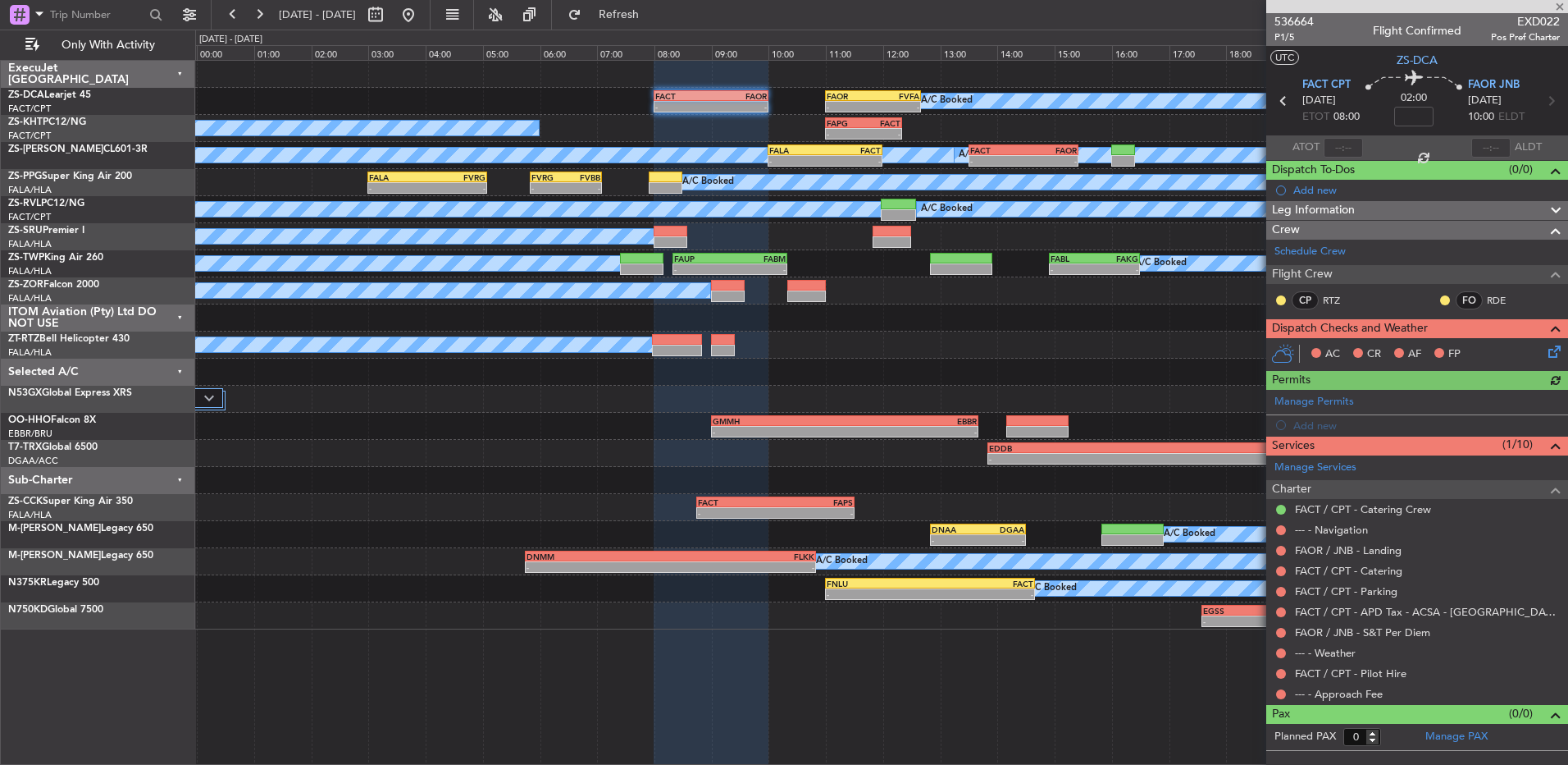
click at [1270, 692] on div "--- - Approach Fee" at bounding box center [1418, 693] width 302 height 21
click at [1286, 692] on div at bounding box center [1282, 694] width 13 height 13
click at [1286, 691] on button at bounding box center [1282, 694] width 10 height 10
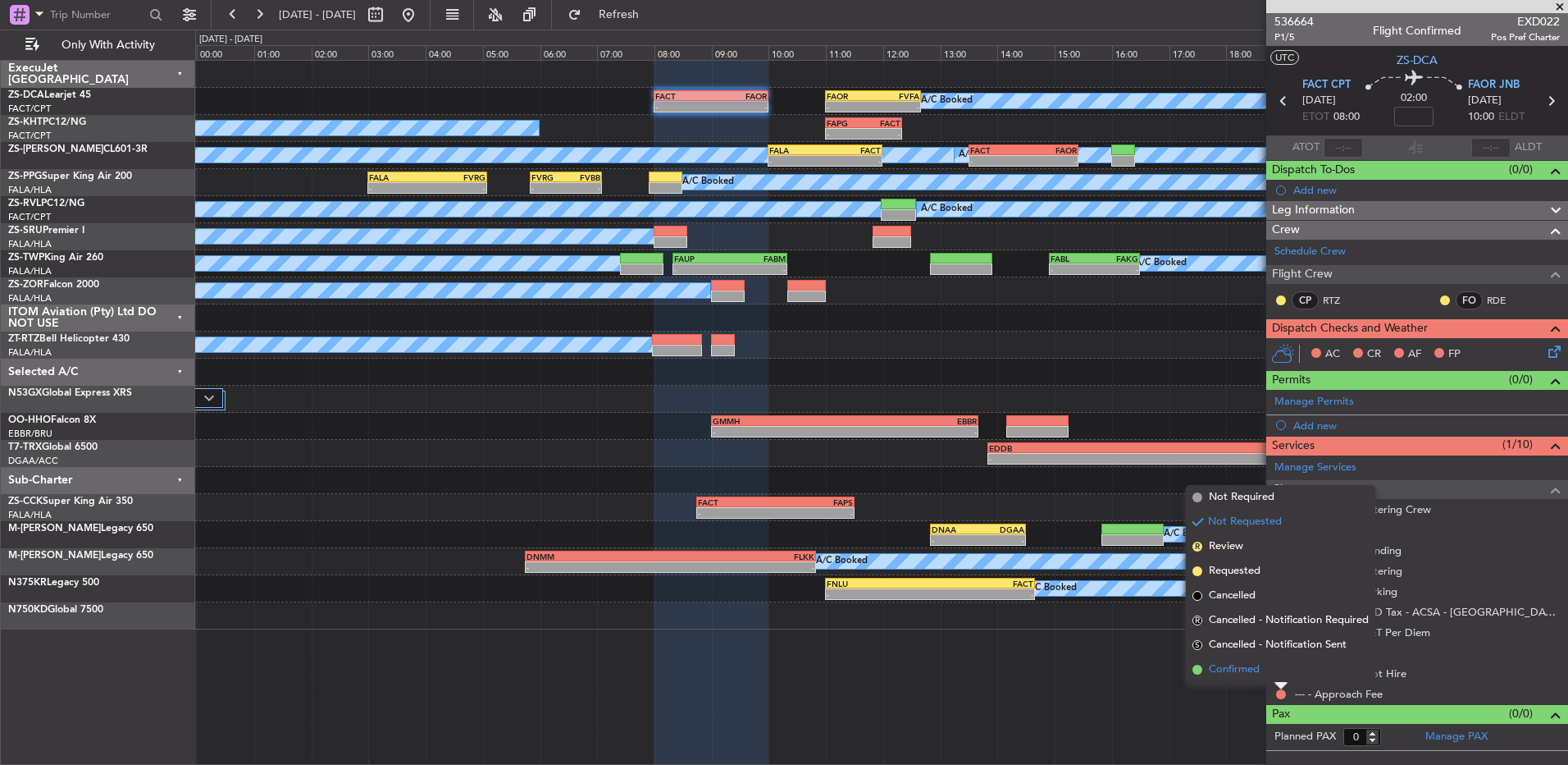
click at [1282, 676] on li "Confirmed" at bounding box center [1281, 669] width 190 height 24
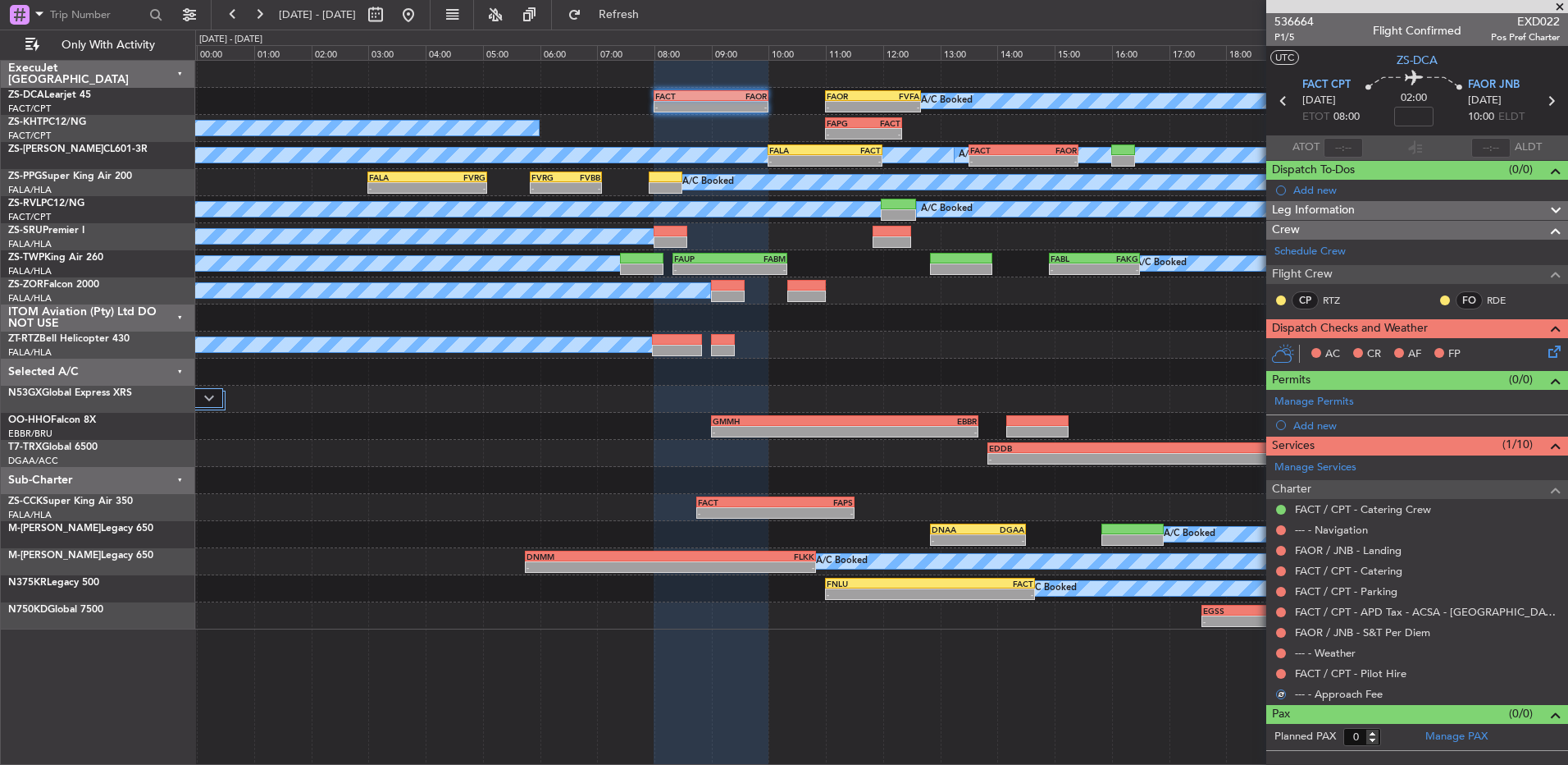
click at [1282, 676] on button at bounding box center [1282, 674] width 10 height 10
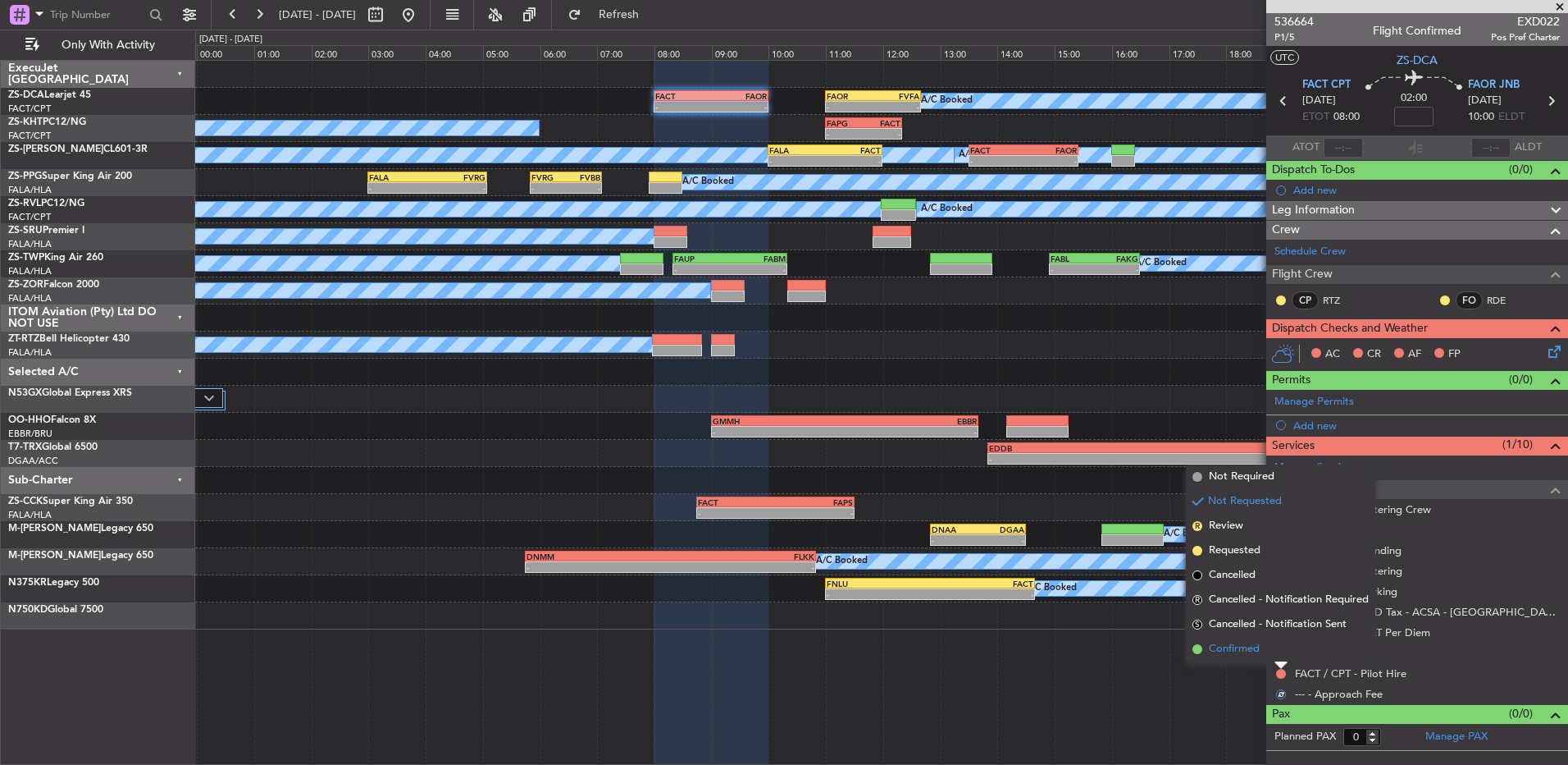
click at [1282, 652] on li "Confirmed" at bounding box center [1281, 648] width 190 height 24
click at [1282, 652] on button at bounding box center [1282, 653] width 10 height 10
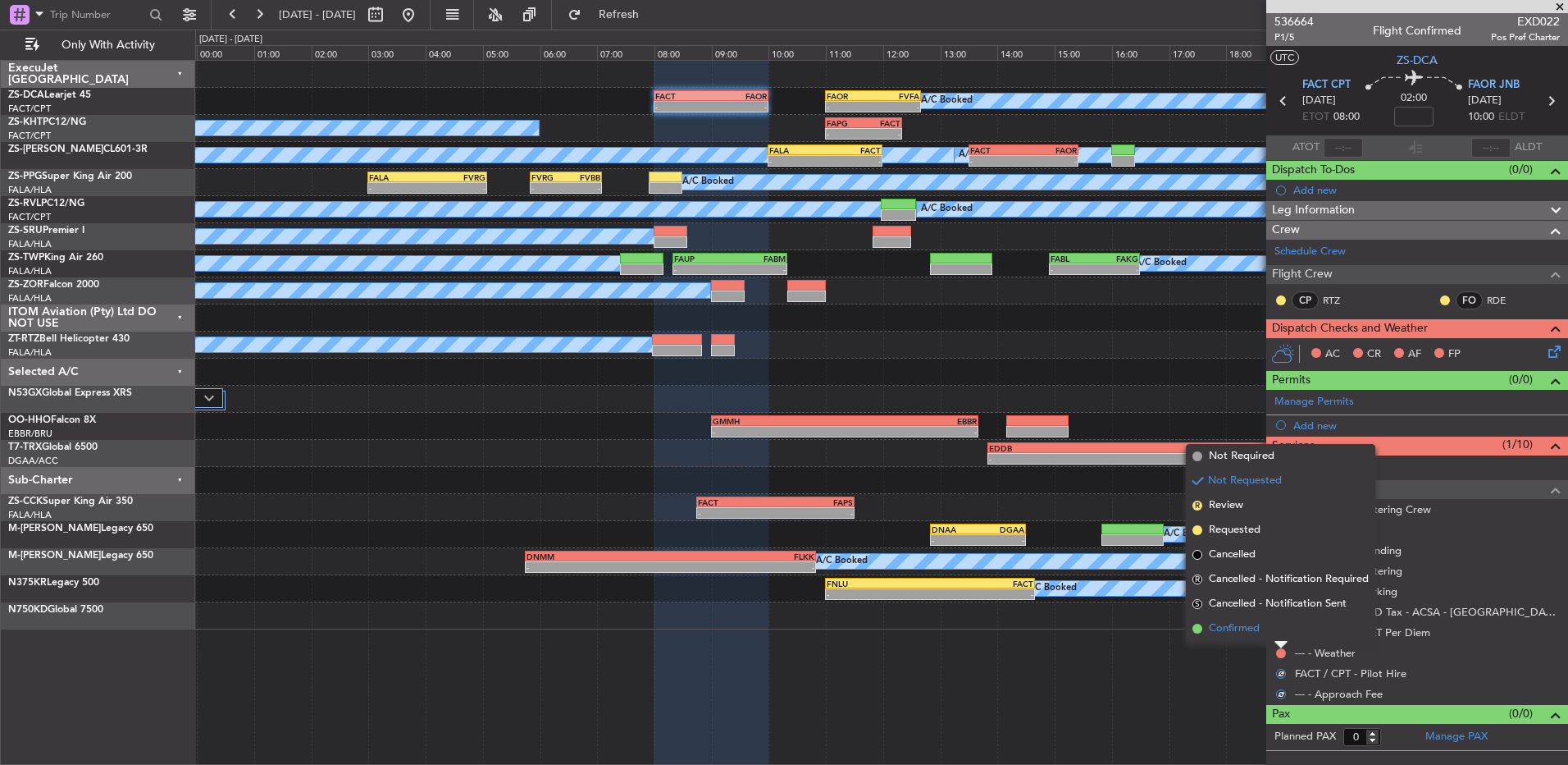
click at [1282, 630] on li "Confirmed" at bounding box center [1281, 628] width 190 height 24
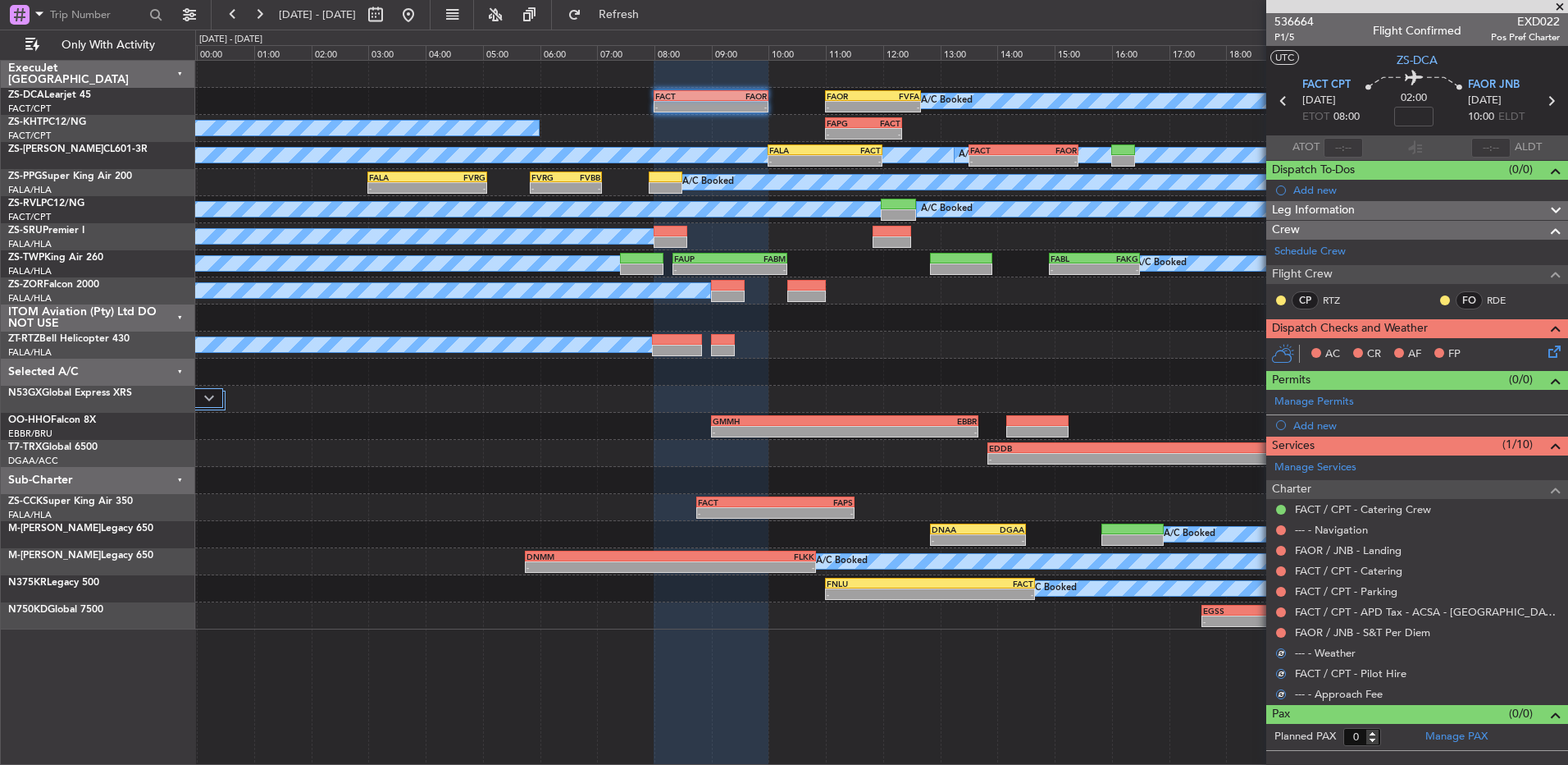
click at [1282, 630] on button at bounding box center [1282, 633] width 10 height 10
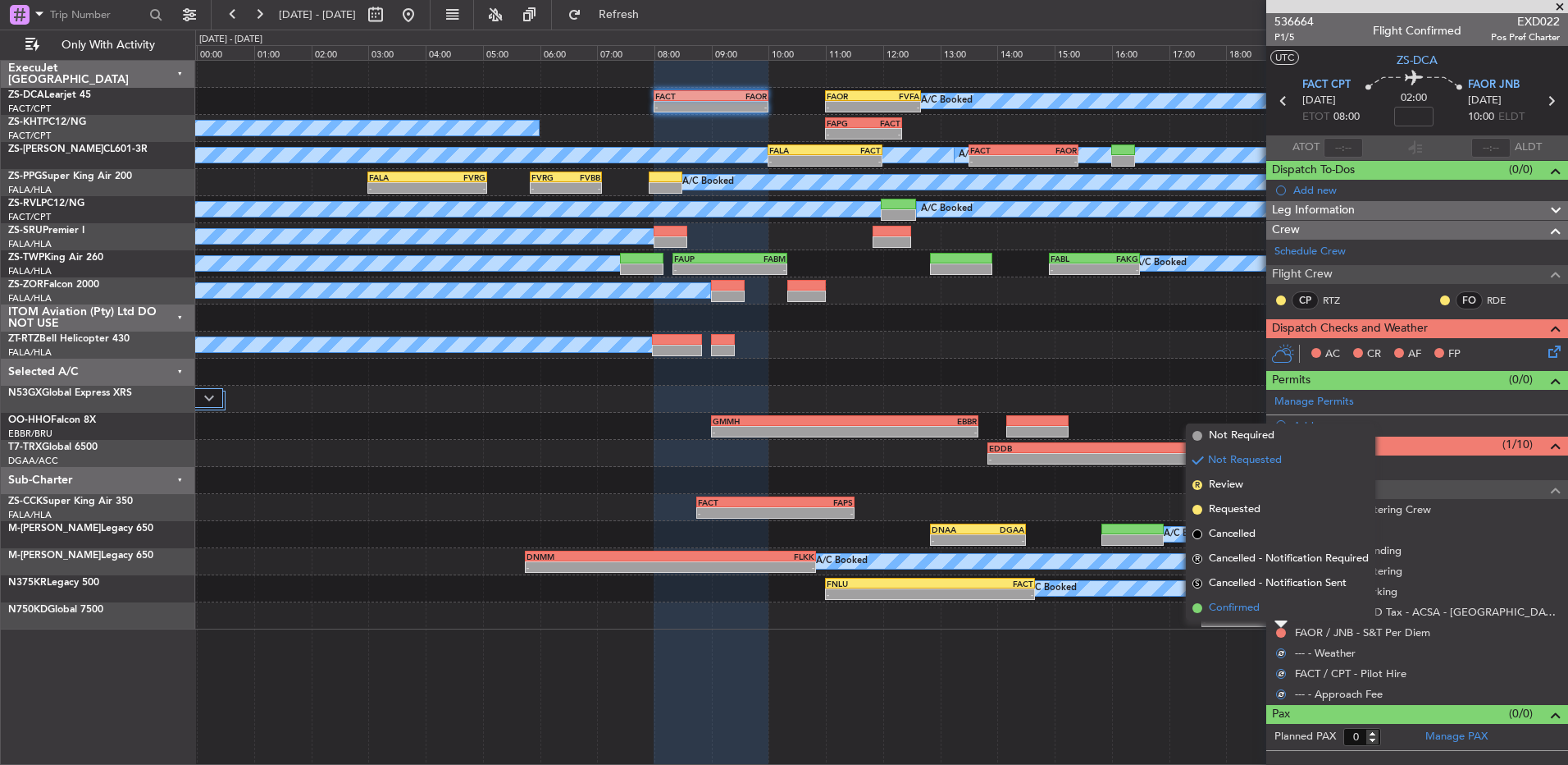
click at [1281, 604] on li "Confirmed" at bounding box center [1281, 607] width 190 height 24
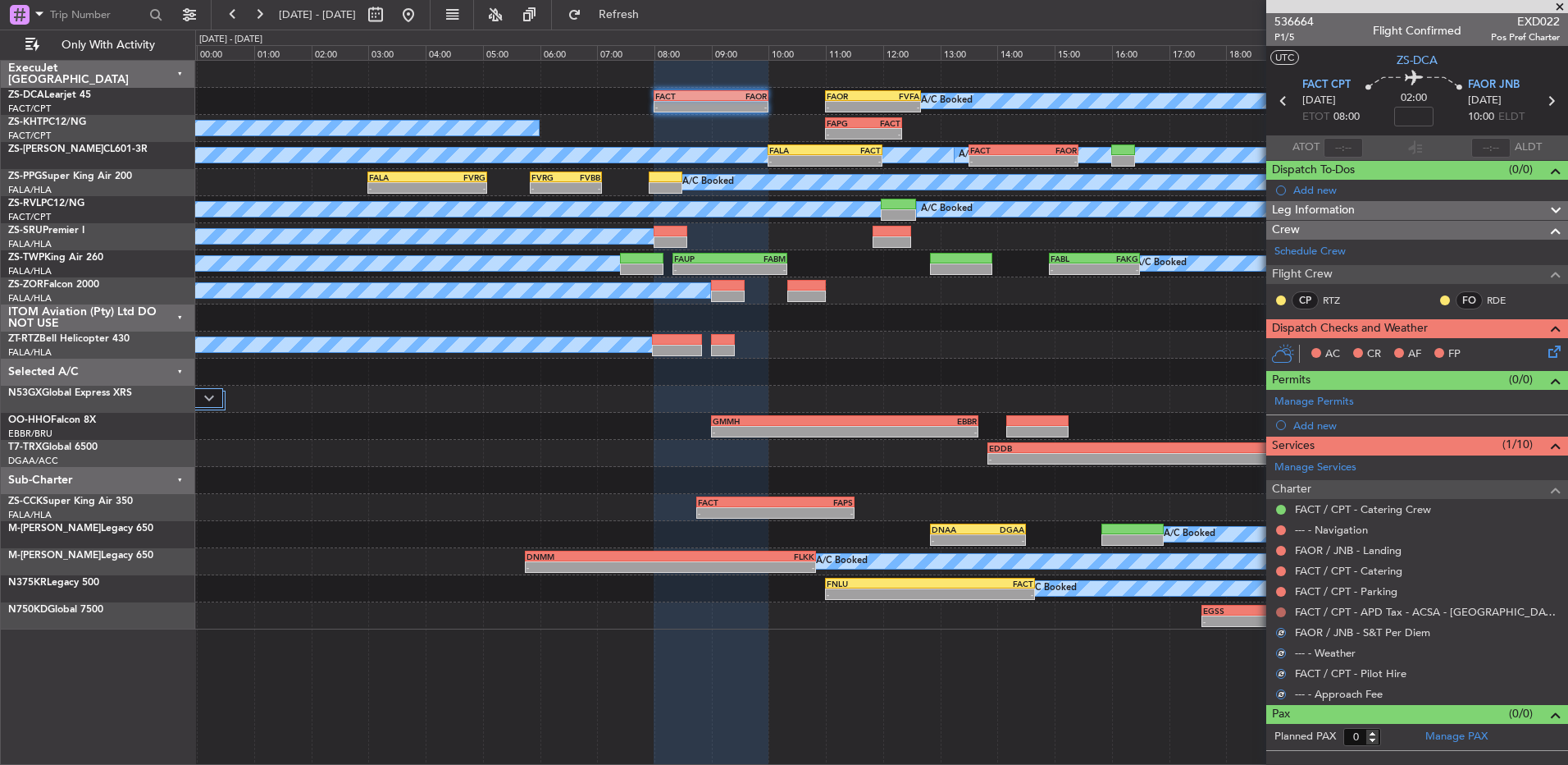
click at [1282, 609] on button at bounding box center [1282, 612] width 10 height 10
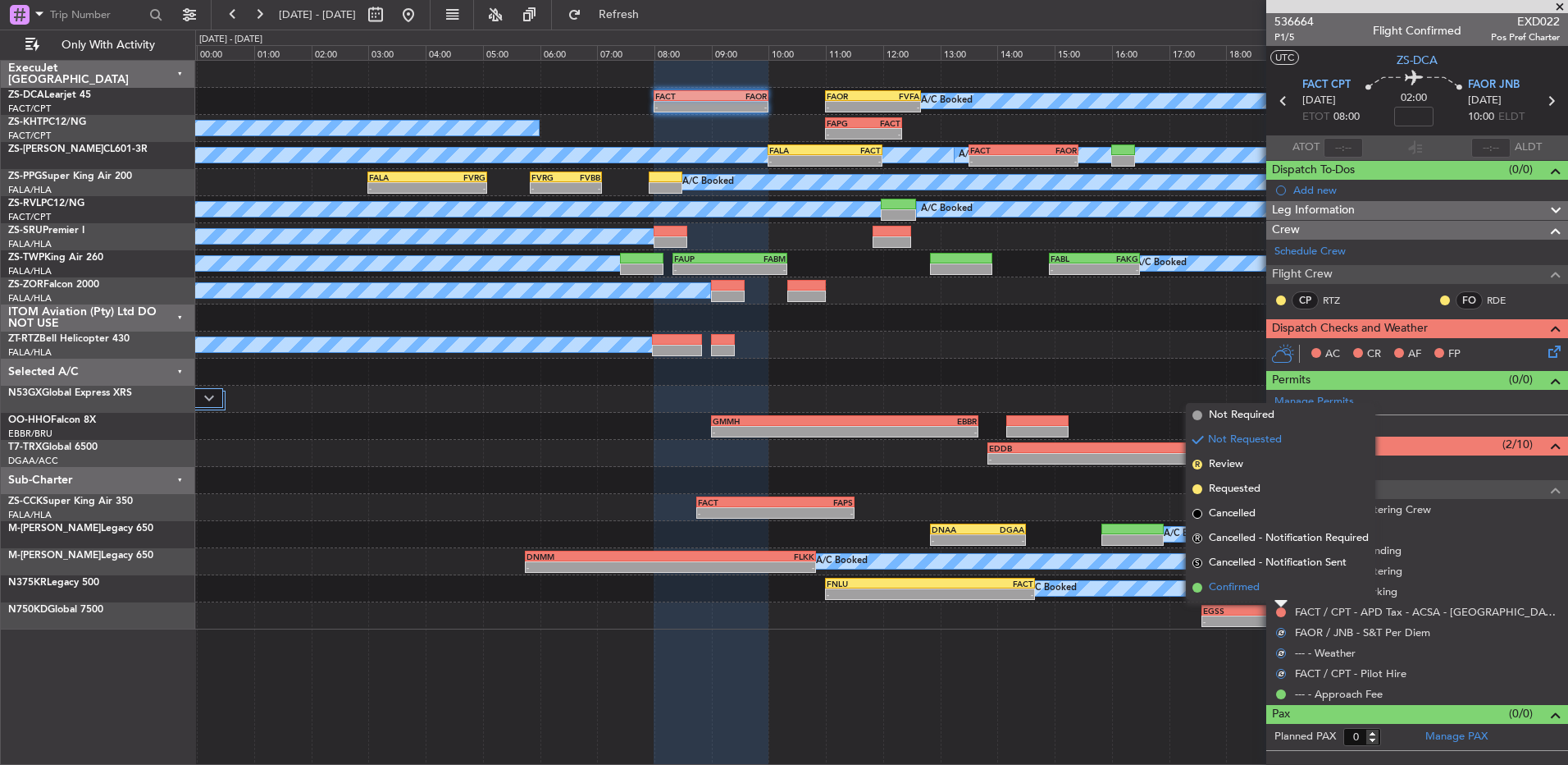
click at [1281, 592] on li "Confirmed" at bounding box center [1281, 587] width 190 height 24
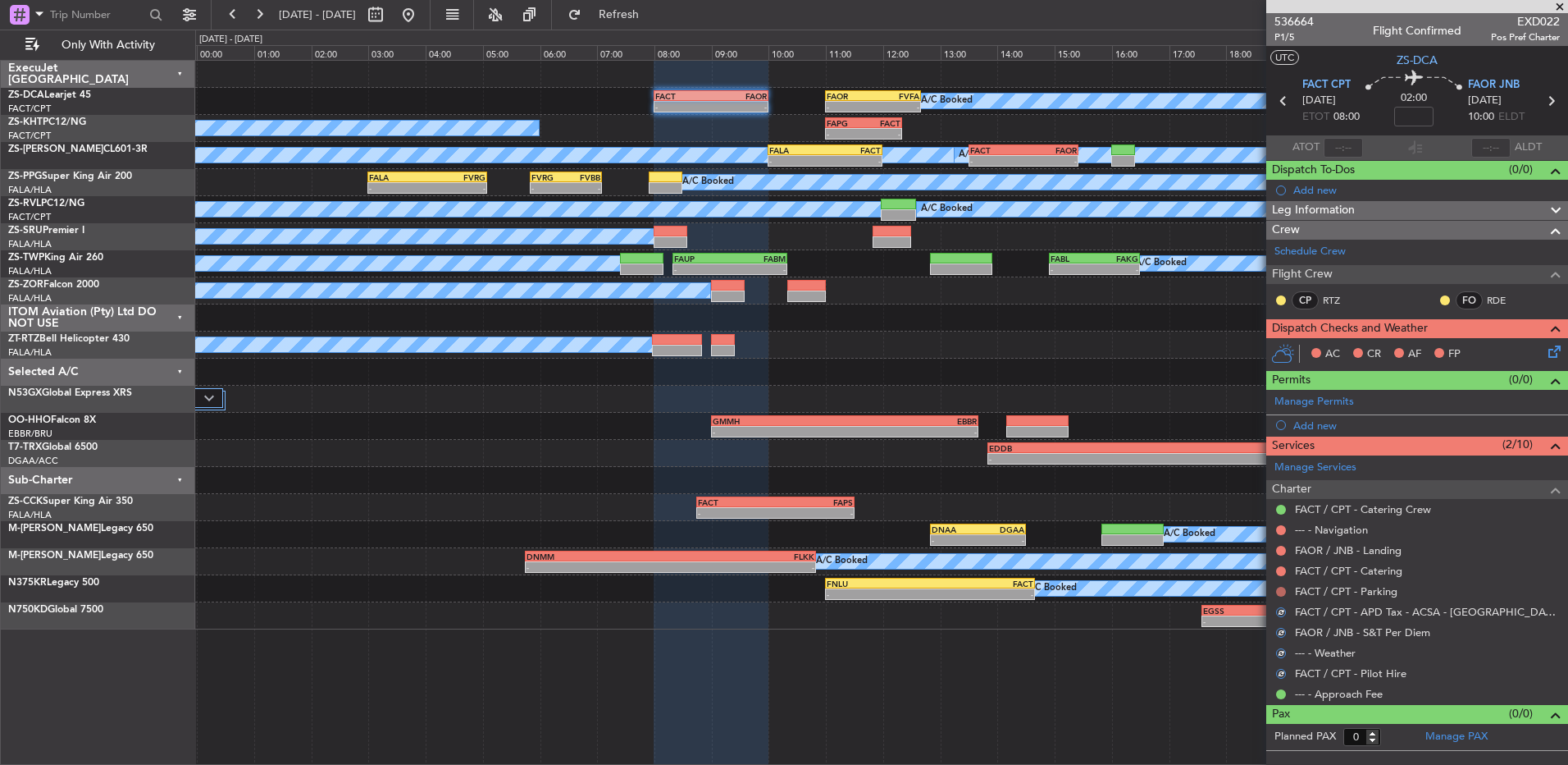
click at [1282, 587] on button at bounding box center [1282, 591] width 10 height 10
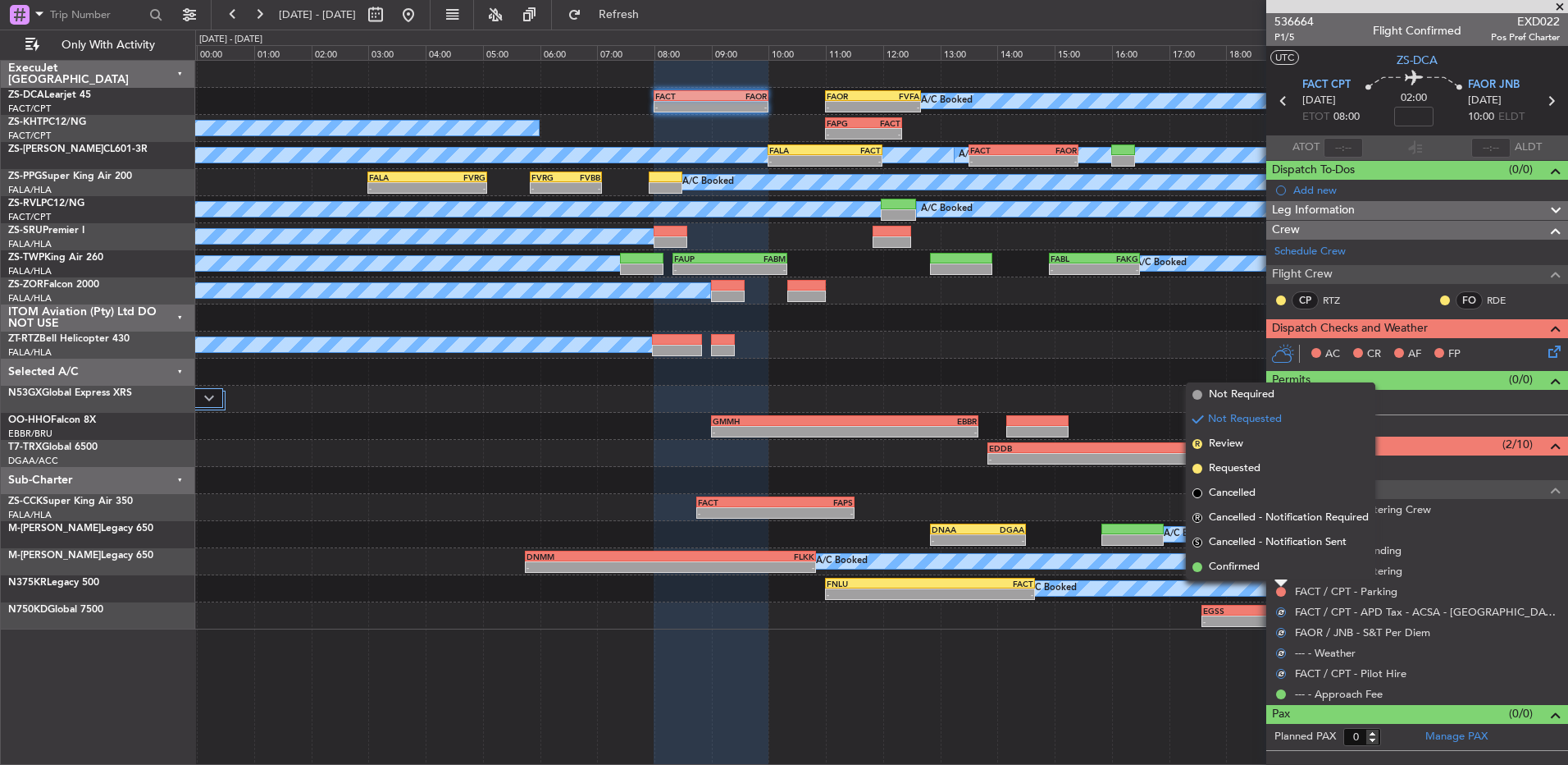
click at [1281, 580] on div at bounding box center [1282, 584] width 13 height 7
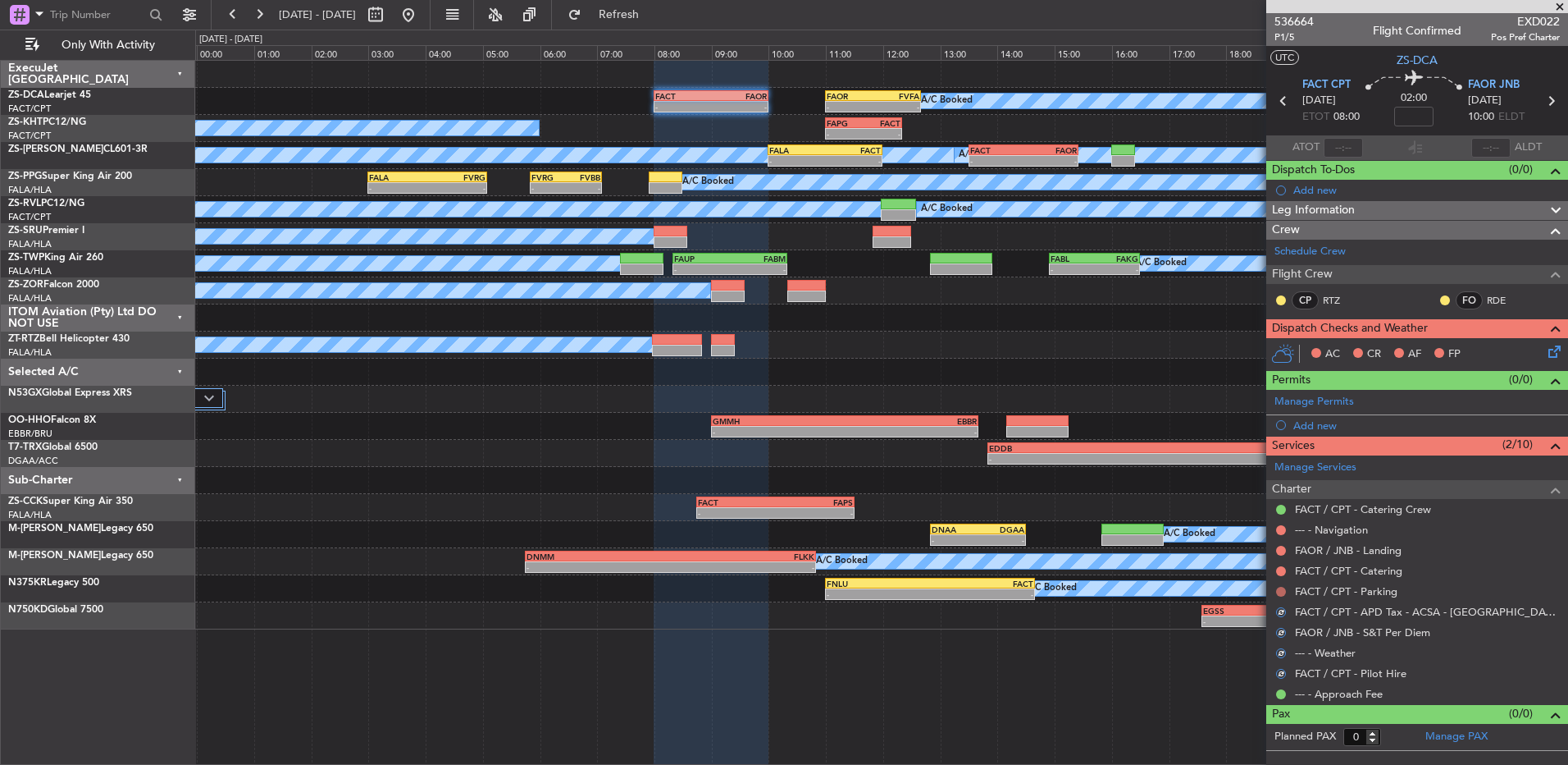
click at [1284, 590] on button at bounding box center [1282, 591] width 10 height 10
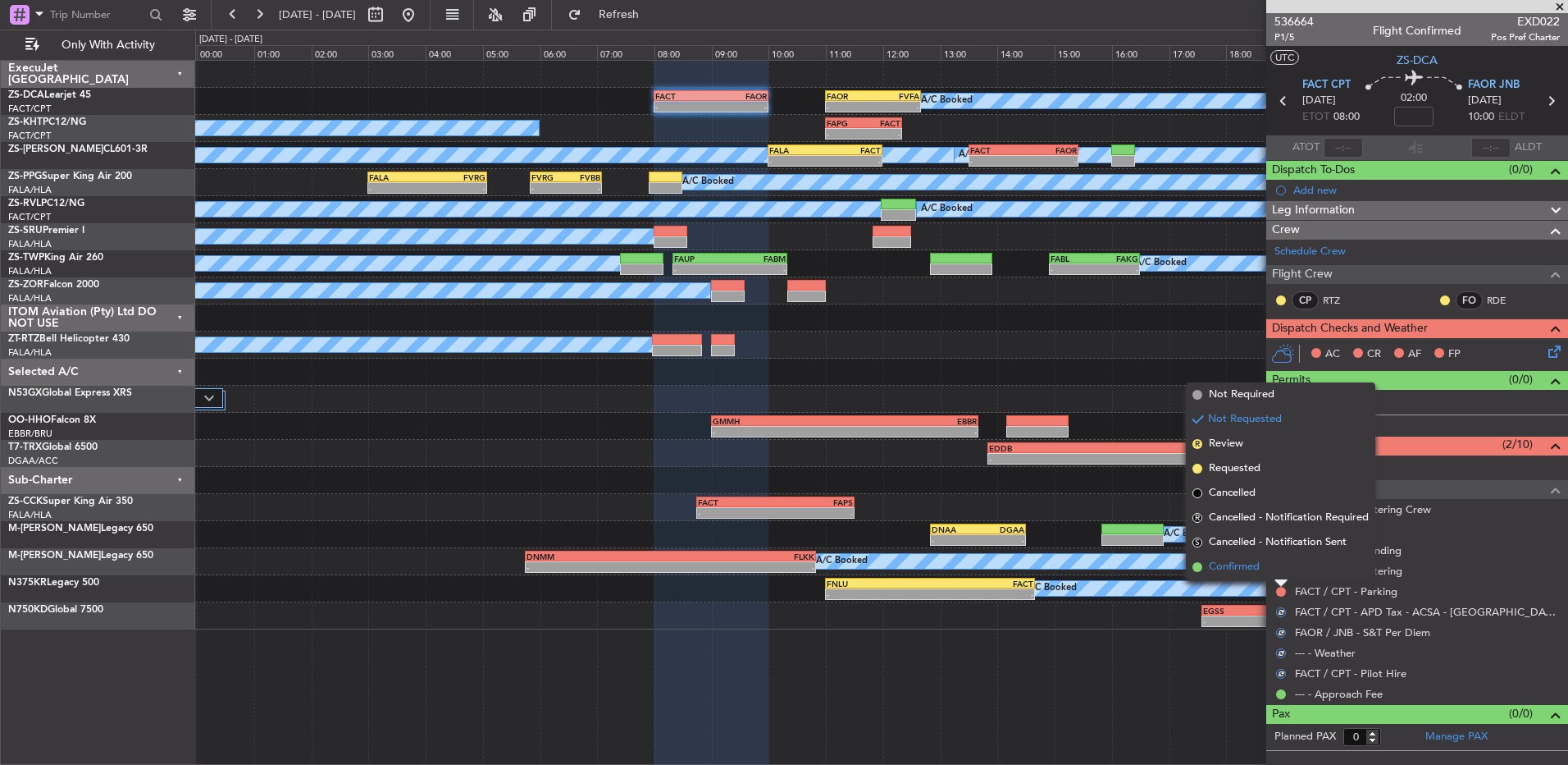
click at [1290, 572] on li "Confirmed" at bounding box center [1281, 566] width 190 height 24
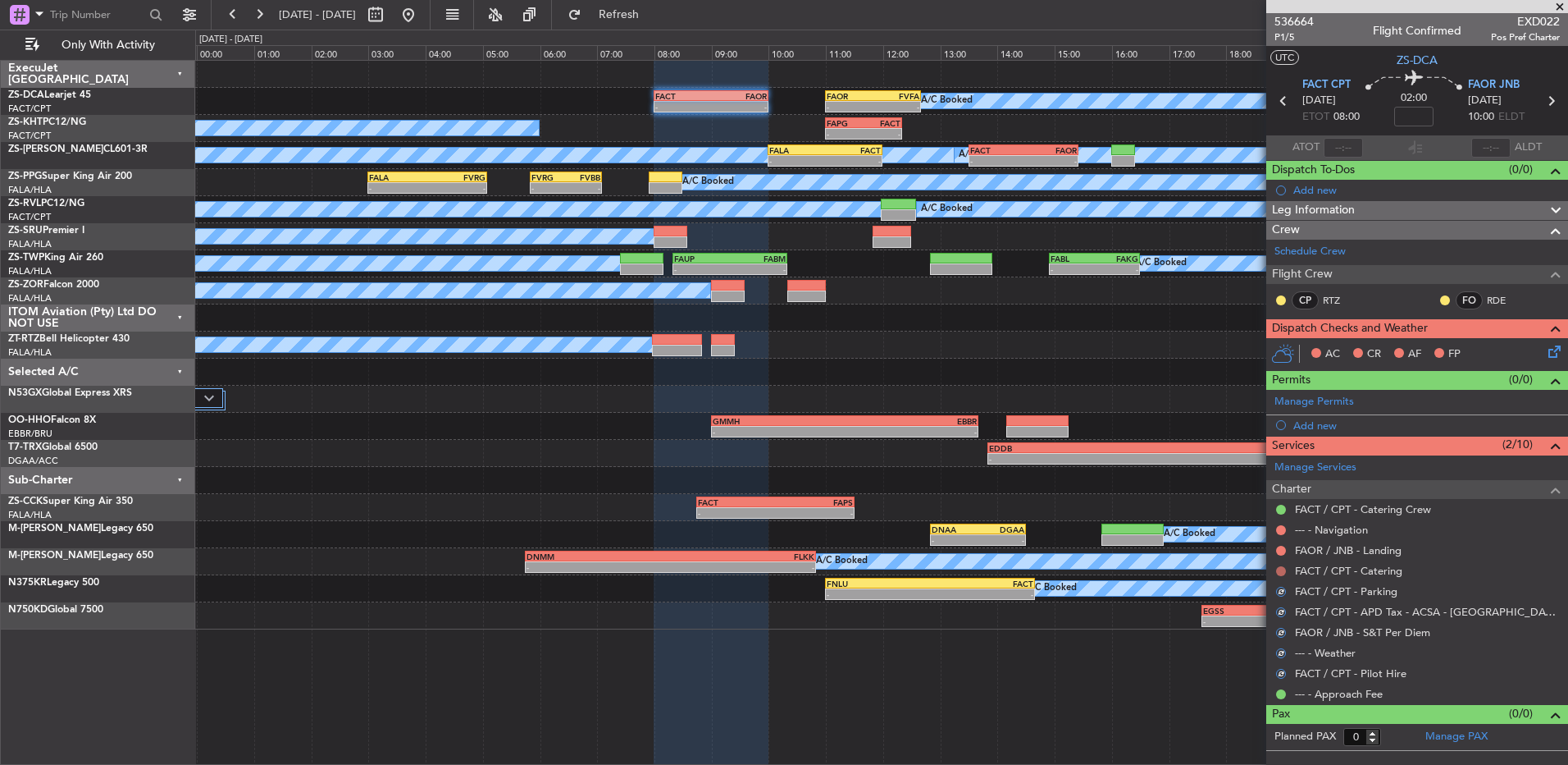
click at [1278, 570] on button at bounding box center [1282, 571] width 10 height 10
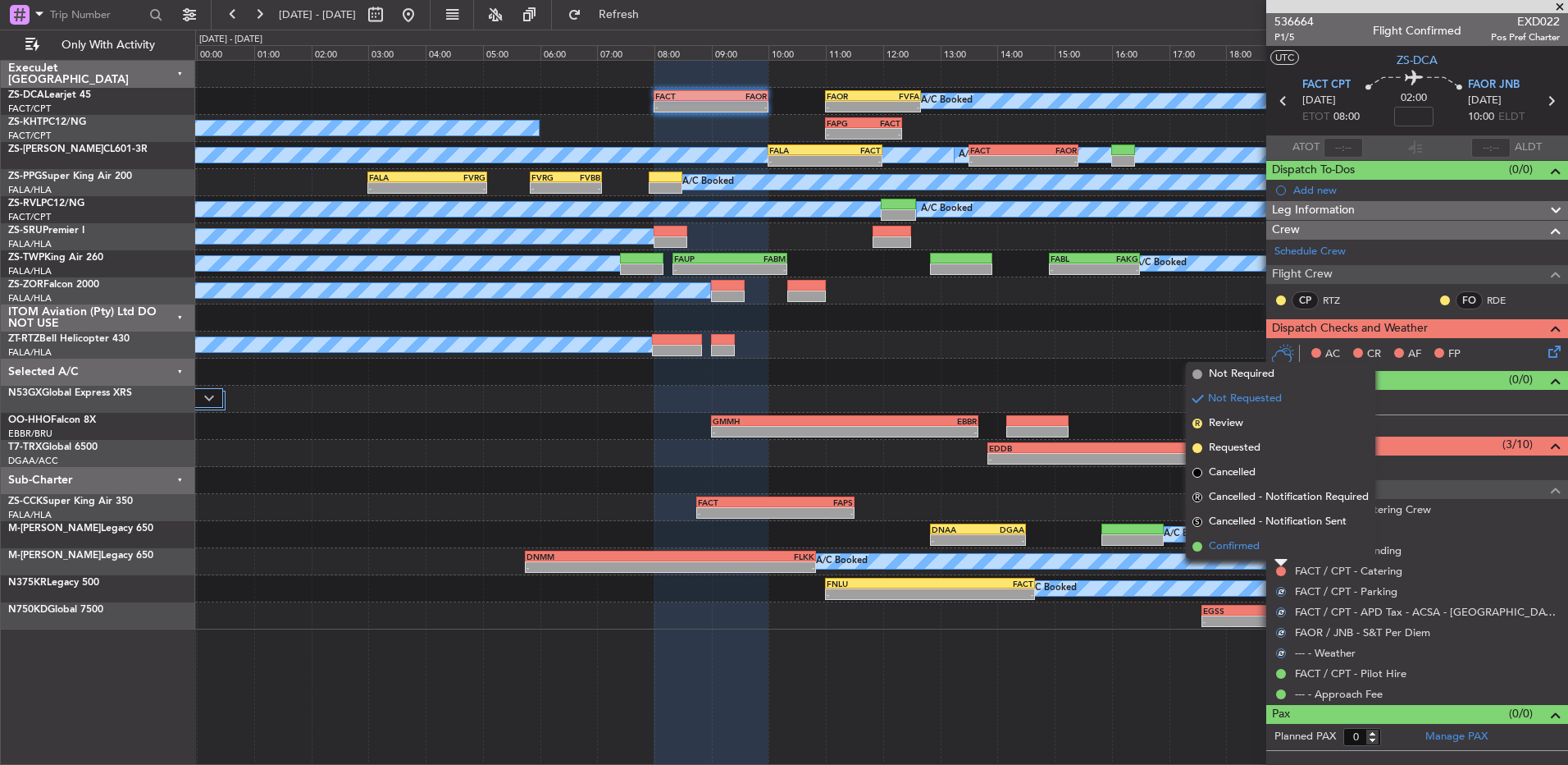
click at [1279, 551] on li "Confirmed" at bounding box center [1281, 546] width 190 height 24
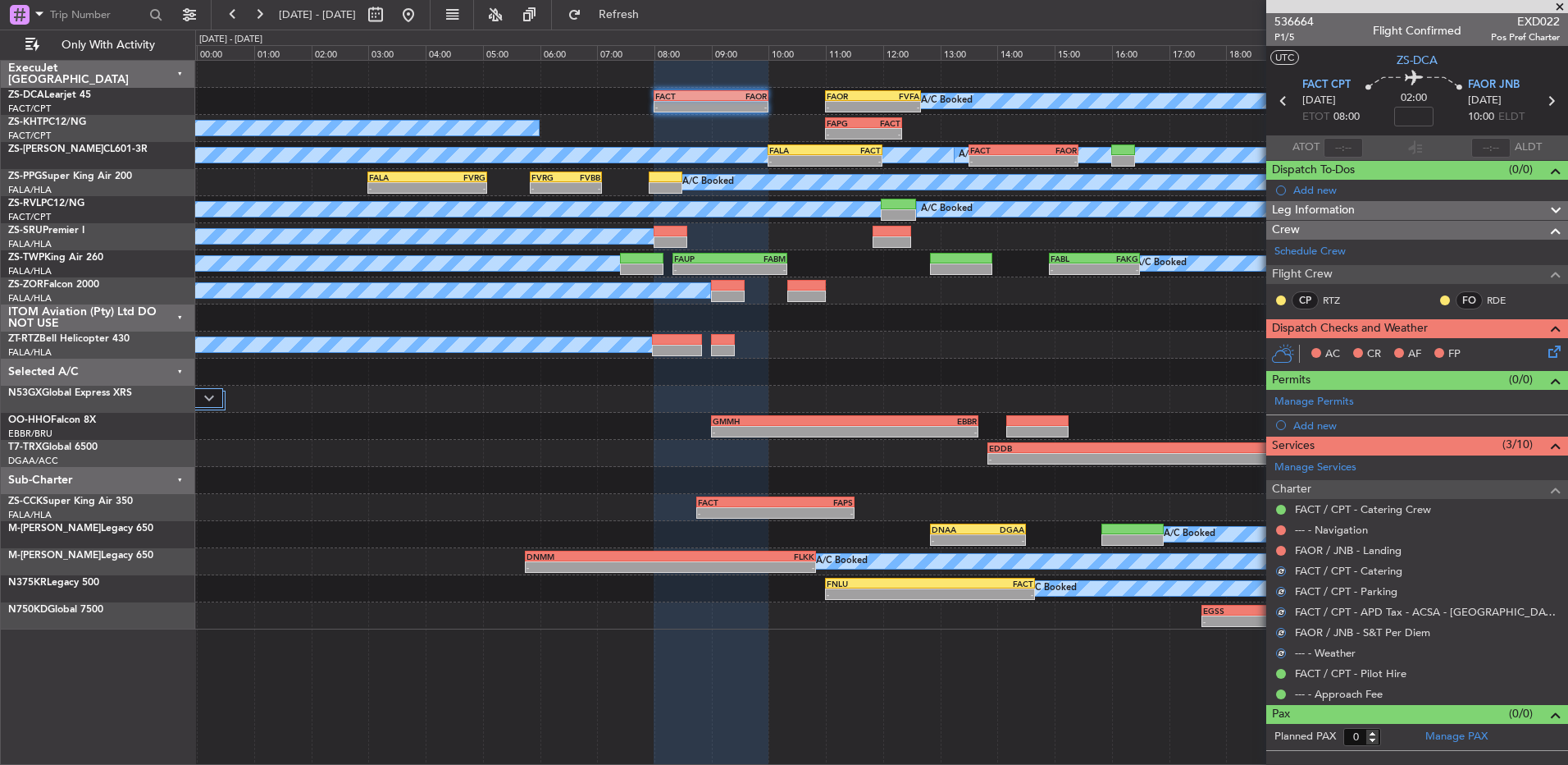
click at [1279, 551] on button at bounding box center [1282, 550] width 10 height 10
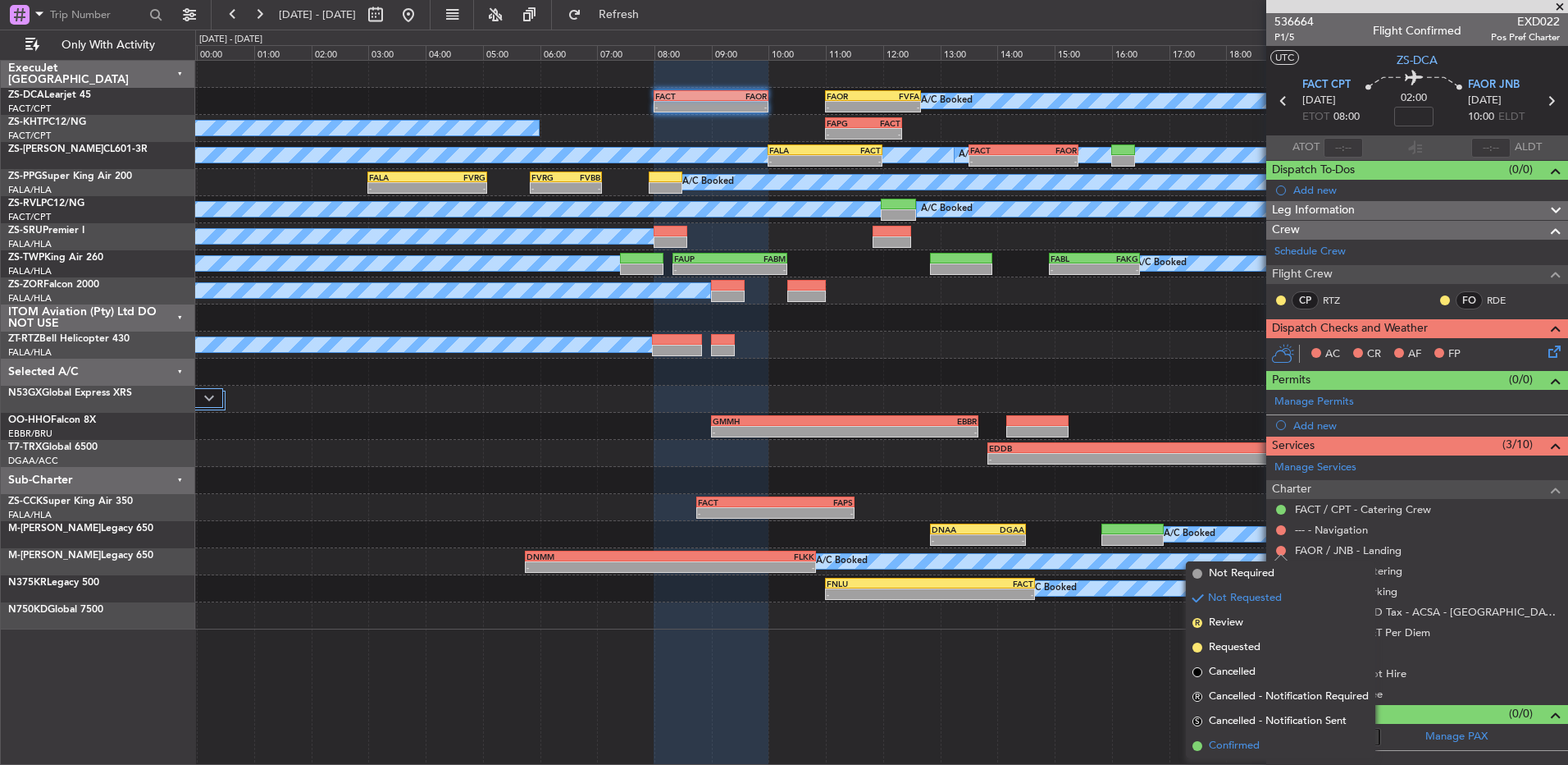
click at [1237, 738] on span "Confirmed" at bounding box center [1234, 746] width 51 height 17
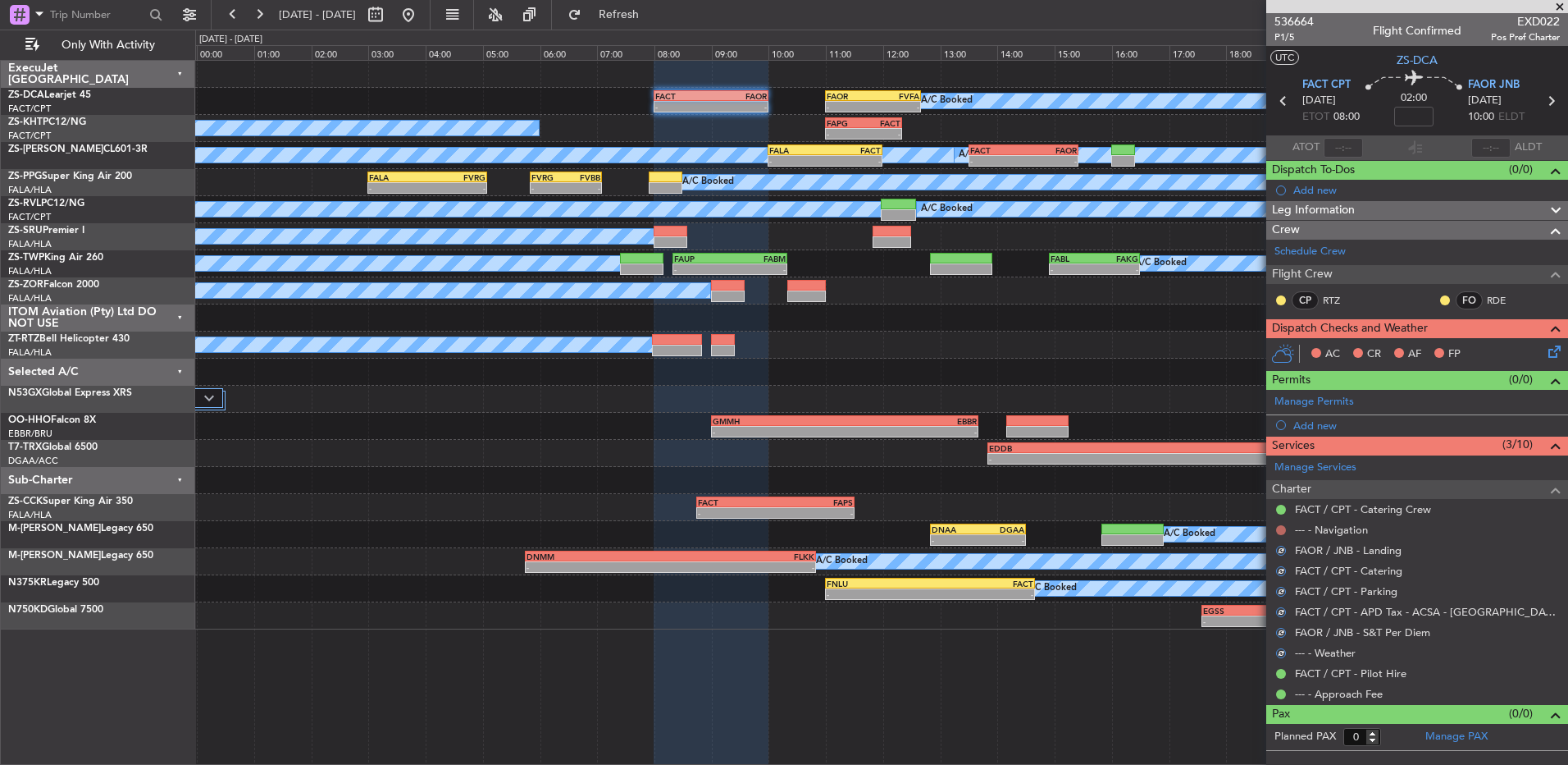
click at [1278, 530] on button at bounding box center [1282, 530] width 10 height 10
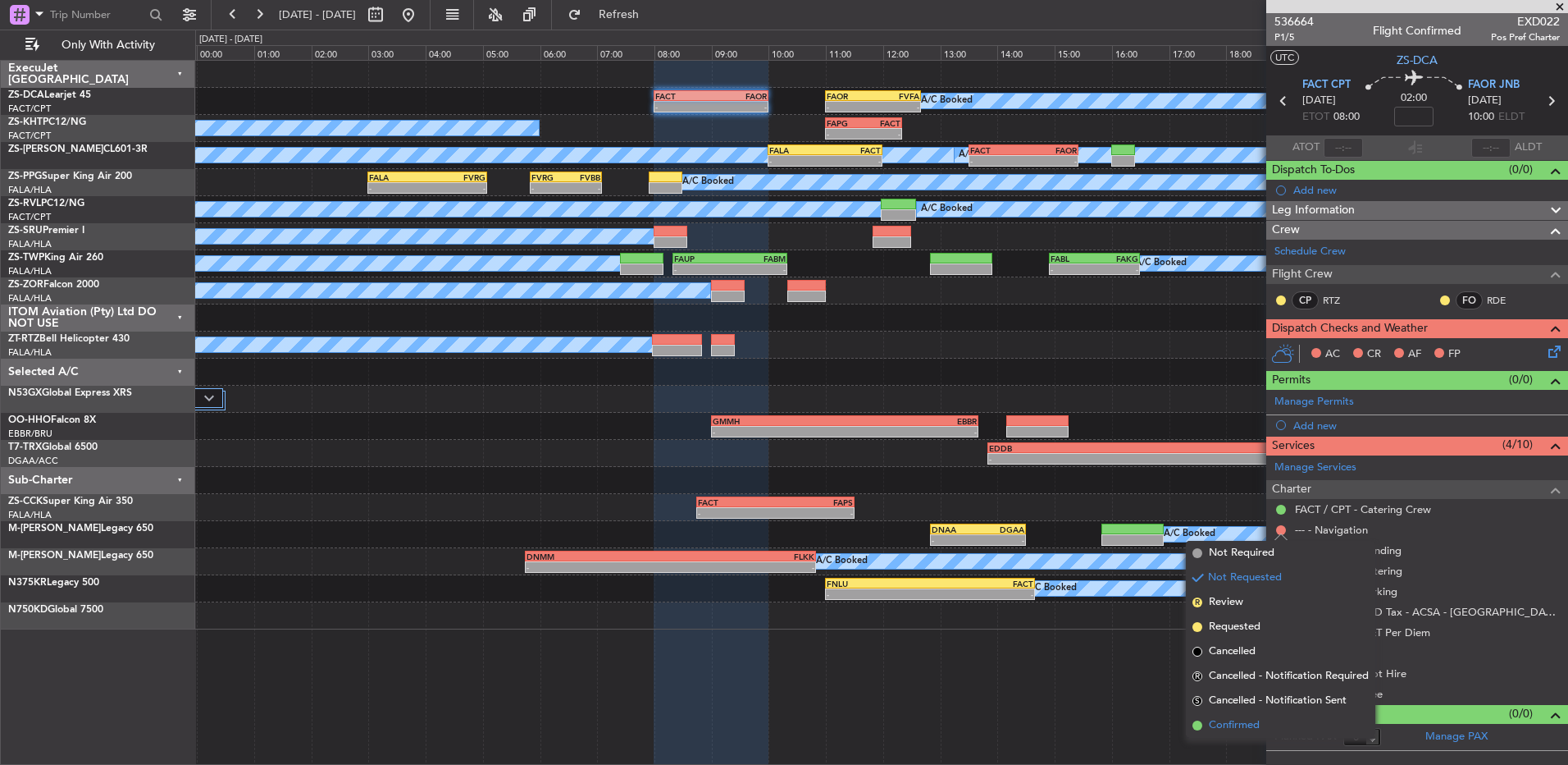
click at [1239, 731] on span "Confirmed" at bounding box center [1234, 726] width 51 height 17
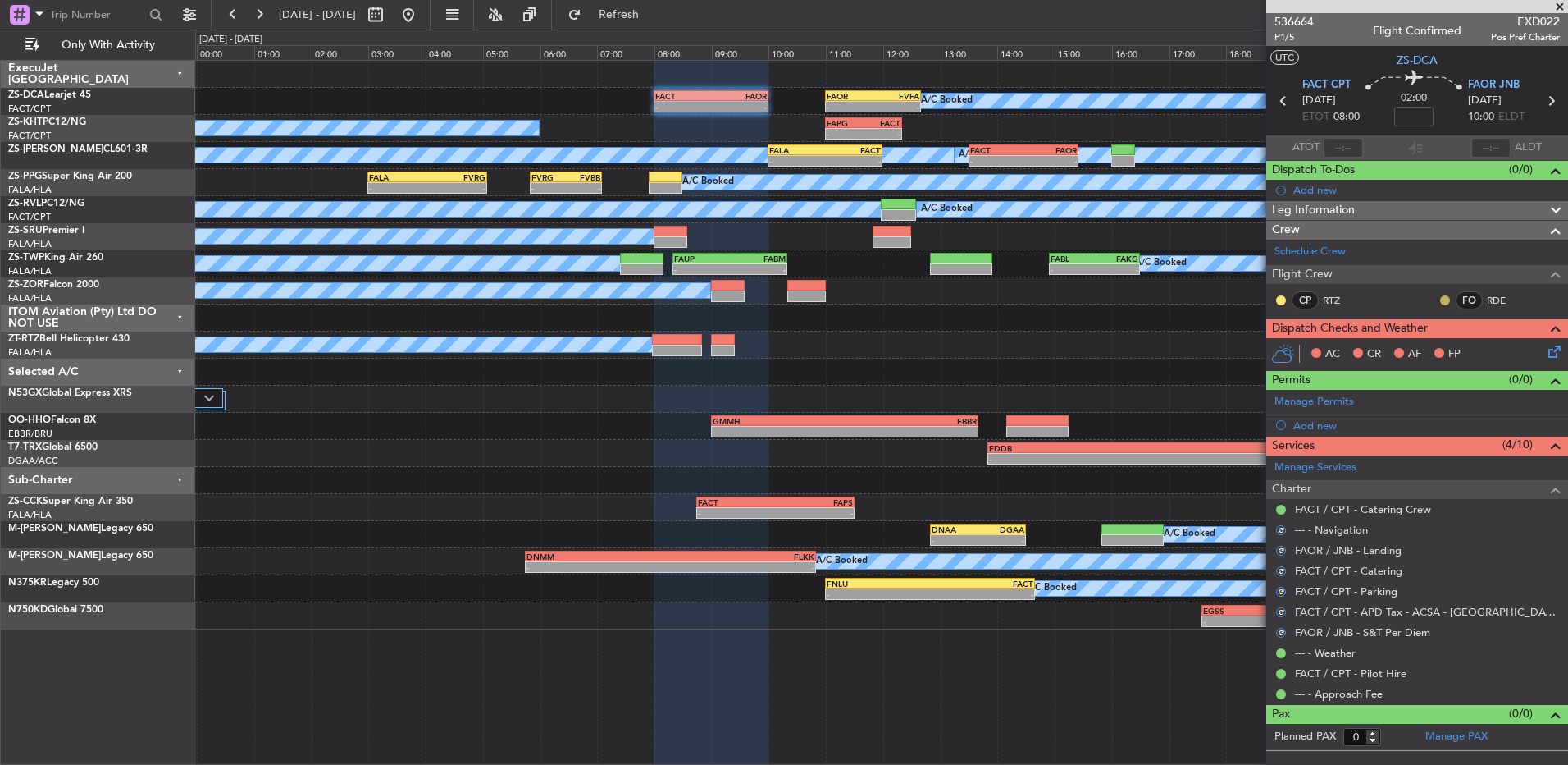
click at [1440, 301] on button at bounding box center [1445, 301] width 10 height 10
click at [1286, 296] on button at bounding box center [1282, 301] width 10 height 10
click at [1287, 344] on span "Acknowledged" at bounding box center [1285, 348] width 72 height 17
click at [1548, 353] on icon at bounding box center [1552, 349] width 13 height 13
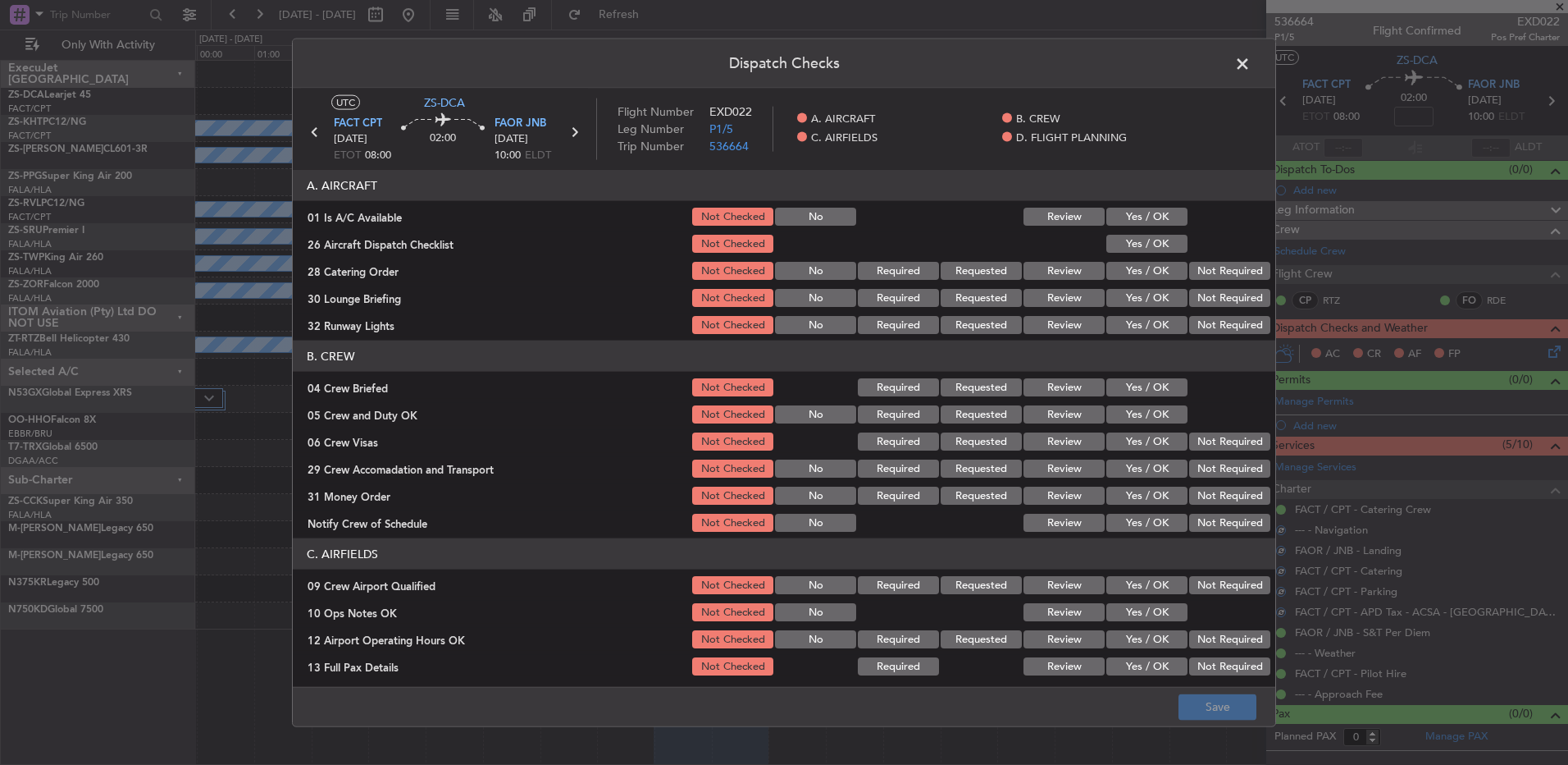
click at [1152, 223] on button "Yes / OK" at bounding box center [1146, 217] width 81 height 18
click at [1171, 266] on button "Yes / OK" at bounding box center [1146, 271] width 81 height 18
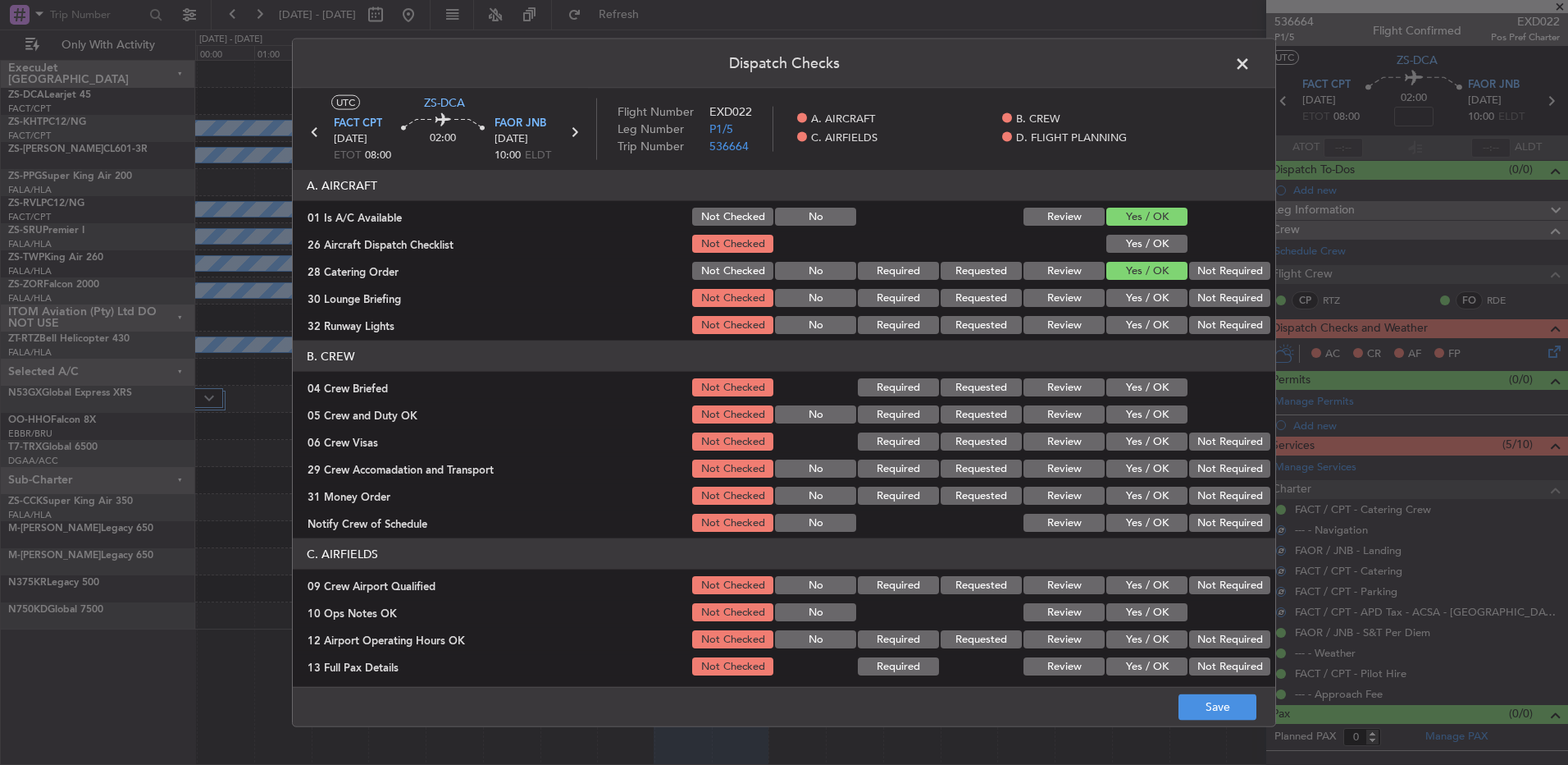
click at [1172, 256] on section "A. AIRCRAFT 01 Is A/C Available Not Checked No Review Yes / OK 26 Aircraft Disp…" at bounding box center [784, 252] width 983 height 166
drag, startPoint x: 1160, startPoint y: 253, endPoint x: 1192, endPoint y: 273, distance: 37.7
click at [1161, 253] on div "Yes / OK" at bounding box center [1145, 244] width 83 height 23
click at [1166, 251] on button "Yes / OK" at bounding box center [1146, 244] width 81 height 18
click at [1195, 281] on div "Not Required" at bounding box center [1228, 271] width 83 height 23
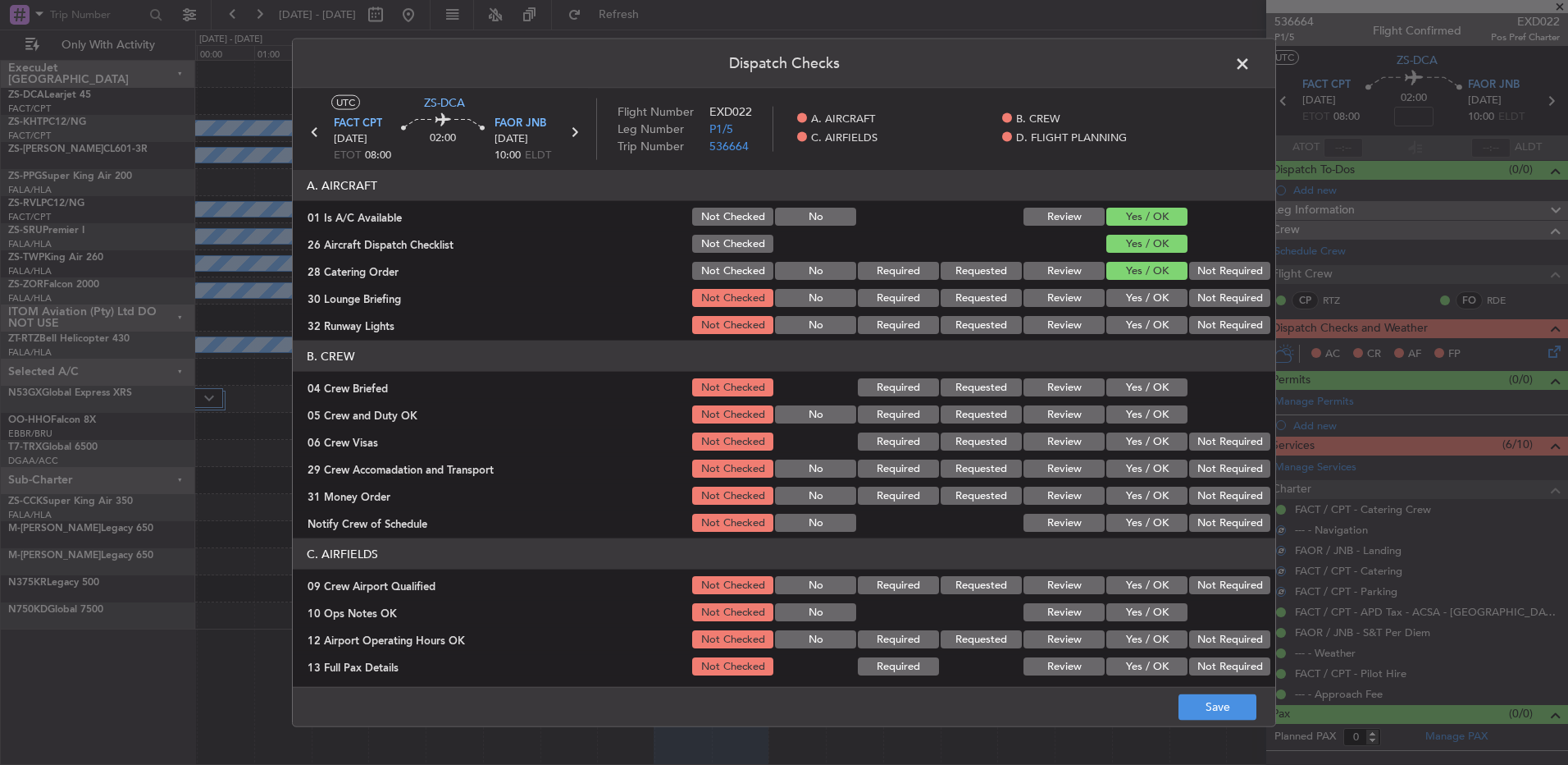
drag, startPoint x: 1211, startPoint y: 267, endPoint x: 1211, endPoint y: 281, distance: 14.0
click at [1213, 268] on button "Not Required" at bounding box center [1230, 271] width 81 height 18
click at [1210, 291] on button "Not Required" at bounding box center [1230, 298] width 81 height 18
click at [1204, 299] on button "Not Required" at bounding box center [1230, 298] width 81 height 18
click at [1198, 305] on button "Not Required" at bounding box center [1230, 298] width 81 height 18
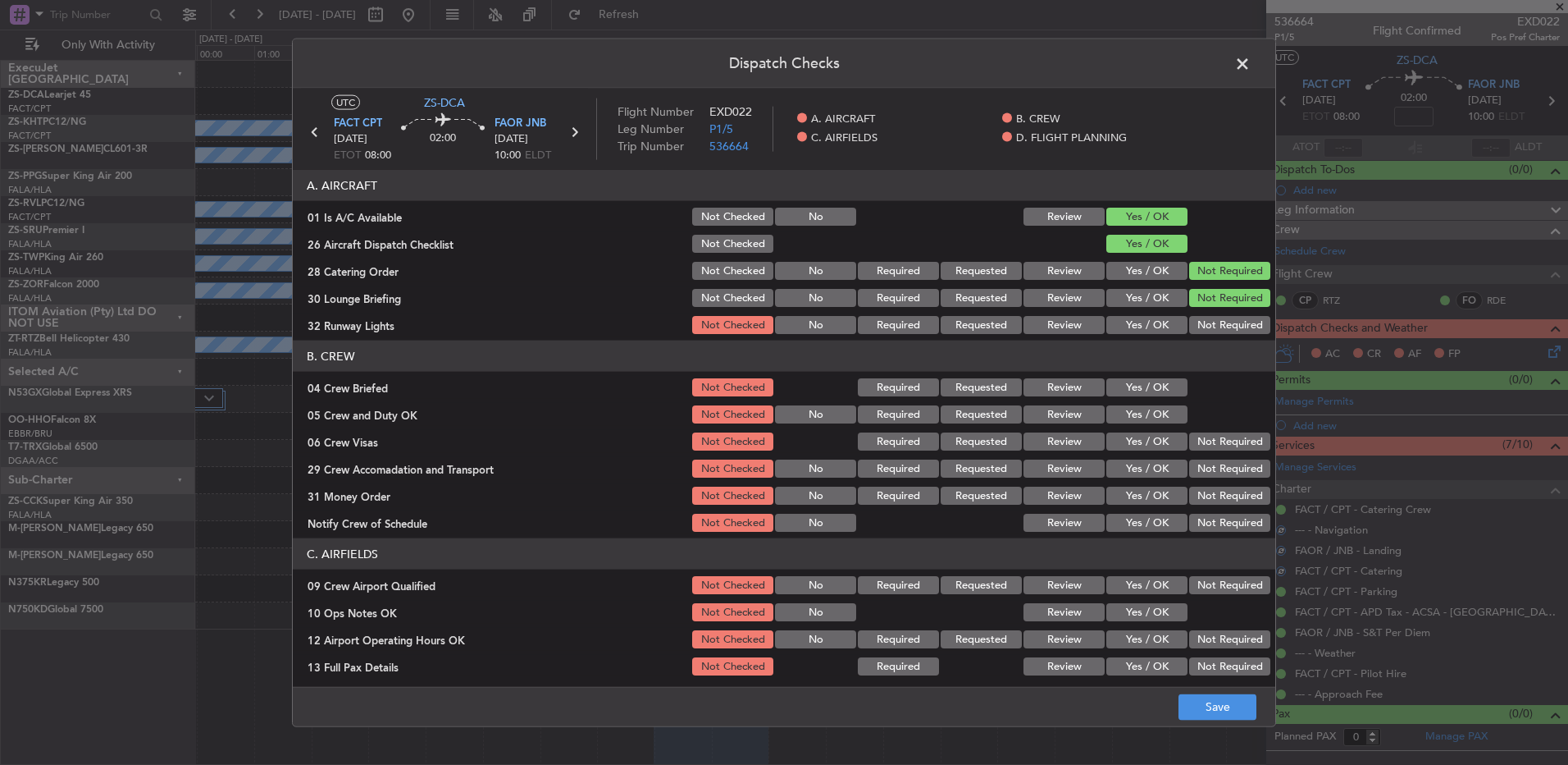
click at [1146, 322] on button "Yes / OK" at bounding box center [1146, 325] width 81 height 18
click at [1072, 387] on button "Review" at bounding box center [1064, 388] width 81 height 18
click at [1111, 410] on button "Yes / OK" at bounding box center [1146, 414] width 81 height 18
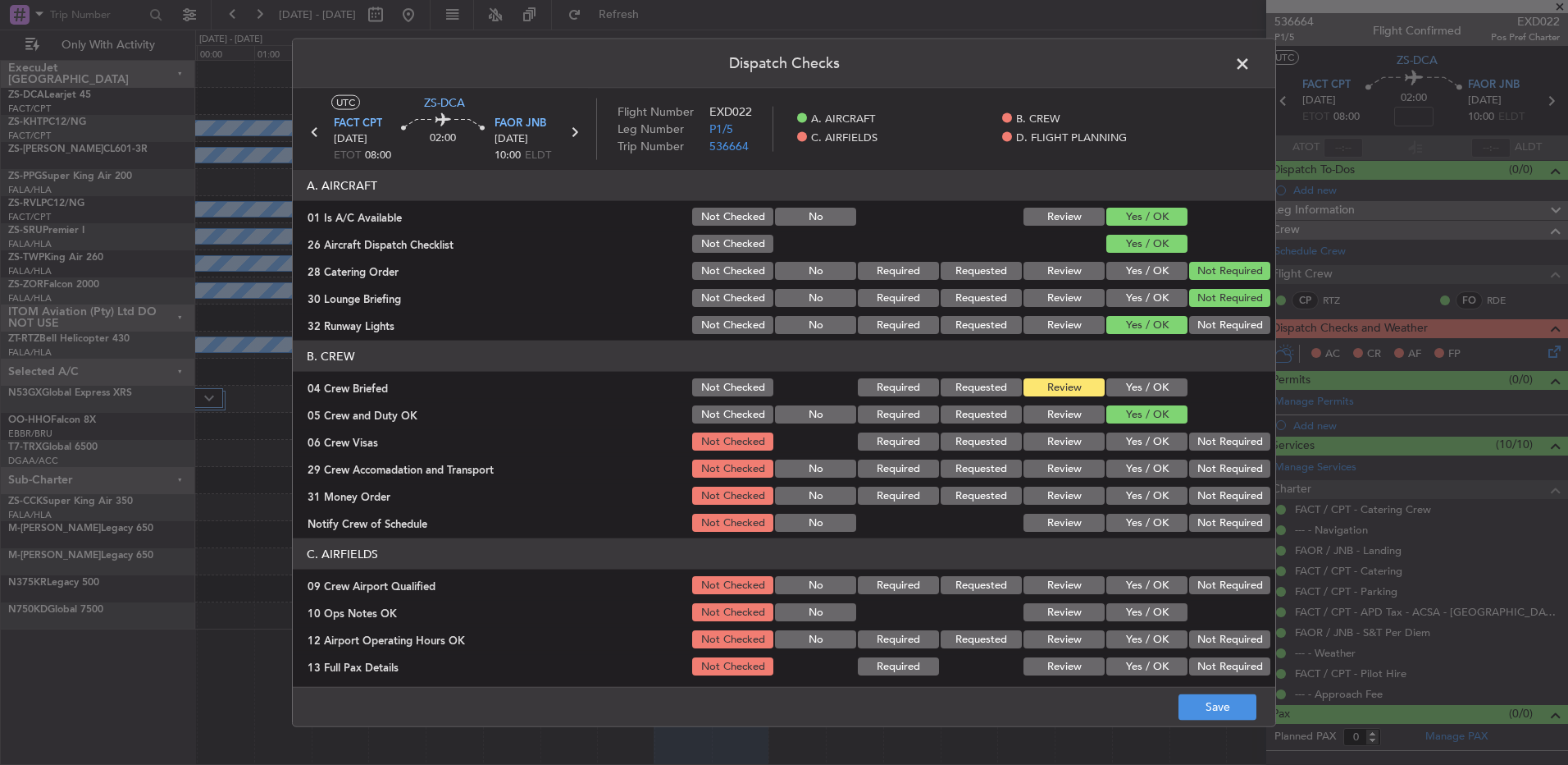
click at [1227, 443] on button "Not Required" at bounding box center [1230, 442] width 81 height 18
click at [1069, 474] on button "Review" at bounding box center [1064, 469] width 81 height 18
click at [1222, 469] on button "Not Required" at bounding box center [1230, 469] width 81 height 18
click at [1199, 511] on div "Not Required" at bounding box center [1228, 523] width 83 height 23
click at [1203, 495] on button "Not Required" at bounding box center [1230, 496] width 81 height 18
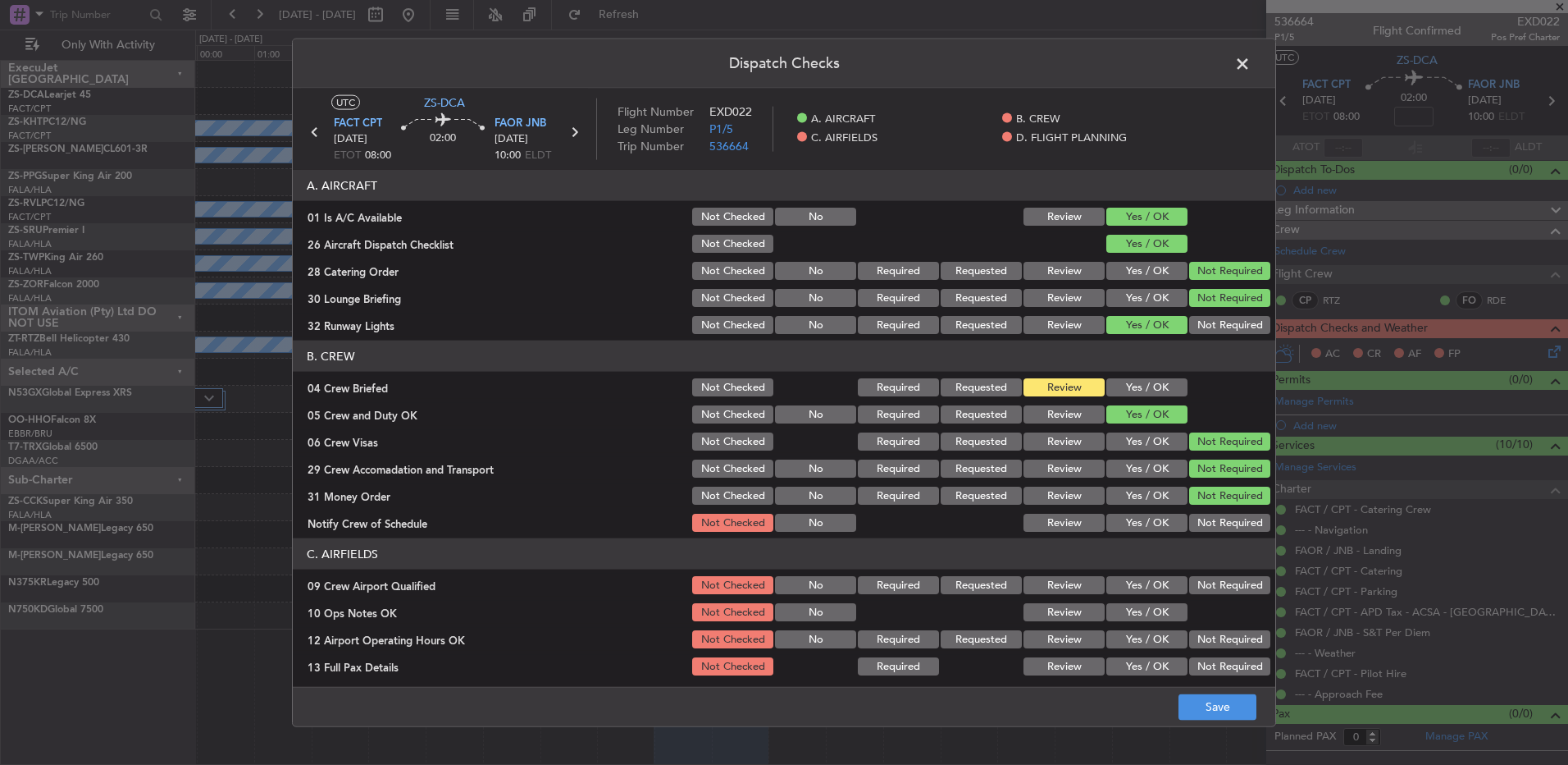
click at [1211, 509] on section "B. CREW 04 Crew Briefed Not Checked Required Requested Review Yes / OK 05 Crew …" at bounding box center [784, 438] width 983 height 194
click at [1190, 521] on button "Not Required" at bounding box center [1230, 523] width 81 height 18
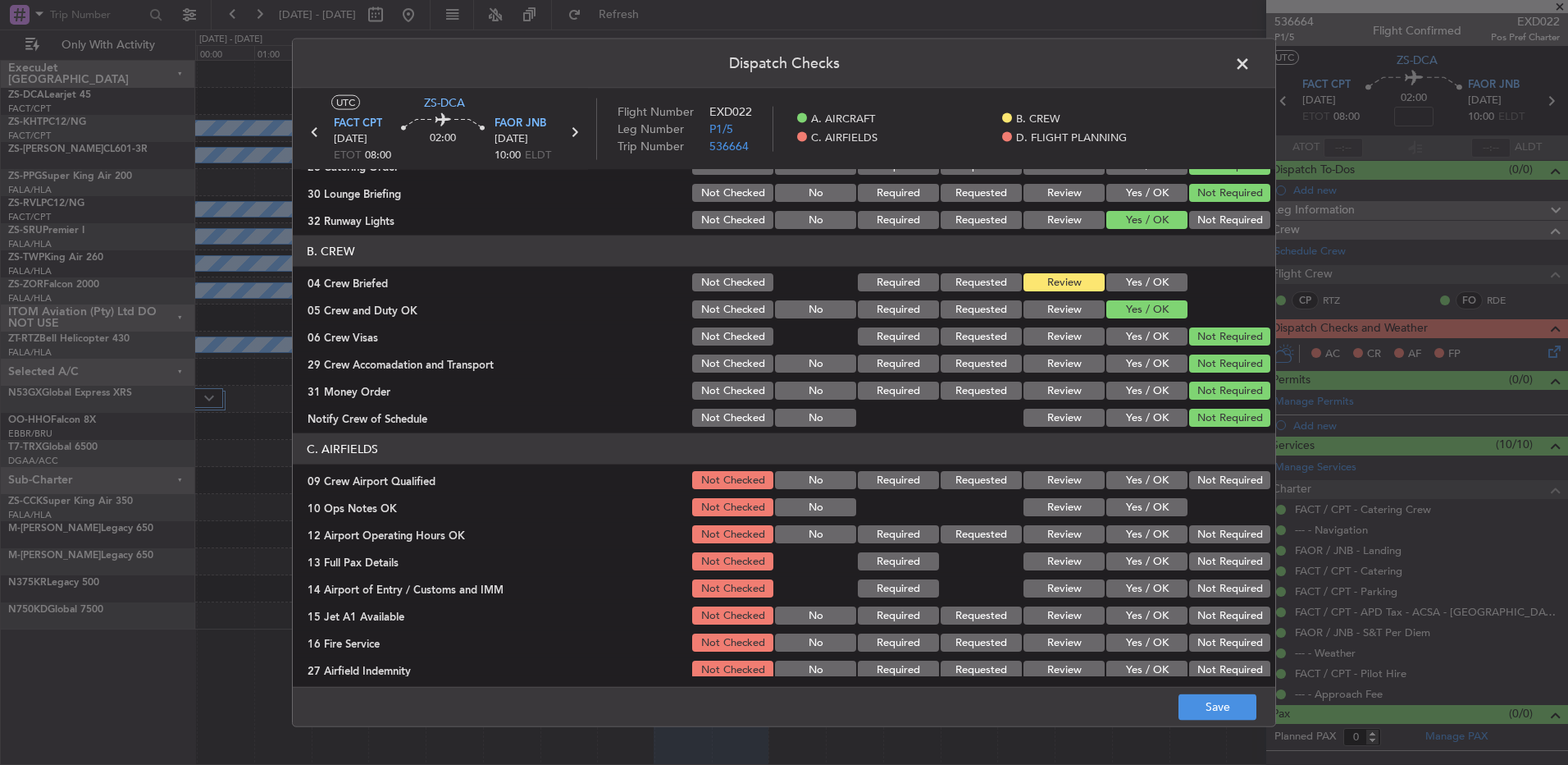
scroll to position [164, 0]
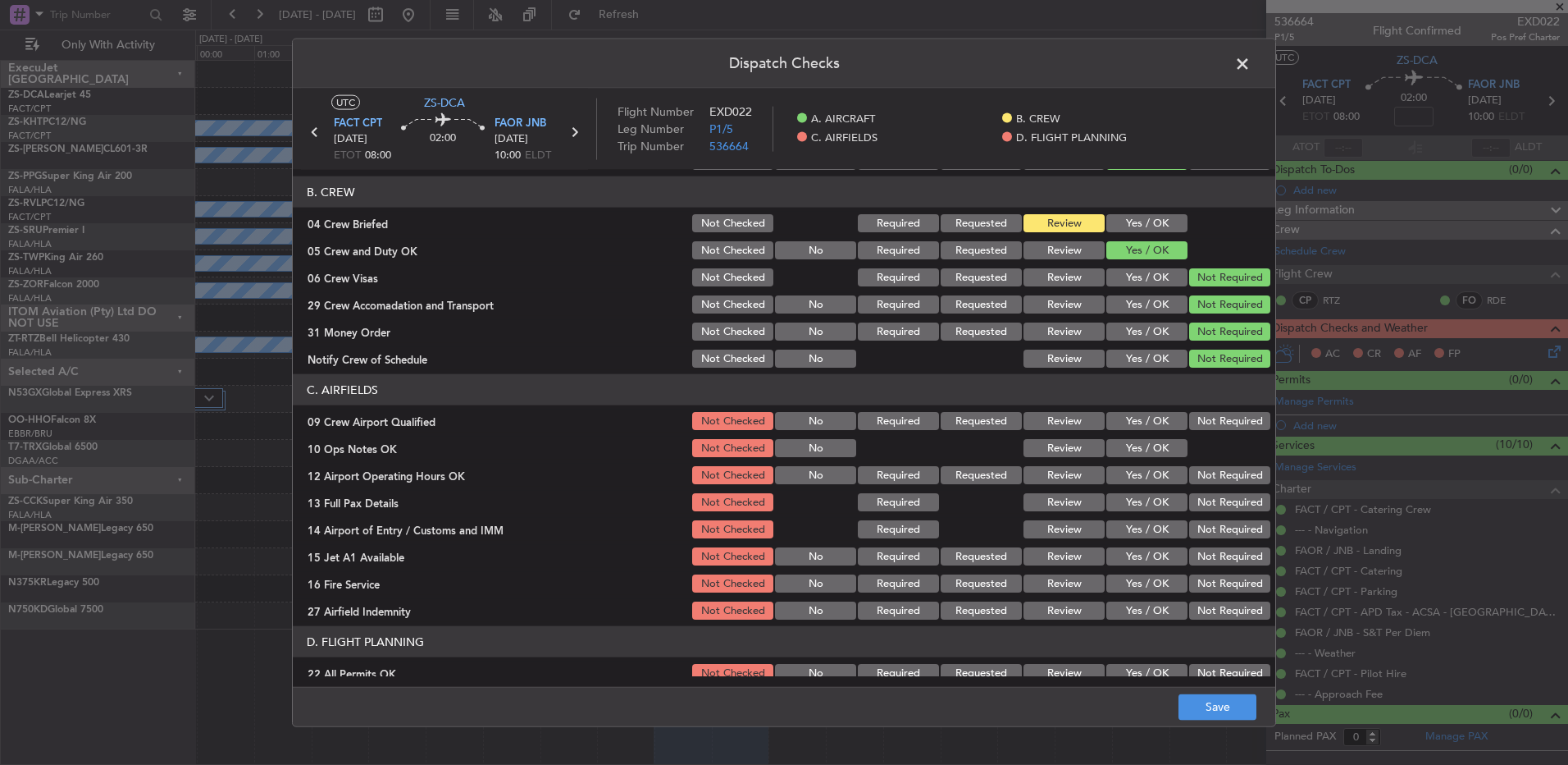
click at [1206, 423] on button "Not Required" at bounding box center [1230, 421] width 81 height 18
click at [1134, 458] on div "Yes / OK" at bounding box center [1145, 448] width 83 height 23
click at [1142, 457] on div "Yes / OK" at bounding box center [1145, 448] width 83 height 23
click at [1151, 457] on div "Yes / OK" at bounding box center [1145, 448] width 83 height 23
click at [1156, 446] on button "Yes / OK" at bounding box center [1146, 448] width 81 height 18
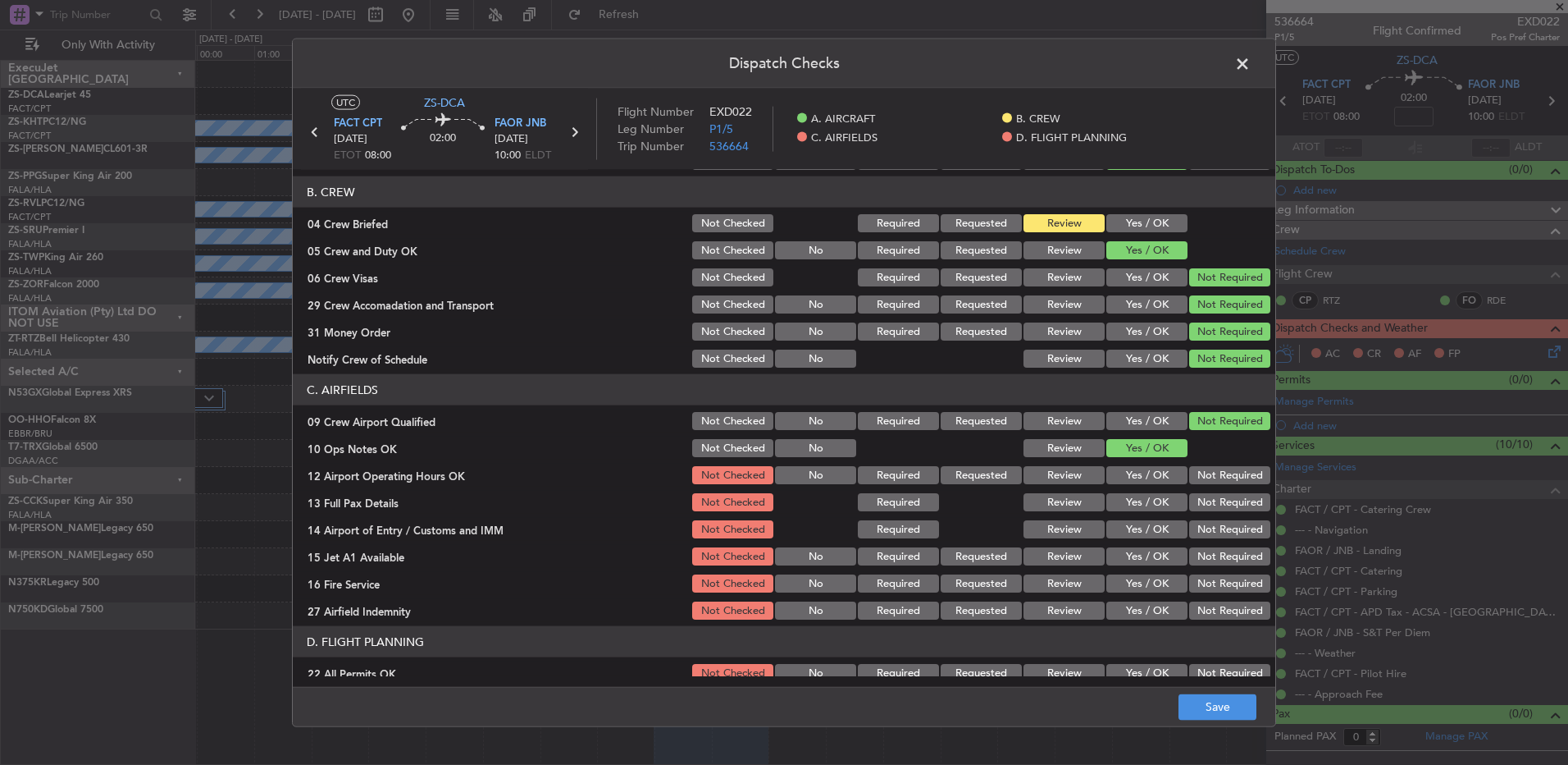
drag, startPoint x: 1197, startPoint y: 468, endPoint x: 1199, endPoint y: 478, distance: 10.2
click at [1197, 469] on div "Not Required" at bounding box center [1228, 475] width 83 height 23
click at [1199, 479] on button "Not Required" at bounding box center [1230, 475] width 81 height 18
click at [1205, 501] on button "Not Required" at bounding box center [1230, 502] width 81 height 18
drag, startPoint x: 1147, startPoint y: 535, endPoint x: 1150, endPoint y: 558, distance: 23.2
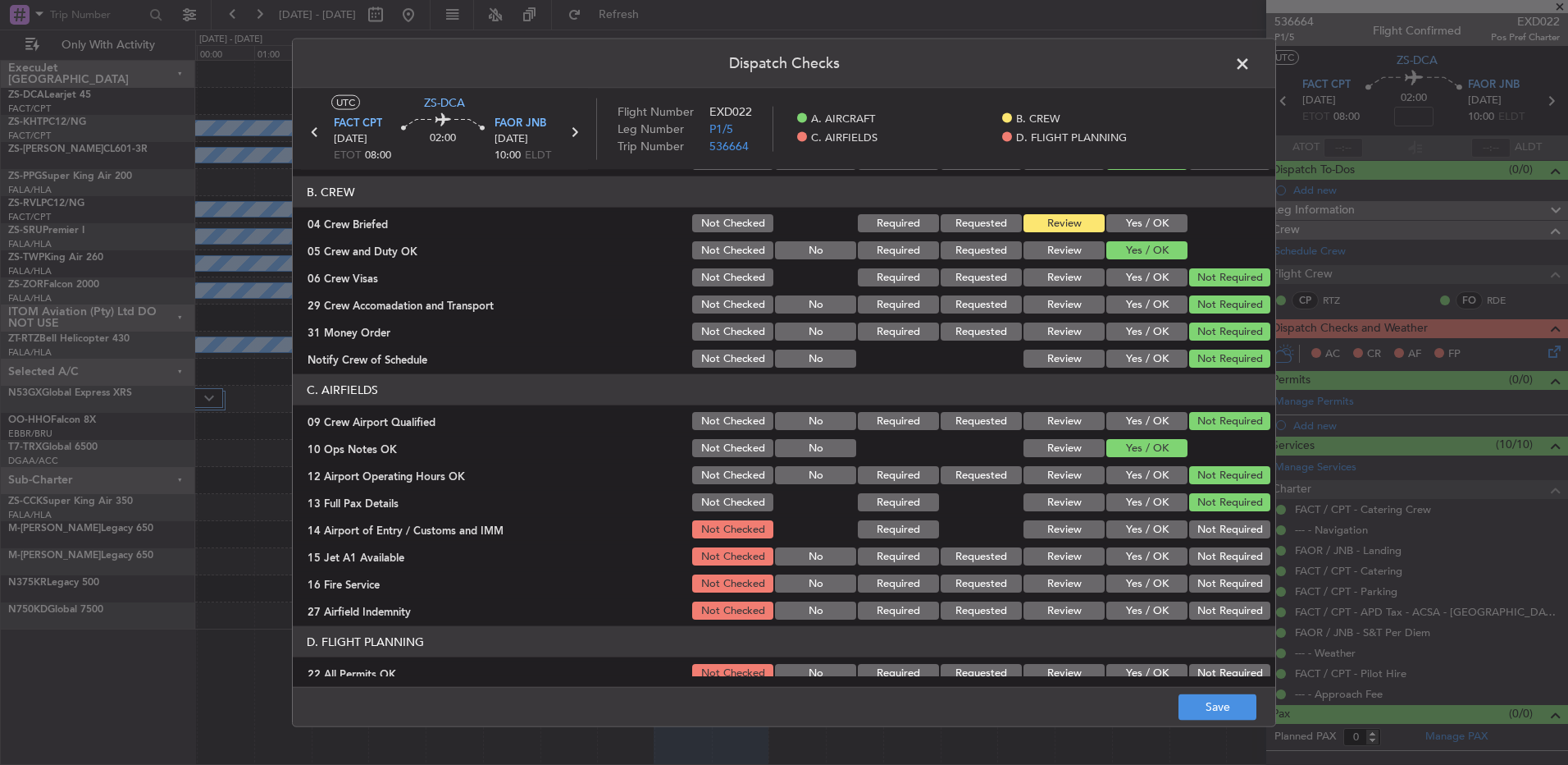
click at [1147, 536] on button "Yes / OK" at bounding box center [1146, 529] width 81 height 18
click at [1152, 566] on div "Yes / OK" at bounding box center [1145, 556] width 83 height 23
click at [1144, 550] on button "Yes / OK" at bounding box center [1146, 556] width 81 height 18
click at [1206, 584] on button "Not Required" at bounding box center [1230, 584] width 81 height 18
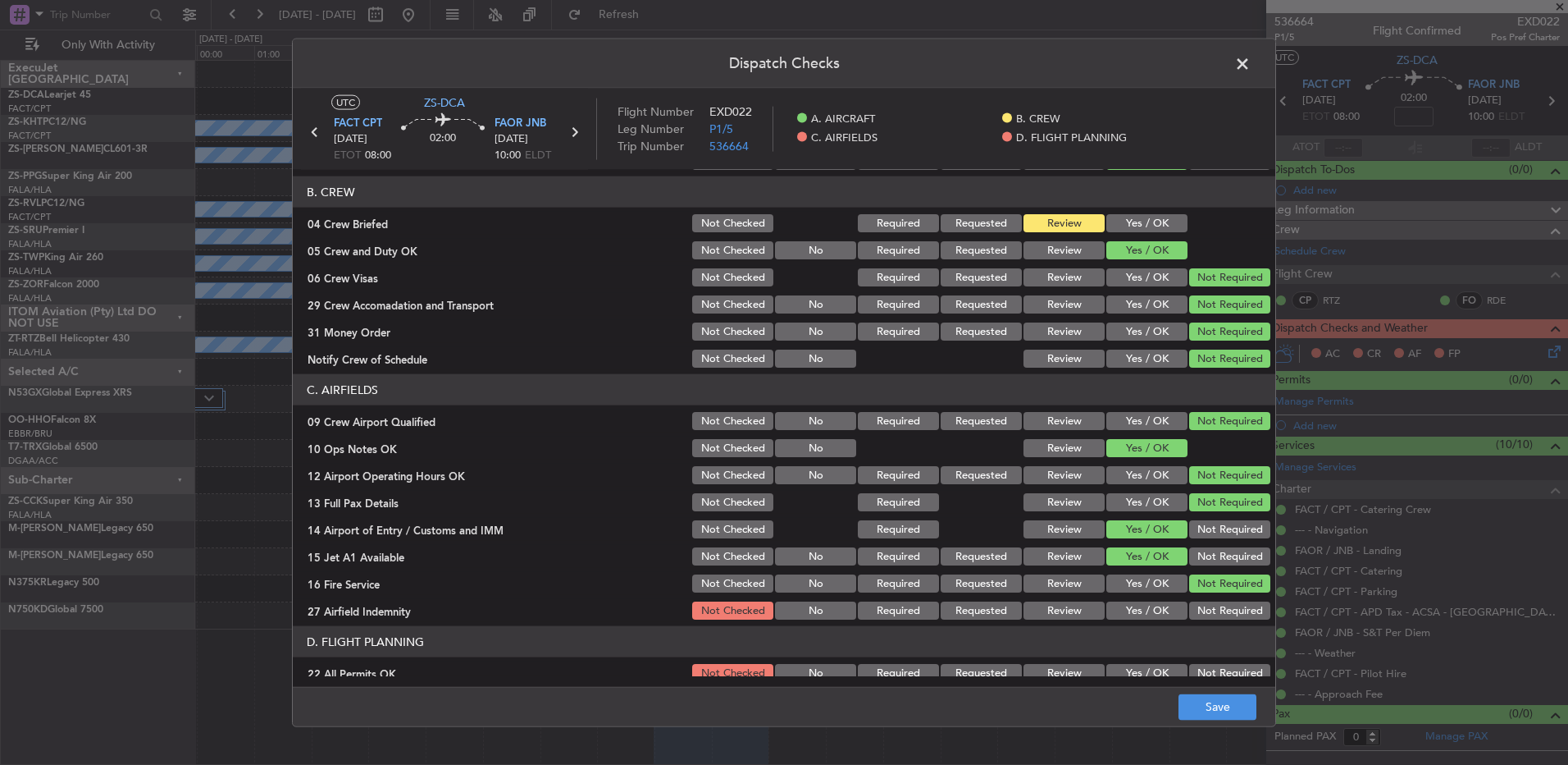
click at [1208, 613] on button "Not Required" at bounding box center [1230, 610] width 81 height 18
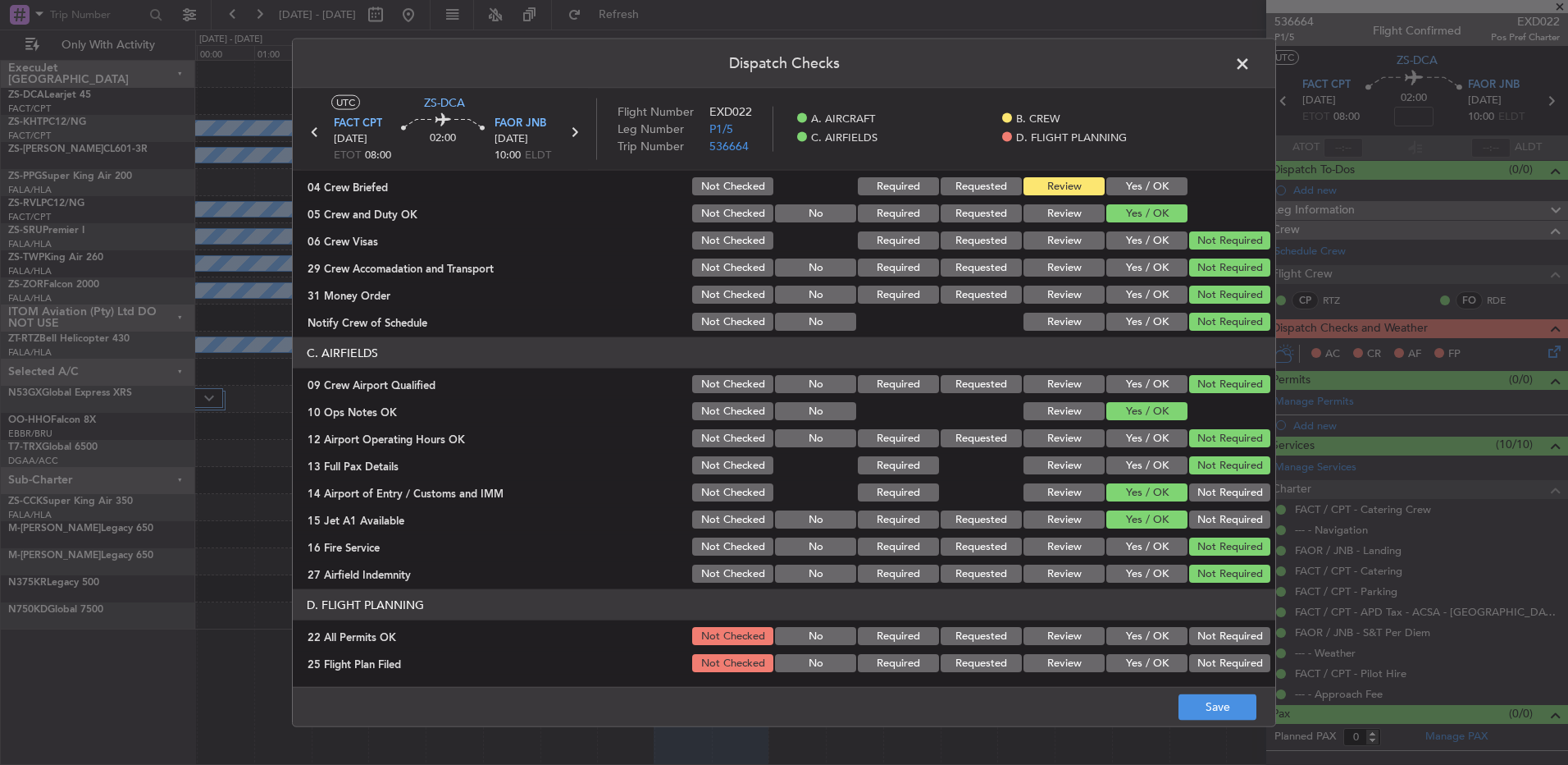
scroll to position [231, 0]
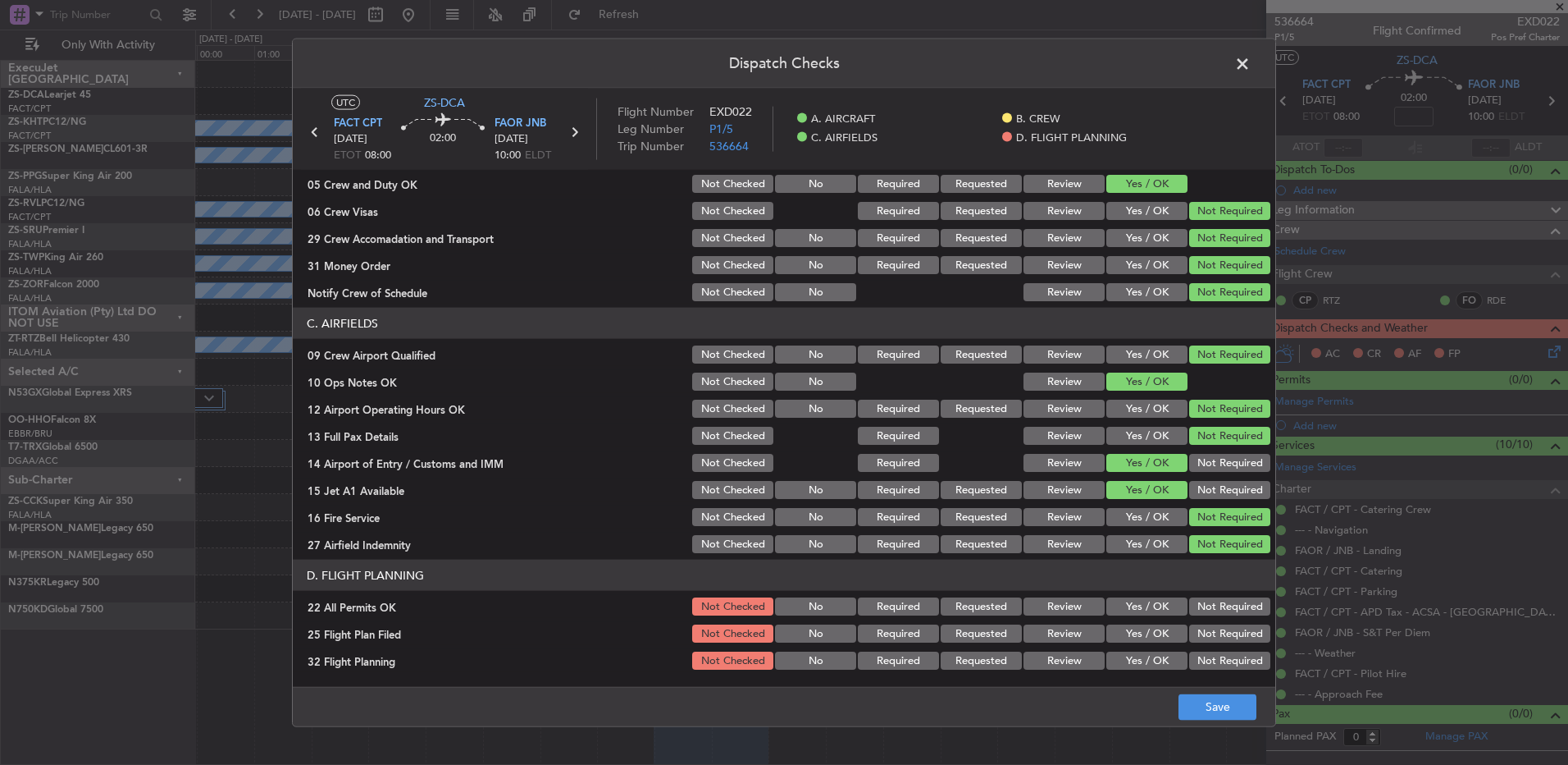
click at [1196, 607] on button "Not Required" at bounding box center [1230, 606] width 81 height 18
click at [1084, 632] on button "Review" at bounding box center [1064, 634] width 81 height 18
click at [1018, 681] on main "UTC ZS-DCA FACT CPT 14/09/2025 ETOT 08:00 02:00 FAOR JNB 14/09/2025 10:00 ELDT …" at bounding box center [784, 391] width 983 height 605
click at [1050, 654] on button "Review" at bounding box center [1064, 661] width 81 height 18
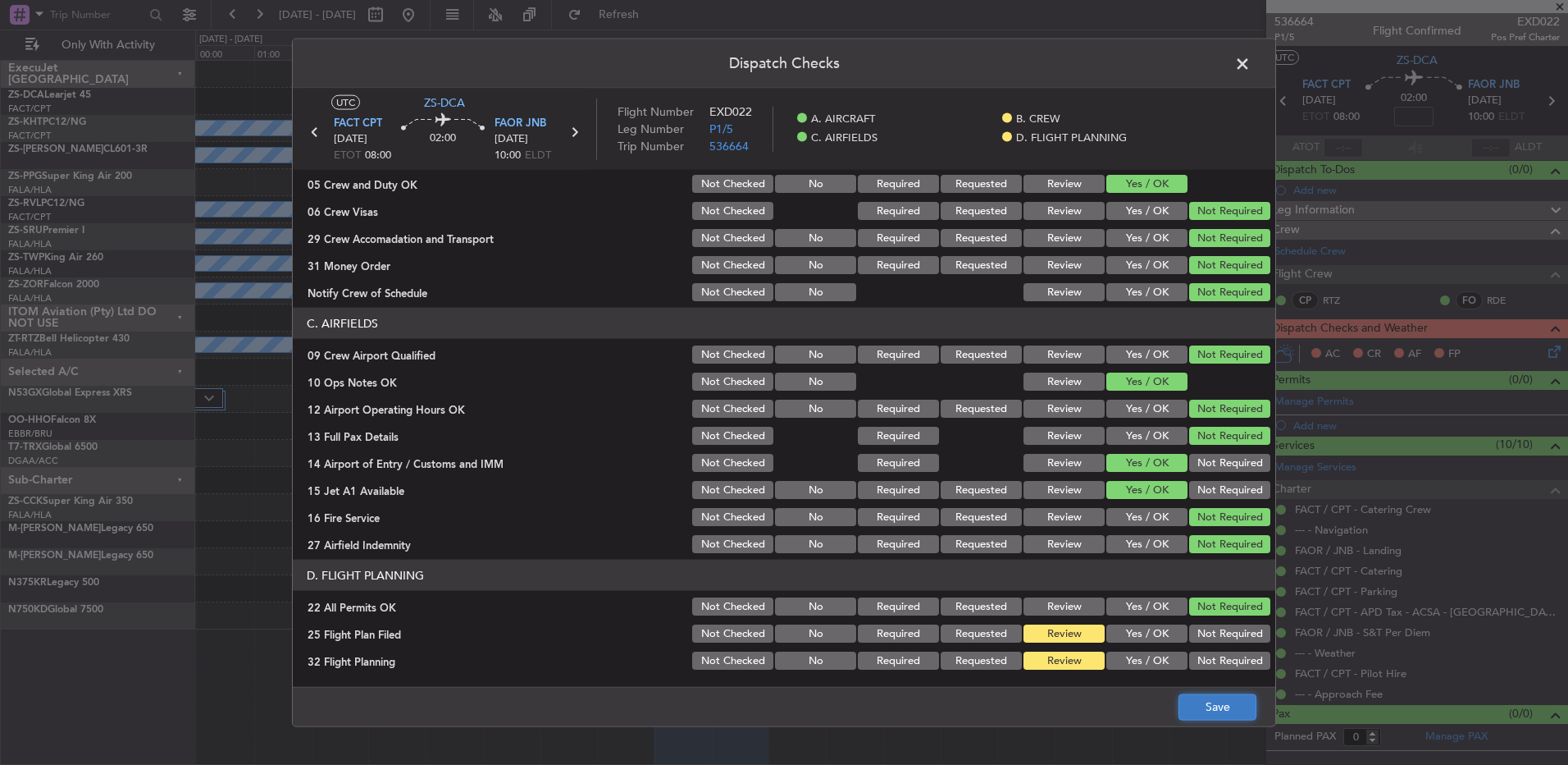
click at [1233, 701] on button "Save" at bounding box center [1217, 706] width 78 height 26
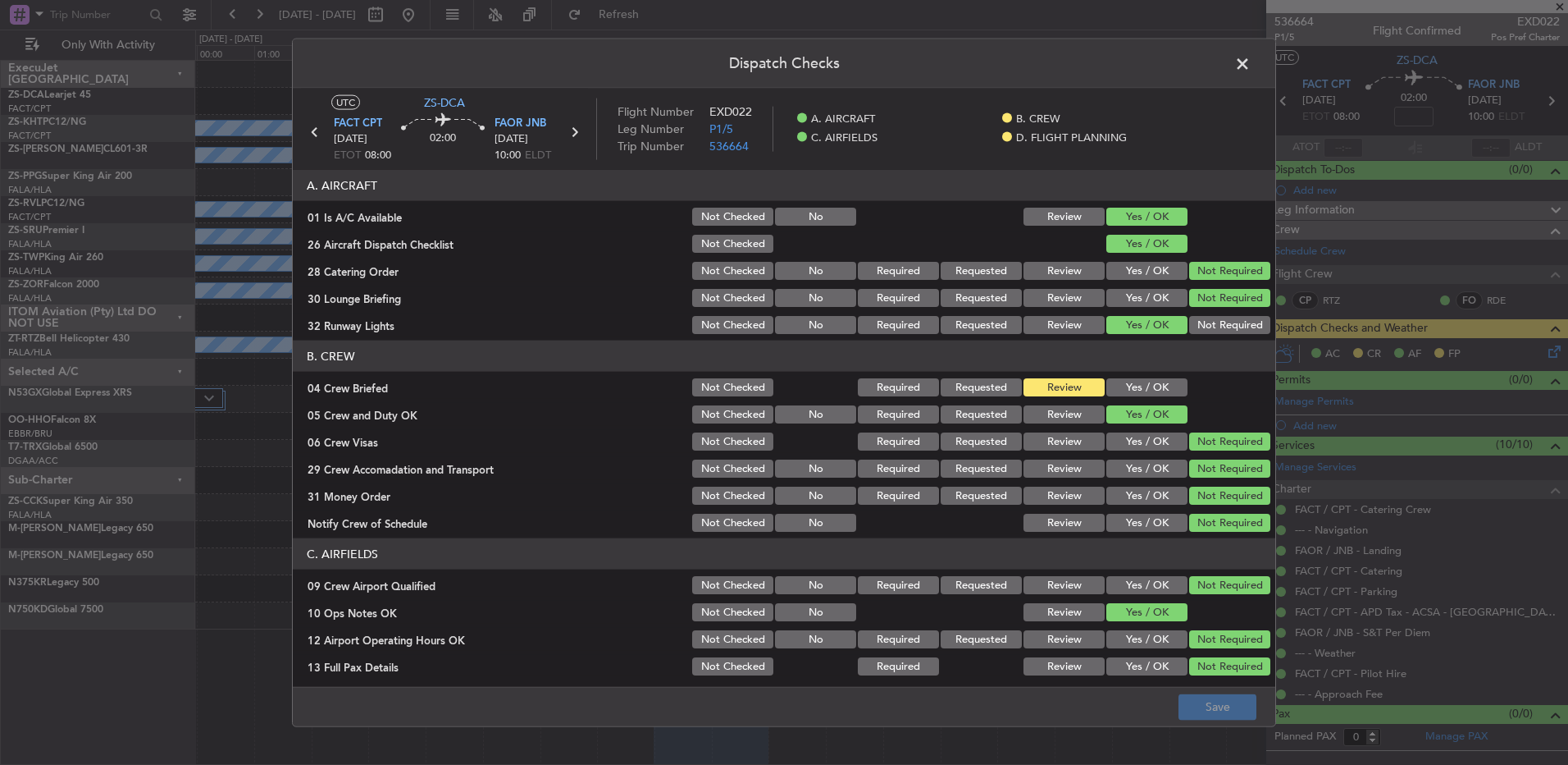
click at [1251, 68] on span at bounding box center [1251, 68] width 0 height 33
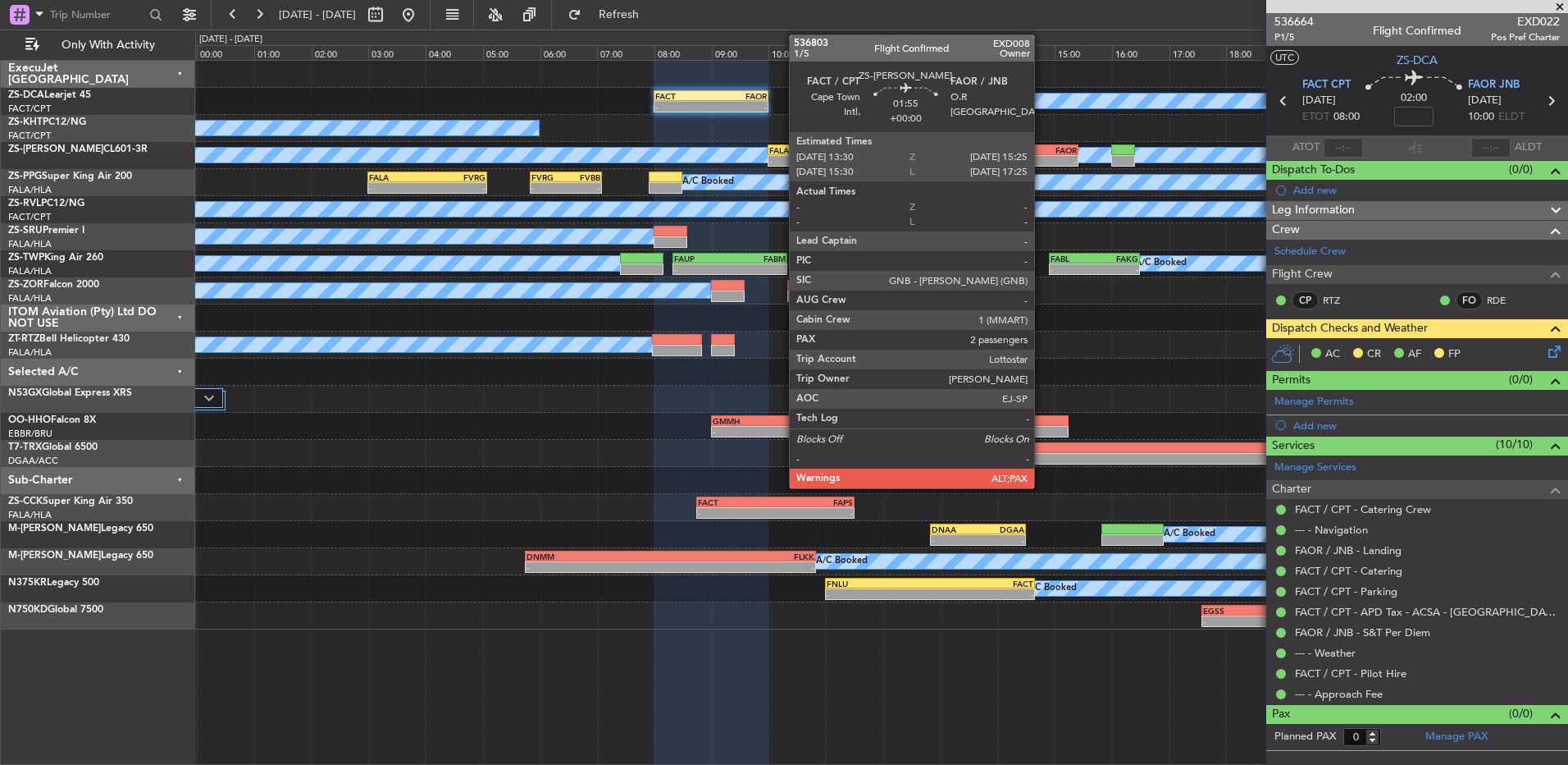
click at [1042, 164] on div "-" at bounding box center [1050, 161] width 53 height 10
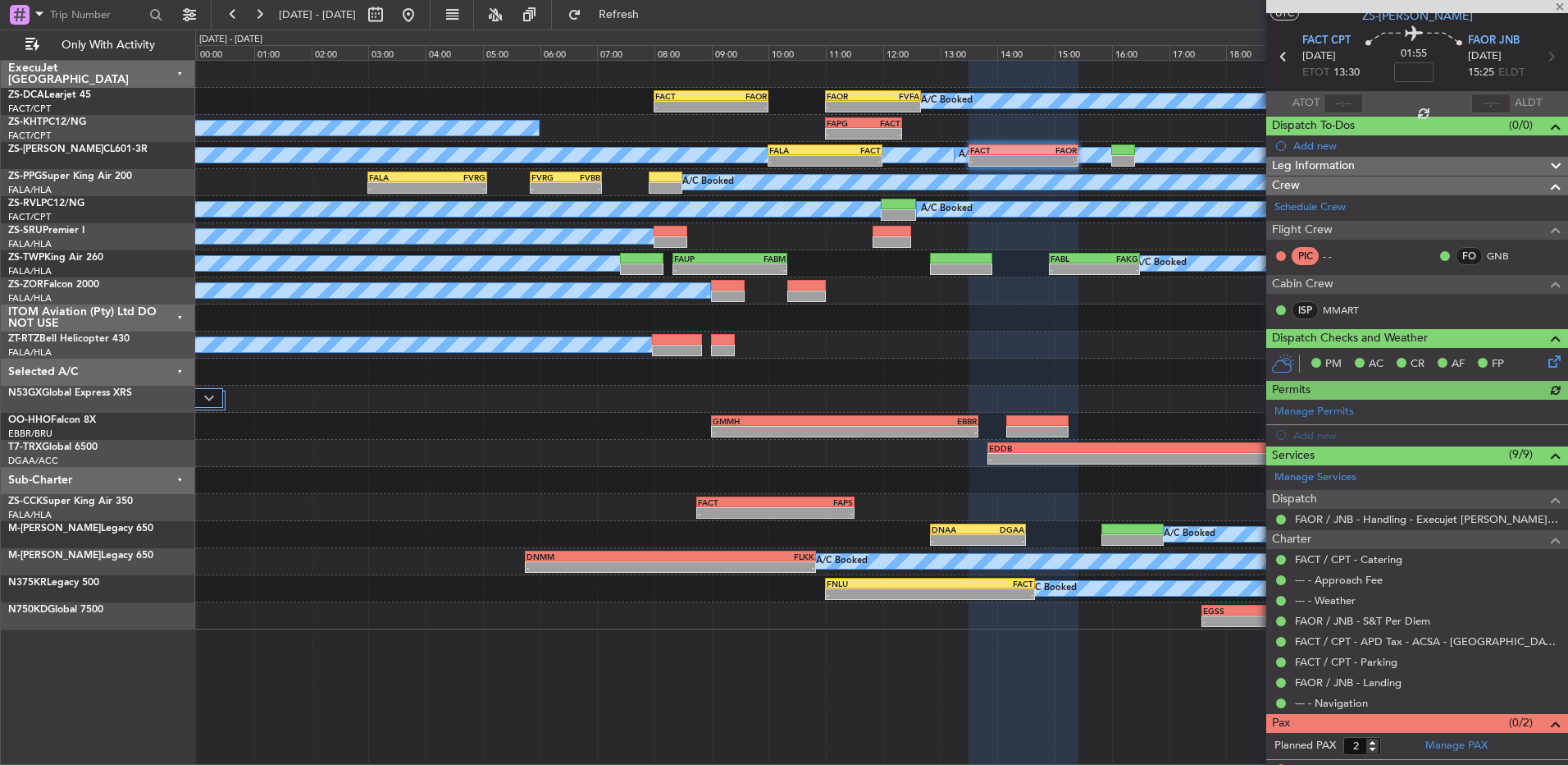
scroll to position [60, 0]
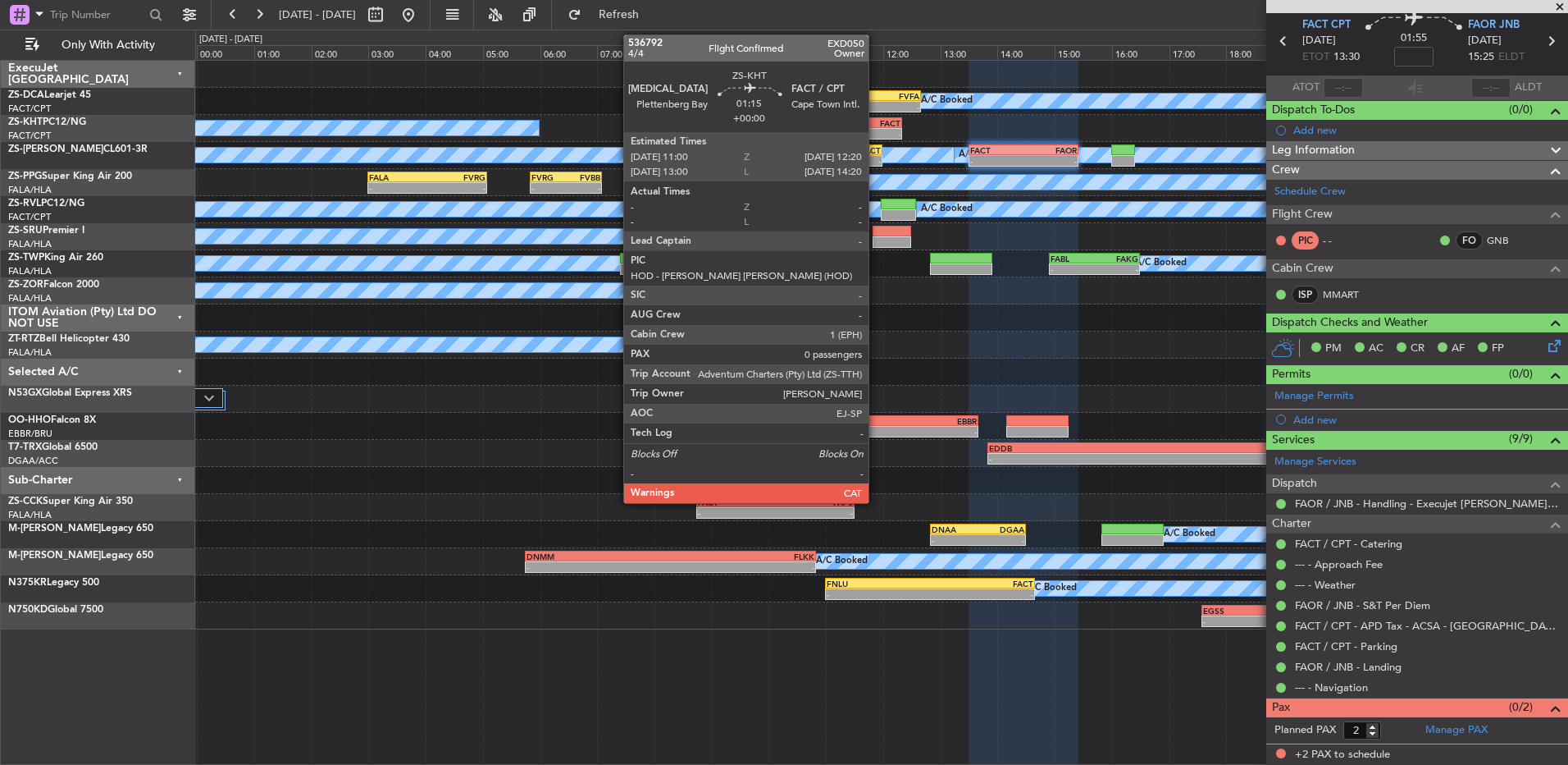
click at [876, 124] on div "FACT" at bounding box center [883, 123] width 37 height 10
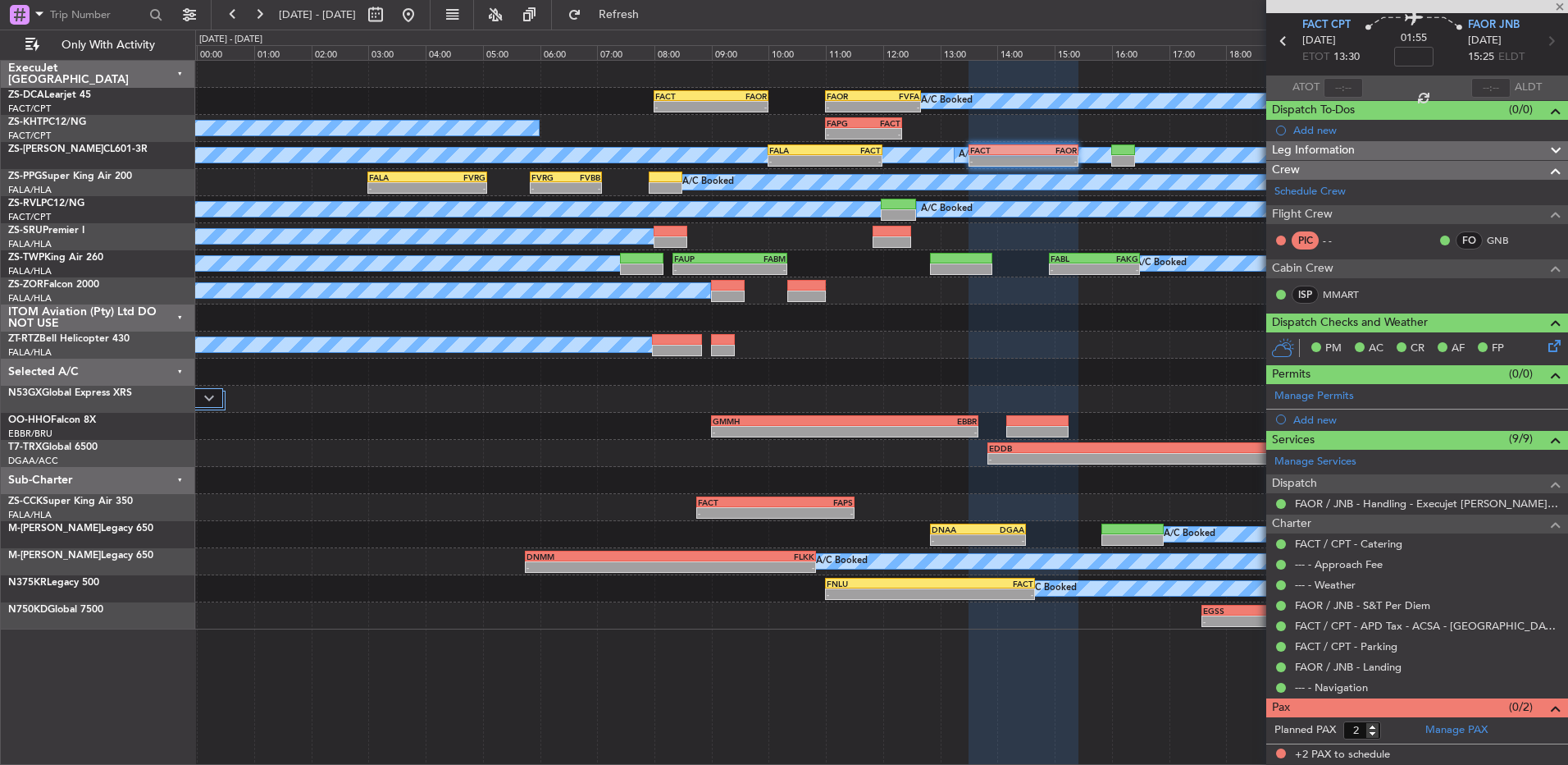
type input "0"
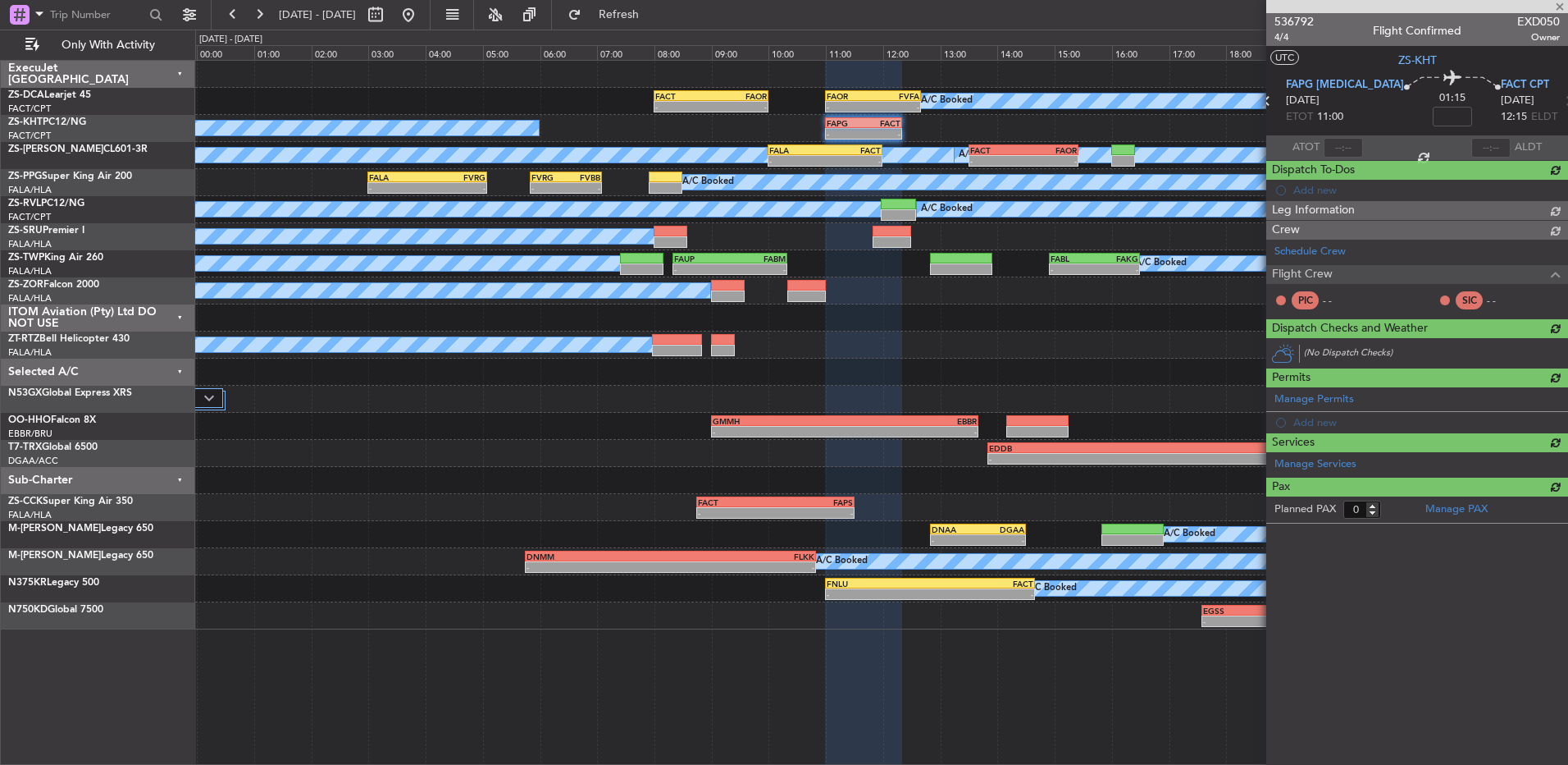
scroll to position [0, 0]
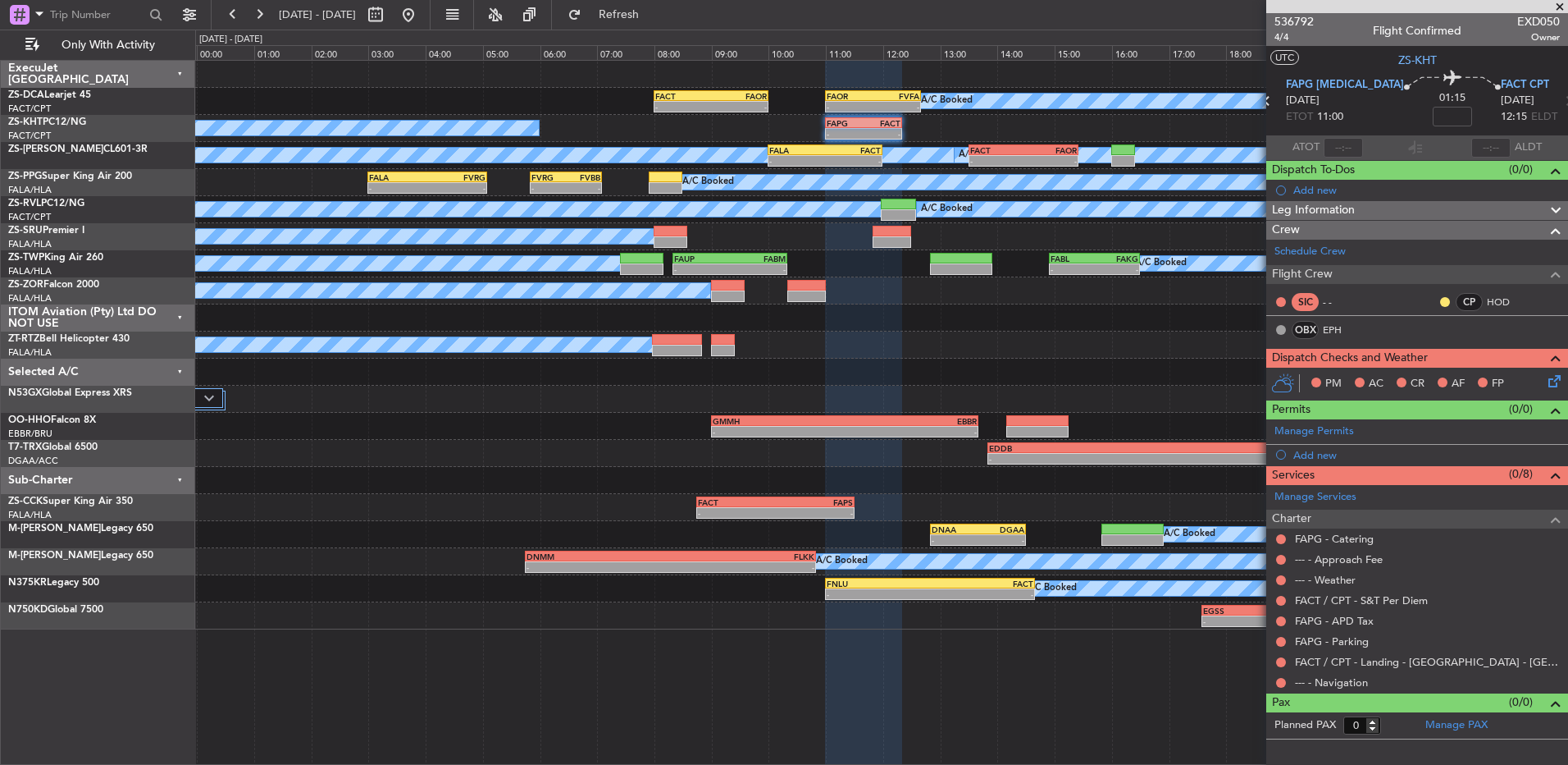
click at [1285, 670] on mat-tooltip-component "FACT / CPT - Landing - [GEOGRAPHIC_DATA] - [GEOGRAPHIC_DATA] International FACT…" at bounding box center [1408, 697] width 321 height 57
click at [1285, 681] on button at bounding box center [1282, 683] width 10 height 10
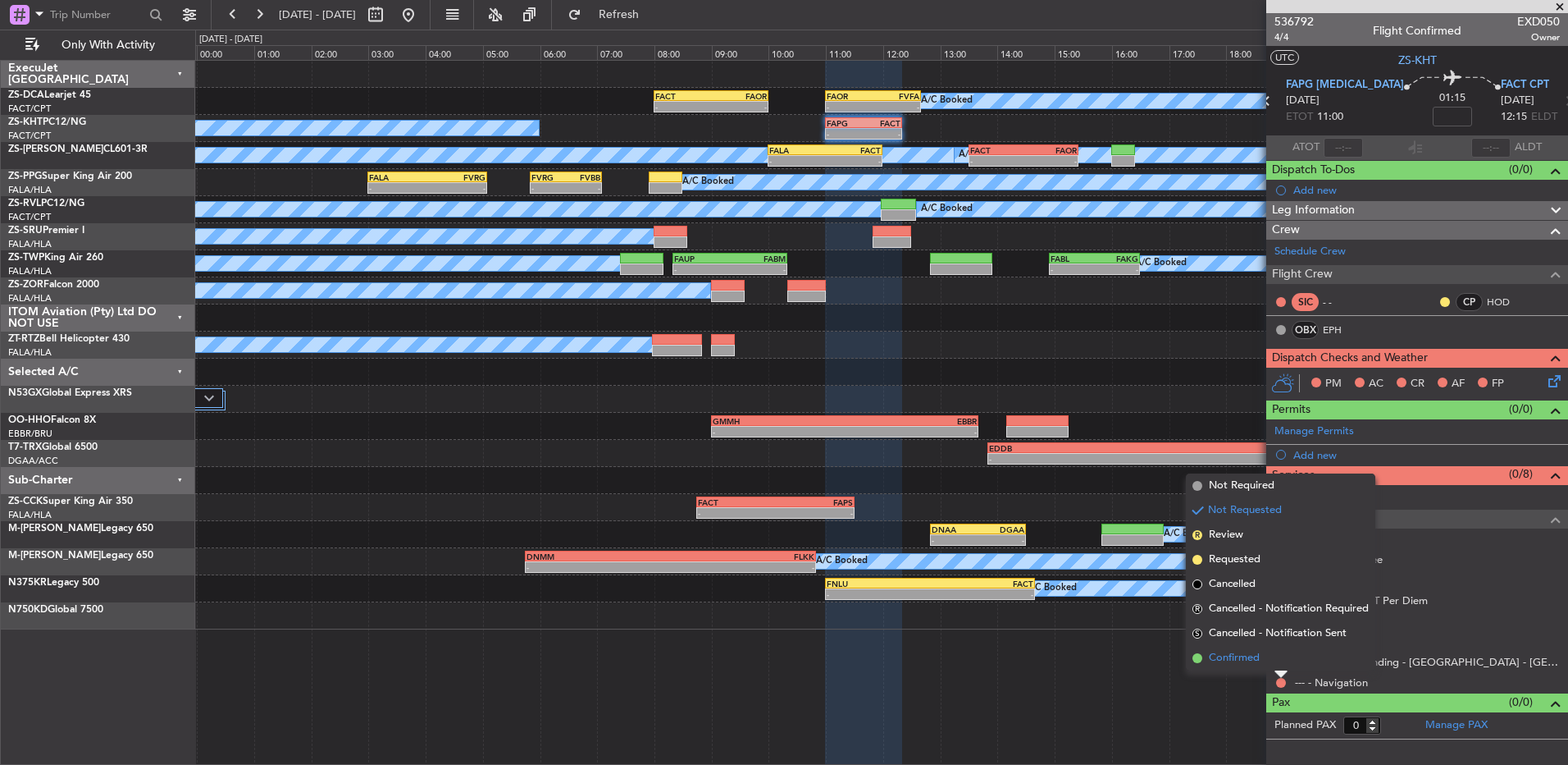
click at [1273, 663] on li "Confirmed" at bounding box center [1281, 657] width 190 height 24
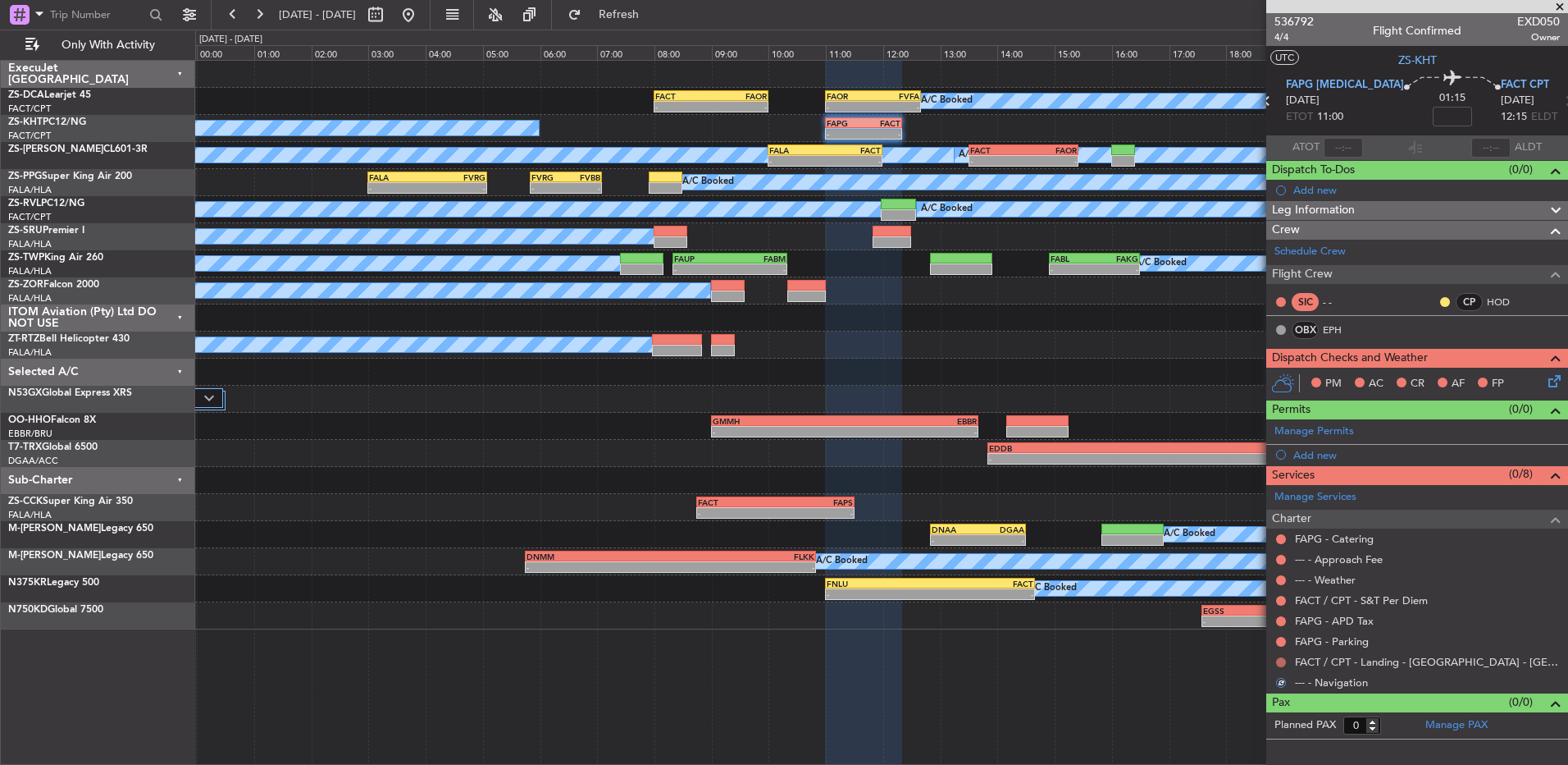
click at [1282, 660] on button at bounding box center [1282, 662] width 10 height 10
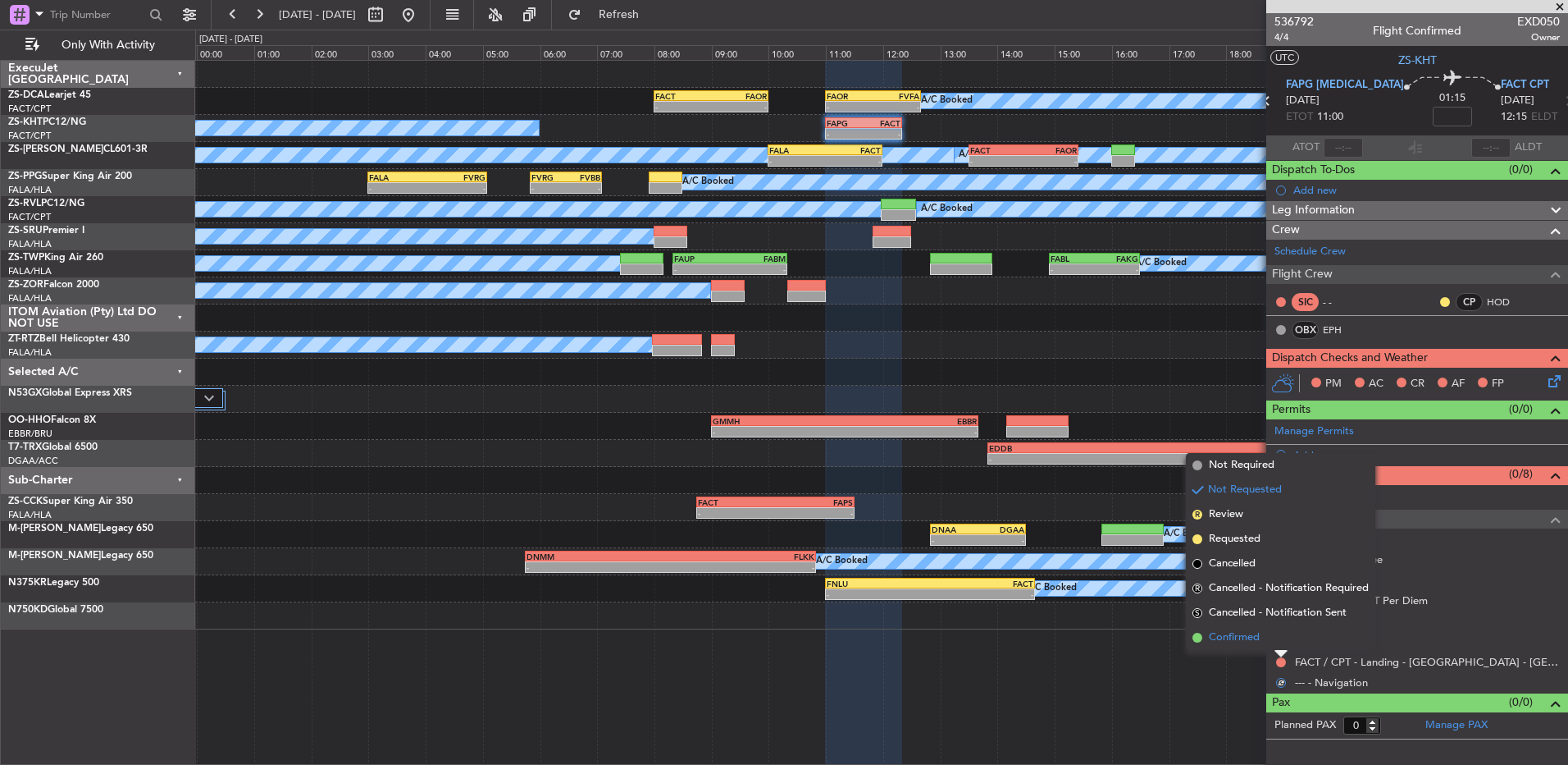
click at [1282, 638] on li "Confirmed" at bounding box center [1281, 637] width 190 height 24
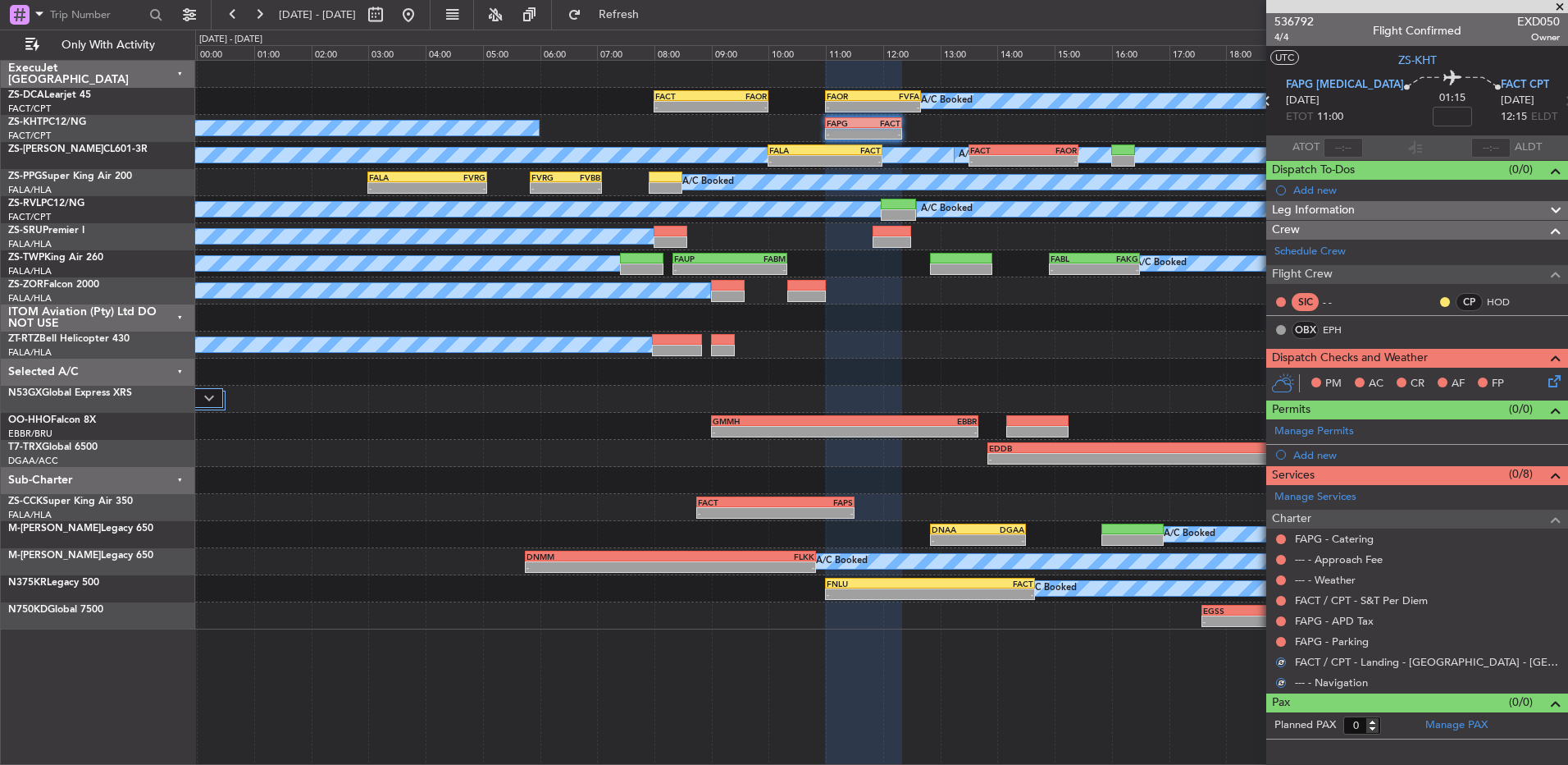
click at [1282, 638] on button at bounding box center [1282, 641] width 10 height 10
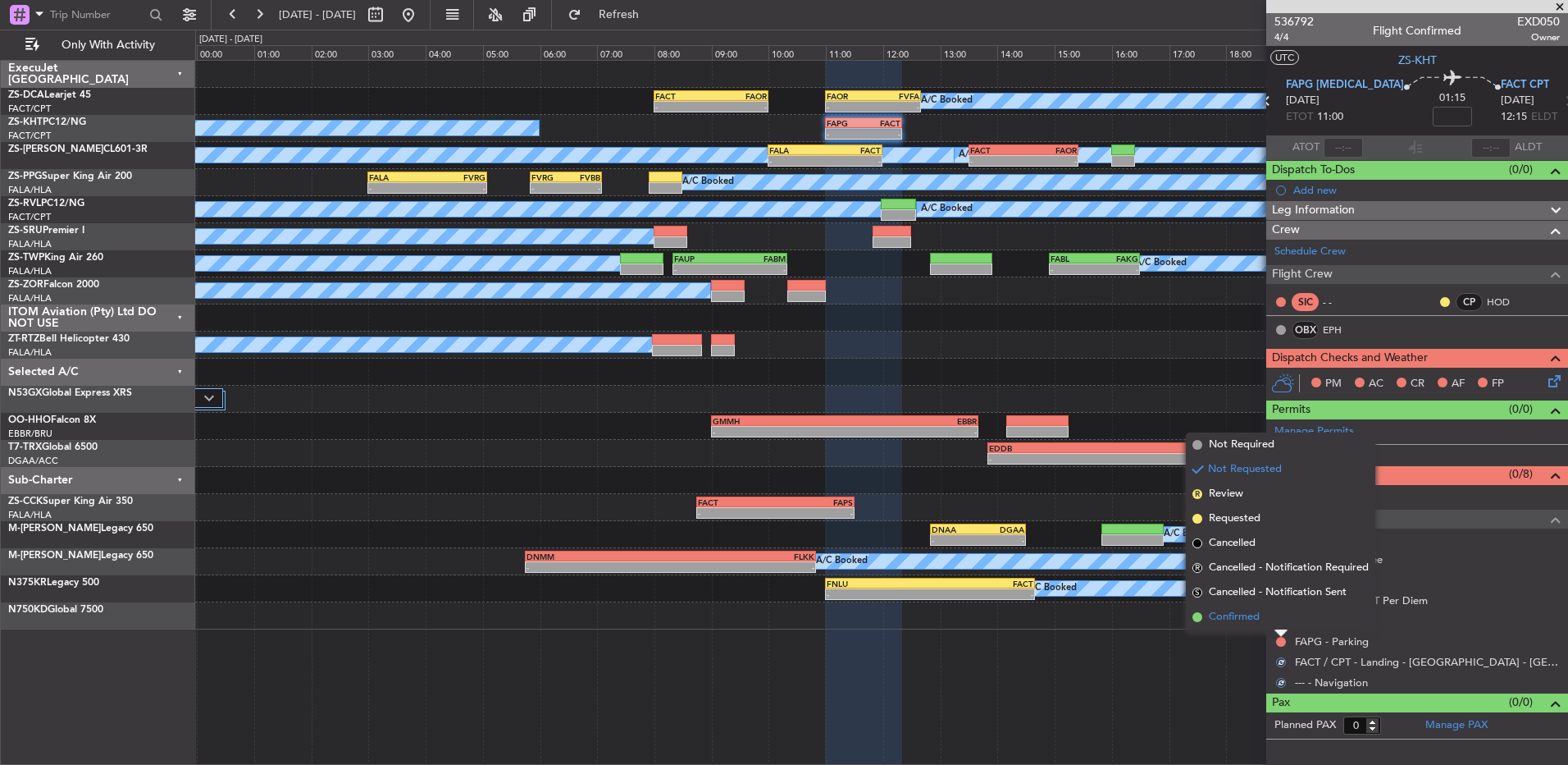
click at [1282, 623] on li "Confirmed" at bounding box center [1281, 616] width 190 height 24
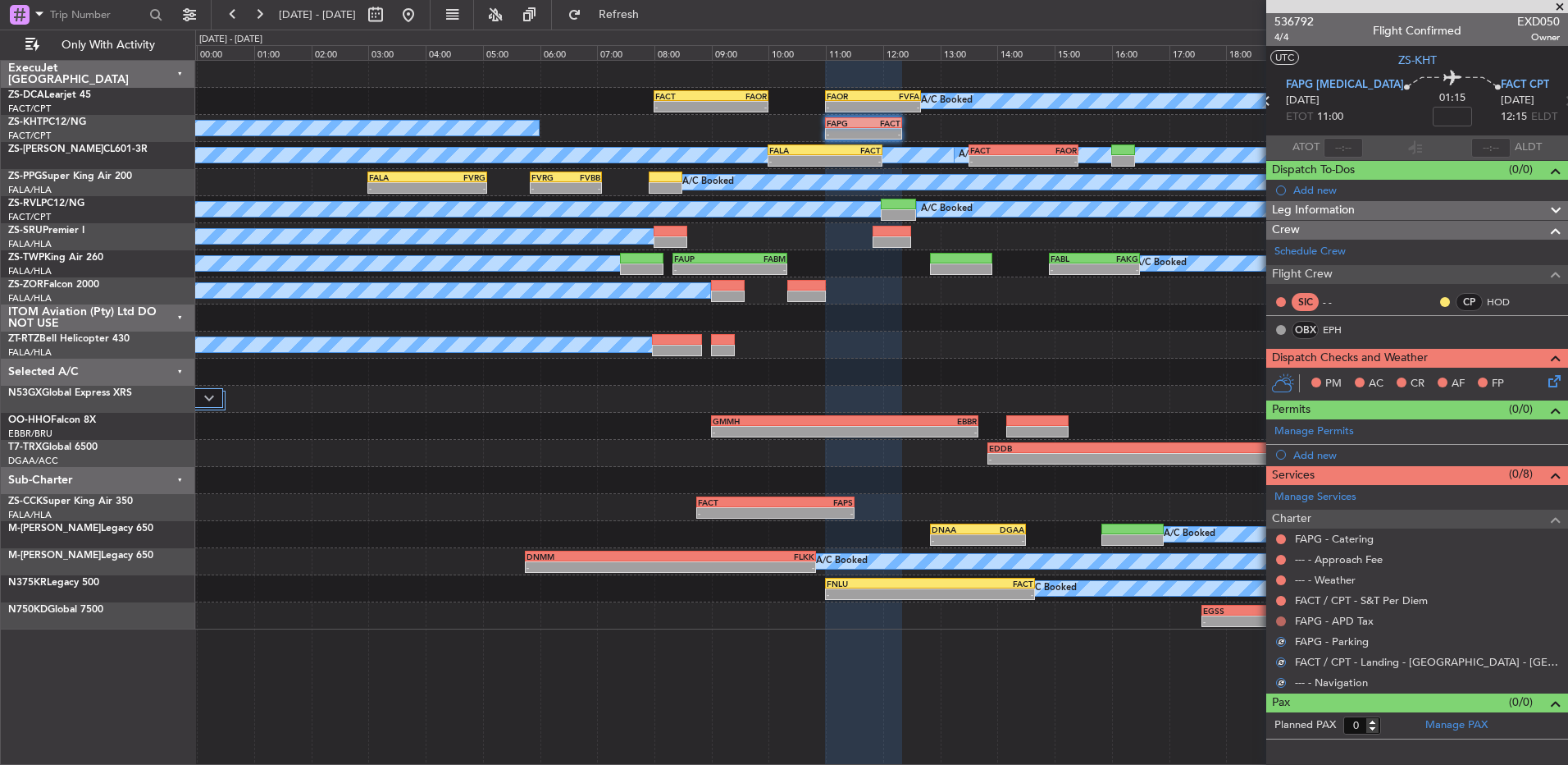
click at [1282, 622] on button at bounding box center [1282, 621] width 10 height 10
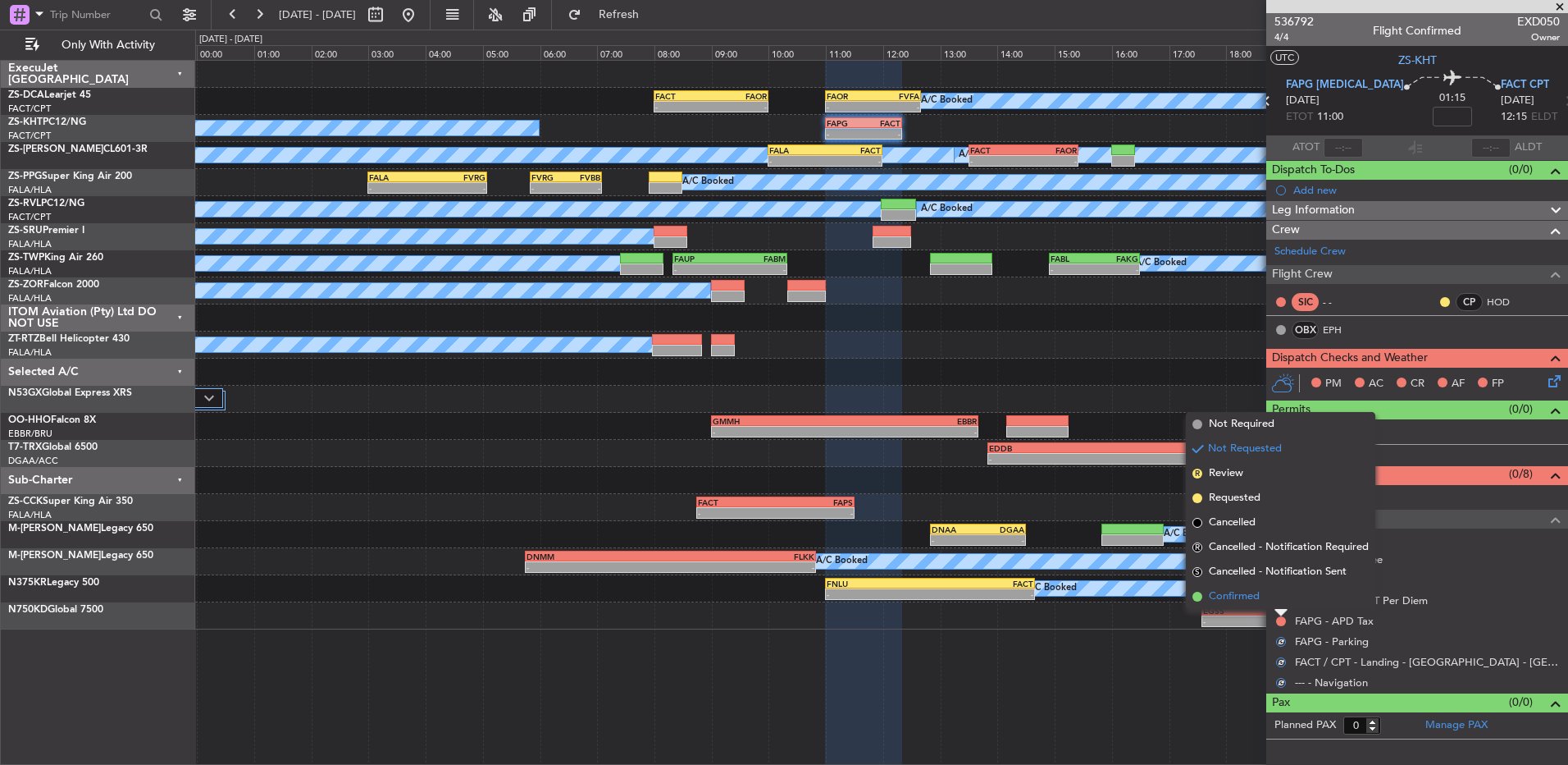
click at [1278, 594] on li "Confirmed" at bounding box center [1281, 596] width 190 height 24
click at [1278, 596] on button at bounding box center [1282, 600] width 10 height 10
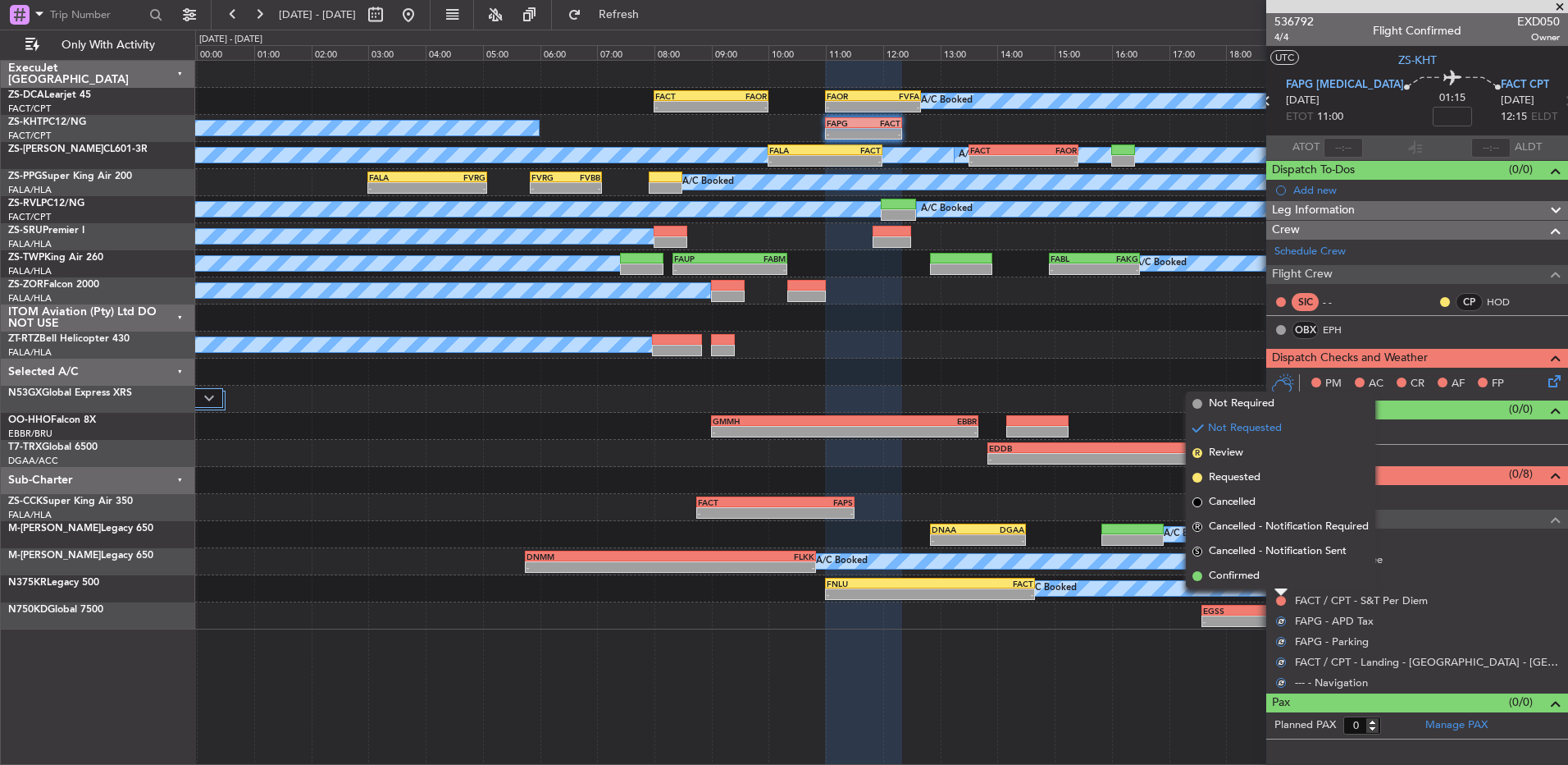
click at [1274, 574] on li "Confirmed" at bounding box center [1281, 575] width 190 height 24
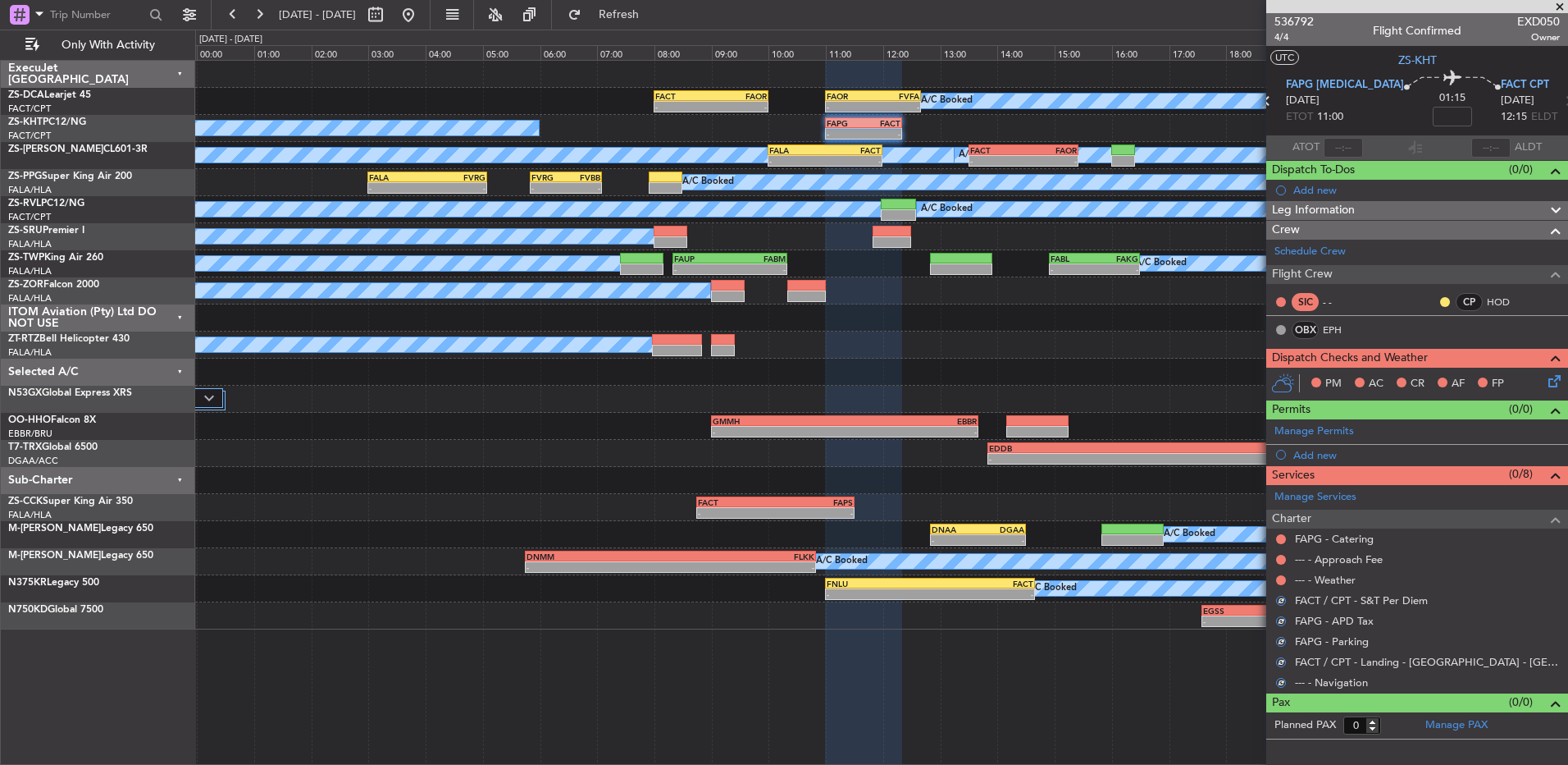
click at [1278, 574] on div at bounding box center [1282, 580] width 13 height 13
click at [1282, 585] on mat-tooltip-component "Not Requested" at bounding box center [1282, 606] width 93 height 43
click at [1284, 579] on button at bounding box center [1282, 580] width 10 height 10
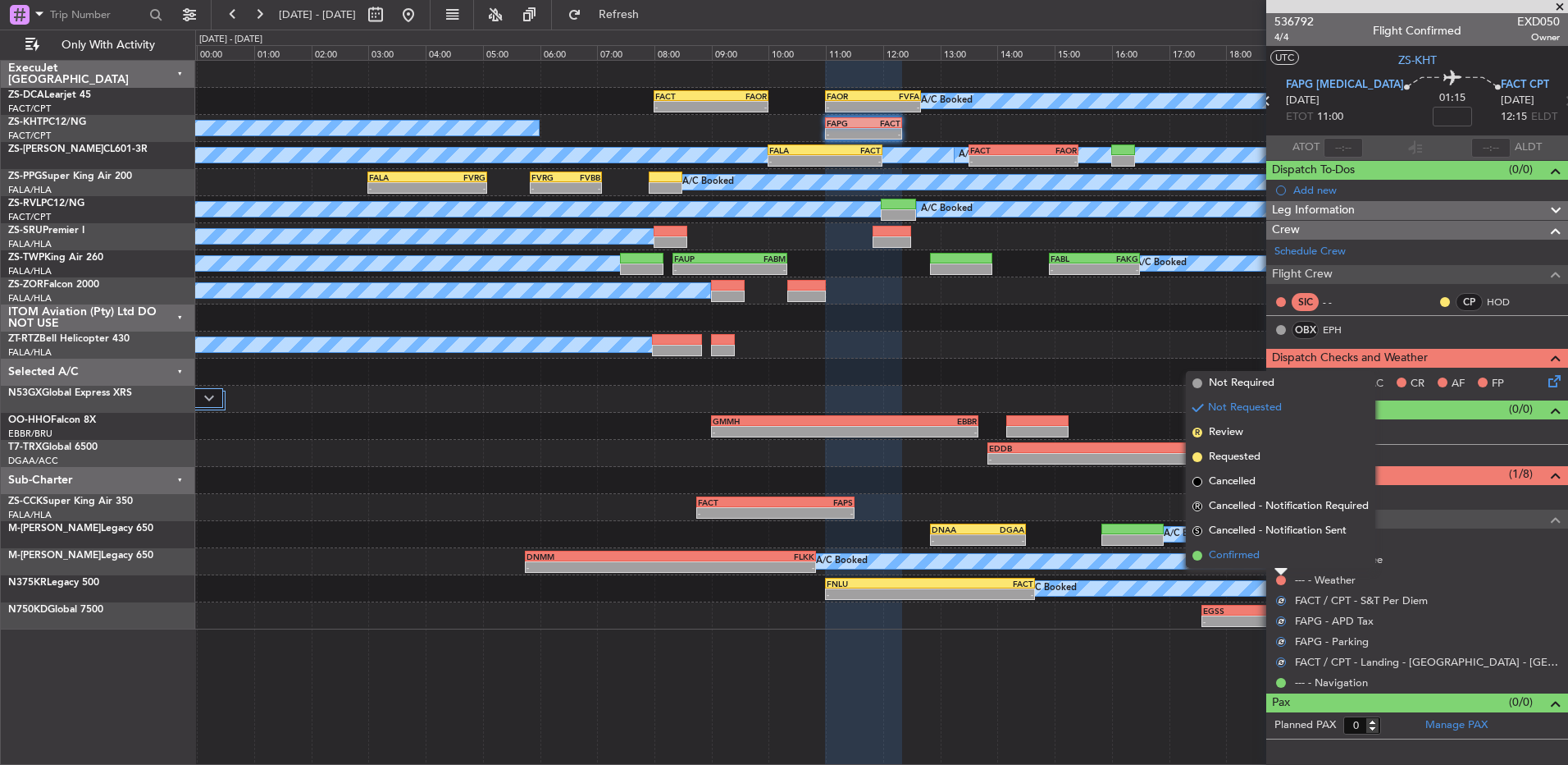
click at [1276, 559] on li "Confirmed" at bounding box center [1281, 555] width 190 height 24
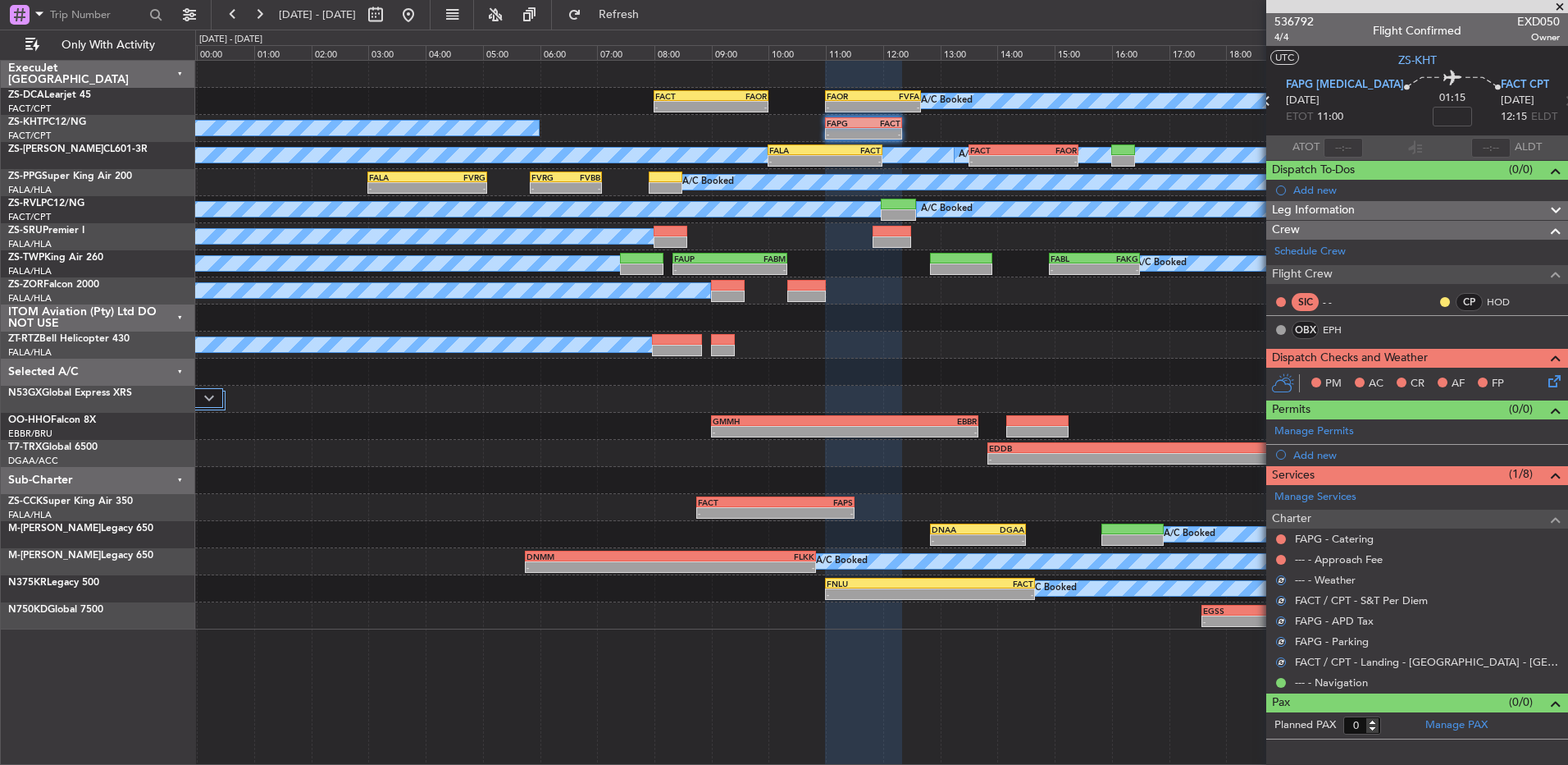
click at [1288, 552] on div "--- - Approach Fee" at bounding box center [1418, 559] width 302 height 21
click at [1283, 559] on button at bounding box center [1282, 560] width 10 height 10
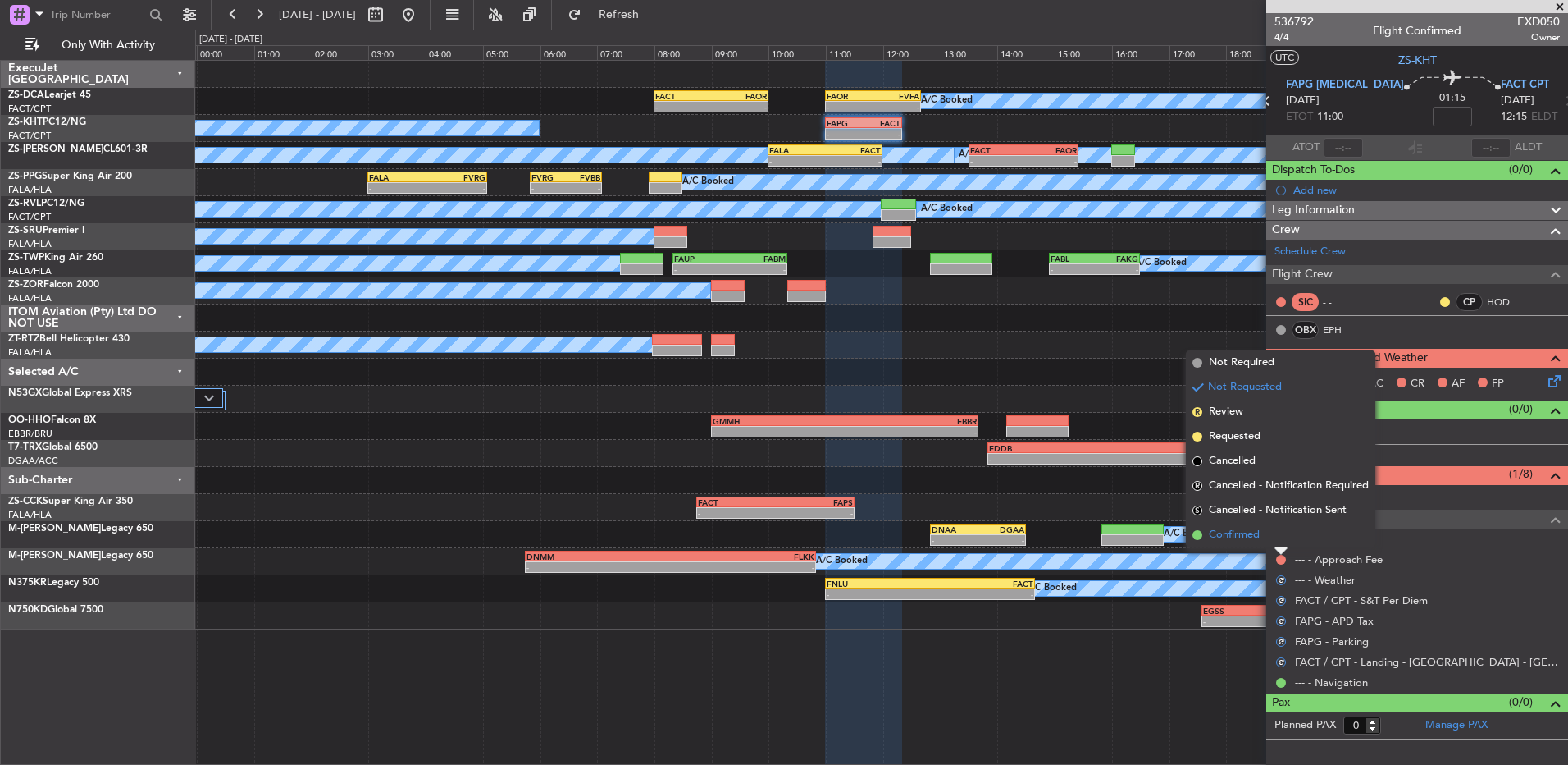
click at [1278, 542] on li "Confirmed" at bounding box center [1281, 534] width 190 height 24
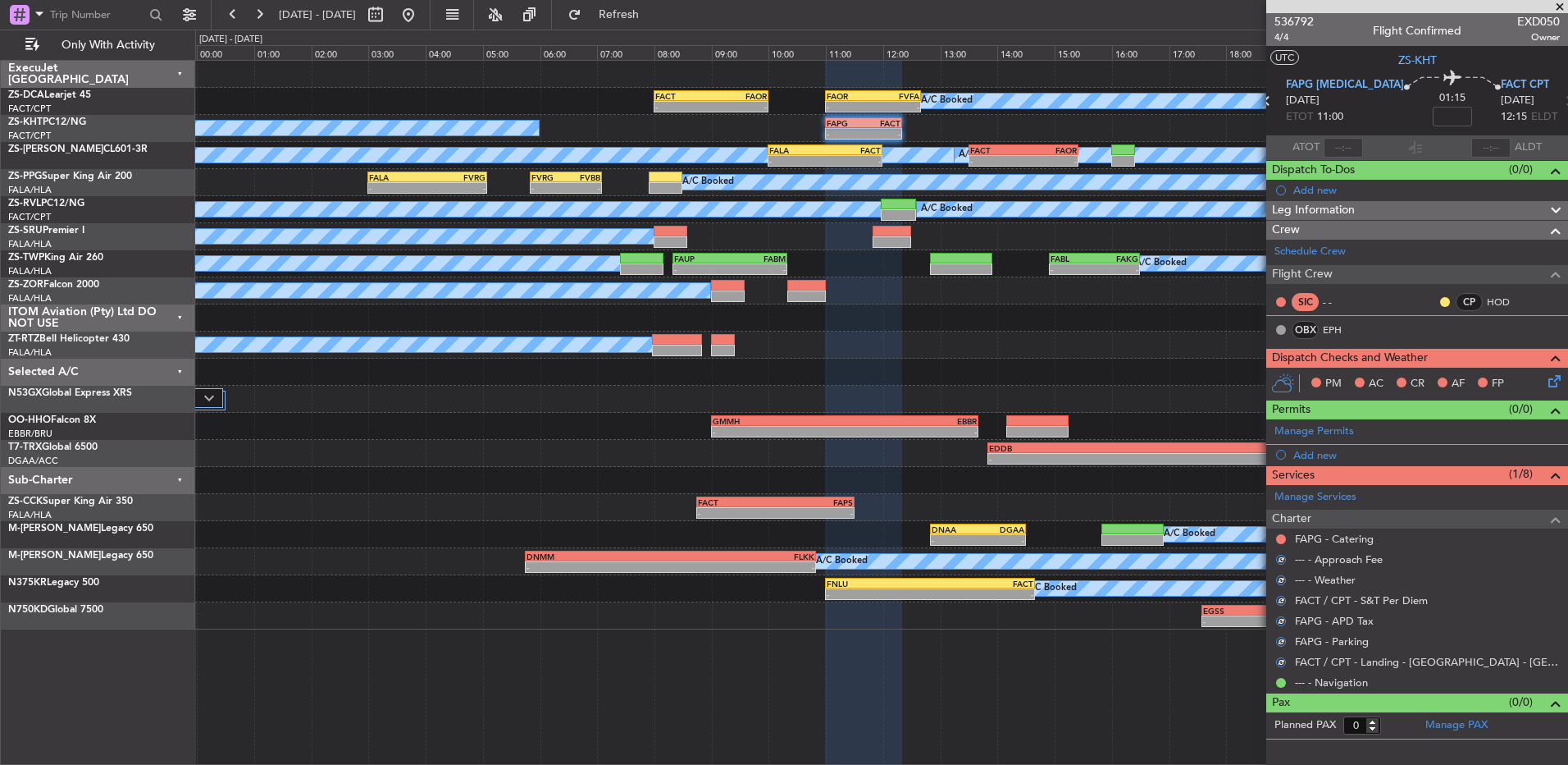
click at [1278, 543] on mat-tooltip-component "Not Requested" at bounding box center [1282, 565] width 93 height 43
drag, startPoint x: 1278, startPoint y: 542, endPoint x: 1280, endPoint y: 534, distance: 8.2
click at [1280, 533] on div at bounding box center [1282, 540] width 13 height 13
click at [1280, 538] on button at bounding box center [1282, 540] width 10 height 10
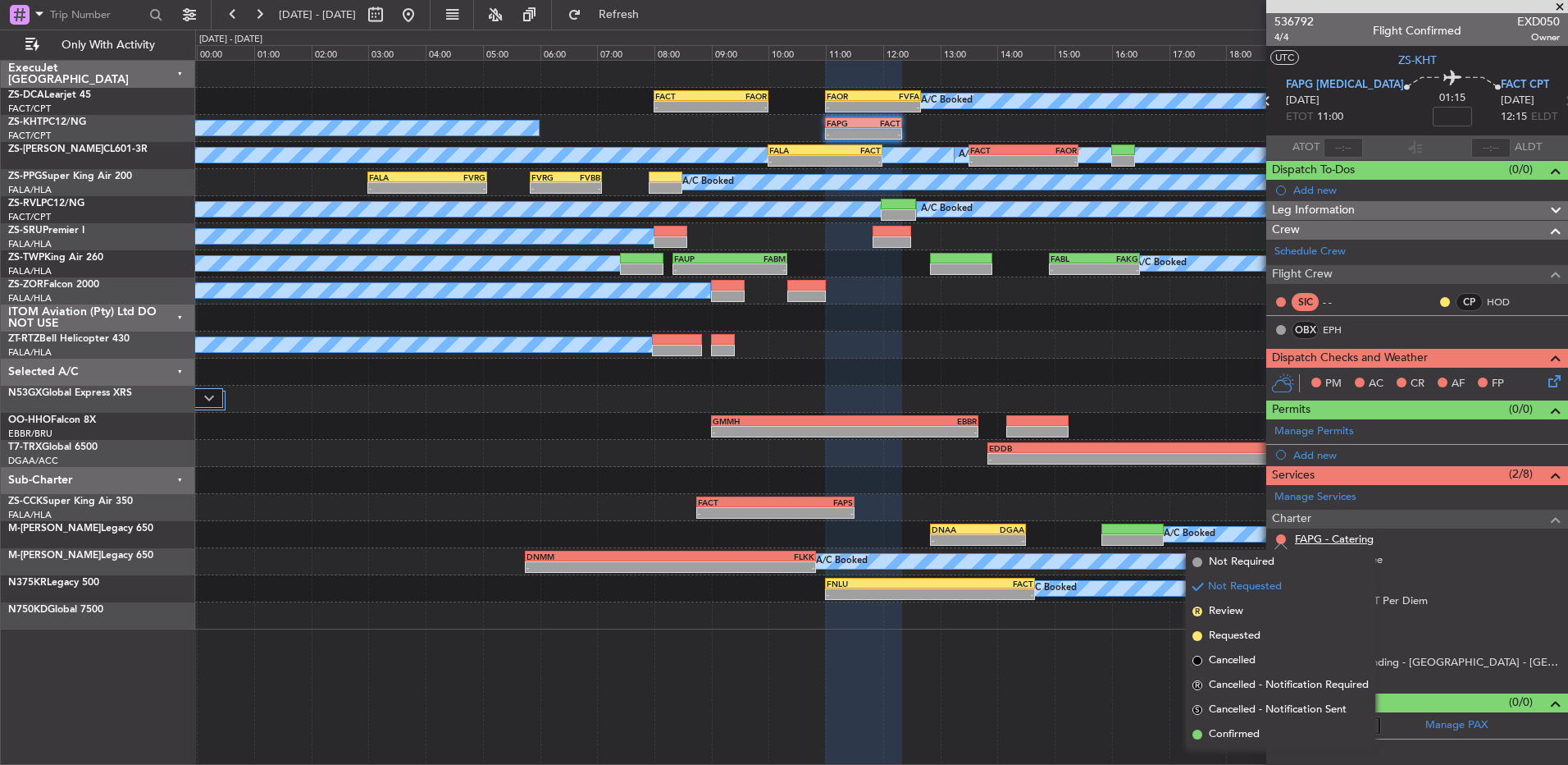
click at [1252, 734] on span "Confirmed" at bounding box center [1234, 734] width 51 height 17
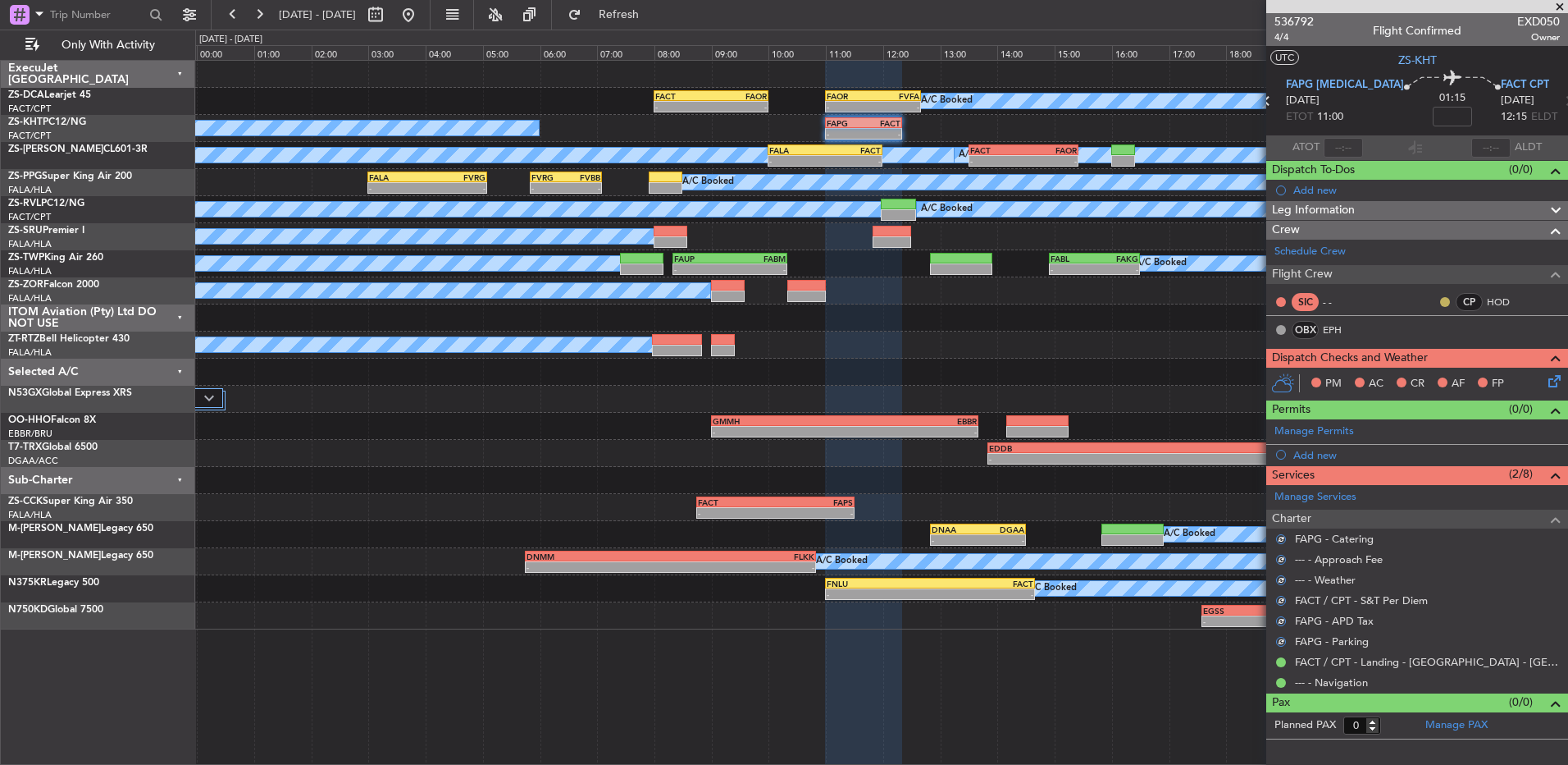
click at [1440, 304] on button at bounding box center [1445, 302] width 10 height 10
click at [1443, 351] on span "Acknowledged" at bounding box center [1449, 350] width 72 height 17
click at [1550, 385] on icon at bounding box center [1552, 378] width 13 height 13
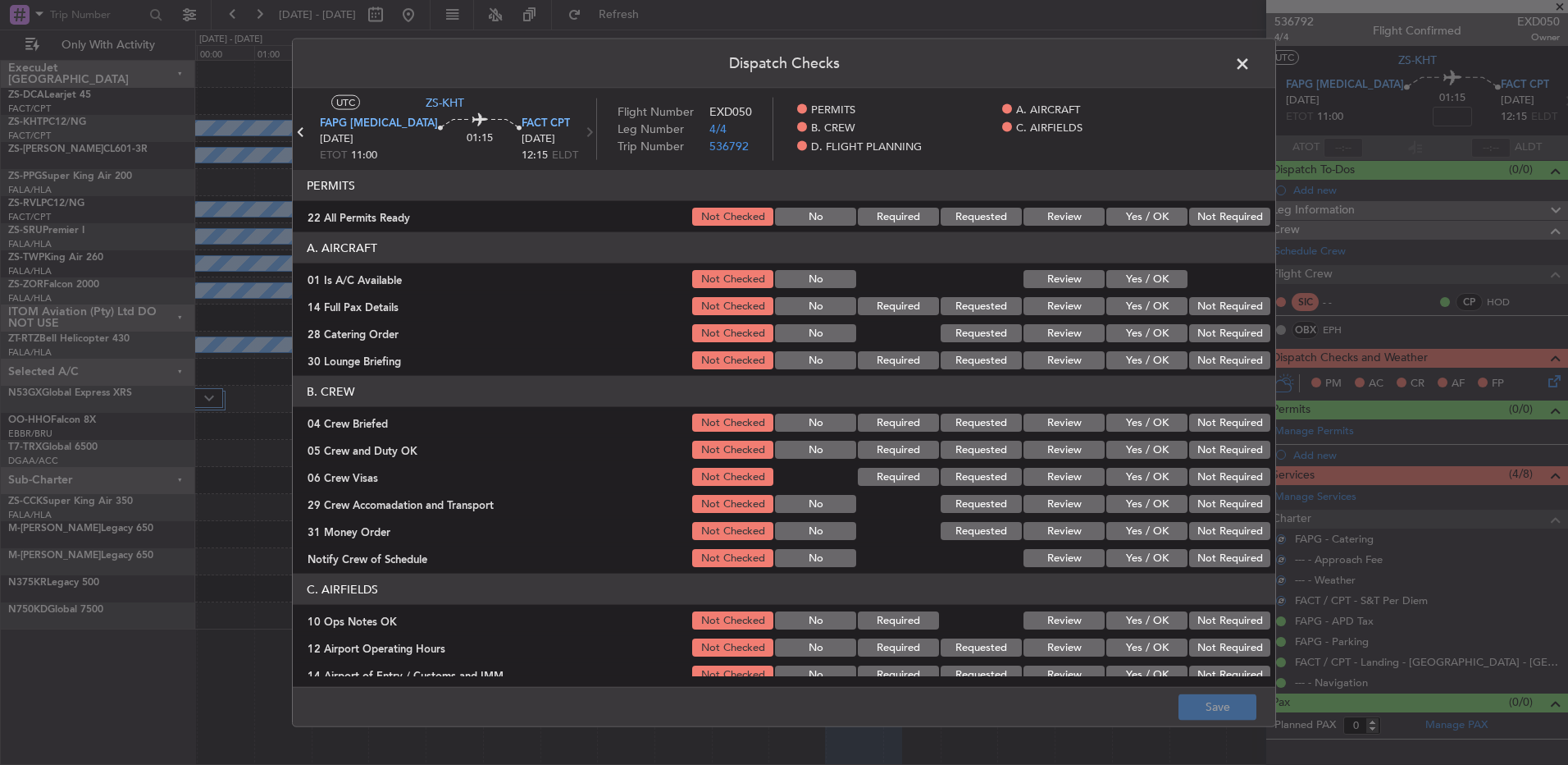
click at [1203, 223] on button "Not Required" at bounding box center [1230, 217] width 81 height 18
click at [1142, 268] on div "Yes / OK" at bounding box center [1145, 279] width 83 height 23
click at [1155, 291] on section "A. AIRCRAFT 01 Is A/C Available Not Checked No Review Yes / OK 14 Full Pax Deta…" at bounding box center [784, 301] width 983 height 139
click at [1187, 283] on div at bounding box center [1228, 279] width 83 height 23
click at [1169, 283] on button "Yes / OK" at bounding box center [1146, 279] width 81 height 18
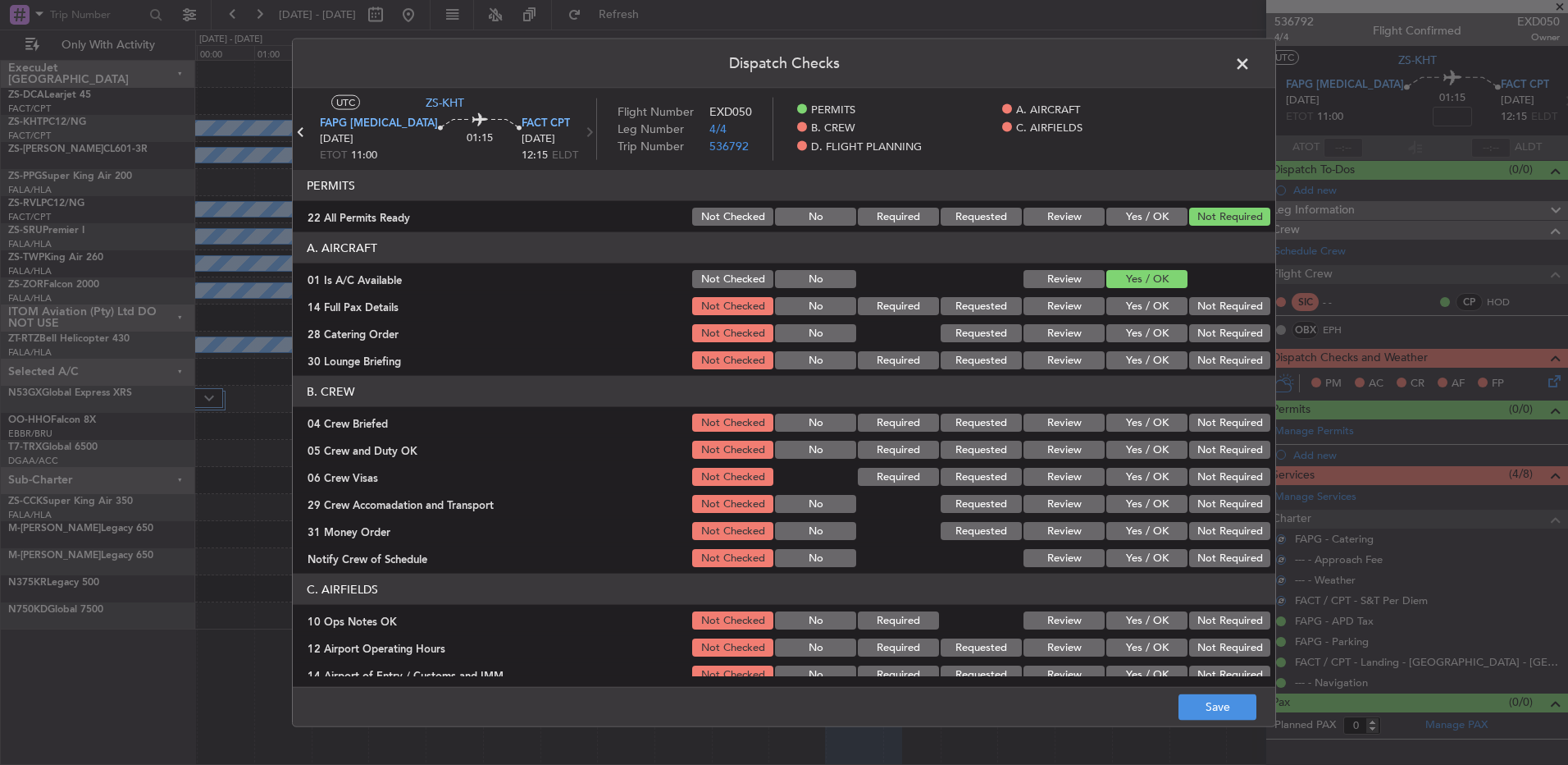
click at [1195, 301] on section "A. AIRCRAFT 01 Is A/C Available Not Checked No Review Yes / OK 14 Full Pax Deta…" at bounding box center [784, 301] width 983 height 139
drag, startPoint x: 1197, startPoint y: 304, endPoint x: 1208, endPoint y: 316, distance: 16.3
click at [1203, 308] on button "Not Required" at bounding box center [1230, 307] width 81 height 18
click at [1206, 313] on button "Not Required" at bounding box center [1230, 307] width 81 height 18
click at [1211, 311] on button "Not Required" at bounding box center [1230, 307] width 81 height 18
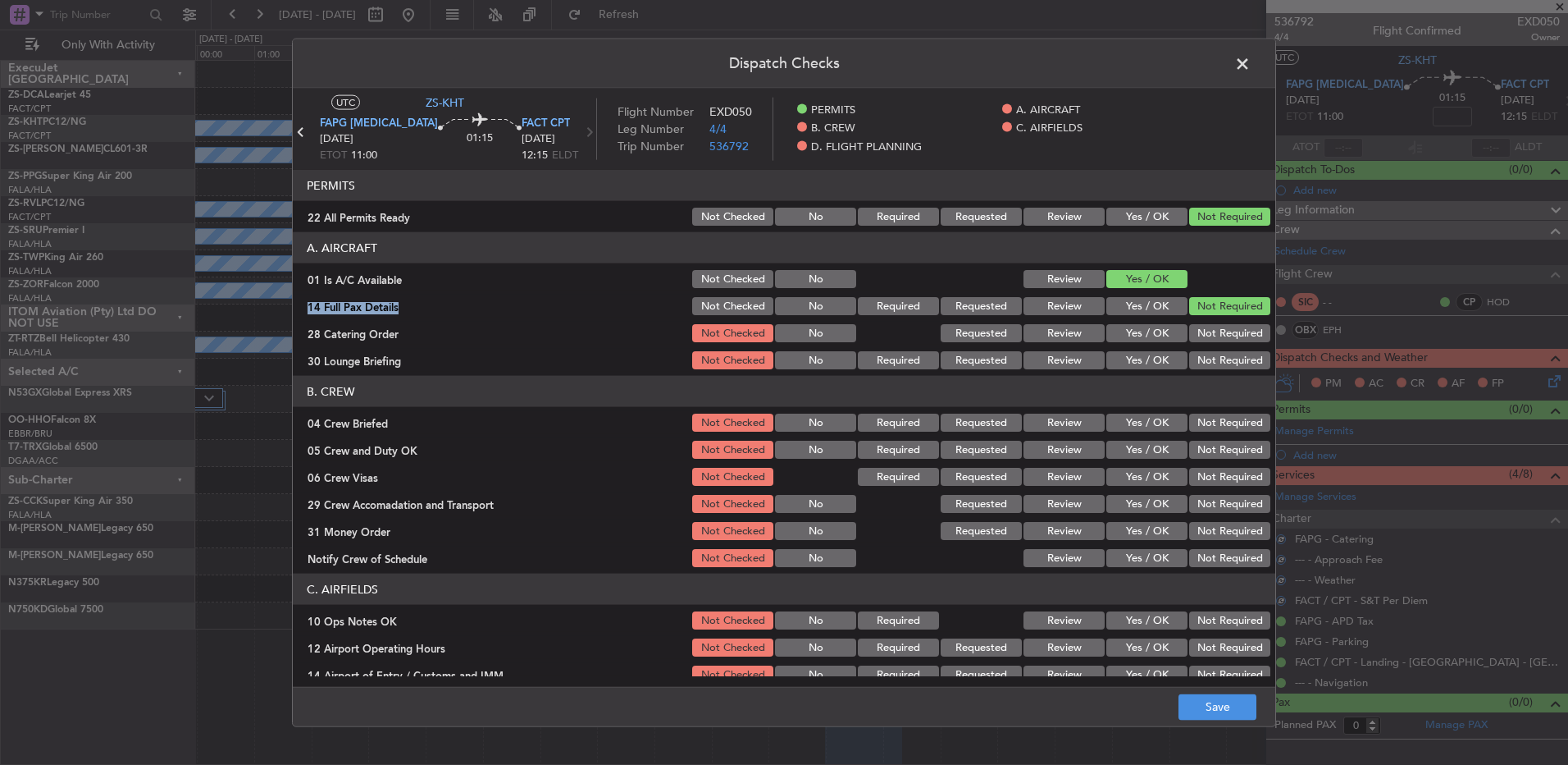
click at [1206, 330] on button "Not Required" at bounding box center [1230, 333] width 81 height 18
click at [1205, 335] on button "Not Required" at bounding box center [1230, 333] width 81 height 18
drag, startPoint x: 1205, startPoint y: 346, endPoint x: 1205, endPoint y: 357, distance: 11.0
click at [1205, 350] on section "A. AIRCRAFT 01 Is A/C Available Not Checked No Review Yes / OK 14 Full Pax Deta…" at bounding box center [784, 301] width 983 height 139
click at [1205, 357] on button "Not Required" at bounding box center [1230, 360] width 81 height 18
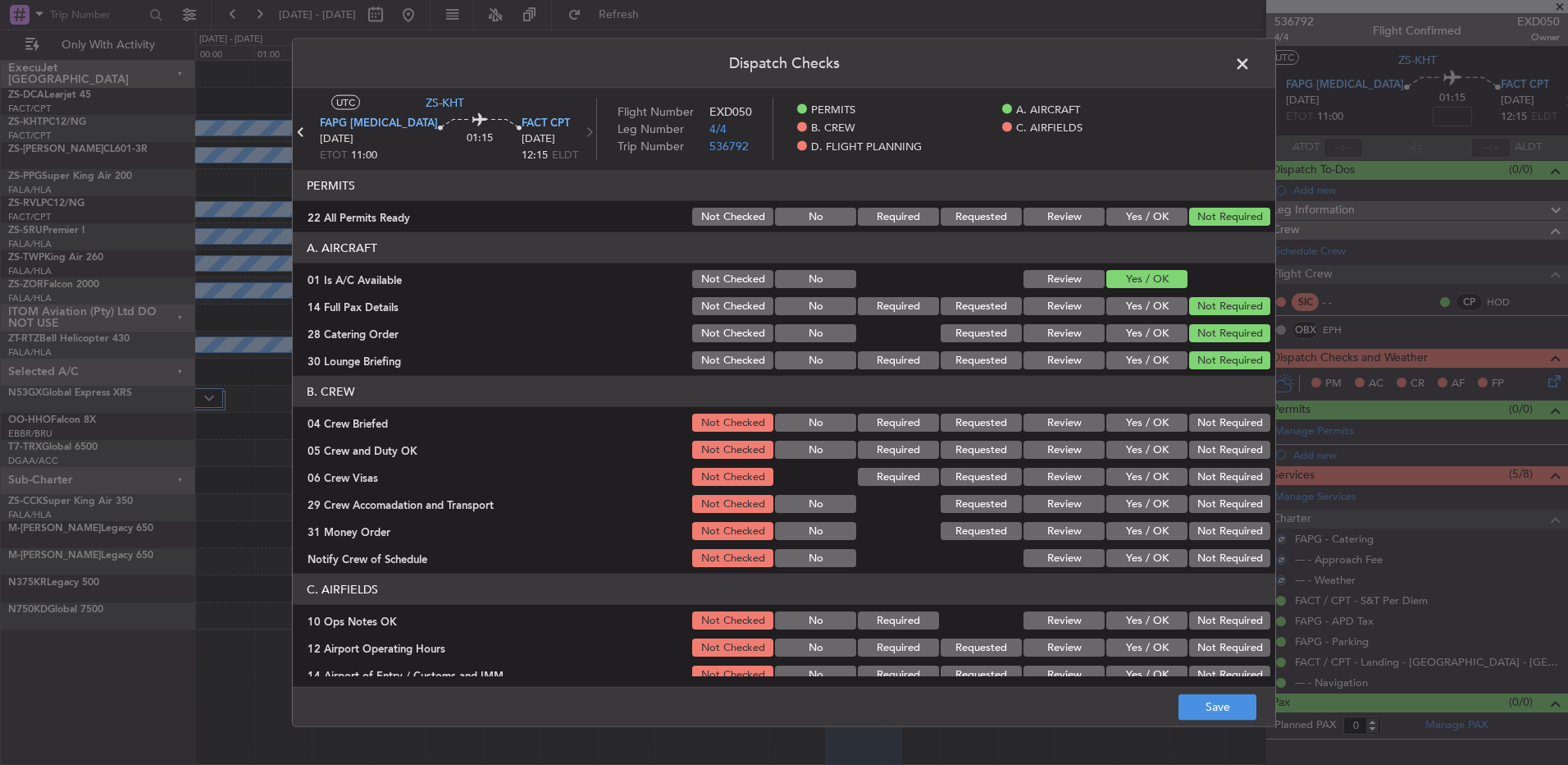
click at [1208, 376] on header "B. CREW" at bounding box center [784, 391] width 983 height 31
click at [1216, 427] on button "Not Required" at bounding box center [1230, 423] width 81 height 18
drag, startPoint x: 1217, startPoint y: 432, endPoint x: 1221, endPoint y: 446, distance: 14.6
click at [1222, 444] on section "B. CREW 04 Crew Briefed Not Checked No Required Requested Review Yes / OK Not R…" at bounding box center [784, 473] width 983 height 194
click at [1221, 446] on button "Not Required" at bounding box center [1230, 450] width 81 height 18
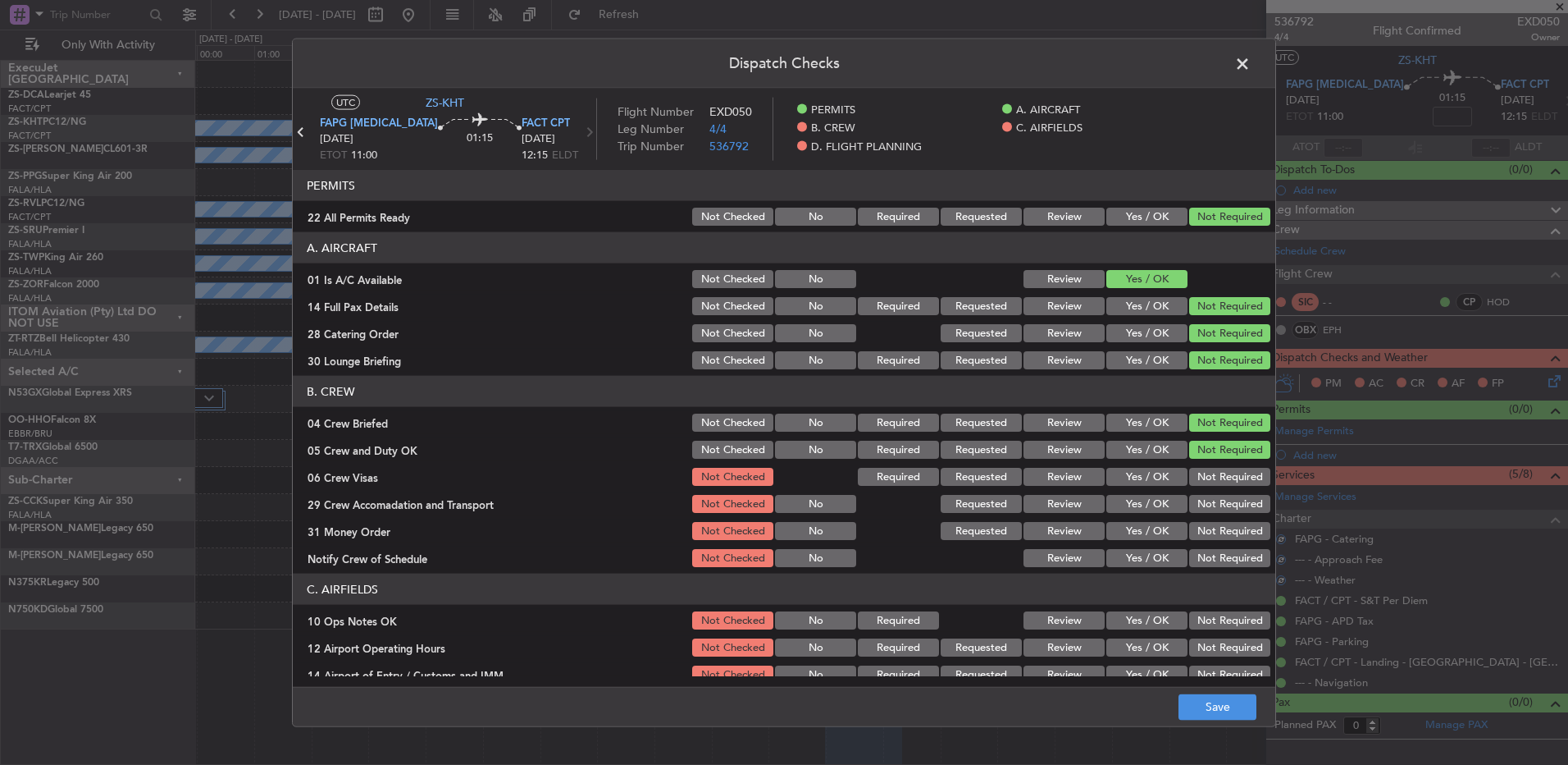
click at [1220, 459] on div "Not Required" at bounding box center [1228, 450] width 83 height 23
click at [1218, 484] on button "Not Required" at bounding box center [1230, 477] width 81 height 18
click at [1206, 496] on button "Not Required" at bounding box center [1230, 504] width 81 height 18
click at [1206, 501] on button "Not Required" at bounding box center [1230, 504] width 81 height 18
click at [1216, 522] on section "B. CREW 04 Crew Briefed Not Checked No Required Requested Review Yes / OK Not R…" at bounding box center [784, 473] width 983 height 194
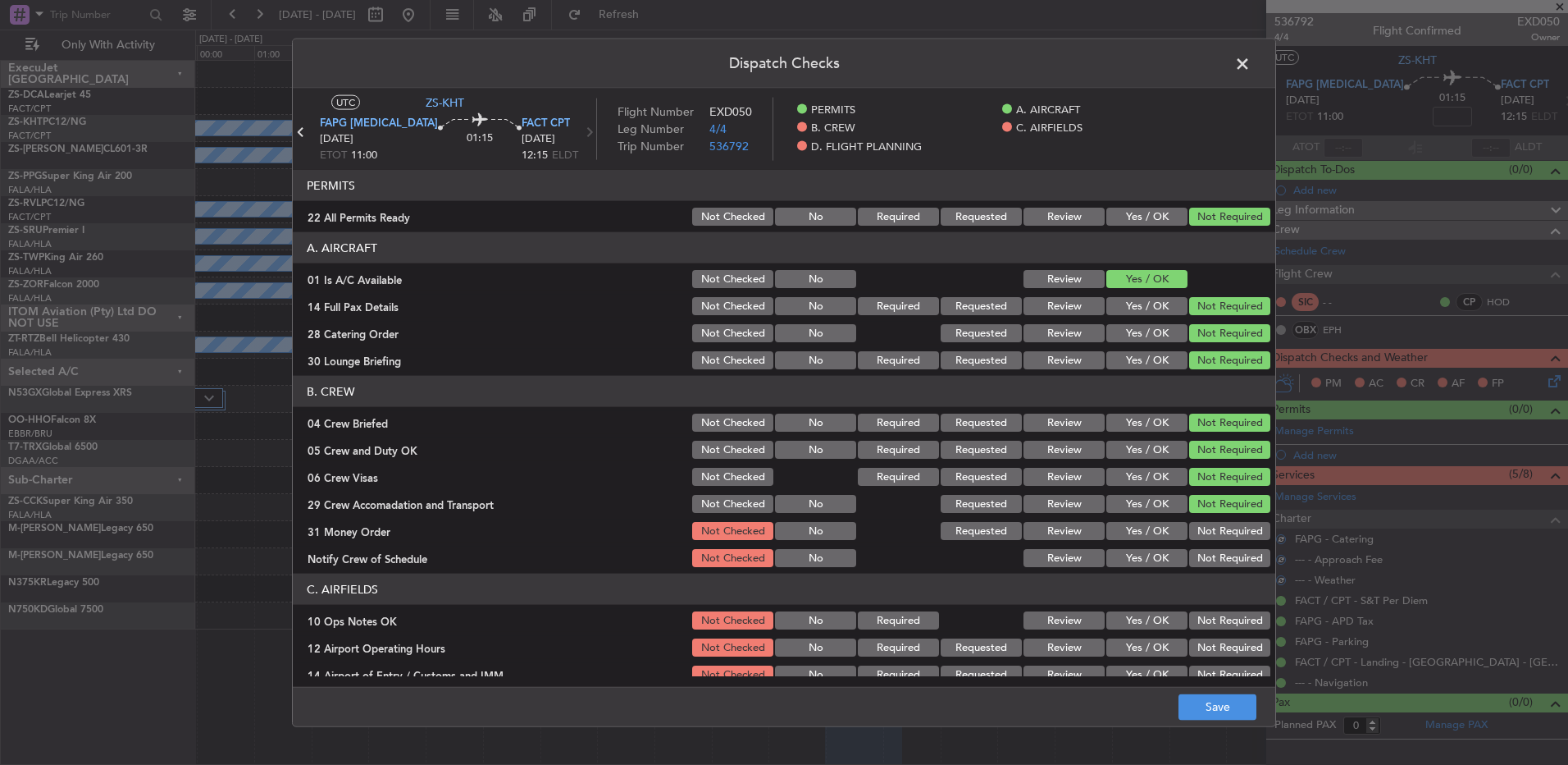
drag, startPoint x: 1205, startPoint y: 527, endPoint x: 1206, endPoint y: 537, distance: 10.0
click at [1206, 528] on button "Not Required" at bounding box center [1230, 531] width 81 height 18
click at [1211, 557] on button "Not Required" at bounding box center [1230, 558] width 81 height 18
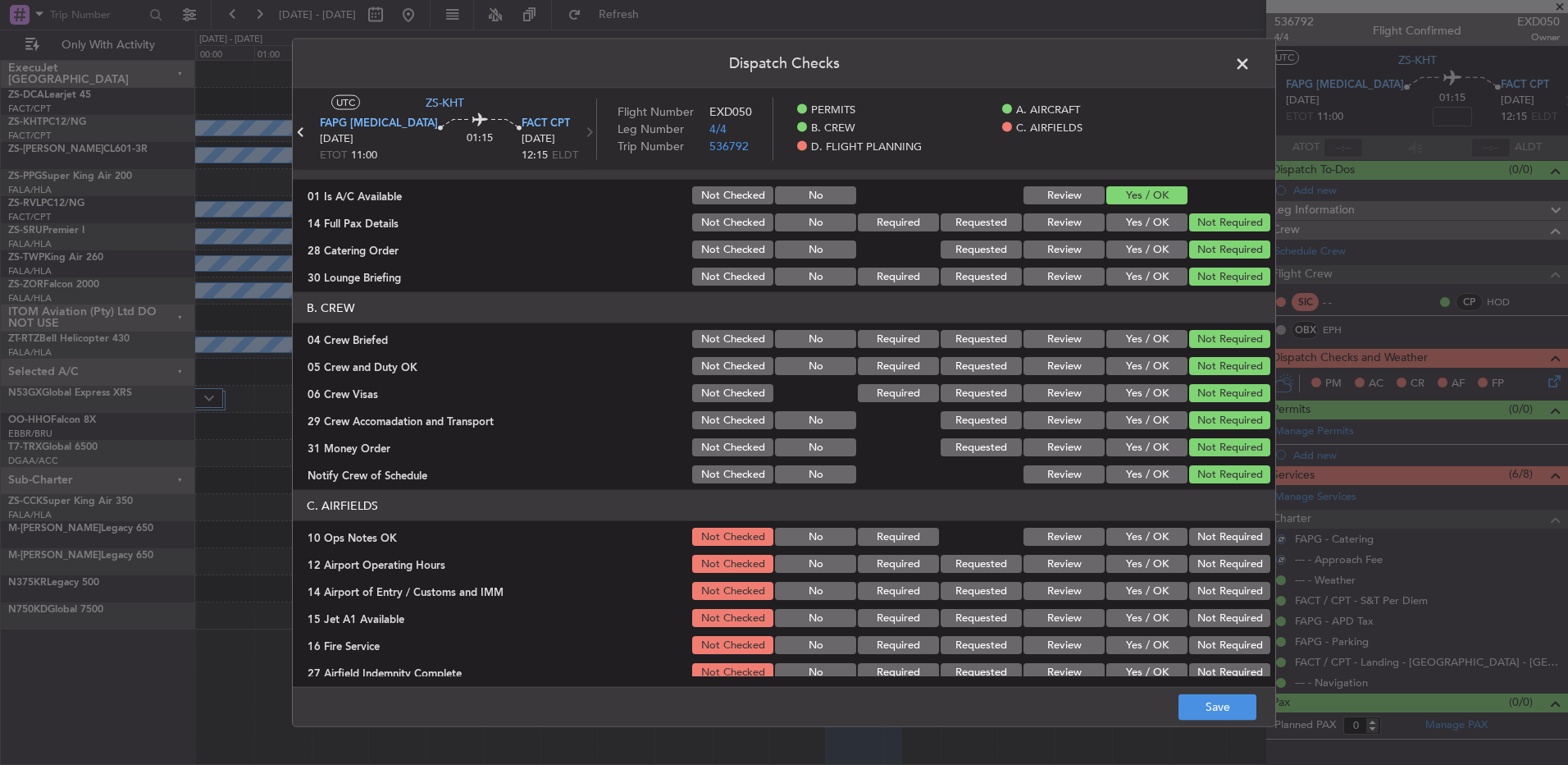
scroll to position [211, 0]
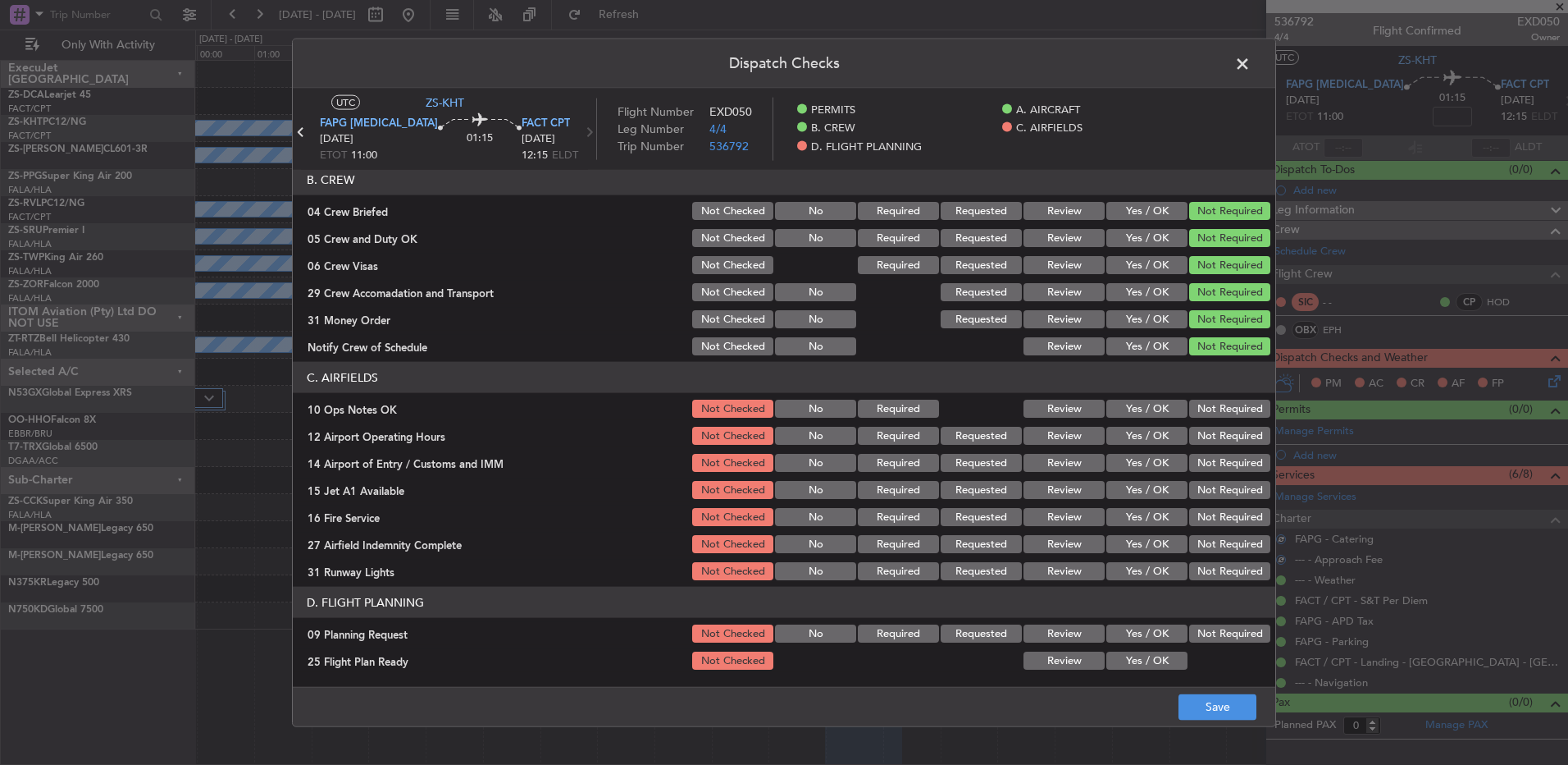
click at [1191, 393] on header "C. AIRFIELDS" at bounding box center [784, 377] width 983 height 31
click at [1204, 408] on button "Not Required" at bounding box center [1230, 408] width 81 height 18
click at [1208, 418] on div "Not Required" at bounding box center [1228, 409] width 83 height 23
click at [1211, 443] on button "Not Required" at bounding box center [1230, 436] width 81 height 18
click at [1208, 444] on div "Not Required" at bounding box center [1228, 436] width 83 height 23
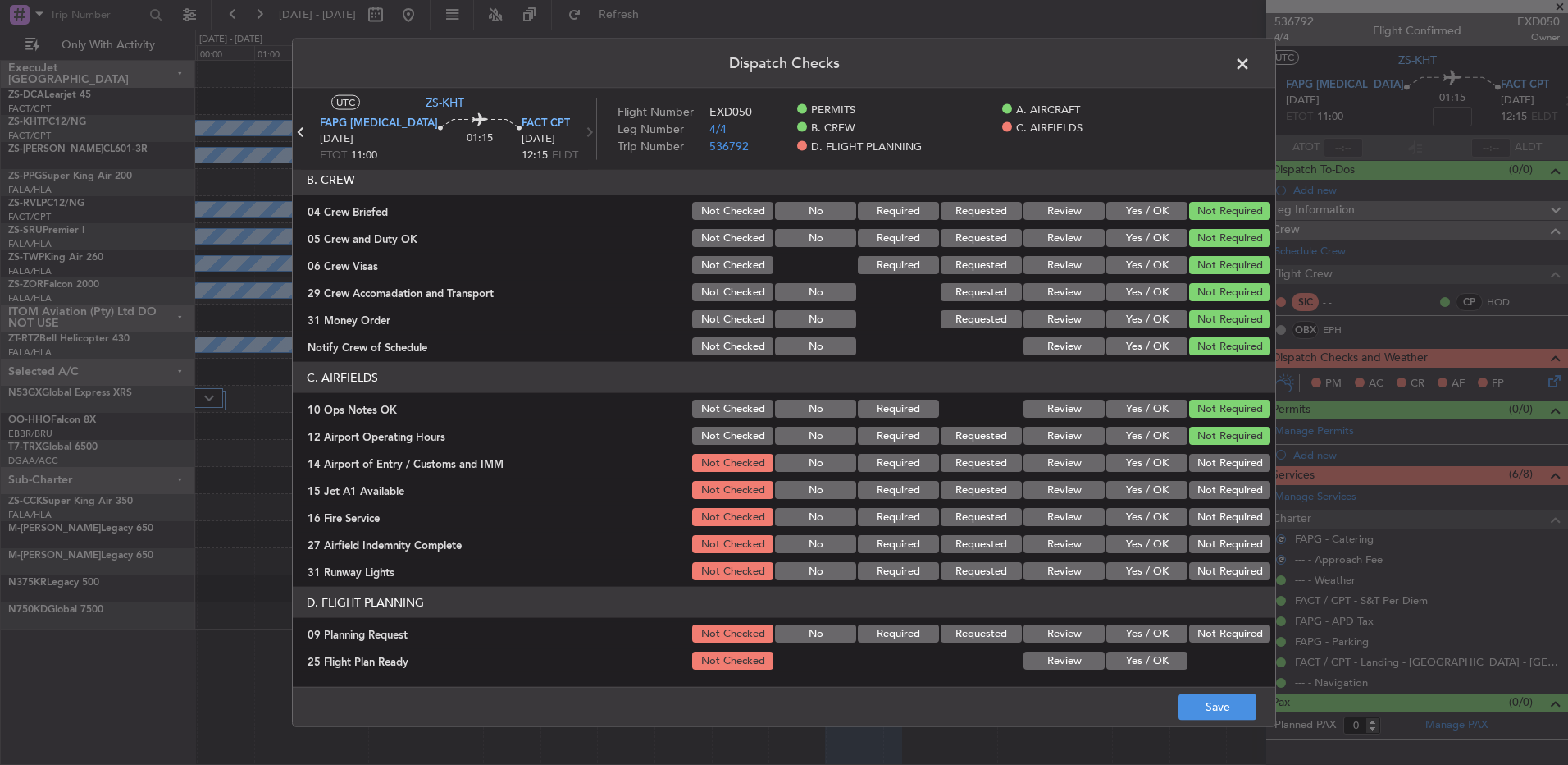
click at [1207, 484] on button "Not Required" at bounding box center [1230, 490] width 81 height 18
click at [1204, 456] on button "Not Required" at bounding box center [1230, 463] width 81 height 18
click at [1207, 496] on button "Not Required" at bounding box center [1230, 490] width 81 height 18
click at [1209, 523] on button "Not Required" at bounding box center [1230, 517] width 81 height 18
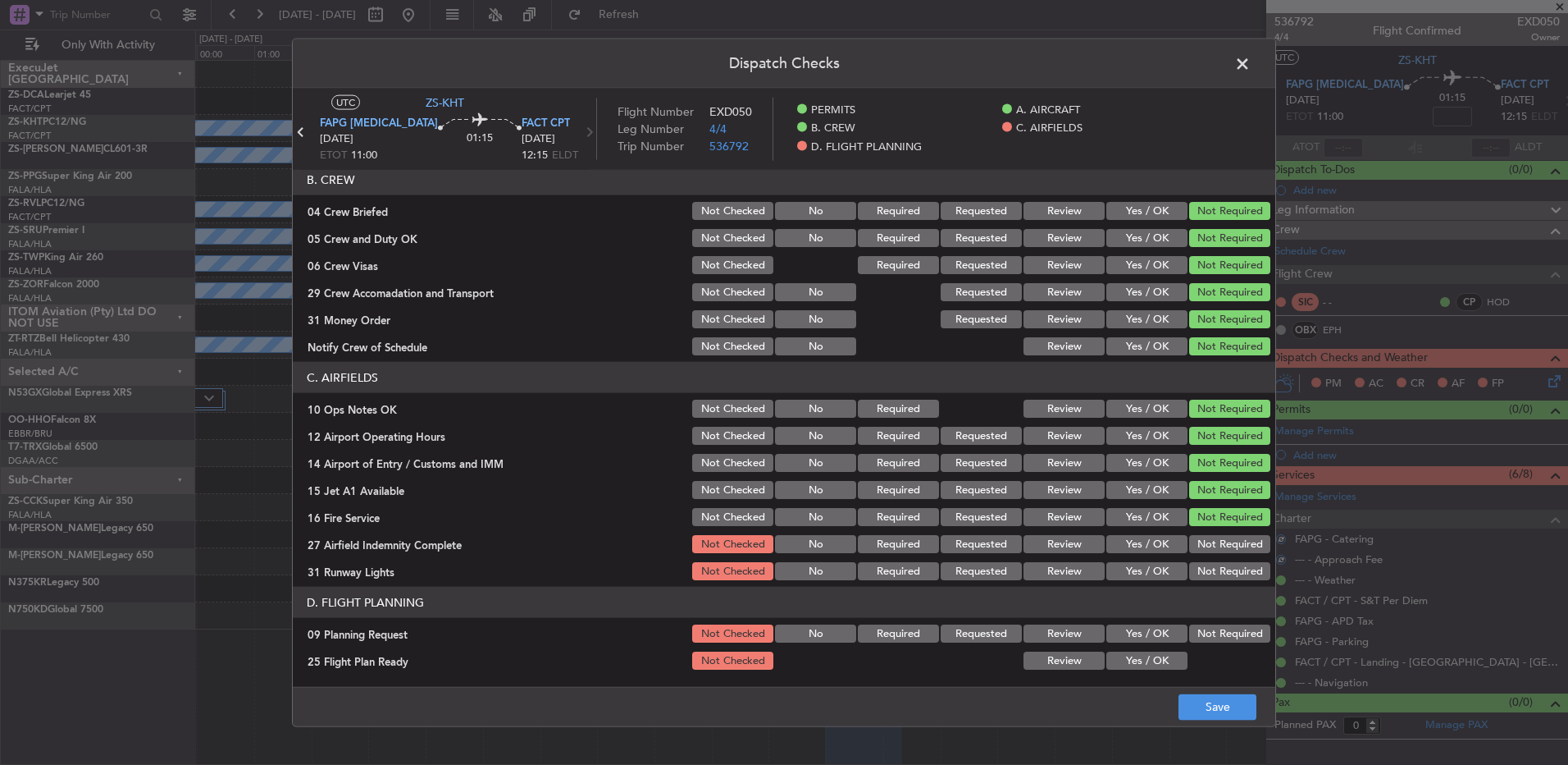
click at [1210, 538] on div "Not Required" at bounding box center [1228, 545] width 83 height 23
click at [1214, 563] on section "C. AIRFIELDS 10 Ops Notes OK Not Checked No Required Review Yes / OK Not Requir…" at bounding box center [784, 472] width 983 height 220
click at [1214, 570] on button "Not Required" at bounding box center [1230, 571] width 81 height 18
drag, startPoint x: 1208, startPoint y: 551, endPoint x: 1216, endPoint y: 570, distance: 20.6
click at [1209, 551] on button "Not Required" at bounding box center [1230, 545] width 81 height 18
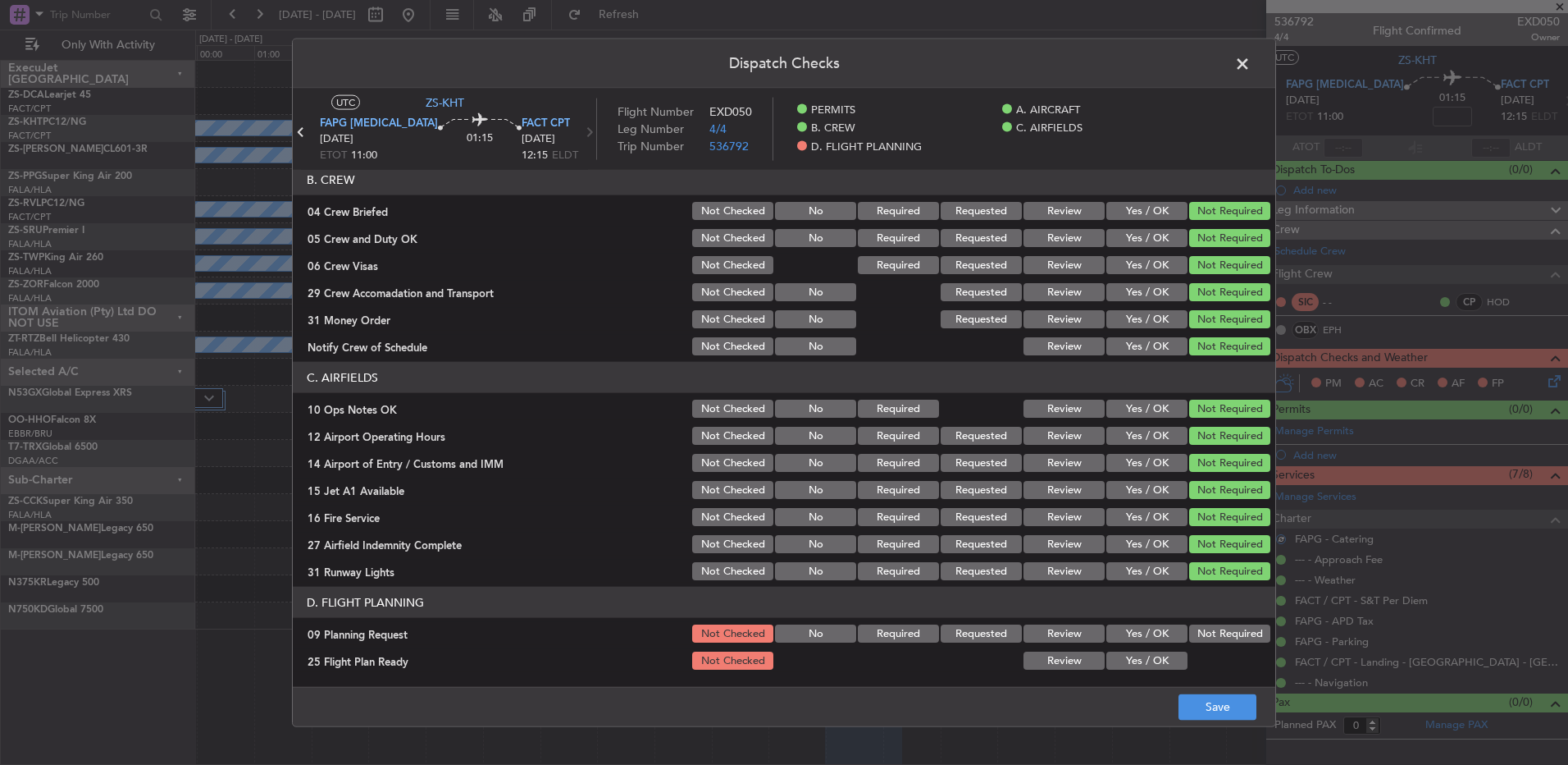
click at [1201, 639] on button "Not Required" at bounding box center [1230, 634] width 81 height 18
click at [1174, 654] on div "25 Flight Plan Ready Not Checked Review Yes / OK" at bounding box center [784, 661] width 983 height 23
drag, startPoint x: 1163, startPoint y: 659, endPoint x: 1182, endPoint y: 680, distance: 28.3
click at [1171, 663] on button "Yes / OK" at bounding box center [1146, 661] width 81 height 18
drag, startPoint x: 1182, startPoint y: 680, endPoint x: 1190, endPoint y: 698, distance: 19.7
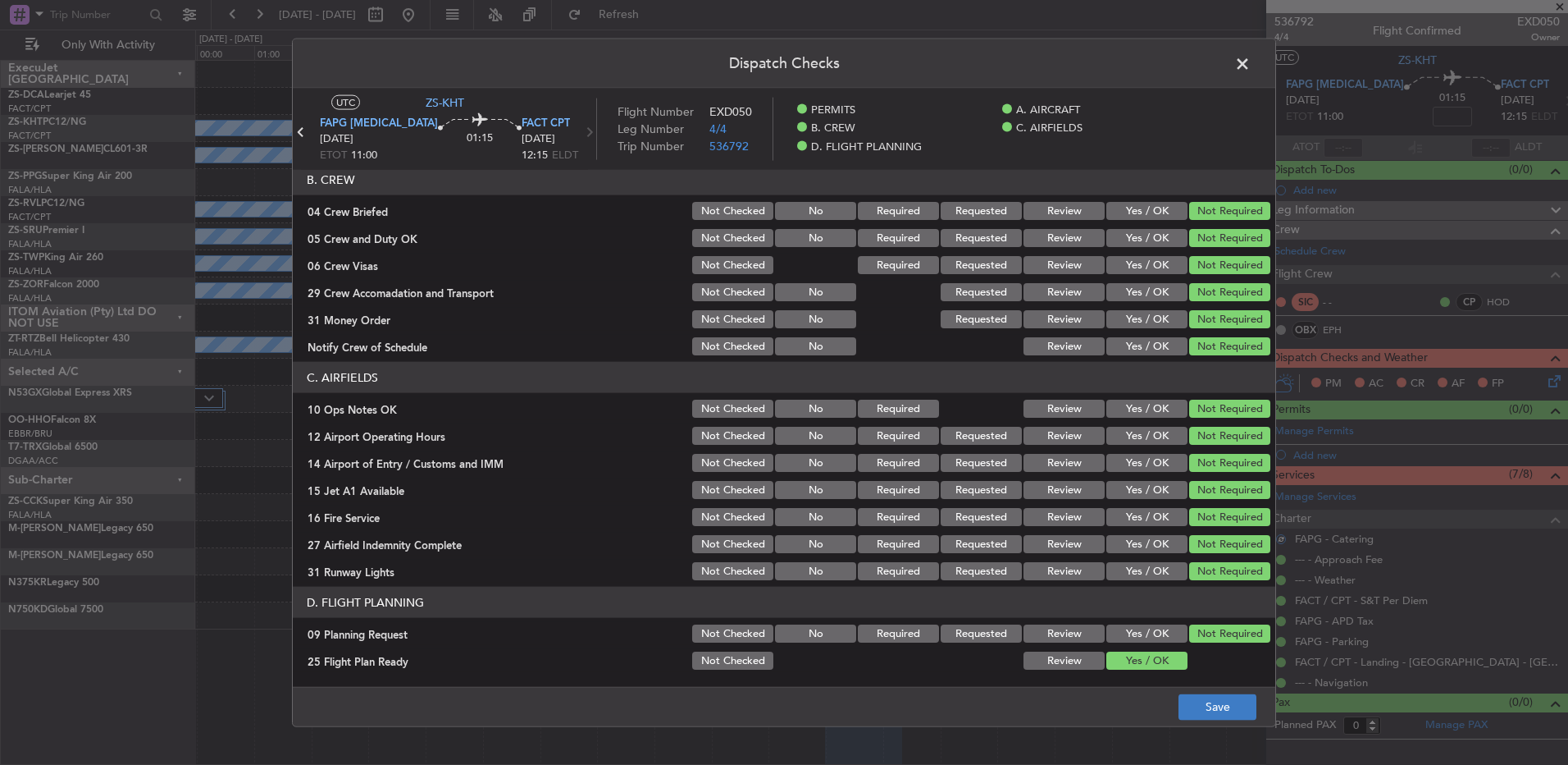
click at [1190, 693] on div "Dispatch Checks UTC ZS-KHT FAPG PBZ 14/09/2025 ETOT 11:00 01:15 FACT CPT 14/09/…" at bounding box center [784, 382] width 984 height 688
click at [1230, 73] on header "Dispatch Checks" at bounding box center [784, 63] width 983 height 49
click at [1251, 63] on span at bounding box center [1251, 68] width 0 height 33
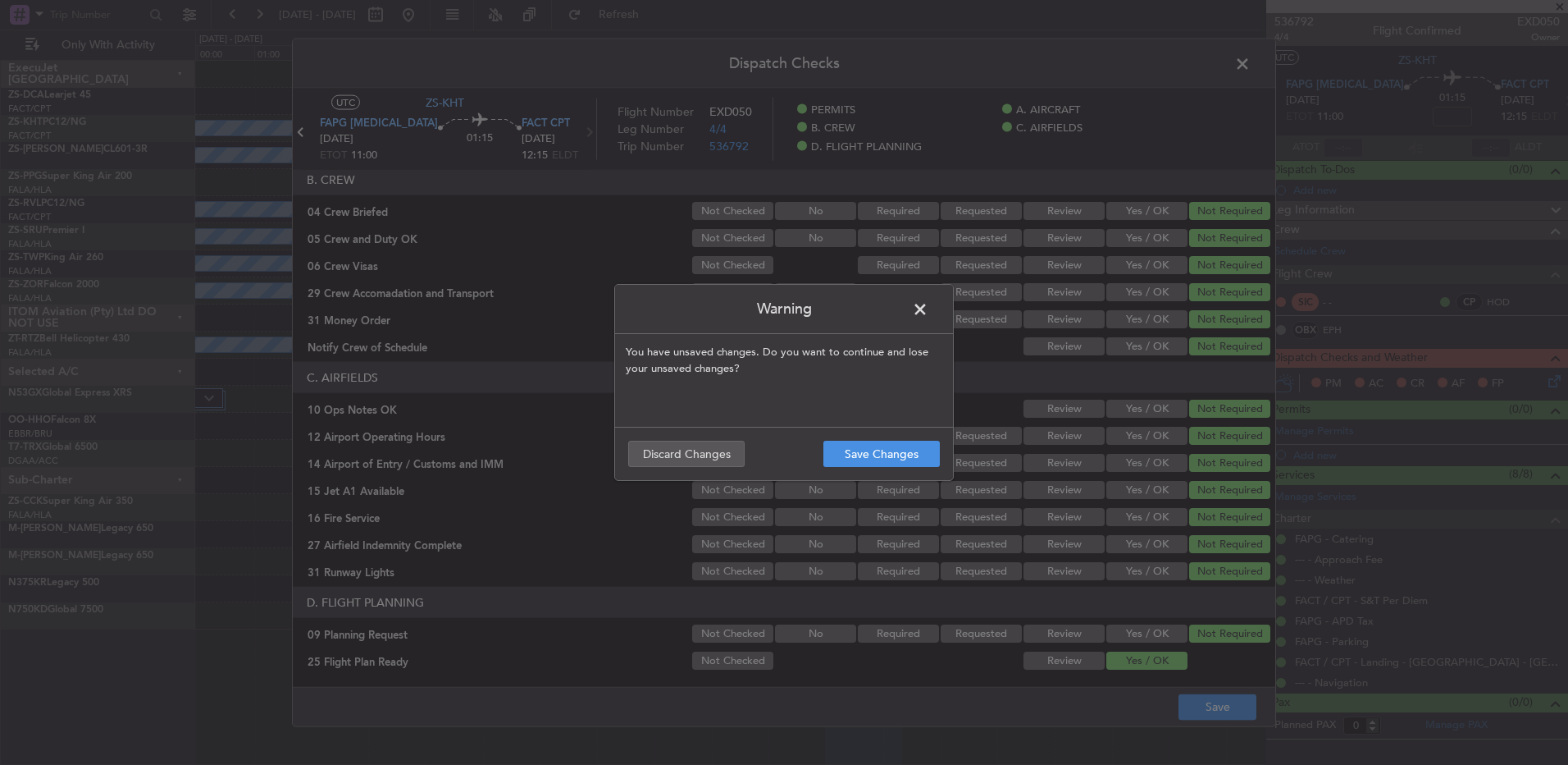
click at [844, 432] on footer "Save Changes Discard Changes" at bounding box center [784, 453] width 338 height 53
click at [852, 455] on button "Save Changes" at bounding box center [882, 453] width 117 height 26
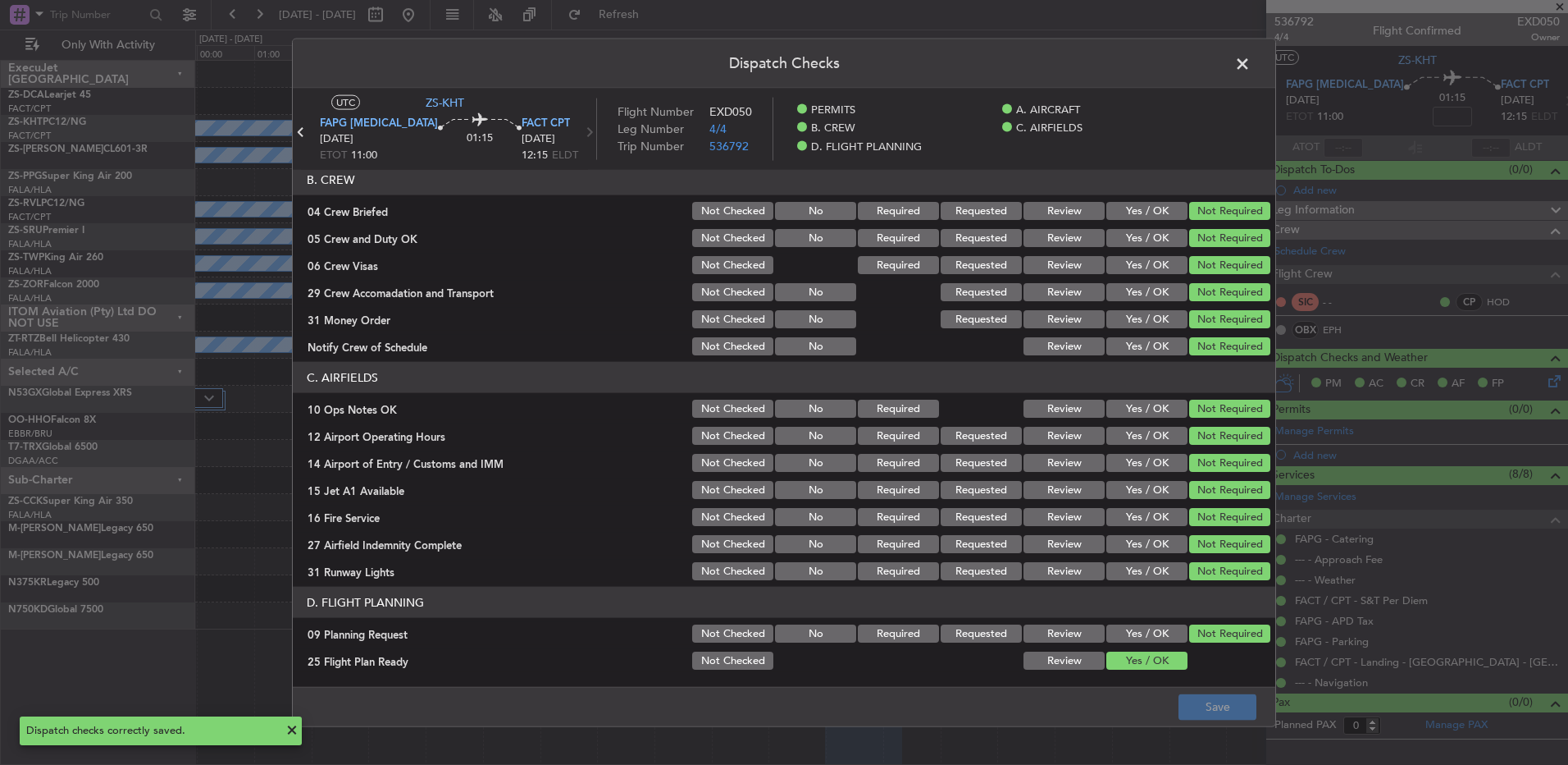
click at [1255, 58] on header "Dispatch Checks" at bounding box center [784, 63] width 983 height 49
click at [1251, 66] on span at bounding box center [1251, 68] width 0 height 33
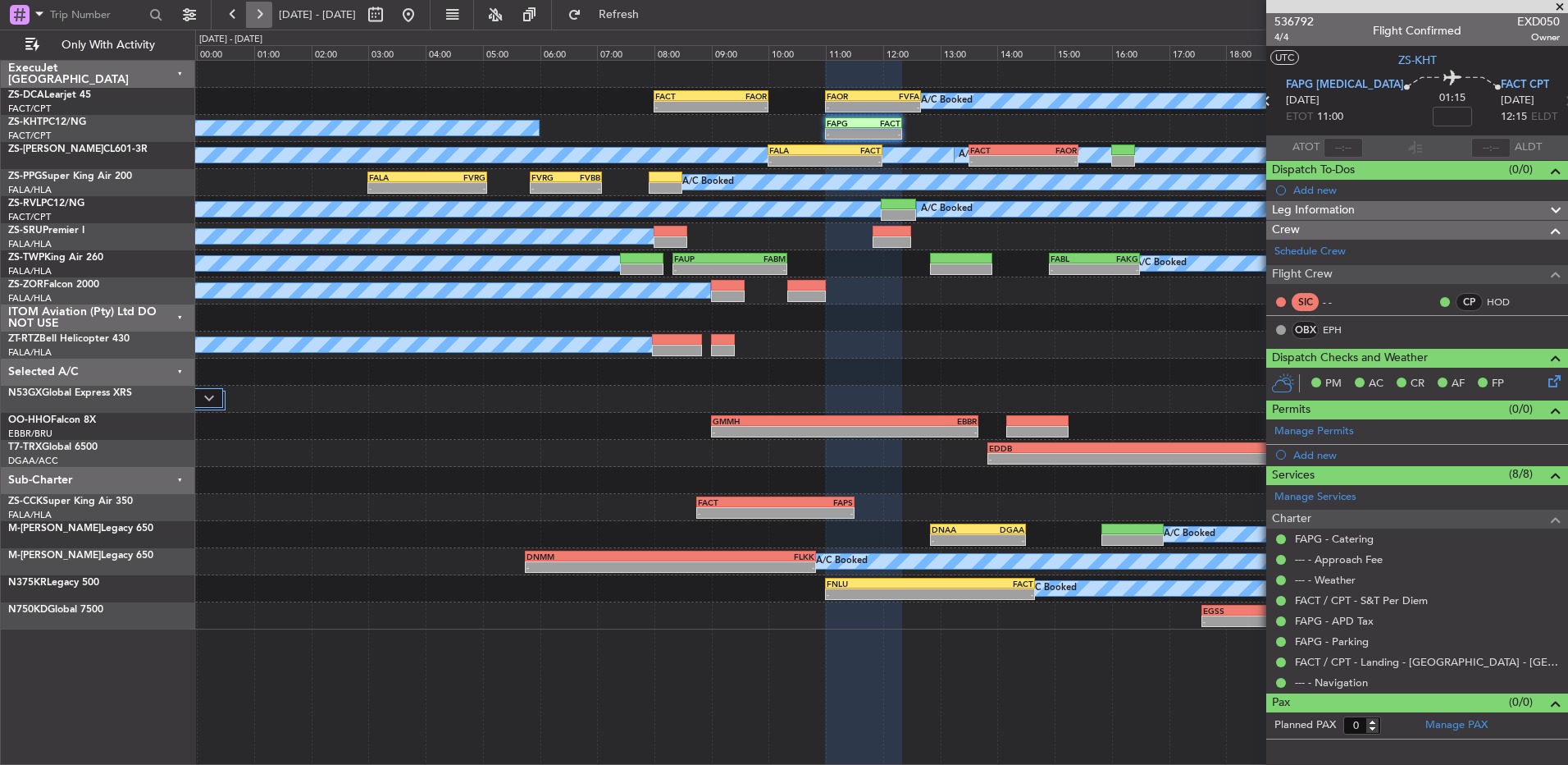
click at [266, 12] on button at bounding box center [259, 14] width 26 height 26
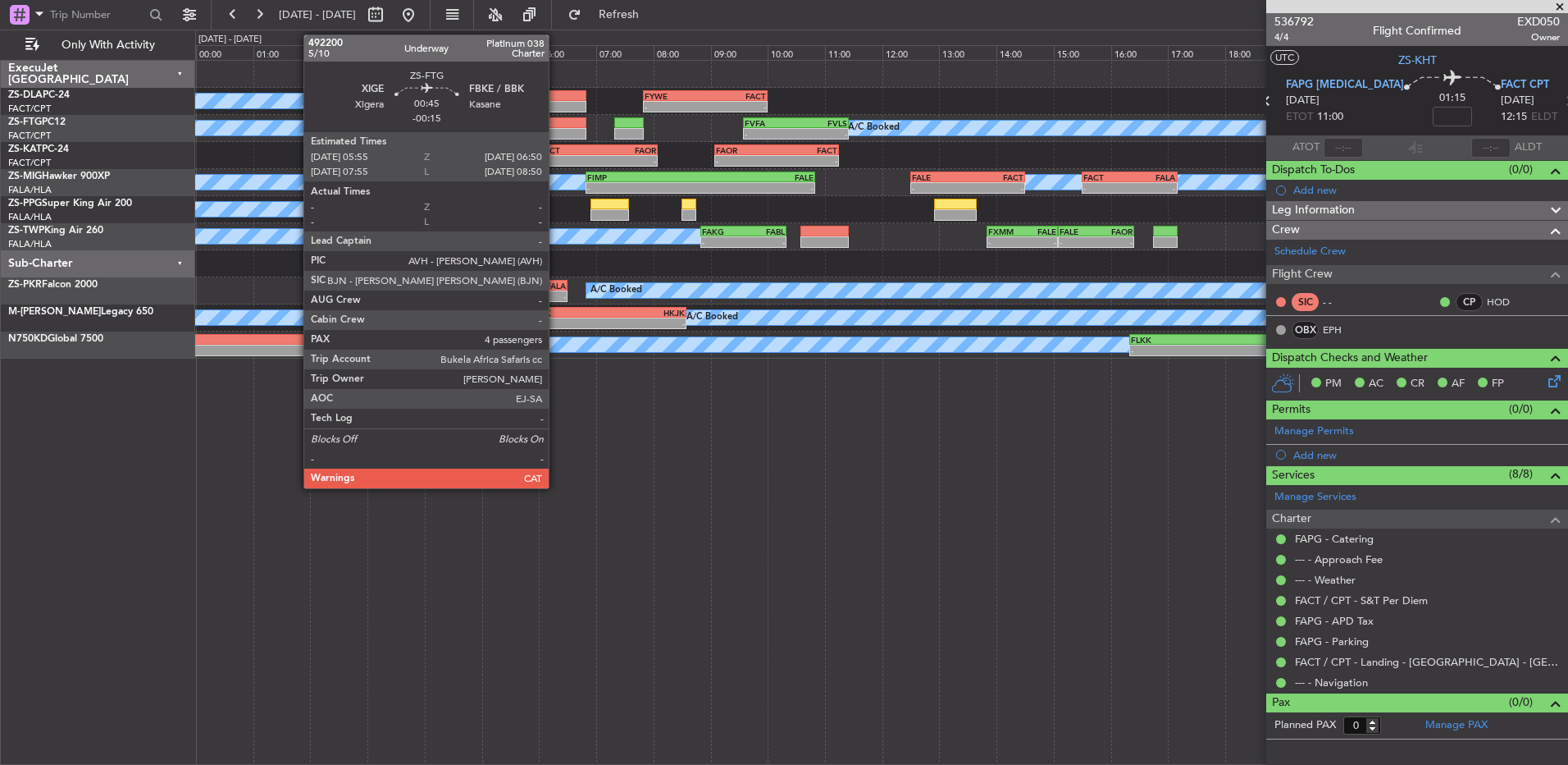
click at [556, 125] on div at bounding box center [560, 123] width 53 height 12
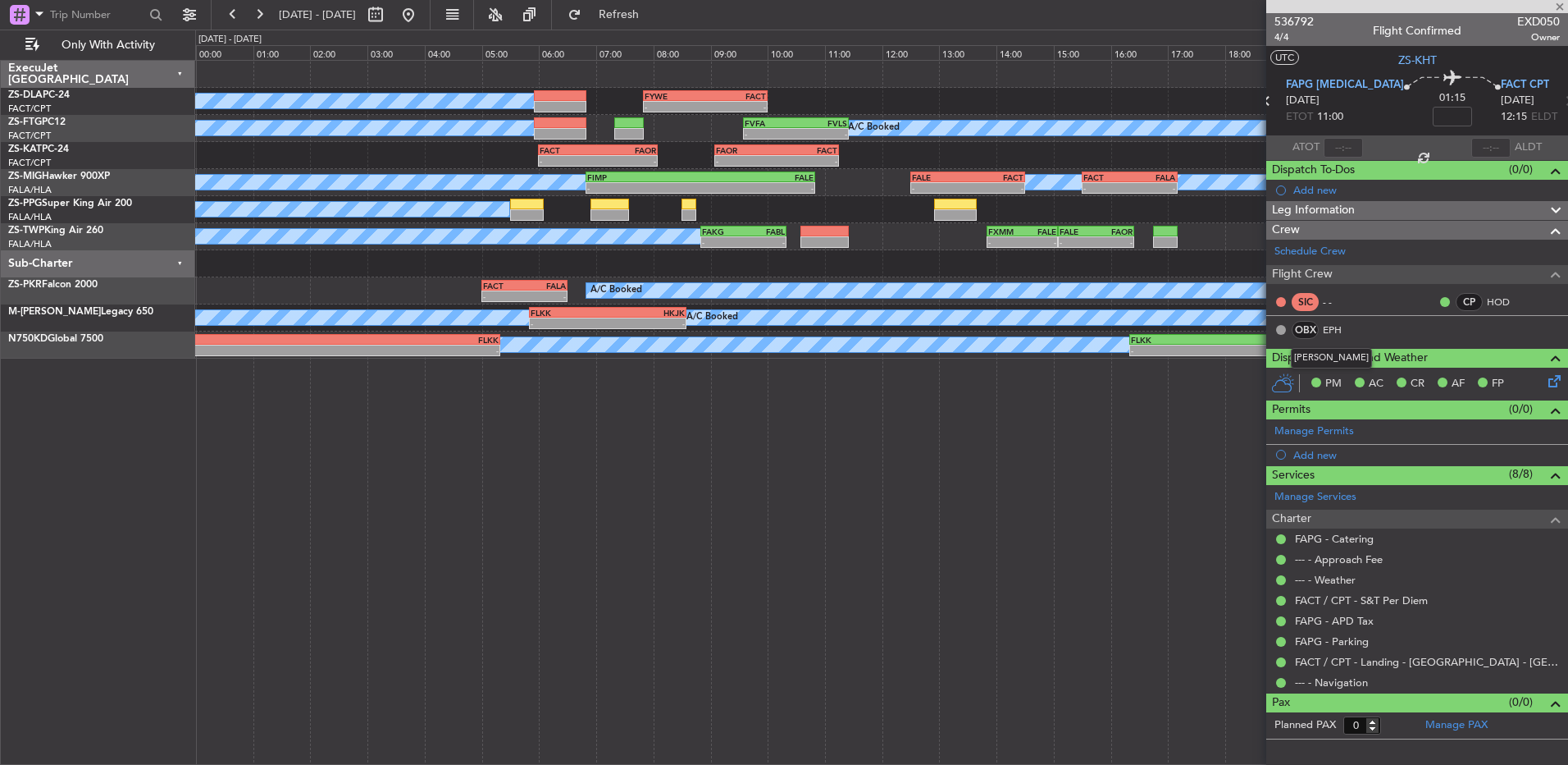
type input "-00:15"
type input "4"
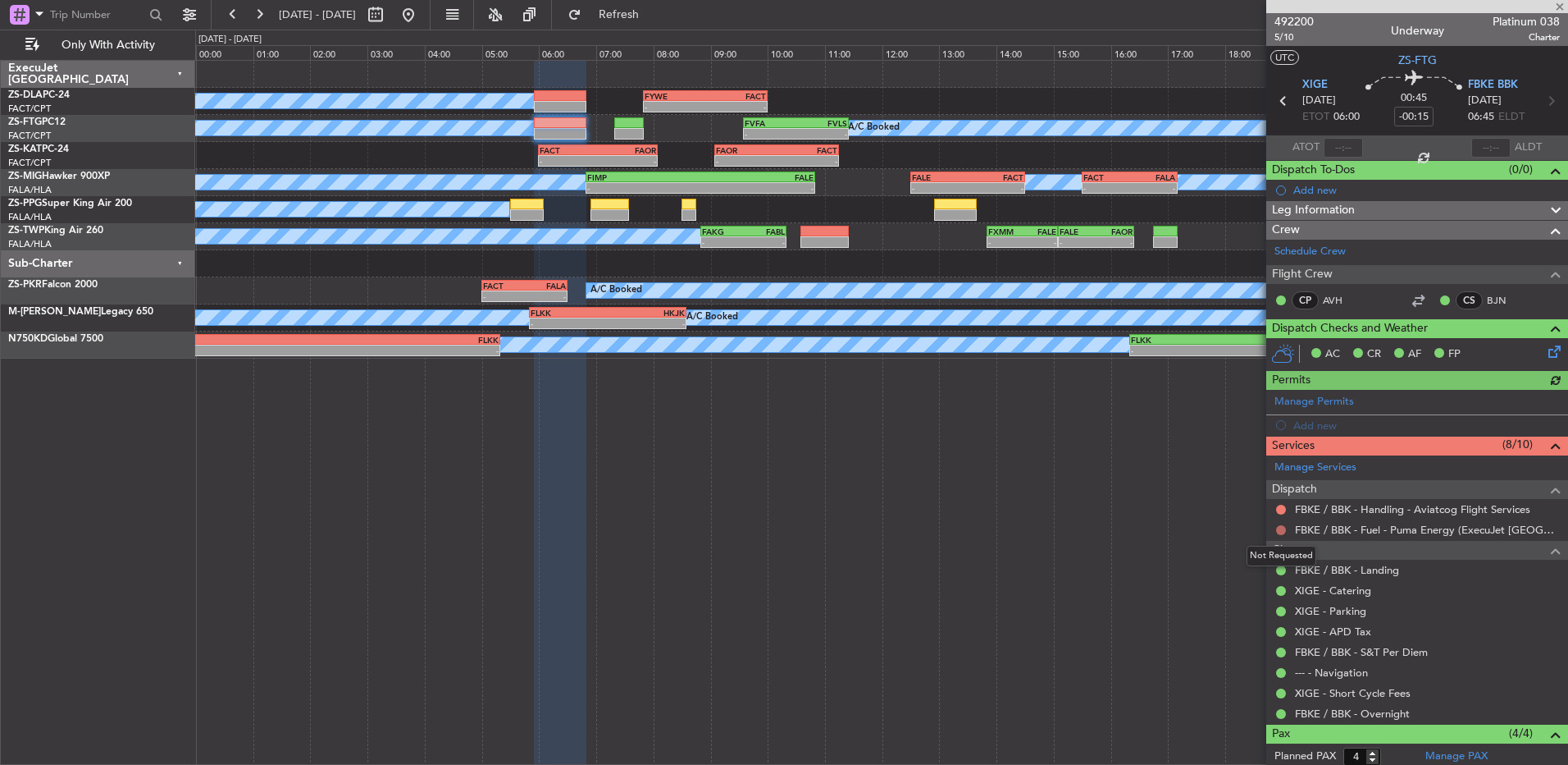
click at [1285, 528] on button at bounding box center [1282, 530] width 10 height 10
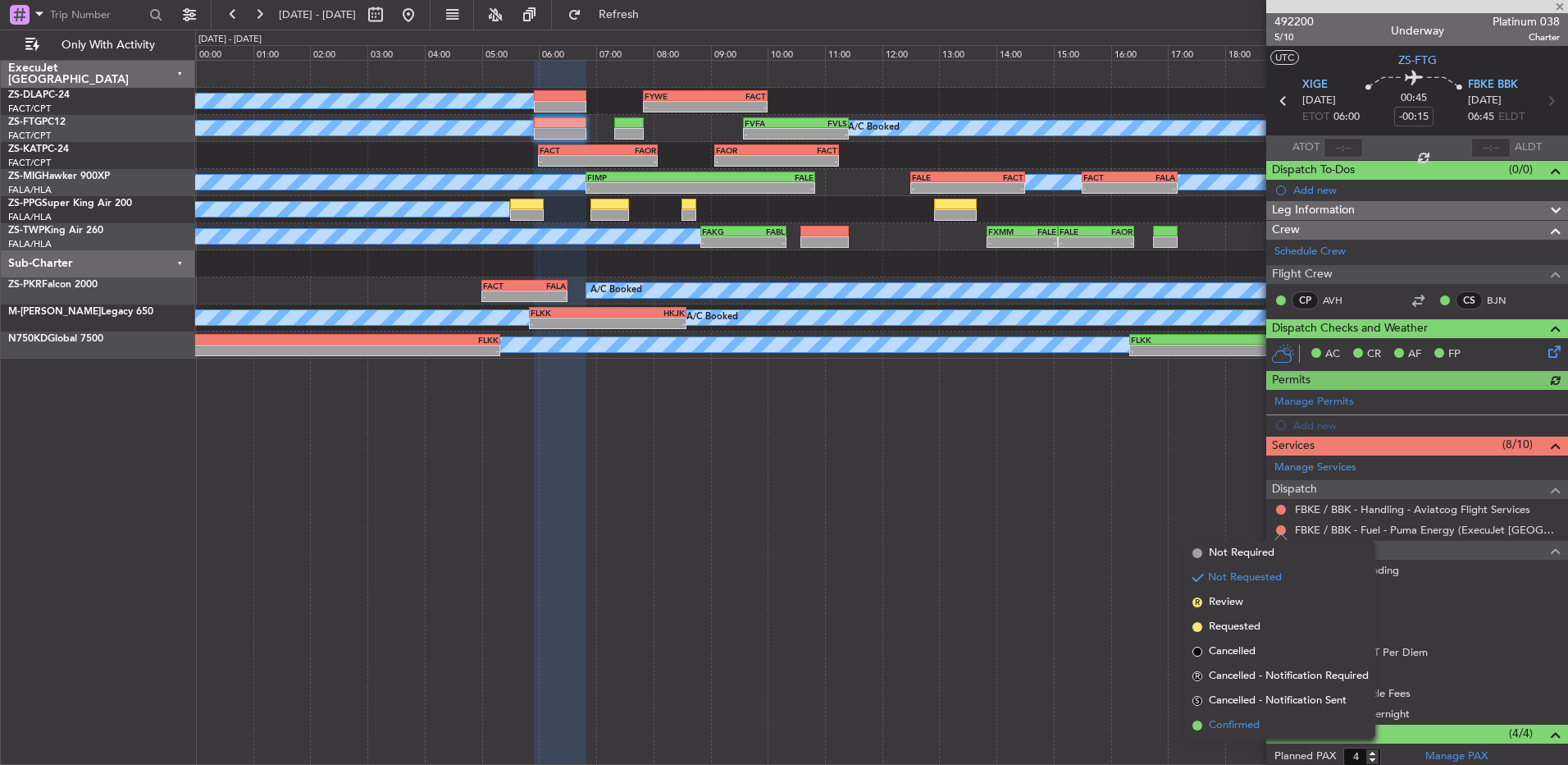
click at [1242, 729] on span "Confirmed" at bounding box center [1234, 726] width 51 height 17
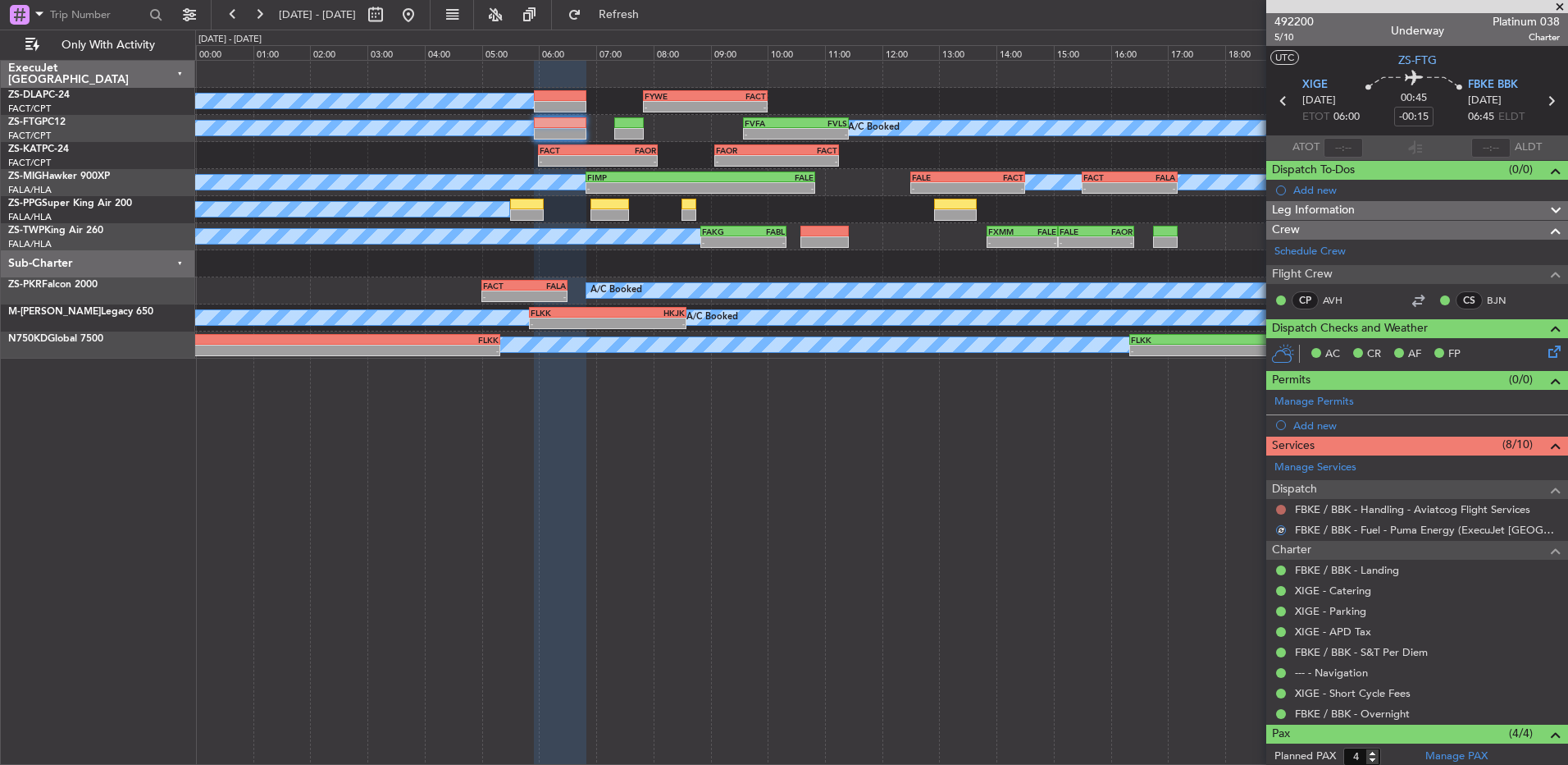
click at [1286, 509] on button at bounding box center [1282, 509] width 10 height 10
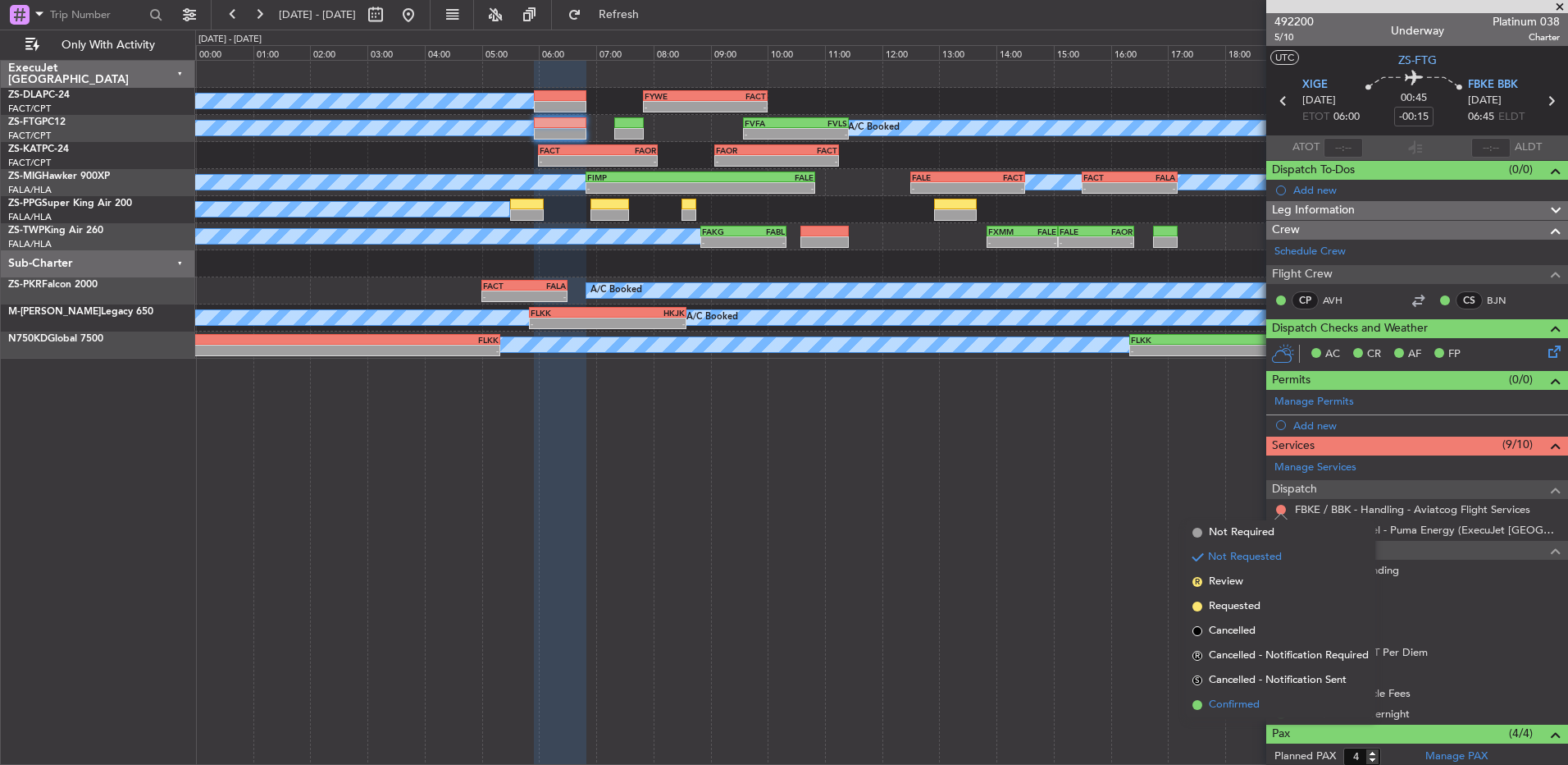
click at [1236, 697] on span "Confirmed" at bounding box center [1234, 705] width 51 height 17
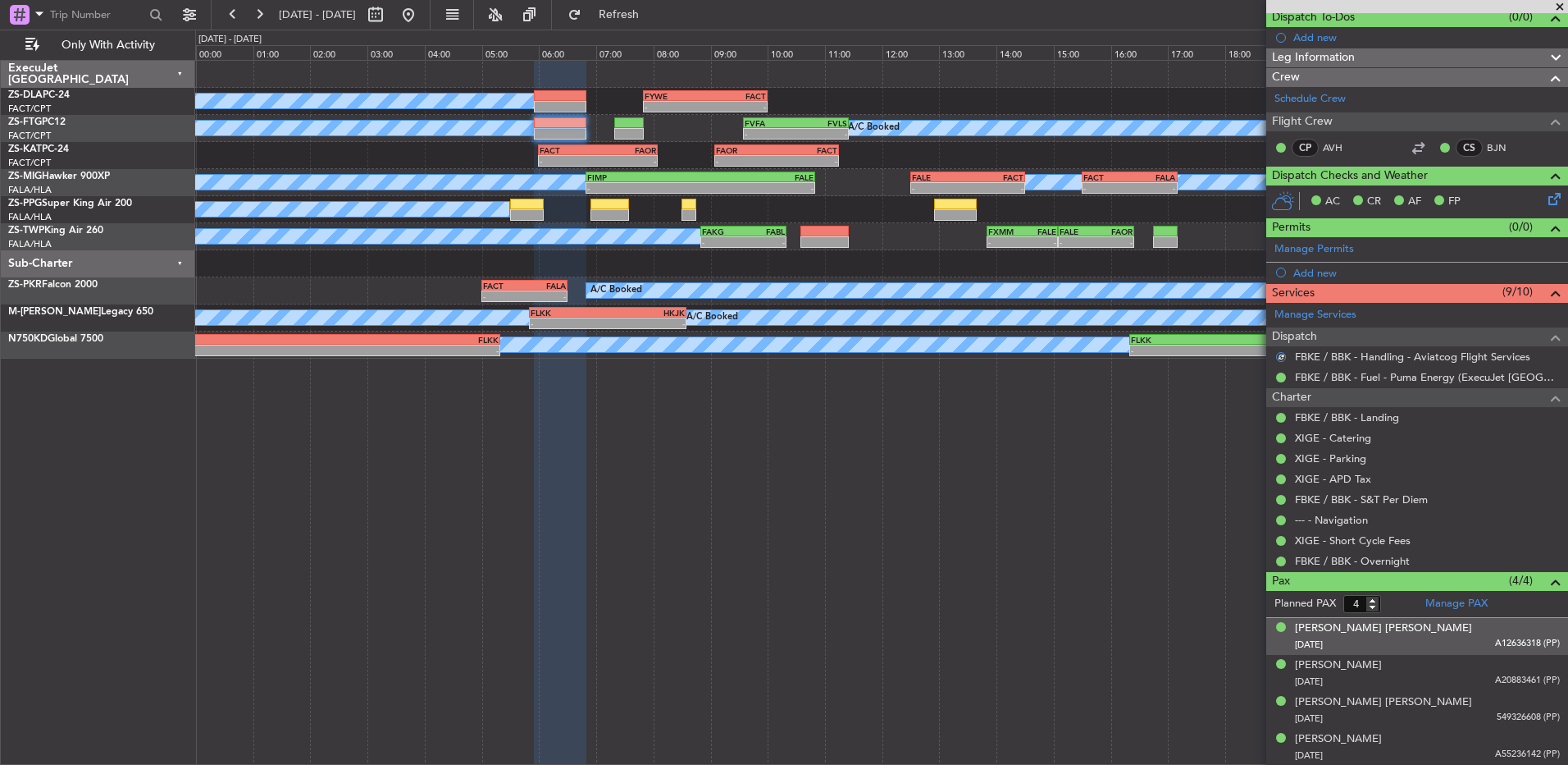
scroll to position [0, 0]
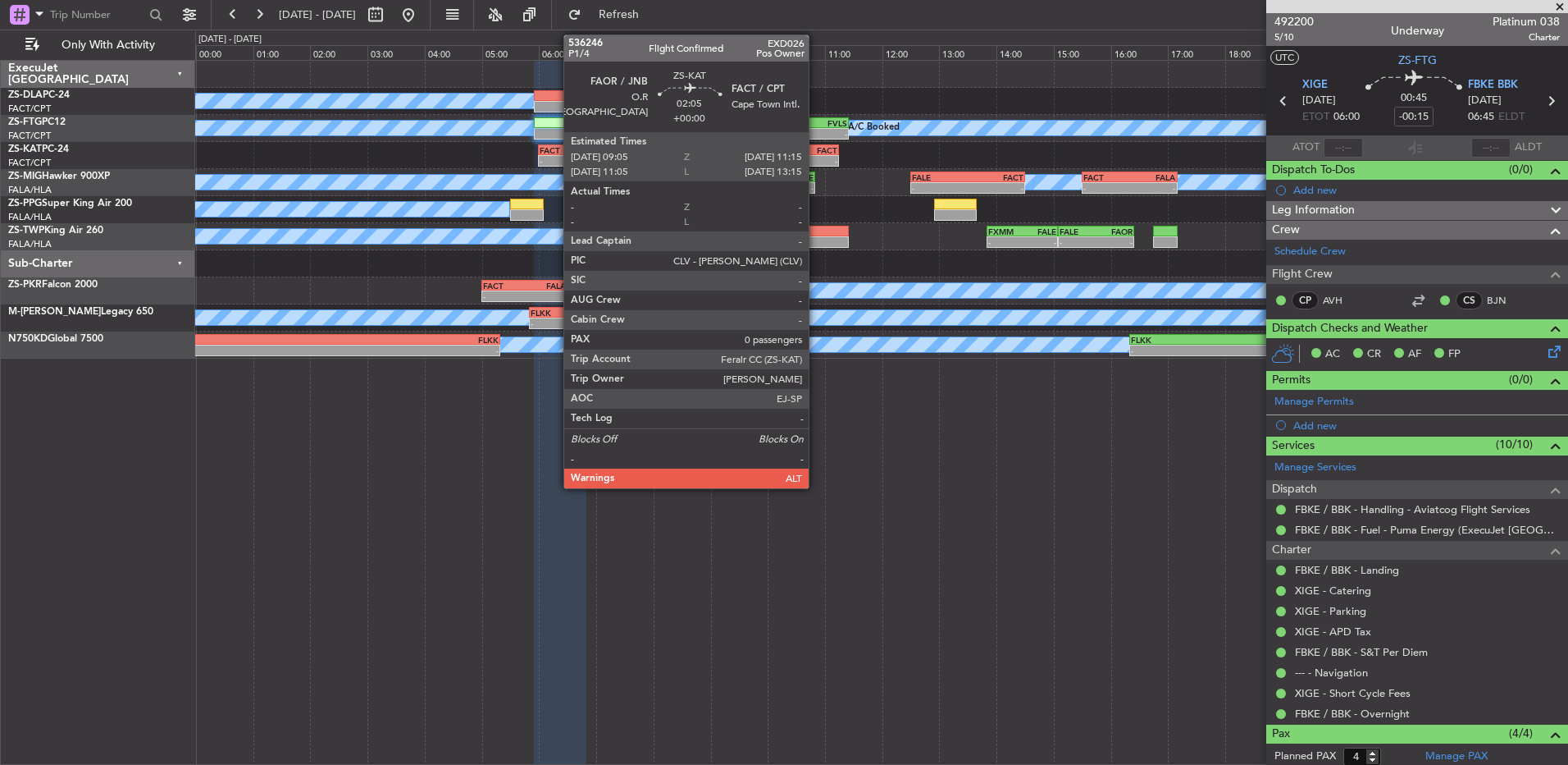
click at [817, 155] on div "FAOR 09:05 Z FACT 11:15 Z" at bounding box center [776, 150] width 124 height 12
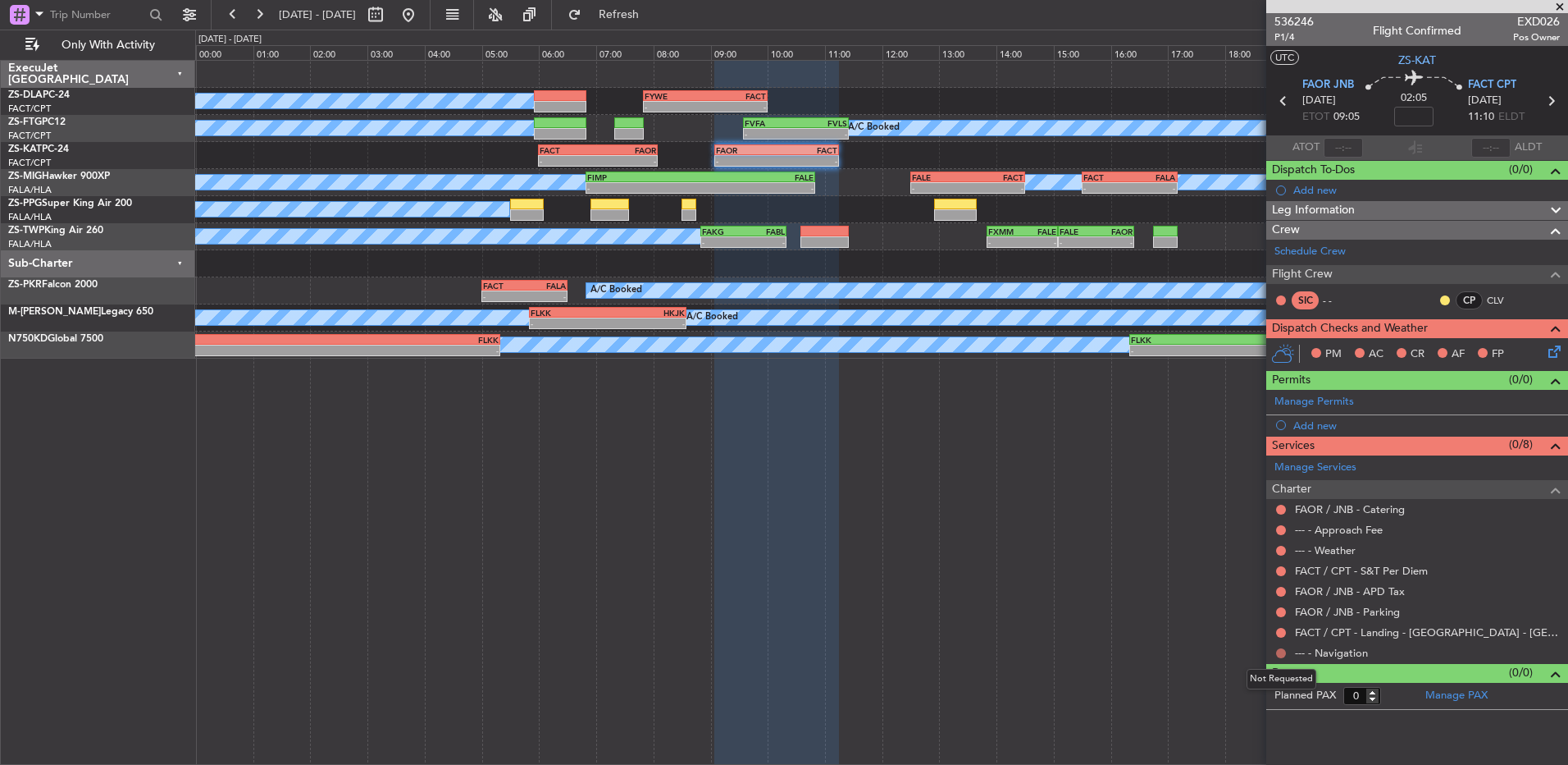
click at [1282, 651] on button at bounding box center [1282, 653] width 10 height 10
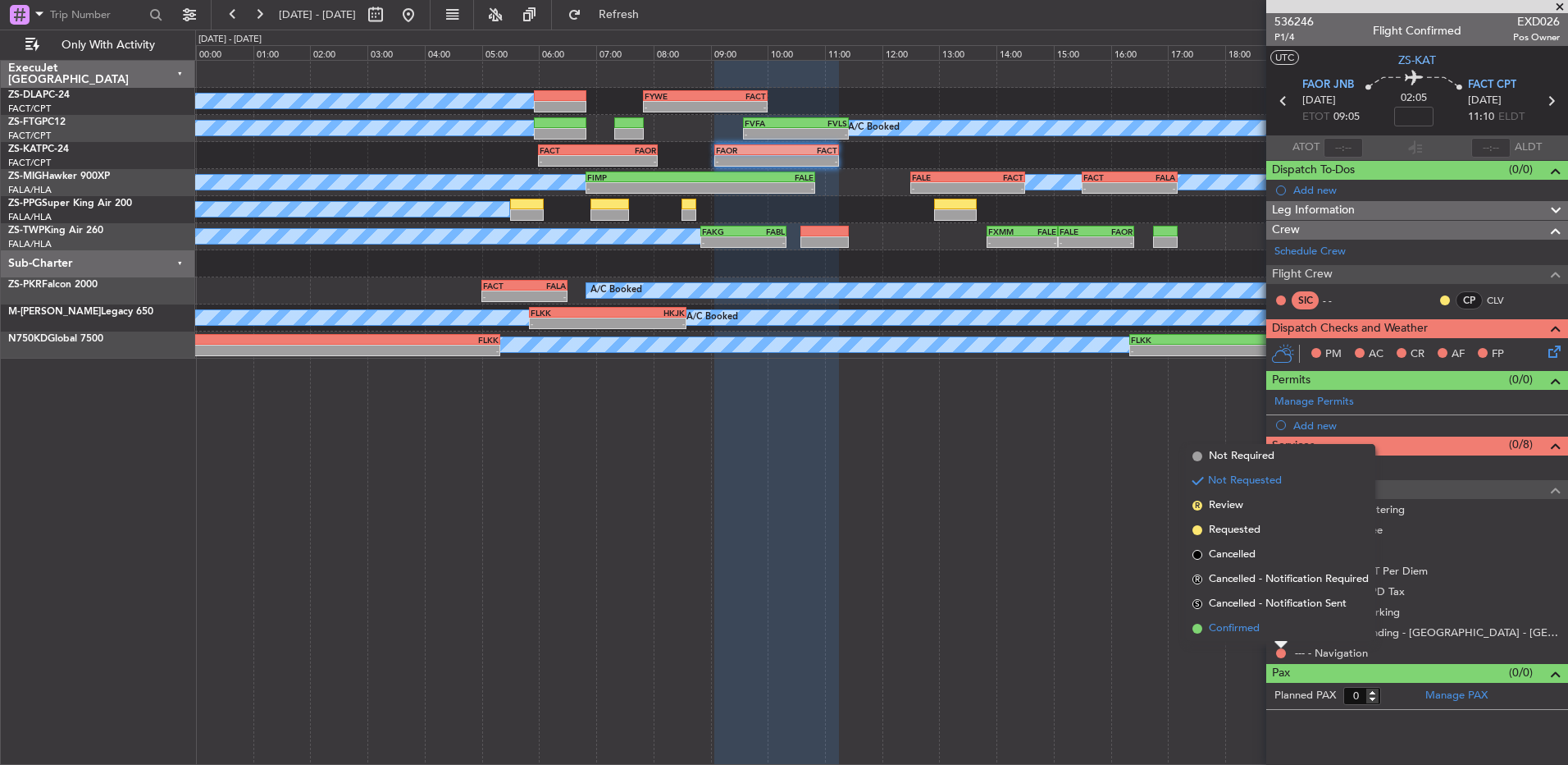
click at [1268, 631] on li "Confirmed" at bounding box center [1281, 628] width 190 height 24
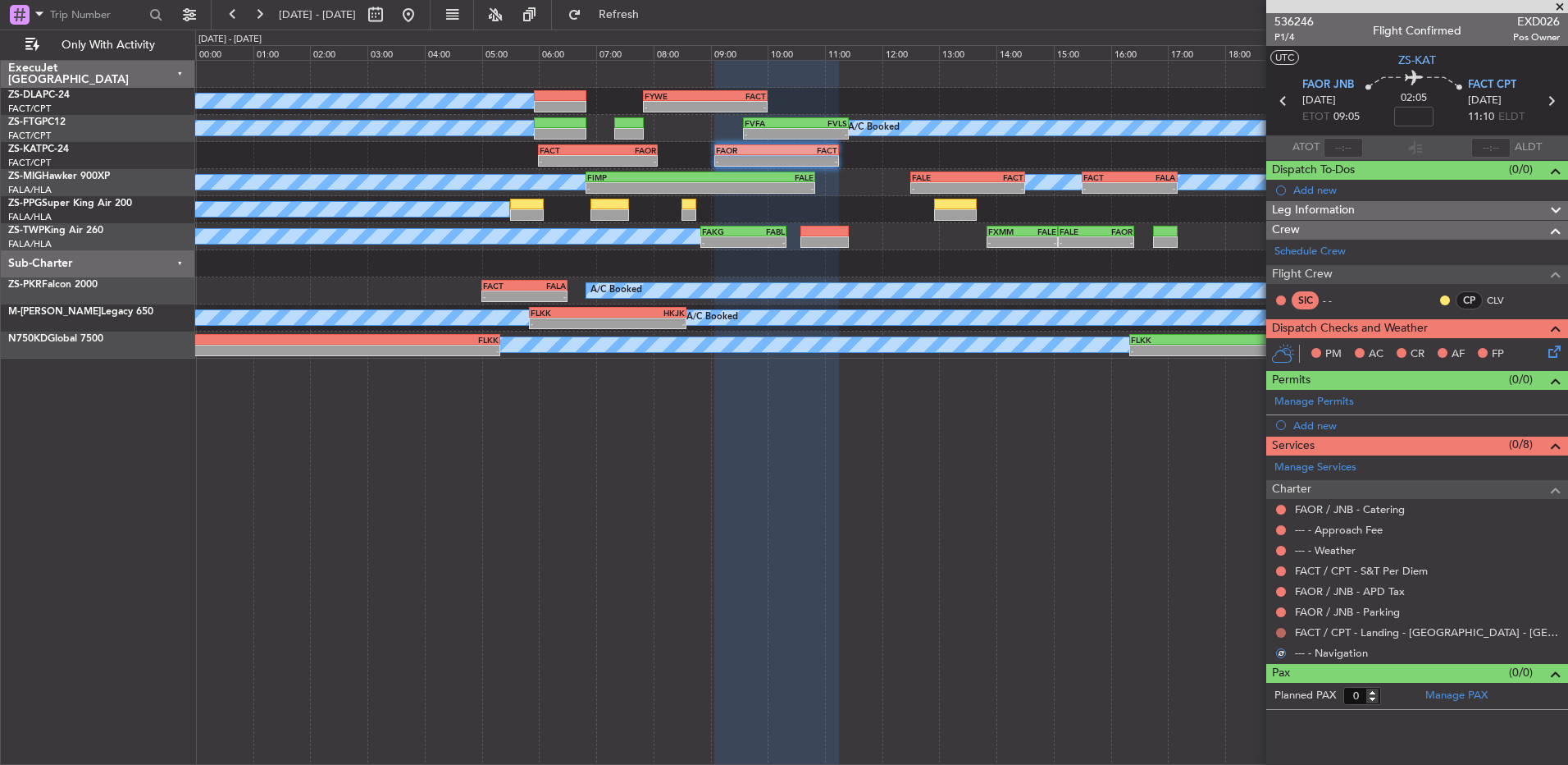
click at [1285, 631] on button at bounding box center [1282, 633] width 10 height 10
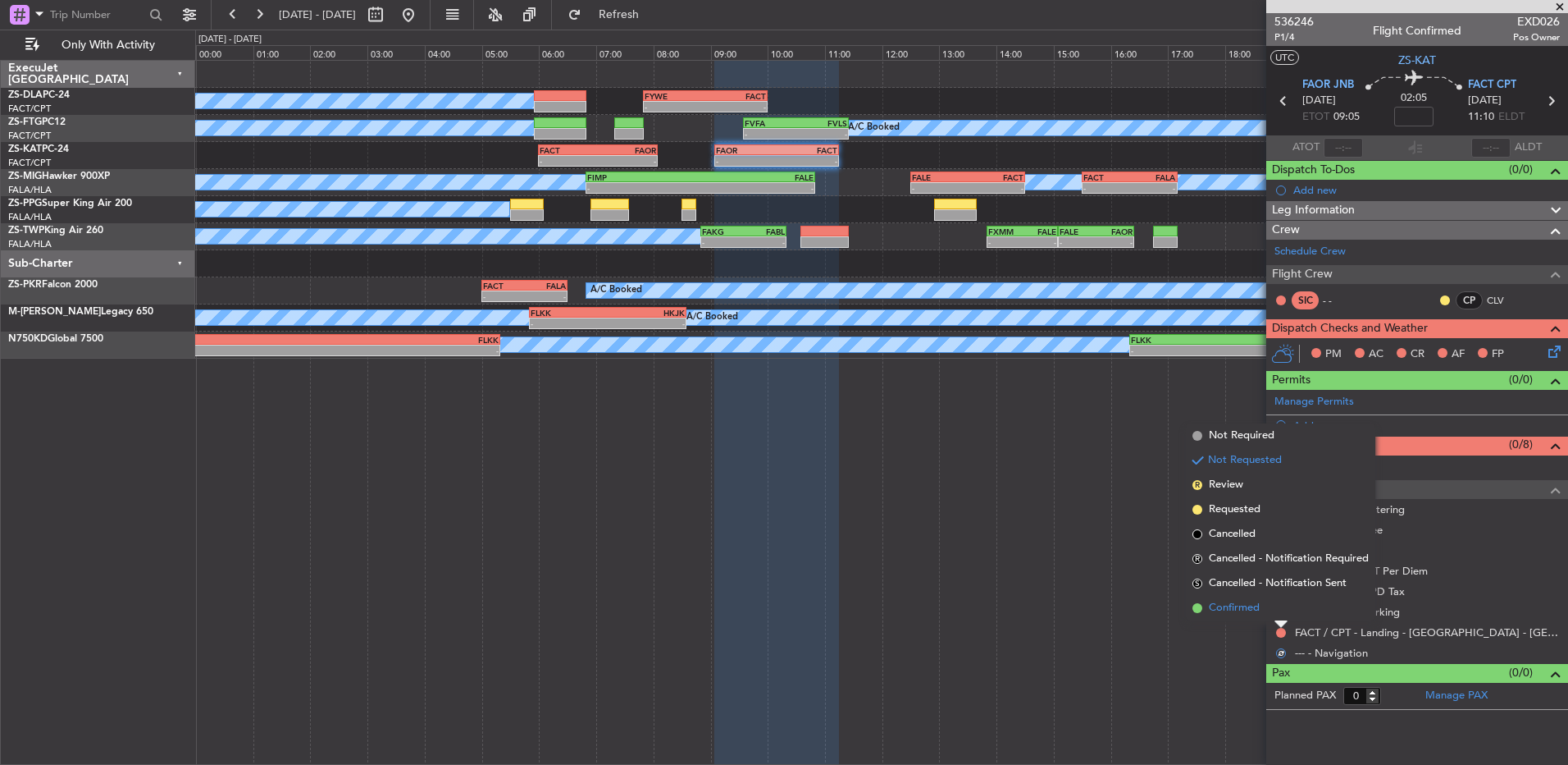
click at [1277, 610] on li "Confirmed" at bounding box center [1281, 607] width 190 height 24
click at [1277, 610] on button at bounding box center [1282, 612] width 10 height 10
click at [1286, 589] on li "Confirmed" at bounding box center [1281, 587] width 190 height 24
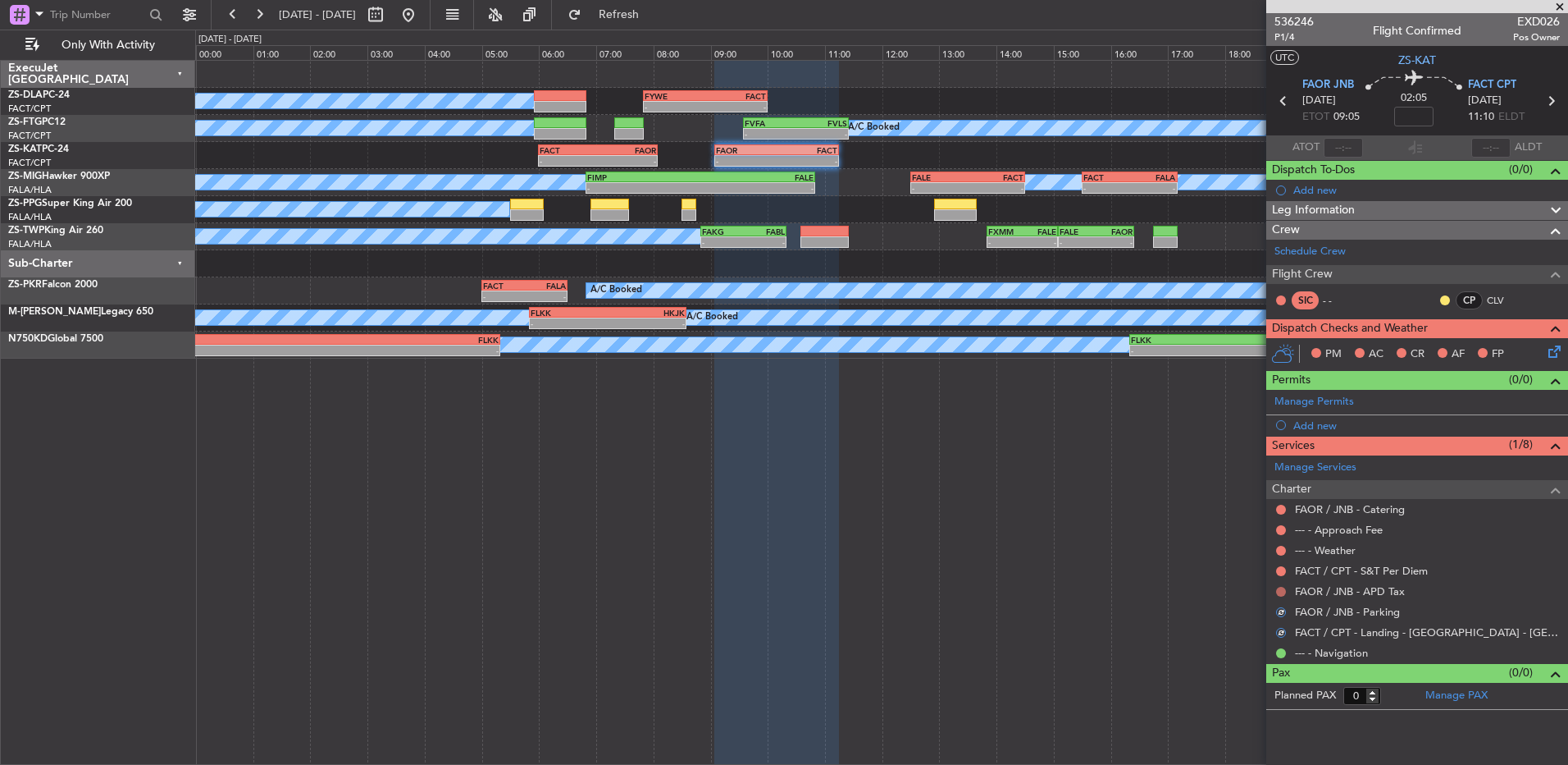
click at [1284, 590] on button at bounding box center [1282, 591] width 10 height 10
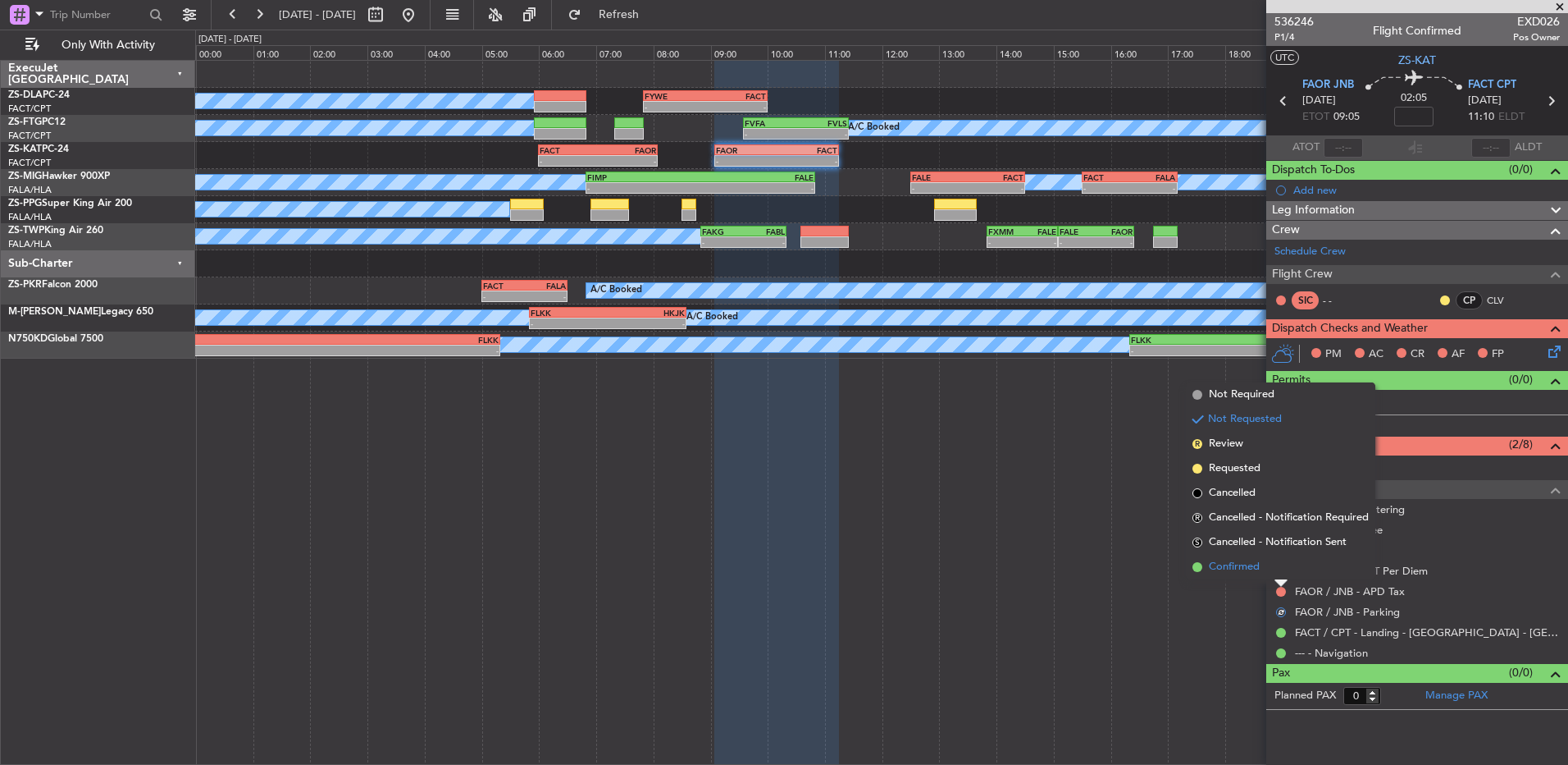
click at [1282, 567] on li "Confirmed" at bounding box center [1281, 566] width 190 height 24
click at [1282, 567] on button at bounding box center [1282, 571] width 10 height 10
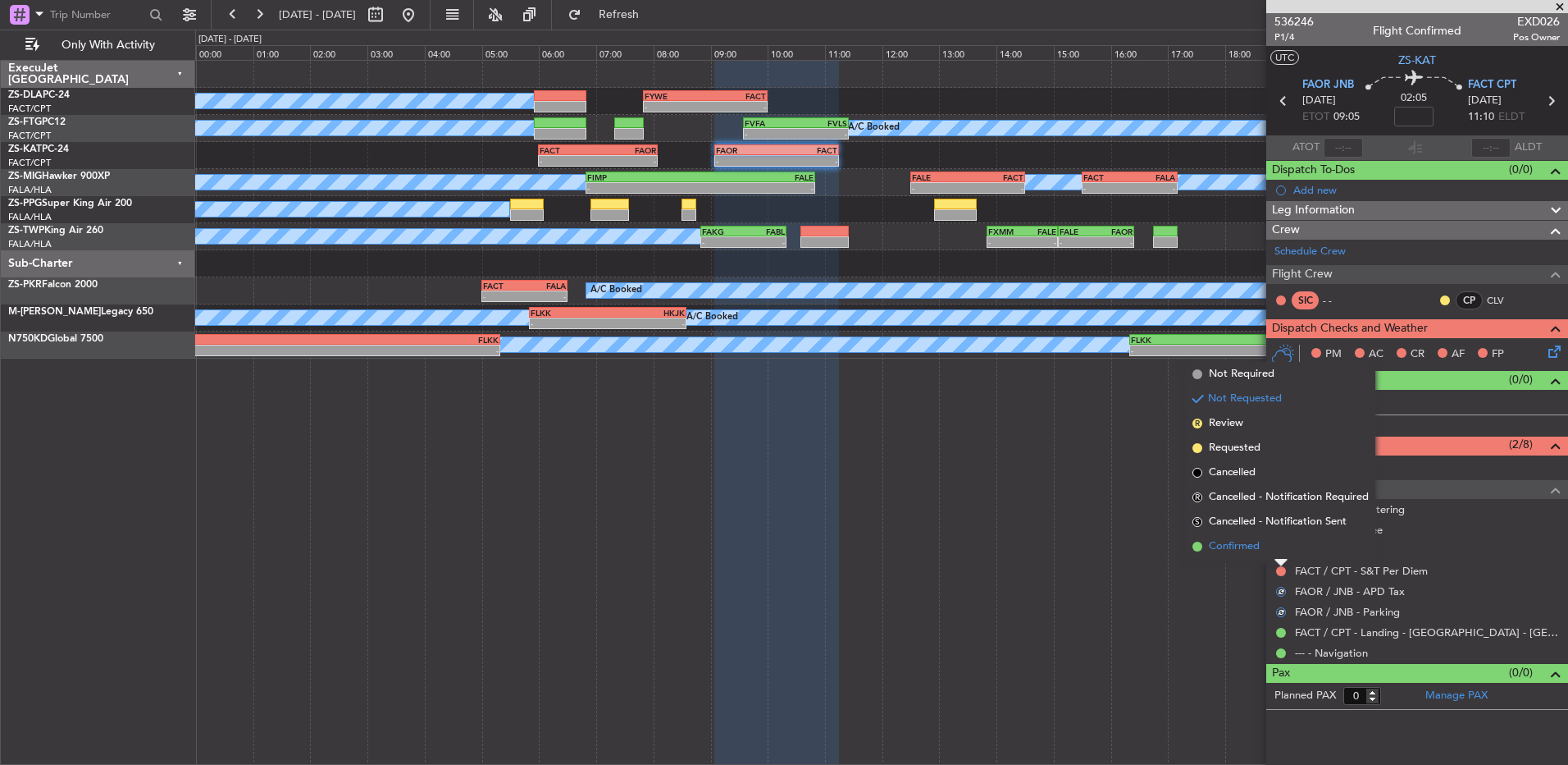
click at [1277, 547] on li "Confirmed" at bounding box center [1281, 546] width 190 height 24
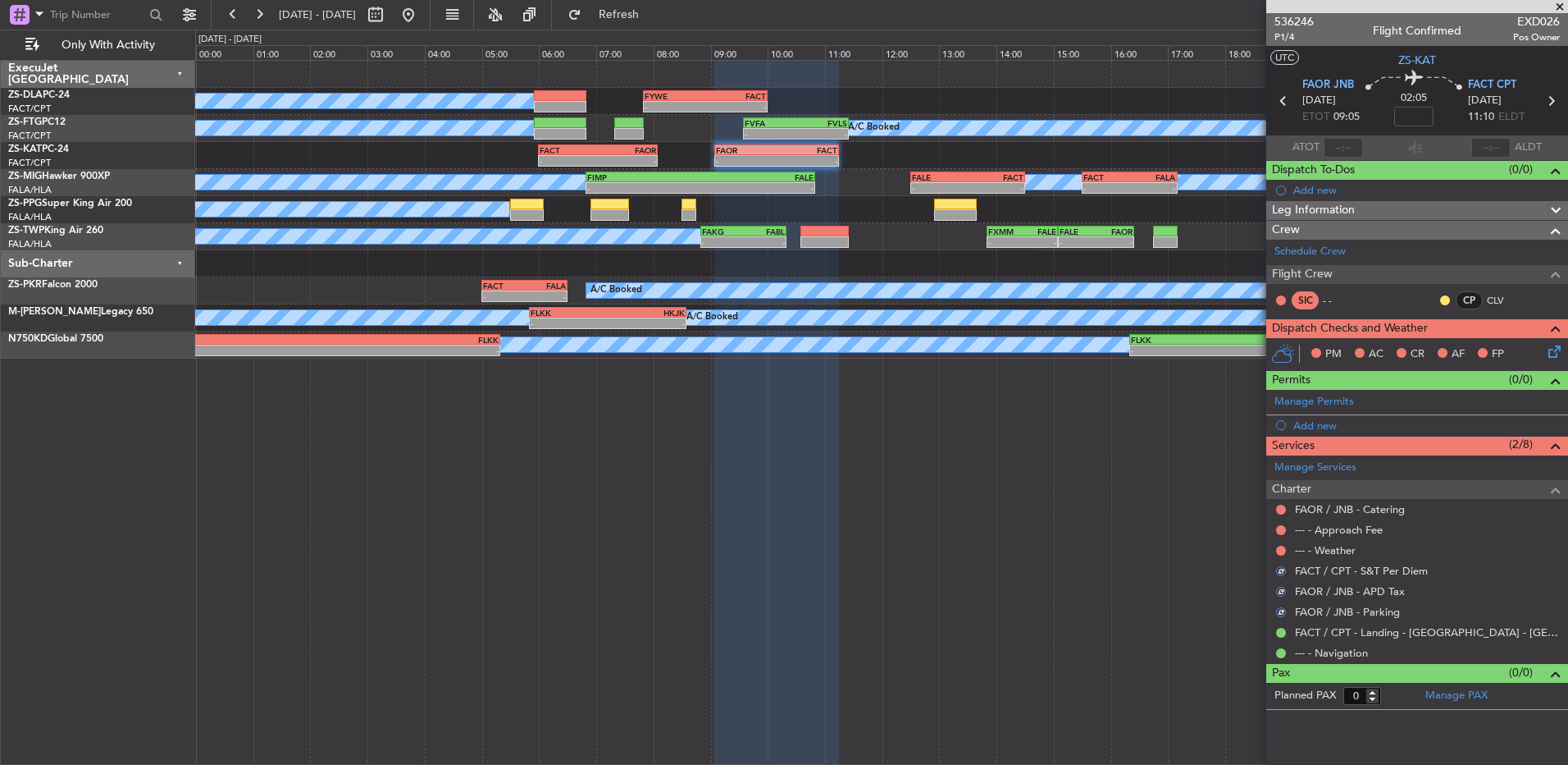
click at [1277, 547] on button at bounding box center [1282, 550] width 10 height 10
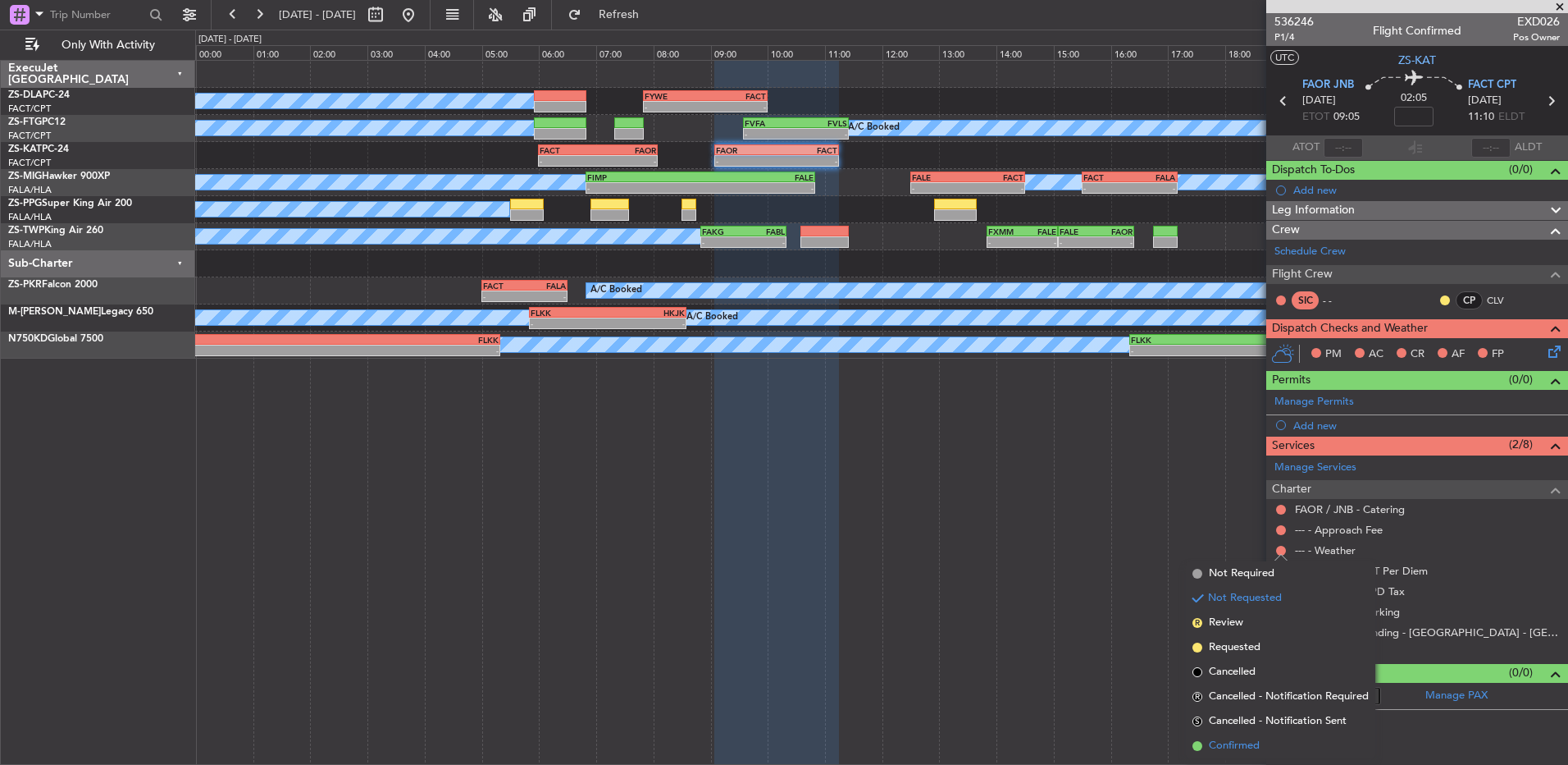
click at [1241, 745] on span "Confirmed" at bounding box center [1234, 746] width 51 height 17
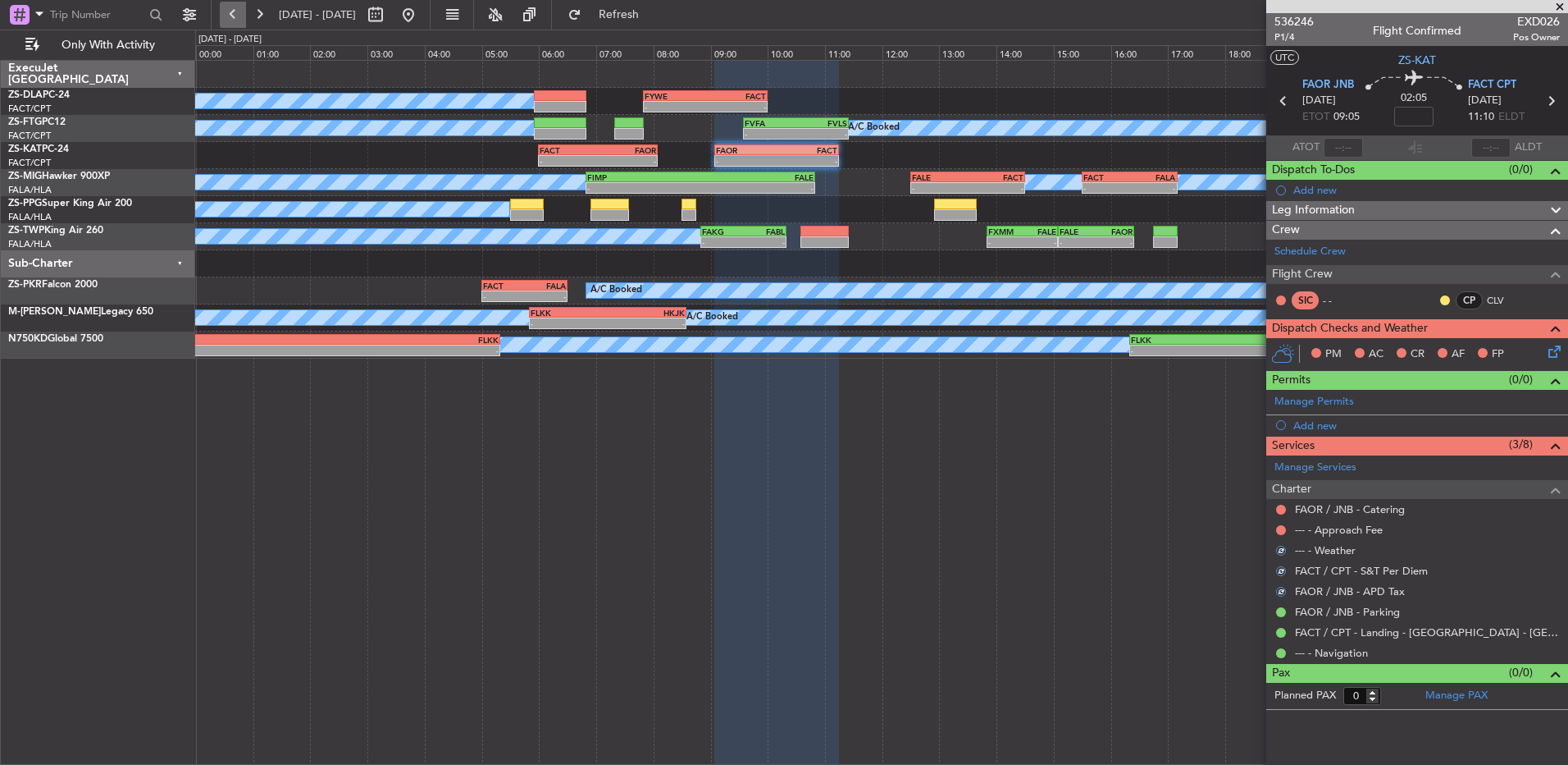
click at [233, 24] on button at bounding box center [232, 14] width 26 height 26
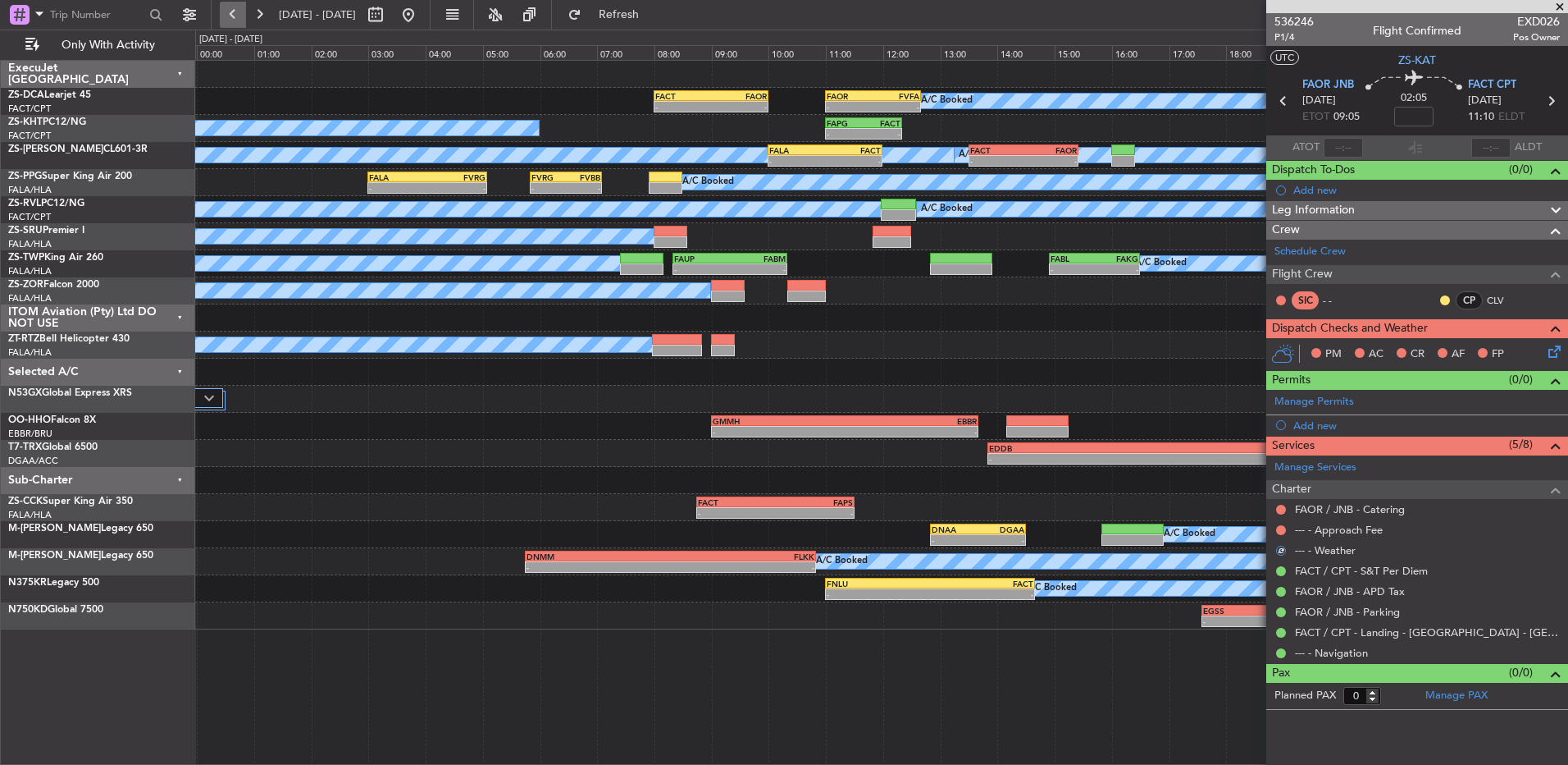
click at [236, 14] on button at bounding box center [232, 14] width 26 height 26
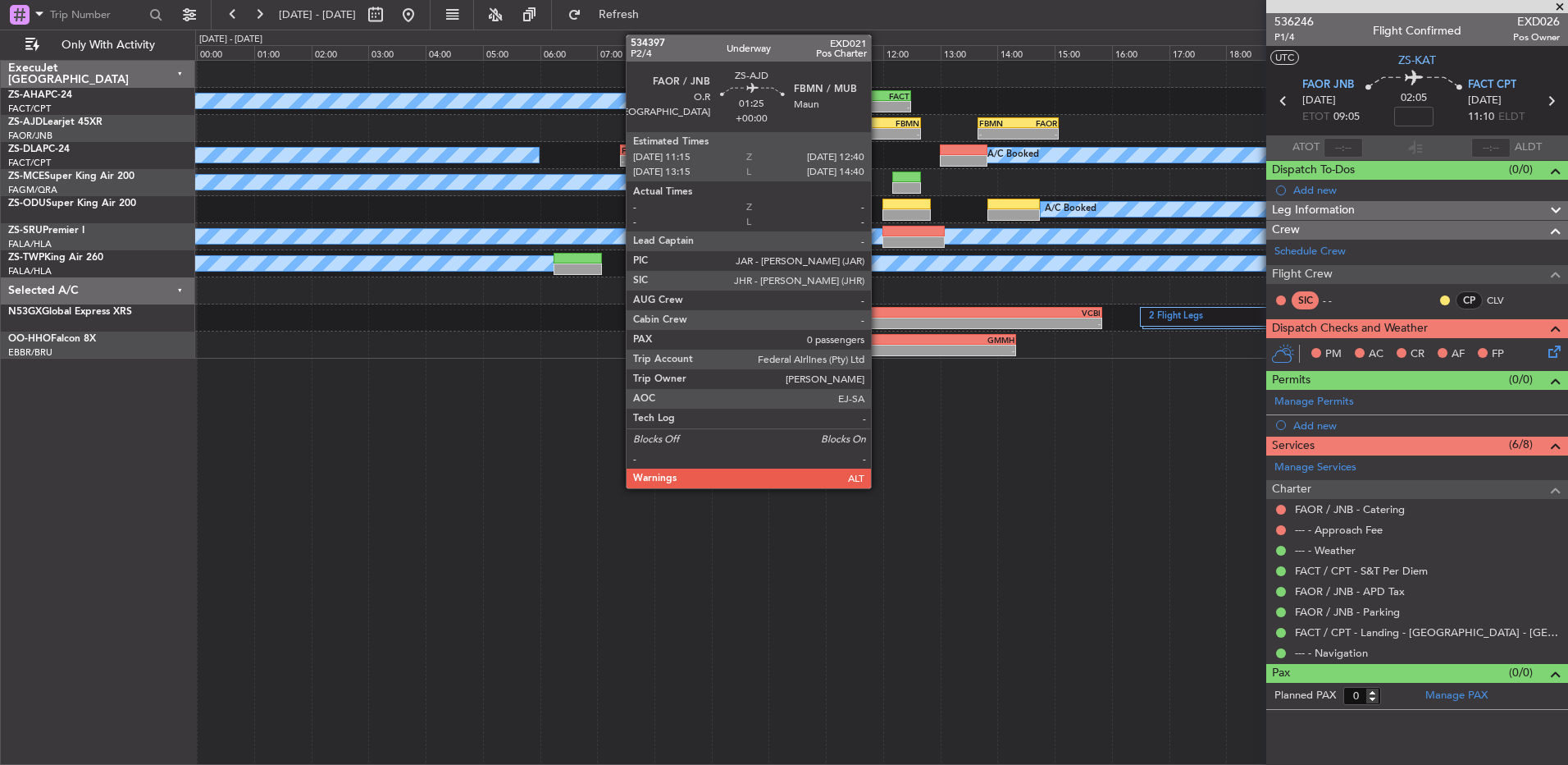
click at [878, 134] on div "-" at bounding box center [861, 134] width 39 height 10
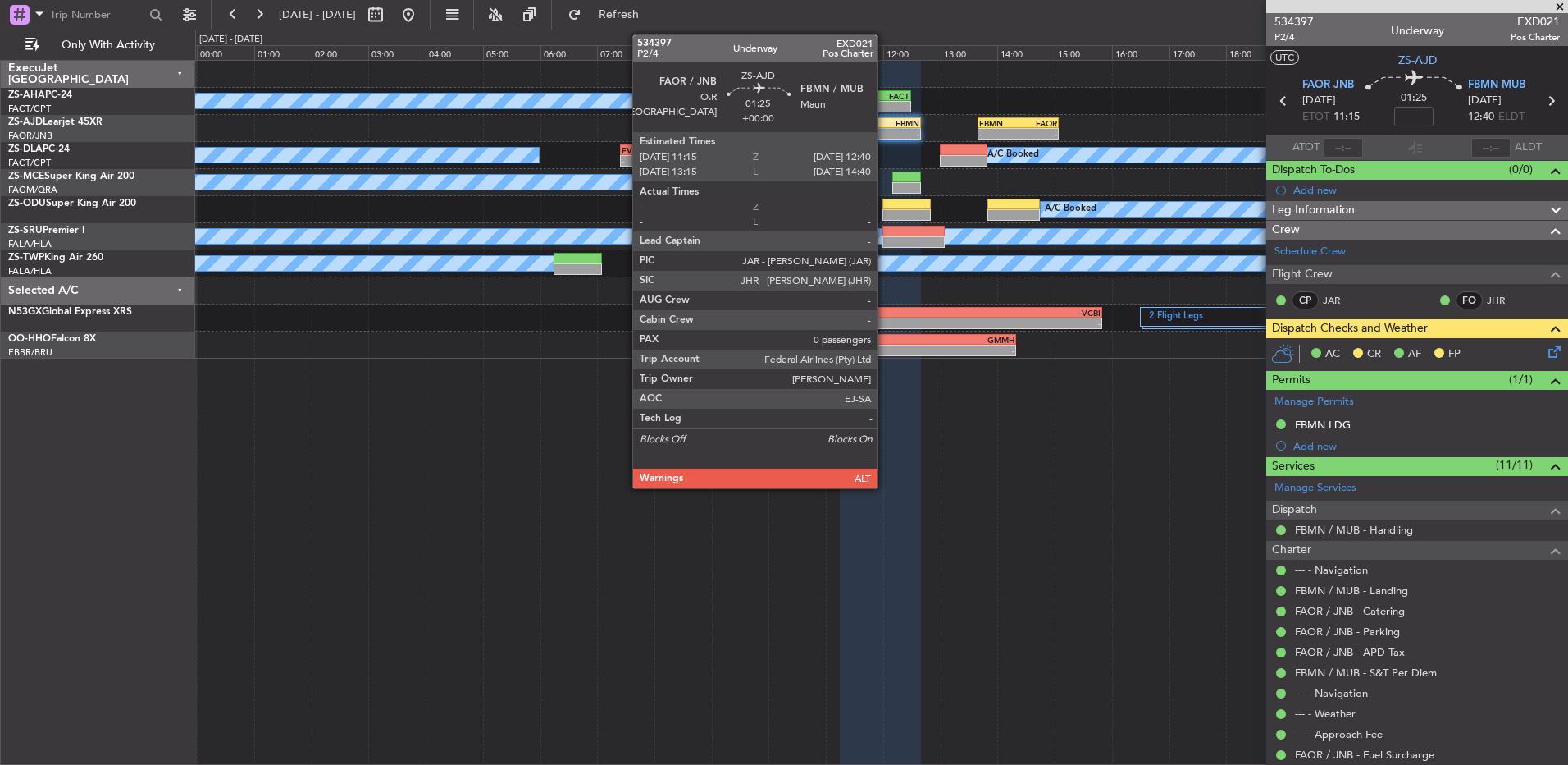
click at [885, 135] on div "-" at bounding box center [899, 134] width 39 height 10
click at [883, 135] on div "-" at bounding box center [899, 134] width 39 height 10
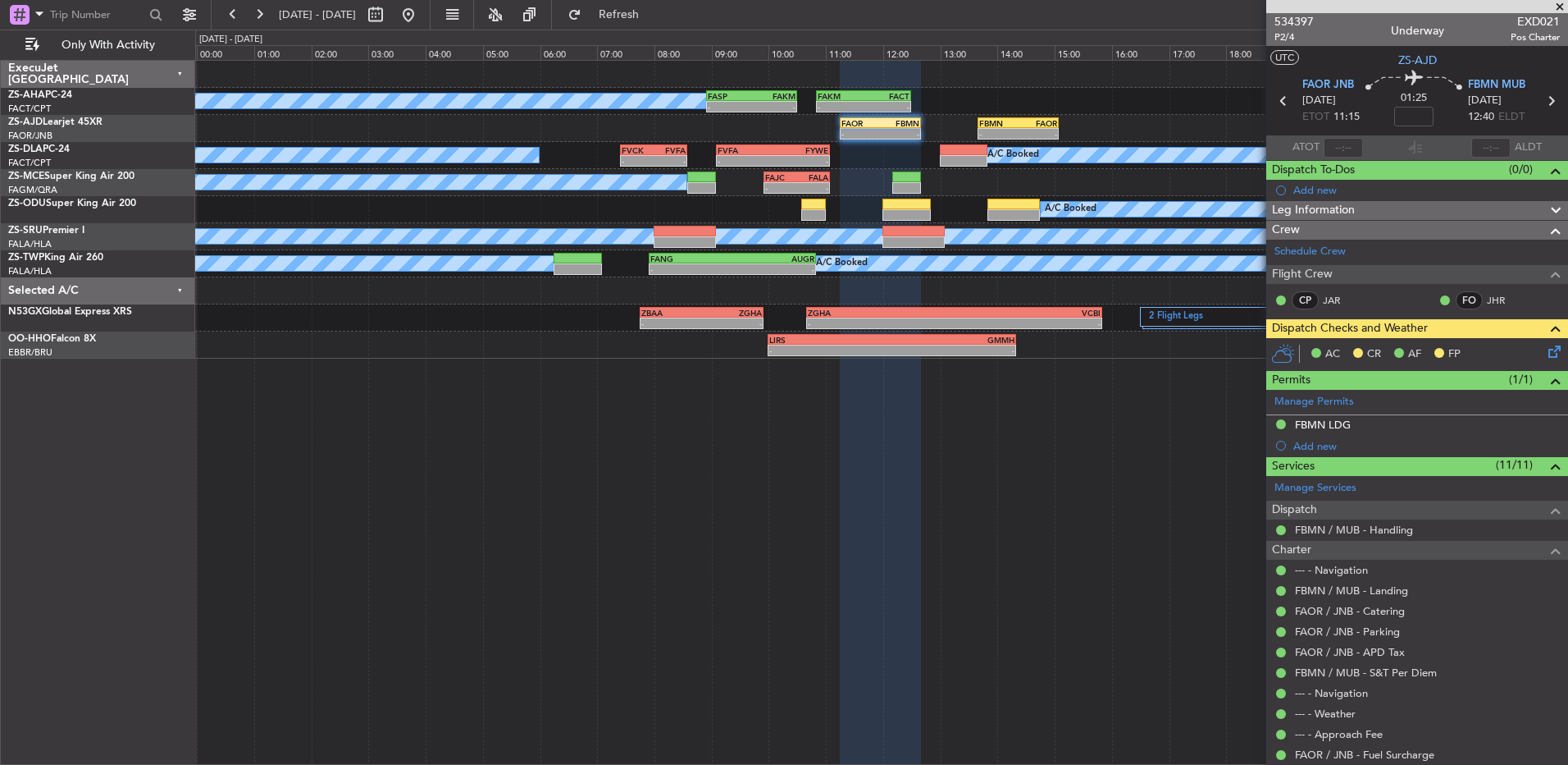
click at [1545, 347] on icon at bounding box center [1552, 349] width 13 height 13
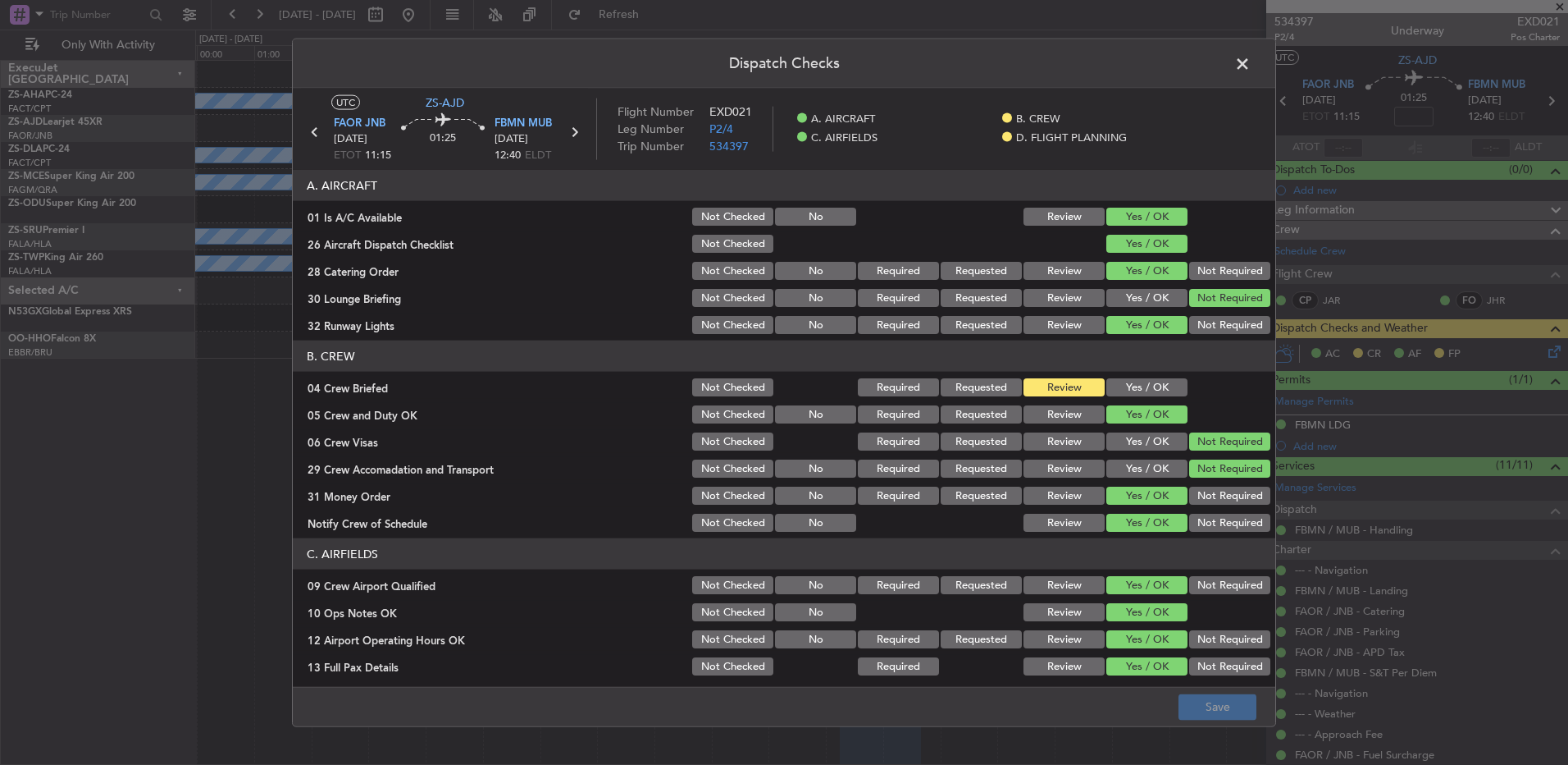
click at [1106, 378] on button "Yes / OK" at bounding box center [1146, 388] width 81 height 18
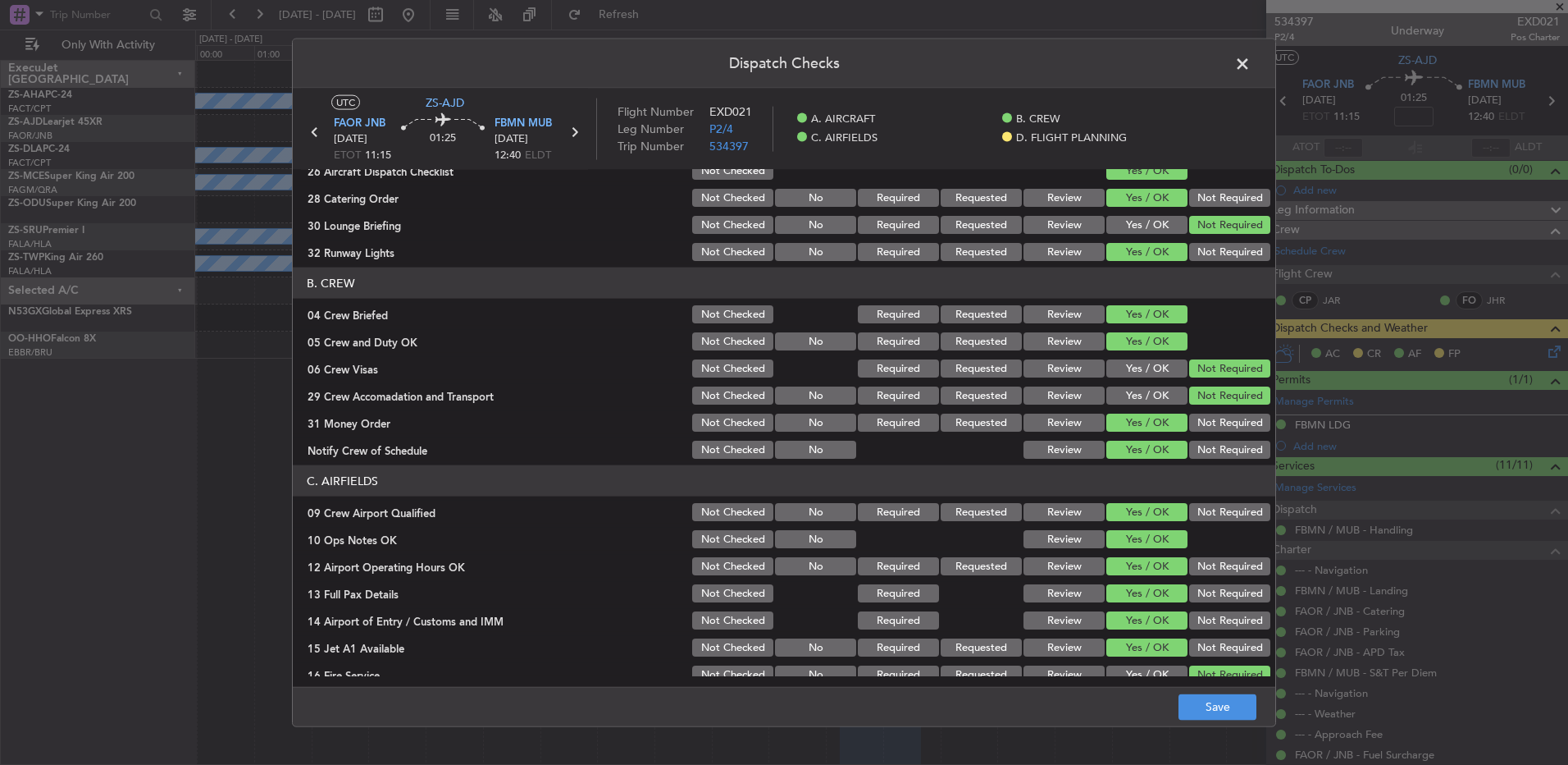
scroll to position [82, 0]
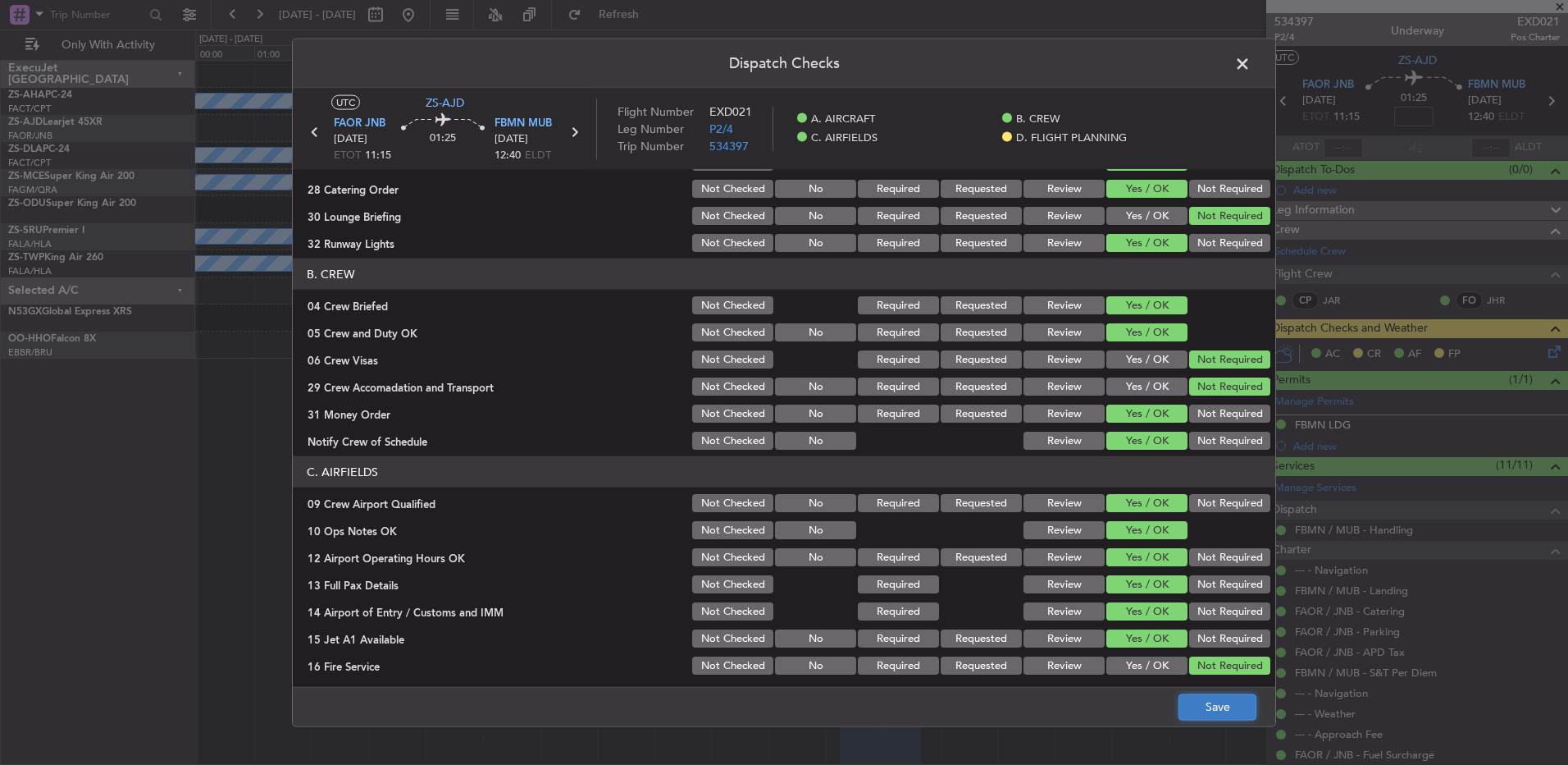
click at [1229, 717] on button "Save" at bounding box center [1217, 706] width 78 height 26
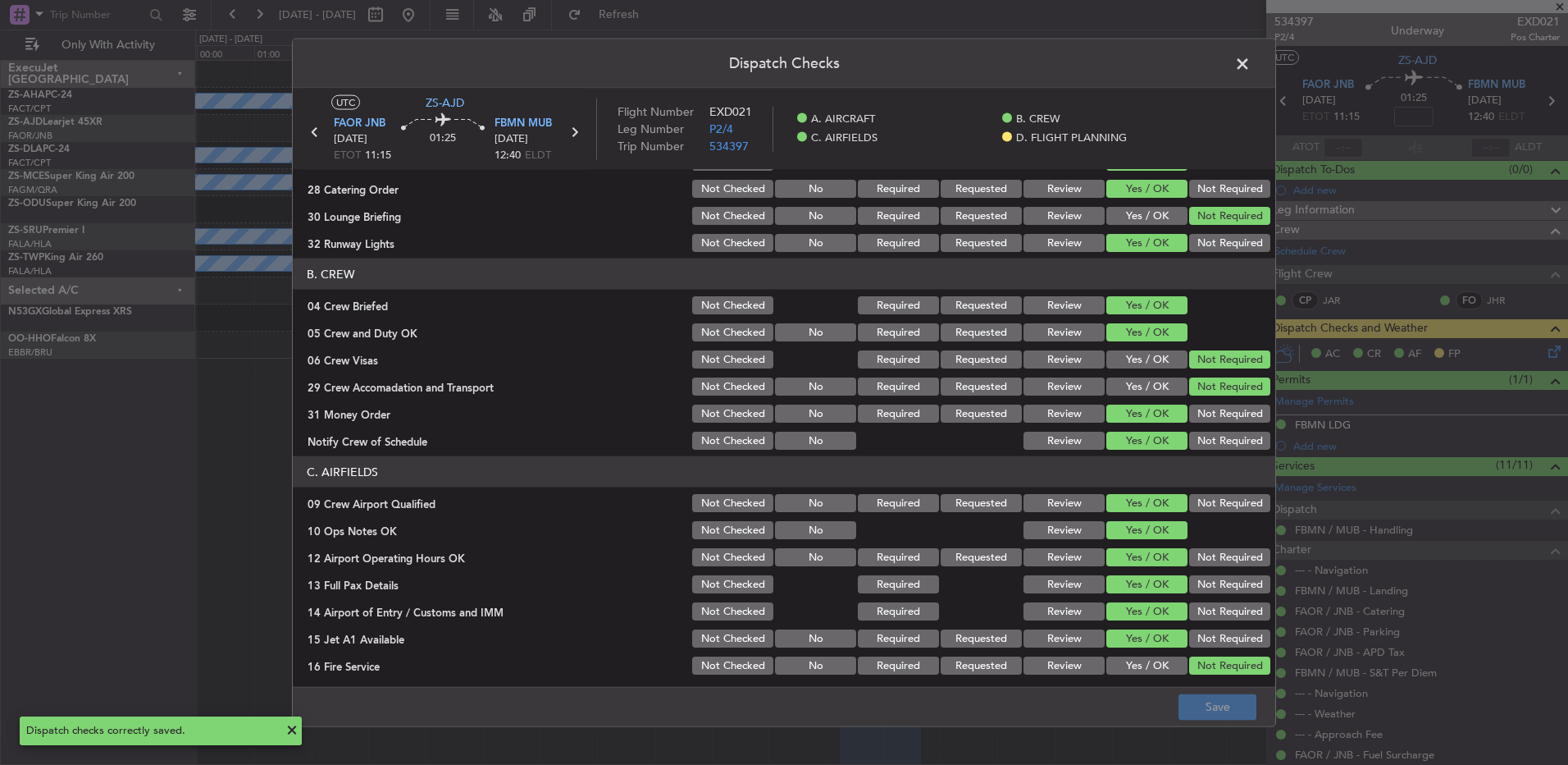
click at [1251, 56] on span at bounding box center [1251, 68] width 0 height 33
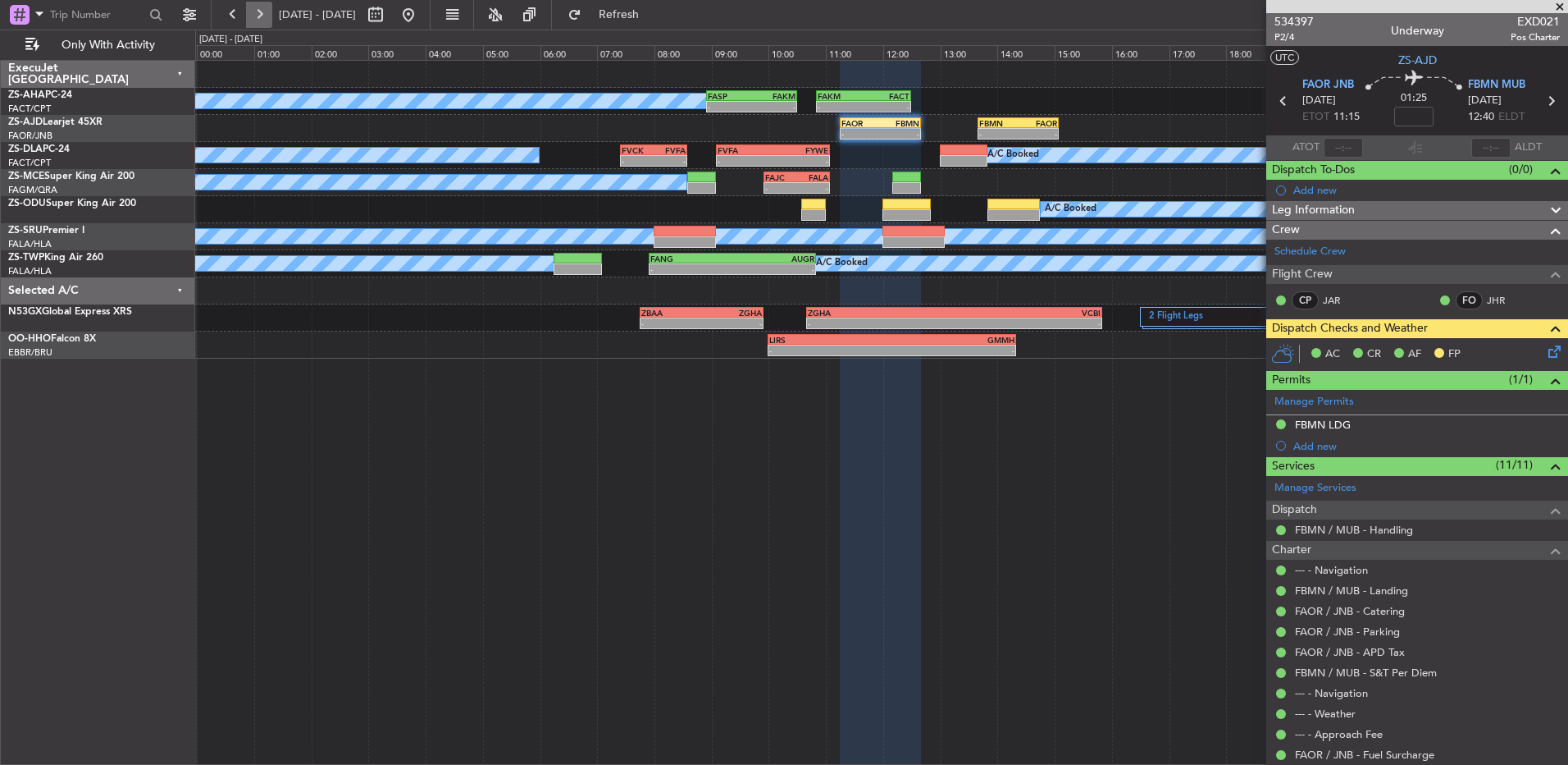
click at [266, 10] on button at bounding box center [259, 14] width 26 height 26
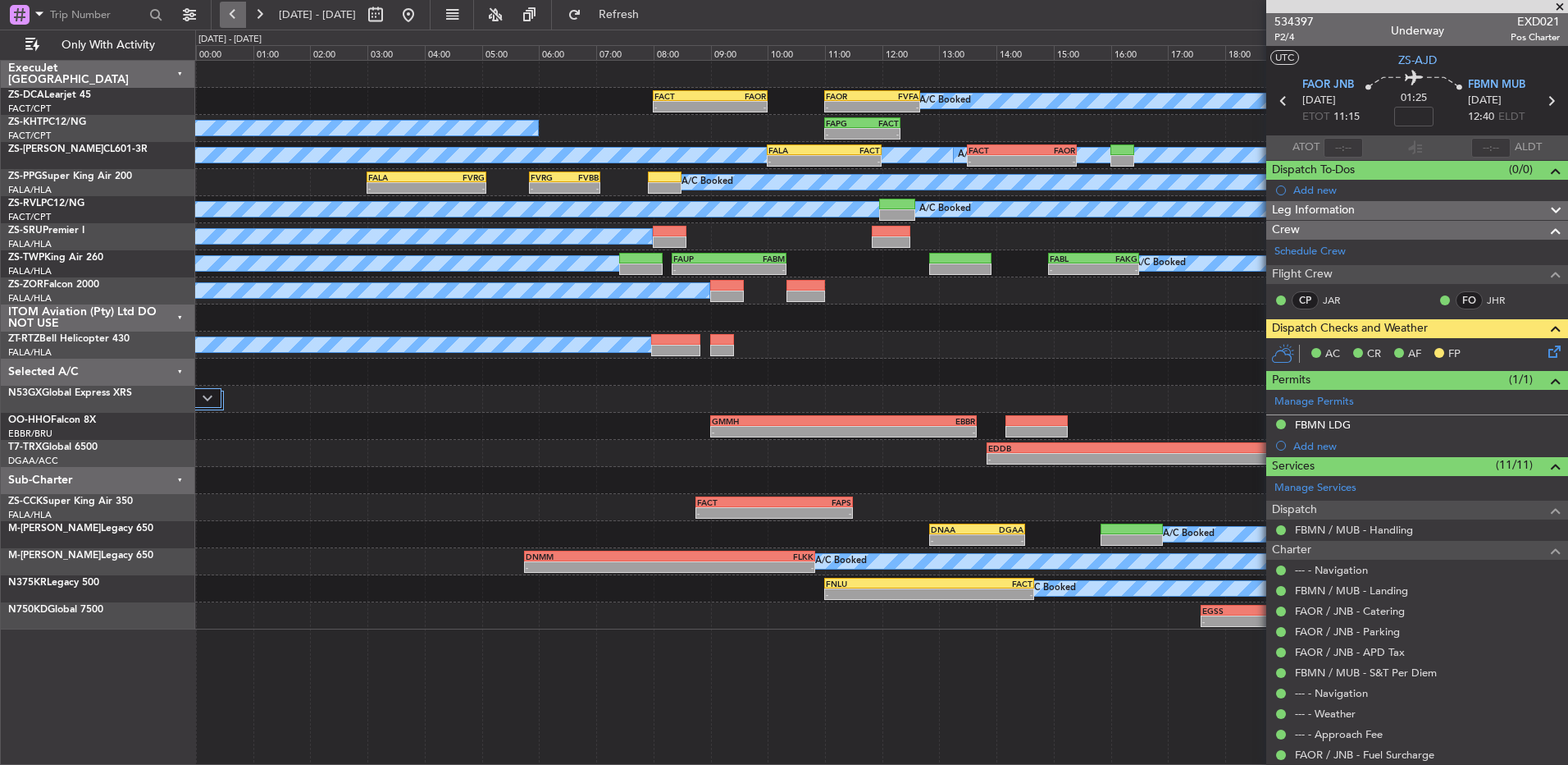
click at [222, 22] on button at bounding box center [232, 14] width 26 height 26
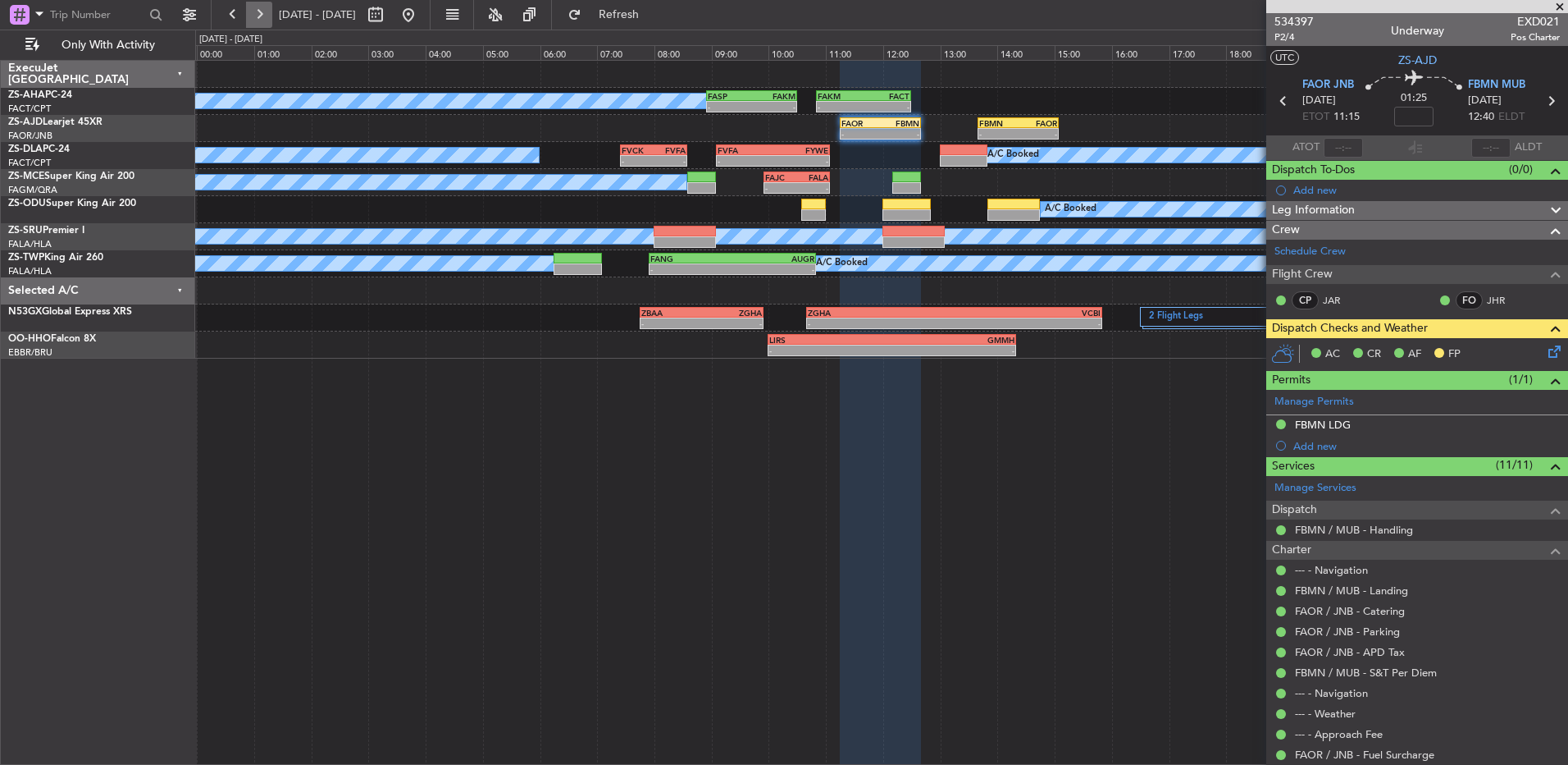
click at [259, 15] on button at bounding box center [259, 14] width 26 height 26
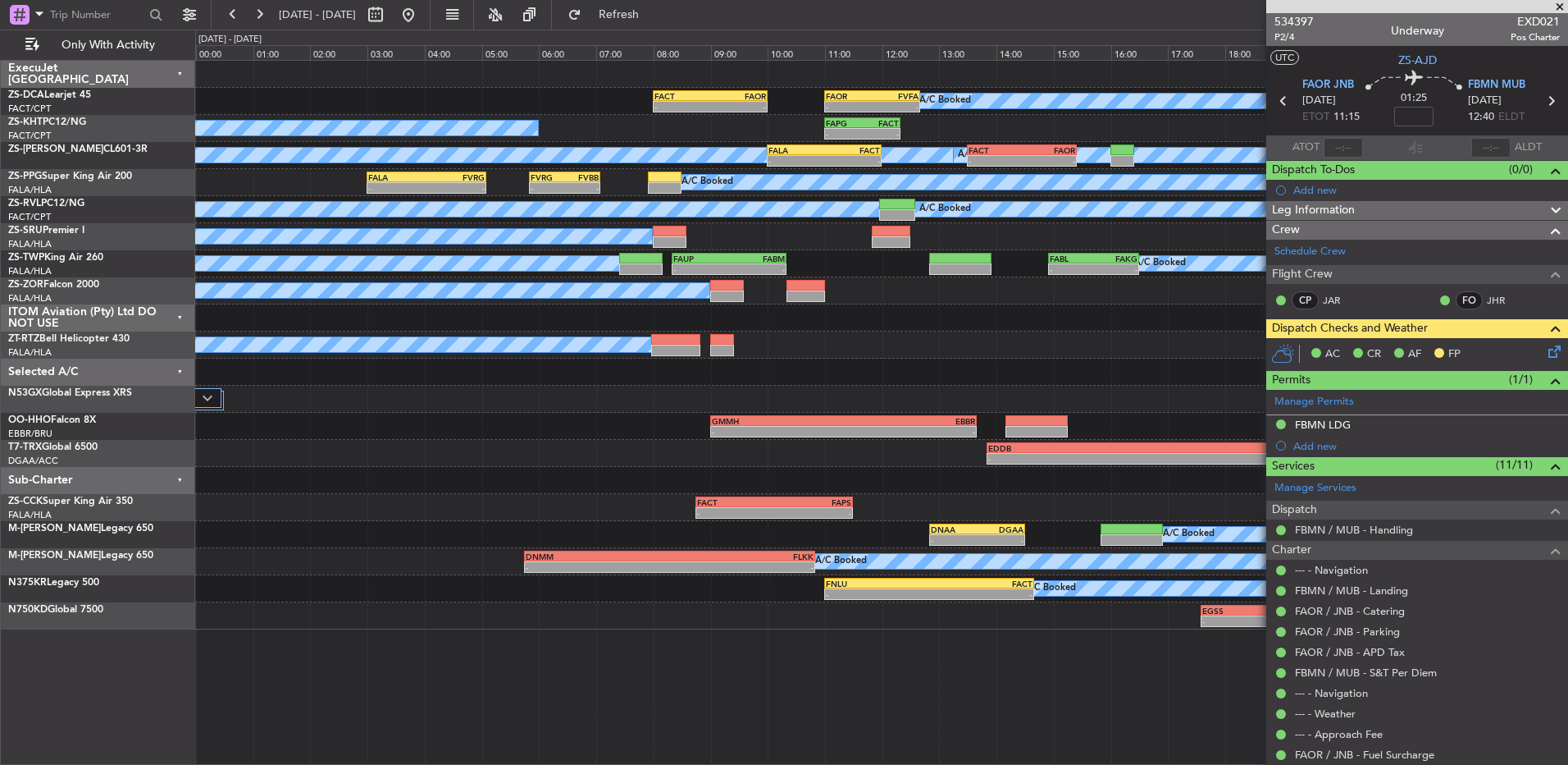
click at [1545, 355] on icon at bounding box center [1552, 349] width 13 height 13
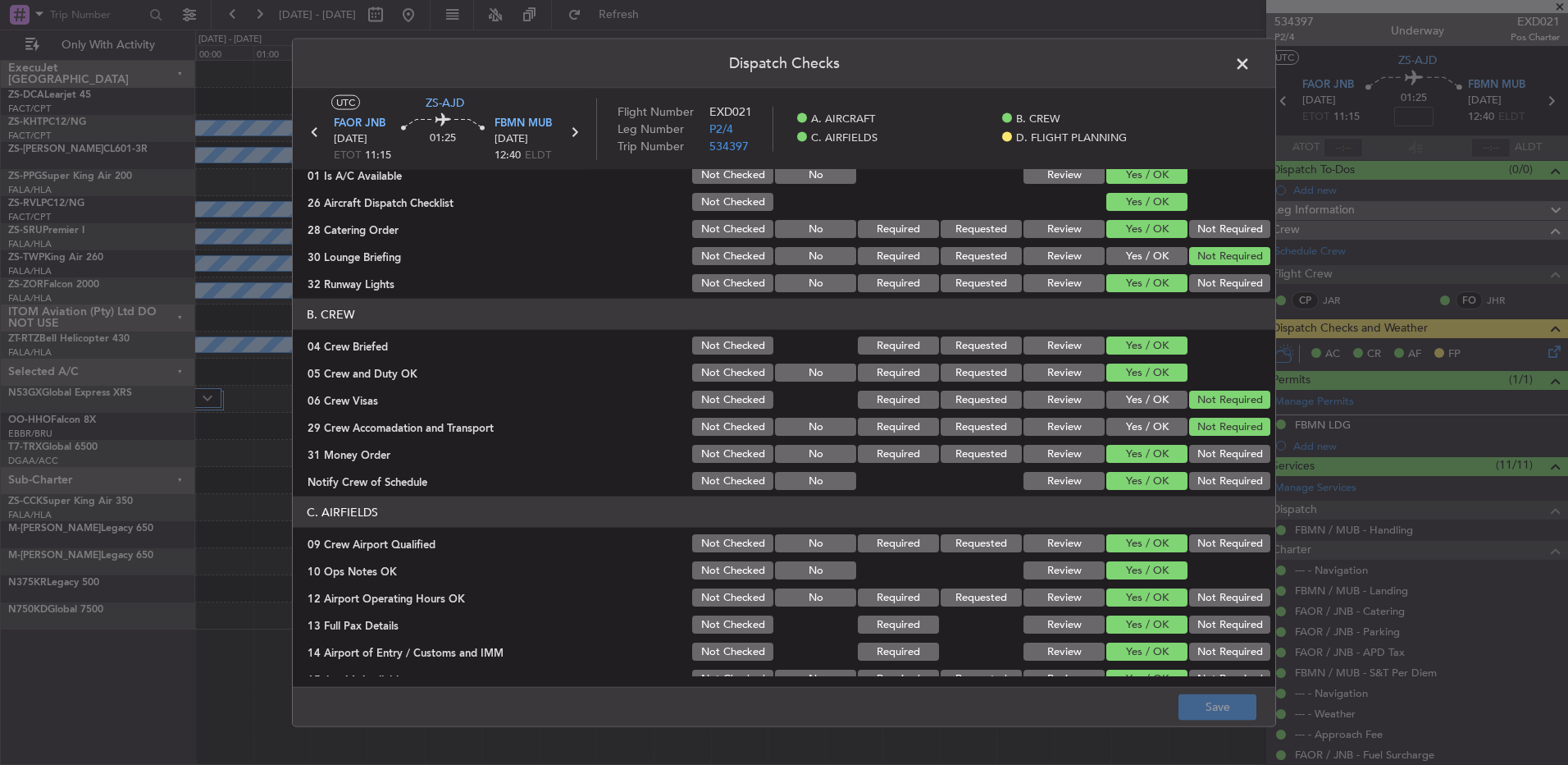
scroll to position [0, 0]
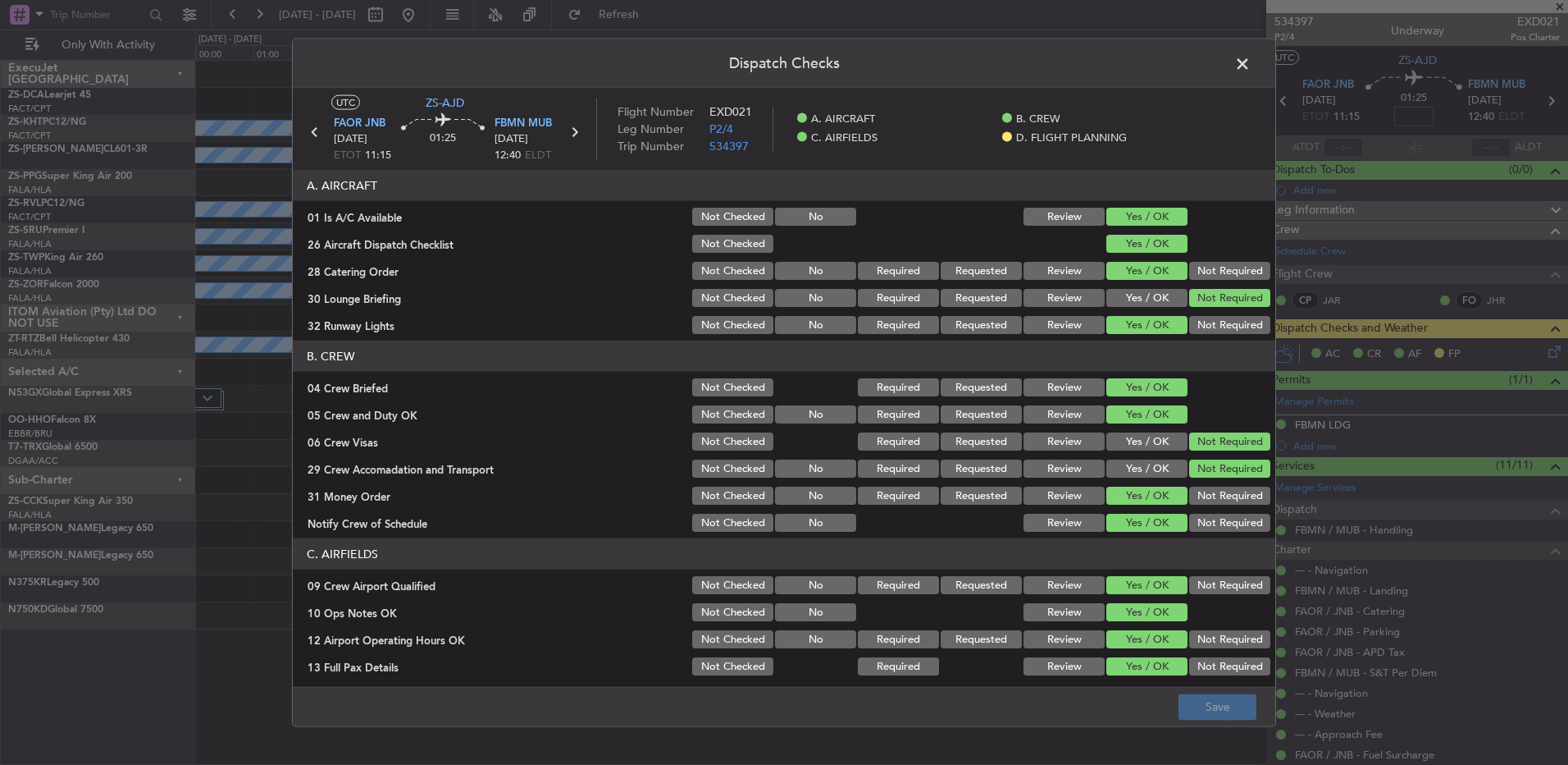
click at [1255, 61] on header "Dispatch Checks" at bounding box center [784, 63] width 983 height 49
click at [1251, 62] on span at bounding box center [1251, 68] width 0 height 33
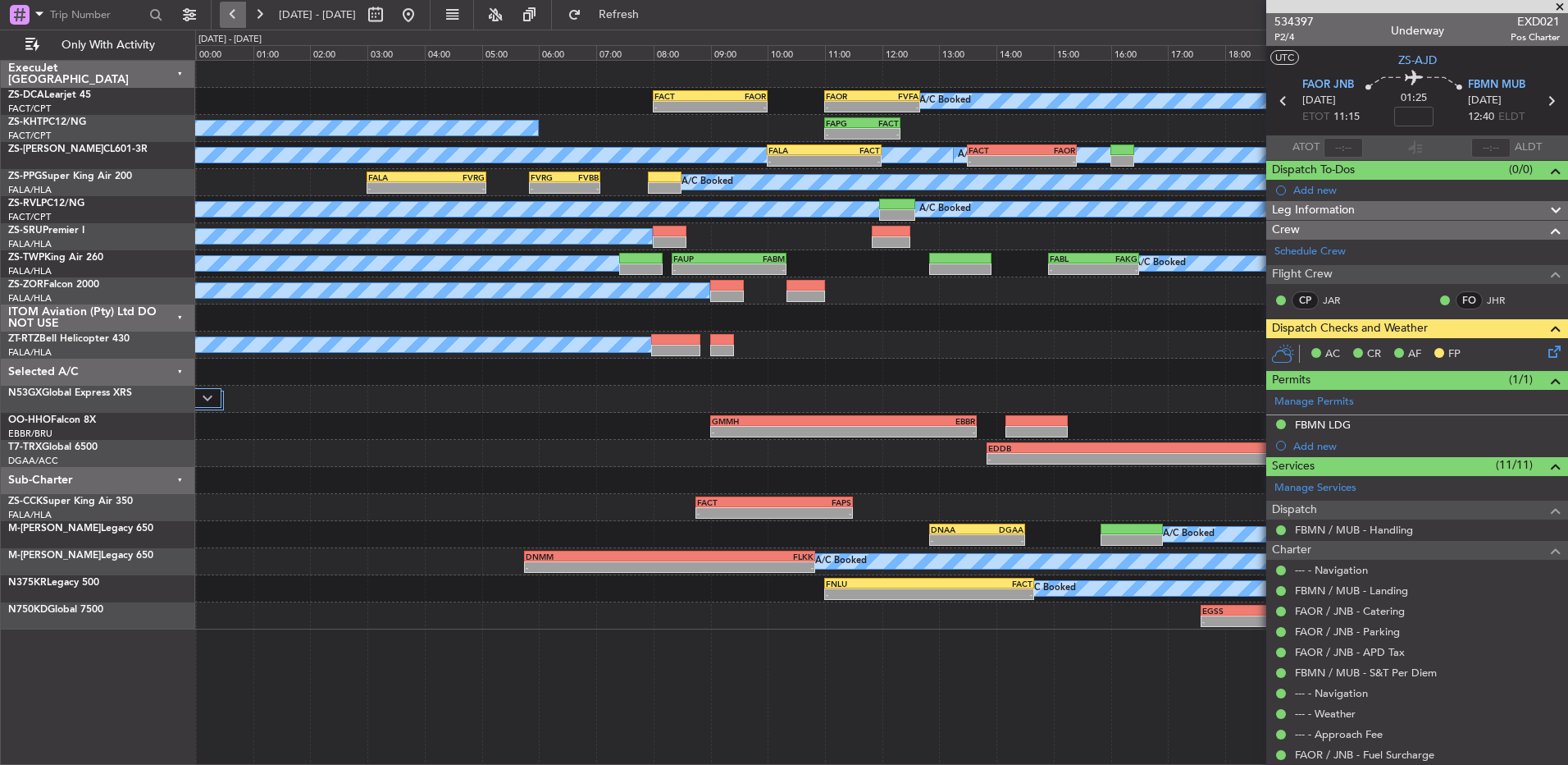
click at [225, 22] on button at bounding box center [232, 14] width 26 height 26
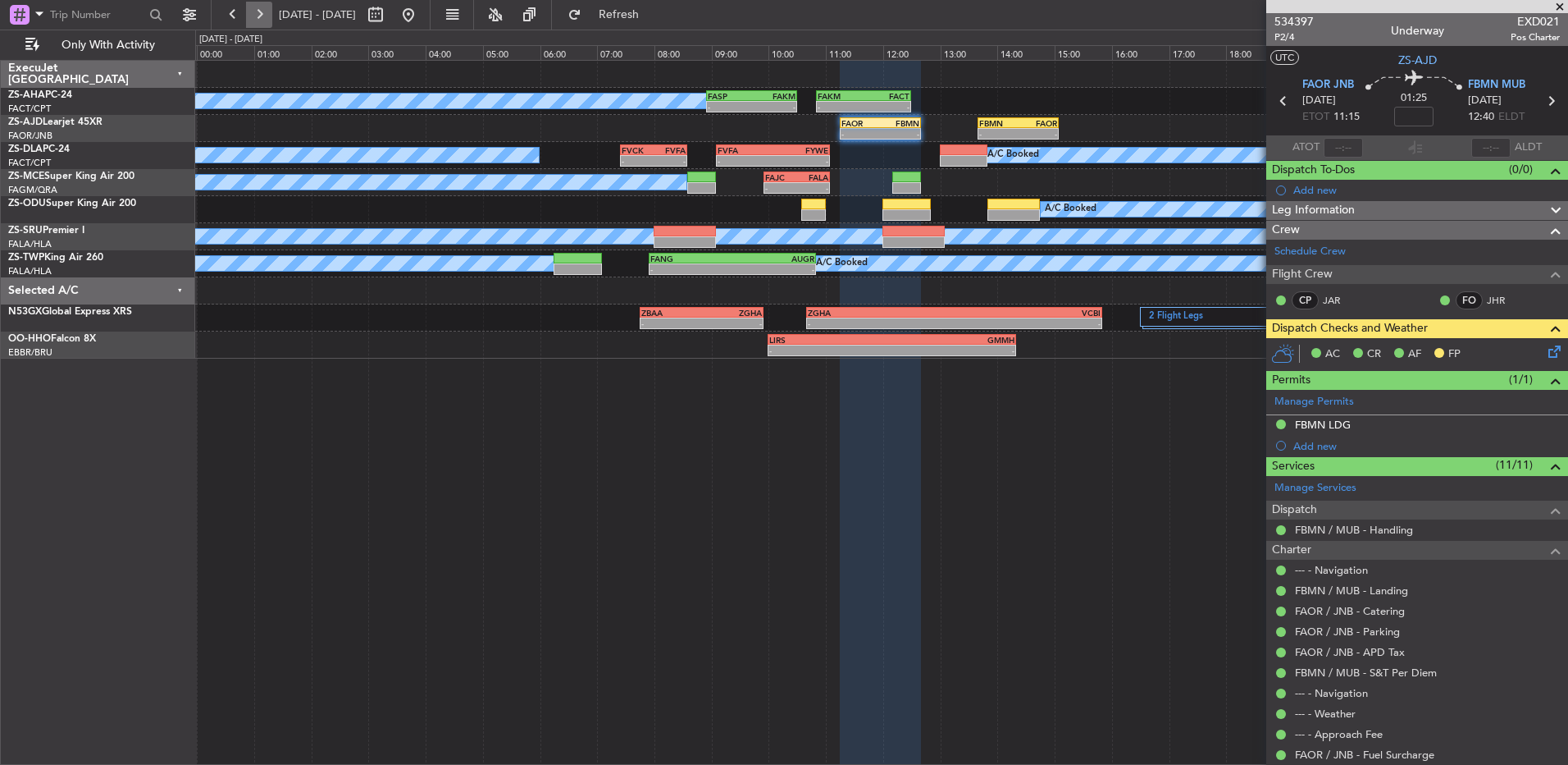
click at [263, 18] on button at bounding box center [259, 14] width 26 height 26
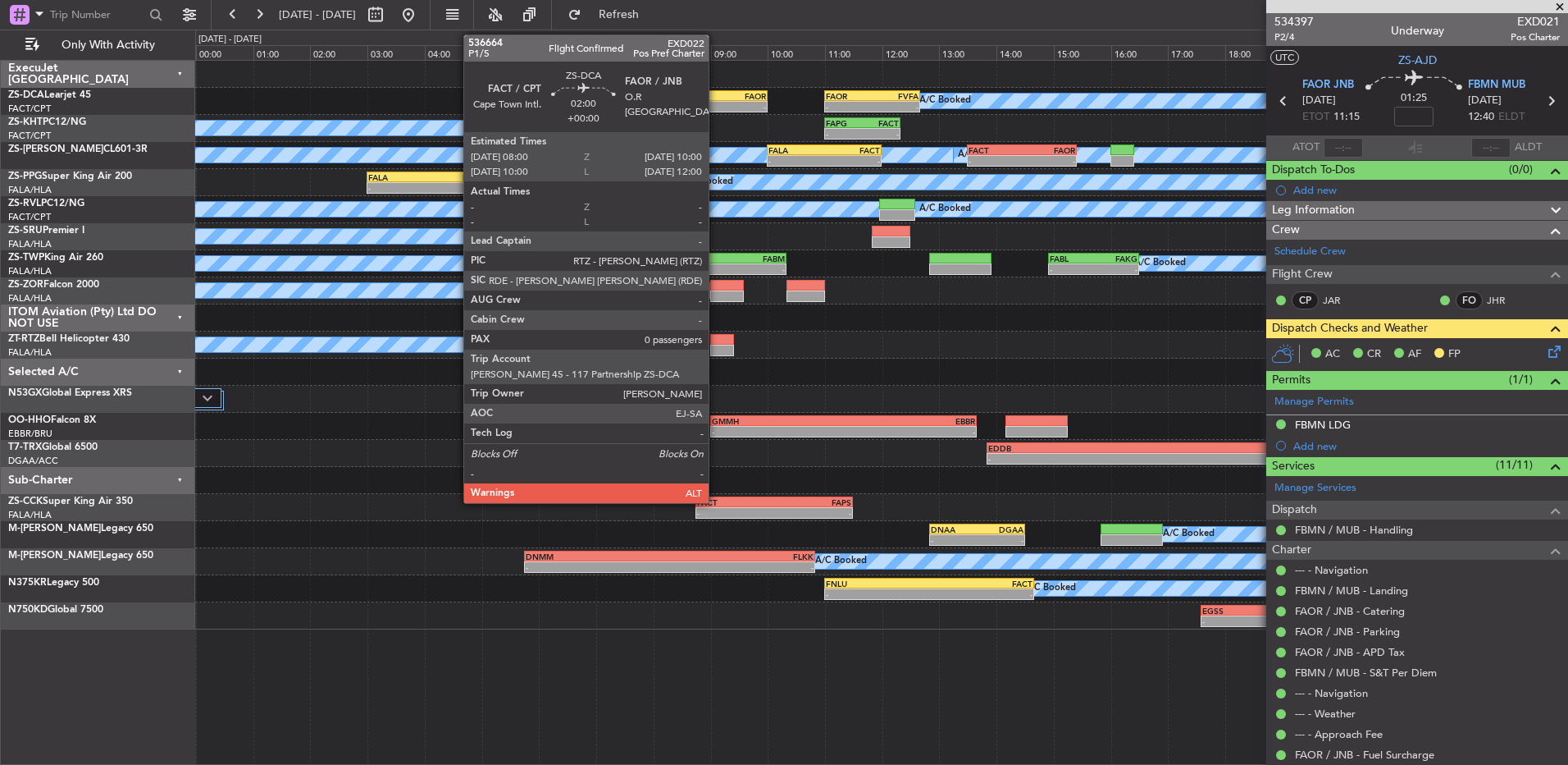
click at [716, 102] on div "-" at bounding box center [738, 107] width 56 height 10
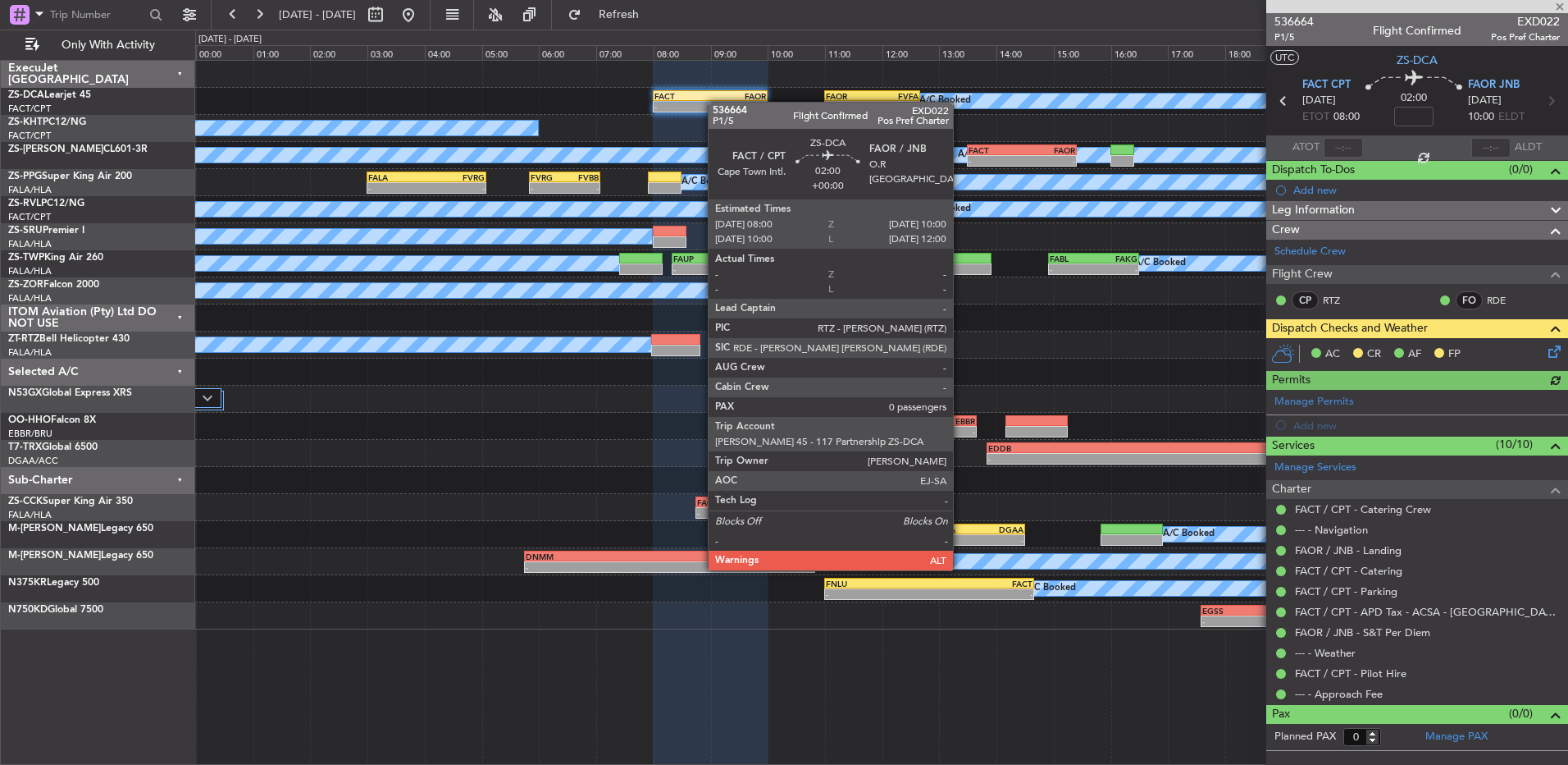
click at [716, 102] on div "-" at bounding box center [738, 107] width 56 height 10
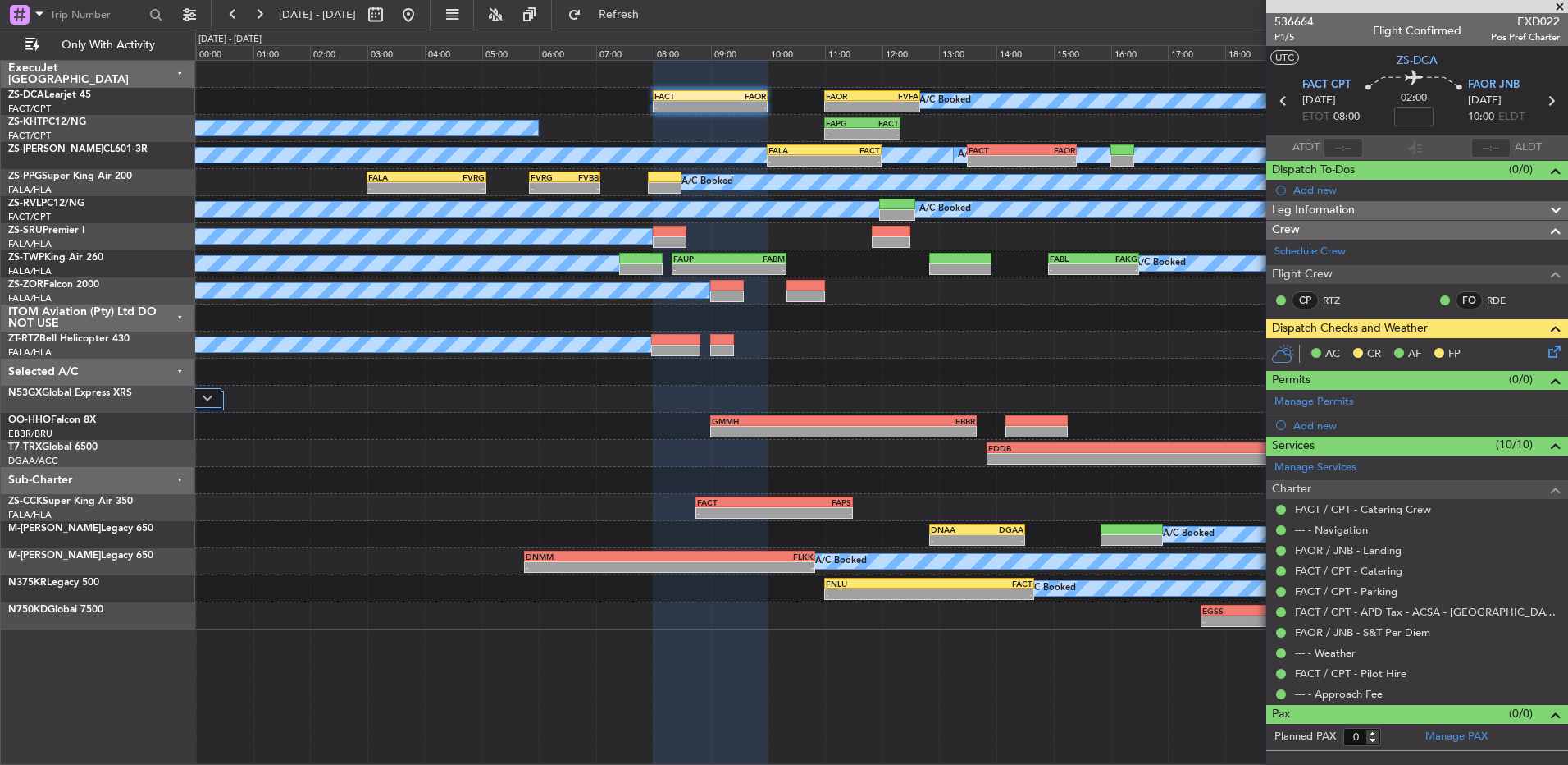
click at [1549, 347] on icon at bounding box center [1552, 349] width 13 height 13
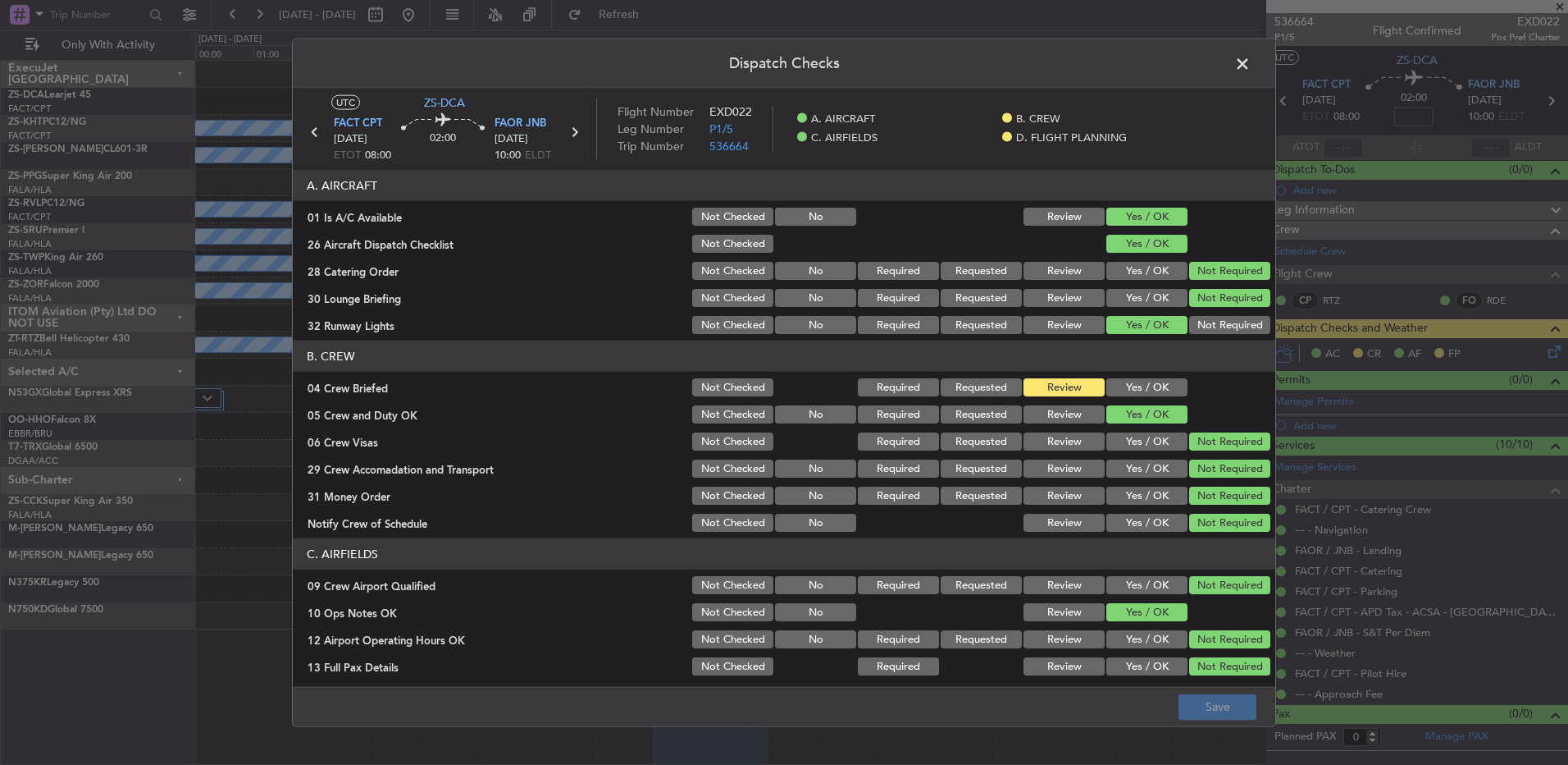
click at [1113, 382] on button "Yes / OK" at bounding box center [1146, 388] width 81 height 18
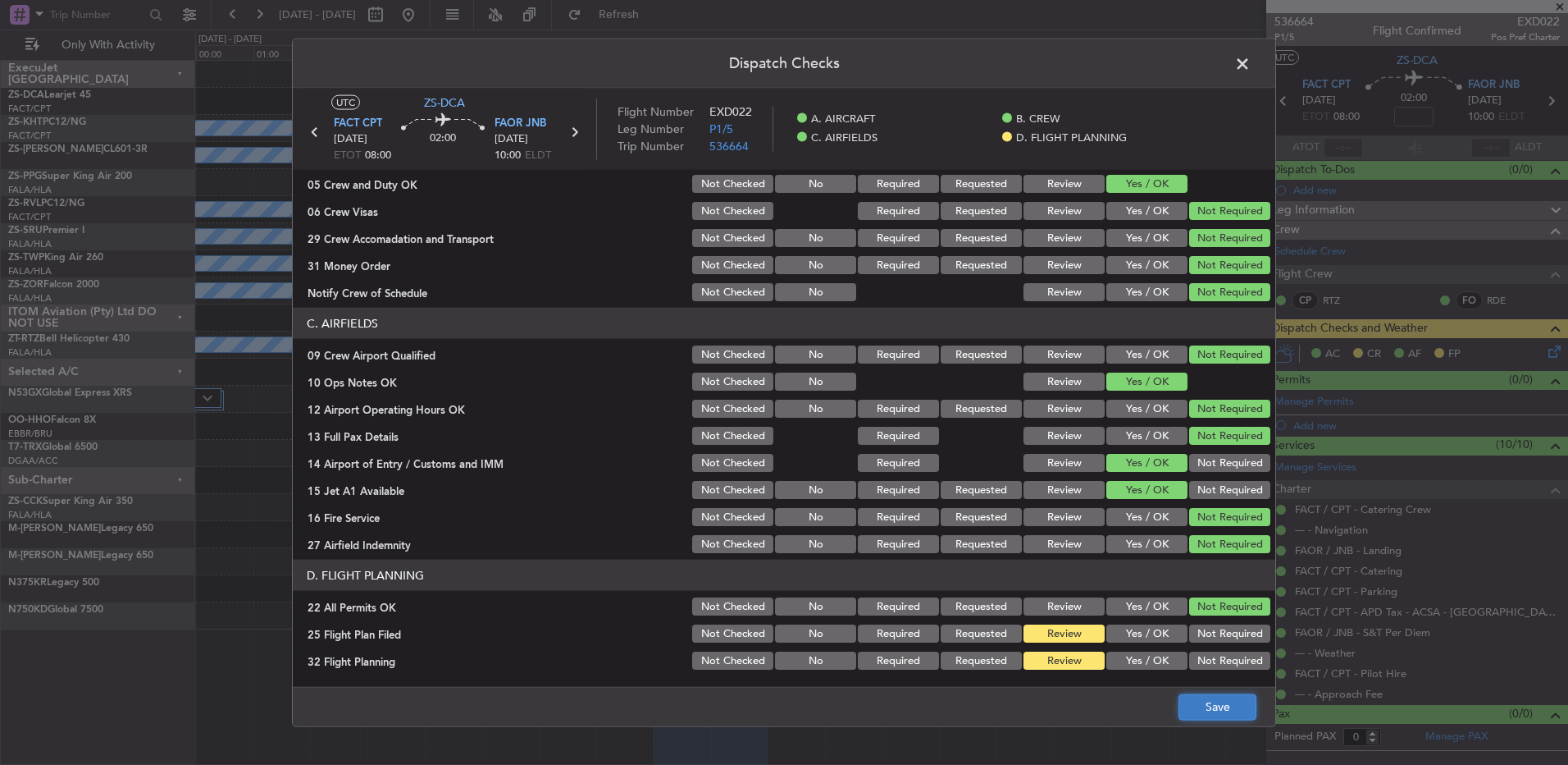
click at [1213, 704] on button "Save" at bounding box center [1217, 706] width 78 height 26
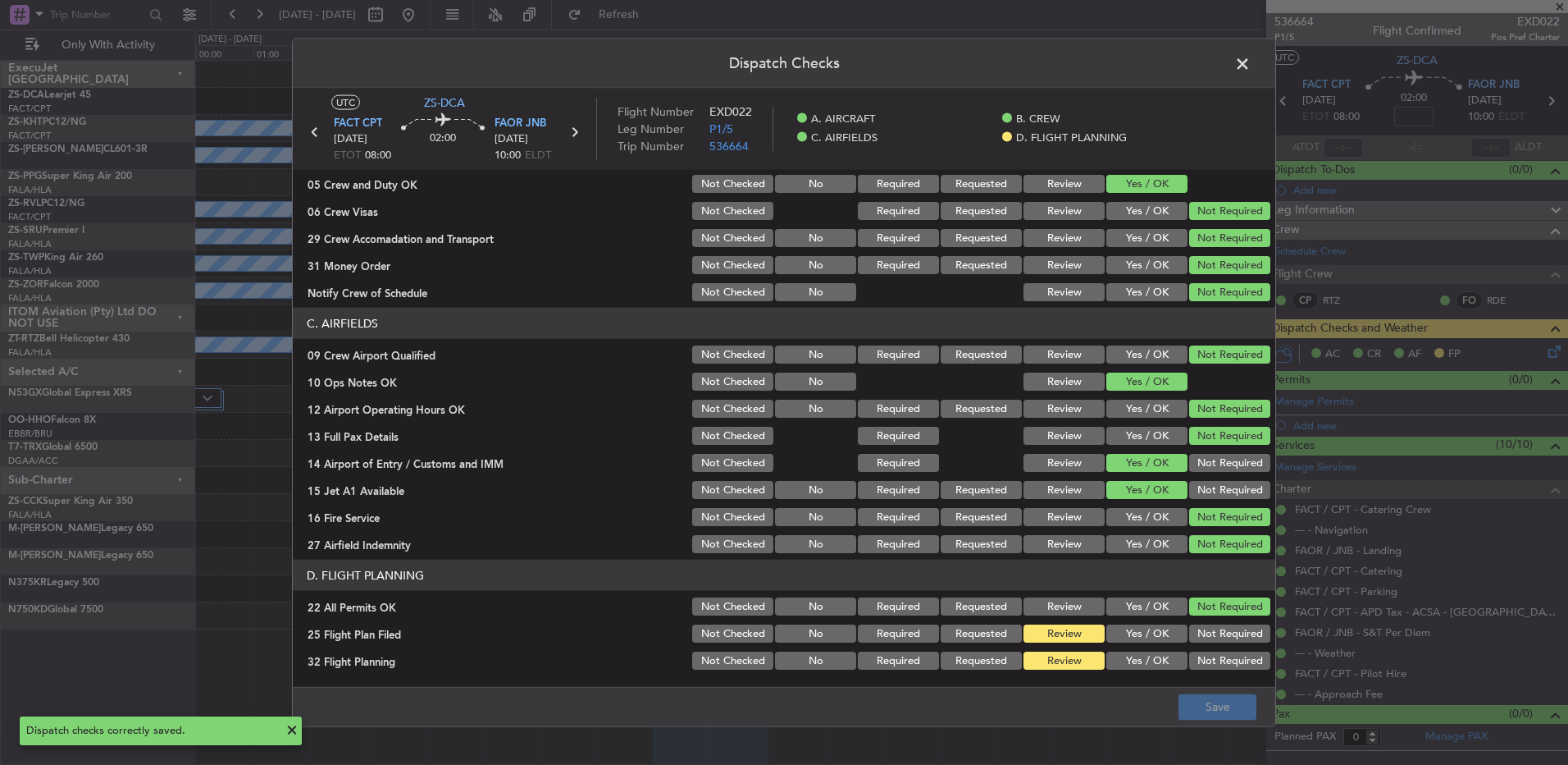
click at [1251, 63] on span at bounding box center [1251, 68] width 0 height 33
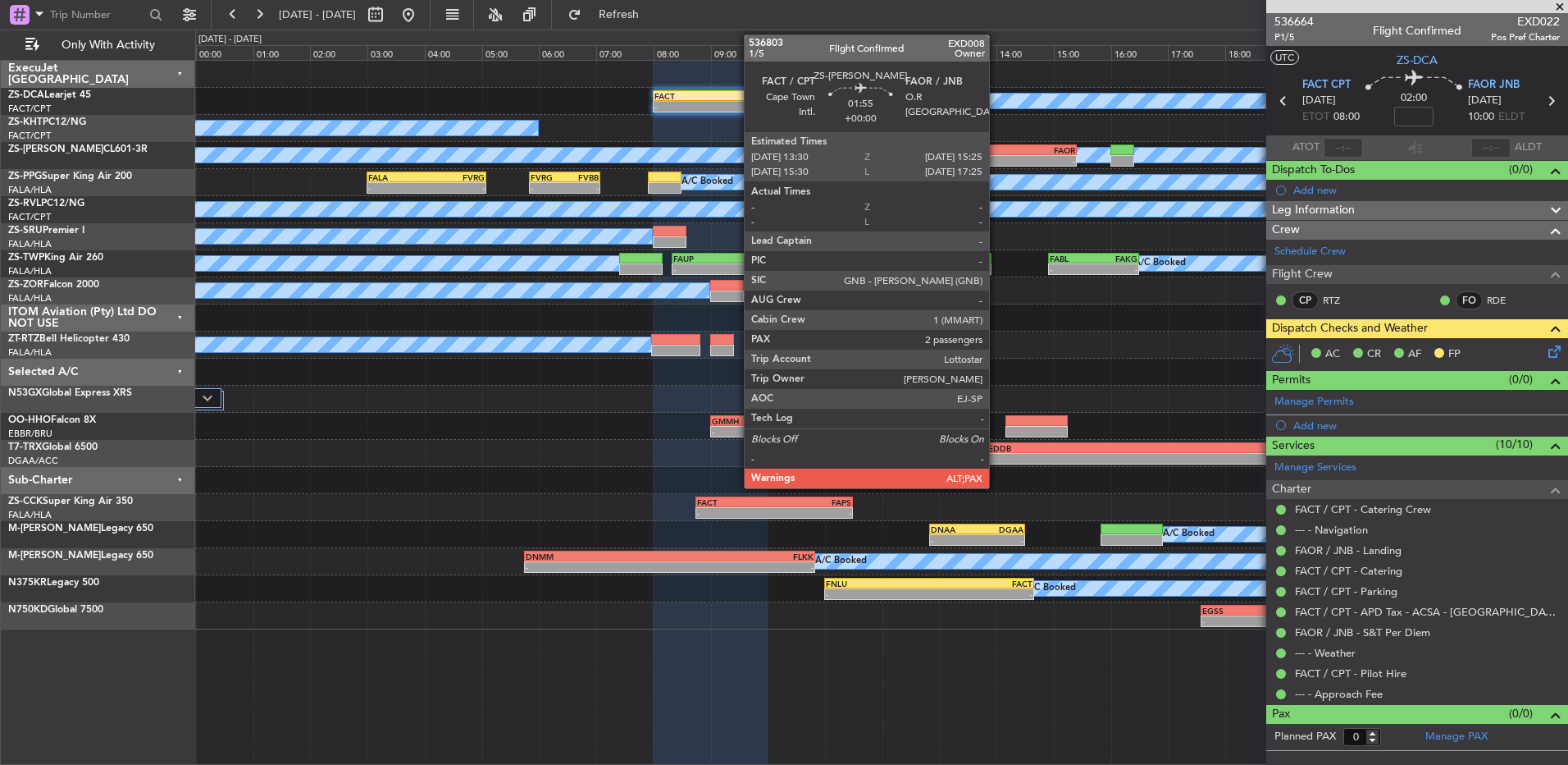
click at [997, 144] on div "FACT 13:30 Z FAOR 15:25 Z" at bounding box center [1022, 150] width 110 height 12
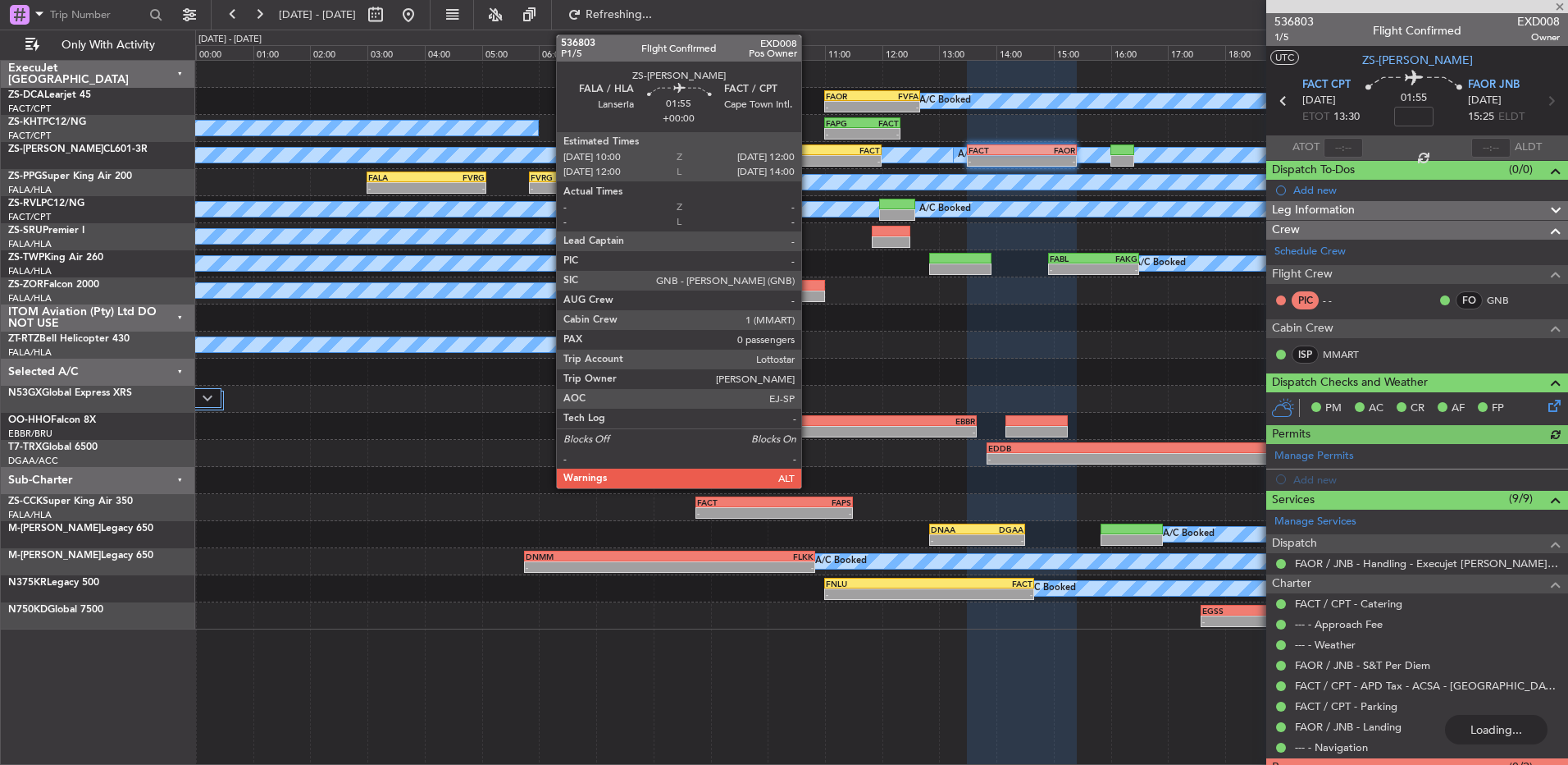
click at [809, 155] on div "FALA 10:00 Z FACT 12:00 Z" at bounding box center [825, 150] width 115 height 12
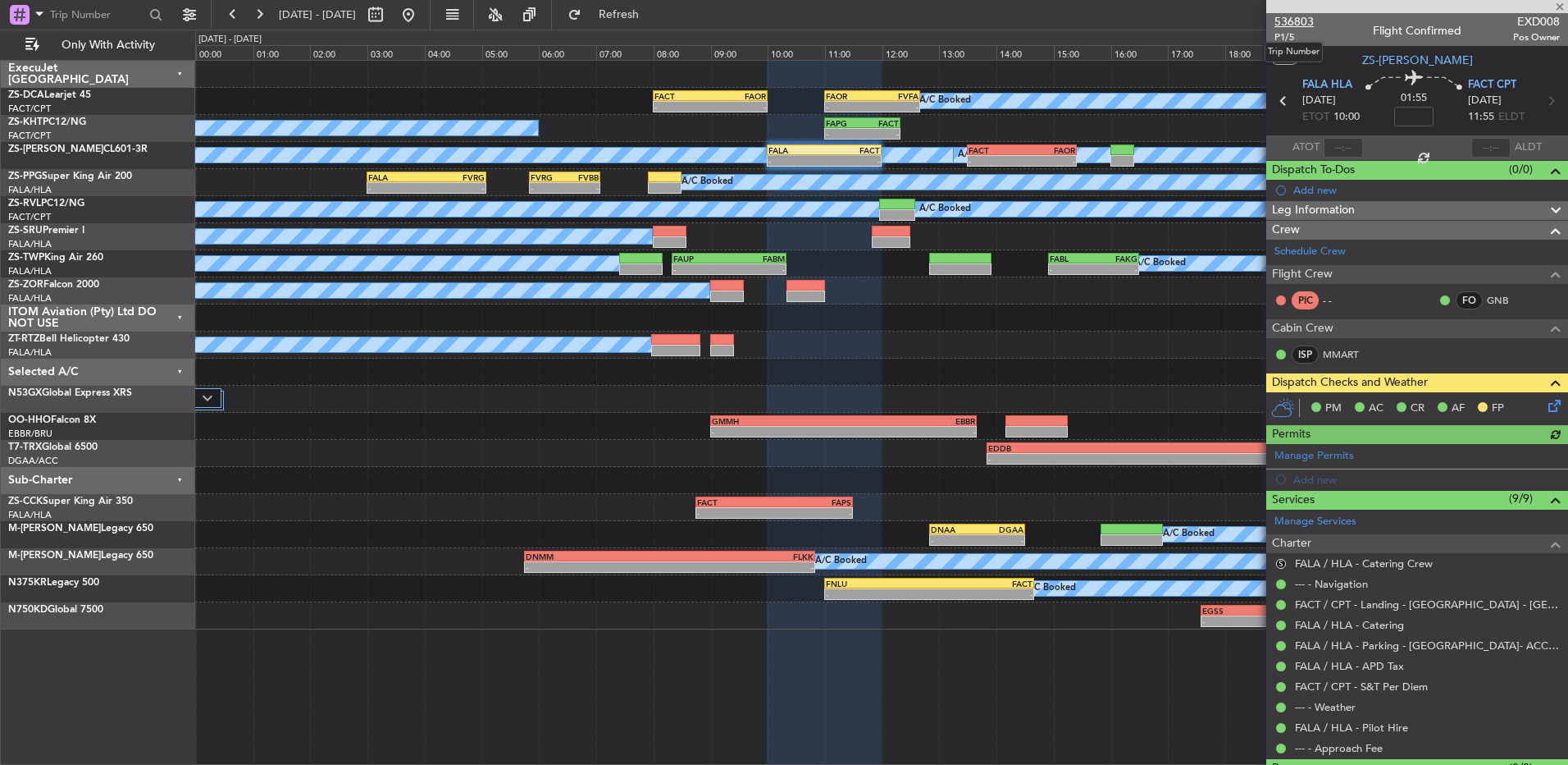
click at [1300, 25] on span "536803" at bounding box center [1294, 22] width 39 height 18
click at [1278, 560] on button "S" at bounding box center [1282, 564] width 10 height 10
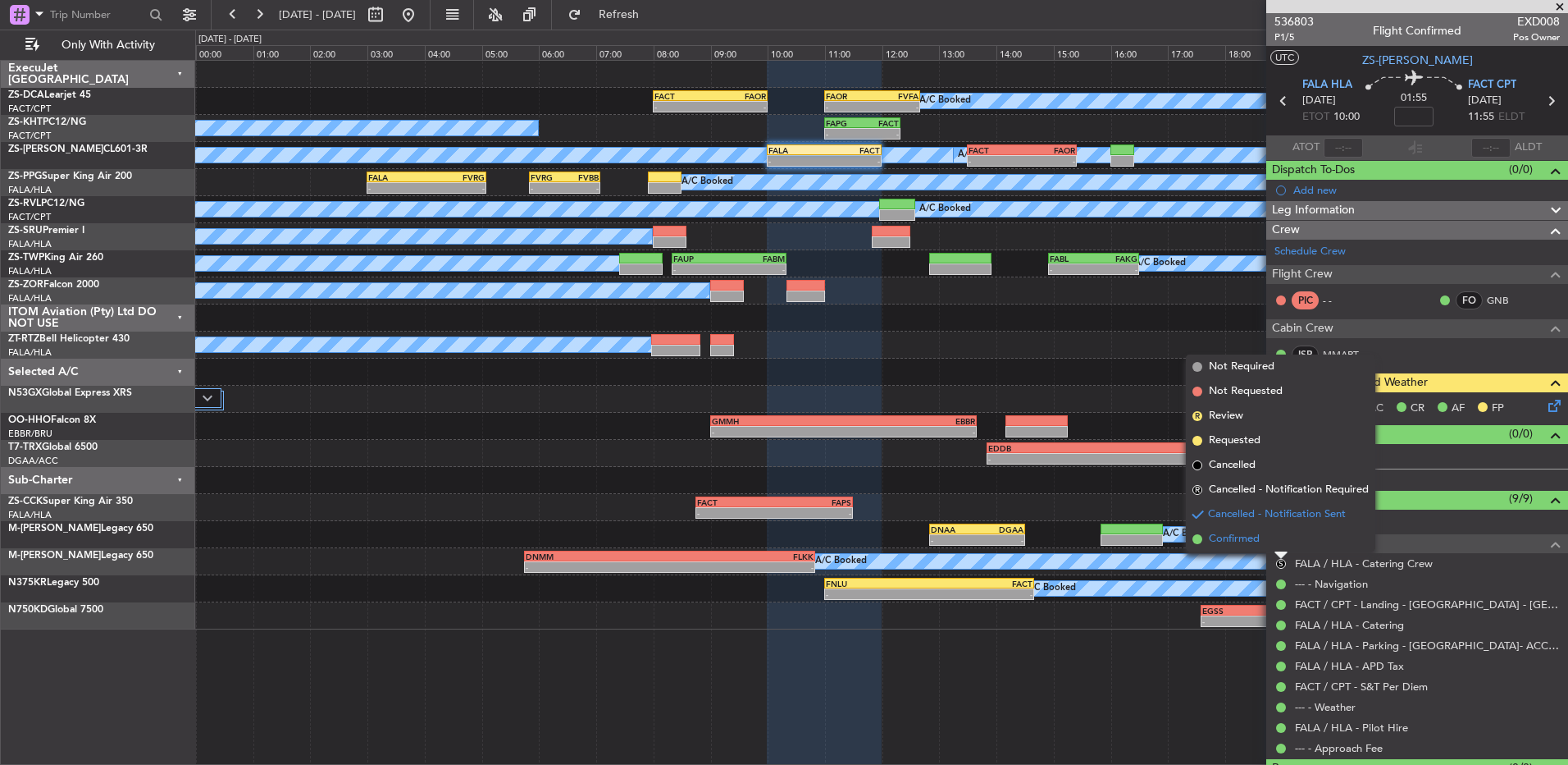
click at [1232, 536] on span "Confirmed" at bounding box center [1234, 540] width 51 height 17
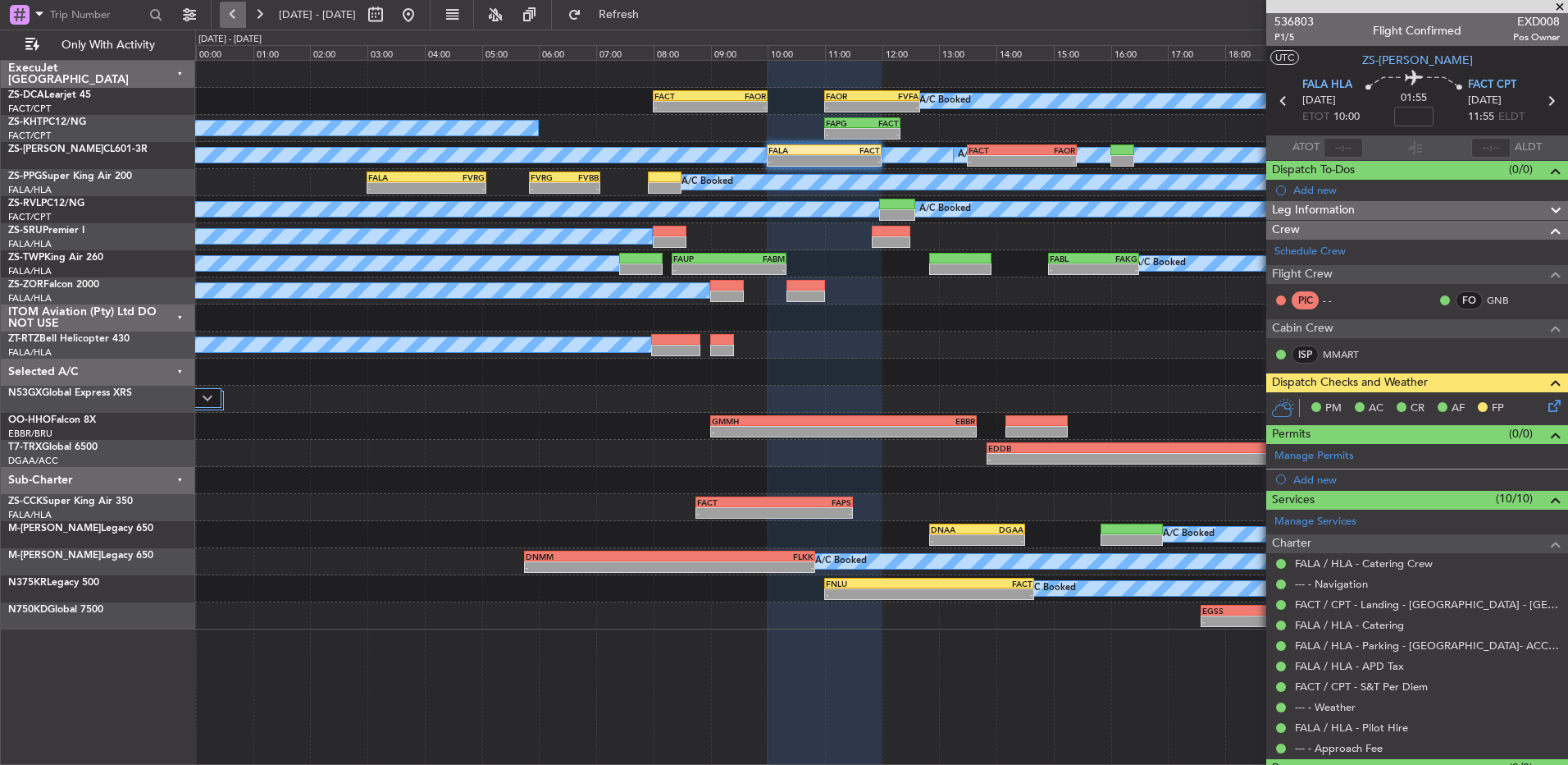
click at [238, 9] on button at bounding box center [232, 14] width 26 height 26
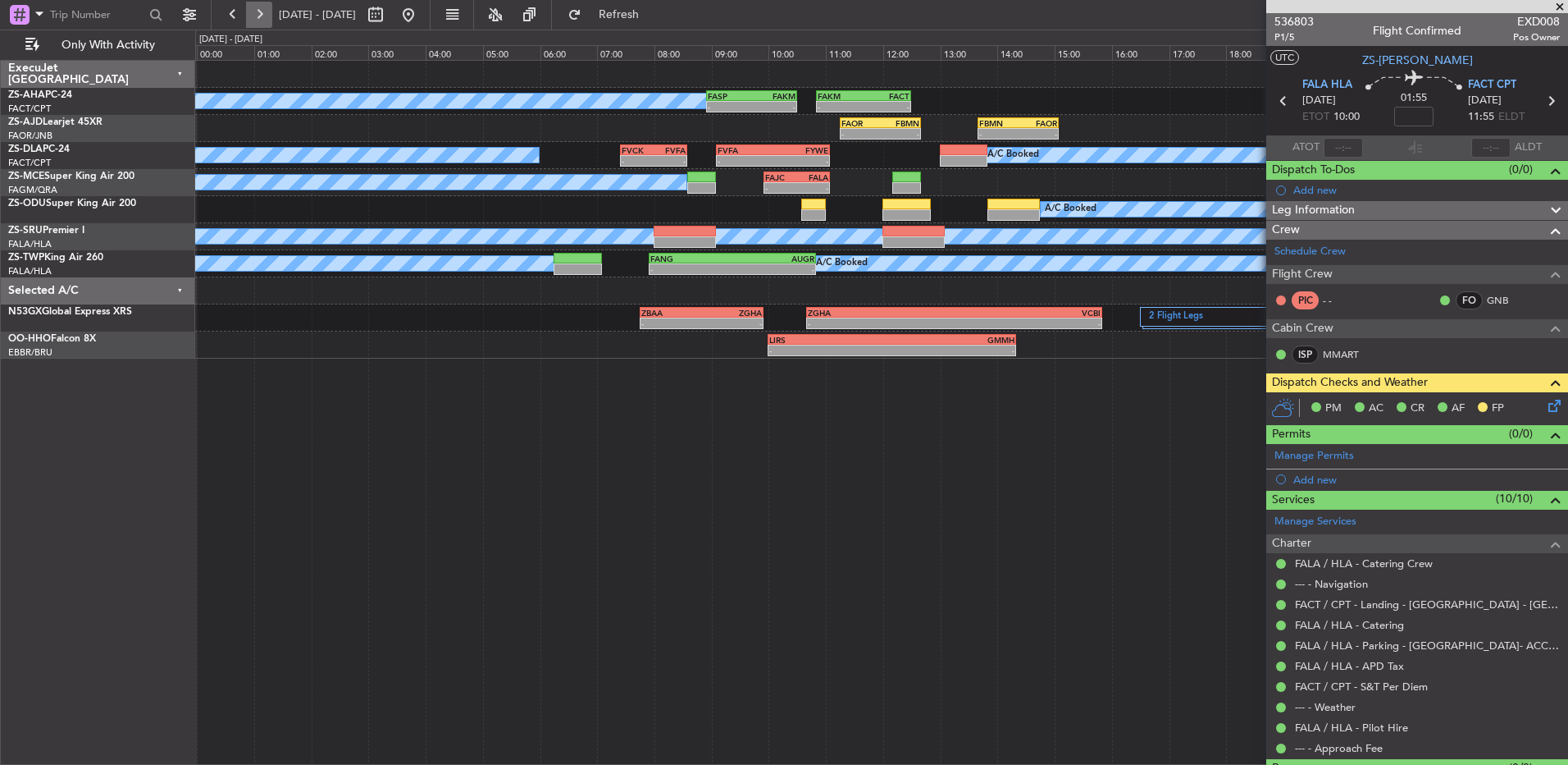
click at [255, 23] on button at bounding box center [259, 14] width 26 height 26
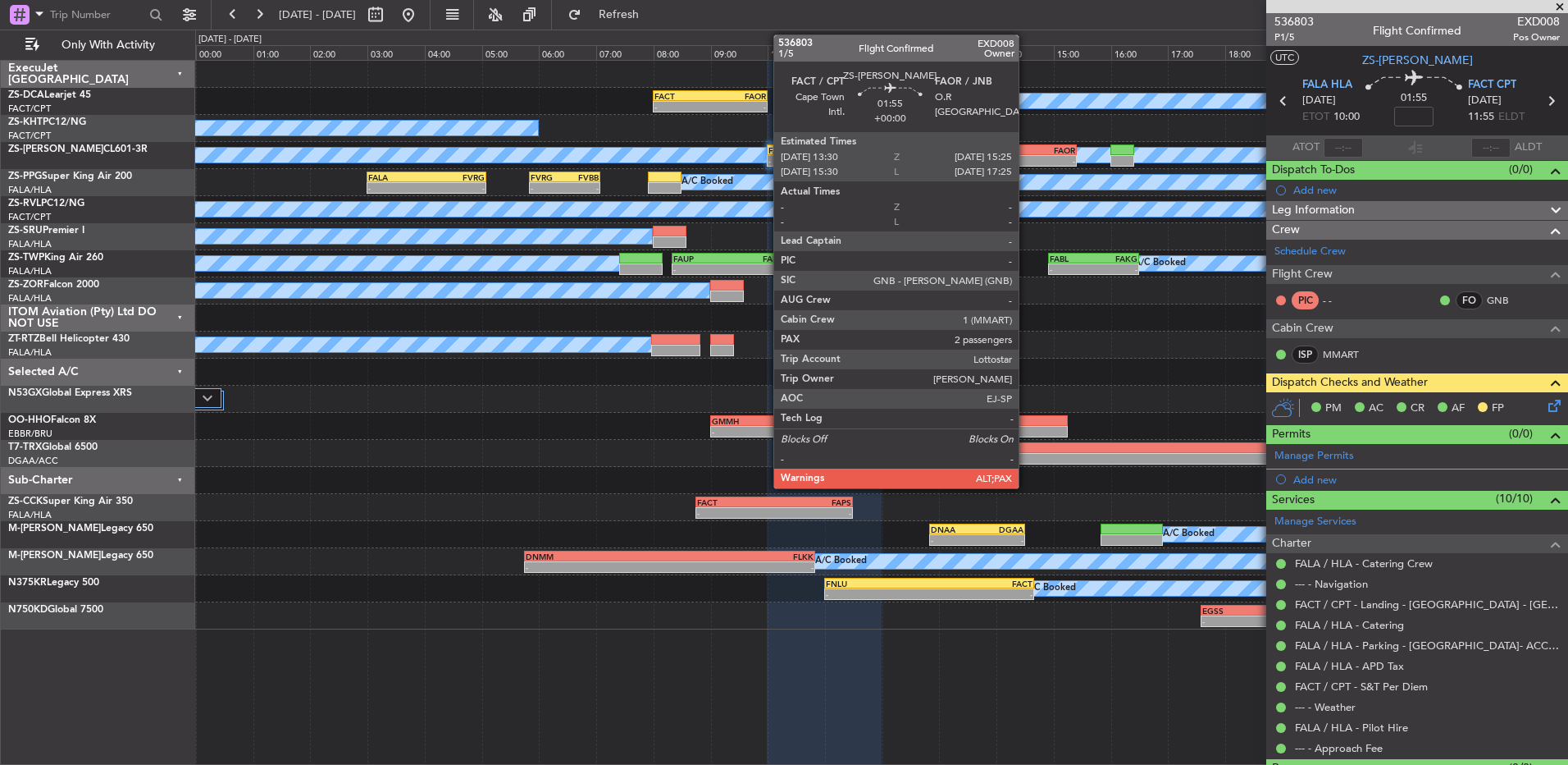
click at [1026, 152] on div "FAOR" at bounding box center [1049, 150] width 53 height 10
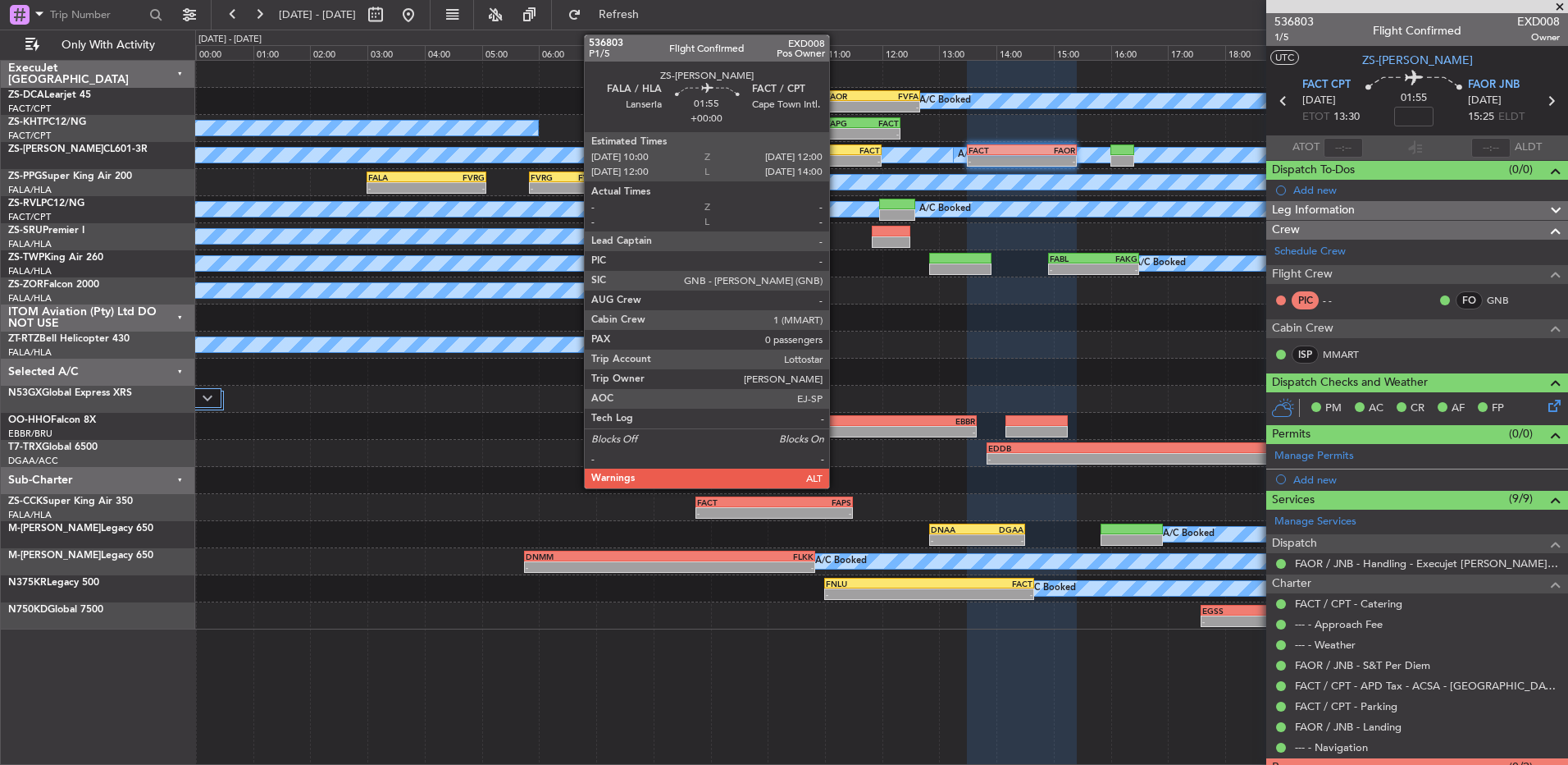
click at [837, 157] on div "-" at bounding box center [852, 161] width 56 height 10
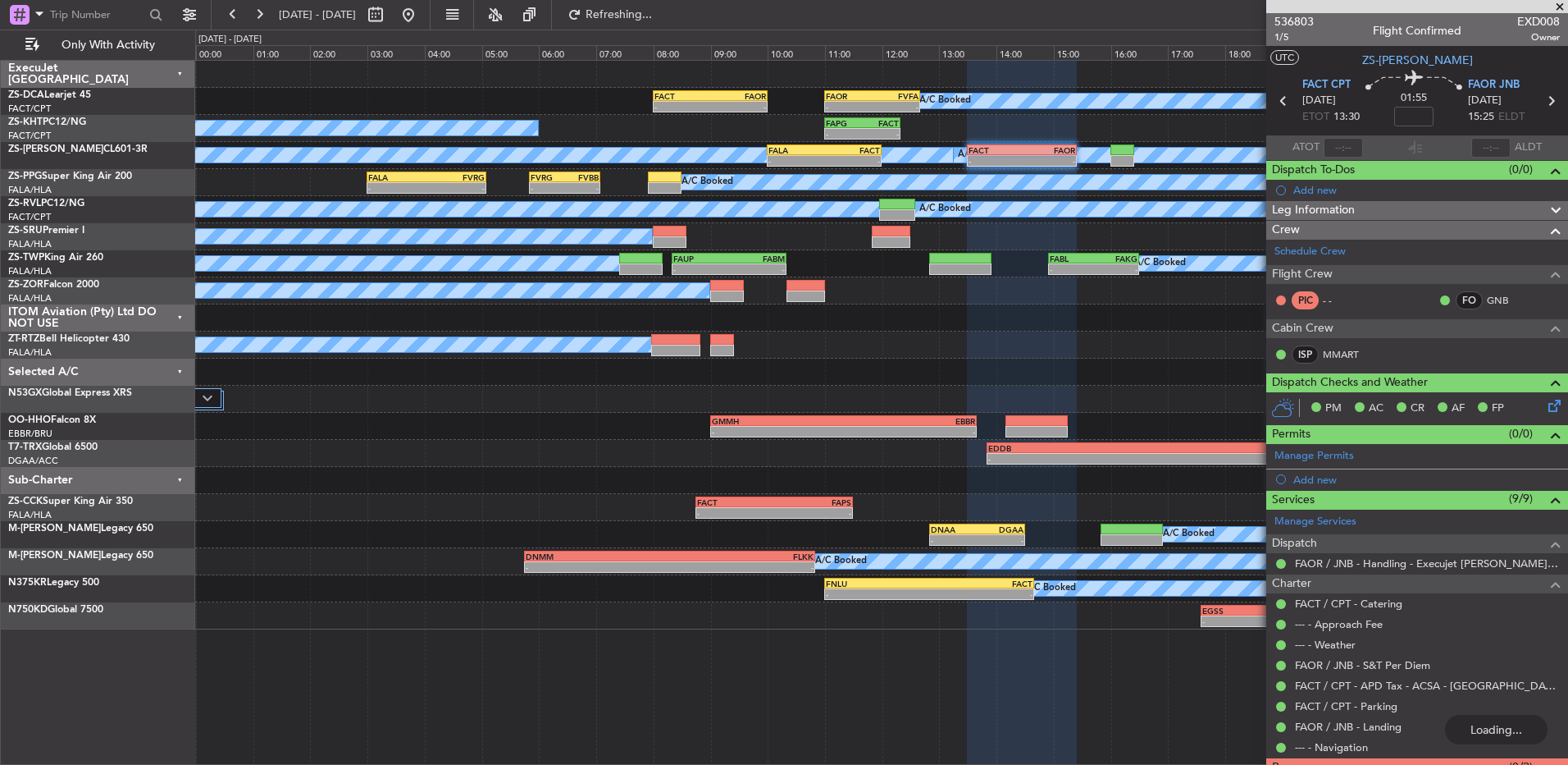
scroll to position [60, 0]
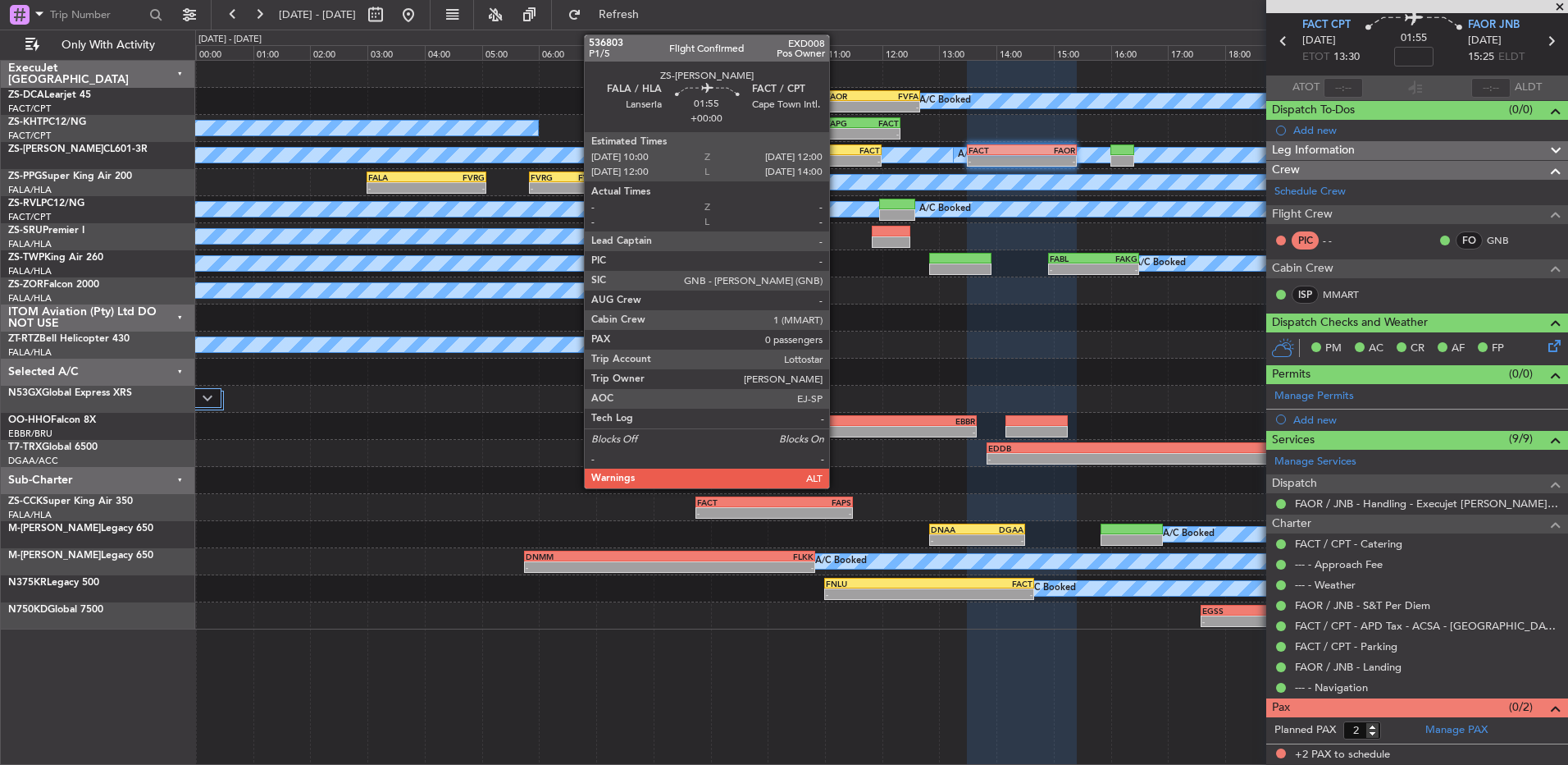
click at [837, 159] on div "-" at bounding box center [852, 161] width 56 height 10
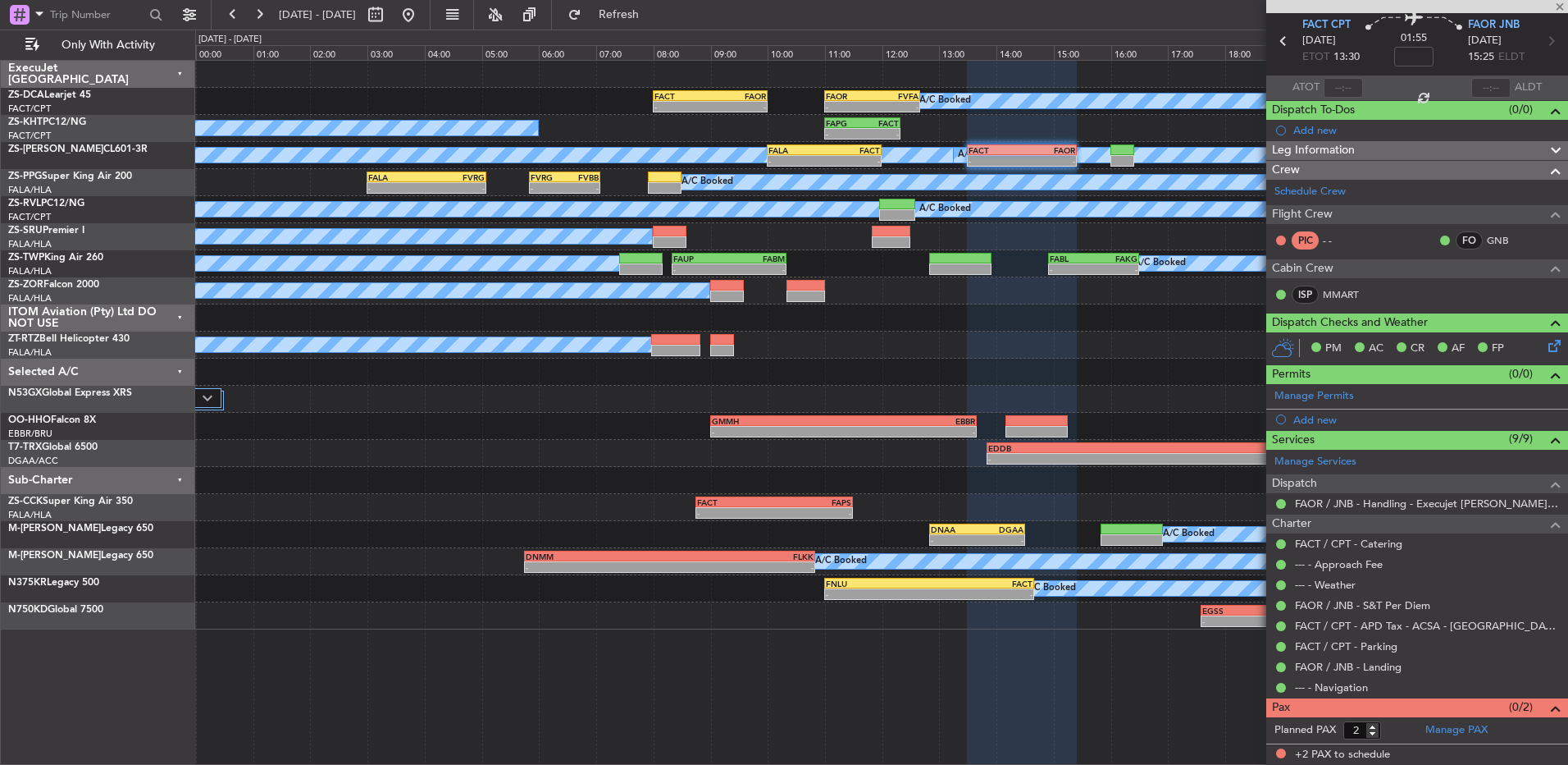
type input "0"
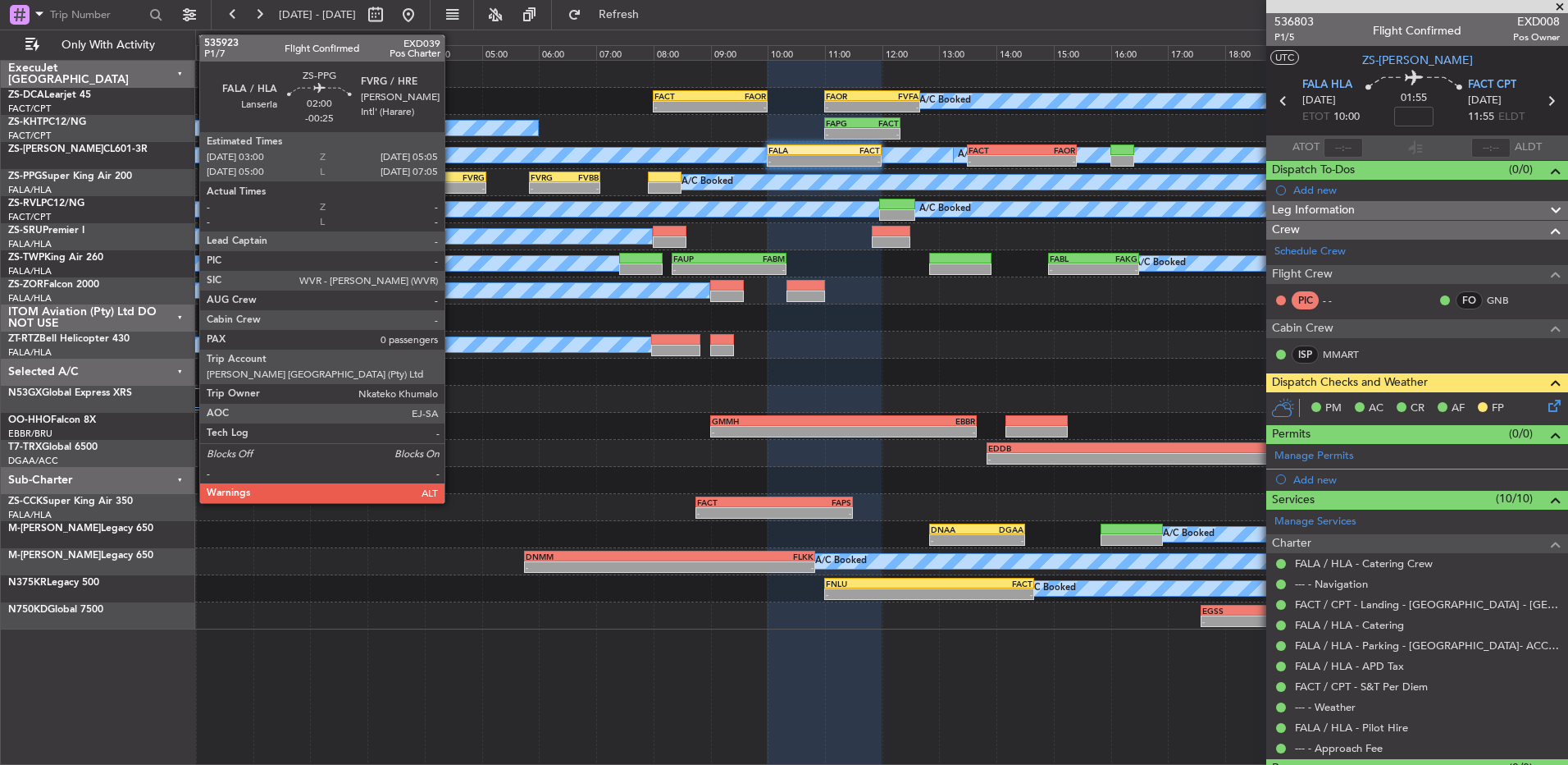
click at [452, 183] on div "-" at bounding box center [456, 188] width 58 height 10
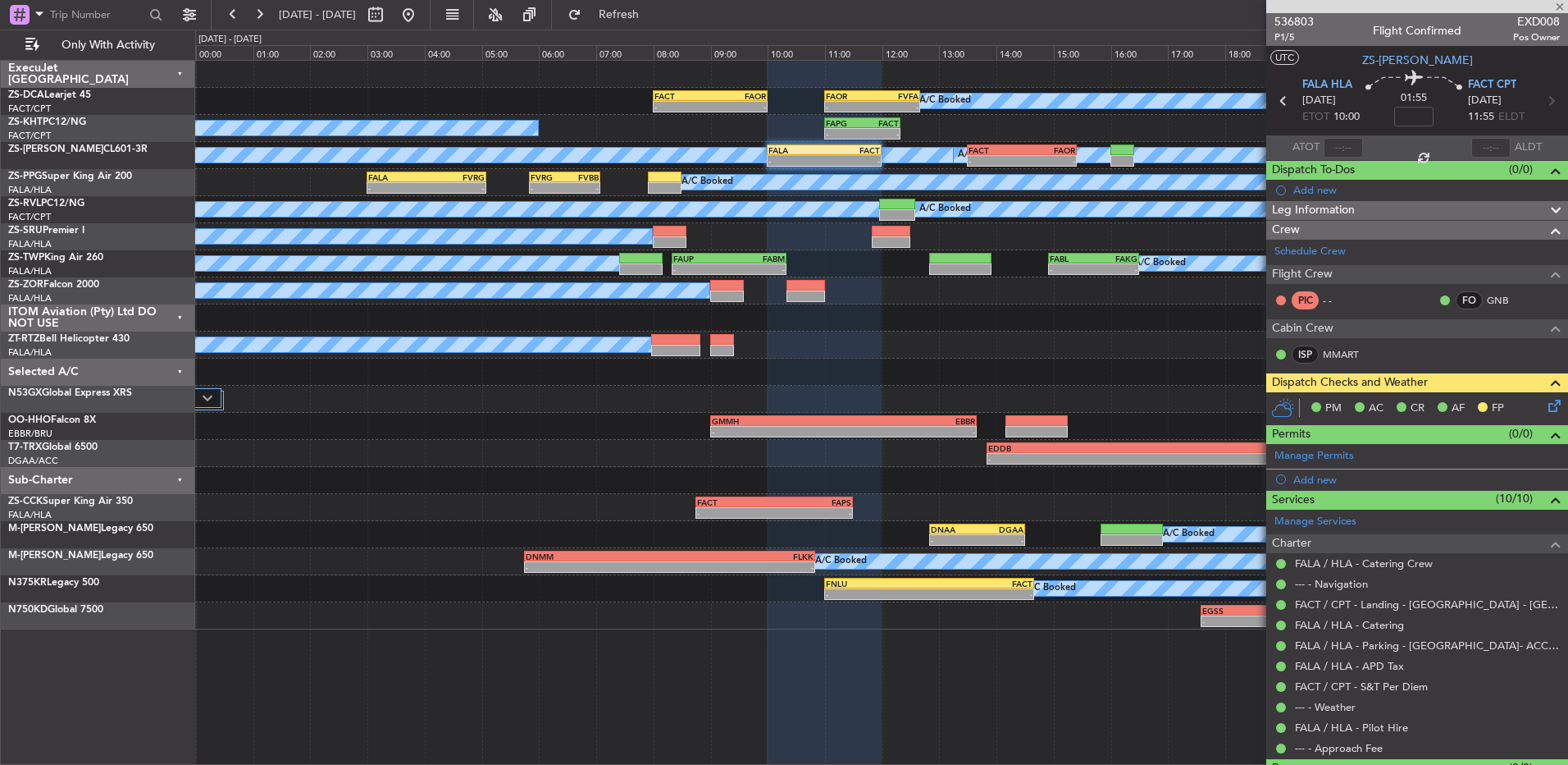
type input "-00:25"
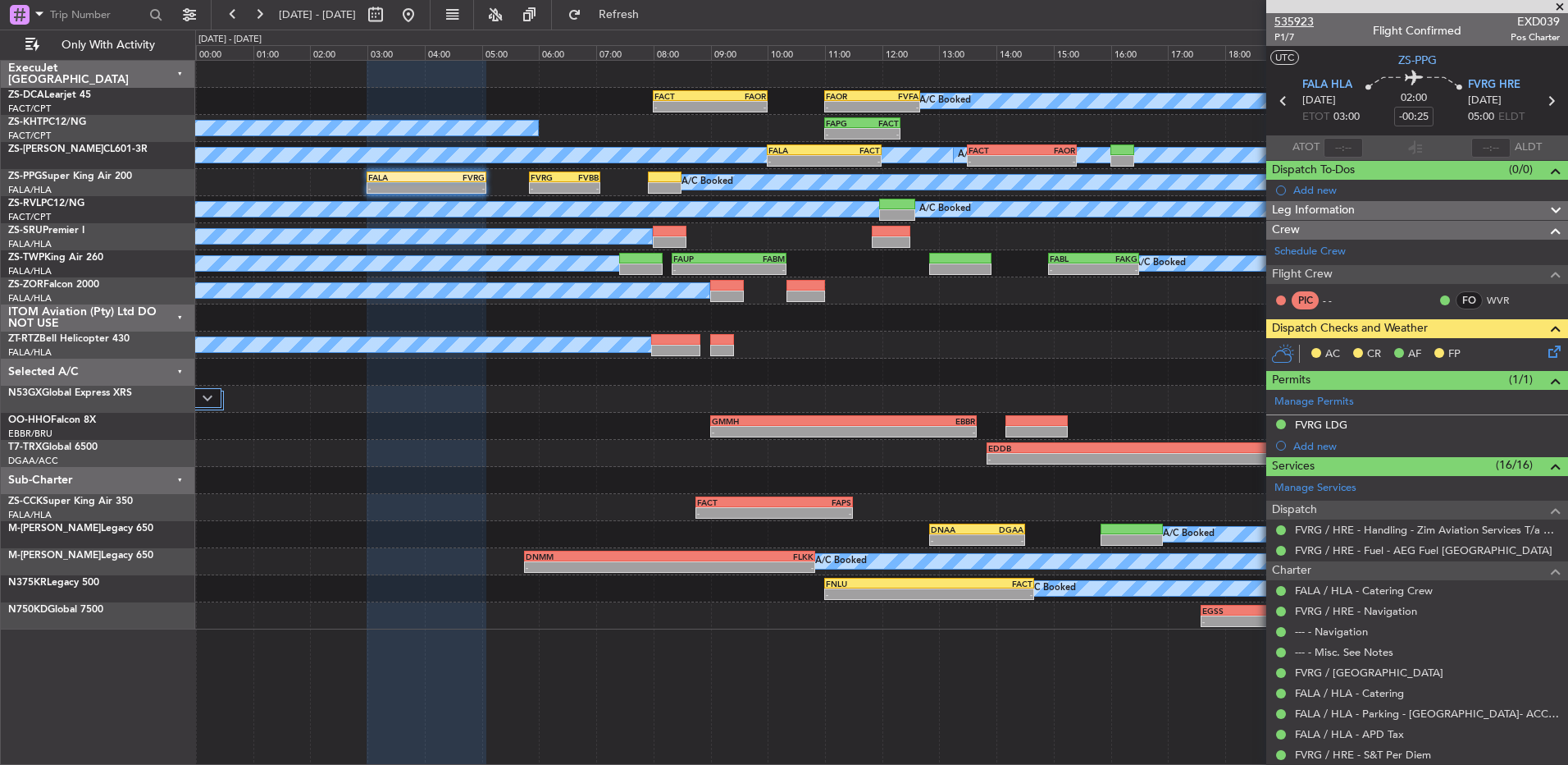
click at [1297, 13] on span "535923" at bounding box center [1294, 22] width 39 height 18
click at [1547, 352] on icon at bounding box center [1552, 349] width 13 height 13
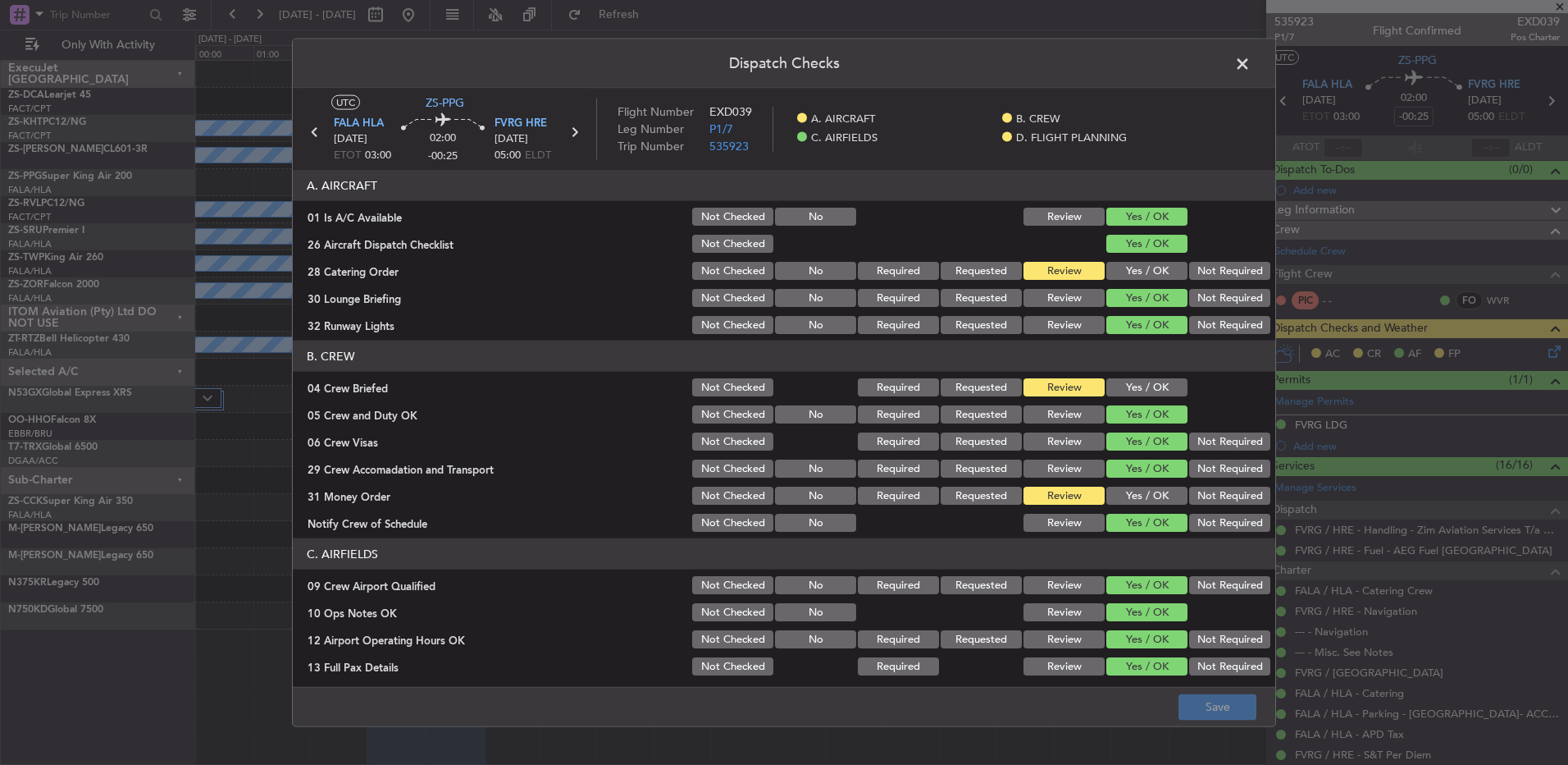
click at [1251, 69] on span at bounding box center [1251, 68] width 0 height 33
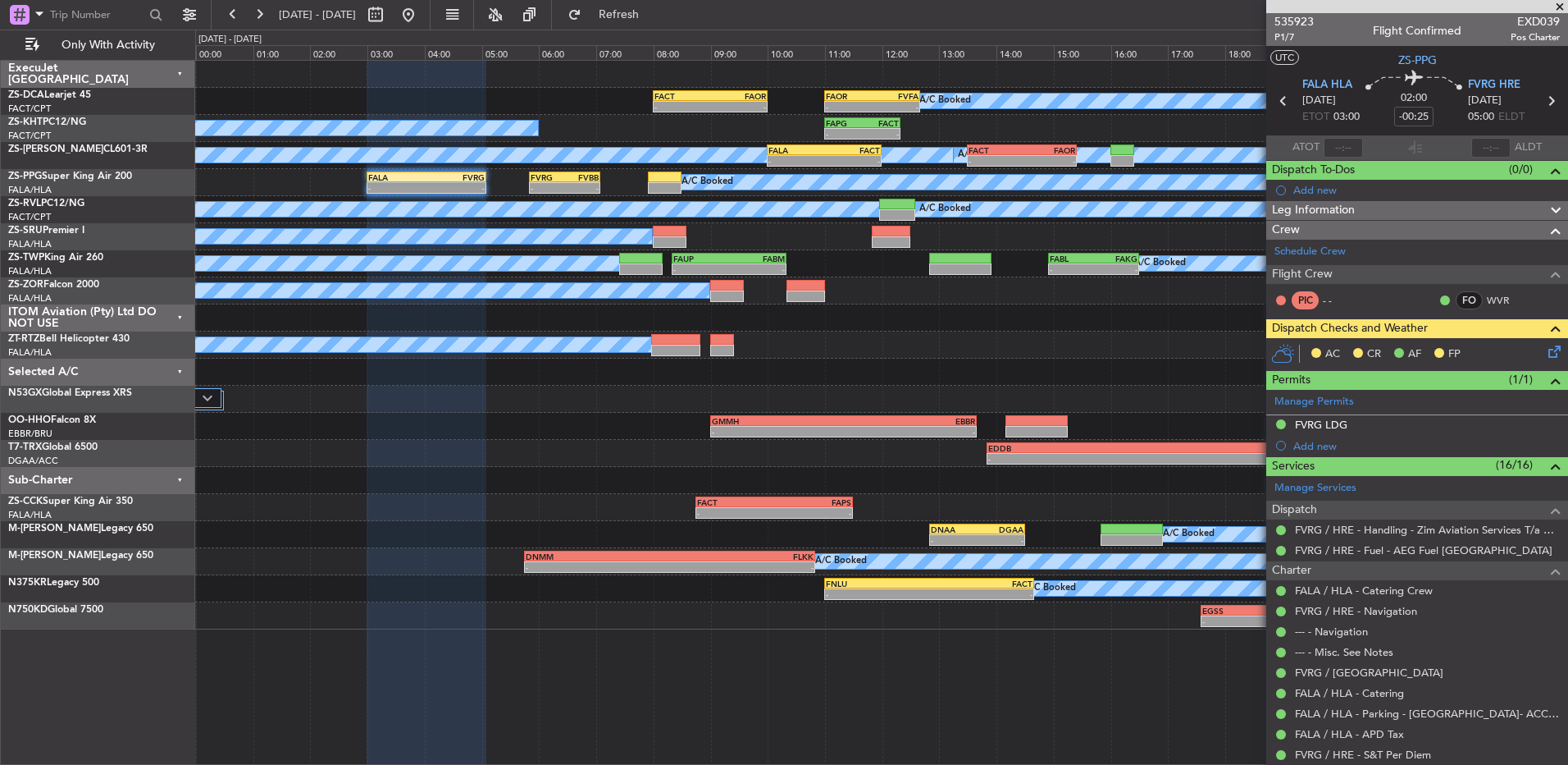
click at [1545, 342] on icon at bounding box center [1552, 349] width 13 height 13
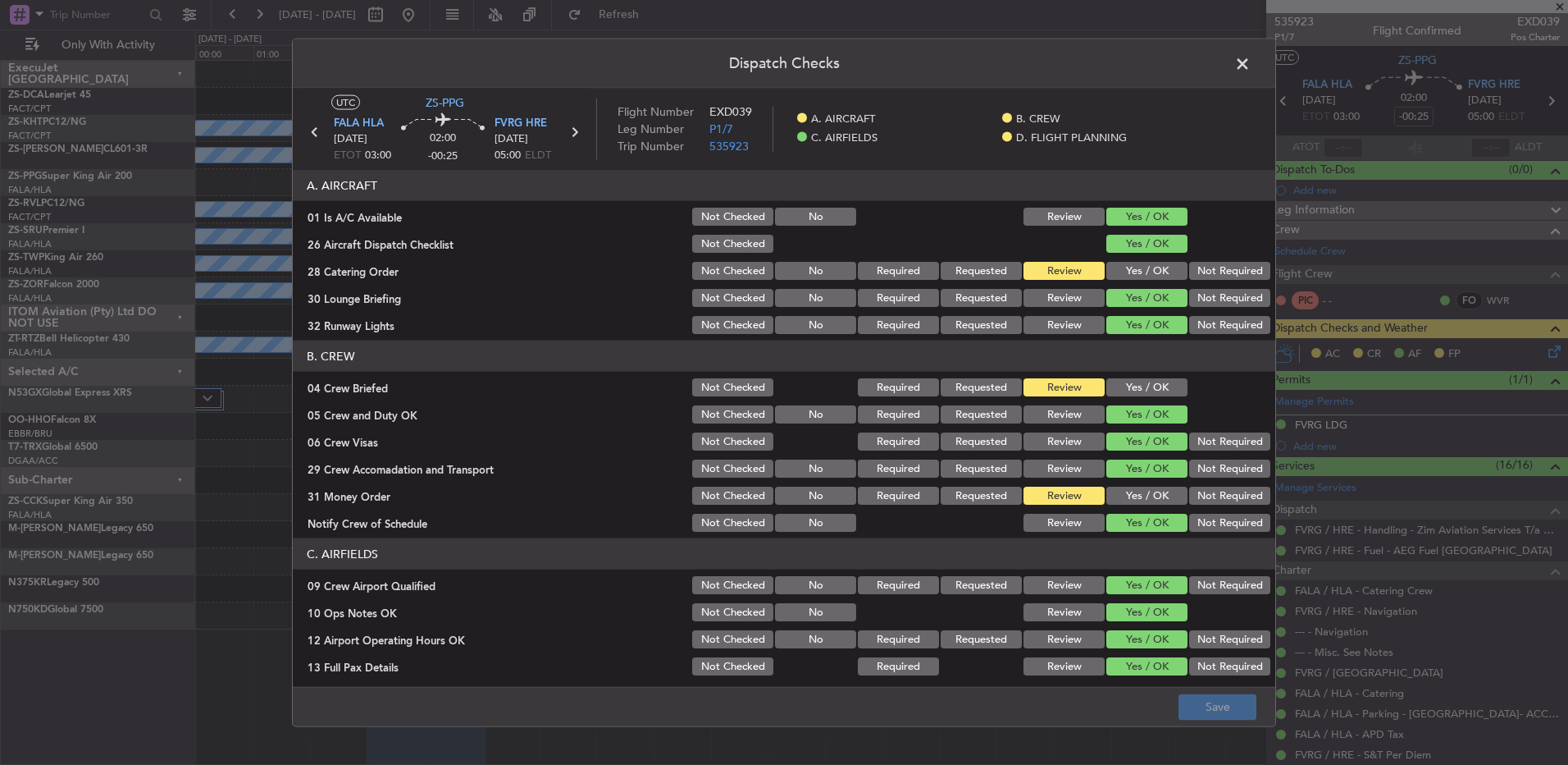
click at [1139, 485] on div "Yes / OK" at bounding box center [1145, 496] width 83 height 23
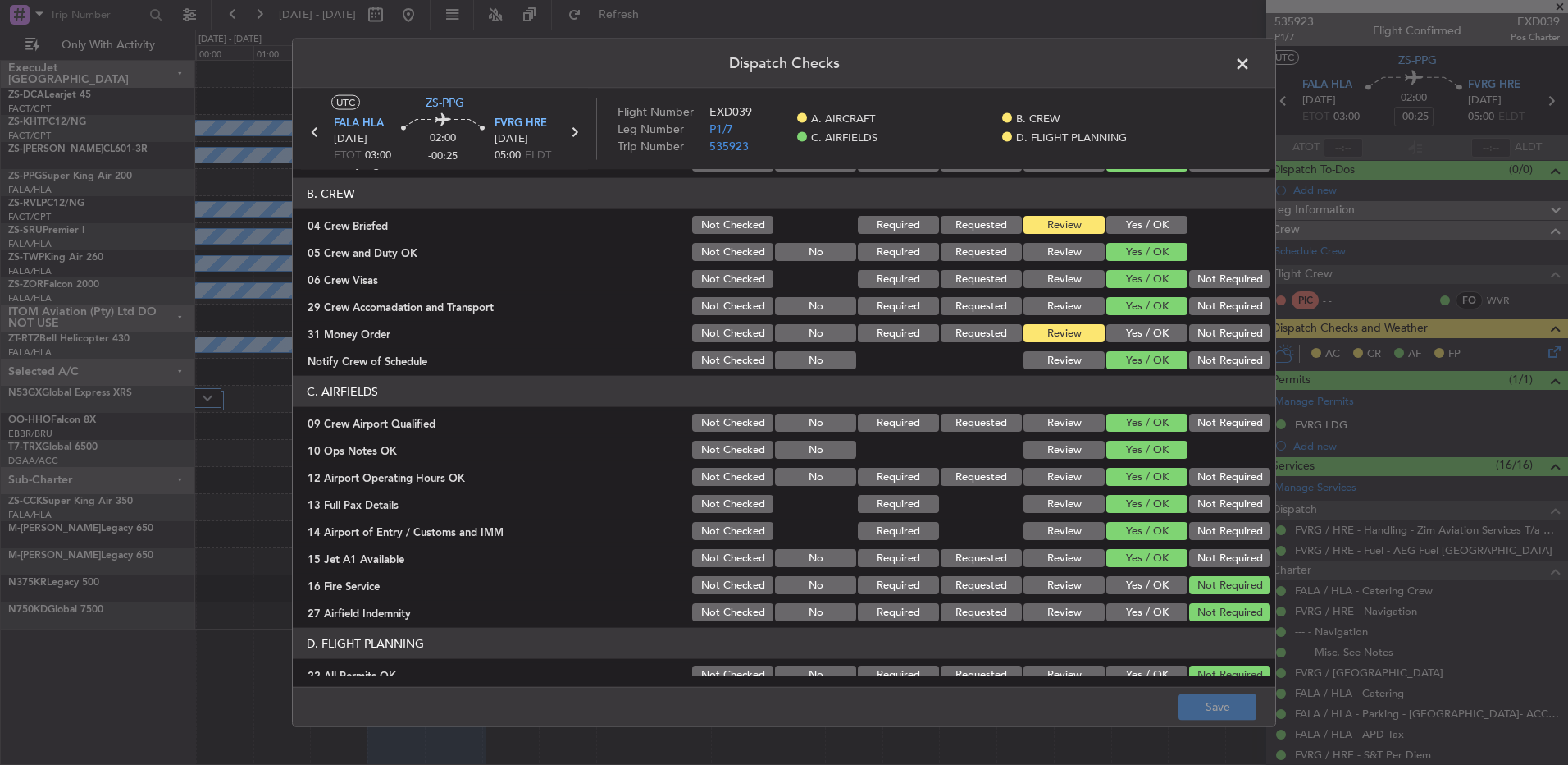
scroll to position [231, 0]
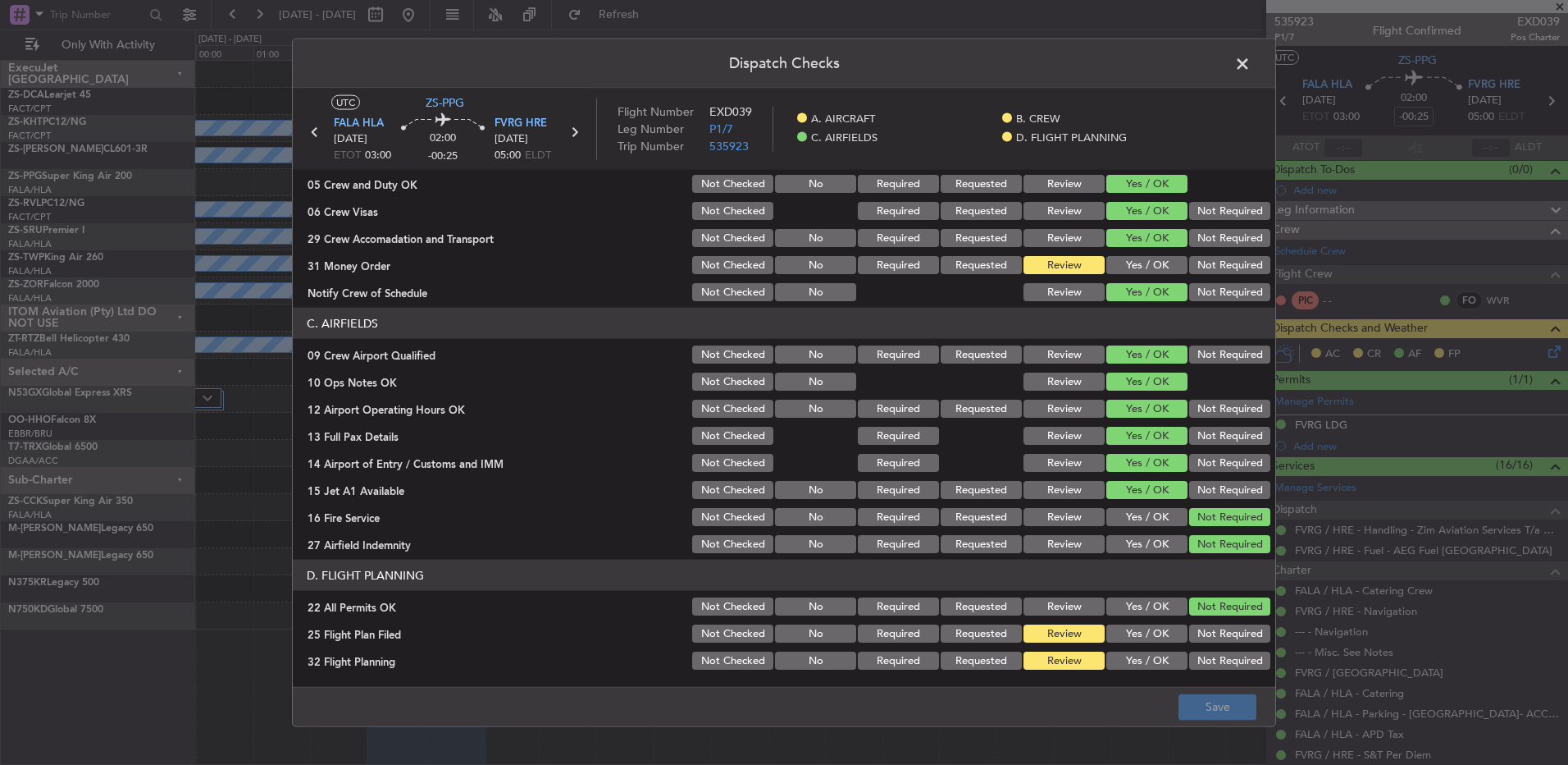
drag, startPoint x: 1131, startPoint y: 263, endPoint x: 1152, endPoint y: 326, distance: 66.4
click at [1134, 263] on button "Yes / OK" at bounding box center [1146, 266] width 81 height 18
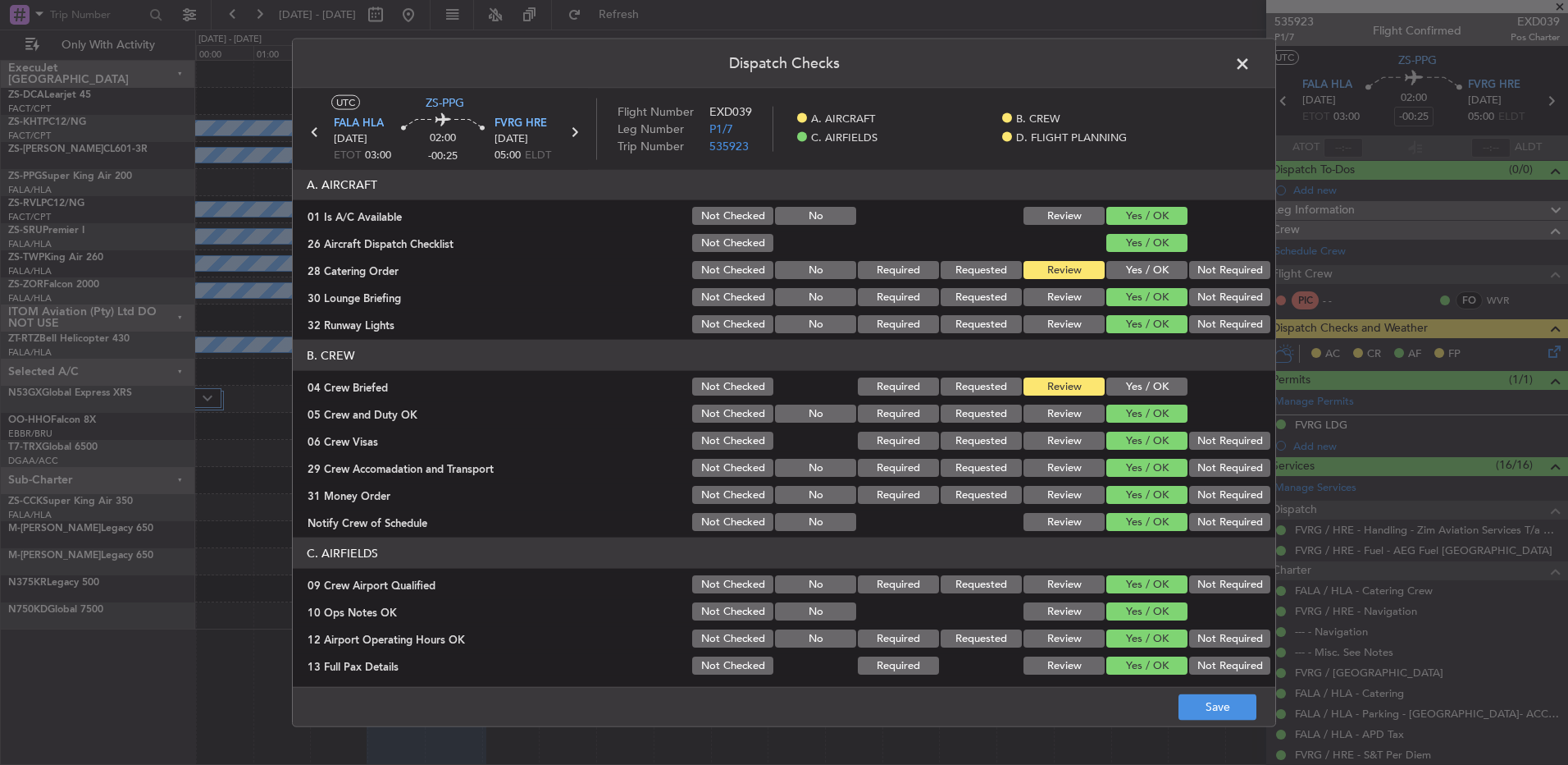
scroll to position [0, 0]
click at [1249, 722] on footer "Save" at bounding box center [784, 705] width 983 height 39
click at [1230, 704] on button "Save" at bounding box center [1217, 706] width 78 height 26
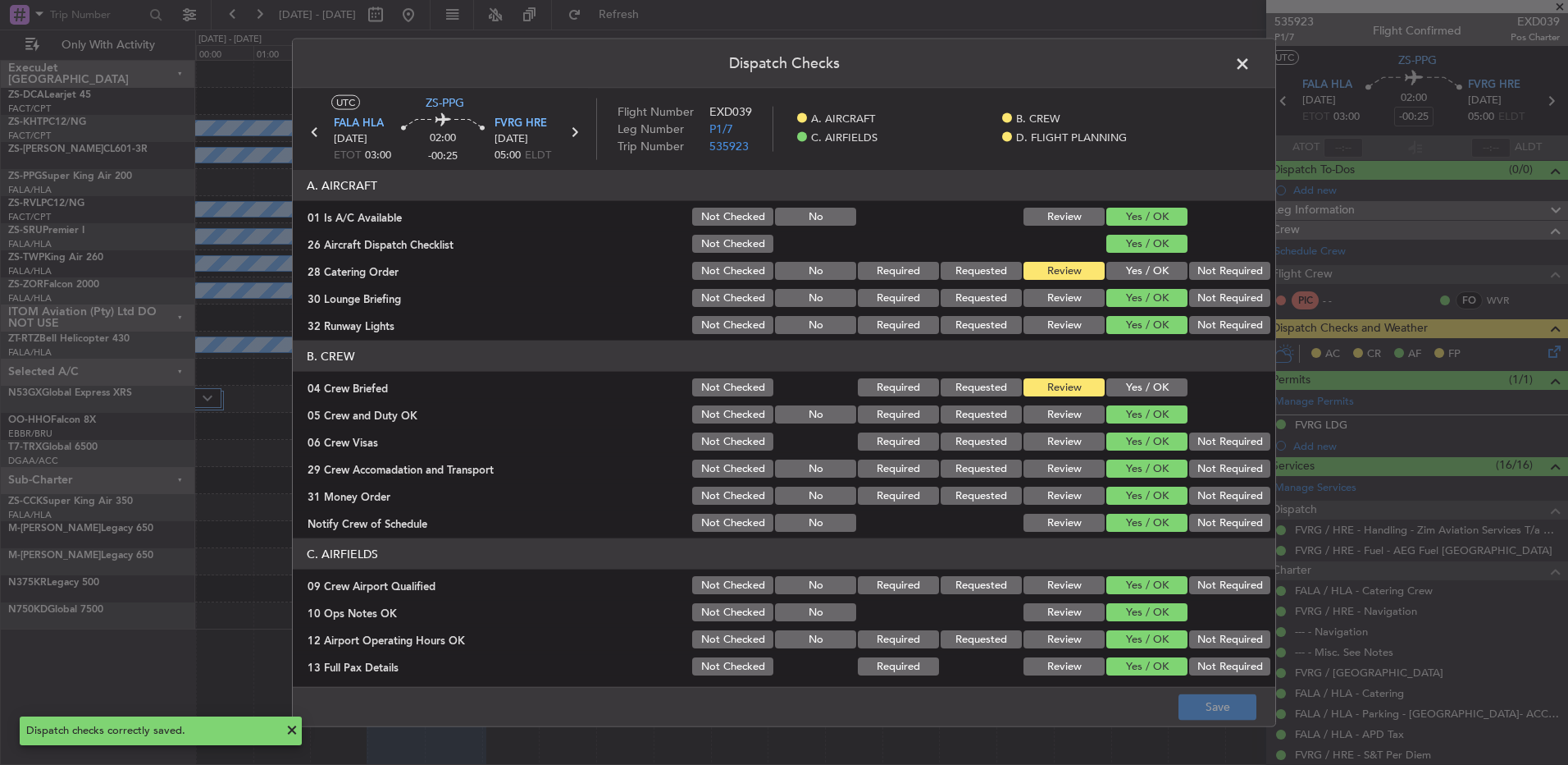
click at [1251, 63] on span at bounding box center [1251, 68] width 0 height 33
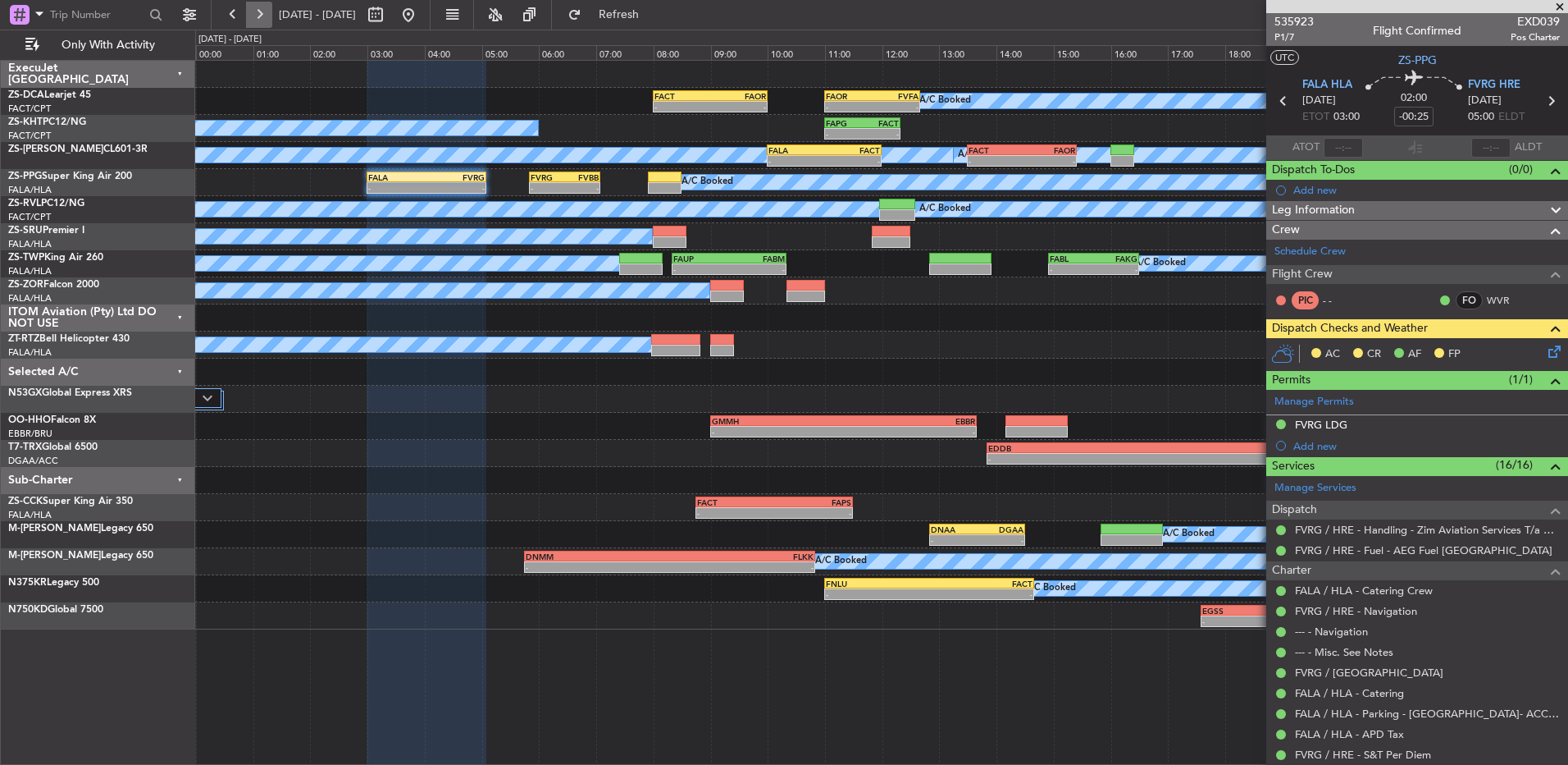
click at [259, 21] on button at bounding box center [259, 14] width 26 height 26
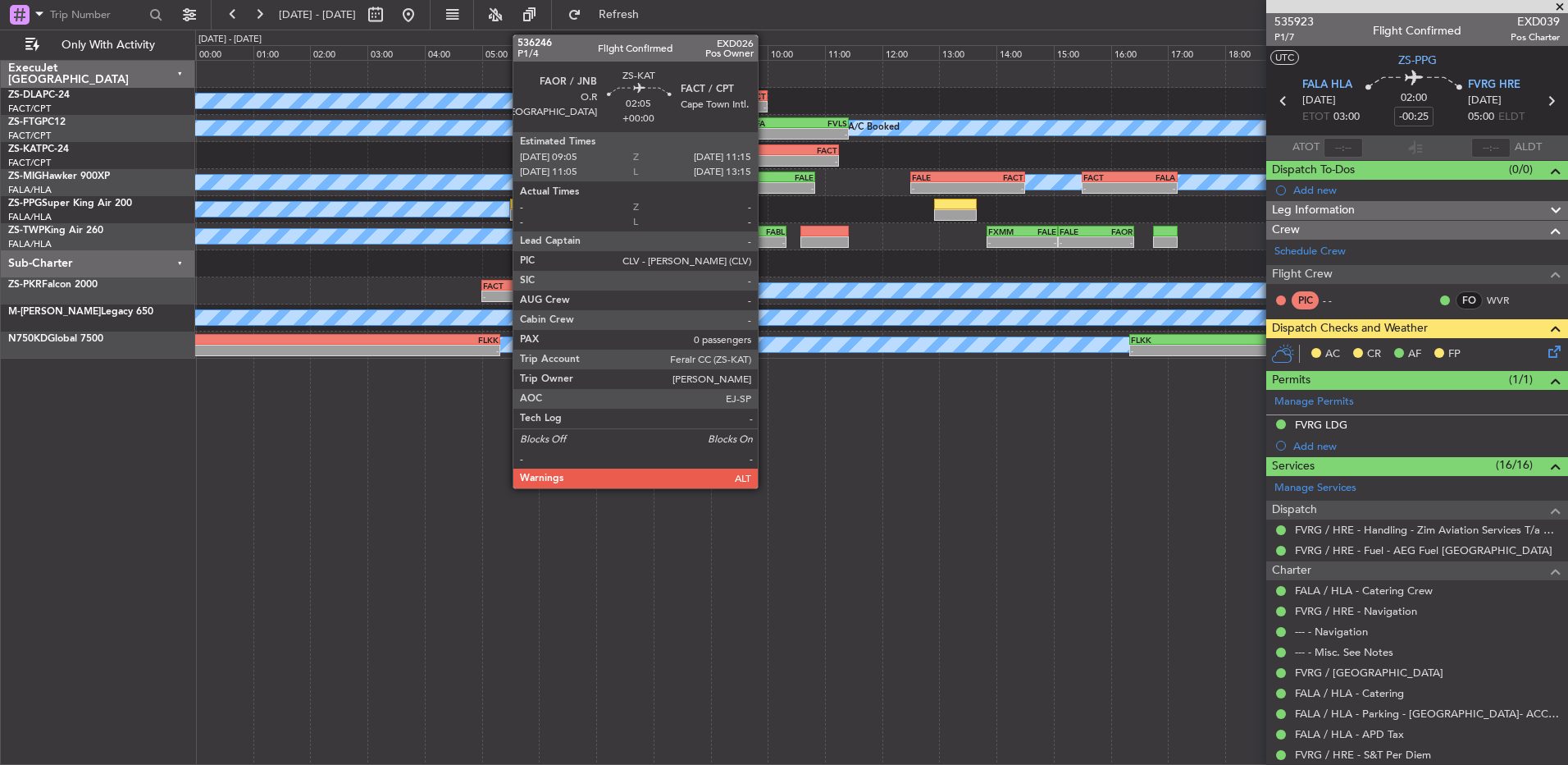
click at [766, 155] on div "- -" at bounding box center [776, 161] width 124 height 12
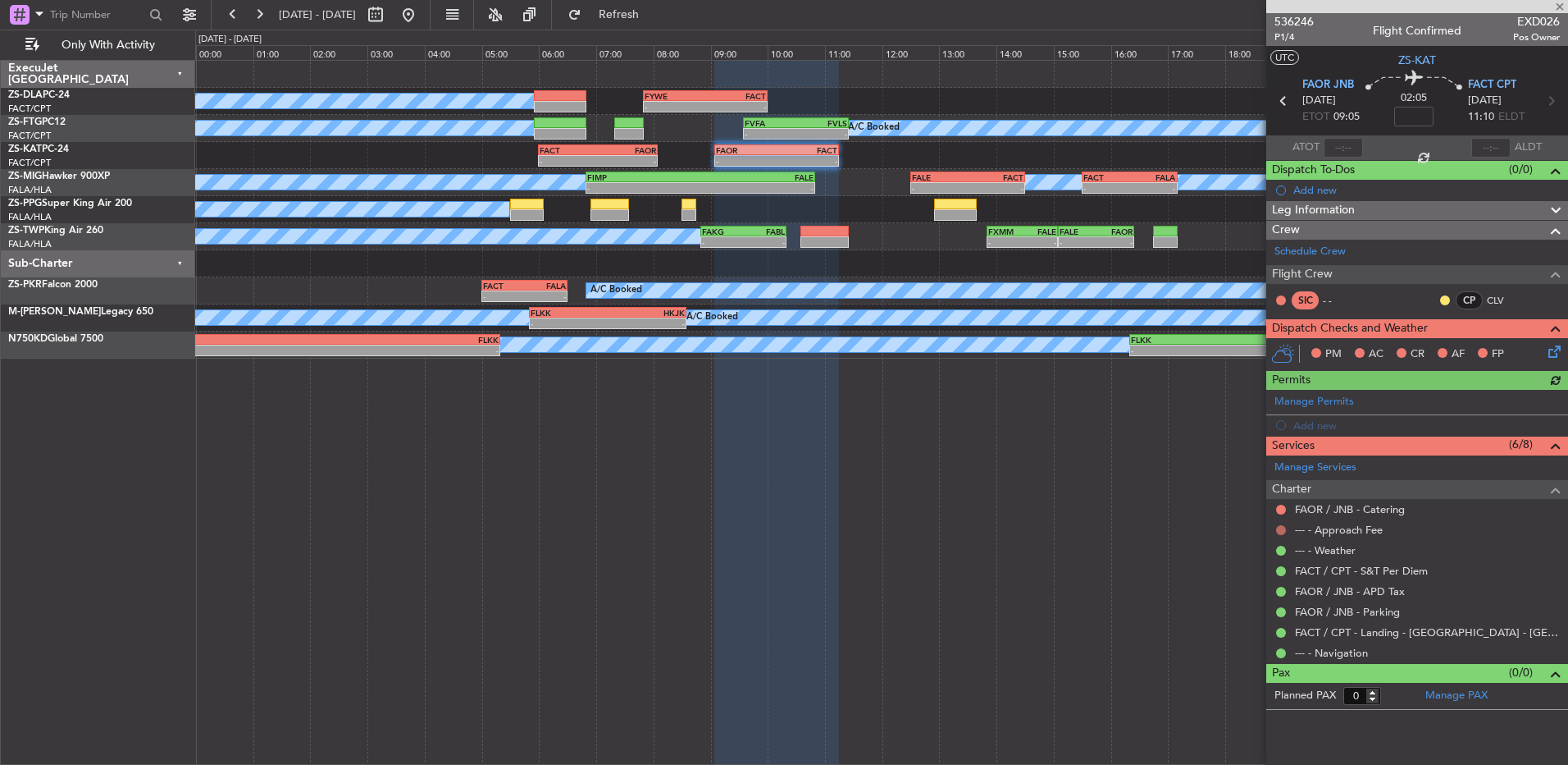
click at [1280, 526] on button at bounding box center [1282, 530] width 10 height 10
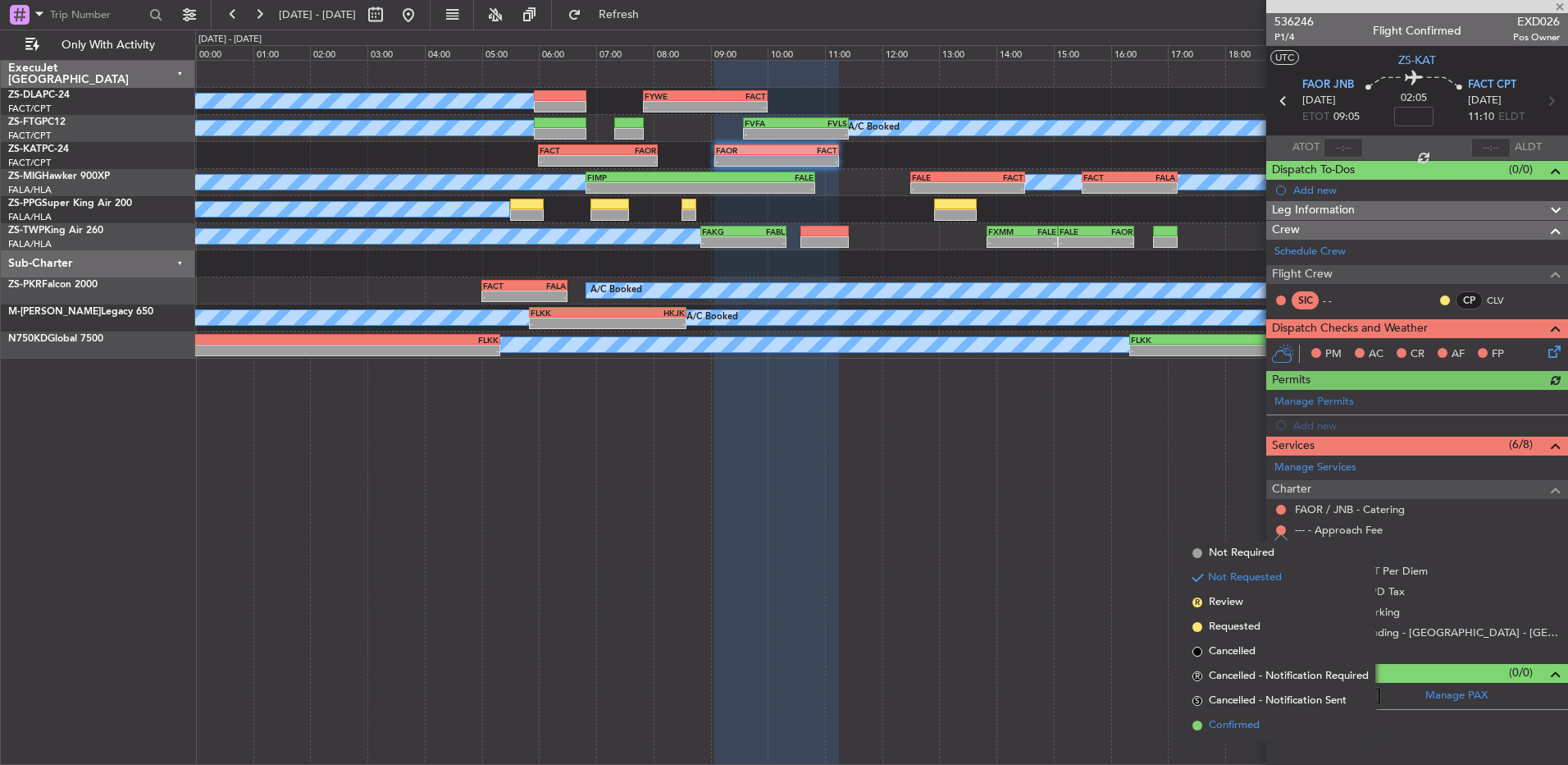
click at [1210, 725] on span "Confirmed" at bounding box center [1234, 726] width 51 height 17
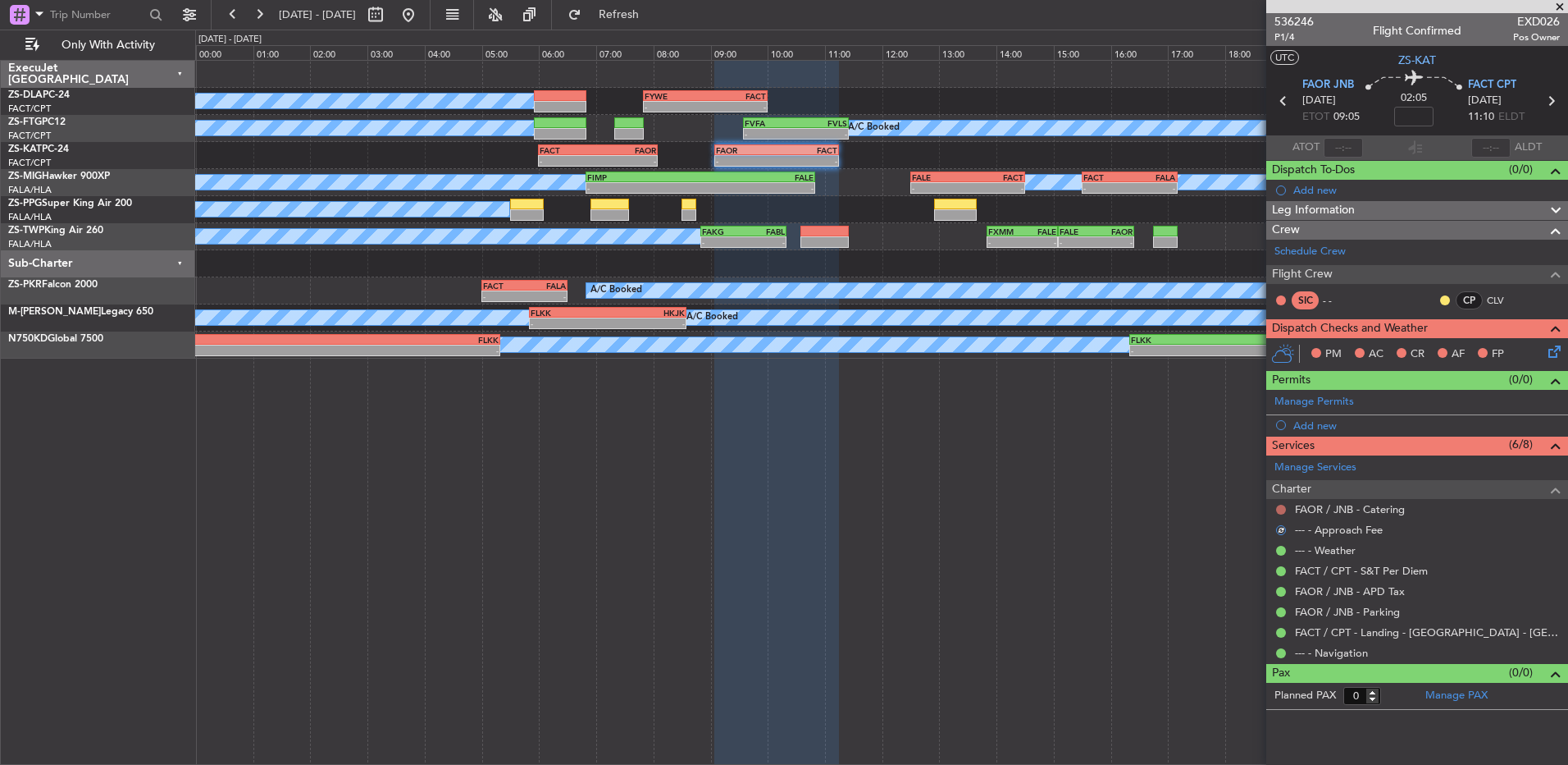
click at [1280, 509] on button at bounding box center [1282, 509] width 10 height 10
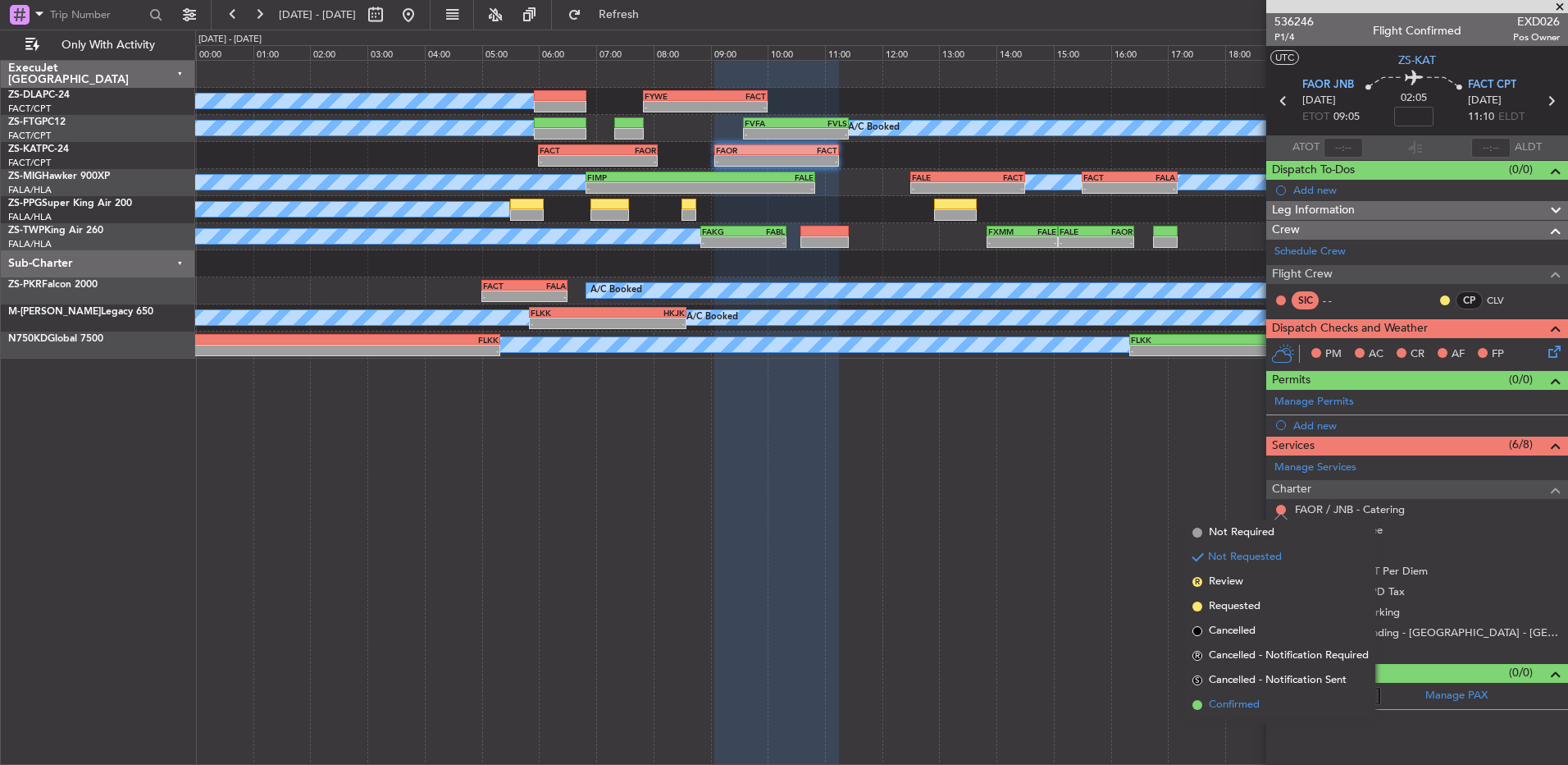
click at [1238, 702] on span "Confirmed" at bounding box center [1234, 705] width 51 height 17
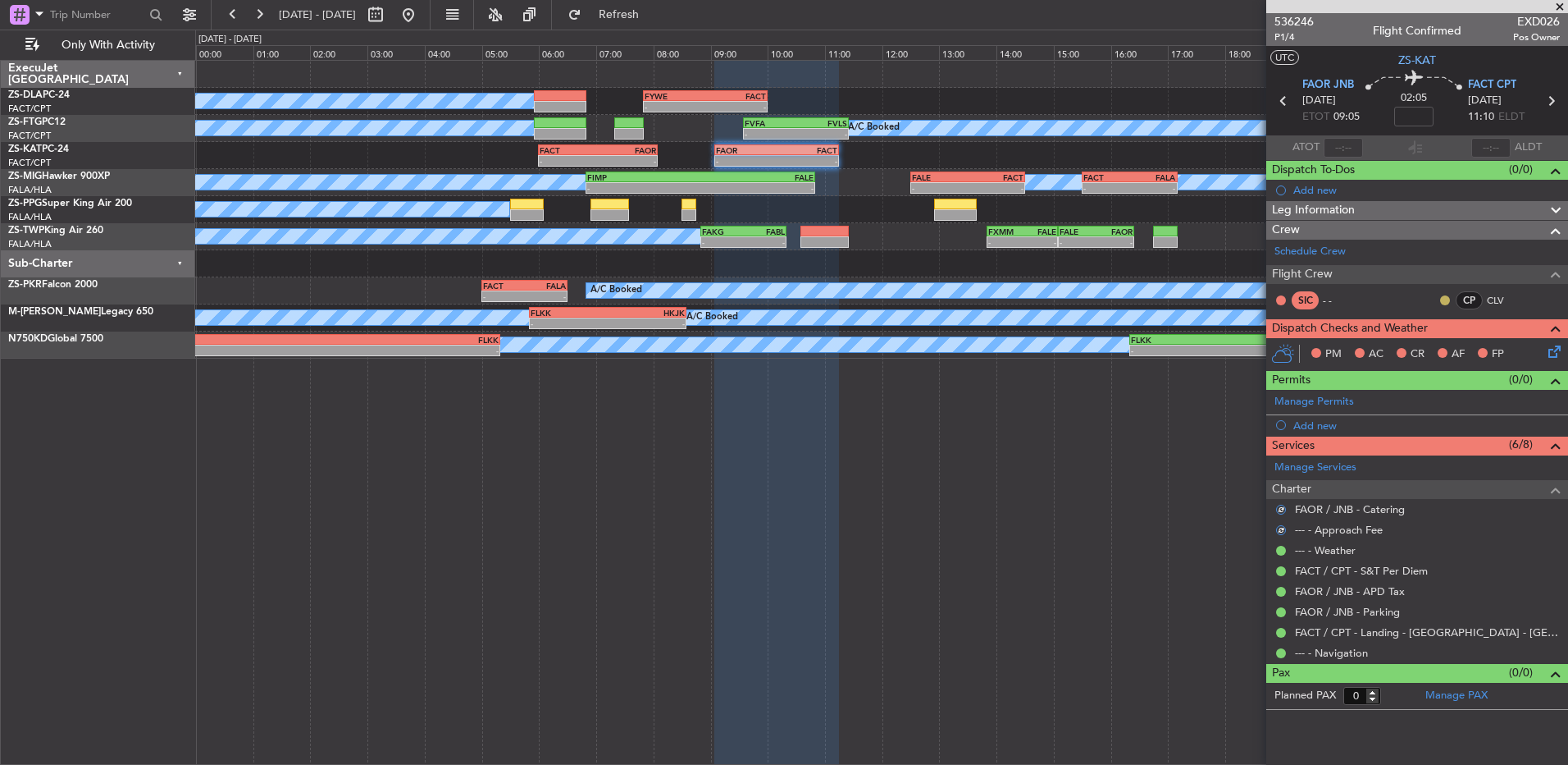
click at [1445, 296] on button at bounding box center [1445, 301] width 10 height 10
click at [1439, 352] on span "Acknowledged" at bounding box center [1449, 348] width 72 height 17
click at [1556, 363] on div "PM AC CR AF FP" at bounding box center [1418, 354] width 302 height 33
click at [1556, 351] on icon at bounding box center [1552, 349] width 13 height 13
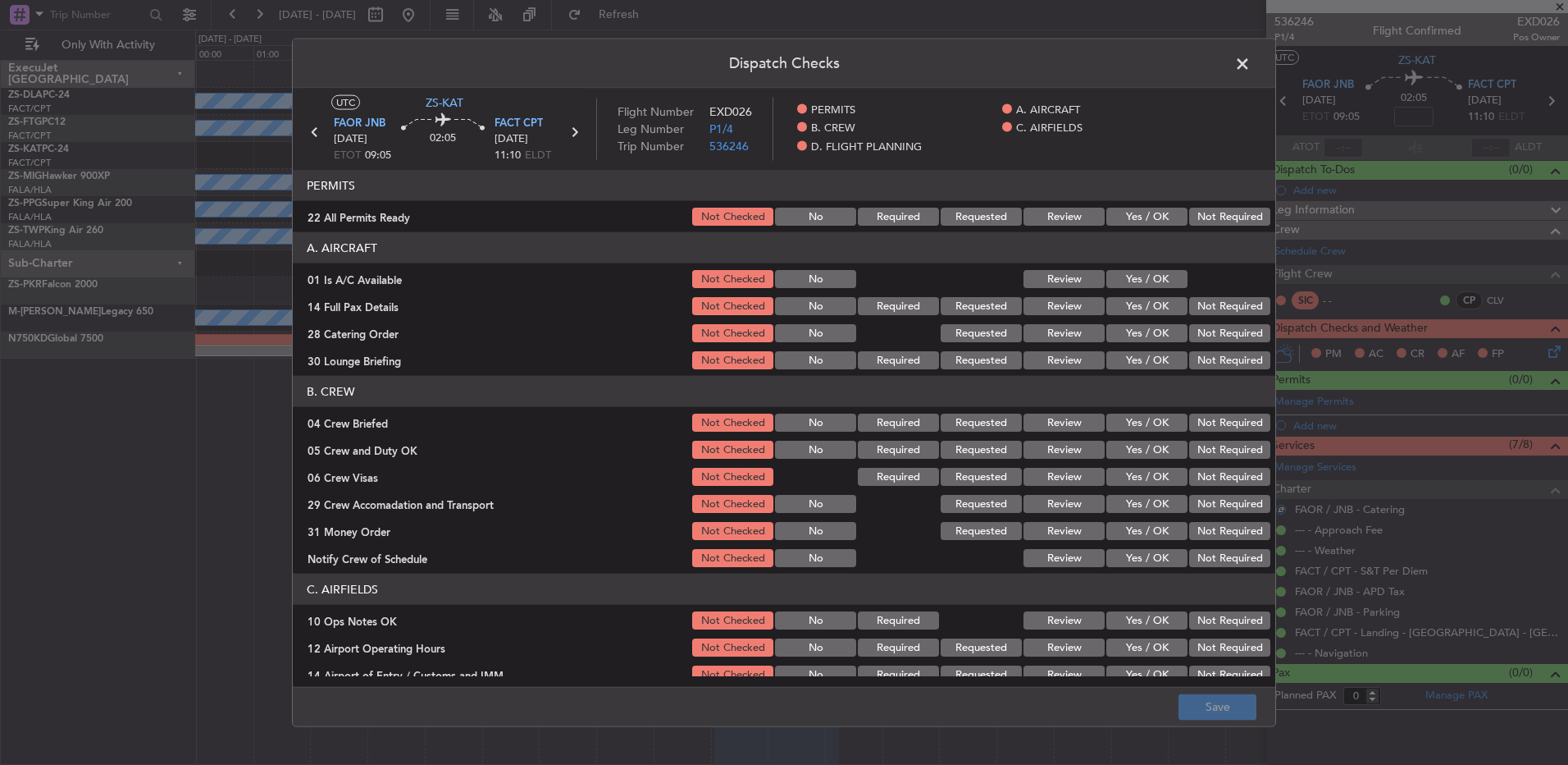
click at [1199, 216] on button "Not Required" at bounding box center [1230, 217] width 81 height 18
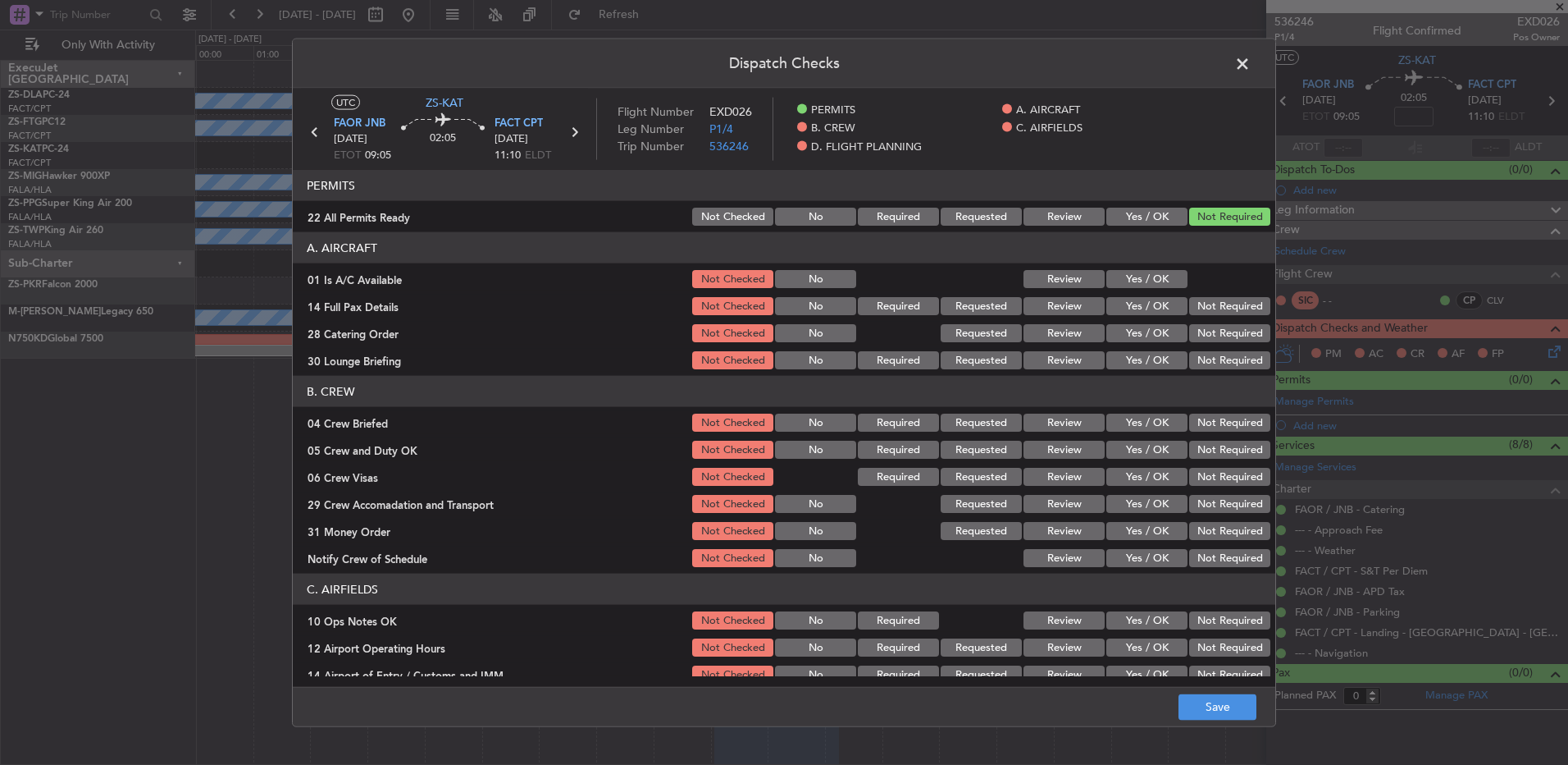
click at [1171, 270] on button "Yes / OK" at bounding box center [1146, 279] width 81 height 18
click at [1227, 306] on button "Not Required" at bounding box center [1230, 307] width 81 height 18
click at [1227, 309] on button "Not Required" at bounding box center [1230, 307] width 81 height 18
click at [1229, 326] on button "Not Required" at bounding box center [1230, 333] width 81 height 18
click at [1229, 343] on div "Not Required" at bounding box center [1228, 333] width 83 height 23
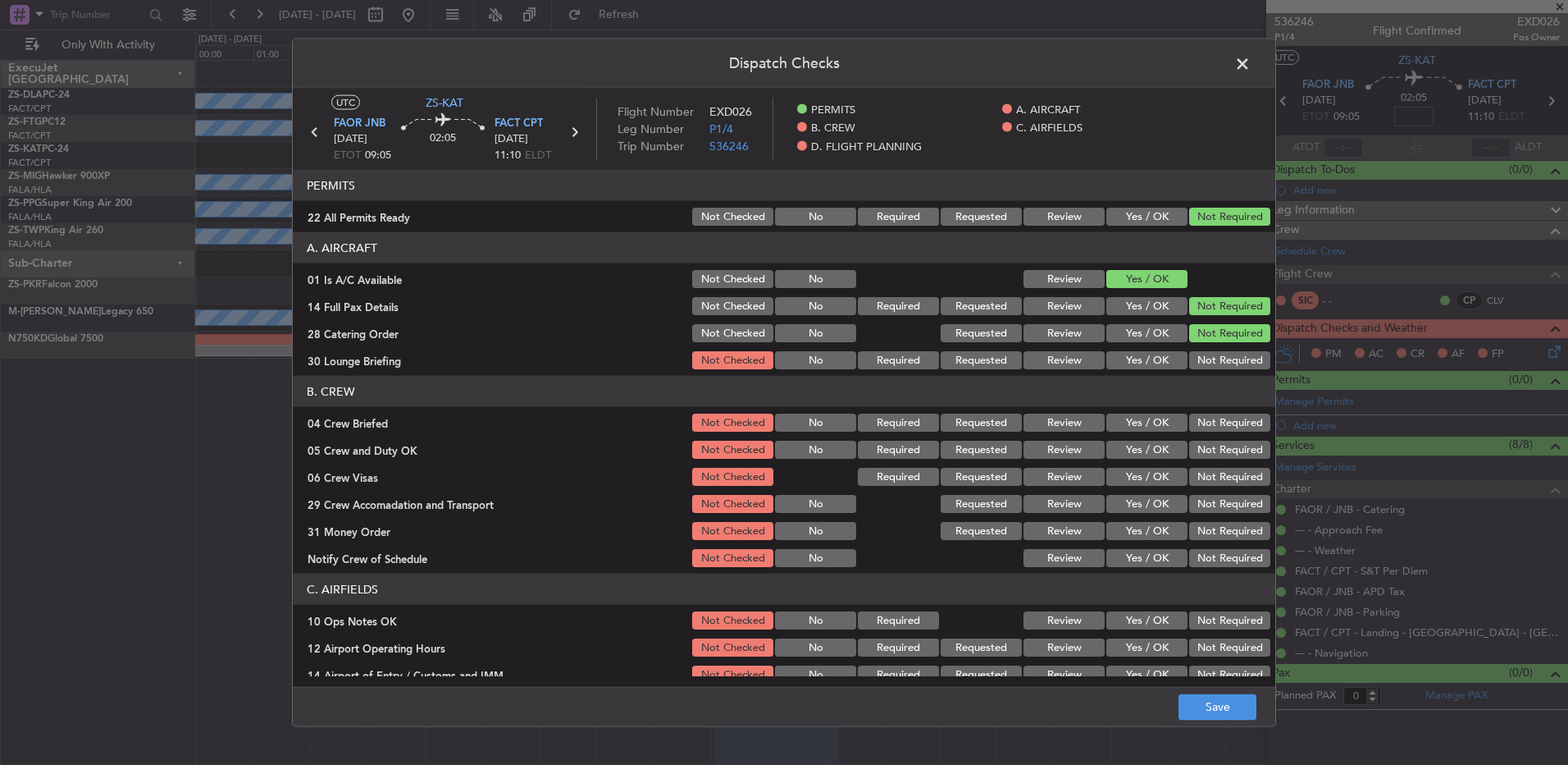
click at [1229, 357] on button "Not Required" at bounding box center [1230, 360] width 81 height 18
click at [1223, 427] on button "Not Required" at bounding box center [1230, 423] width 81 height 18
click at [1222, 430] on button "Not Required" at bounding box center [1230, 423] width 81 height 18
click at [1222, 450] on button "Not Required" at bounding box center [1230, 450] width 81 height 18
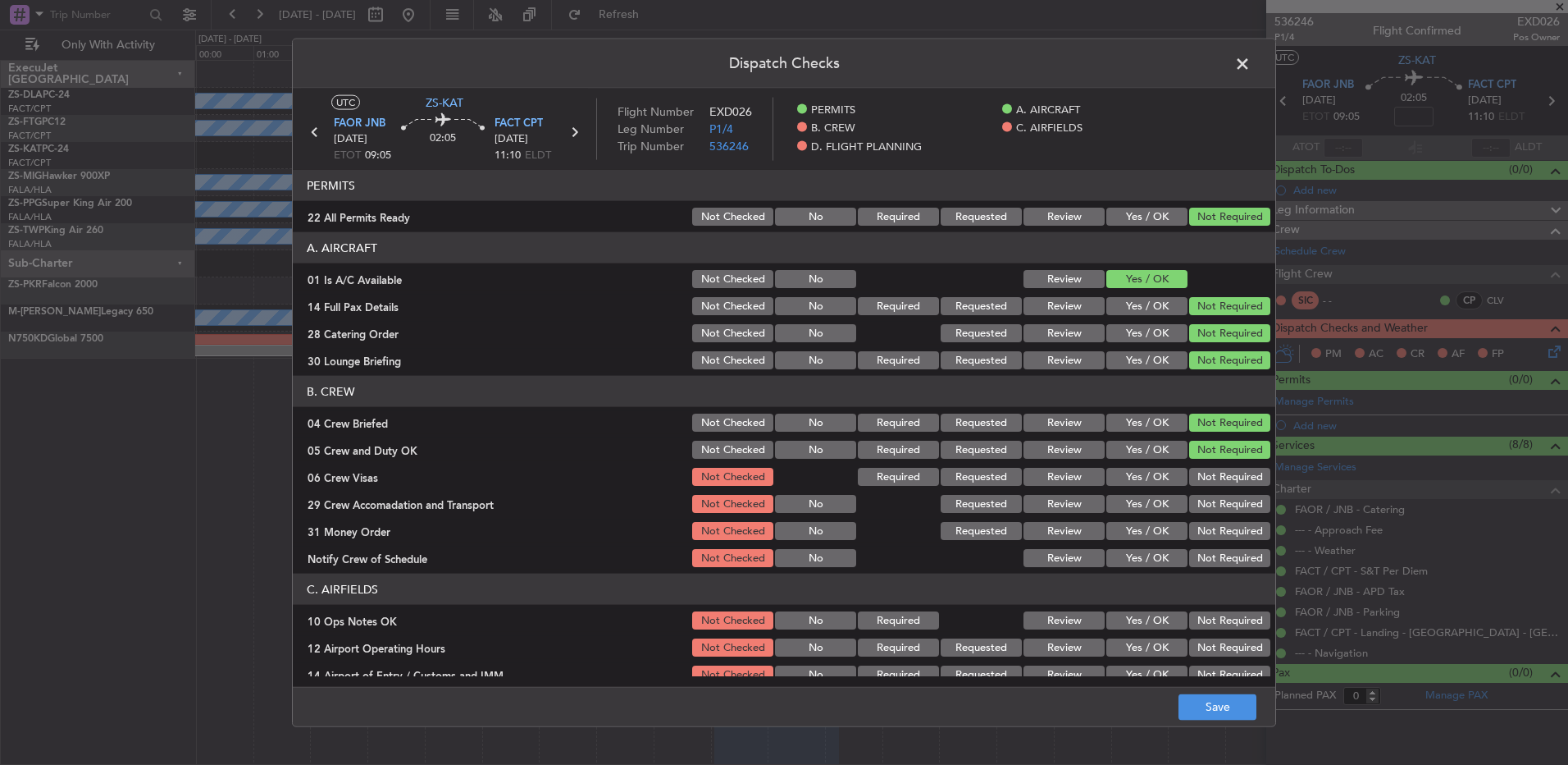
drag, startPoint x: 1220, startPoint y: 455, endPoint x: 1217, endPoint y: 489, distance: 34.1
click at [1219, 462] on section "B. CREW 04 Crew Briefed Not Checked No Required Requested Review Yes / OK Not R…" at bounding box center [784, 473] width 983 height 194
drag, startPoint x: 1217, startPoint y: 489, endPoint x: 1217, endPoint y: 504, distance: 15.0
click at [1217, 494] on section "B. CREW 04 Crew Briefed Not Checked No Required Requested Review Yes / OK Not R…" at bounding box center [784, 473] width 983 height 194
drag, startPoint x: 1217, startPoint y: 504, endPoint x: 1217, endPoint y: 515, distance: 11.0
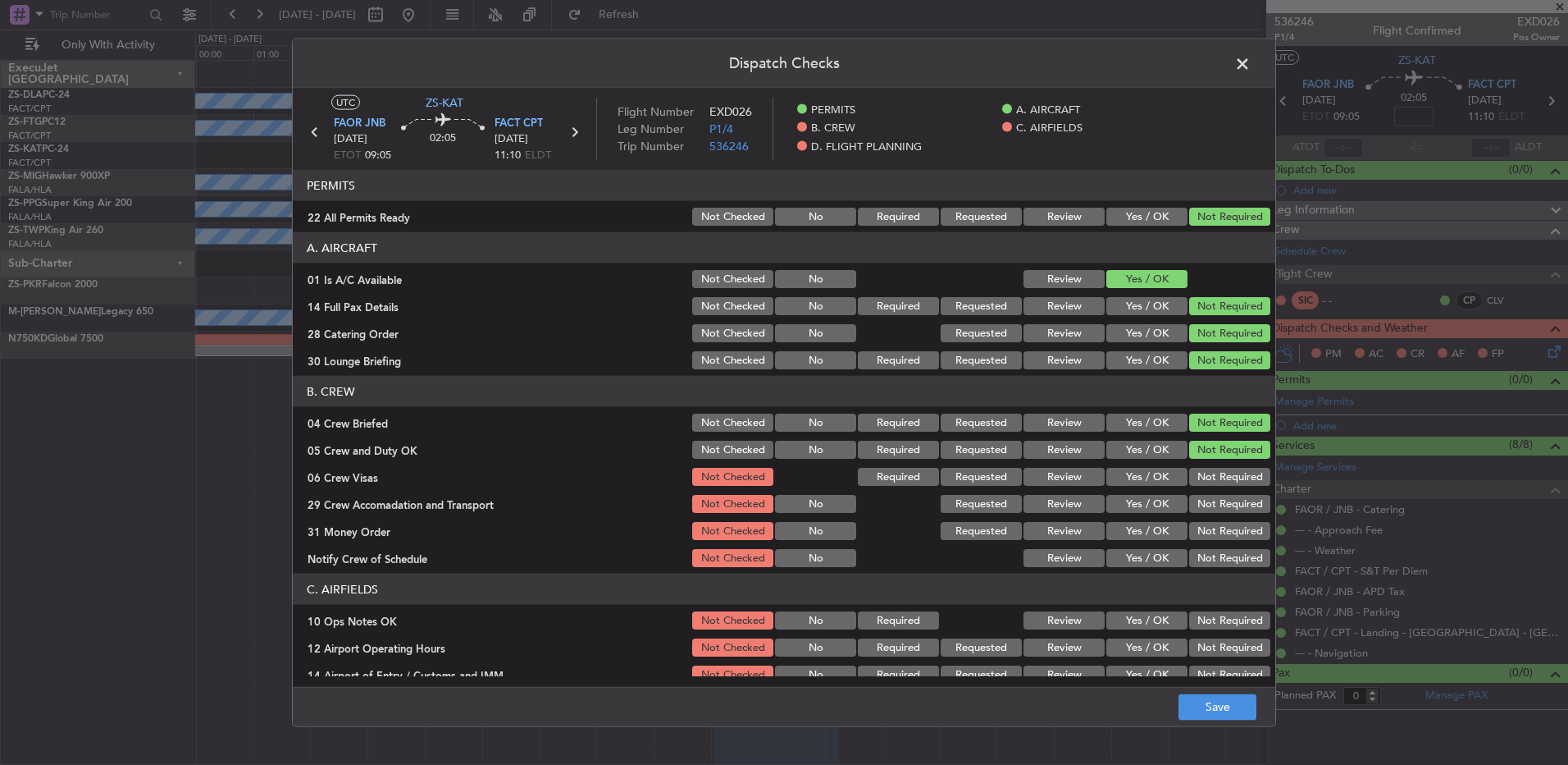
click at [1217, 507] on button "Not Required" at bounding box center [1230, 504] width 81 height 18
click at [1218, 477] on button "Not Required" at bounding box center [1230, 477] width 81 height 18
click at [1223, 529] on button "Not Required" at bounding box center [1230, 531] width 81 height 18
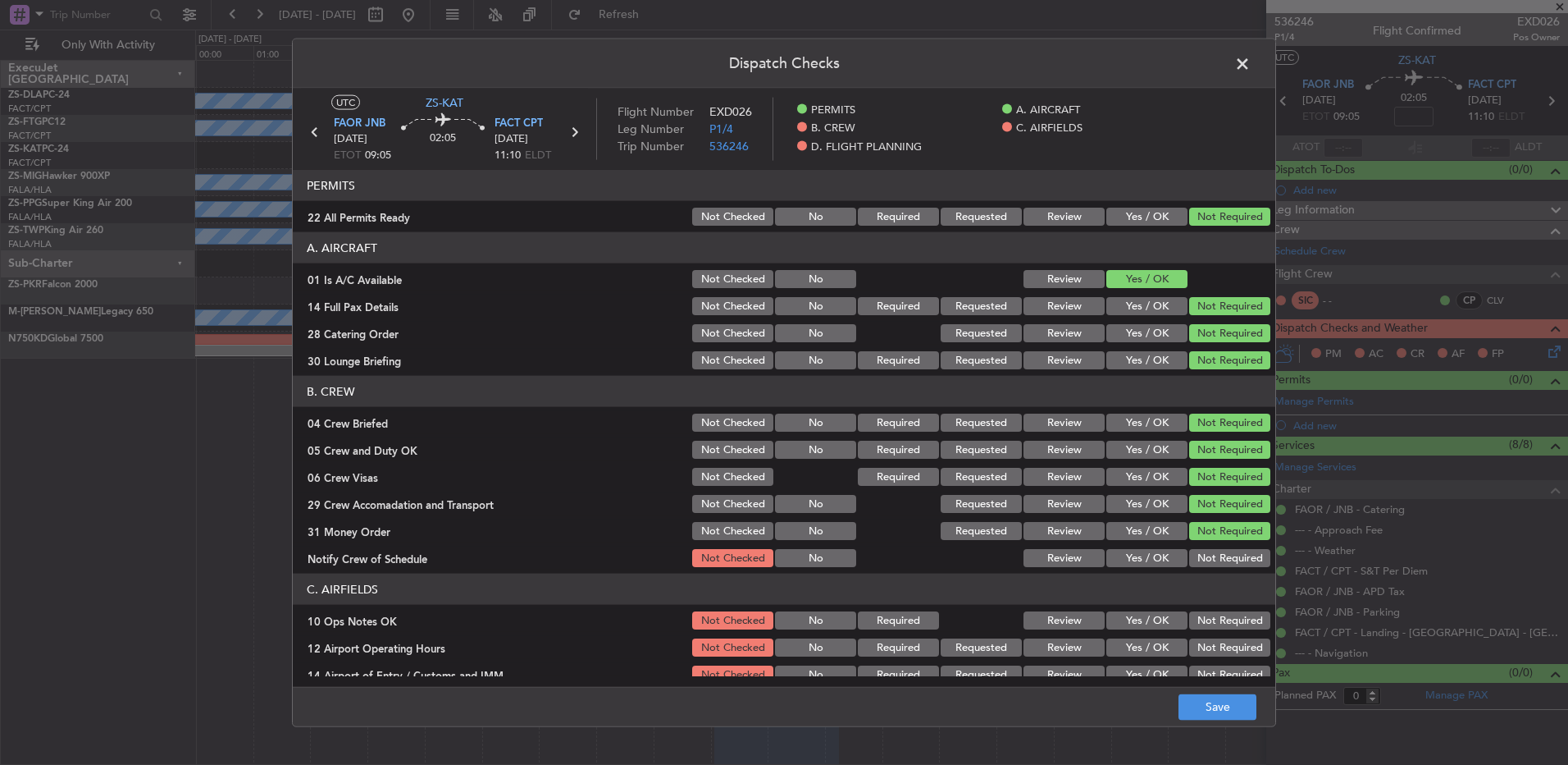
click at [1229, 562] on button "Not Required" at bounding box center [1230, 558] width 81 height 18
click at [1227, 621] on button "Not Required" at bounding box center [1230, 621] width 81 height 18
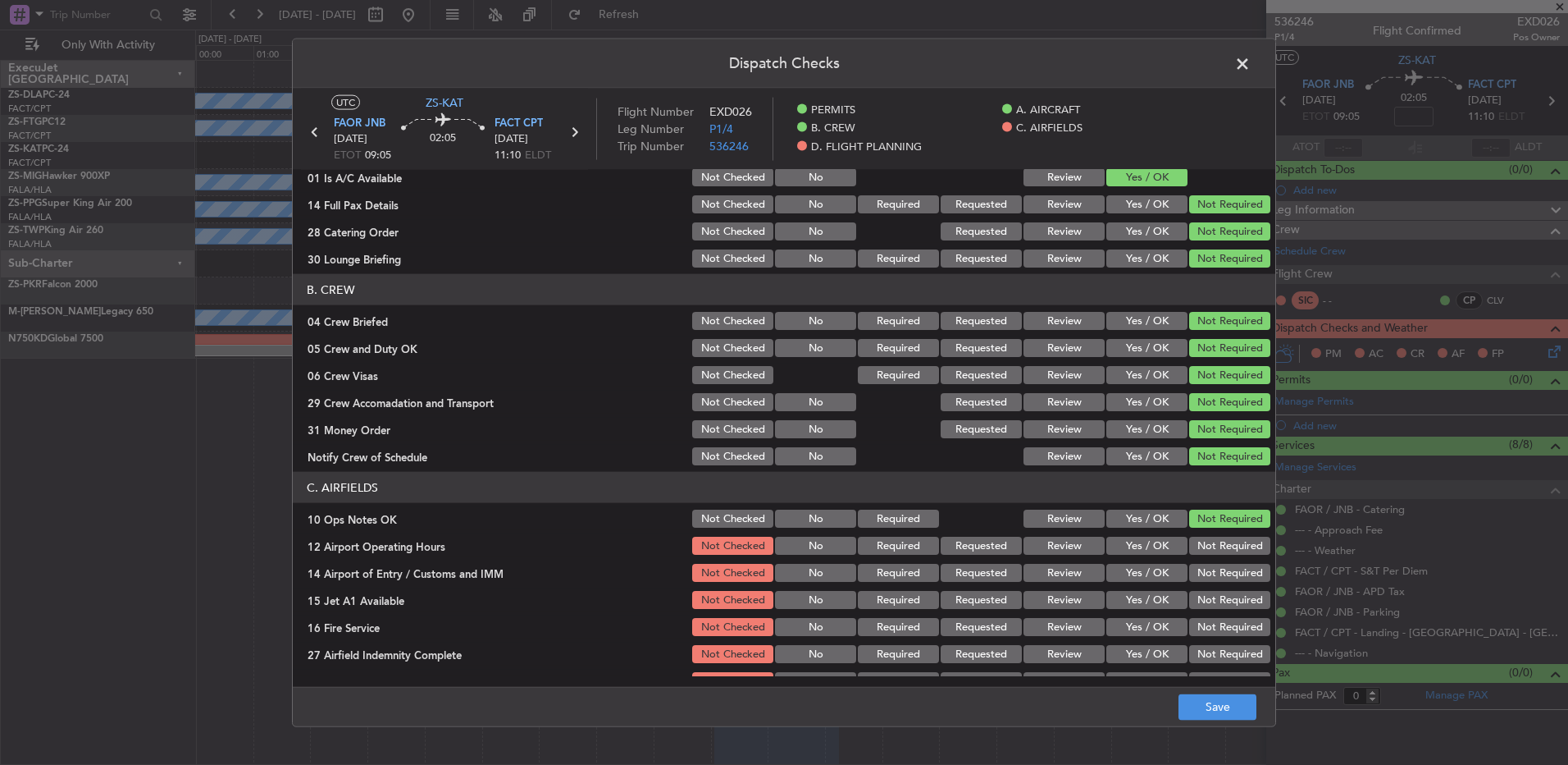
scroll to position [211, 0]
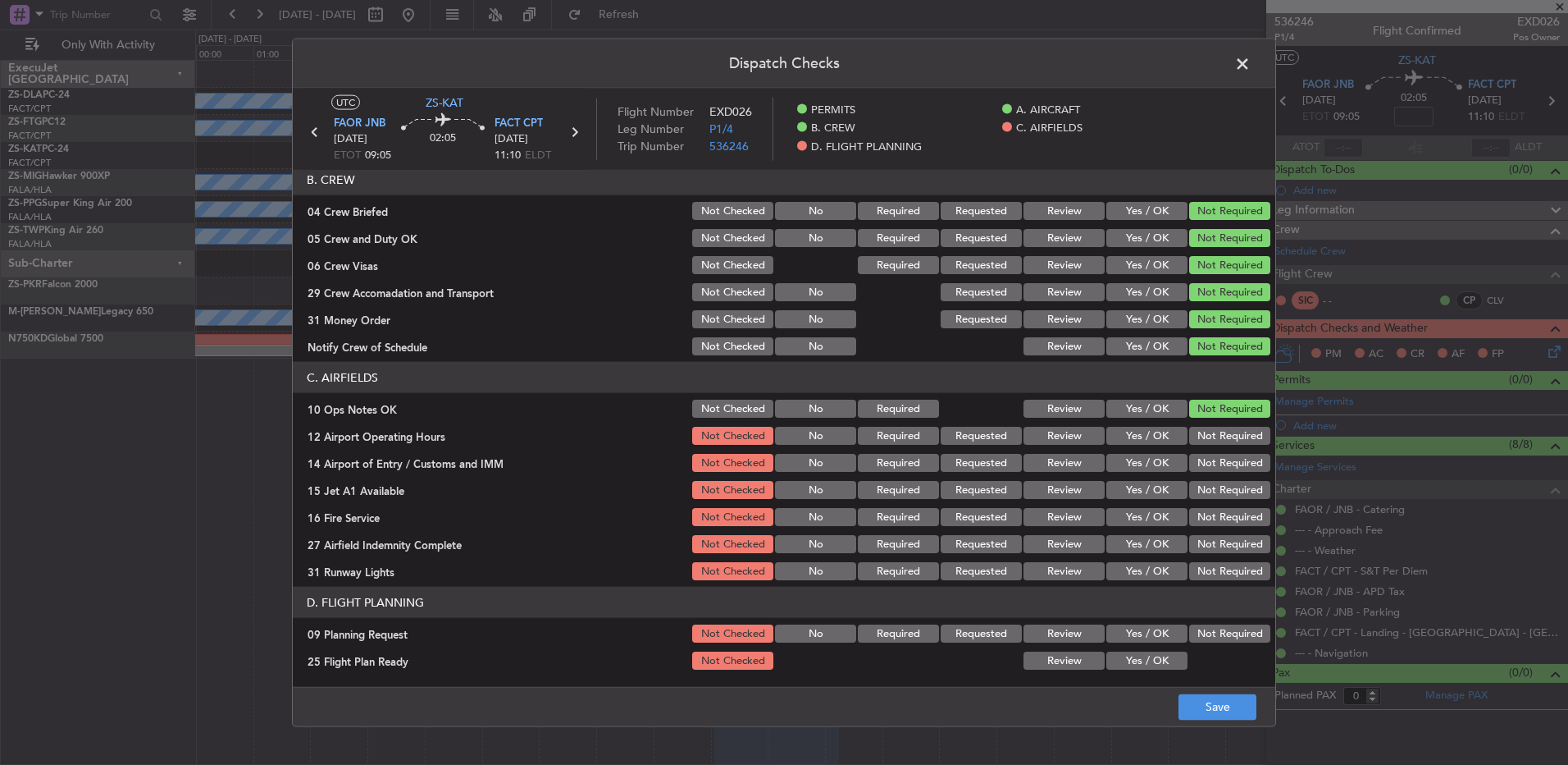
click at [1223, 437] on button "Not Required" at bounding box center [1230, 436] width 81 height 18
click at [1222, 456] on div "Not Required" at bounding box center [1228, 463] width 83 height 23
click at [1222, 471] on button "Not Required" at bounding box center [1230, 463] width 81 height 18
click at [1222, 479] on div "Not Required" at bounding box center [1228, 490] width 83 height 23
click at [1219, 489] on button "Not Required" at bounding box center [1230, 490] width 81 height 18
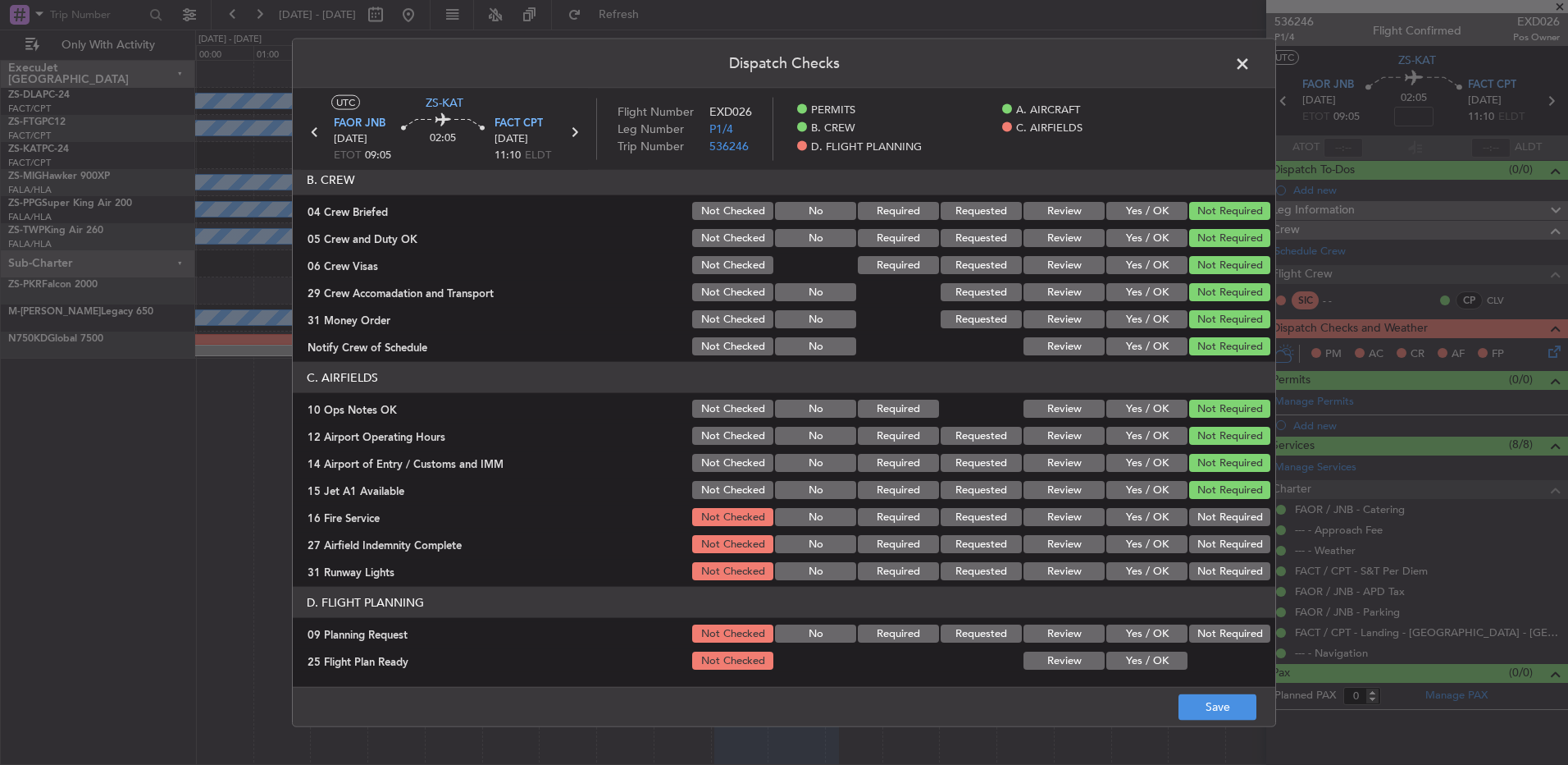
click at [1221, 529] on section "C. AIRFIELDS 10 Ops Notes OK Not Checked No Required Review Yes / OK Not Requir…" at bounding box center [784, 472] width 983 height 220
click at [1219, 518] on button "Not Required" at bounding box center [1230, 517] width 81 height 18
click at [1222, 553] on div "Not Required" at bounding box center [1228, 545] width 83 height 23
drag, startPoint x: 1222, startPoint y: 545, endPoint x: 1219, endPoint y: 566, distance: 21.2
click at [1222, 547] on button "Not Required" at bounding box center [1230, 545] width 81 height 18
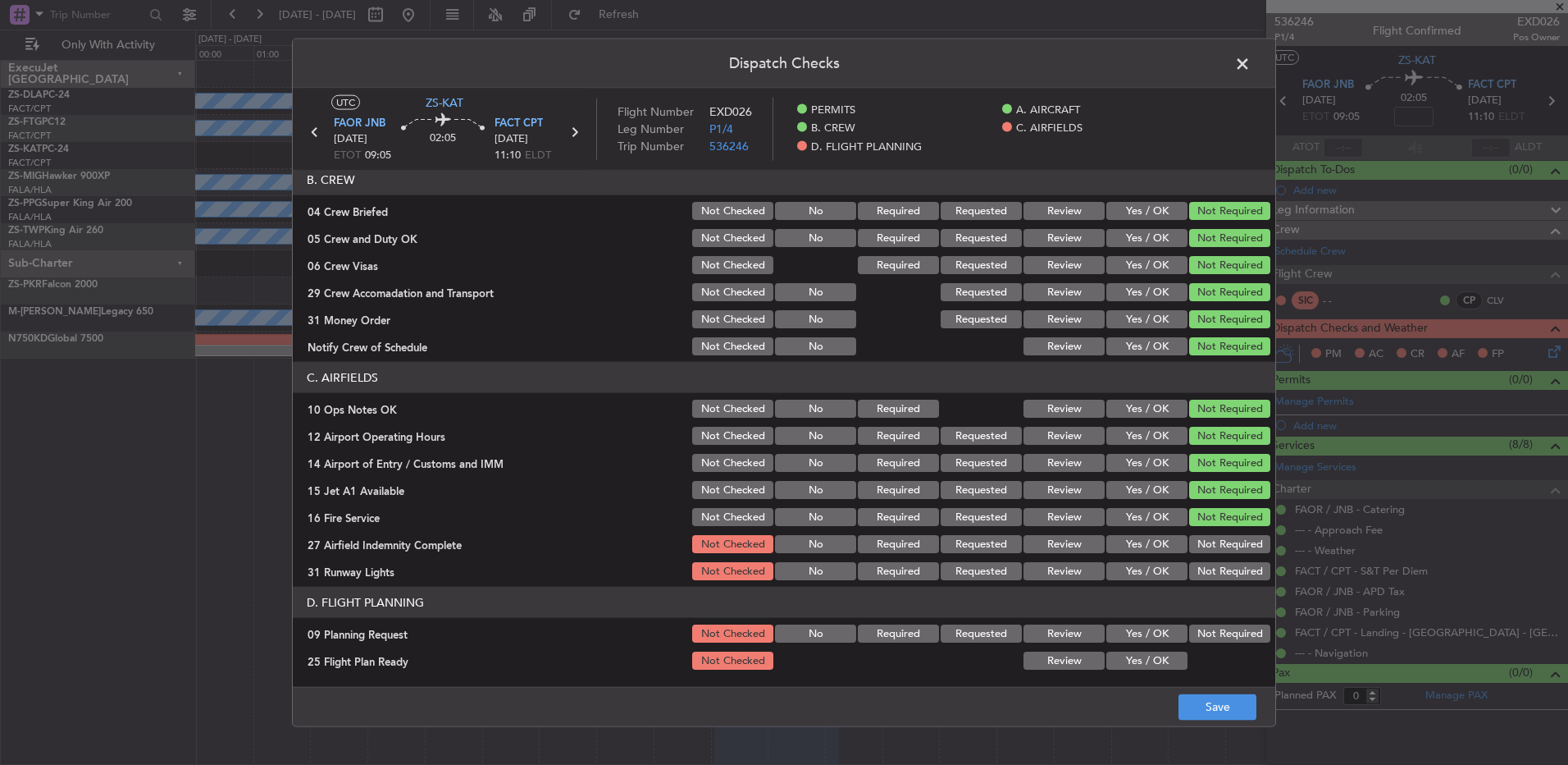
click at [1217, 575] on button "Not Required" at bounding box center [1230, 571] width 81 height 18
drag, startPoint x: 1218, startPoint y: 632, endPoint x: 1004, endPoint y: 674, distance: 218.1
click at [1215, 634] on button "Not Required" at bounding box center [1230, 634] width 81 height 18
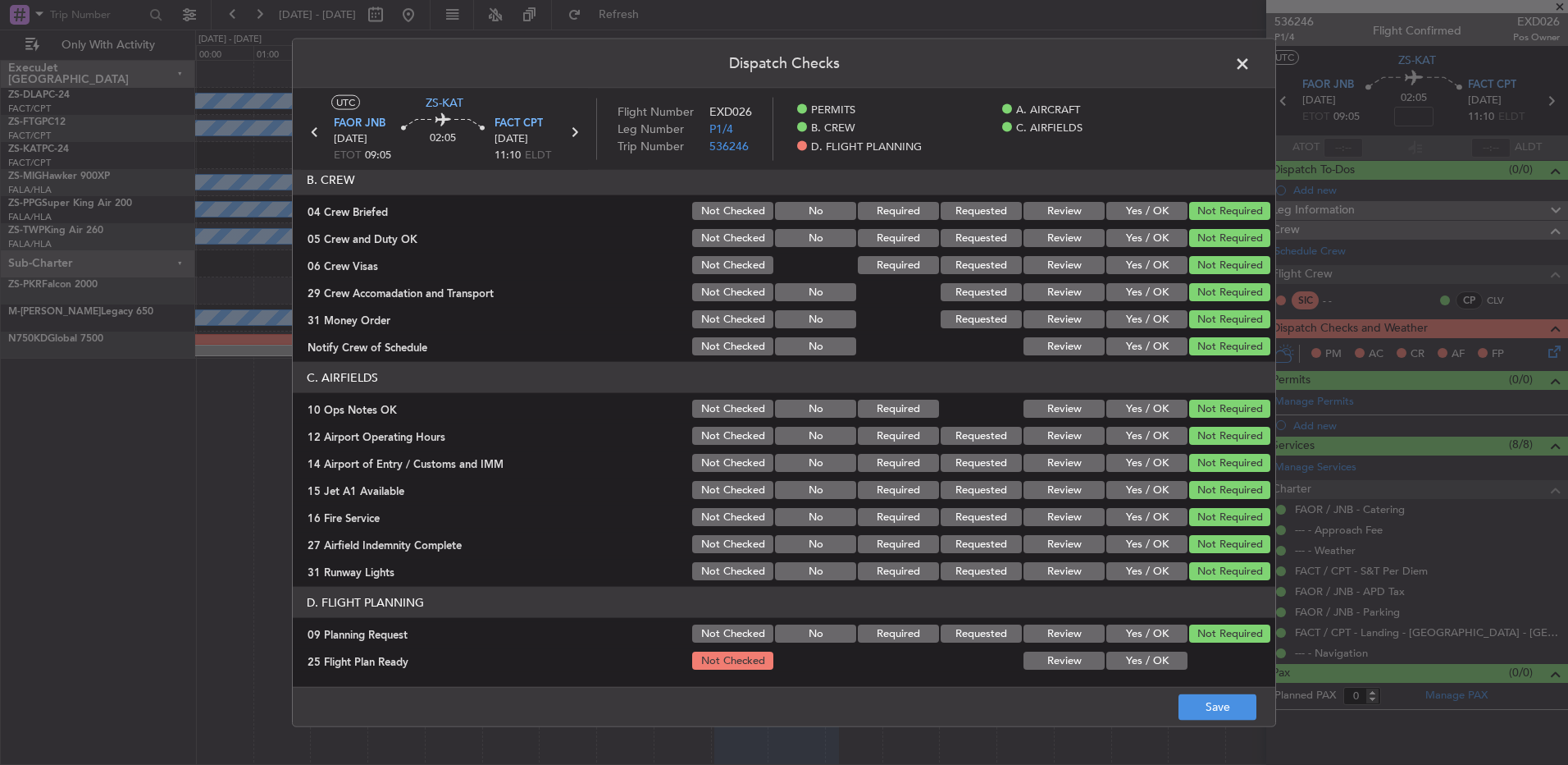
click at [1042, 657] on button "Review" at bounding box center [1064, 661] width 81 height 18
click at [1173, 716] on footer "Save" at bounding box center [784, 705] width 983 height 39
click at [1211, 710] on button "Save" at bounding box center [1217, 706] width 78 height 26
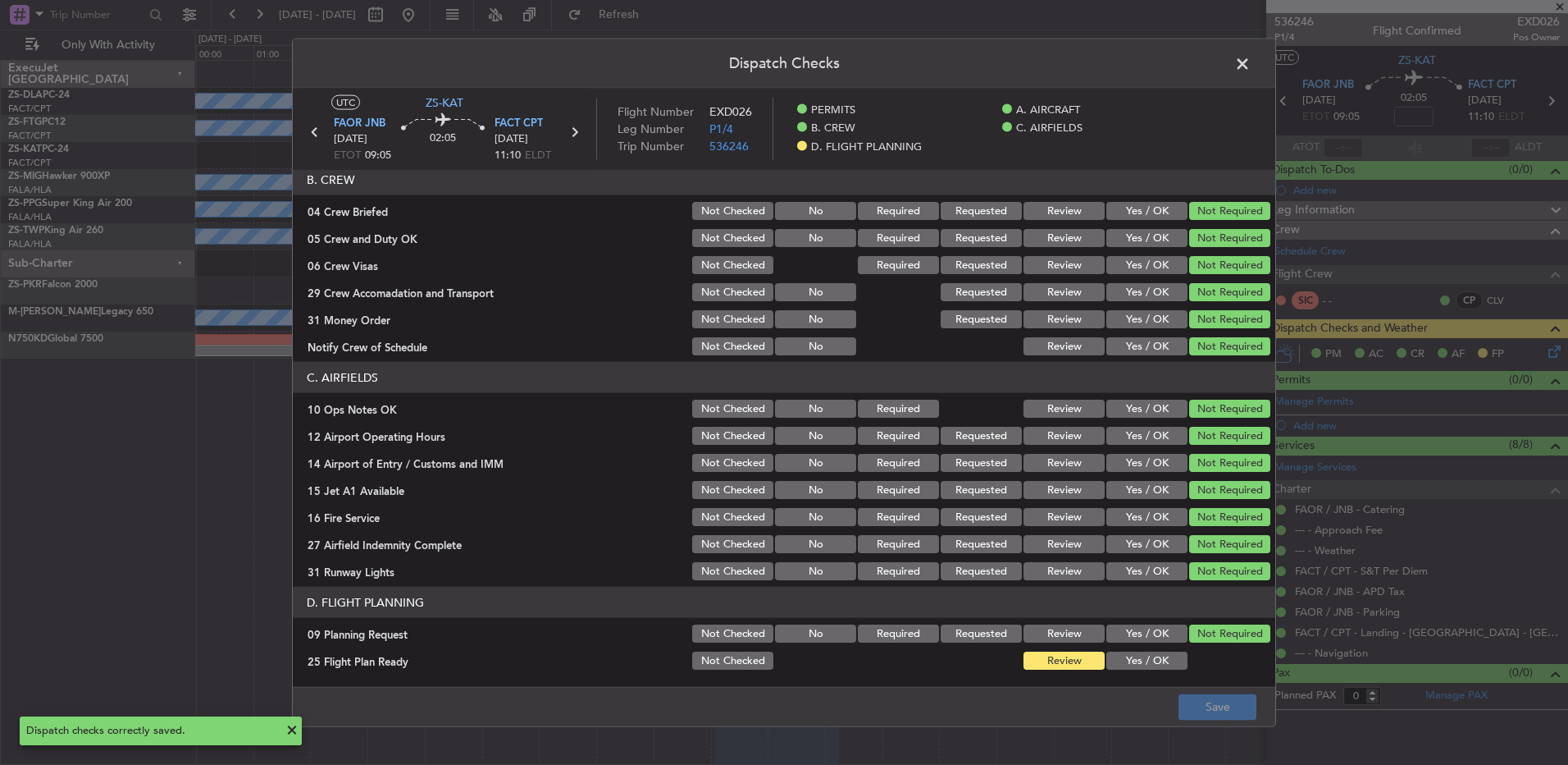
click at [1251, 68] on span at bounding box center [1251, 68] width 0 height 33
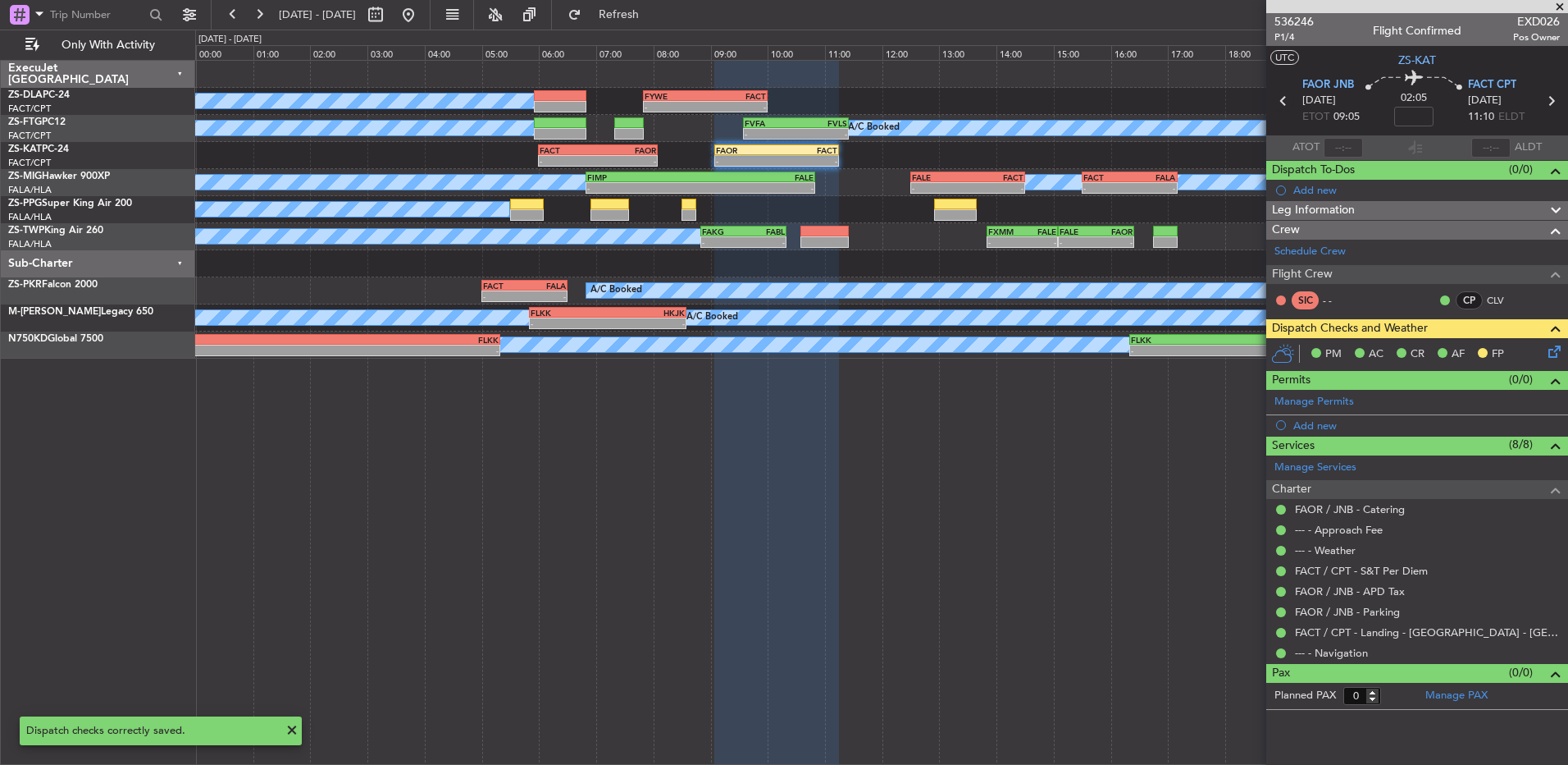
click at [1279, 100] on icon at bounding box center [1284, 101] width 22 height 22
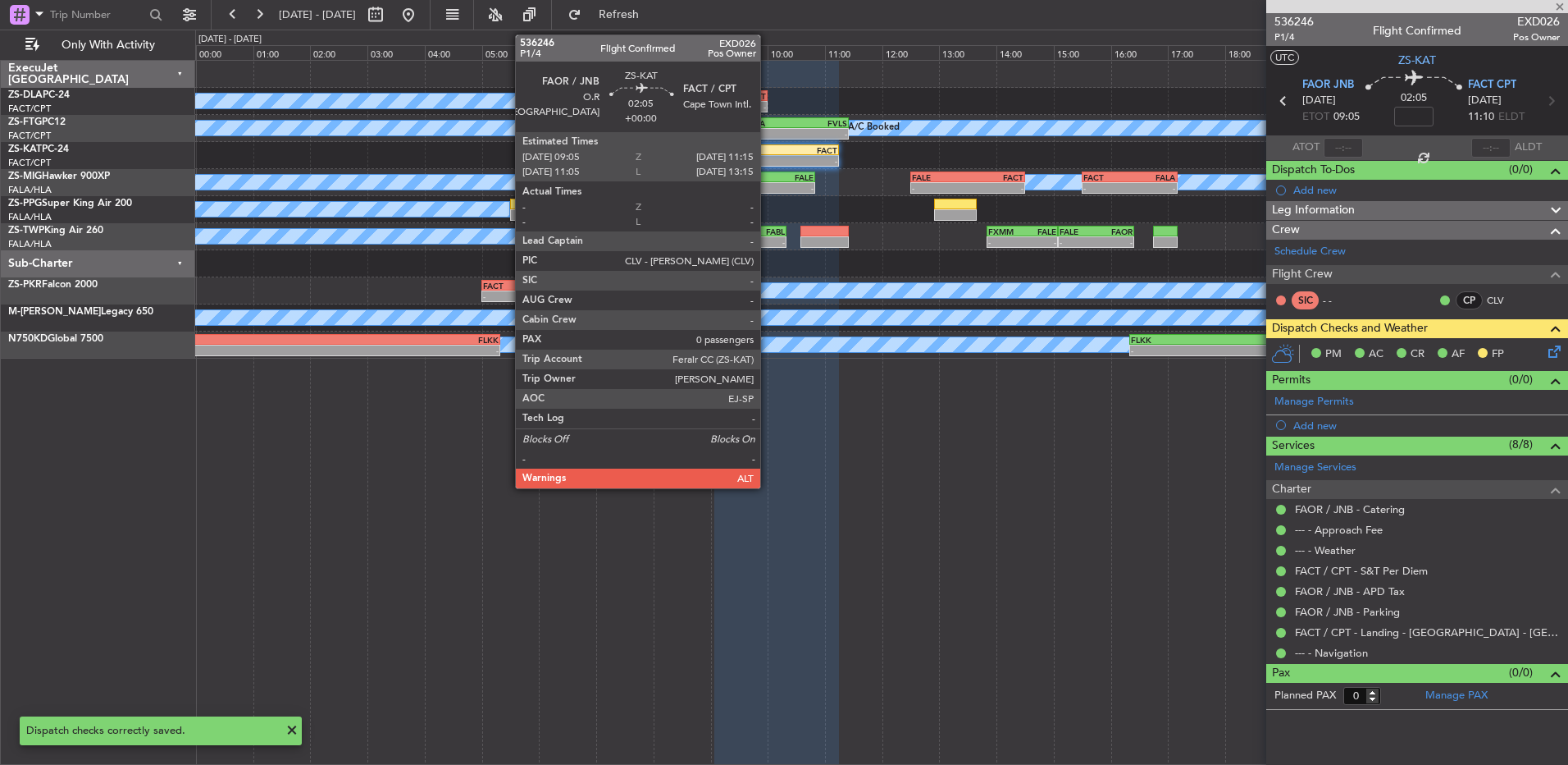
type input "6"
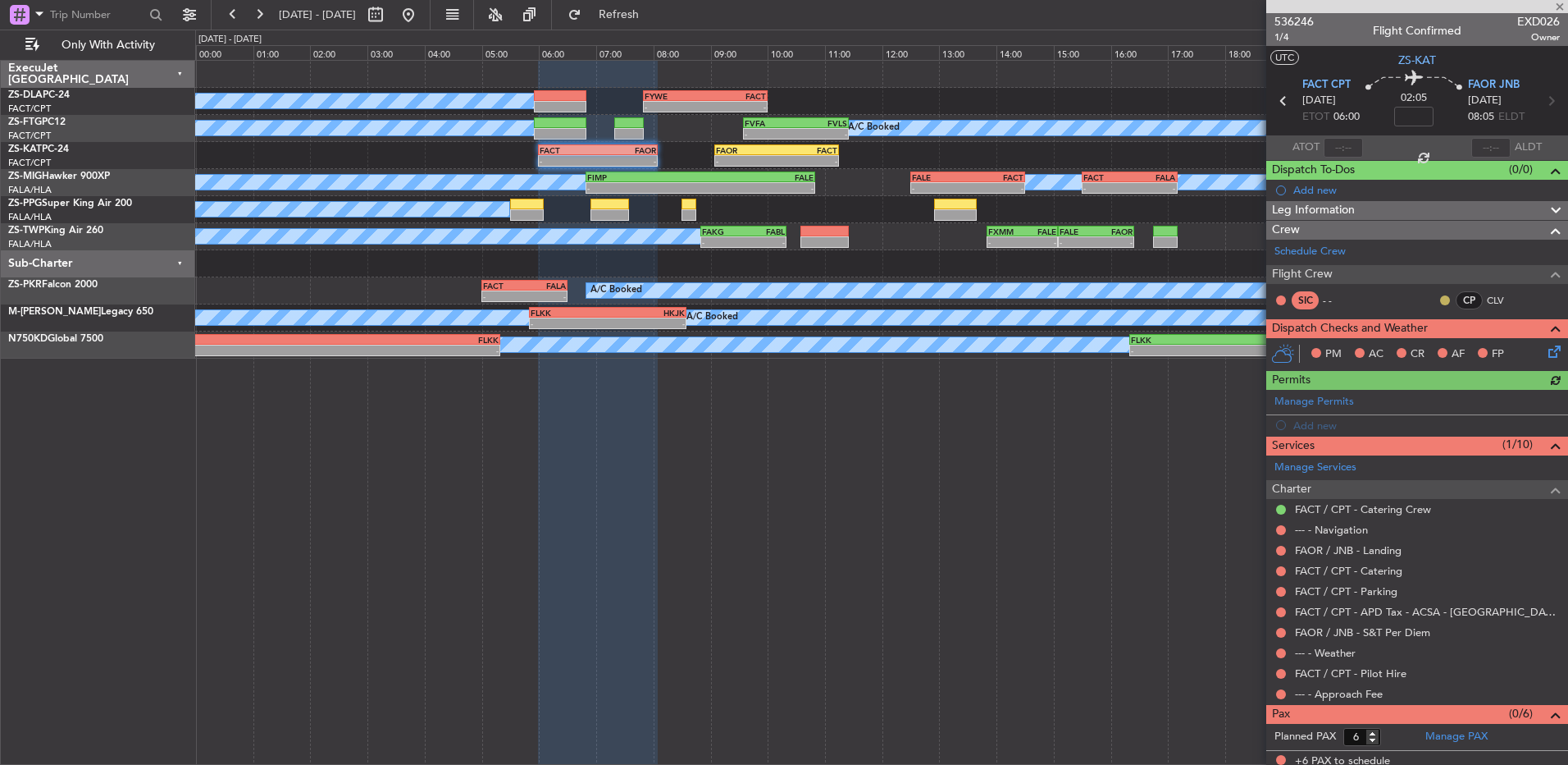
click at [1440, 297] on button at bounding box center [1445, 301] width 10 height 10
click at [1419, 344] on span "Acknowledged" at bounding box center [1437, 348] width 72 height 17
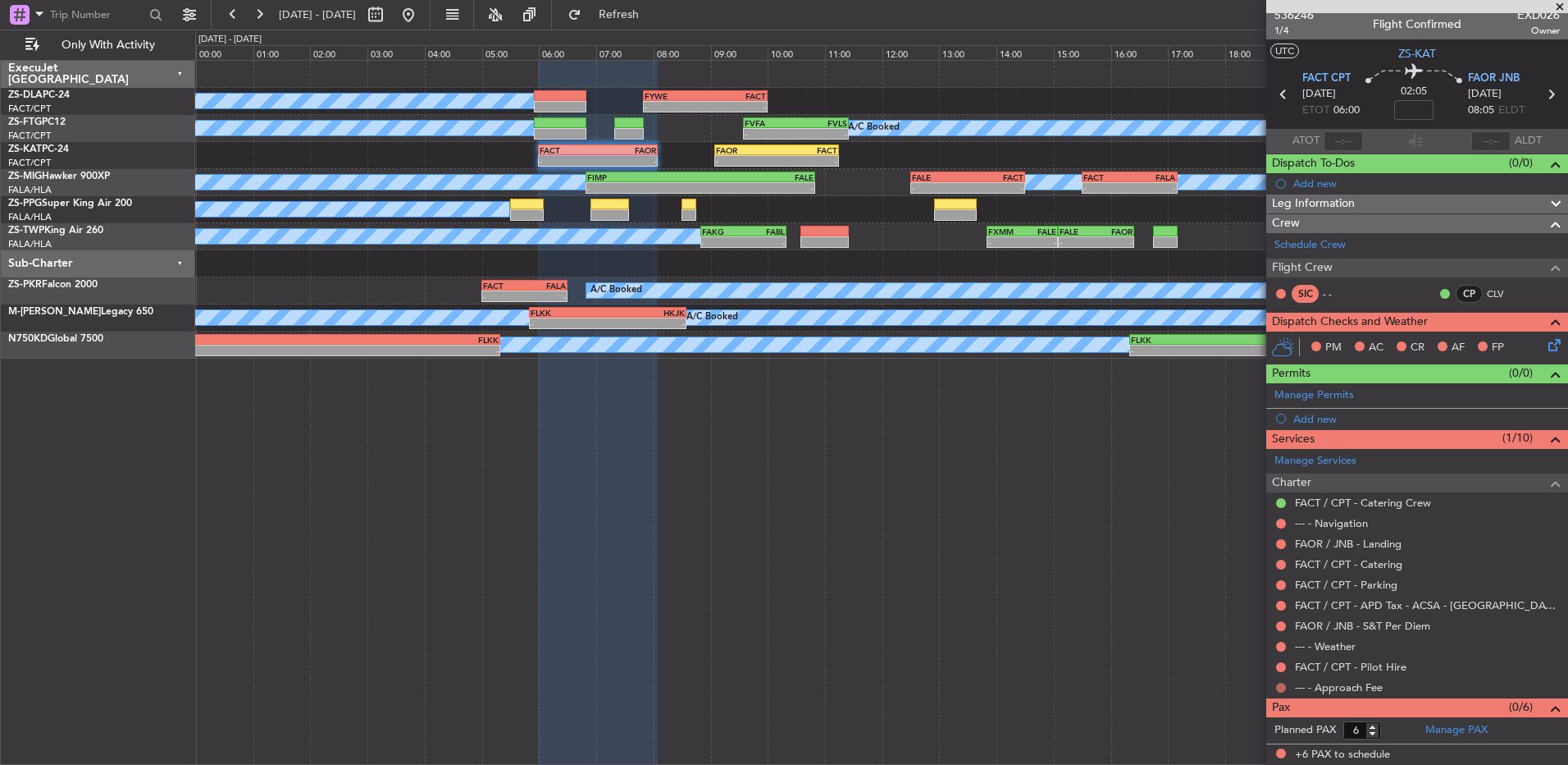
click at [1284, 683] on button at bounding box center [1282, 687] width 10 height 10
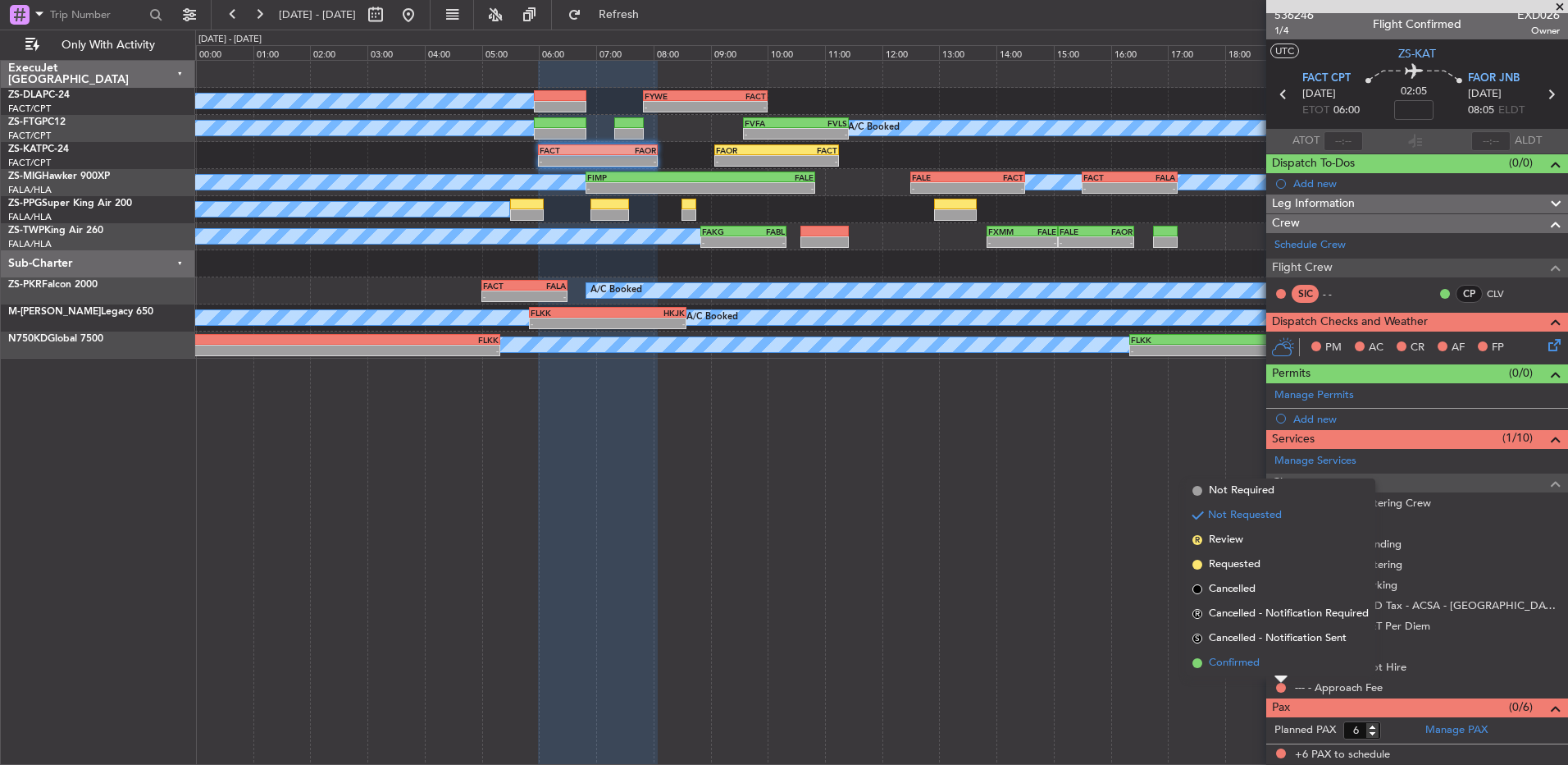
click at [1275, 662] on li "Confirmed" at bounding box center [1281, 662] width 190 height 24
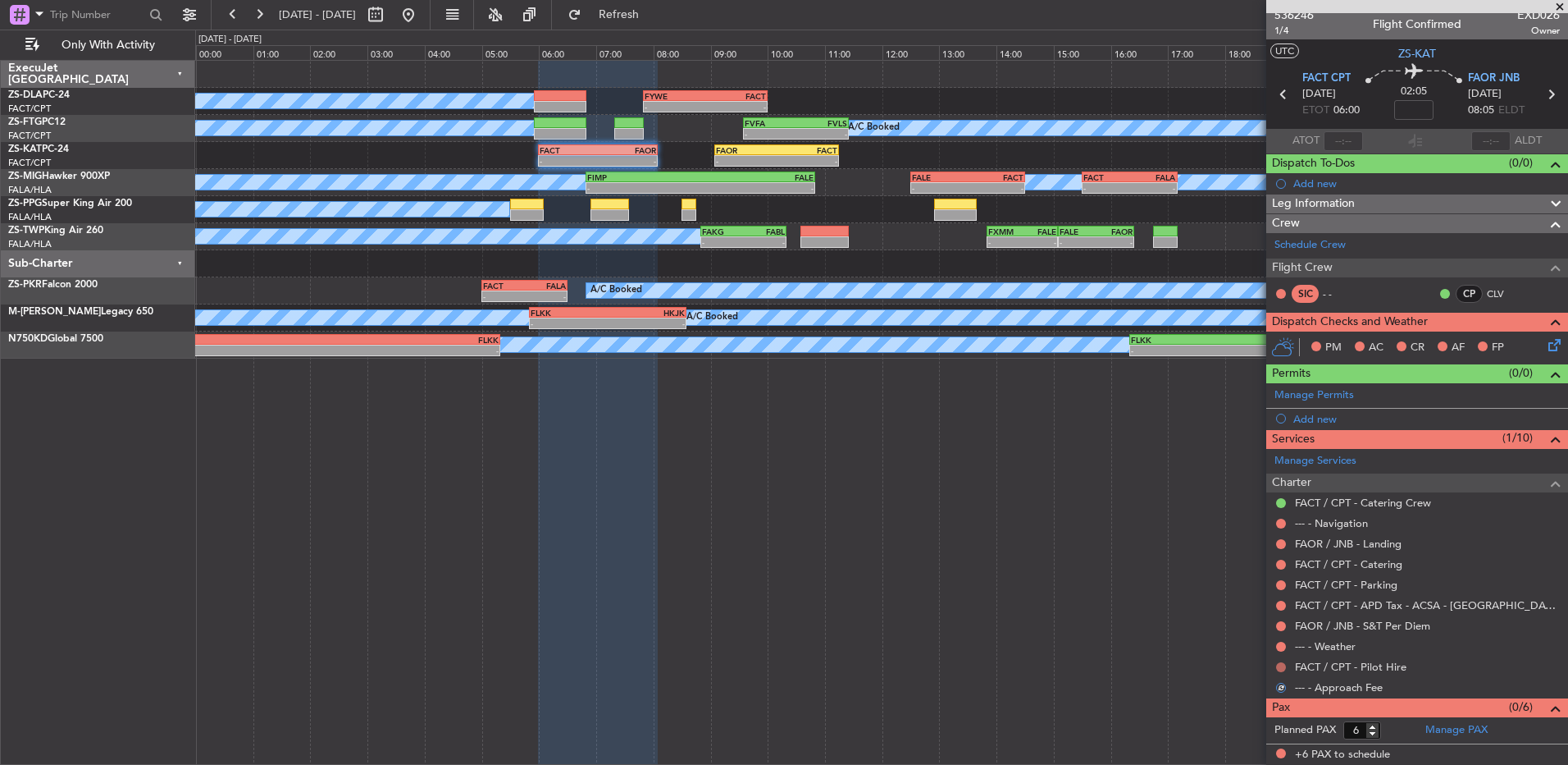
click at [1279, 667] on button at bounding box center [1282, 667] width 10 height 10
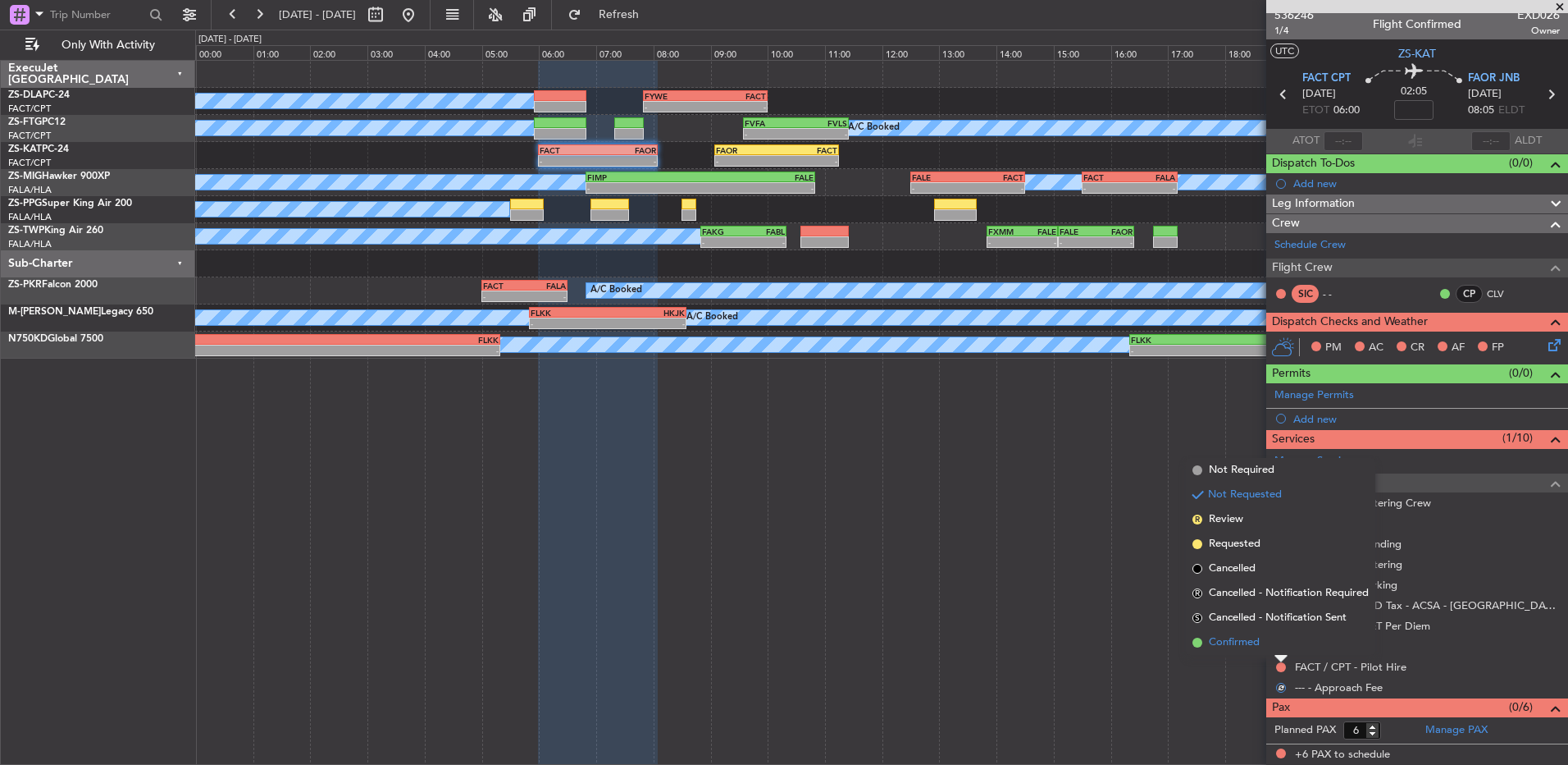
click at [1279, 644] on li "Confirmed" at bounding box center [1281, 642] width 190 height 24
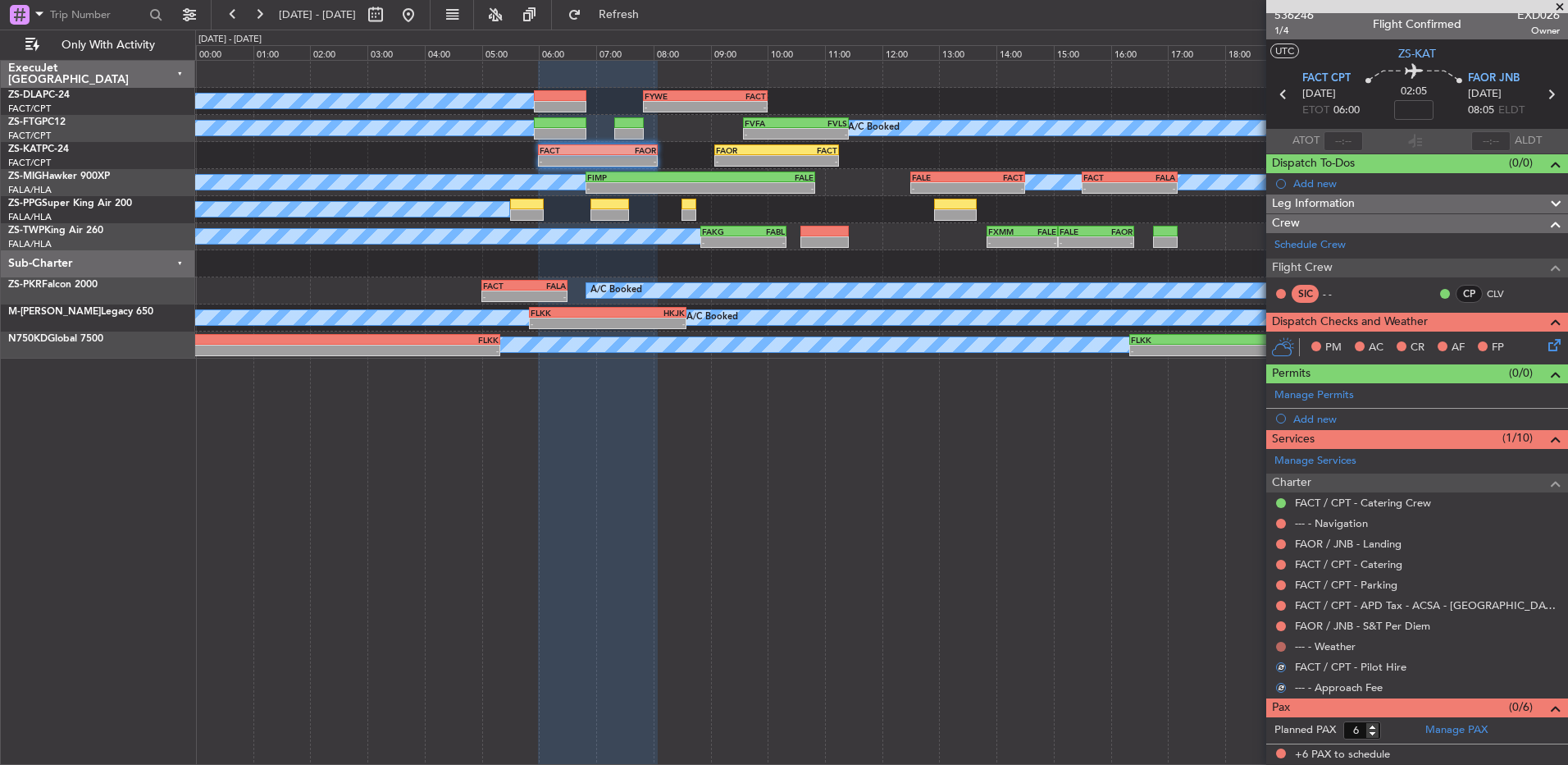
click at [1277, 644] on button at bounding box center [1282, 646] width 10 height 10
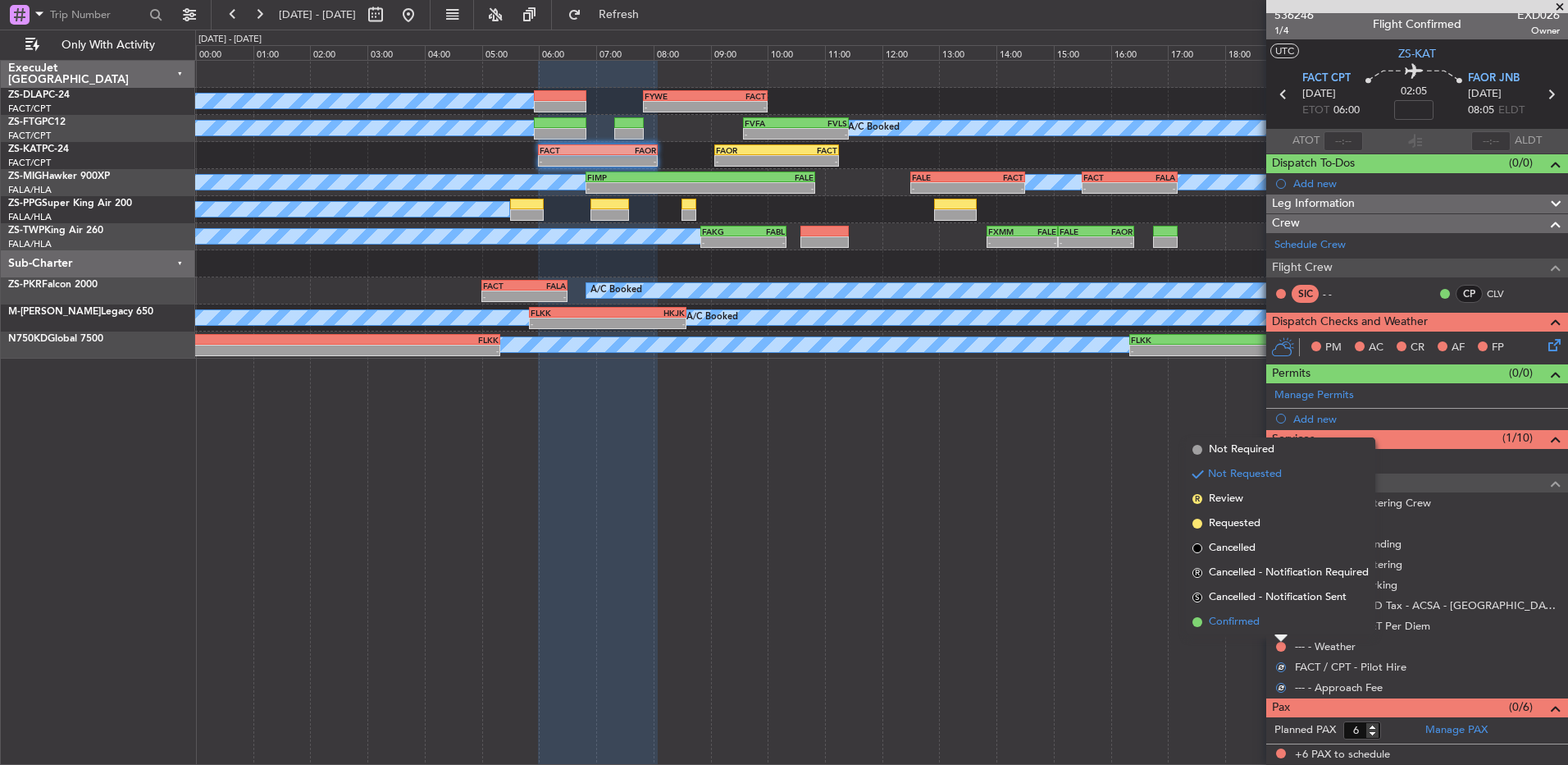
click at [1278, 626] on li "Confirmed" at bounding box center [1281, 621] width 190 height 24
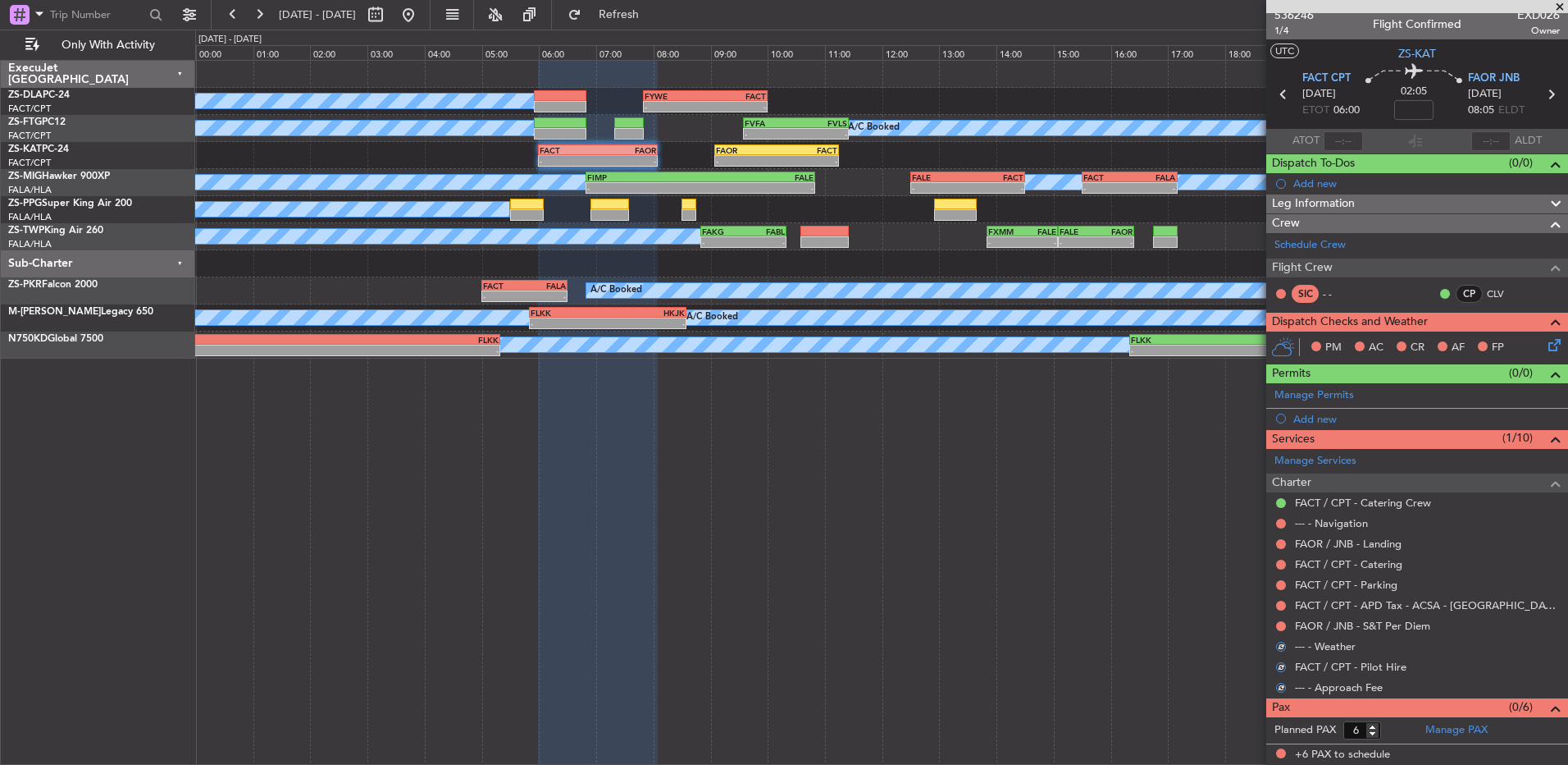
click at [1278, 620] on nimbus-traffic-light at bounding box center [1282, 626] width 13 height 13
click at [1286, 626] on div at bounding box center [1282, 626] width 13 height 13
click at [1286, 626] on button at bounding box center [1282, 626] width 10 height 10
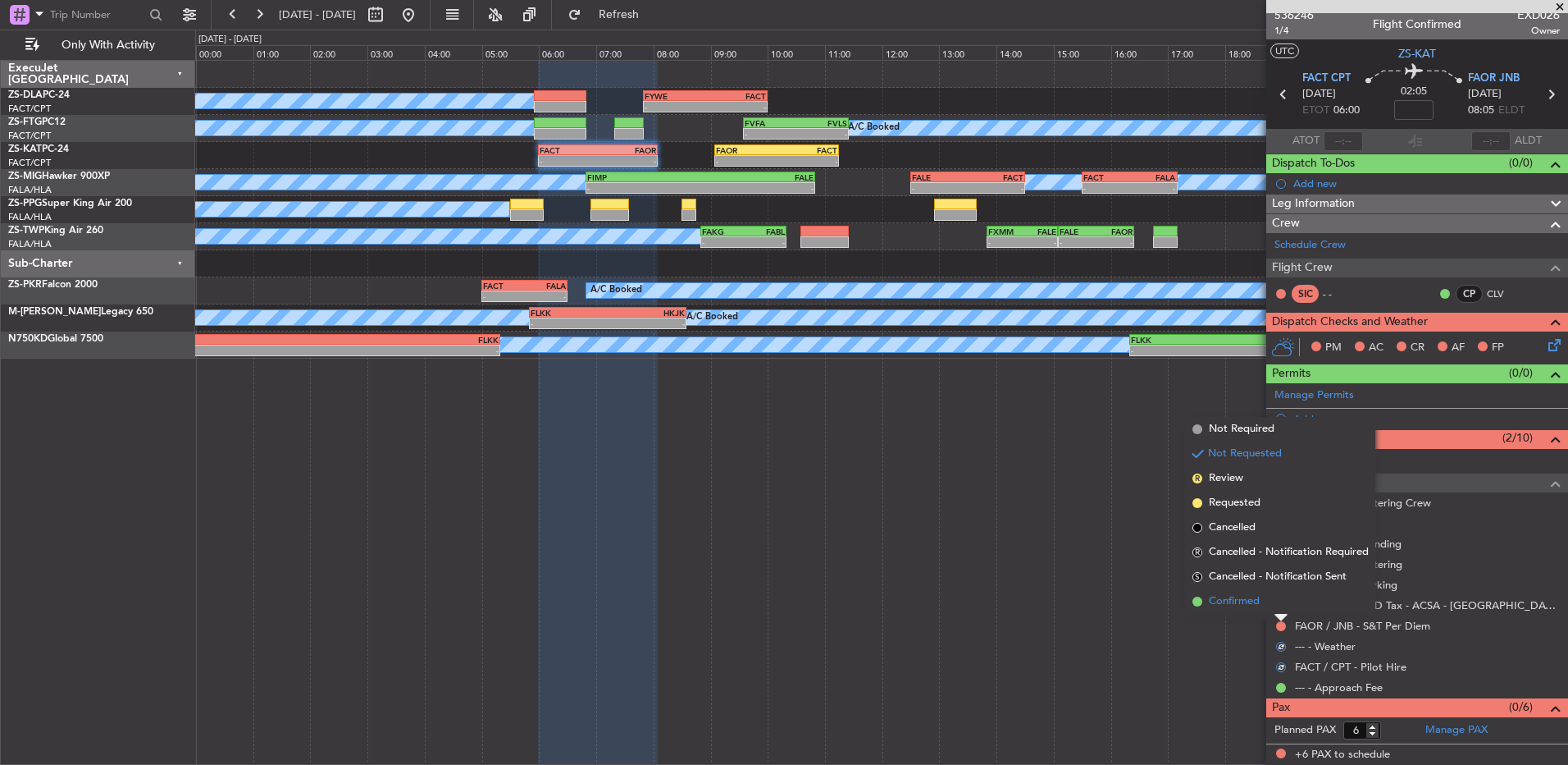
click at [1278, 600] on li "Confirmed" at bounding box center [1281, 600] width 190 height 24
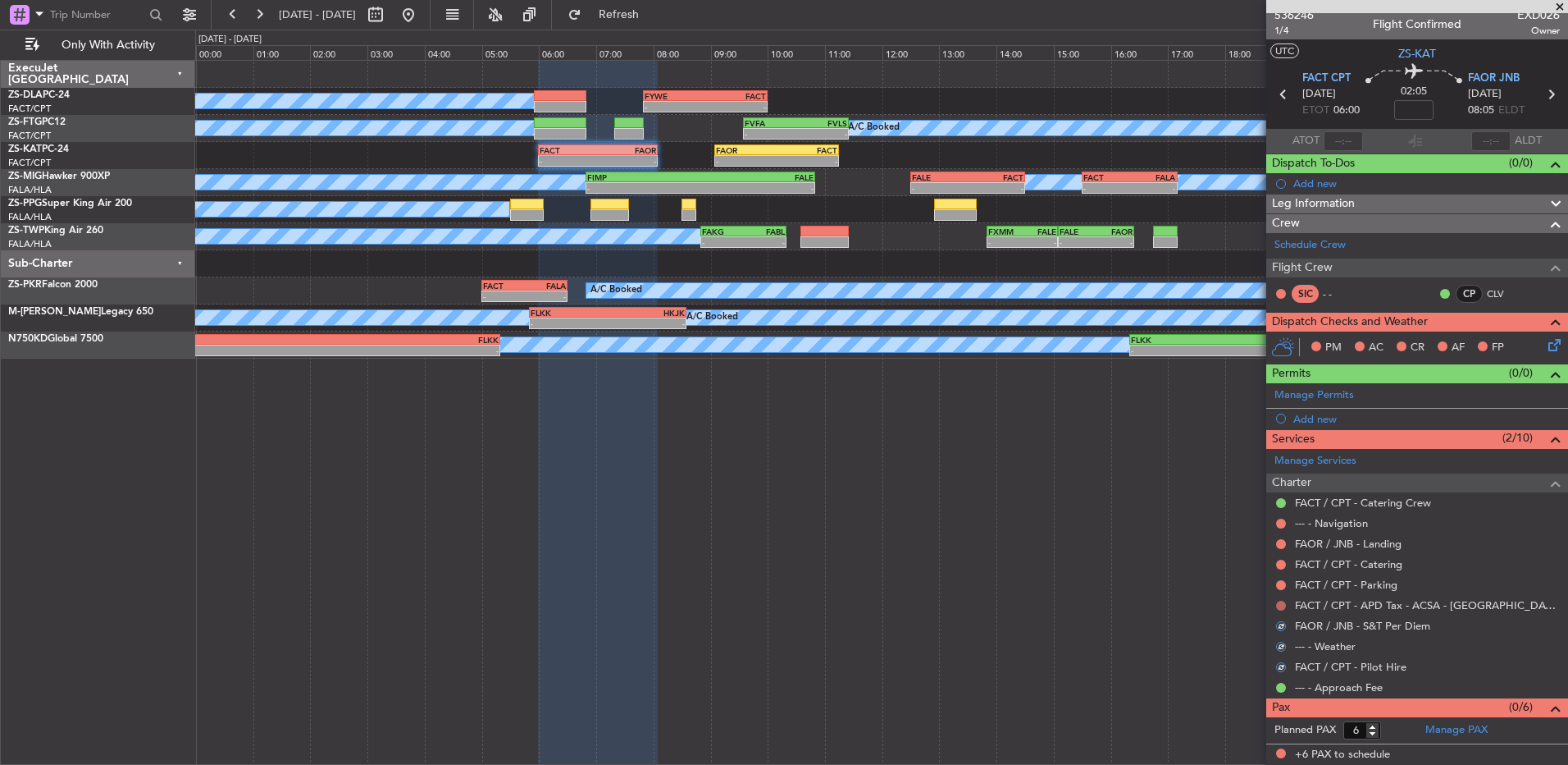
click at [1284, 604] on button at bounding box center [1282, 605] width 10 height 10
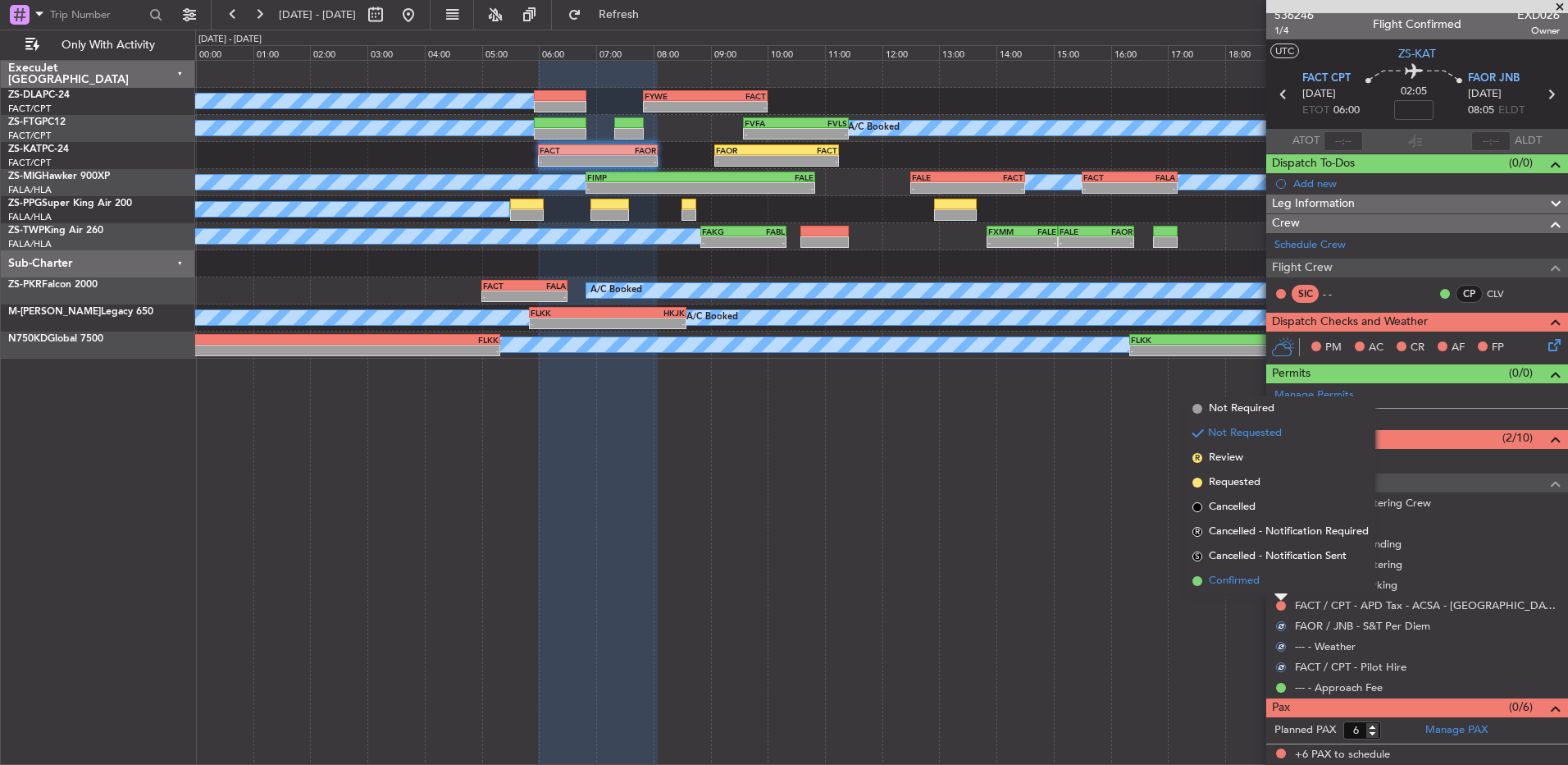
click at [1275, 587] on li "Confirmed" at bounding box center [1281, 580] width 190 height 24
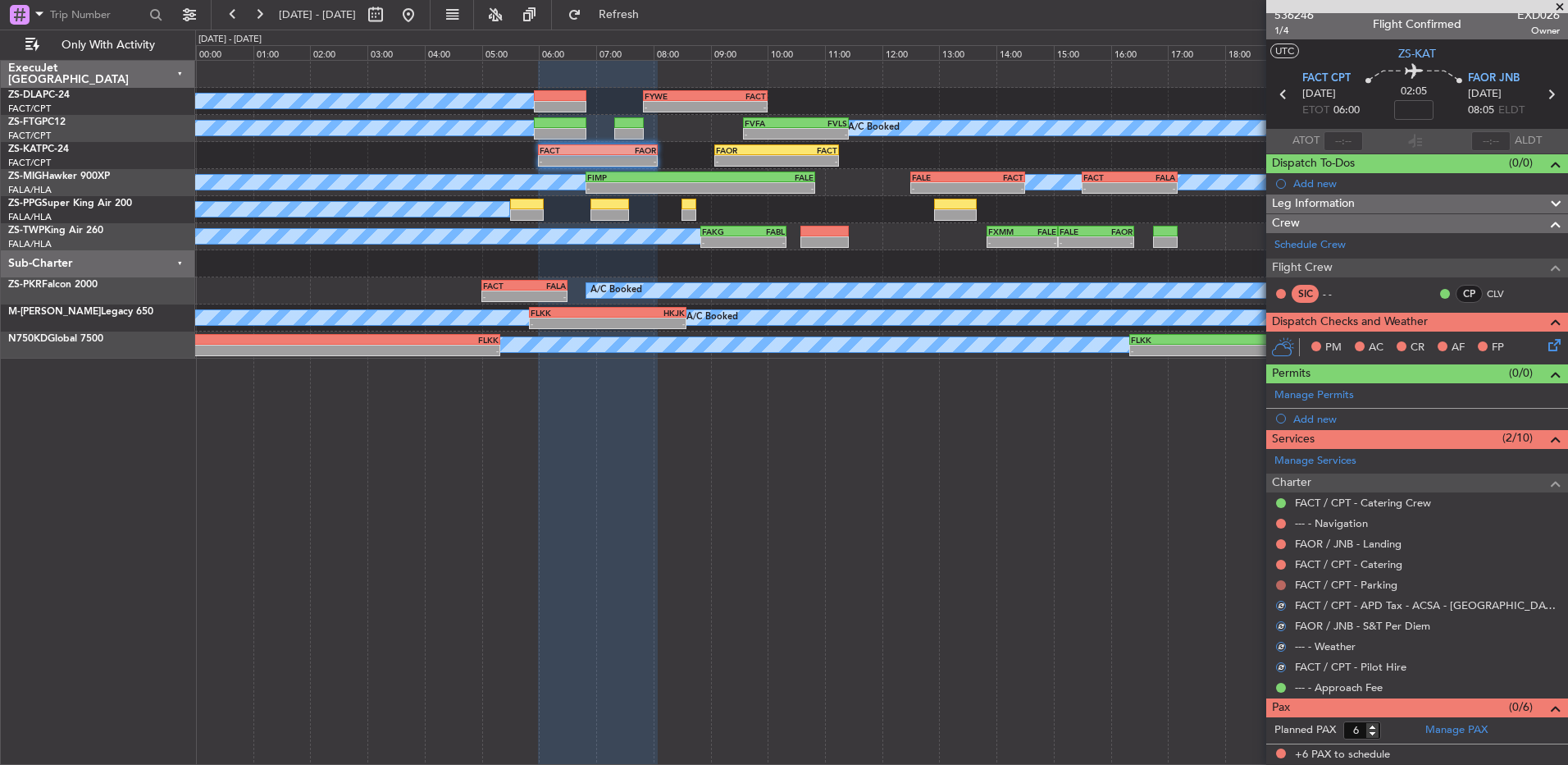
click at [1278, 586] on button at bounding box center [1282, 585] width 10 height 10
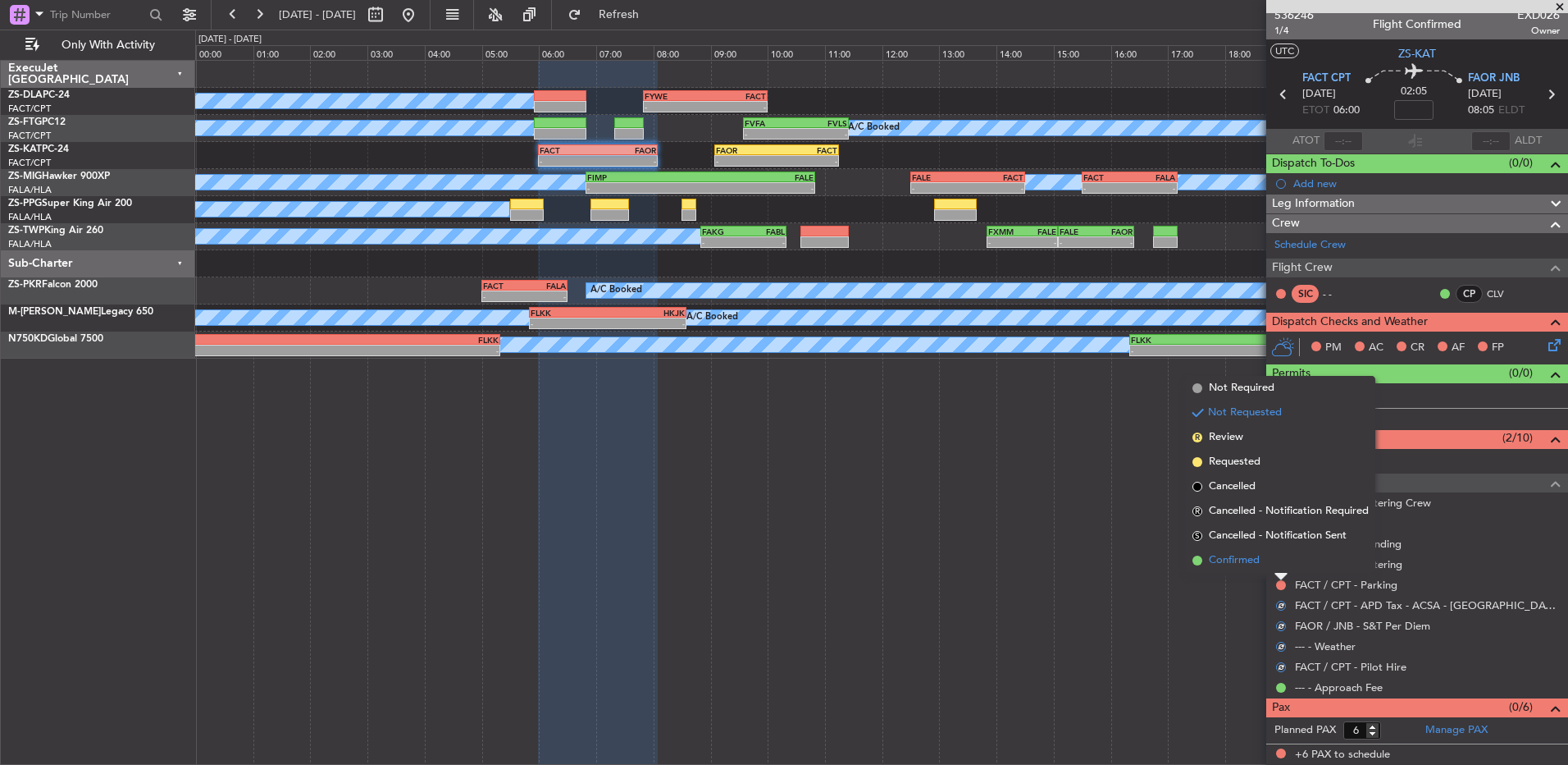
click at [1281, 556] on li "Confirmed" at bounding box center [1281, 560] width 190 height 24
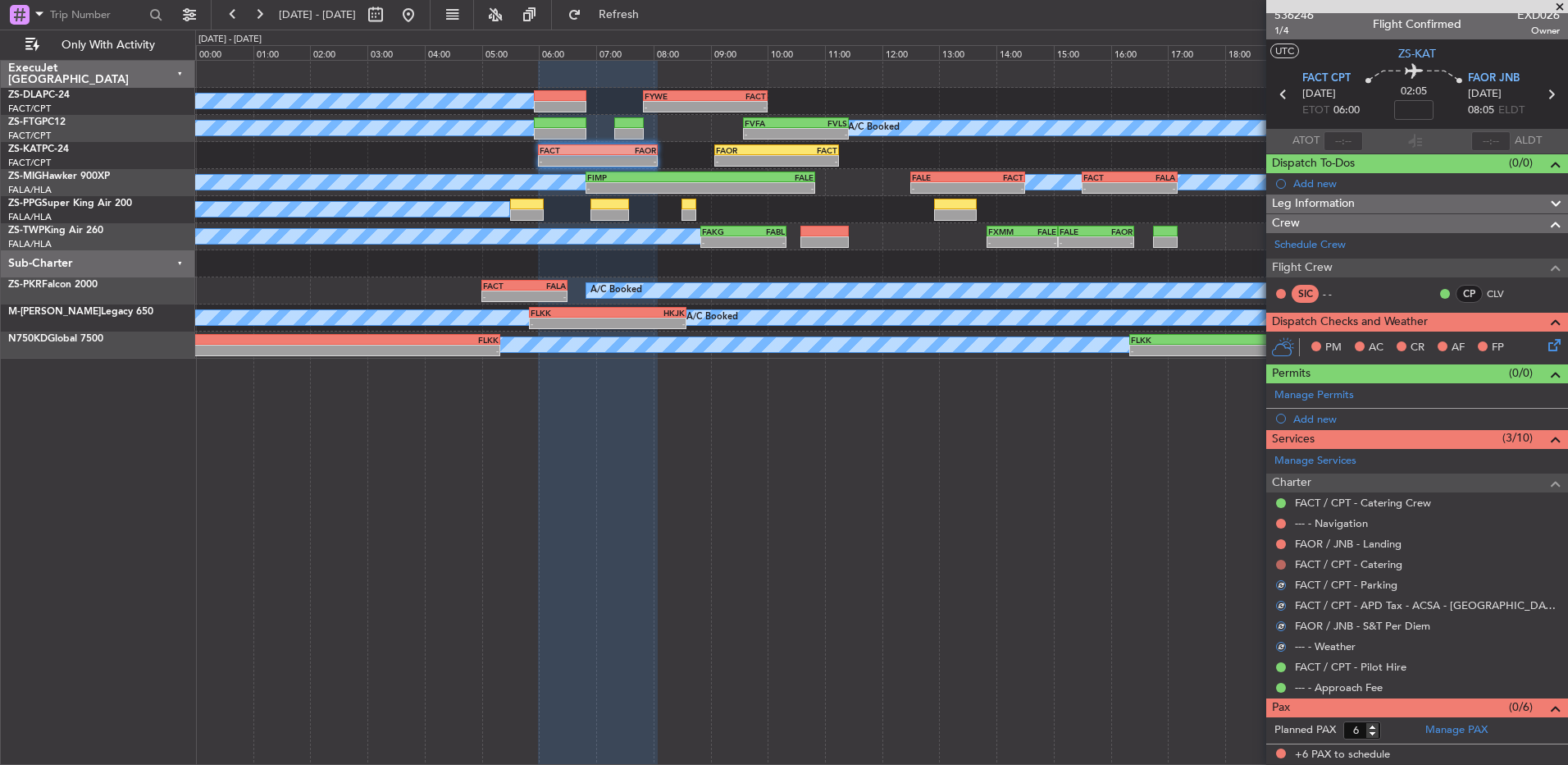
click at [1282, 569] on mat-tooltip-component "Not Requested" at bounding box center [1282, 590] width 93 height 43
click at [1277, 559] on div at bounding box center [1282, 565] width 13 height 13
click at [1282, 565] on button at bounding box center [1282, 565] width 10 height 10
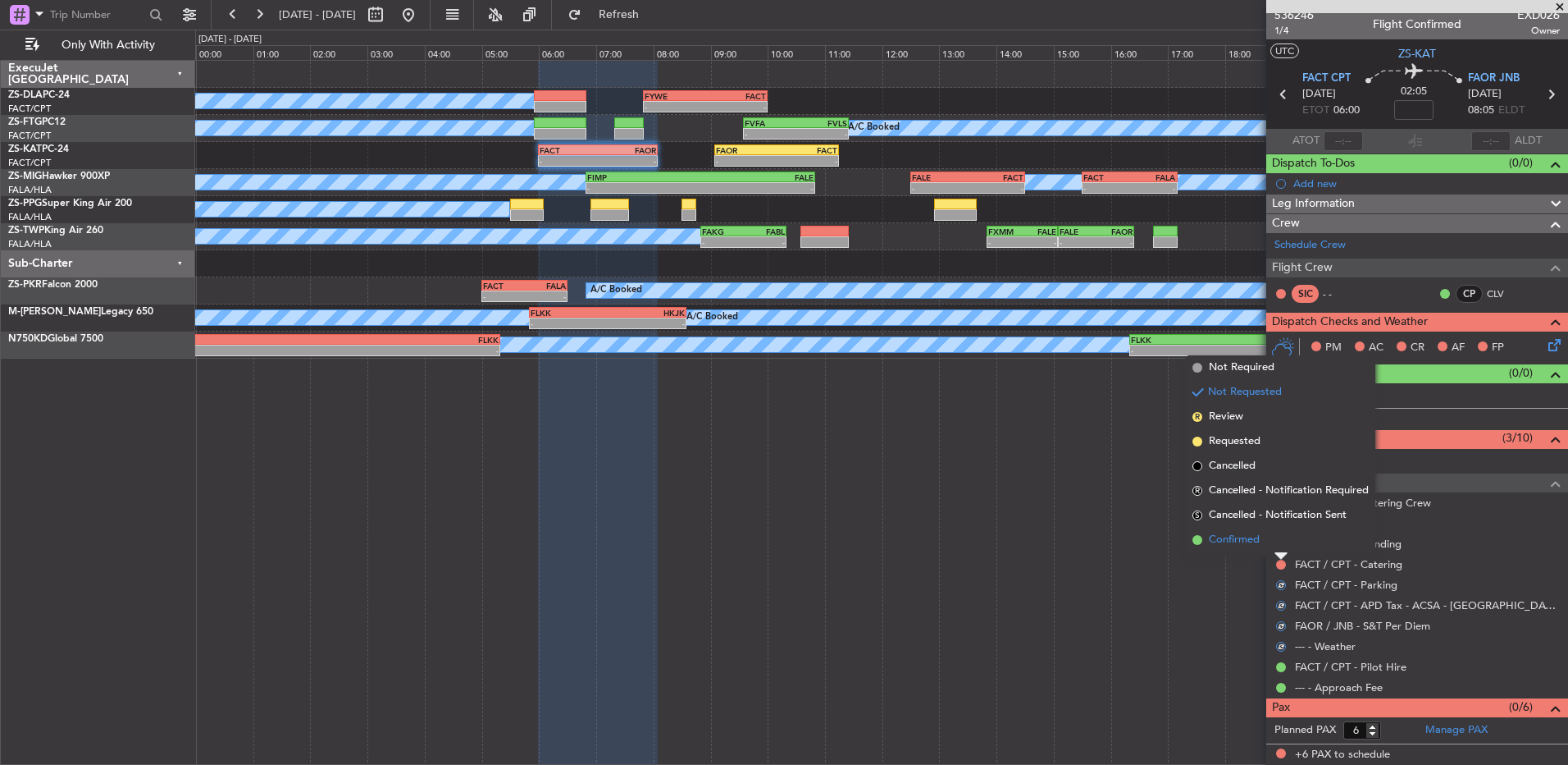
click at [1268, 540] on li "Confirmed" at bounding box center [1281, 540] width 190 height 24
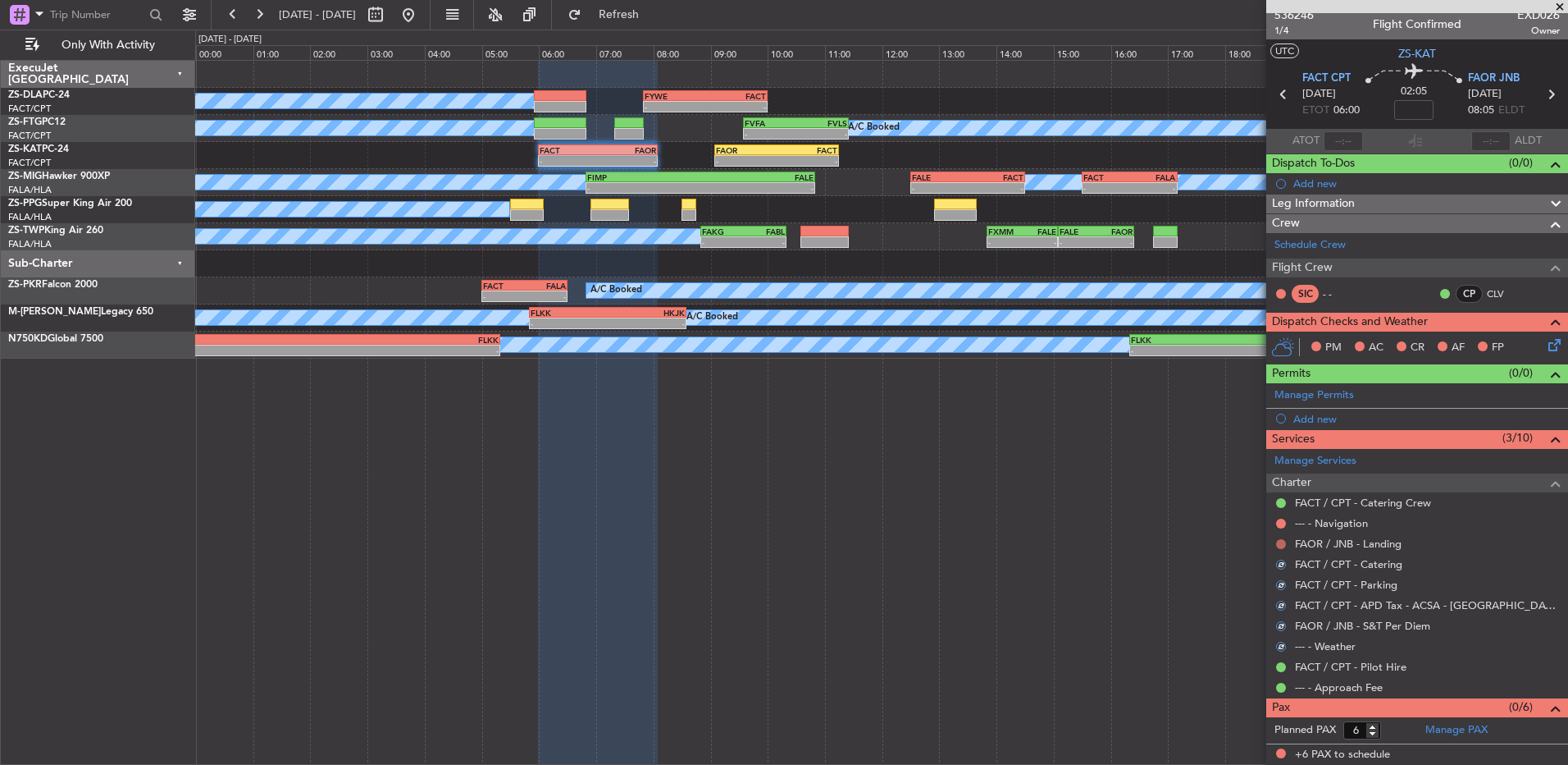
click at [1282, 545] on button at bounding box center [1282, 544] width 10 height 10
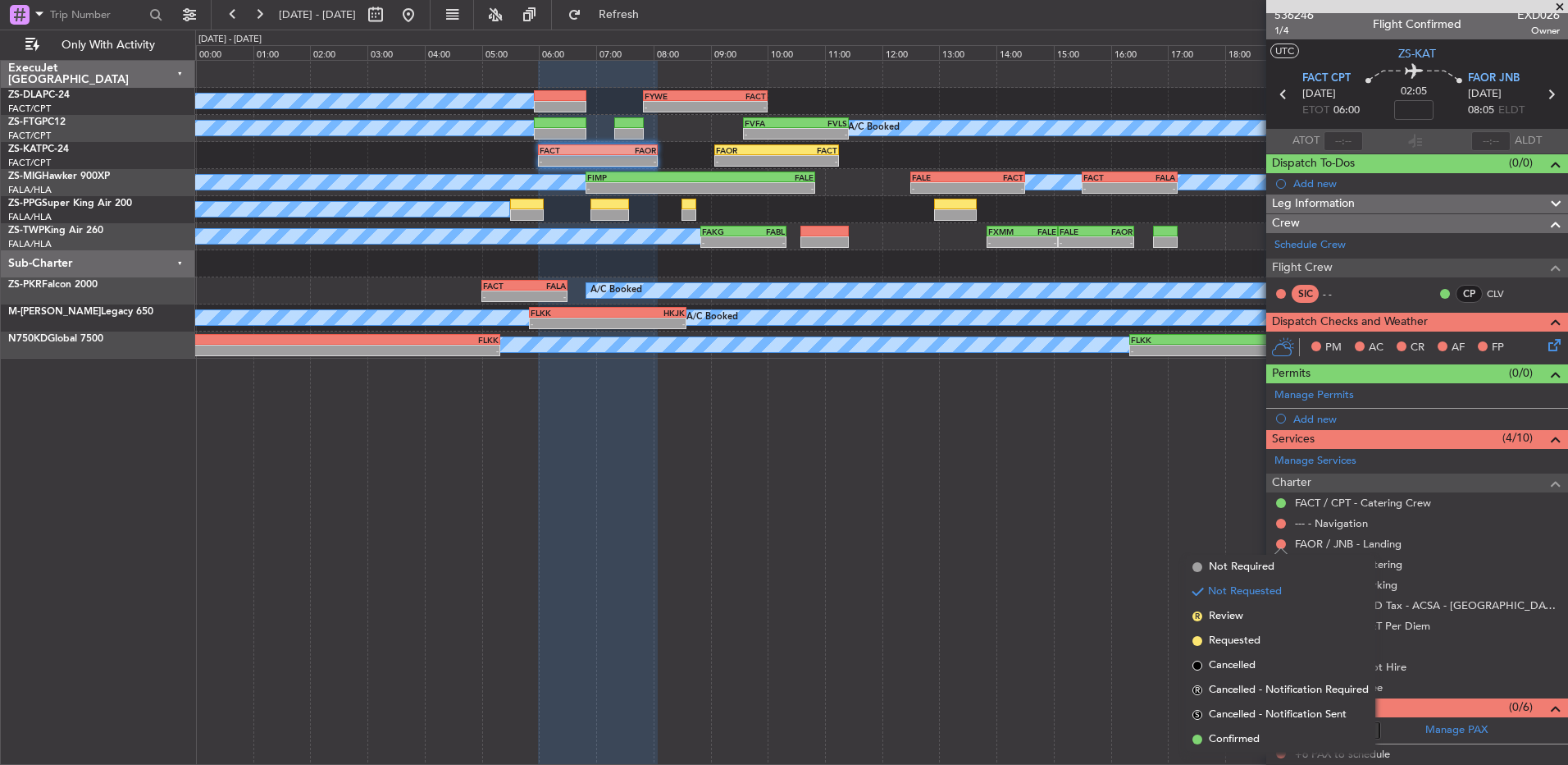
drag, startPoint x: 1279, startPoint y: 731, endPoint x: 1286, endPoint y: 560, distance: 171.1
click at [1276, 728] on li "Confirmed" at bounding box center [1281, 738] width 190 height 24
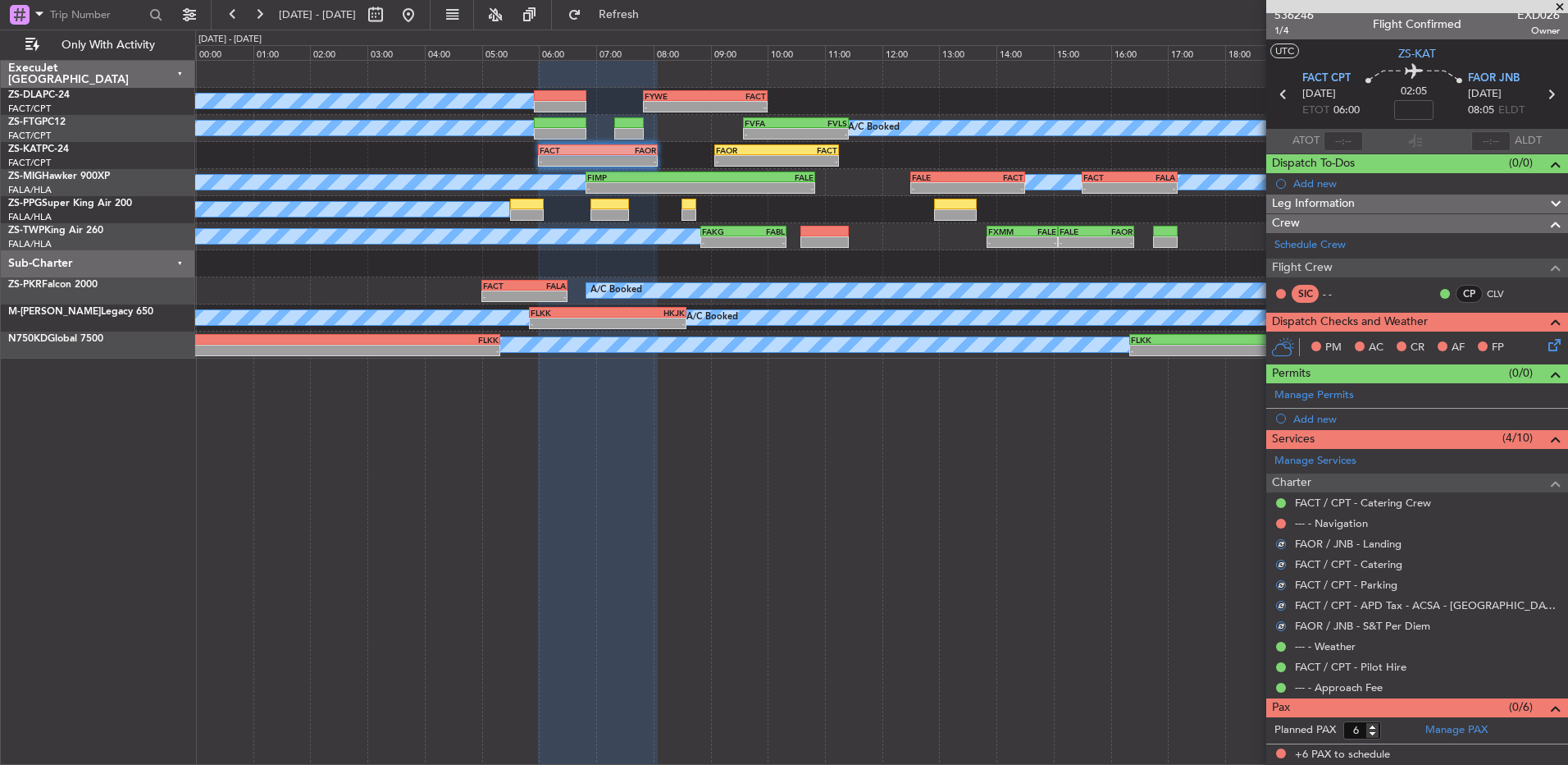
click at [1281, 524] on button at bounding box center [1282, 524] width 10 height 10
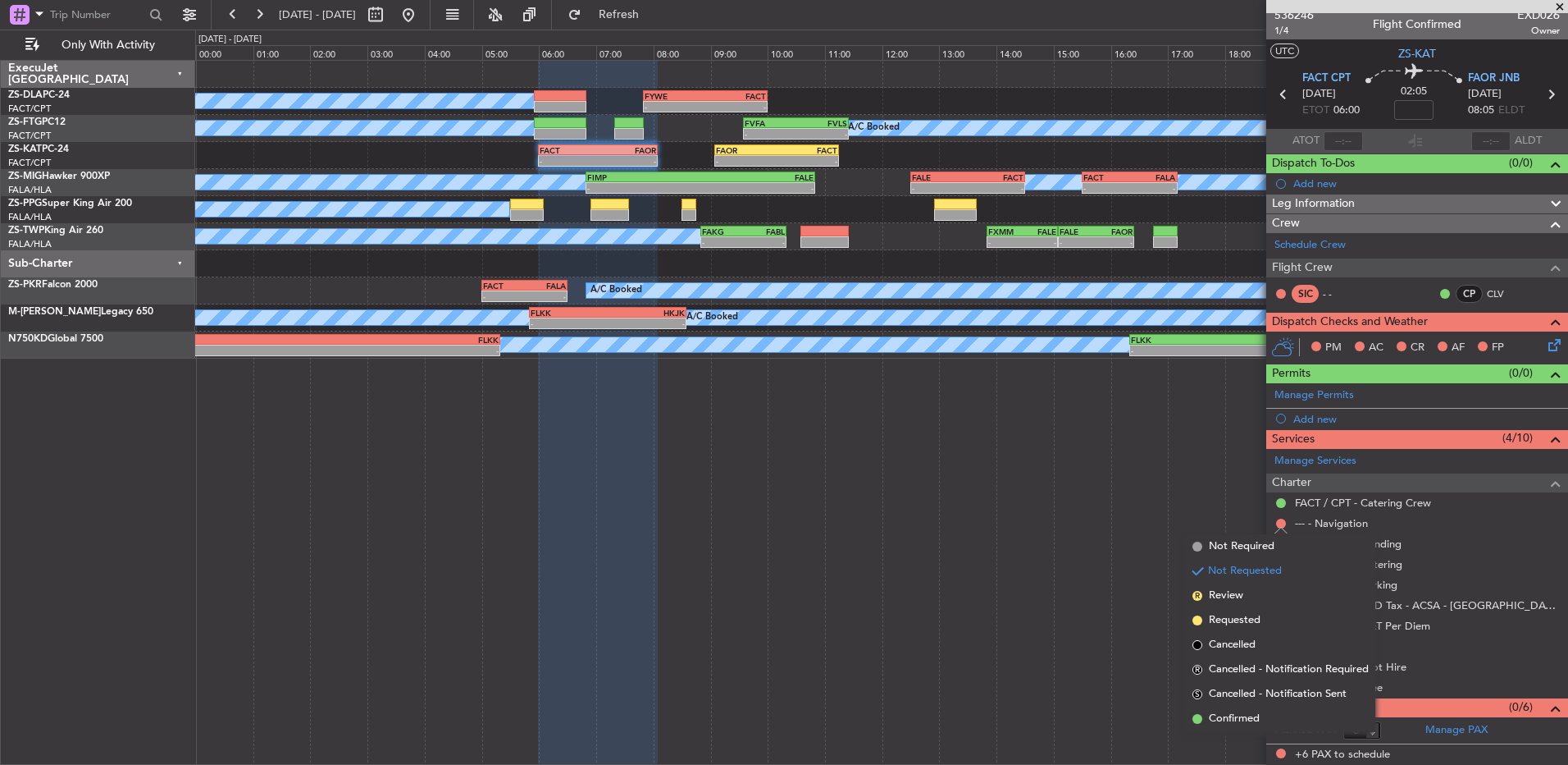
drag, startPoint x: 1239, startPoint y: 716, endPoint x: 1250, endPoint y: 674, distance: 43.4
click at [1239, 712] on span "Confirmed" at bounding box center [1234, 719] width 51 height 17
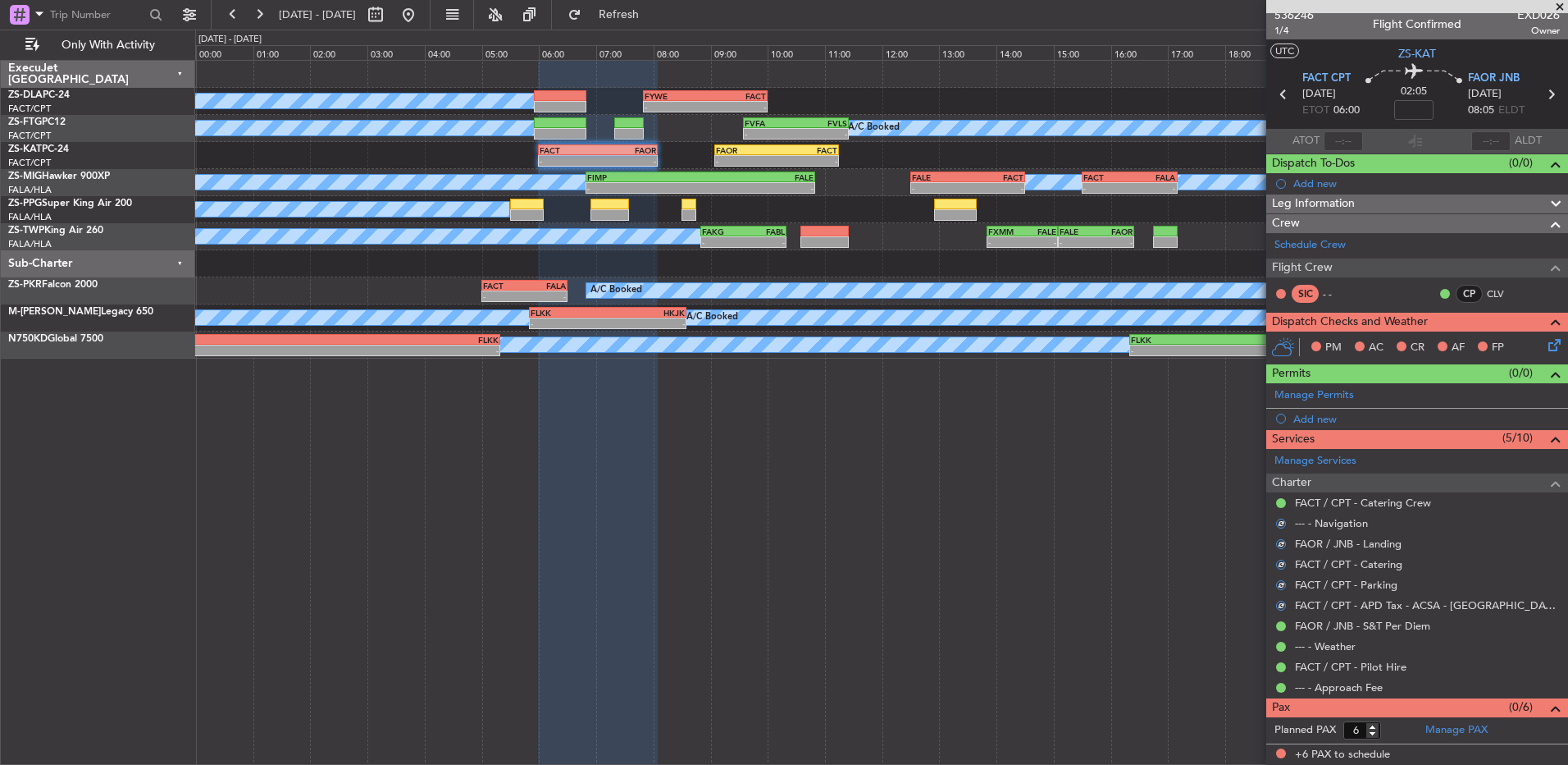
click at [1547, 343] on icon at bounding box center [1552, 342] width 13 height 13
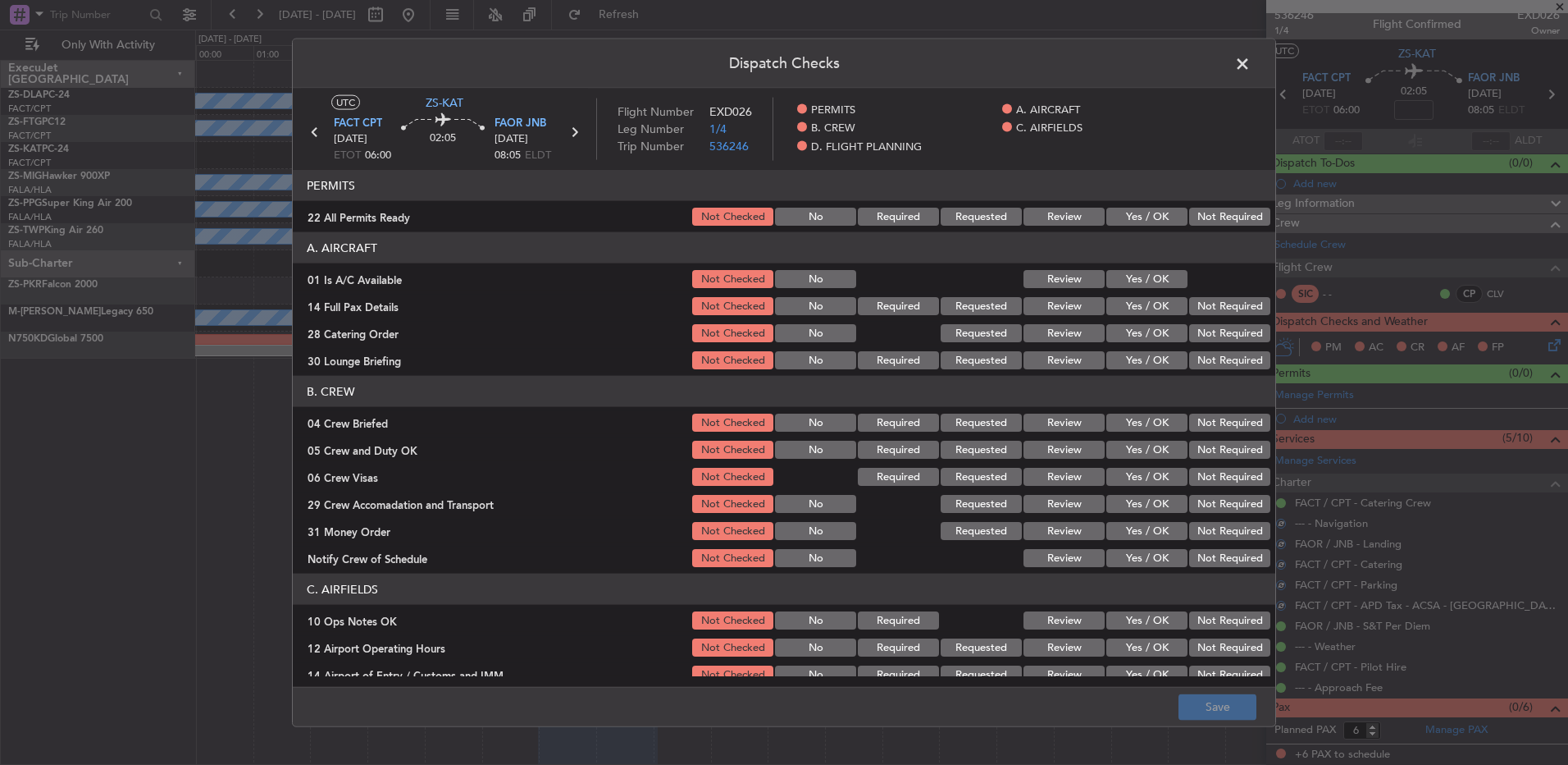
drag, startPoint x: 1195, startPoint y: 218, endPoint x: 1130, endPoint y: 284, distance: 92.6
click at [1197, 218] on button "Not Required" at bounding box center [1230, 217] width 81 height 18
click at [1106, 305] on button "Yes / OK" at bounding box center [1146, 307] width 81 height 18
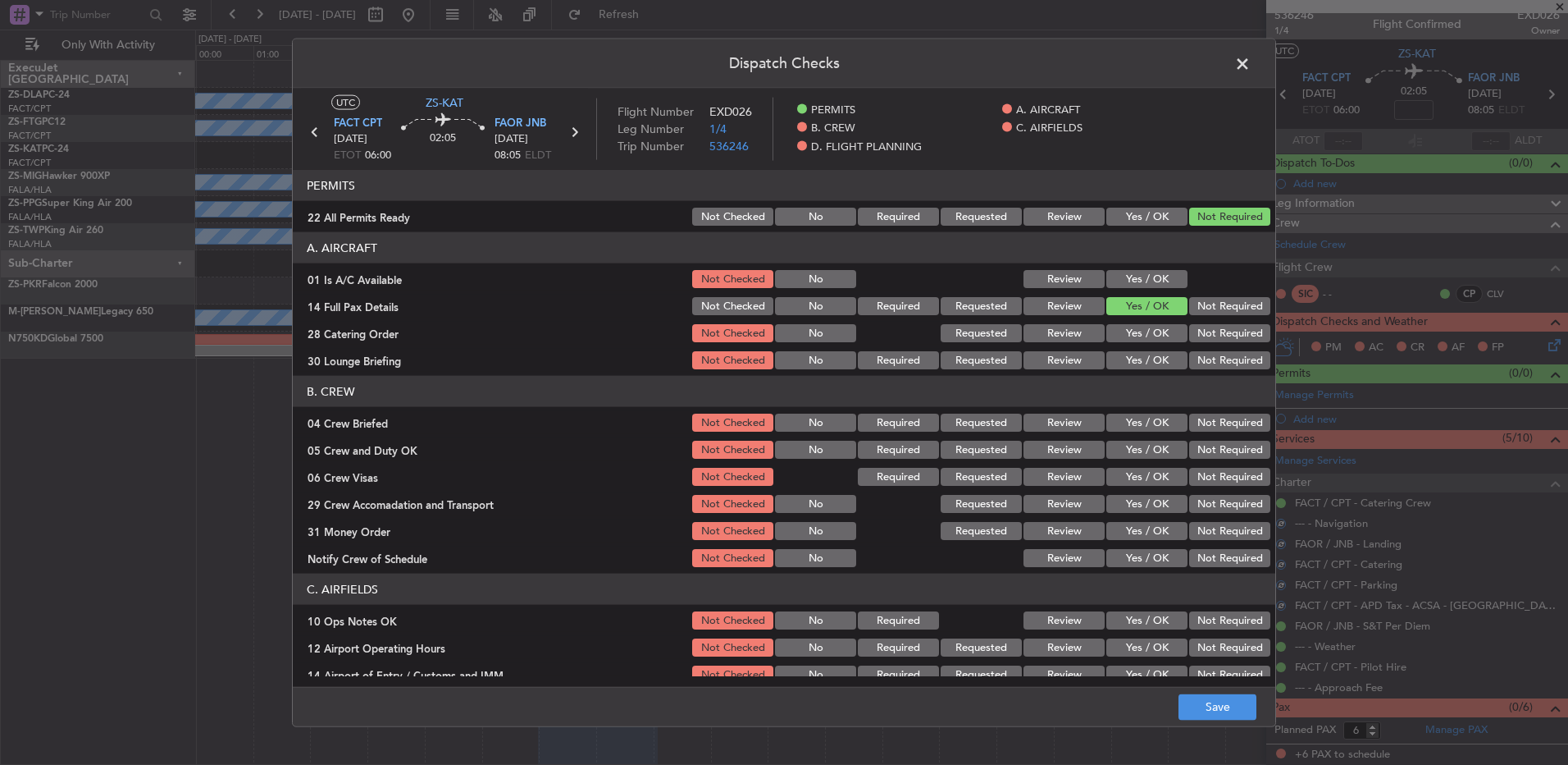
click at [1138, 279] on button "Yes / OK" at bounding box center [1146, 279] width 81 height 18
click at [1173, 299] on div "Yes / OK" at bounding box center [1145, 307] width 83 height 23
click at [1190, 307] on button "Not Required" at bounding box center [1230, 307] width 81 height 18
drag, startPoint x: 1189, startPoint y: 311, endPoint x: 1191, endPoint y: 320, distance: 9.2
click at [1191, 316] on div "Not Required" at bounding box center [1228, 307] width 83 height 23
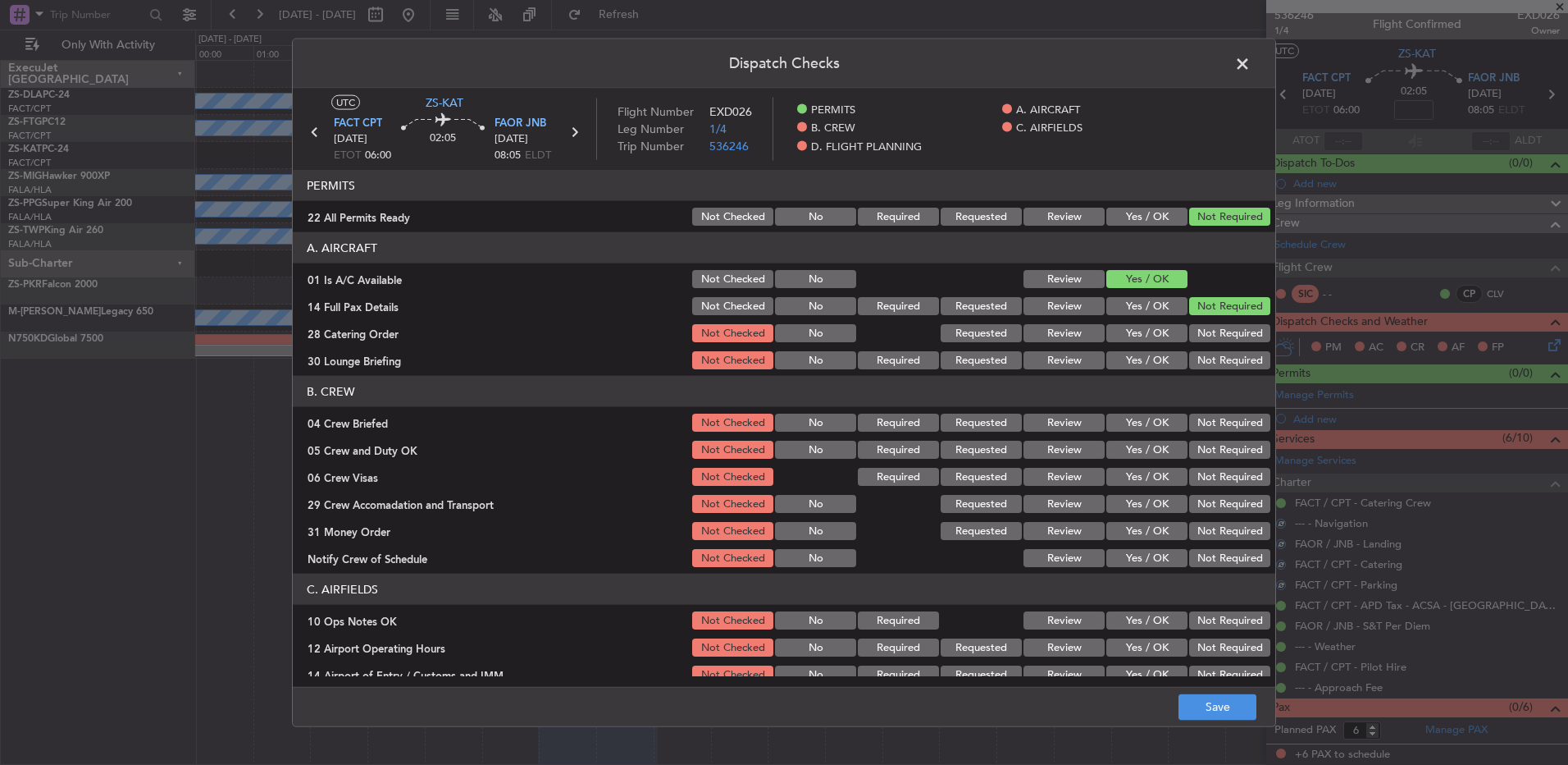
click at [1197, 330] on button "Not Required" at bounding box center [1230, 333] width 81 height 18
click at [1201, 337] on button "Not Required" at bounding box center [1230, 333] width 81 height 18
click at [1202, 349] on section "A. AIRCRAFT 01 Is A/C Available Not Checked No Review Yes / OK 14 Full Pax Deta…" at bounding box center [784, 301] width 983 height 139
click at [1203, 368] on button "Not Required" at bounding box center [1230, 360] width 81 height 18
drag, startPoint x: 1203, startPoint y: 375, endPoint x: 1204, endPoint y: 384, distance: 9.1
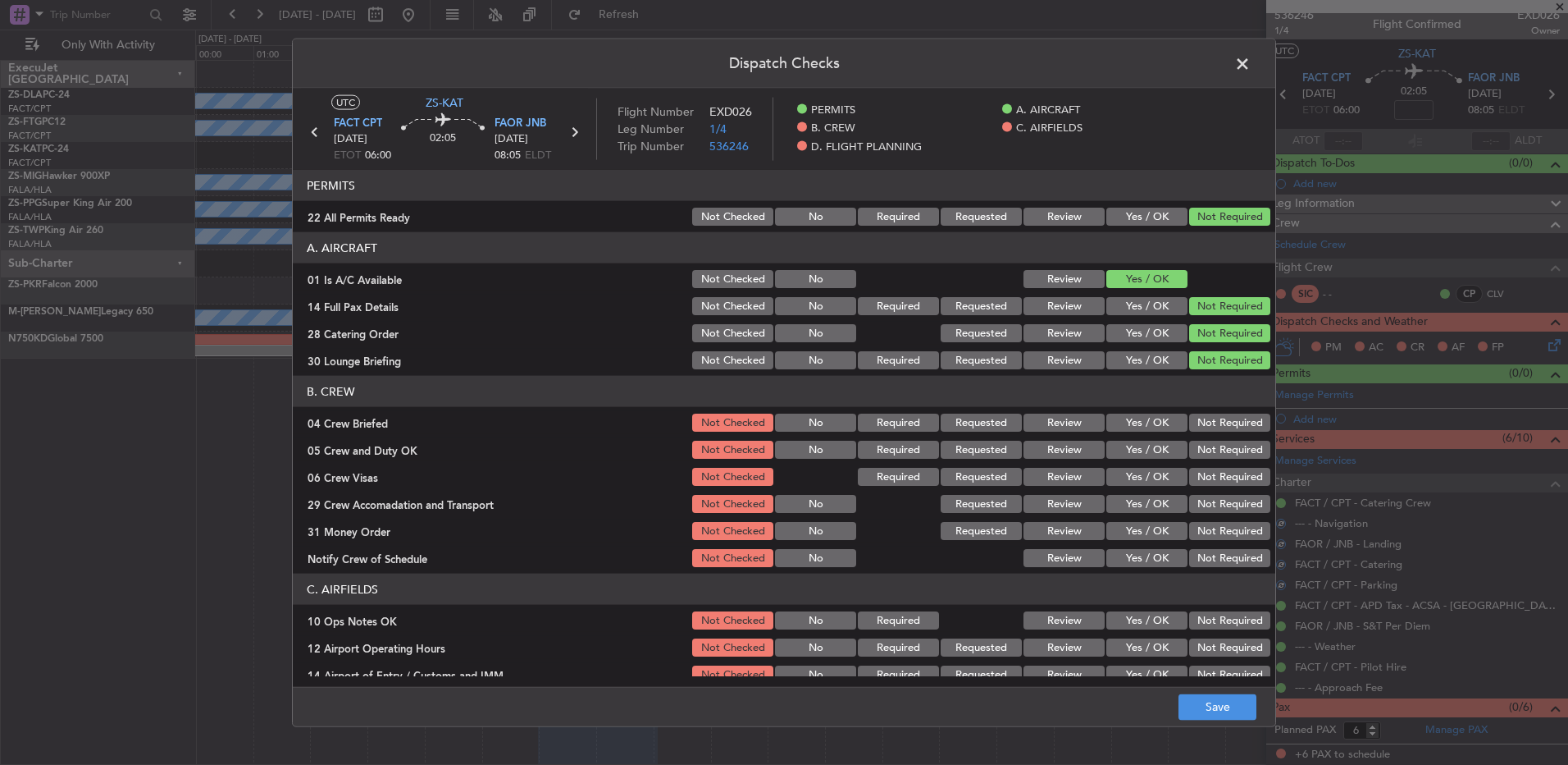
click at [1203, 376] on header "B. CREW" at bounding box center [784, 391] width 983 height 31
click at [1199, 430] on button "Not Required" at bounding box center [1230, 423] width 81 height 18
click at [1198, 438] on section "B. CREW 04 Crew Briefed Not Checked No Required Requested Review Yes / OK Not R…" at bounding box center [784, 473] width 983 height 194
drag, startPoint x: 1197, startPoint y: 448, endPoint x: 1192, endPoint y: 478, distance: 30.4
click at [1218, 459] on div "Not Required" at bounding box center [1228, 450] width 83 height 23
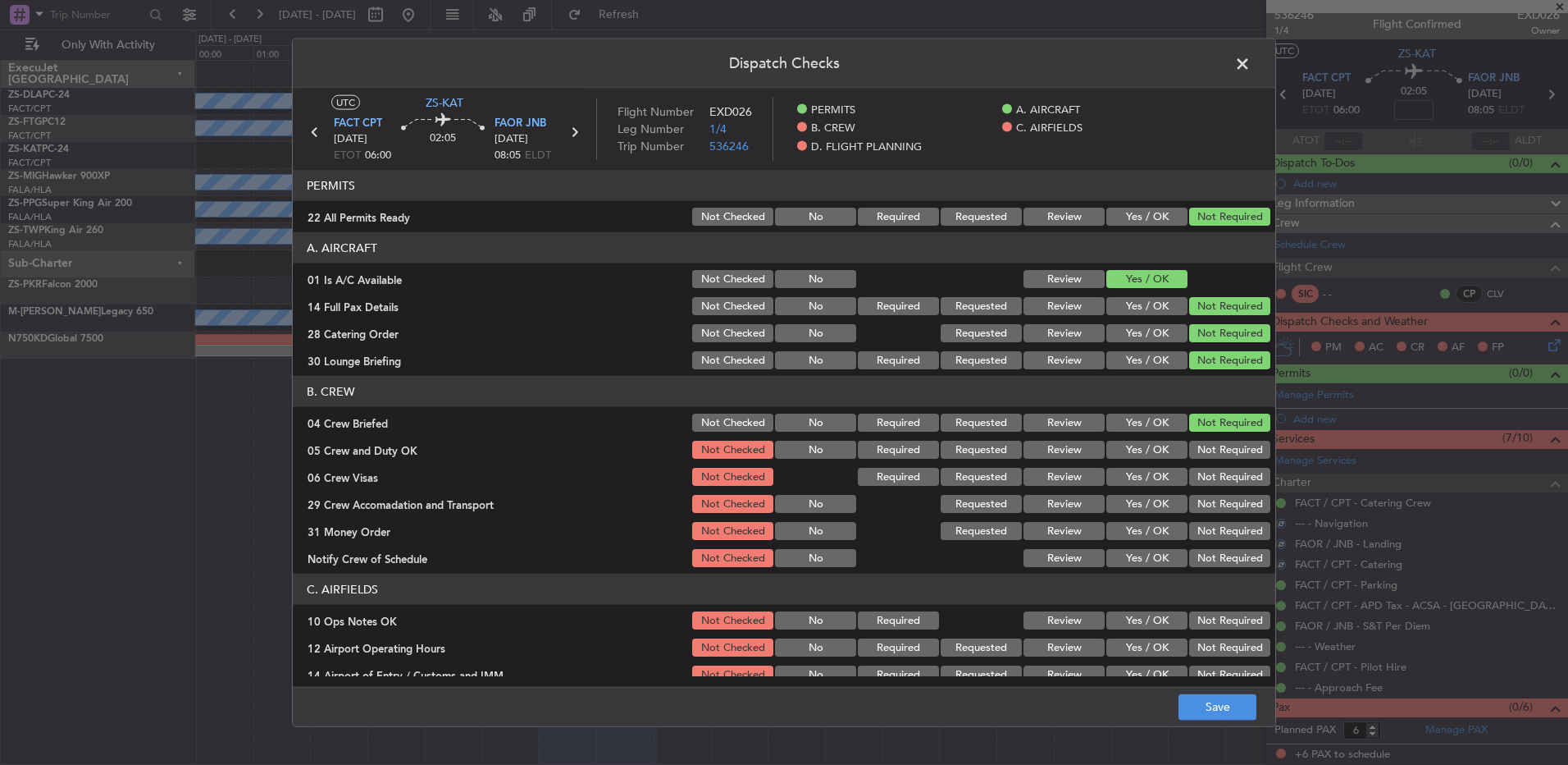
click at [1208, 428] on button "Not Required" at bounding box center [1230, 423] width 81 height 18
click at [1208, 444] on button "Not Required" at bounding box center [1230, 450] width 81 height 18
click at [1212, 469] on section "B. CREW 04 Crew Briefed Not Checked No Required Requested Review Yes / OK Not R…" at bounding box center [784, 473] width 983 height 194
click at [1214, 479] on button "Not Required" at bounding box center [1230, 477] width 81 height 18
drag, startPoint x: 1220, startPoint y: 499, endPoint x: 1213, endPoint y: 512, distance: 14.8
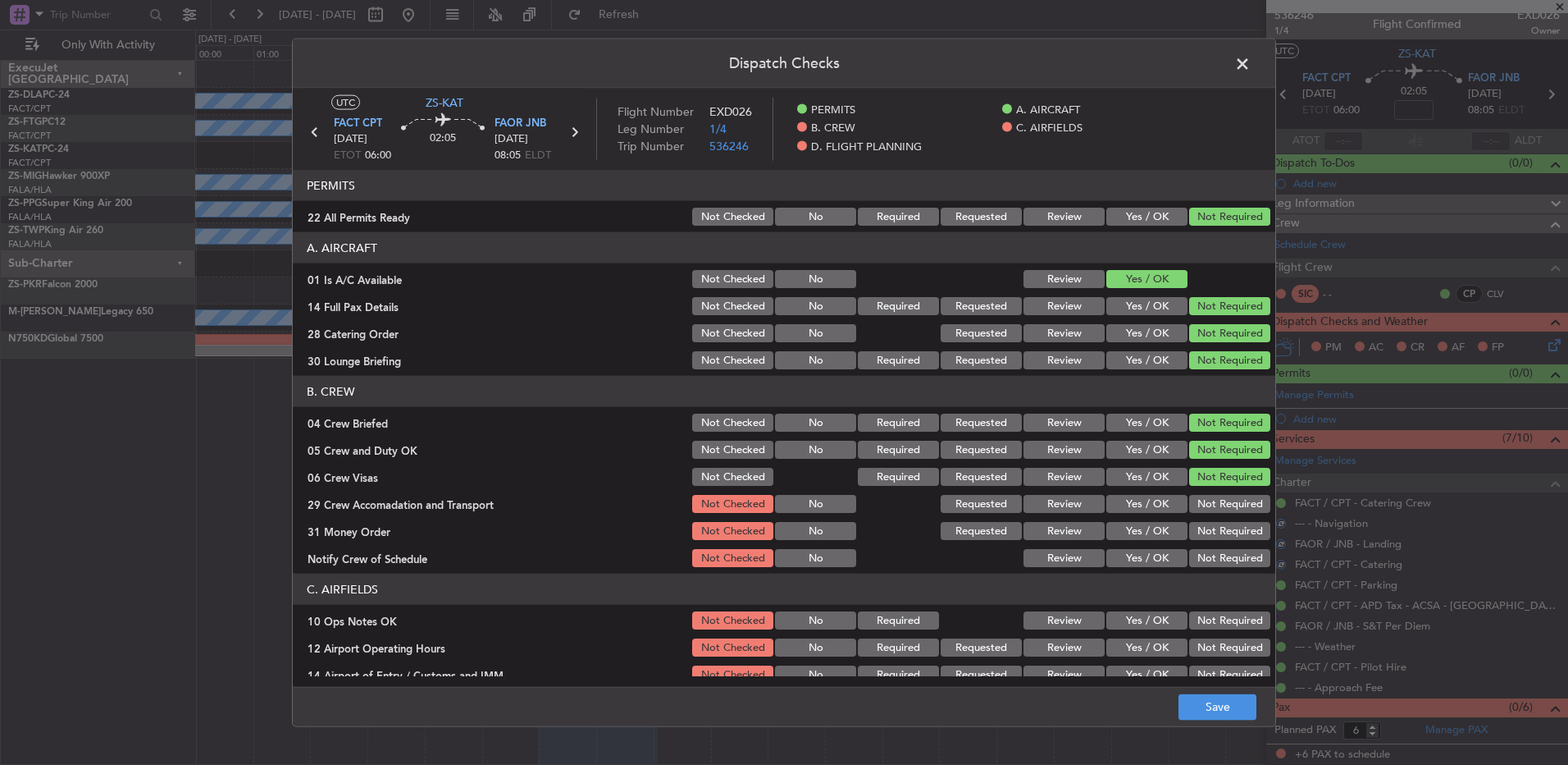
click at [1220, 500] on button "Not Required" at bounding box center [1230, 504] width 81 height 18
click at [1213, 523] on div "Not Required" at bounding box center [1228, 531] width 83 height 23
click at [1212, 536] on button "Not Required" at bounding box center [1230, 531] width 81 height 18
click at [1211, 543] on section "B. CREW 04 Crew Briefed Not Checked No Required Requested Review Yes / OK Not R…" at bounding box center [784, 473] width 983 height 194
click at [1211, 557] on button "Not Required" at bounding box center [1230, 558] width 81 height 18
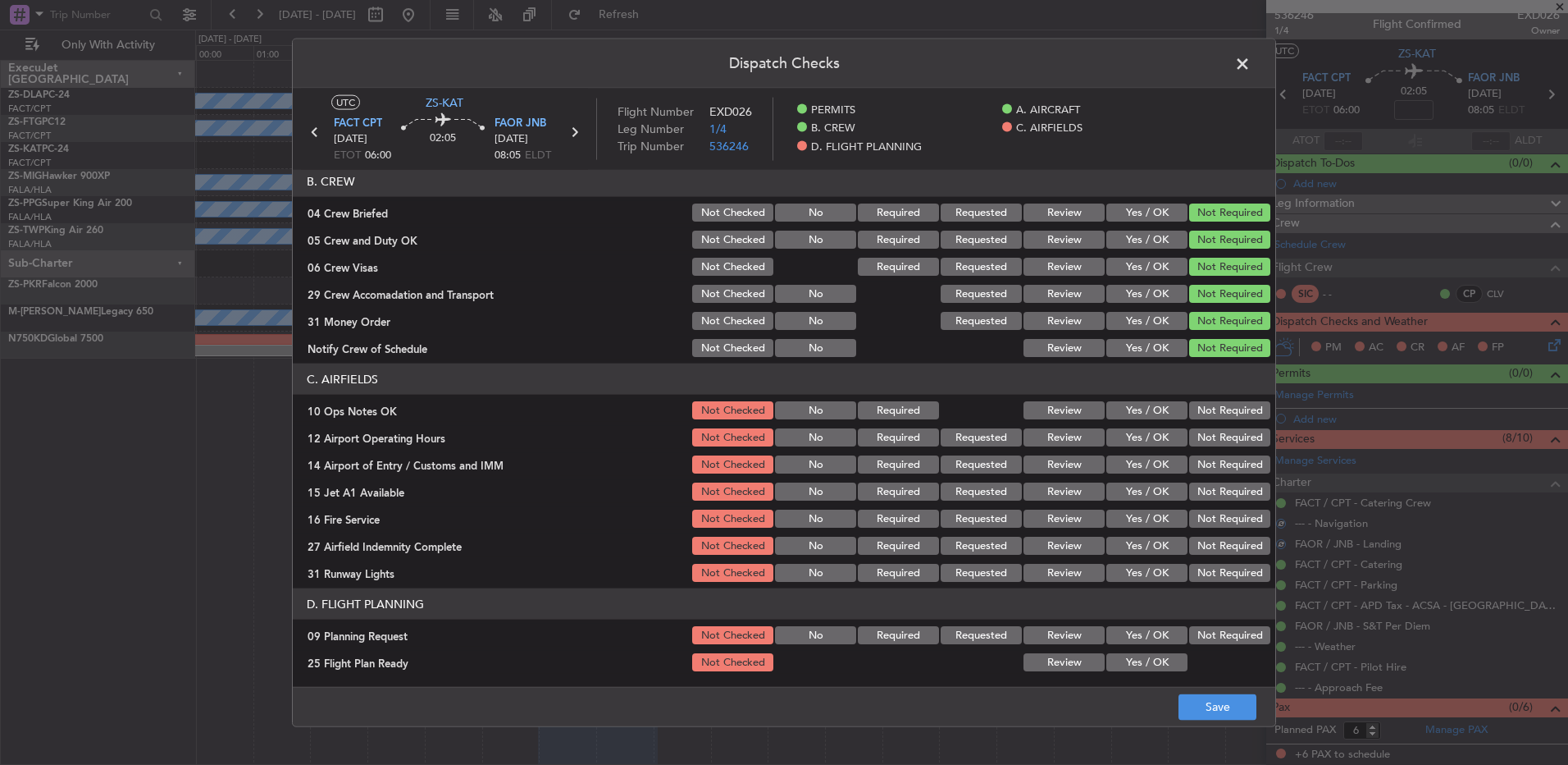
scroll to position [211, 0]
click at [1216, 405] on button "Not Required" at bounding box center [1230, 408] width 81 height 18
click at [1216, 428] on button "Not Required" at bounding box center [1230, 436] width 81 height 18
click at [1217, 445] on div "Not Required" at bounding box center [1228, 436] width 83 height 23
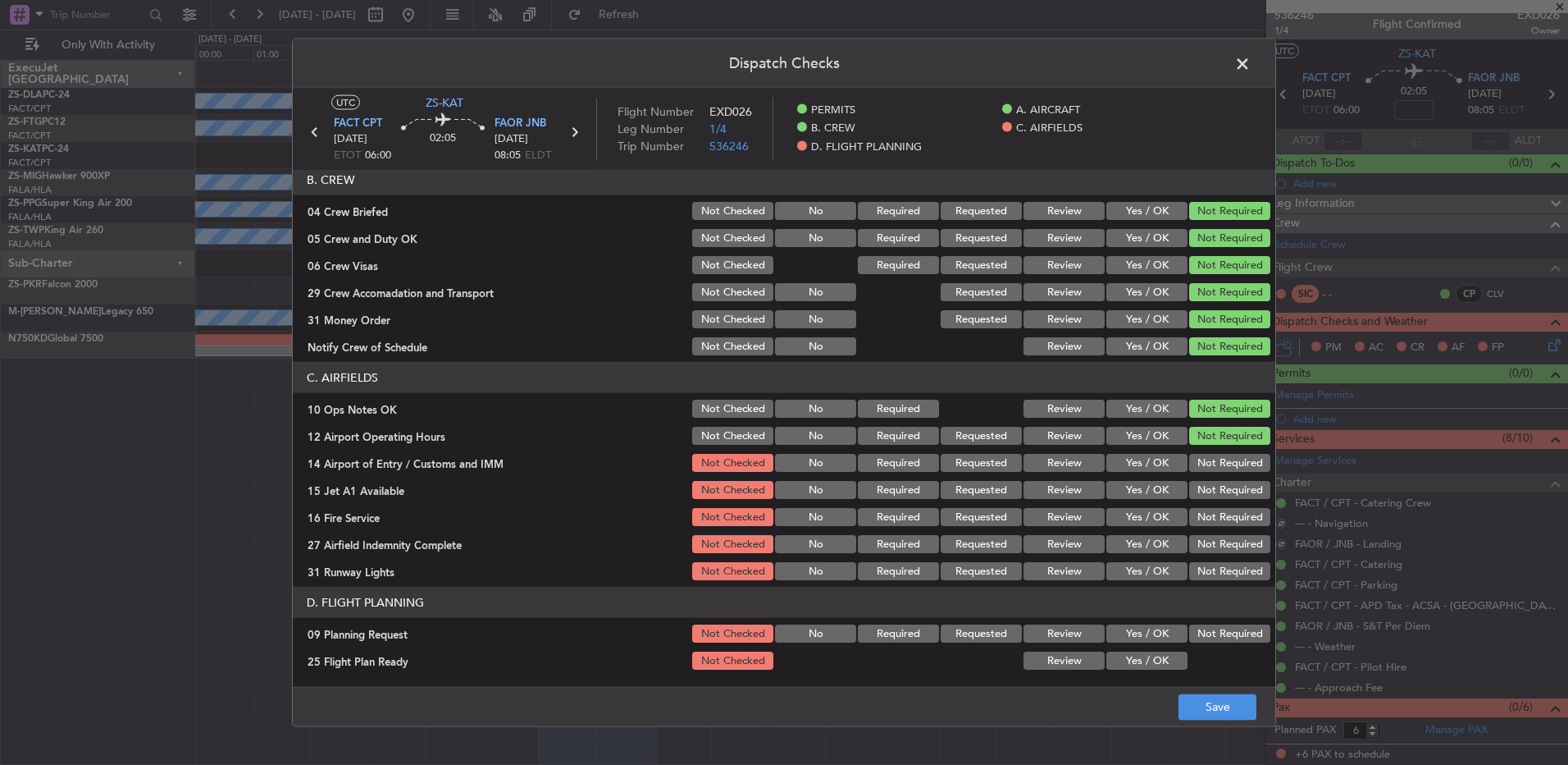
click at [1217, 460] on button "Not Required" at bounding box center [1230, 463] width 81 height 18
click at [1220, 475] on section "C. AIRFIELDS 10 Ops Notes OK Not Checked No Required Review Yes / OK Not Requir…" at bounding box center [784, 472] width 983 height 220
click at [1218, 502] on section "C. AIRFIELDS 10 Ops Notes OK Not Checked No Required Review Yes / OK Not Requir…" at bounding box center [784, 472] width 983 height 220
click at [1214, 489] on button "Not Required" at bounding box center [1230, 490] width 81 height 18
click at [1214, 516] on button "Not Required" at bounding box center [1230, 517] width 81 height 18
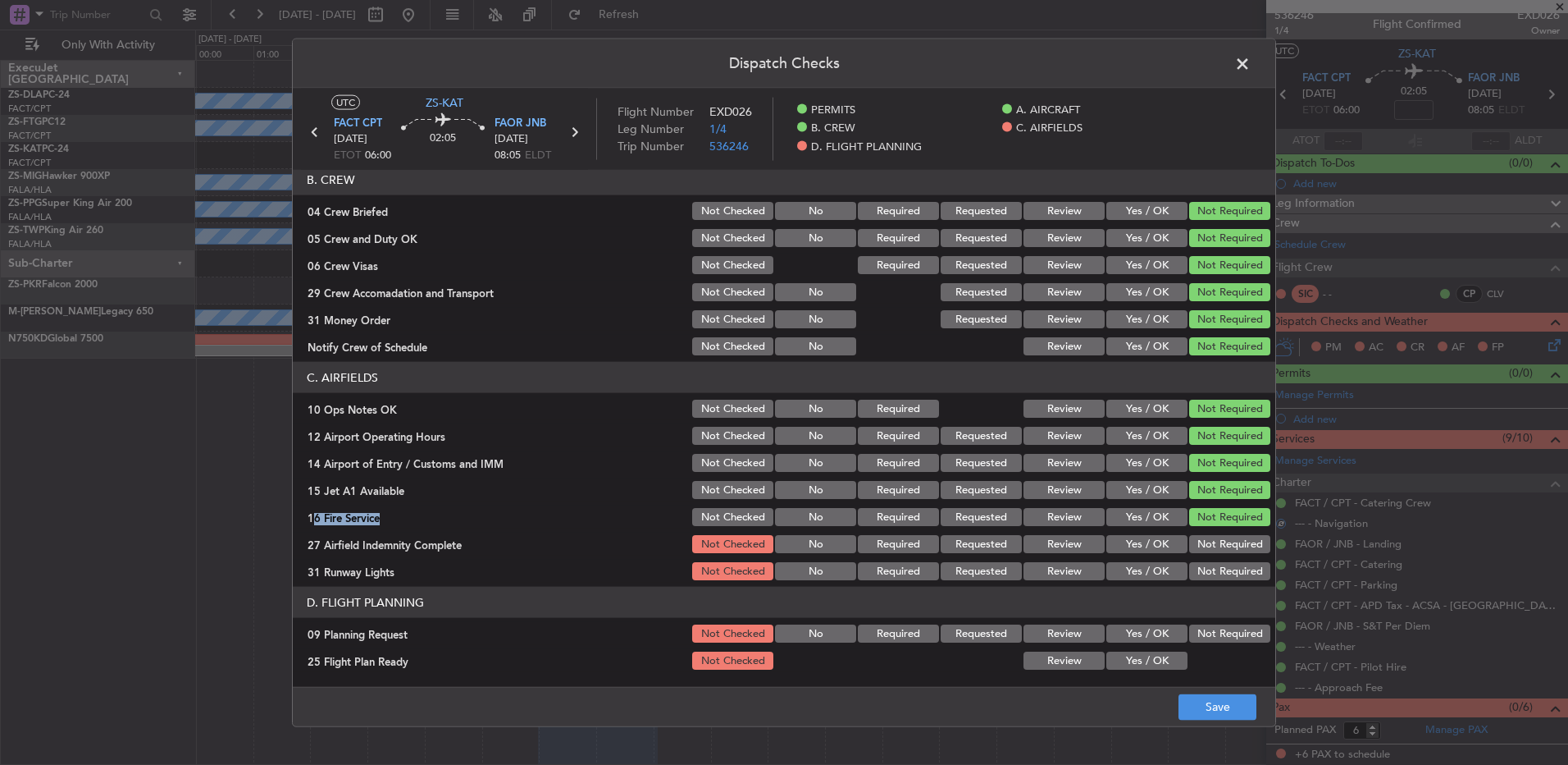
click at [1213, 545] on button "Not Required" at bounding box center [1230, 545] width 81 height 18
click at [1216, 579] on button "Not Required" at bounding box center [1230, 571] width 81 height 18
click at [1215, 623] on div "Not Required" at bounding box center [1228, 634] width 83 height 23
click at [1055, 660] on button "Review" at bounding box center [1064, 661] width 81 height 18
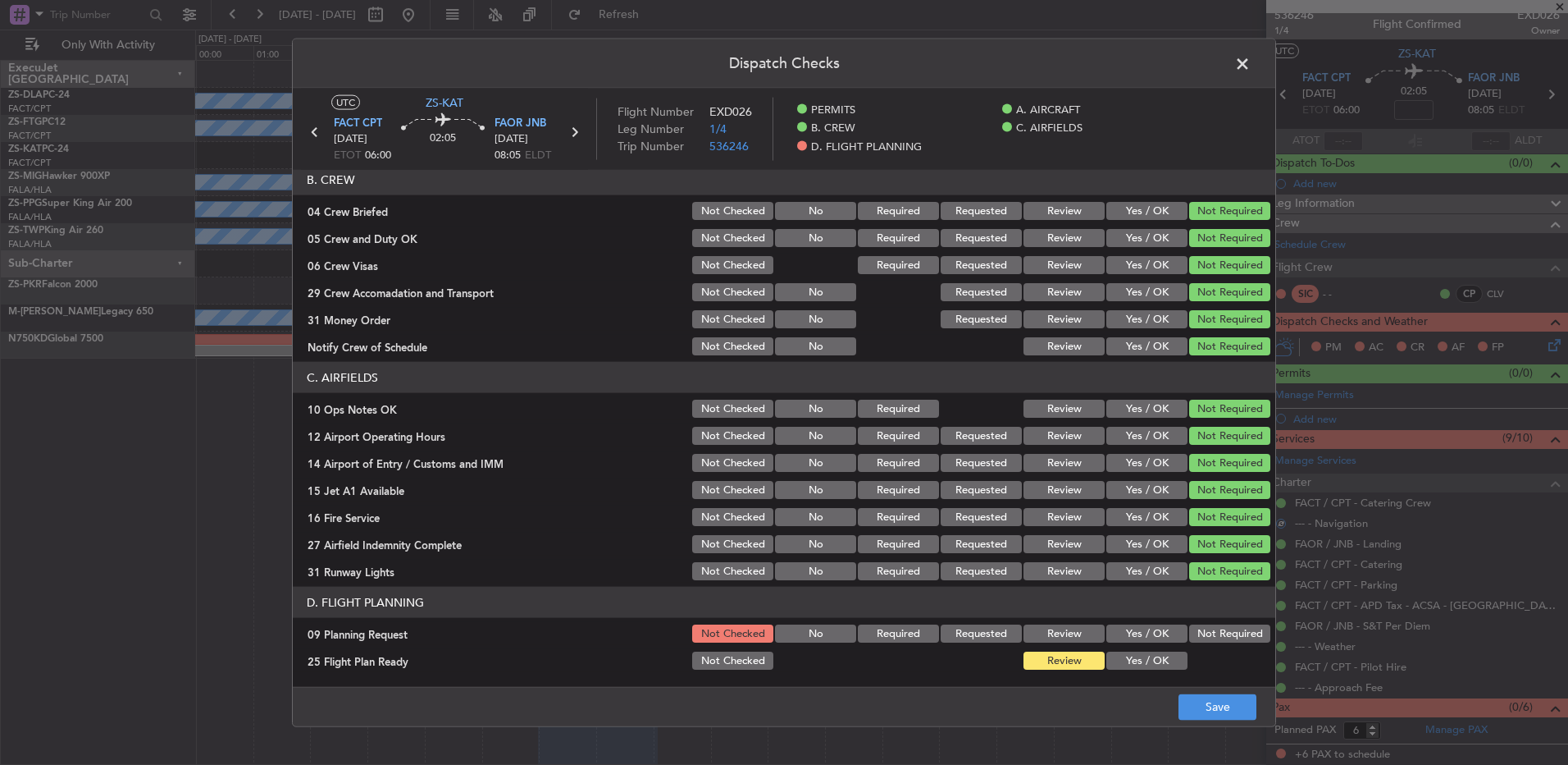
click at [1247, 630] on button "Not Required" at bounding box center [1230, 634] width 81 height 18
click at [1207, 704] on button "Save" at bounding box center [1217, 706] width 78 height 26
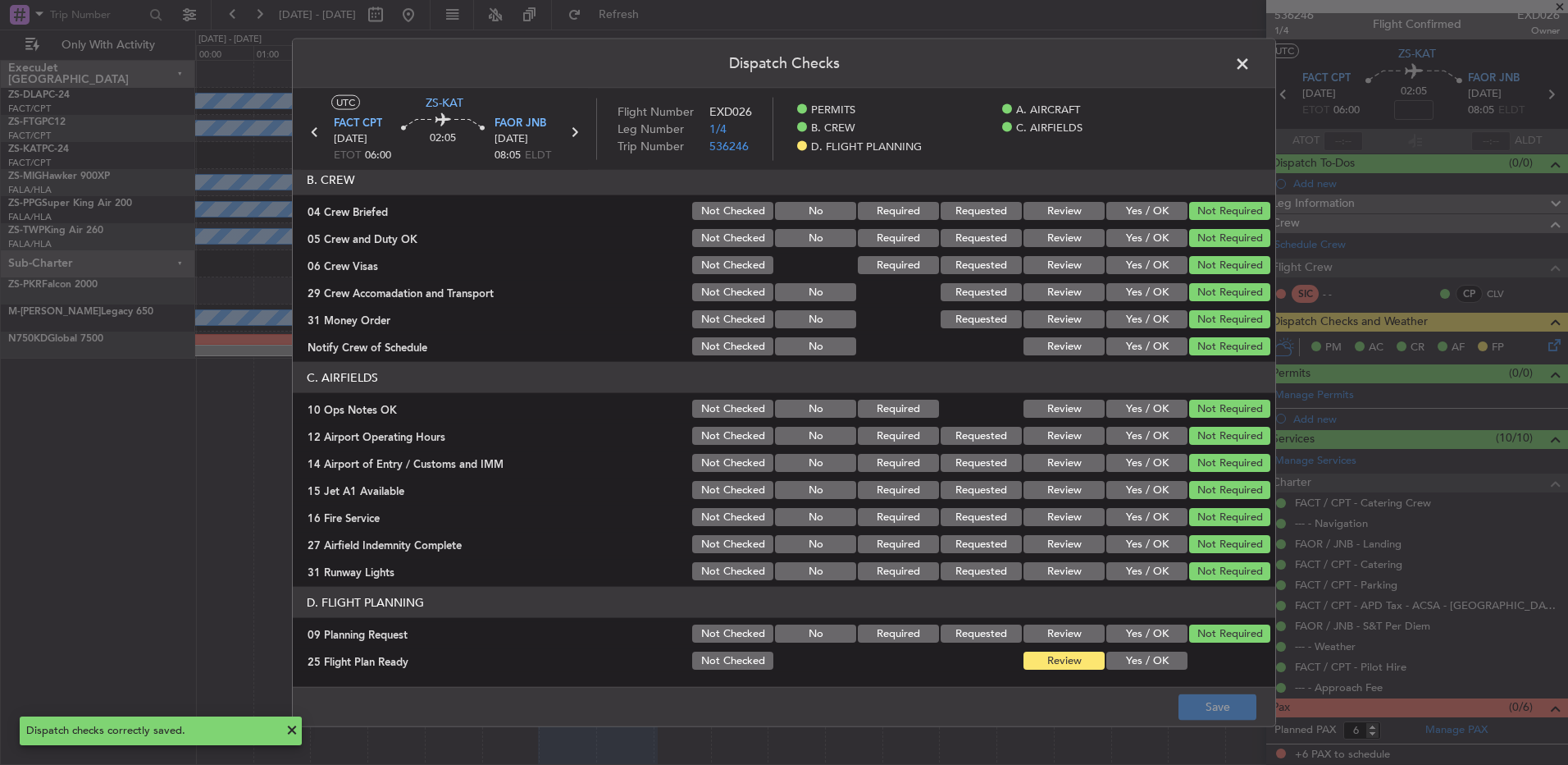
click at [1272, 60] on header "Dispatch Checks" at bounding box center [784, 63] width 983 height 49
click at [1251, 61] on span at bounding box center [1251, 68] width 0 height 33
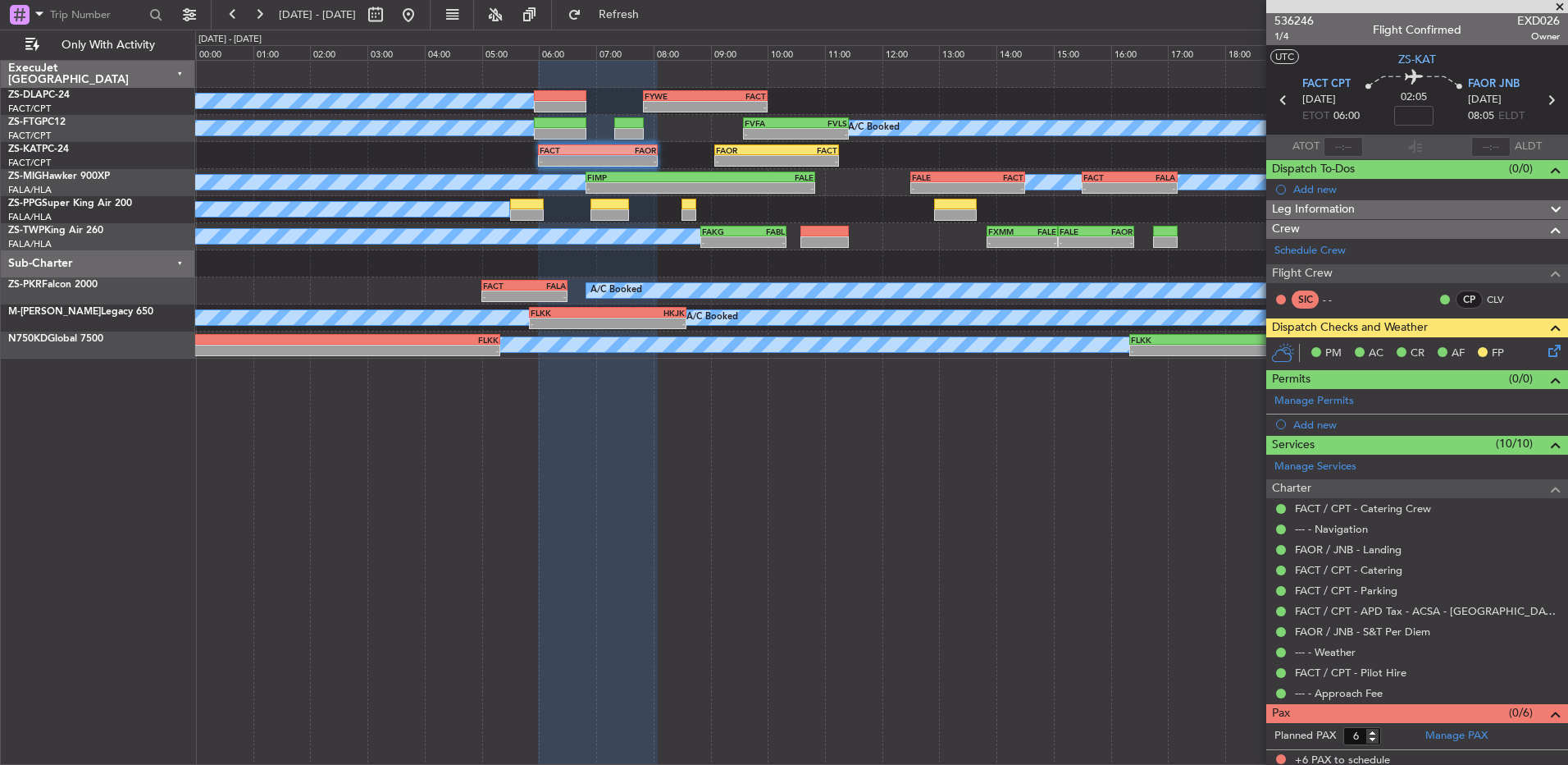
scroll to position [0, 0]
click at [1309, 24] on span "536246" at bounding box center [1294, 22] width 39 height 18
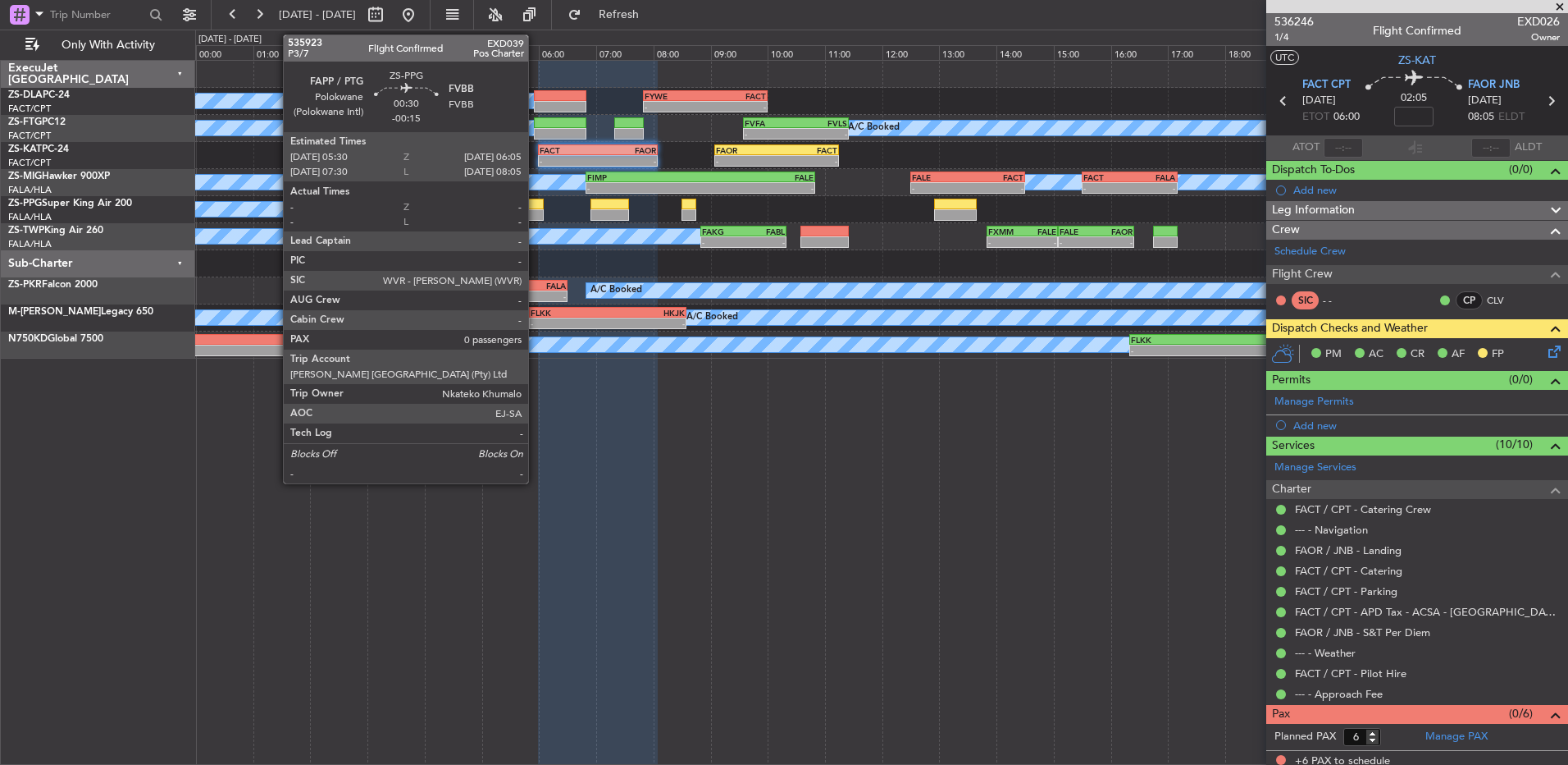
click at [536, 210] on div at bounding box center [527, 215] width 33 height 12
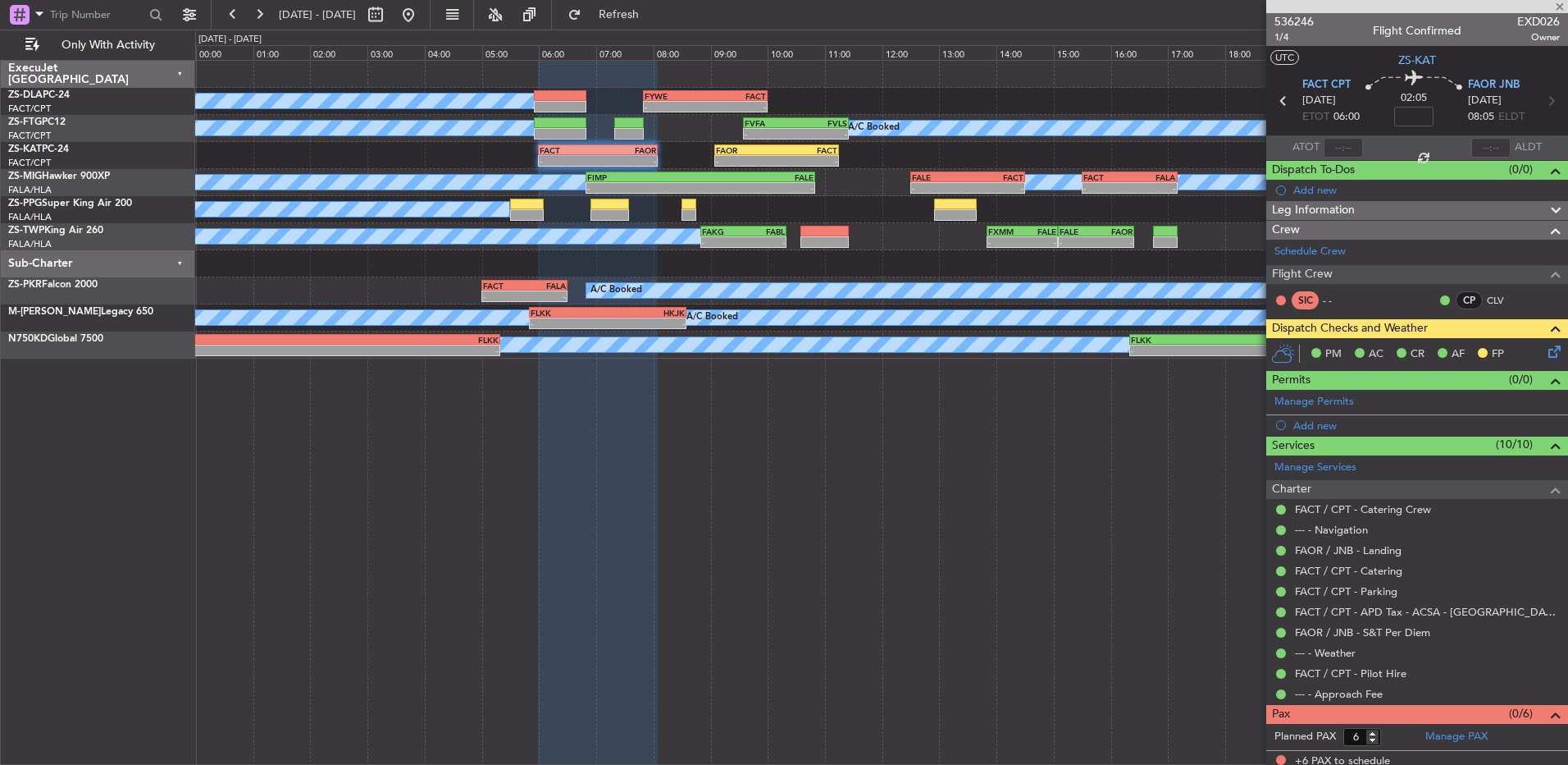
type input "-00:15"
type input "0"
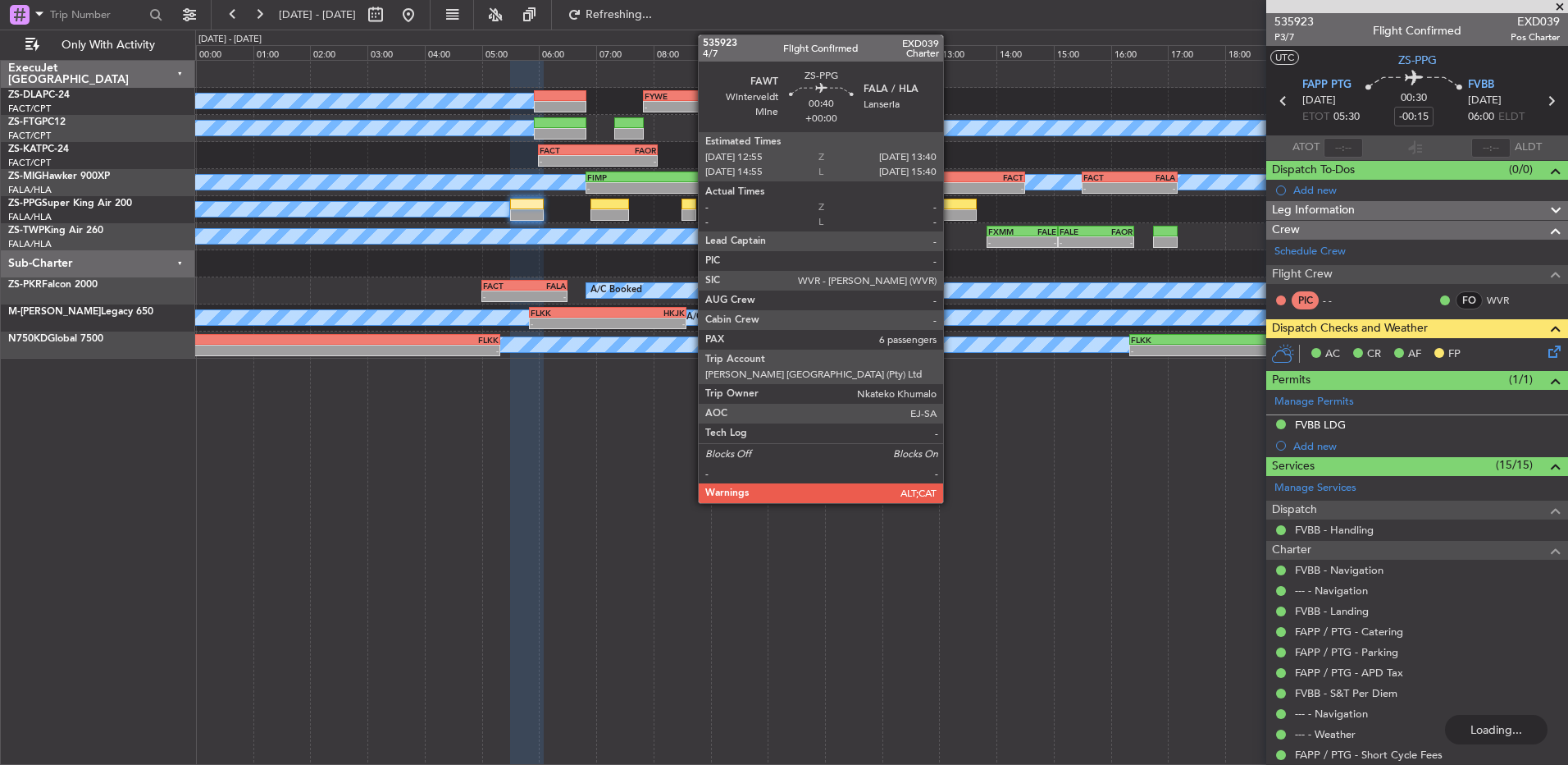
click at [951, 204] on div at bounding box center [956, 205] width 43 height 12
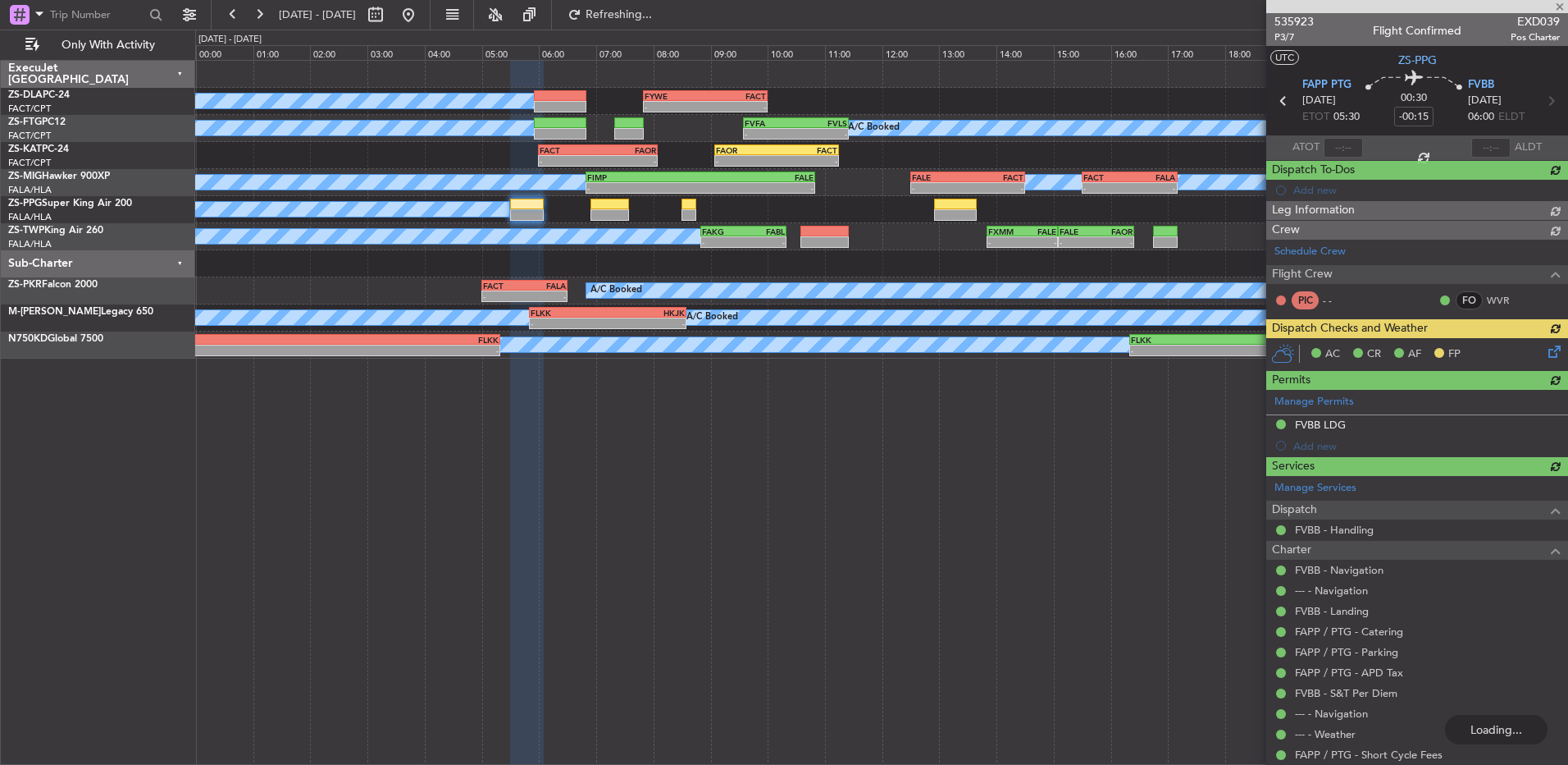
type input "6"
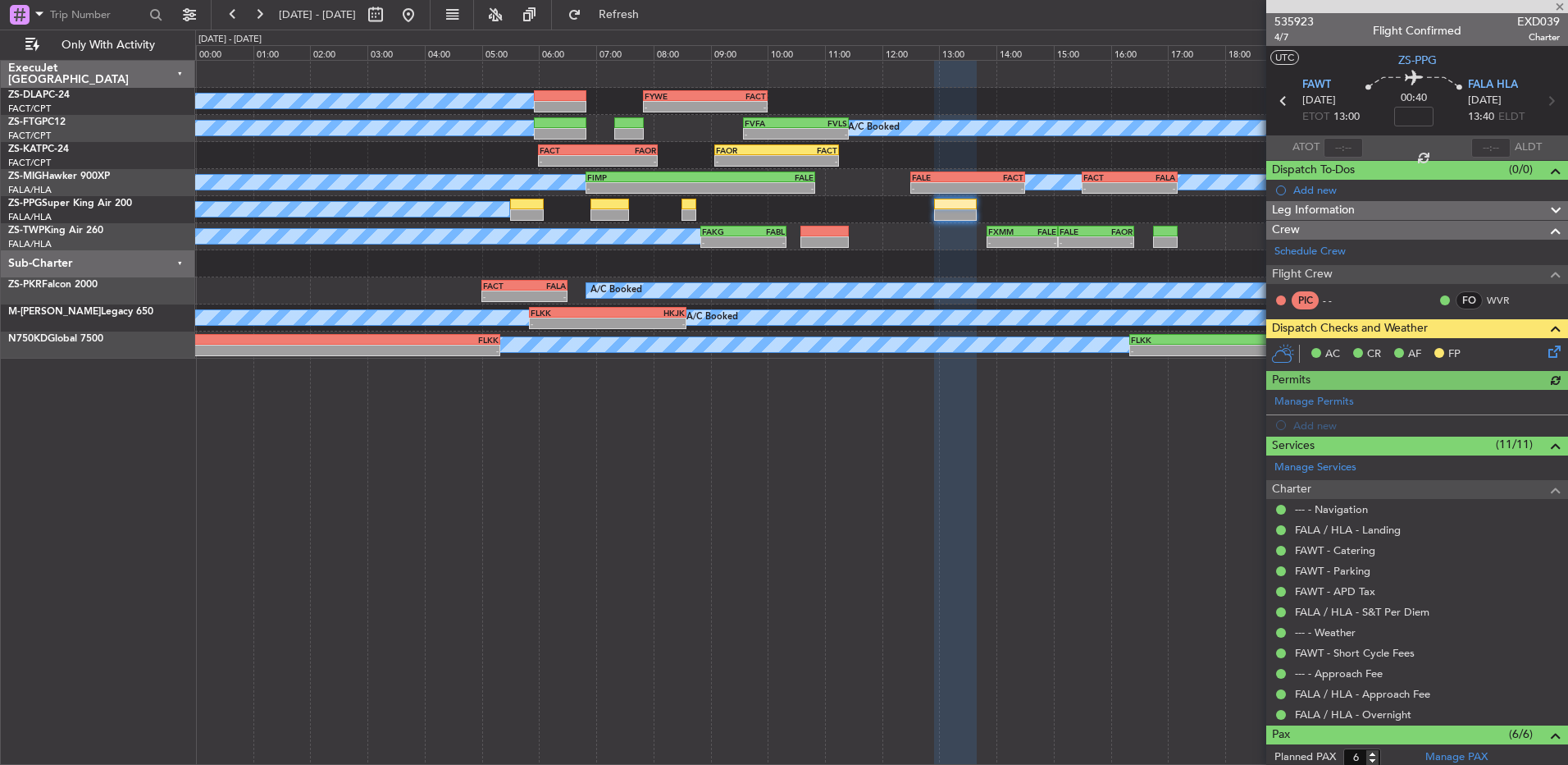
click at [1545, 347] on icon at bounding box center [1552, 349] width 13 height 13
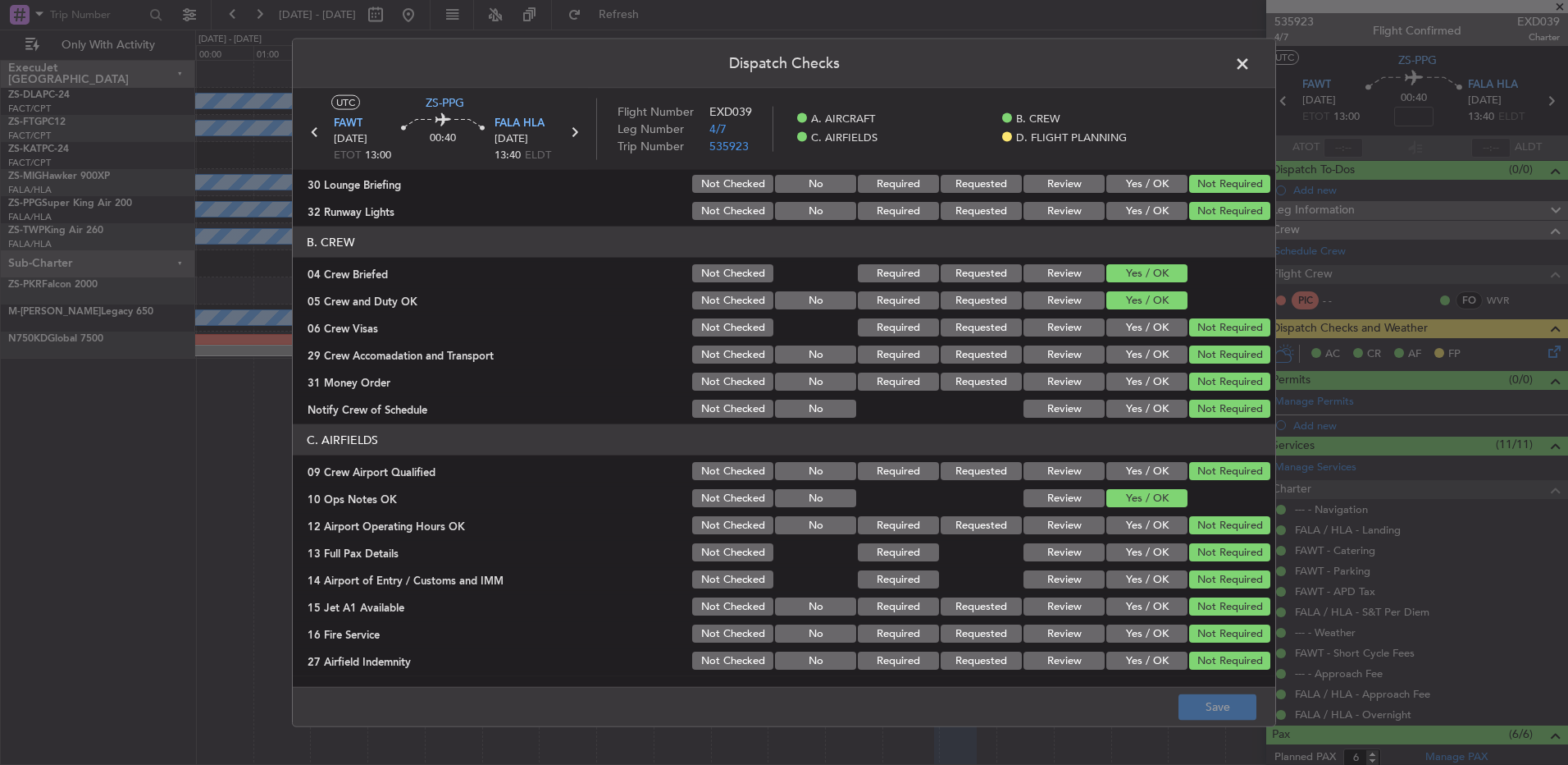
scroll to position [231, 0]
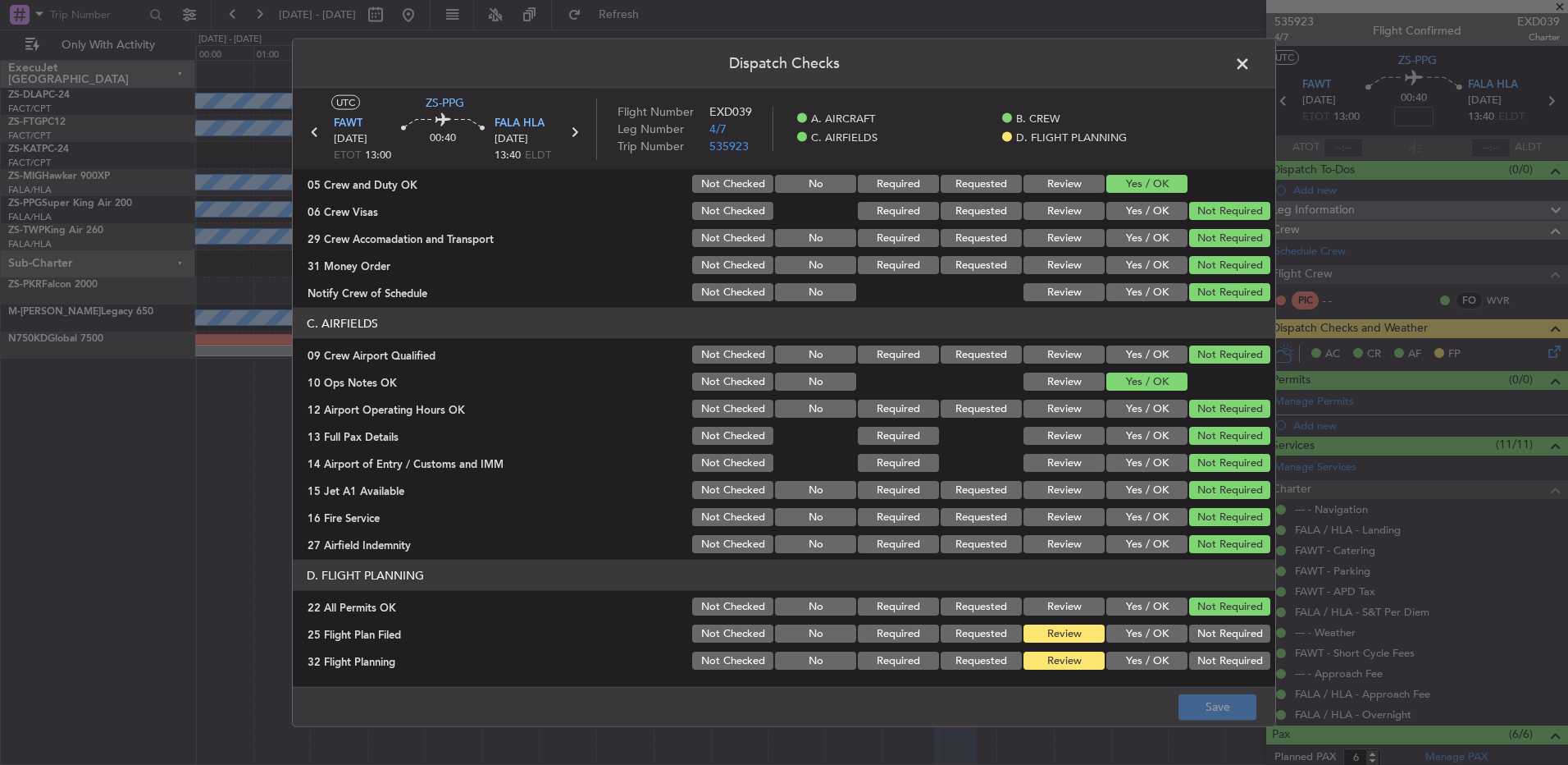
click at [1161, 629] on button "Yes / OK" at bounding box center [1146, 634] width 81 height 18
click at [1154, 649] on div "Yes / OK" at bounding box center [1145, 661] width 83 height 23
click at [1148, 661] on button "Yes / OK" at bounding box center [1146, 661] width 81 height 18
click at [1206, 693] on button "Save" at bounding box center [1217, 706] width 78 height 26
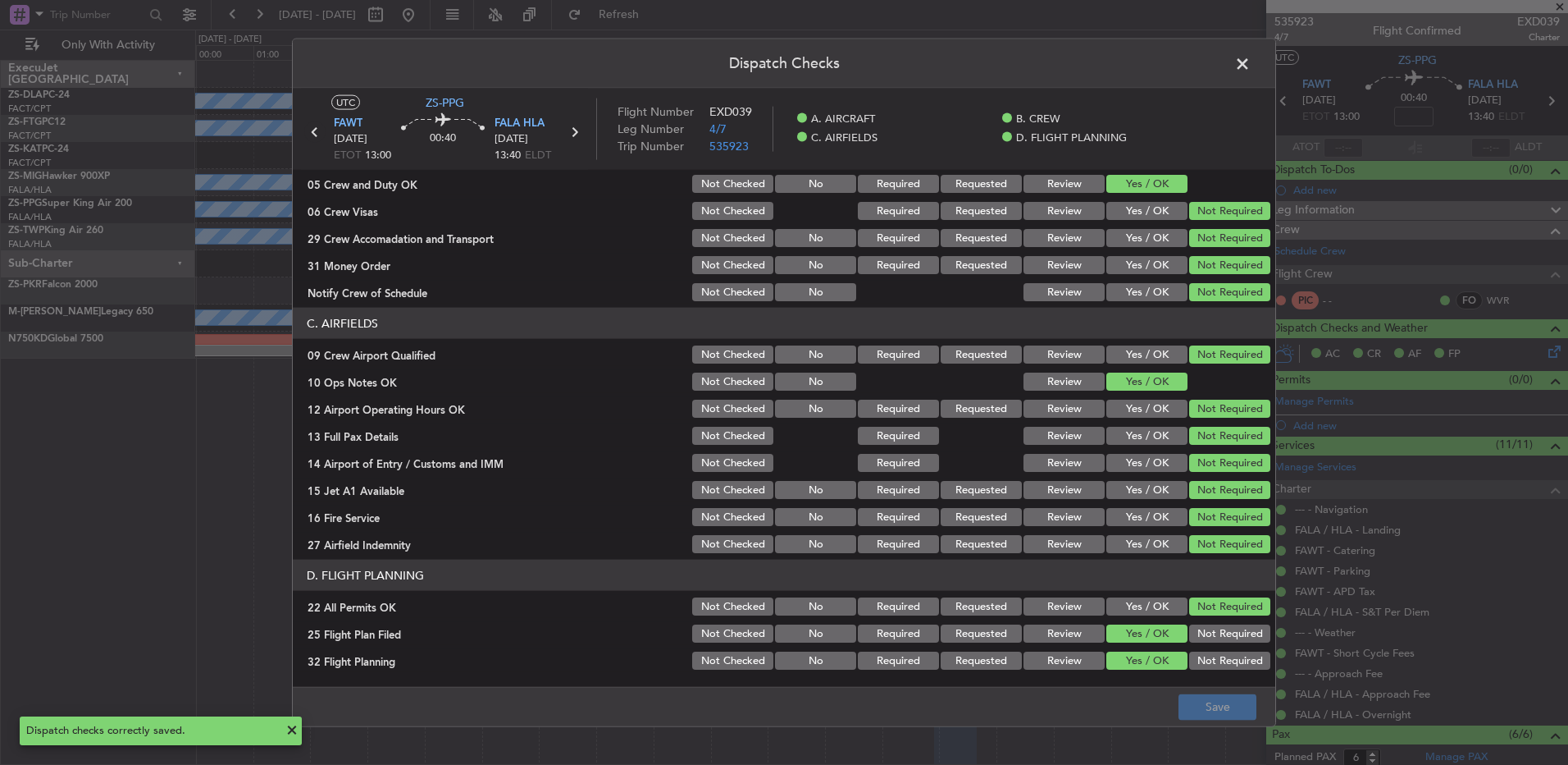
click at [313, 139] on icon at bounding box center [315, 132] width 22 height 22
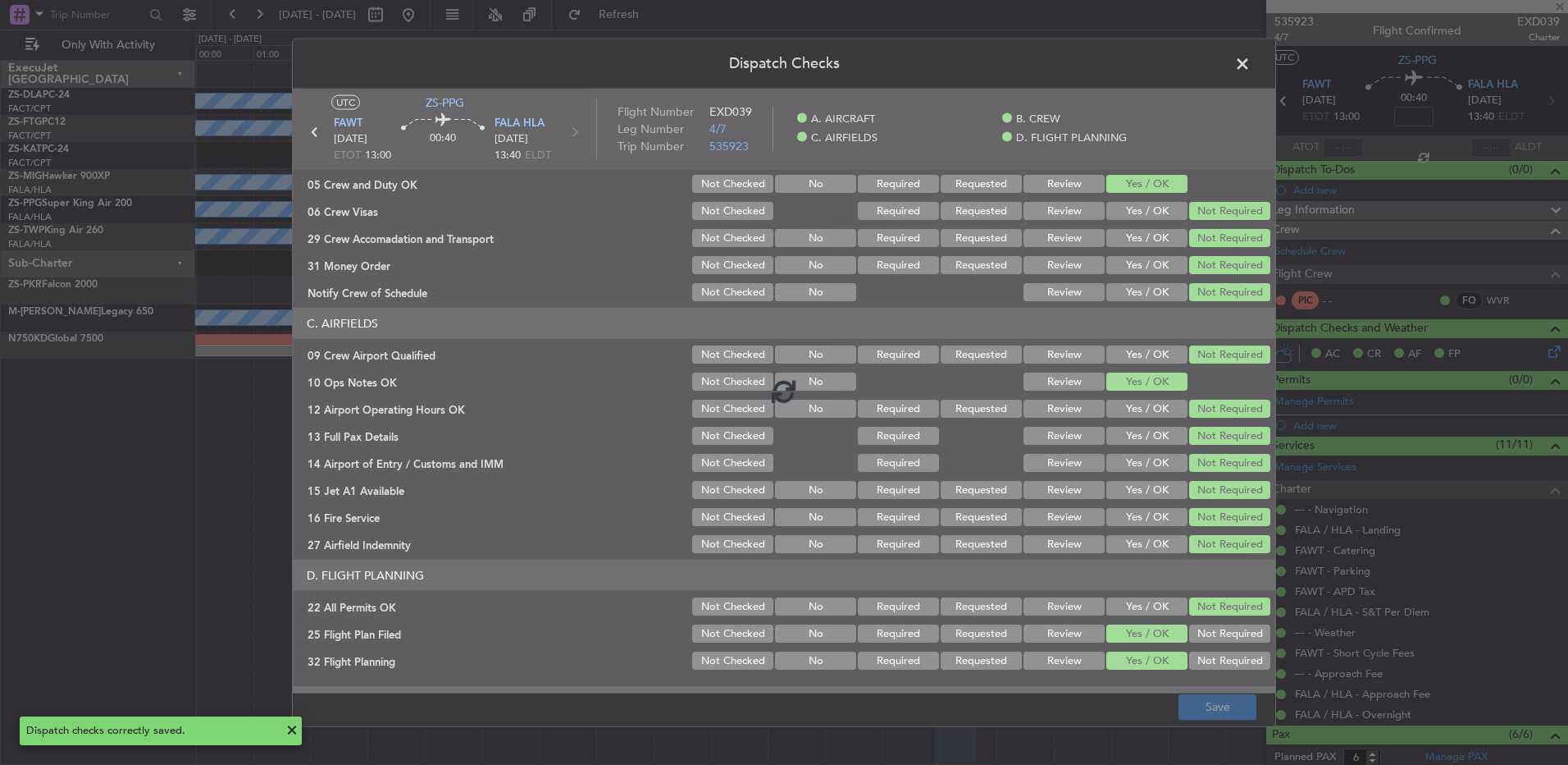
type input "-00:20"
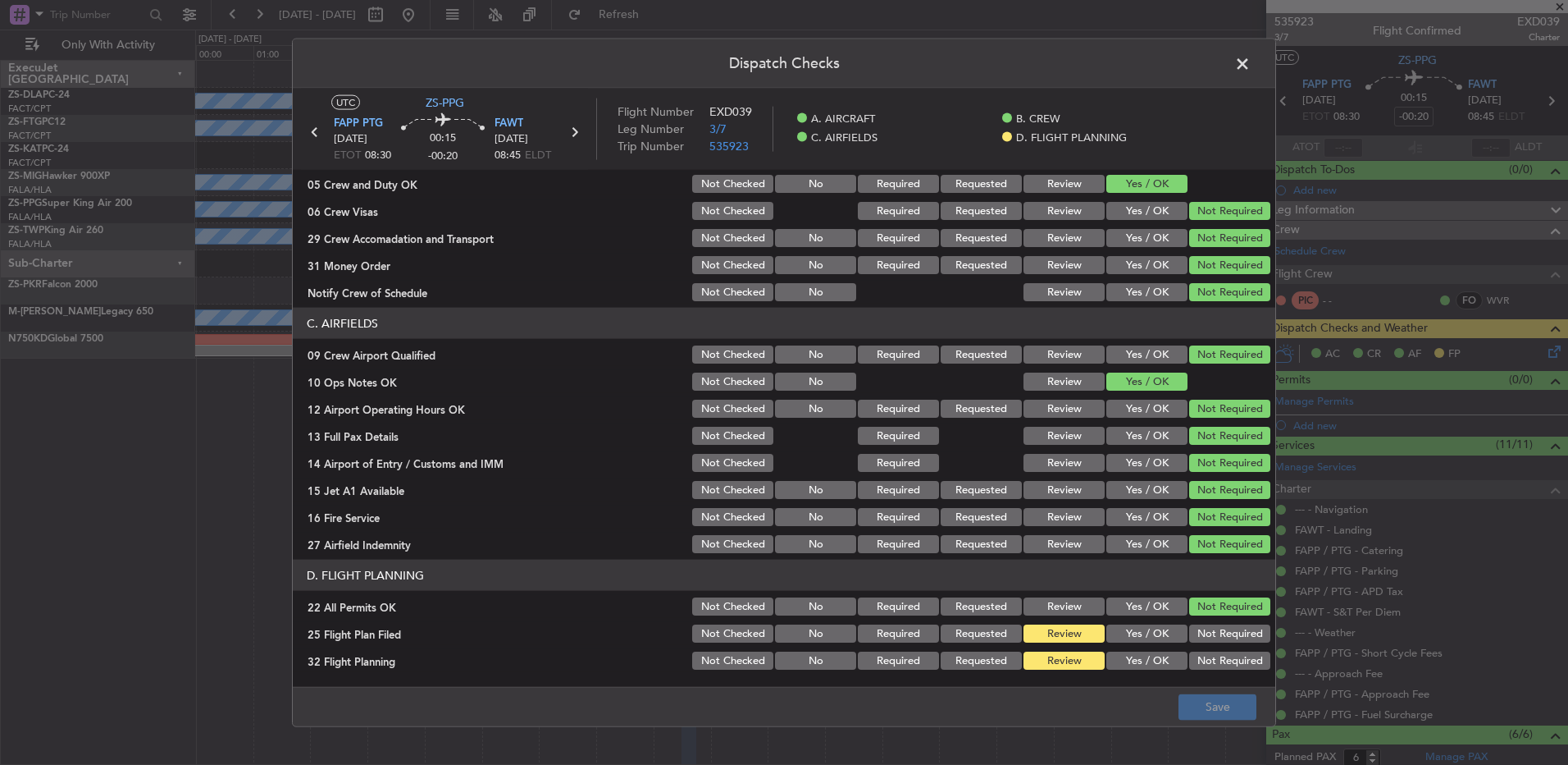
click at [1134, 637] on button "Yes / OK" at bounding box center [1146, 634] width 81 height 18
click at [1136, 655] on button "Yes / OK" at bounding box center [1146, 661] width 81 height 18
click at [1208, 689] on footer "Save" at bounding box center [784, 705] width 983 height 39
click at [1209, 700] on button "Save" at bounding box center [1217, 706] width 78 height 26
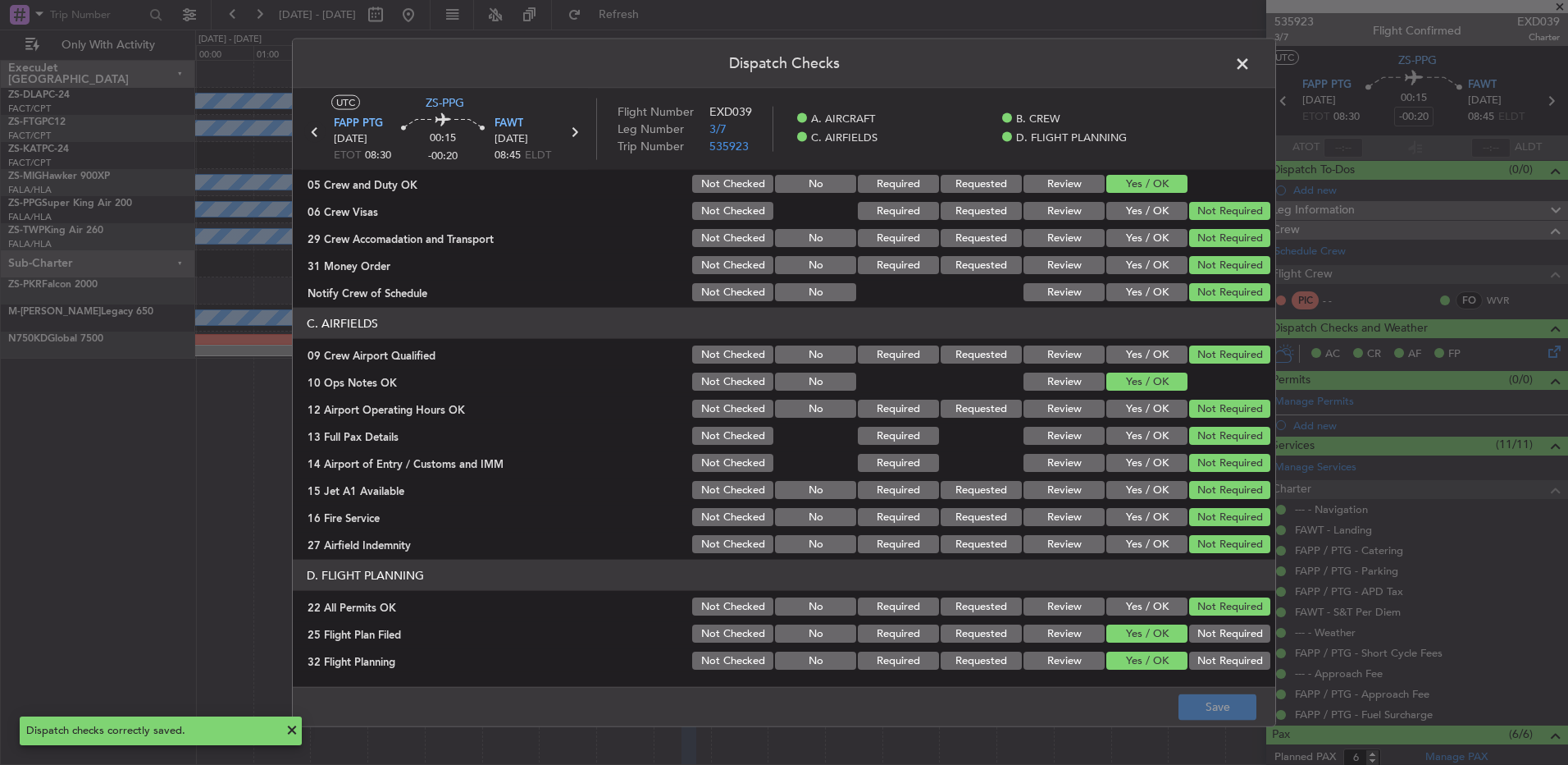
click at [311, 131] on icon at bounding box center [315, 132] width 22 height 22
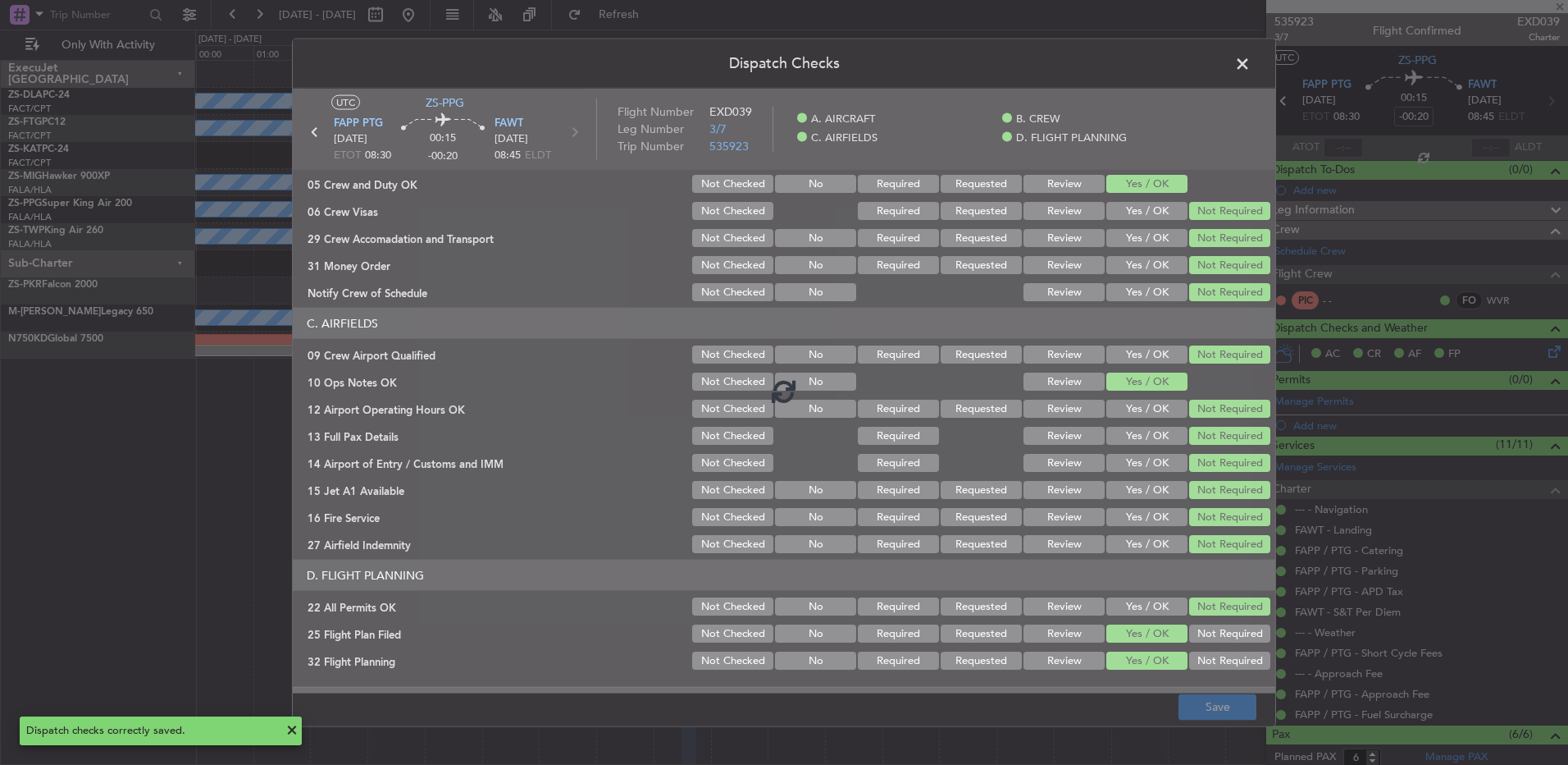
type input "-00:15"
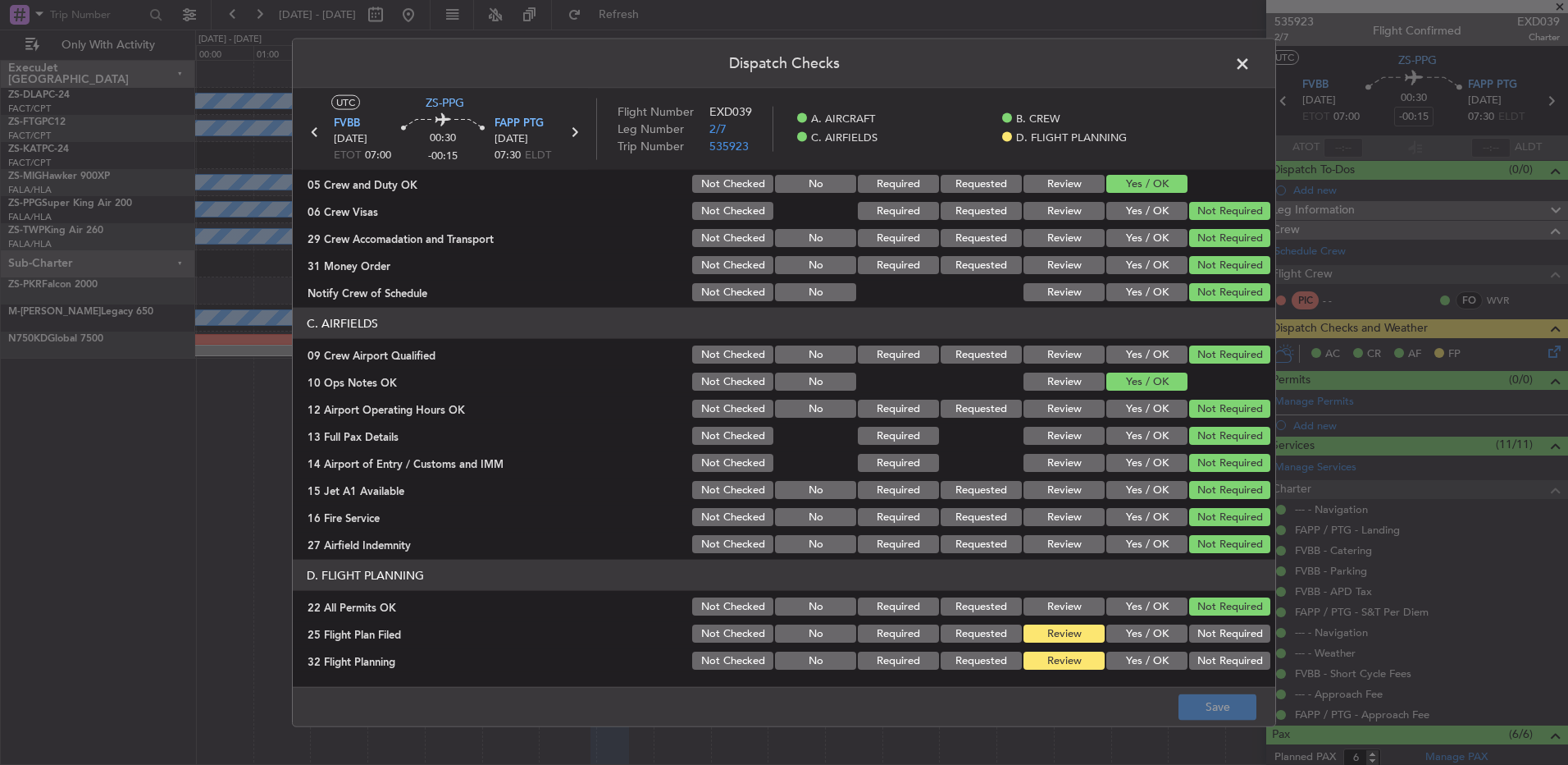
click at [1142, 632] on button "Yes / OK" at bounding box center [1146, 634] width 81 height 18
click at [1145, 693] on footer "Save" at bounding box center [784, 705] width 983 height 39
click at [1136, 675] on article "A. AIRCRAFT 01 Is A/C Available Not Checked No Review Yes / OK 26 Aircraft Disp…" at bounding box center [784, 423] width 983 height 506
click at [1138, 664] on button "Yes / OK" at bounding box center [1146, 661] width 81 height 18
click at [1195, 708] on button "Save" at bounding box center [1217, 706] width 78 height 26
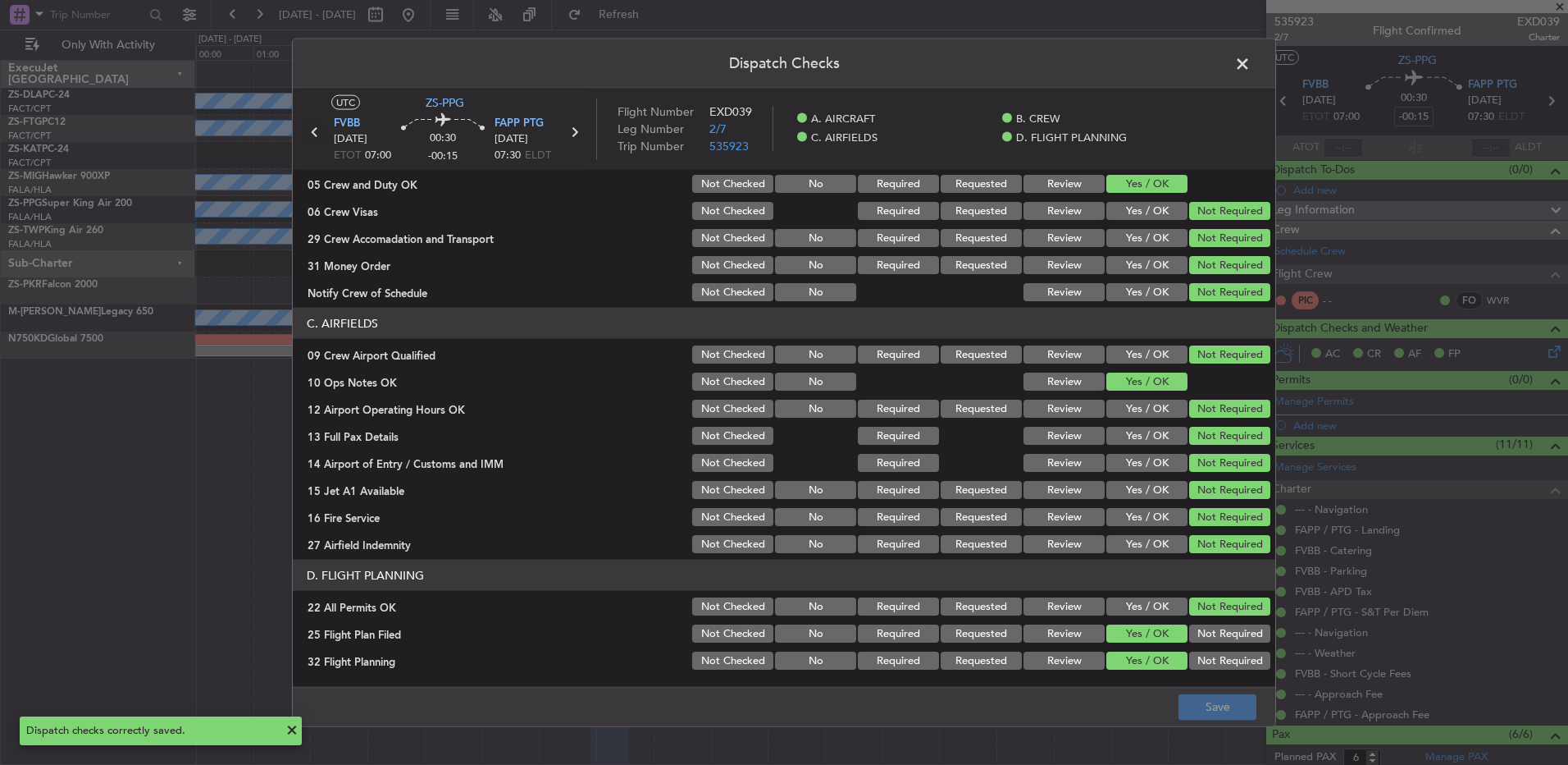
click at [317, 133] on icon at bounding box center [315, 132] width 22 height 22
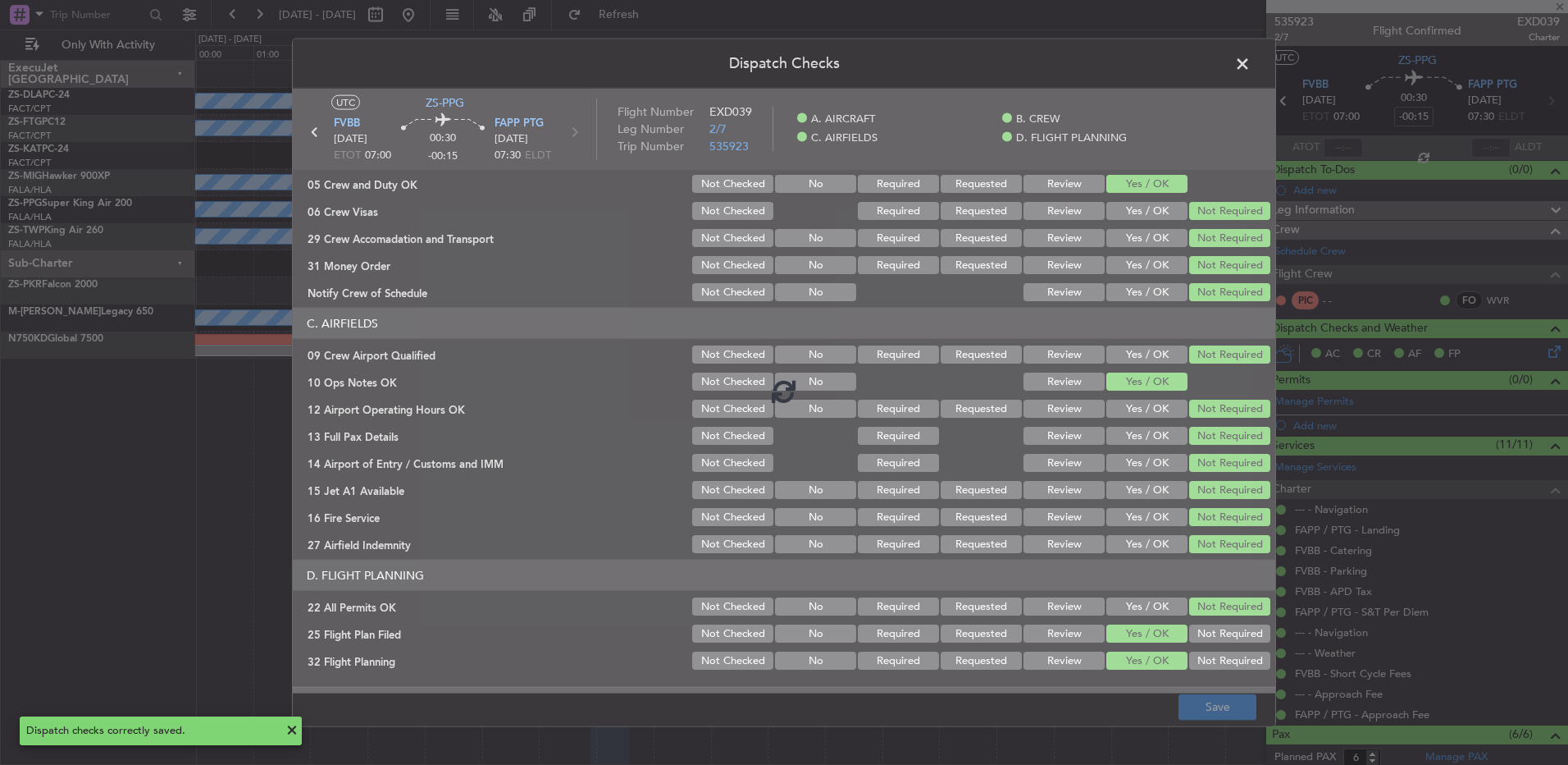
type input "0"
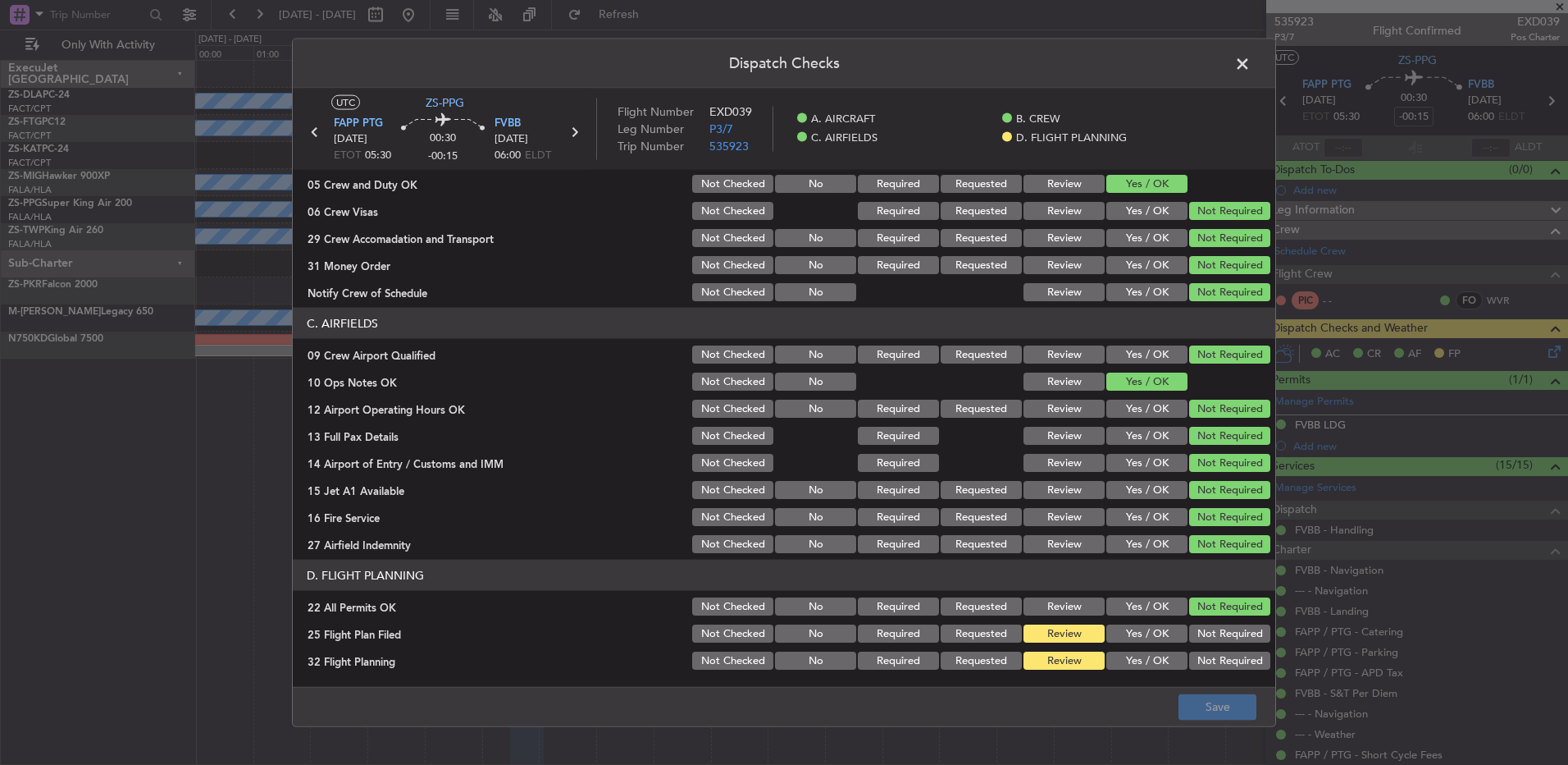
click at [1110, 633] on button "Yes / OK" at bounding box center [1146, 634] width 81 height 18
click at [1111, 664] on button "Yes / OK" at bounding box center [1146, 661] width 81 height 18
click at [1190, 732] on div "Dispatch Checks UTC ZS-PPG FAPP PTG [DATE] ETOT 05:30 00:30 -00:15 FVBB [DATE] …" at bounding box center [784, 382] width 1568 height 765
click at [1188, 702] on button "Save" at bounding box center [1217, 706] width 78 height 26
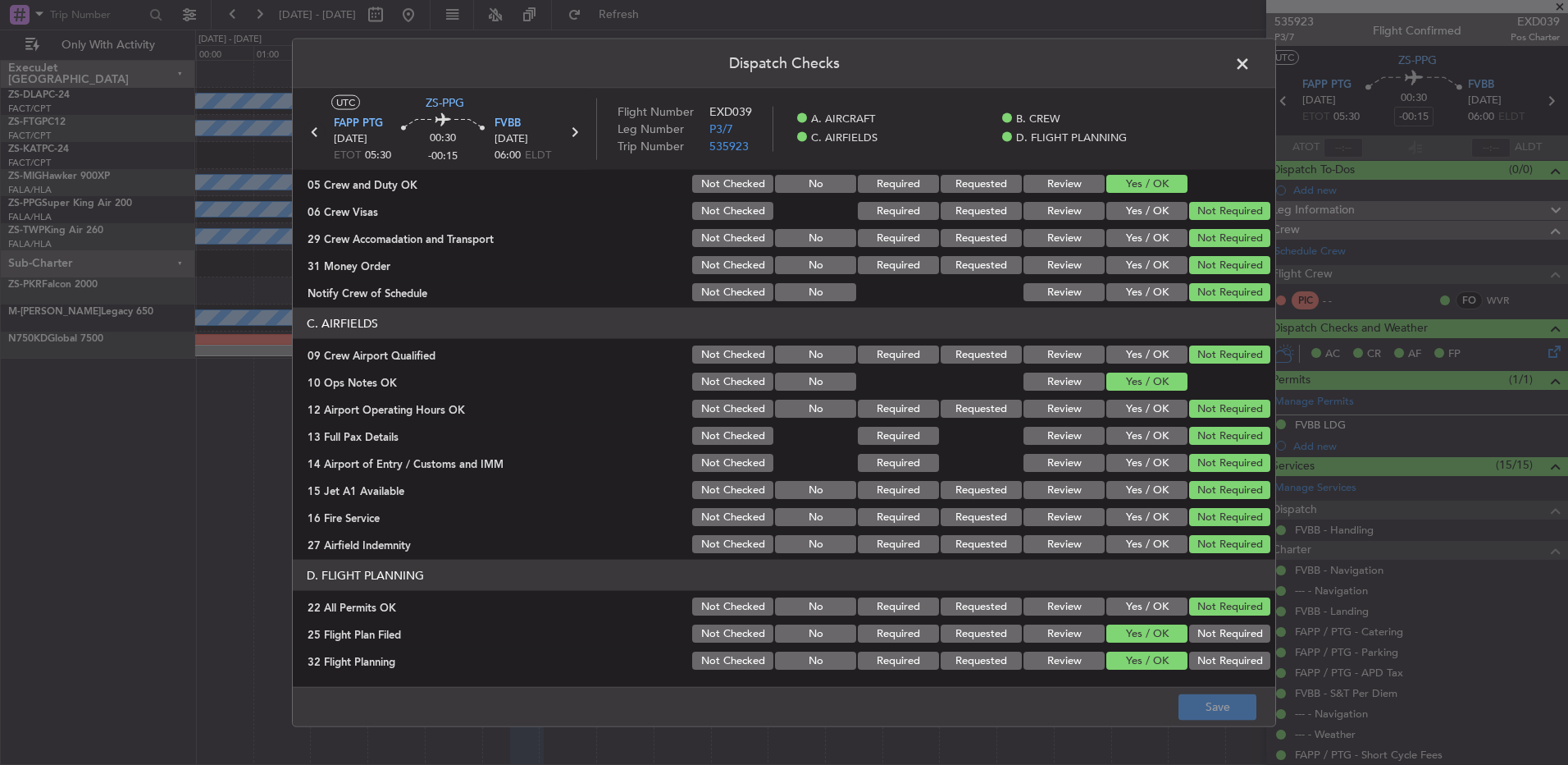
click at [312, 134] on icon at bounding box center [315, 132] width 22 height 22
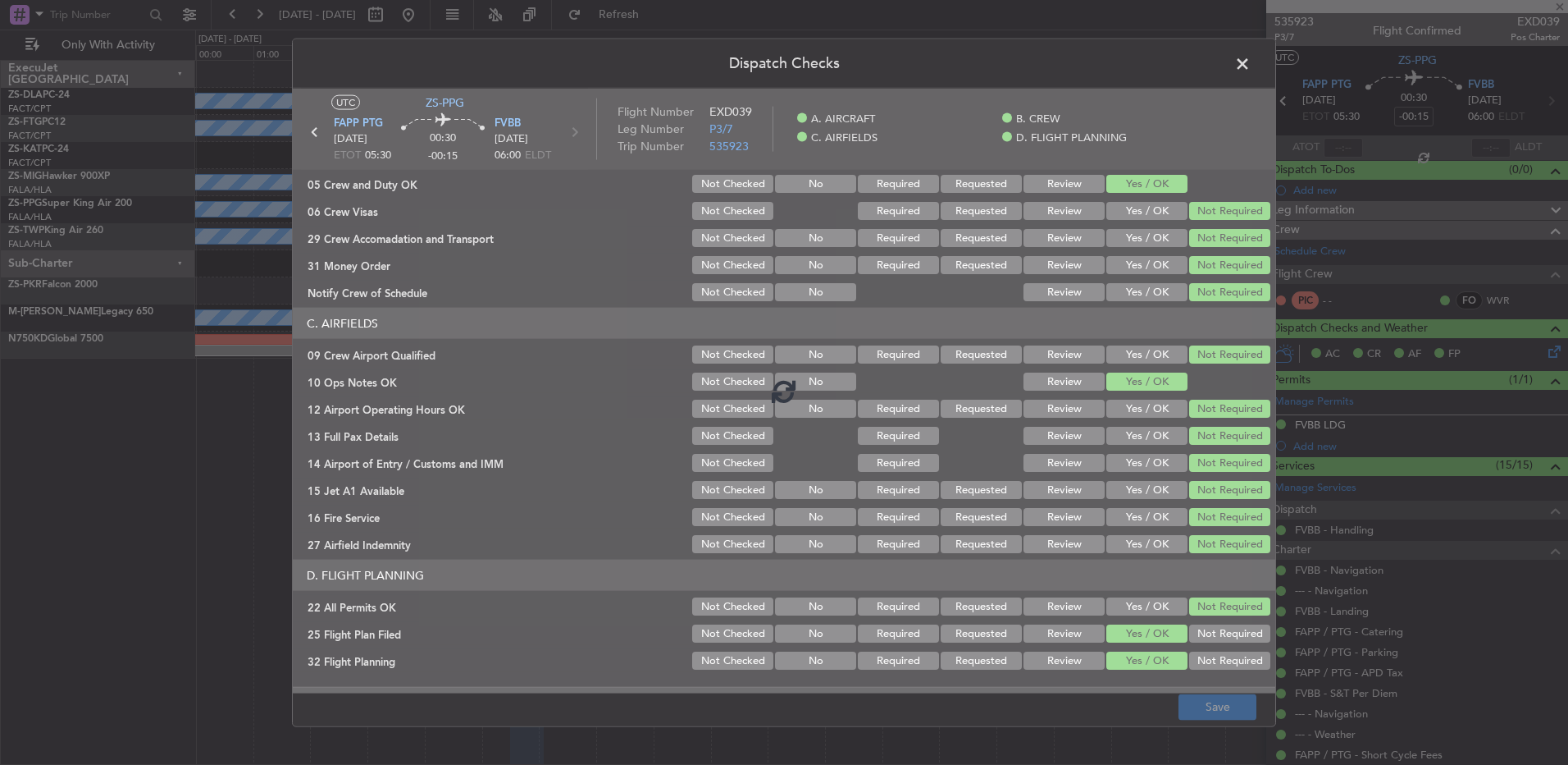
type input "-00:20"
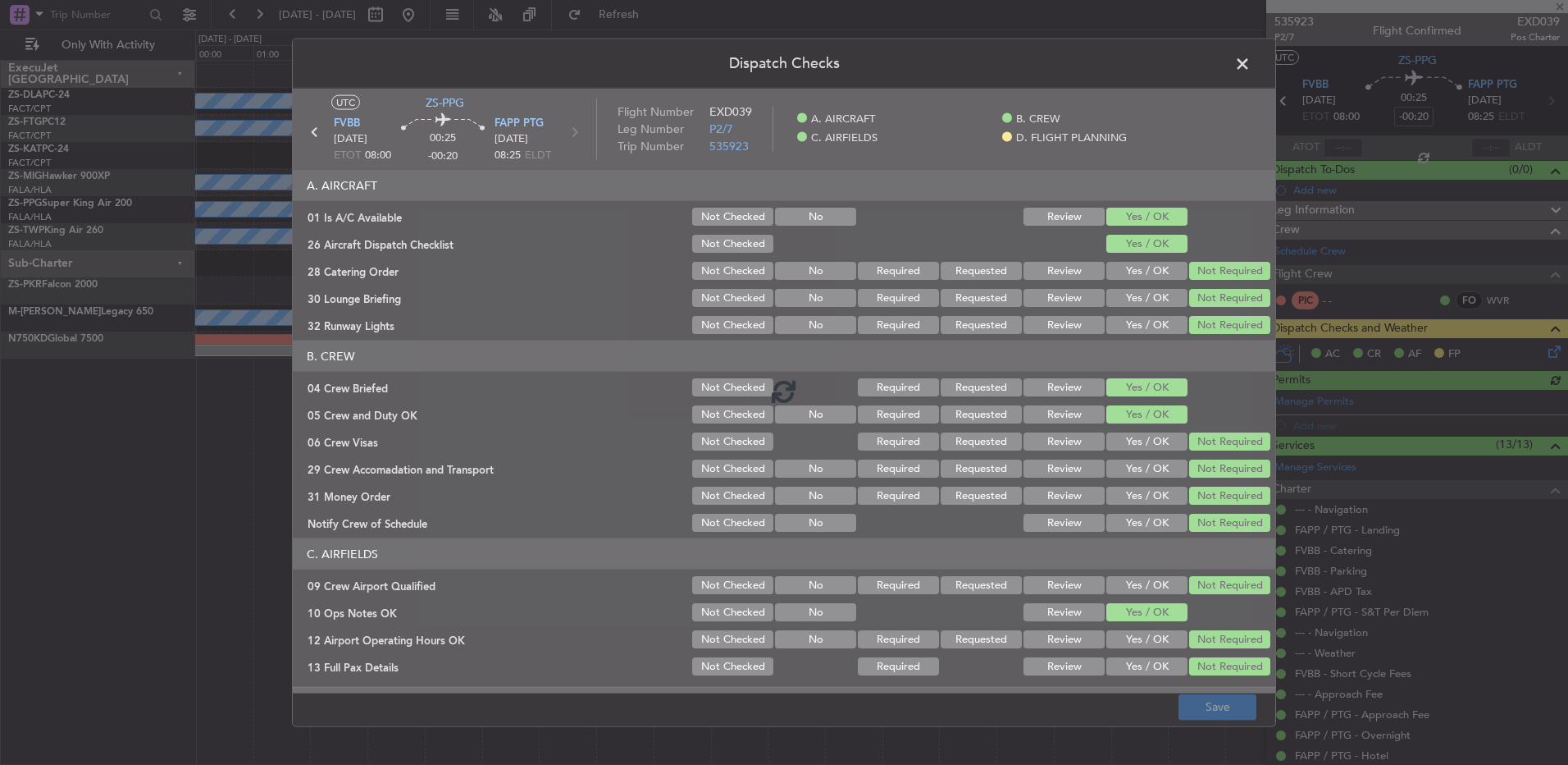
click at [1251, 60] on span at bounding box center [1251, 68] width 0 height 33
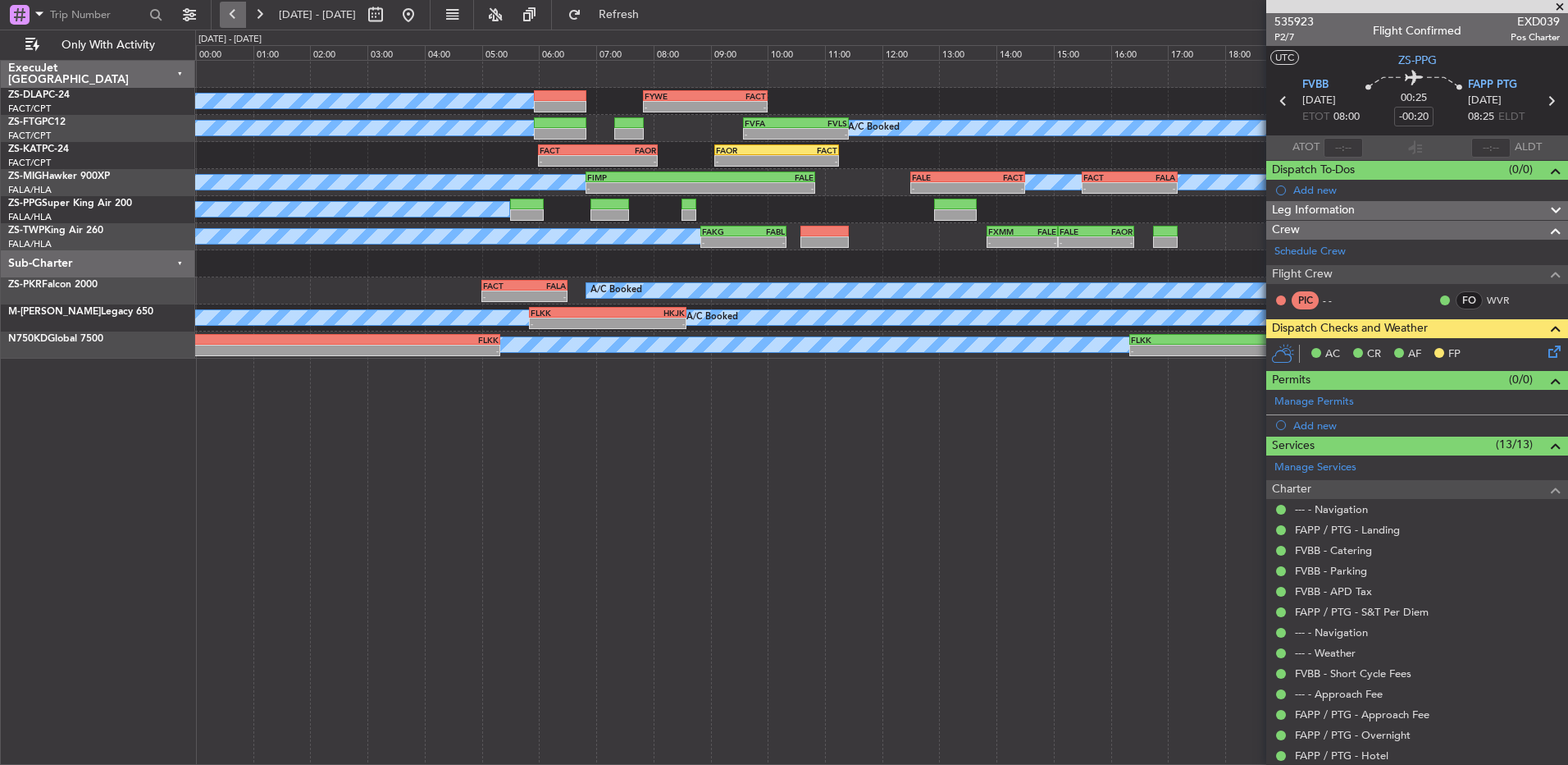
click at [233, 25] on button at bounding box center [232, 14] width 26 height 26
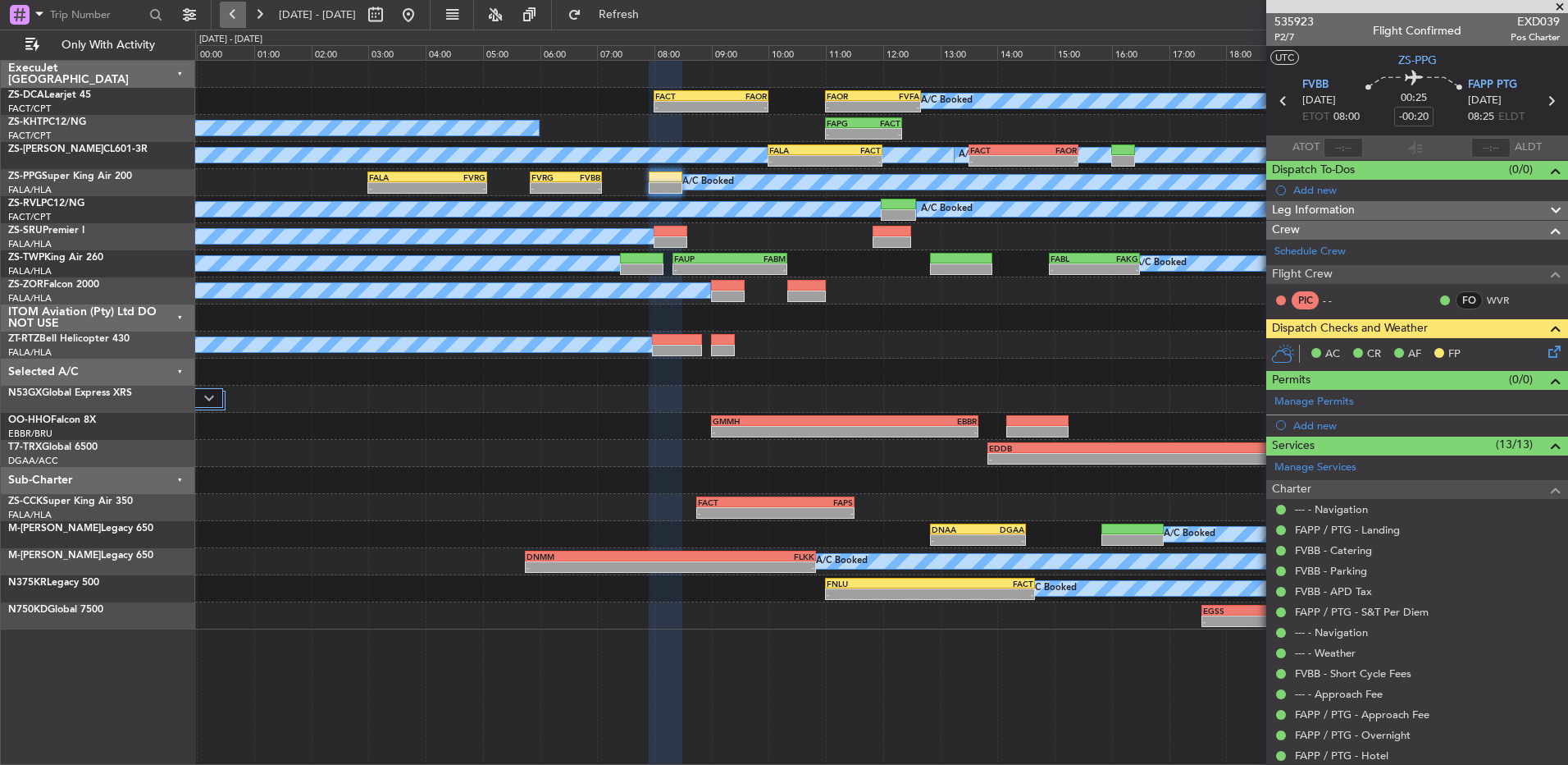
click at [235, 17] on button at bounding box center [232, 14] width 26 height 26
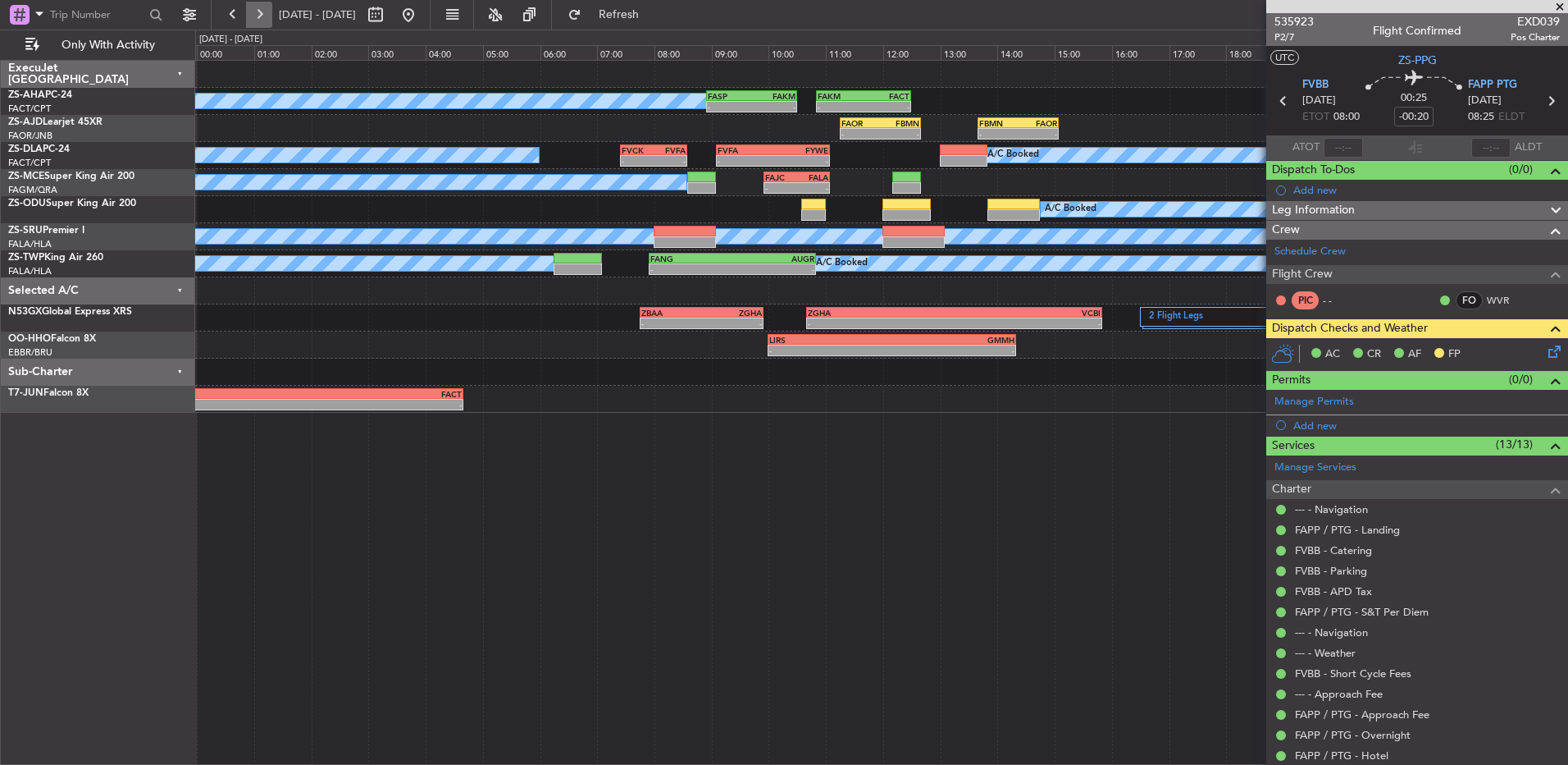
click at [262, 15] on button at bounding box center [259, 14] width 26 height 26
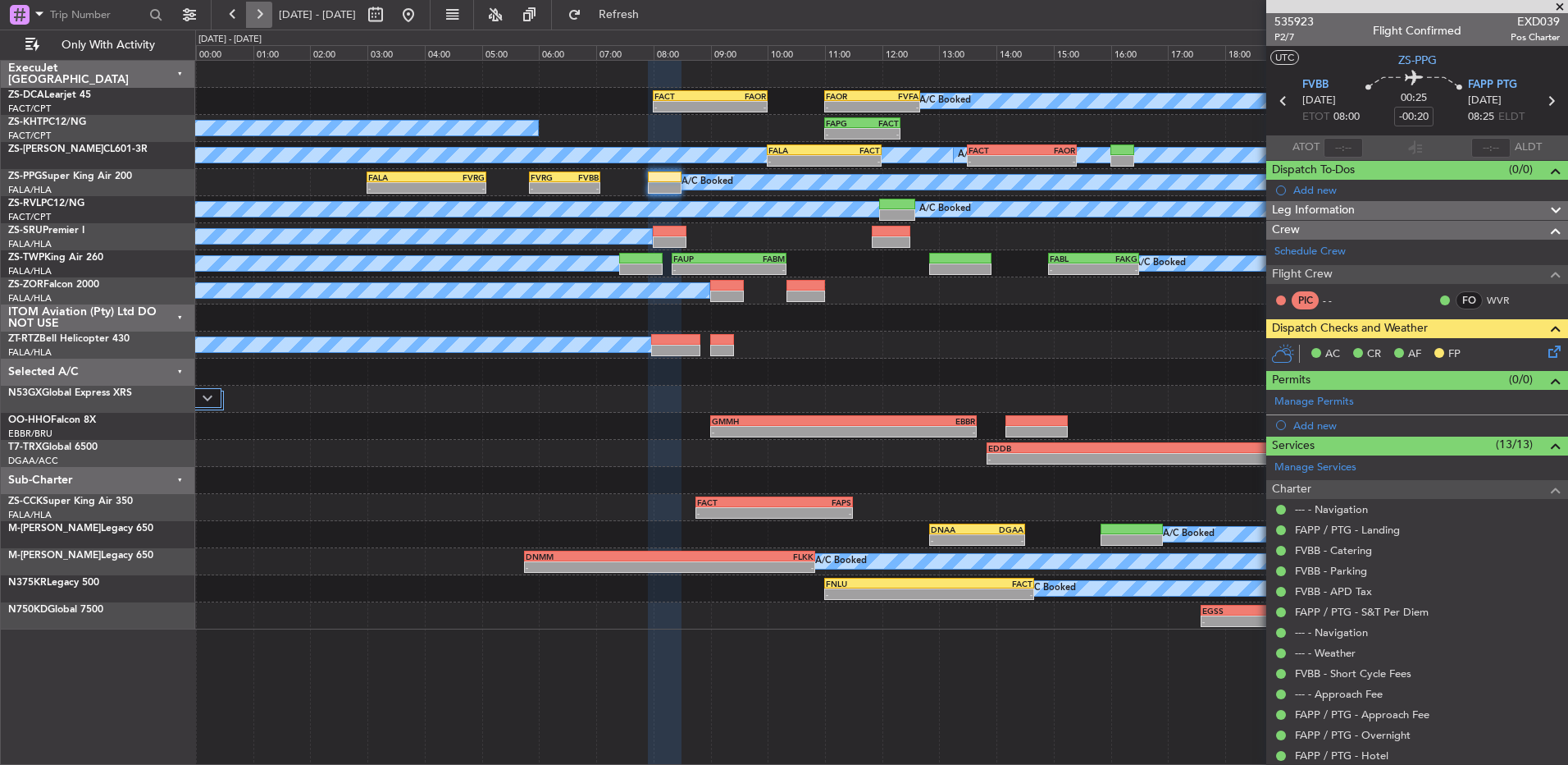
click at [257, 19] on button at bounding box center [259, 14] width 26 height 26
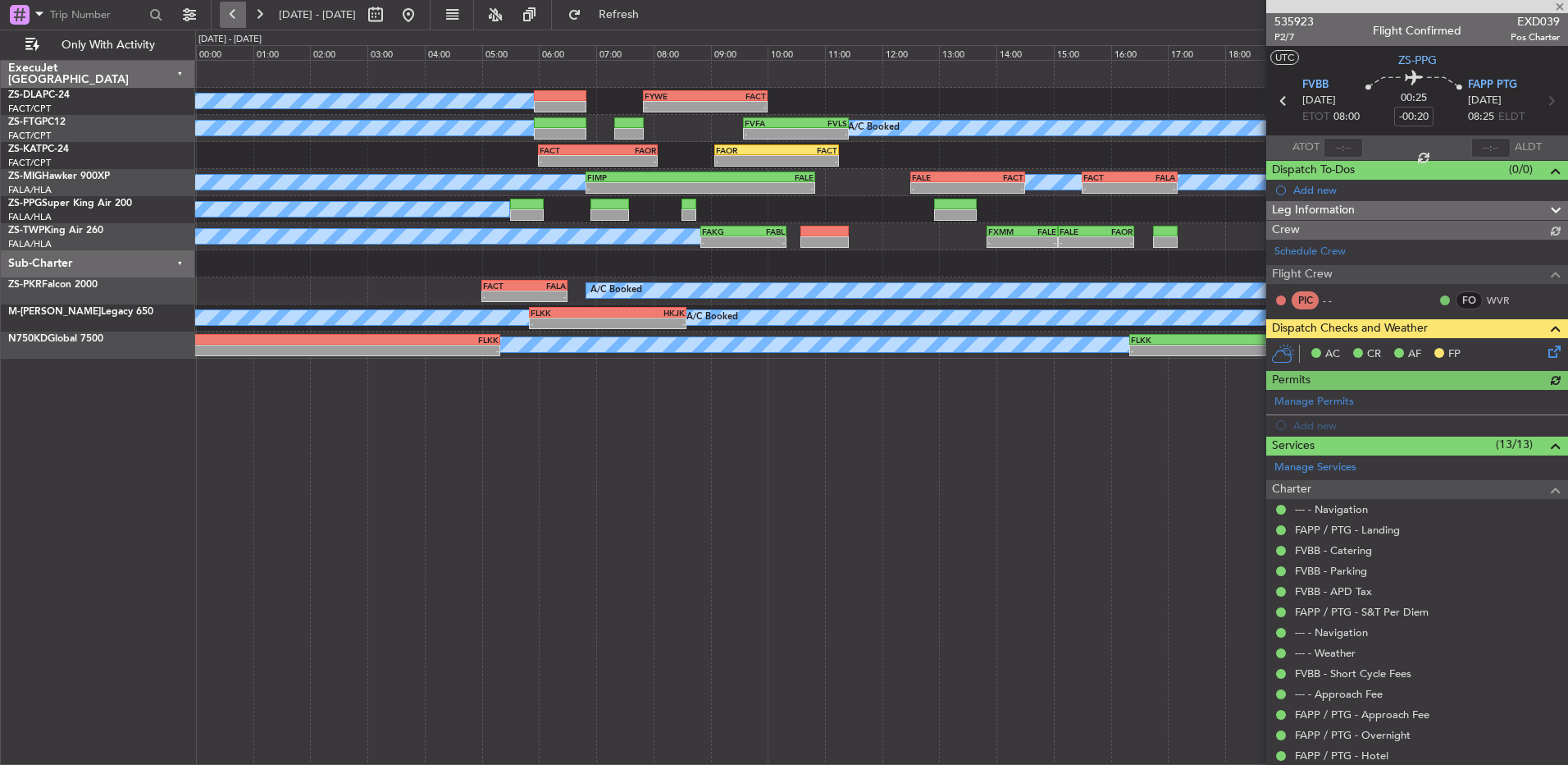
click at [236, 20] on button at bounding box center [232, 14] width 26 height 26
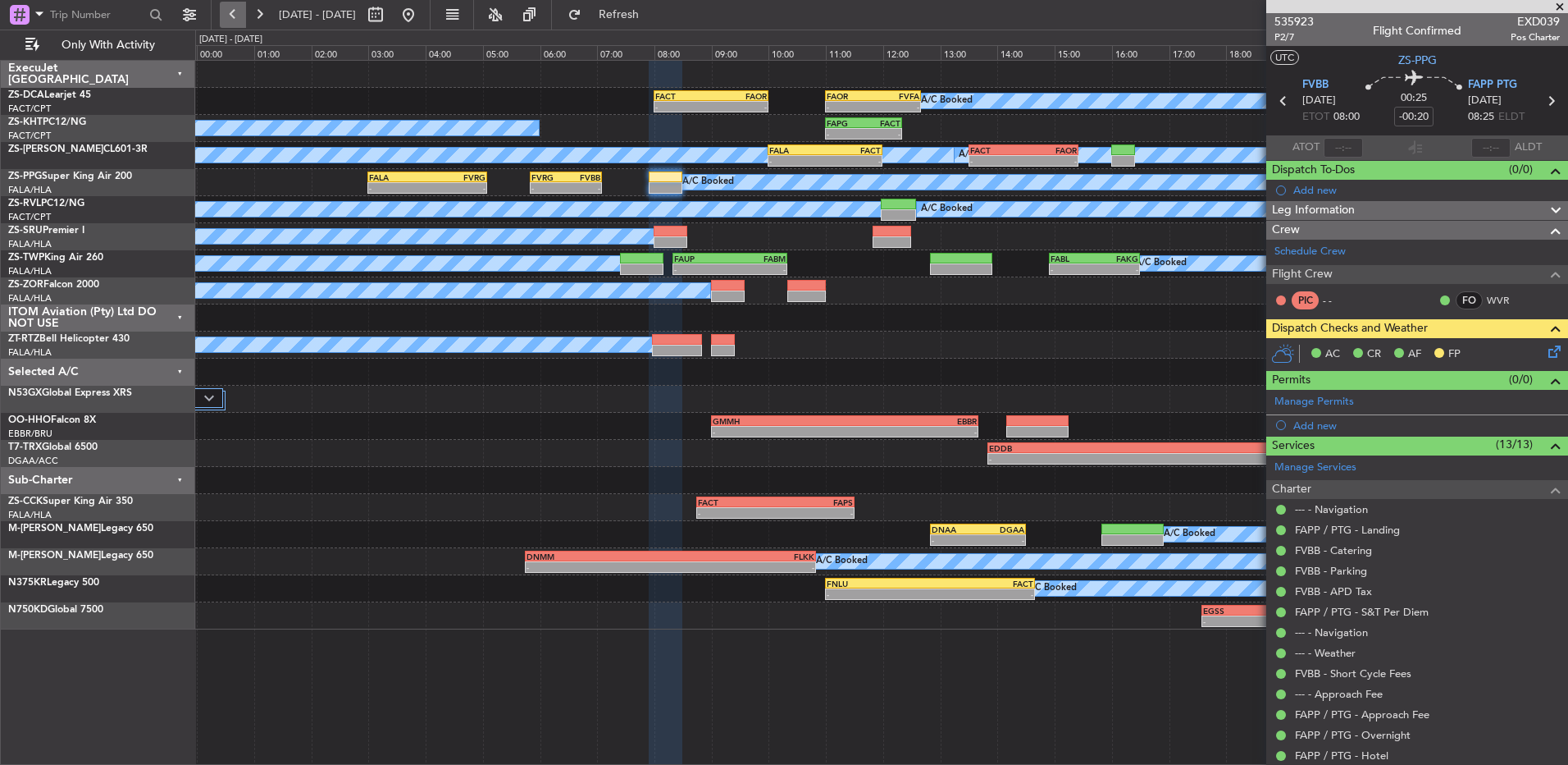
click at [240, 23] on button at bounding box center [232, 14] width 26 height 26
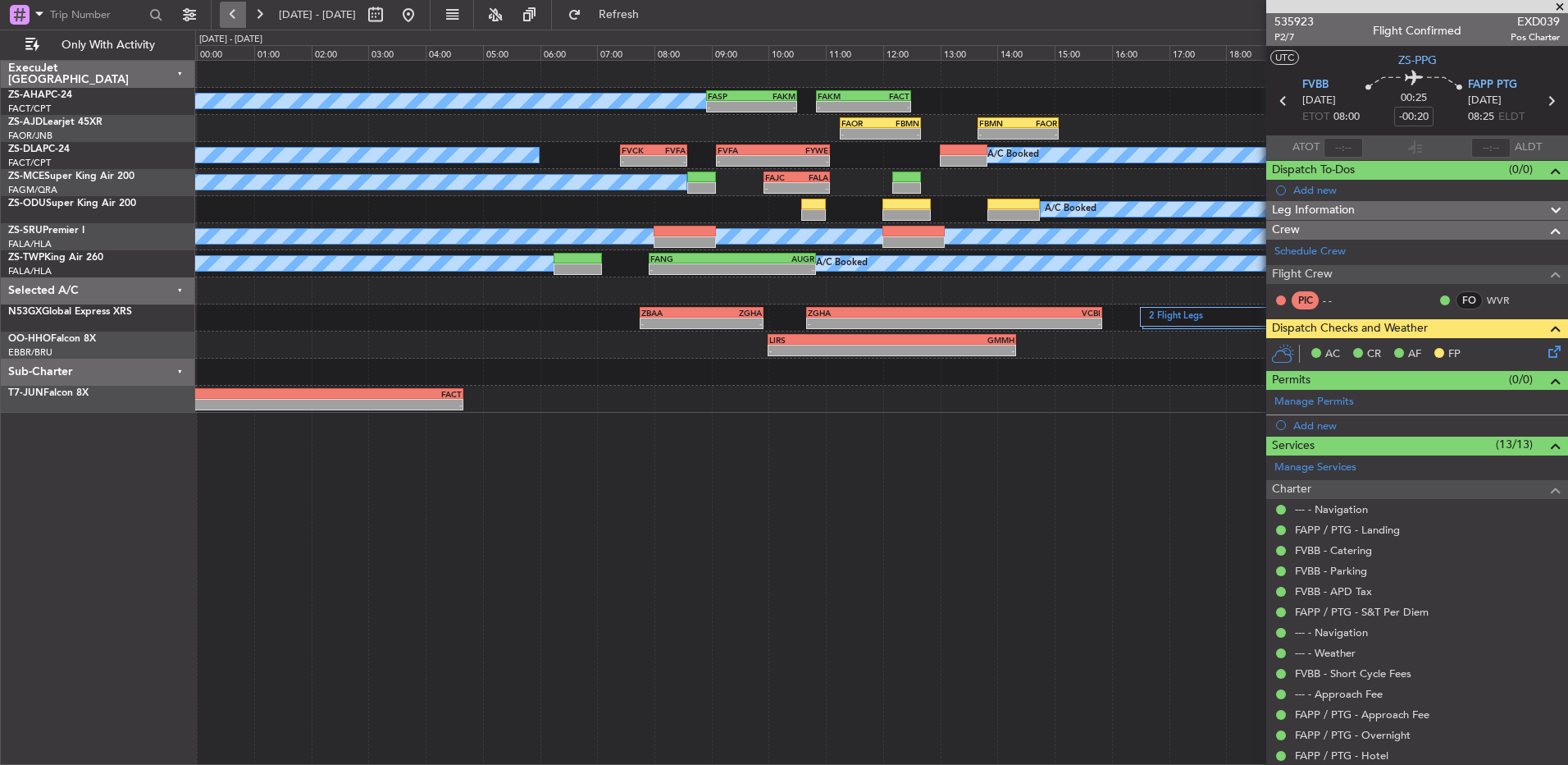
click at [230, 18] on button at bounding box center [232, 14] width 26 height 26
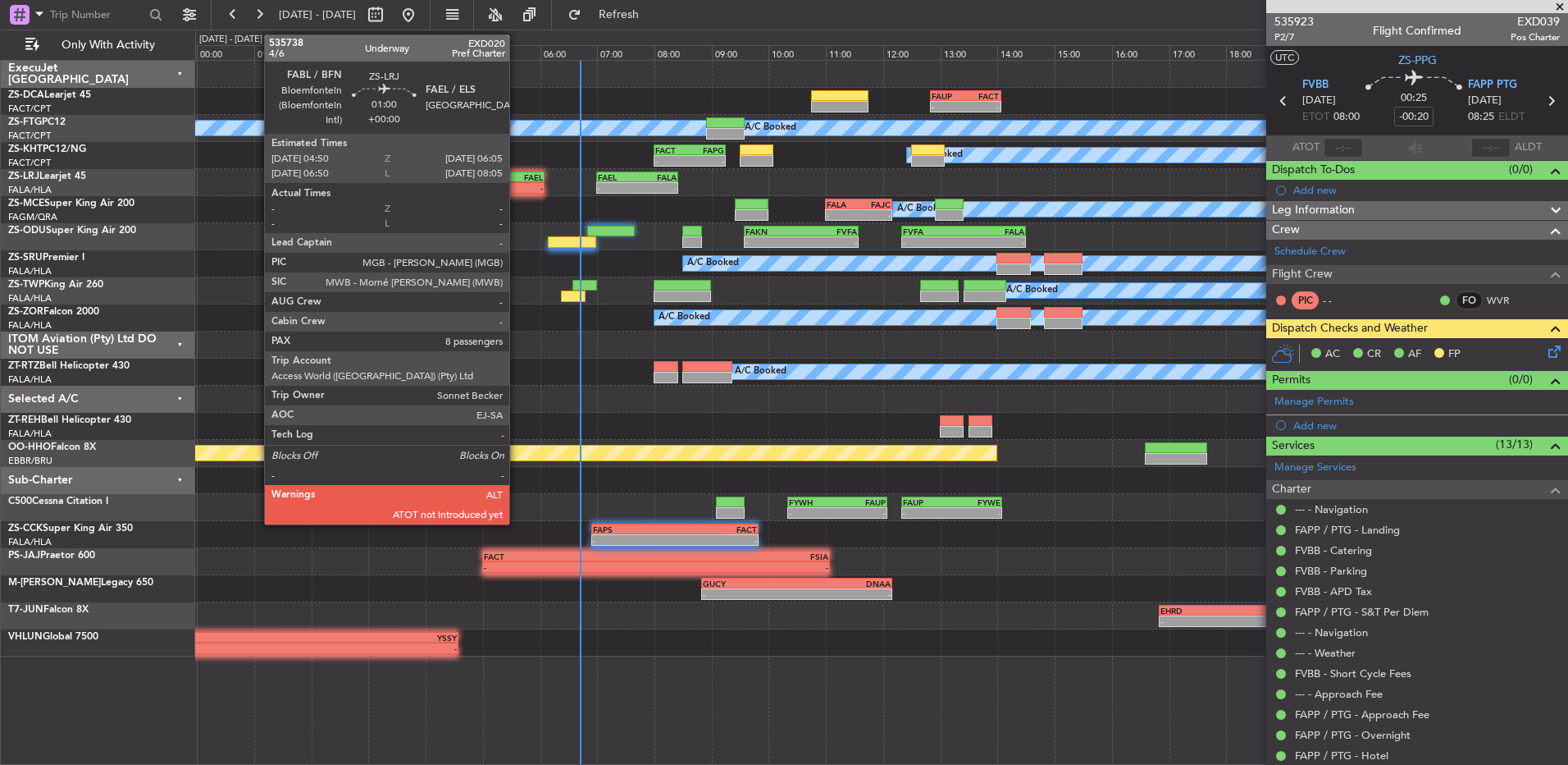
click at [517, 177] on div "FAEL" at bounding box center [525, 177] width 34 height 10
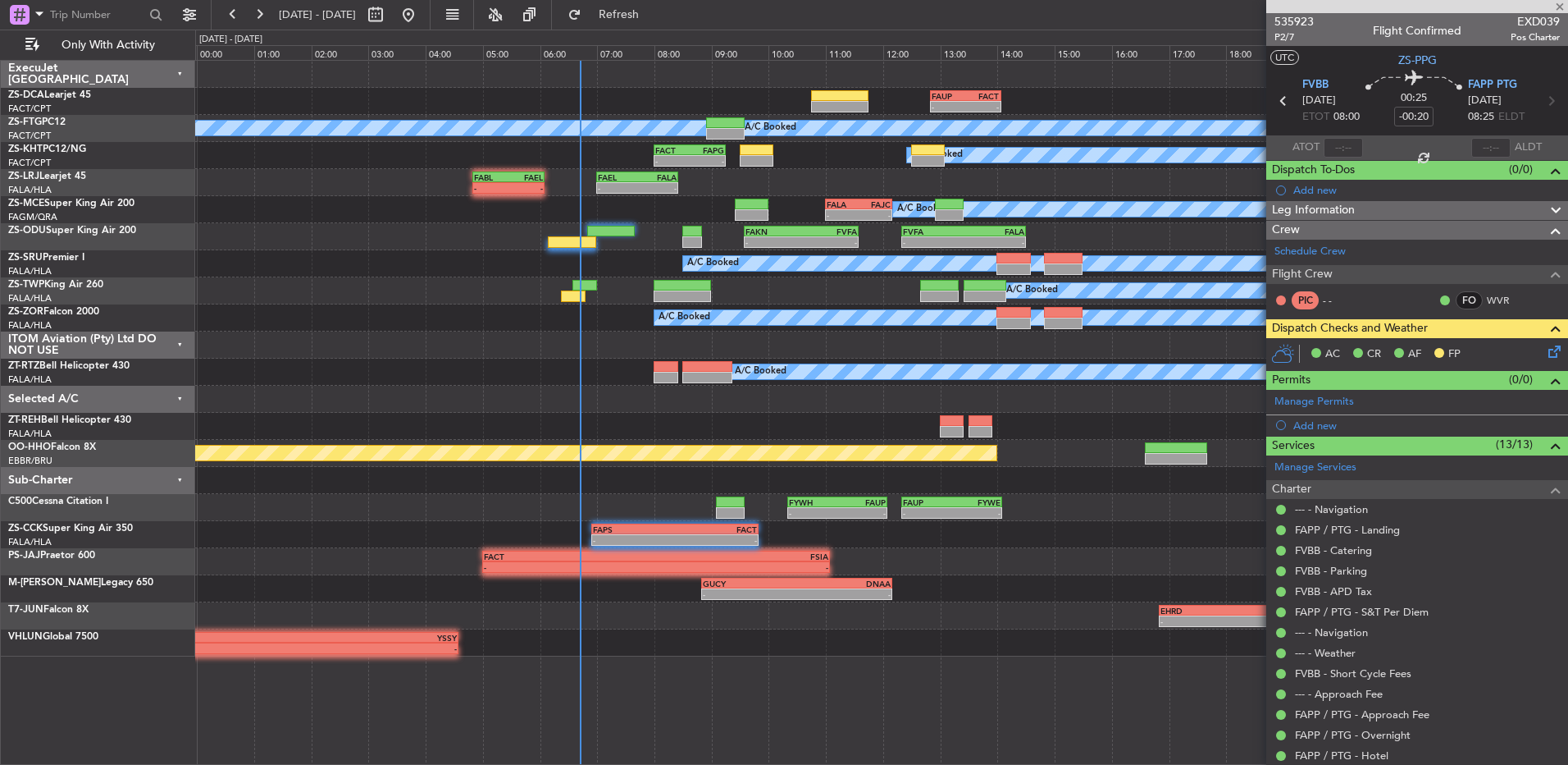
click at [1350, 143] on div at bounding box center [1343, 148] width 39 height 20
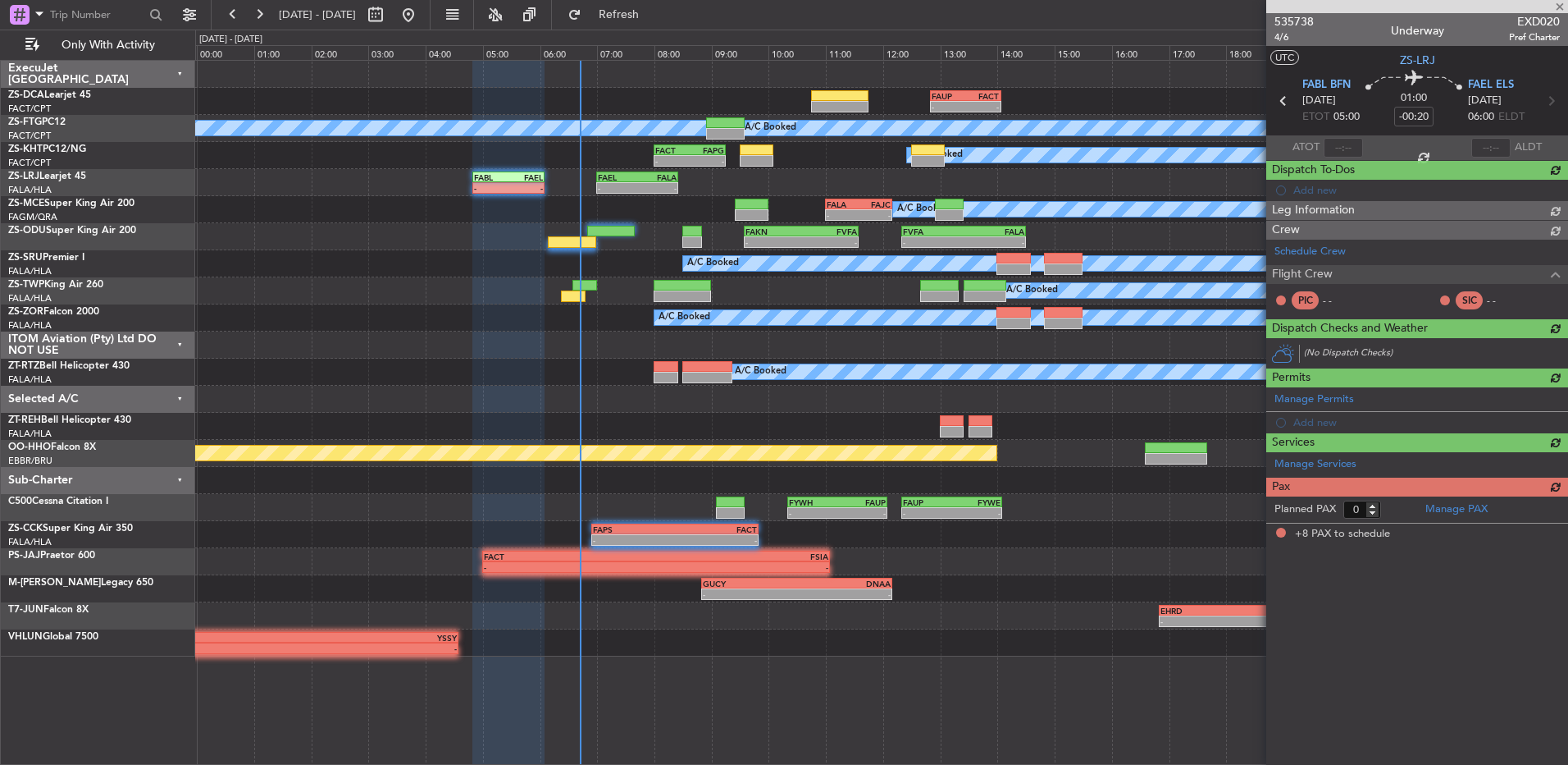
type input "8"
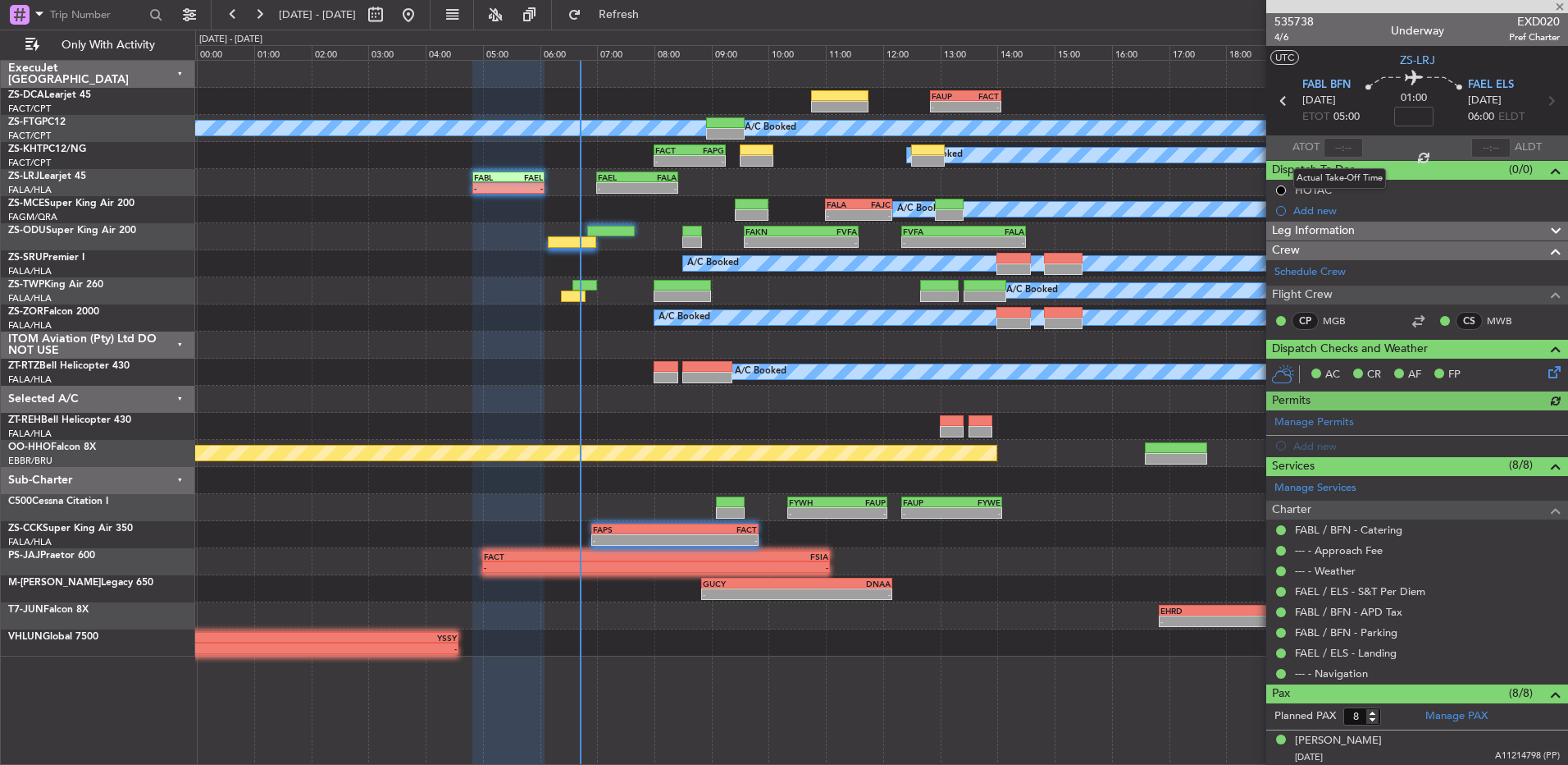
click at [1334, 149] on div at bounding box center [1343, 148] width 39 height 20
click at [1340, 146] on input "text" at bounding box center [1343, 148] width 39 height 20
type input "05:19"
click at [1490, 144] on mat-tooltip-component "East London Cat A" at bounding box center [1486, 121] width 82 height 57
click at [1473, 151] on div at bounding box center [1491, 148] width 39 height 20
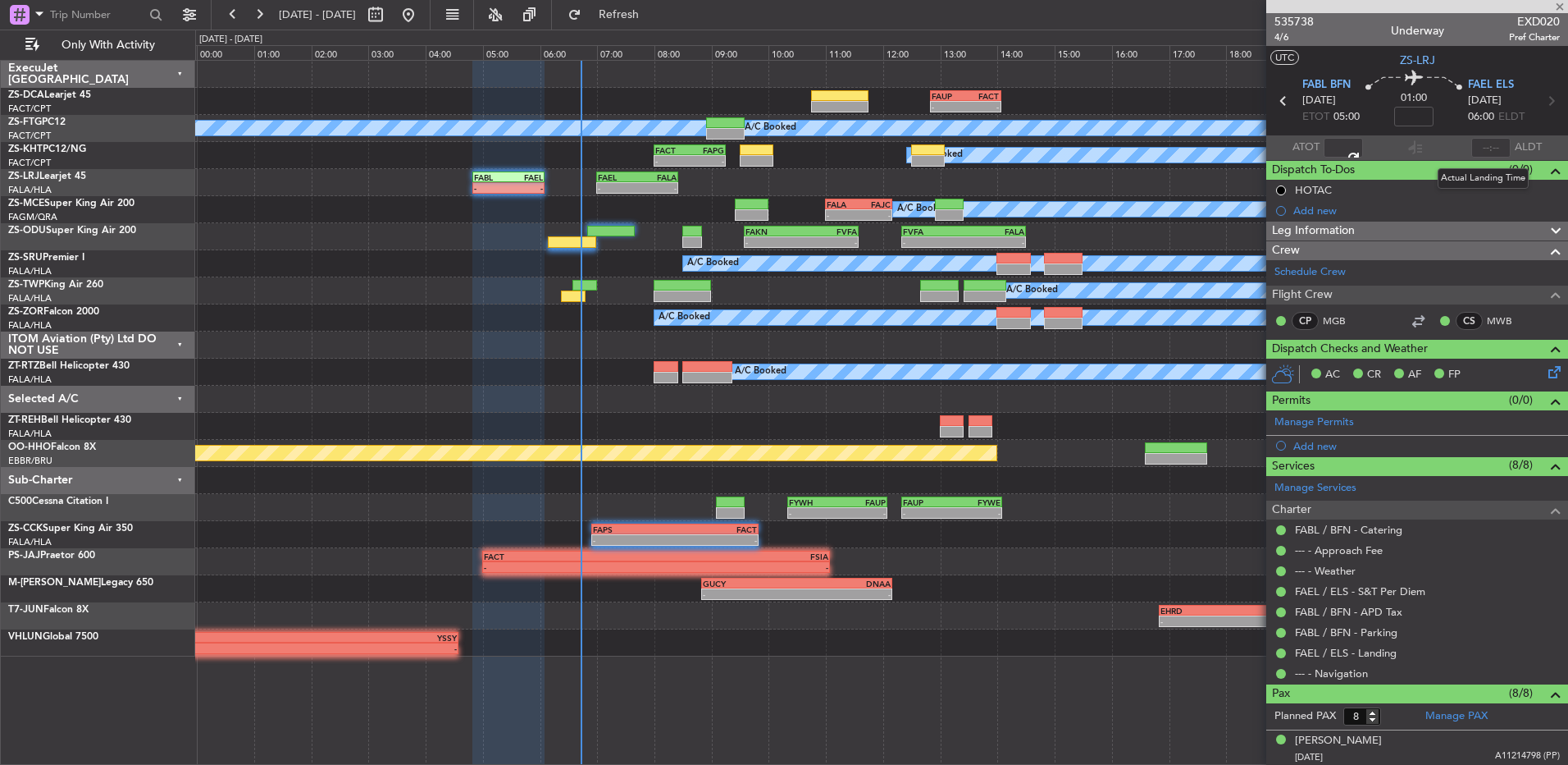
click at [1486, 144] on div at bounding box center [1491, 148] width 39 height 20
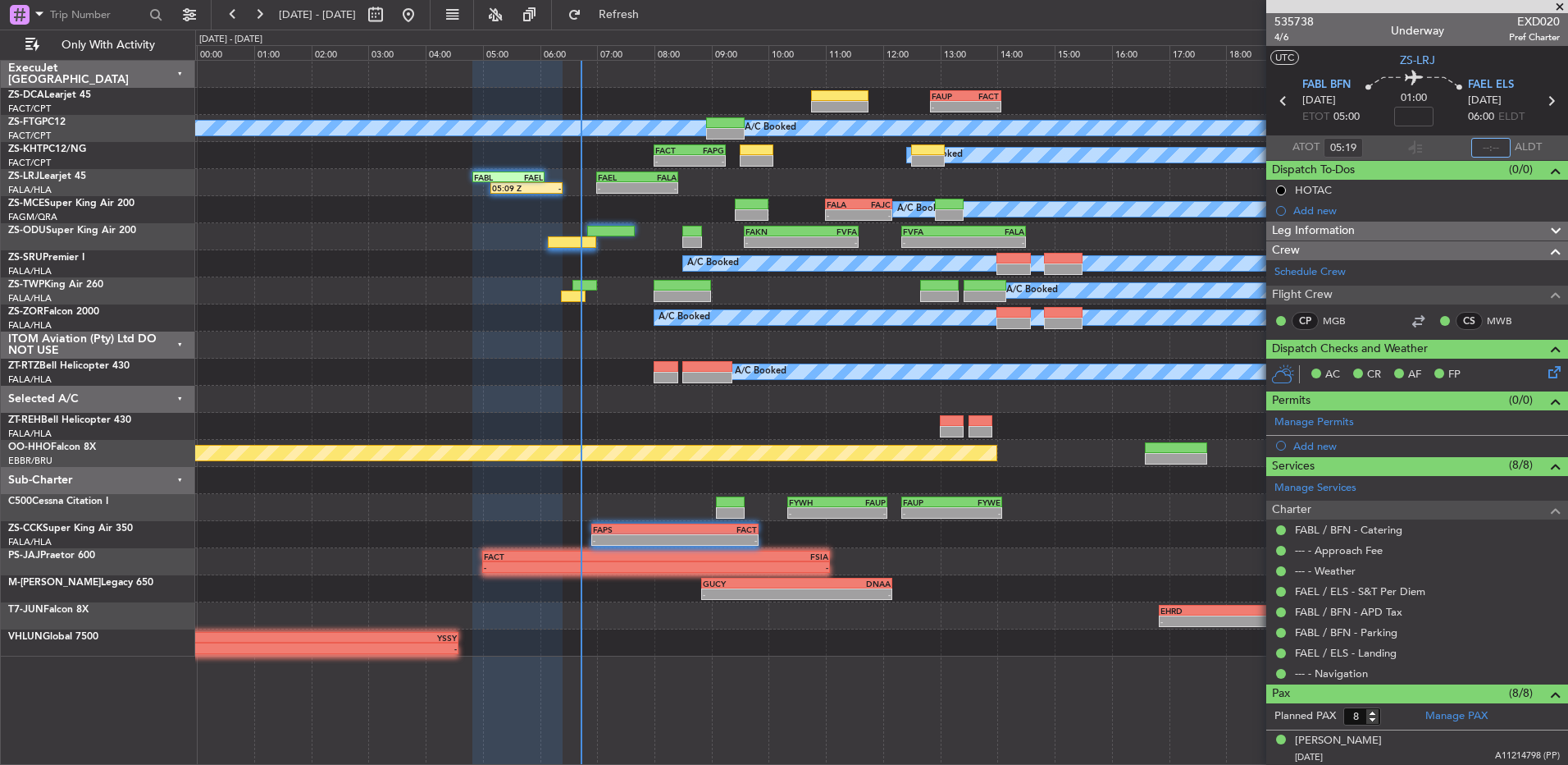
click at [1479, 145] on input "text" at bounding box center [1491, 148] width 39 height 20
type input "06:03"
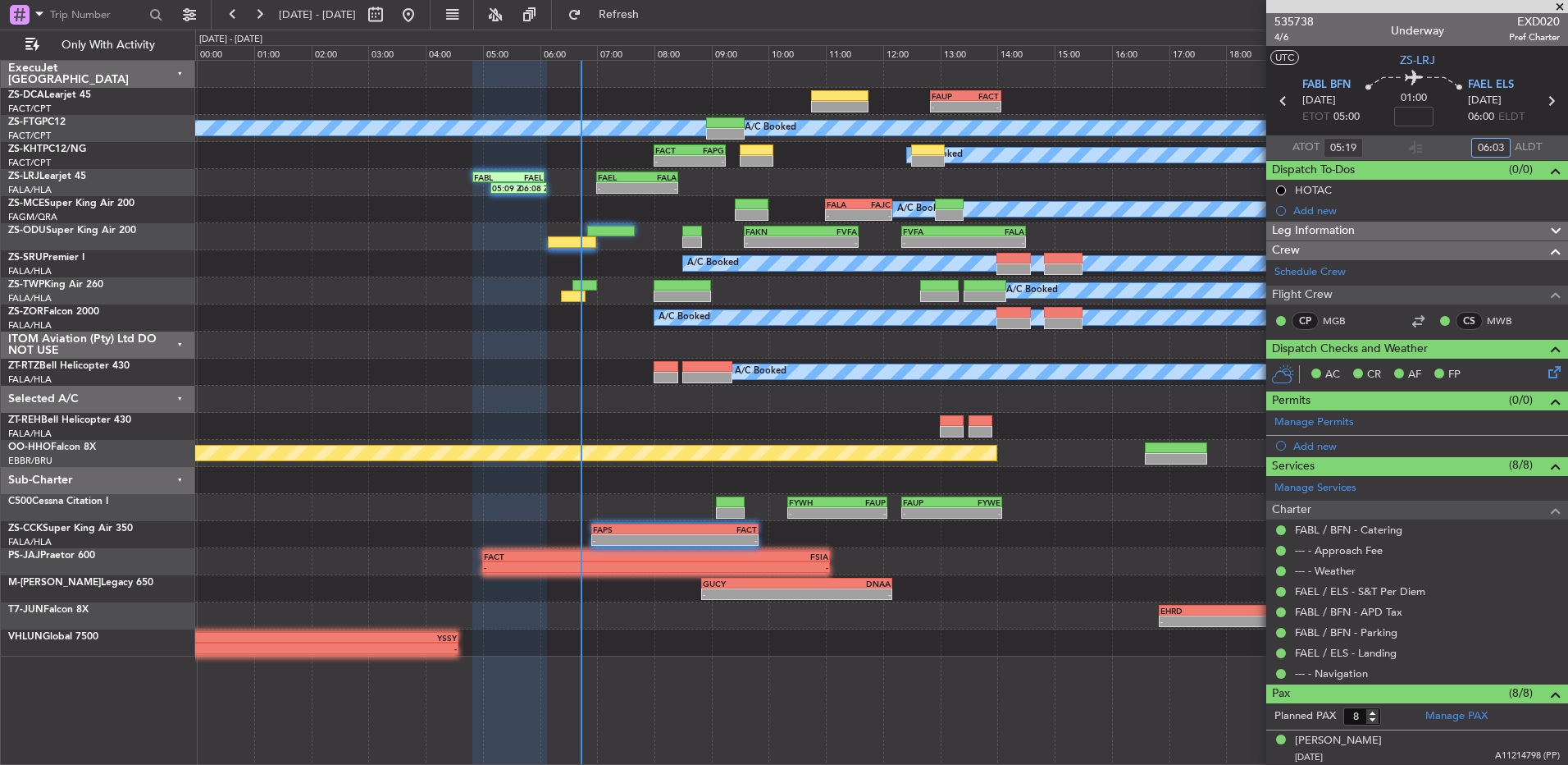
click at [793, 293] on div "A/C Booked" at bounding box center [882, 291] width 1373 height 27
click at [1560, 3] on span at bounding box center [1560, 8] width 17 height 15
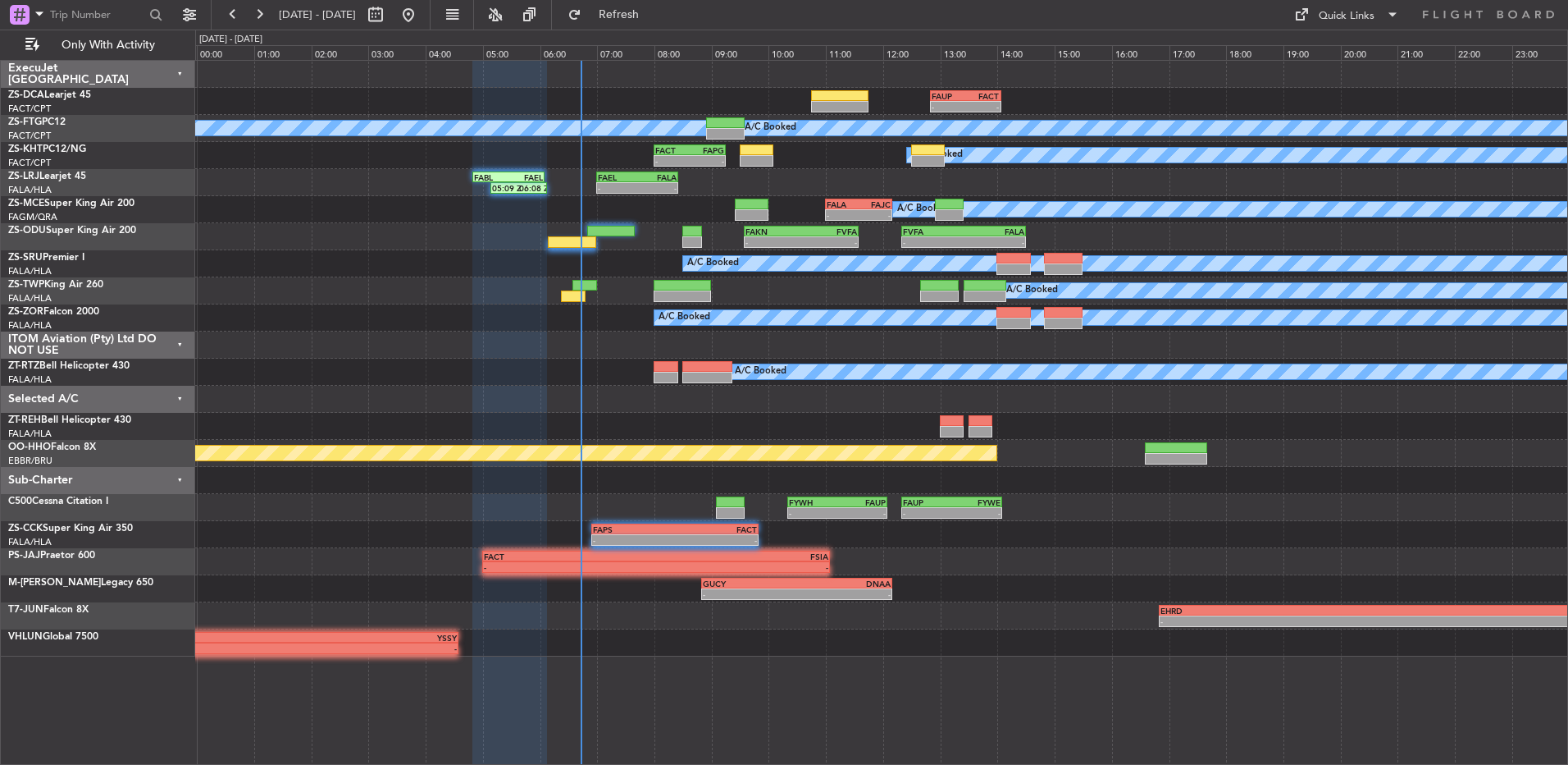
type input "0"
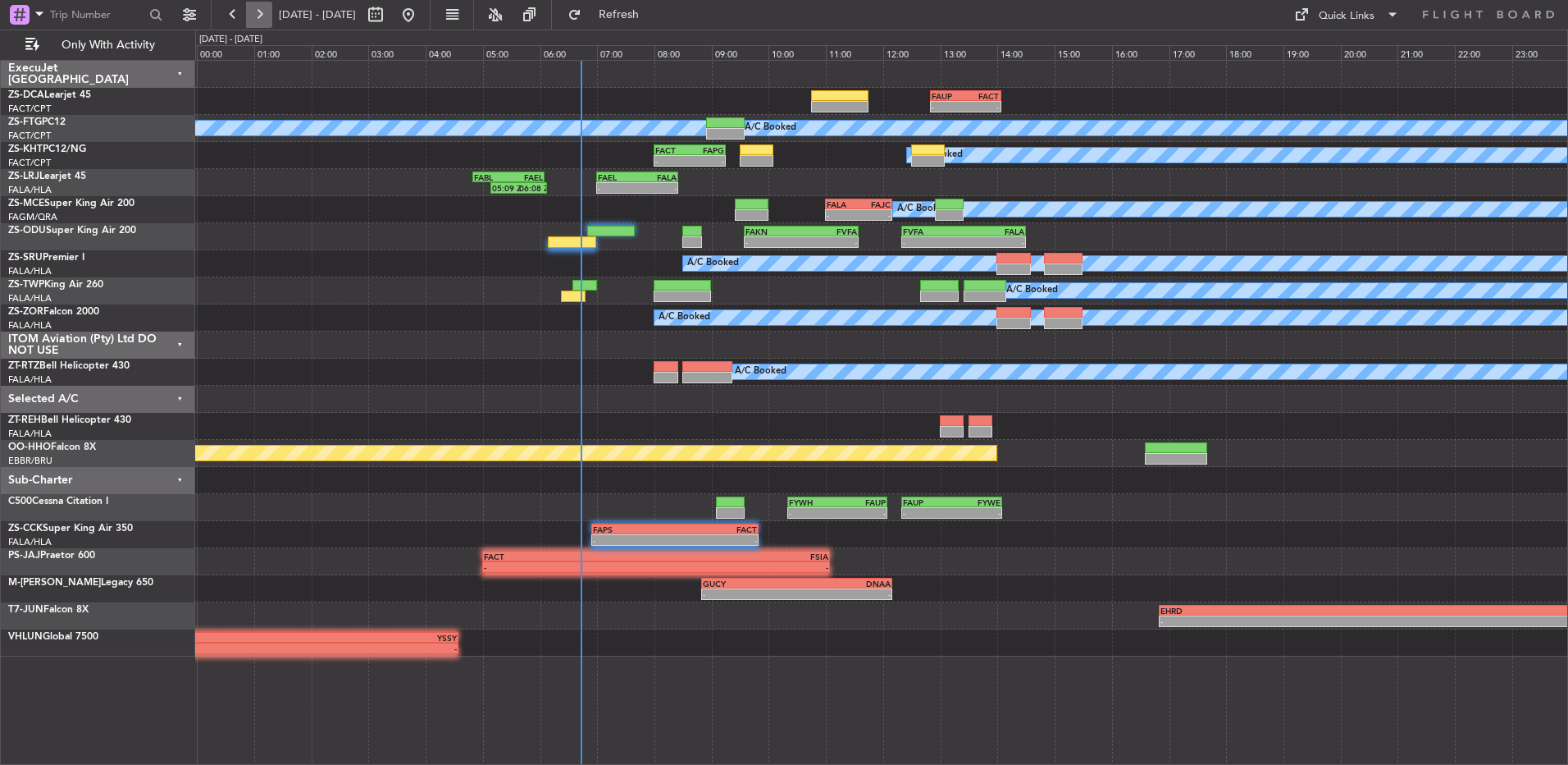
click at [248, 17] on button at bounding box center [259, 14] width 26 height 26
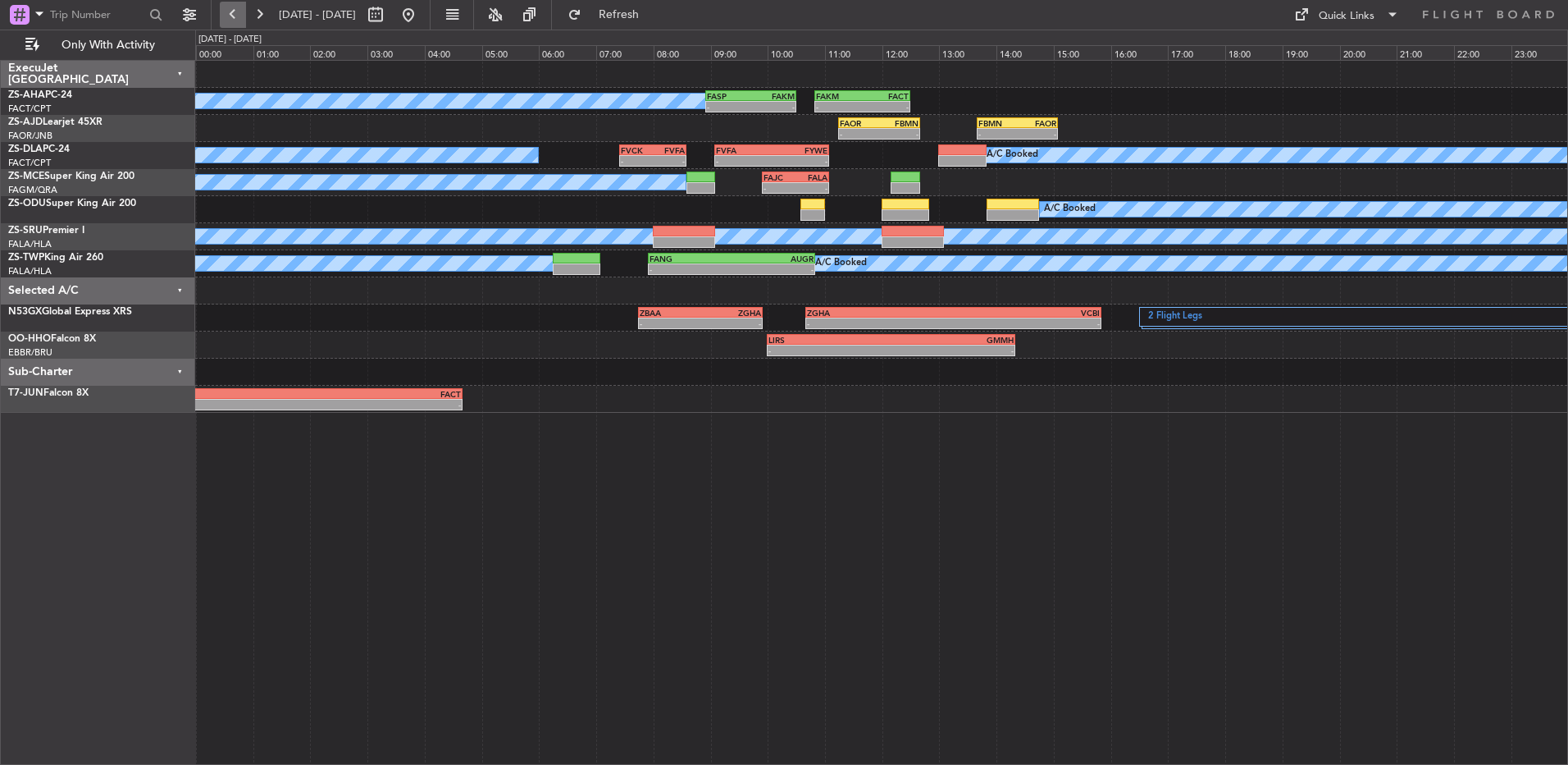
click at [232, 15] on button at bounding box center [232, 14] width 26 height 26
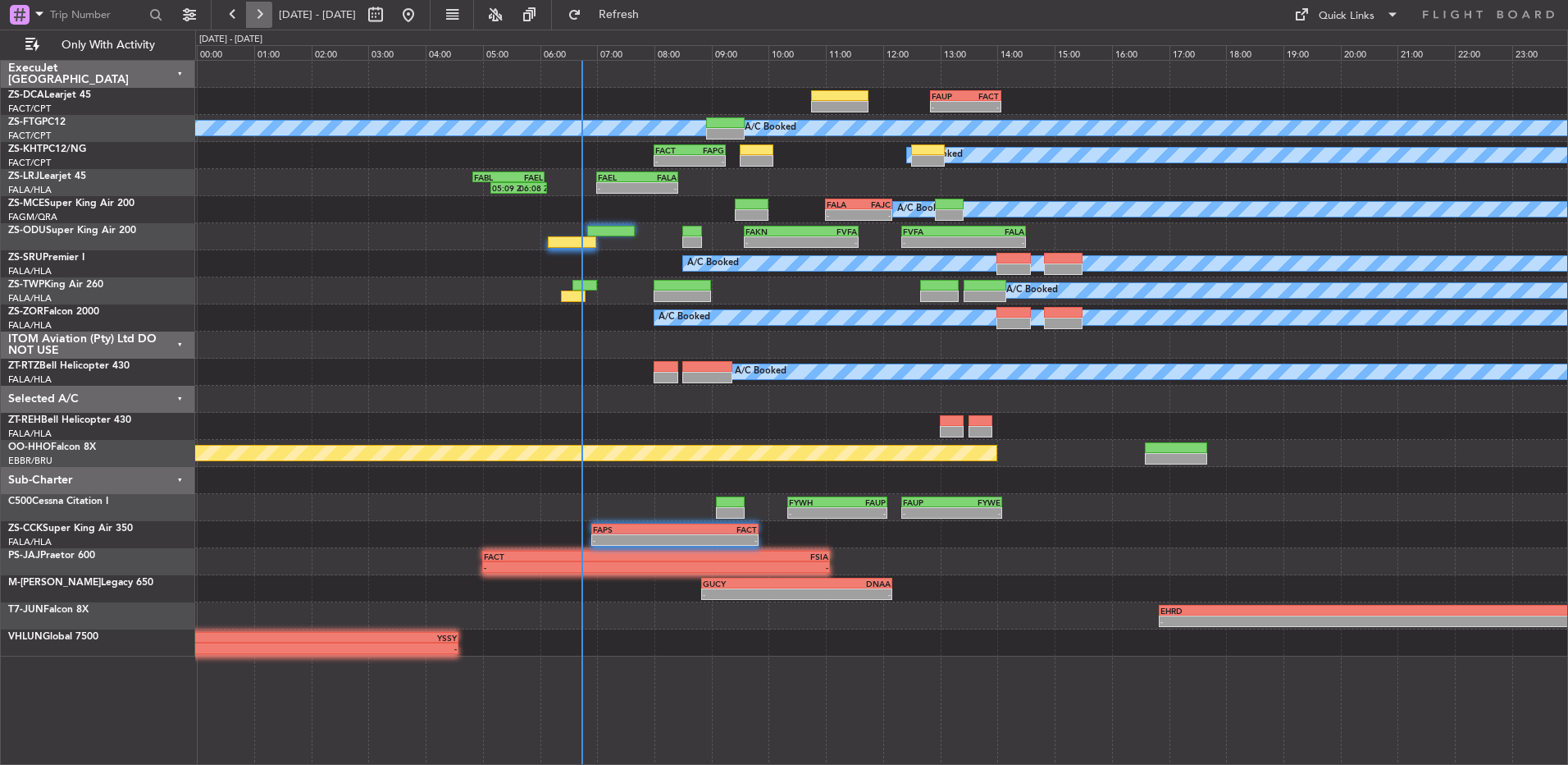
click at [266, 12] on button at bounding box center [259, 14] width 26 height 26
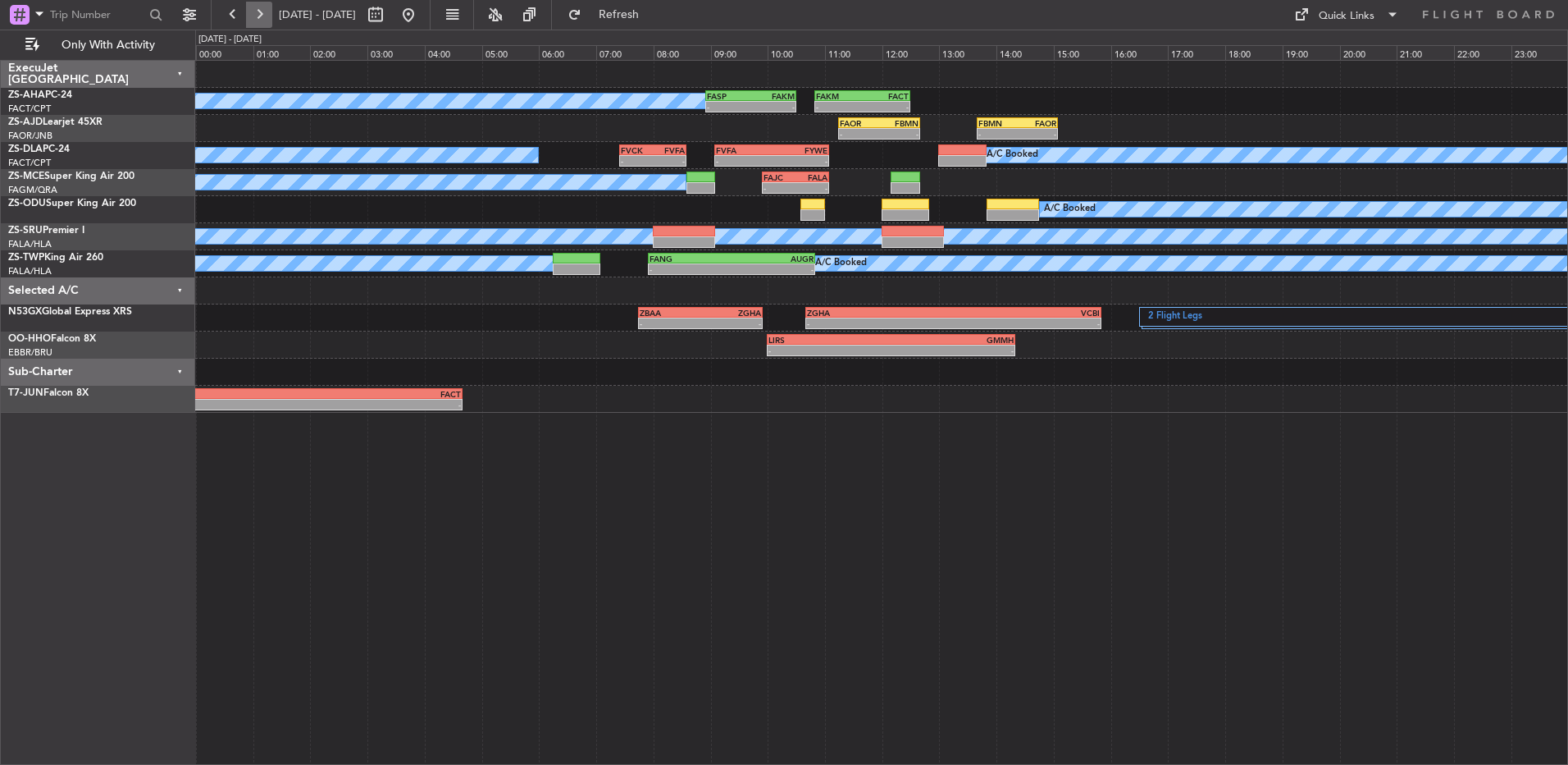
click at [258, 19] on button at bounding box center [259, 14] width 26 height 26
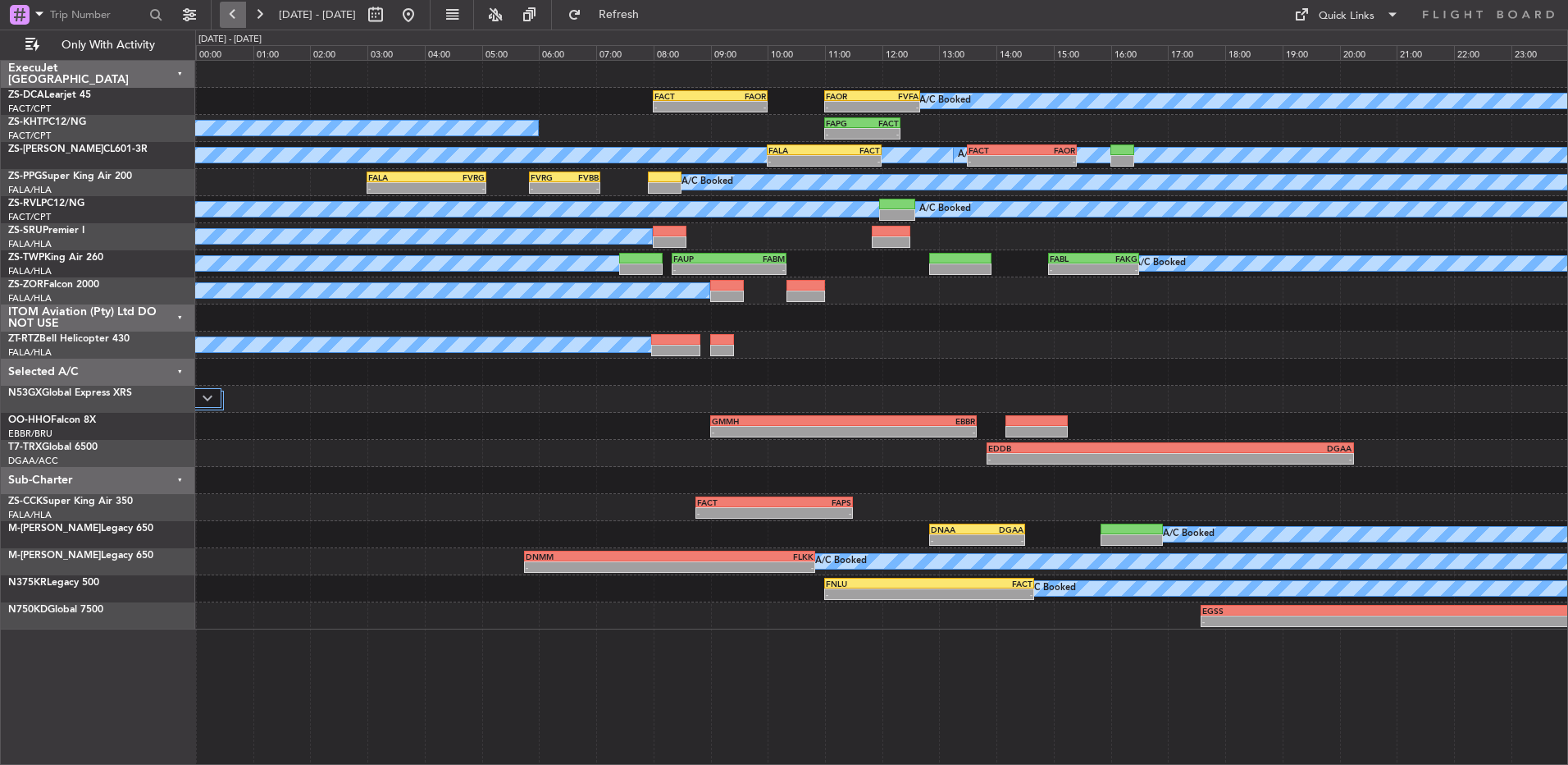
click at [237, 19] on button at bounding box center [232, 14] width 26 height 26
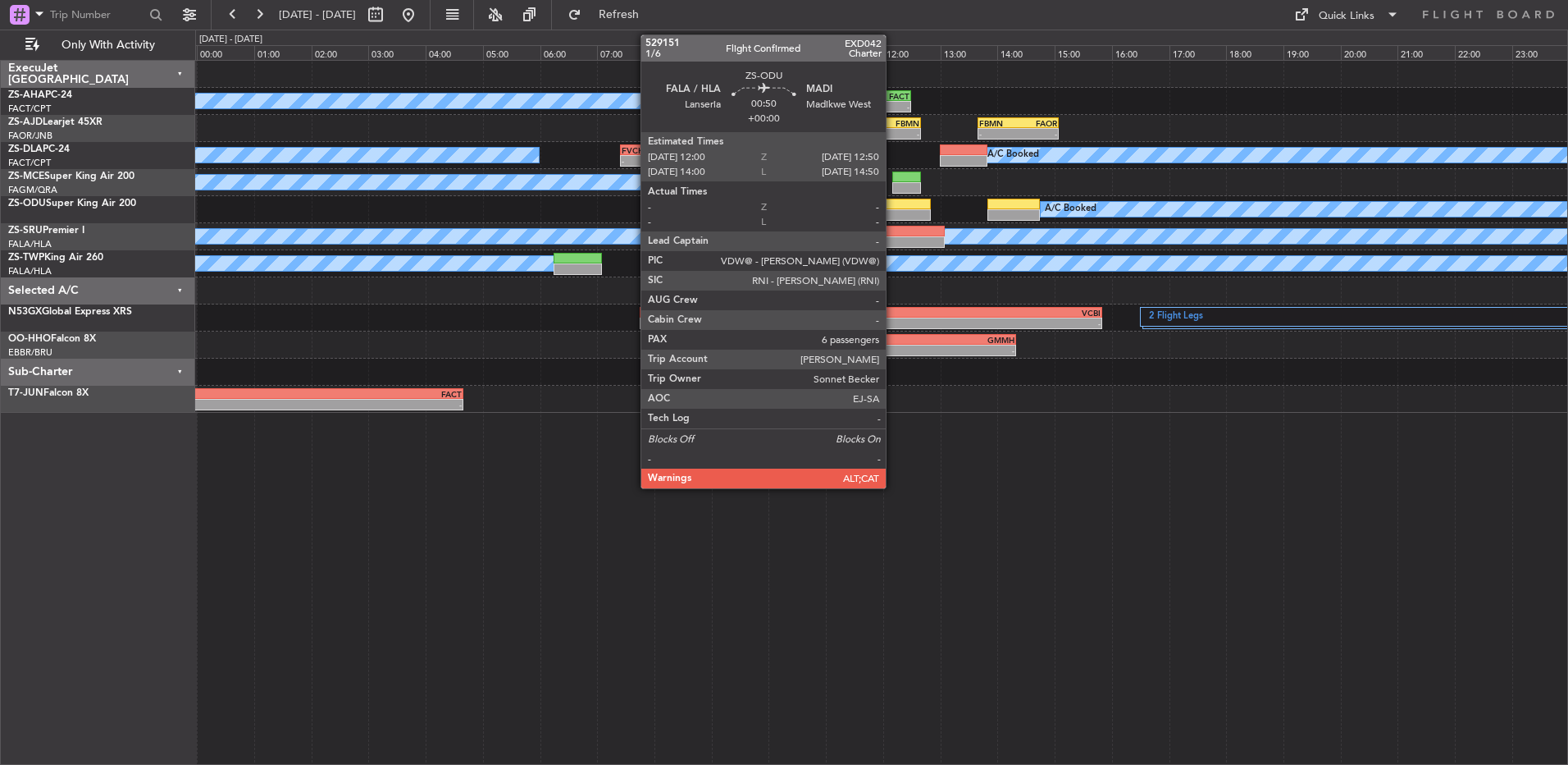
click at [897, 208] on div at bounding box center [907, 205] width 48 height 12
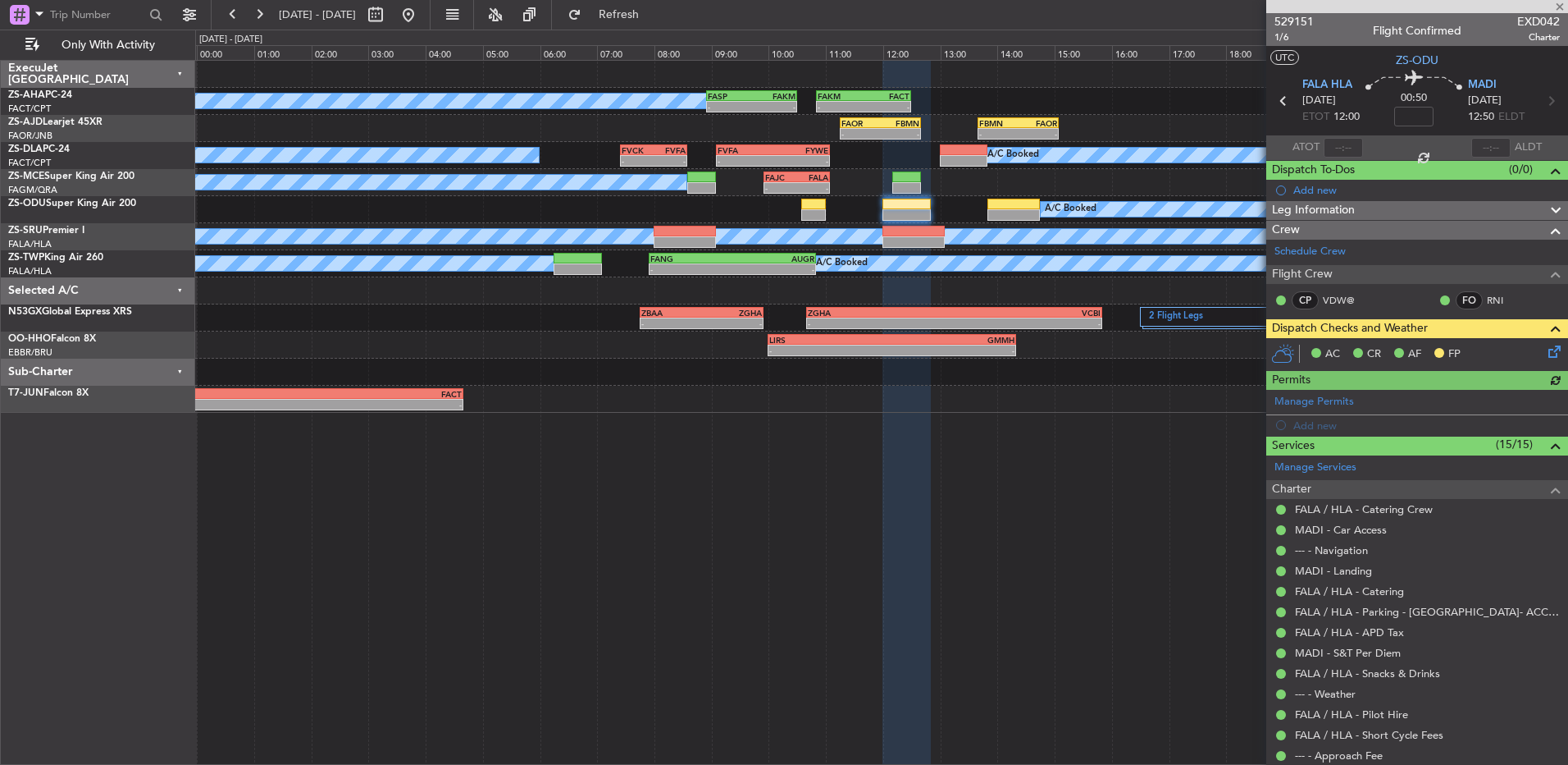
scroll to position [82, 0]
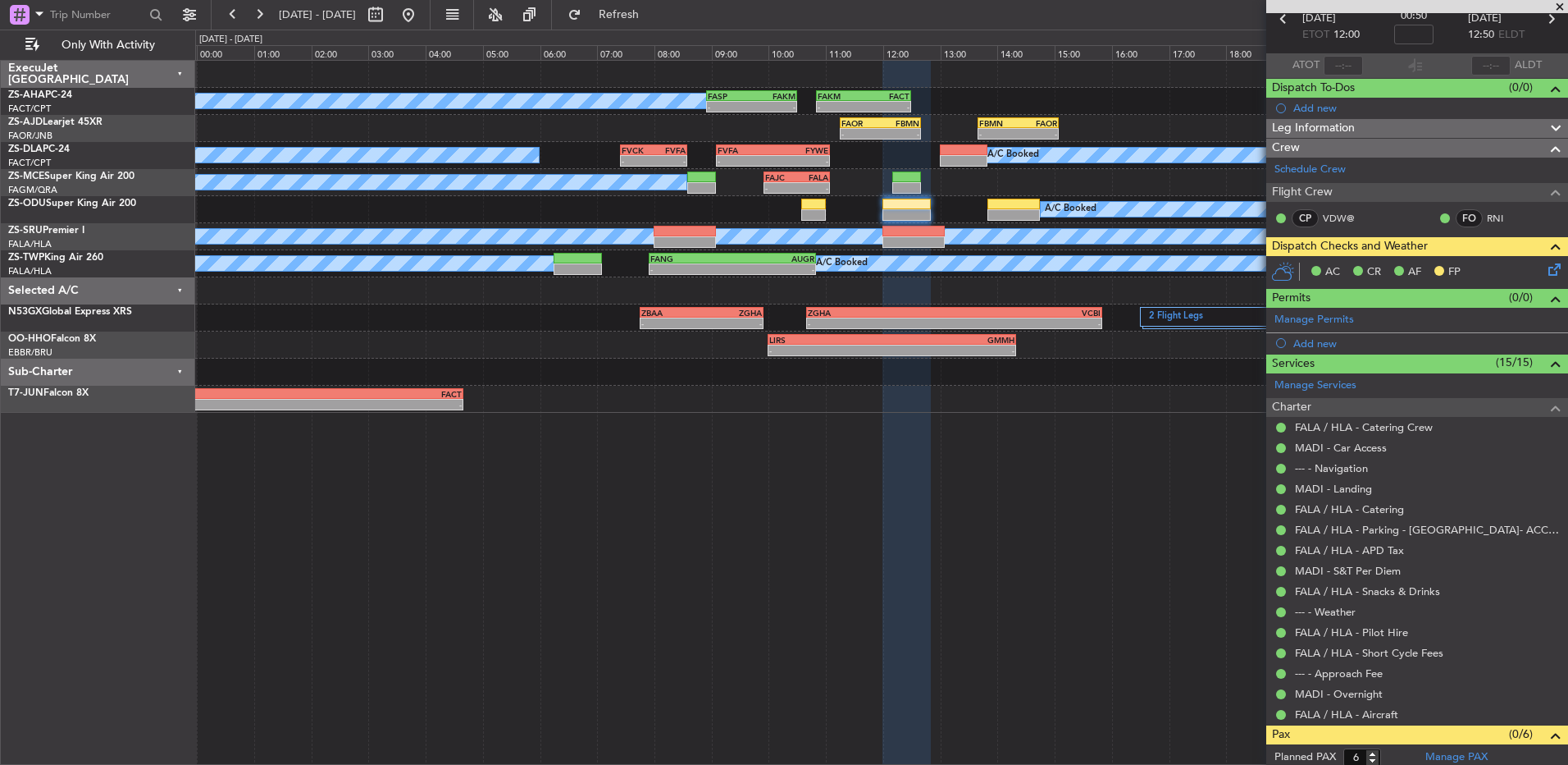
click at [1545, 271] on icon at bounding box center [1552, 266] width 13 height 13
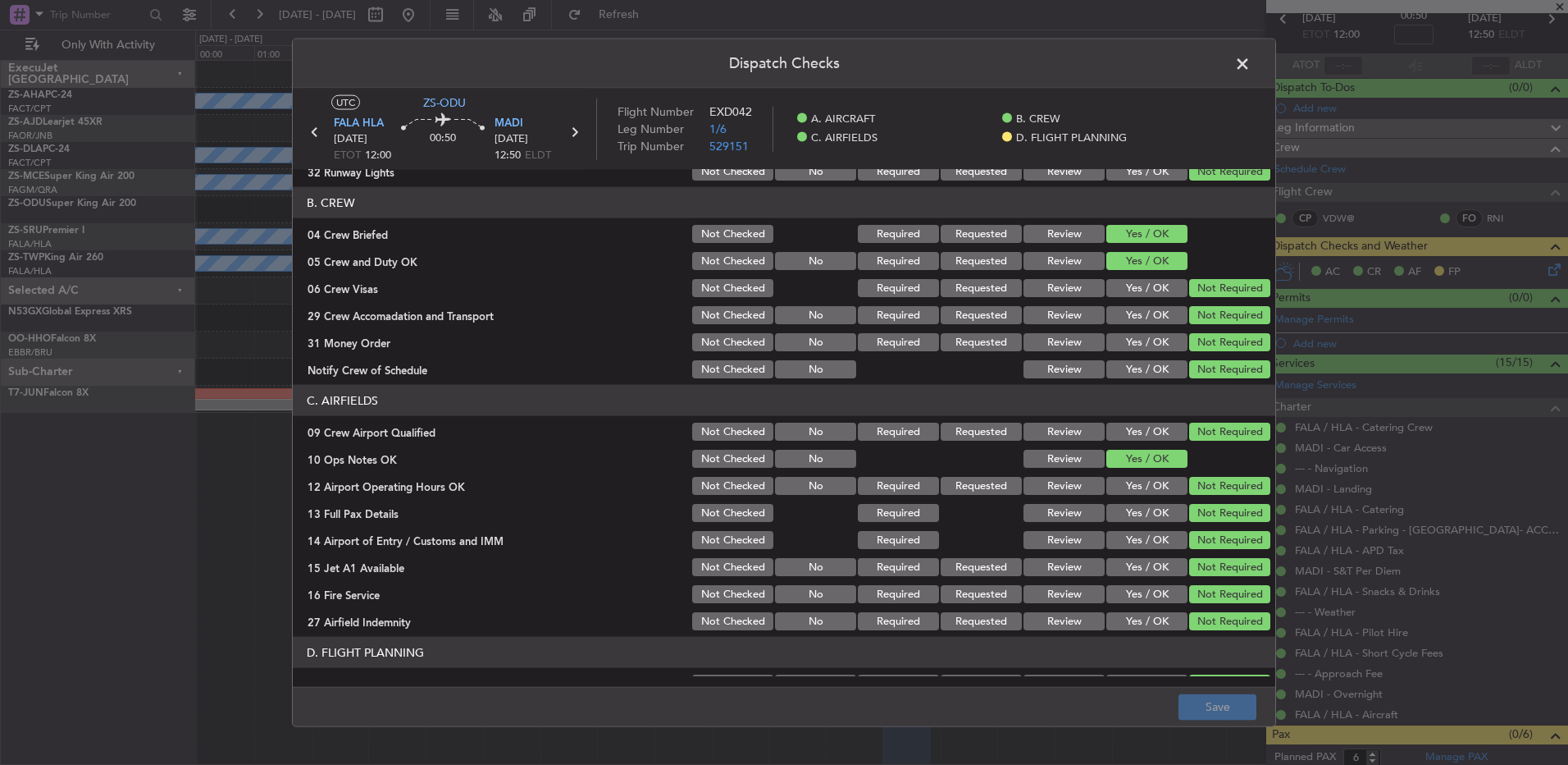
scroll to position [231, 0]
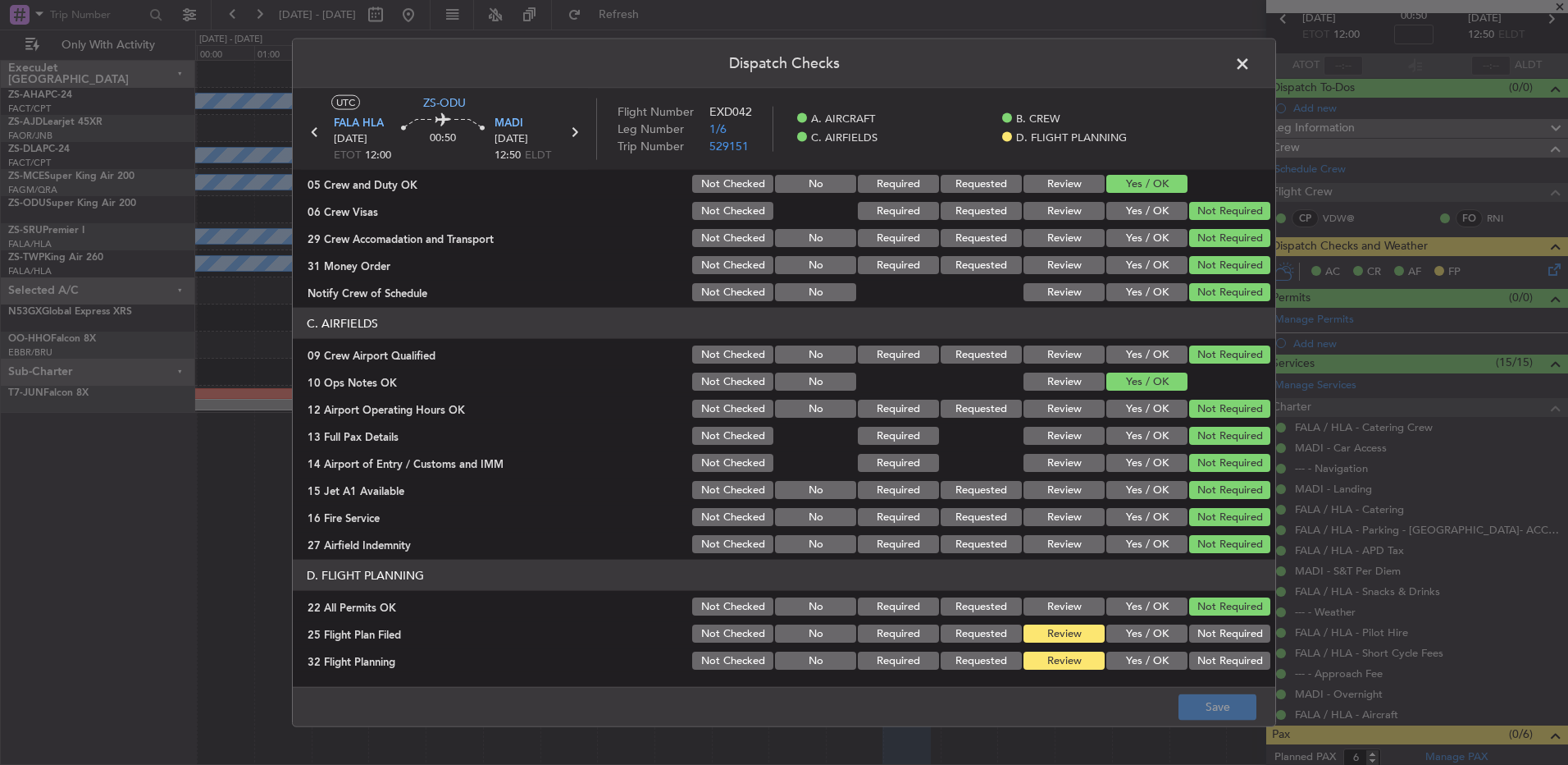
click at [1164, 536] on button "Yes / OK" at bounding box center [1146, 545] width 81 height 18
click at [1192, 720] on button "Save" at bounding box center [1217, 706] width 78 height 26
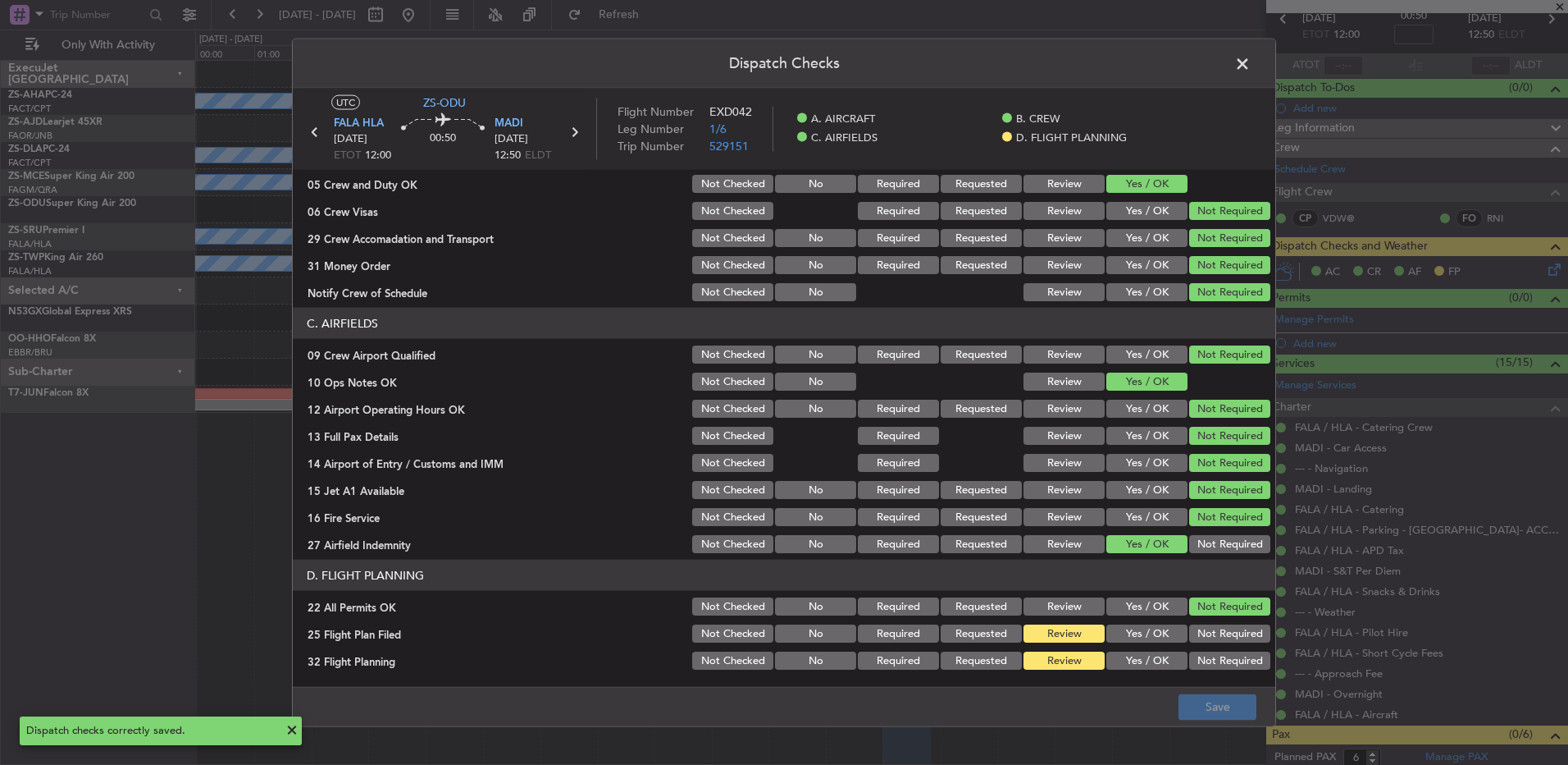
click at [1251, 63] on span at bounding box center [1251, 68] width 0 height 33
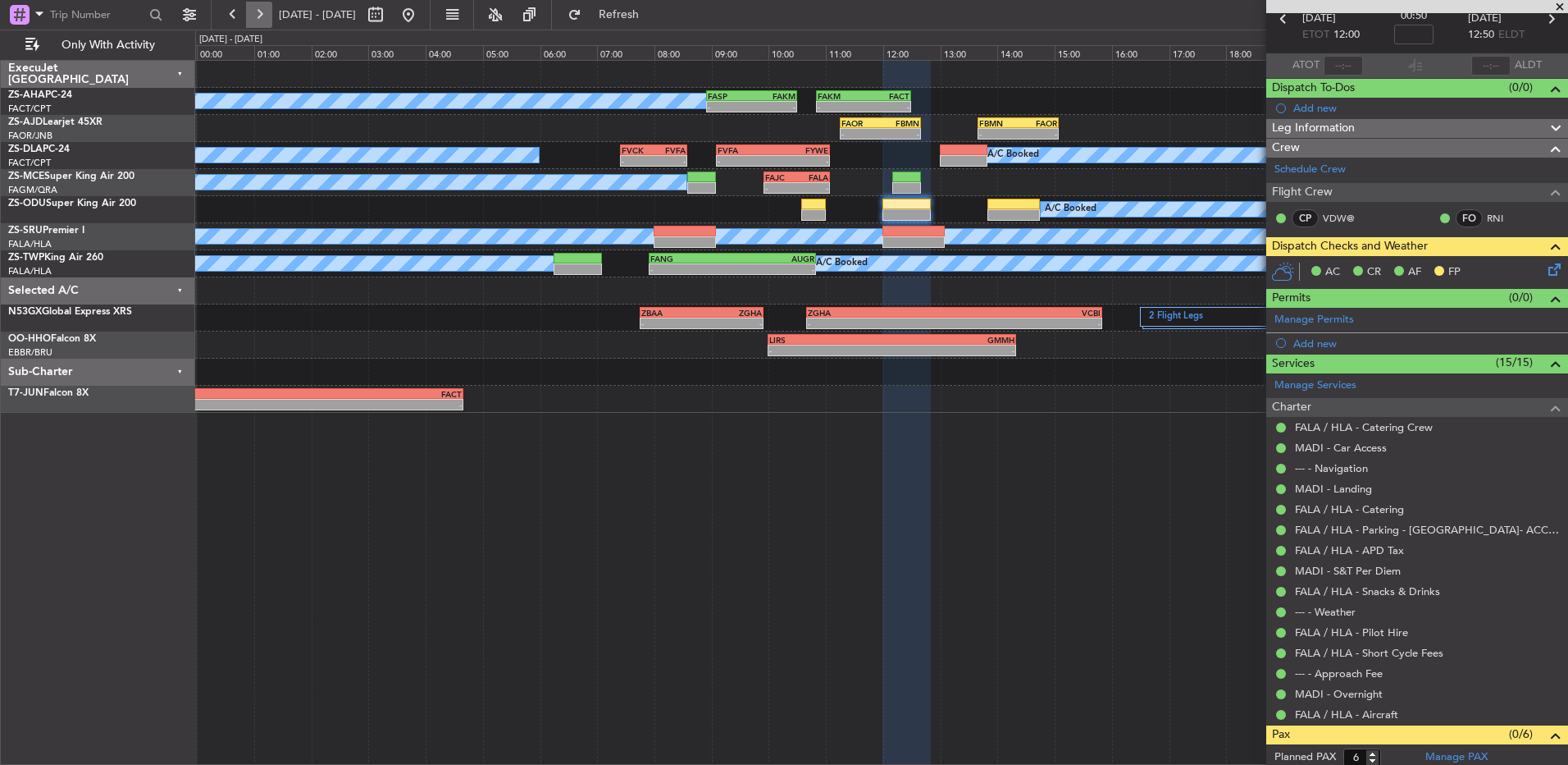
click at [249, 20] on button at bounding box center [259, 14] width 26 height 26
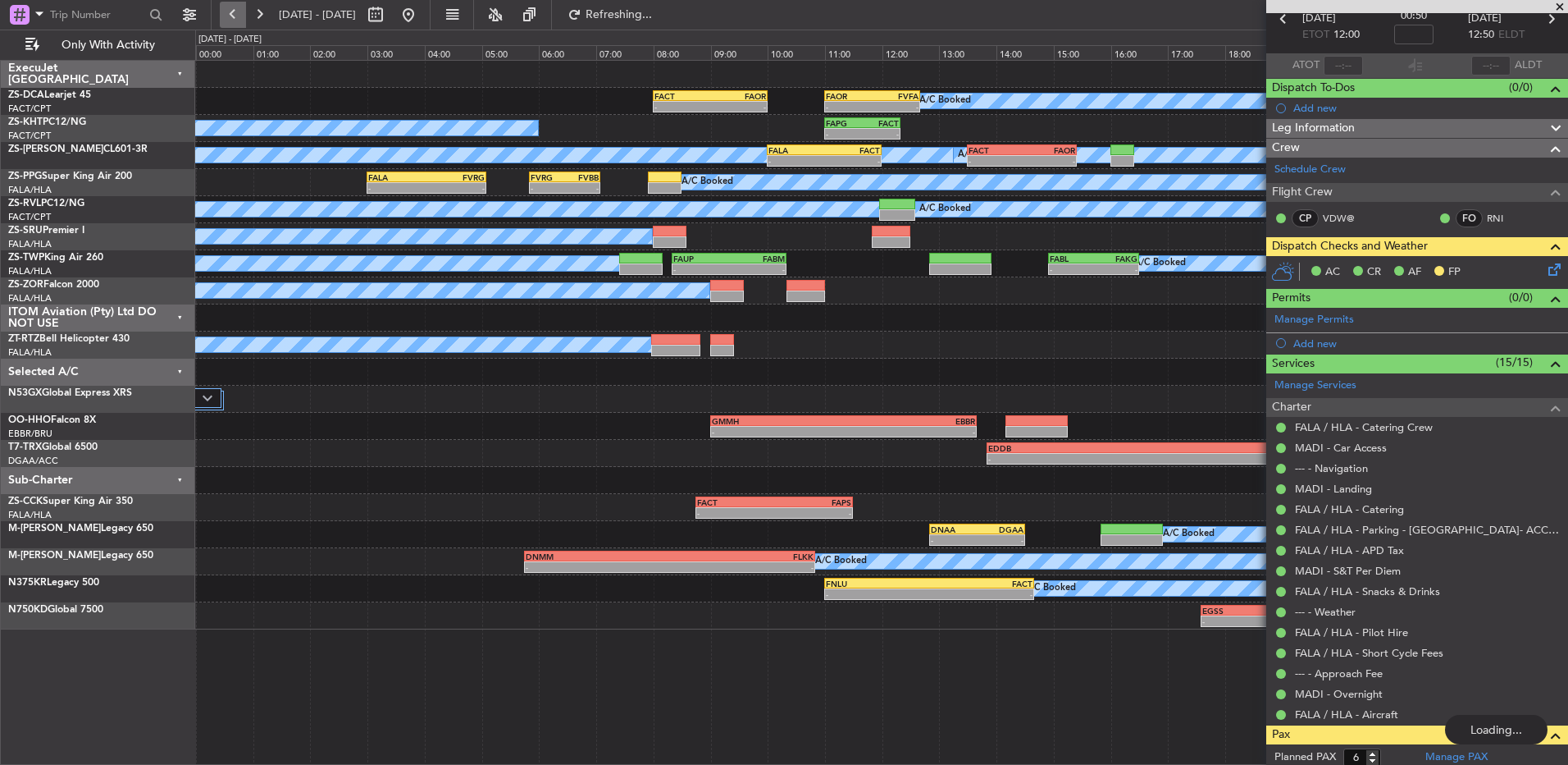
click at [224, 23] on button at bounding box center [232, 14] width 26 height 26
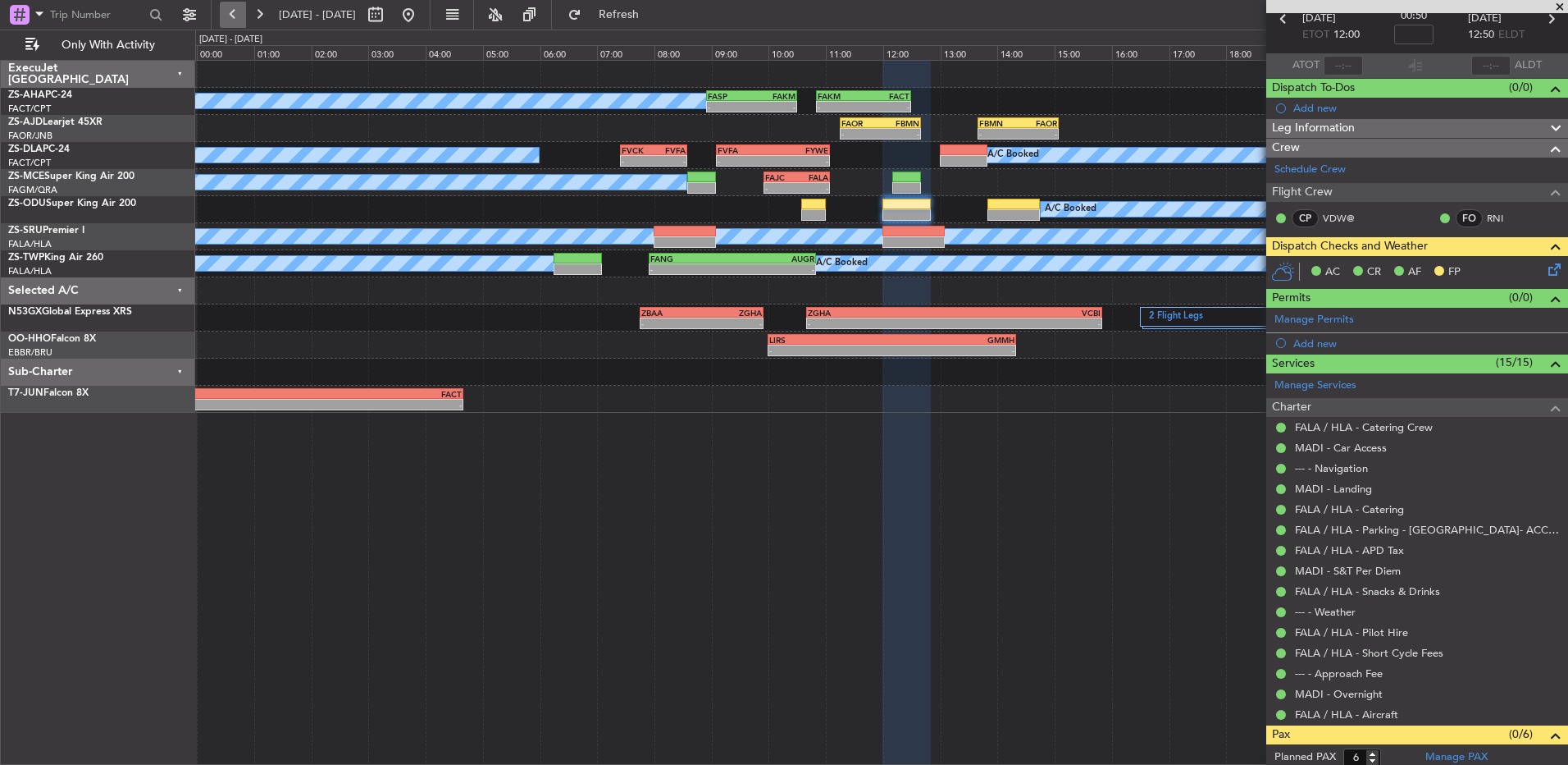
click at [227, 17] on button at bounding box center [232, 14] width 26 height 26
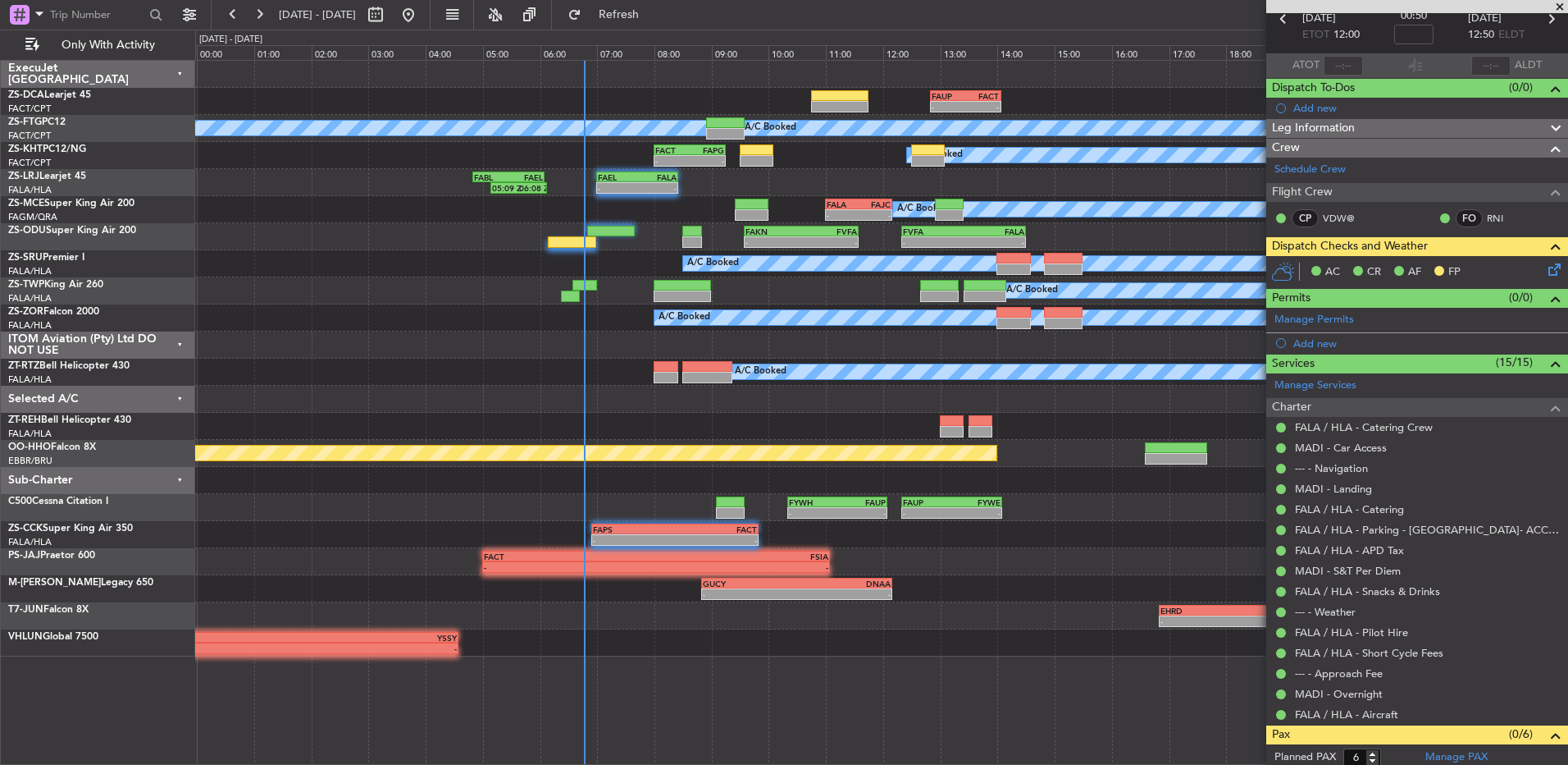
click at [273, 8] on div "[DATE] - [DATE]" at bounding box center [321, 14] width 202 height 26
click at [266, 18] on button at bounding box center [259, 14] width 26 height 26
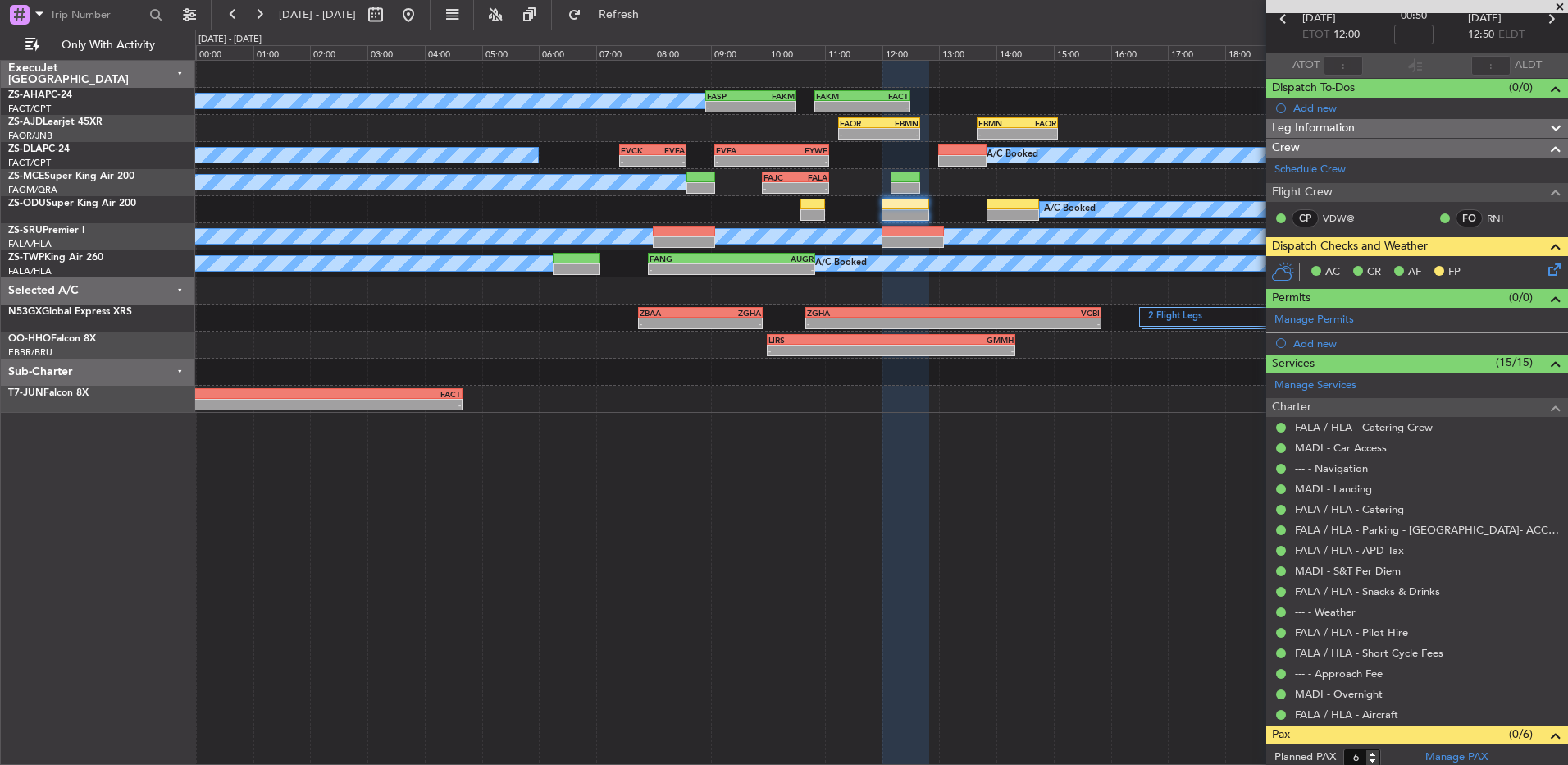
click at [1562, 3] on span at bounding box center [1560, 8] width 17 height 15
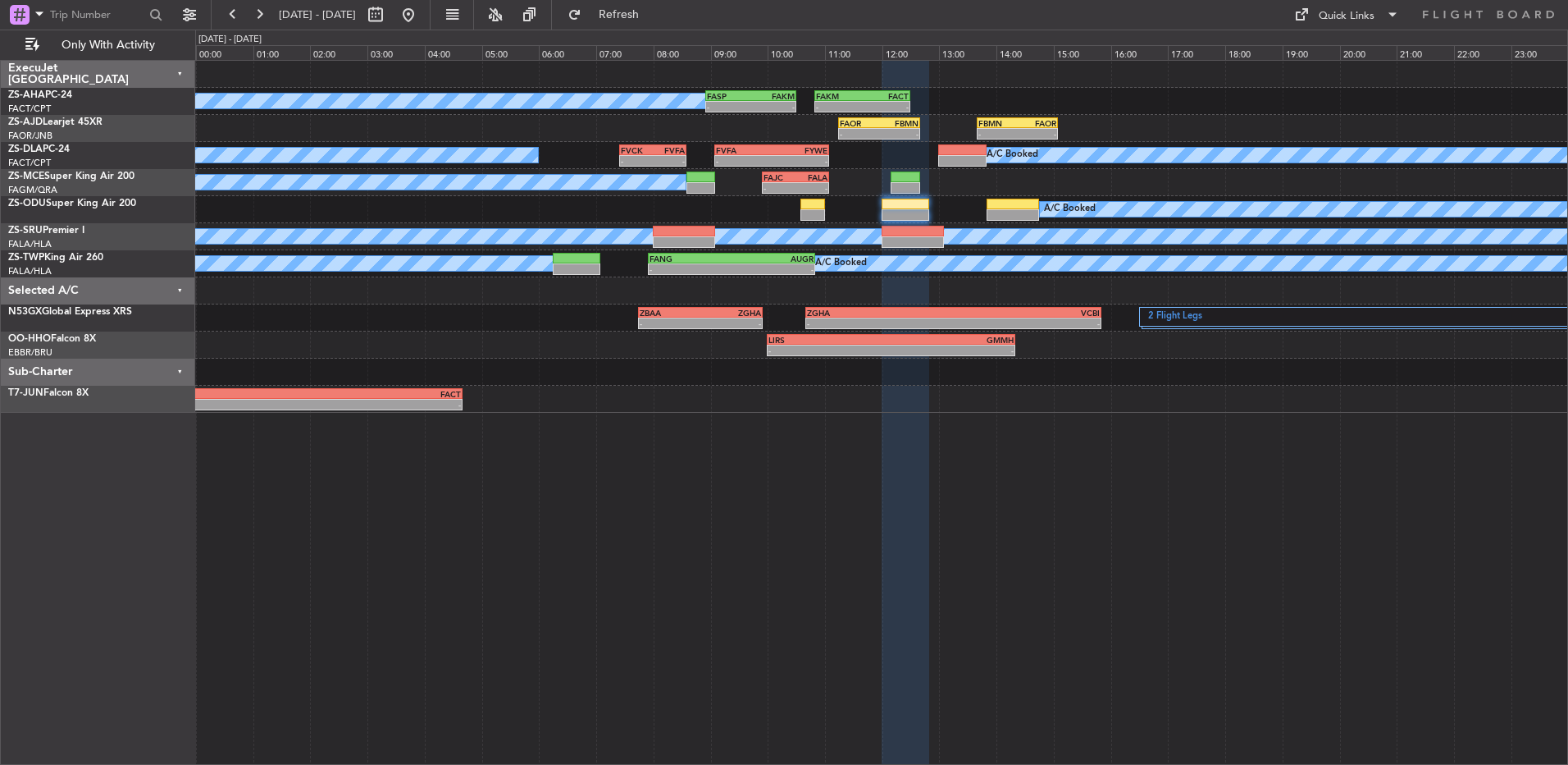
type input "0"
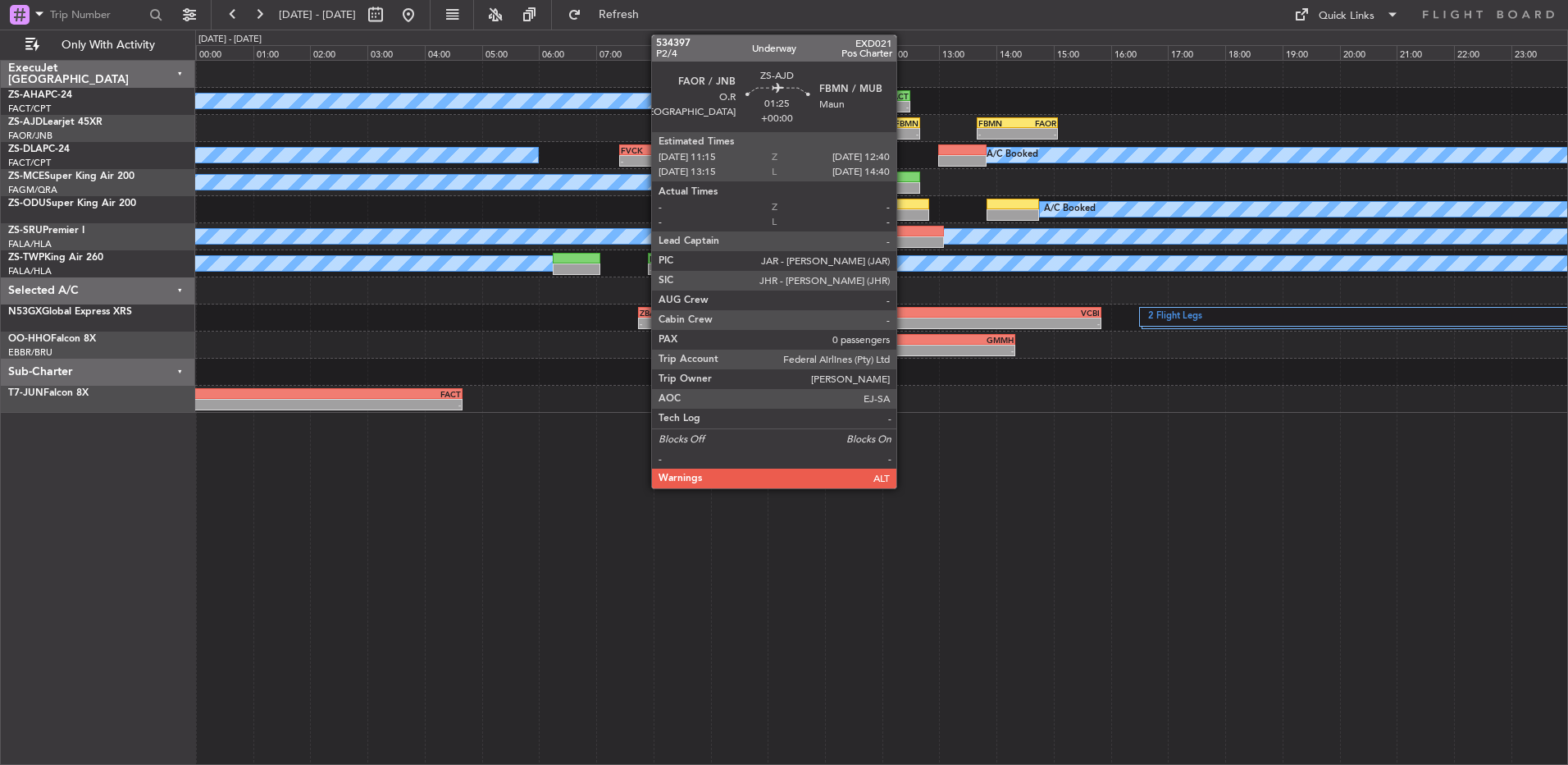
click at [904, 124] on div "FBMN" at bounding box center [898, 123] width 39 height 10
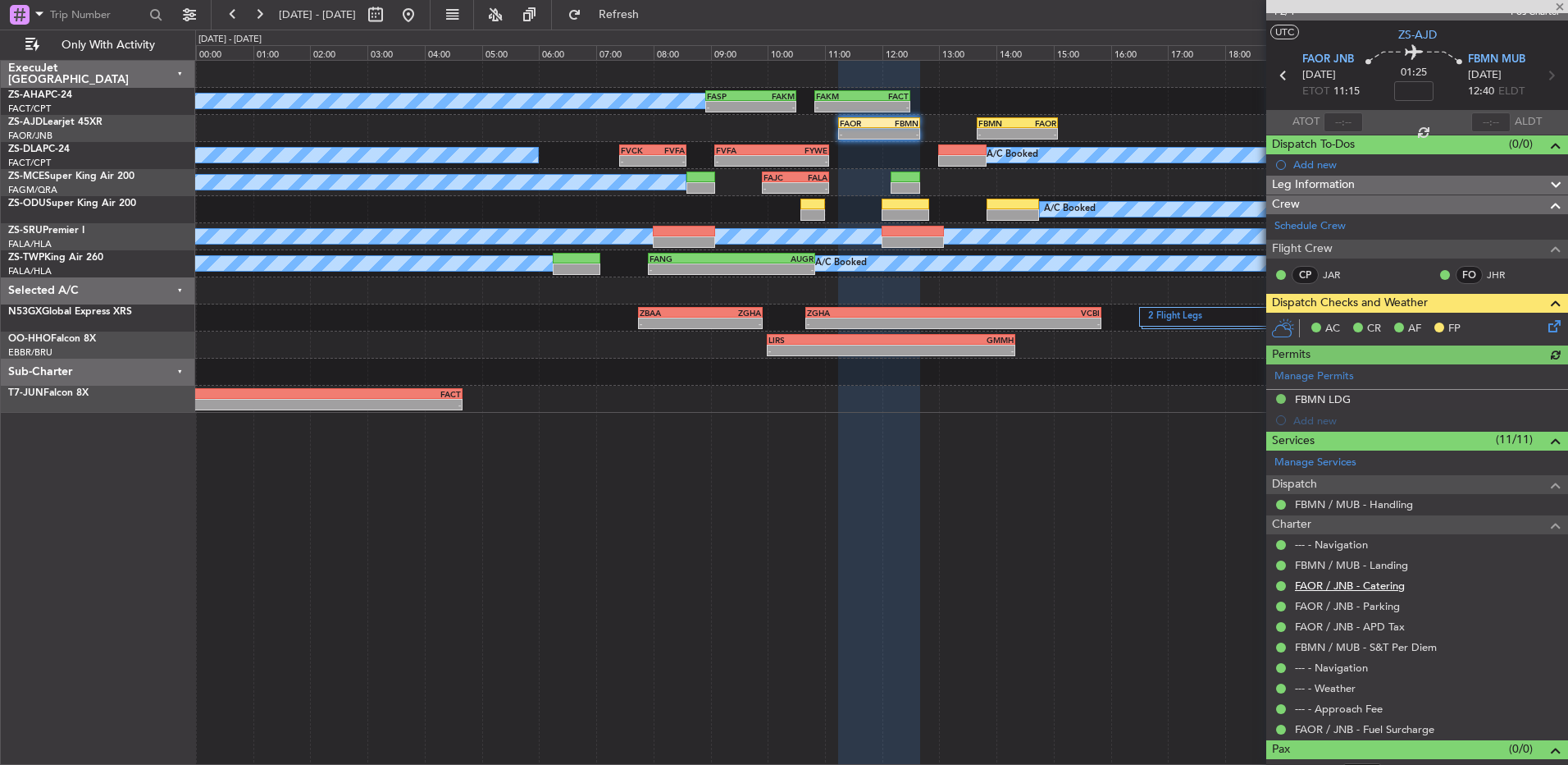
scroll to position [46, 0]
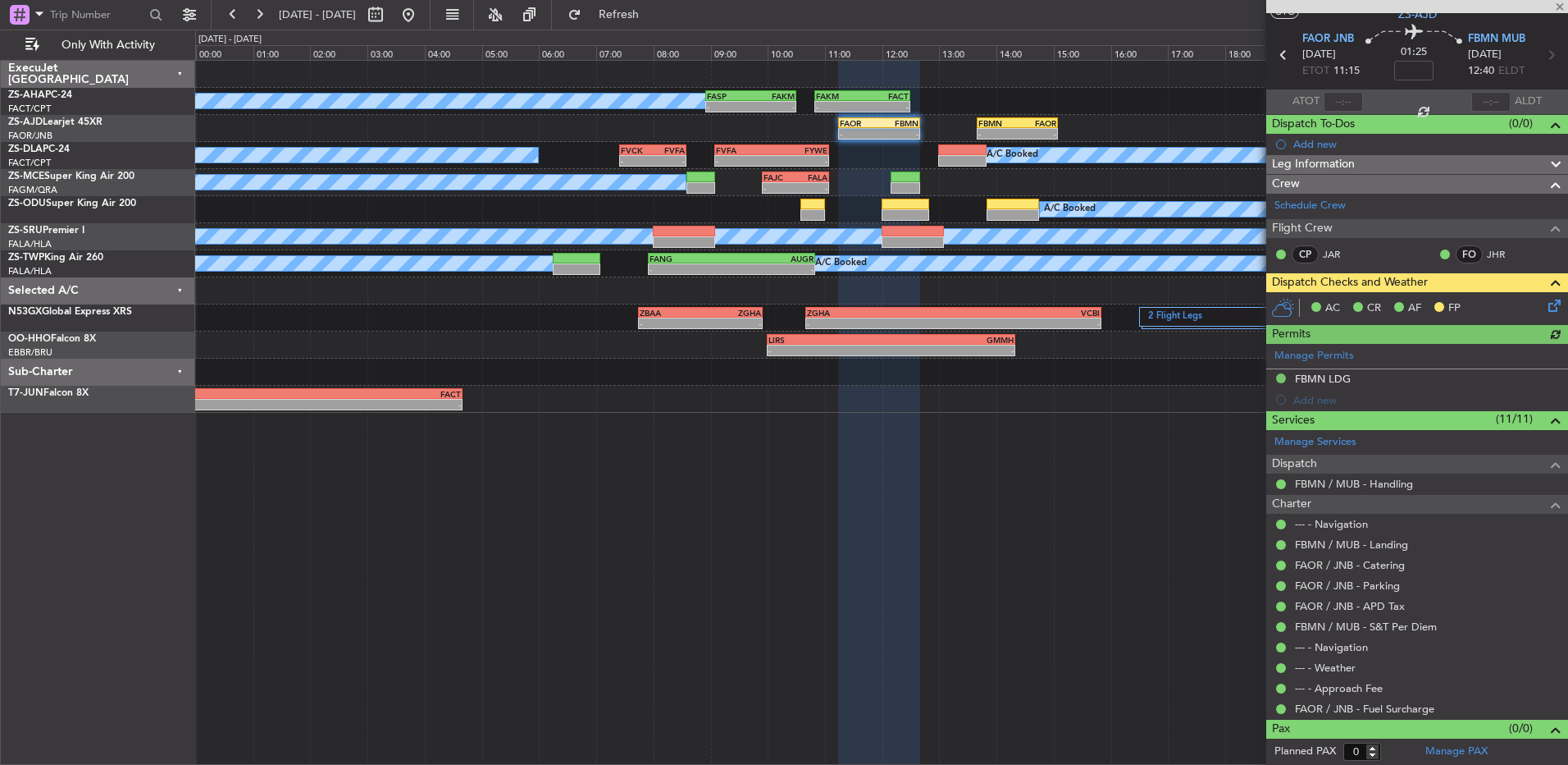
click at [1545, 309] on icon at bounding box center [1552, 303] width 13 height 13
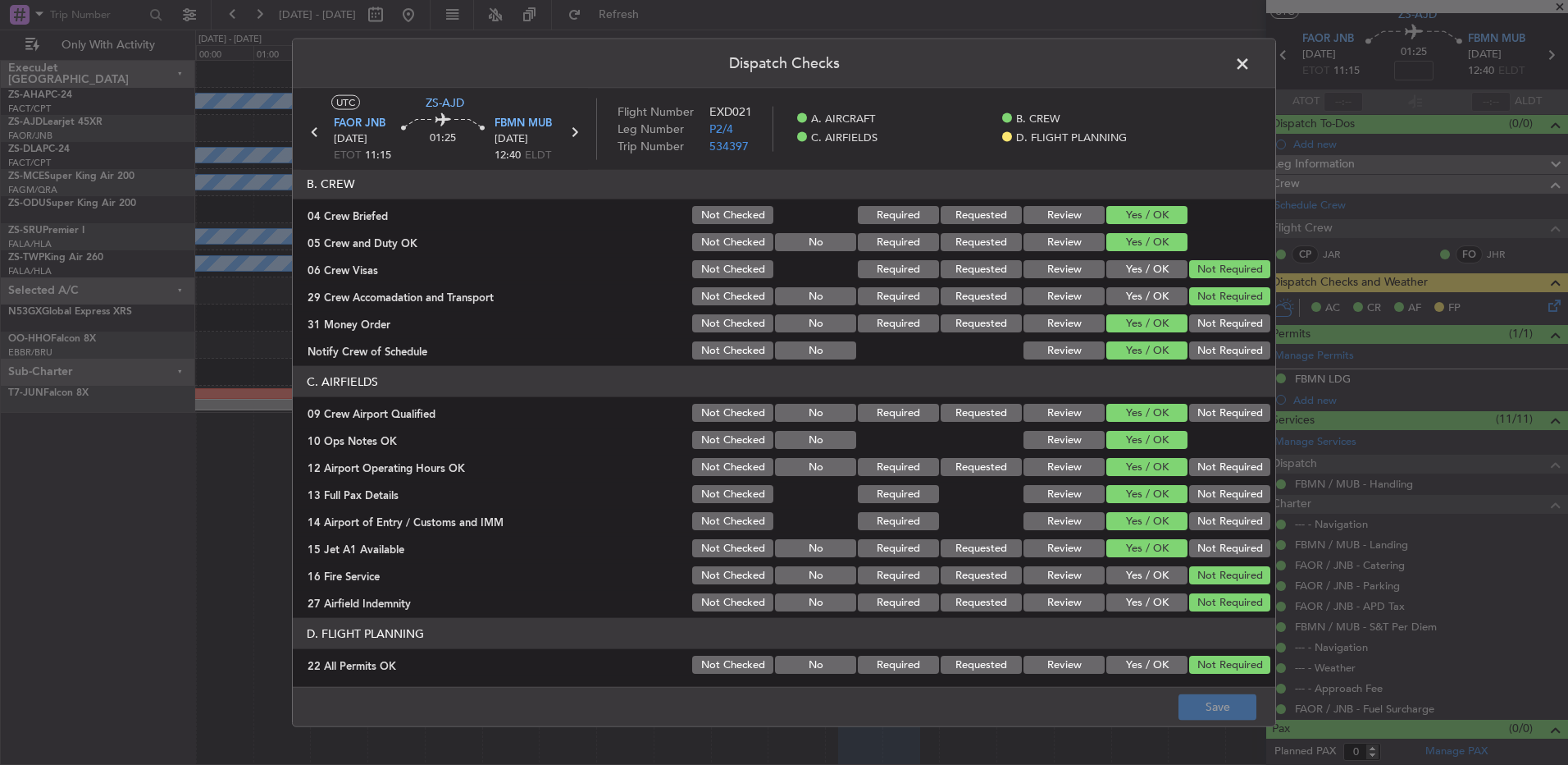
scroll to position [231, 0]
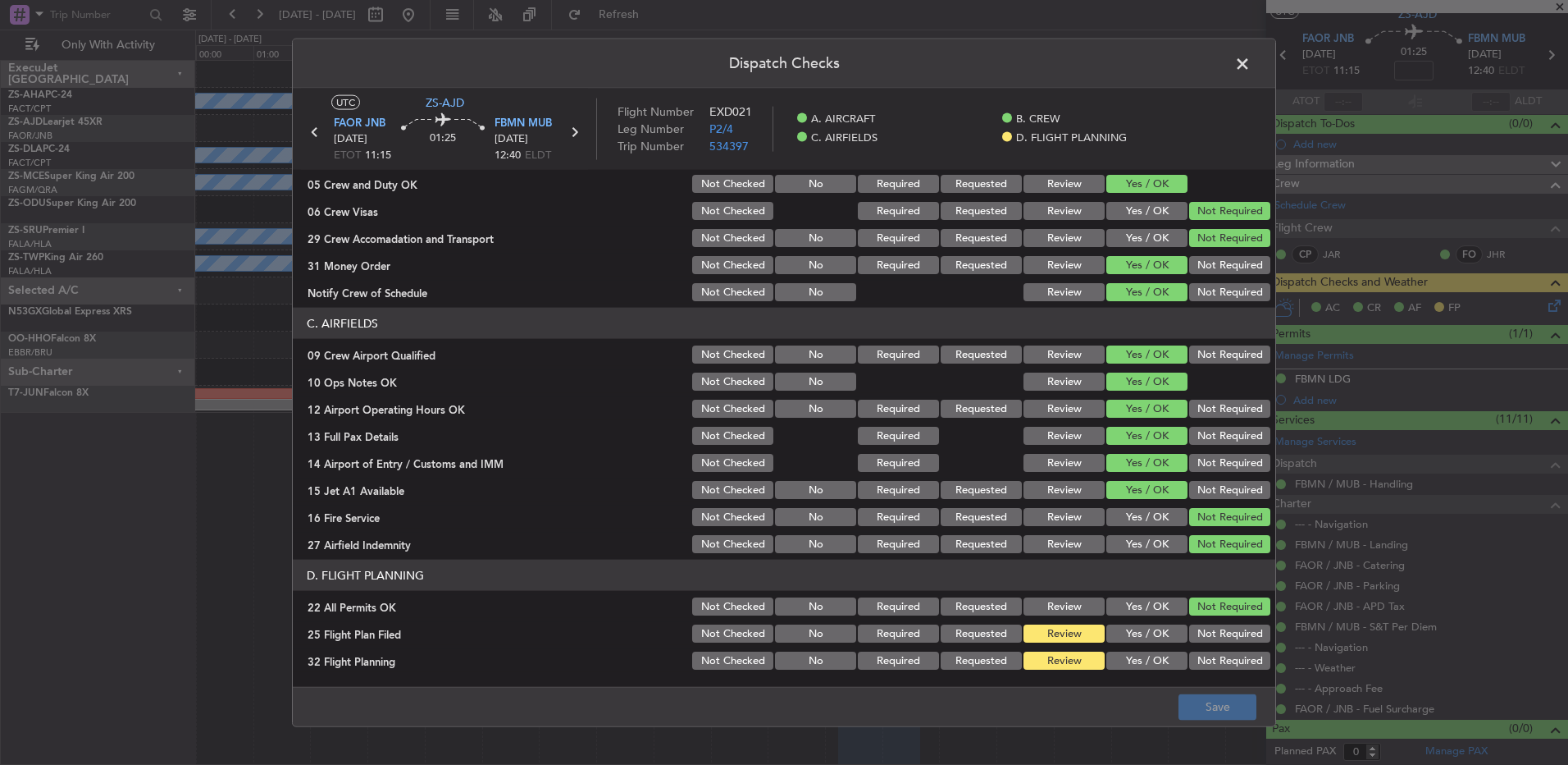
drag, startPoint x: 1129, startPoint y: 631, endPoint x: 1130, endPoint y: 646, distance: 15.0
click at [1130, 632] on button "Yes / OK" at bounding box center [1146, 634] width 81 height 18
click at [1130, 655] on button "Yes / OK" at bounding box center [1146, 661] width 81 height 18
drag, startPoint x: 1189, startPoint y: 712, endPoint x: 1189, endPoint y: 698, distance: 14.0
click at [1190, 712] on button "Save" at bounding box center [1217, 706] width 78 height 26
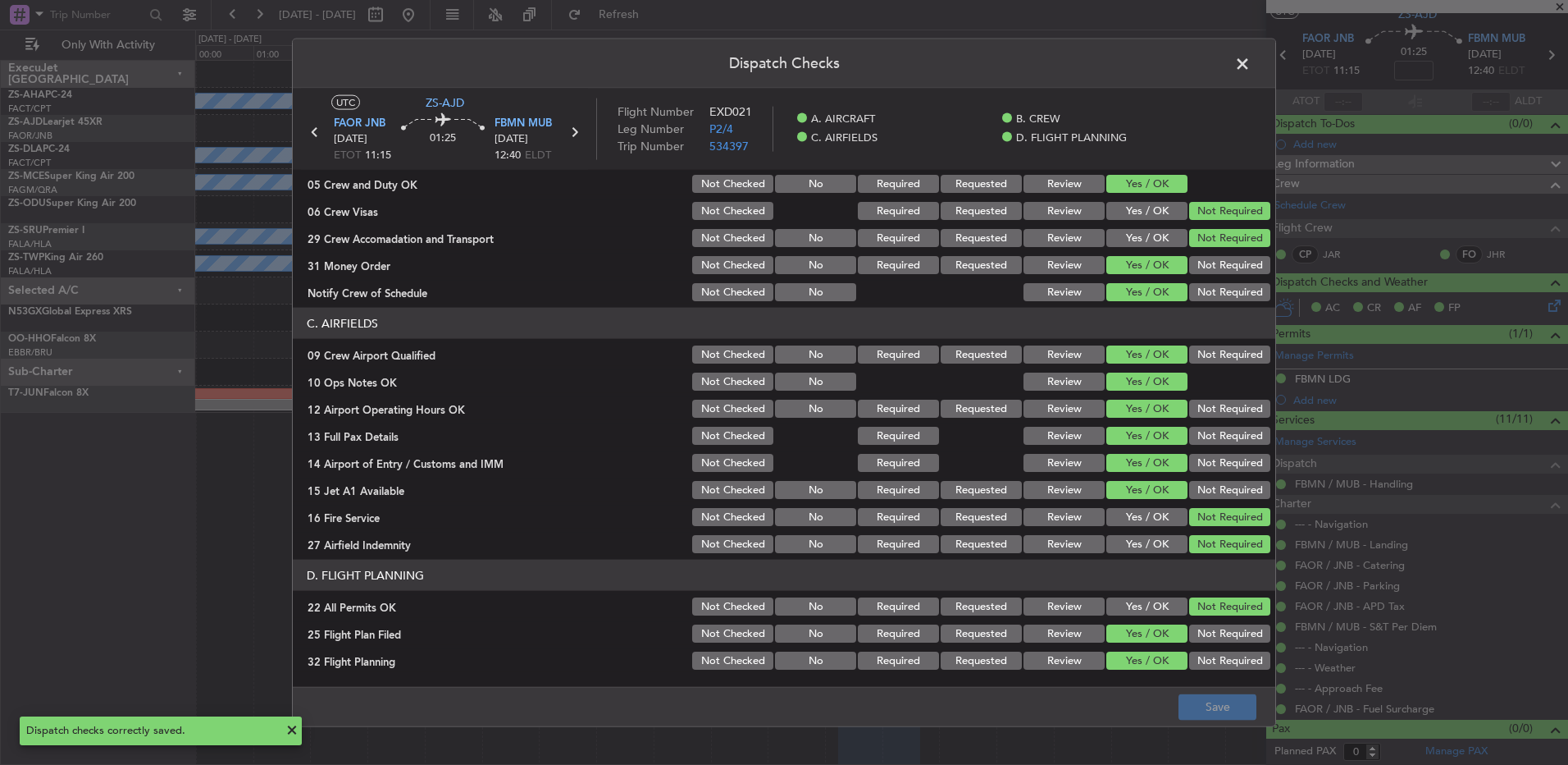
click at [1251, 52] on span at bounding box center [1251, 68] width 0 height 33
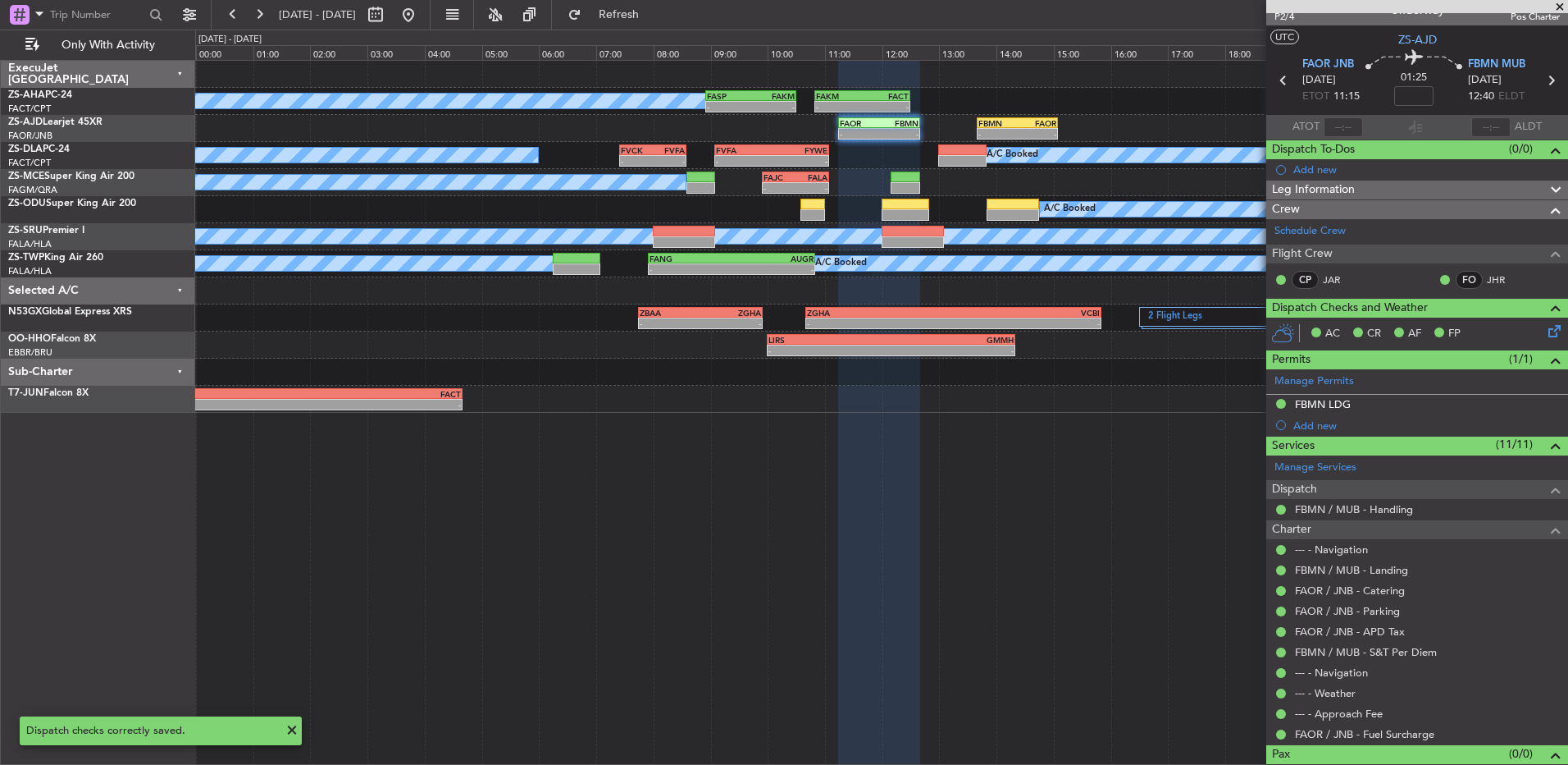
scroll to position [0, 0]
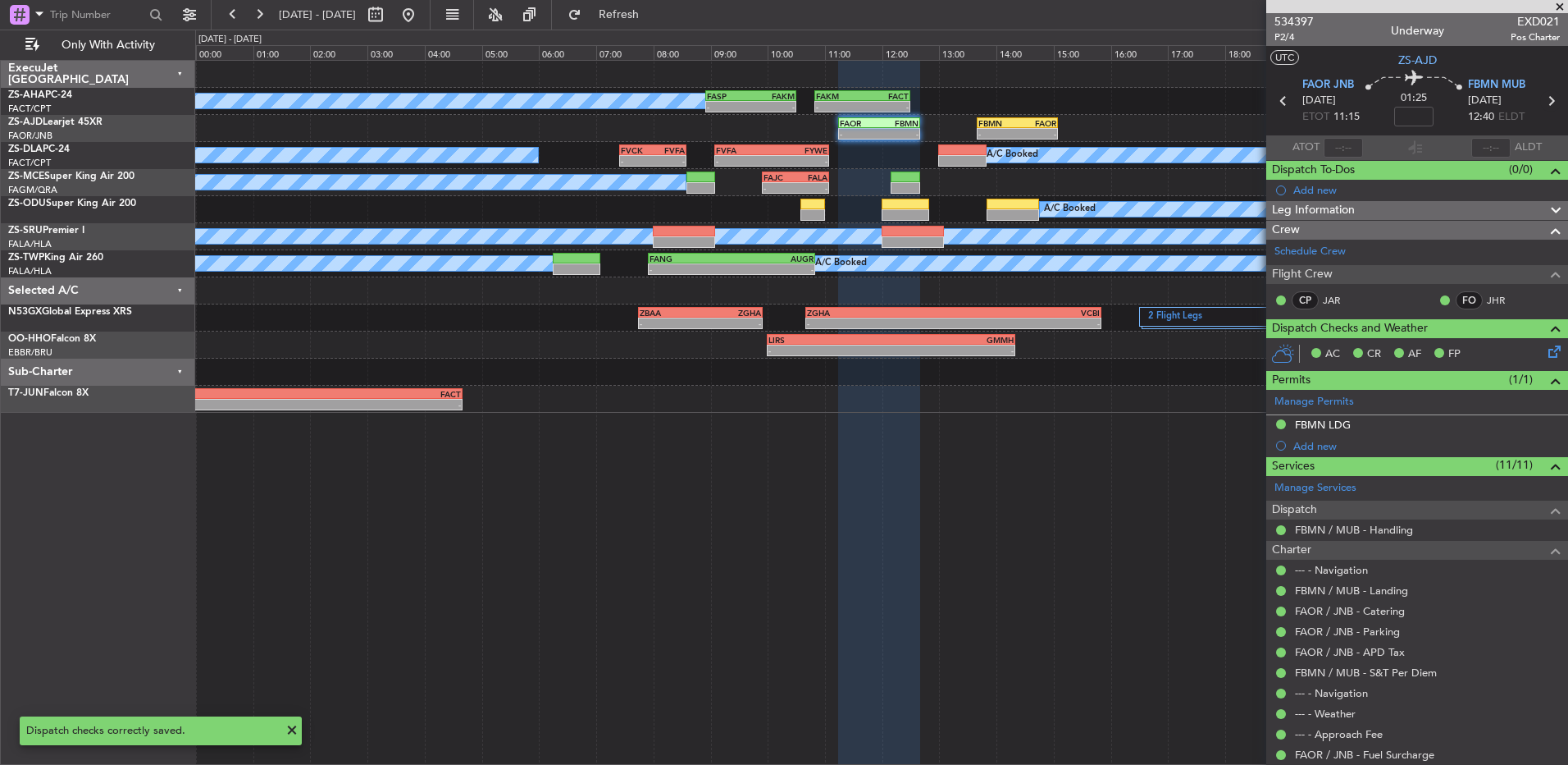
click at [1540, 103] on icon at bounding box center [1551, 101] width 22 height 22
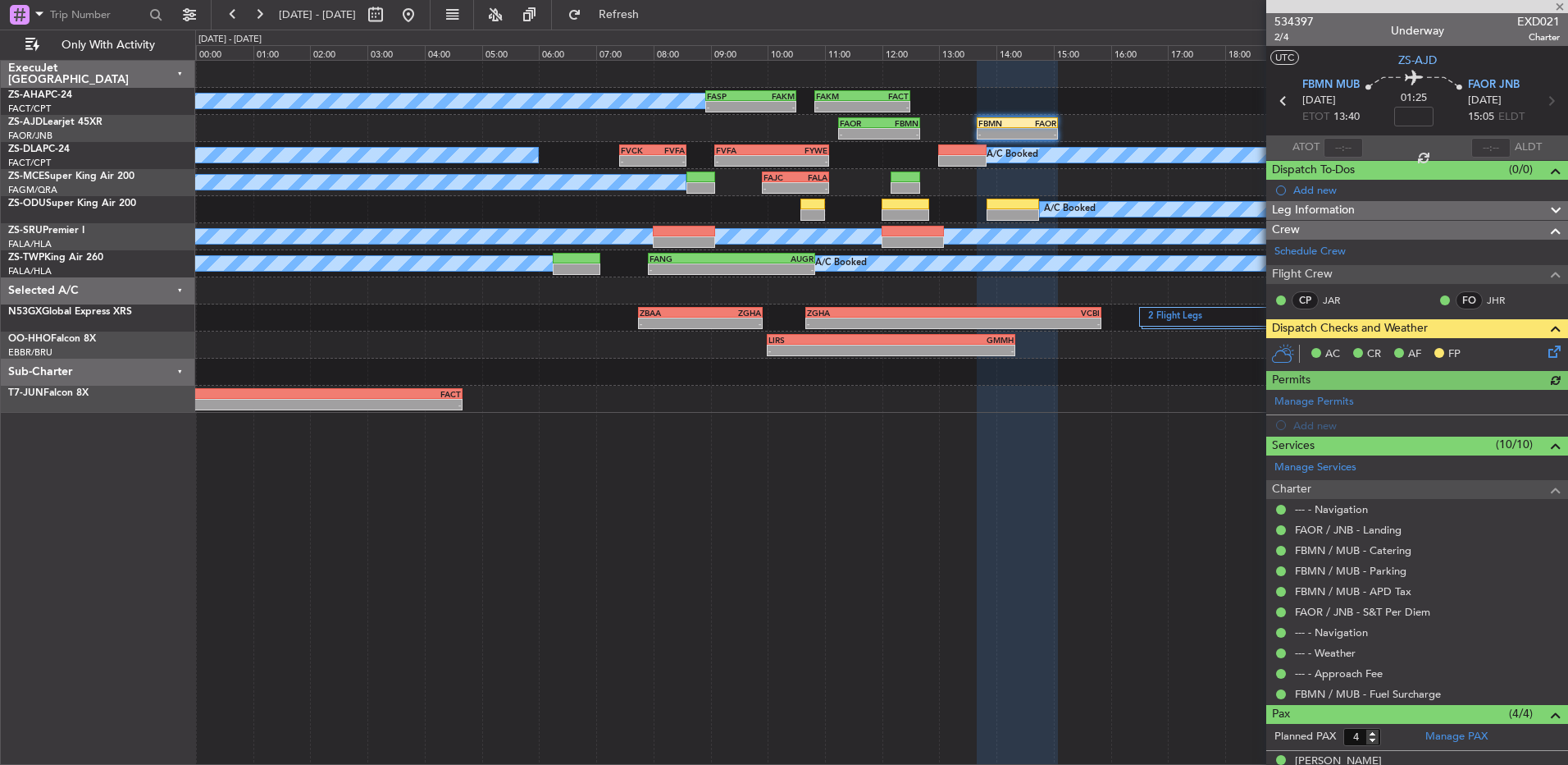
click at [1555, 351] on div "AC CR AF FP" at bounding box center [1418, 354] width 302 height 33
click at [1545, 352] on icon at bounding box center [1552, 349] width 13 height 13
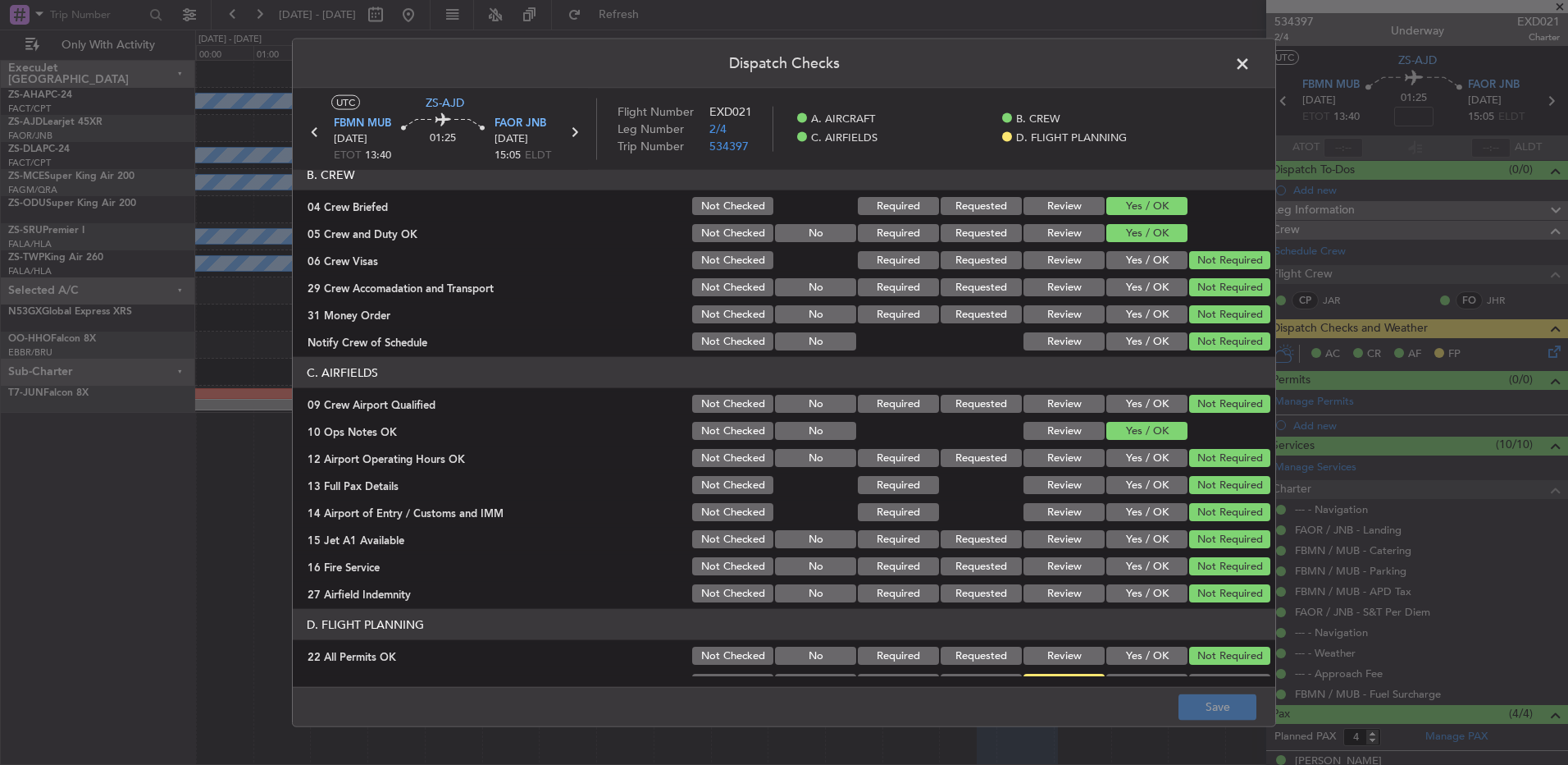
scroll to position [231, 0]
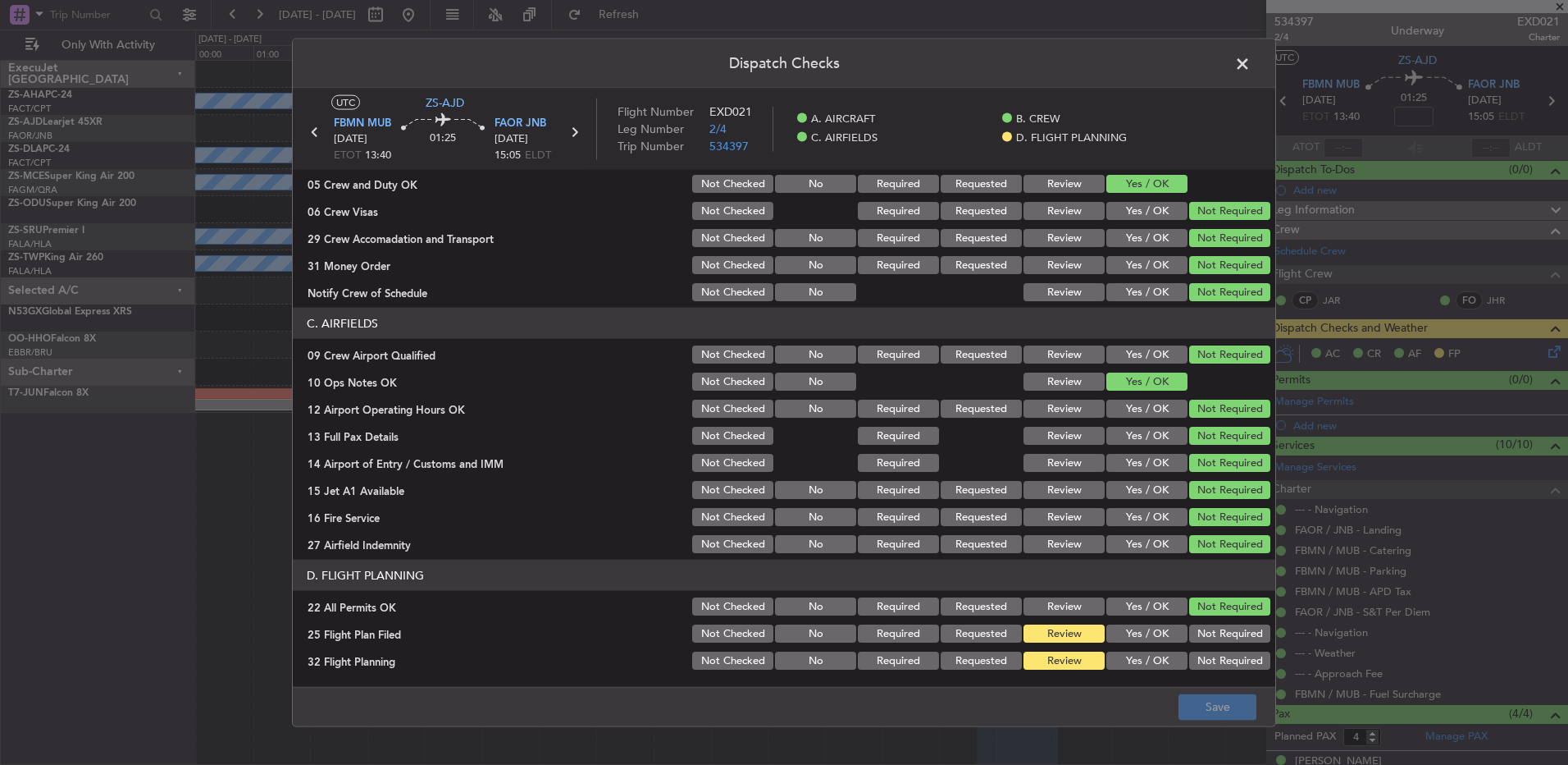
drag, startPoint x: 1168, startPoint y: 631, endPoint x: 1166, endPoint y: 639, distance: 8.2
click at [1166, 631] on button "Yes / OK" at bounding box center [1146, 634] width 81 height 18
drag, startPoint x: 1171, startPoint y: 648, endPoint x: 1171, endPoint y: 661, distance: 13.0
click at [1171, 649] on div "Yes / OK" at bounding box center [1145, 661] width 83 height 23
click at [1171, 661] on button "Yes / OK" at bounding box center [1146, 661] width 81 height 18
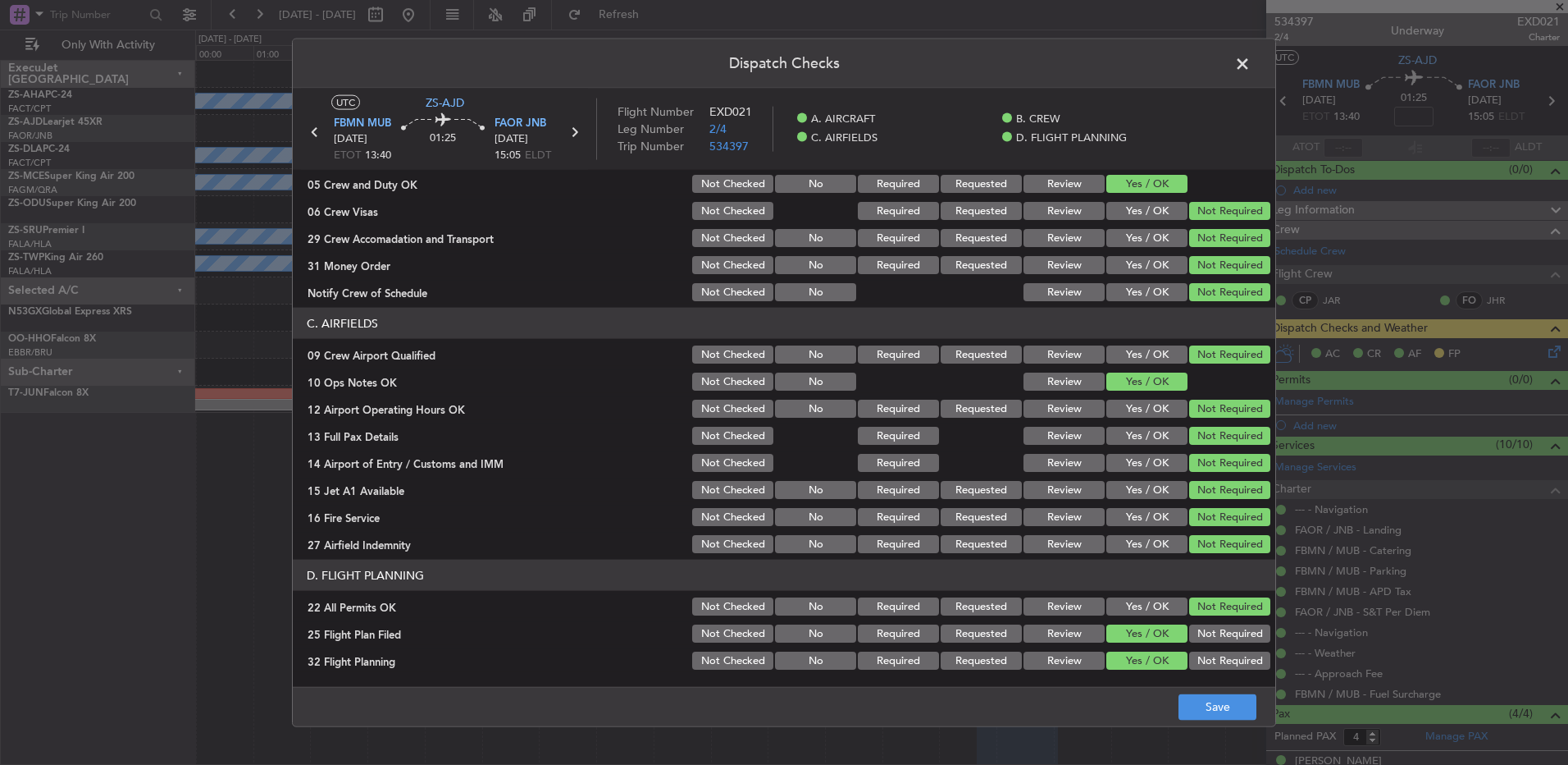
click at [1201, 692] on footer "Save" at bounding box center [784, 705] width 983 height 39
click at [1201, 700] on button "Save" at bounding box center [1217, 706] width 78 height 26
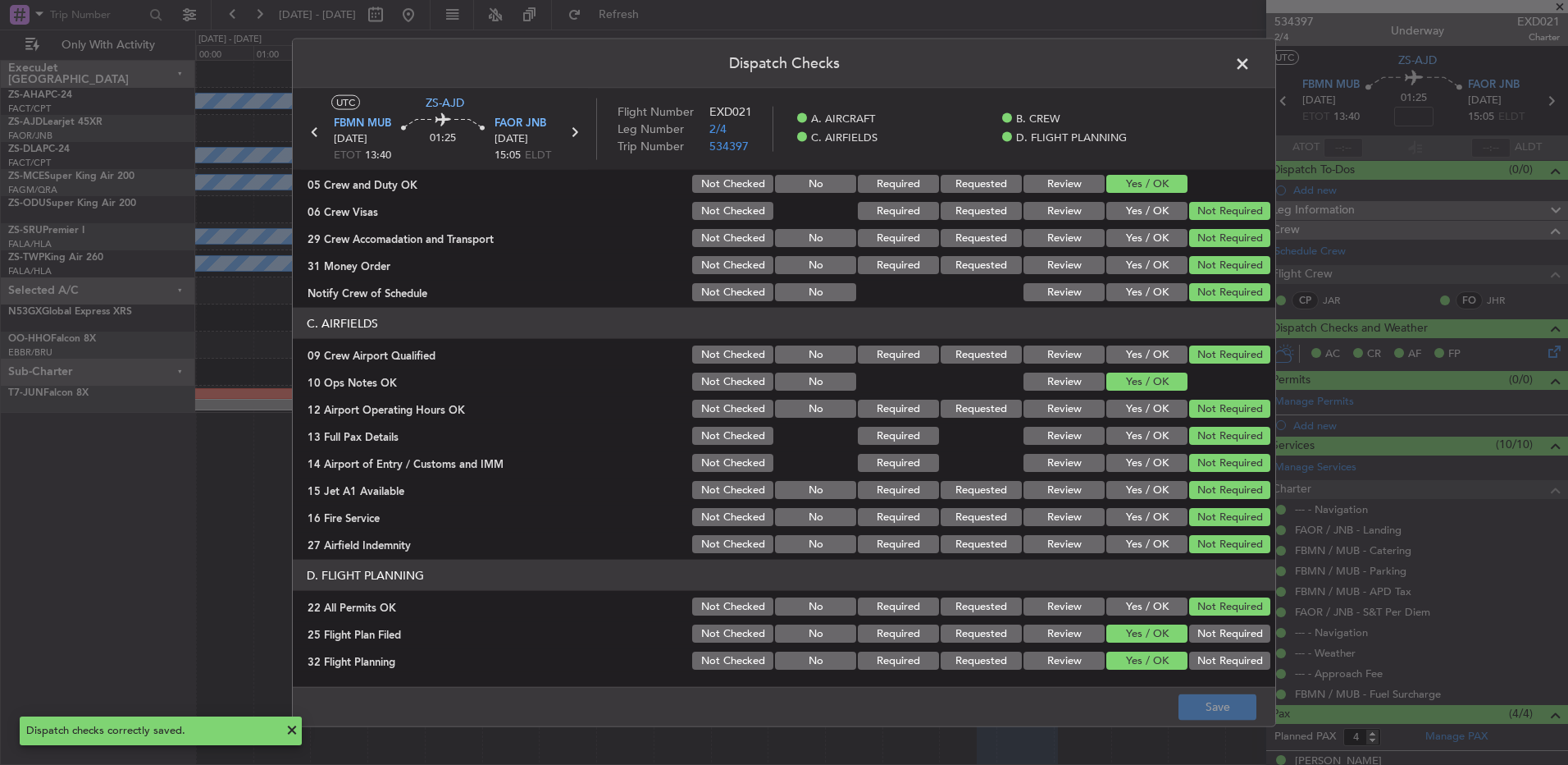
click at [1251, 65] on span at bounding box center [1251, 68] width 0 height 33
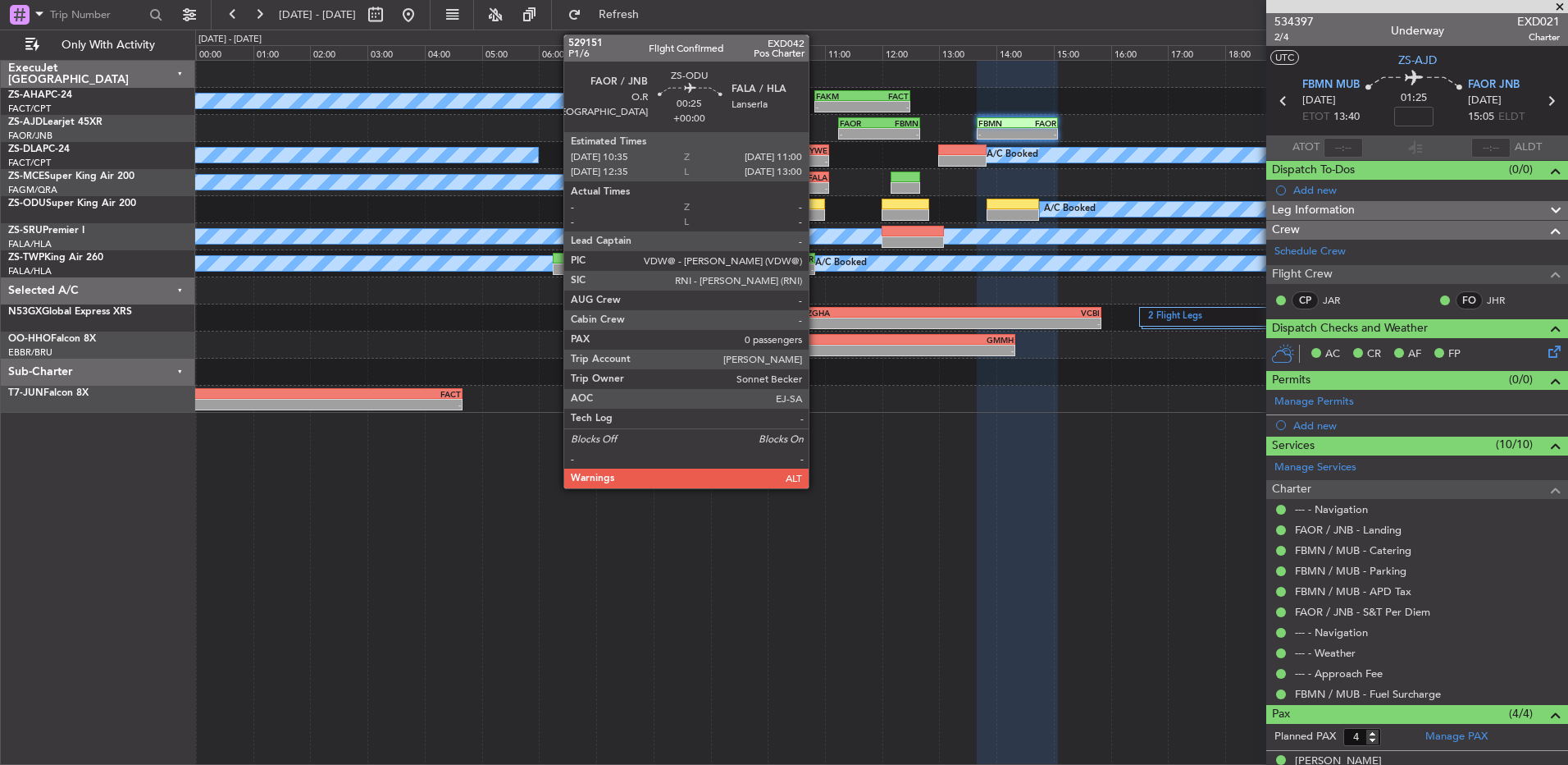
click at [817, 205] on div at bounding box center [812, 205] width 24 height 12
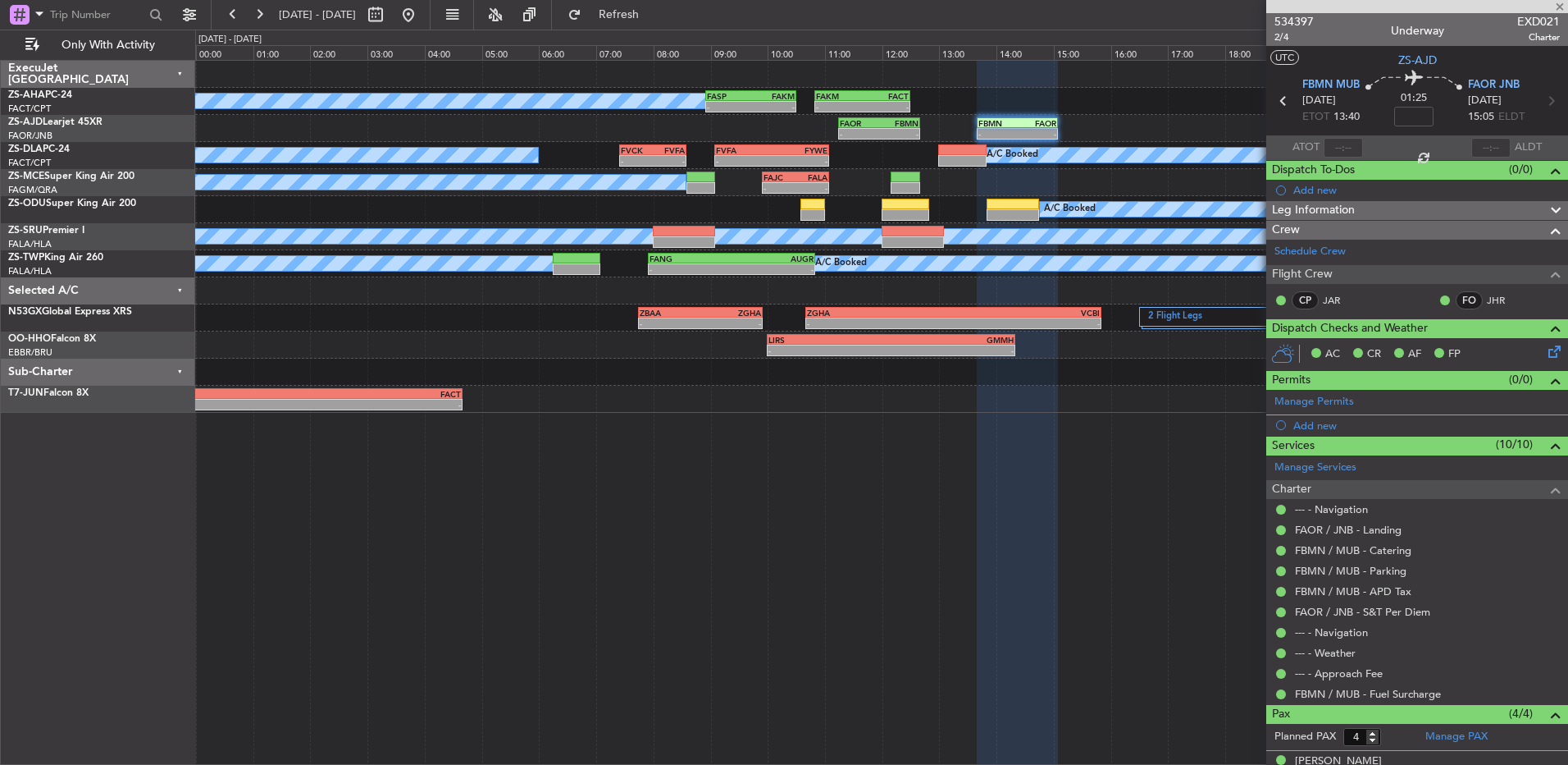
type input "0"
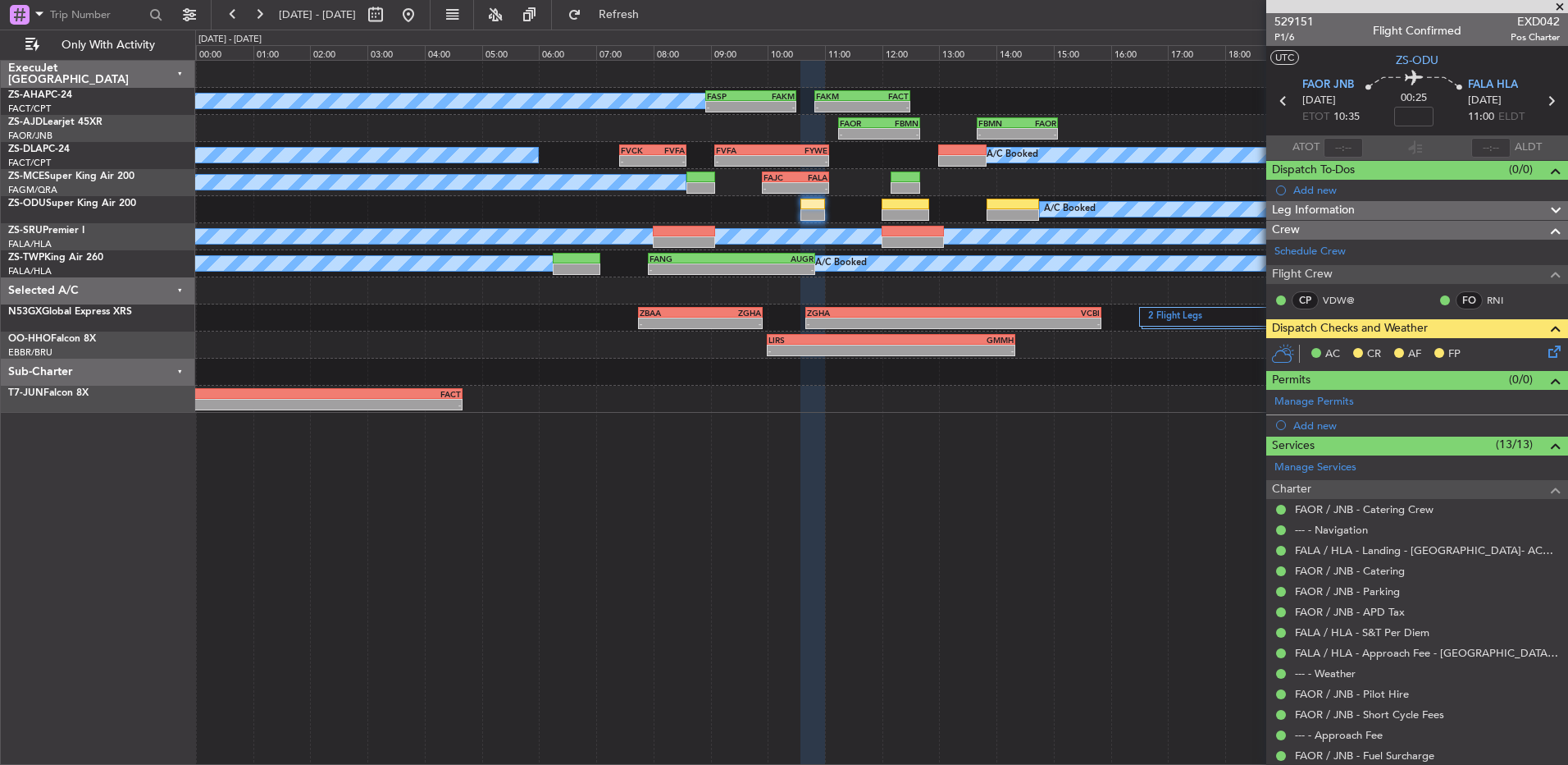
click at [1545, 352] on icon at bounding box center [1552, 349] width 13 height 13
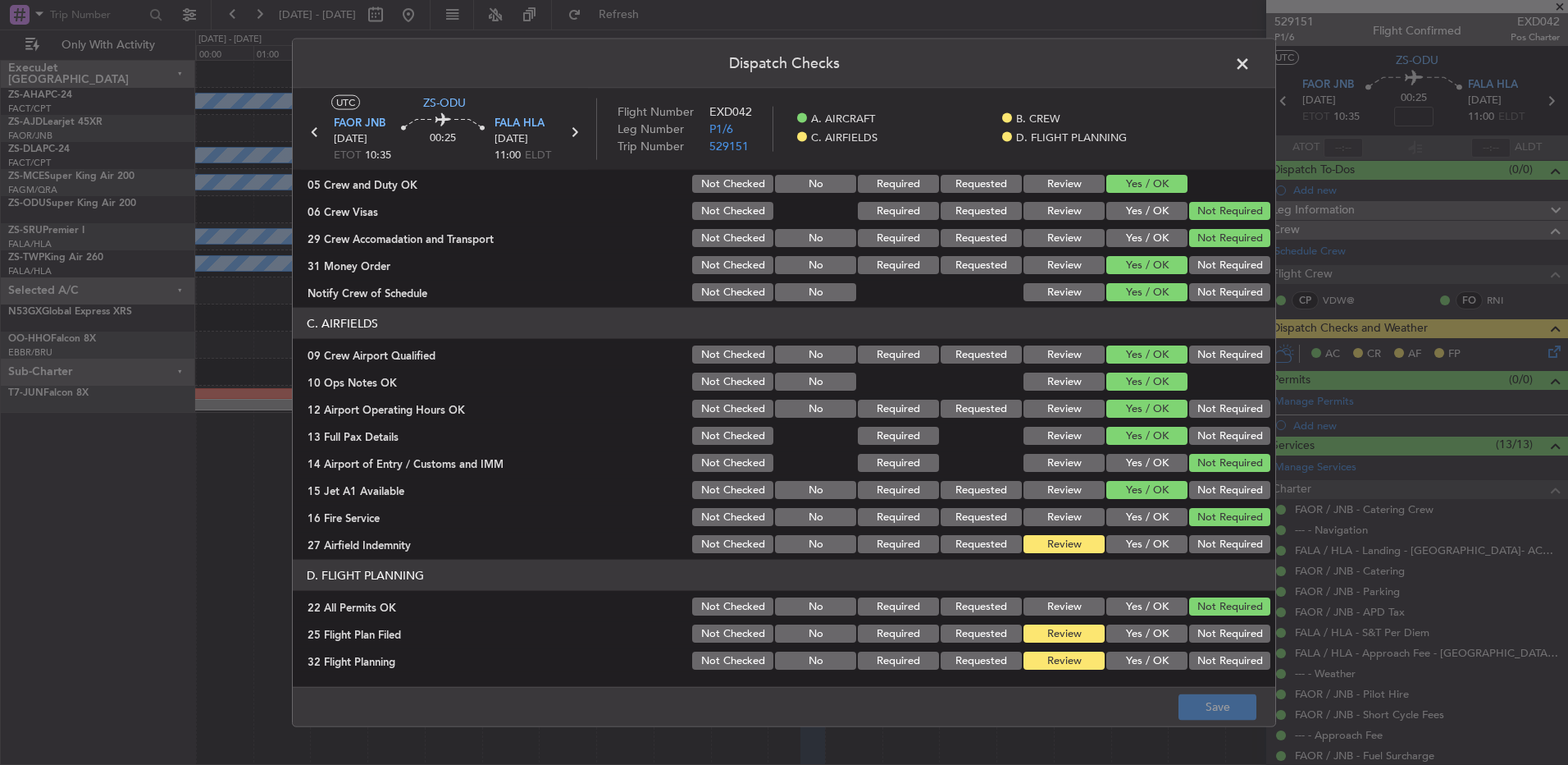
click at [1251, 63] on span at bounding box center [1251, 68] width 0 height 33
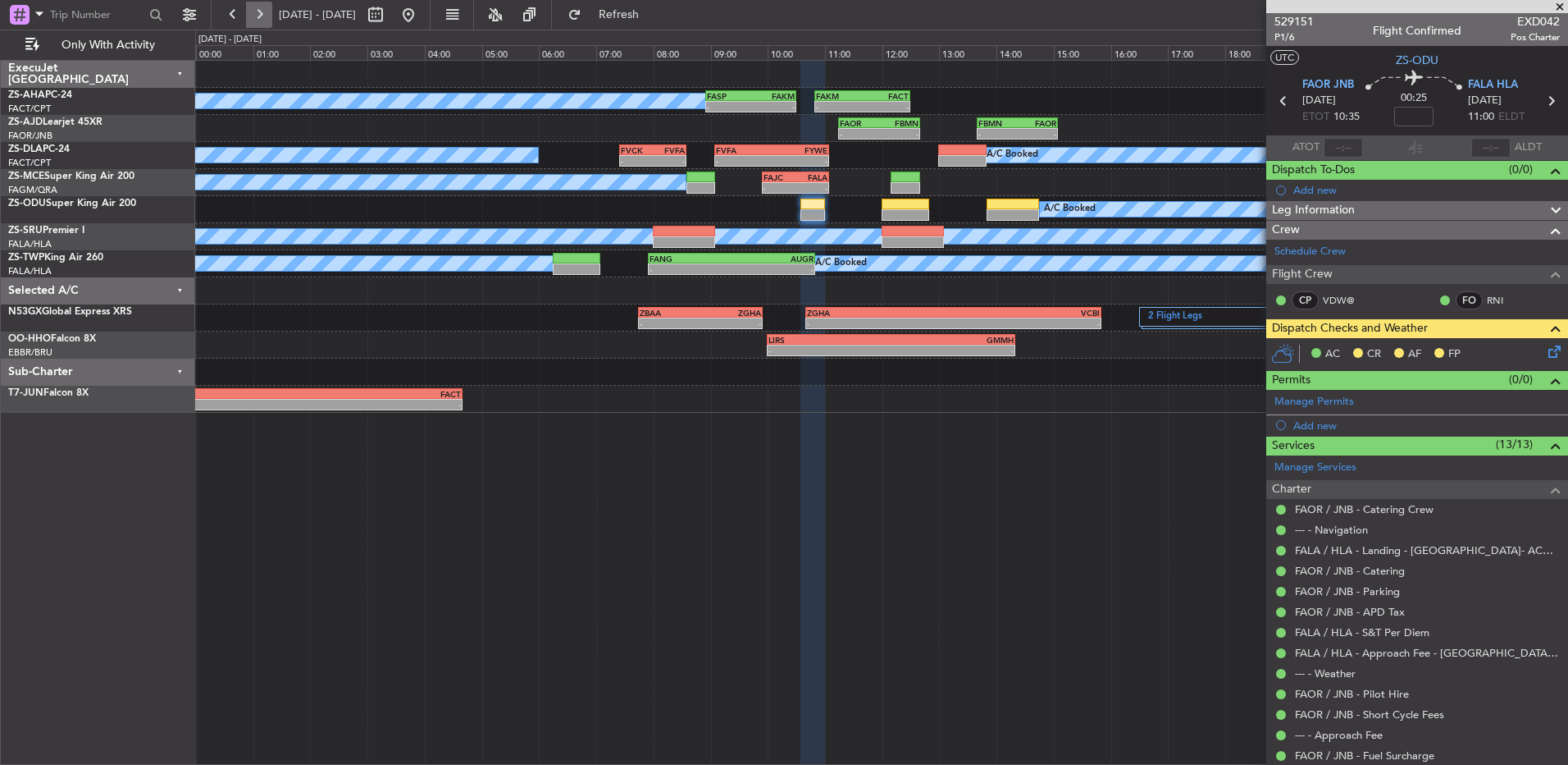
click at [258, 24] on button at bounding box center [259, 14] width 26 height 26
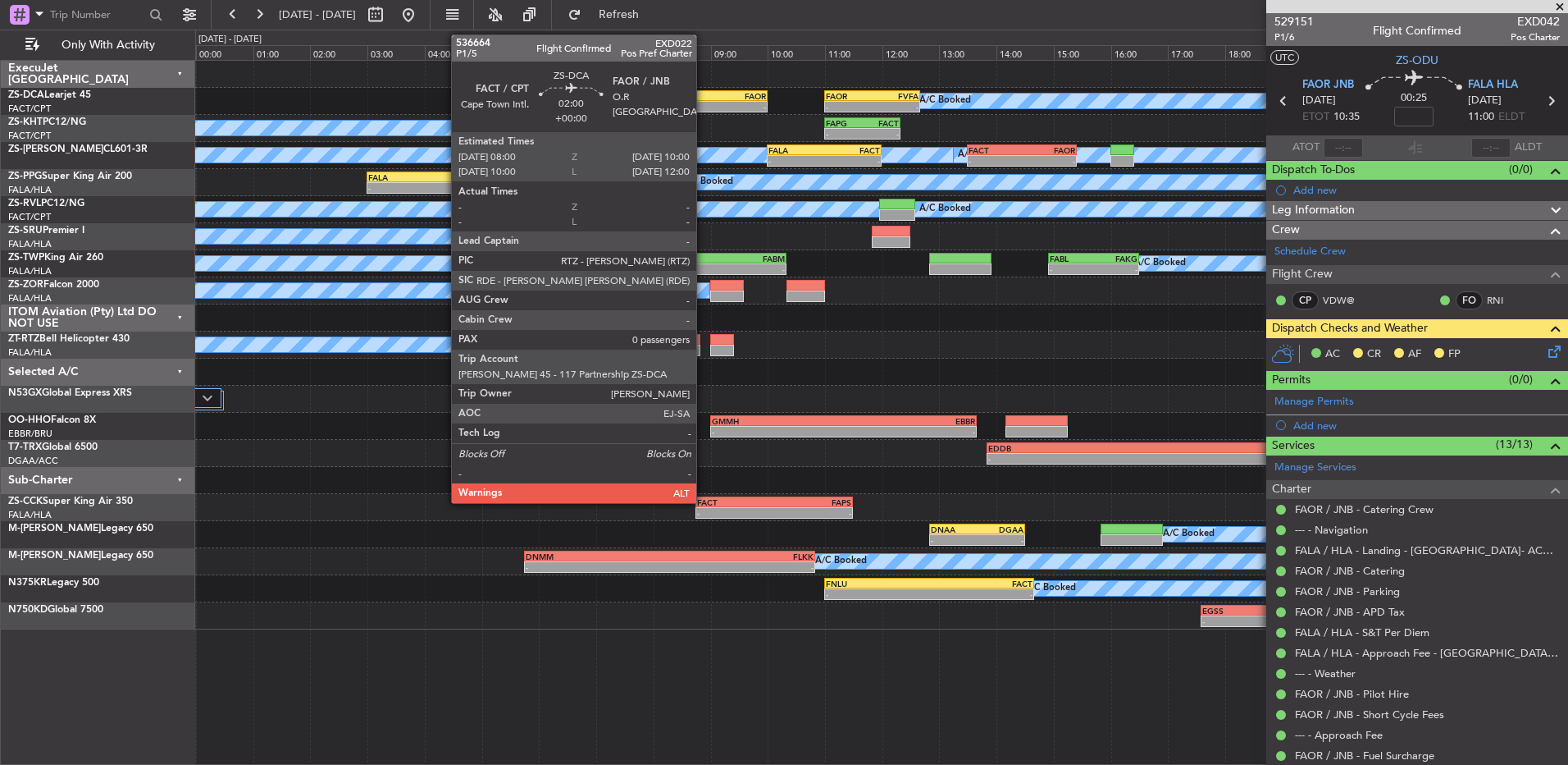
click at [704, 105] on div "-" at bounding box center [682, 107] width 56 height 10
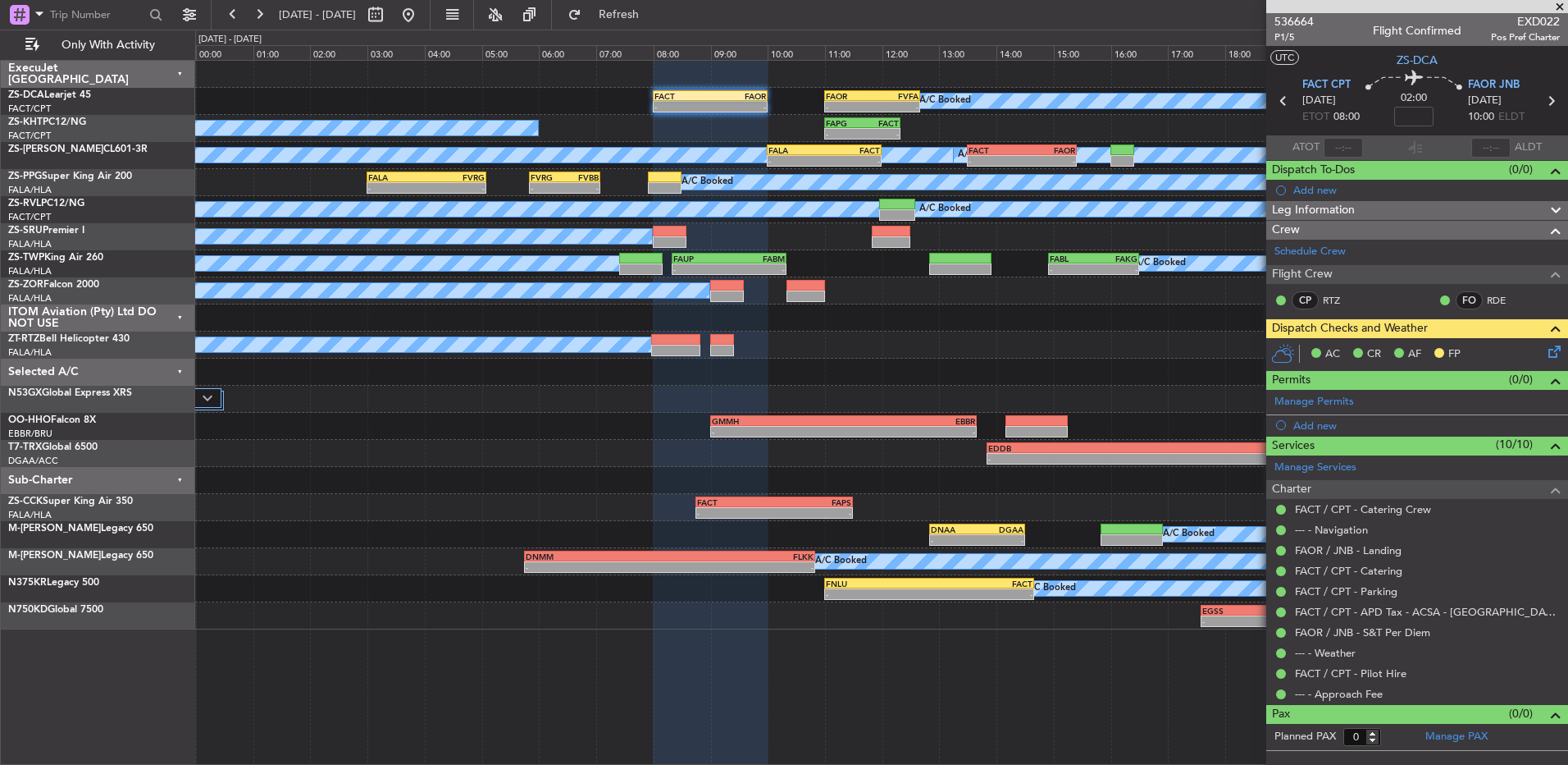
click at [1556, 8] on span at bounding box center [1560, 8] width 17 height 15
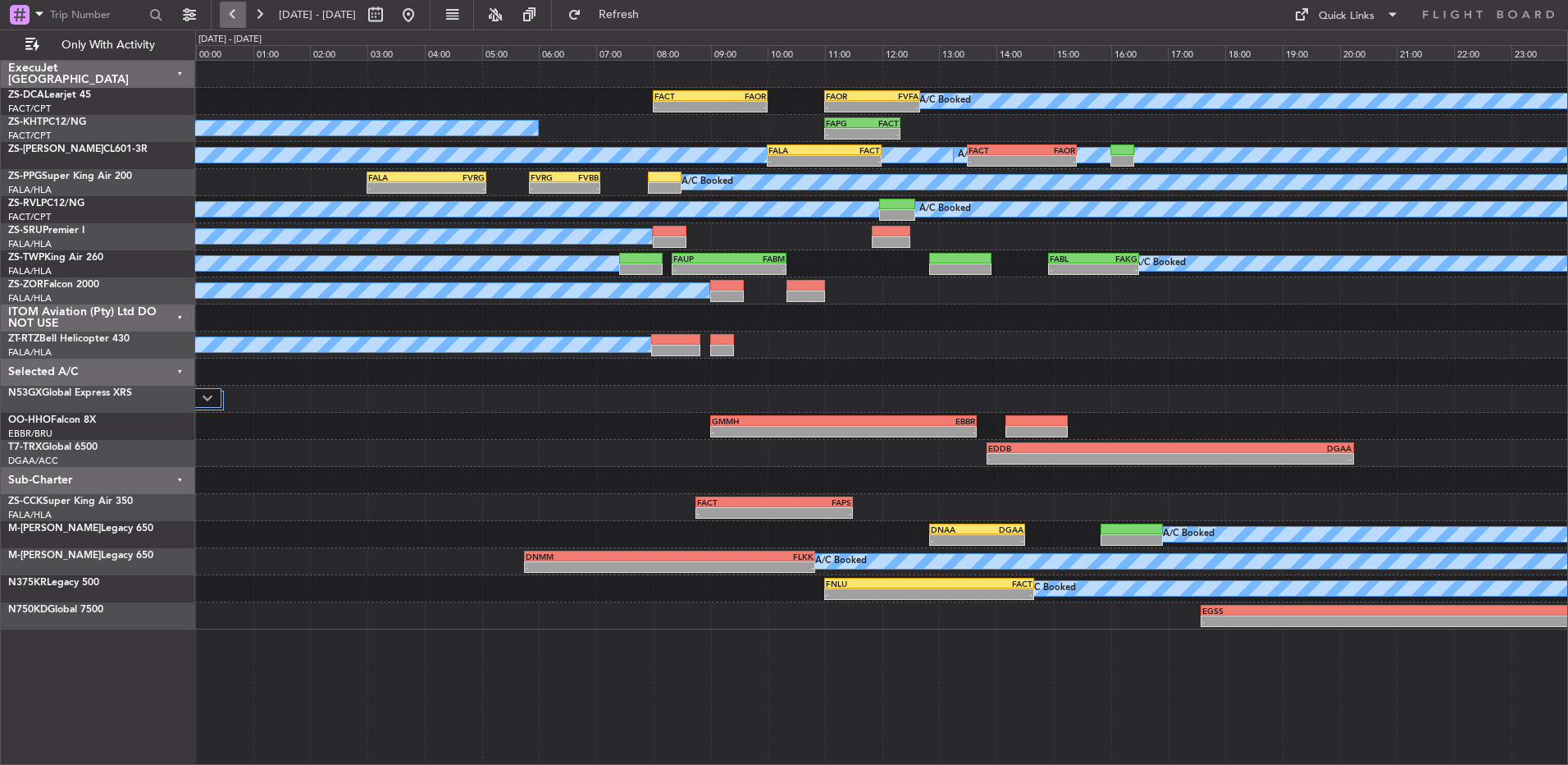
click at [229, 7] on button at bounding box center [232, 14] width 26 height 26
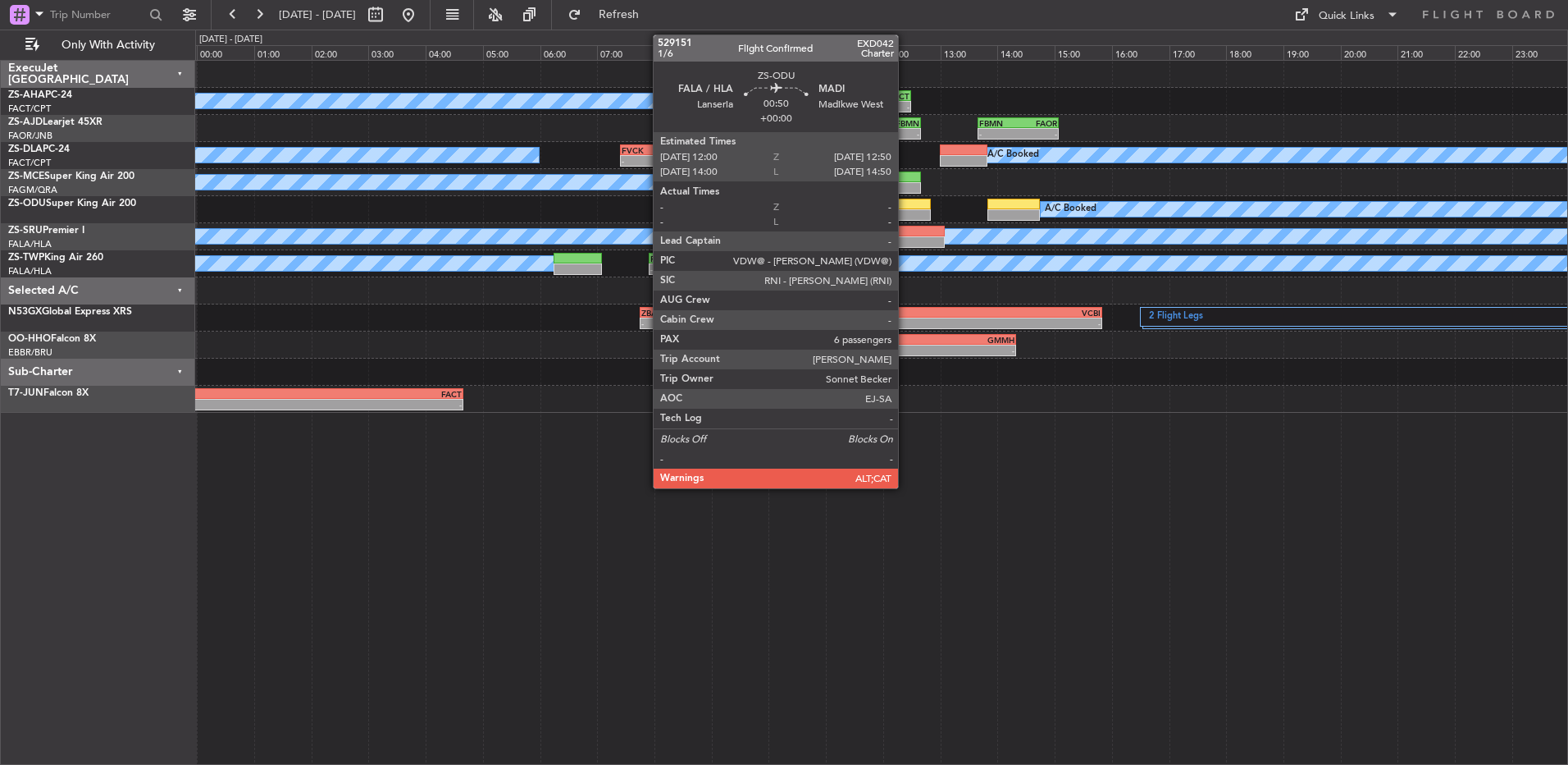
click at [906, 211] on div at bounding box center [907, 215] width 48 height 12
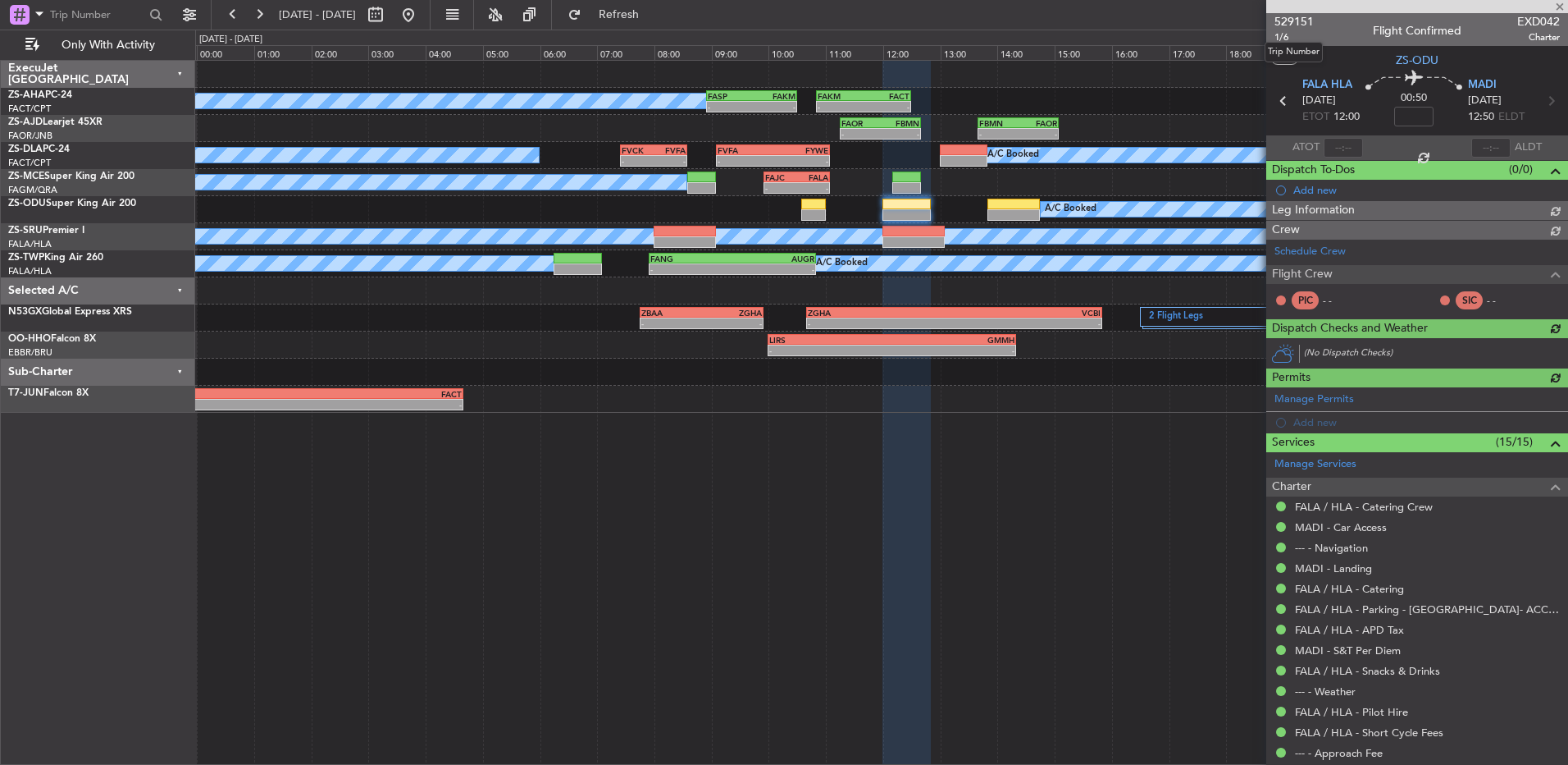
click at [1292, 15] on span "529151" at bounding box center [1294, 22] width 39 height 18
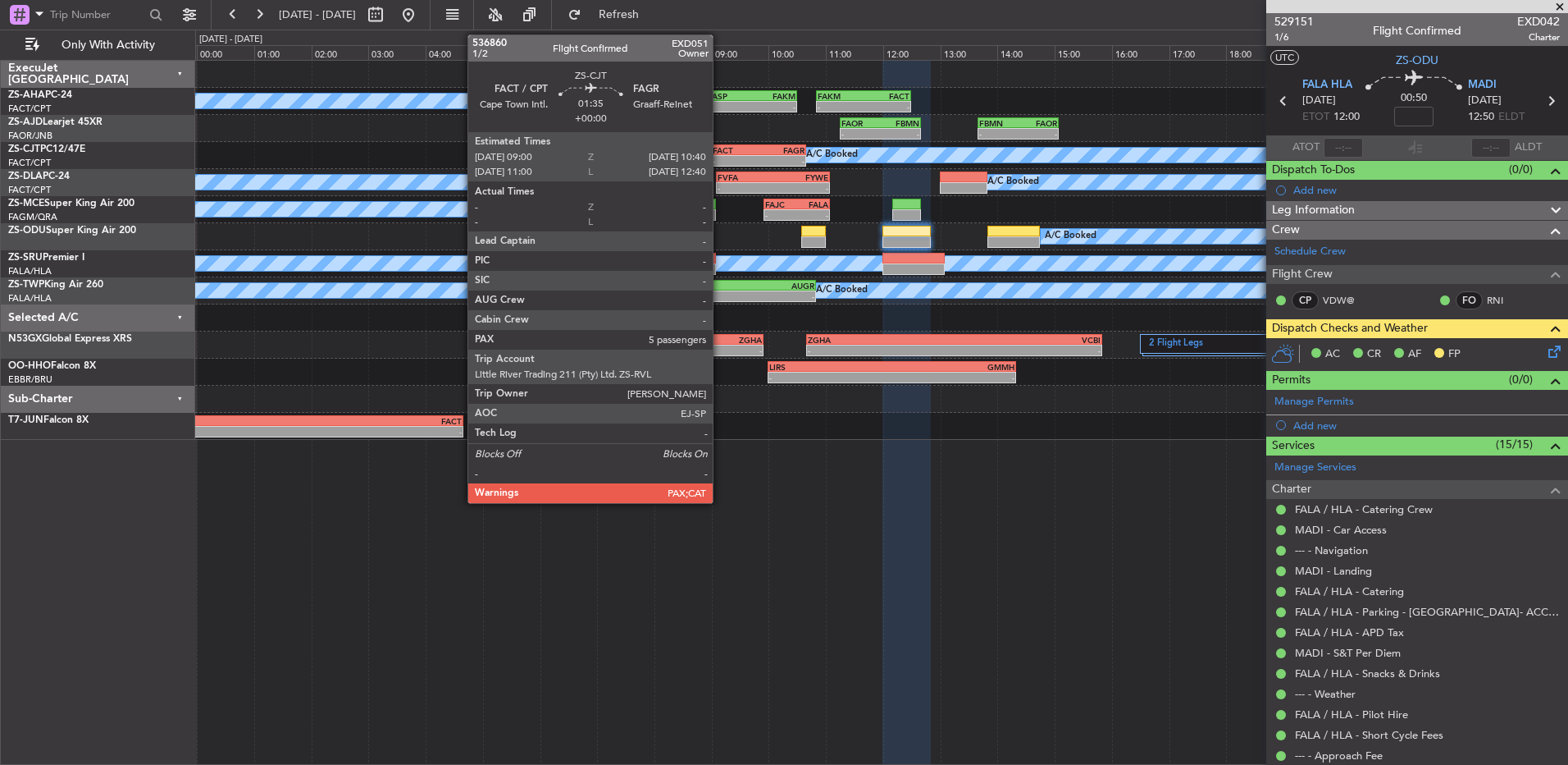
click at [721, 155] on div "FACT 09:00 Z FAGR 10:40 Z" at bounding box center [759, 150] width 96 height 12
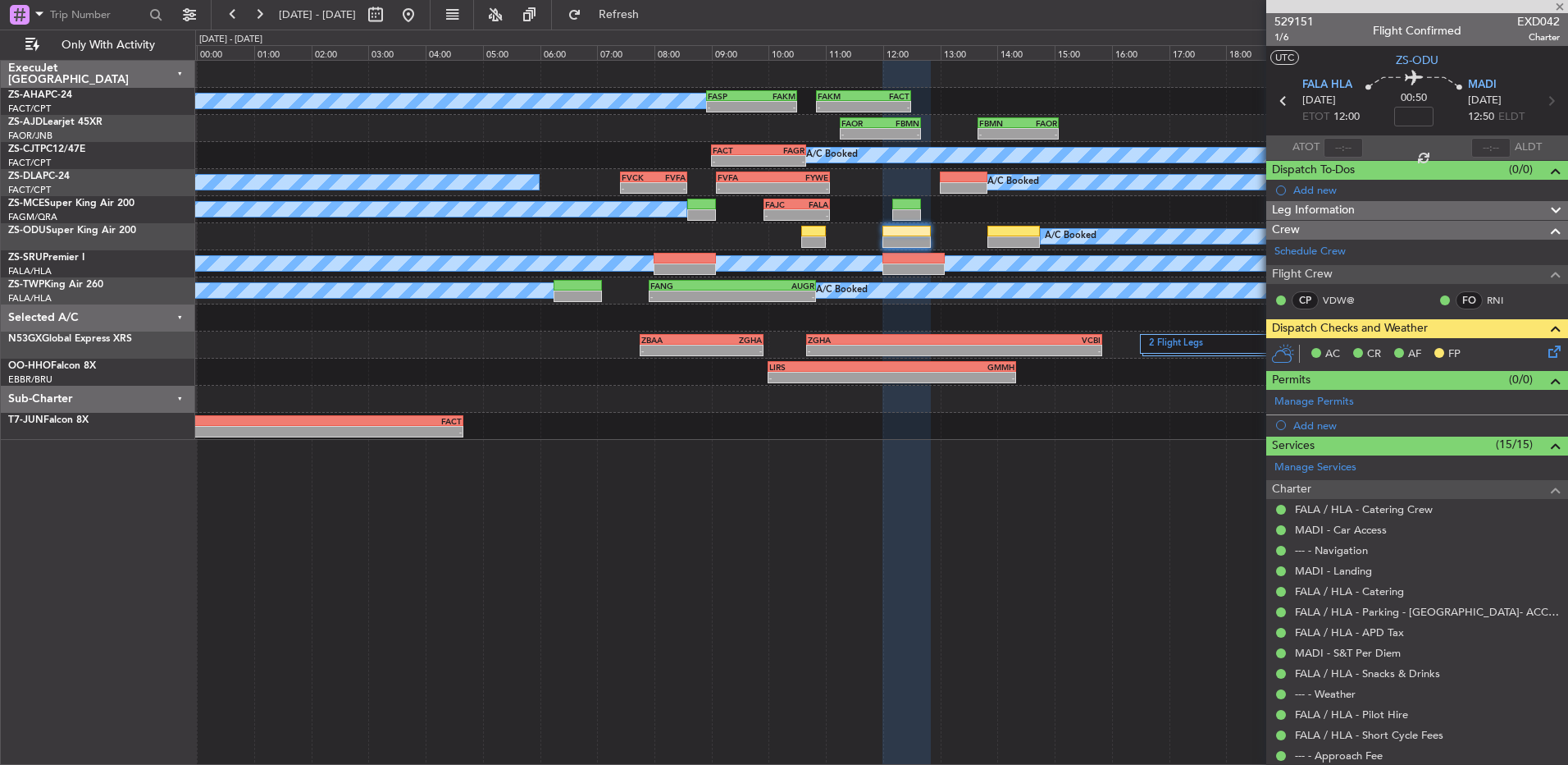
type input "5"
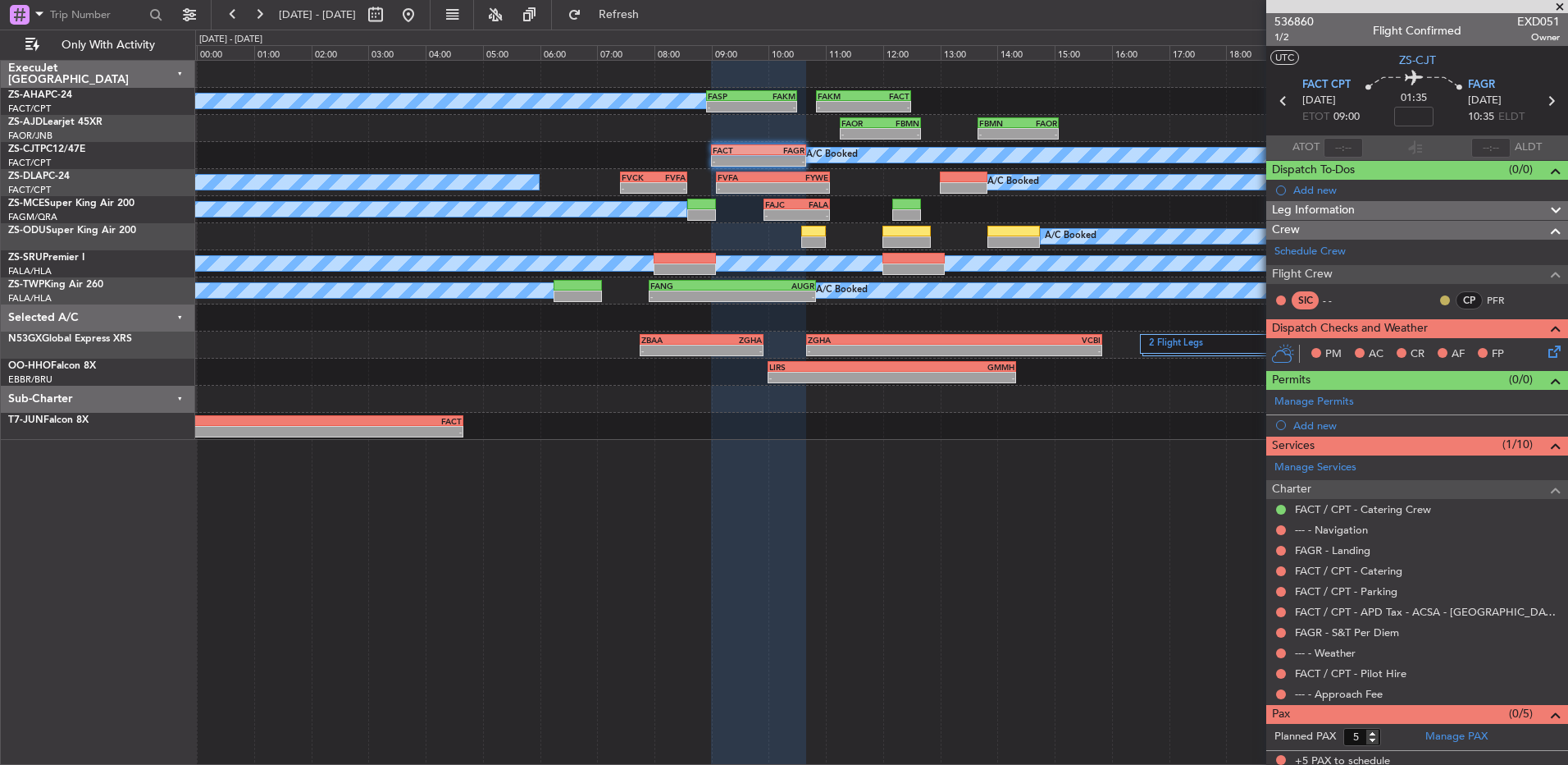
click at [1440, 301] on button at bounding box center [1445, 301] width 10 height 10
click at [1401, 348] on span "Acknowledged" at bounding box center [1437, 348] width 72 height 17
click at [1284, 687] on nimbus-traffic-light at bounding box center [1282, 694] width 13 height 13
click at [1278, 696] on button at bounding box center [1282, 694] width 10 height 10
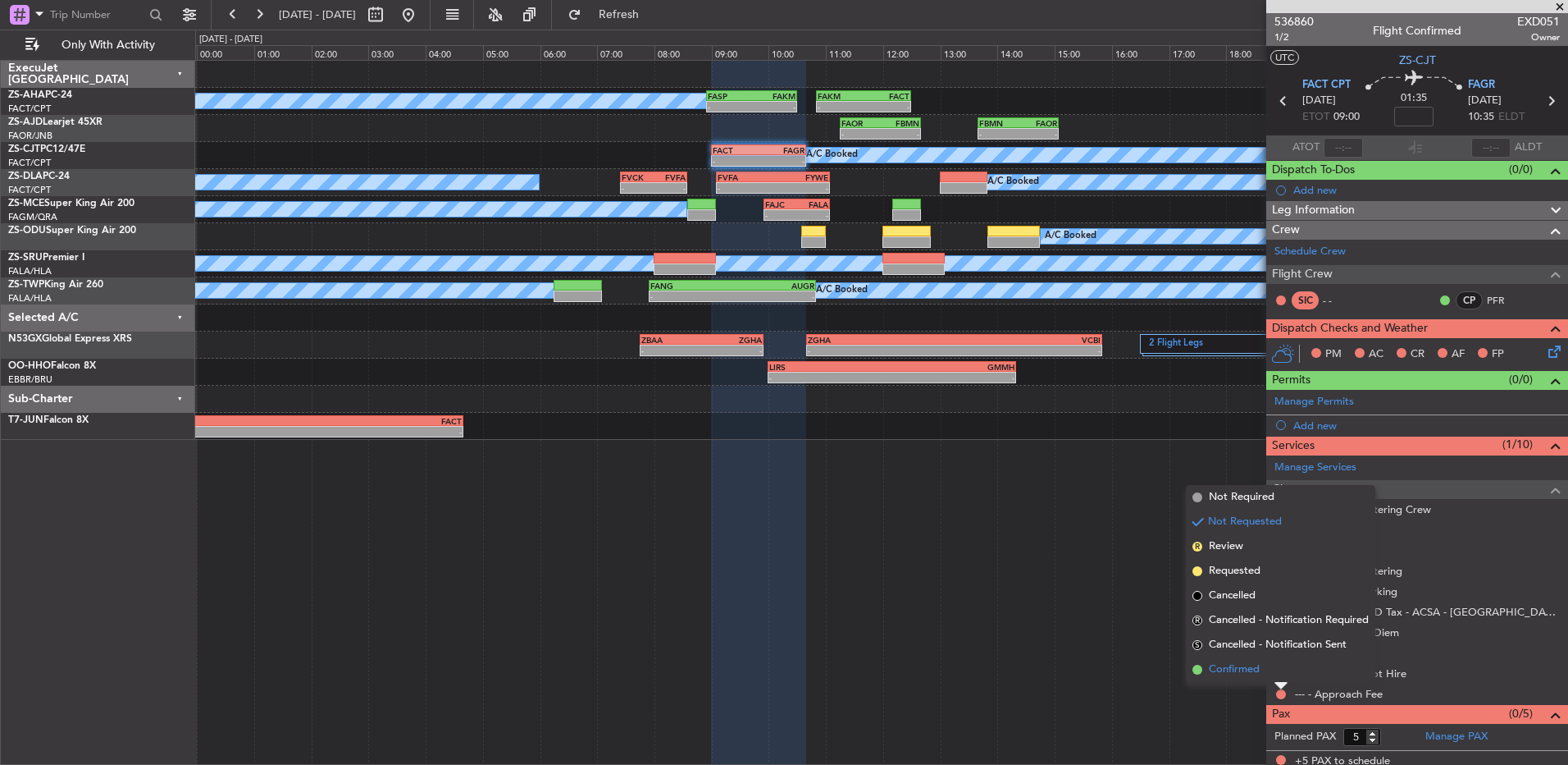
click at [1272, 676] on li "Confirmed" at bounding box center [1281, 669] width 190 height 24
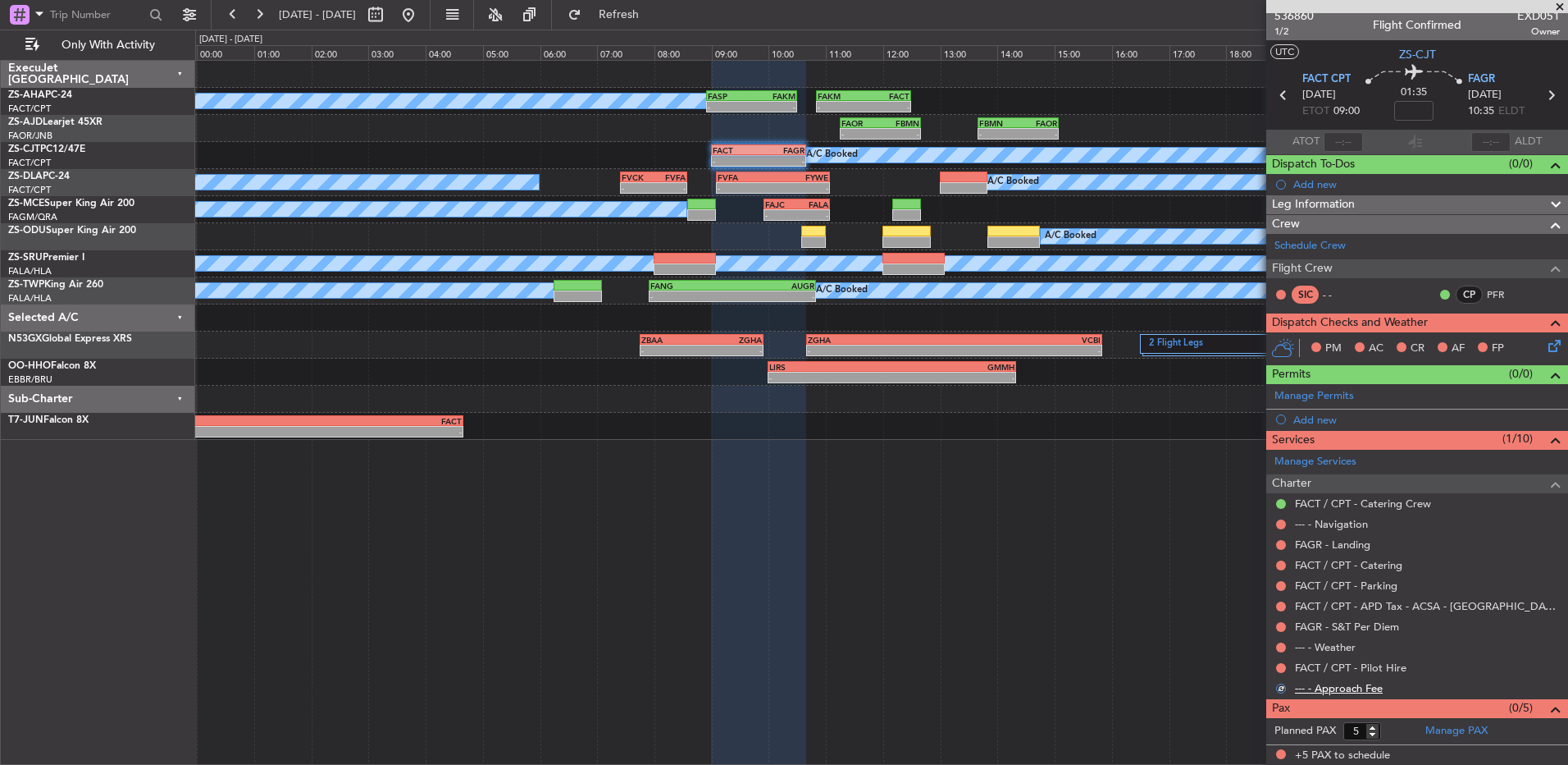
scroll to position [7, 0]
click at [1280, 668] on button at bounding box center [1282, 667] width 10 height 10
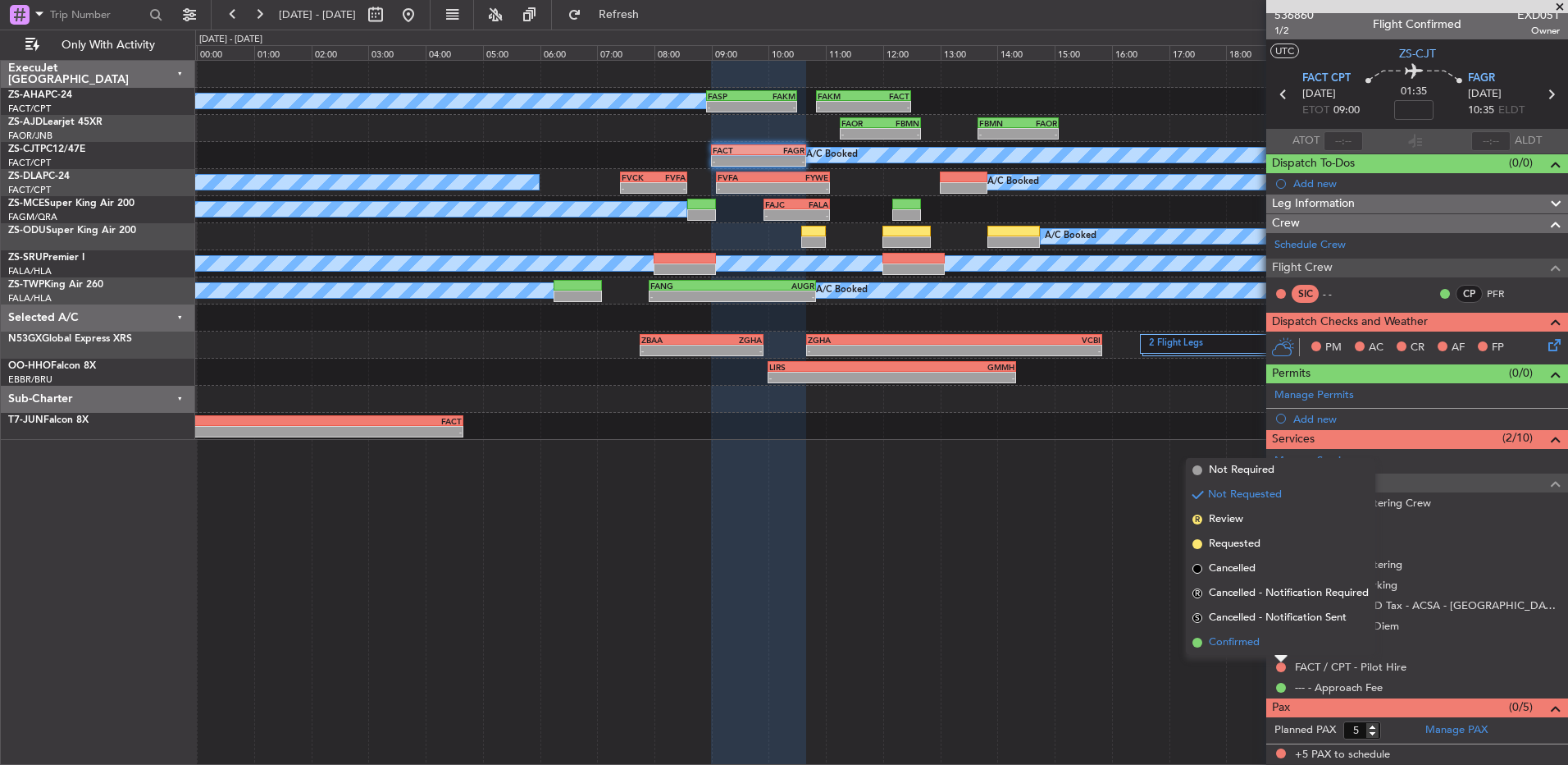
click at [1278, 653] on li "Confirmed" at bounding box center [1281, 642] width 190 height 24
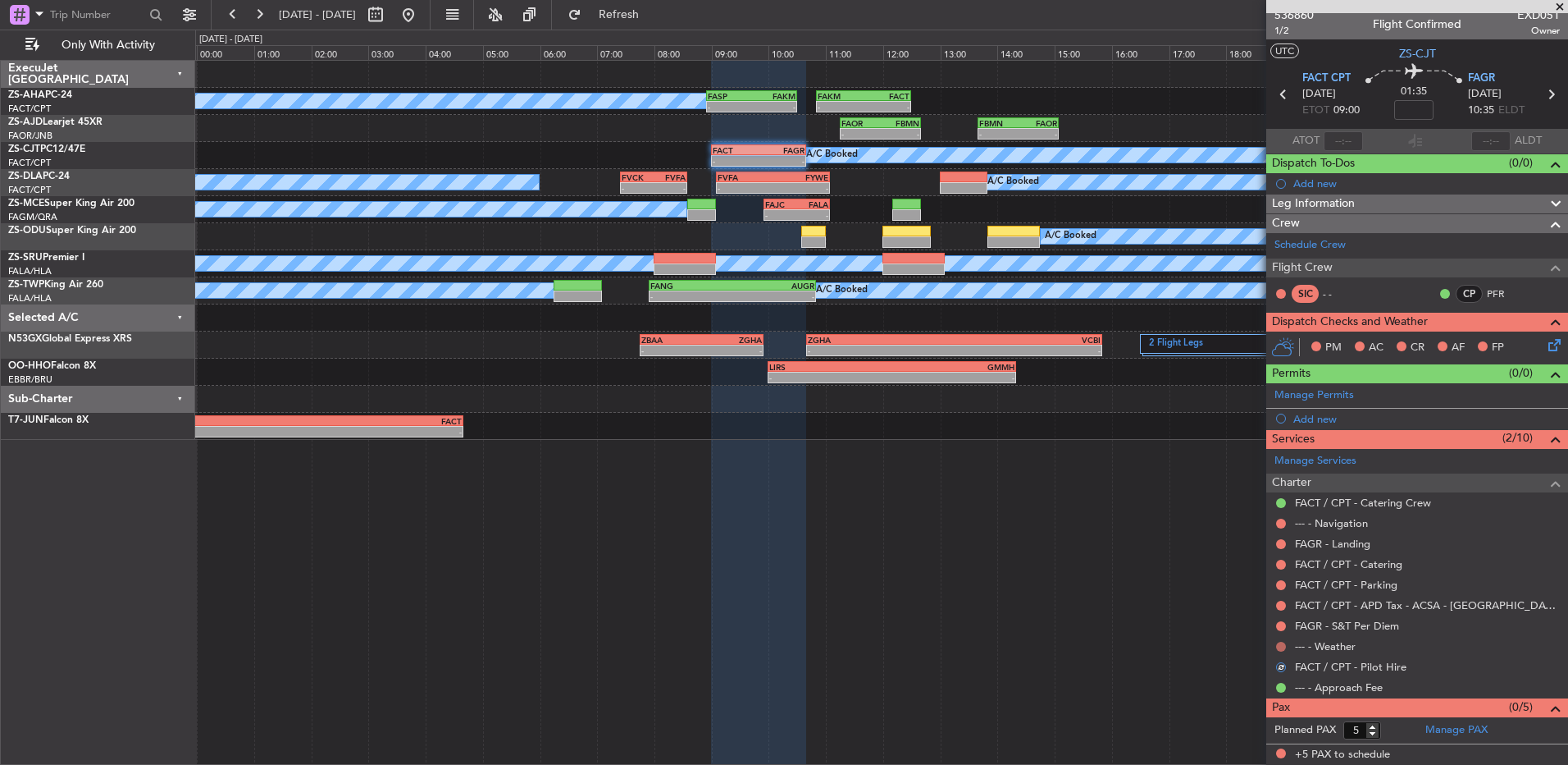
click at [1282, 649] on button at bounding box center [1282, 646] width 10 height 10
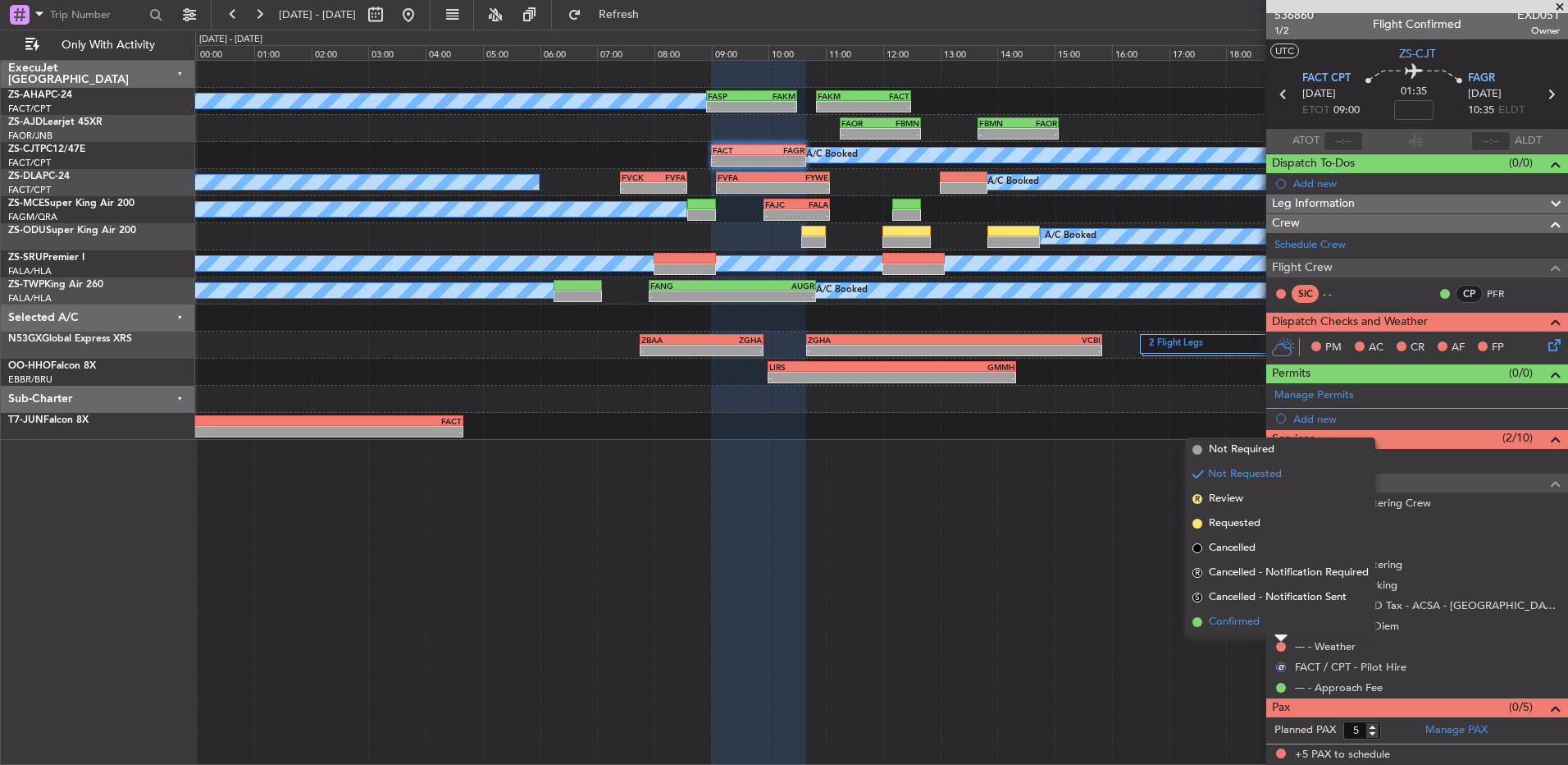
click at [1282, 626] on li "Confirmed" at bounding box center [1281, 621] width 190 height 24
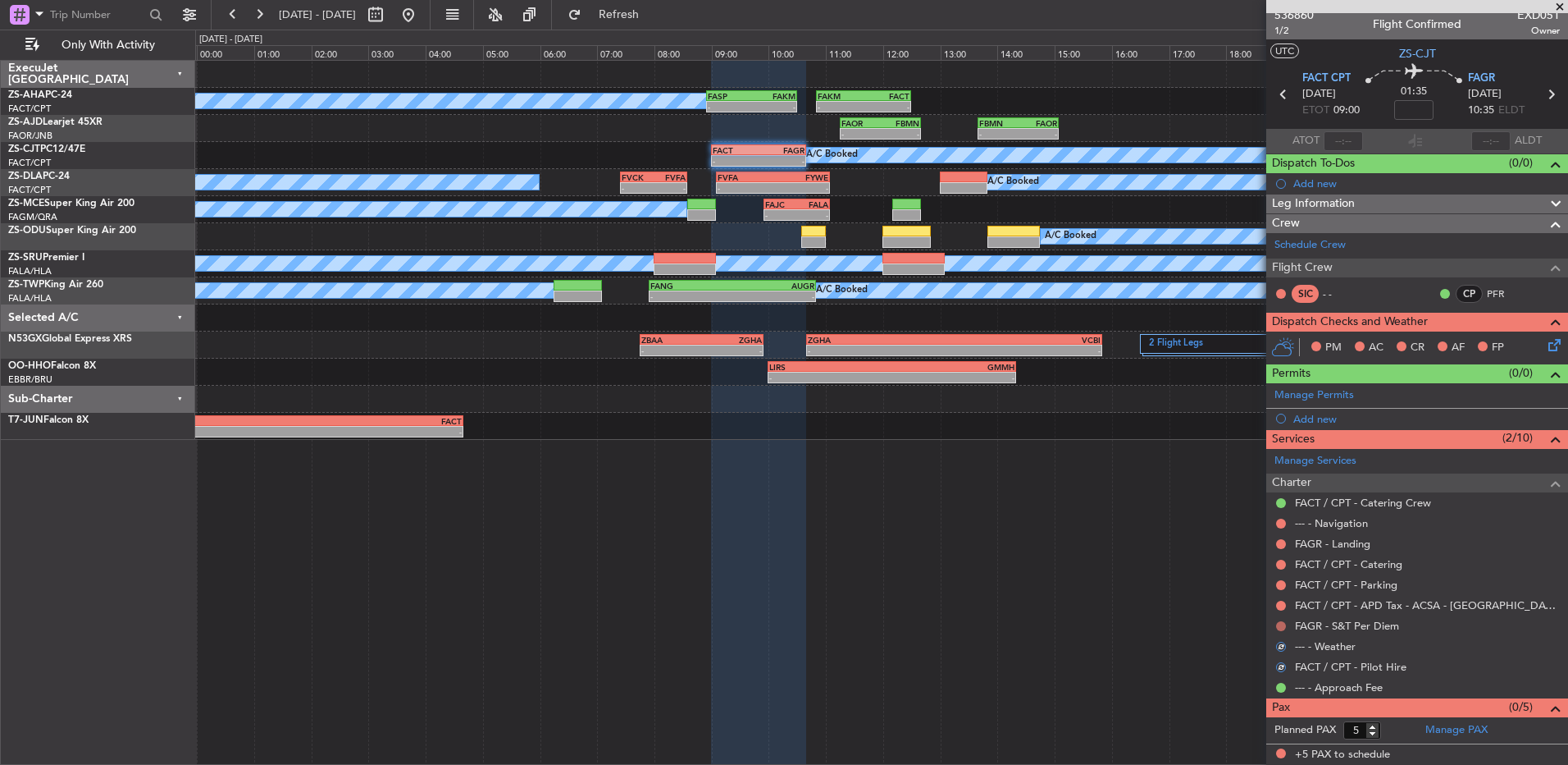
click at [1282, 625] on button at bounding box center [1282, 626] width 10 height 10
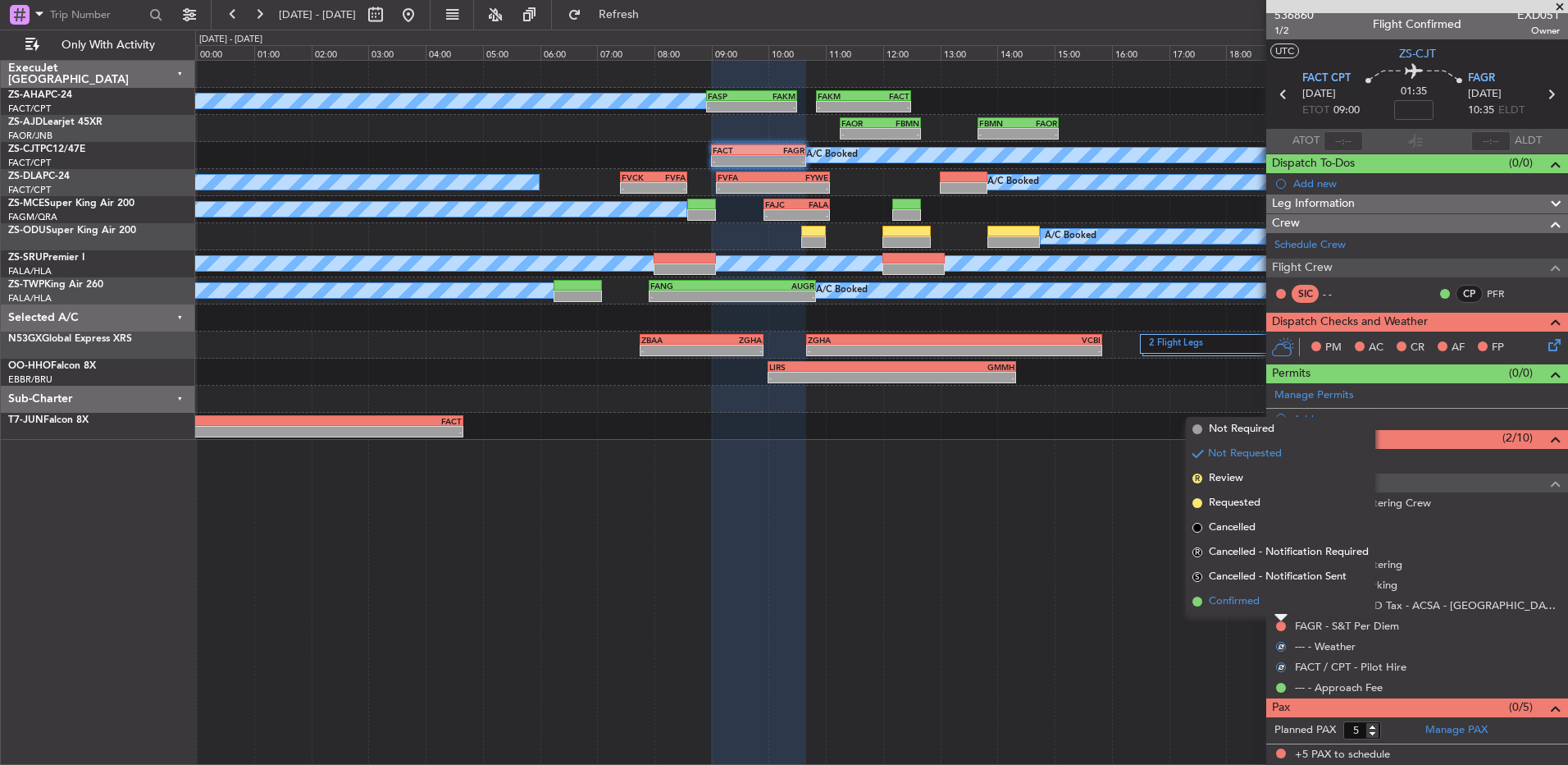
click at [1279, 605] on li "Confirmed" at bounding box center [1281, 600] width 190 height 24
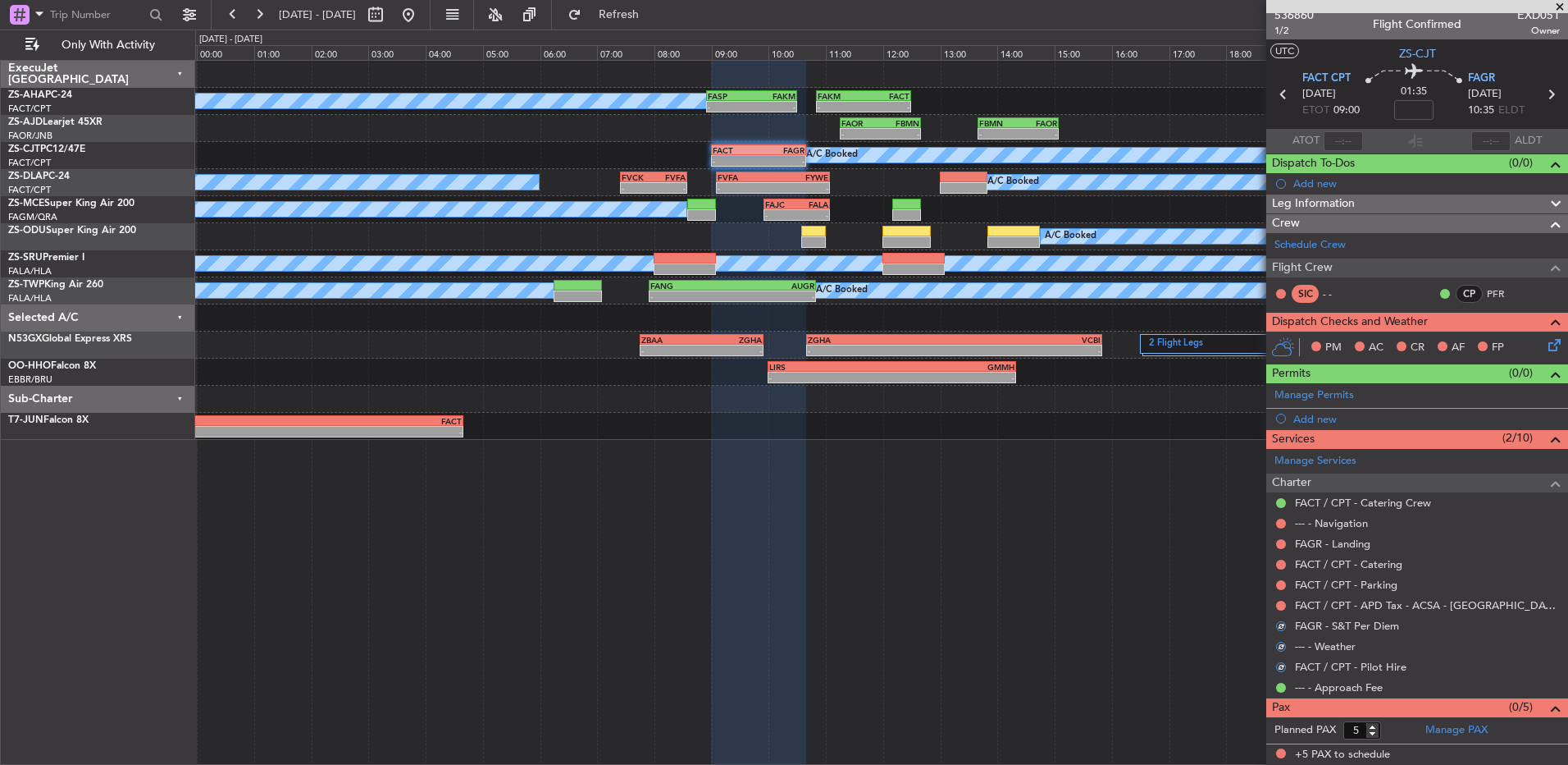
click at [1279, 605] on button at bounding box center [1282, 605] width 10 height 10
click at [1278, 582] on button at bounding box center [1282, 585] width 10 height 10
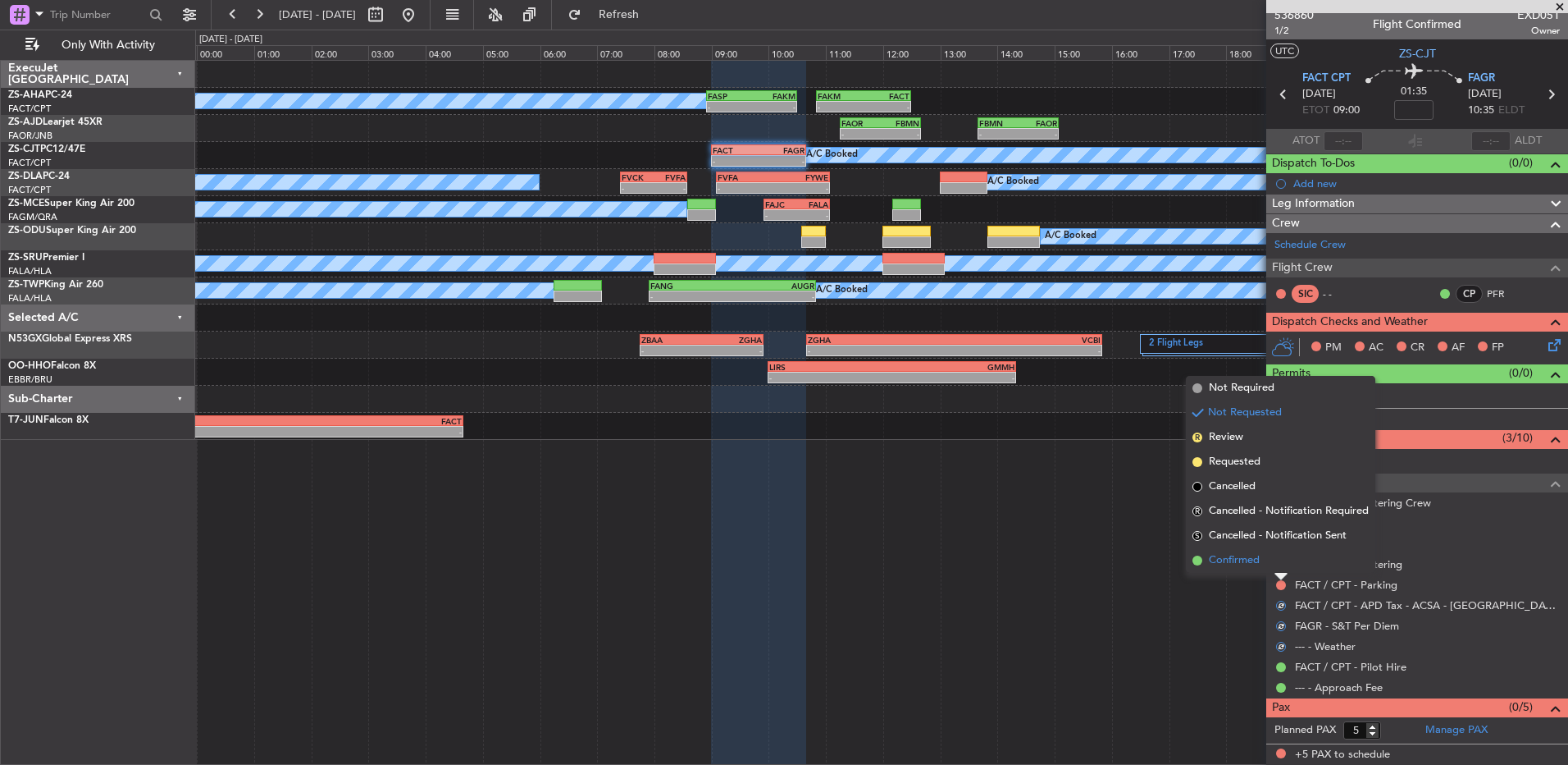
click at [1279, 560] on li "Confirmed" at bounding box center [1281, 560] width 190 height 24
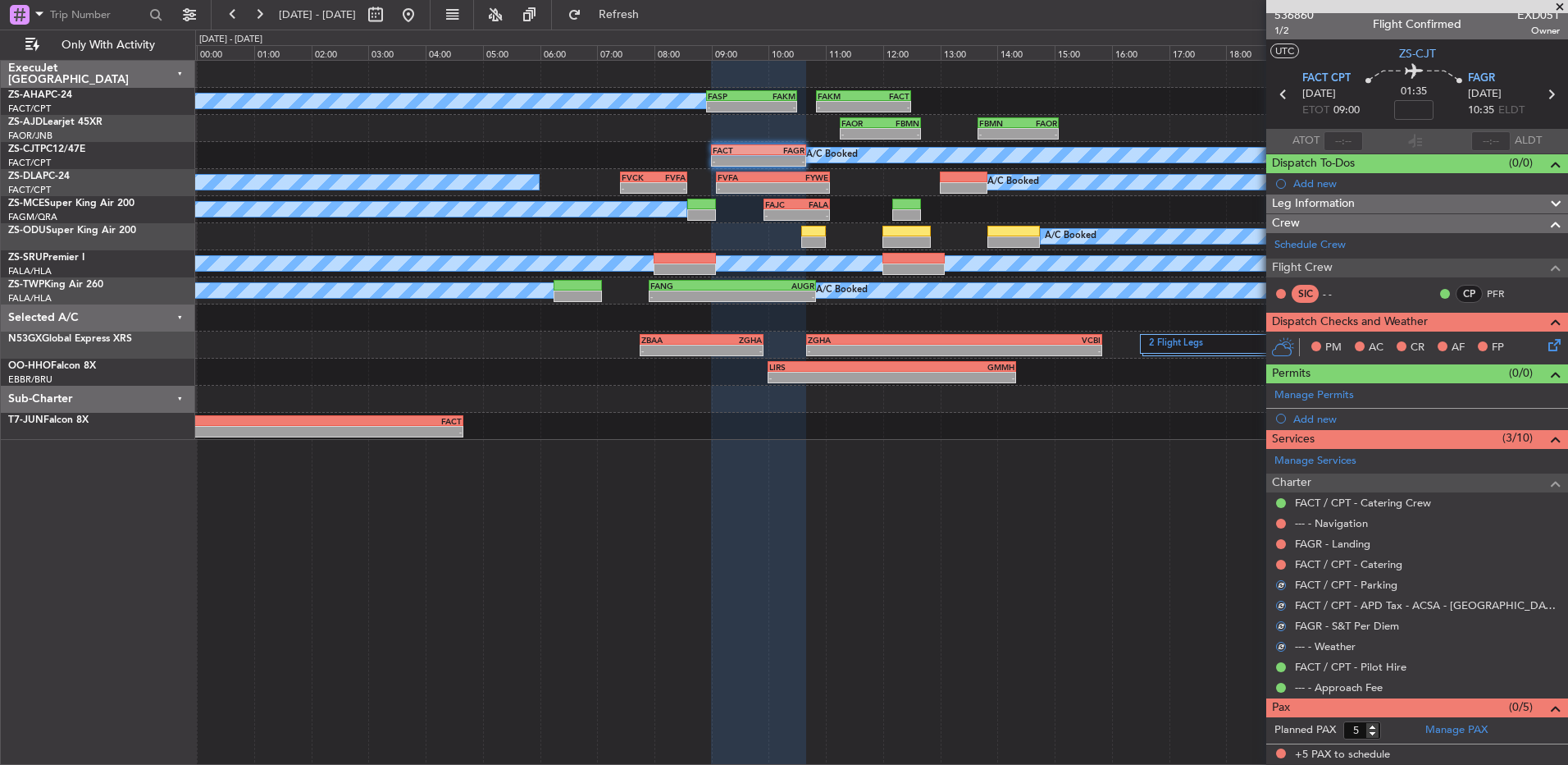
click at [1279, 560] on button at bounding box center [1282, 565] width 10 height 10
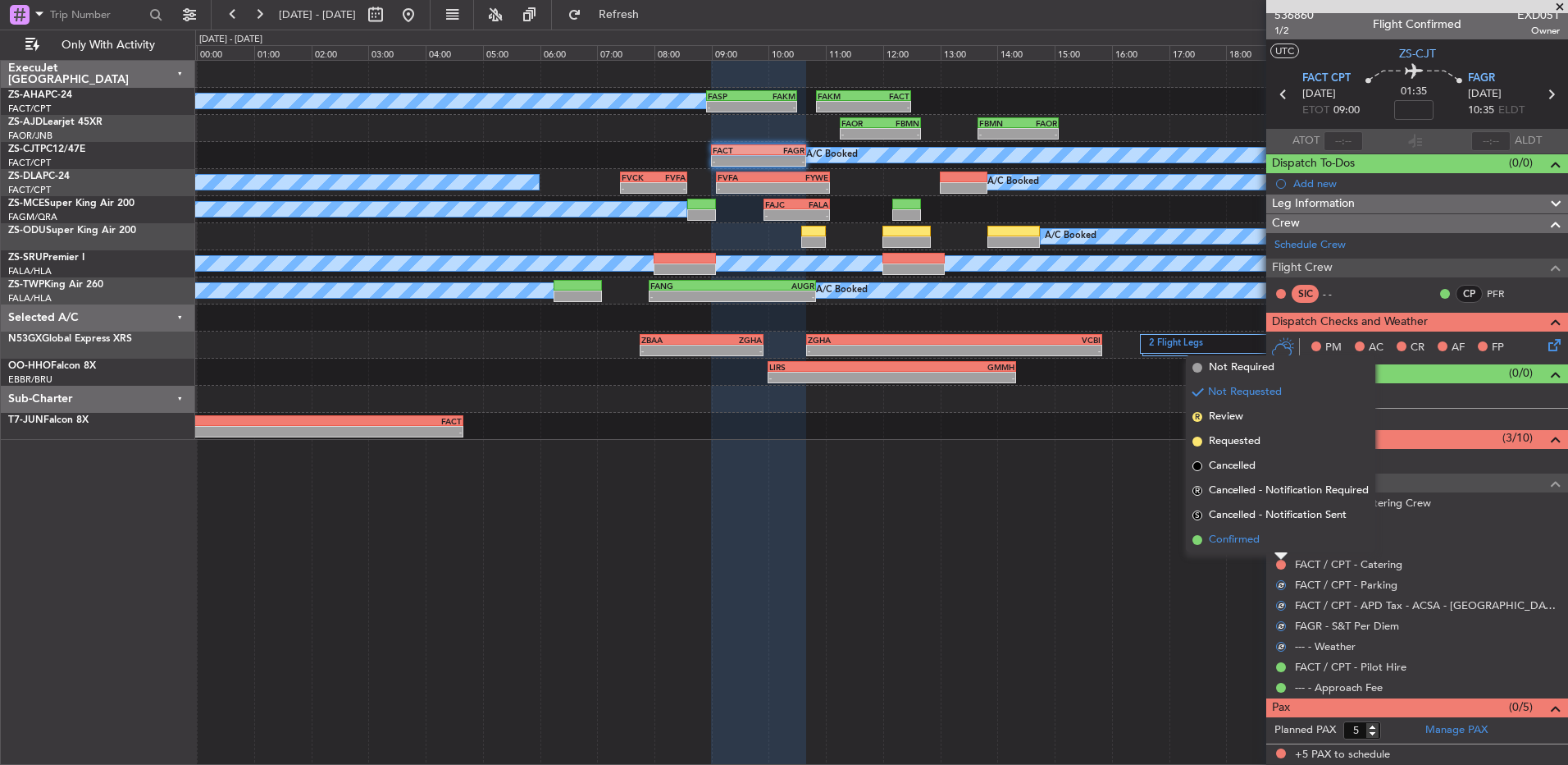
click at [1277, 542] on li "Confirmed" at bounding box center [1281, 540] width 190 height 24
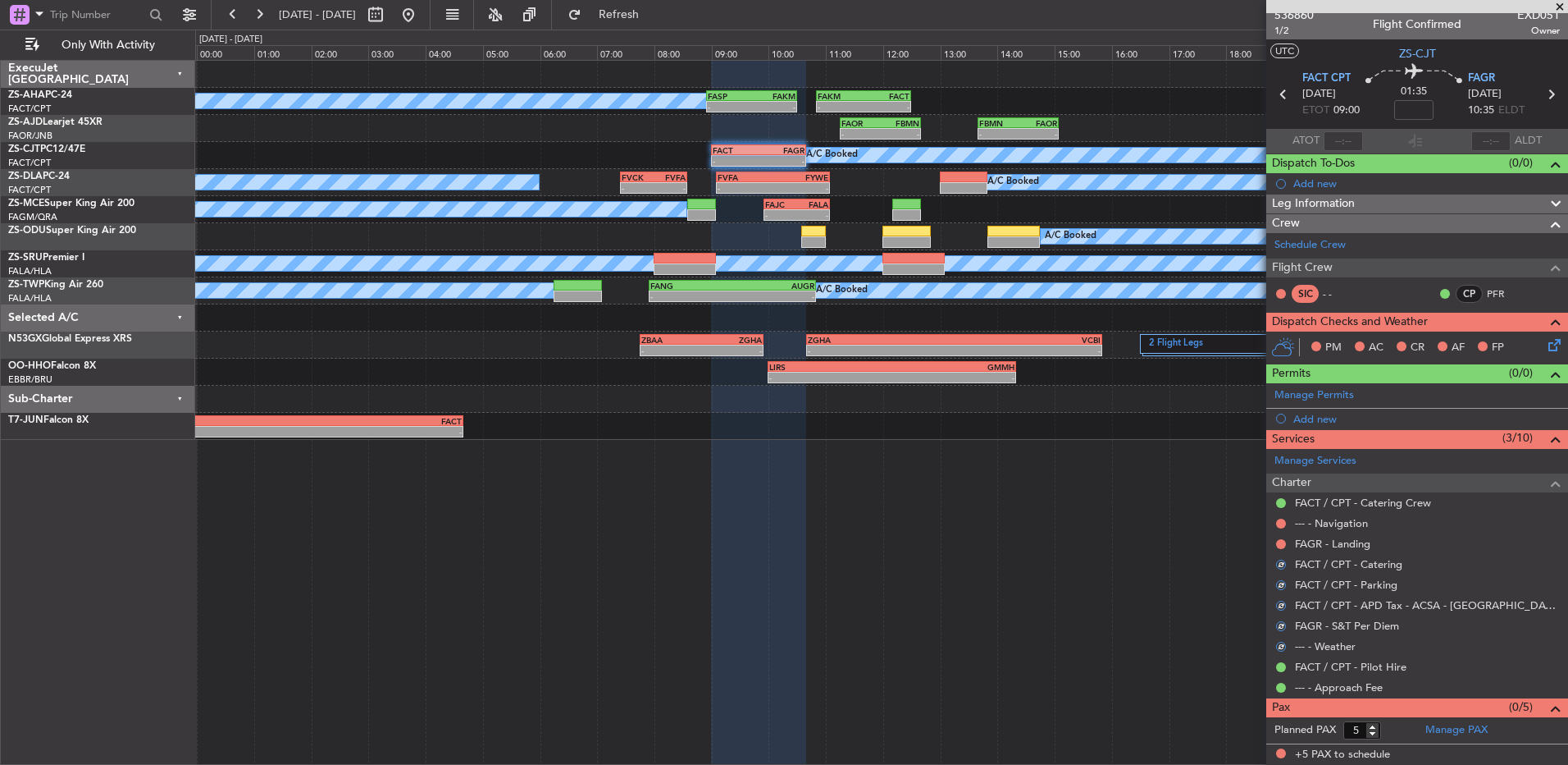
click at [1277, 542] on button at bounding box center [1282, 544] width 10 height 10
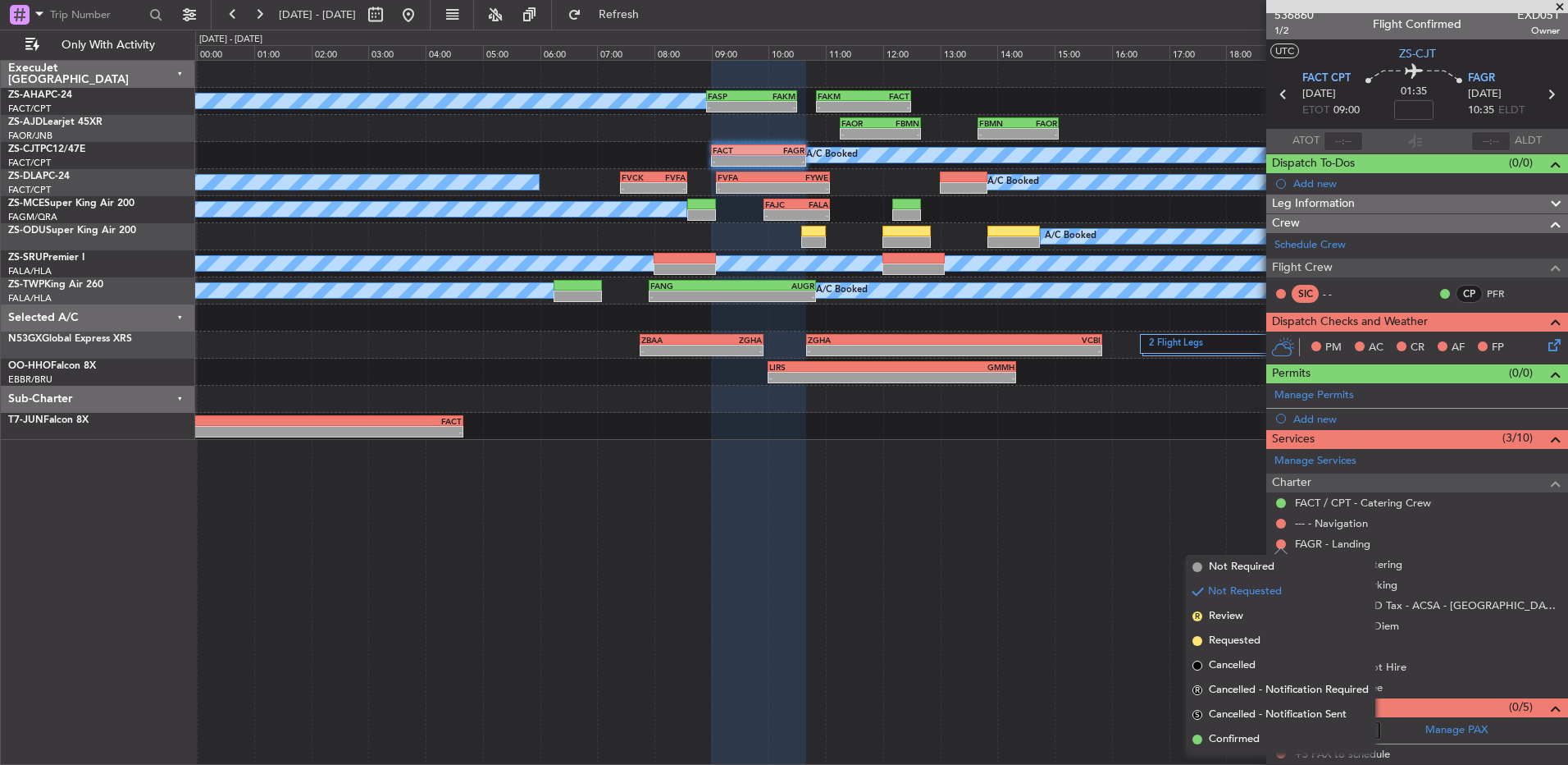
click at [1275, 742] on mat-tooltip-component "Missing Pax" at bounding box center [1282, 727] width 79 height 43
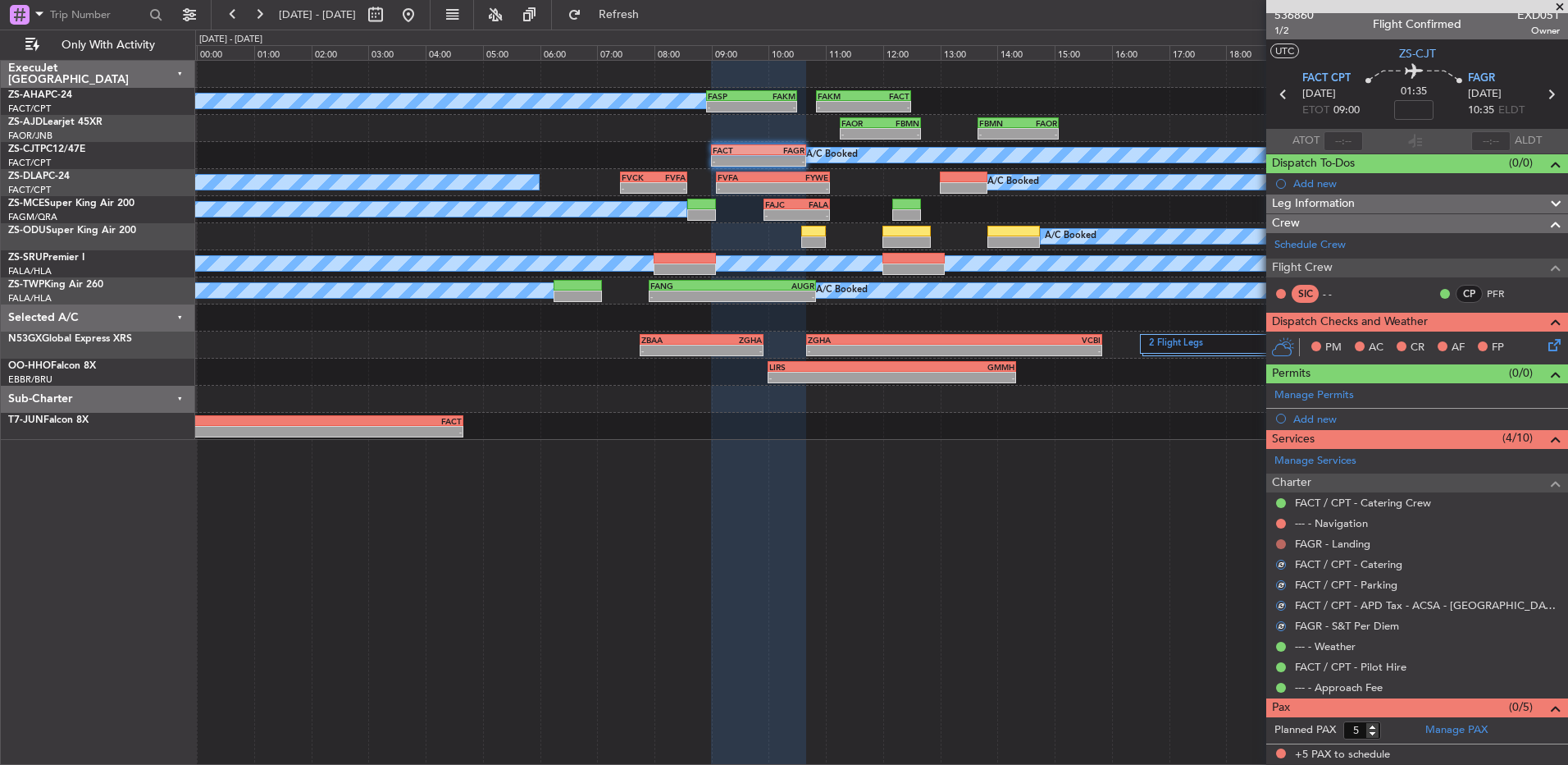
click at [1278, 545] on button at bounding box center [1282, 544] width 10 height 10
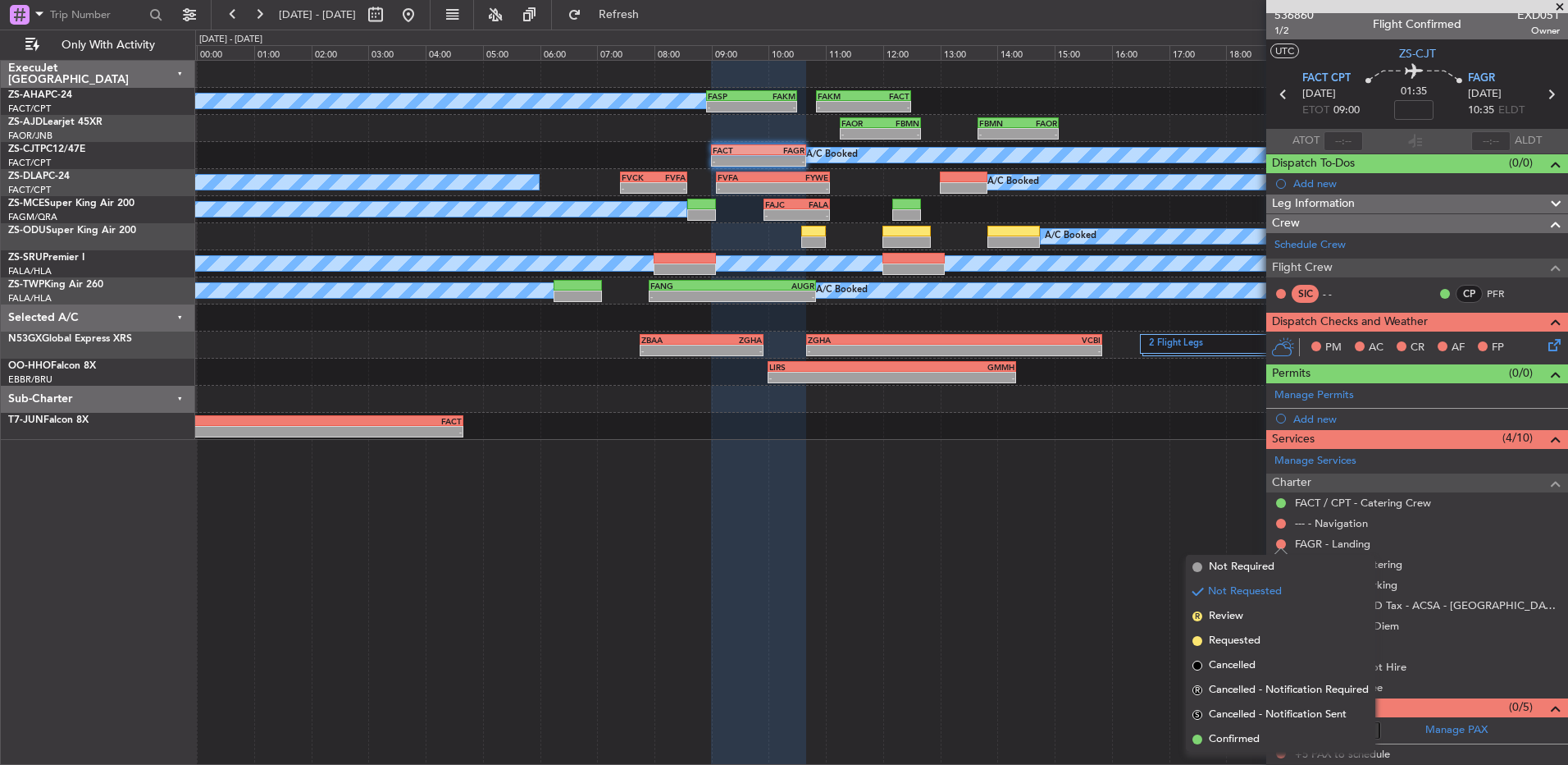
drag, startPoint x: 1256, startPoint y: 741, endPoint x: 1253, endPoint y: 701, distance: 40.1
click at [1254, 741] on span "Confirmed" at bounding box center [1234, 739] width 51 height 17
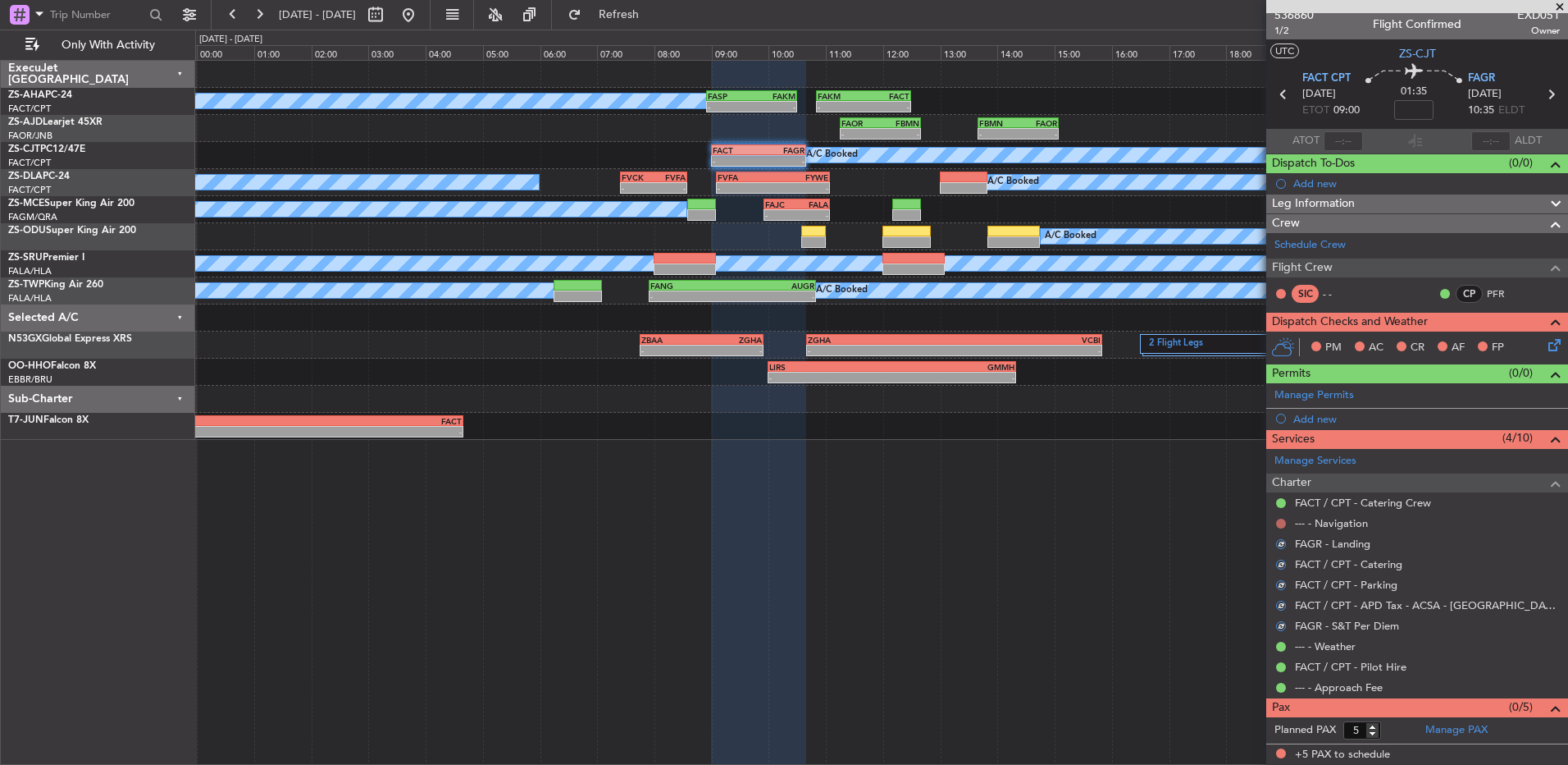
click at [1280, 525] on button at bounding box center [1282, 524] width 10 height 10
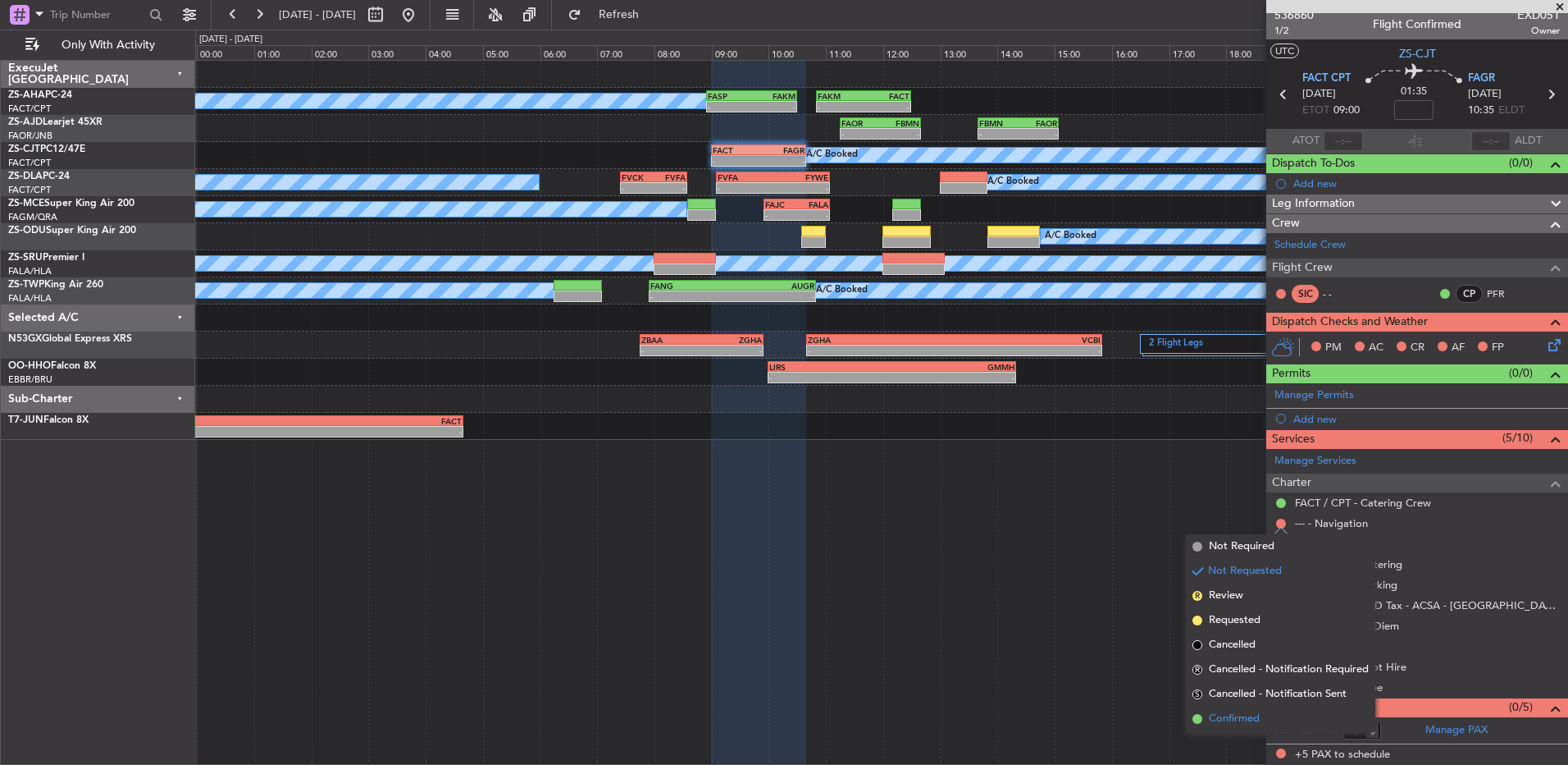
click at [1265, 725] on li "Confirmed" at bounding box center [1281, 718] width 190 height 24
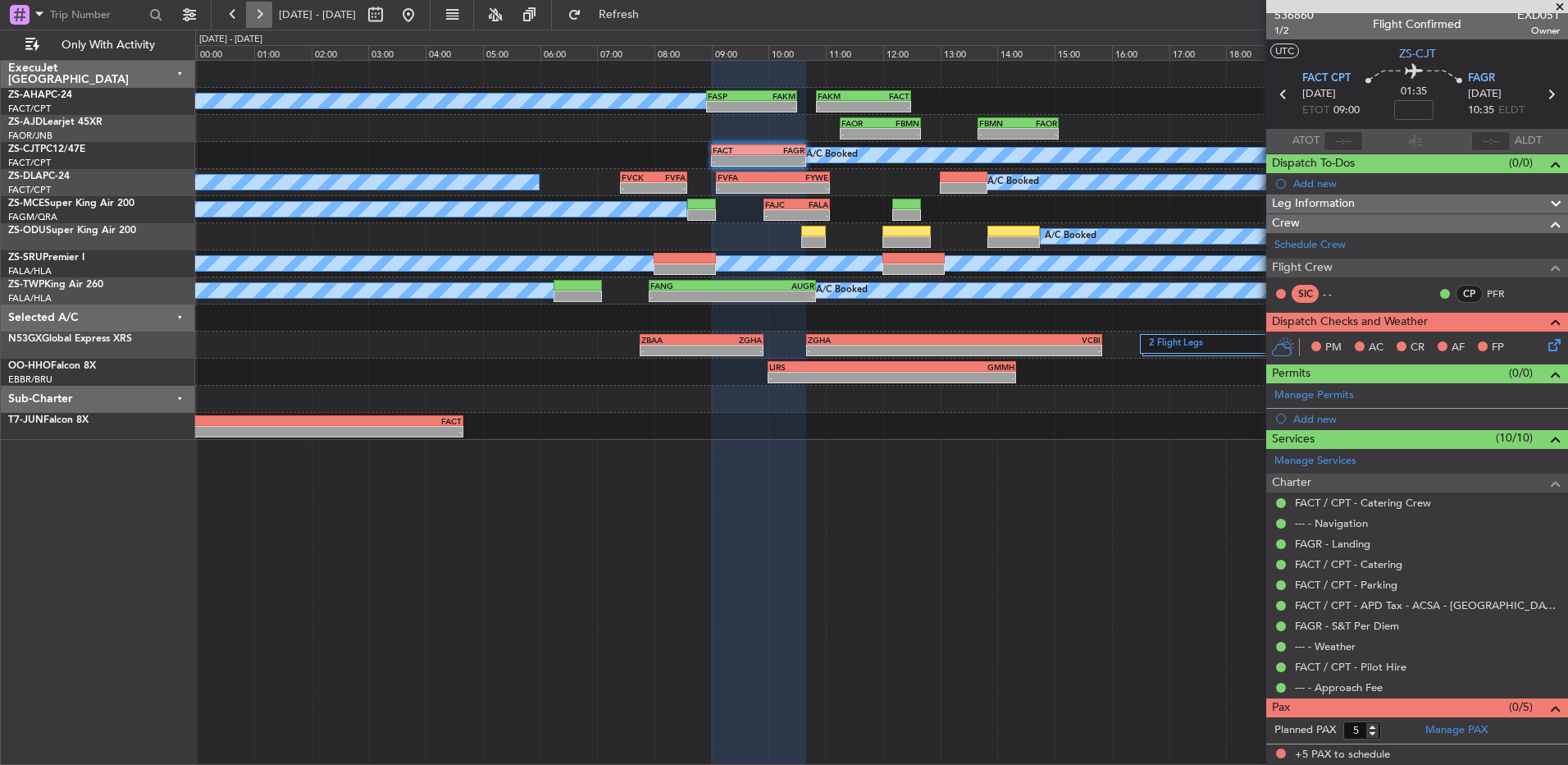
click at [254, 16] on button at bounding box center [259, 14] width 26 height 26
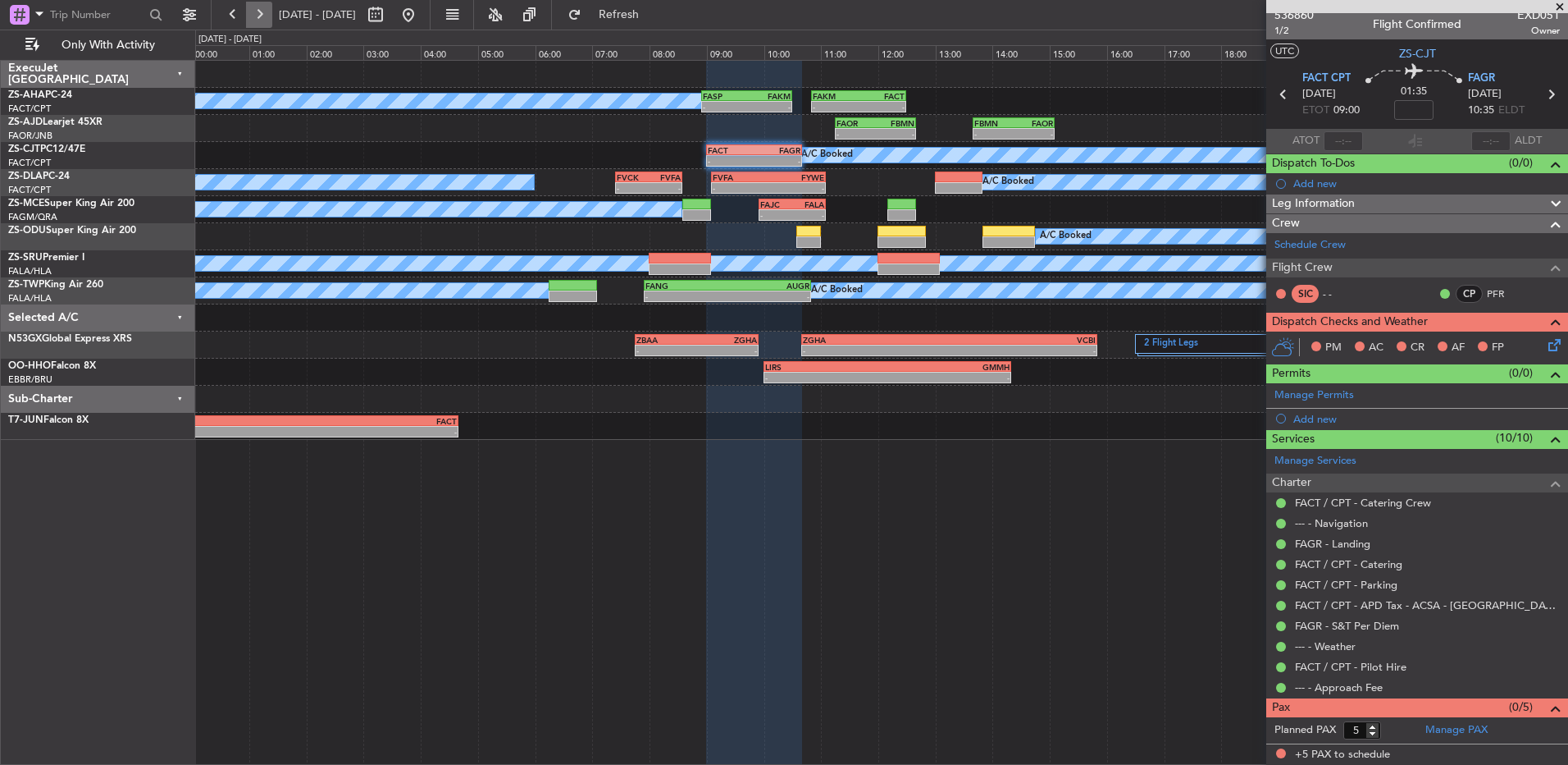
click at [254, 18] on button at bounding box center [259, 14] width 26 height 26
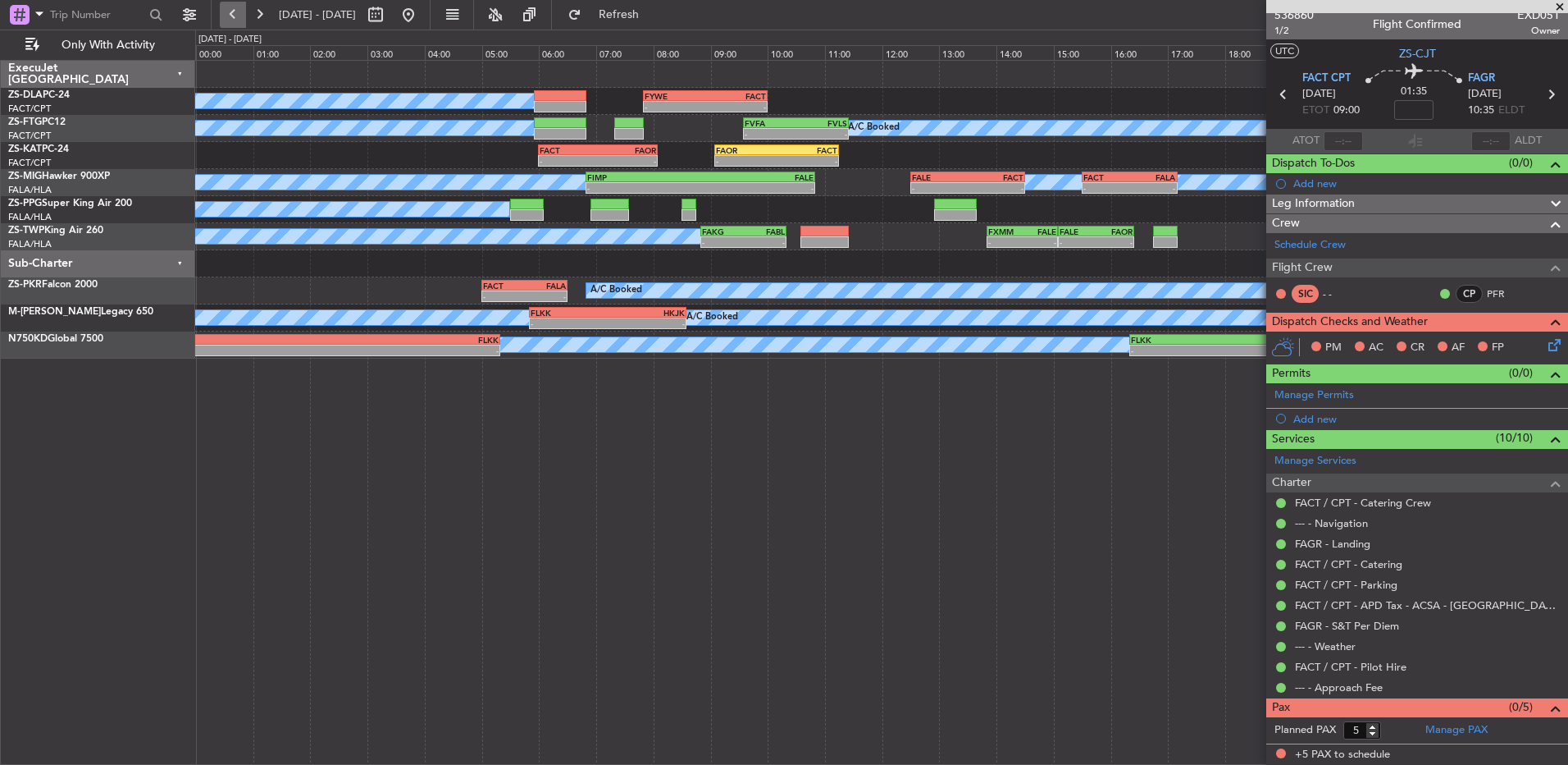
drag, startPoint x: 230, startPoint y: 22, endPoint x: 241, endPoint y: 22, distance: 11.0
click at [240, 22] on button at bounding box center [232, 14] width 26 height 26
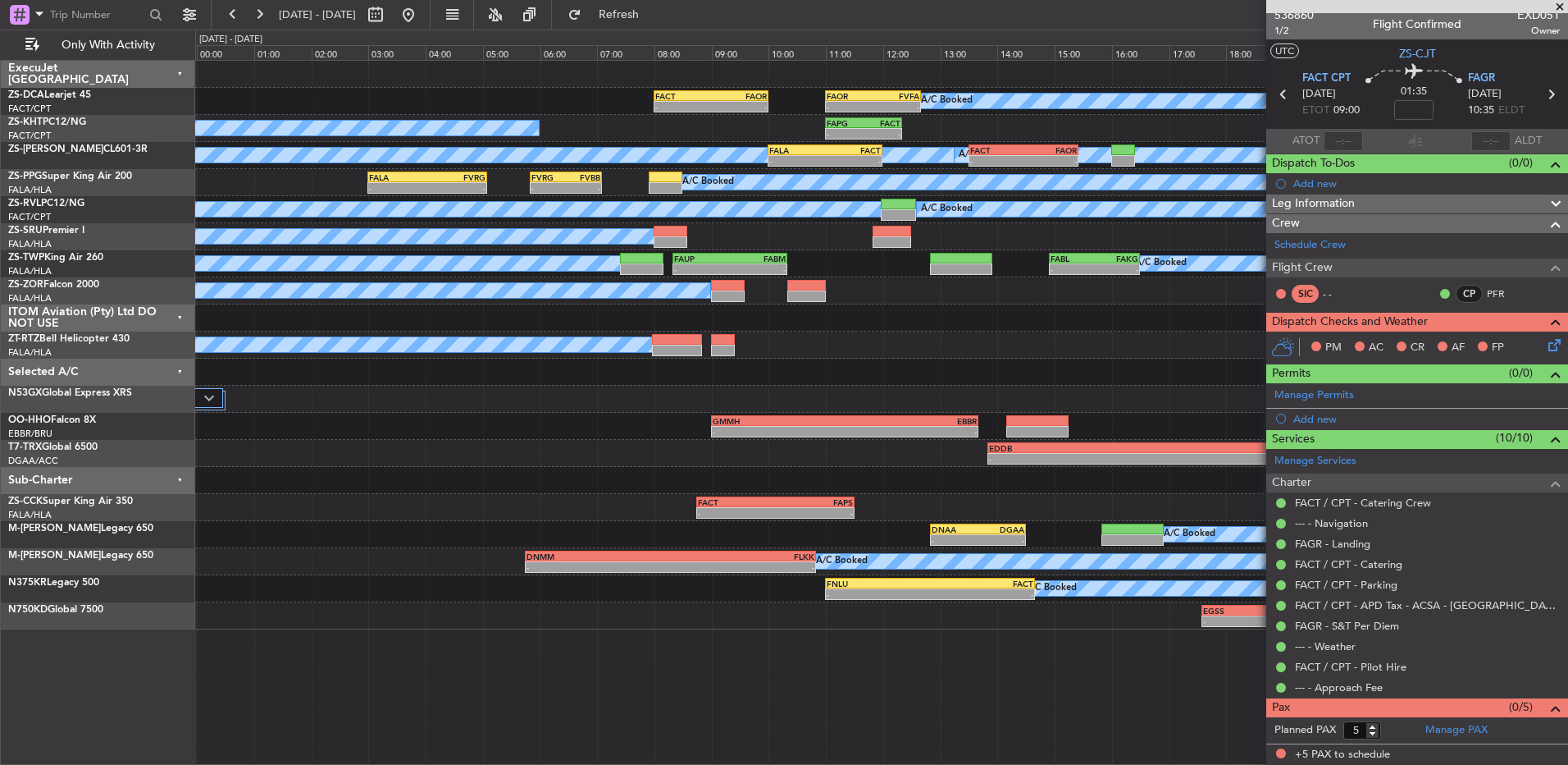
click at [1545, 349] on icon at bounding box center [1552, 342] width 13 height 13
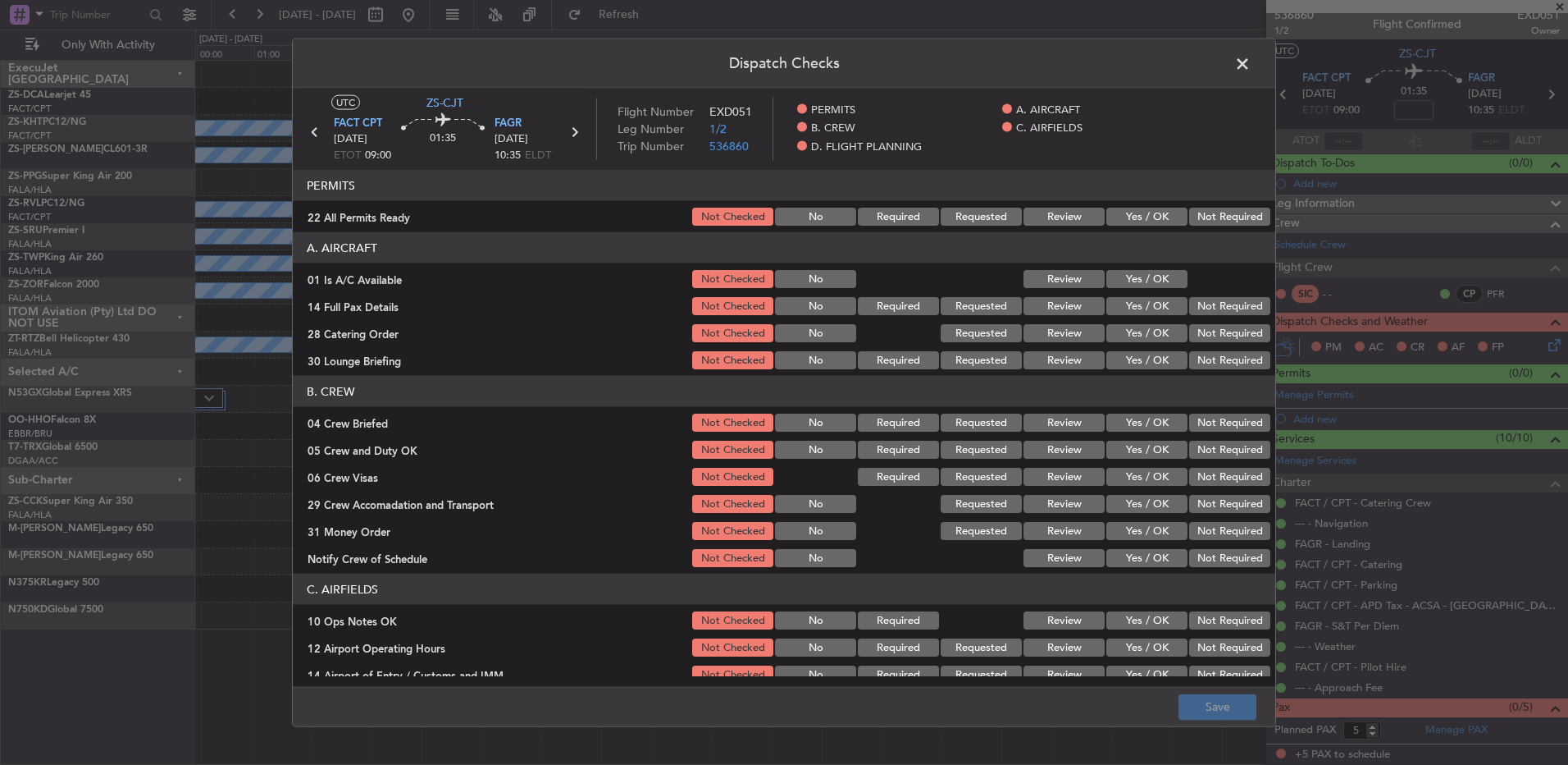
click at [1229, 220] on button "Not Required" at bounding box center [1230, 217] width 81 height 18
click at [1106, 279] on button "Yes / OK" at bounding box center [1146, 279] width 81 height 18
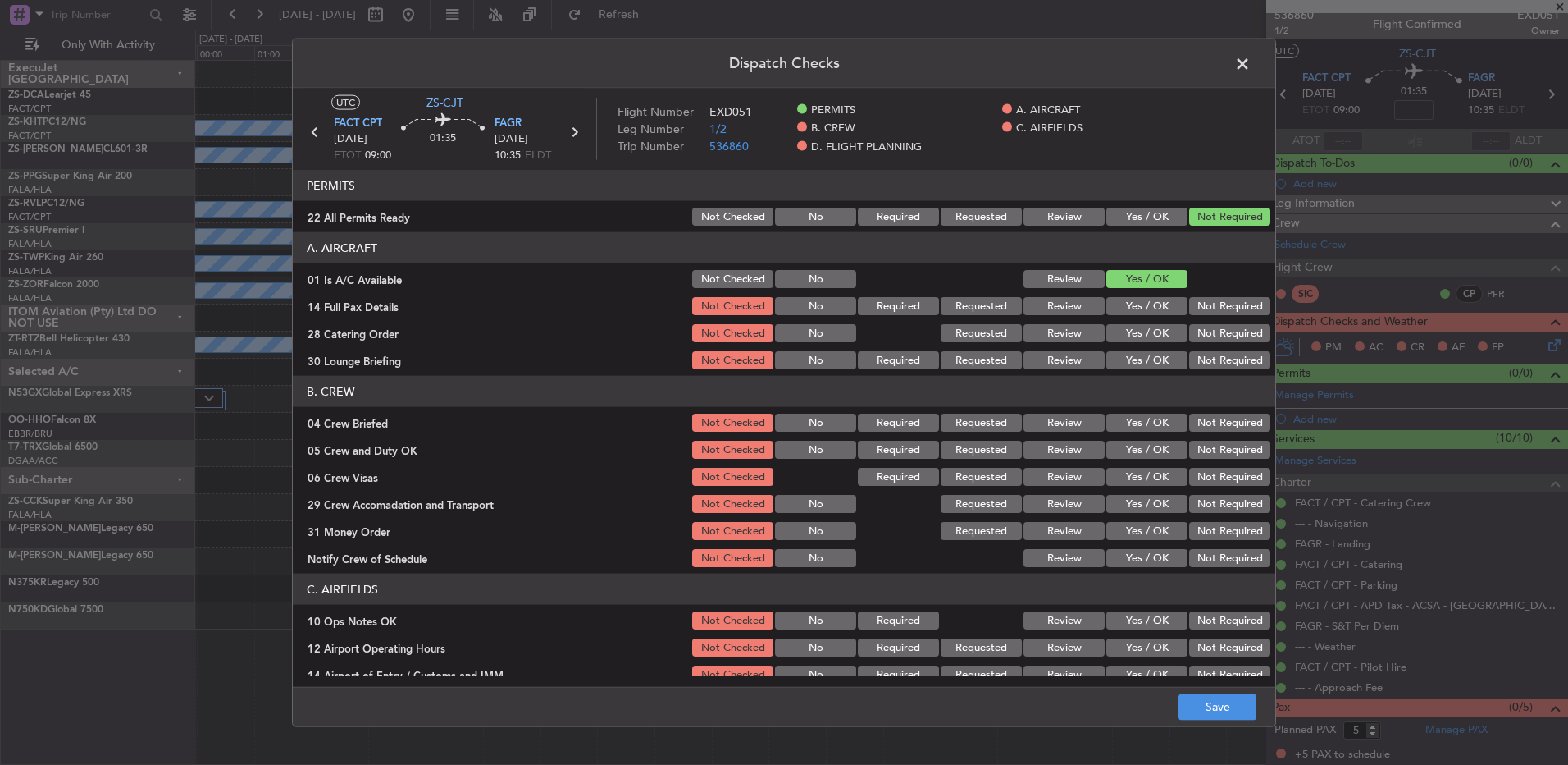
click at [1249, 307] on button "Not Required" at bounding box center [1230, 307] width 81 height 18
click at [1240, 331] on button "Not Required" at bounding box center [1230, 333] width 81 height 18
click at [1246, 354] on button "Not Required" at bounding box center [1230, 360] width 81 height 18
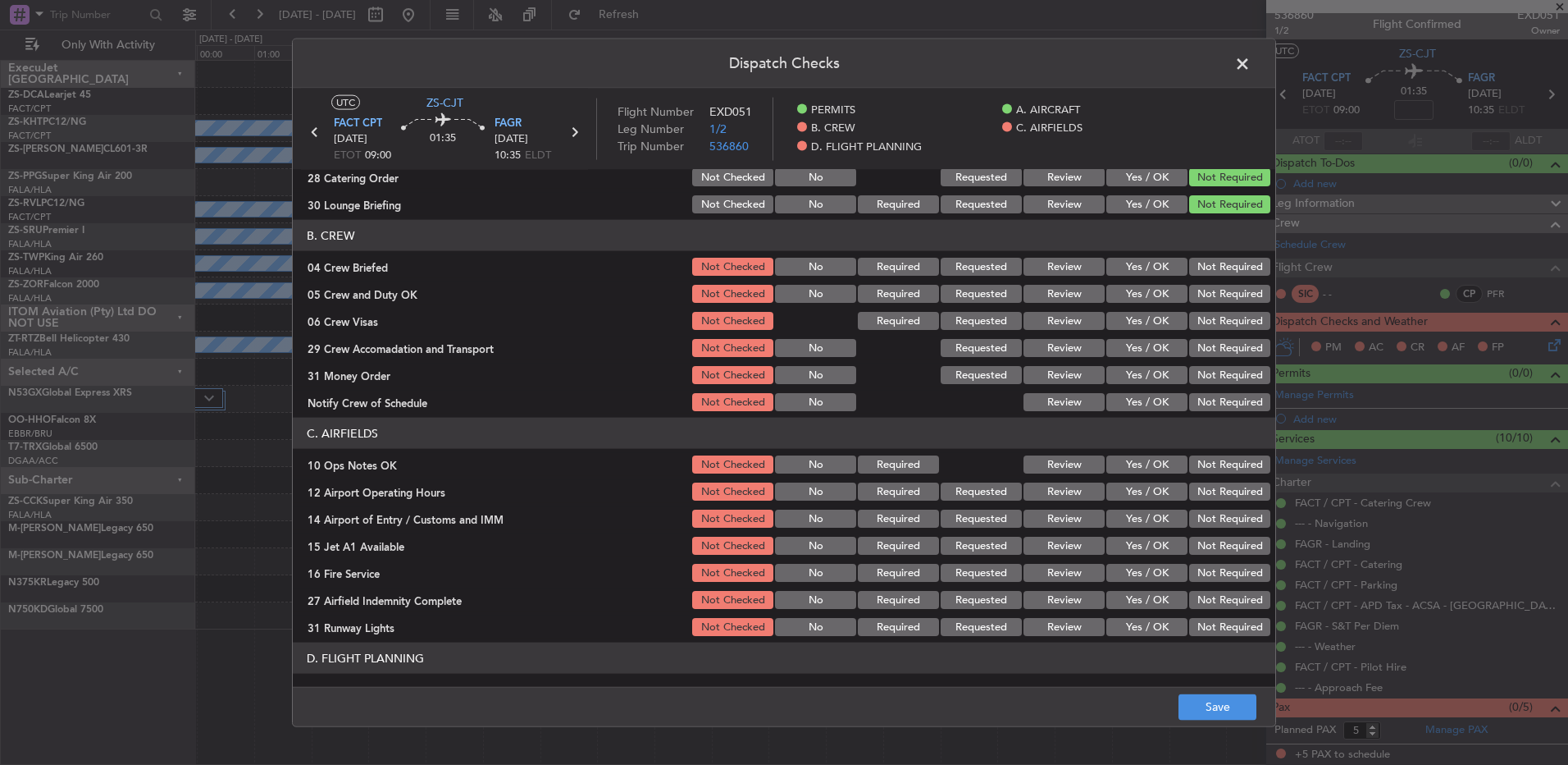
scroll to position [129, 0]
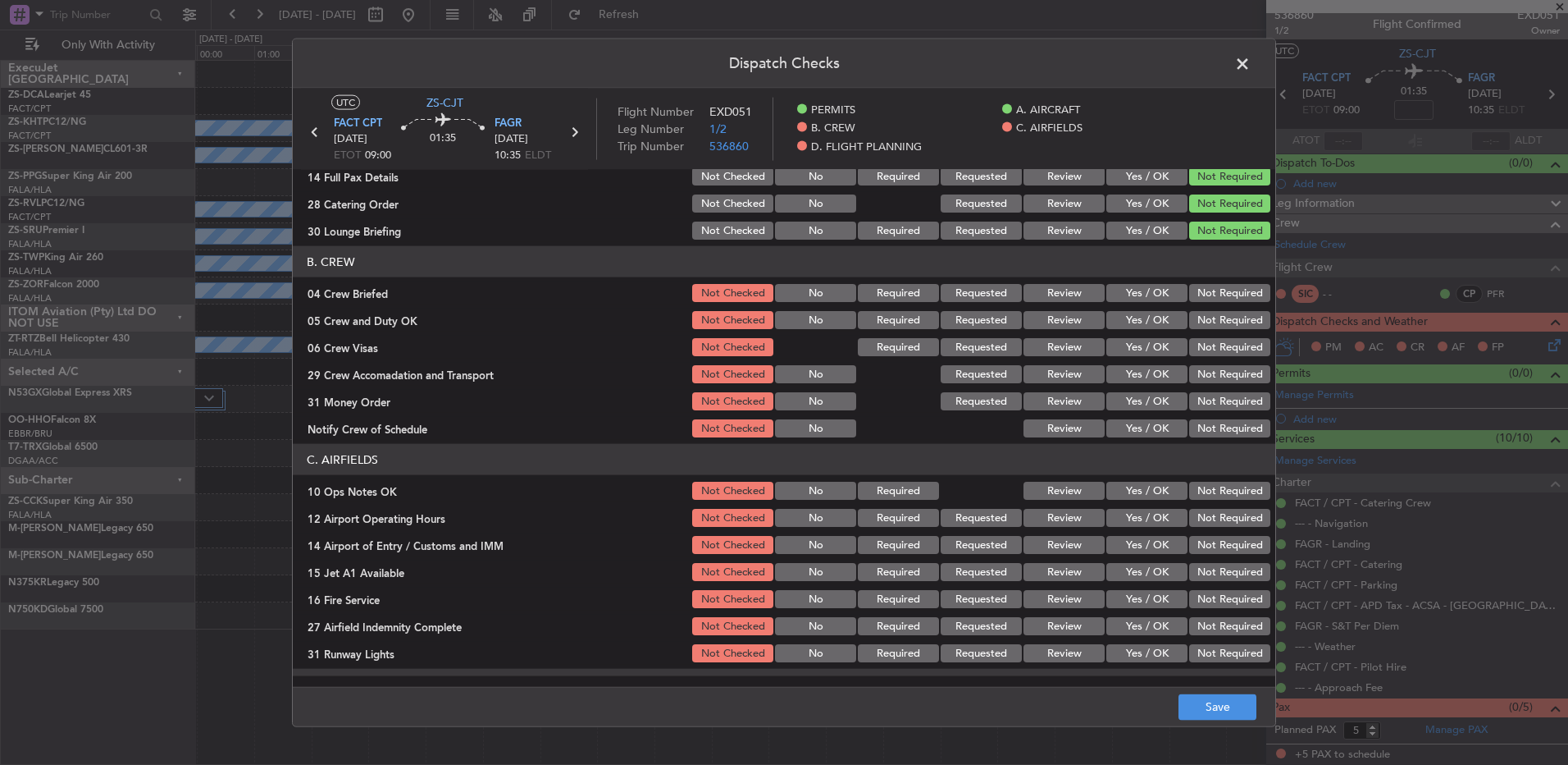
click at [1211, 296] on button "Not Required" at bounding box center [1230, 293] width 81 height 18
drag, startPoint x: 1209, startPoint y: 313, endPoint x: 1207, endPoint y: 327, distance: 14.1
click at [1209, 315] on section "B. CREW 04 Crew Briefed Not Checked No Required Requested Review Yes / OK Not R…" at bounding box center [784, 343] width 983 height 194
click at [1207, 324] on button "Not Required" at bounding box center [1230, 320] width 81 height 18
click at [1207, 327] on button "Not Required" at bounding box center [1230, 320] width 81 height 18
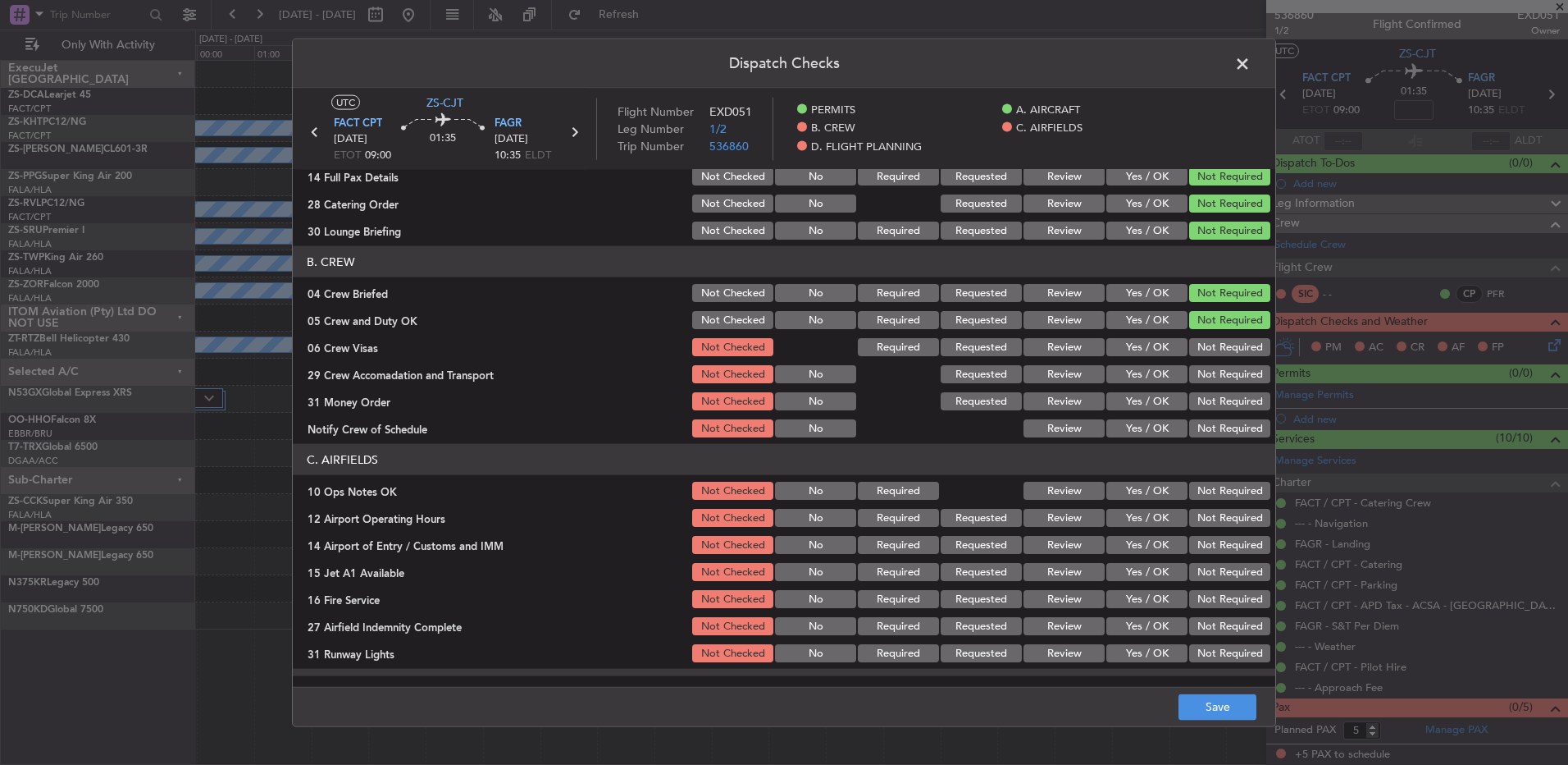
click at [1209, 331] on div "Not Required" at bounding box center [1228, 320] width 83 height 23
click at [1208, 349] on button "Not Required" at bounding box center [1230, 347] width 81 height 18
click at [1205, 367] on section "B. CREW 04 Crew Briefed Not Checked No Required Requested Review Yes / OK Not R…" at bounding box center [784, 343] width 983 height 194
click at [1206, 389] on section "B. CREW 04 Crew Briefed Not Checked No Required Requested Review Yes / OK Not R…" at bounding box center [784, 343] width 983 height 194
click at [1207, 377] on button "Not Required" at bounding box center [1230, 374] width 81 height 18
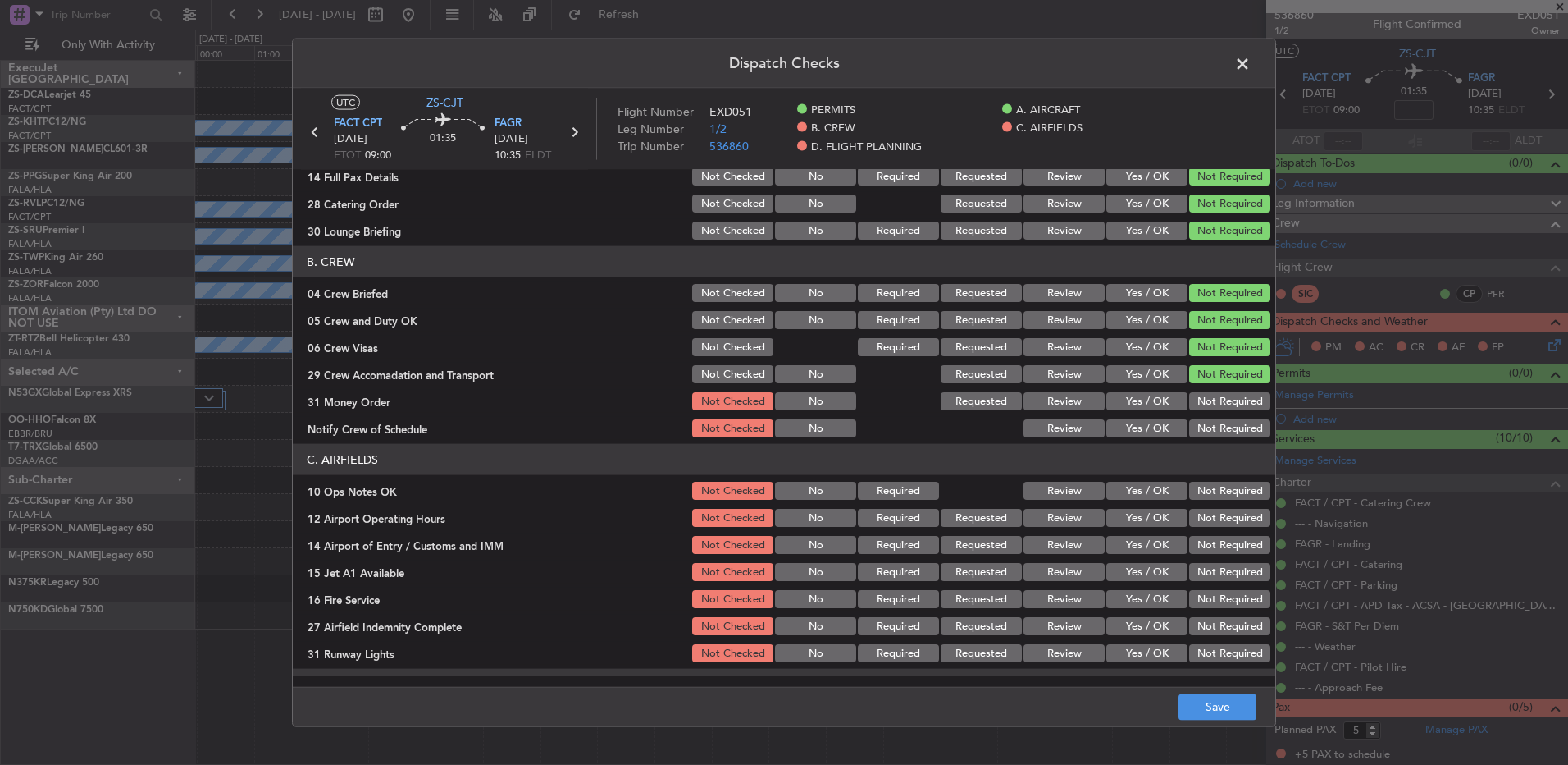
click at [1208, 401] on button "Not Required" at bounding box center [1230, 402] width 81 height 18
click at [1211, 433] on button "Not Required" at bounding box center [1230, 428] width 81 height 18
drag, startPoint x: 1209, startPoint y: 472, endPoint x: 1205, endPoint y: 483, distance: 11.7
click at [1206, 478] on section "C. AIRFIELDS 10 Ops Notes OK Not Checked No Required Review Yes / OK Not Requir…" at bounding box center [784, 555] width 983 height 220
click at [1205, 491] on button "Not Required" at bounding box center [1230, 491] width 81 height 18
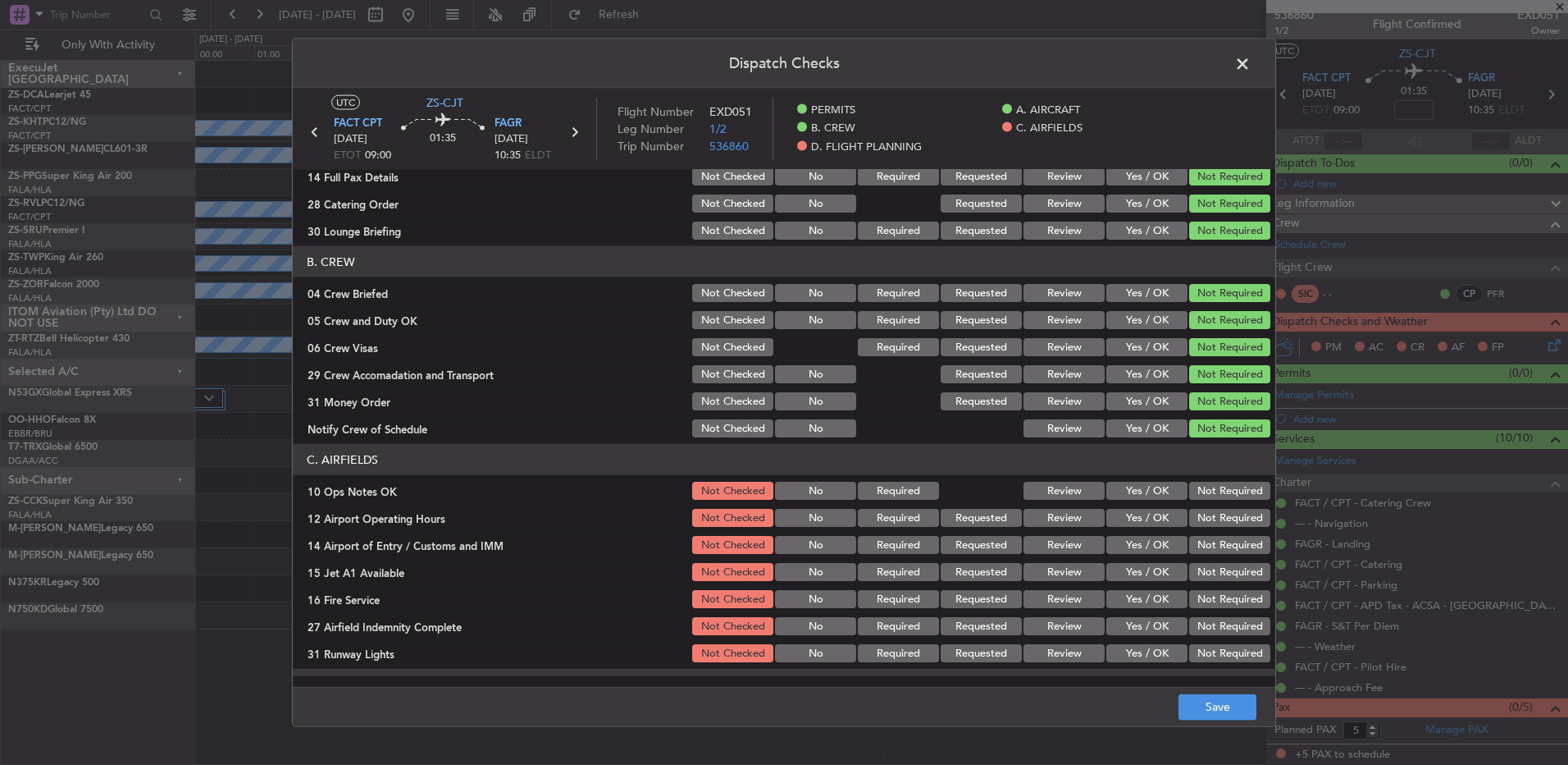
click at [1194, 523] on button "Not Required" at bounding box center [1230, 518] width 81 height 18
drag, startPoint x: 1194, startPoint y: 524, endPoint x: 1194, endPoint y: 535, distance: 11.0
click at [1194, 528] on div "Not Required" at bounding box center [1228, 518] width 83 height 23
click at [1195, 560] on section "C. AIRFIELDS 10 Ops Notes OK Not Checked No Required Review Yes / OK Not Requir…" at bounding box center [784, 555] width 983 height 220
click at [1195, 567] on button "Not Required" at bounding box center [1230, 572] width 81 height 18
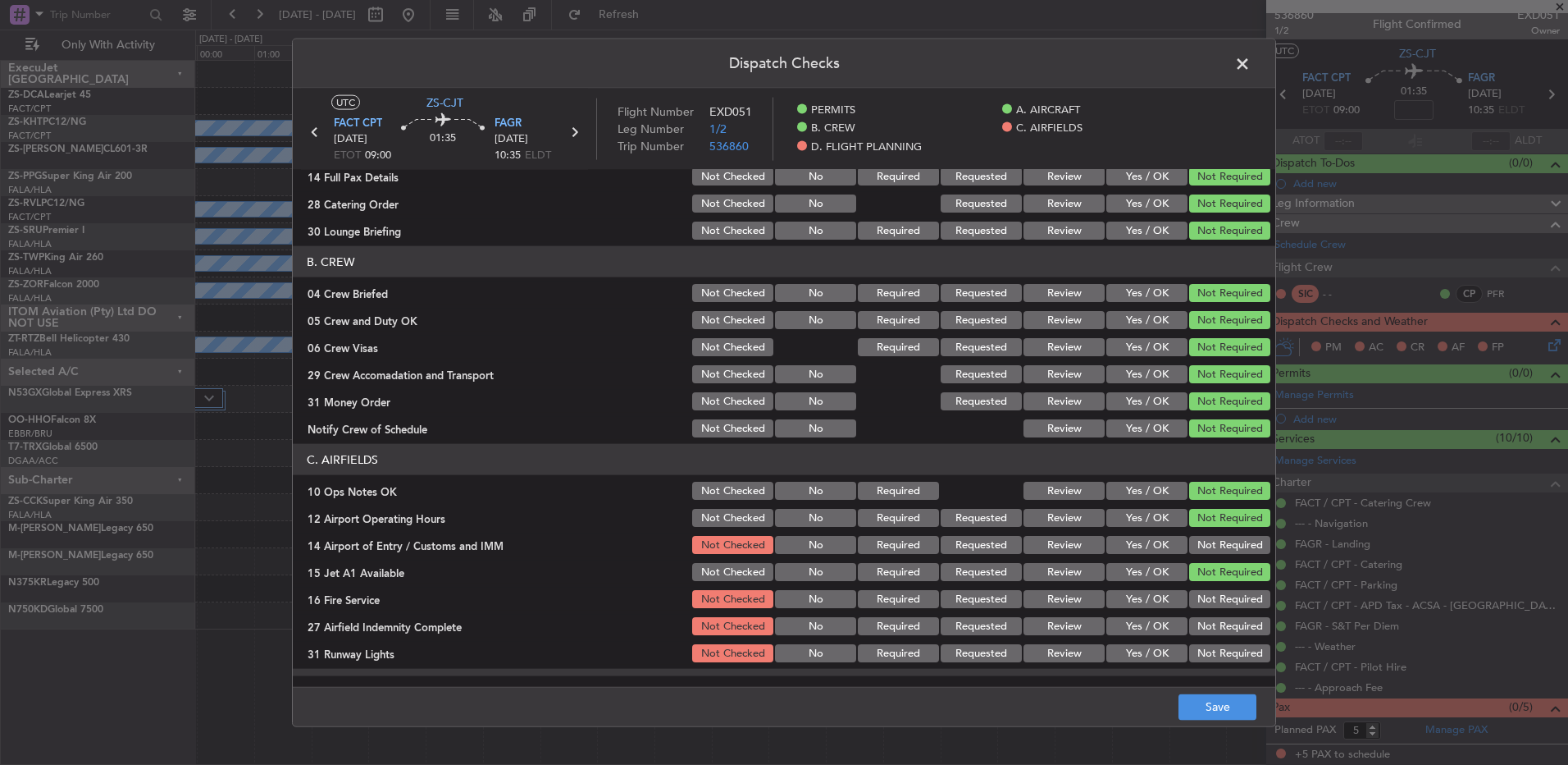
click at [1195, 541] on button "Not Required" at bounding box center [1230, 545] width 81 height 18
click at [1202, 593] on div "Not Required" at bounding box center [1228, 599] width 83 height 23
click at [1202, 607] on button "Not Required" at bounding box center [1230, 599] width 81 height 18
drag, startPoint x: 1206, startPoint y: 636, endPoint x: 1207, endPoint y: 646, distance: 10.0
click at [1206, 642] on section "C. AIRFIELDS 10 Ops Notes OK Not Checked No Required Review Yes / OK Not Requir…" at bounding box center [784, 555] width 983 height 220
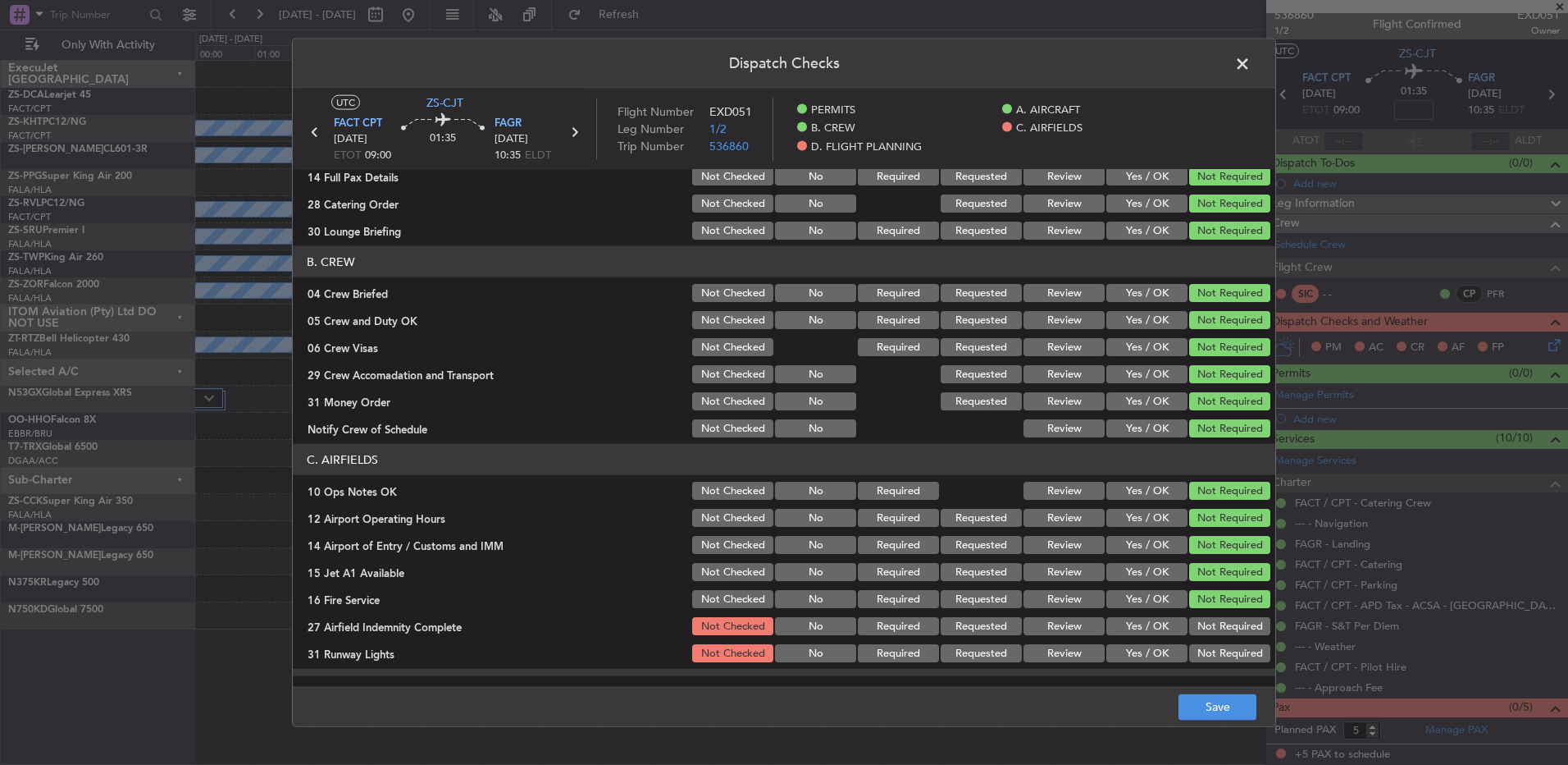
click at [1207, 646] on button "Not Required" at bounding box center [1230, 653] width 81 height 18
click at [1207, 636] on div "Not Required" at bounding box center [1228, 626] width 83 height 23
click at [1207, 630] on button "Not Required" at bounding box center [1230, 626] width 81 height 18
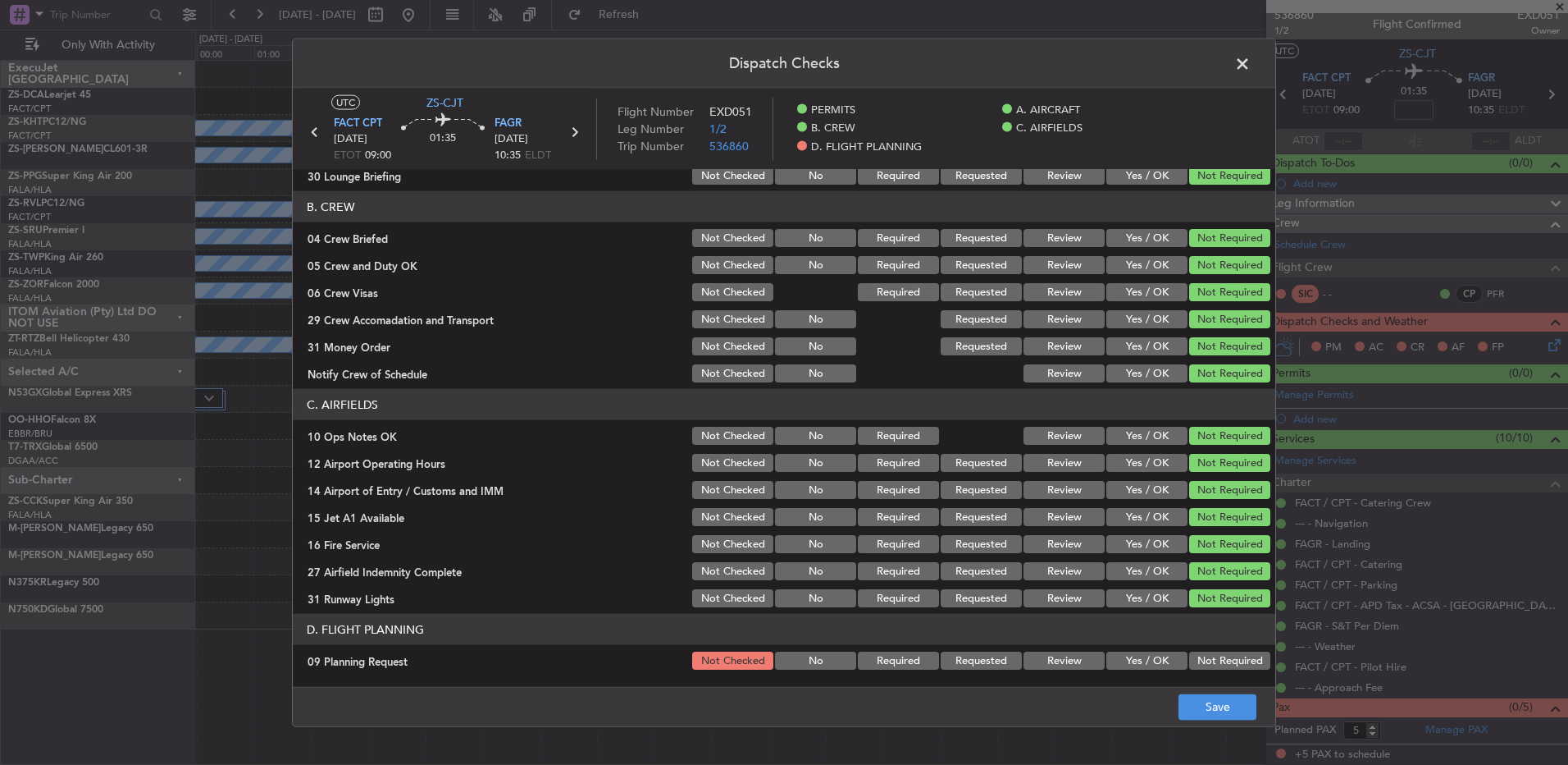
scroll to position [211, 0]
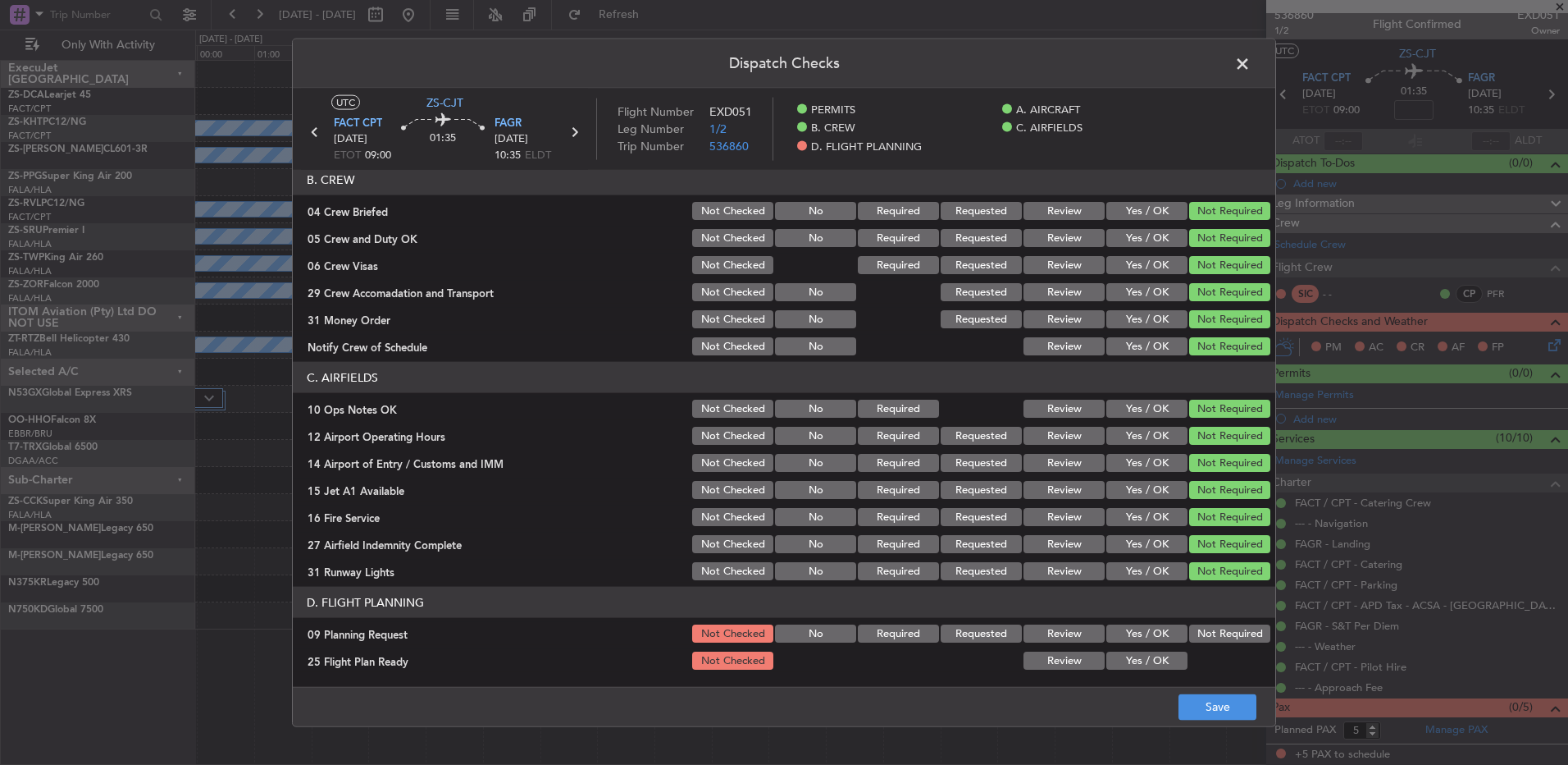
click at [1196, 630] on button "Not Required" at bounding box center [1230, 634] width 81 height 18
click at [1086, 664] on button "Review" at bounding box center [1064, 661] width 81 height 18
click at [1237, 710] on button "Save" at bounding box center [1217, 706] width 78 height 26
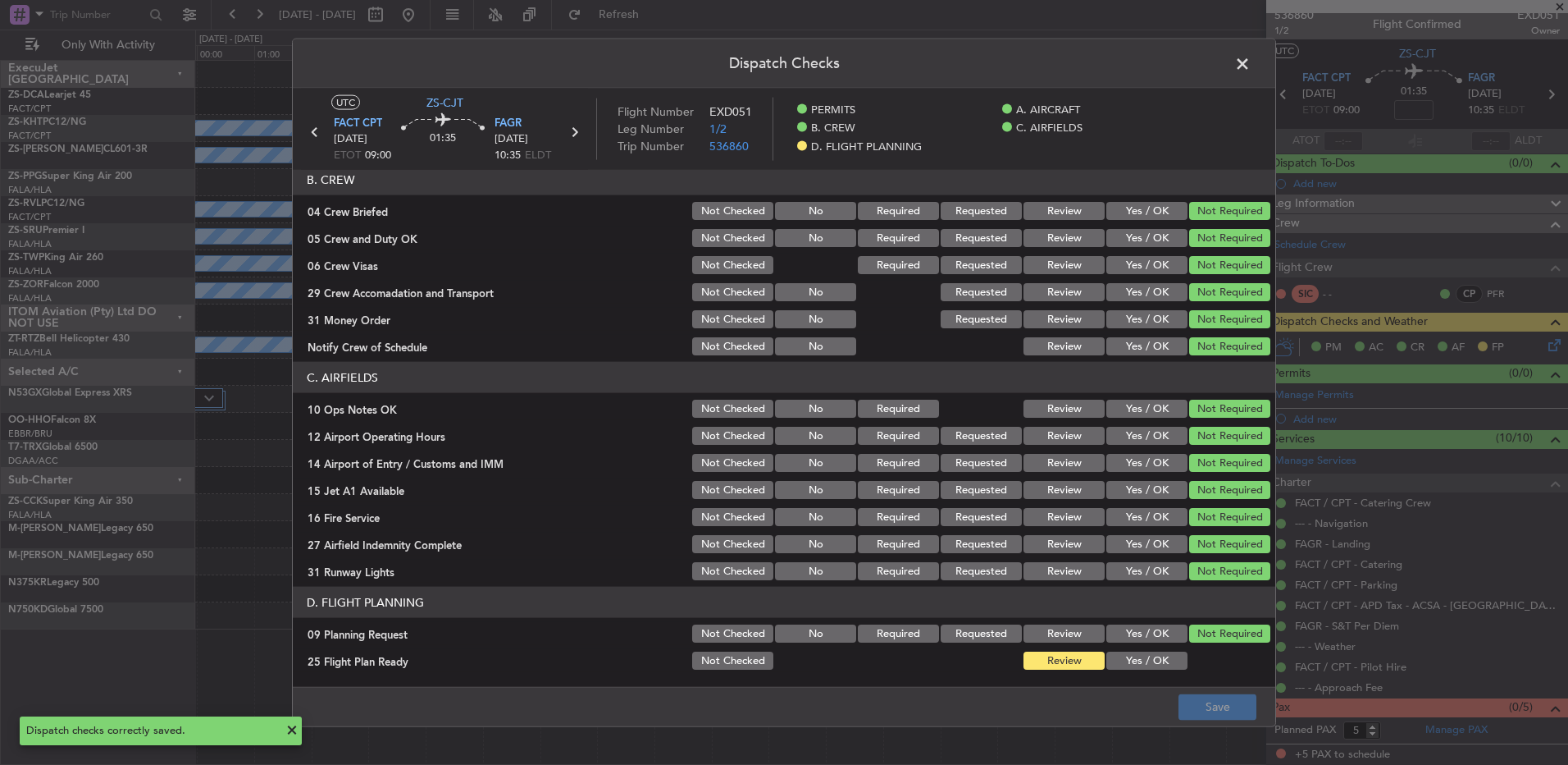
click at [1251, 63] on span at bounding box center [1251, 68] width 0 height 33
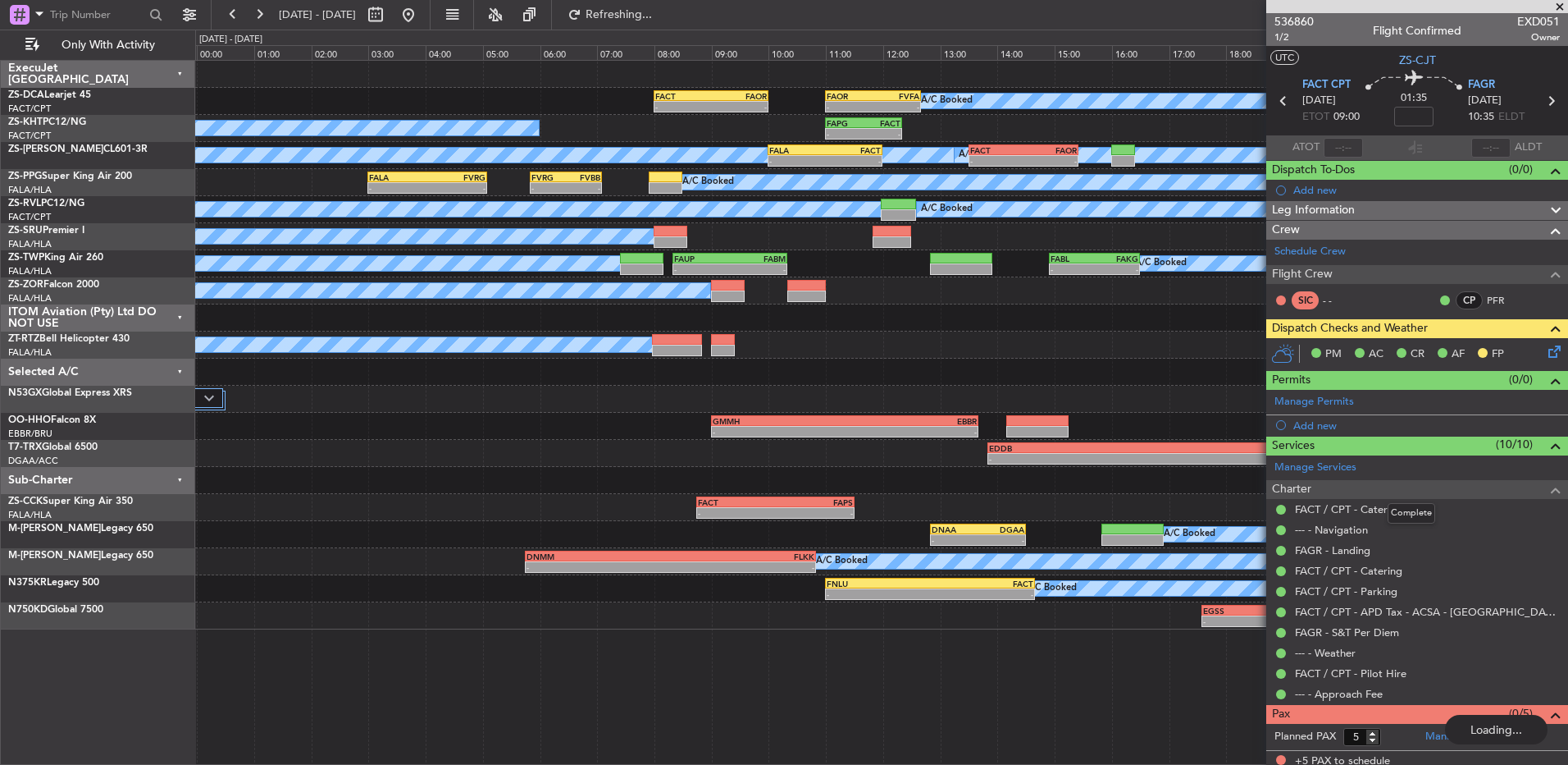
scroll to position [7, 0]
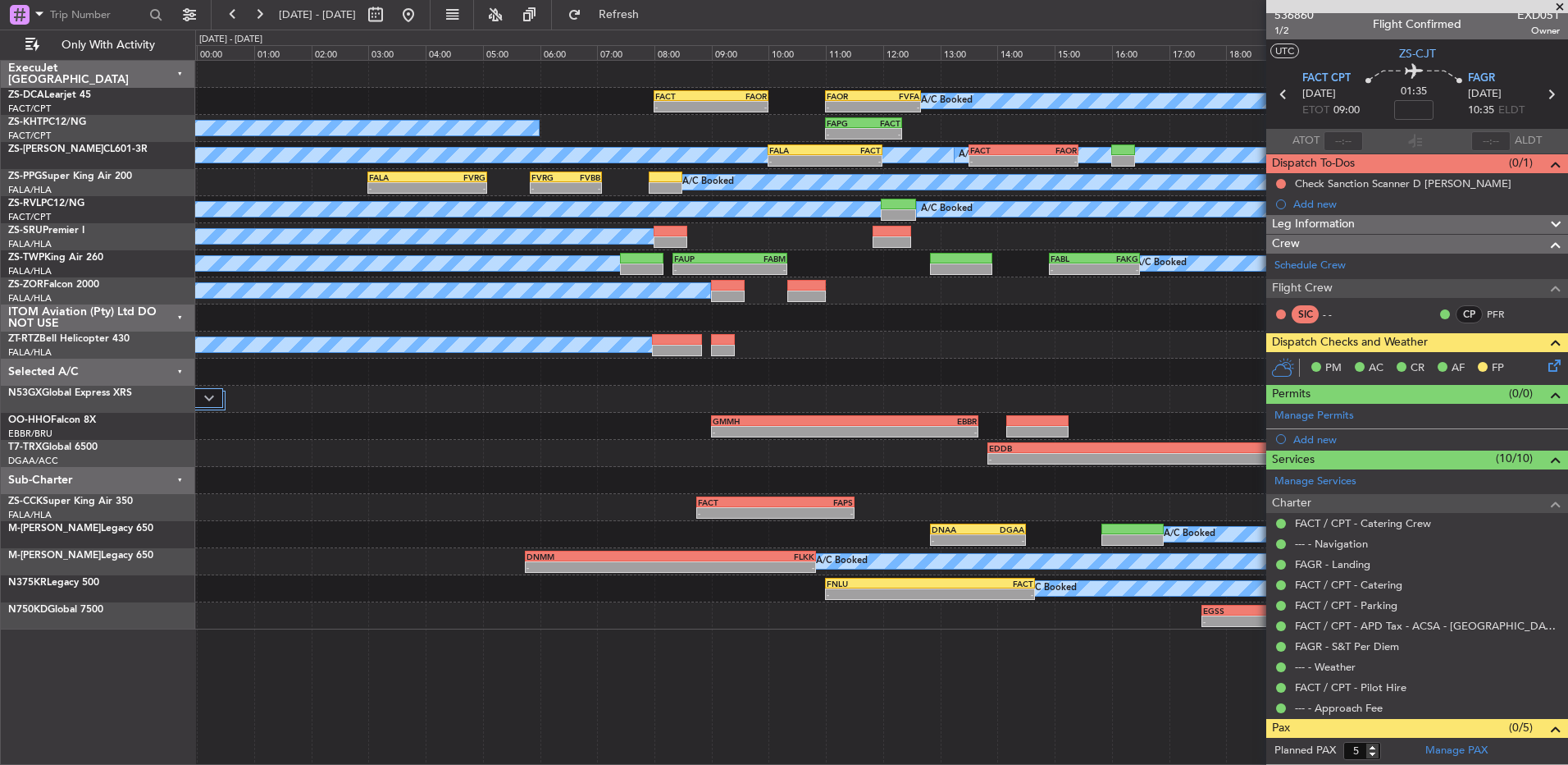
click at [1545, 365] on icon at bounding box center [1552, 362] width 13 height 13
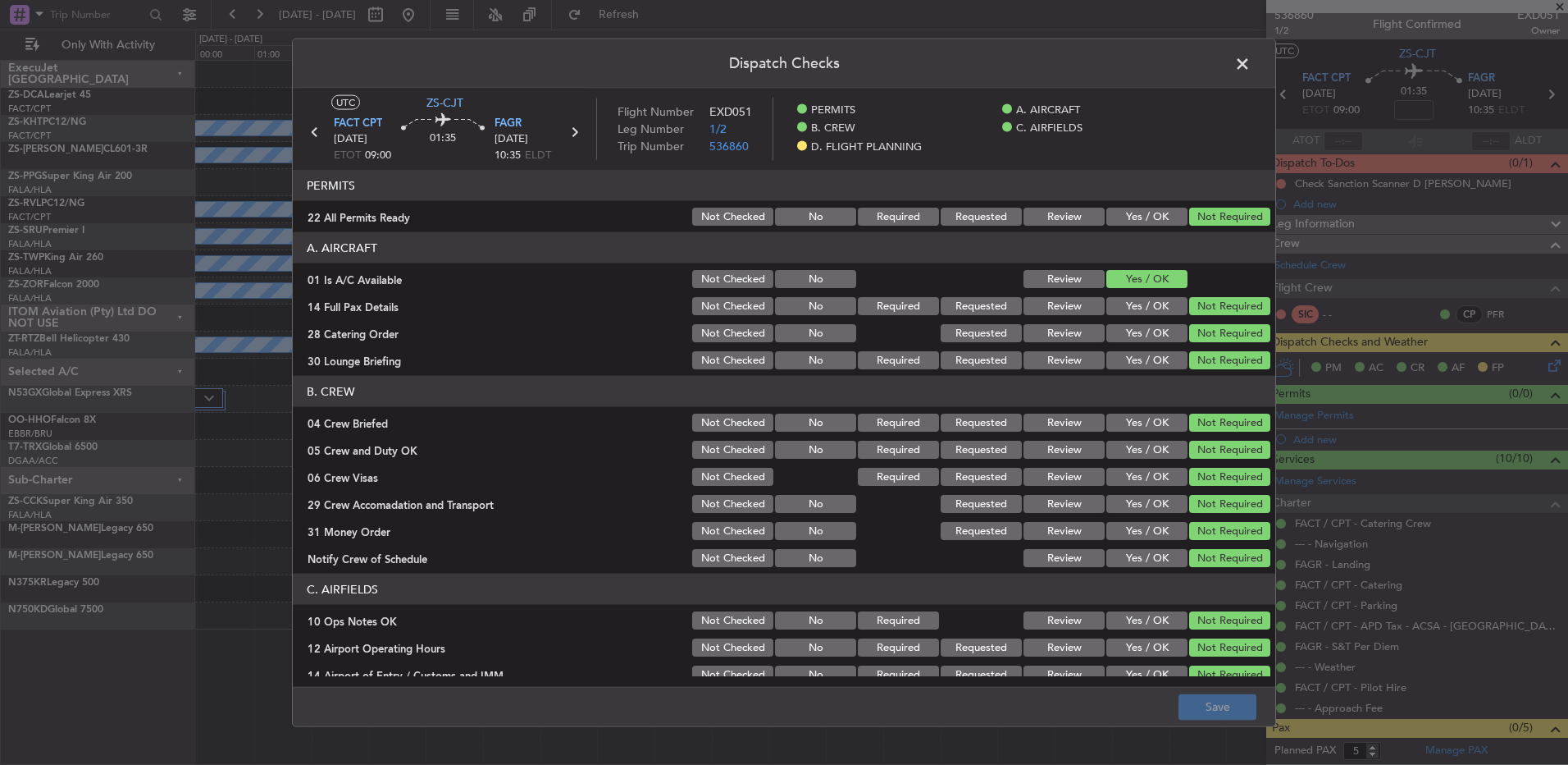
scroll to position [211, 0]
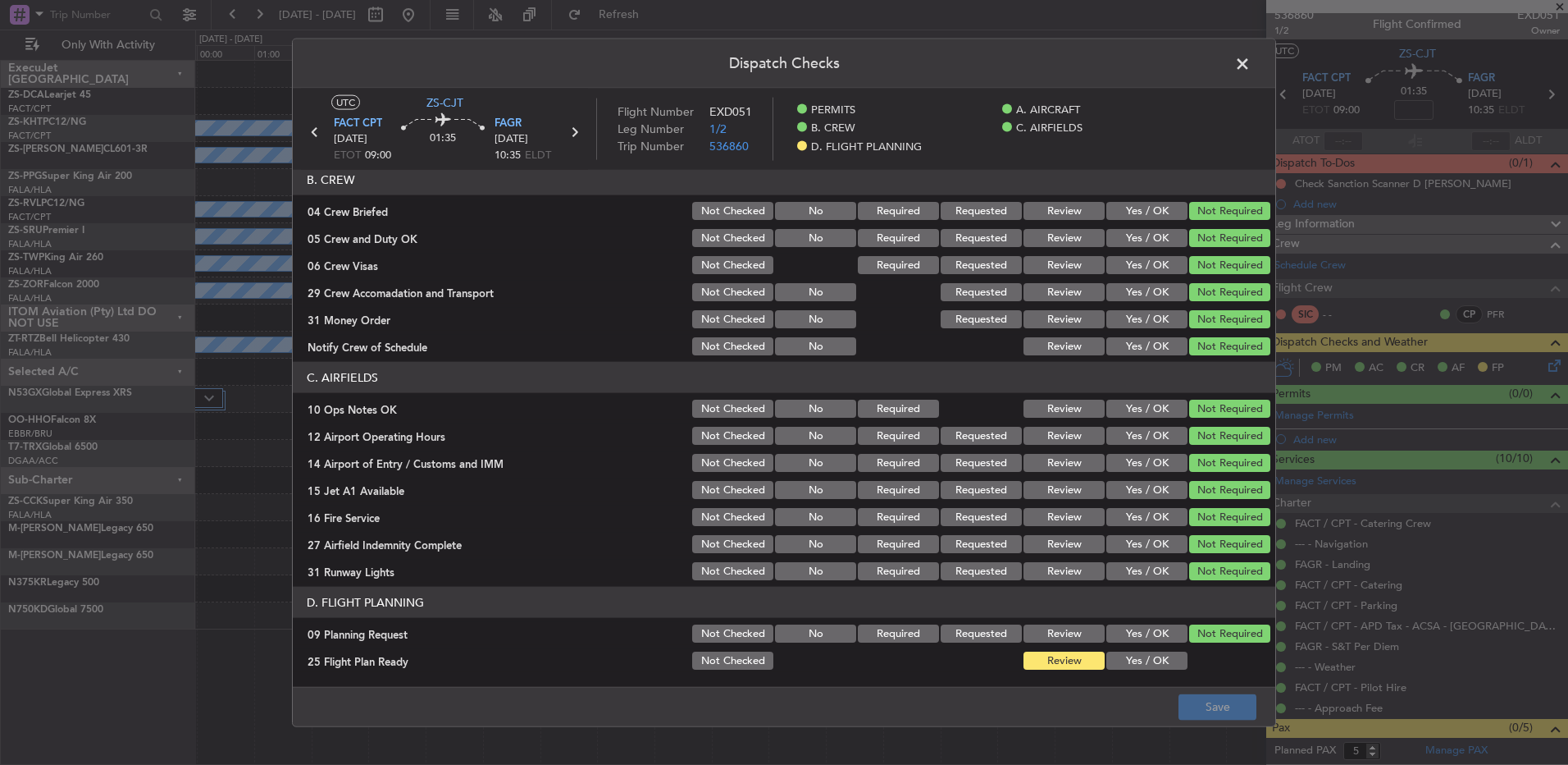
click at [1251, 68] on span at bounding box center [1251, 68] width 0 height 33
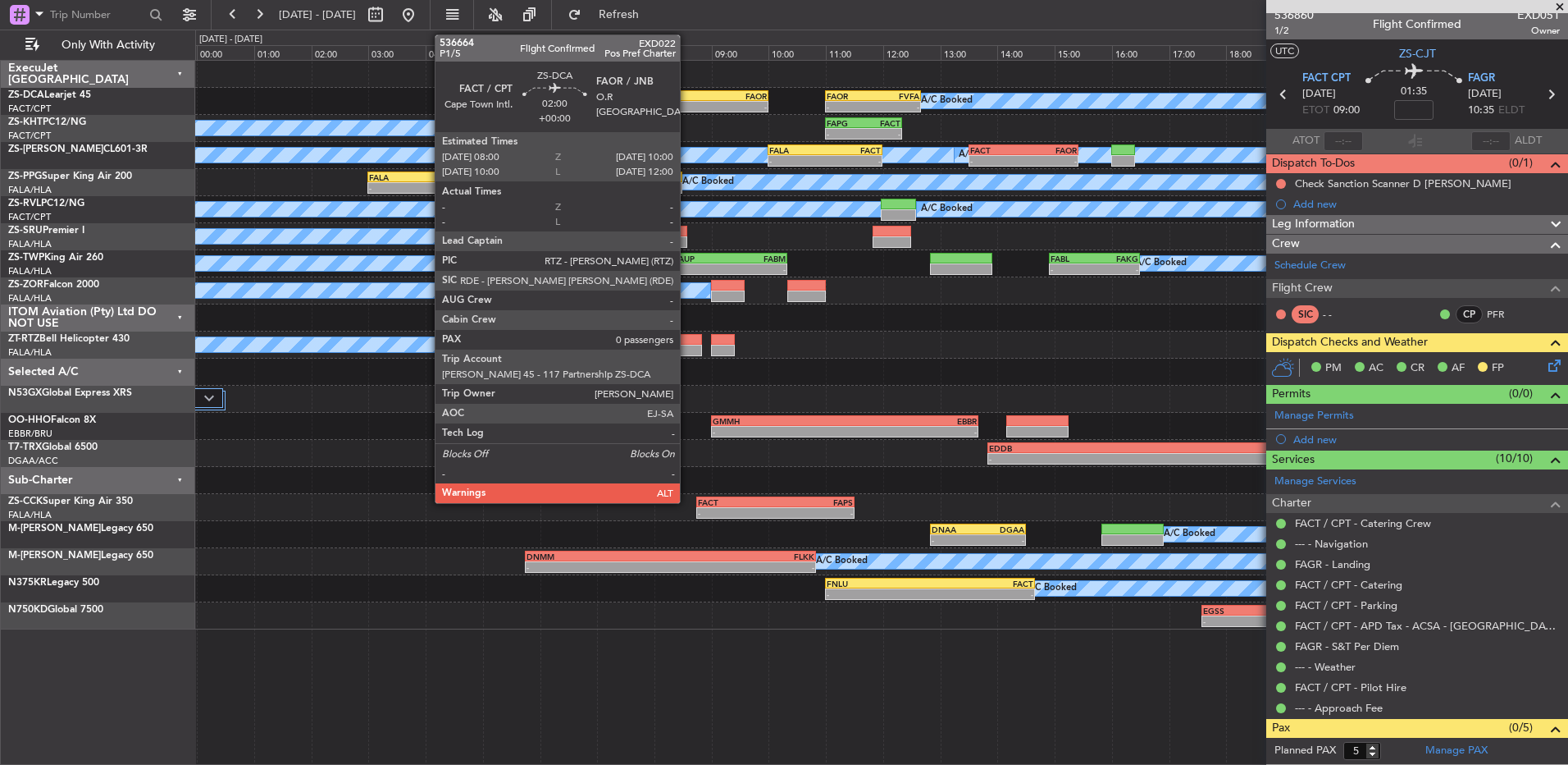
click at [687, 101] on div "- -" at bounding box center [711, 107] width 115 height 12
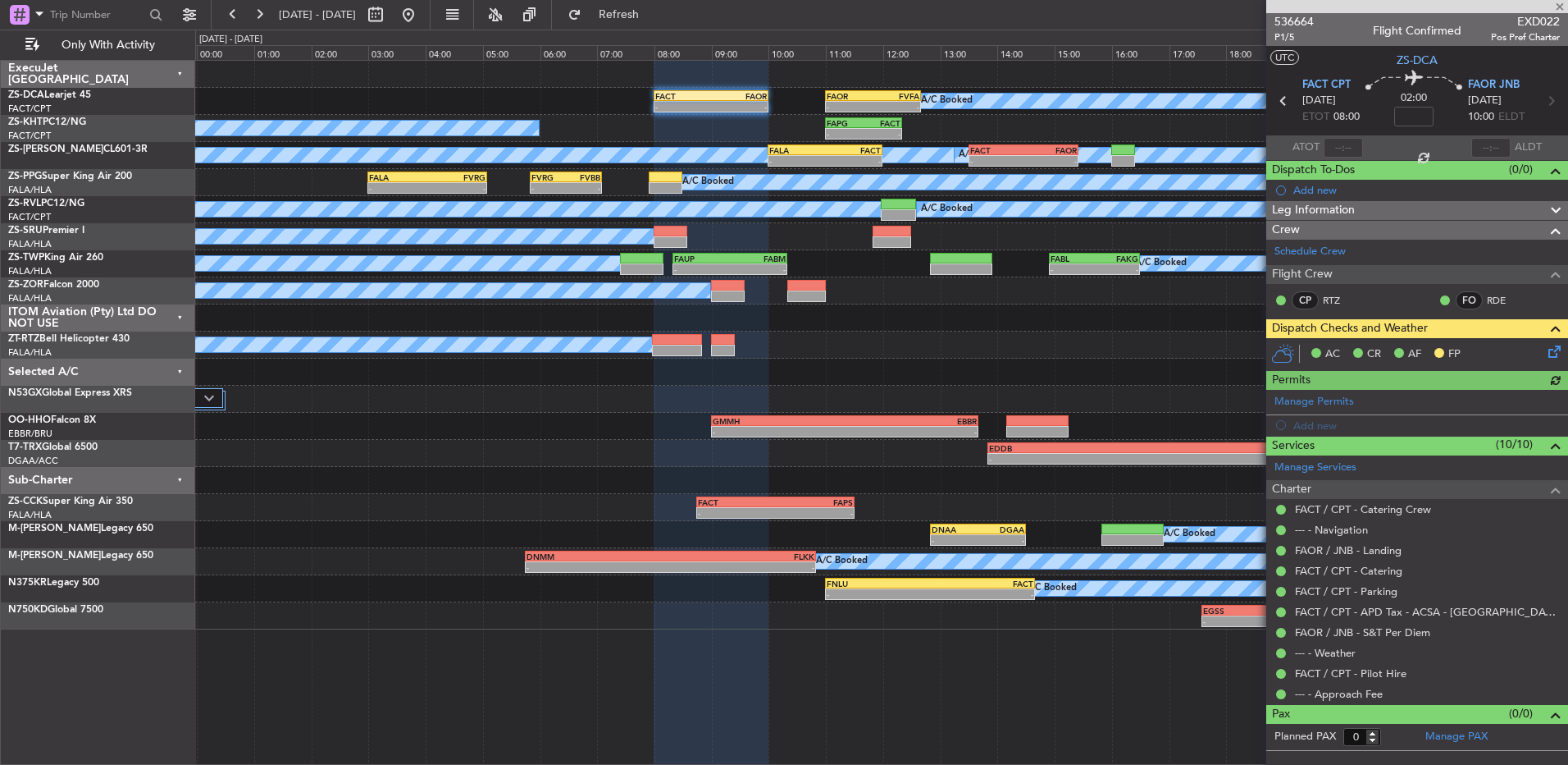
scroll to position [0, 0]
click at [1555, 355] on icon at bounding box center [1552, 349] width 13 height 13
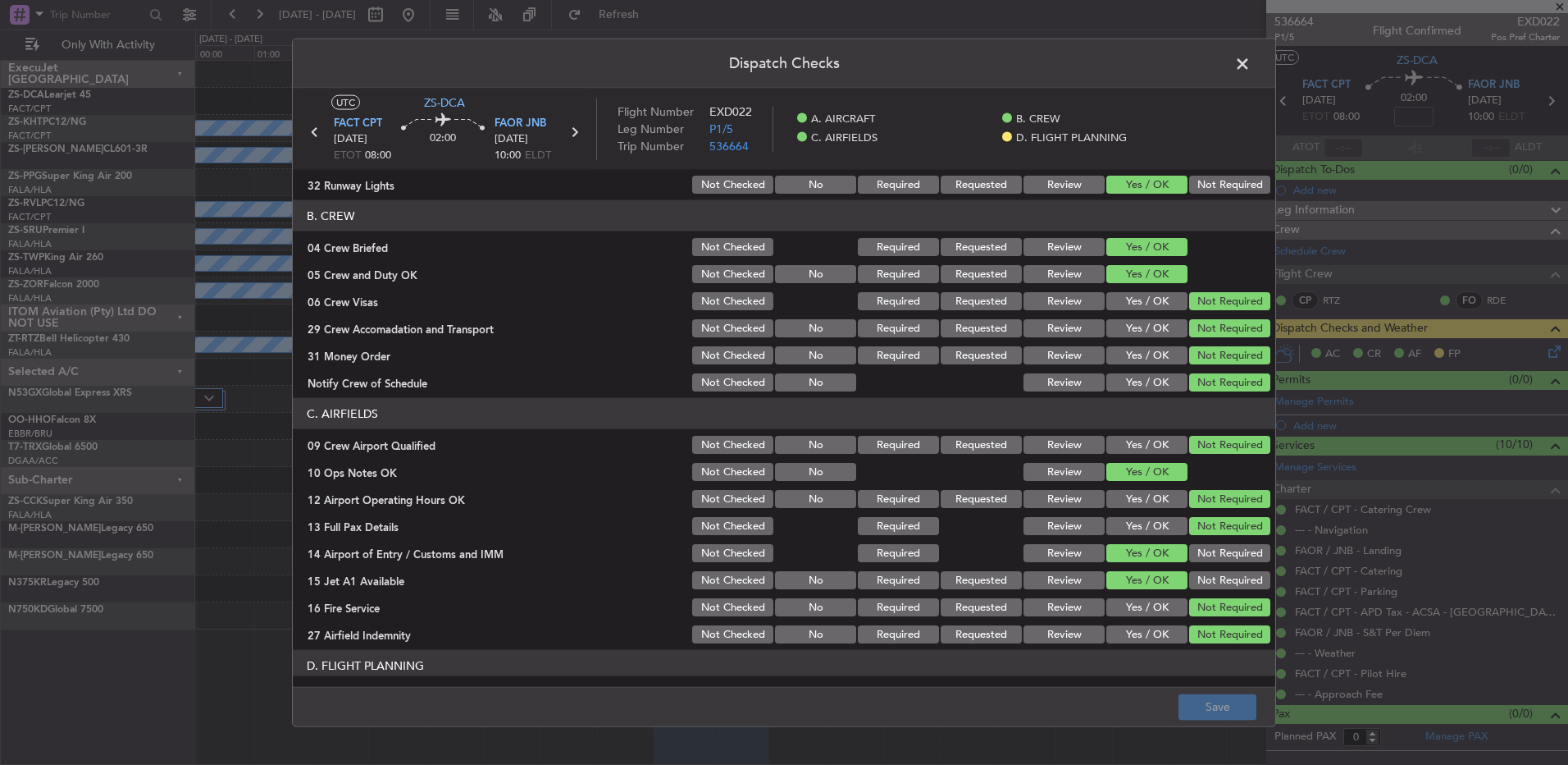
scroll to position [231, 0]
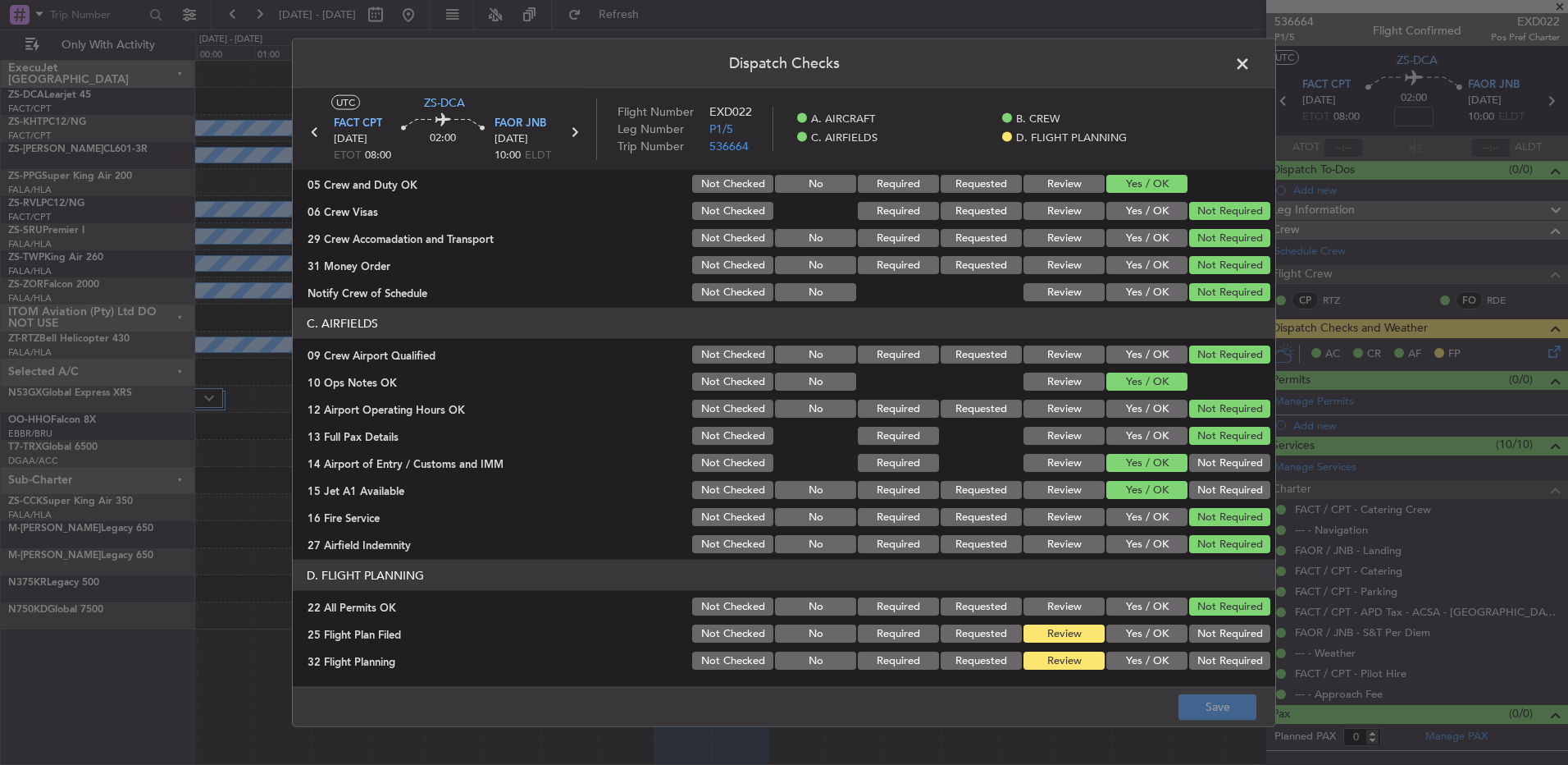
click at [1163, 631] on button "Yes / OK" at bounding box center [1146, 634] width 81 height 18
click at [1142, 663] on button "Yes / OK" at bounding box center [1146, 661] width 81 height 18
click at [1228, 699] on button "Save" at bounding box center [1217, 706] width 78 height 26
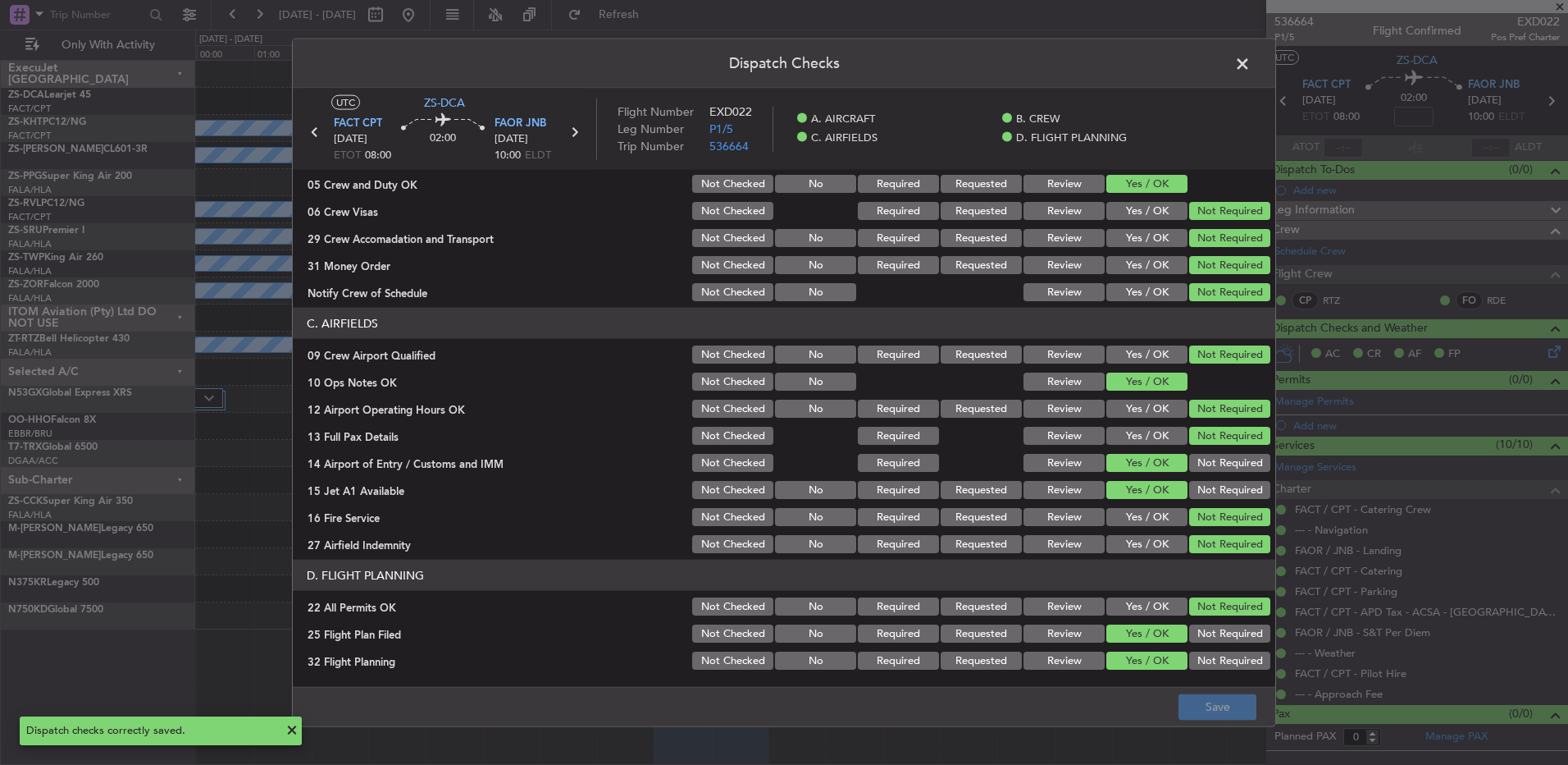
click at [1251, 66] on span at bounding box center [1251, 68] width 0 height 33
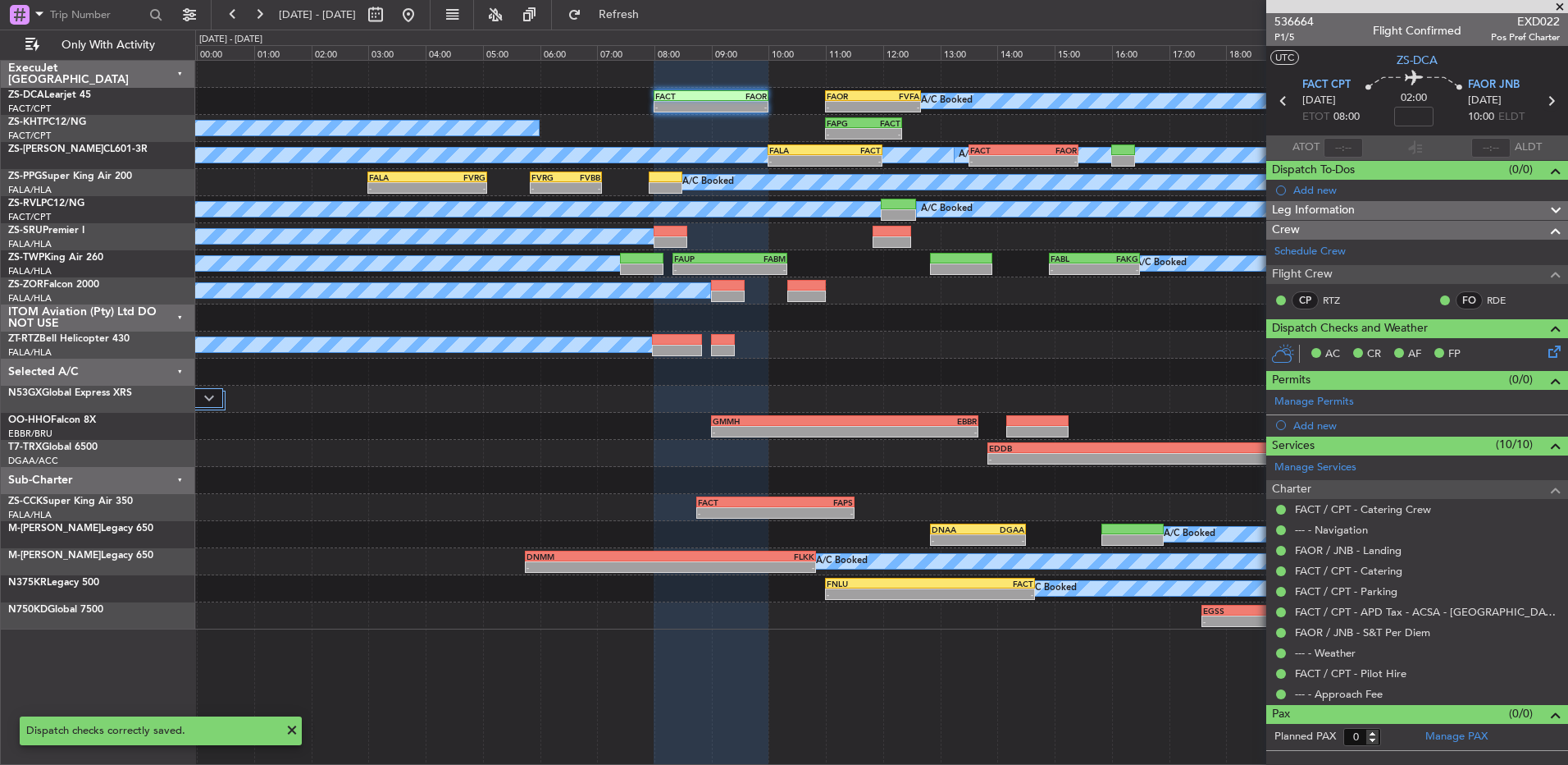
click at [1552, 104] on icon at bounding box center [1551, 101] width 22 height 22
type input "7"
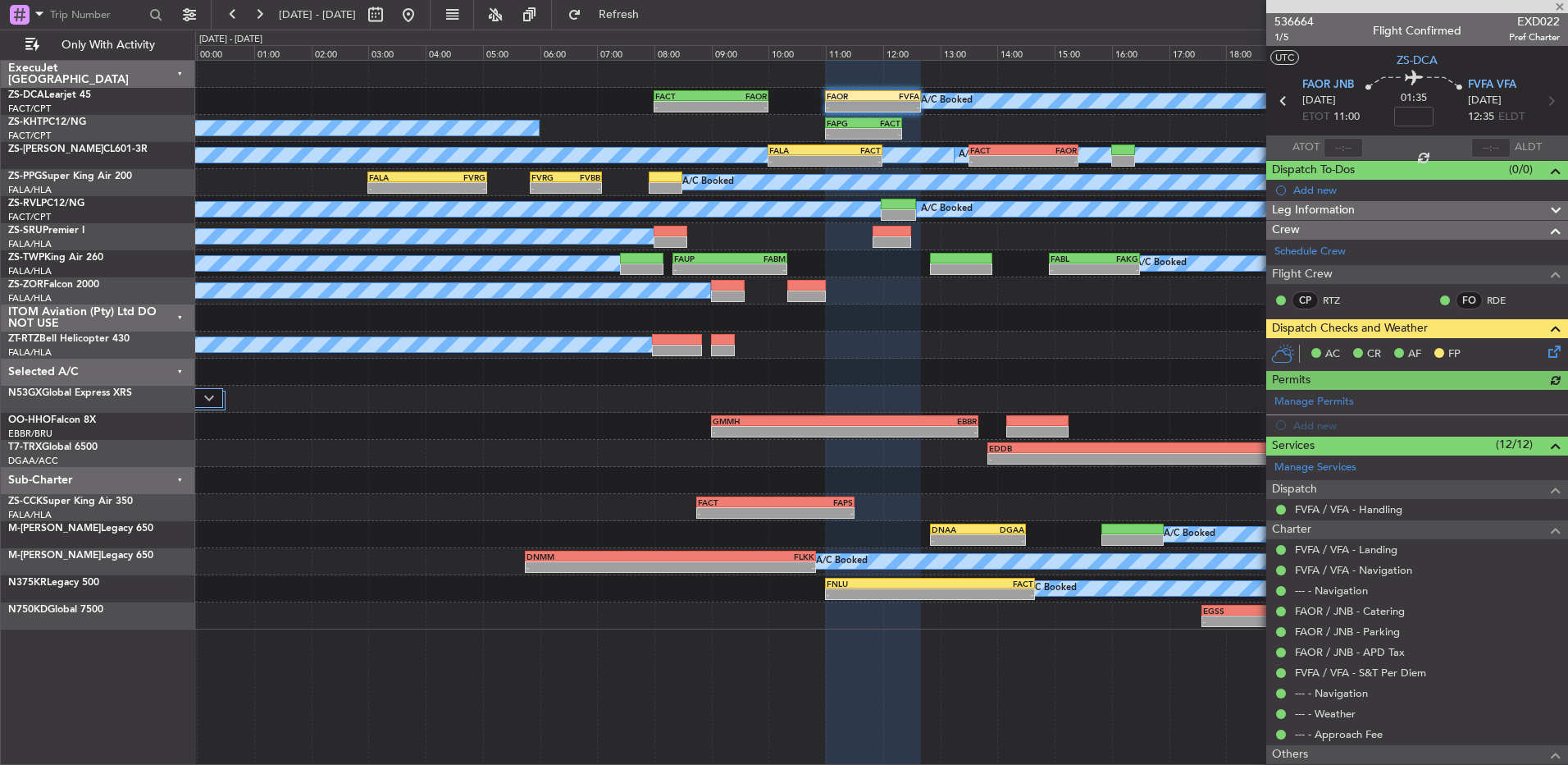
click at [1545, 355] on icon at bounding box center [1552, 349] width 13 height 13
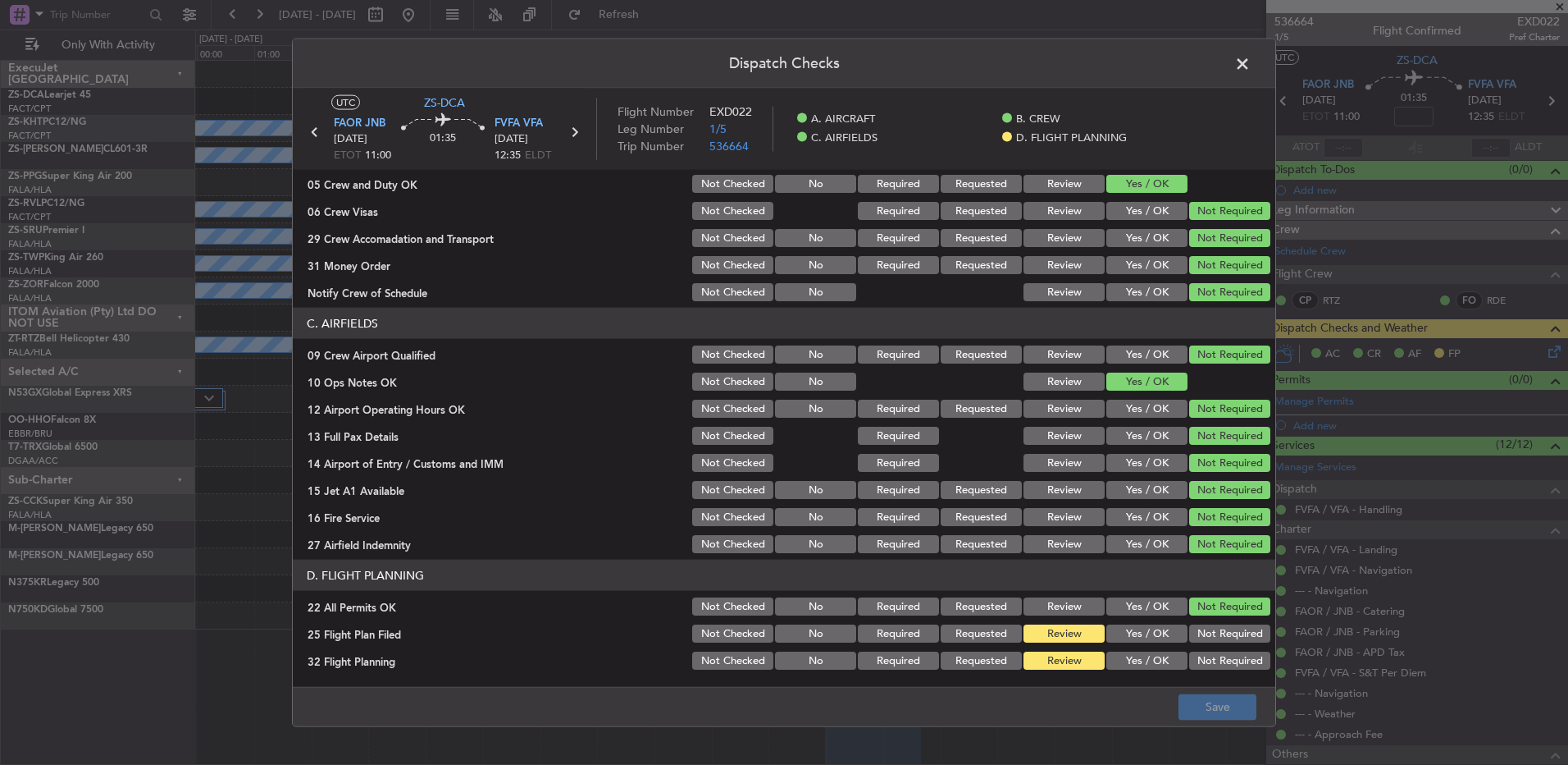
click at [1155, 636] on button "Yes / OK" at bounding box center [1146, 634] width 81 height 18
click at [1152, 652] on button "Yes / OK" at bounding box center [1146, 661] width 81 height 18
drag, startPoint x: 1194, startPoint y: 692, endPoint x: 1201, endPoint y: 702, distance: 12.2
click at [1194, 692] on footer "Save" at bounding box center [784, 705] width 983 height 39
click at [1203, 707] on button "Save" at bounding box center [1217, 706] width 78 height 26
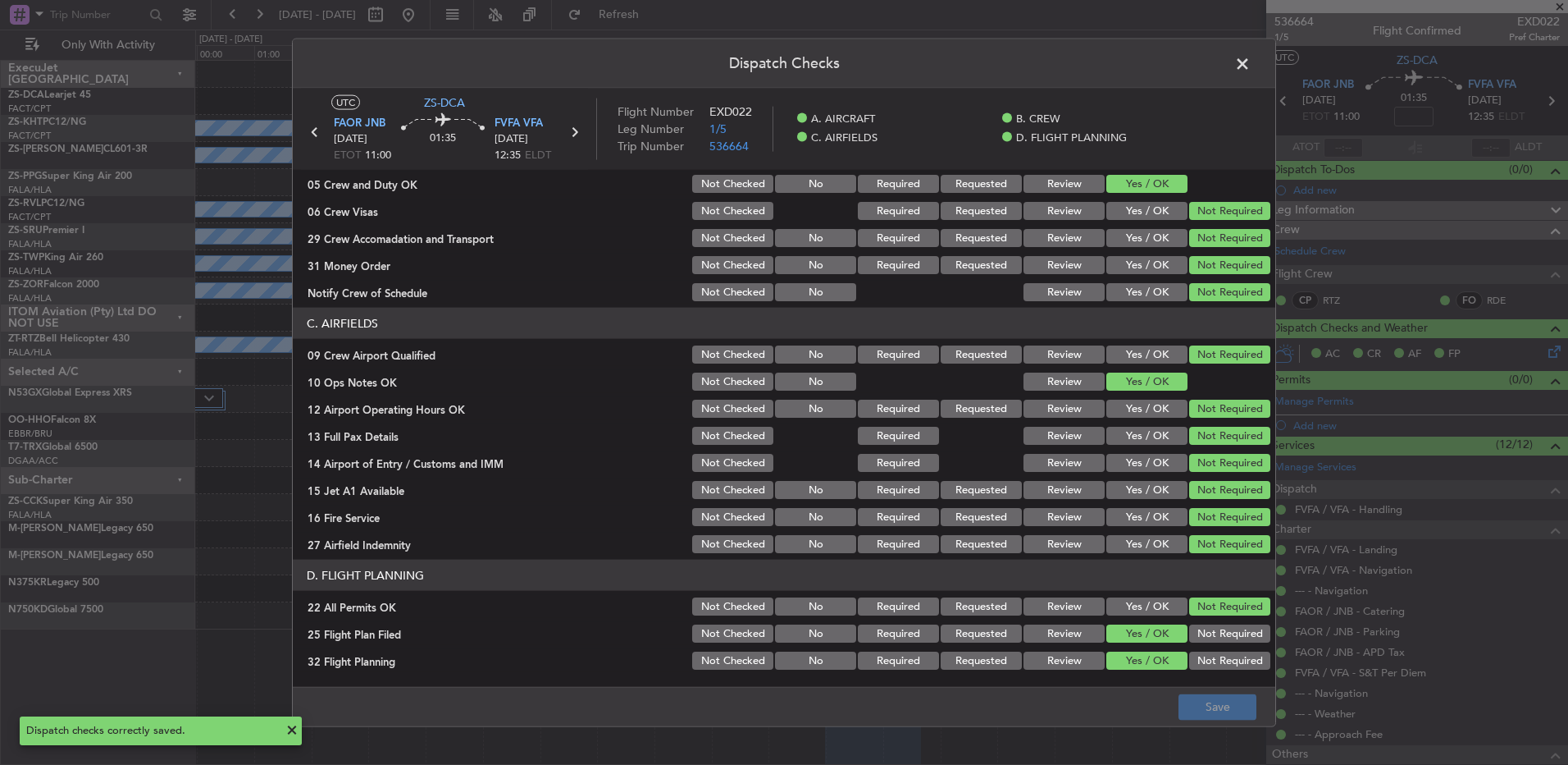
click at [1251, 71] on span at bounding box center [1251, 68] width 0 height 33
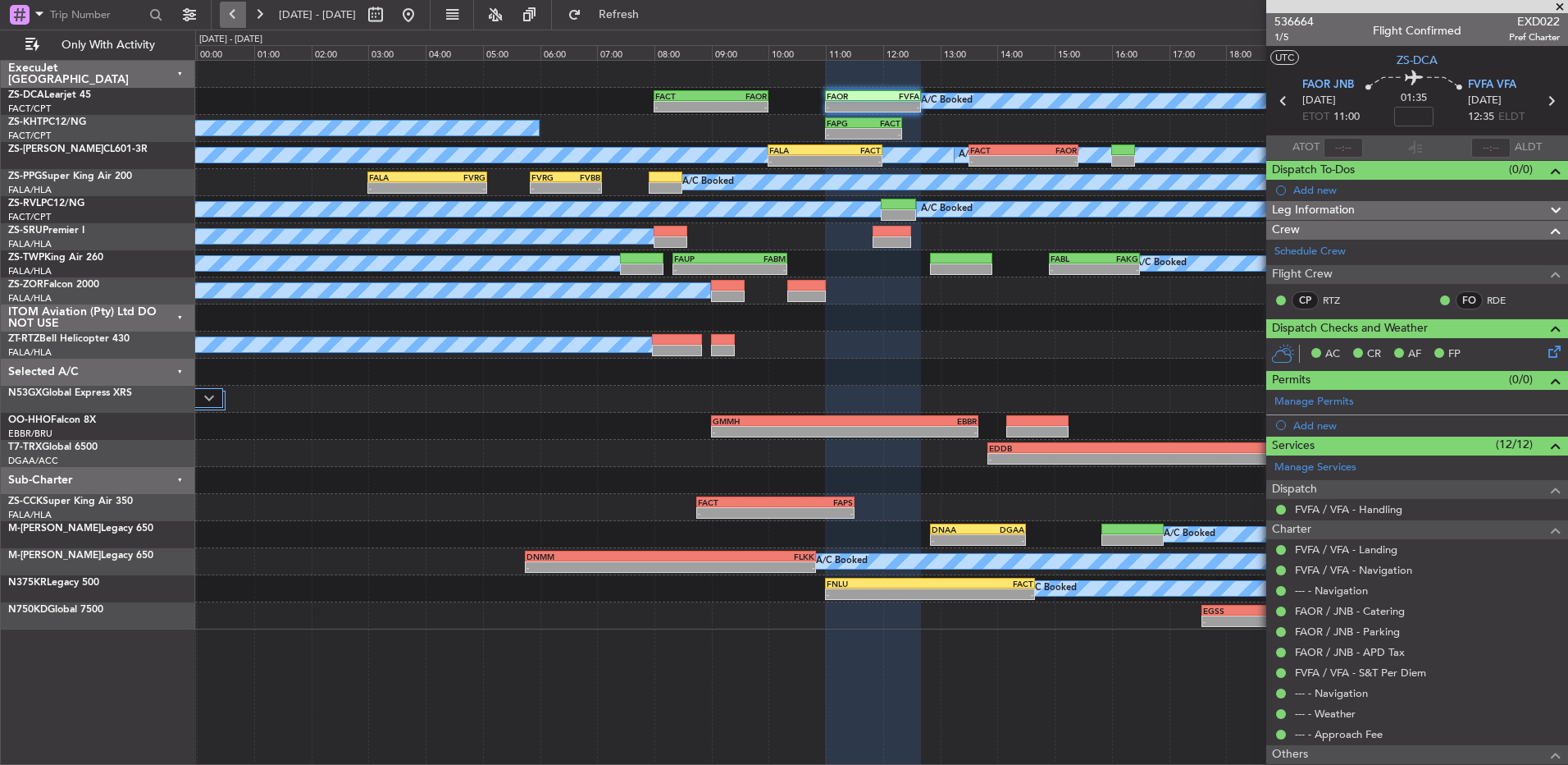
click at [226, 21] on button at bounding box center [232, 14] width 26 height 26
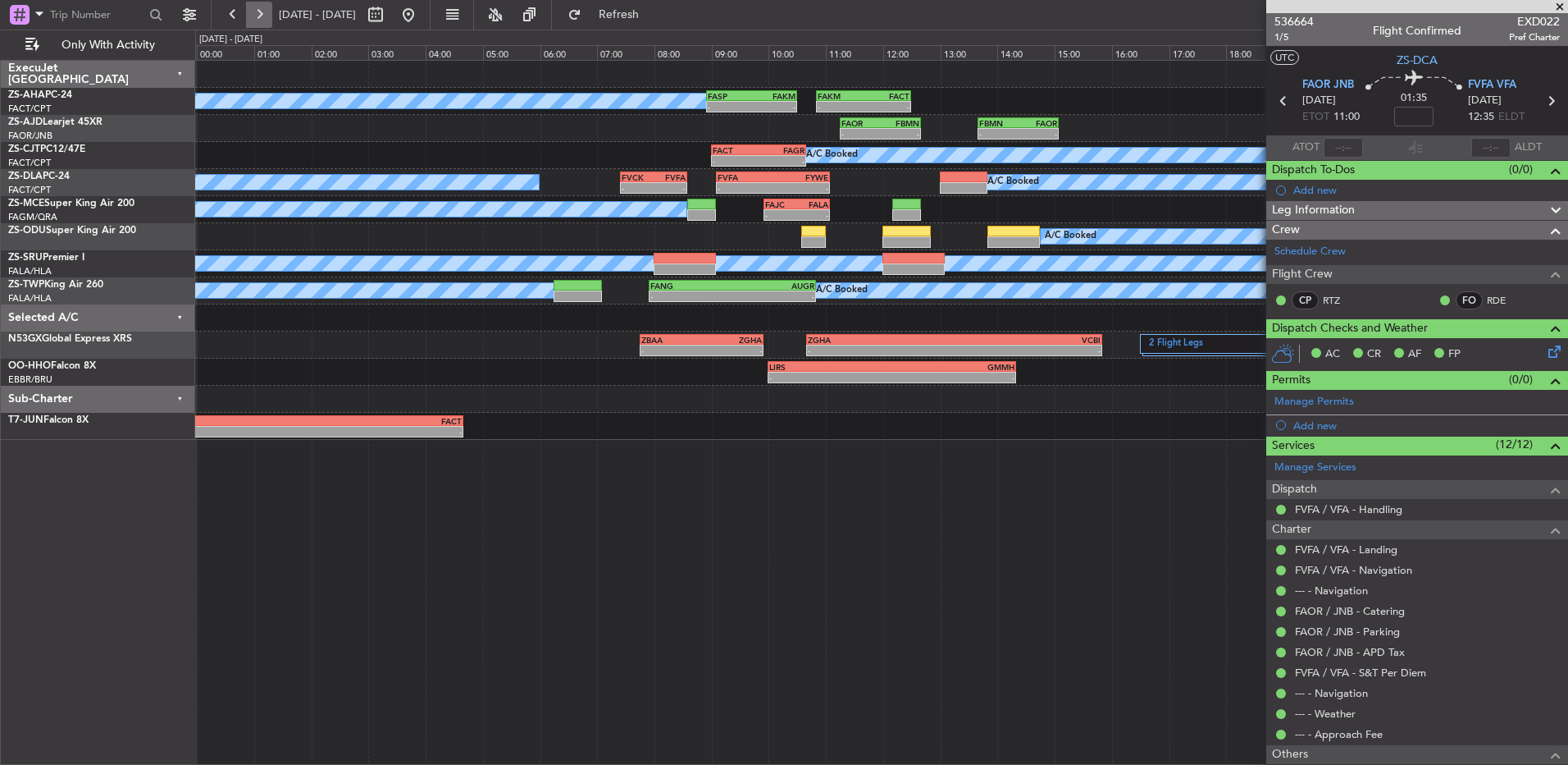
click at [257, 18] on button at bounding box center [259, 14] width 26 height 26
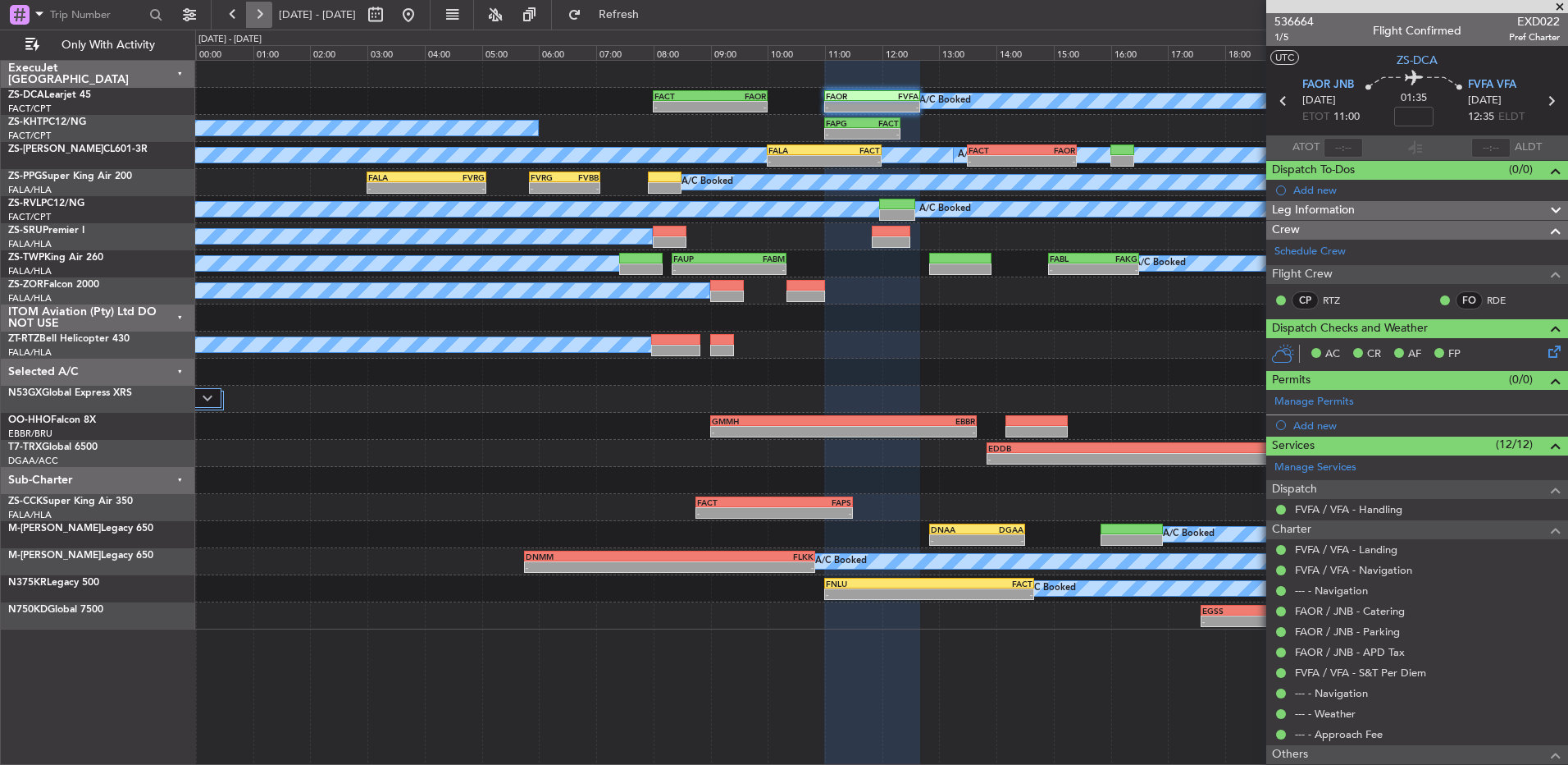
click at [260, 23] on button at bounding box center [259, 14] width 26 height 26
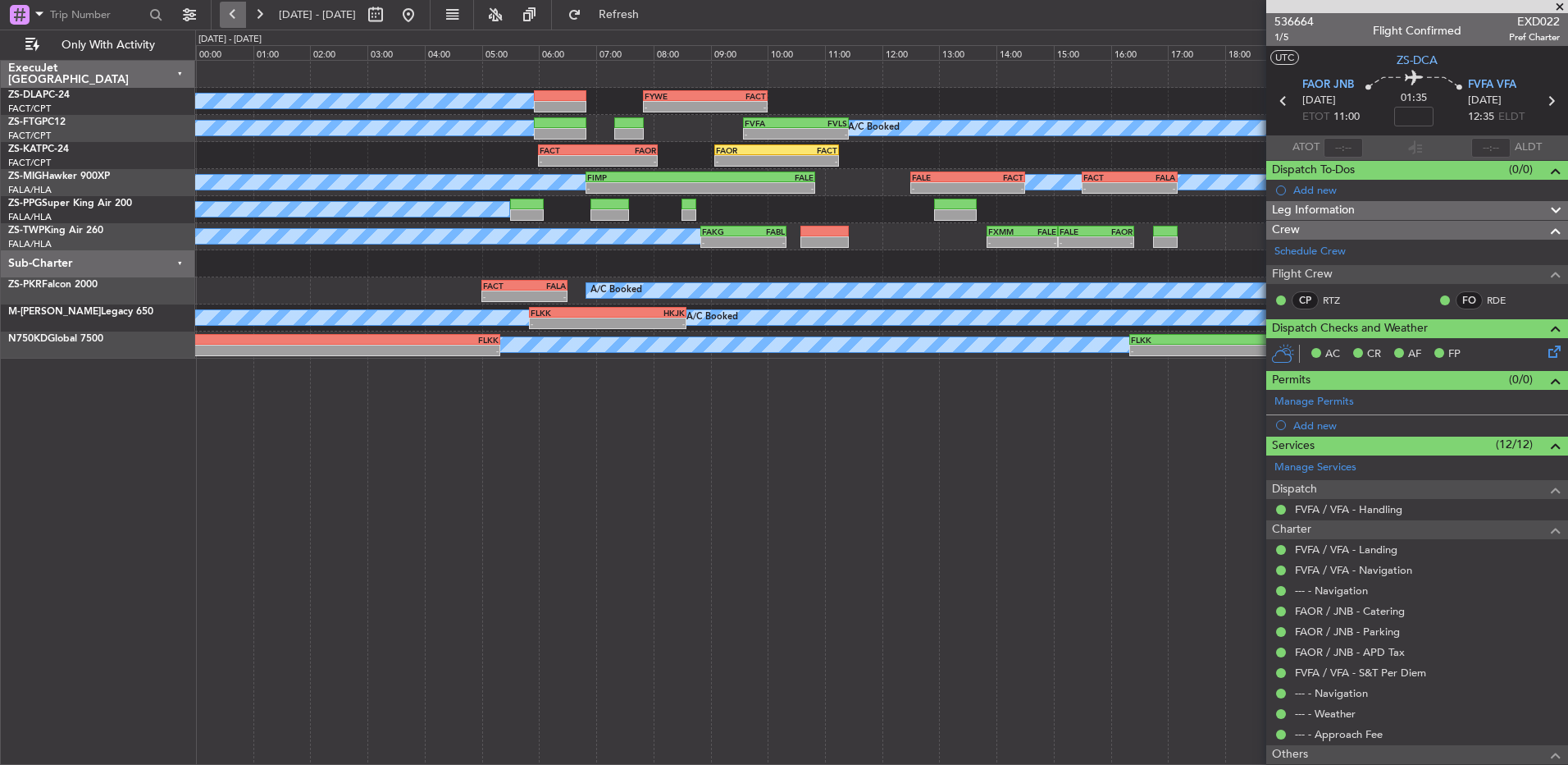
click at [228, 14] on button at bounding box center [232, 14] width 26 height 26
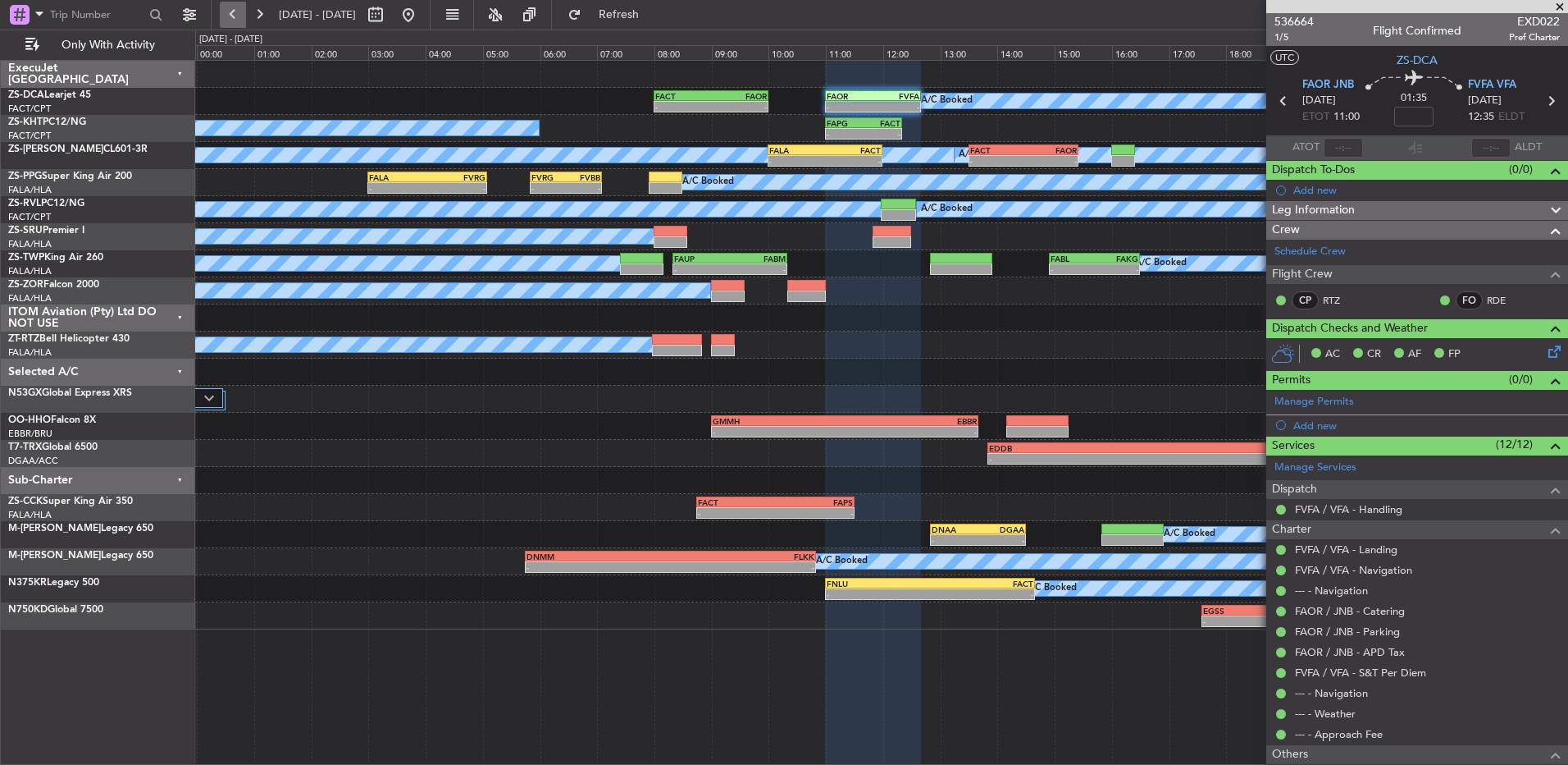
click at [228, 14] on button at bounding box center [232, 14] width 26 height 26
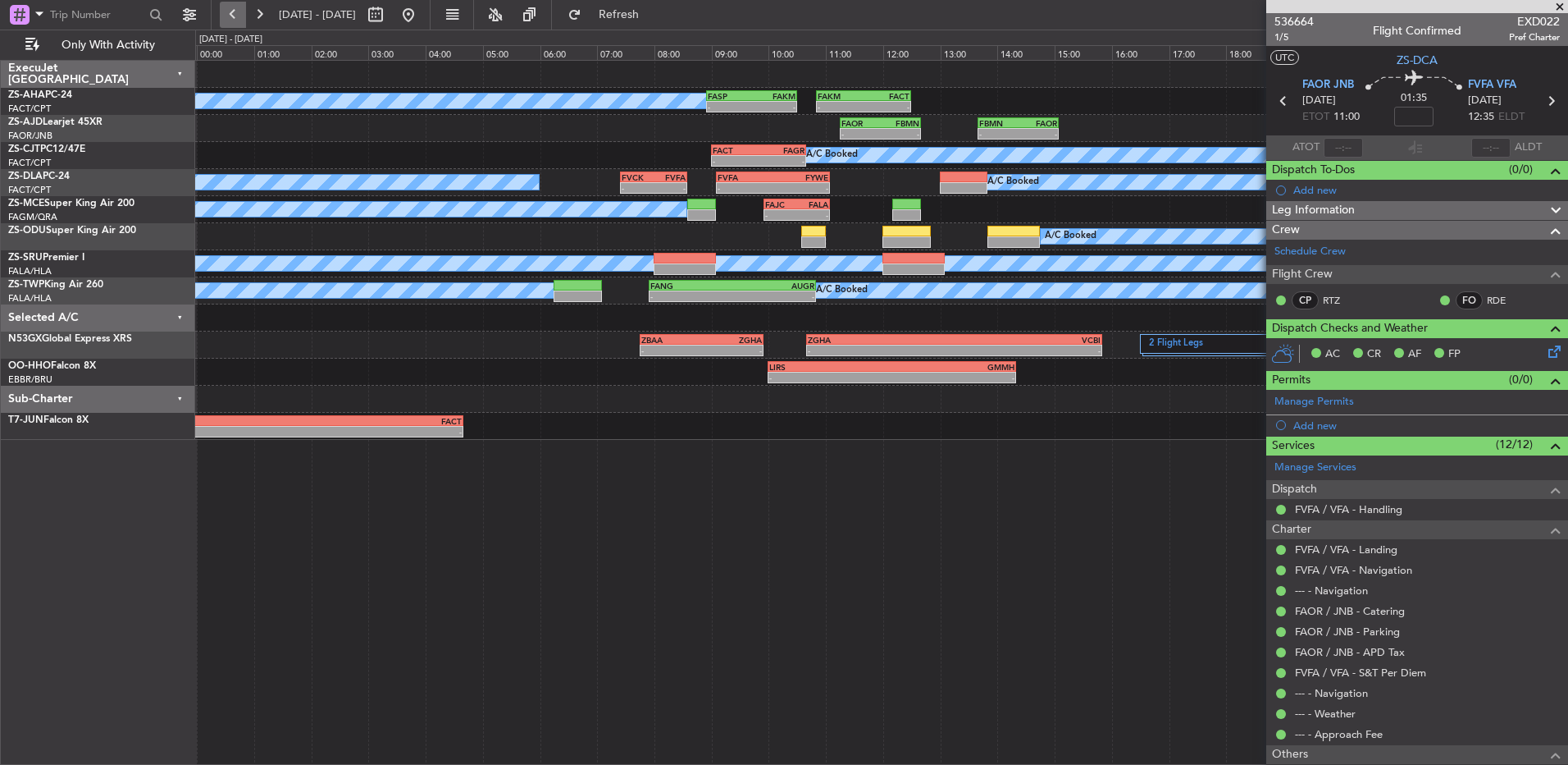
click at [235, 19] on button at bounding box center [232, 14] width 26 height 26
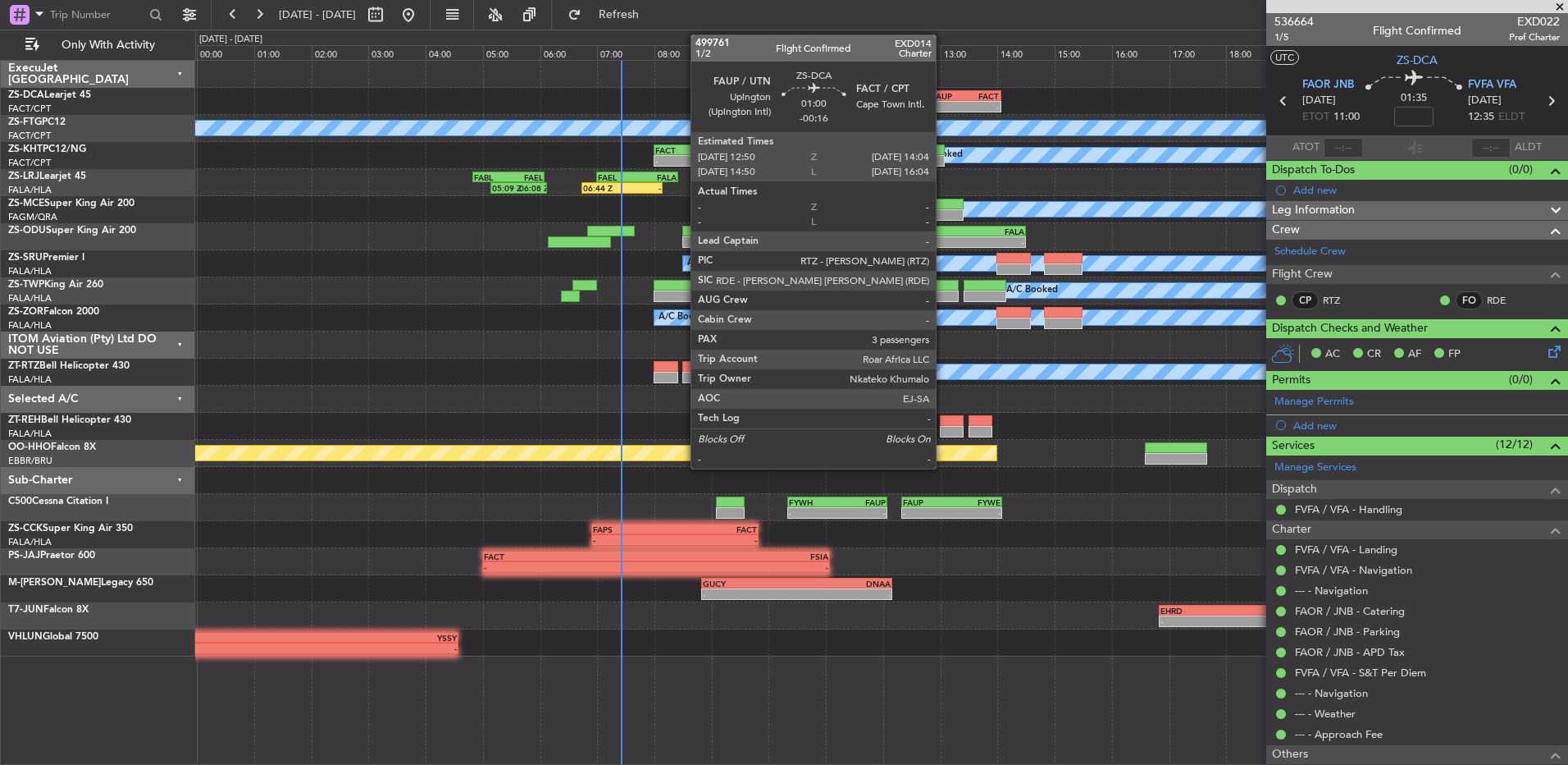
click at [943, 104] on div "-" at bounding box center [948, 107] width 33 height 10
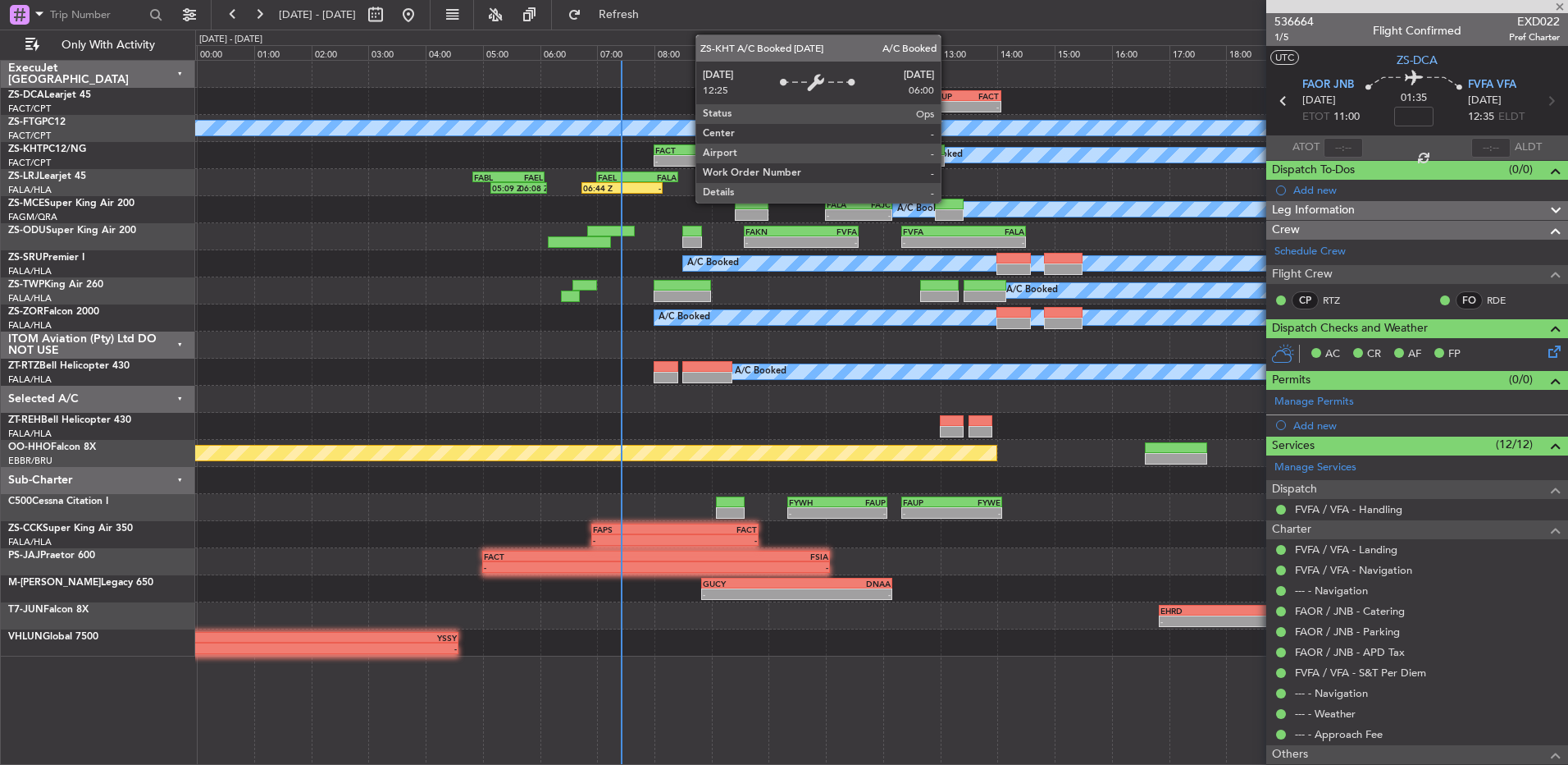
type input "-00:16"
type input "3"
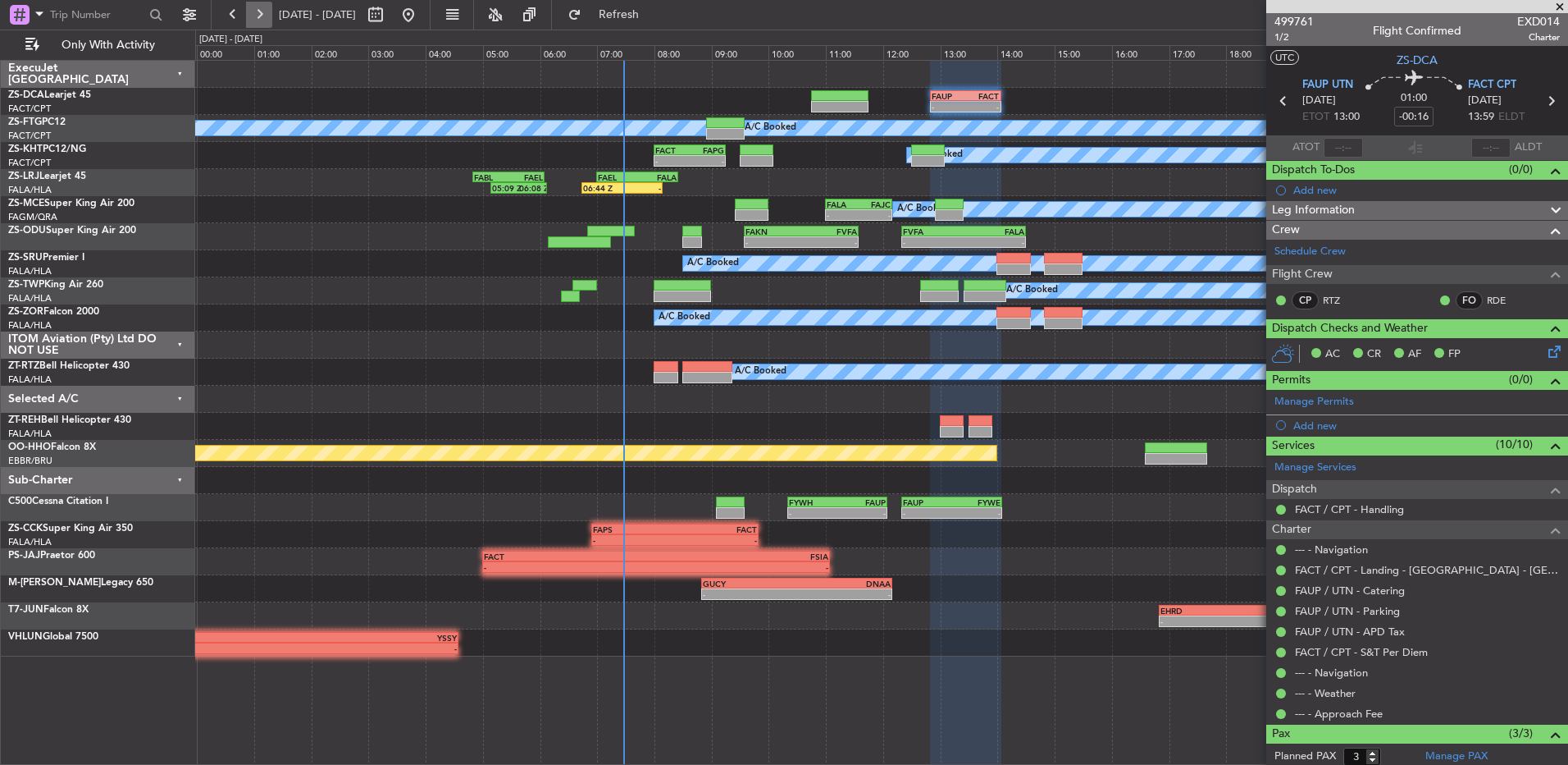
click at [259, 16] on button at bounding box center [259, 14] width 26 height 26
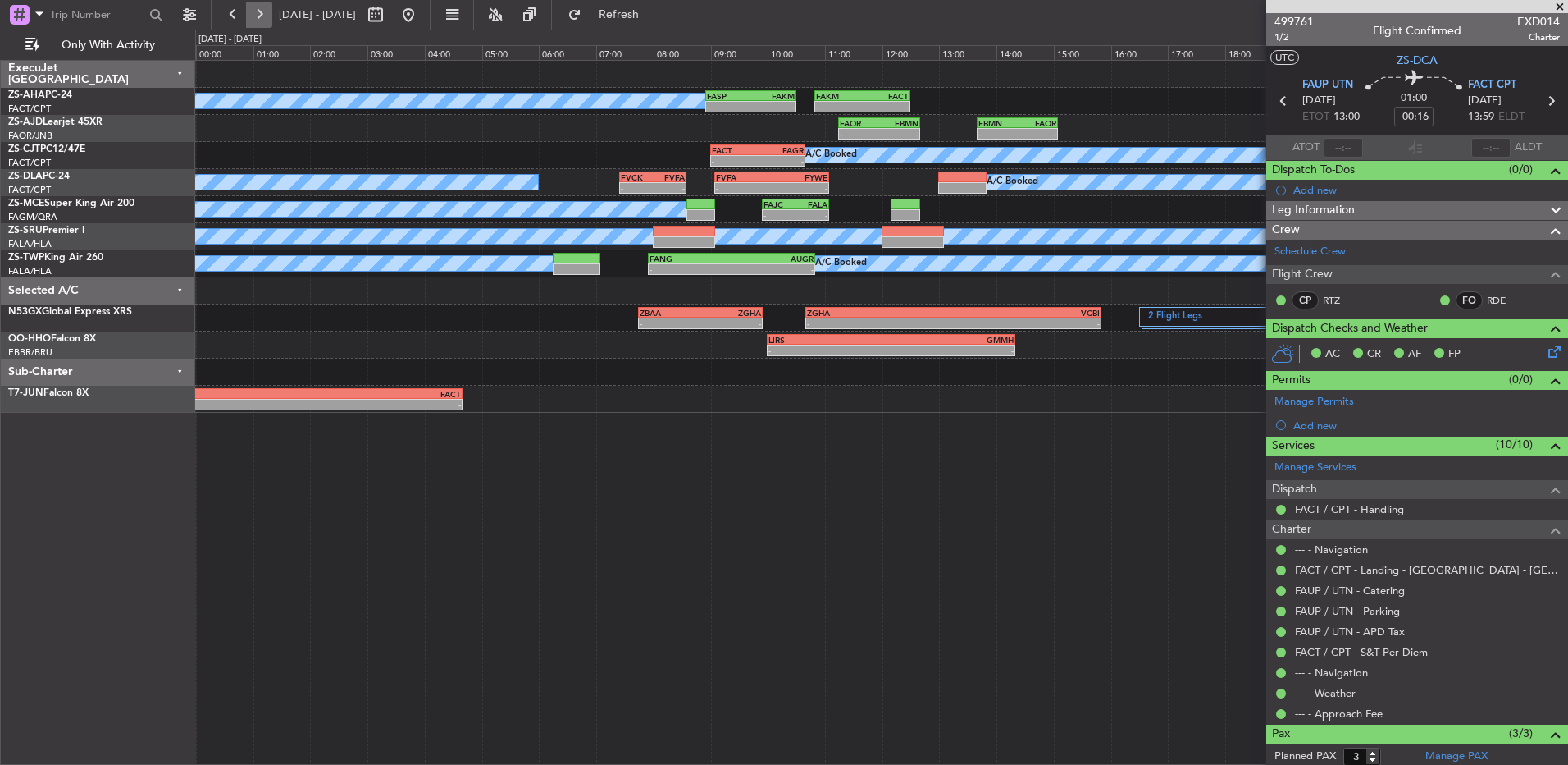
click at [259, 16] on button at bounding box center [259, 14] width 26 height 26
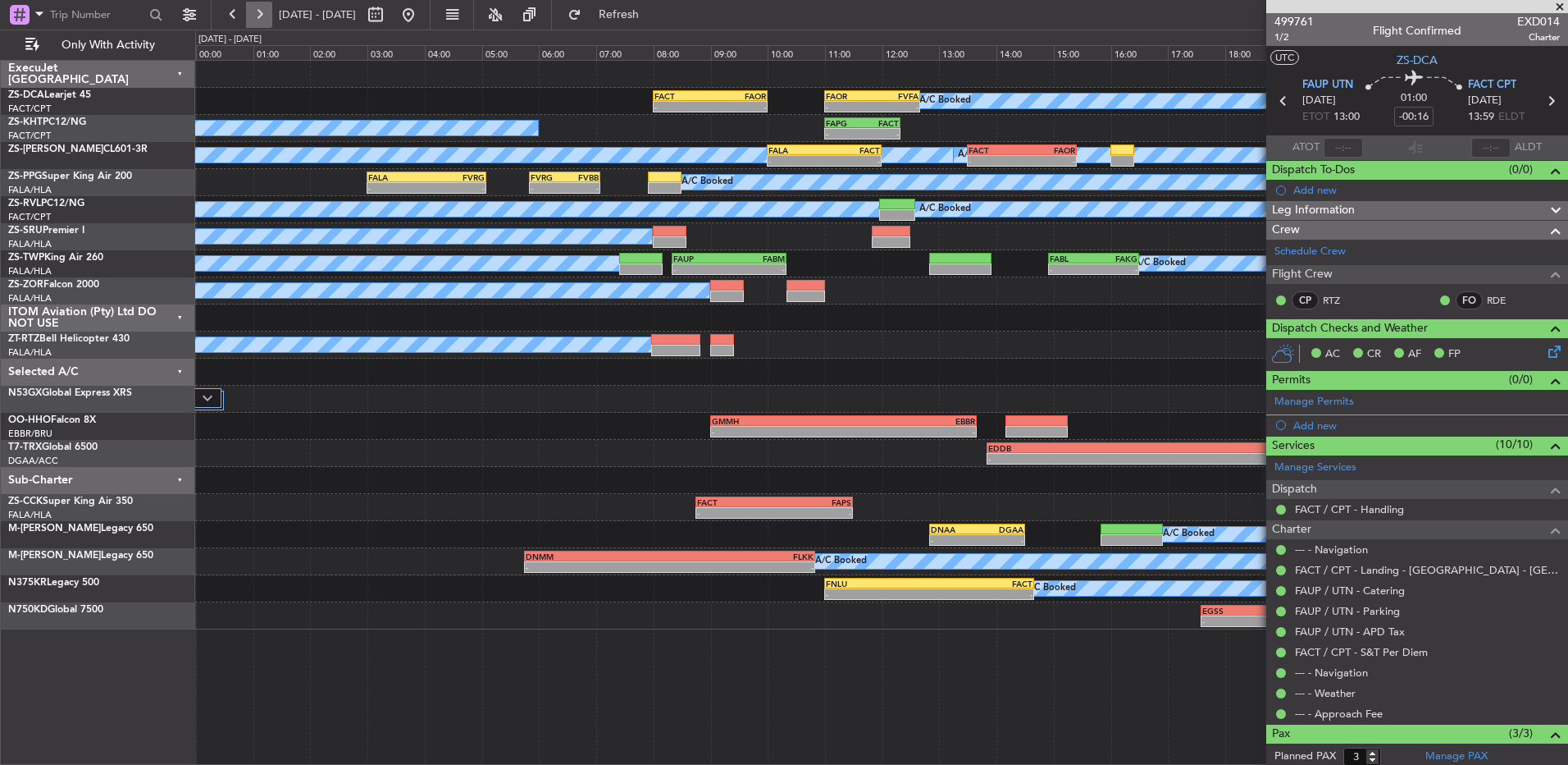
click at [259, 16] on button at bounding box center [259, 14] width 26 height 26
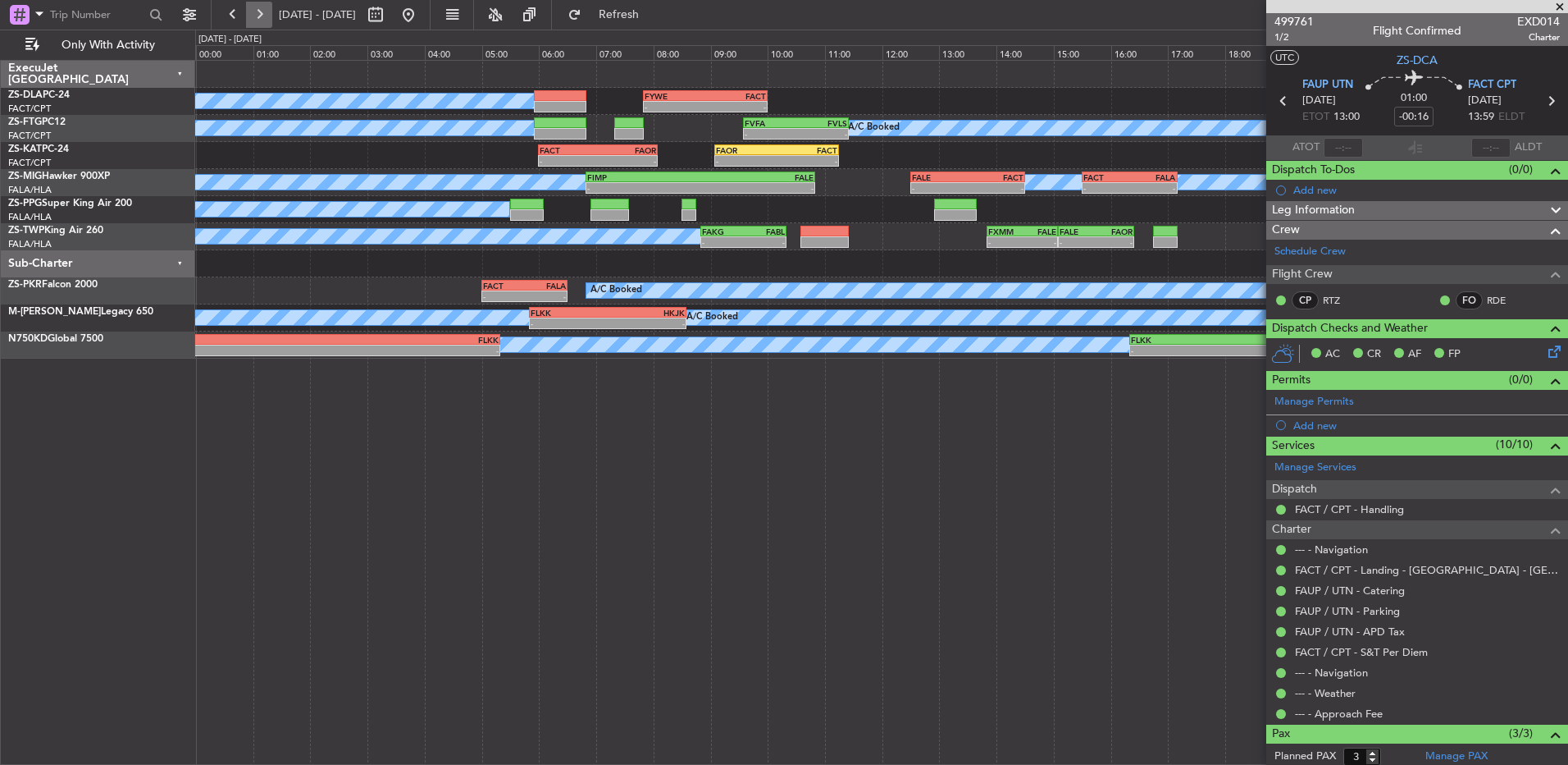
click at [257, 13] on button at bounding box center [259, 14] width 26 height 26
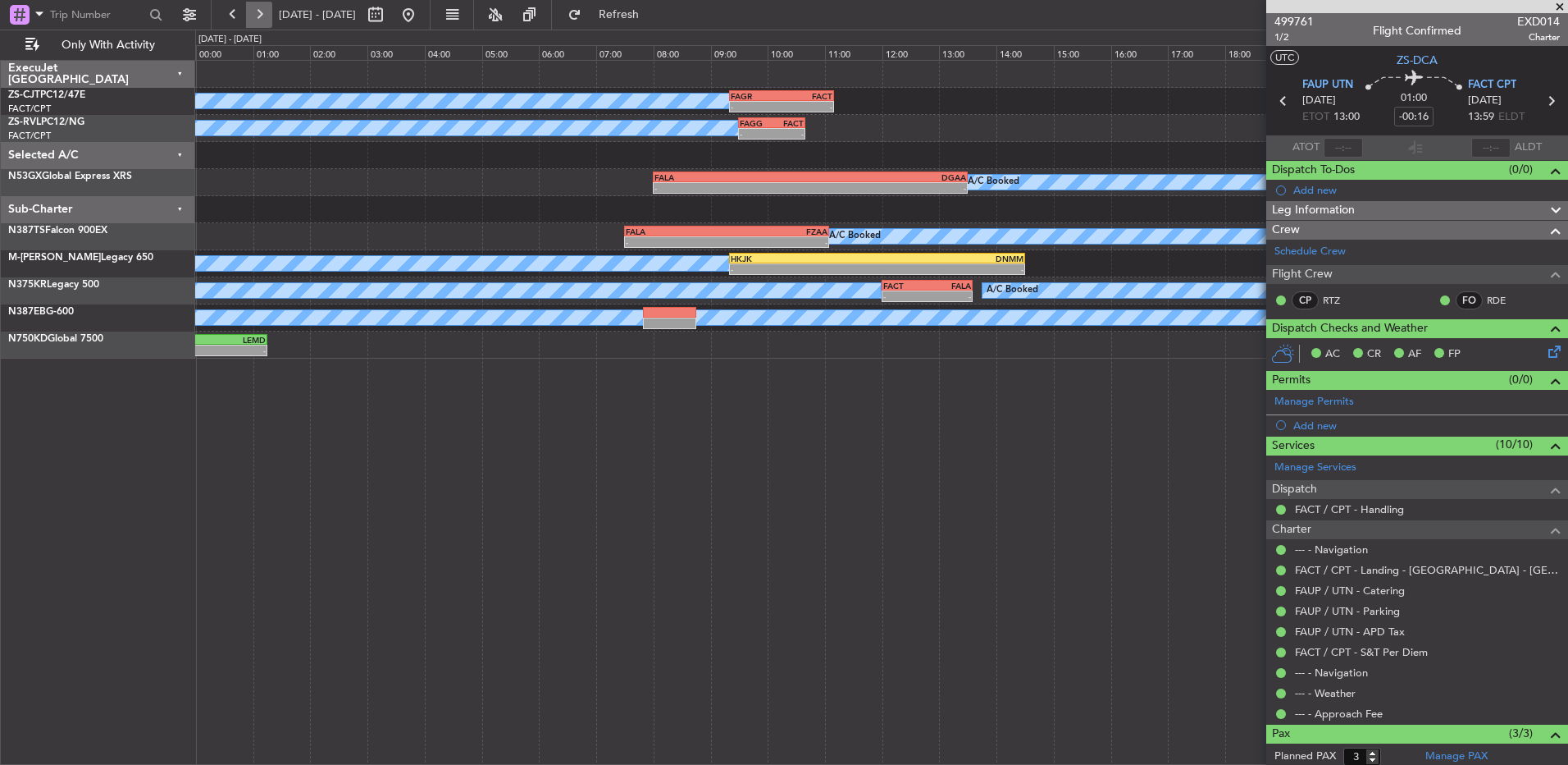
click at [257, 13] on button at bounding box center [259, 14] width 26 height 26
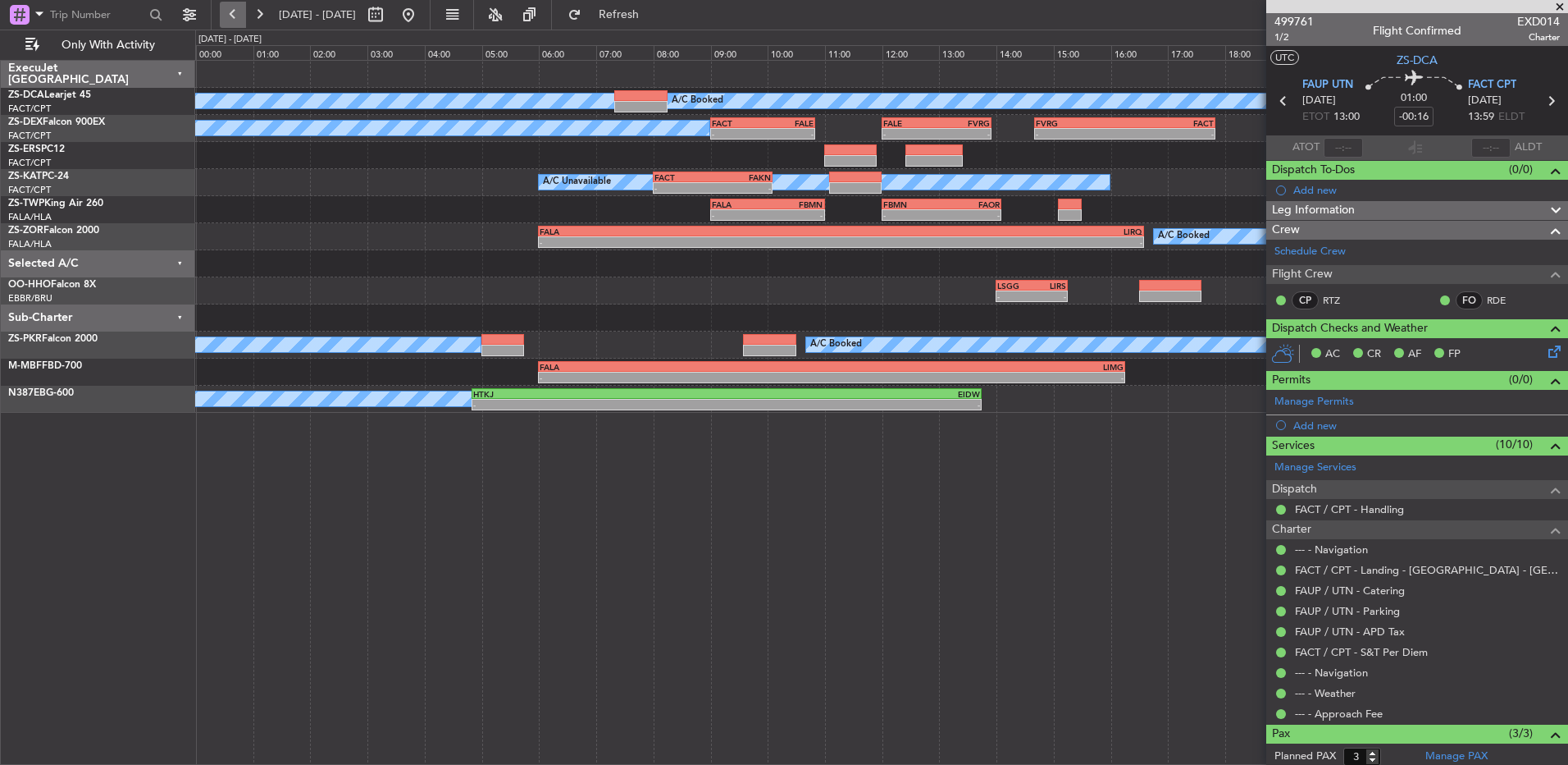
click at [244, 17] on button at bounding box center [232, 14] width 26 height 26
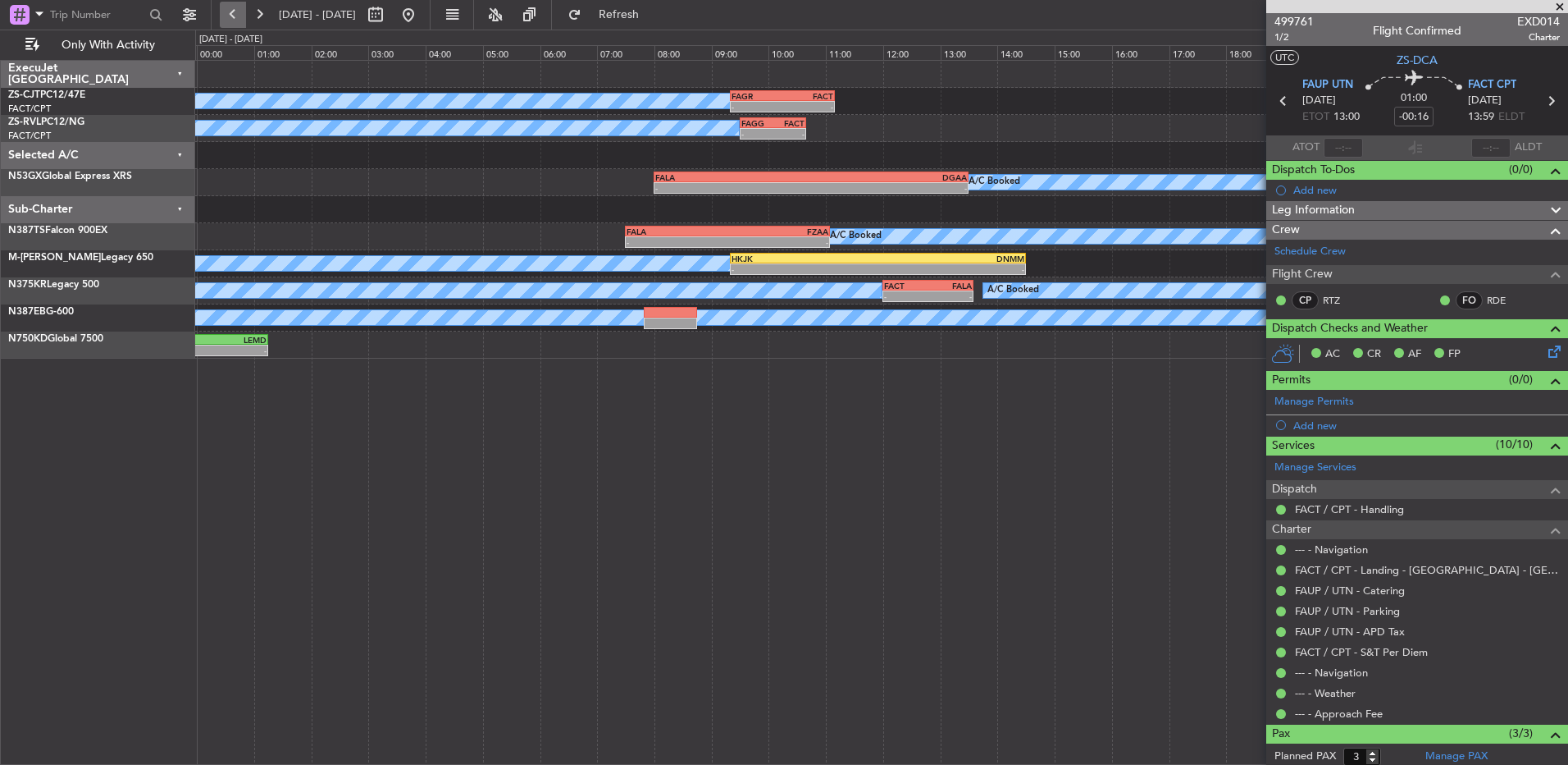
click at [244, 17] on button at bounding box center [232, 14] width 26 height 26
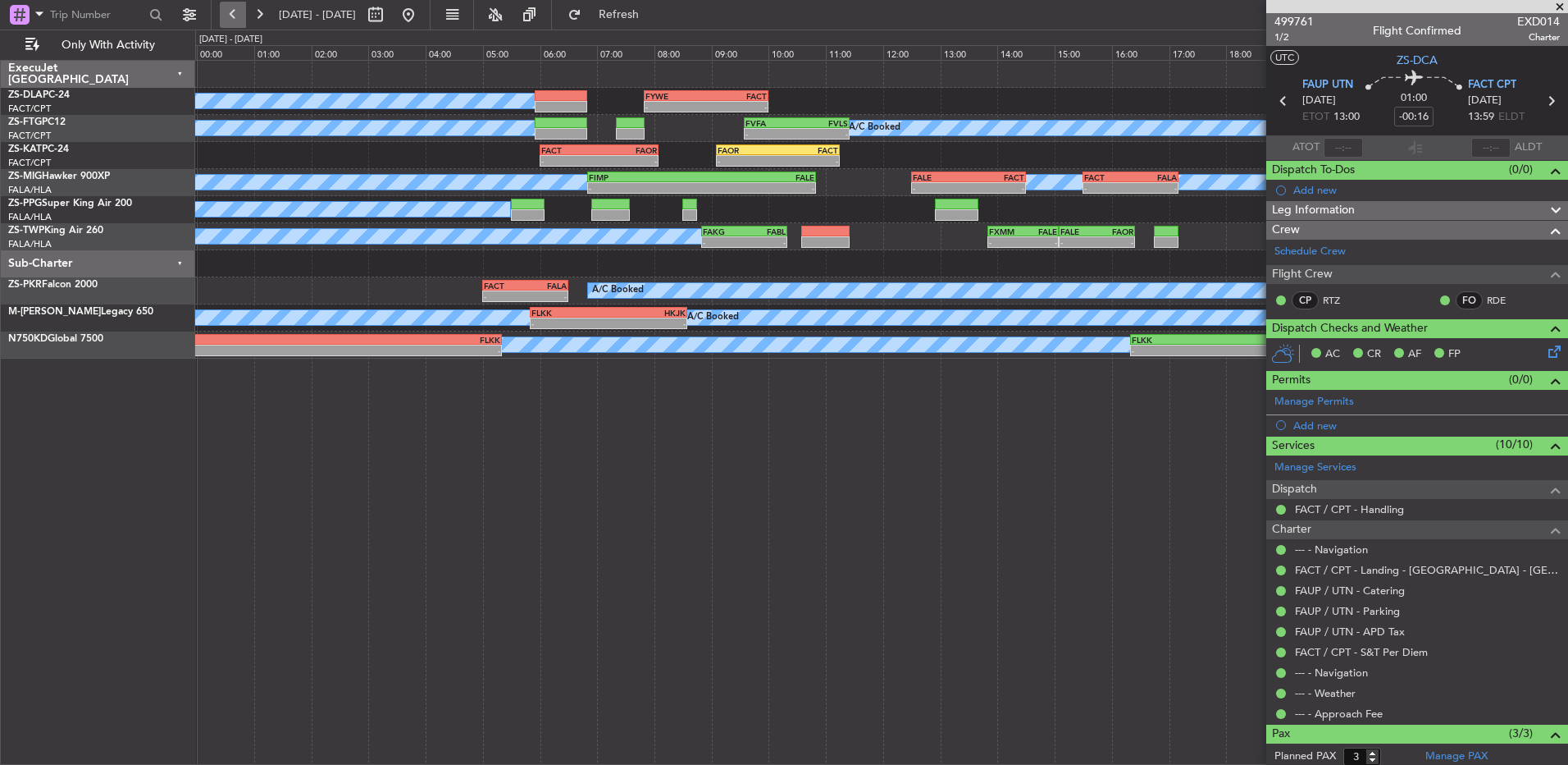
click at [235, 18] on button at bounding box center [232, 14] width 26 height 26
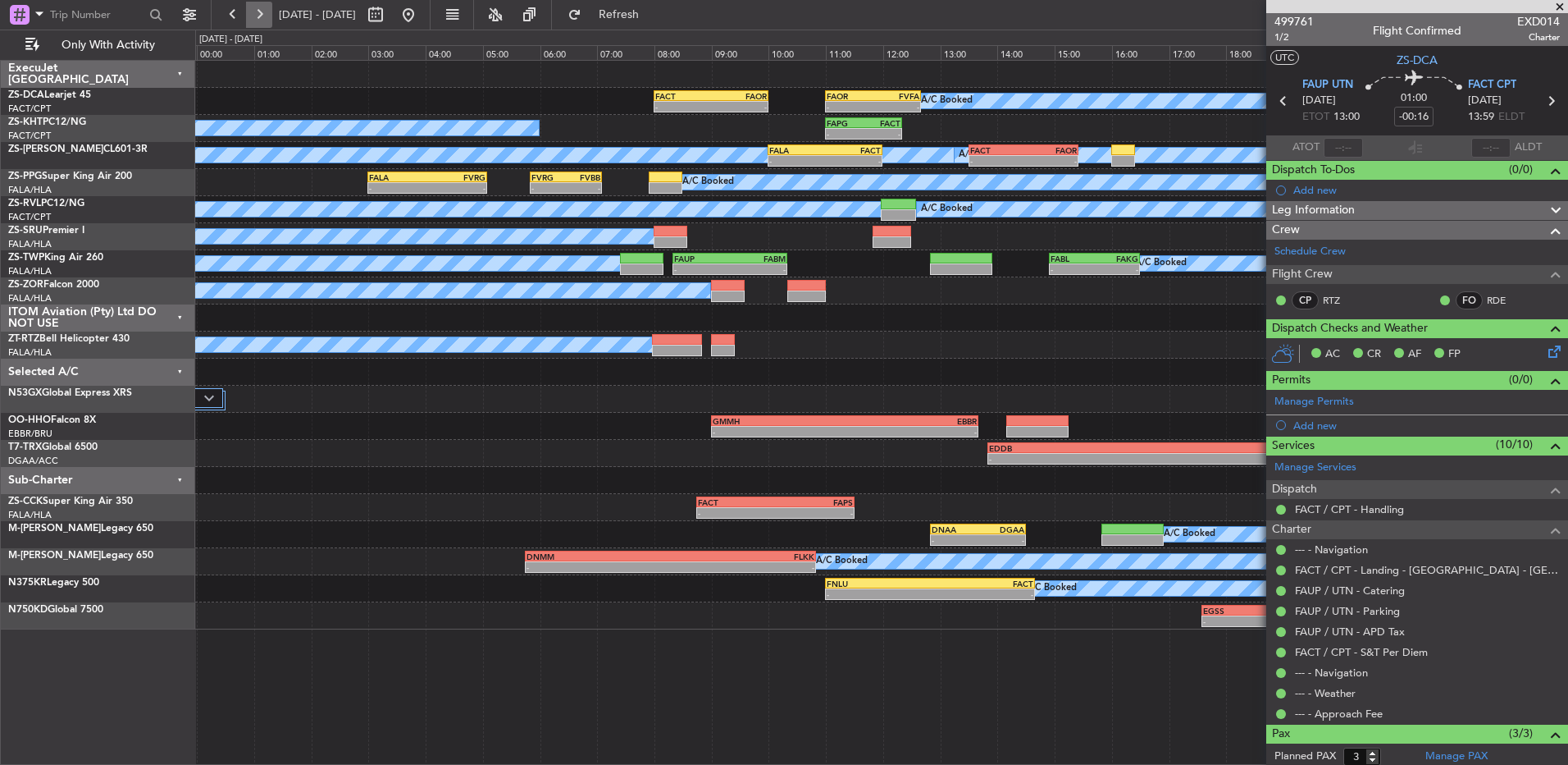
click at [256, 15] on button at bounding box center [259, 14] width 26 height 26
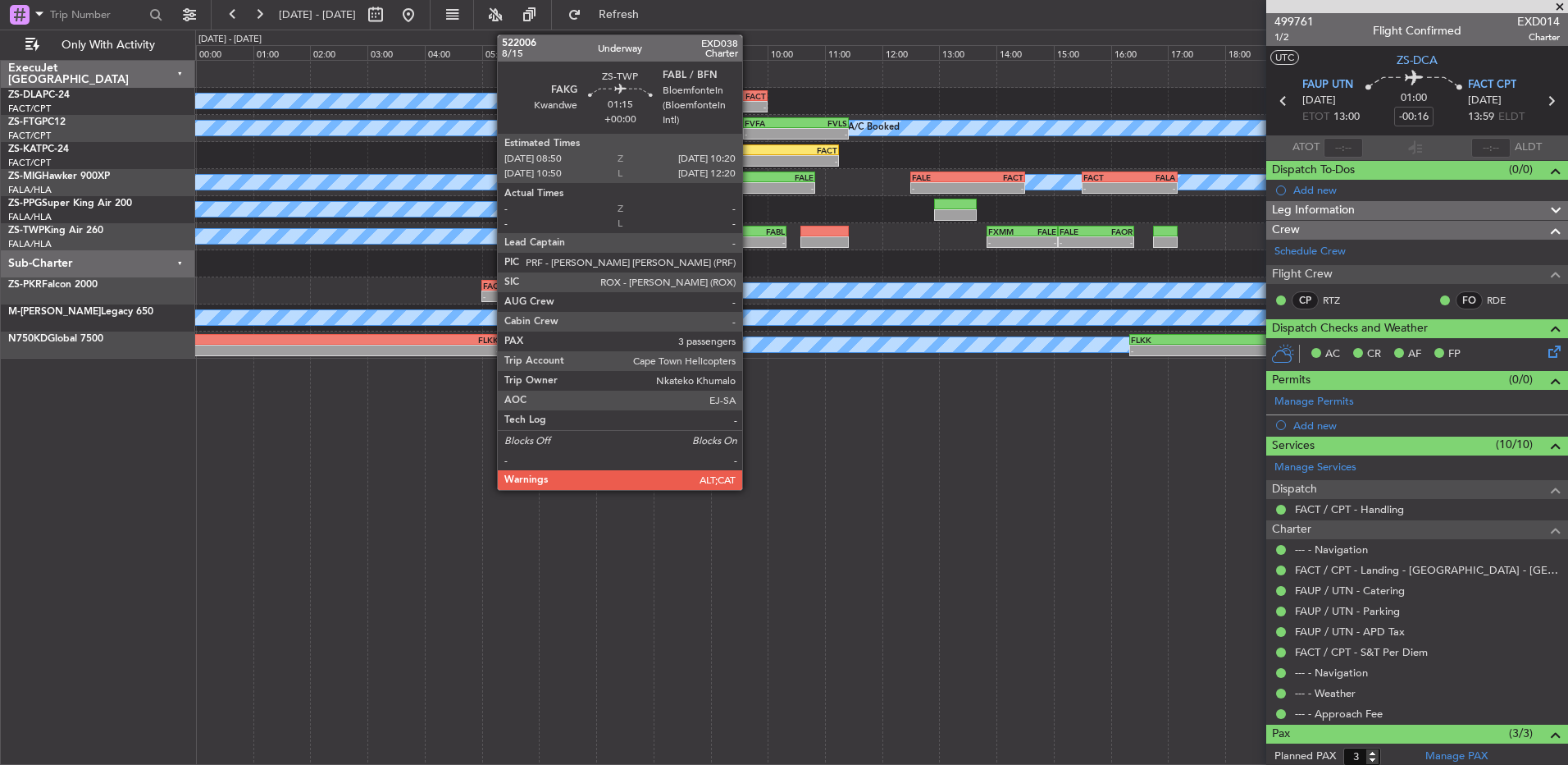
click at [750, 235] on div "FABL" at bounding box center [764, 231] width 42 height 10
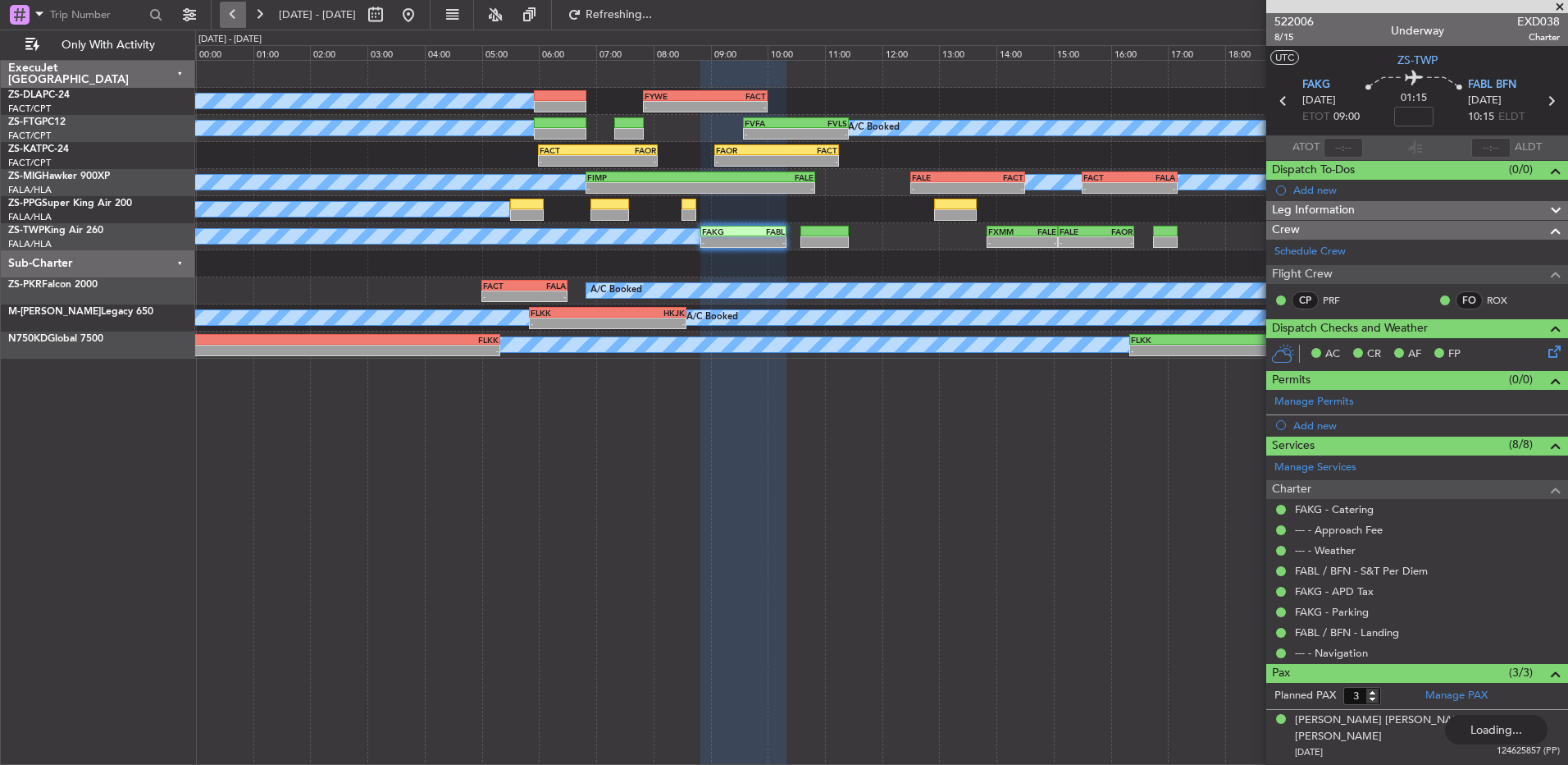
click at [225, 12] on button at bounding box center [232, 14] width 26 height 26
click at [227, 12] on button at bounding box center [232, 14] width 26 height 26
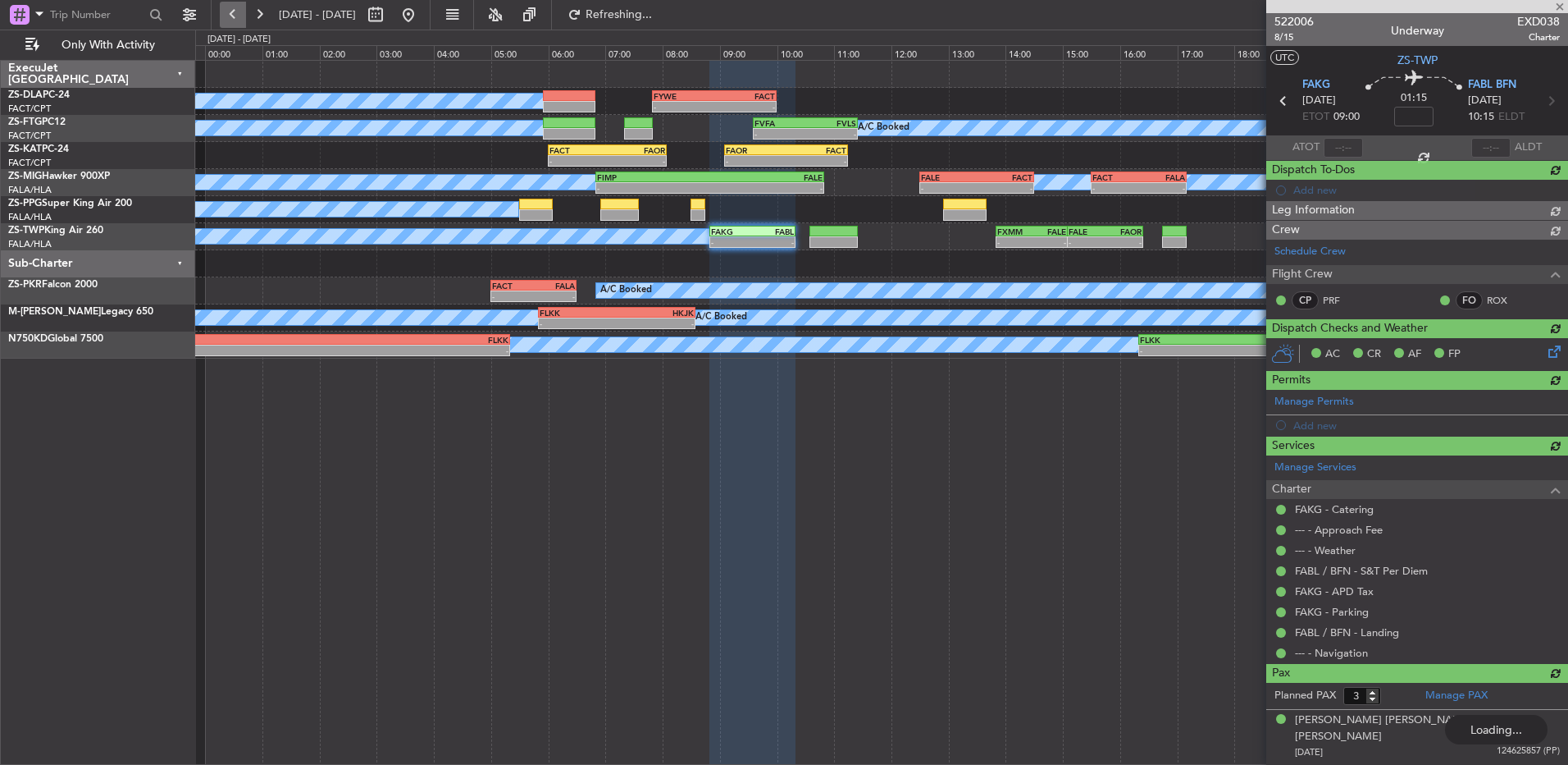
click at [227, 12] on button at bounding box center [232, 14] width 26 height 26
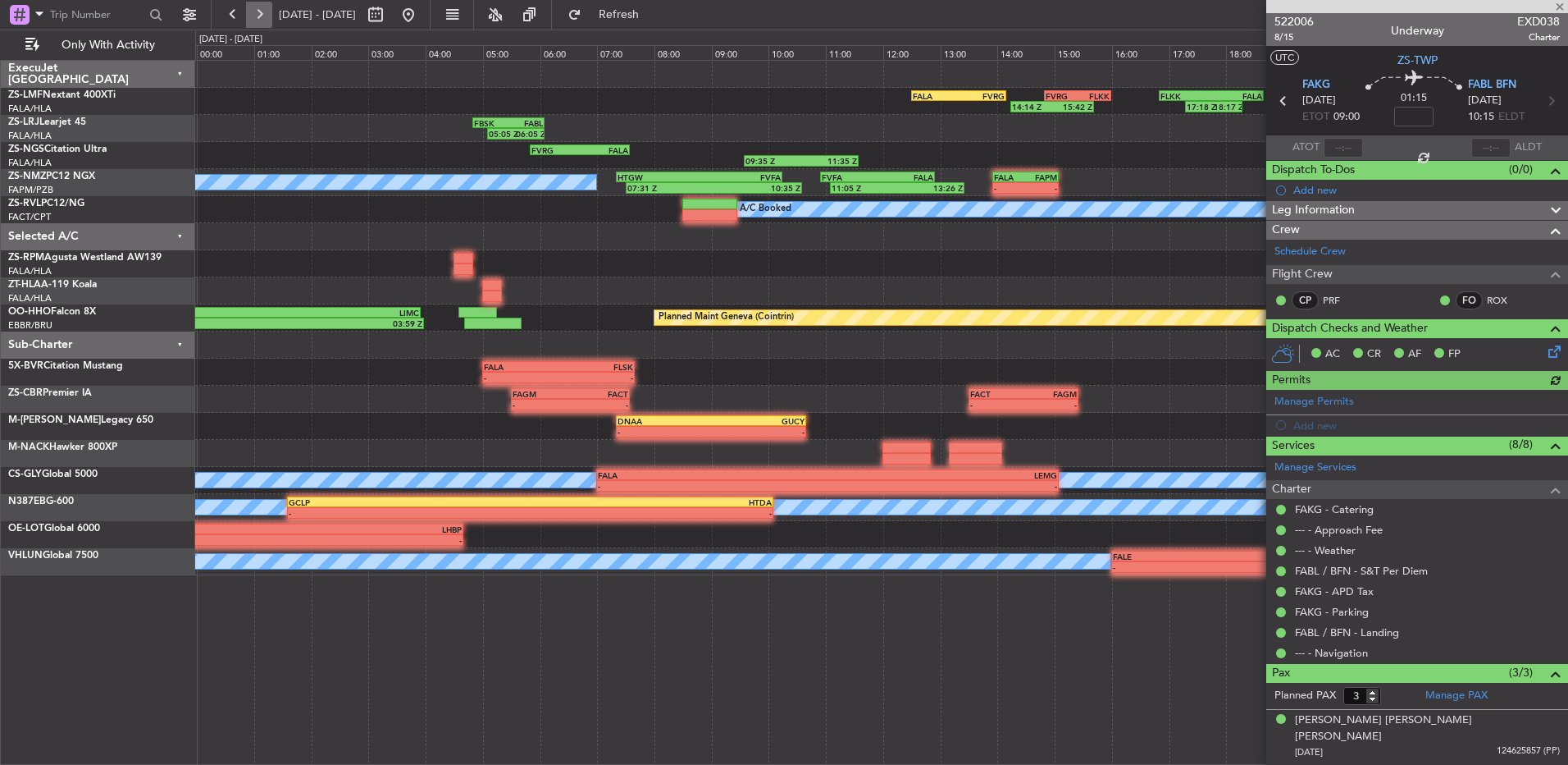
click at [264, 16] on button at bounding box center [259, 14] width 26 height 26
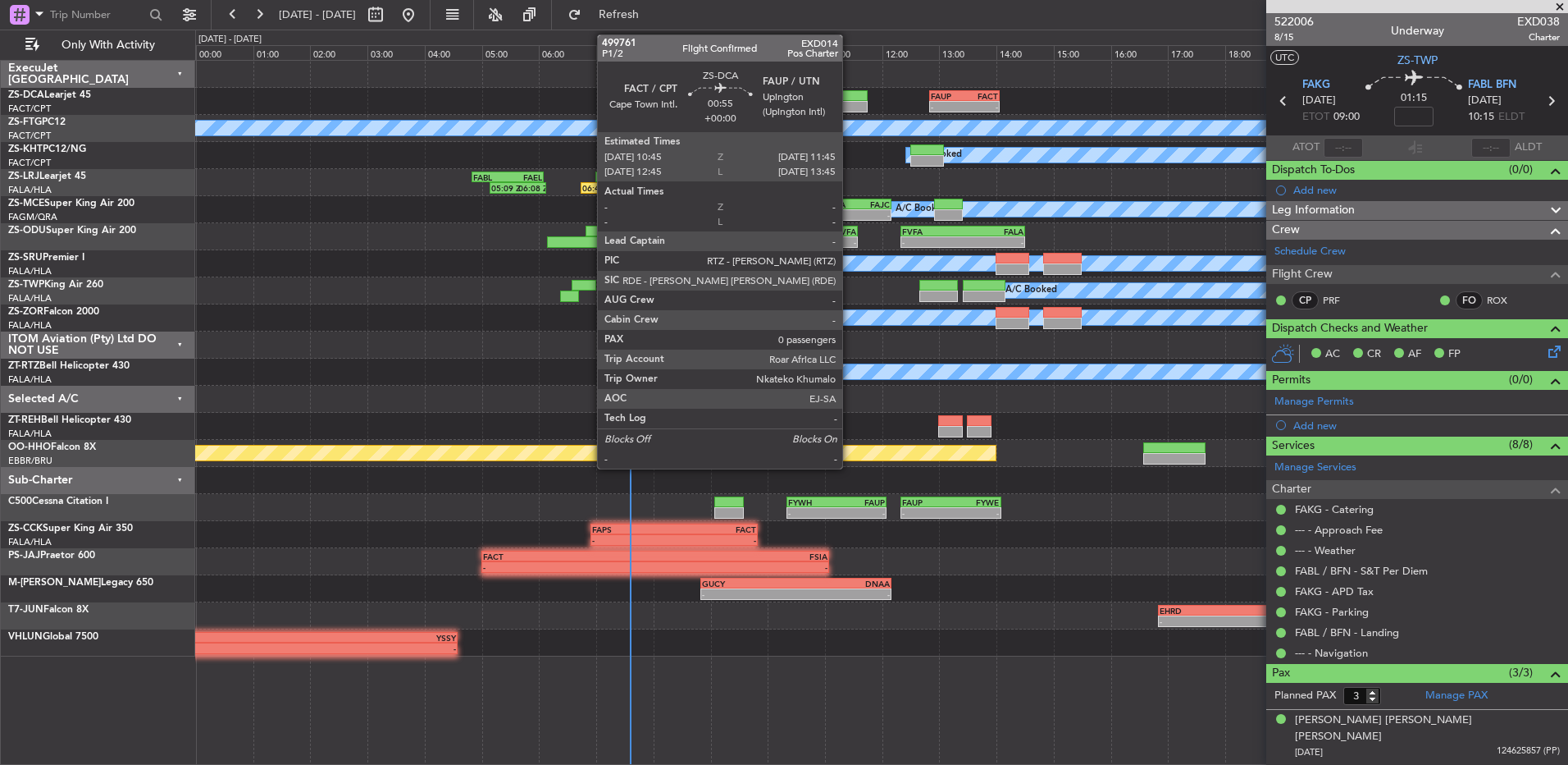
click at [852, 105] on div at bounding box center [839, 107] width 58 height 12
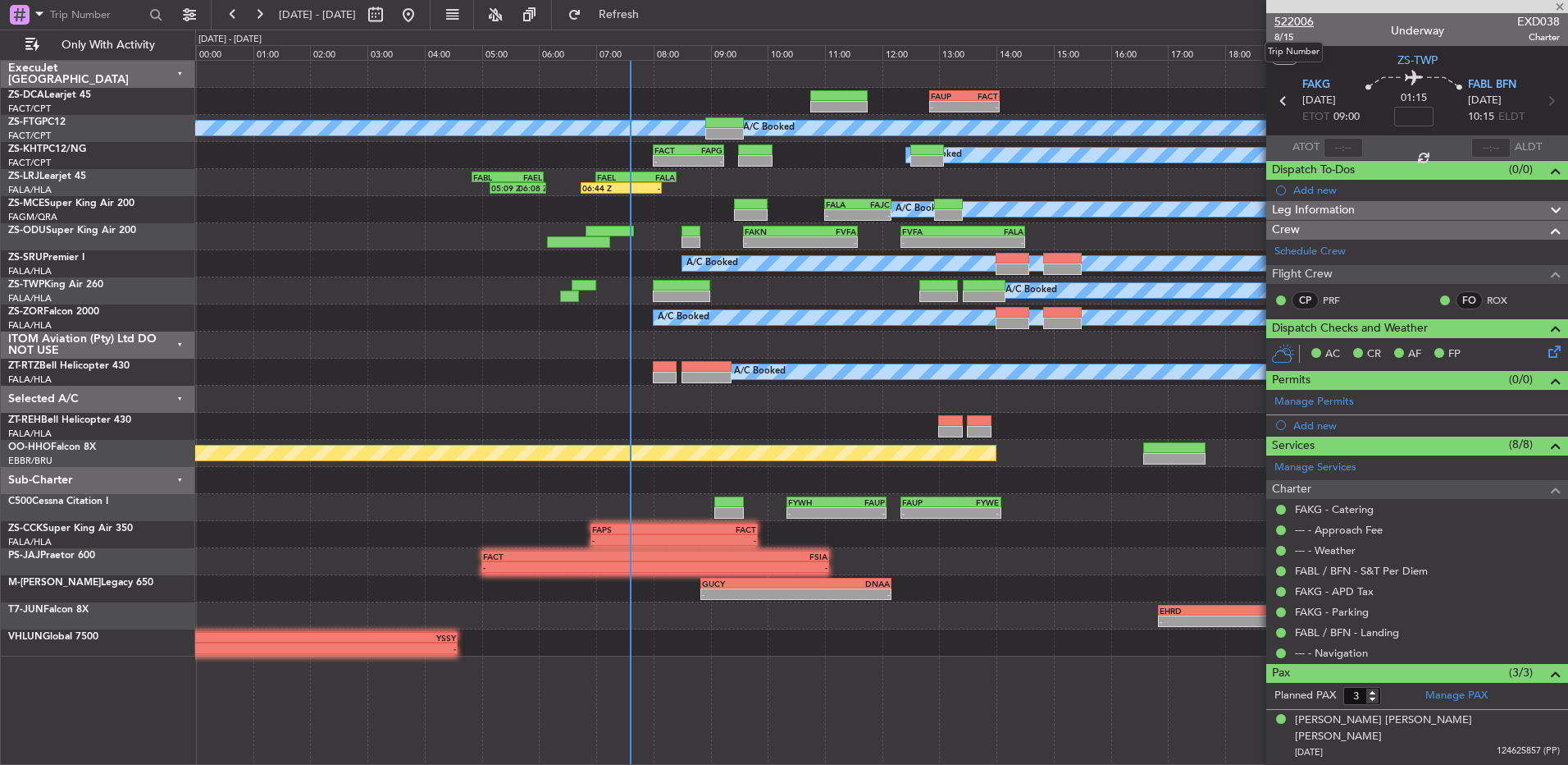
type input "0"
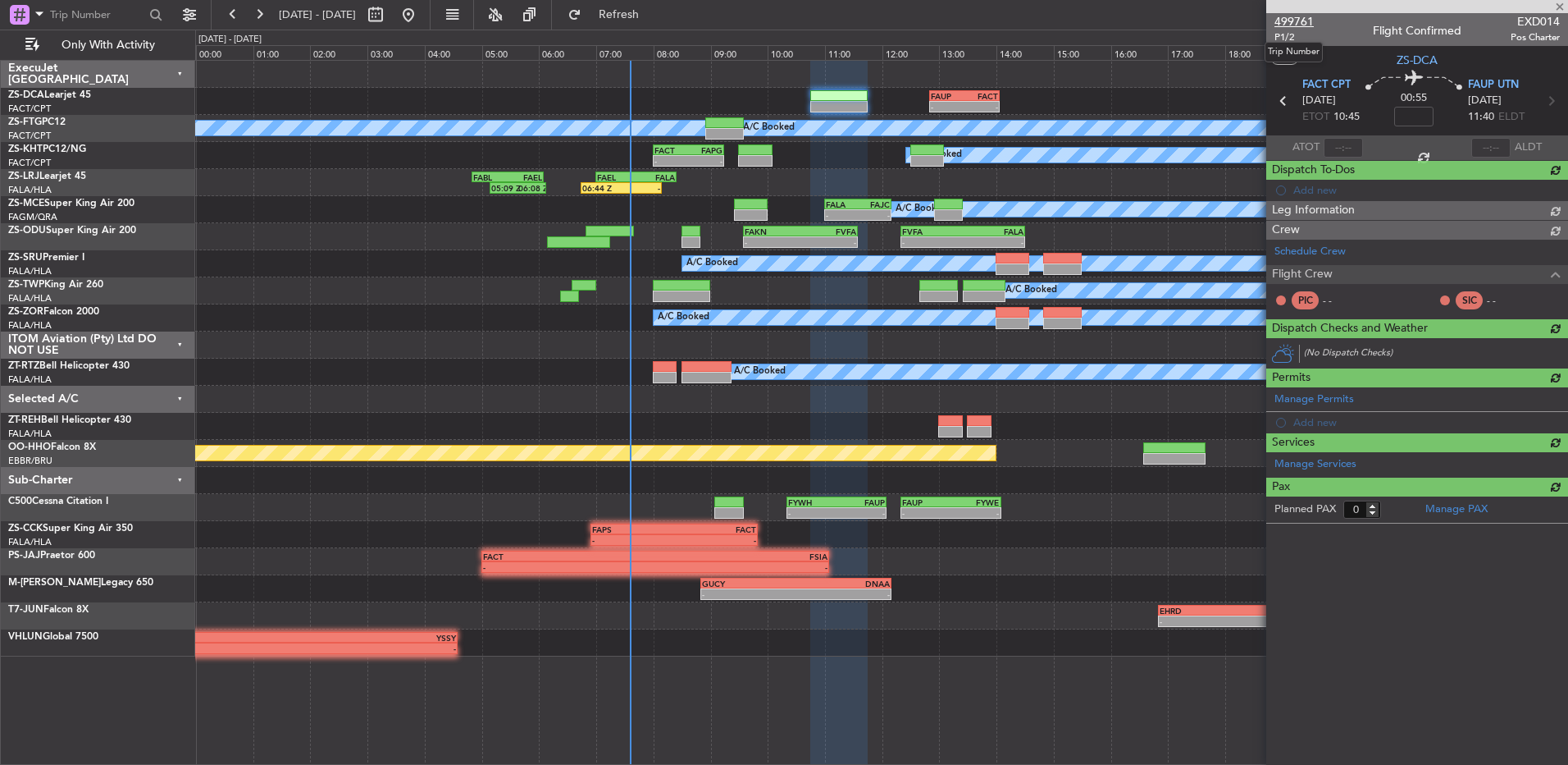
click at [1297, 23] on span "499761" at bounding box center [1294, 22] width 39 height 18
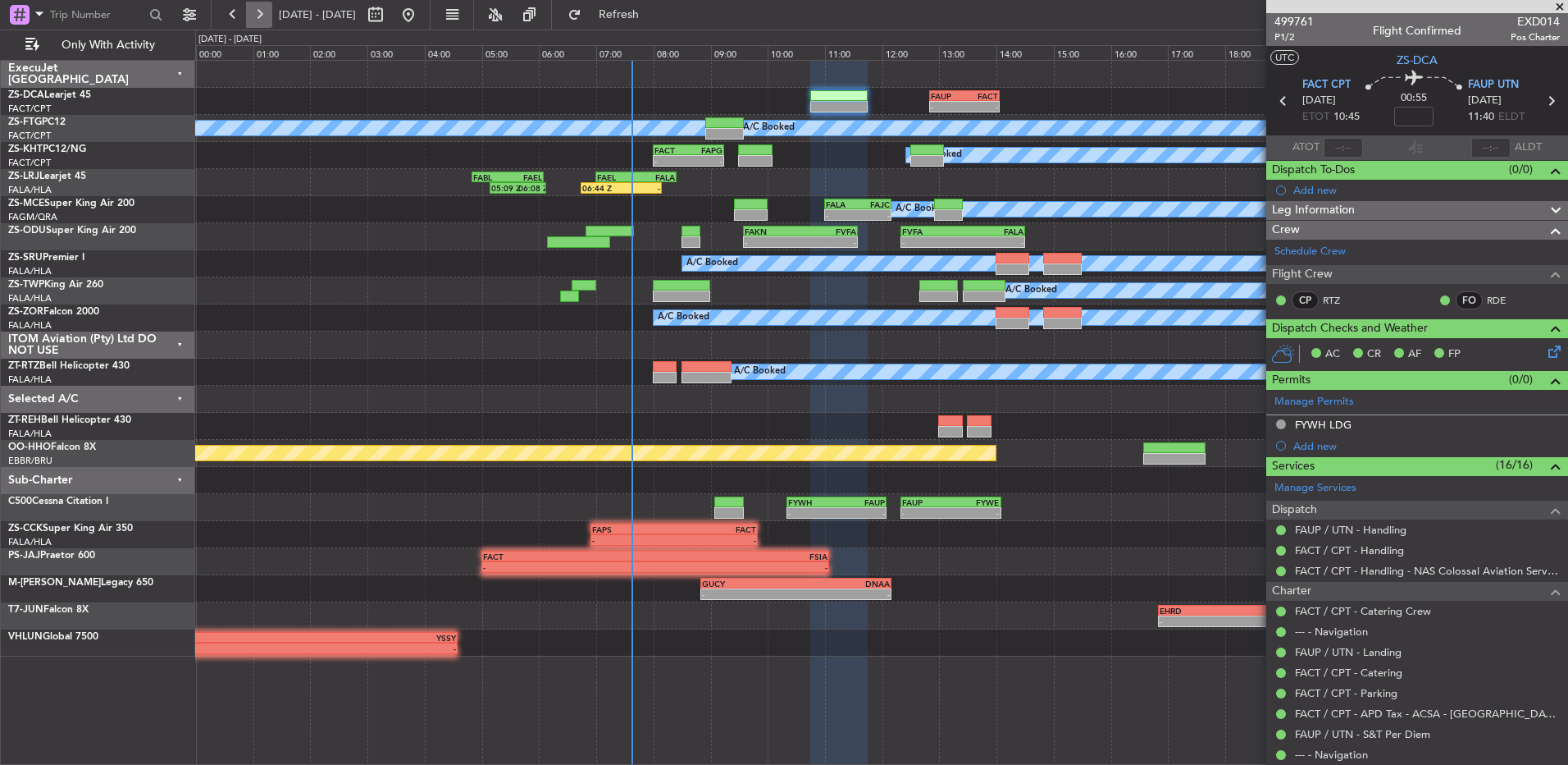
click at [249, 9] on button at bounding box center [259, 14] width 26 height 26
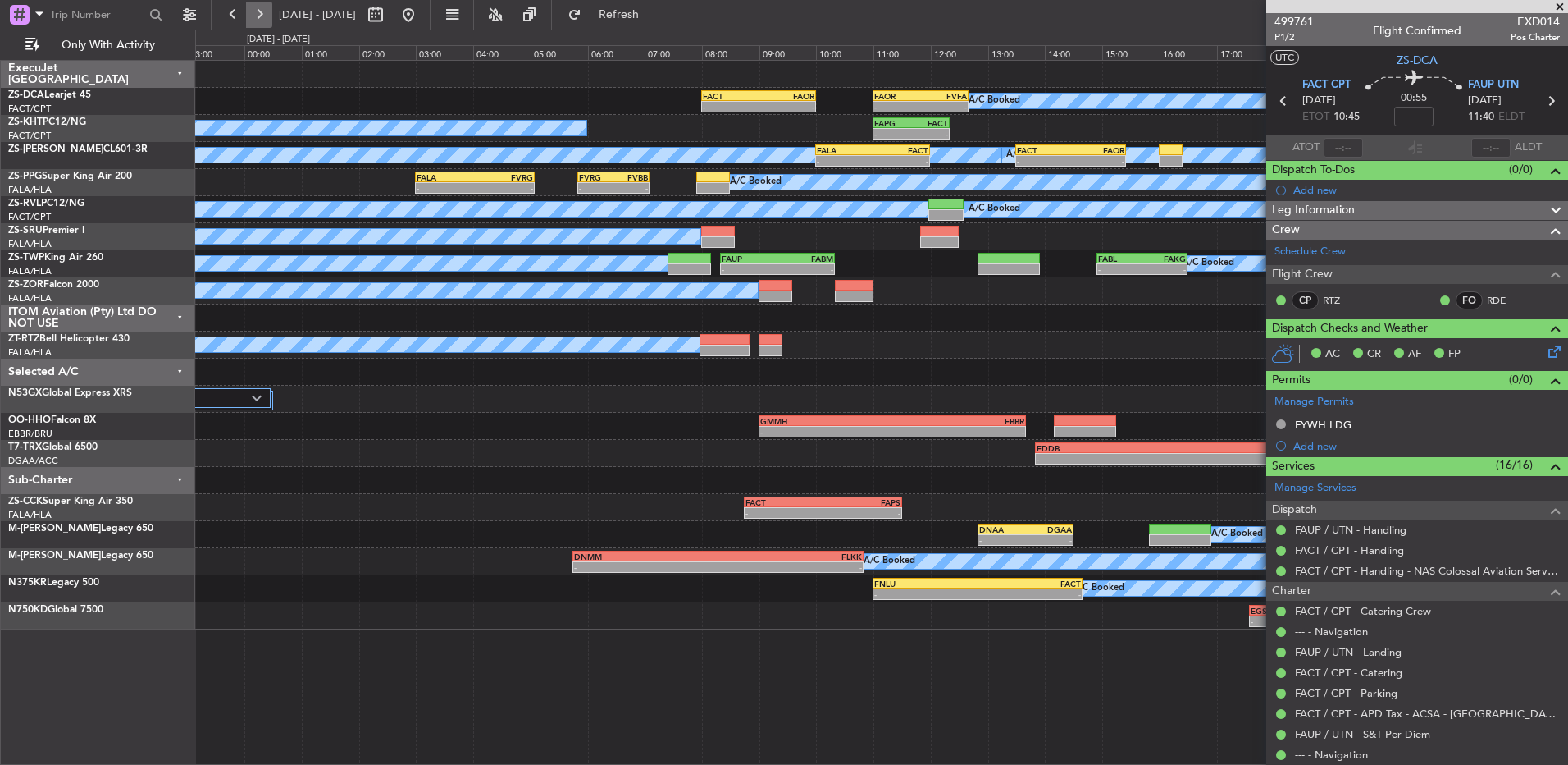
click at [249, 9] on button at bounding box center [259, 14] width 26 height 26
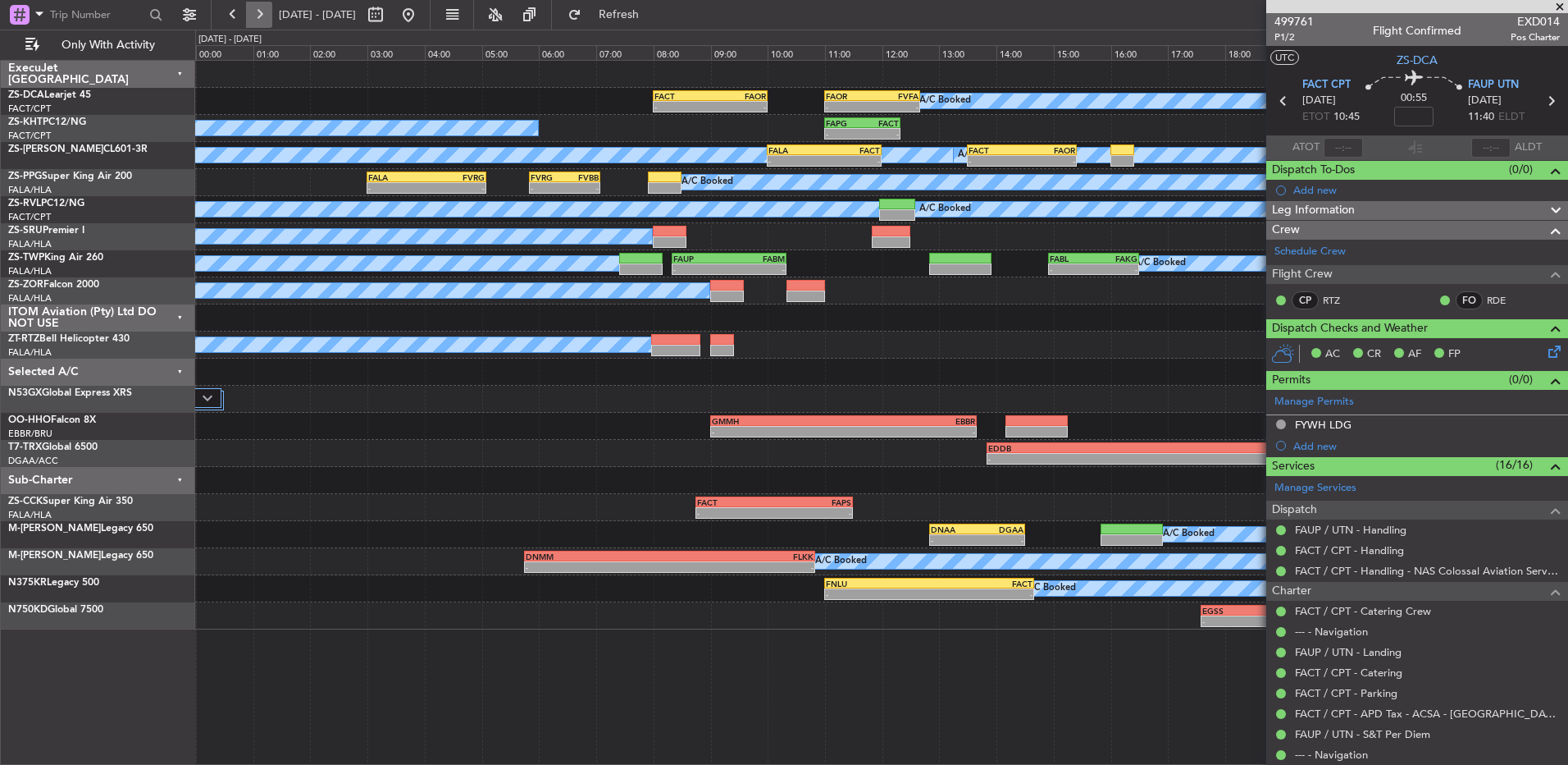
click at [249, 9] on button at bounding box center [259, 14] width 26 height 26
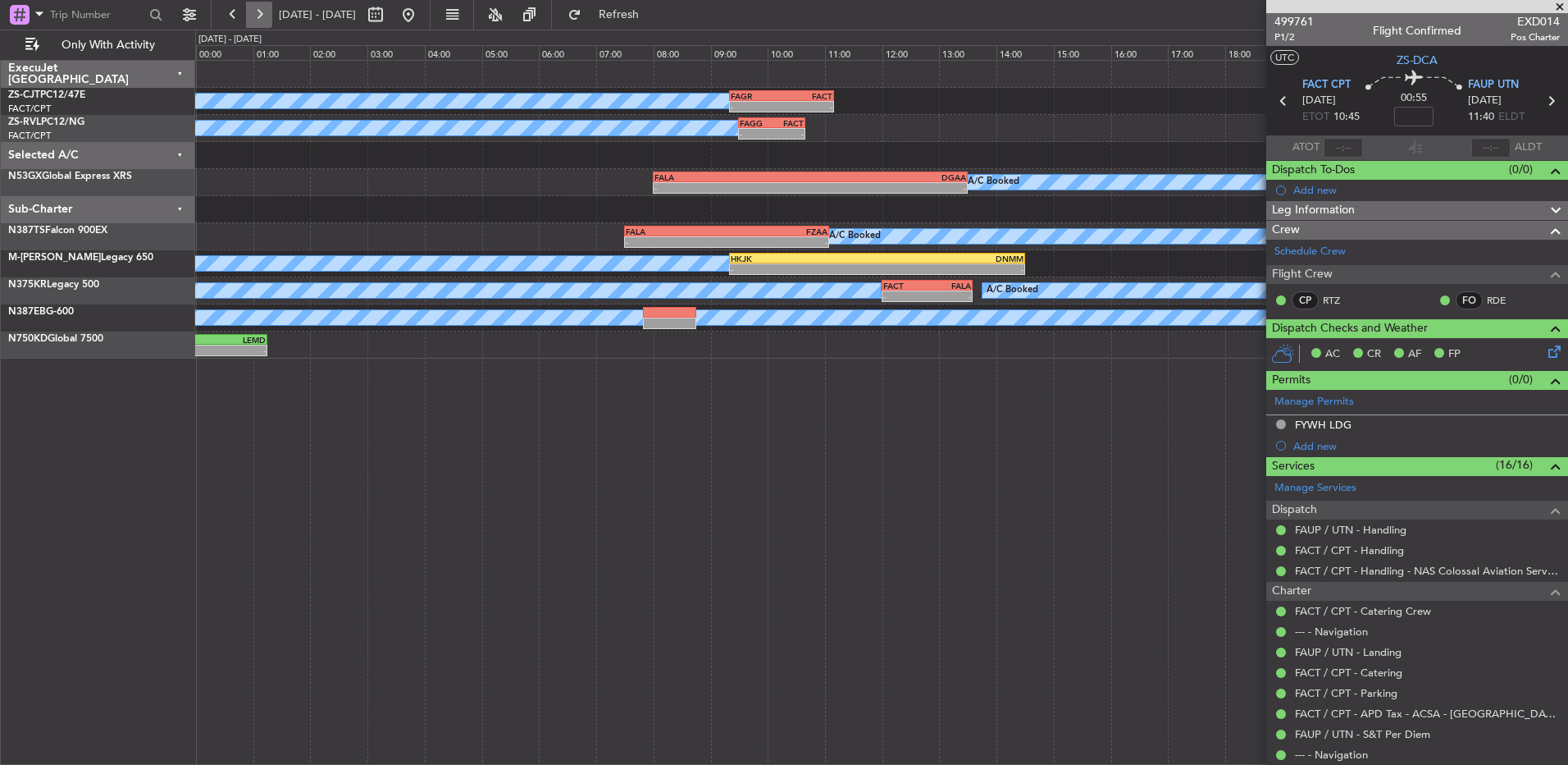
click at [249, 9] on button at bounding box center [259, 14] width 26 height 26
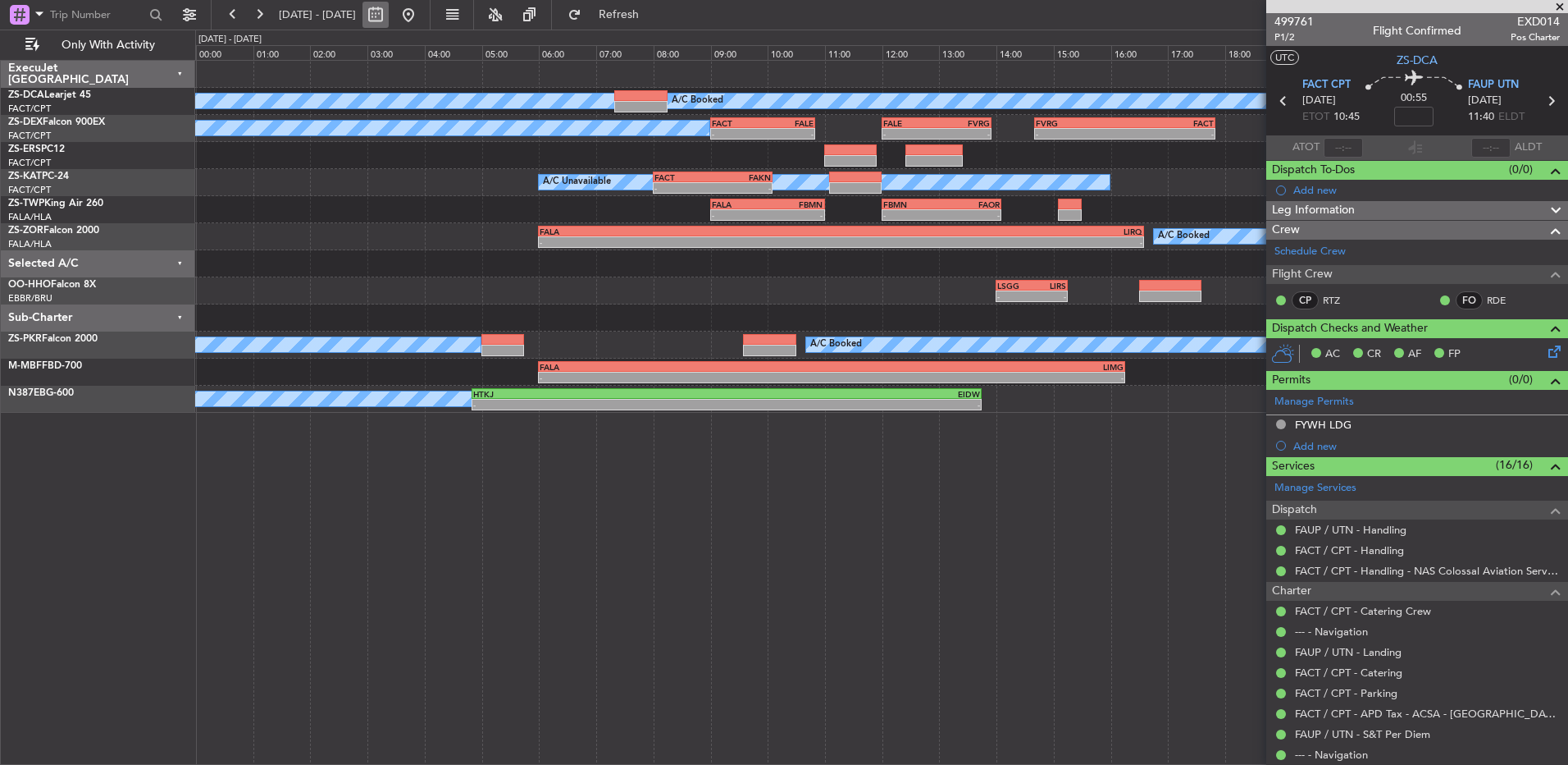
click at [389, 22] on button at bounding box center [375, 14] width 26 height 26
select select "9"
select select "2025"
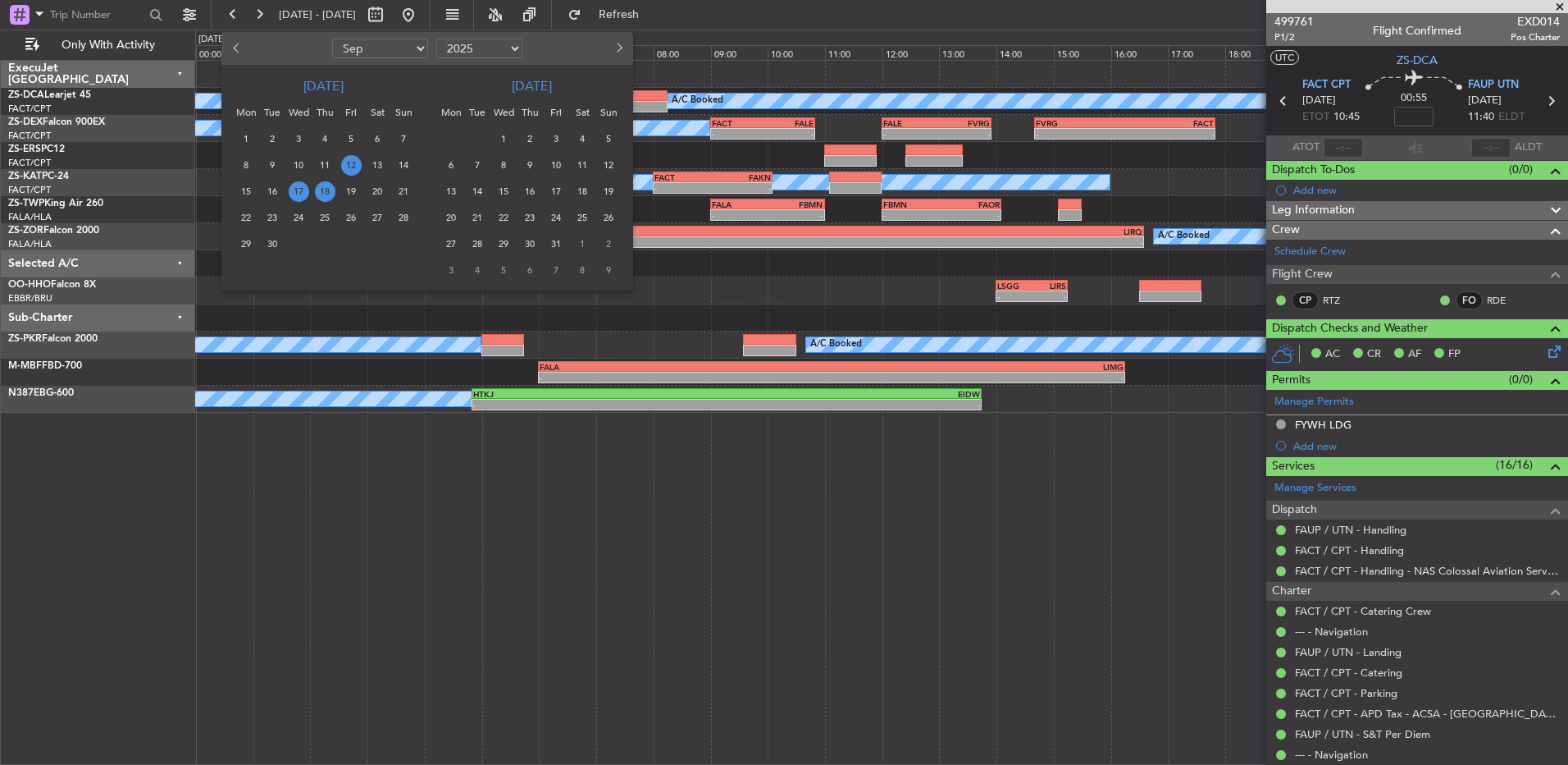
click at [356, 170] on span "12" at bounding box center [352, 165] width 21 height 21
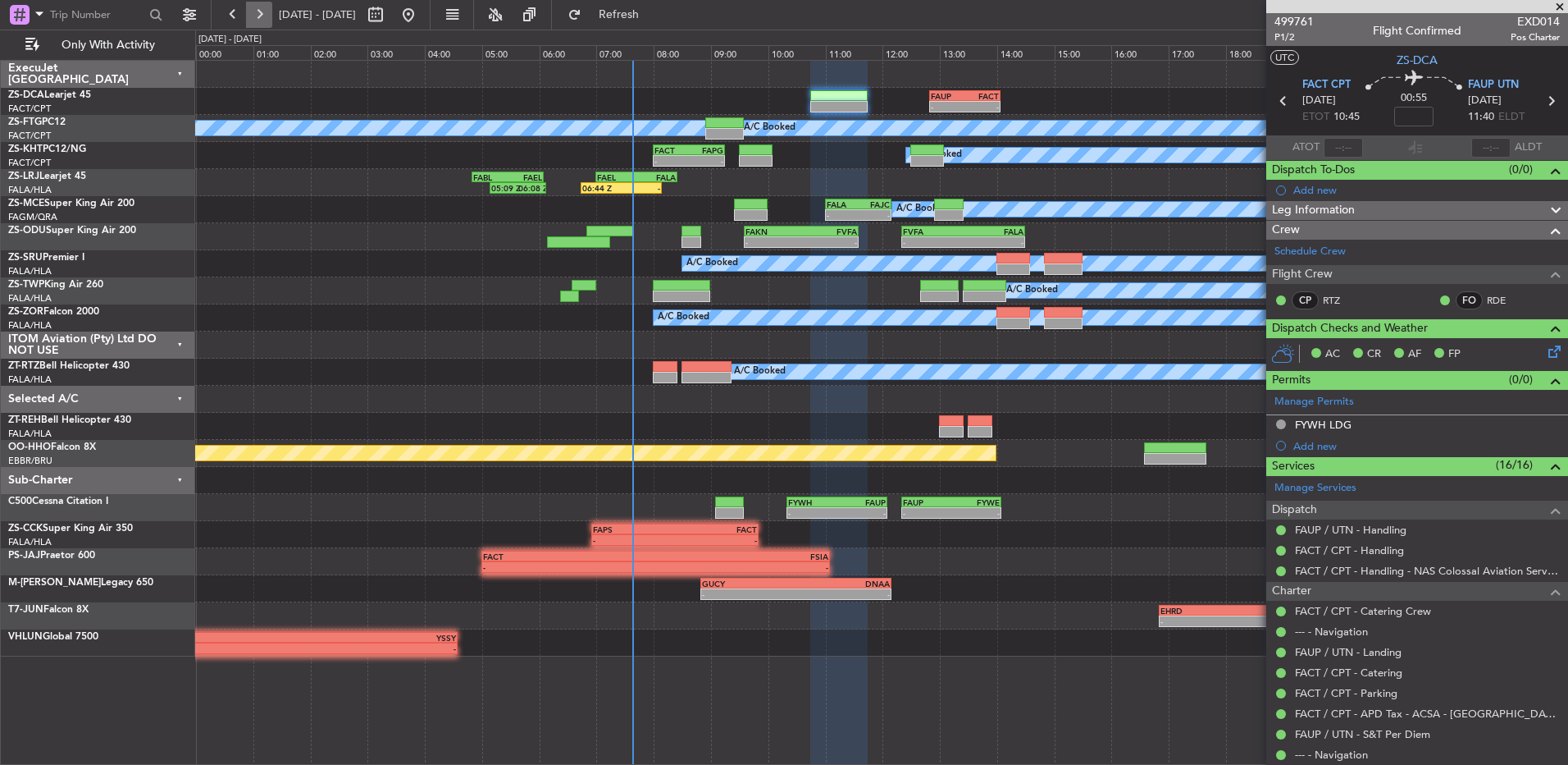
click at [260, 22] on button at bounding box center [259, 14] width 26 height 26
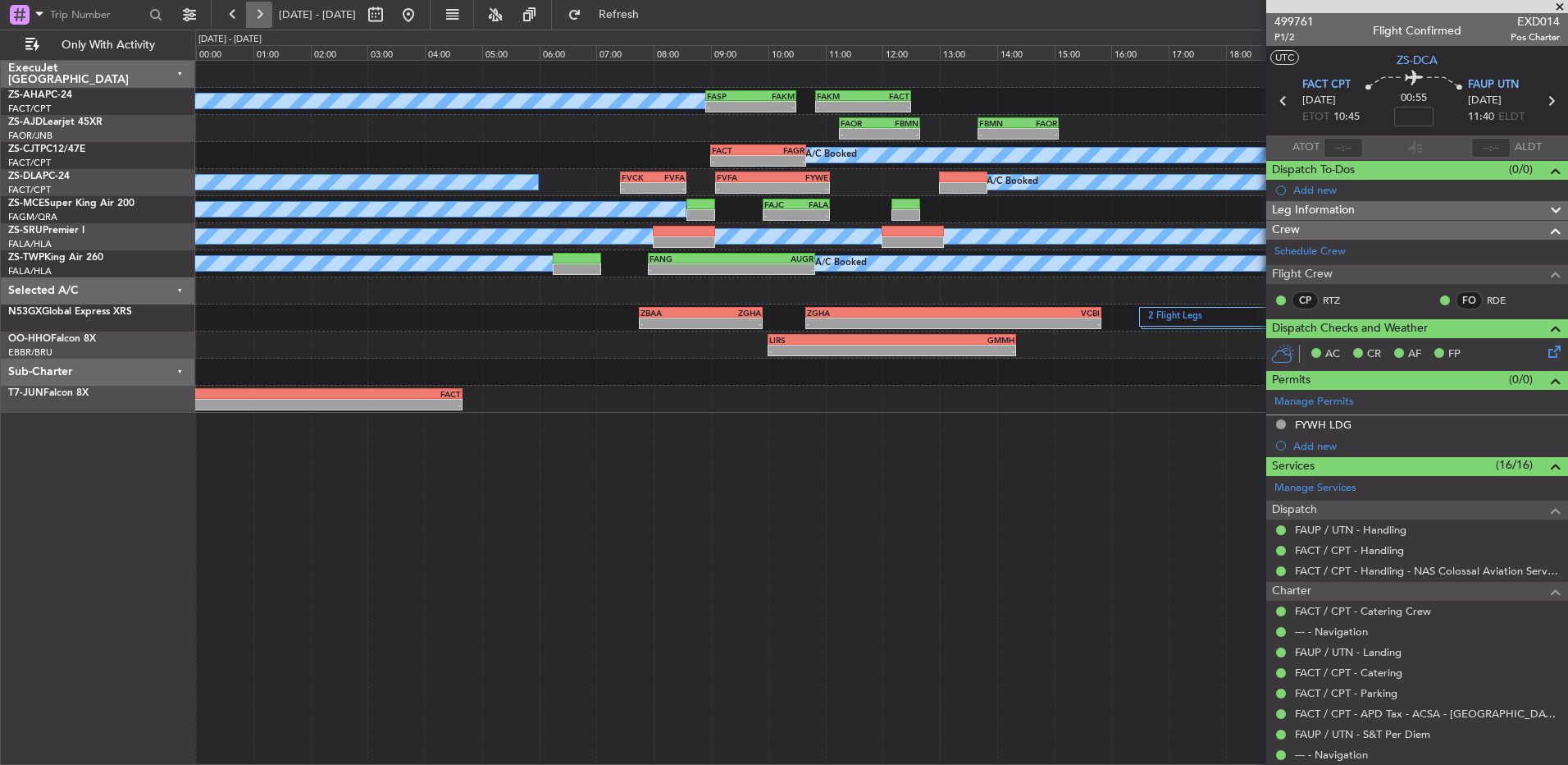
click at [261, 23] on button at bounding box center [259, 14] width 26 height 26
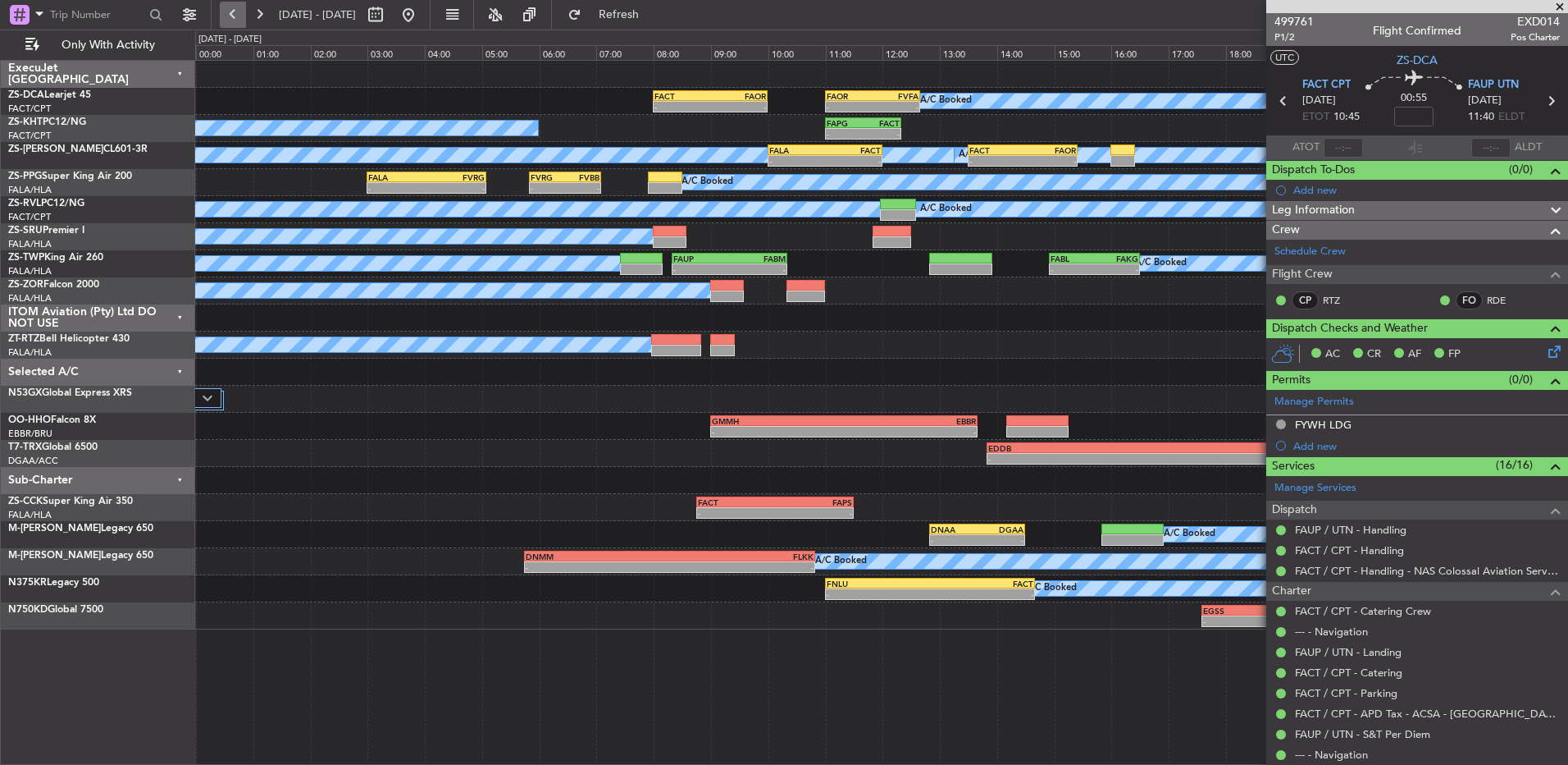
click at [227, 4] on button at bounding box center [232, 14] width 26 height 26
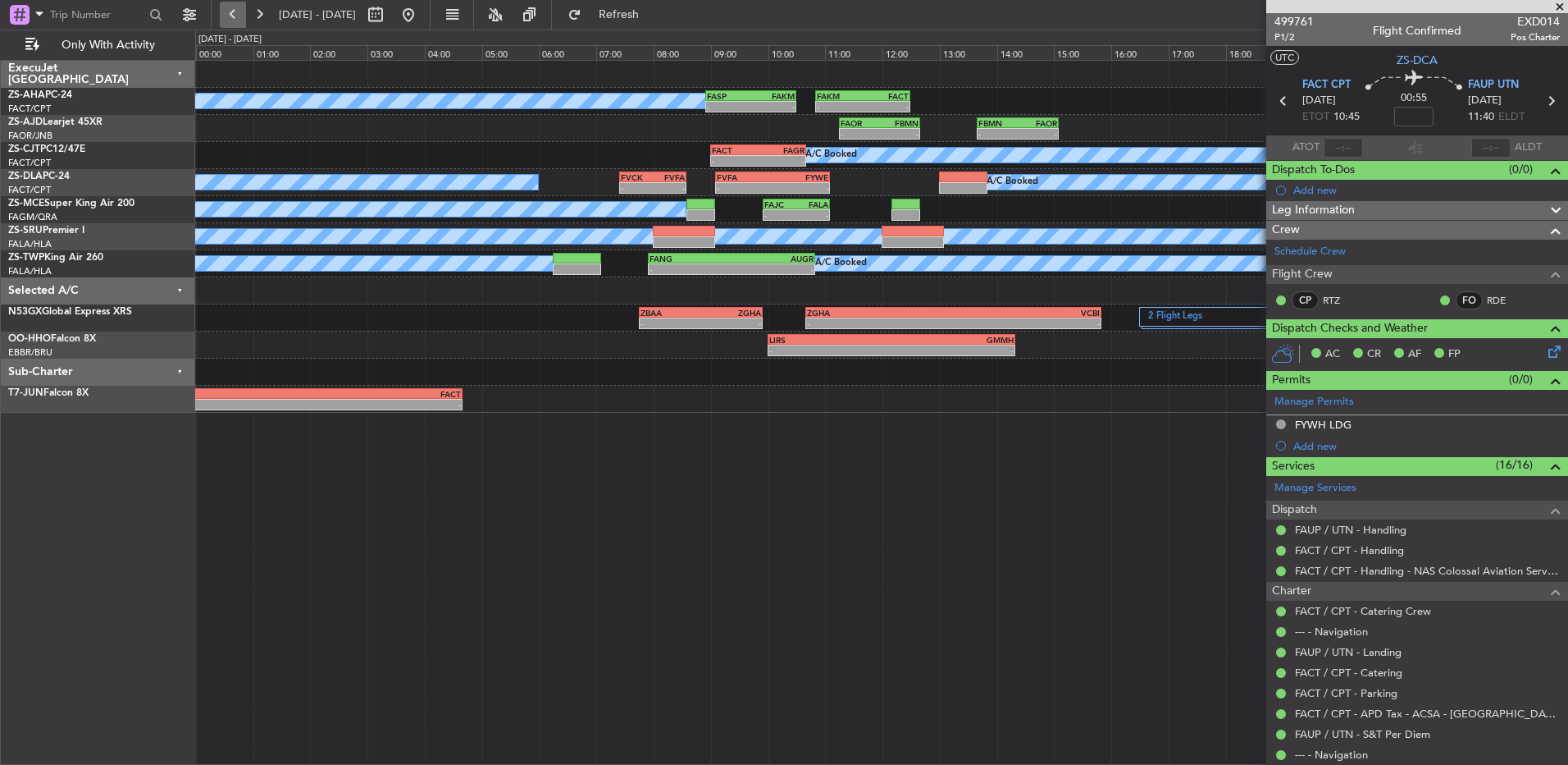
click at [227, 5] on button at bounding box center [232, 14] width 26 height 26
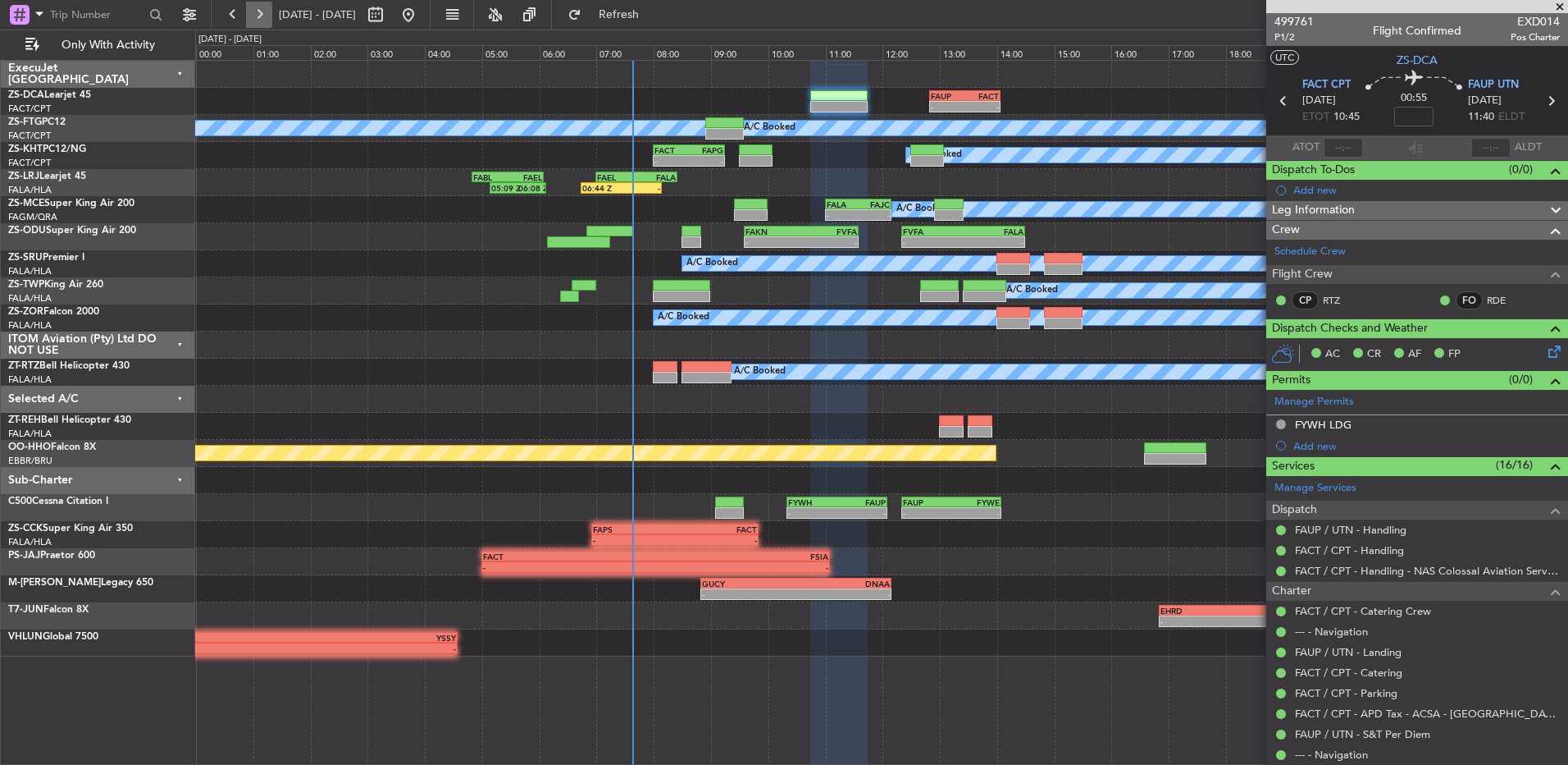
click at [257, 20] on button at bounding box center [259, 14] width 26 height 26
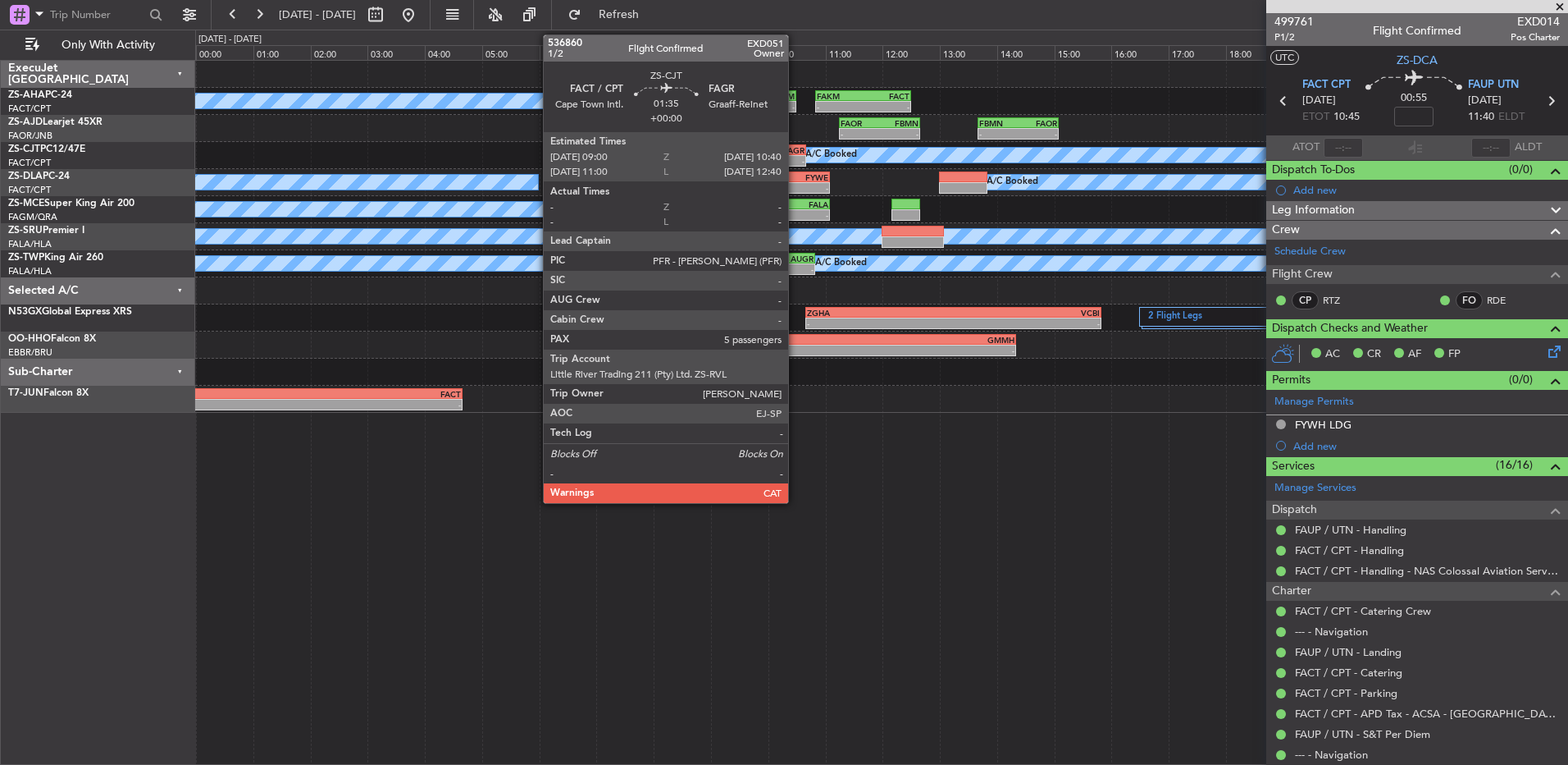
click at [796, 159] on div "-" at bounding box center [781, 161] width 46 height 10
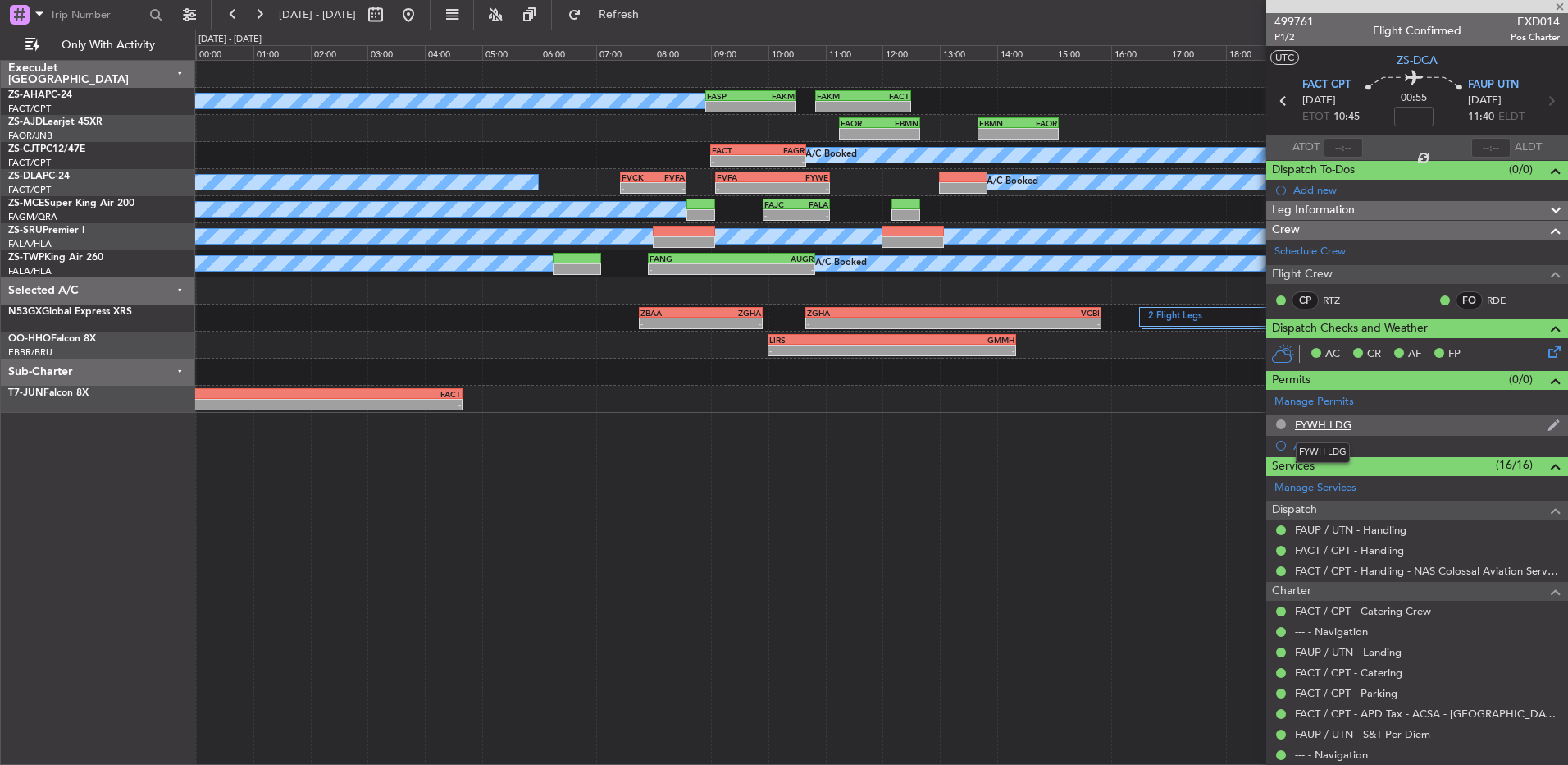
type input "5"
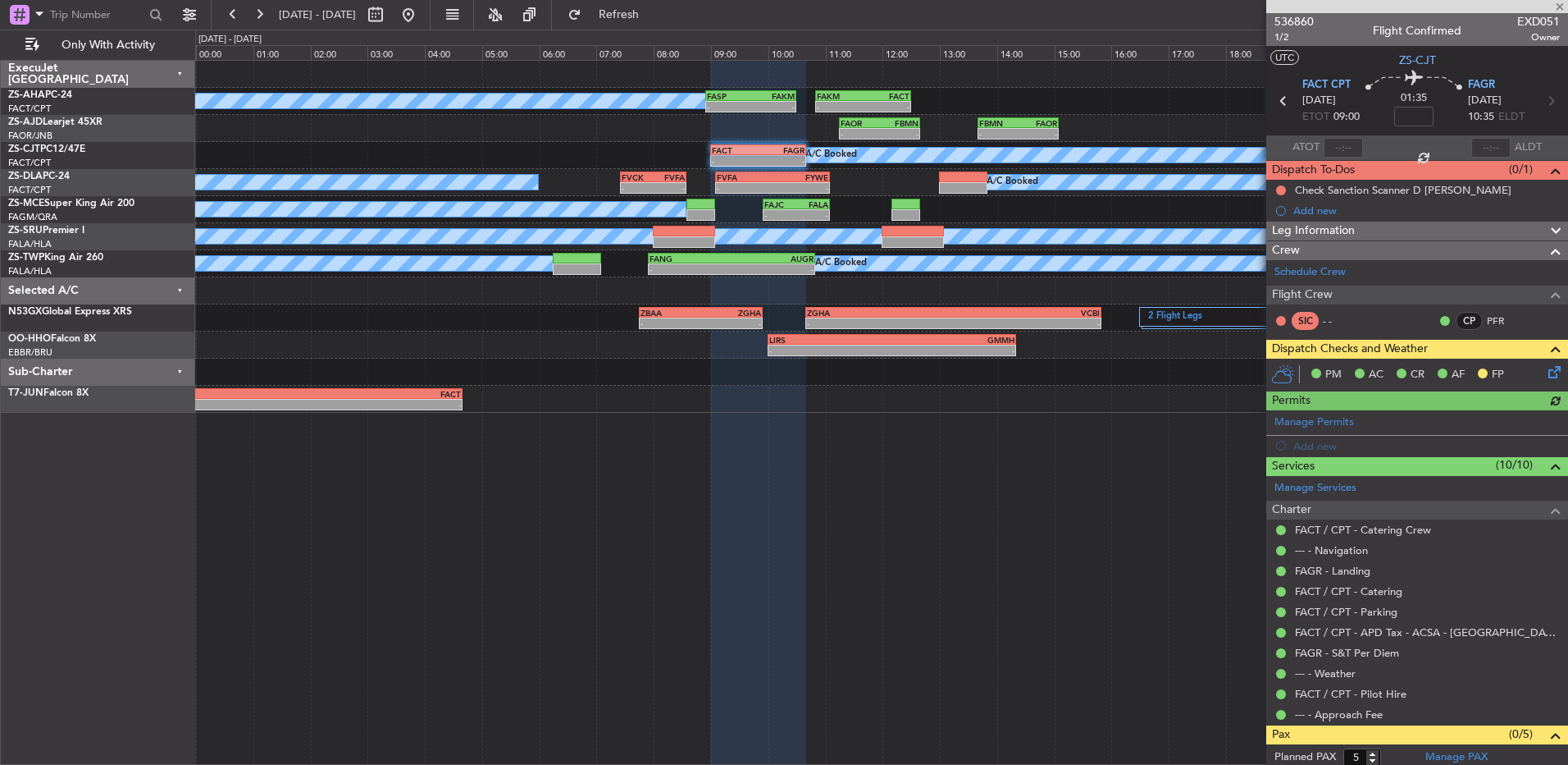
scroll to position [178, 0]
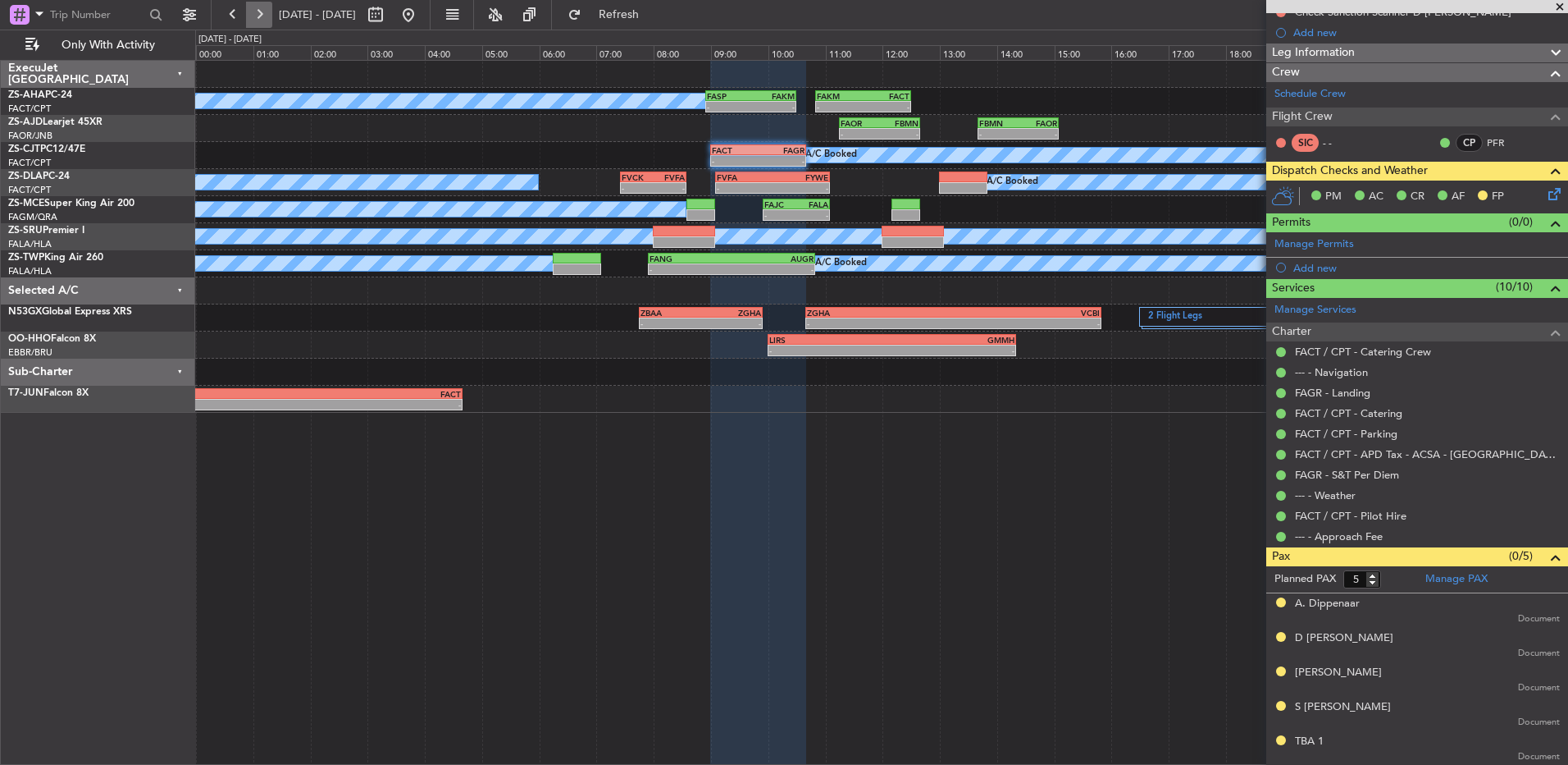
click at [259, 26] on button at bounding box center [259, 14] width 26 height 26
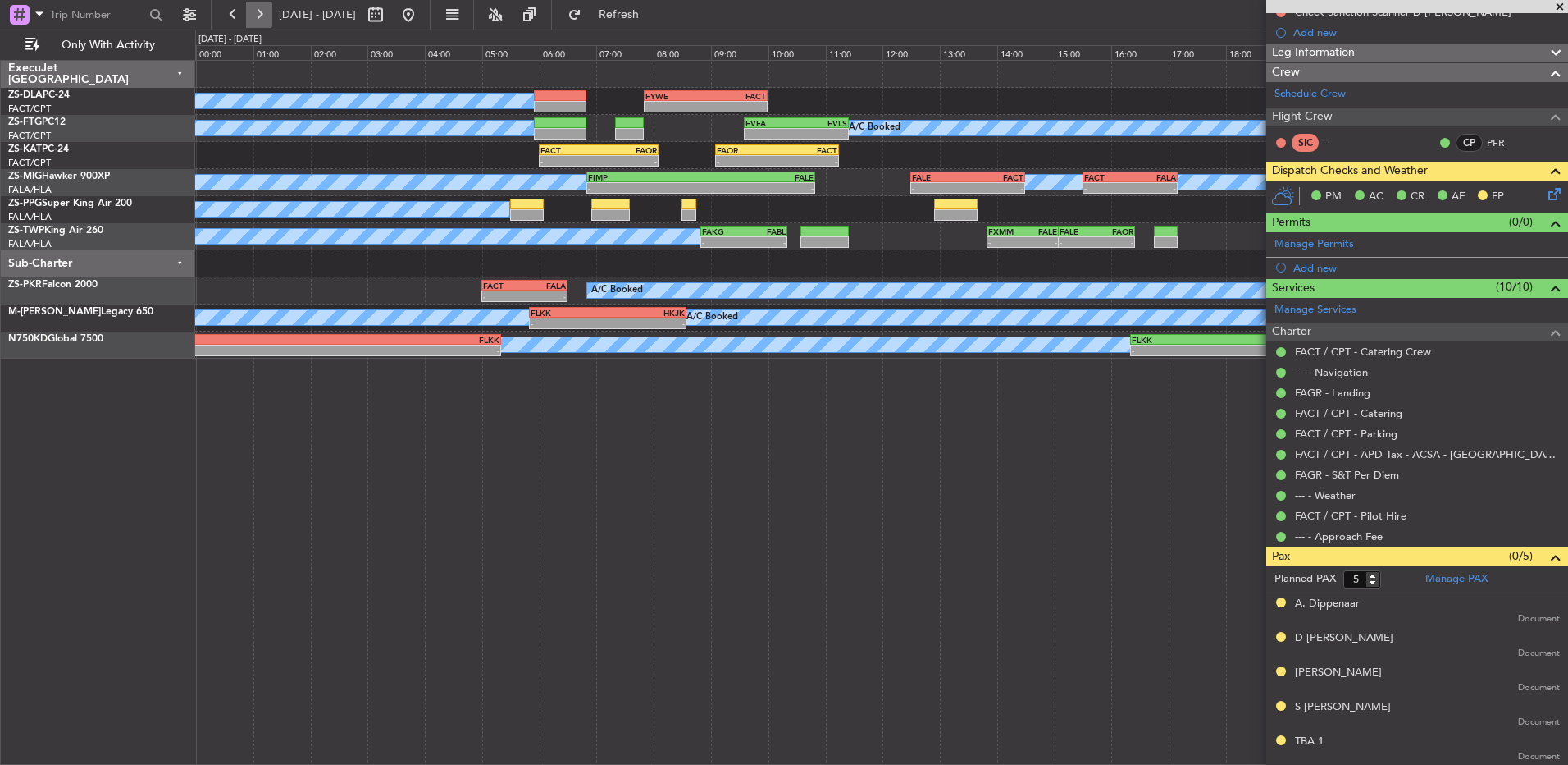
click at [259, 26] on button at bounding box center [259, 14] width 26 height 26
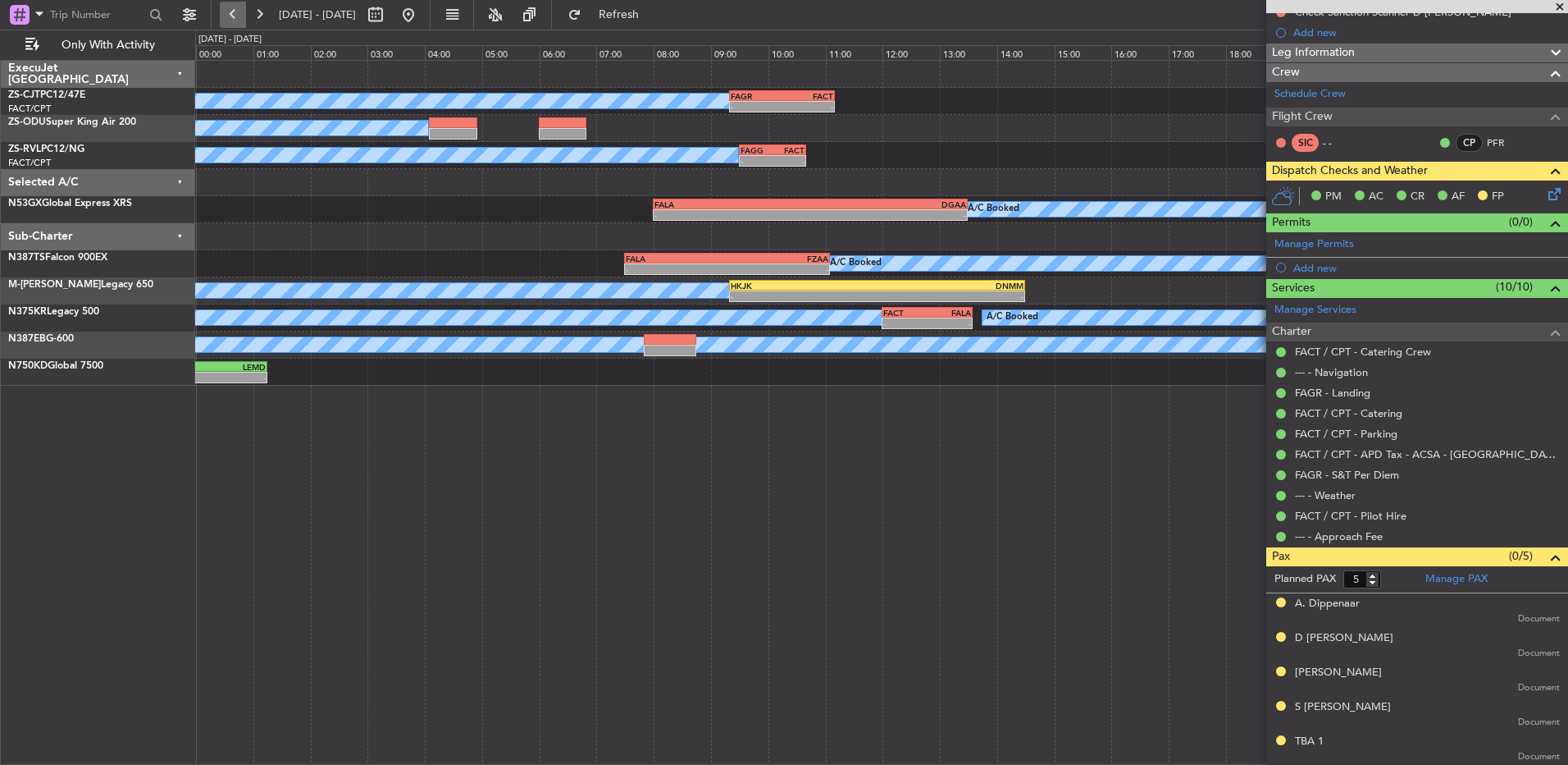
click at [237, 17] on button at bounding box center [232, 14] width 26 height 26
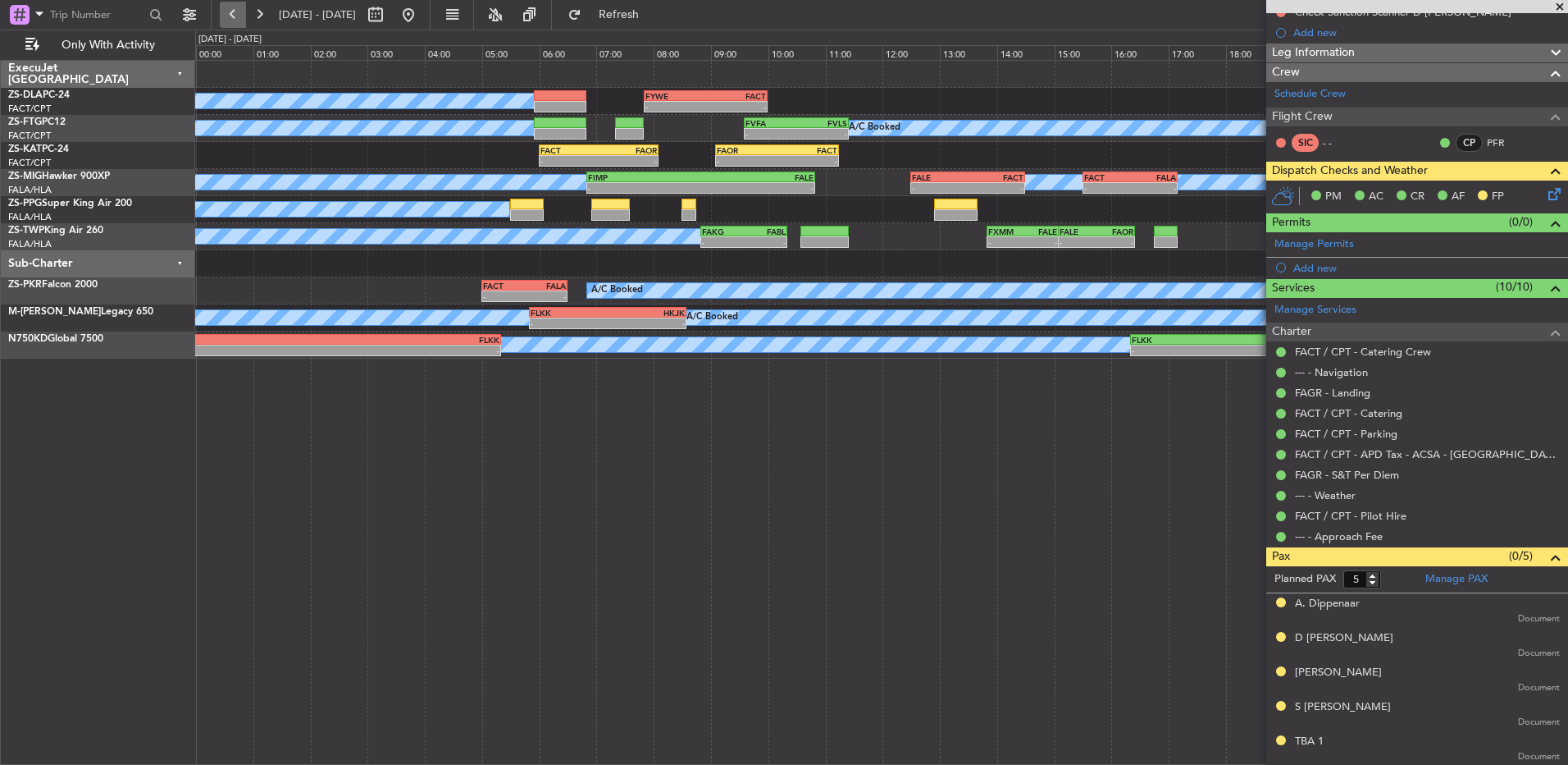
click at [235, 17] on button at bounding box center [232, 14] width 26 height 26
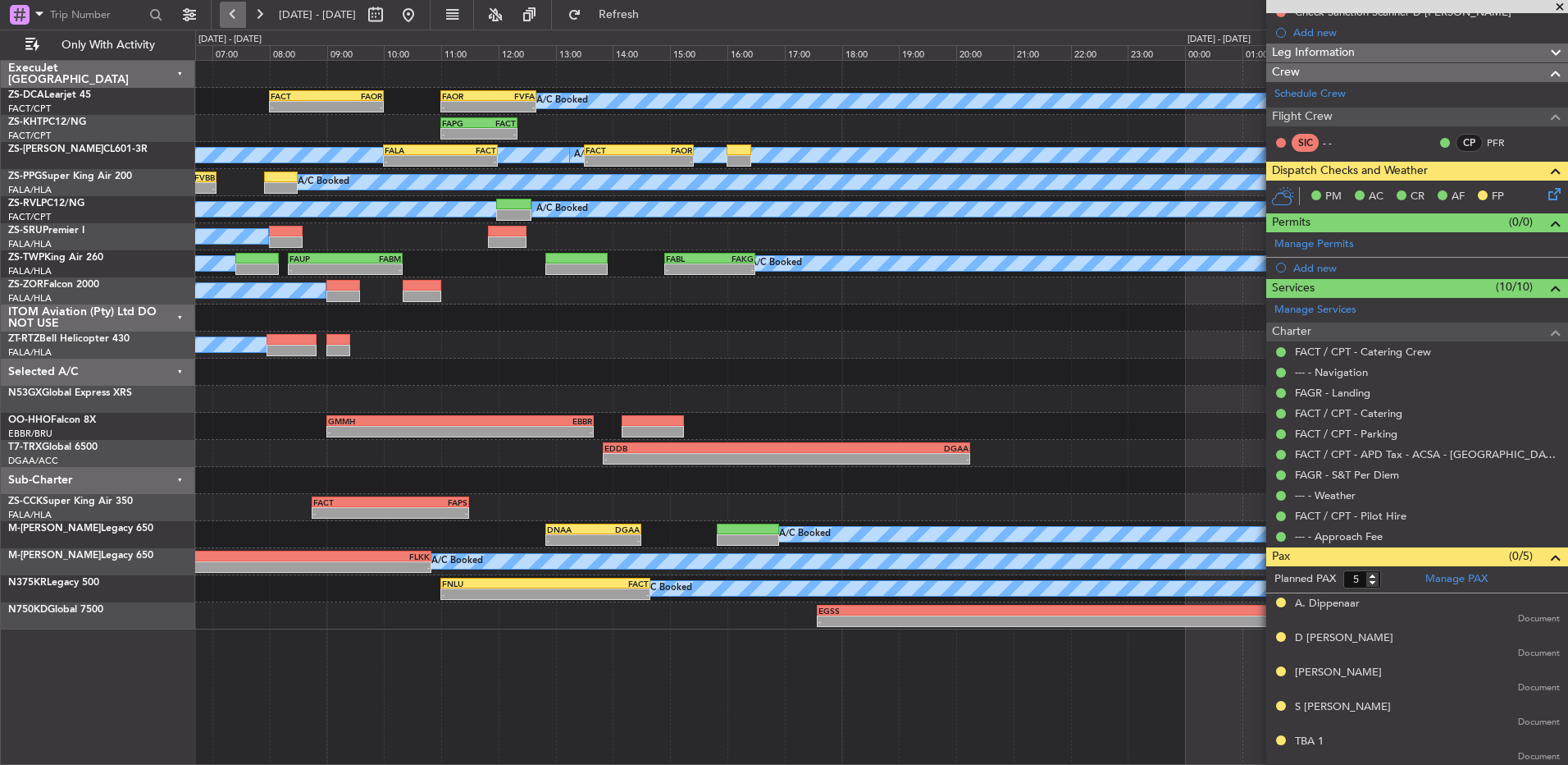
click at [235, 17] on button at bounding box center [232, 14] width 26 height 26
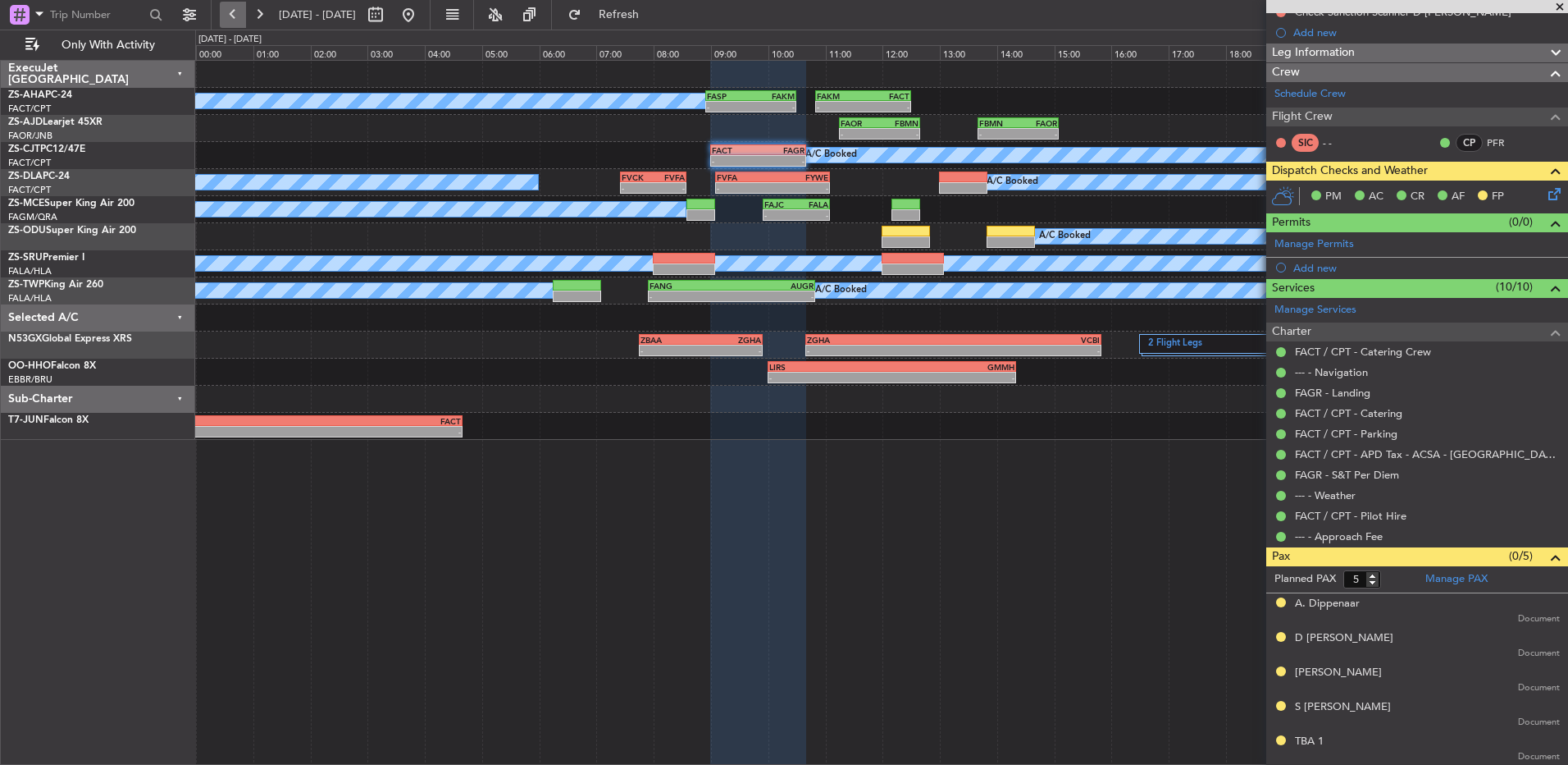
click at [235, 16] on button at bounding box center [232, 14] width 26 height 26
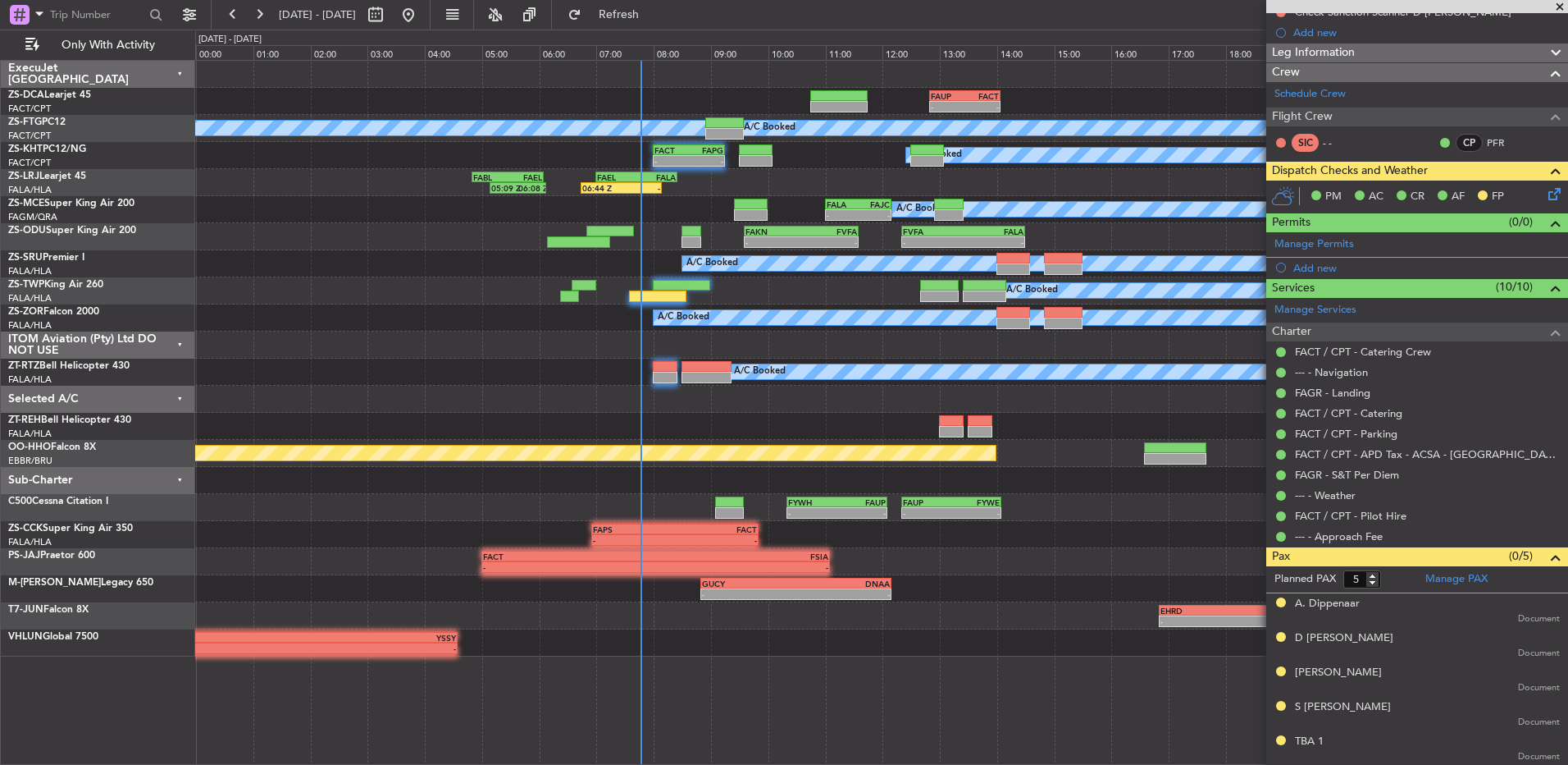
click at [308, 285] on div "A/C Booked" at bounding box center [882, 291] width 1373 height 27
click at [1563, 6] on span at bounding box center [1560, 8] width 17 height 15
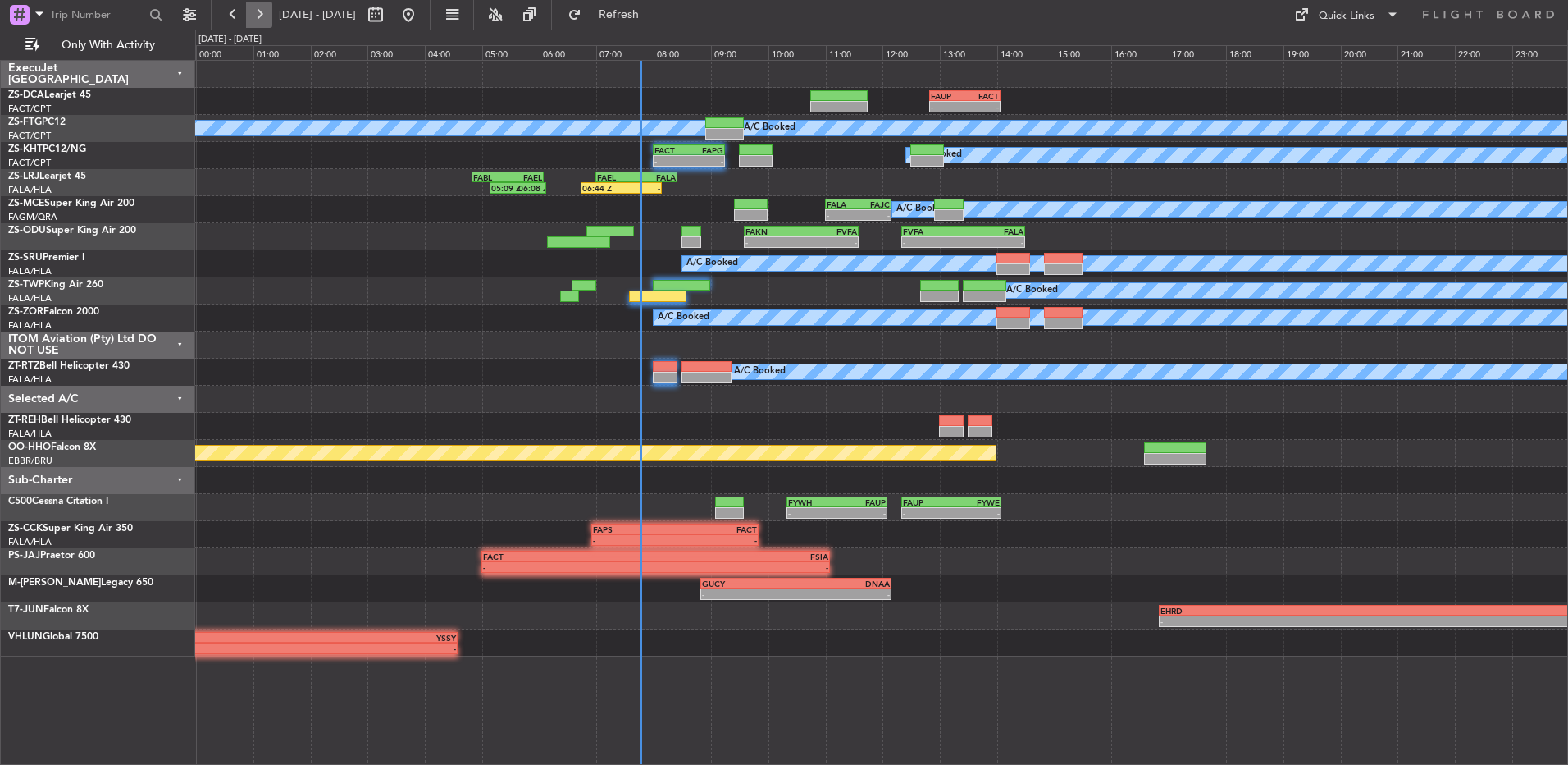
click at [266, 16] on button at bounding box center [259, 14] width 26 height 26
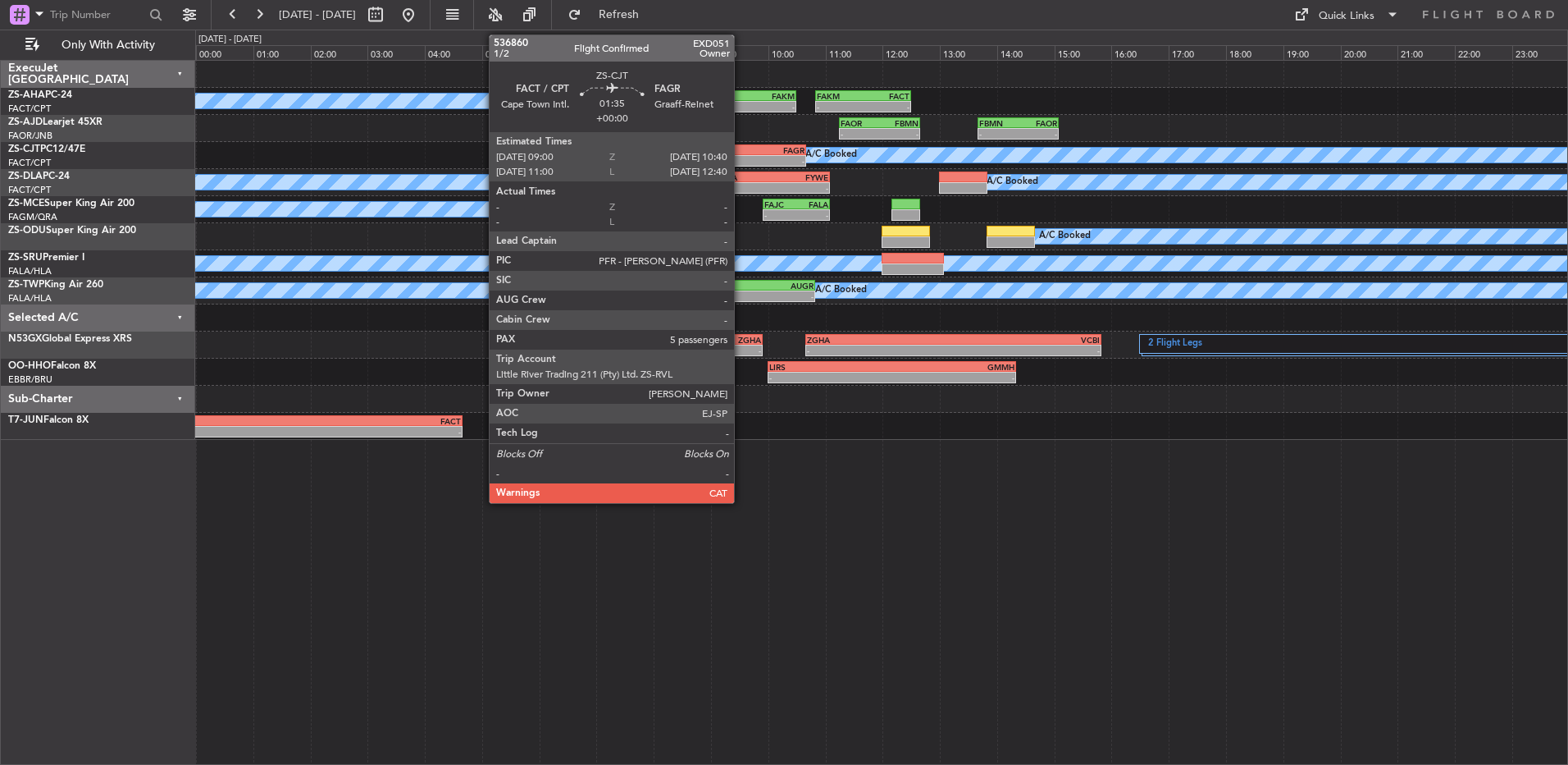
click at [741, 155] on div "FACT 09:00 Z FAGR 10:40 Z" at bounding box center [758, 150] width 96 height 12
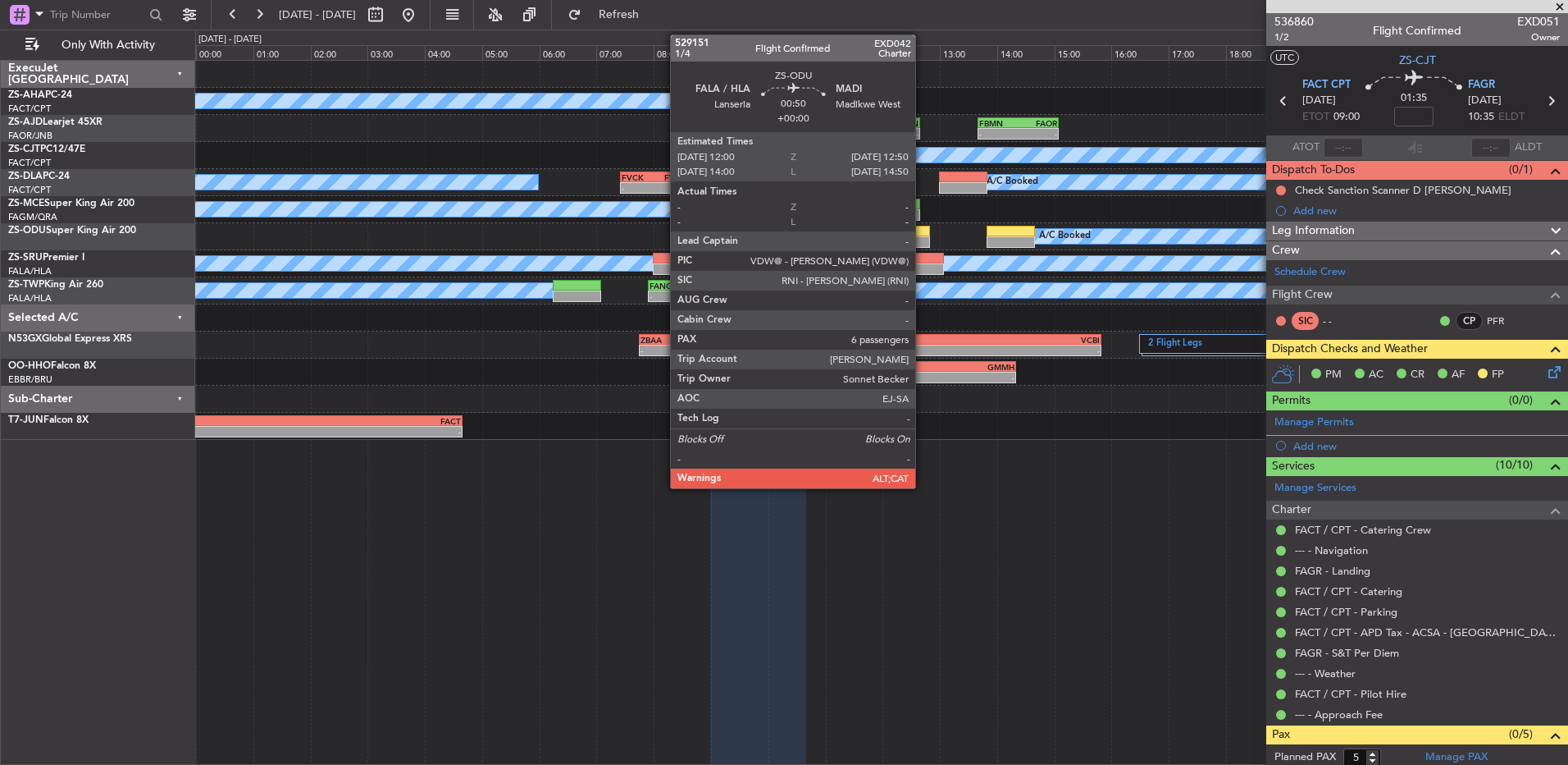
click at [923, 232] on div at bounding box center [906, 231] width 48 height 12
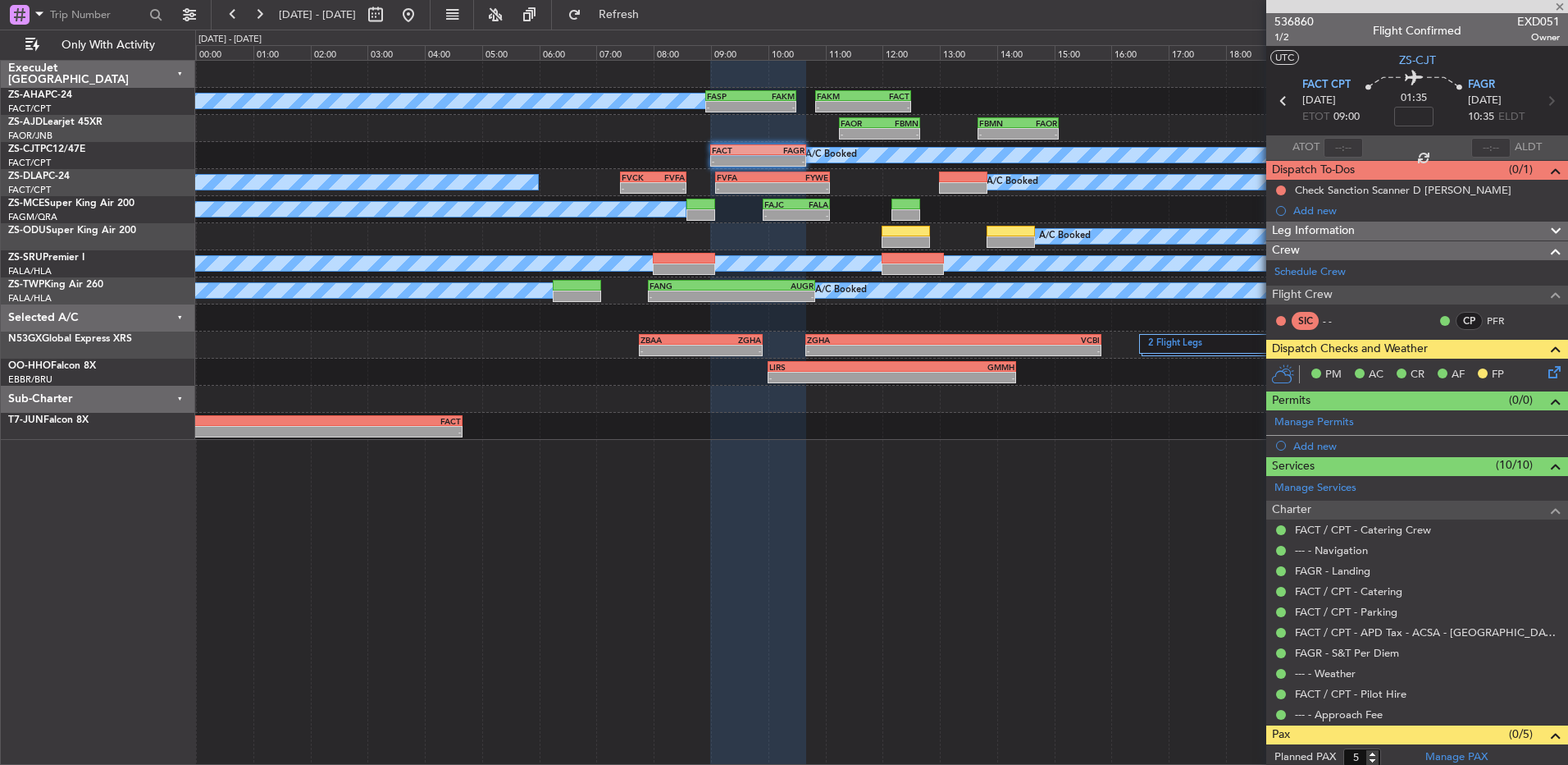
type input "6"
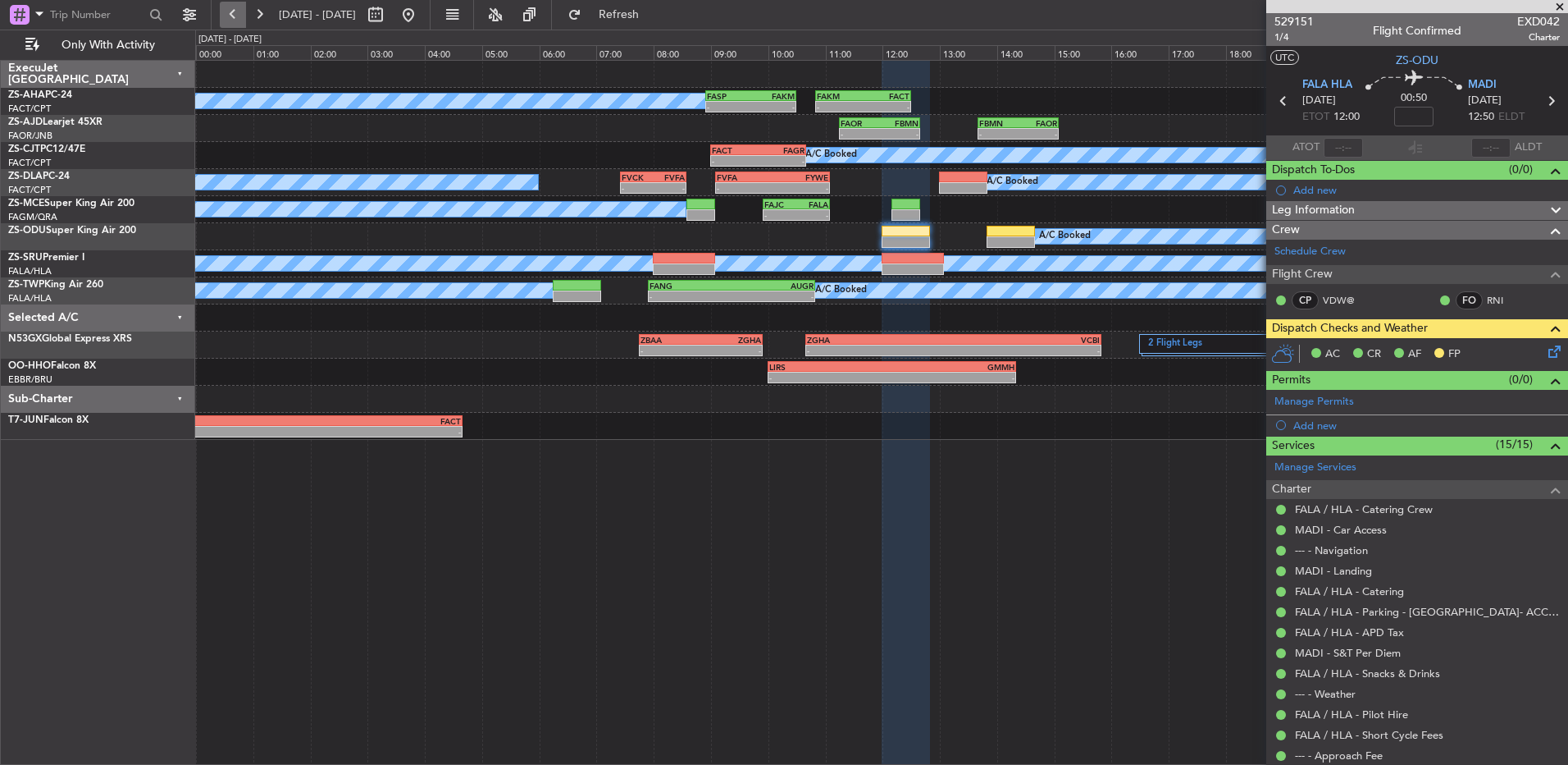
click at [229, 14] on button at bounding box center [232, 14] width 26 height 26
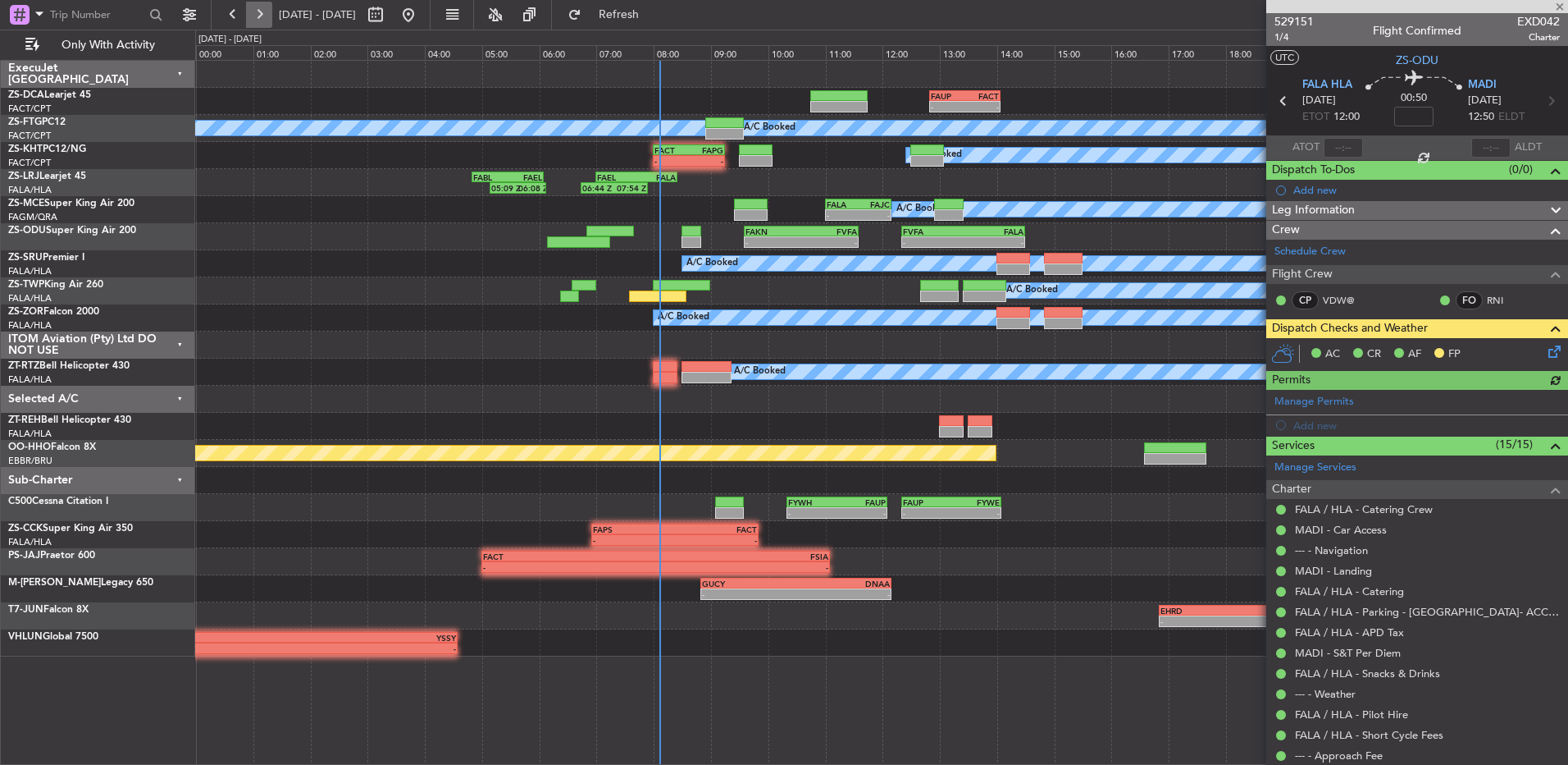
click at [265, 12] on button at bounding box center [259, 14] width 26 height 26
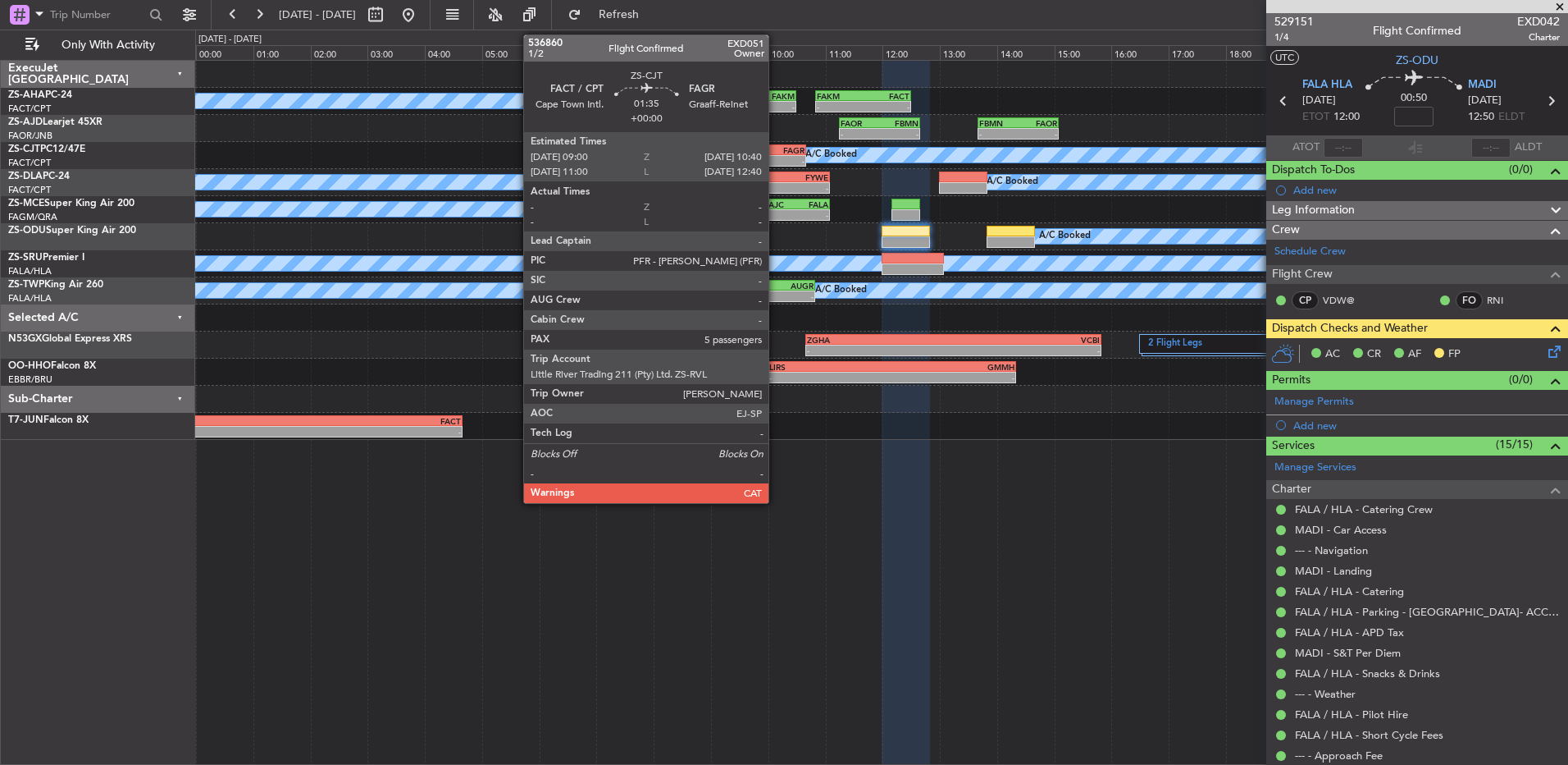
click at [776, 148] on div "FAGR" at bounding box center [781, 150] width 46 height 10
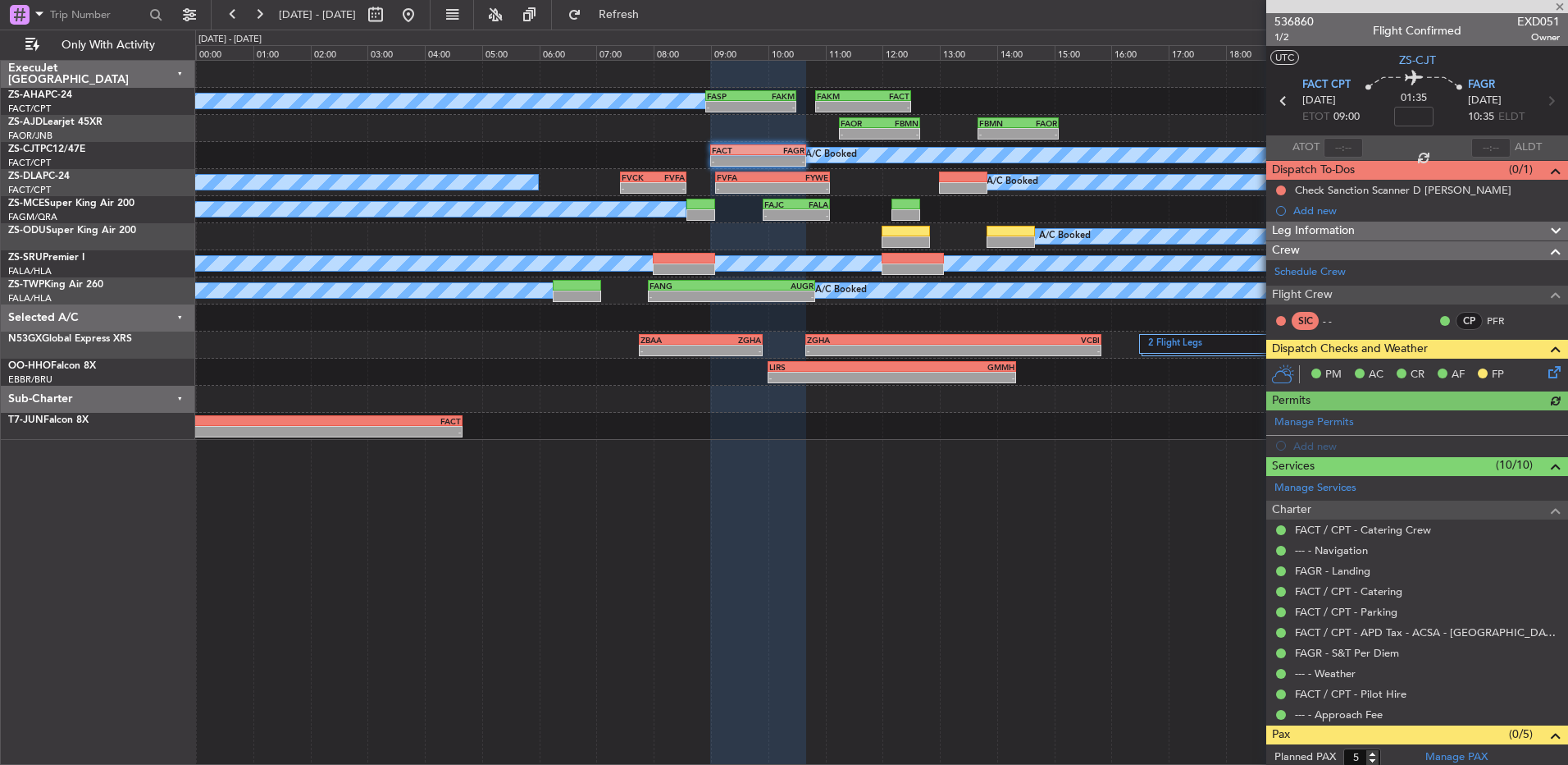
click at [1545, 372] on icon at bounding box center [1552, 369] width 13 height 13
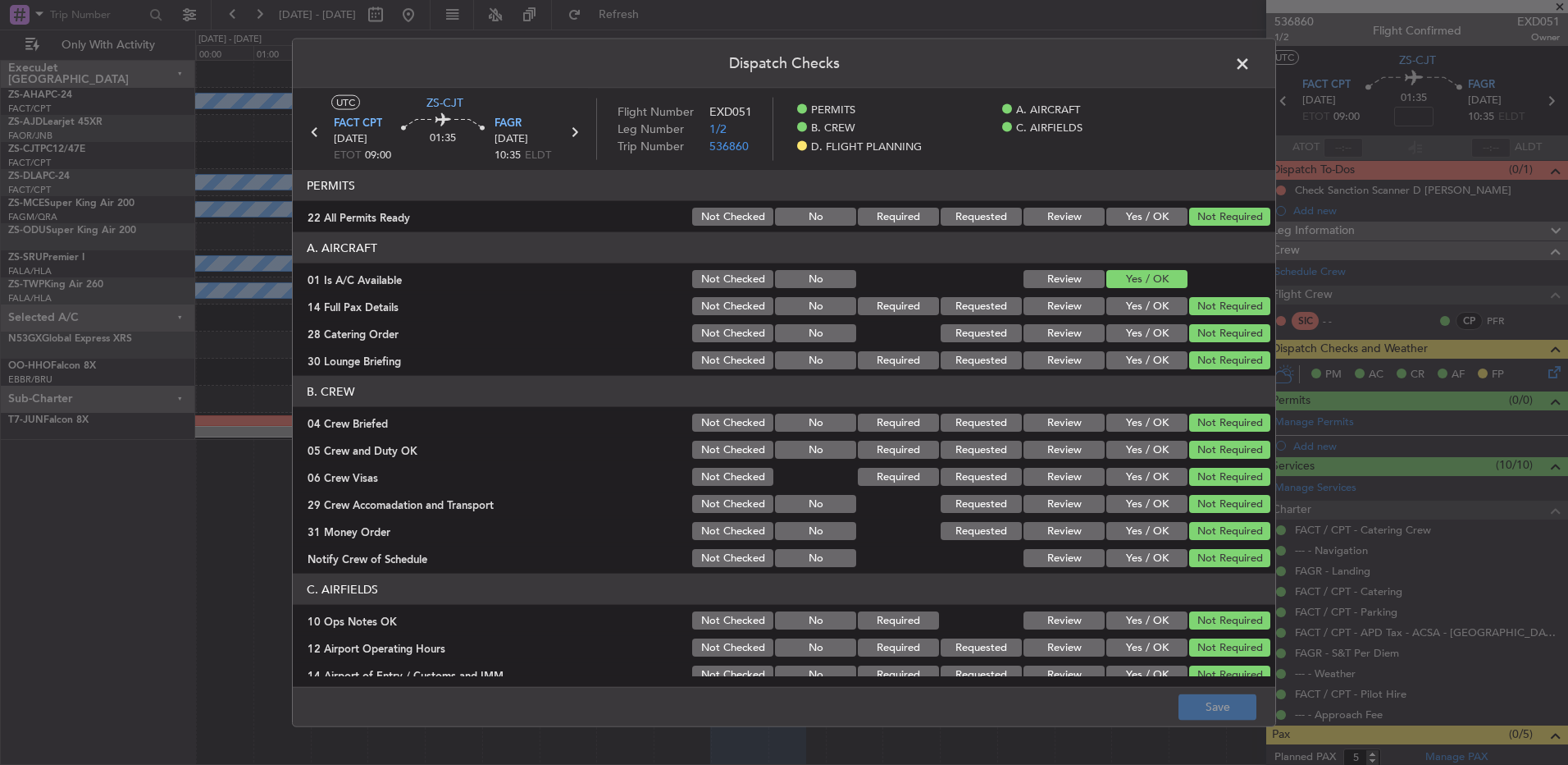
click at [1251, 59] on span at bounding box center [1251, 68] width 0 height 33
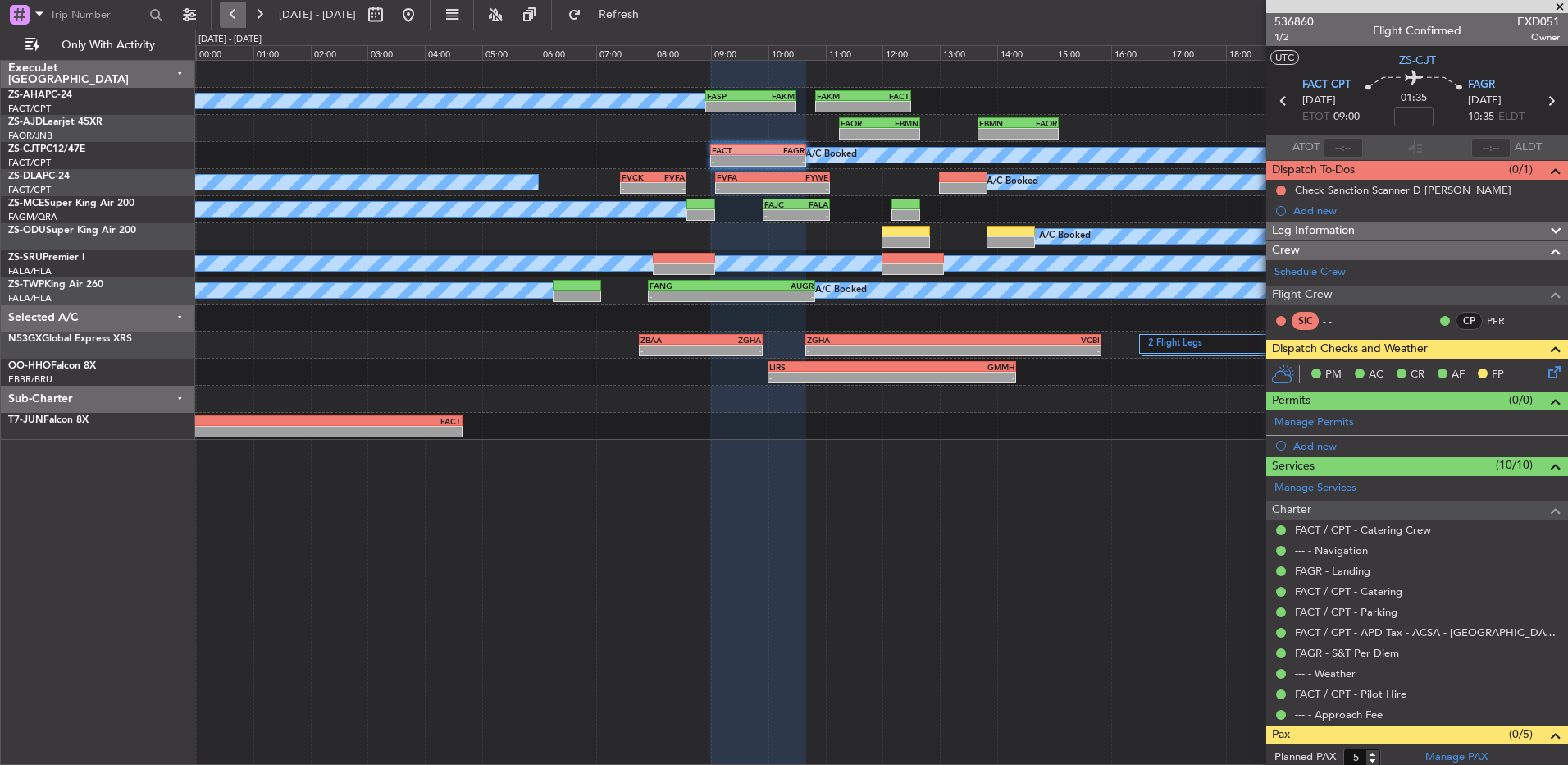
click at [231, 3] on button at bounding box center [232, 14] width 26 height 26
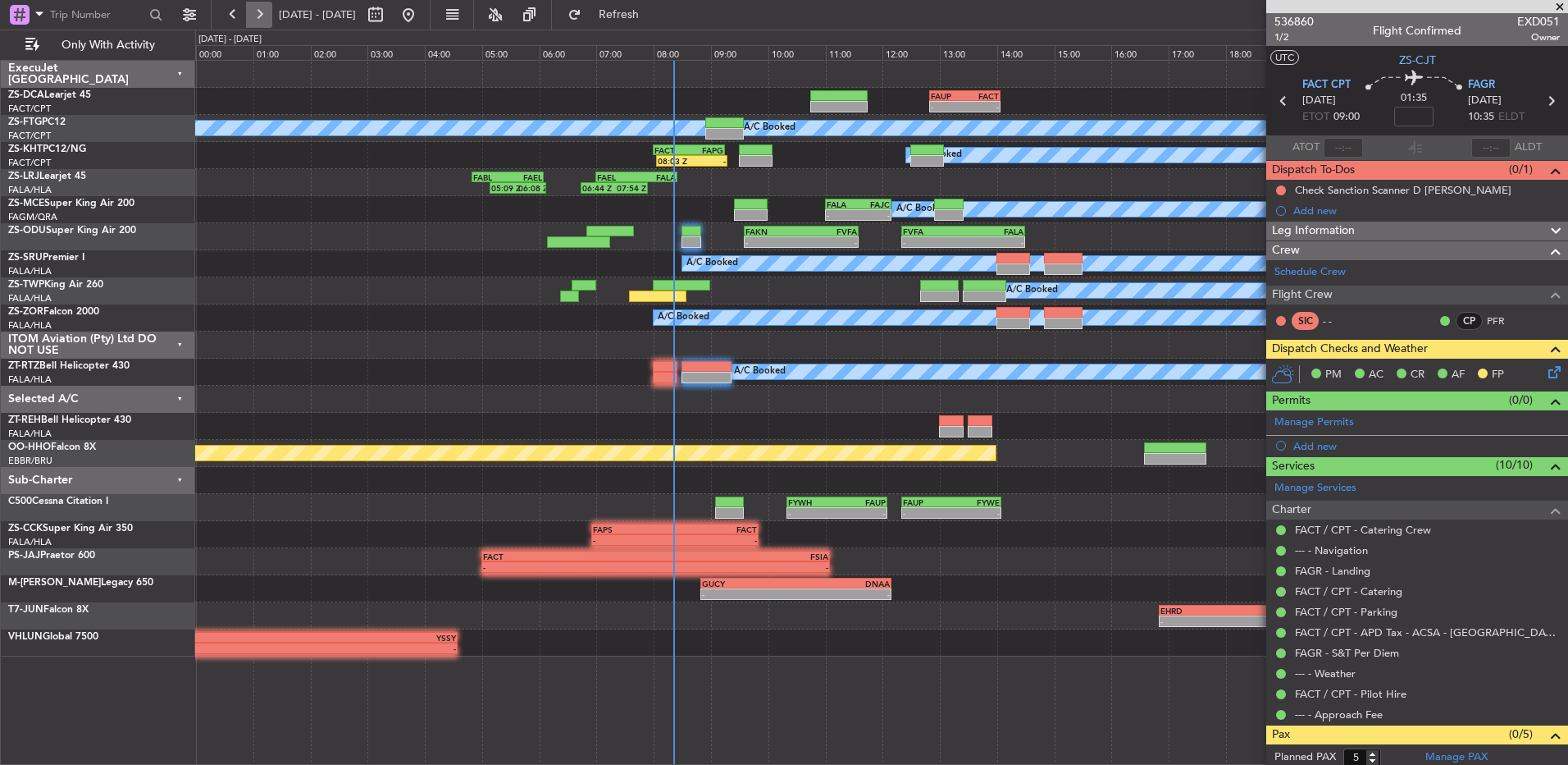
click at [263, 12] on button at bounding box center [259, 14] width 26 height 26
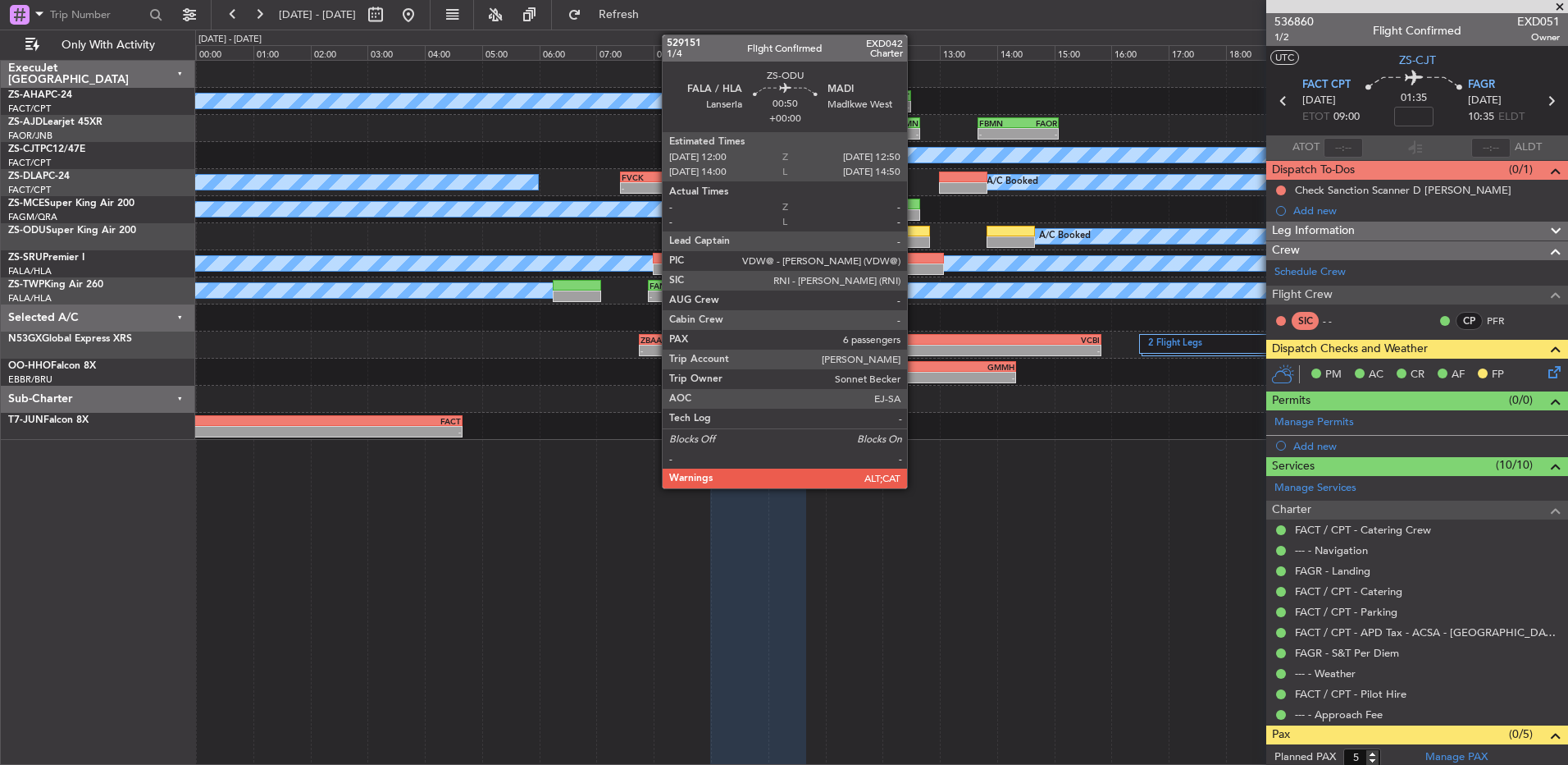
click at [914, 240] on div at bounding box center [906, 242] width 48 height 12
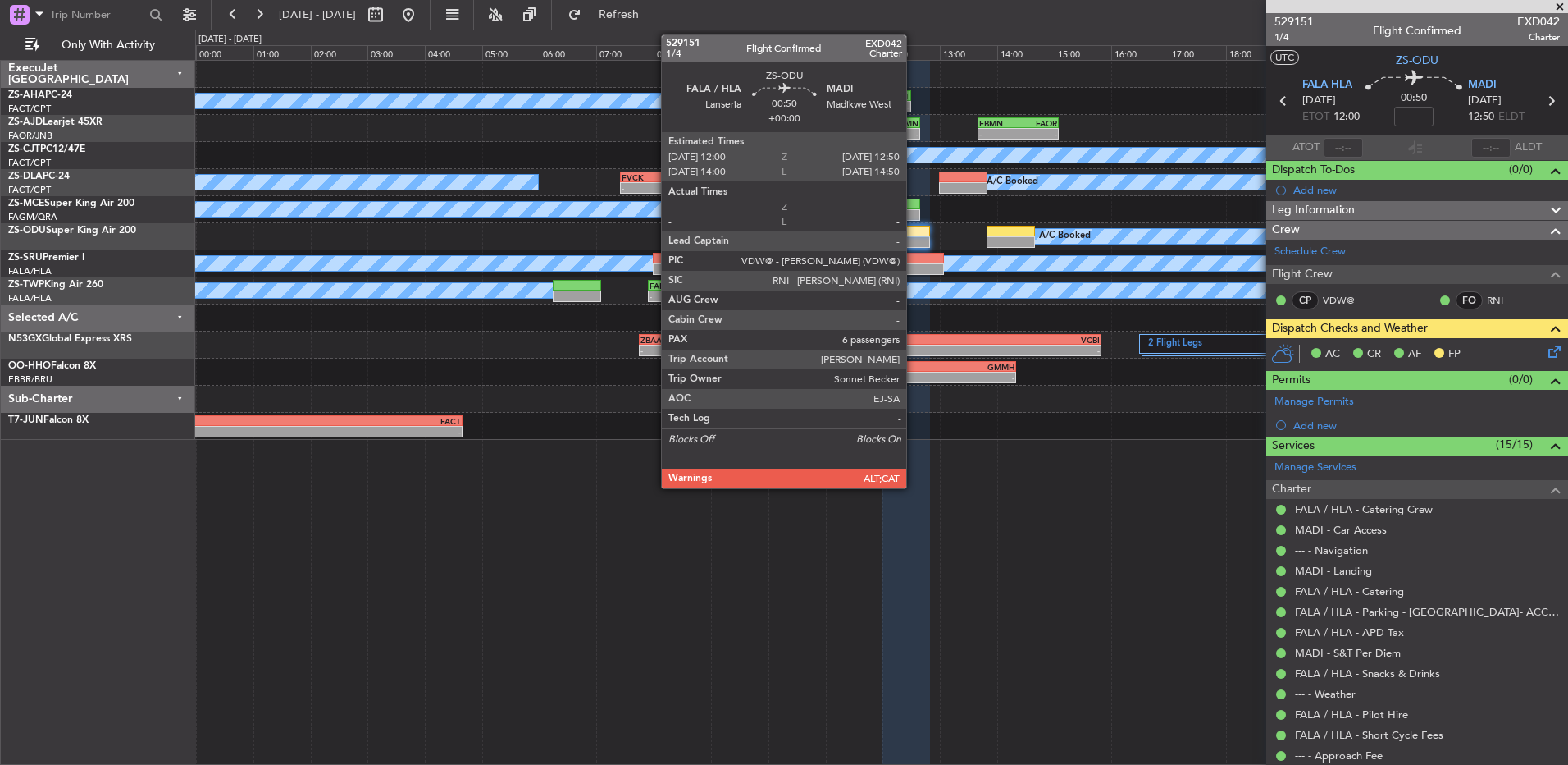
click at [913, 241] on div at bounding box center [906, 242] width 48 height 12
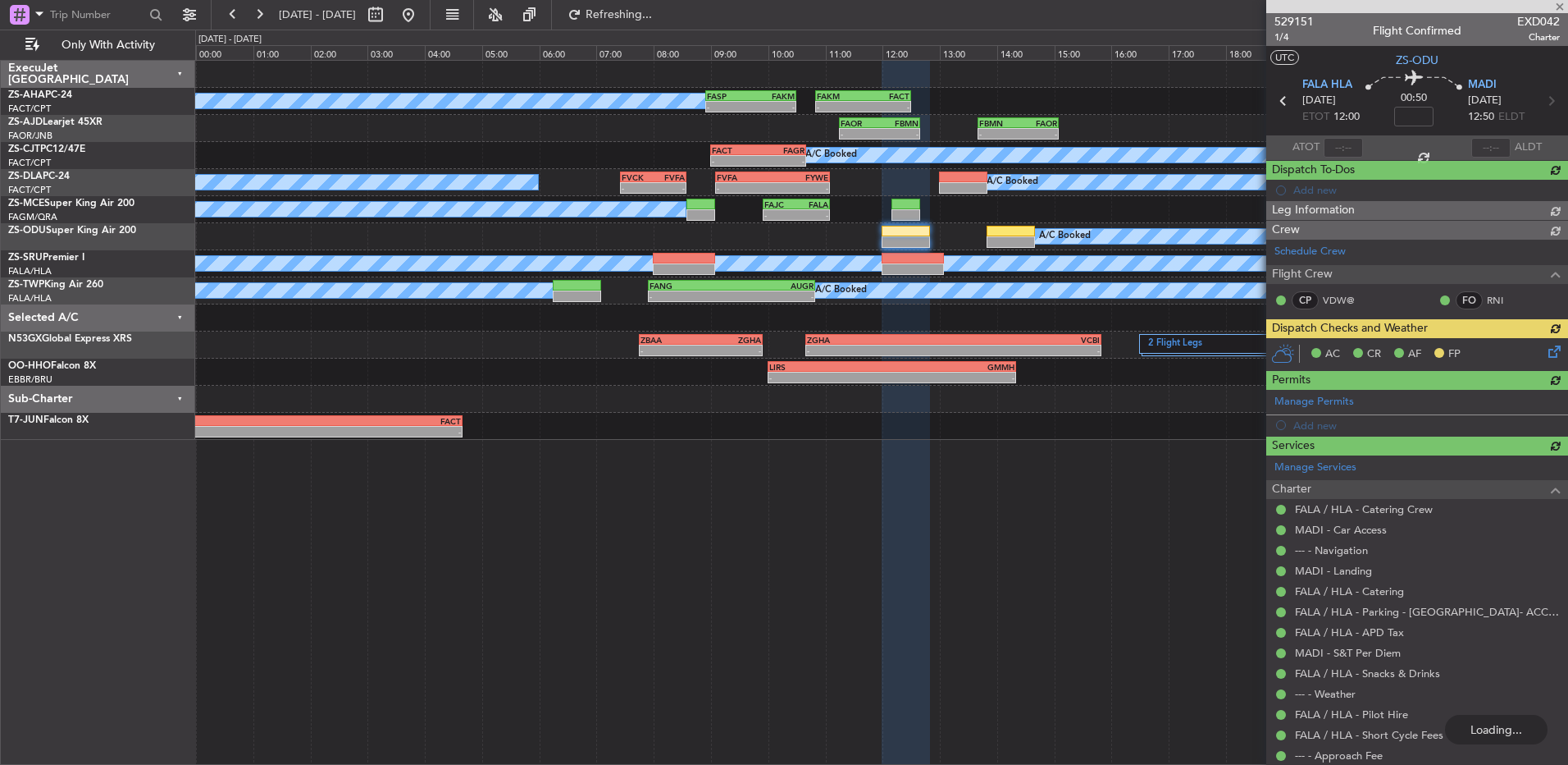
click at [1561, 3] on div at bounding box center [1418, 7] width 302 height 13
click at [1566, 1] on div at bounding box center [1418, 7] width 302 height 13
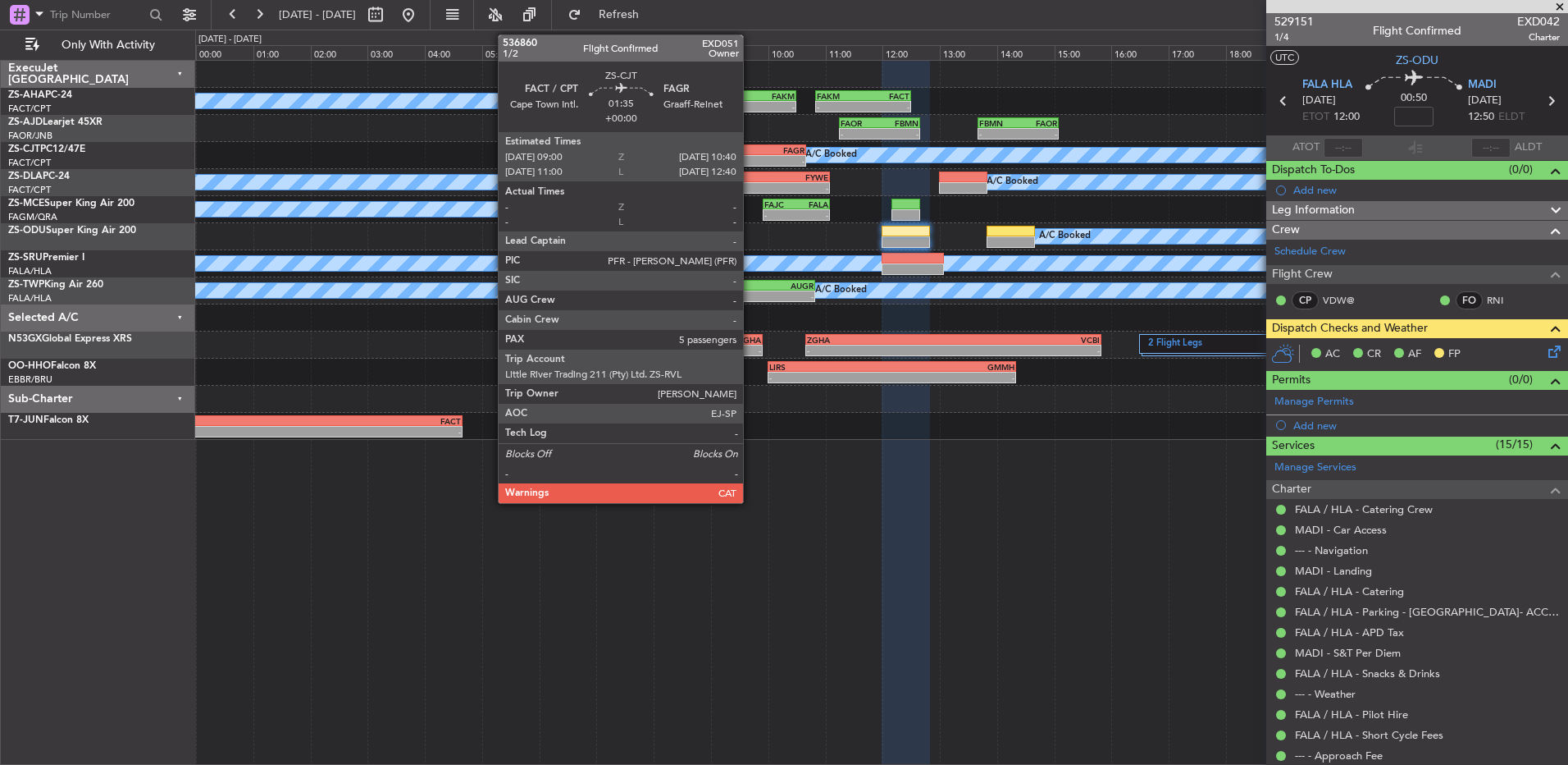
click at [751, 155] on div "FACT 09:00 Z FAGR 10:40 Z" at bounding box center [758, 150] width 96 height 12
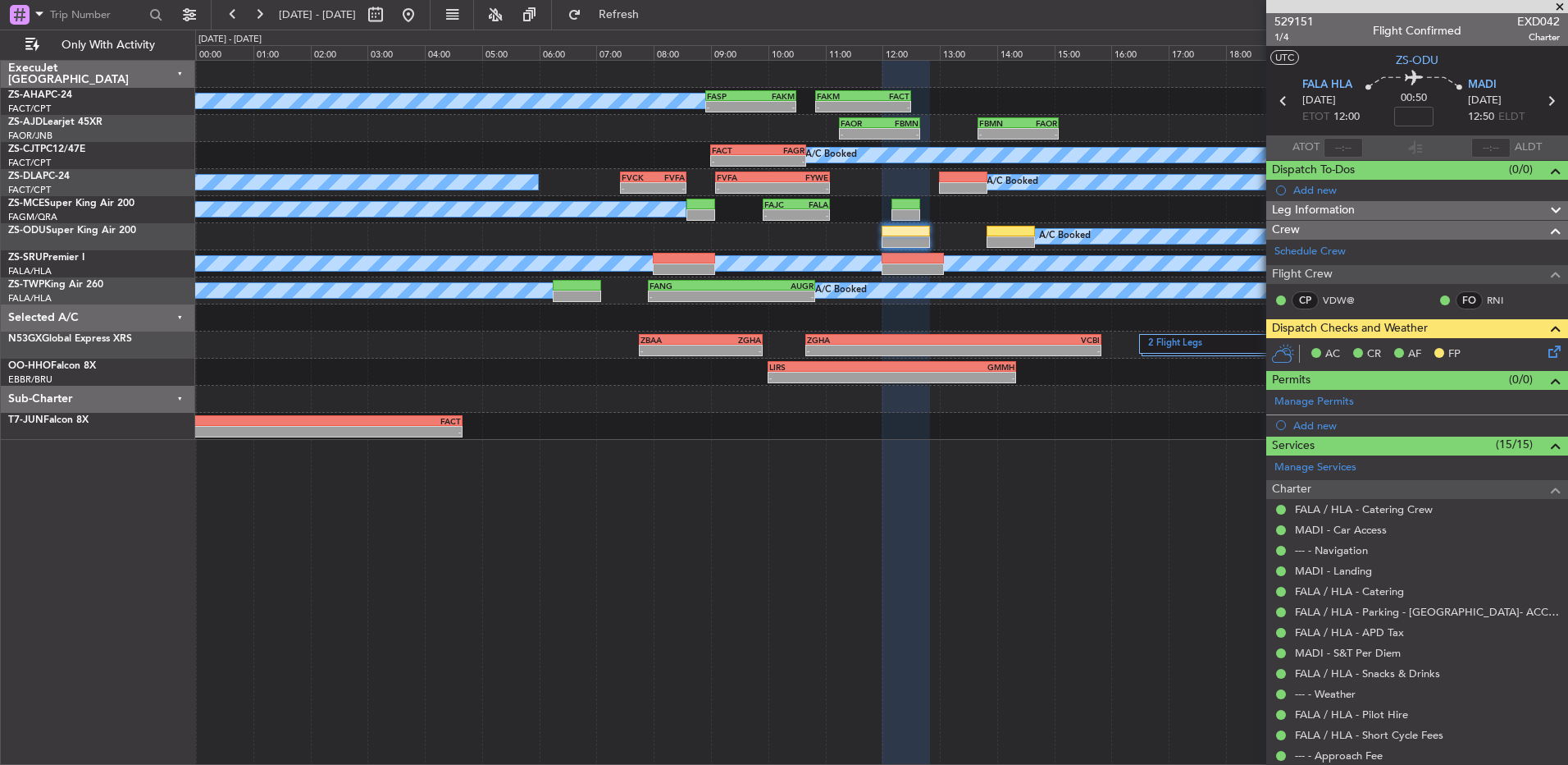
click at [1558, 6] on span at bounding box center [1560, 8] width 17 height 15
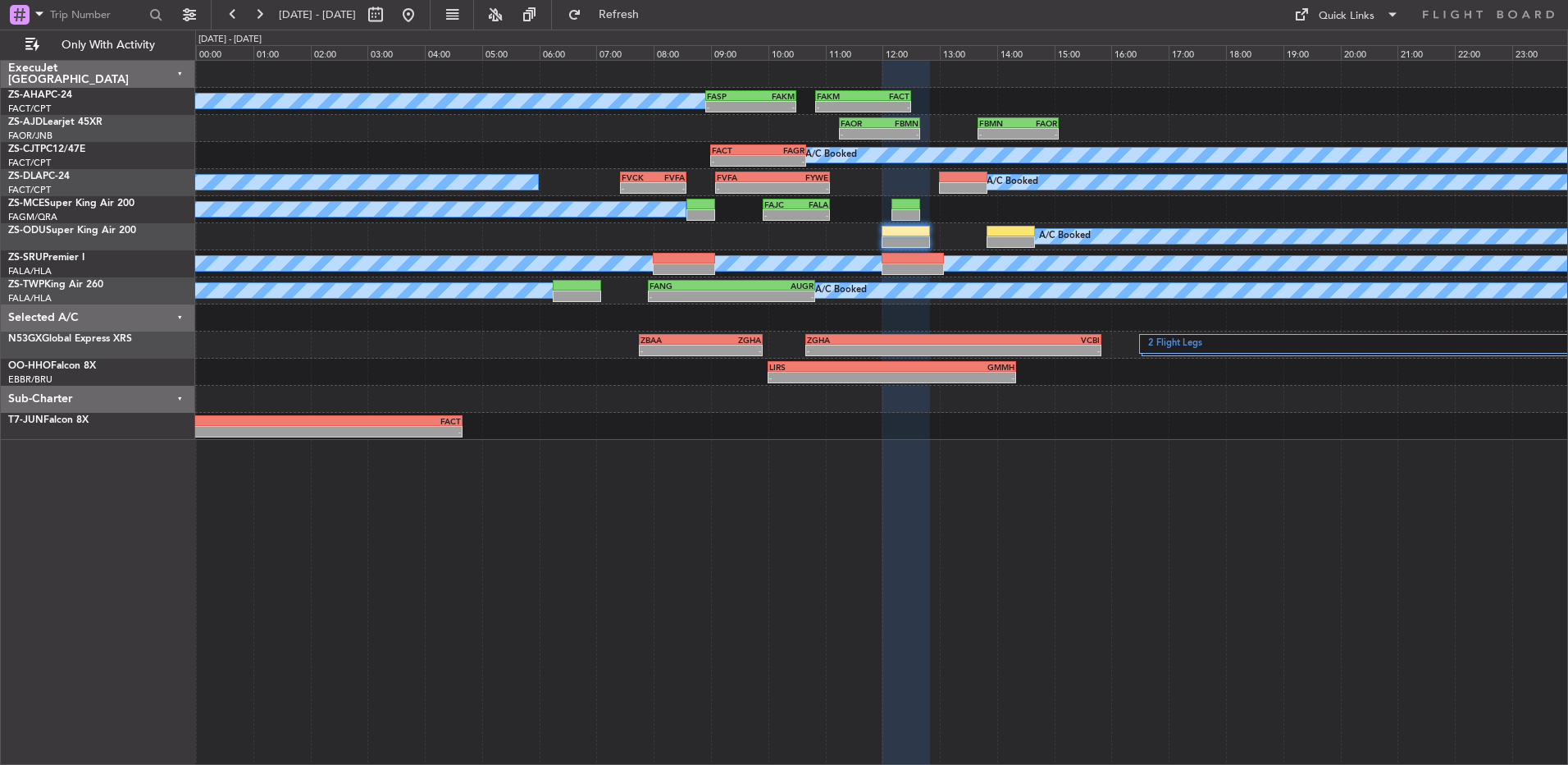
type input "0"
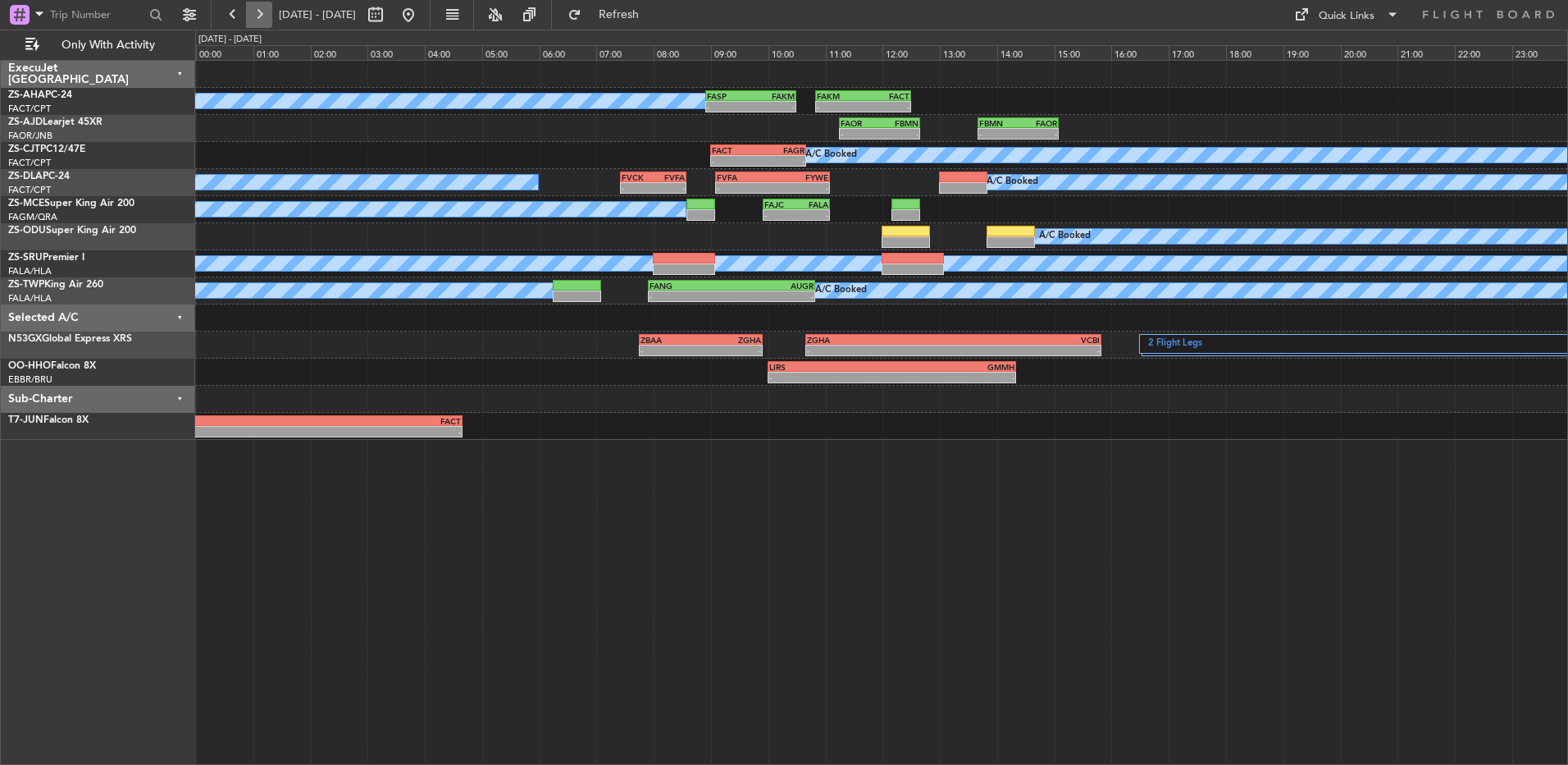
click at [266, 13] on button at bounding box center [259, 14] width 26 height 26
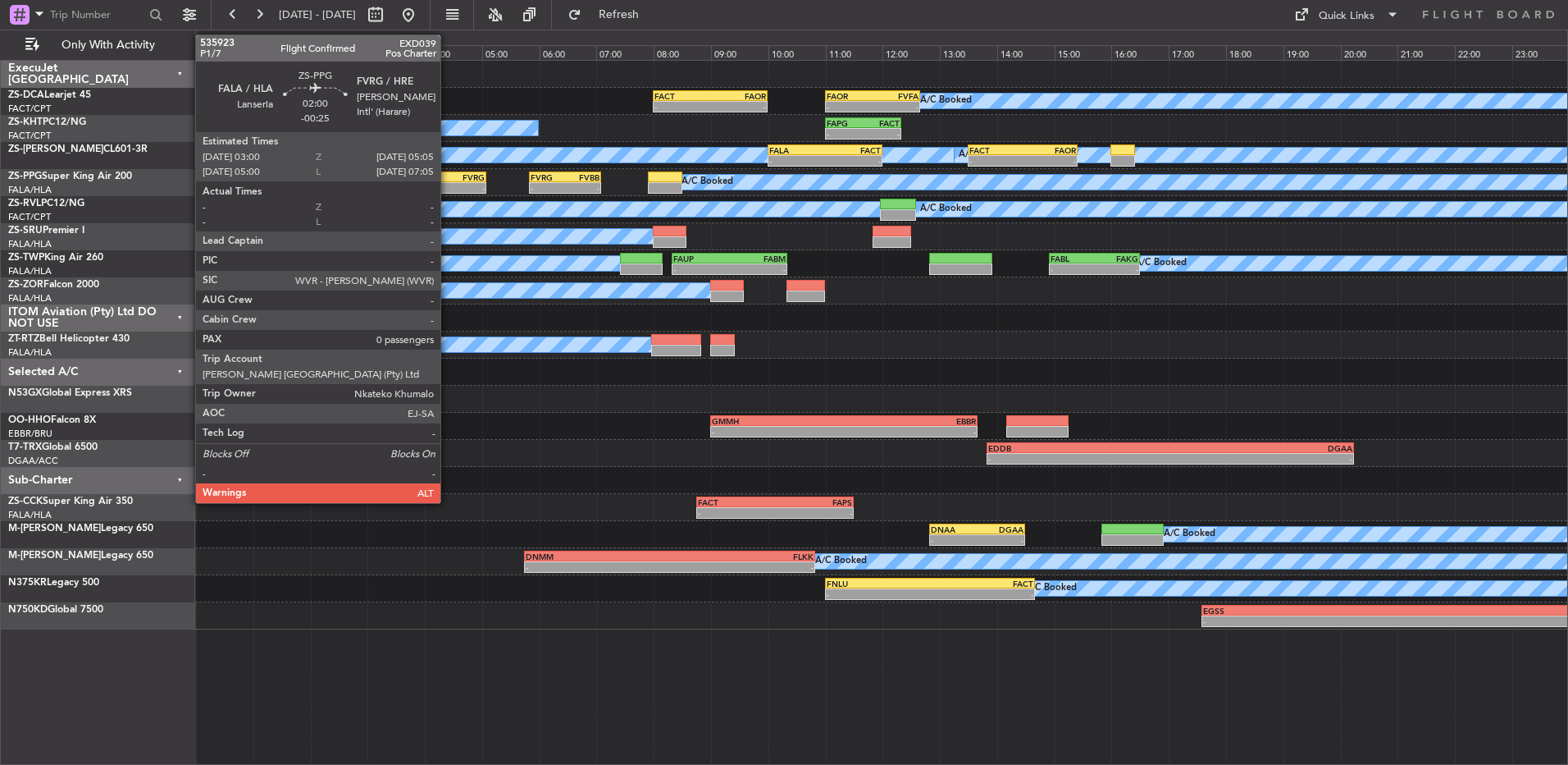
click at [448, 175] on div "FVRG" at bounding box center [456, 177] width 58 height 10
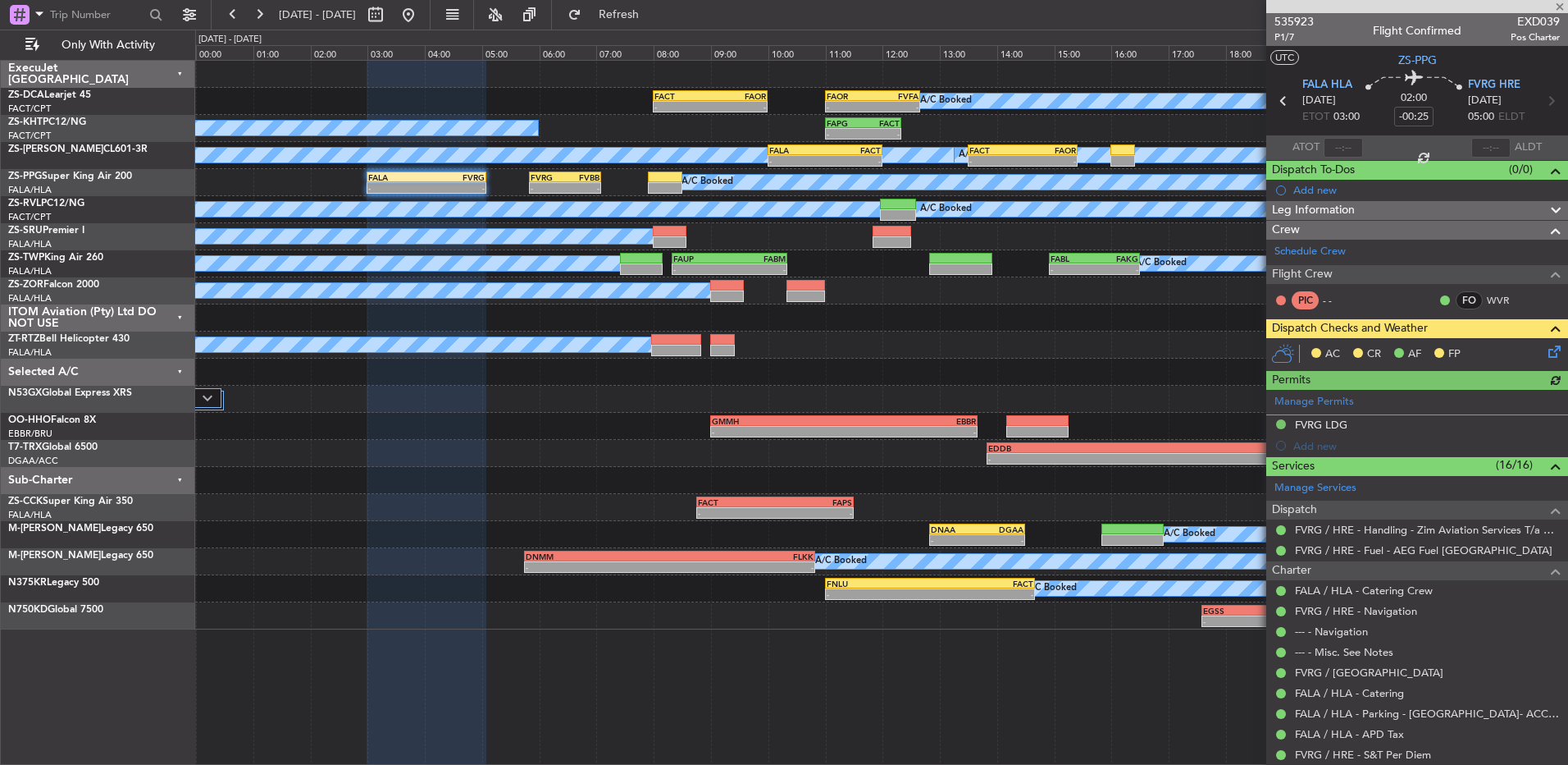
click at [1545, 352] on icon at bounding box center [1552, 349] width 13 height 13
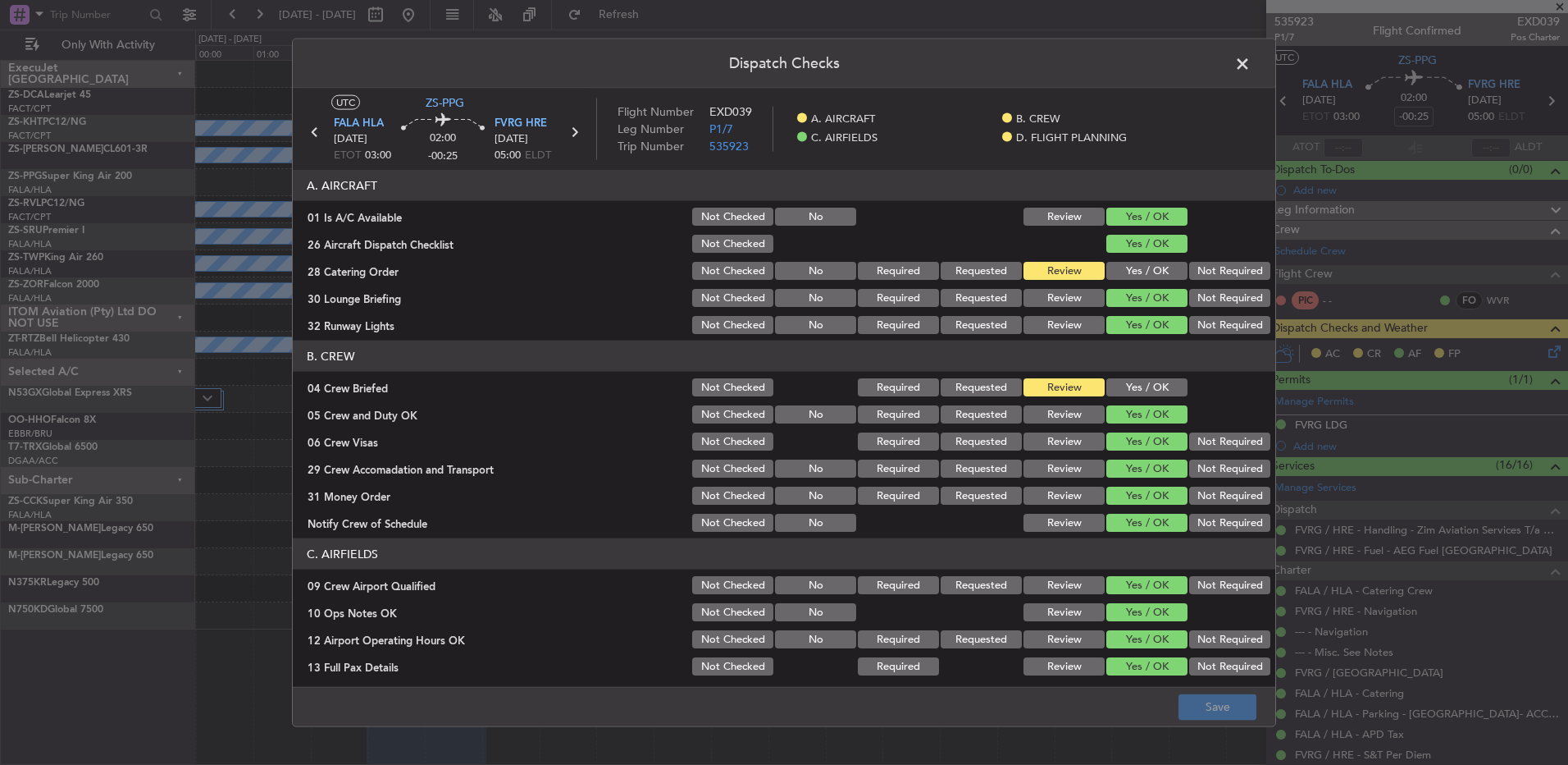
scroll to position [231, 0]
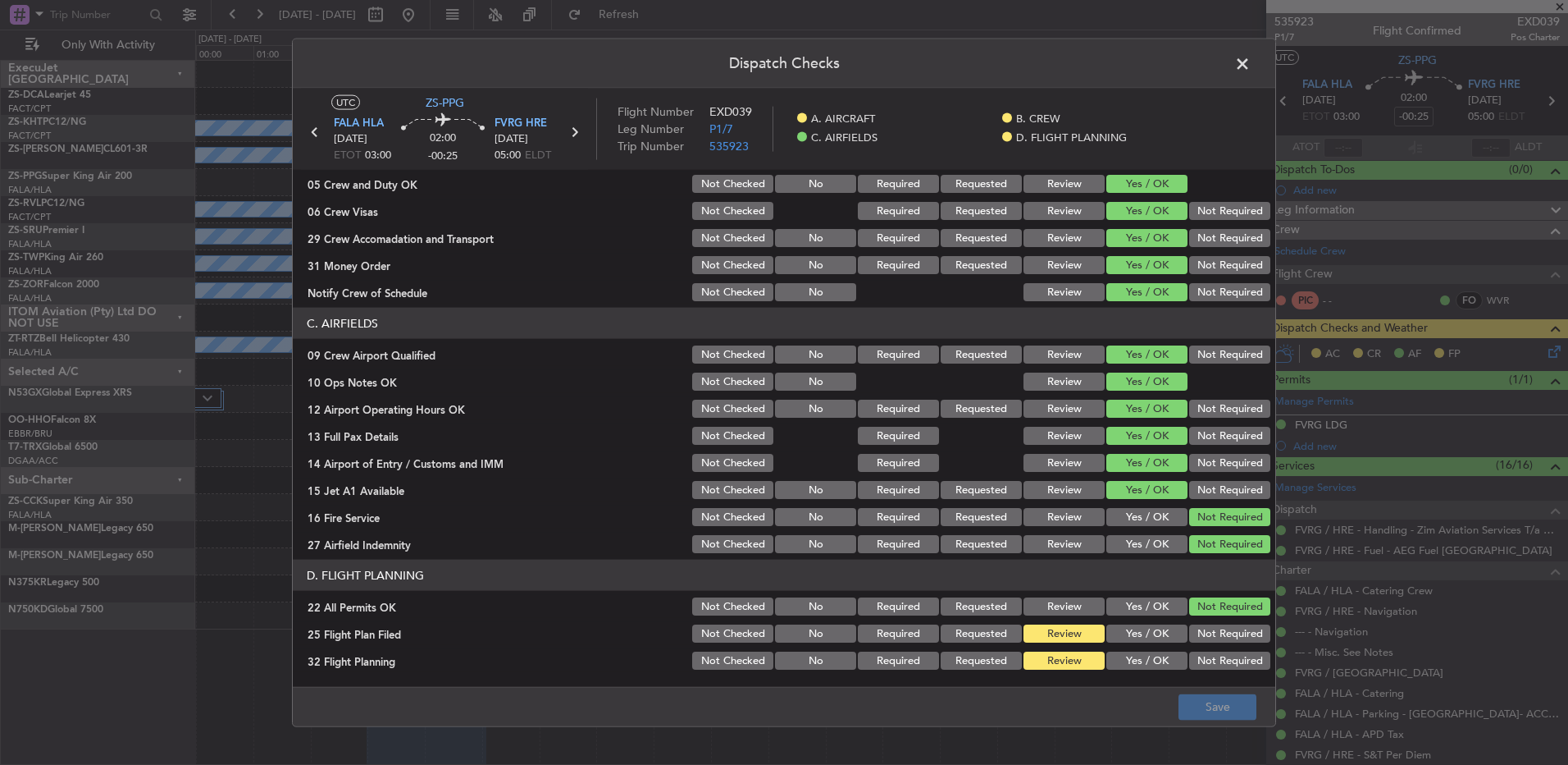
click at [1251, 70] on span at bounding box center [1251, 68] width 0 height 33
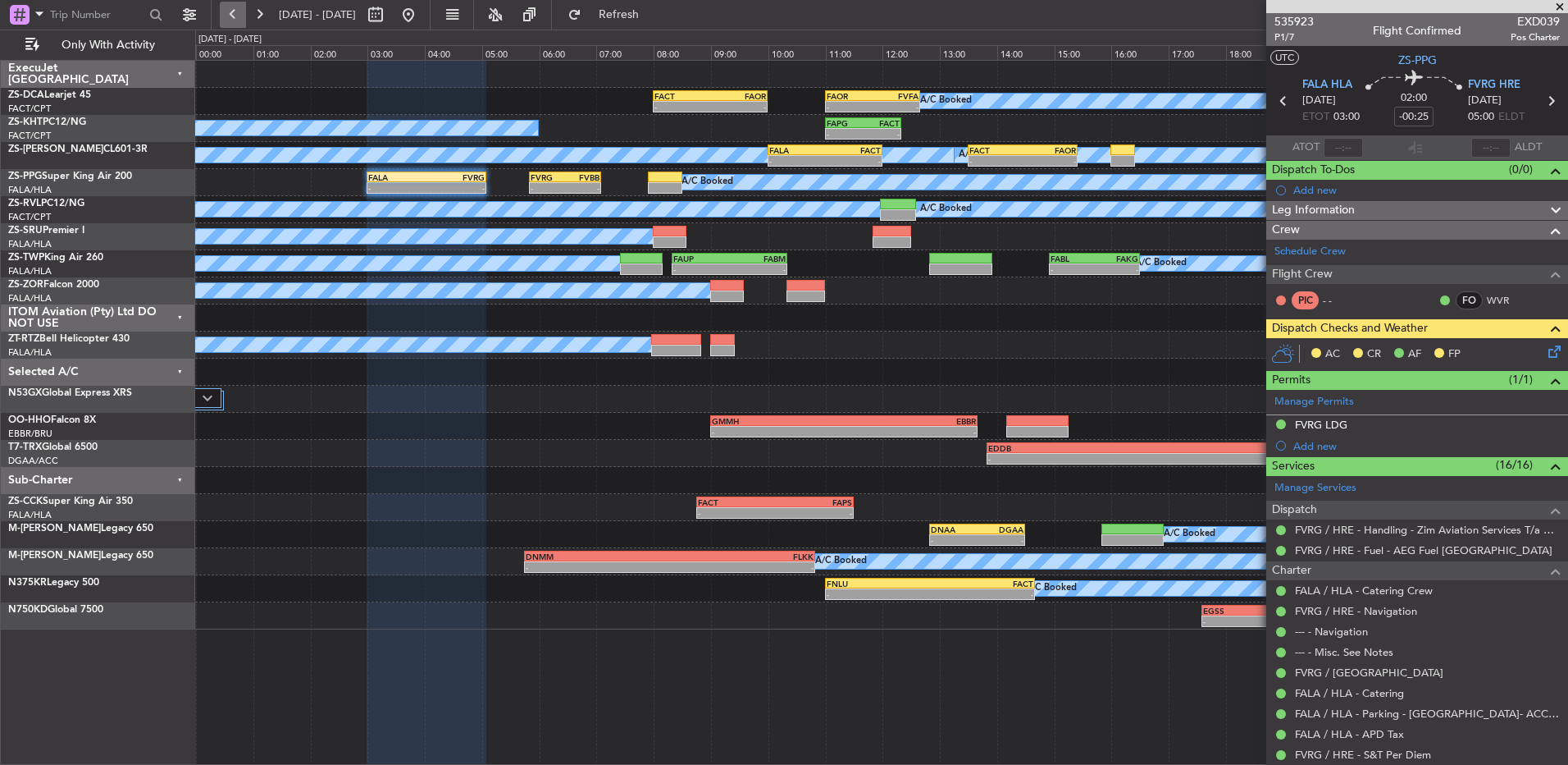
click at [237, 20] on button at bounding box center [232, 14] width 26 height 26
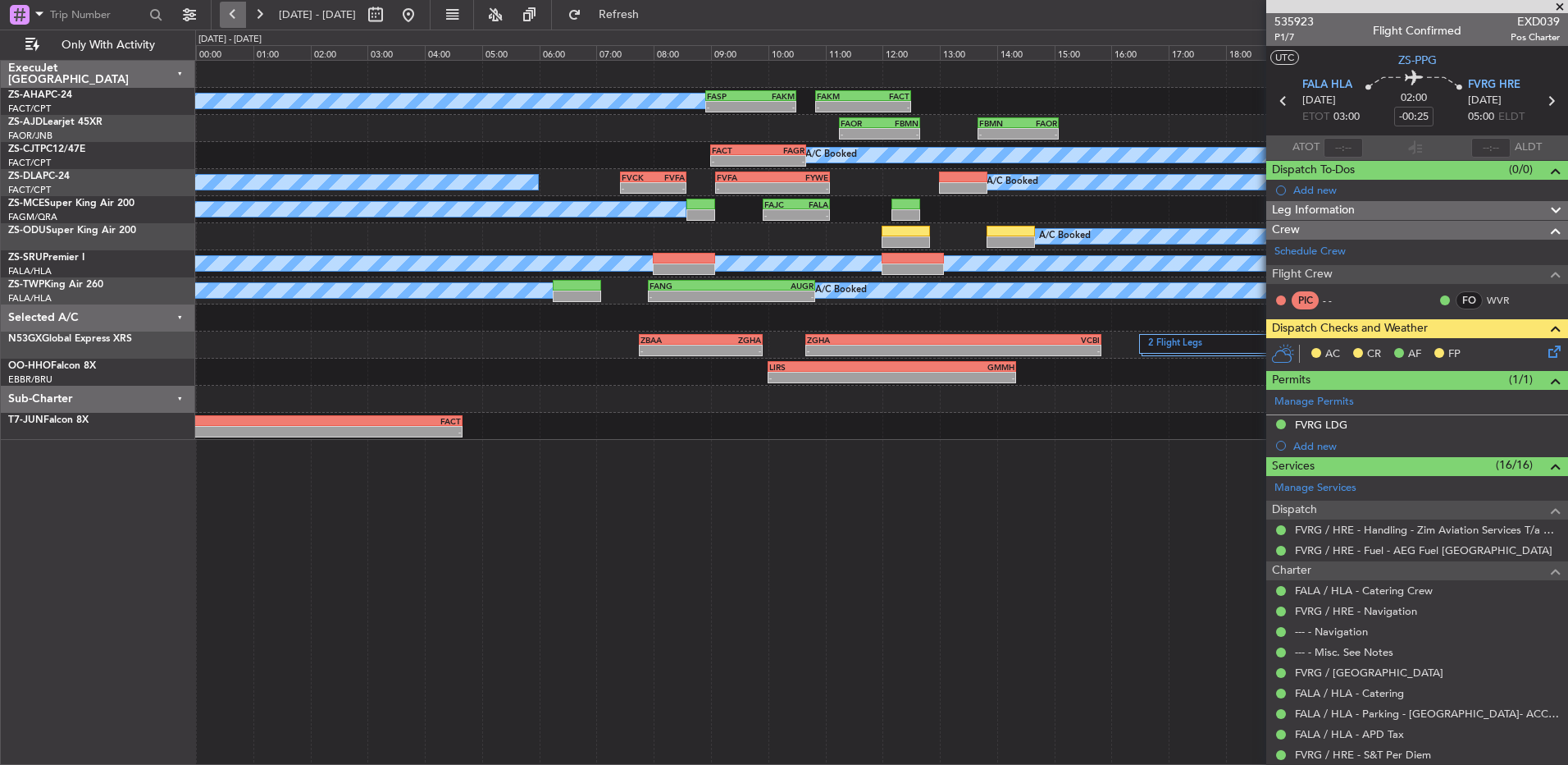
click at [226, 10] on button at bounding box center [232, 14] width 26 height 26
click at [232, 6] on button at bounding box center [232, 14] width 26 height 26
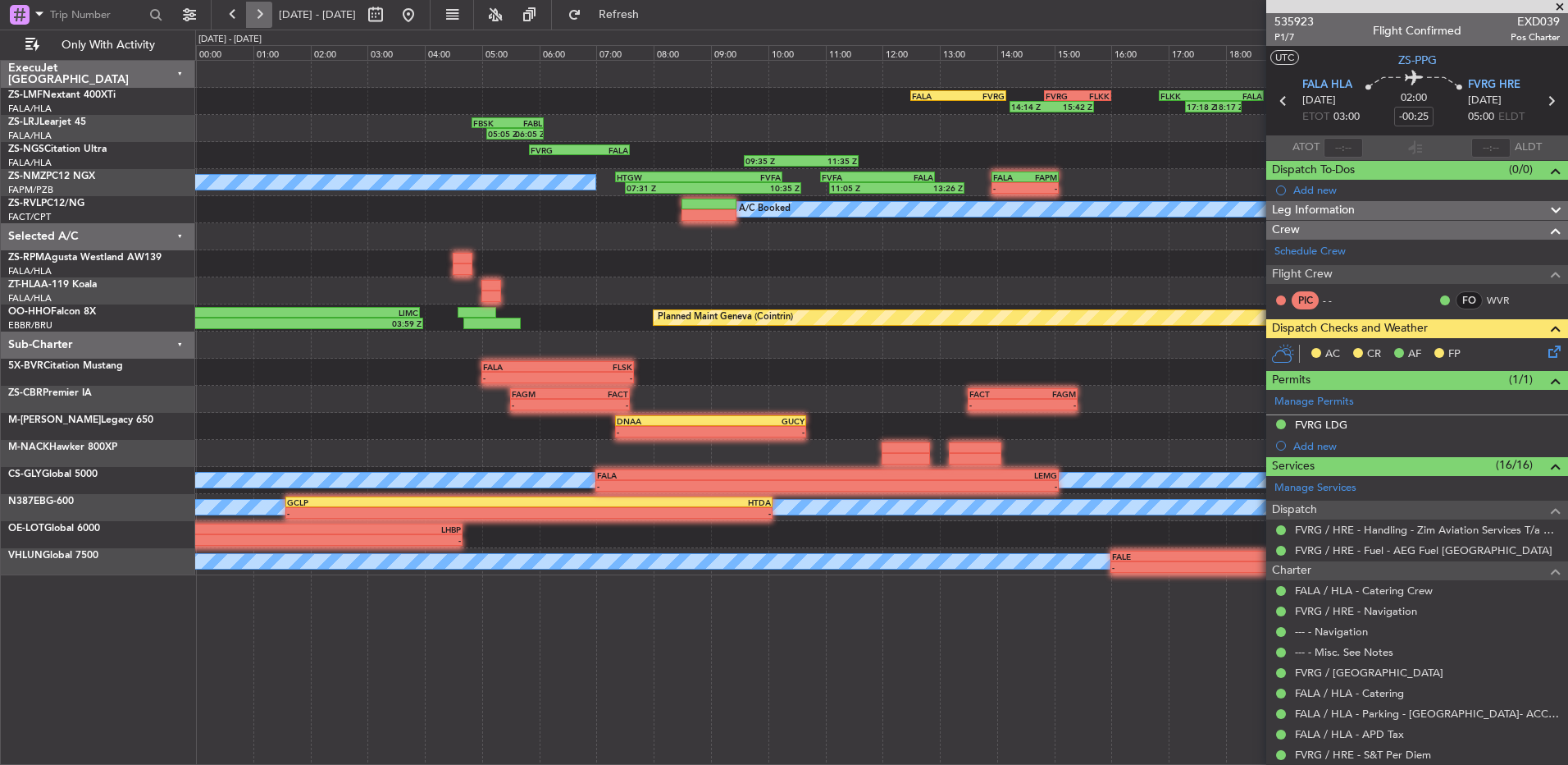
click at [258, 13] on button at bounding box center [259, 14] width 26 height 26
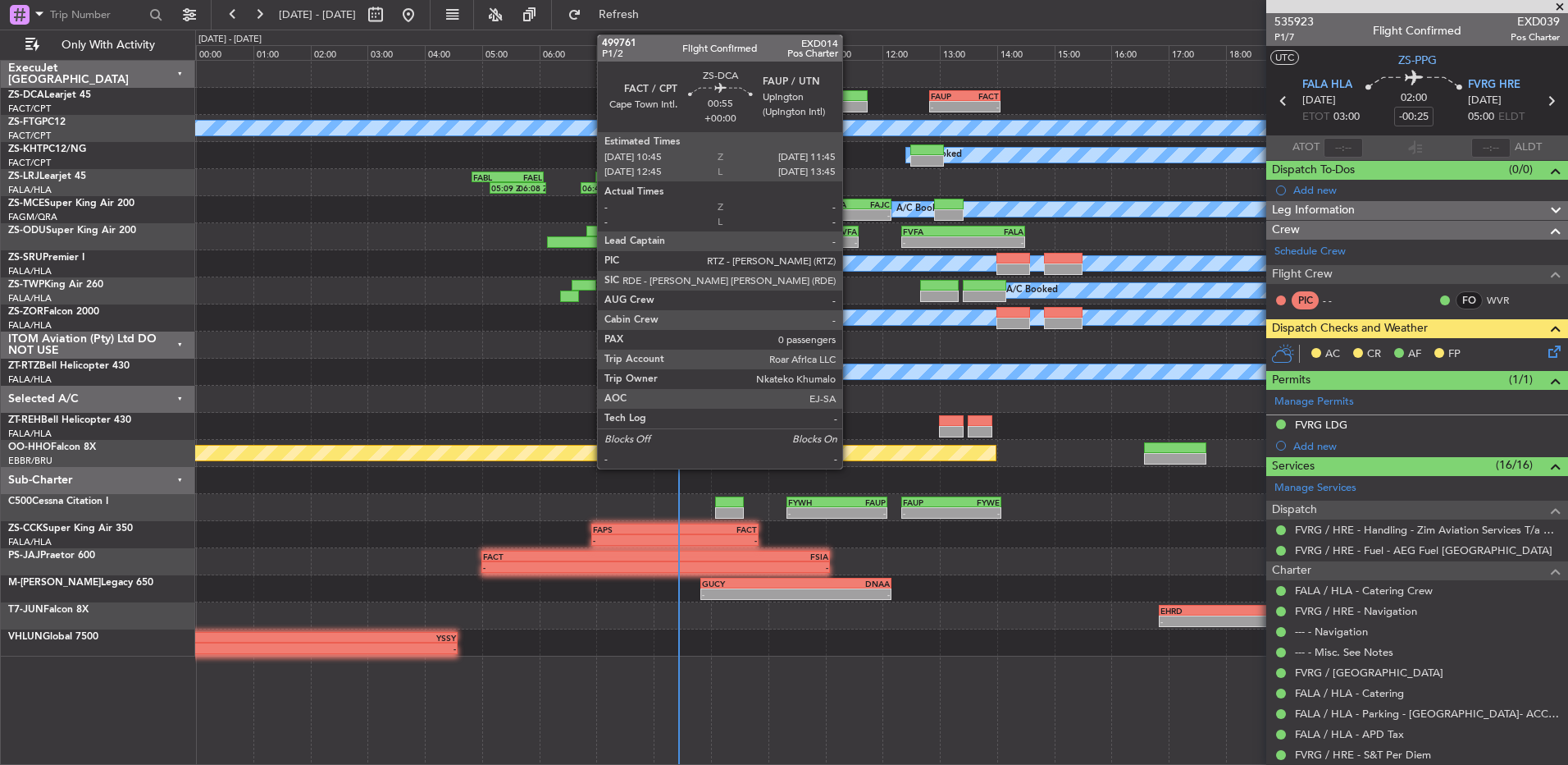
click at [850, 98] on div at bounding box center [839, 96] width 58 height 12
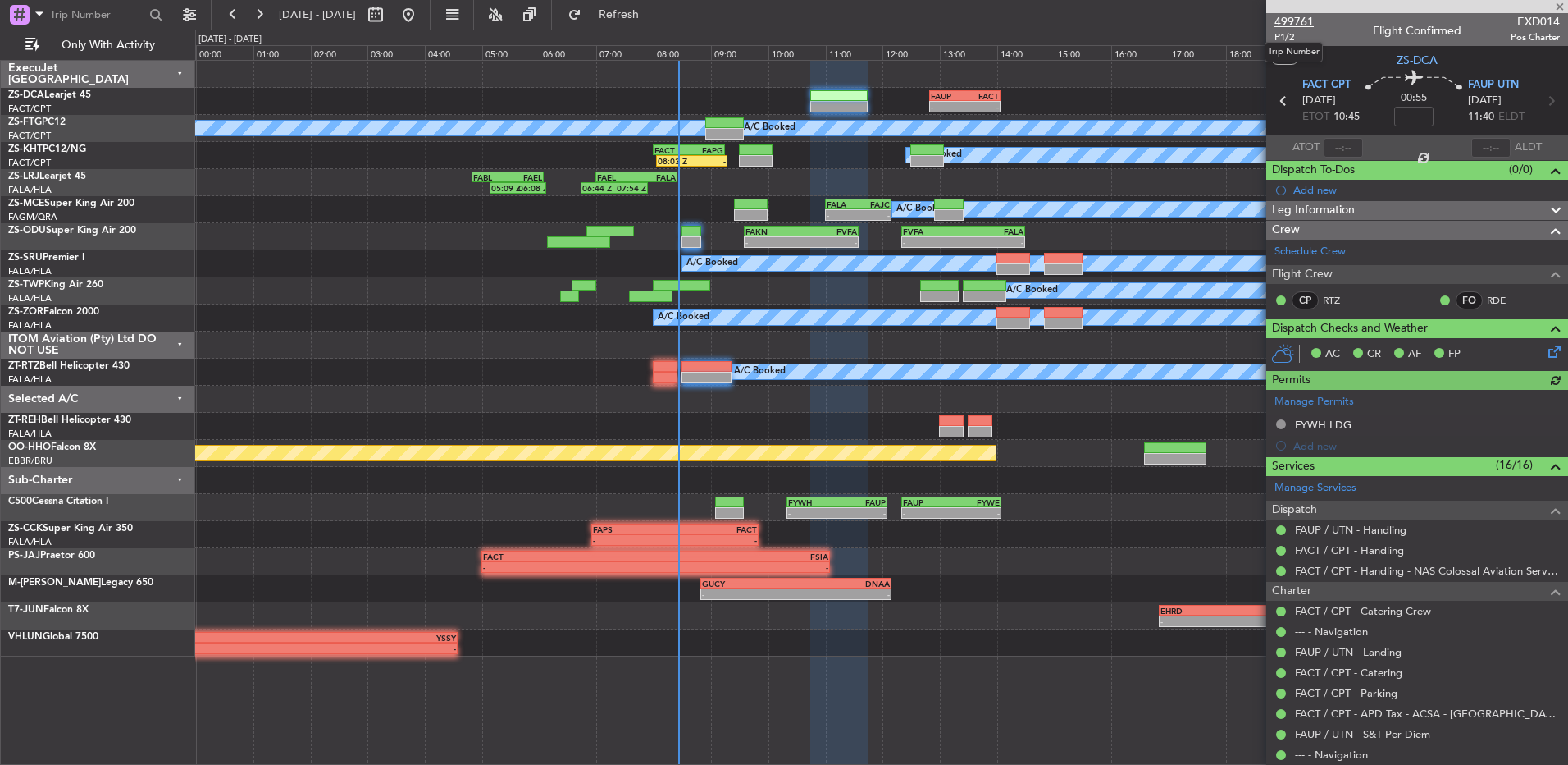
click at [1282, 23] on span "499761" at bounding box center [1294, 22] width 39 height 18
click at [266, 8] on button at bounding box center [259, 14] width 26 height 26
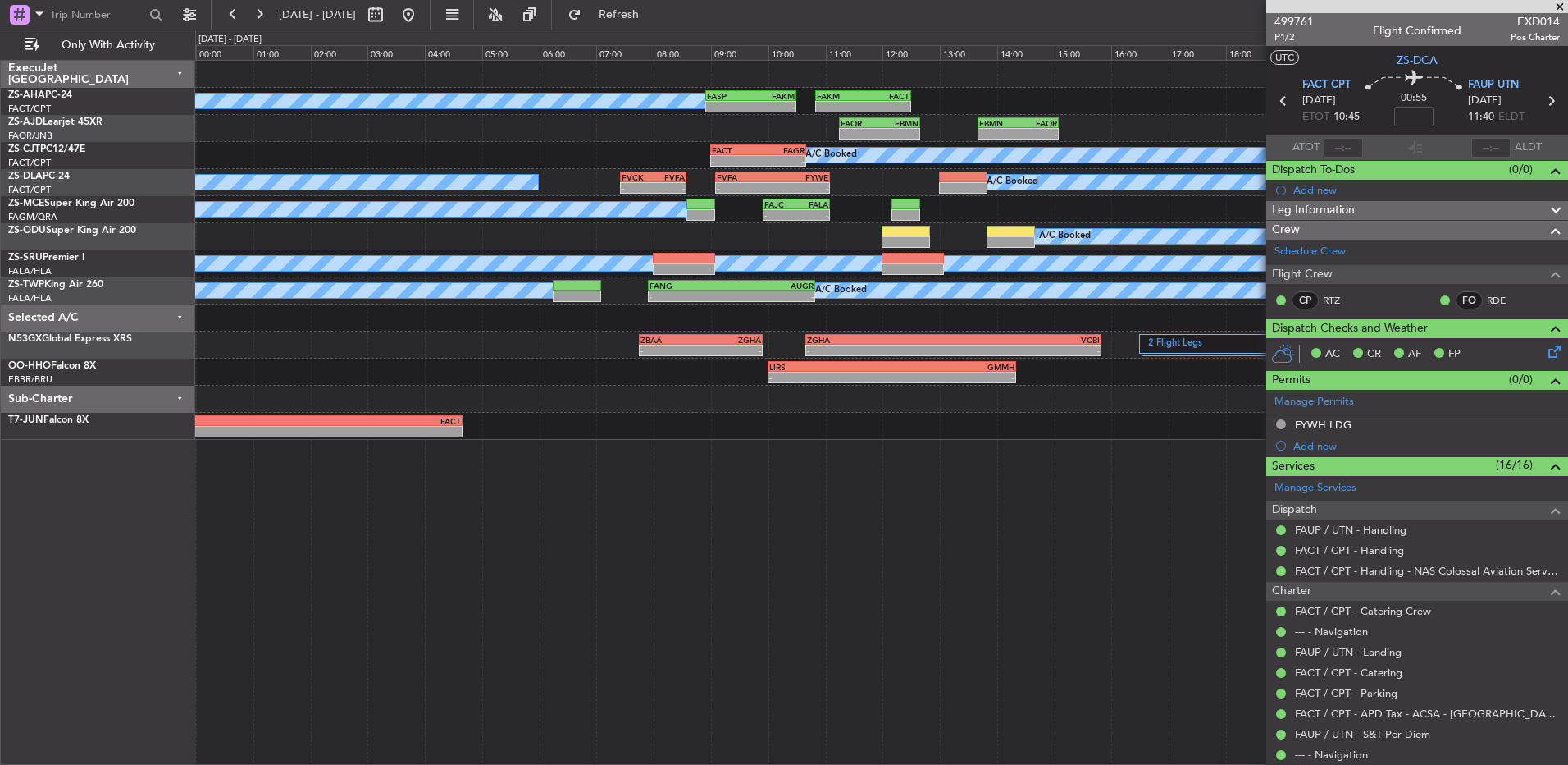
click at [1560, 5] on span at bounding box center [1560, 8] width 17 height 15
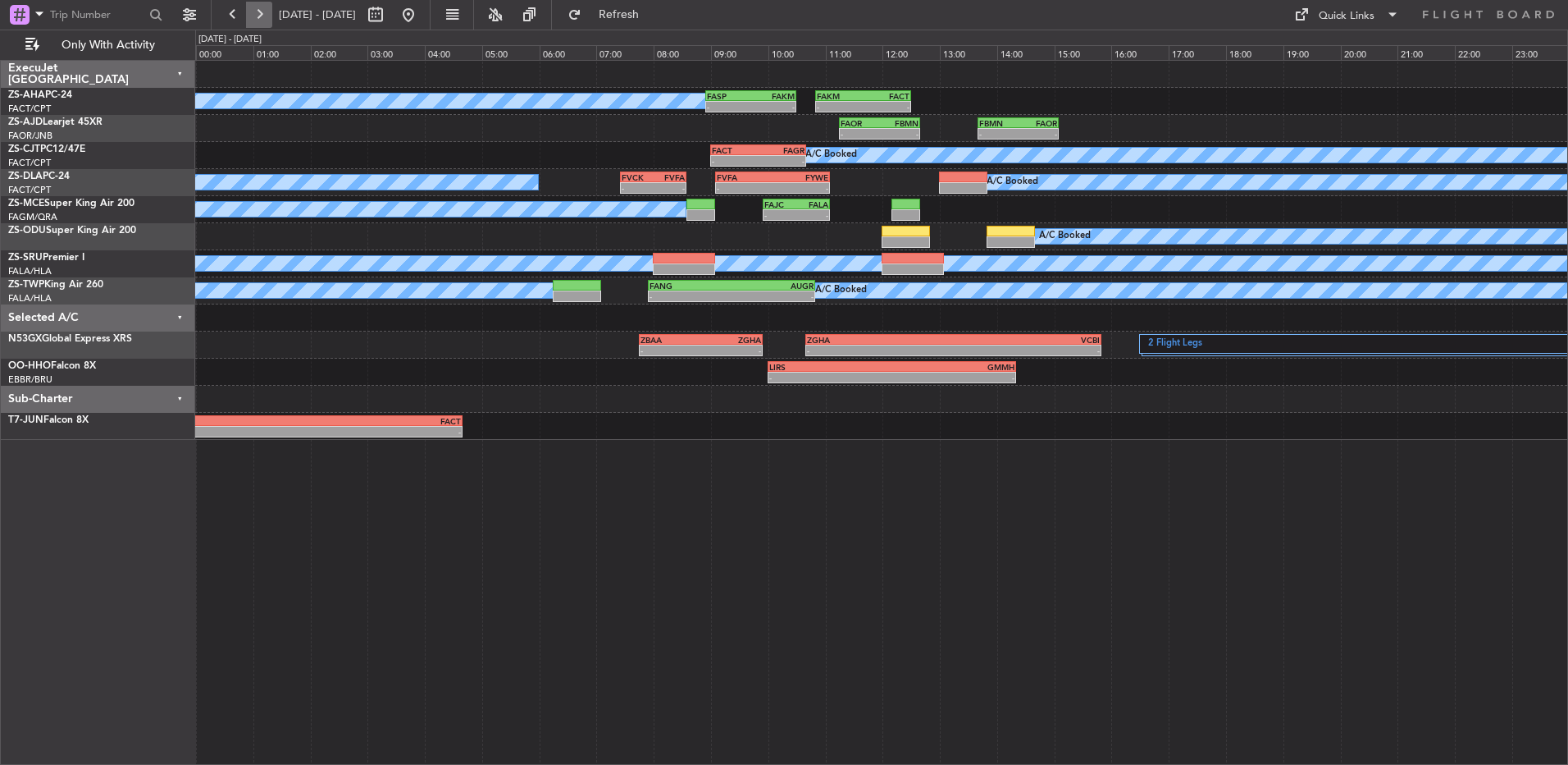
click at [254, 12] on button at bounding box center [259, 14] width 26 height 26
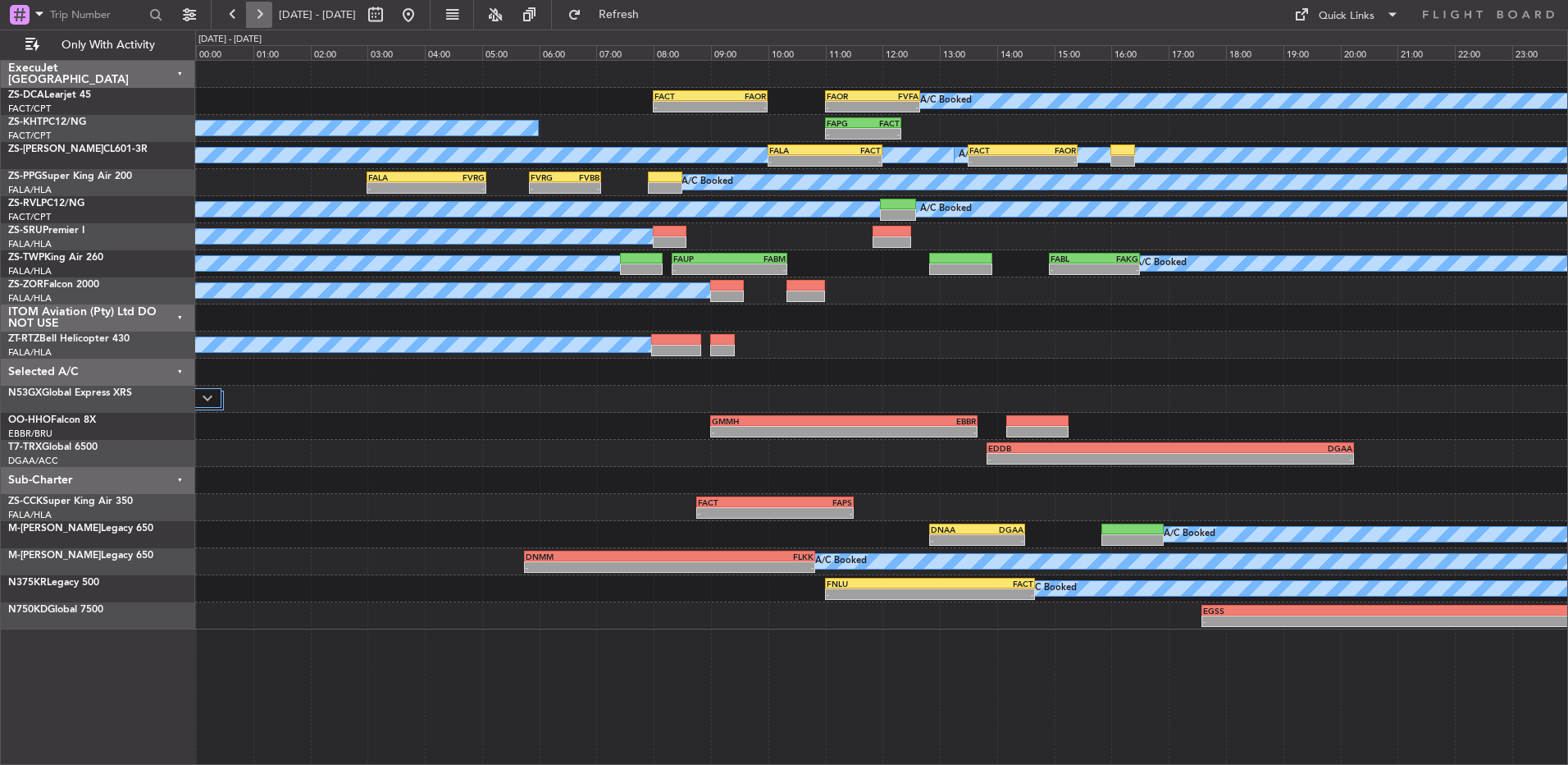
click at [254, 12] on button at bounding box center [259, 14] width 26 height 26
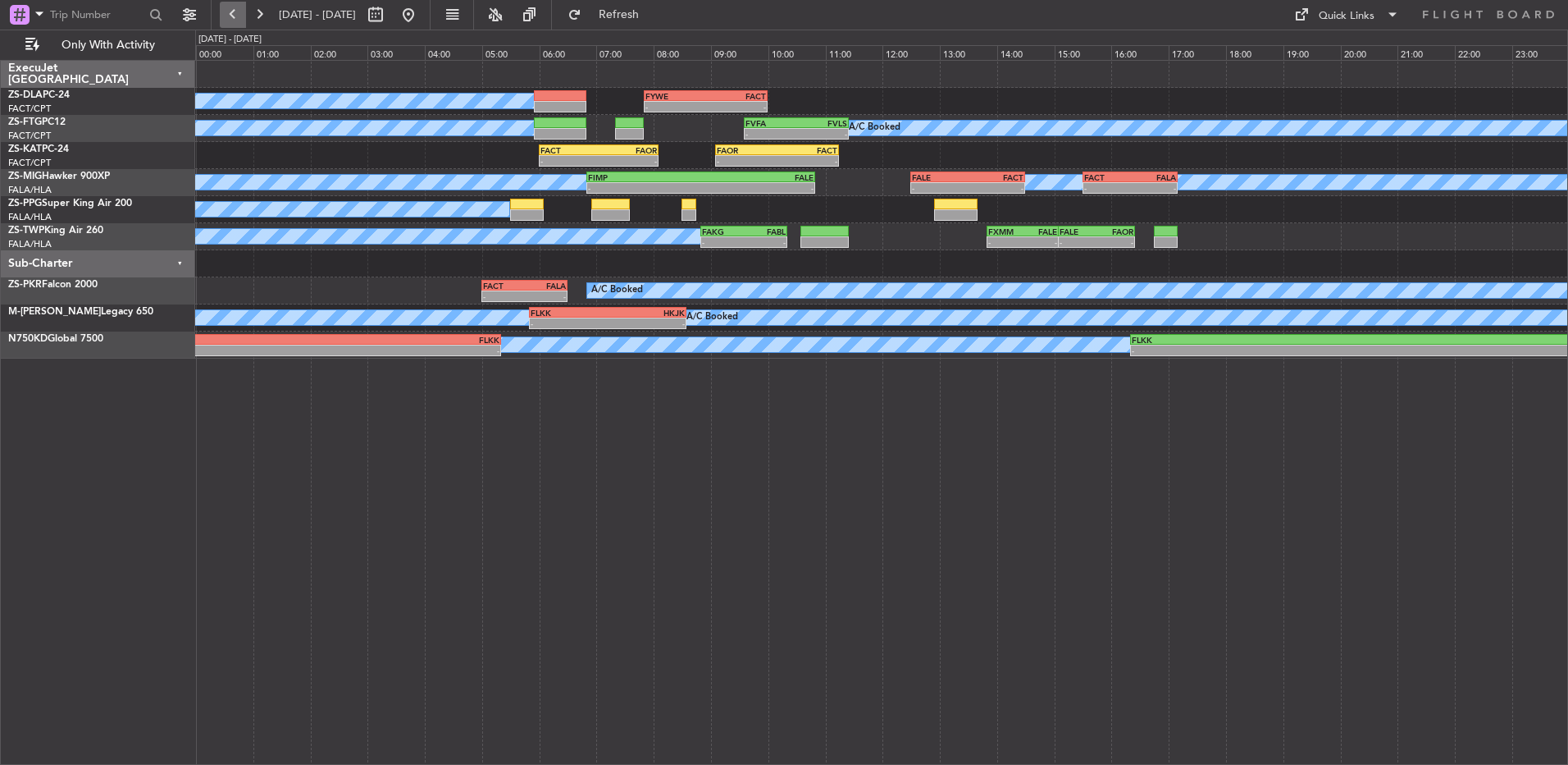
click at [221, 13] on button at bounding box center [232, 14] width 26 height 26
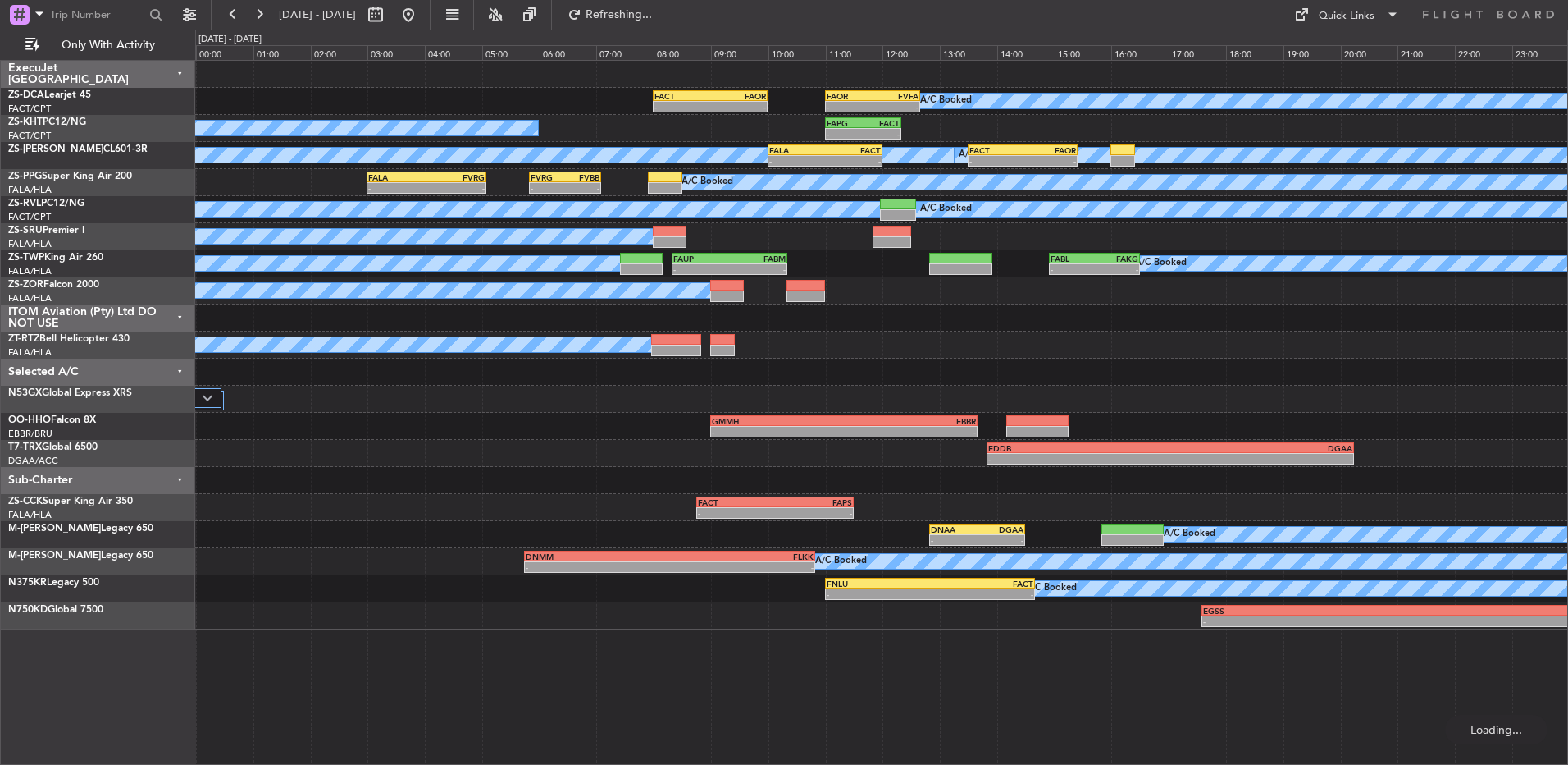
drag, startPoint x: 233, startPoint y: 15, endPoint x: 750, endPoint y: 538, distance: 735.4
click at [233, 15] on button at bounding box center [232, 14] width 26 height 26
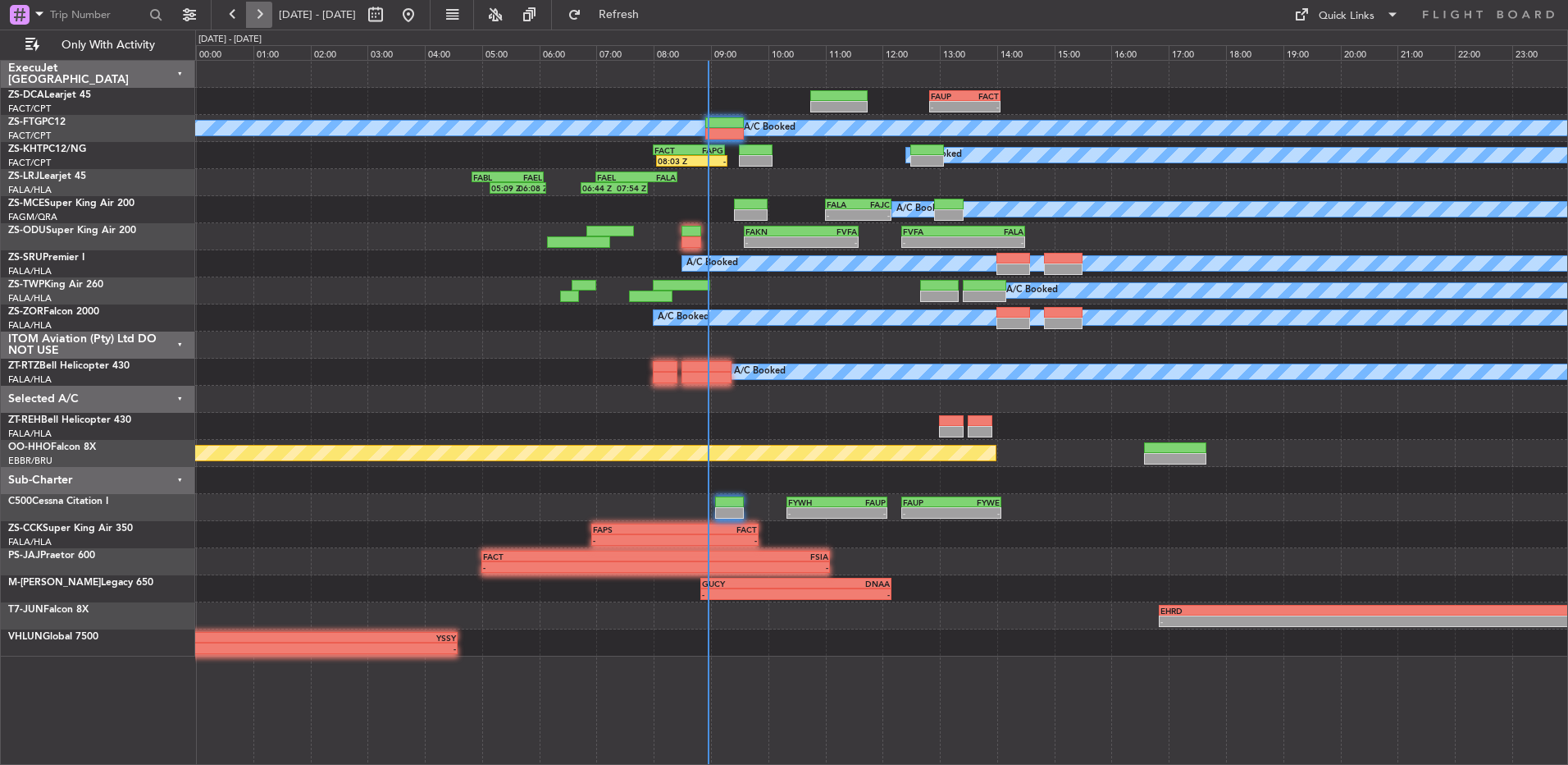
click at [267, 27] on button at bounding box center [259, 14] width 26 height 26
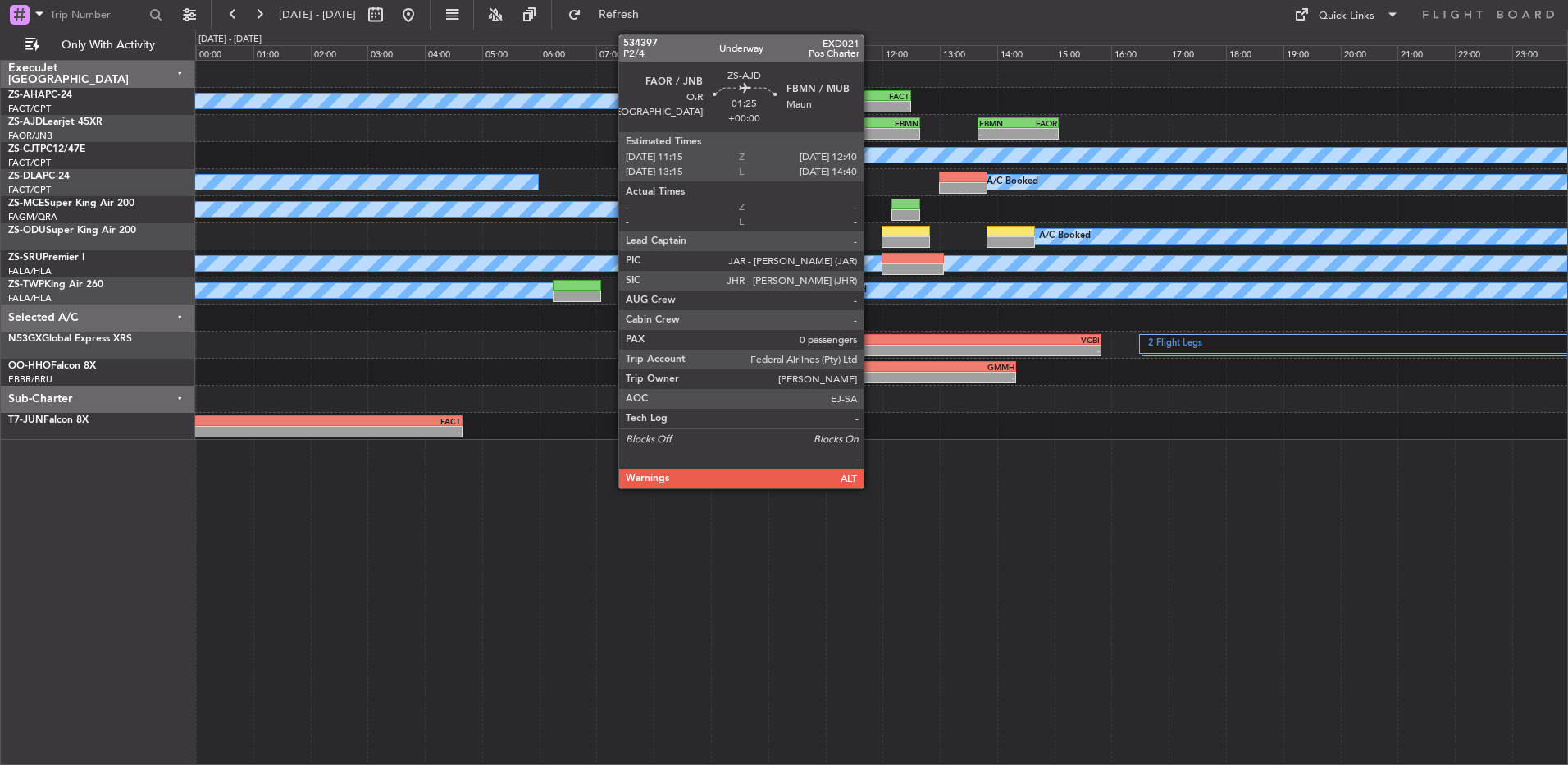
click at [871, 125] on div "FAOR" at bounding box center [860, 123] width 39 height 10
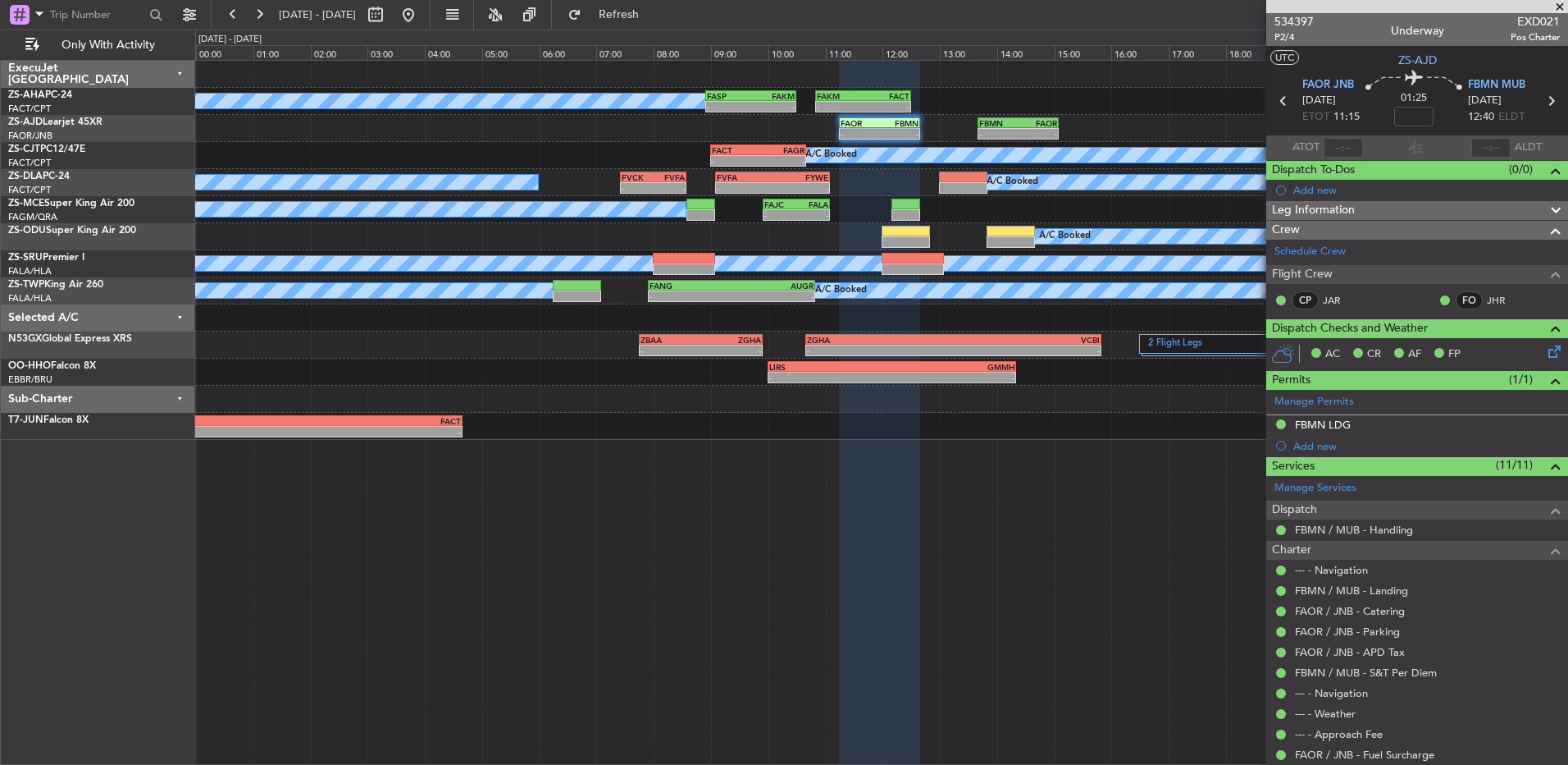
click at [1558, 6] on span at bounding box center [1560, 8] width 17 height 15
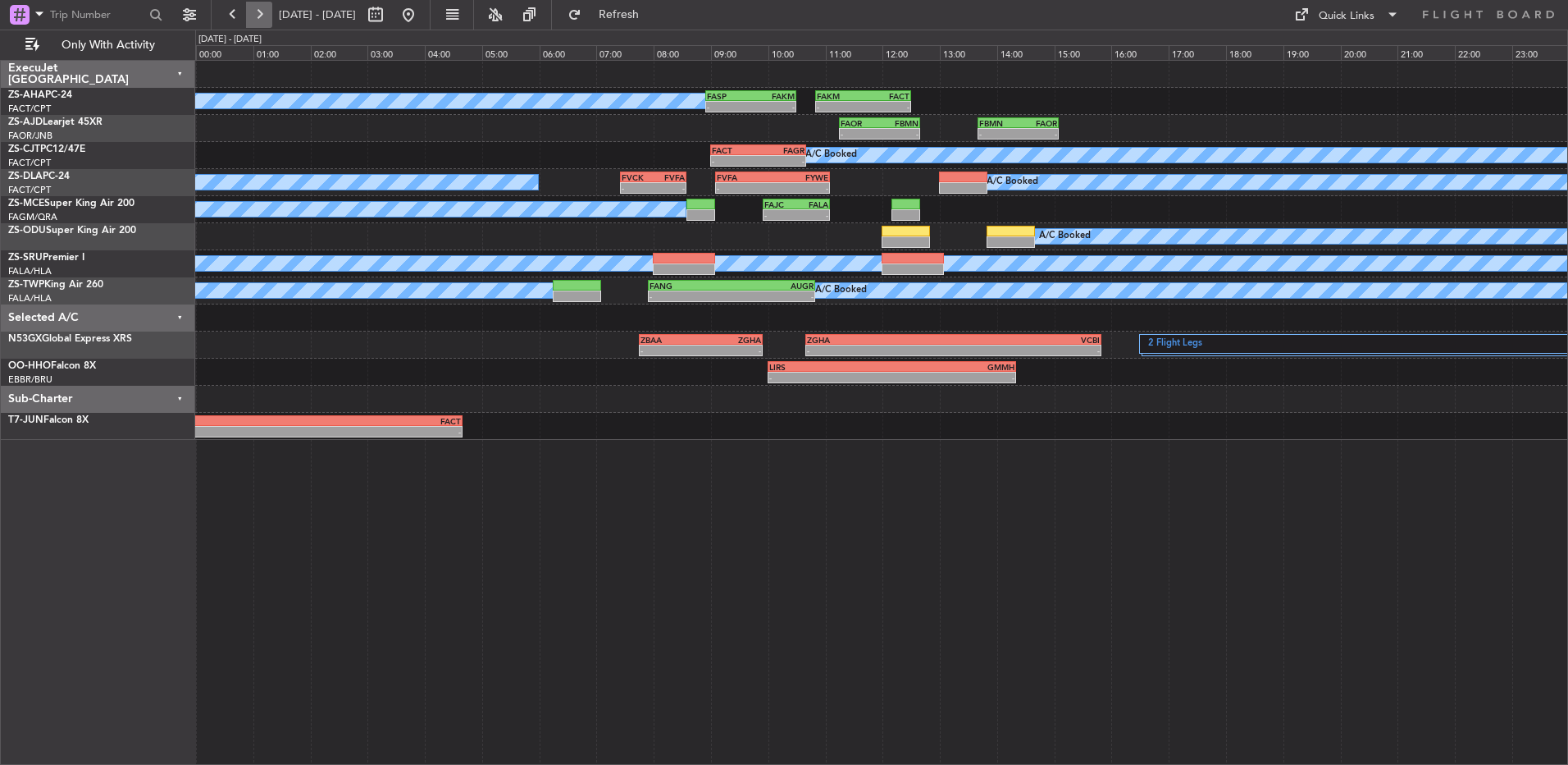
click at [265, 20] on button at bounding box center [259, 14] width 26 height 26
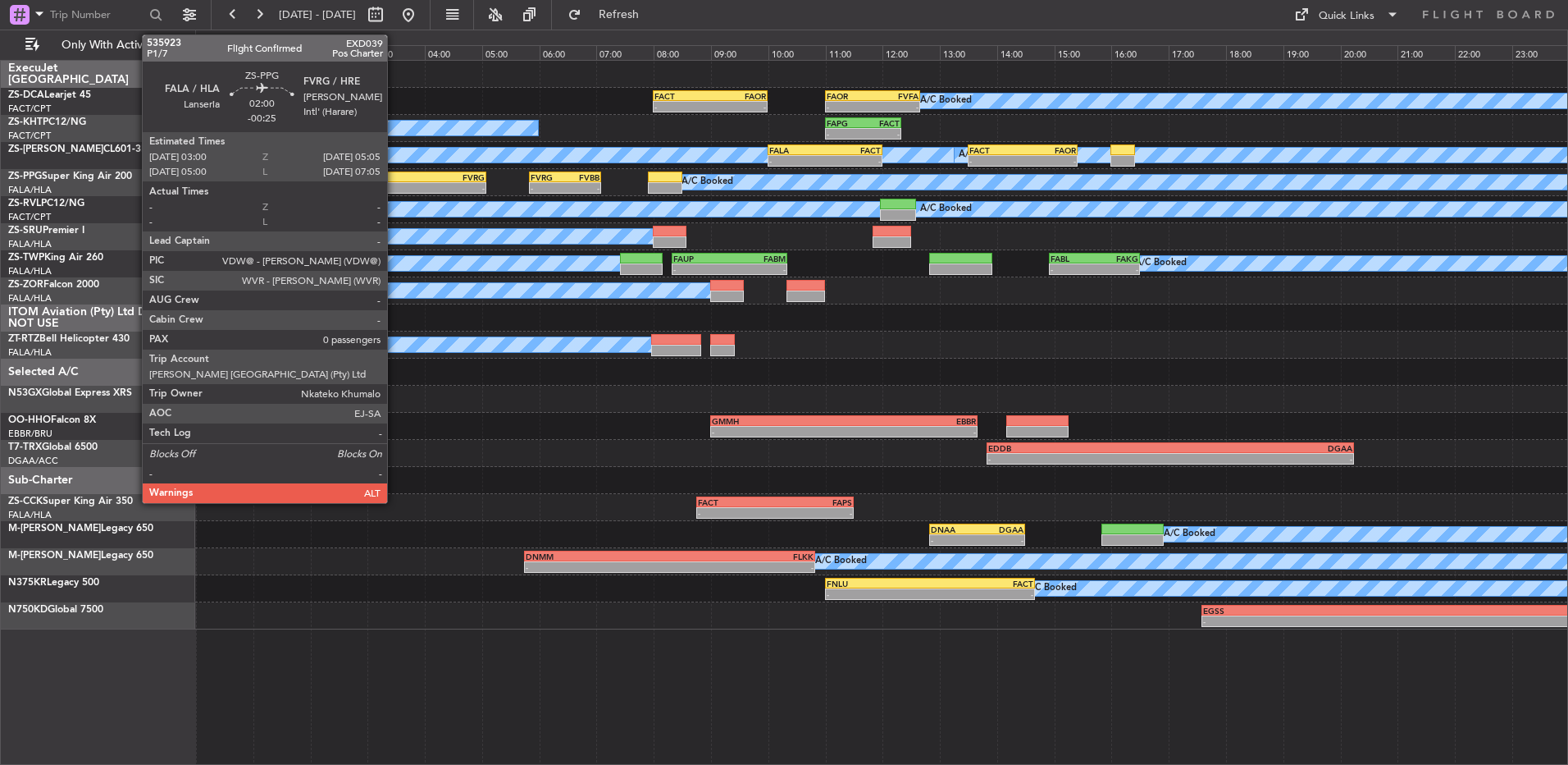
click at [395, 177] on div "FALA" at bounding box center [397, 177] width 58 height 10
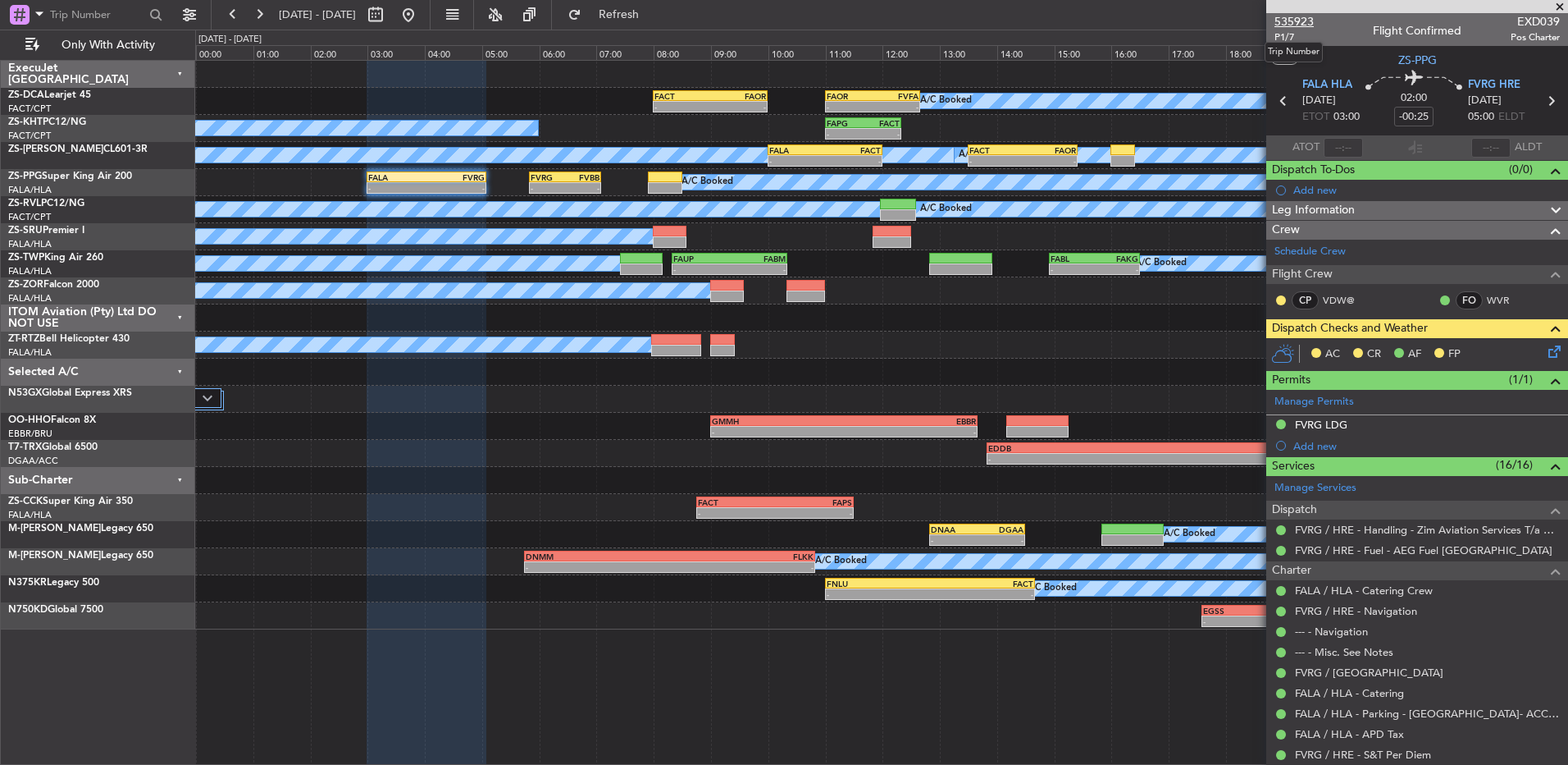
click at [1307, 14] on span "535923" at bounding box center [1294, 22] width 39 height 18
click at [245, 17] on button at bounding box center [232, 14] width 26 height 26
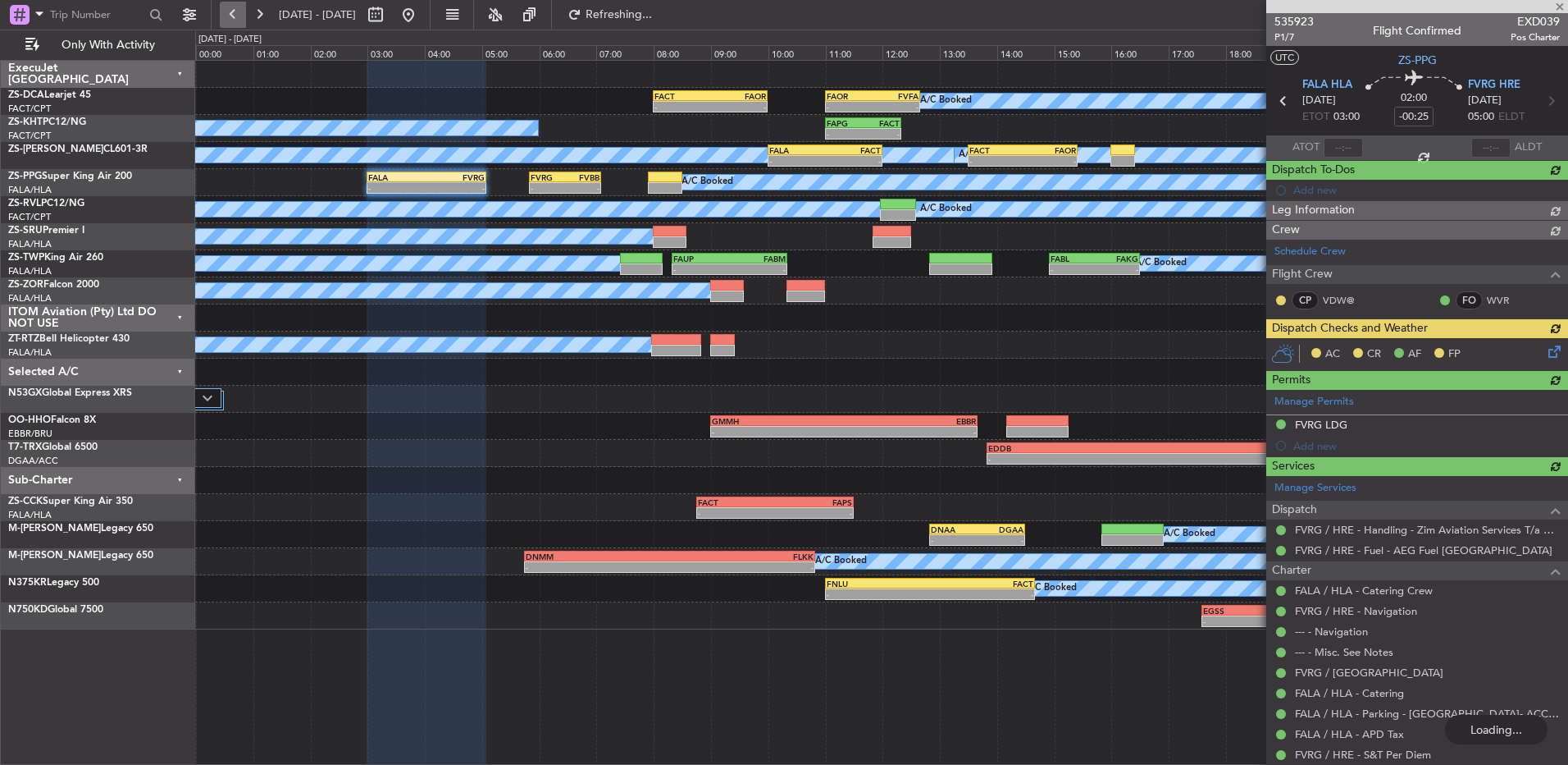
click at [238, 13] on button at bounding box center [232, 14] width 26 height 26
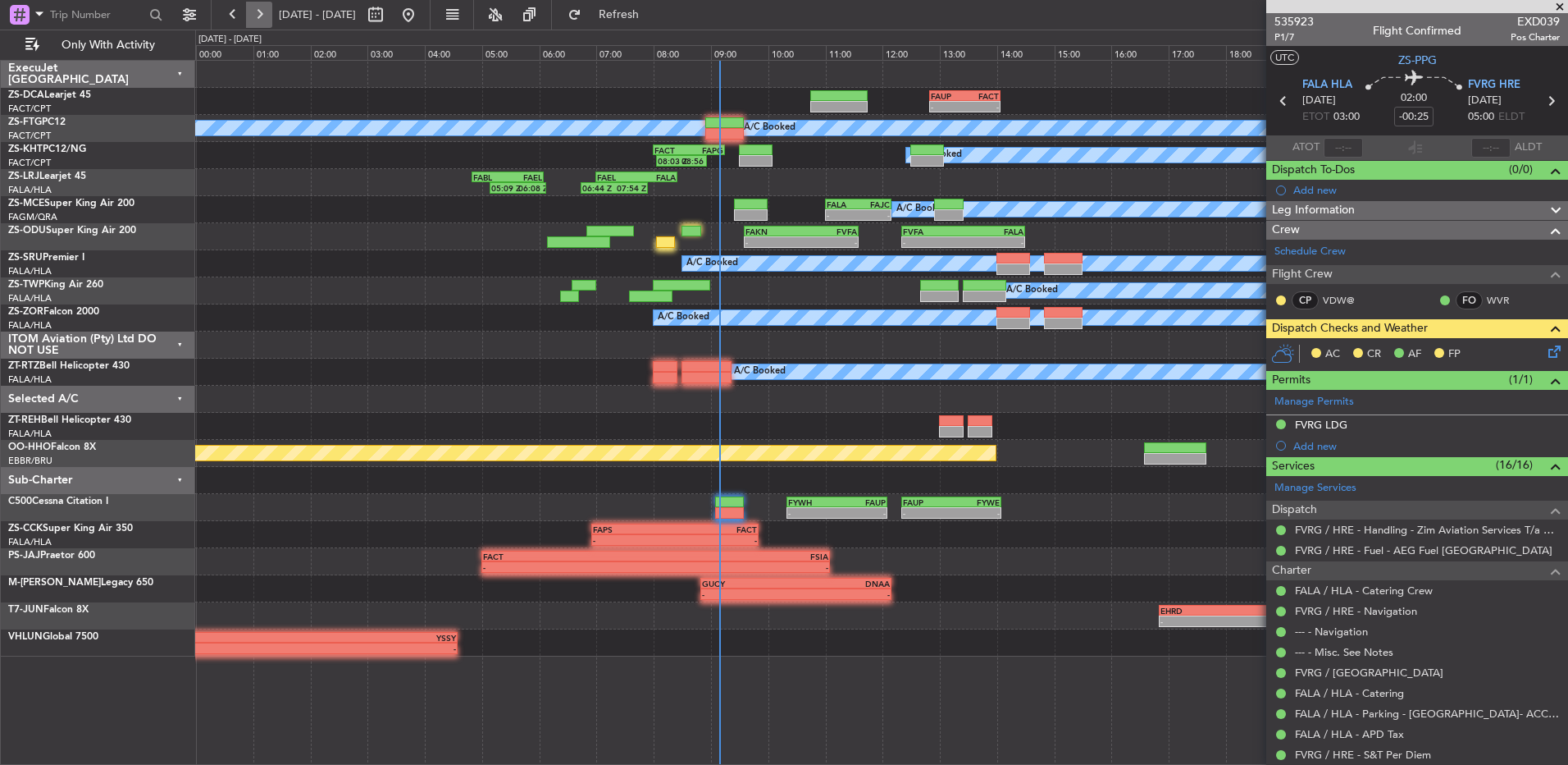
click at [260, 11] on button at bounding box center [259, 14] width 26 height 26
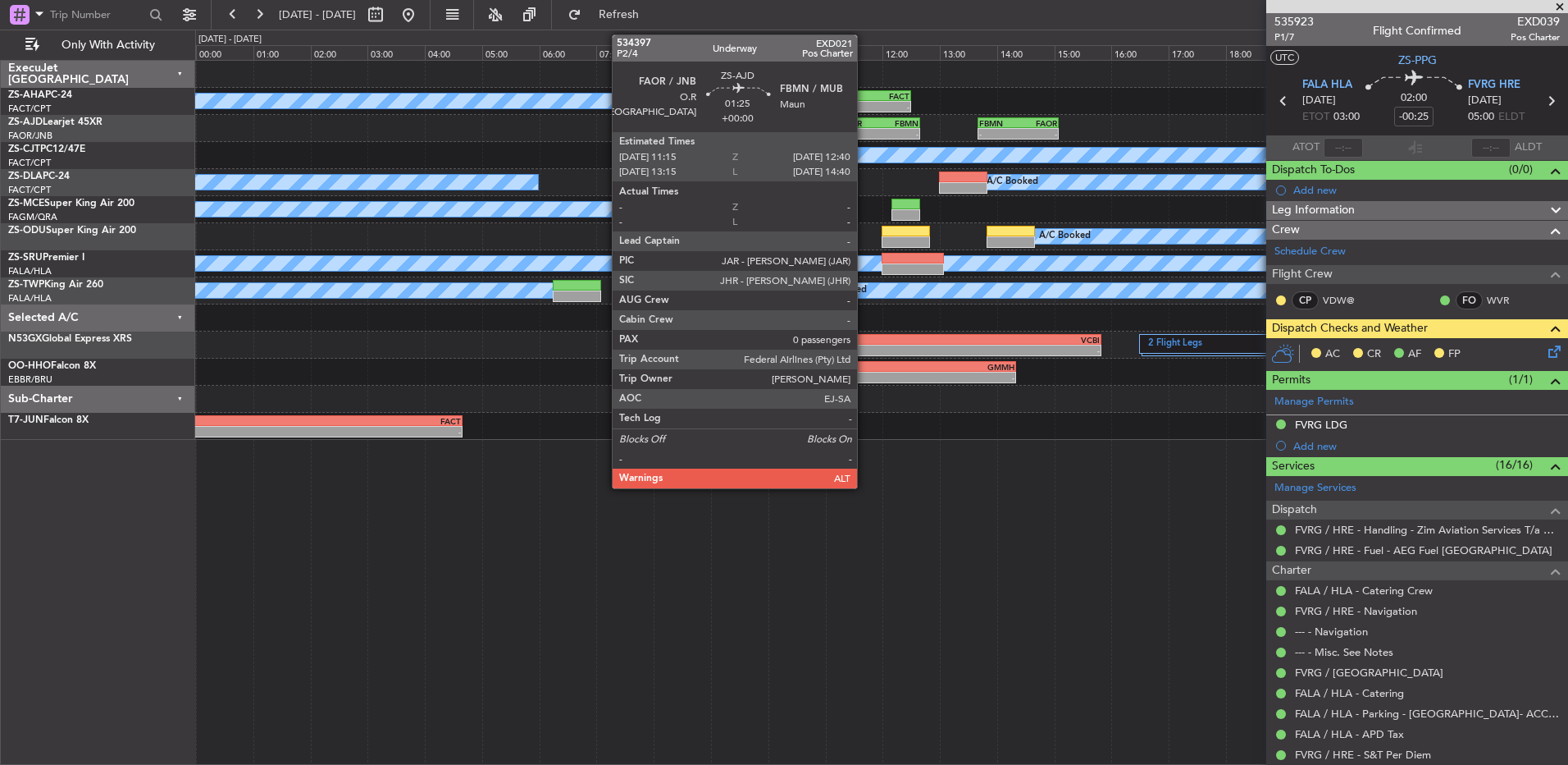
click at [865, 127] on div "FAOR 11:15 Z FBMN 12:40 Z" at bounding box center [879, 123] width 81 height 12
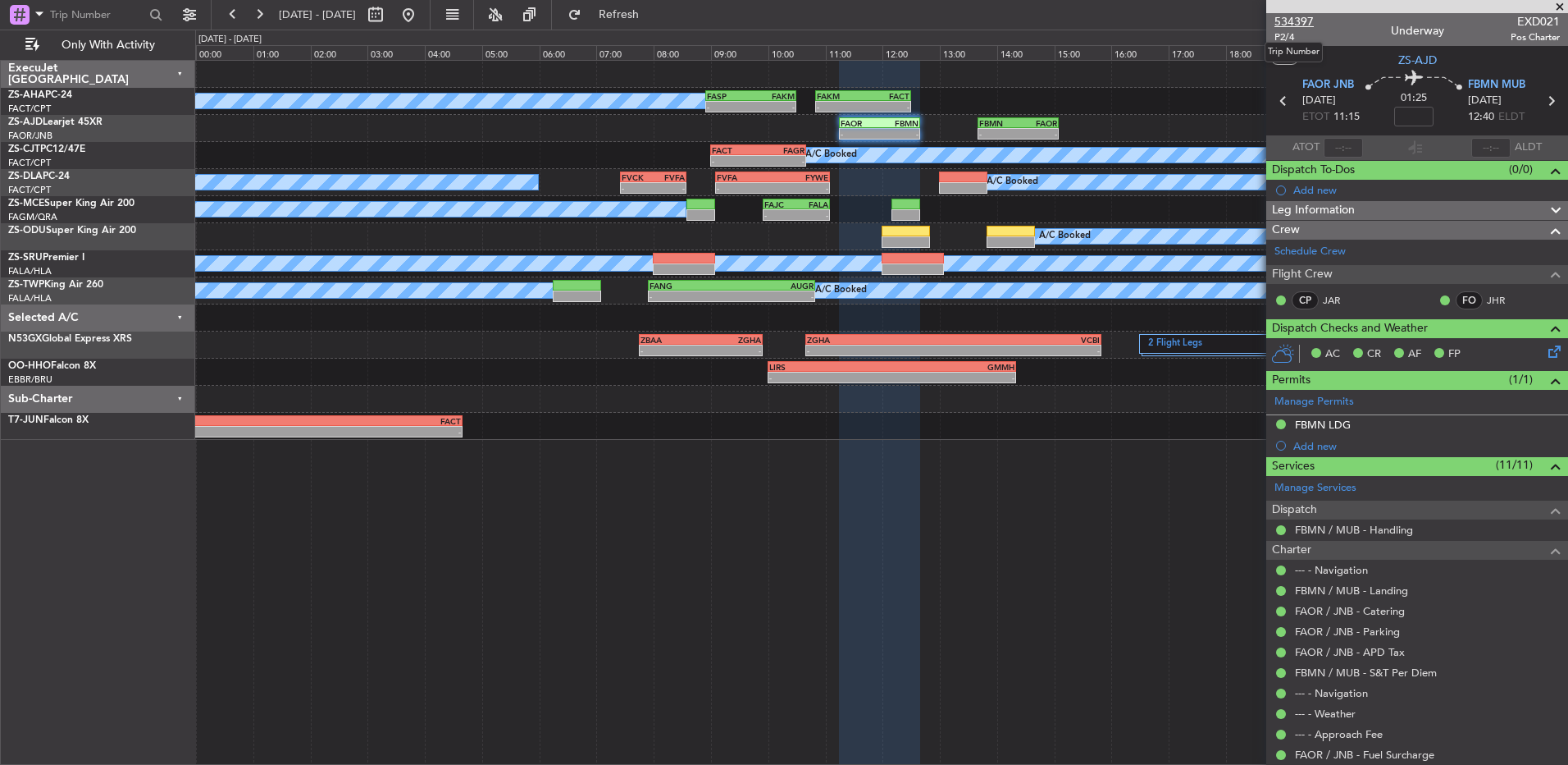
click at [1299, 23] on span "534397" at bounding box center [1294, 22] width 39 height 18
click at [260, 19] on button at bounding box center [259, 14] width 26 height 26
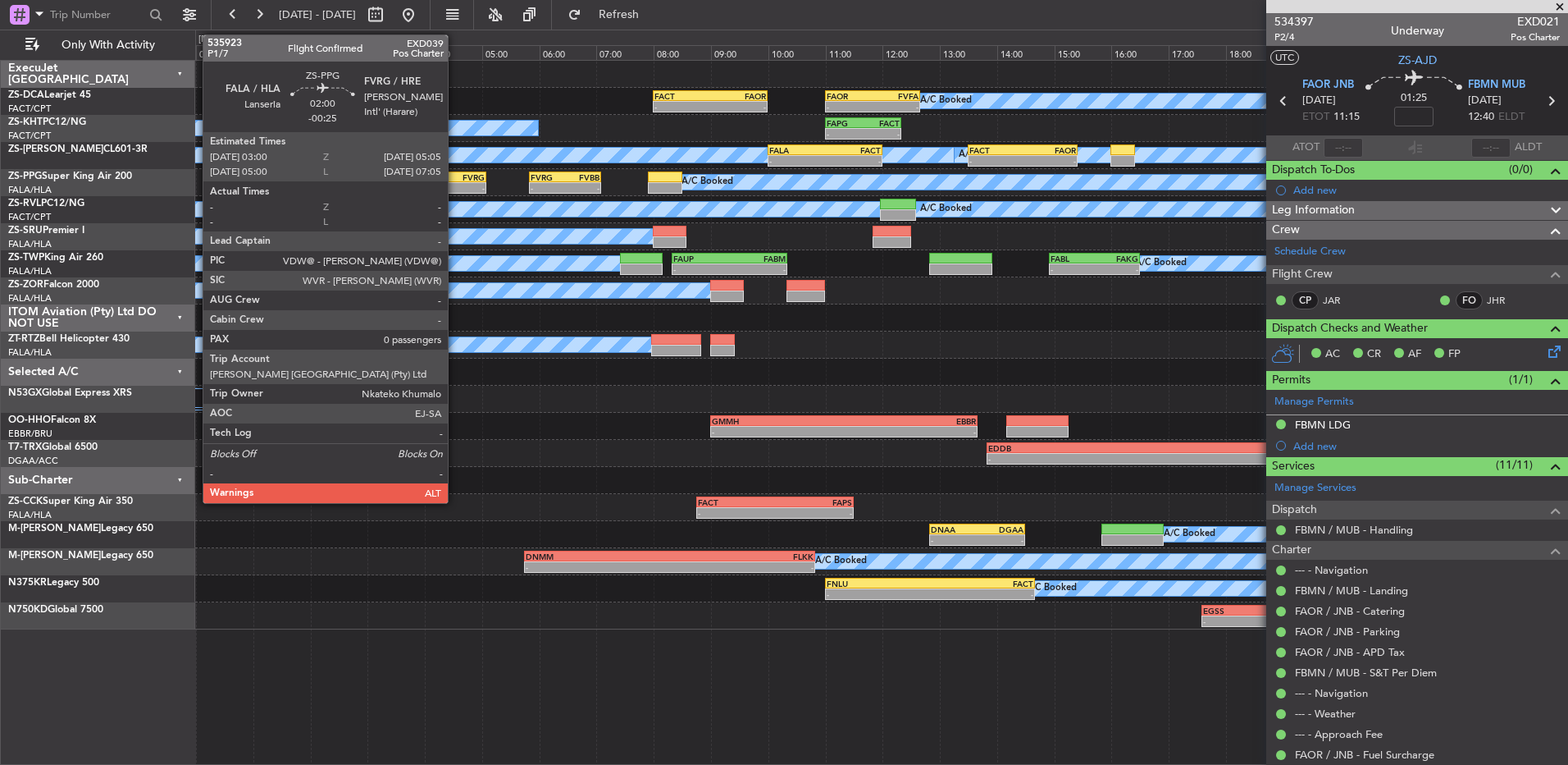
click at [455, 183] on div "-" at bounding box center [456, 188] width 58 height 10
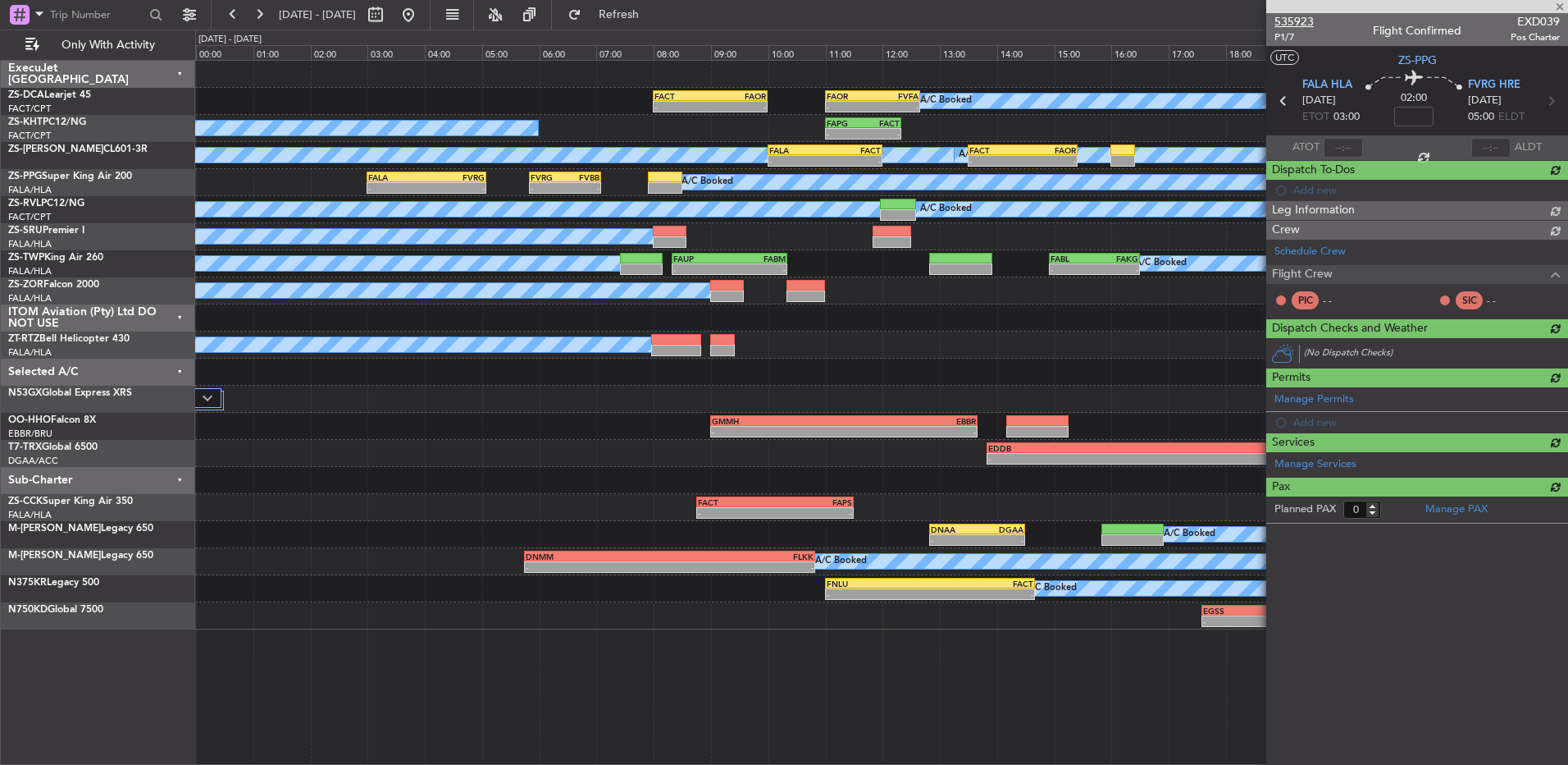
type input "-00:25"
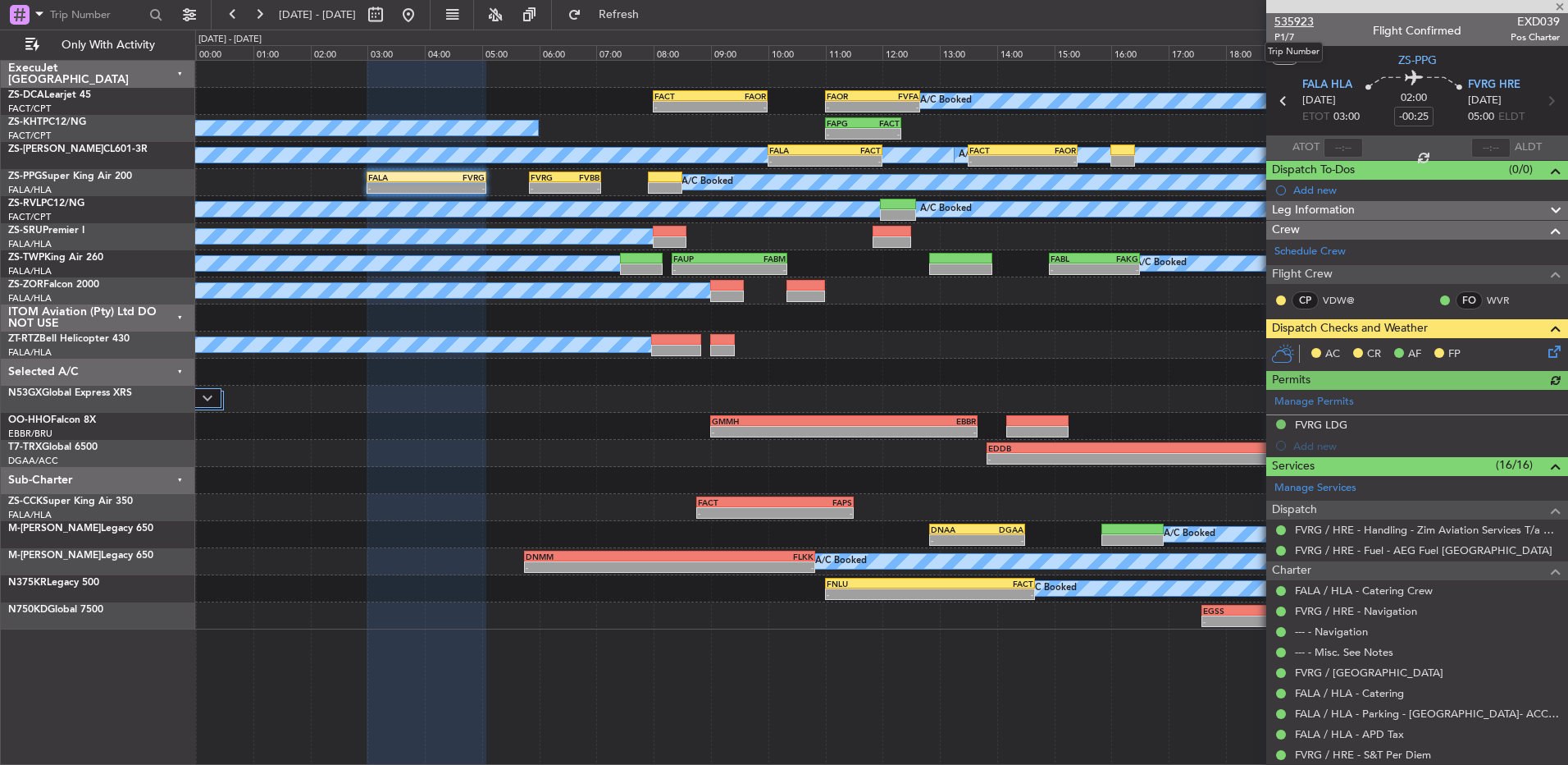
click at [1311, 22] on span "535923" at bounding box center [1294, 22] width 39 height 18
click at [1281, 300] on button at bounding box center [1282, 301] width 10 height 10
click at [1279, 350] on span "Acknowledged" at bounding box center [1285, 348] width 72 height 17
click at [1545, 352] on icon at bounding box center [1552, 349] width 13 height 13
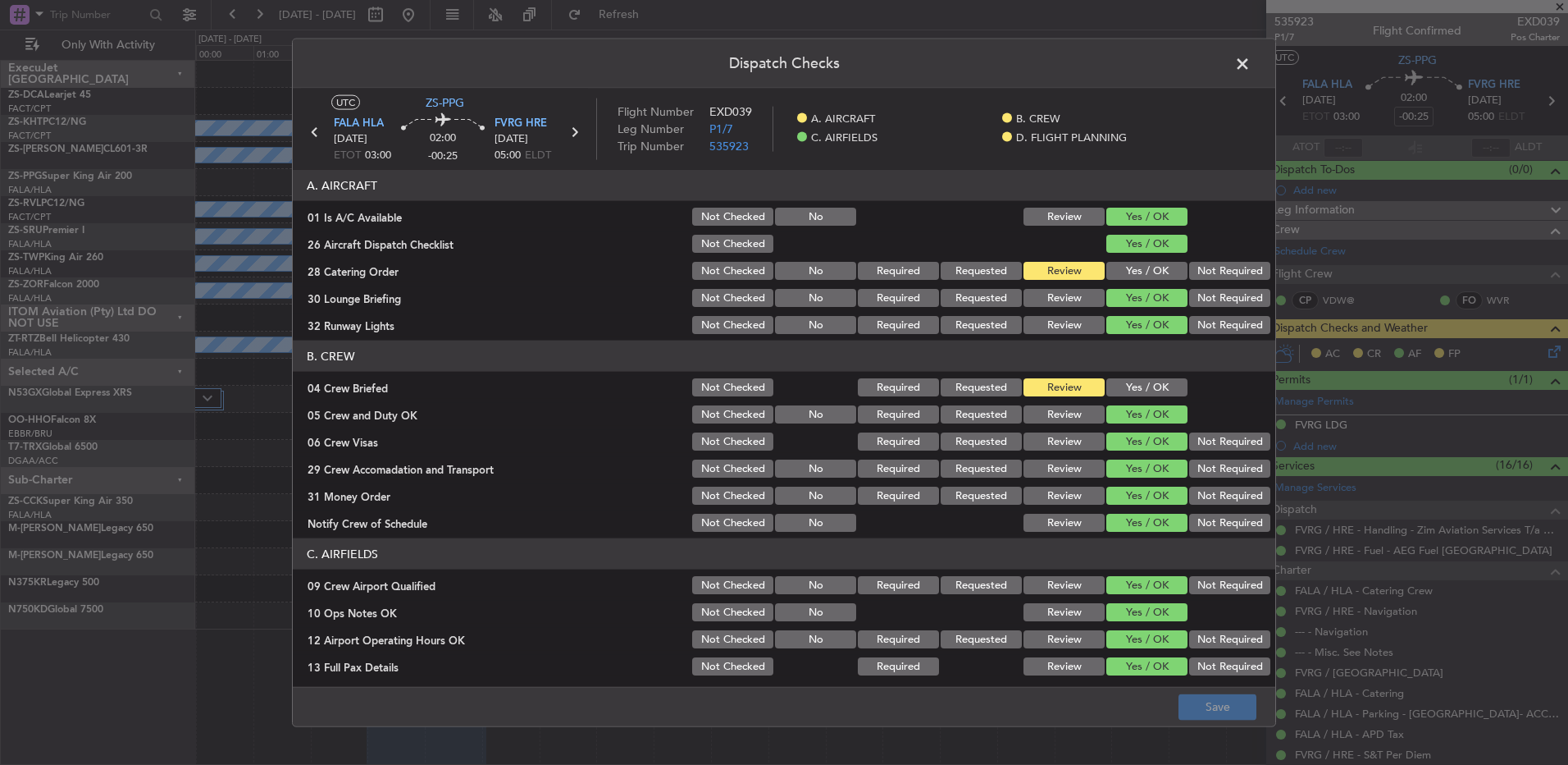
click at [1159, 386] on button "Yes / OK" at bounding box center [1146, 388] width 81 height 18
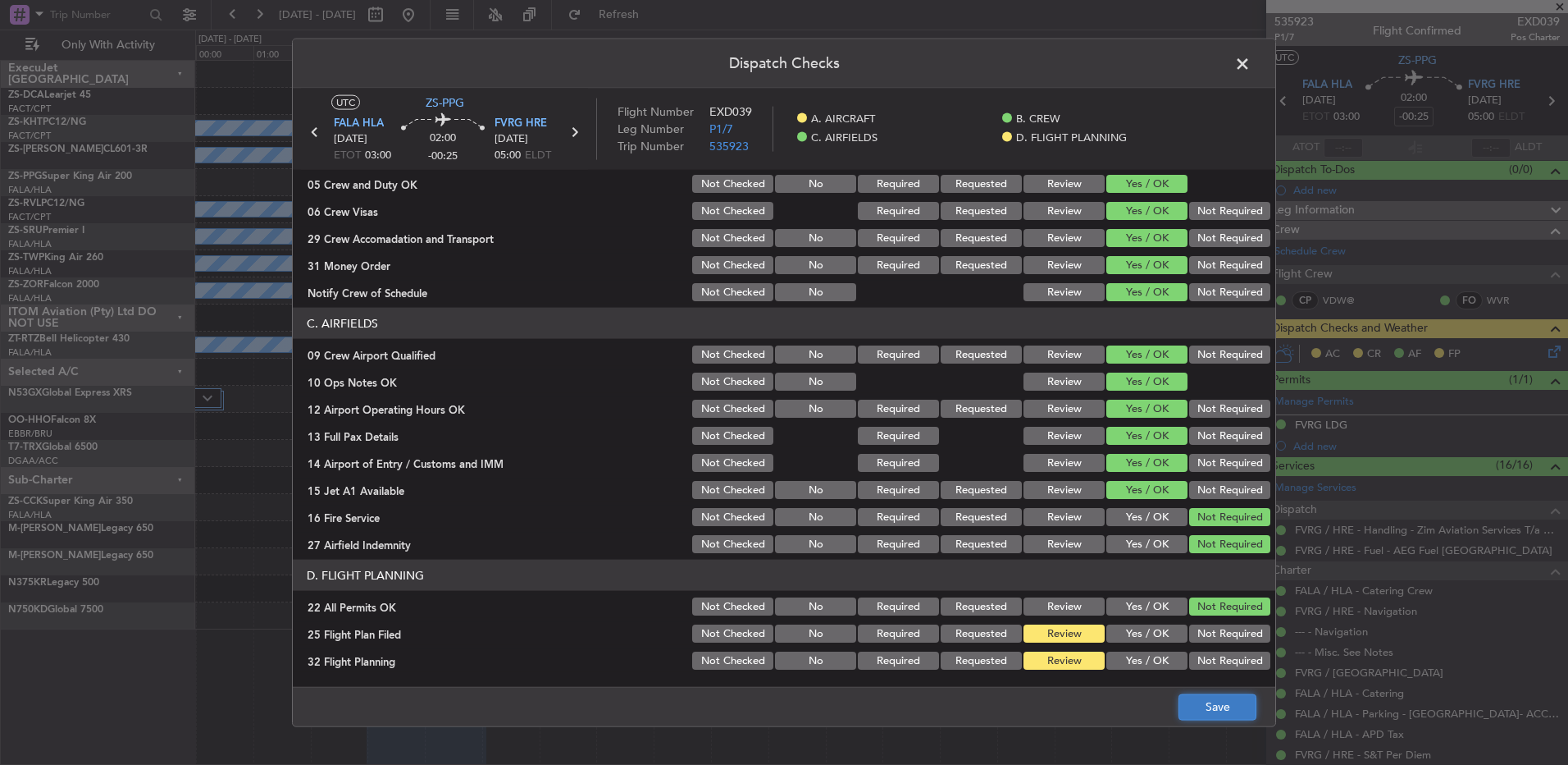
click at [1243, 704] on button "Save" at bounding box center [1217, 706] width 78 height 26
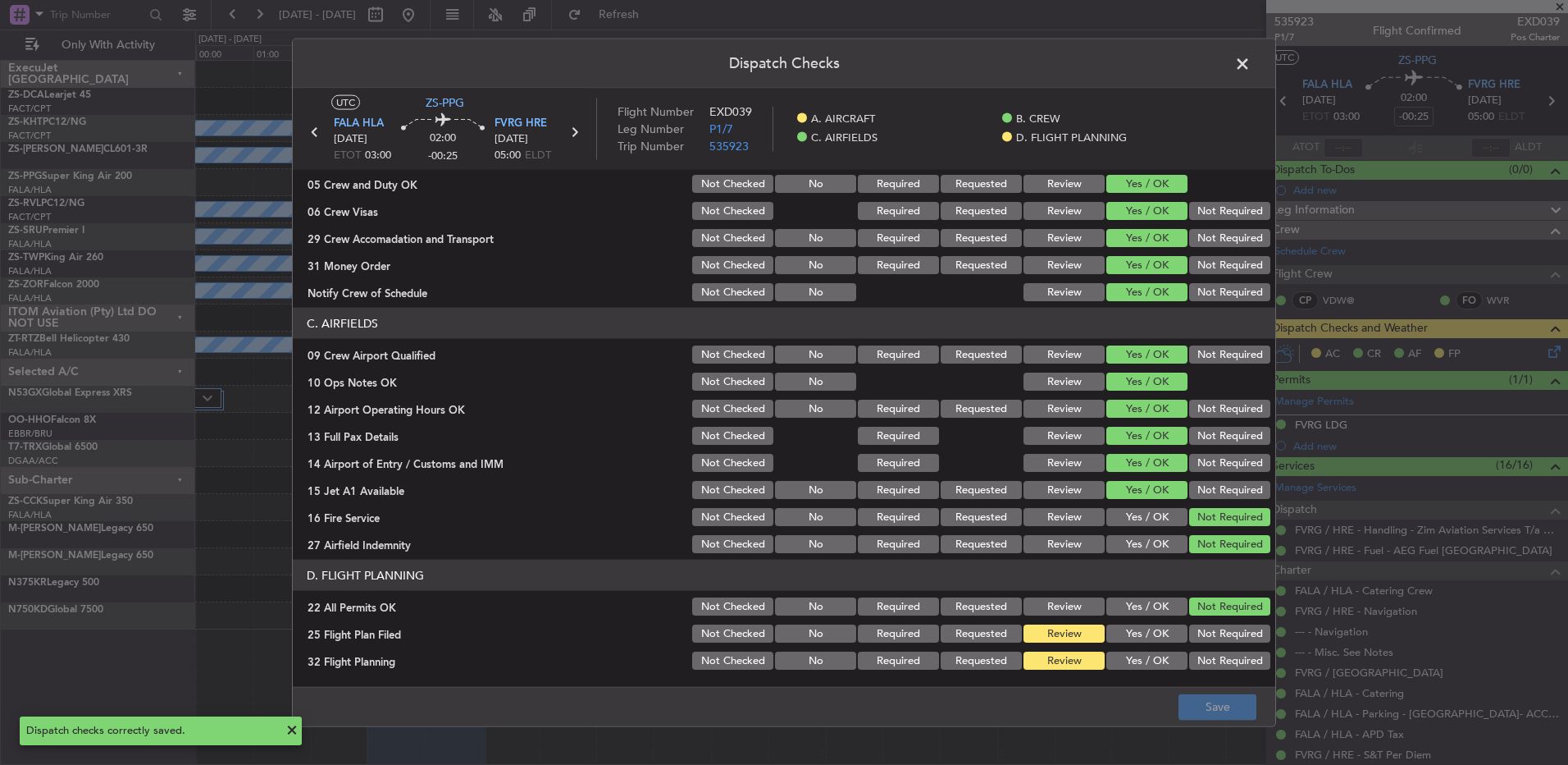
scroll to position [0, 0]
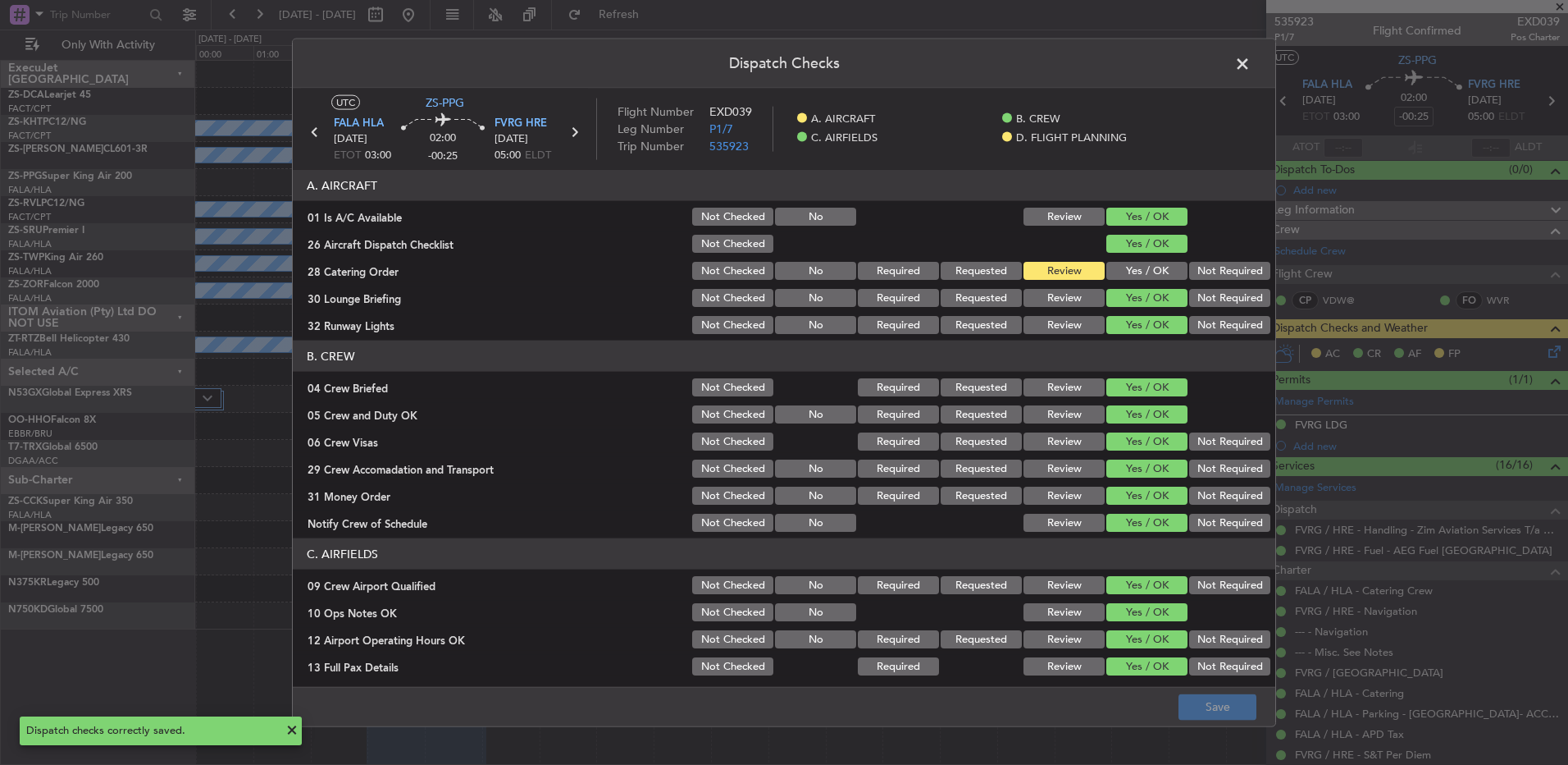
click at [1248, 49] on header "Dispatch Checks" at bounding box center [784, 63] width 983 height 49
click at [1251, 68] on span at bounding box center [1251, 68] width 0 height 33
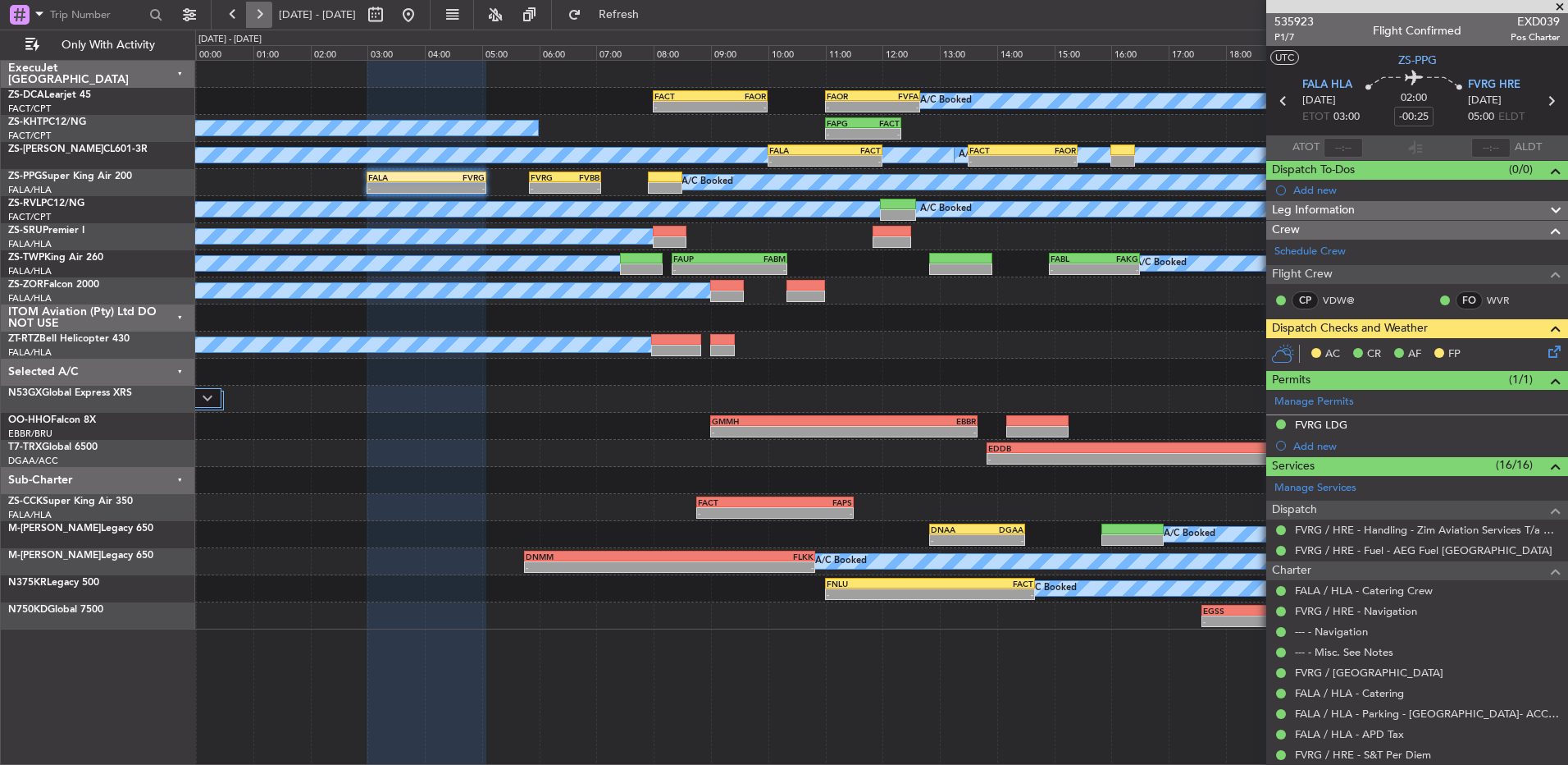
click at [256, 16] on button at bounding box center [259, 14] width 26 height 26
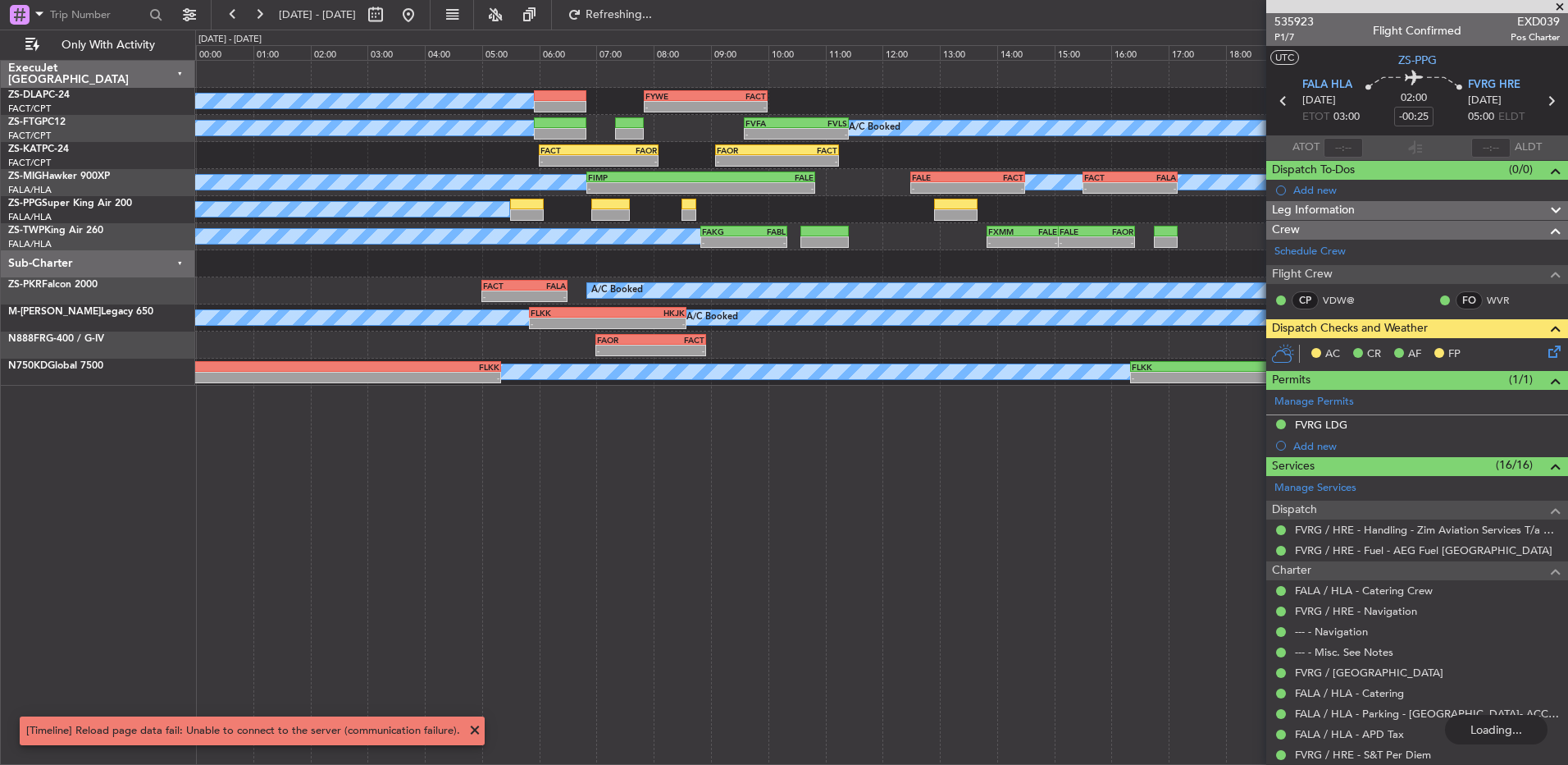
drag, startPoint x: 231, startPoint y: 20, endPoint x: 276, endPoint y: 75, distance: 71.1
click at [231, 20] on button at bounding box center [232, 14] width 26 height 26
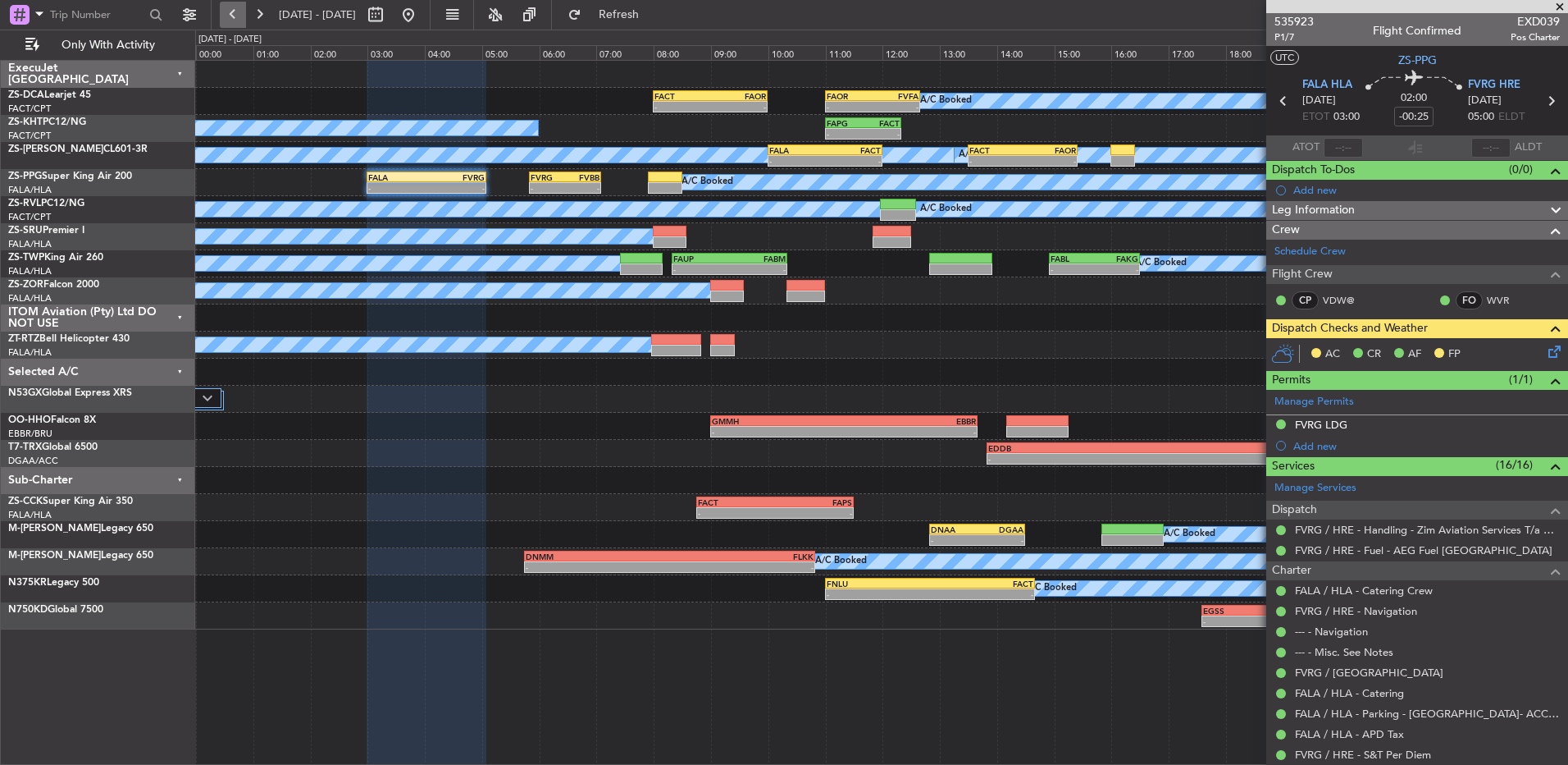
click at [231, 18] on button at bounding box center [232, 14] width 26 height 26
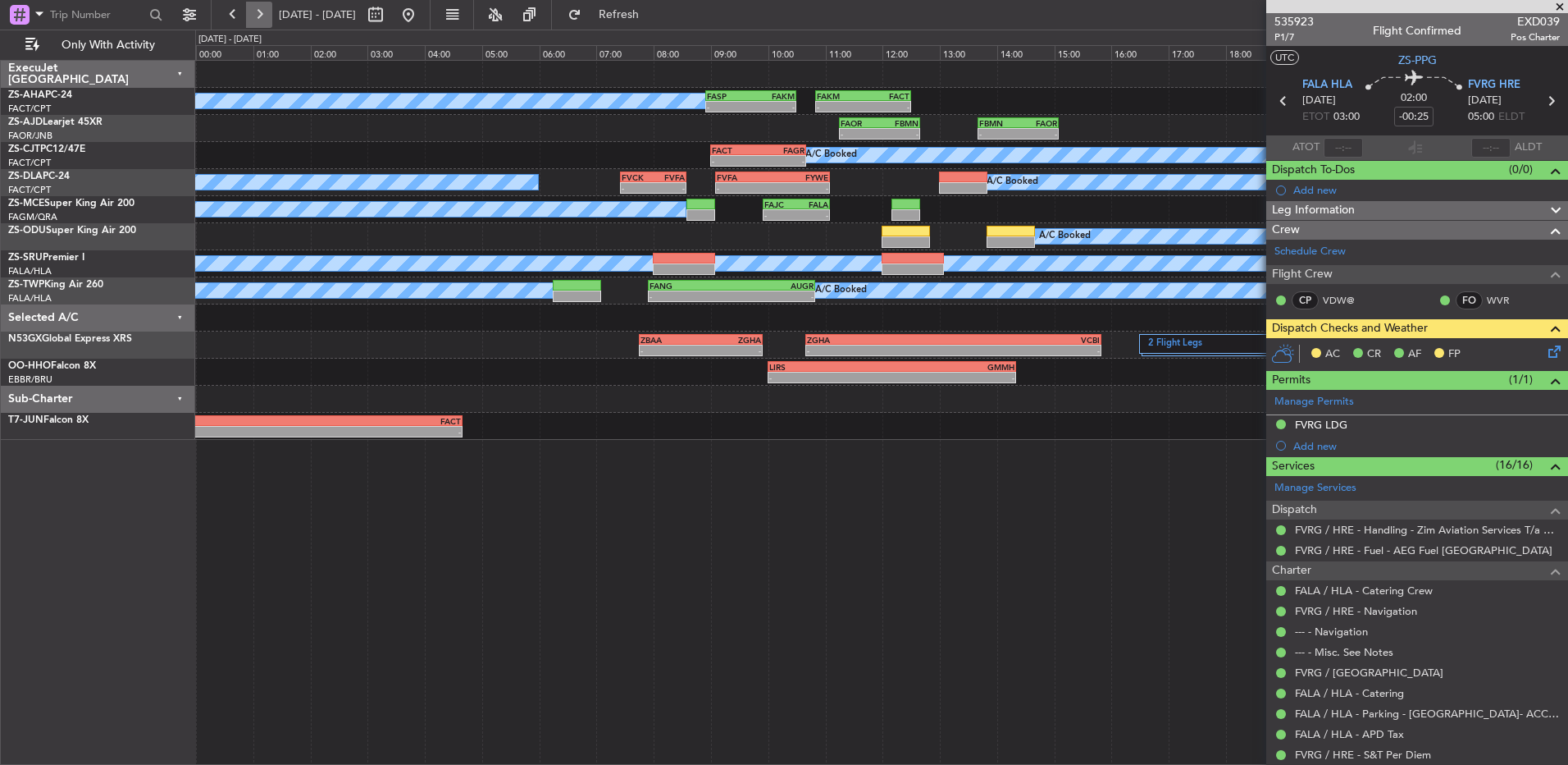
click at [264, 16] on button at bounding box center [259, 14] width 26 height 26
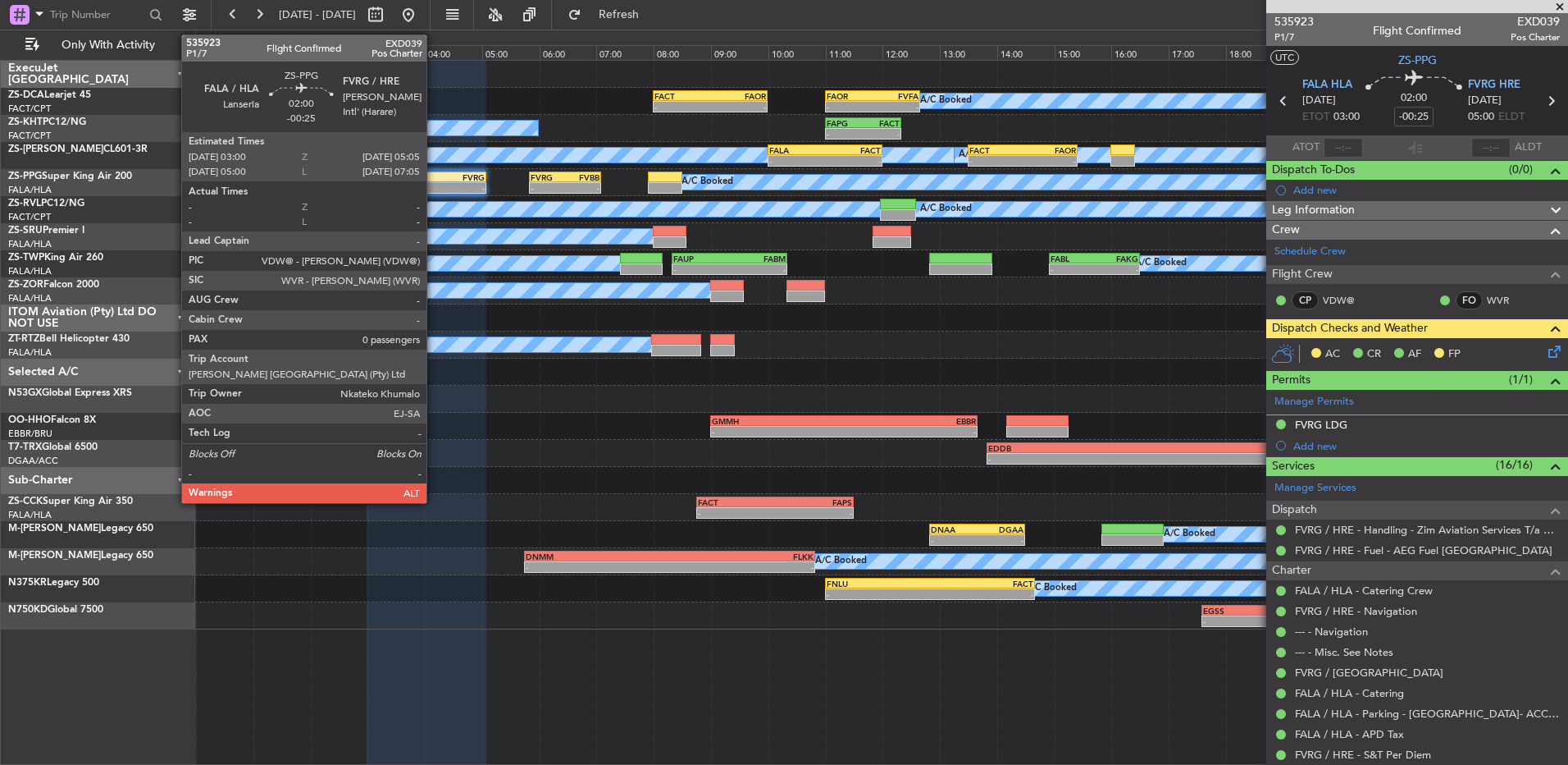
click at [434, 180] on div "FVRG" at bounding box center [456, 177] width 58 height 10
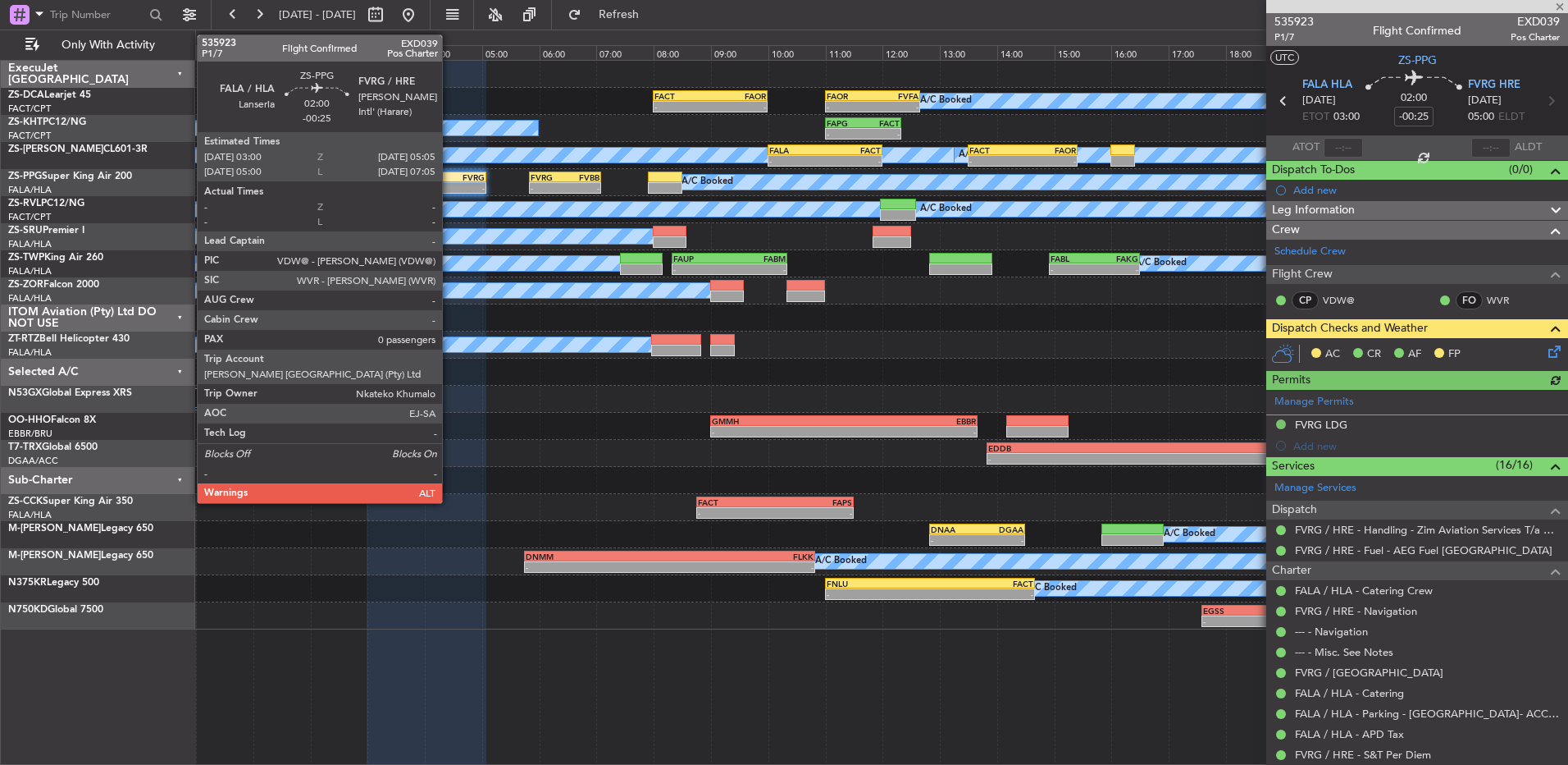
click at [1550, 347] on icon at bounding box center [1552, 349] width 13 height 13
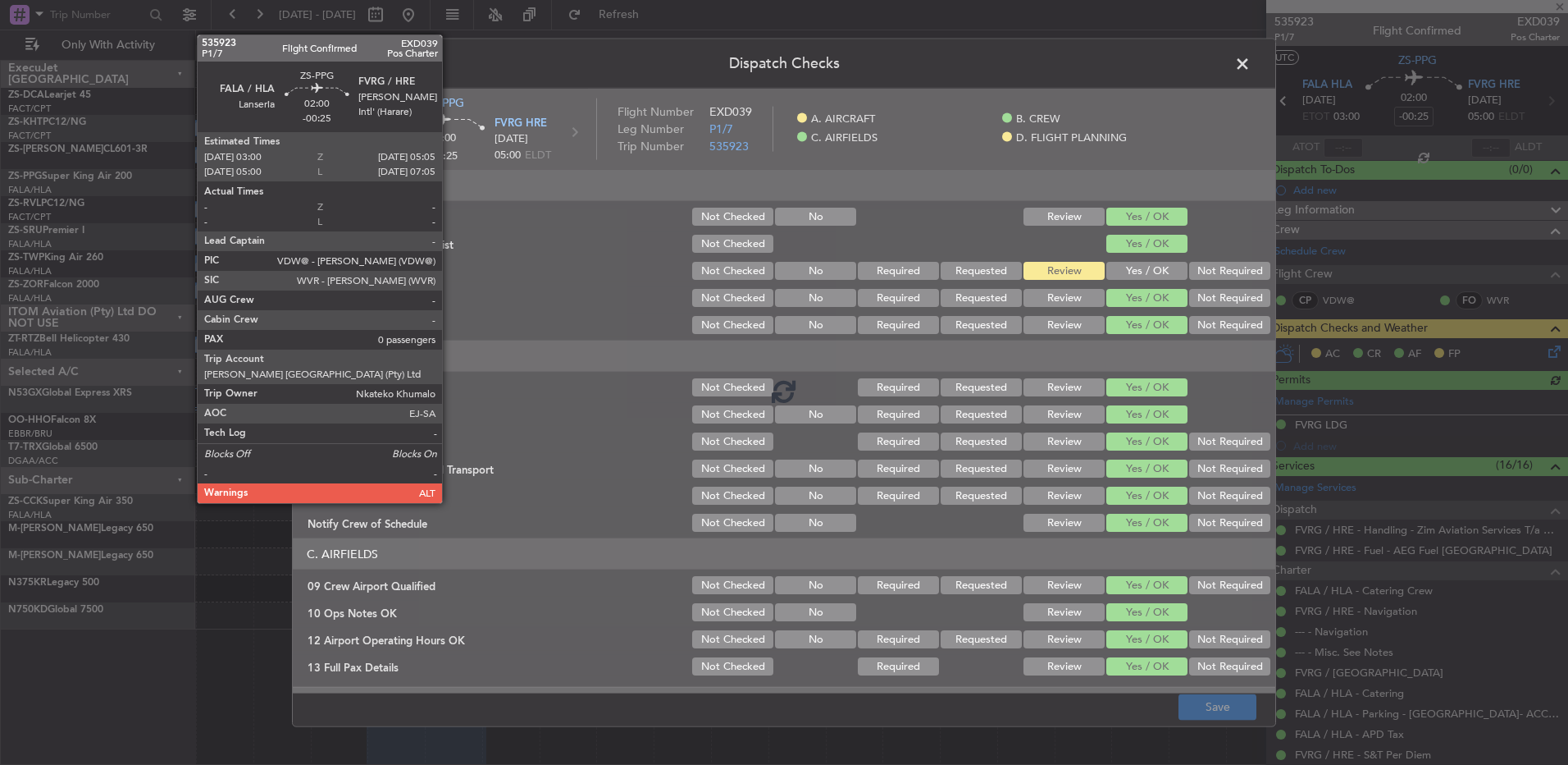
click at [993, 370] on div at bounding box center [784, 391] width 983 height 605
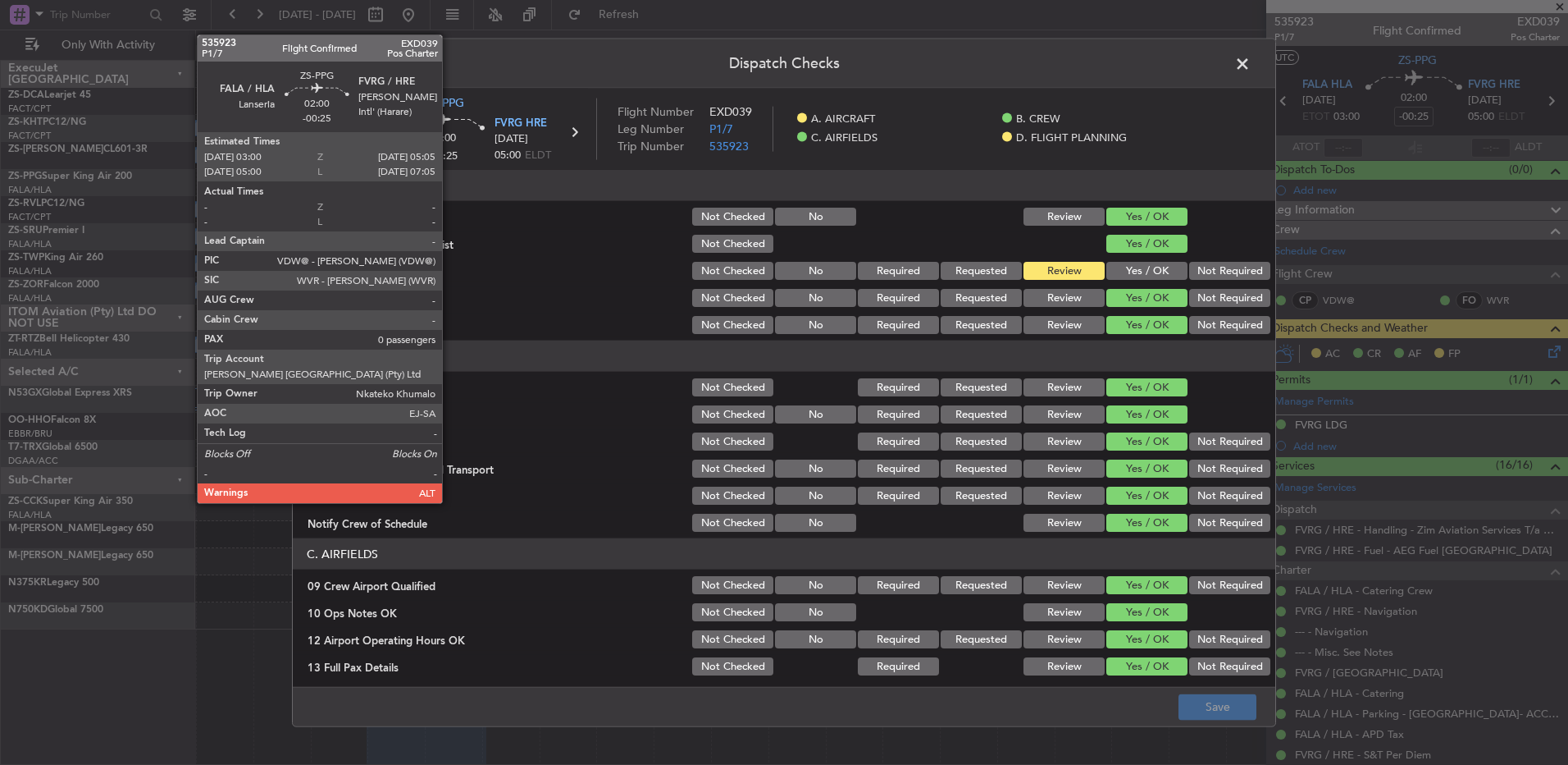
click at [1251, 63] on span at bounding box center [1251, 68] width 0 height 33
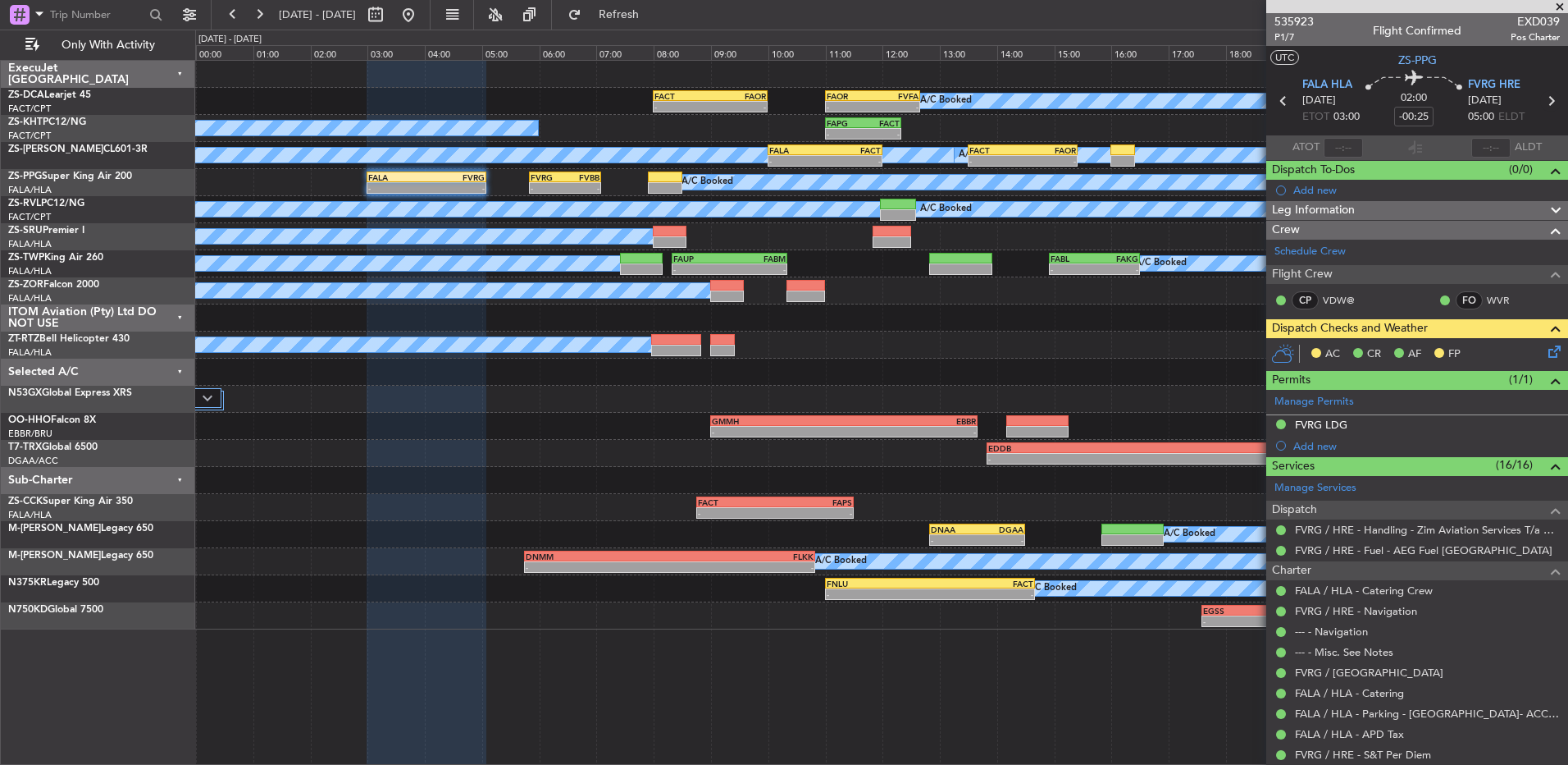
click at [1542, 101] on icon at bounding box center [1551, 101] width 22 height 22
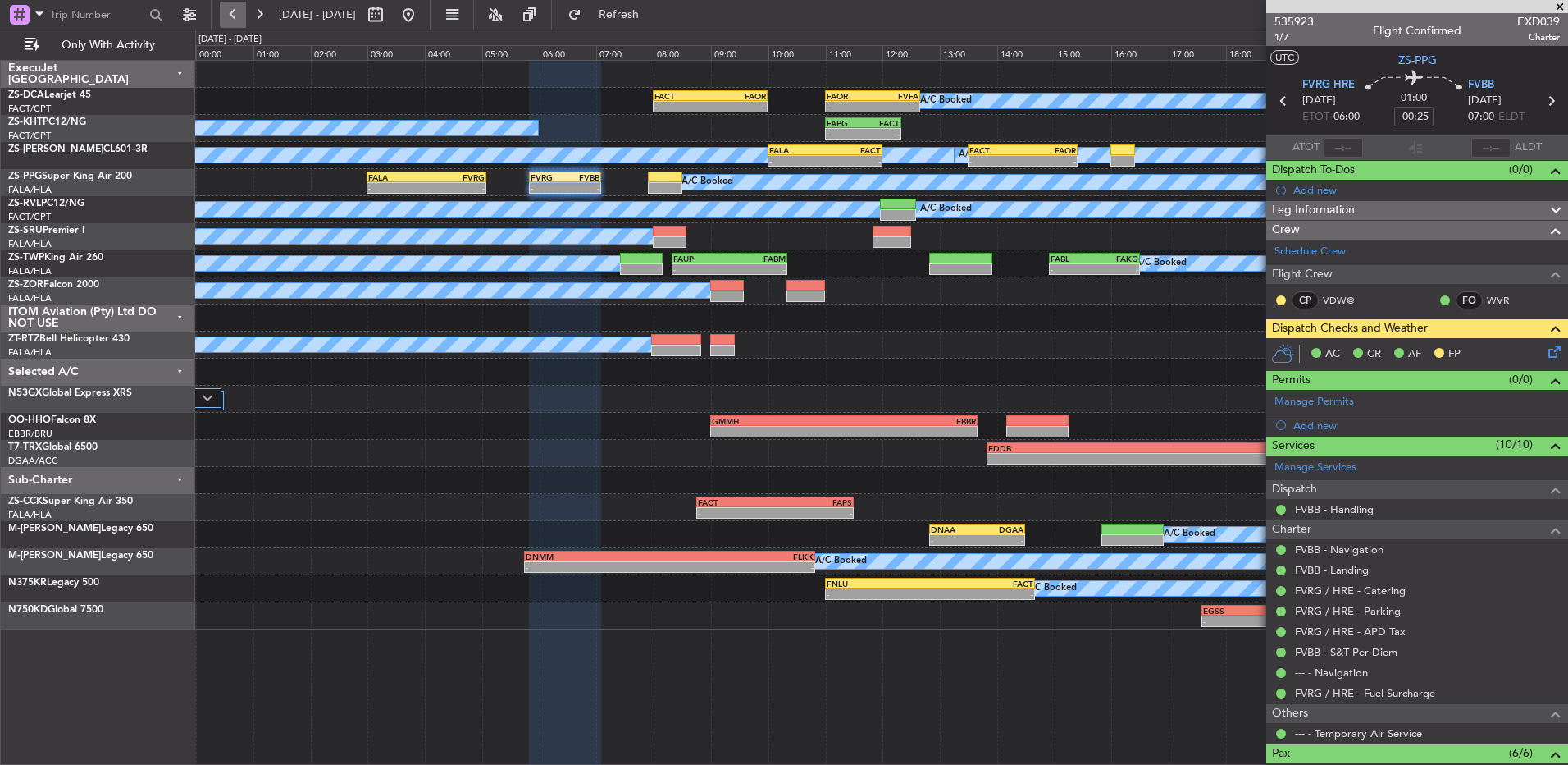
click at [228, 18] on button at bounding box center [232, 14] width 26 height 26
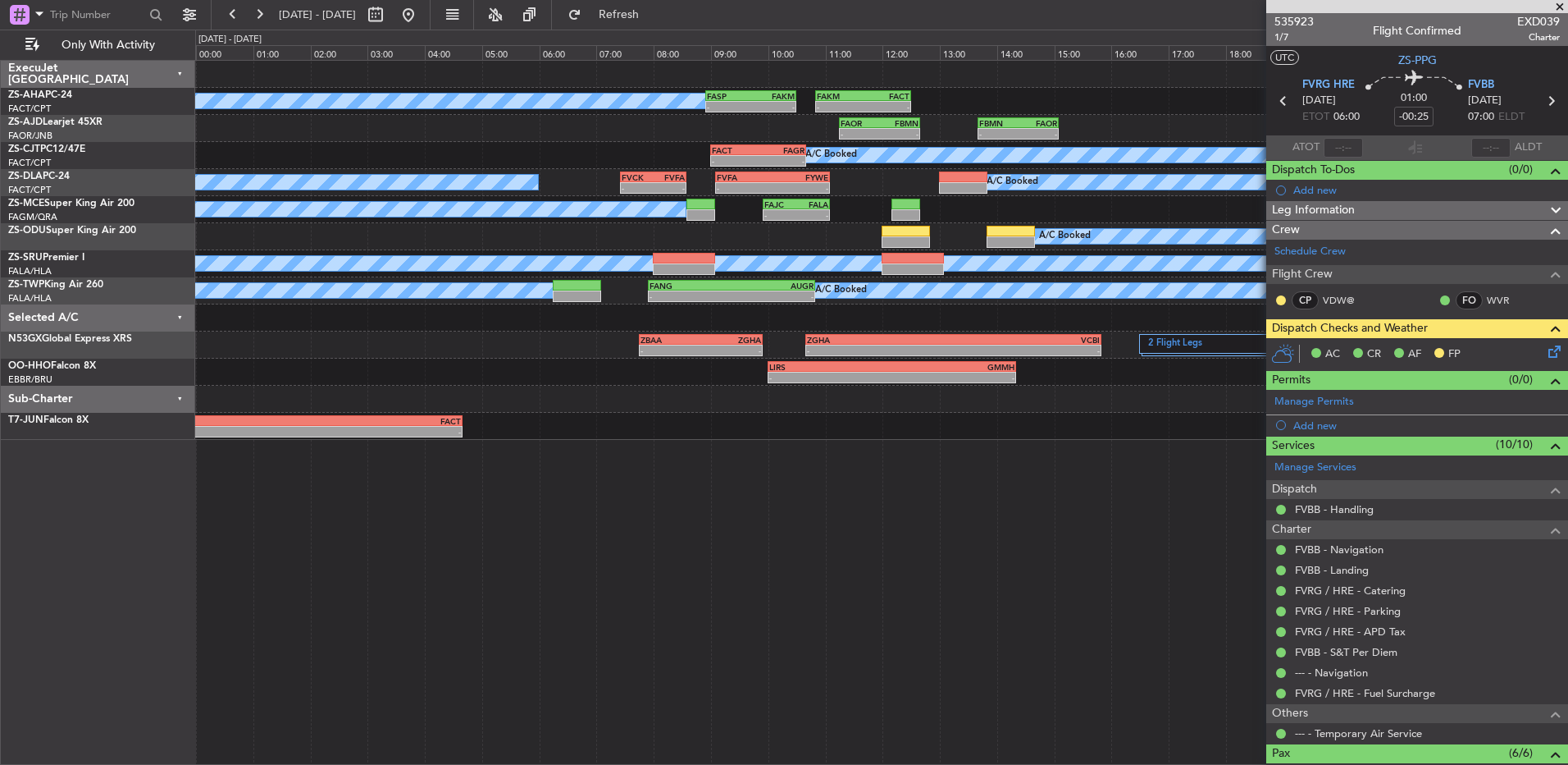
click at [1276, 296] on nimbus-traffic-light at bounding box center [1282, 301] width 13 height 13
click at [1282, 297] on button at bounding box center [1282, 301] width 10 height 10
click at [1288, 349] on span "Acknowledged" at bounding box center [1285, 348] width 72 height 17
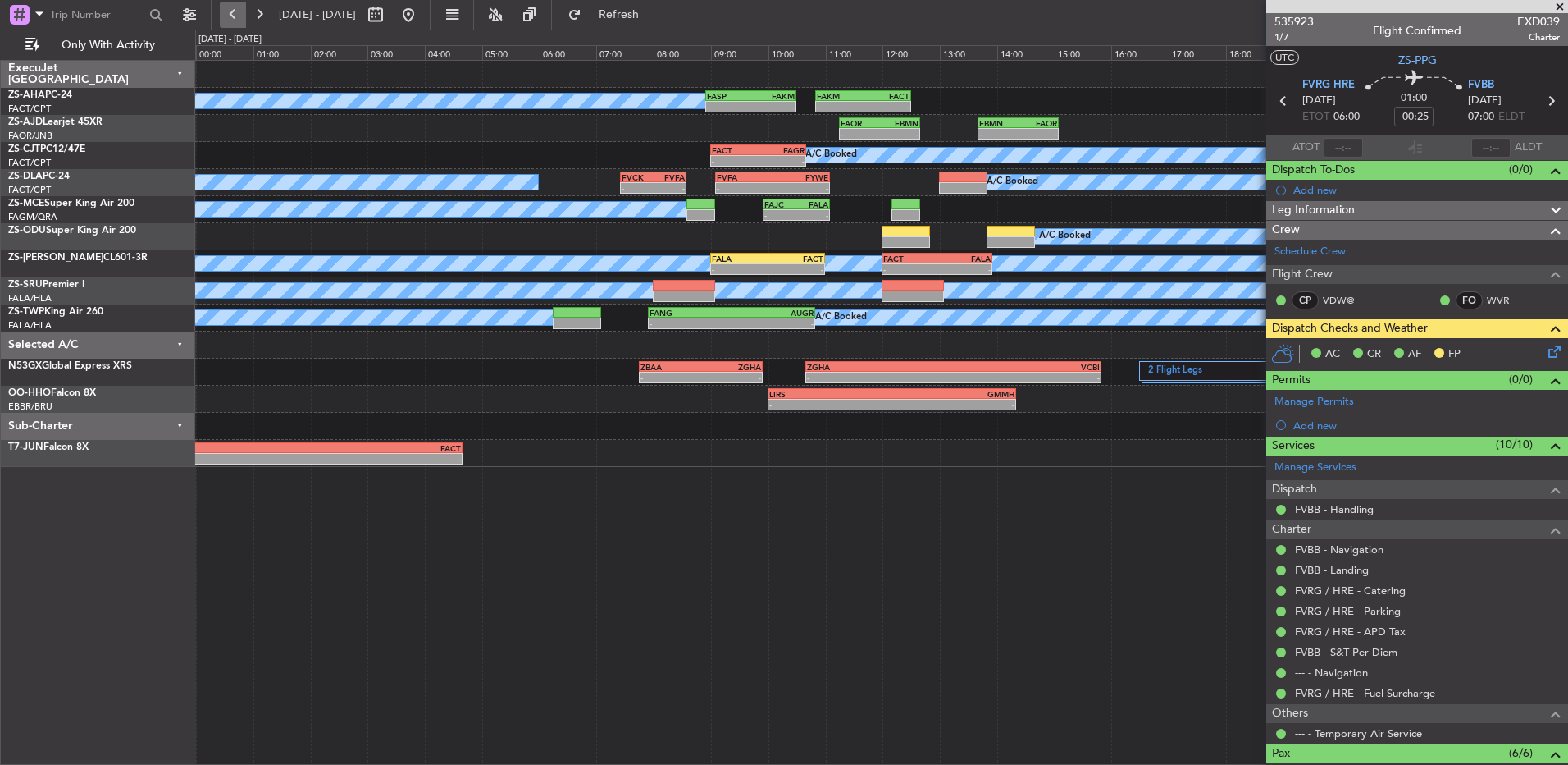
click at [226, 13] on button at bounding box center [232, 14] width 26 height 26
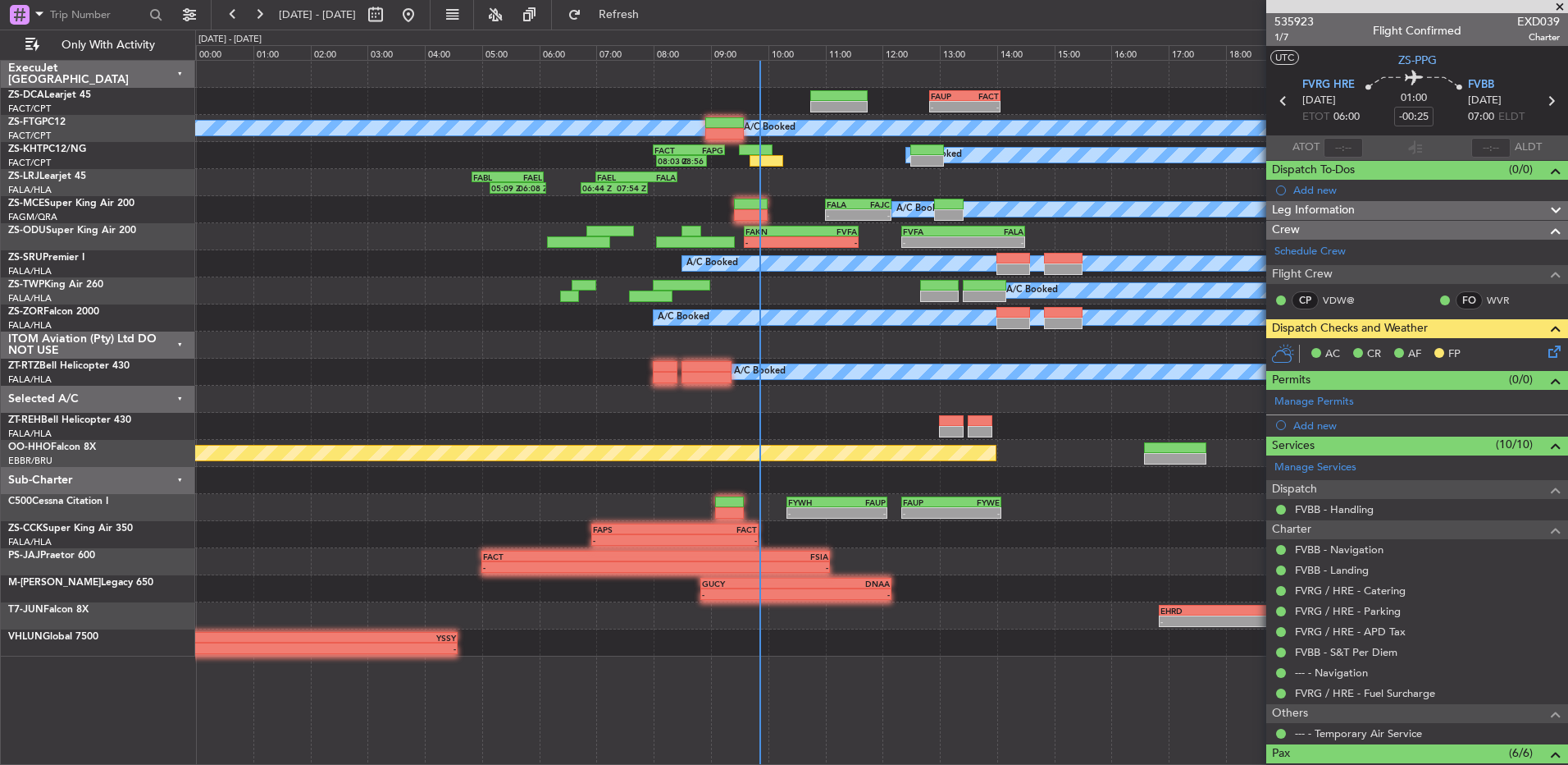
click at [1557, 11] on span at bounding box center [1560, 8] width 17 height 15
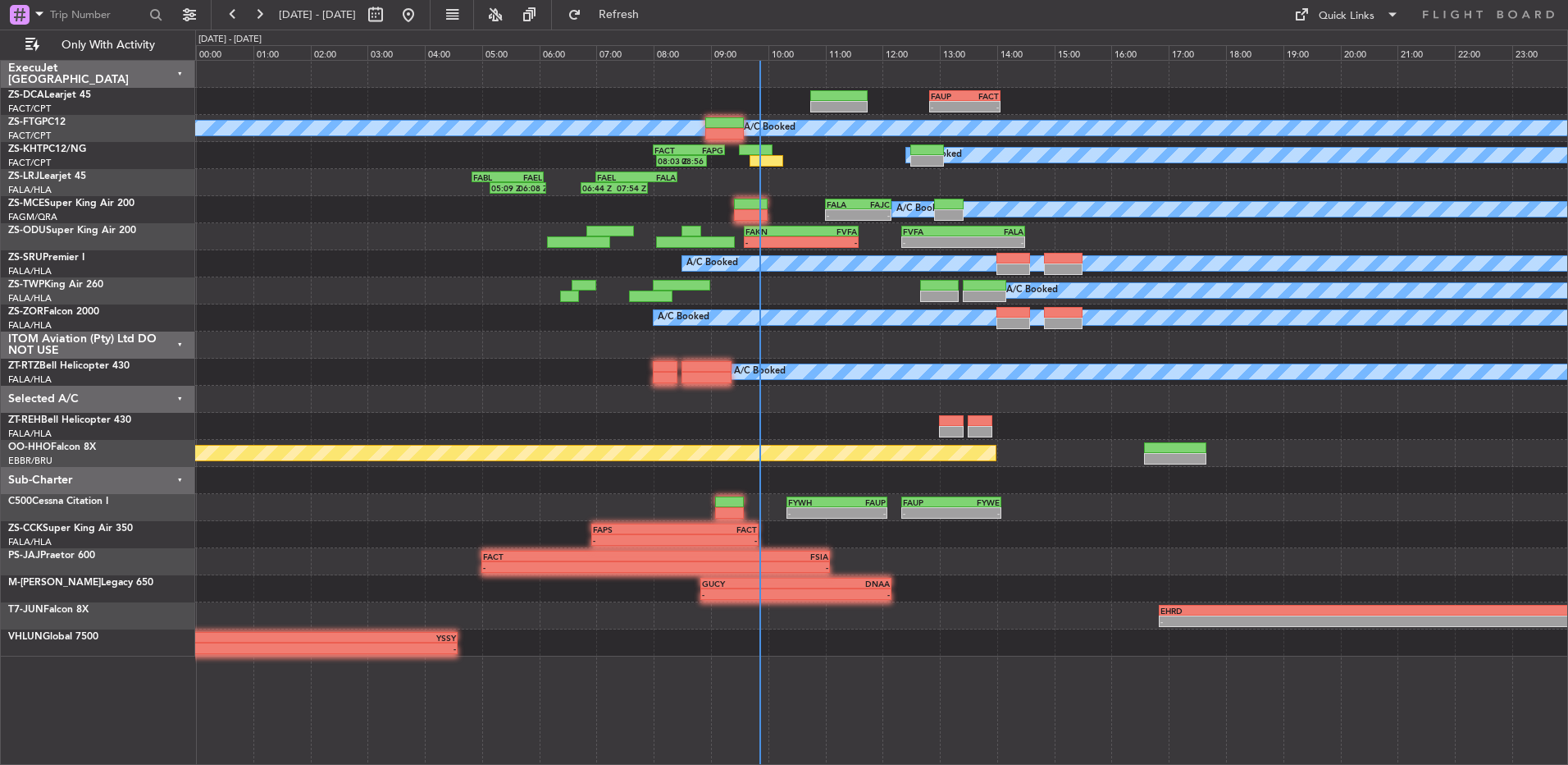
type input "0"
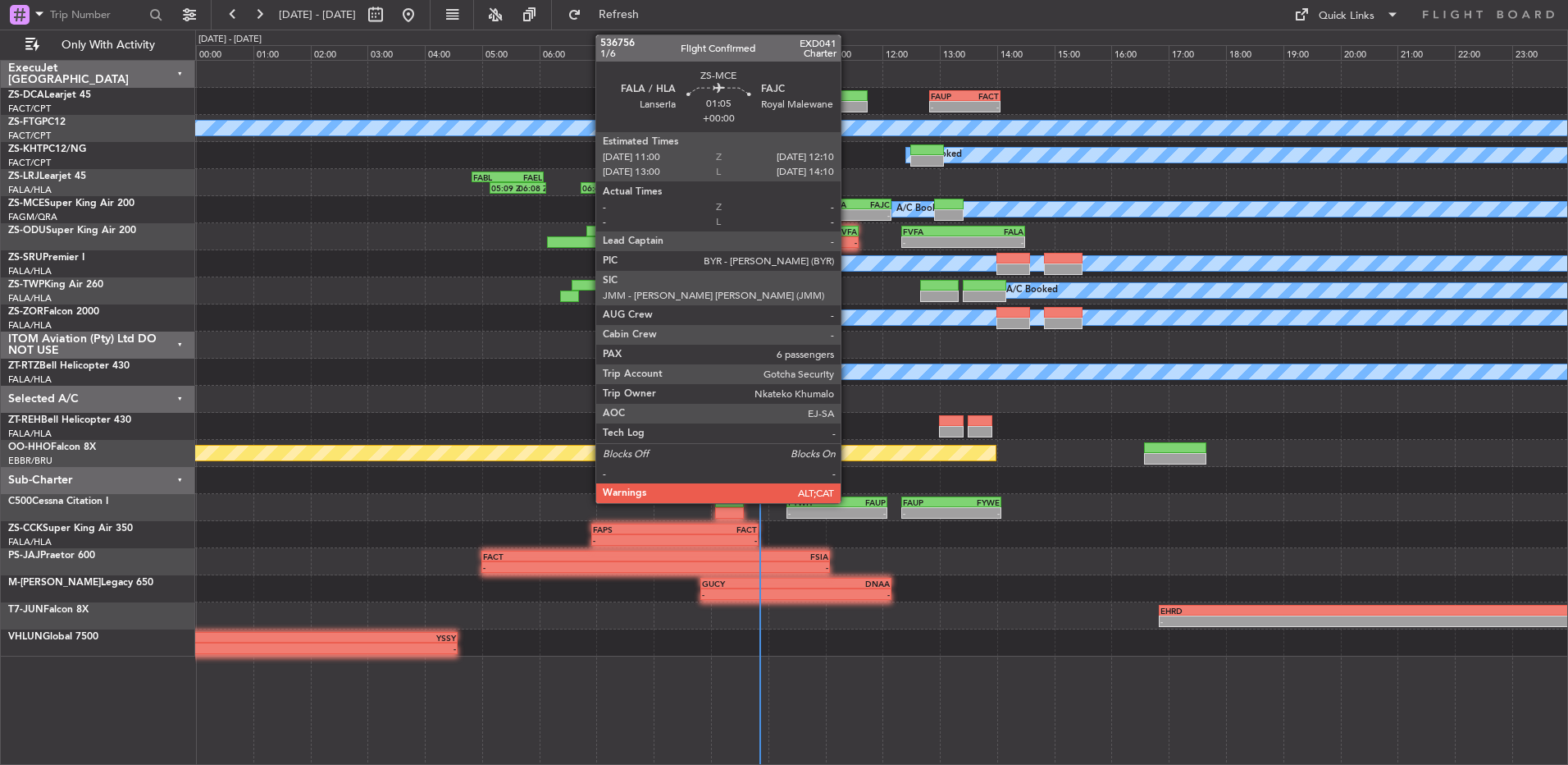
click at [848, 208] on div "FALA" at bounding box center [842, 205] width 32 height 10
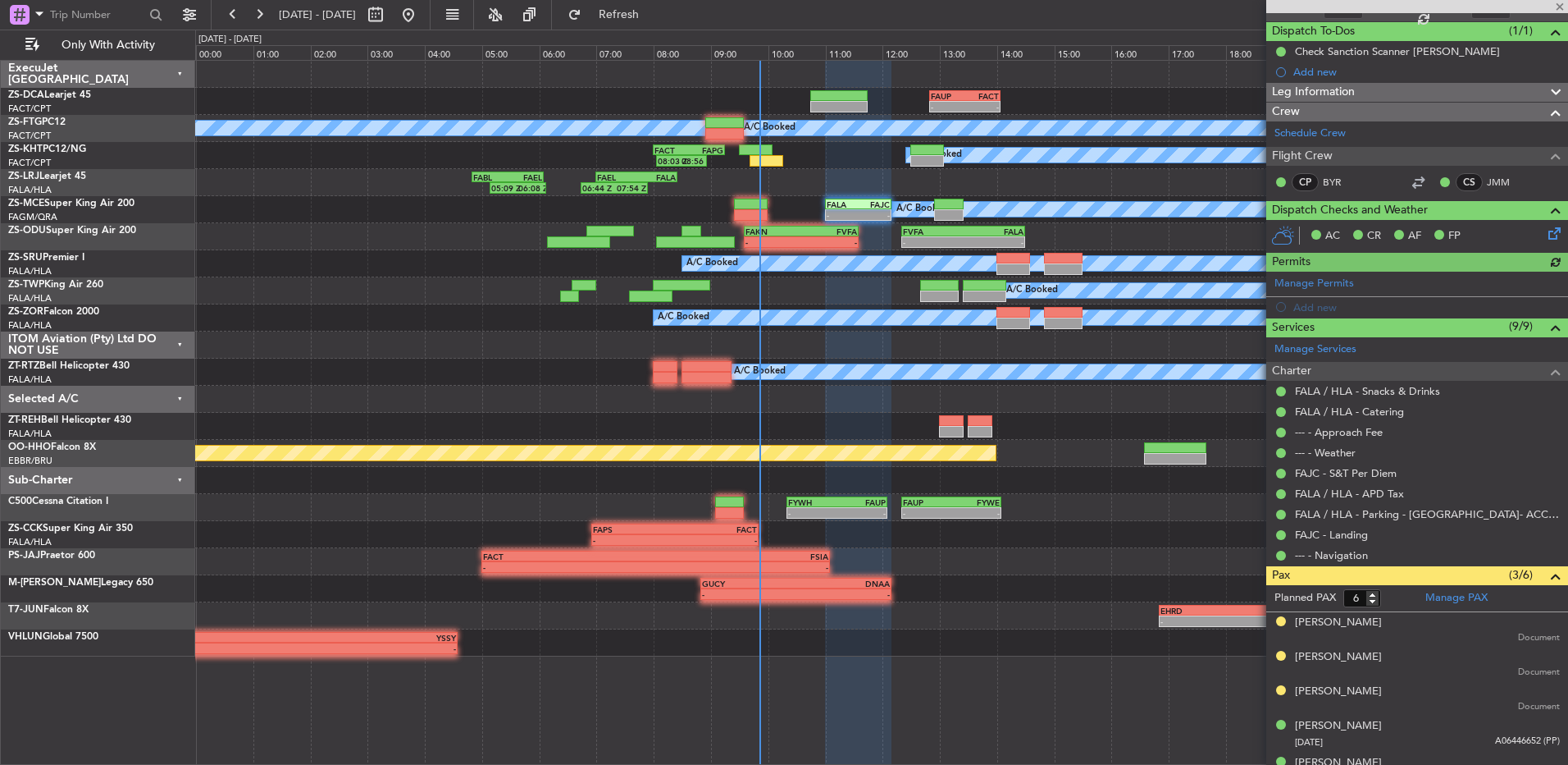
scroll to position [200, 0]
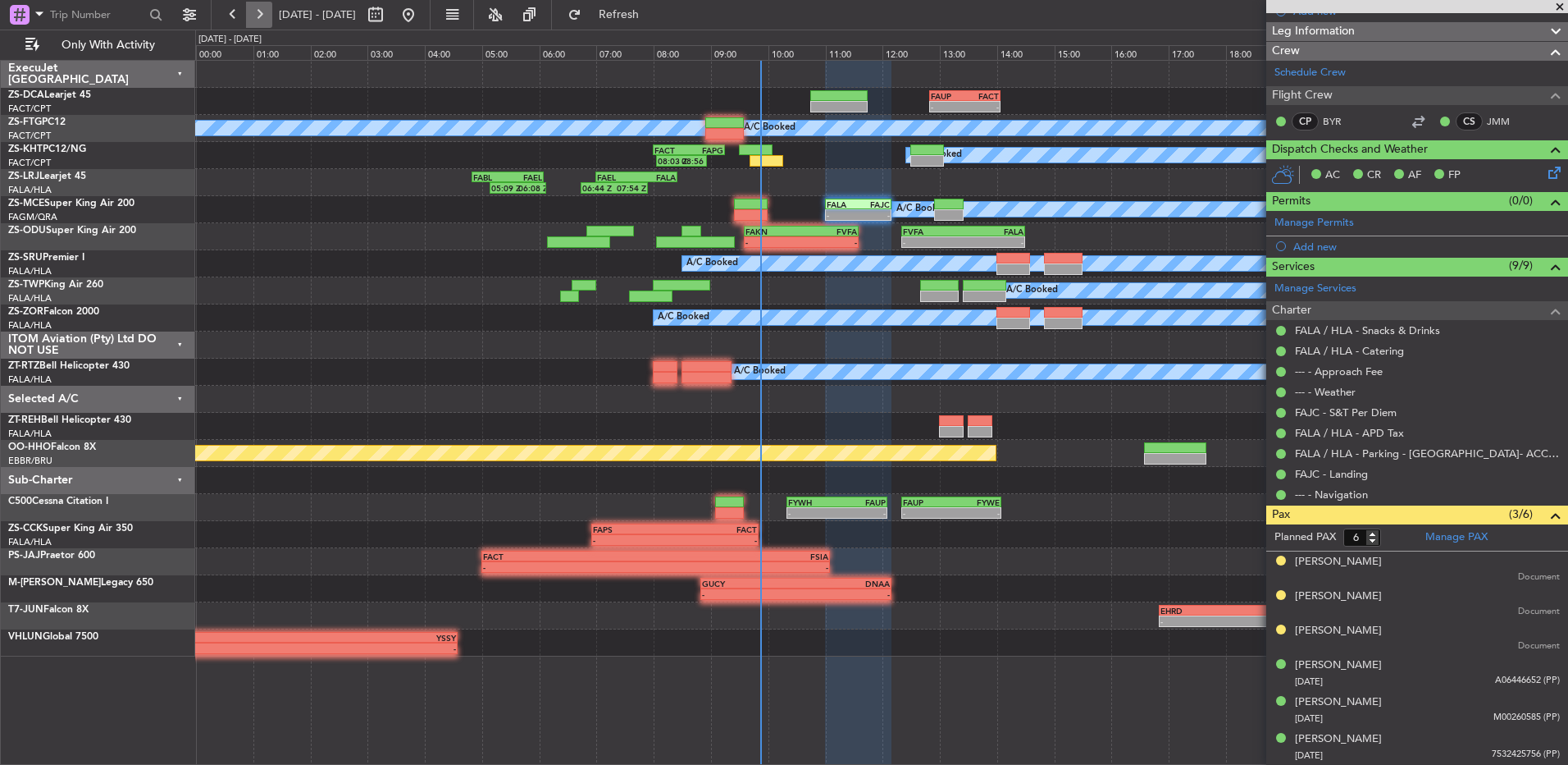
click at [263, 19] on button at bounding box center [259, 14] width 26 height 26
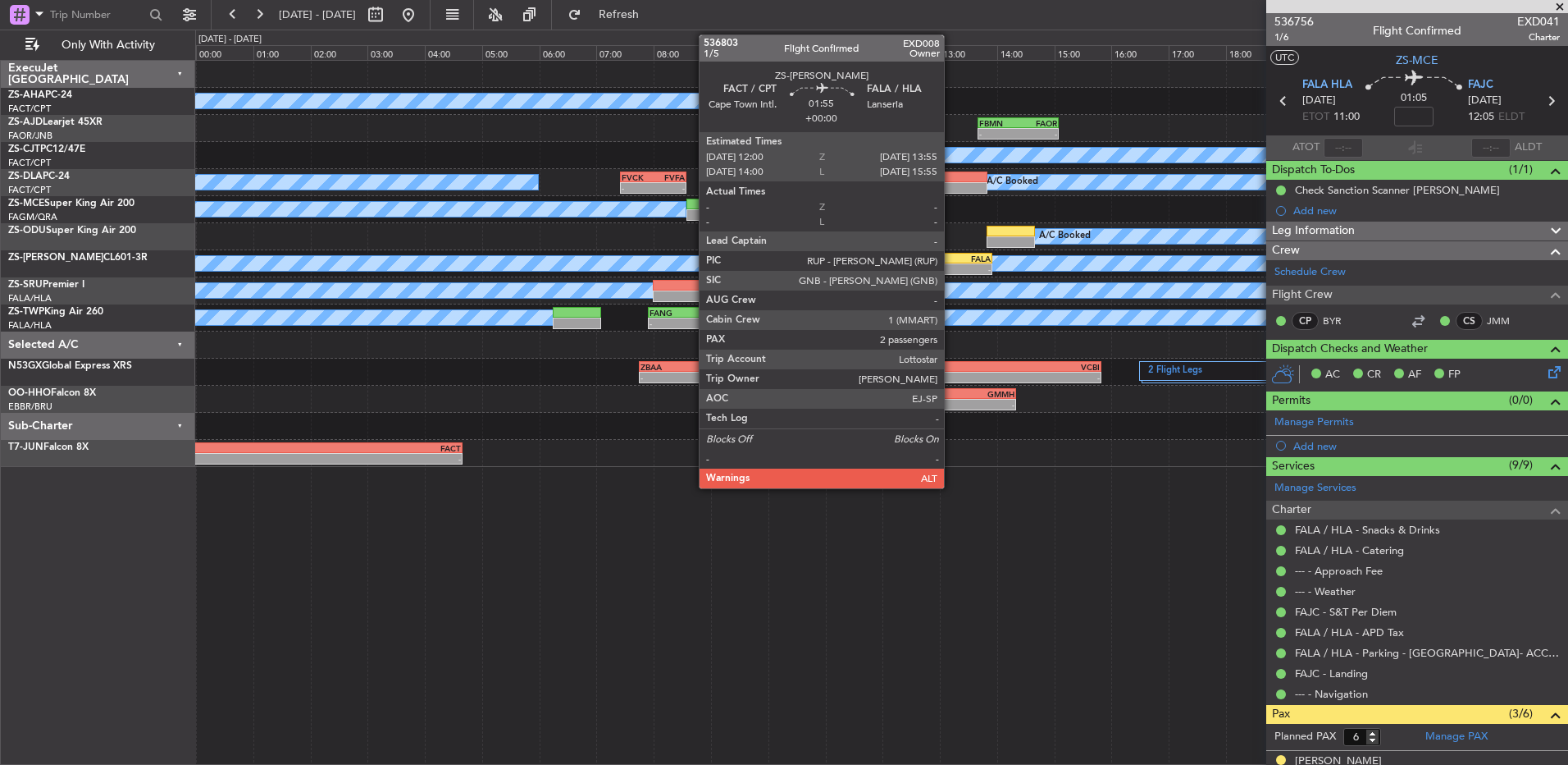
scroll to position [200, 0]
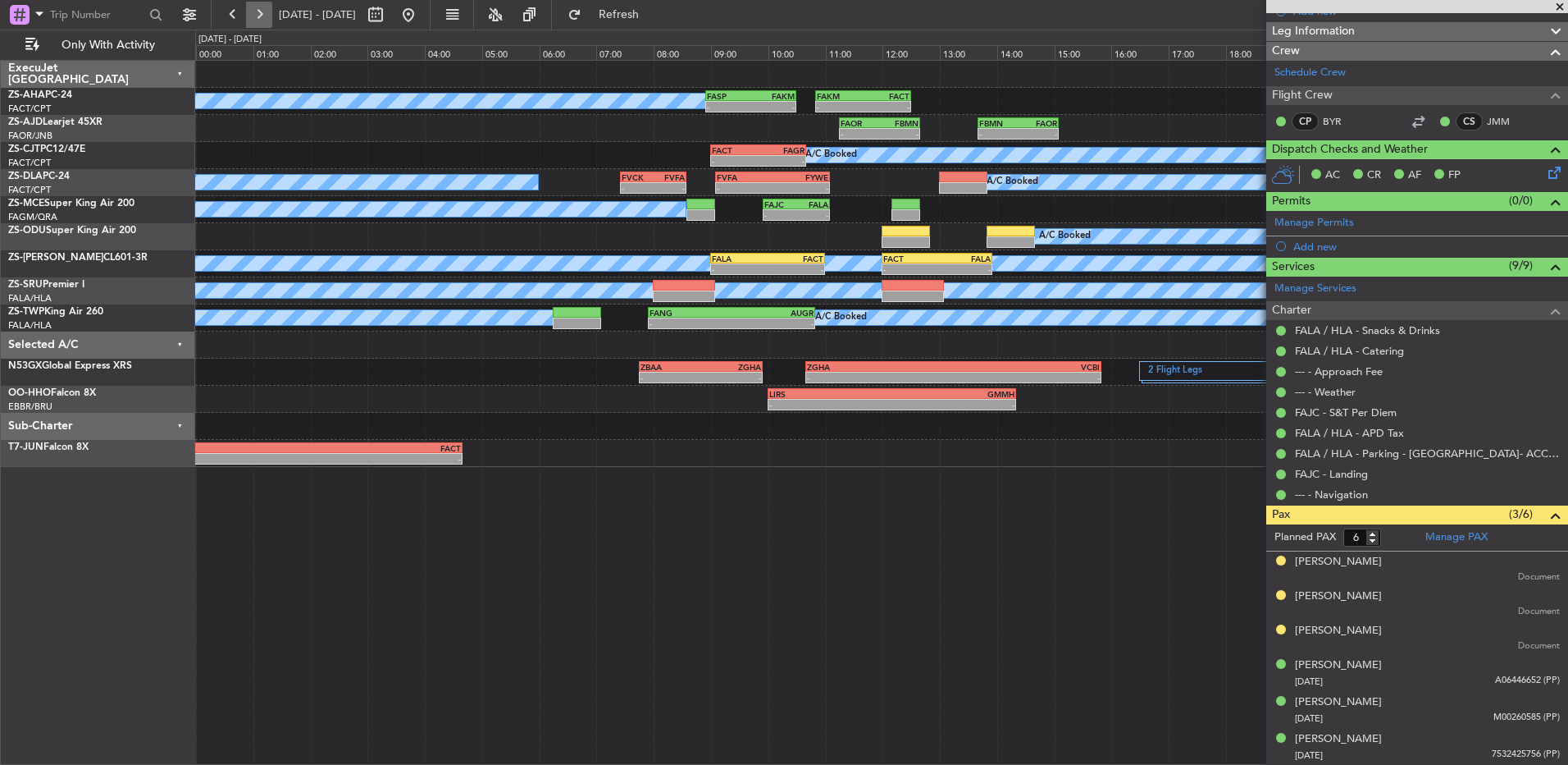
click at [266, 22] on button at bounding box center [259, 14] width 26 height 26
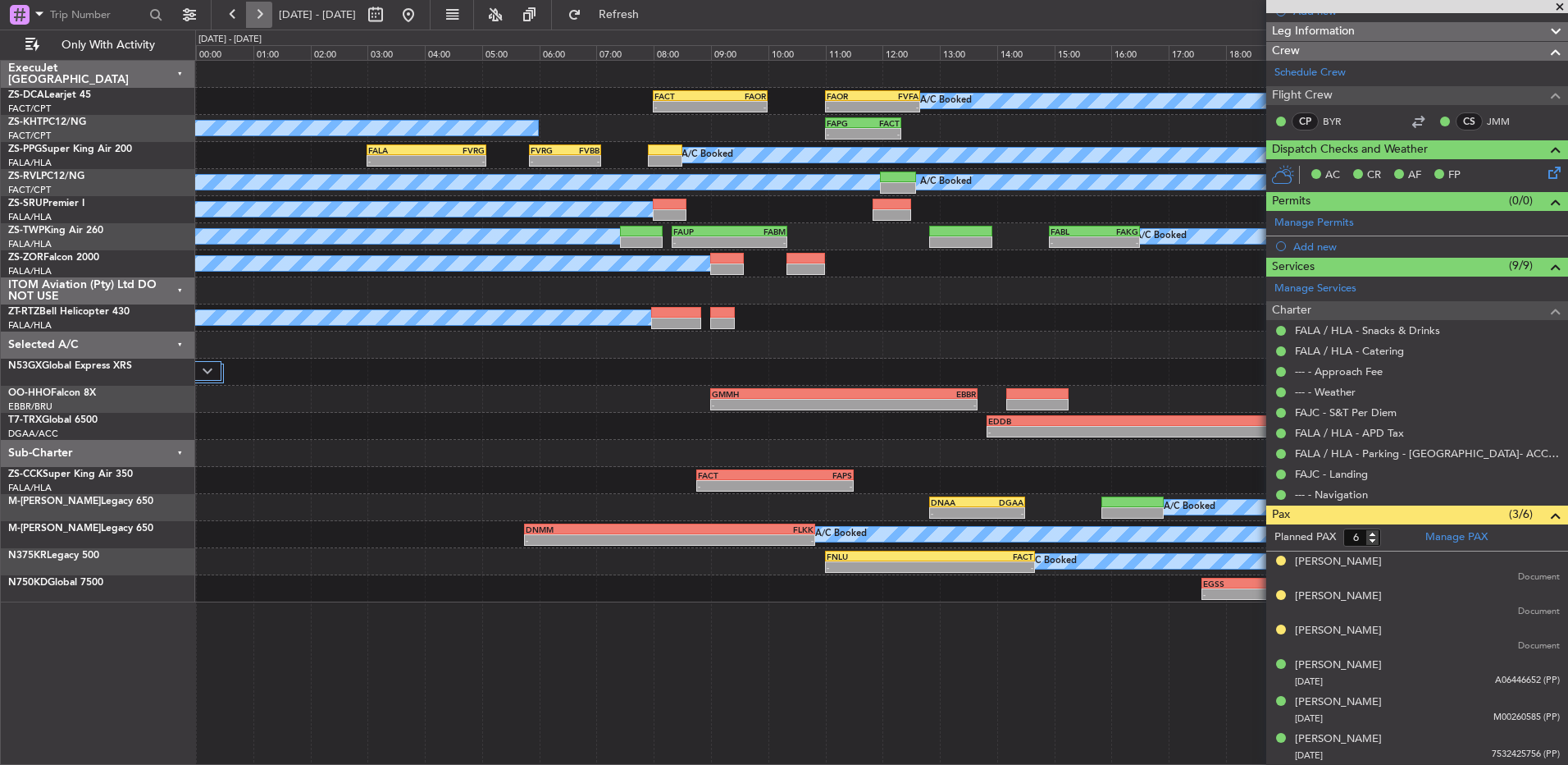
click at [271, 17] on button at bounding box center [259, 14] width 26 height 26
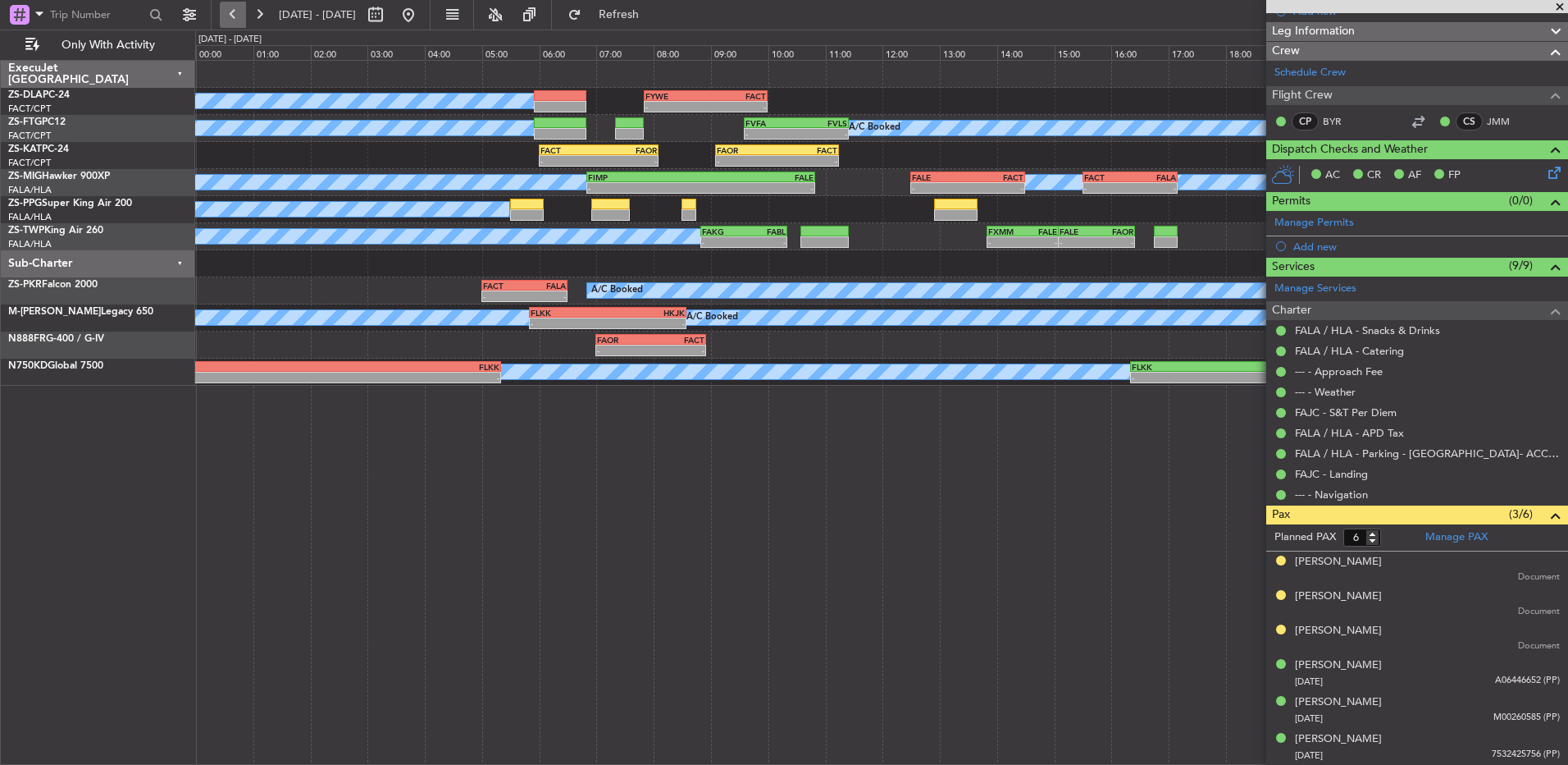
click at [226, 7] on button at bounding box center [232, 14] width 26 height 26
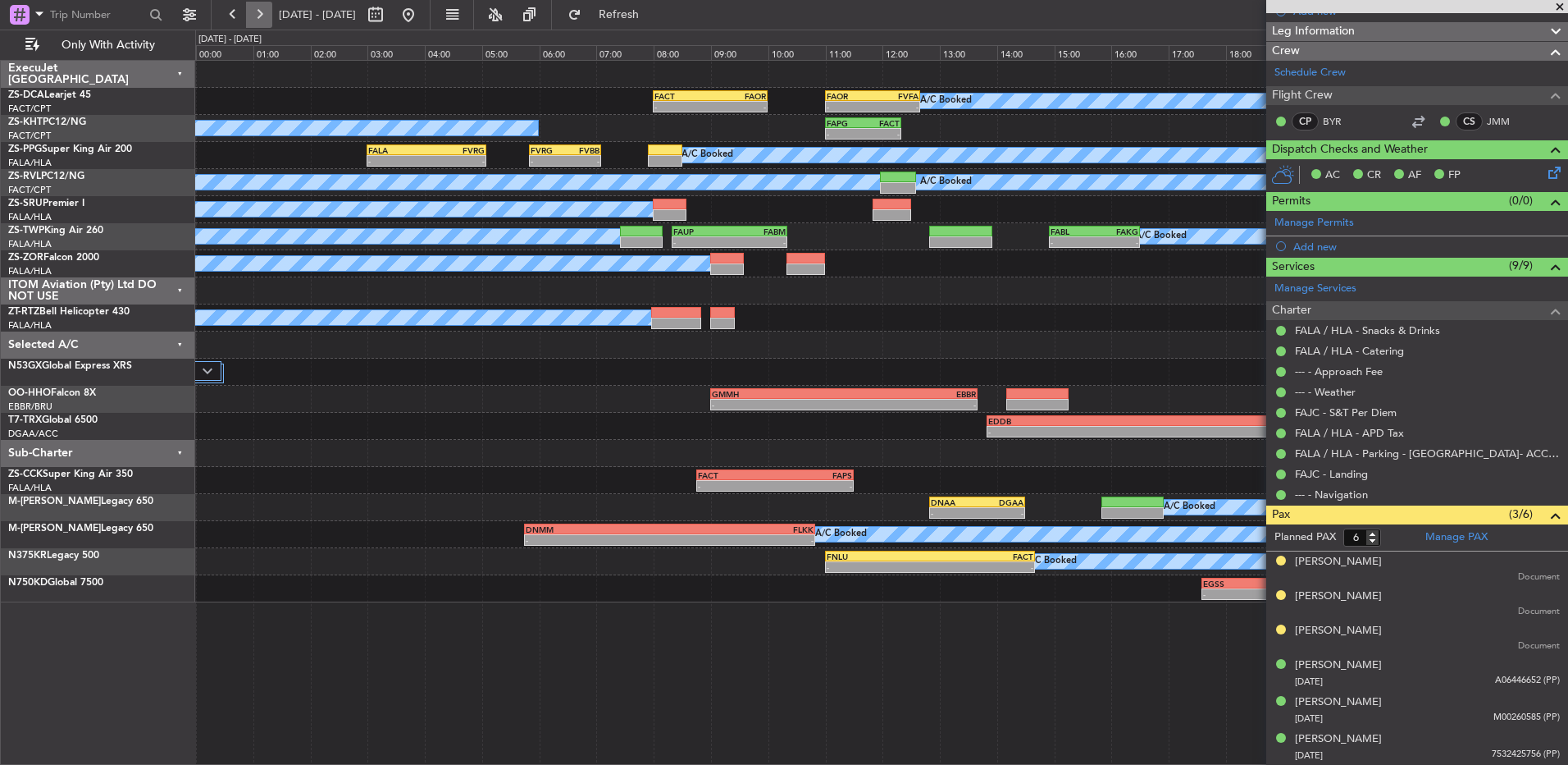
click at [267, 13] on button at bounding box center [259, 14] width 26 height 26
